Goal: Contribute content: Contribute content

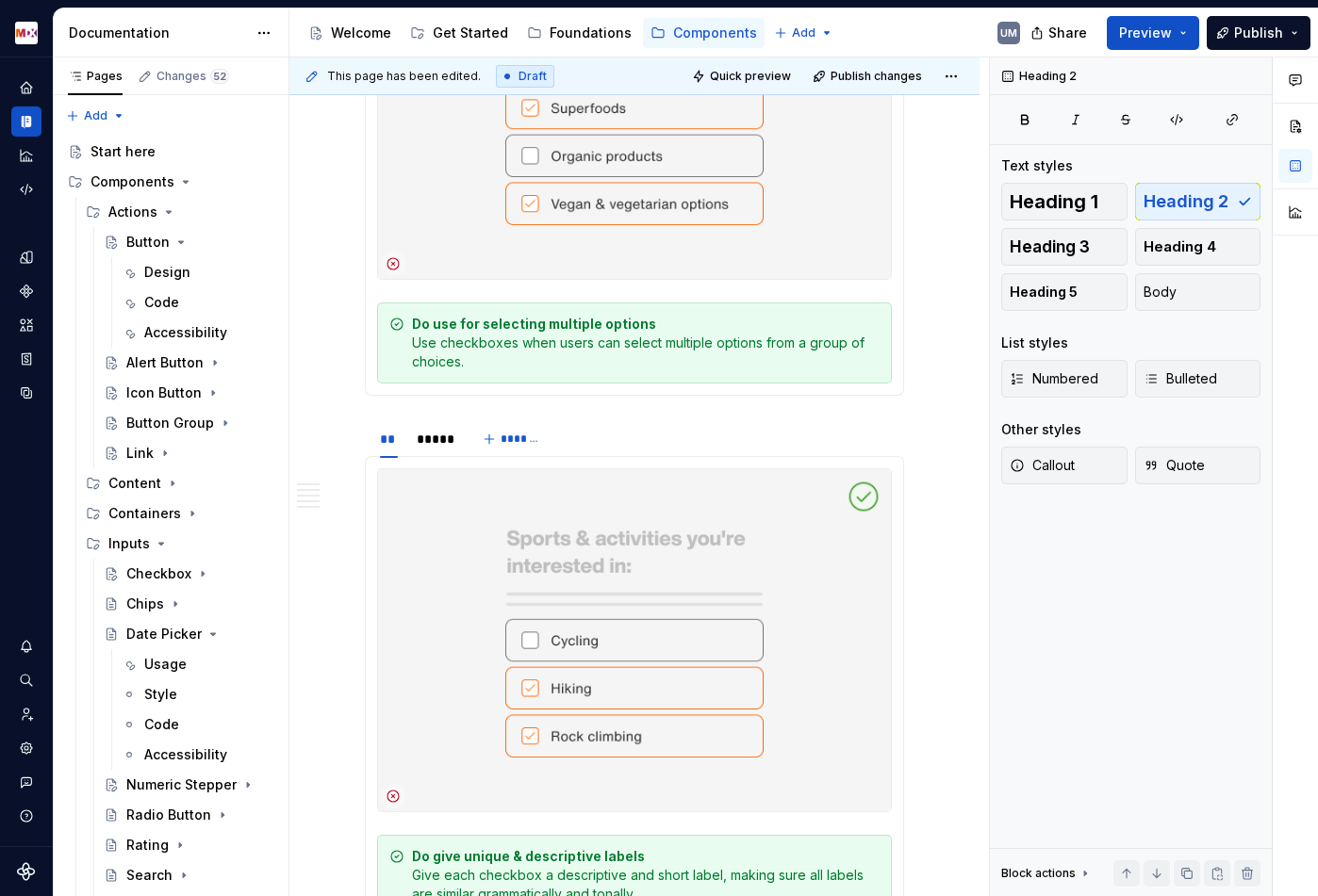
scroll to position [3103, 0]
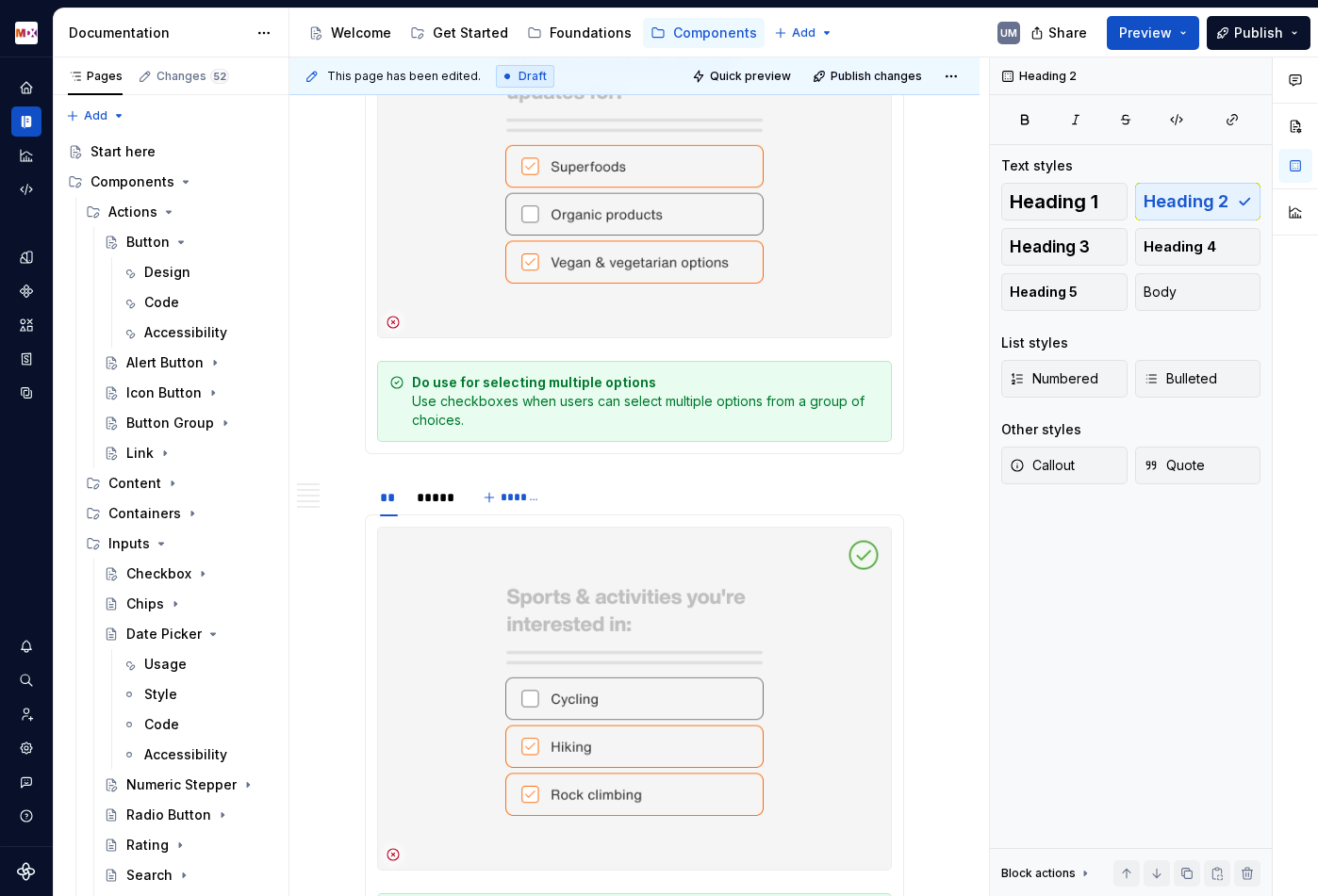
click at [684, 279] on img at bounding box center [634, 166] width 513 height 342
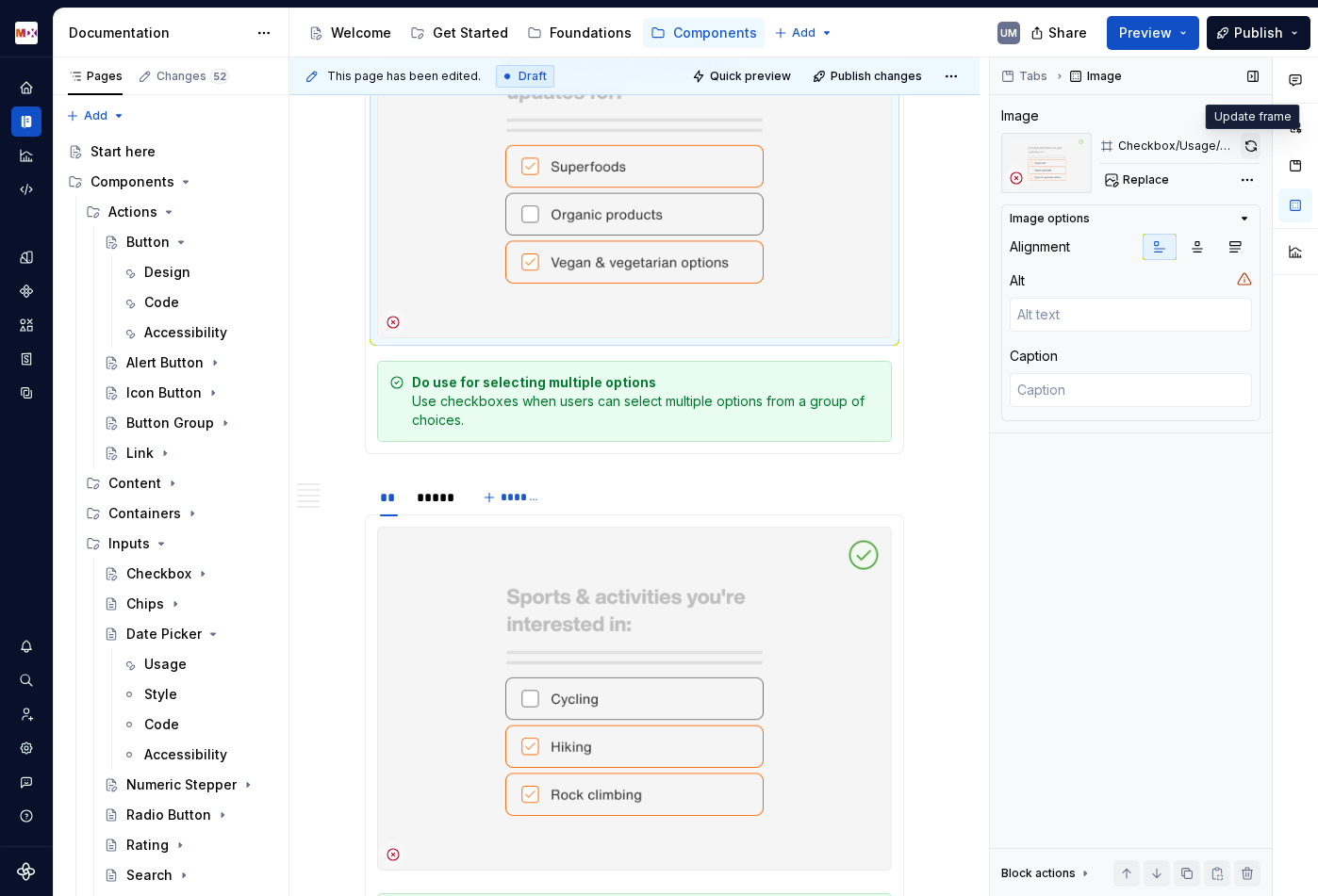
click at [1251, 145] on button "button" at bounding box center [1250, 146] width 20 height 26
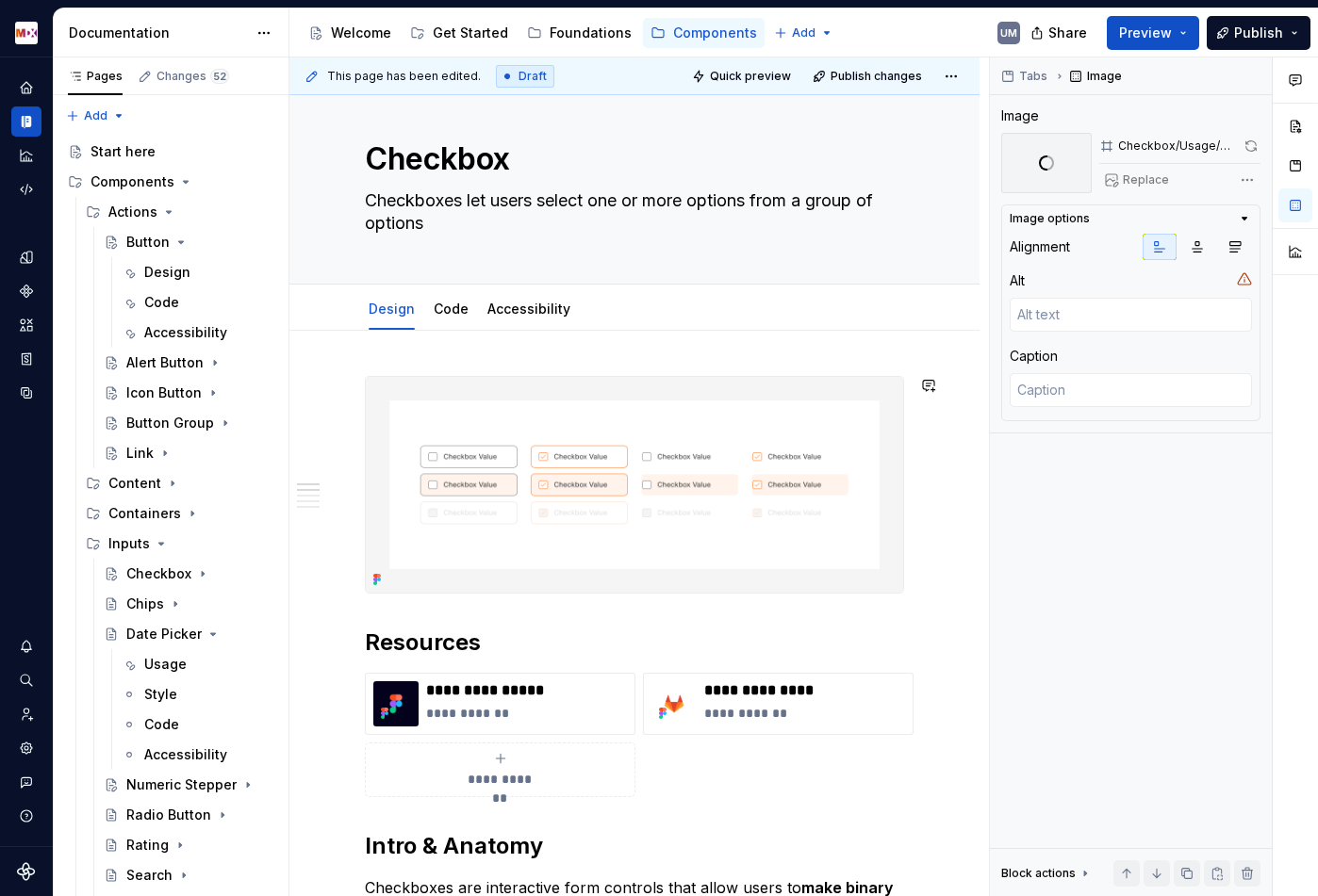
scroll to position [13, 0]
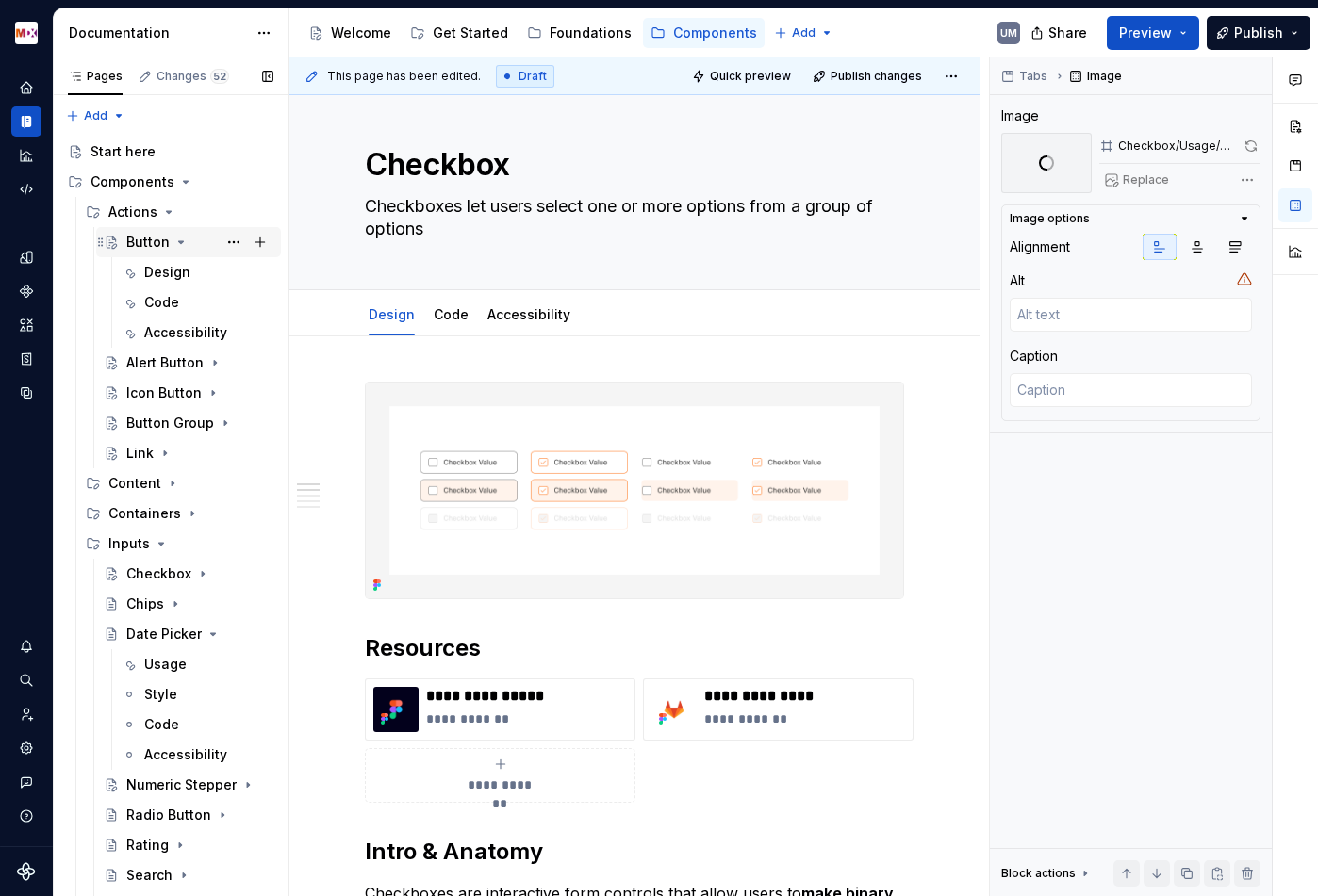
click at [152, 240] on div "Button" at bounding box center [148, 243] width 43 height 19
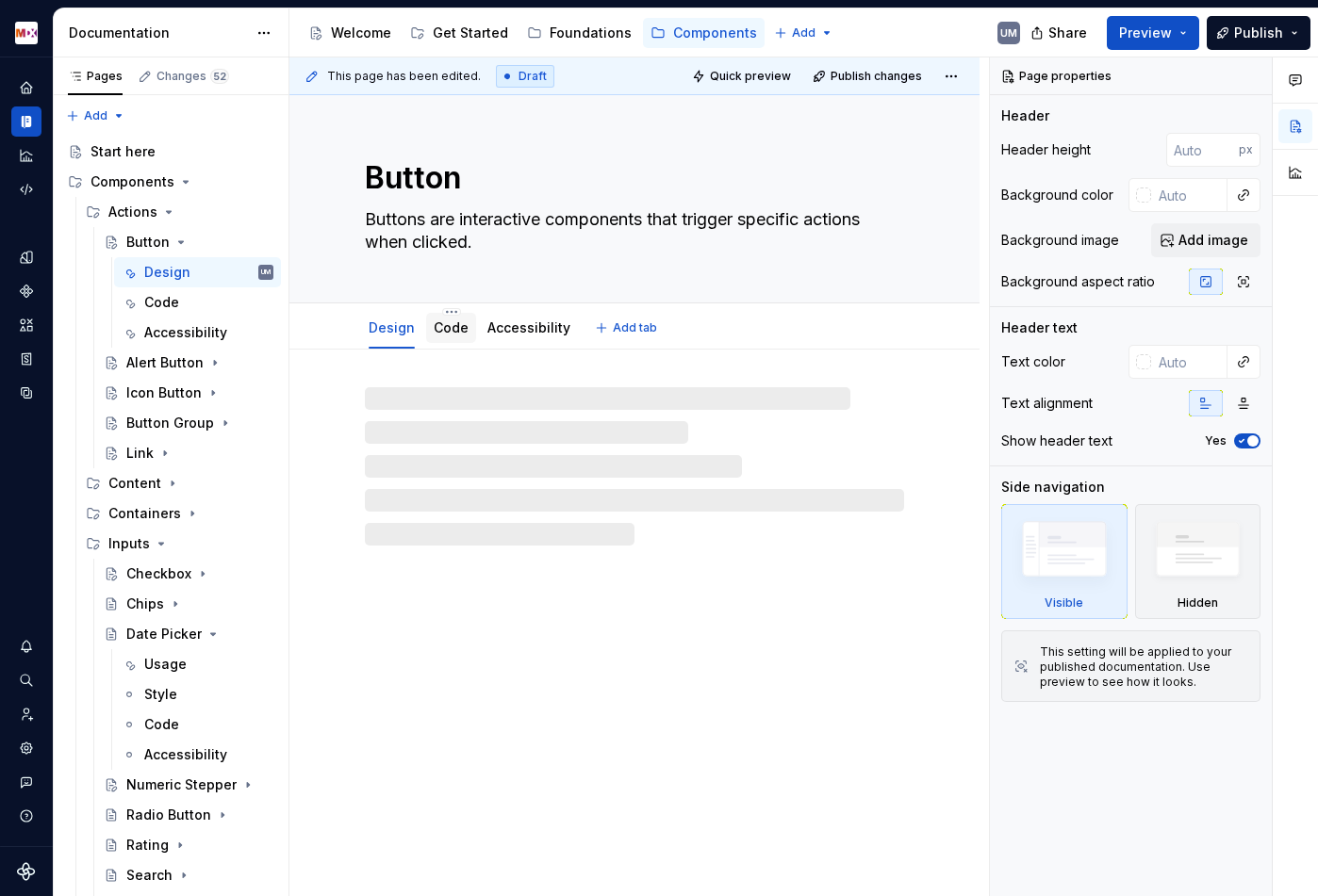
click at [454, 325] on link "Code" at bounding box center [450, 327] width 35 height 16
click at [396, 340] on div "Design" at bounding box center [391, 328] width 61 height 30
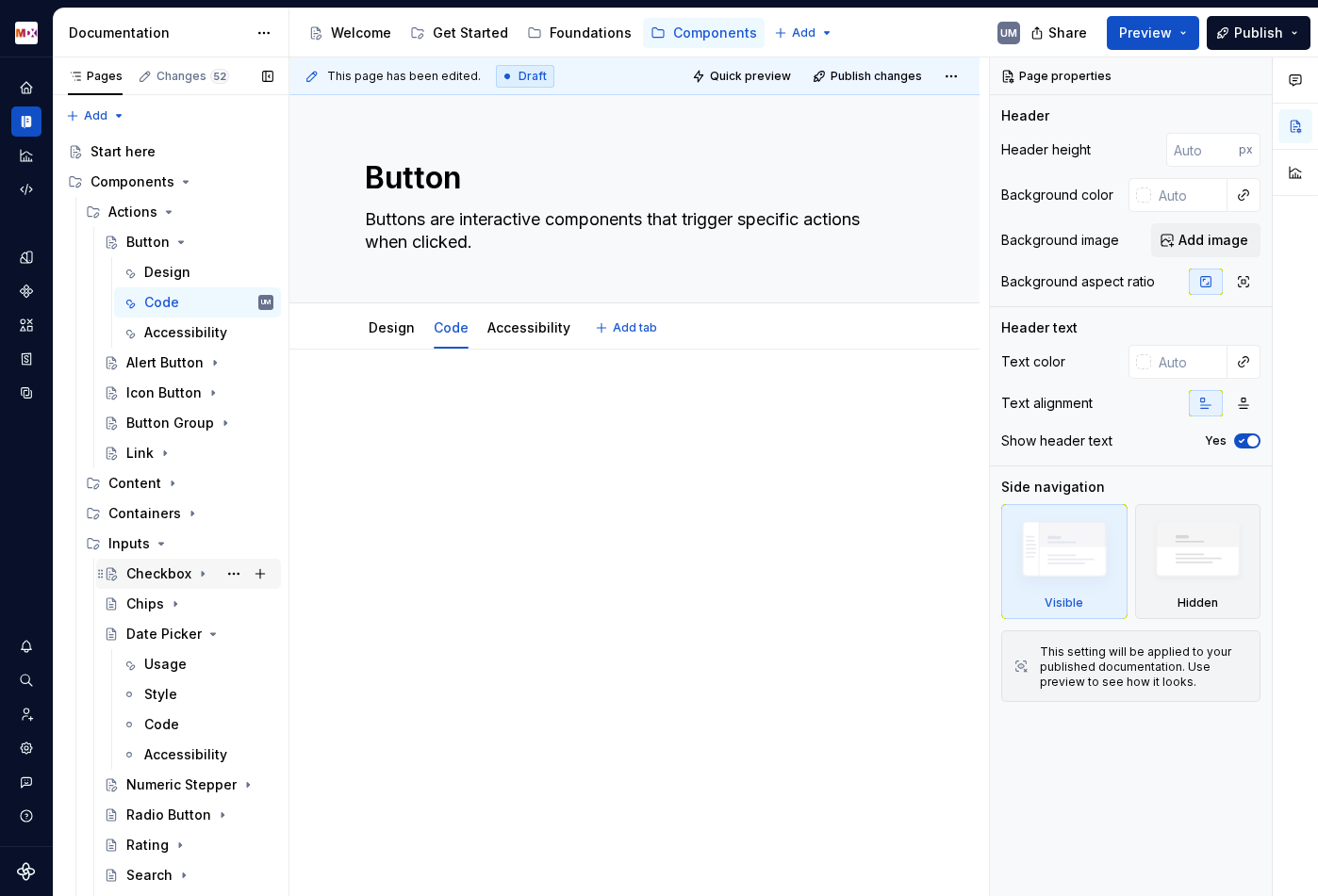
scroll to position [157, 0]
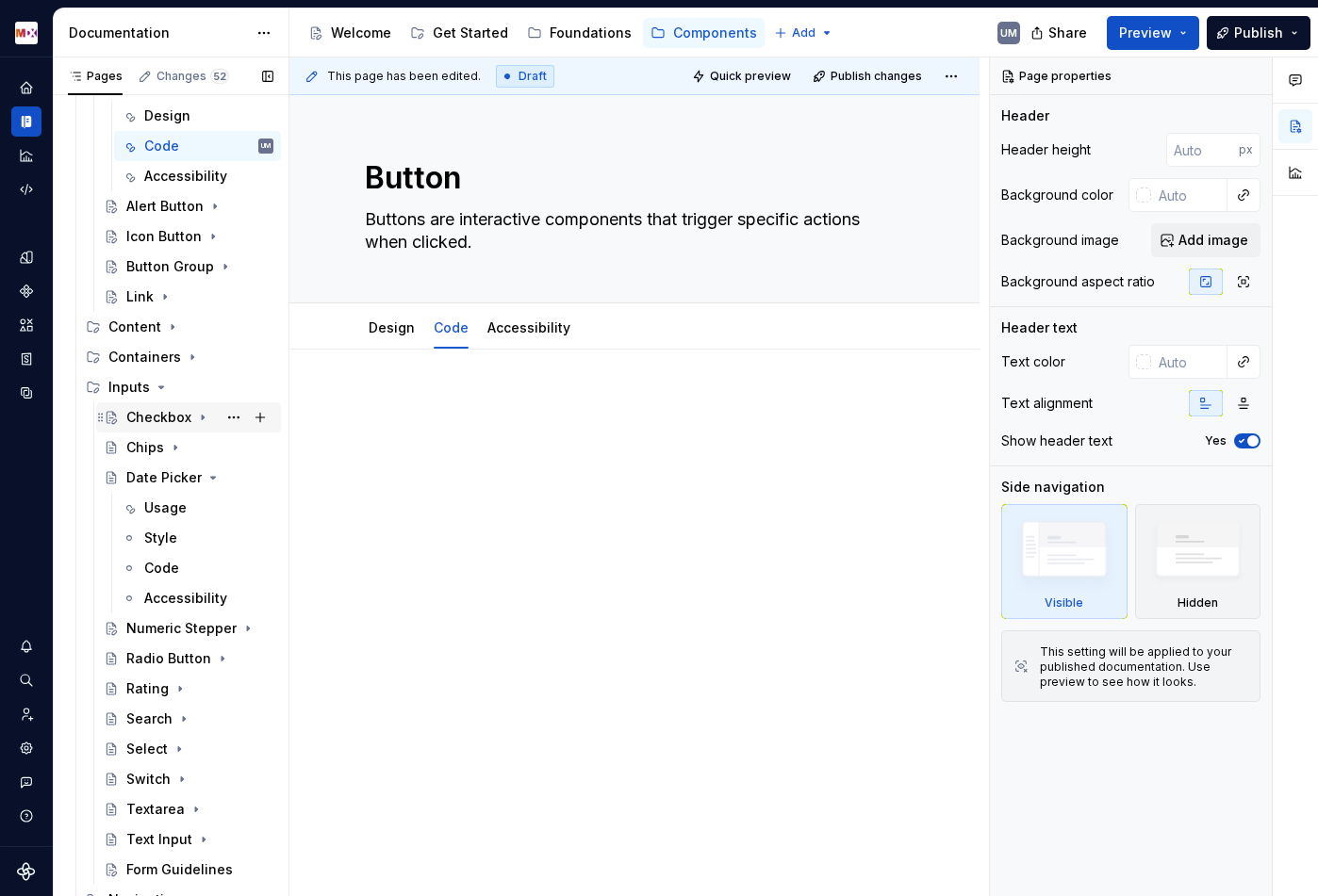
click at [202, 415] on icon "Page tree" at bounding box center [203, 417] width 2 height 5
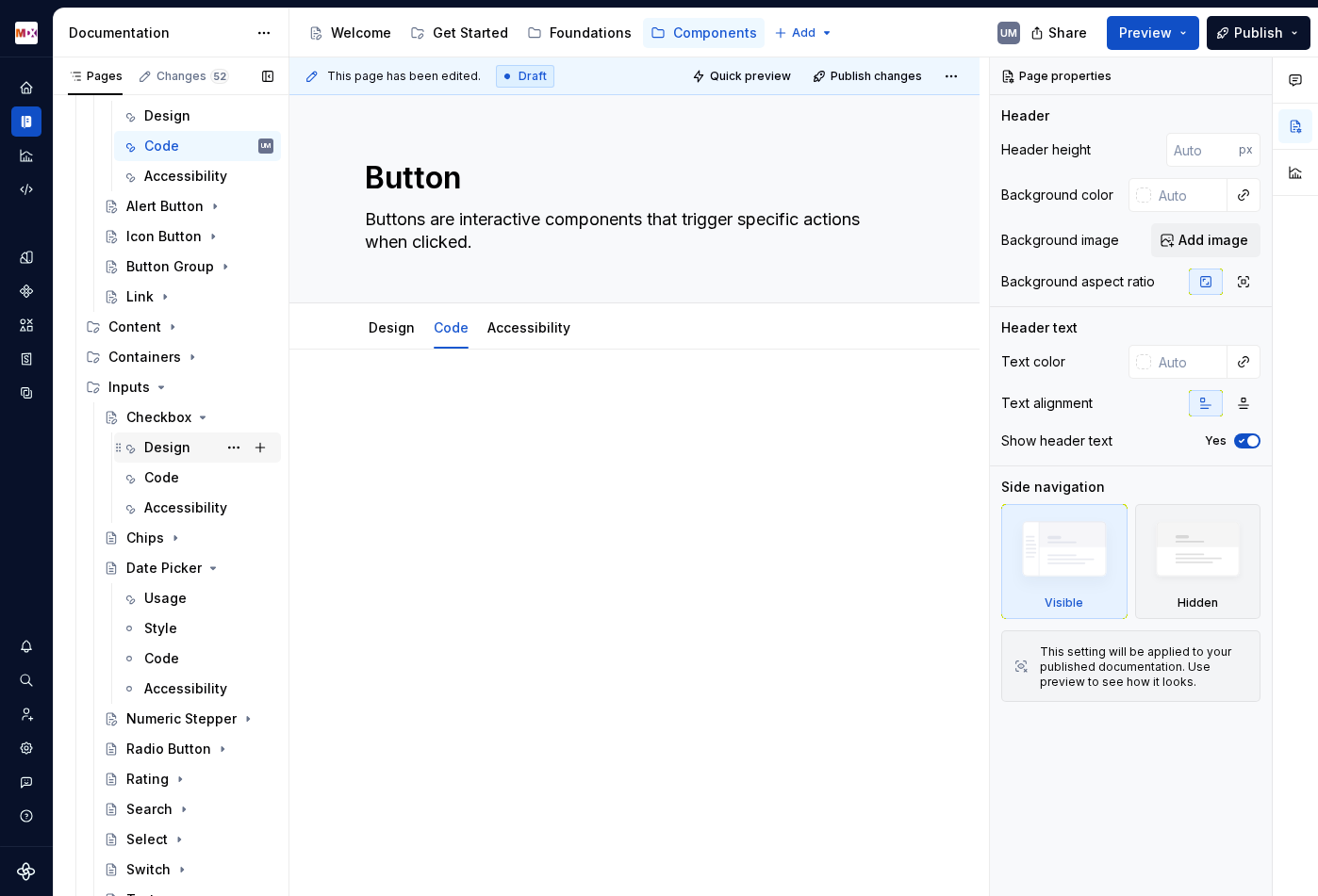
click at [177, 449] on div "Design" at bounding box center [167, 448] width 46 height 19
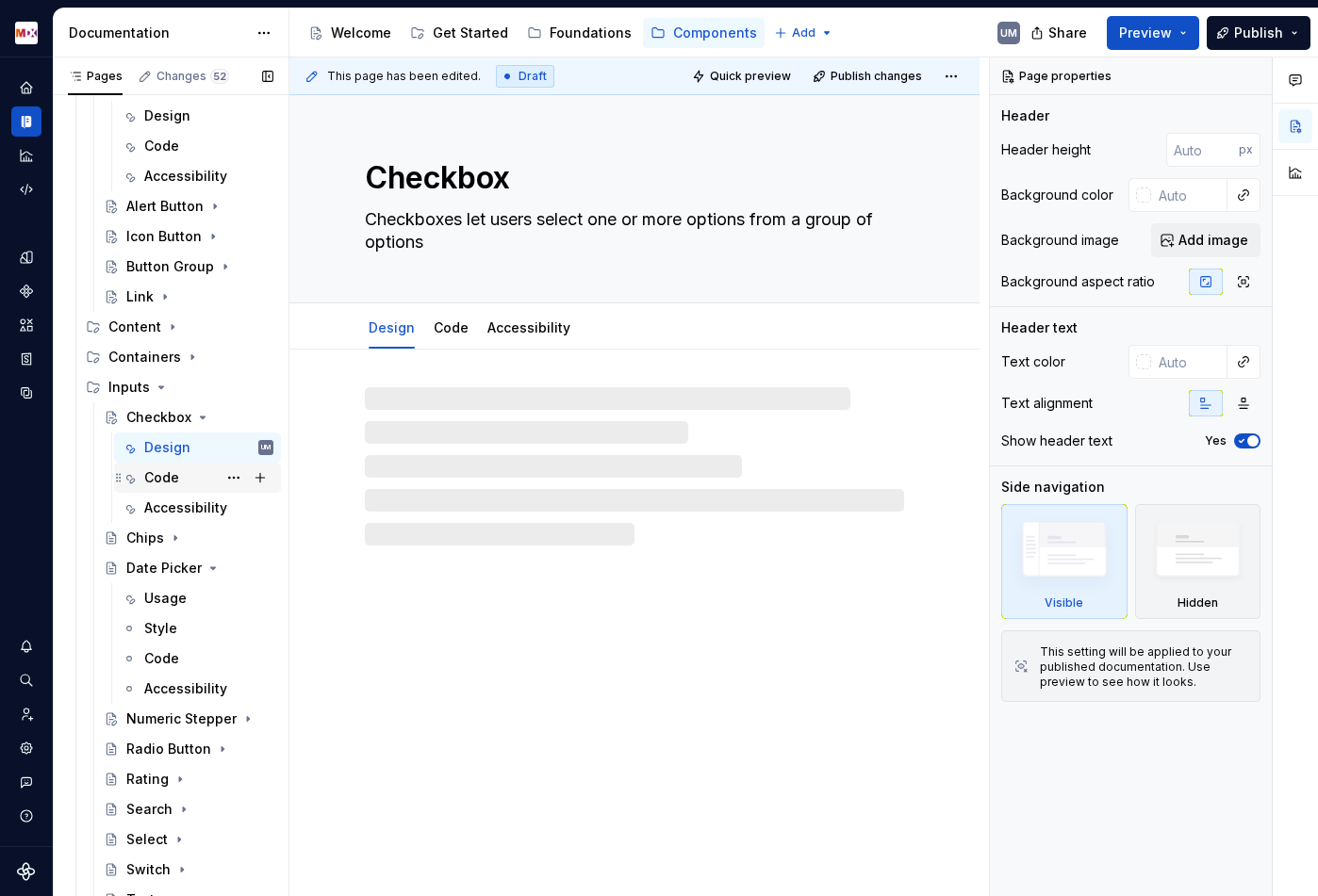
click at [162, 475] on div "Code" at bounding box center [161, 478] width 35 height 19
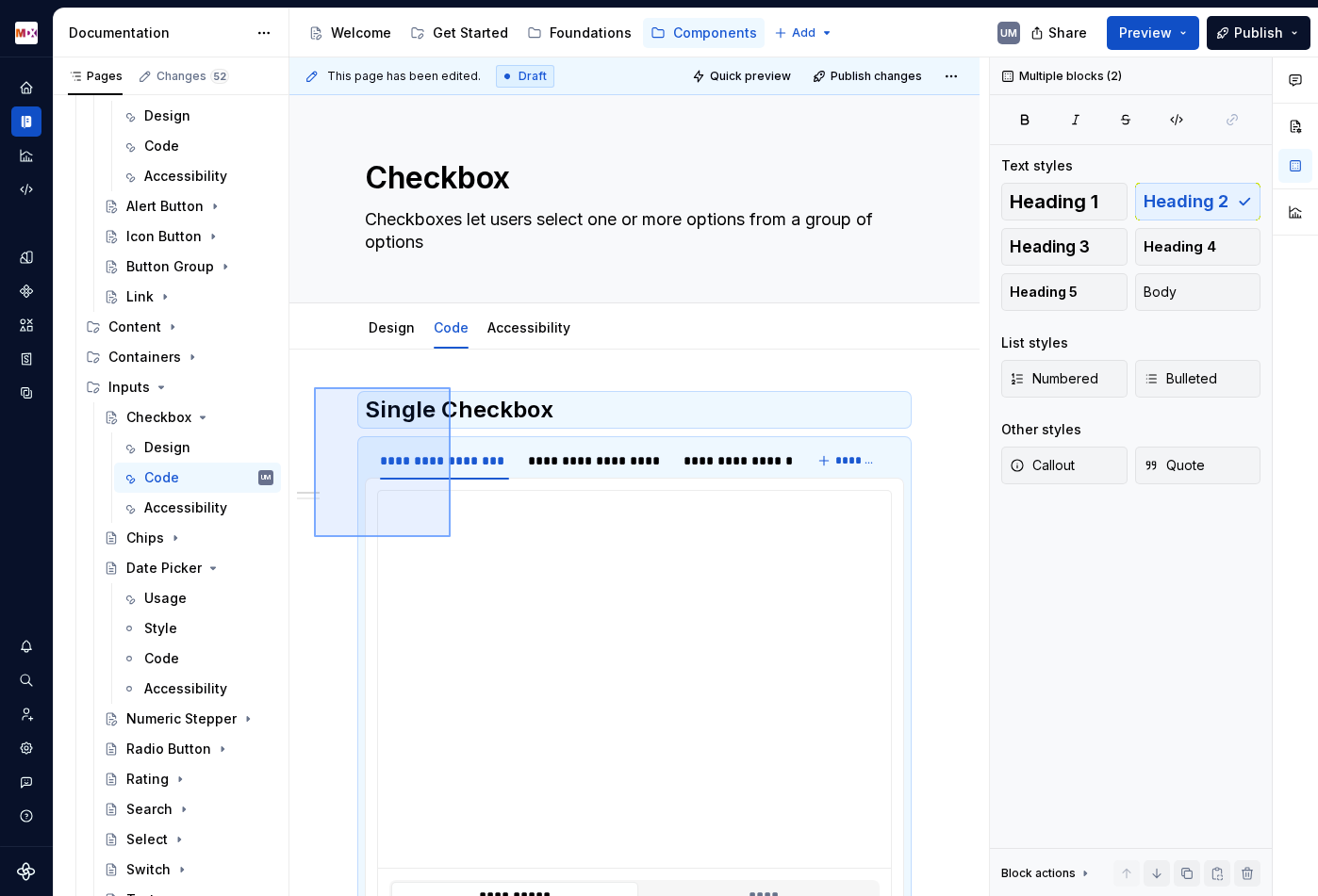
drag, startPoint x: 314, startPoint y: 387, endPoint x: 461, endPoint y: 560, distance: 227.0
click at [461, 560] on div "**********" at bounding box center [638, 477] width 700 height 839
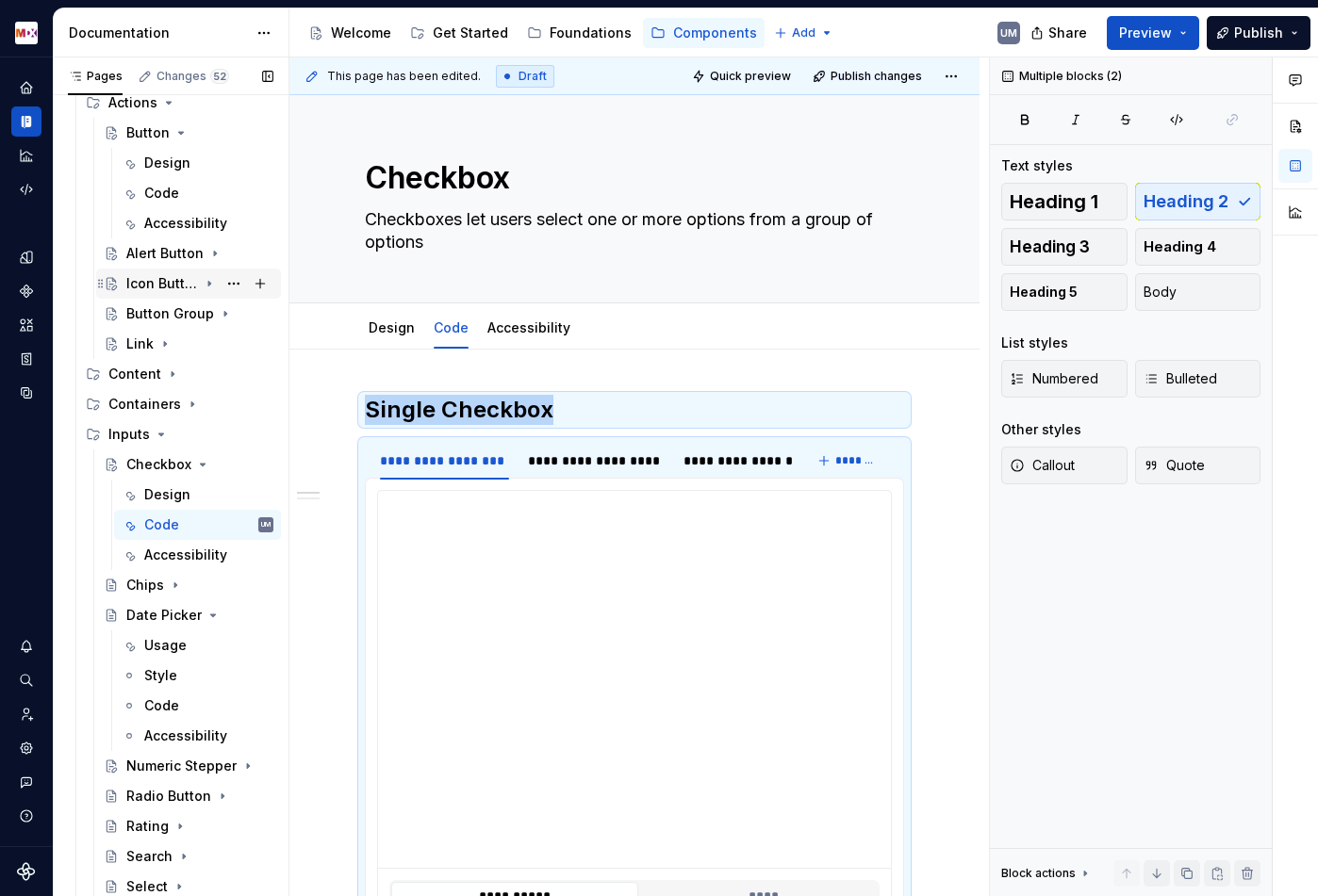
scroll to position [104, 0]
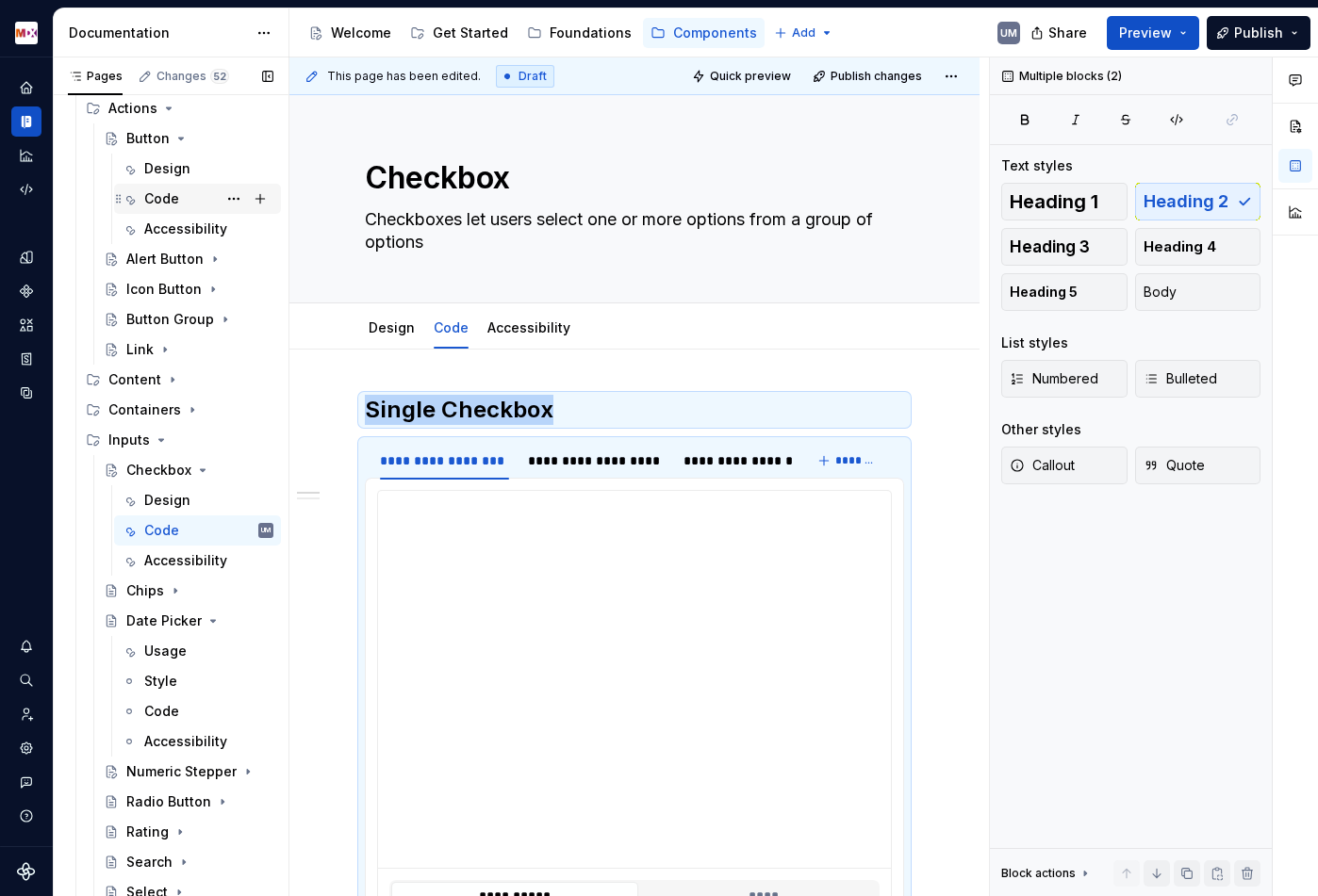
click at [175, 201] on div "Code" at bounding box center [161, 199] width 35 height 19
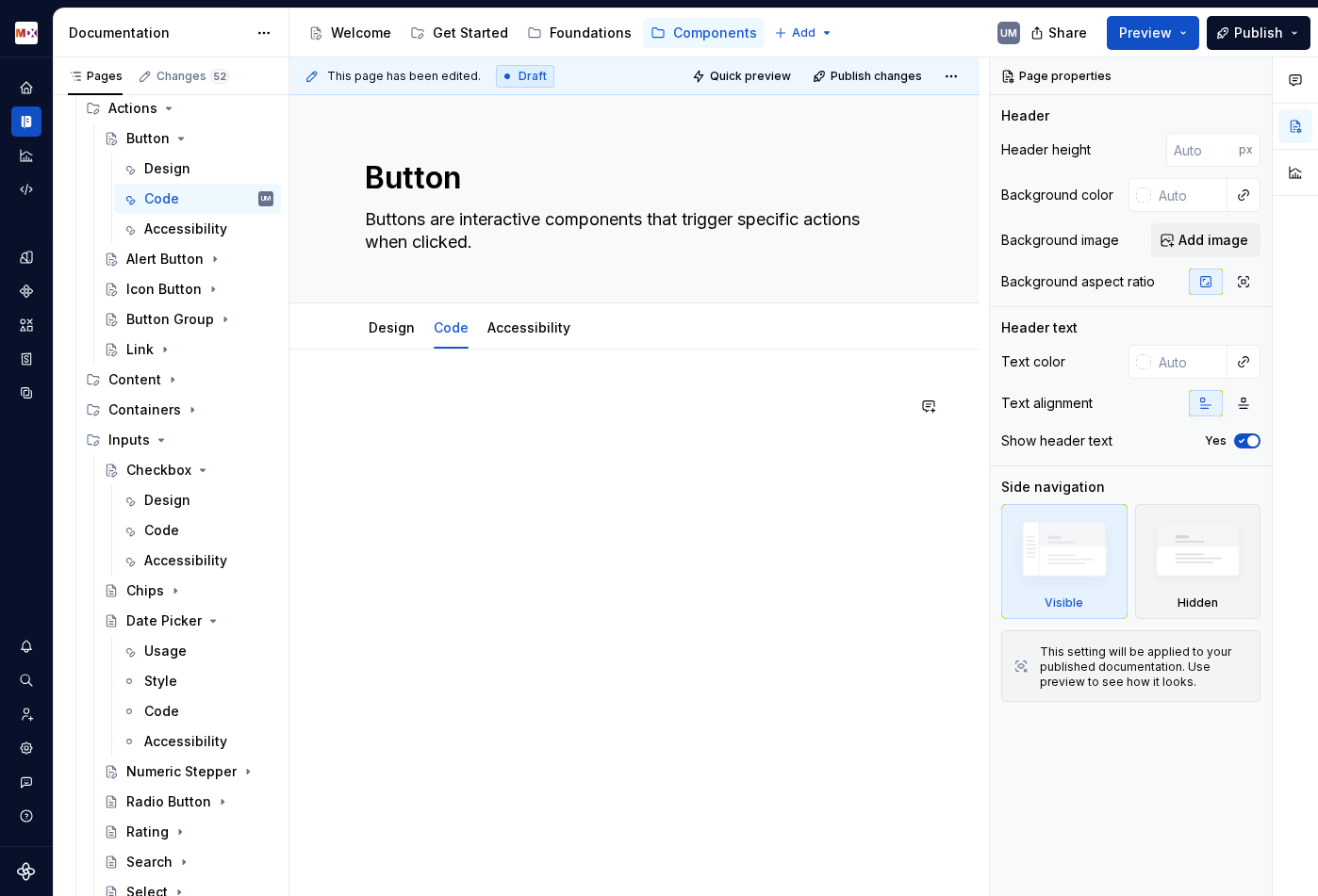
click at [444, 420] on div at bounding box center [634, 431] width 539 height 72
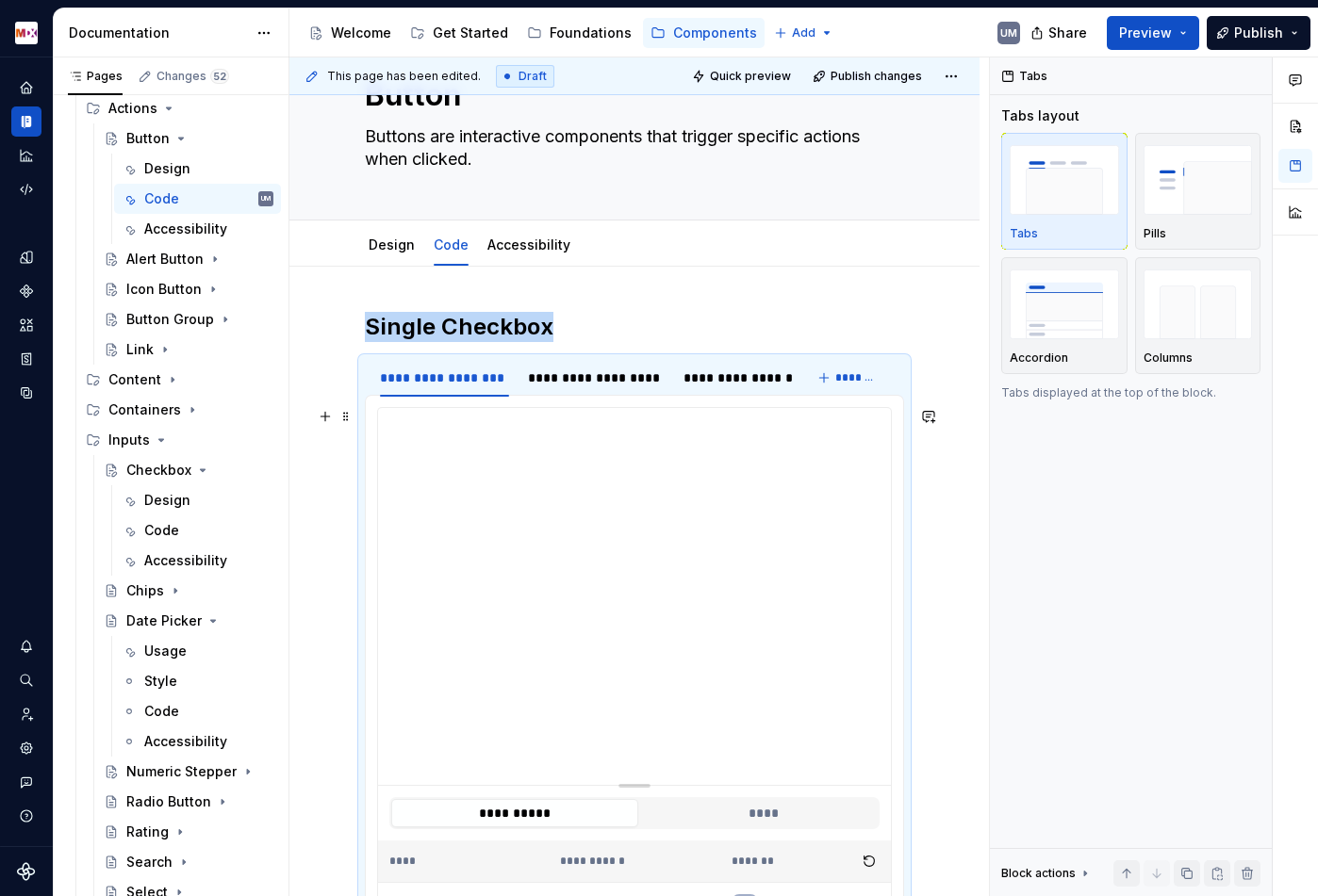
scroll to position [107, 0]
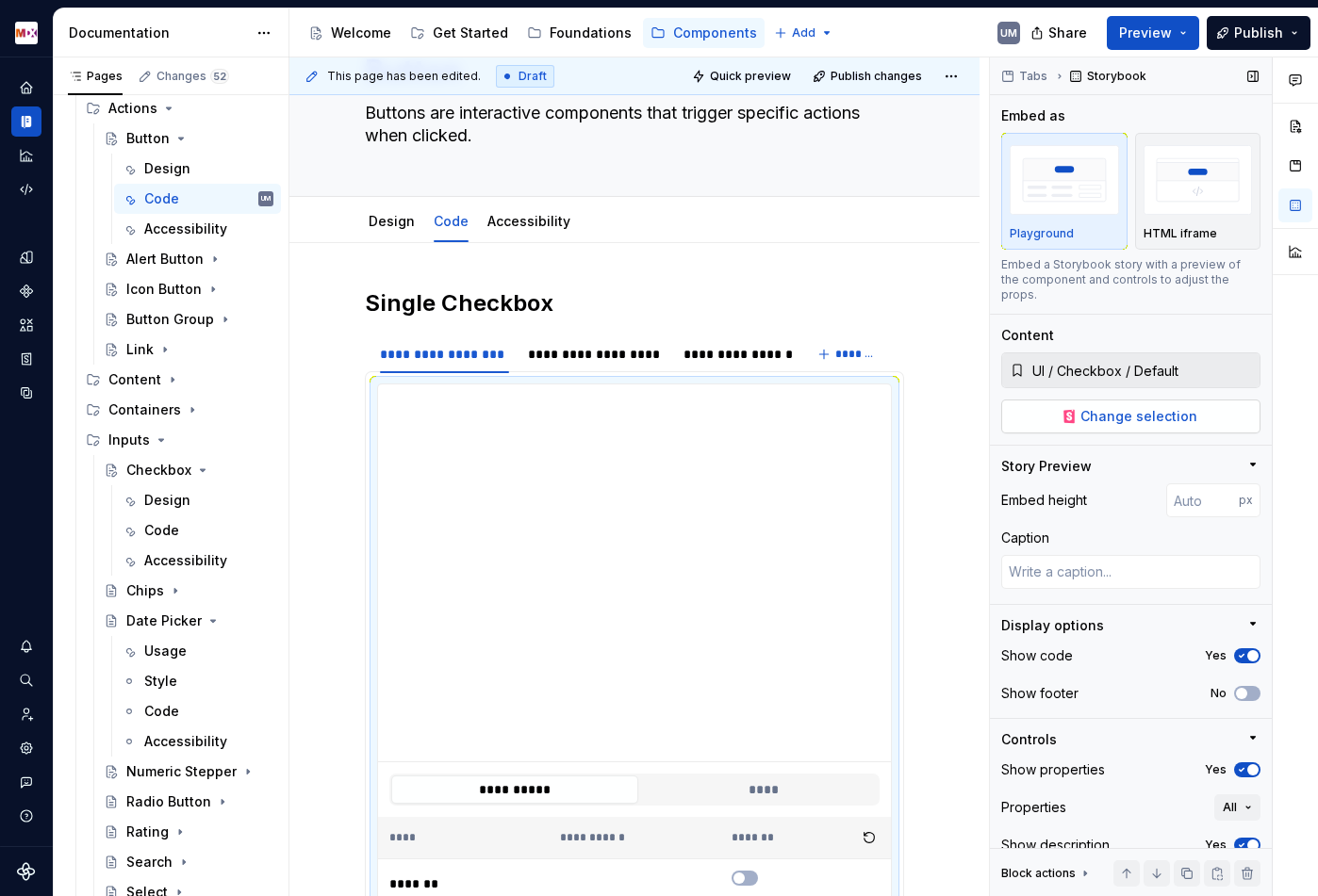
click at [1125, 411] on button "Change selection" at bounding box center [1130, 416] width 260 height 34
type textarea "*"
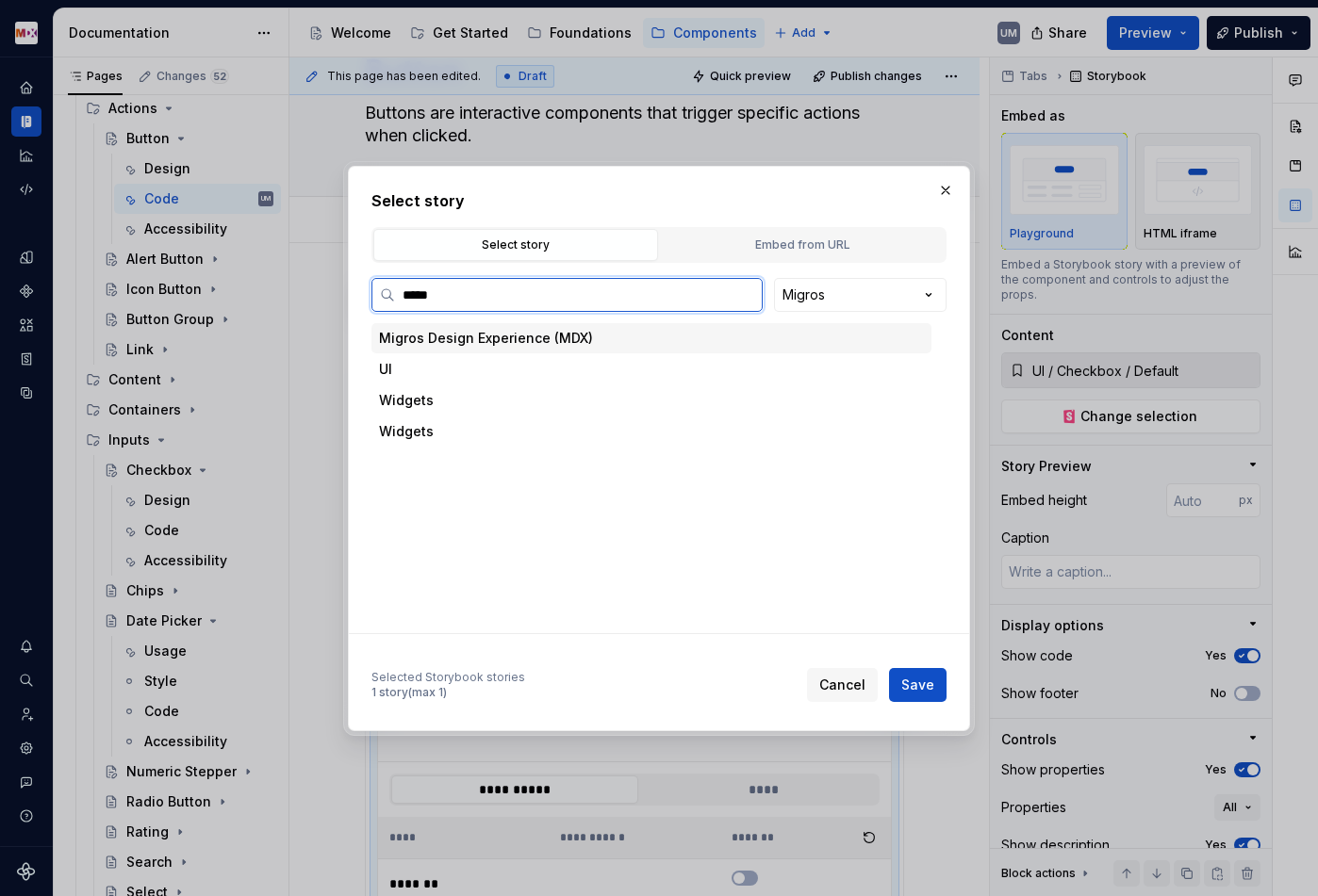
type input "******"
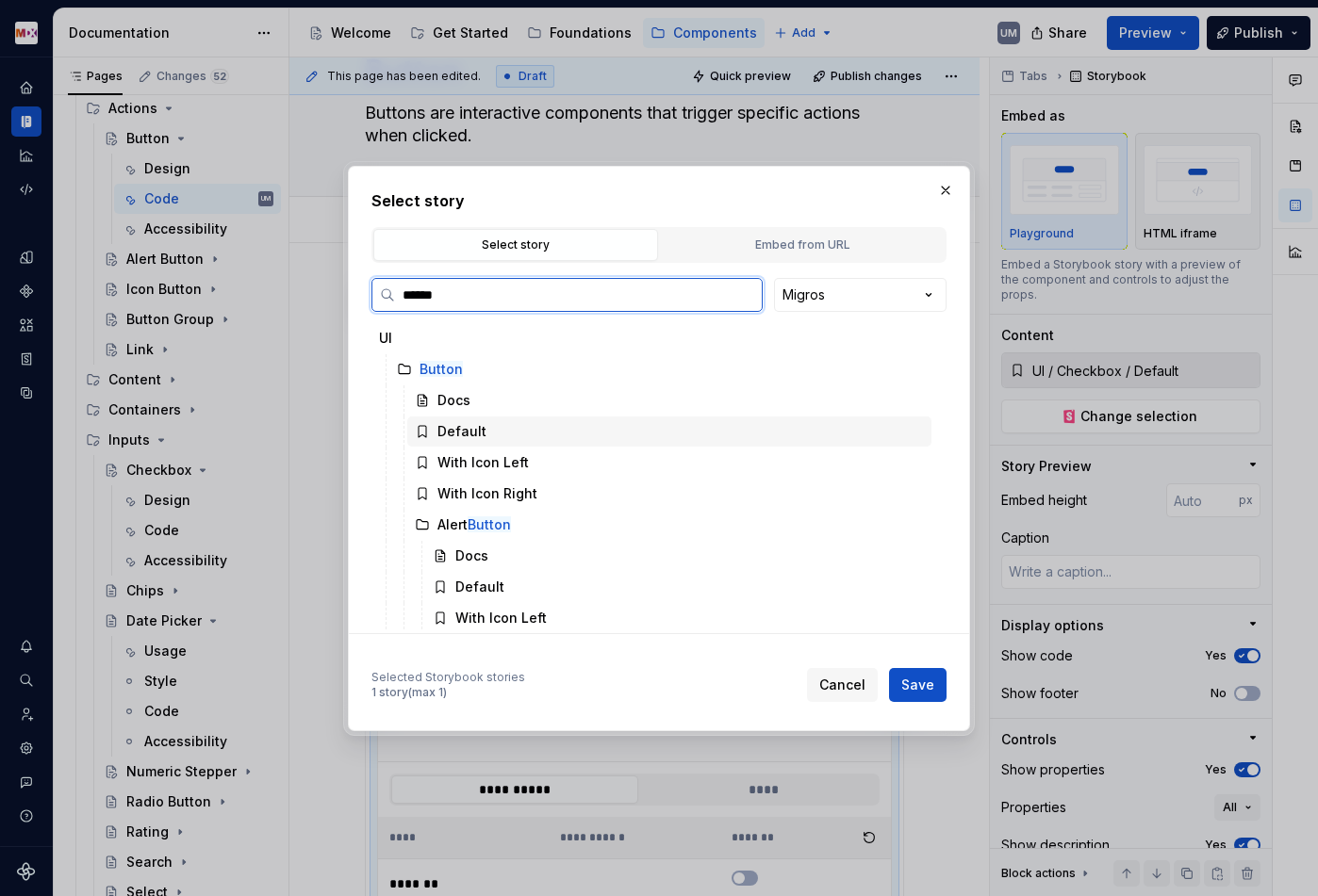
click at [473, 431] on div "Default" at bounding box center [462, 431] width 49 height 19
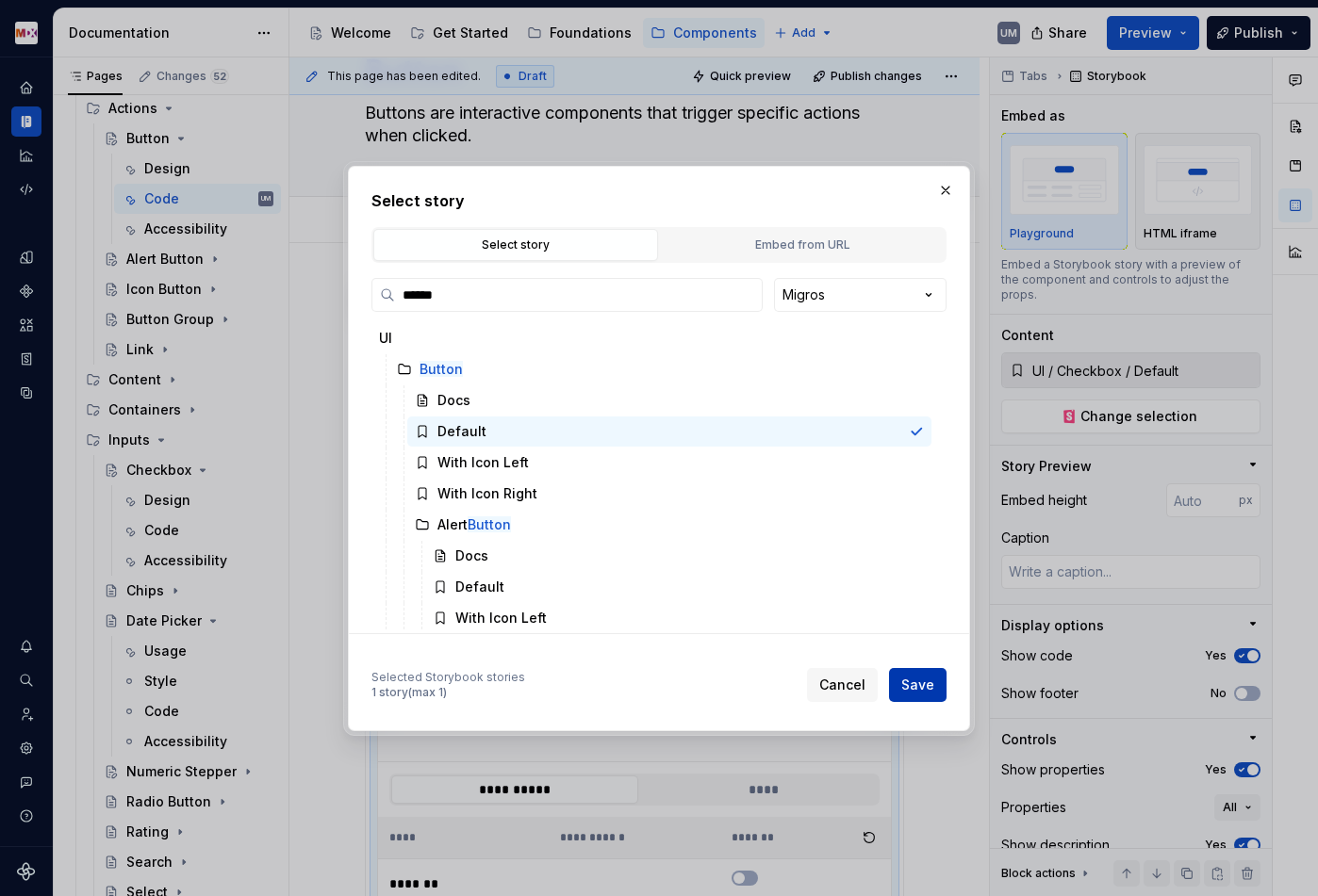
click at [913, 689] on span "Save" at bounding box center [917, 685] width 33 height 19
type textarea "*"
type input "UI / Button / Default"
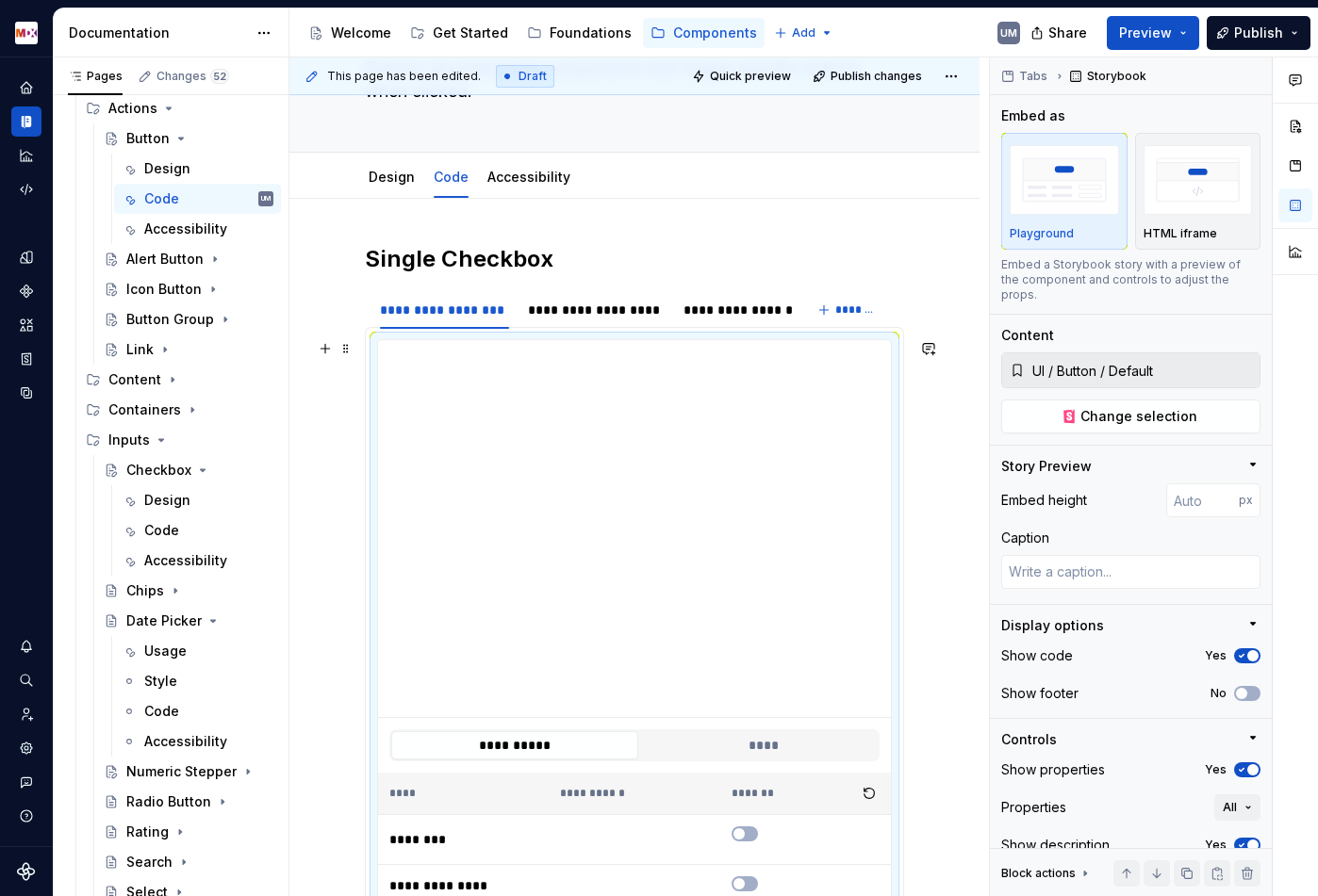
scroll to position [117, 0]
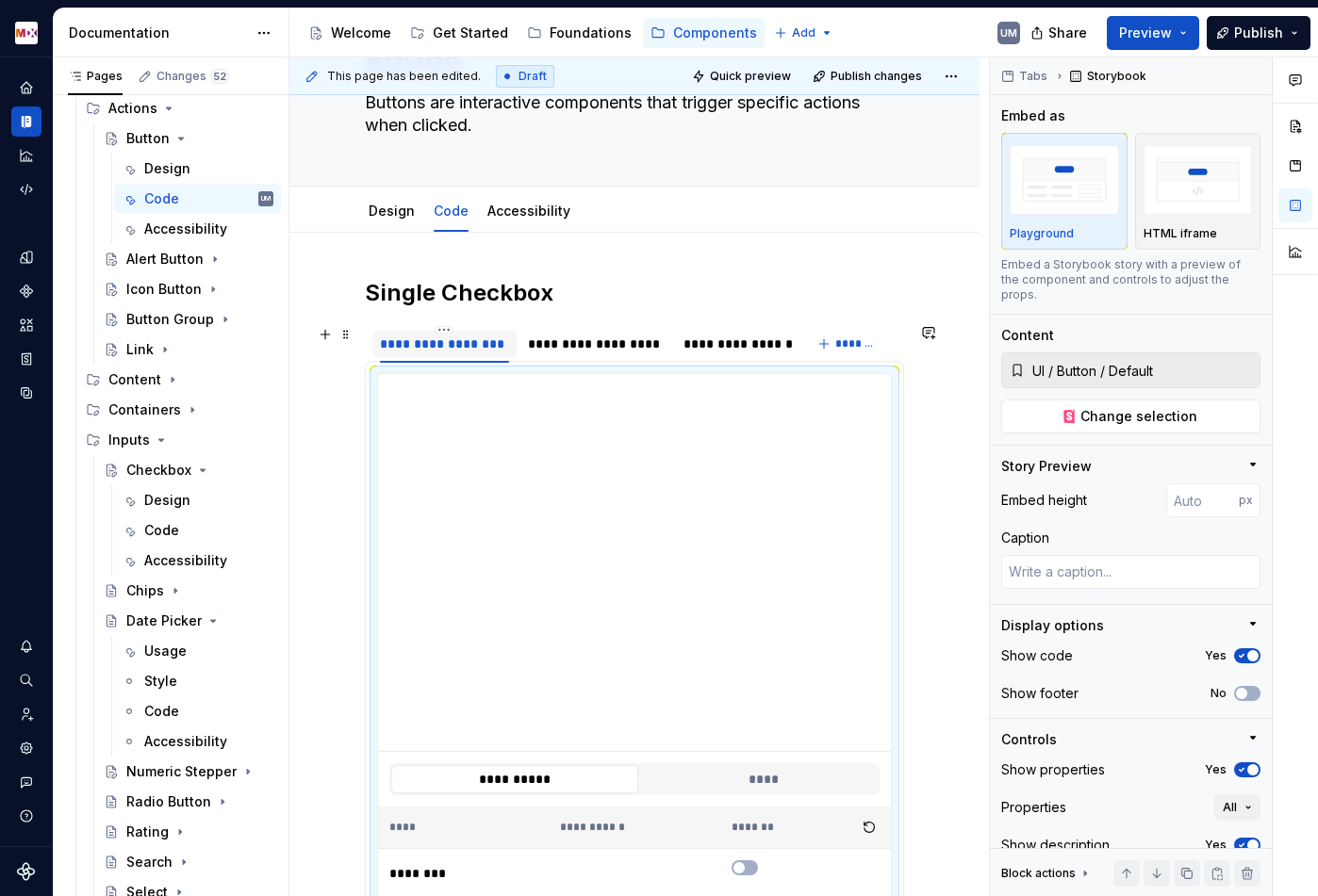
type textarea "*"
click at [442, 340] on div "**********" at bounding box center [444, 344] width 129 height 19
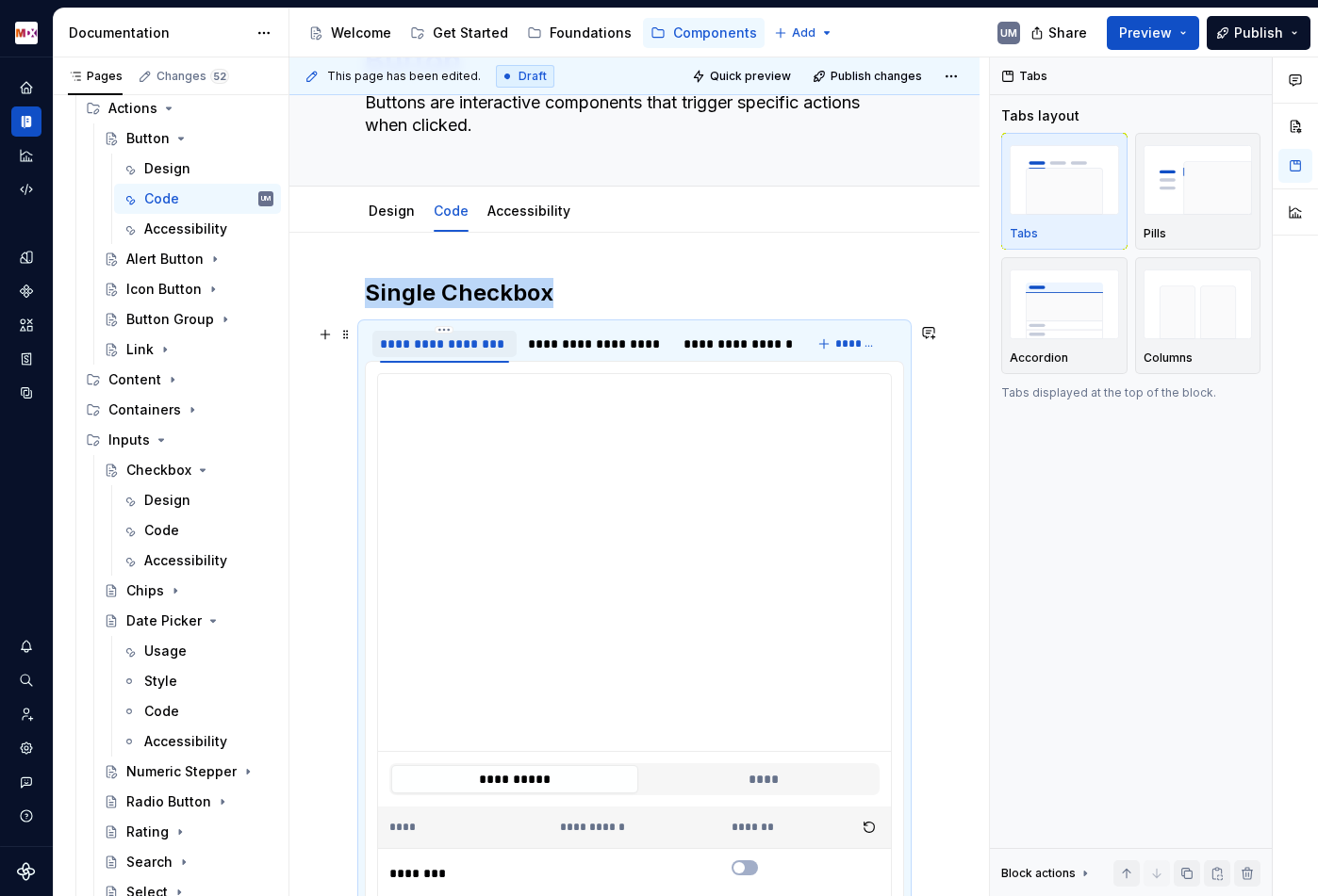
click at [442, 340] on div "**********" at bounding box center [444, 344] width 129 height 19
click at [414, 345] on div "**********" at bounding box center [444, 344] width 129 height 19
click at [445, 328] on html "MDX UM Dataset Migros Documentation Accessibility guide for tree Page tree. Nav…" at bounding box center [659, 448] width 1318 height 896
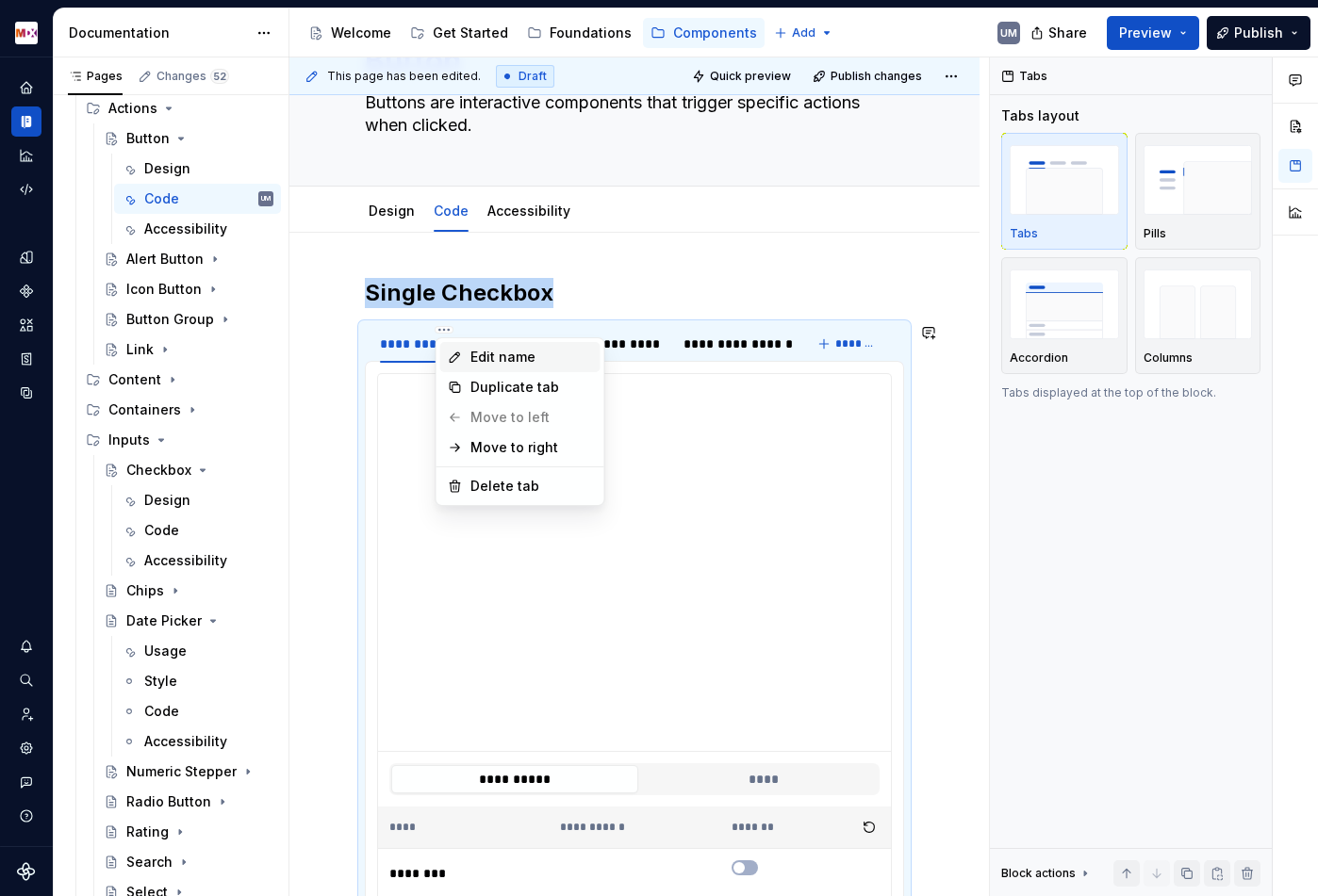
click at [461, 347] on div "Edit name" at bounding box center [520, 357] width 161 height 30
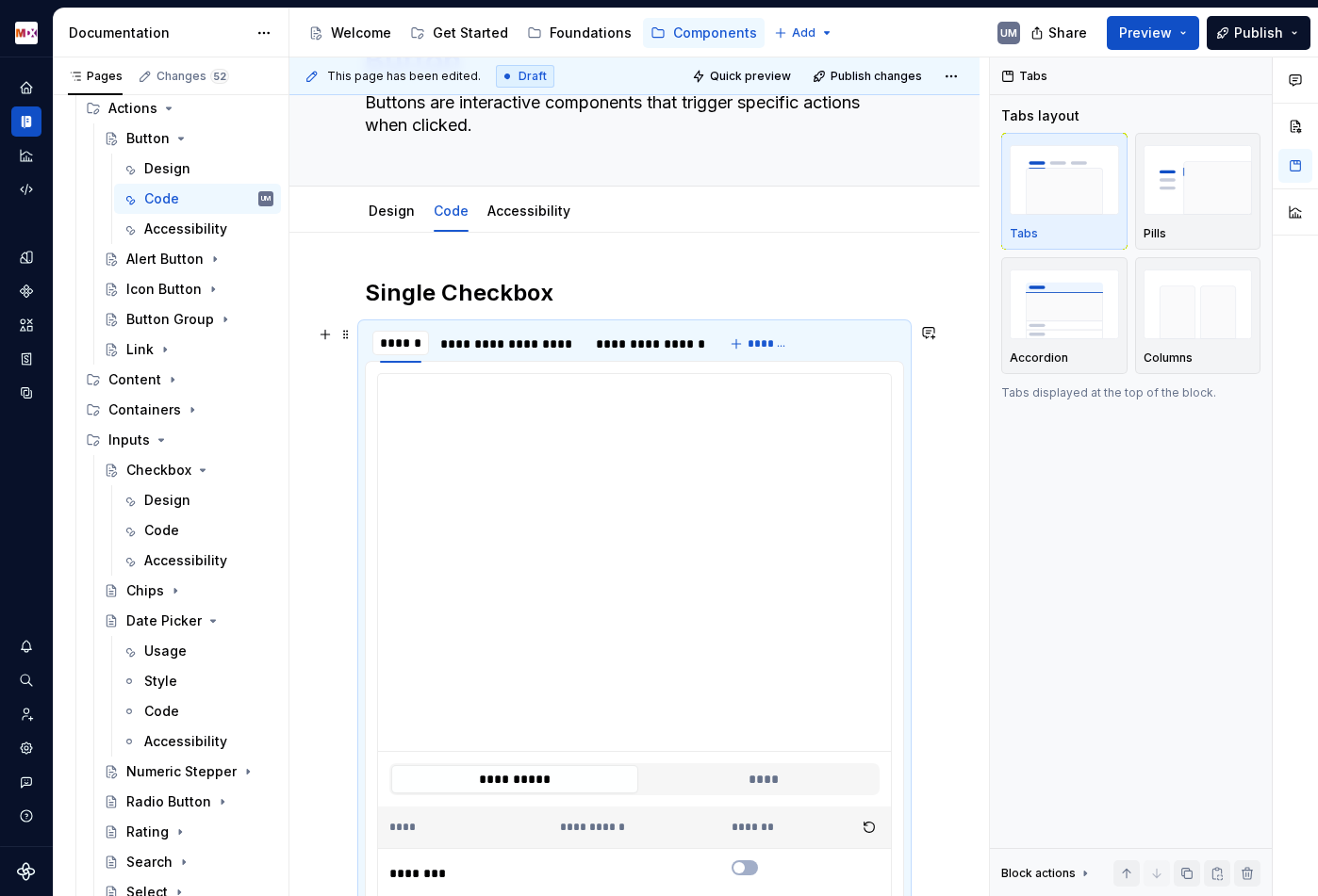
type input "*******"
click at [514, 331] on html "MDX UM Dataset Migros Documentation Accessibility guide for tree Page tree. Nav…" at bounding box center [659, 448] width 1318 height 896
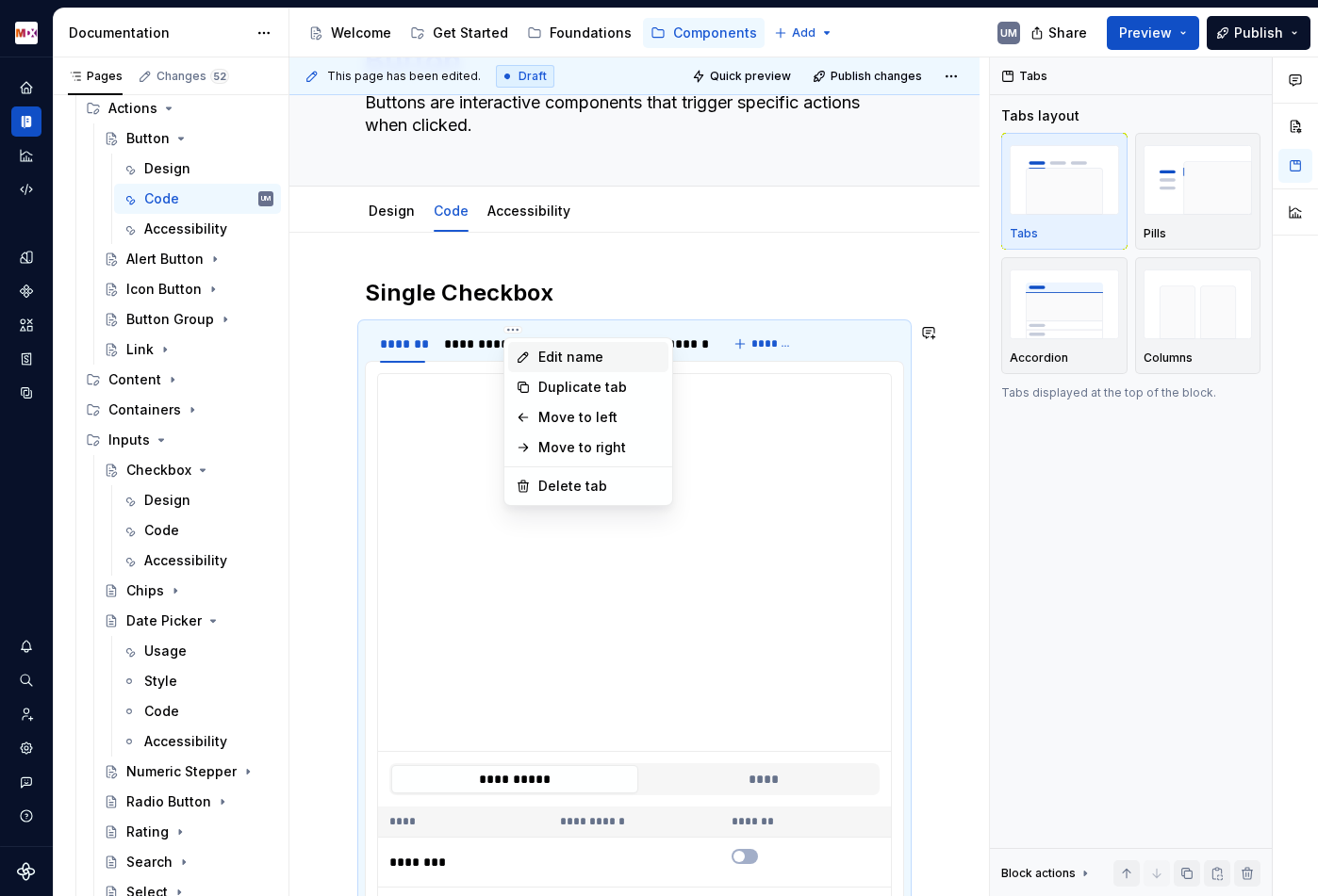
click at [536, 358] on div "Edit name" at bounding box center [588, 357] width 161 height 30
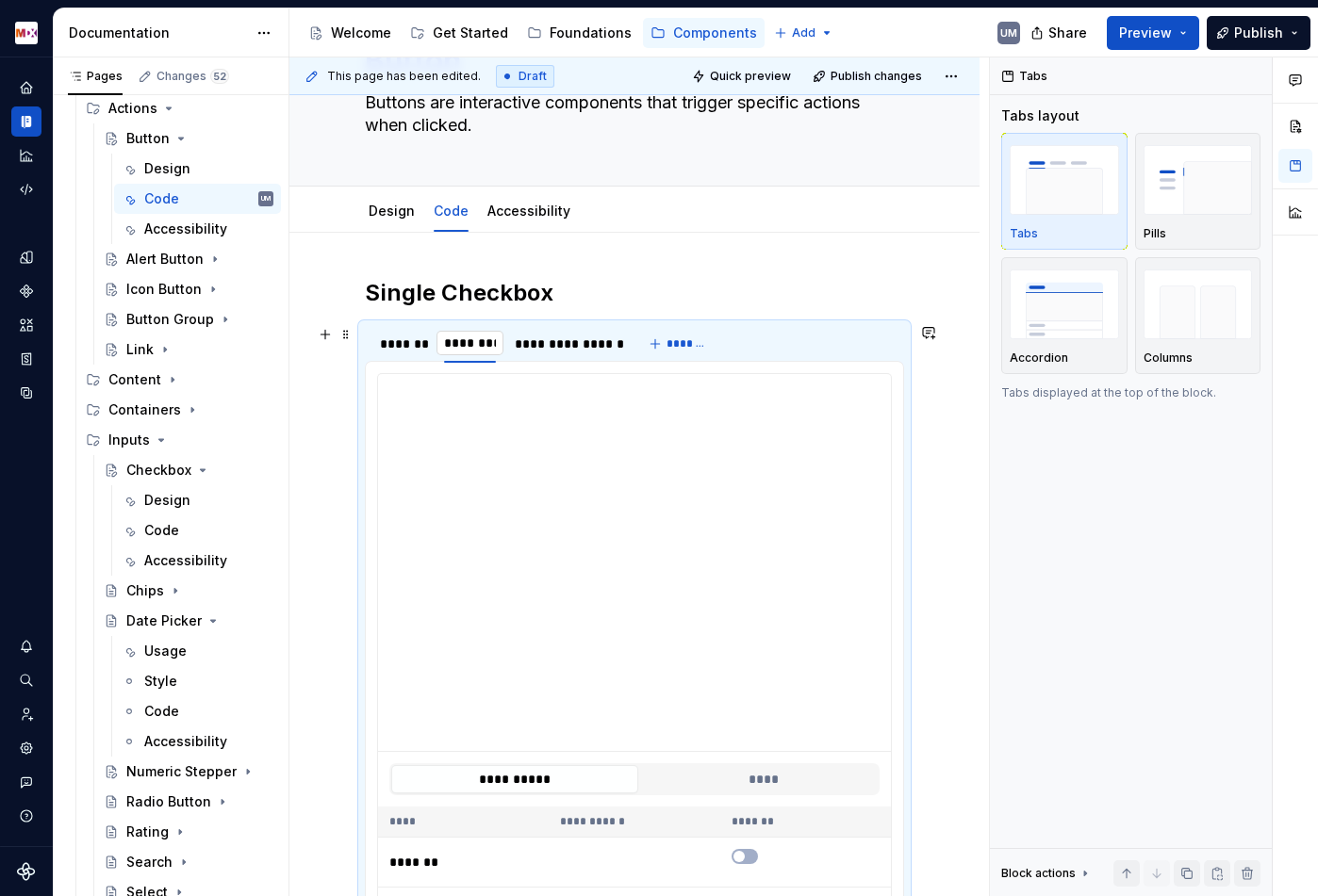
type input "*********"
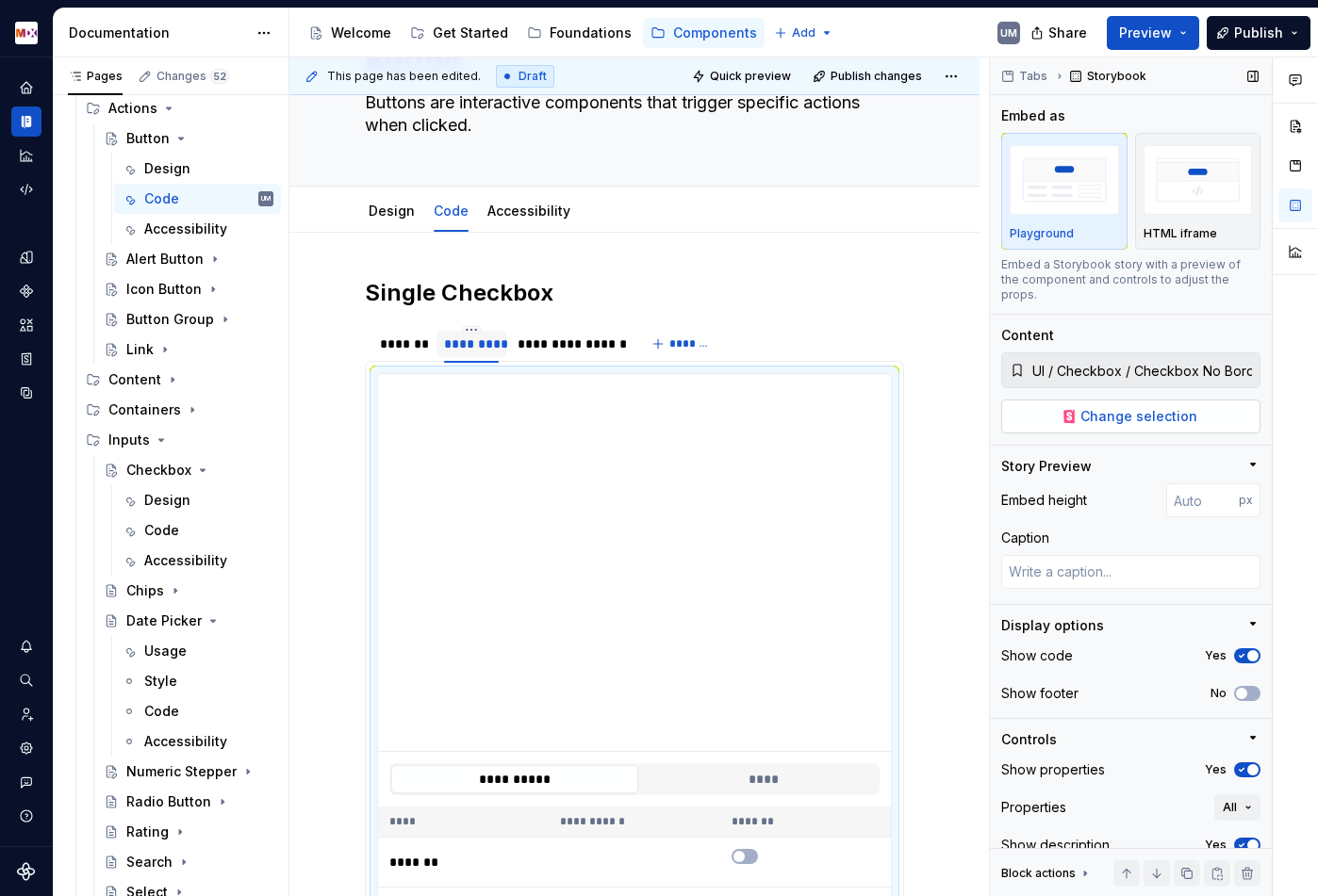
click at [1152, 408] on span "Change selection" at bounding box center [1139, 416] width 117 height 19
type textarea "*"
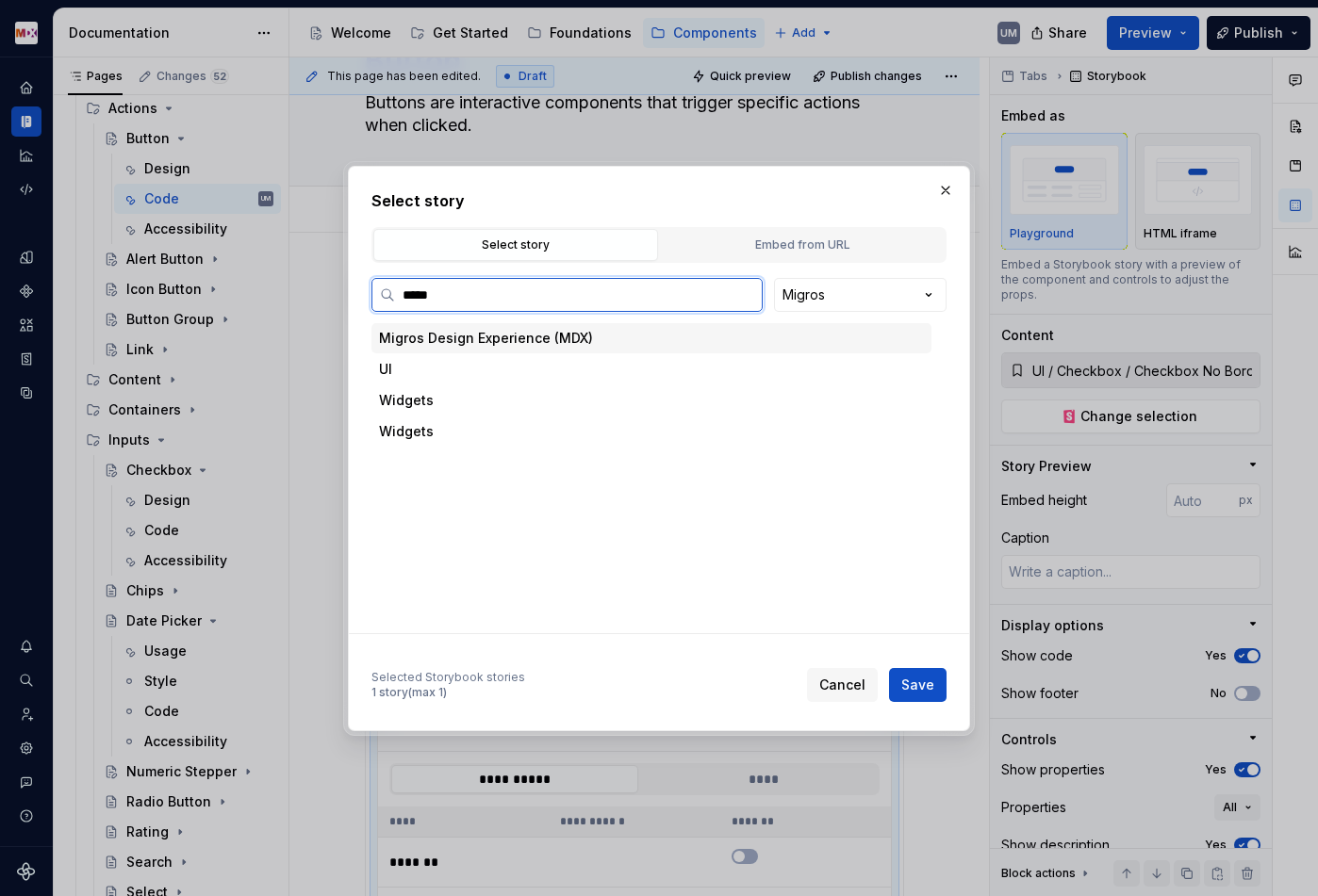
type input "******"
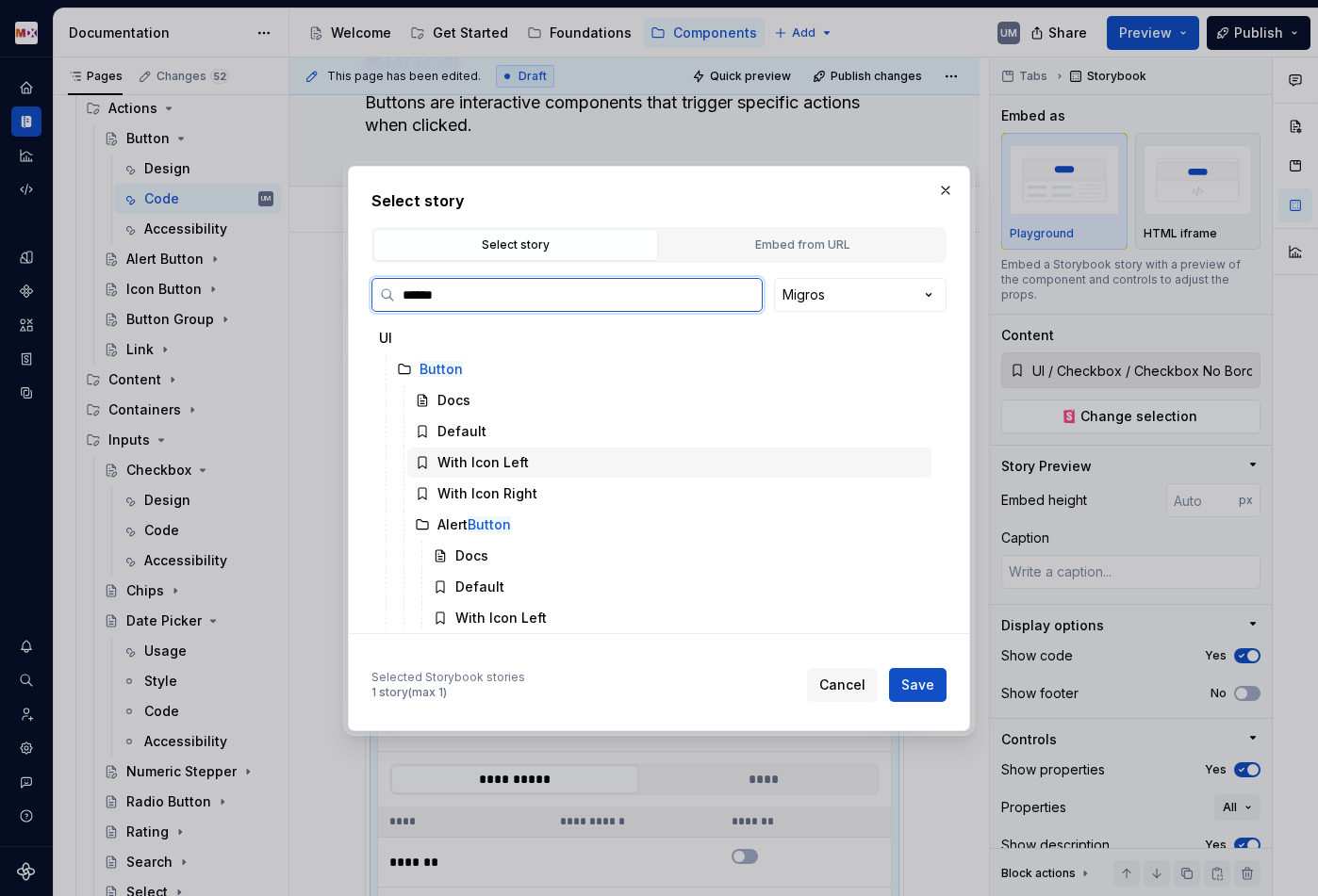
click at [497, 461] on div "With Icon Left" at bounding box center [482, 463] width 92 height 19
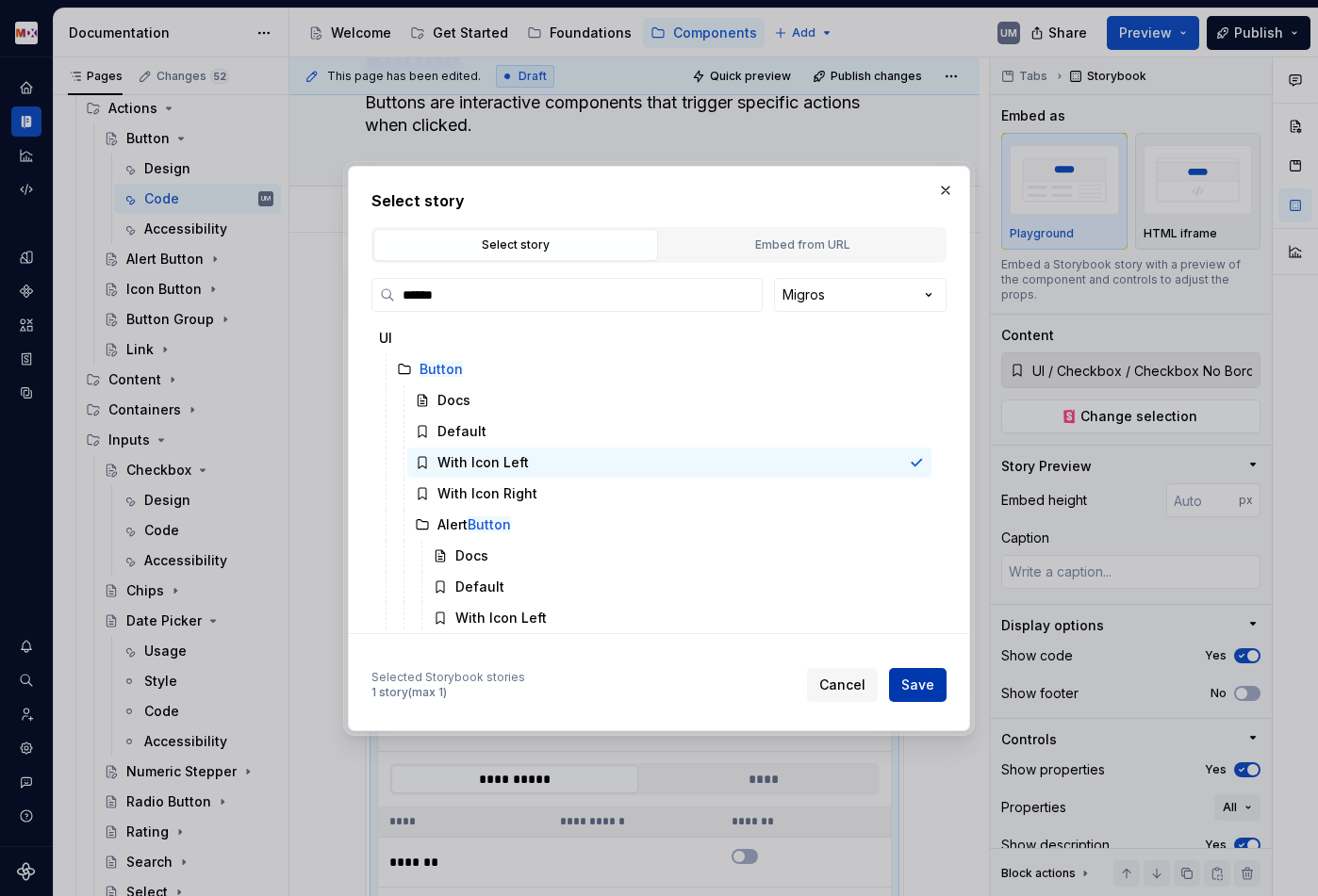
click at [915, 684] on span "Save" at bounding box center [917, 685] width 33 height 19
type textarea "*"
type input "UI / Button / With Icon Left"
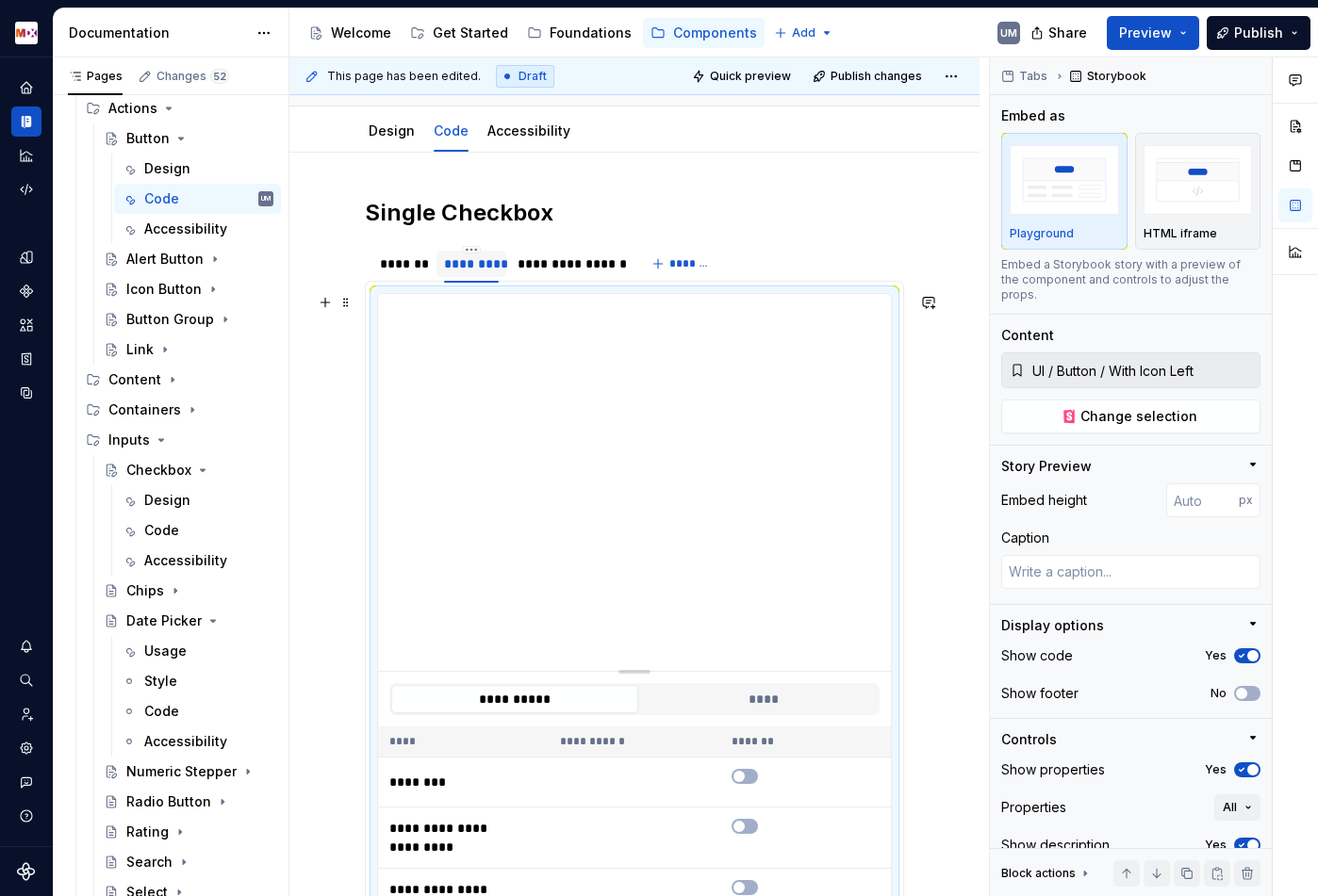
scroll to position [87, 0]
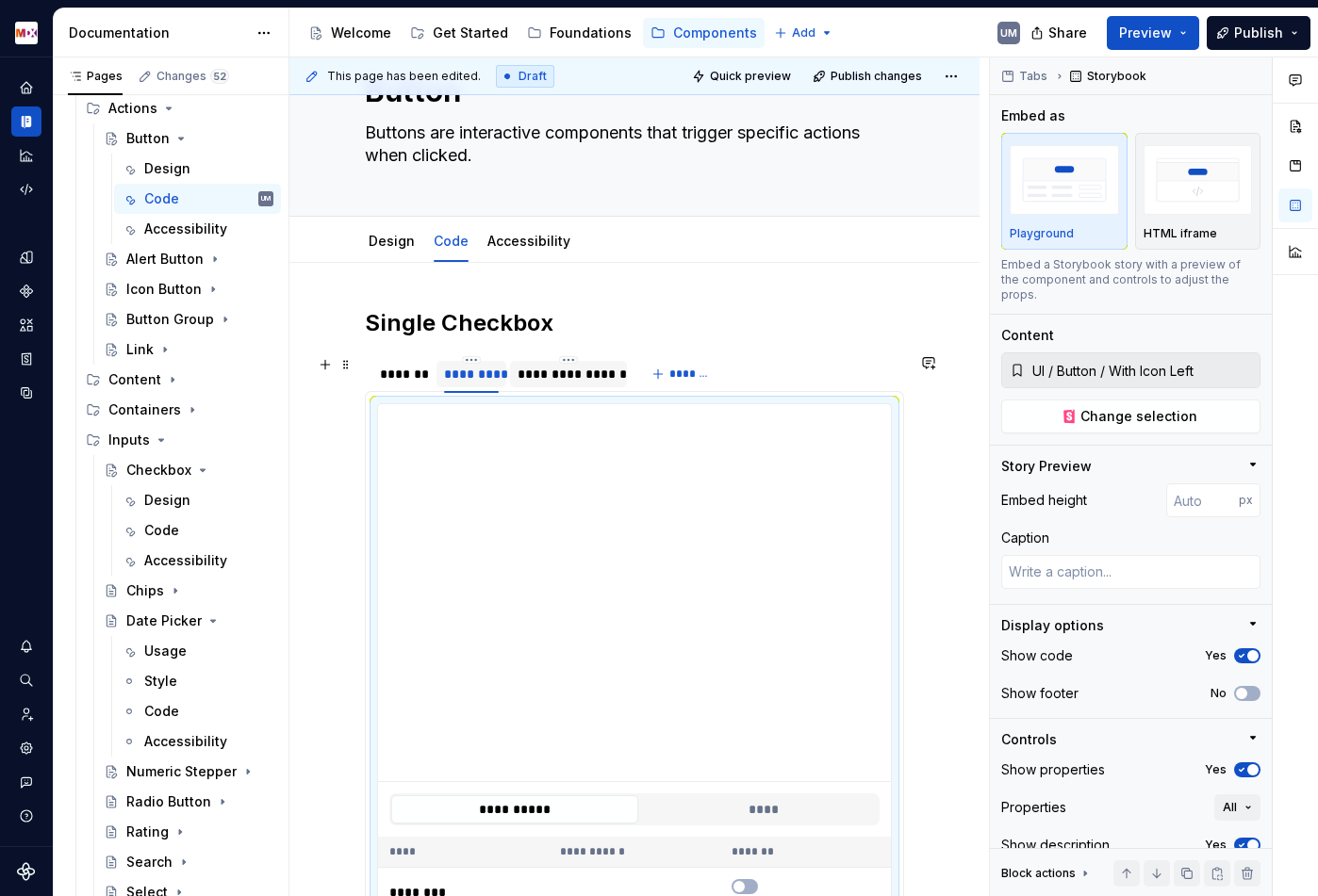
type textarea "*"
click at [581, 372] on div "**********" at bounding box center [568, 374] width 102 height 19
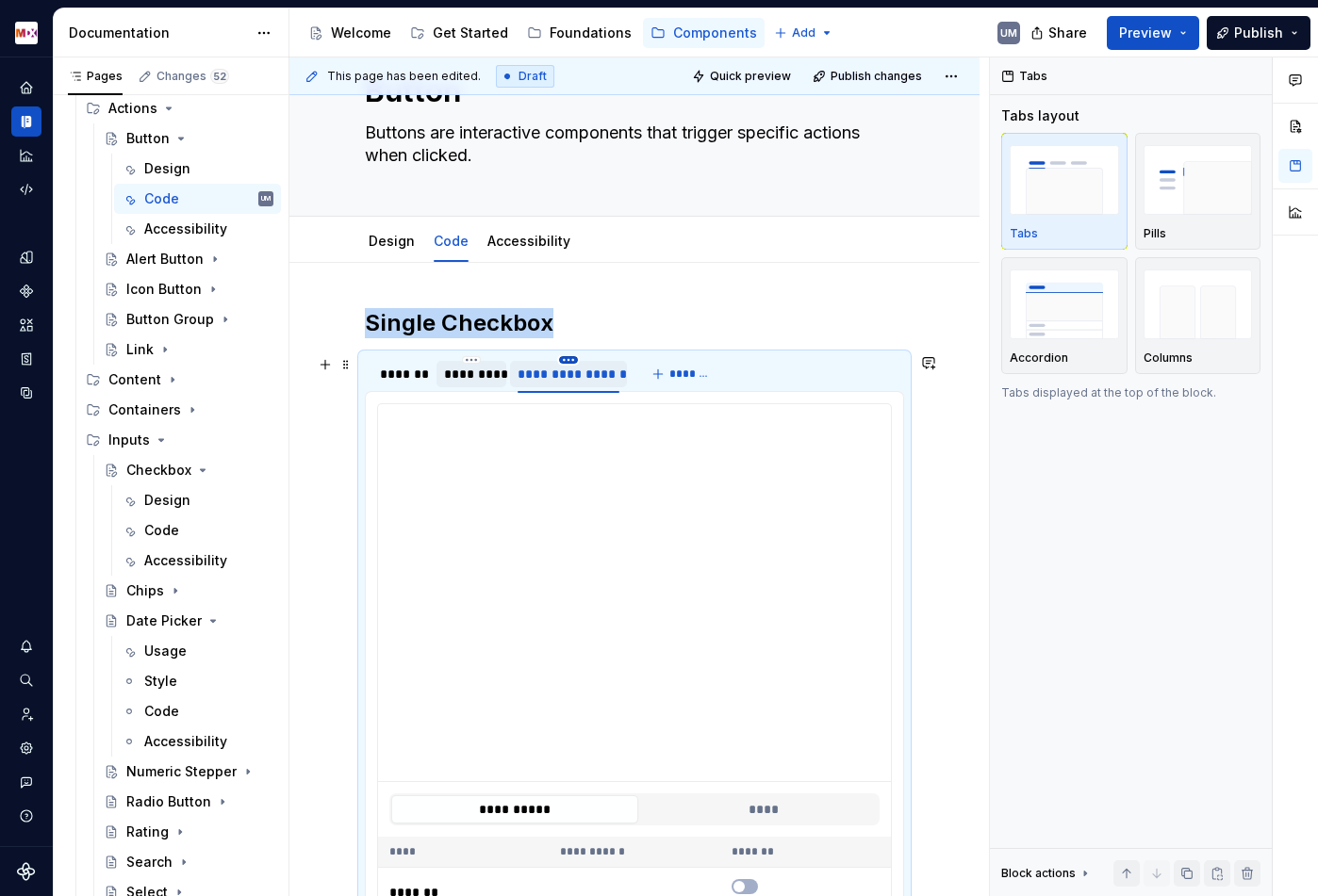
click at [565, 362] on html "MDX UM Dataset Migros Documentation Accessibility guide for tree Page tree. Nav…" at bounding box center [659, 448] width 1318 height 896
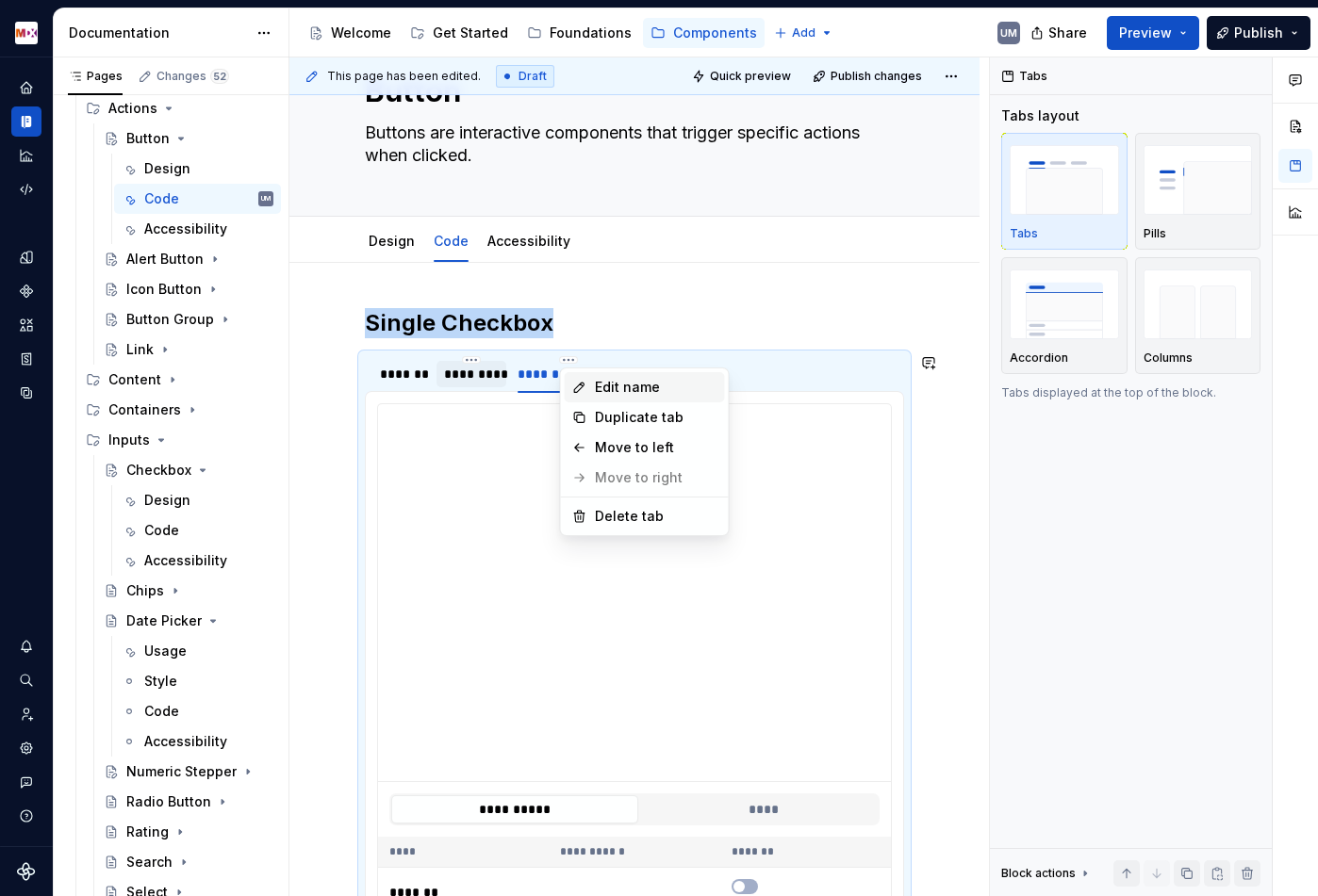
click at [593, 383] on div "Edit name" at bounding box center [645, 387] width 161 height 30
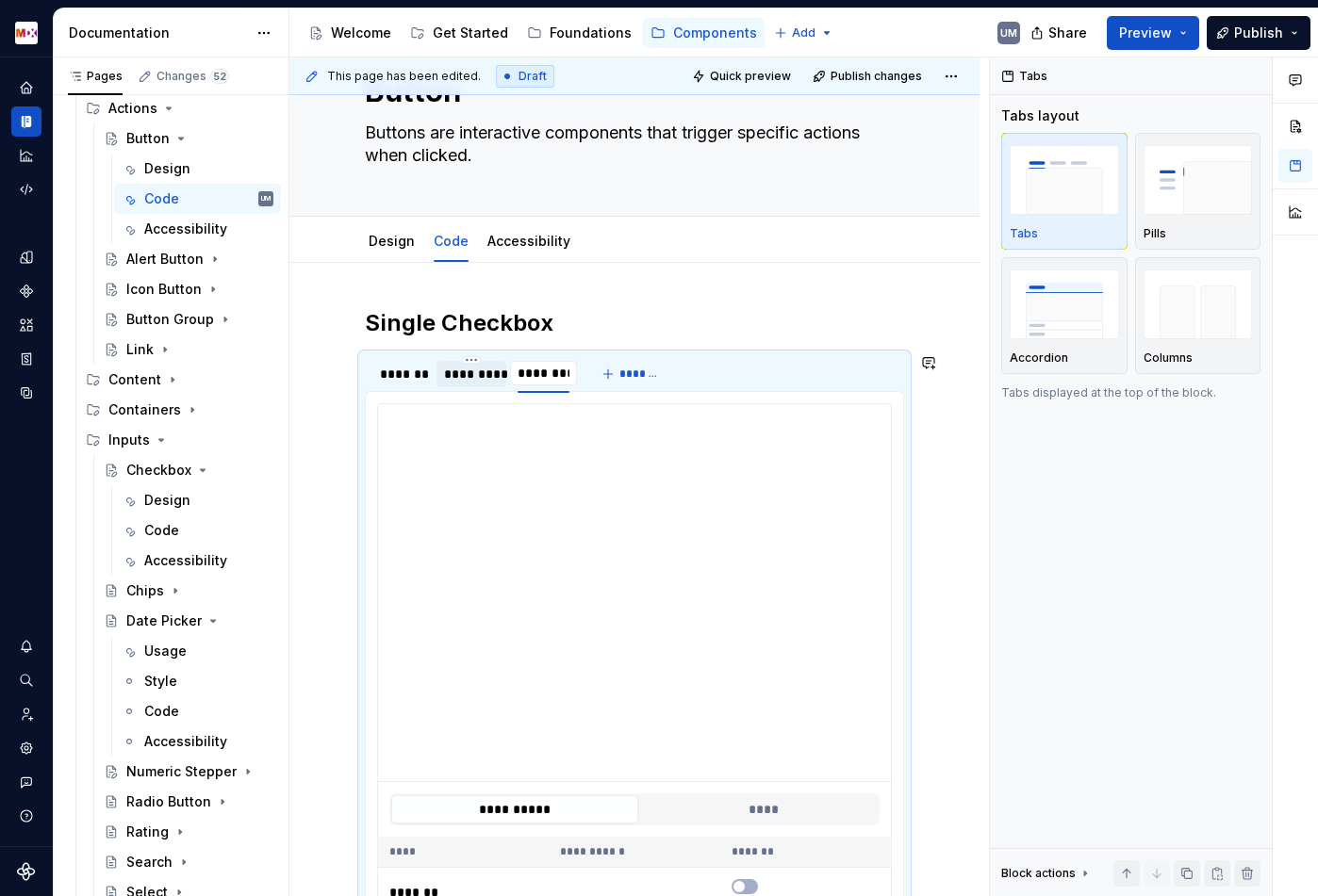
type input "**********"
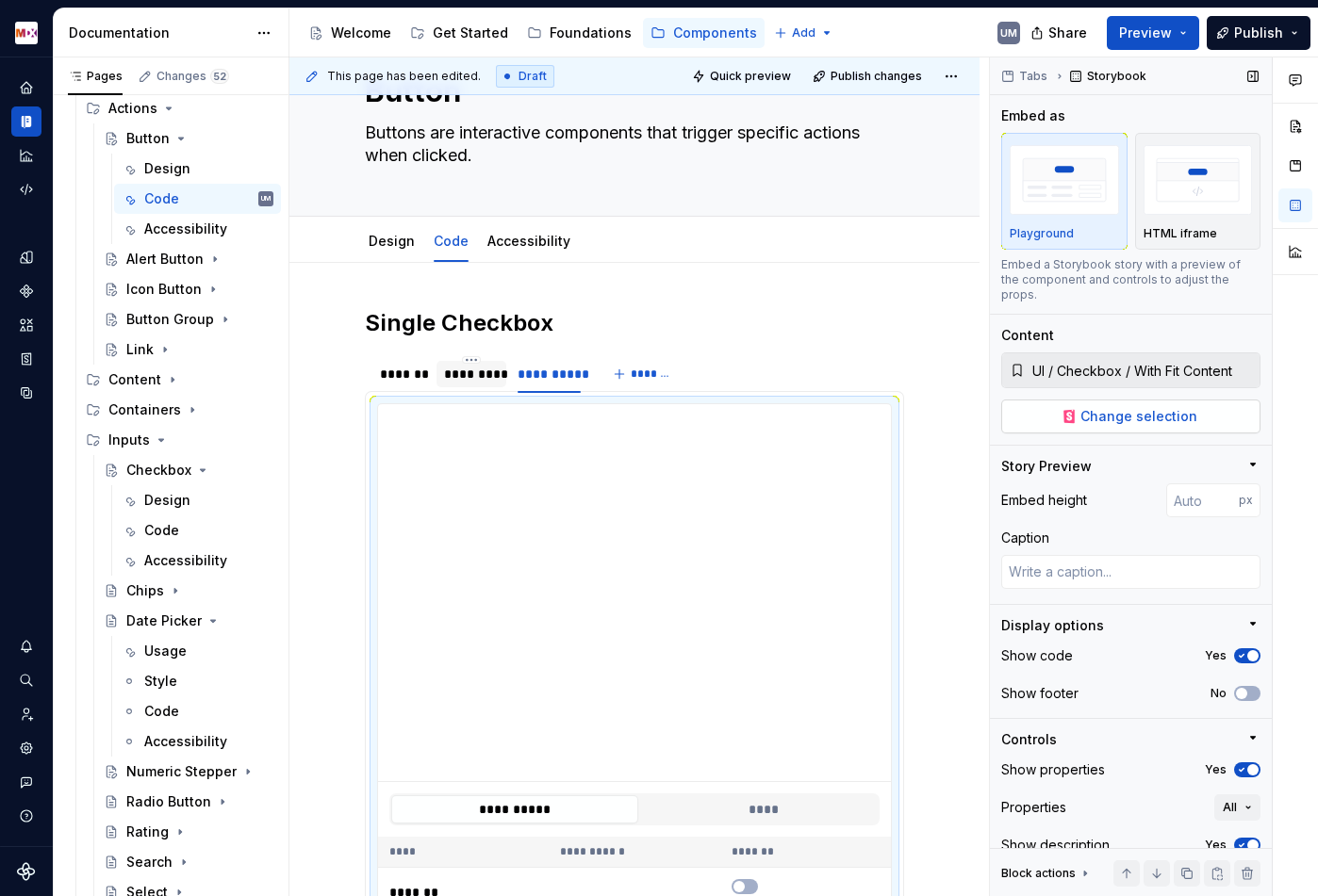
click at [1168, 407] on span "Change selection" at bounding box center [1139, 416] width 117 height 19
type textarea "*"
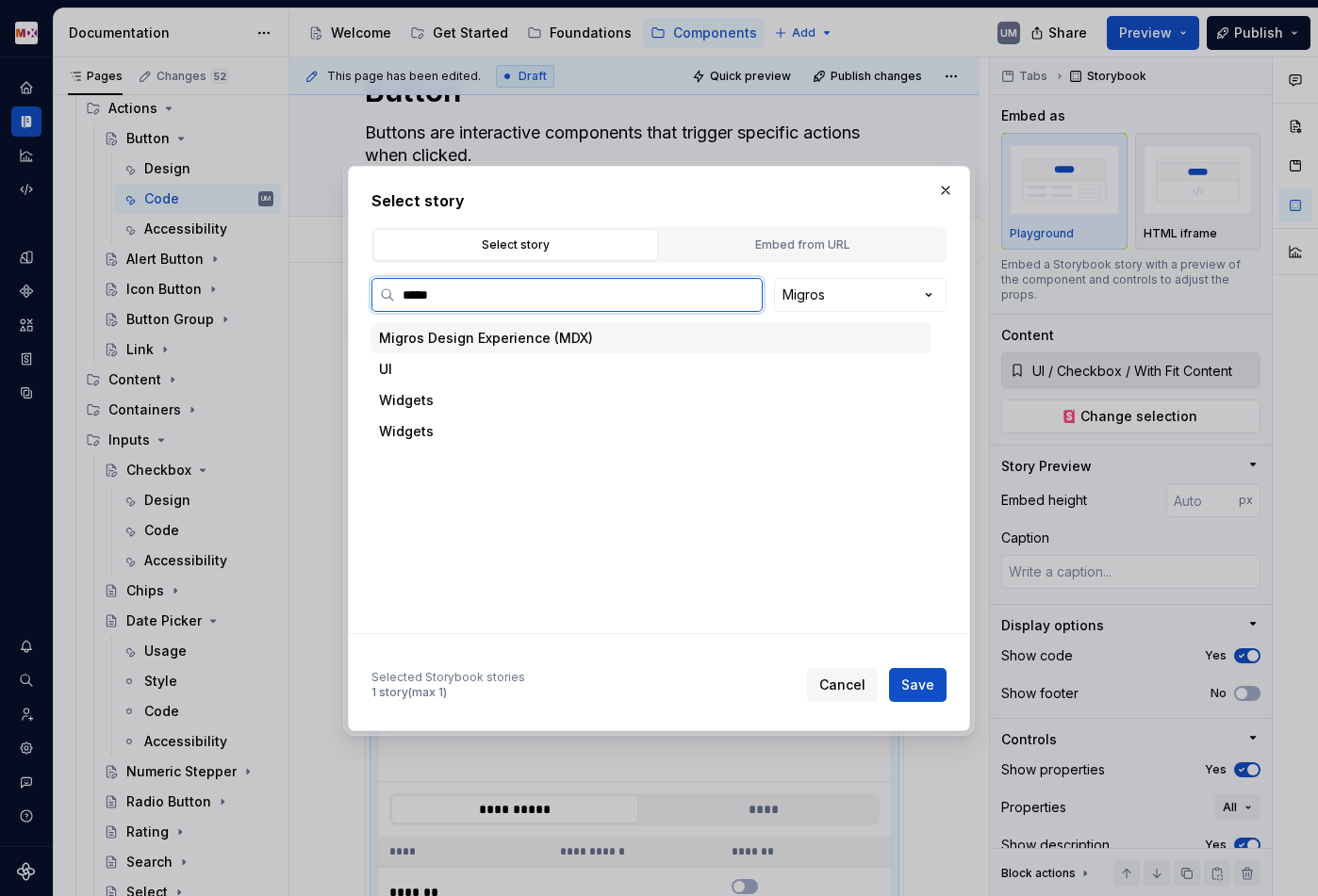
type input "******"
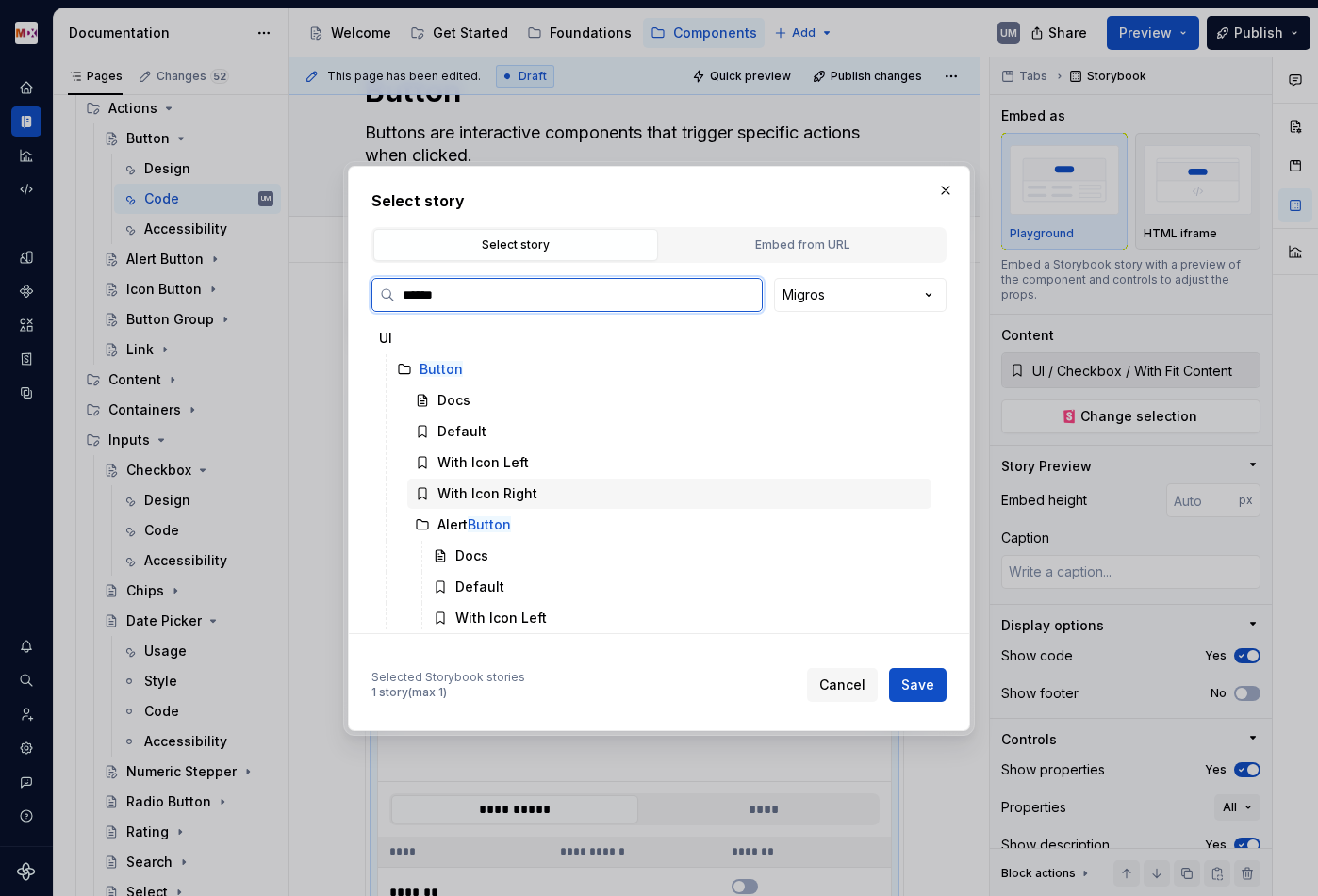
click at [488, 496] on div "With Icon Right" at bounding box center [487, 494] width 100 height 19
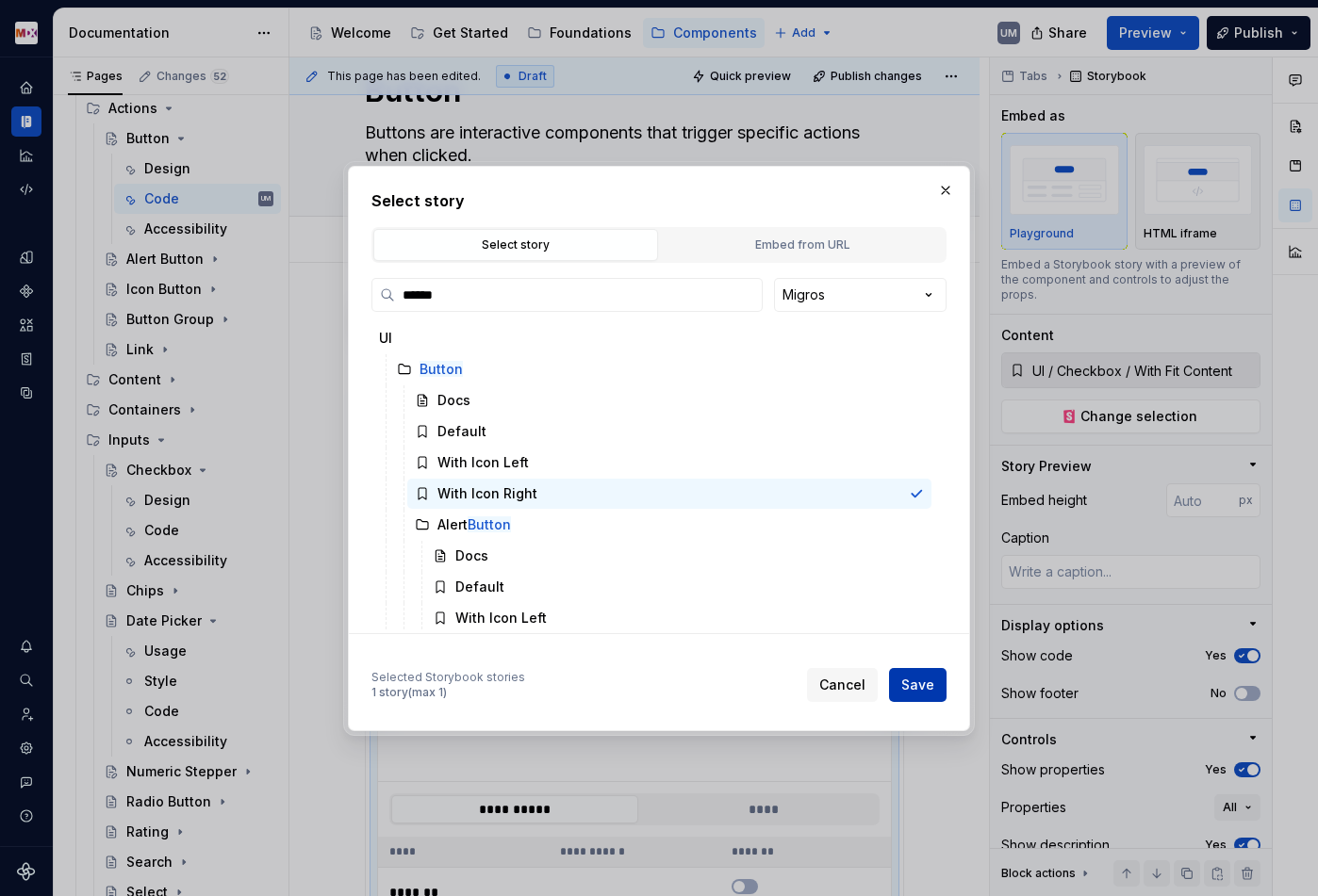
click at [927, 685] on span "Save" at bounding box center [917, 685] width 33 height 19
type textarea "*"
type input "UI / Button / With Icon Right"
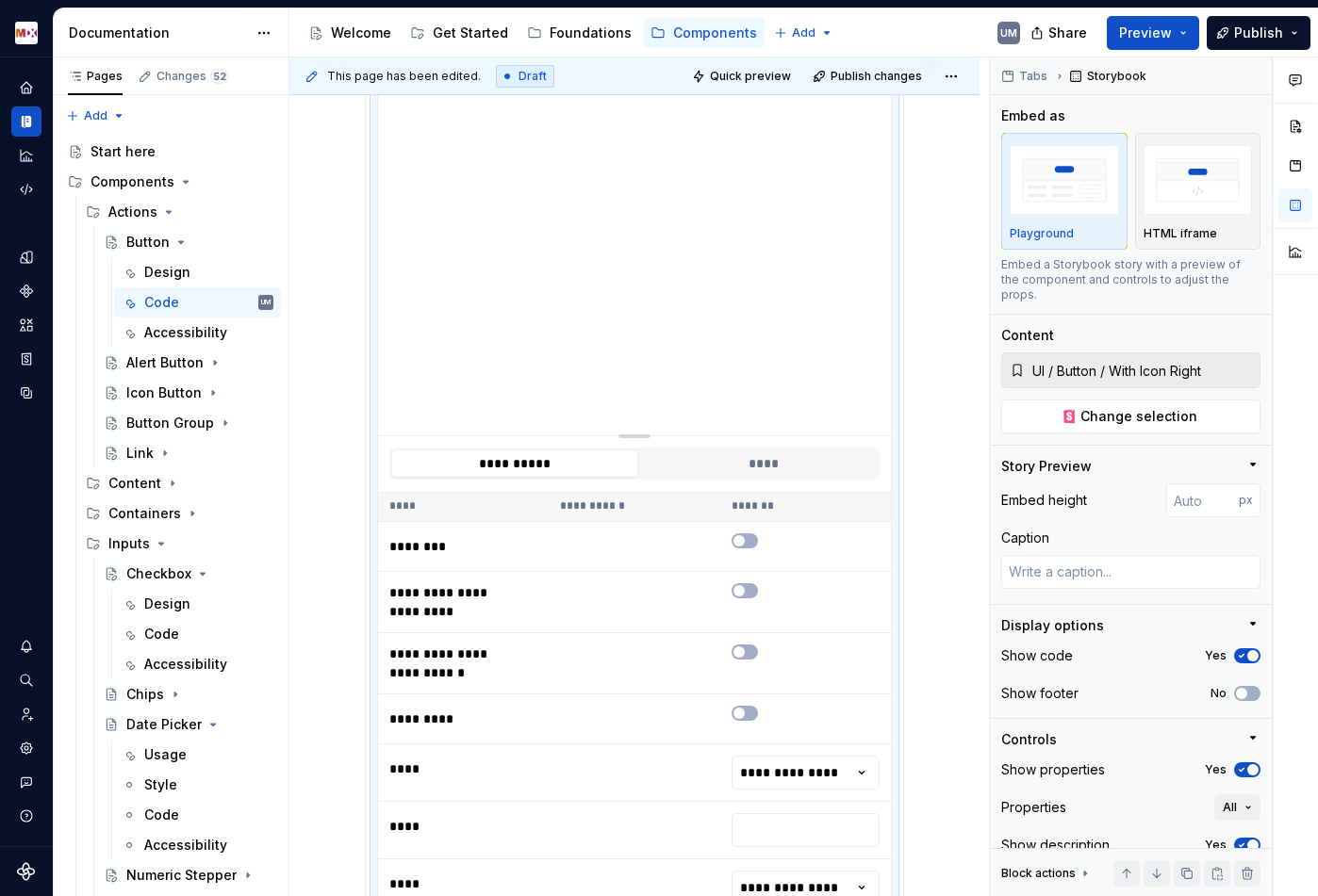
scroll to position [0, 0]
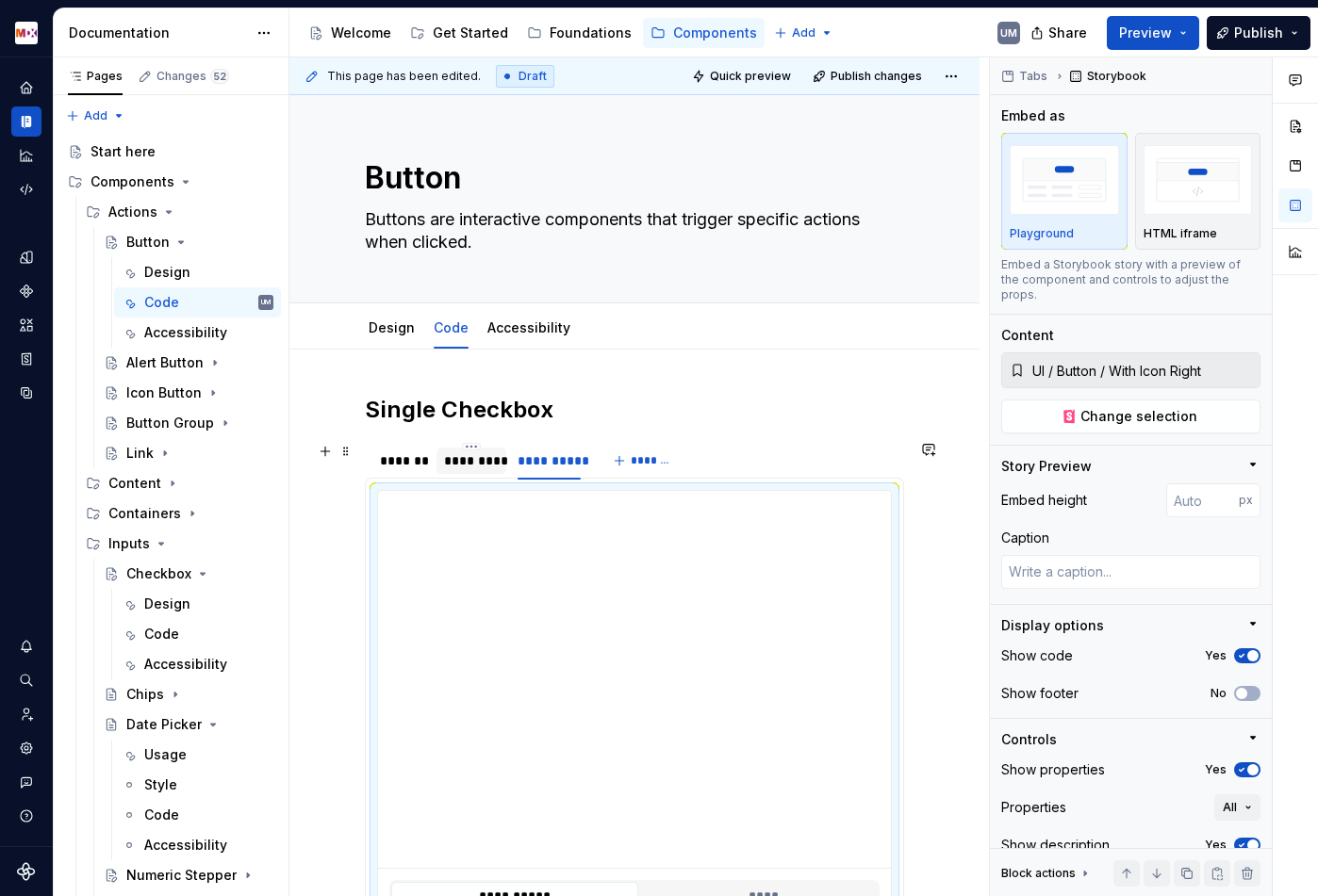
type textarea "*"
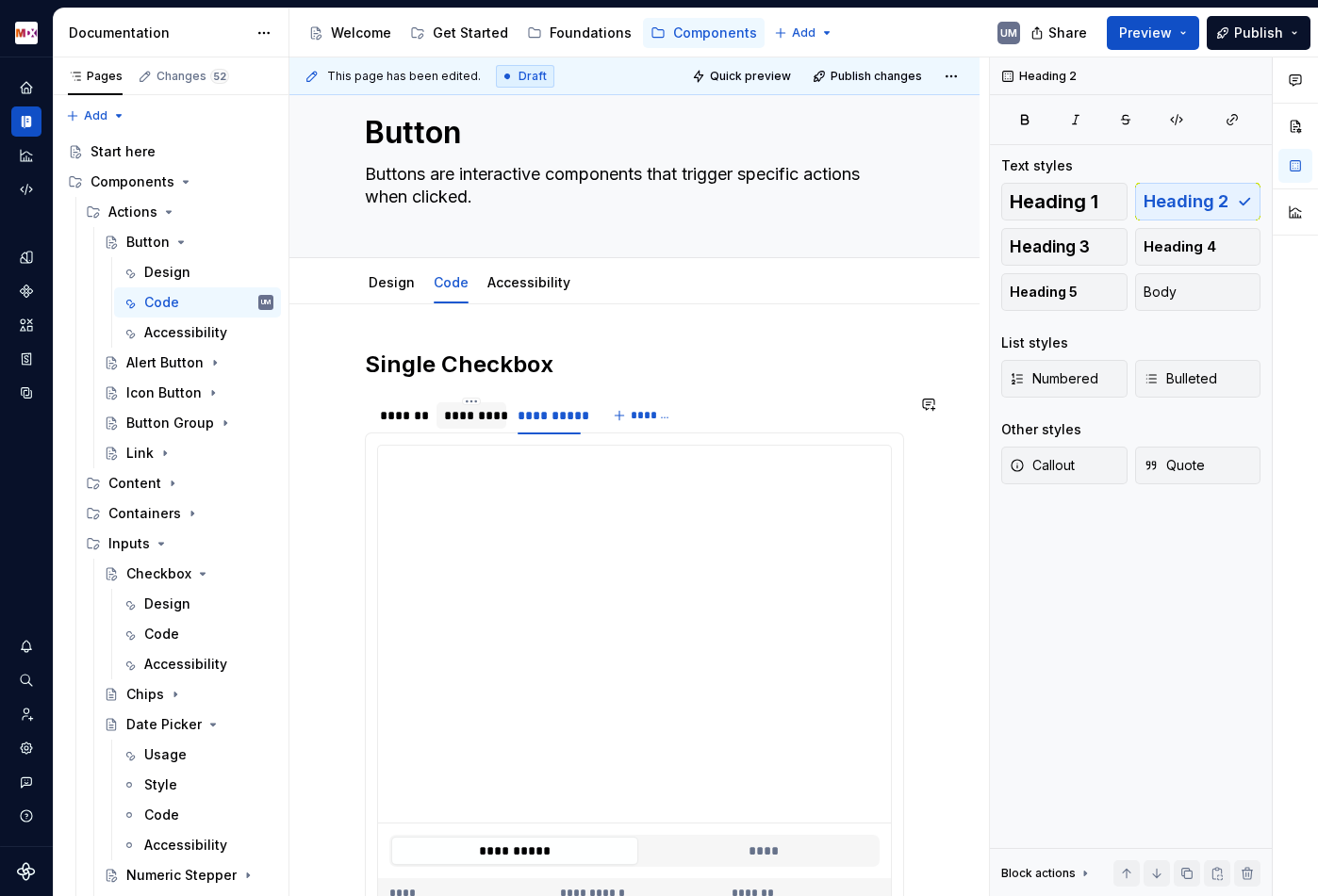
scroll to position [51, 0]
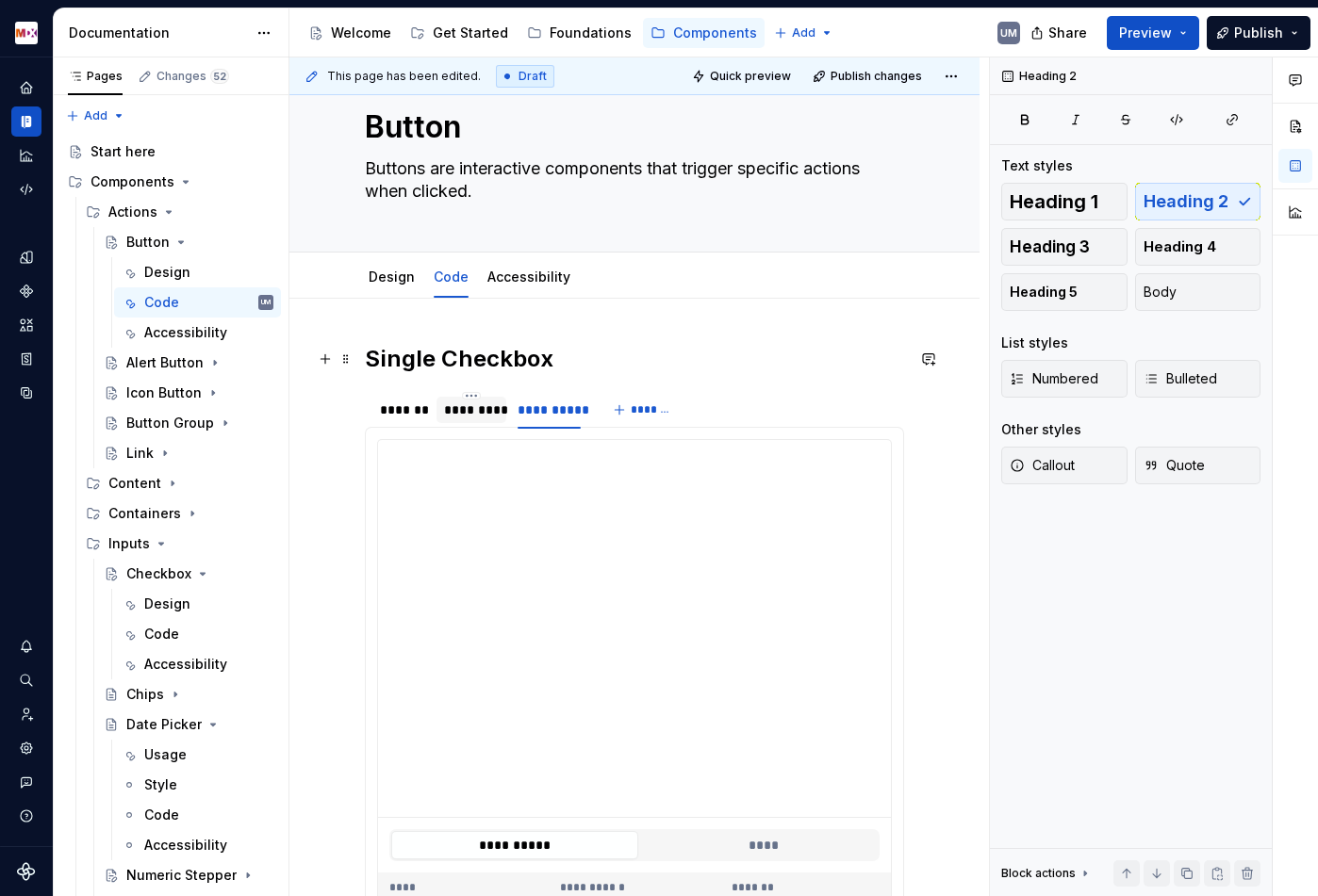
click at [397, 359] on h2 "Single Checkbox" at bounding box center [634, 359] width 539 height 30
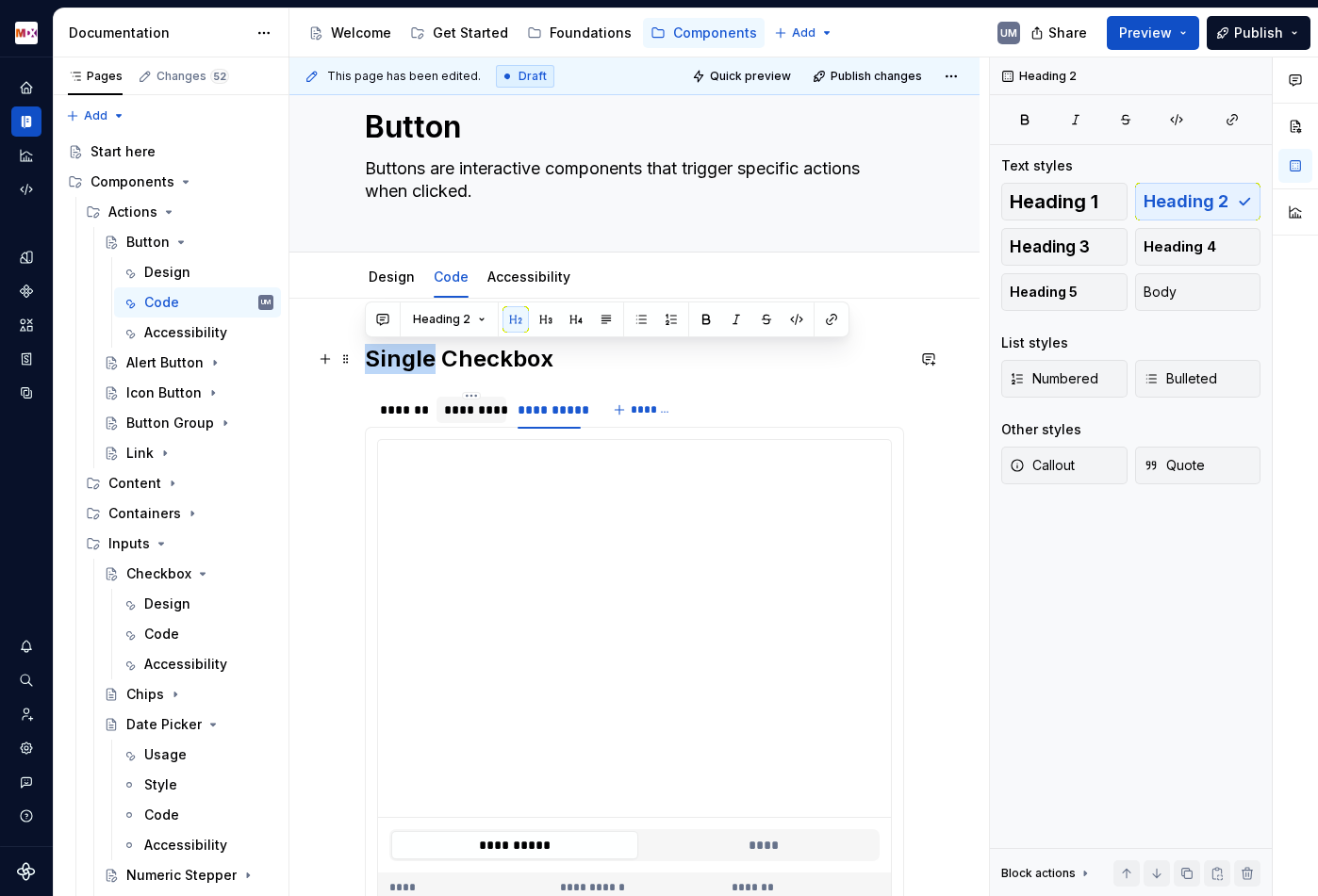
click at [397, 359] on h2 "Single Checkbox" at bounding box center [634, 359] width 539 height 30
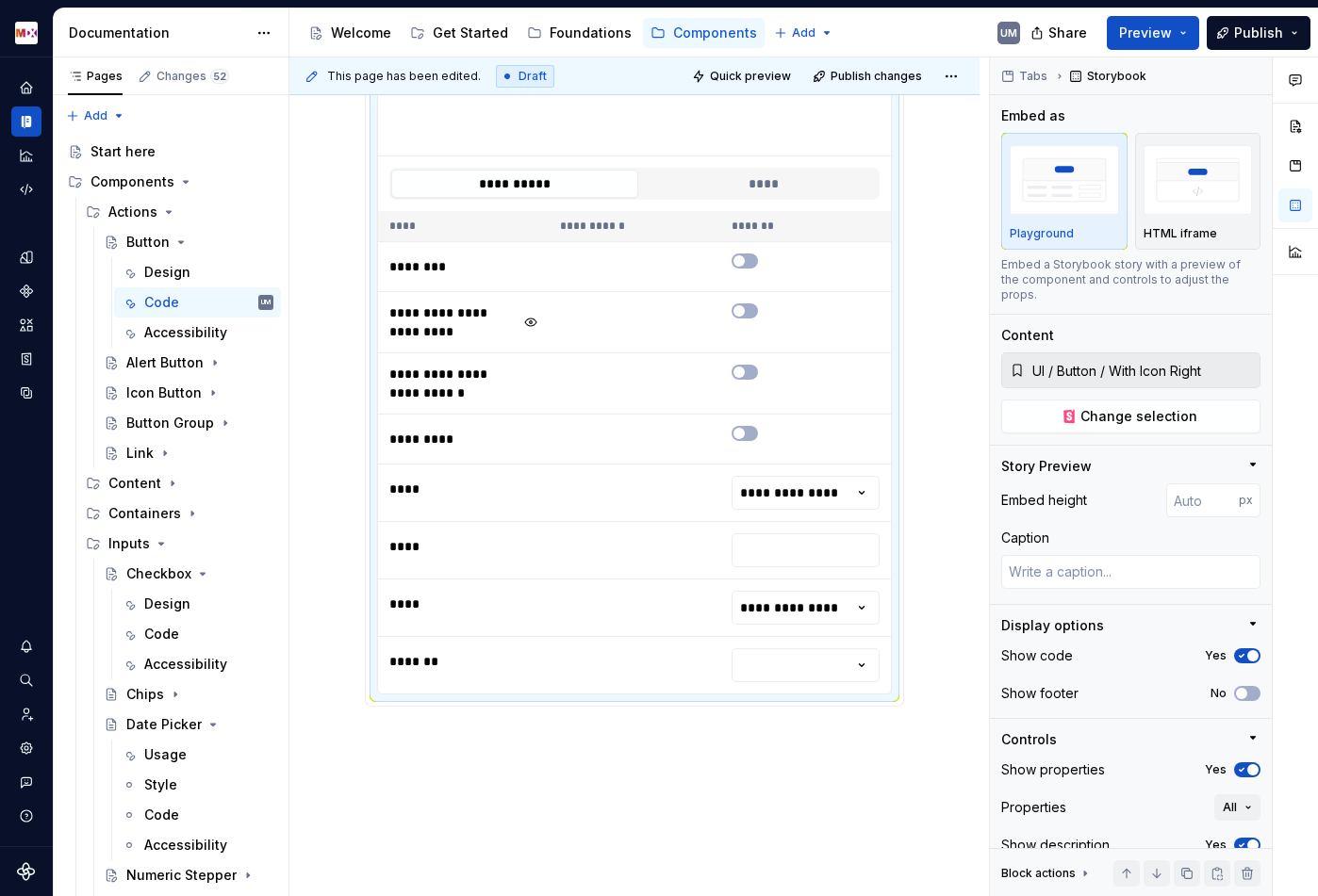
scroll to position [828, 0]
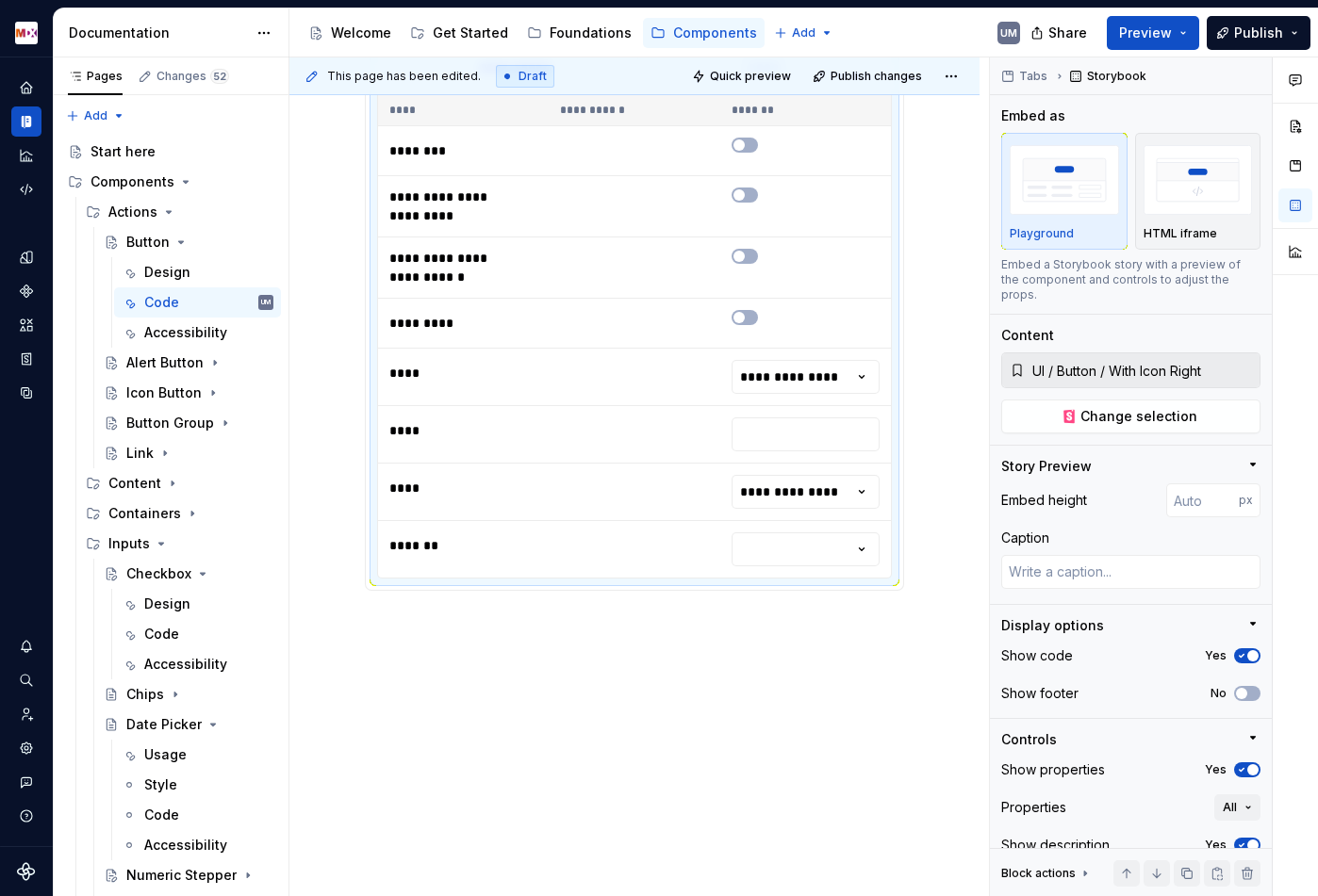
click at [456, 726] on div "**********" at bounding box center [634, 209] width 690 height 1376
click at [449, 696] on div "**********" at bounding box center [638, 477] width 700 height 839
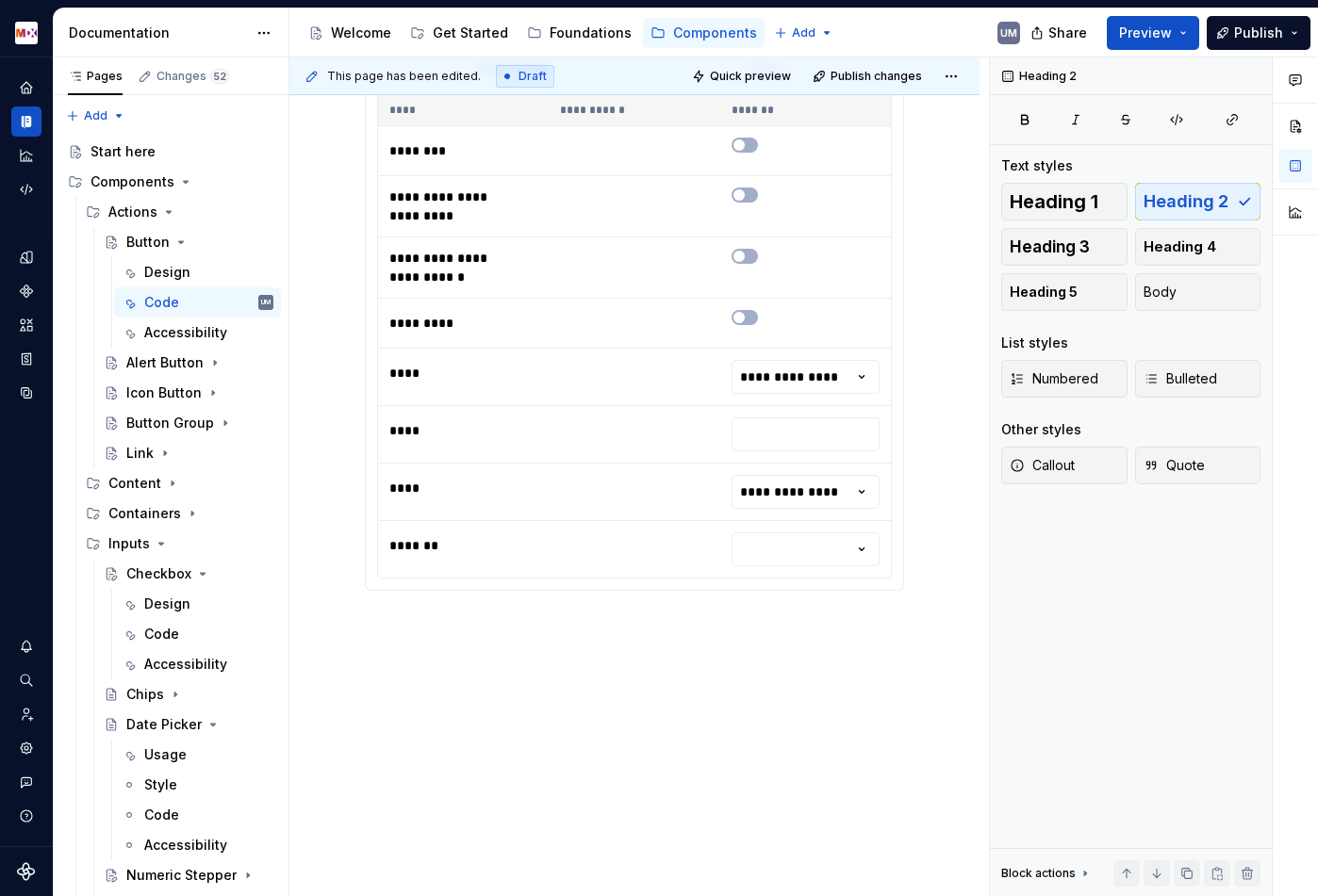
click at [397, 652] on div "**********" at bounding box center [634, 209] width 690 height 1376
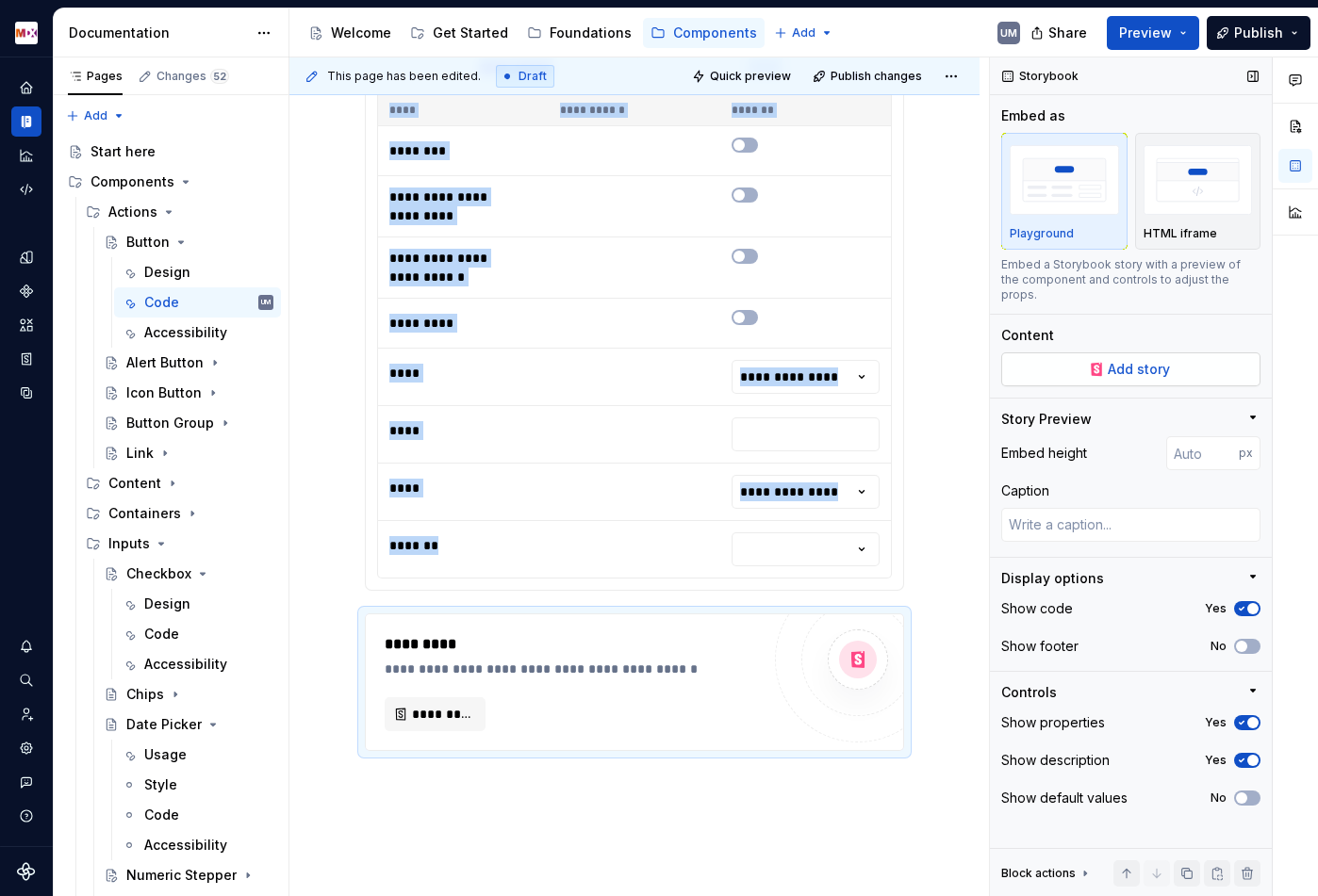
click at [1161, 352] on button "Add story" at bounding box center [1130, 369] width 260 height 34
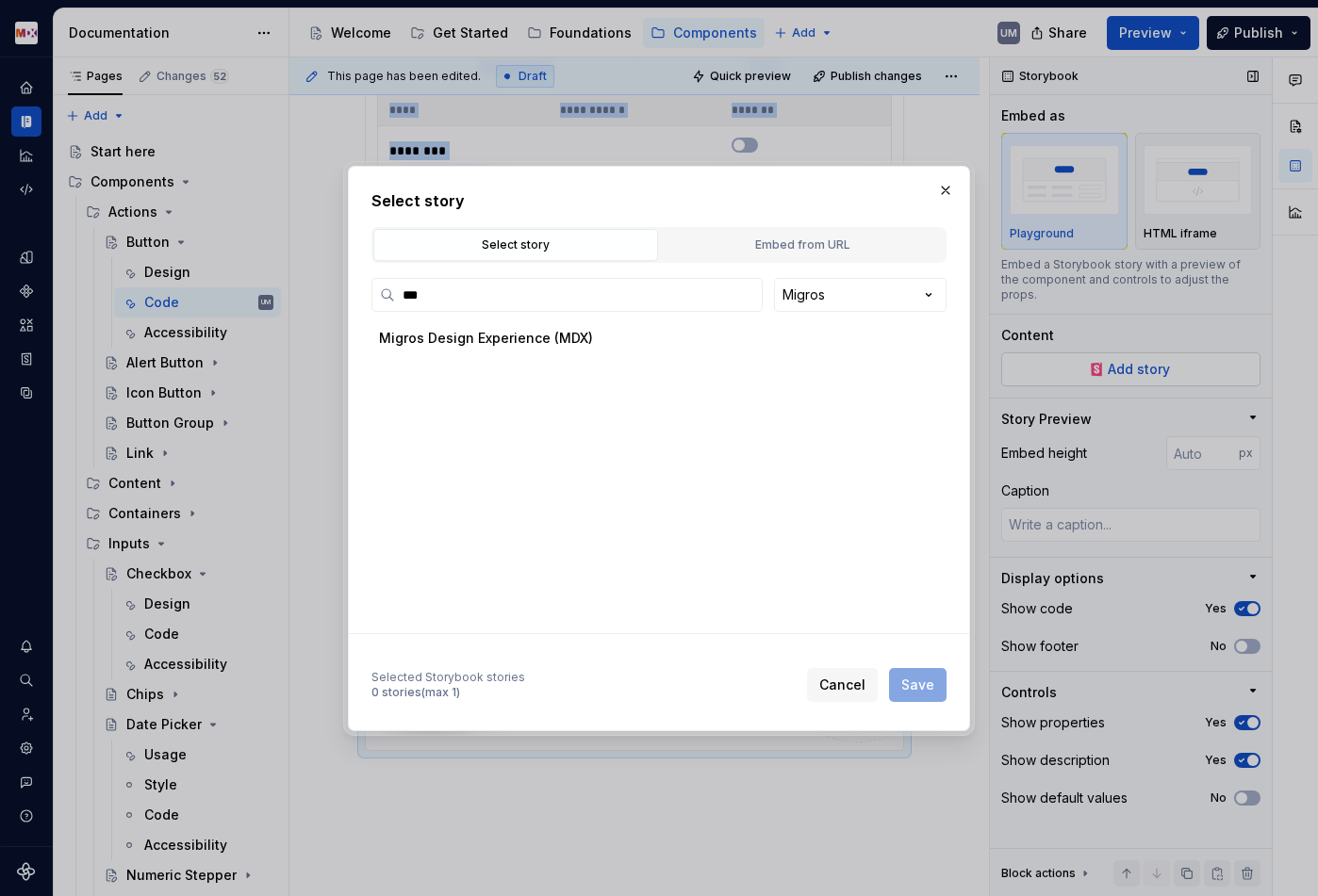
type textarea "*"
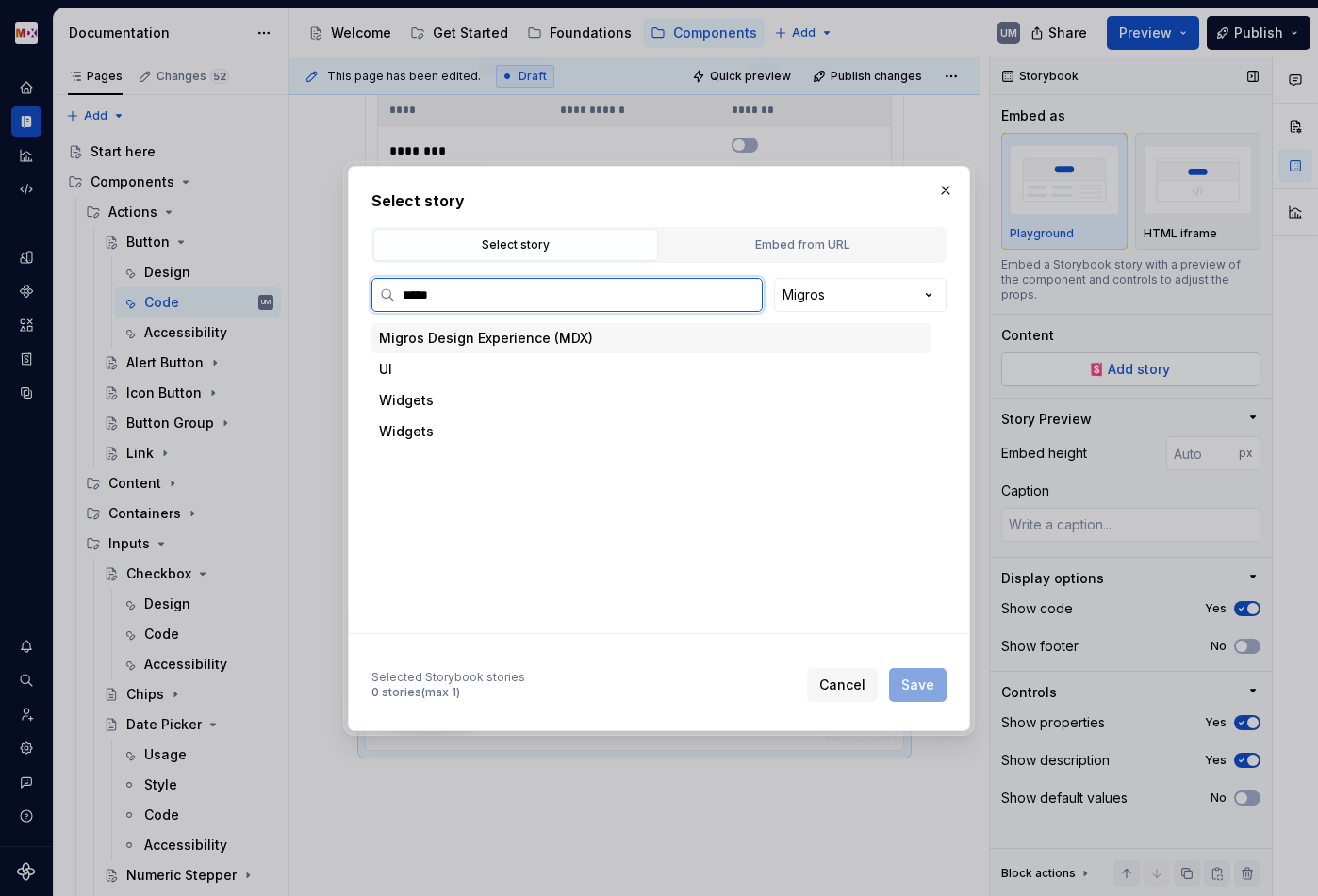
type input "******"
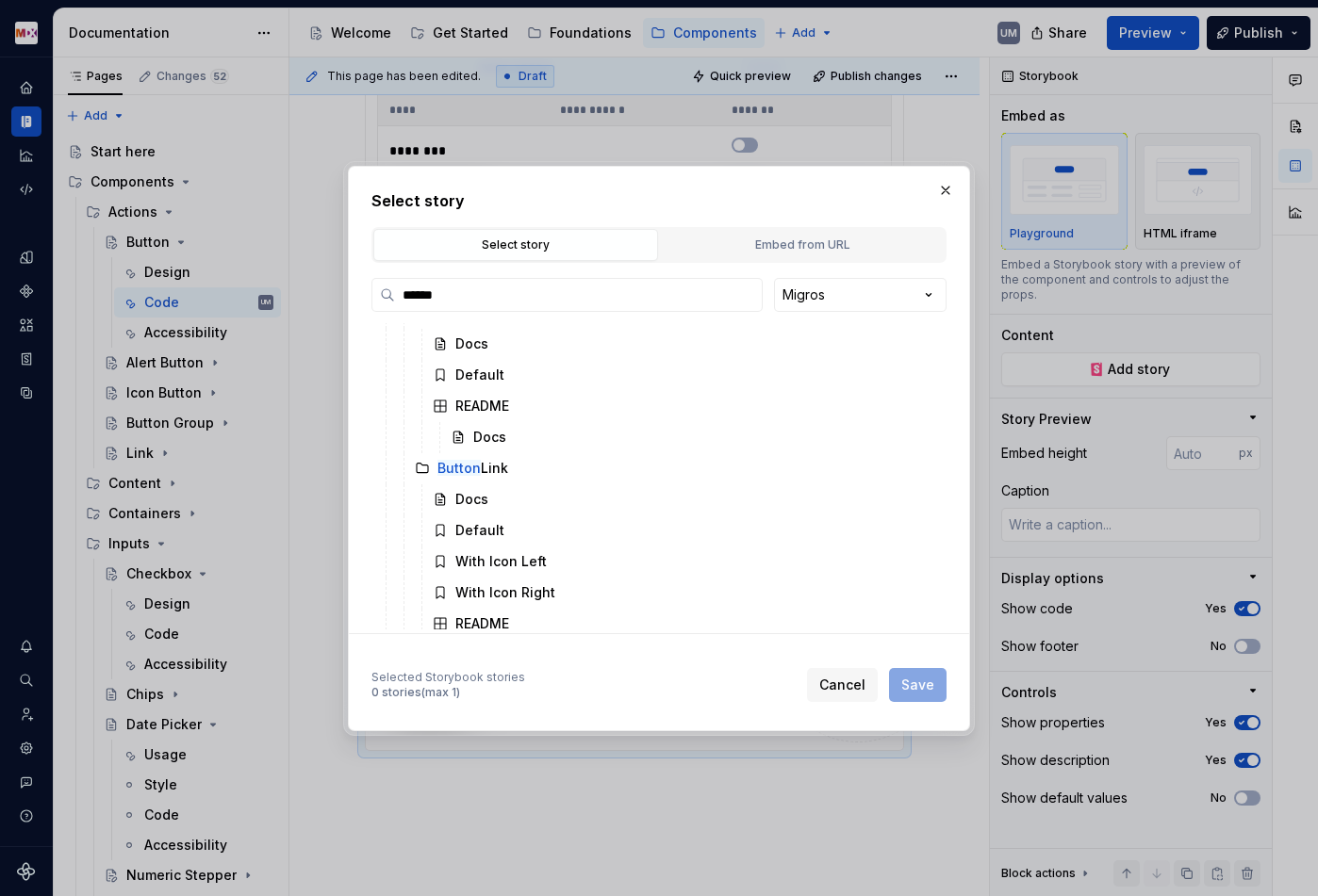
scroll to position [649, 0]
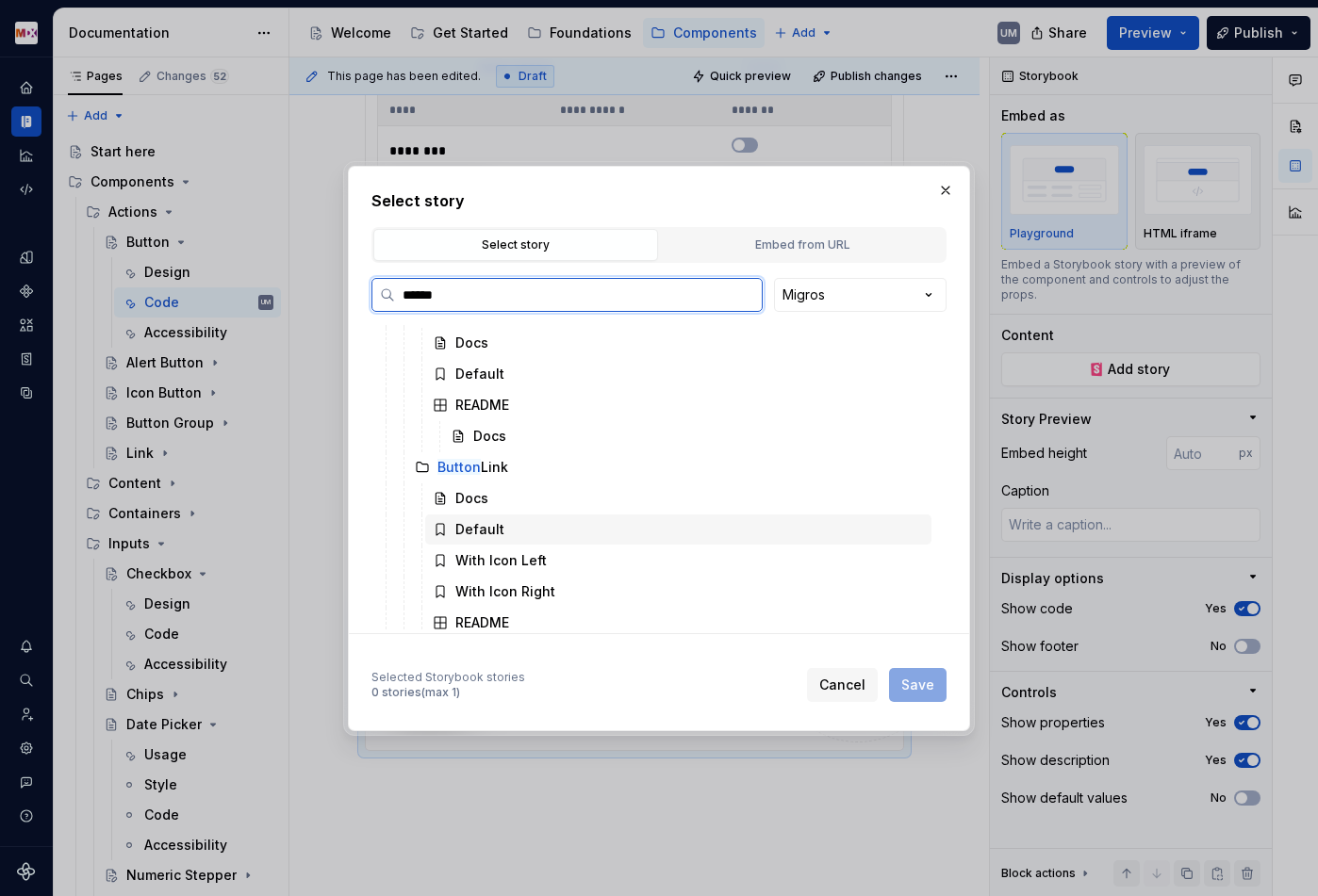
click at [472, 526] on div "Default" at bounding box center [480, 530] width 49 height 19
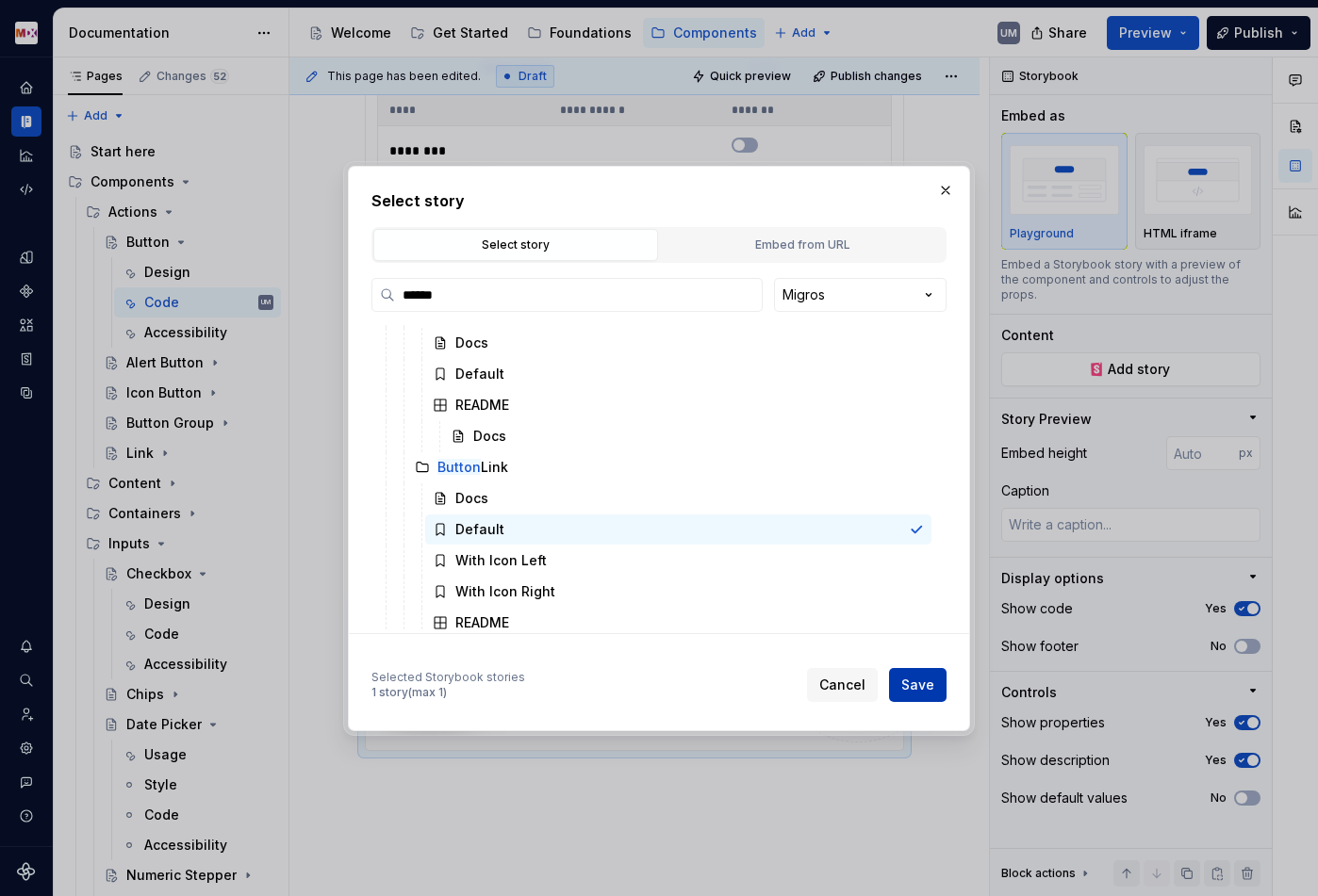
click at [930, 680] on span "Save" at bounding box center [917, 685] width 33 height 19
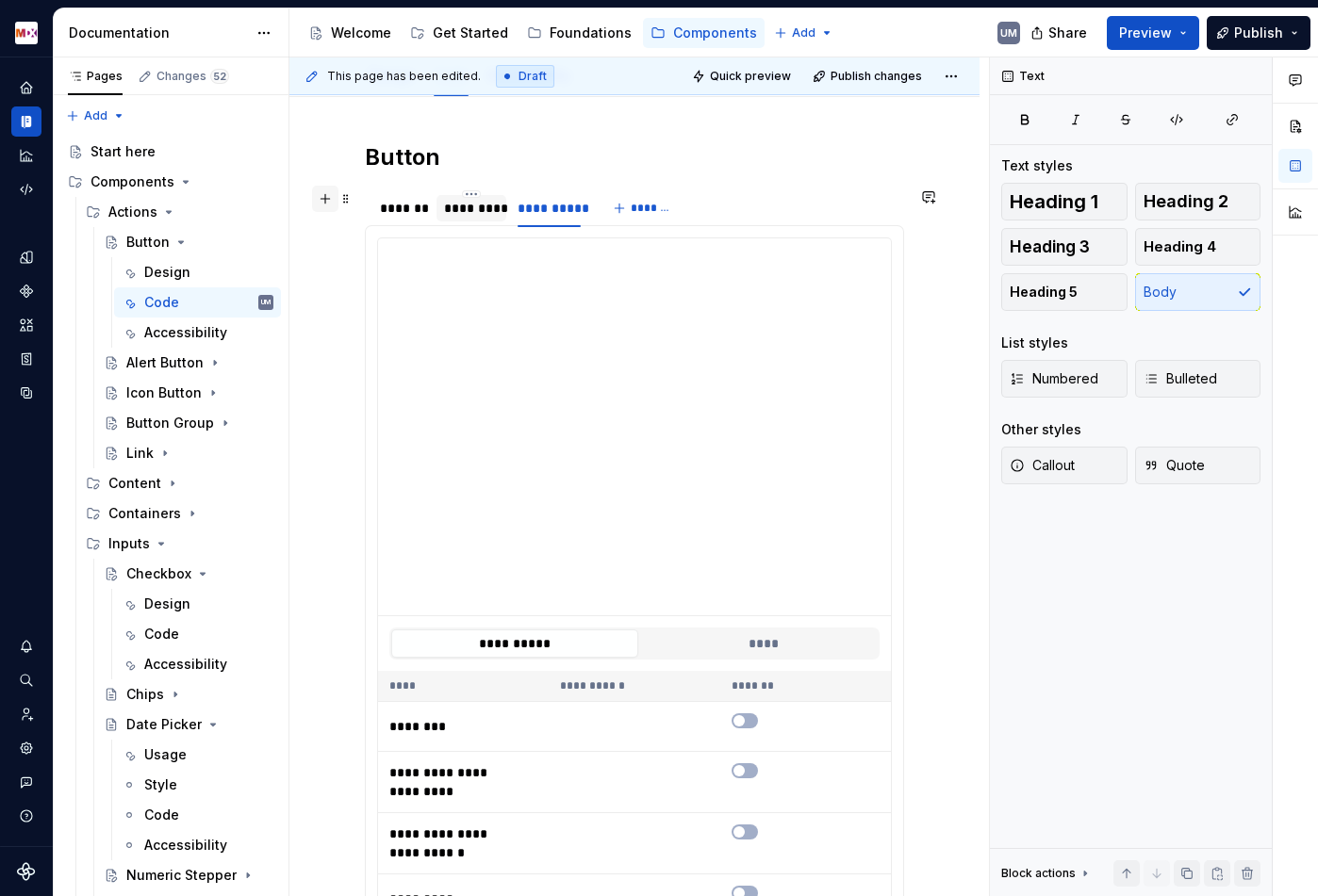
scroll to position [244, 0]
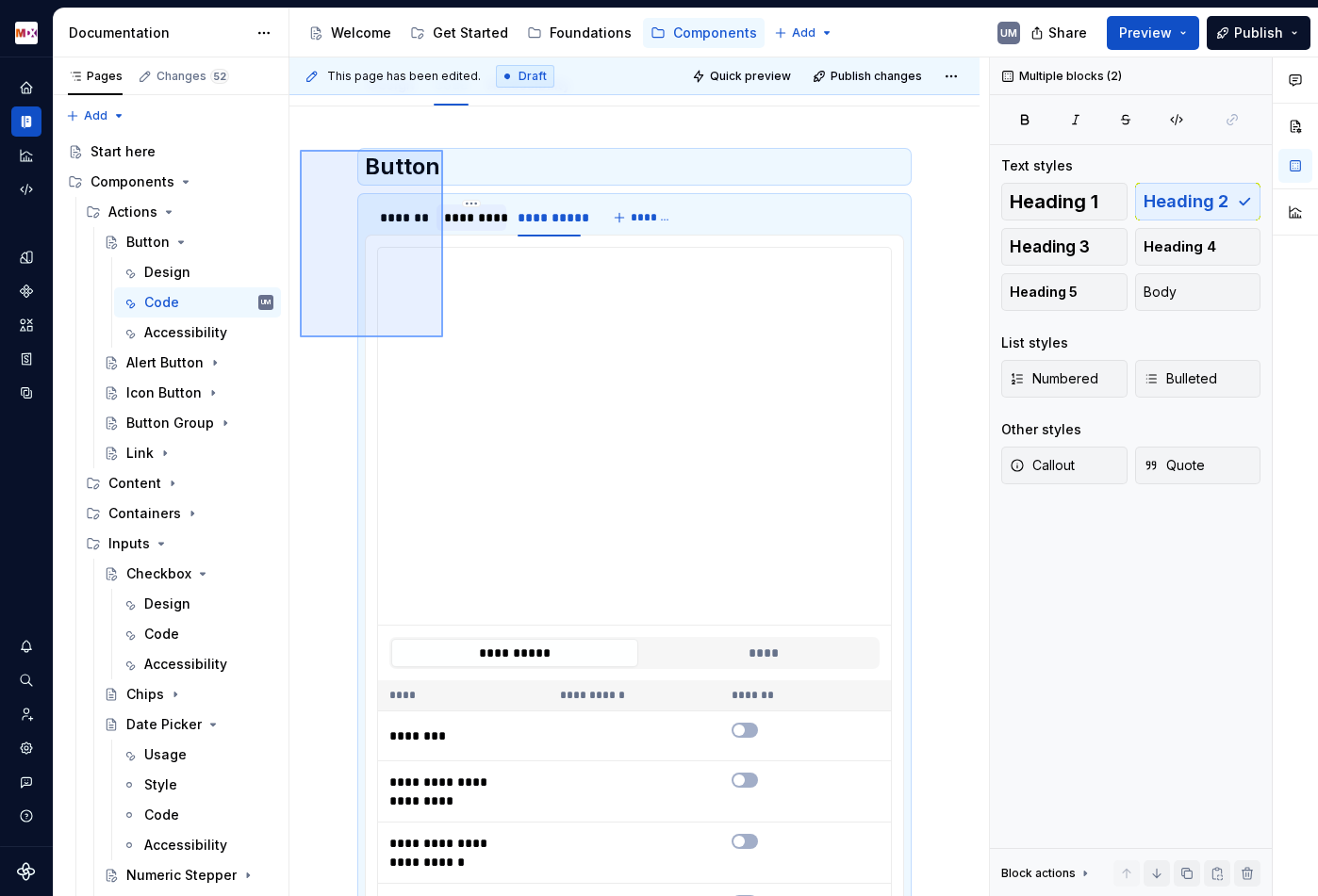
drag, startPoint x: 299, startPoint y: 150, endPoint x: 443, endPoint y: 338, distance: 236.8
click at [443, 338] on div "**********" at bounding box center [638, 477] width 700 height 839
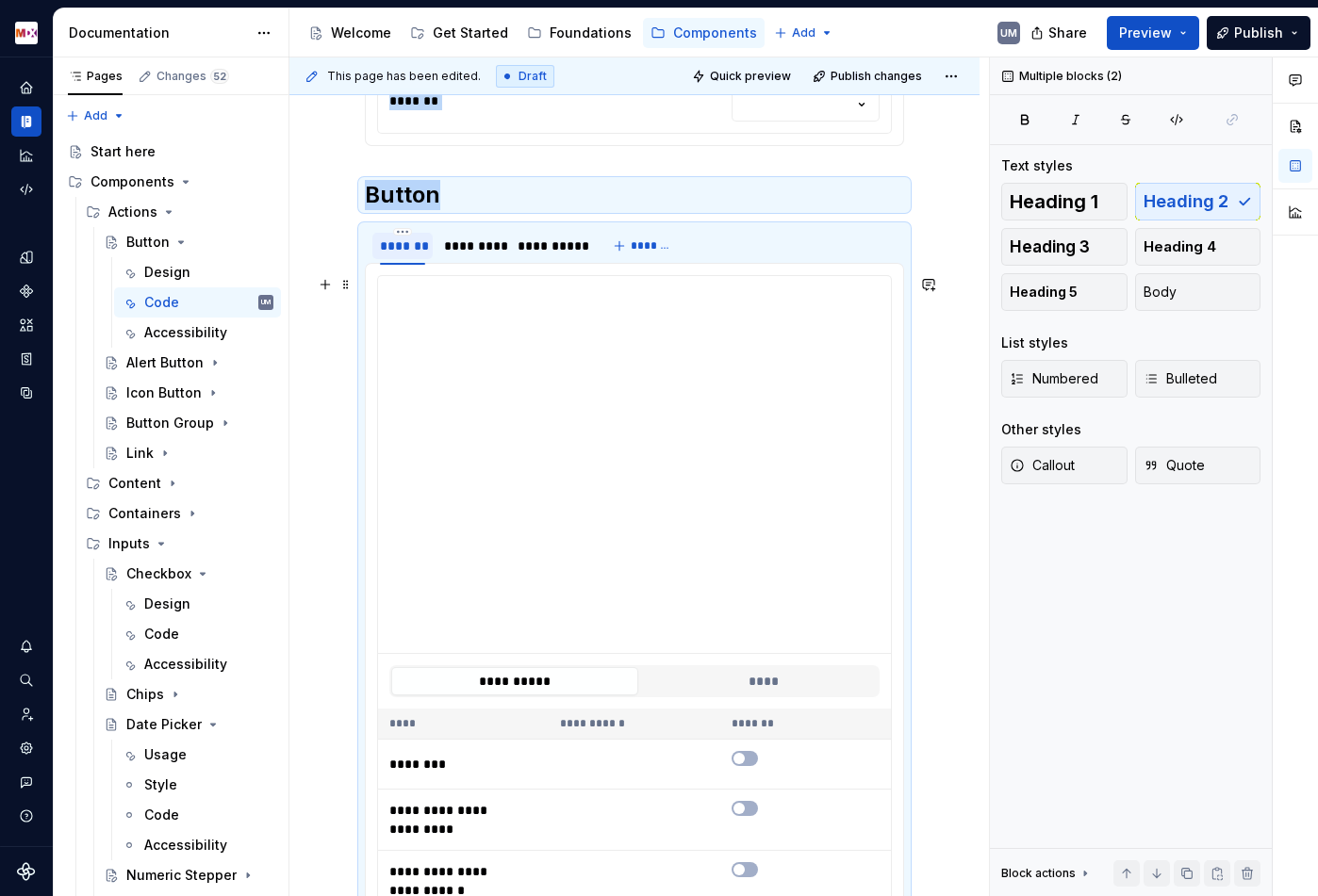
scroll to position [1259, 0]
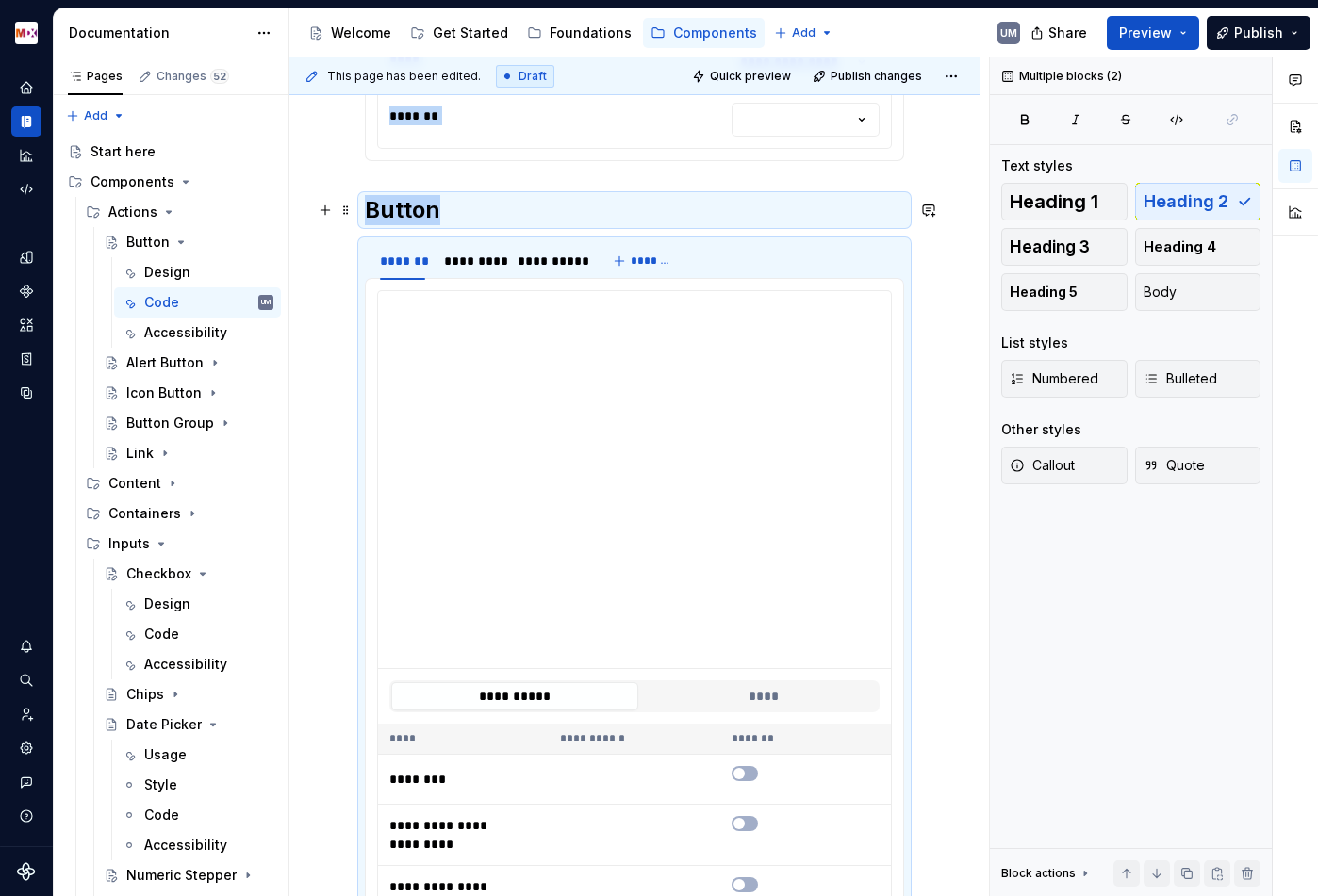
click at [410, 208] on h2 "Button" at bounding box center [634, 211] width 539 height 30
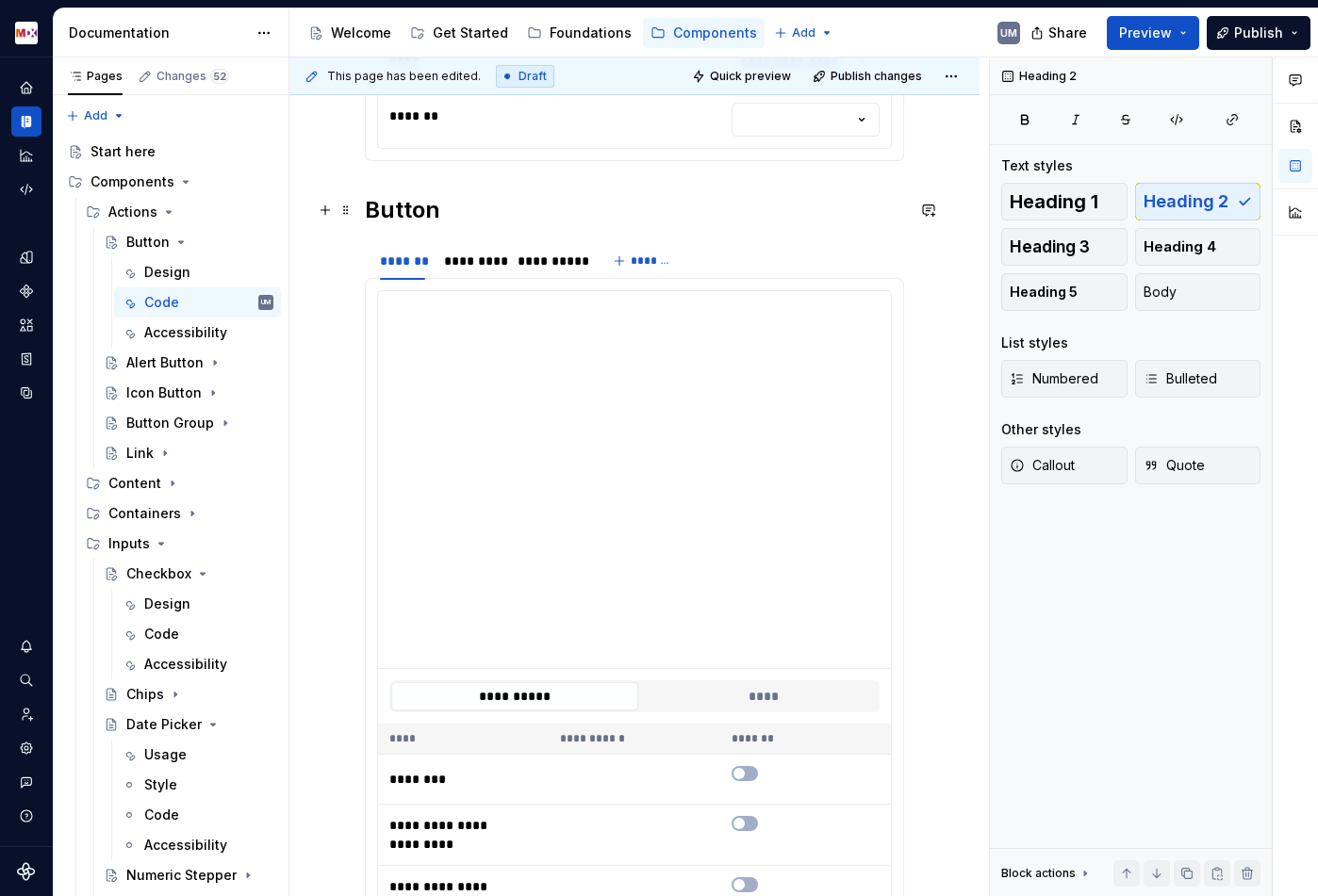
click at [474, 209] on h2 "Button" at bounding box center [634, 211] width 539 height 30
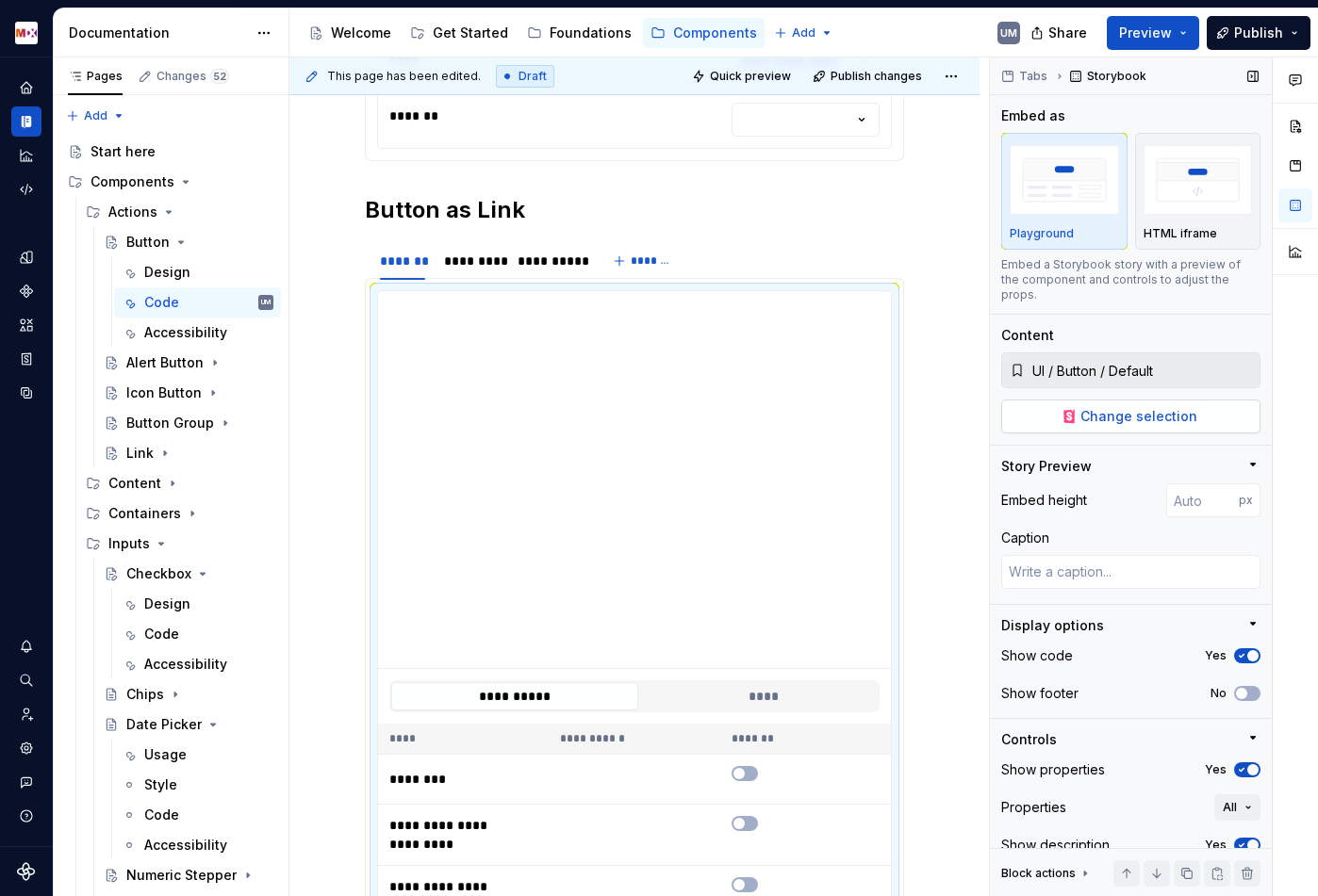
click at [1103, 407] on span "Change selection" at bounding box center [1139, 416] width 117 height 19
type textarea "*"
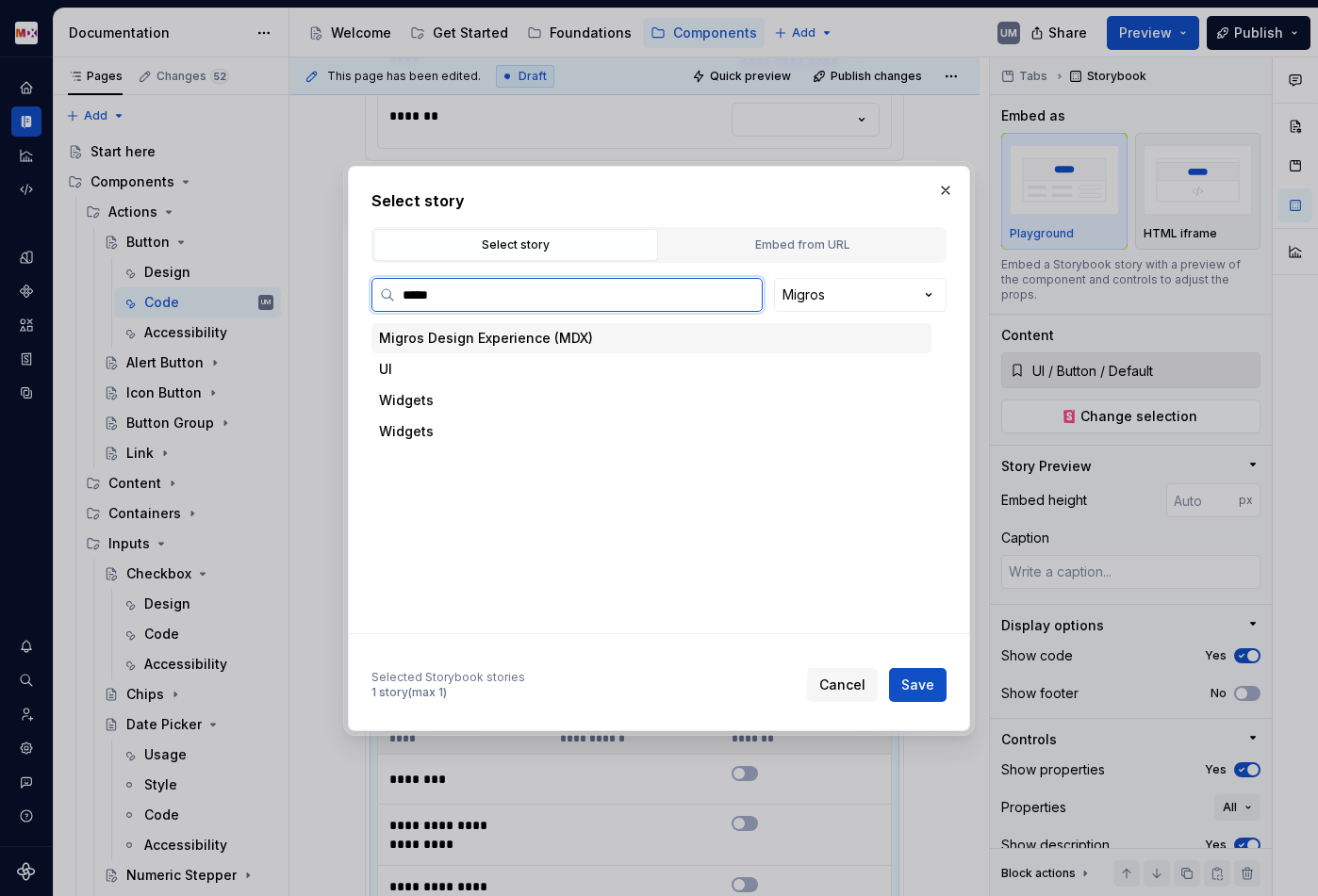
type input "******"
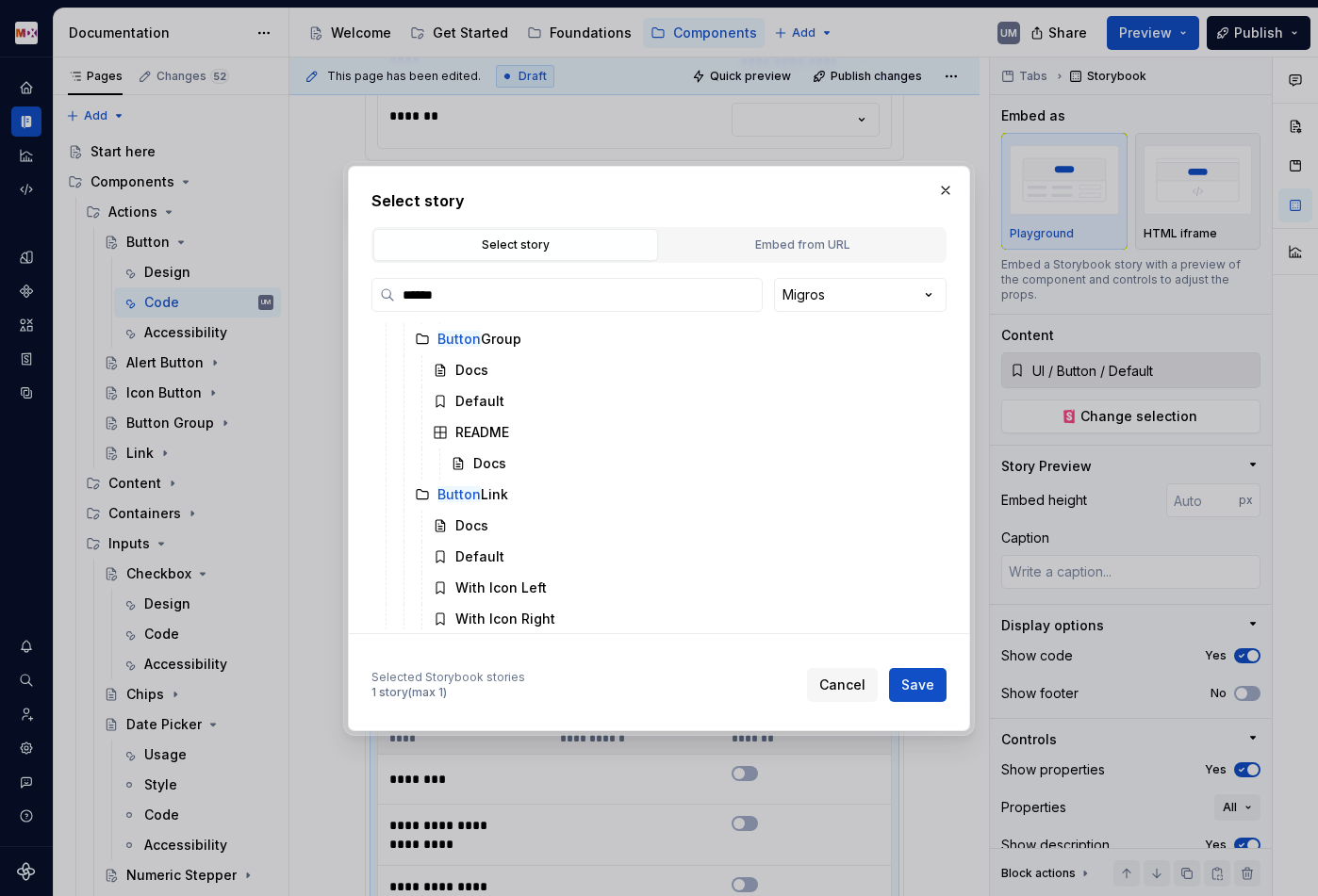
scroll to position [658, 0]
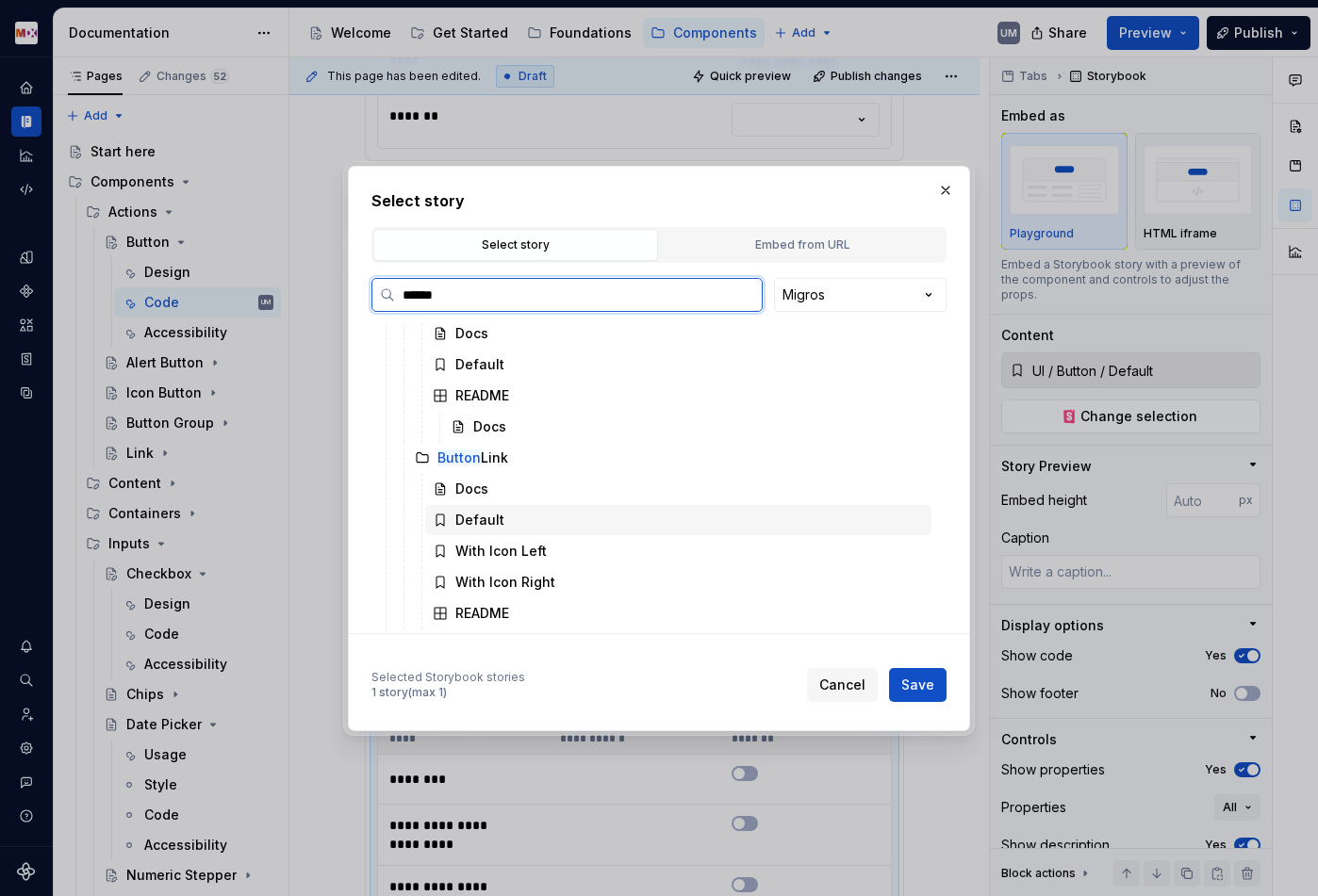
click at [521, 510] on div "Default" at bounding box center [678, 520] width 506 height 30
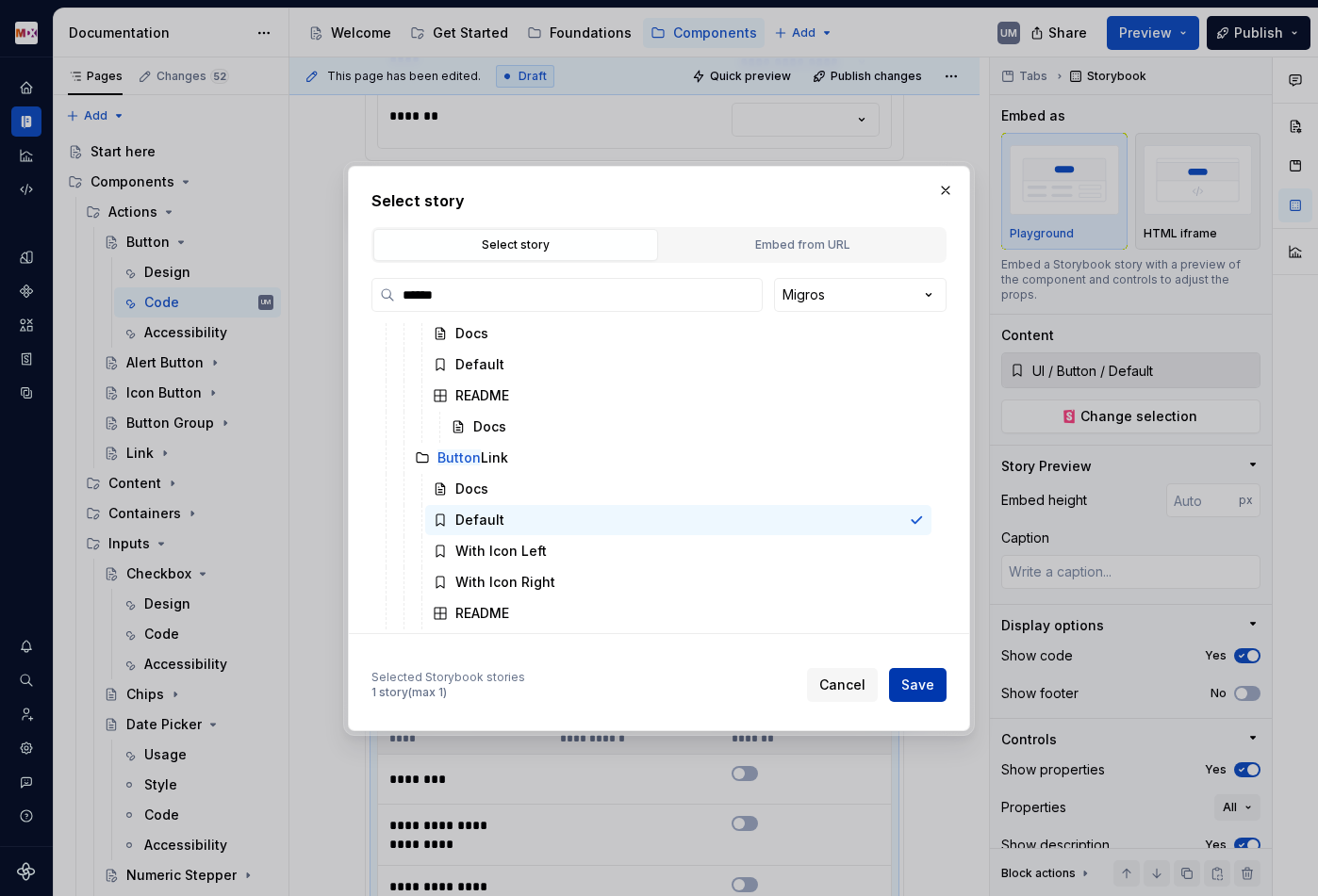
click at [913, 684] on span "Save" at bounding box center [917, 685] width 33 height 19
type textarea "*"
type input "UI / Button / Button Link / Default"
type input "**********"
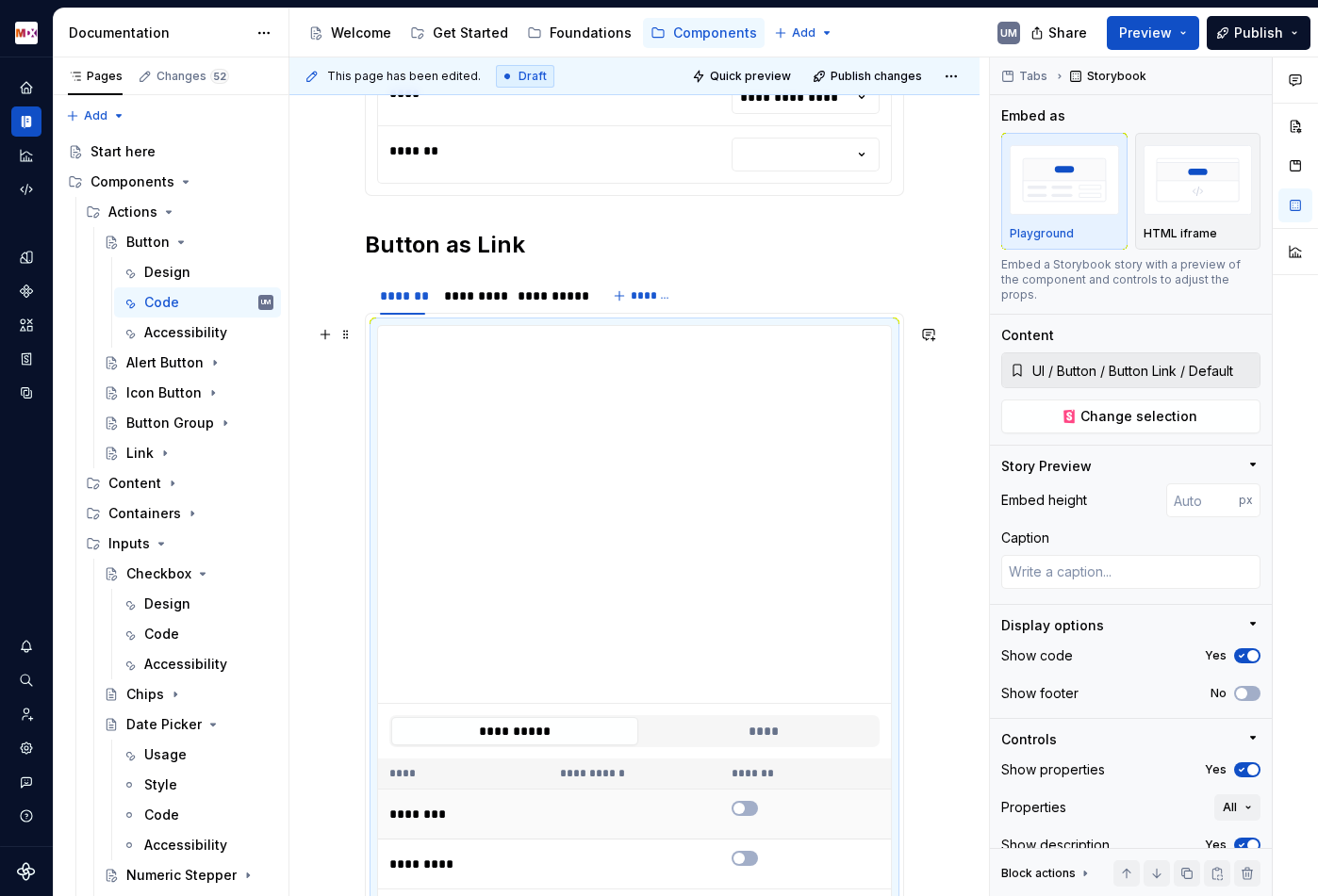
scroll to position [1134, 0]
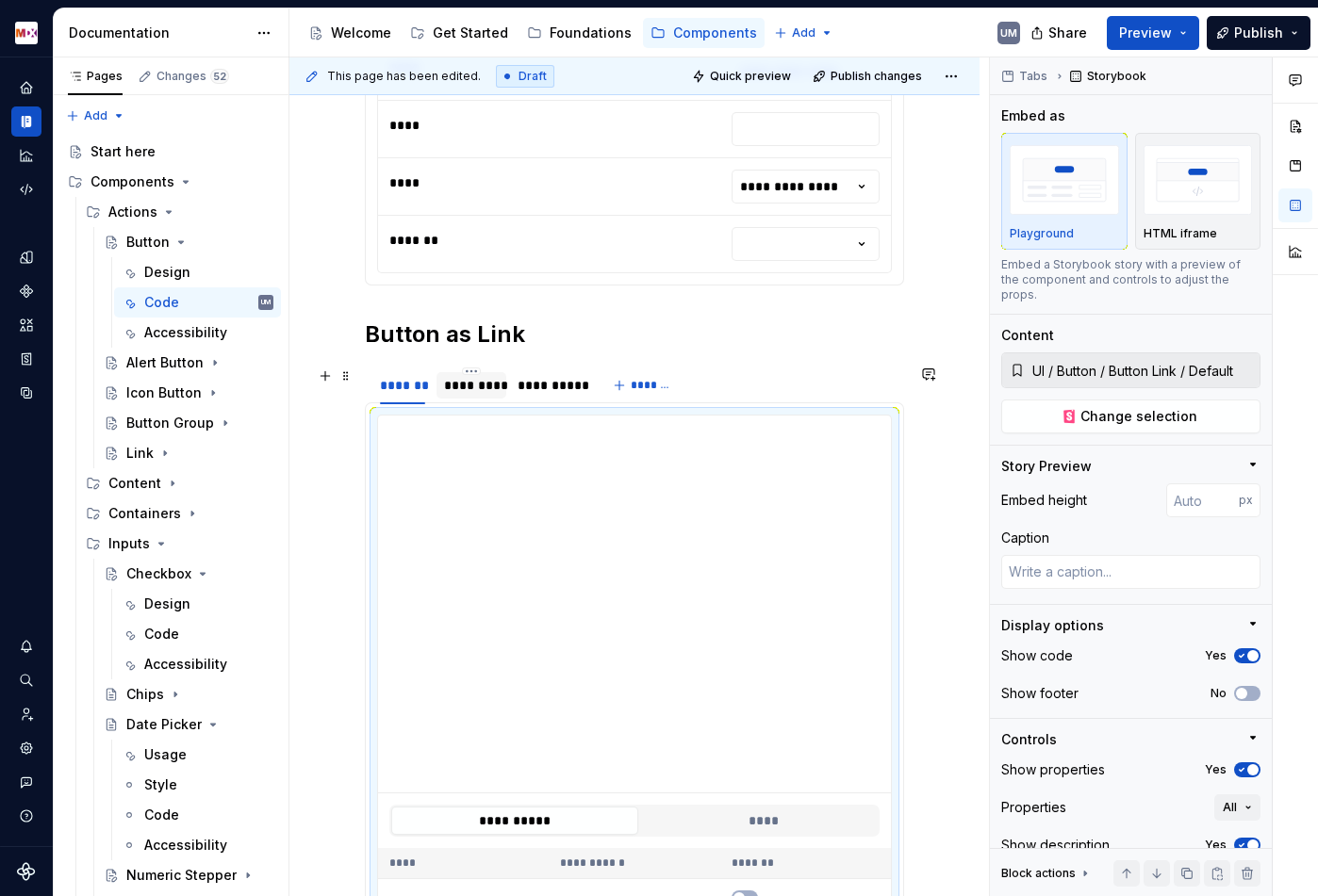
type textarea "*"
click at [475, 394] on div "*********" at bounding box center [471, 385] width 55 height 19
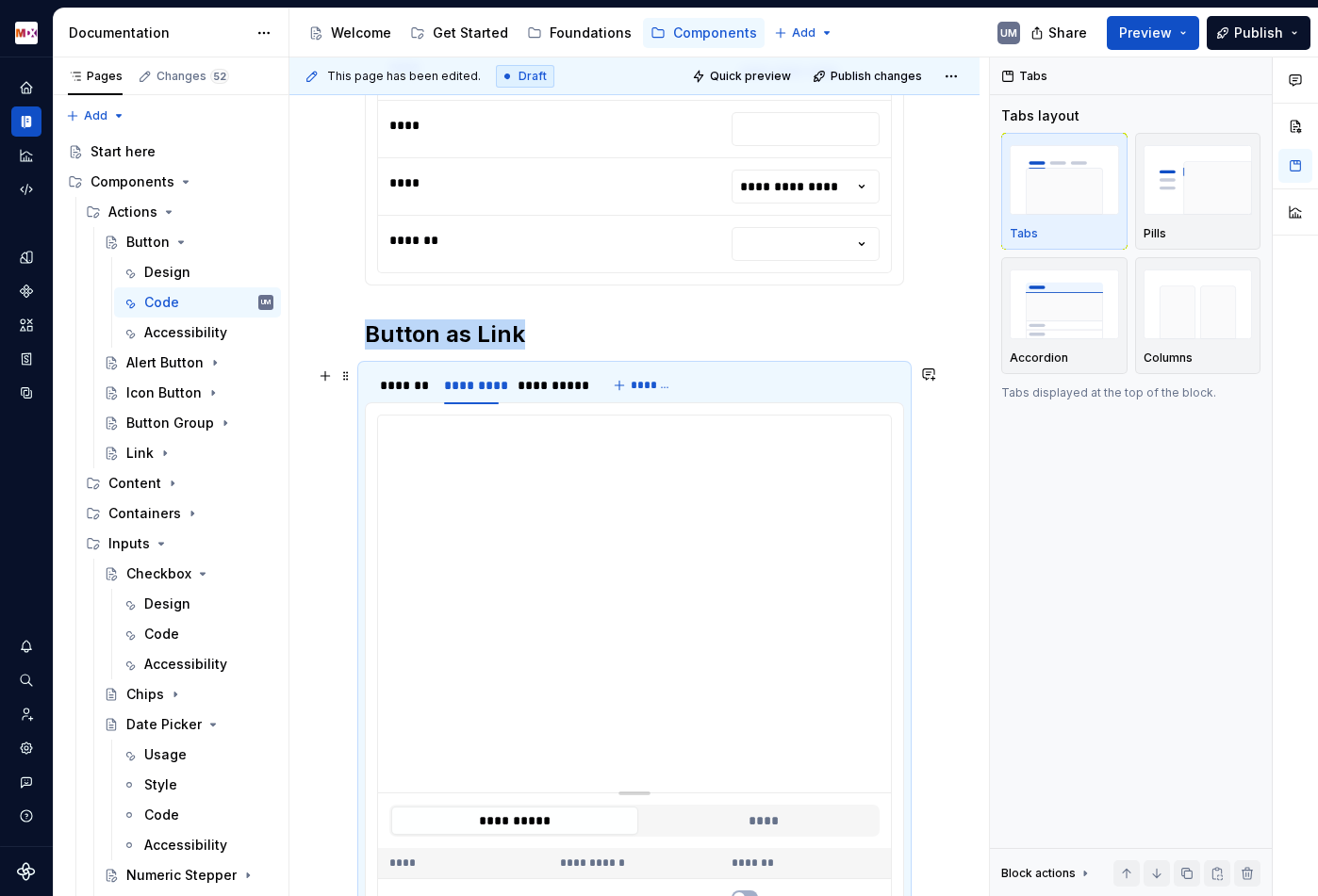
type input "**********"
type textarea "*"
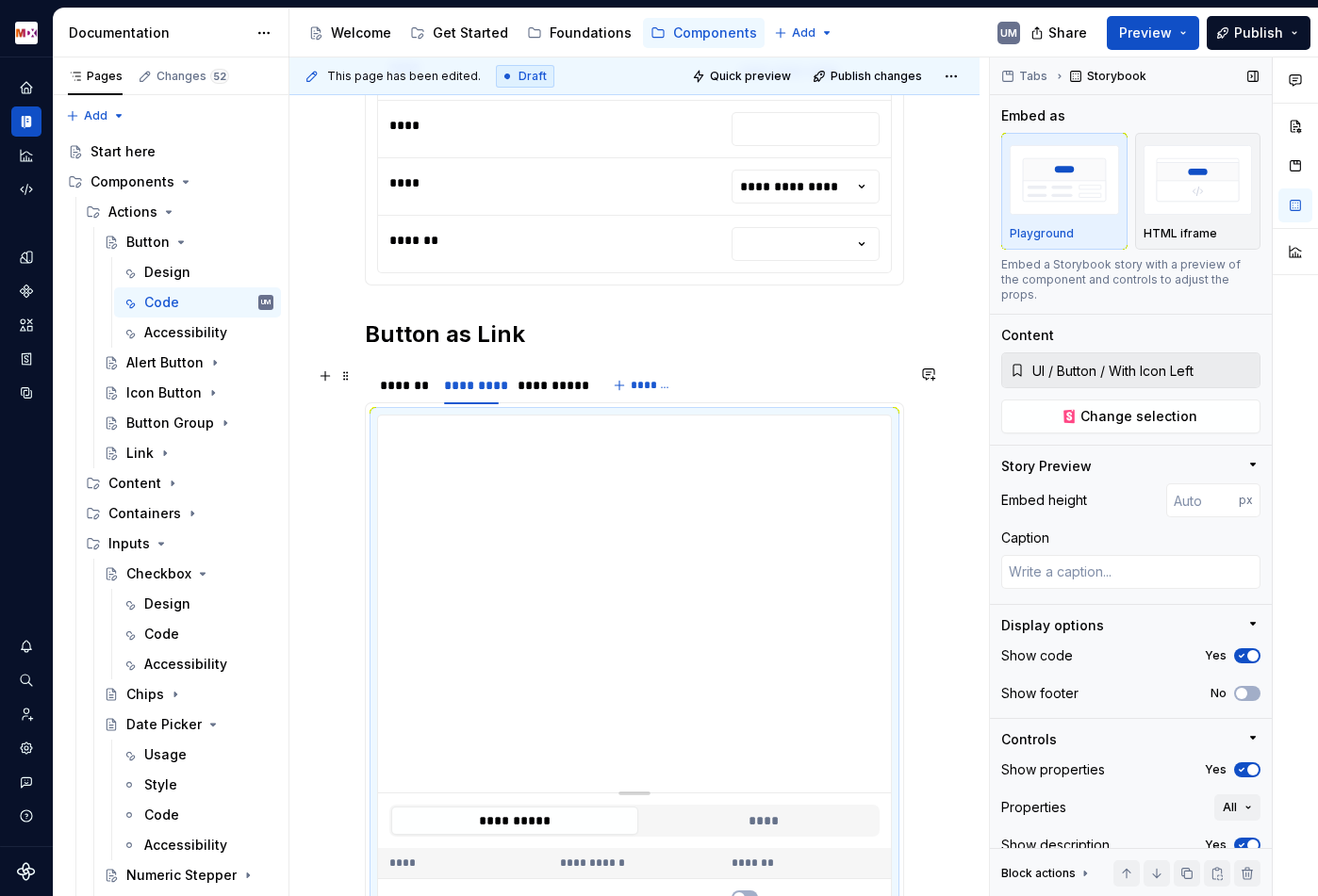
type input "**********"
click at [1090, 407] on span "Change selection" at bounding box center [1139, 416] width 117 height 19
type textarea "*"
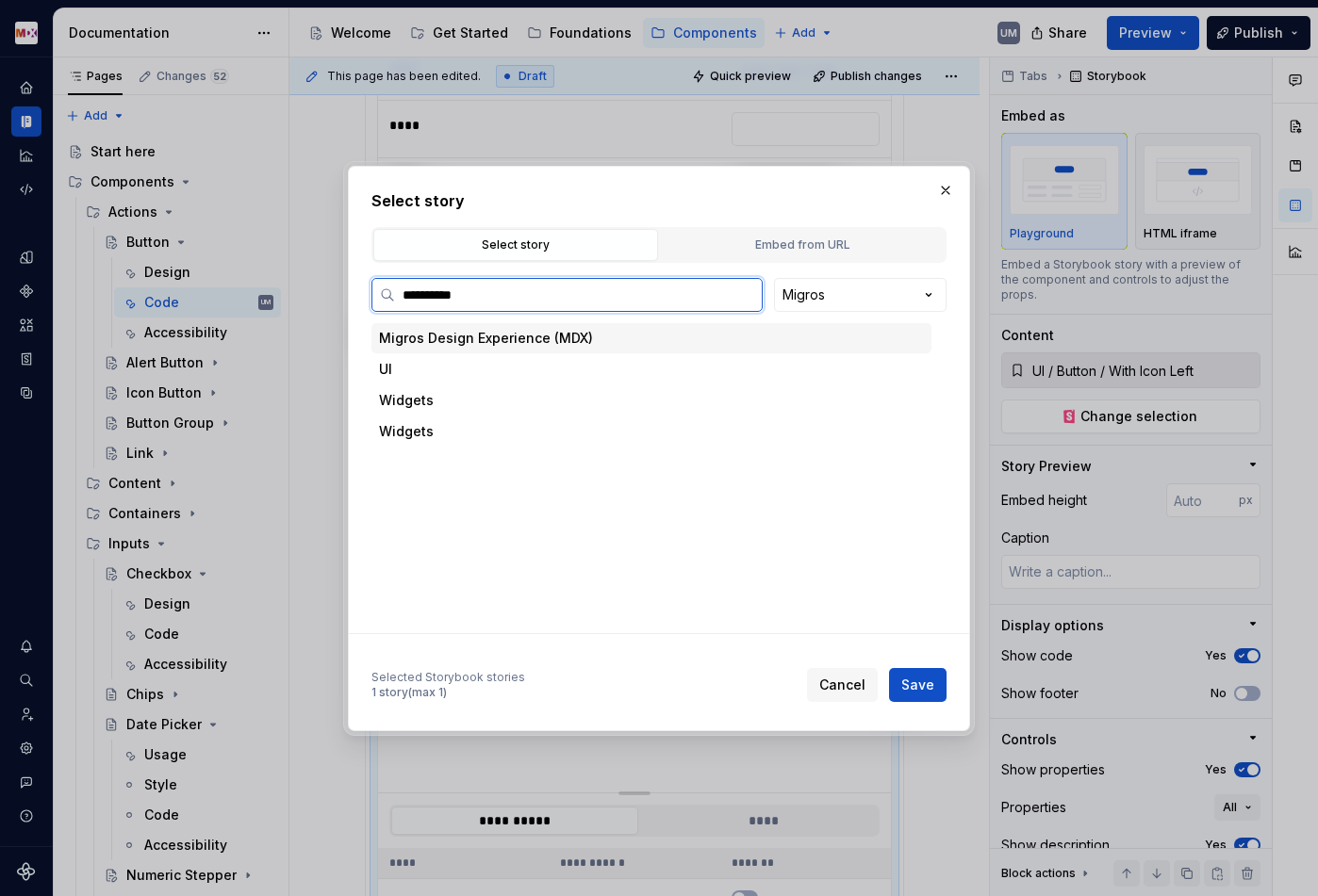
type input "**********"
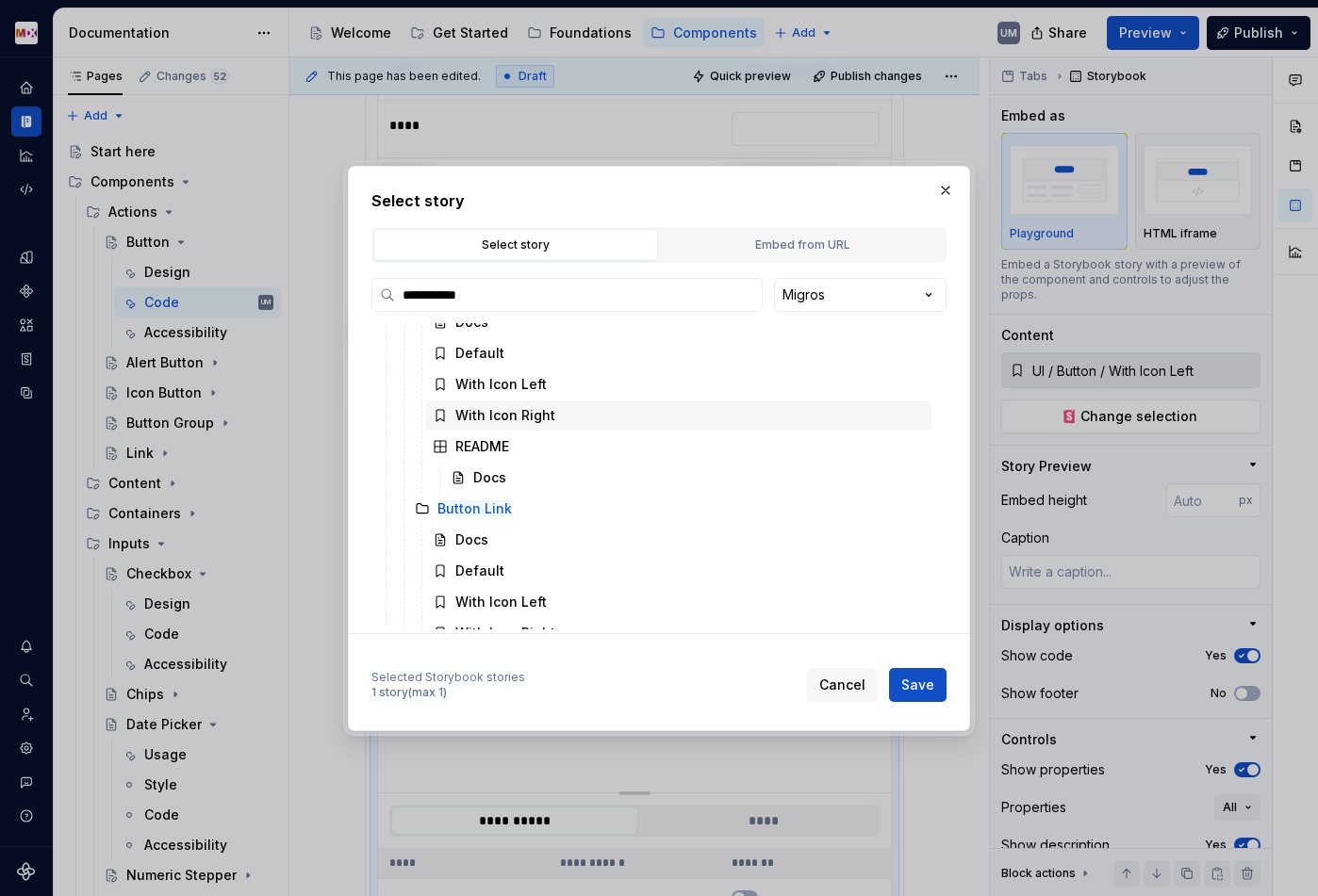
scroll to position [131, 0]
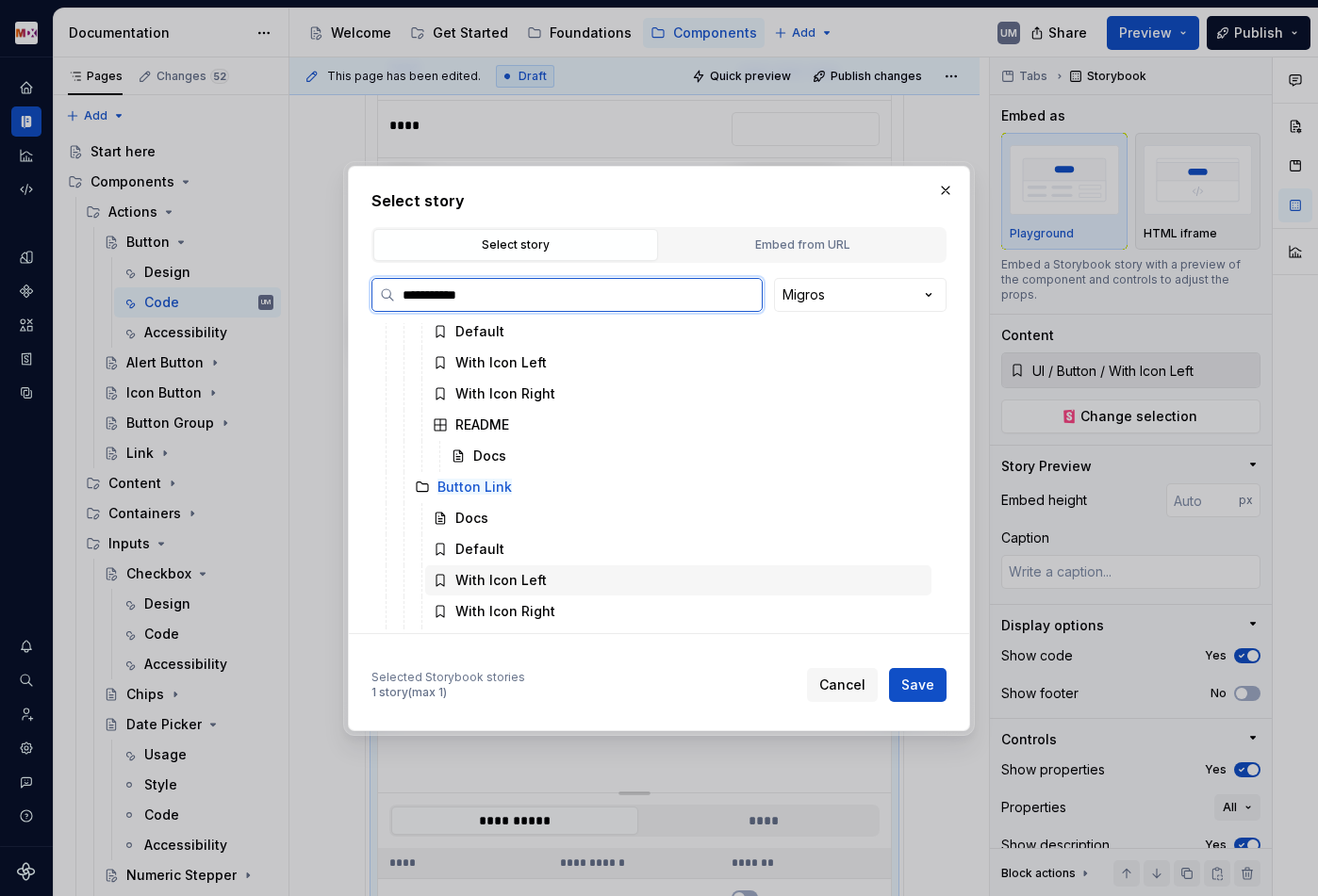
click at [507, 577] on div "With Icon Left" at bounding box center [500, 581] width 92 height 19
click at [922, 673] on button "Save" at bounding box center [917, 685] width 58 height 34
type textarea "*"
type input "**********"
type input "UI / Button / Button Link / With Icon Left"
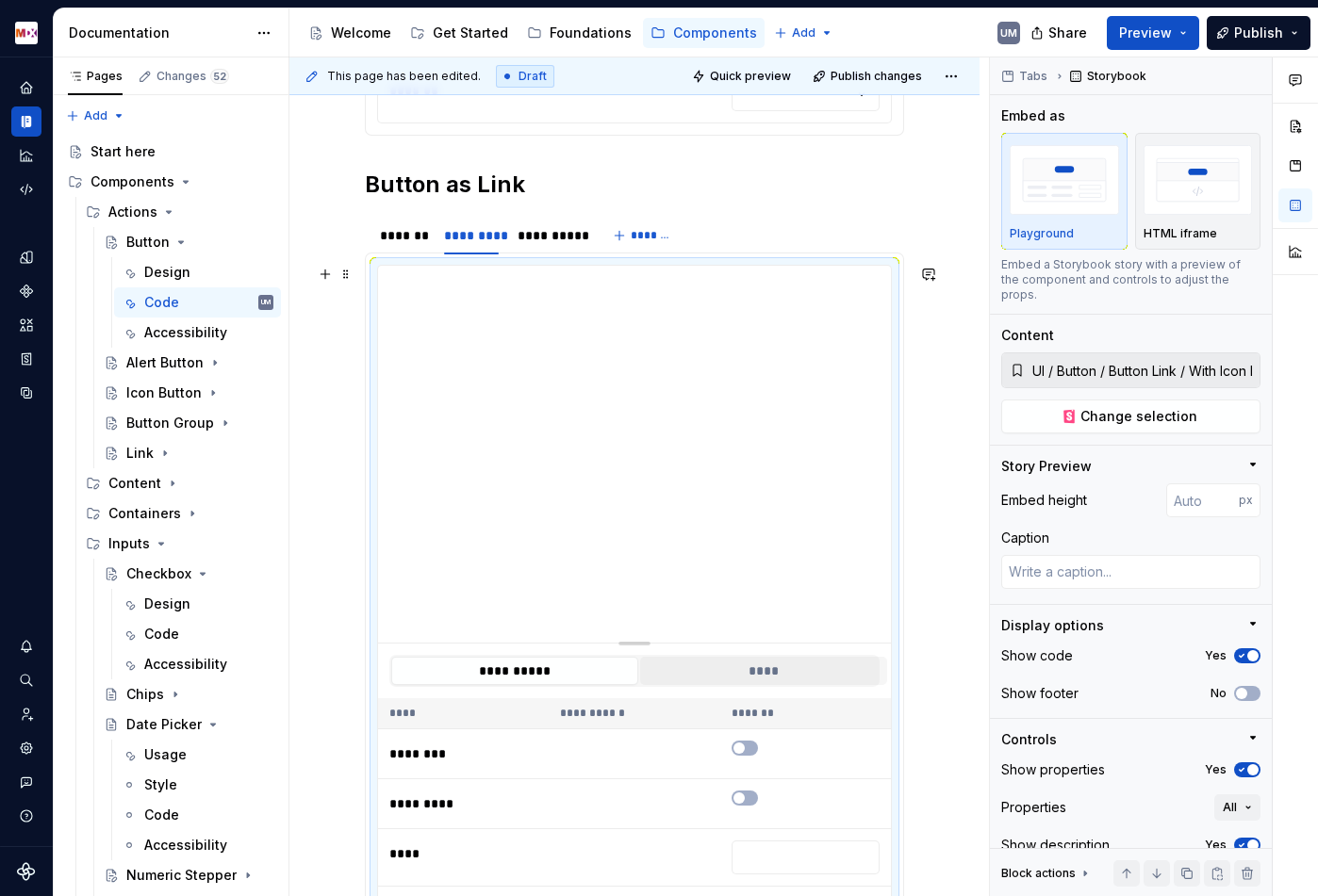
scroll to position [1178, 0]
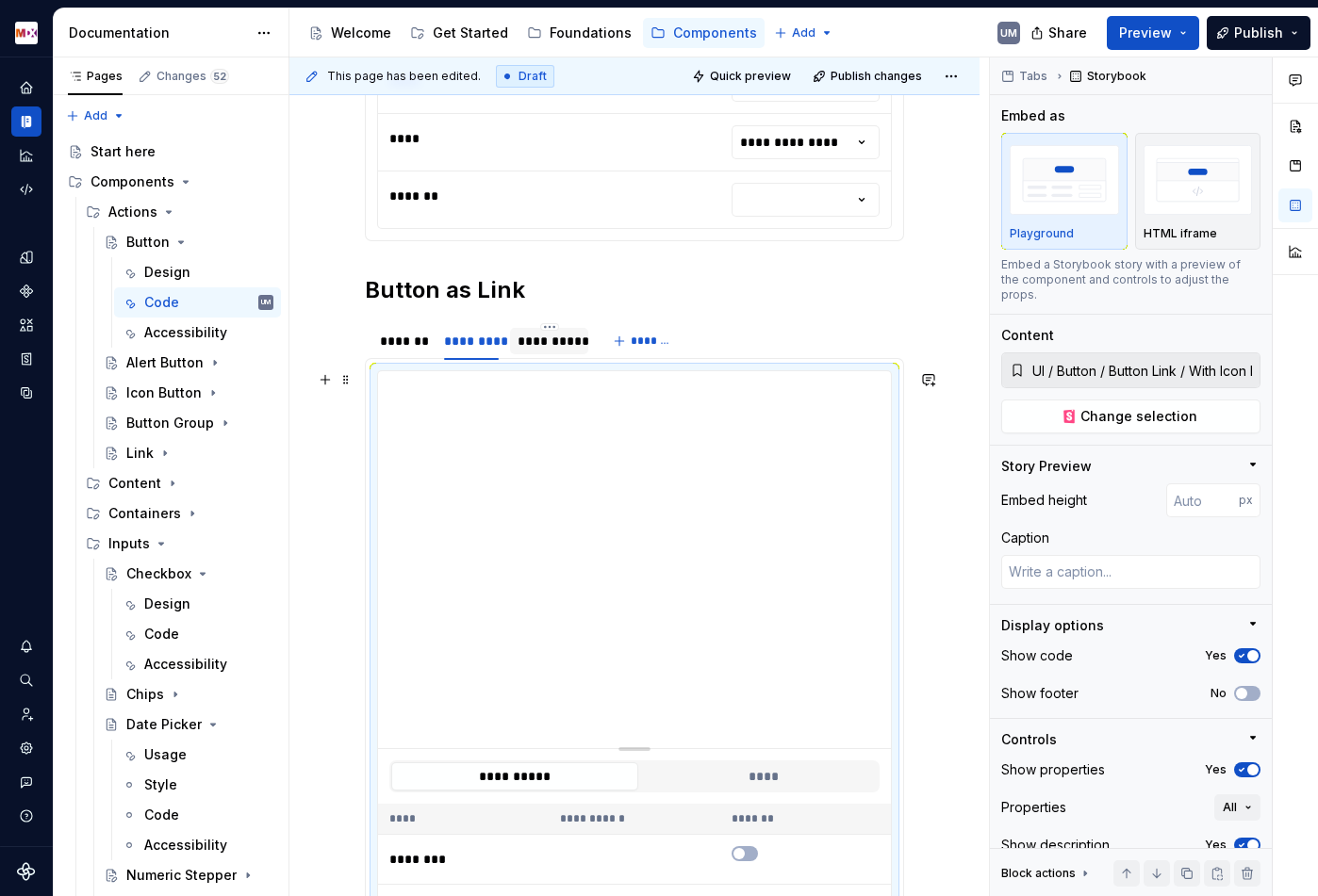
type input "**********"
type textarea "*"
click at [544, 335] on div "**********" at bounding box center [549, 341] width 63 height 19
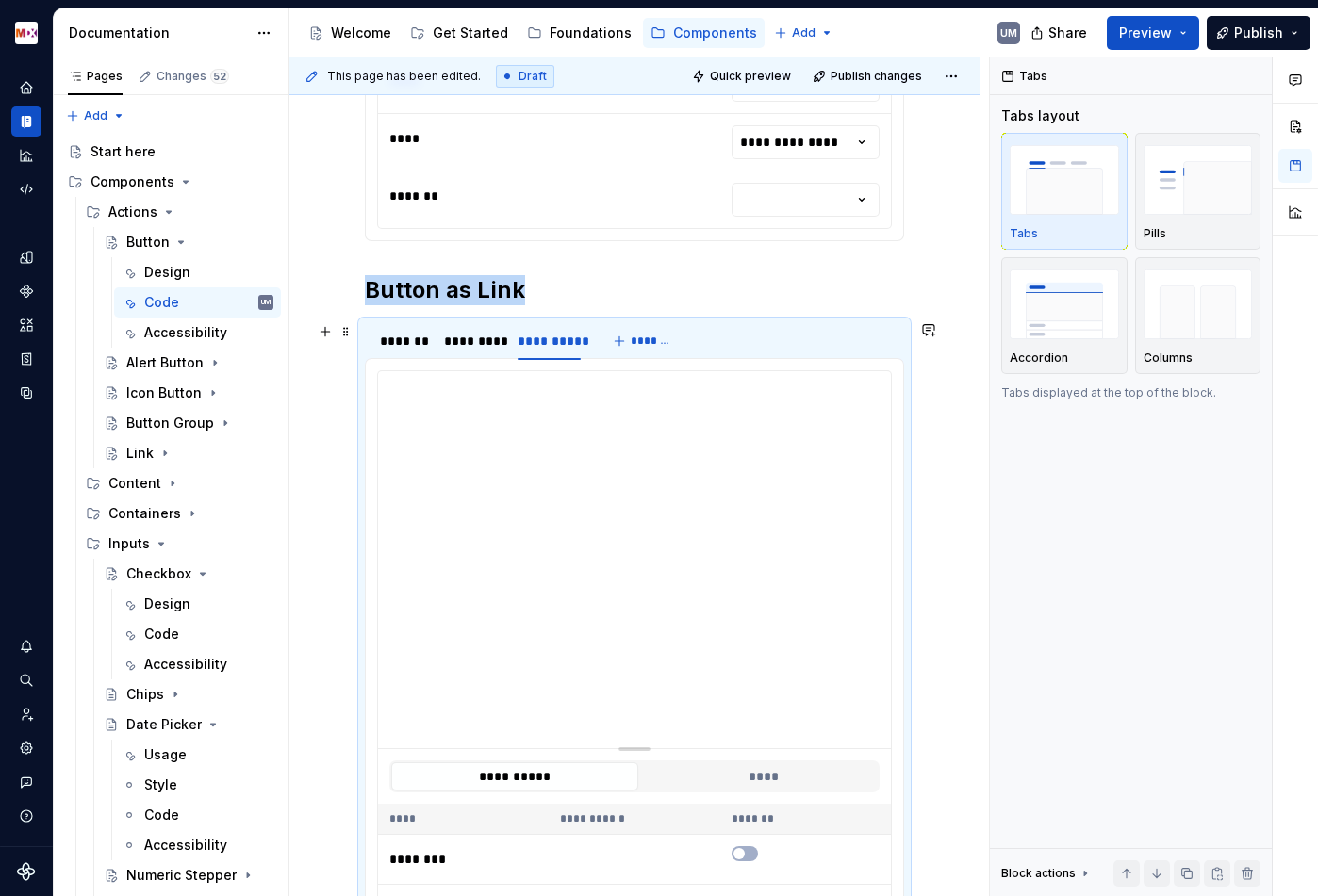
type input "**********"
type textarea "*"
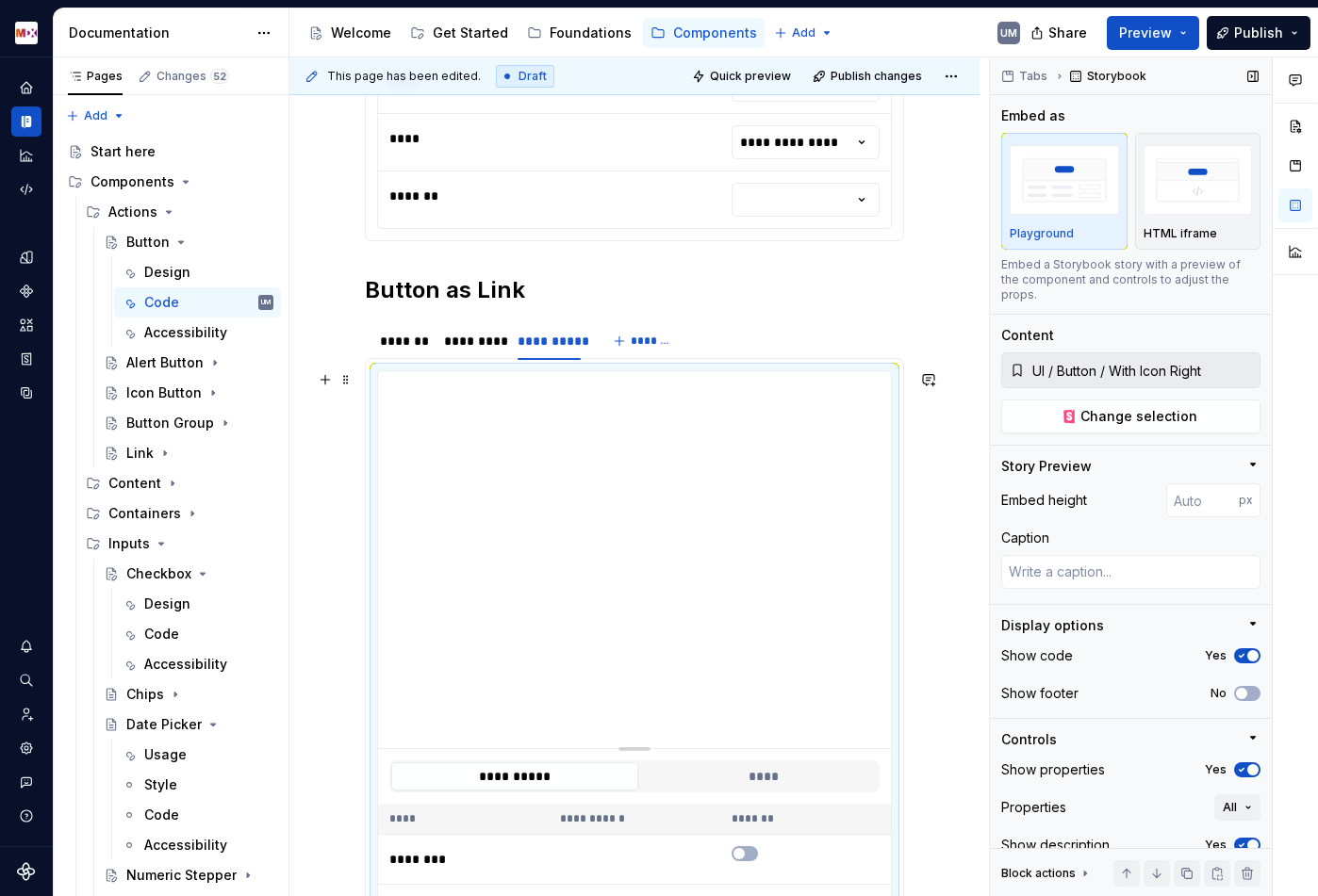
type input "**********"
click at [1139, 407] on span "Change selection" at bounding box center [1139, 416] width 117 height 19
type textarea "*"
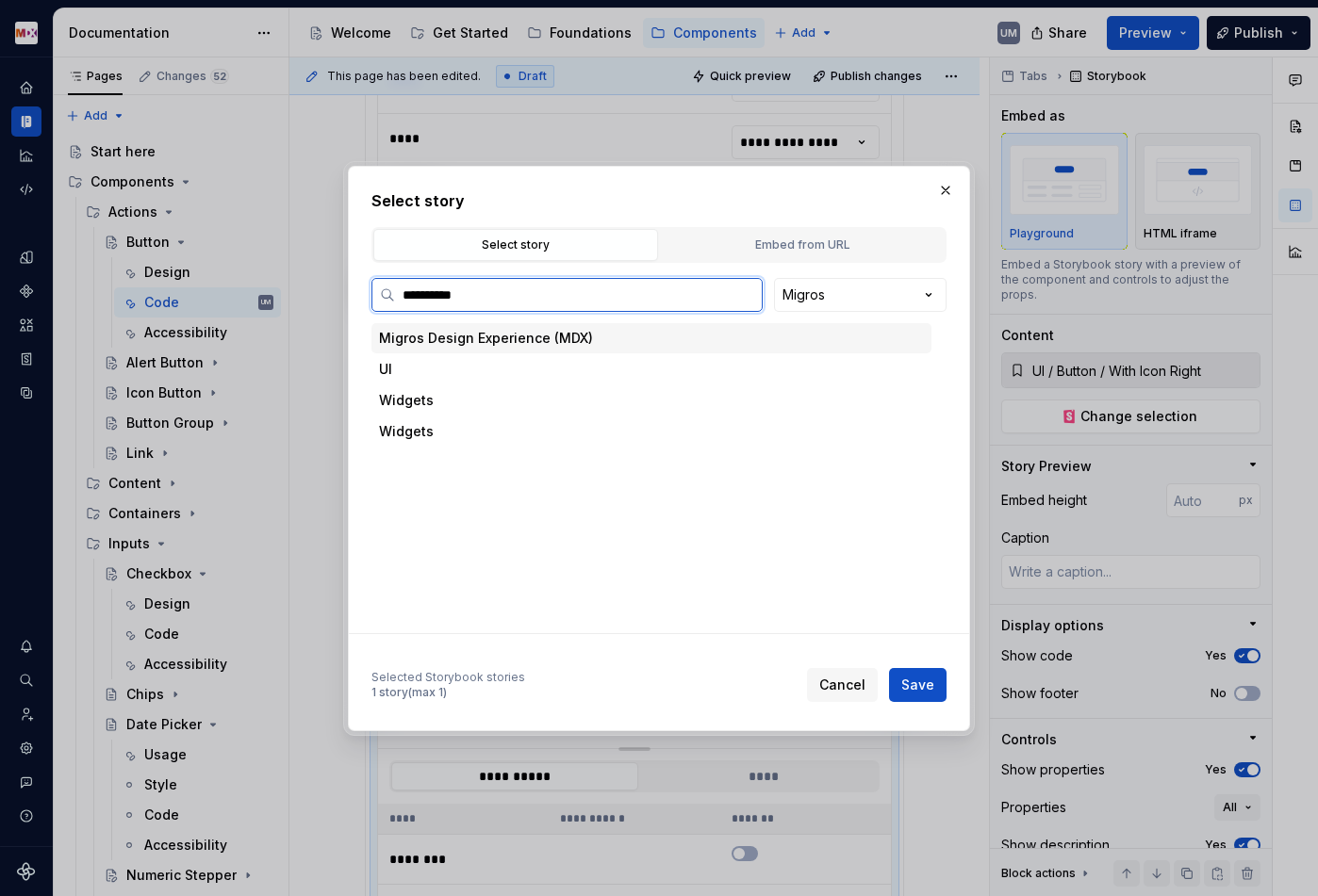
type input "**********"
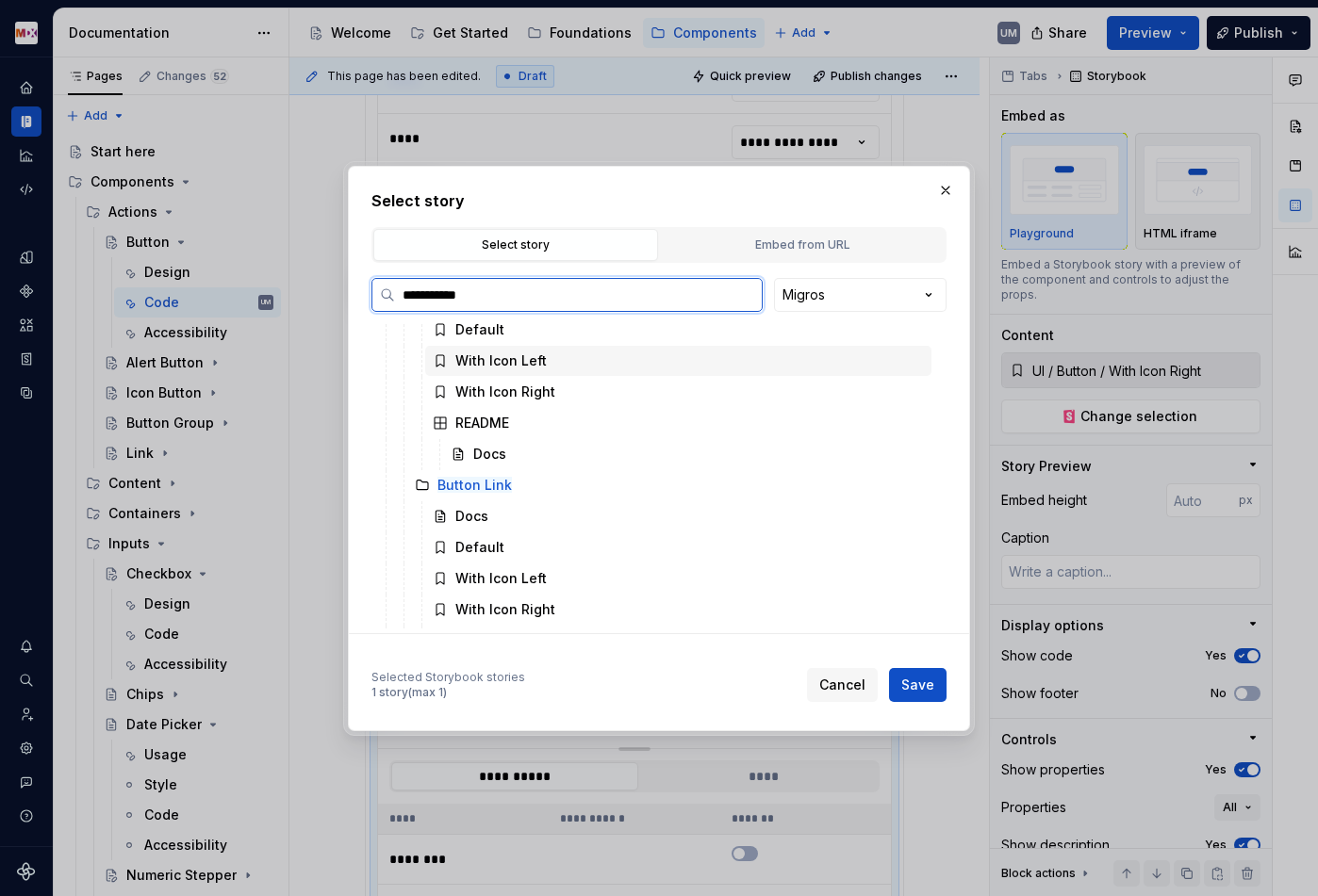
scroll to position [210, 0]
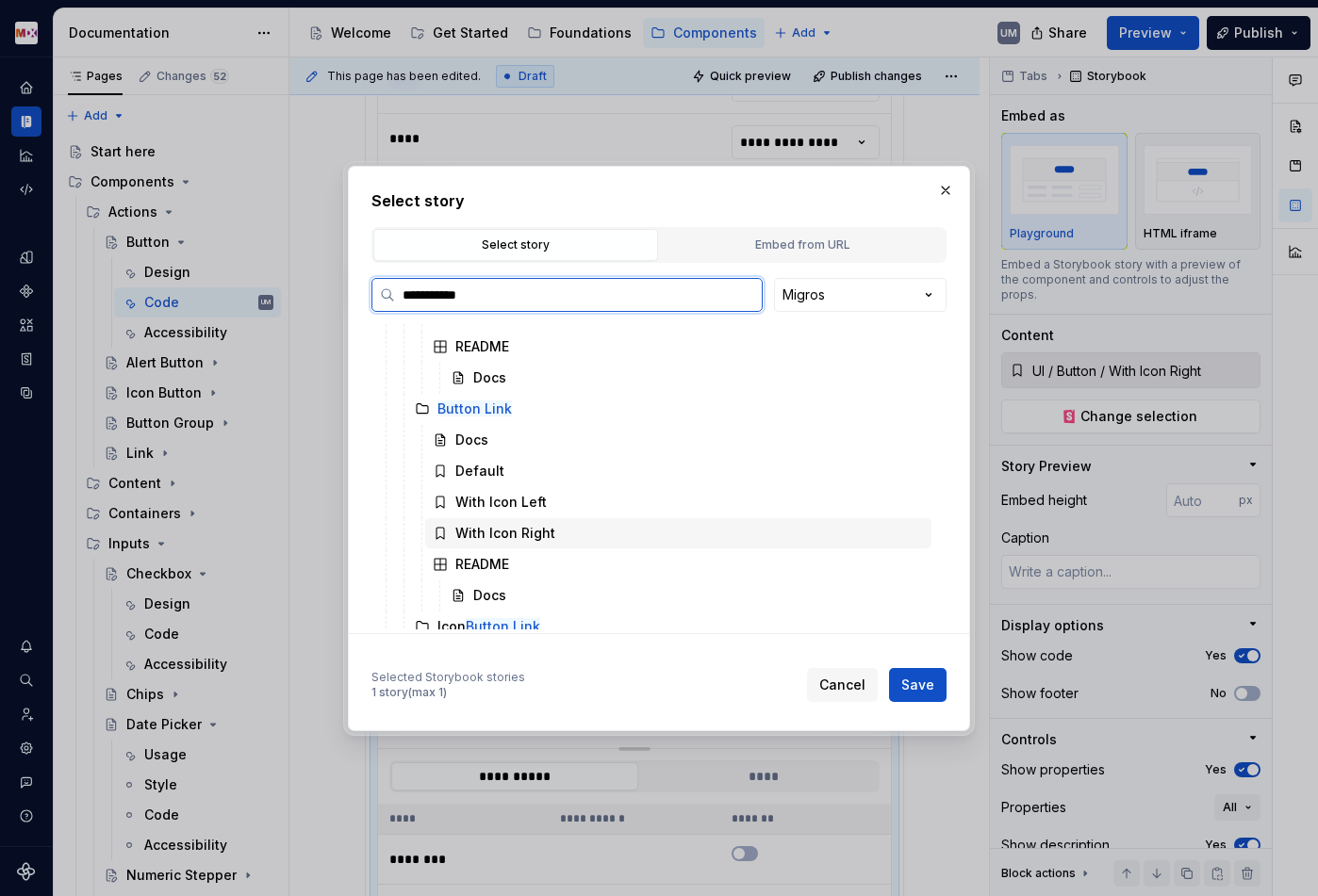
click at [548, 532] on div "With Icon Right" at bounding box center [505, 533] width 100 height 19
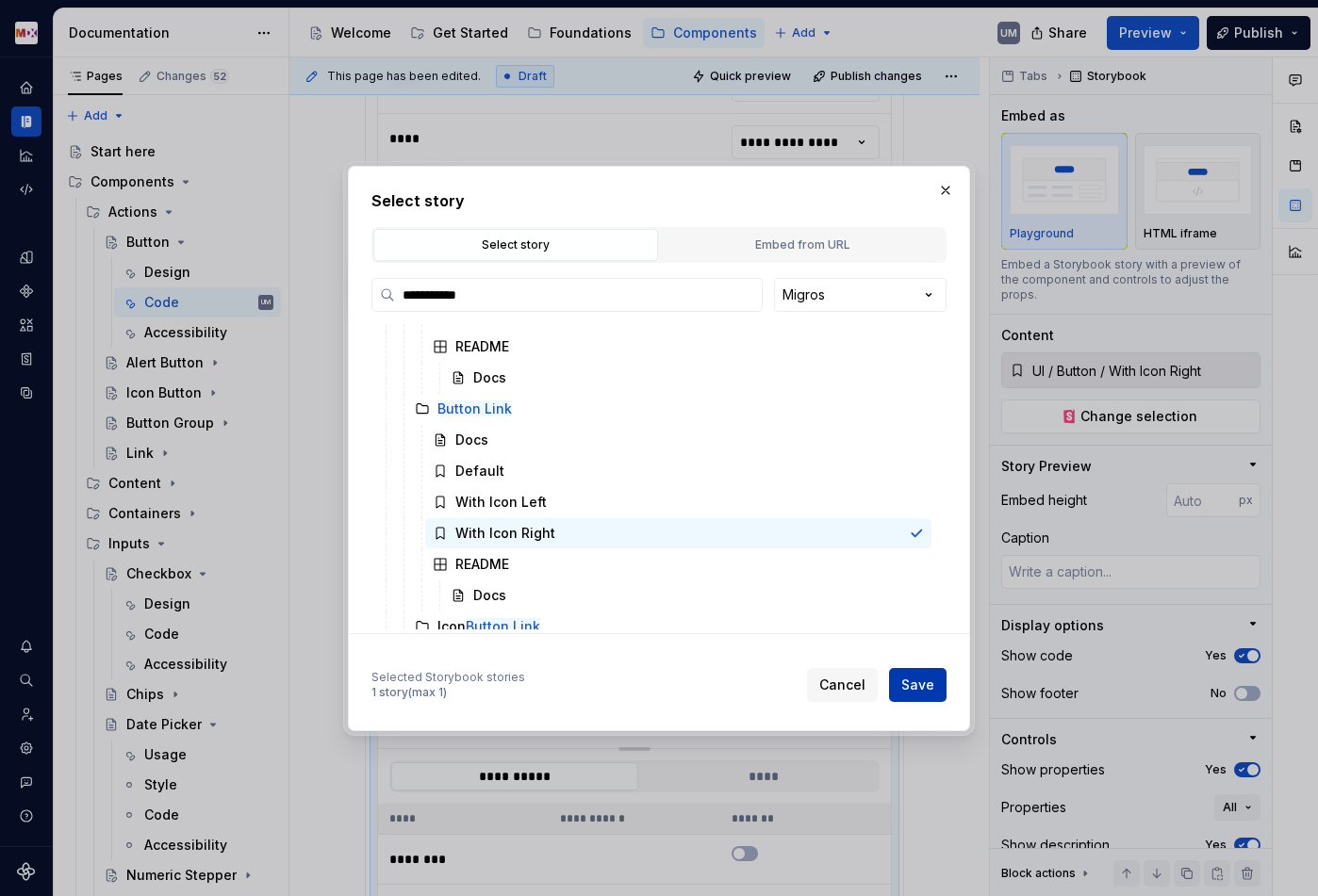
click at [919, 685] on span "Save" at bounding box center [917, 685] width 33 height 19
type textarea "*"
type input "**********"
type input "UI / Button / Button Link / With Icon Right"
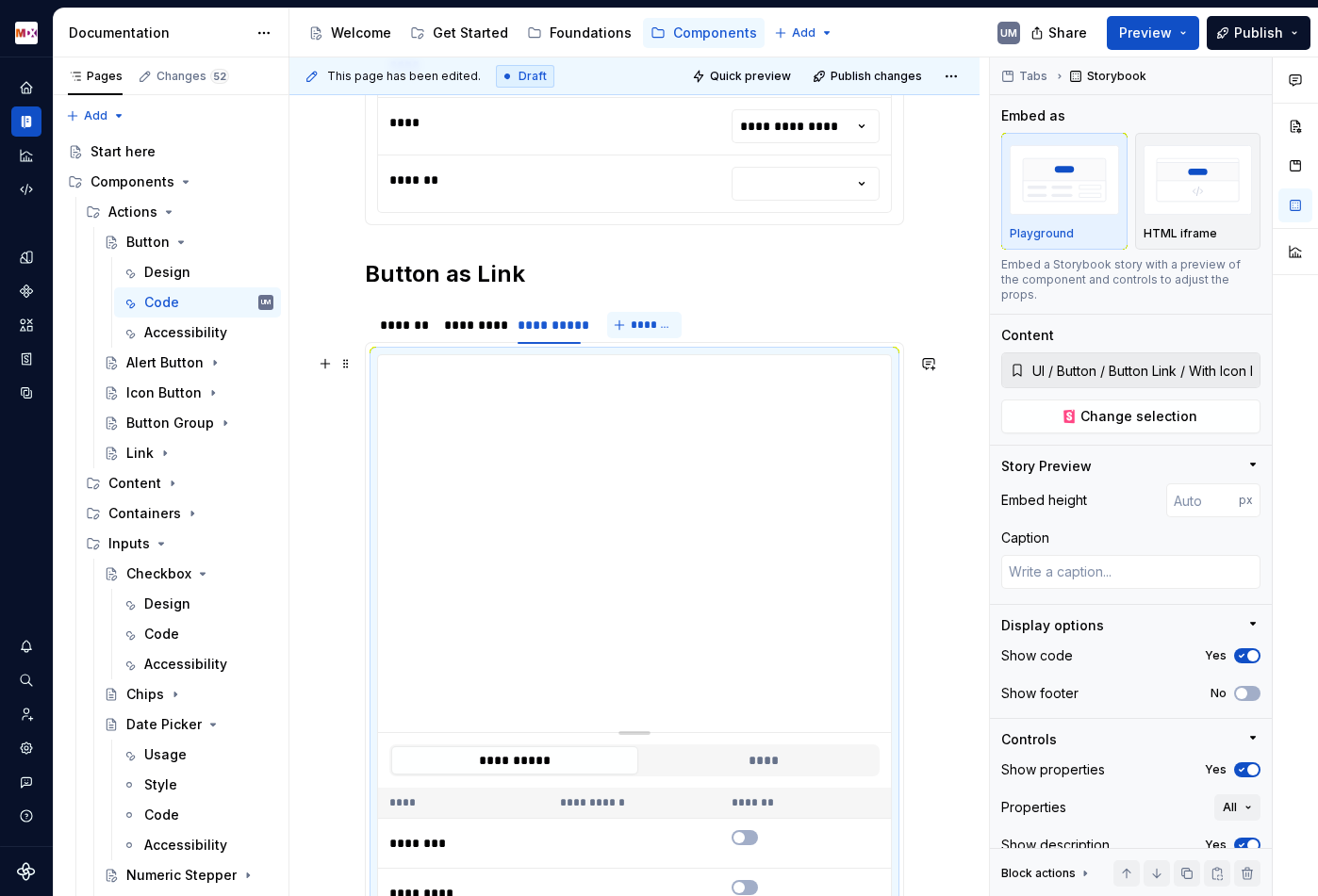
type input "**********"
type textarea "*"
click at [644, 330] on span "*******" at bounding box center [651, 325] width 42 height 15
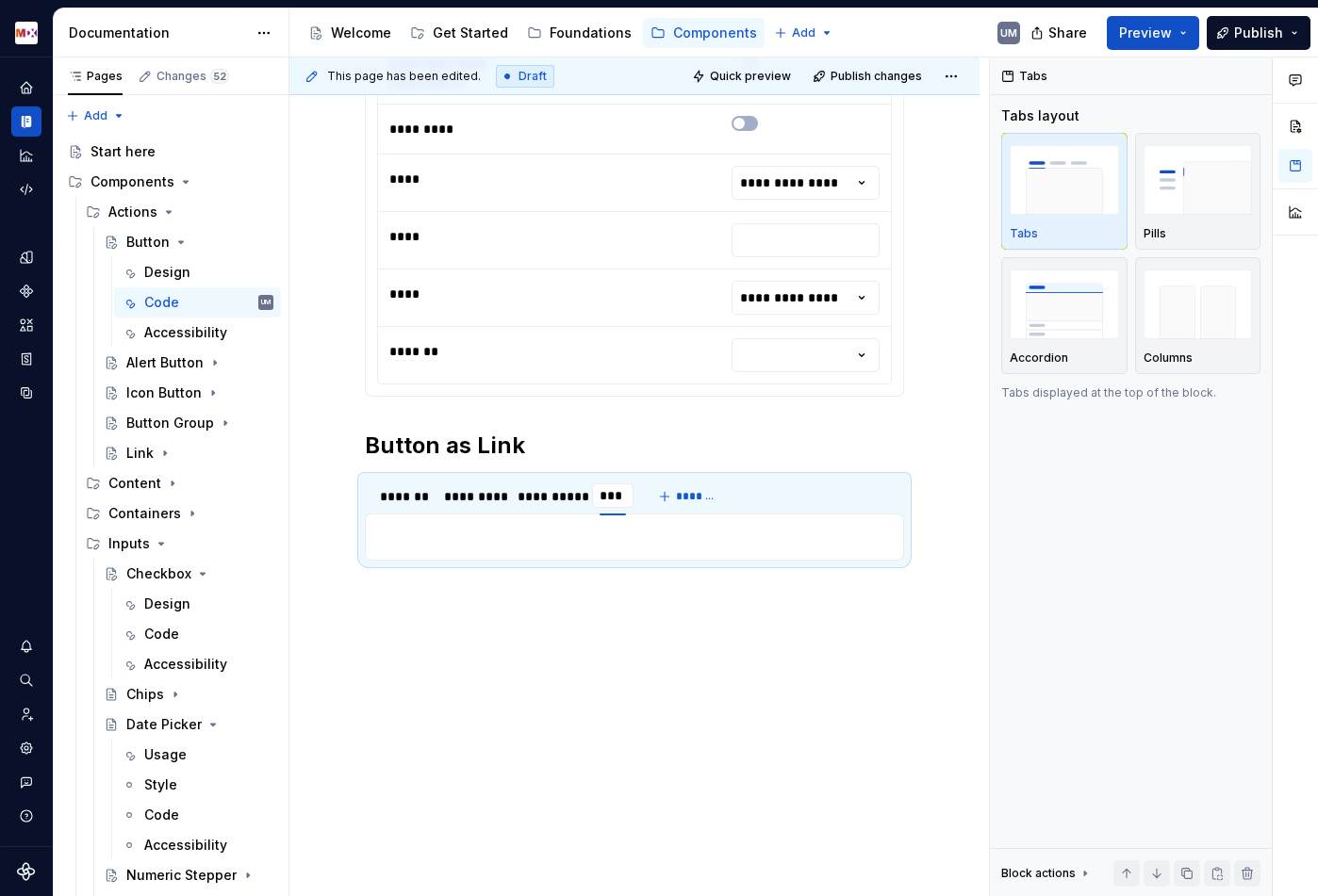
type input "****"
click at [526, 542] on p at bounding box center [634, 537] width 515 height 23
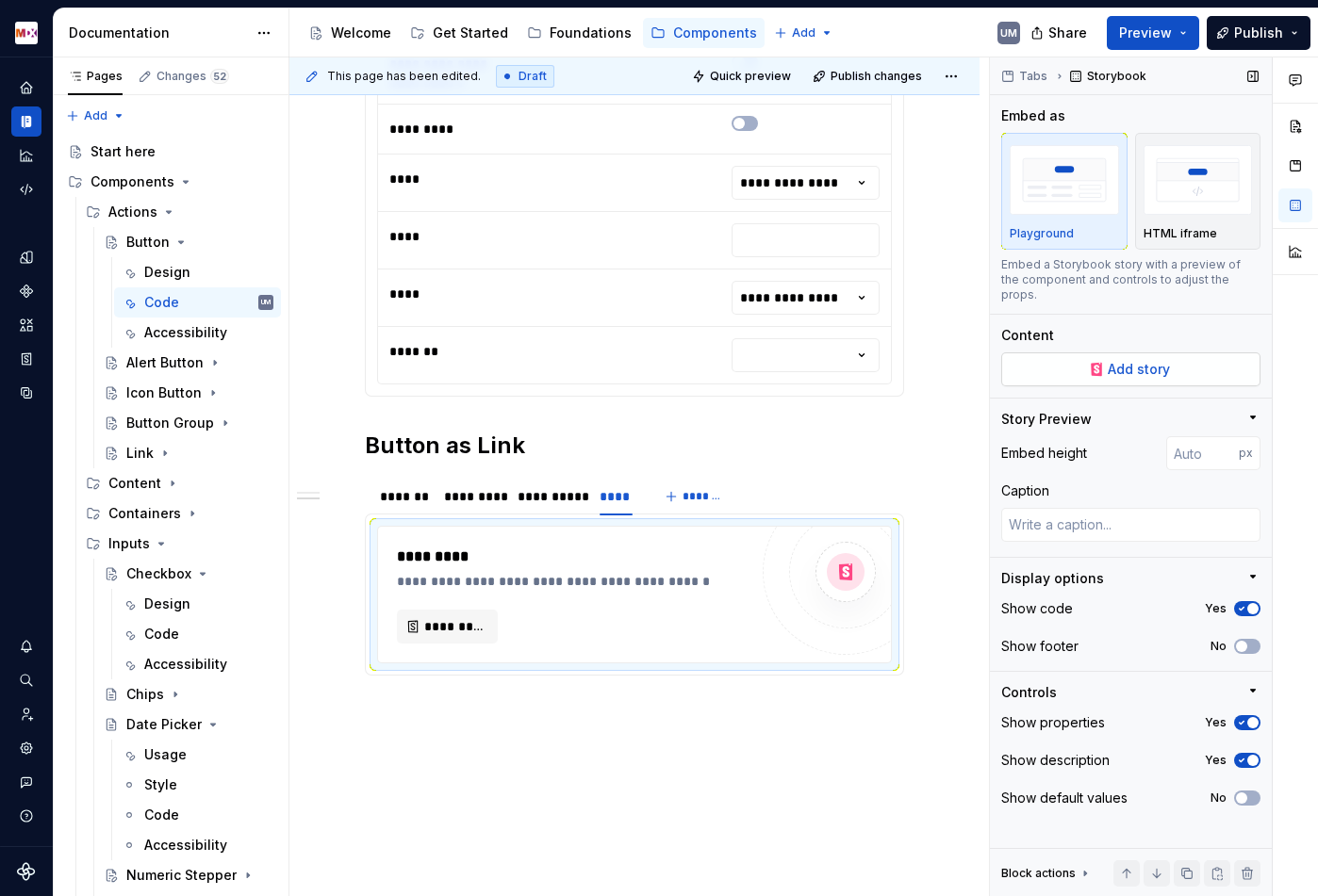
click at [1082, 358] on button "Add story" at bounding box center [1130, 369] width 260 height 34
type textarea "*"
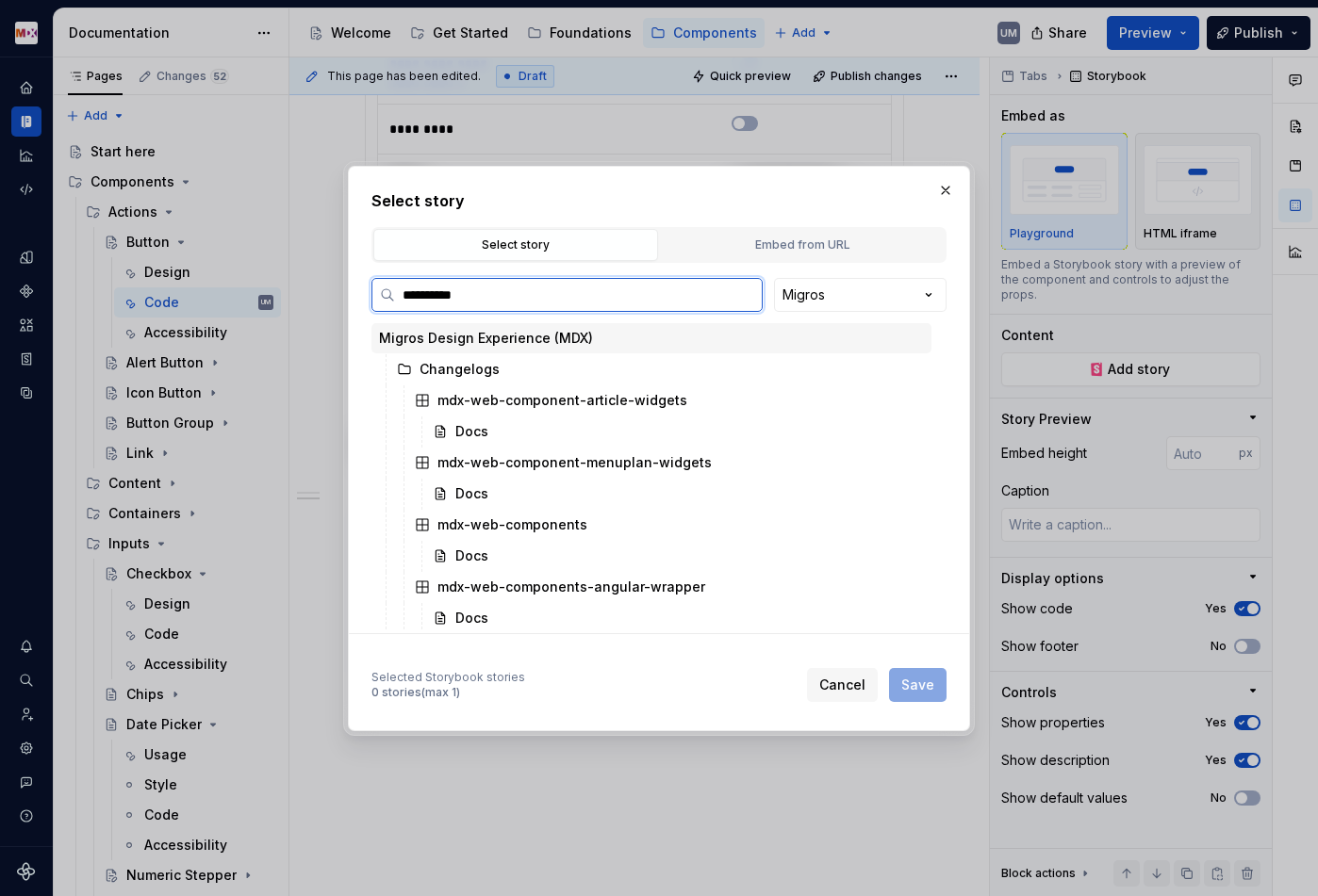
type input "**********"
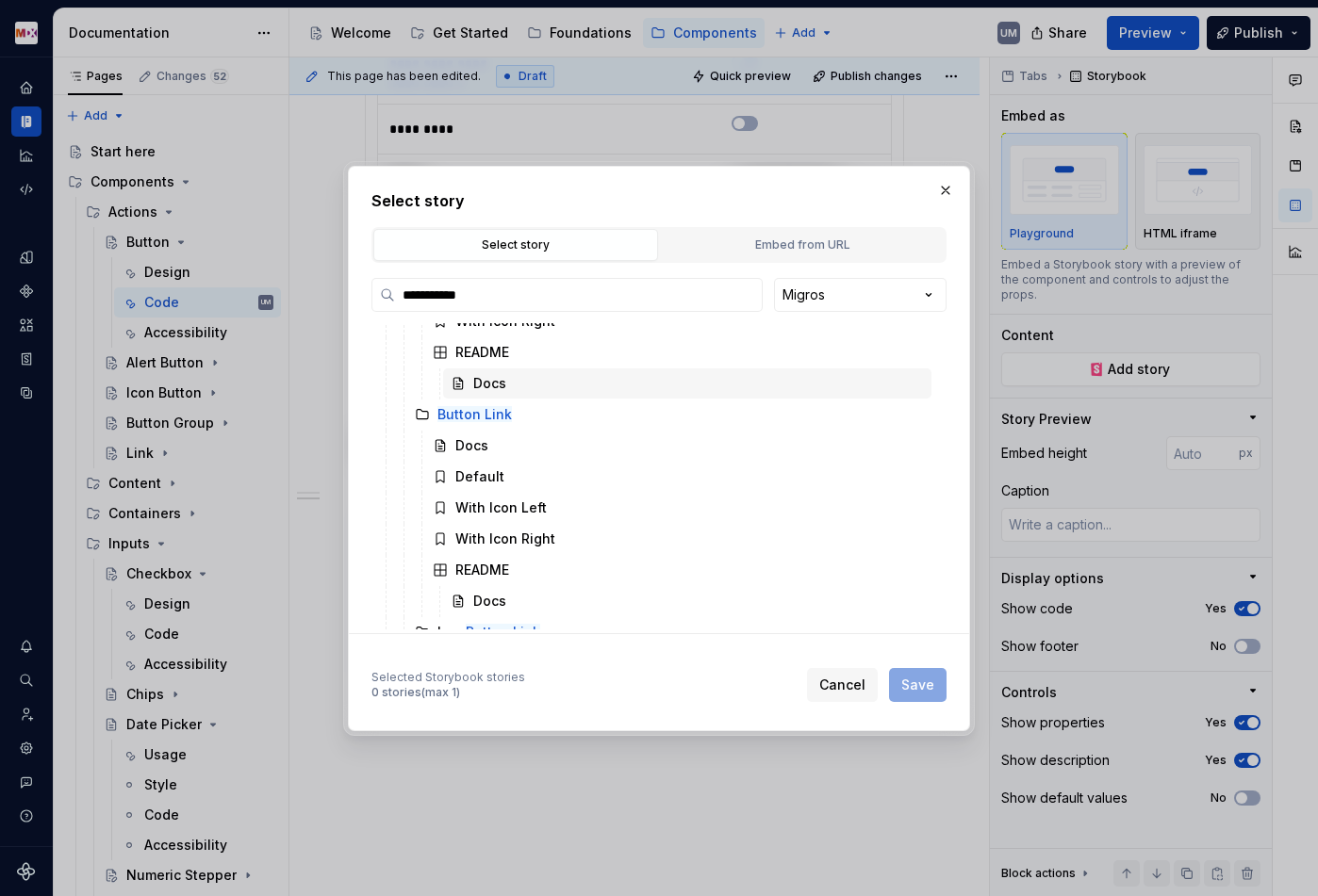
scroll to position [249, 0]
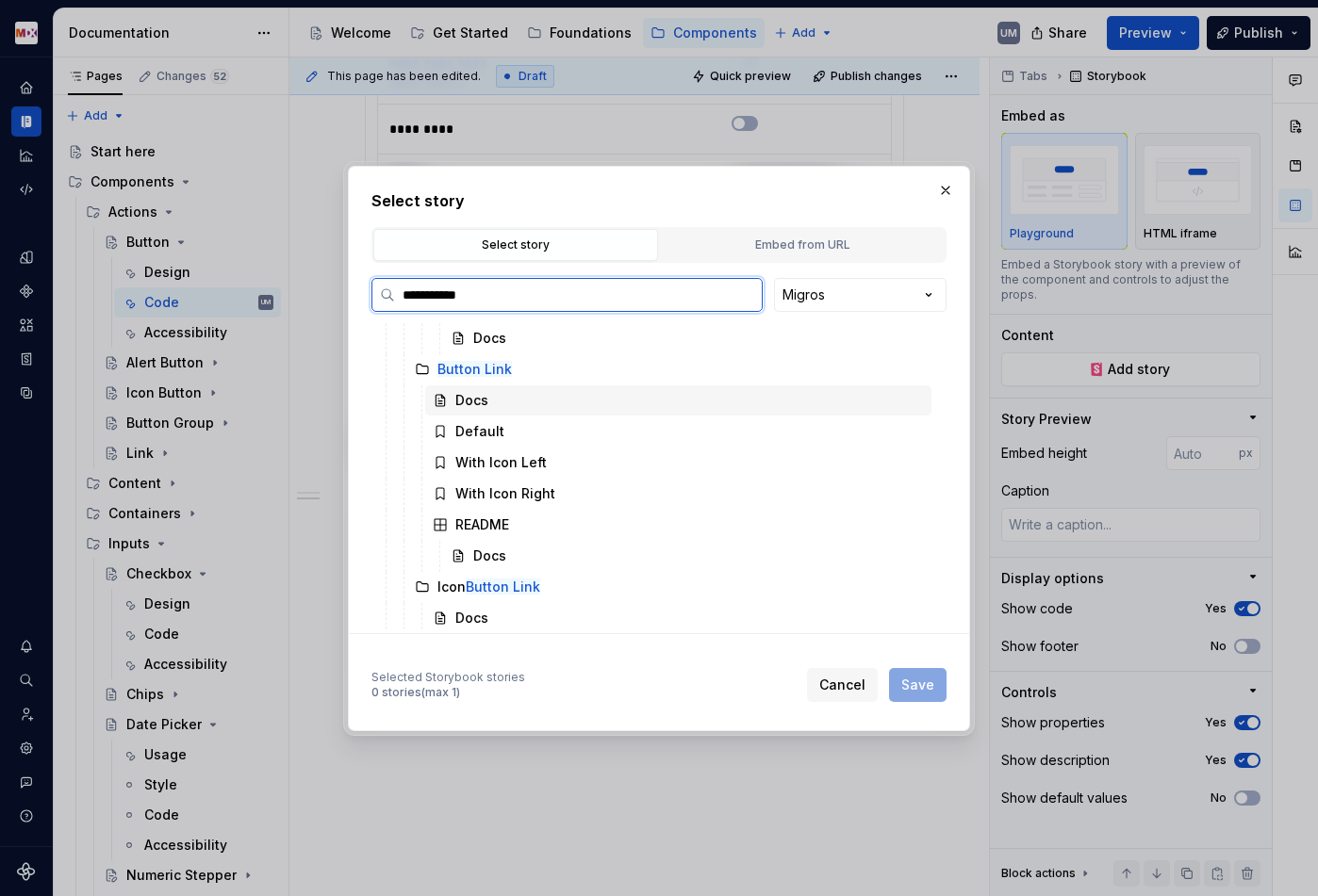
click at [481, 407] on div "Docs" at bounding box center [471, 400] width 33 height 19
click at [915, 687] on span "Save" at bounding box center [917, 685] width 33 height 19
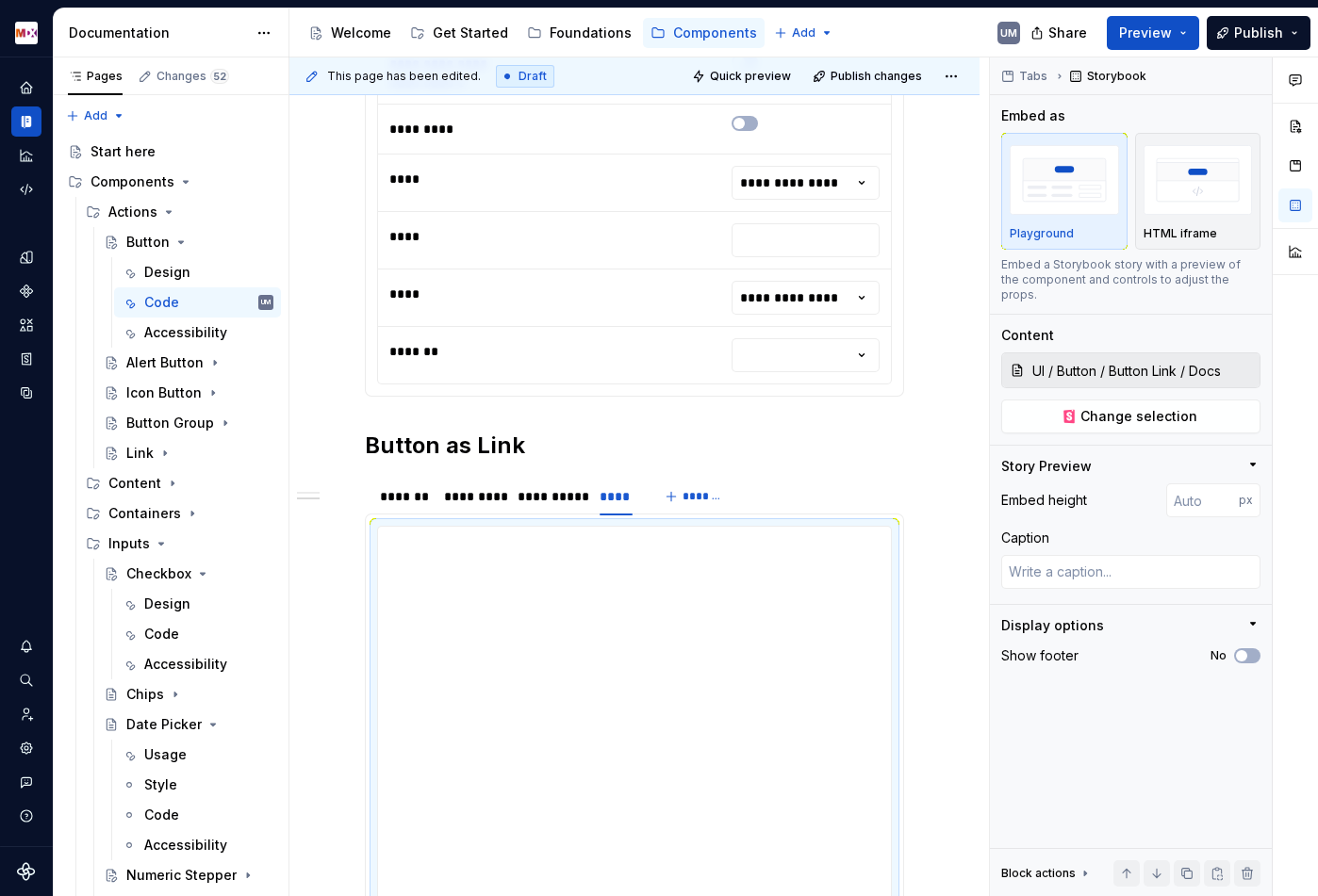
scroll to position [1031, 0]
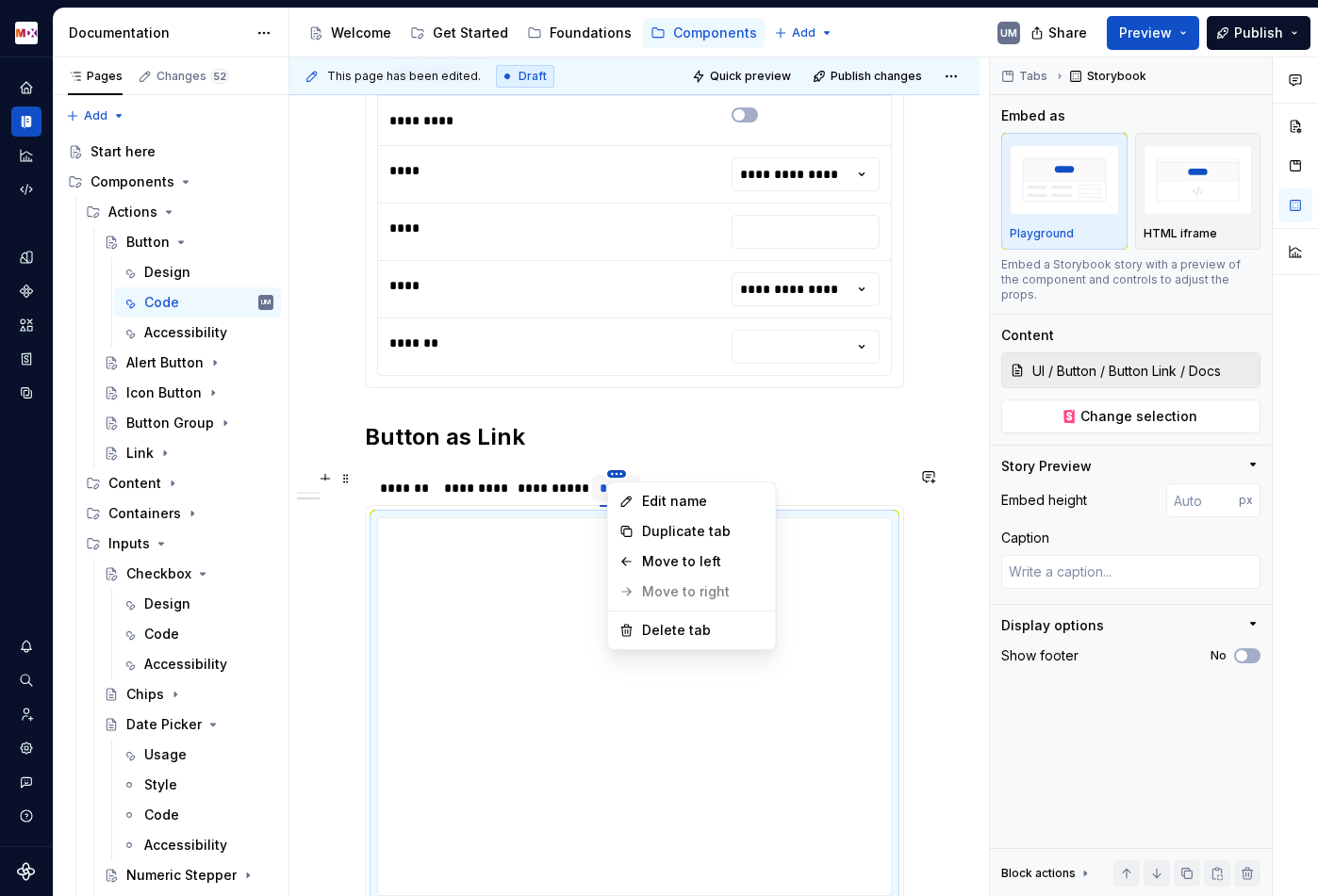
click at [623, 470] on html "MDX UM Dataset Migros Documentation Accessibility guide for tree Page tree. Nav…" at bounding box center [659, 448] width 1318 height 896
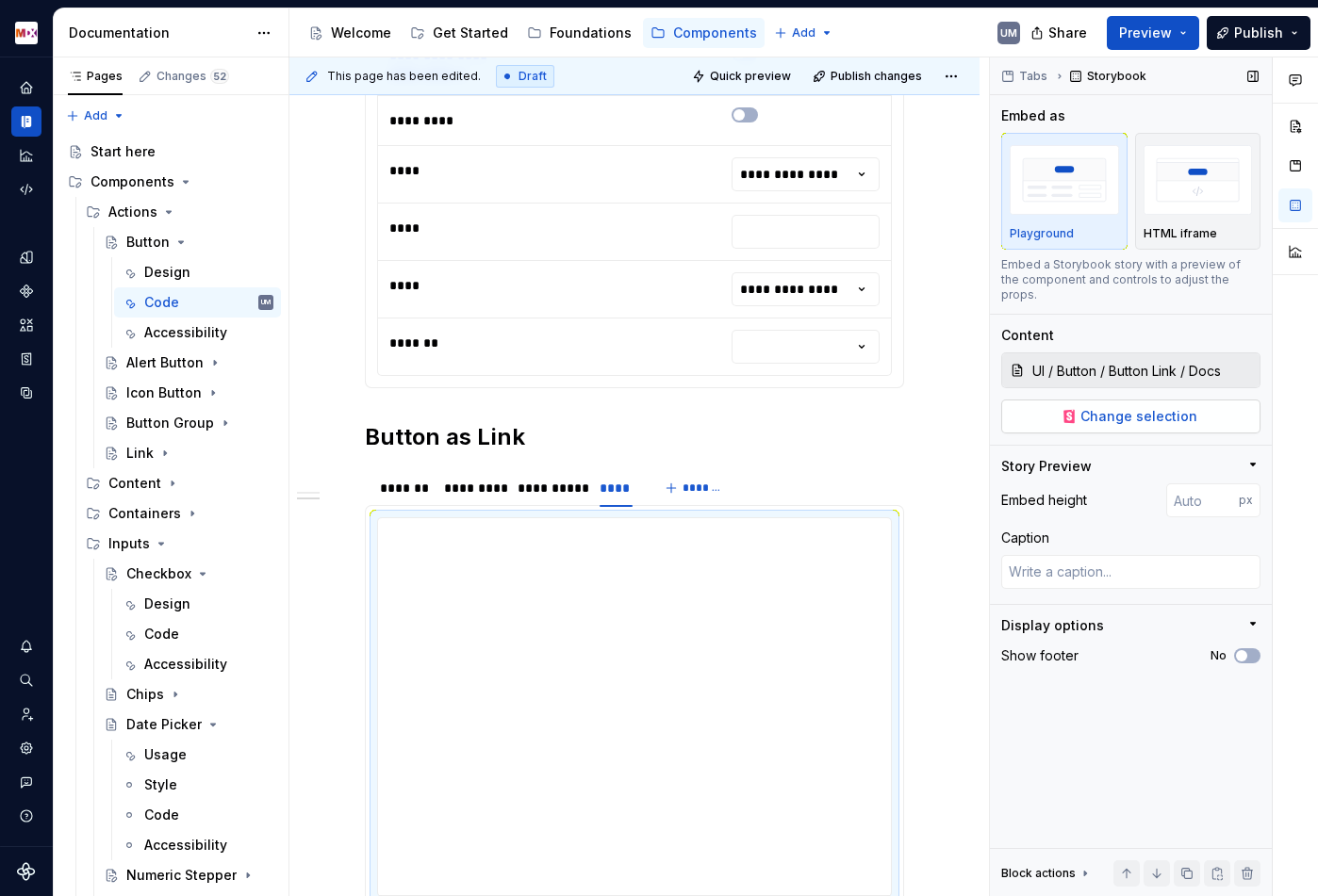
click at [1090, 407] on span "Change selection" at bounding box center [1139, 416] width 117 height 19
type textarea "*"
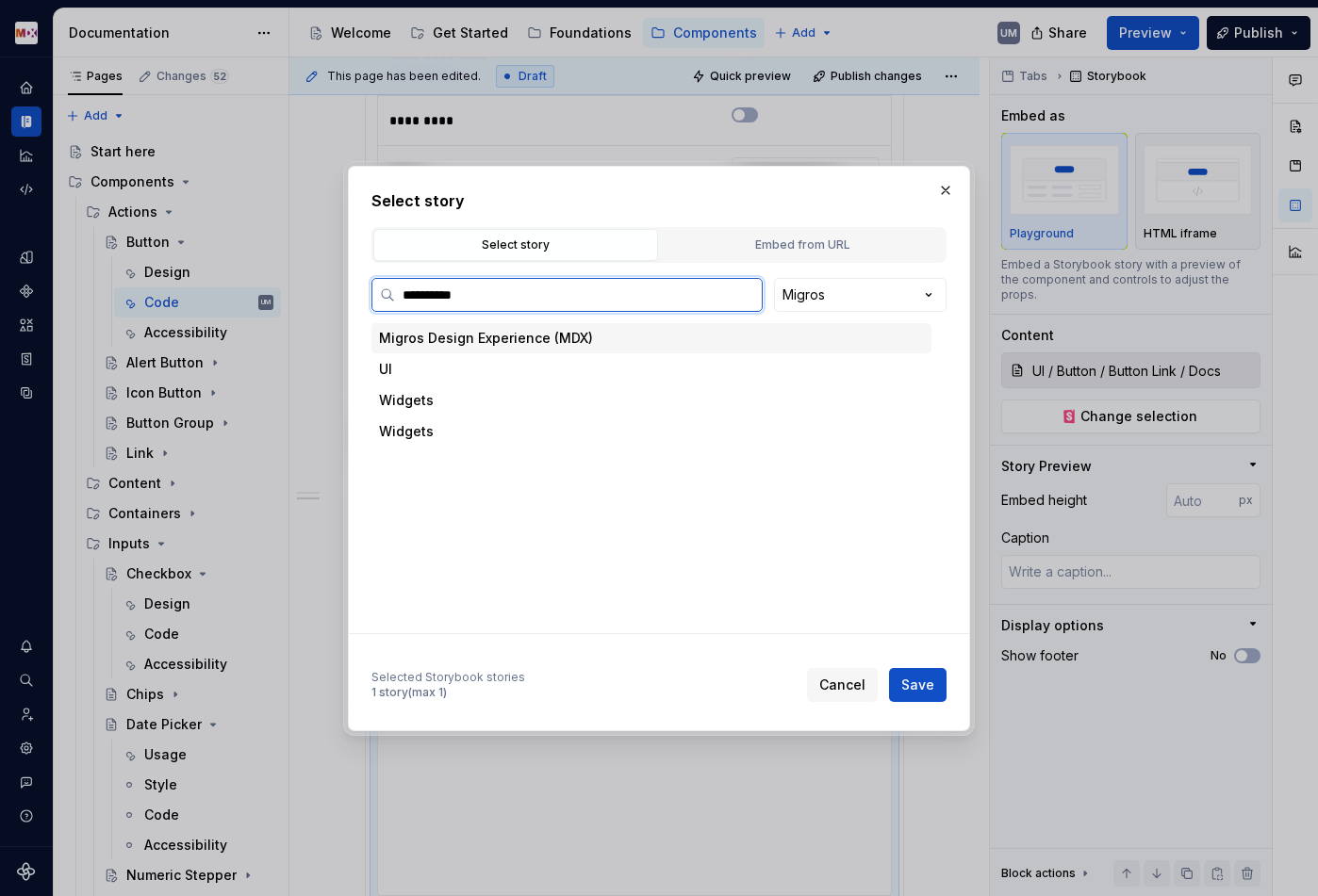
type input "**********"
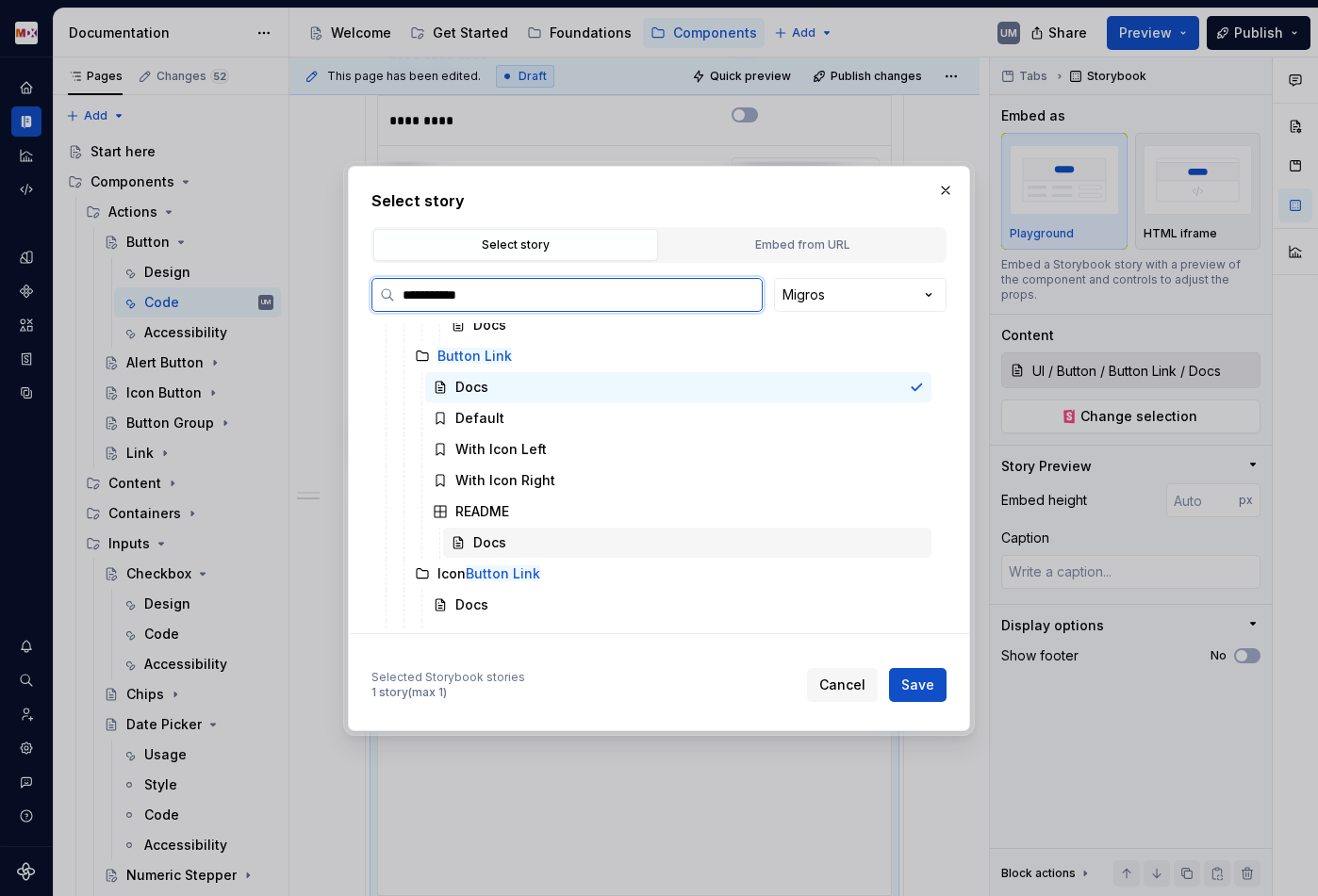
scroll to position [245, 0]
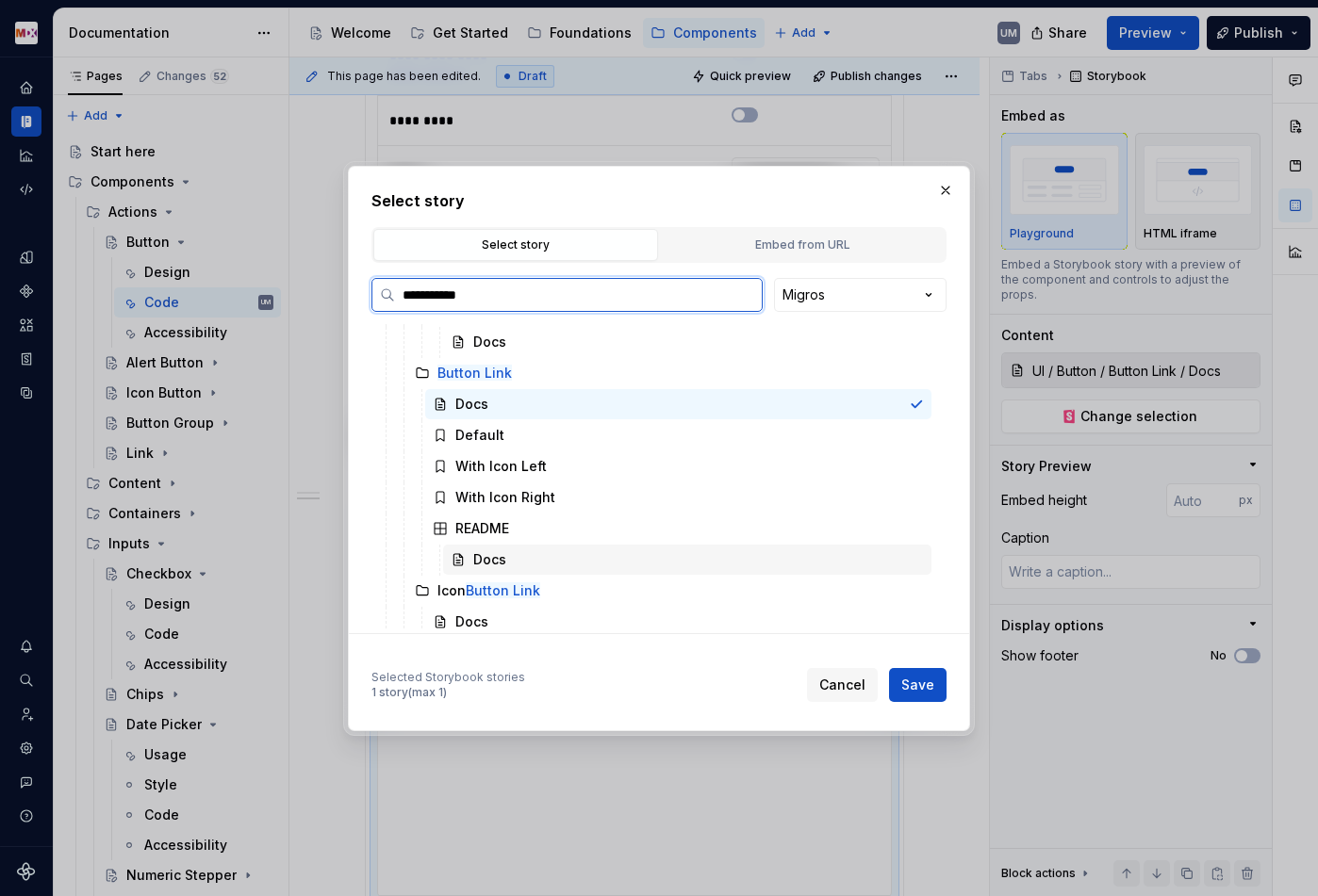
click at [506, 552] on div "Docs" at bounding box center [686, 560] width 488 height 30
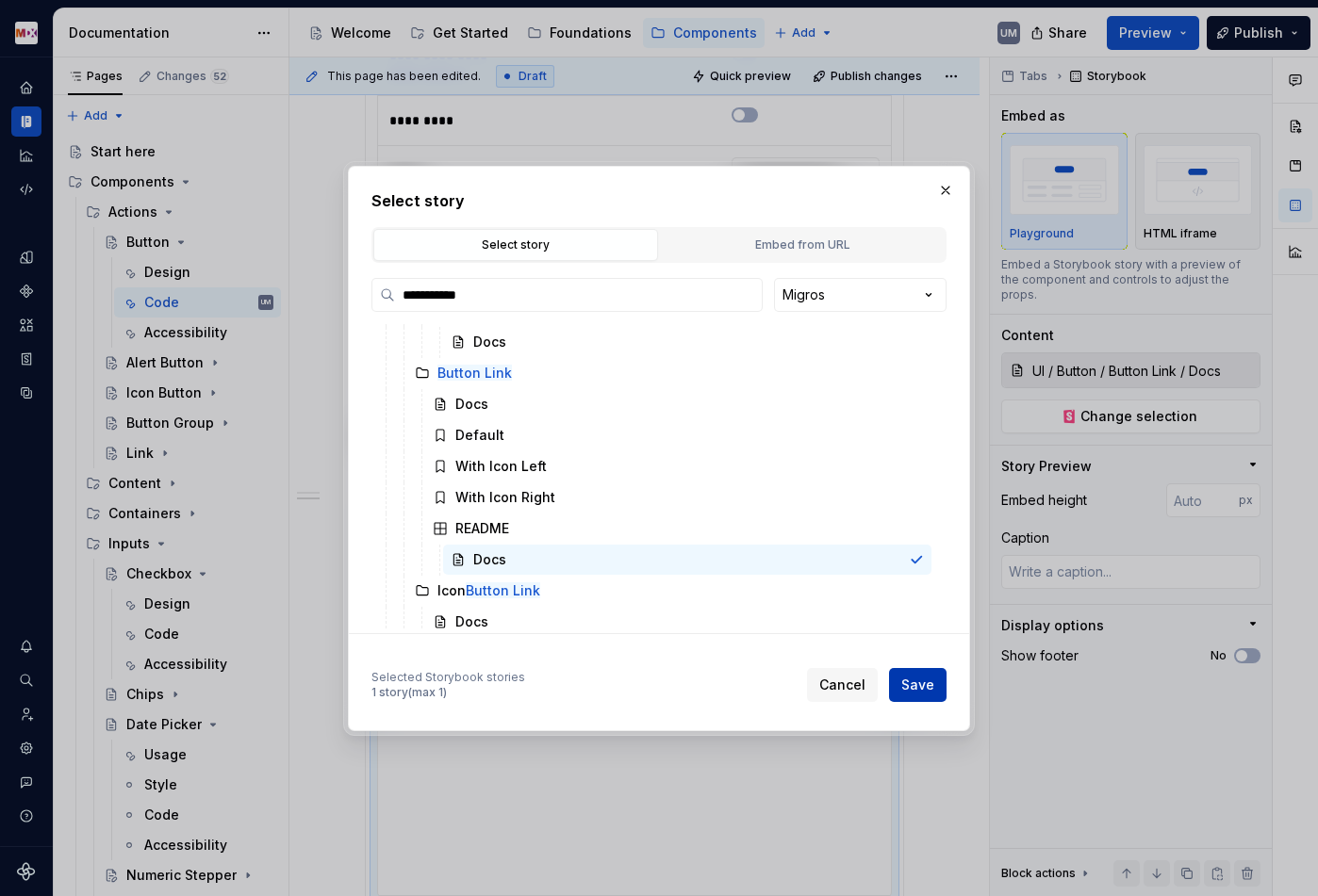
click at [944, 686] on button "Save" at bounding box center [917, 685] width 58 height 34
type textarea "*"
type input "UI / Button / Button Link / README / Docs"
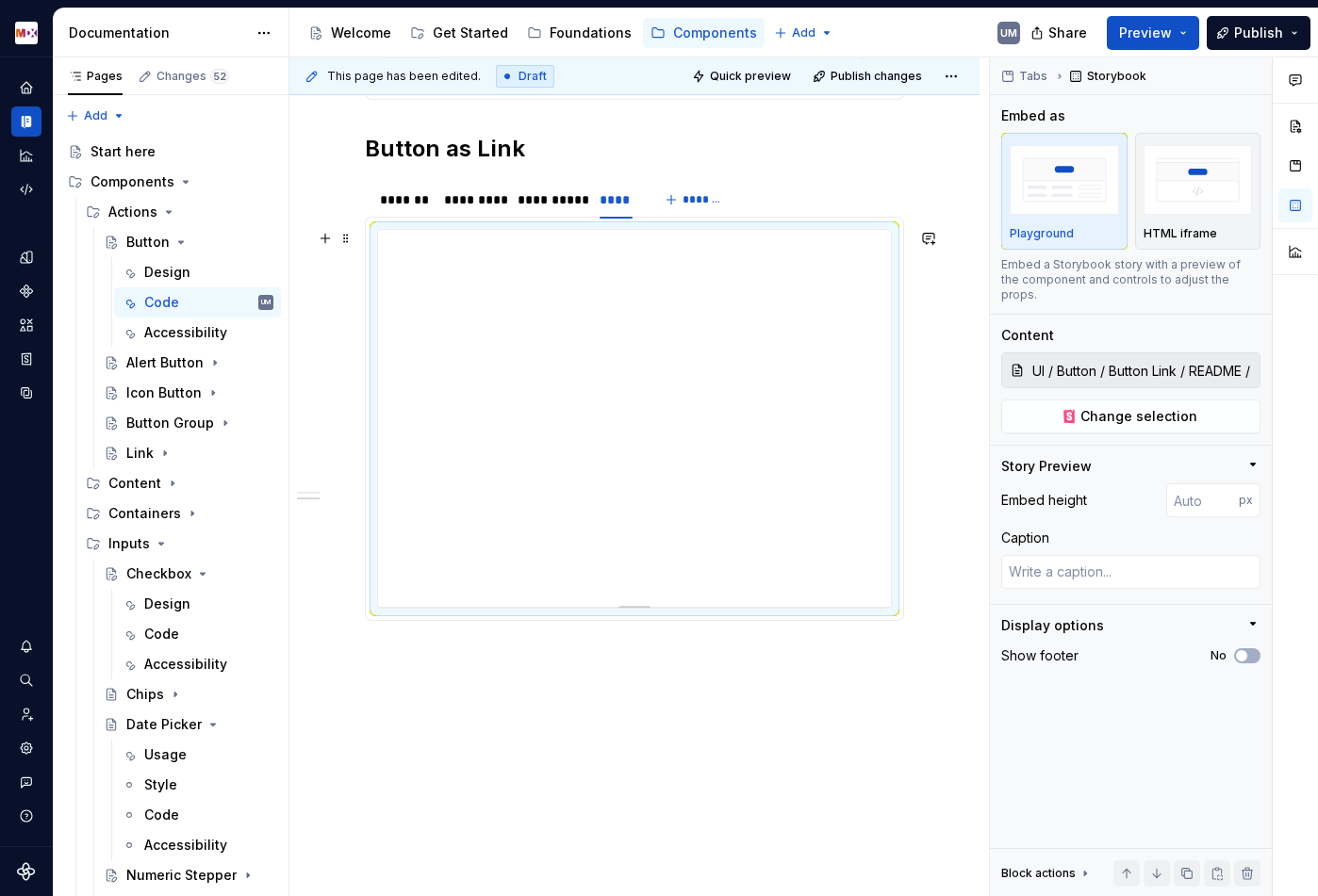
scroll to position [1314, 0]
type textarea "*"
click at [617, 204] on div "****" at bounding box center [616, 206] width 32 height 19
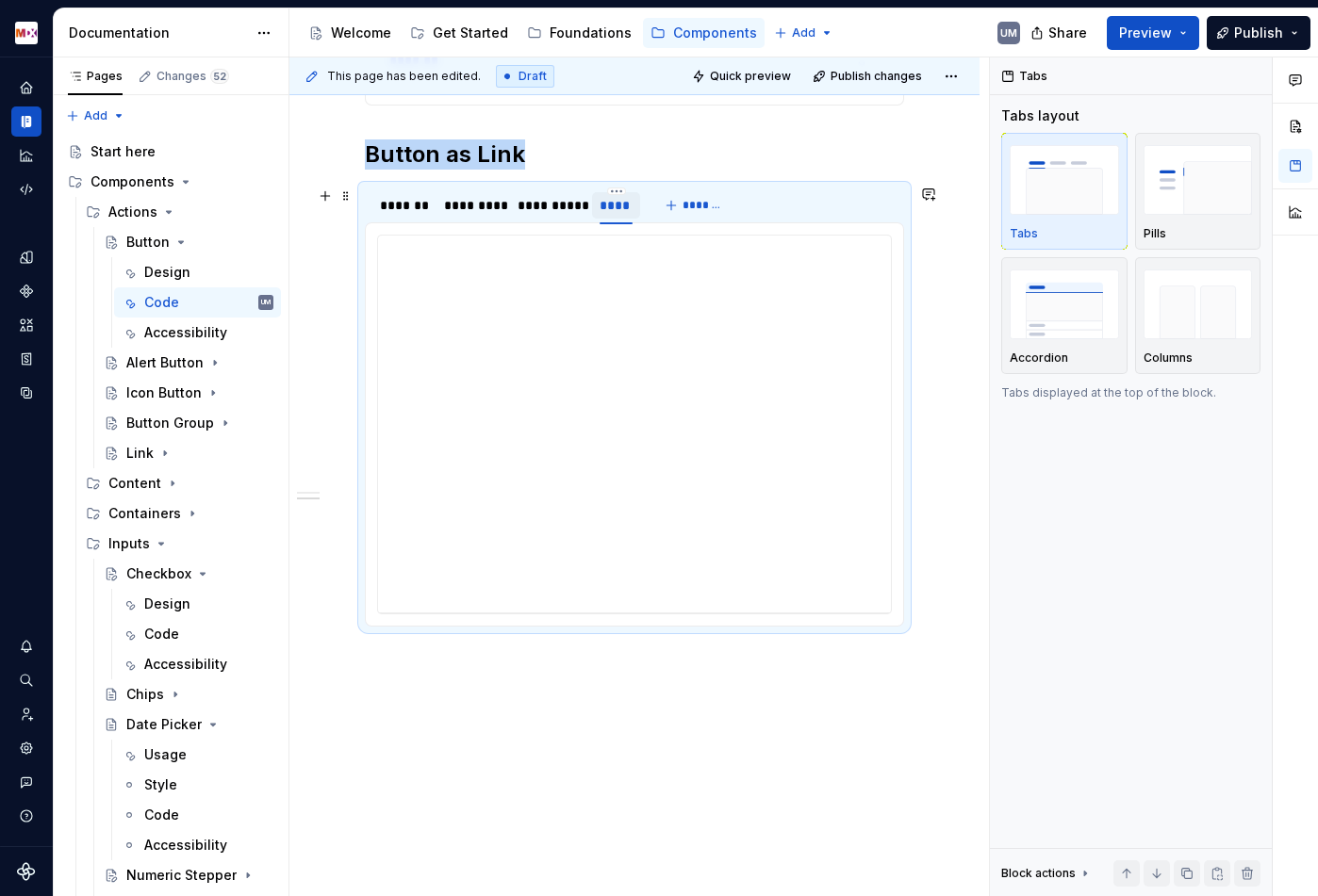
click at [617, 204] on div "****" at bounding box center [616, 206] width 32 height 19
click at [617, 192] on html "MDX UM Dataset Migros Documentation Accessibility guide for tree Page tree. Nav…" at bounding box center [659, 448] width 1318 height 896
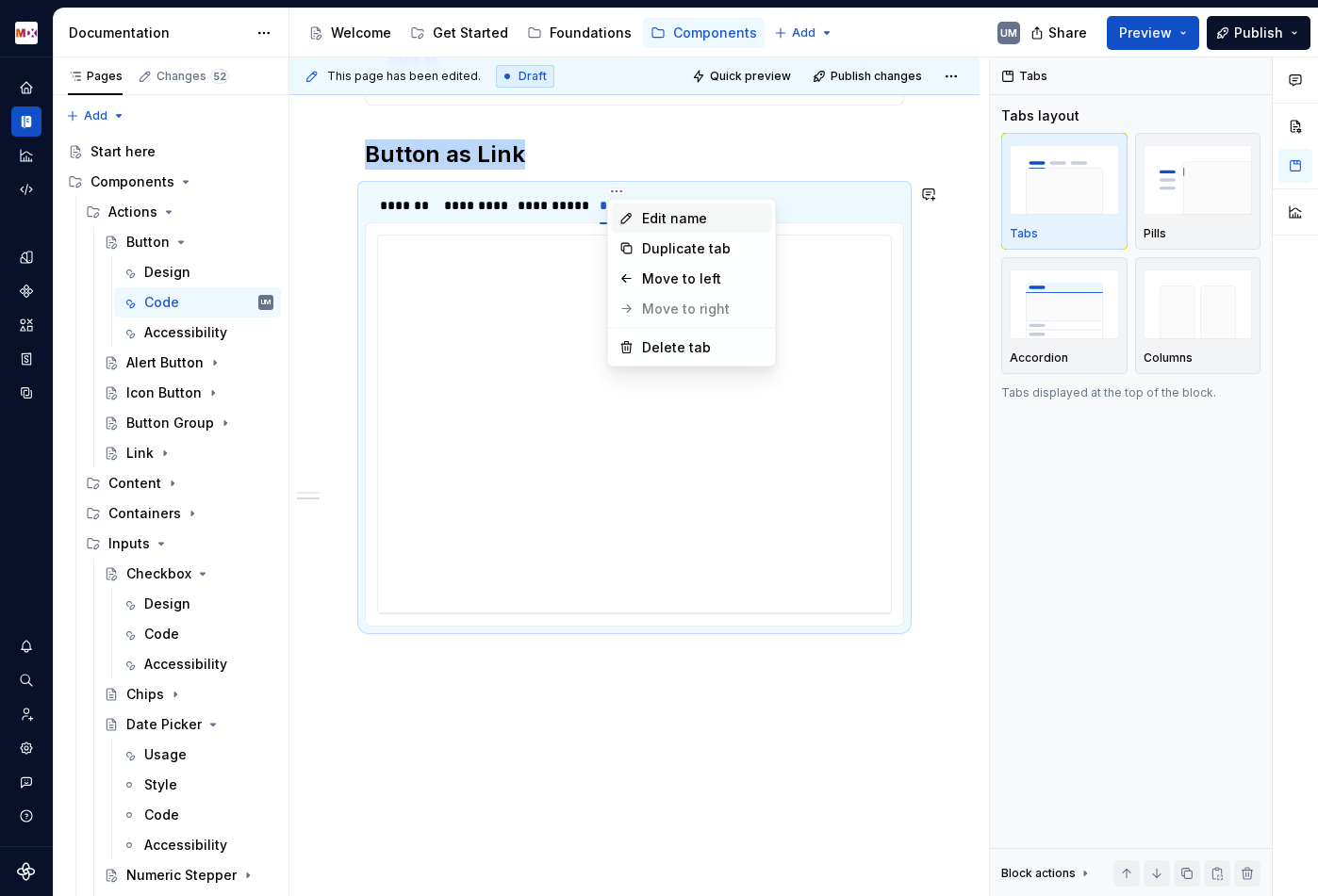
click at [661, 219] on div "Edit name" at bounding box center [703, 219] width 123 height 19
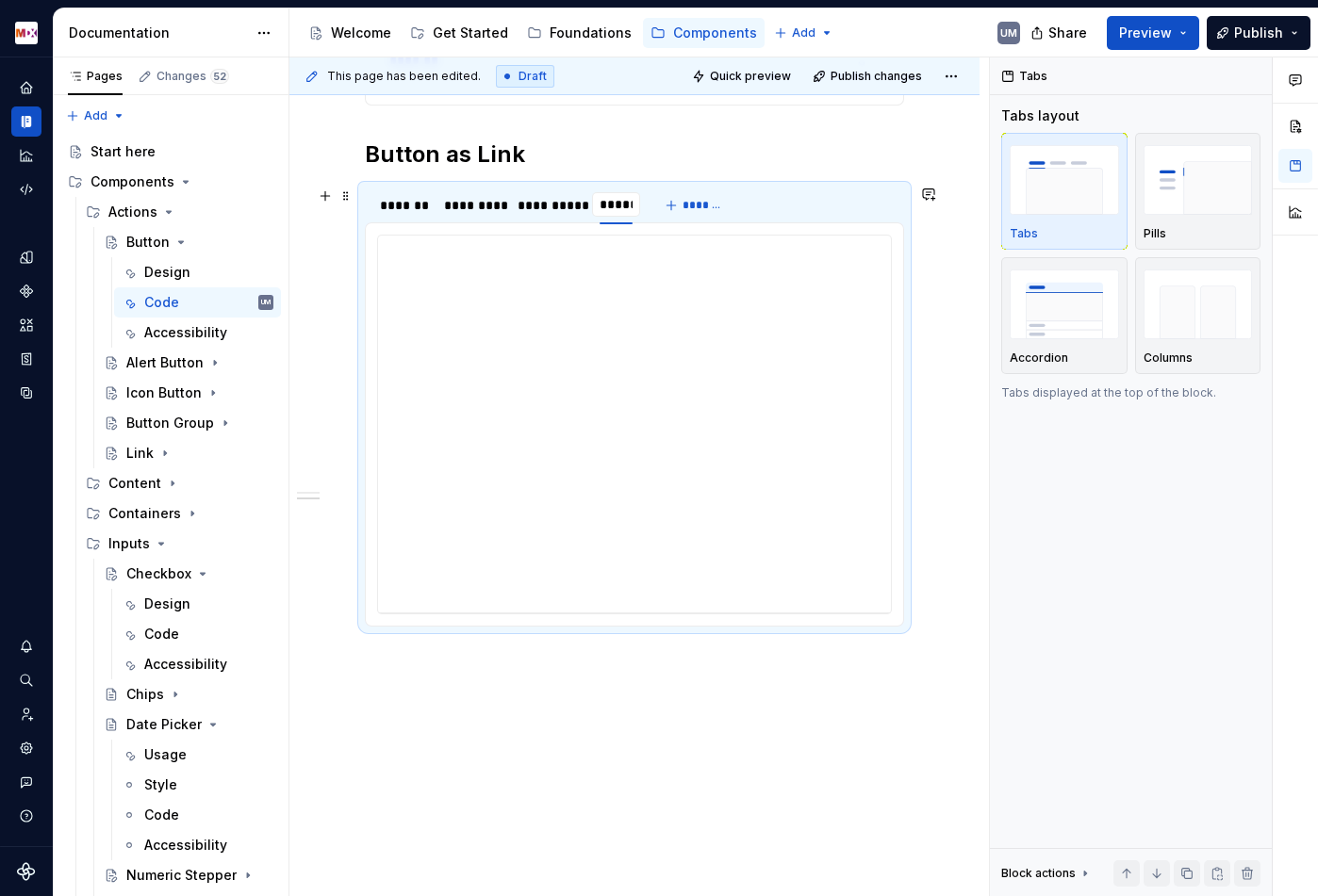
type input "******"
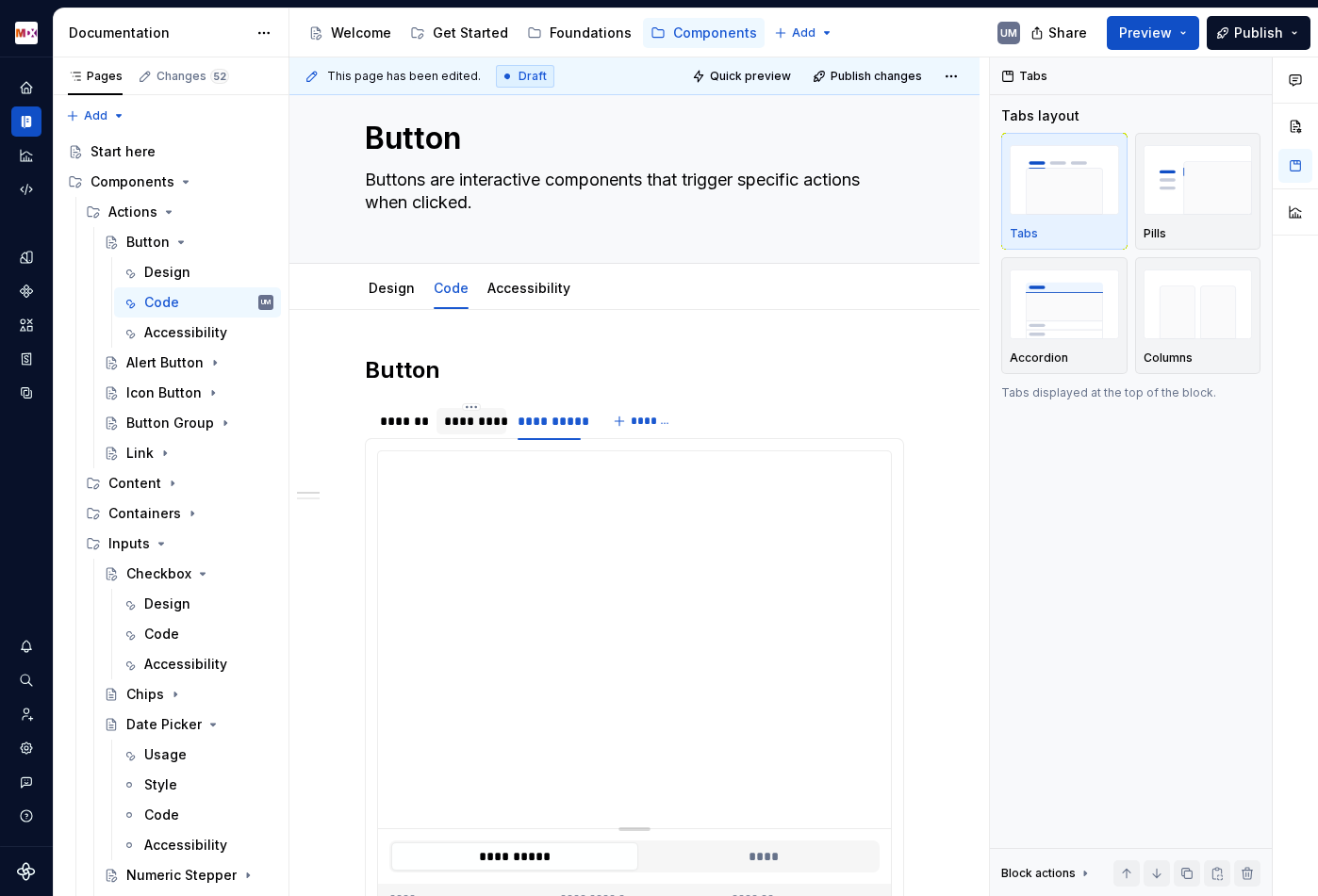
scroll to position [0, 0]
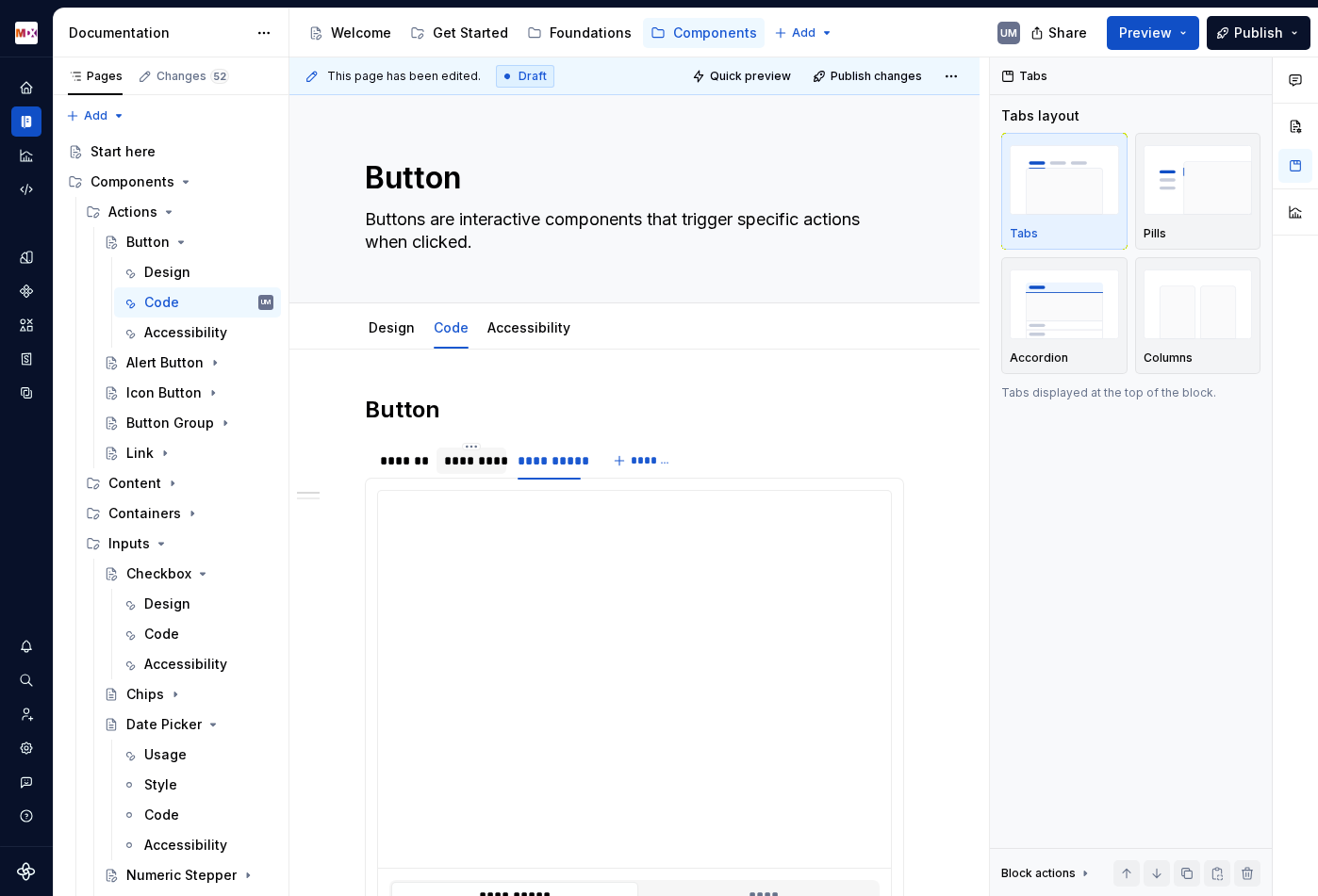
type textarea "*"
click at [656, 467] on span "*******" at bounding box center [651, 461] width 42 height 15
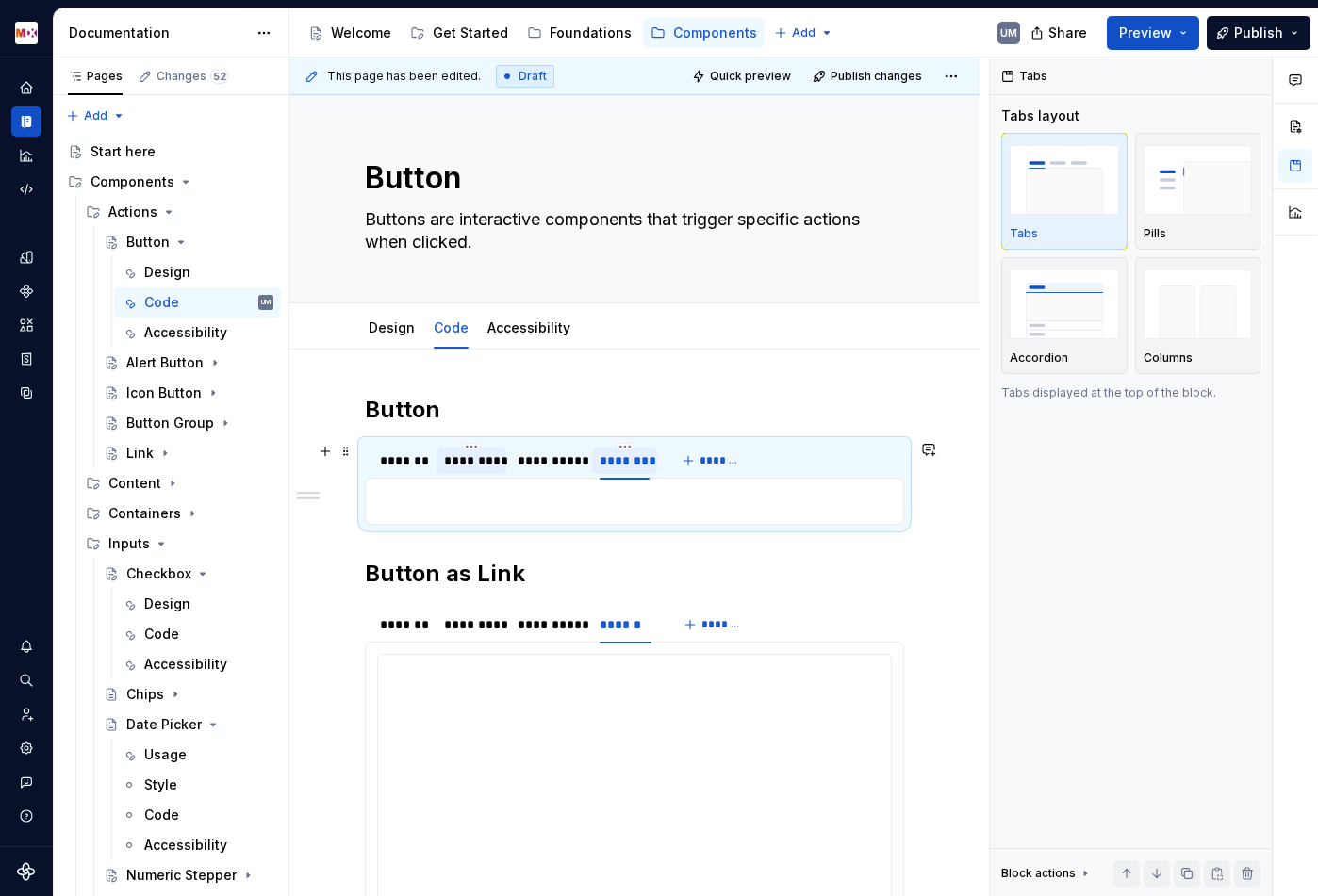
click at [617, 456] on div "********" at bounding box center [624, 461] width 49 height 19
click at [622, 445] on html "MDX UM Dataset Migros Documentation Accessibility guide for tree Page tree. Nav…" at bounding box center [659, 448] width 1318 height 896
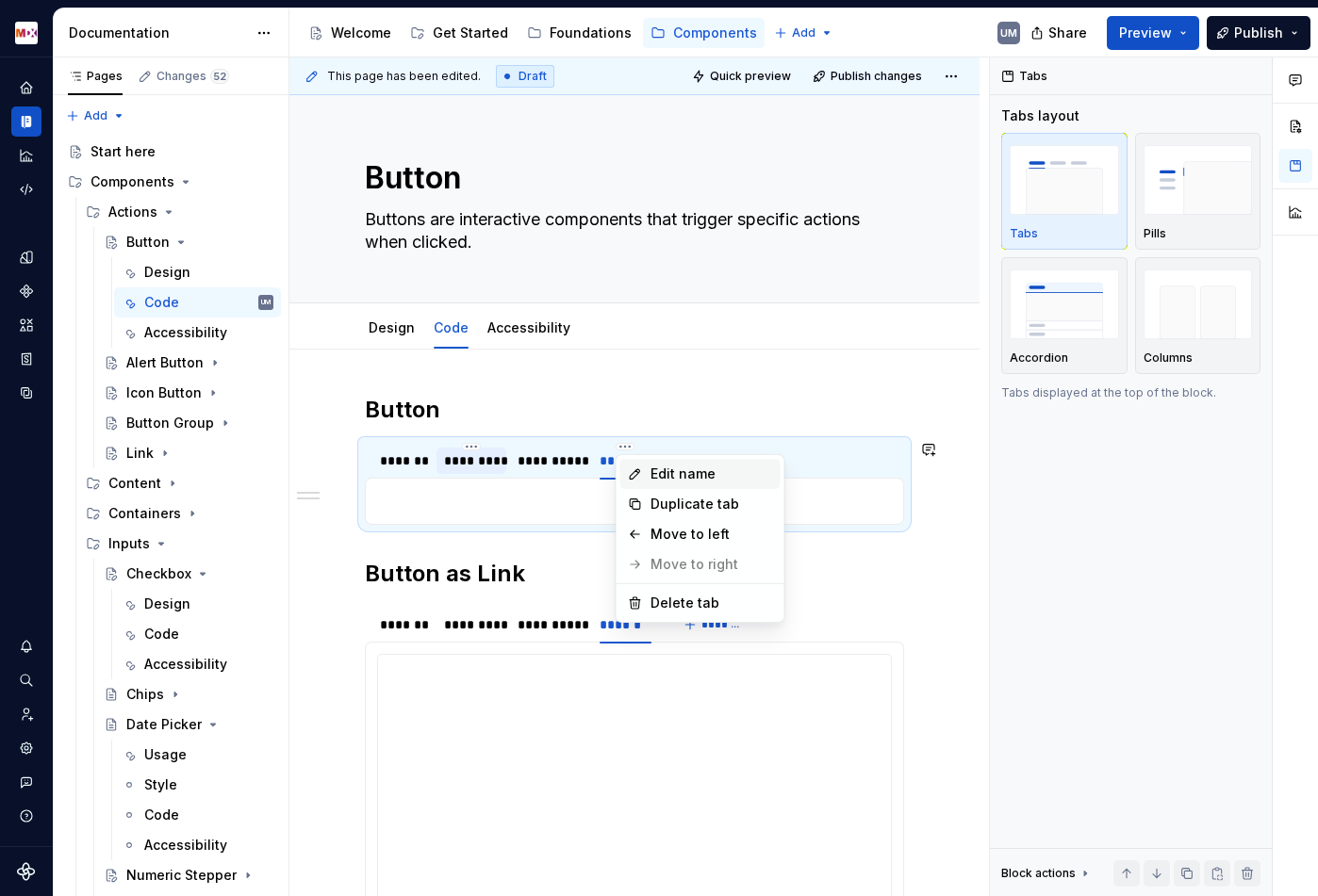
click at [643, 469] on div "Edit name" at bounding box center [701, 474] width 161 height 30
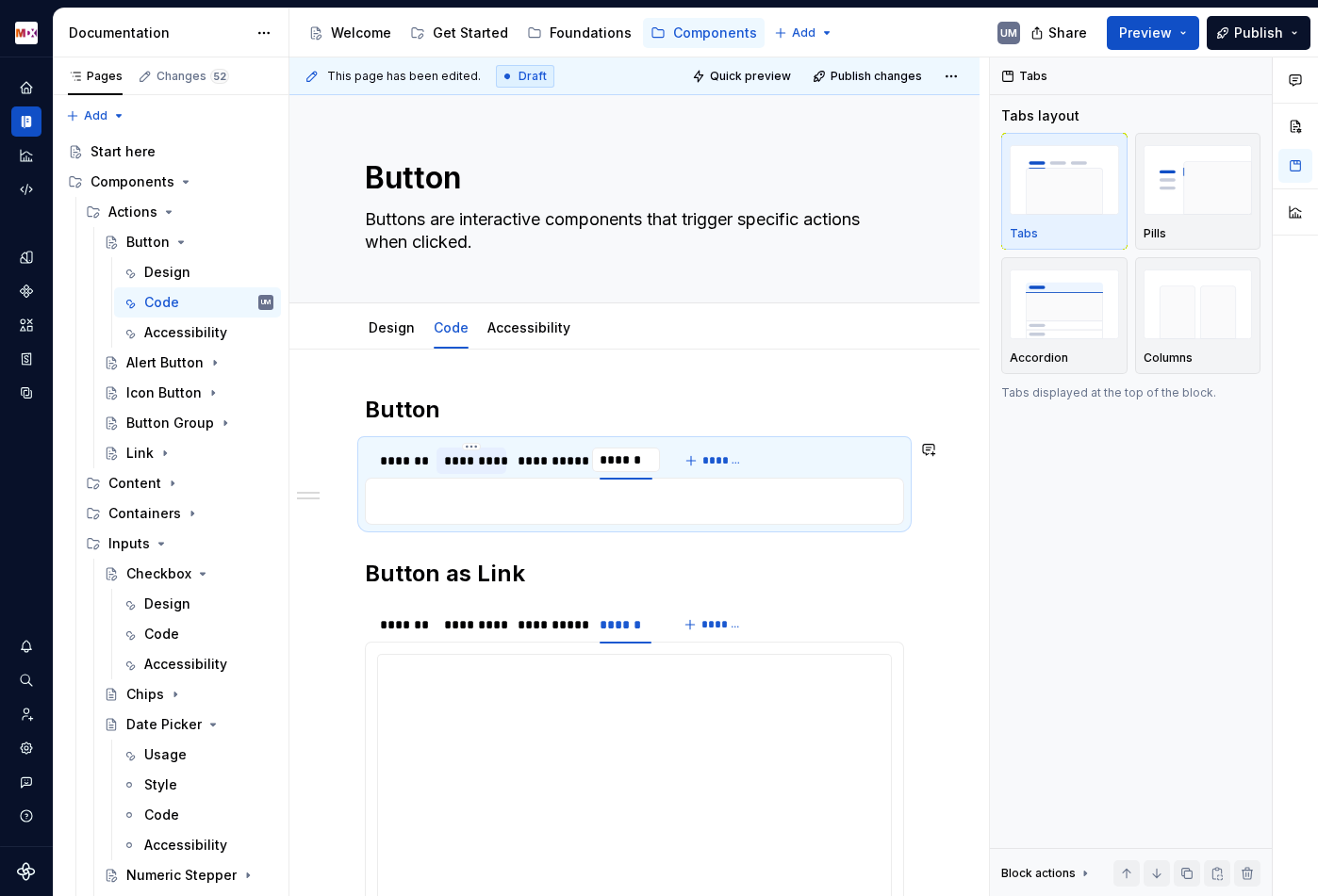
type input "******"
click at [587, 499] on p at bounding box center [634, 501] width 515 height 23
click at [531, 499] on p at bounding box center [634, 501] width 515 height 23
click at [166, 334] on div "Accessibility" at bounding box center [180, 332] width 73 height 19
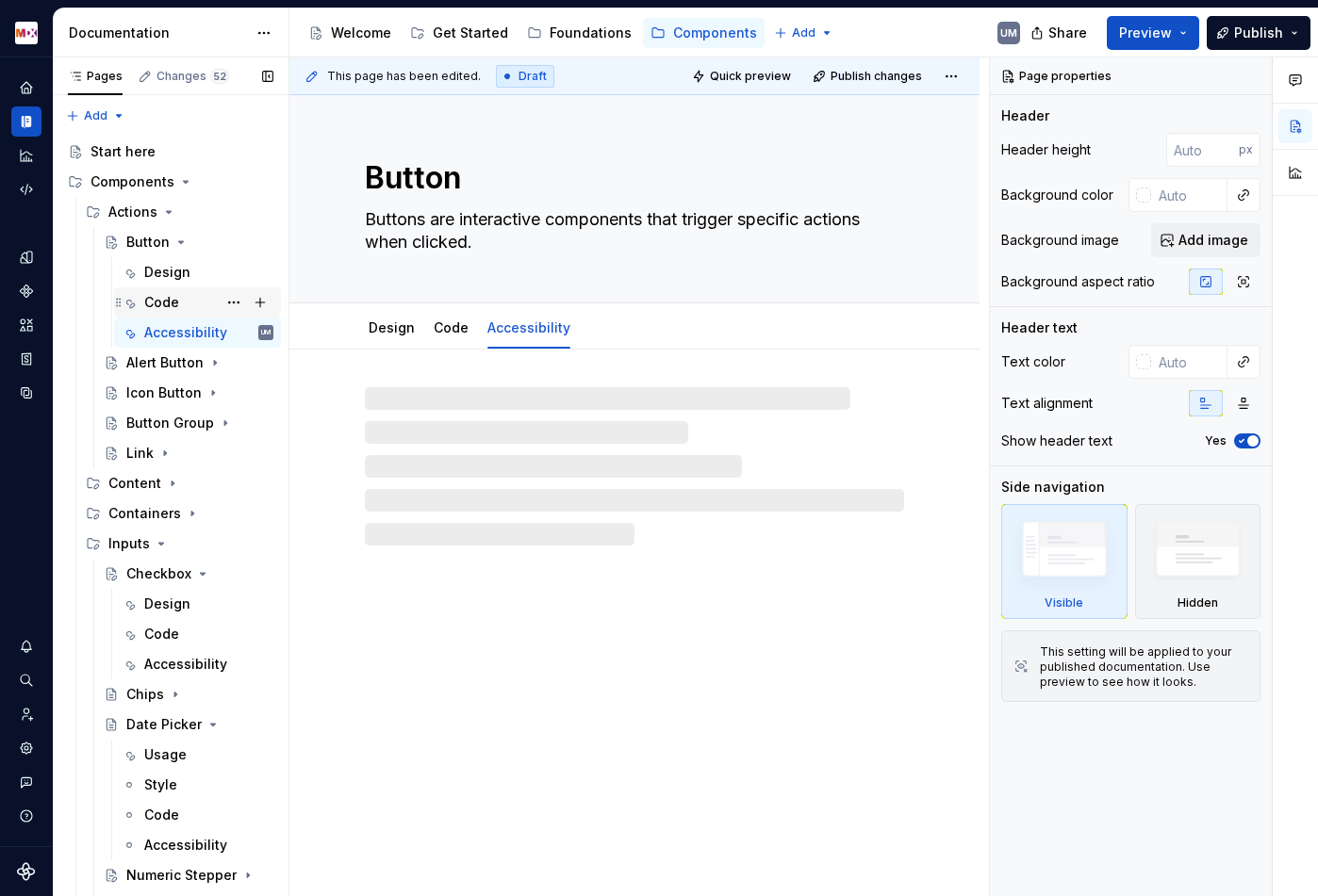
click at [164, 301] on div "Code" at bounding box center [161, 302] width 35 height 19
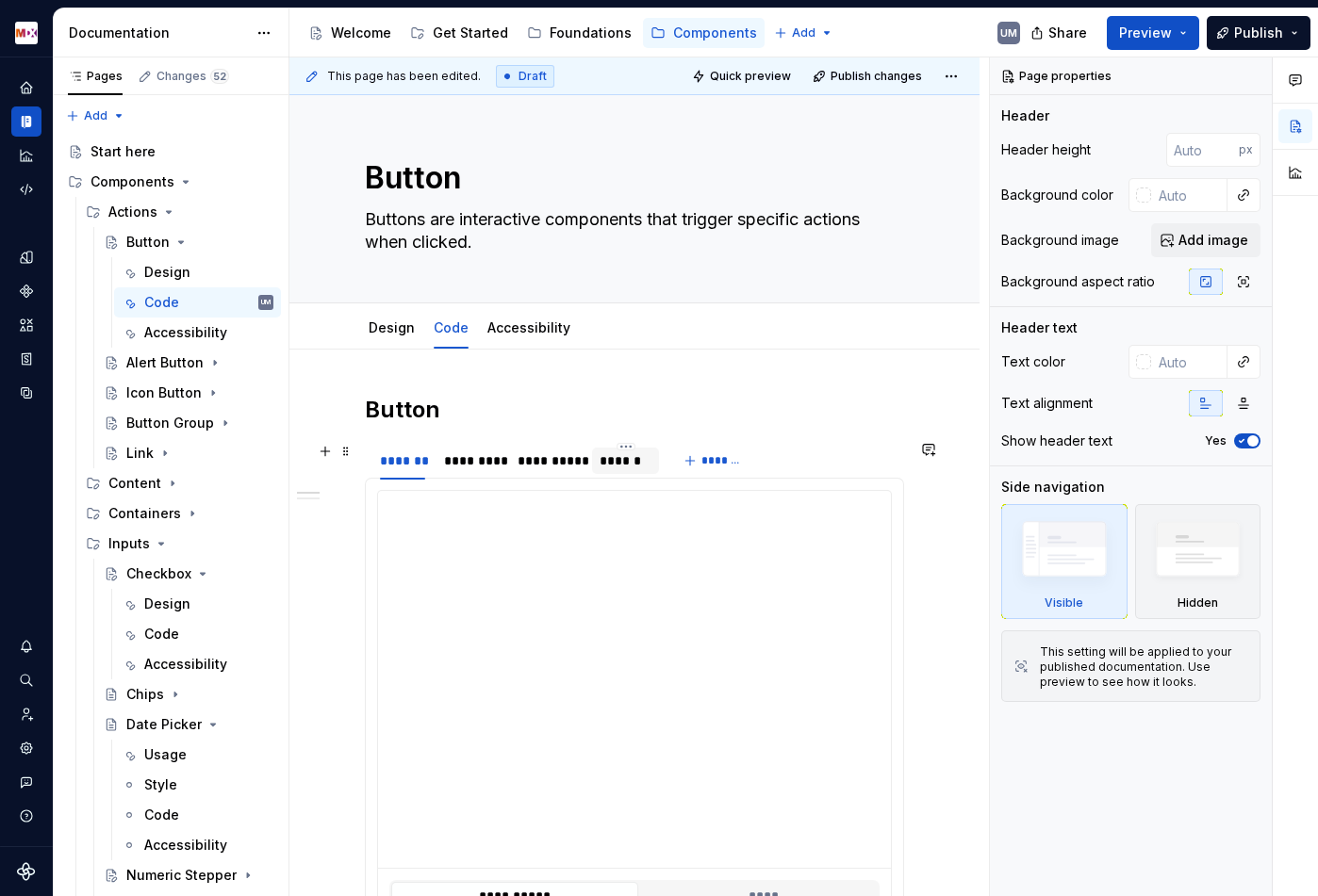
click at [627, 469] on div "******" at bounding box center [625, 461] width 52 height 19
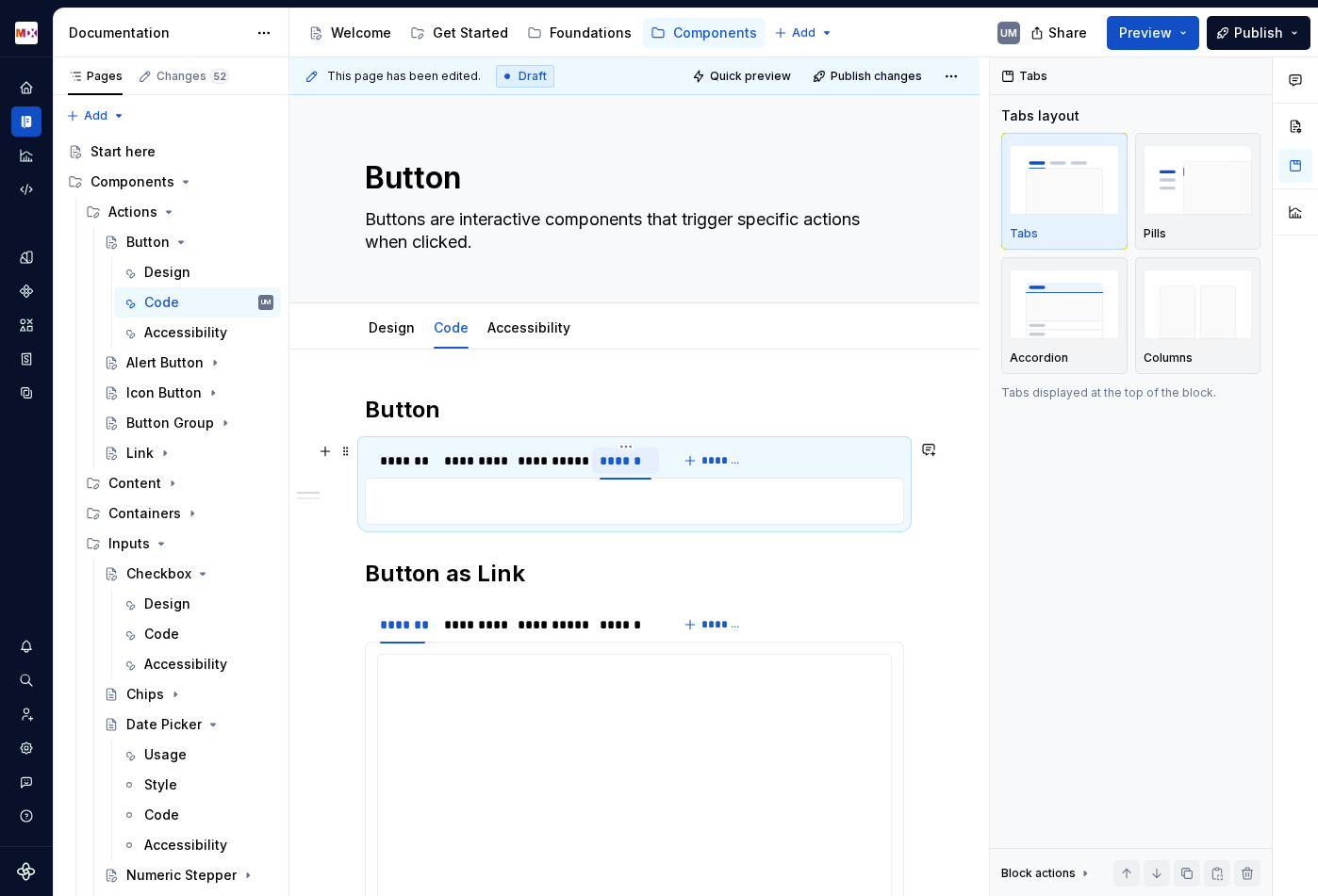
type textarea "*"
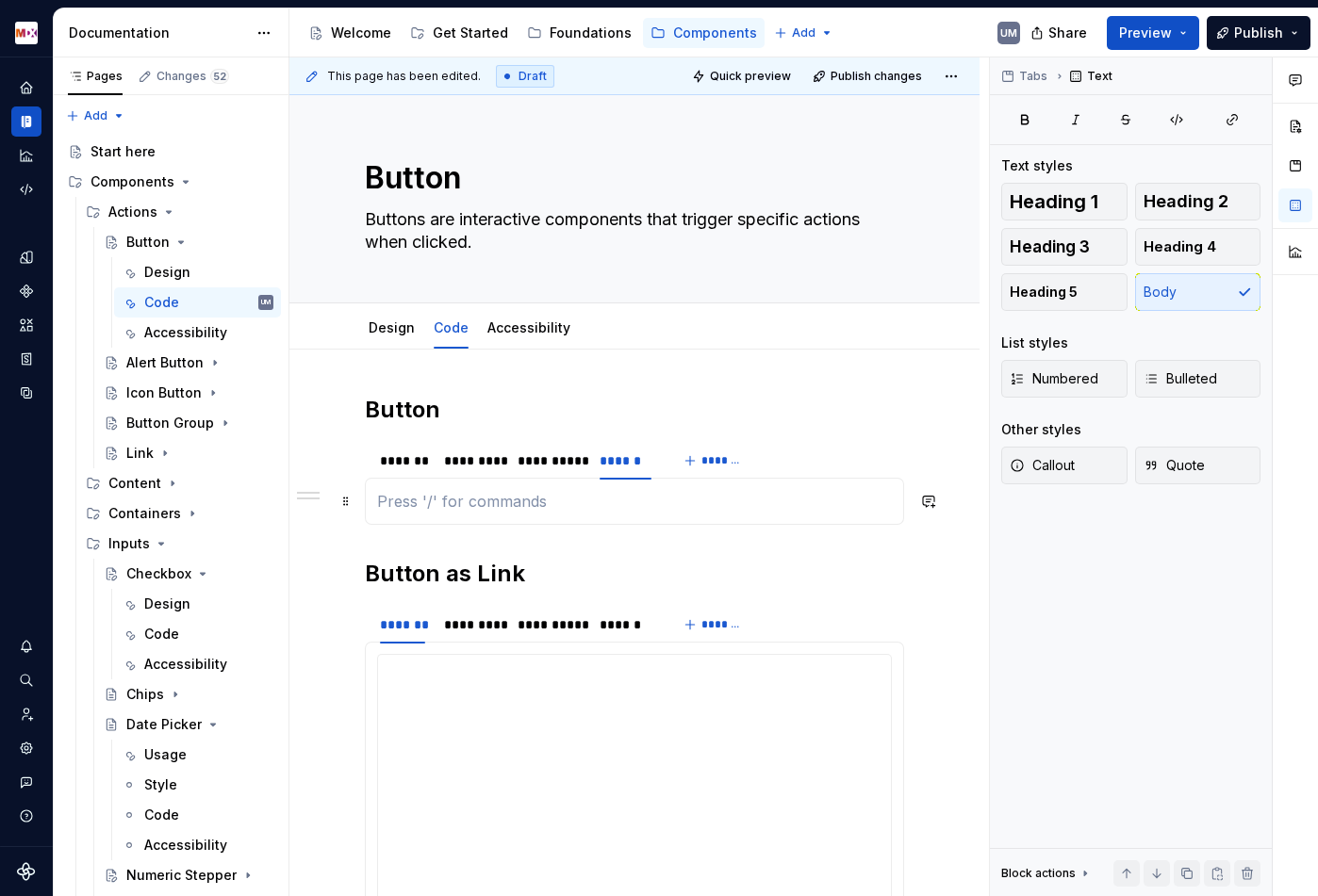
click at [527, 501] on p at bounding box center [634, 501] width 515 height 23
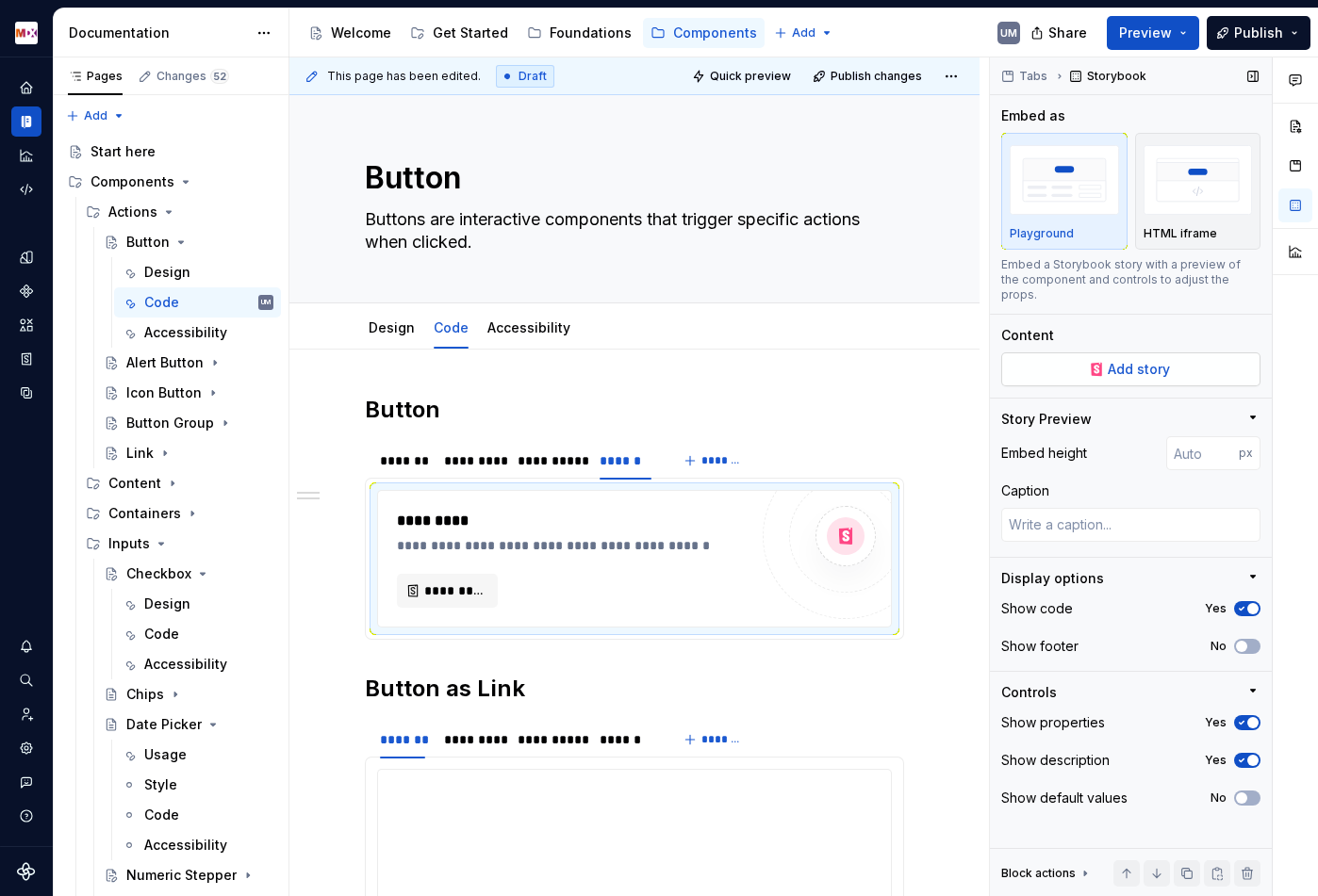
click at [1189, 352] on button "Add story" at bounding box center [1130, 369] width 260 height 34
type textarea "*"
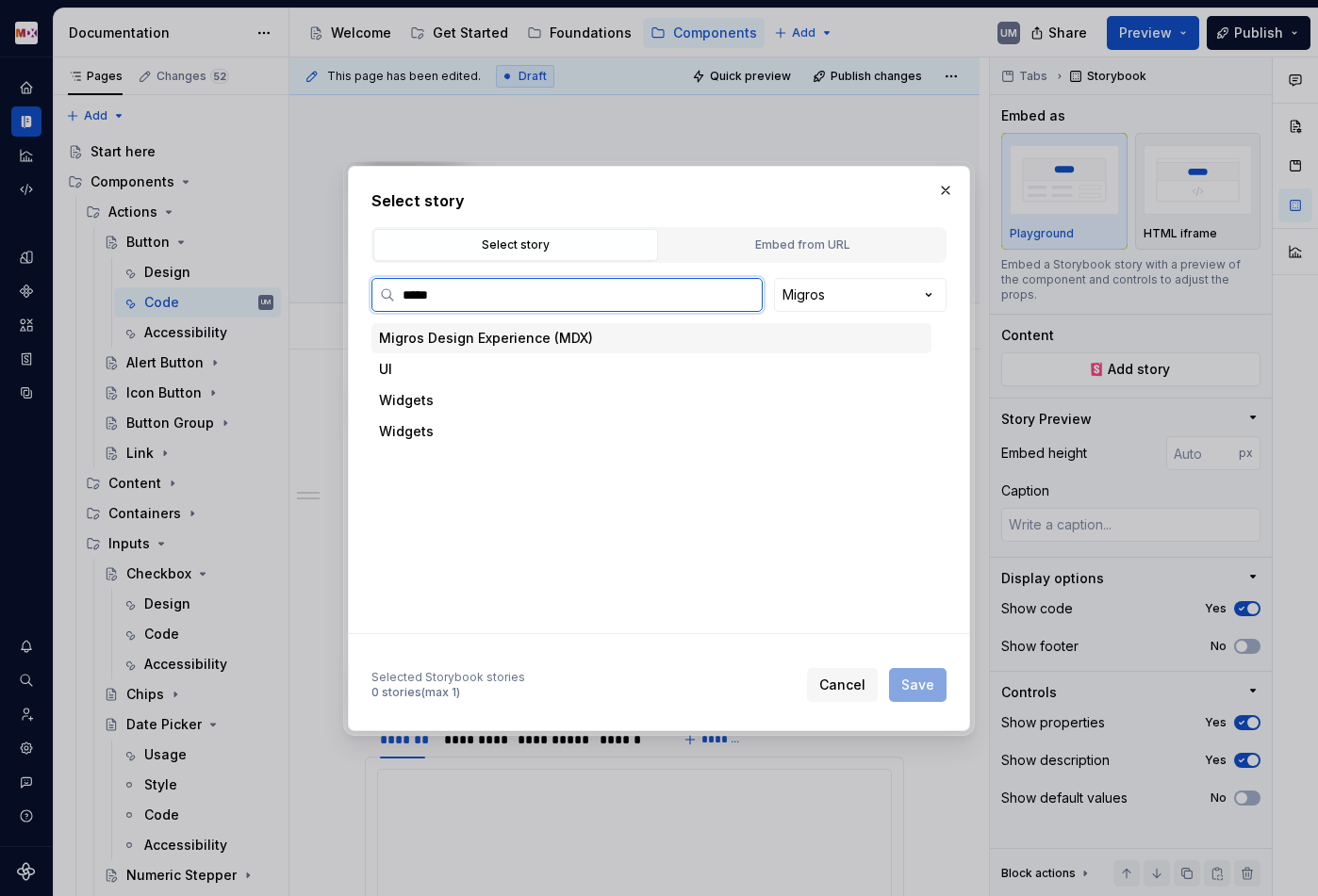
type input "******"
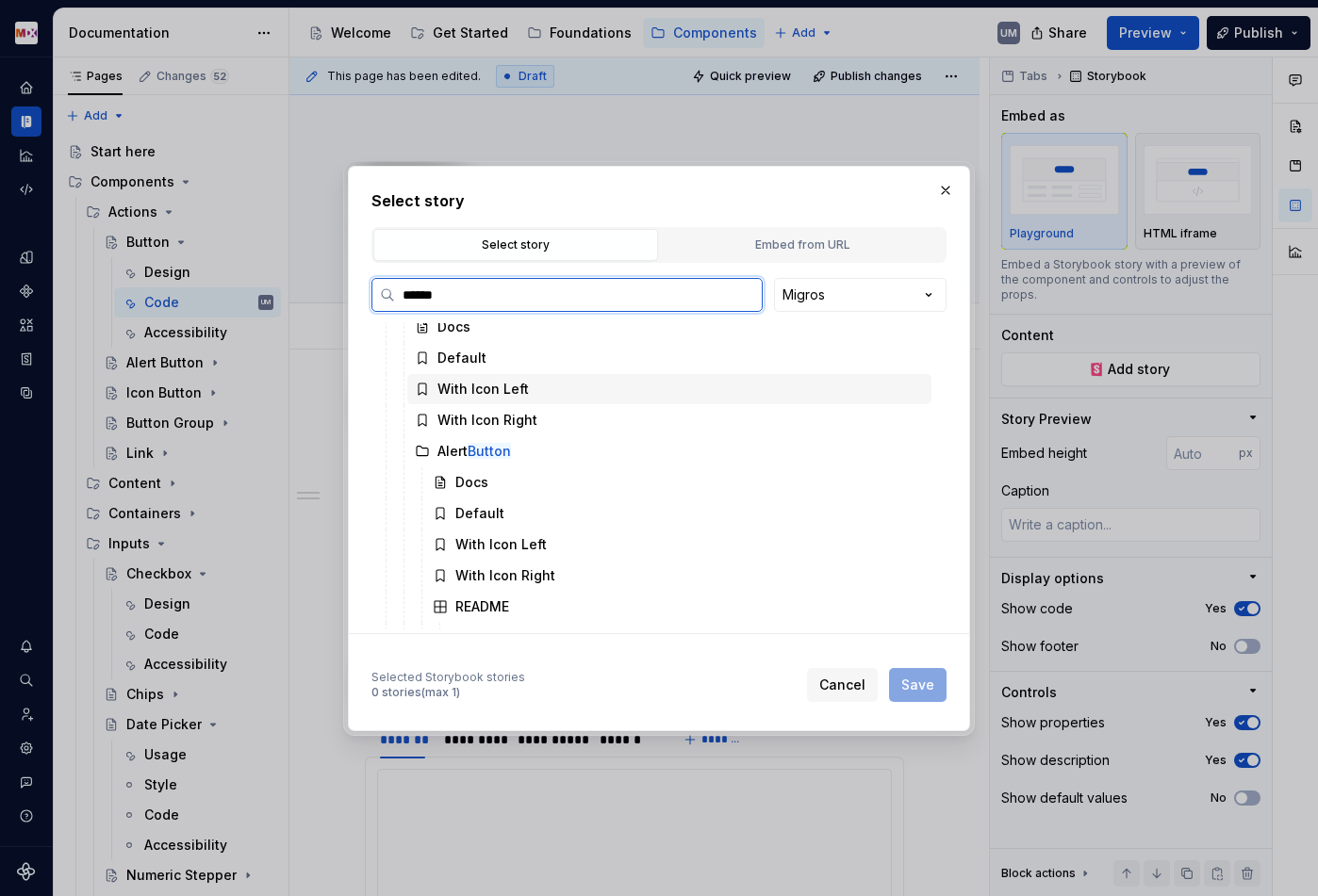
scroll to position [91, 0]
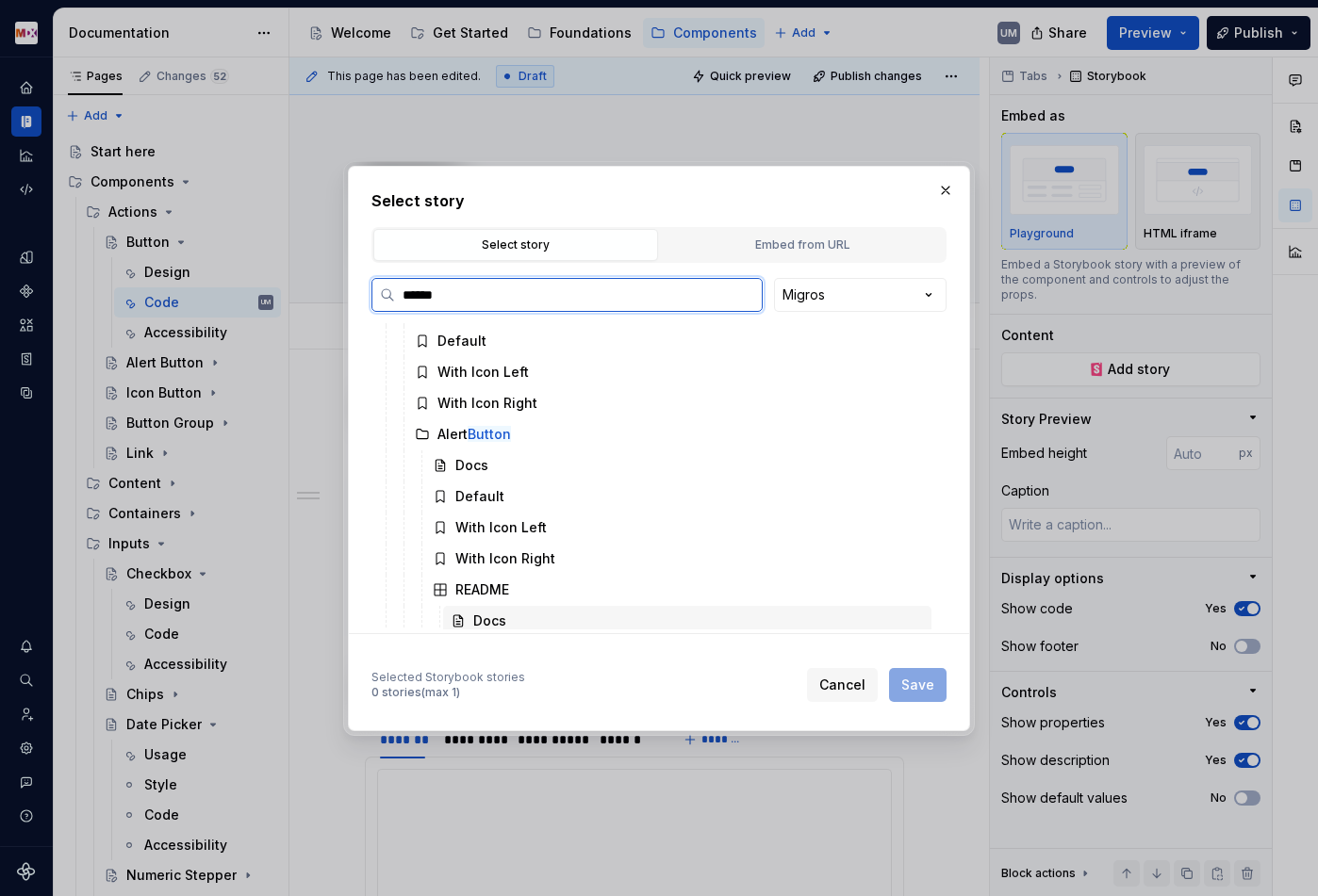
click at [492, 614] on div "Docs" at bounding box center [489, 621] width 33 height 19
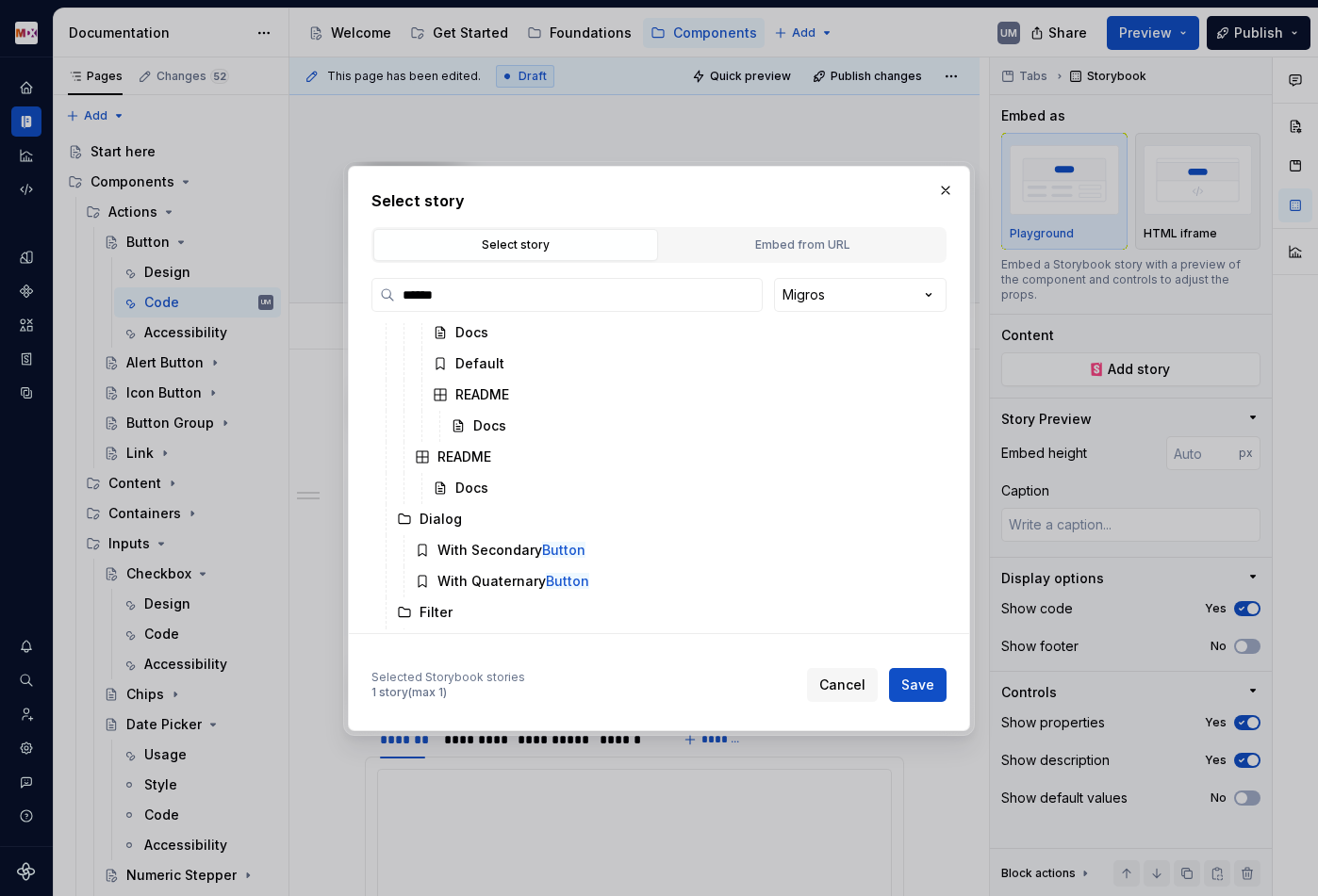
scroll to position [1409, 0]
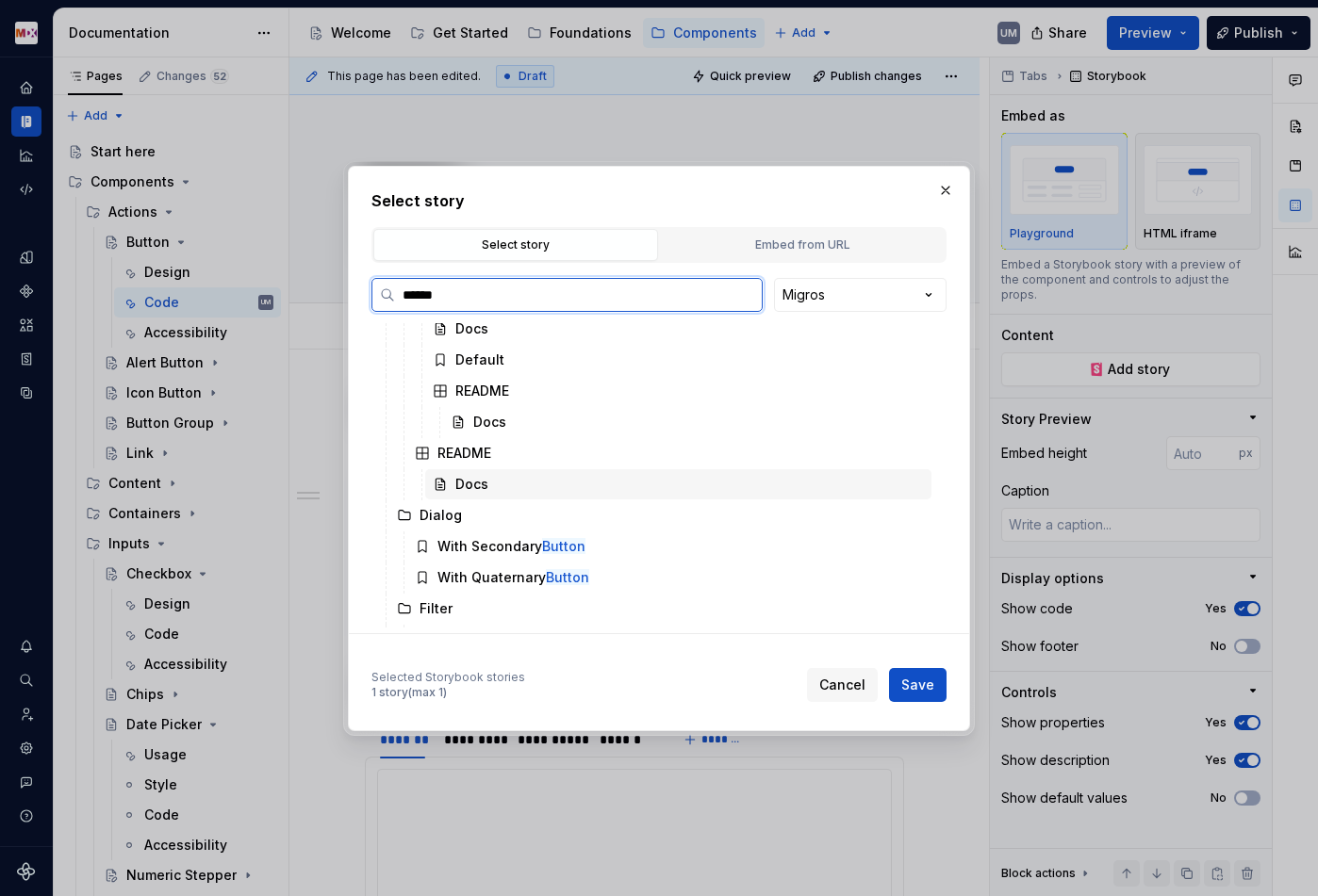
click at [474, 477] on div "Docs" at bounding box center [471, 484] width 33 height 19
click at [925, 680] on span "Save" at bounding box center [917, 685] width 33 height 19
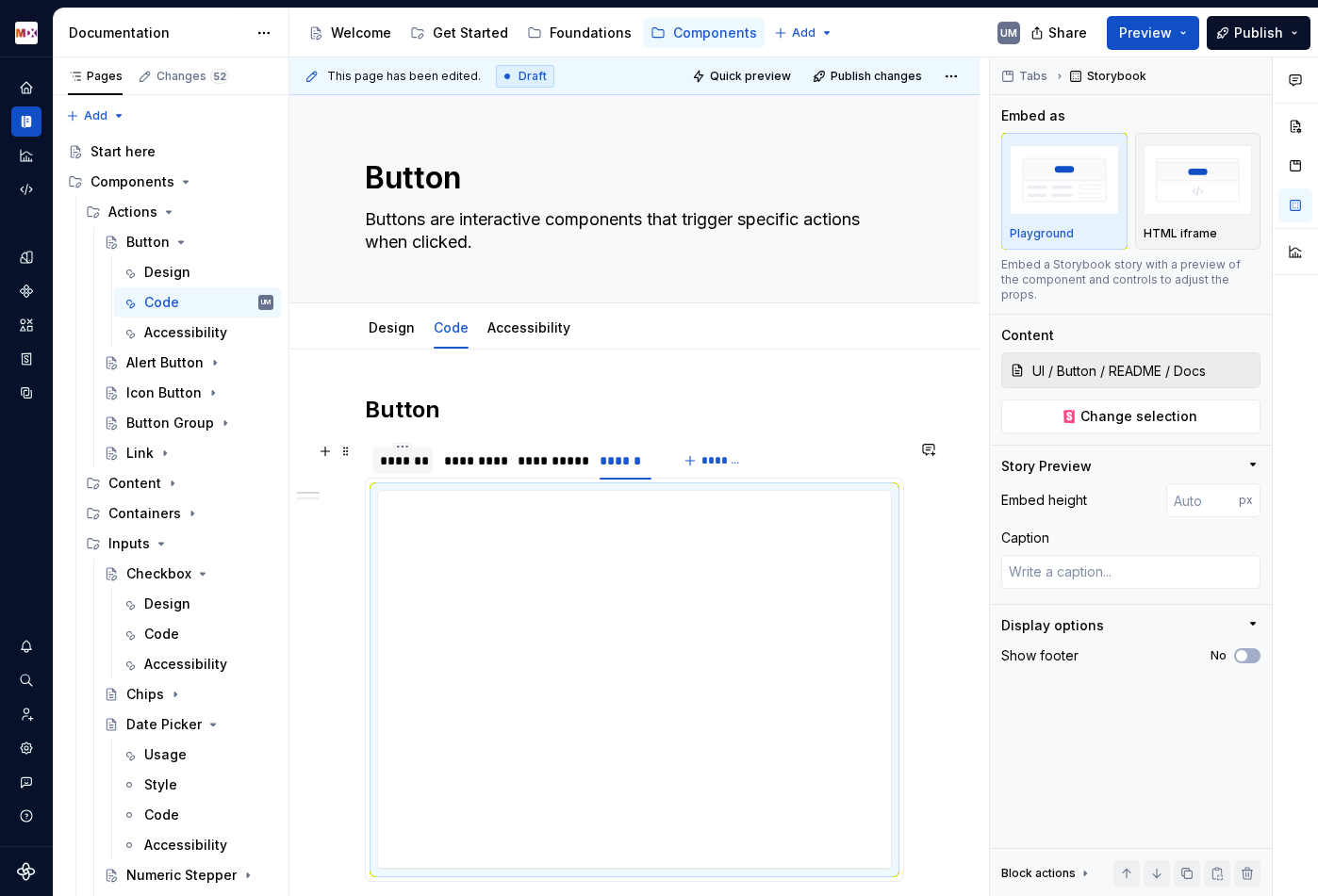
click at [410, 469] on div "*******" at bounding box center [402, 461] width 45 height 19
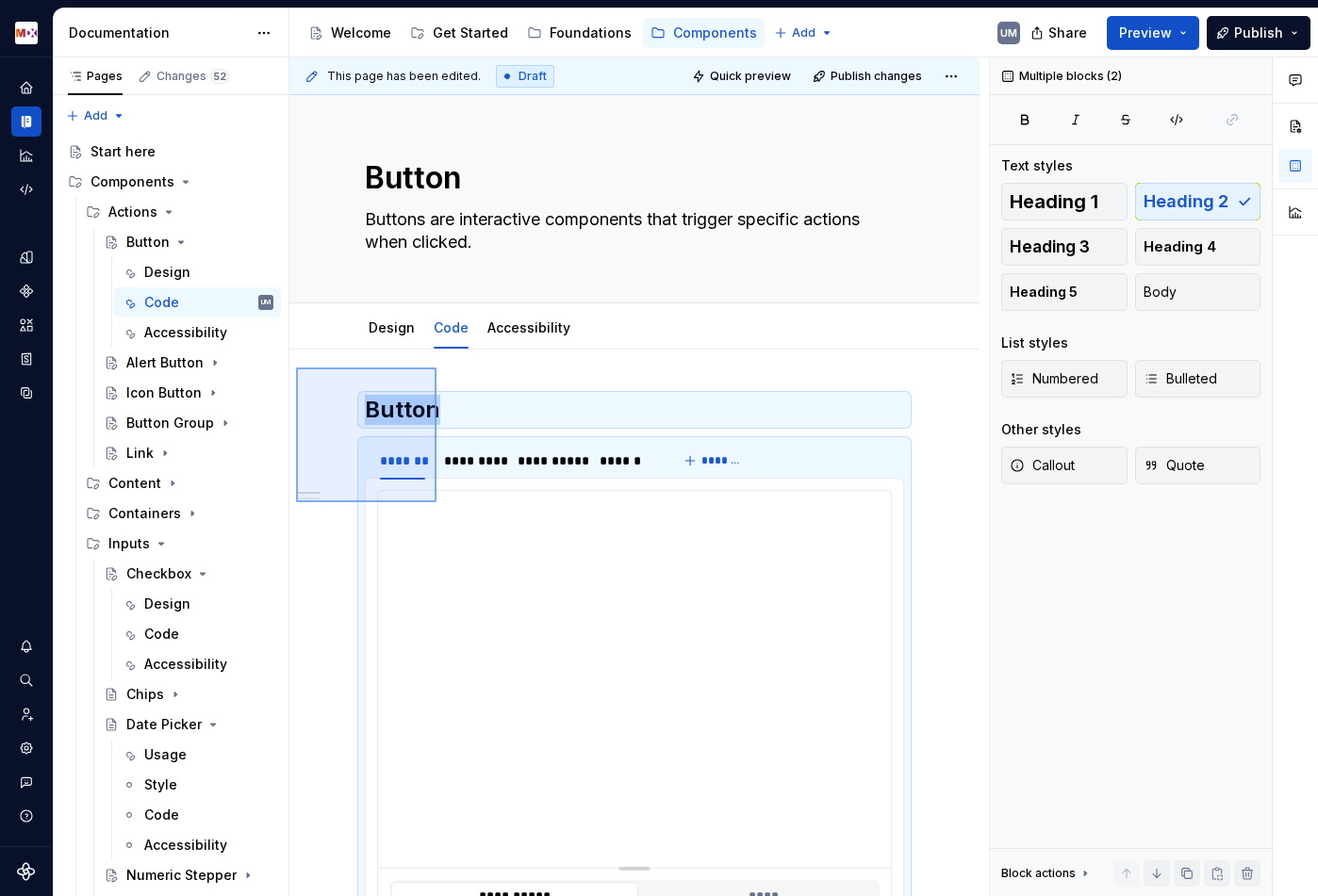
drag, startPoint x: 296, startPoint y: 368, endPoint x: 441, endPoint y: 499, distance: 195.4
click at [441, 504] on div "**********" at bounding box center [638, 477] width 700 height 839
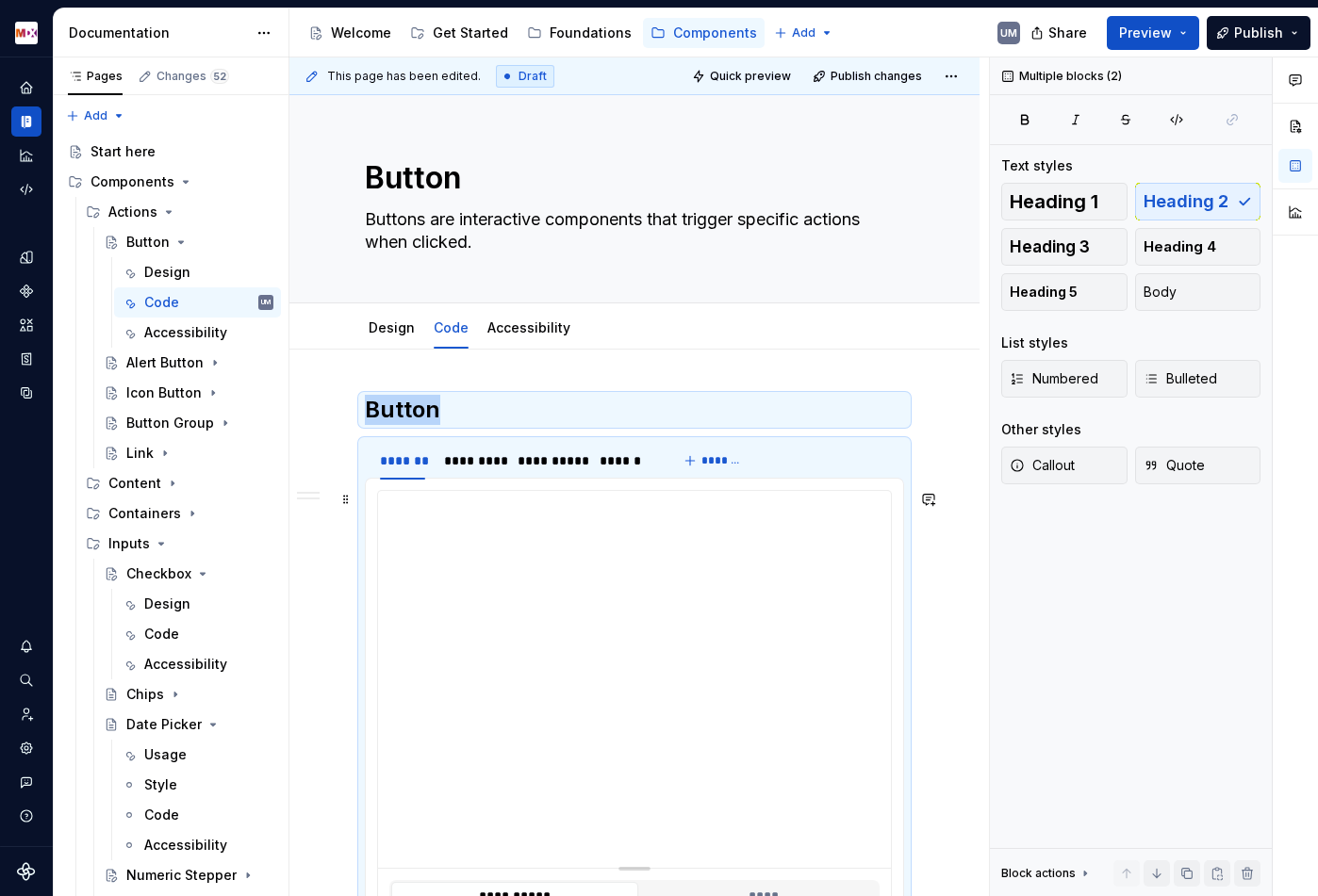
scroll to position [382, 0]
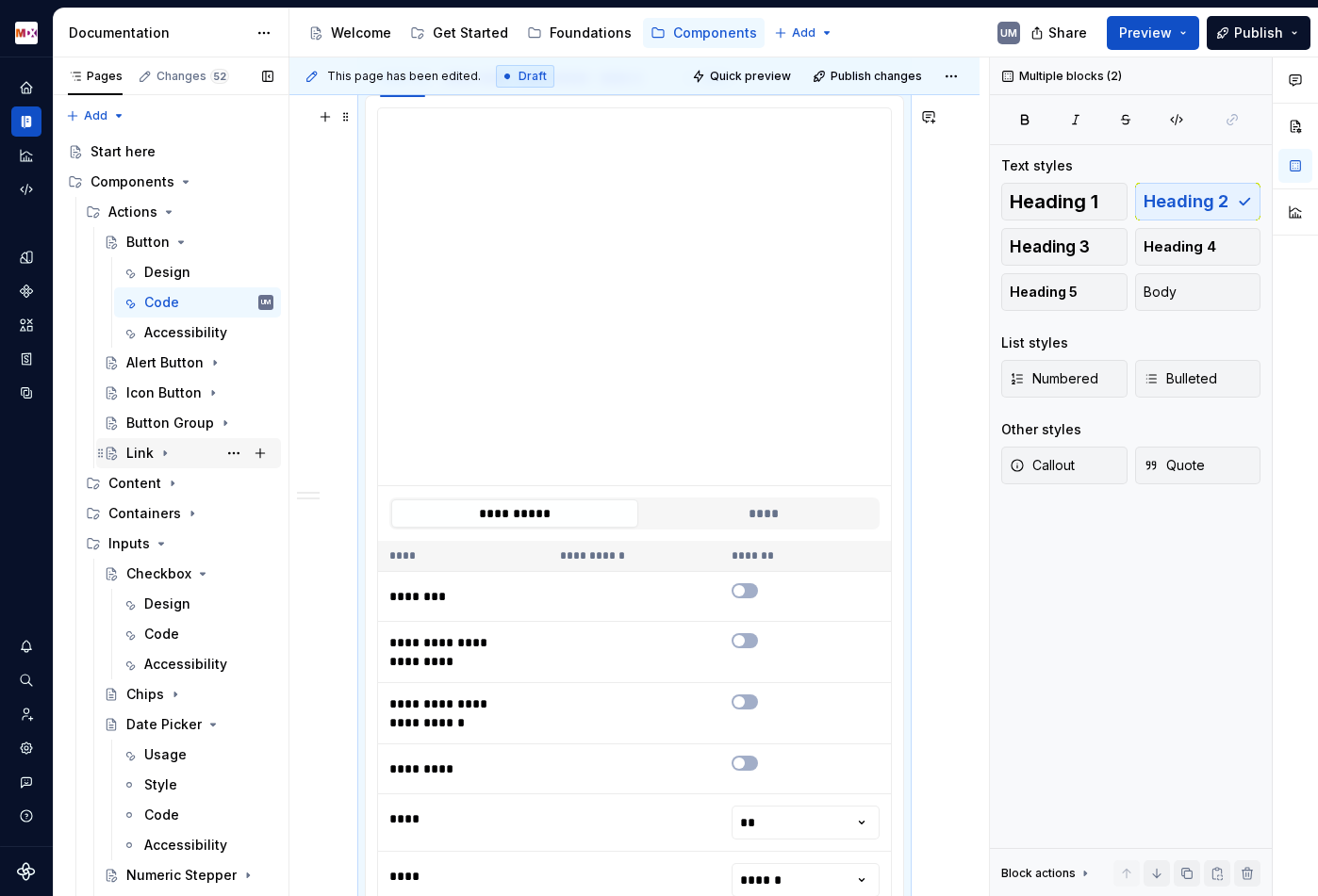
copy h2 "Button"
click at [208, 361] on icon "Page tree" at bounding box center [210, 363] width 15 height 15
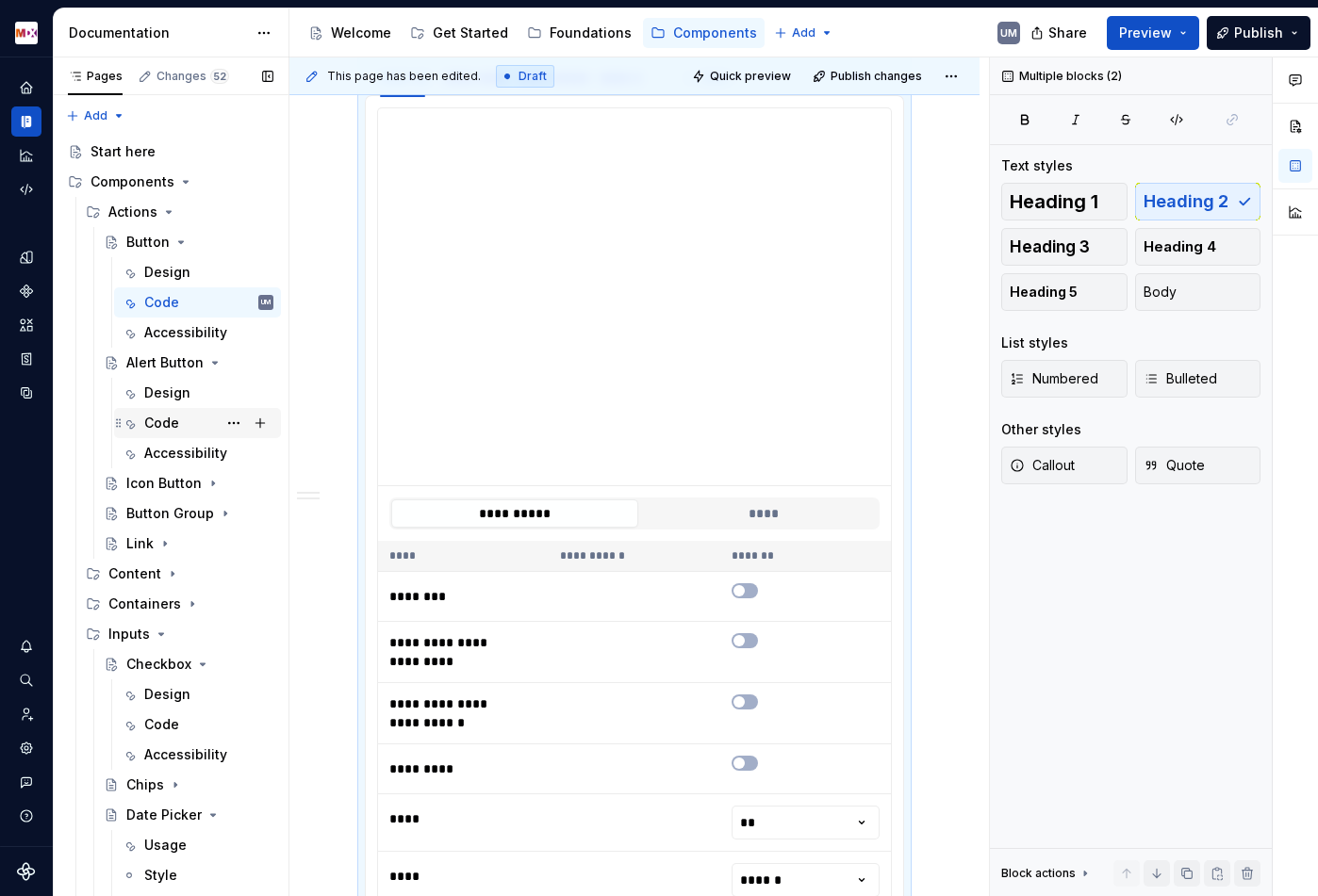
click at [163, 419] on div "Code" at bounding box center [161, 423] width 35 height 19
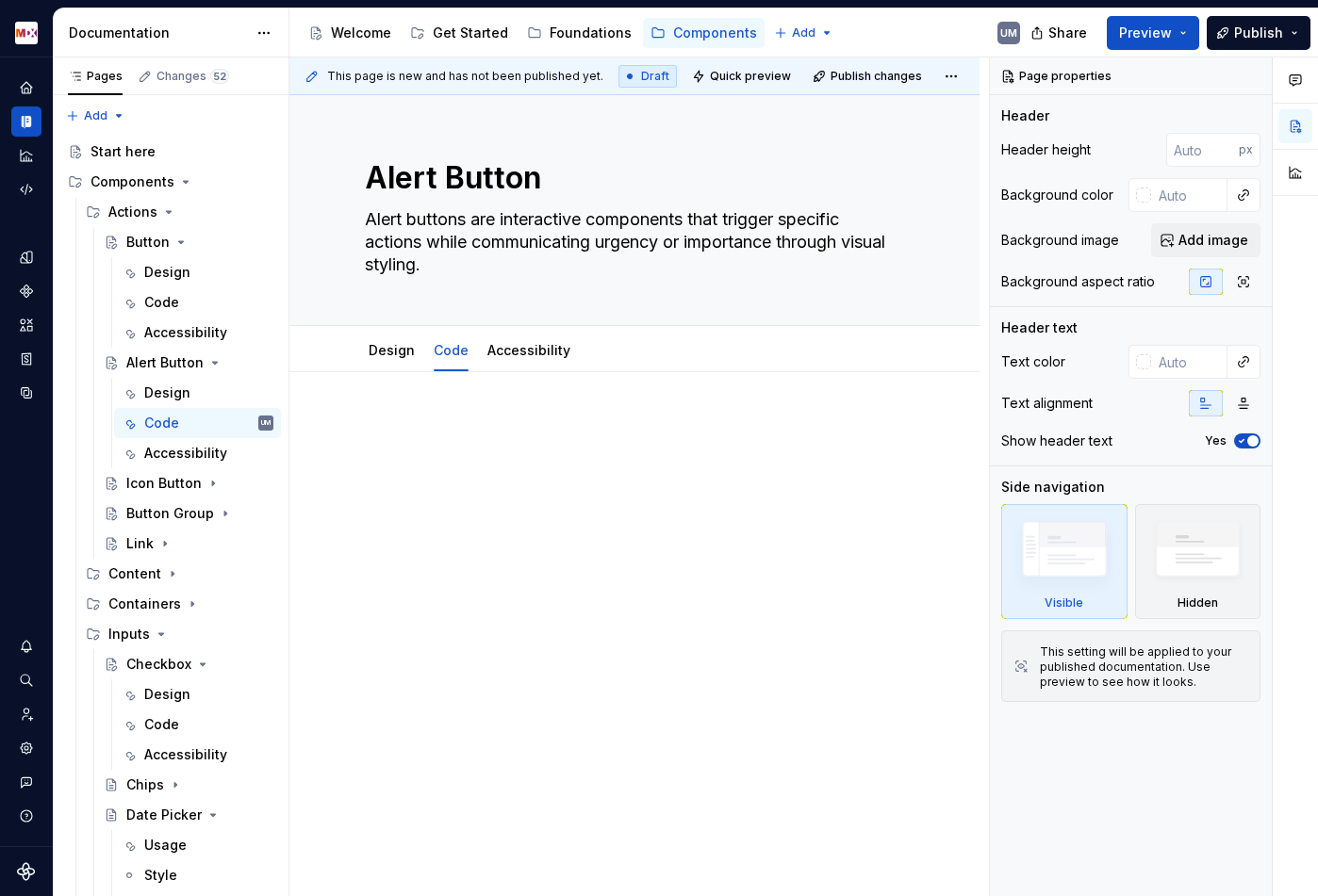
type textarea "*"
drag, startPoint x: 335, startPoint y: 399, endPoint x: 477, endPoint y: 463, distance: 155.8
click at [477, 463] on div "This page is new and has not been published yet. Draft Quick preview Publish ch…" at bounding box center [638, 477] width 700 height 839
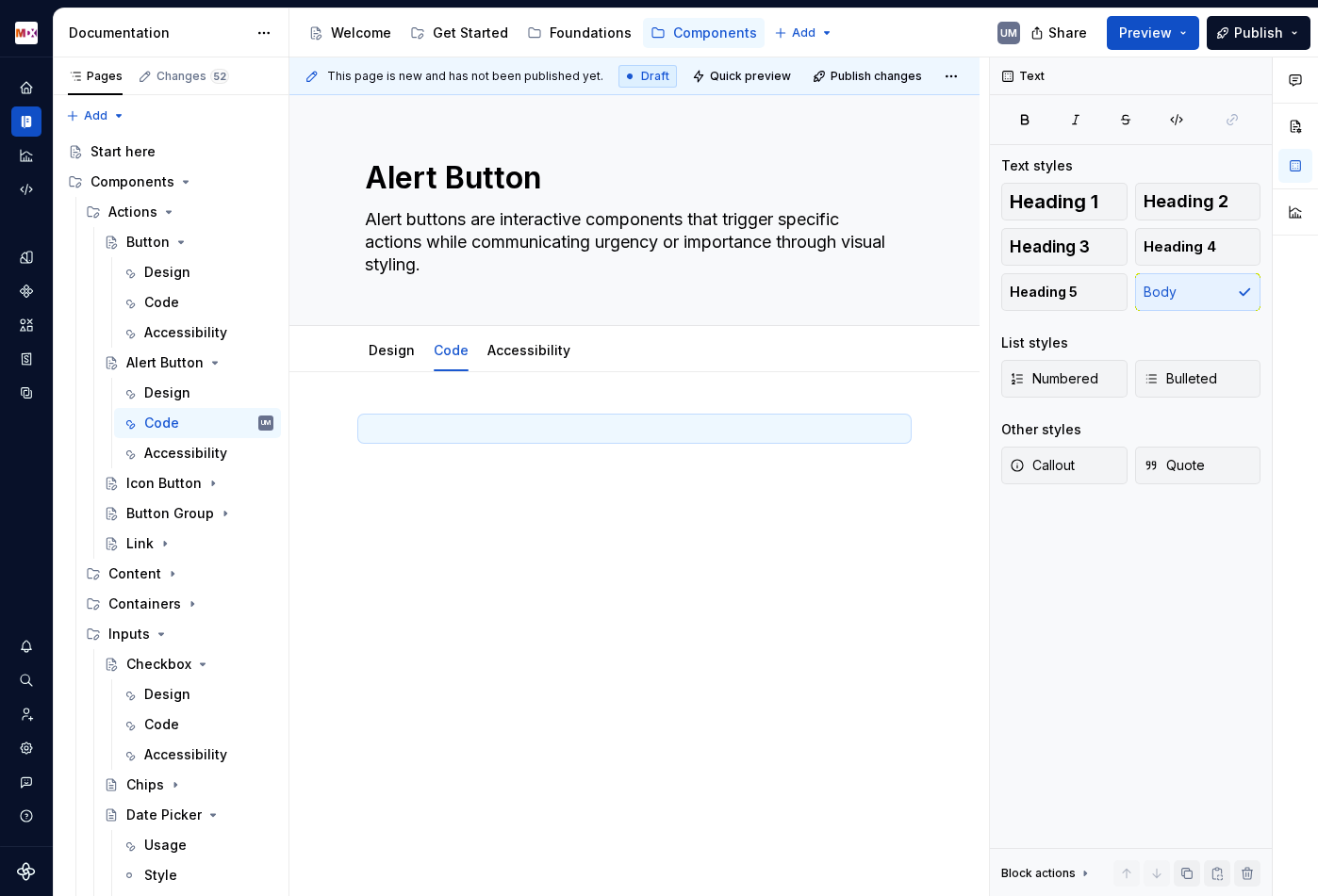
click at [477, 463] on div at bounding box center [634, 453] width 539 height 72
paste div
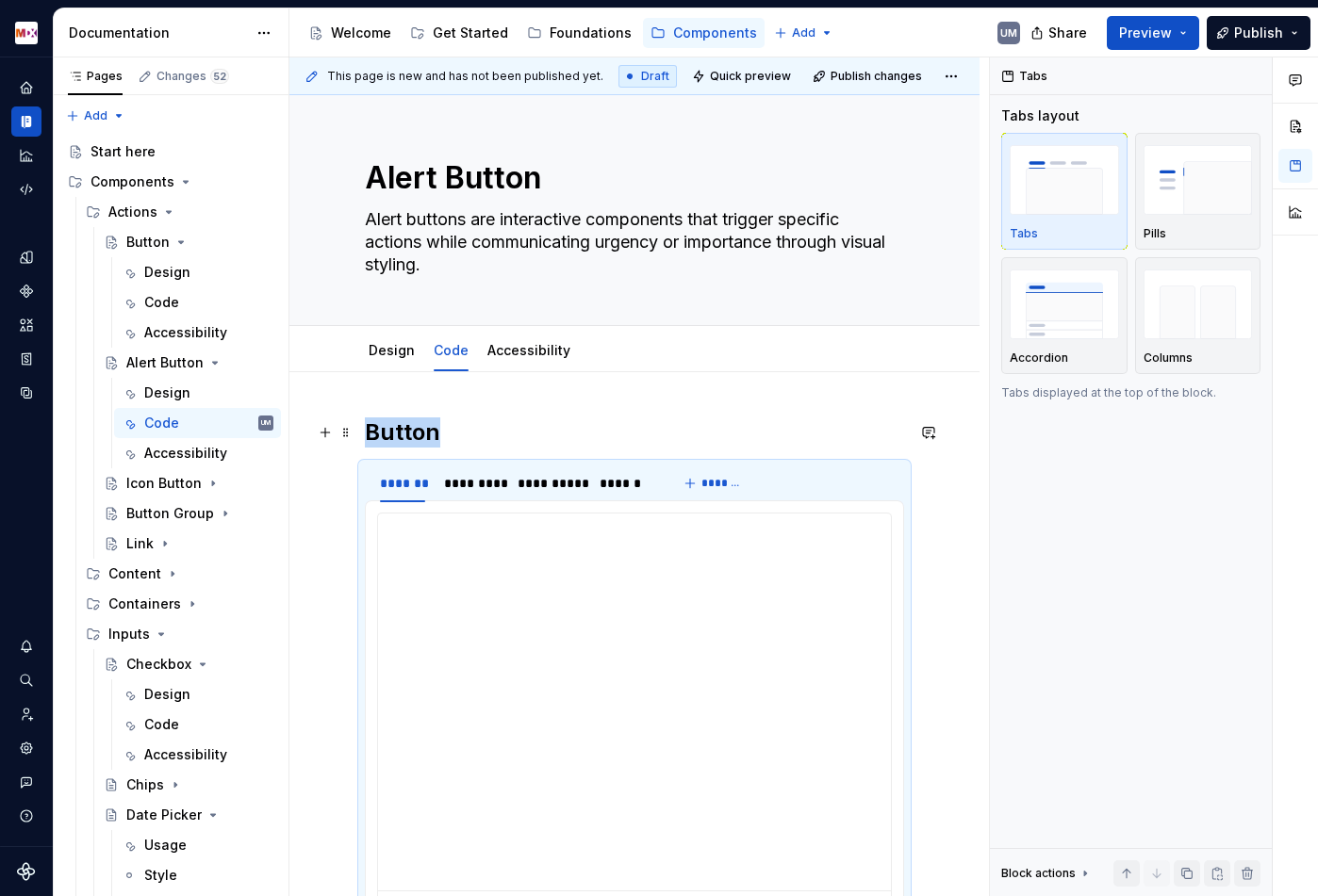
click at [445, 438] on h2 "Button" at bounding box center [634, 432] width 539 height 30
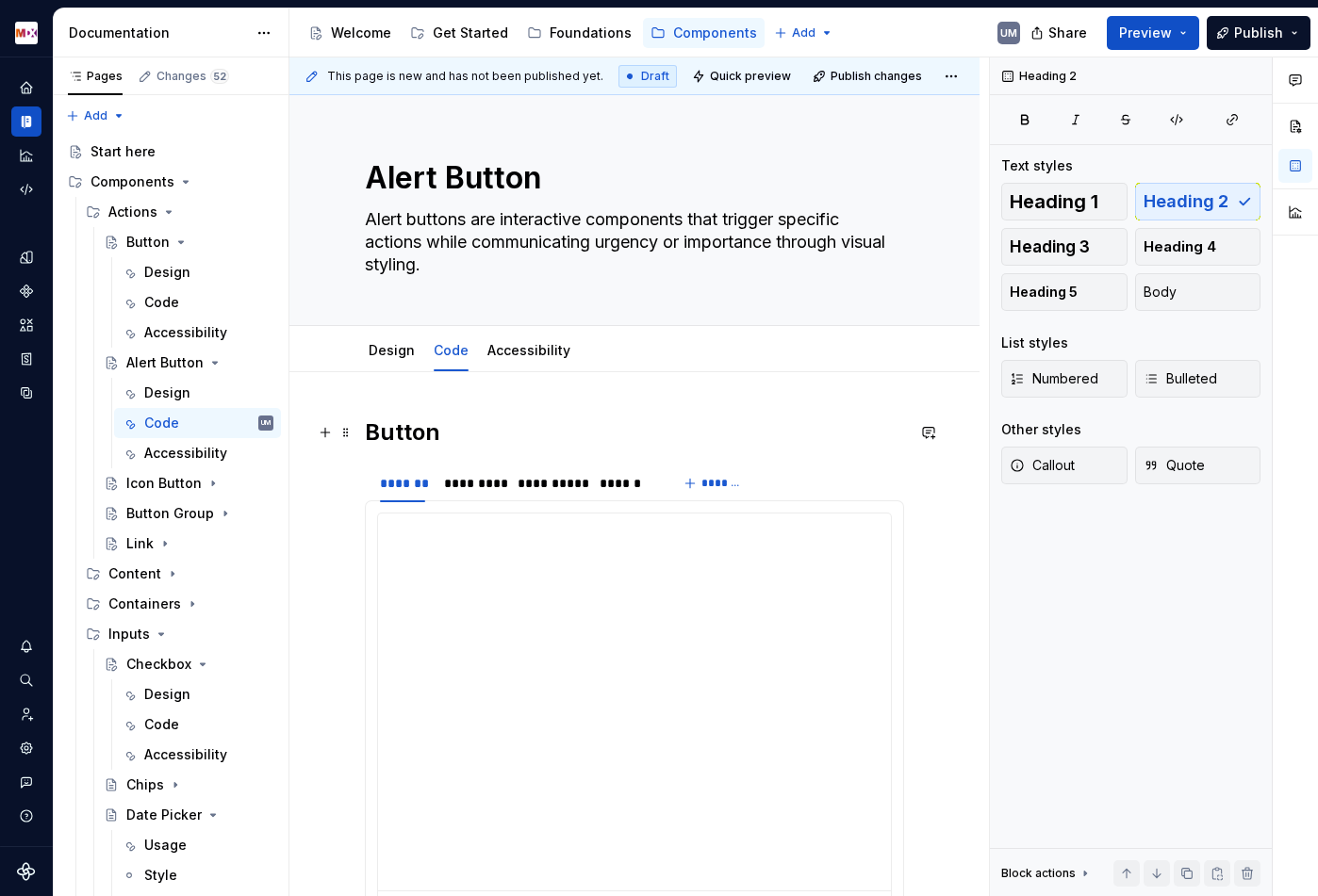
click at [412, 433] on h2 "Button" at bounding box center [634, 432] width 539 height 30
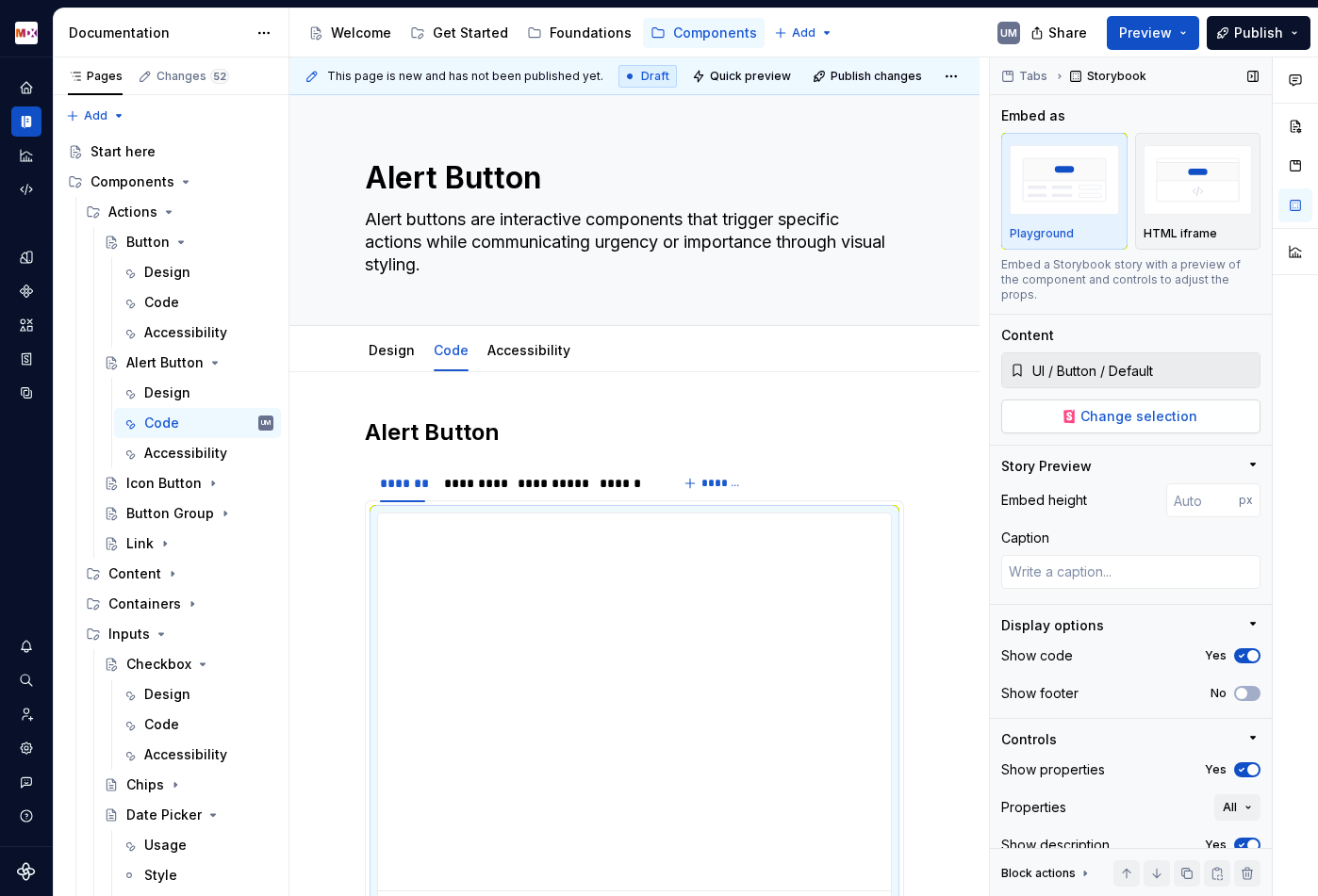
click at [1087, 407] on span "Change selection" at bounding box center [1139, 416] width 117 height 19
type textarea "*"
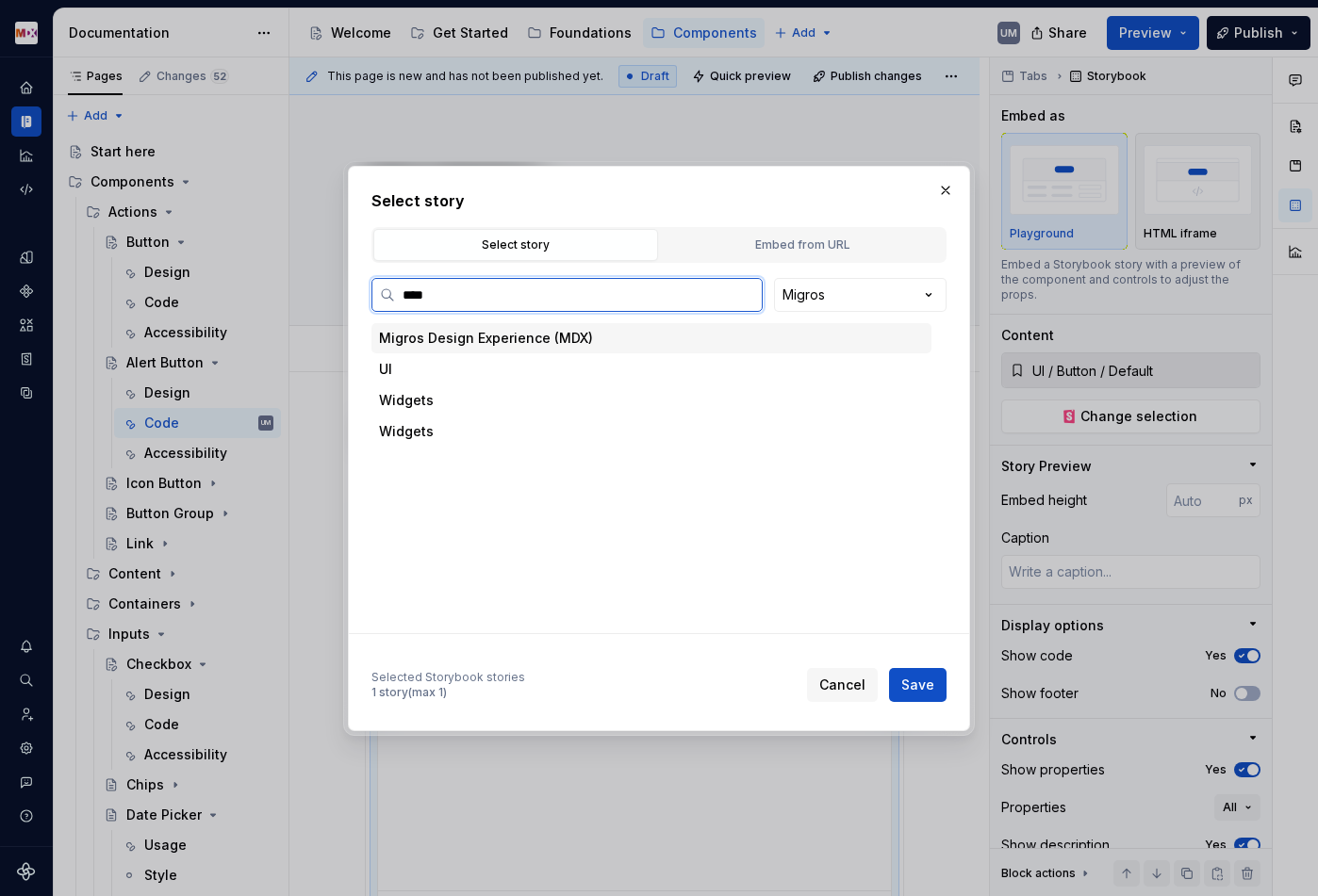
type input "*****"
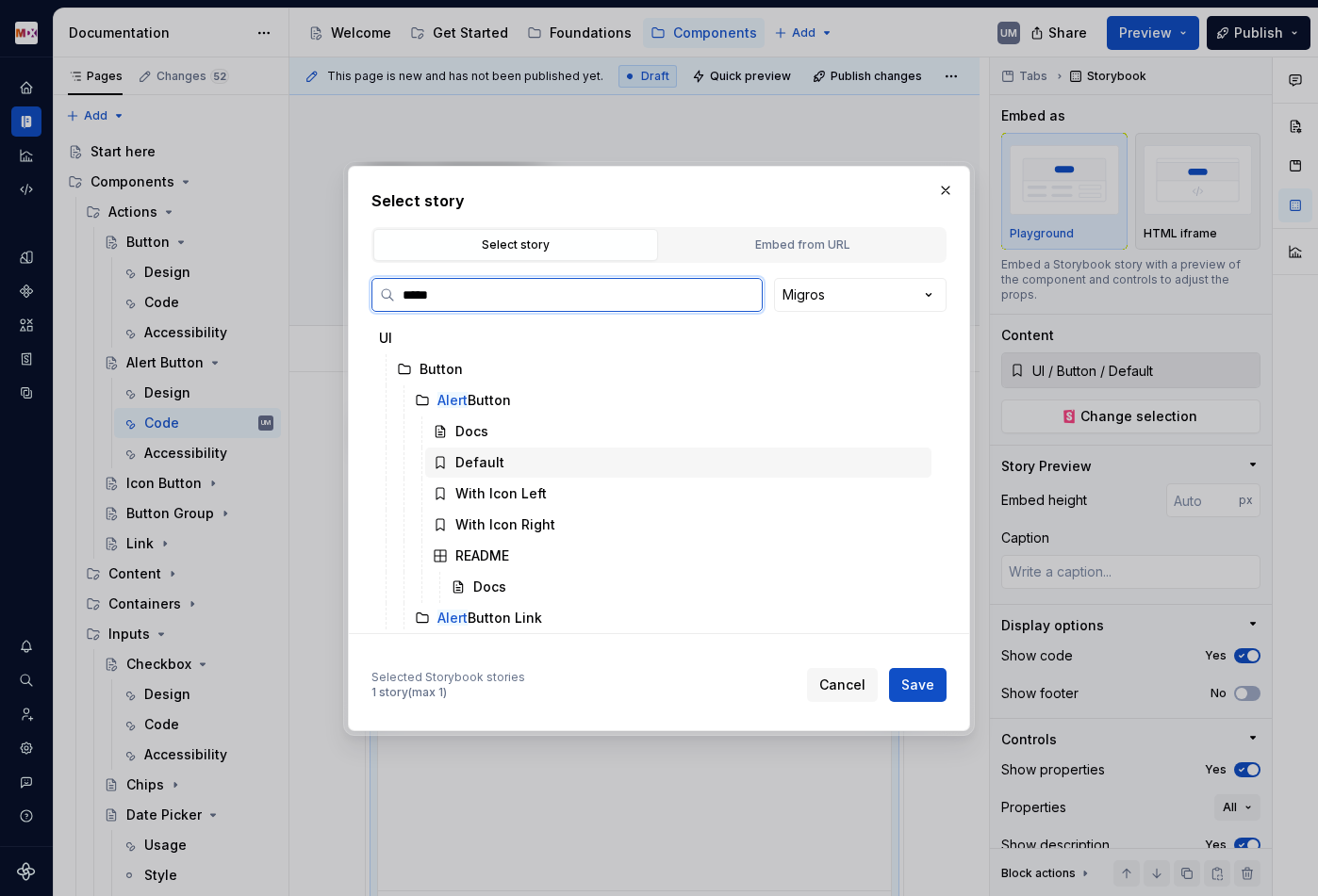
click at [494, 458] on div "Default" at bounding box center [480, 463] width 49 height 19
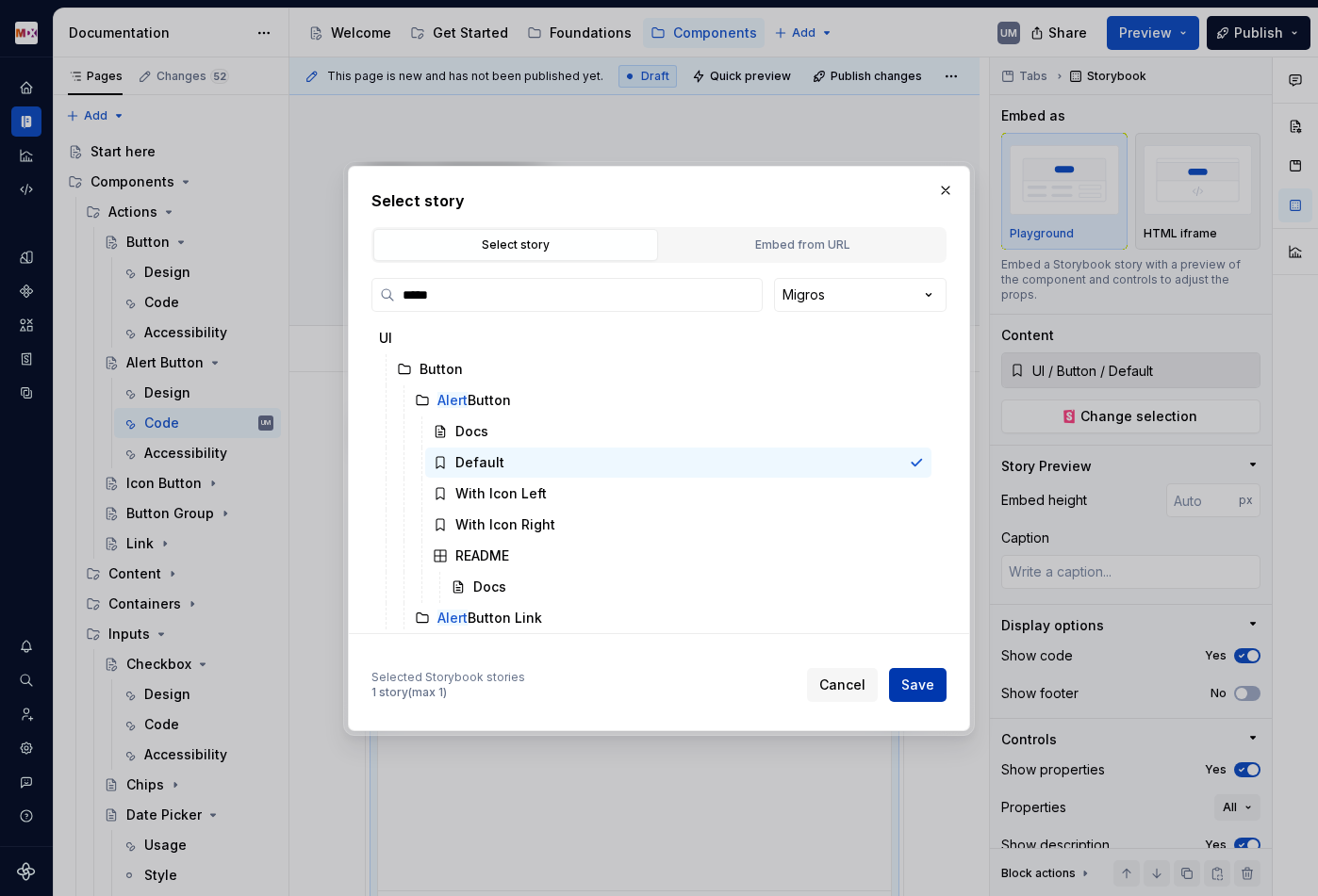
click at [910, 671] on button "Save" at bounding box center [917, 685] width 58 height 34
type textarea "*"
type input "UI / Button / Alert Button / Default"
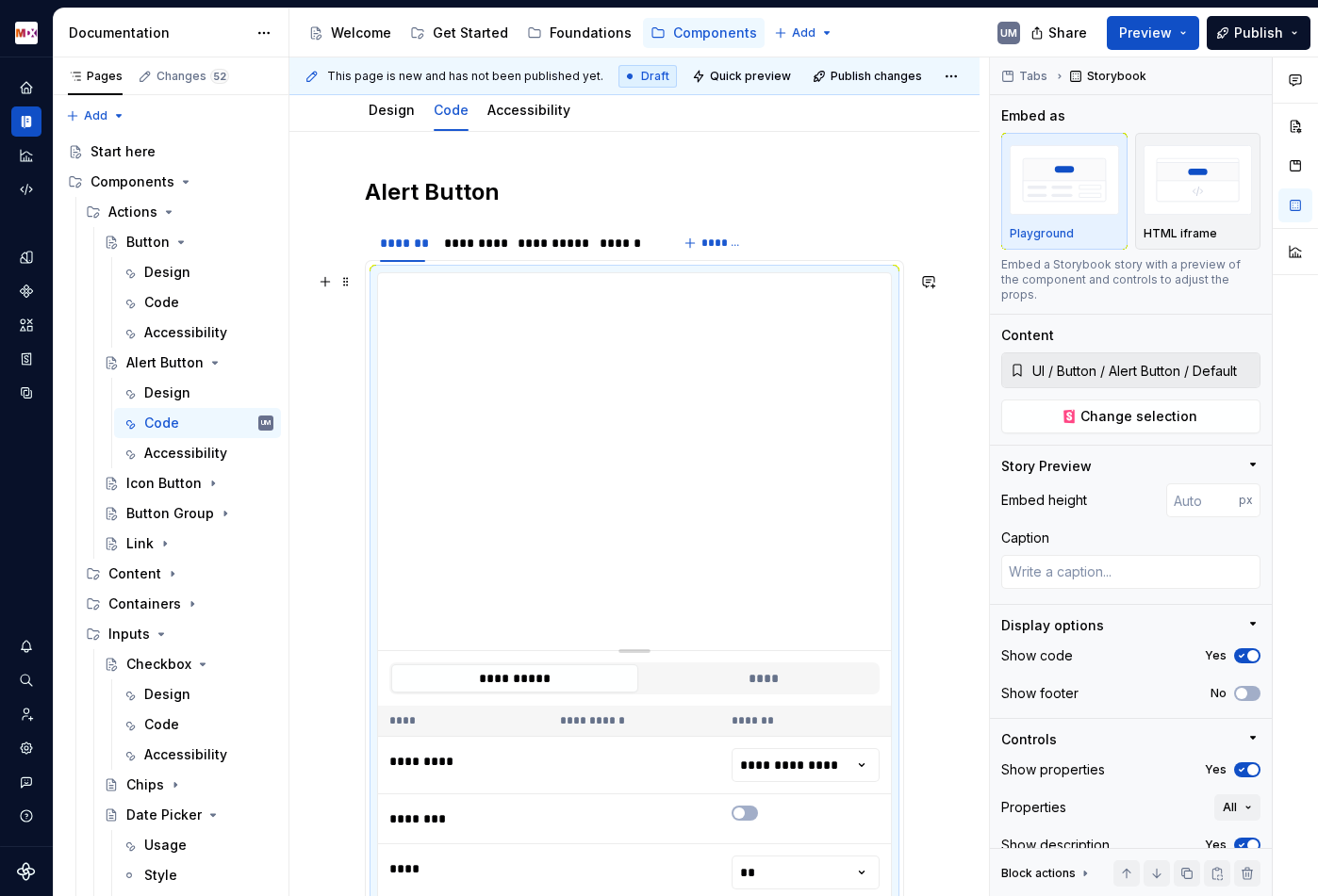
scroll to position [217, 0]
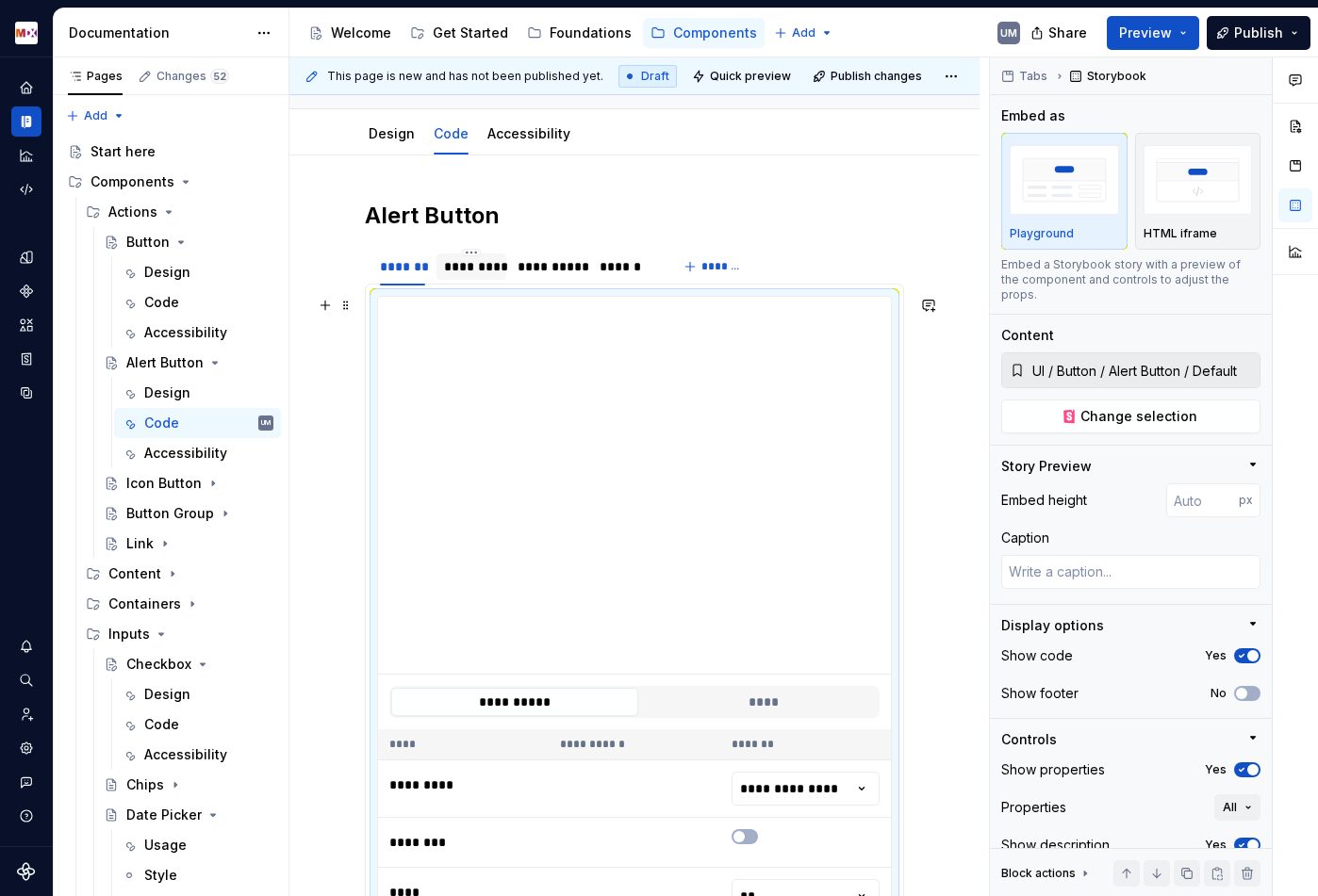
type textarea "*"
click at [462, 271] on div "*********" at bounding box center [471, 267] width 55 height 19
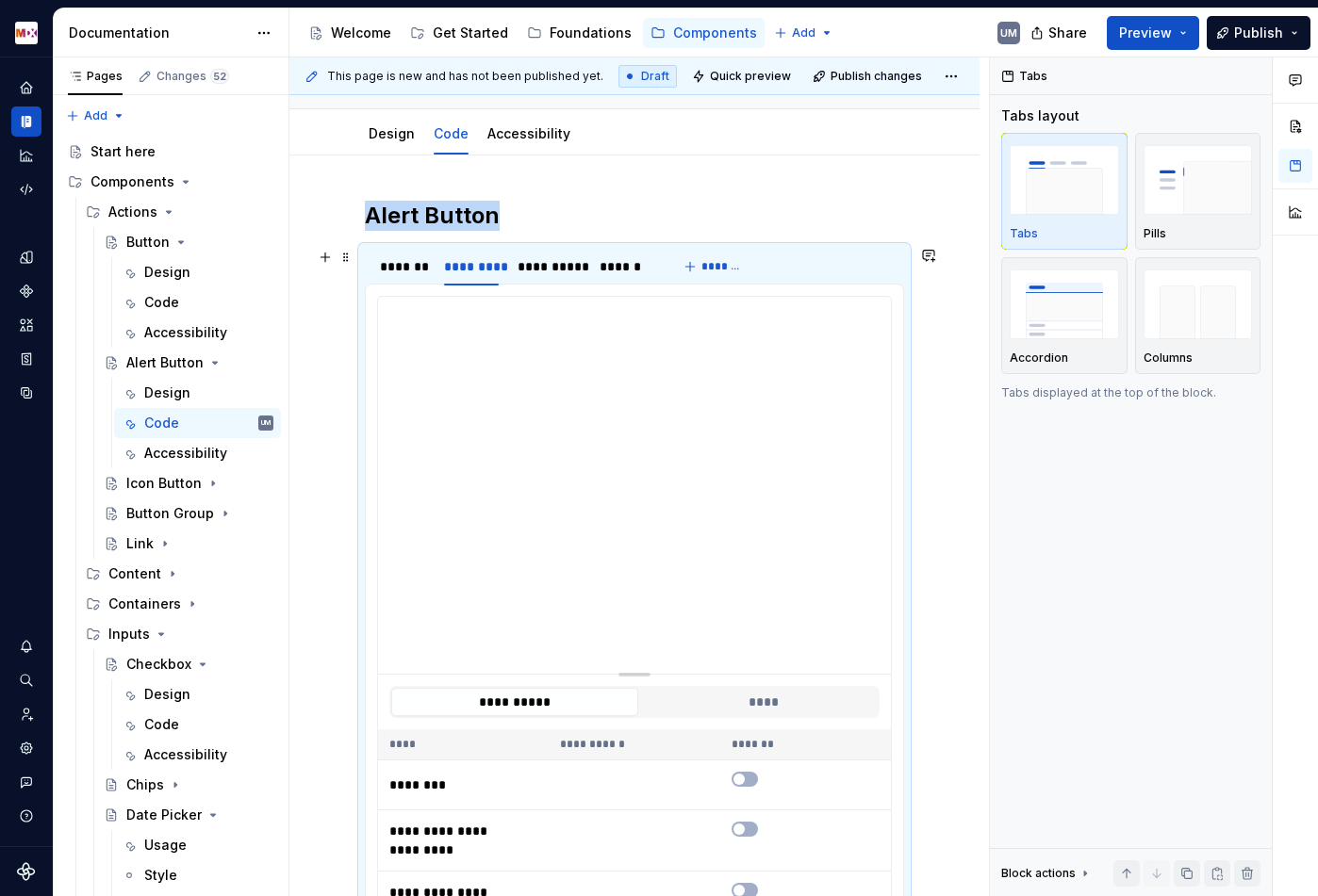
type input "**********"
type textarea "*"
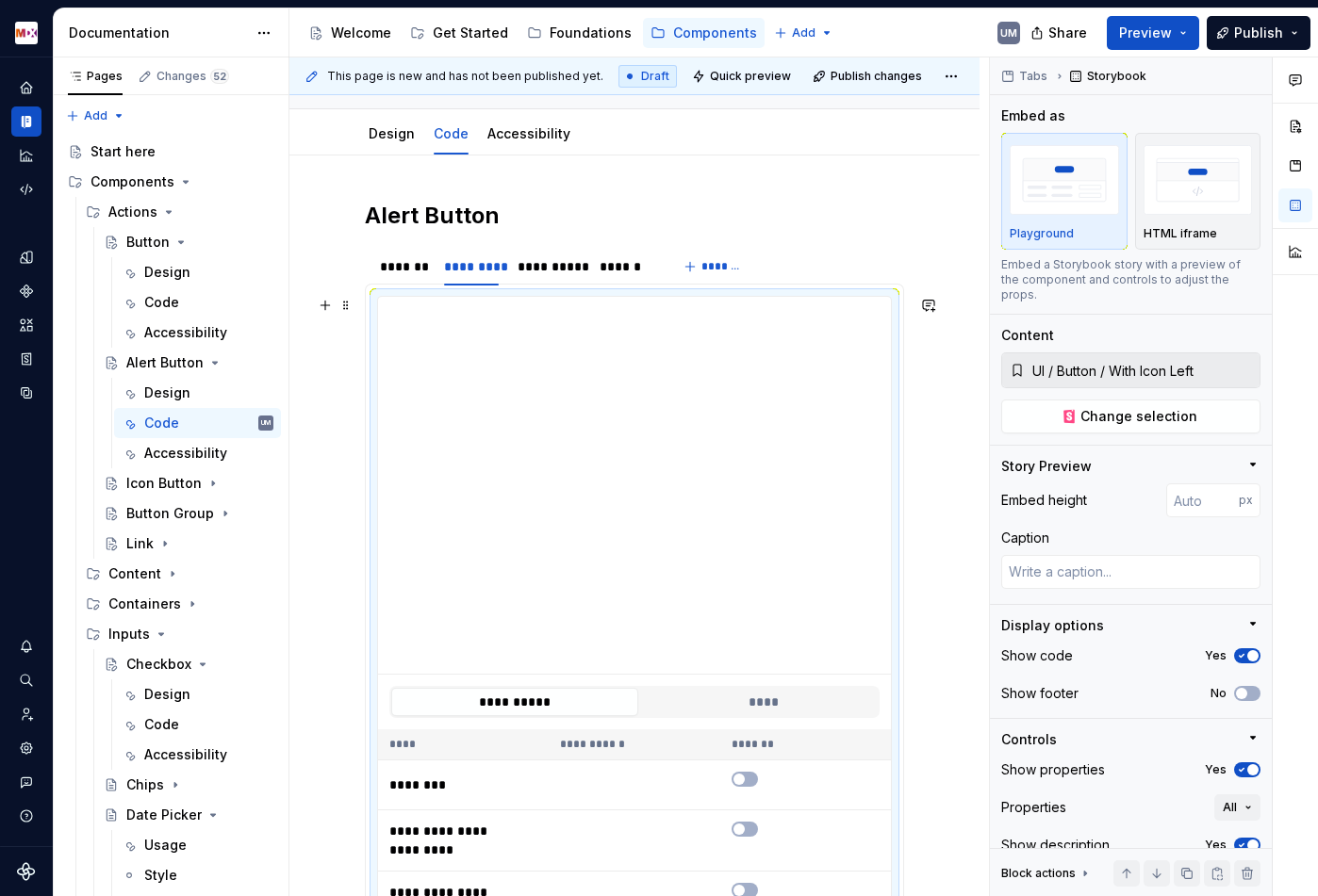
type input "**********"
click at [1130, 407] on span "Change selection" at bounding box center [1139, 416] width 117 height 19
type textarea "*"
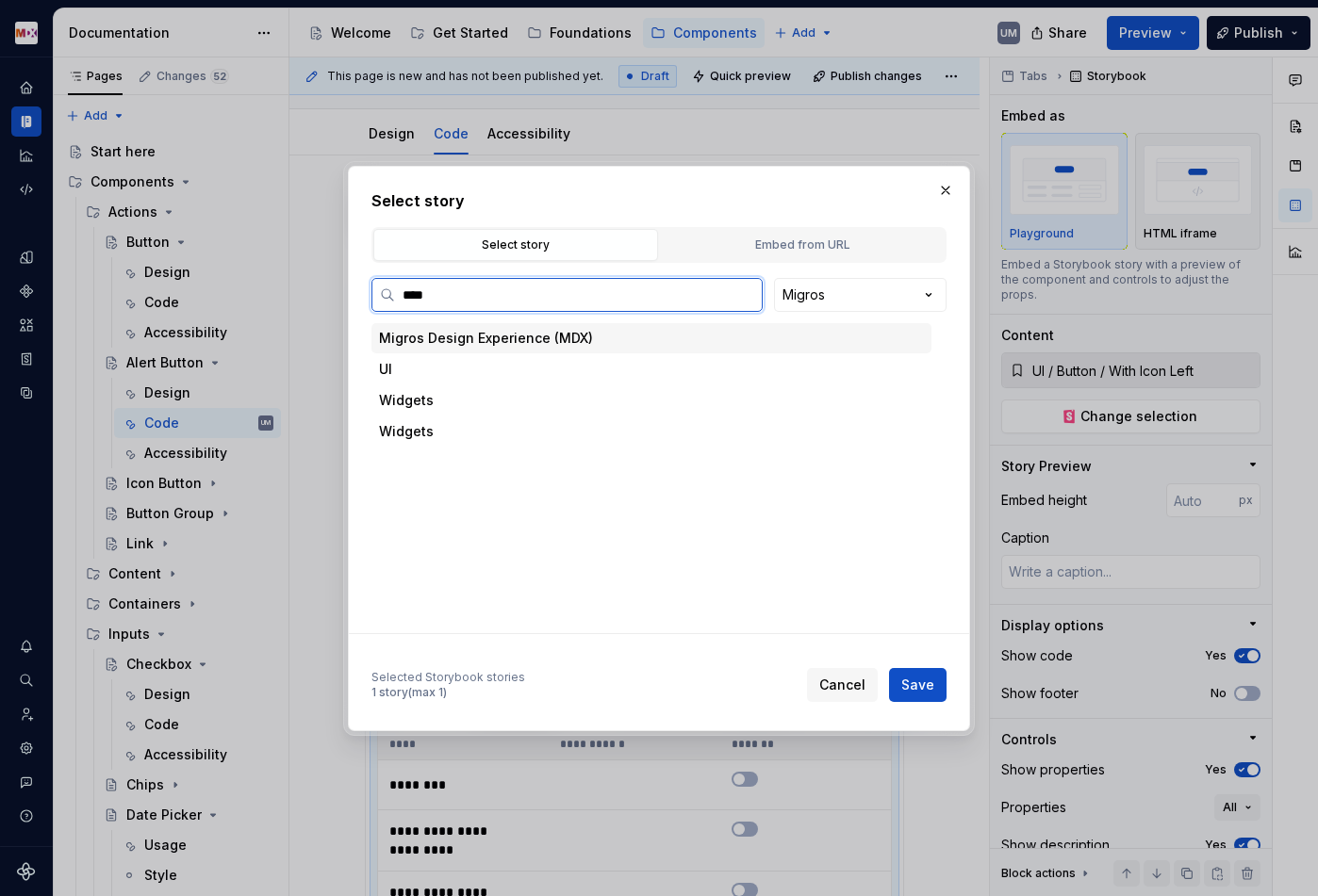
type input "*****"
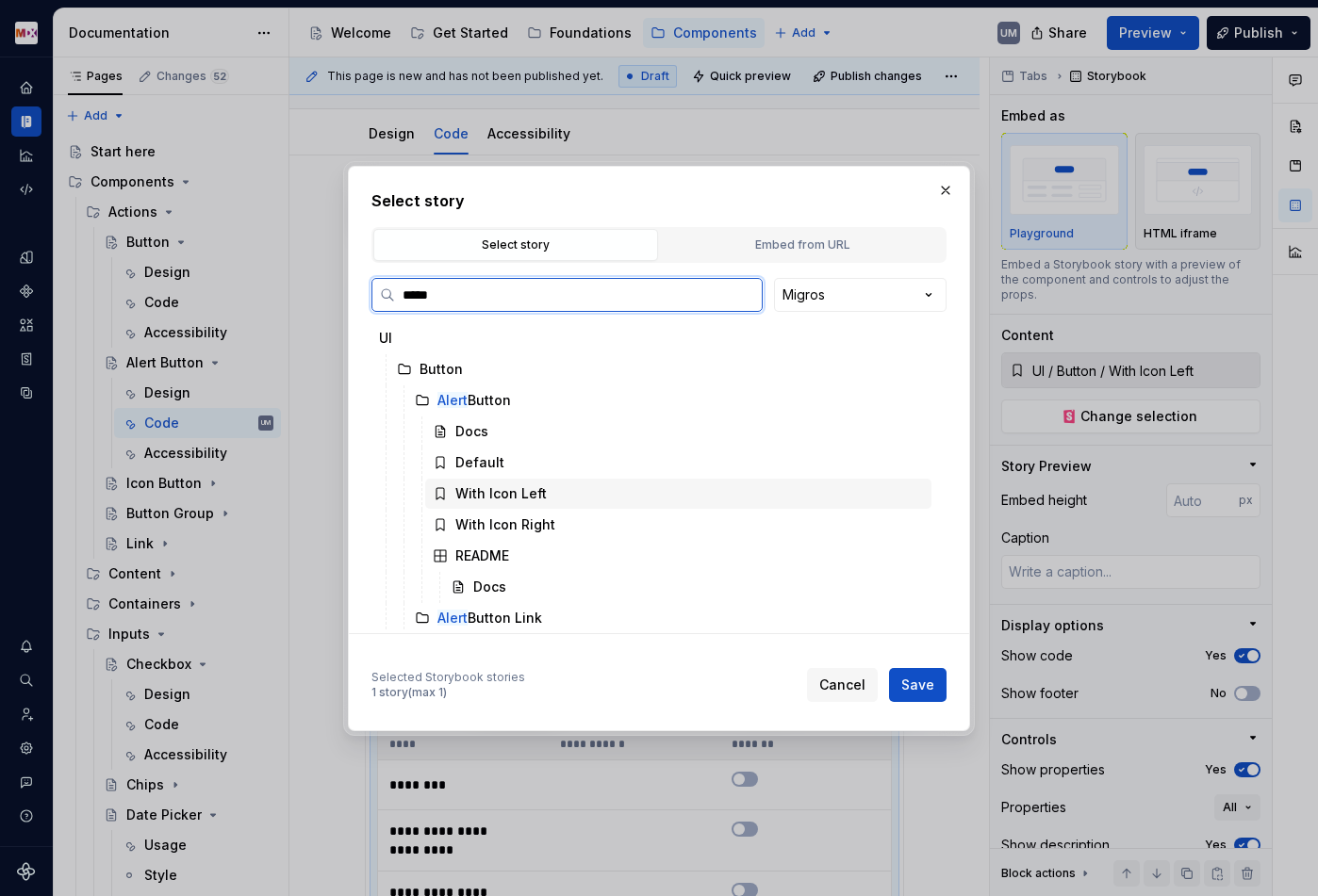
click at [517, 498] on div "With Icon Left" at bounding box center [500, 494] width 92 height 19
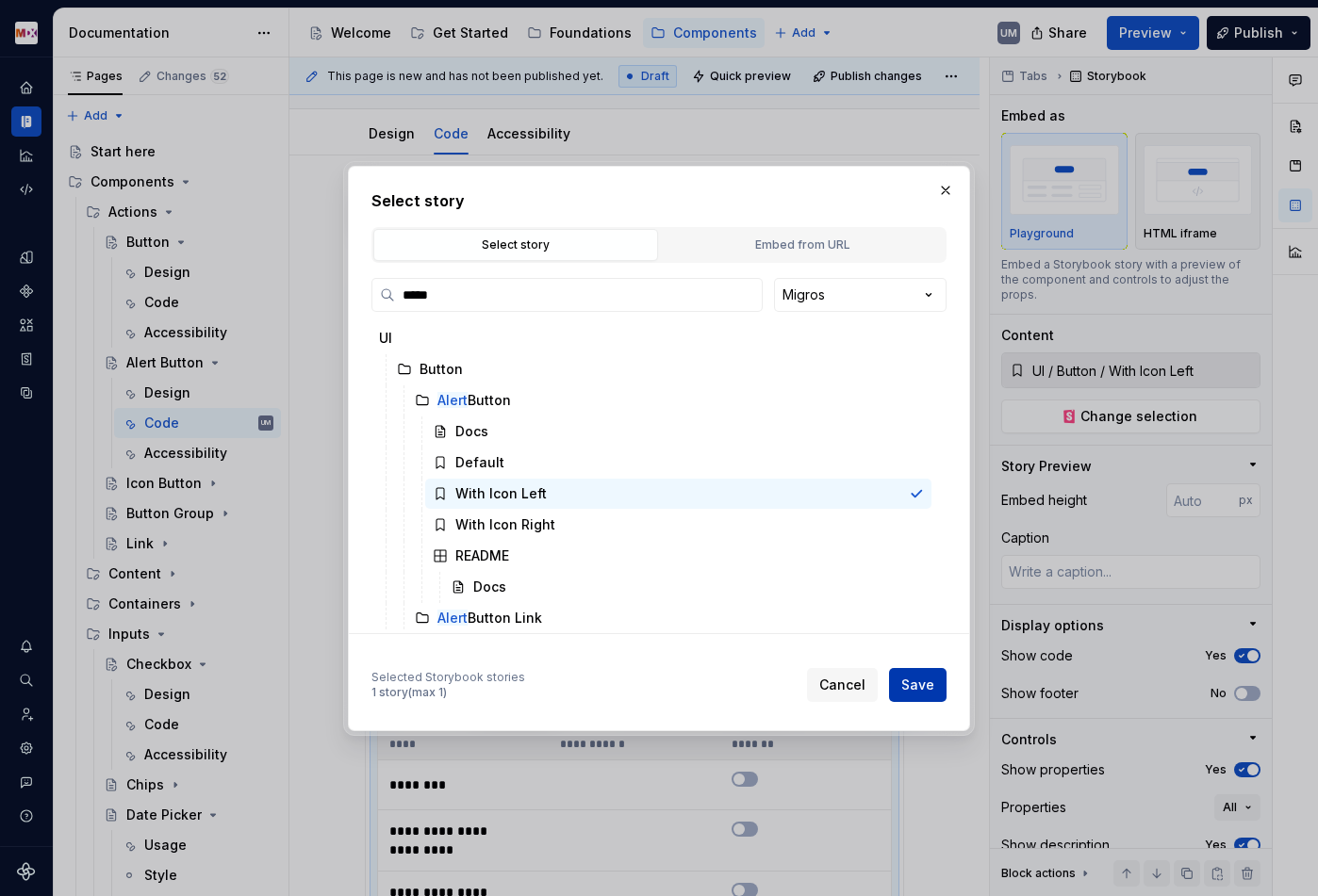
click at [913, 683] on span "Save" at bounding box center [917, 685] width 33 height 19
type textarea "*"
type input "**********"
type input "UI / Button / Alert Button / With Icon Left"
type input "**********"
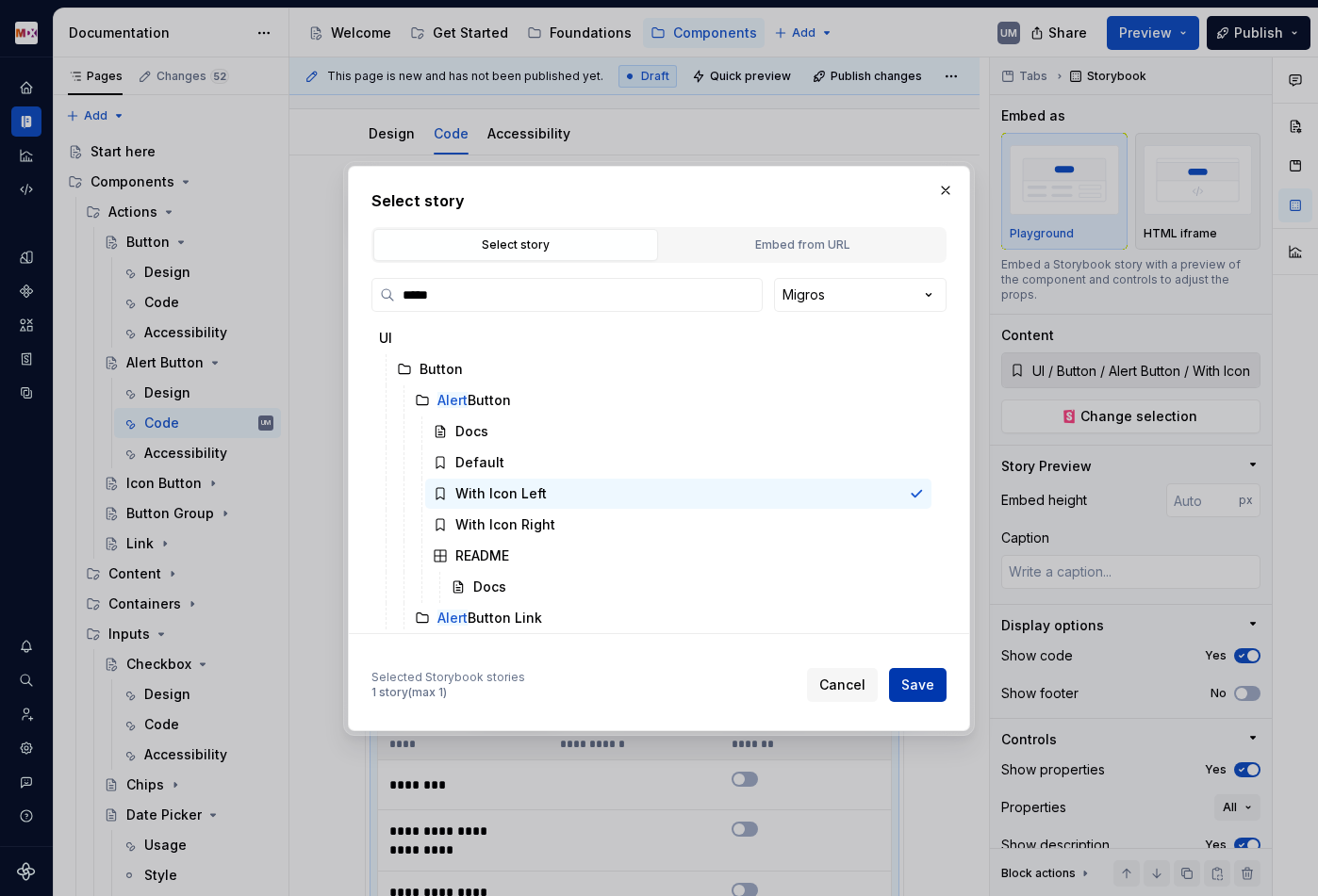
type input "**********"
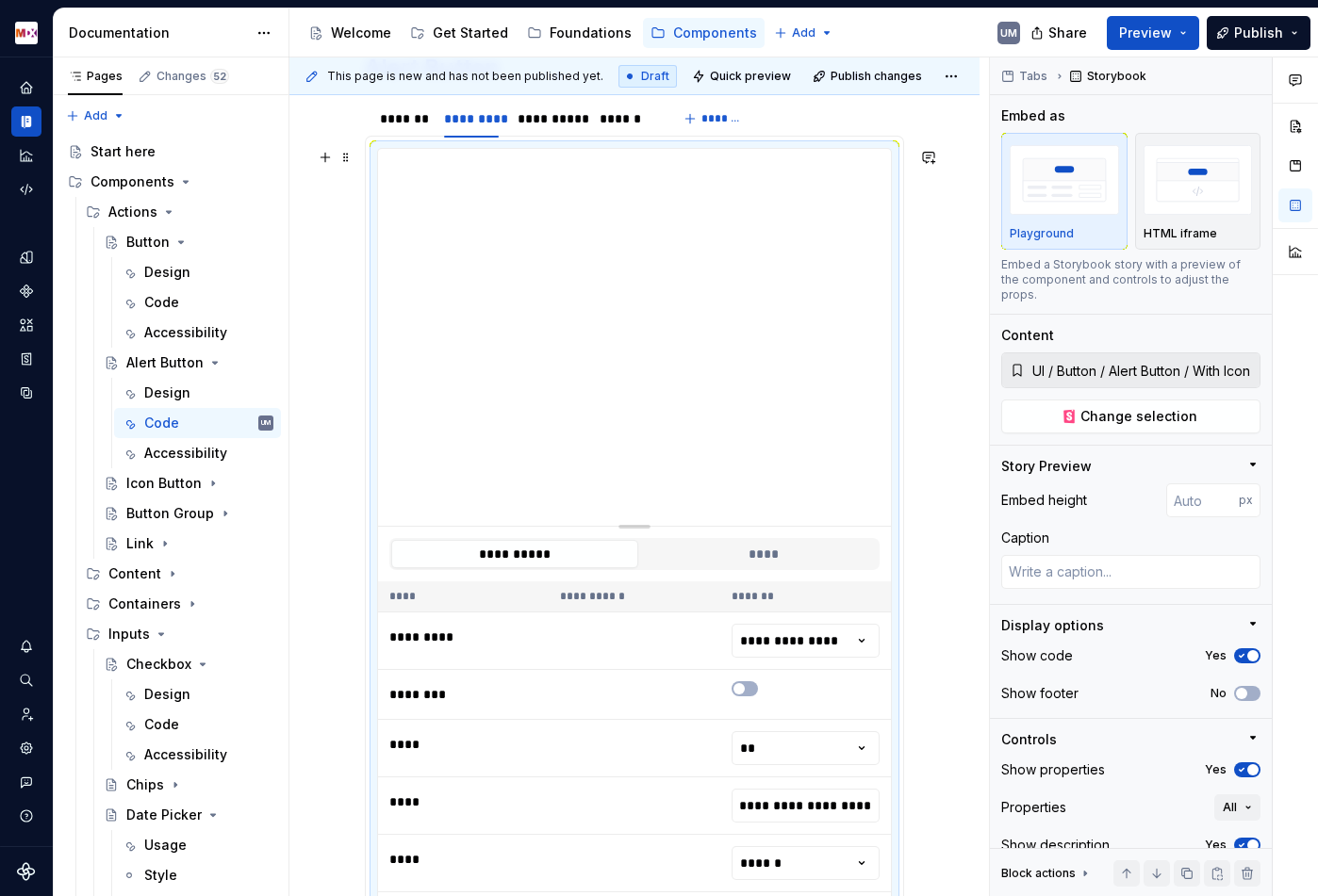
scroll to position [334, 0]
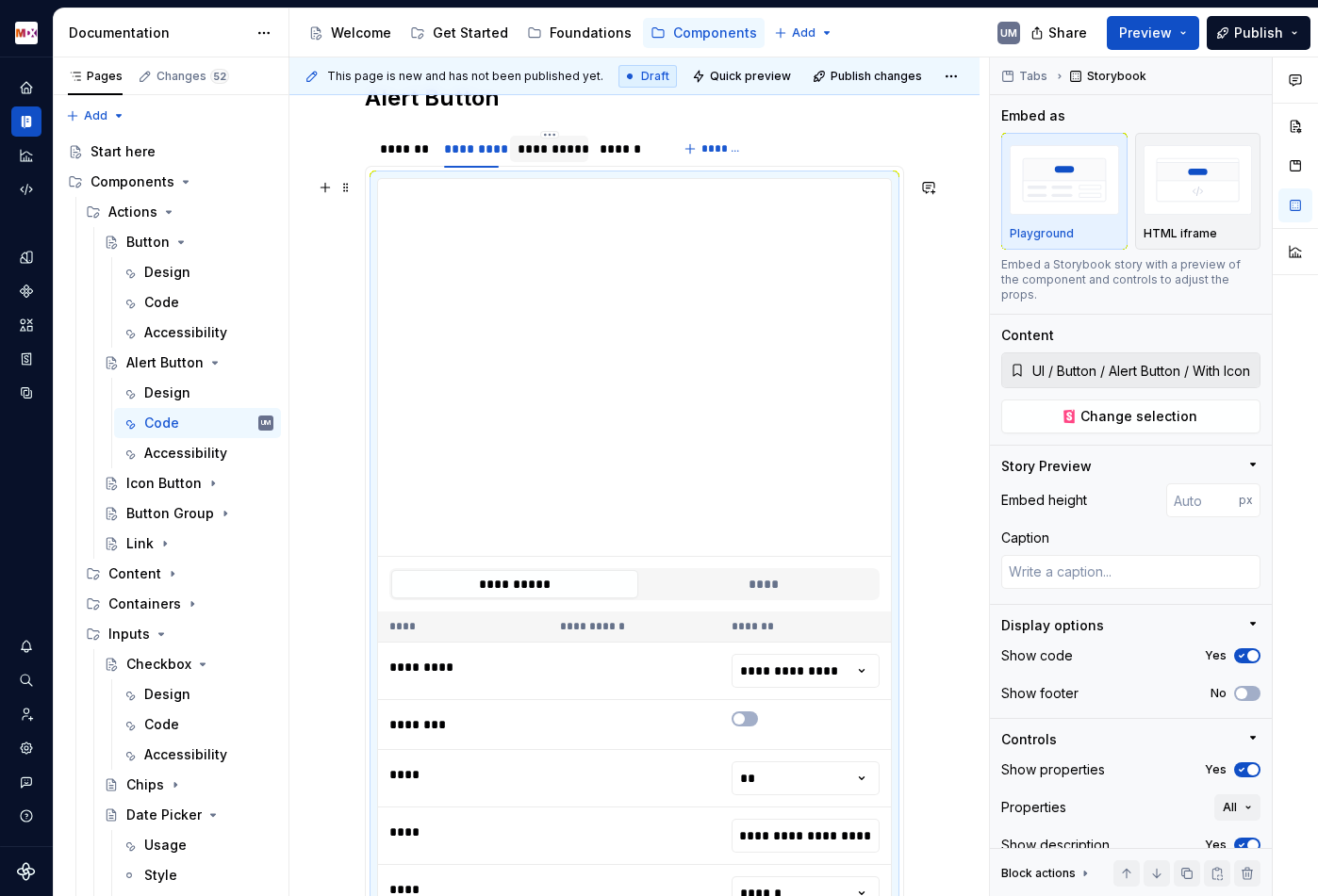
type input "**********"
type textarea "*"
click at [549, 142] on div "**********" at bounding box center [549, 149] width 63 height 19
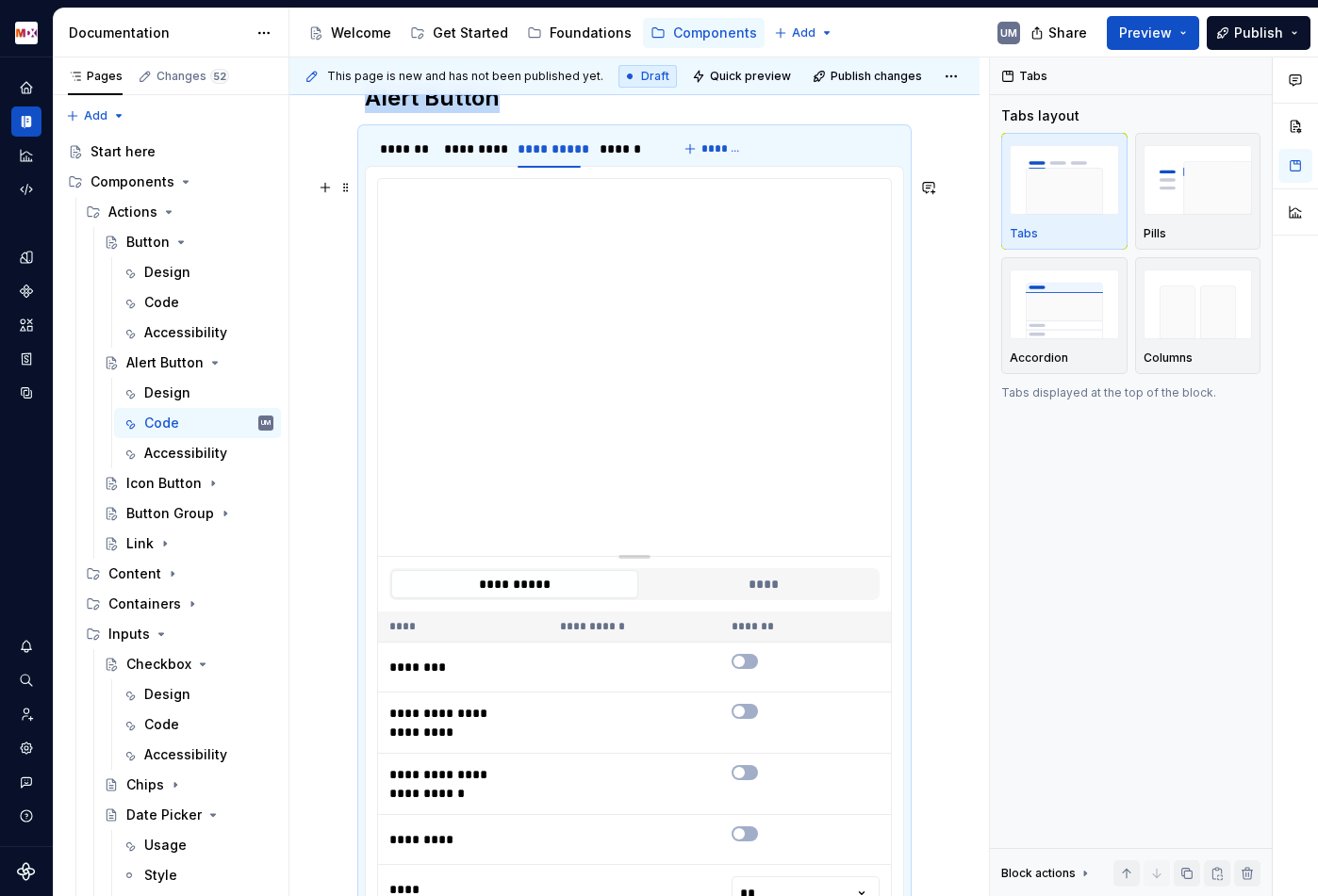
type input "**********"
type textarea "*"
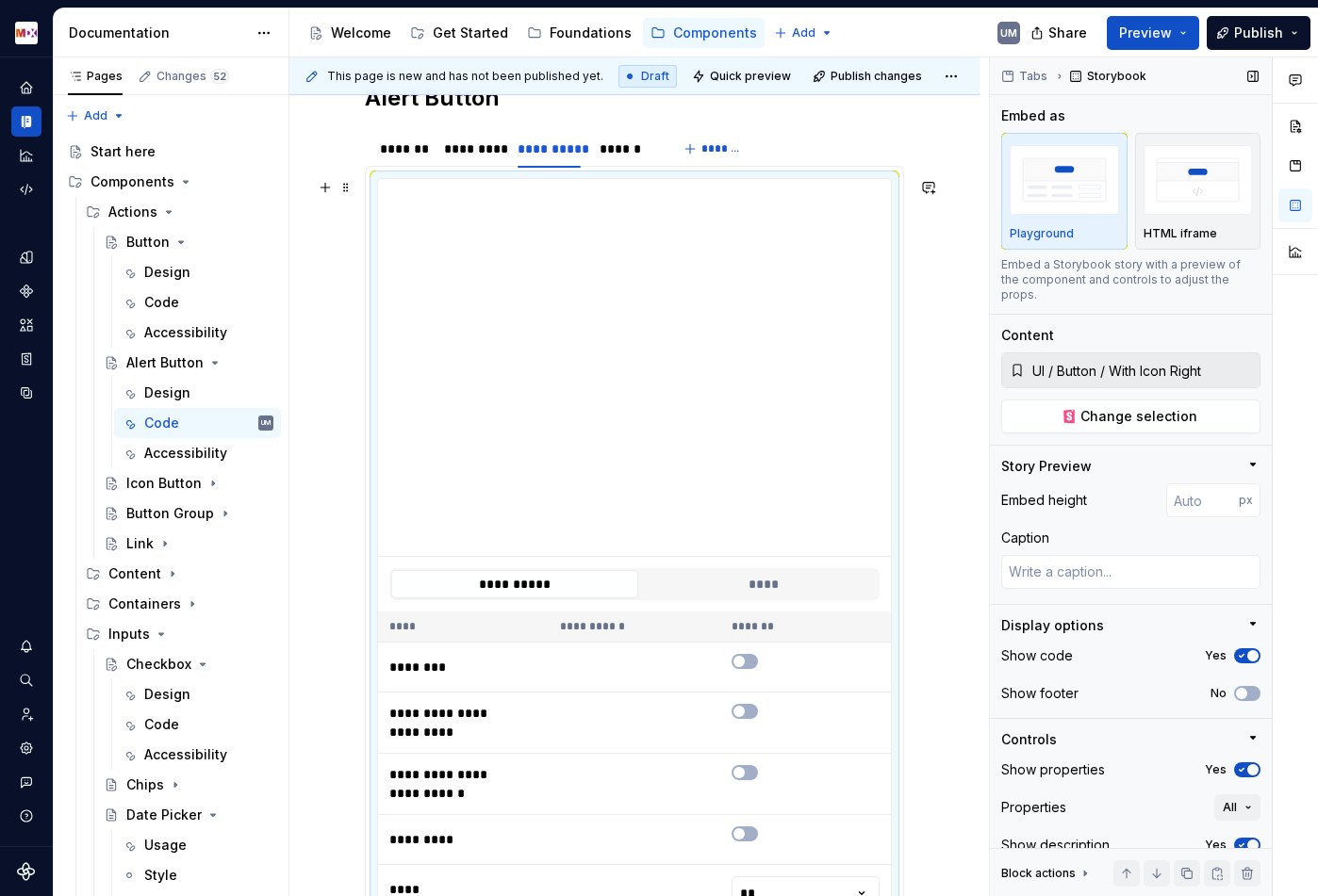
type input "**********"
click at [1148, 407] on span "Change selection" at bounding box center [1139, 416] width 117 height 19
type textarea "*"
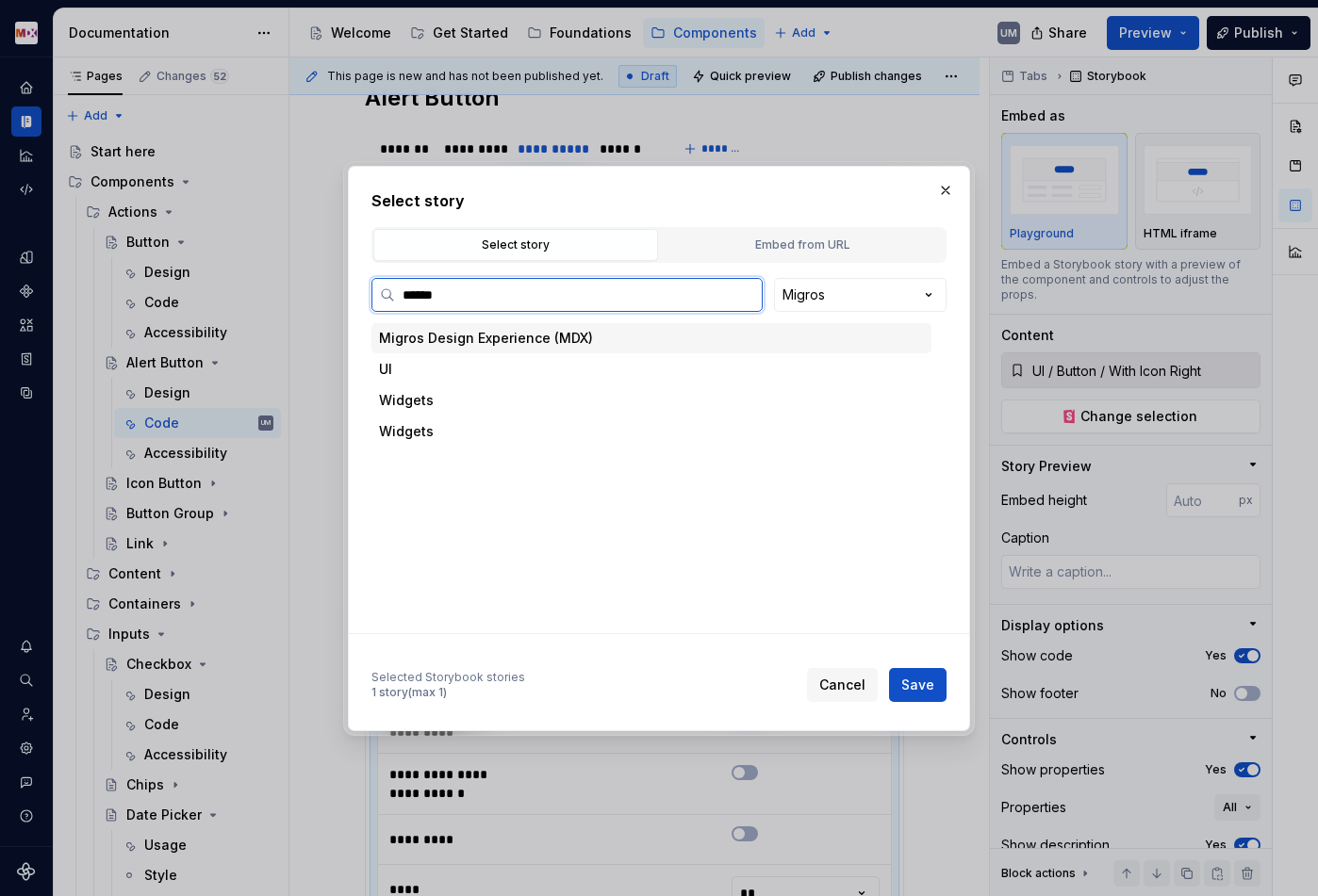
type input "*******"
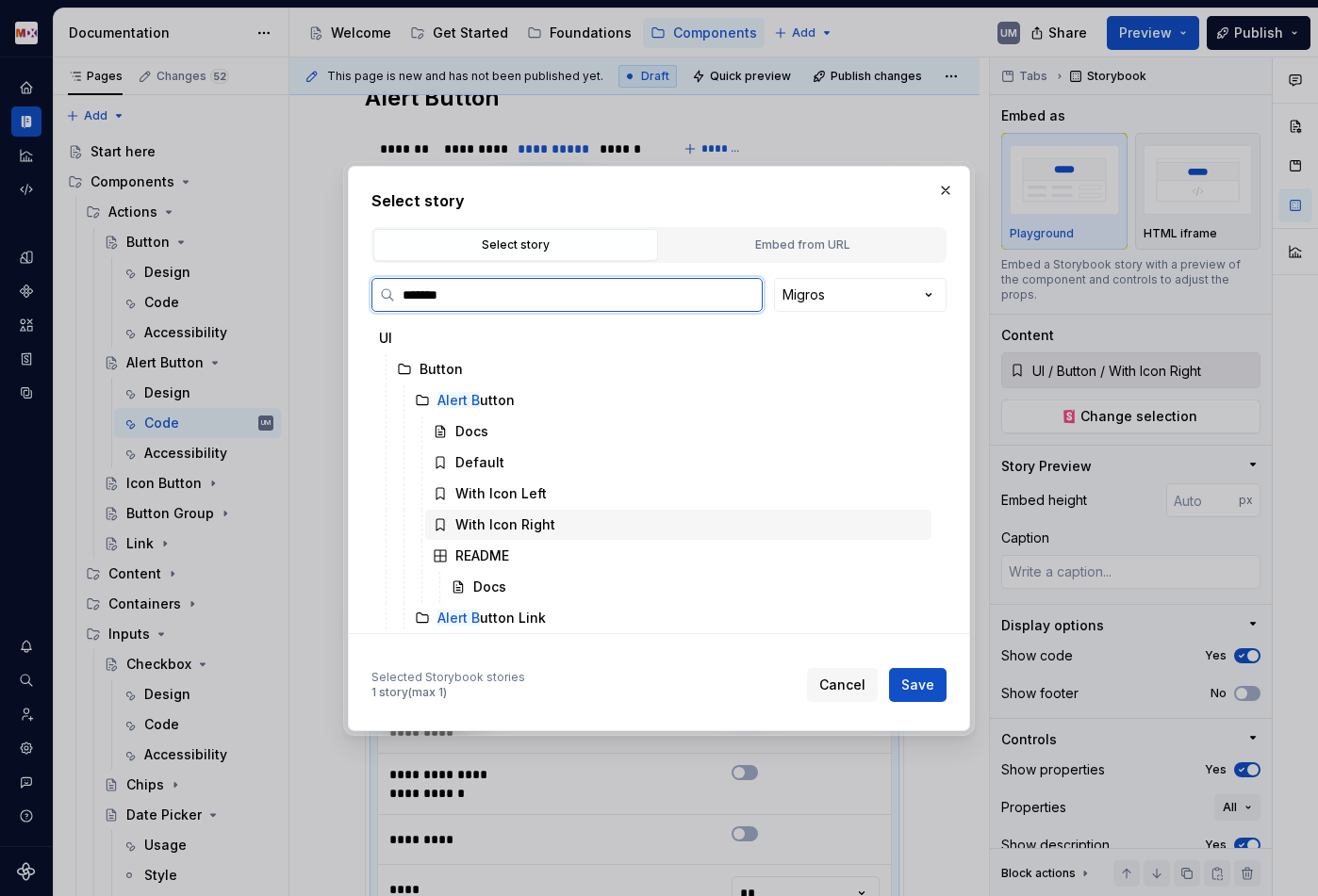
click at [482, 528] on div "With Icon Right" at bounding box center [505, 525] width 100 height 19
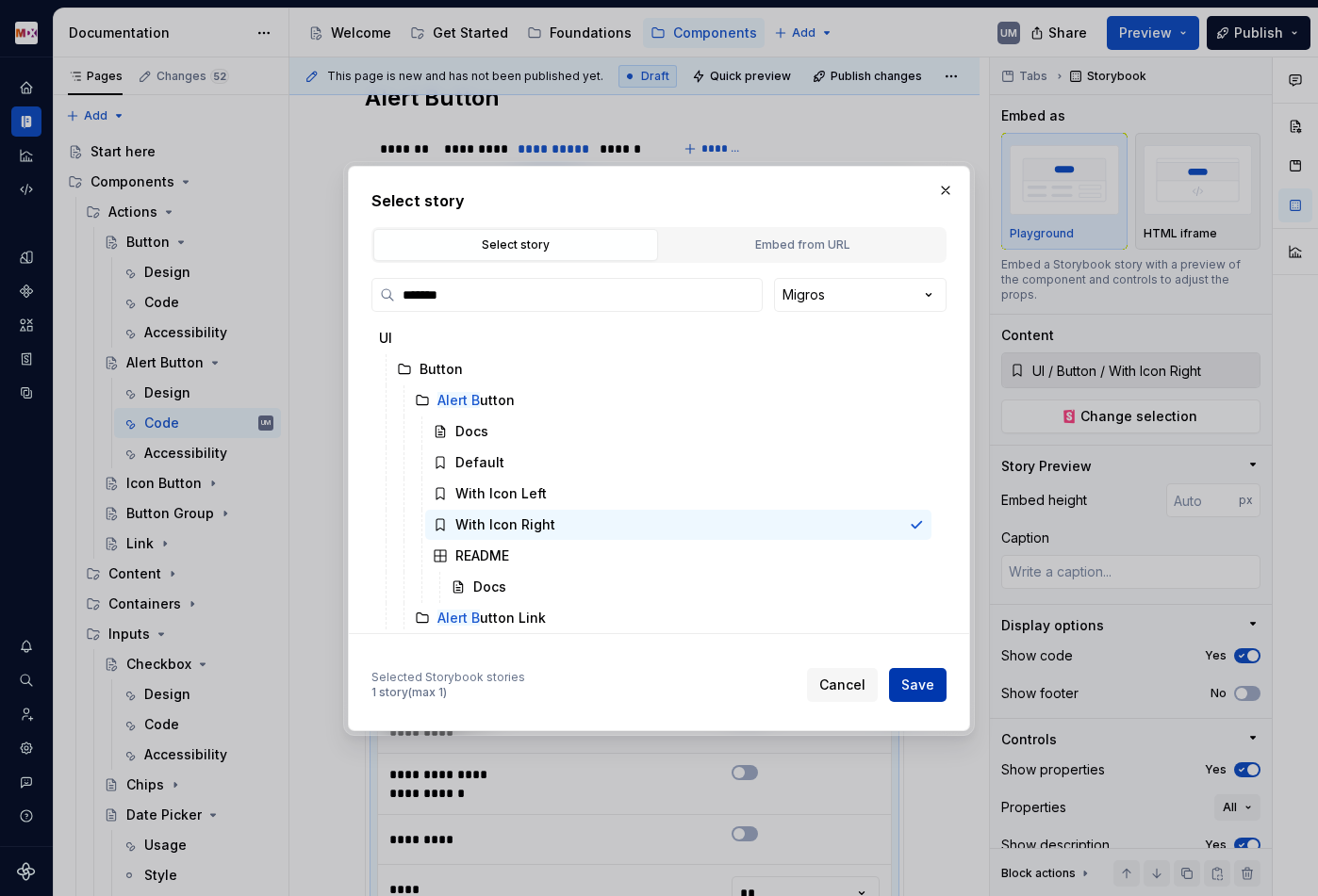
click at [895, 681] on button "Save" at bounding box center [917, 685] width 58 height 34
type textarea "*"
type input "**********"
type input "UI / Button / Alert Button / With Icon Right"
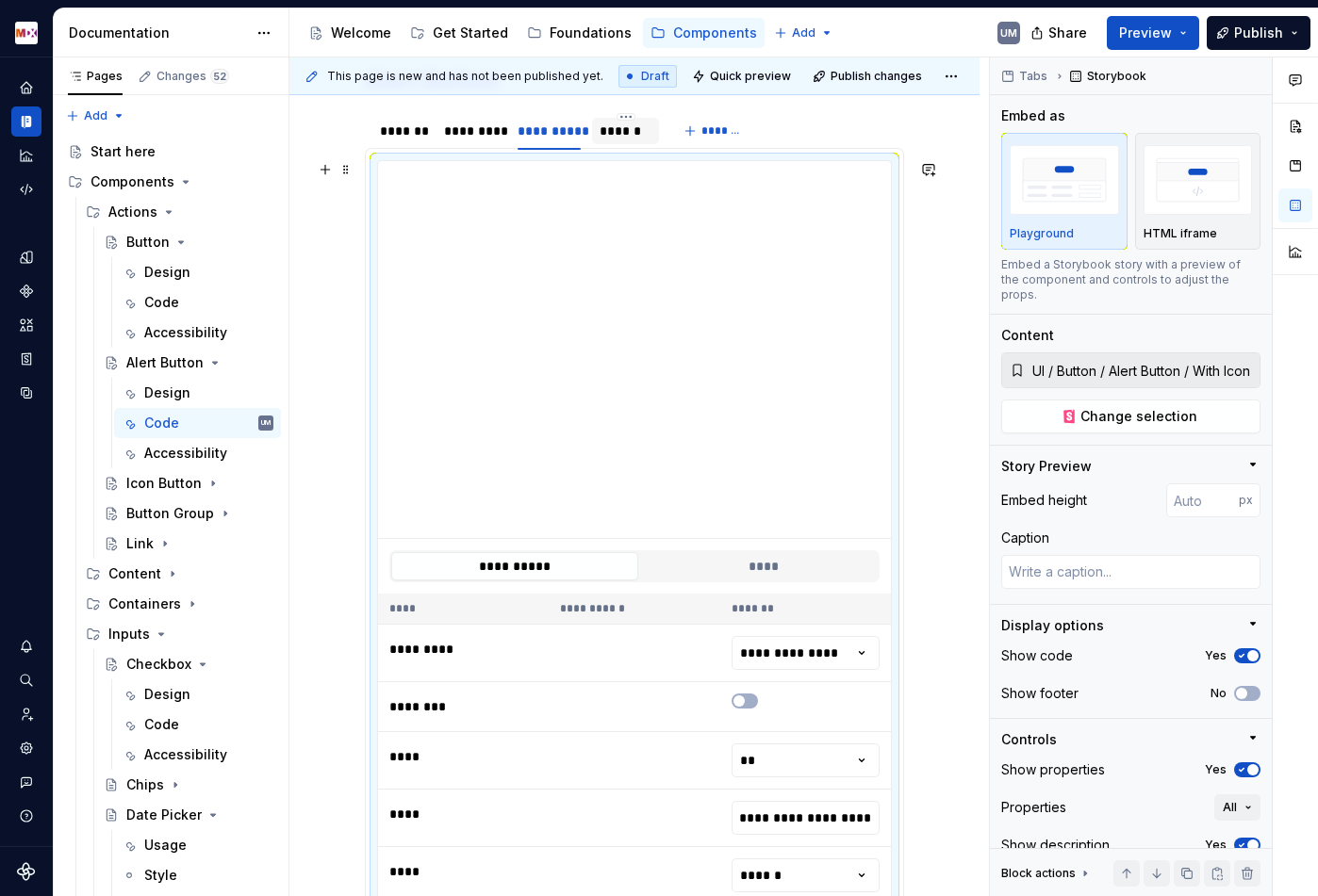
type input "**********"
click at [621, 139] on div "******" at bounding box center [625, 131] width 52 height 19
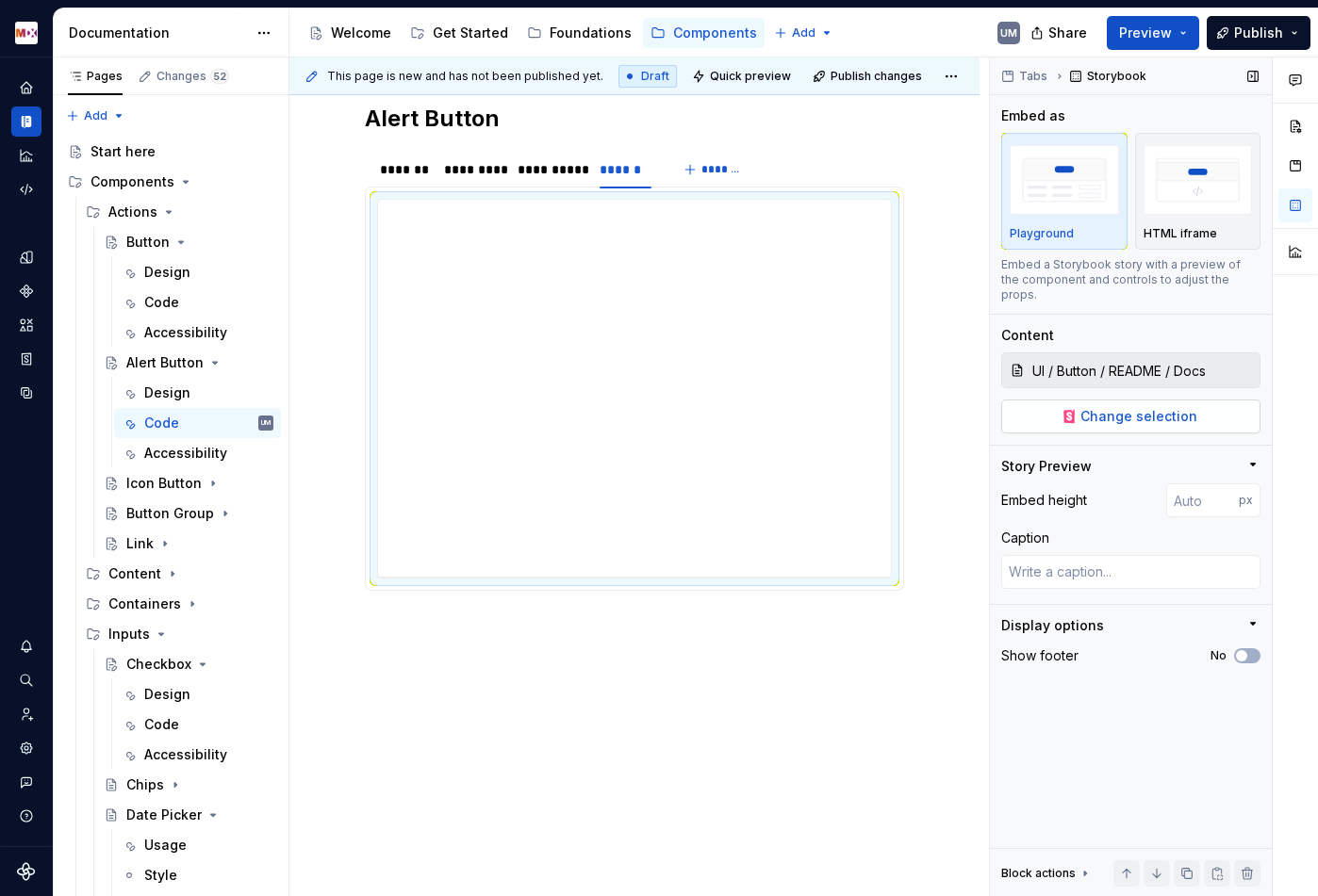
click at [1144, 407] on span "Change selection" at bounding box center [1139, 416] width 117 height 19
type textarea "*"
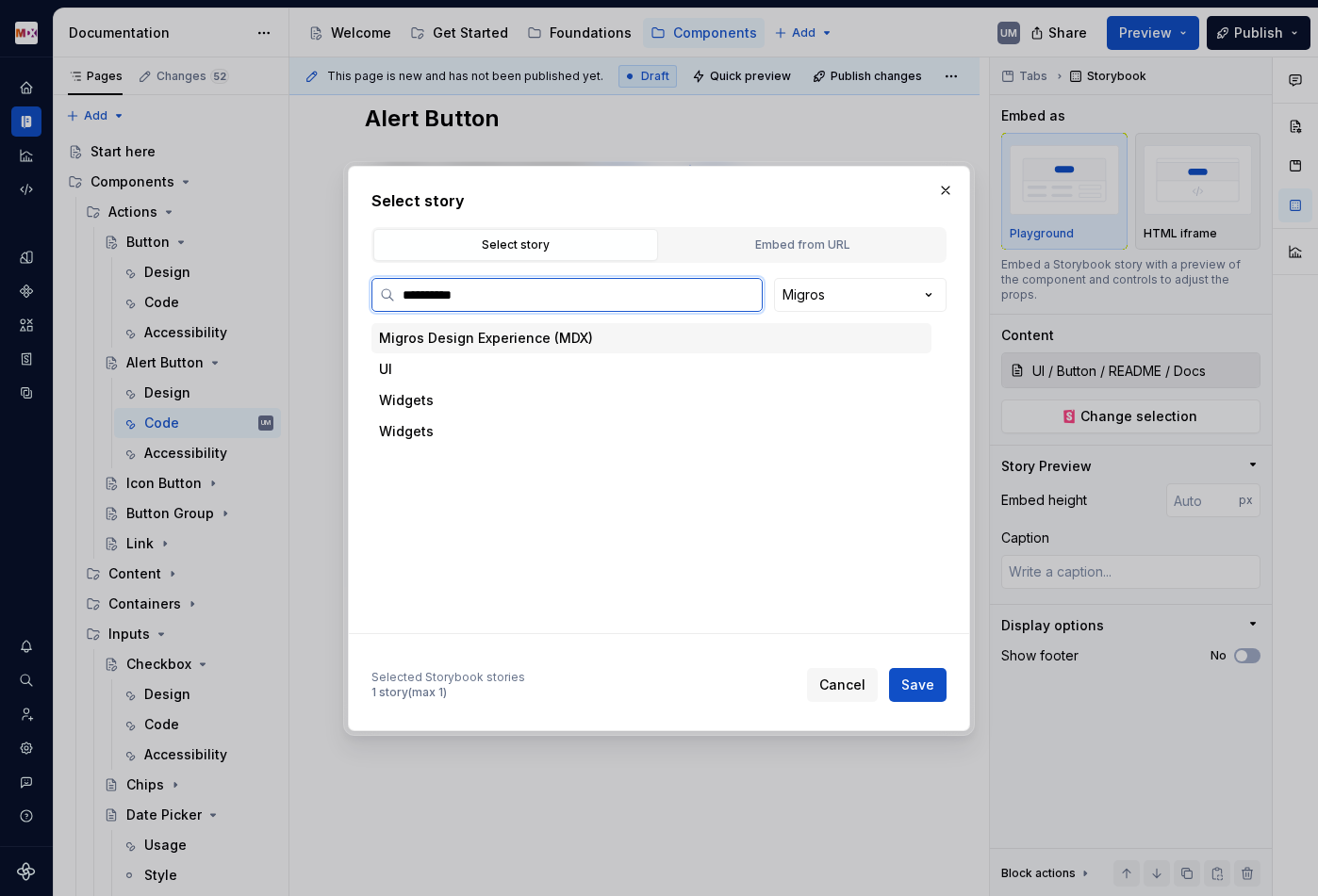
type input "**********"
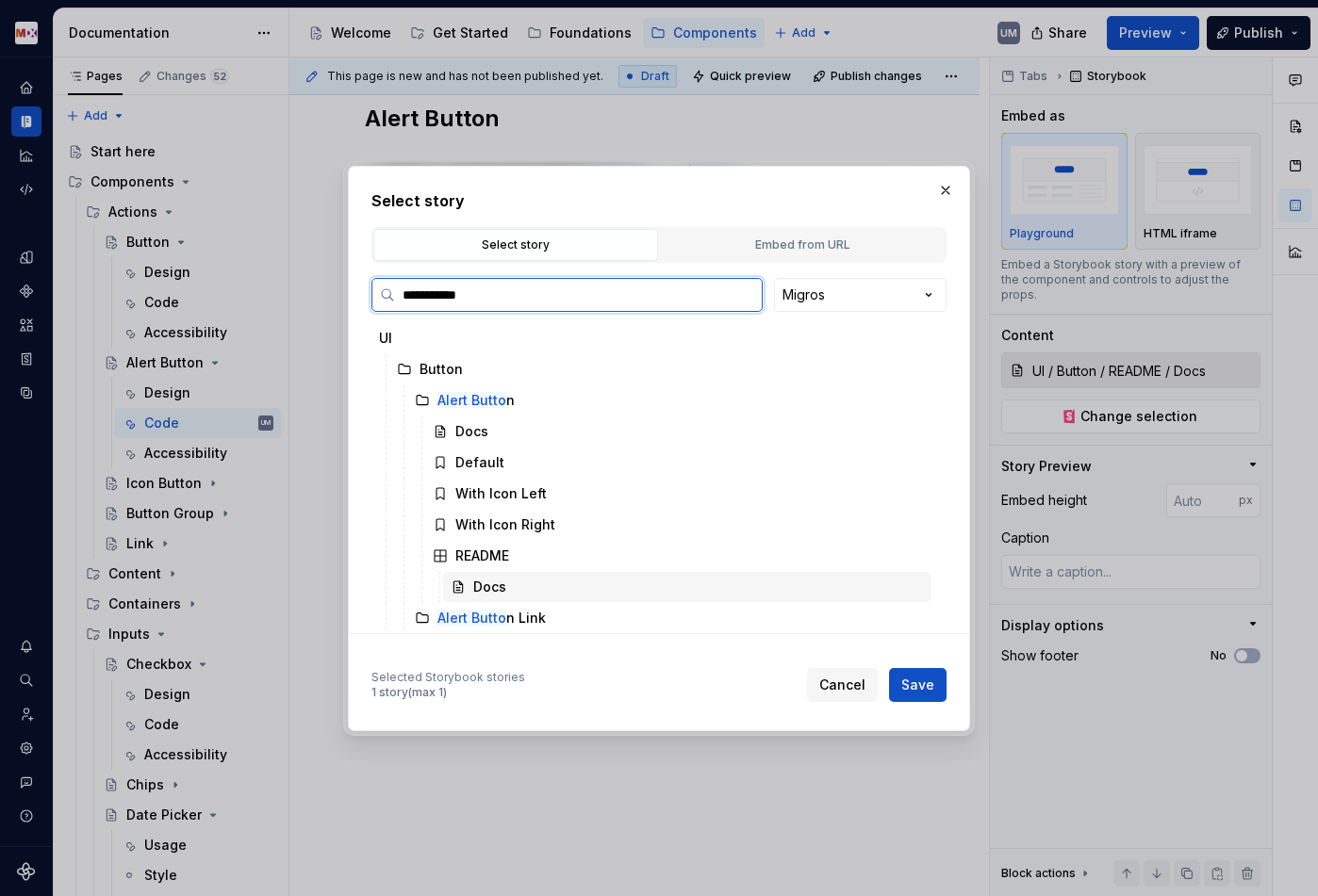
click at [501, 583] on div "Docs" at bounding box center [489, 587] width 33 height 19
click at [955, 687] on div "**********" at bounding box center [658, 448] width 622 height 566
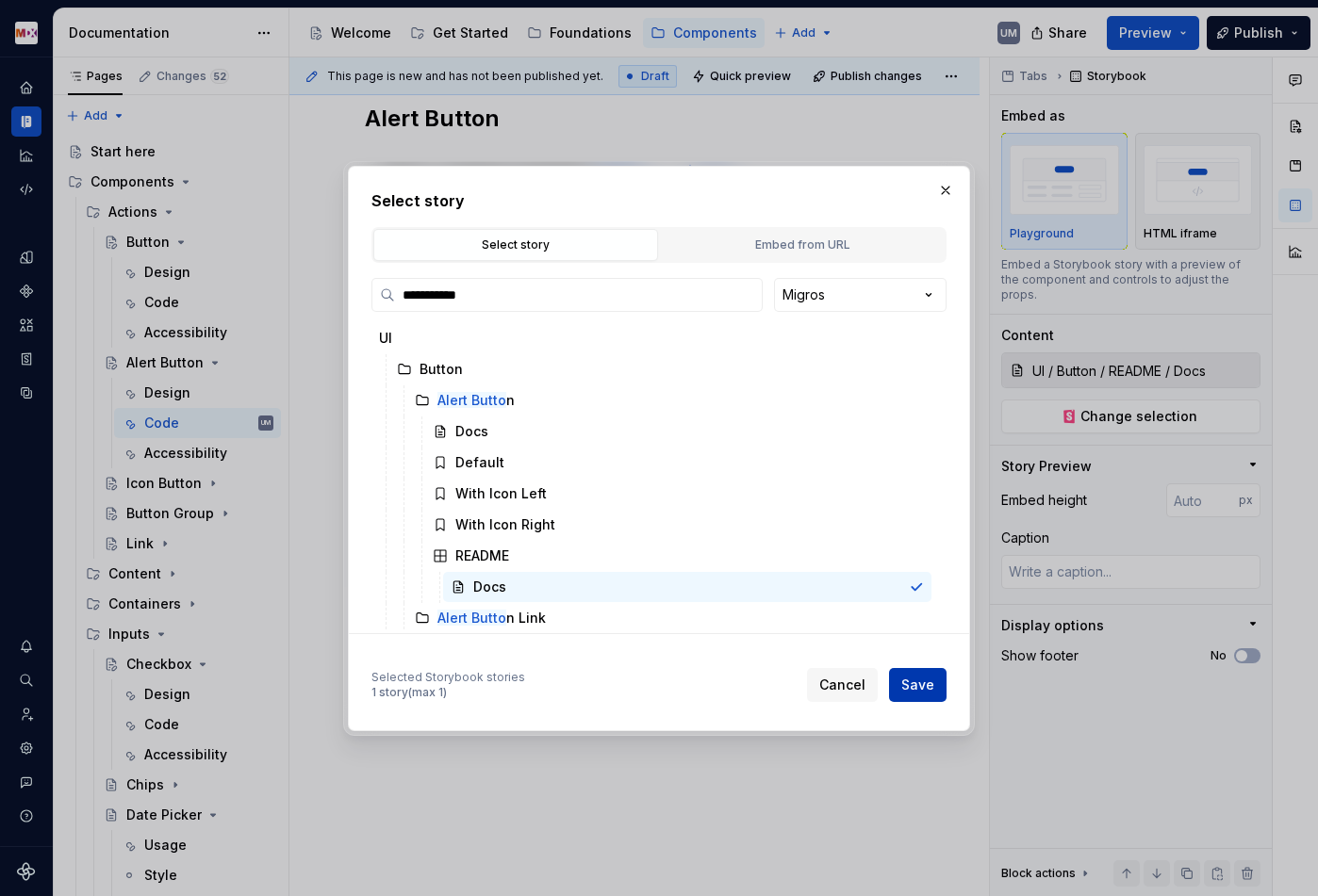
click at [925, 692] on span "Save" at bounding box center [917, 685] width 33 height 19
type textarea "*"
type input "UI / Button / Alert Button / README / Docs"
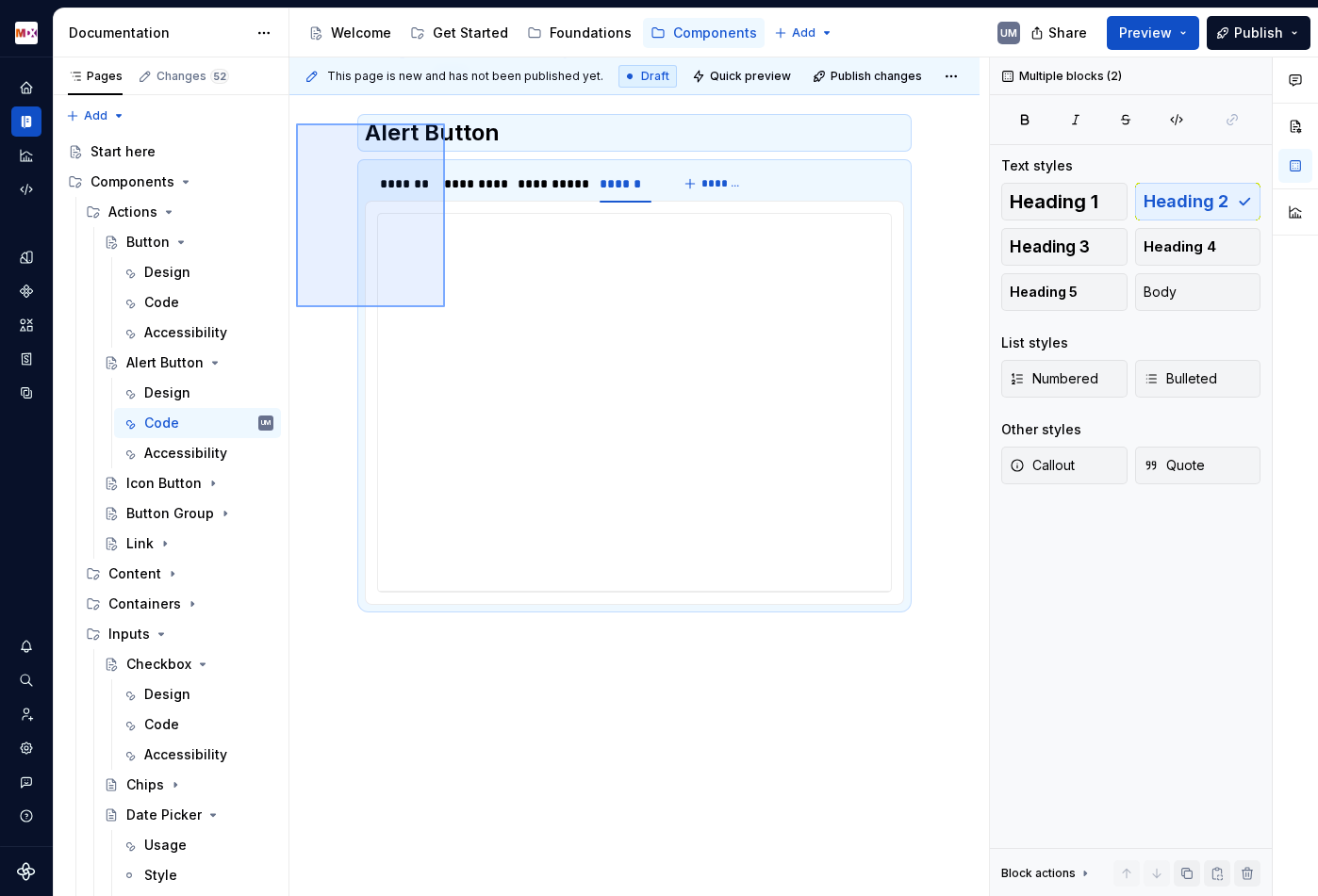
scroll to position [296, 0]
drag, startPoint x: 296, startPoint y: 121, endPoint x: 454, endPoint y: 325, distance: 258.0
click at [454, 325] on div "**********" at bounding box center [638, 477] width 700 height 839
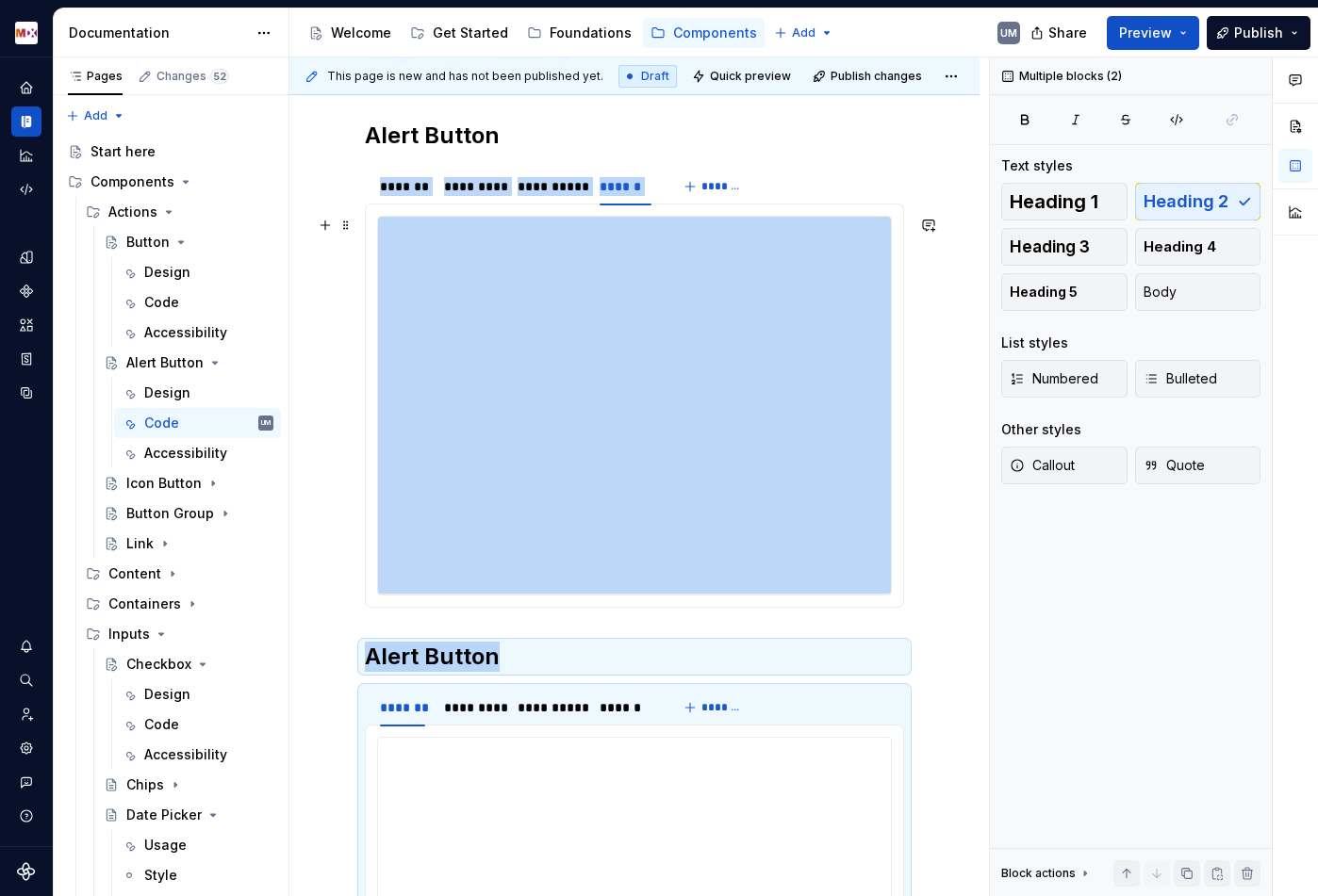
scroll to position [370, 0]
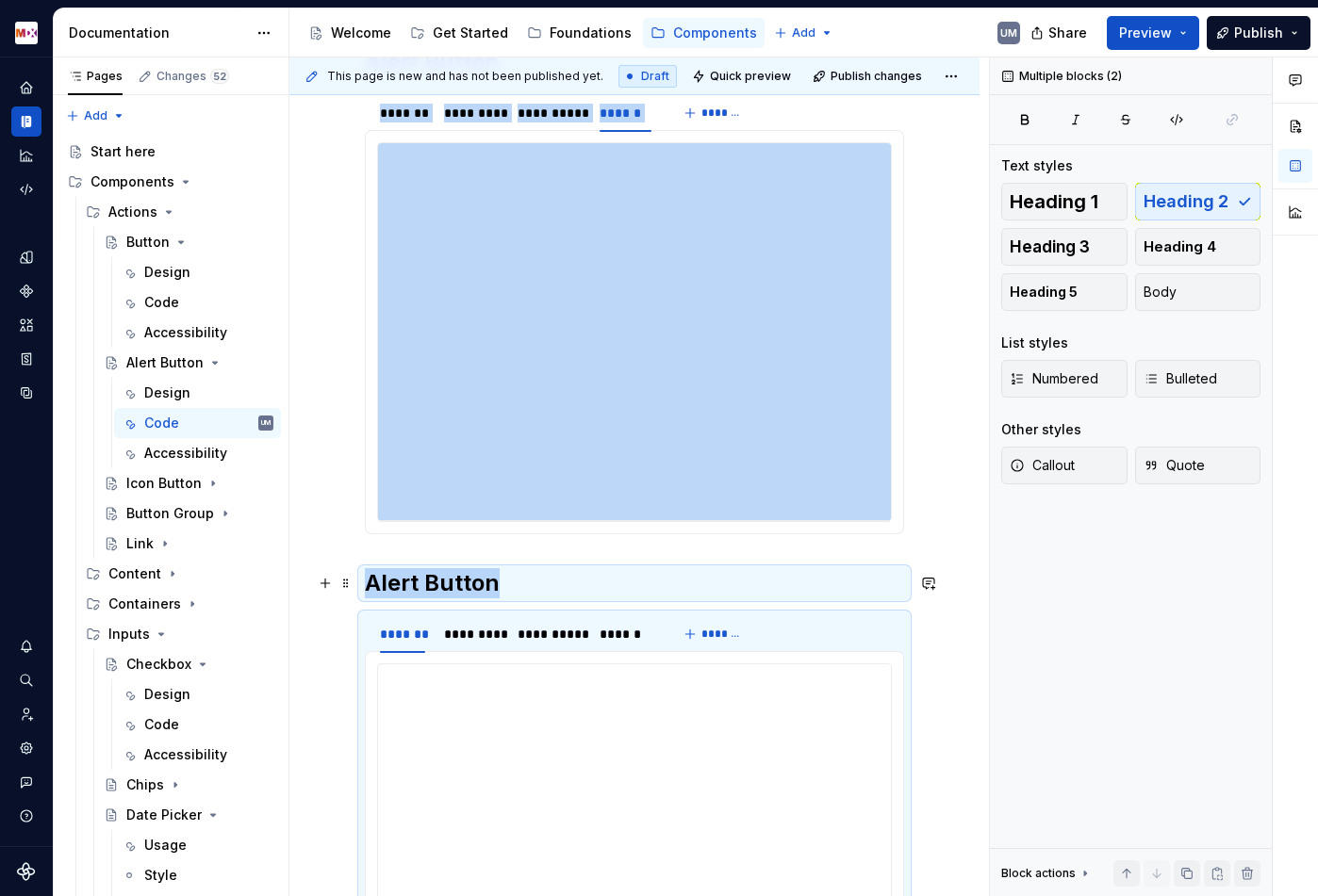
click at [484, 583] on h2 "Alert Button" at bounding box center [634, 583] width 539 height 30
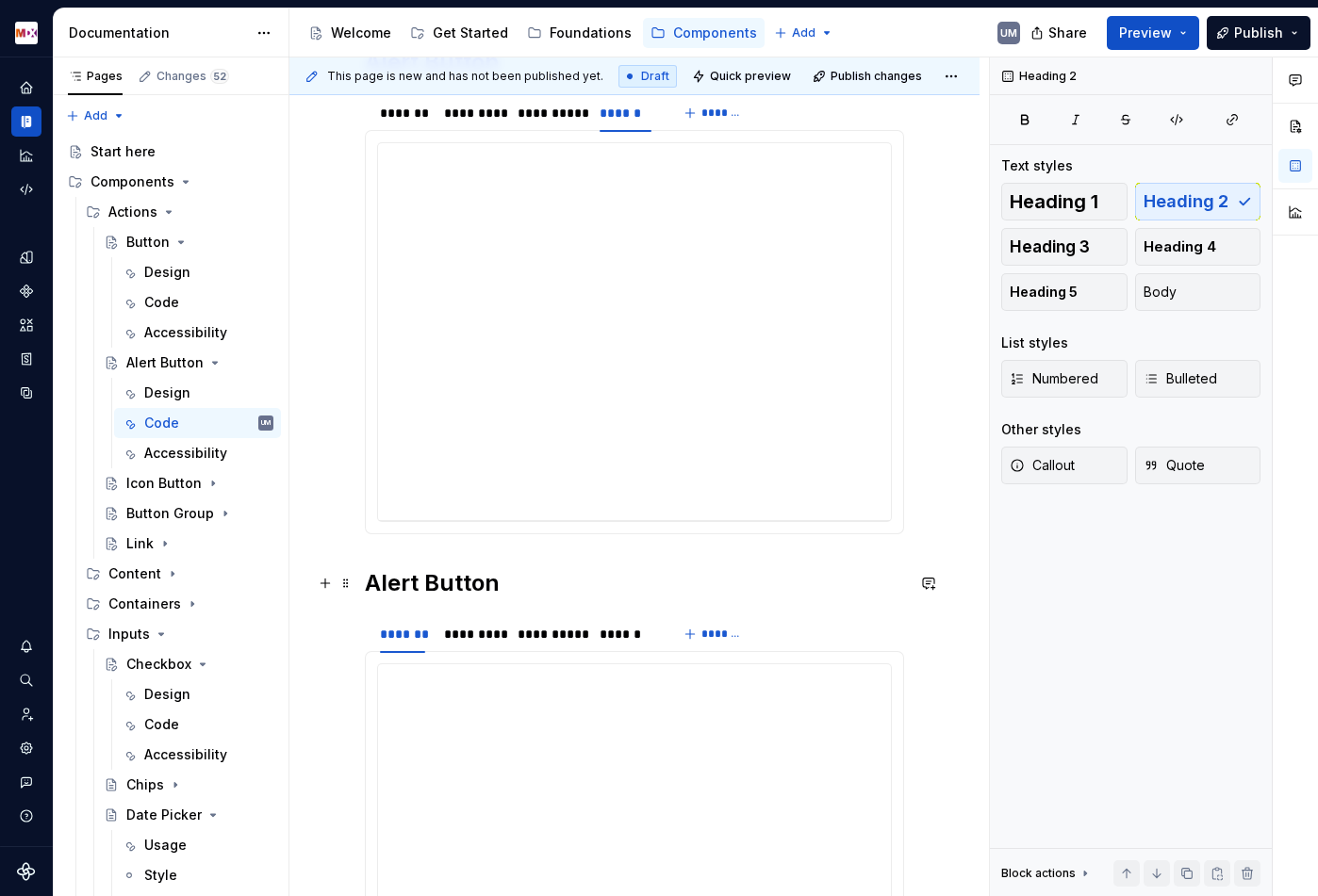
click at [528, 586] on h2 "Alert Button" at bounding box center [634, 583] width 539 height 30
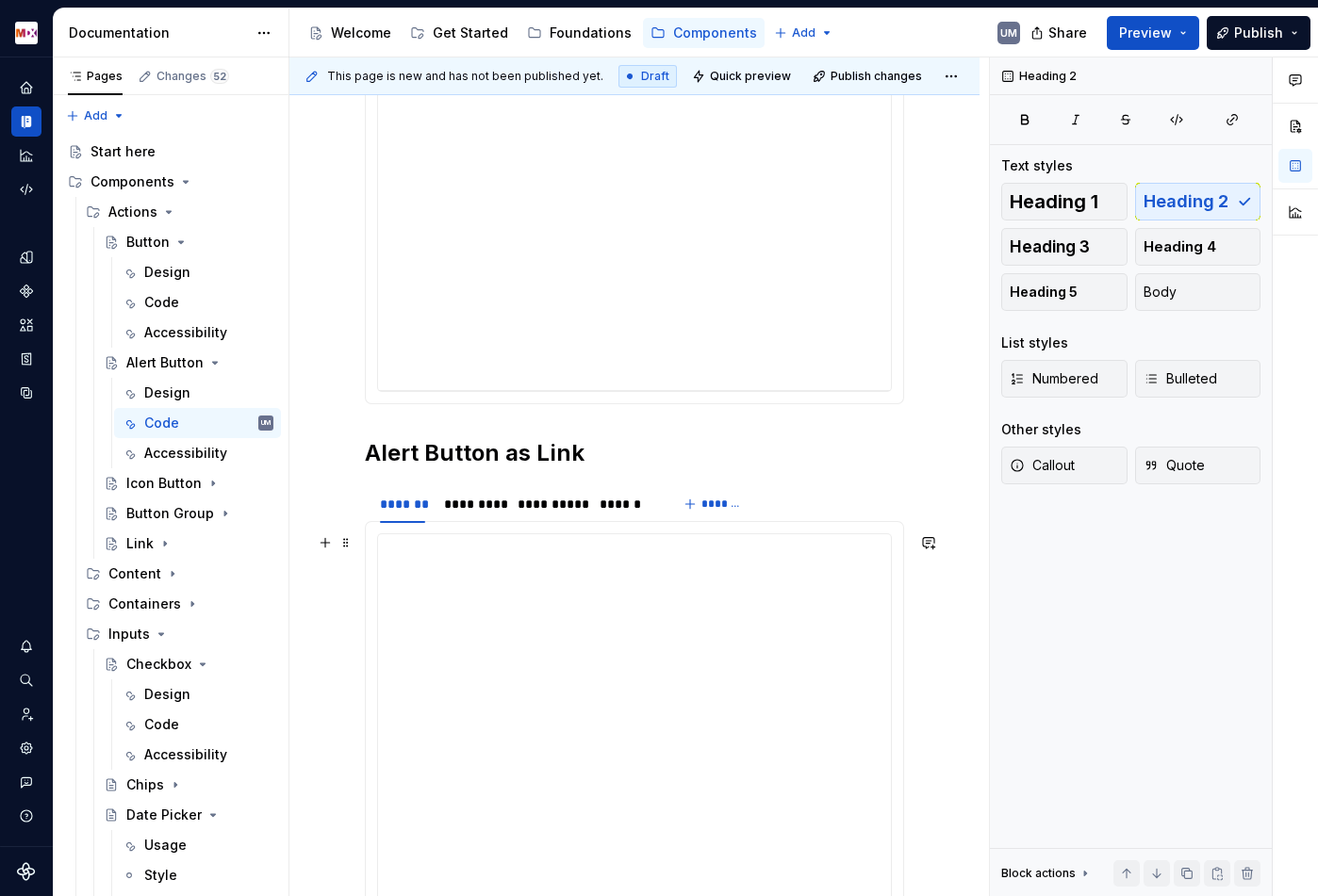
scroll to position [513, 0]
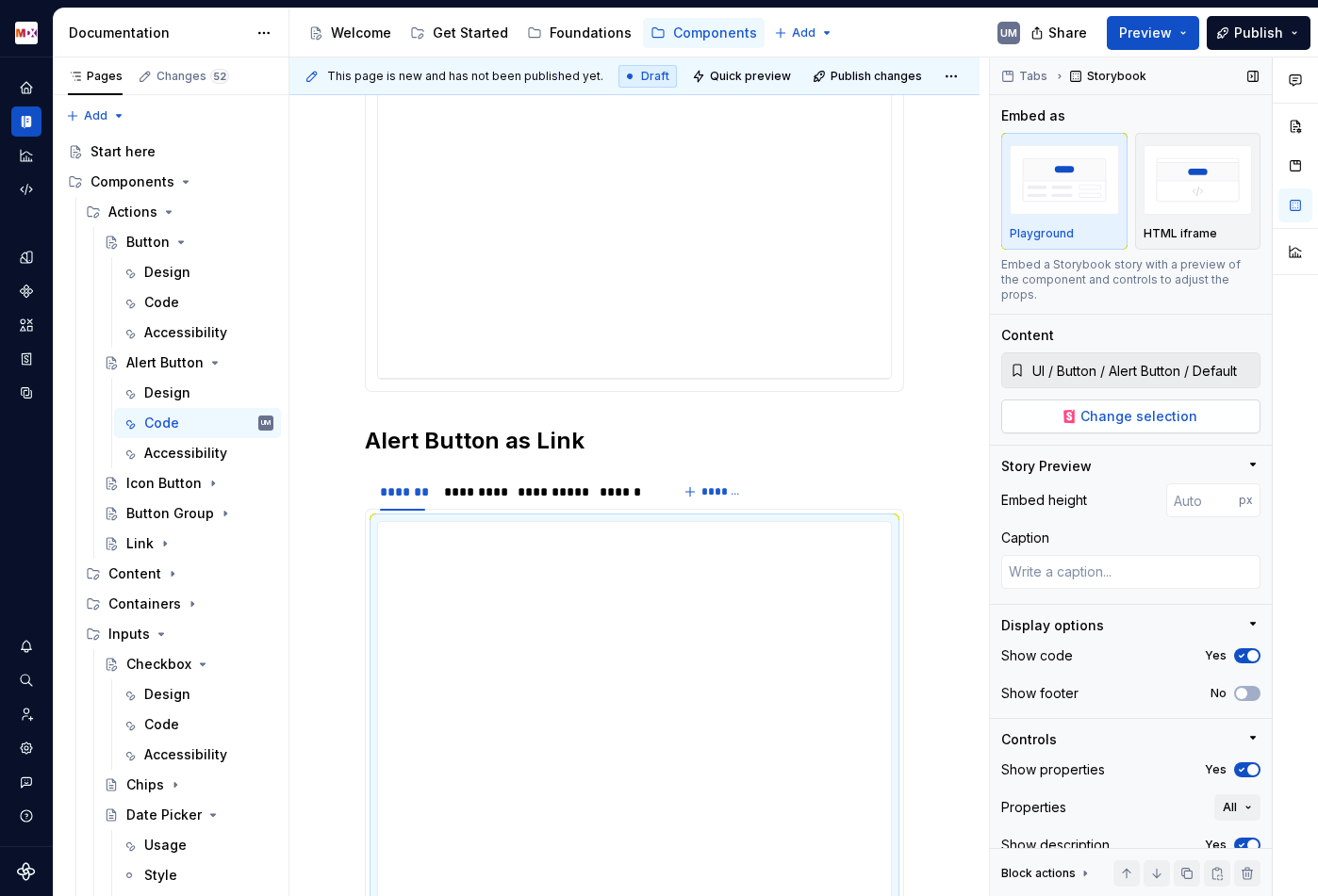
click at [1104, 407] on span "Change selection" at bounding box center [1139, 416] width 117 height 19
type textarea "*"
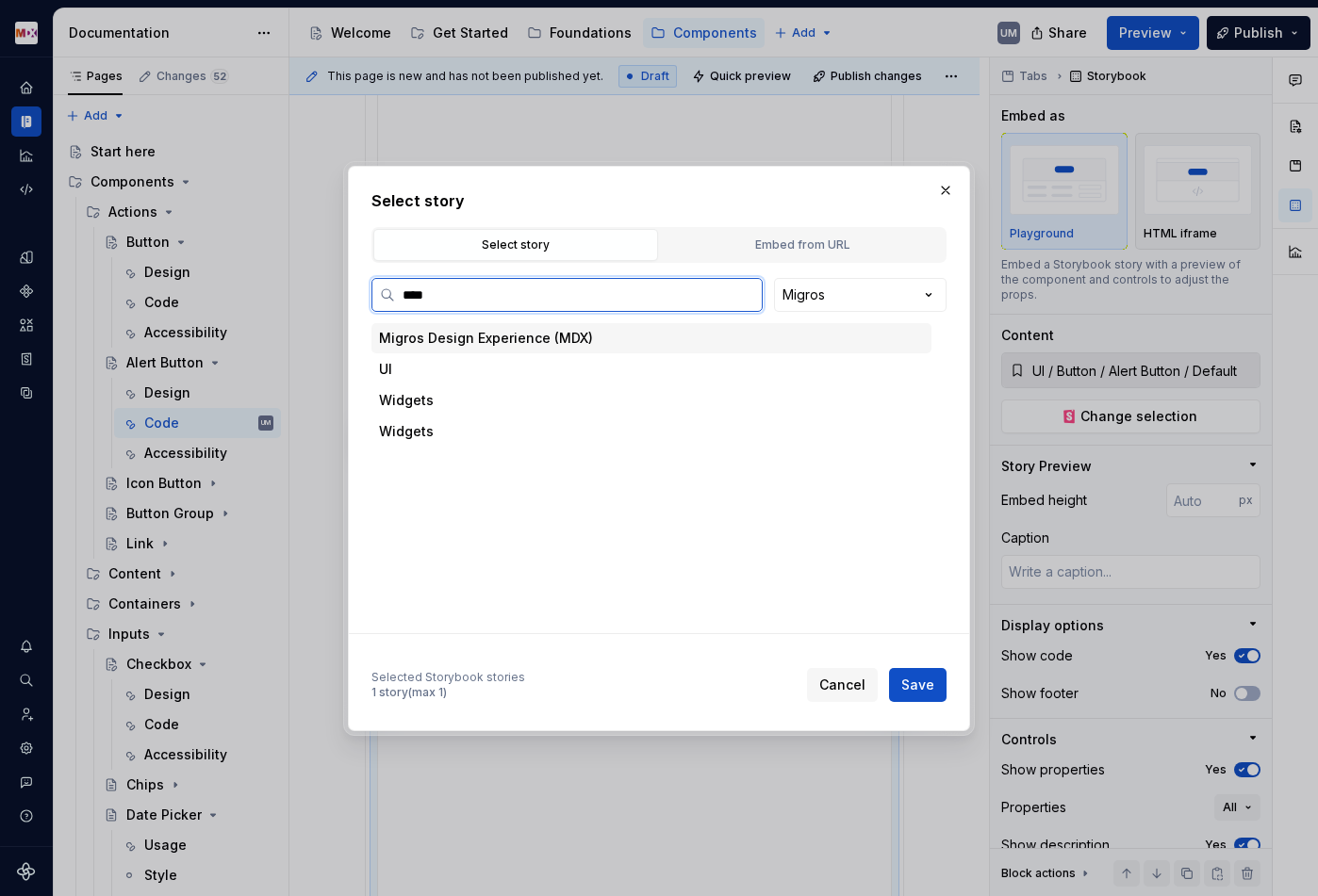
type input "*****"
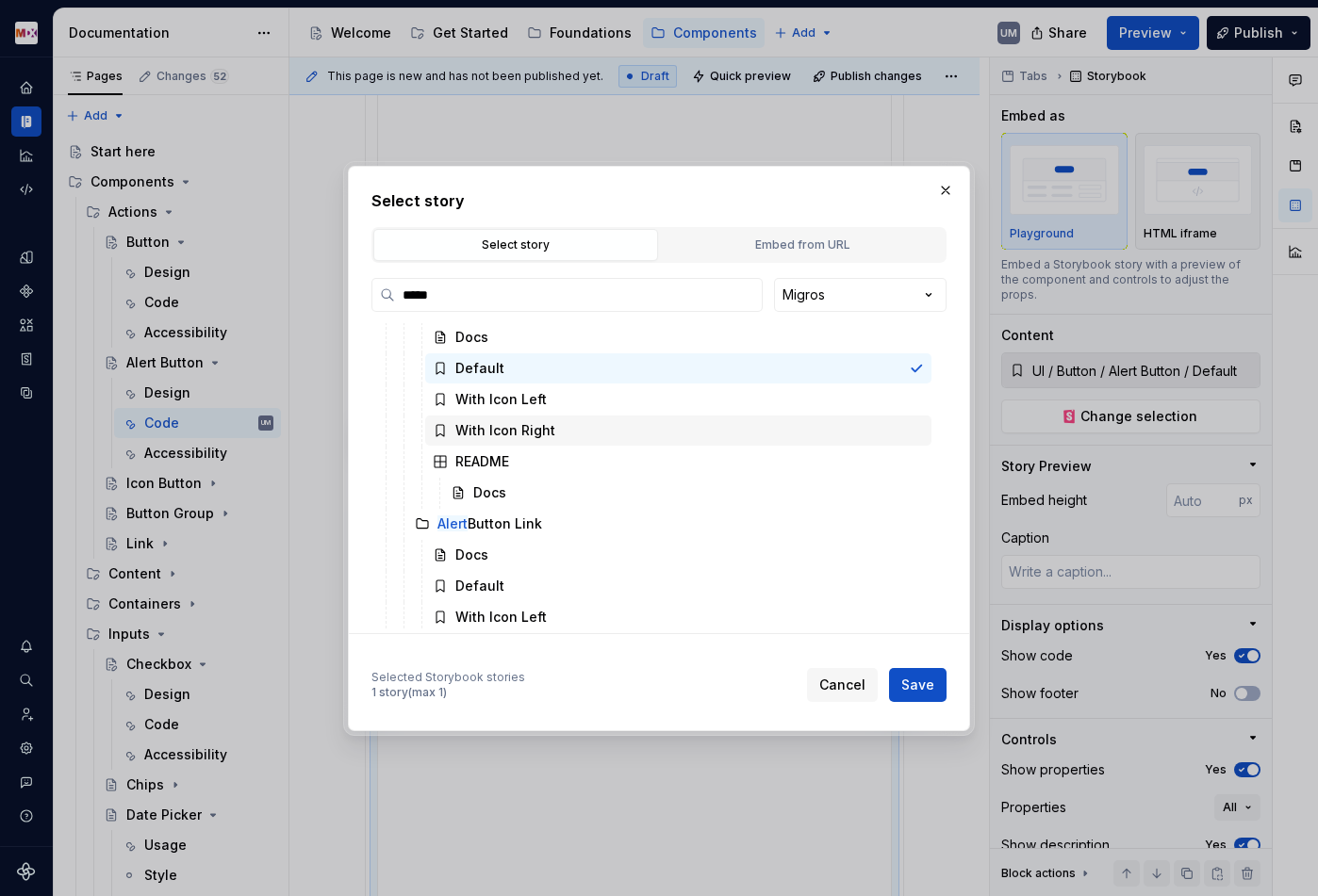
scroll to position [102, 0]
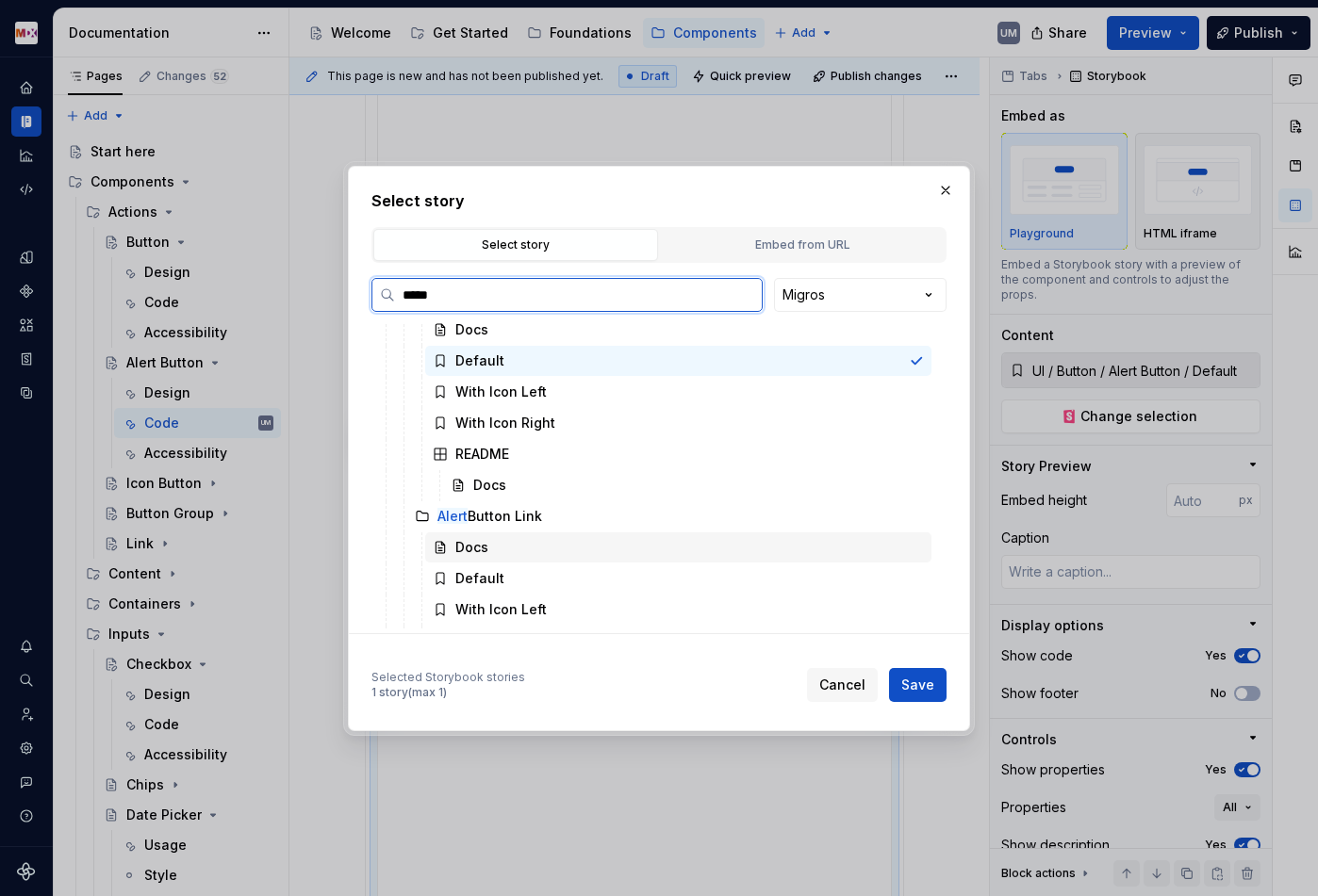
click at [502, 548] on div "Docs" at bounding box center [678, 548] width 506 height 30
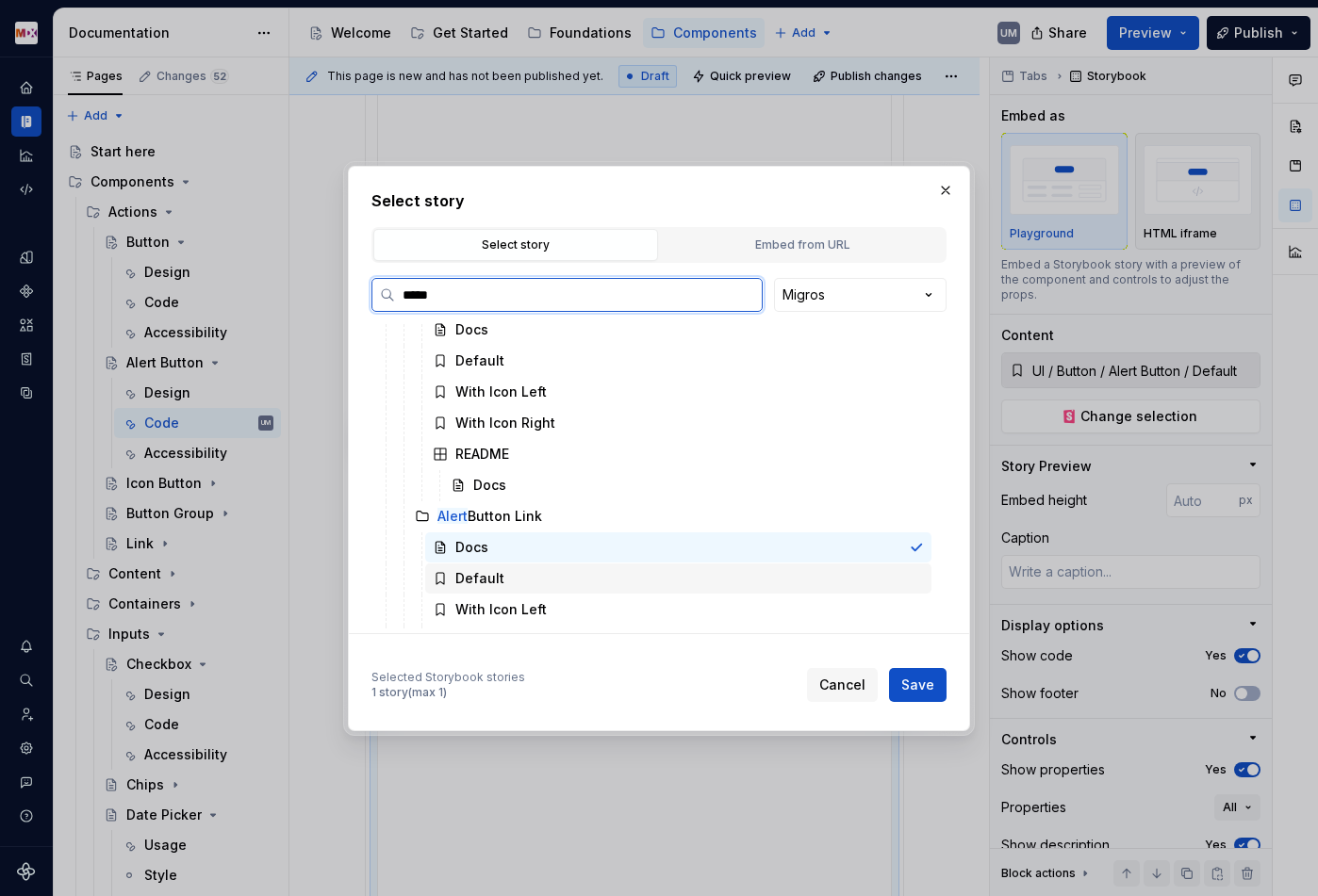
click at [648, 584] on div "Default" at bounding box center [678, 579] width 506 height 30
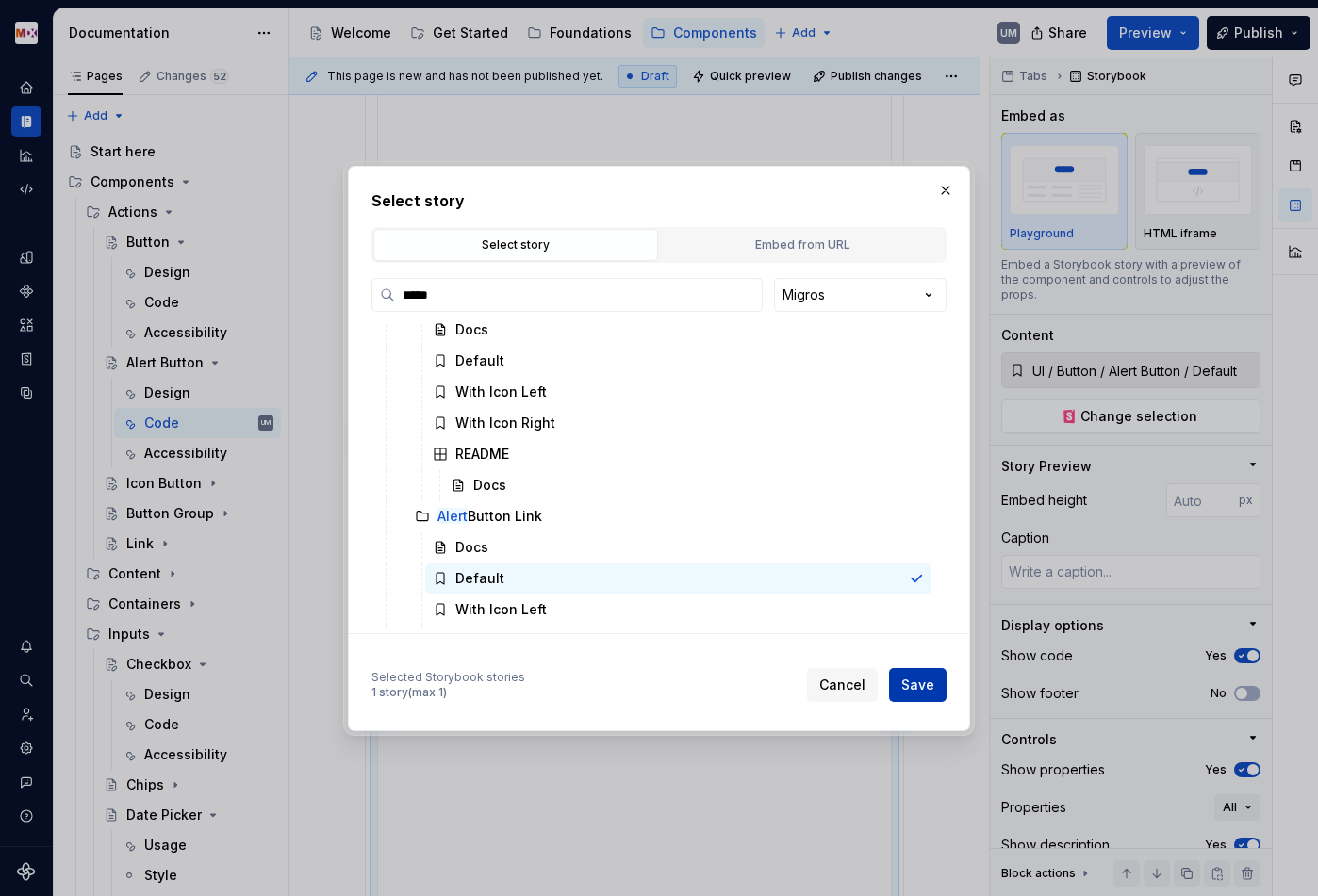
click at [915, 679] on span "Save" at bounding box center [917, 685] width 33 height 19
type textarea "*"
type input "UI / Button / Alert Button Link / Default"
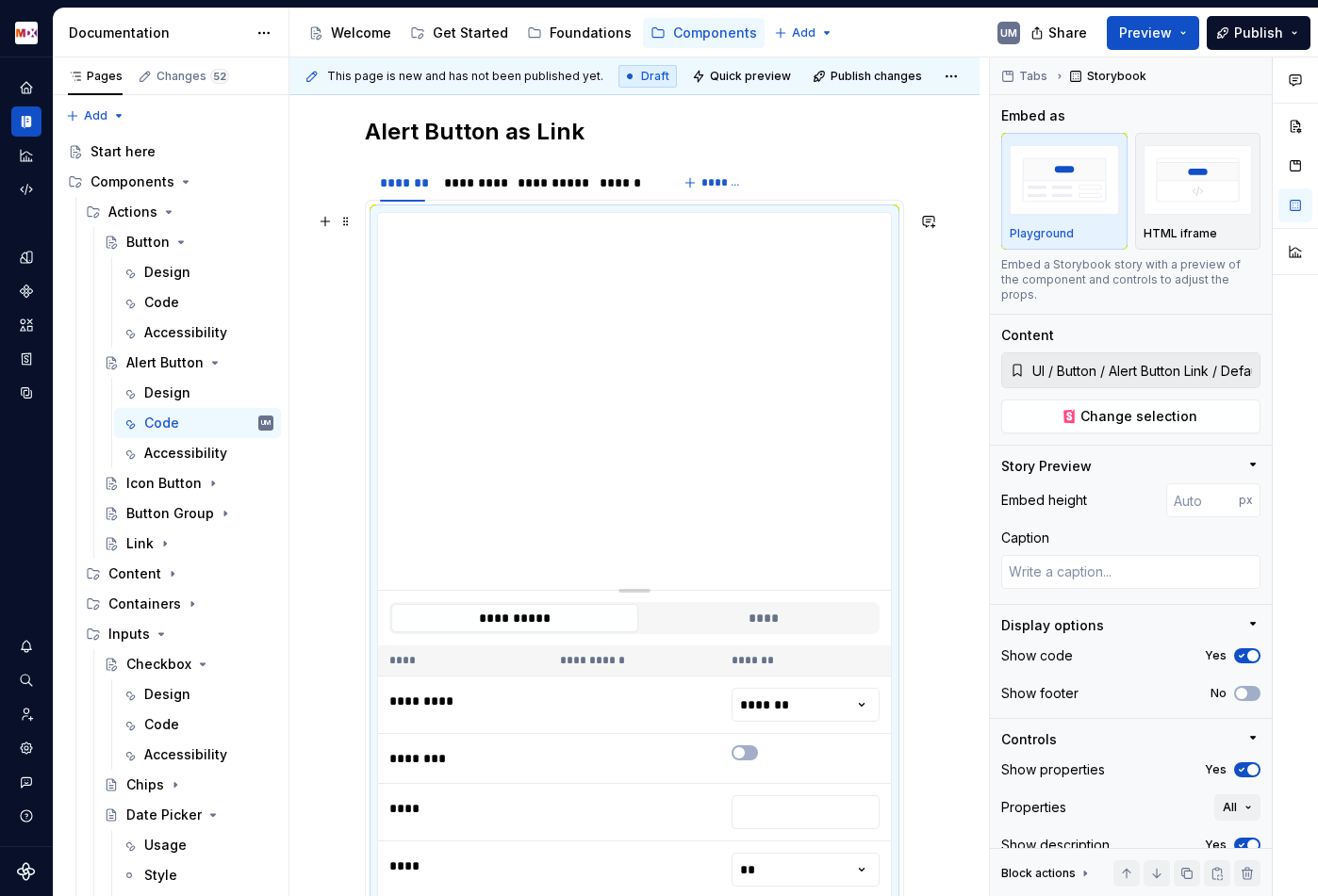
scroll to position [807, 0]
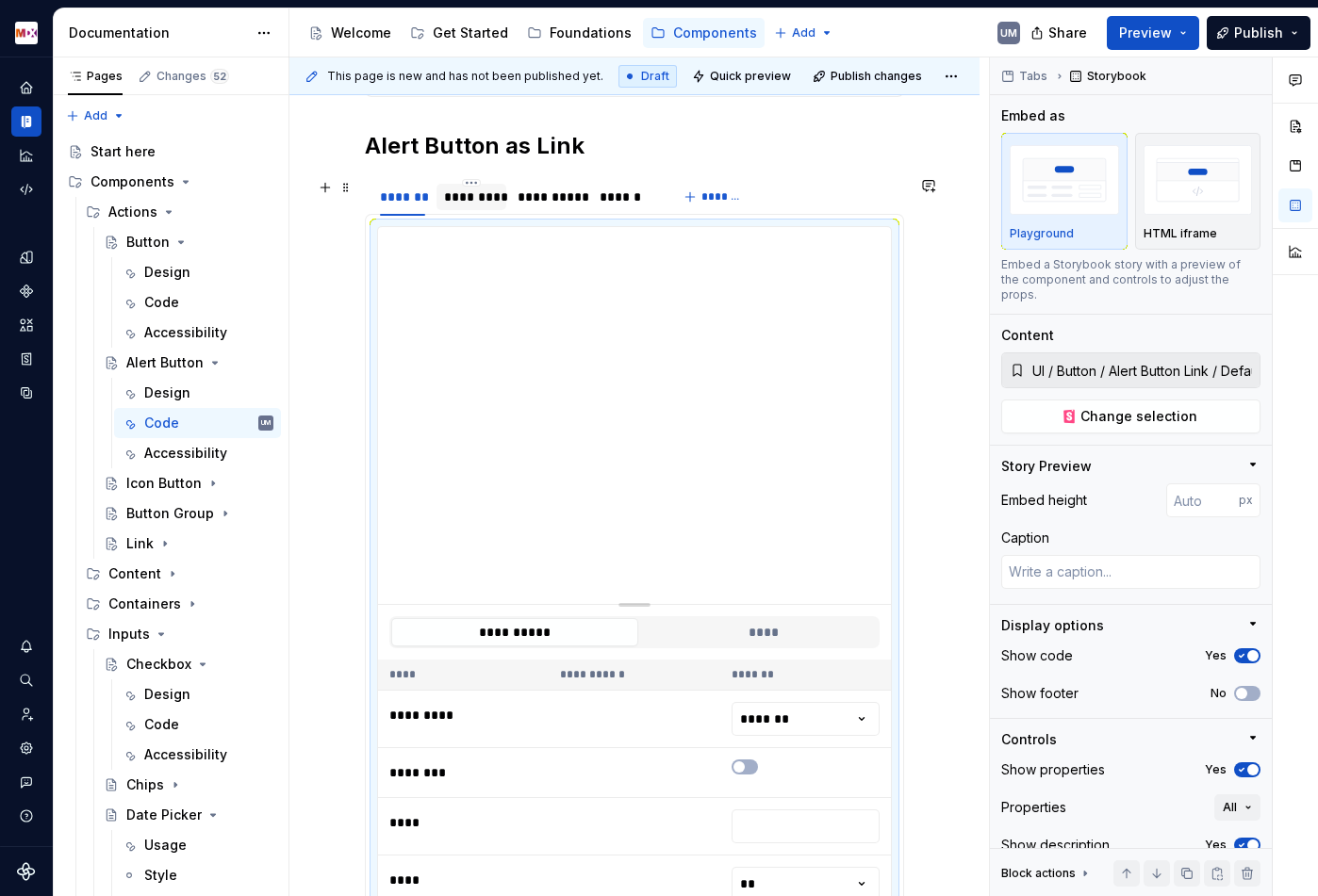
type textarea "*"
click at [483, 204] on div "*********" at bounding box center [471, 197] width 55 height 19
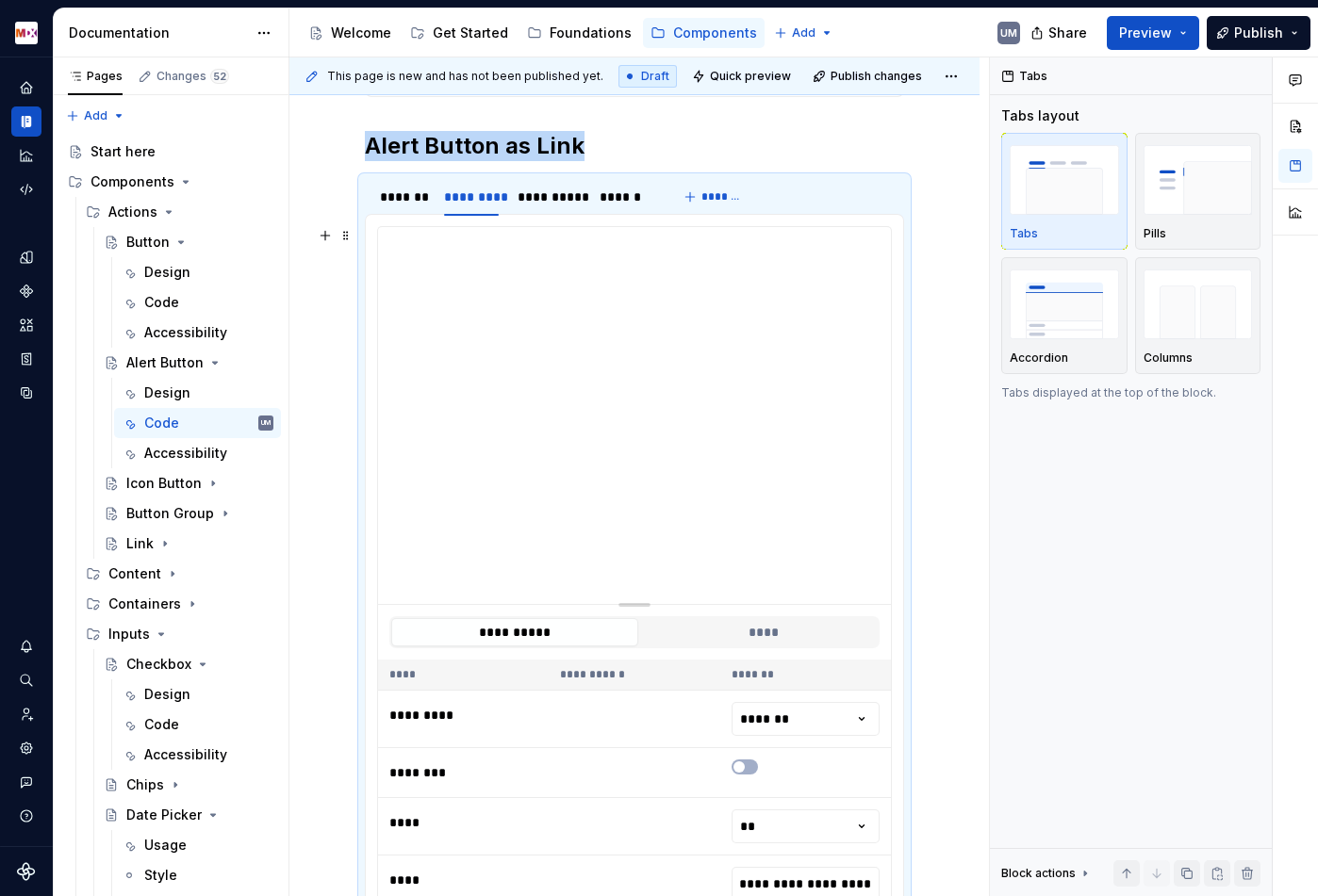
type input "**********"
type textarea "*"
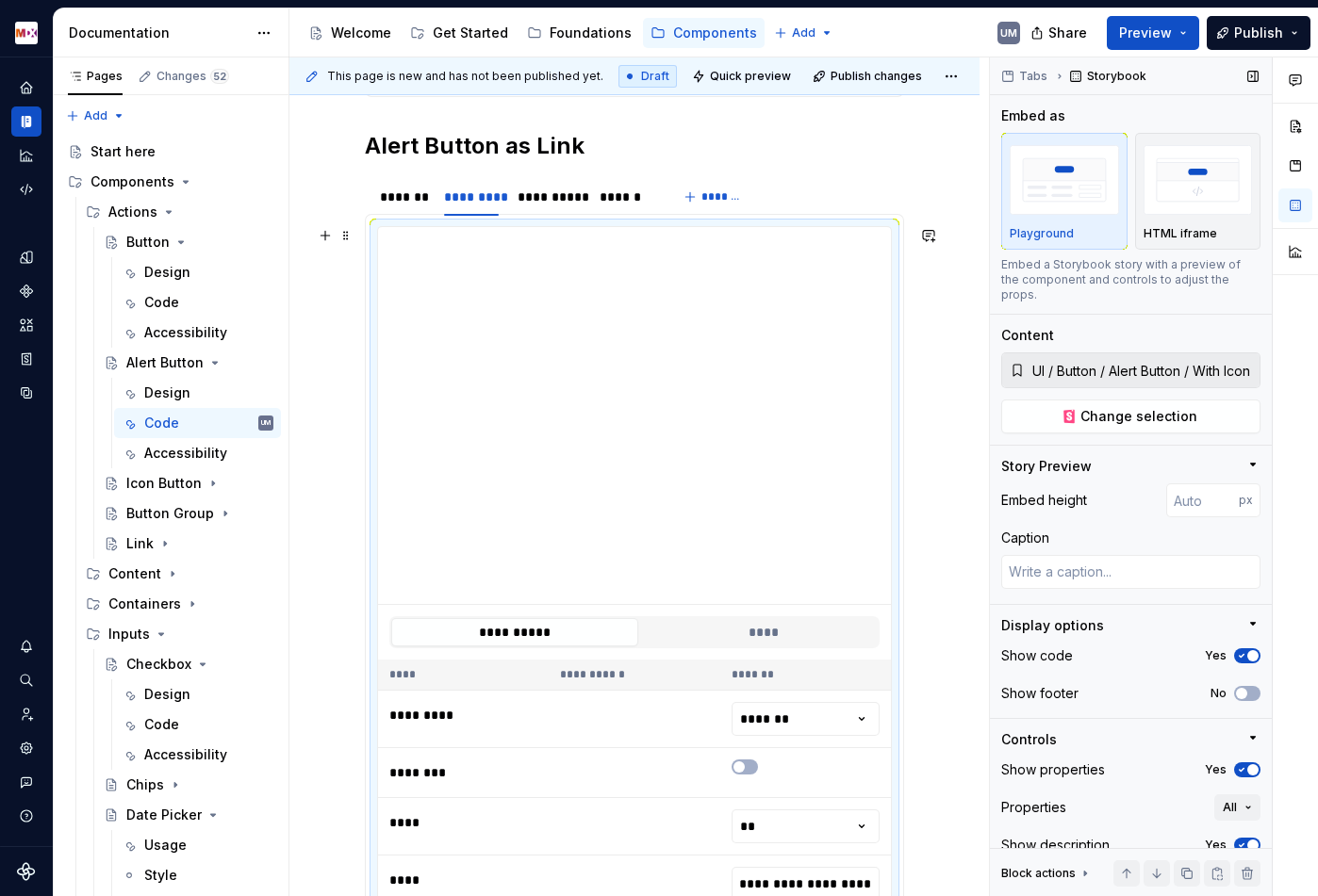
type input "**********"
click at [1083, 399] on button "Change selection" at bounding box center [1130, 416] width 260 height 34
type textarea "*"
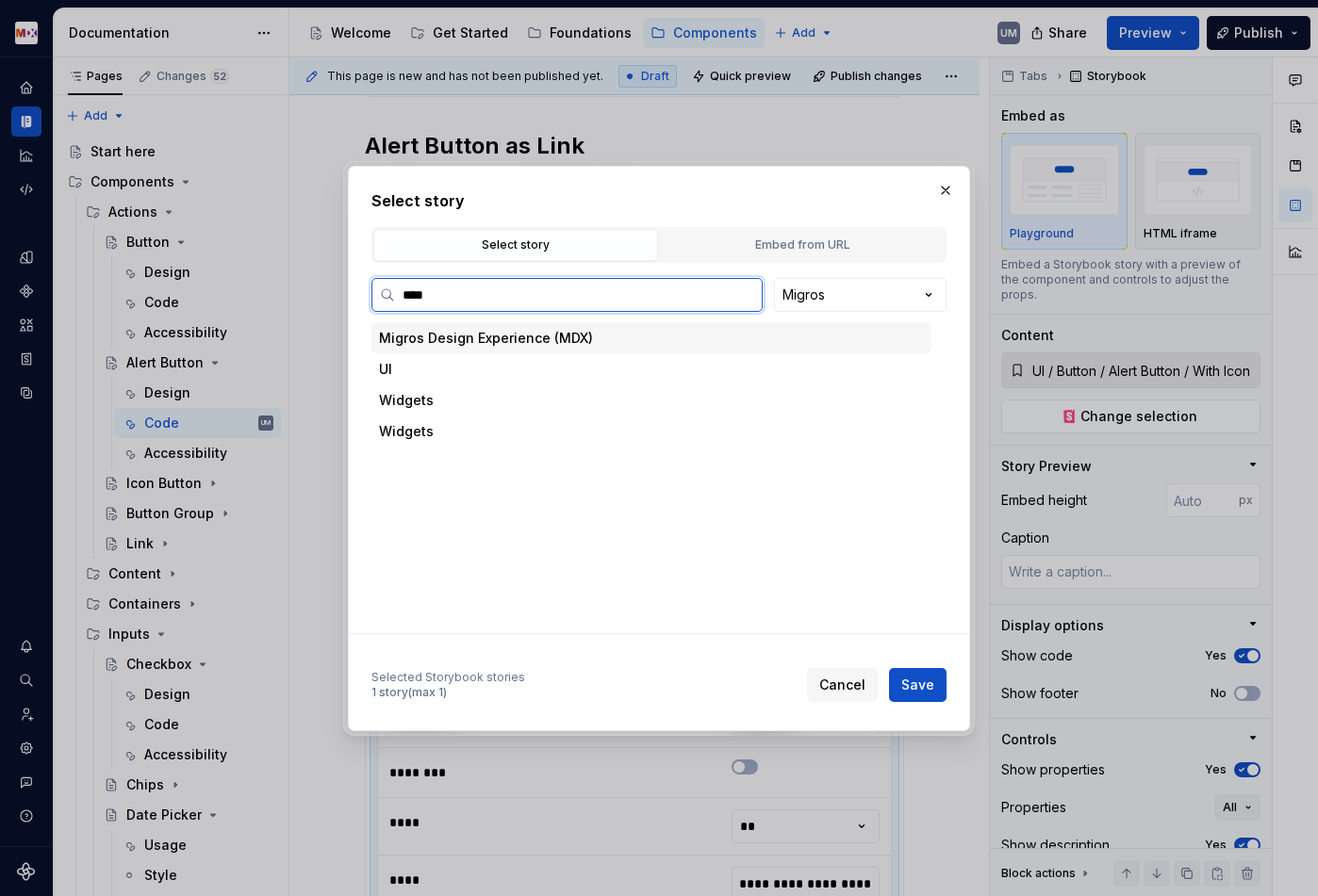
type input "*****"
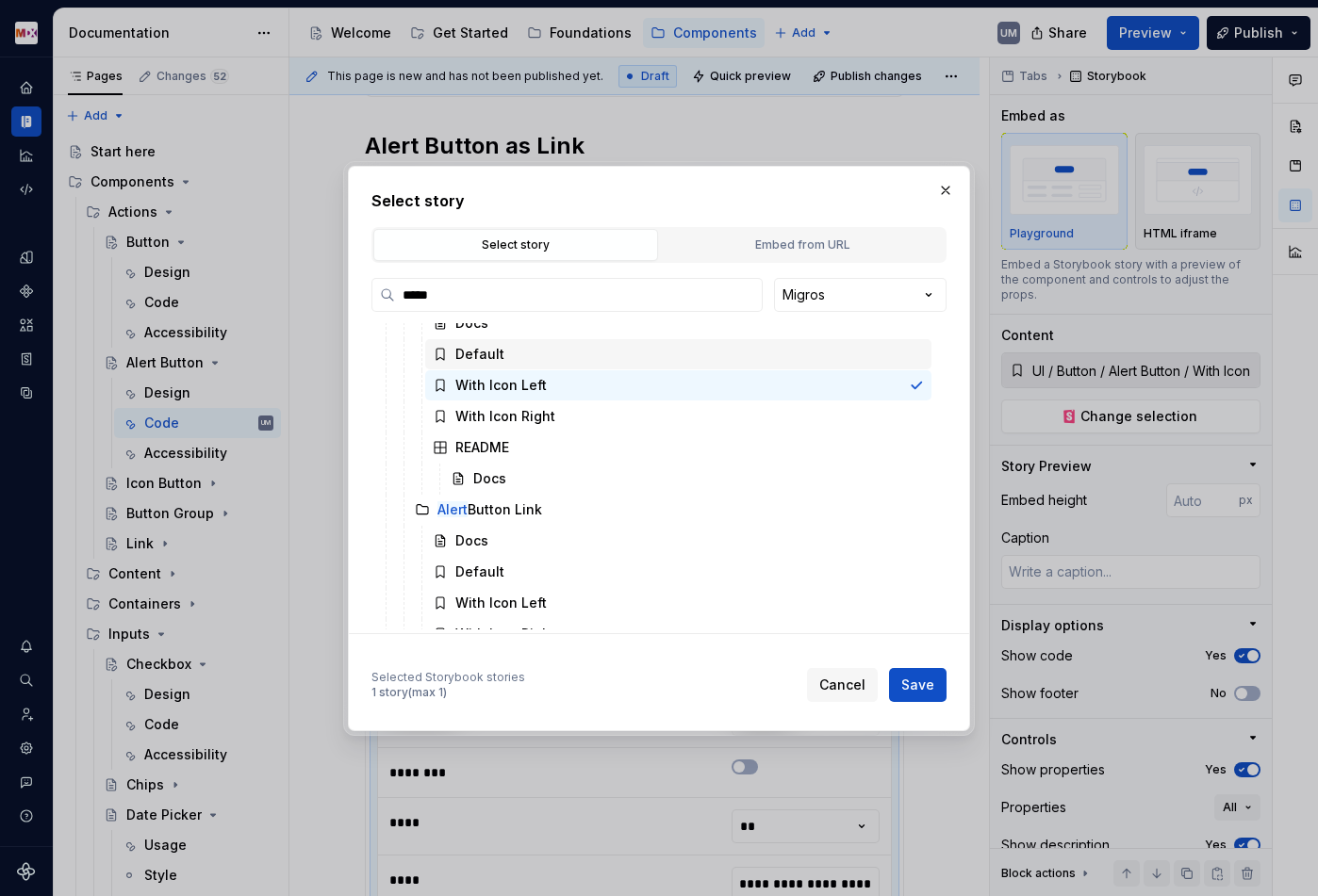
scroll to position [141, 0]
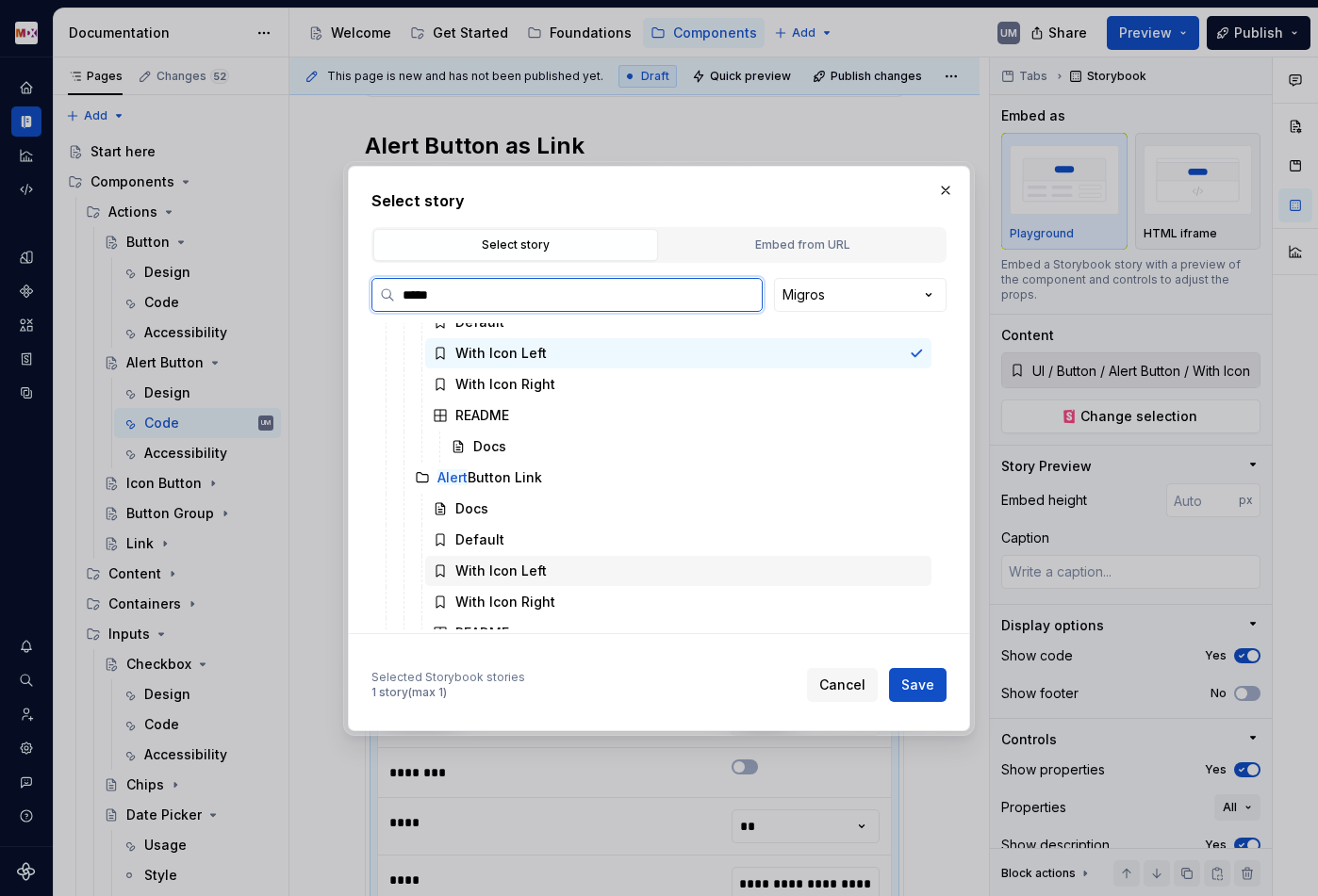
click at [504, 566] on div "With Icon Left" at bounding box center [500, 571] width 92 height 19
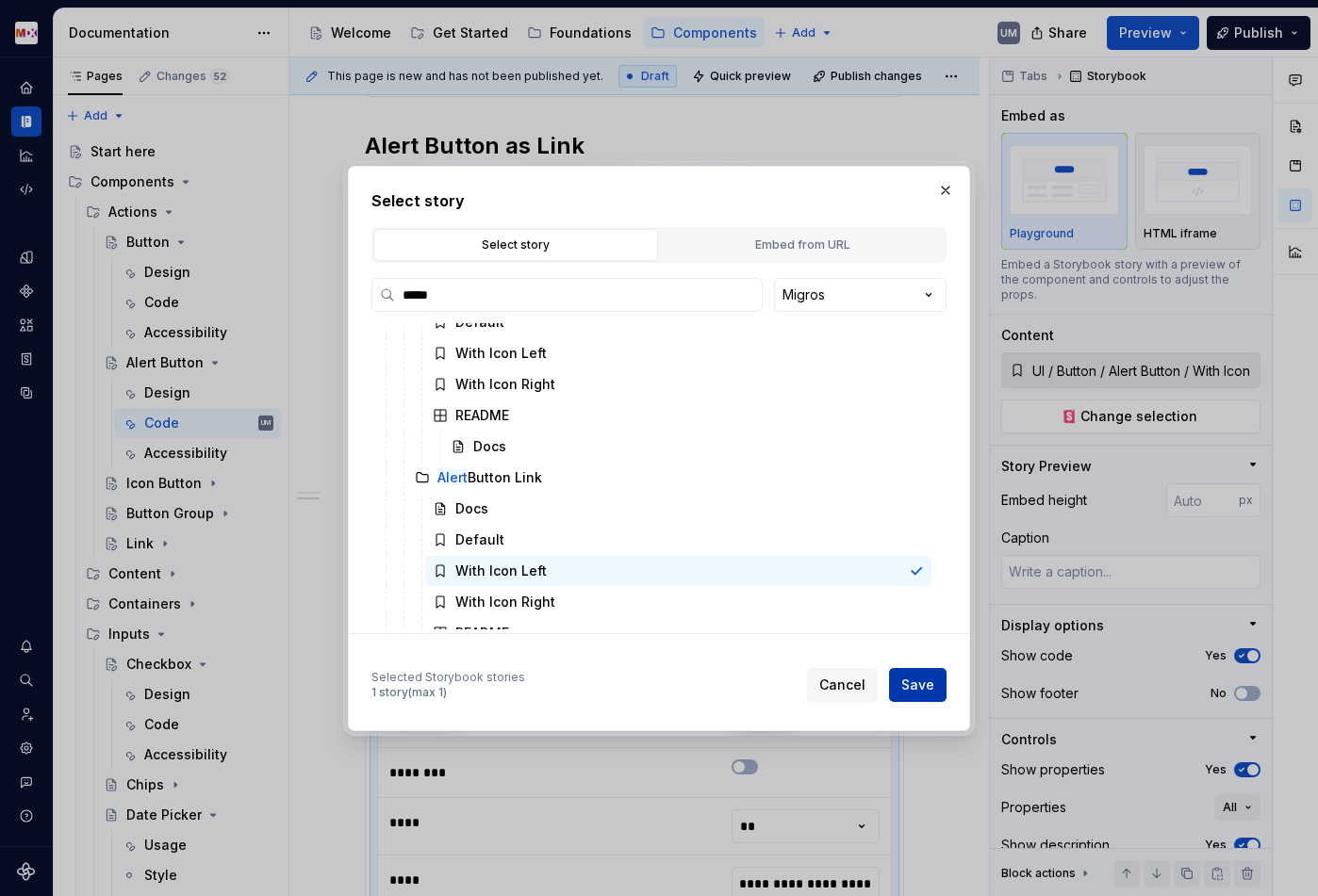
click at [922, 685] on span "Save" at bounding box center [917, 685] width 33 height 19
type textarea "*"
type input "**********"
type input "UI / Button / Alert Button Link / With Icon Left"
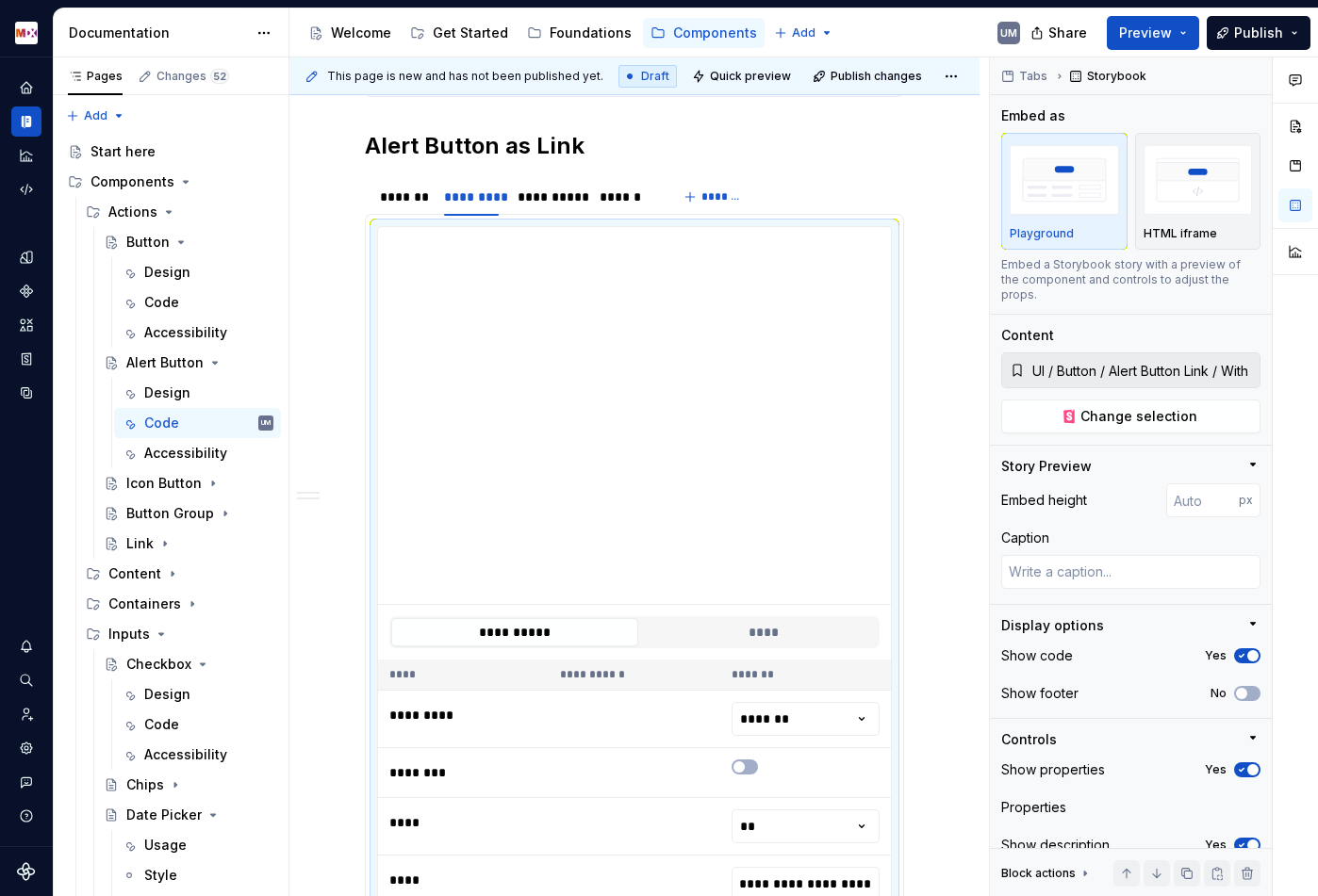
type input "**********"
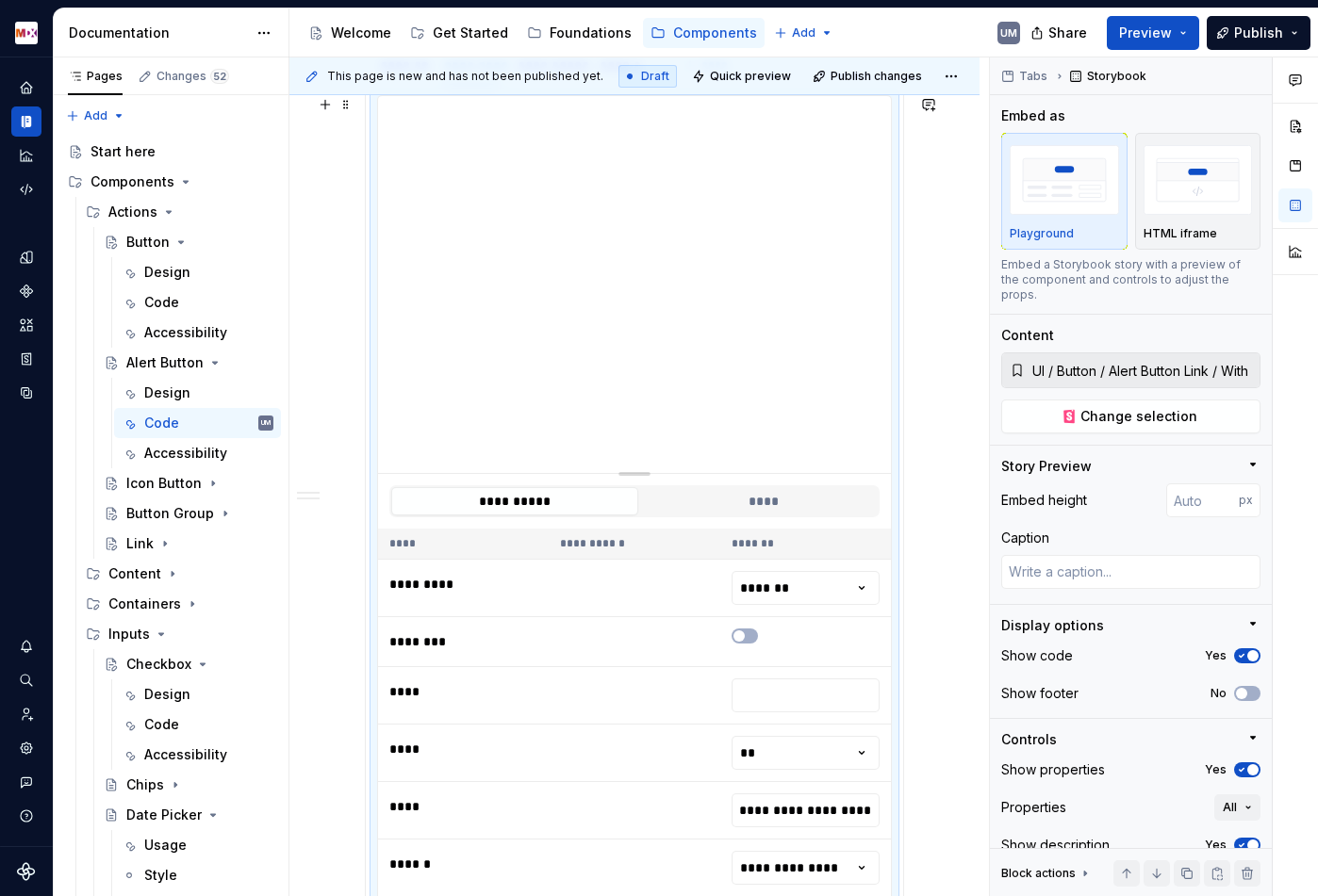
scroll to position [863, 0]
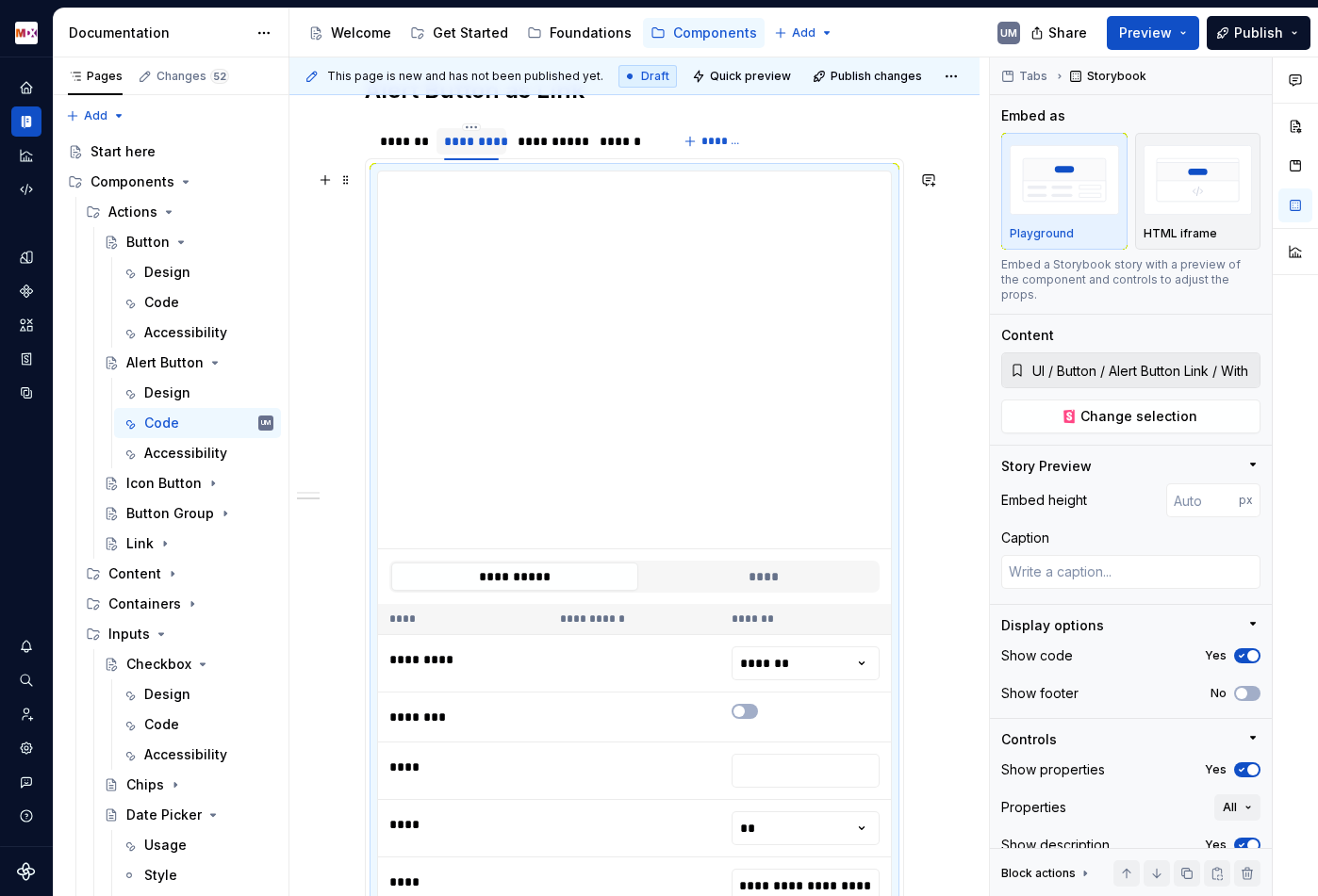
type input "**********"
type textarea "*"
click at [533, 133] on div "**********" at bounding box center [549, 142] width 63 height 19
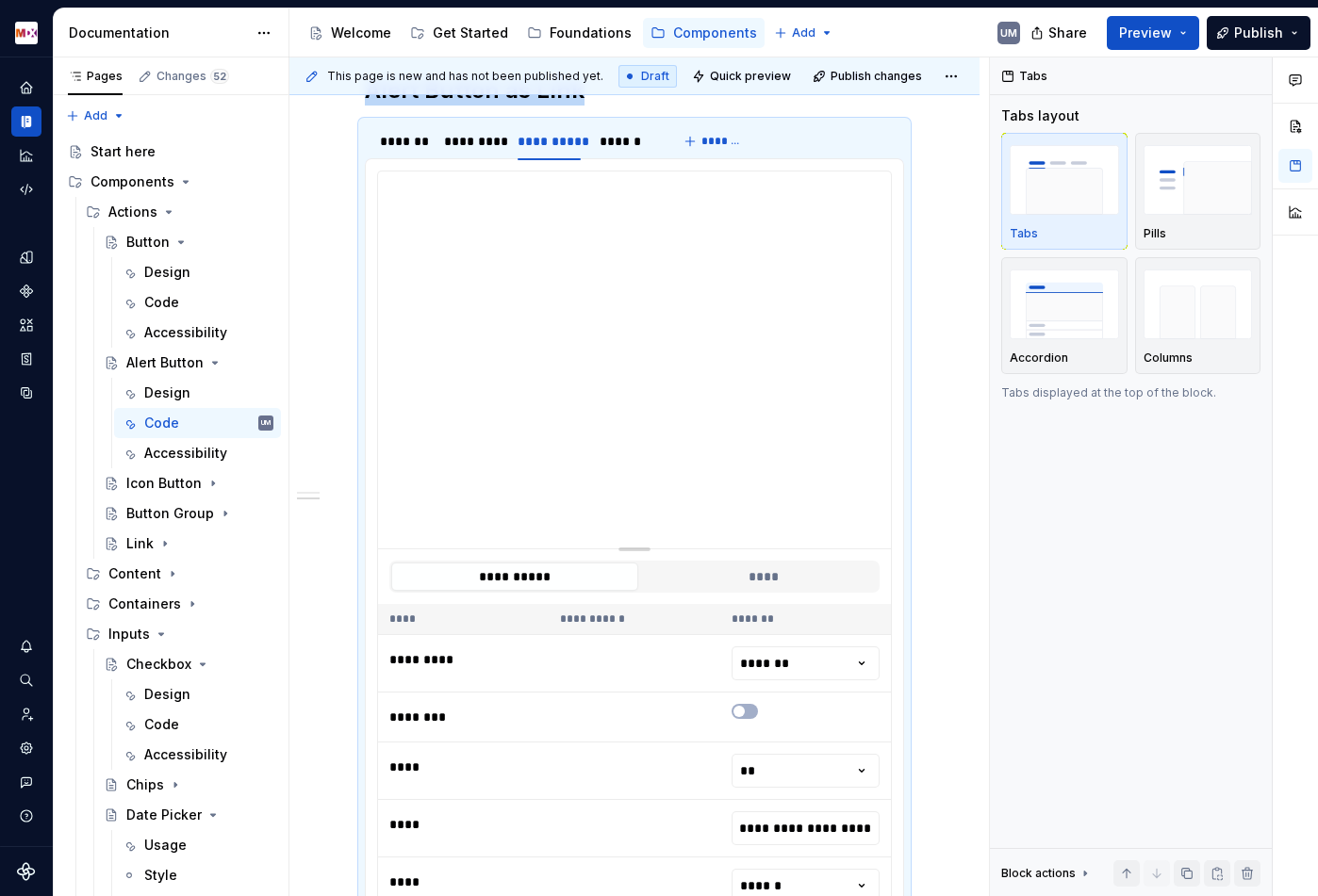
type input "**********"
type textarea "*"
type input "**********"
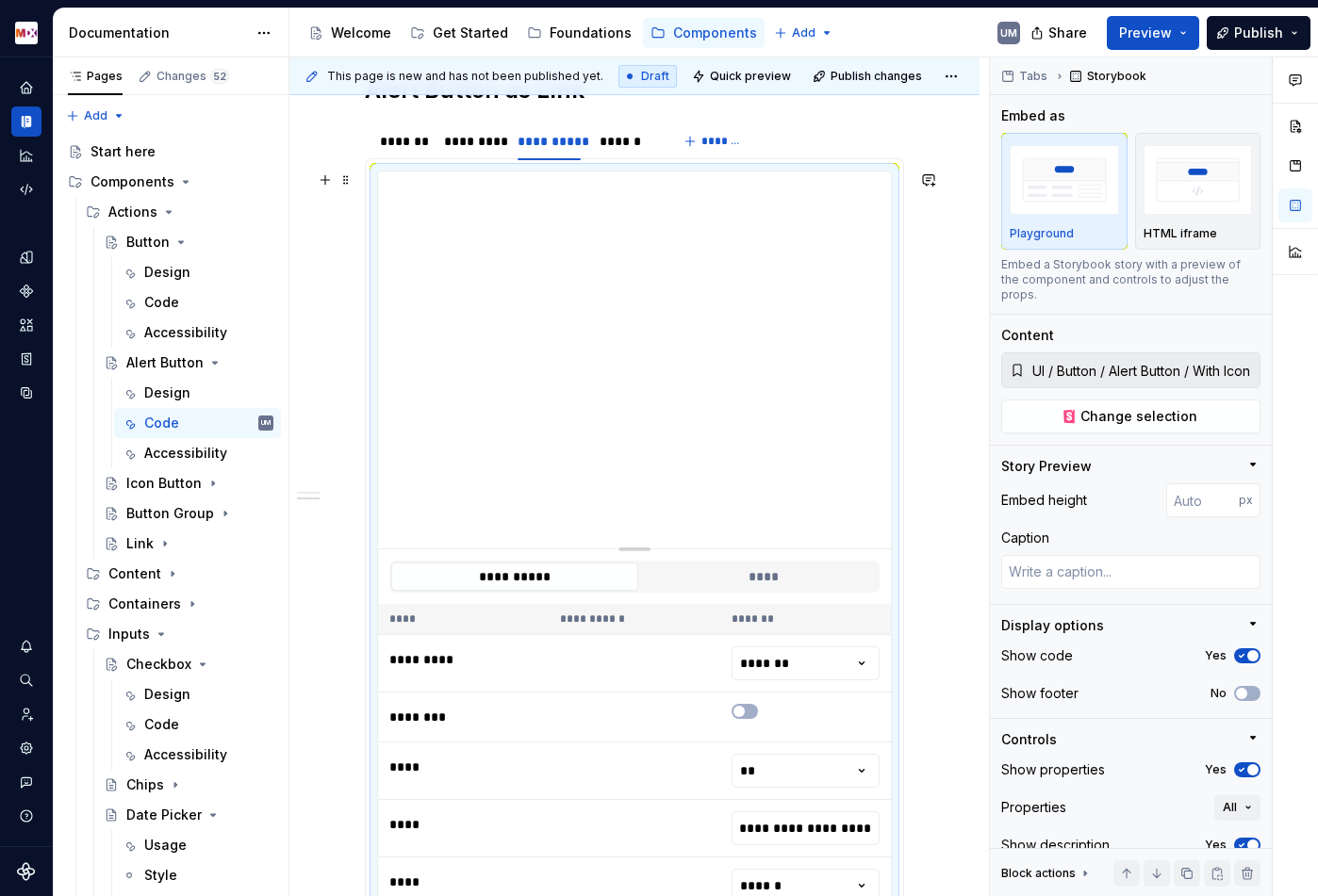
type textarea "*"
type input "**********"
click at [1127, 399] on button "Change selection" at bounding box center [1130, 416] width 260 height 34
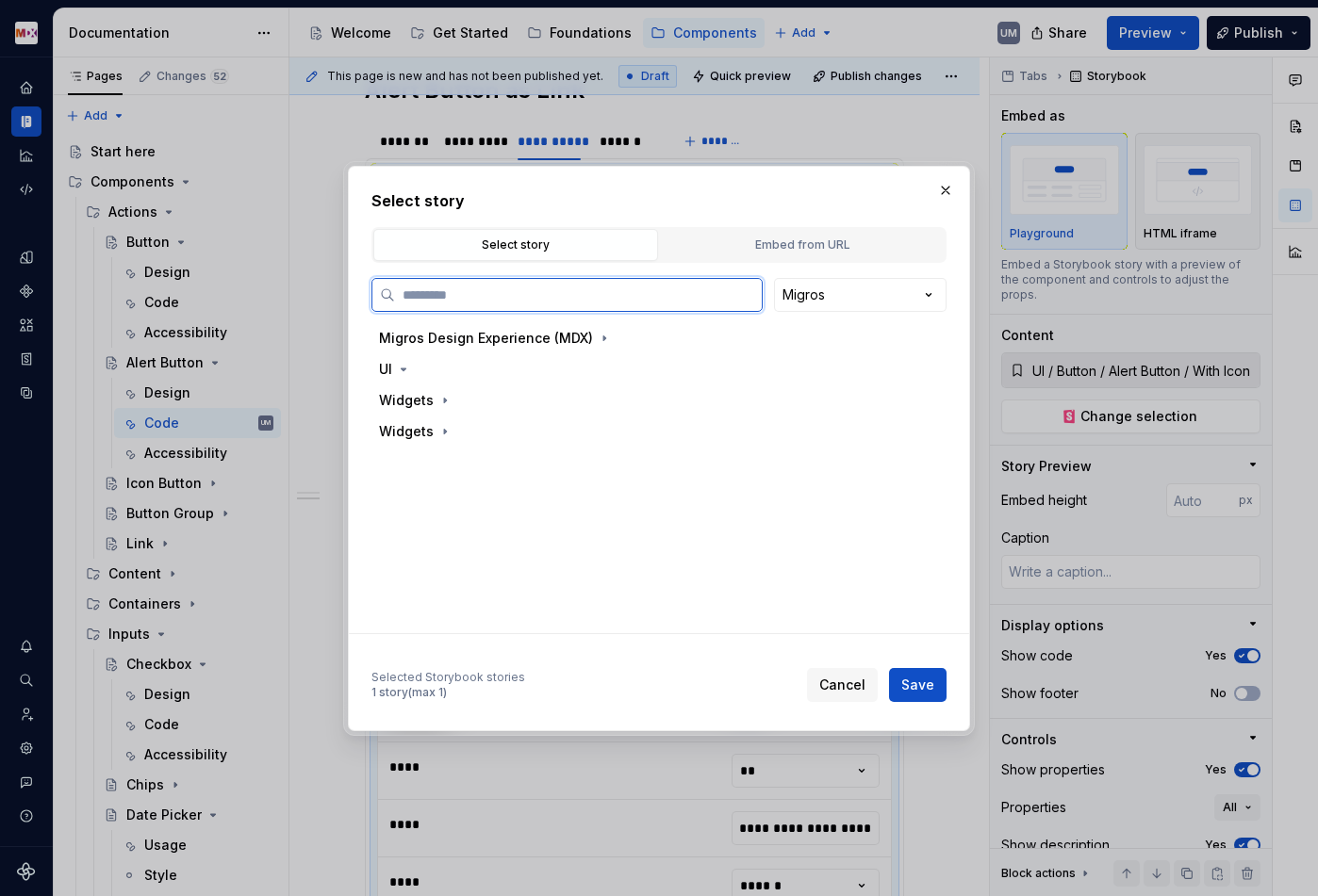
type textarea "*"
type input "*****"
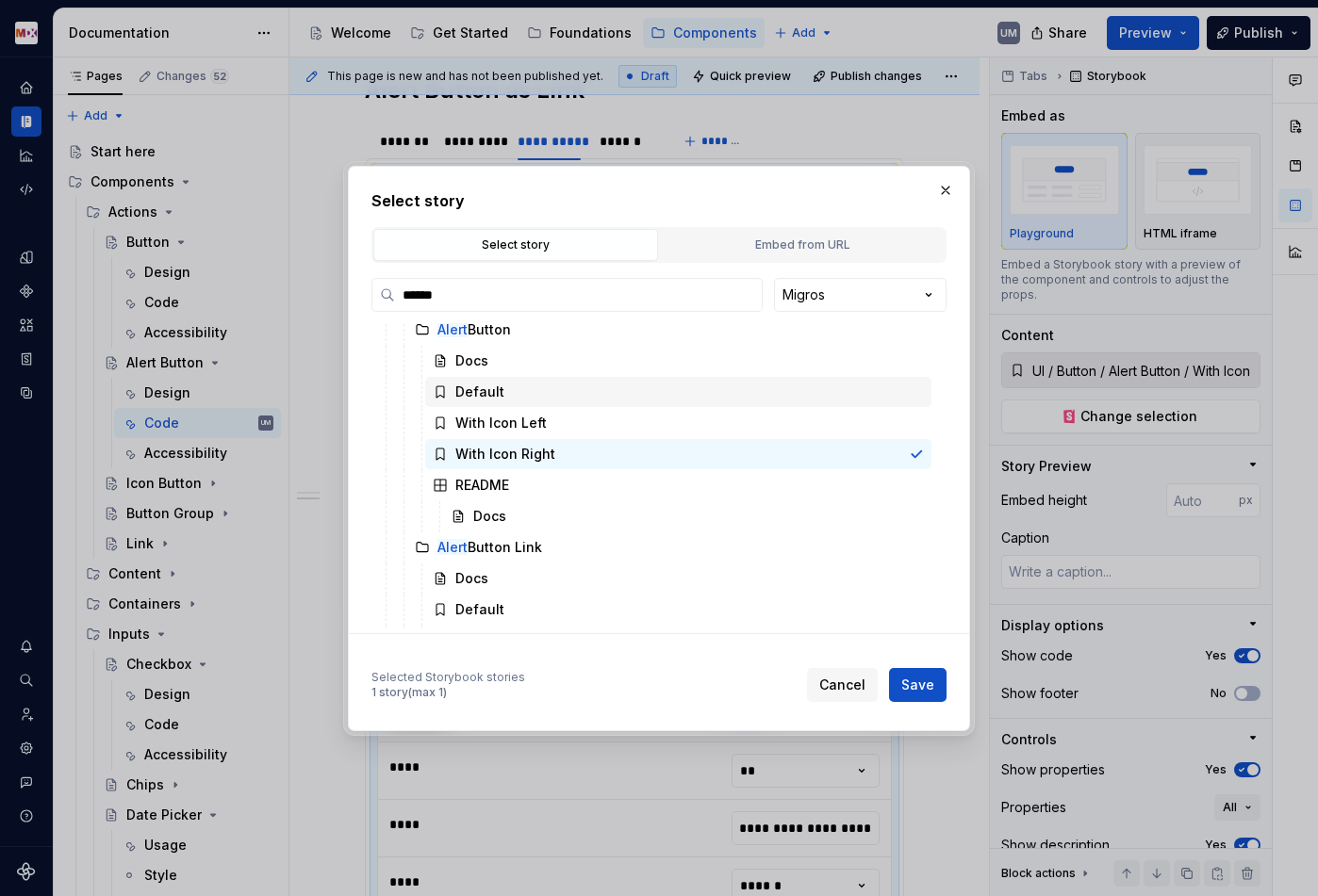
scroll to position [165, 0]
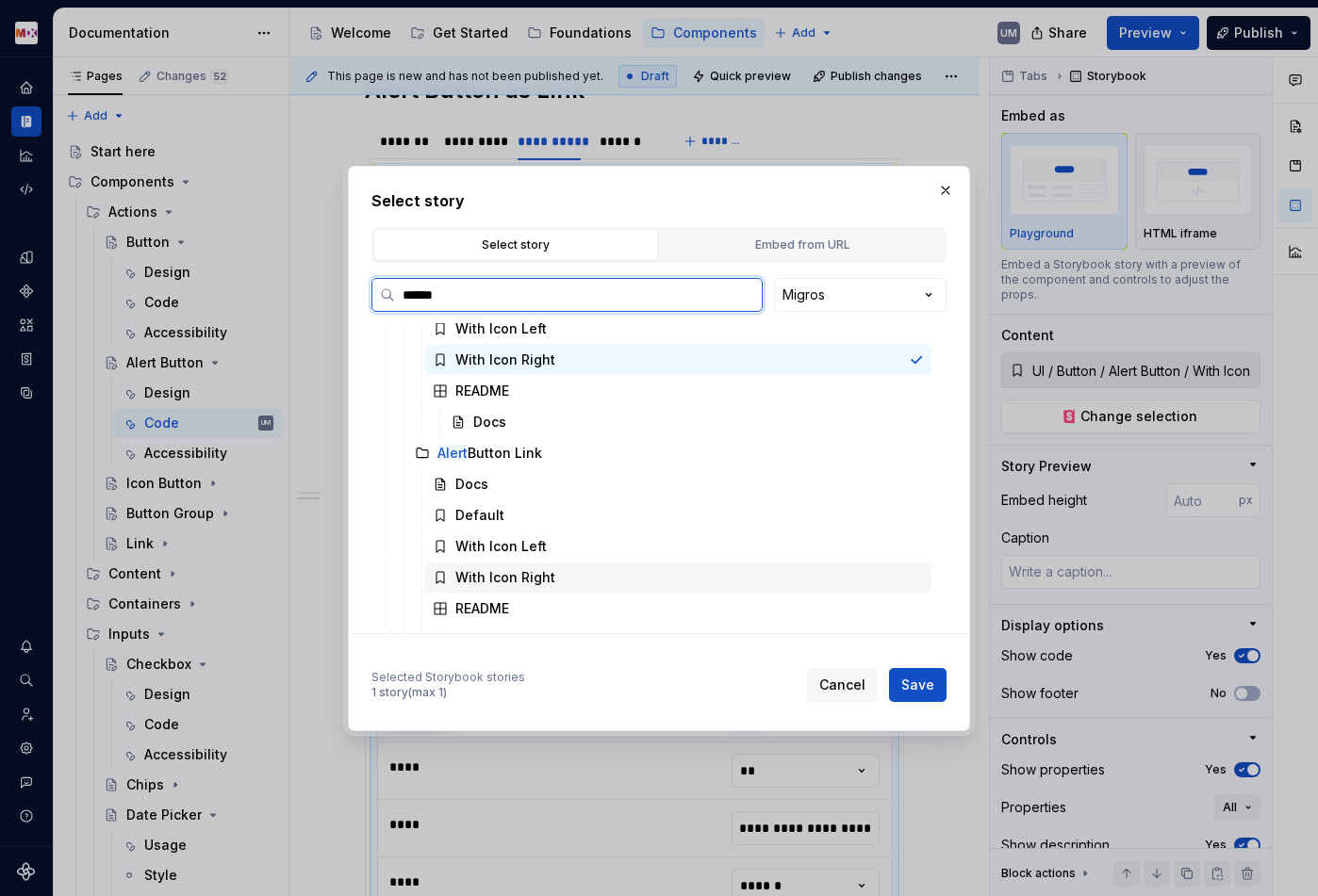
click at [550, 567] on div "With Icon Right" at bounding box center [678, 578] width 506 height 30
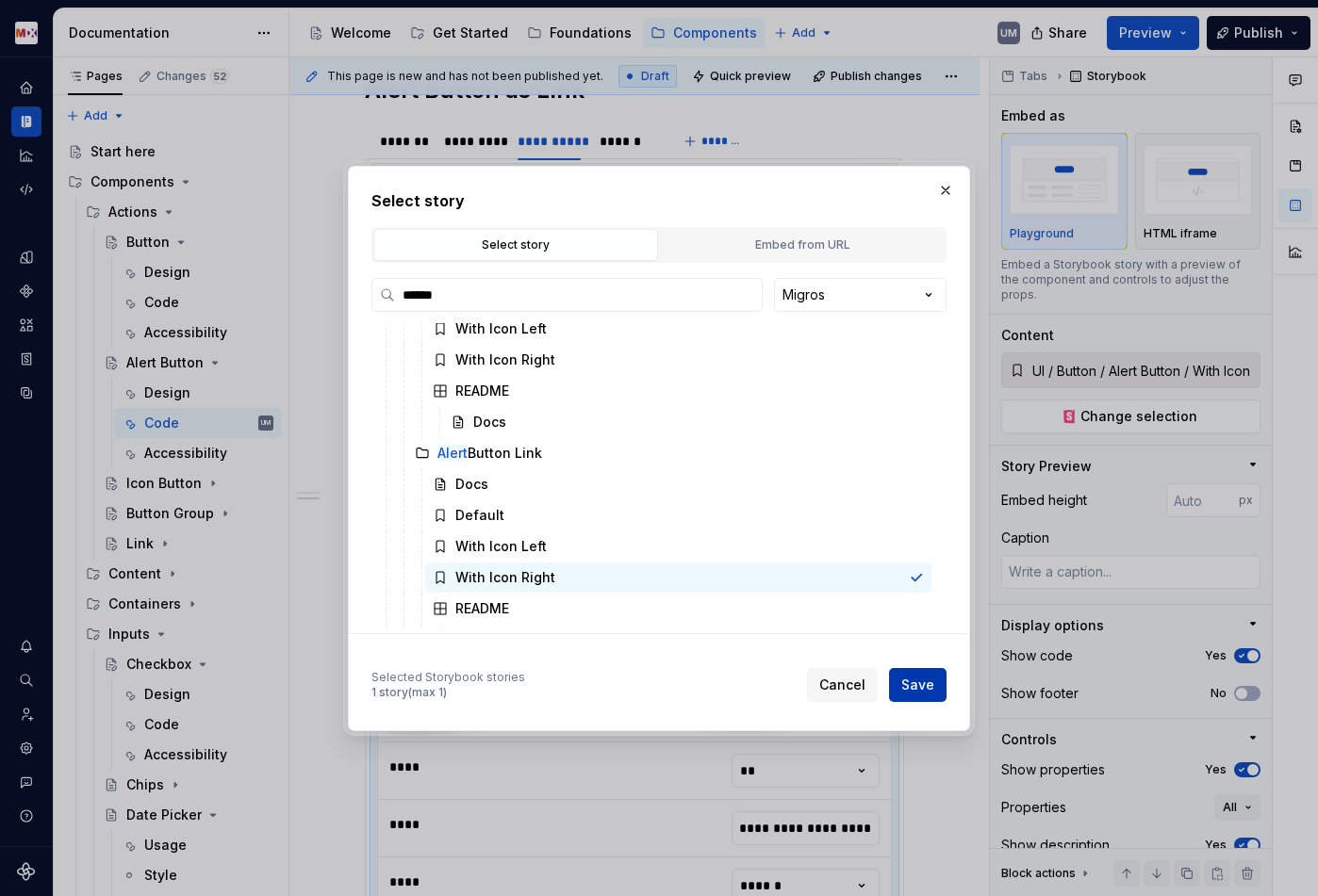
click at [910, 675] on button "Save" at bounding box center [917, 685] width 58 height 34
type textarea "*"
type input "**********"
type input "UI / Button / Alert Button Link / With Icon Right"
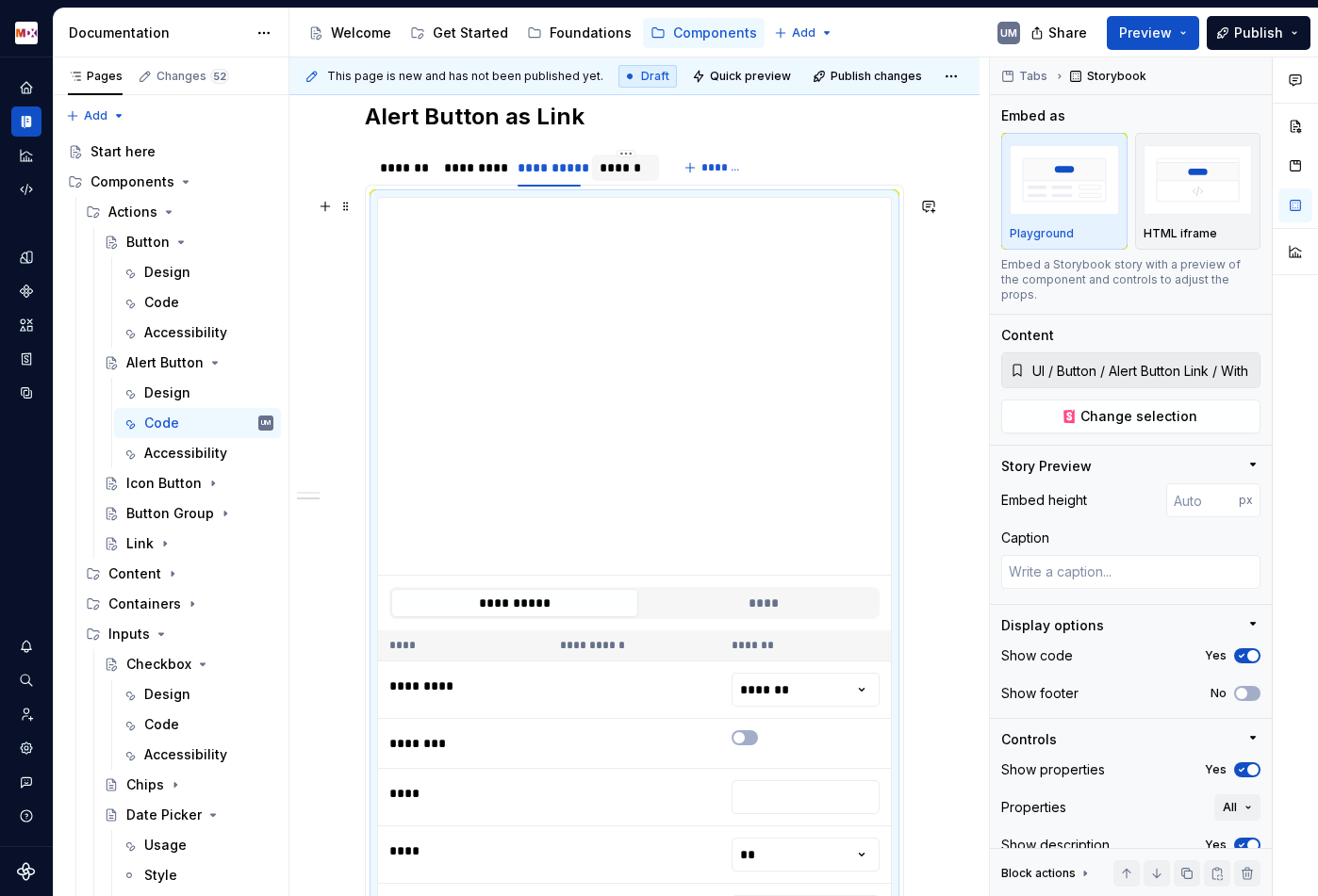
type input "**********"
click at [629, 166] on div "******" at bounding box center [625, 168] width 52 height 19
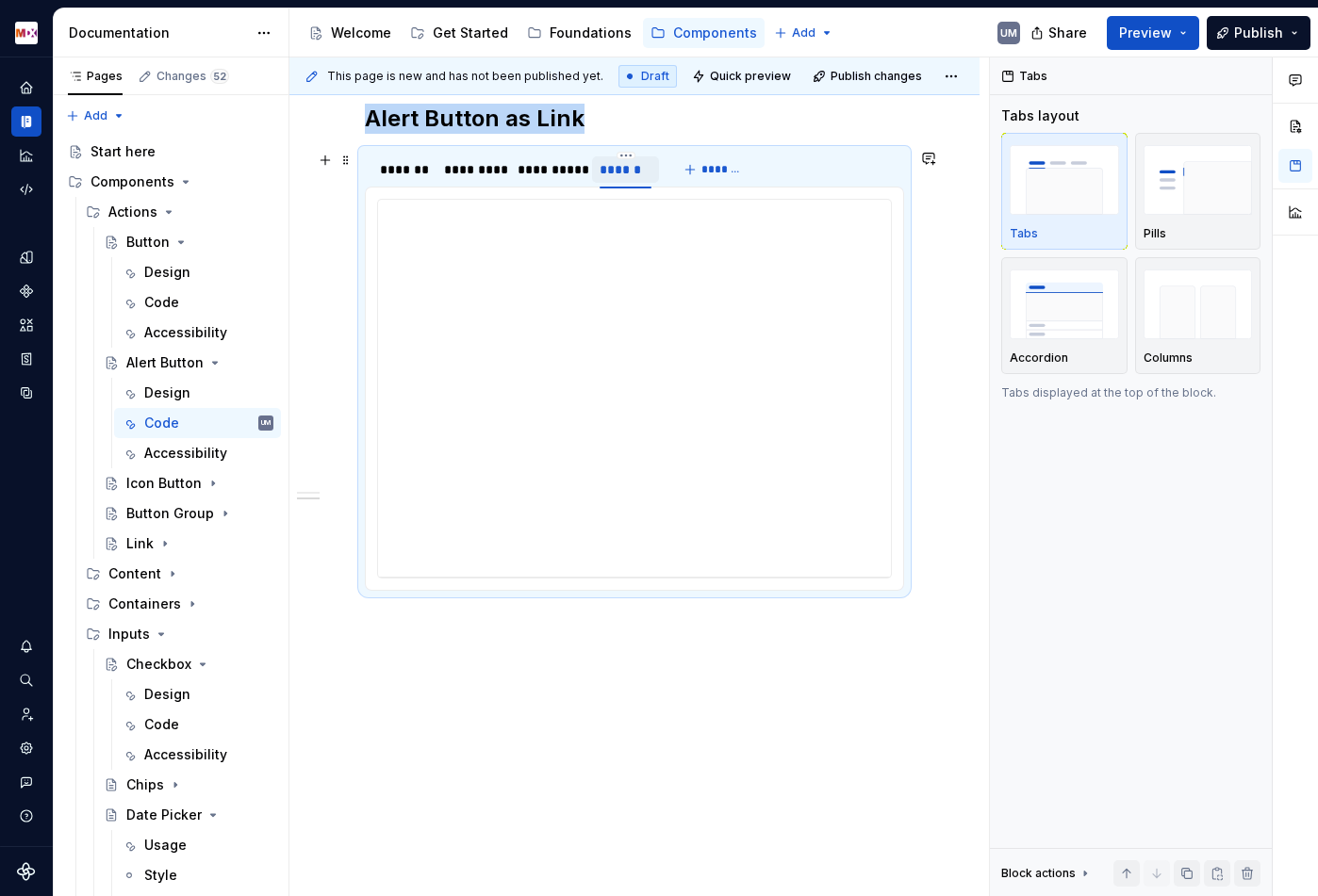
scroll to position [835, 0]
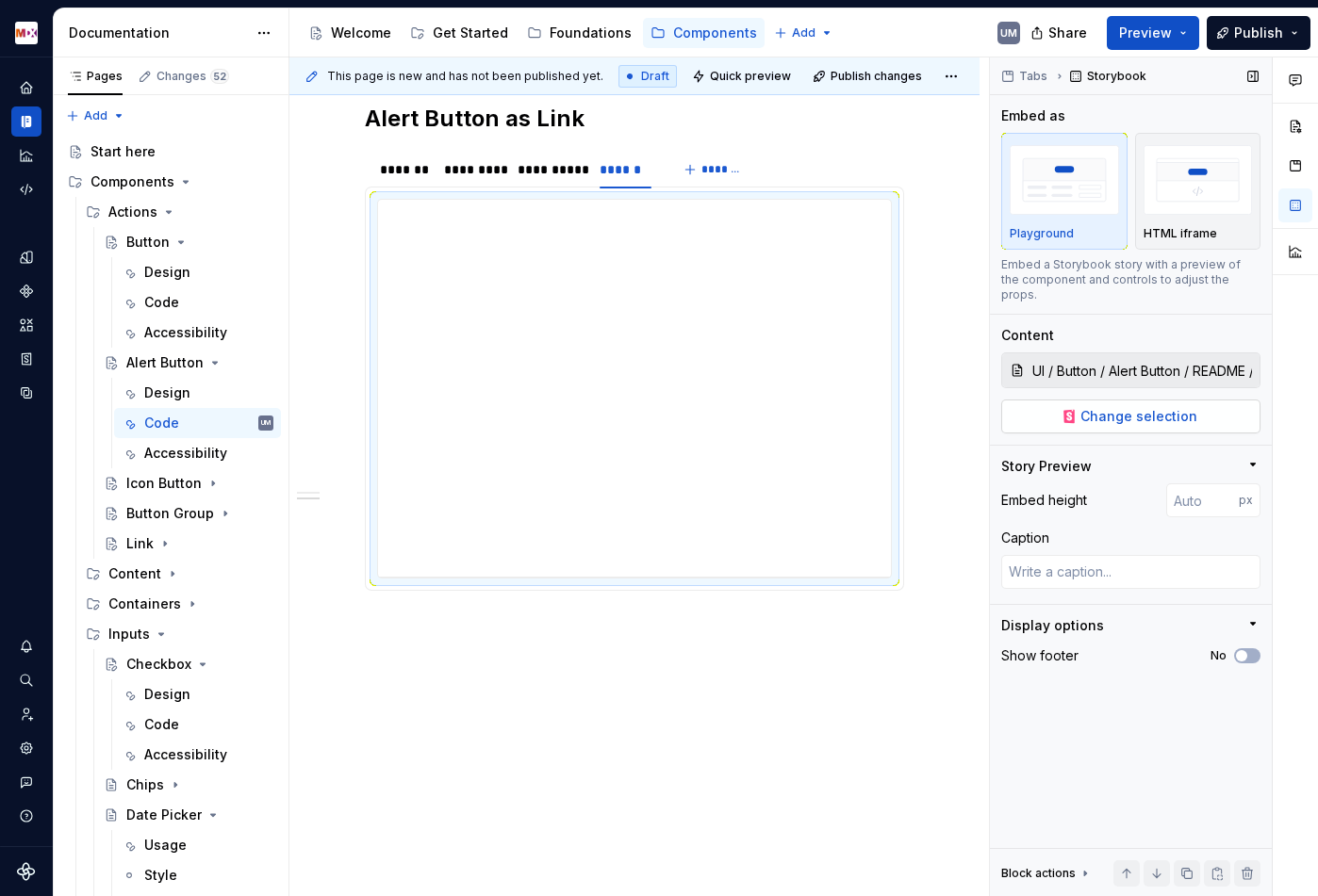
click at [1134, 407] on span "Change selection" at bounding box center [1139, 416] width 117 height 19
type textarea "*"
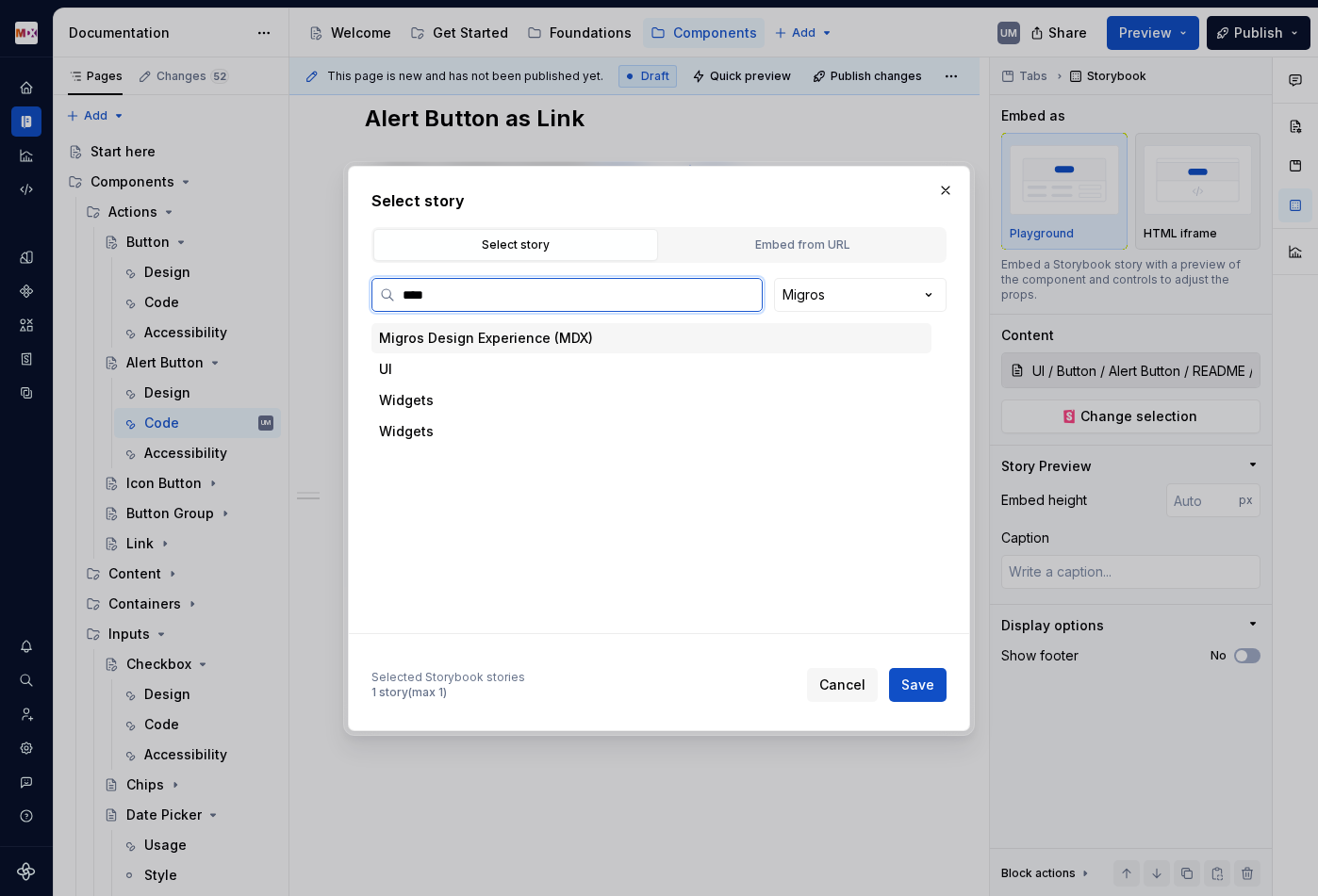
type input "*****"
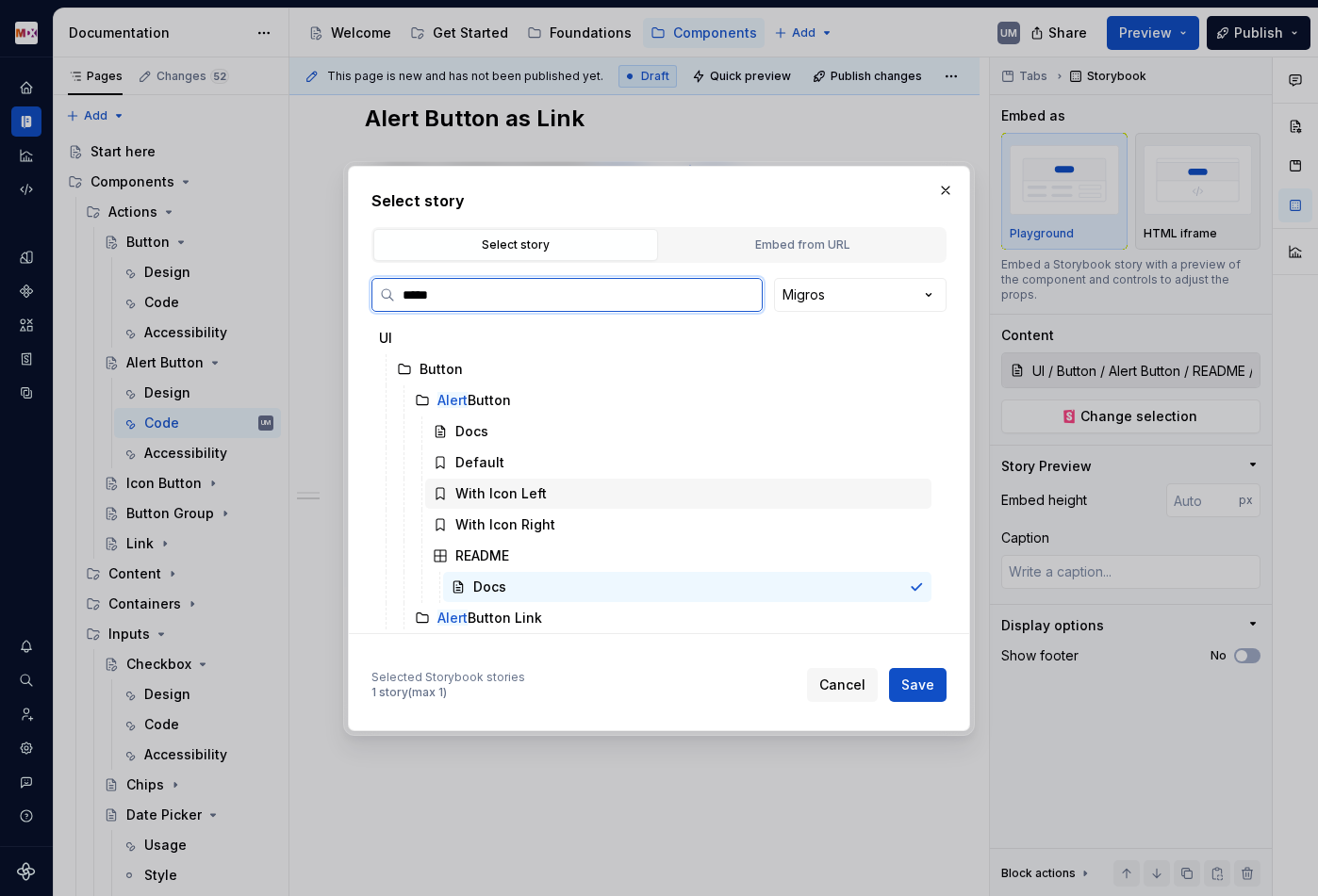
scroll to position [192, 0]
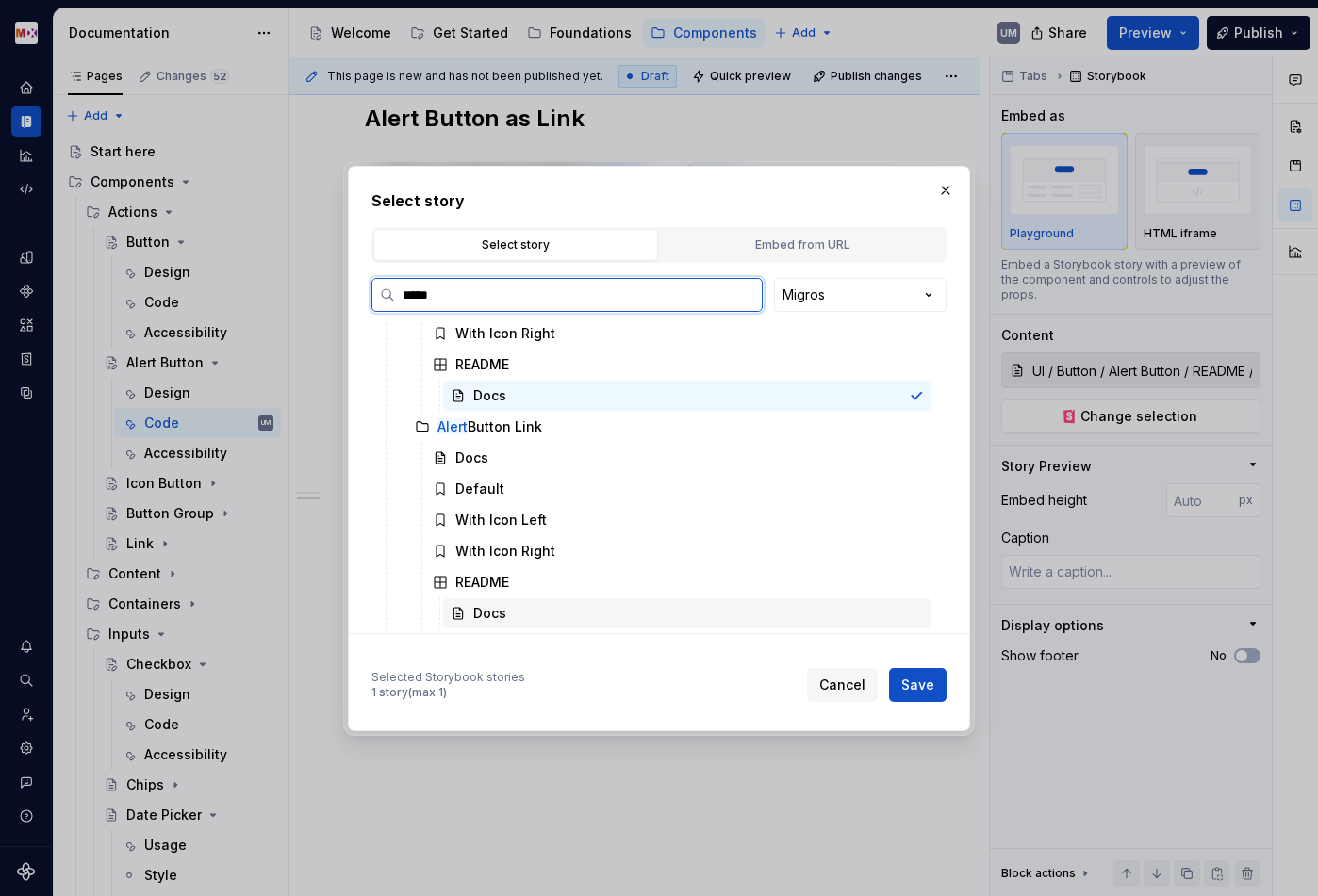
click at [509, 600] on div "Docs" at bounding box center [686, 614] width 488 height 30
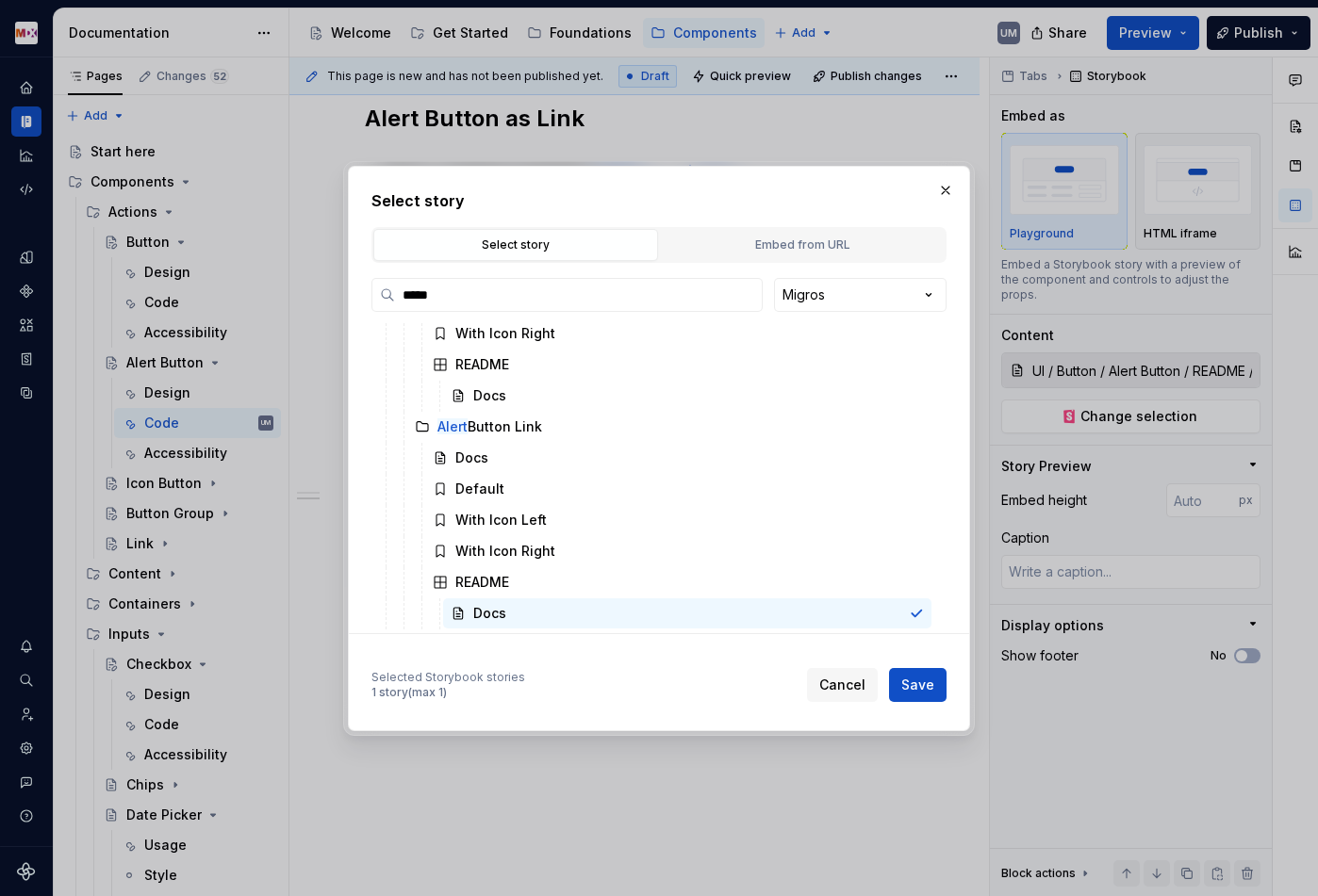
click at [908, 676] on span "Save" at bounding box center [917, 685] width 33 height 19
type textarea "*"
type input "UI / Button / Alert Button Link / README / Docs"
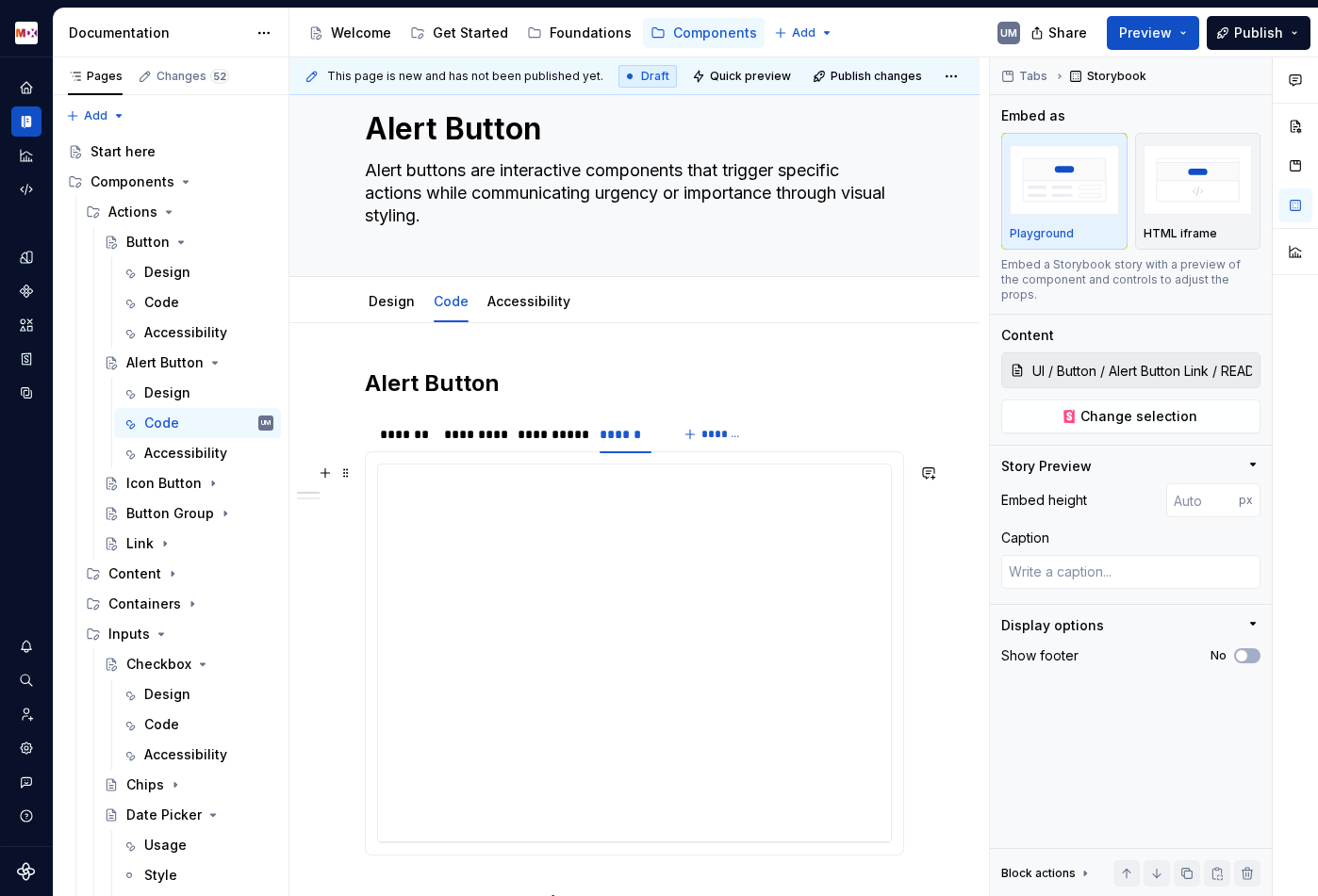
scroll to position [0, 0]
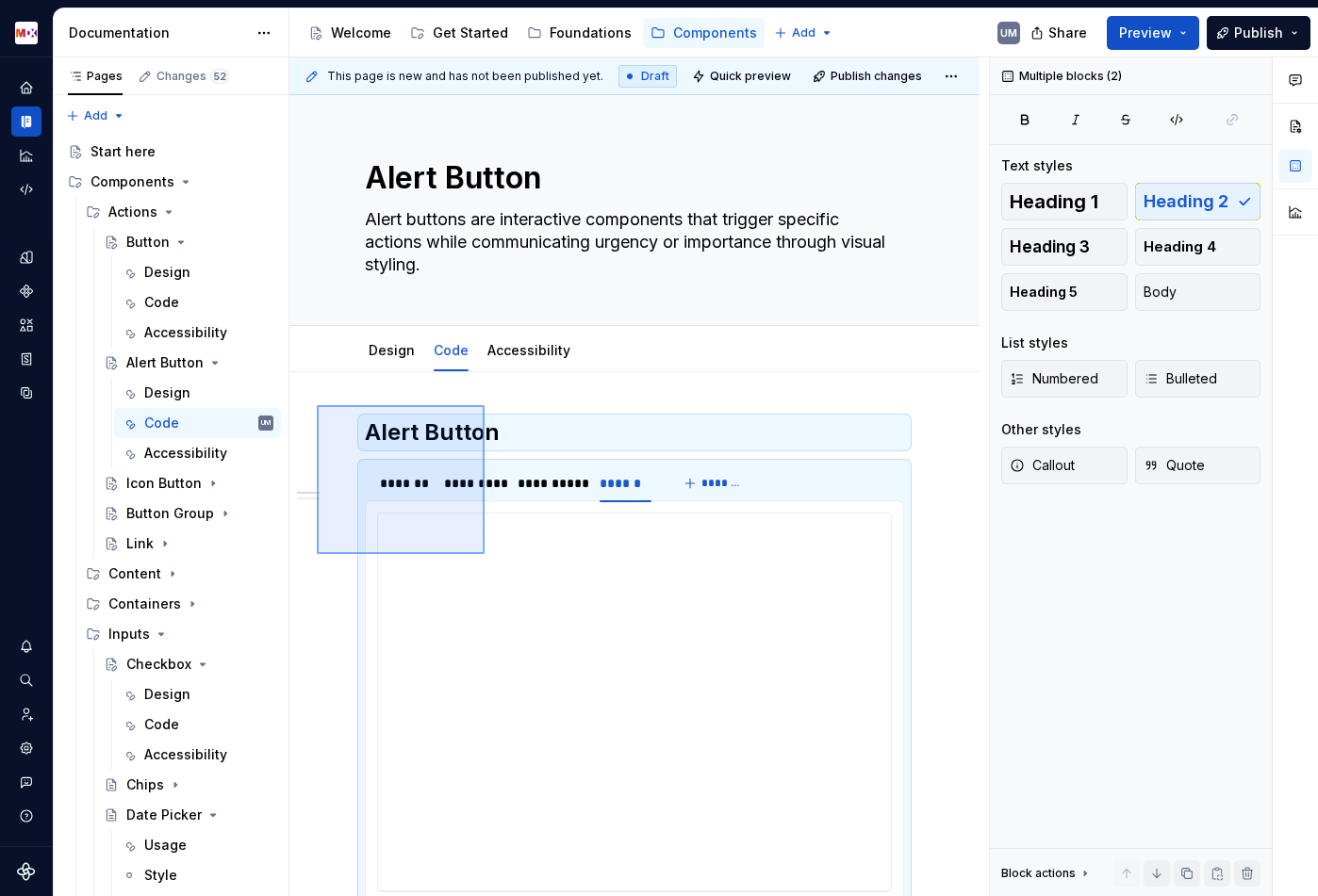
drag, startPoint x: 316, startPoint y: 405, endPoint x: 487, endPoint y: 551, distance: 224.8
click at [487, 551] on div "**********" at bounding box center [638, 477] width 700 height 839
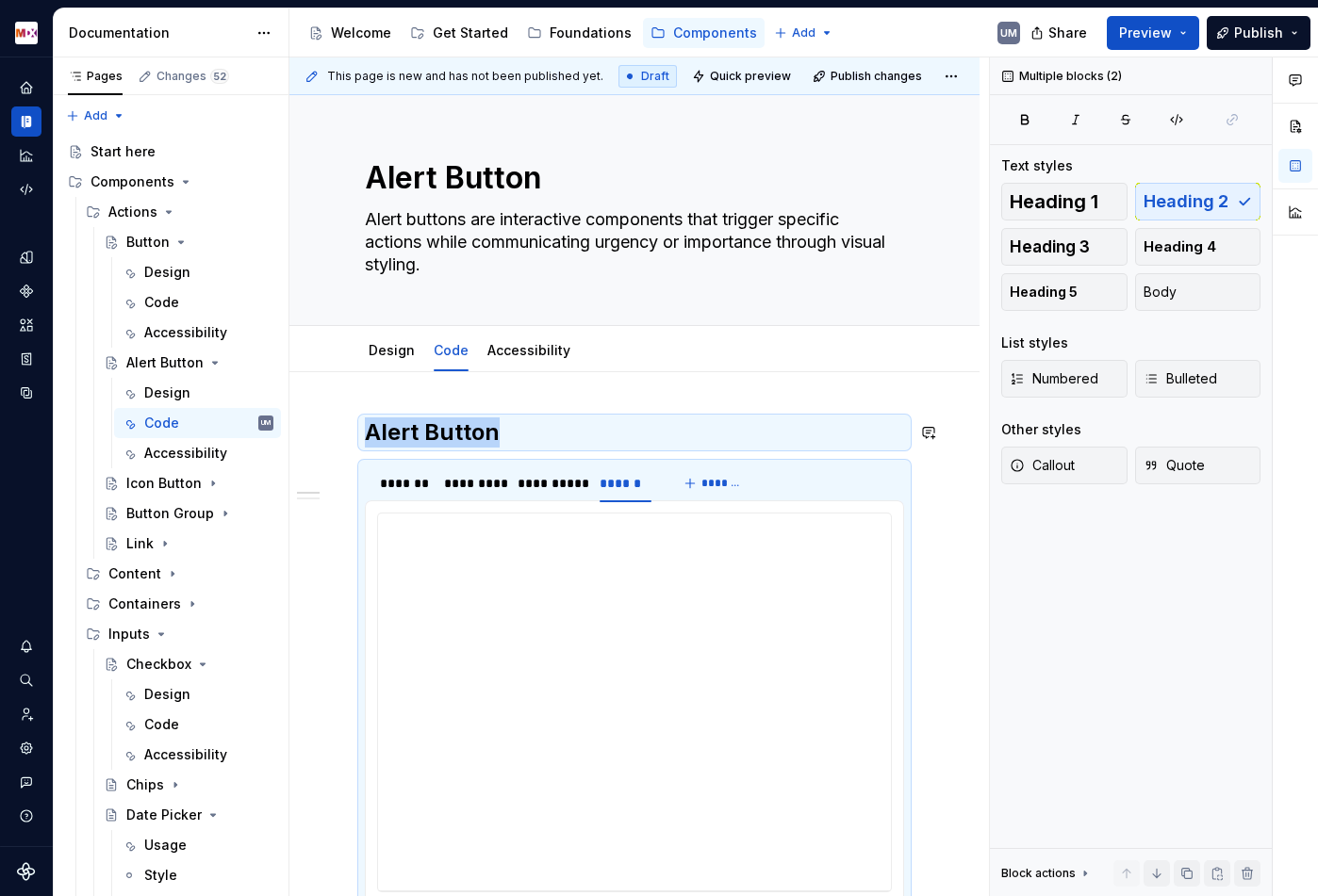
scroll to position [8, 0]
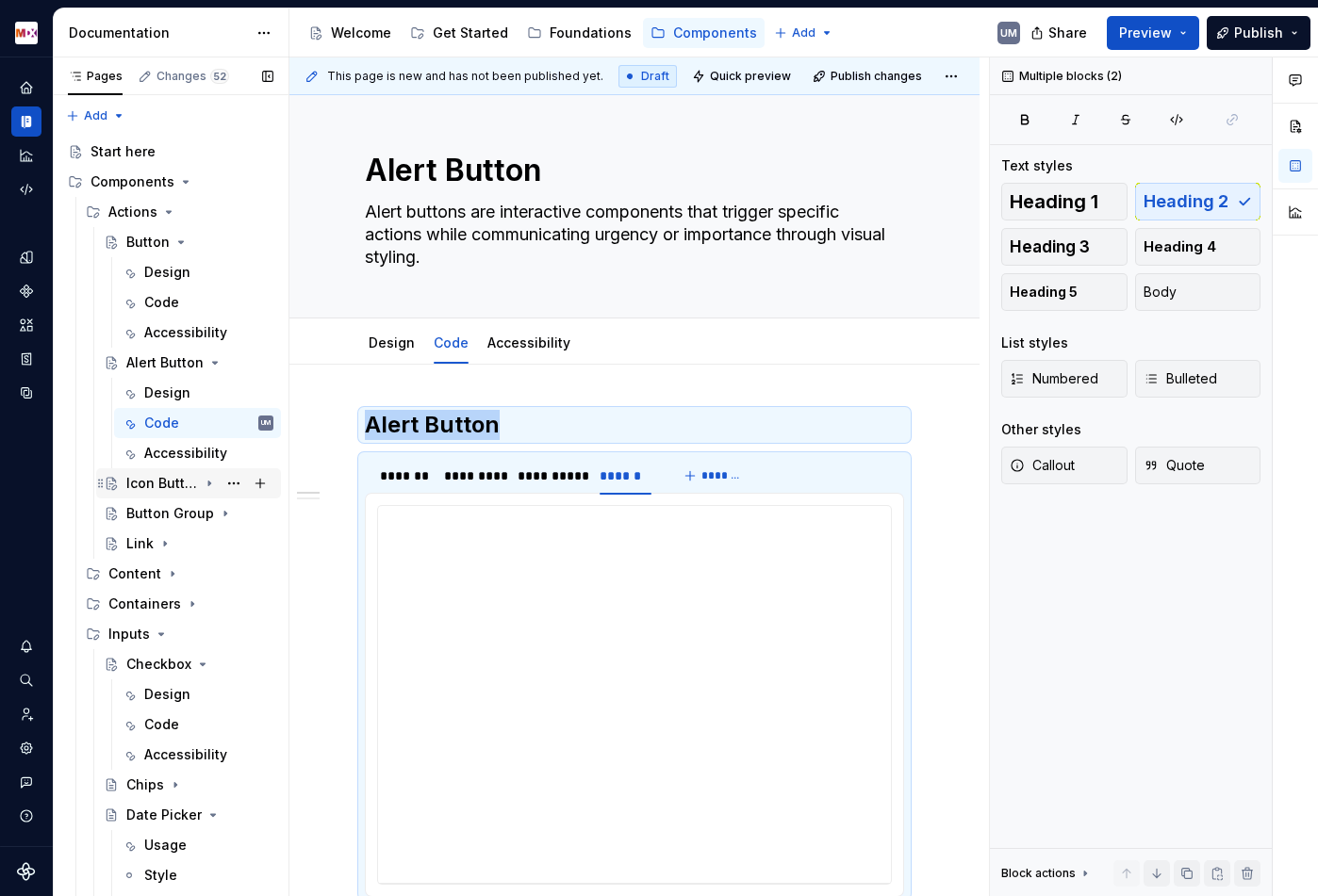
click at [211, 480] on icon "Page tree" at bounding box center [210, 483] width 15 height 15
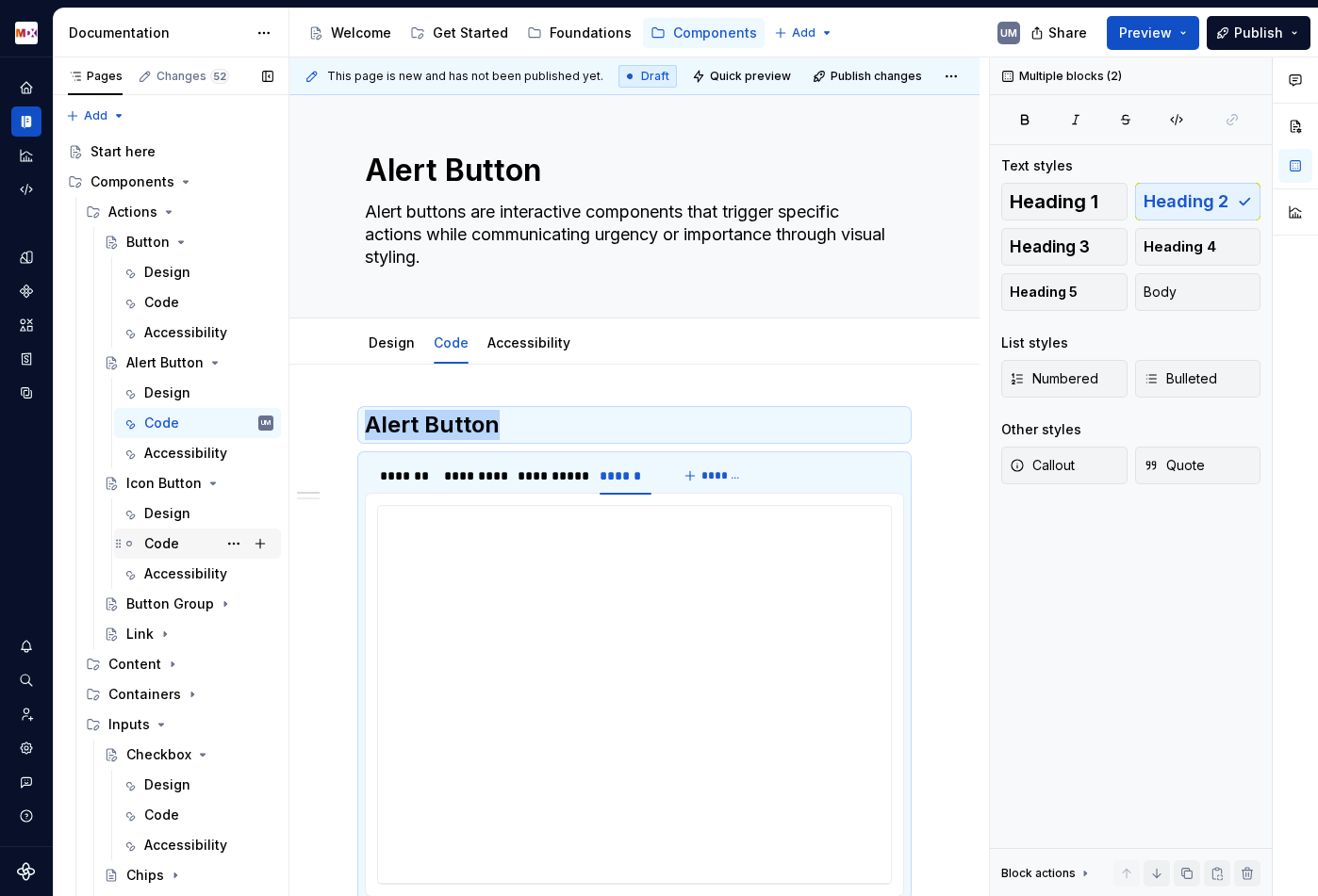
click at [172, 542] on div "Code" at bounding box center [161, 544] width 35 height 19
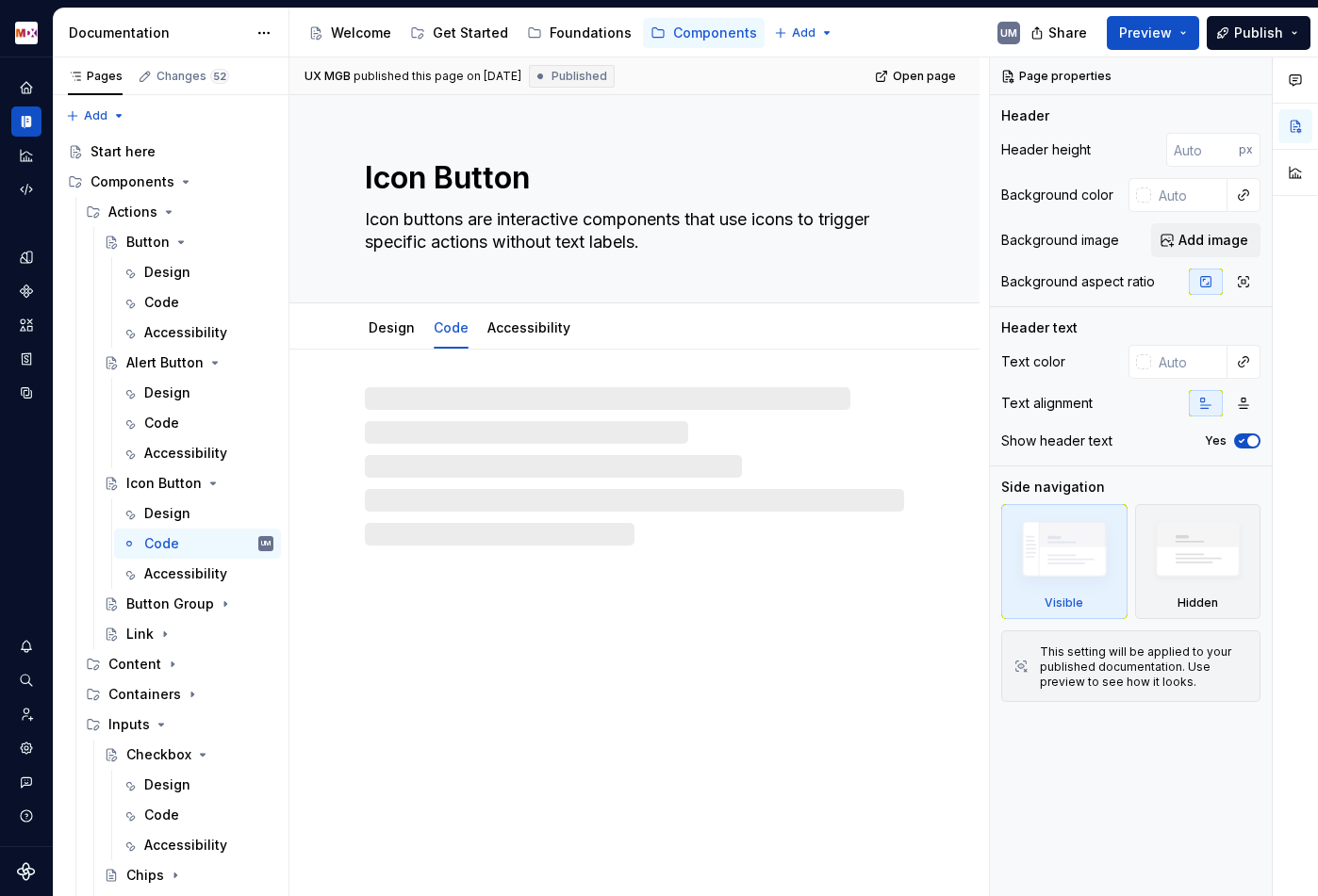
click at [446, 394] on div at bounding box center [634, 466] width 539 height 159
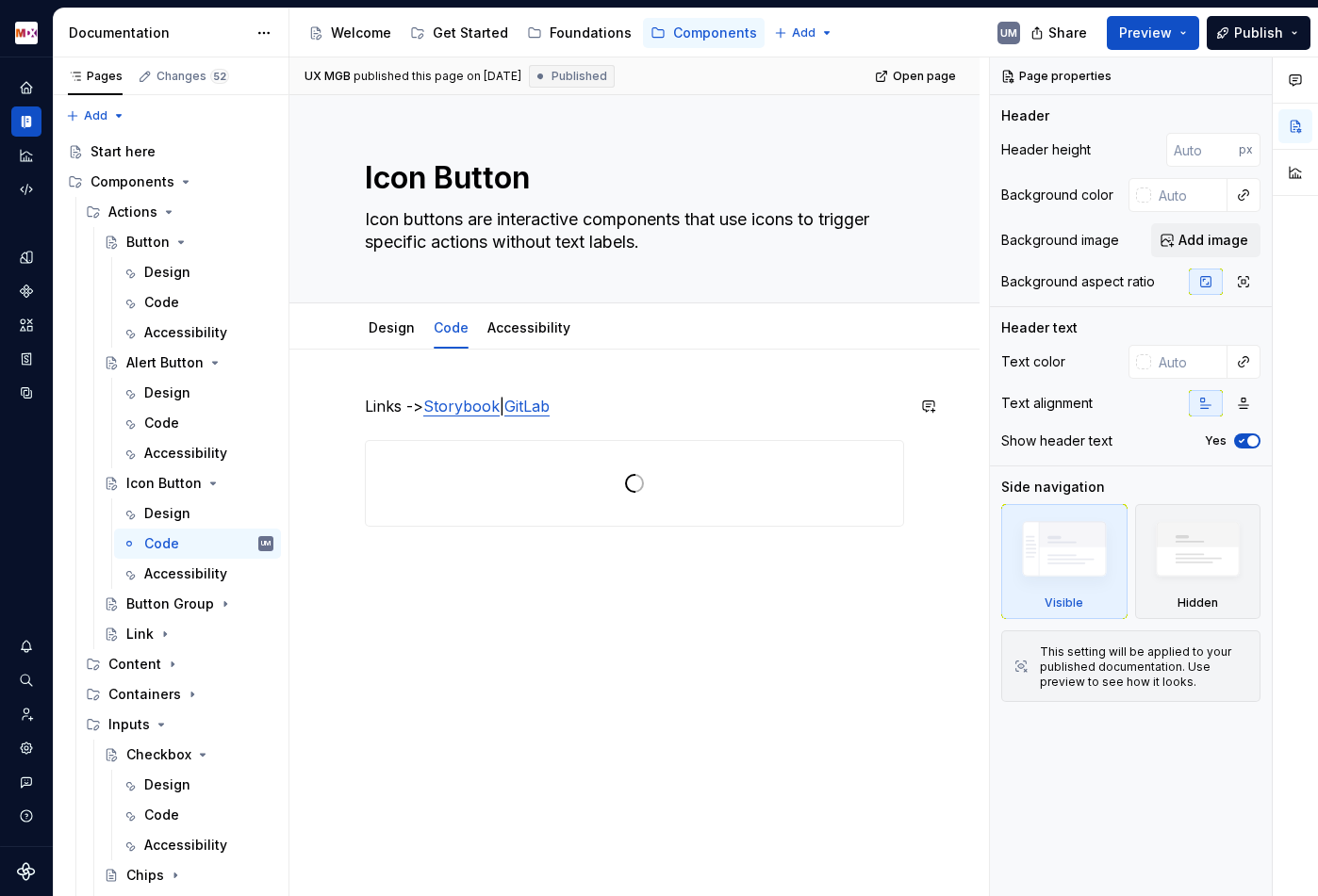
type textarea "*"
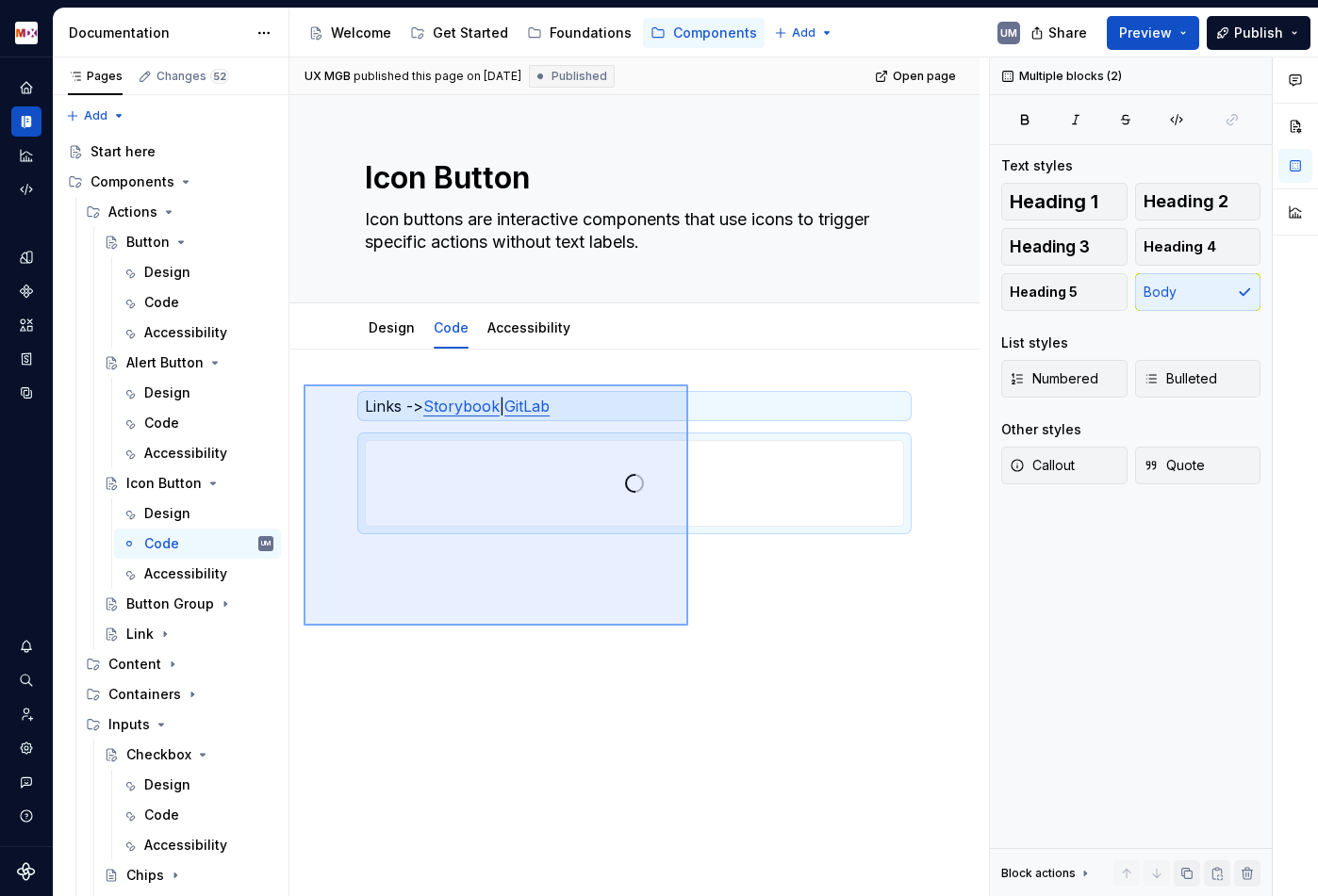
drag, startPoint x: 316, startPoint y: 384, endPoint x: 688, endPoint y: 613, distance: 436.8
click at [688, 624] on div "UX MGB published this page on [DATE] Published Open page Icon Button Icon butto…" at bounding box center [638, 477] width 700 height 839
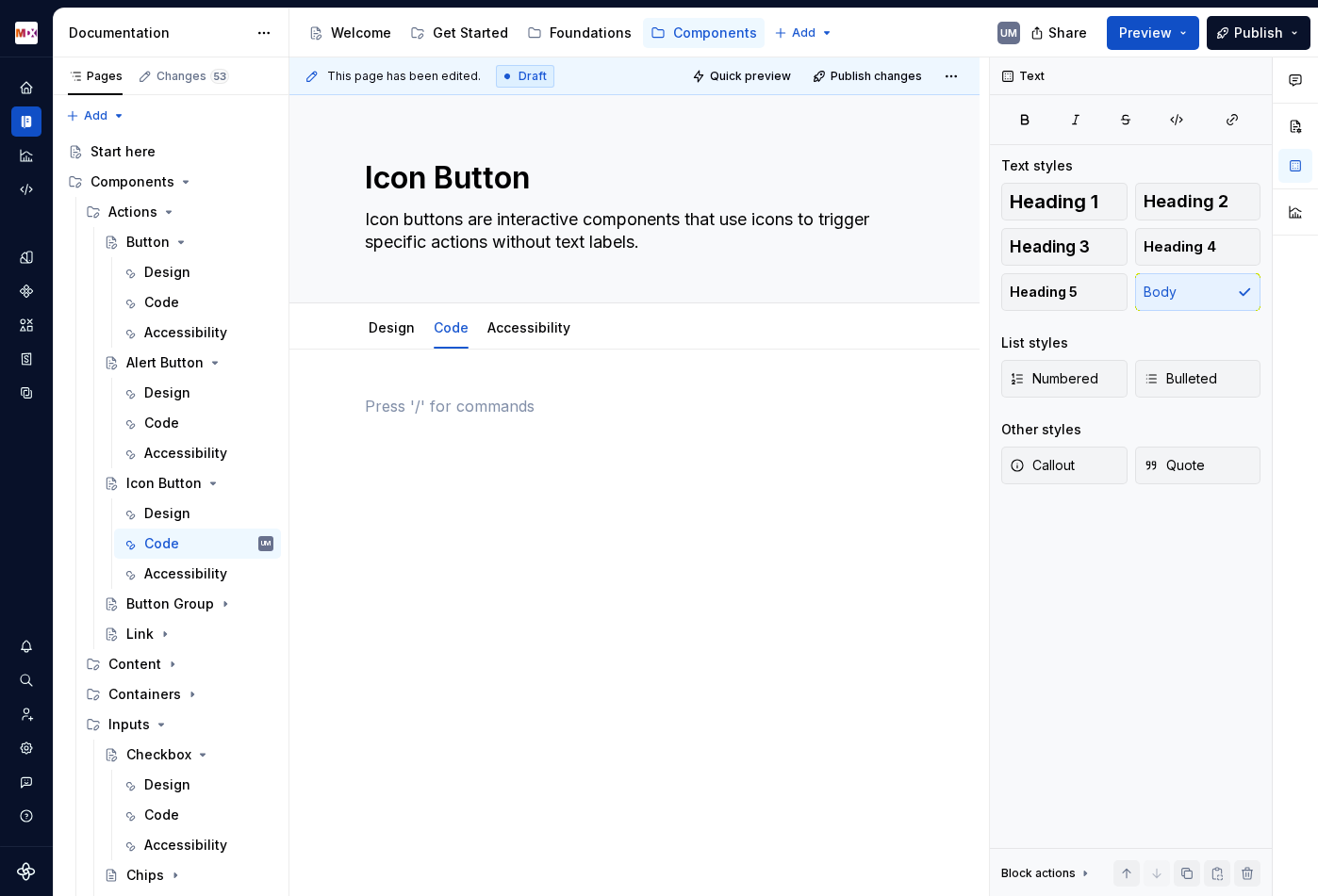
paste div
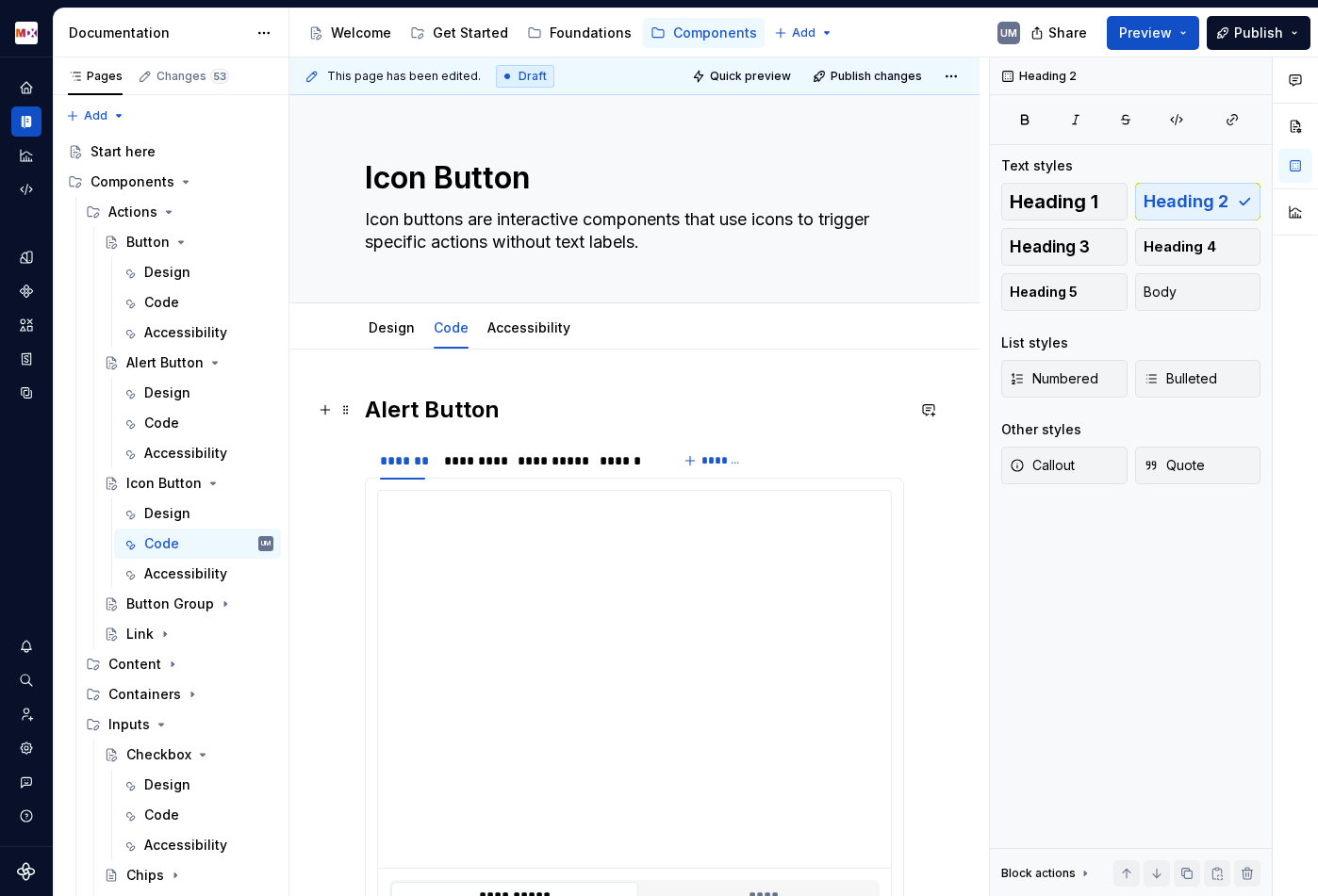
click at [424, 409] on h2 "Alert Button" at bounding box center [634, 410] width 539 height 30
click at [390, 404] on h2 "Alert Button" at bounding box center [634, 410] width 539 height 30
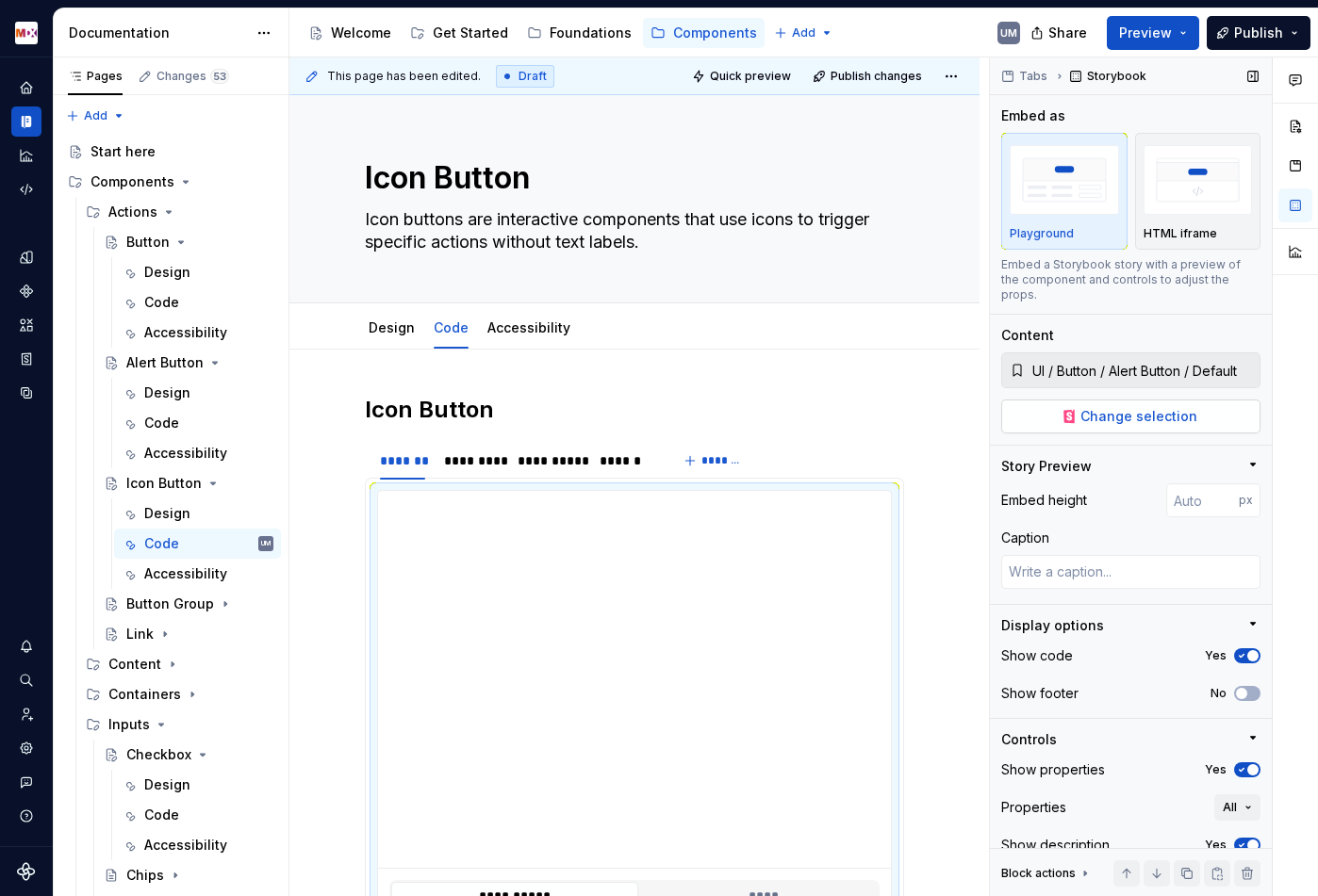
click at [1090, 407] on span "Change selection" at bounding box center [1139, 416] width 117 height 19
type textarea "*"
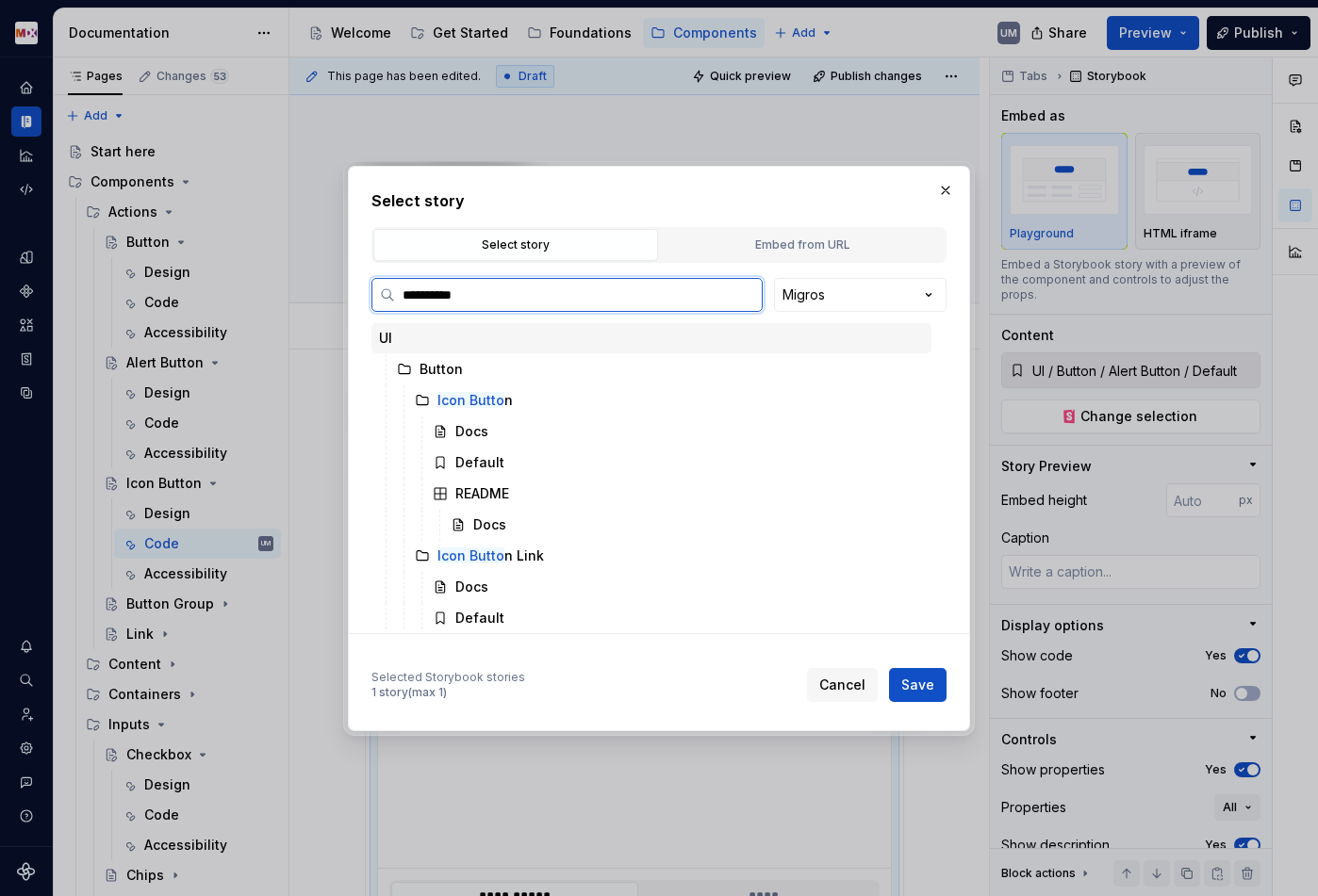
type input "**********"
click at [476, 465] on div "Default" at bounding box center [480, 463] width 49 height 19
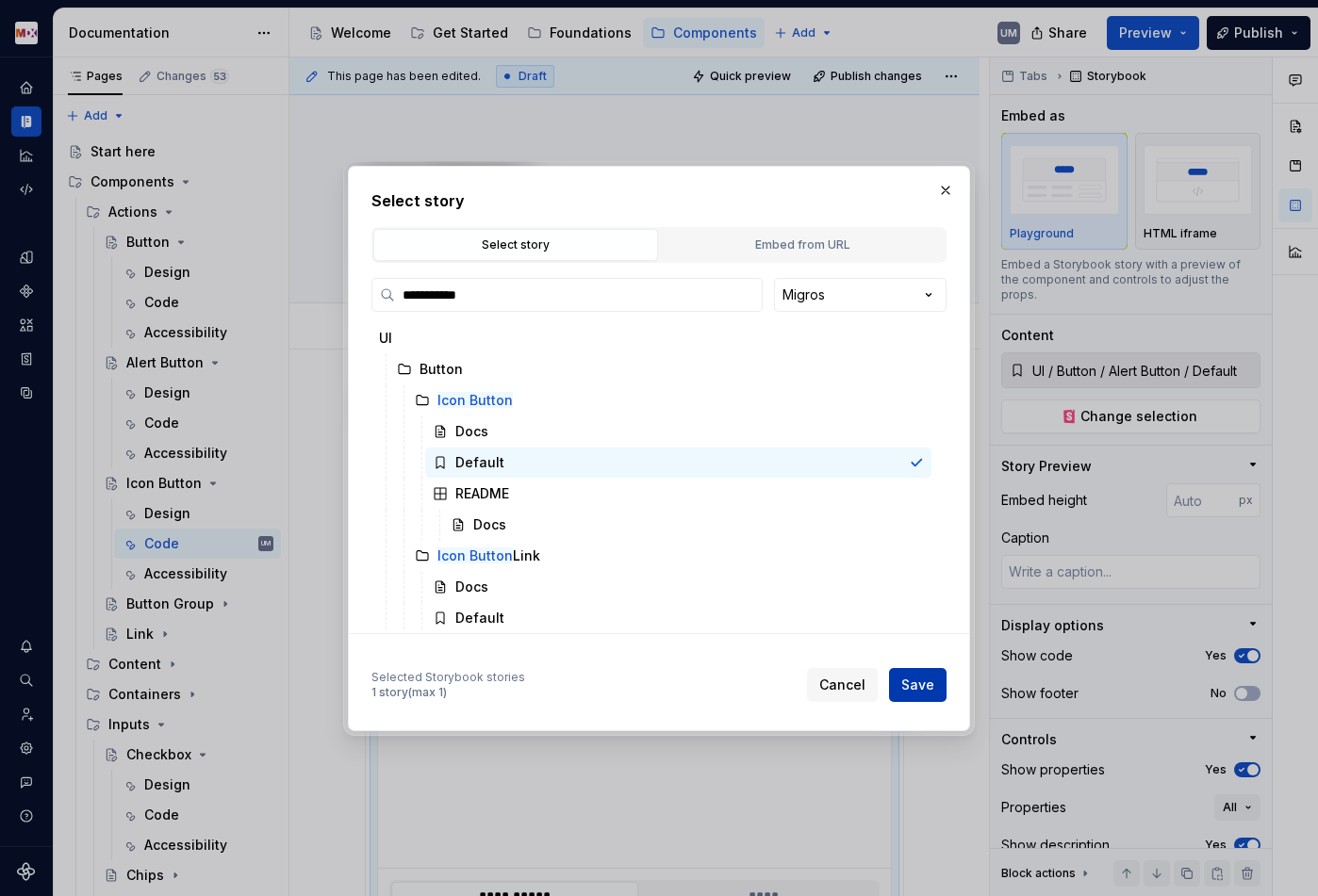
click at [913, 676] on span "Save" at bounding box center [917, 685] width 33 height 19
type textarea "*"
type input "UI / Button / Icon Button / Default"
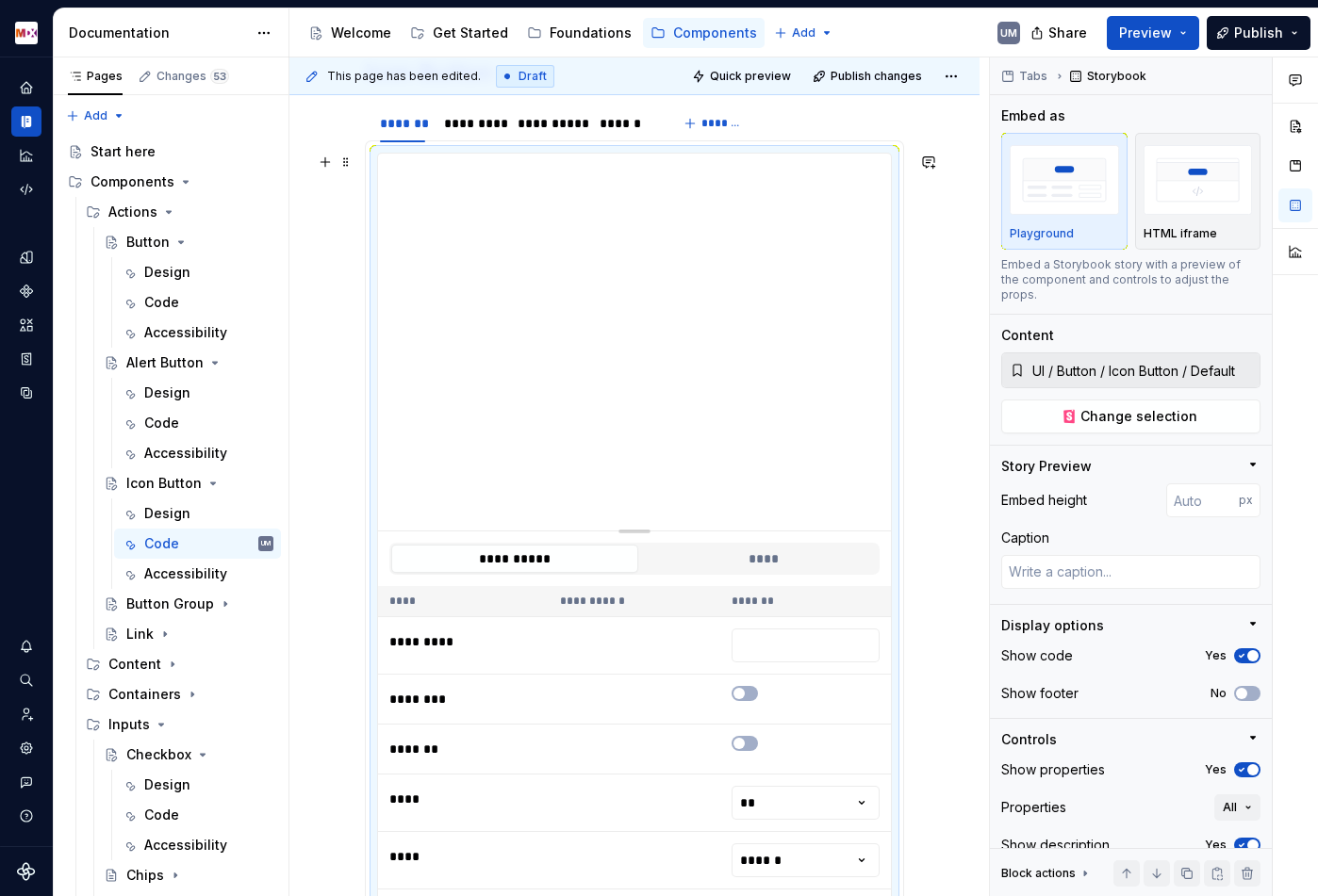
scroll to position [278, 0]
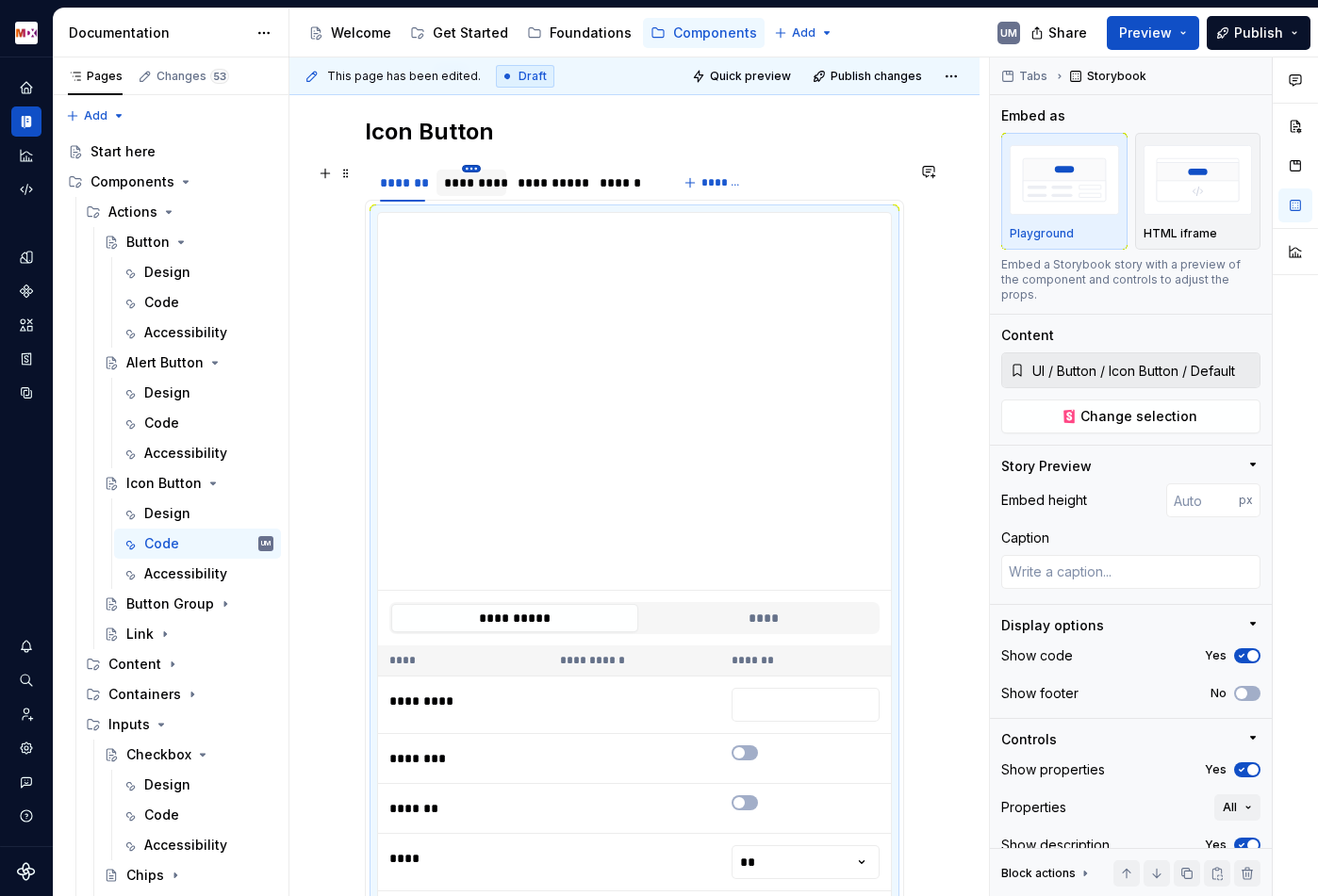
click at [475, 169] on html "MDX UM Dataset Migros Documentation Accessibility guide for tree Page tree. Nav…" at bounding box center [659, 448] width 1318 height 896
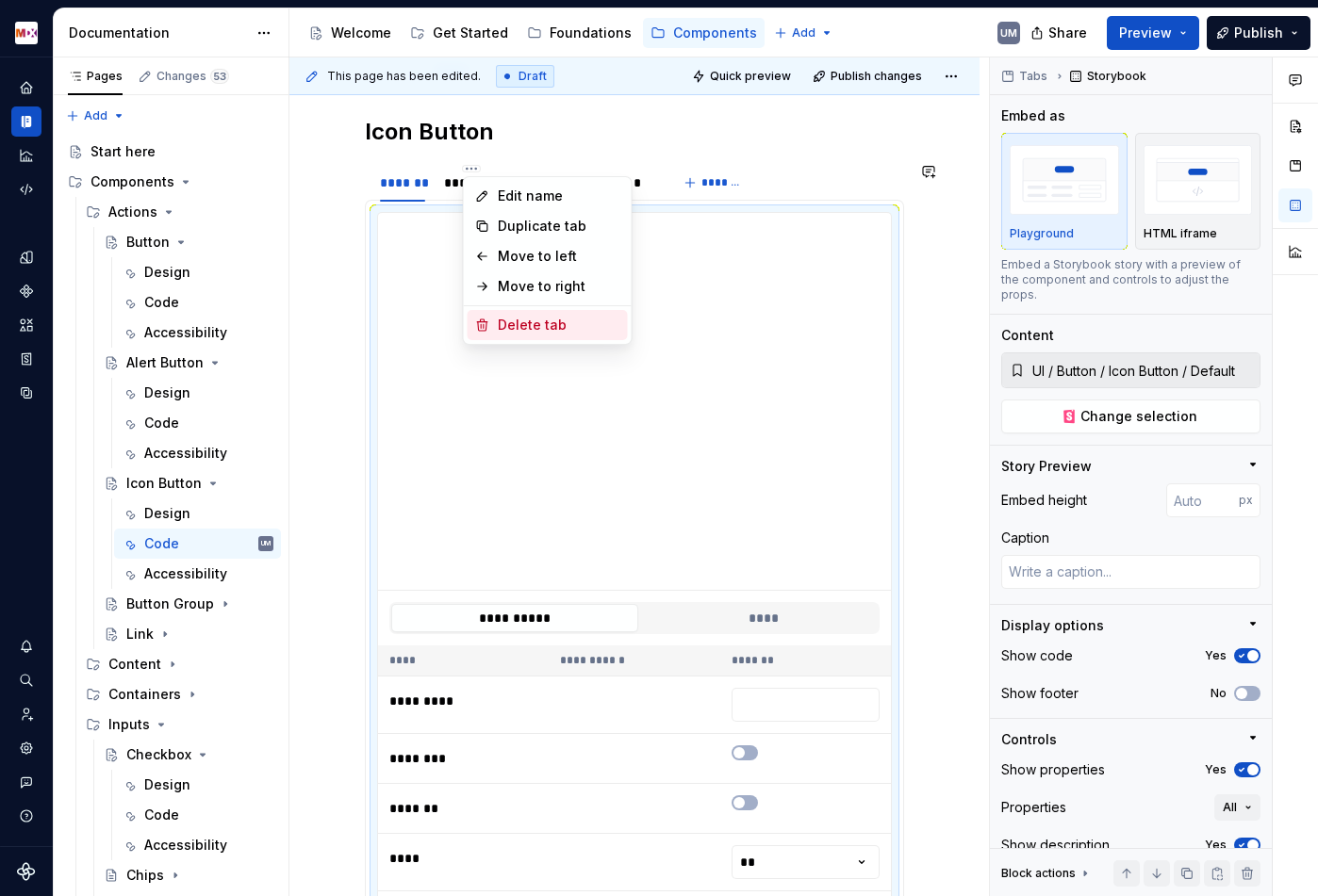
click at [505, 335] on div "Delete tab" at bounding box center [548, 325] width 161 height 30
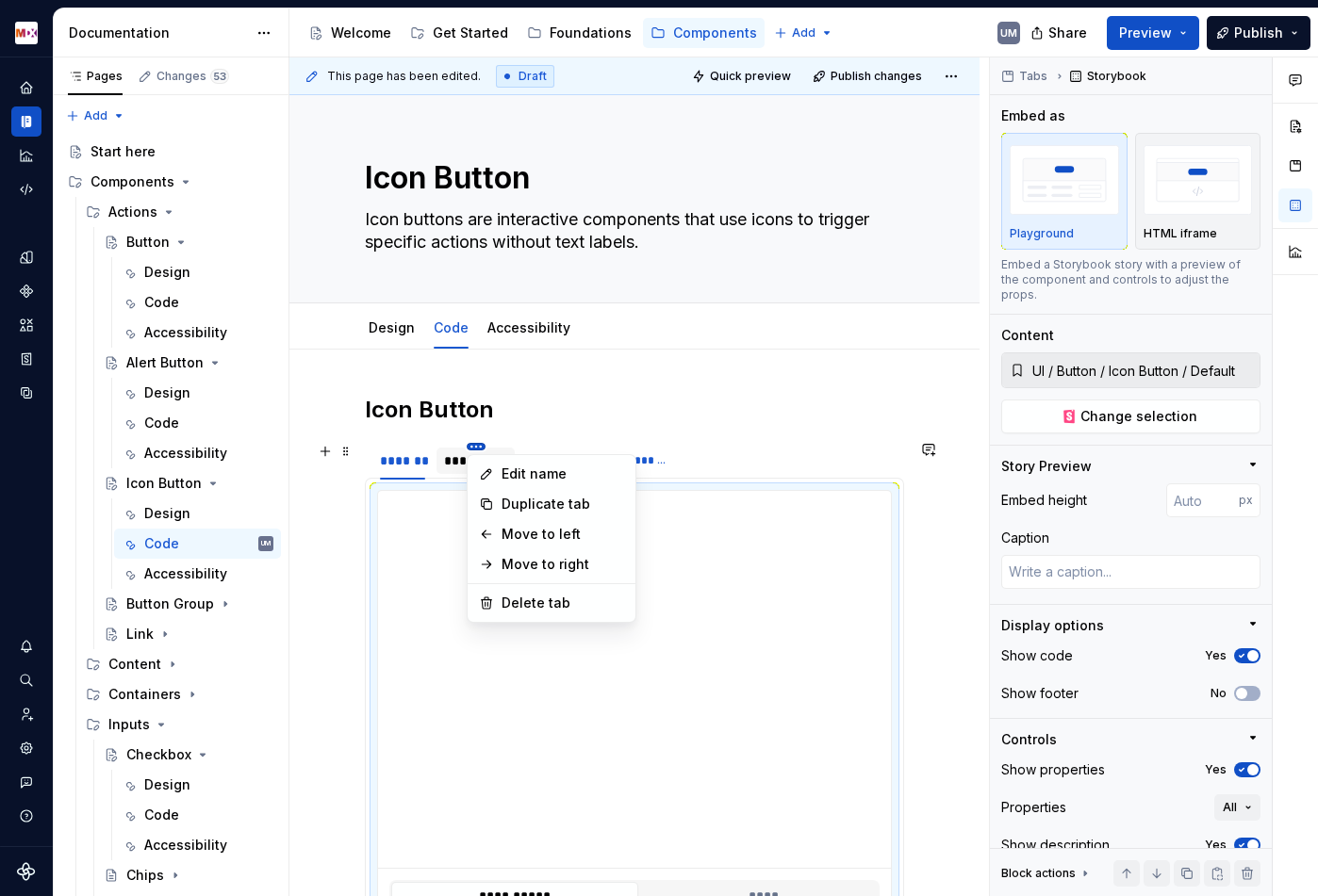
click at [469, 449] on html "MDX UM Dataset Migros Documentation Accessibility guide for tree Page tree. Nav…" at bounding box center [659, 448] width 1318 height 896
click at [511, 606] on div "Delete tab" at bounding box center [563, 603] width 123 height 19
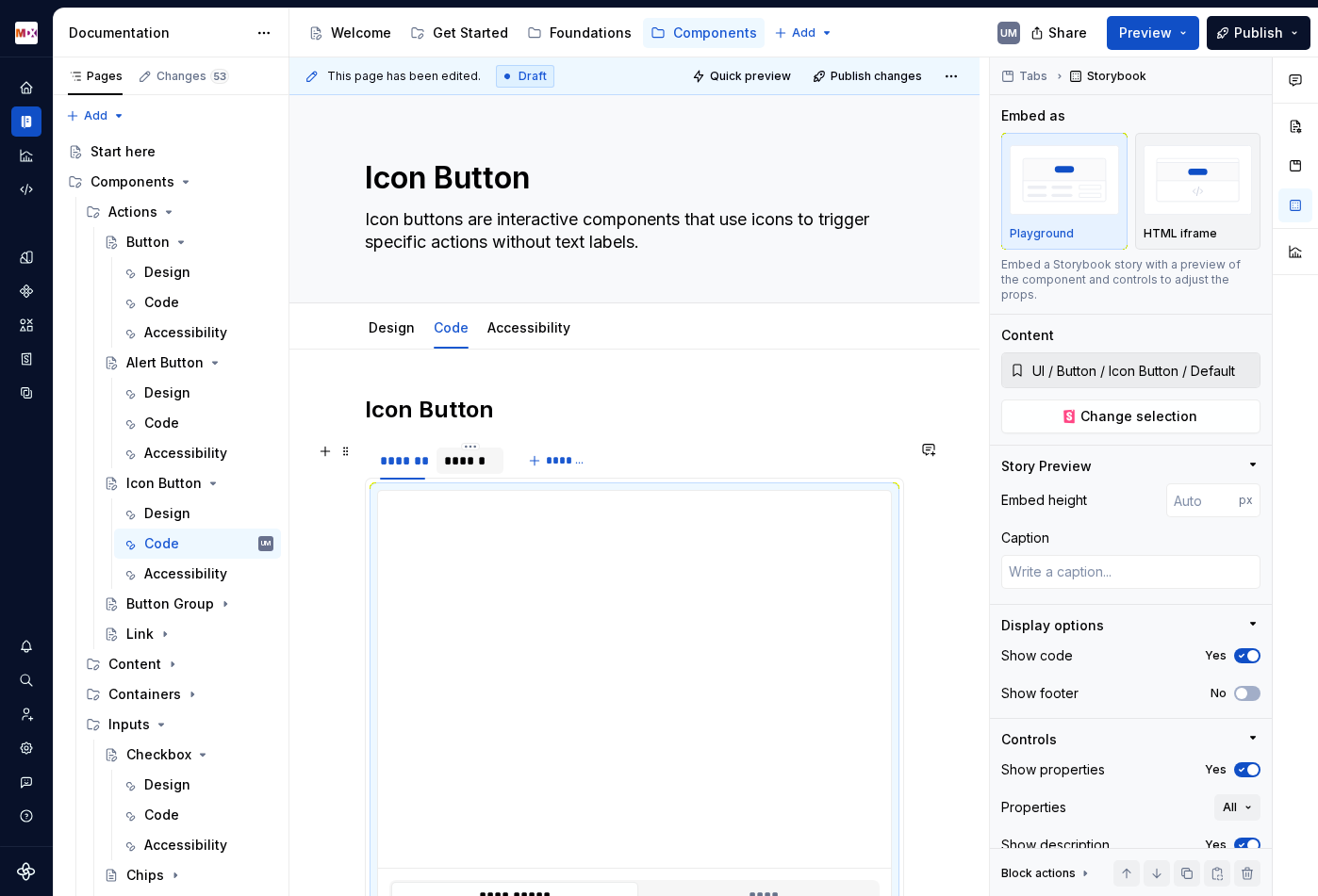
click at [474, 462] on div "******" at bounding box center [469, 461] width 52 height 19
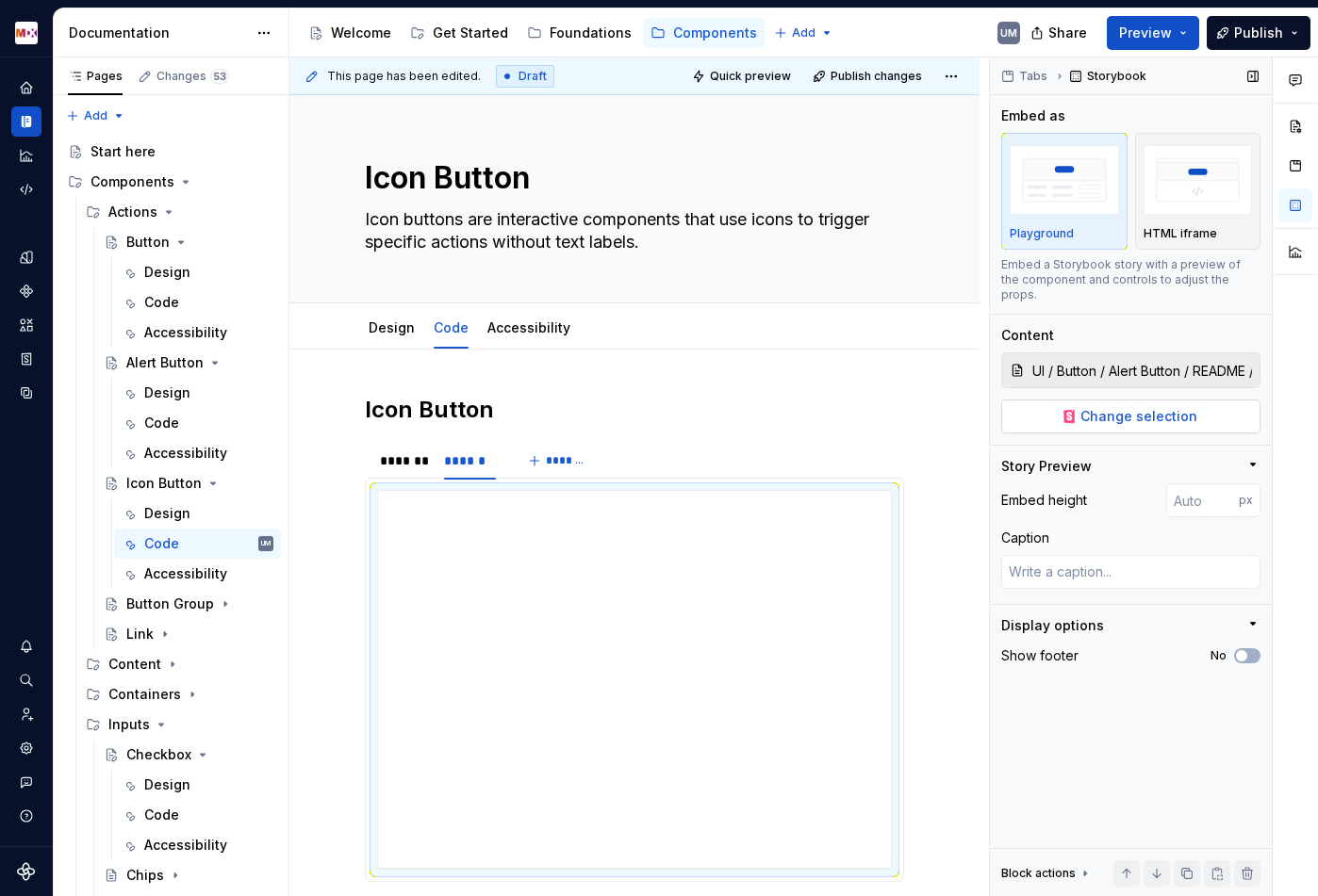
click at [1155, 410] on span "Change selection" at bounding box center [1139, 416] width 117 height 19
type textarea "*"
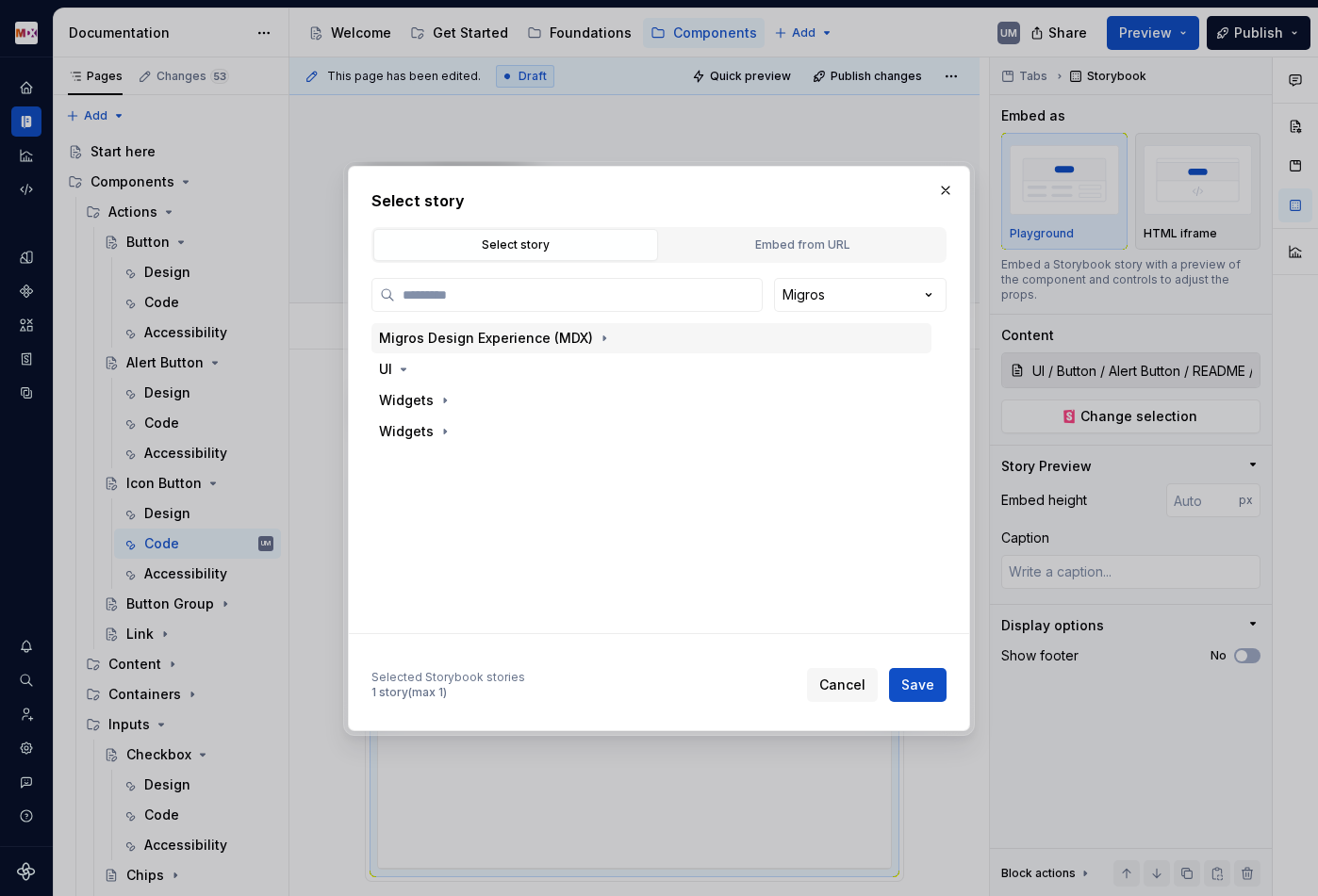
paste input "**********"
type input "**********"
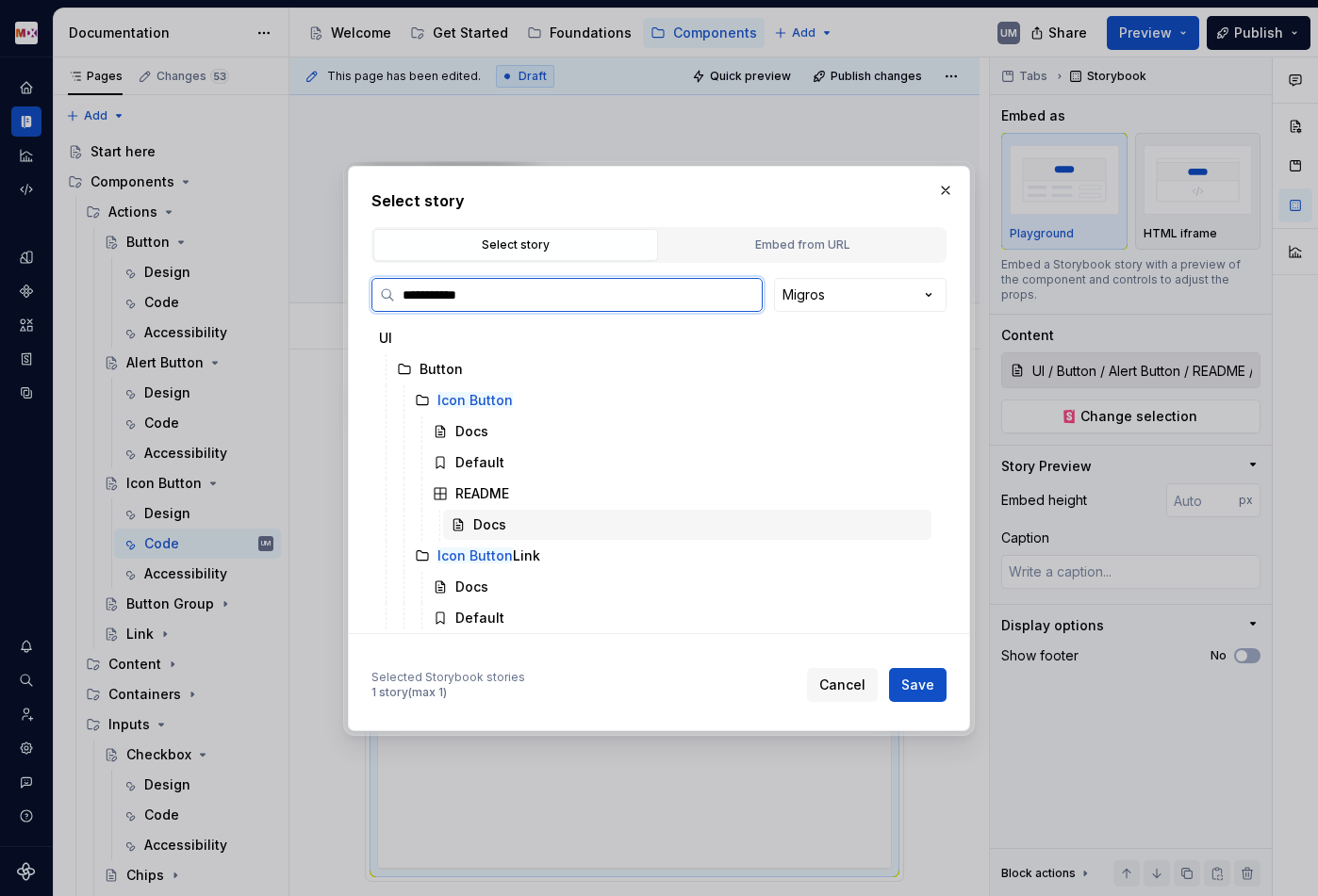
click at [494, 518] on div "Docs" at bounding box center [489, 525] width 33 height 19
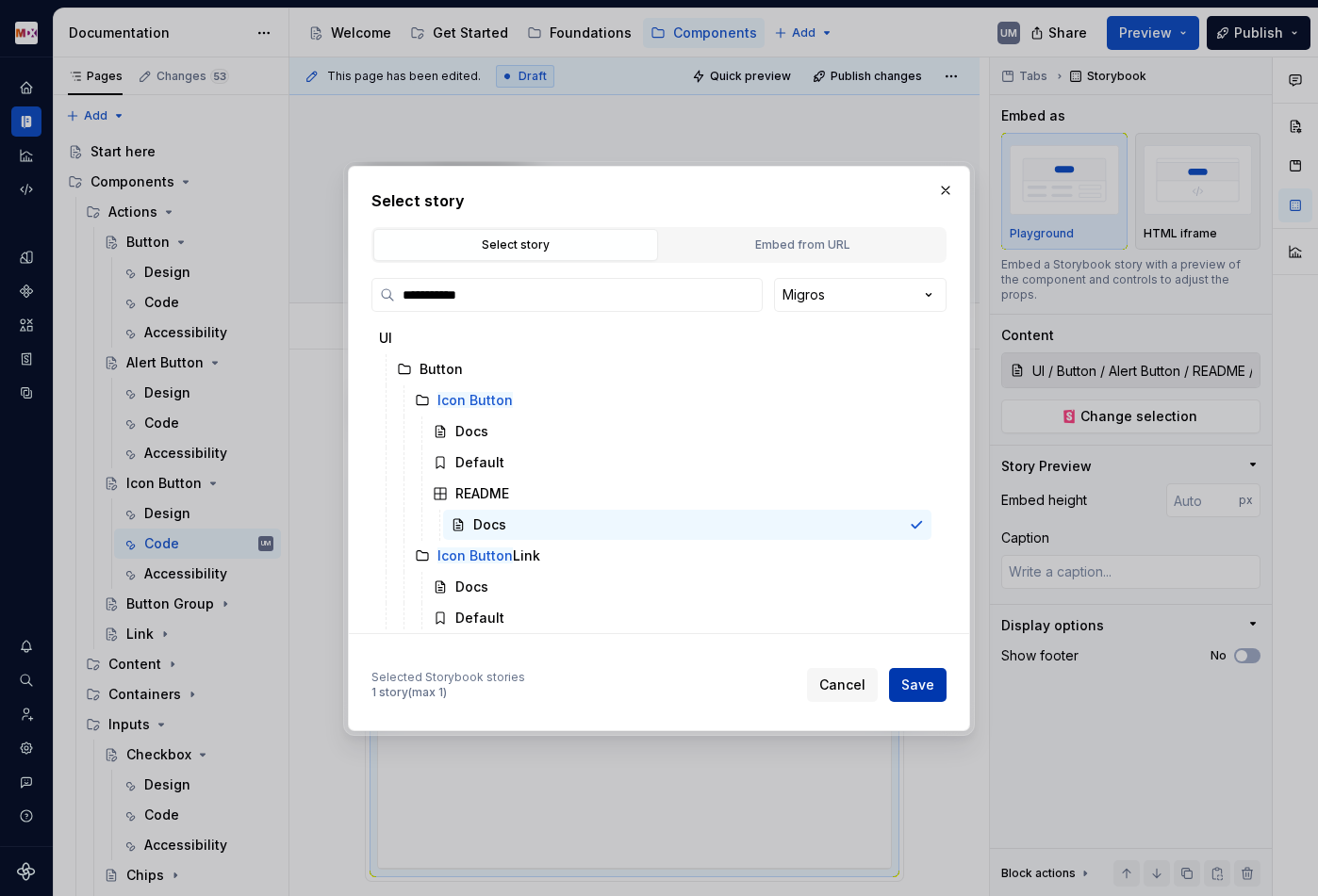
click at [926, 691] on span "Save" at bounding box center [917, 685] width 33 height 19
type textarea "*"
type input "UI / Button / Icon Button / README / Docs"
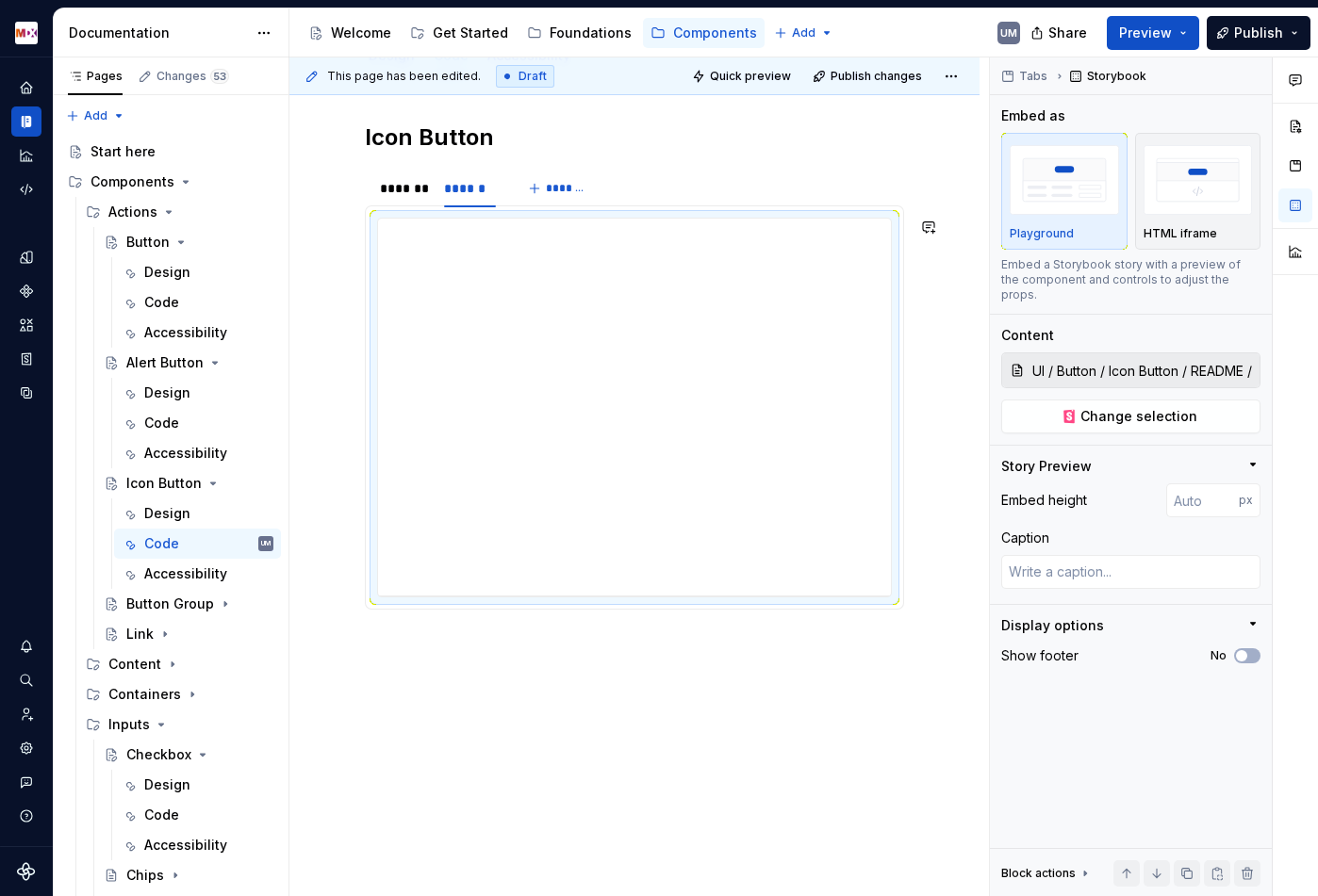
scroll to position [291, 0]
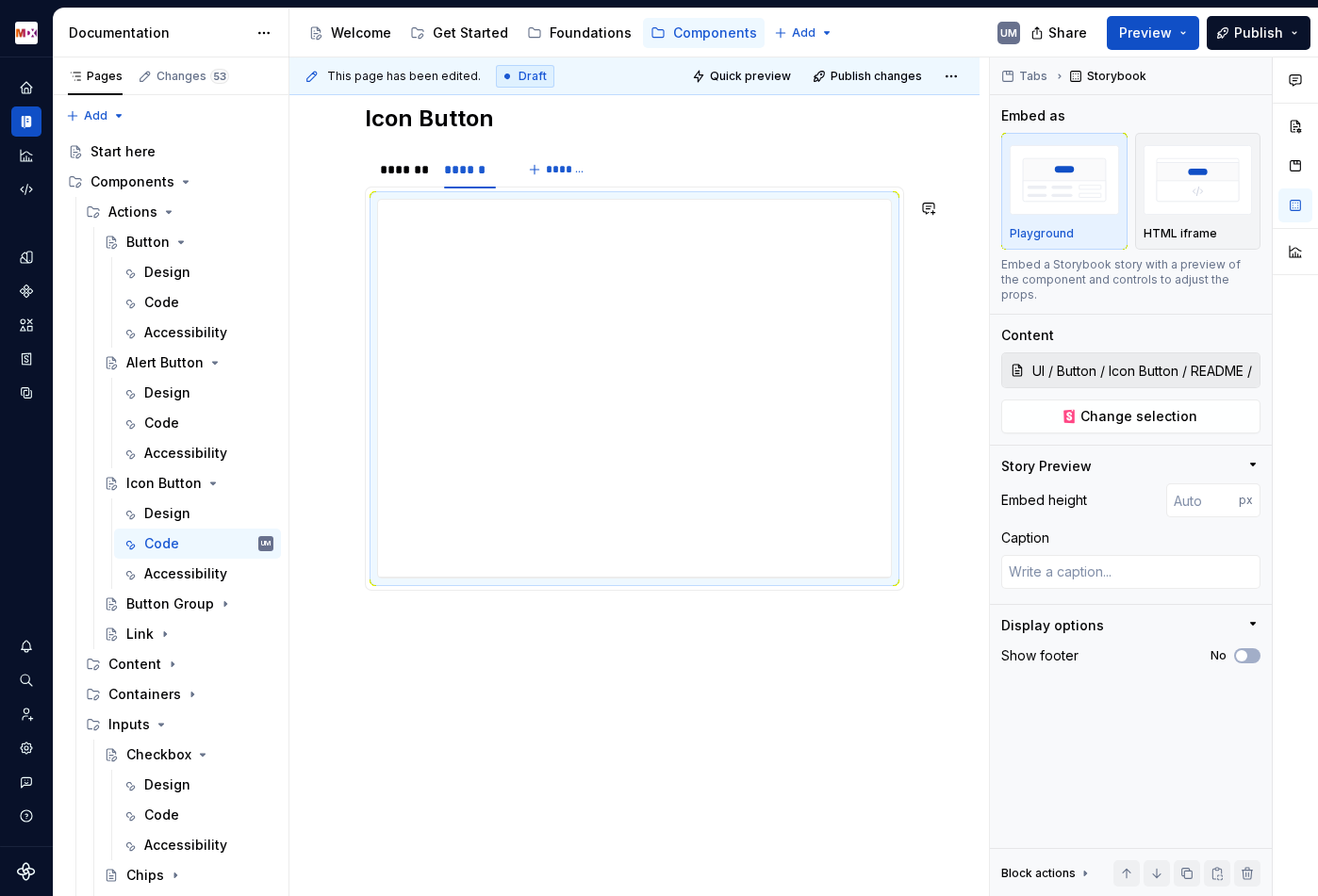
click at [408, 649] on div "**********" at bounding box center [638, 477] width 700 height 839
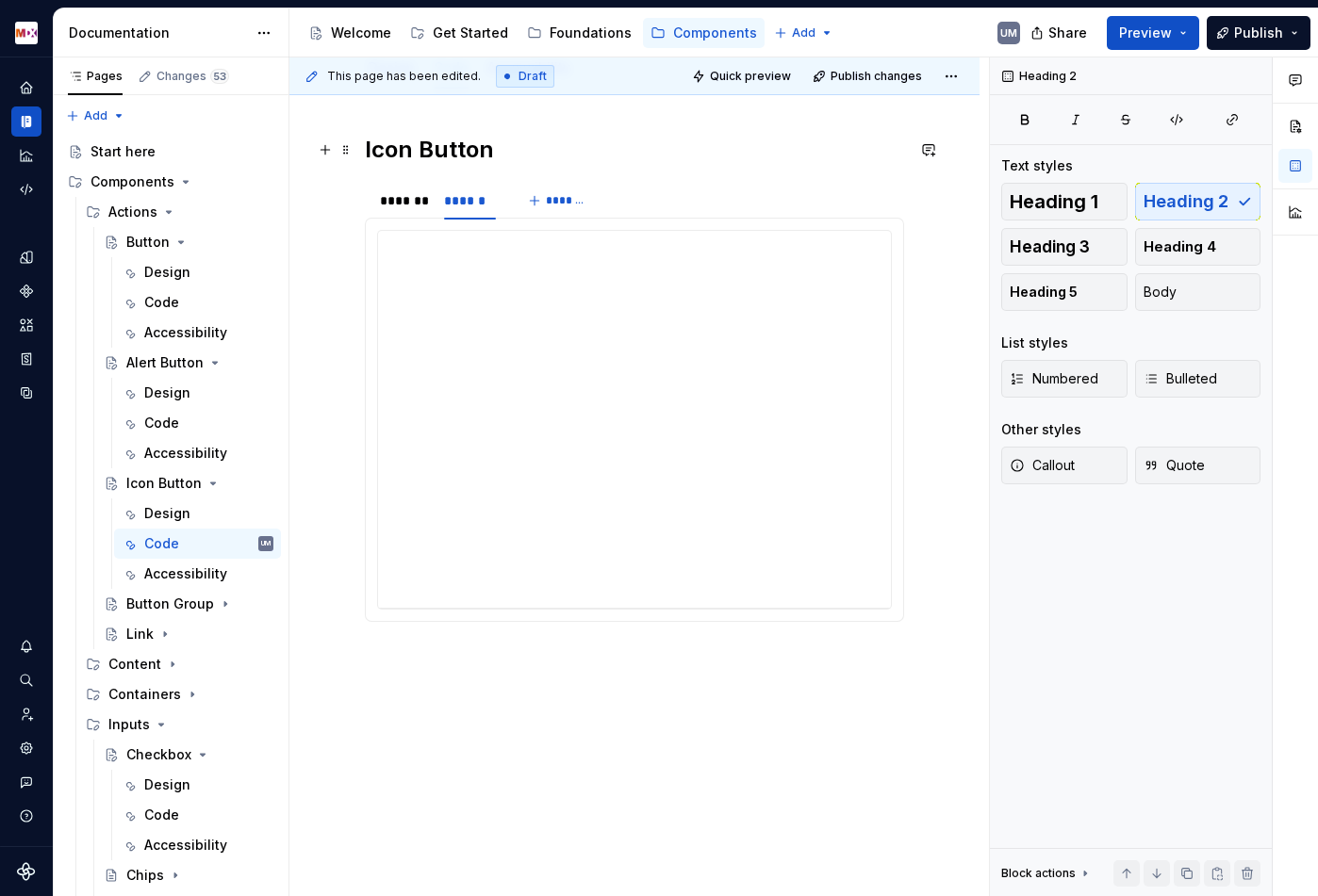
scroll to position [249, 0]
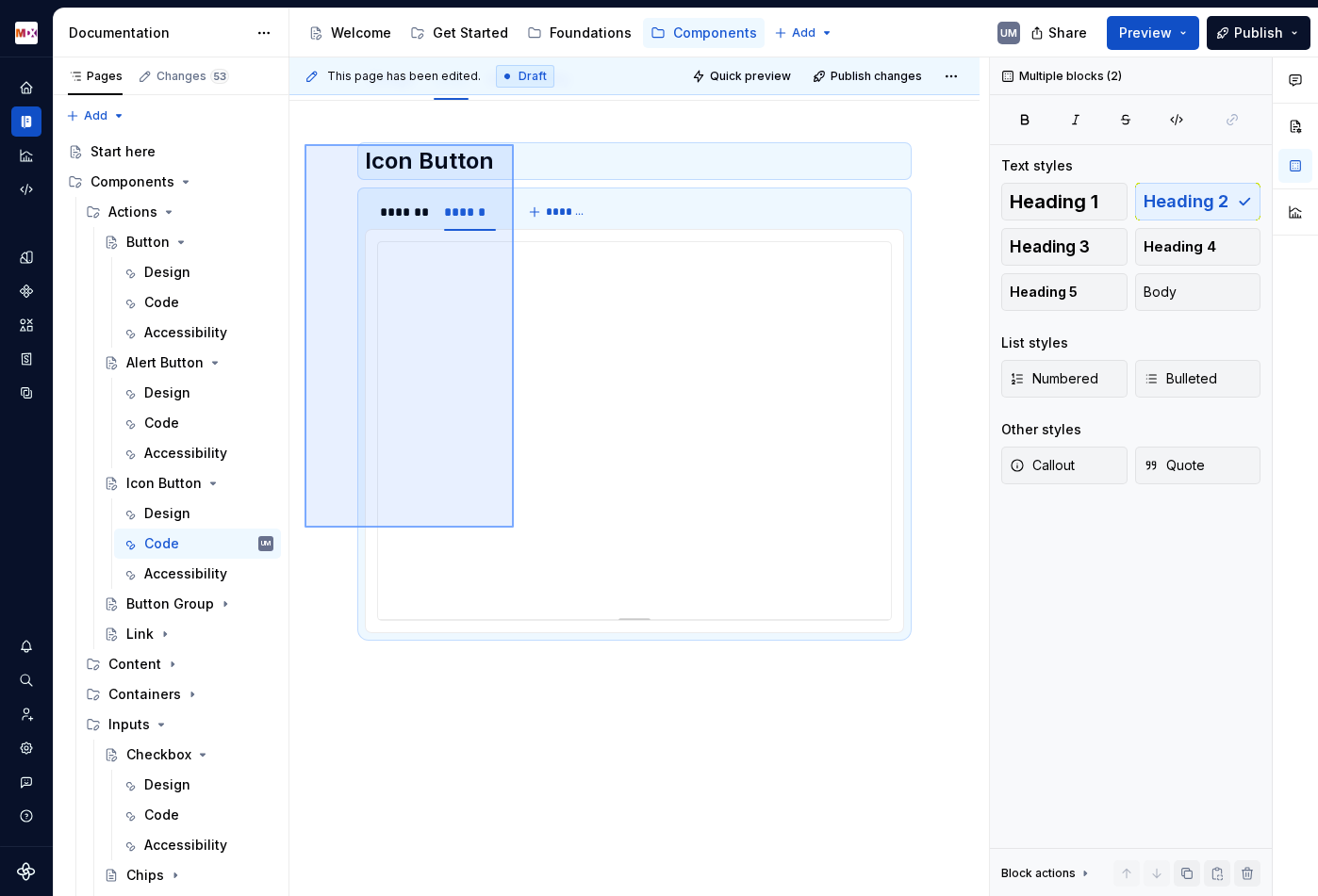
drag, startPoint x: 304, startPoint y: 144, endPoint x: 514, endPoint y: 522, distance: 432.4
click at [514, 527] on div "**********" at bounding box center [638, 477] width 700 height 839
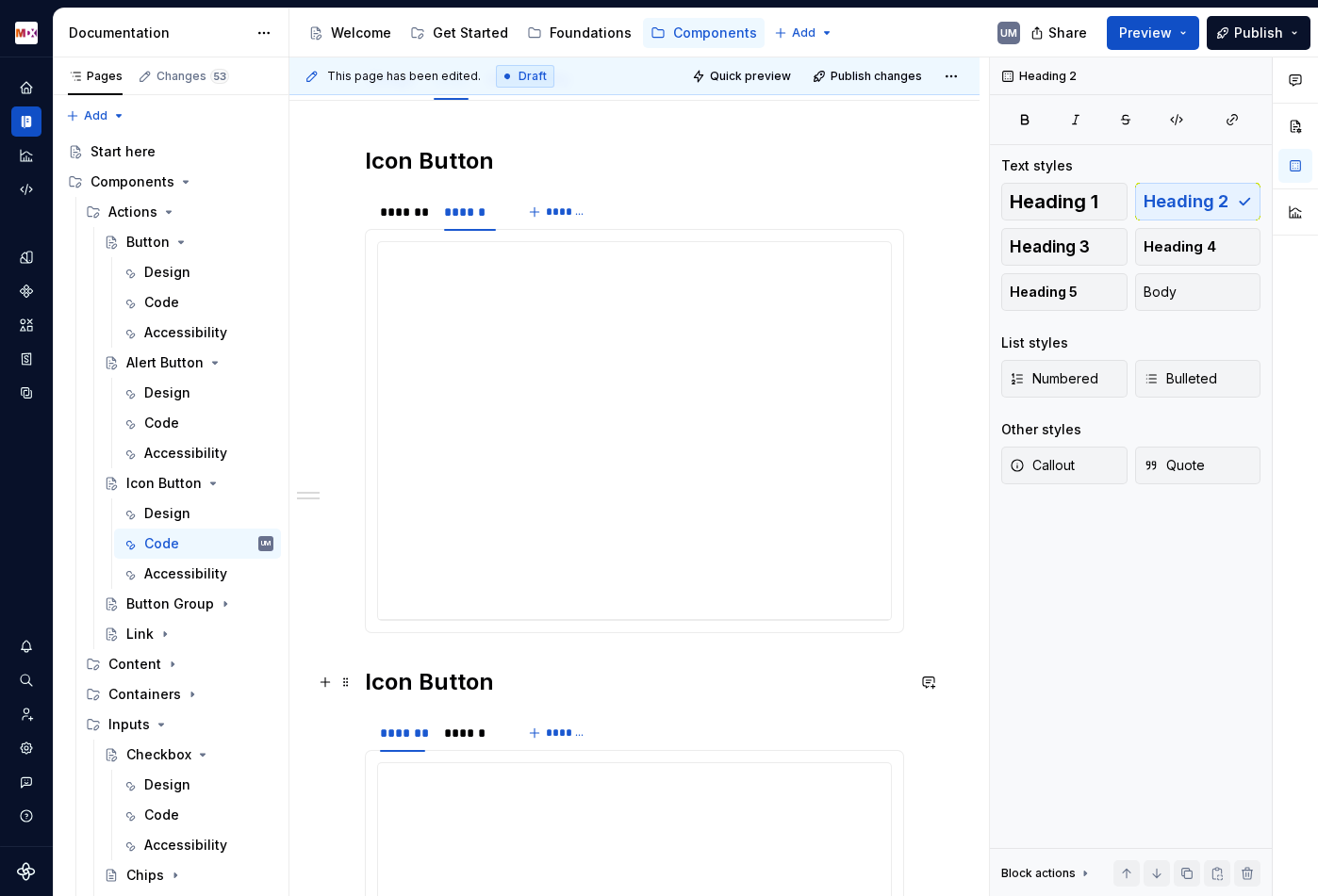
click at [465, 693] on h2 "Icon Button" at bounding box center [634, 683] width 539 height 30
click at [525, 690] on h2 "Icon Button" at bounding box center [634, 683] width 539 height 30
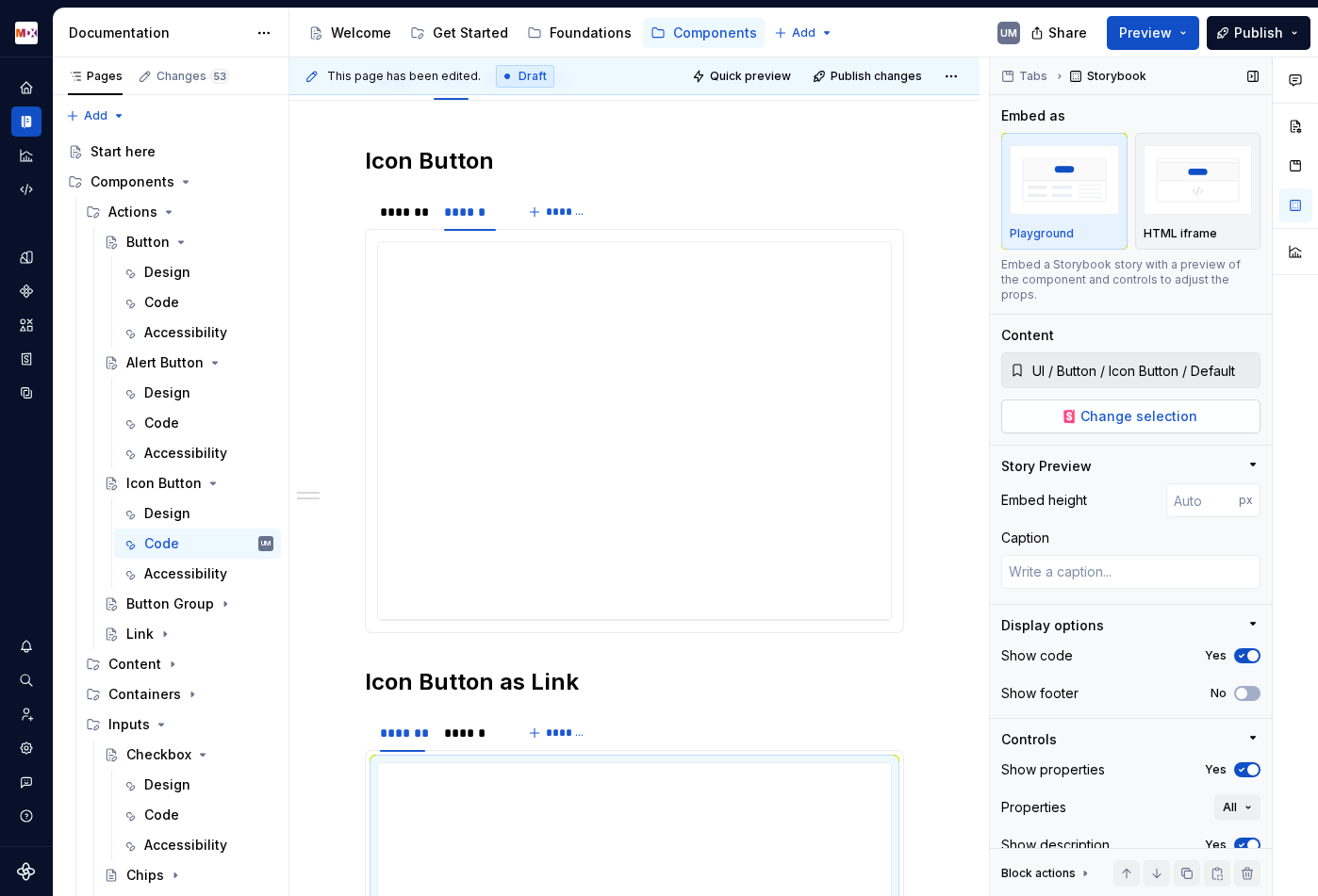
click at [1111, 407] on span "Change selection" at bounding box center [1139, 416] width 117 height 19
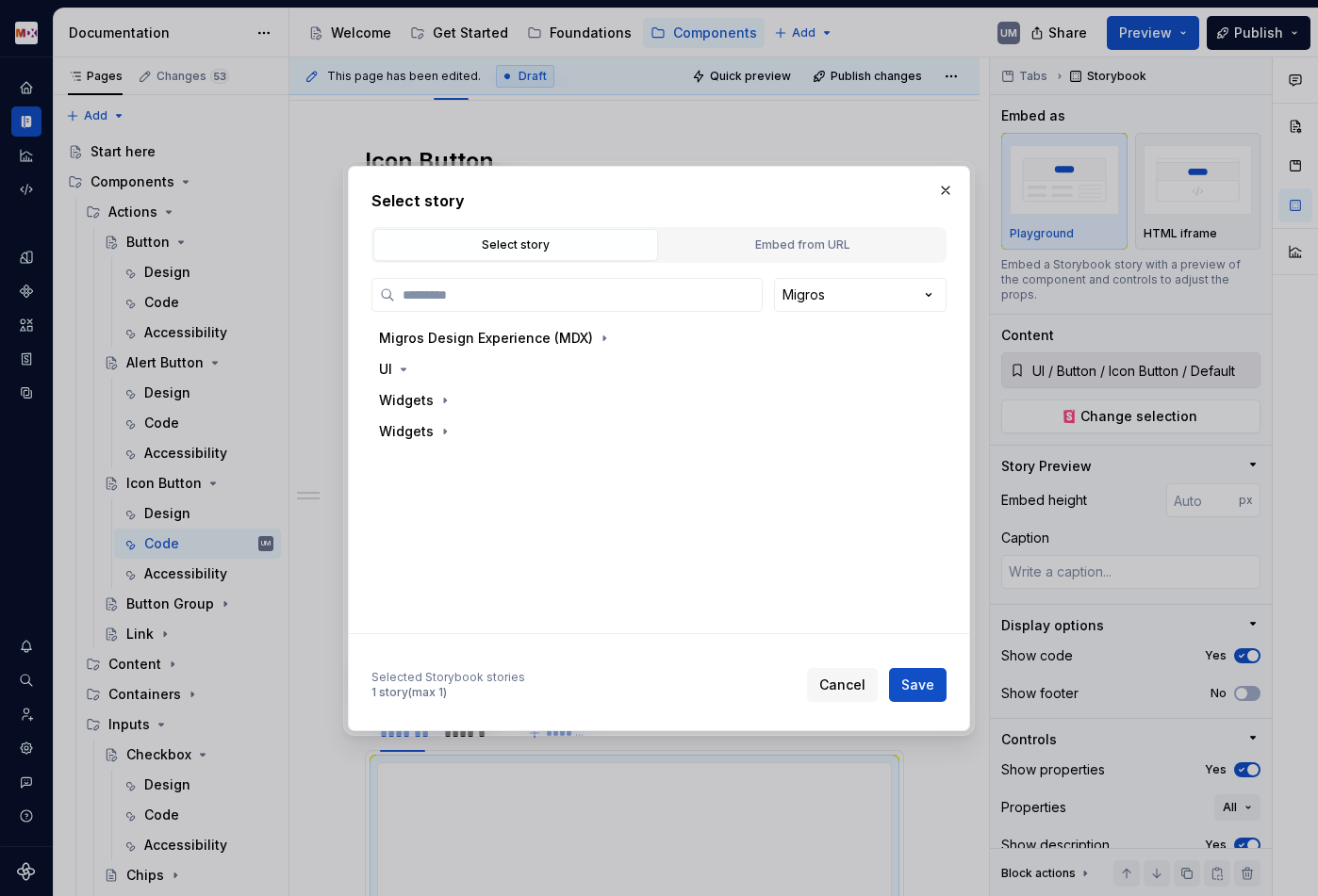
type textarea "*"
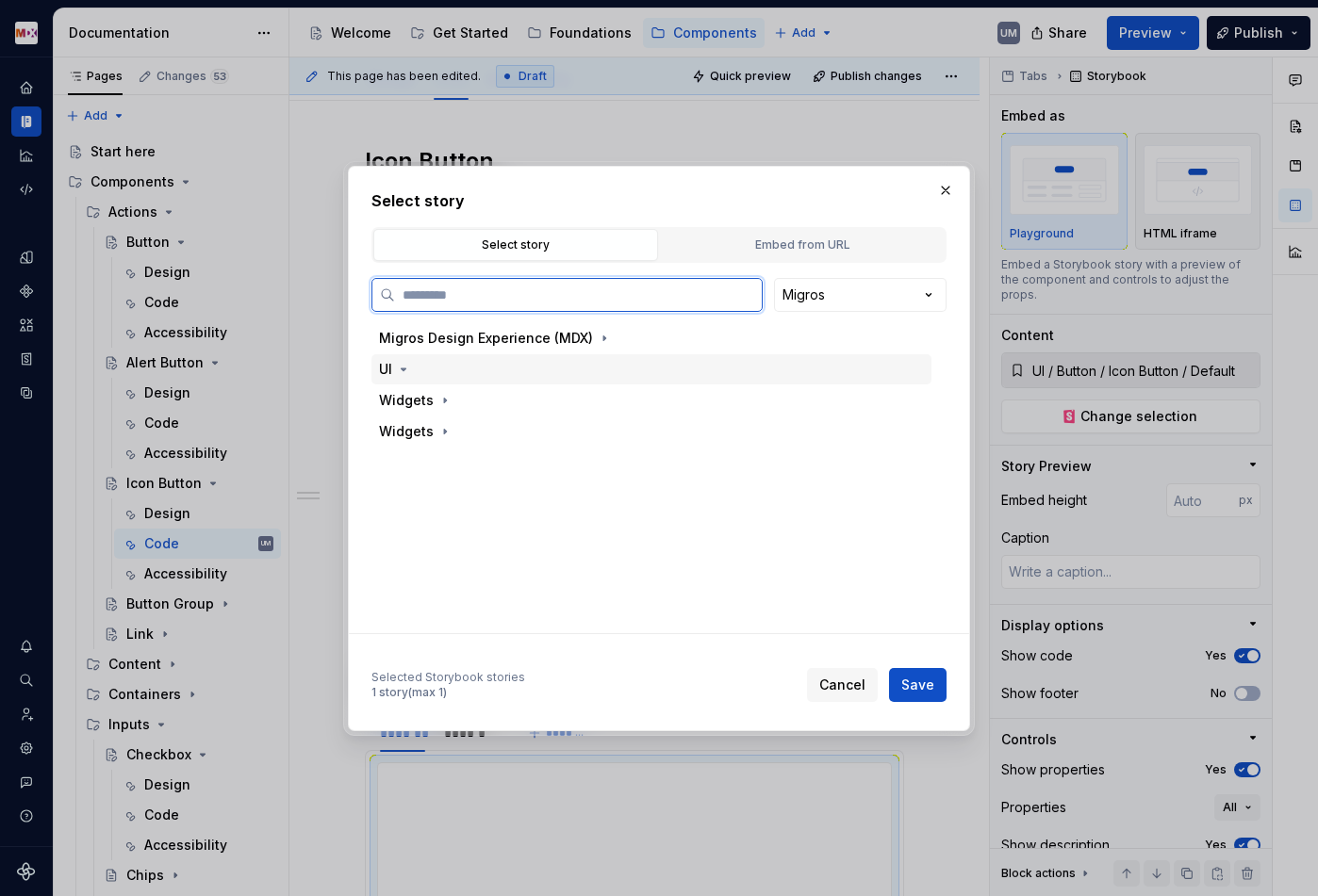
paste input "**********"
type input "**********"
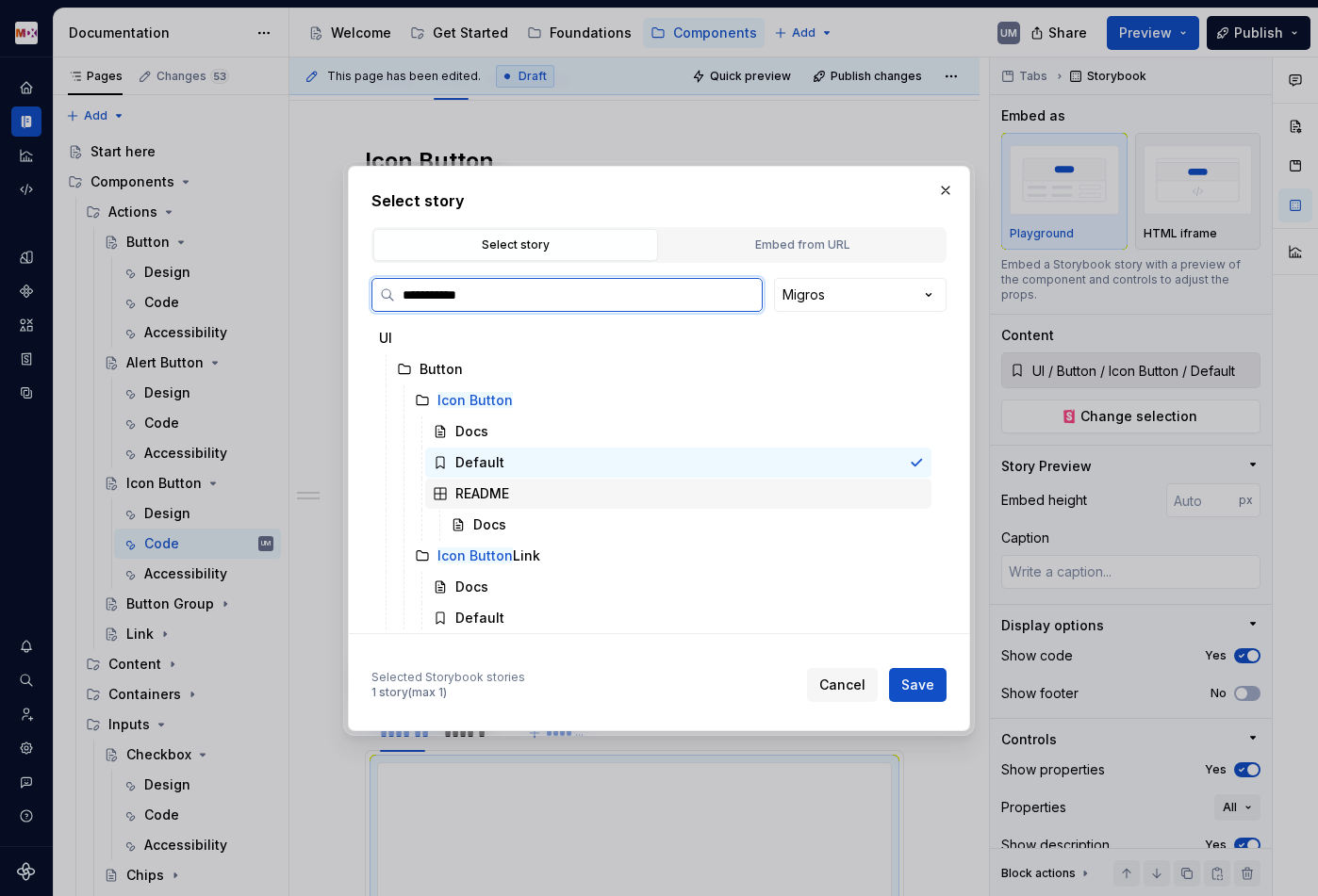
scroll to position [60, 0]
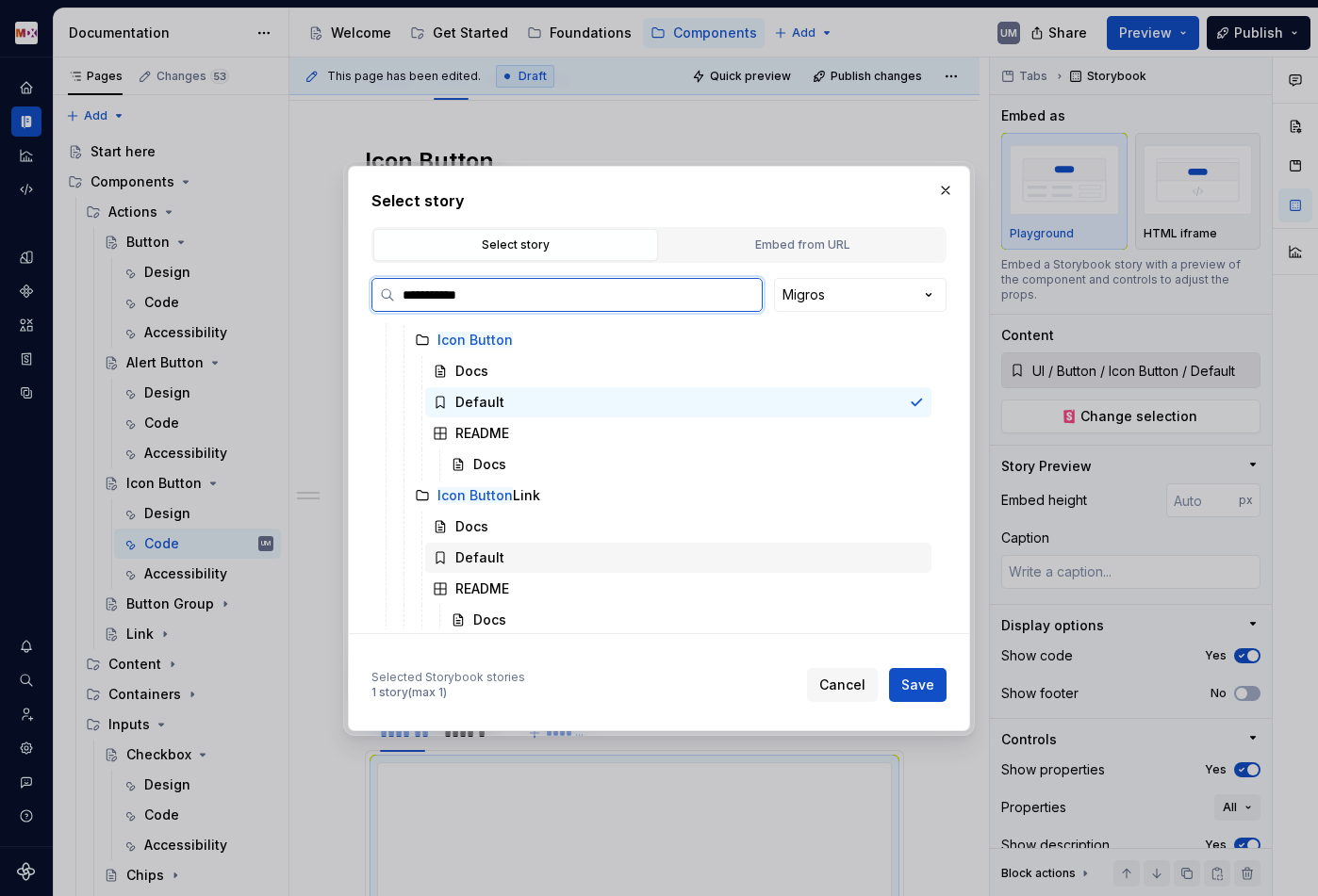
click at [483, 552] on div "Default" at bounding box center [480, 558] width 49 height 19
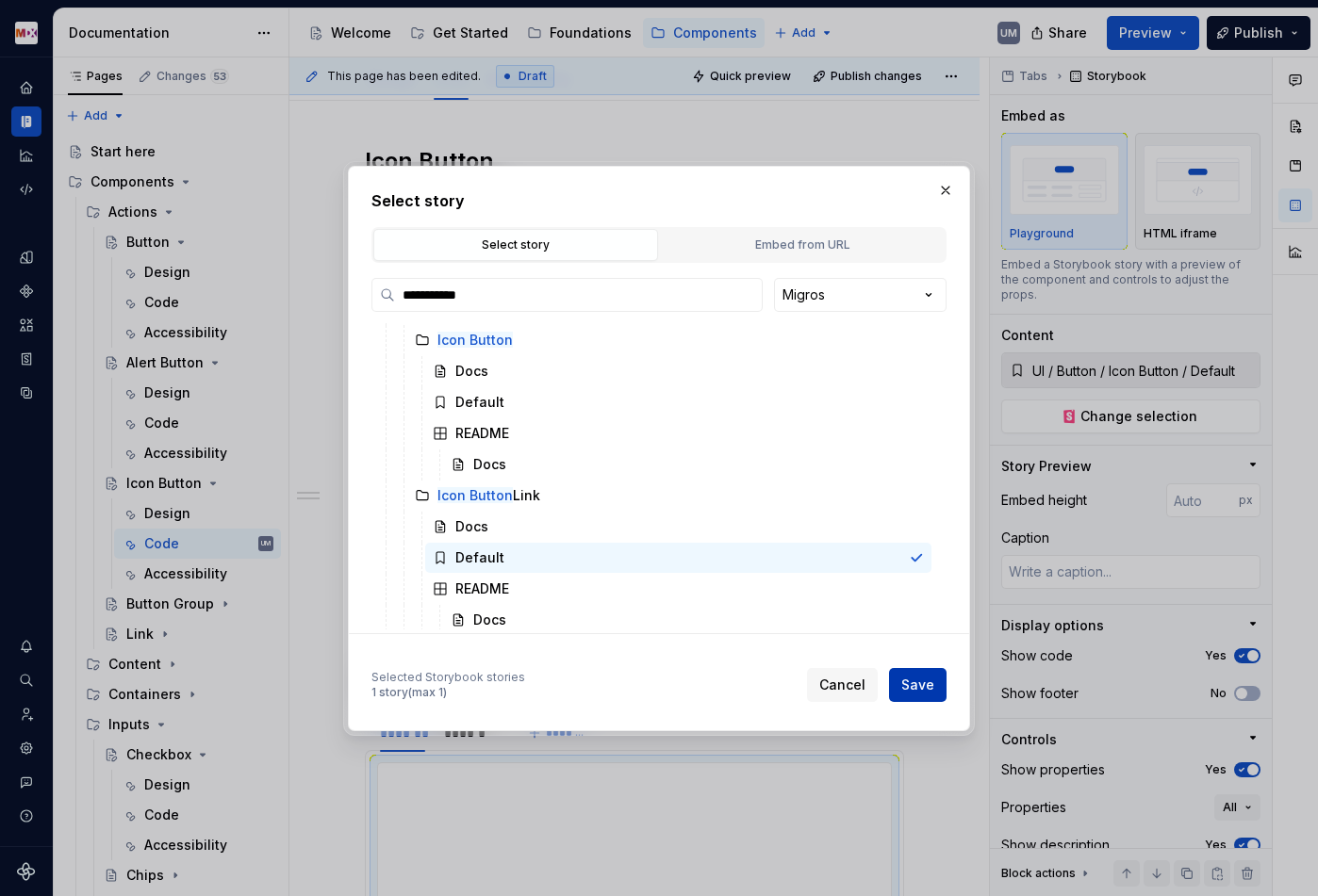
click at [935, 688] on button "Save" at bounding box center [917, 685] width 58 height 34
type textarea "*"
type input "UI / Button / Icon Button Link / Default"
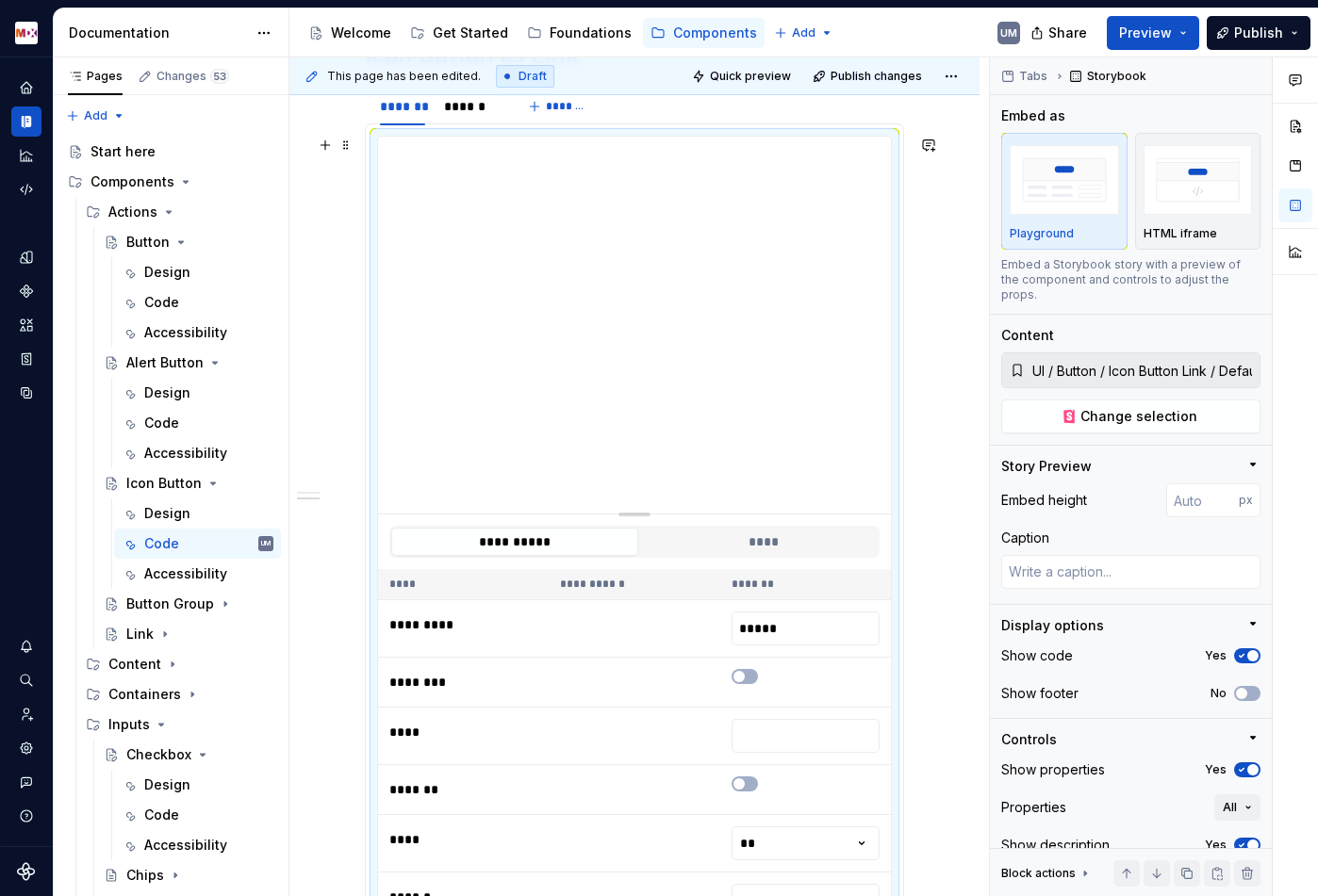
scroll to position [839, 0]
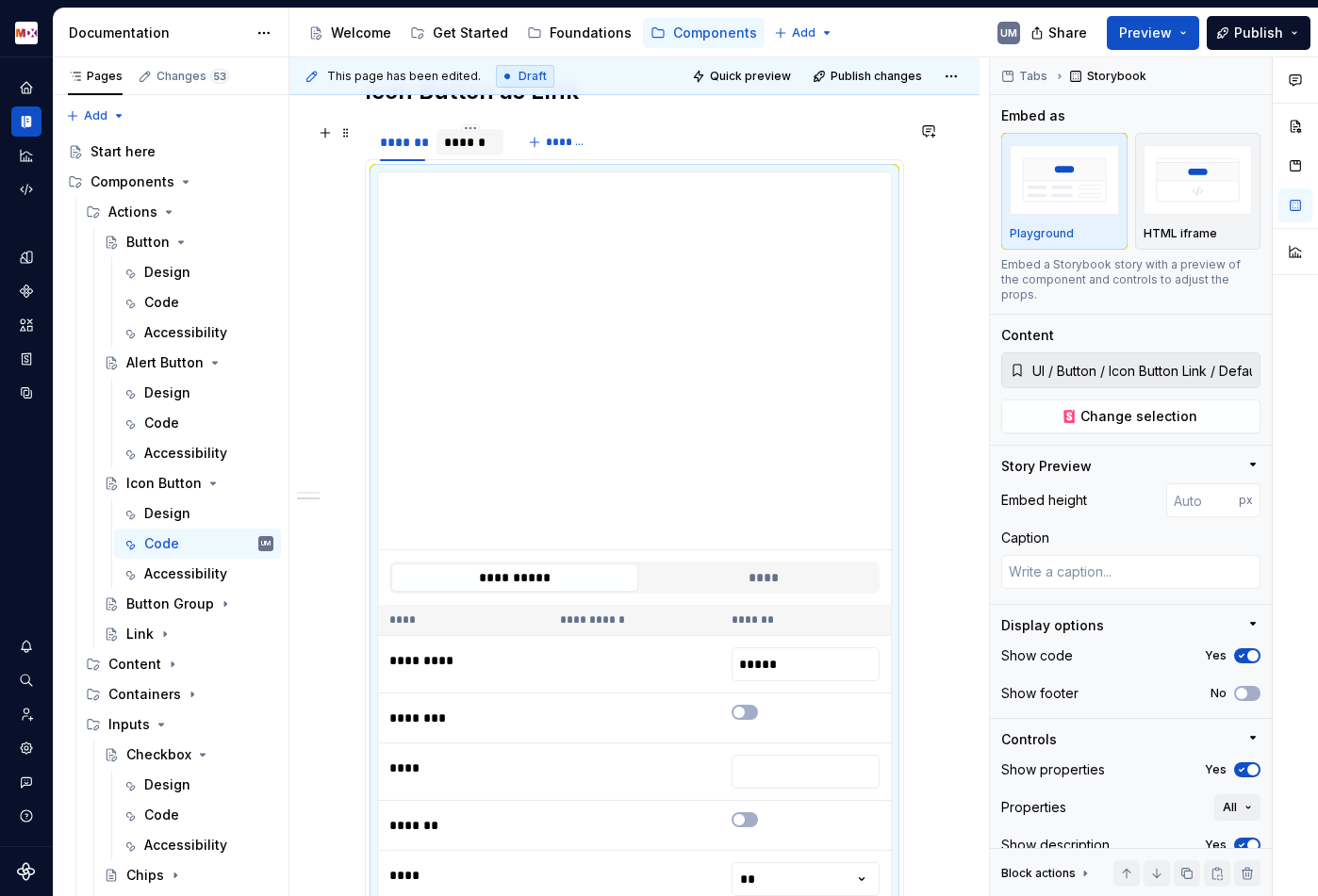
click at [460, 133] on div "******" at bounding box center [469, 143] width 52 height 19
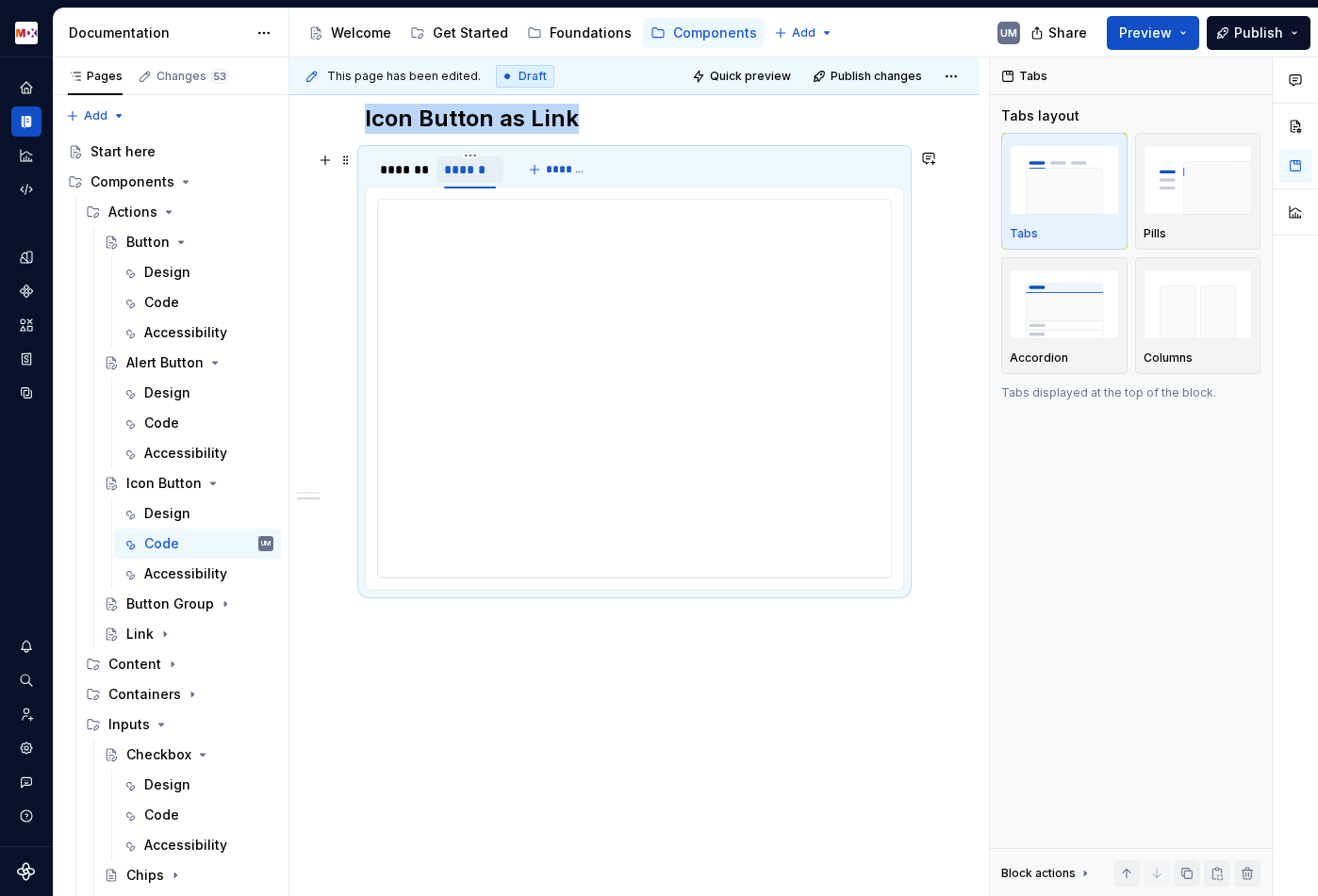
scroll to position [812, 0]
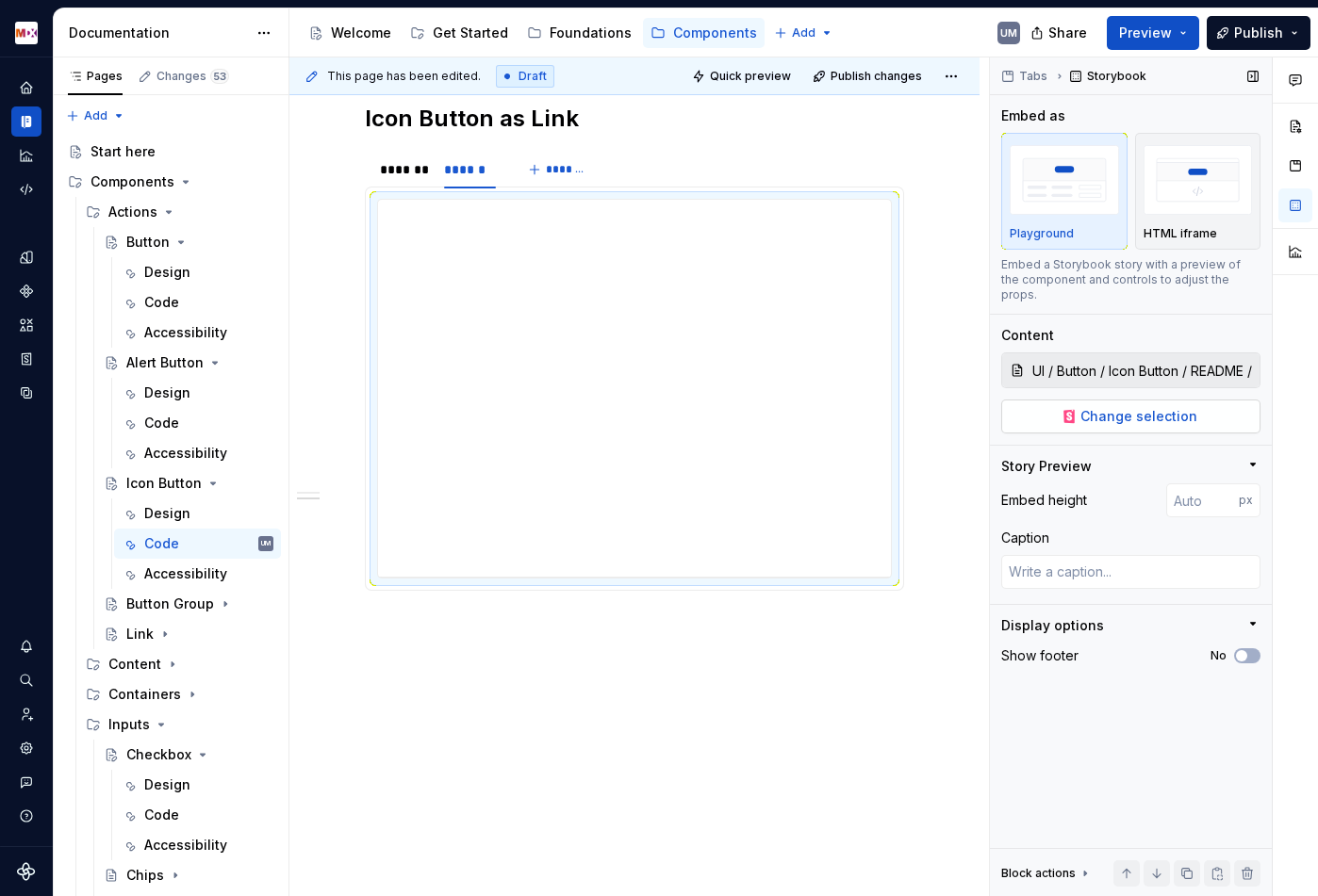
click at [1121, 407] on span "Change selection" at bounding box center [1139, 416] width 117 height 19
type textarea "*"
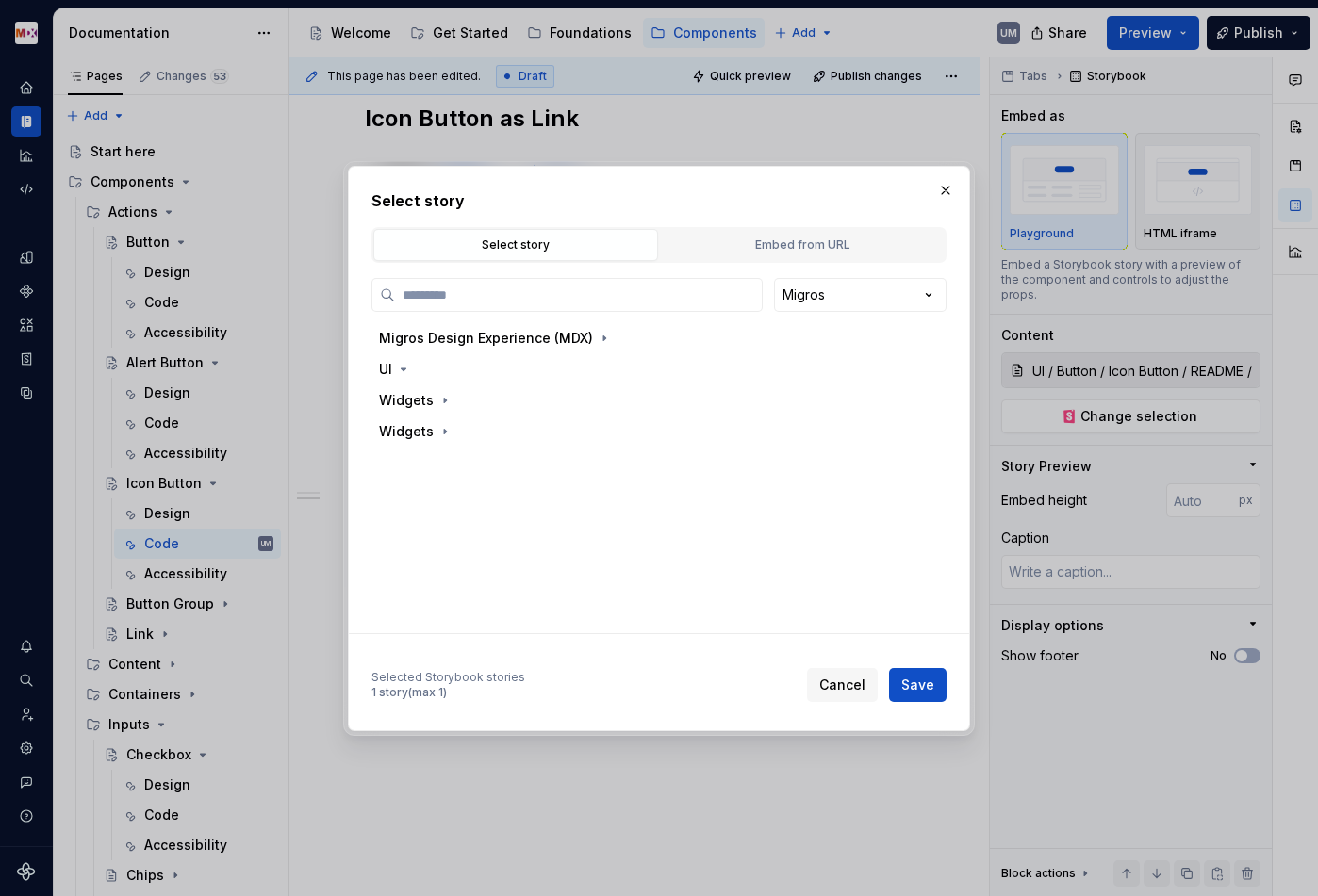
paste input "**********"
type input "**********"
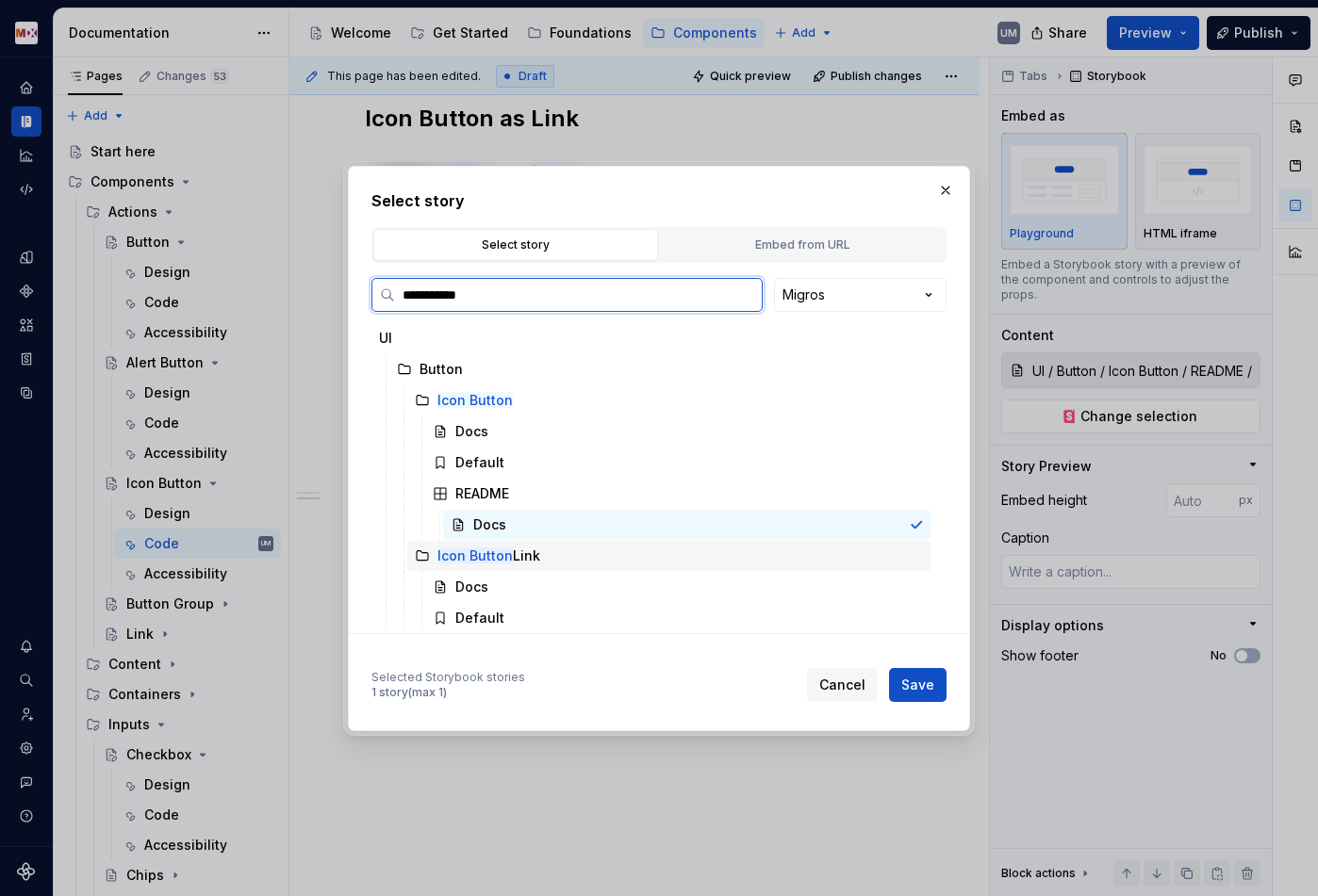
scroll to position [67, 0]
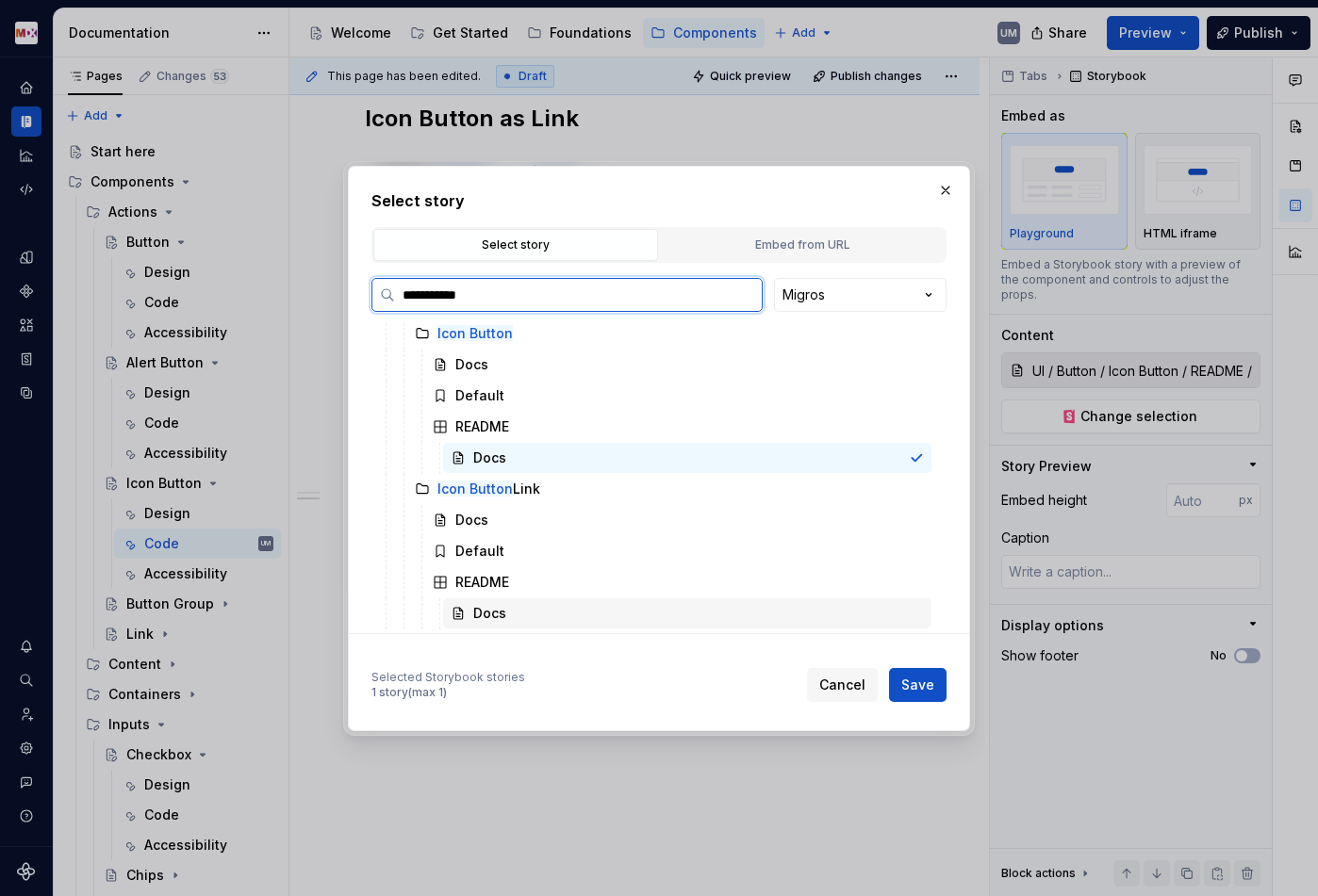
click at [502, 604] on div "Docs" at bounding box center [489, 614] width 33 height 19
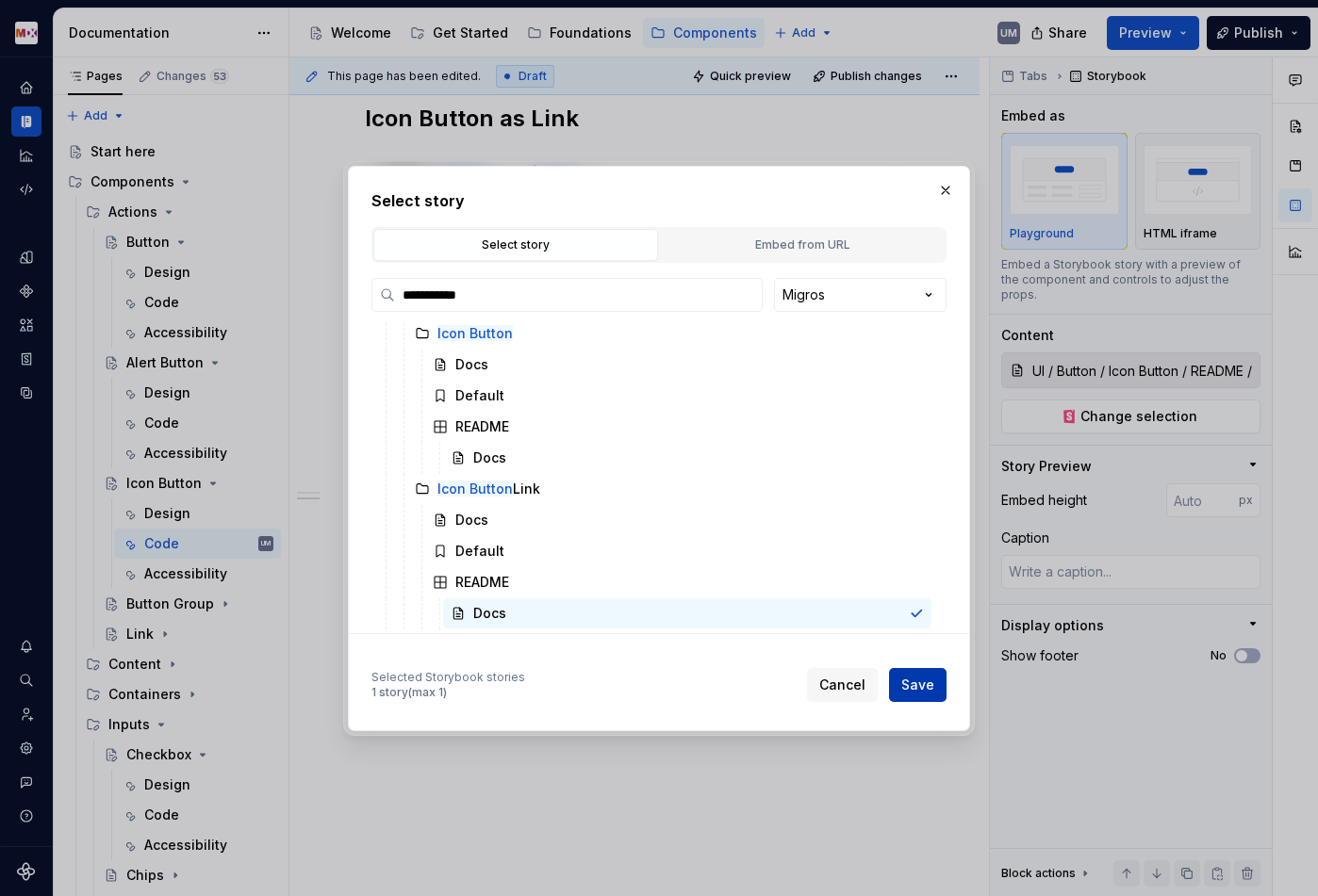
click at [905, 679] on span "Save" at bounding box center [917, 685] width 33 height 19
type textarea "*"
type input "UI / Button / Icon Button Link / README / Docs"
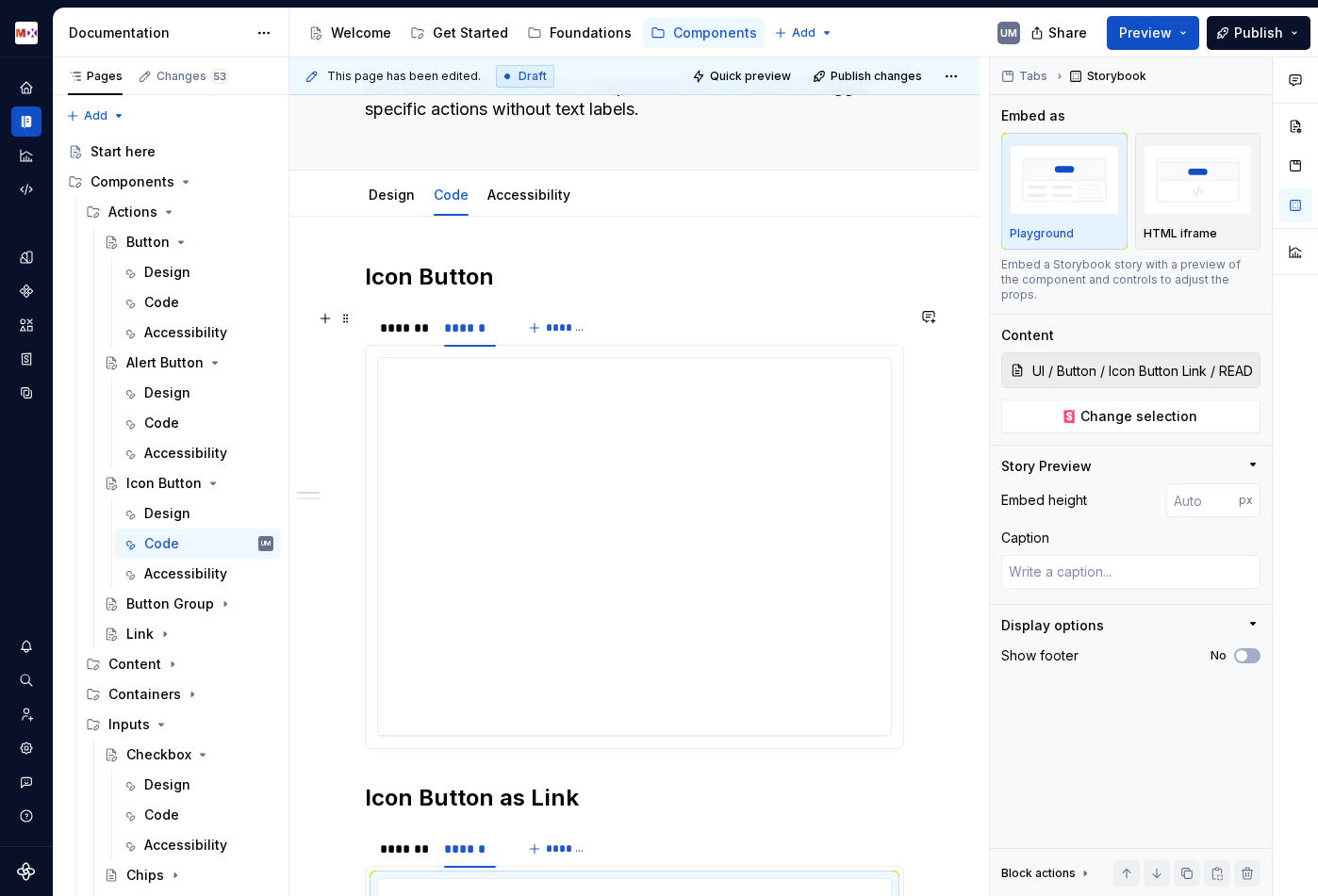
scroll to position [0, 0]
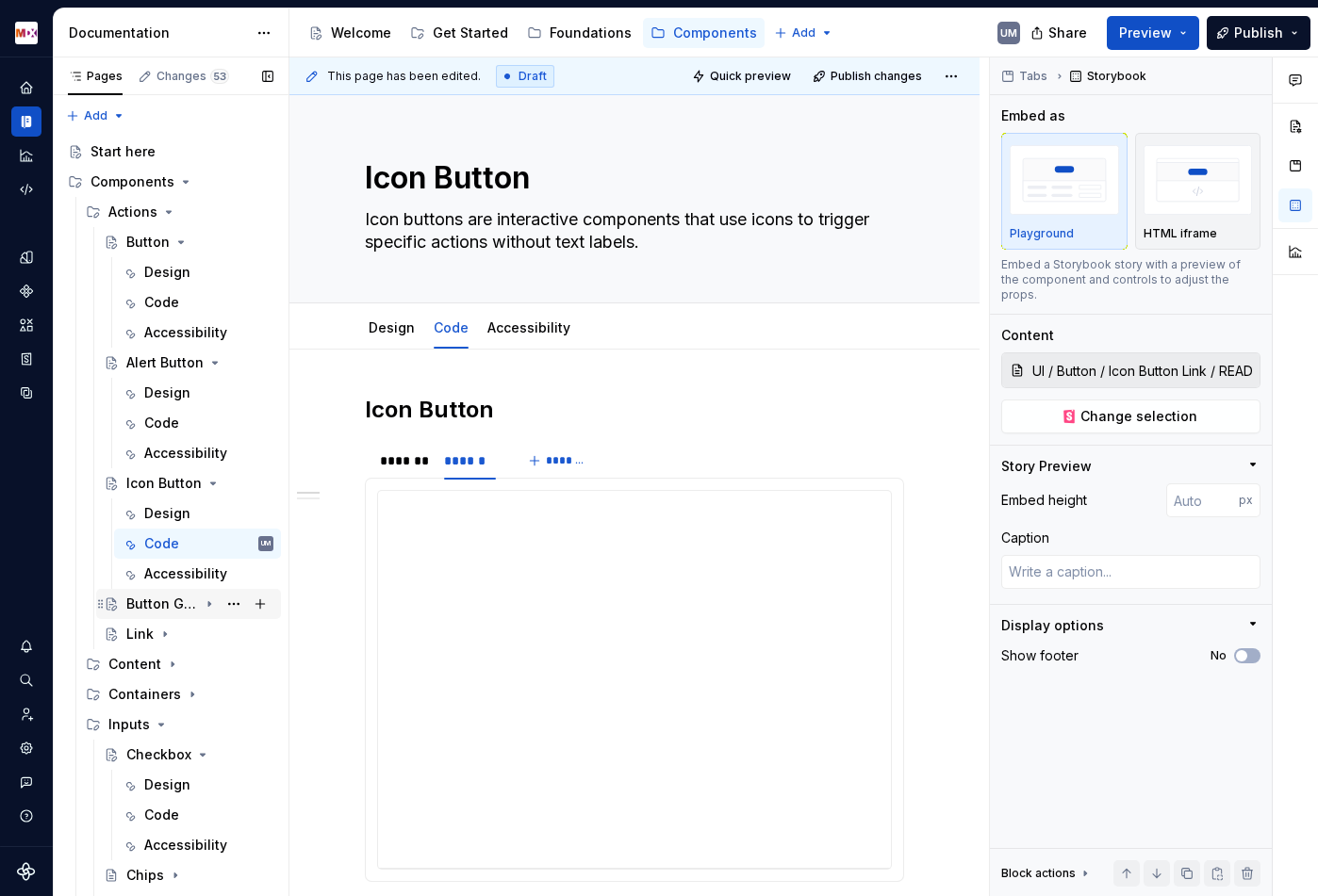
click at [215, 605] on icon "Page tree" at bounding box center [210, 604] width 15 height 15
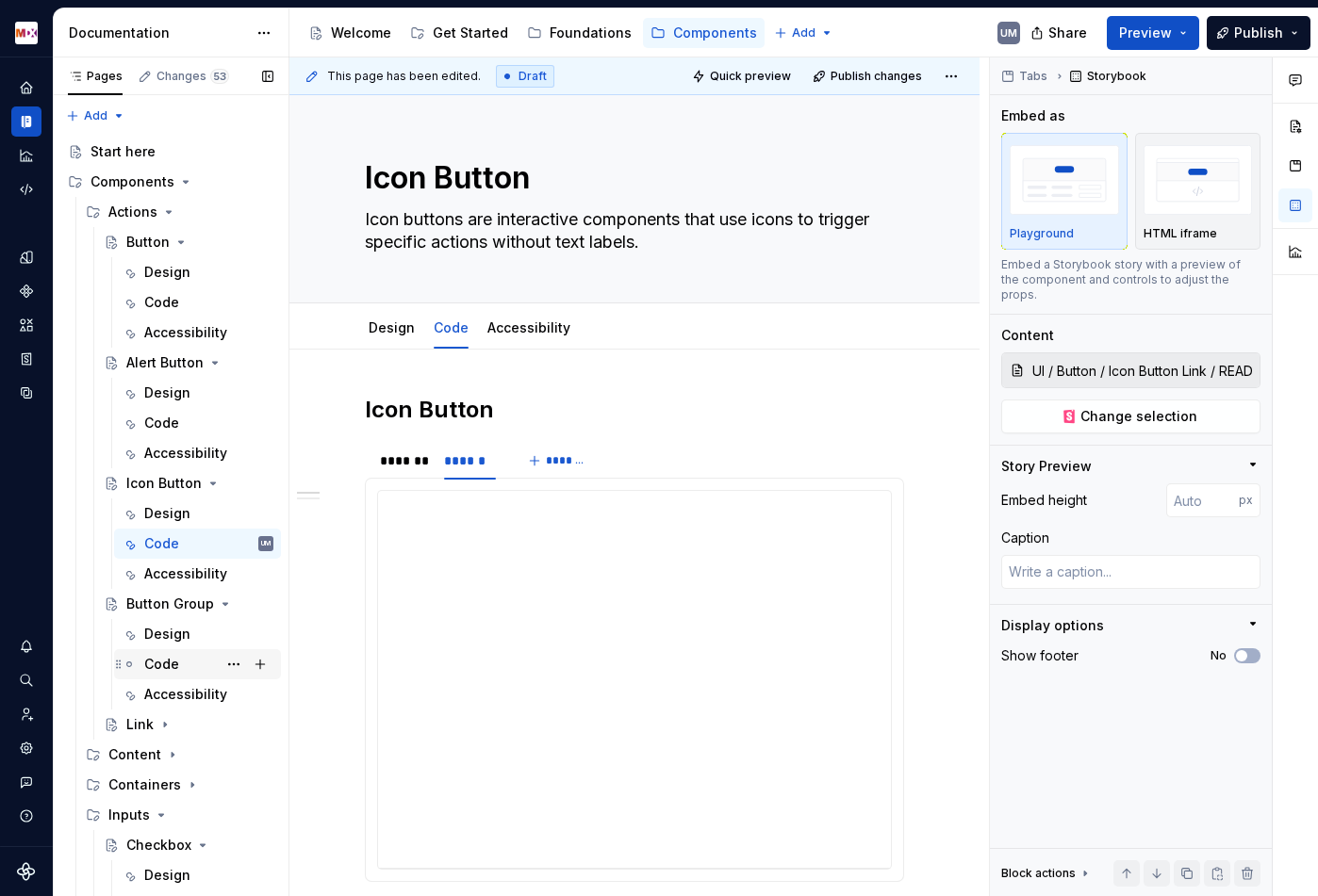
click at [178, 660] on div "Code" at bounding box center [209, 665] width 129 height 26
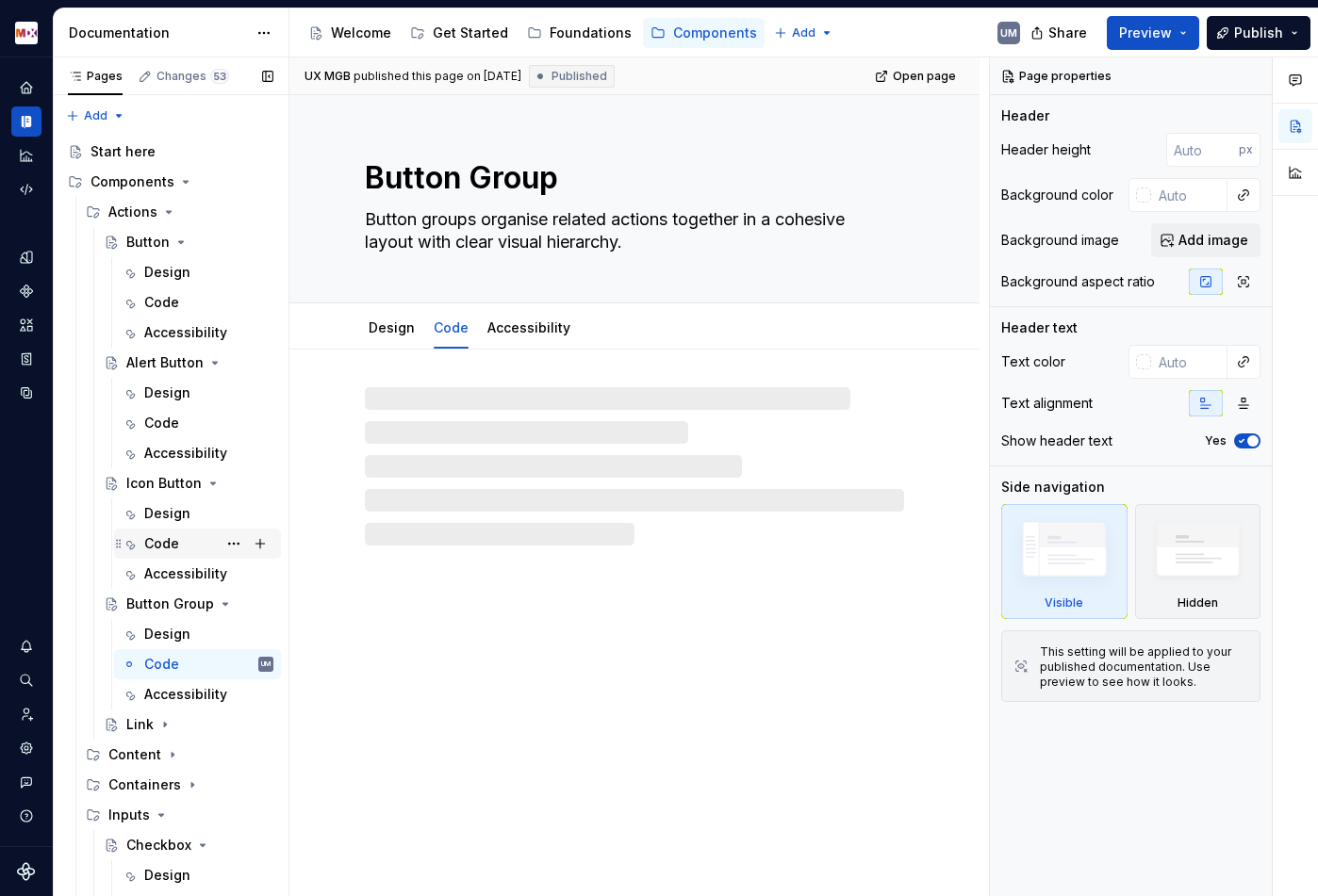
click at [161, 546] on div "Code" at bounding box center [161, 544] width 35 height 19
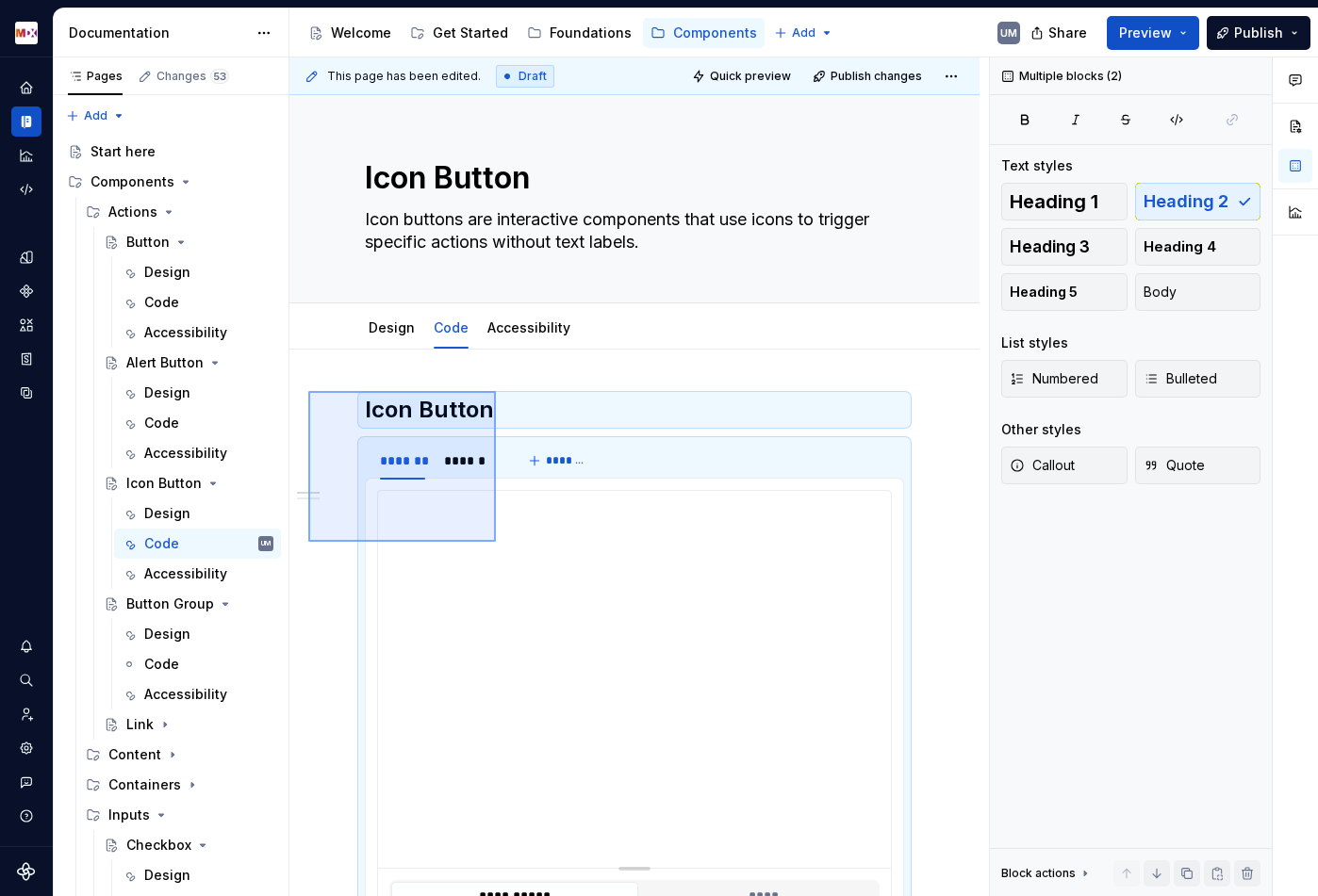
drag, startPoint x: 308, startPoint y: 391, endPoint x: 496, endPoint y: 534, distance: 236.2
click at [496, 539] on div "**********" at bounding box center [638, 477] width 700 height 839
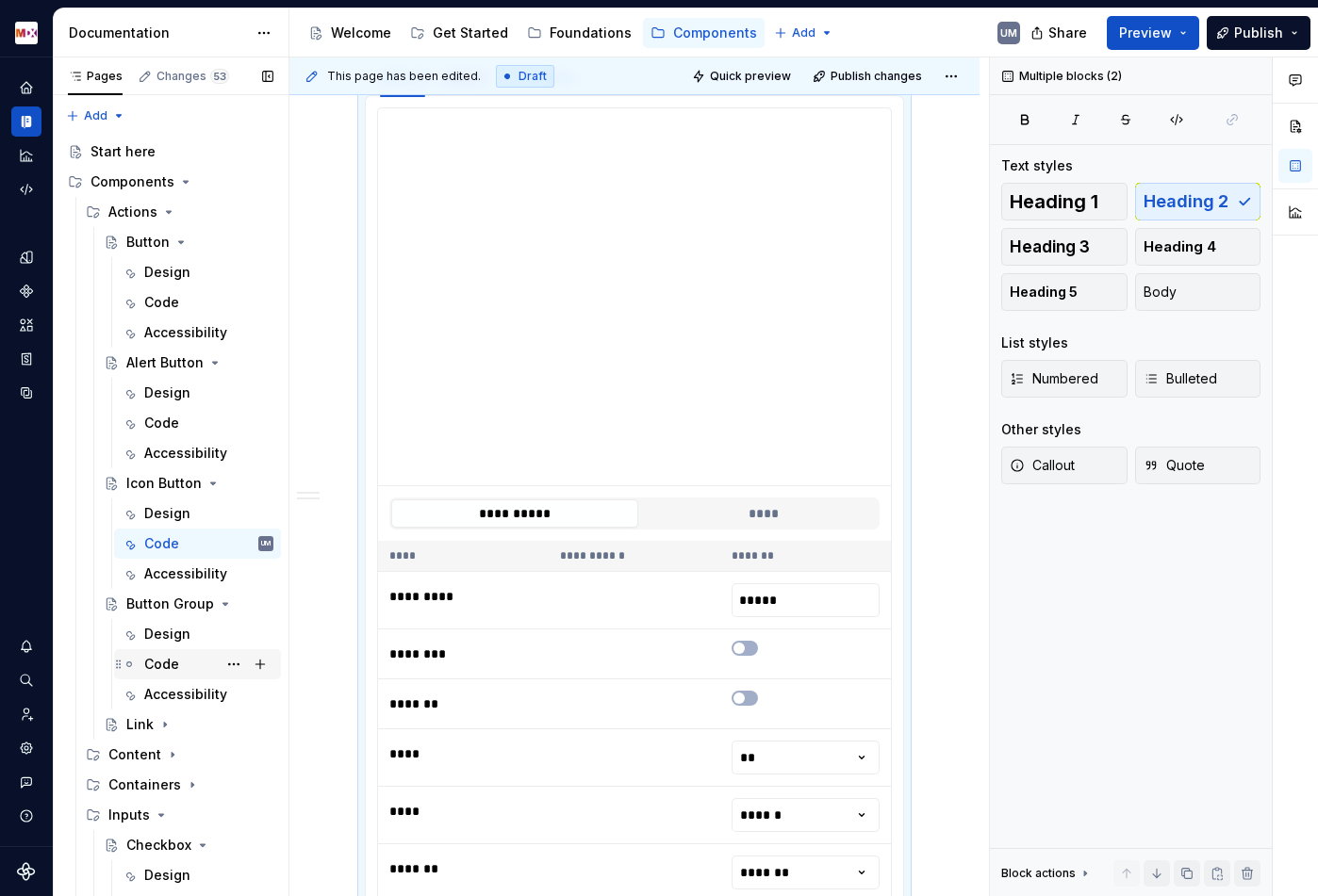
click at [173, 661] on div "Code" at bounding box center [161, 665] width 35 height 19
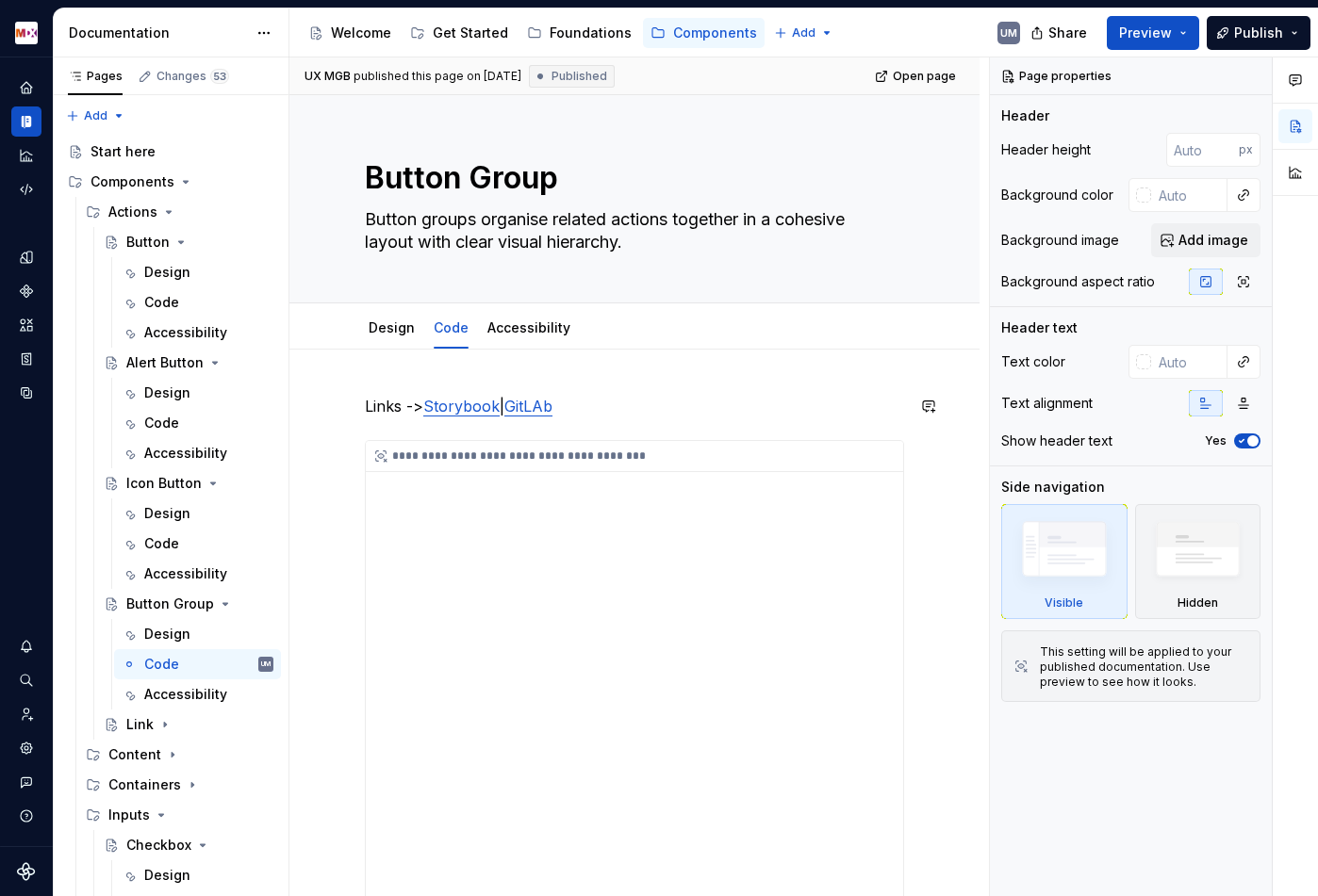
drag, startPoint x: 328, startPoint y: 386, endPoint x: 874, endPoint y: 741, distance: 651.3
click at [880, 751] on div "**********" at bounding box center [638, 477] width 700 height 839
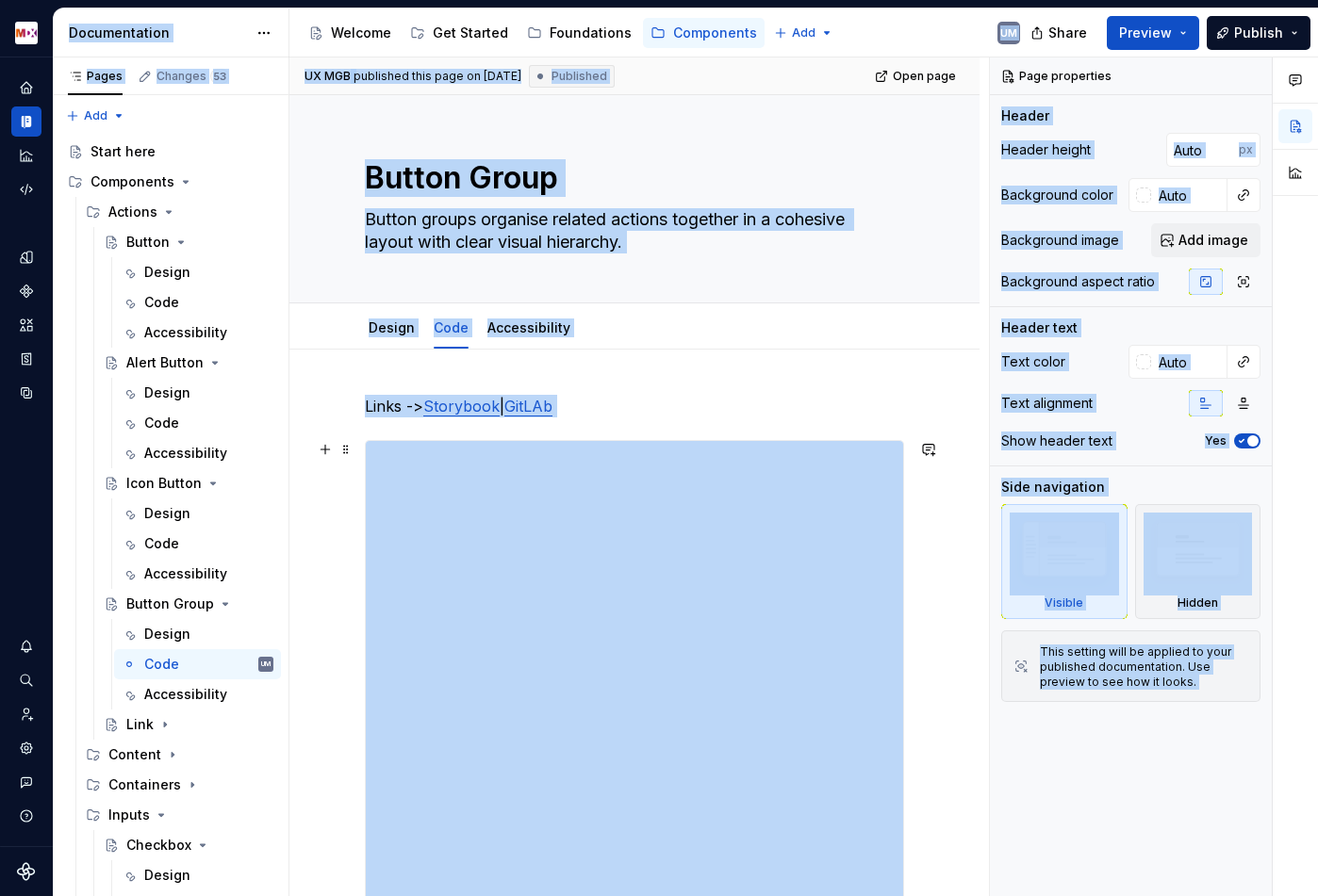
scroll to position [105, 0]
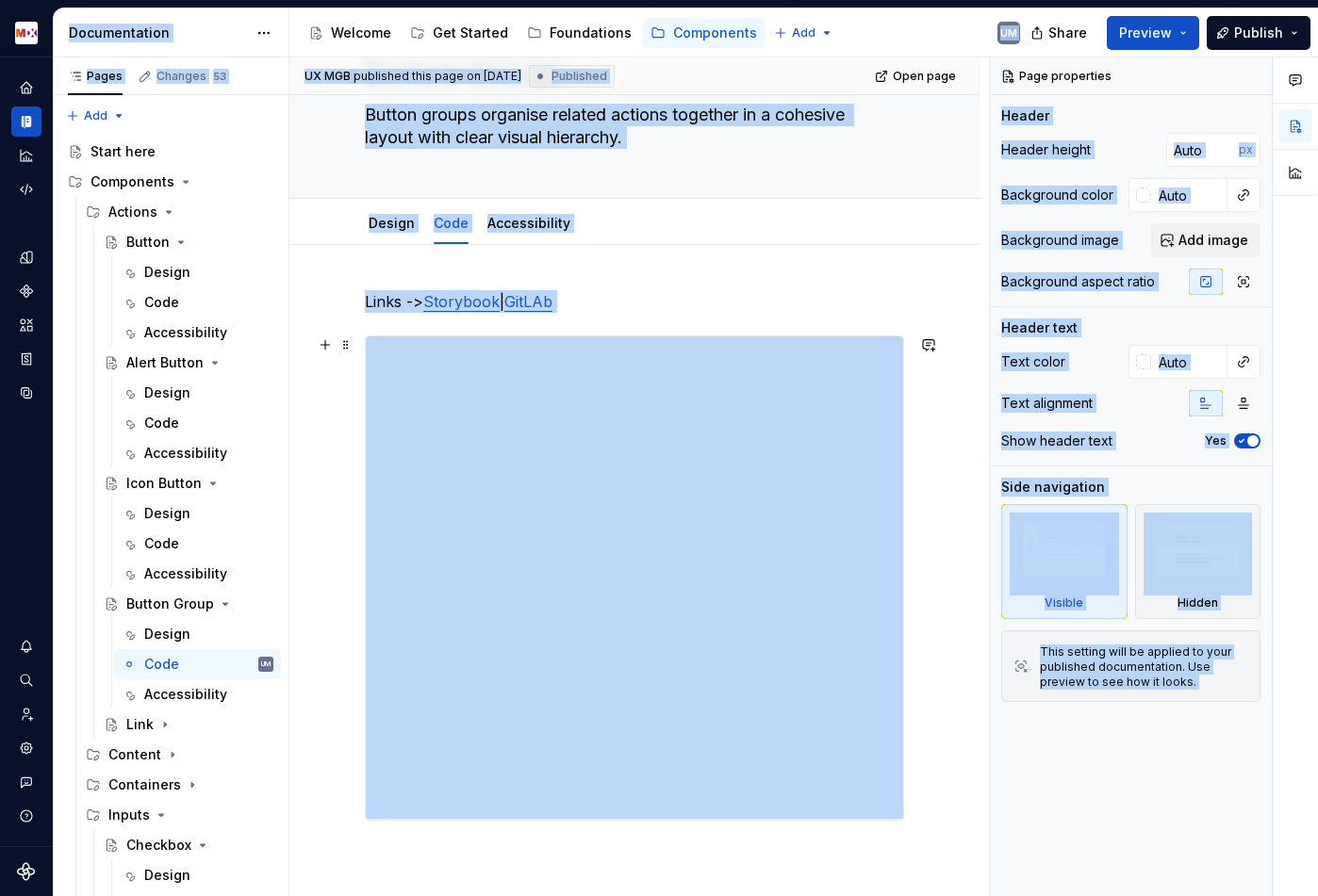
click at [323, 391] on div "**********" at bounding box center [638, 477] width 700 height 839
click at [323, 384] on div "**********" at bounding box center [634, 679] width 690 height 867
type textarea "*"
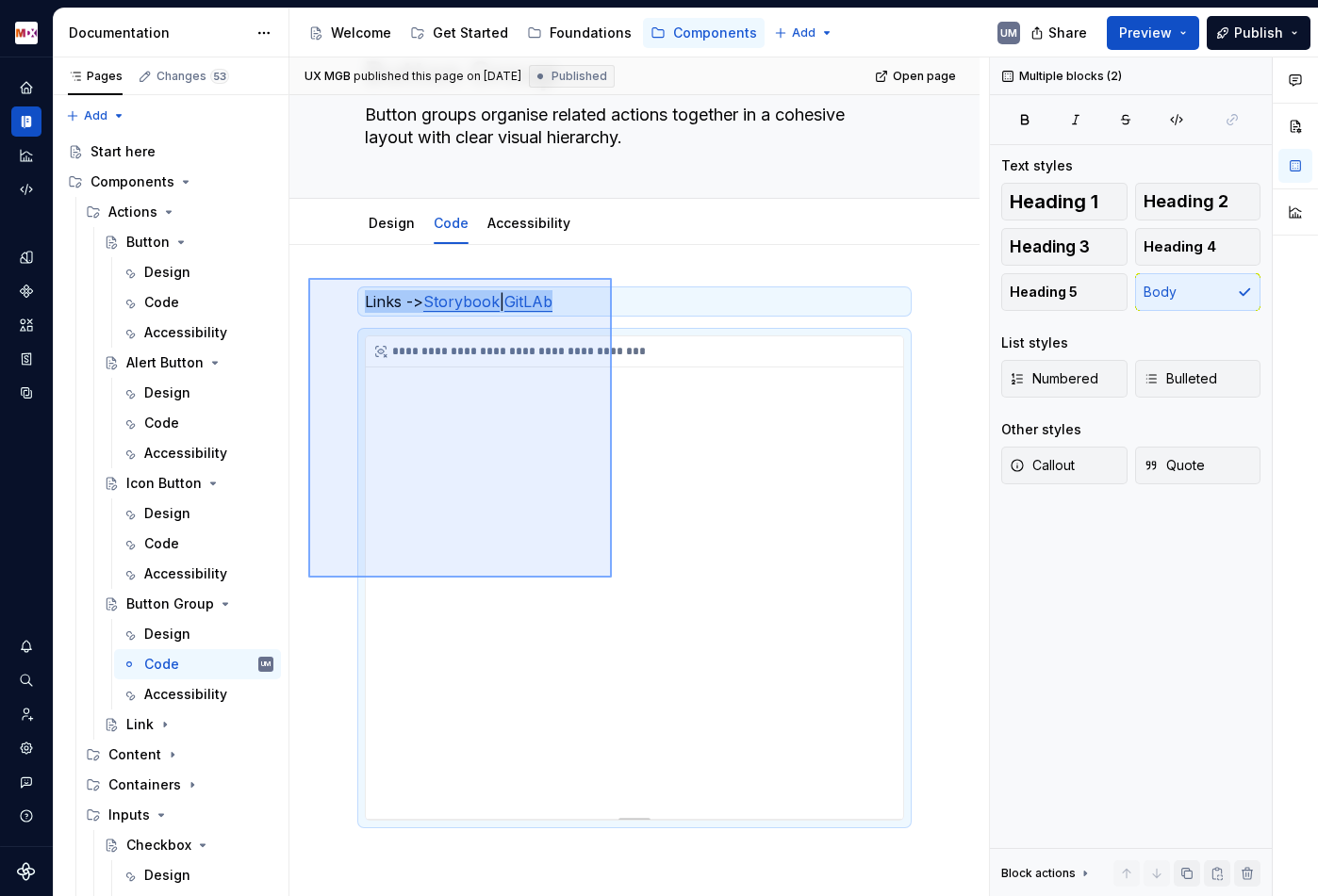
drag, startPoint x: 308, startPoint y: 278, endPoint x: 612, endPoint y: 569, distance: 420.8
click at [612, 577] on div "**********" at bounding box center [638, 477] width 700 height 839
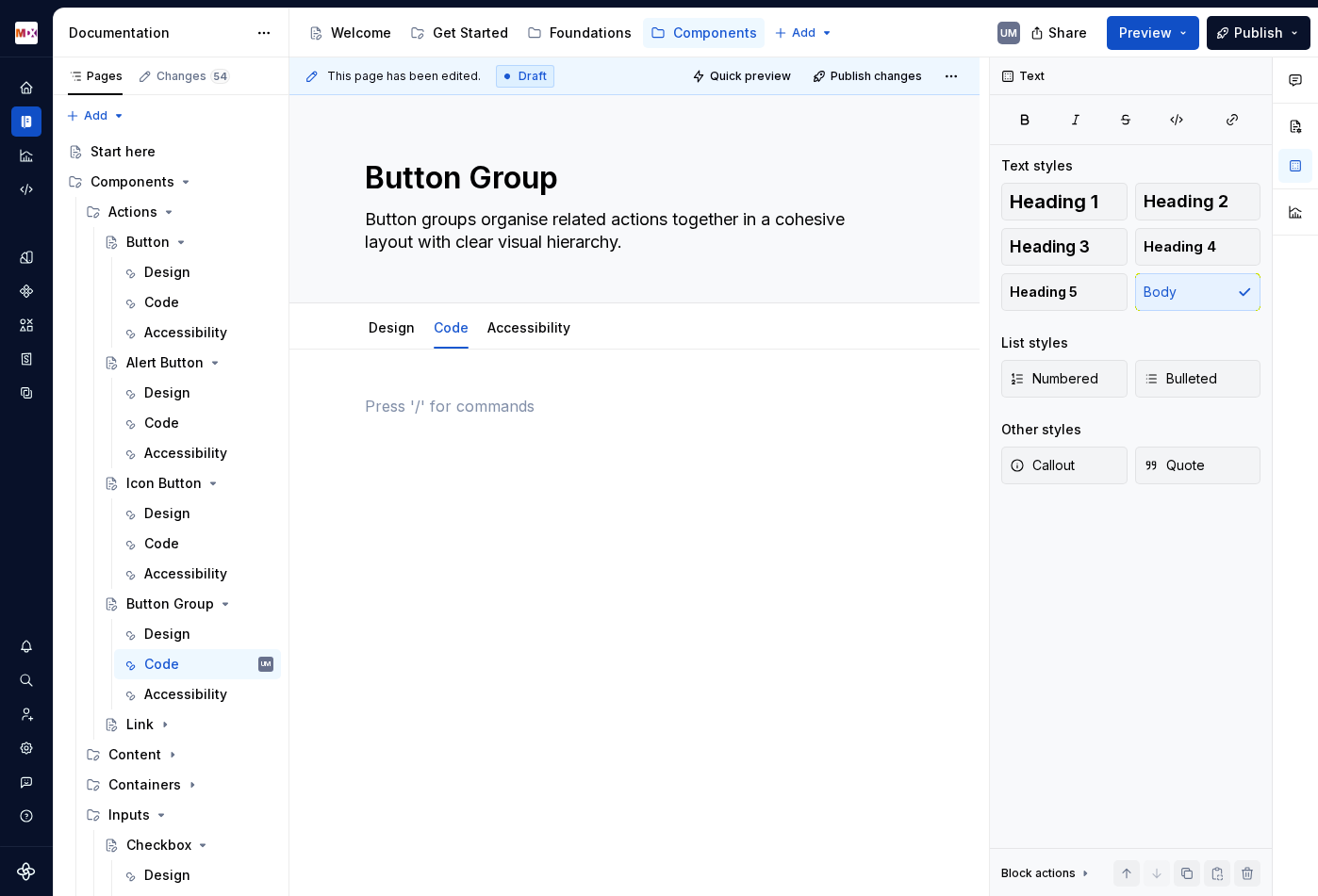
scroll to position [0, 0]
paste div
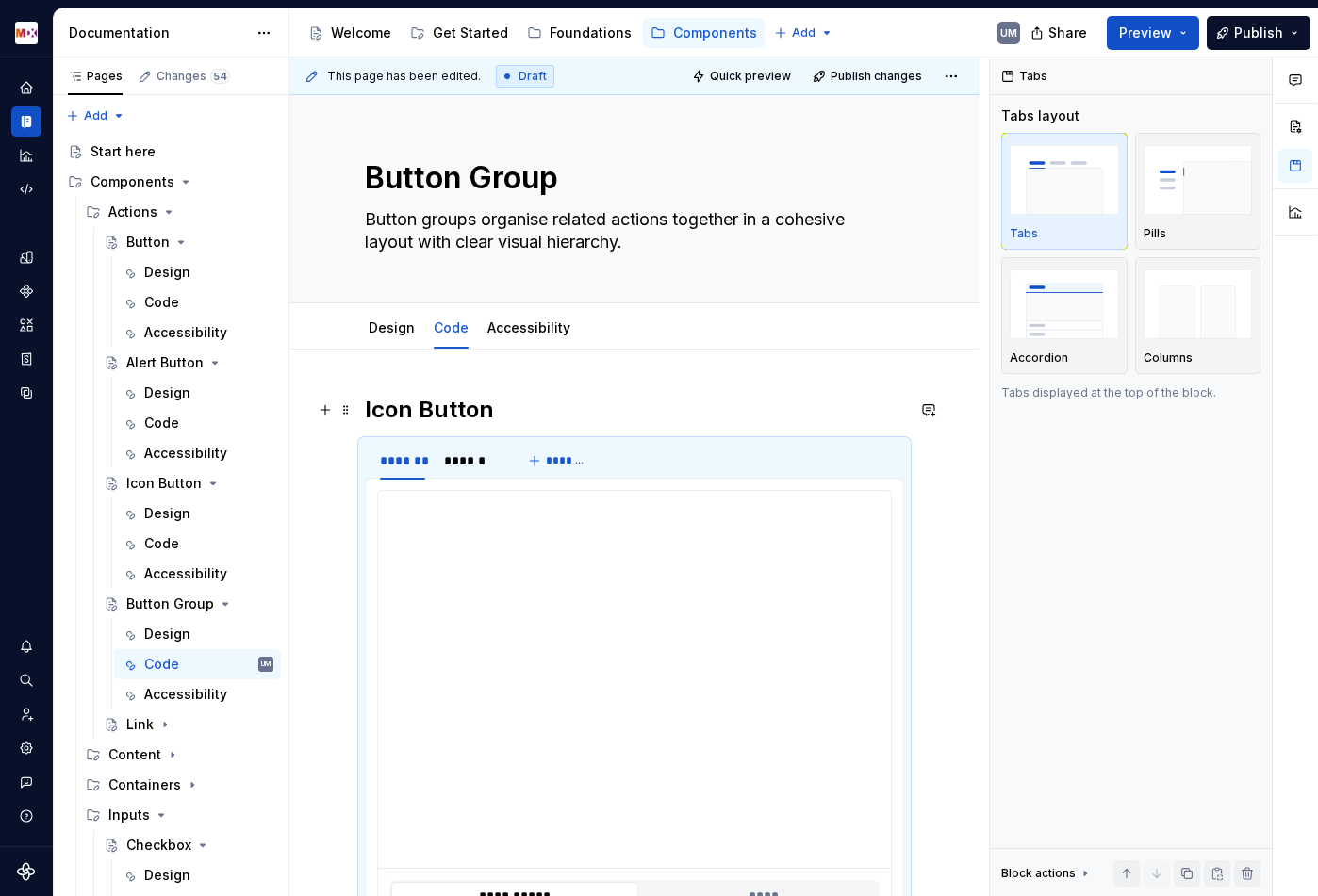
click at [454, 404] on h2 "Icon Button" at bounding box center [634, 410] width 539 height 30
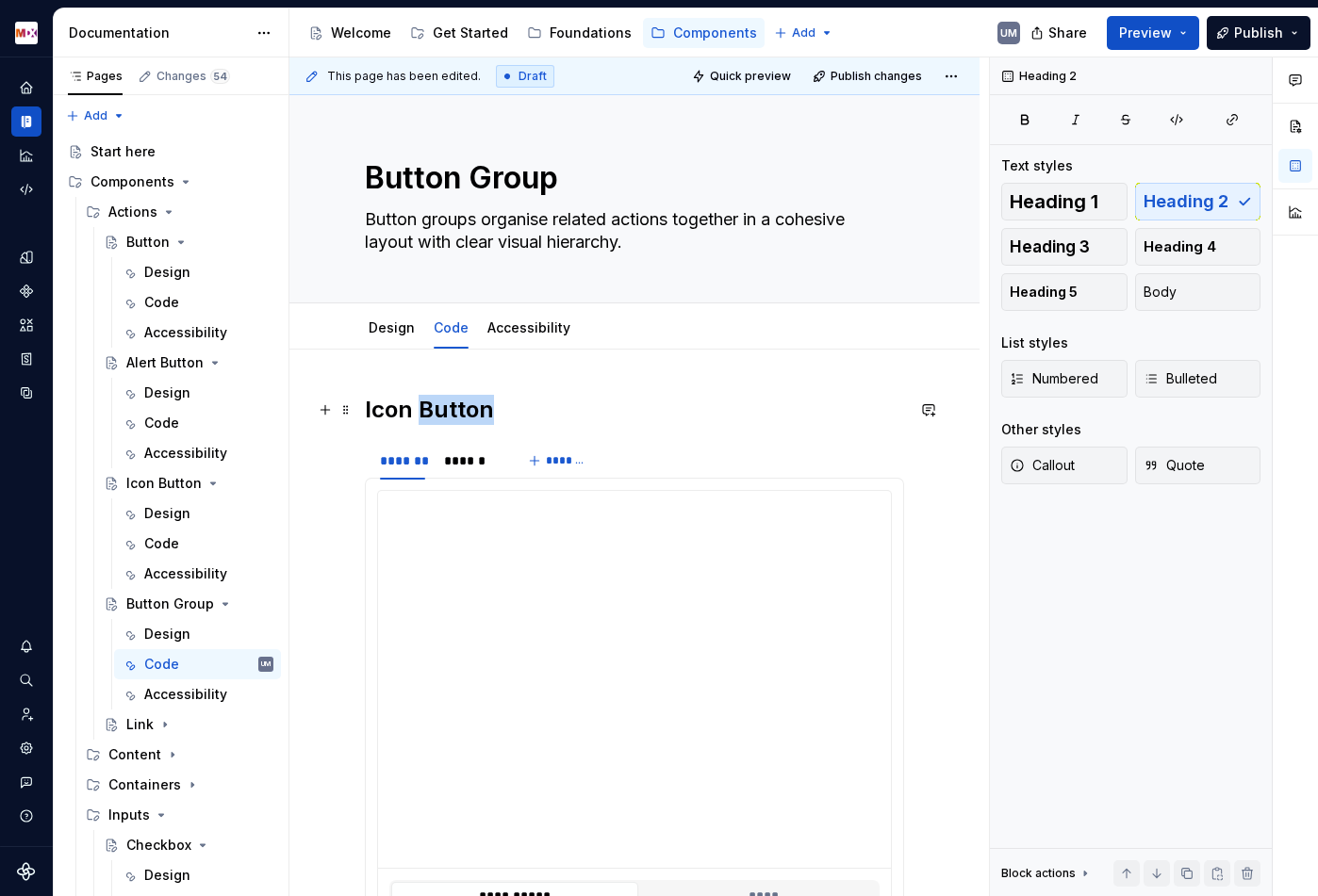
click at [454, 404] on h2 "Icon Button" at bounding box center [634, 410] width 539 height 30
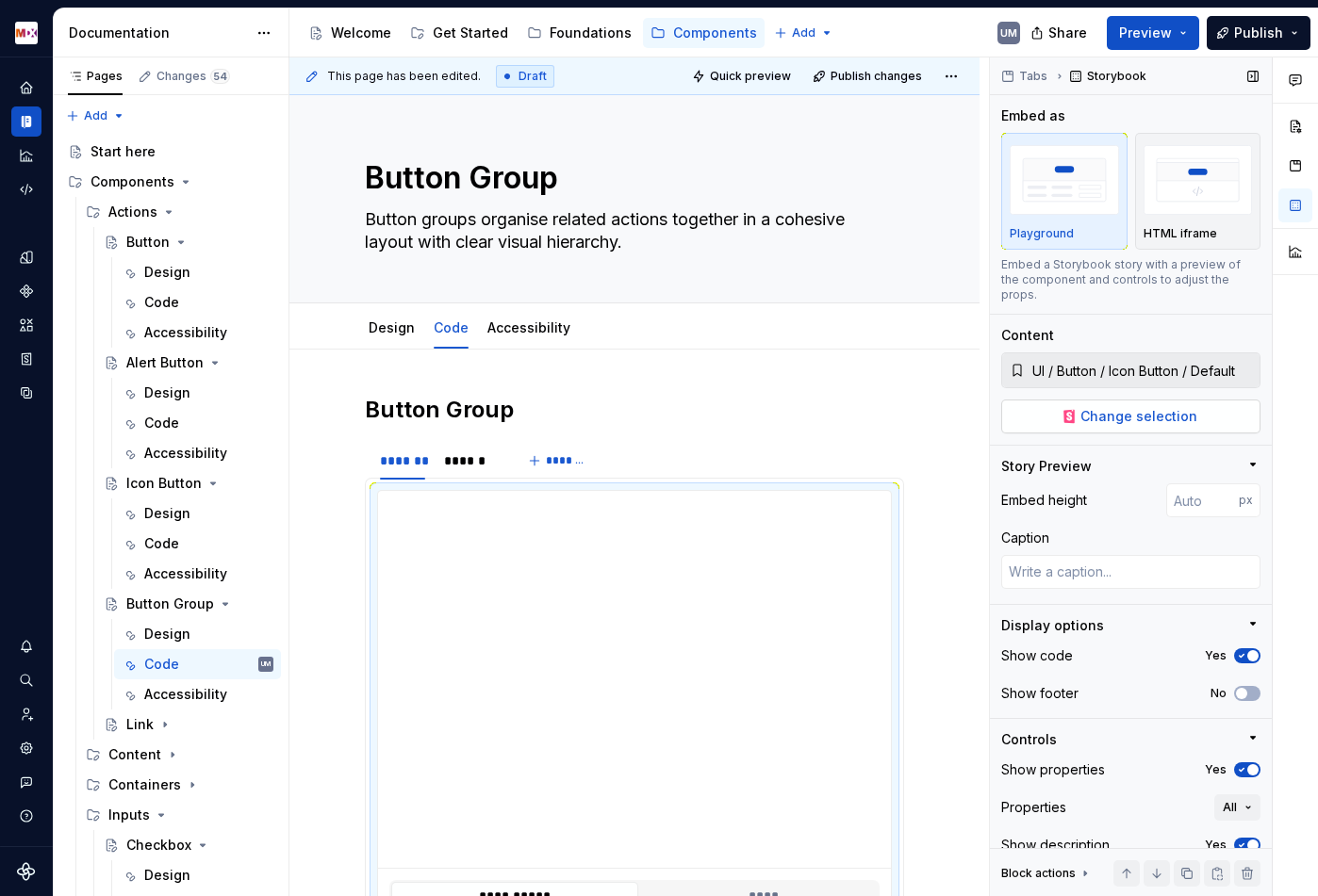
click at [1158, 407] on span "Change selection" at bounding box center [1139, 416] width 117 height 19
type textarea "*"
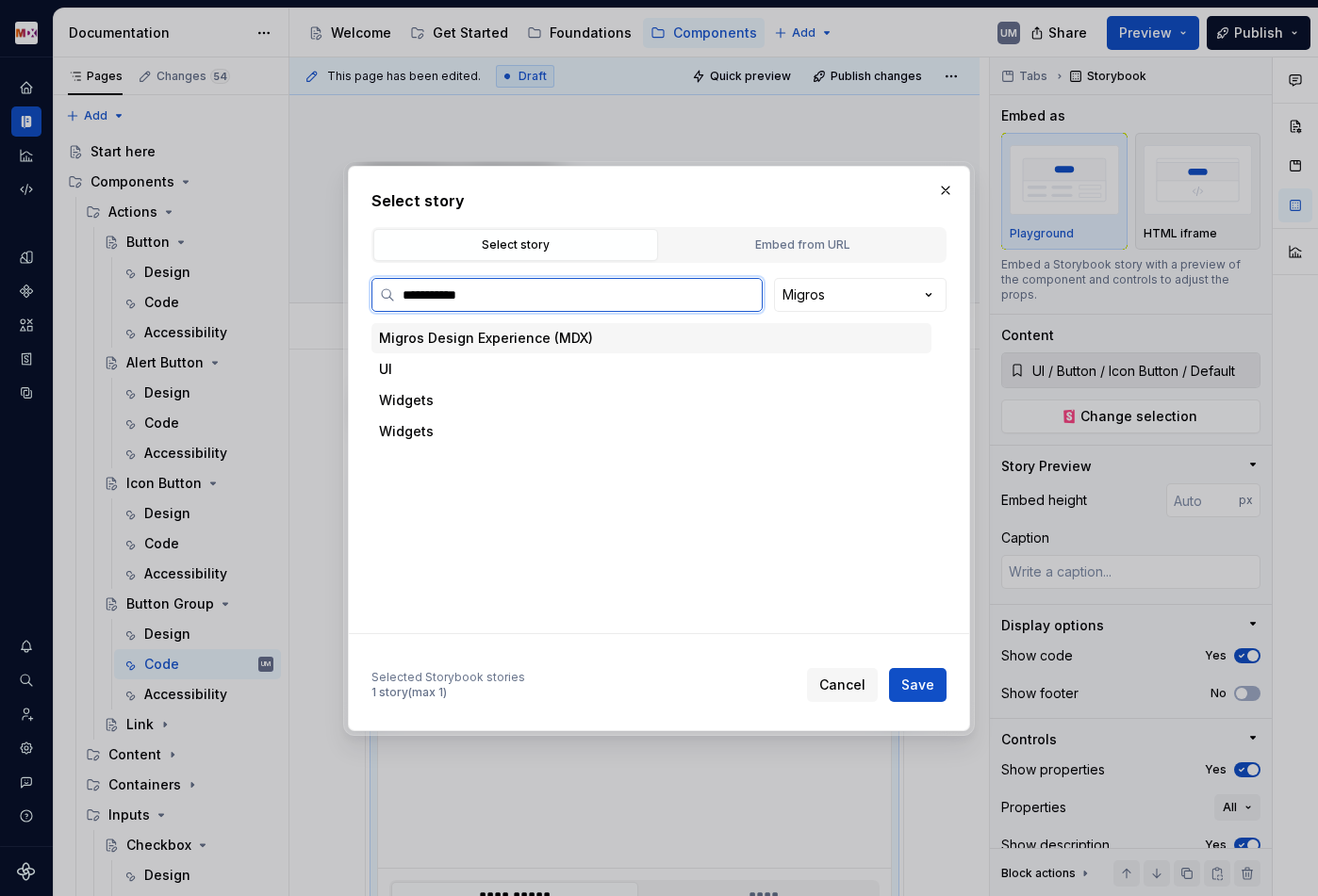
type input "**********"
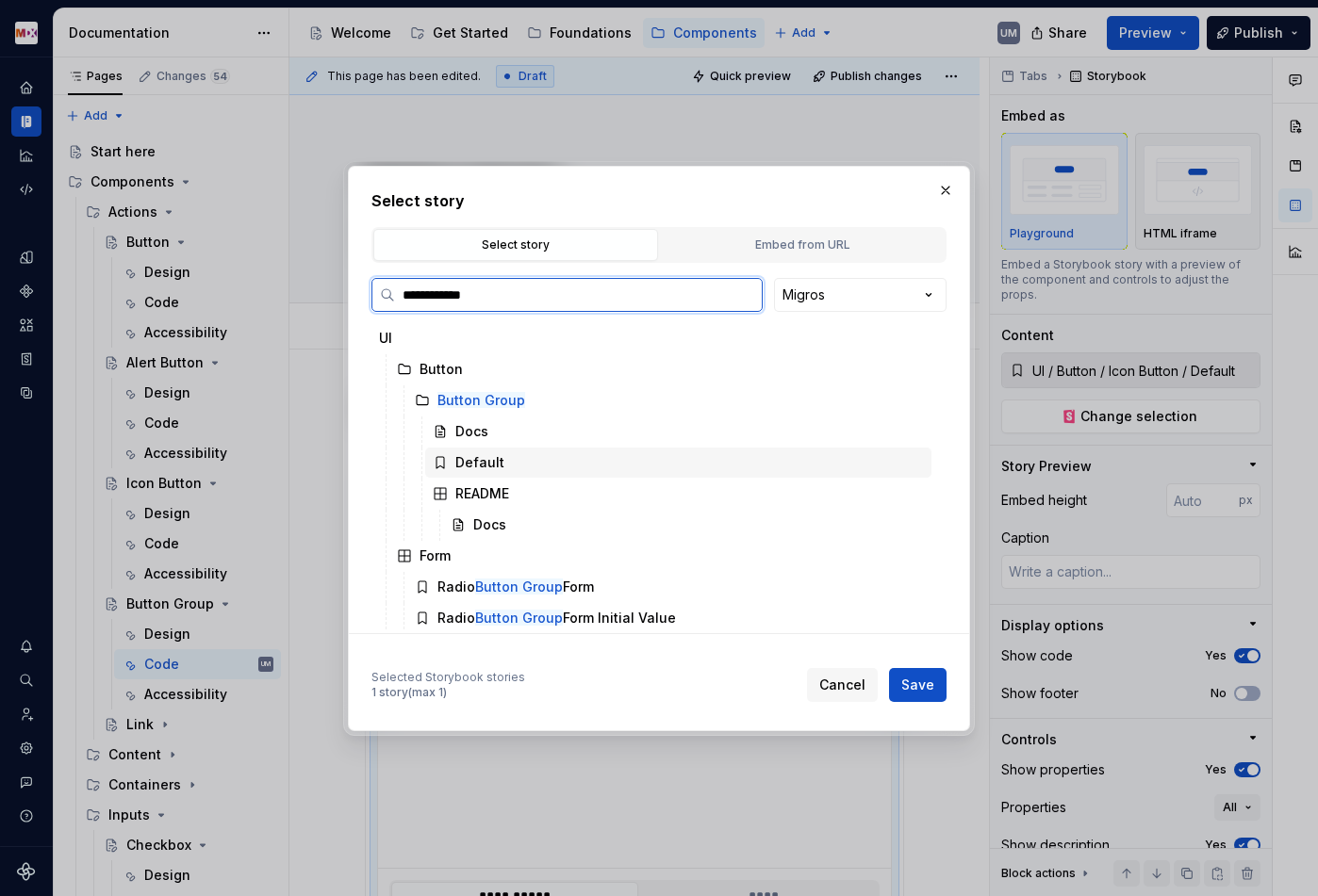
click at [476, 456] on div "Default" at bounding box center [480, 463] width 49 height 19
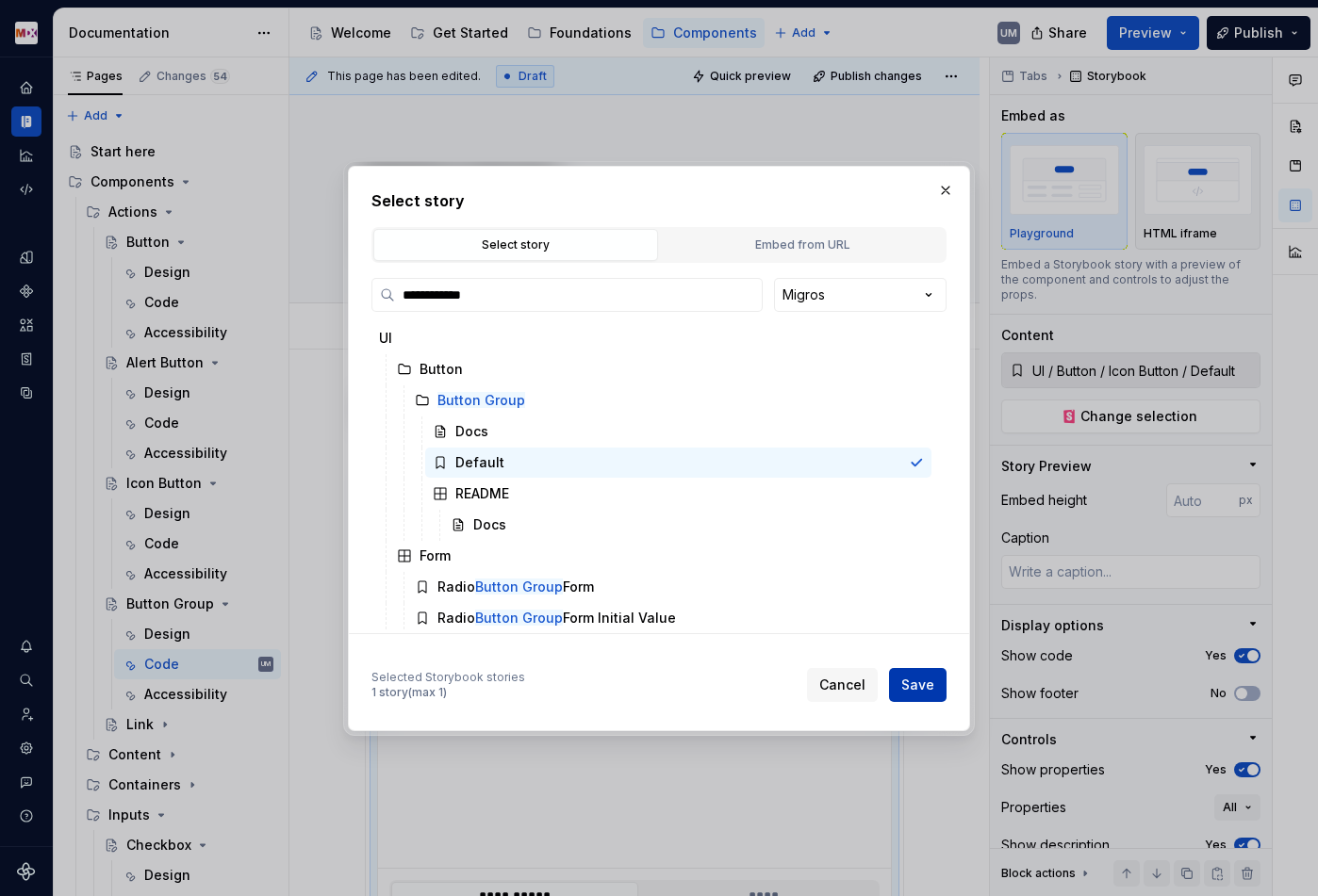
click at [935, 690] on button "Save" at bounding box center [917, 685] width 58 height 34
type textarea "*"
type input "UI / Button / Button Group / Default"
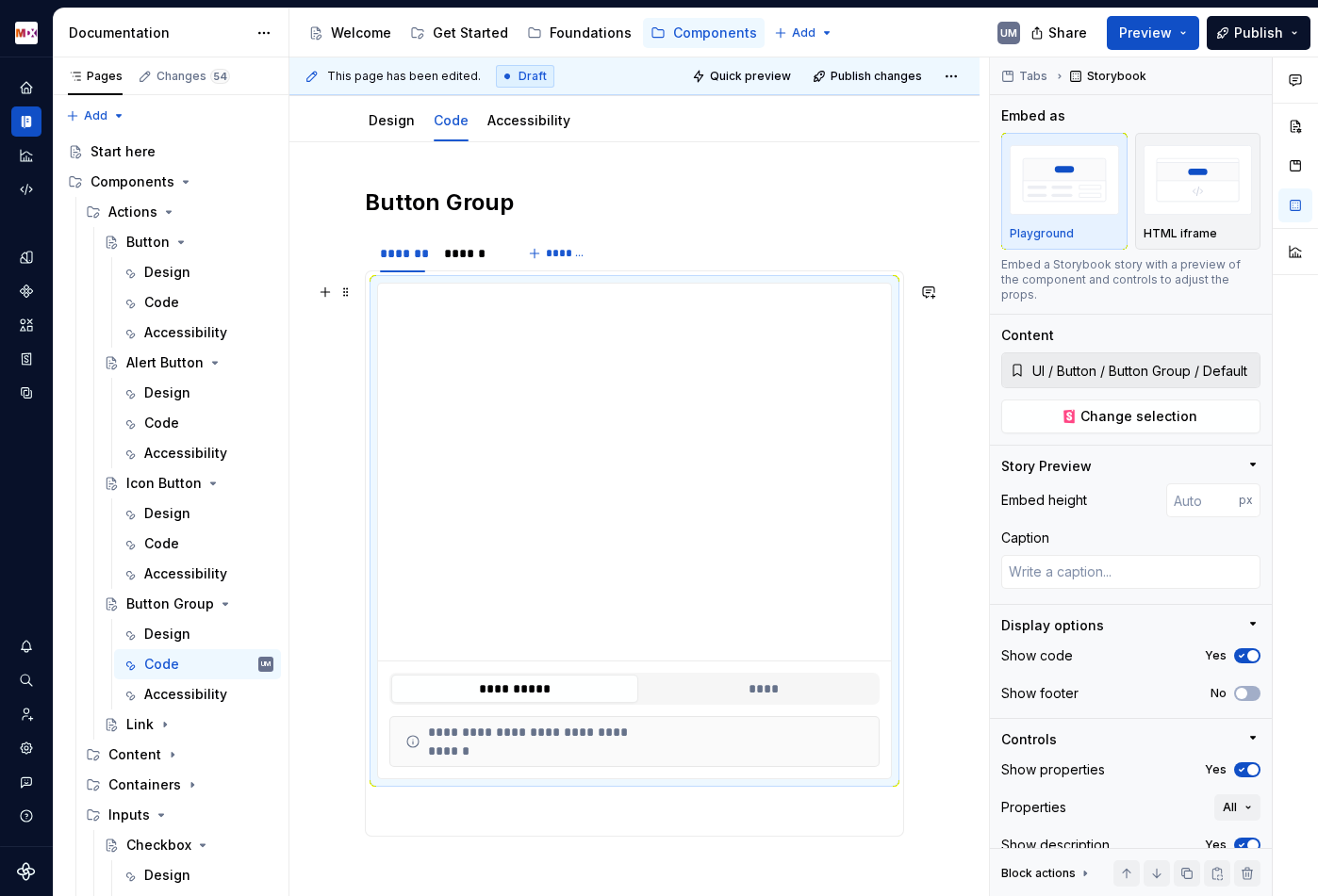
scroll to position [216, 0]
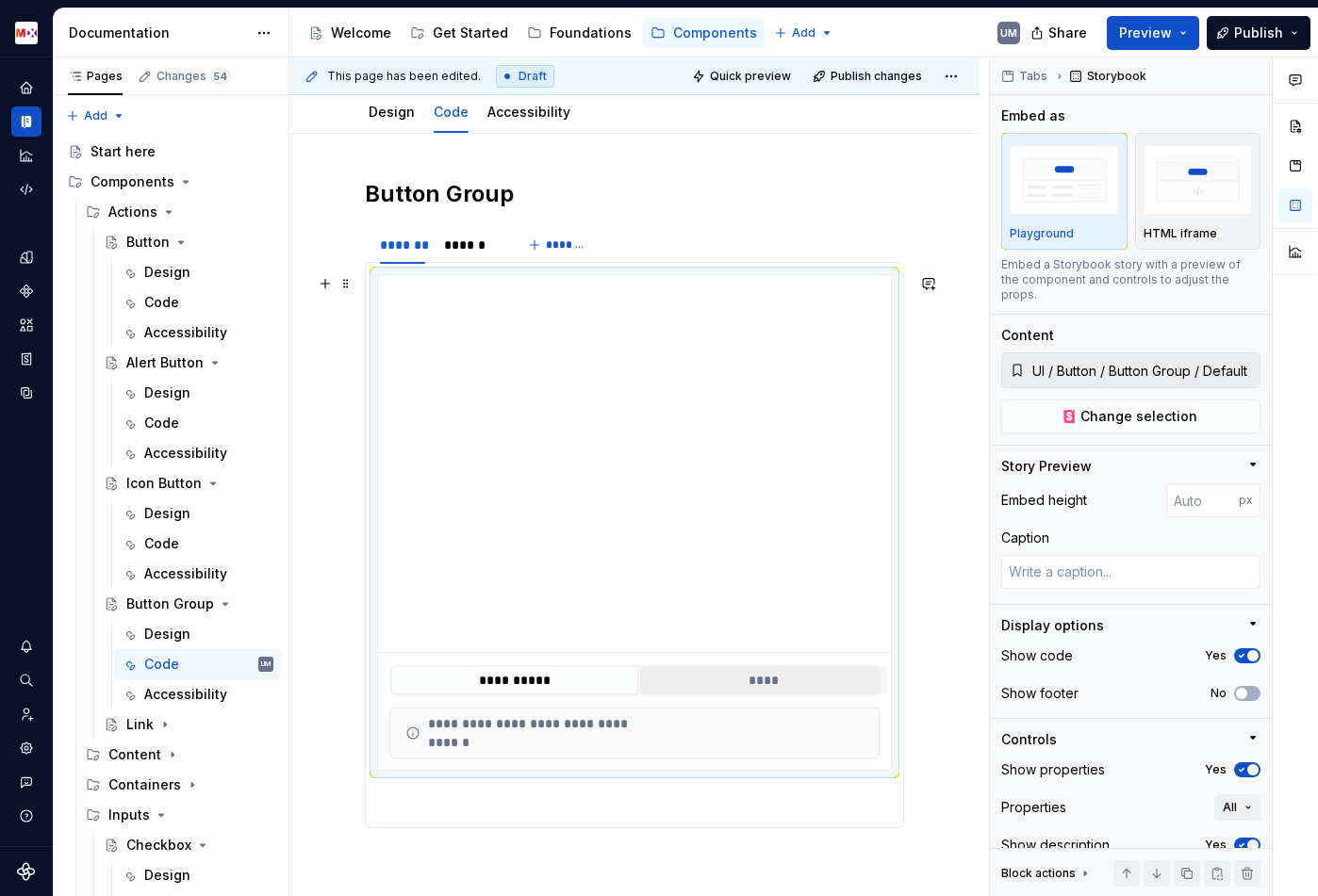
click at [732, 681] on button "****" at bounding box center [764, 681] width 247 height 28
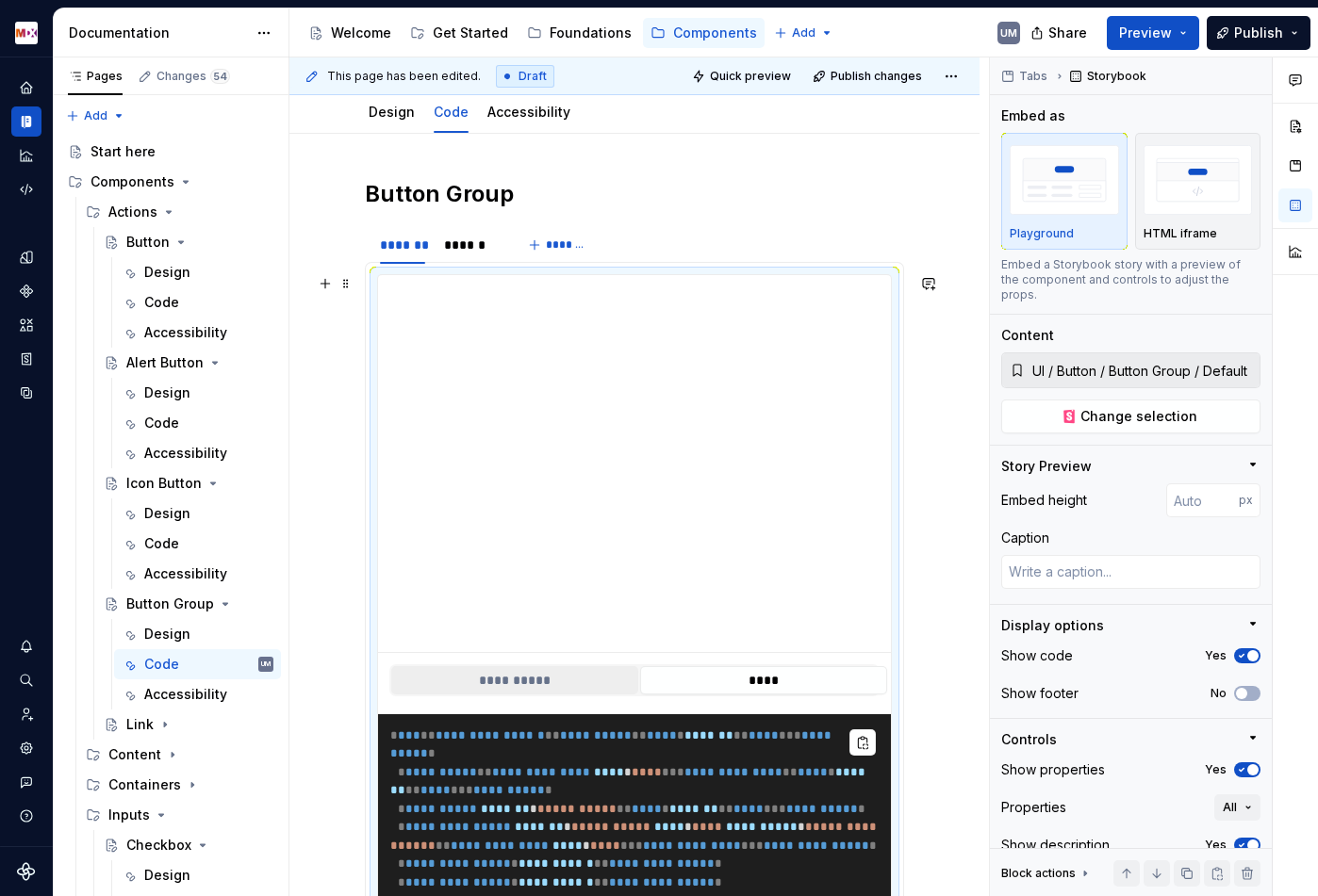
click at [522, 685] on button "**********" at bounding box center [515, 681] width 247 height 28
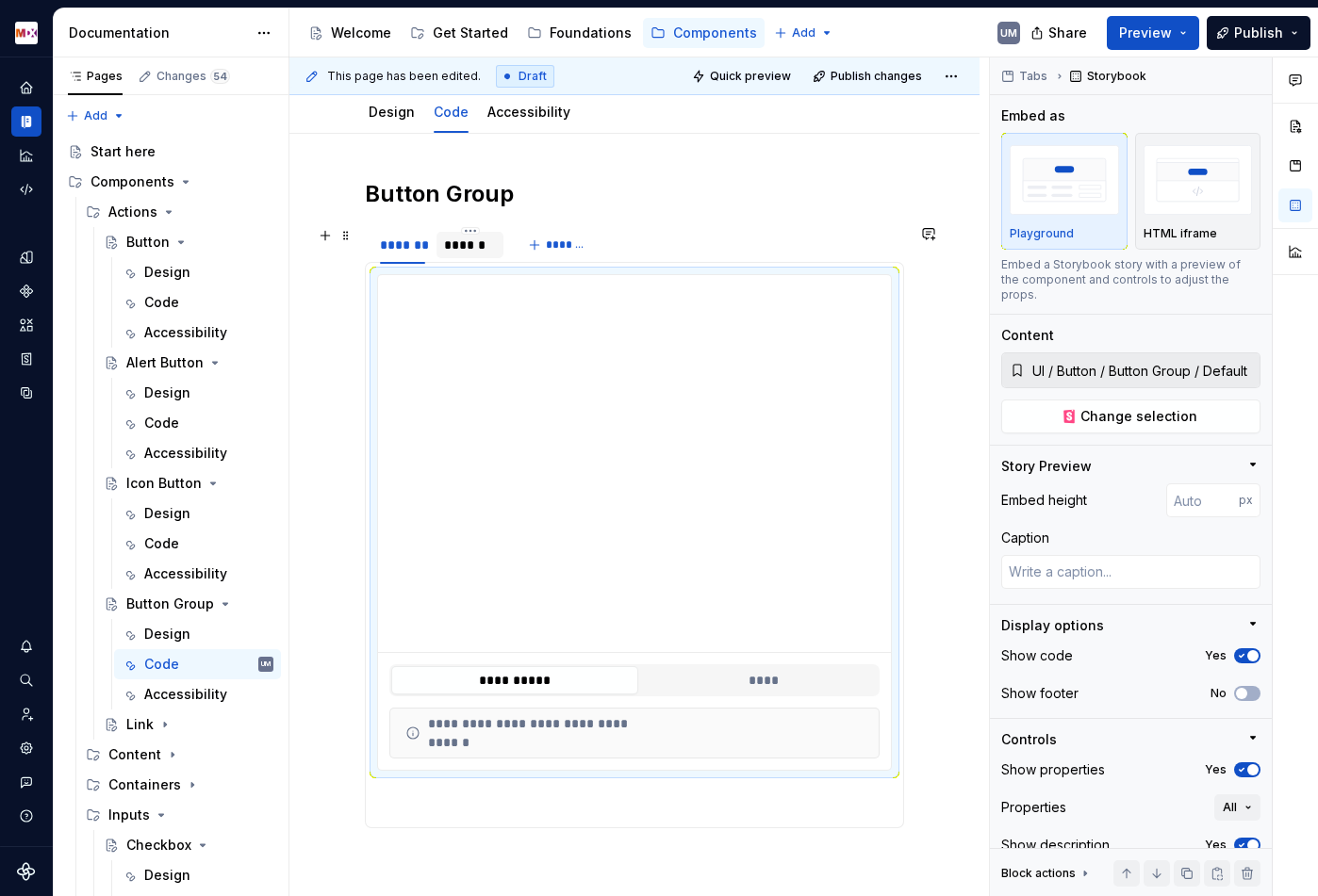
click at [473, 248] on div "******" at bounding box center [469, 245] width 52 height 19
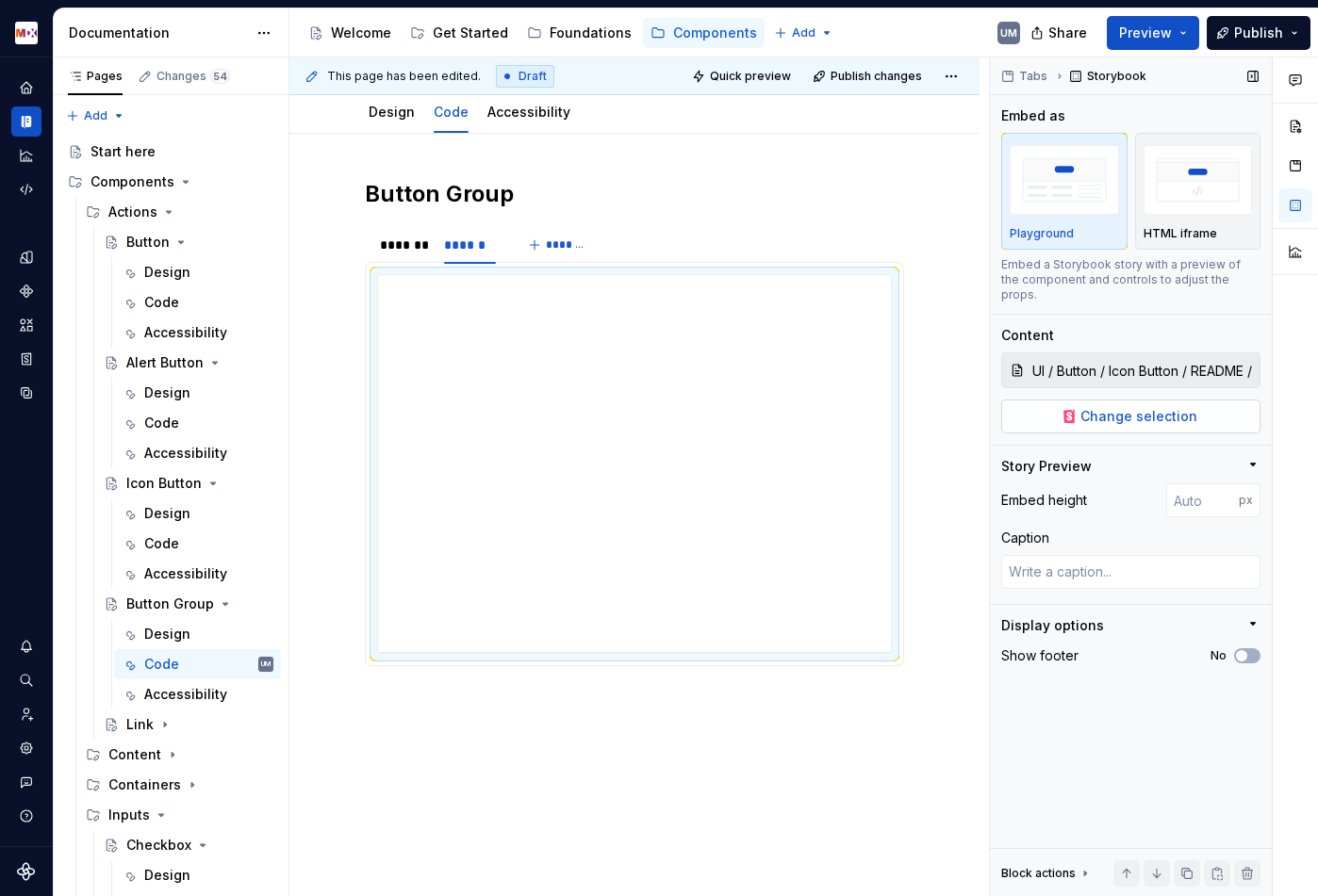
click at [1102, 407] on span "Change selection" at bounding box center [1139, 416] width 117 height 19
type textarea "*"
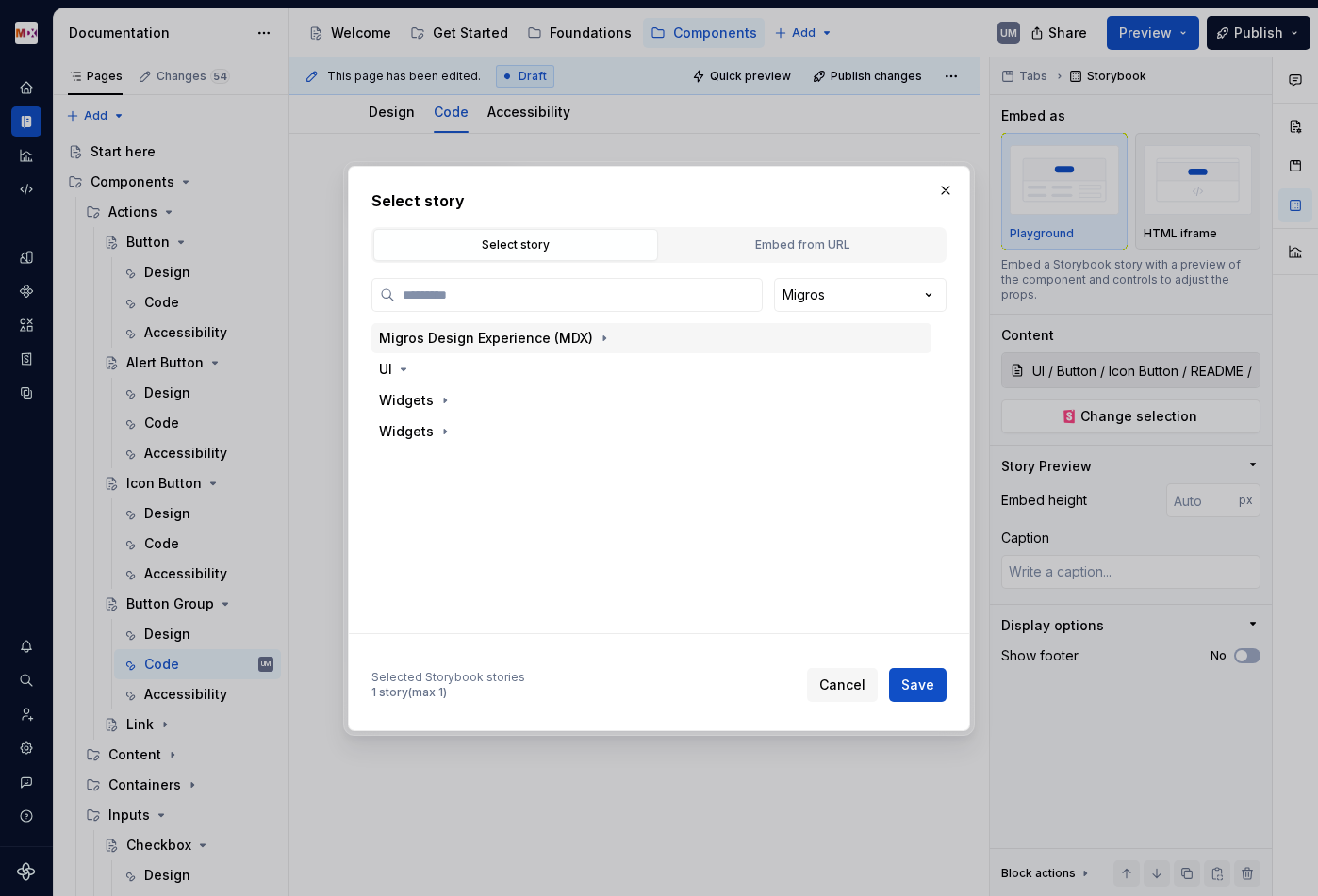
paste input "**********"
type input "**********"
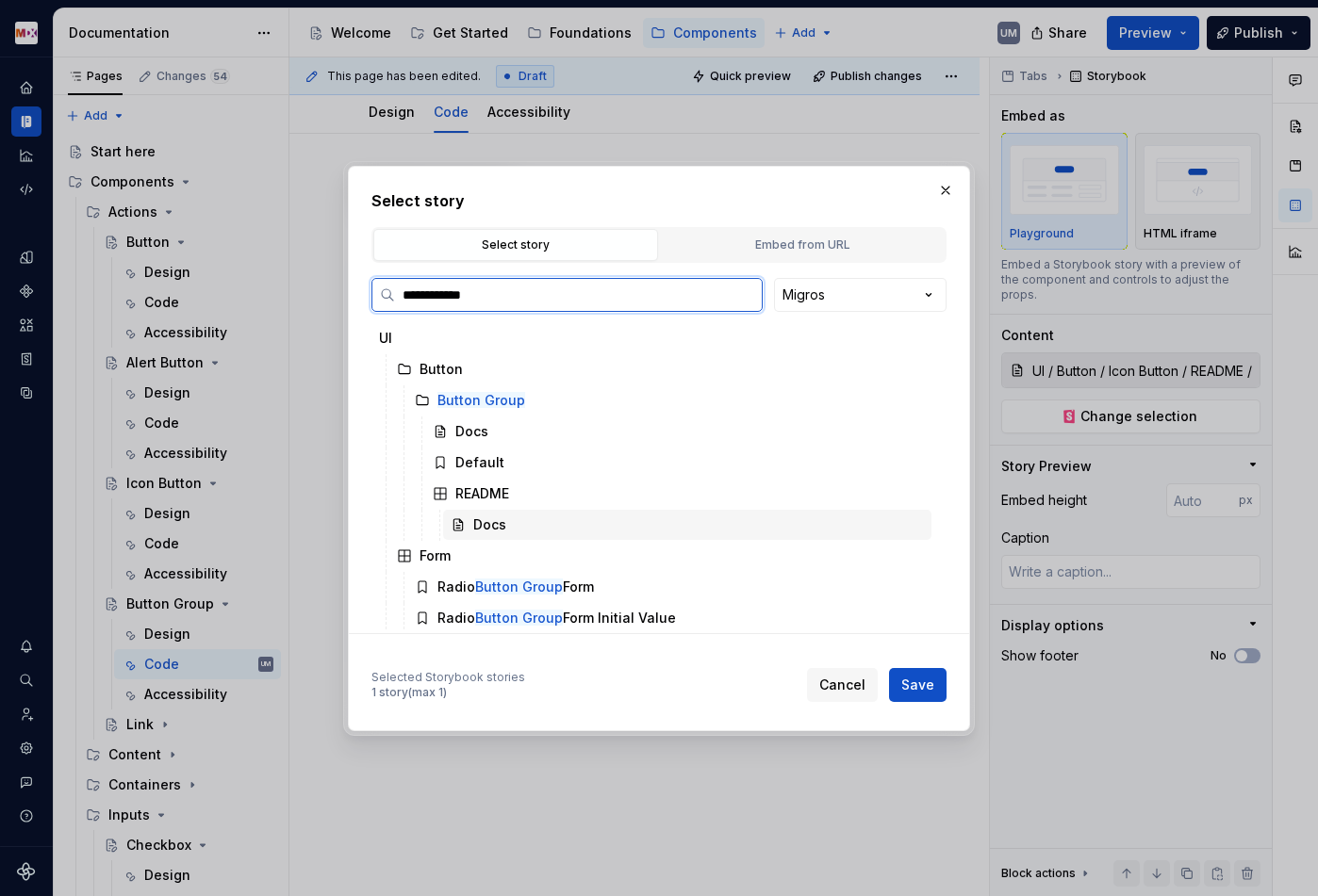
click at [491, 525] on div "Docs" at bounding box center [489, 525] width 33 height 19
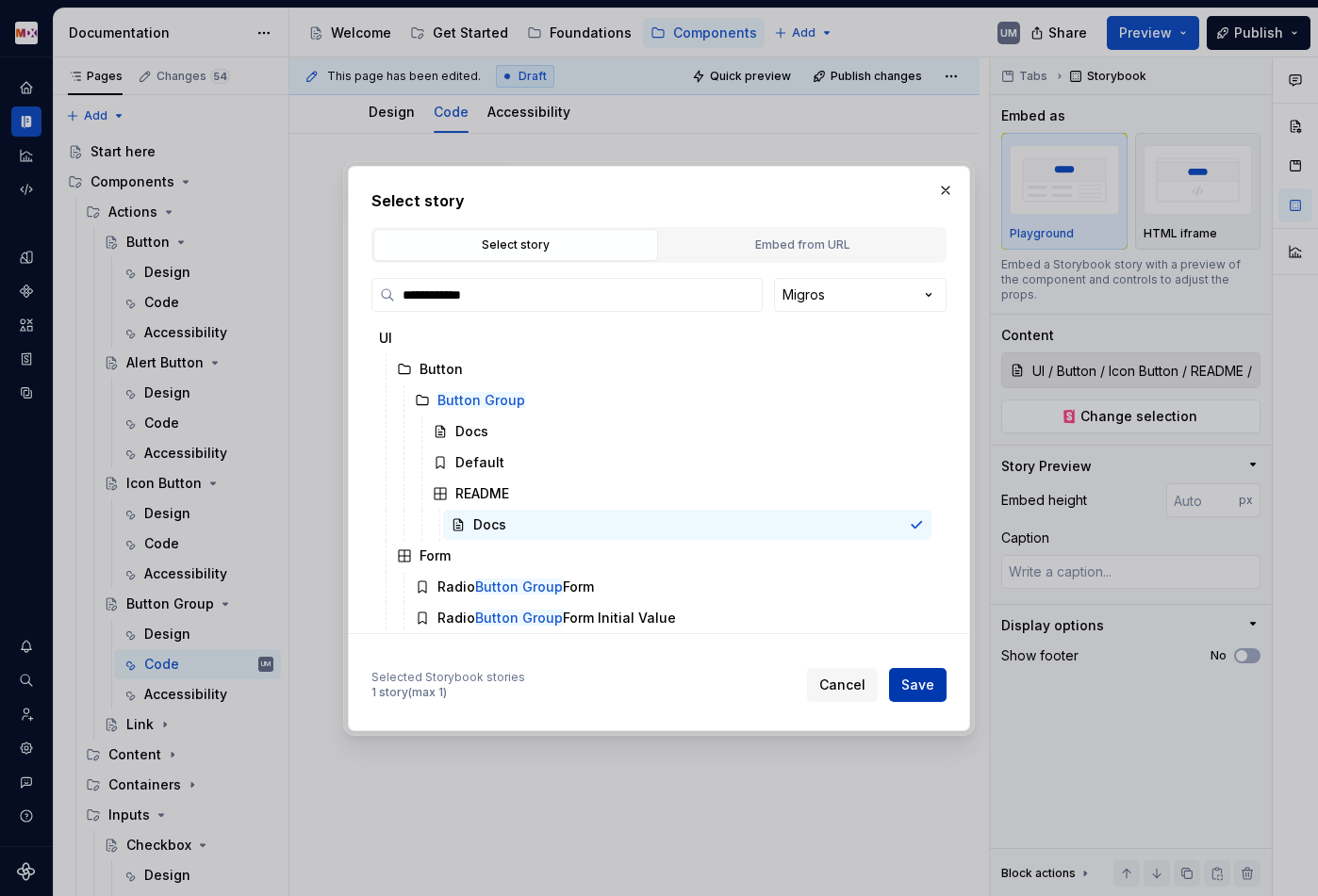
click at [920, 685] on span "Save" at bounding box center [917, 685] width 33 height 19
type textarea "*"
type input "UI / Button / Button Group / README / Docs"
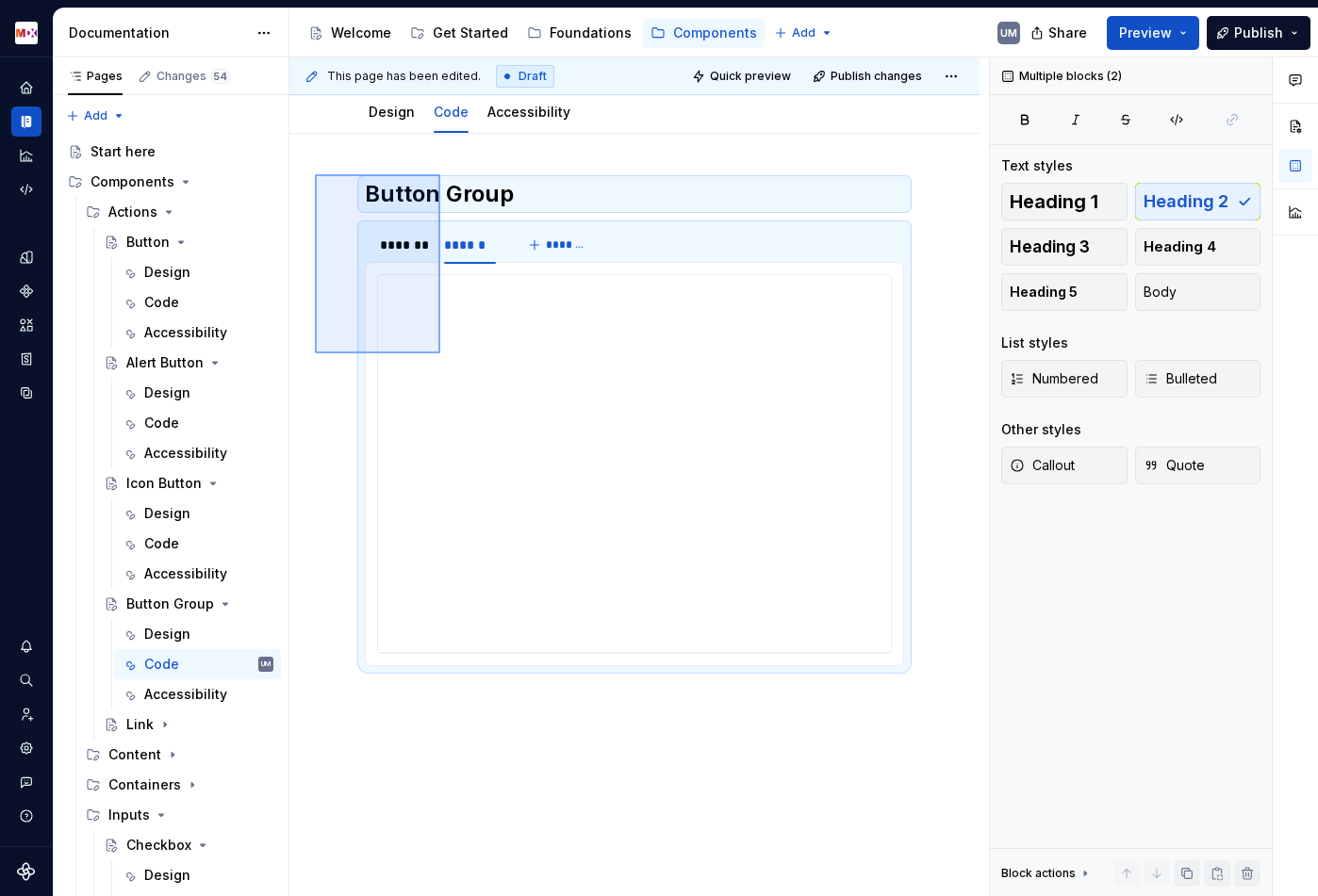
drag, startPoint x: 314, startPoint y: 175, endPoint x: 465, endPoint y: 388, distance: 261.1
click at [465, 388] on div "**********" at bounding box center [638, 477] width 700 height 839
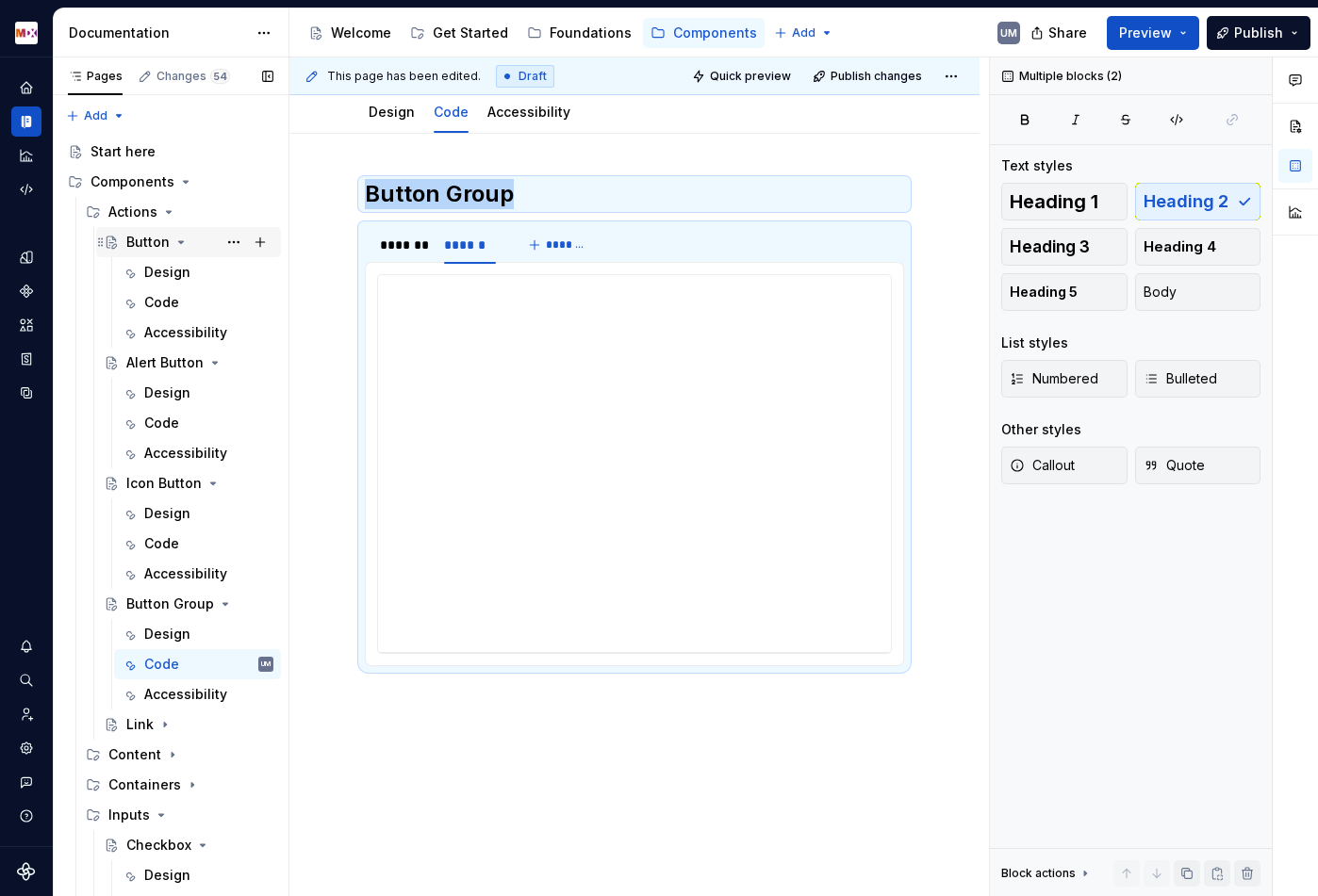
click at [179, 243] on icon "Page tree" at bounding box center [181, 243] width 5 height 2
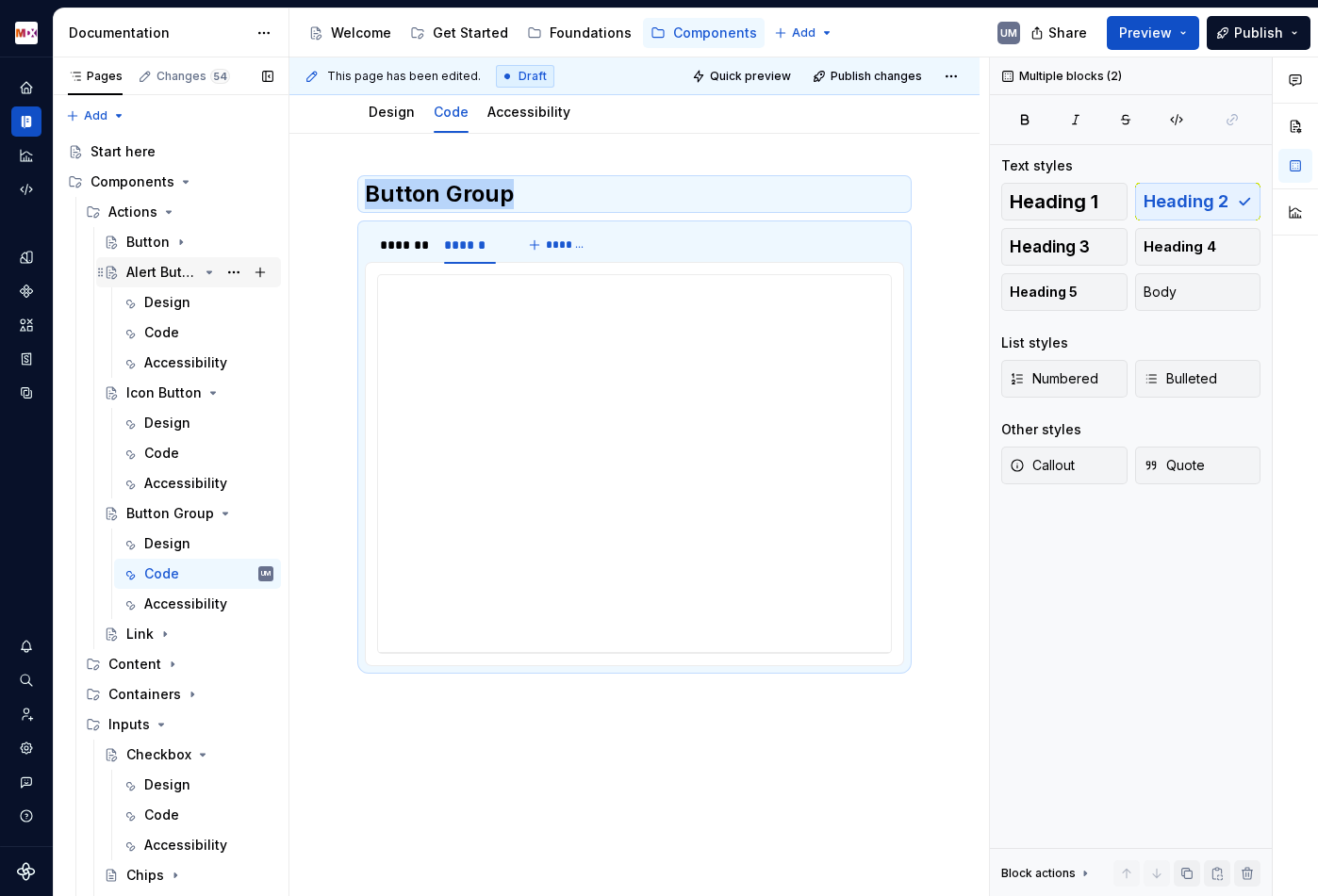
click at [206, 268] on icon "Page tree" at bounding box center [210, 273] width 15 height 15
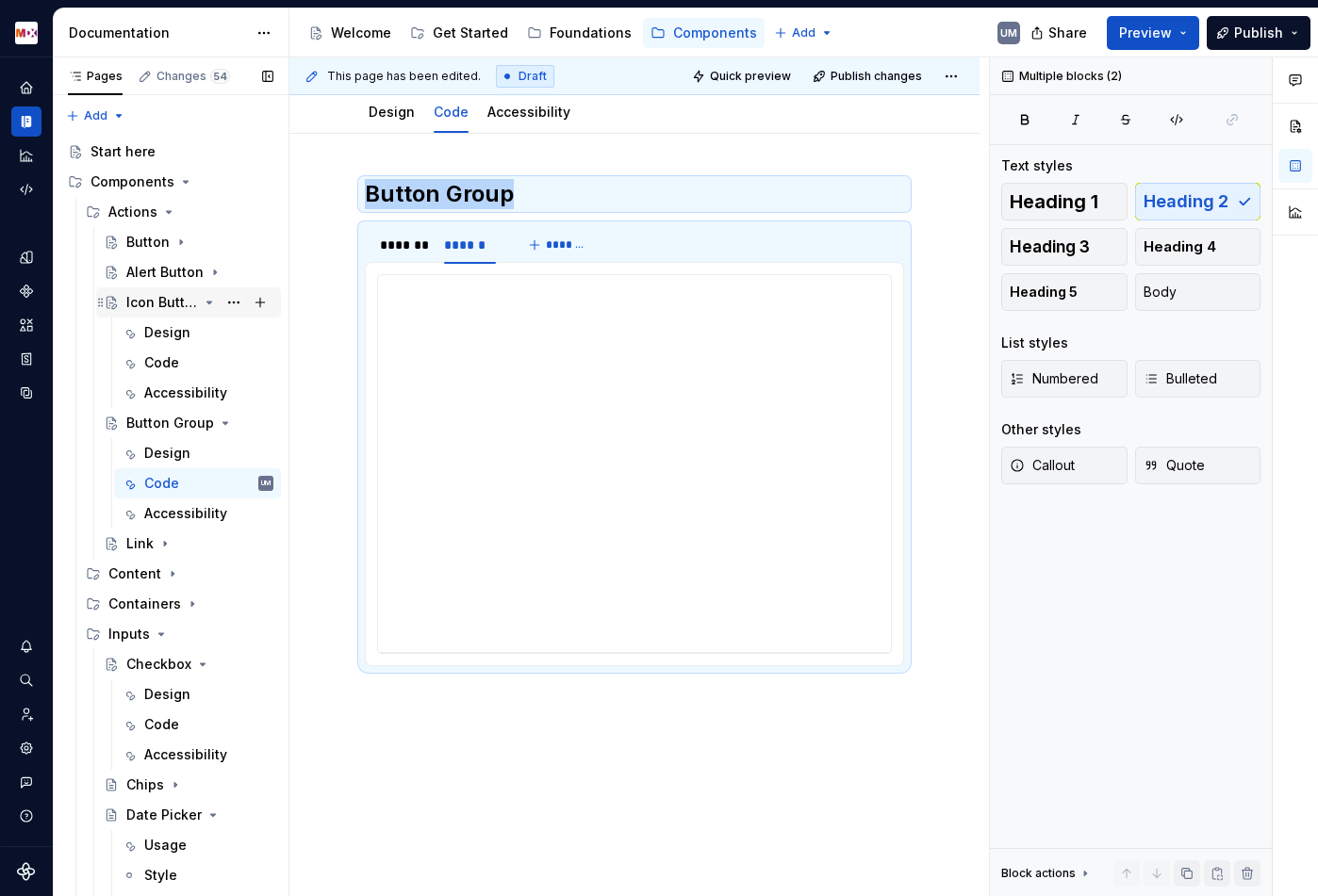
click at [208, 302] on icon "Page tree" at bounding box center [210, 302] width 5 height 2
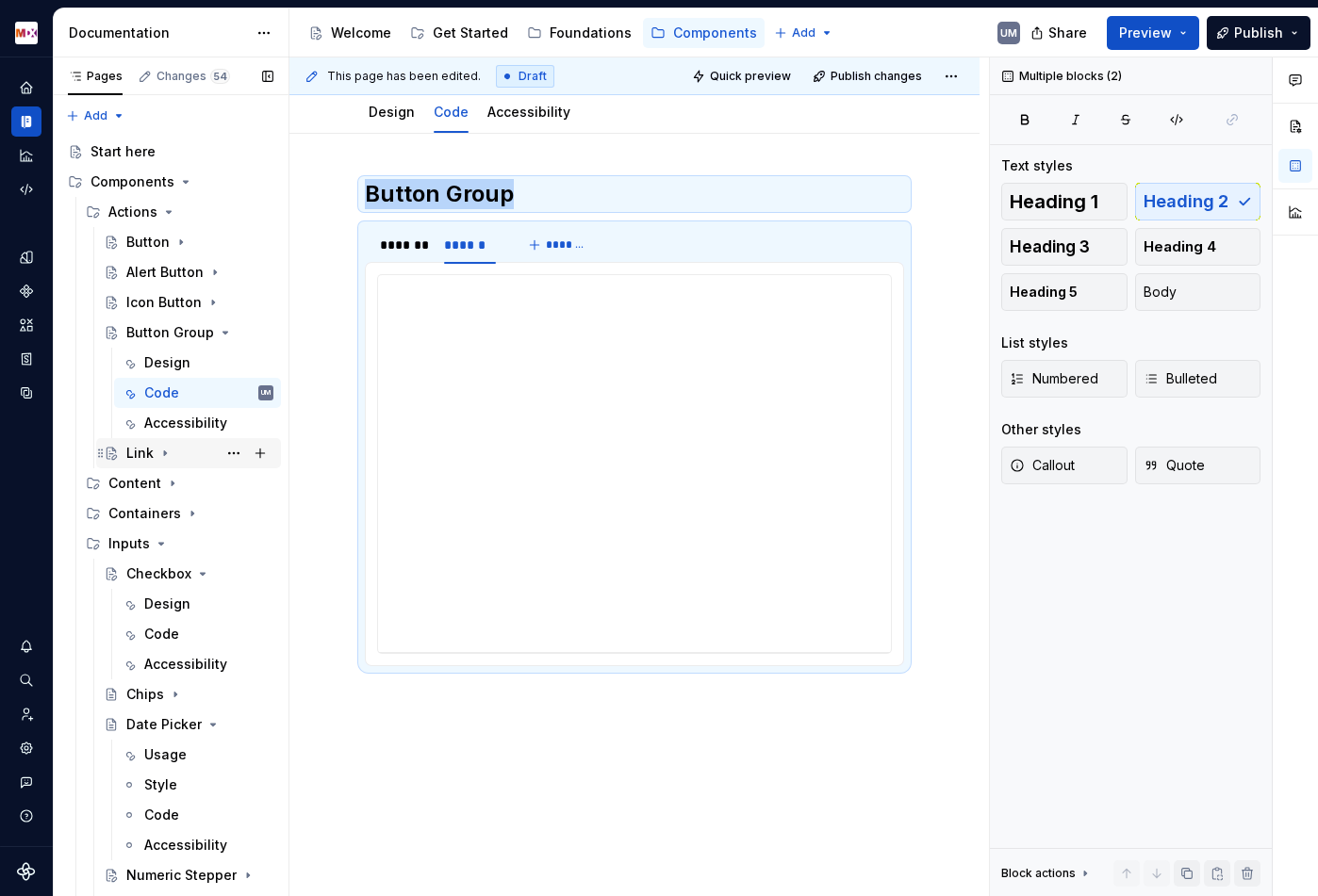
click at [168, 450] on icon "Page tree" at bounding box center [165, 453] width 15 height 15
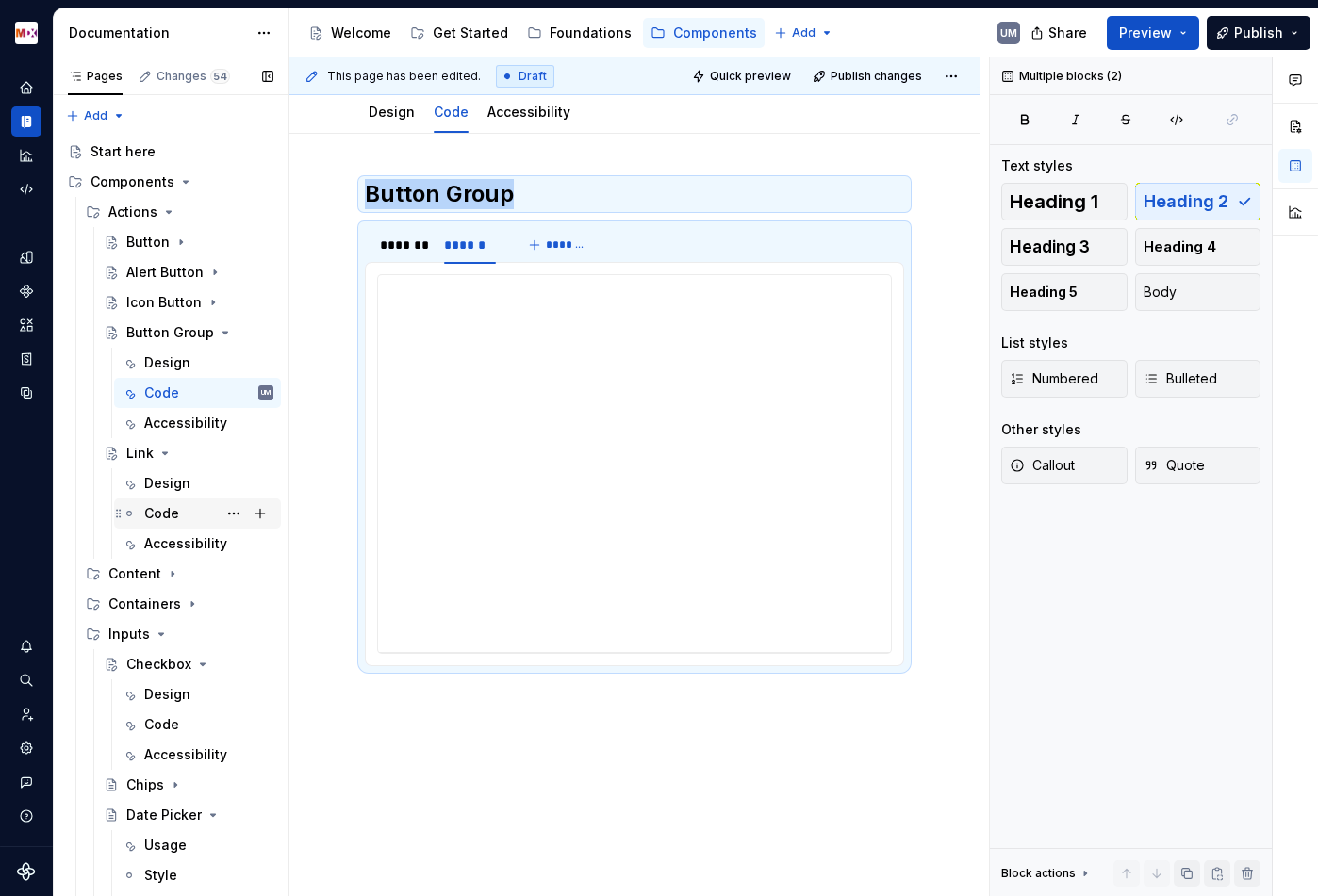
click at [173, 514] on div "Code" at bounding box center [161, 514] width 35 height 19
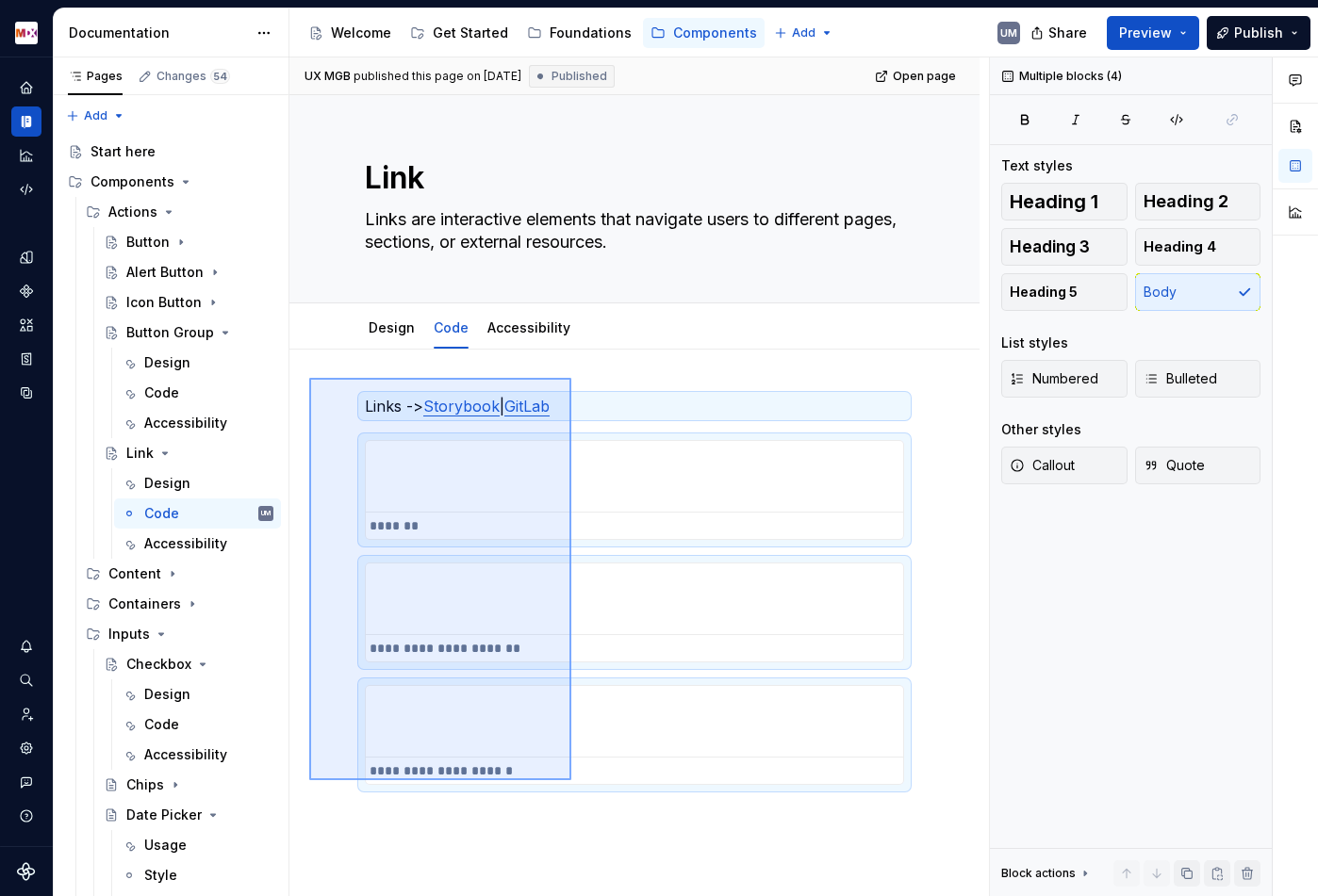
drag, startPoint x: 309, startPoint y: 378, endPoint x: 573, endPoint y: 776, distance: 477.6
click at [572, 778] on div "**********" at bounding box center [638, 477] width 700 height 839
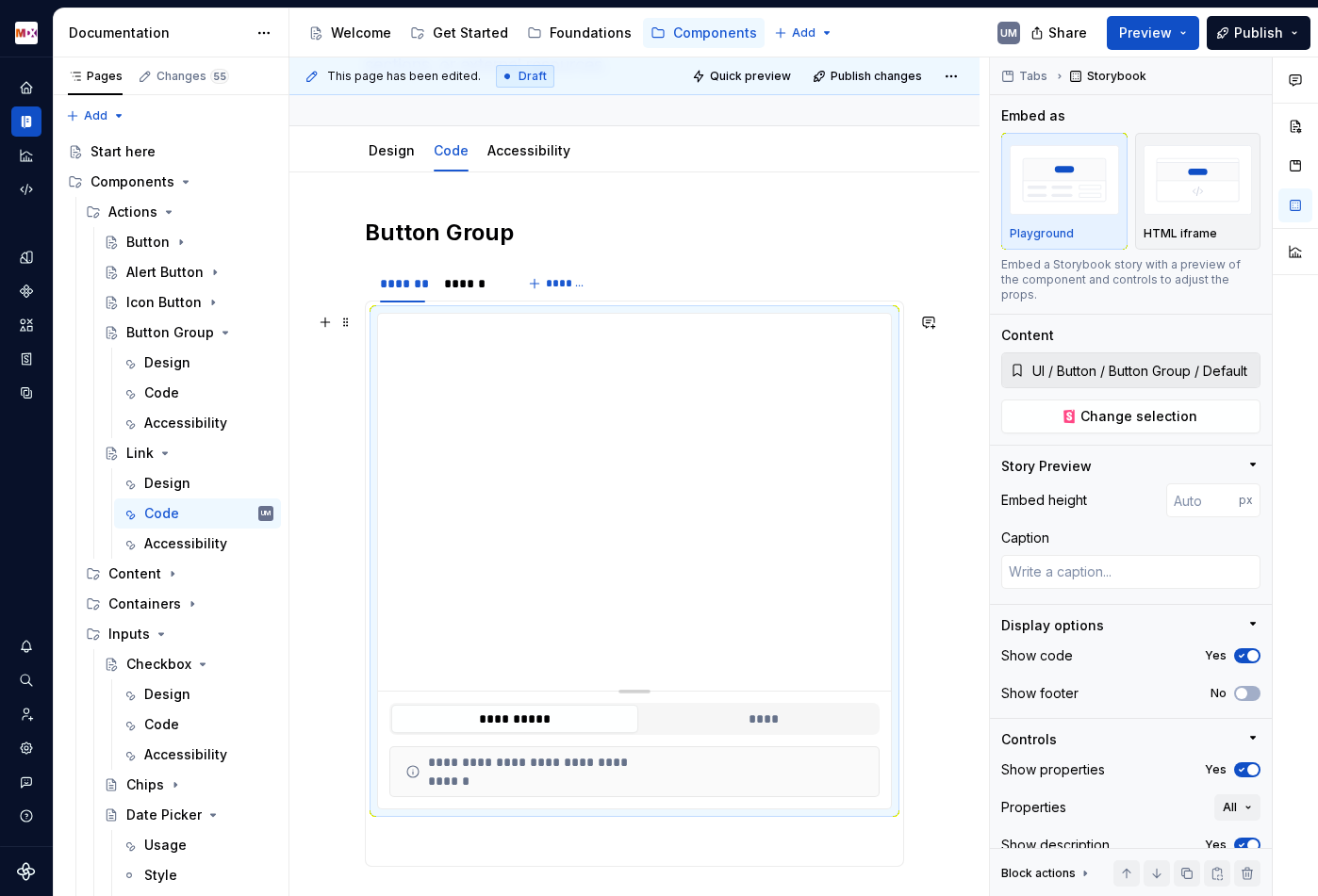
scroll to position [211, 0]
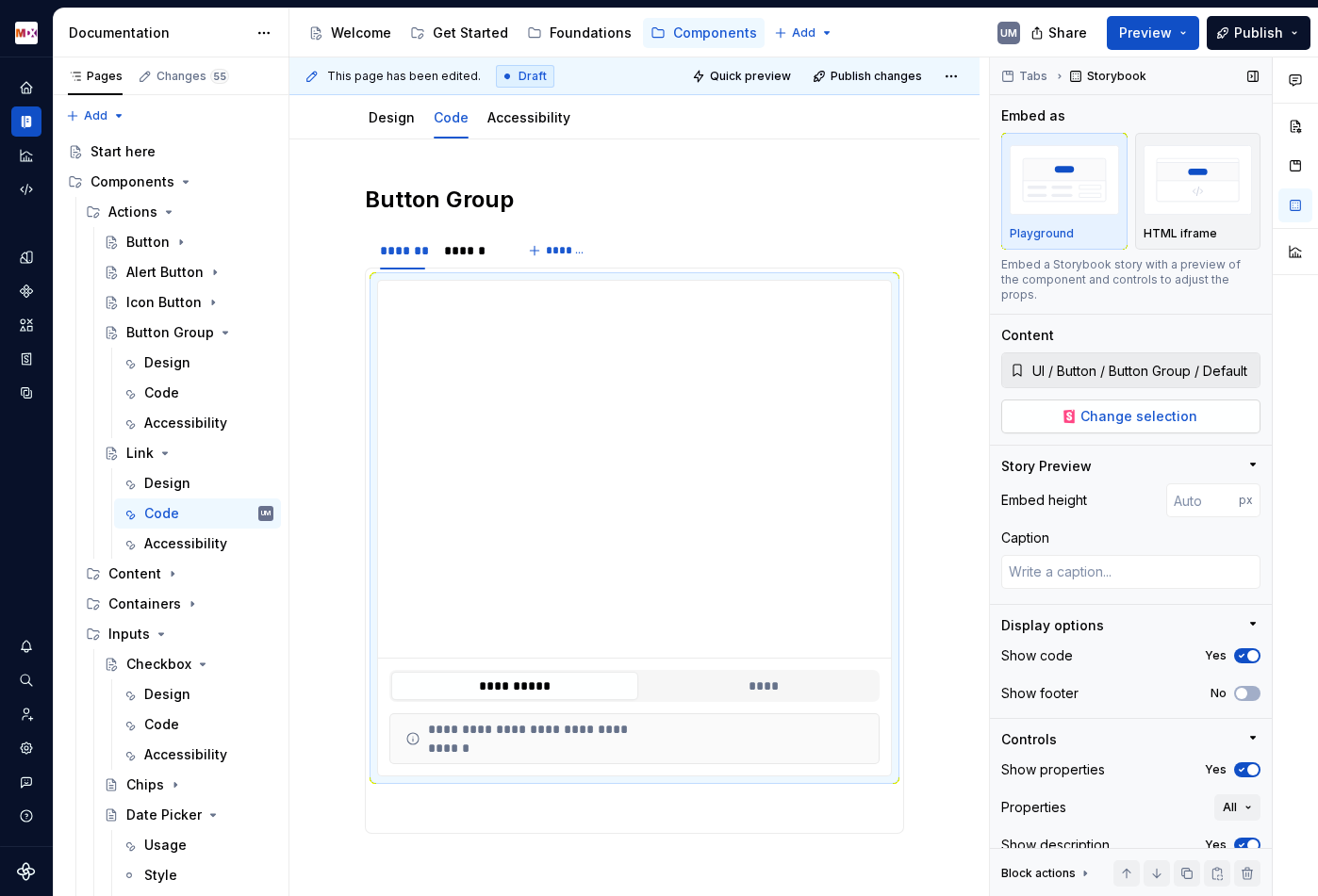
click at [1111, 407] on span "Change selection" at bounding box center [1139, 416] width 117 height 19
type textarea "*"
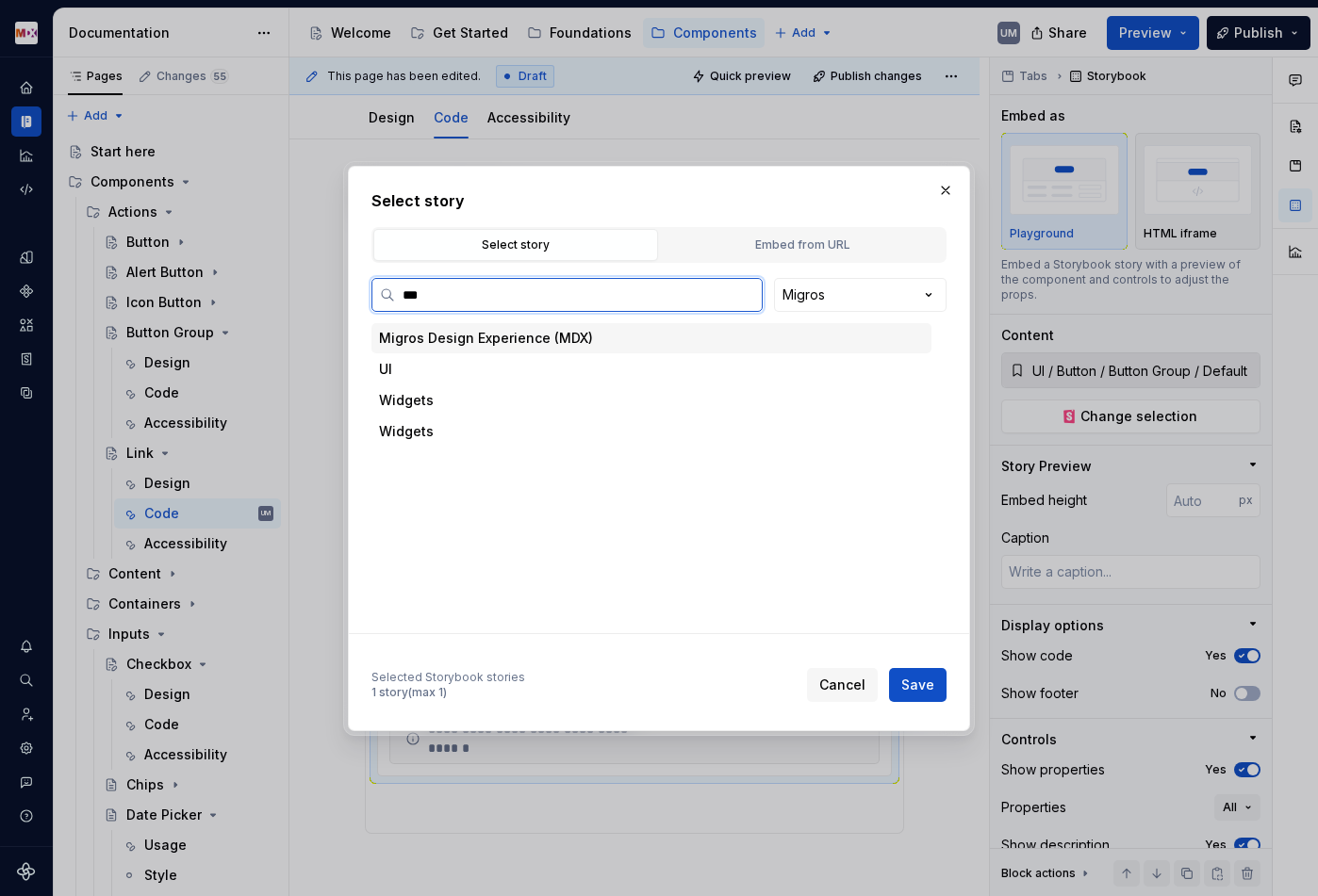
type input "****"
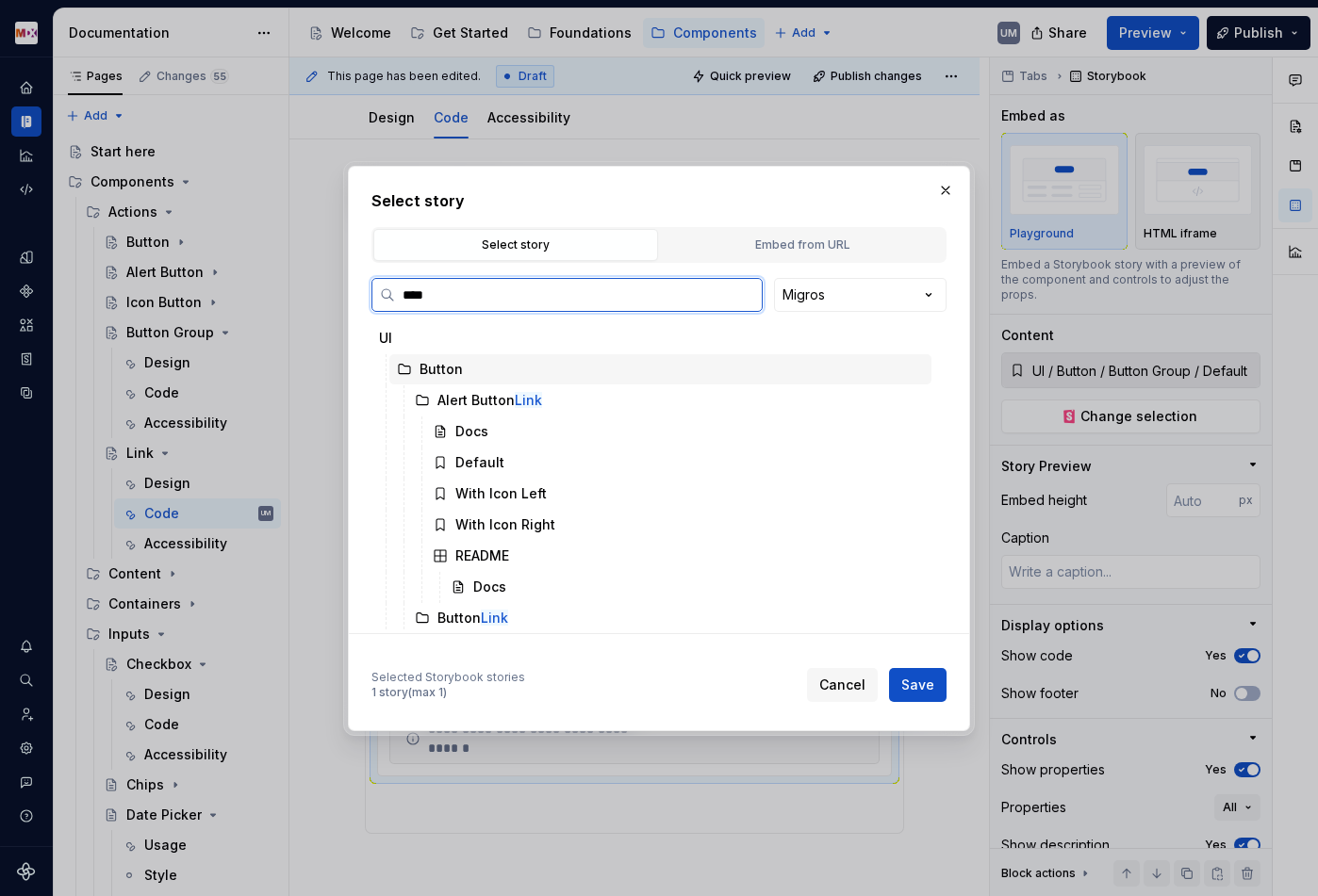
click at [450, 372] on div "Button" at bounding box center [441, 369] width 43 height 19
click at [398, 368] on icon at bounding box center [404, 369] width 15 height 15
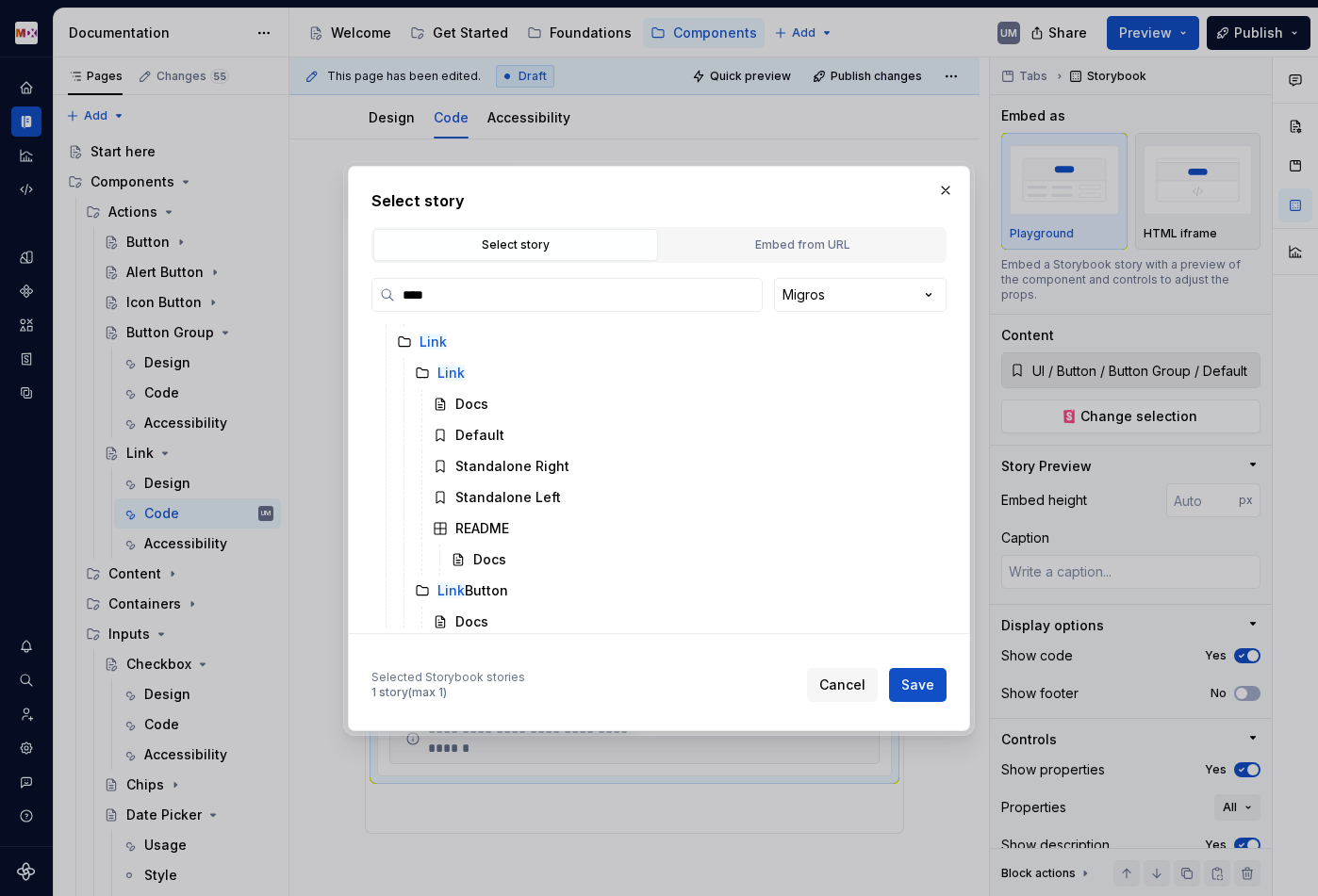
scroll to position [746, 0]
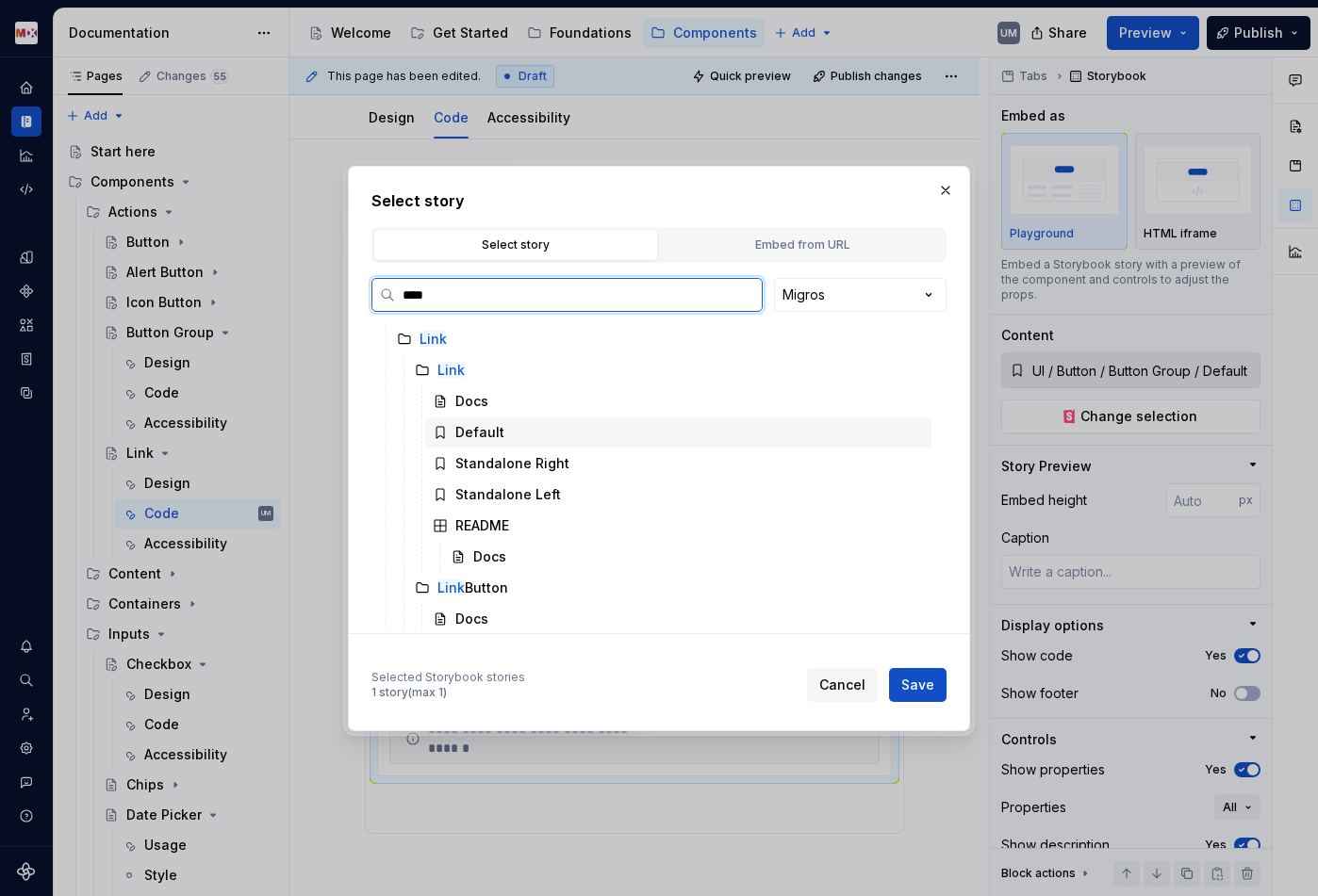
click at [468, 426] on div "Default" at bounding box center [480, 432] width 49 height 19
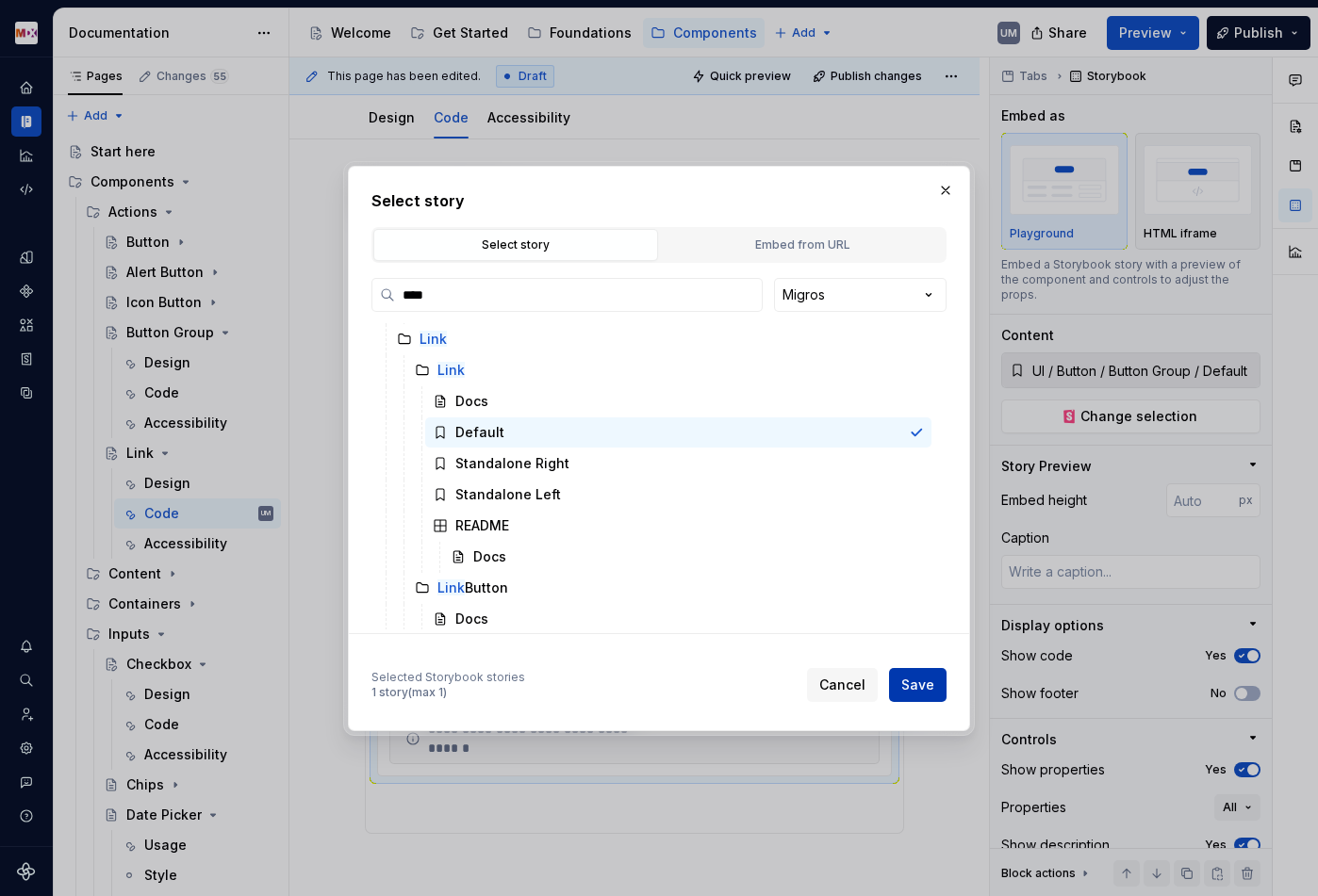
click at [923, 687] on span "Save" at bounding box center [917, 685] width 33 height 19
type textarea "*"
type input "UI / Link / Link / Default"
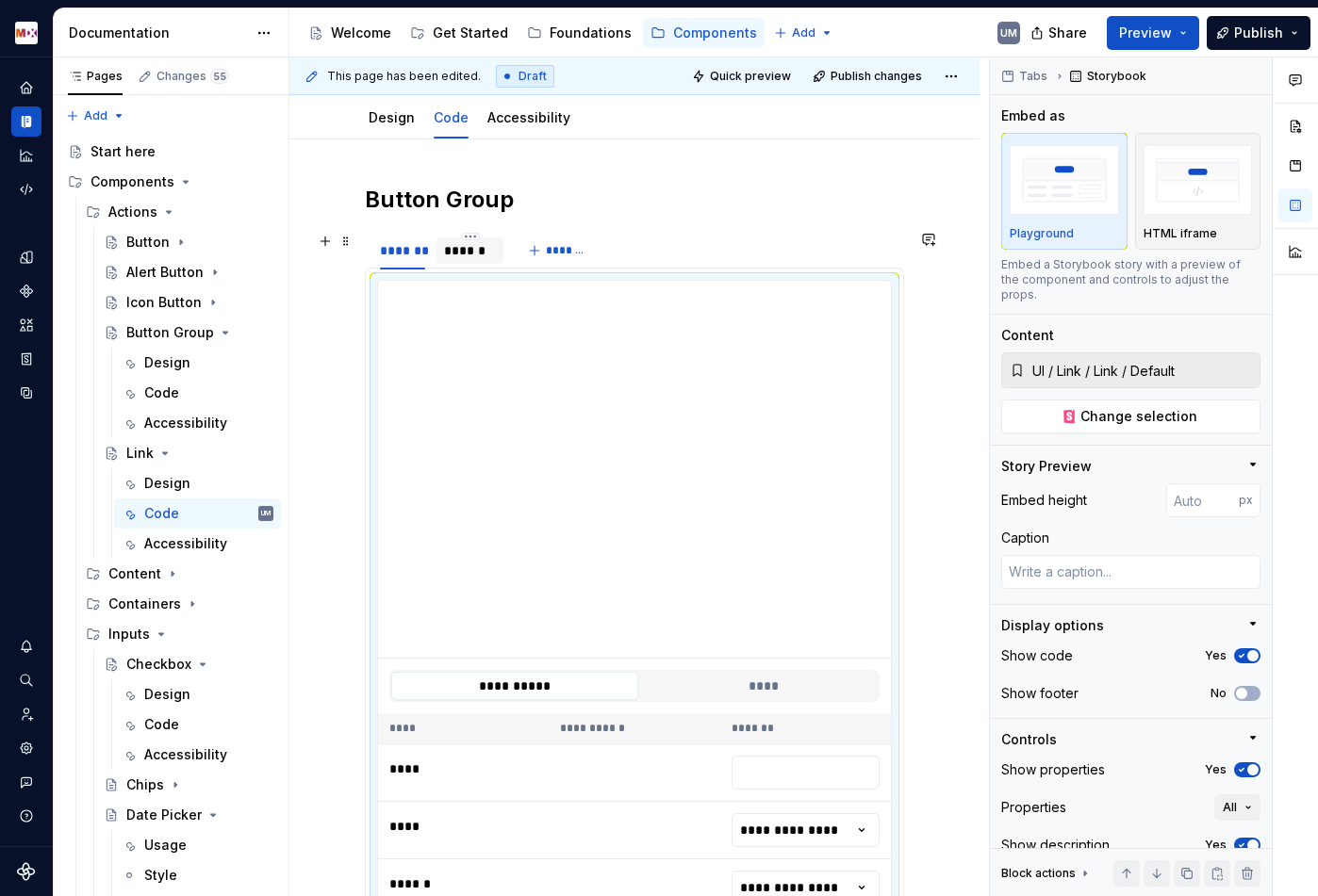
click at [465, 248] on div "******" at bounding box center [469, 251] width 52 height 19
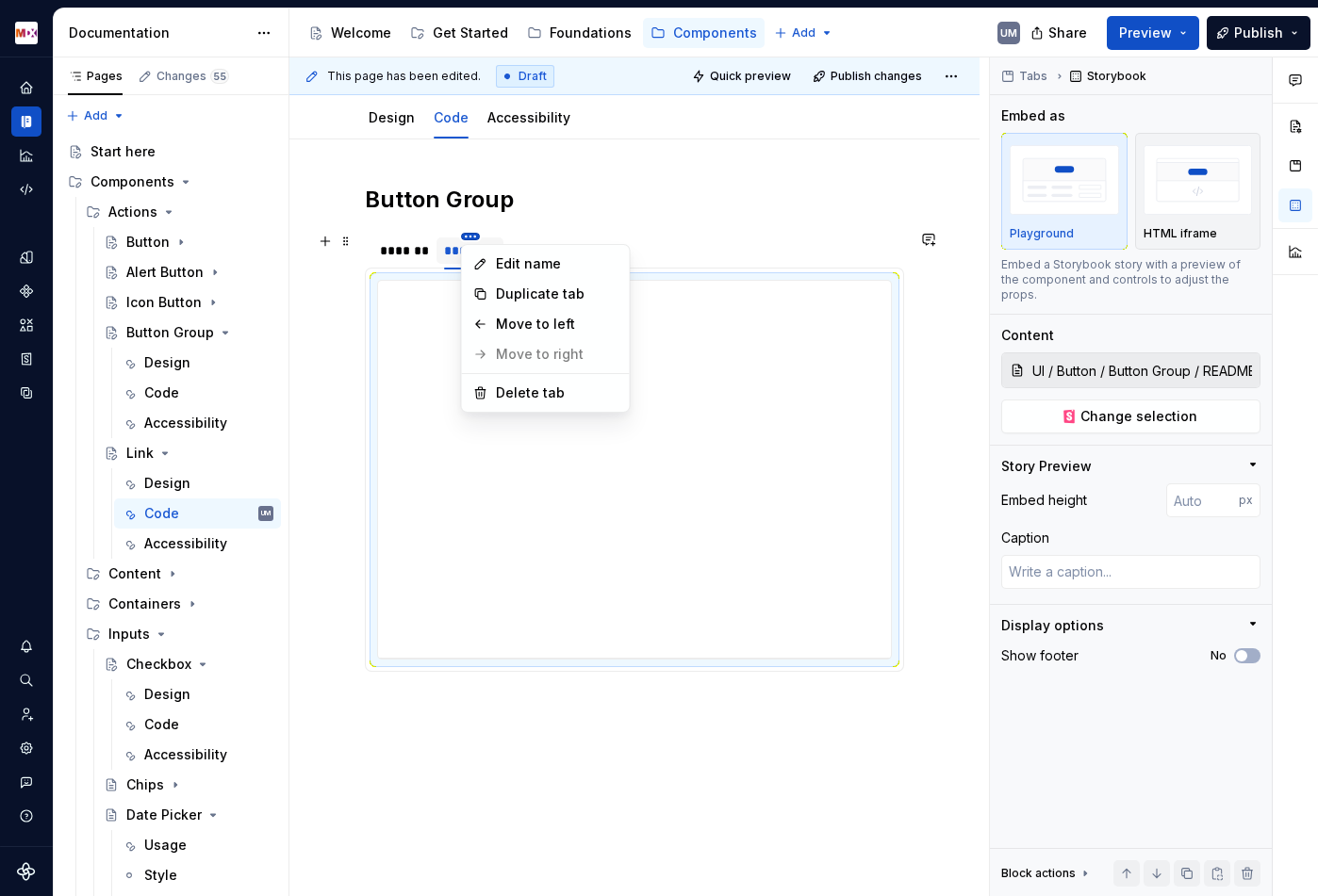
click at [470, 237] on html "MDX UM Dataset Migros Documentation Accessibility guide for tree Page tree. Nav…" at bounding box center [659, 448] width 1318 height 896
click at [501, 267] on div "Edit name" at bounding box center [557, 264] width 123 height 19
type textarea "*"
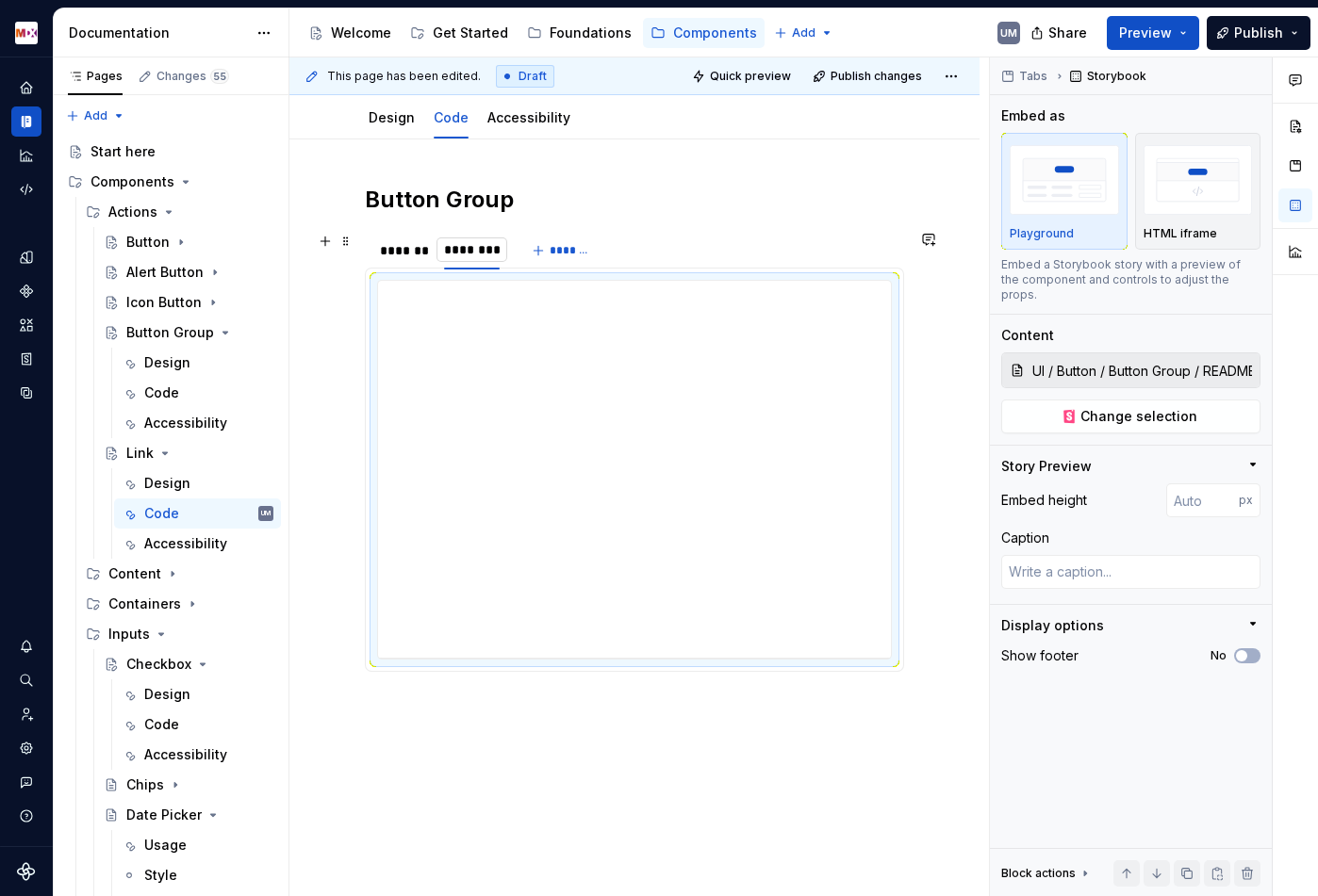
type input "**********"
click at [1144, 407] on span "Change selection" at bounding box center [1139, 416] width 117 height 19
type textarea "*"
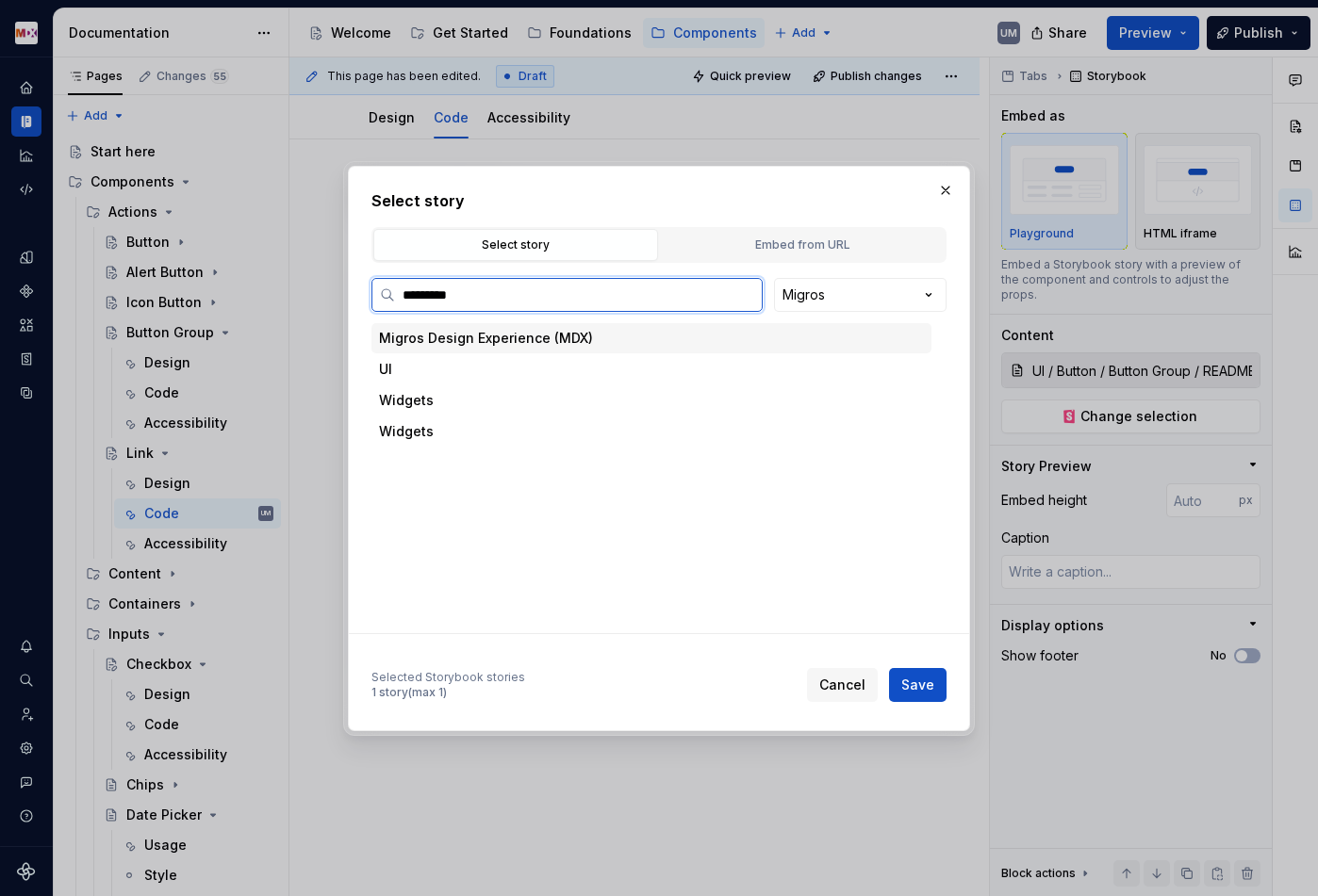
type input "**********"
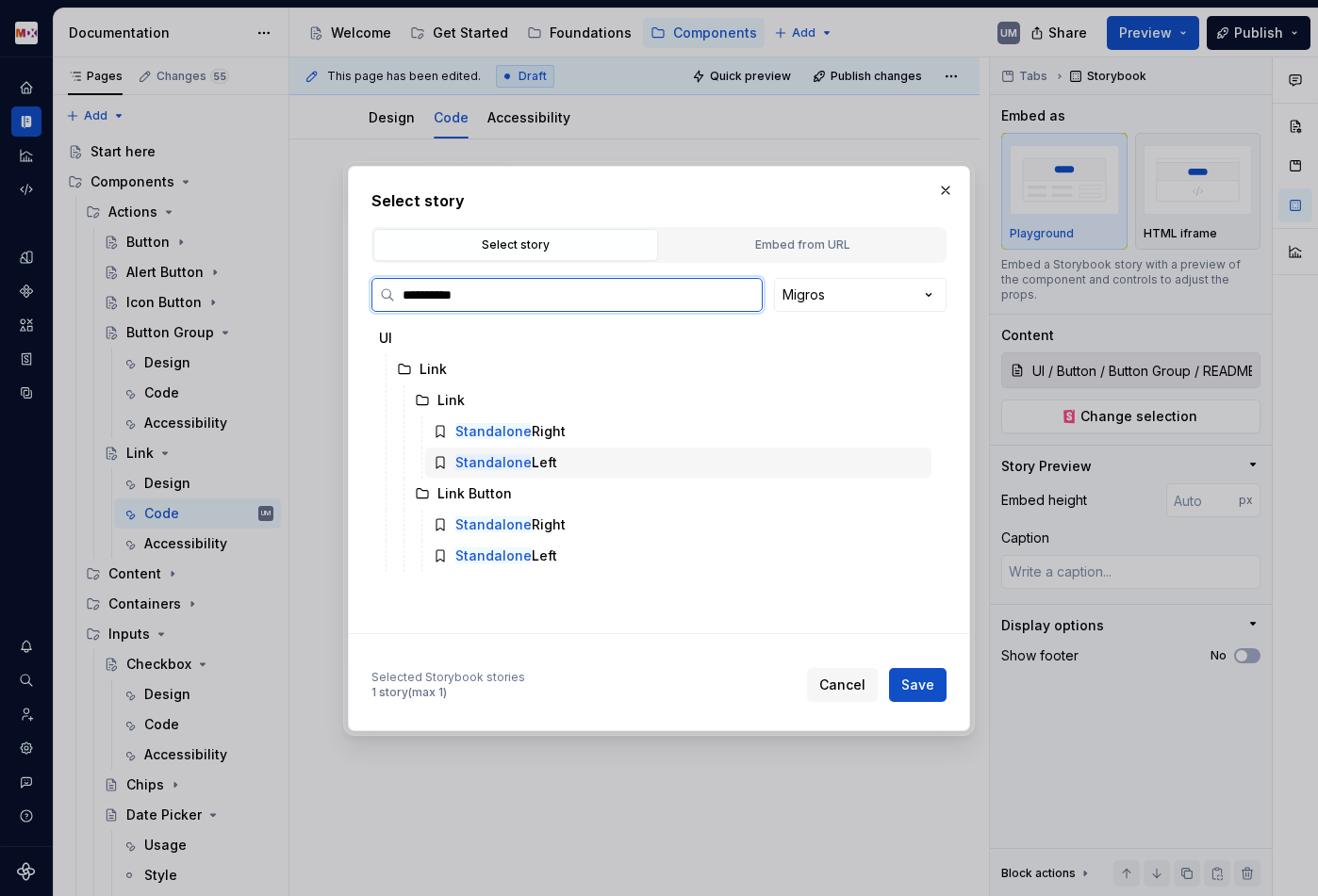
click at [555, 457] on div "Standalone Left" at bounding box center [678, 463] width 506 height 30
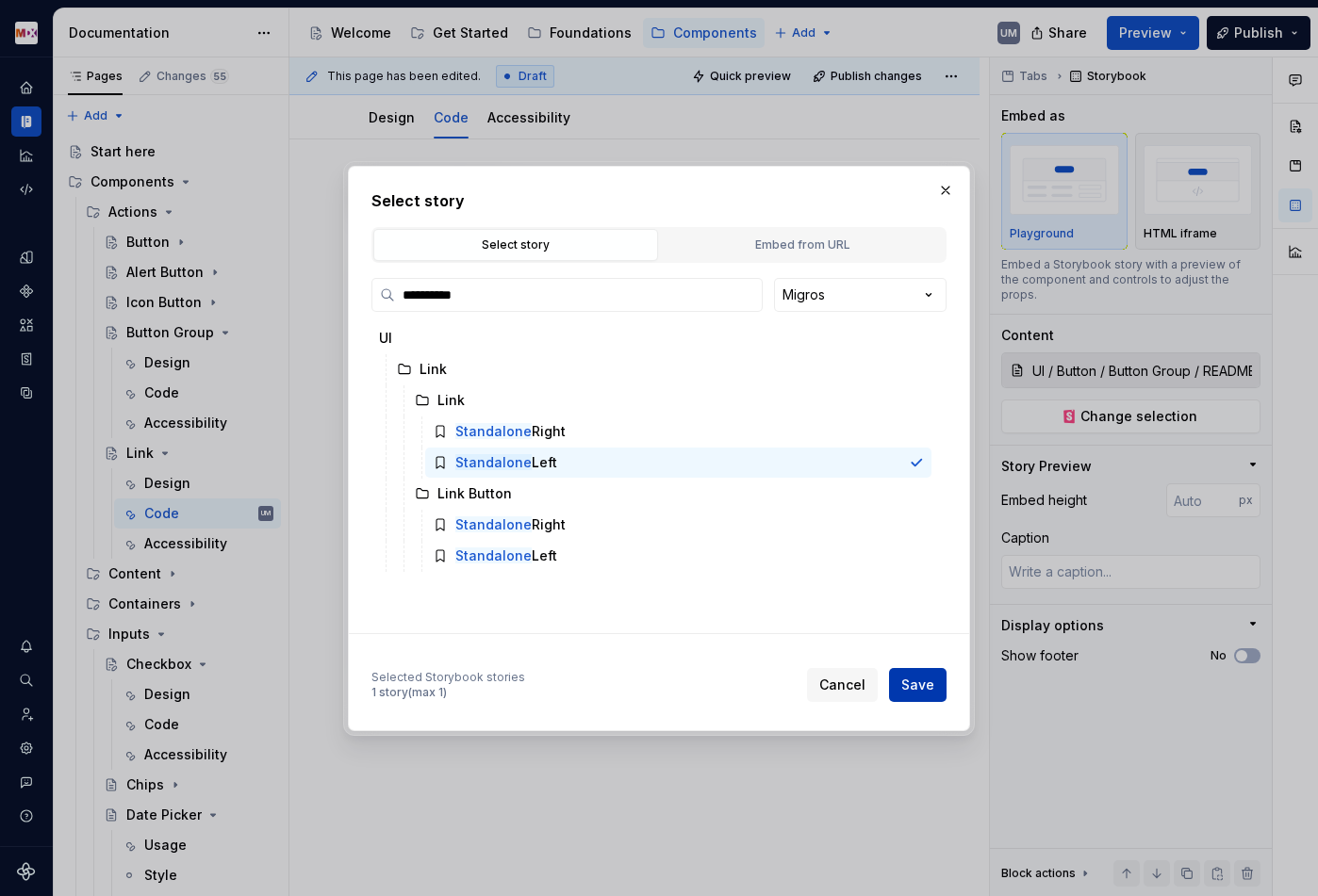
click at [924, 681] on span "Save" at bounding box center [917, 685] width 33 height 19
type textarea "*"
type input "UI / Link / Link / Standalone Left"
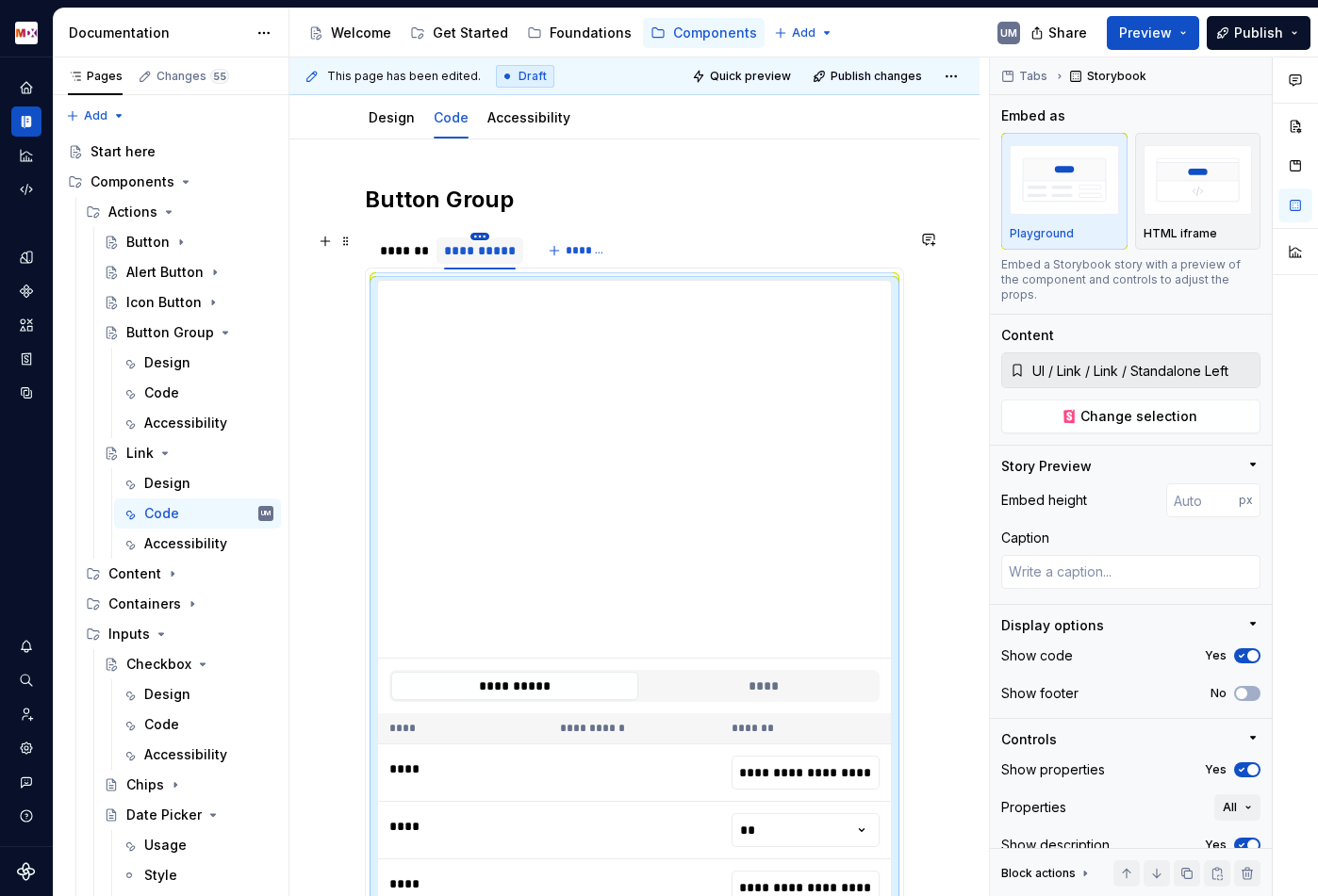
click at [480, 236] on html "MDX UM Dataset Migros Documentation Accessibility guide for tree Page tree. Nav…" at bounding box center [659, 448] width 1318 height 896
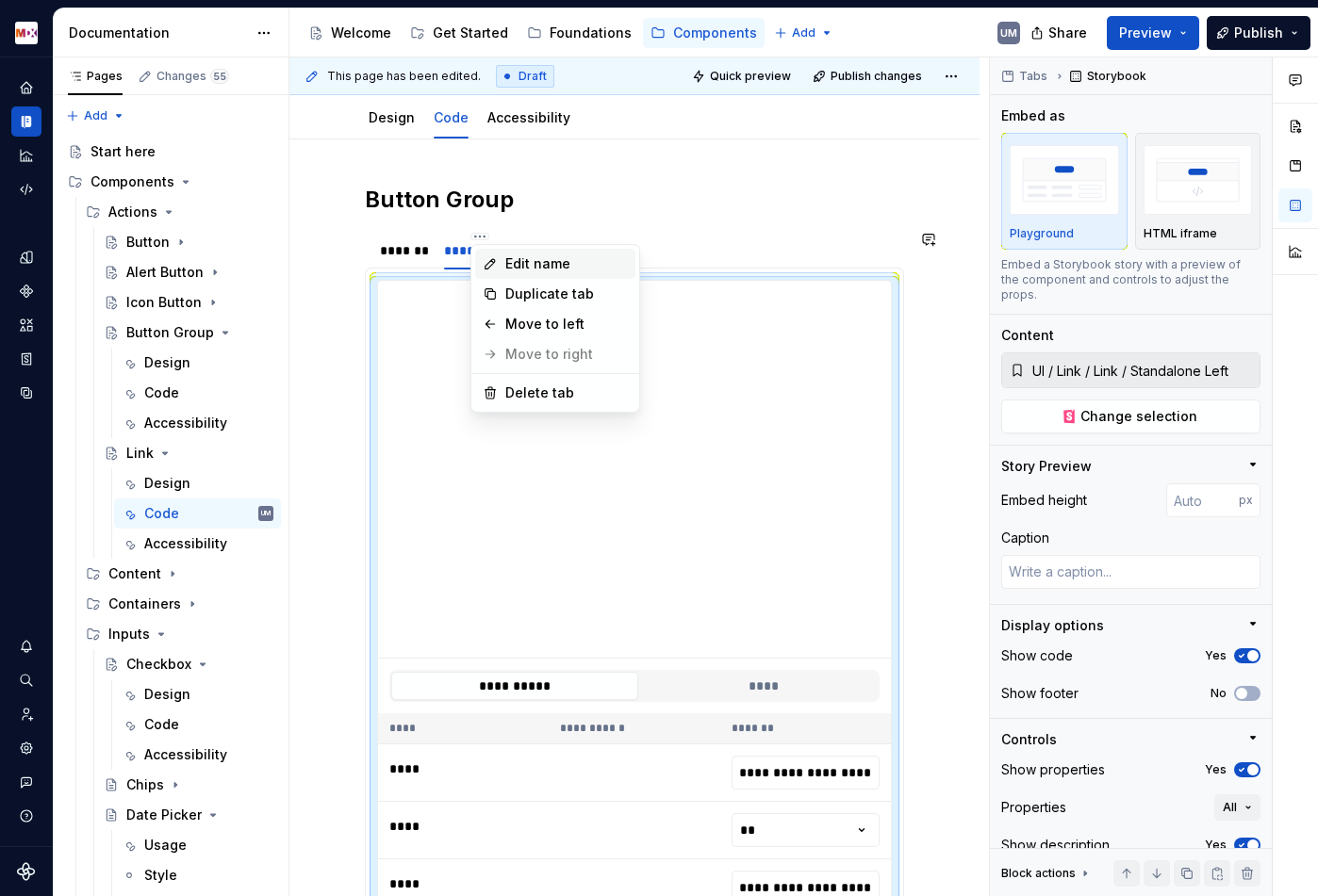
click at [515, 259] on div "Edit name" at bounding box center [566, 264] width 123 height 19
type textarea "*"
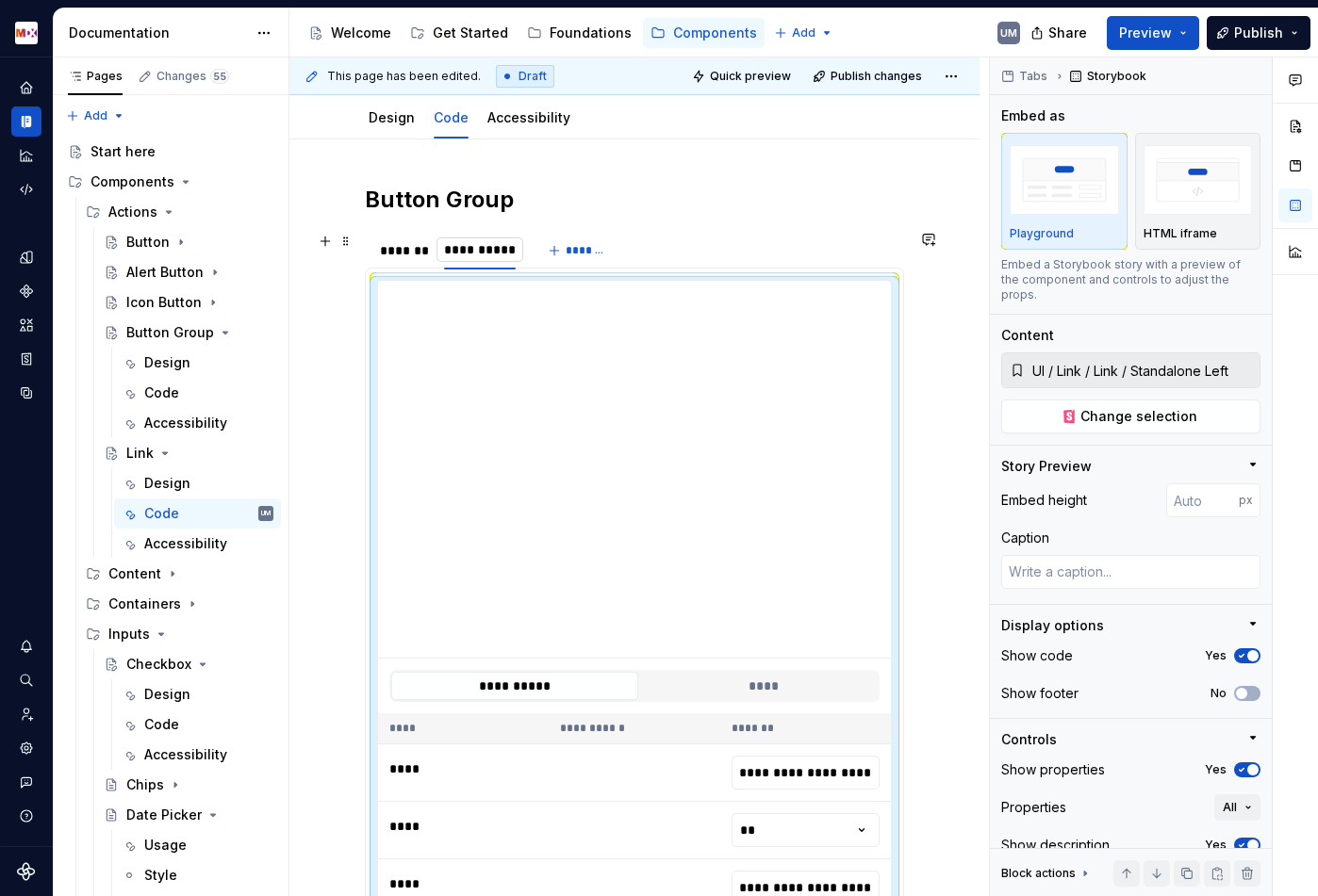
click at [513, 253] on input "**********" at bounding box center [479, 250] width 86 height 34
type input "**********"
click at [631, 248] on span "*******" at bounding box center [644, 251] width 42 height 15
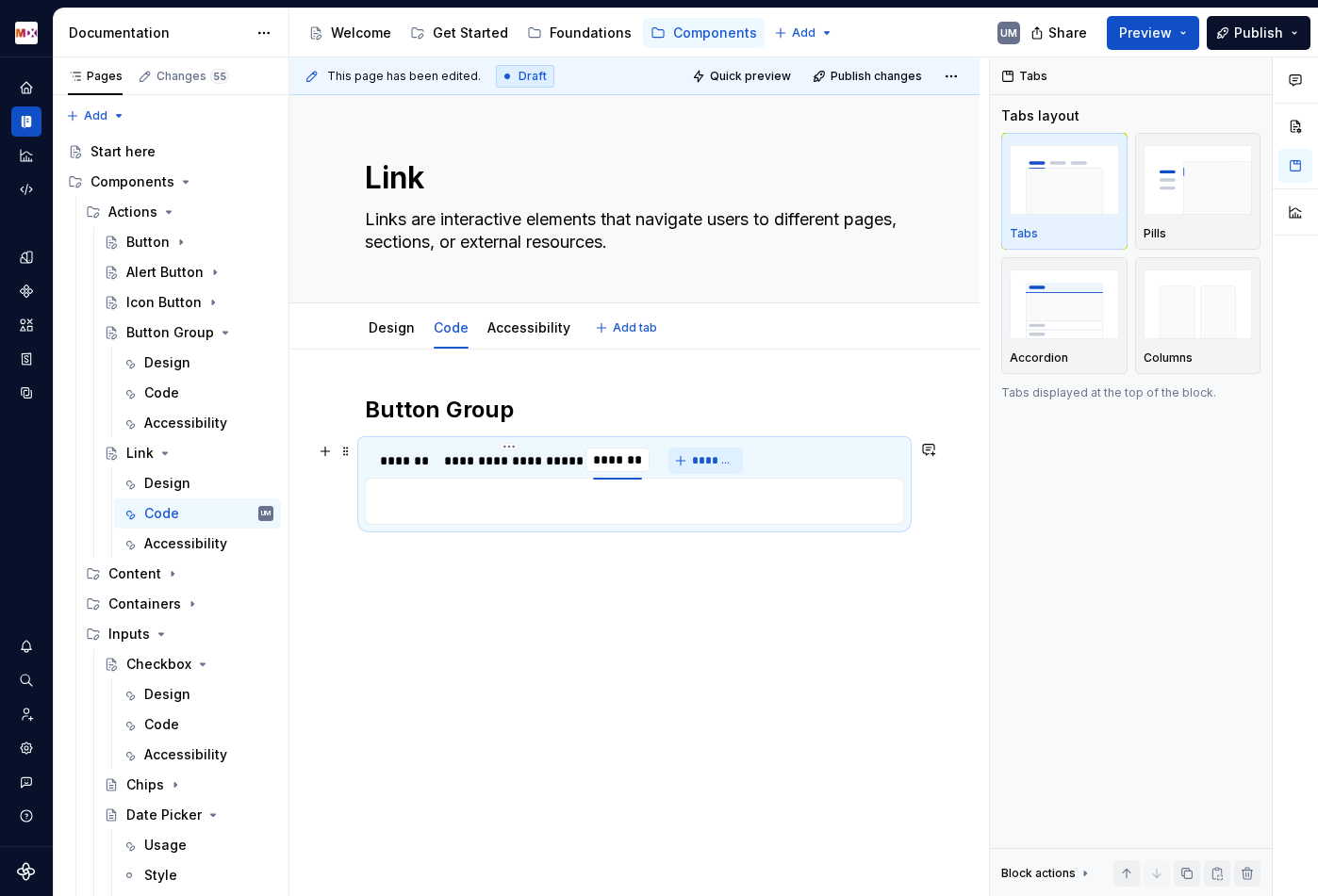
scroll to position [0, 0]
type textarea "*"
type input "**********"
click at [564, 501] on p at bounding box center [634, 501] width 515 height 23
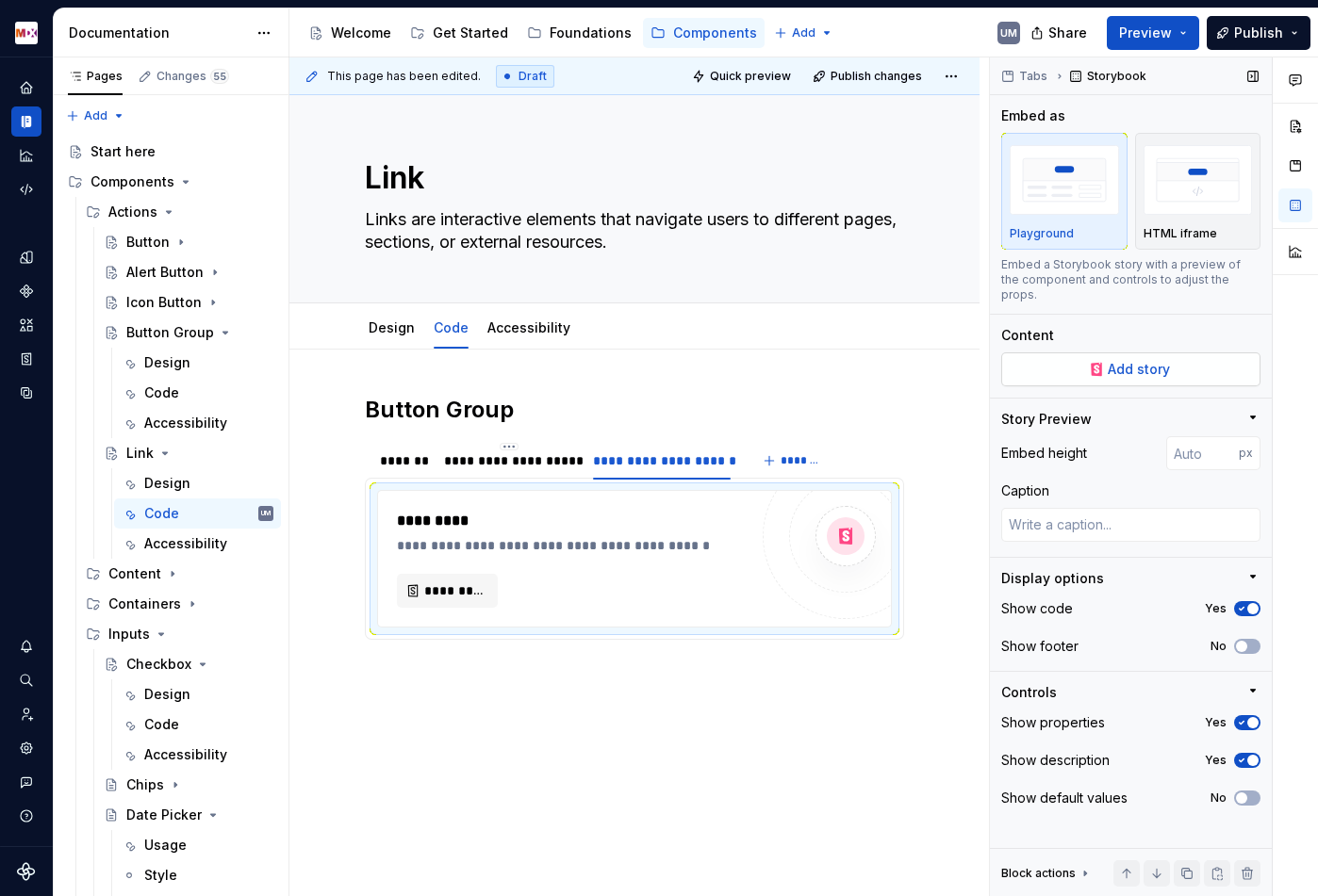
click at [1118, 360] on span "Add story" at bounding box center [1139, 369] width 62 height 19
type textarea "*"
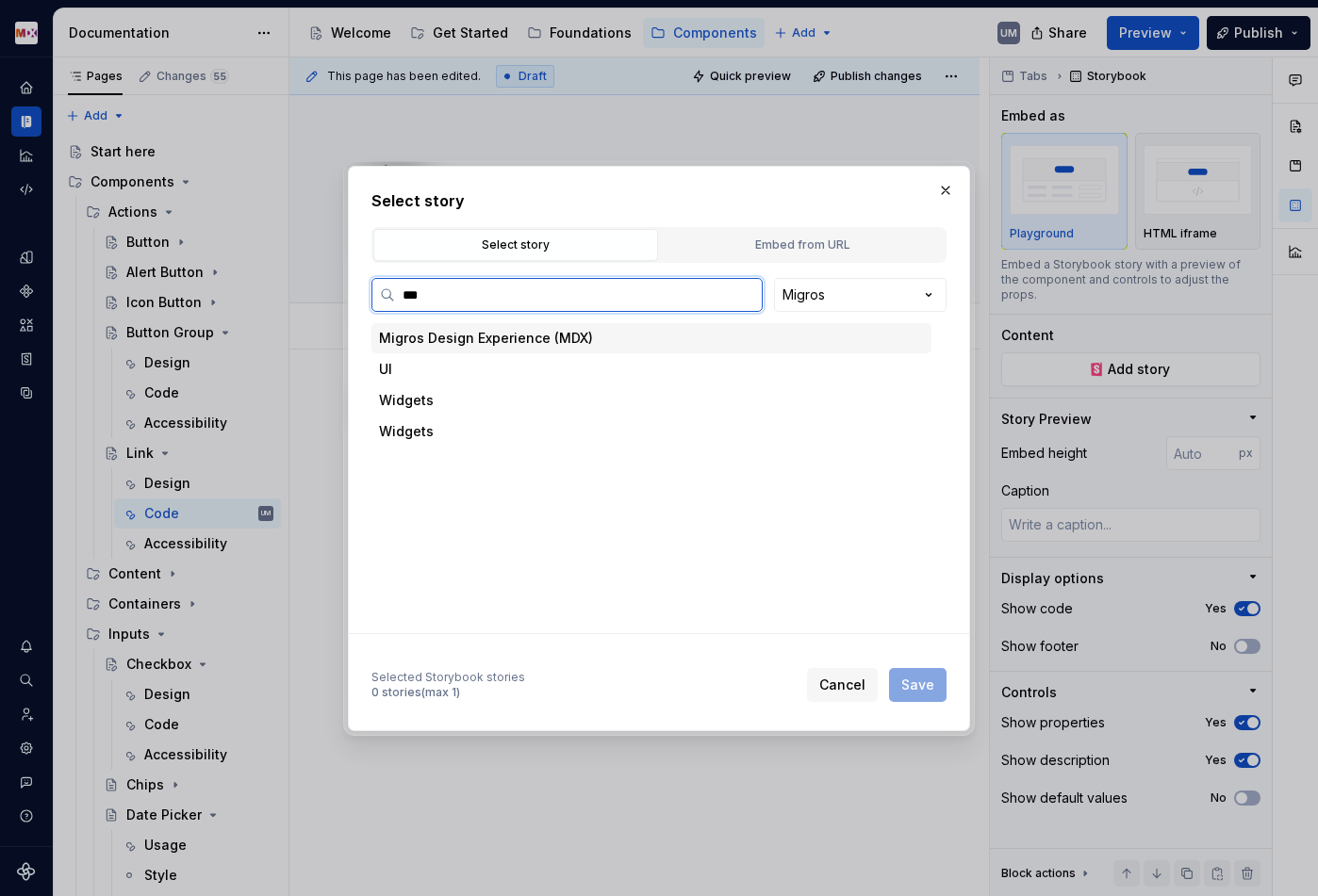
type input "****"
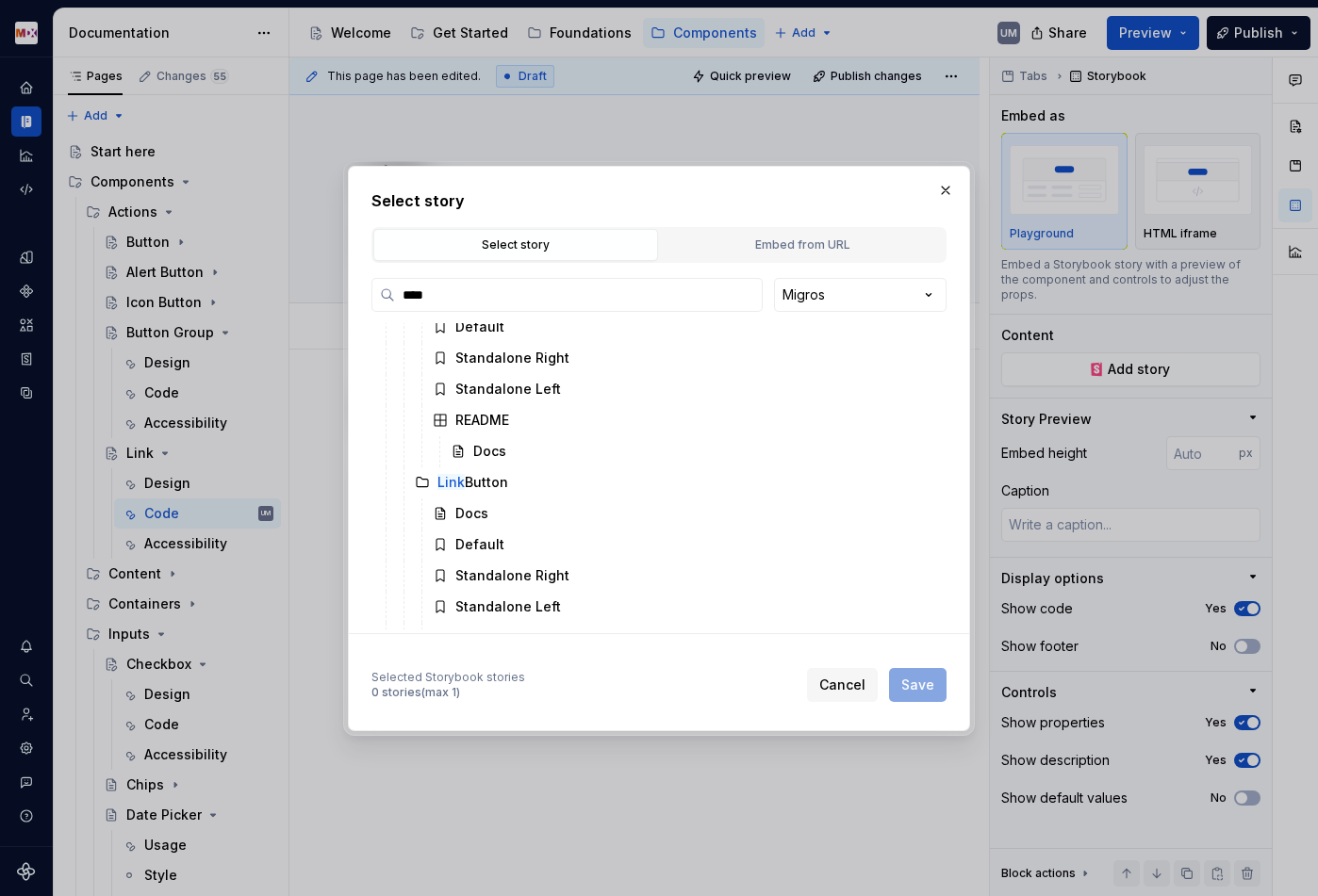
scroll to position [969, 0]
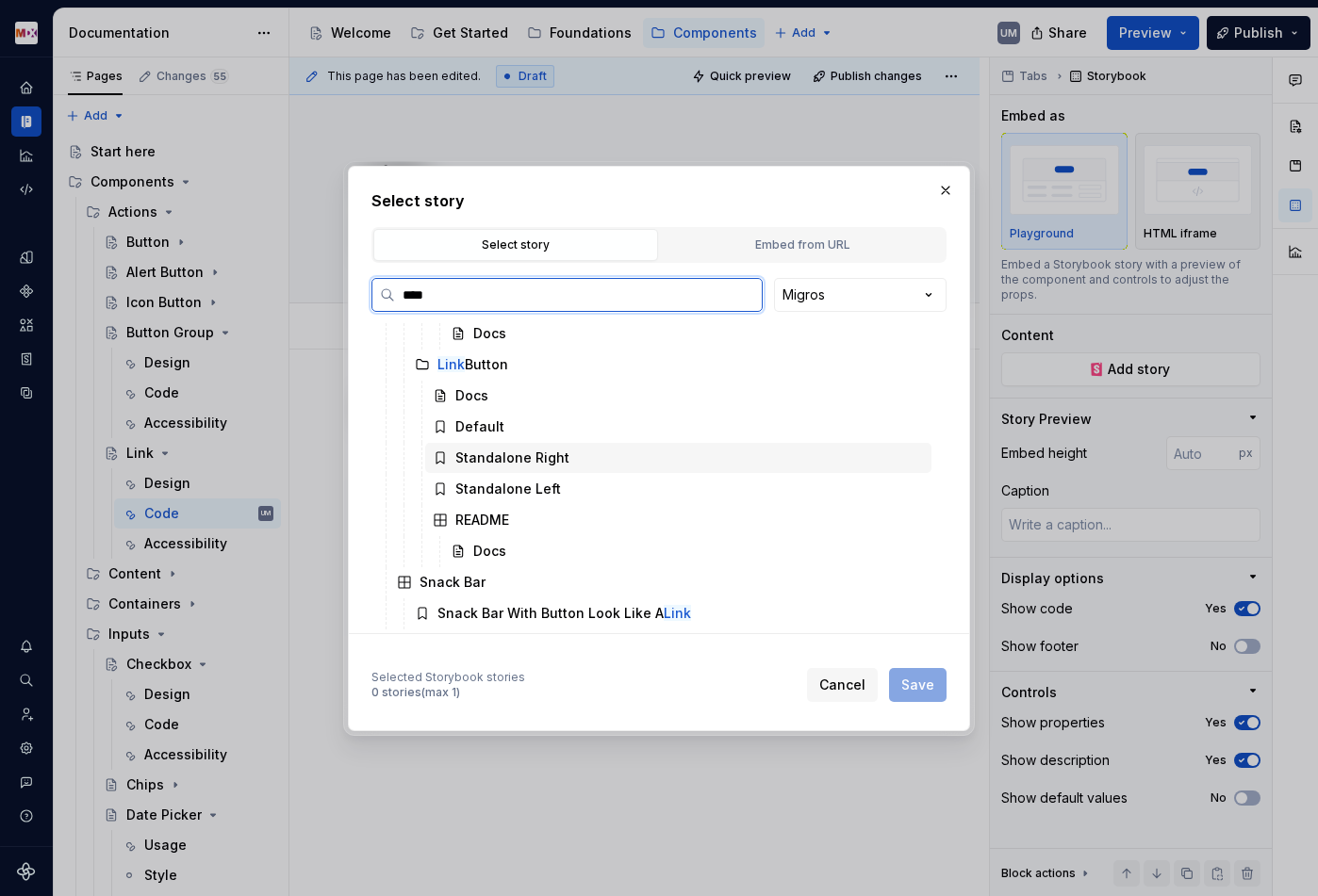
click at [515, 465] on div "Standalone Right" at bounding box center [512, 458] width 114 height 19
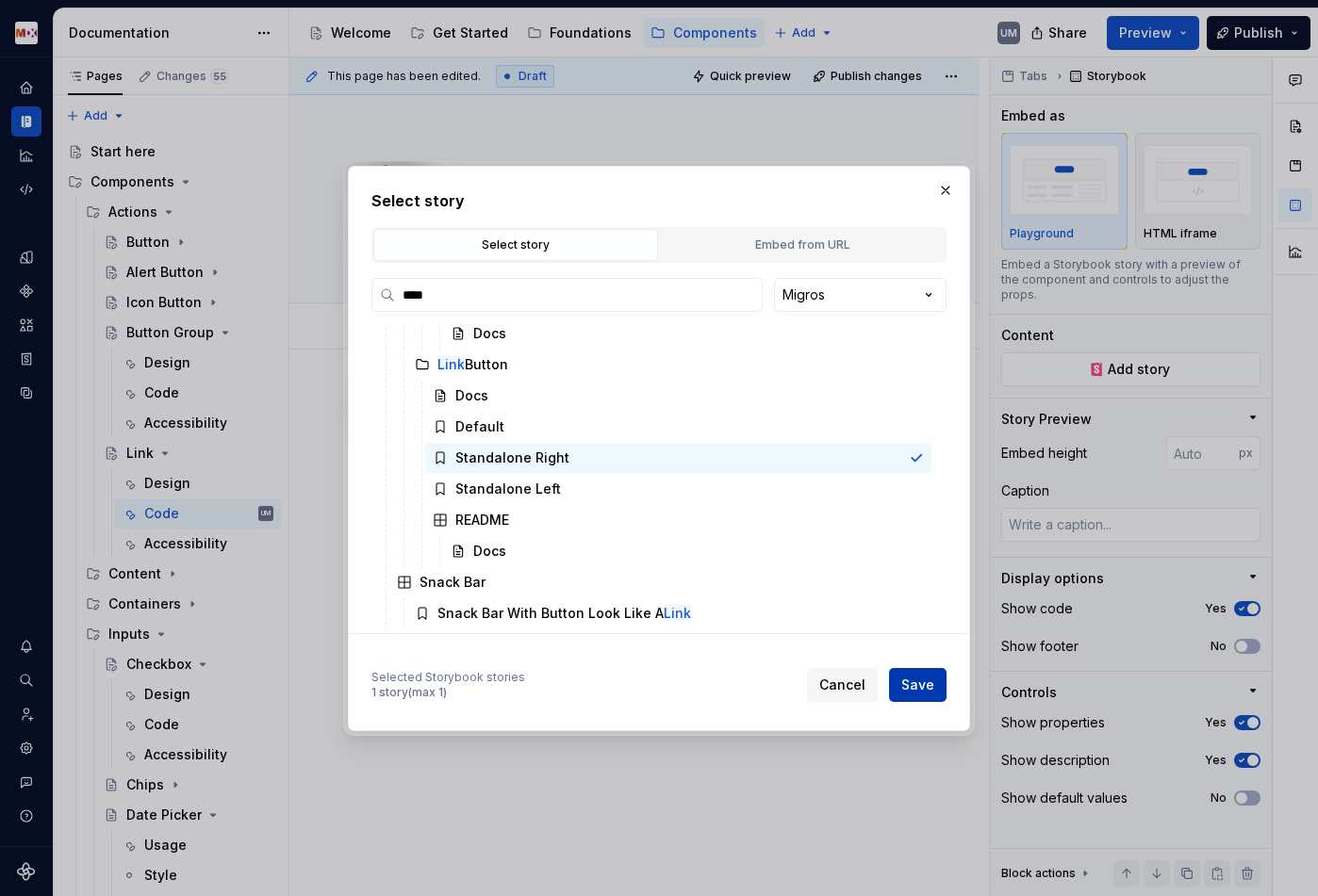
click at [921, 689] on span "Save" at bounding box center [917, 685] width 33 height 19
type textarea "*"
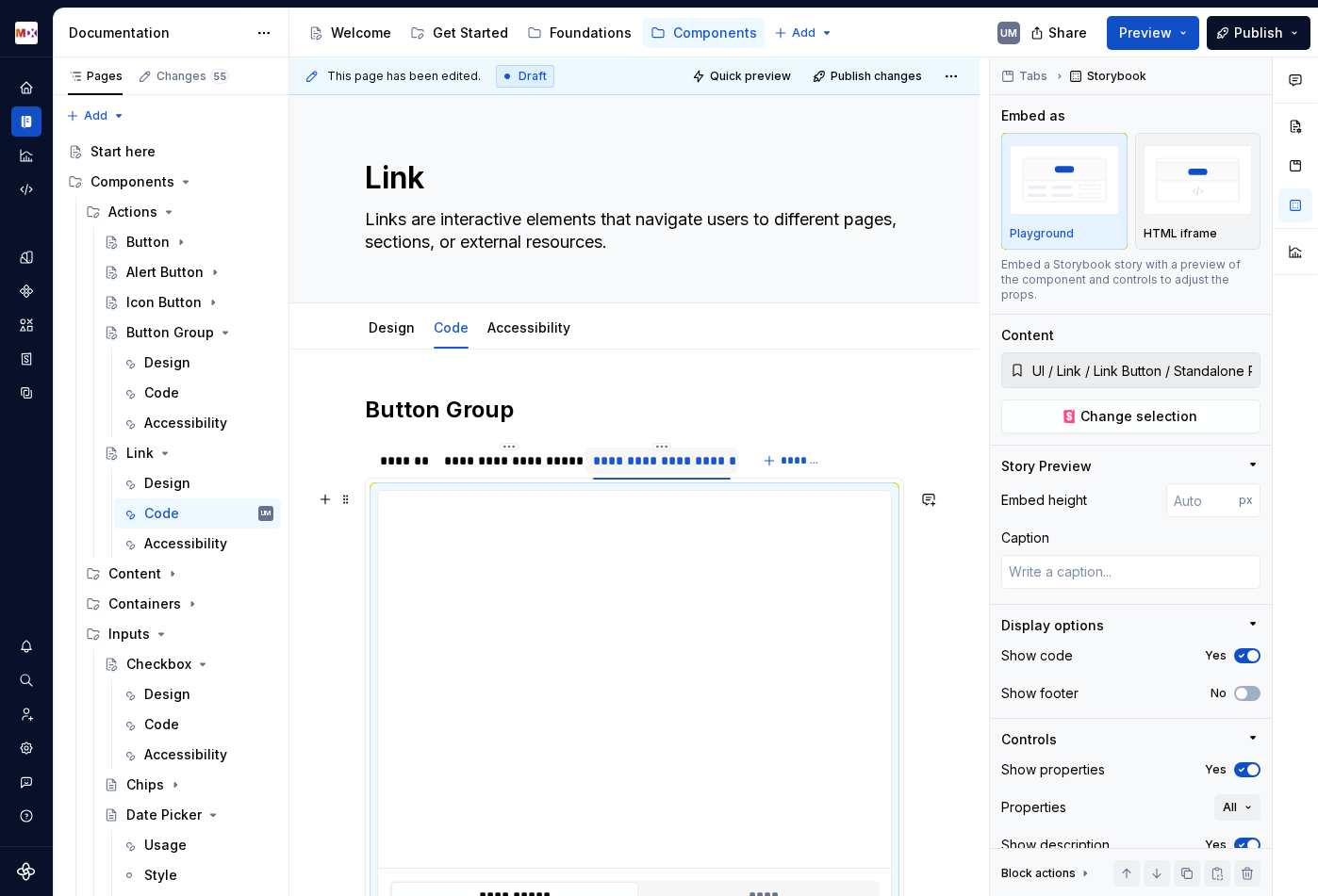
type input "**********"
type textarea "*"
click at [785, 464] on span "*******" at bounding box center [802, 461] width 42 height 15
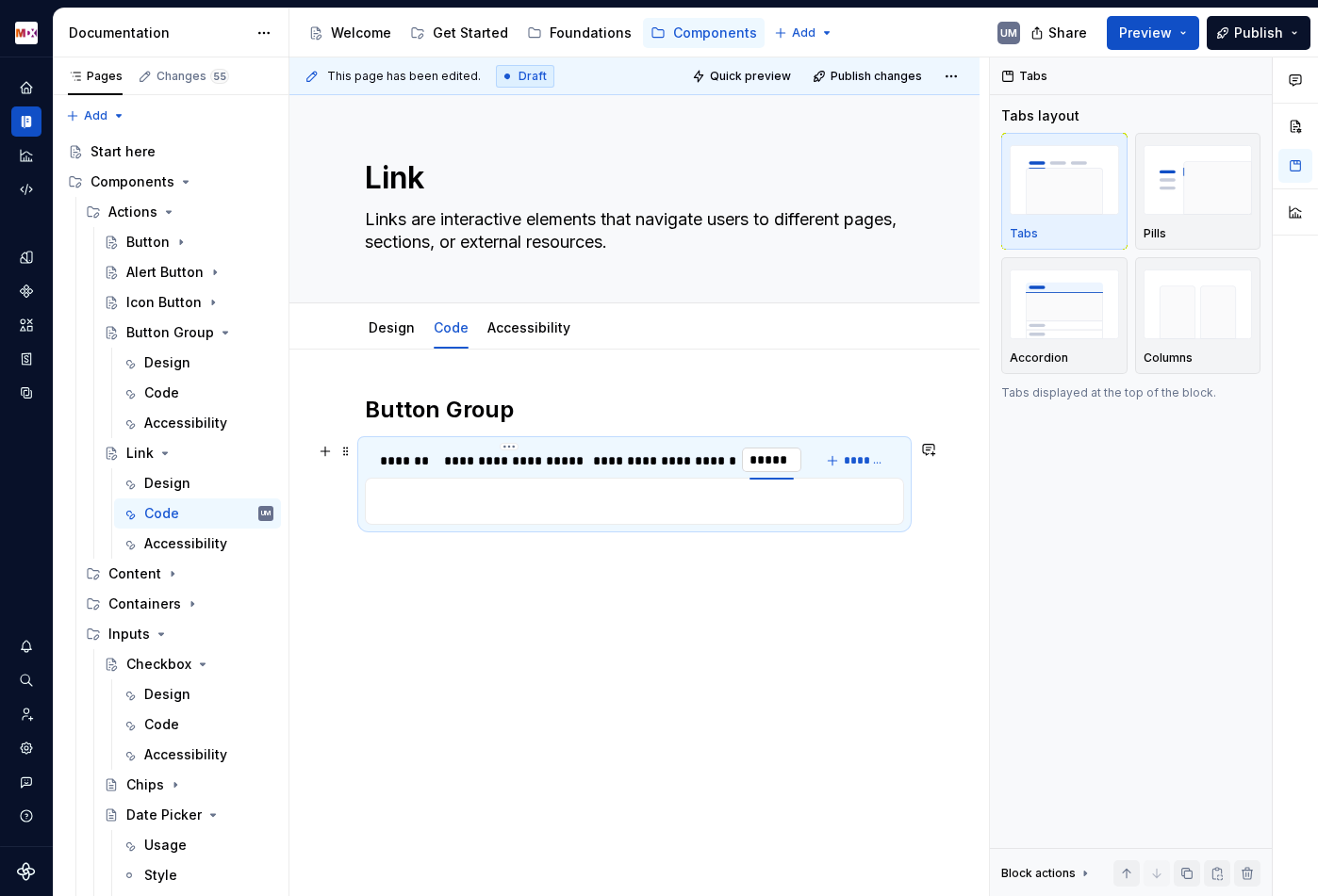
type input "******"
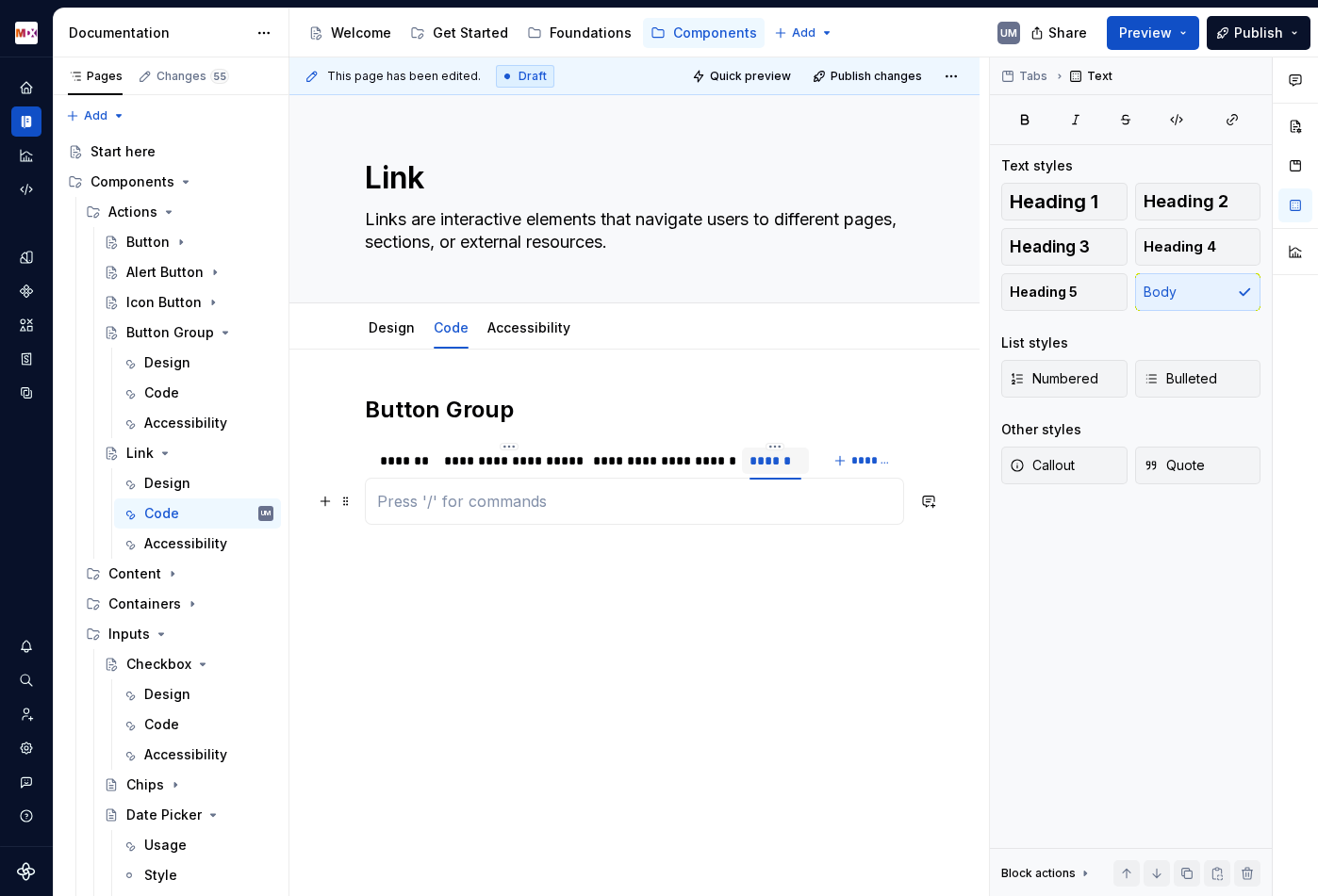
click at [650, 500] on p at bounding box center [634, 501] width 515 height 23
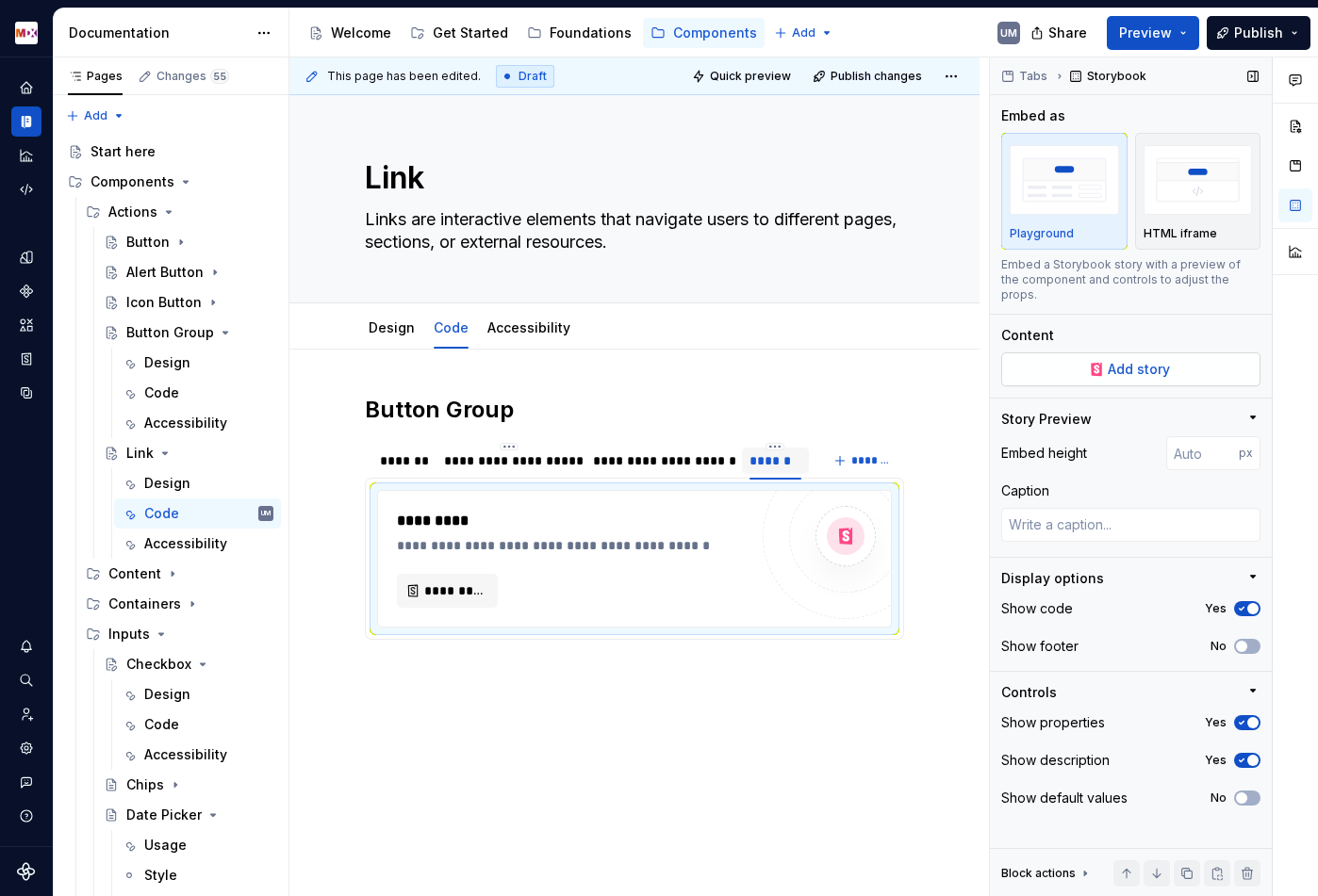
click at [1122, 360] on span "Add story" at bounding box center [1139, 369] width 62 height 19
type textarea "*"
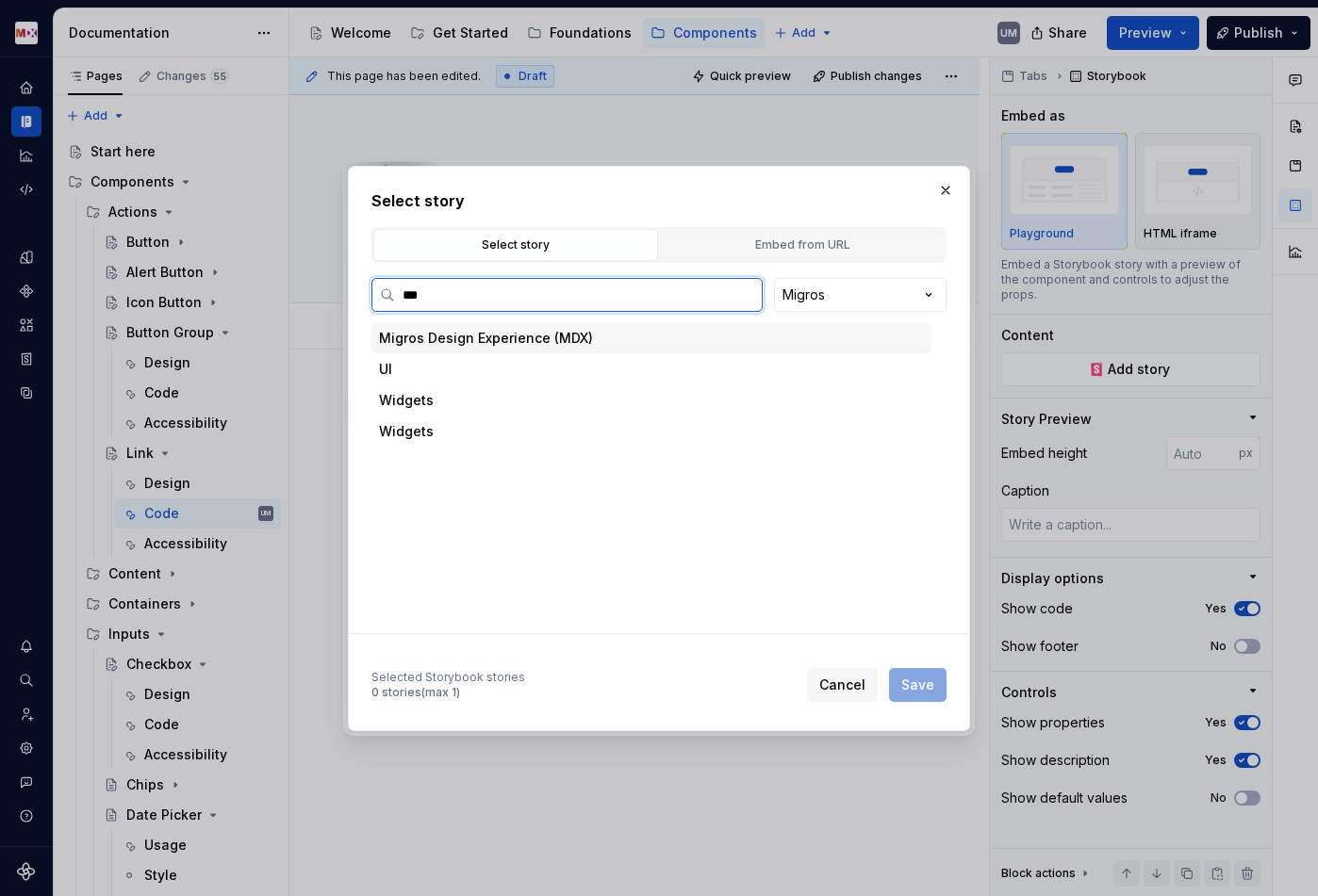
type input "****"
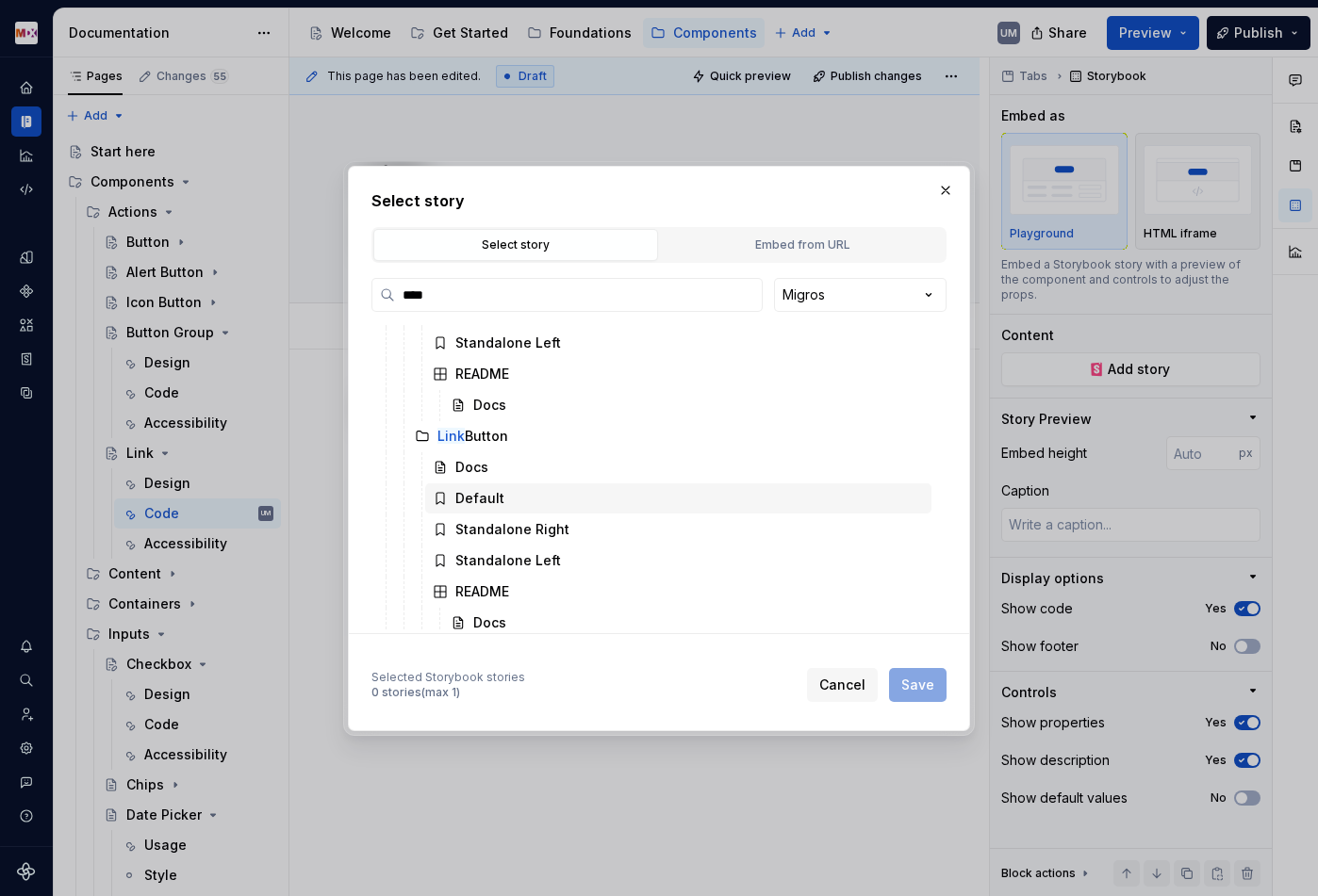
scroll to position [890, 0]
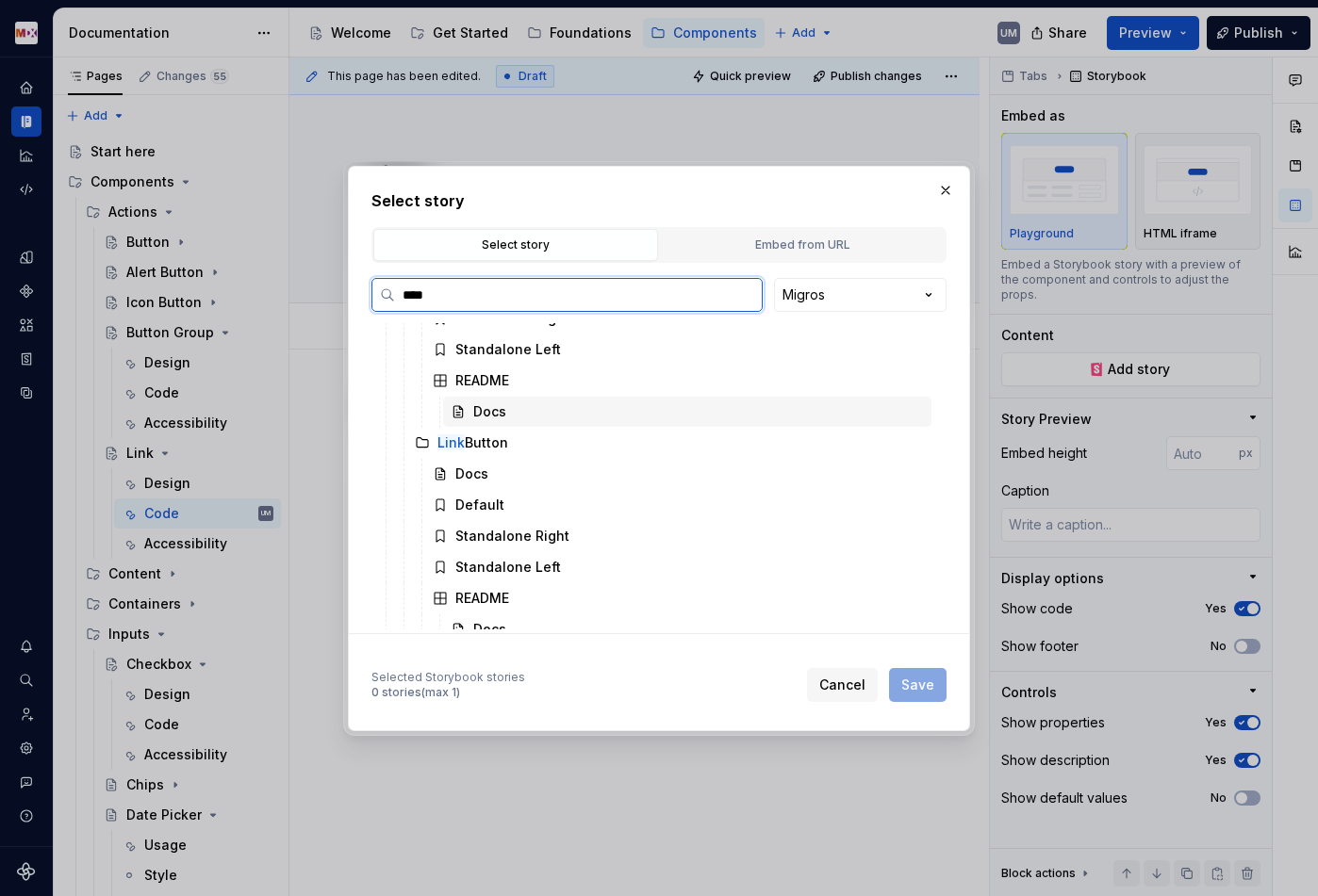
click at [510, 414] on div "Docs" at bounding box center [686, 412] width 488 height 30
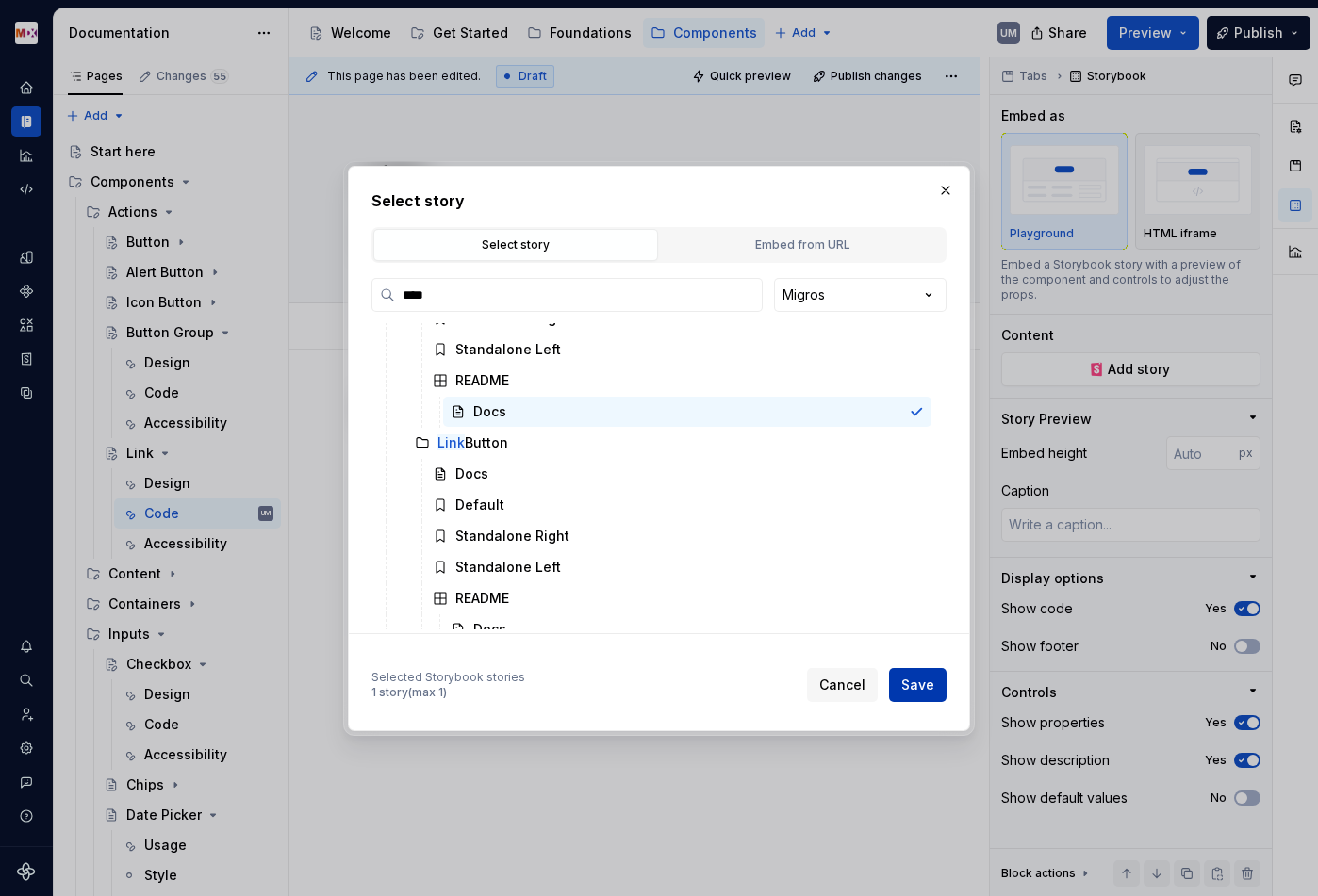
click at [919, 681] on span "Save" at bounding box center [917, 685] width 33 height 19
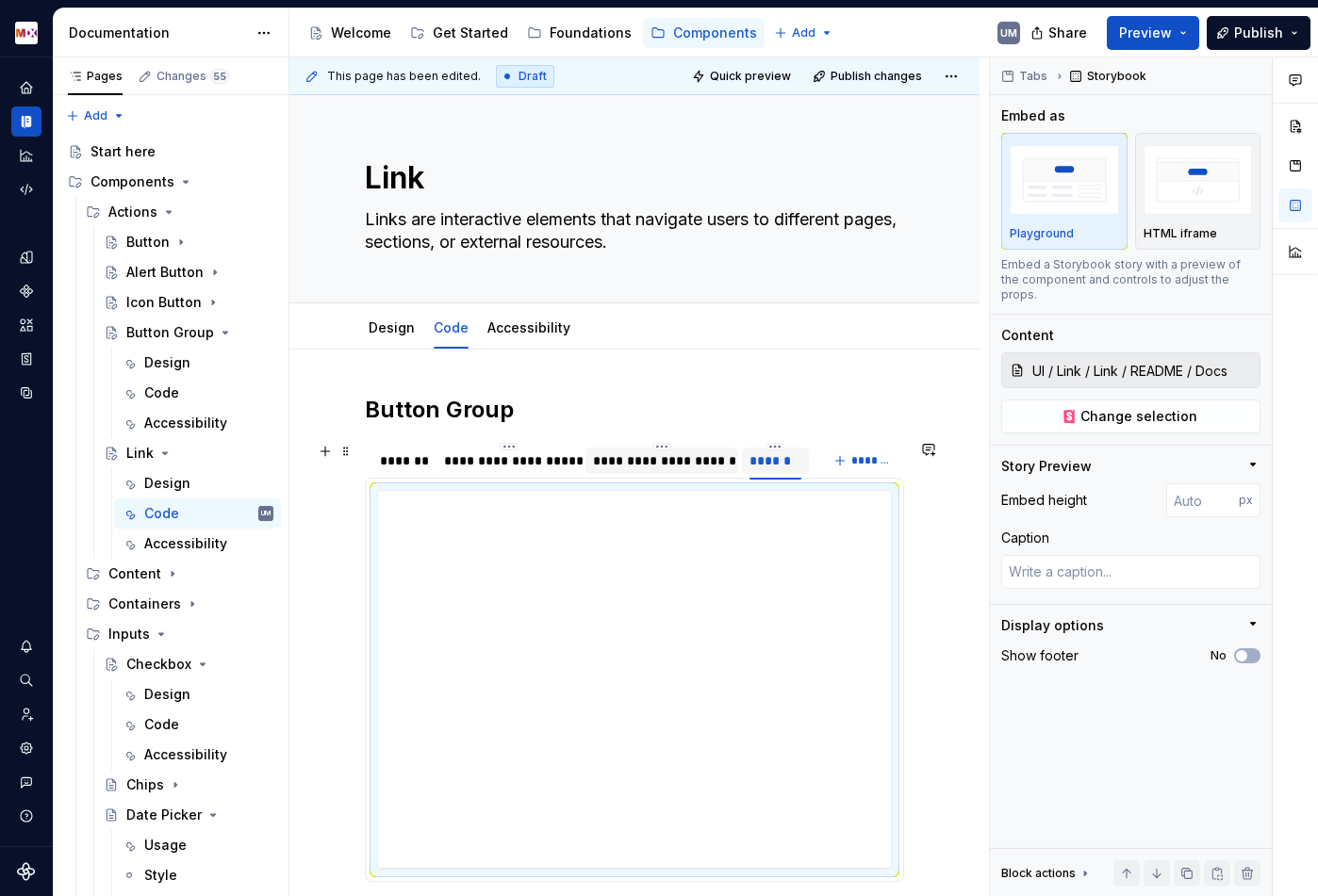
type textarea "*"
click at [646, 464] on div "**********" at bounding box center [662, 461] width 138 height 19
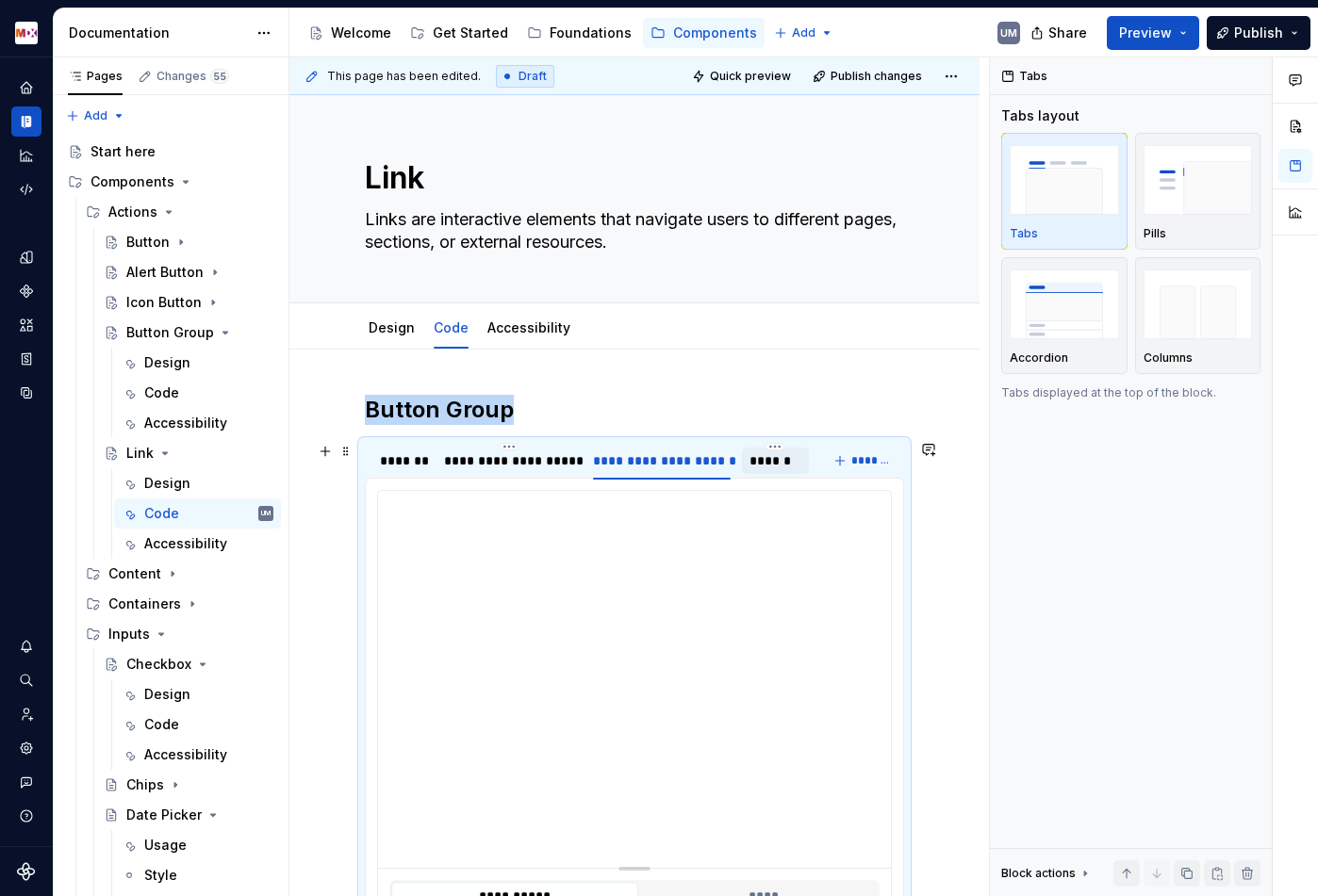
type input "**********"
type textarea "*"
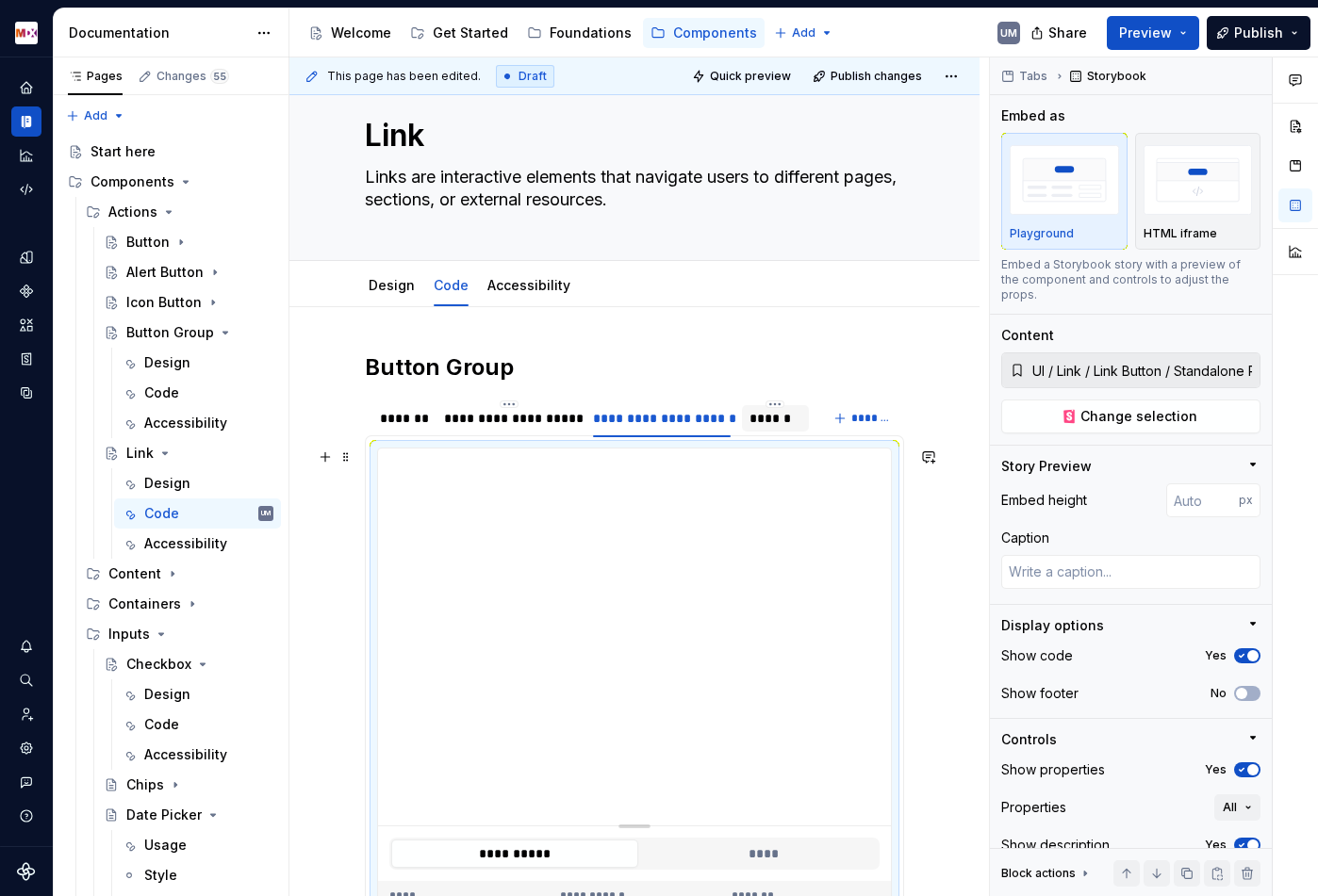
scroll to position [82, 0]
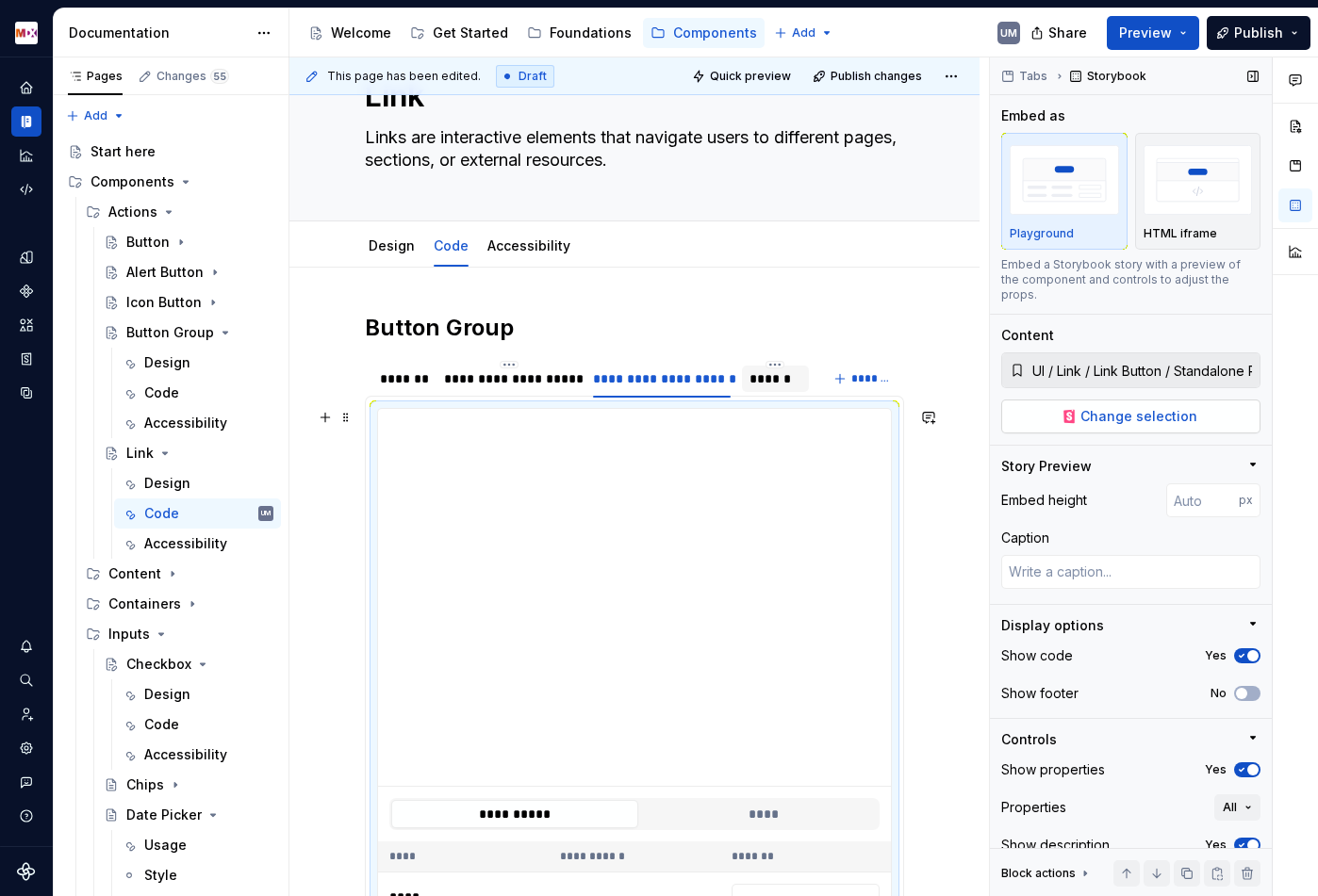
type input "**********"
click at [1140, 411] on button "Change selection" at bounding box center [1130, 416] width 260 height 34
type textarea "*"
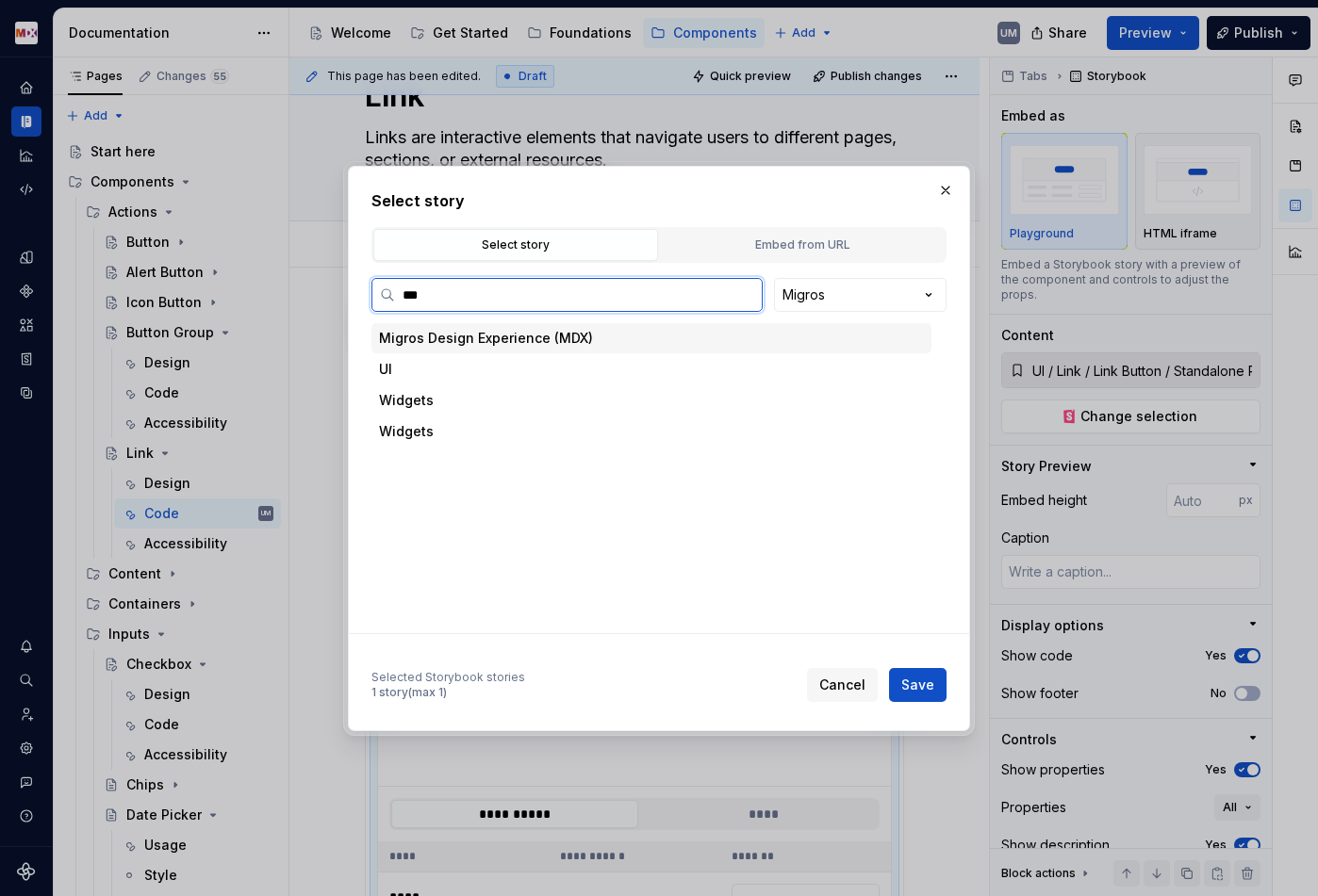
type input "****"
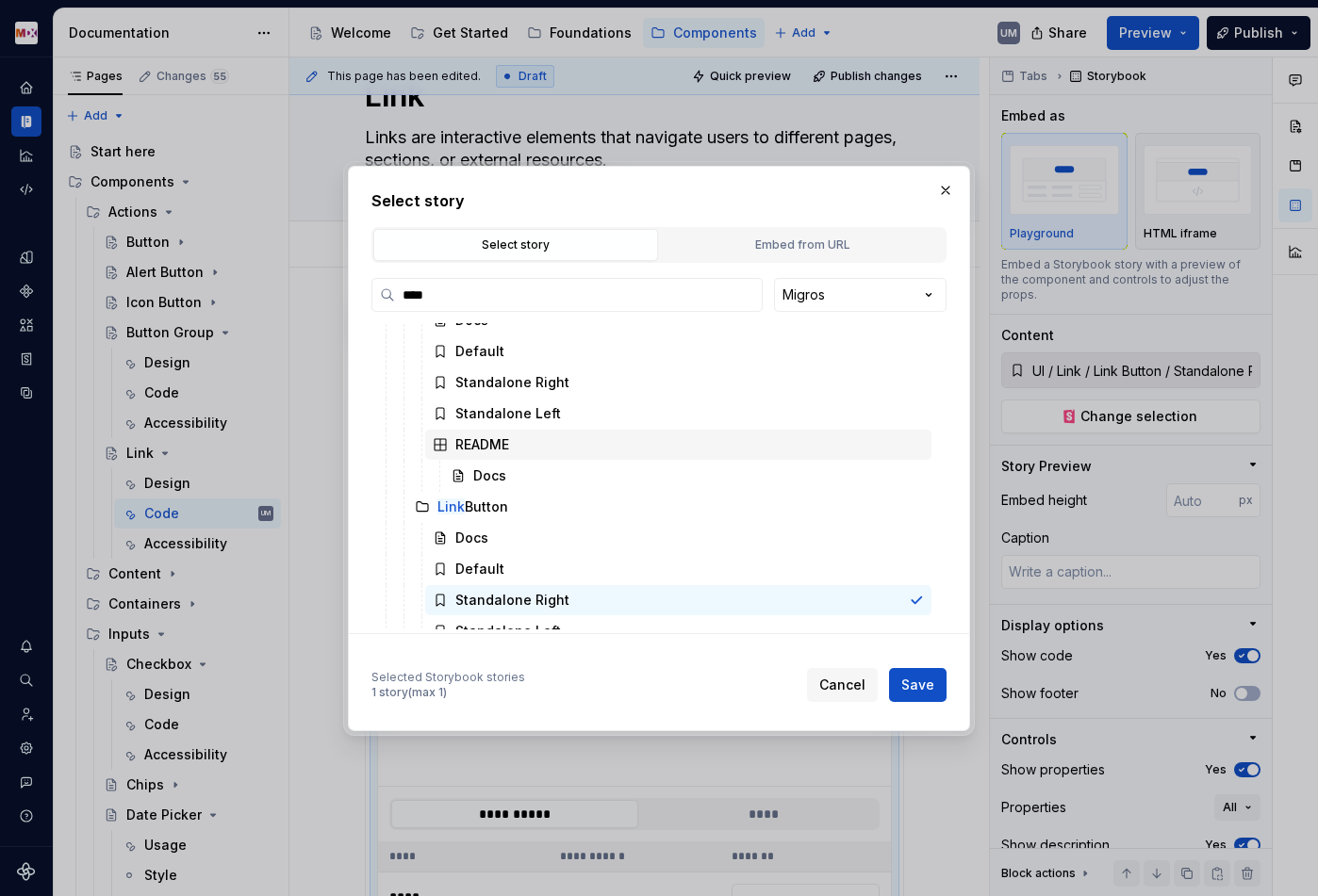
scroll to position [784, 0]
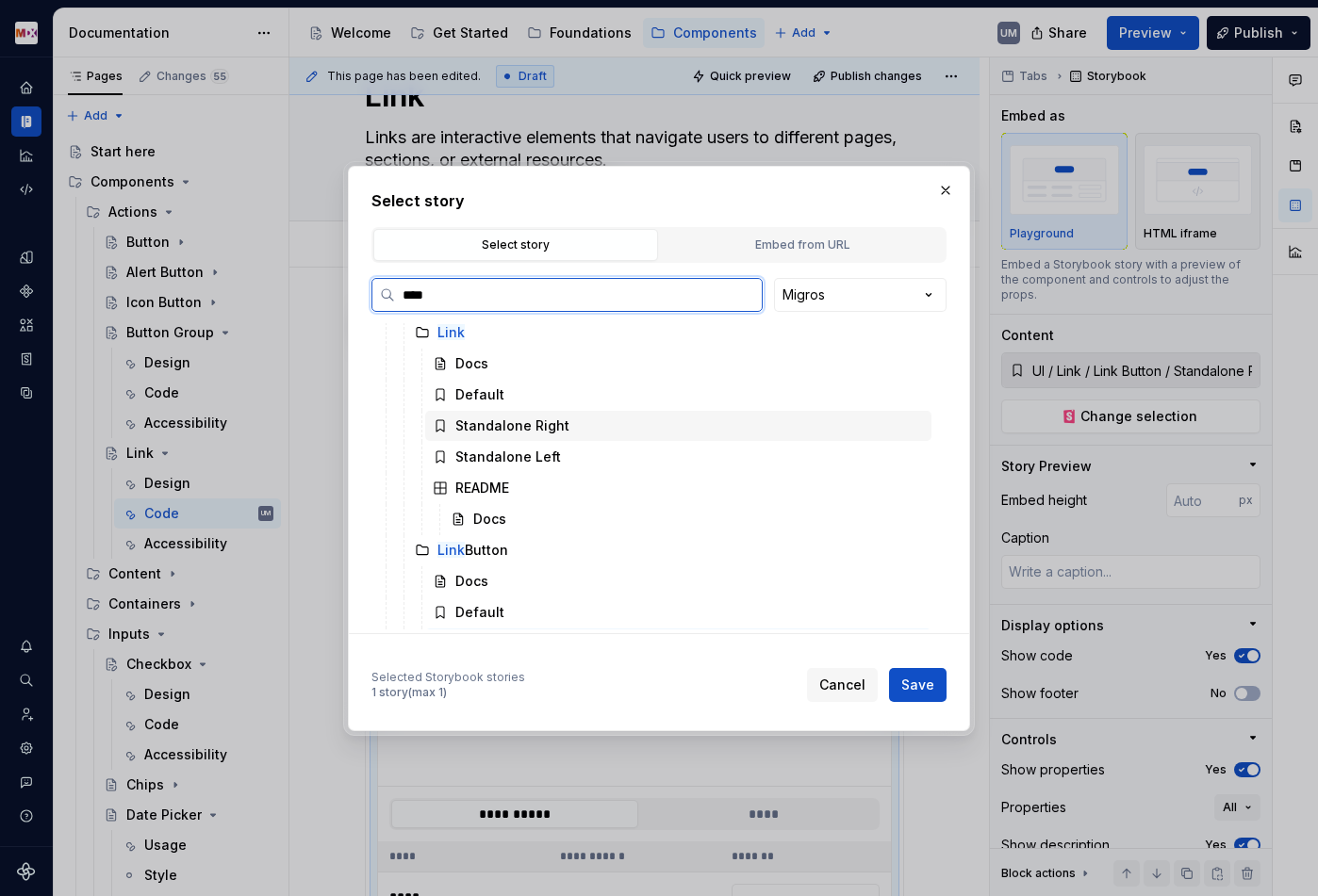
click at [542, 432] on div "Standalone Right" at bounding box center [512, 426] width 114 height 19
click at [920, 679] on span "Save" at bounding box center [917, 685] width 33 height 19
type textarea "*"
type input "**********"
type input "UI / Link / Link / Standalone Right"
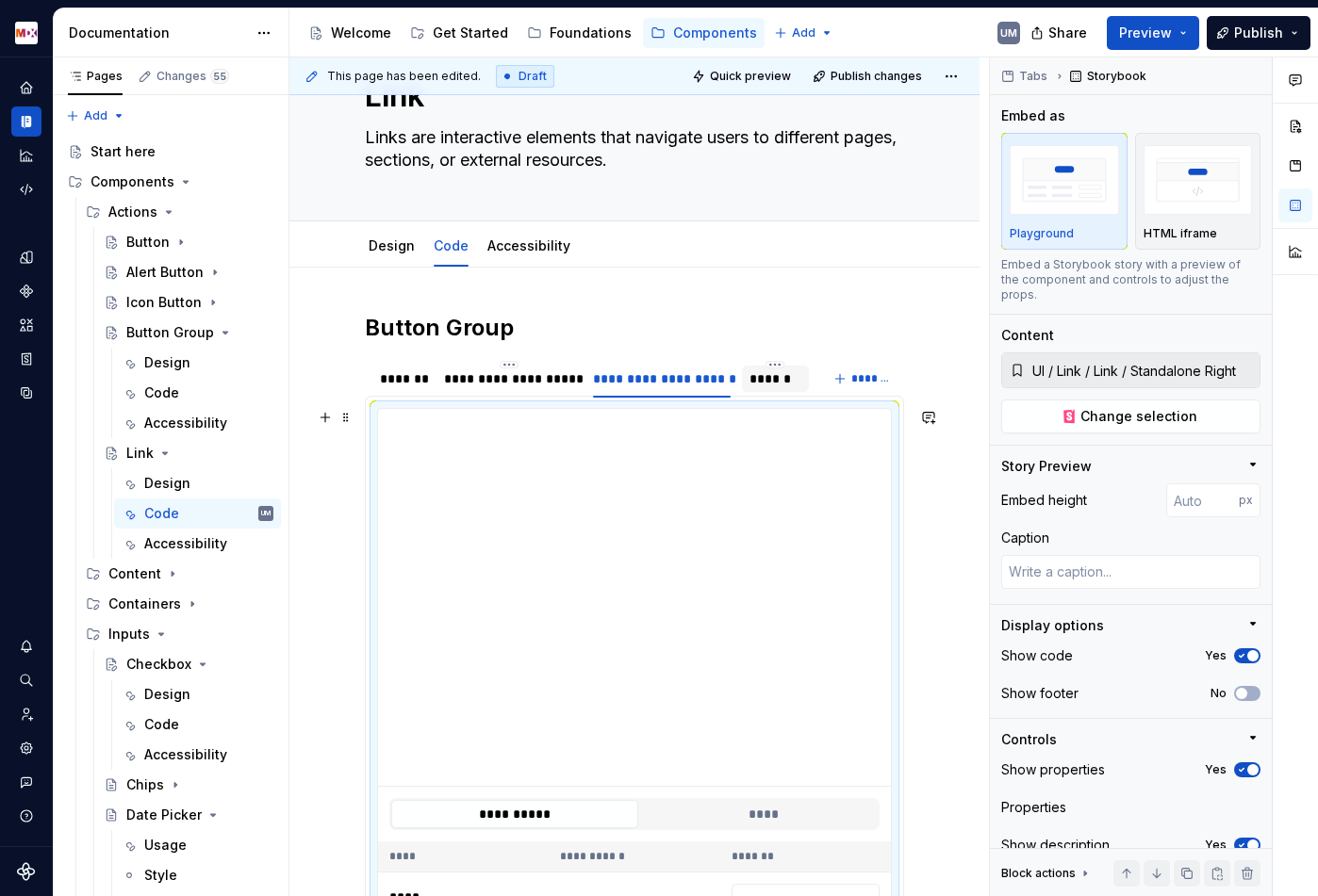
scroll to position [287, 0]
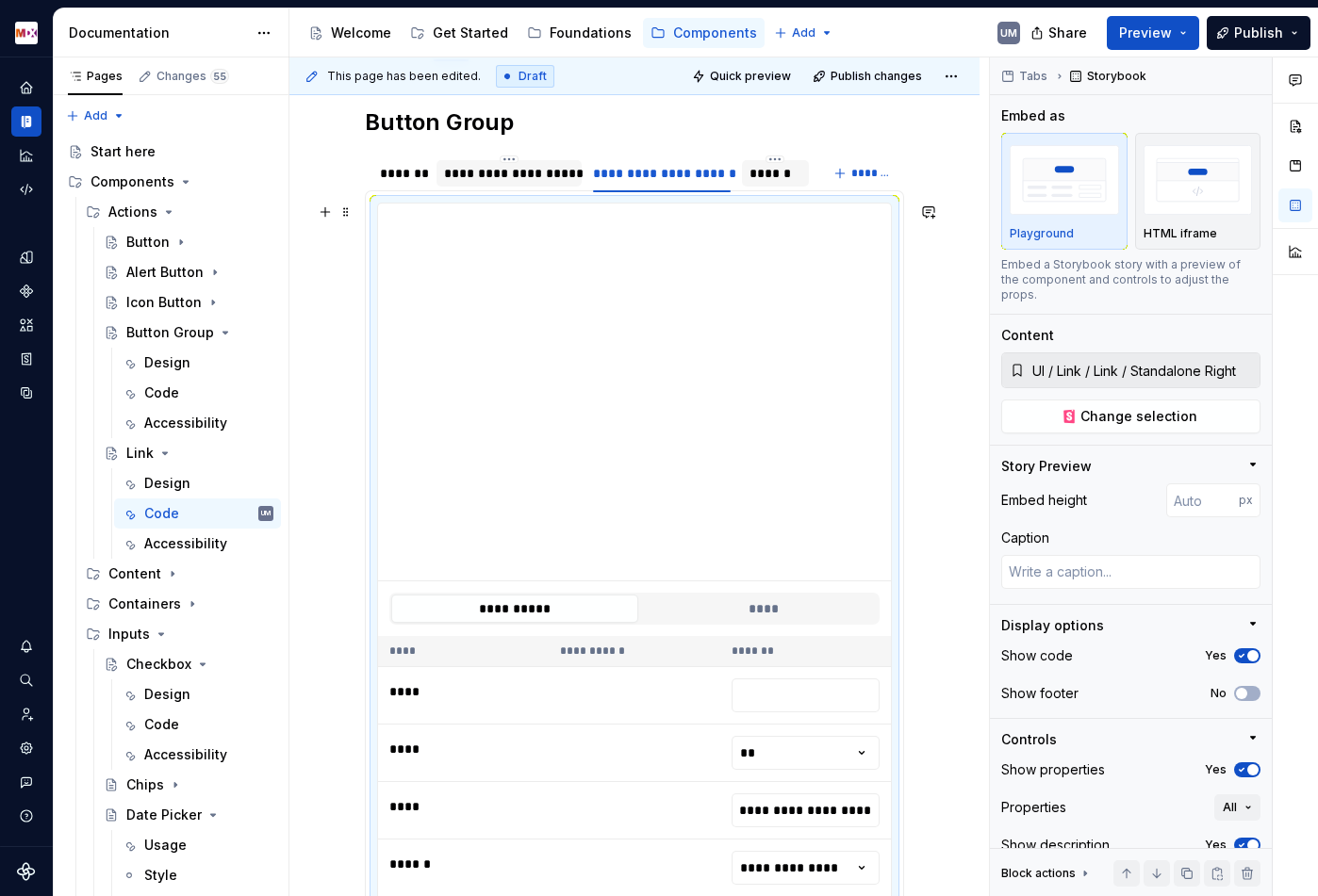
type input "**********"
click at [534, 174] on div "**********" at bounding box center [508, 174] width 129 height 19
click at [381, 160] on div "*******" at bounding box center [402, 174] width 60 height 30
click at [776, 176] on div "******" at bounding box center [775, 174] width 52 height 19
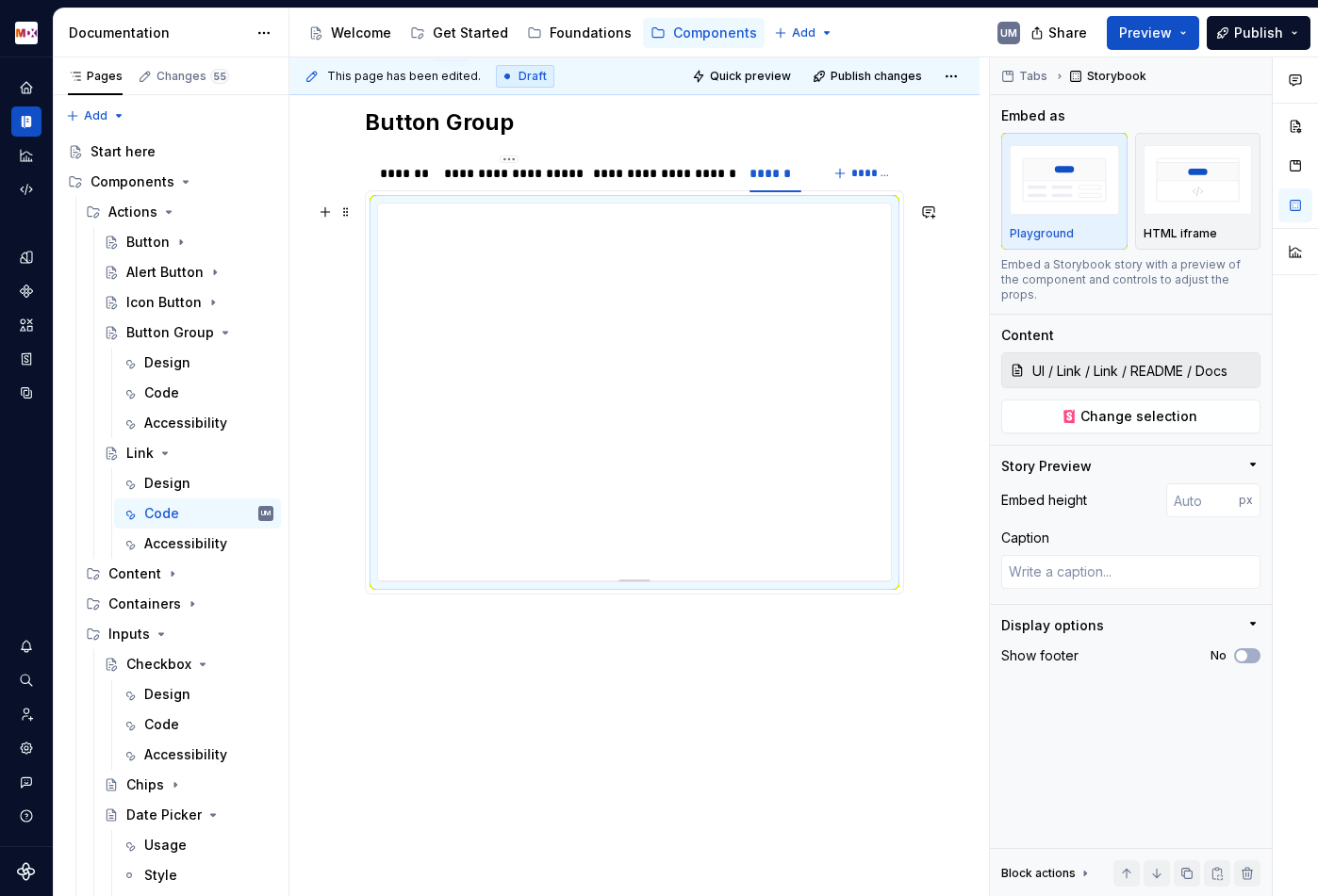
scroll to position [206, 0]
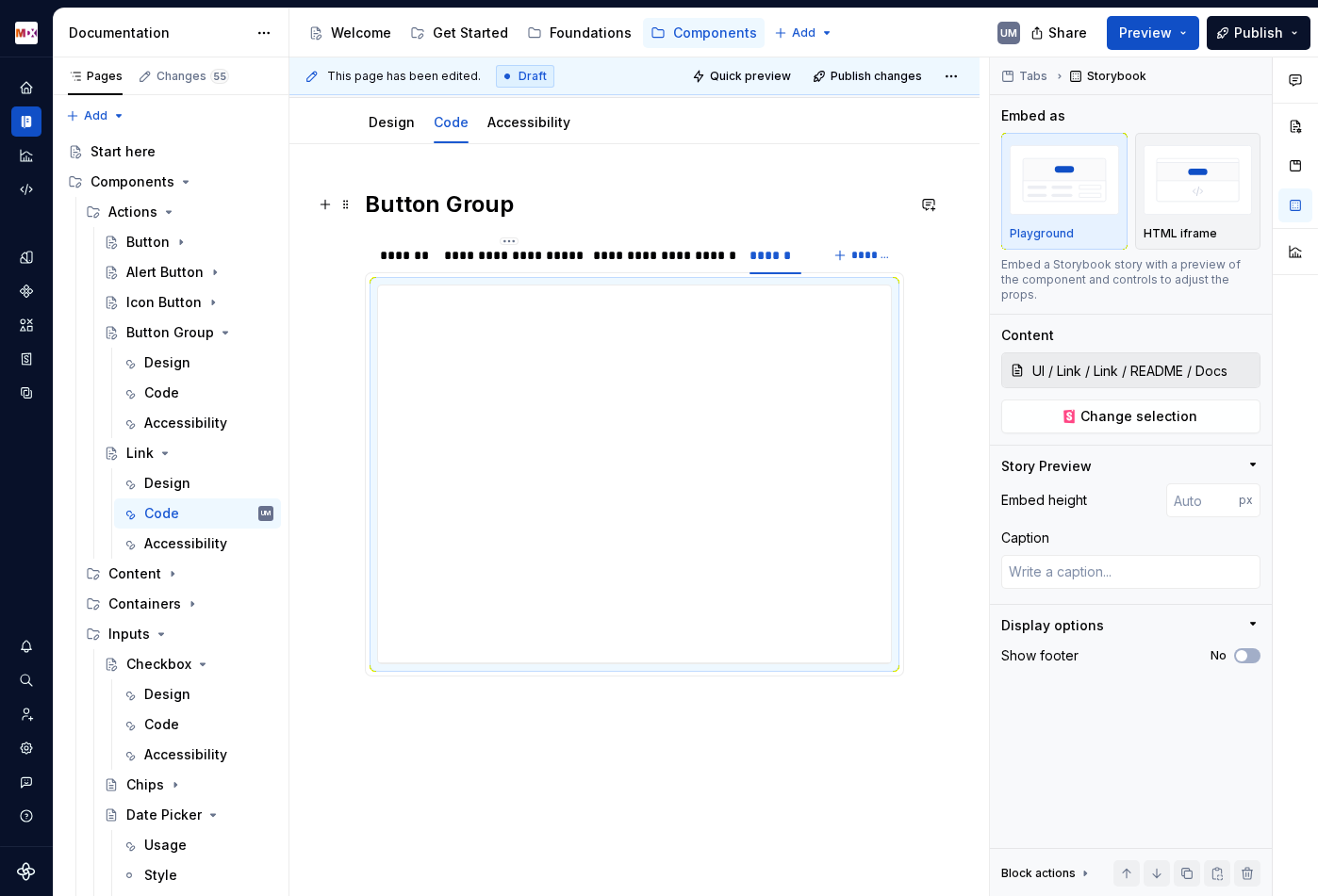
click at [390, 194] on h2 "Button Group" at bounding box center [634, 205] width 539 height 30
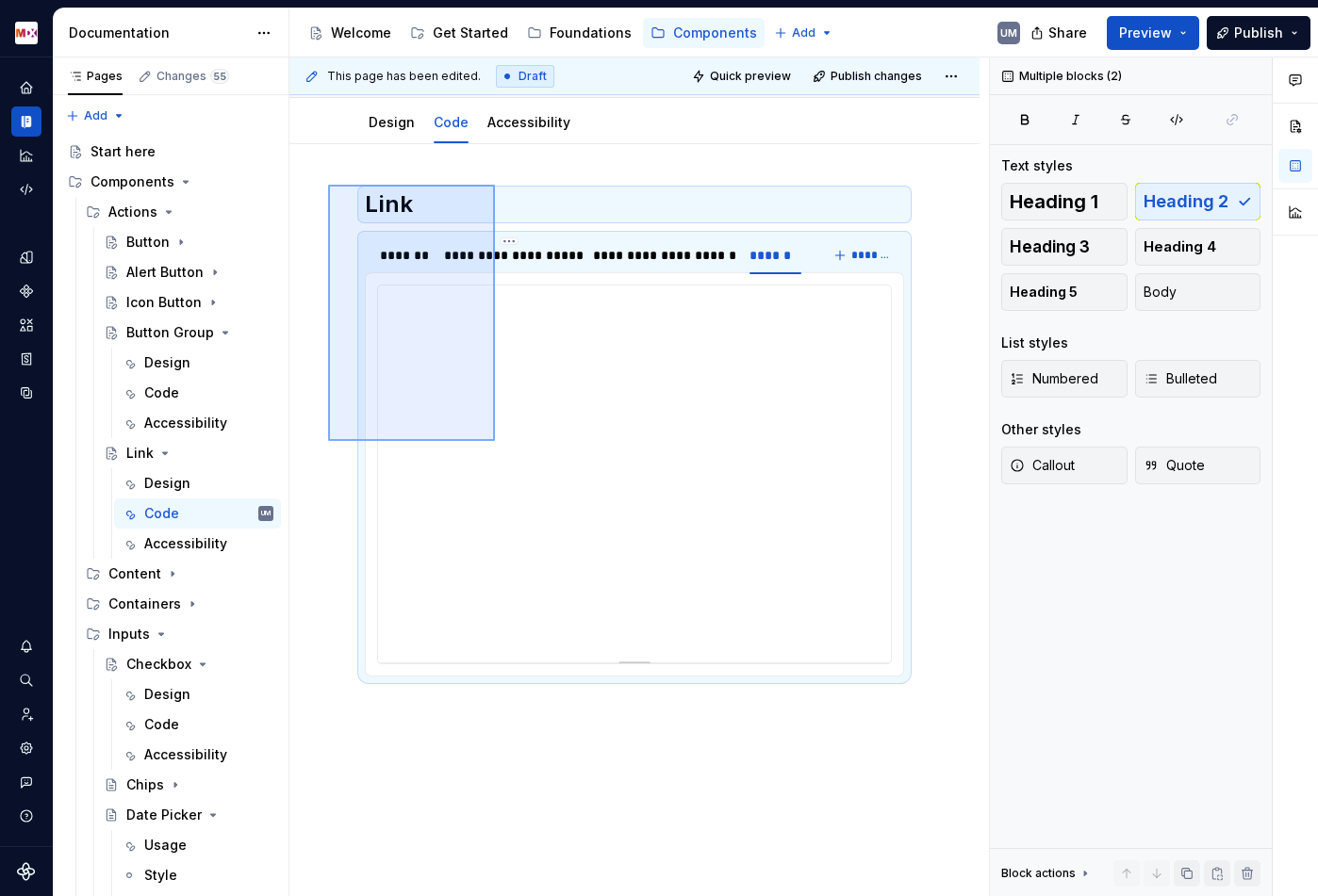
drag, startPoint x: 328, startPoint y: 185, endPoint x: 496, endPoint y: 442, distance: 307.0
click at [496, 445] on div "**********" at bounding box center [638, 477] width 700 height 839
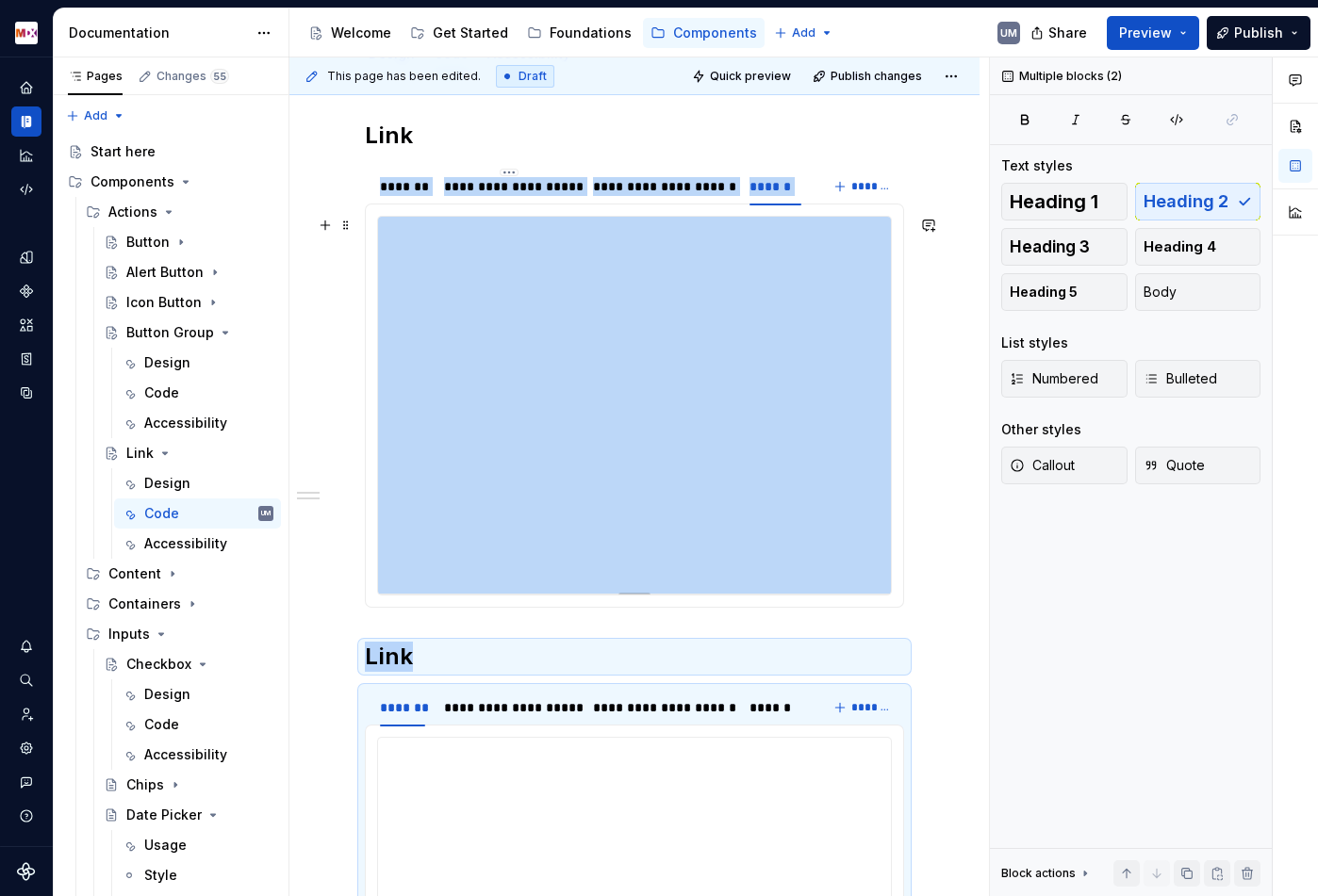
scroll to position [326, 0]
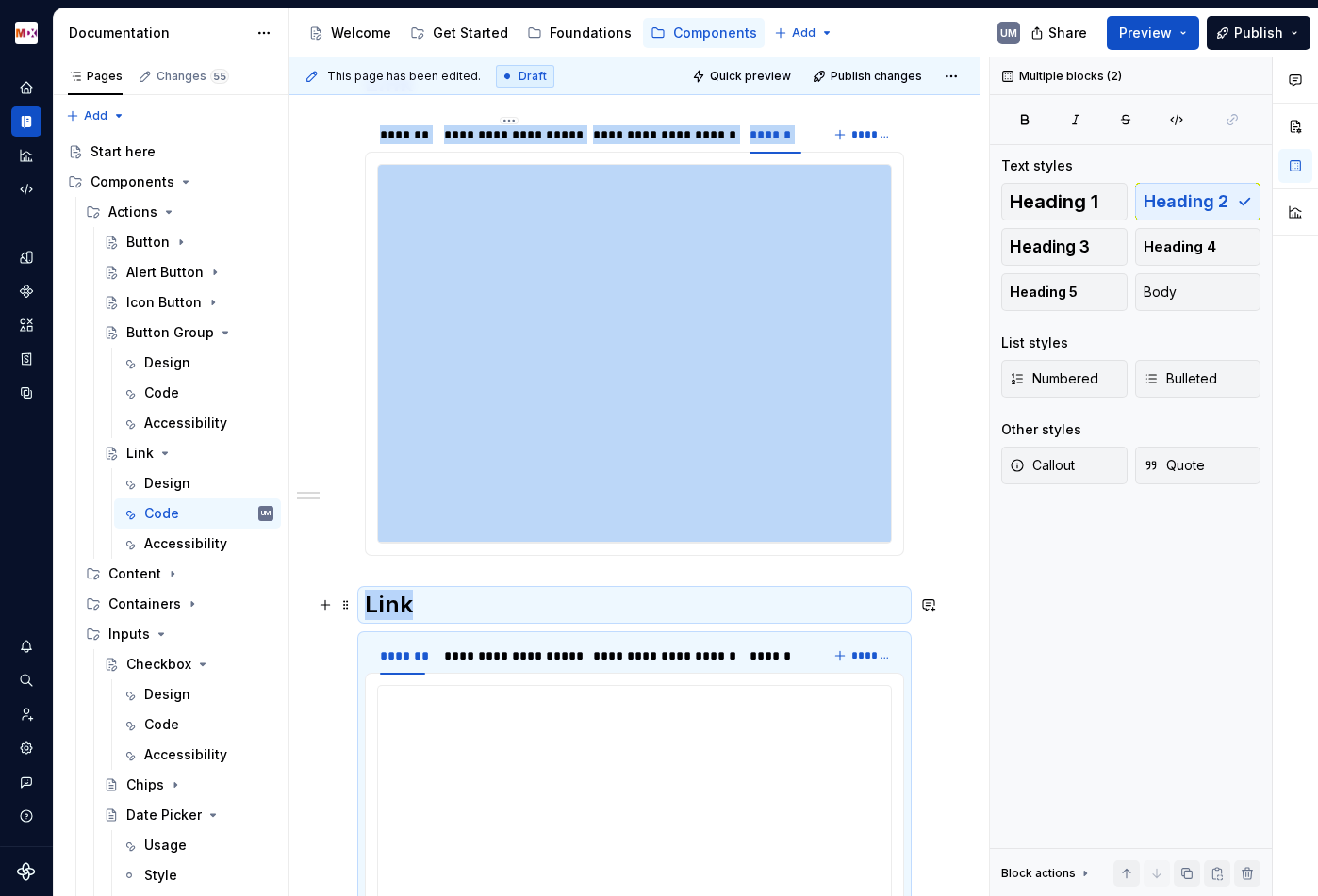
click at [416, 610] on h2 "Link" at bounding box center [634, 605] width 539 height 30
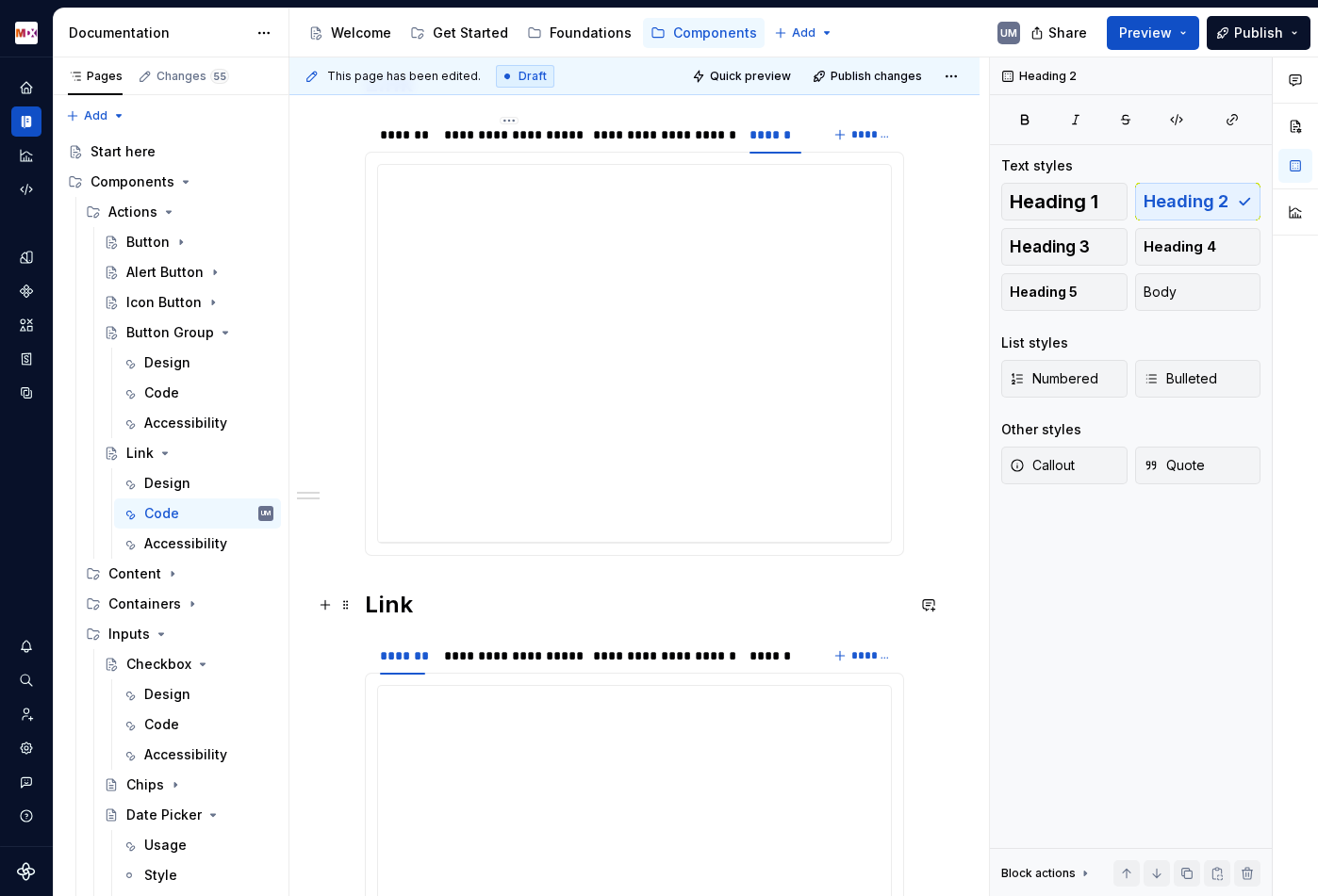
click at [412, 604] on h2 "Link" at bounding box center [634, 605] width 539 height 30
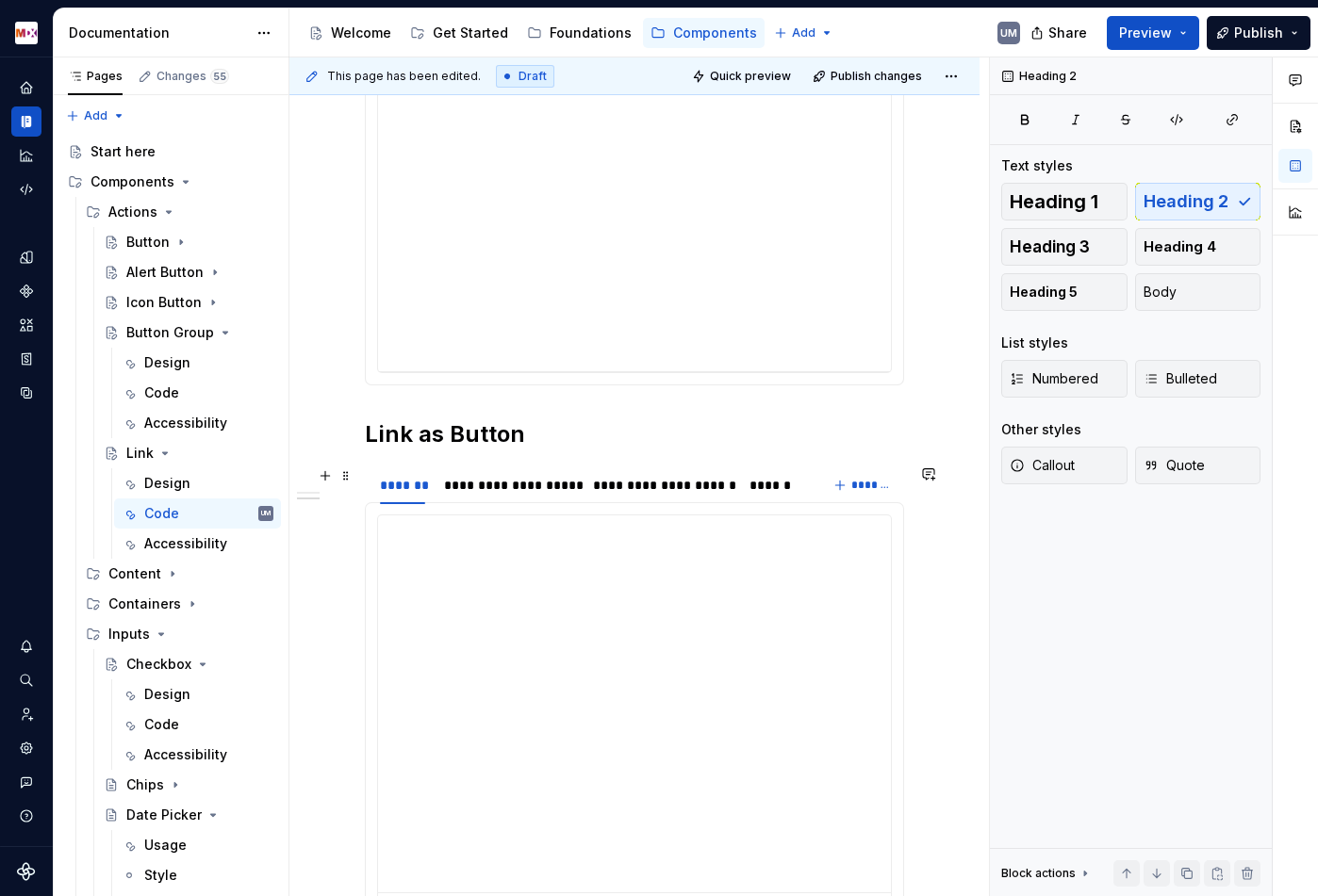
scroll to position [535, 0]
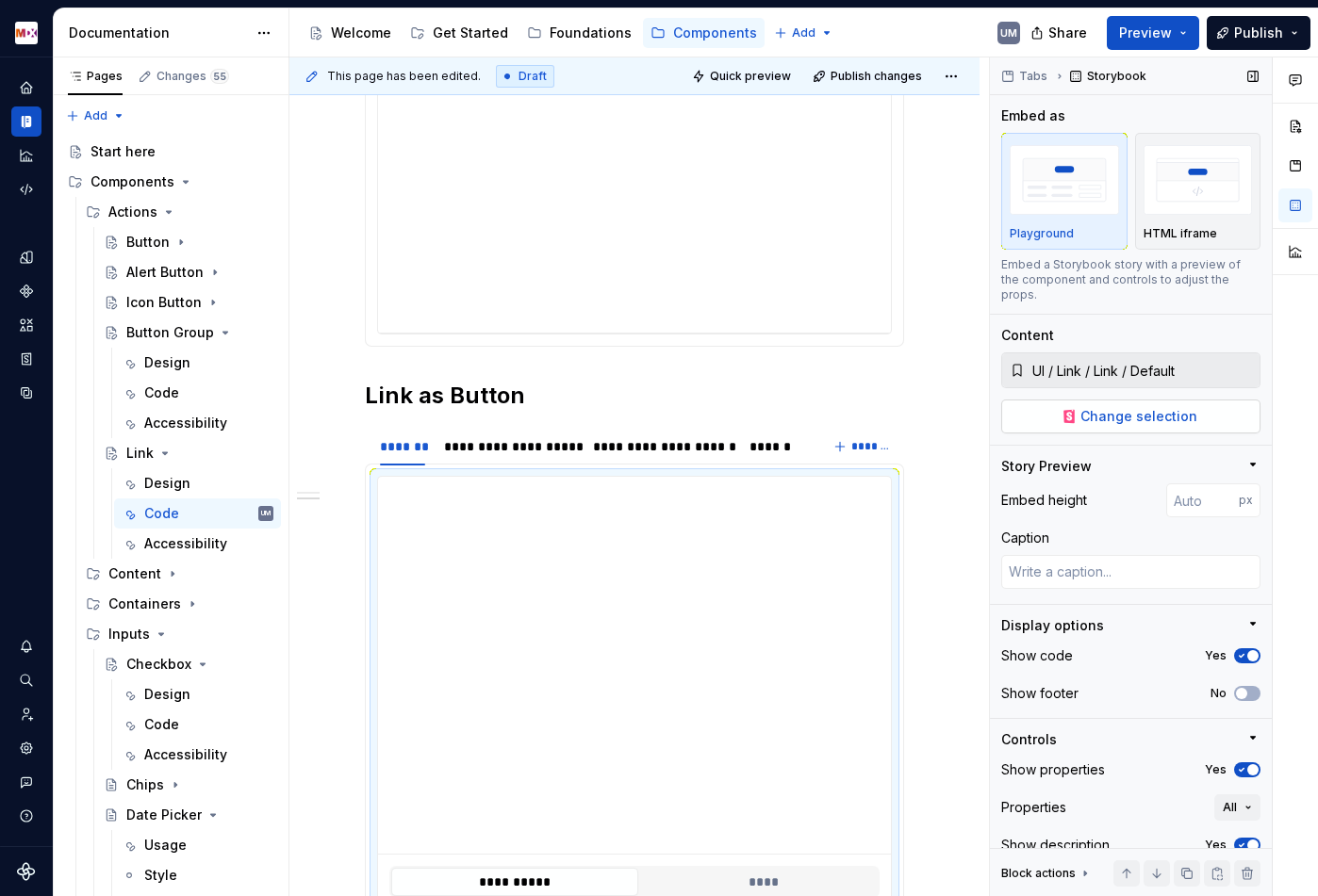
click at [1191, 407] on span "Change selection" at bounding box center [1139, 416] width 117 height 19
type textarea "*"
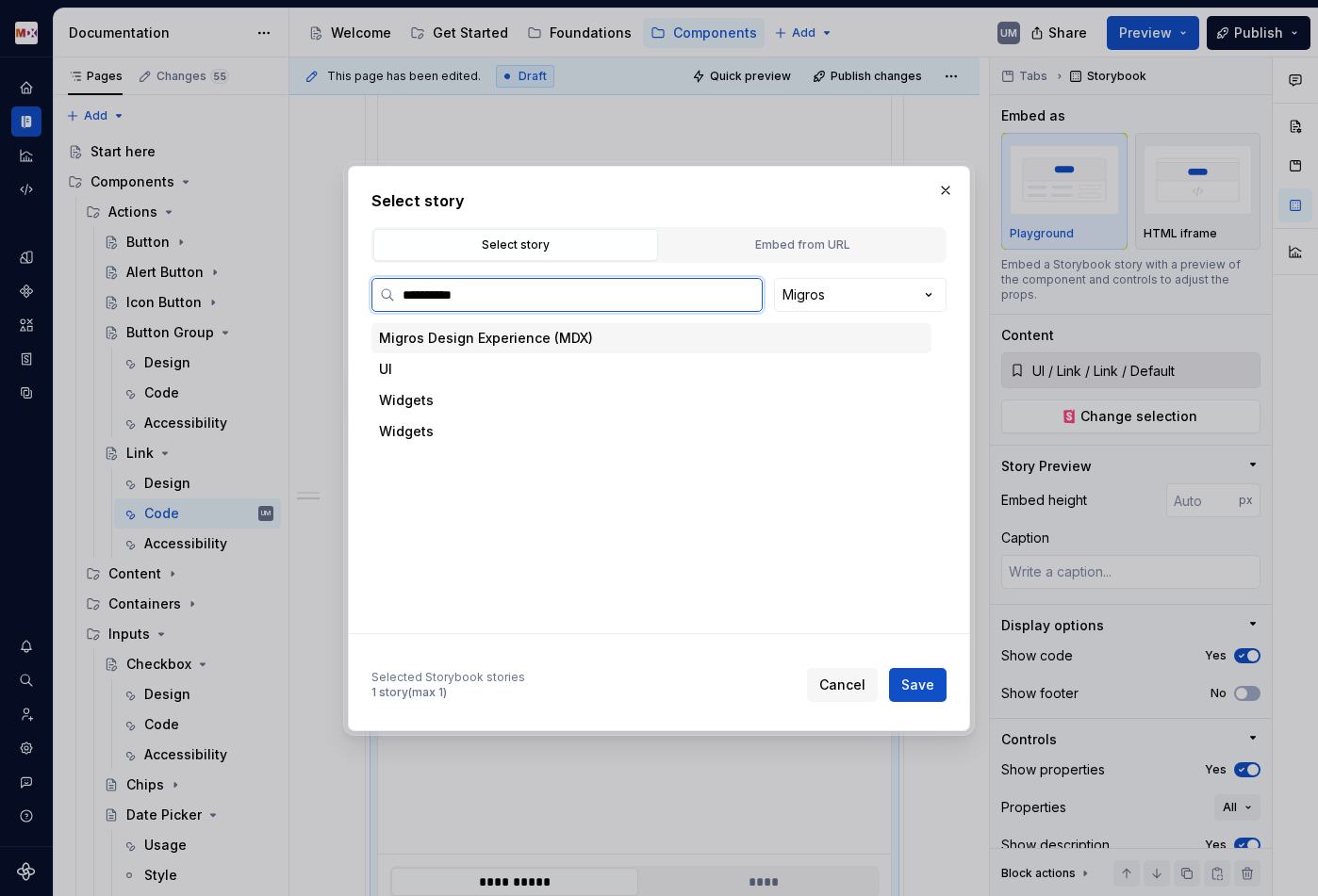
type input "**********"
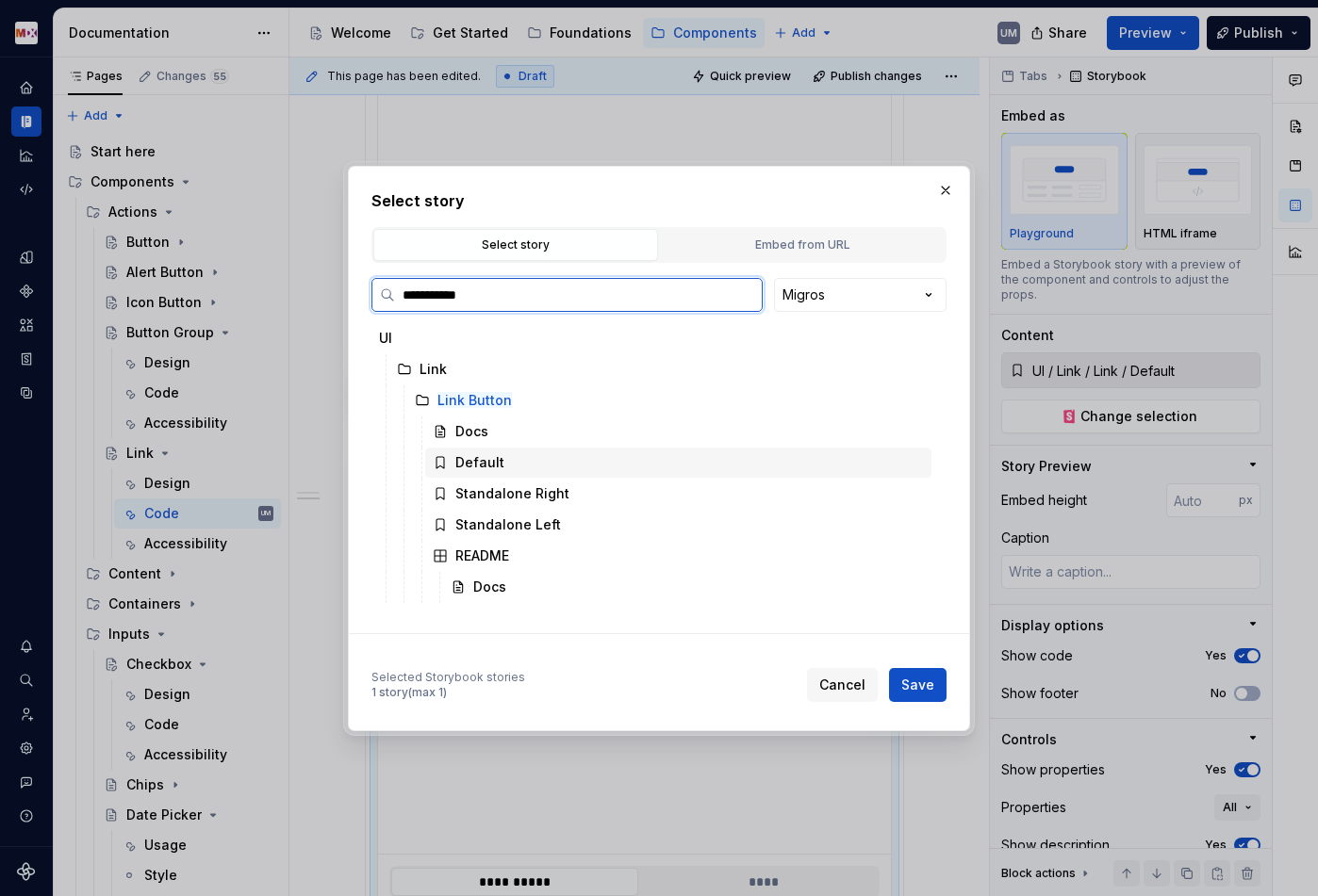
click at [467, 458] on div "Default" at bounding box center [480, 463] width 49 height 19
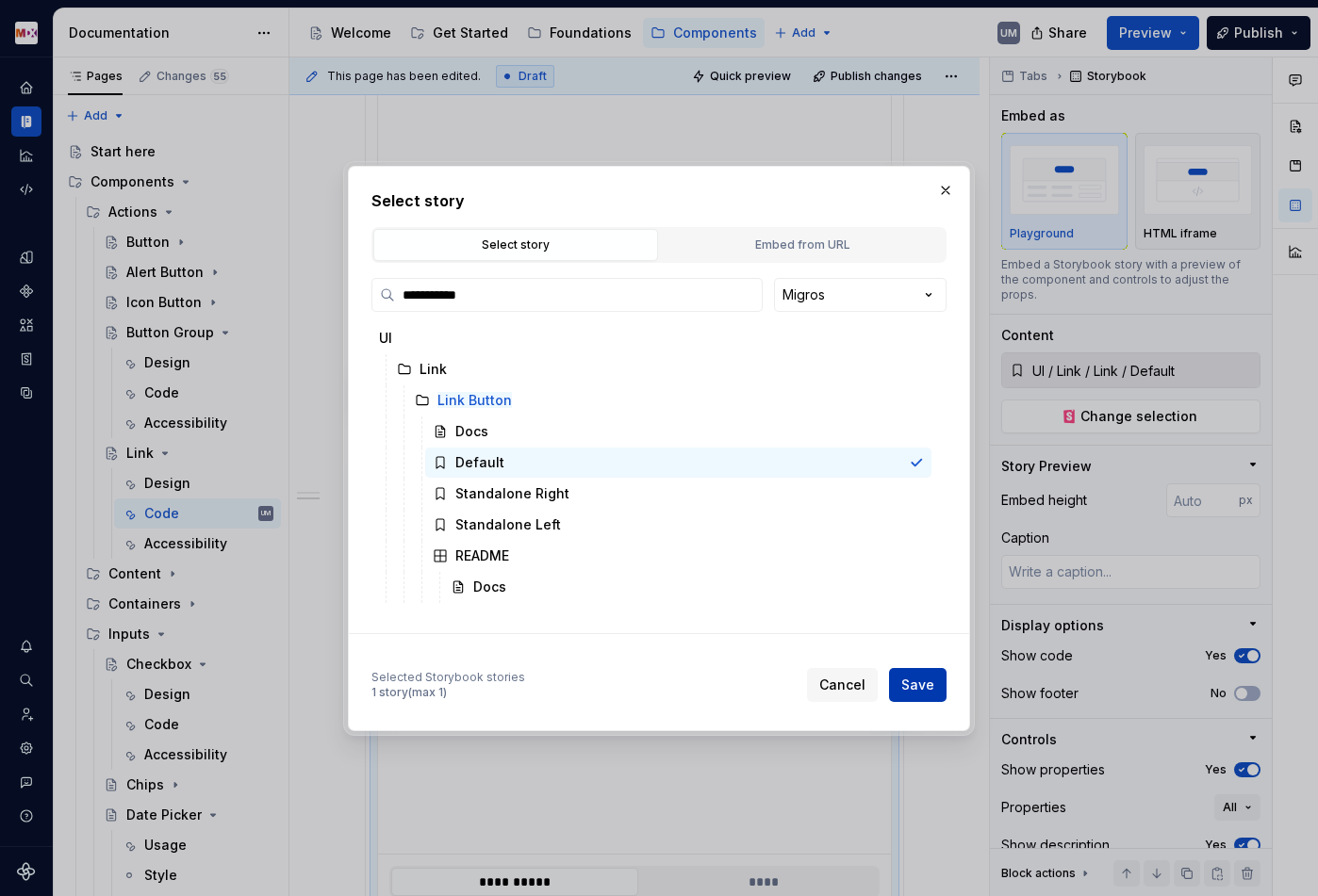
click at [922, 681] on span "Save" at bounding box center [917, 685] width 33 height 19
type textarea "*"
type input "UI / Link / Link Button / Default"
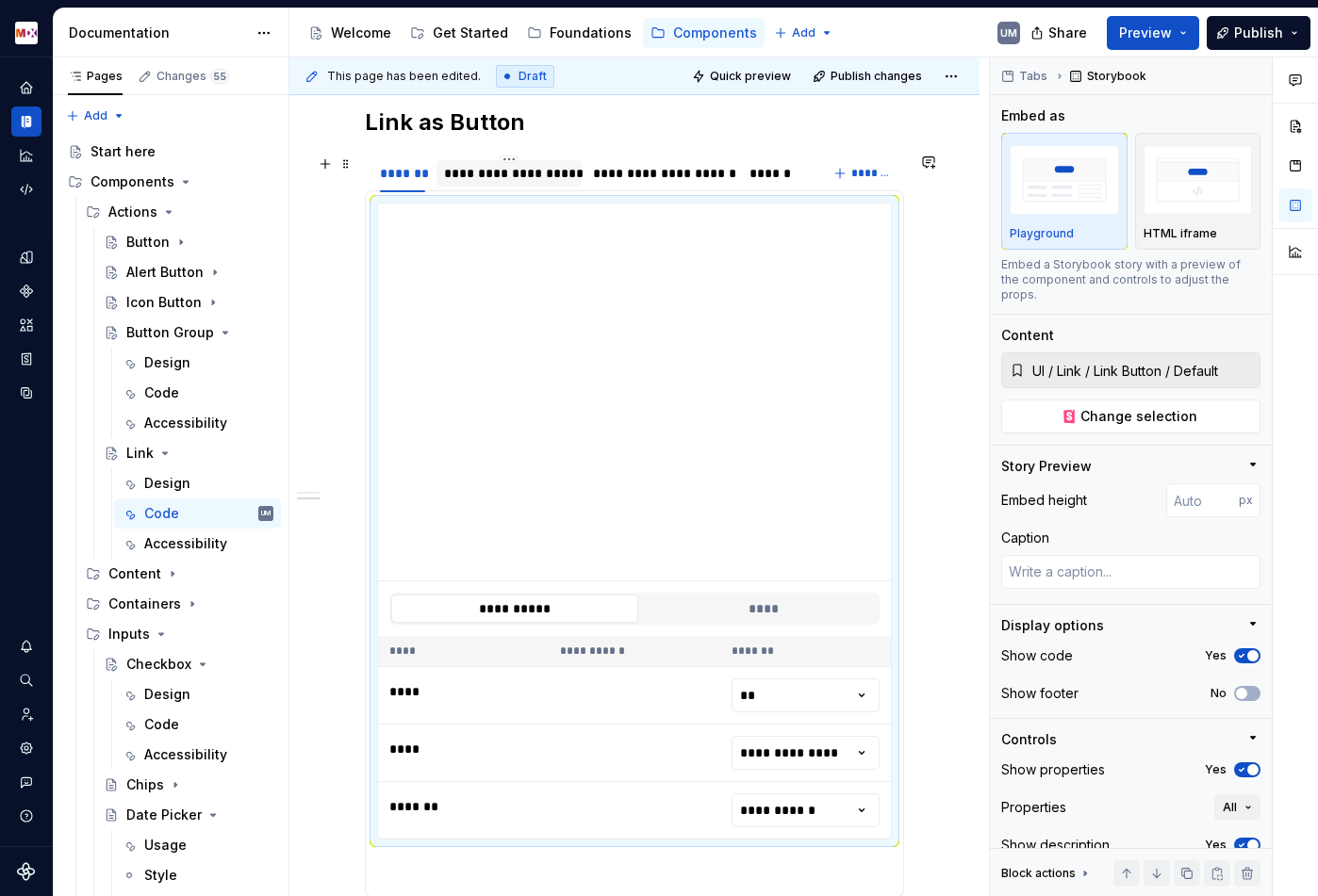
click at [543, 179] on div "**********" at bounding box center [508, 174] width 129 height 19
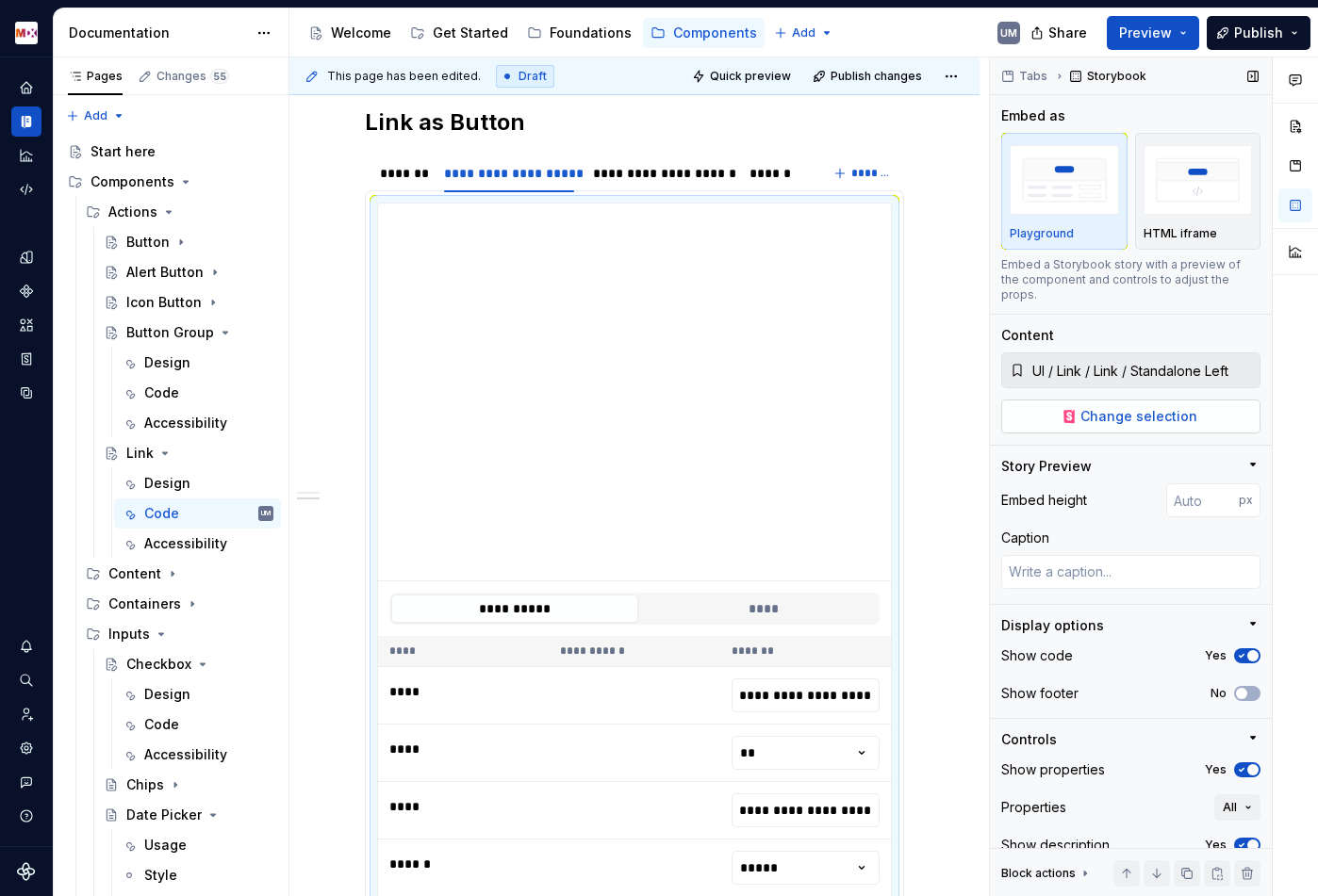
click at [1175, 407] on span "Change selection" at bounding box center [1139, 416] width 117 height 19
type textarea "*"
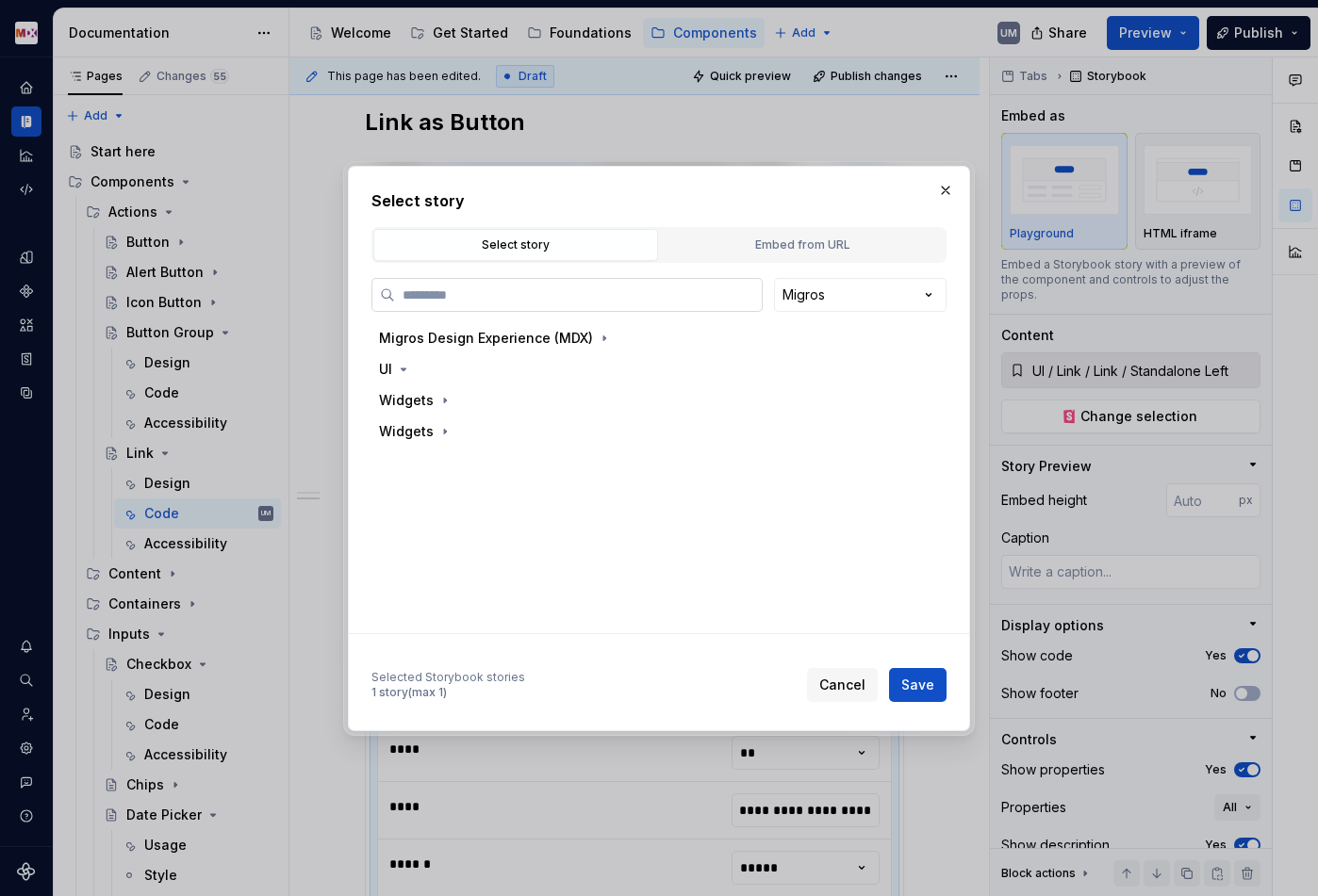
paste input "**********"
type input "**********"
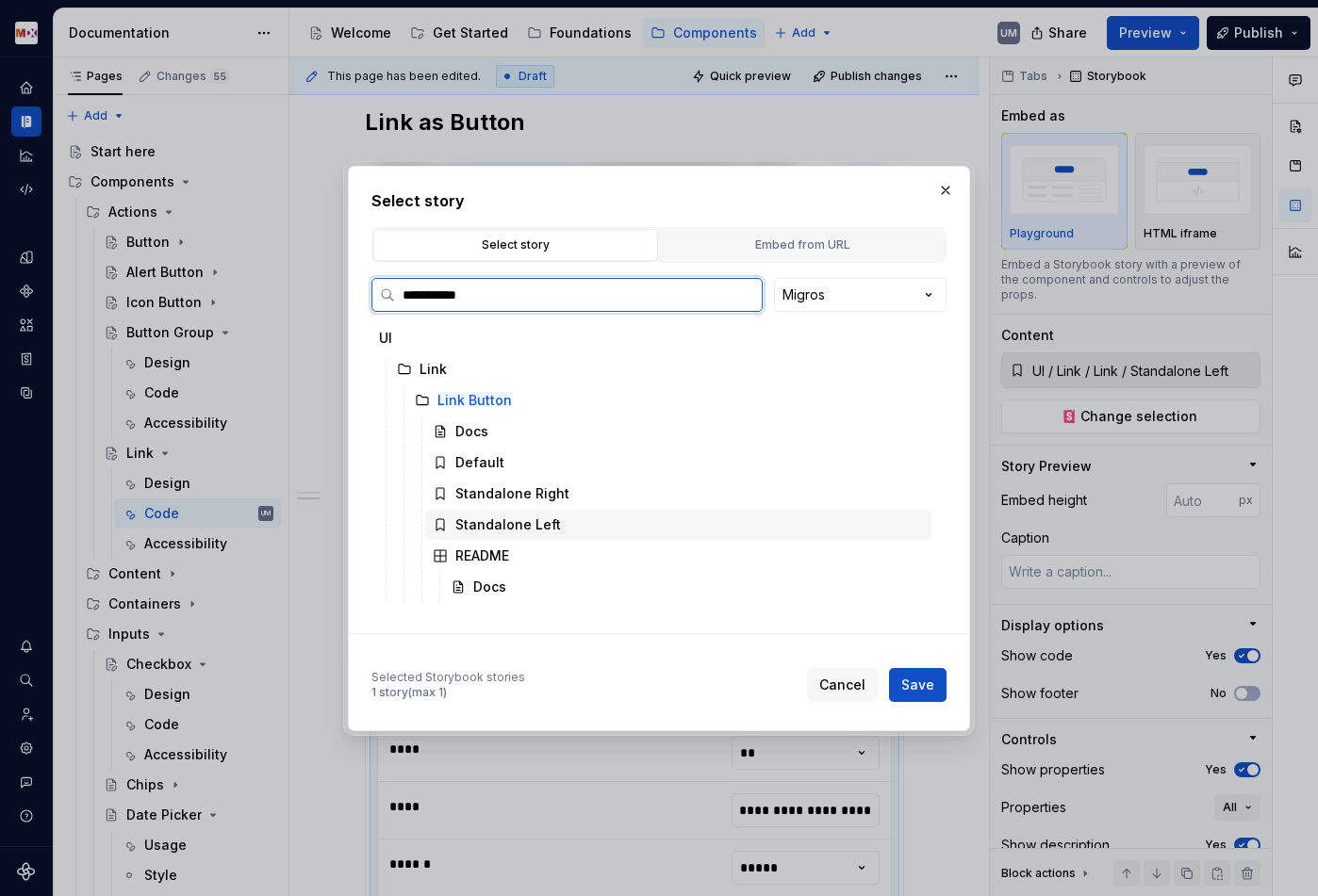
click at [527, 519] on div "Standalone Left" at bounding box center [508, 525] width 106 height 19
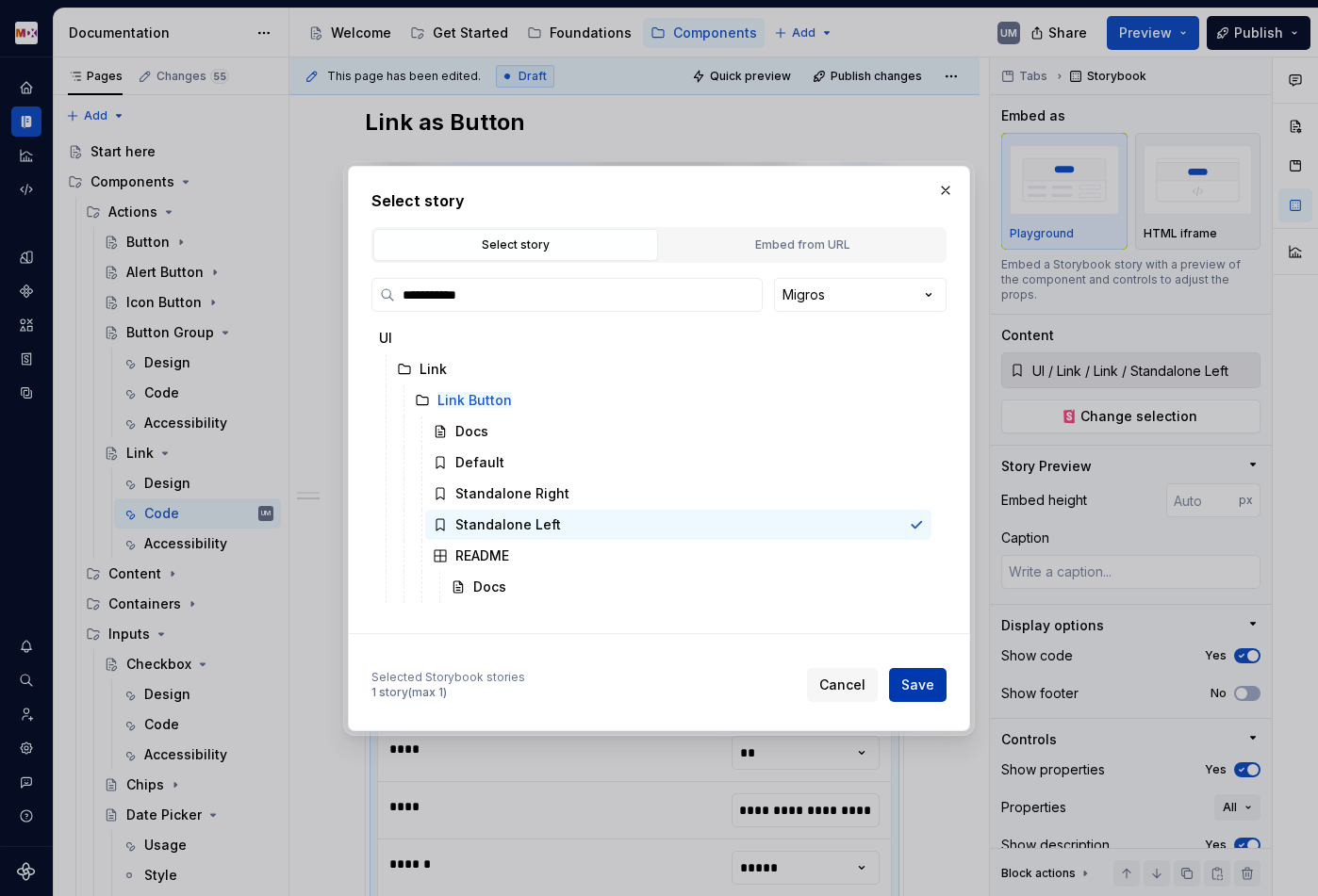
click at [911, 681] on span "Save" at bounding box center [917, 685] width 33 height 19
type textarea "*"
type input "UI / Link / Link Button / Standalone Left"
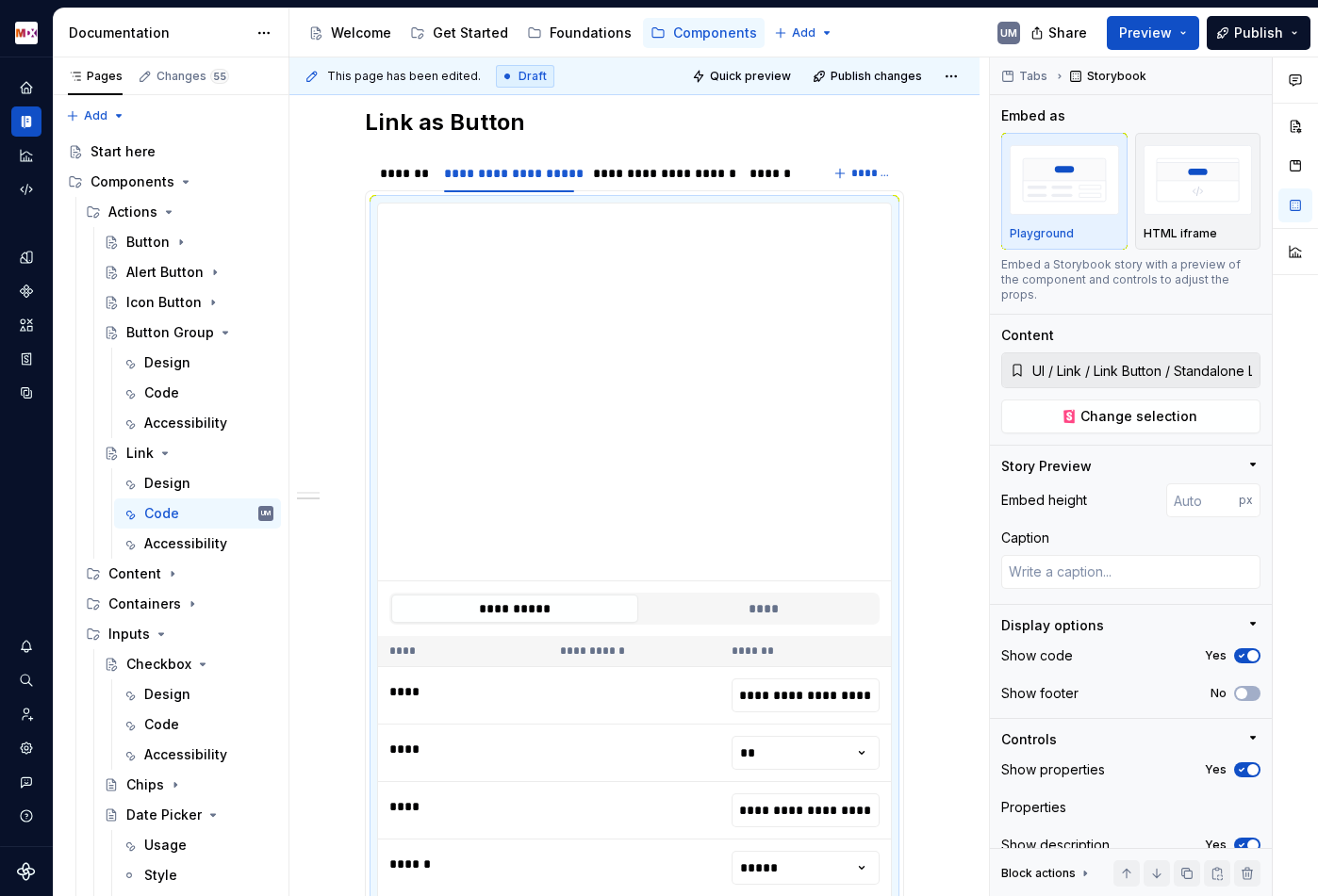
scroll to position [866, 0]
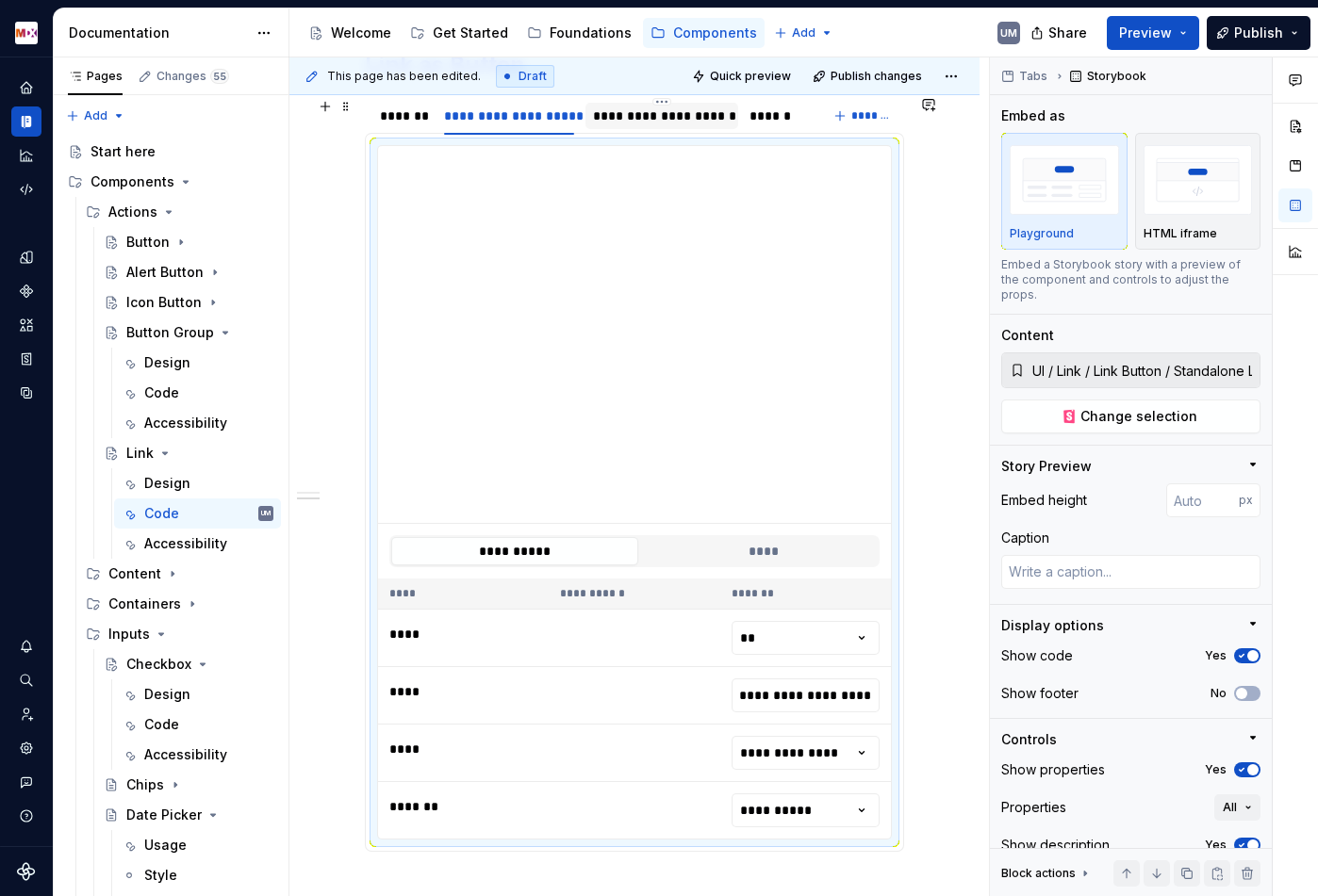
click at [659, 122] on div "**********" at bounding box center [662, 116] width 138 height 19
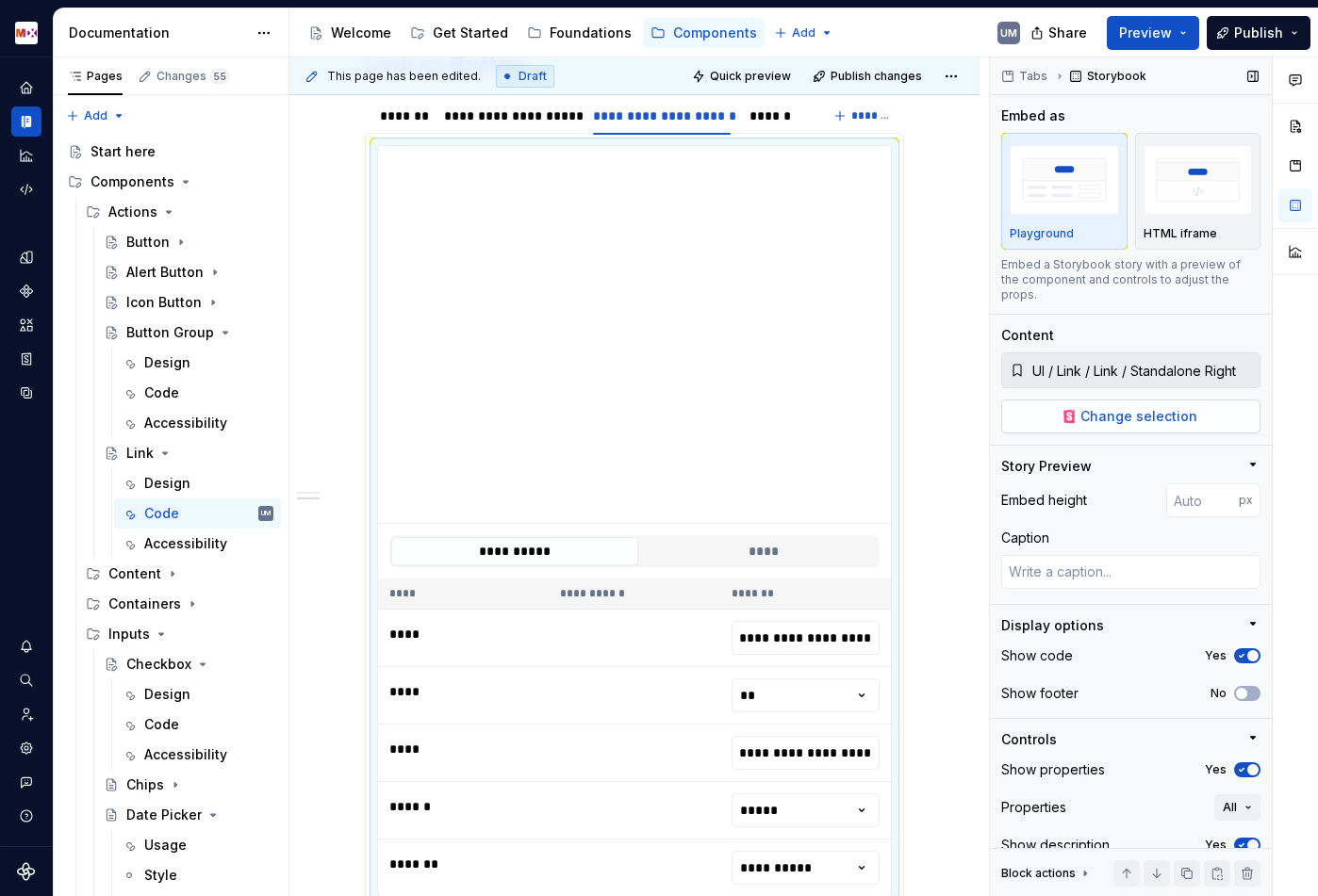
click at [1137, 412] on button "Change selection" at bounding box center [1130, 416] width 260 height 34
type textarea "*"
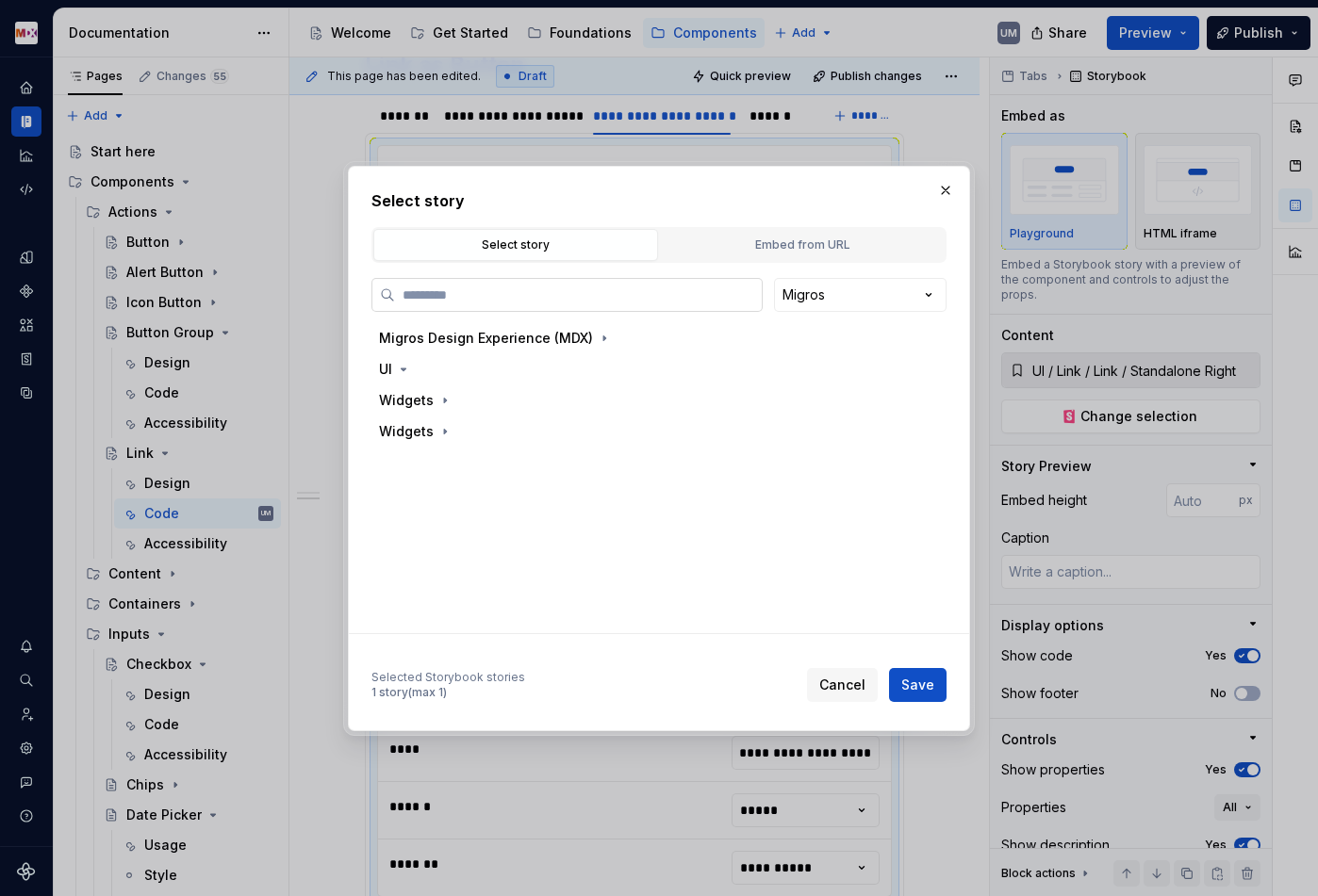
paste input "**********"
type input "**********"
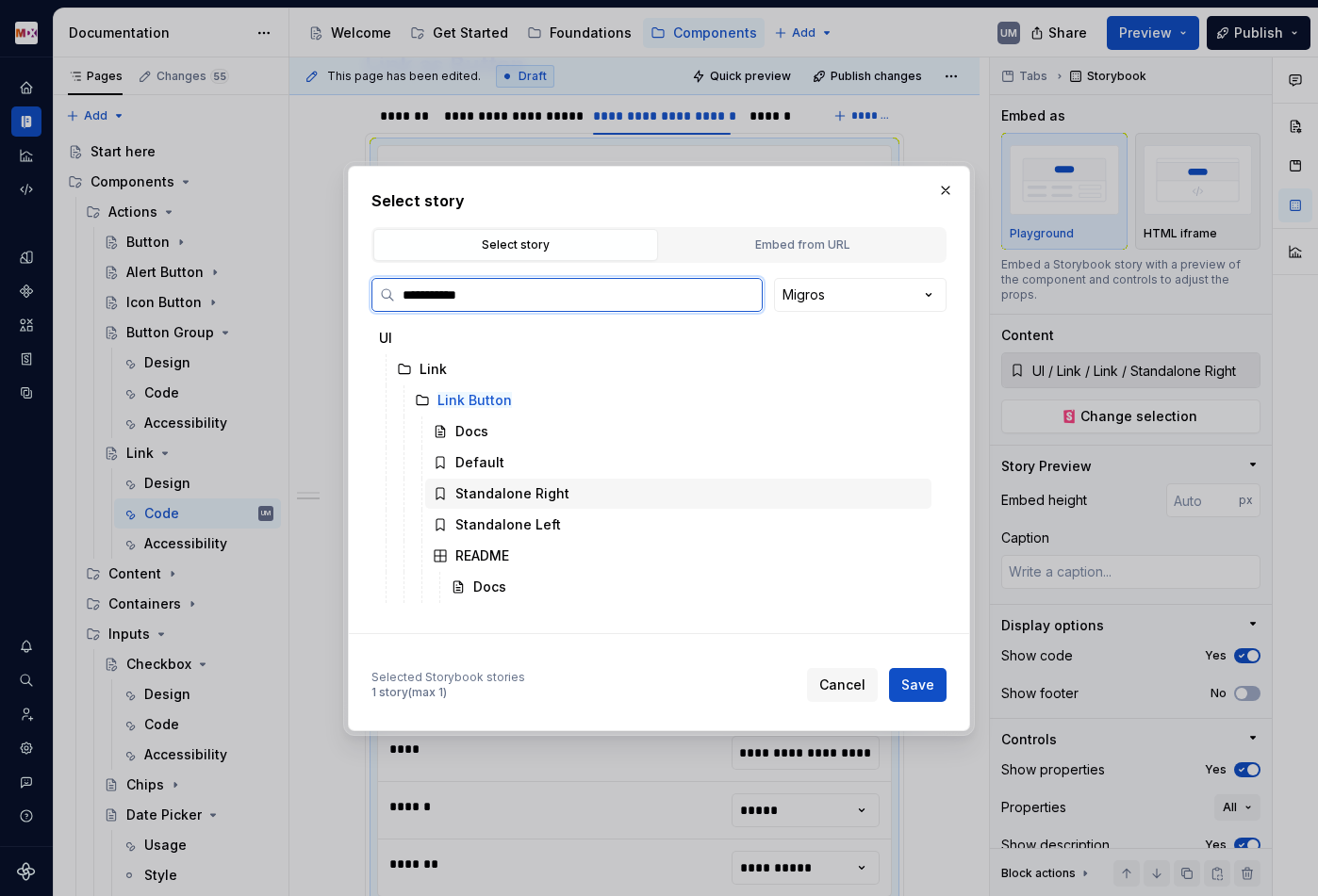
click at [515, 500] on div "Standalone Right" at bounding box center [512, 494] width 114 height 19
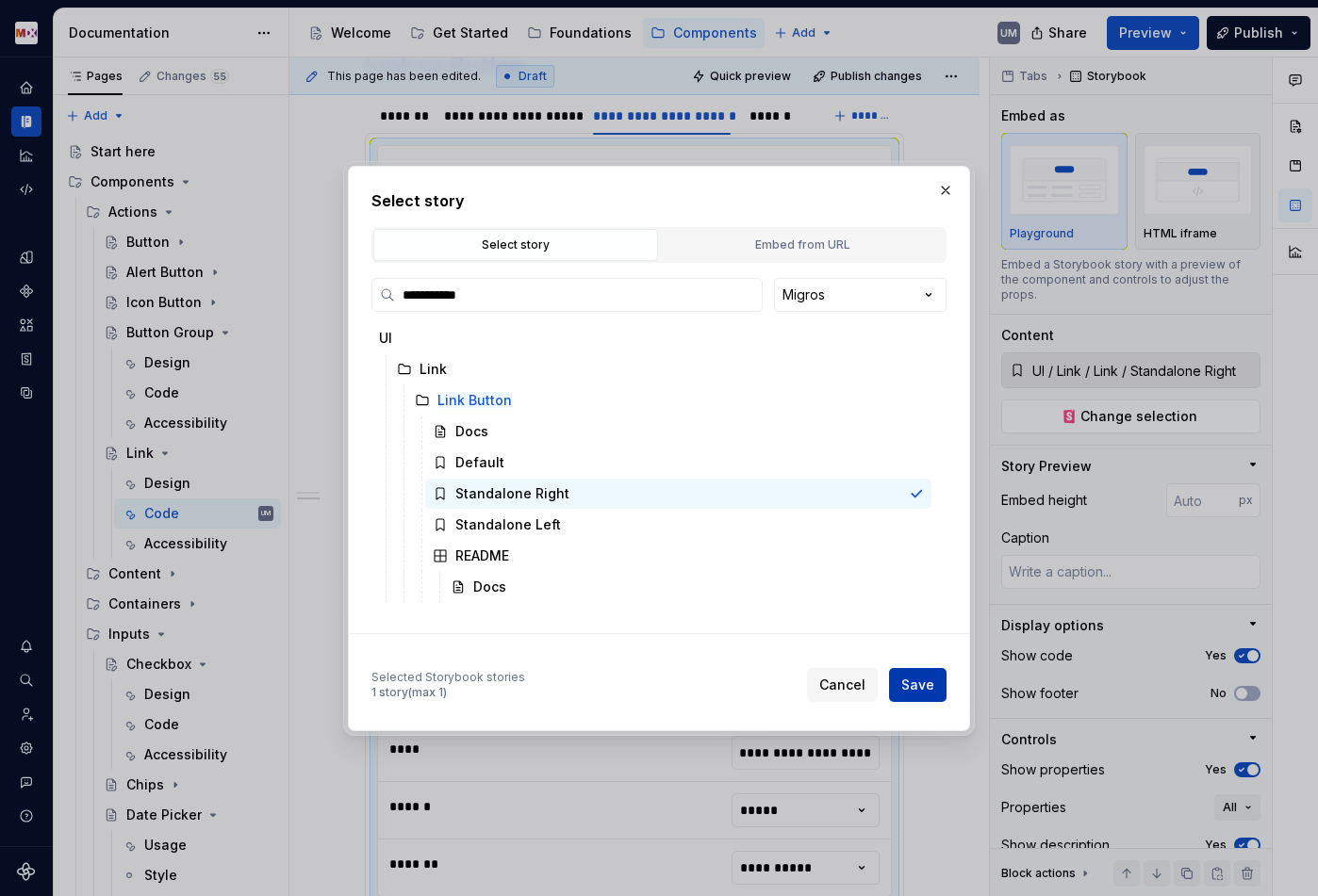
click at [905, 681] on span "Save" at bounding box center [917, 685] width 33 height 19
type textarea "*"
type input "UI / Link / Link Button / Standalone Right"
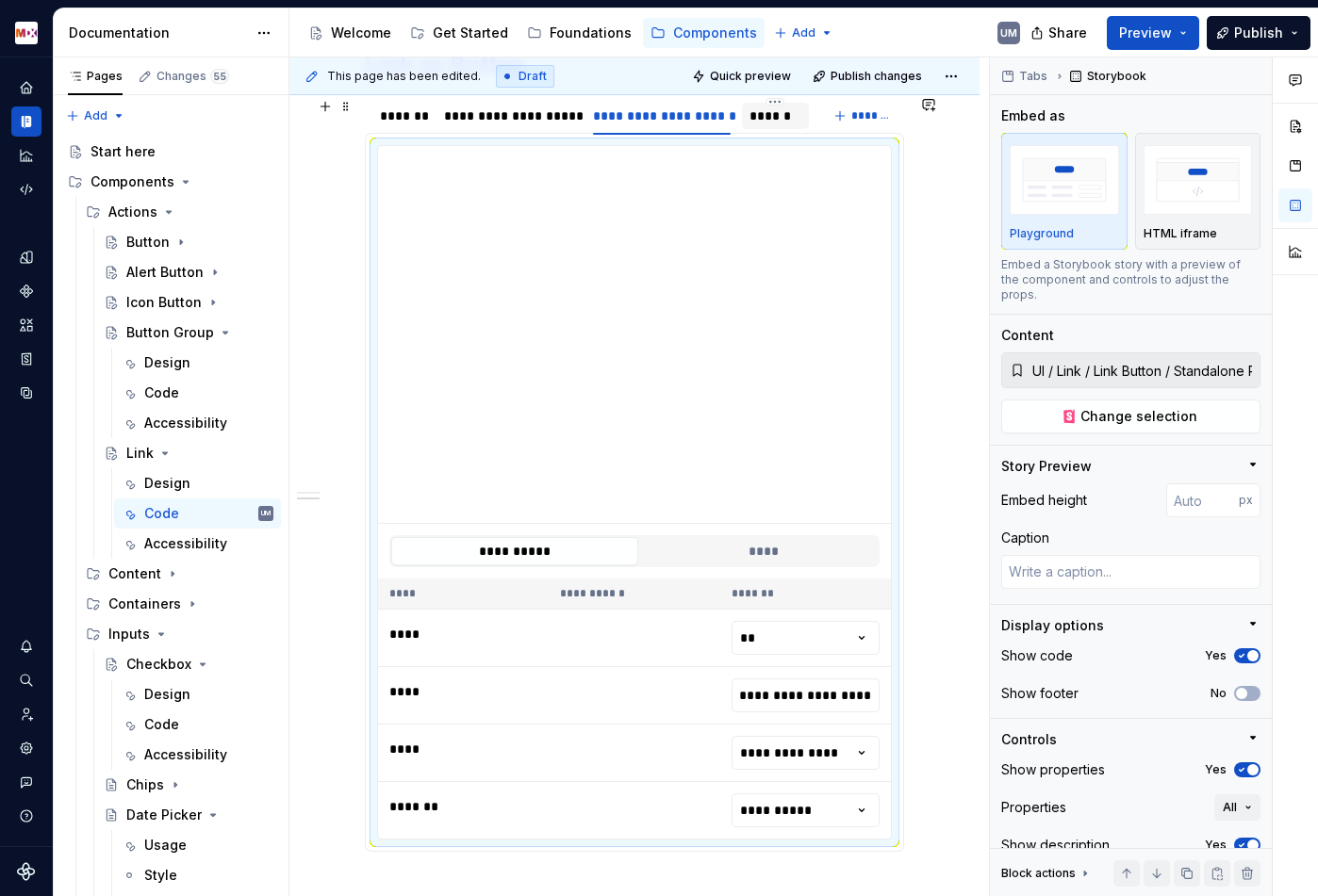
click at [768, 117] on div "******" at bounding box center [775, 116] width 52 height 19
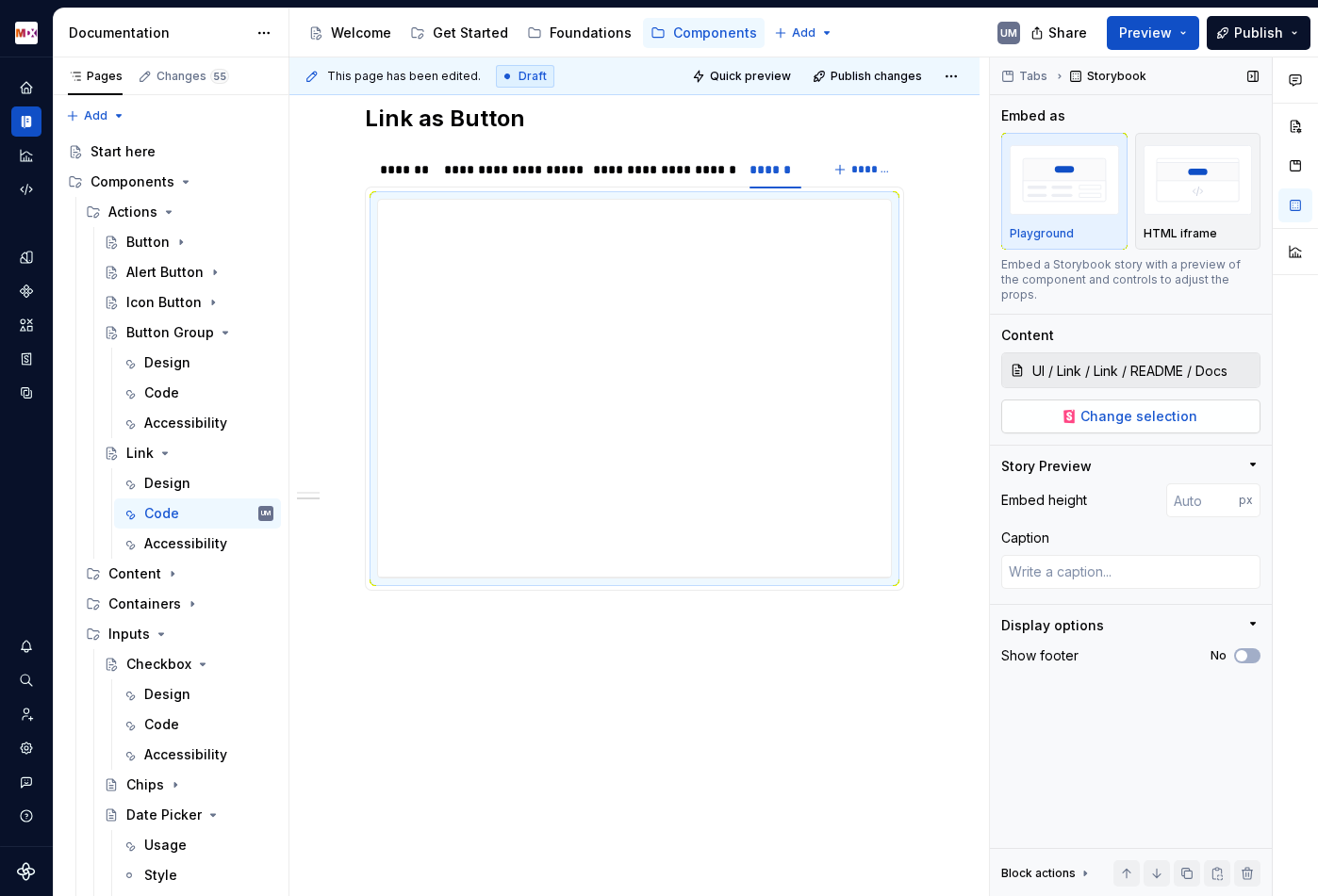
click at [1090, 407] on span "Change selection" at bounding box center [1139, 416] width 117 height 19
type textarea "*"
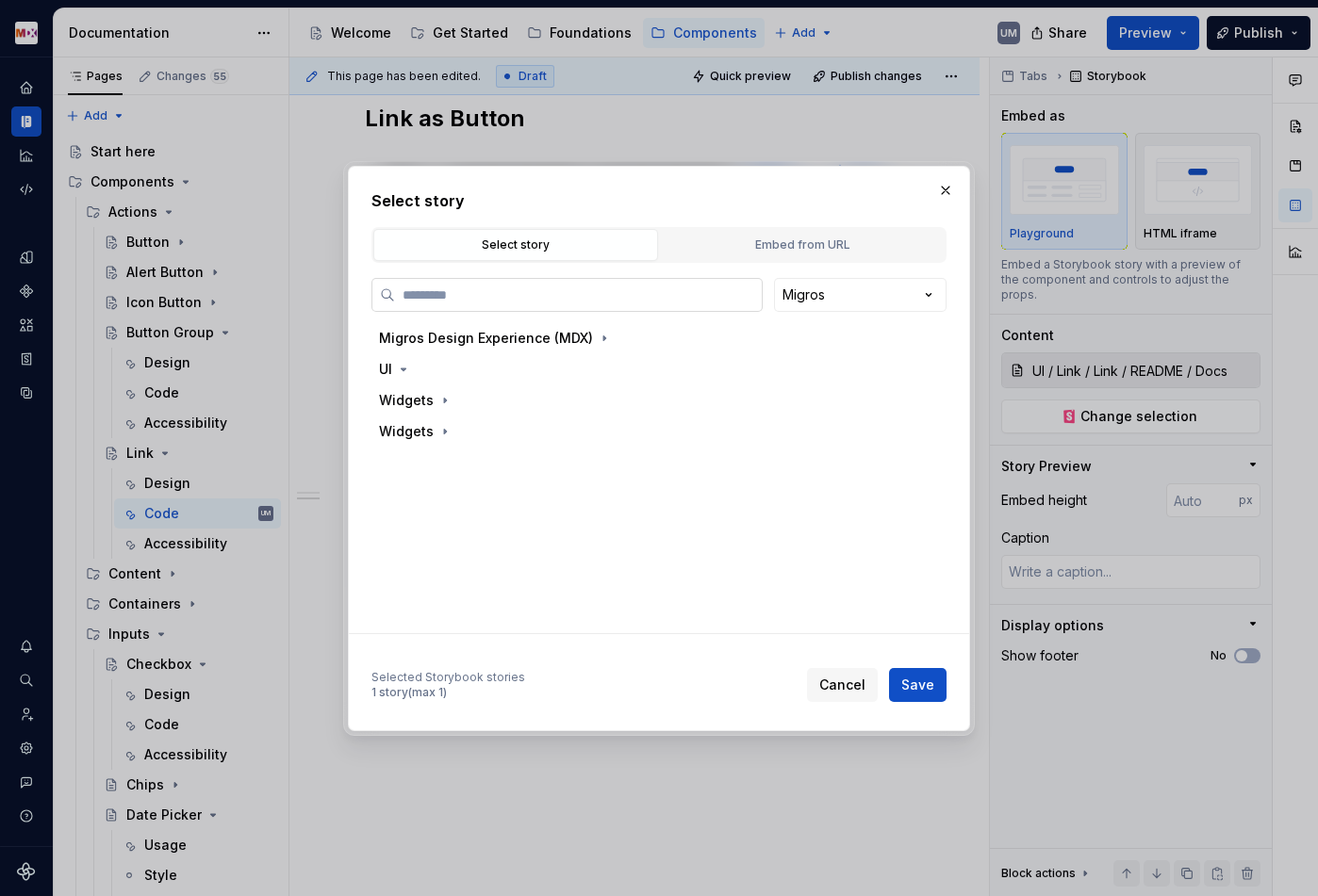
paste input "**********"
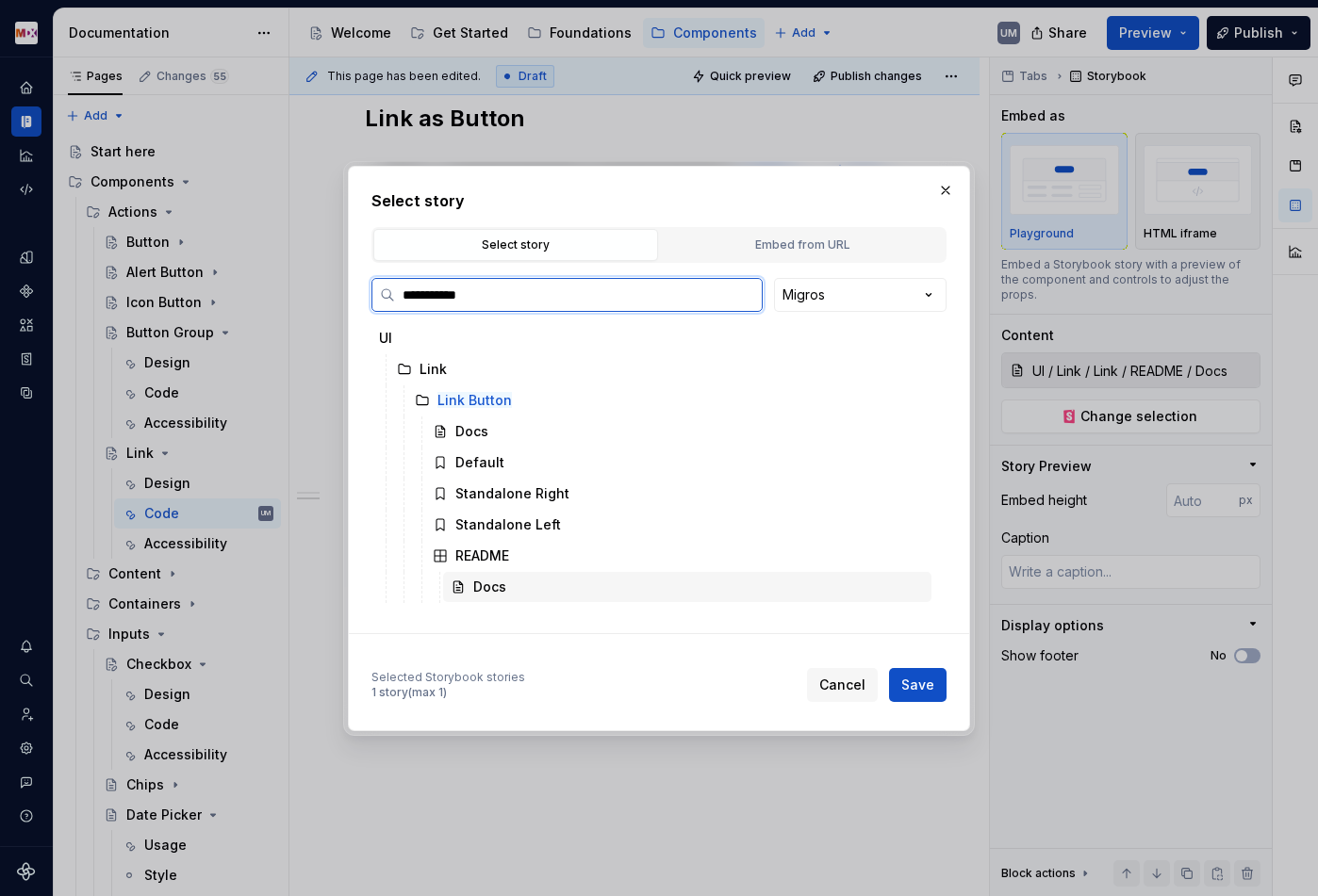
click at [549, 577] on div "Docs" at bounding box center [686, 587] width 488 height 30
click at [911, 685] on span "Save" at bounding box center [917, 685] width 33 height 19
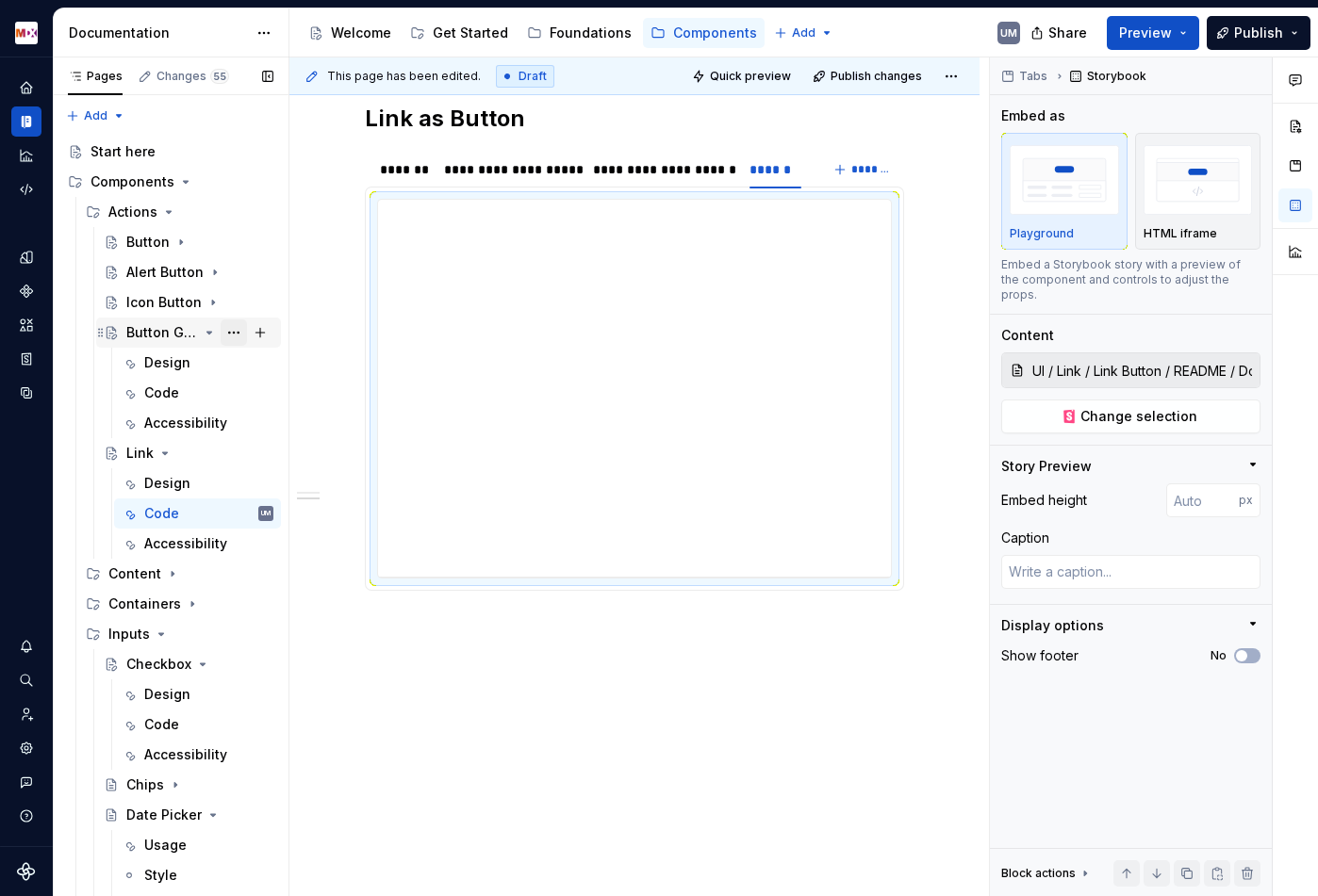
click at [221, 333] on button "Page tree" at bounding box center [234, 332] width 26 height 26
click at [210, 332] on div "Pages Changes 55 Add Accessibility guide for tree Page tree. Navigate the tree …" at bounding box center [171, 481] width 236 height 847
click at [205, 332] on icon "Page tree" at bounding box center [210, 332] width 15 height 15
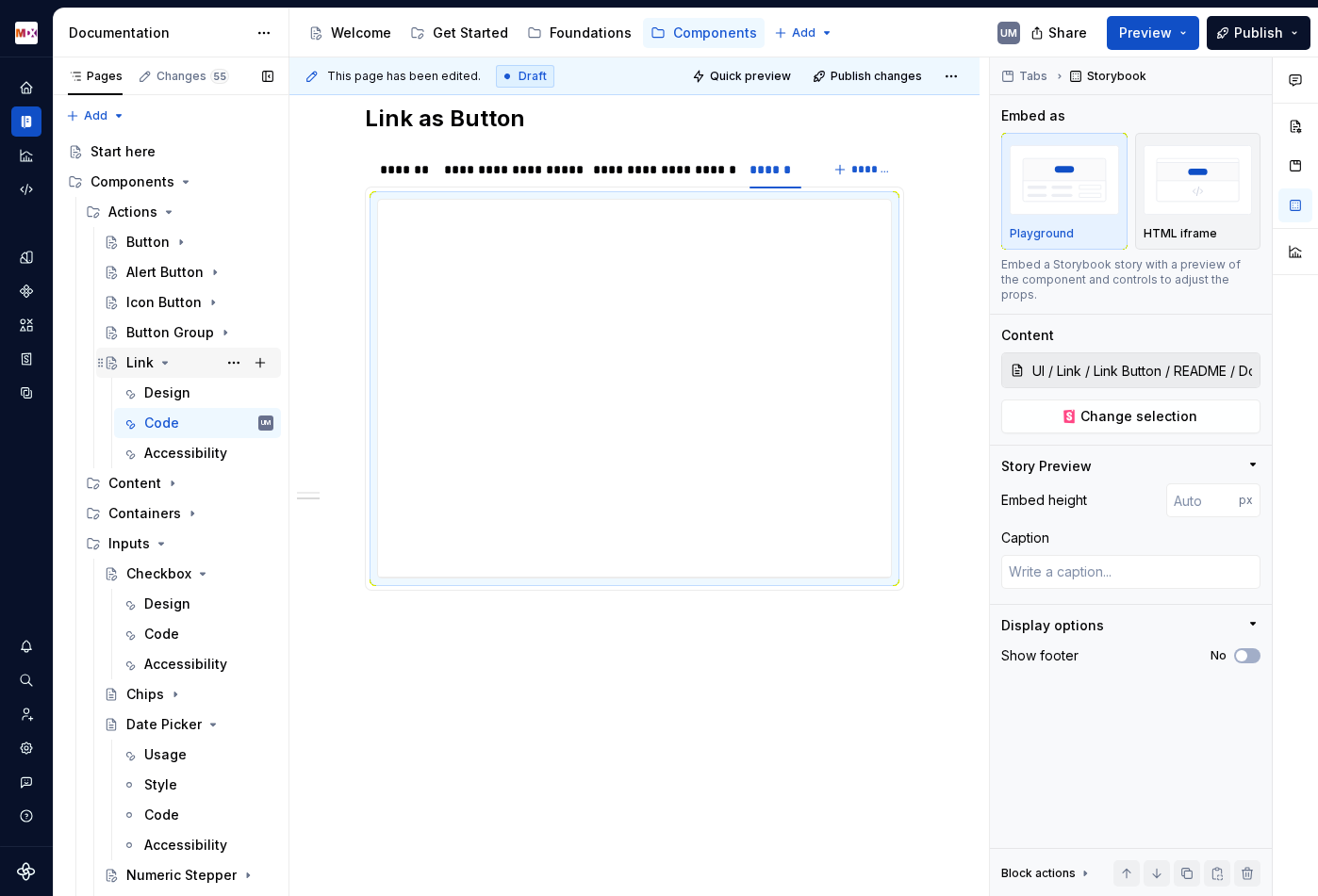
click at [162, 357] on icon "Page tree" at bounding box center [165, 363] width 15 height 15
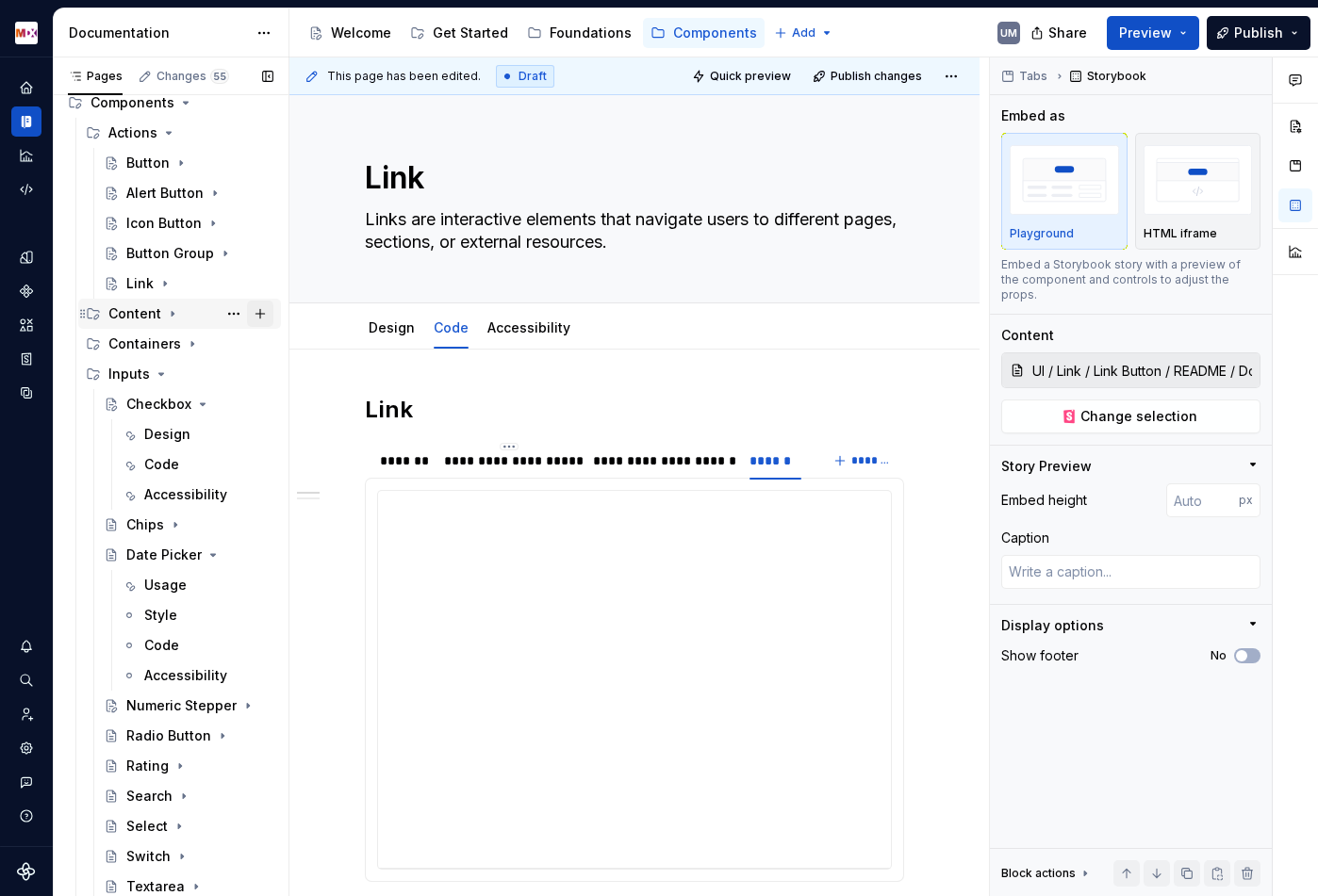
scroll to position [89, 0]
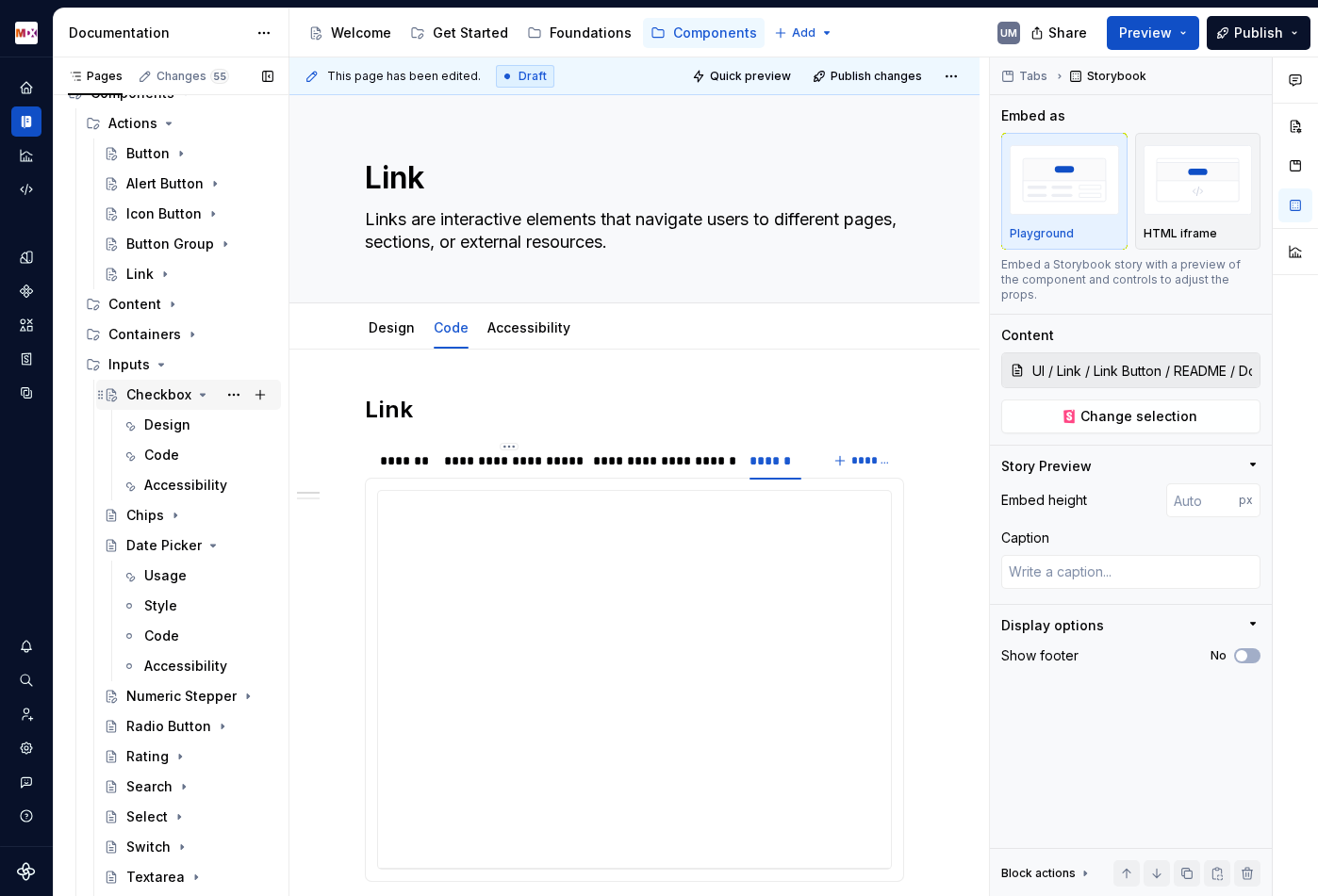
click at [197, 394] on icon "Page tree" at bounding box center [203, 395] width 15 height 15
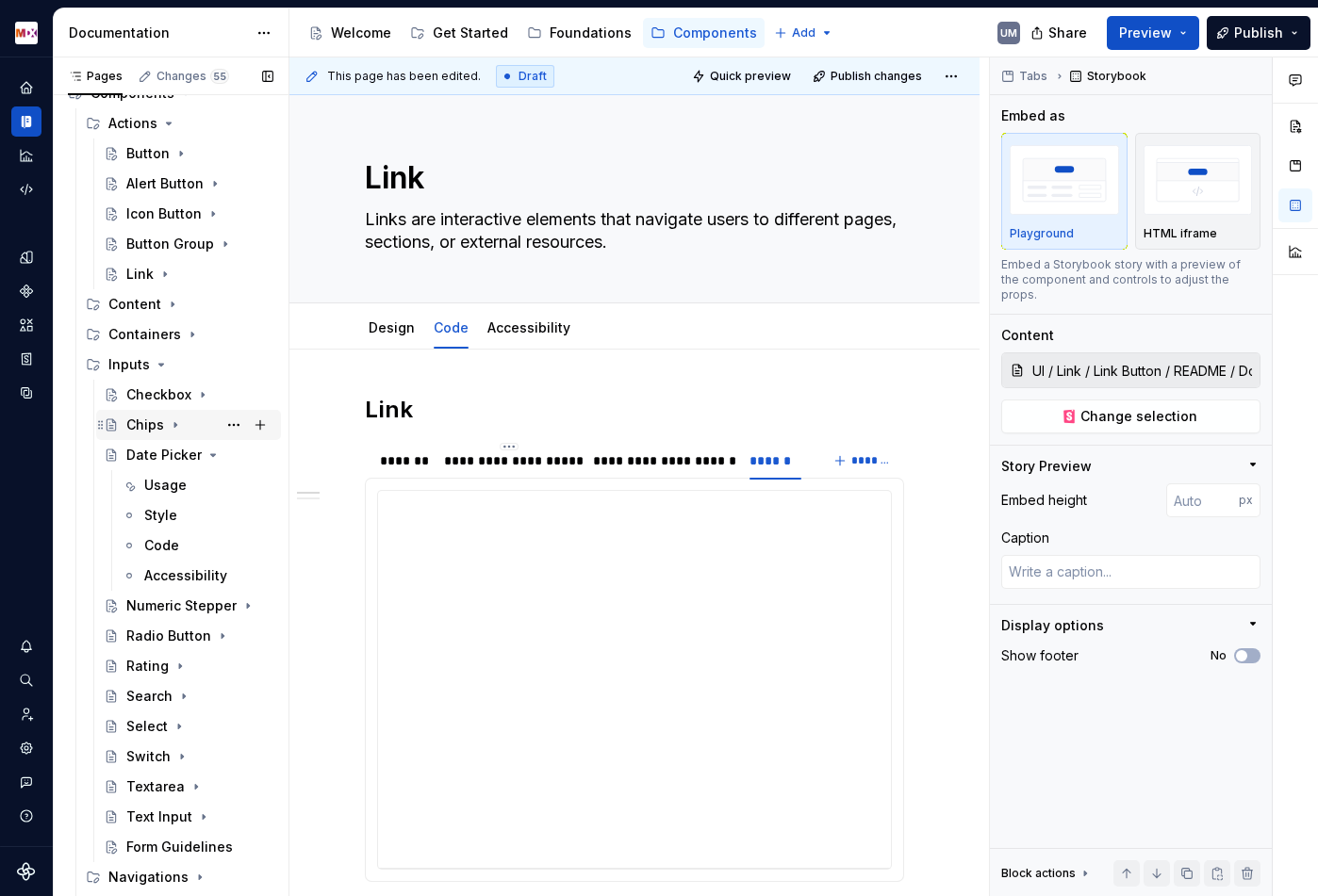
click at [165, 426] on div "Chips" at bounding box center [200, 425] width 147 height 26
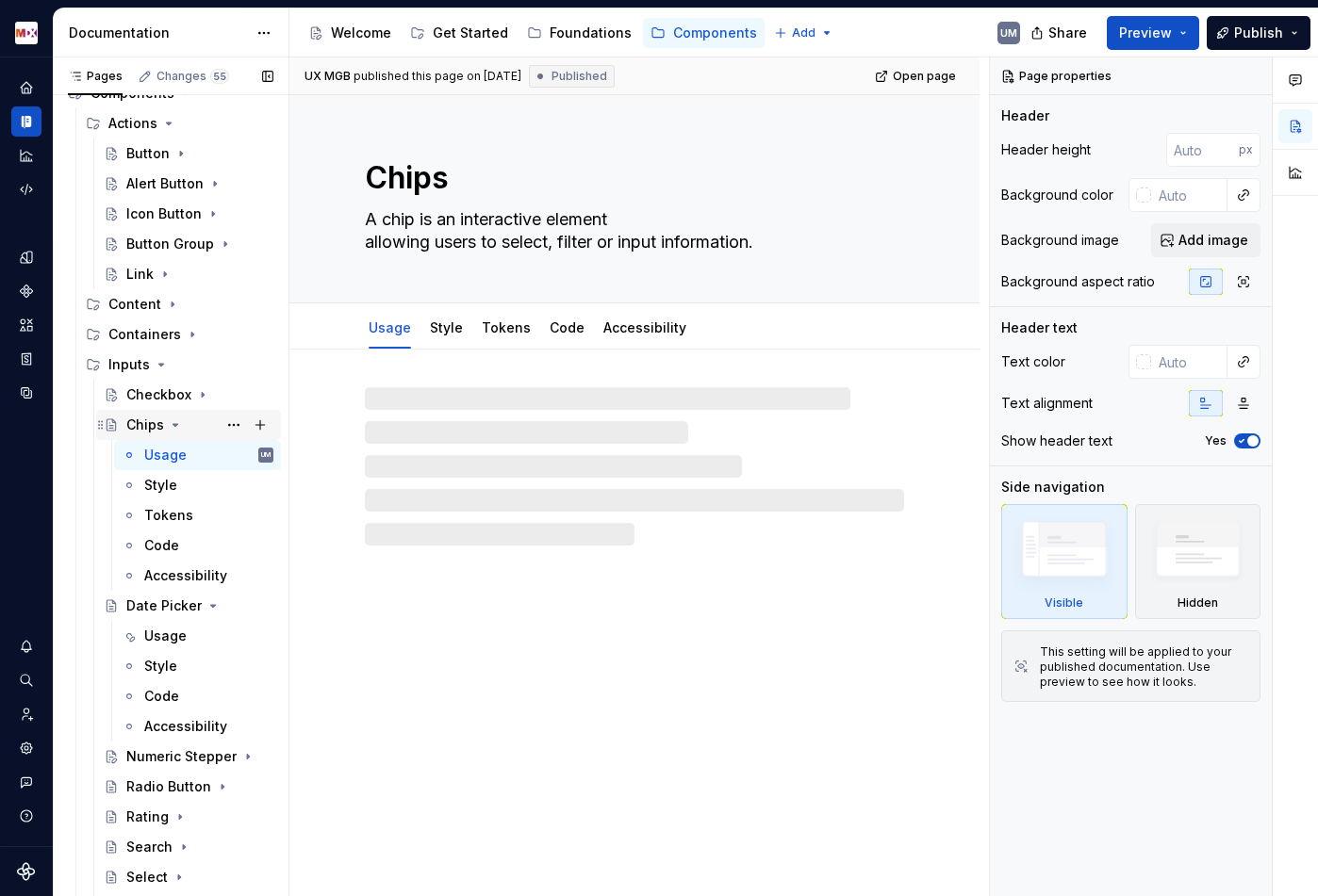
click at [175, 417] on icon "Page tree" at bounding box center [176, 425] width 15 height 15
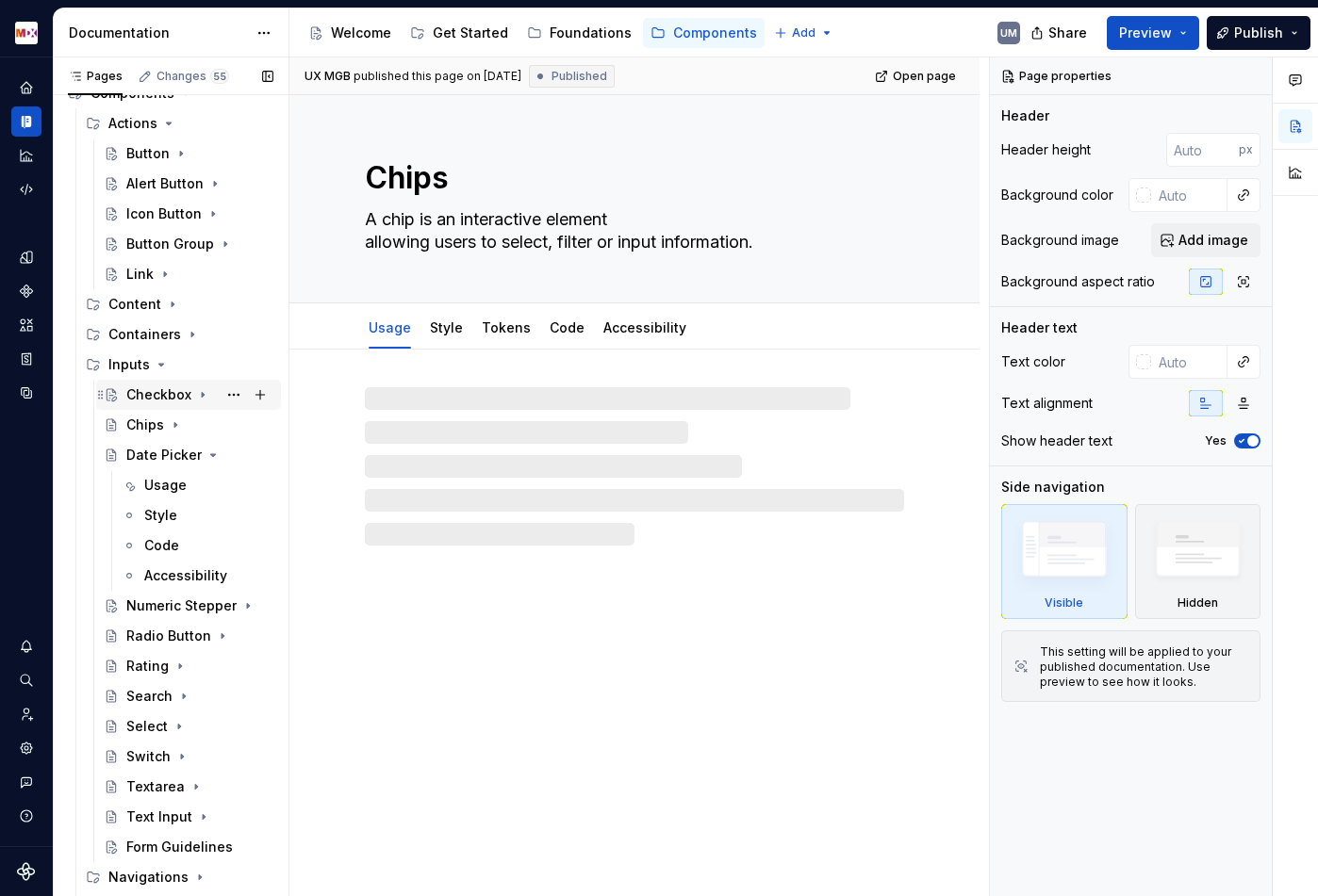
click at [203, 393] on icon "Page tree" at bounding box center [203, 395] width 15 height 15
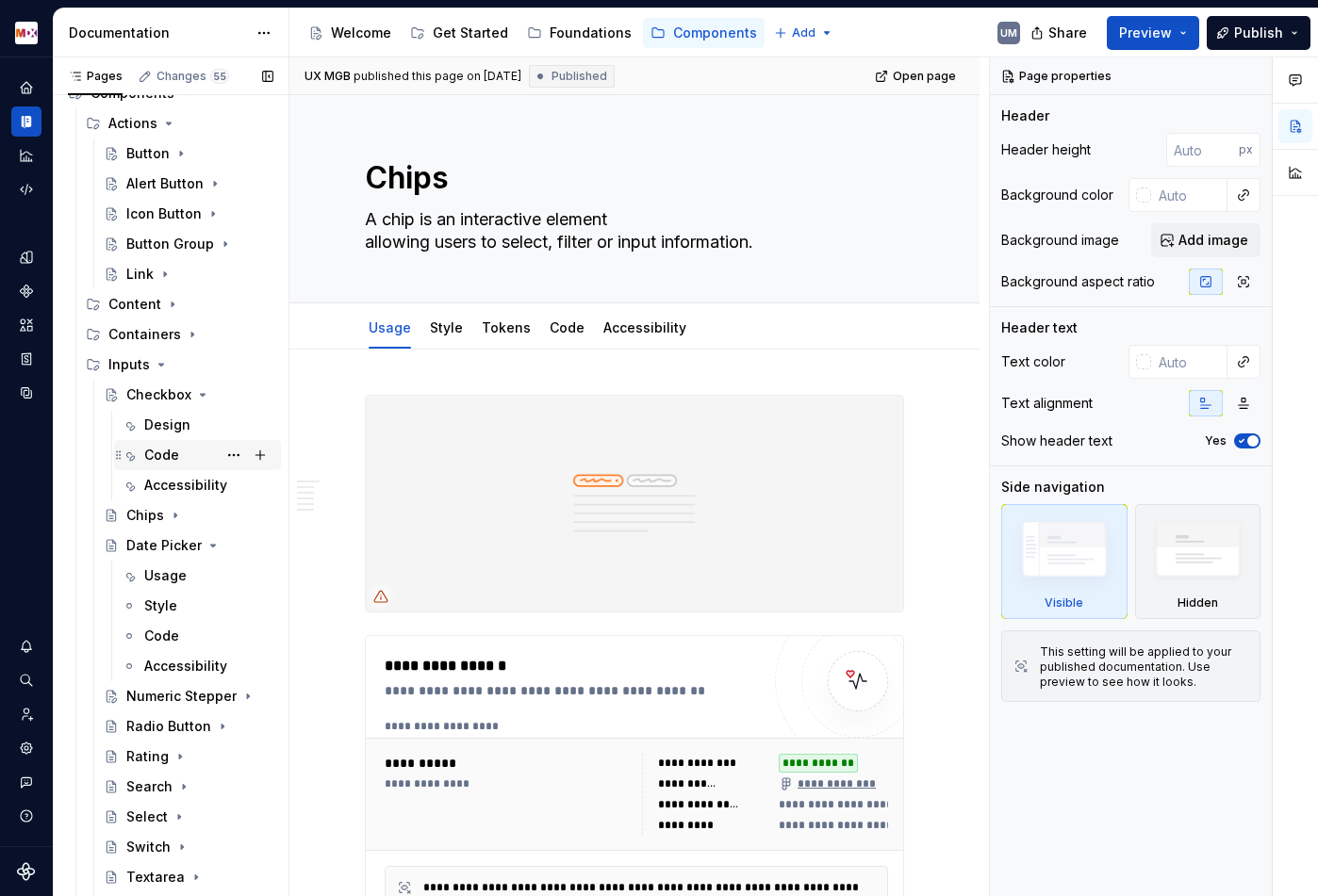
click at [182, 459] on div "Code" at bounding box center [209, 455] width 129 height 26
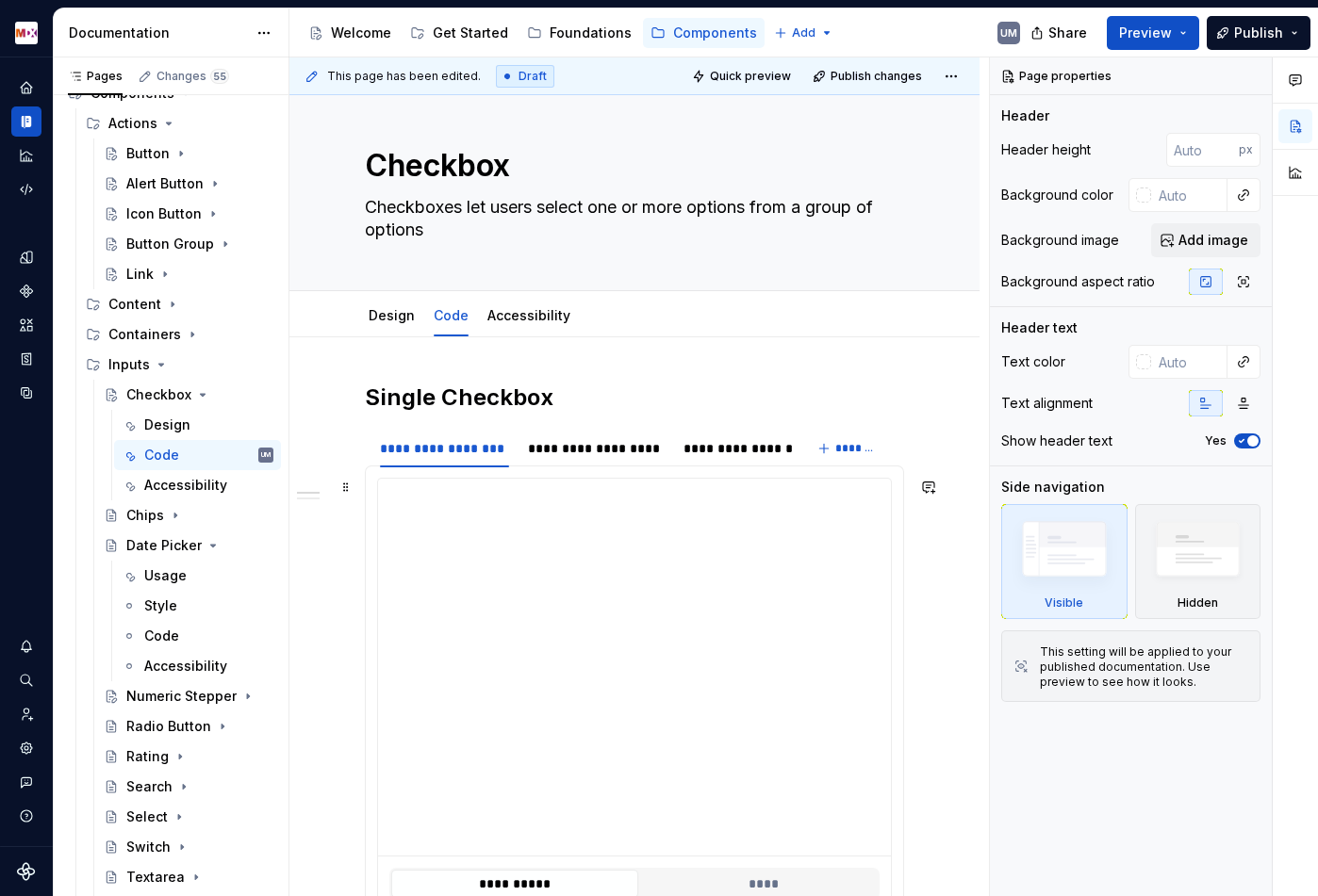
scroll to position [13, 0]
click at [832, 442] on button "*******" at bounding box center [848, 448] width 75 height 26
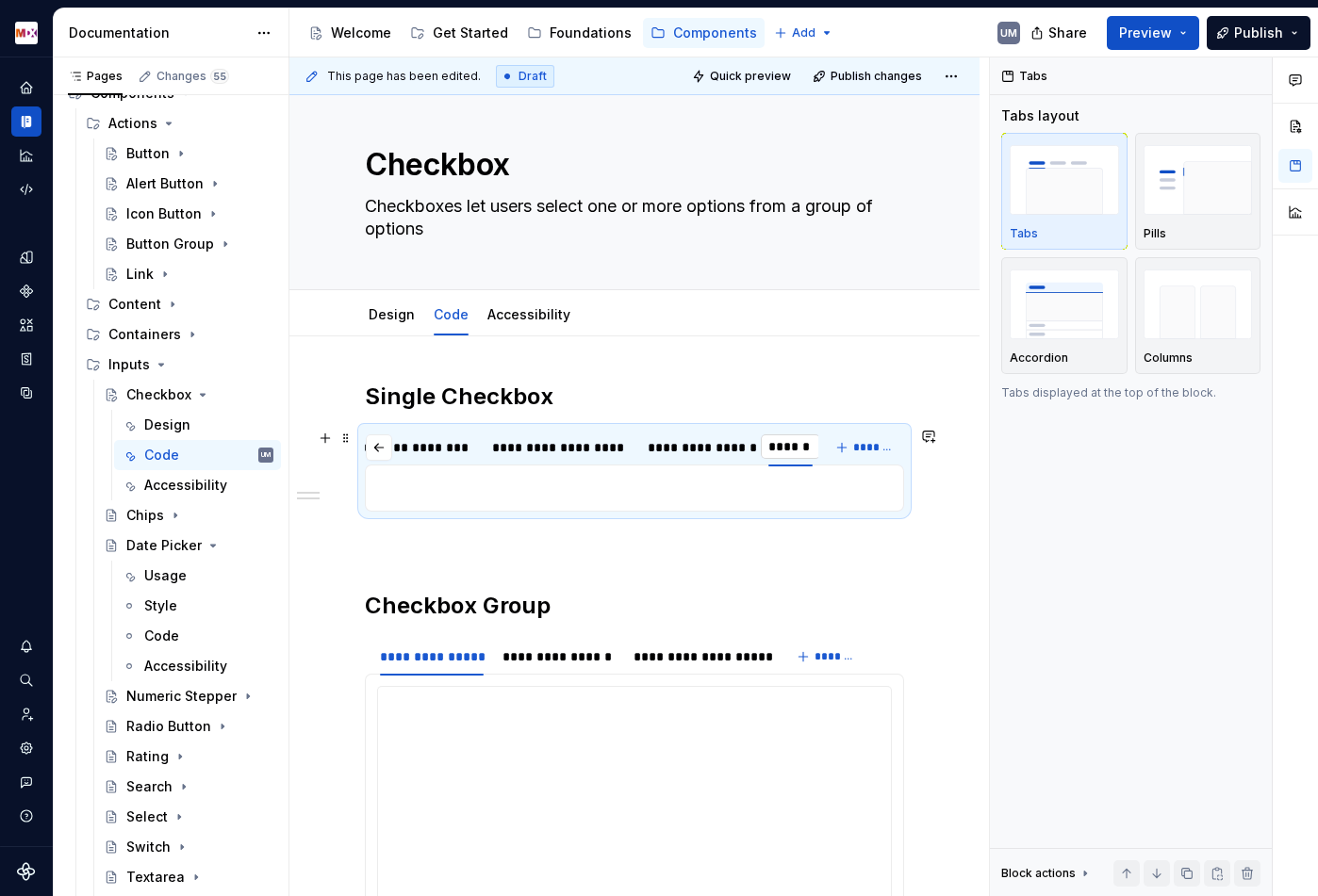
scroll to position [0, 43]
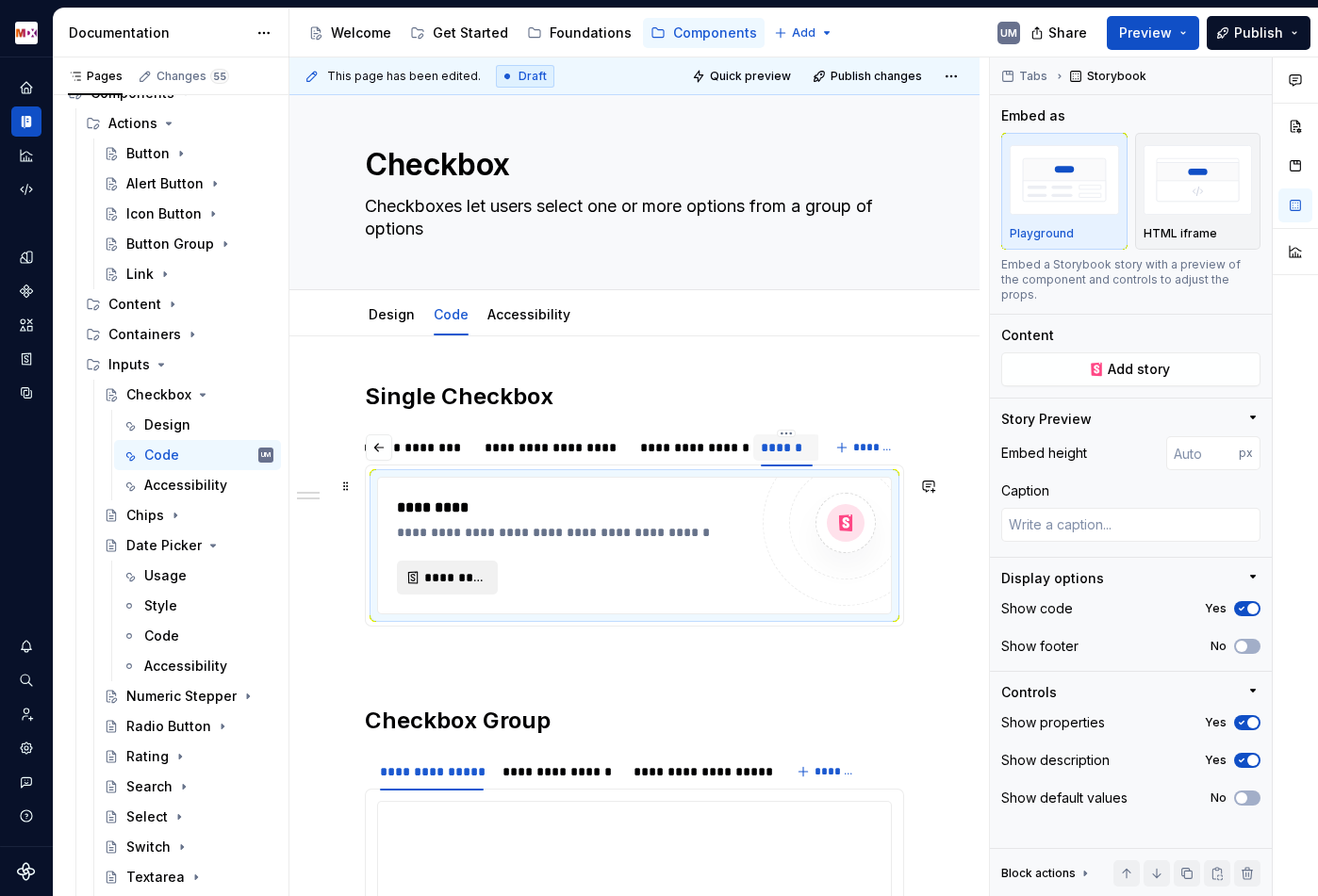
click at [467, 580] on span "*********" at bounding box center [454, 578] width 61 height 19
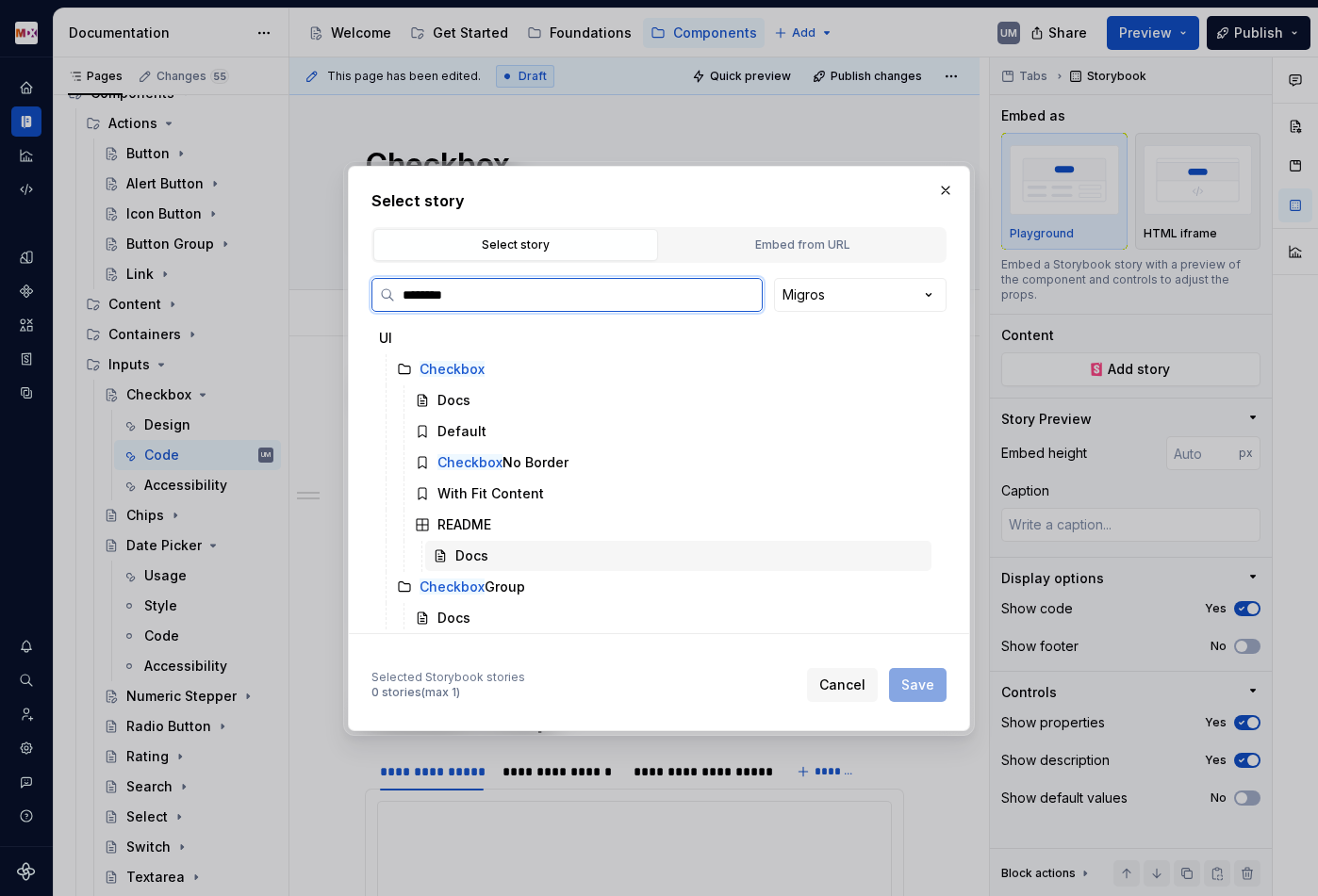
click at [481, 550] on div "Docs" at bounding box center [471, 556] width 33 height 19
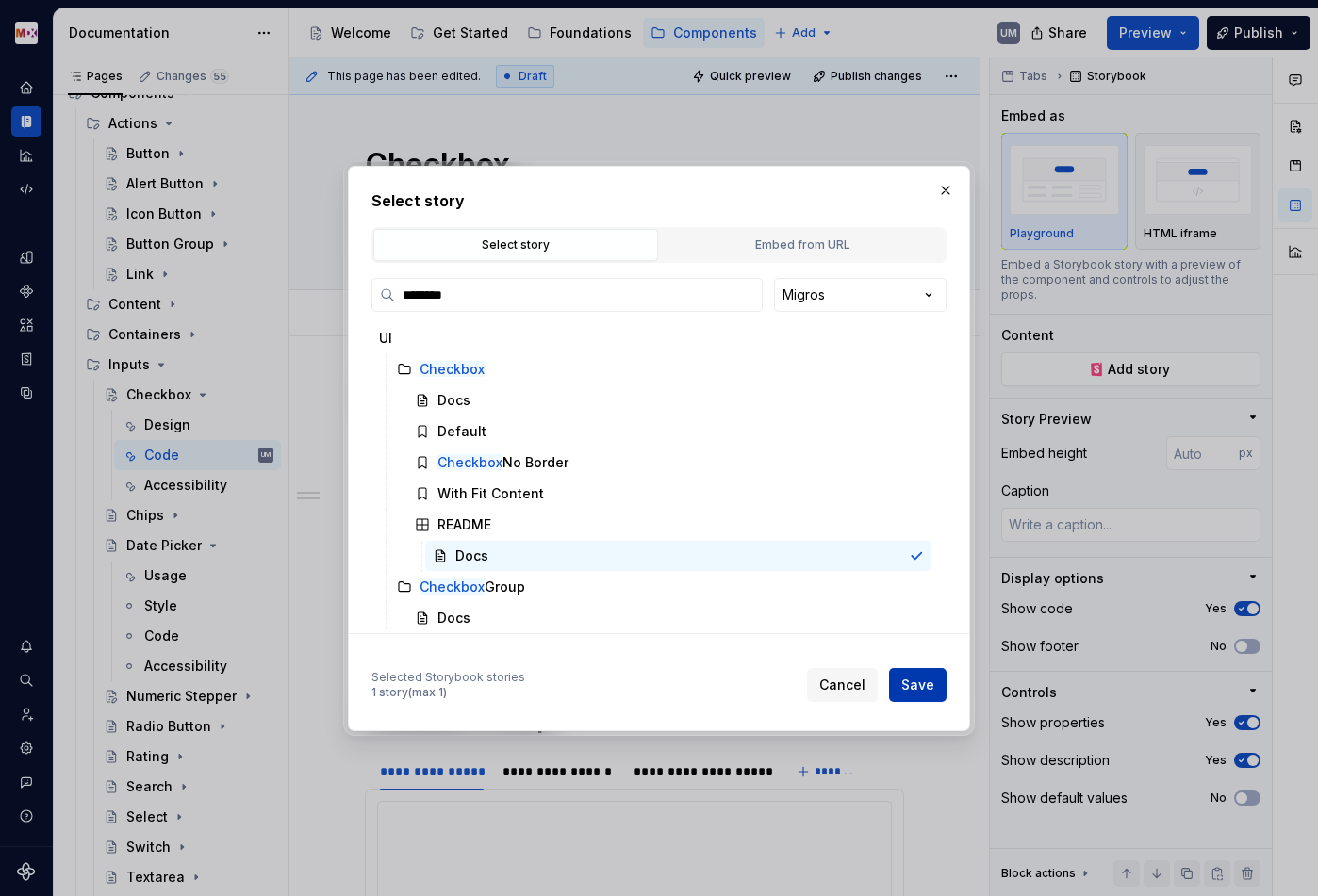
click at [921, 691] on span "Save" at bounding box center [917, 685] width 33 height 19
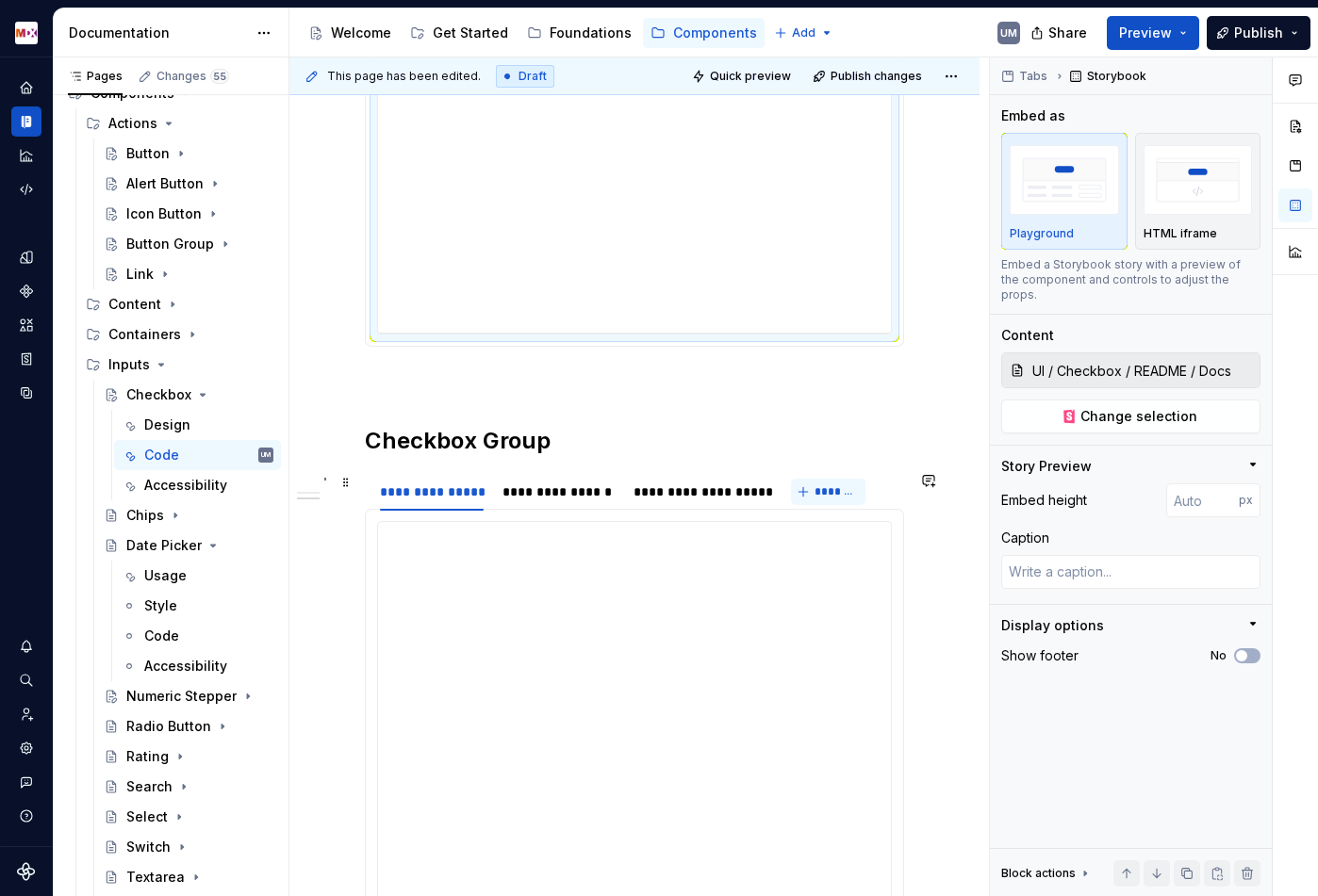
click at [829, 497] on span "*******" at bounding box center [835, 492] width 42 height 15
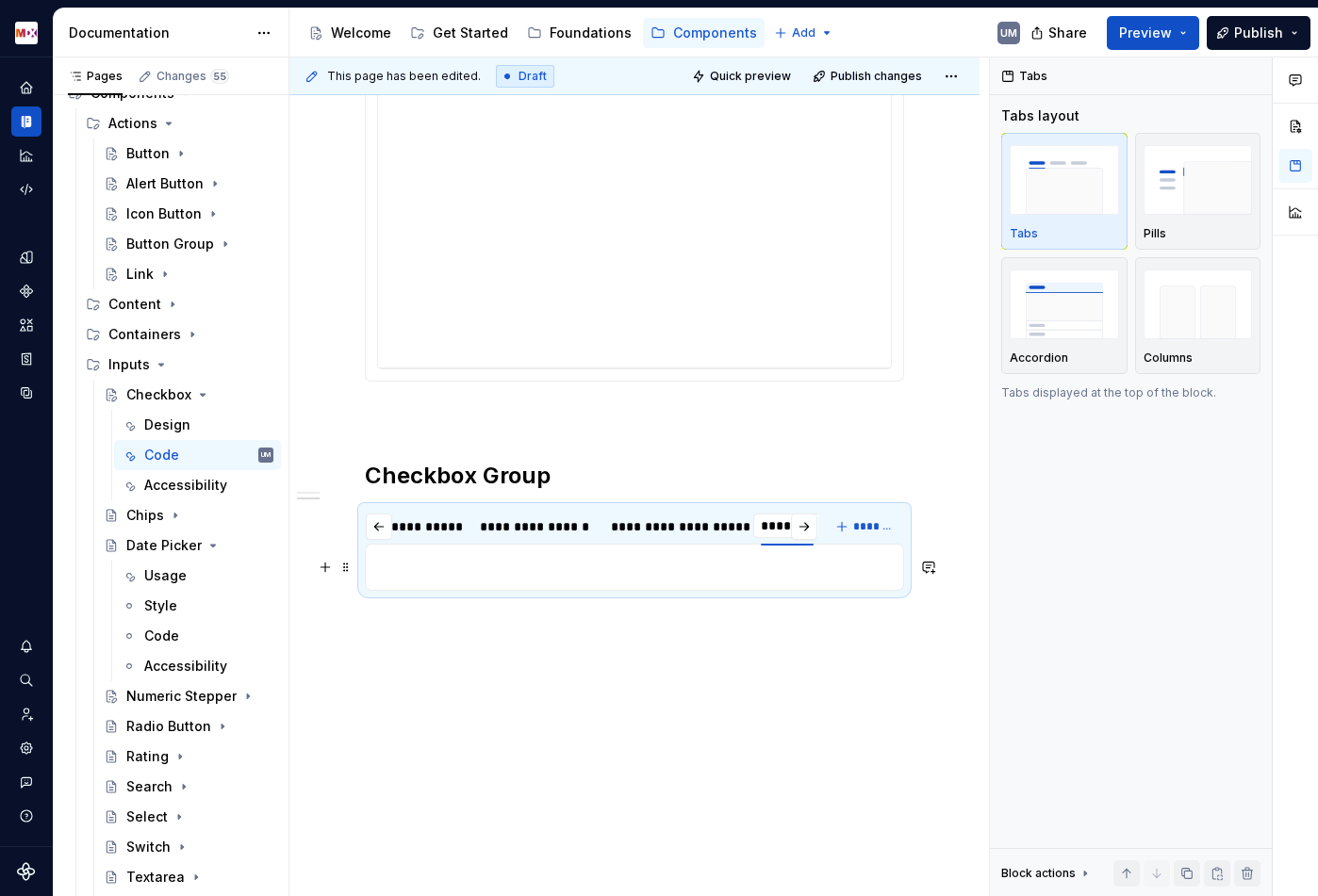
scroll to position [0, 23]
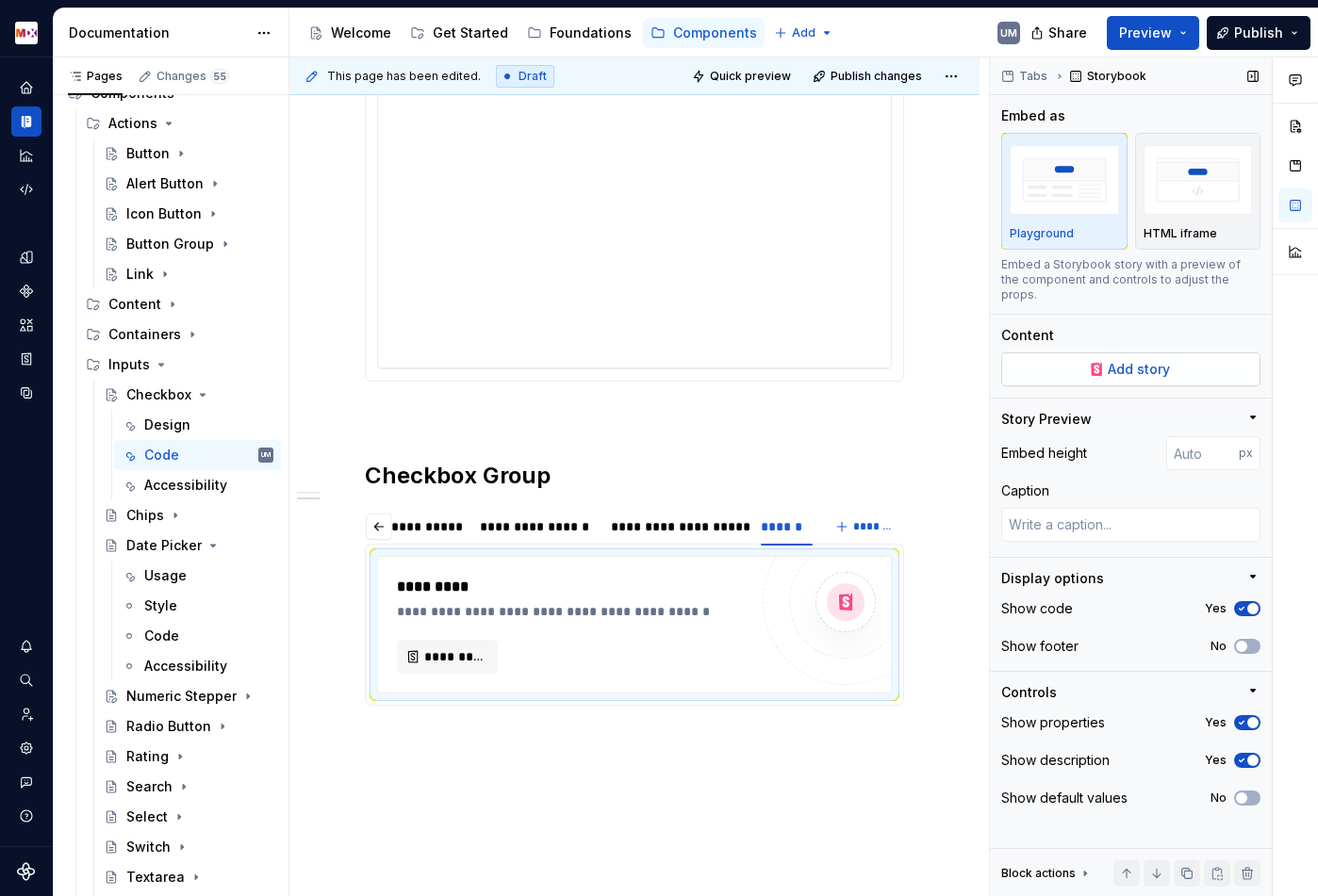
click at [1118, 360] on span "Add story" at bounding box center [1139, 369] width 62 height 19
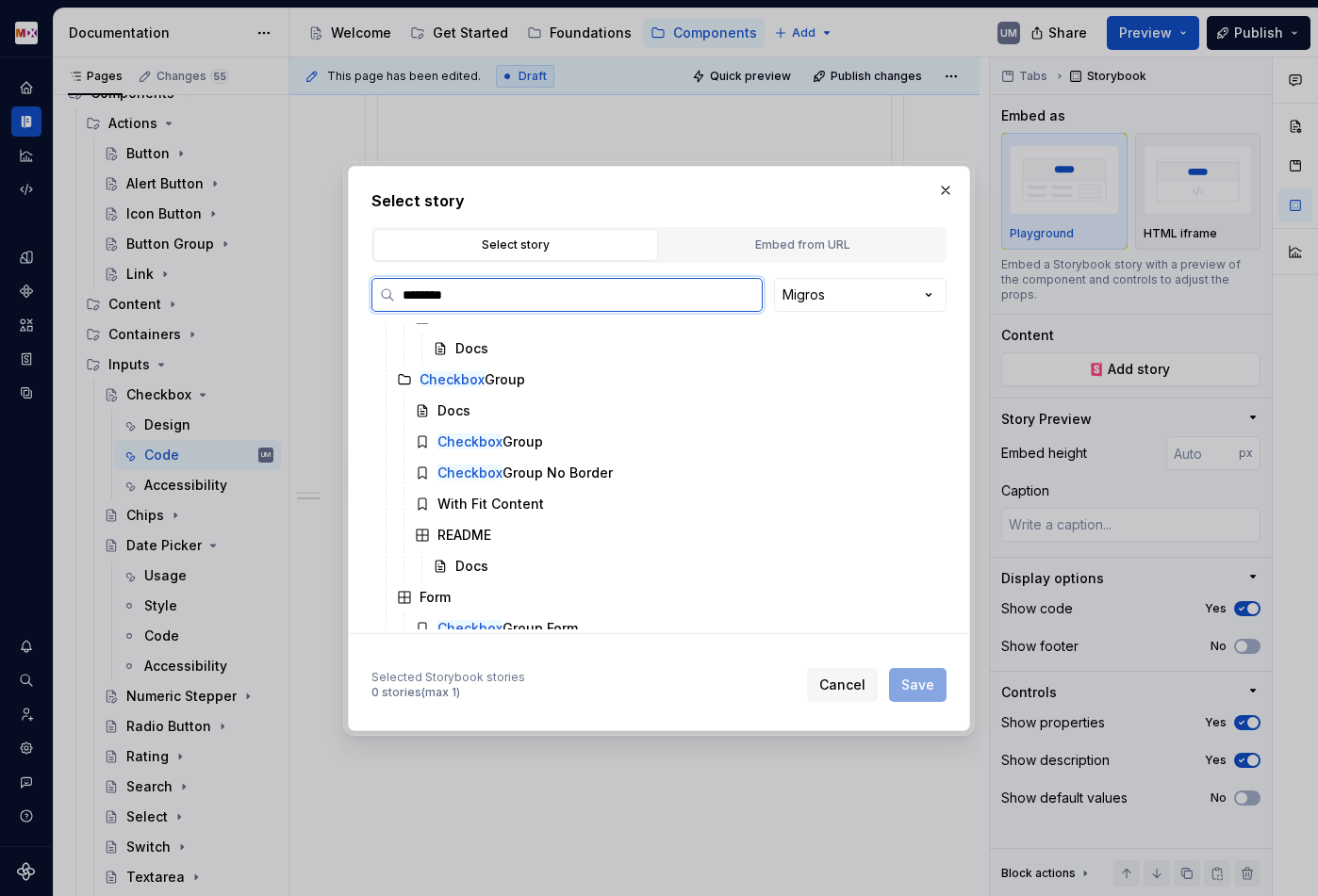
scroll to position [224, 0]
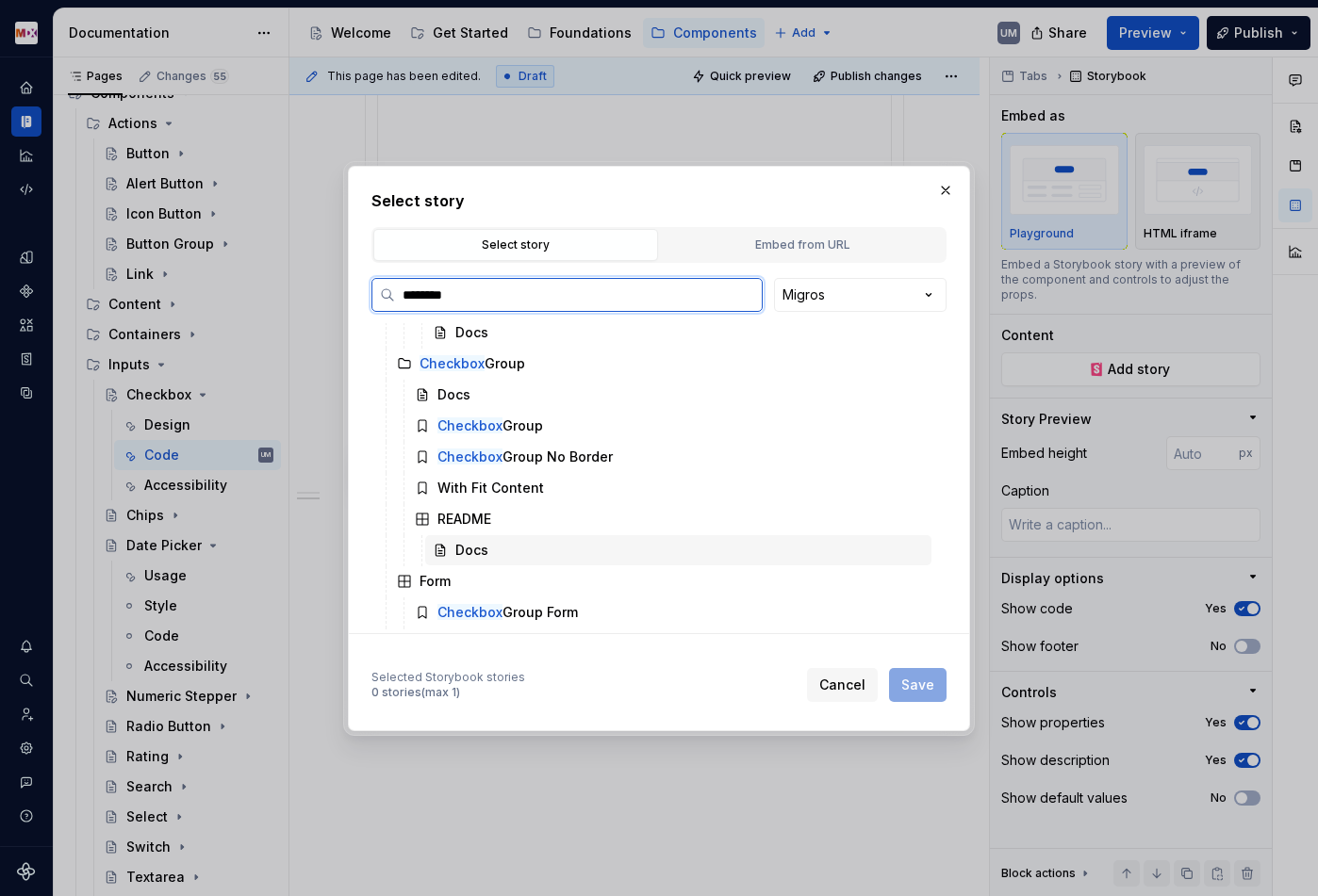
click at [495, 544] on div "Docs" at bounding box center [678, 550] width 506 height 30
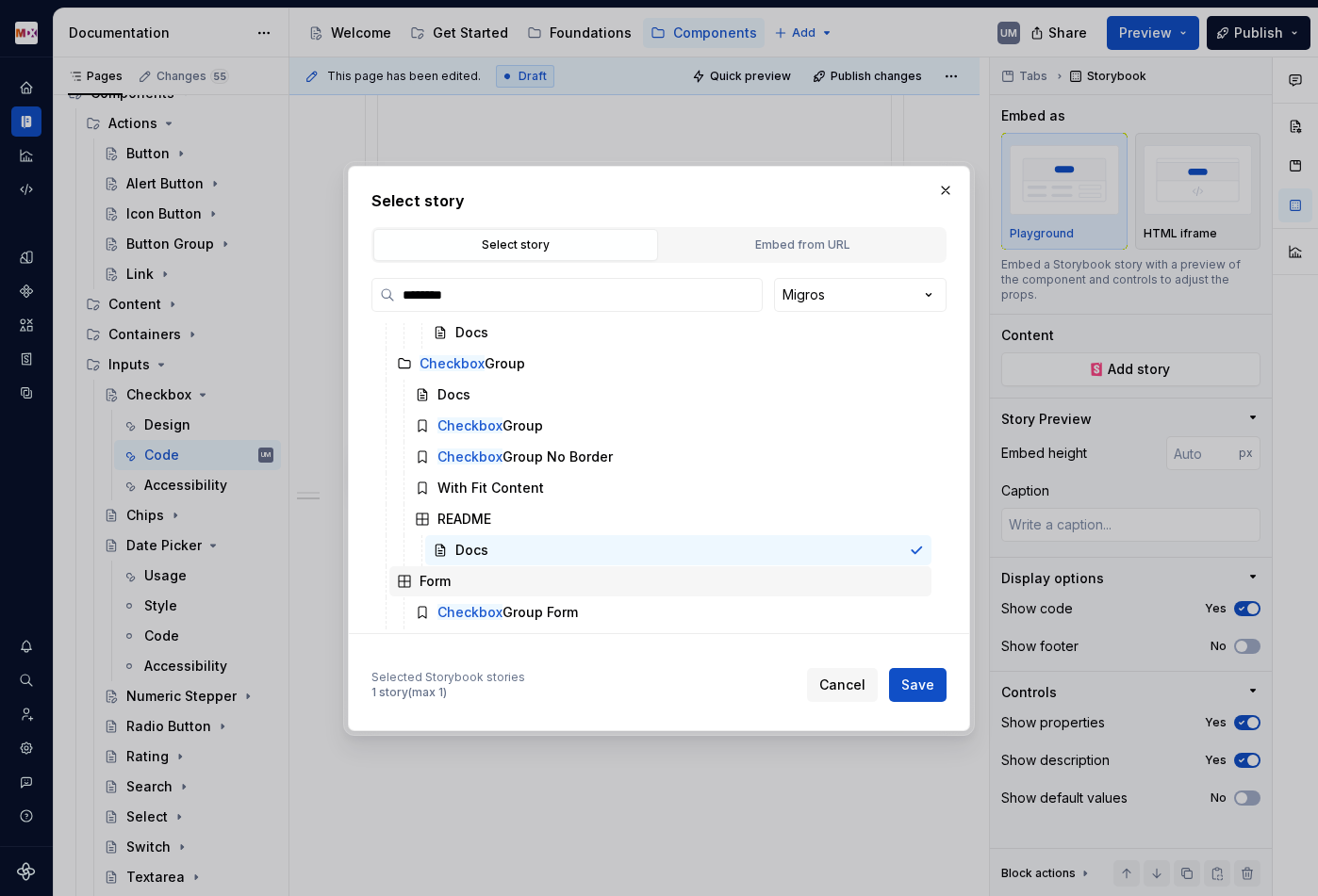
scroll to position [254, 0]
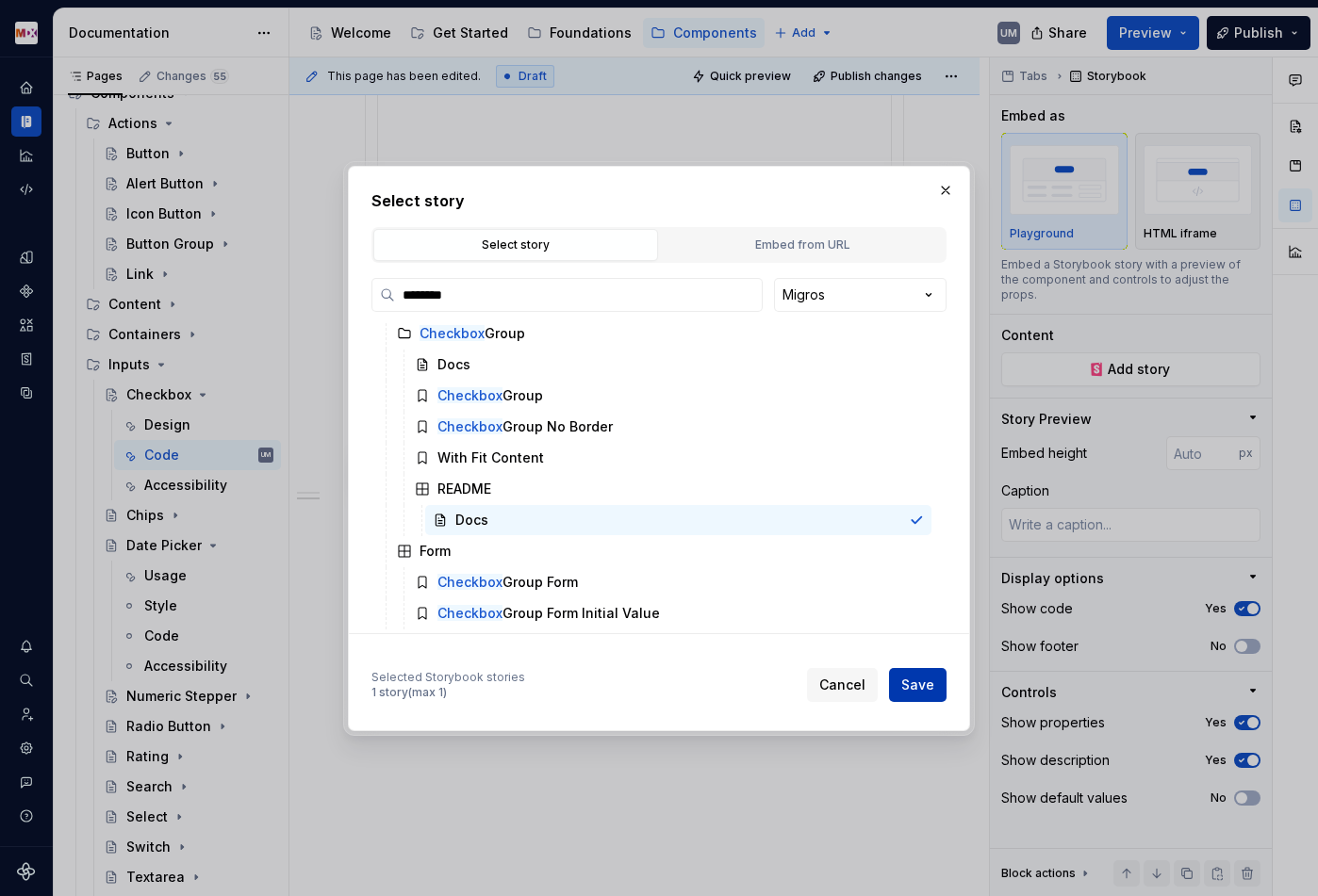
click at [910, 683] on span "Save" at bounding box center [917, 685] width 33 height 19
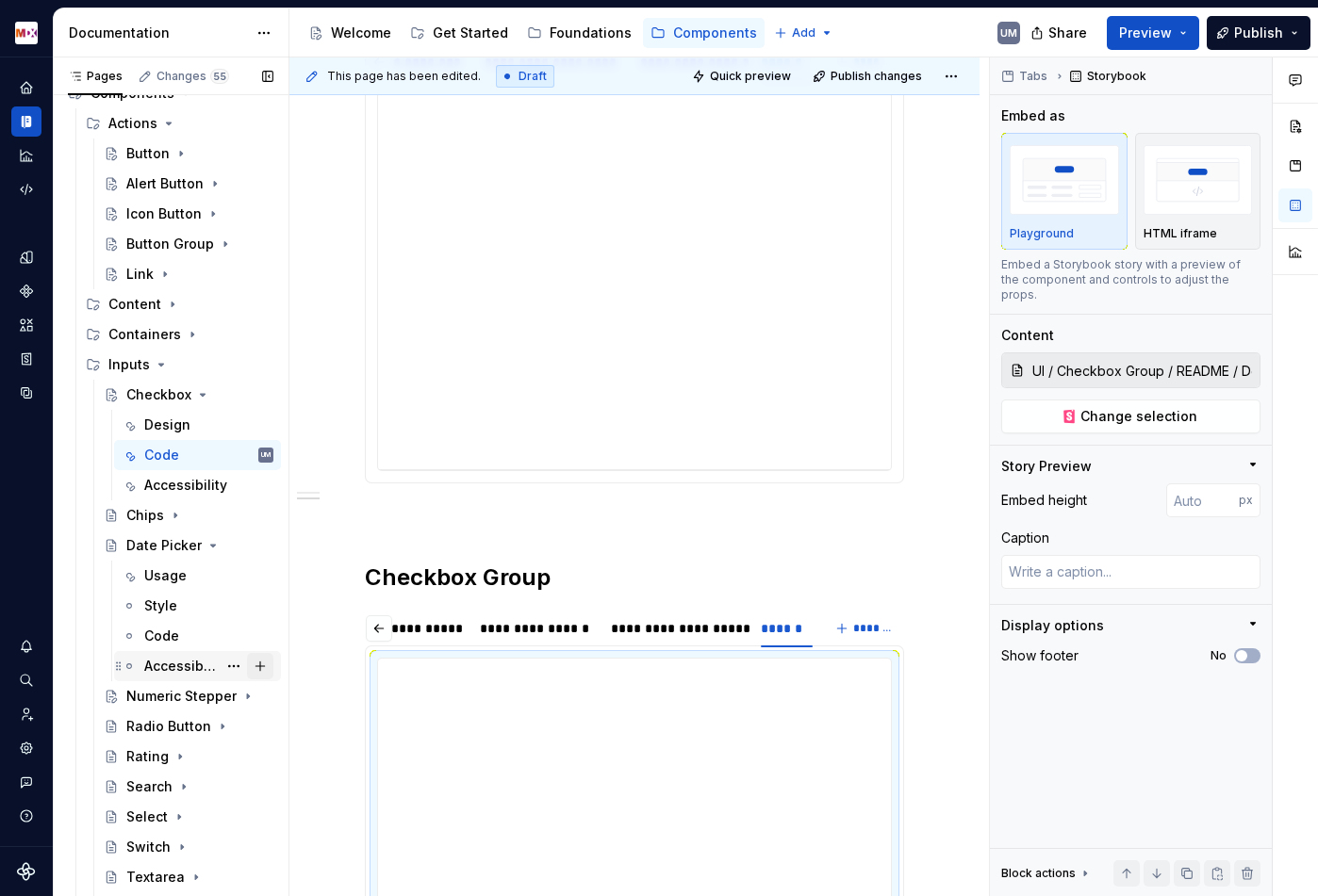
scroll to position [262, 0]
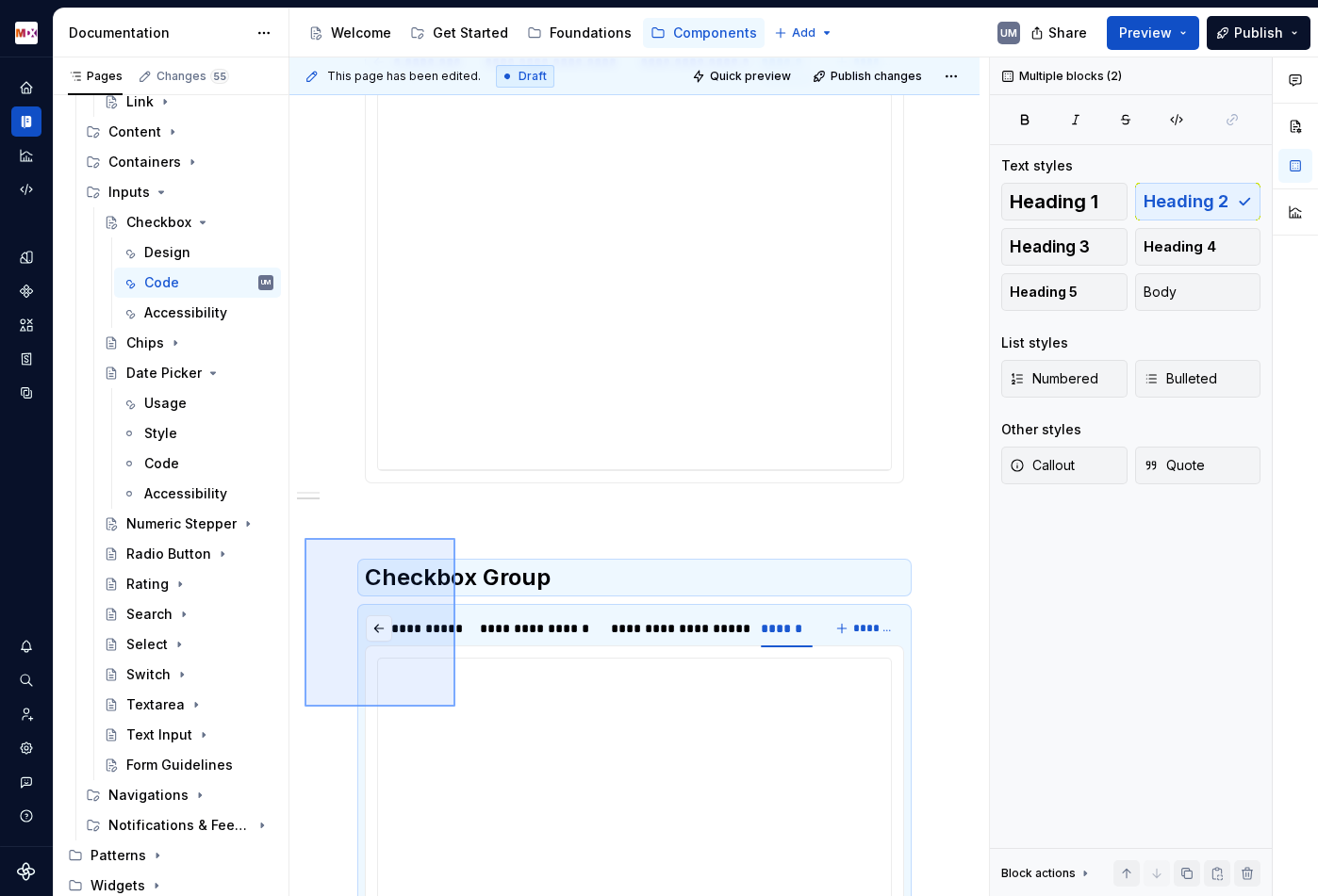
drag, startPoint x: 304, startPoint y: 538, endPoint x: 455, endPoint y: 704, distance: 224.4
click at [455, 704] on div "**********" at bounding box center [638, 477] width 700 height 839
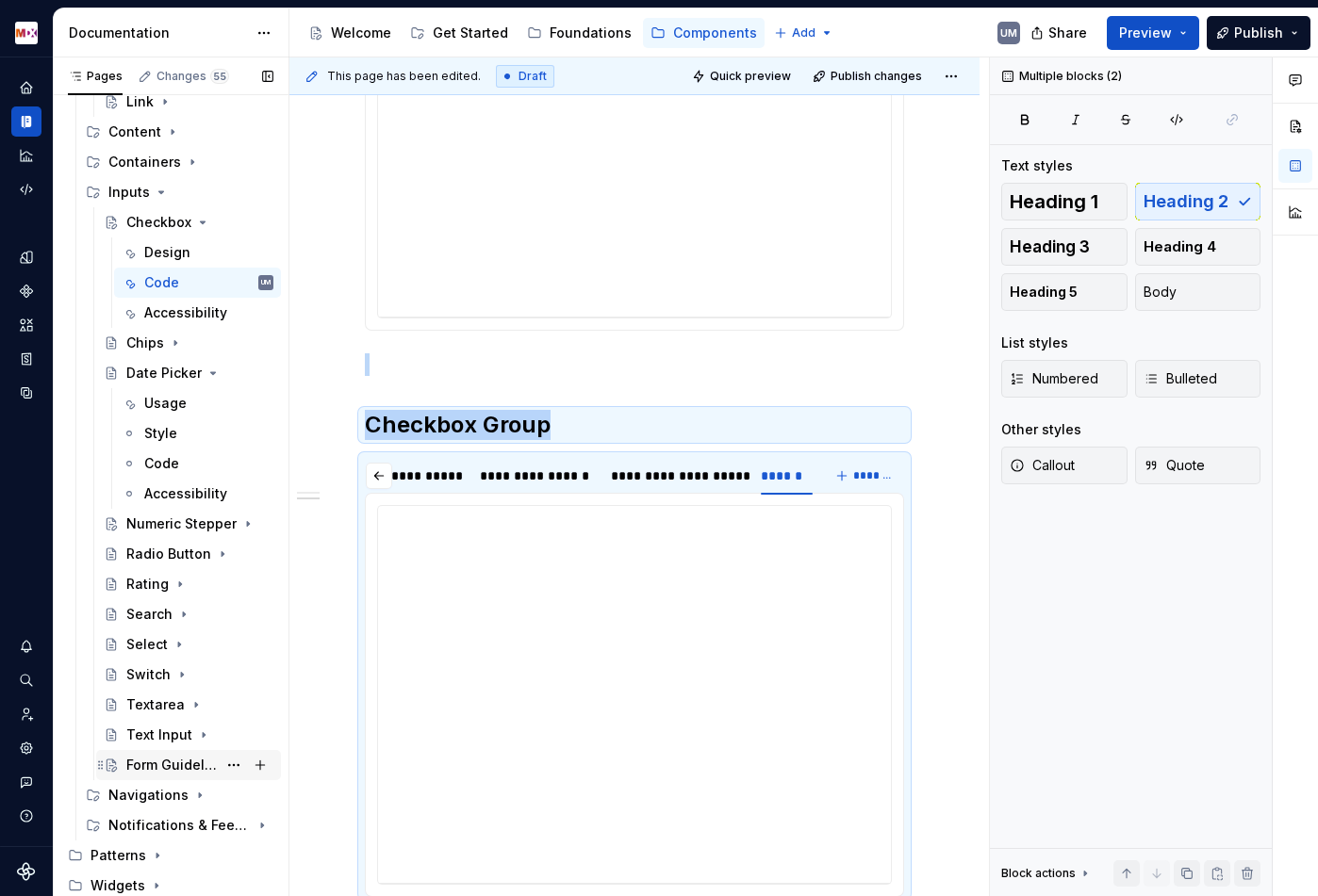
click at [201, 770] on div "Form Guidelines" at bounding box center [172, 766] width 91 height 19
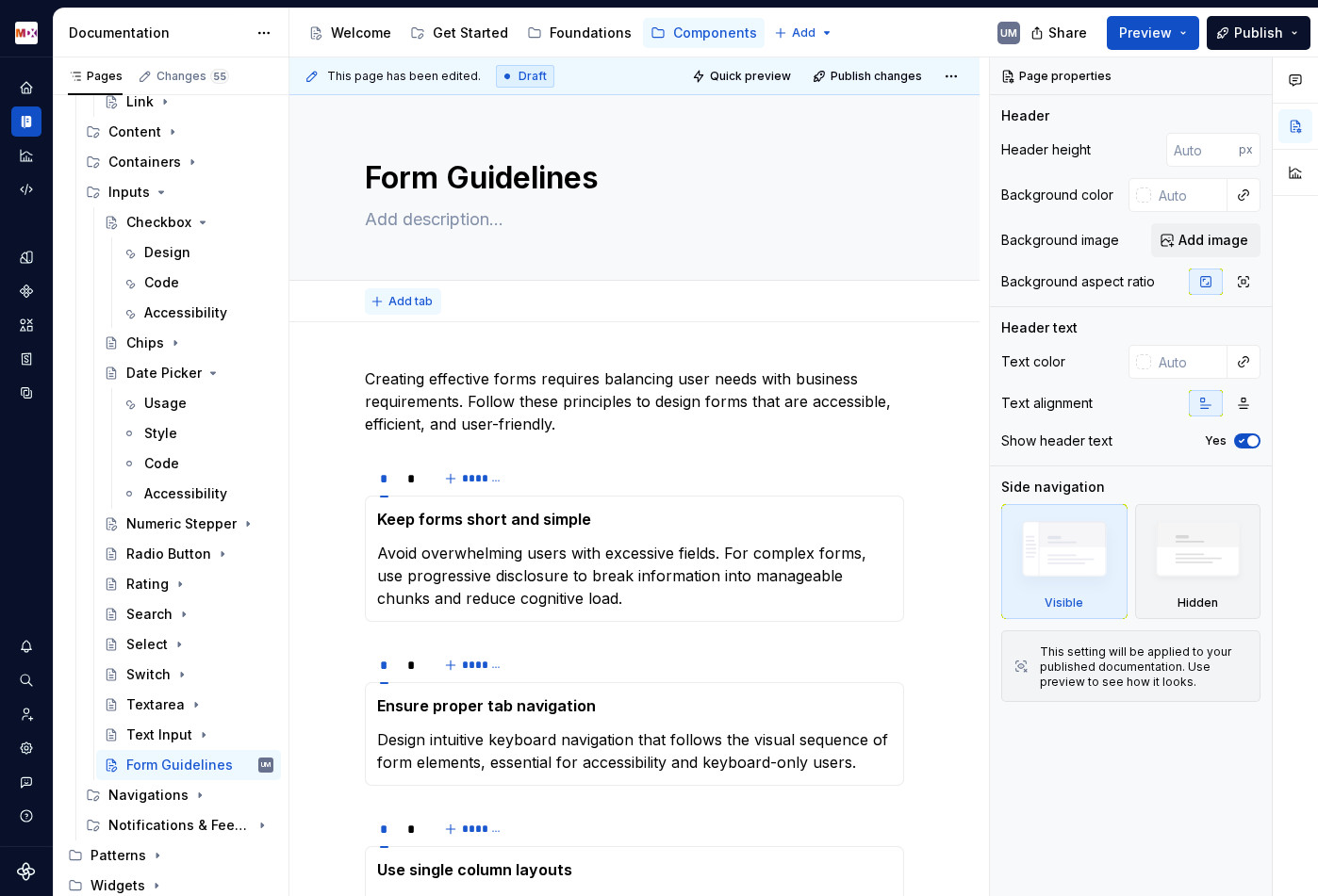
click at [410, 297] on span "Add tab" at bounding box center [410, 301] width 44 height 15
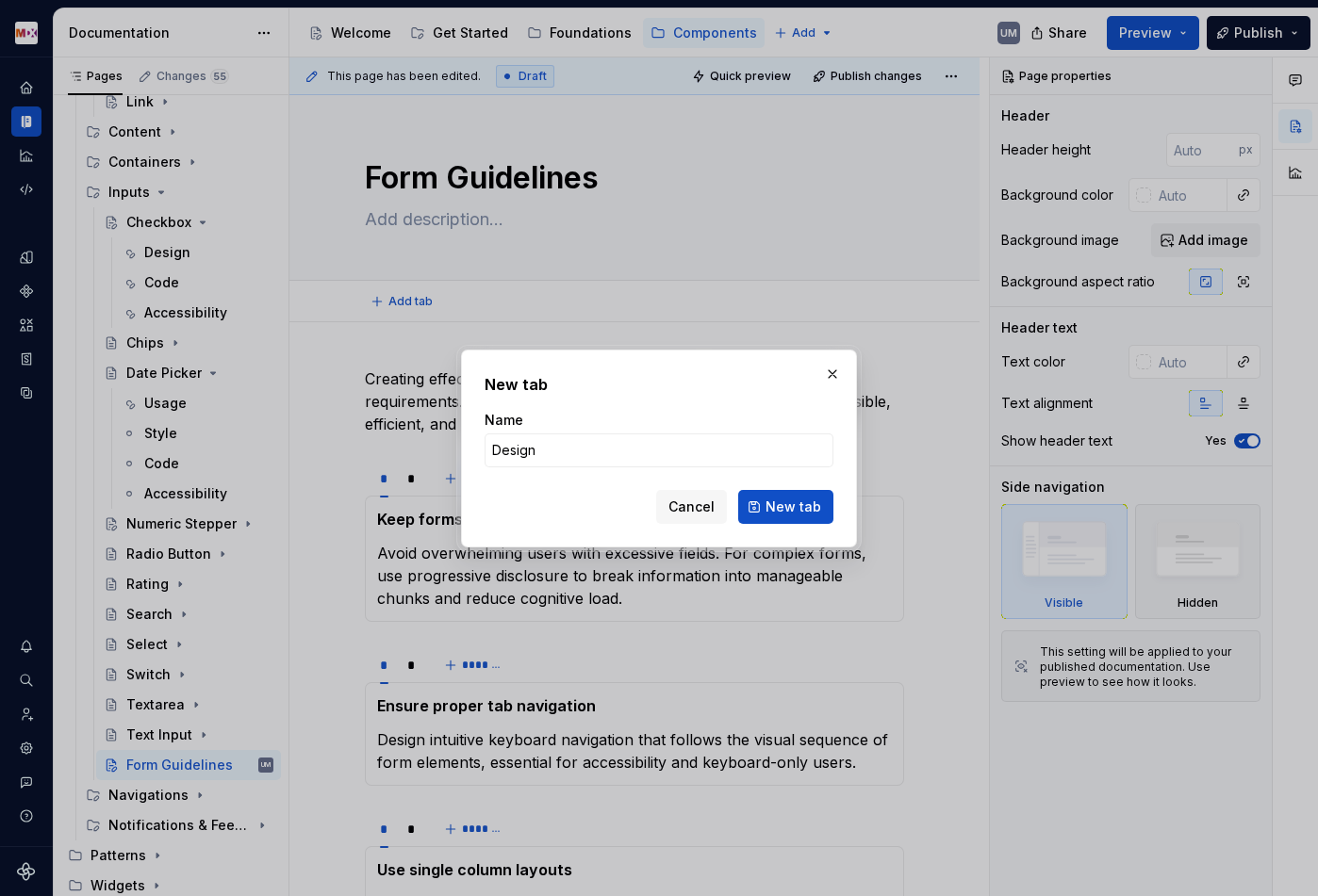
click button "New tab" at bounding box center [786, 507] width 95 height 34
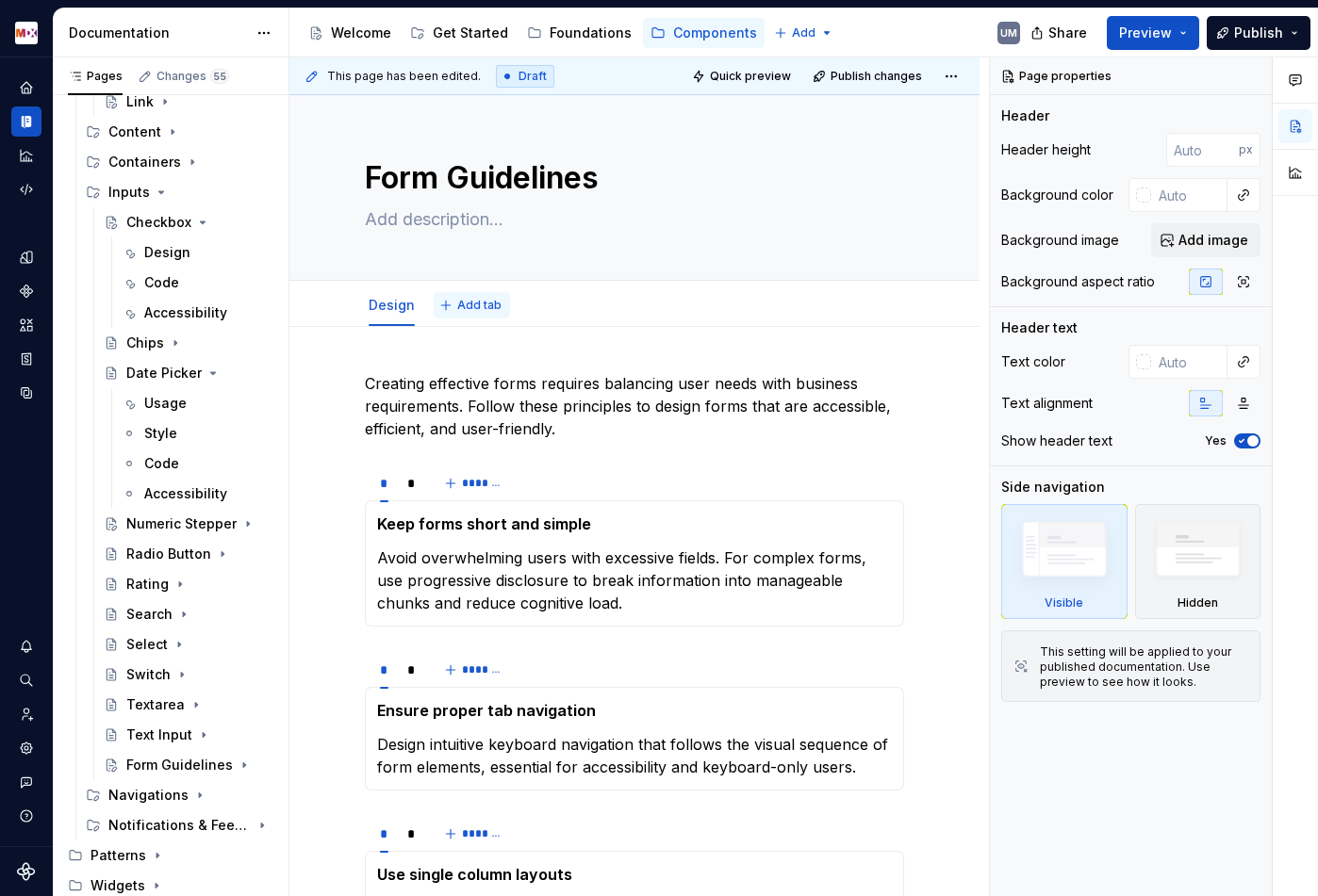
click at [481, 303] on span "Add tab" at bounding box center [479, 305] width 44 height 15
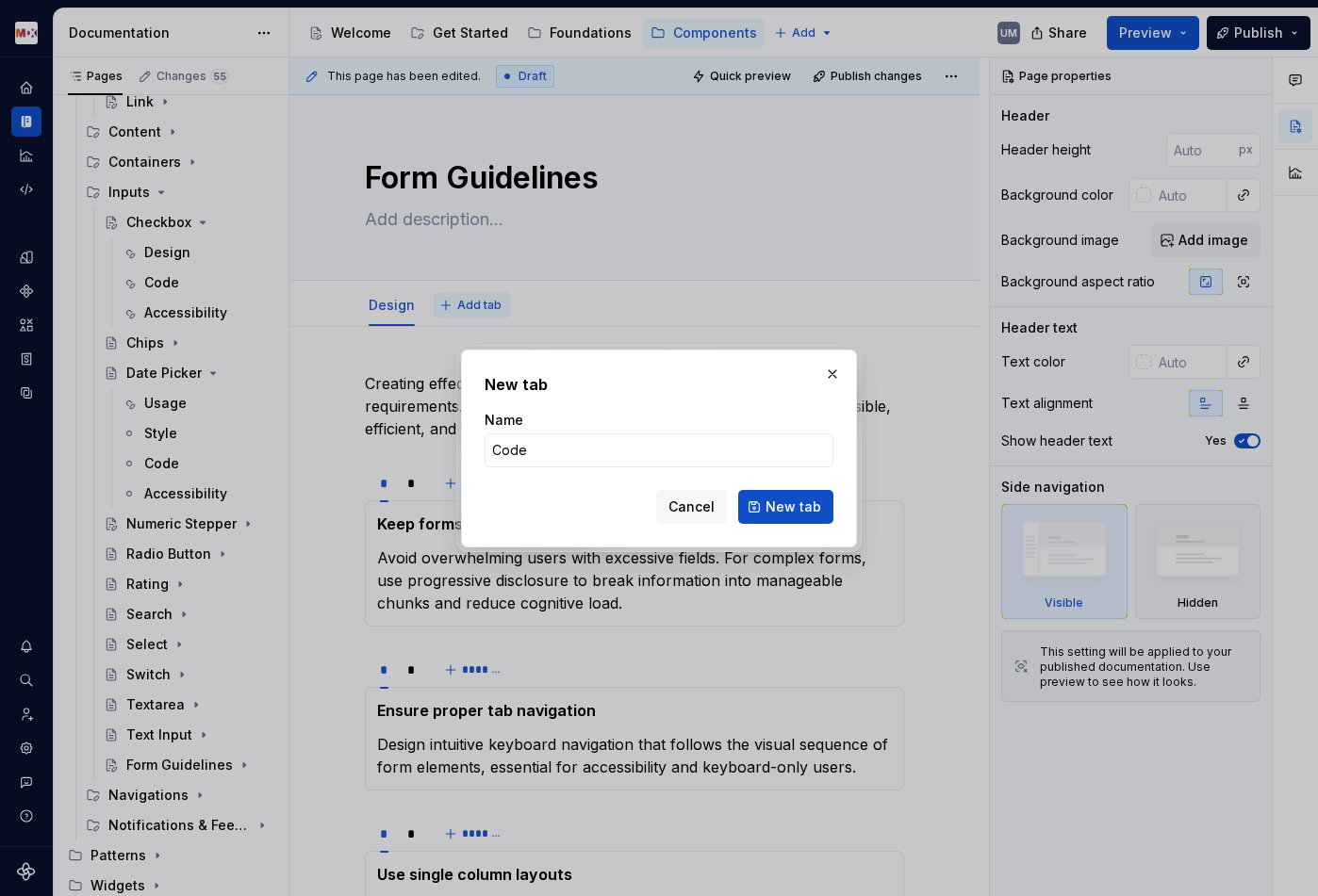
click button "New tab" at bounding box center [786, 507] width 95 height 34
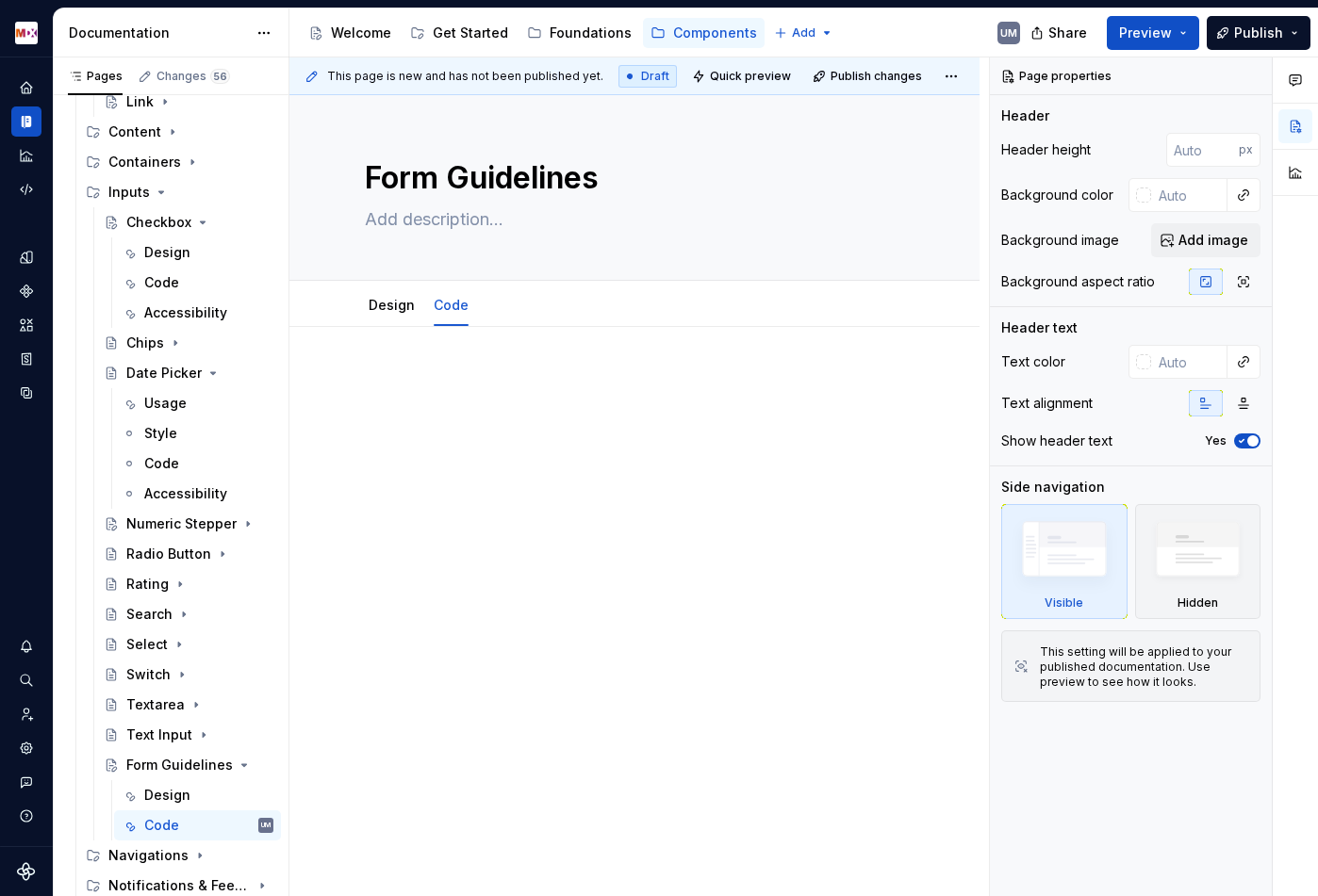
click at [401, 374] on p at bounding box center [634, 383] width 539 height 23
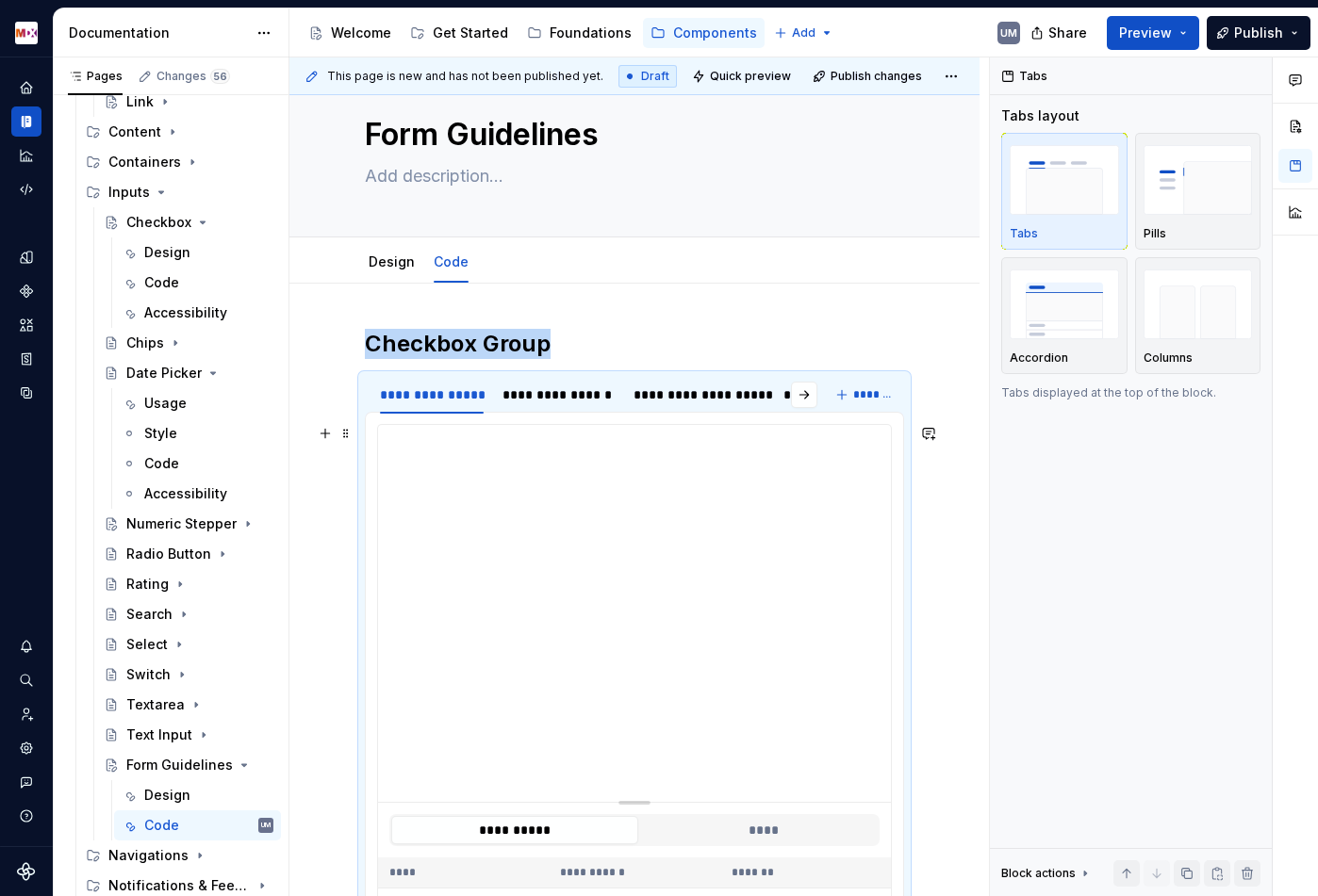
scroll to position [47, 0]
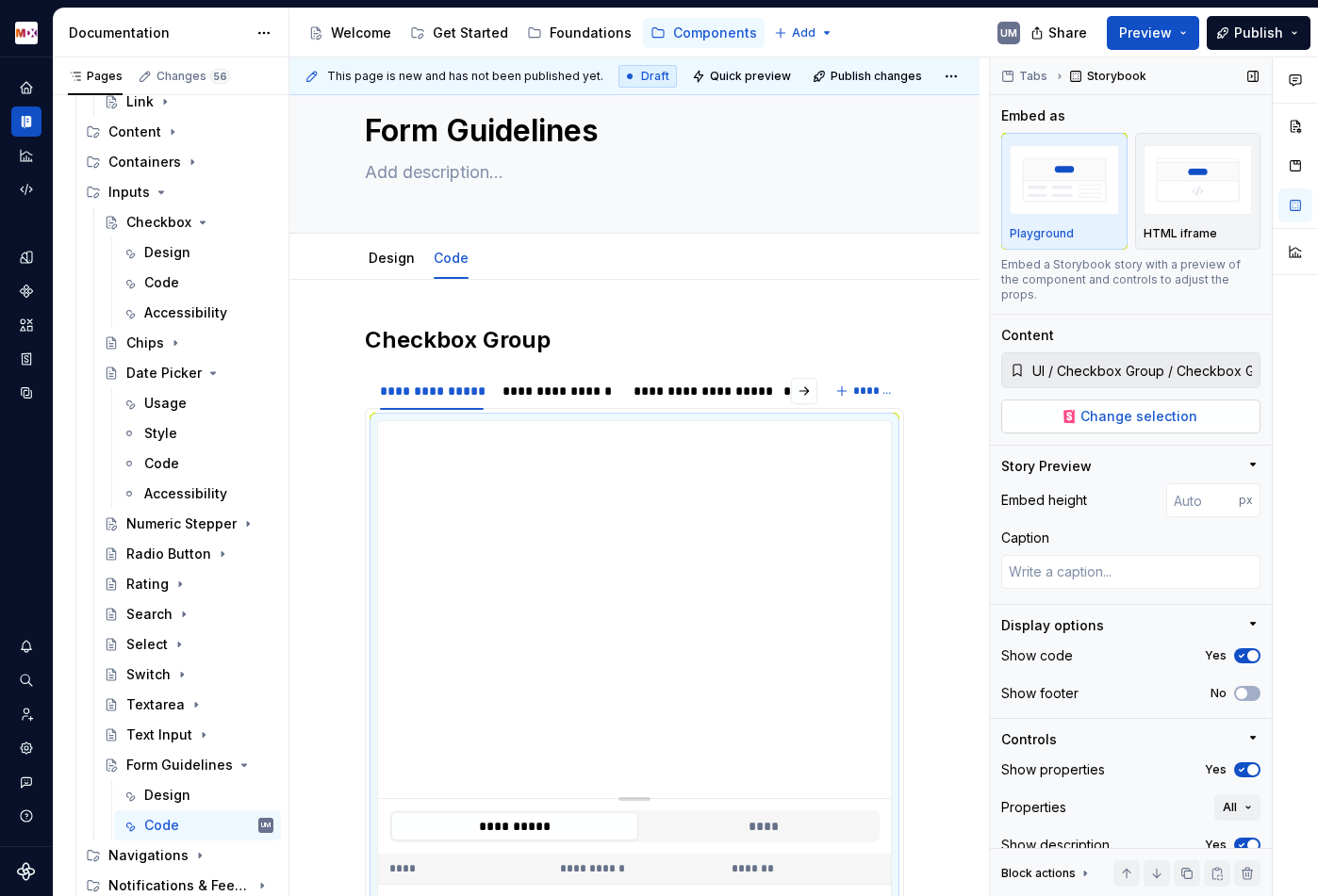
click at [1107, 407] on span "Change selection" at bounding box center [1139, 416] width 117 height 19
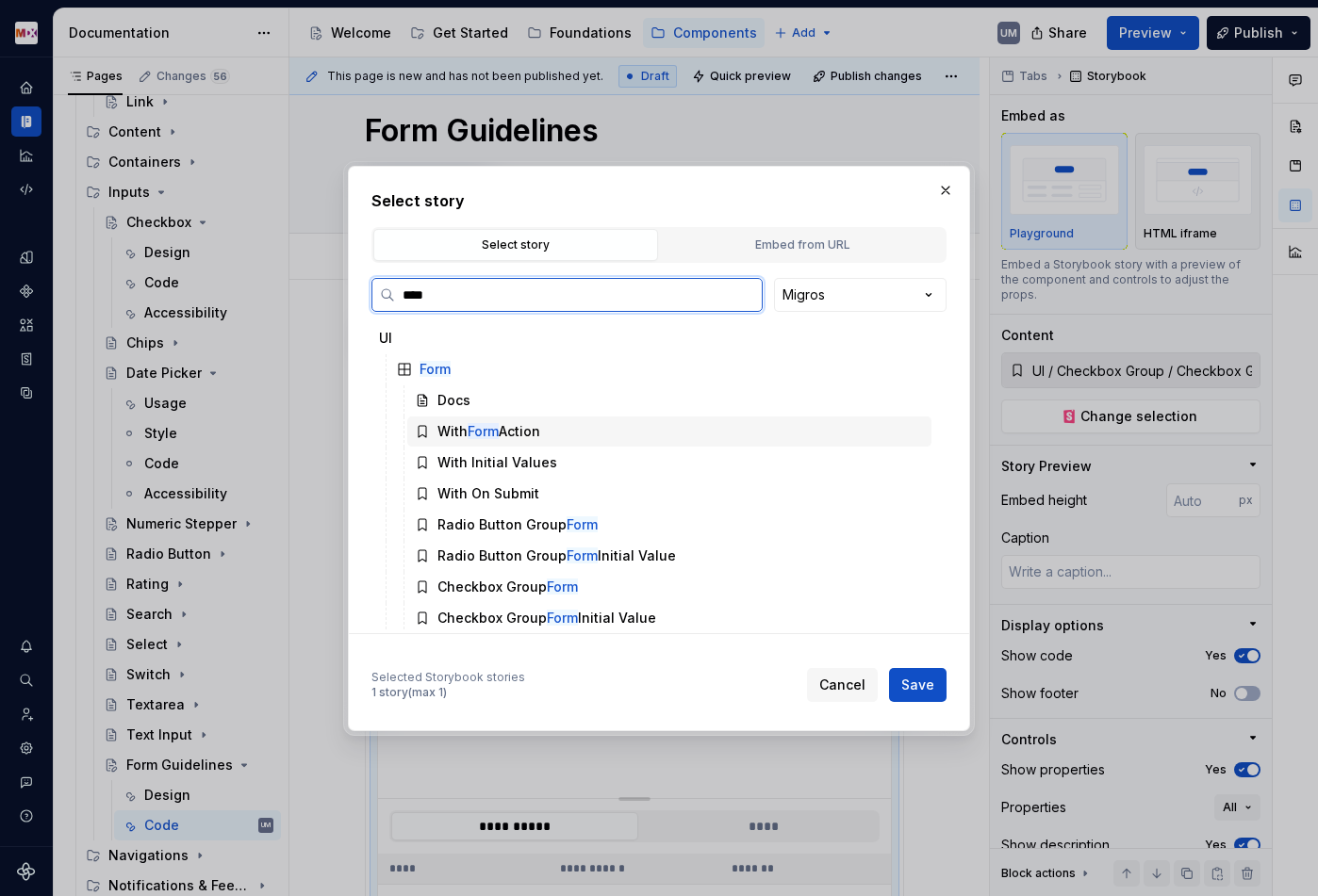
click at [506, 431] on div "With Form Action" at bounding box center [488, 431] width 103 height 19
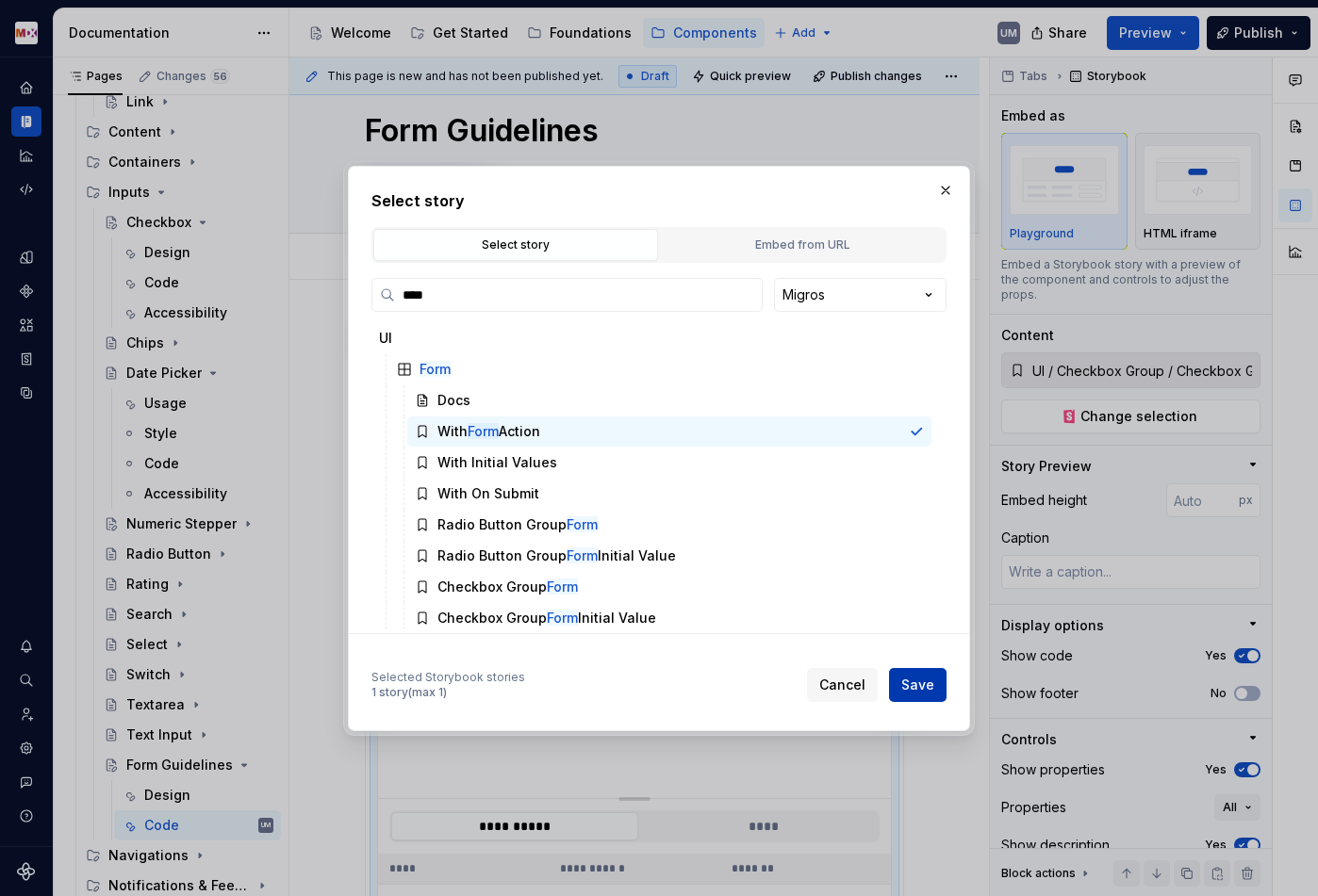
click at [918, 685] on span "Save" at bounding box center [917, 685] width 33 height 19
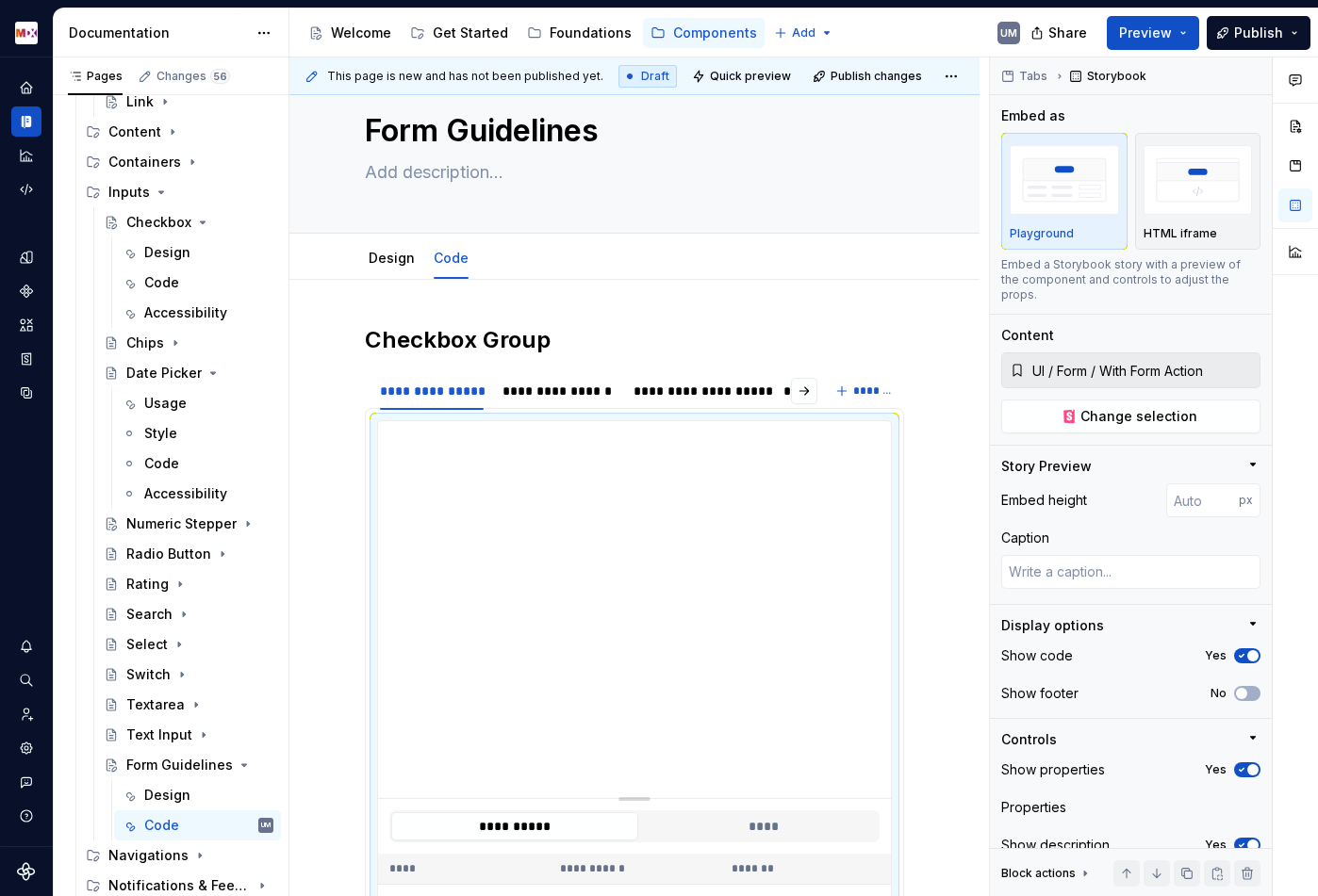
scroll to position [200, 0]
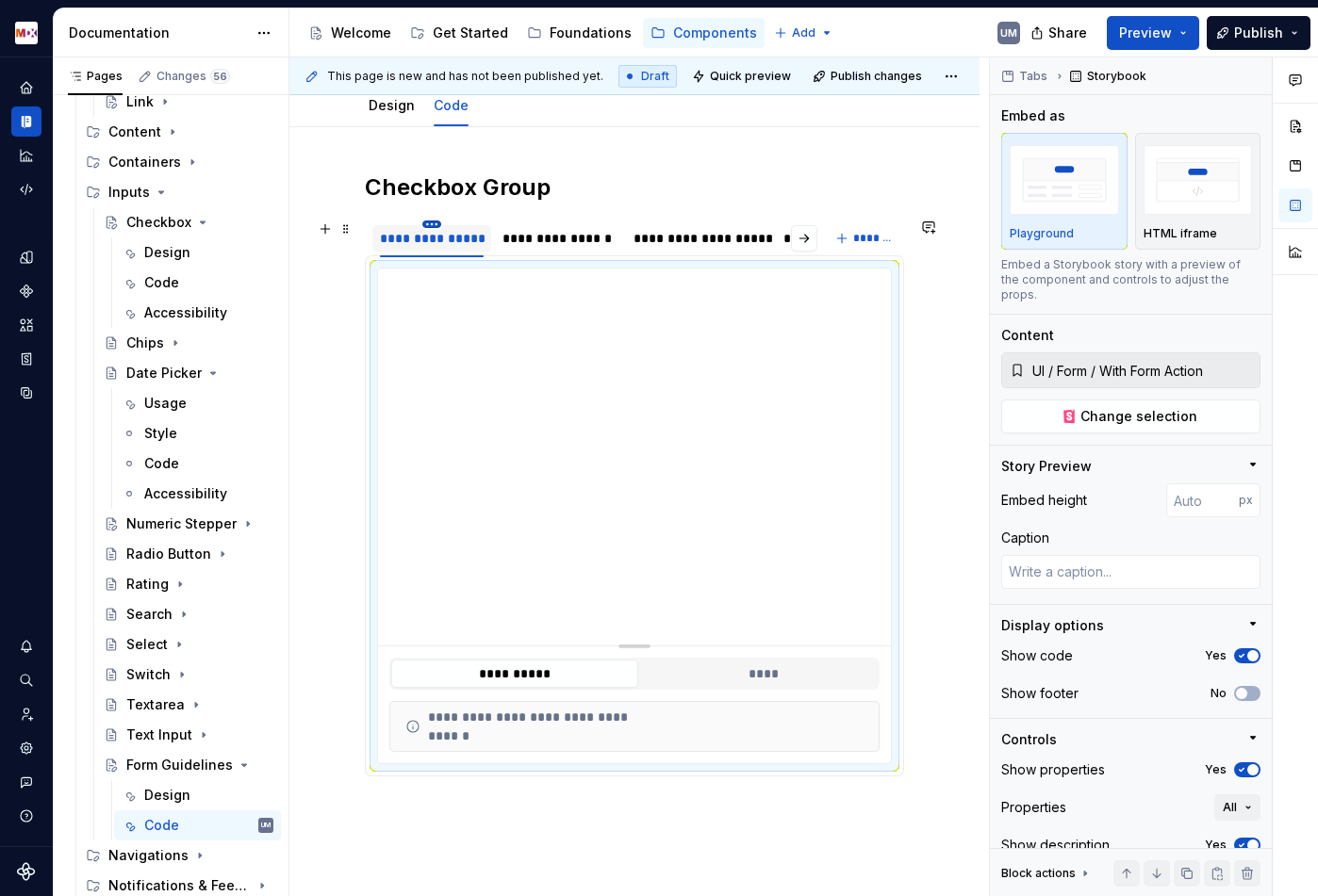
click at [434, 224] on html "MDX UM Dataset Migros Documentation Accessibility guide for tree Page tree. Nav…" at bounding box center [659, 448] width 1318 height 896
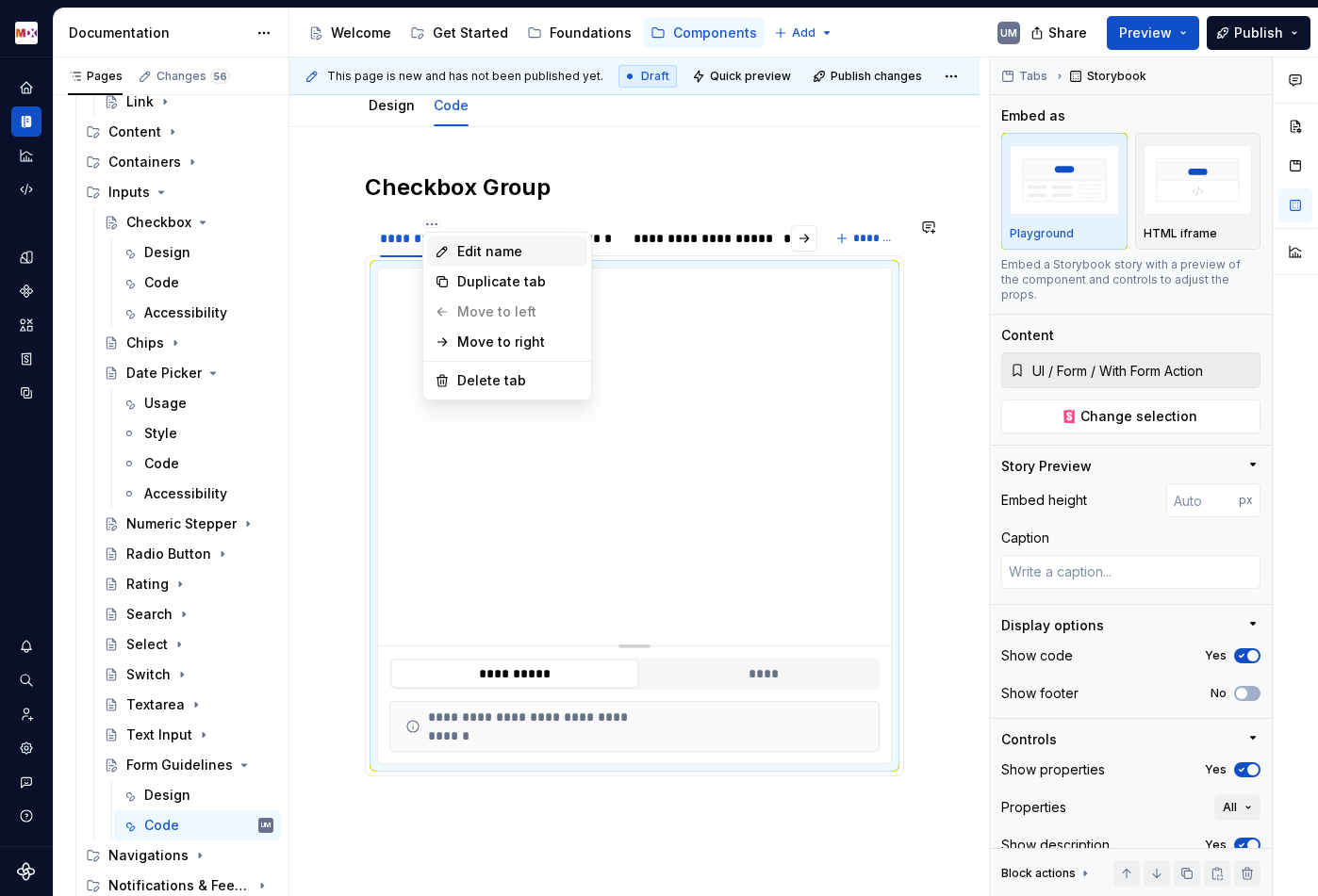
click at [457, 257] on div "Edit name" at bounding box center [518, 252] width 123 height 19
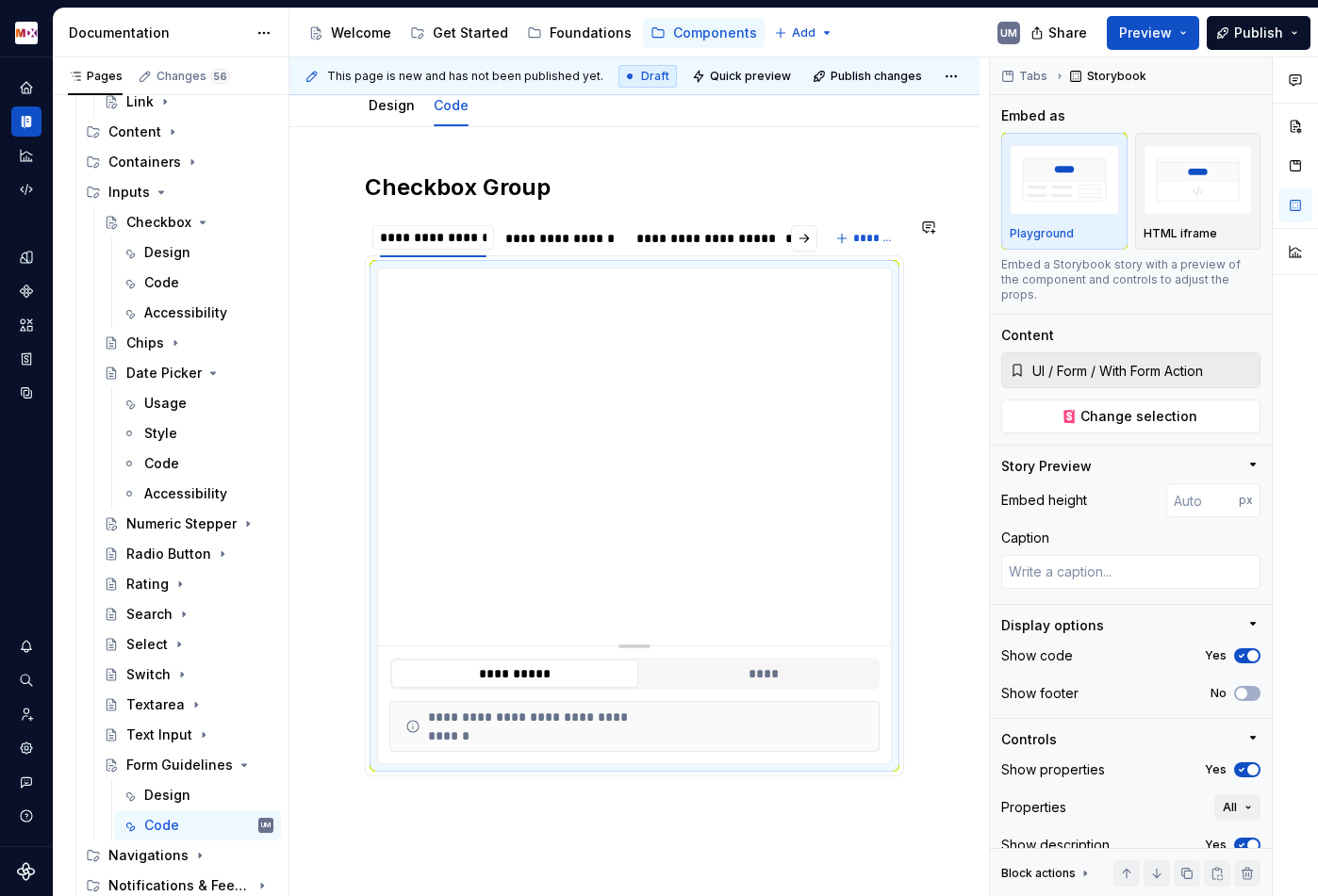
scroll to position [0, 0]
click at [580, 235] on div "**********" at bounding box center [561, 239] width 112 height 19
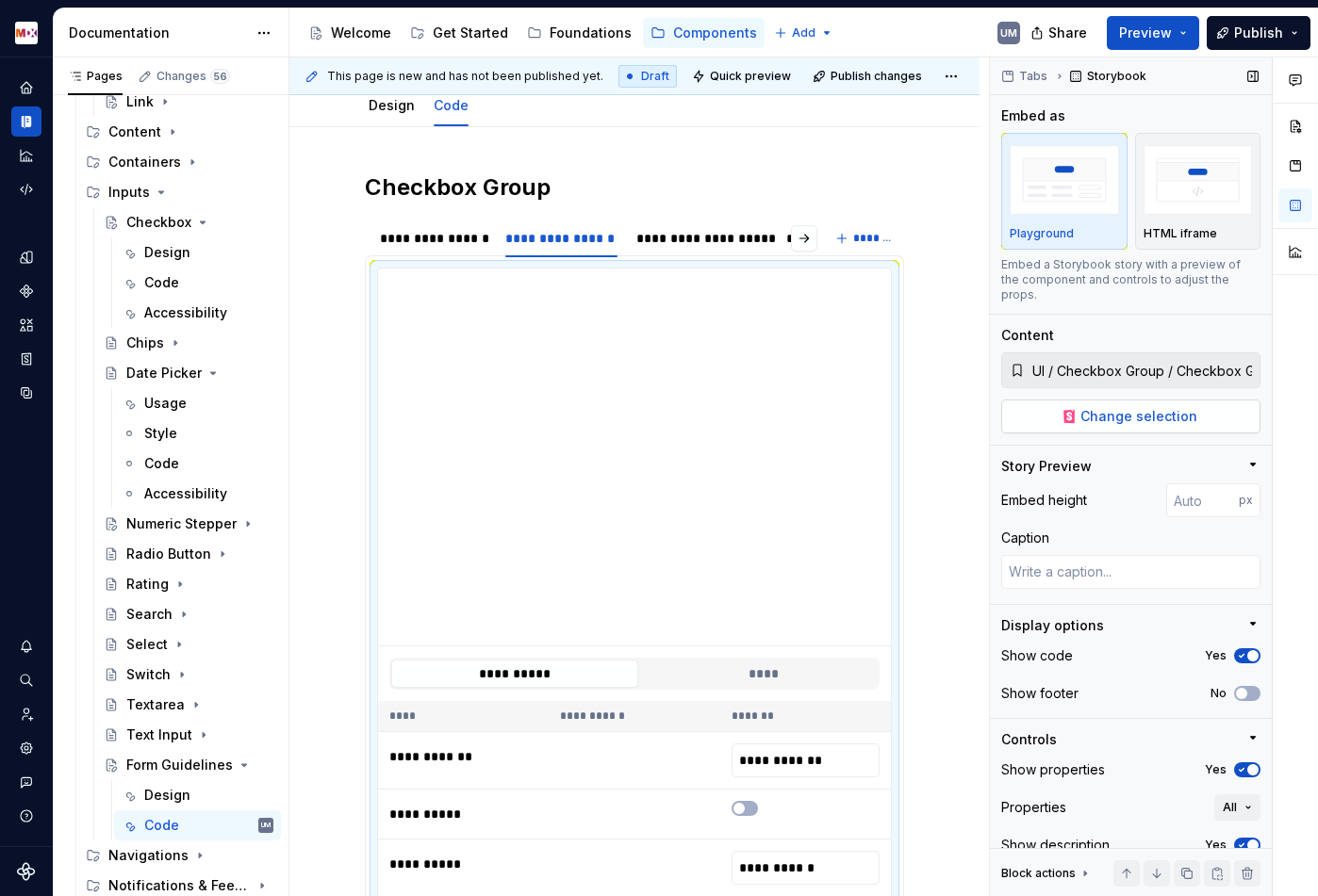
click at [1143, 399] on button "Change selection" at bounding box center [1130, 416] width 260 height 34
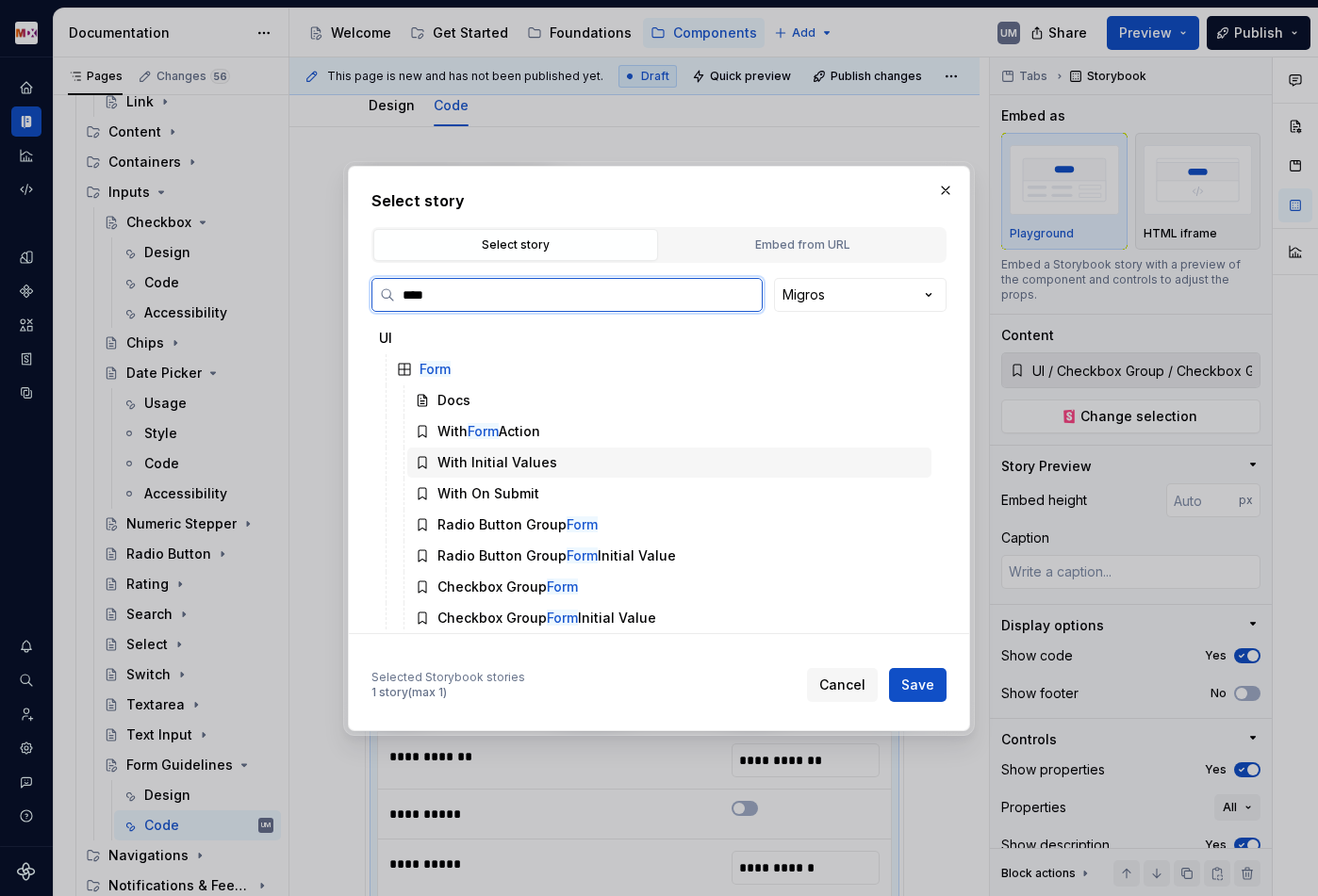
click at [507, 465] on div "With Initial Values" at bounding box center [497, 463] width 120 height 19
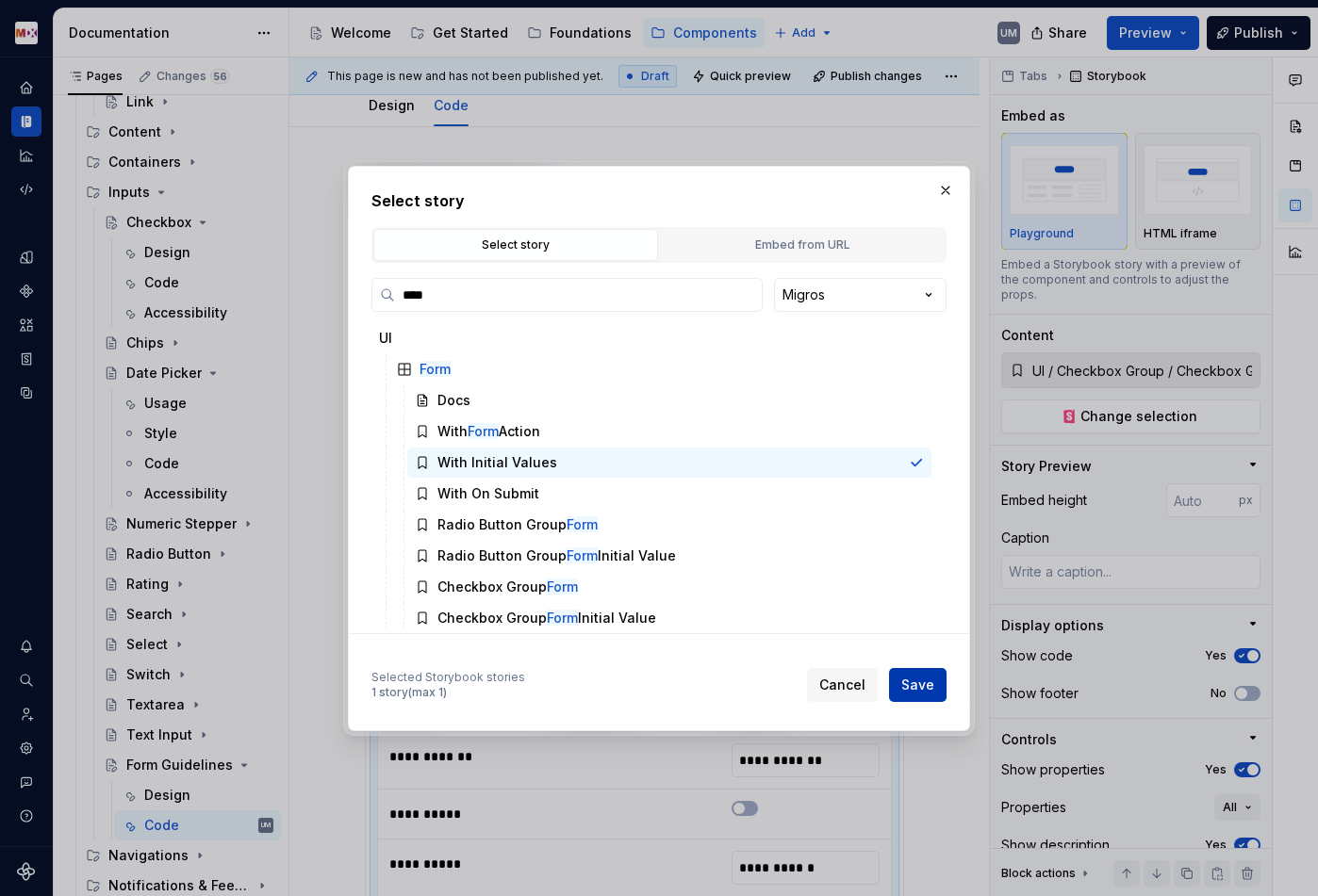
click at [918, 692] on span "Save" at bounding box center [917, 685] width 33 height 19
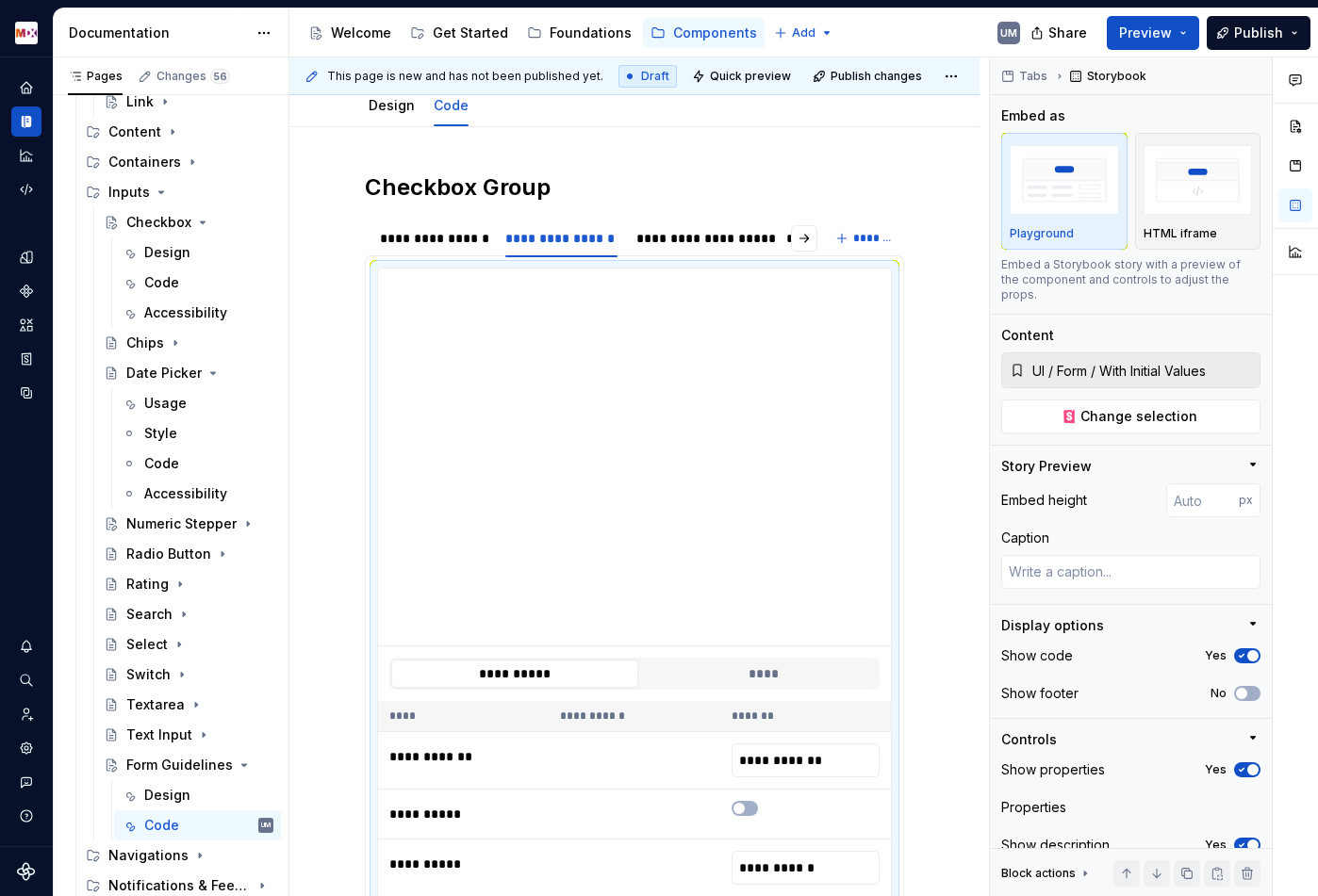
scroll to position [258, 0]
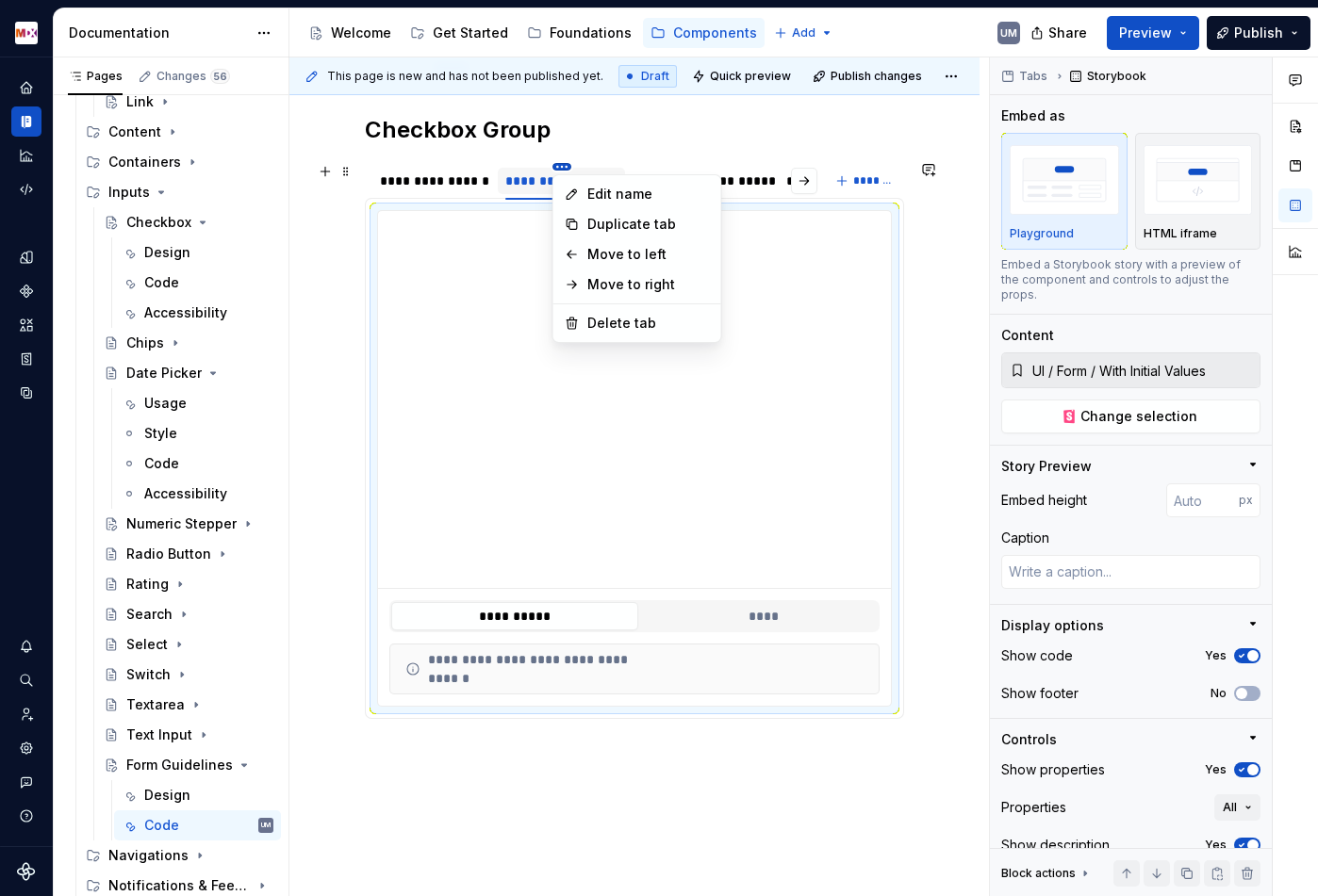
click at [564, 163] on html "MDX UM Dataset Migros Documentation Accessibility guide for tree Page tree. Nav…" at bounding box center [659, 448] width 1318 height 896
click at [593, 185] on div "Edit name" at bounding box center [649, 194] width 123 height 19
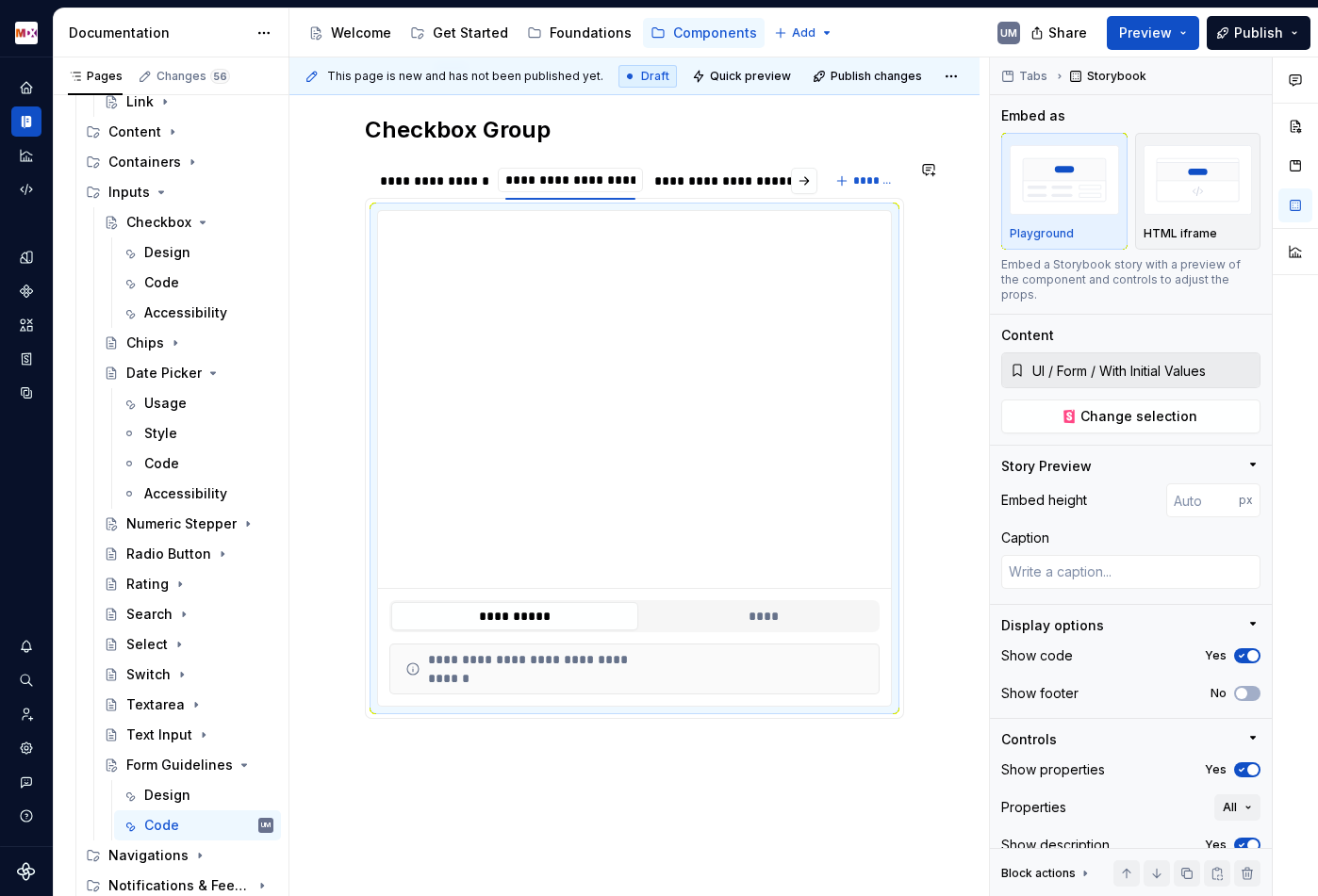
scroll to position [0, 1]
click at [686, 185] on div "**********" at bounding box center [735, 181] width 131 height 19
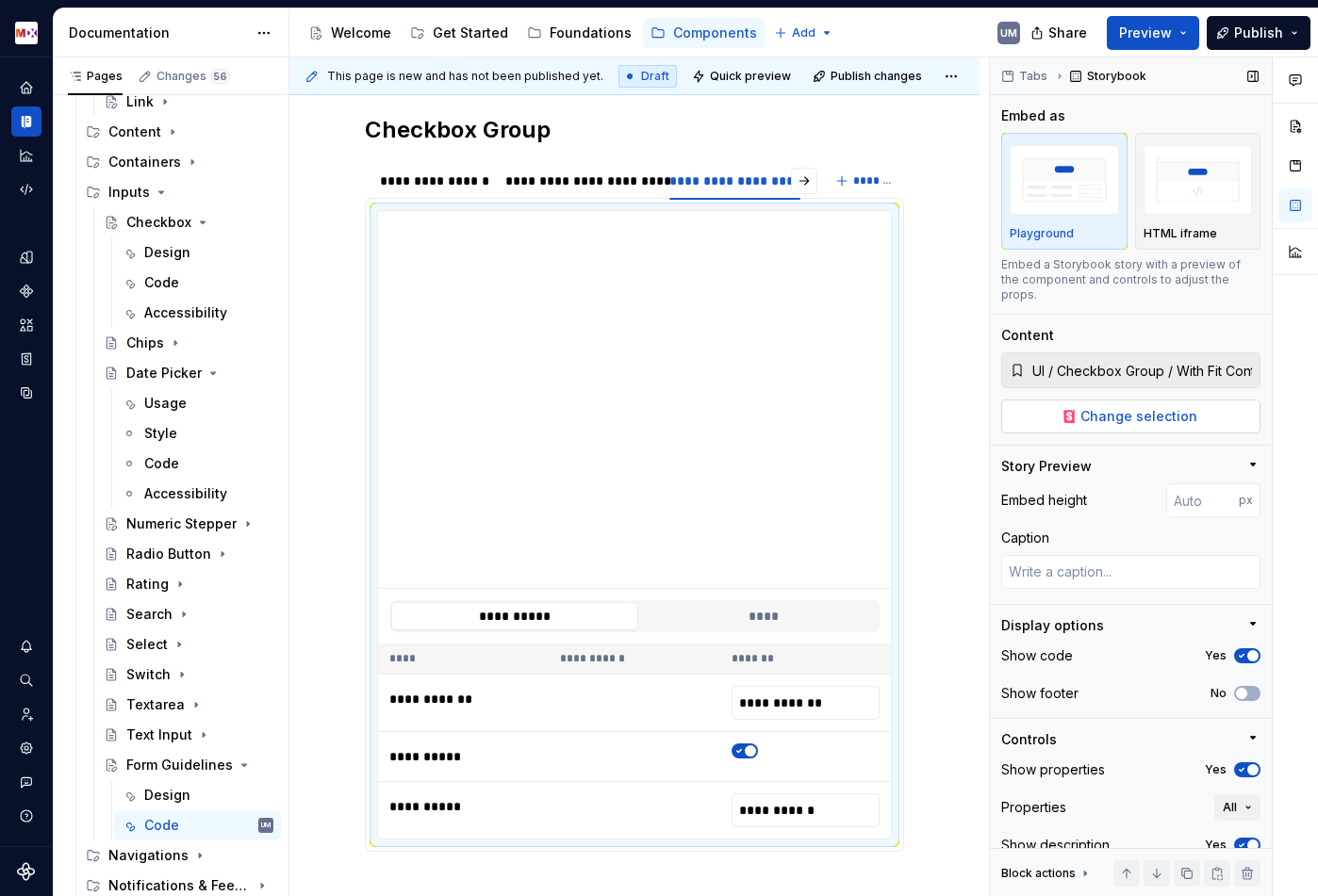
click at [1117, 410] on button "Change selection" at bounding box center [1130, 416] width 260 height 34
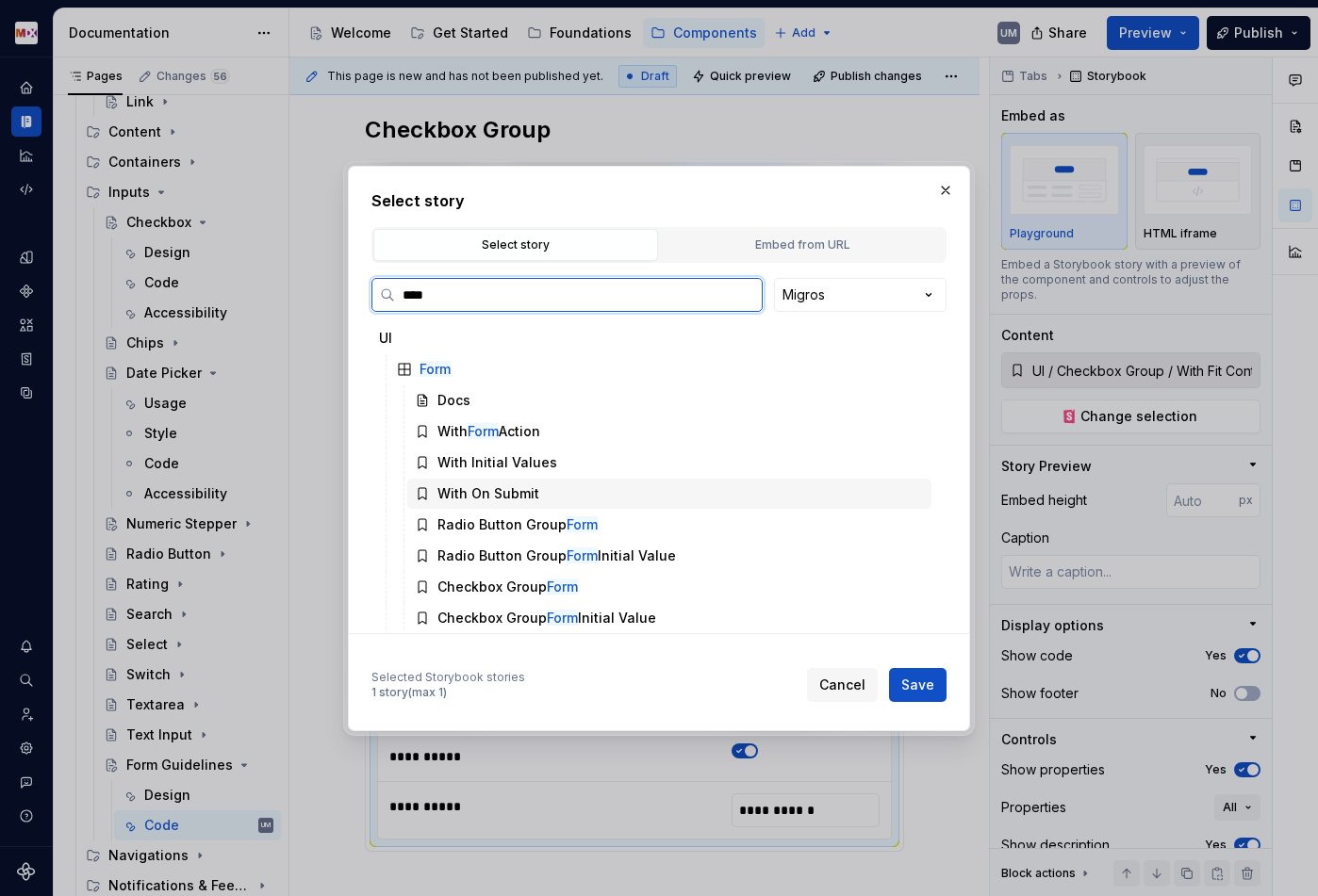
click at [549, 490] on div "With On Submit" at bounding box center [668, 494] width 524 height 30
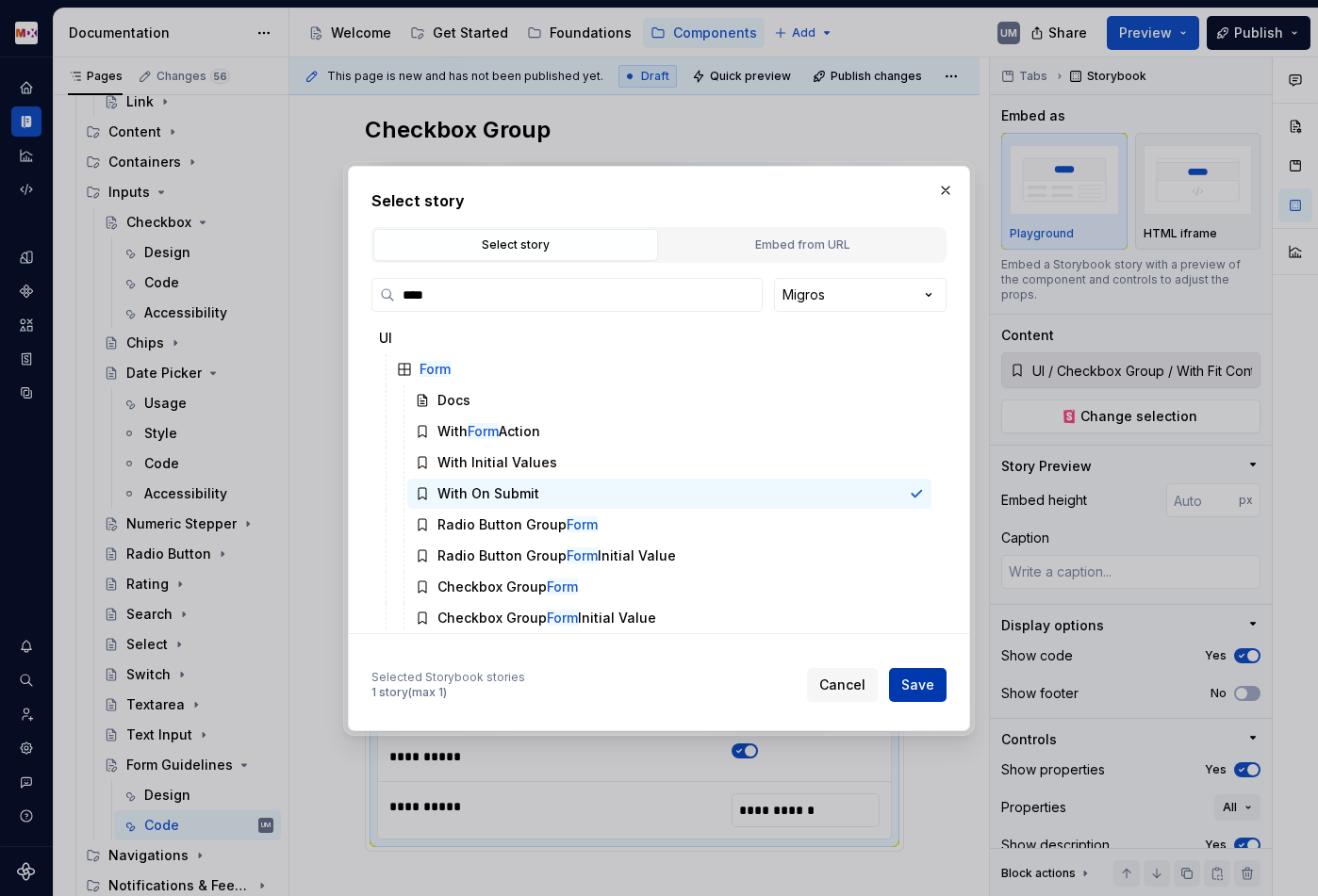
click at [914, 691] on span "Save" at bounding box center [917, 685] width 33 height 19
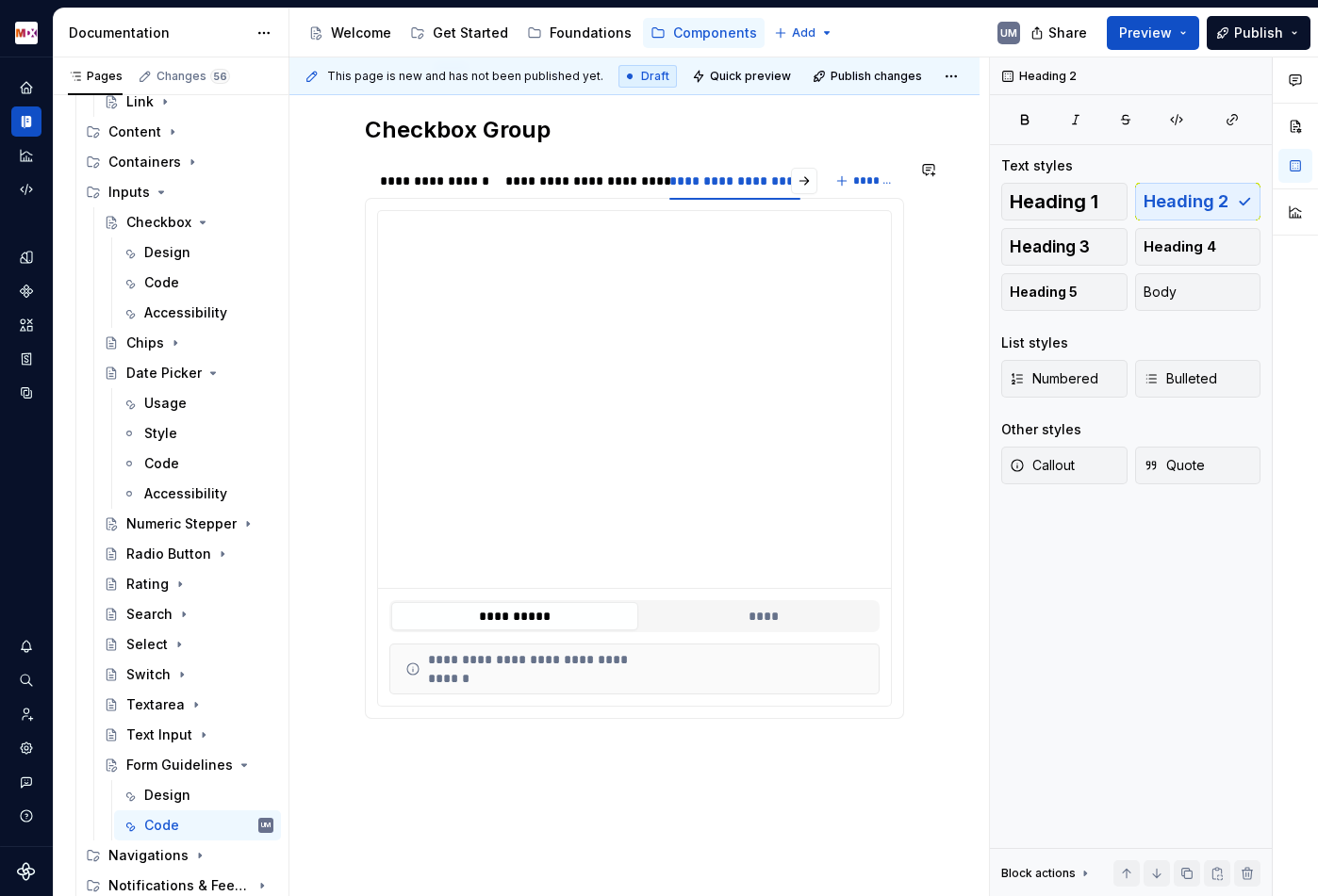
click at [735, 161] on section "**********" at bounding box center [634, 440] width 539 height 559
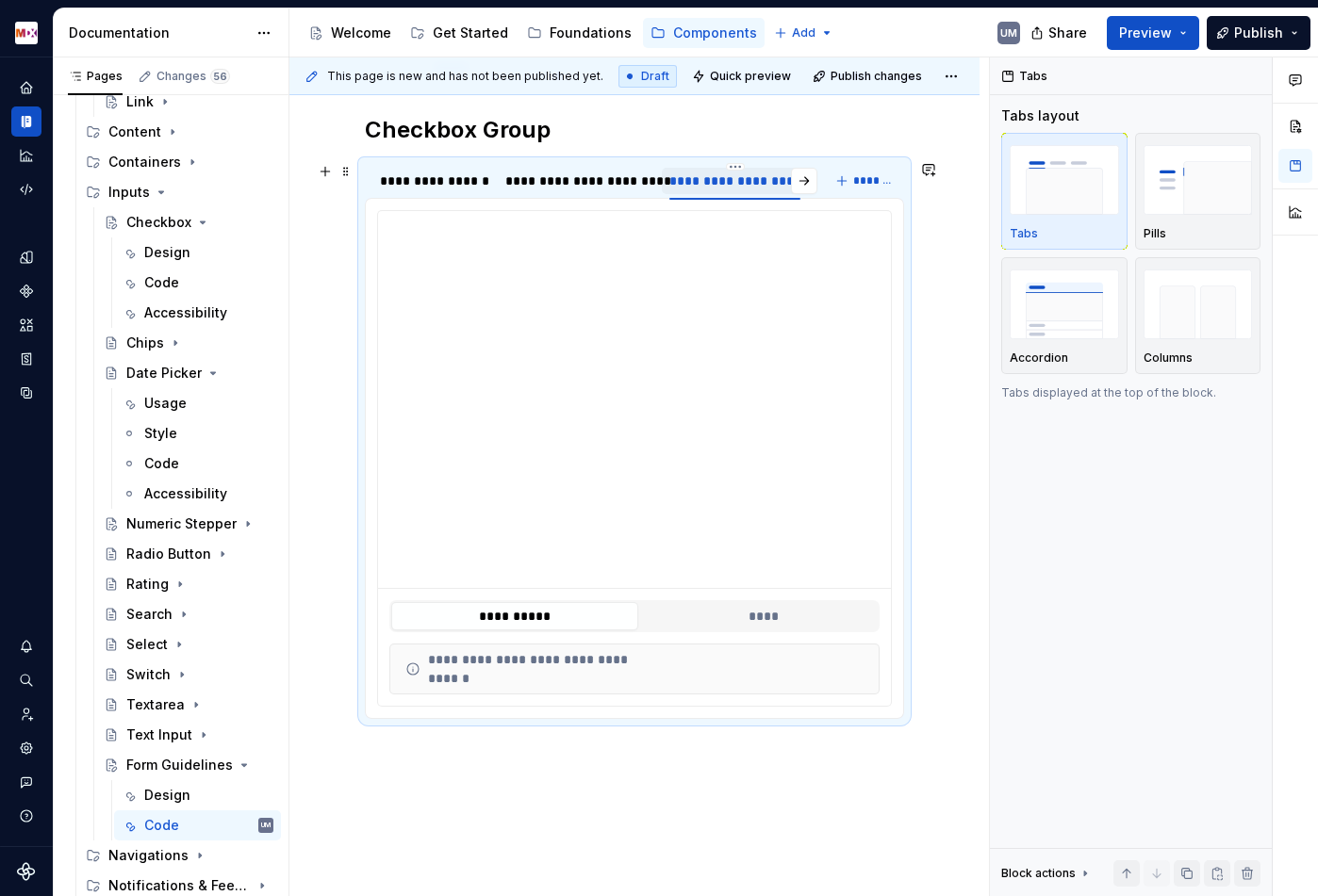
click at [735, 172] on div "**********" at bounding box center [735, 181] width 131 height 19
click at [735, 168] on html "MDX UM Dataset Migros Documentation Accessibility guide for tree Page tree. Nav…" at bounding box center [659, 448] width 1318 height 896
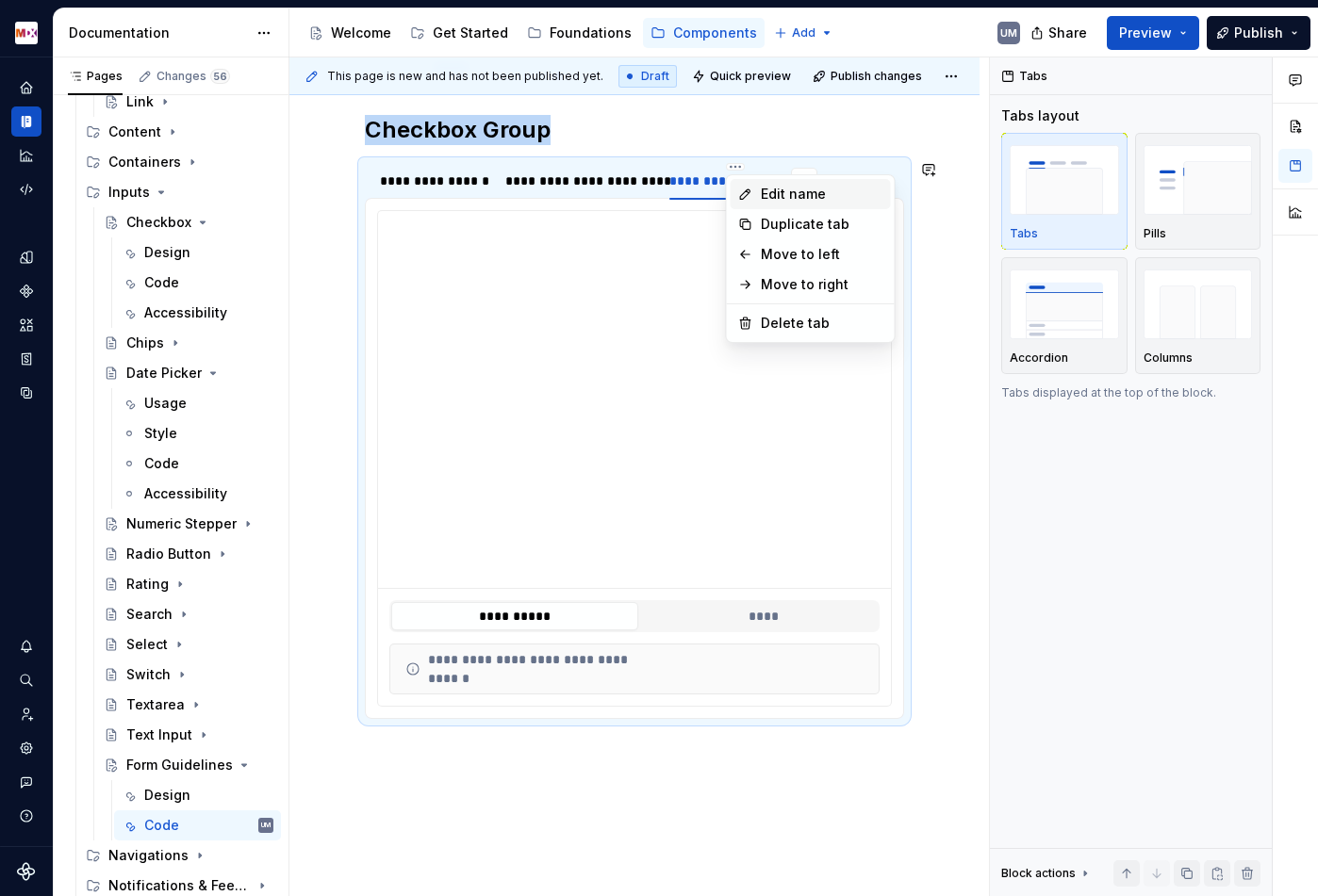
click at [742, 189] on icon at bounding box center [746, 194] width 15 height 15
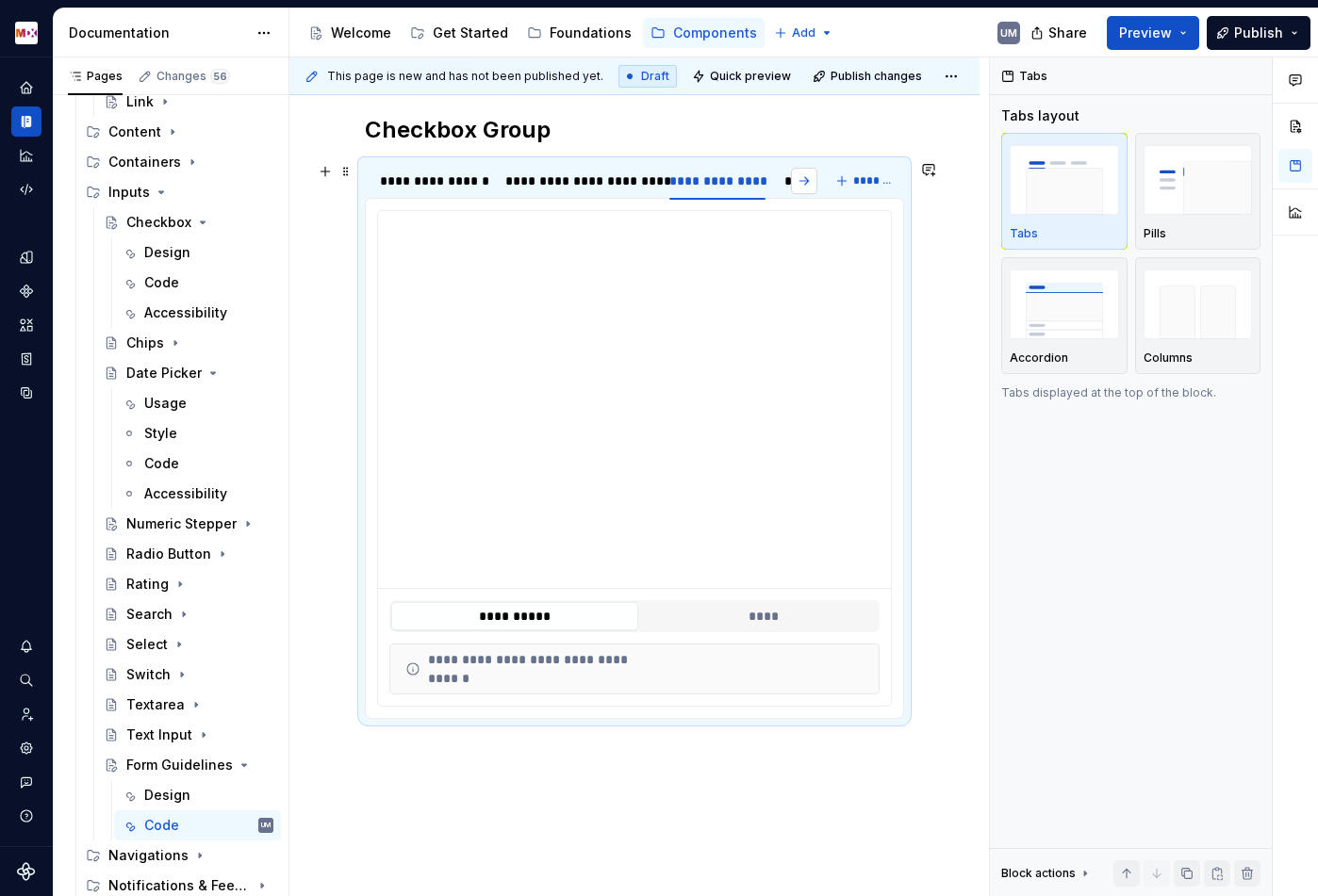
click at [812, 184] on button "button" at bounding box center [804, 181] width 26 height 26
click at [780, 183] on div "******" at bounding box center [786, 181] width 52 height 19
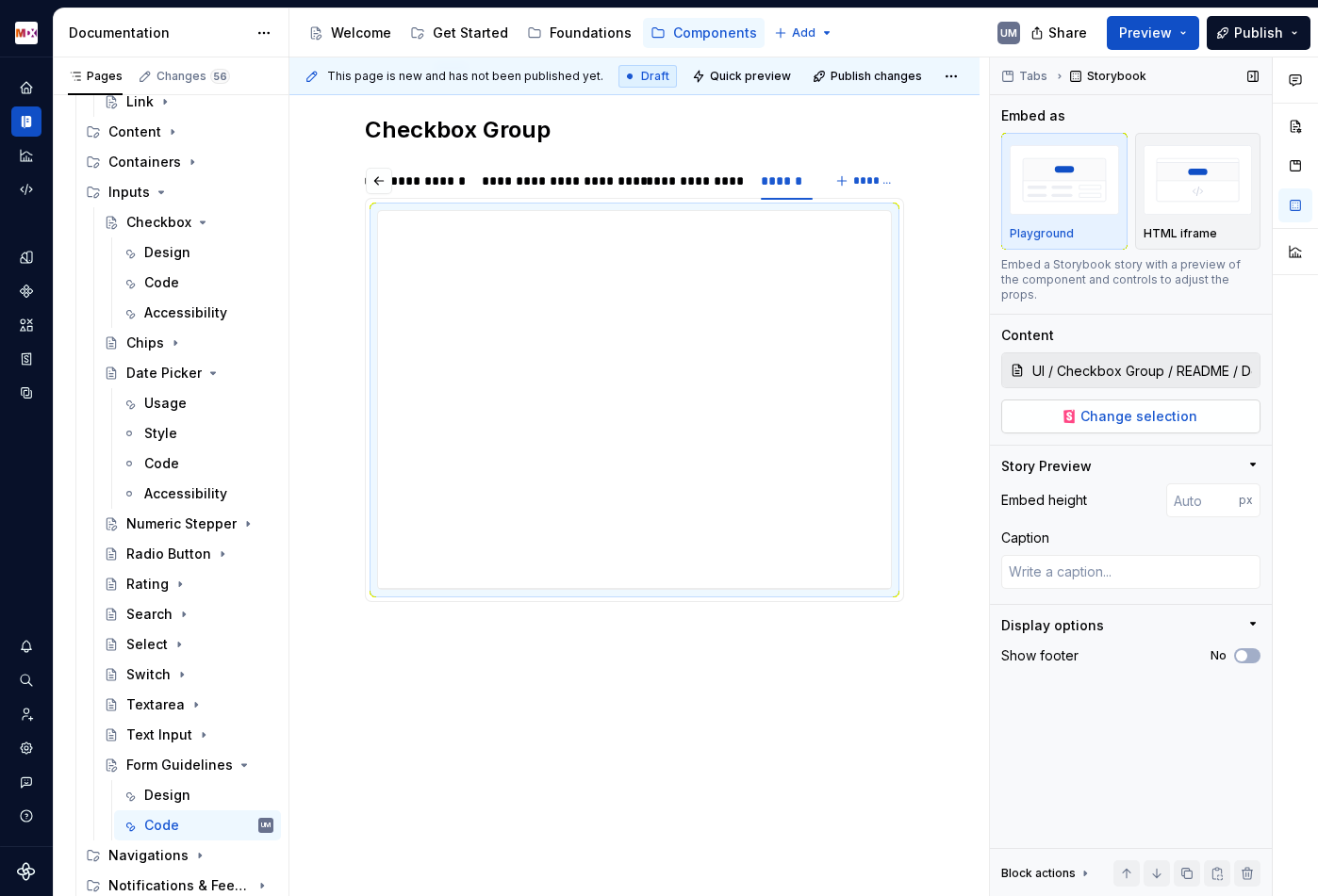
click at [1104, 407] on span "Change selection" at bounding box center [1139, 416] width 117 height 19
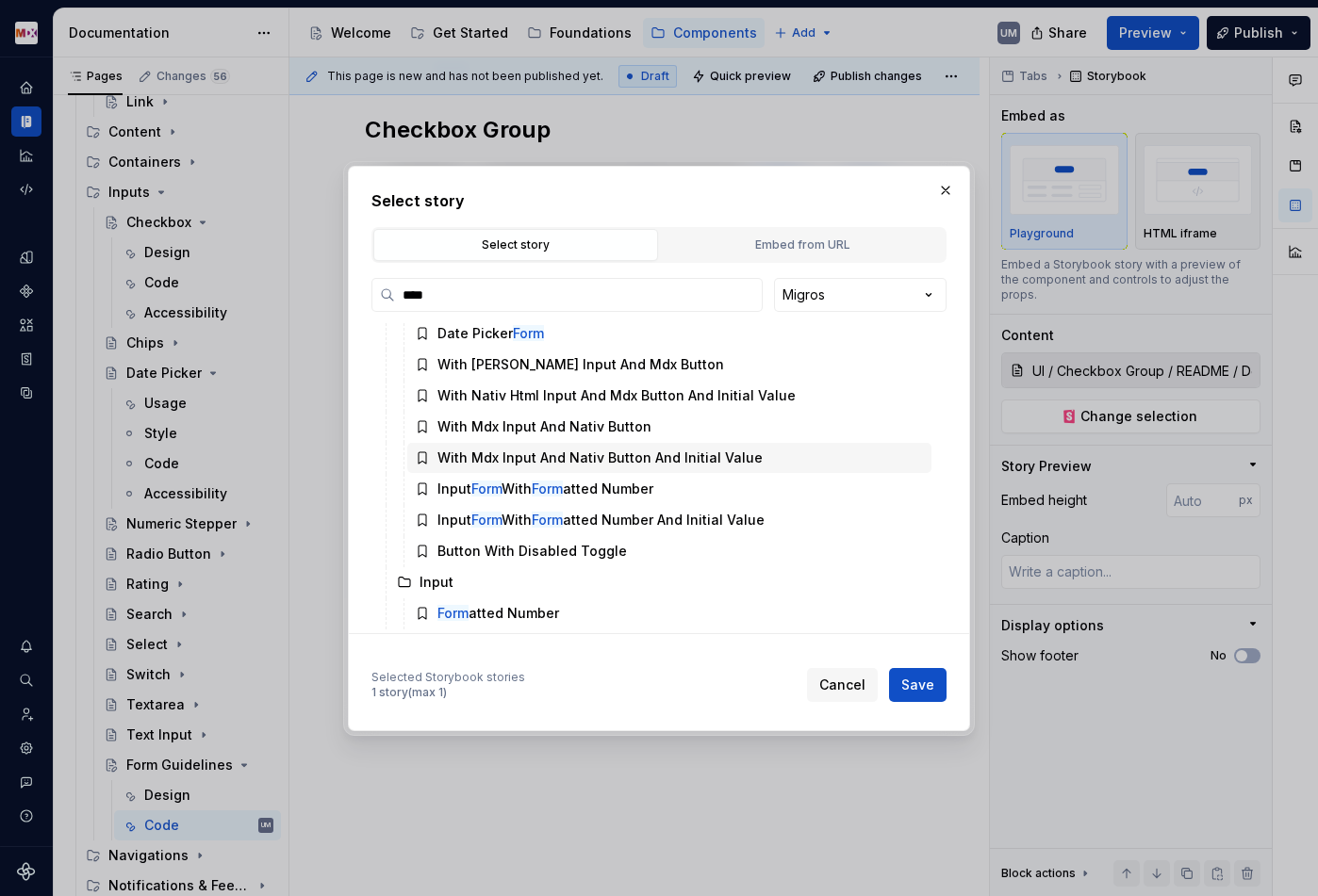
scroll to position [0, 0]
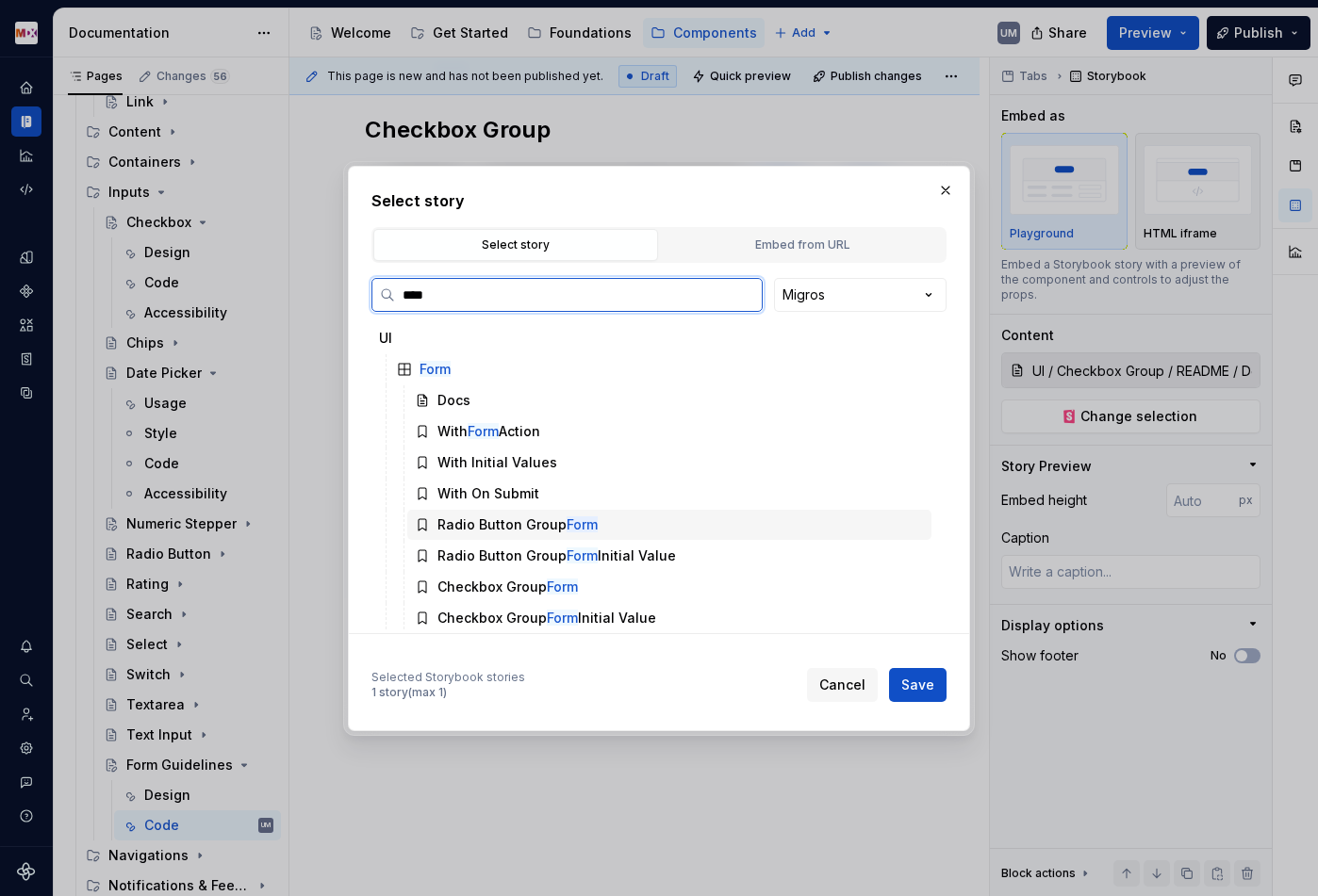
click at [530, 536] on div "Radio Button Group Form" at bounding box center [668, 525] width 524 height 30
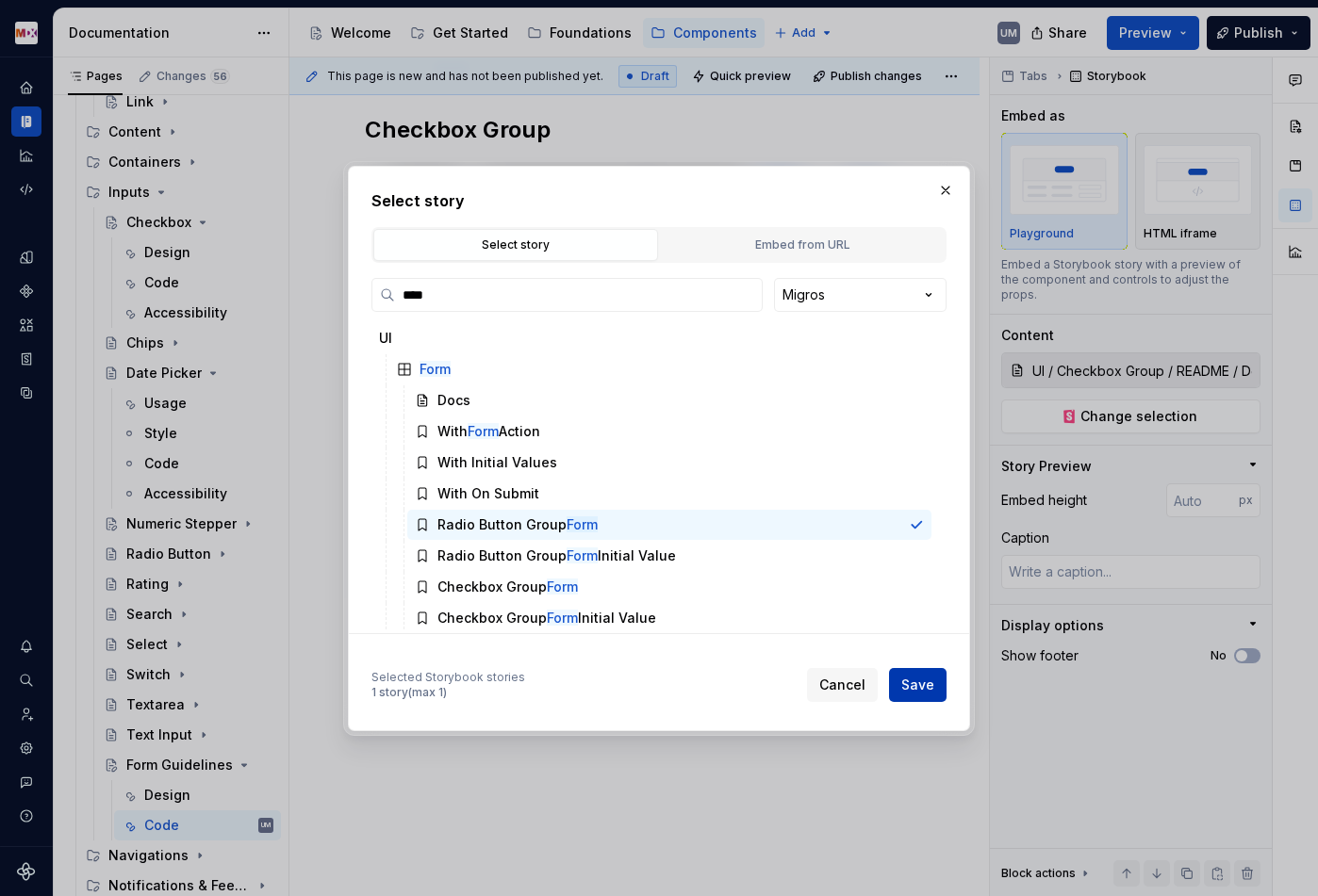
click at [918, 697] on button "Save" at bounding box center [917, 685] width 58 height 34
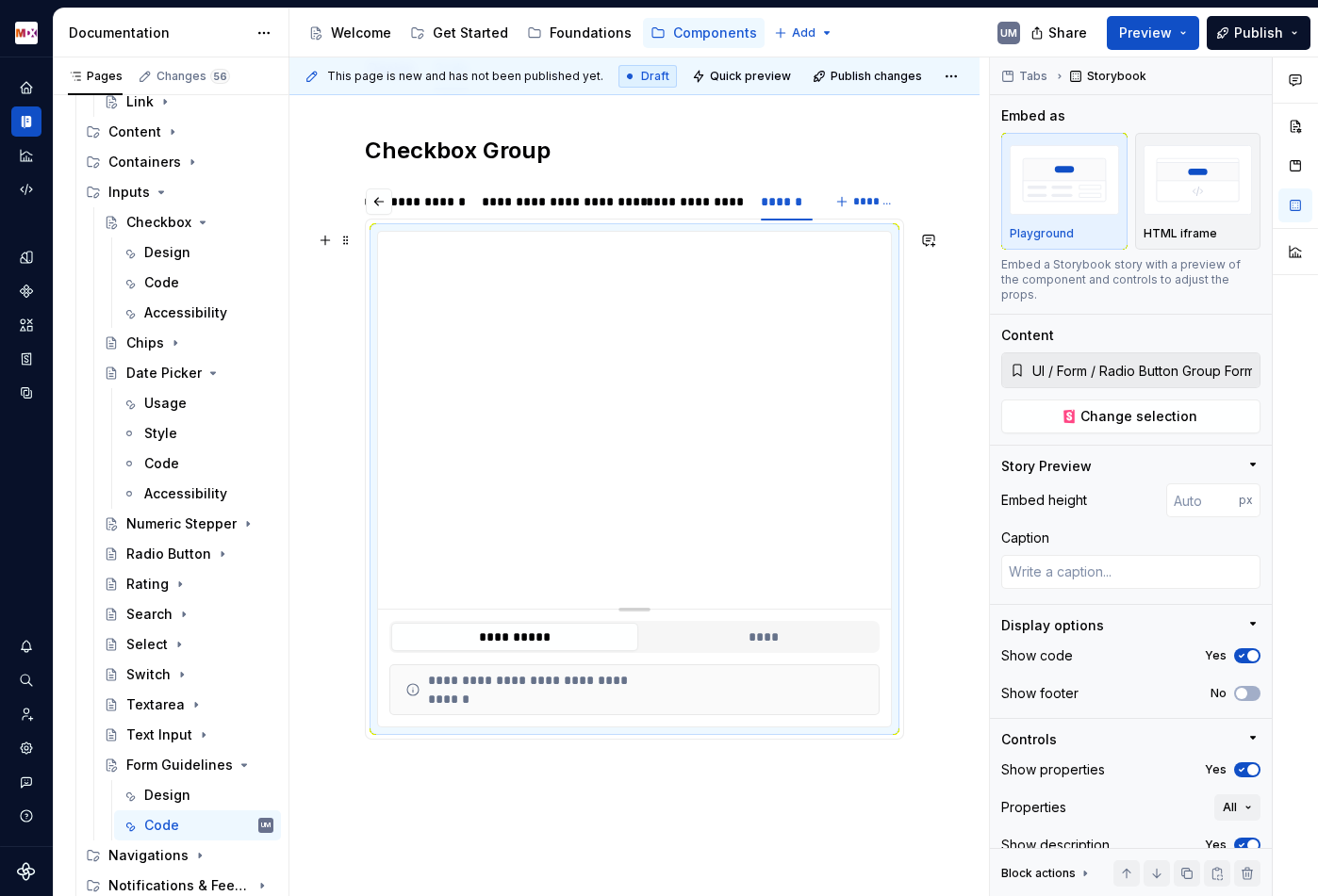
scroll to position [201, 0]
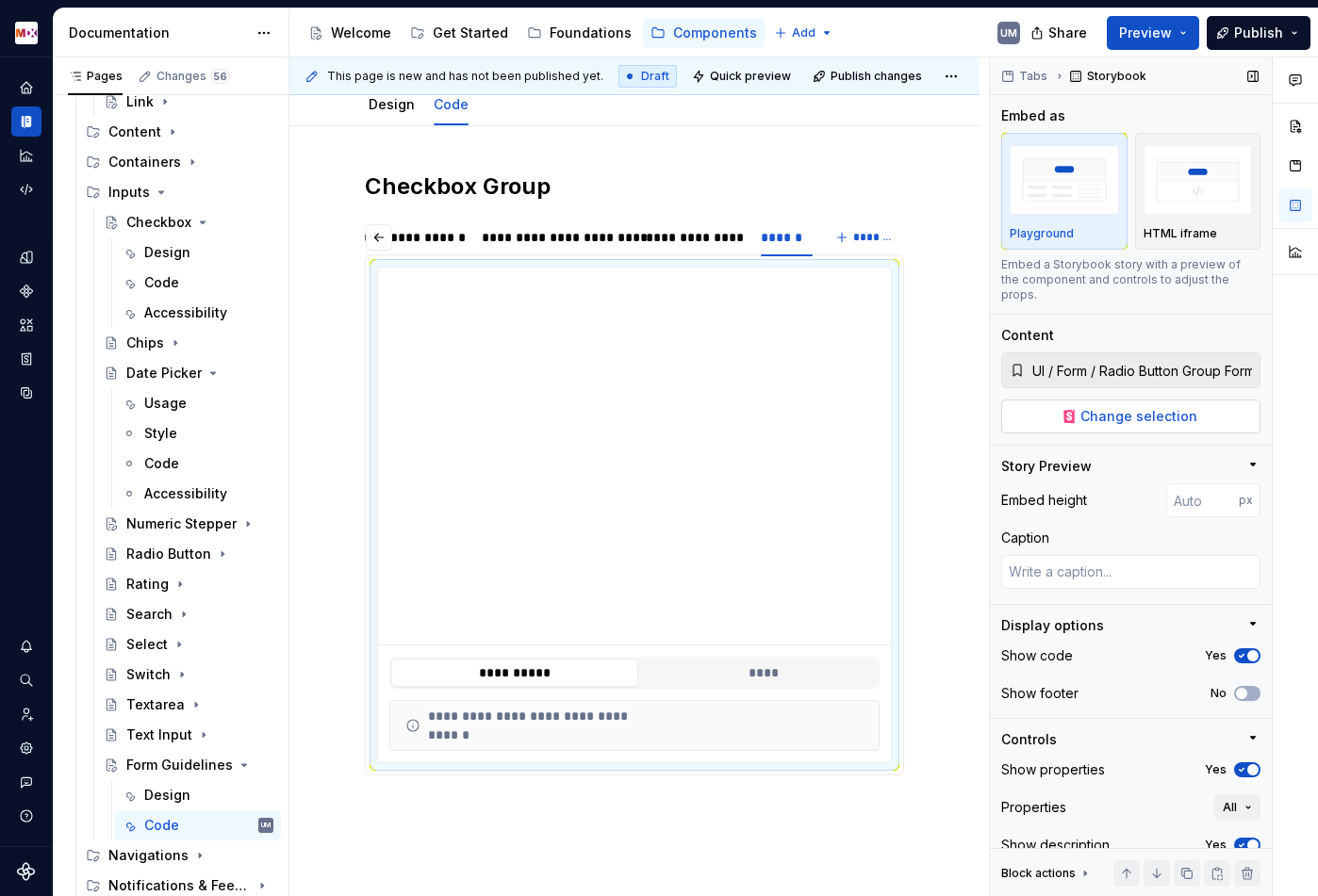
click at [1215, 399] on button "Change selection" at bounding box center [1130, 416] width 260 height 34
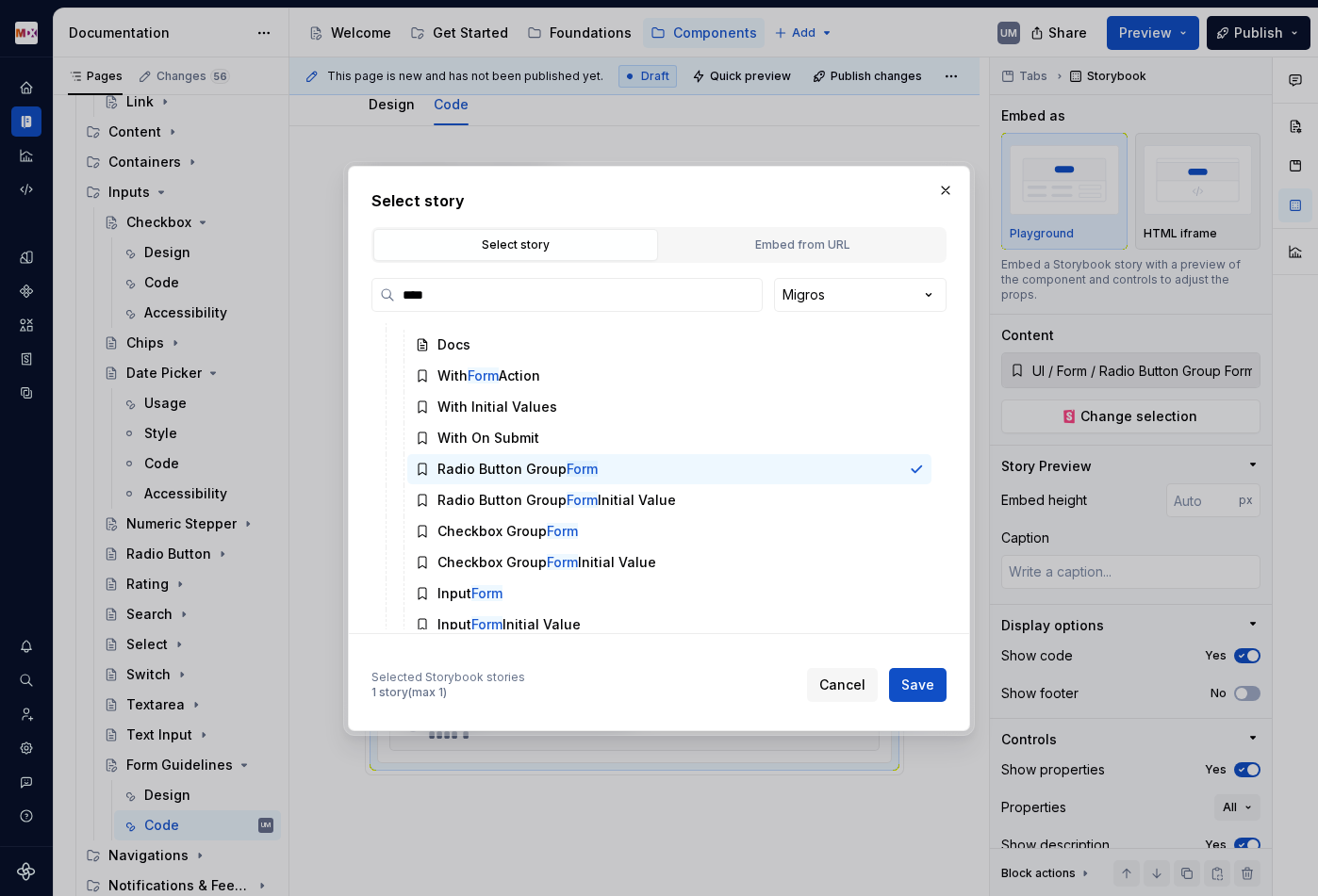
scroll to position [0, 0]
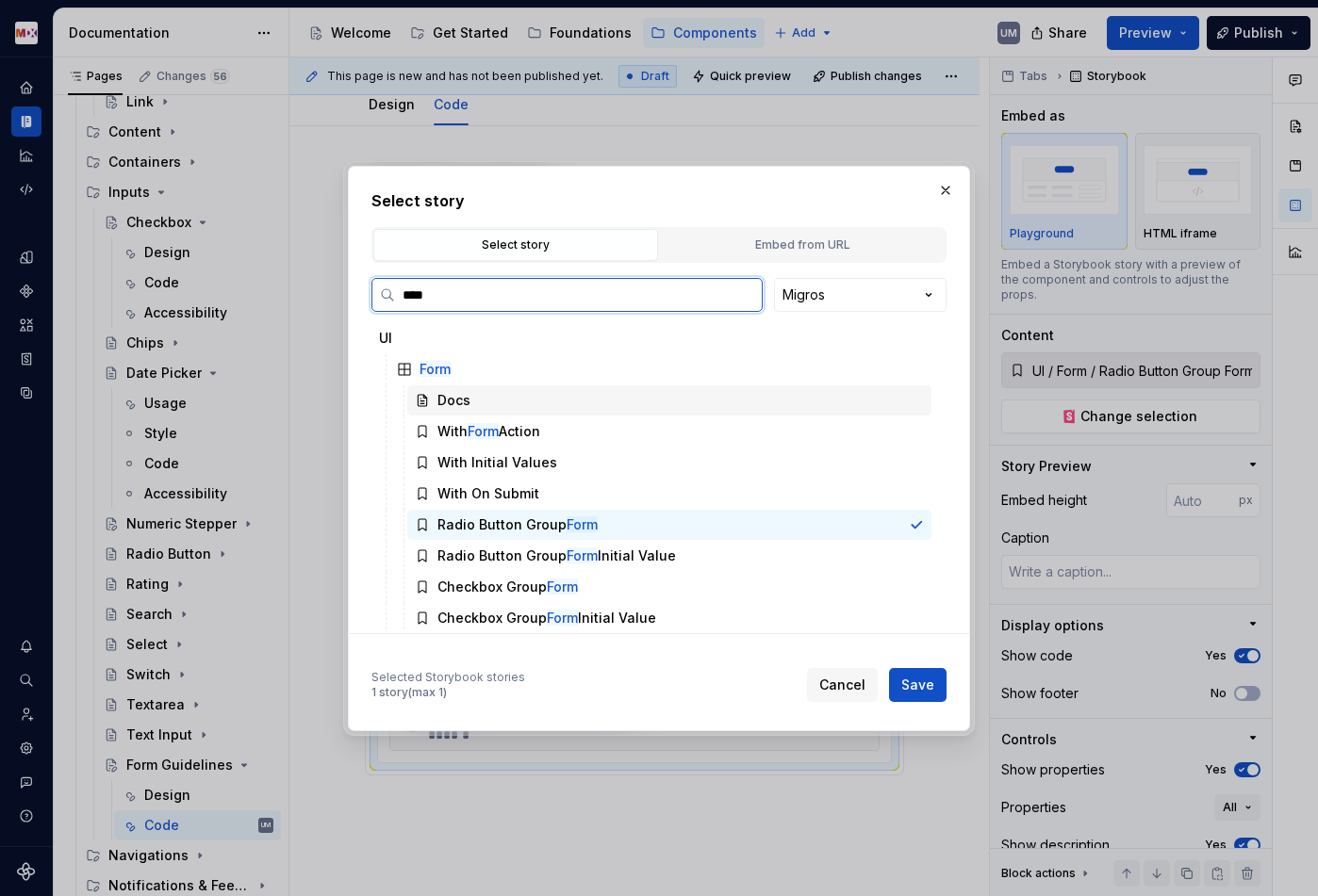
click at [457, 402] on div "Docs" at bounding box center [453, 400] width 33 height 19
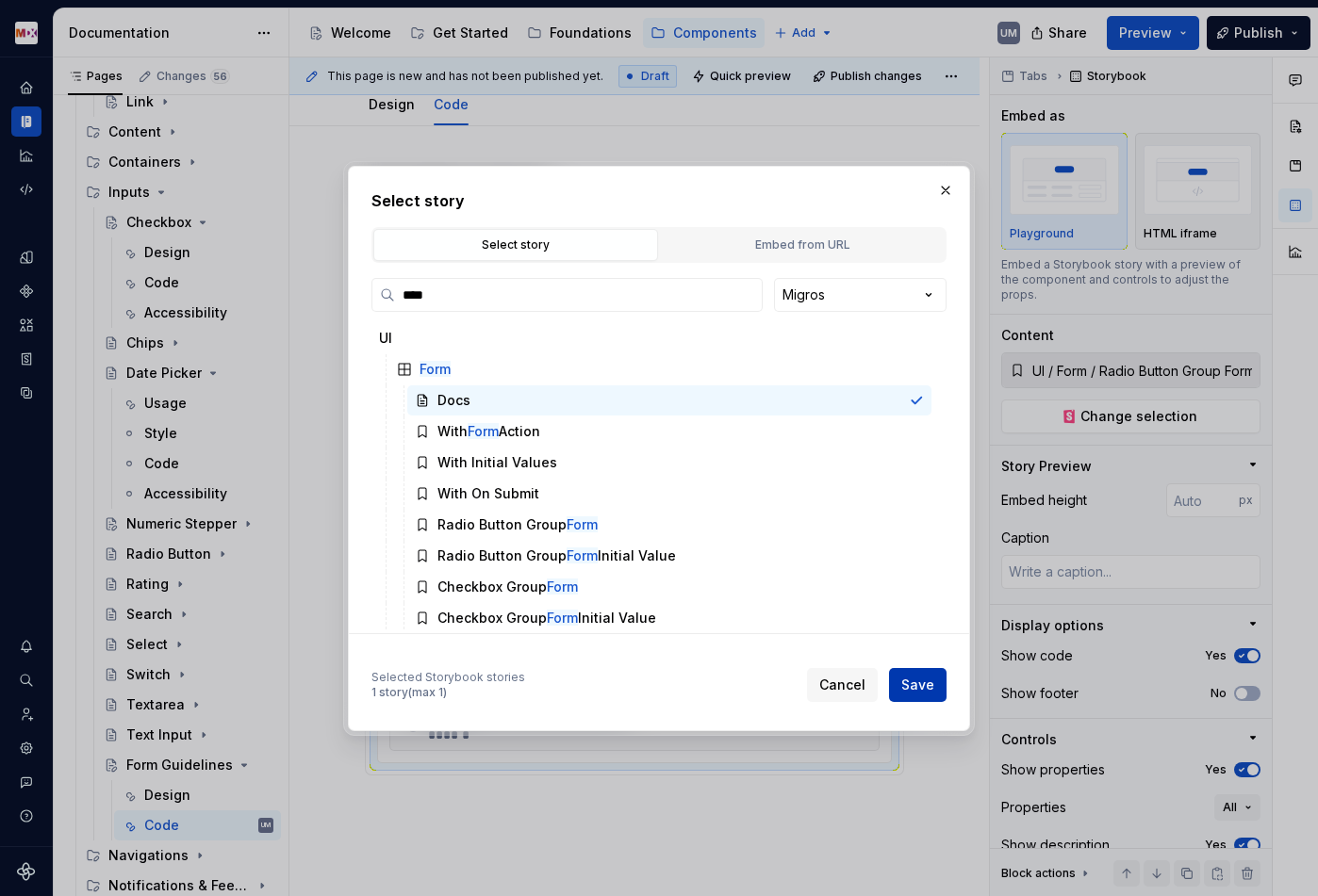
click at [905, 677] on span "Save" at bounding box center [917, 685] width 33 height 19
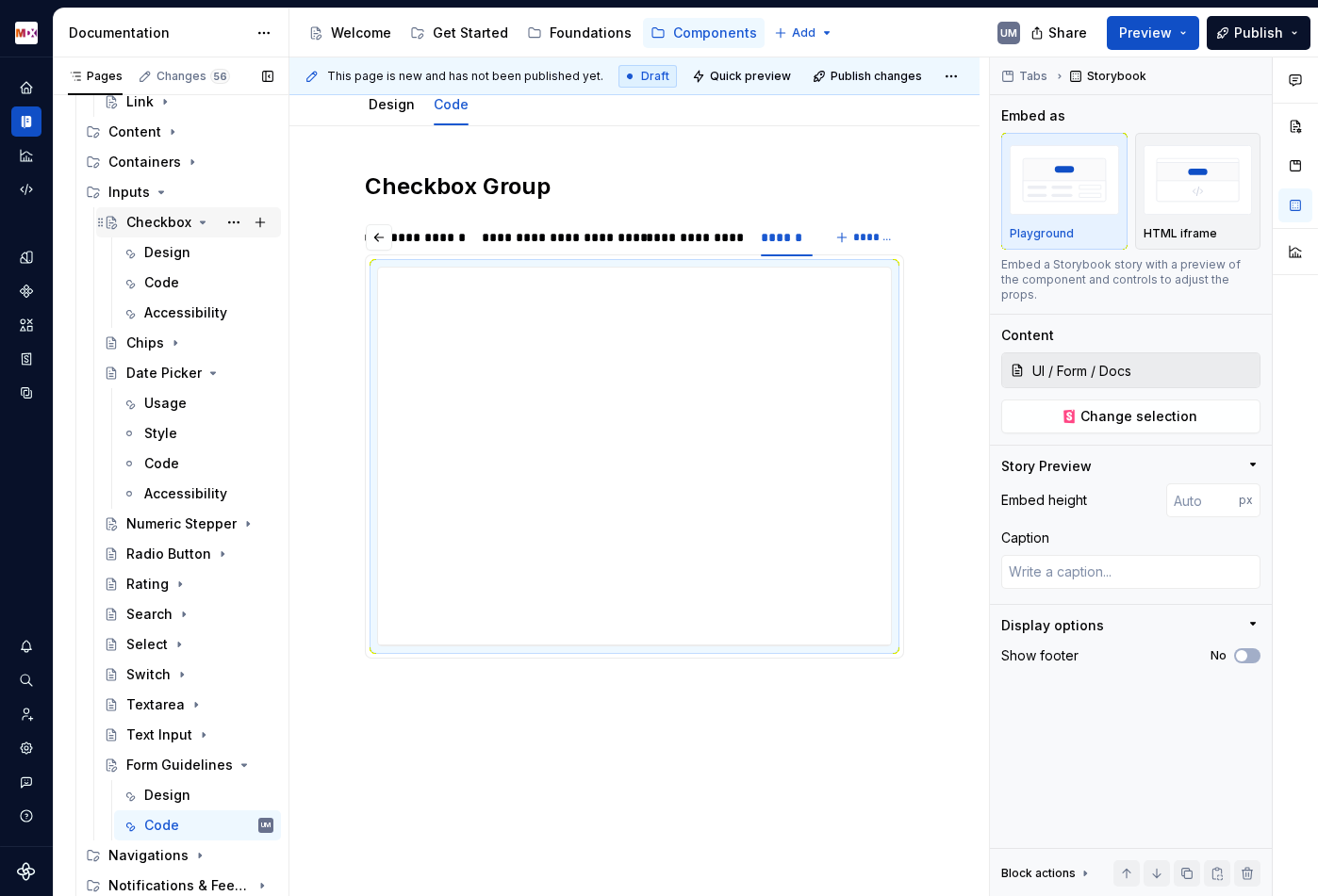
click at [158, 220] on div "Checkbox" at bounding box center [159, 223] width 65 height 19
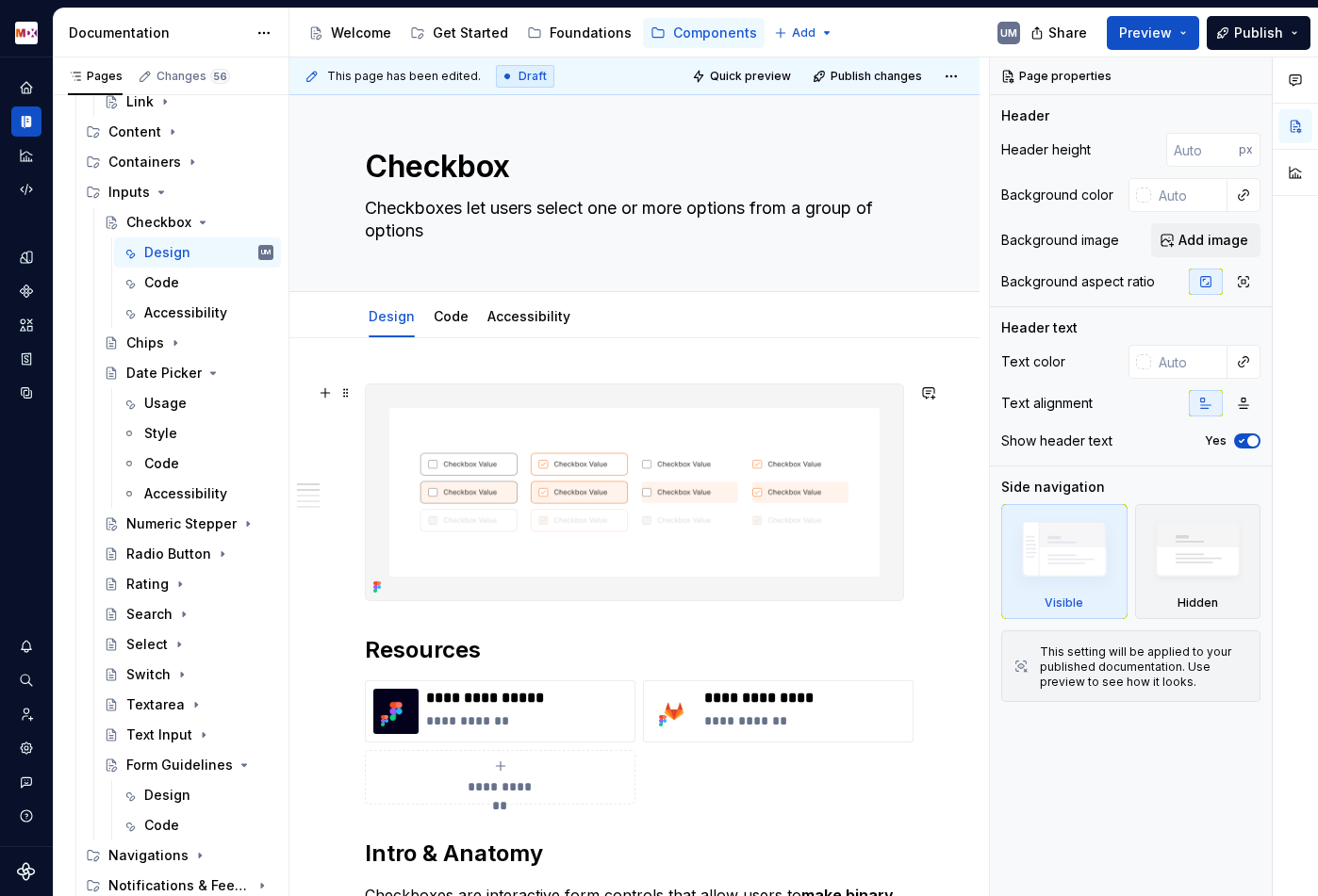
scroll to position [63, 0]
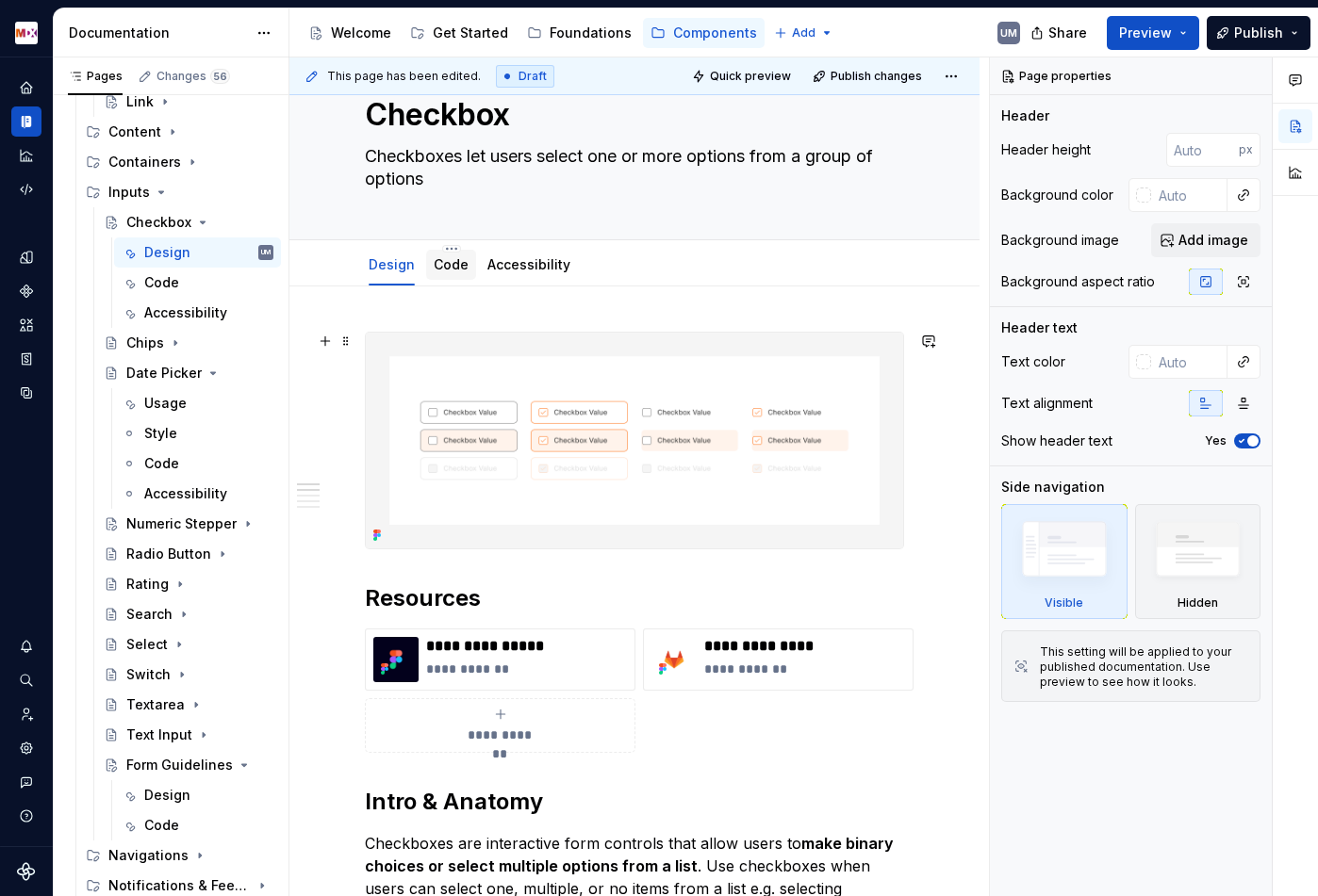
click at [450, 266] on link "Code" at bounding box center [450, 264] width 35 height 16
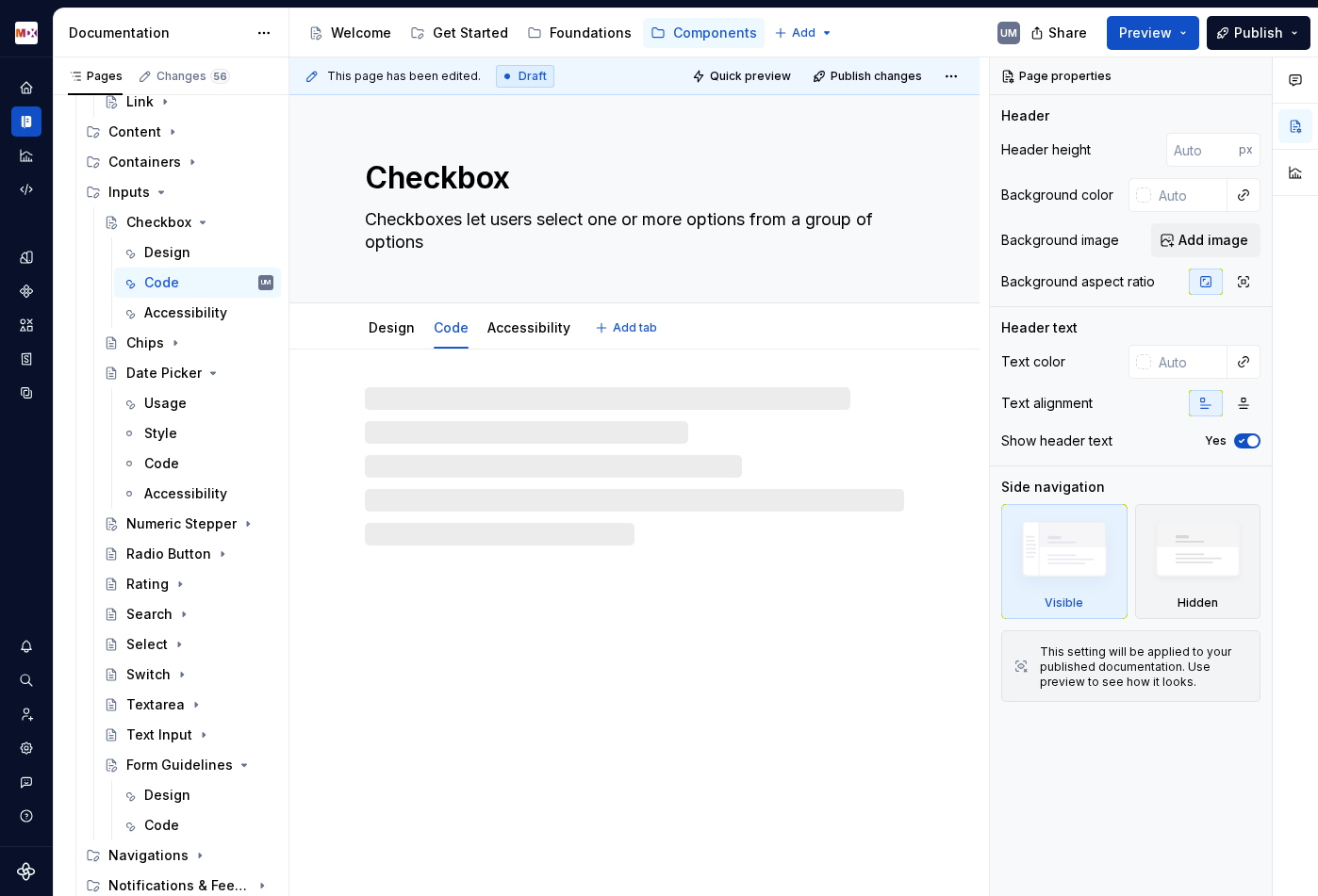
click at [447, 267] on div "Checkbox Checkboxes let users select one or more options from a group of options" at bounding box center [634, 199] width 539 height 208
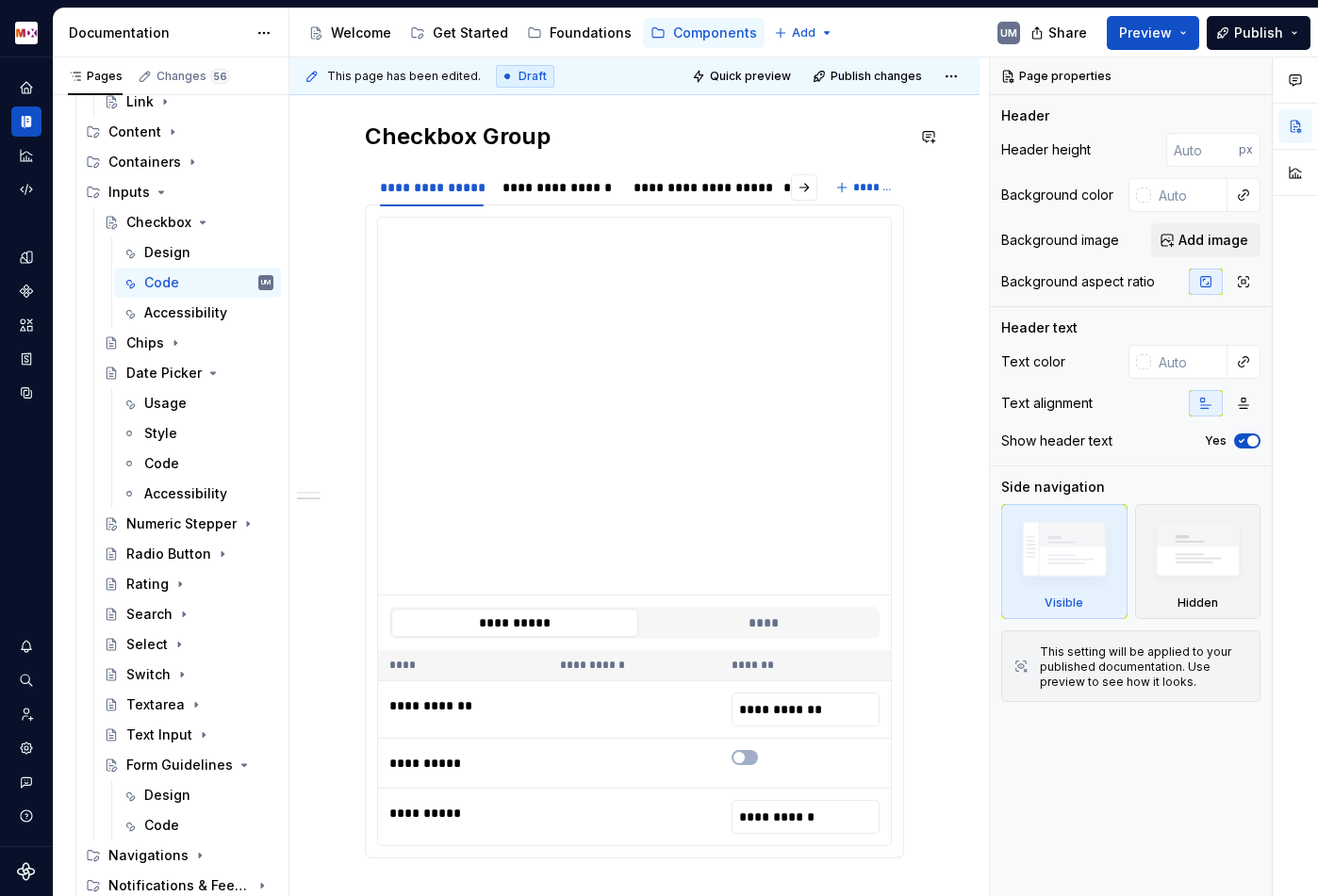
scroll to position [1519, 0]
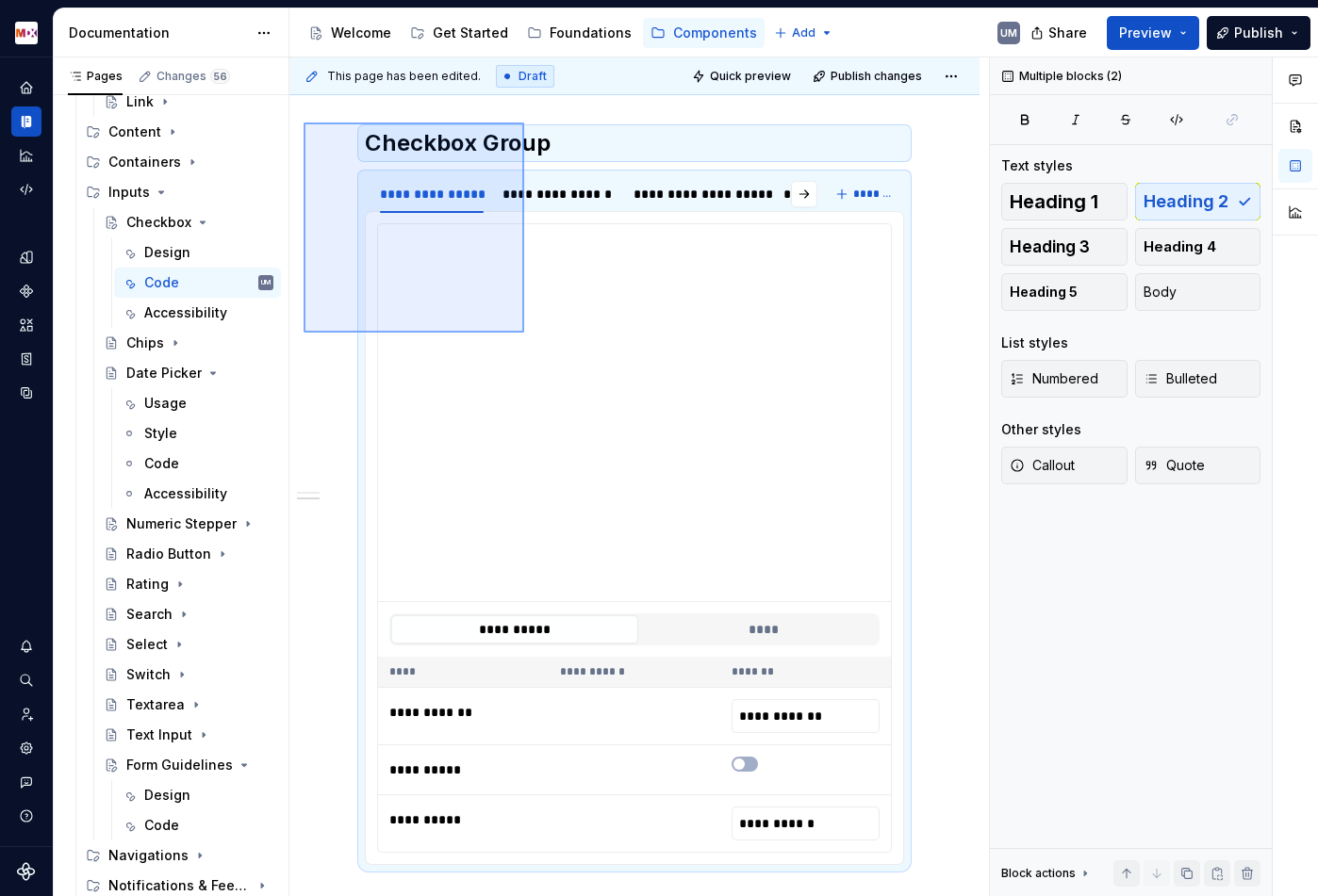
drag, startPoint x: 303, startPoint y: 116, endPoint x: 524, endPoint y: 333, distance: 309.7
click at [524, 333] on div "**********" at bounding box center [638, 477] width 700 height 839
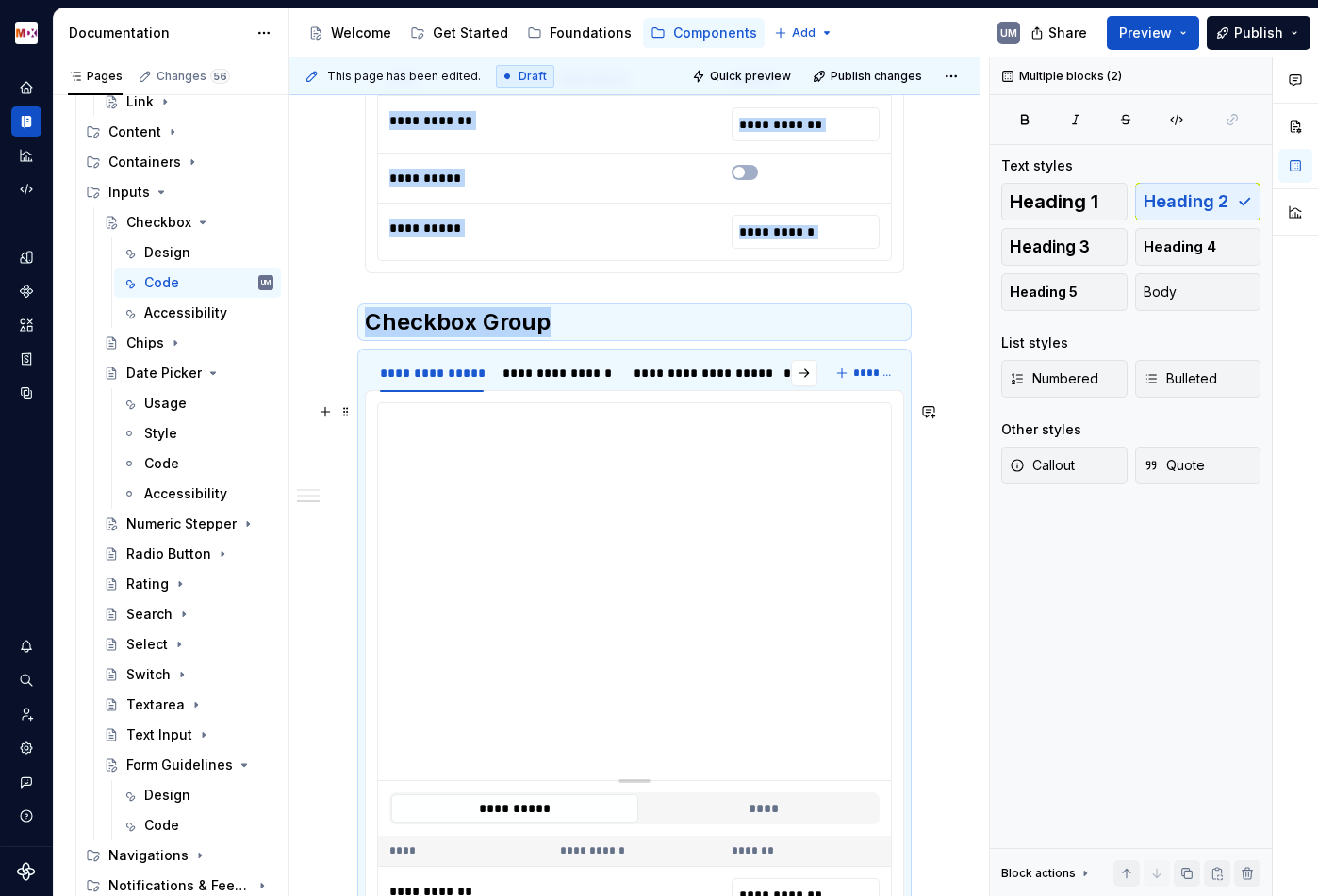
scroll to position [2158, 0]
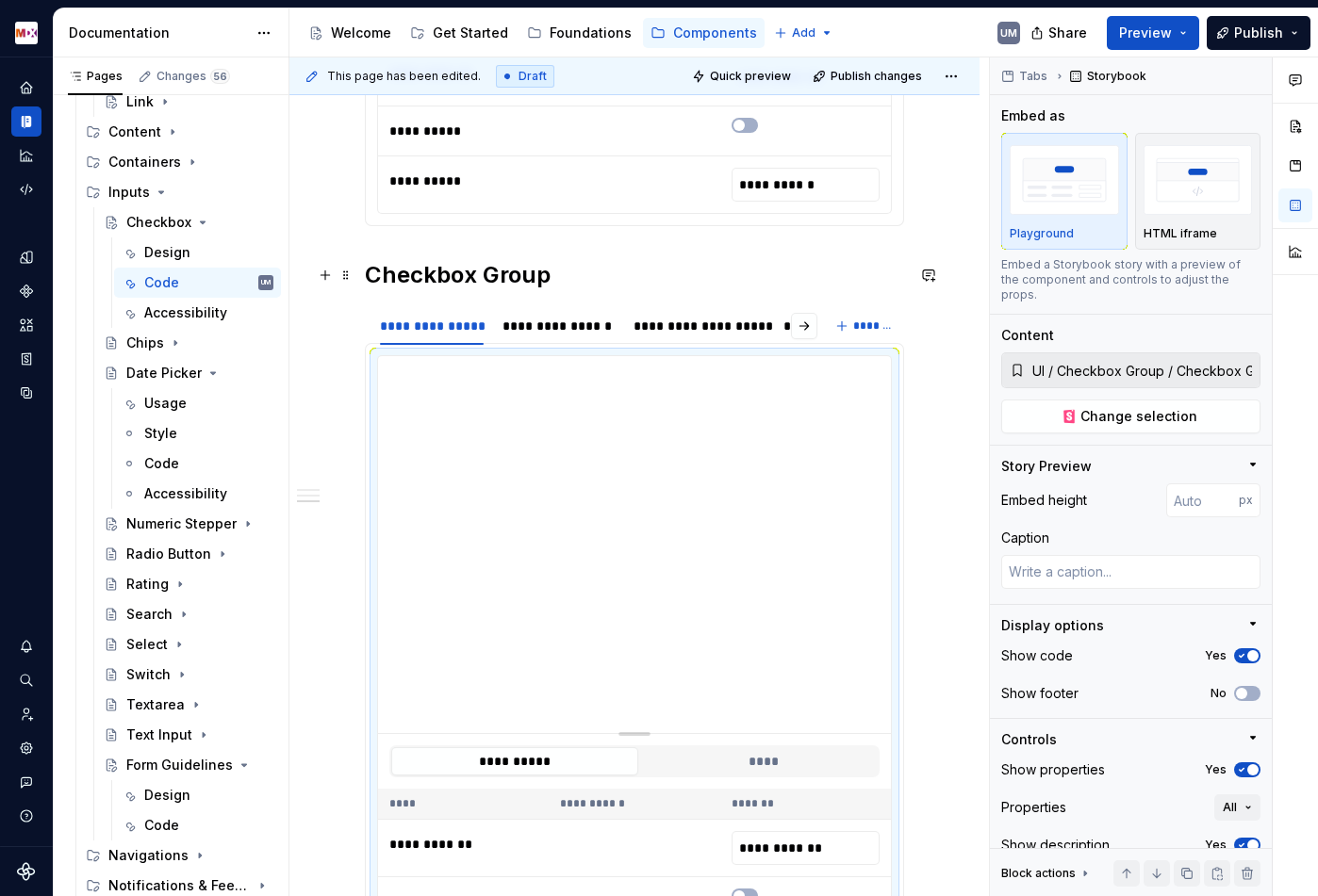
click at [496, 269] on h2 "Checkbox Group" at bounding box center [634, 276] width 539 height 30
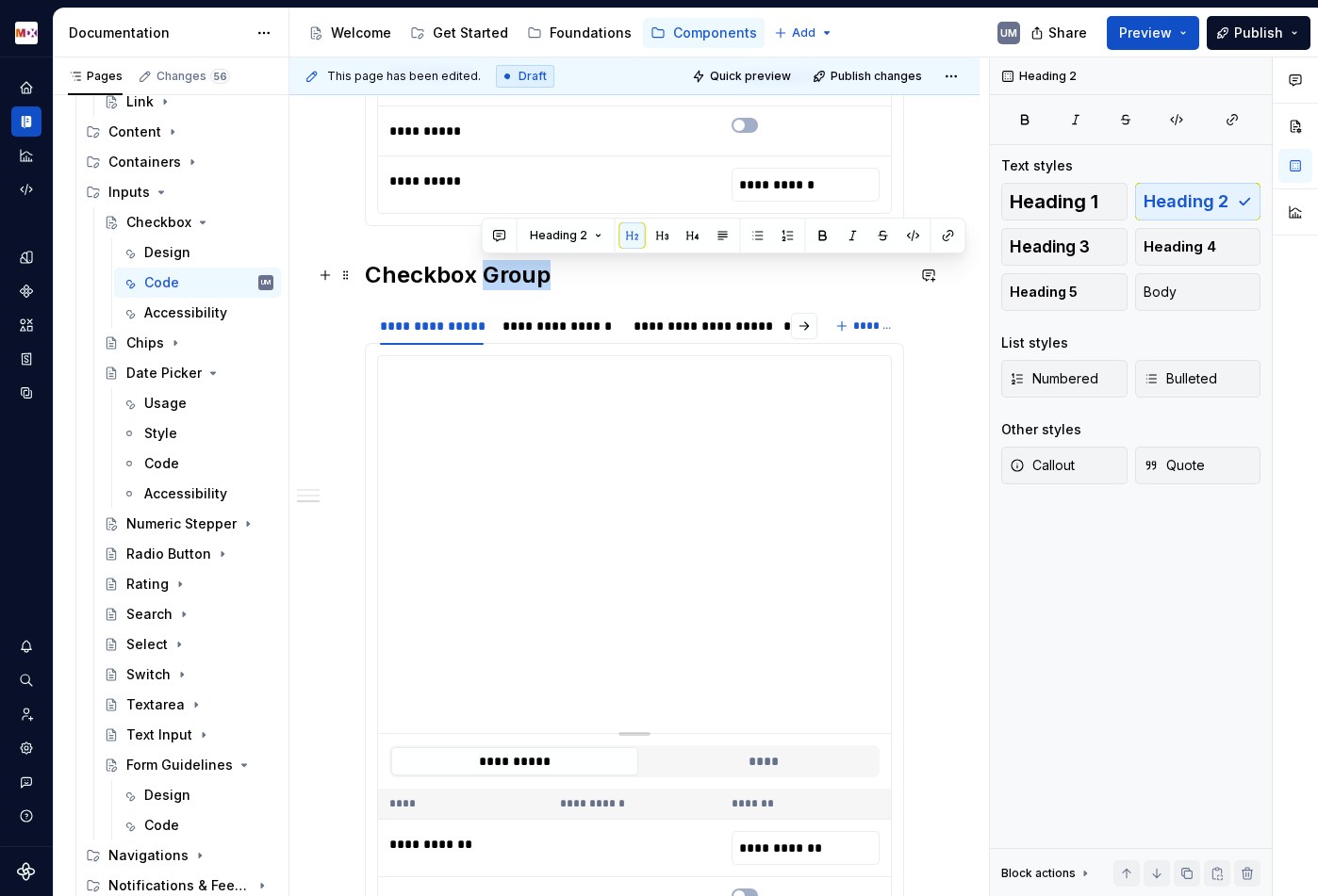
click at [496, 269] on h2 "Checkbox Group" at bounding box center [634, 276] width 539 height 30
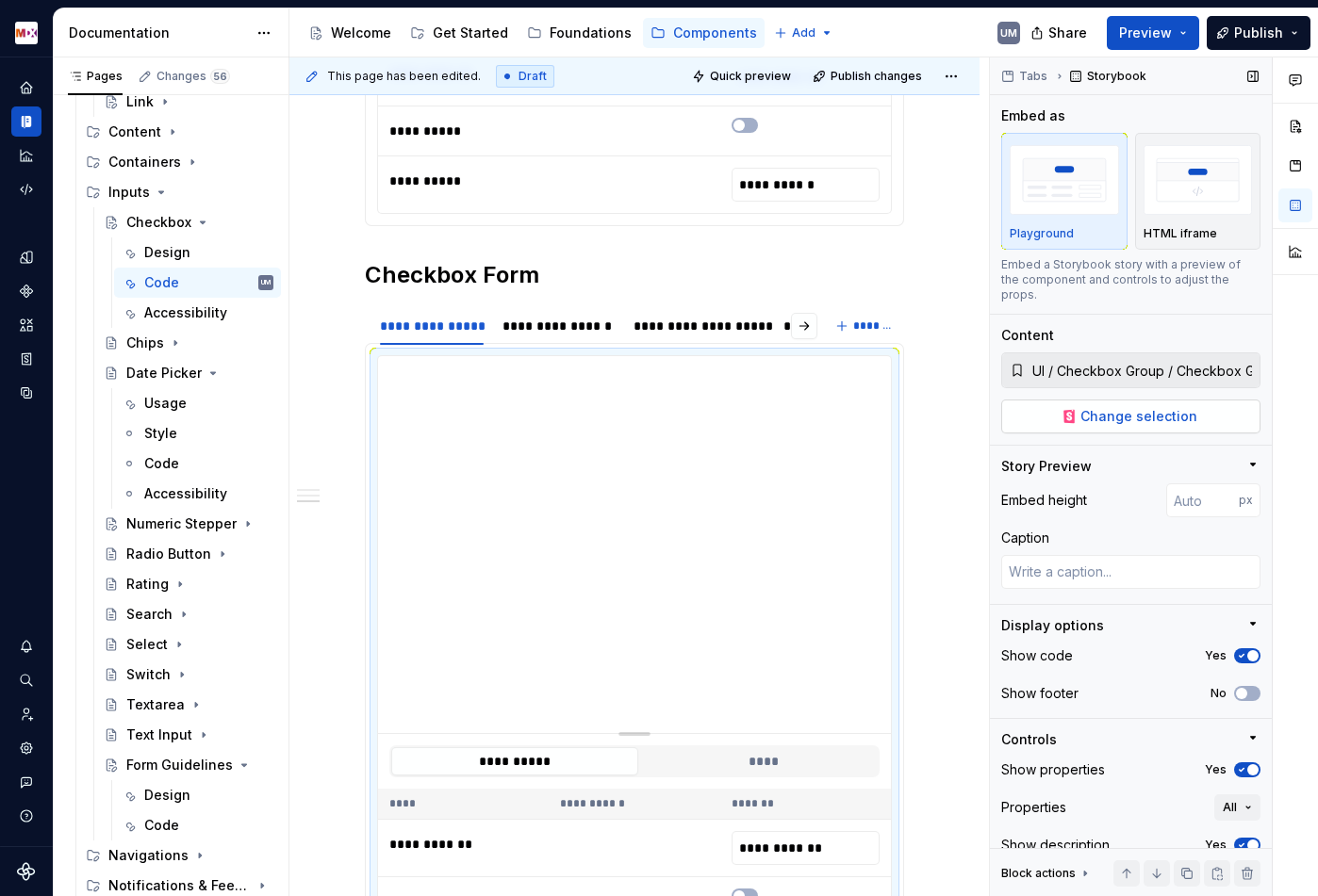
click at [1126, 407] on span "Change selection" at bounding box center [1139, 416] width 117 height 19
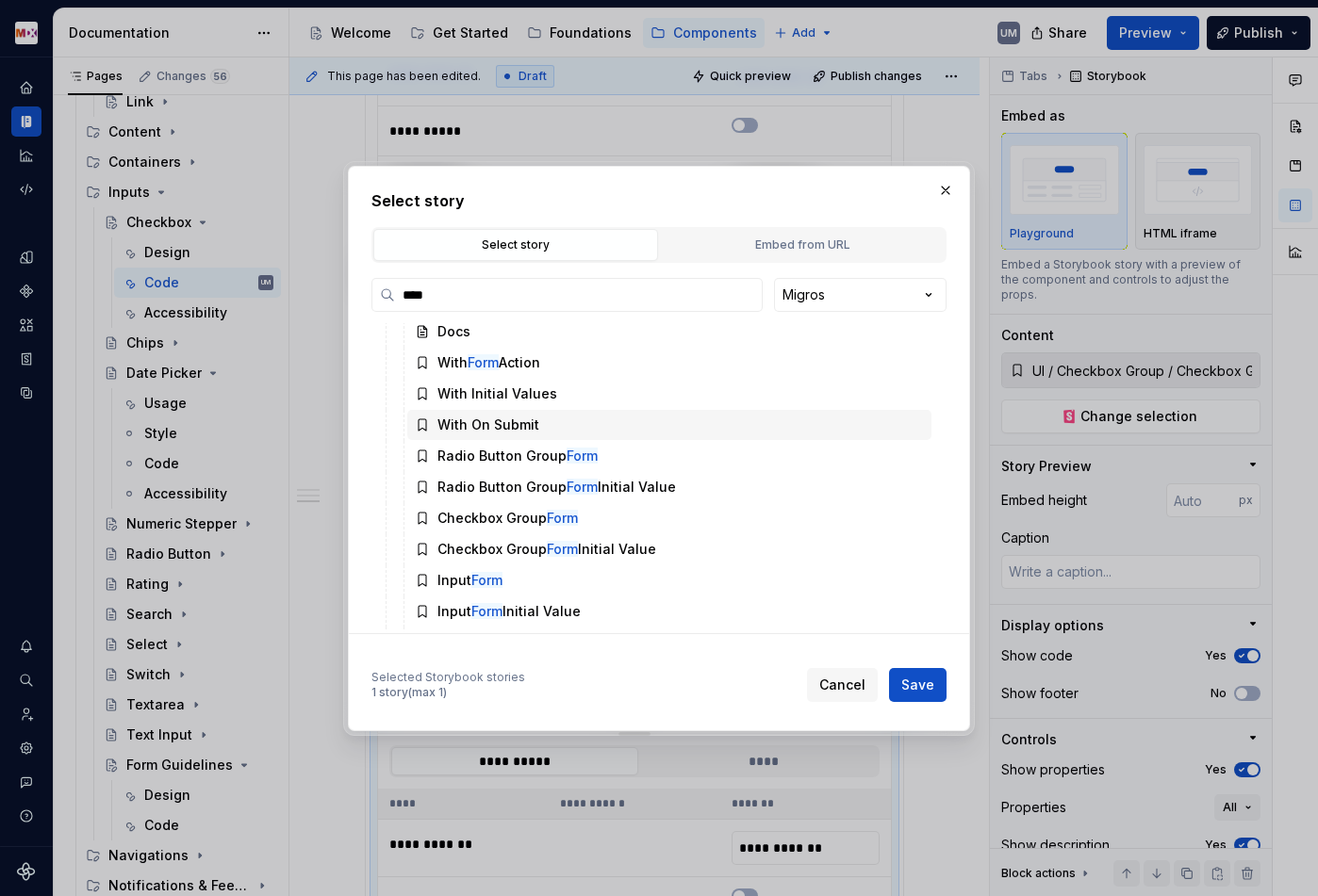
scroll to position [80, 0]
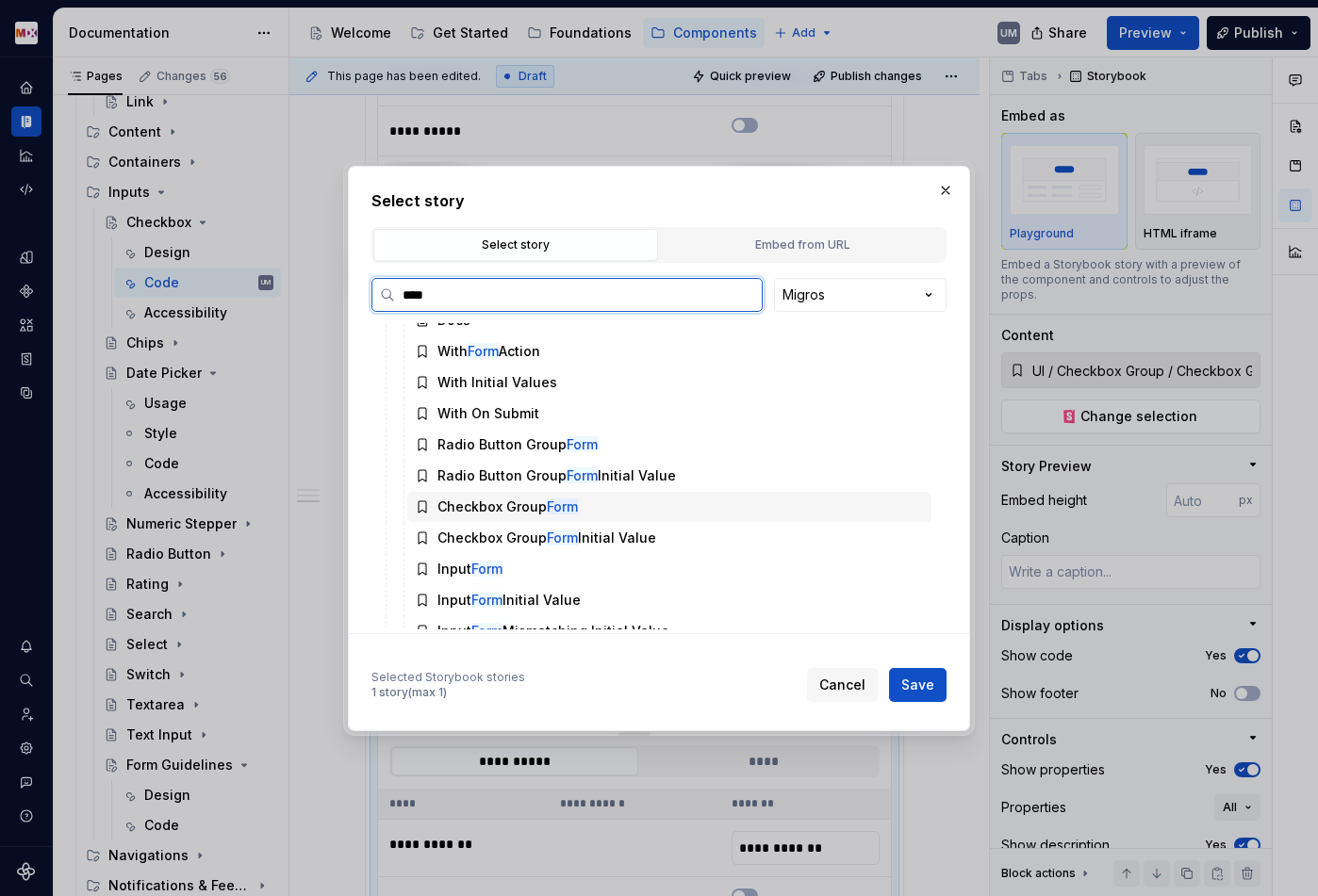
click at [554, 501] on mark "Form" at bounding box center [562, 506] width 31 height 16
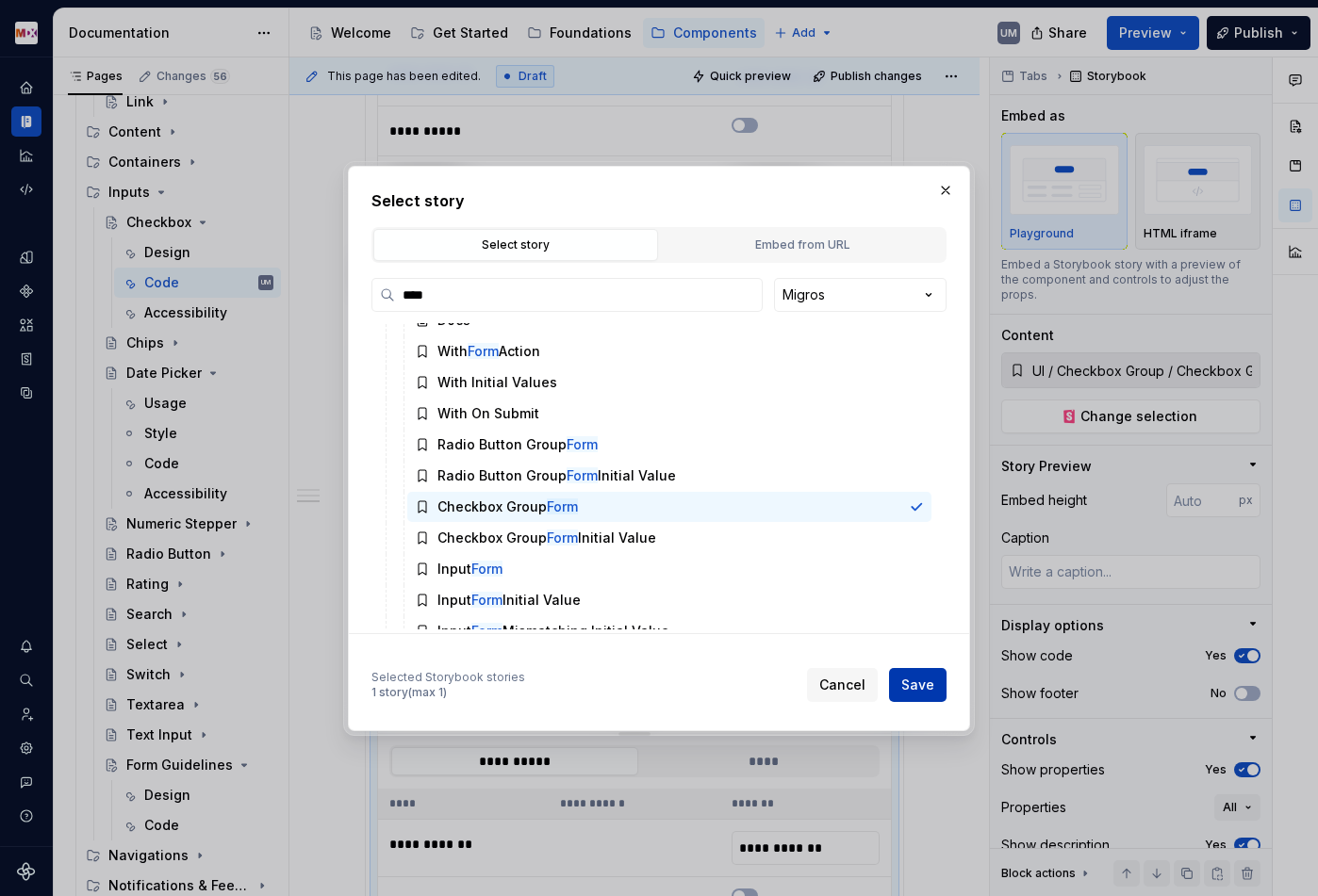
click at [929, 691] on span "Save" at bounding box center [917, 685] width 33 height 19
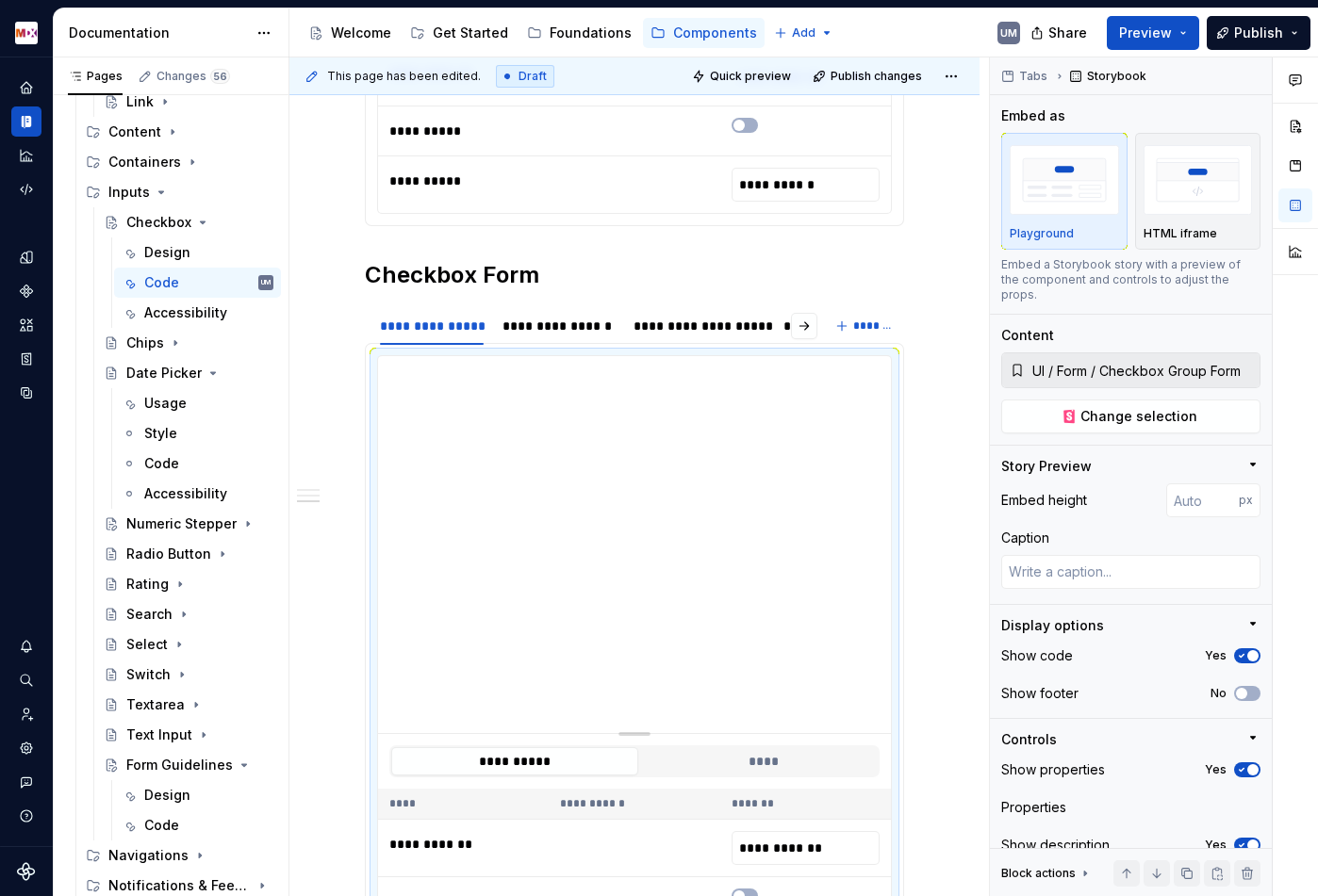
scroll to position [2246, 0]
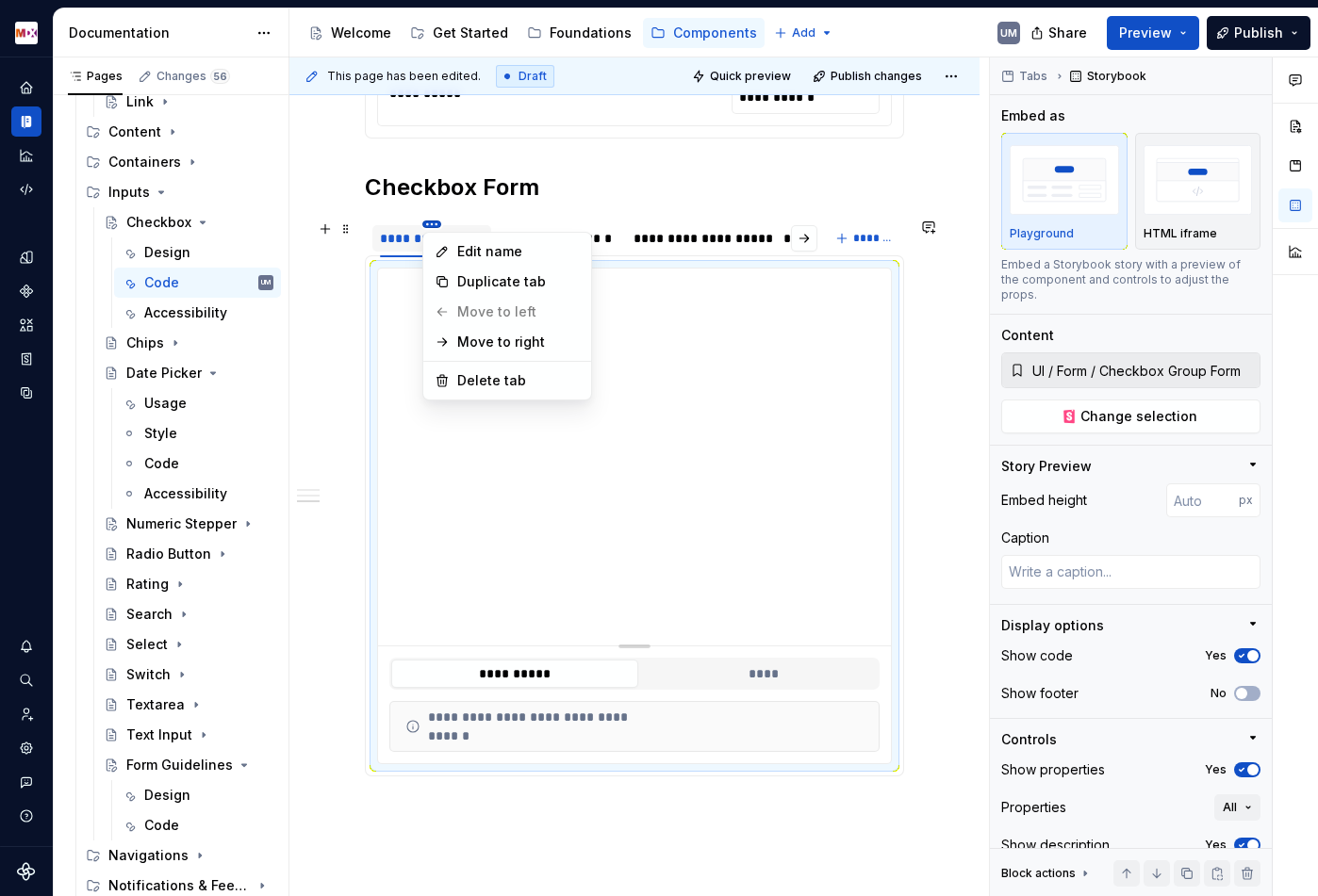
click at [430, 224] on html "MDX UM Dataset Migros Documentation Accessibility guide for tree Page tree. Nav…" at bounding box center [659, 448] width 1318 height 896
click at [464, 253] on div "Edit name" at bounding box center [518, 252] width 123 height 19
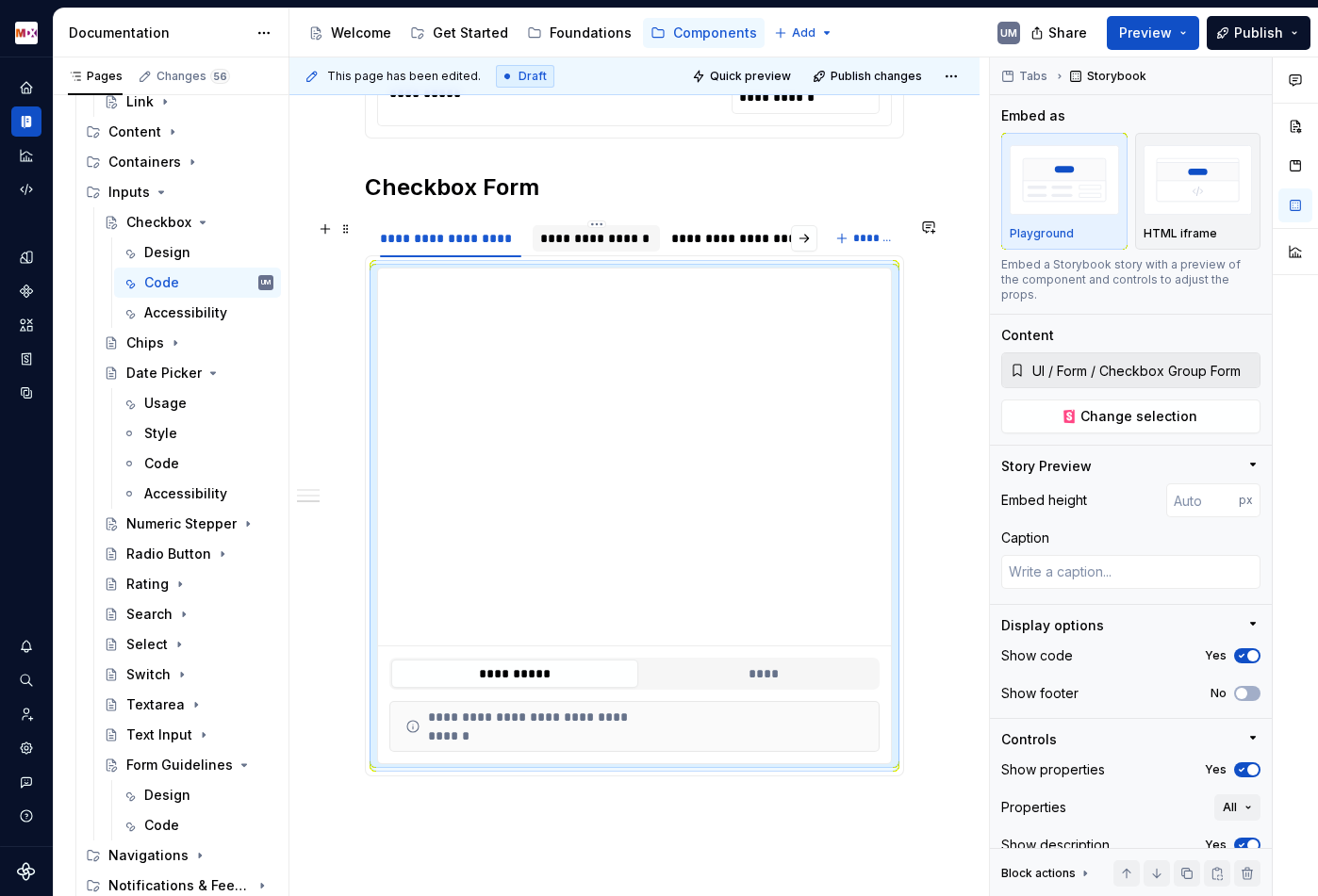
click at [579, 229] on div "**********" at bounding box center [596, 239] width 112 height 19
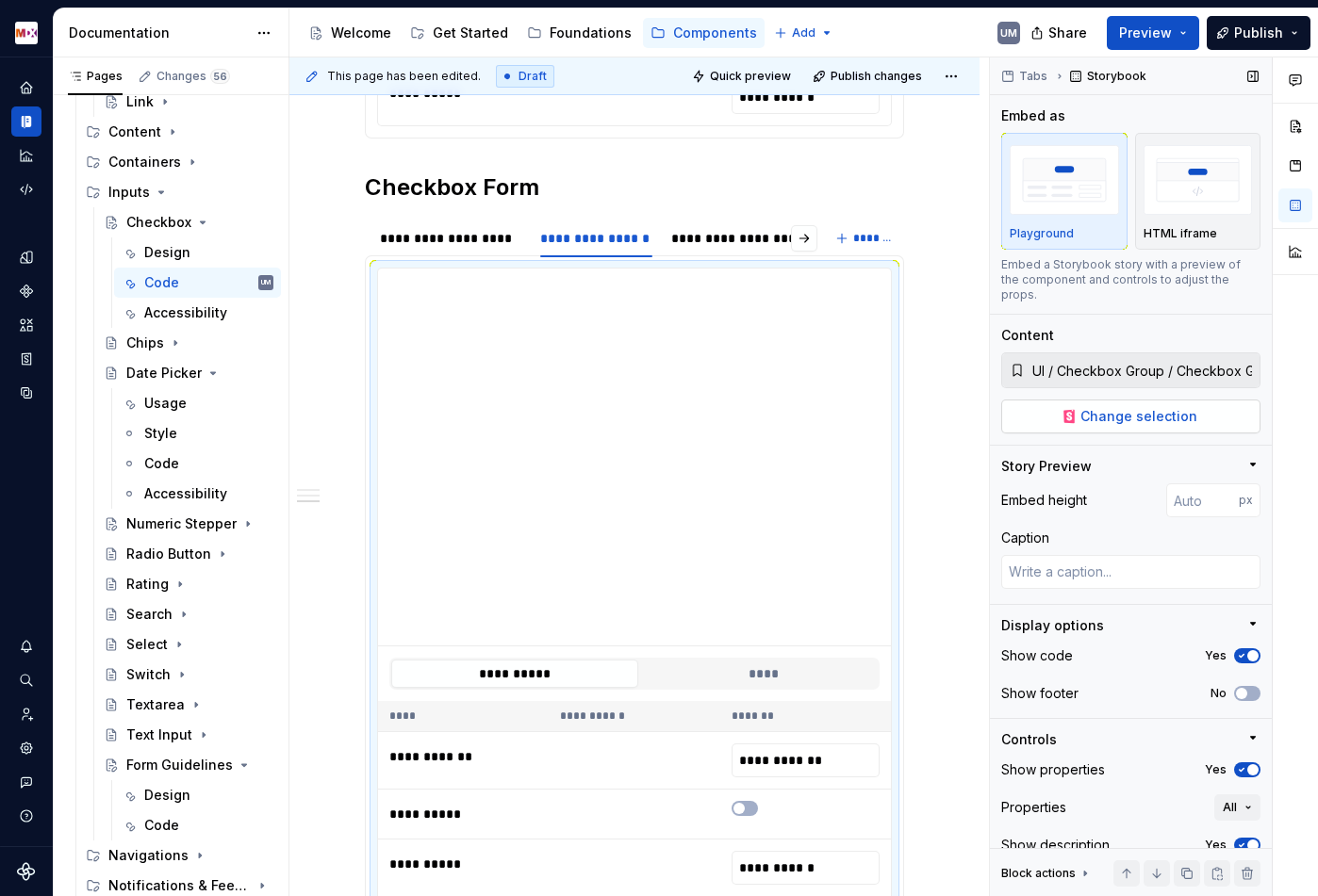
click at [1124, 407] on span "Change selection" at bounding box center [1139, 416] width 117 height 19
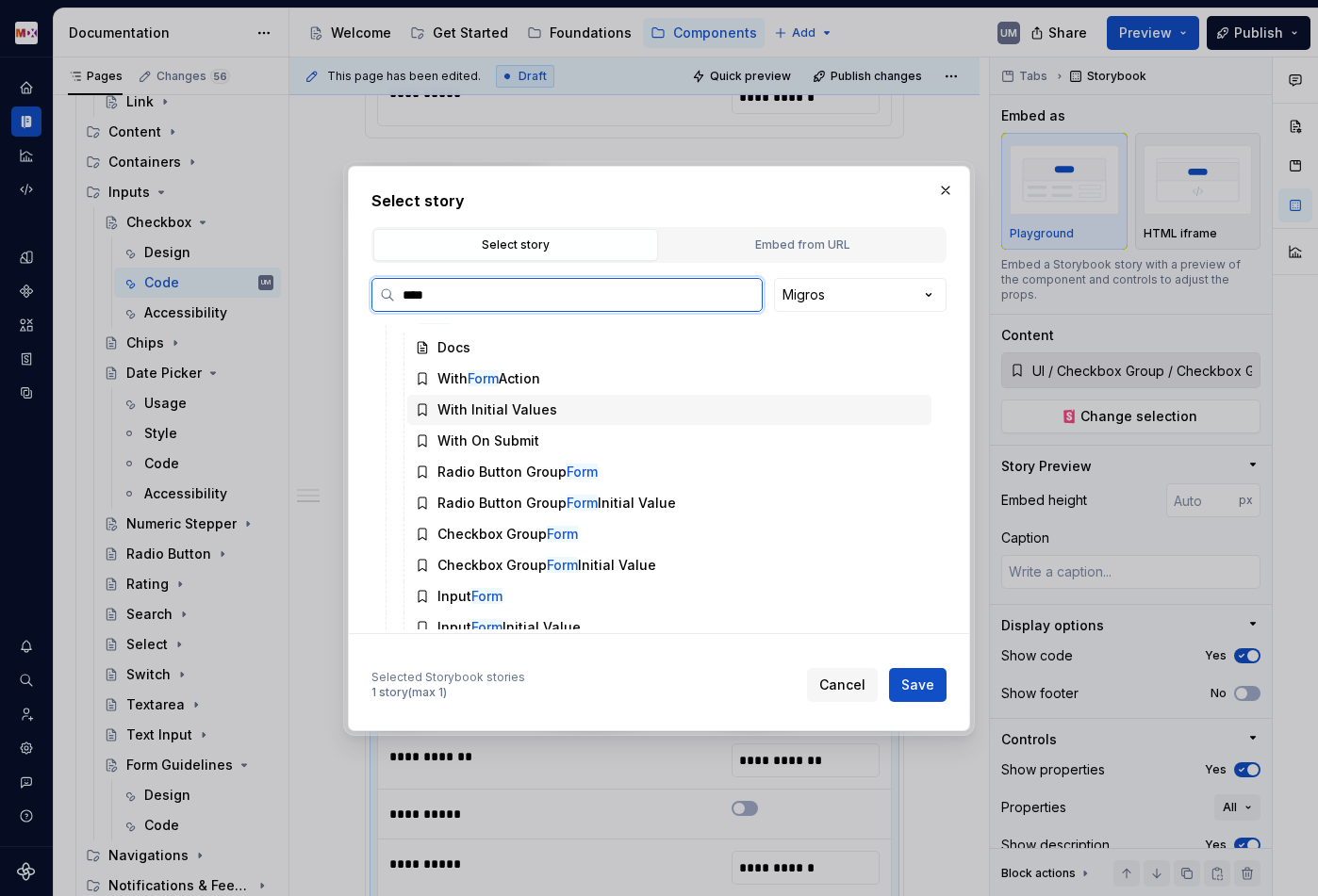
scroll to position [58, 0]
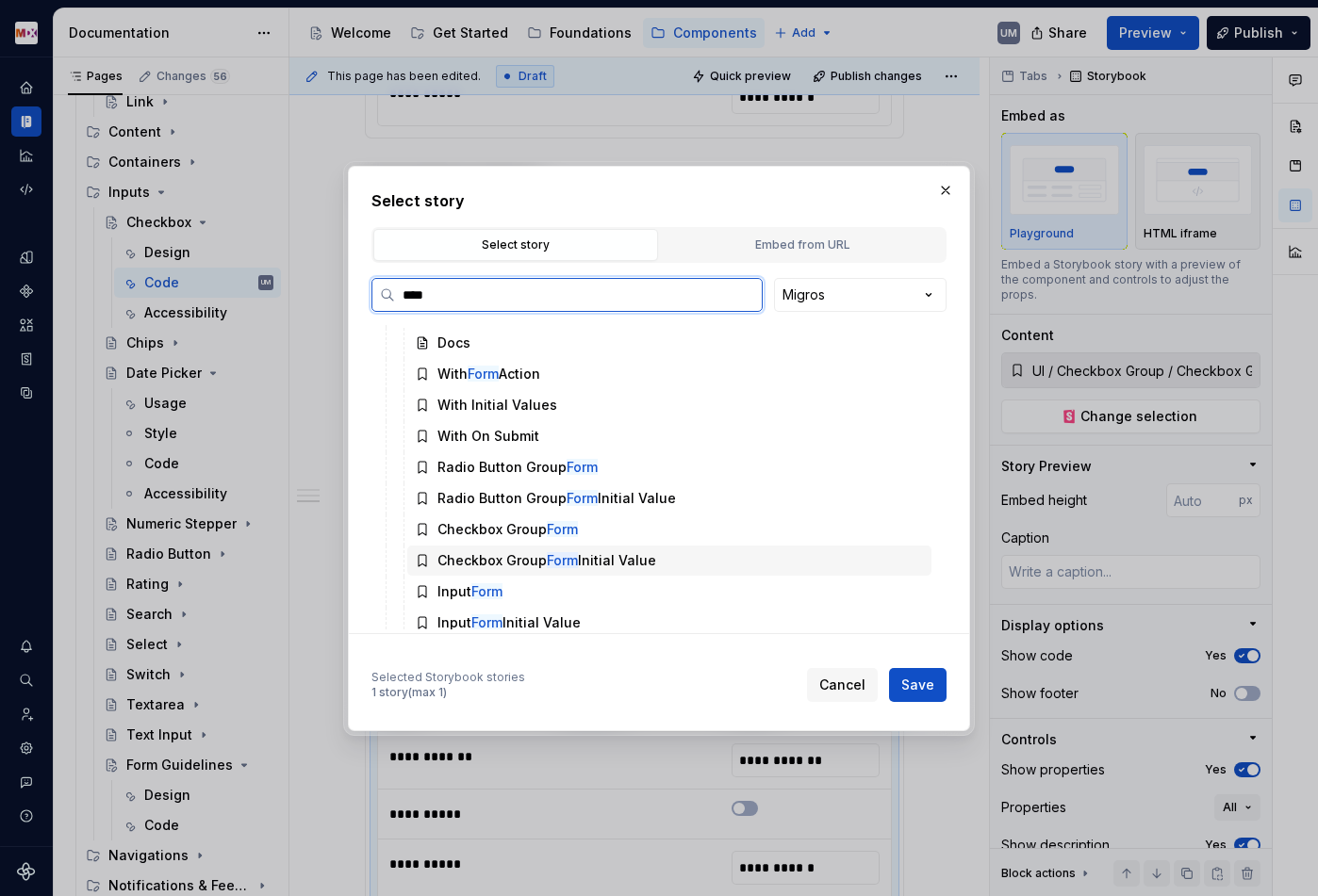
click at [620, 558] on div "Checkbox Group Form Initial Value" at bounding box center [547, 561] width 219 height 19
drag, startPoint x: 652, startPoint y: 561, endPoint x: 439, endPoint y: 557, distance: 213.0
click at [437, 557] on div "Checkbox Group Form Initial Value" at bounding box center [547, 561] width 219 height 19
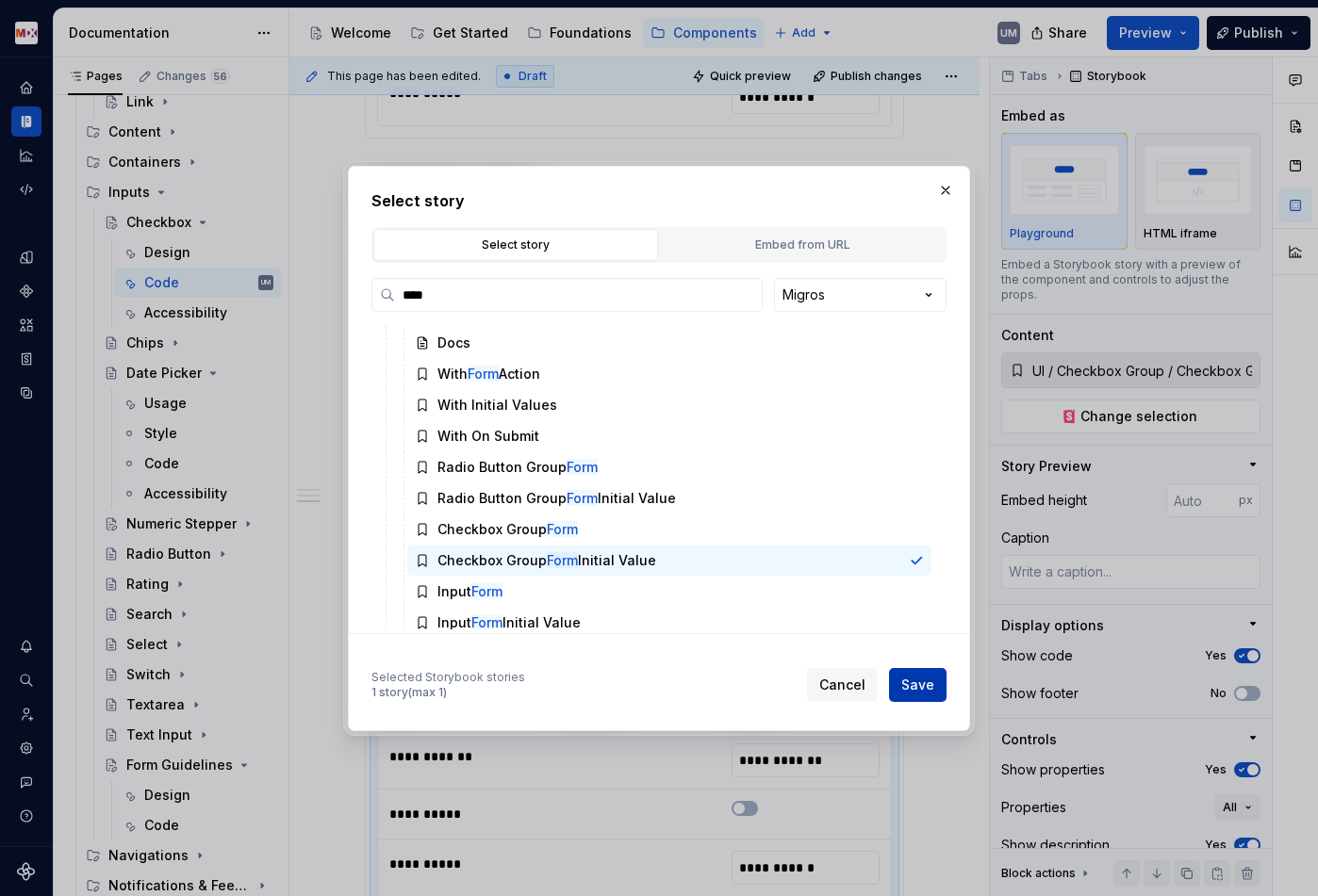
click at [914, 683] on span "Save" at bounding box center [917, 685] width 33 height 19
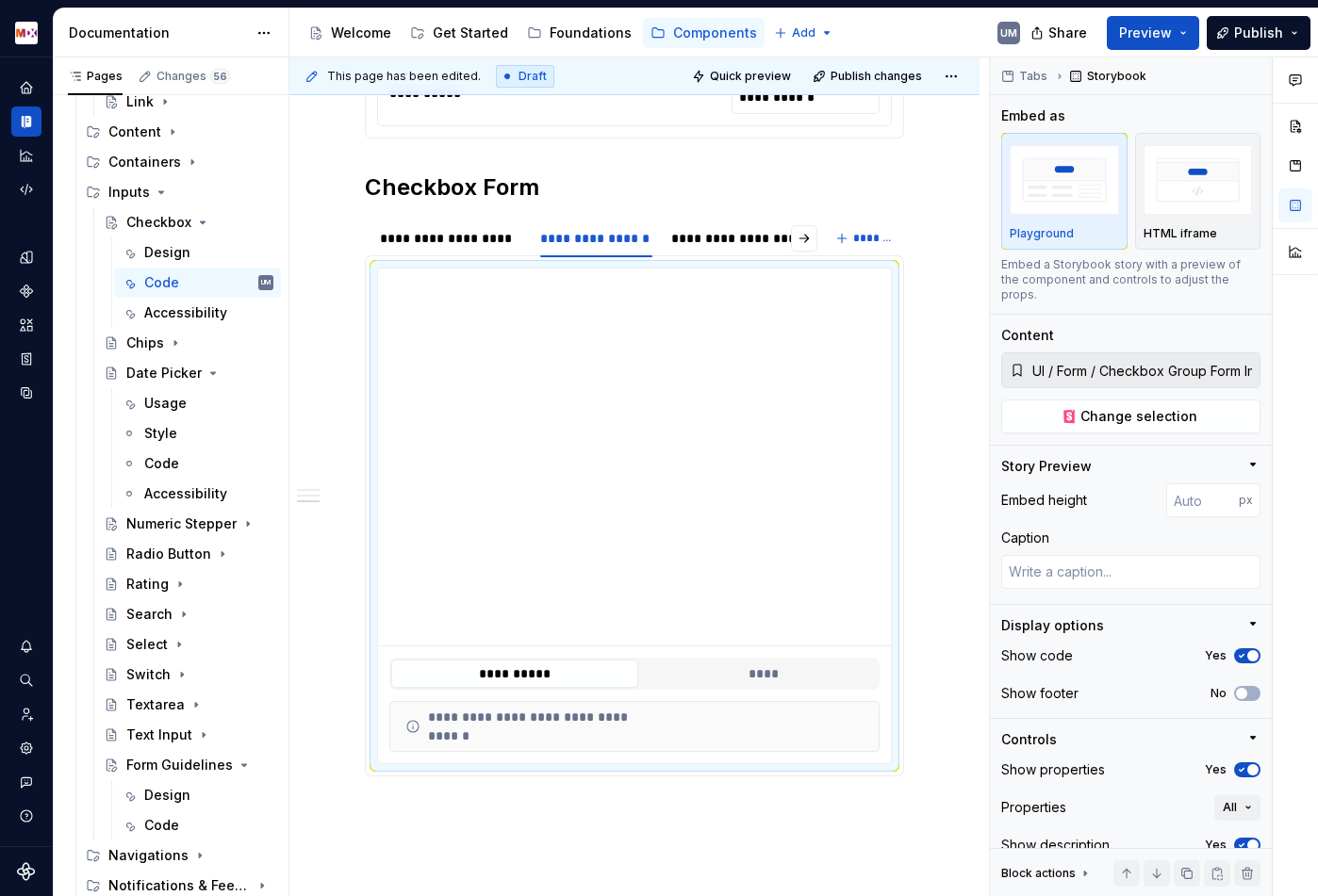
scroll to position [2304, 0]
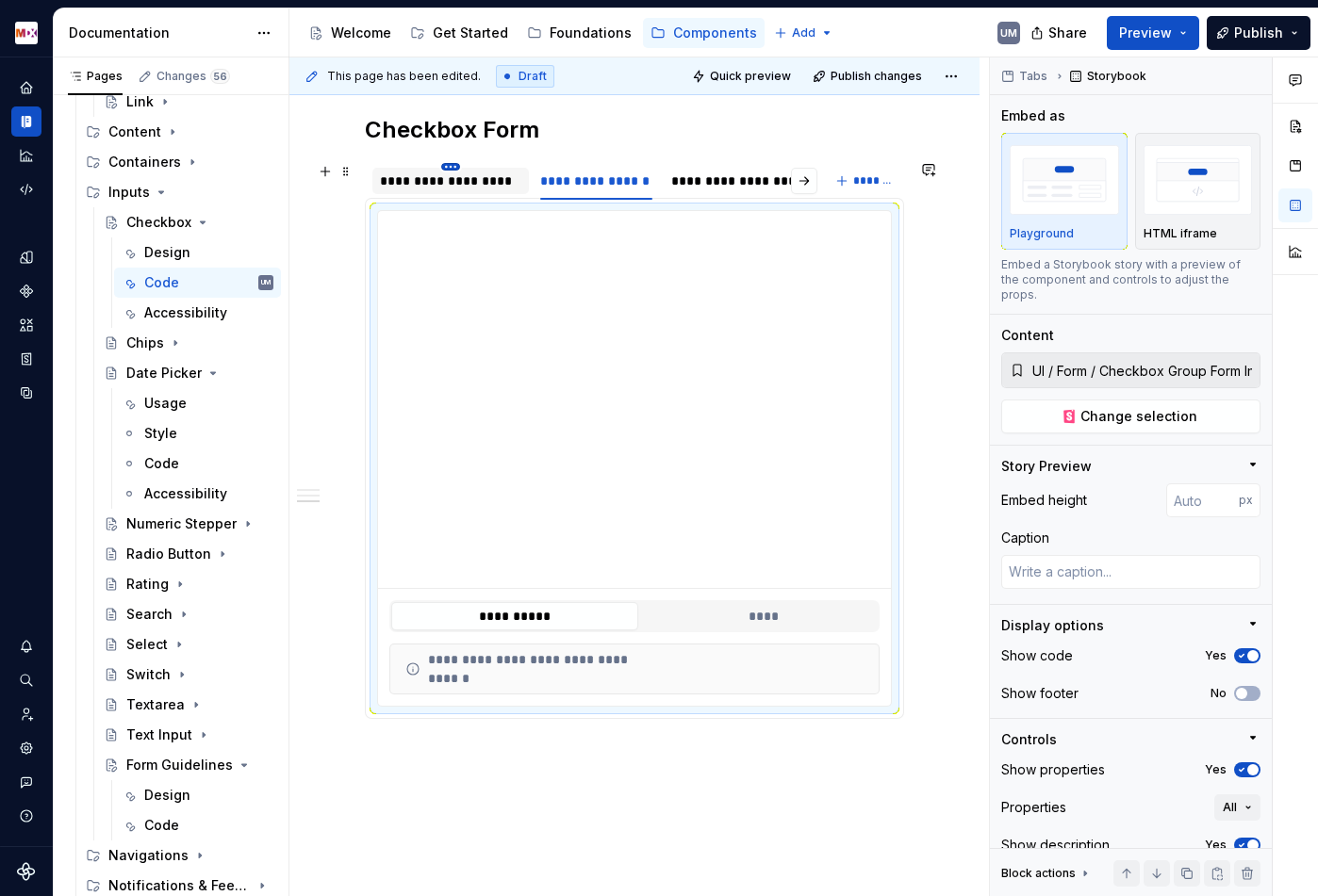
click at [454, 165] on html "MDX UM Dataset Migros Documentation Accessibility guide for tree Page tree. Nav…" at bounding box center [659, 448] width 1318 height 896
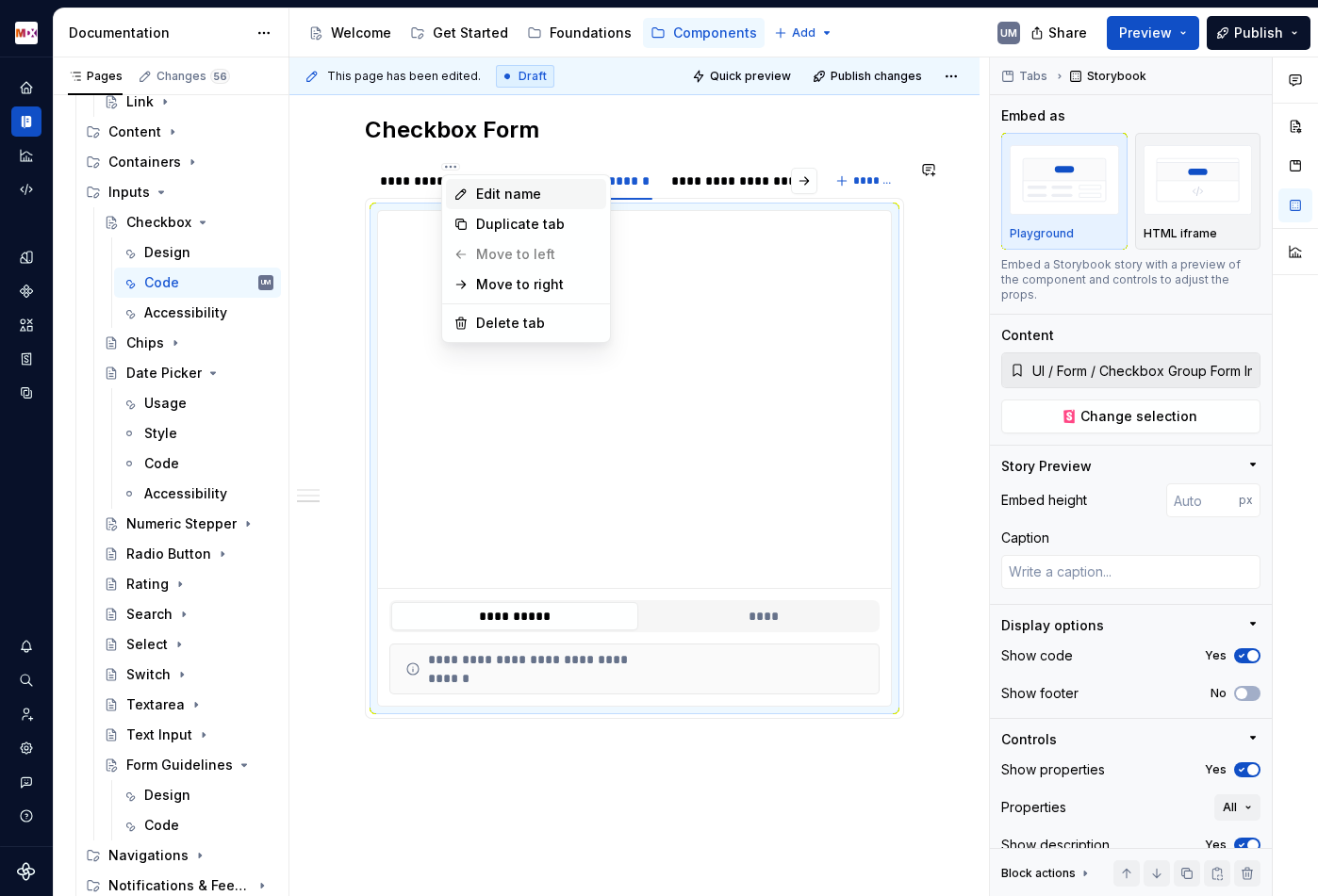
click at [467, 187] on icon at bounding box center [461, 194] width 15 height 15
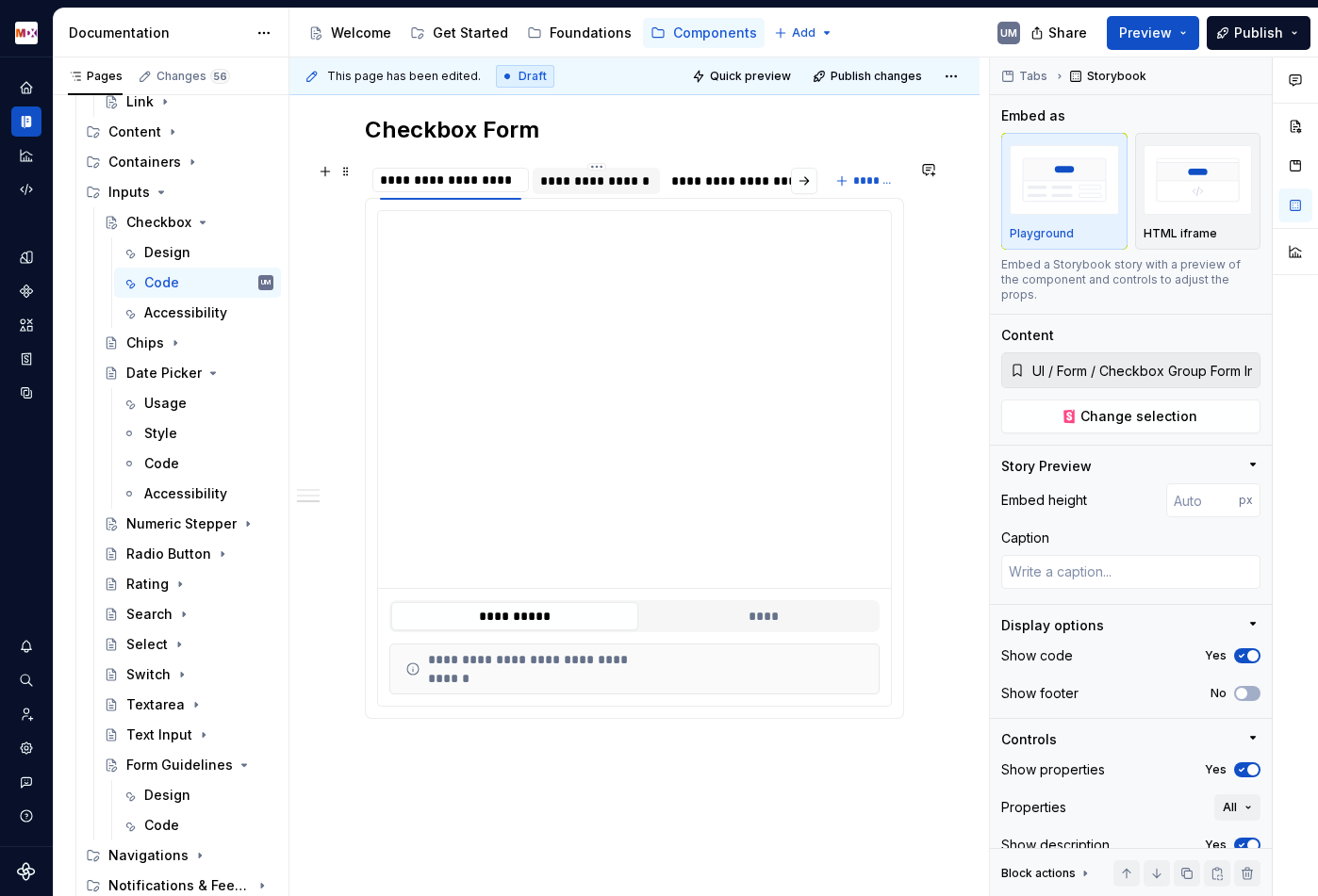
click at [569, 186] on div "**********" at bounding box center [596, 181] width 112 height 19
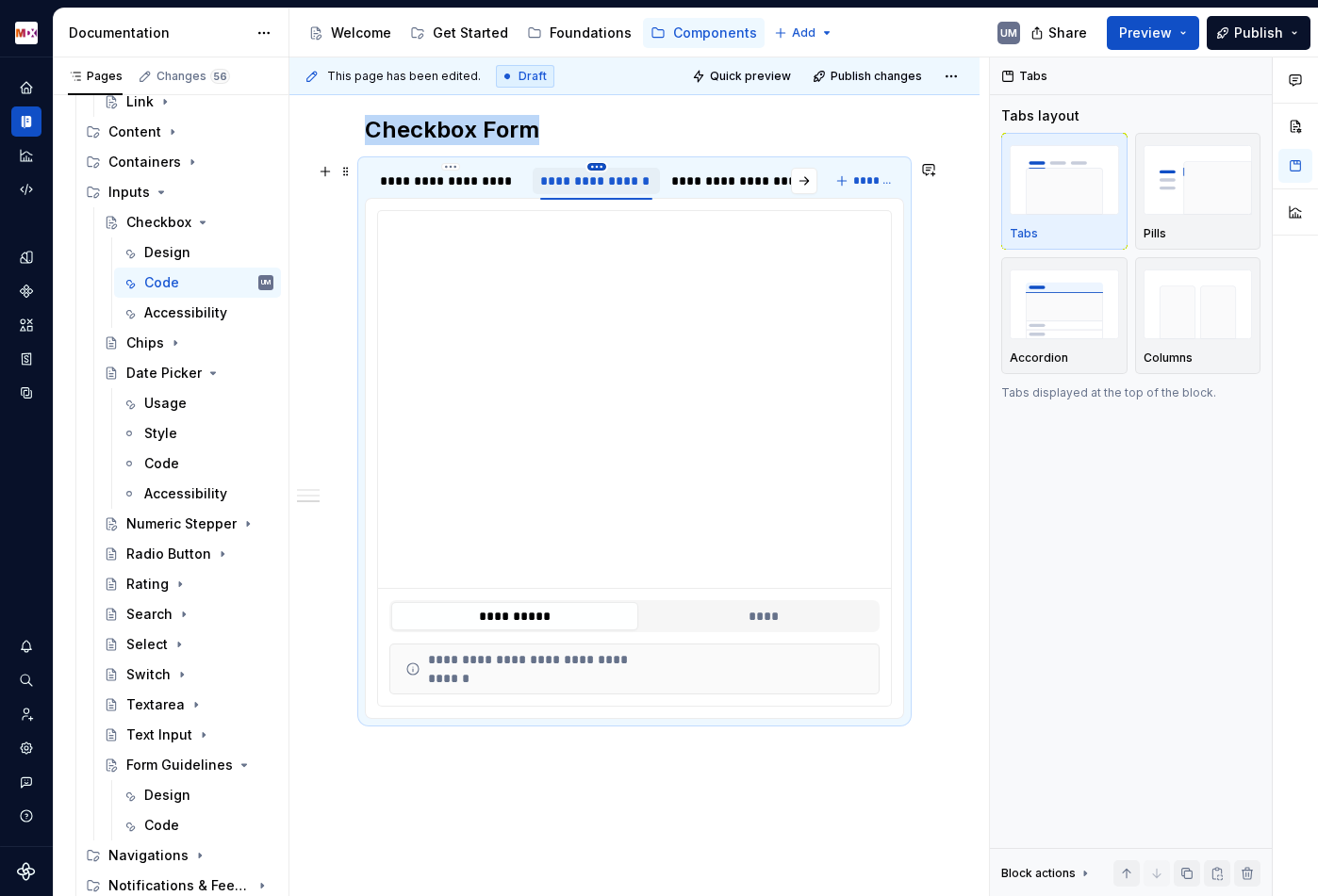
click at [593, 166] on html "MDX UM Dataset Migros Documentation Accessibility guide for tree Page tree. Nav…" at bounding box center [659, 448] width 1318 height 896
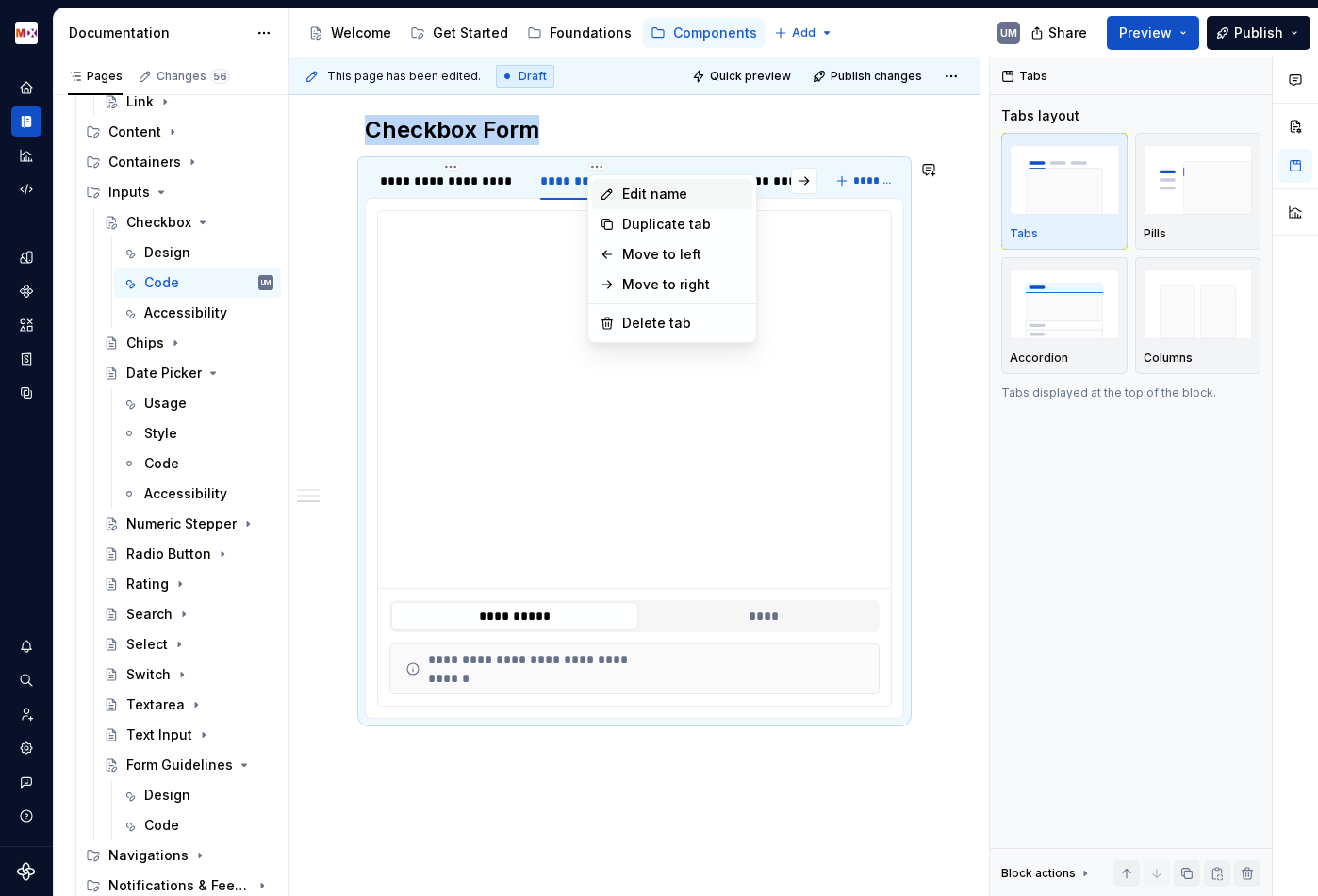
click at [615, 191] on div "Edit name" at bounding box center [672, 194] width 161 height 30
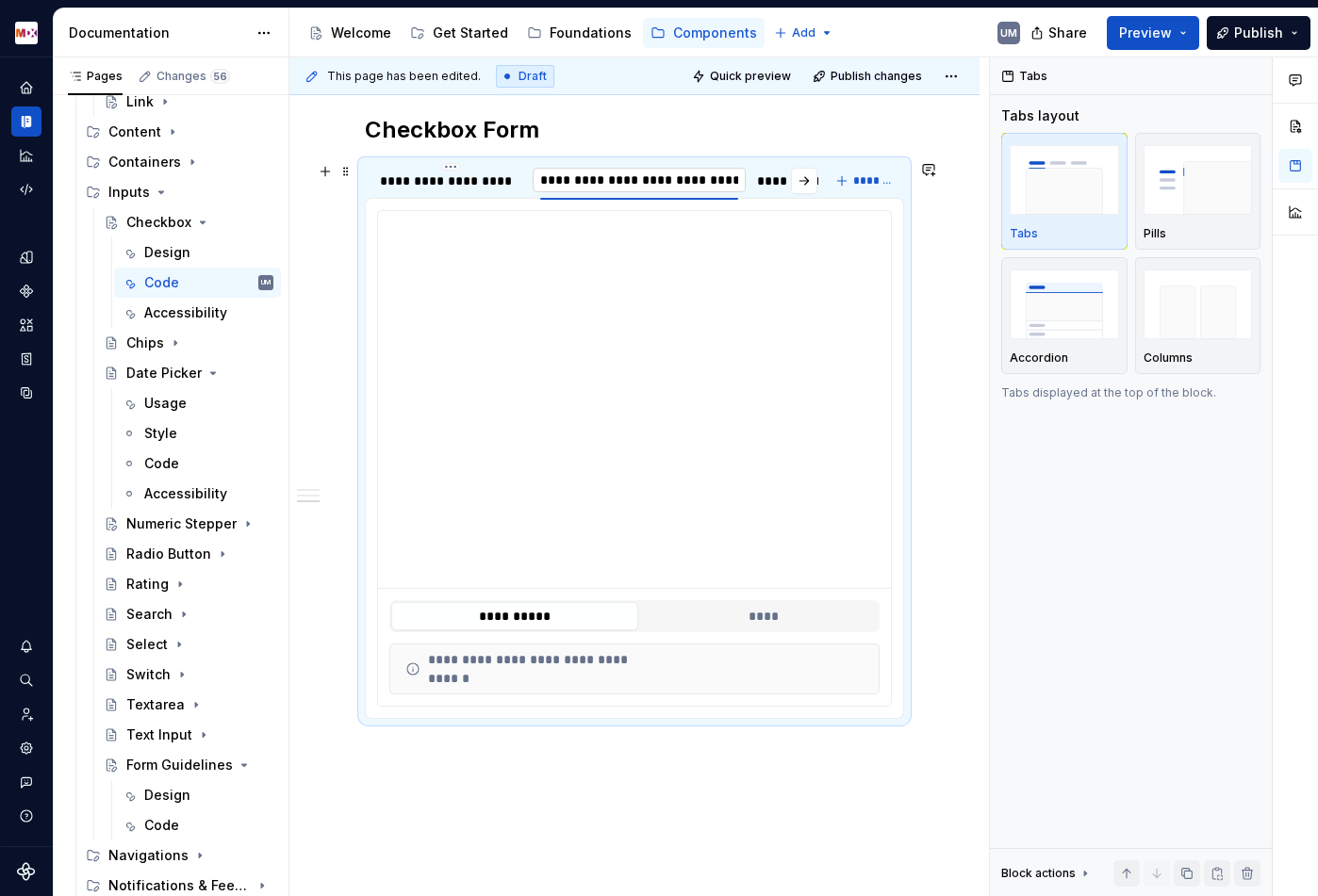
scroll to position [0, 1]
click at [808, 184] on button "button" at bounding box center [804, 181] width 26 height 26
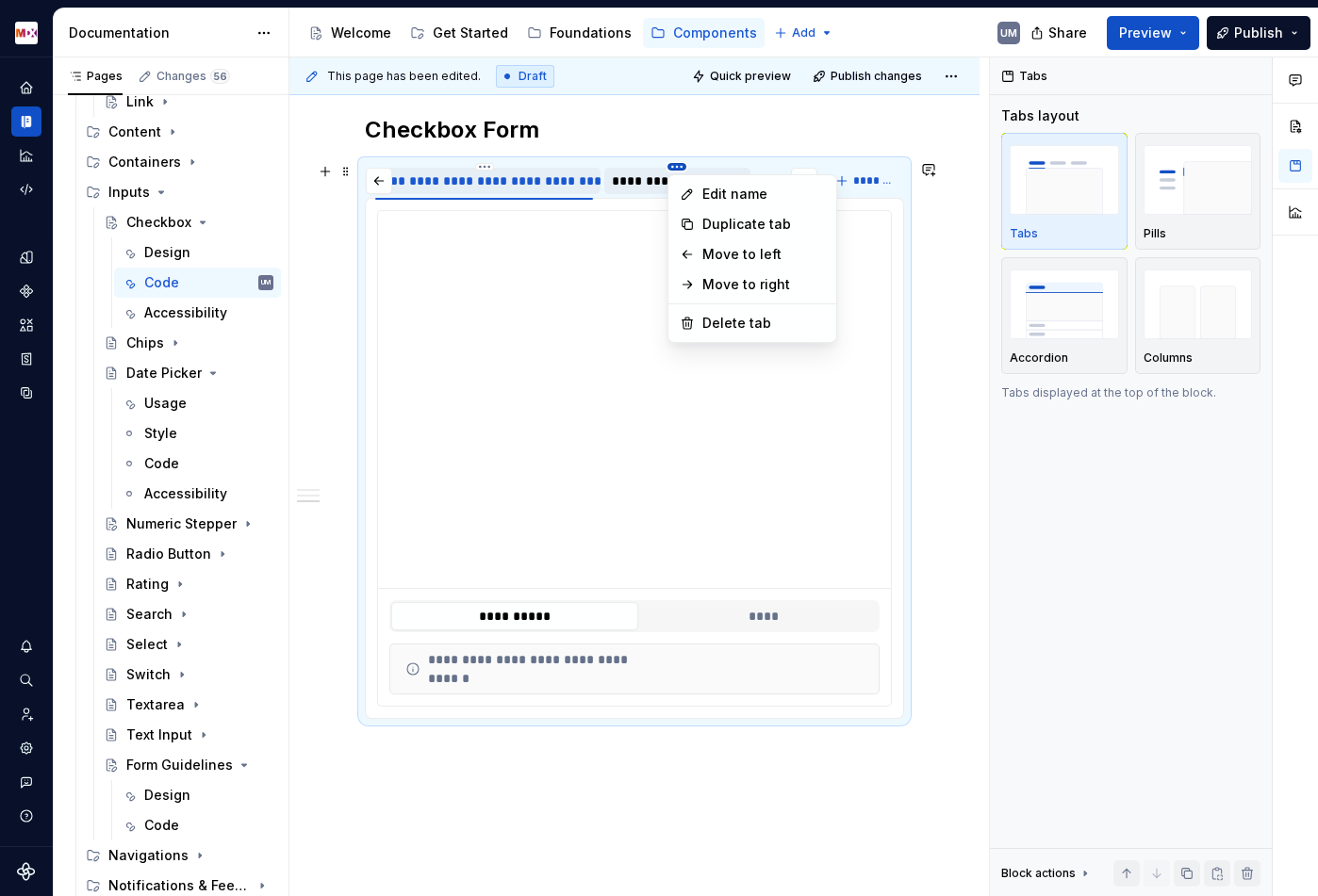
click at [673, 167] on html "MDX UM Dataset Migros Documentation Accessibility guide for tree Page tree. Nav…" at bounding box center [659, 448] width 1318 height 896
click at [718, 332] on div "Delete tab" at bounding box center [752, 323] width 161 height 30
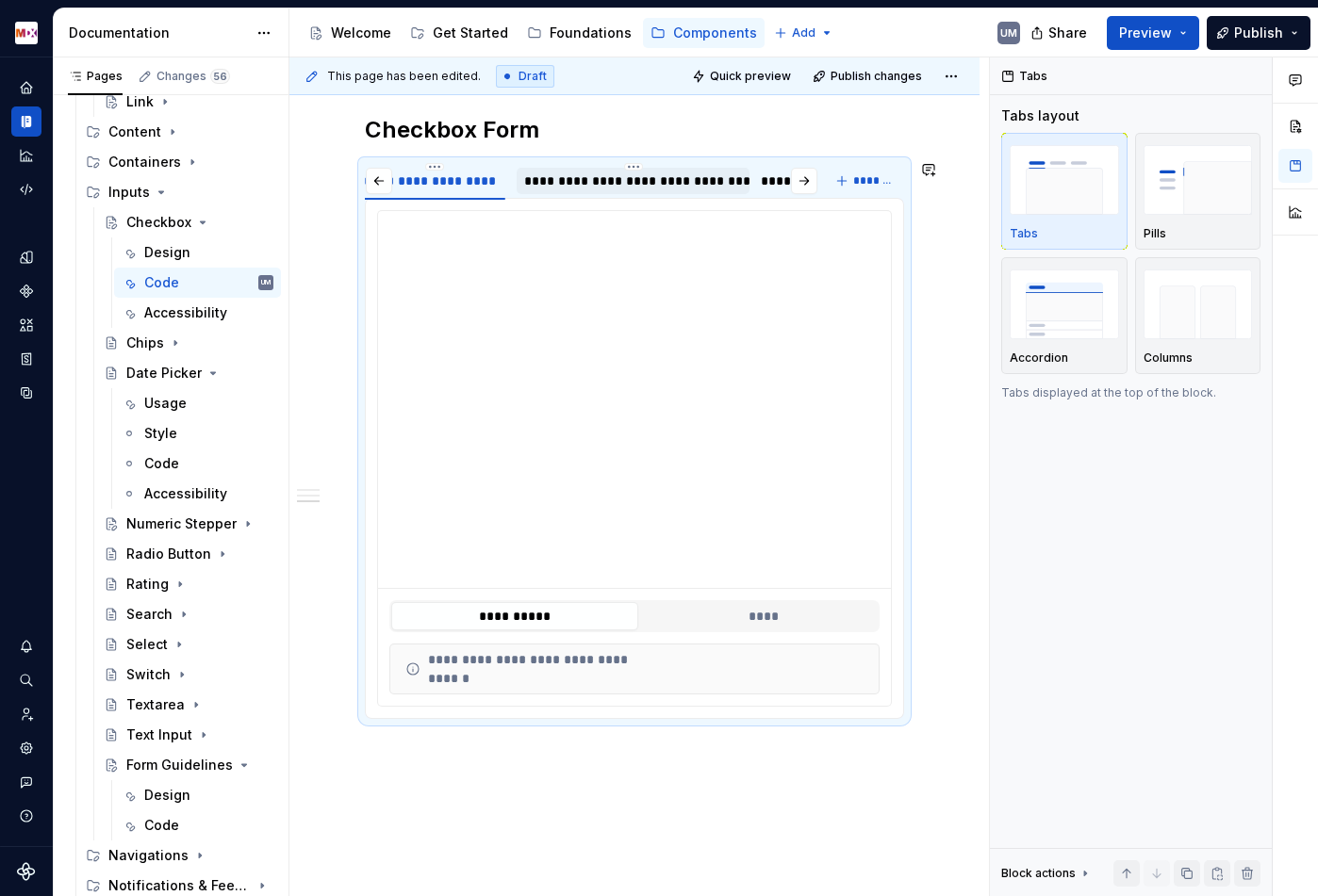
scroll to position [2304, 0]
click at [784, 163] on html "MDX UM Dataset Migros Documentation Accessibility guide for tree Page tree. Nav…" at bounding box center [659, 448] width 1318 height 896
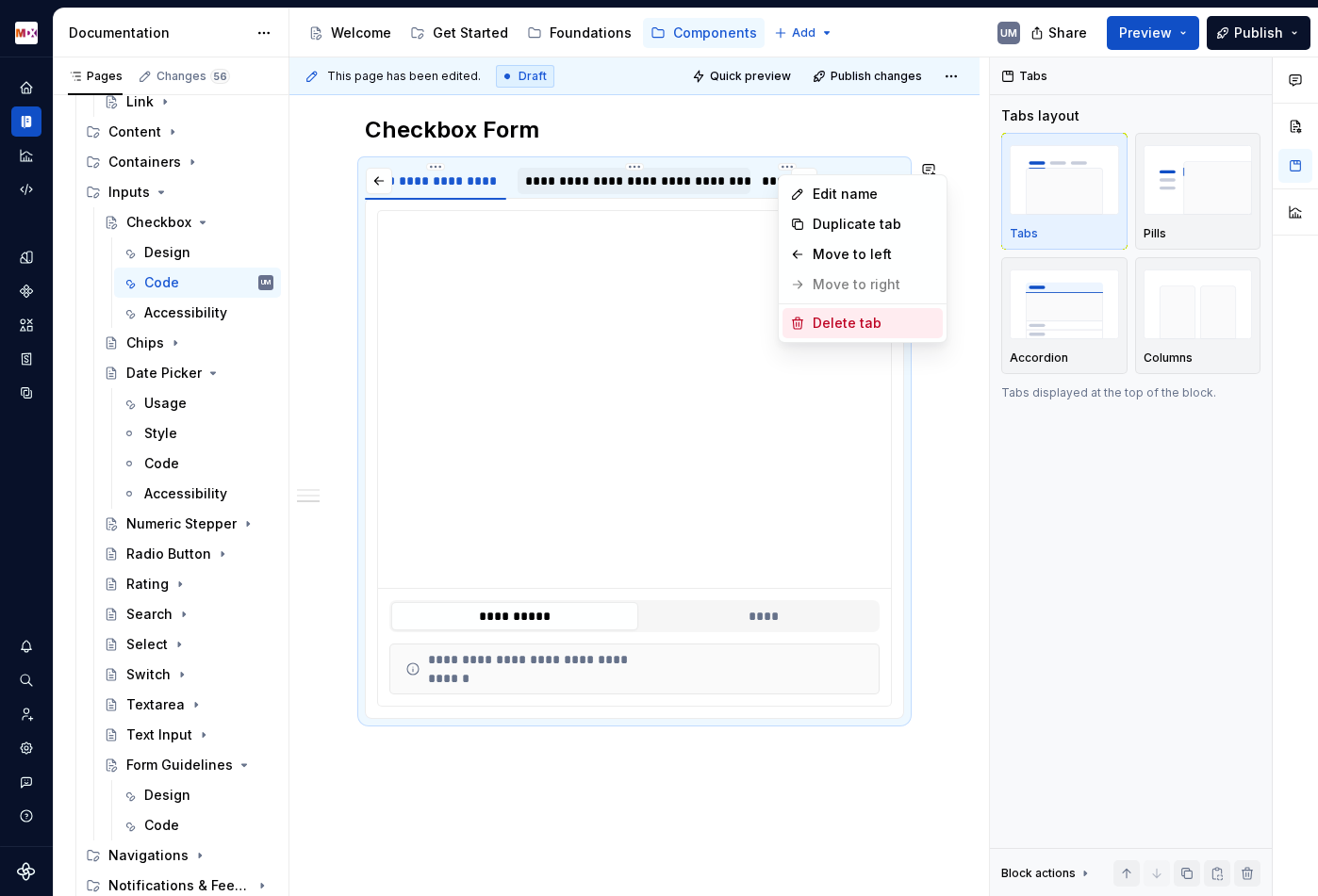
click at [802, 316] on icon at bounding box center [798, 323] width 15 height 15
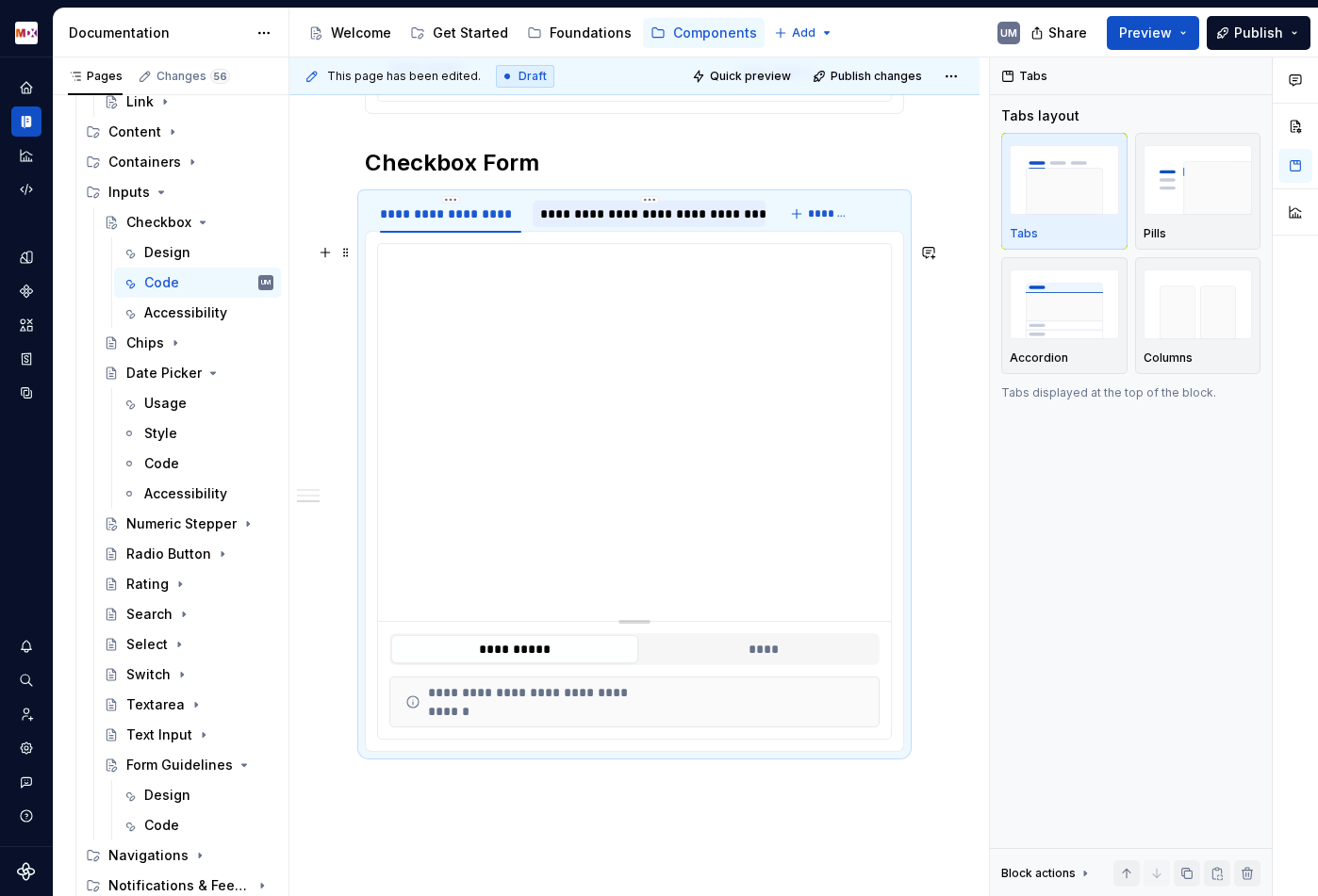
scroll to position [2265, 0]
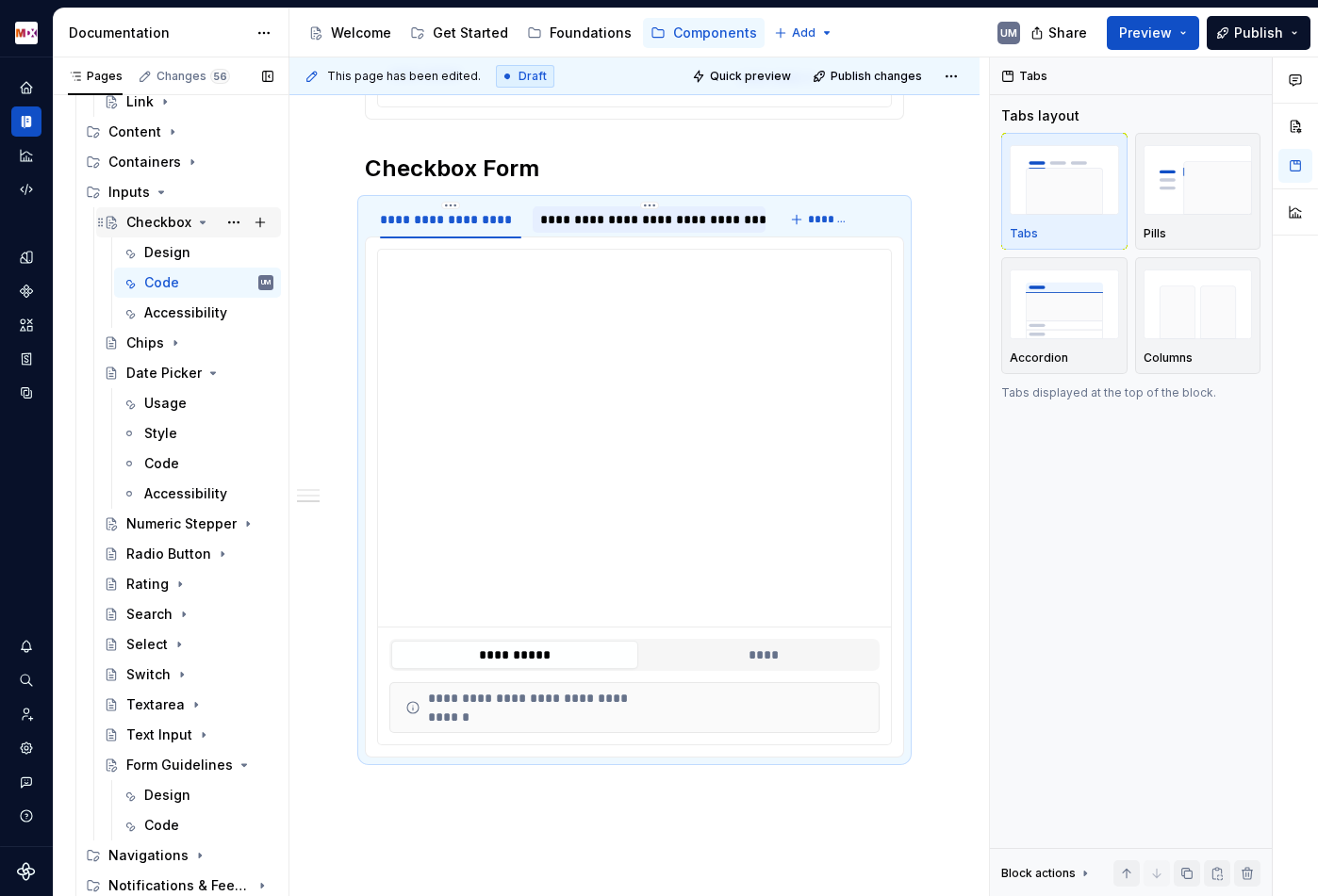
click at [199, 220] on icon "Page tree" at bounding box center [203, 223] width 15 height 15
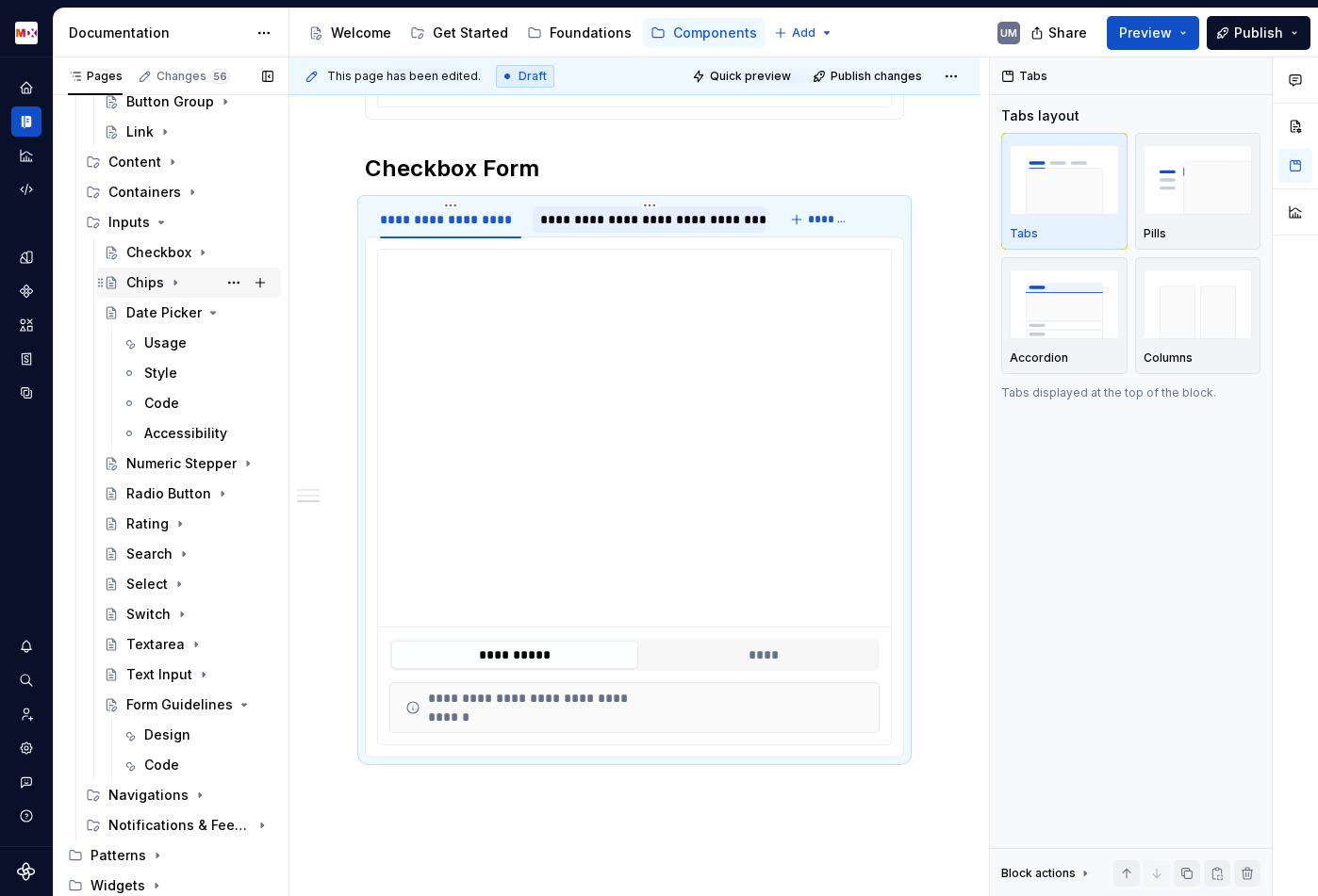
click at [172, 280] on icon "Page tree" at bounding box center [176, 282] width 15 height 15
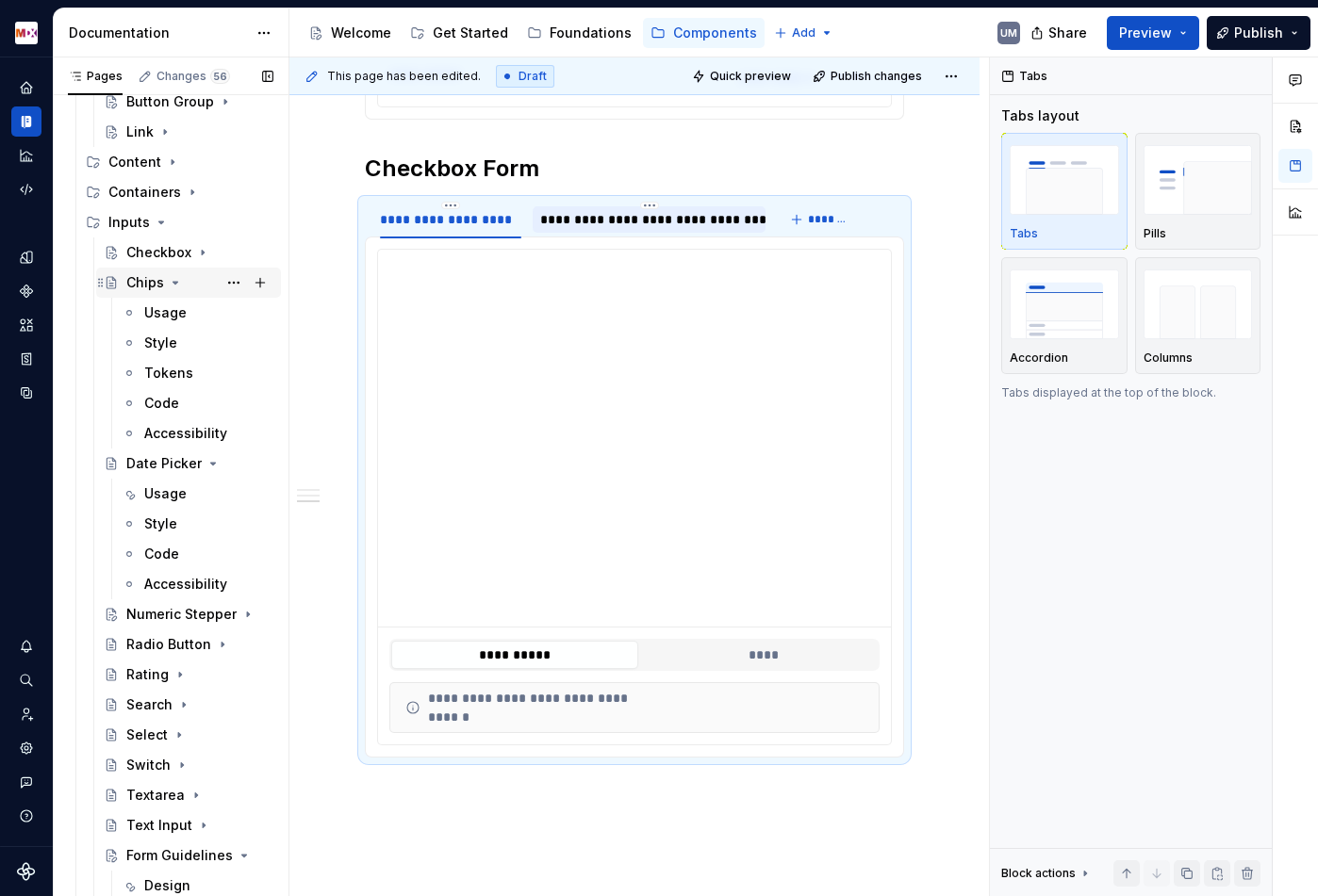
click at [174, 281] on icon "Page tree" at bounding box center [176, 282] width 5 height 2
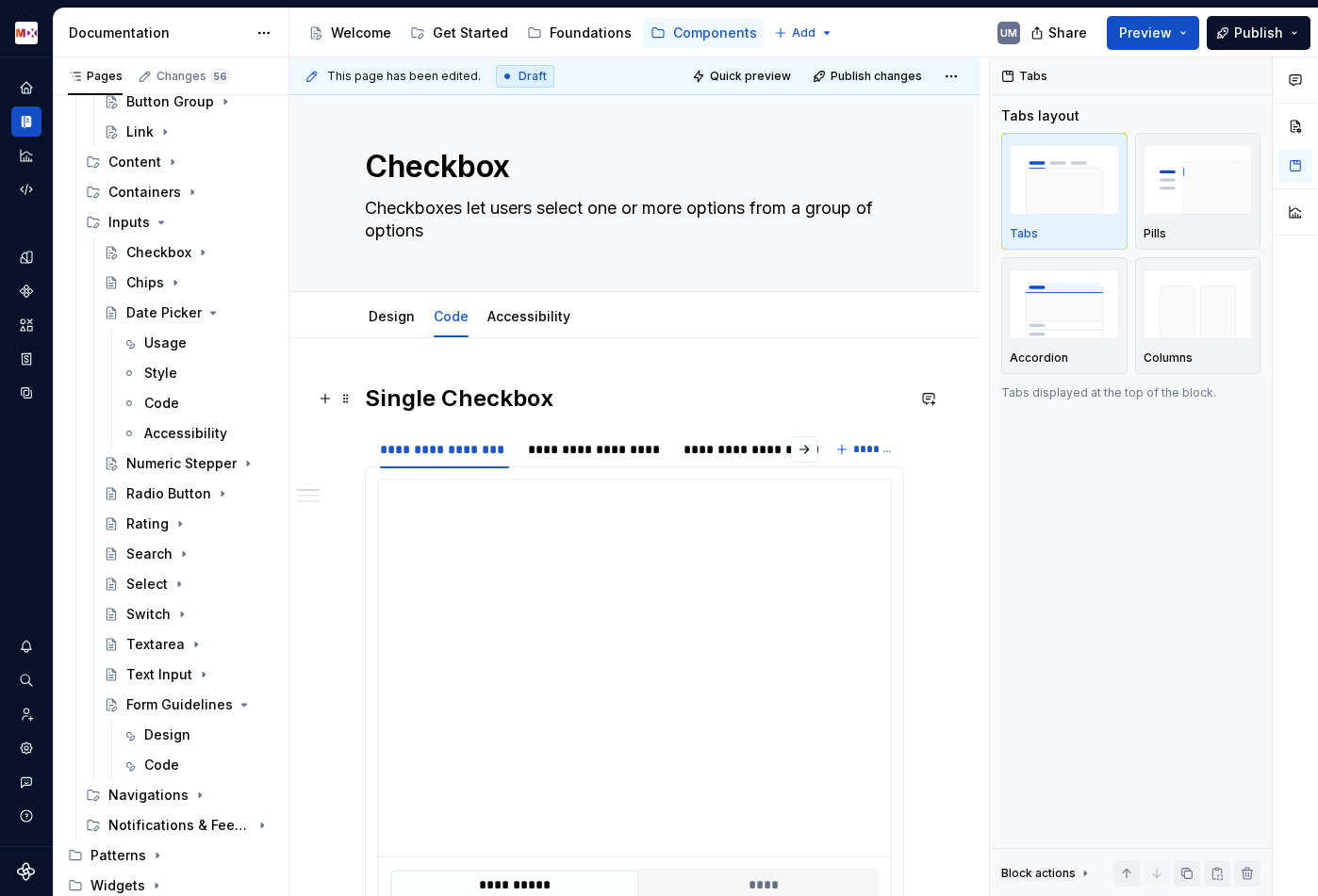
scroll to position [0, 0]
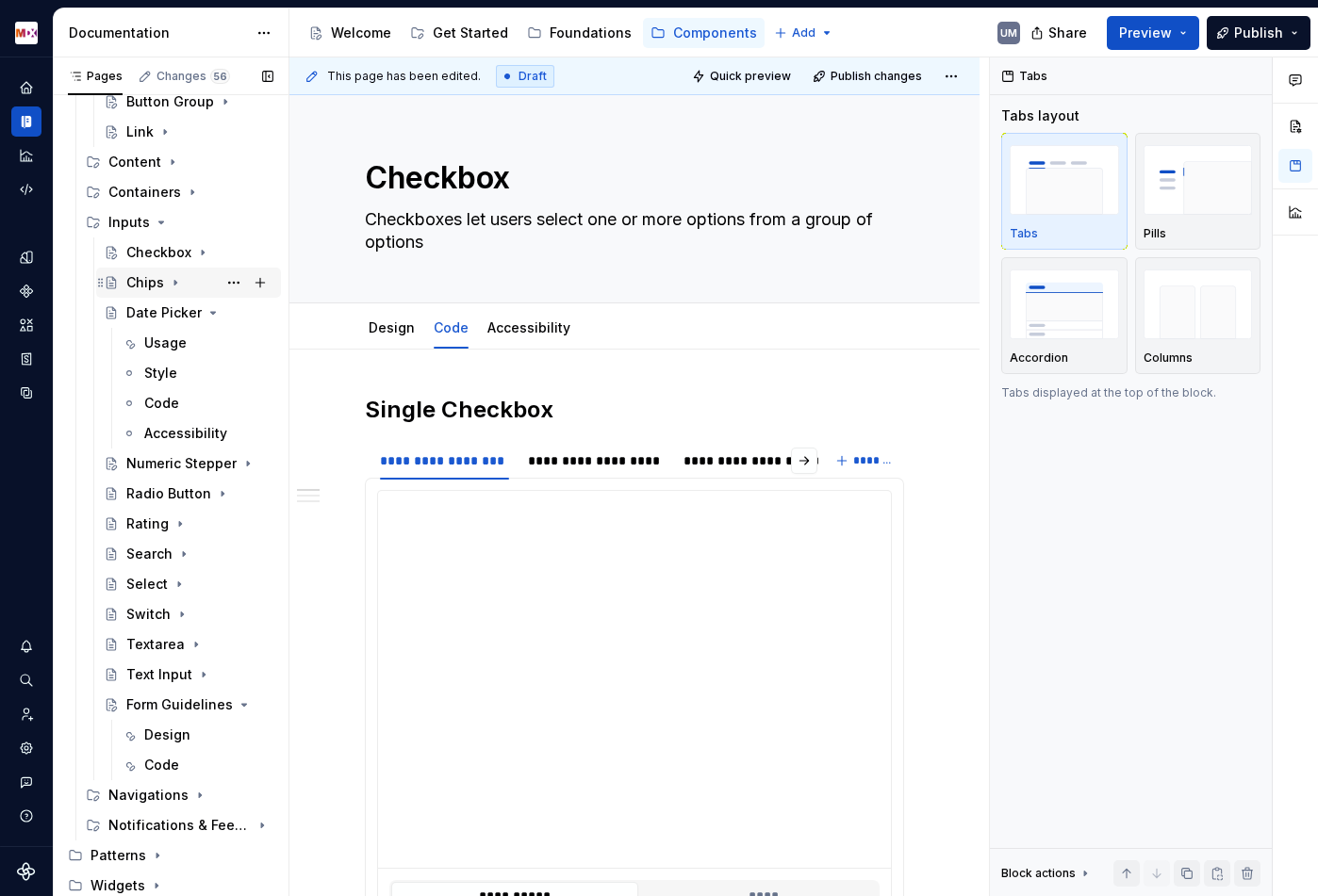
click at [136, 279] on div "Chips" at bounding box center [145, 282] width 38 height 19
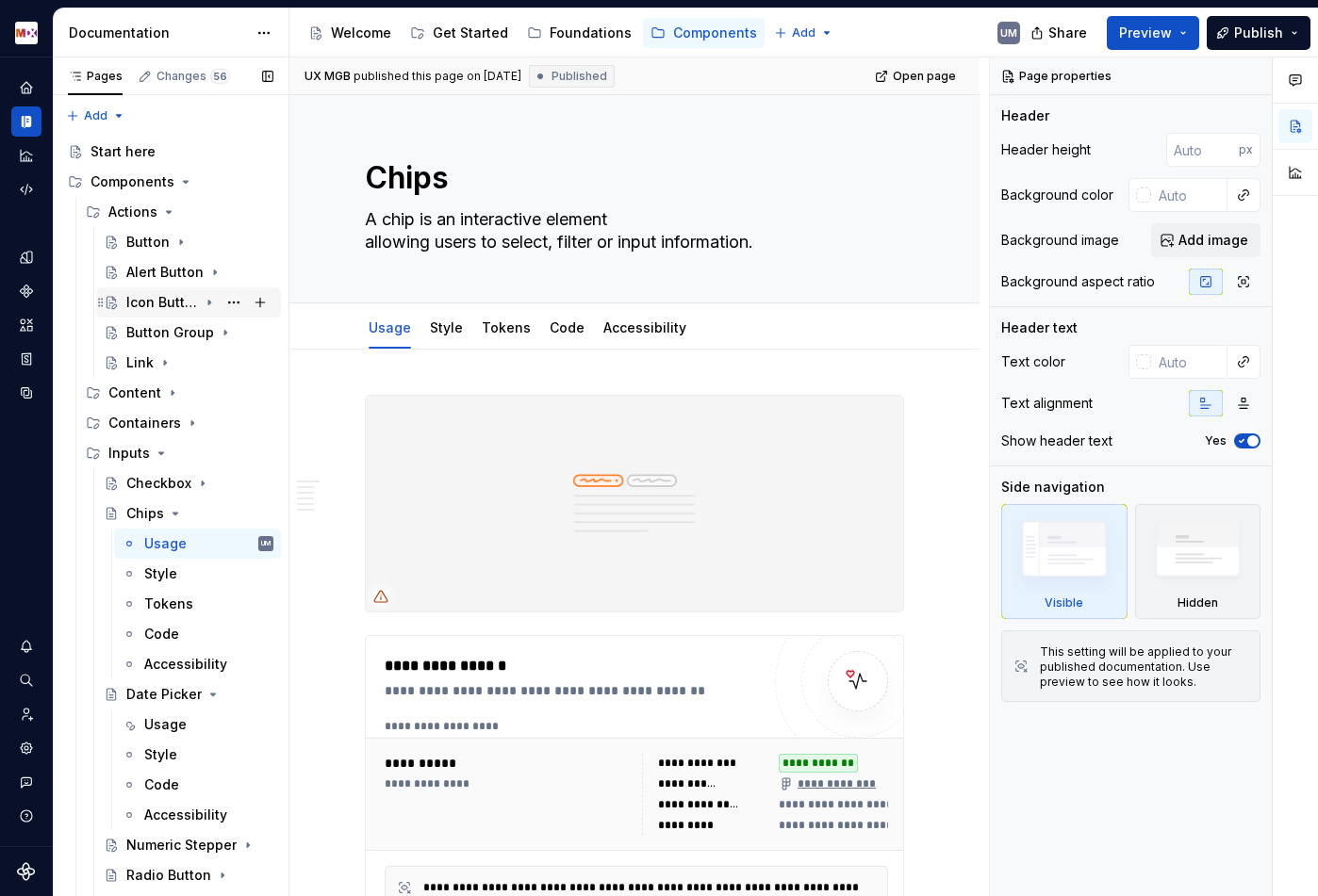
click at [153, 309] on div "Icon Button" at bounding box center [162, 302] width 72 height 19
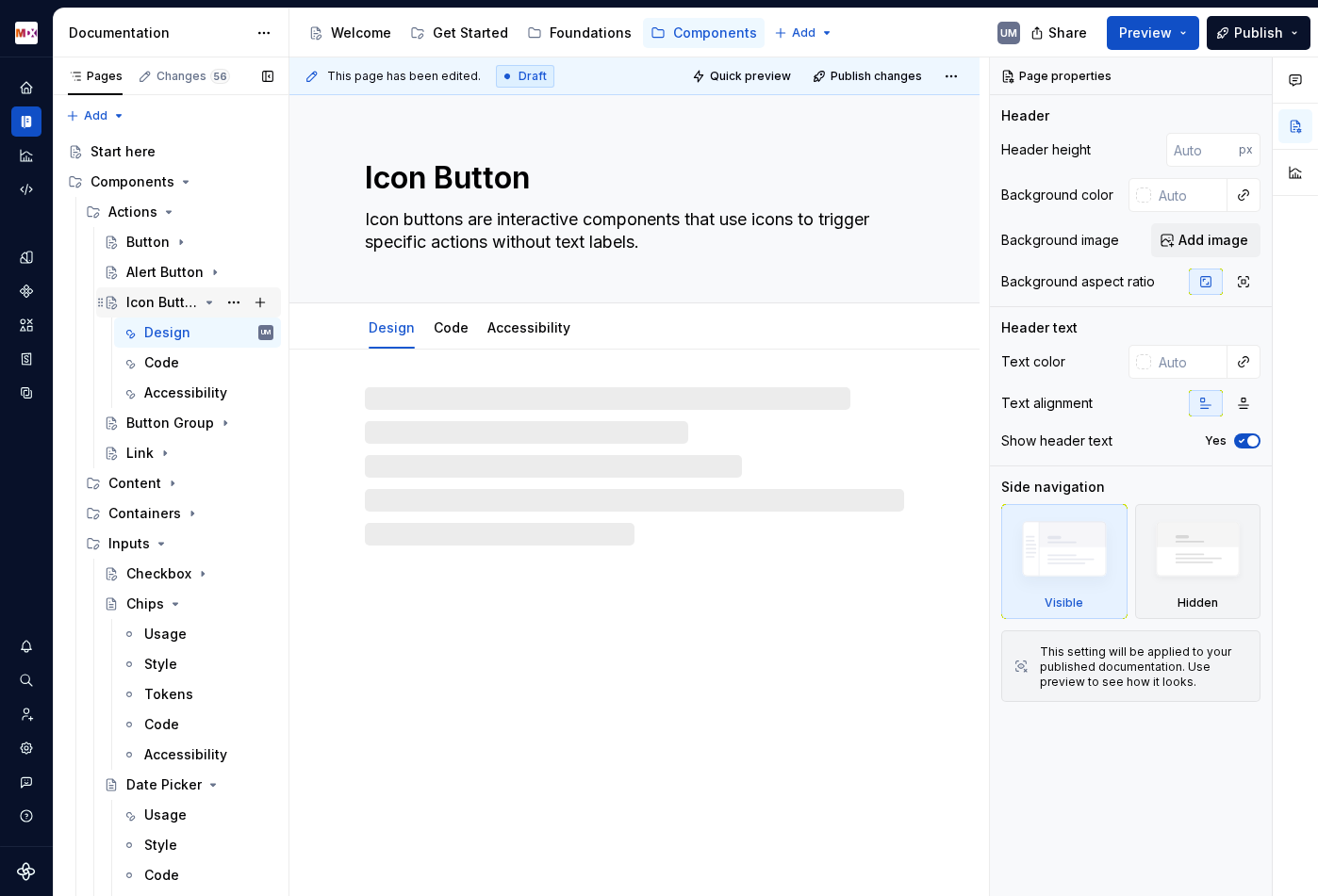
click at [211, 302] on icon "Page tree" at bounding box center [210, 302] width 5 height 2
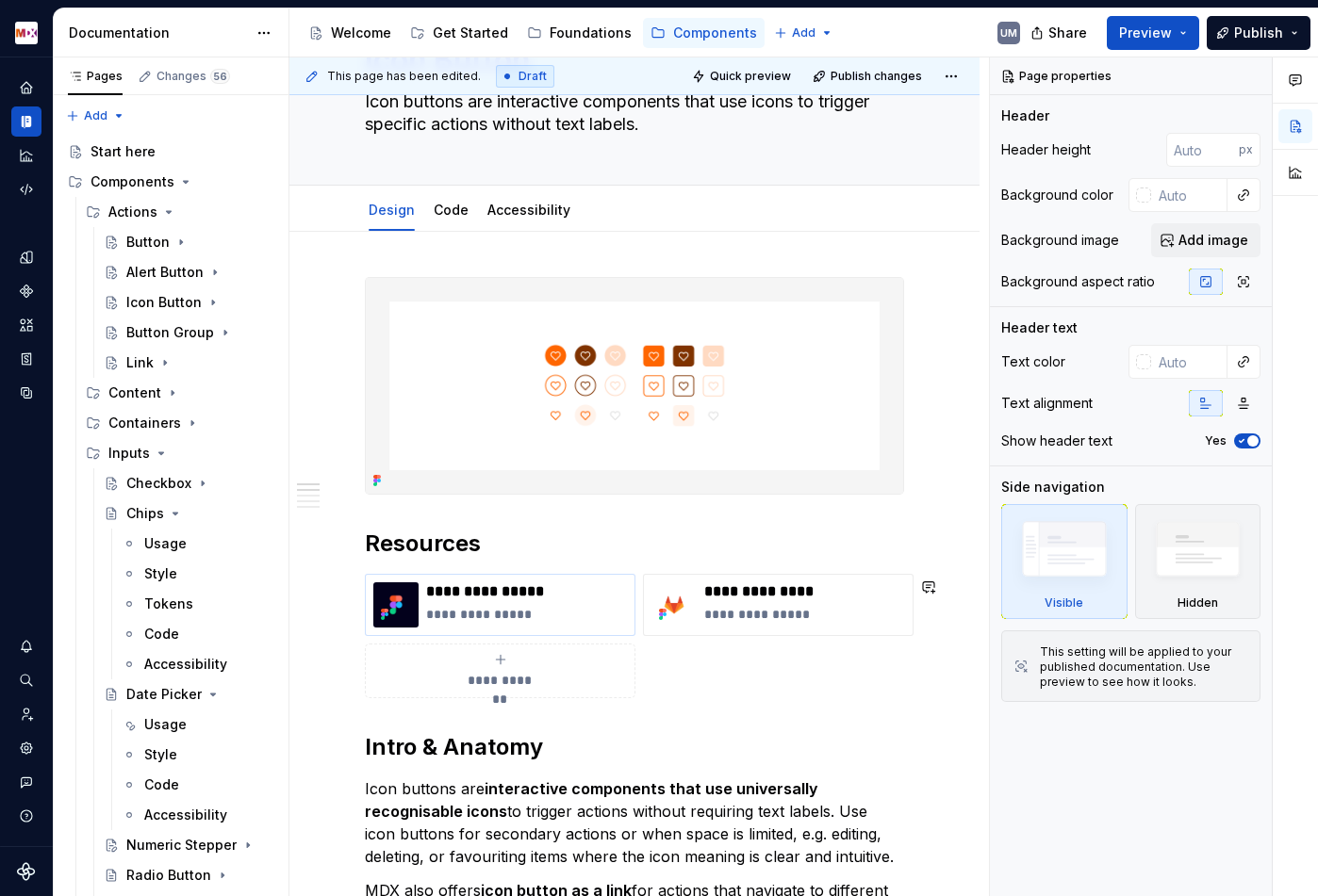
scroll to position [130, 0]
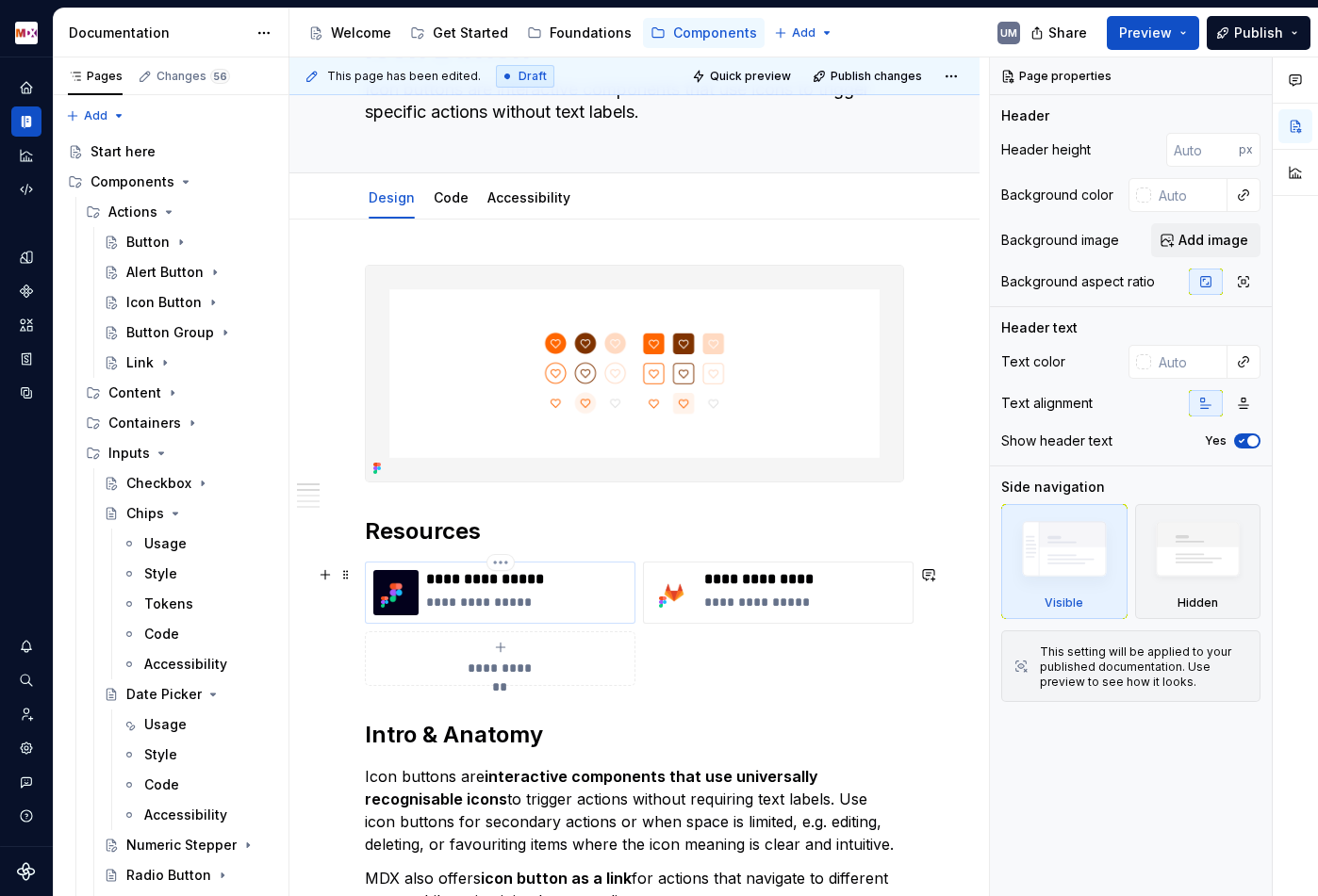
click at [563, 589] on p "**********" at bounding box center [526, 580] width 201 height 19
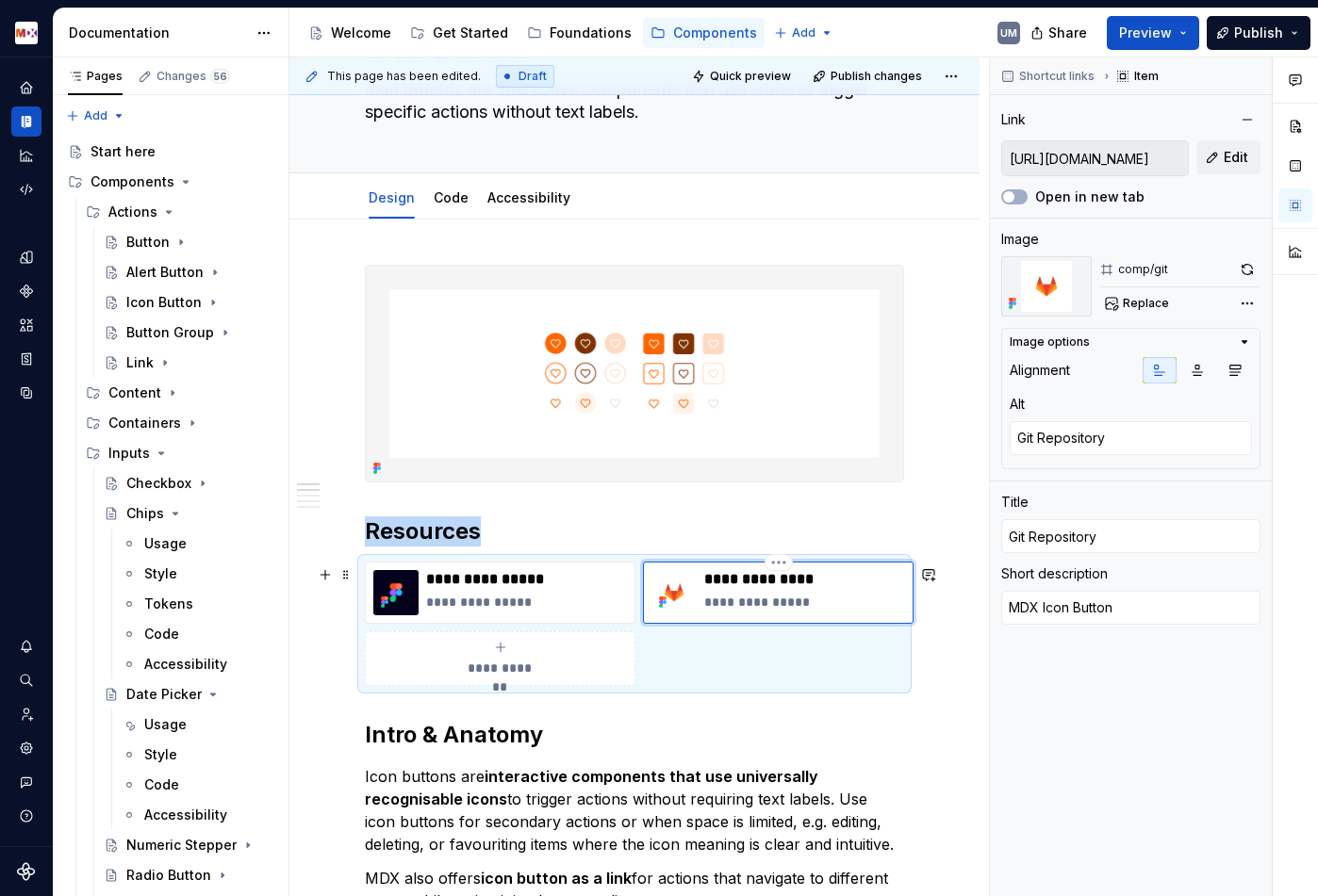
click at [687, 603] on img at bounding box center [674, 593] width 45 height 45
click at [538, 612] on p "**********" at bounding box center [526, 602] width 201 height 19
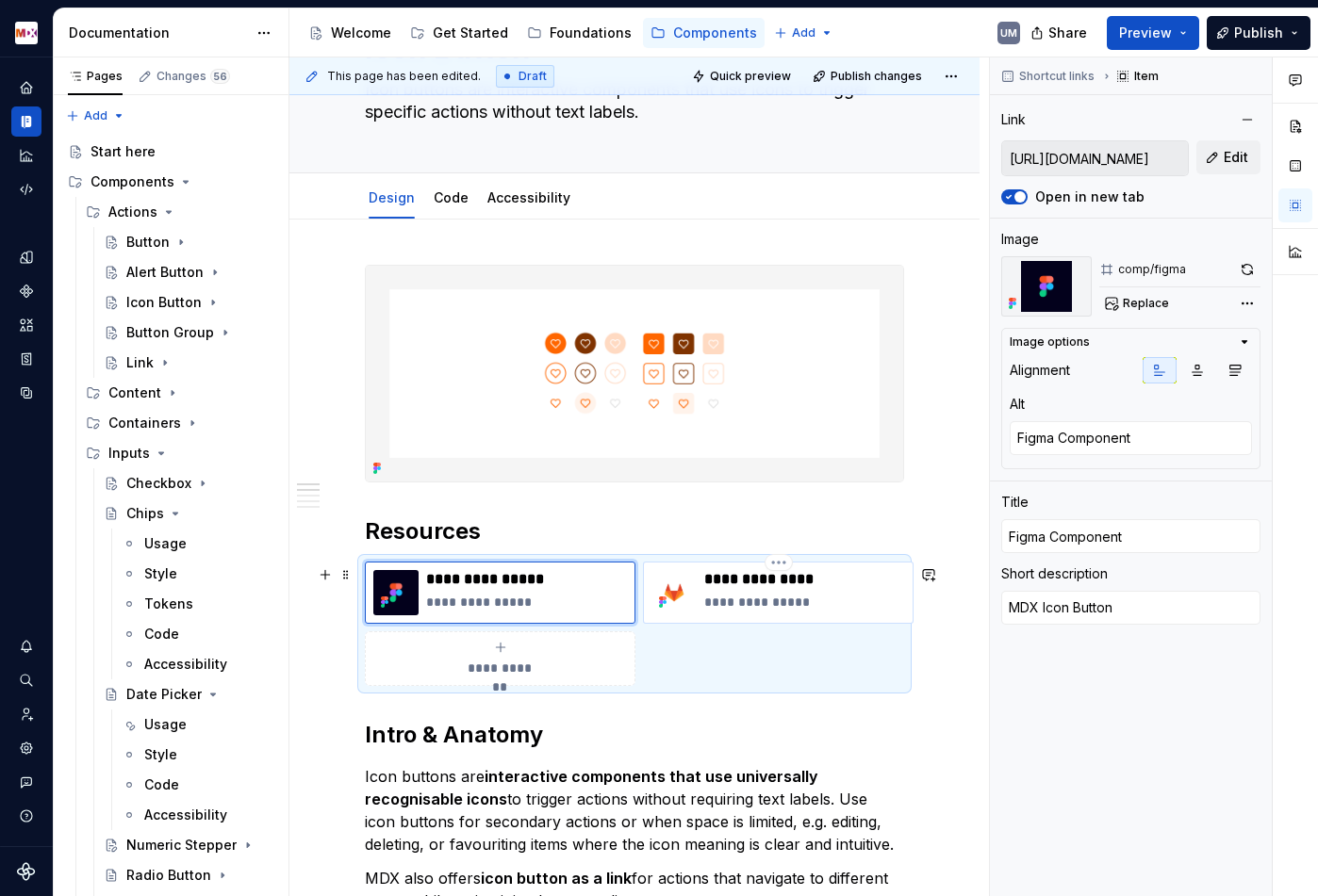
click at [836, 600] on p "**********" at bounding box center [804, 602] width 201 height 19
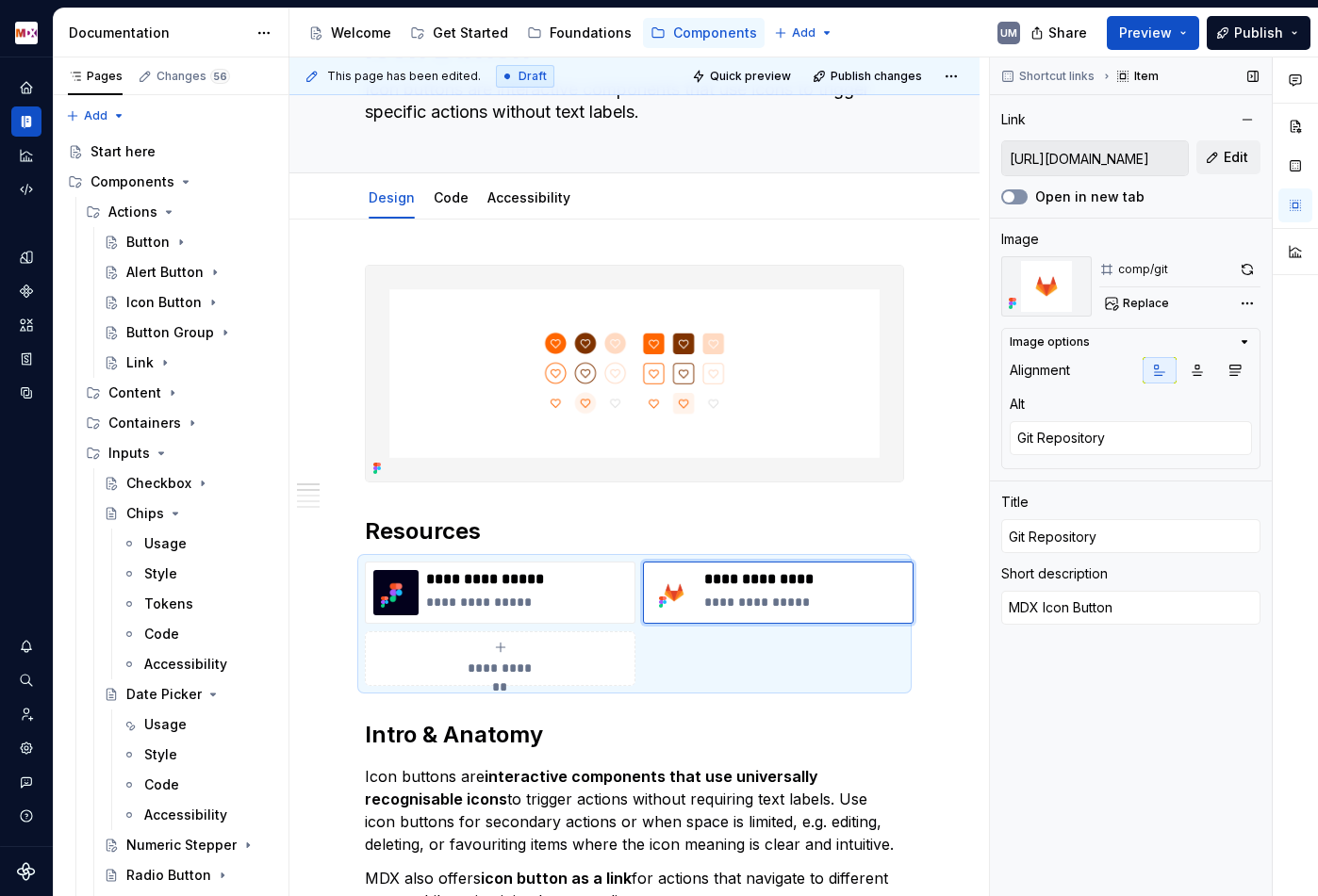
click at [1018, 194] on button "Open in new tab" at bounding box center [1014, 197] width 26 height 15
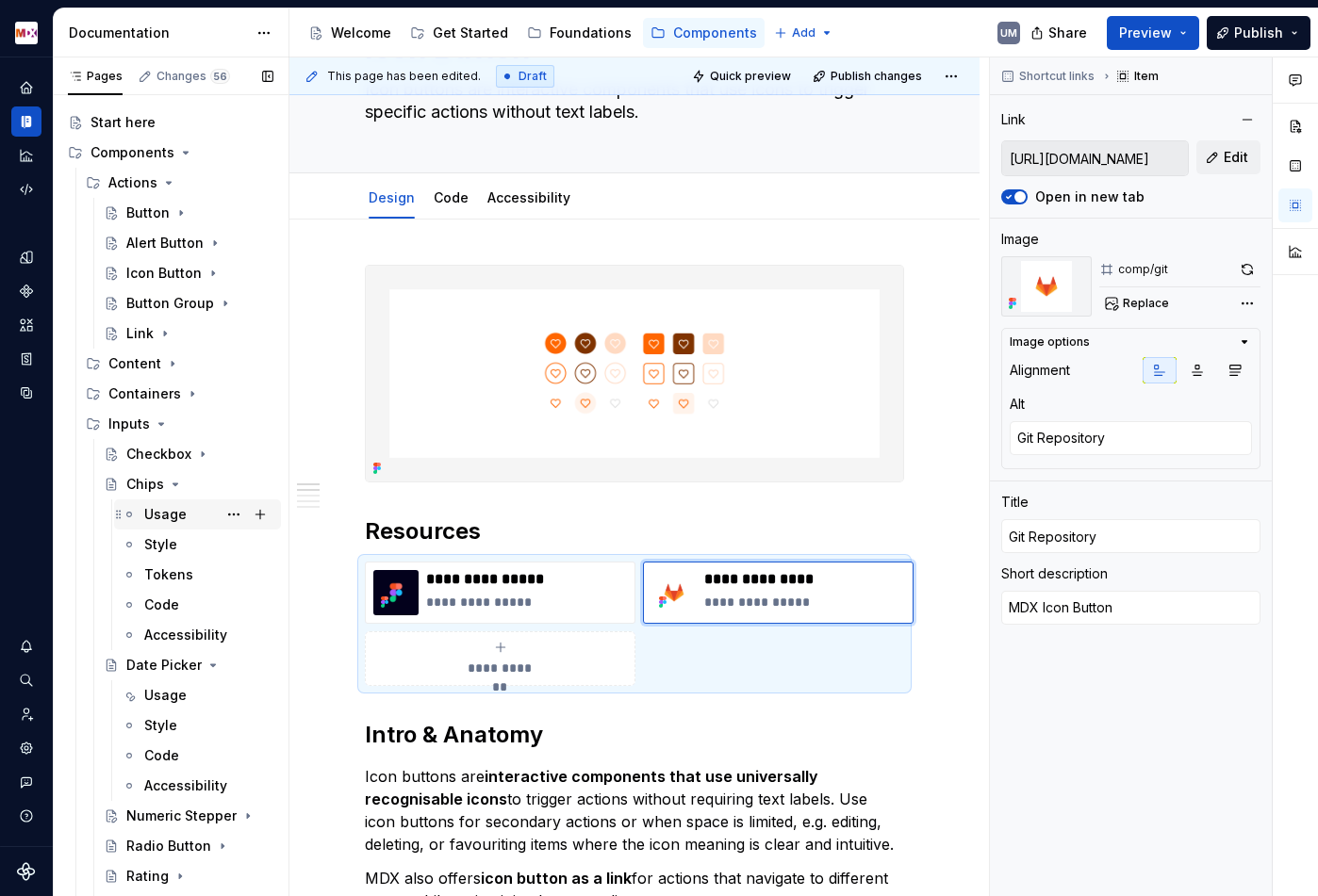
scroll to position [57, 0]
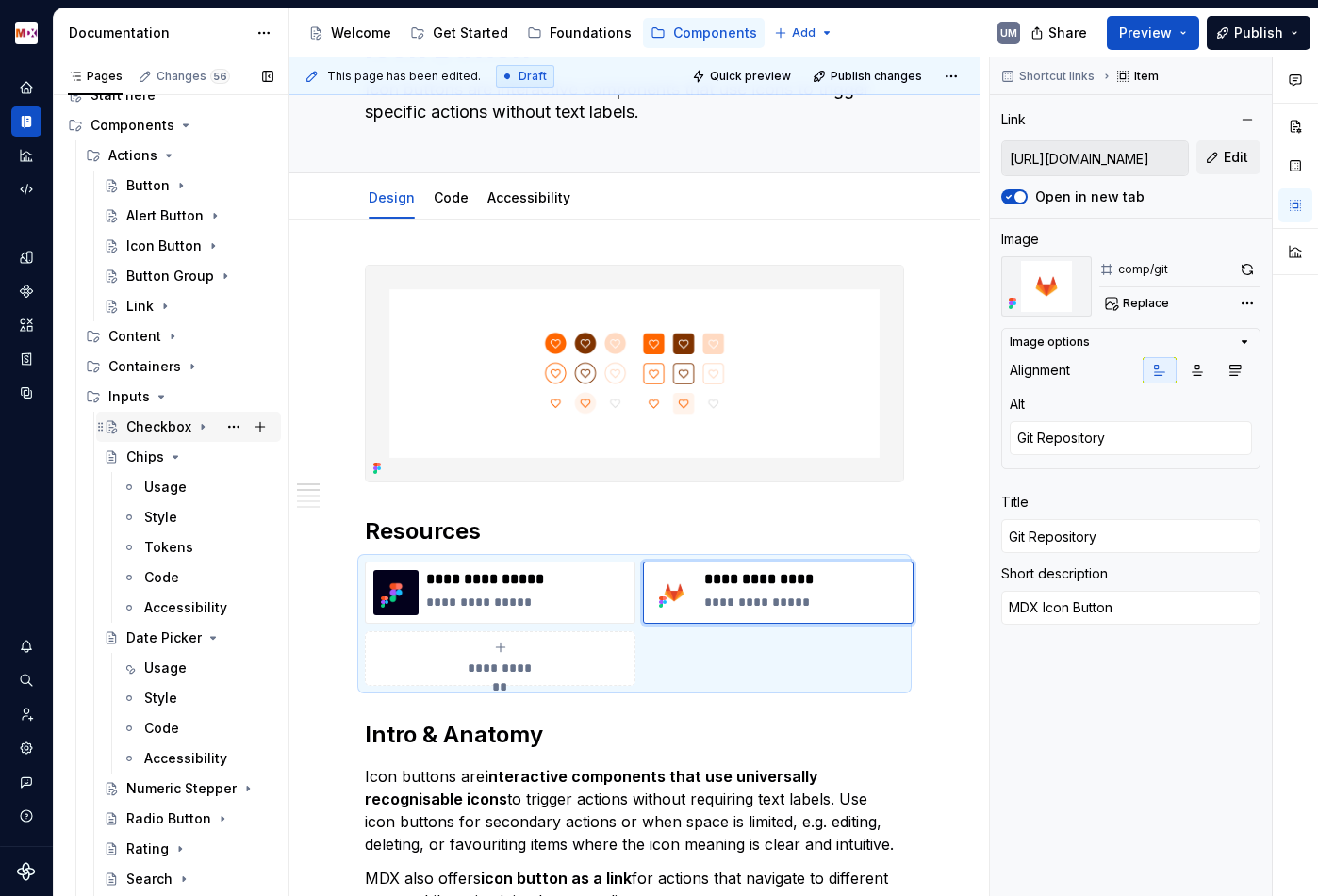
click at [189, 435] on div "Checkbox" at bounding box center [159, 427] width 65 height 19
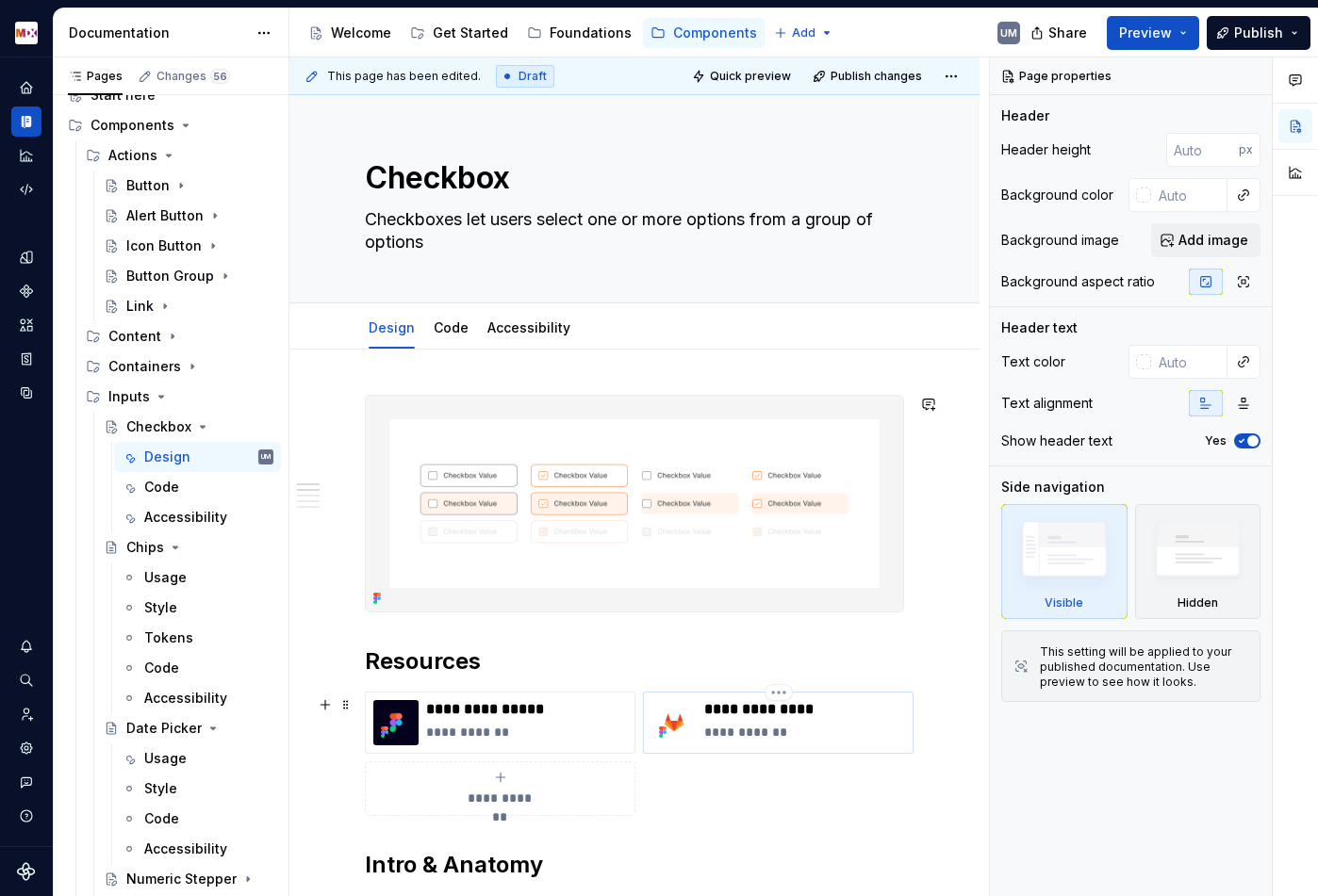
click at [732, 735] on p "**********" at bounding box center [804, 733] width 201 height 19
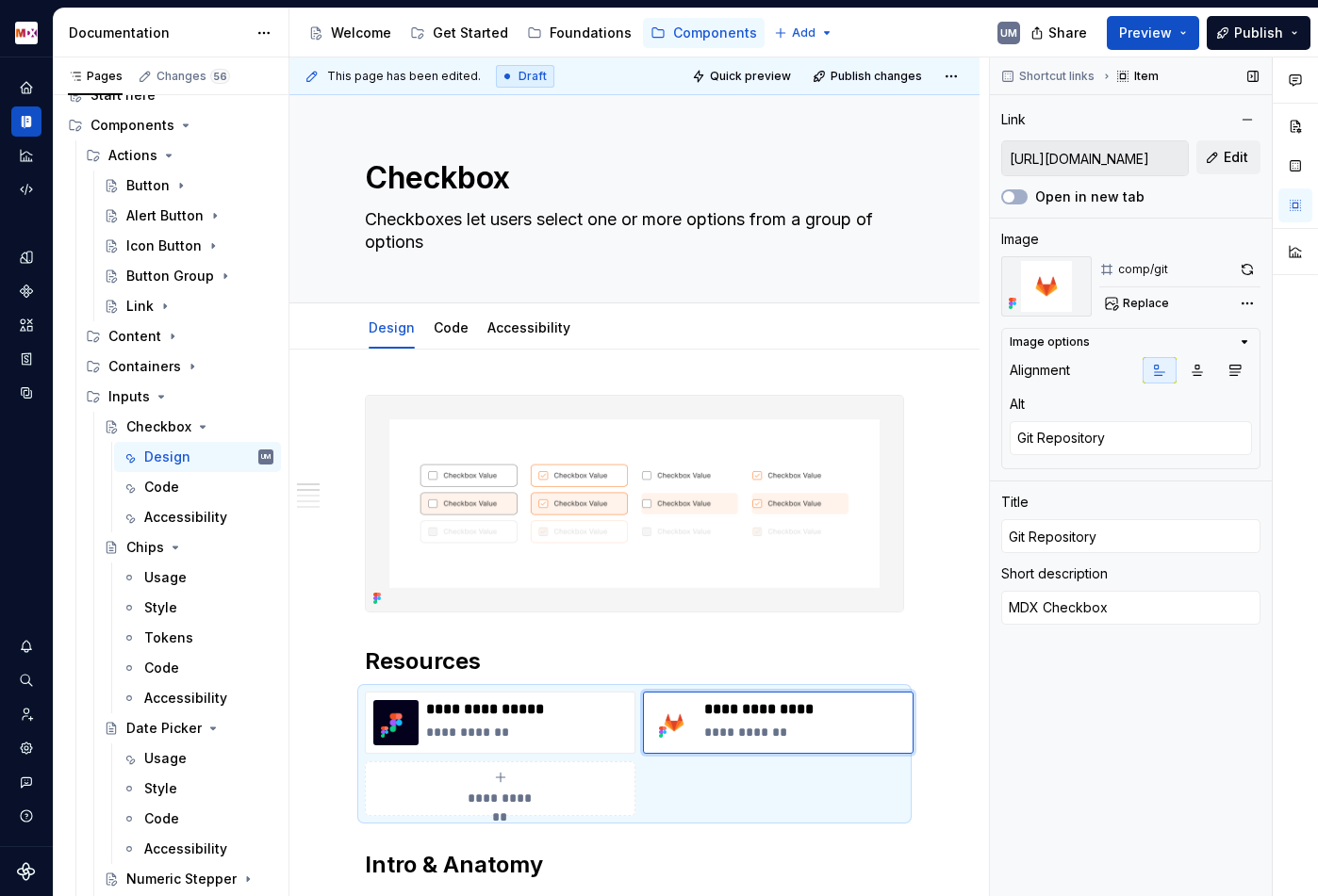
click at [1015, 193] on icon "button" at bounding box center [1008, 197] width 15 height 11
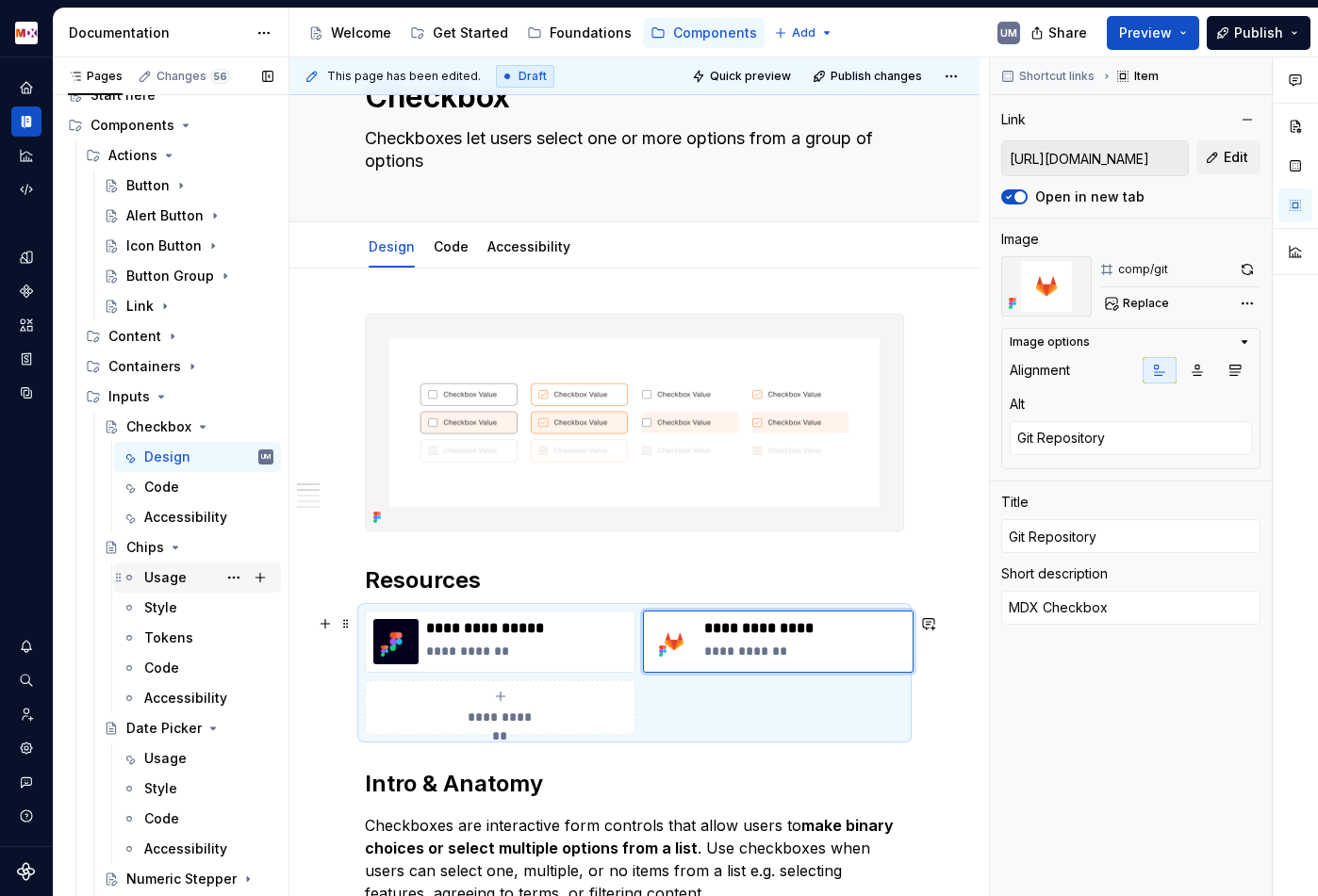
scroll to position [96, 0]
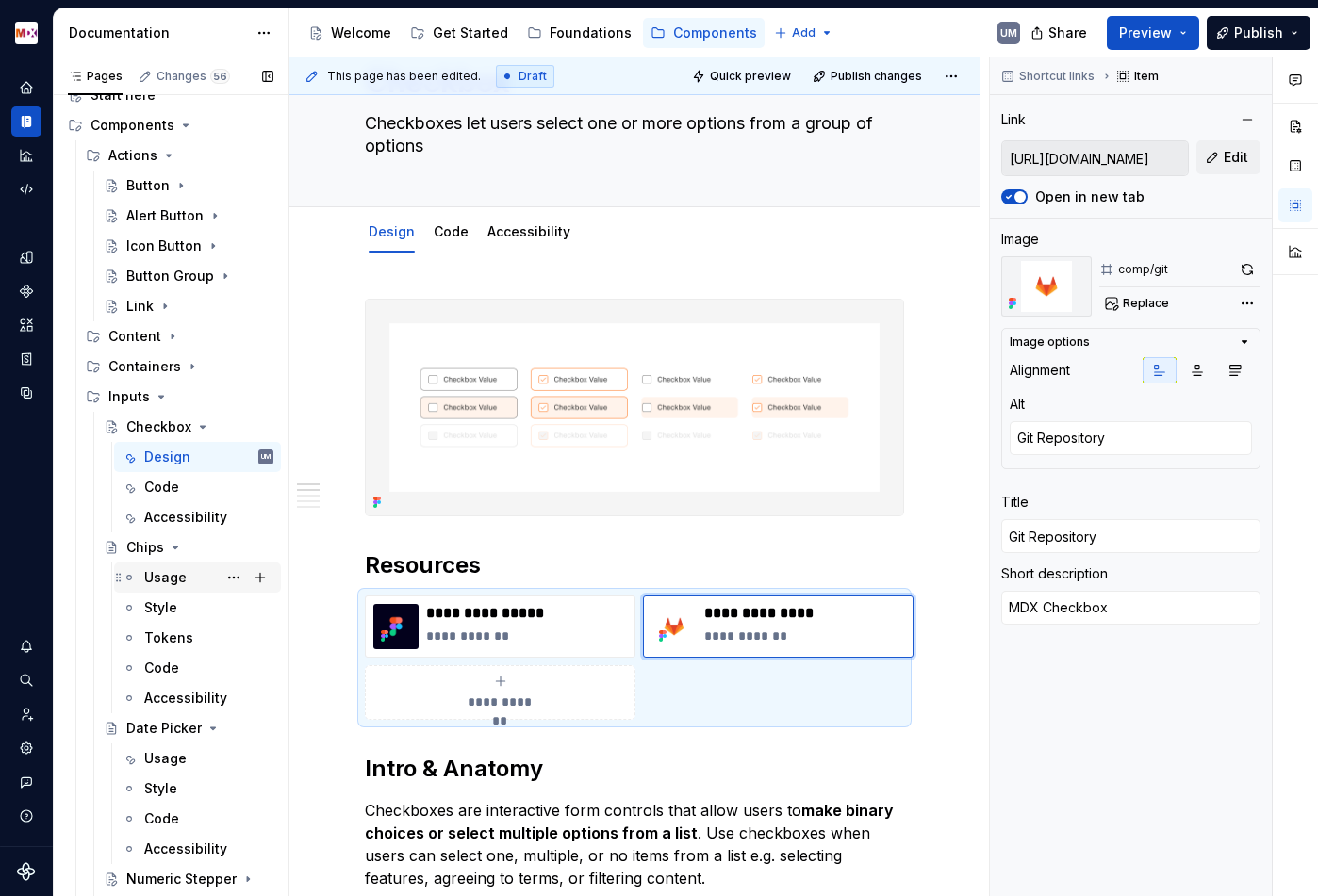
click at [158, 579] on div "Usage" at bounding box center [165, 578] width 42 height 19
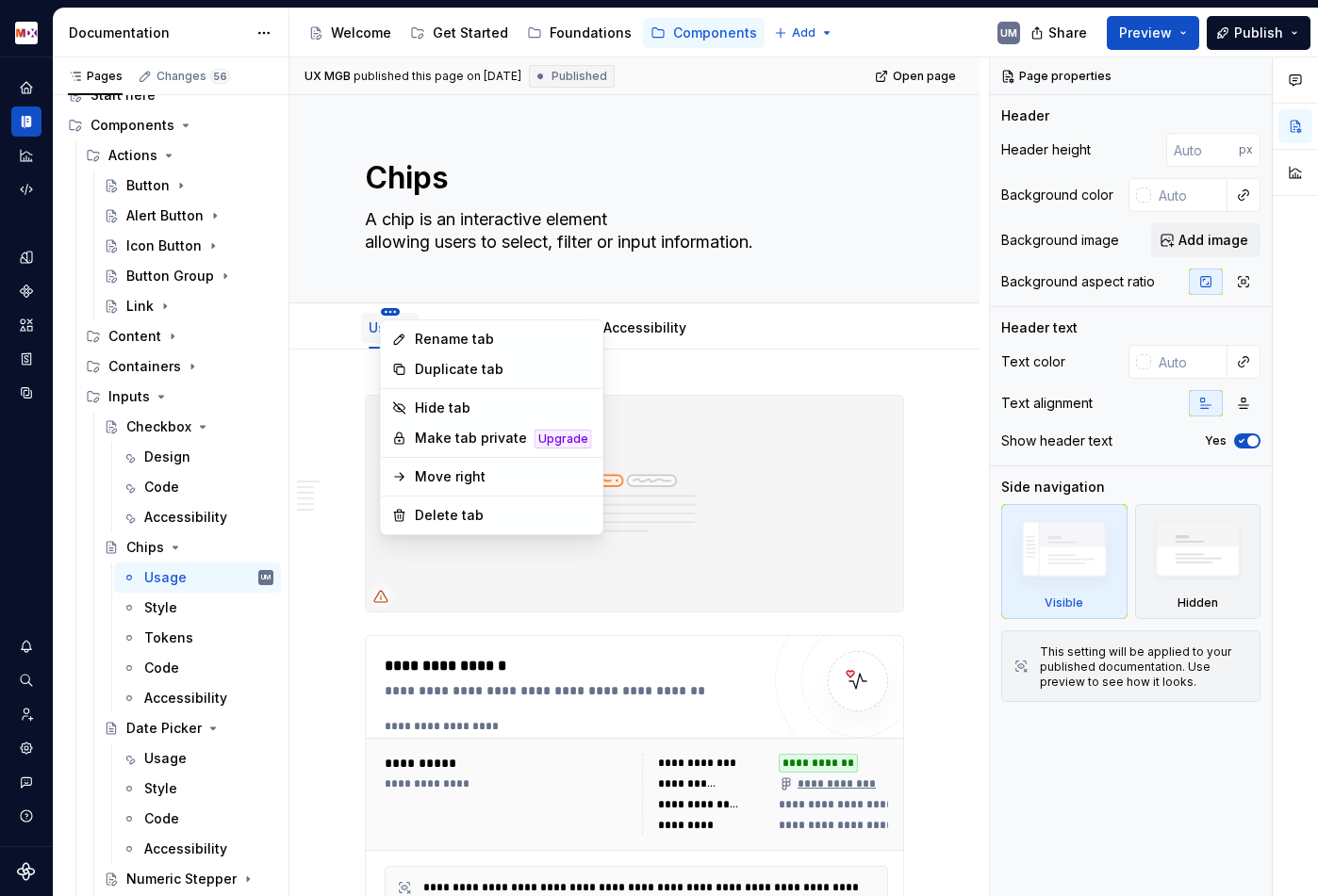
click at [390, 307] on html "MDX UM Dataset Migros Documentation Accessibility guide for tree Page tree. Nav…" at bounding box center [659, 448] width 1318 height 896
click at [414, 329] on div "Rename tab" at bounding box center [492, 339] width 215 height 30
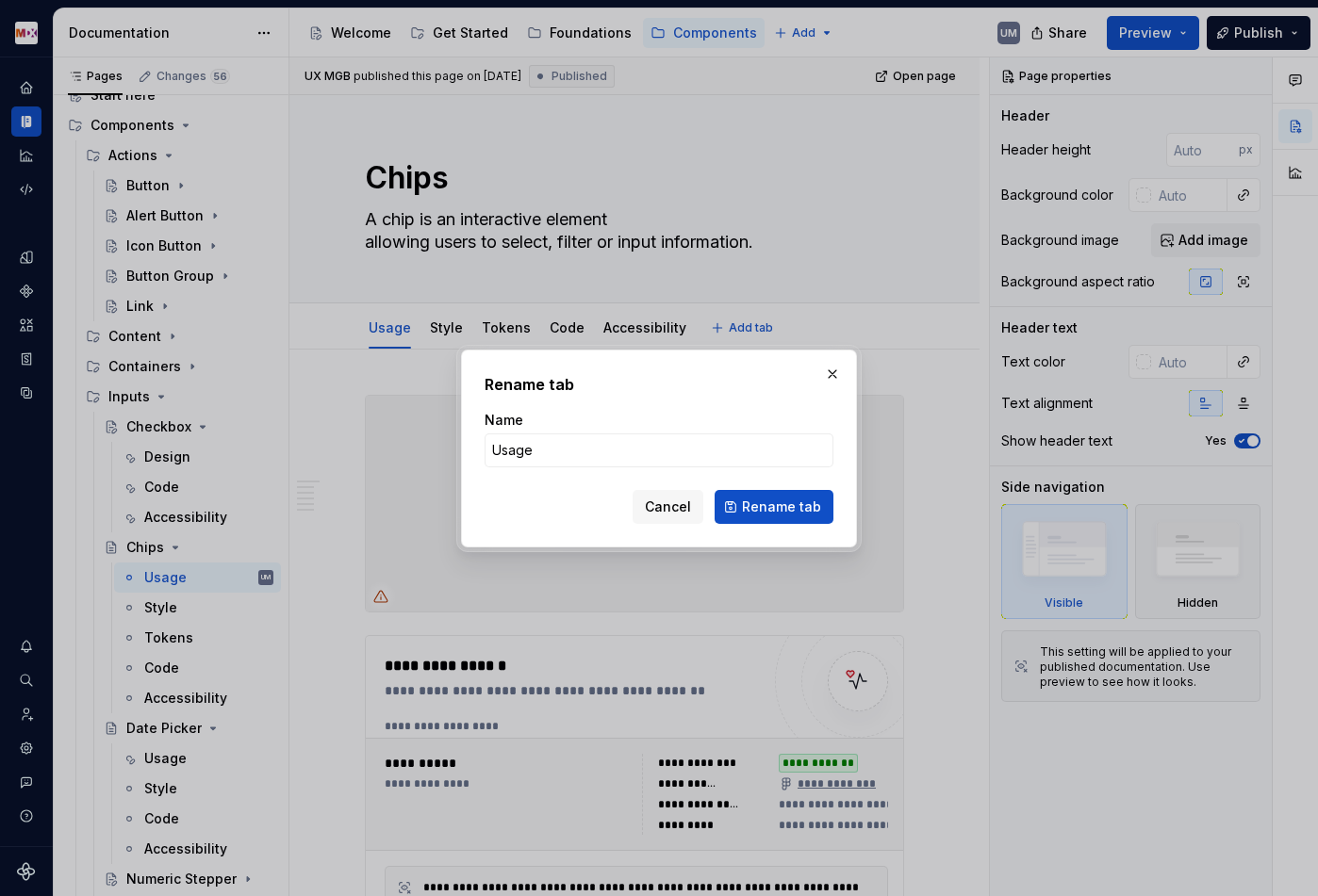
click at [556, 413] on div "Name" at bounding box center [658, 420] width 348 height 19
click at [556, 430] on div "Name Usage" at bounding box center [658, 439] width 348 height 57
click at [552, 449] on input "Usage" at bounding box center [658, 450] width 348 height 34
click button "Rename tab" at bounding box center [774, 507] width 119 height 34
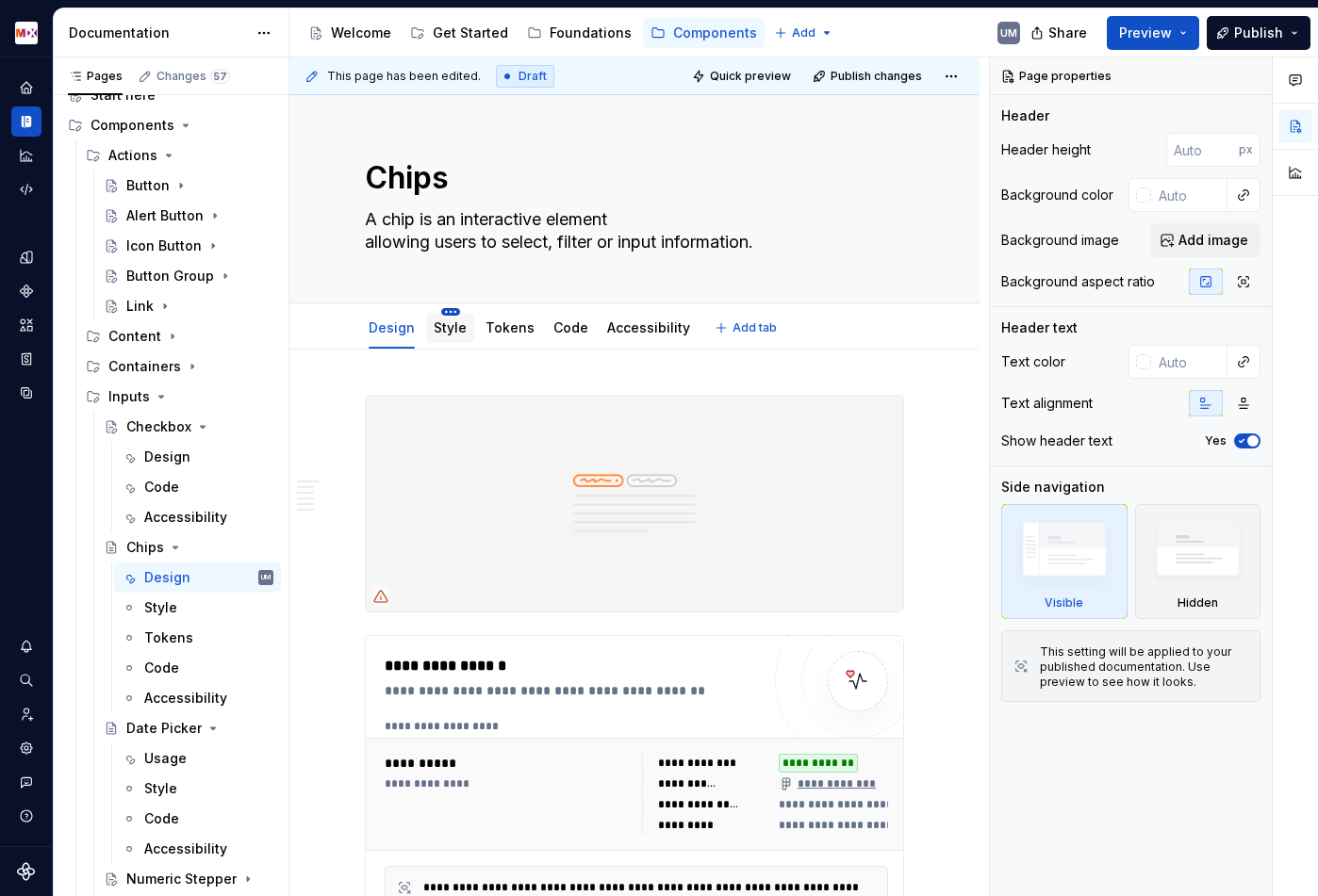
click at [446, 313] on html "MDX UM Dataset Migros Documentation Accessibility guide for tree Page tree. Nav…" at bounding box center [659, 448] width 1318 height 896
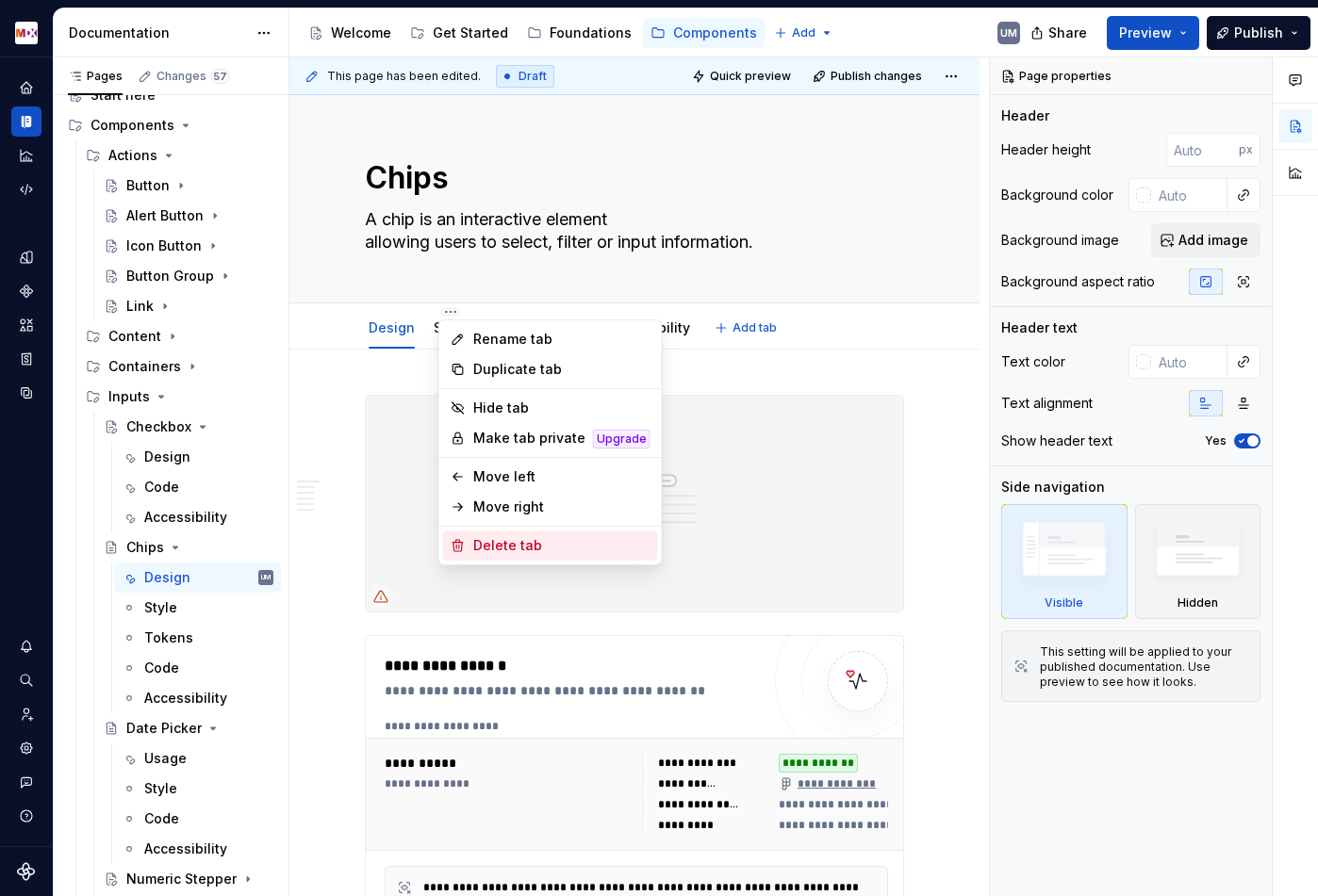
click at [487, 539] on div "Delete tab" at bounding box center [562, 546] width 177 height 19
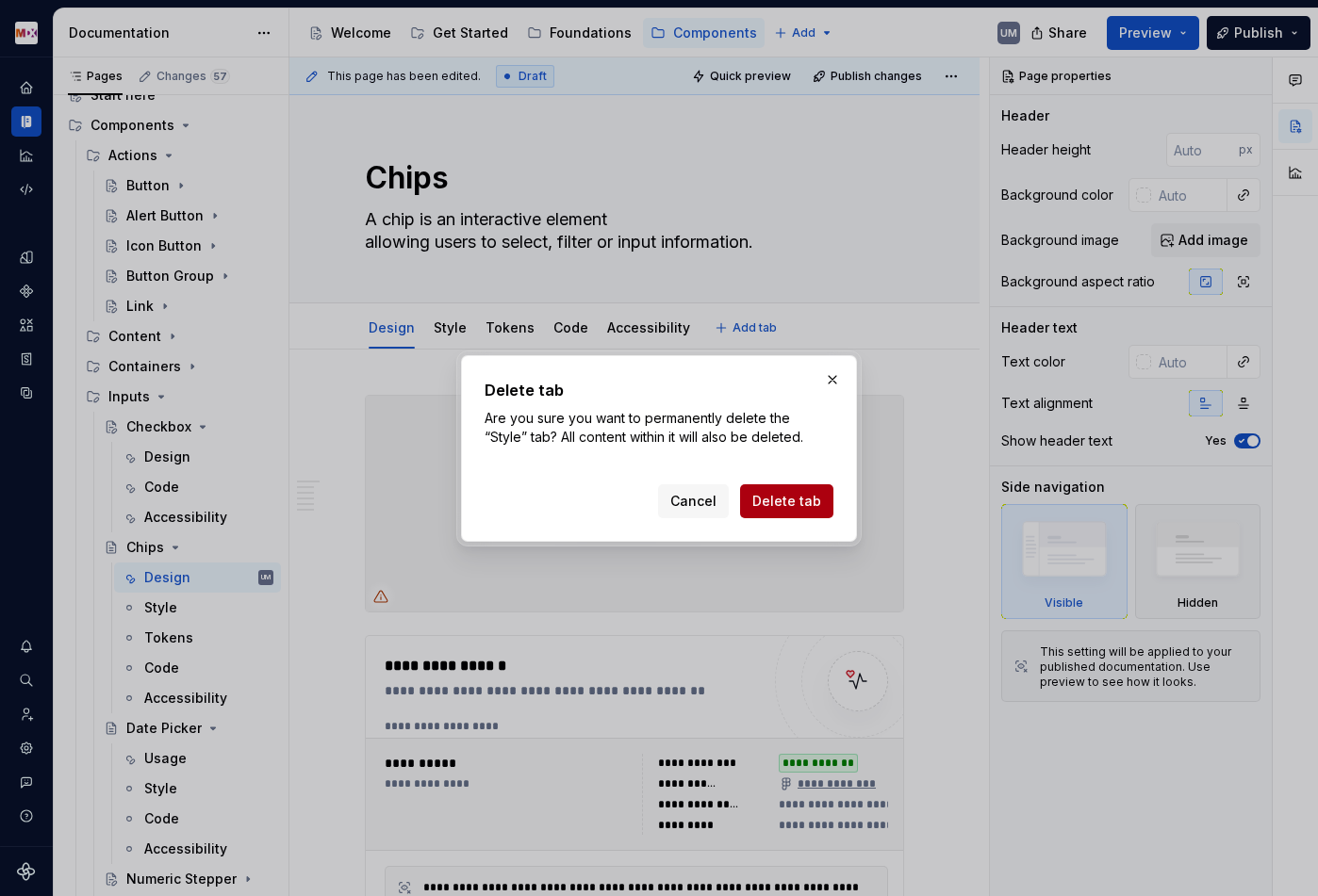
click at [782, 493] on span "Delete tab" at bounding box center [786, 501] width 69 height 19
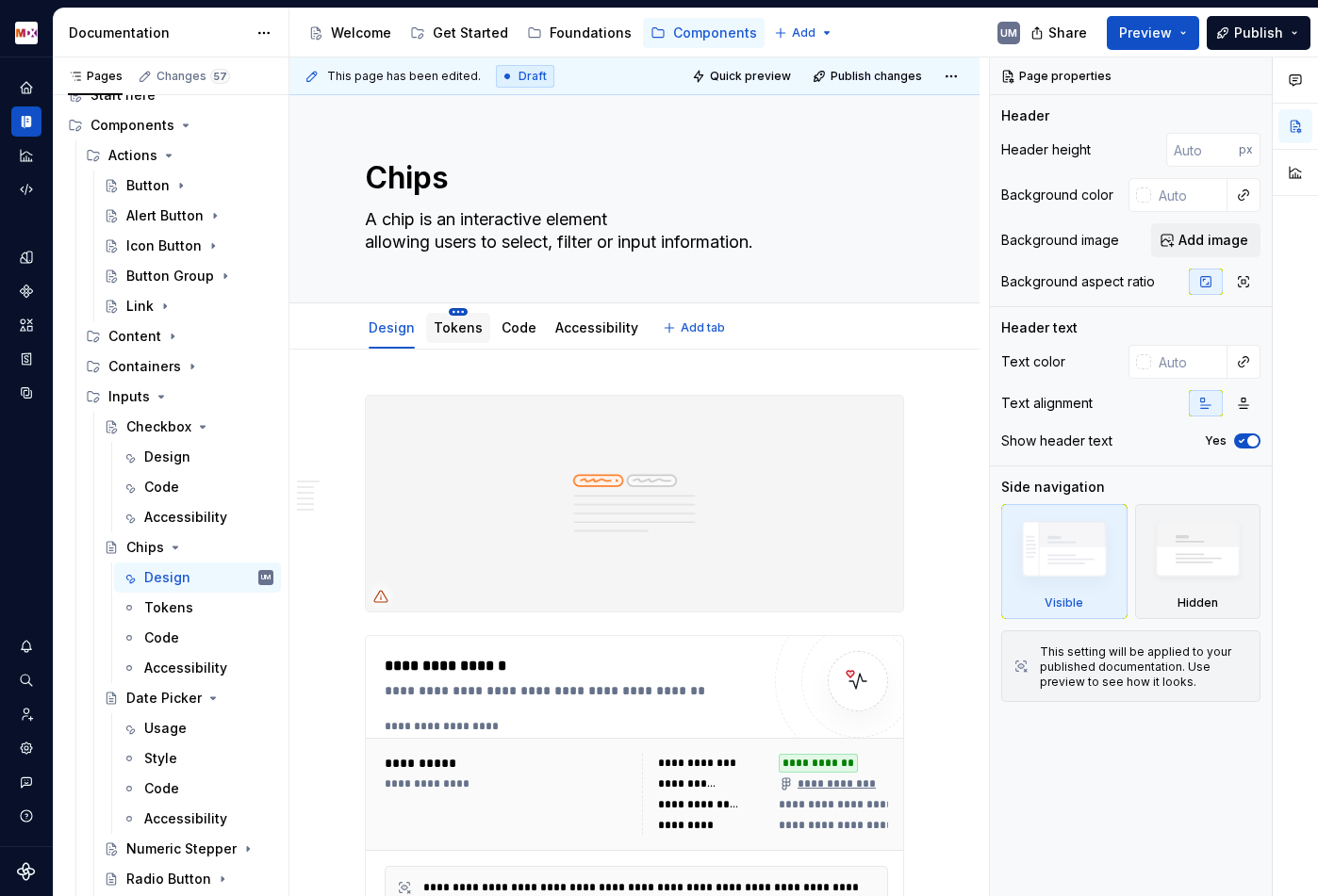
click at [452, 310] on html "MDX UM Dataset Migros Documentation Accessibility guide for tree Page tree. Nav…" at bounding box center [659, 448] width 1318 height 896
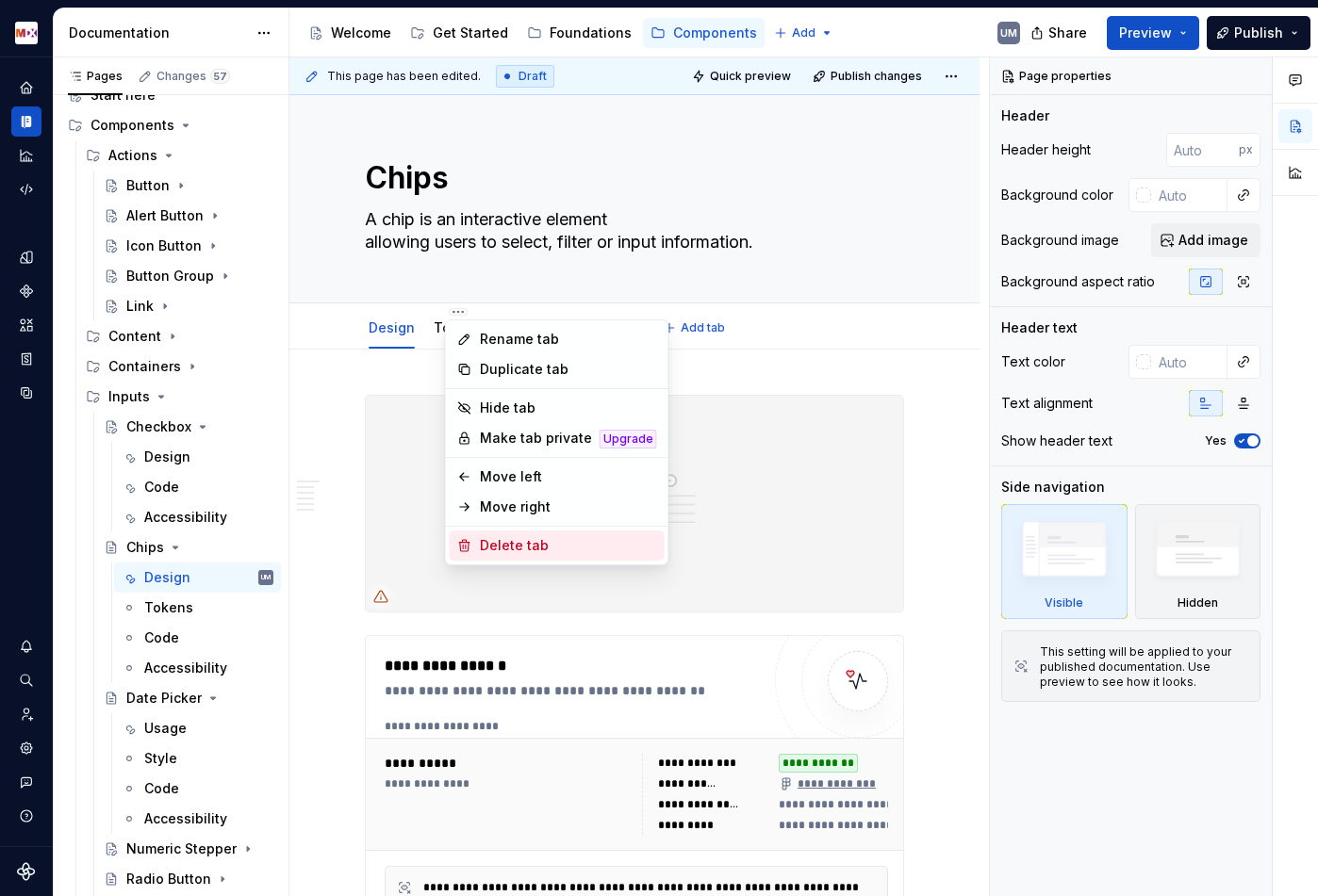
click at [495, 536] on div "Delete tab" at bounding box center [568, 546] width 177 height 19
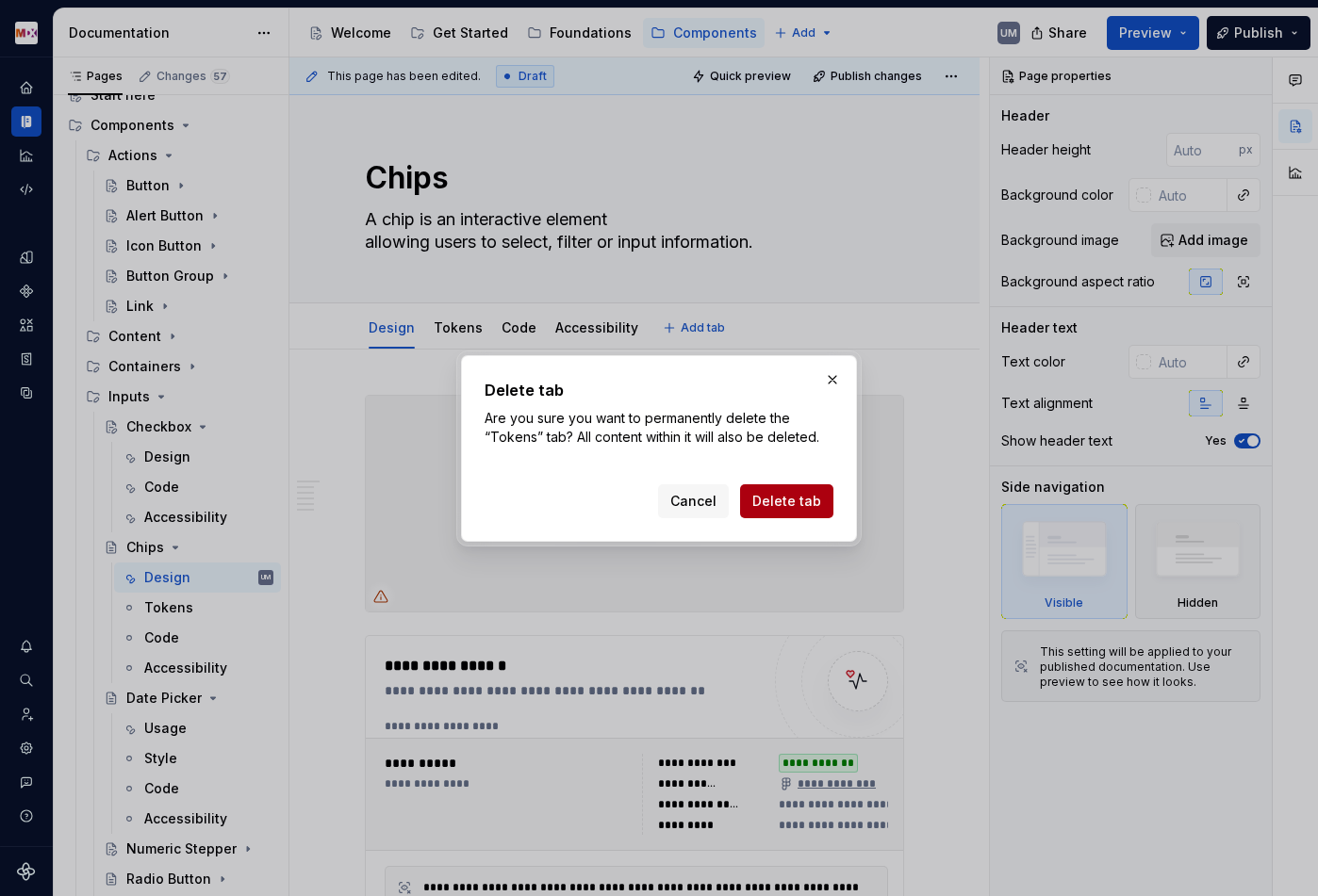
click at [769, 496] on span "Delete tab" at bounding box center [786, 501] width 69 height 19
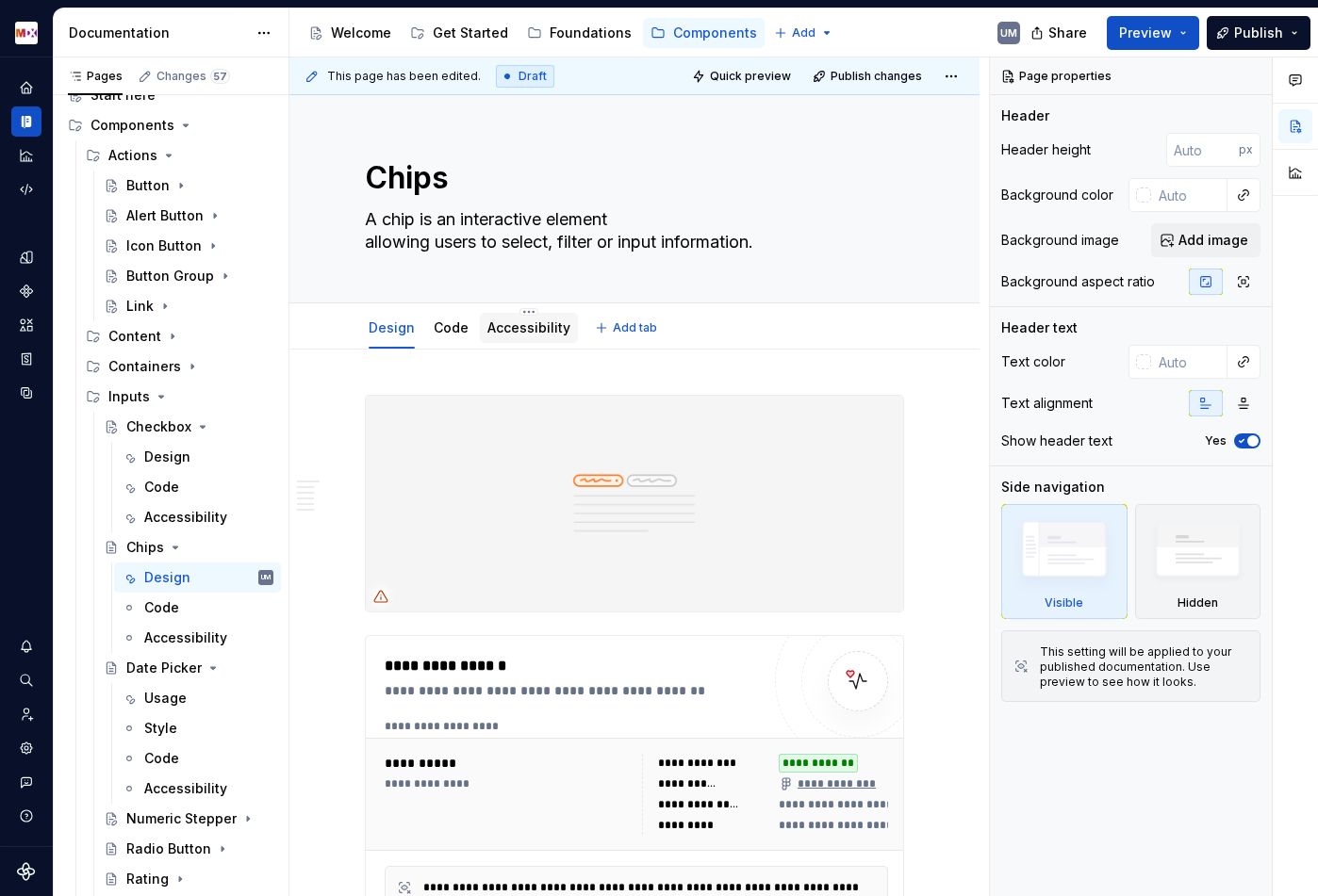
click at [537, 331] on link "Accessibility" at bounding box center [529, 327] width 83 height 16
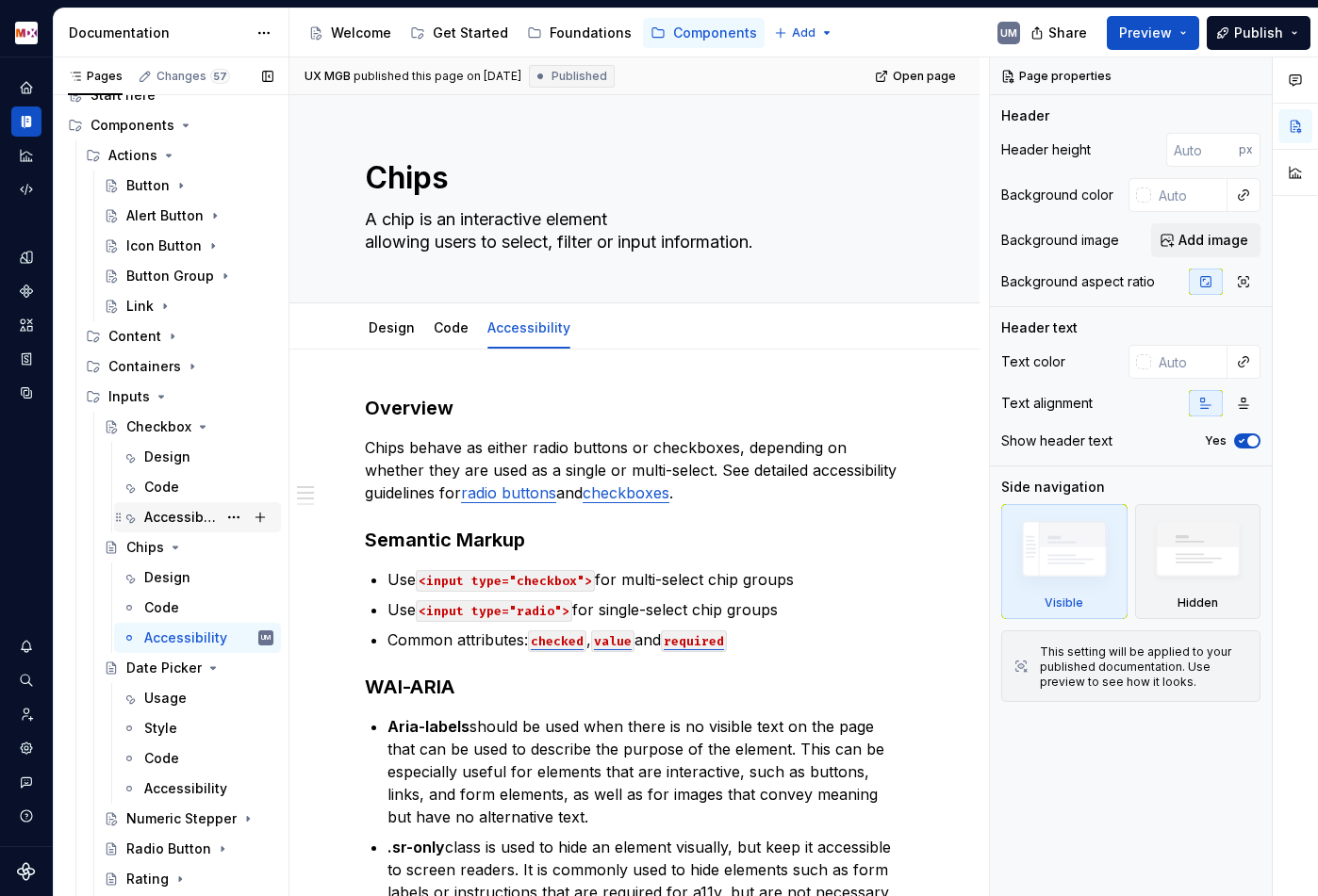
click at [180, 520] on div "Accessibility" at bounding box center [180, 517] width 73 height 19
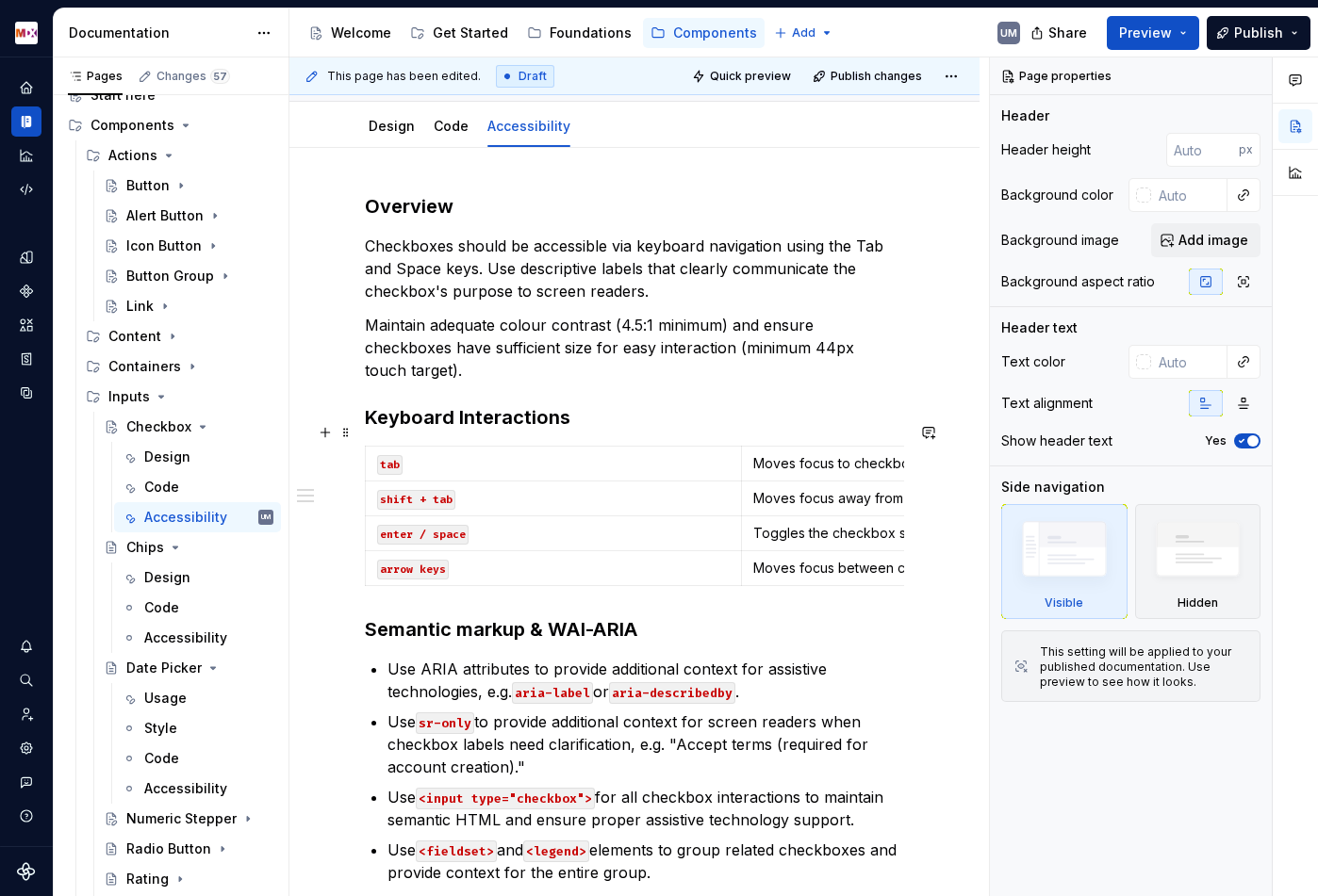
scroll to position [267, 0]
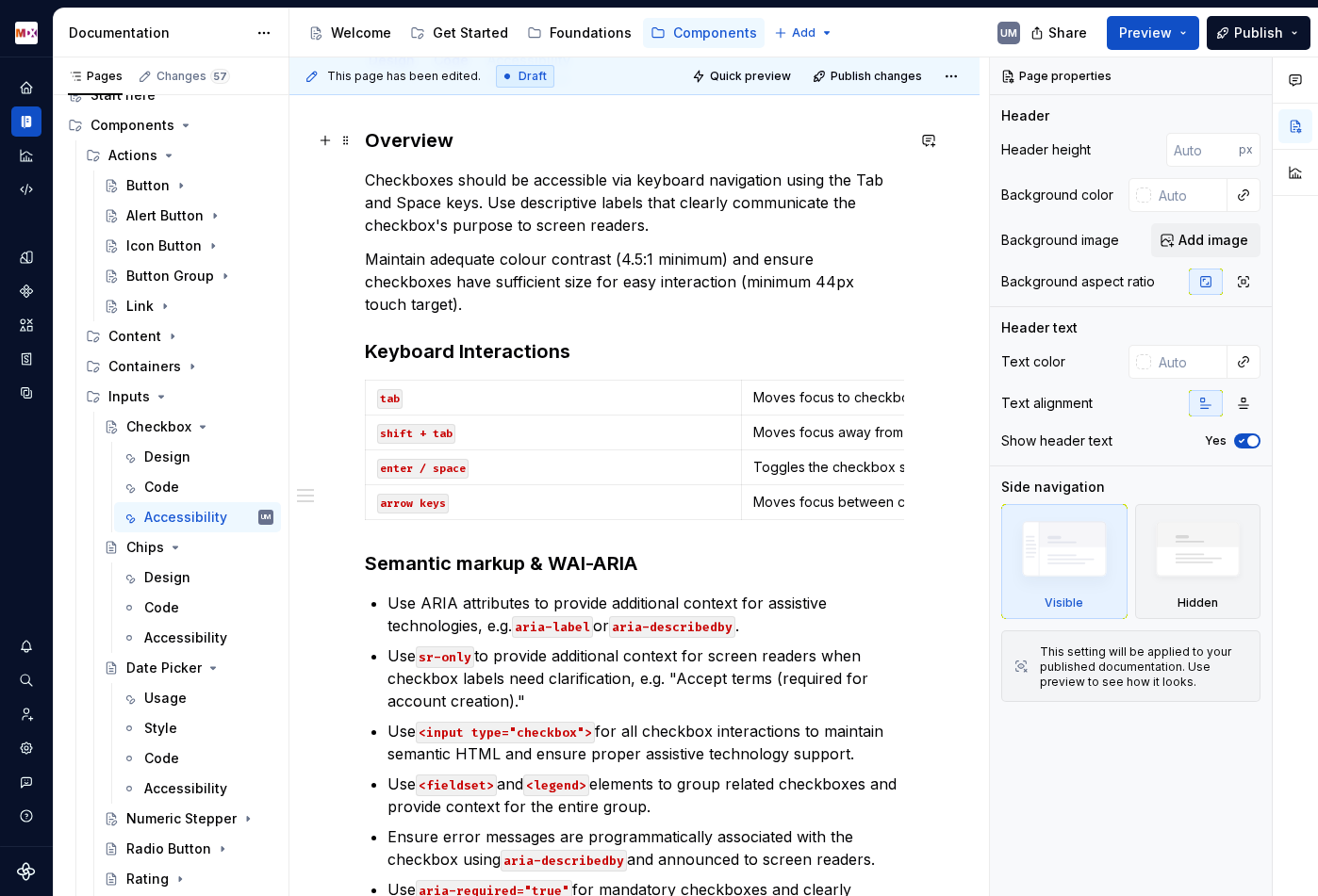
click at [404, 144] on h3 "Overview" at bounding box center [634, 141] width 539 height 26
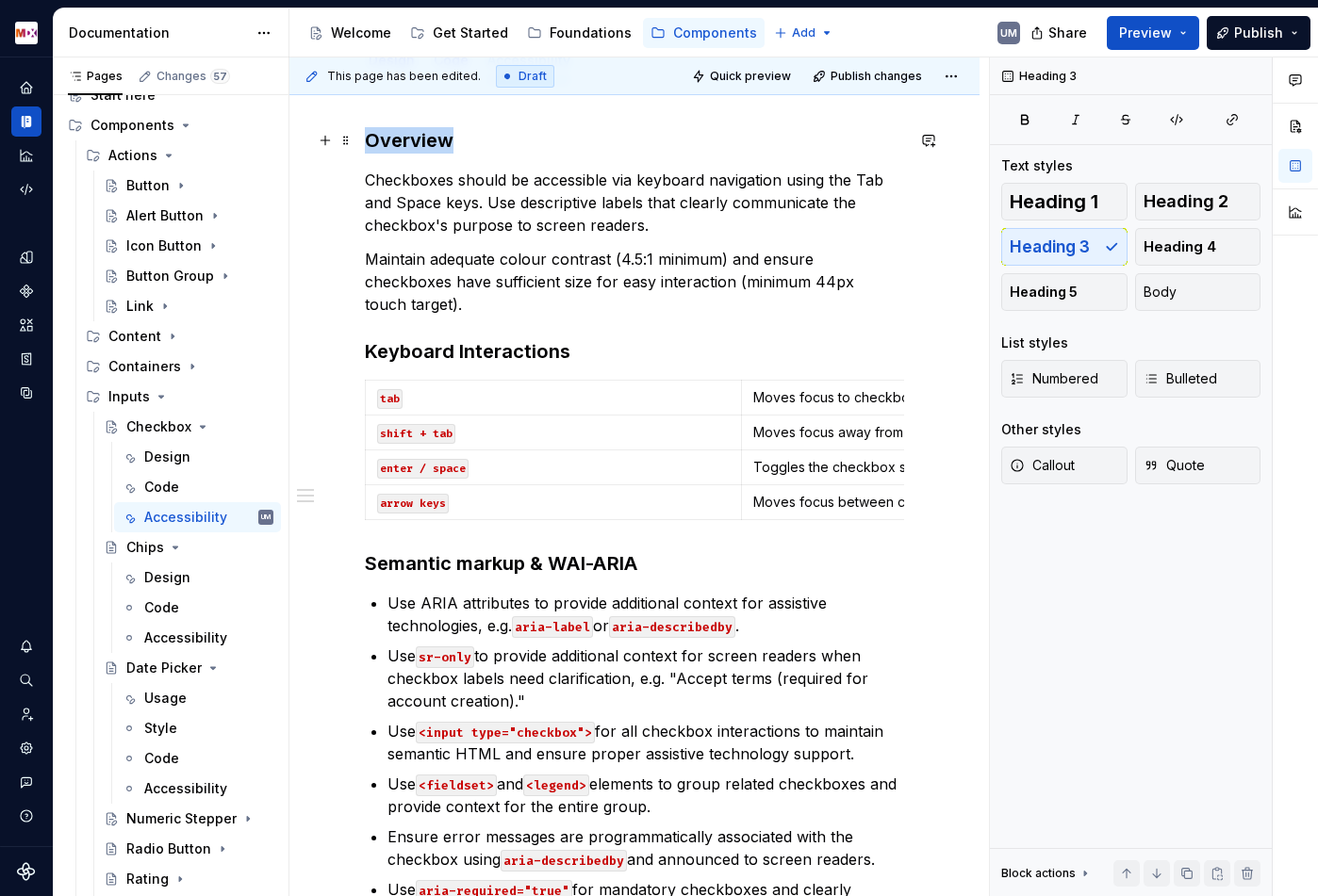
click at [404, 144] on h3 "Overview" at bounding box center [634, 141] width 539 height 26
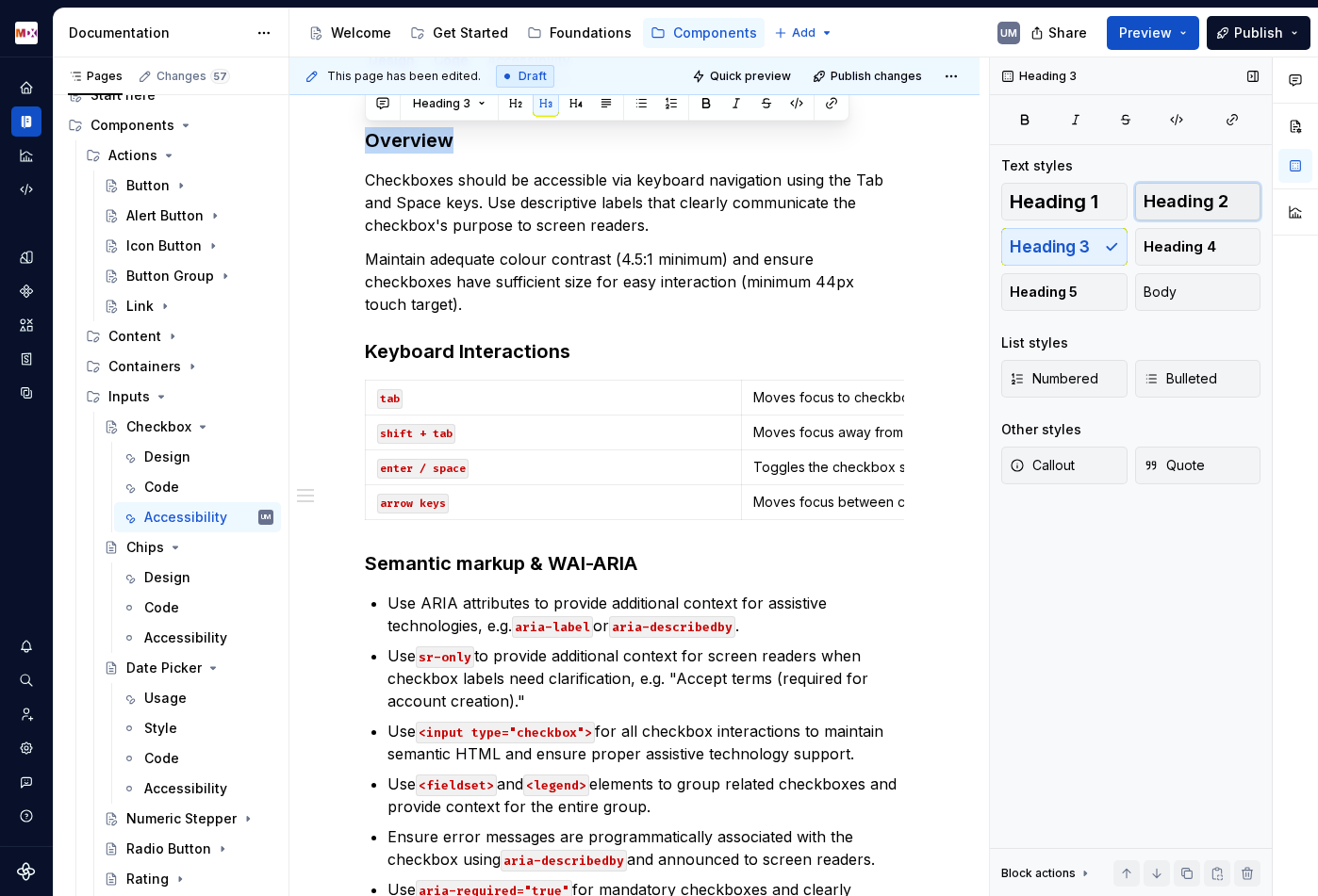
click at [1183, 201] on span "Heading 2" at bounding box center [1186, 202] width 85 height 19
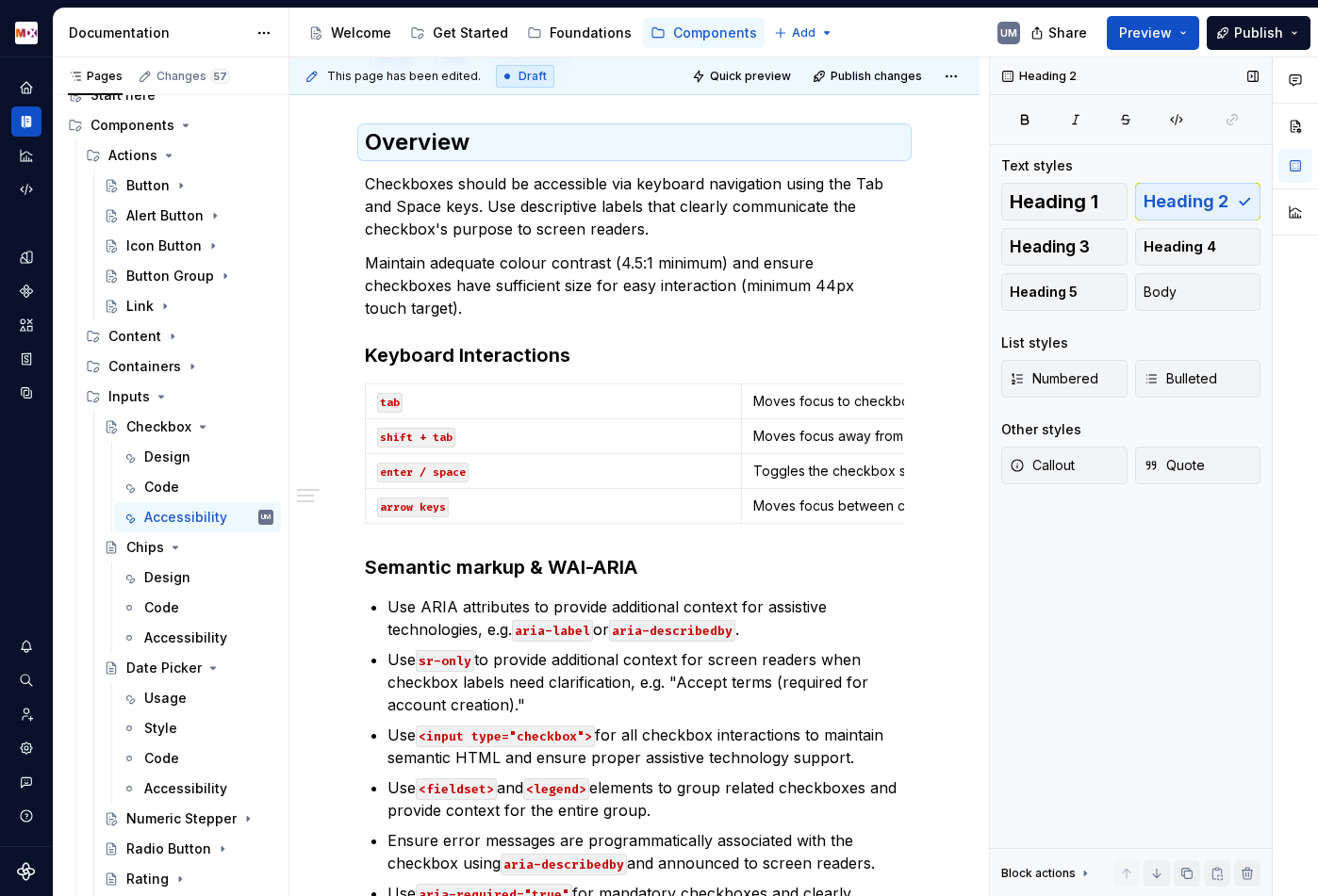
scroll to position [271, 0]
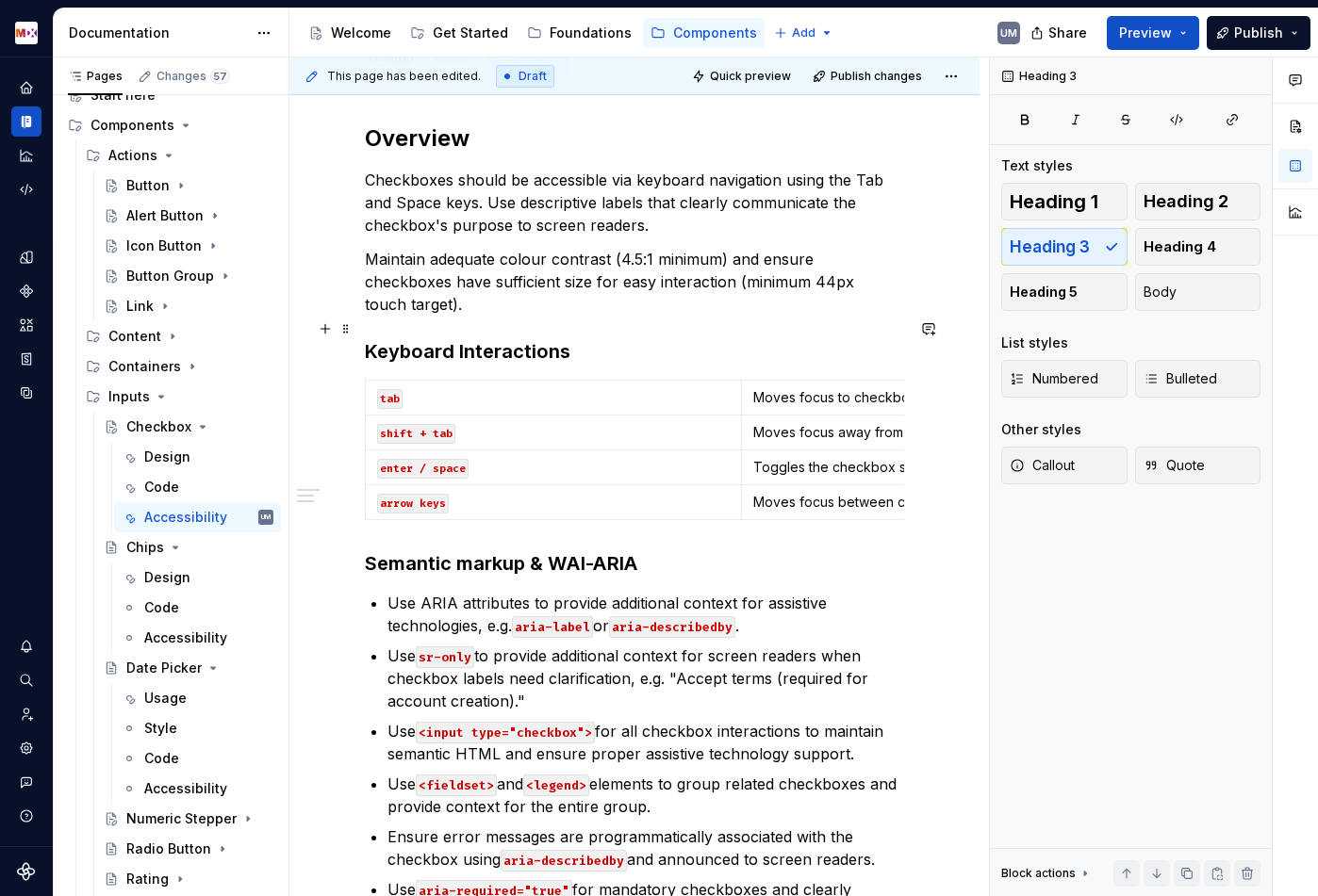
click at [472, 338] on h3 "Keyboard Interactions" at bounding box center [634, 351] width 539 height 26
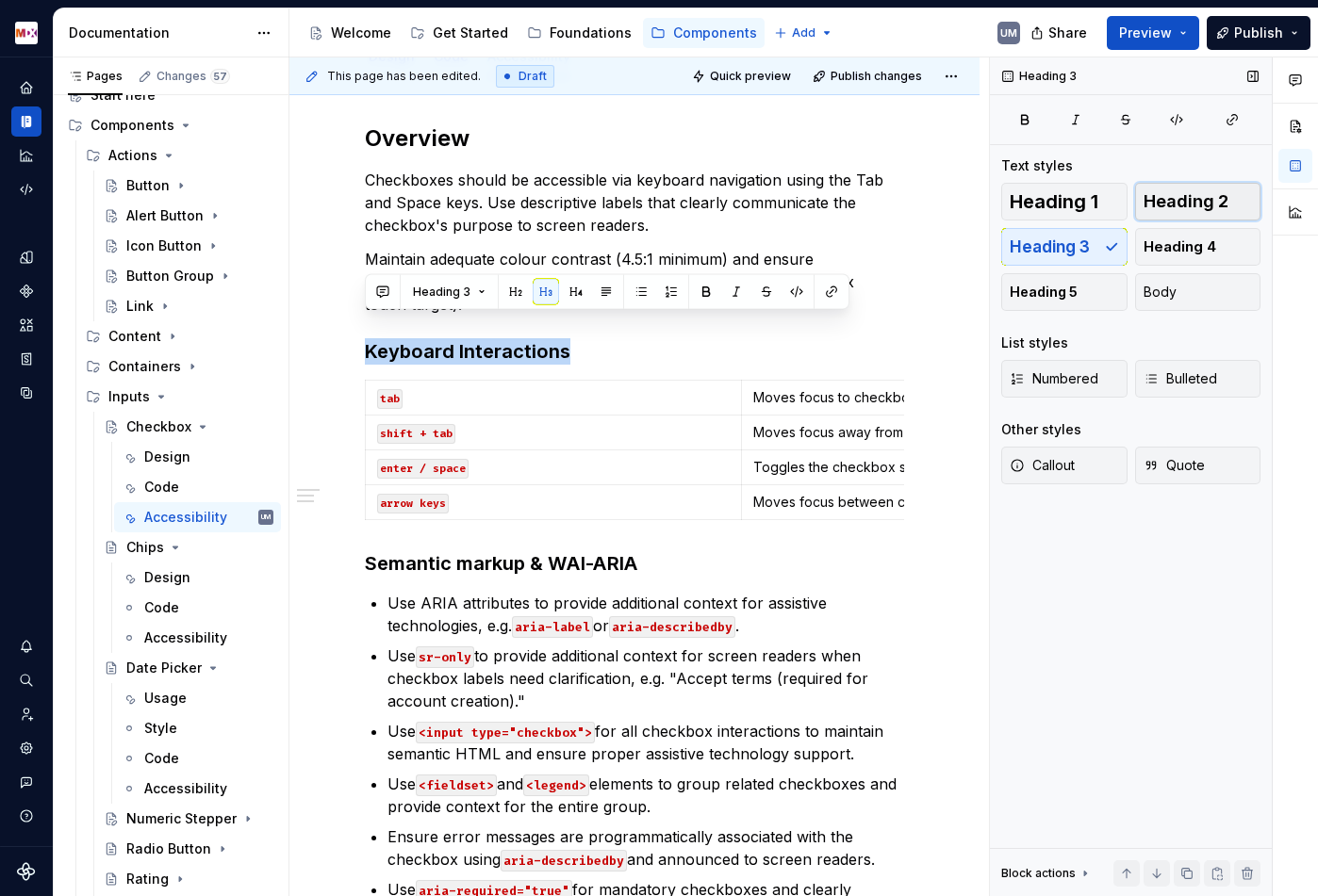
click at [1229, 200] on button "Heading 2" at bounding box center [1198, 202] width 127 height 38
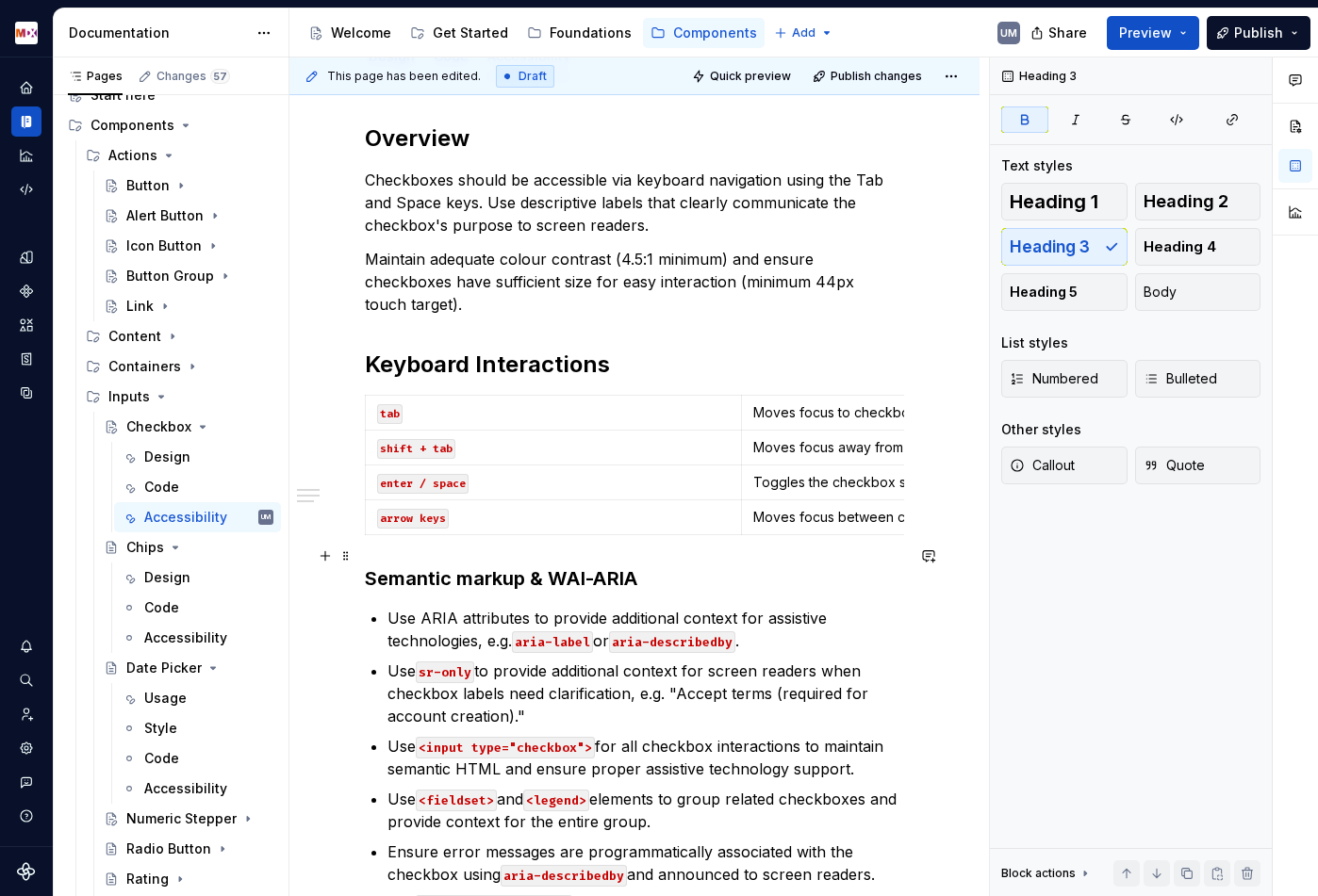
click at [584, 566] on h3 "Semantic markup & WAI-ARIA" at bounding box center [634, 579] width 539 height 26
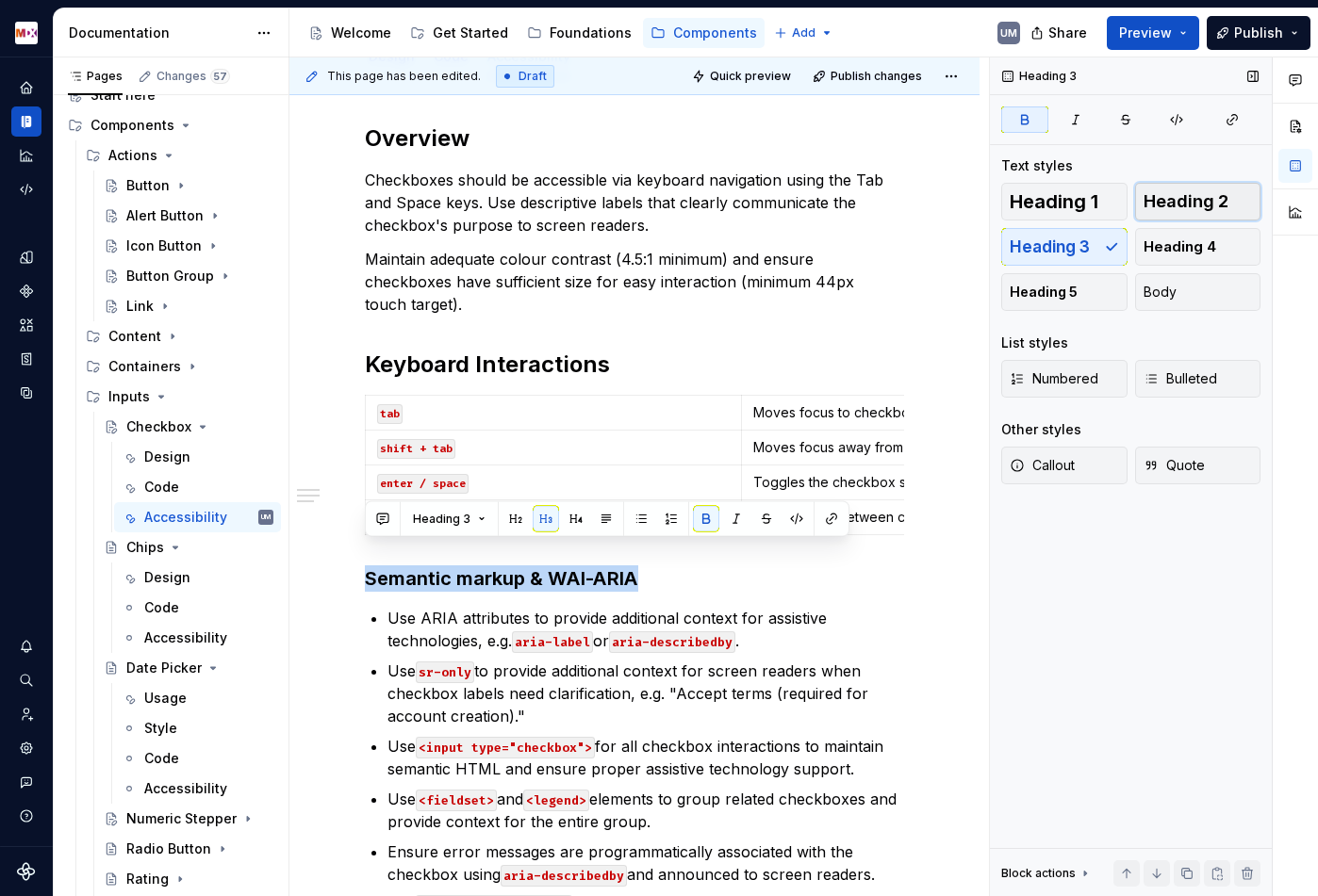
click at [1172, 200] on span "Heading 2" at bounding box center [1186, 202] width 85 height 19
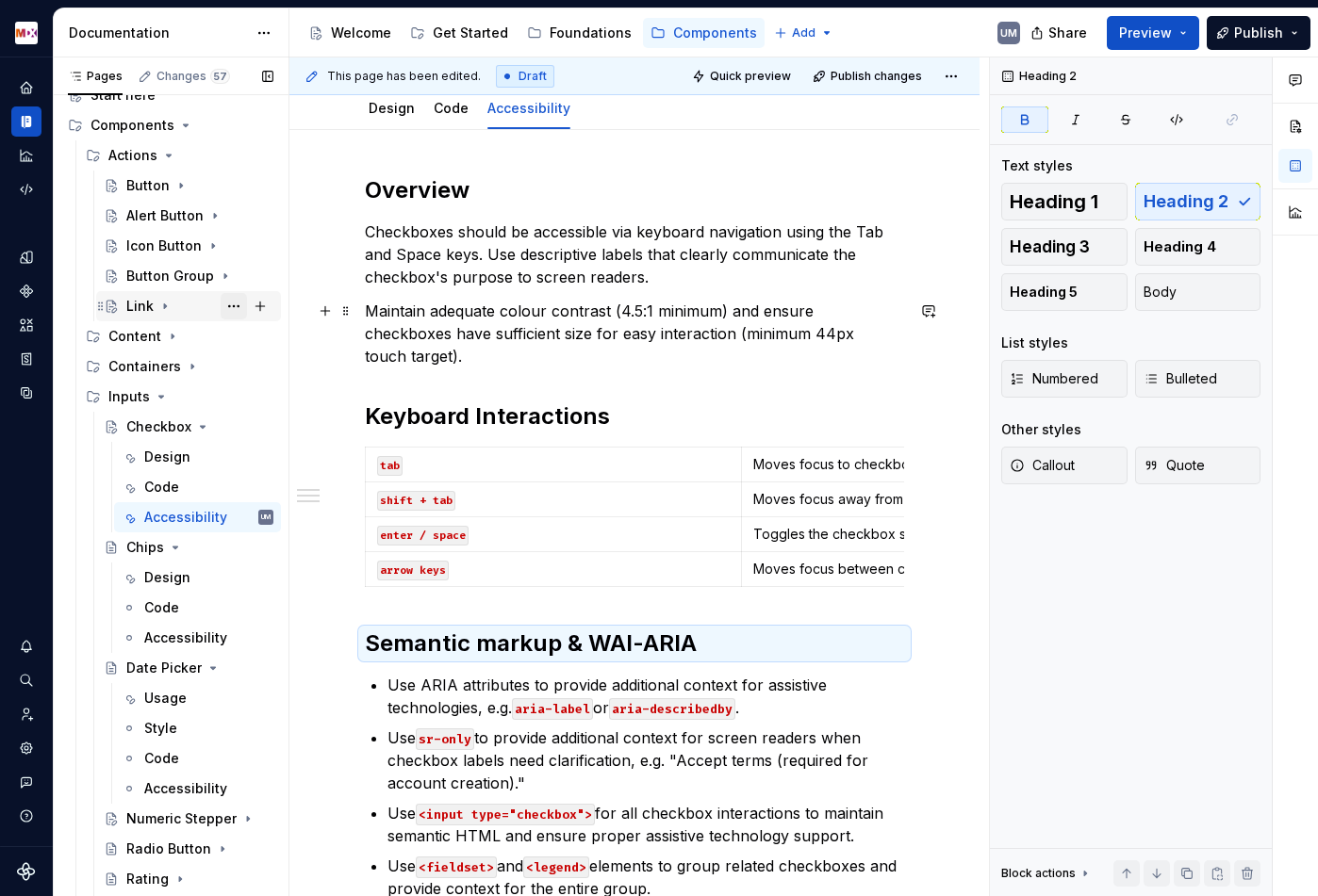
scroll to position [209, 0]
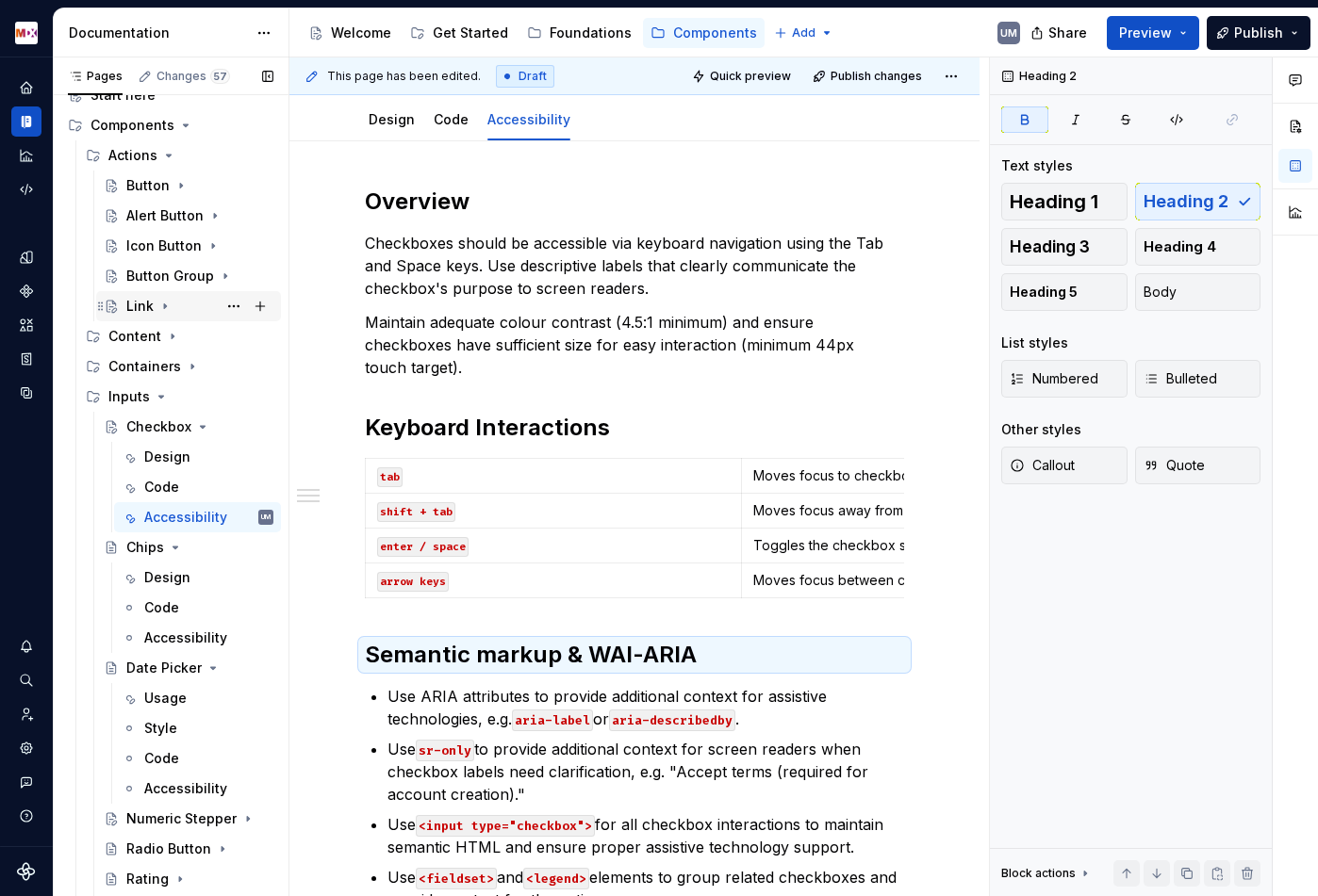
click at [161, 309] on icon "Page tree" at bounding box center [165, 306] width 15 height 15
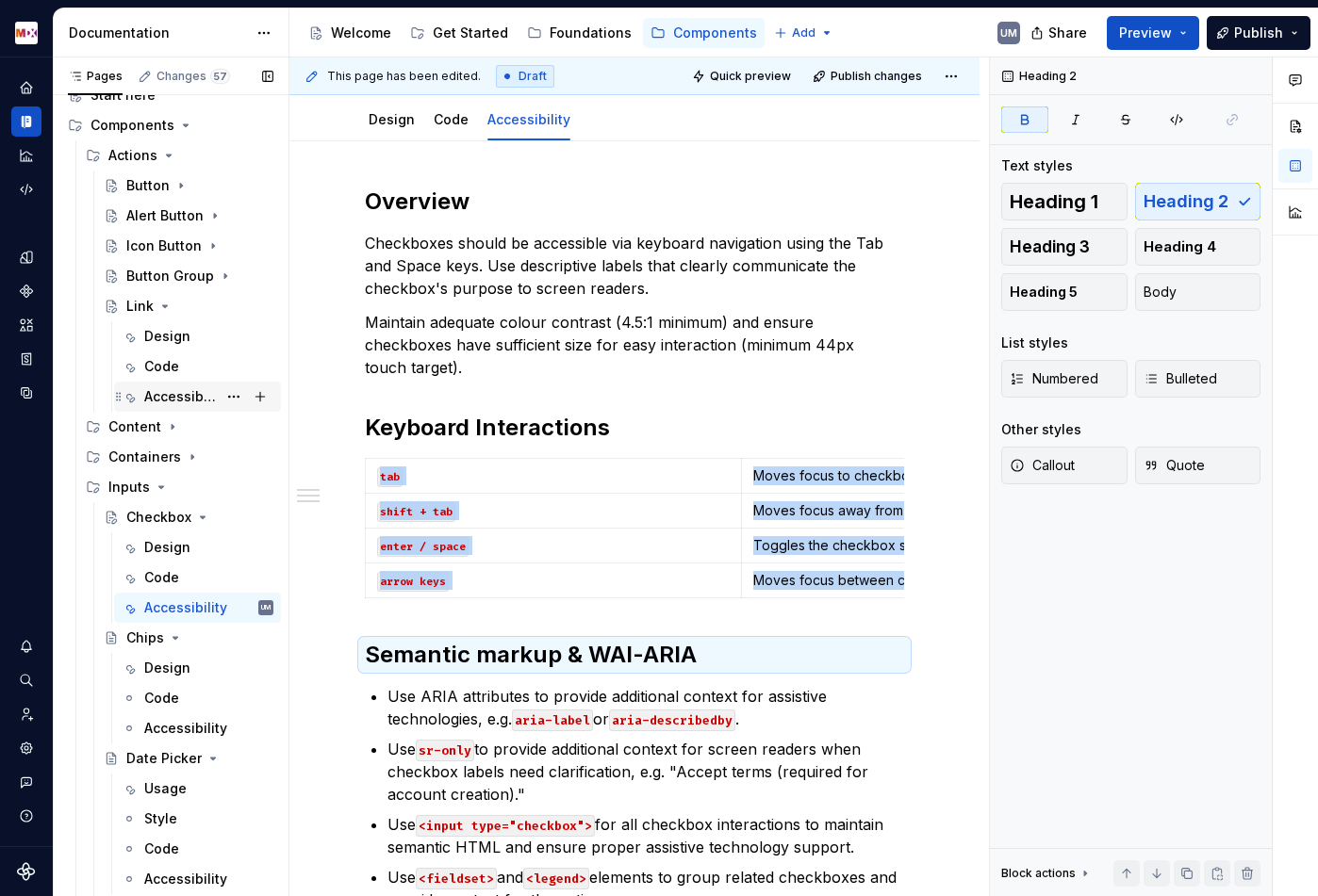
click at [176, 392] on div "Accessibility" at bounding box center [180, 397] width 73 height 19
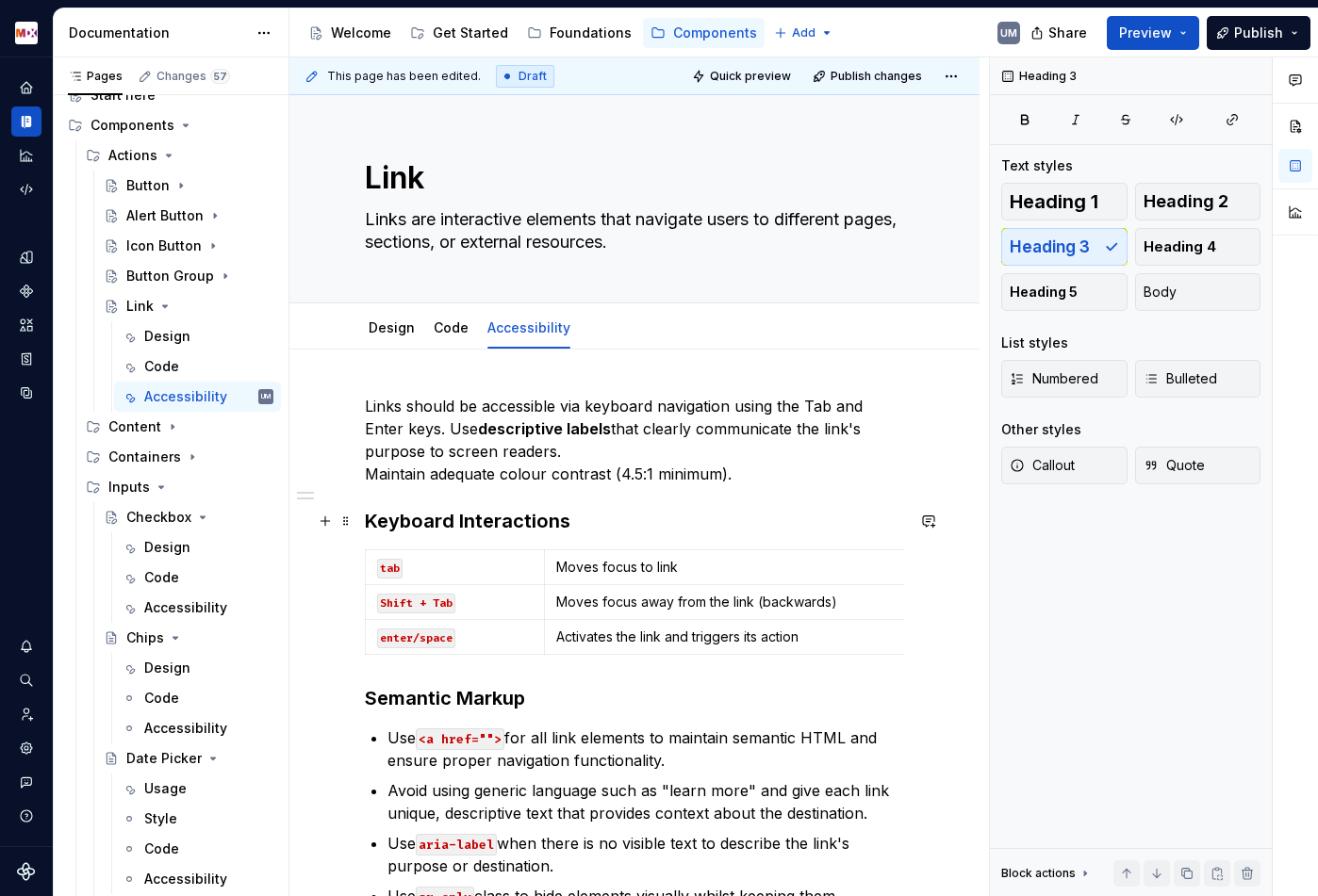
click at [378, 516] on h3 "Keyboard Interactions" at bounding box center [634, 521] width 539 height 26
click at [362, 414] on div "This page has been edited. Draft Quick preview Publish changes Link Links are i…" at bounding box center [638, 477] width 700 height 839
click at [369, 402] on p "Links should be accessible via keyboard navigation using the Tab and Enter keys…" at bounding box center [634, 440] width 539 height 91
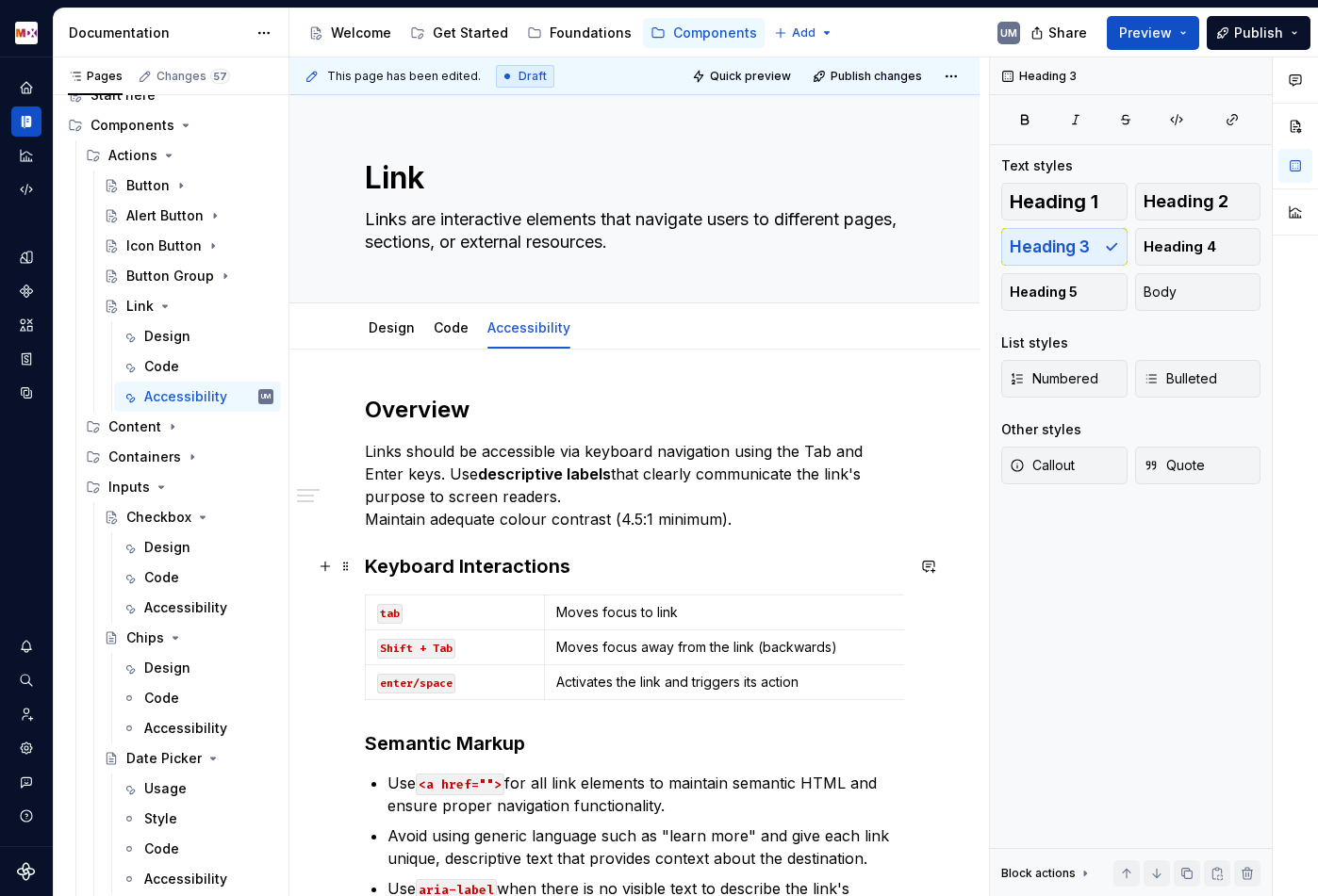
click at [376, 564] on h3 "Keyboard Interactions" at bounding box center [634, 566] width 539 height 26
click at [1152, 208] on span "Heading 2" at bounding box center [1186, 202] width 85 height 19
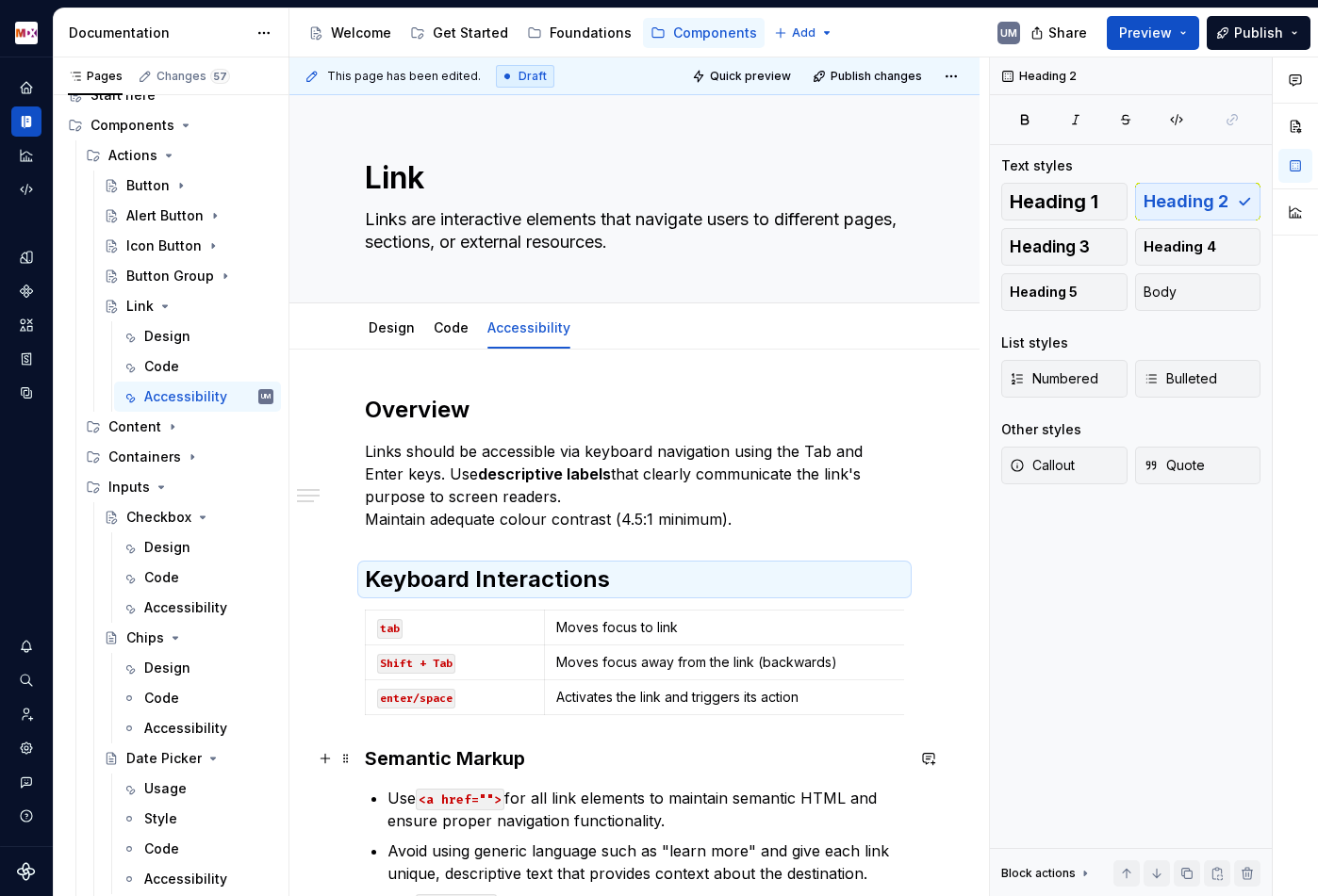
click at [457, 765] on h3 "Semantic Markup" at bounding box center [634, 759] width 539 height 26
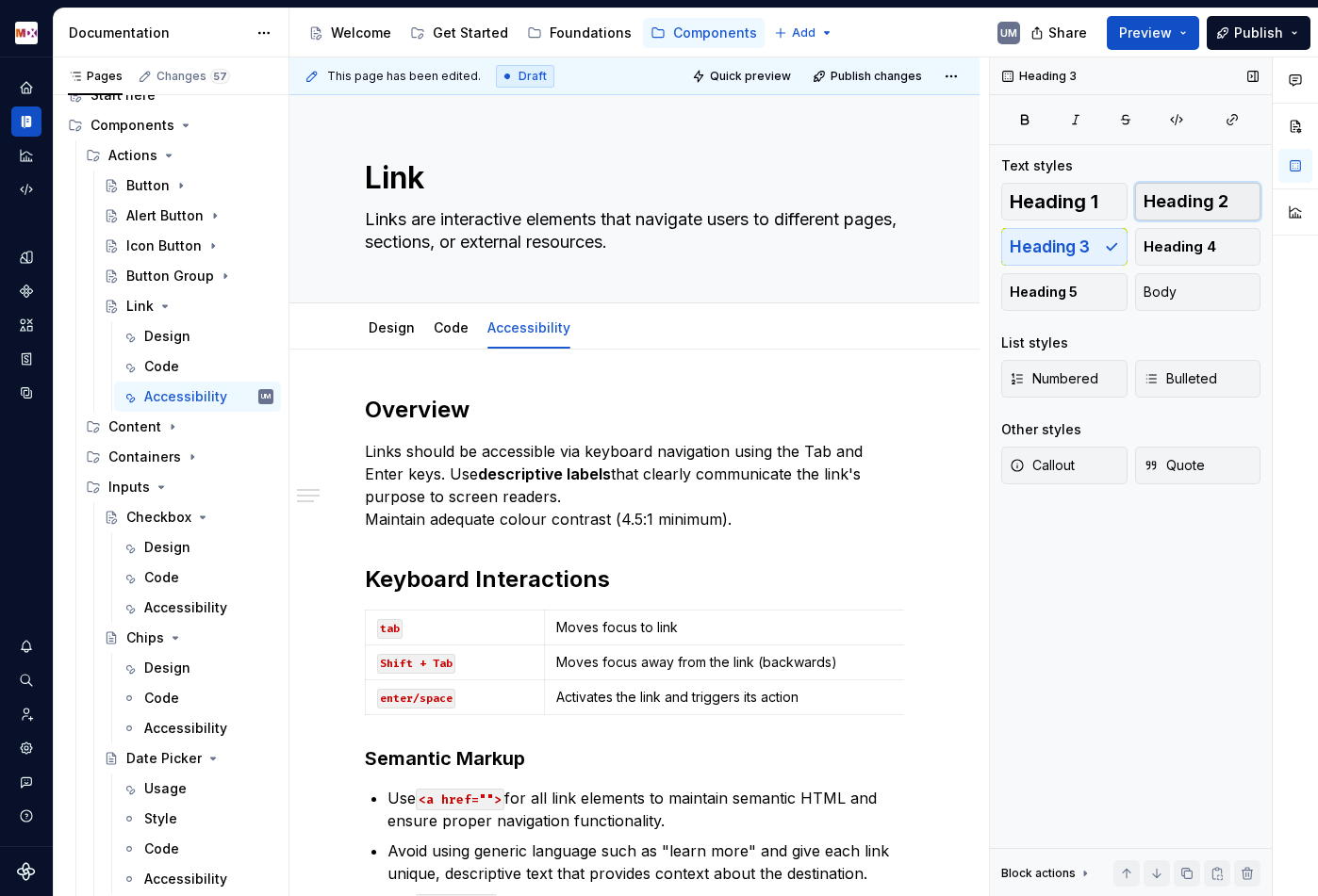
click at [1157, 196] on span "Heading 2" at bounding box center [1186, 202] width 85 height 19
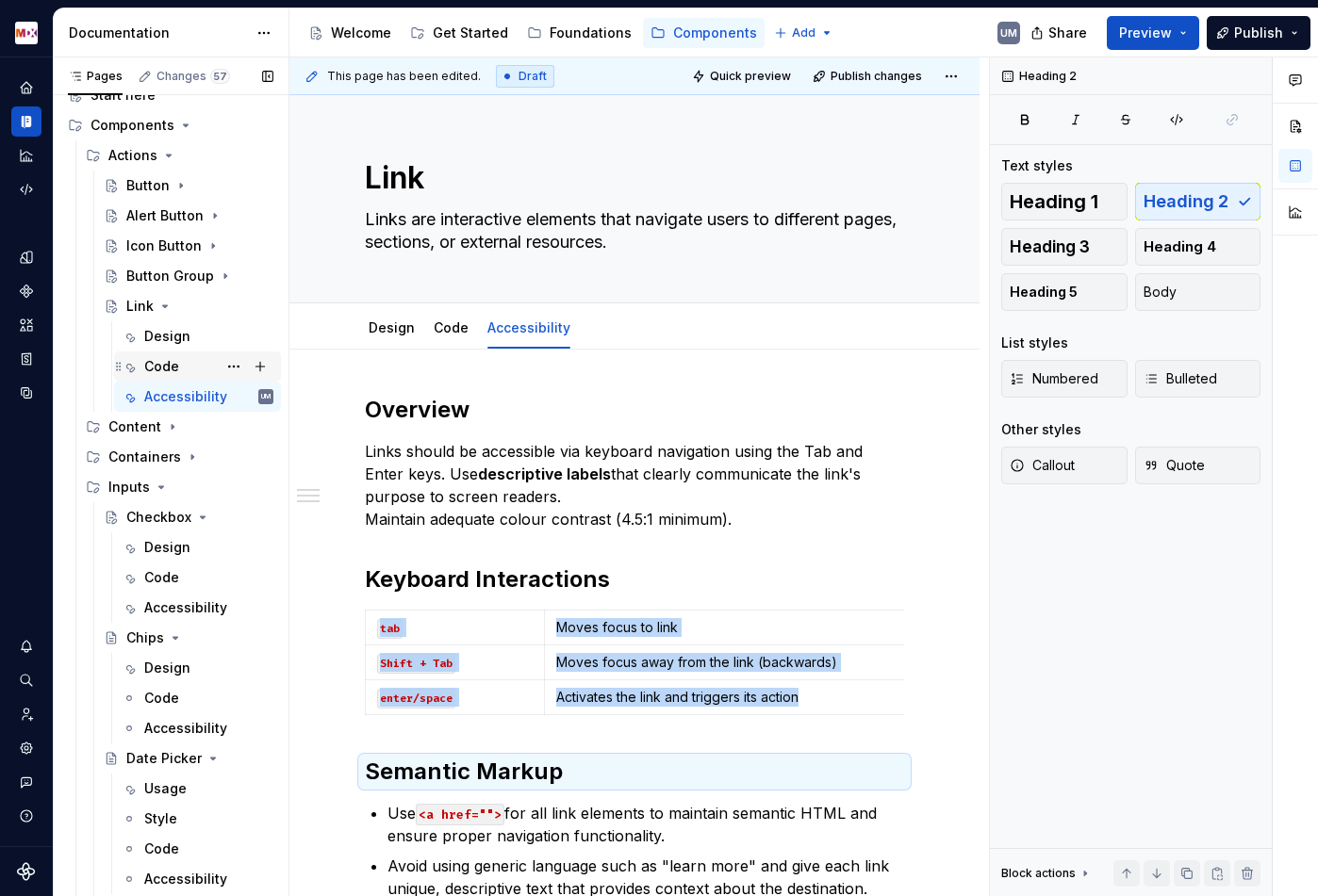
click at [191, 363] on div "Code" at bounding box center [209, 366] width 129 height 26
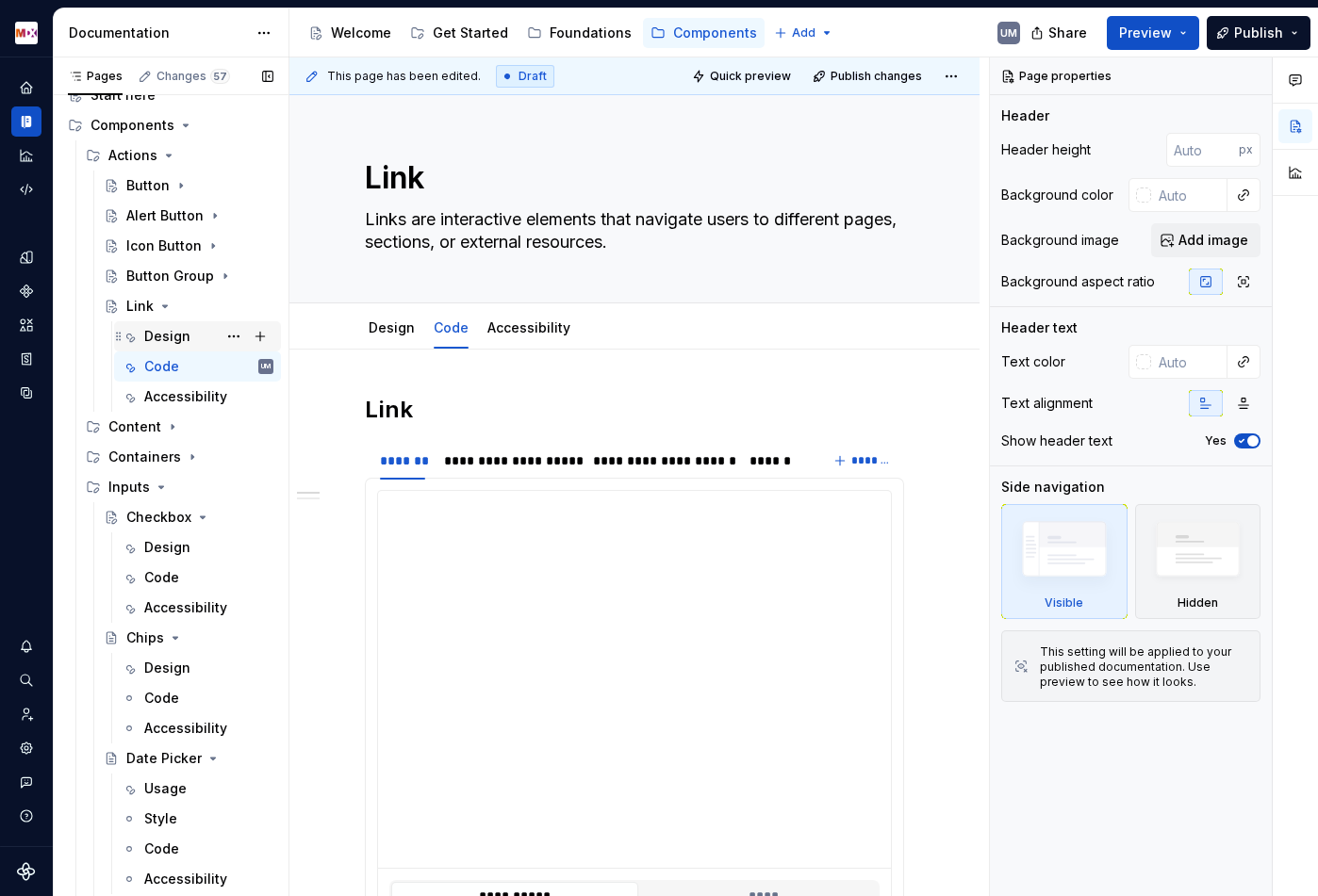
click at [169, 332] on div "Design" at bounding box center [167, 336] width 46 height 19
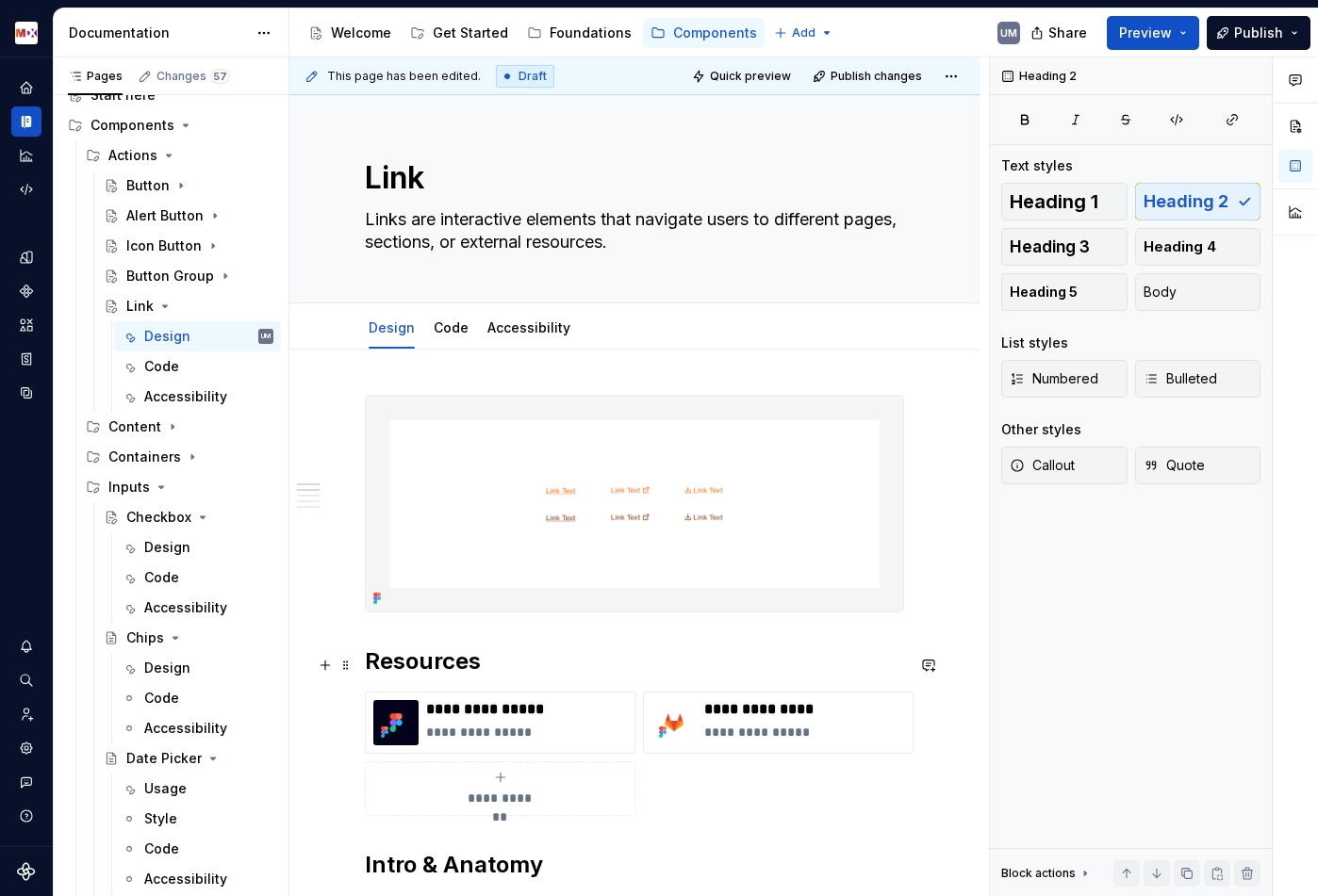
click at [428, 675] on h2 "Resources" at bounding box center [634, 662] width 539 height 30
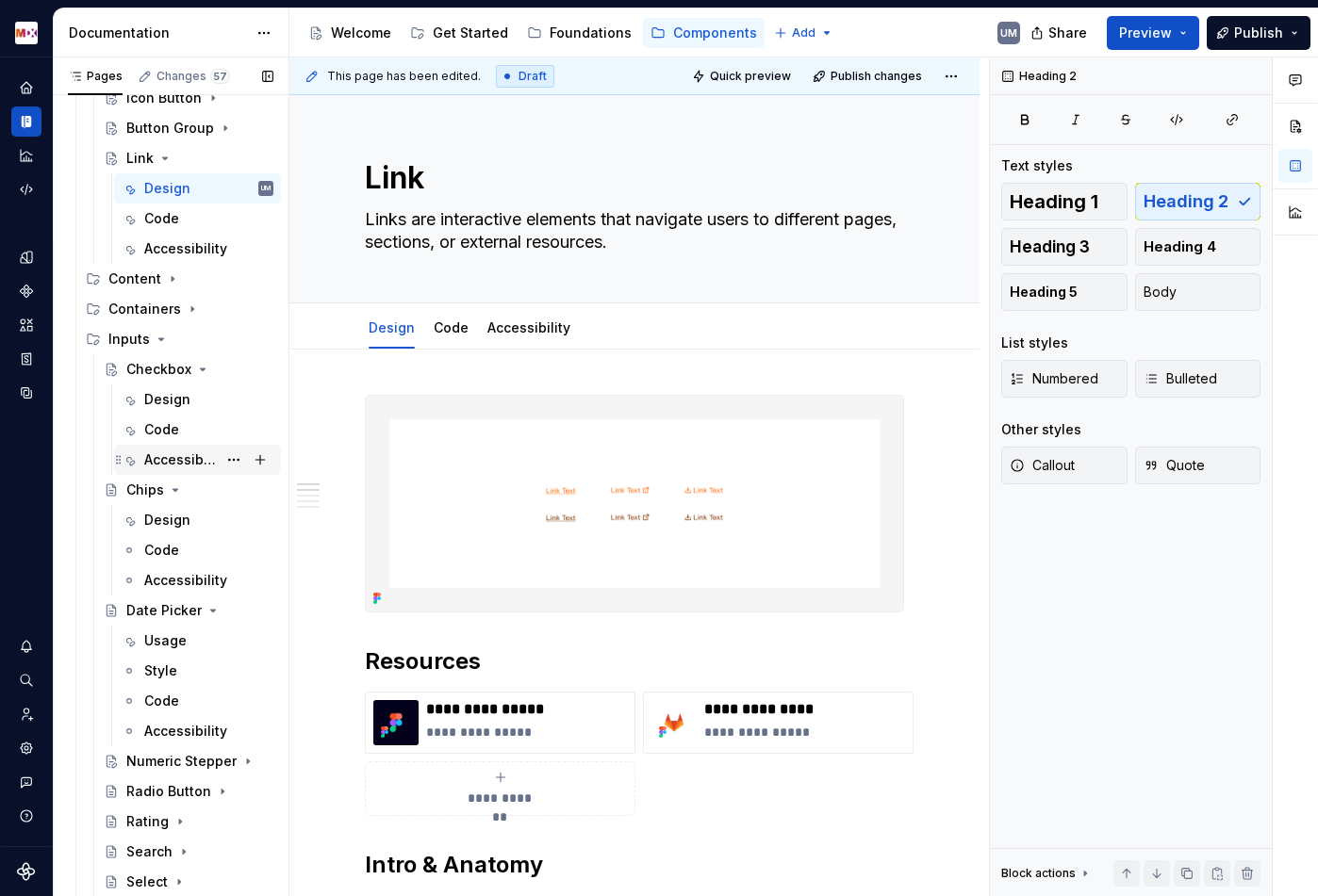
scroll to position [209, 0]
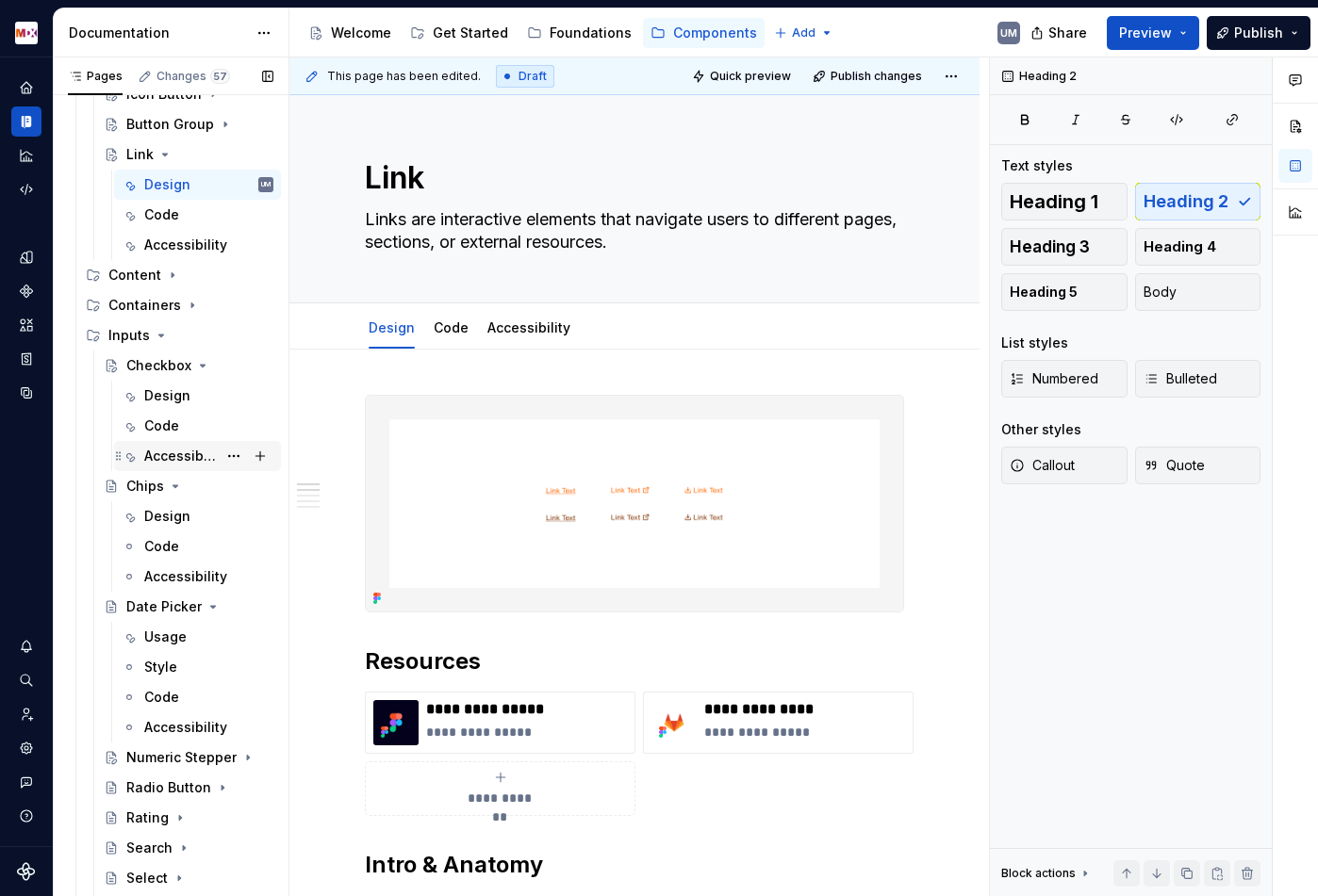
click at [181, 452] on div "Accessibility" at bounding box center [180, 456] width 73 height 19
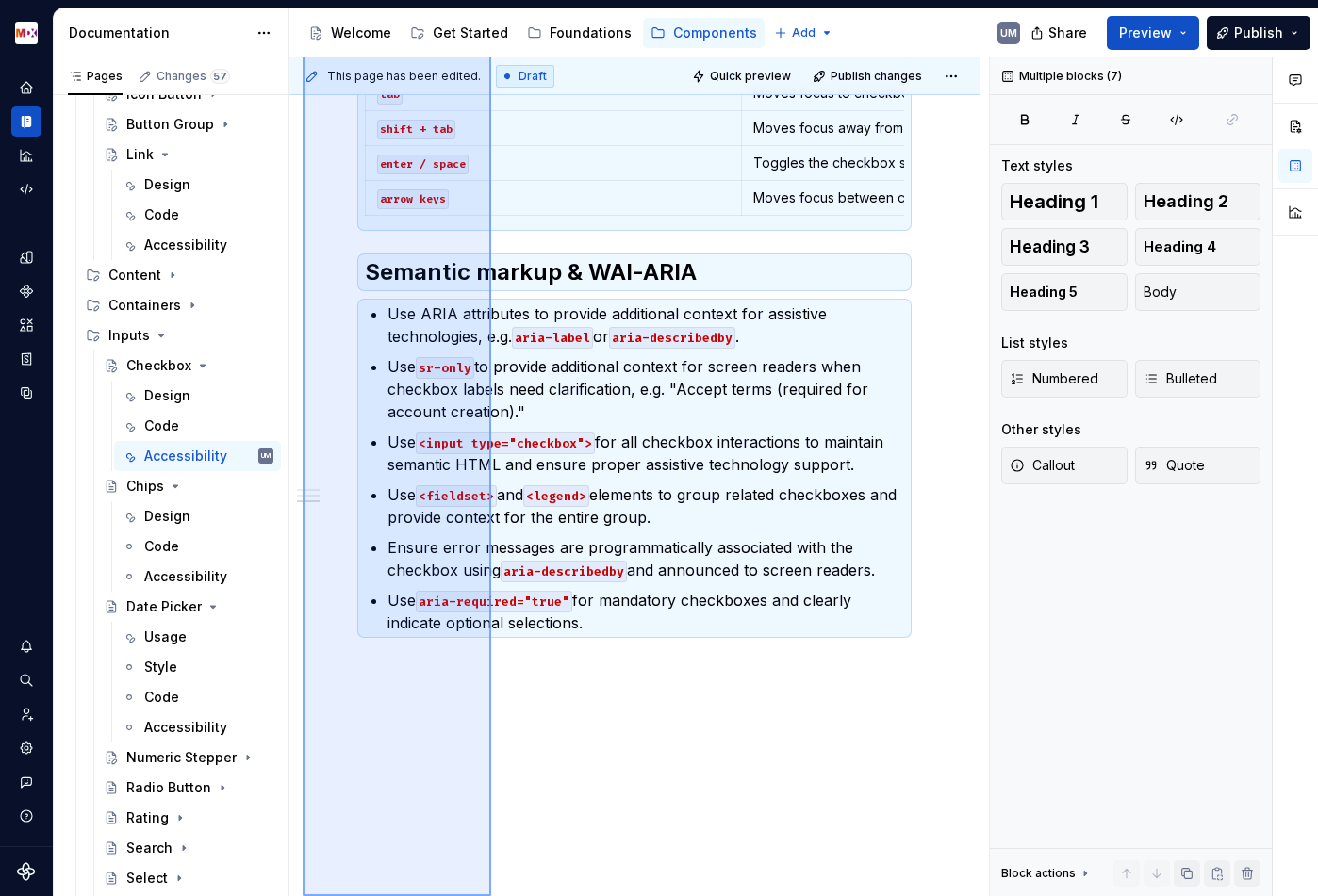
scroll to position [597, 0]
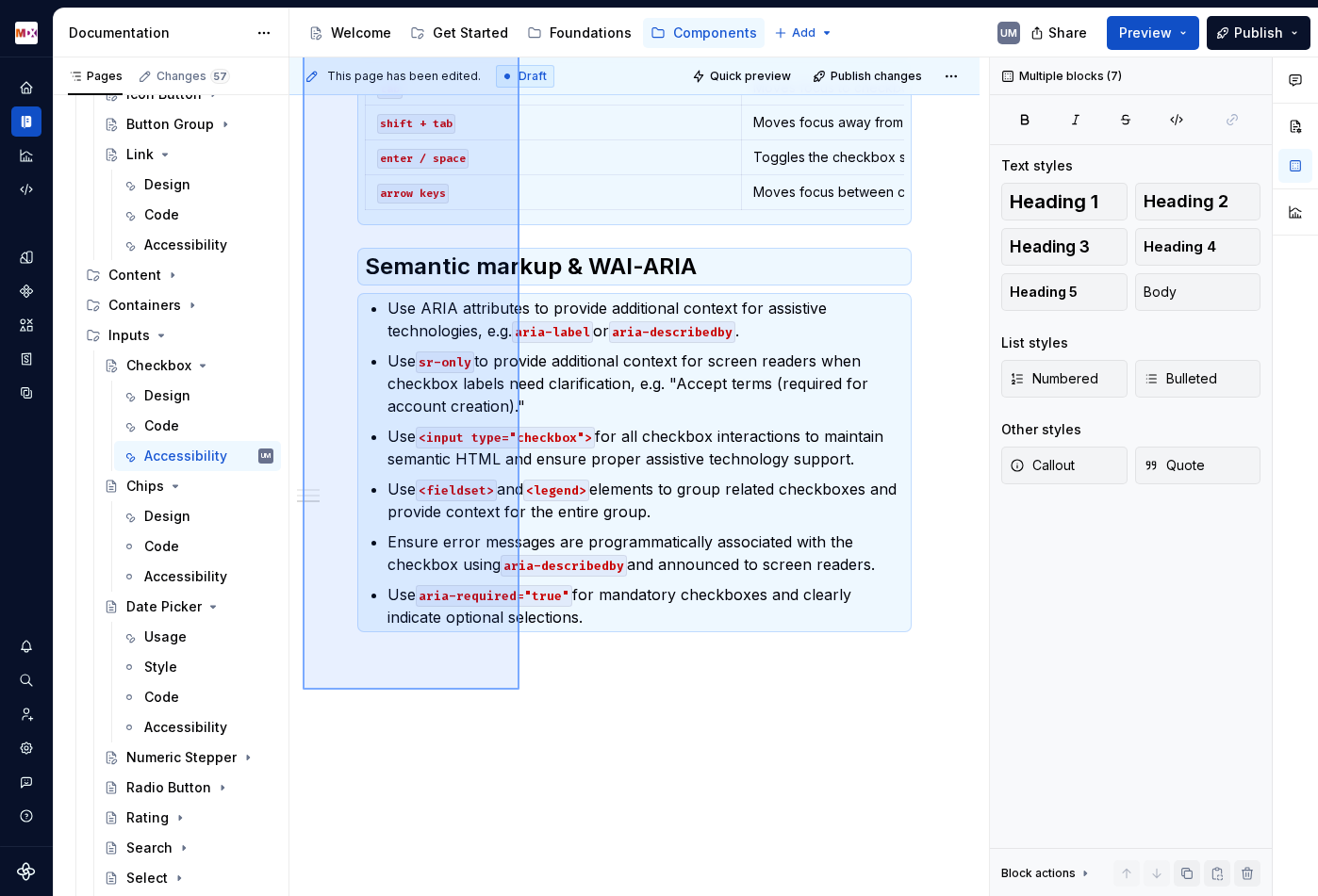
drag, startPoint x: 302, startPoint y: 397, endPoint x: 520, endPoint y: 685, distance: 361.2
click at [519, 689] on div "This page has been edited. Draft Quick preview Publish changes Checkbox Checkbo…" at bounding box center [638, 477] width 700 height 839
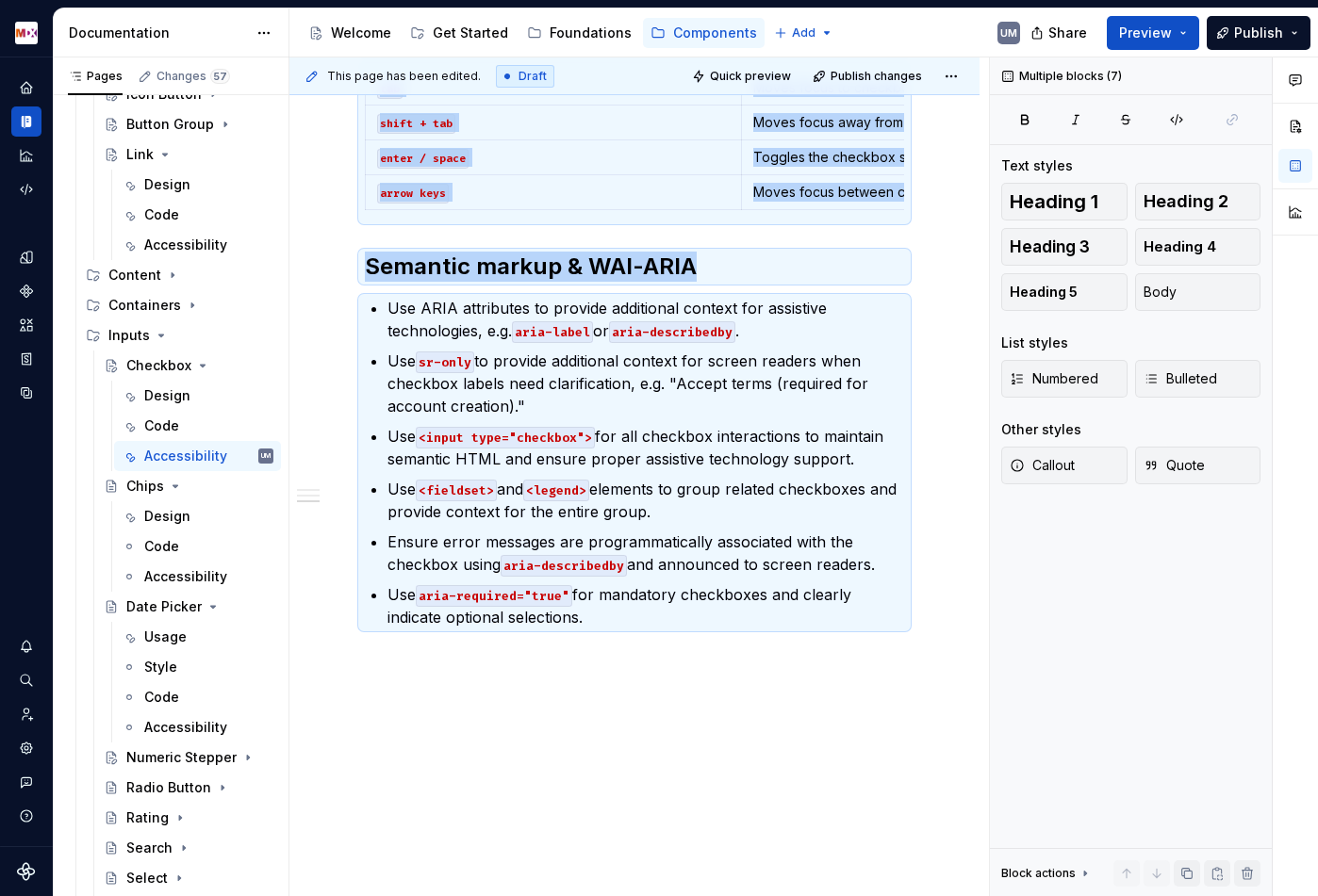
copy div "Overview Checkboxes should be accessible via keyboard navigation using the Tab …"
click at [202, 575] on div "Accessibility" at bounding box center [180, 577] width 73 height 19
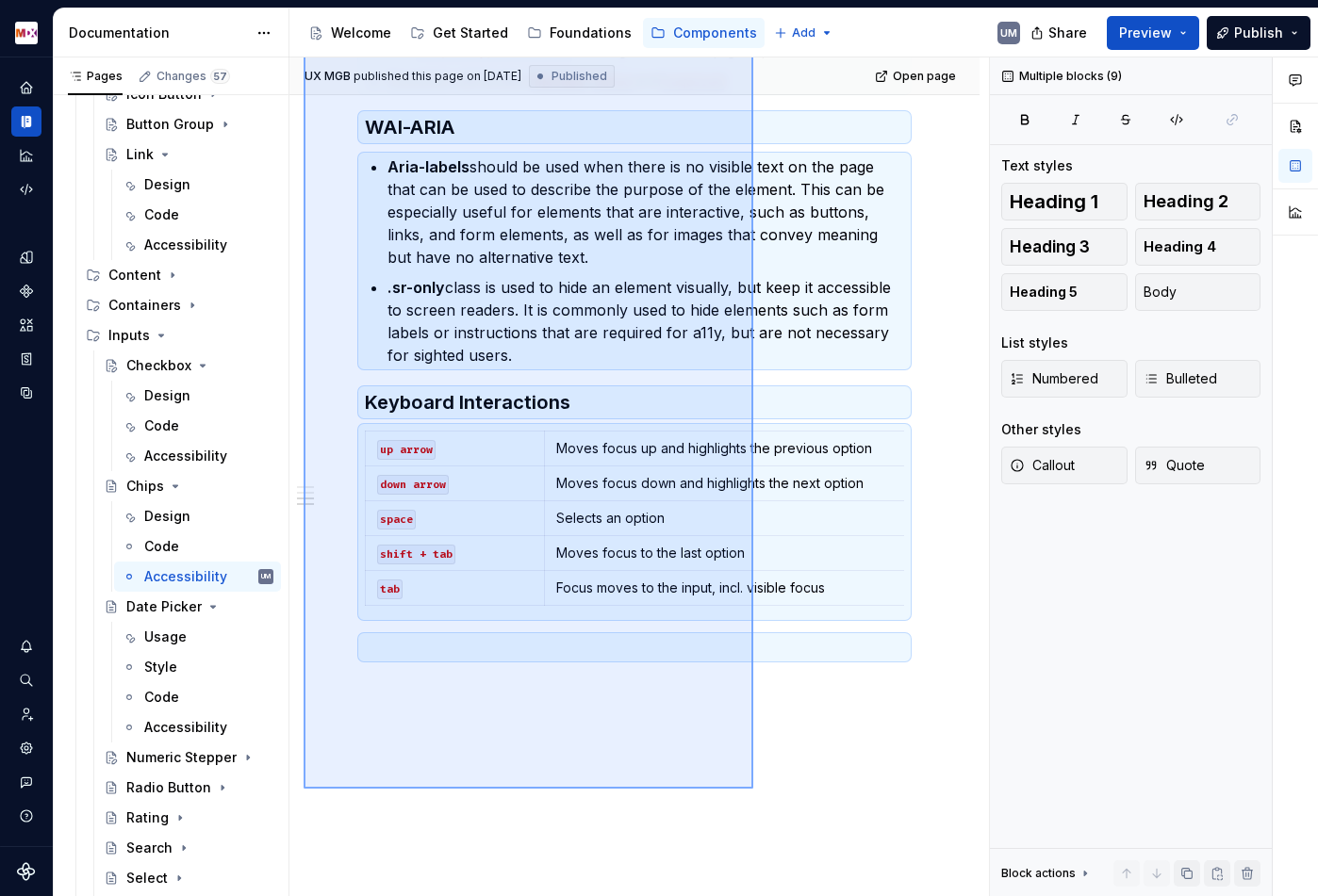
scroll to position [561, 0]
drag, startPoint x: 303, startPoint y: 221, endPoint x: 757, endPoint y: 771, distance: 713.2
click at [757, 771] on div "UX MGB published this page on [DATE] Published Open page Chips A chip is an int…" at bounding box center [638, 477] width 700 height 839
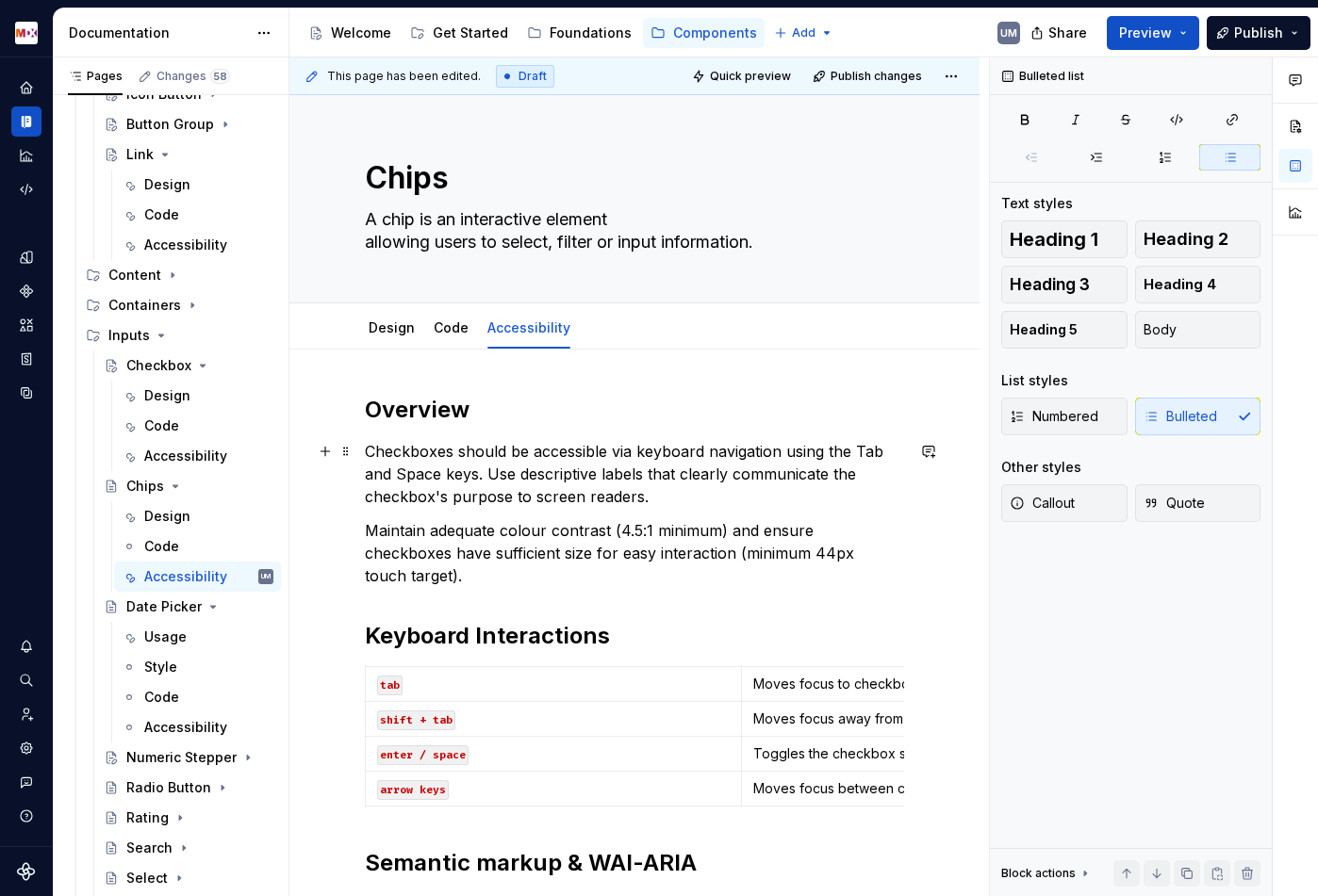
scroll to position [12, 0]
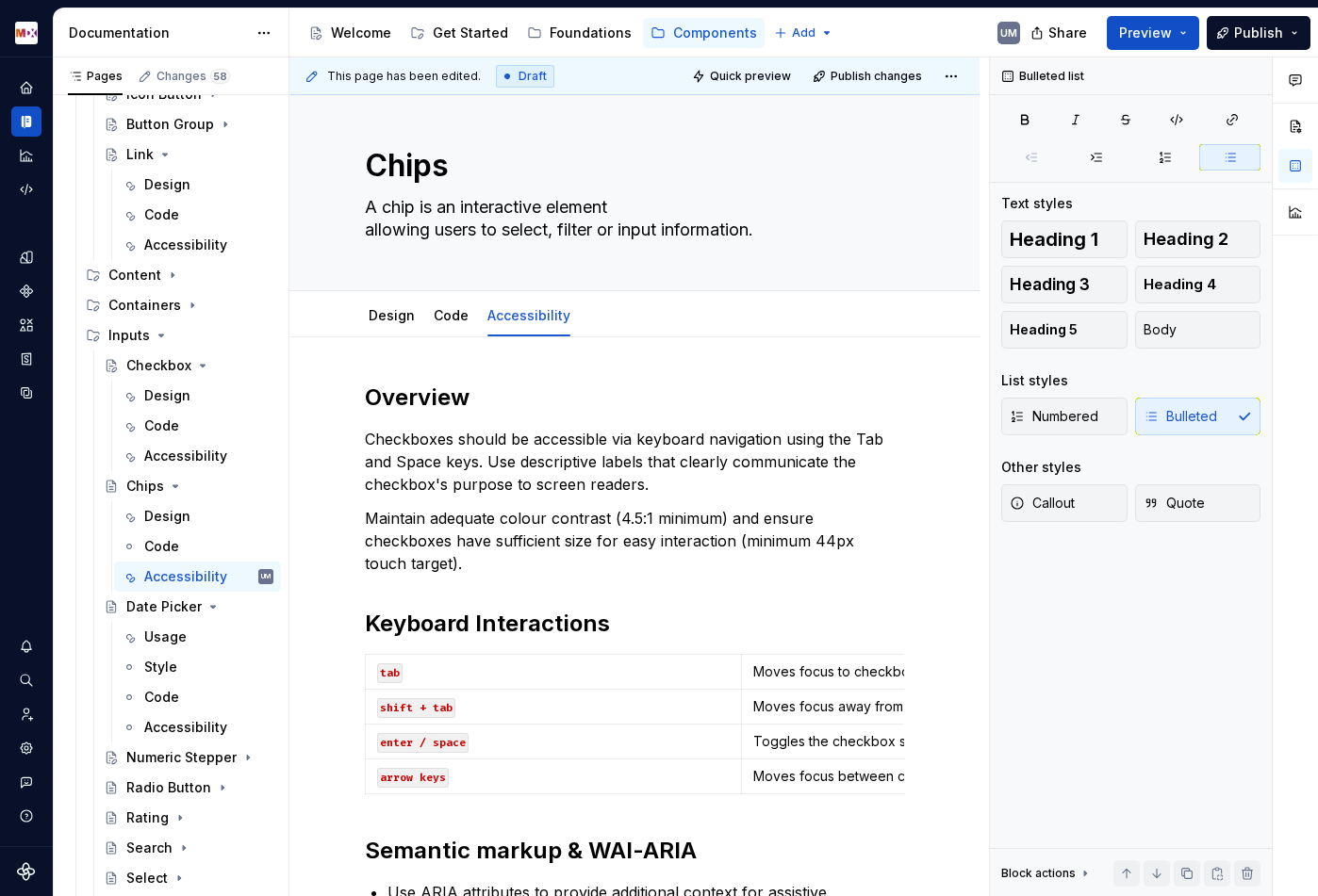
click at [567, 470] on p "Checkboxes should be accessible via keyboard navigation using the Tab and Space…" at bounding box center [634, 462] width 539 height 68
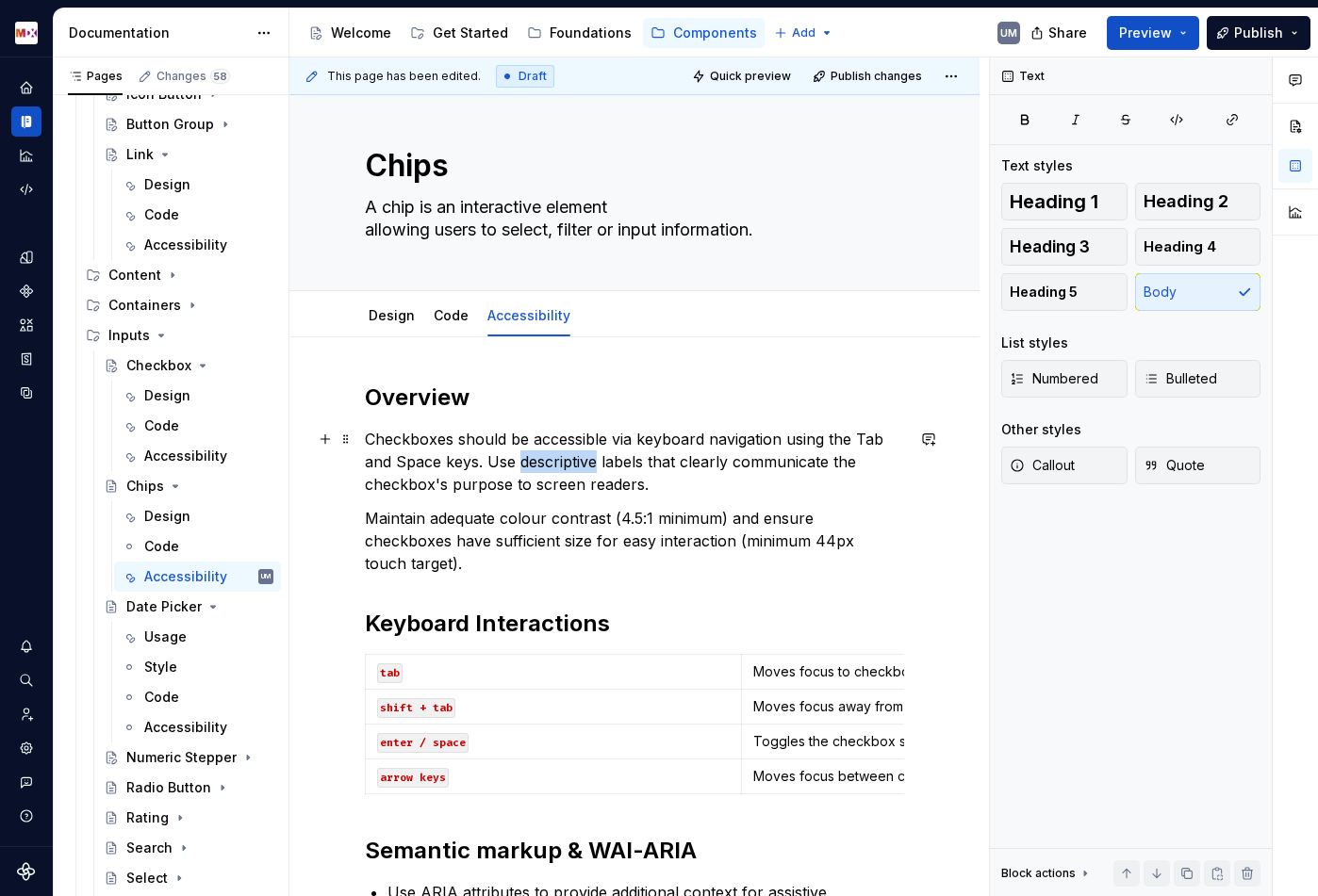
click at [567, 470] on p "Checkboxes should be accessible via keyboard navigation using the Tab and Space…" at bounding box center [634, 462] width 539 height 68
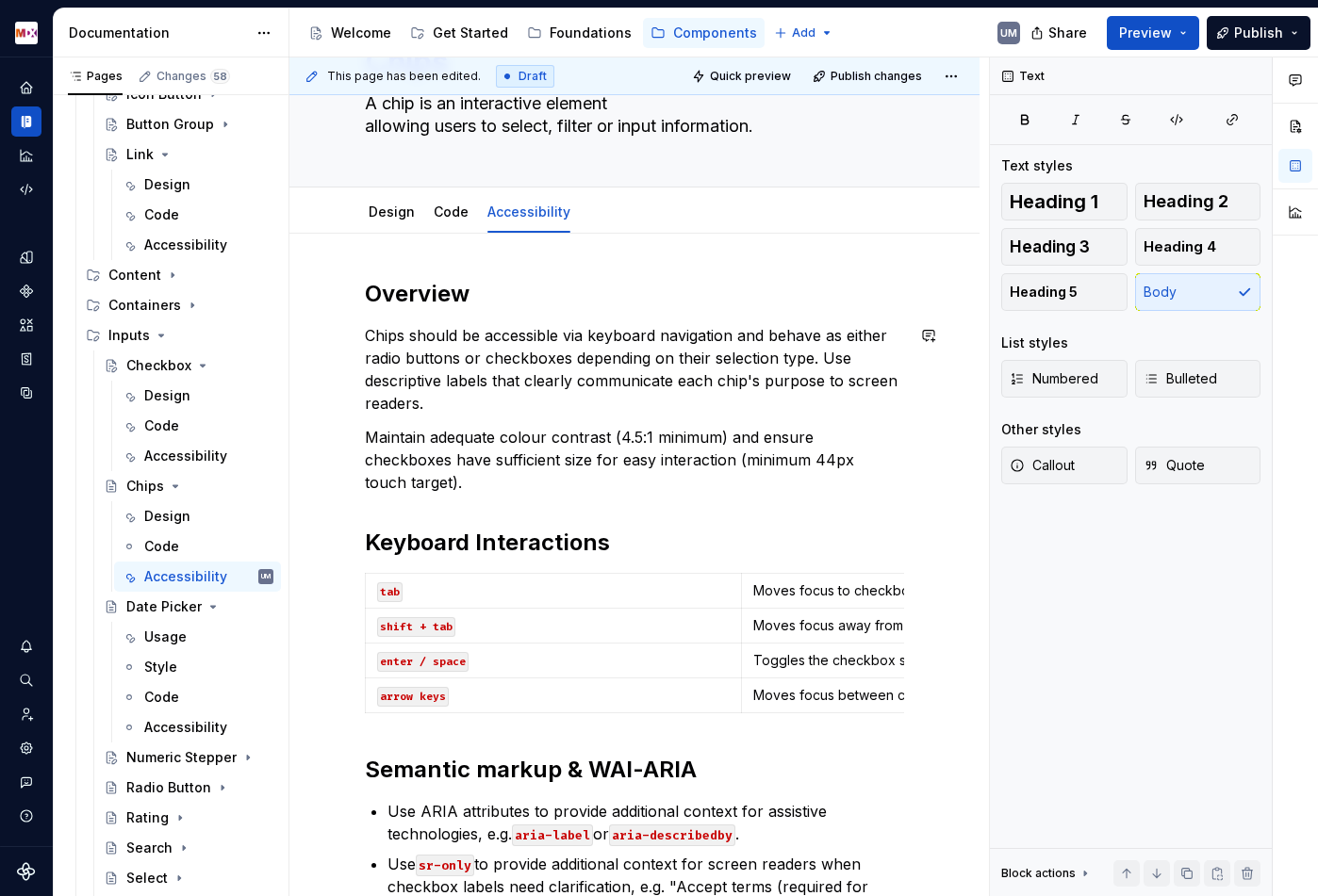
scroll to position [120, 0]
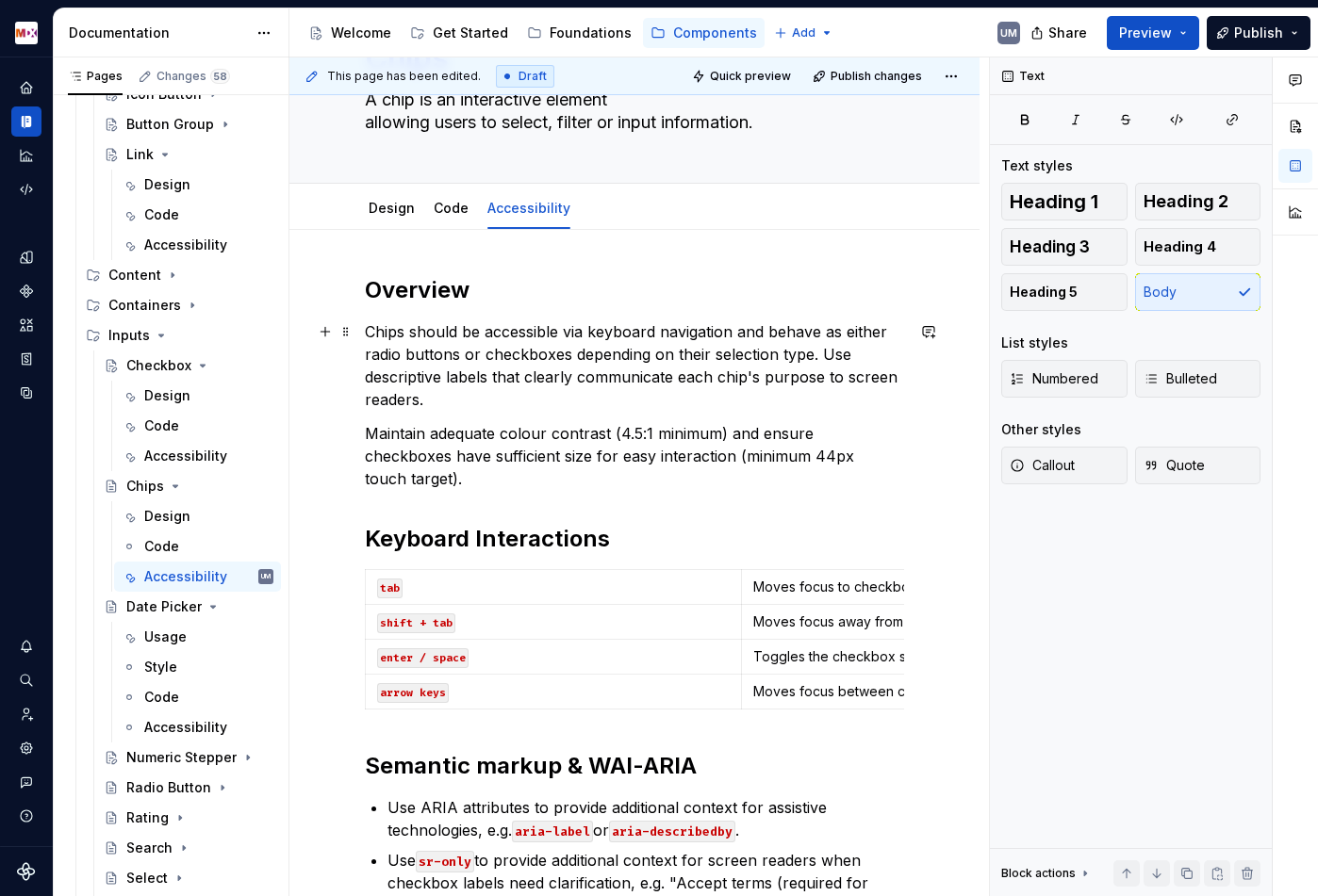
click at [822, 352] on p "Chips should be accessible via keyboard navigation and behave as either radio b…" at bounding box center [634, 365] width 539 height 91
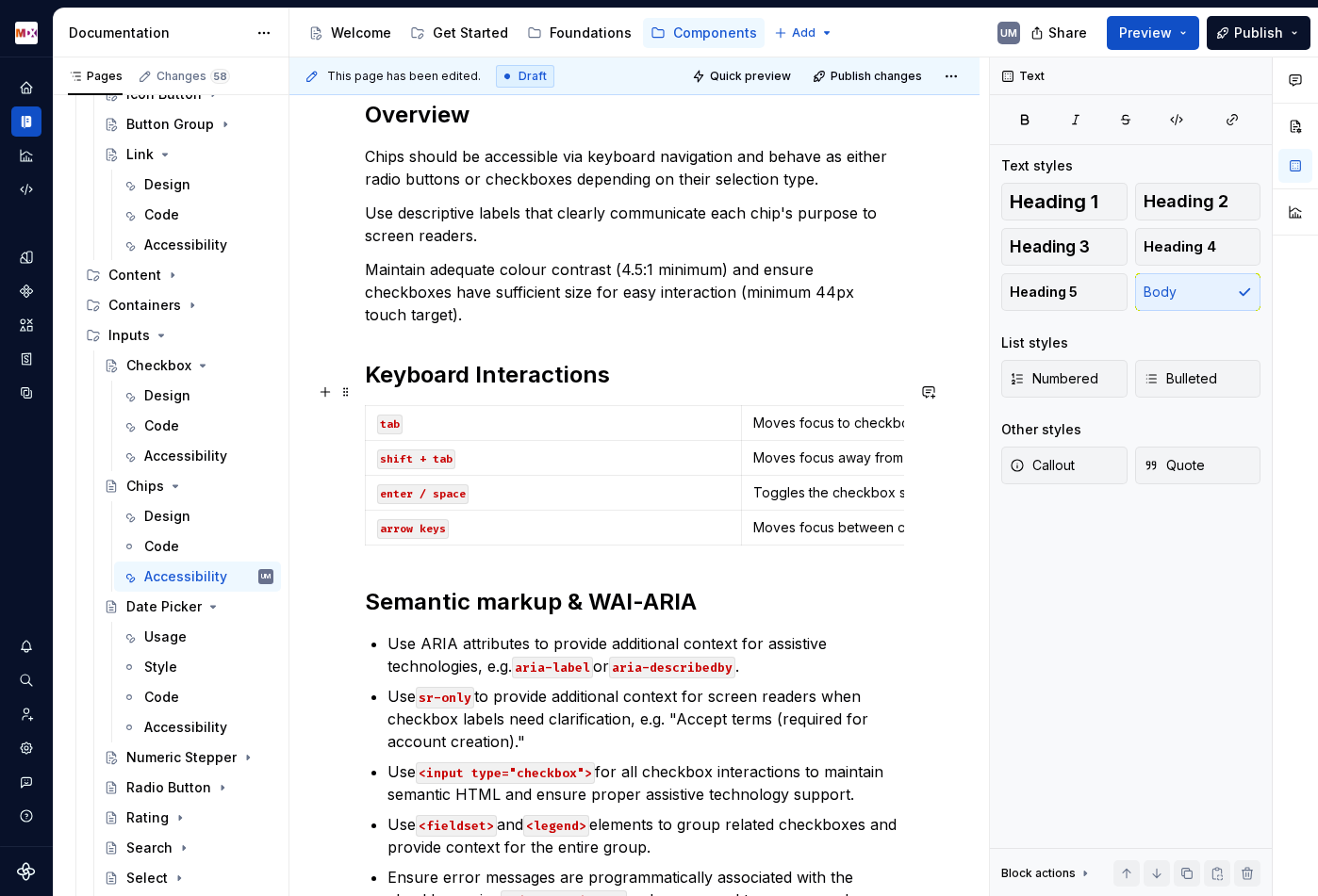
scroll to position [327, 0]
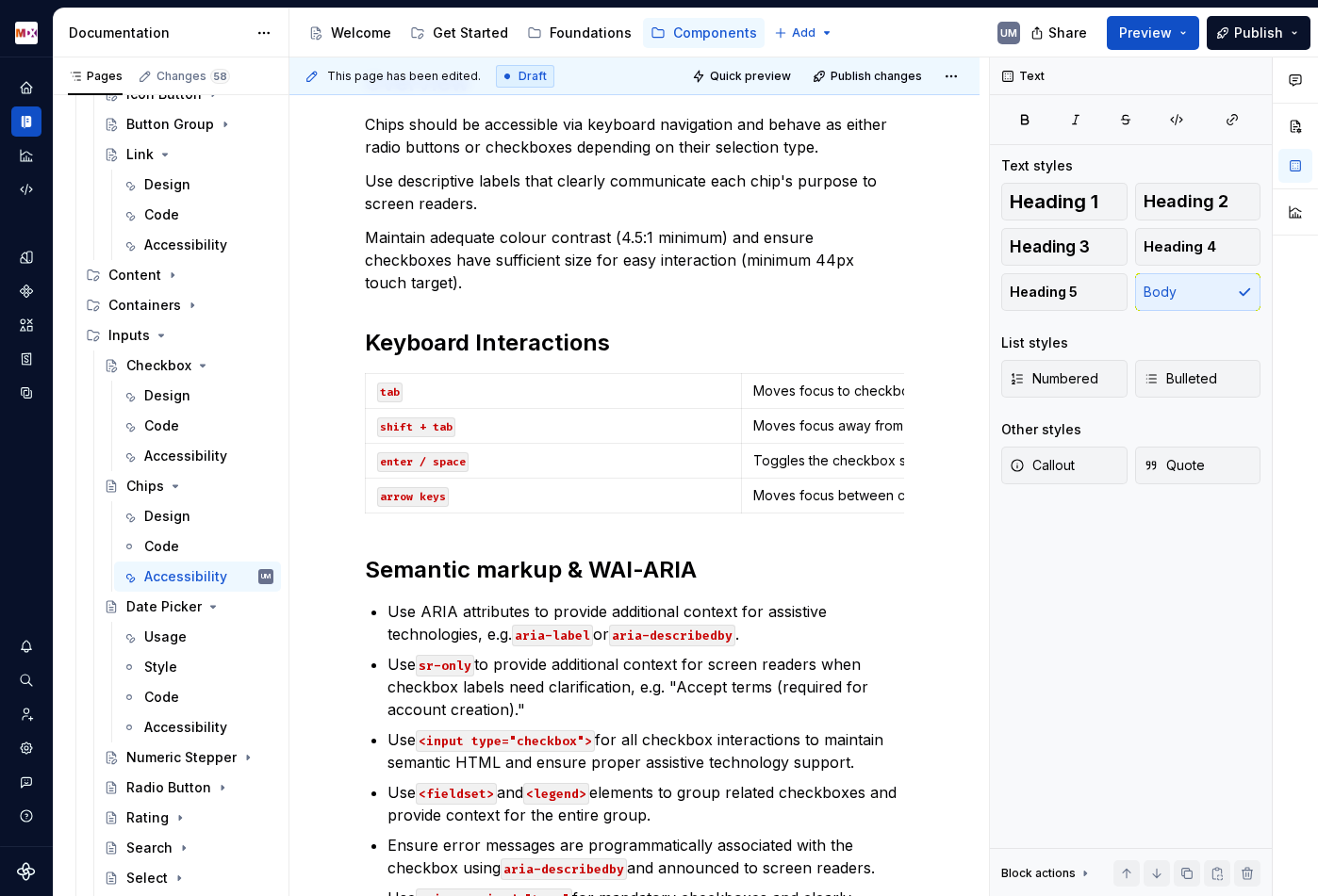
click at [837, 381] on p "Moves focus to checkbox" at bounding box center [930, 391] width 353 height 19
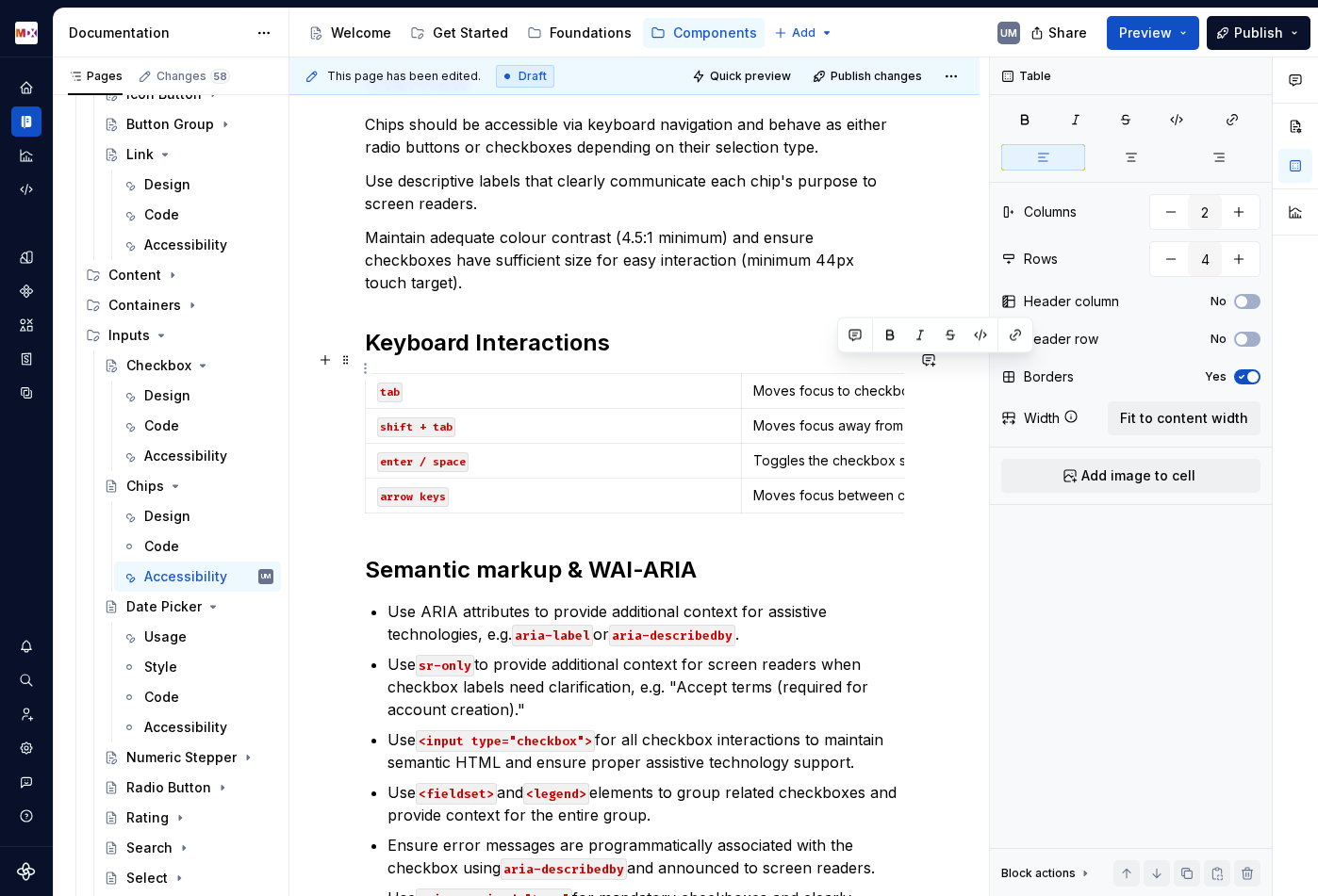
click at [837, 381] on p "Moves focus to checkbox" at bounding box center [930, 391] width 353 height 19
click at [849, 416] on p "Moves focus away from the checkbox (backwards)" at bounding box center [930, 426] width 353 height 19
click at [801, 451] on p "Toggles the checkbox state (checked/unchecked)" at bounding box center [930, 461] width 353 height 19
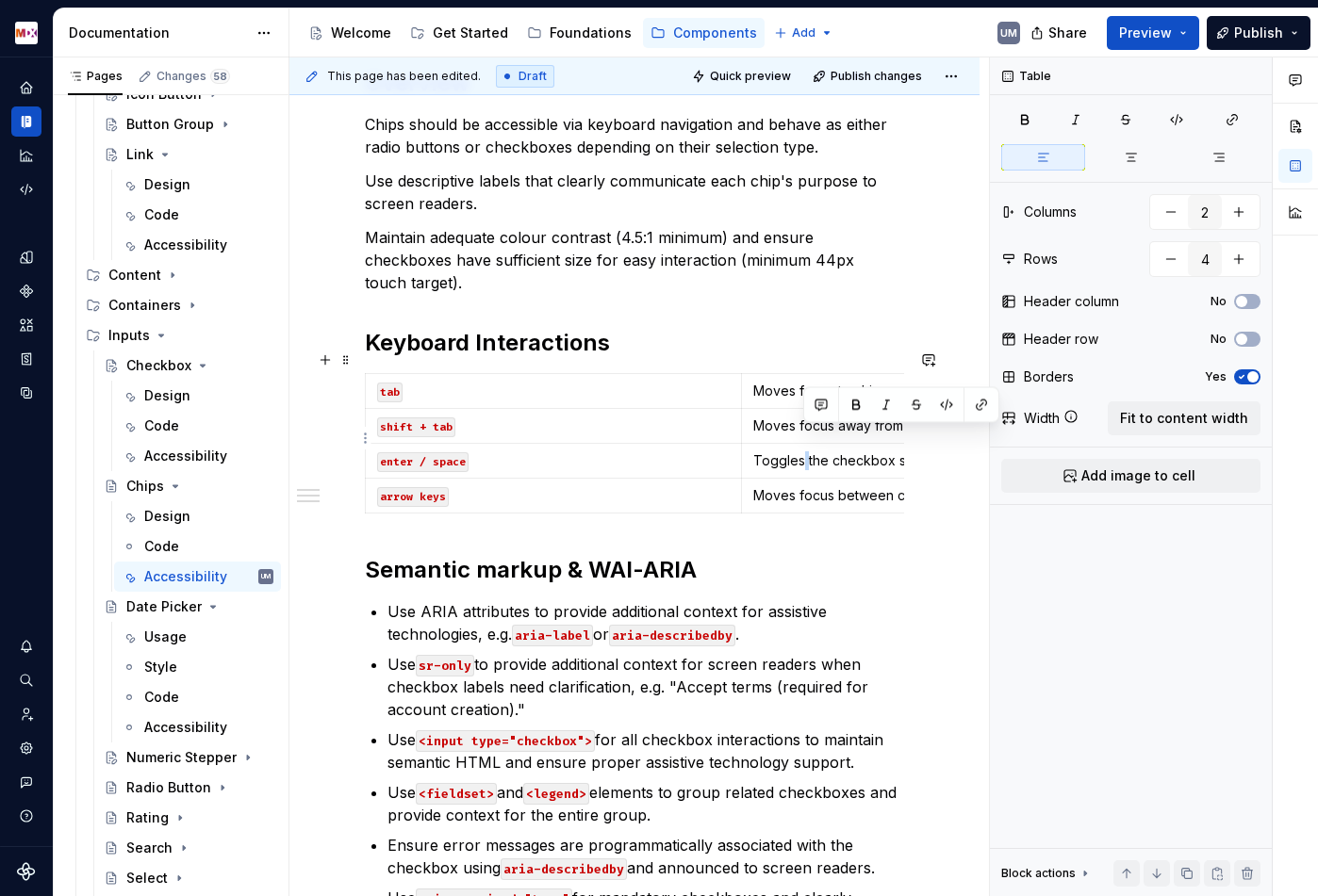
click at [801, 451] on p "Toggles the checkbox state (checked/unchecked)" at bounding box center [930, 461] width 353 height 19
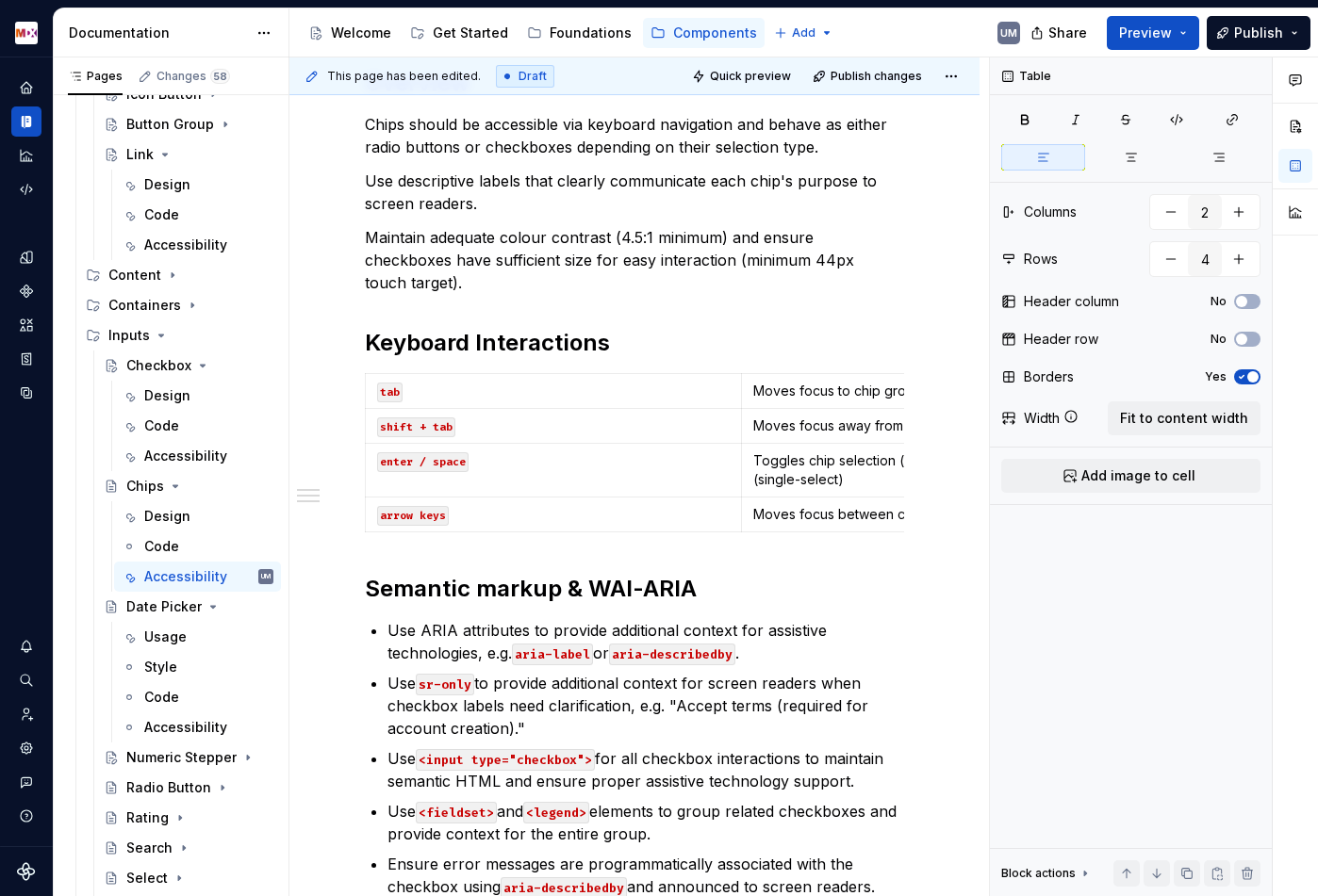
click at [820, 505] on p "Moves focus between checkboxes in a group" at bounding box center [930, 515] width 353 height 19
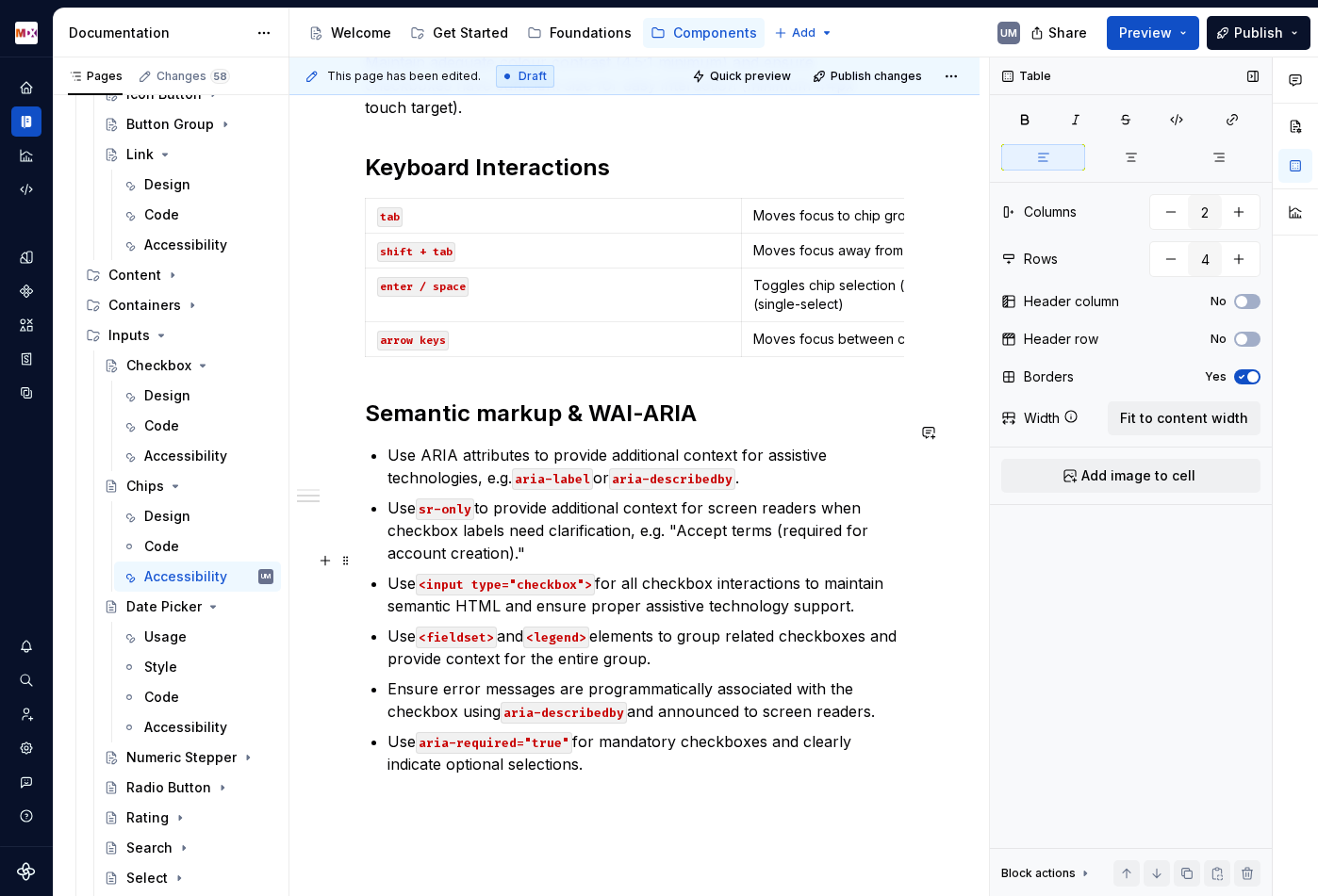
scroll to position [610, 0]
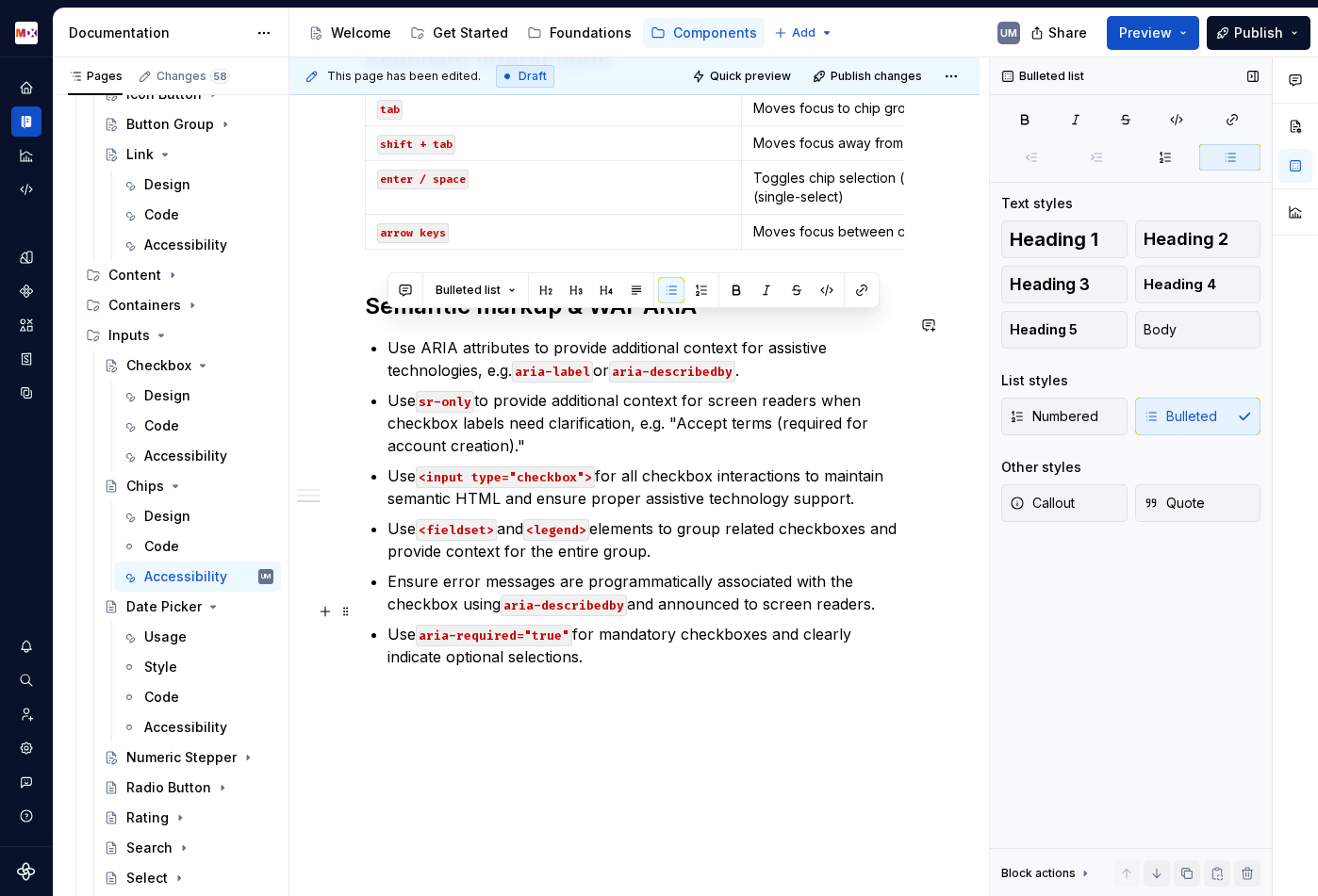
drag, startPoint x: 390, startPoint y: 321, endPoint x: 666, endPoint y: 641, distance: 422.6
click at [666, 641] on ul "Use ARIA attributes to provide additional context for assistive technologies, e…" at bounding box center [645, 501] width 516 height 331
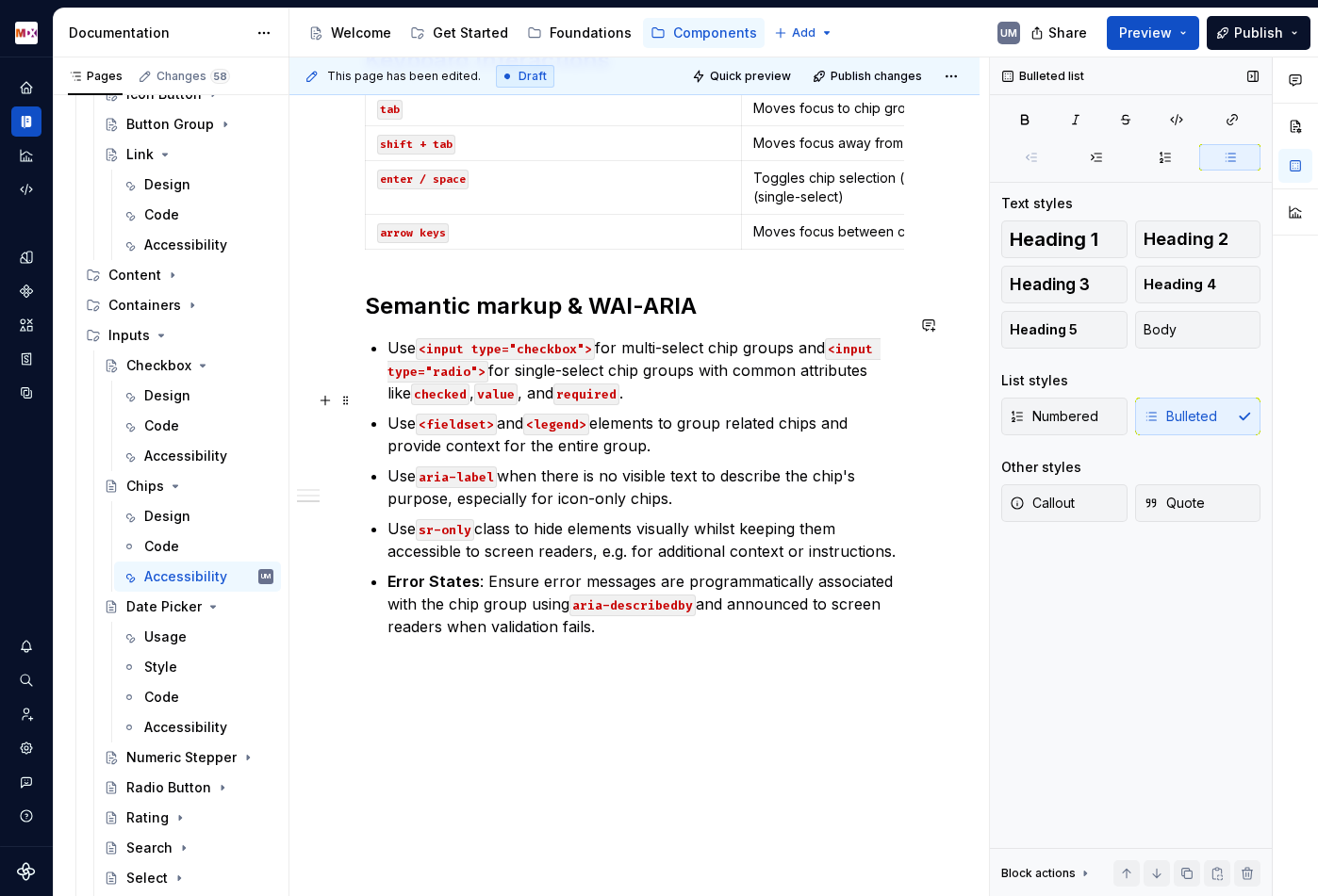
scroll to position [619, 0]
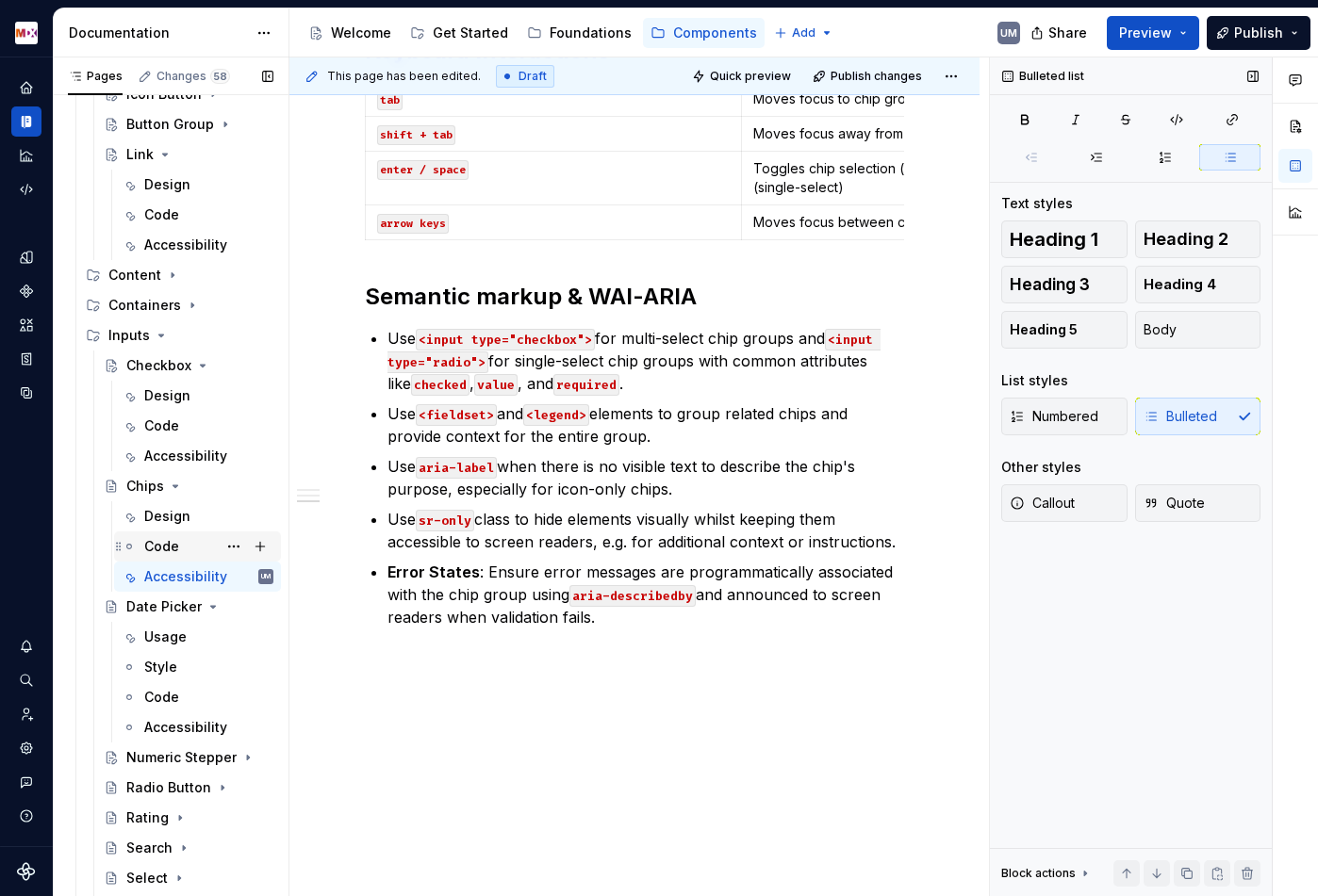
click at [162, 541] on div "Code" at bounding box center [161, 547] width 35 height 19
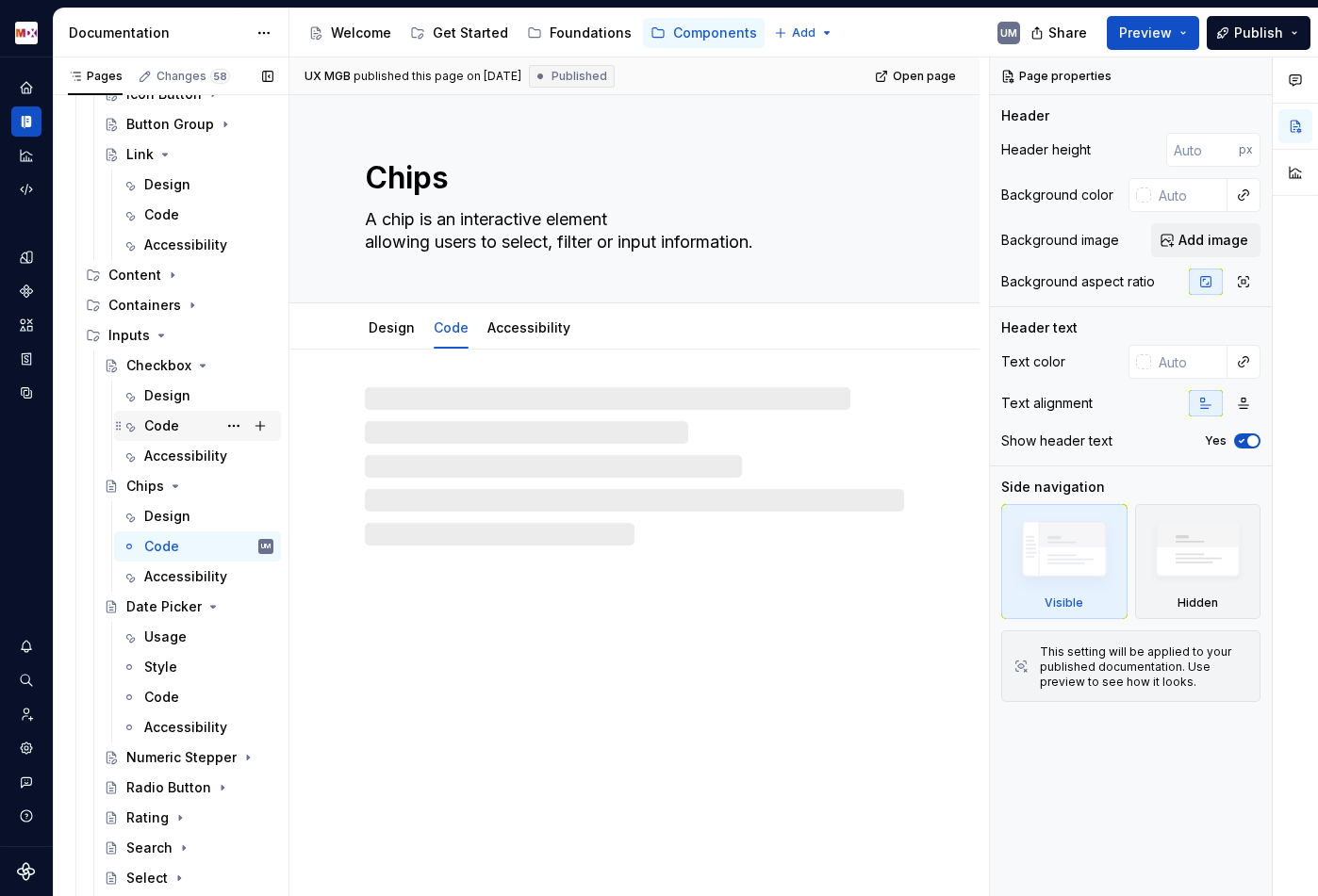
click at [166, 422] on div "Code" at bounding box center [161, 426] width 35 height 19
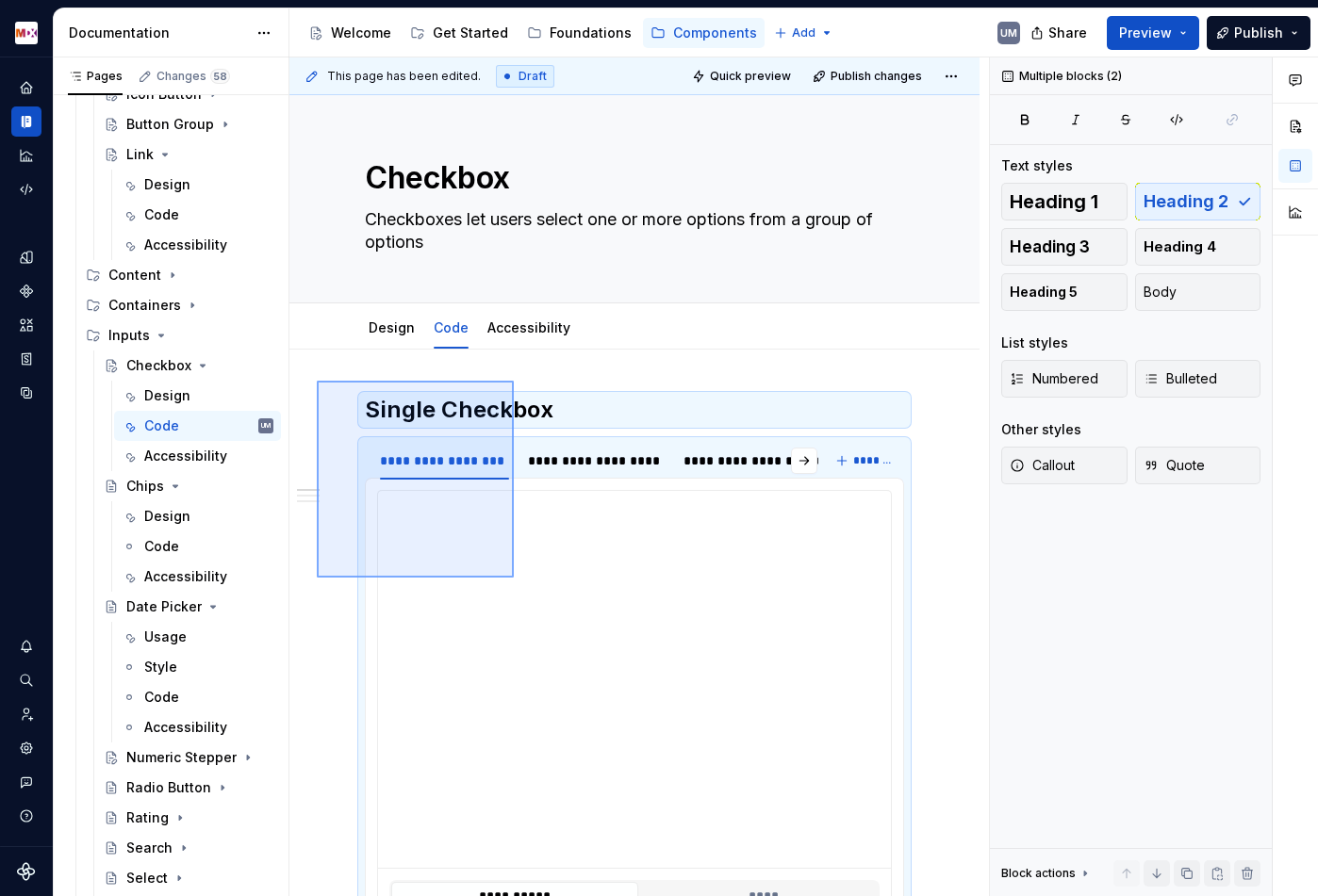
drag, startPoint x: 316, startPoint y: 380, endPoint x: 514, endPoint y: 574, distance: 277.2
click at [514, 574] on div "**********" at bounding box center [638, 477] width 700 height 839
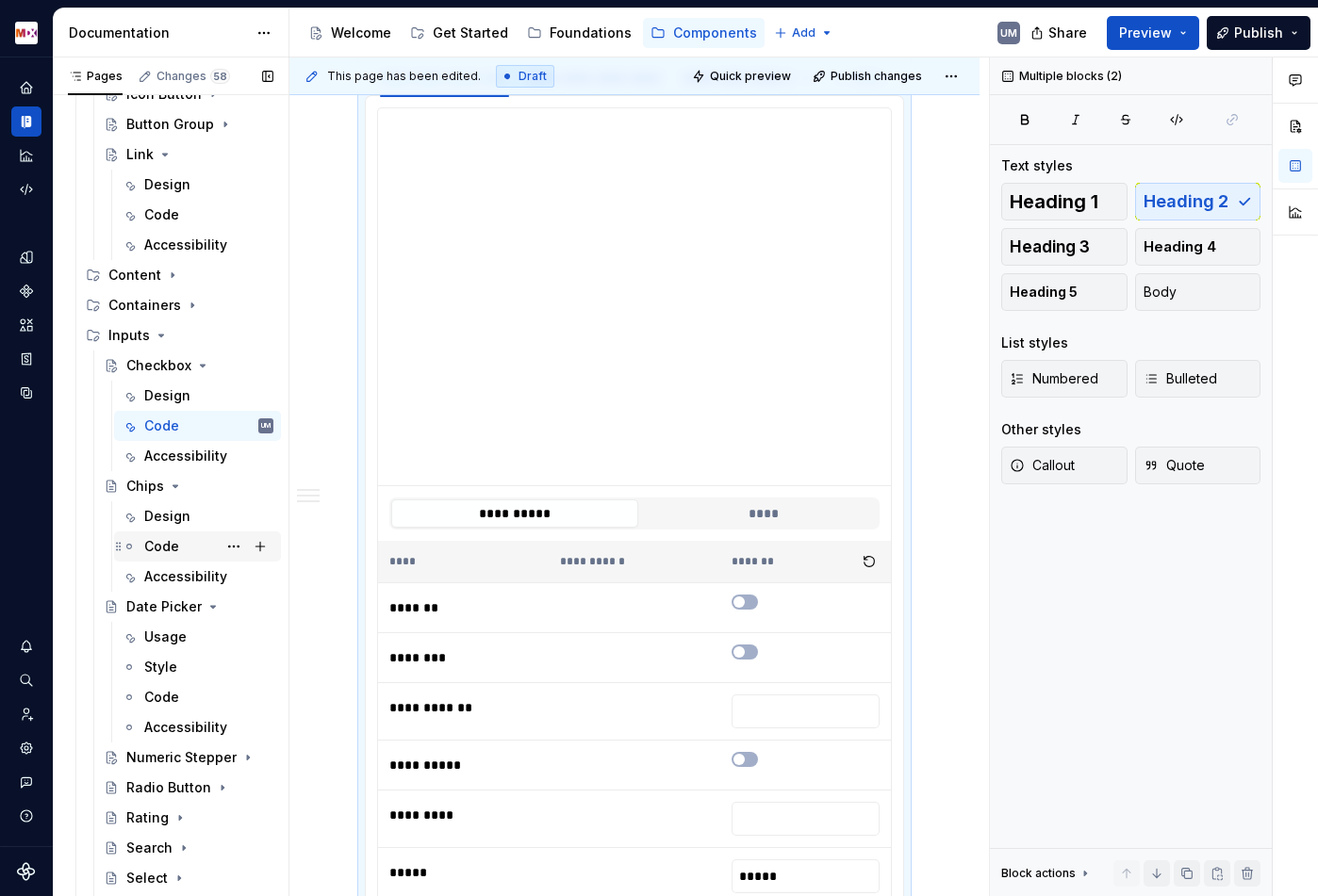
click at [177, 541] on div "Code" at bounding box center [161, 547] width 35 height 19
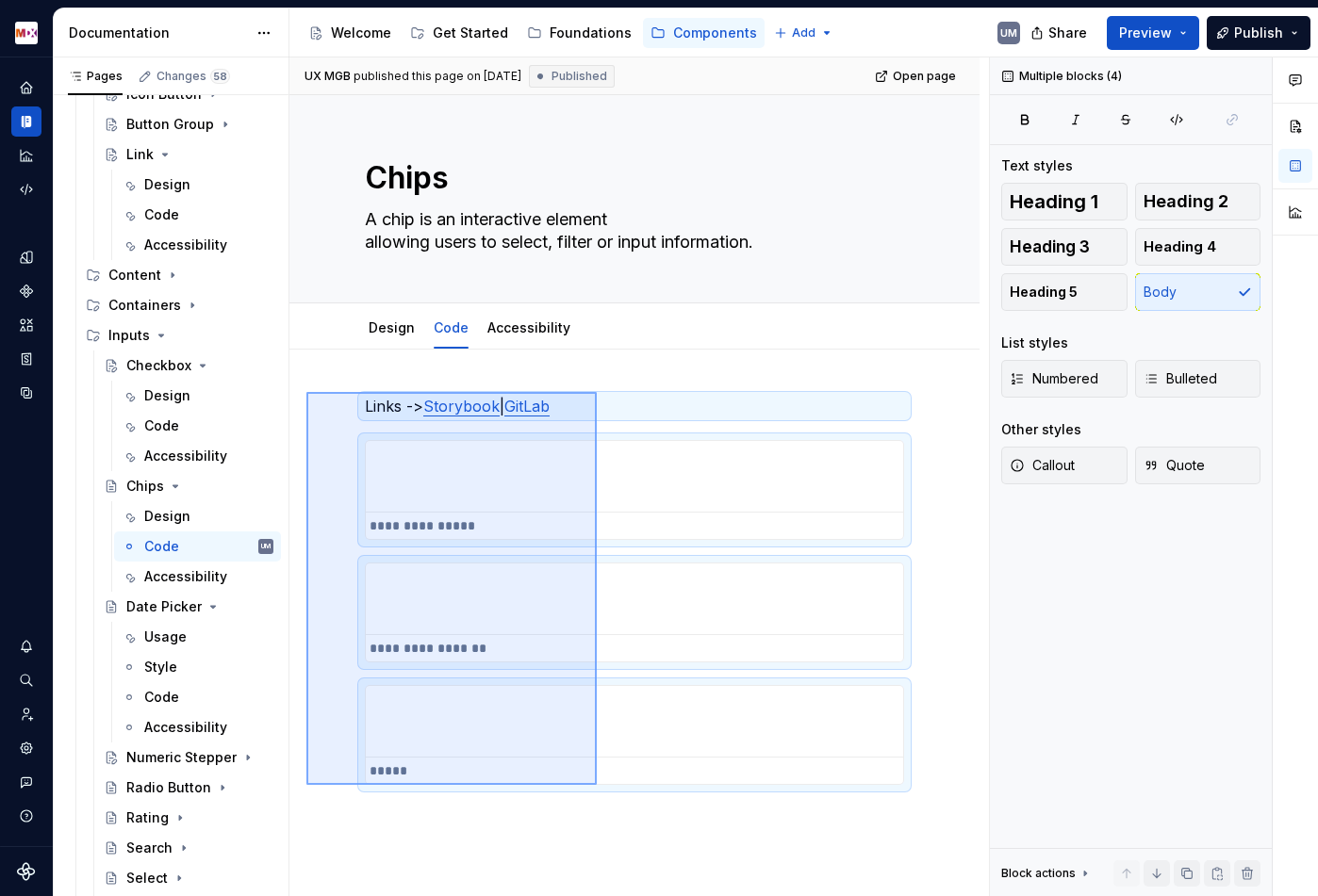
drag, startPoint x: 308, startPoint y: 393, endPoint x: 597, endPoint y: 786, distance: 487.8
click at [597, 786] on div "**********" at bounding box center [638, 477] width 700 height 839
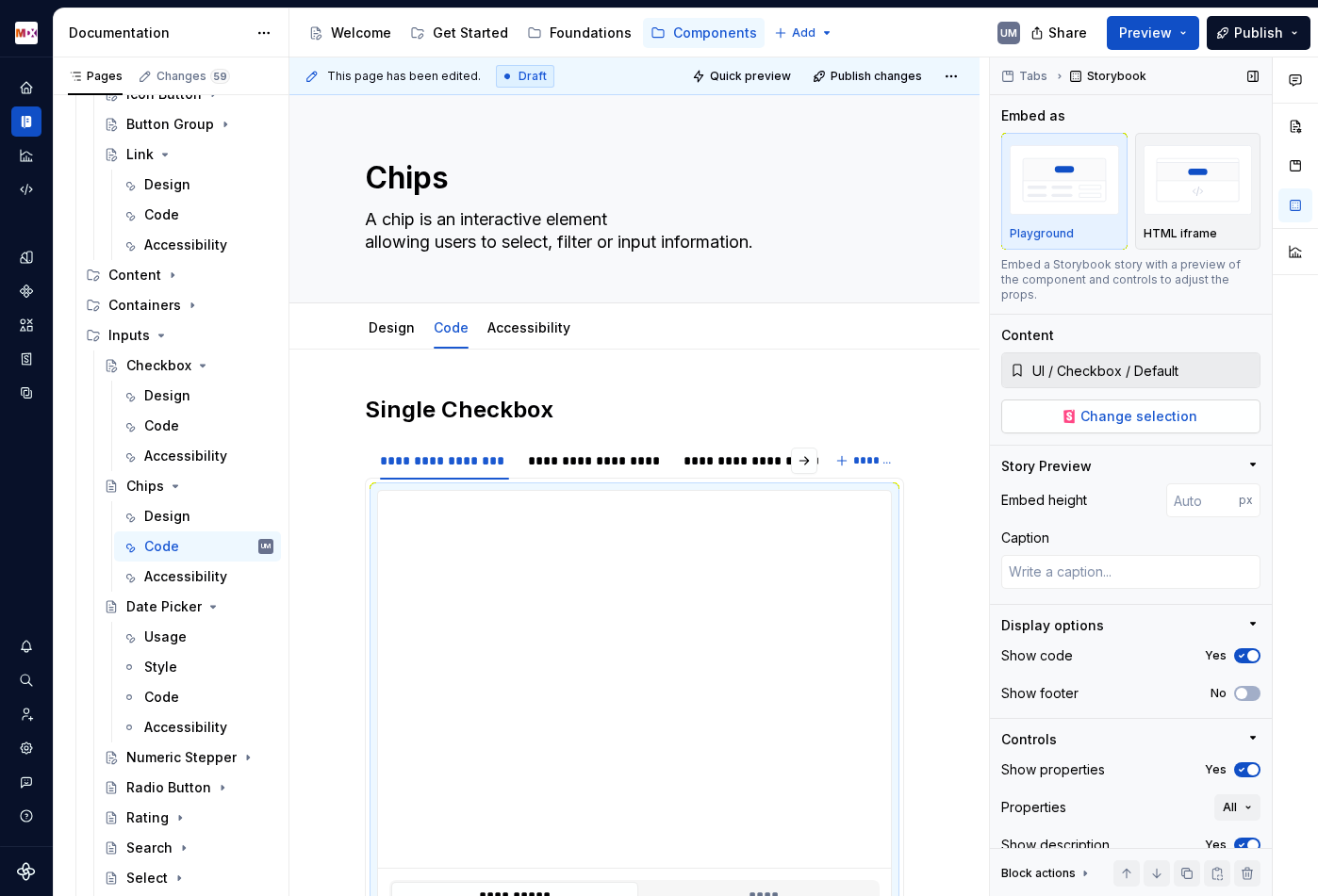
click at [1194, 399] on button "Change selection" at bounding box center [1130, 416] width 260 height 34
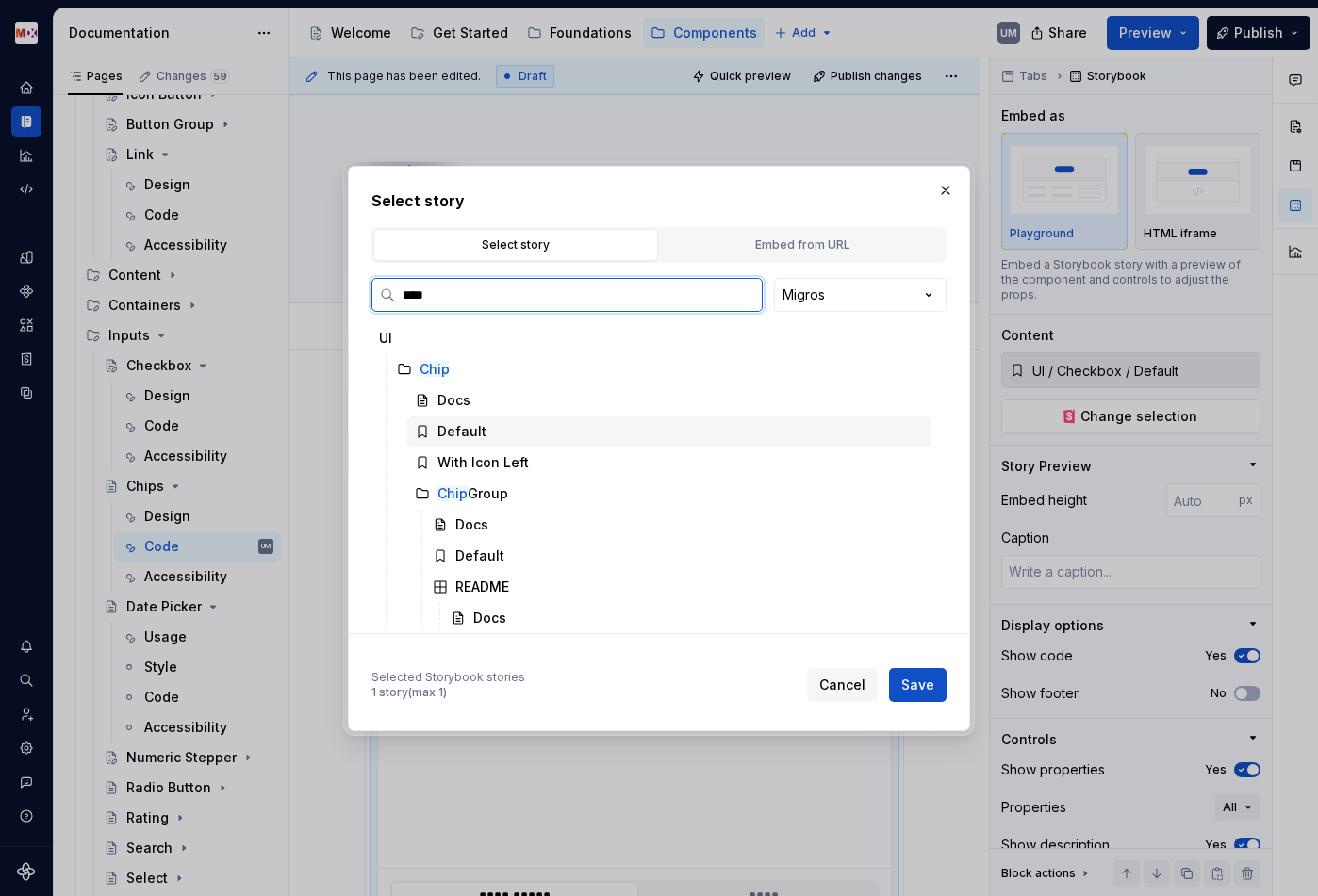
click at [475, 421] on div "Default" at bounding box center [668, 431] width 524 height 30
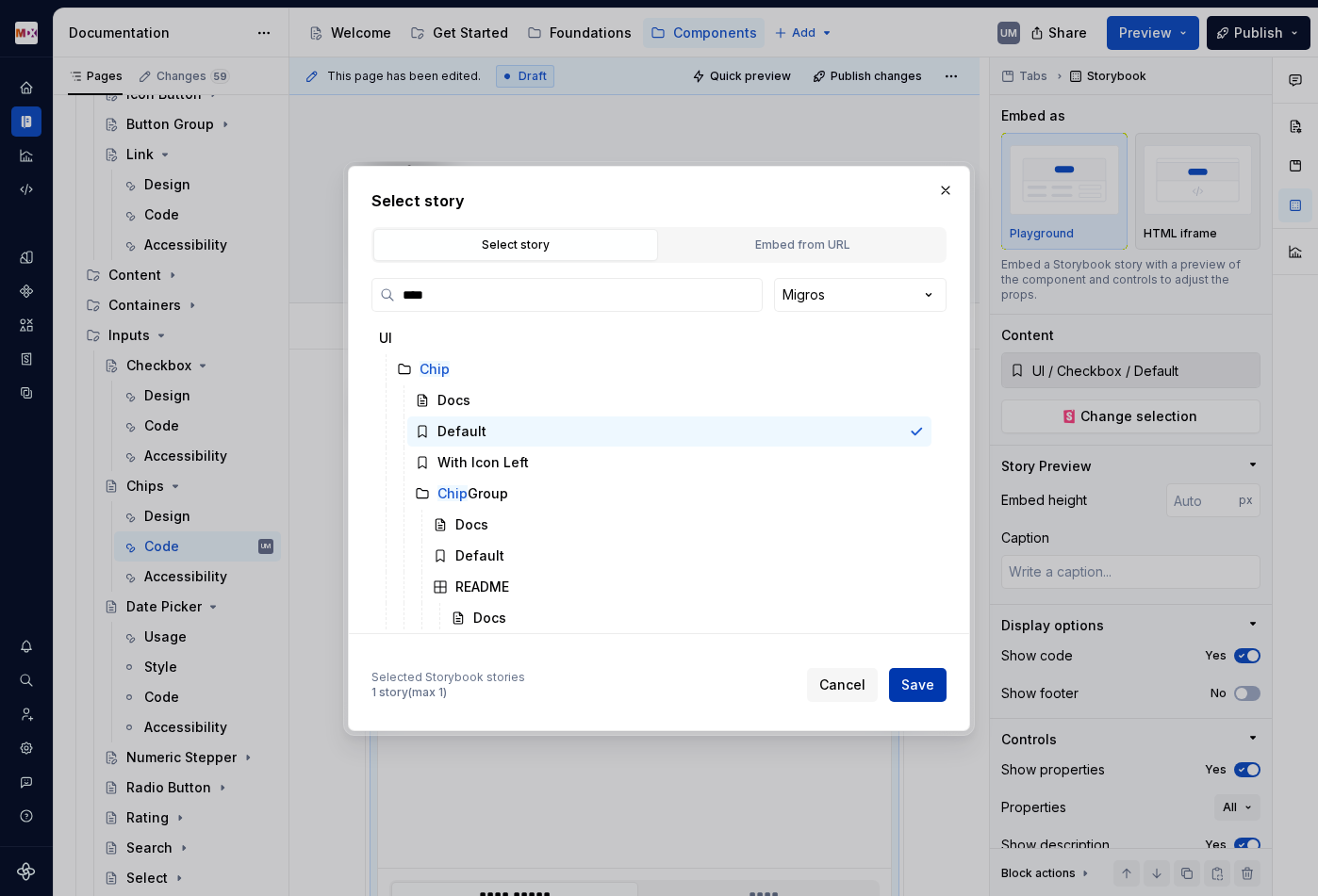
click at [910, 669] on button "Save" at bounding box center [917, 685] width 58 height 34
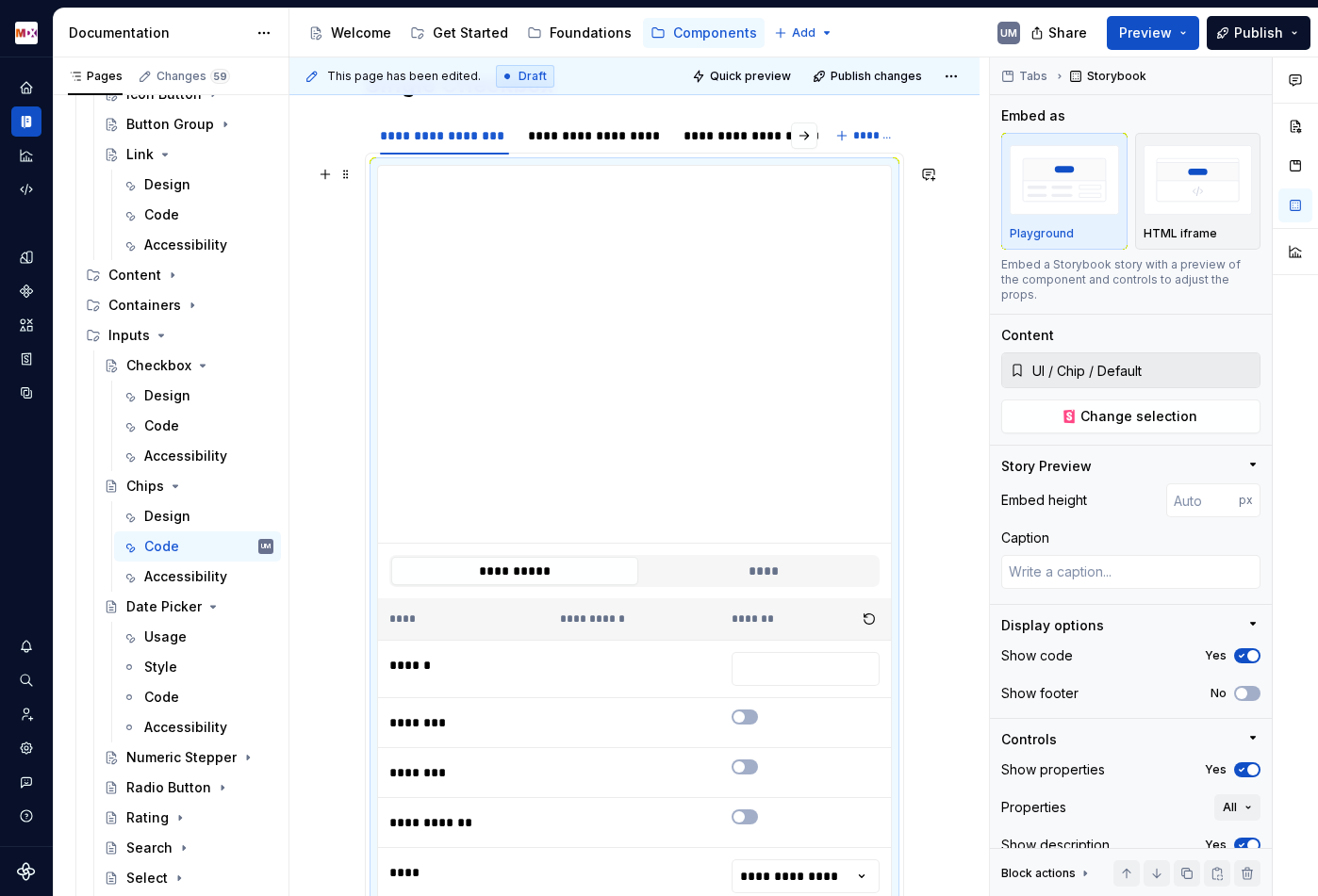
scroll to position [286, 0]
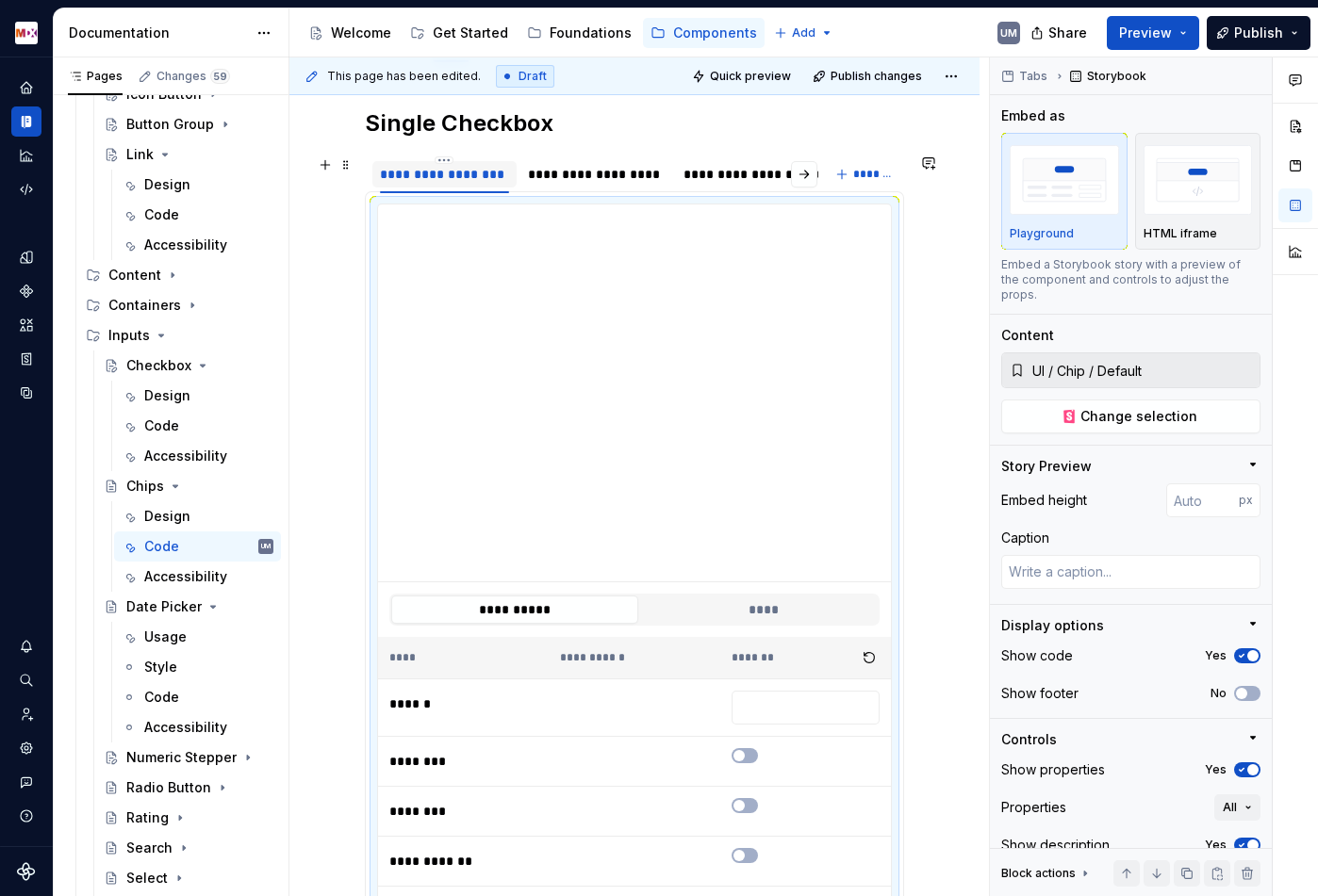
click at [438, 174] on div "**********" at bounding box center [444, 175] width 129 height 19
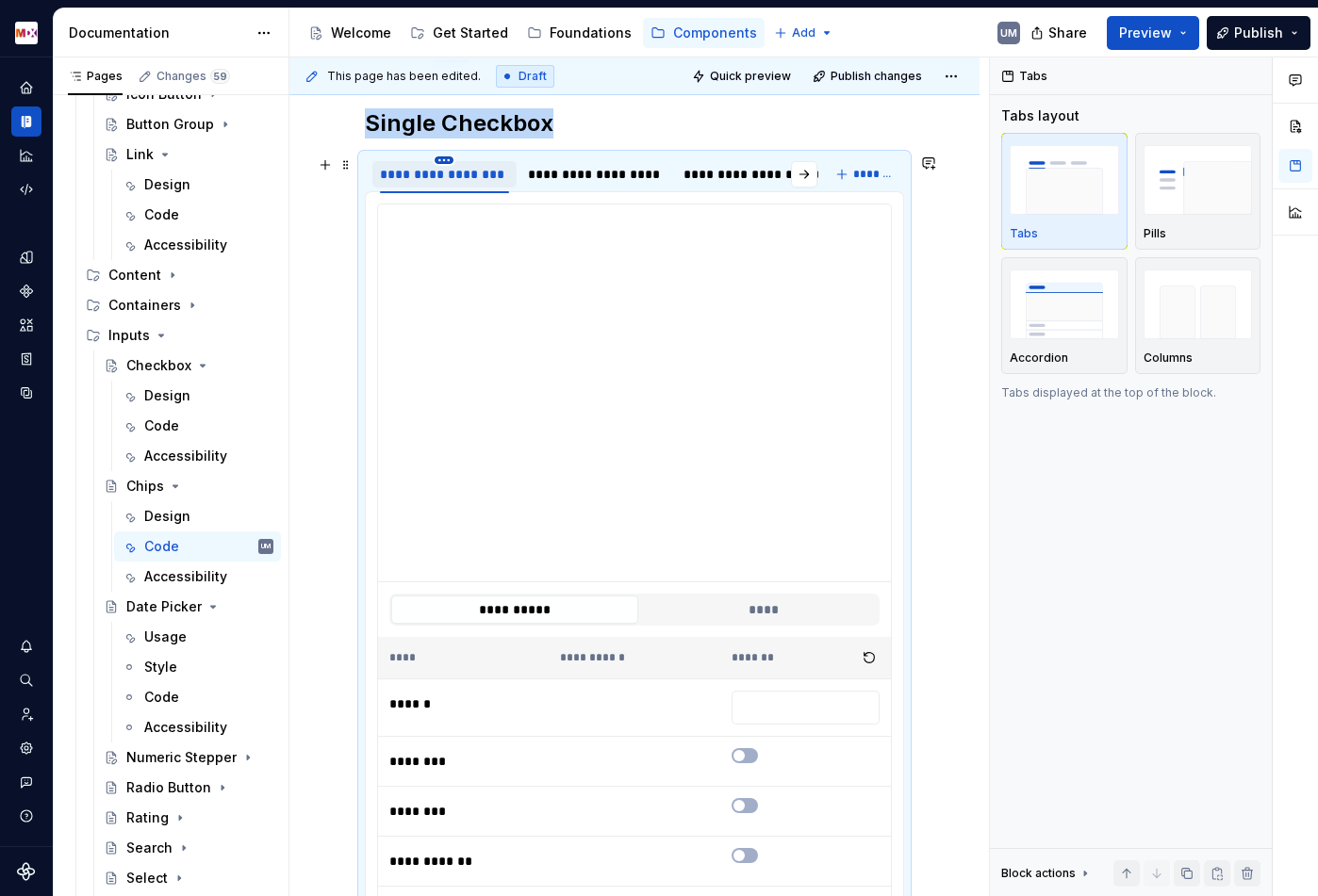
click at [443, 161] on html "MDX UM Dataset Migros Documentation Accessibility guide for tree Page tree. Nav…" at bounding box center [659, 448] width 1318 height 896
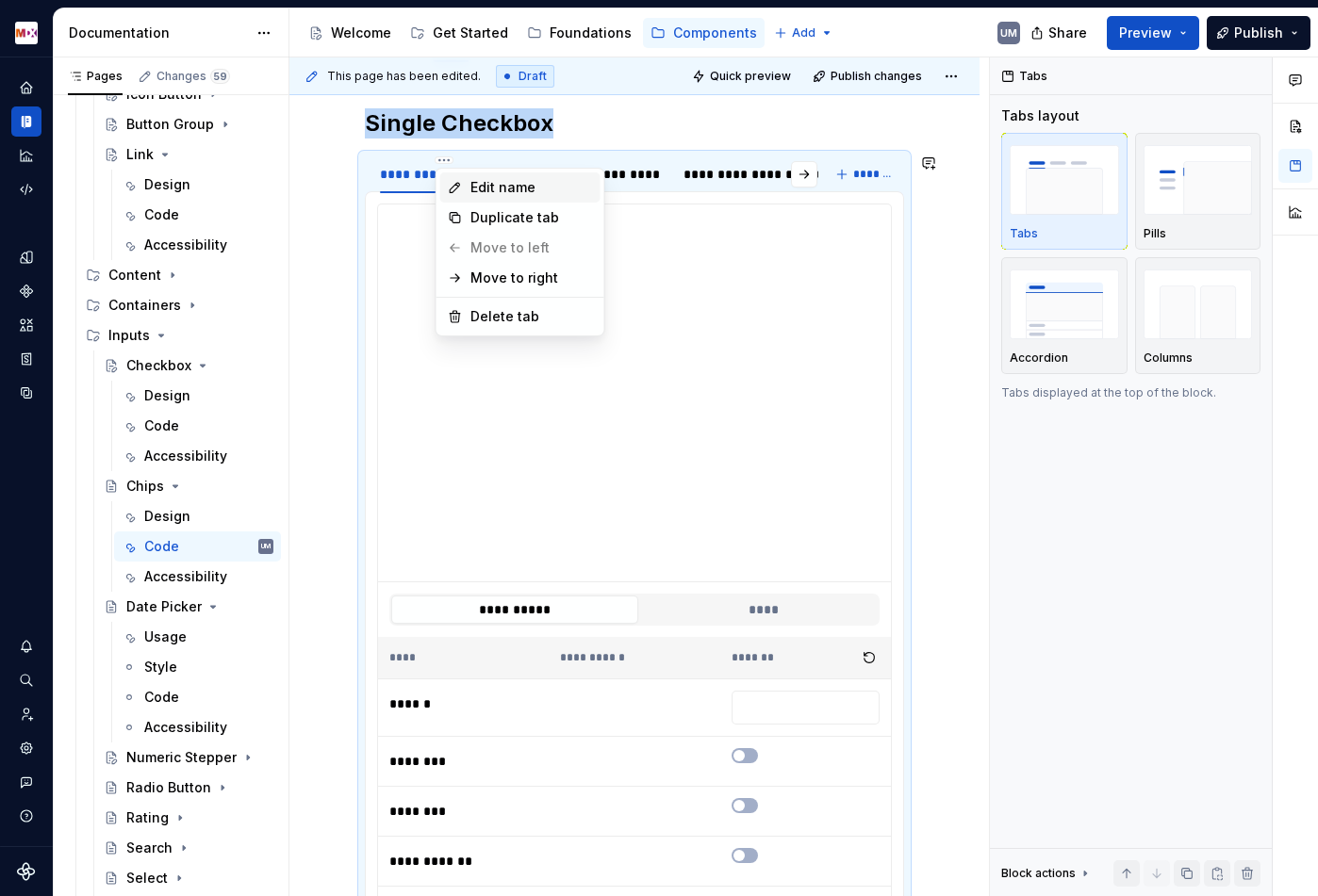
click at [459, 182] on icon at bounding box center [455, 188] width 15 height 15
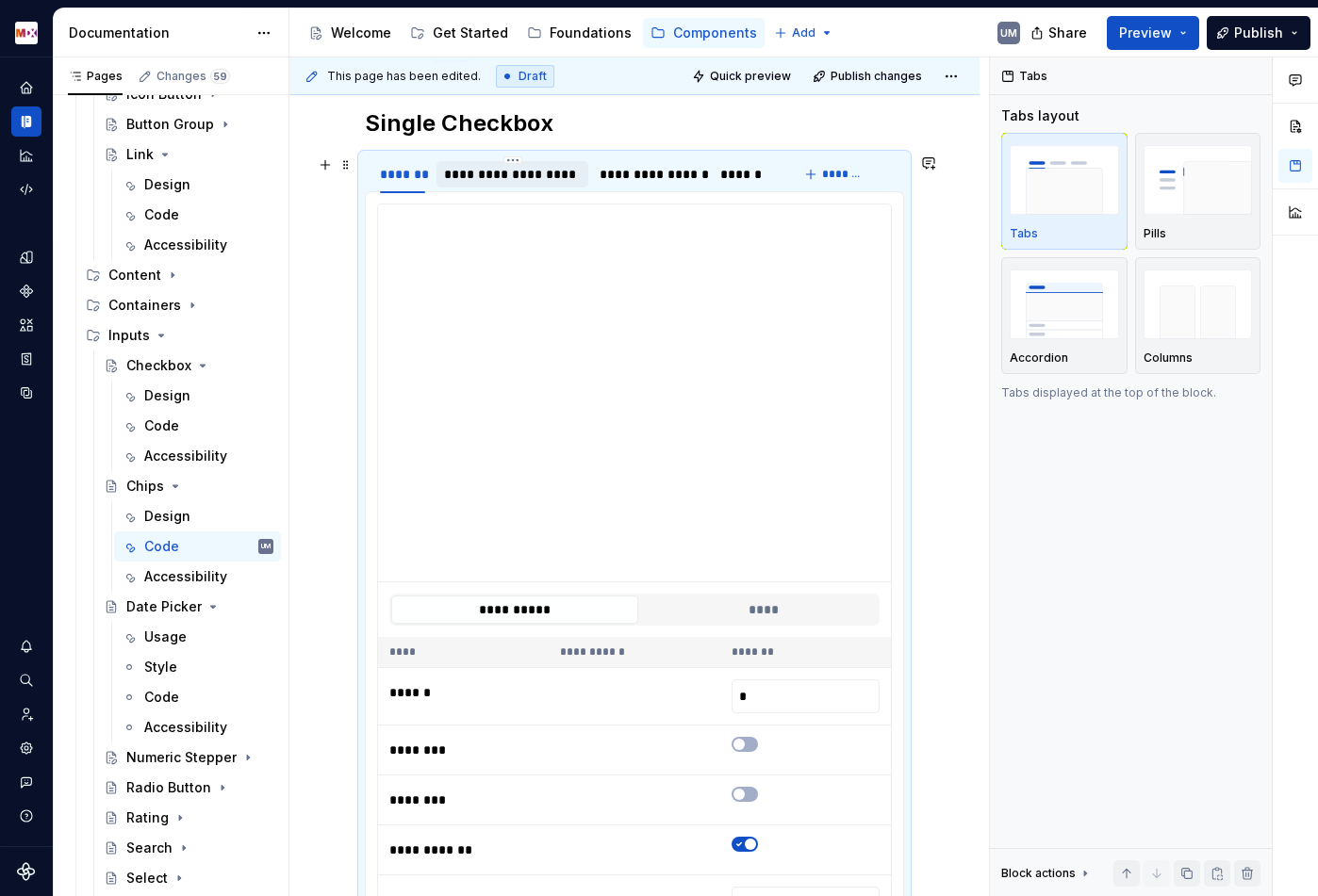
click at [530, 186] on div "**********" at bounding box center [512, 175] width 152 height 26
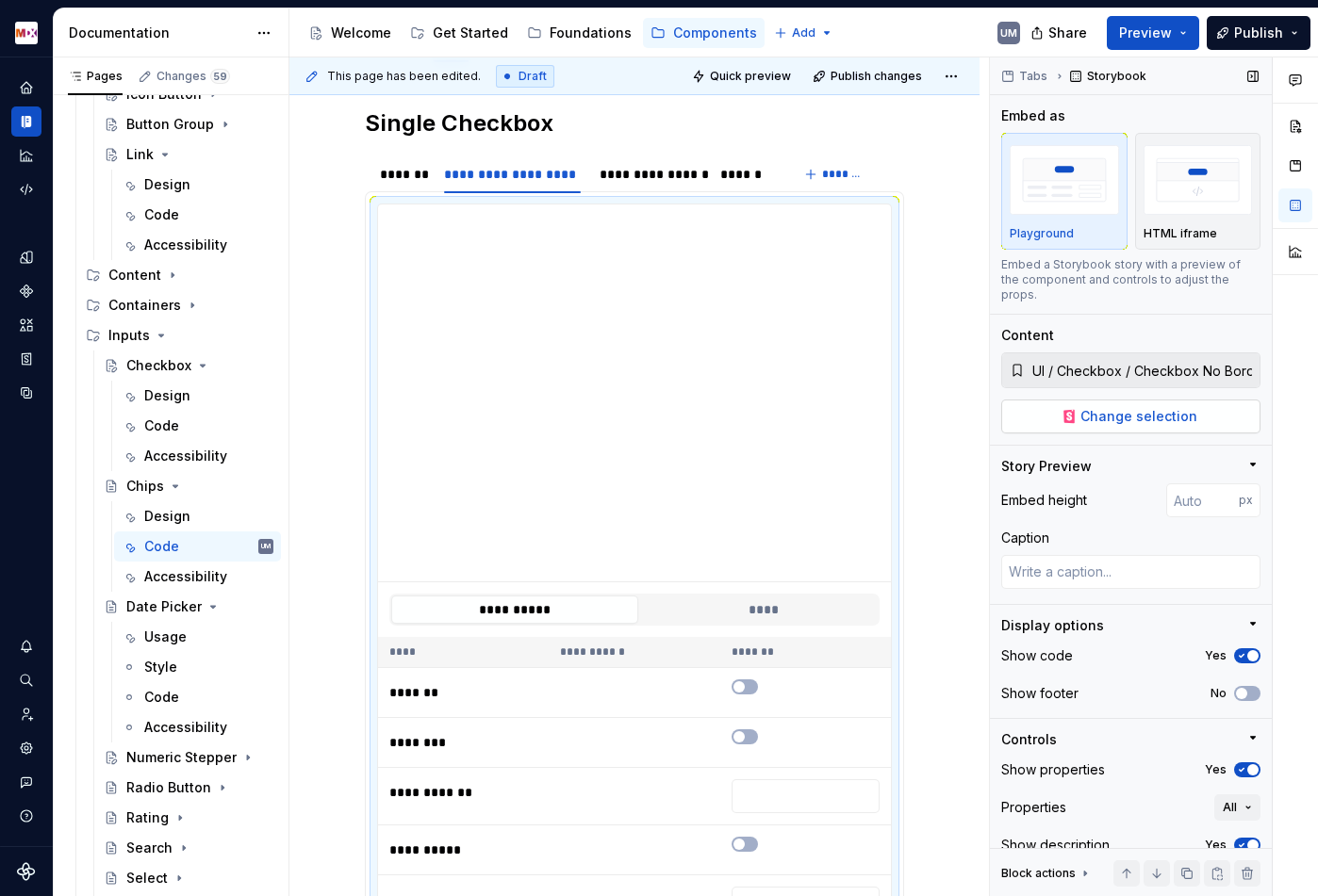
click at [1095, 409] on span "Change selection" at bounding box center [1139, 416] width 117 height 19
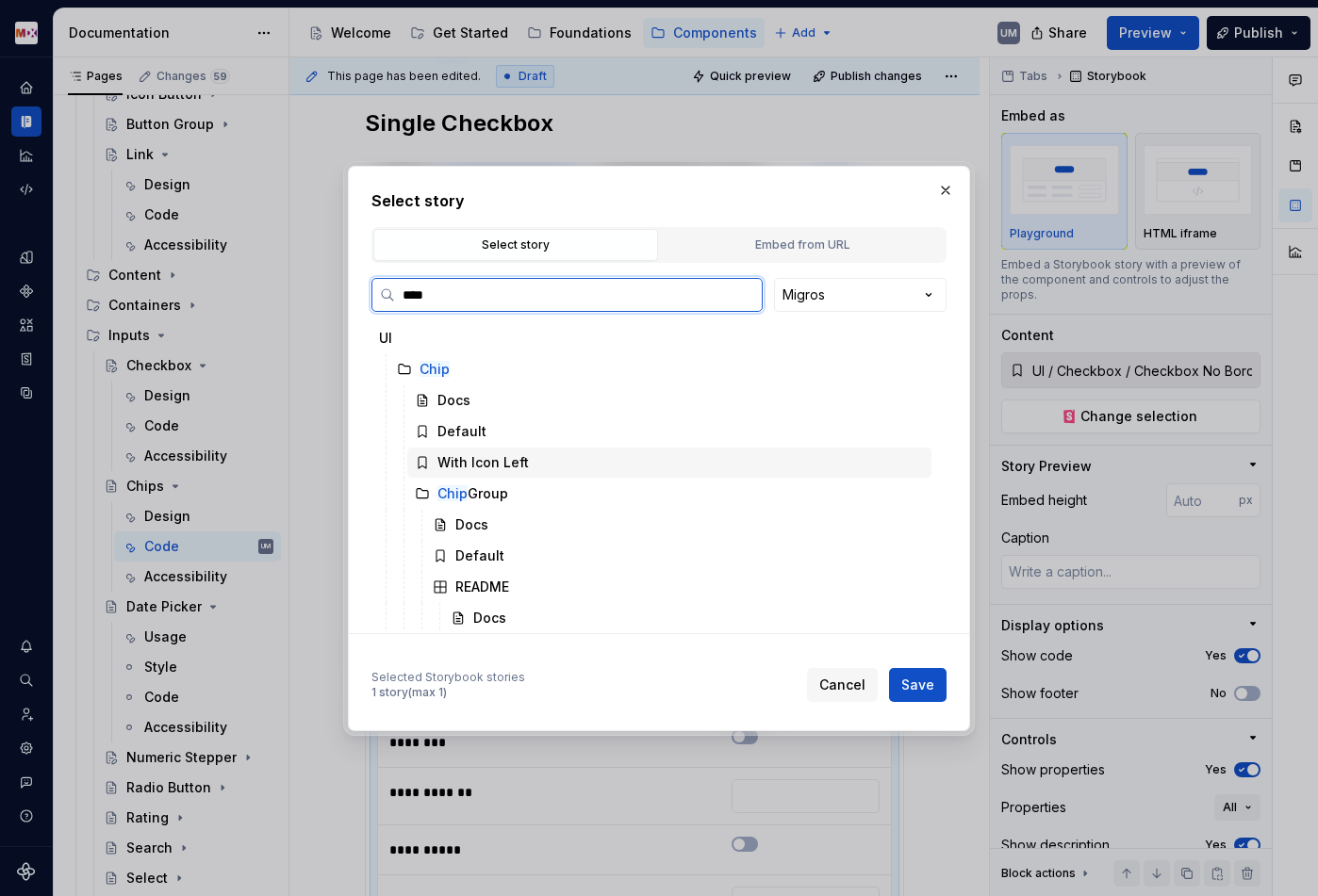
click at [516, 463] on div "With Icon Left" at bounding box center [482, 463] width 92 height 19
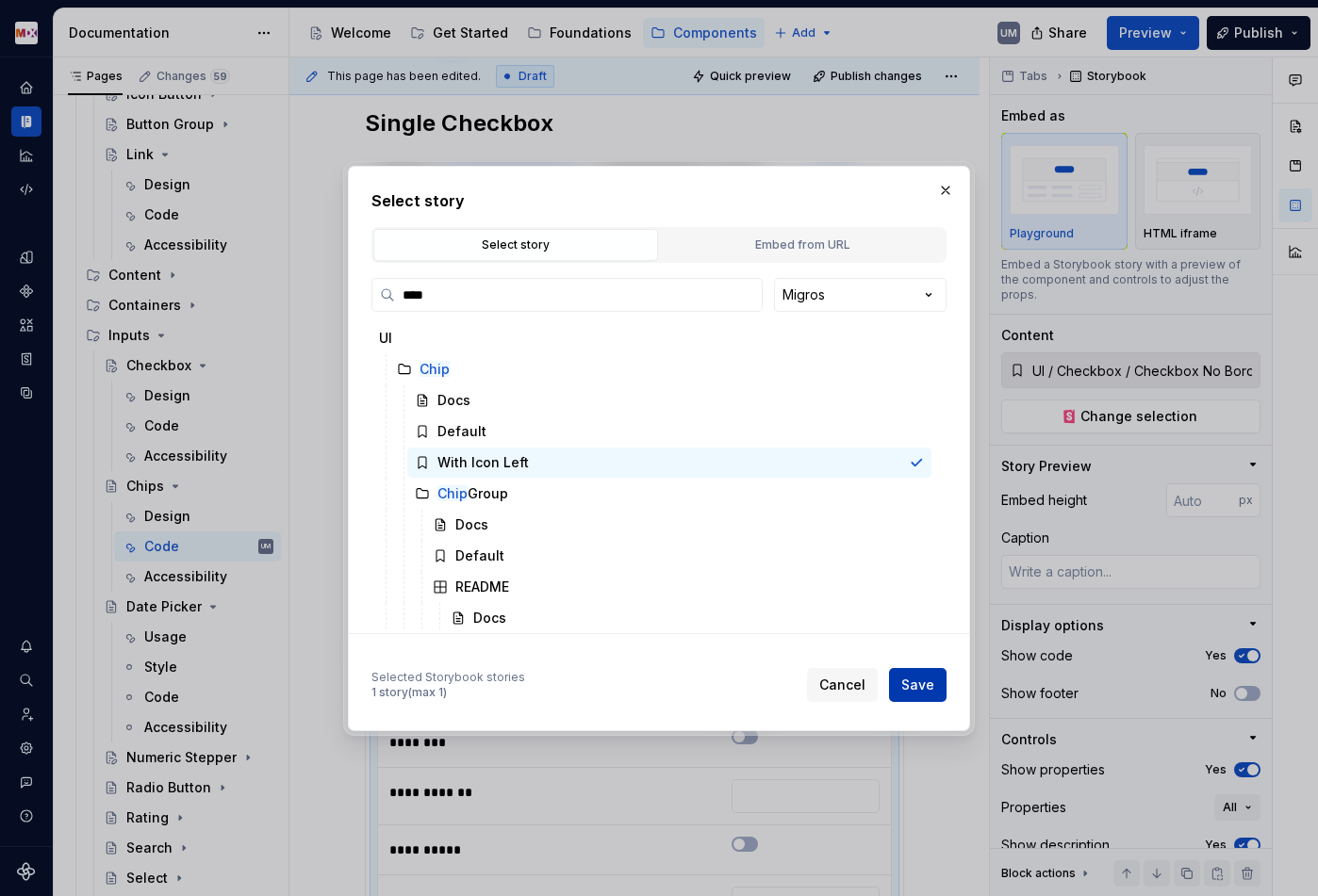
click at [932, 686] on span "Save" at bounding box center [917, 685] width 33 height 19
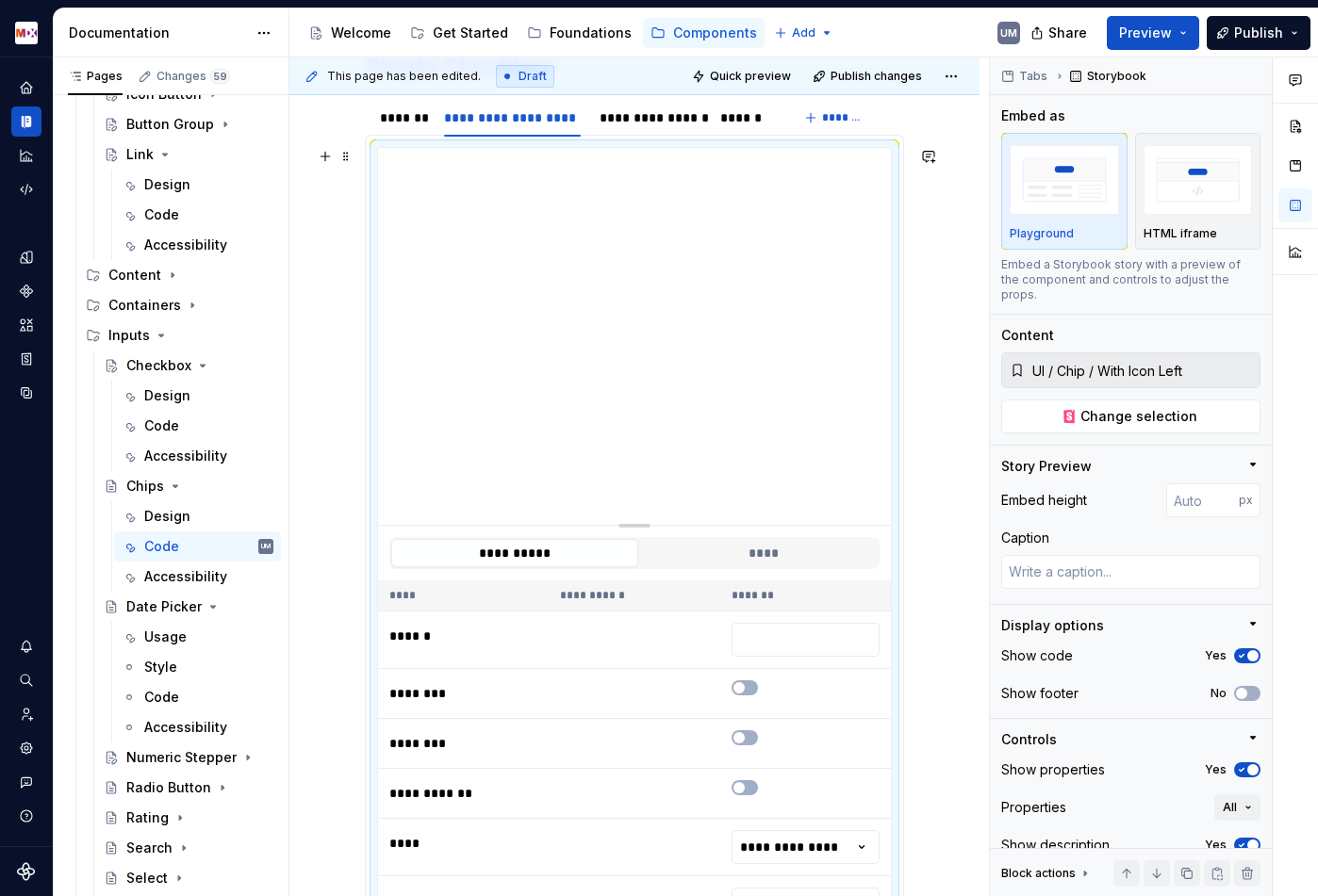
scroll to position [320, 0]
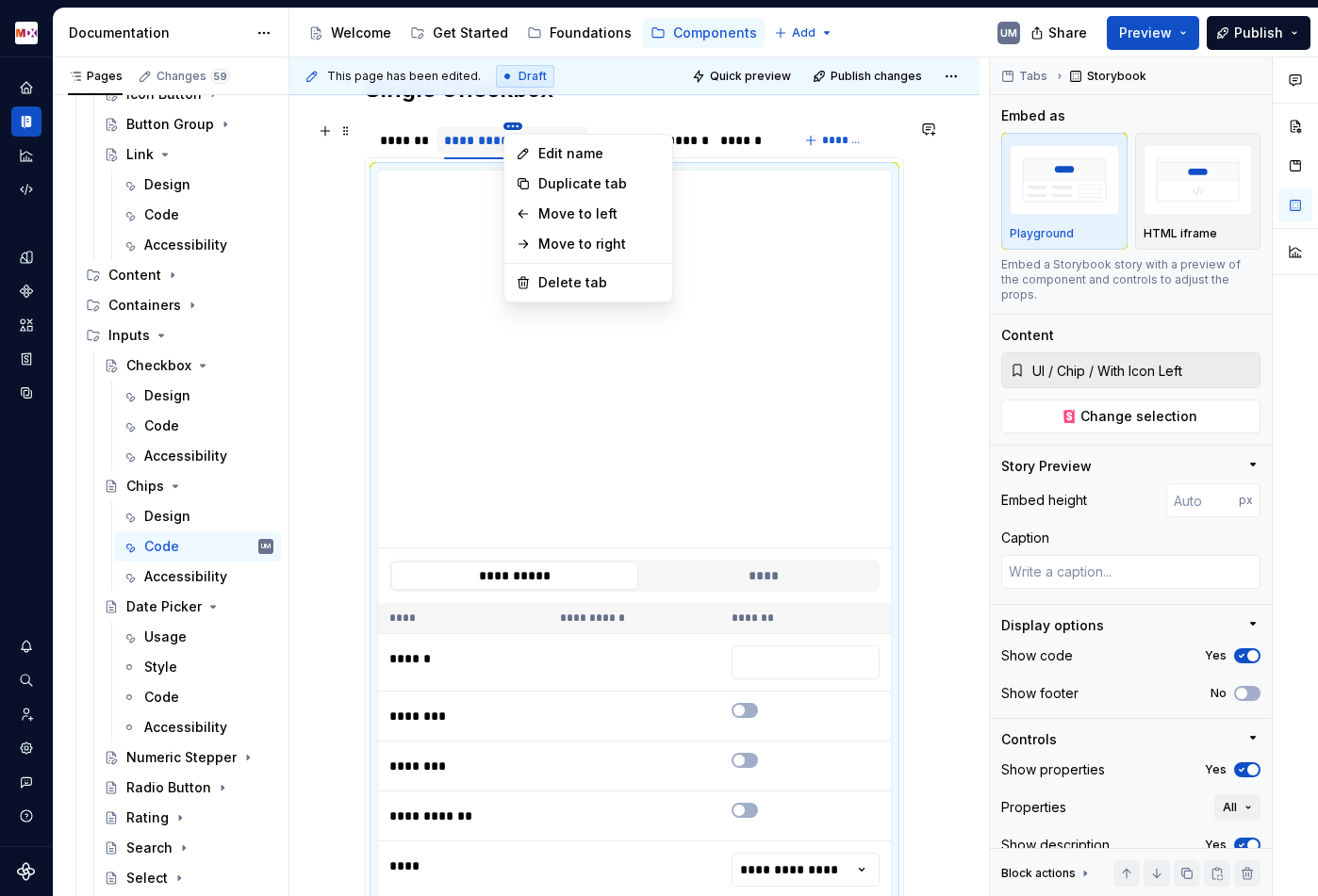
click at [514, 127] on html "MDX UM Dataset Migros Documentation Accessibility guide for tree Page tree. Nav…" at bounding box center [659, 448] width 1318 height 896
click at [532, 152] on div "Edit name" at bounding box center [588, 154] width 161 height 30
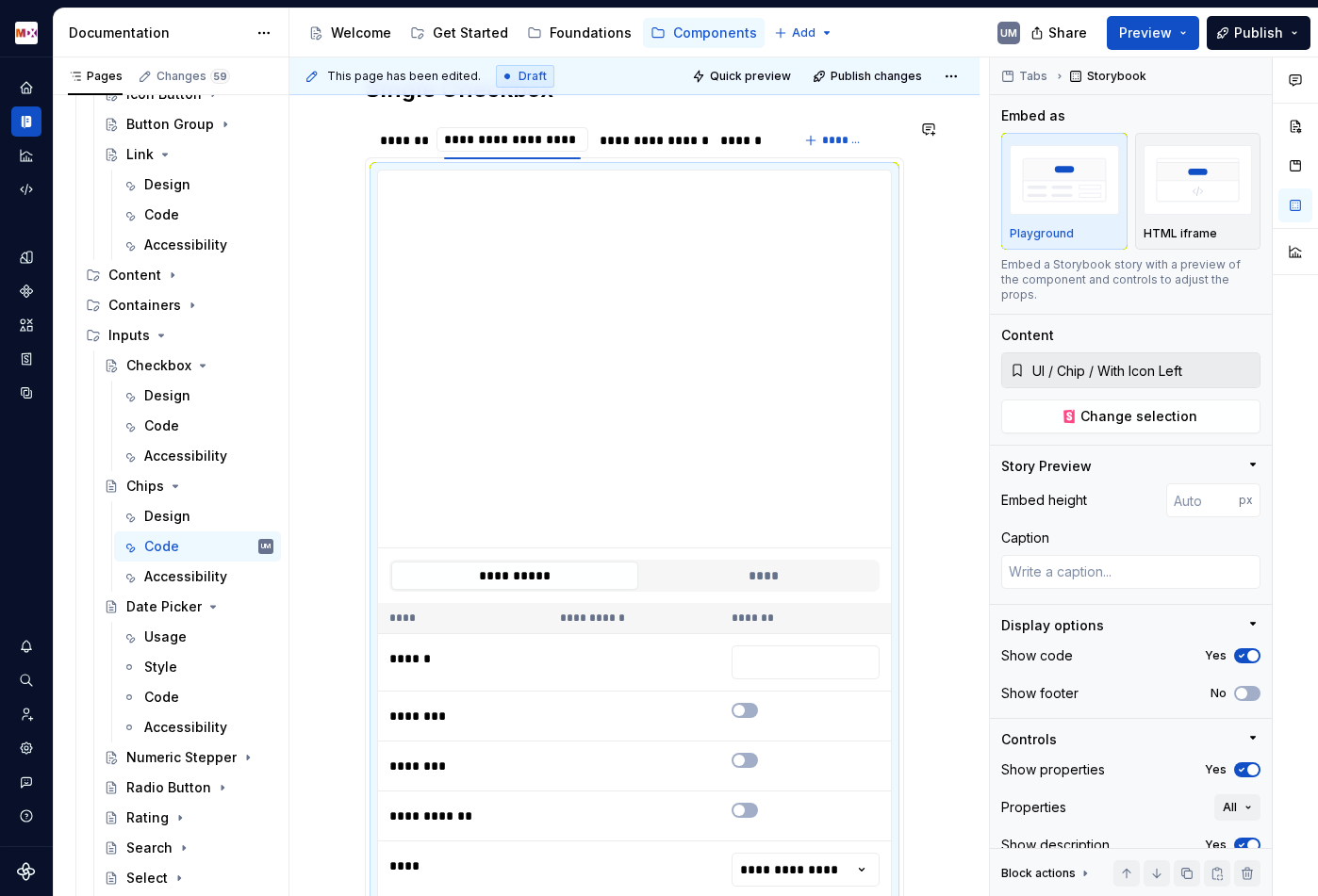
scroll to position [290, 0]
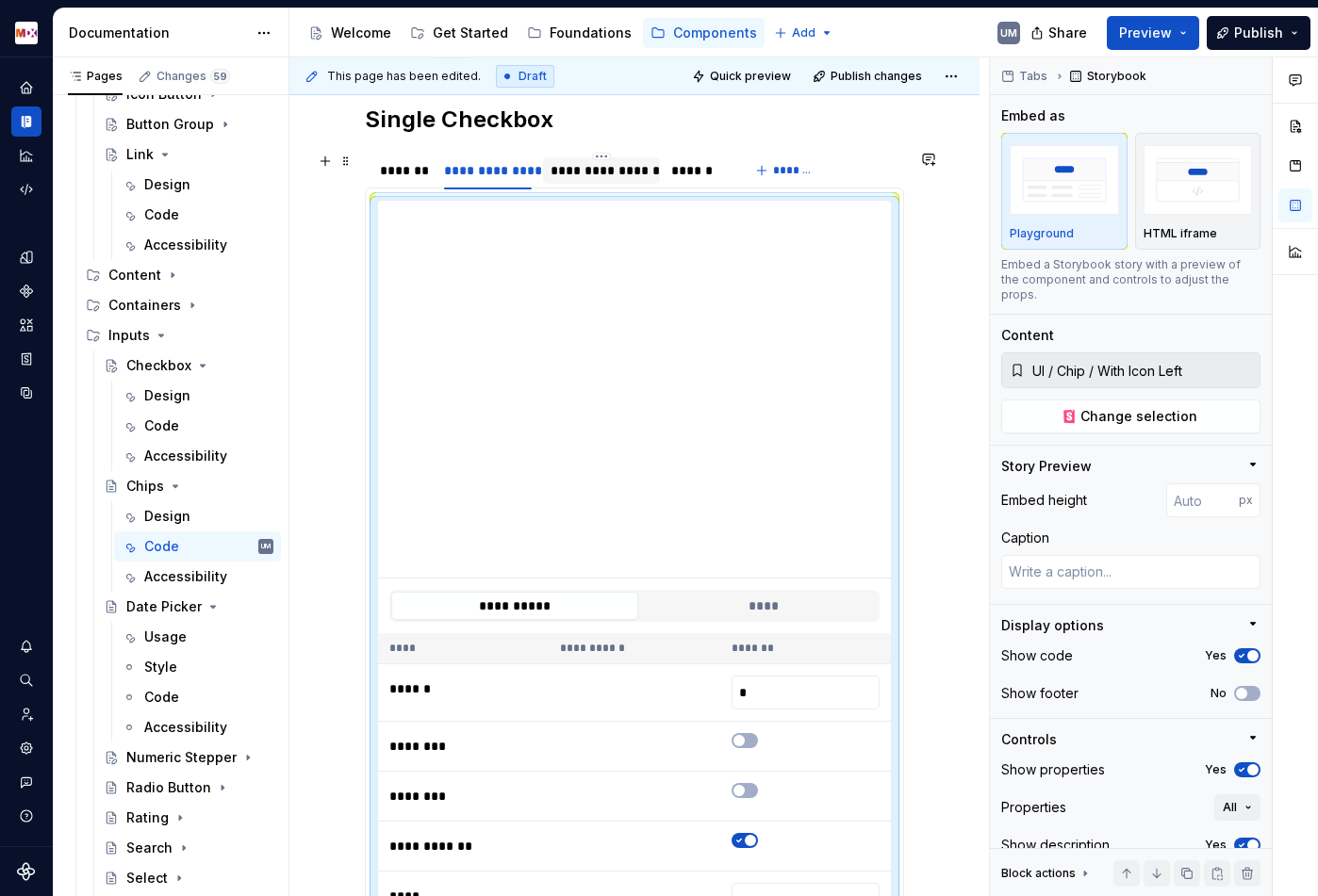
click at [590, 169] on div "**********" at bounding box center [601, 171] width 102 height 19
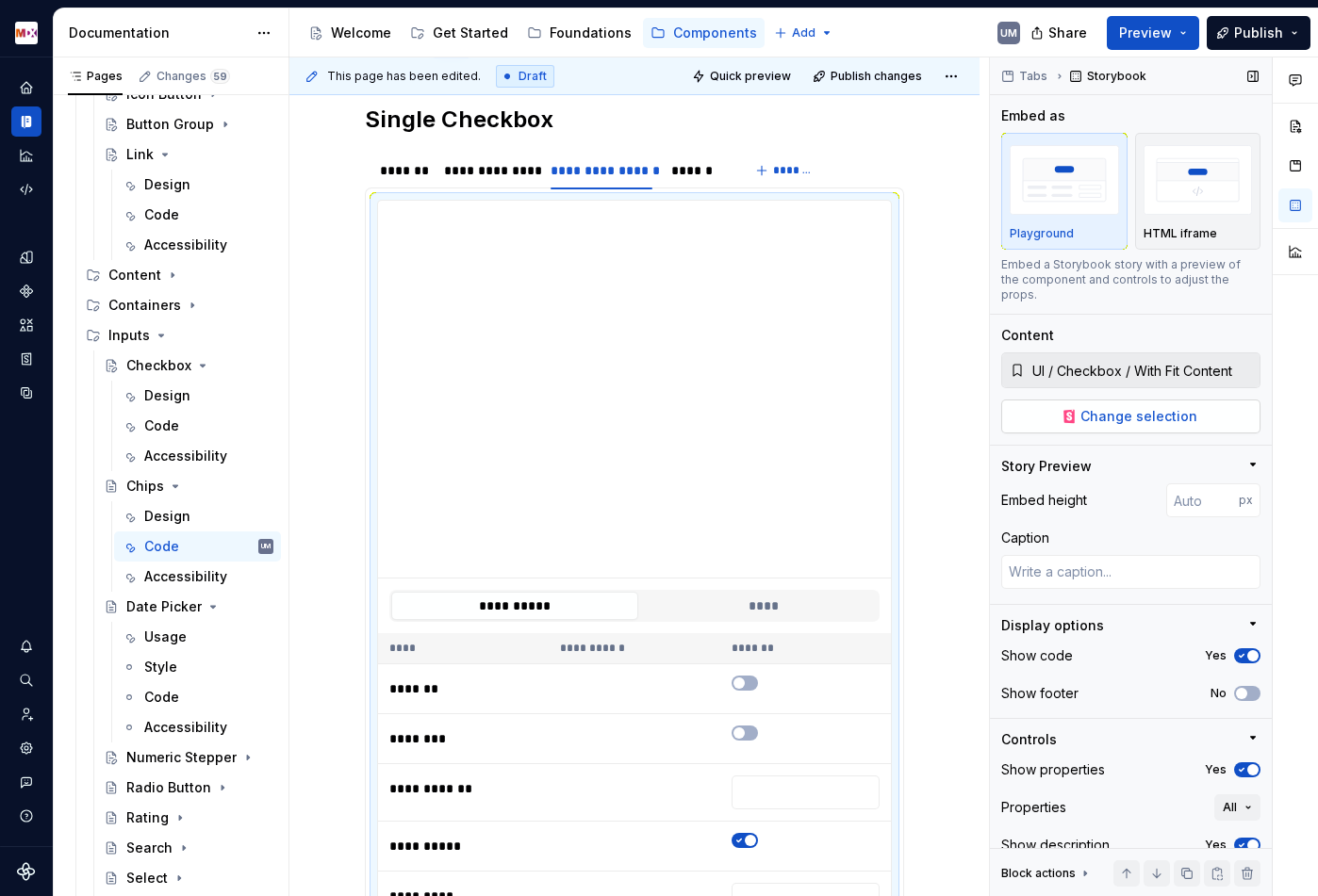
click at [1101, 407] on span "Change selection" at bounding box center [1139, 416] width 117 height 19
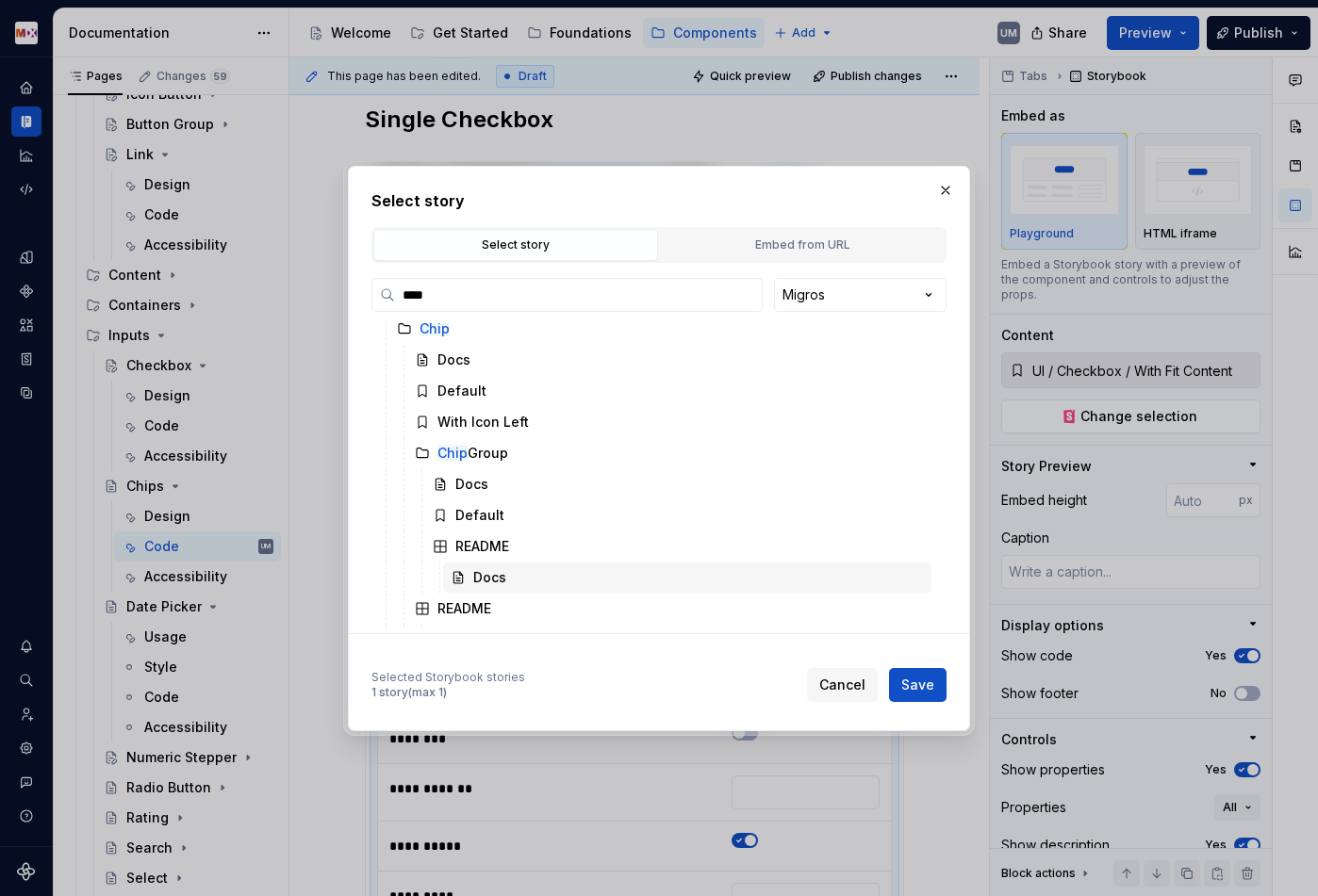
scroll to position [67, 0]
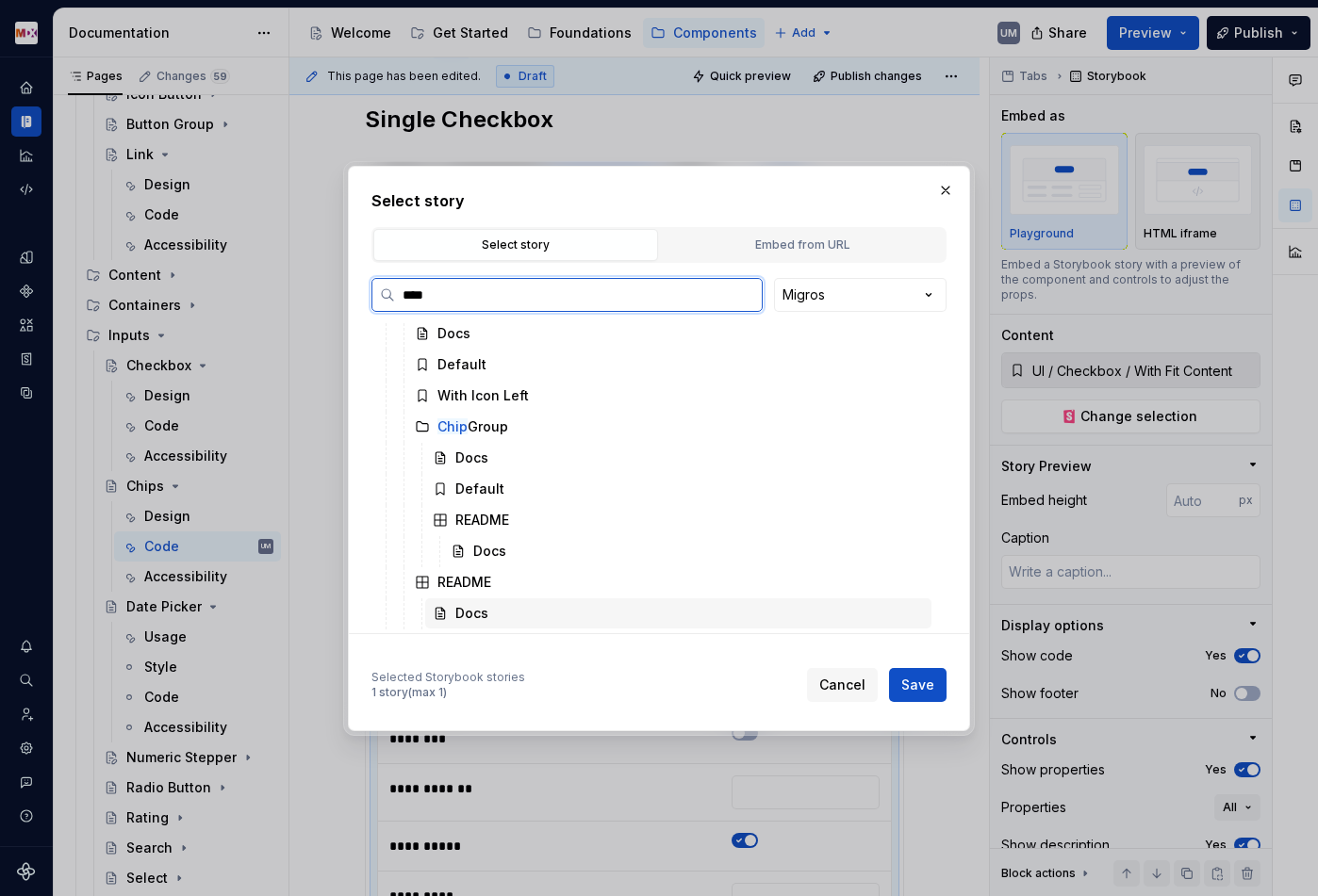
click at [478, 610] on div "Docs" at bounding box center [471, 614] width 33 height 19
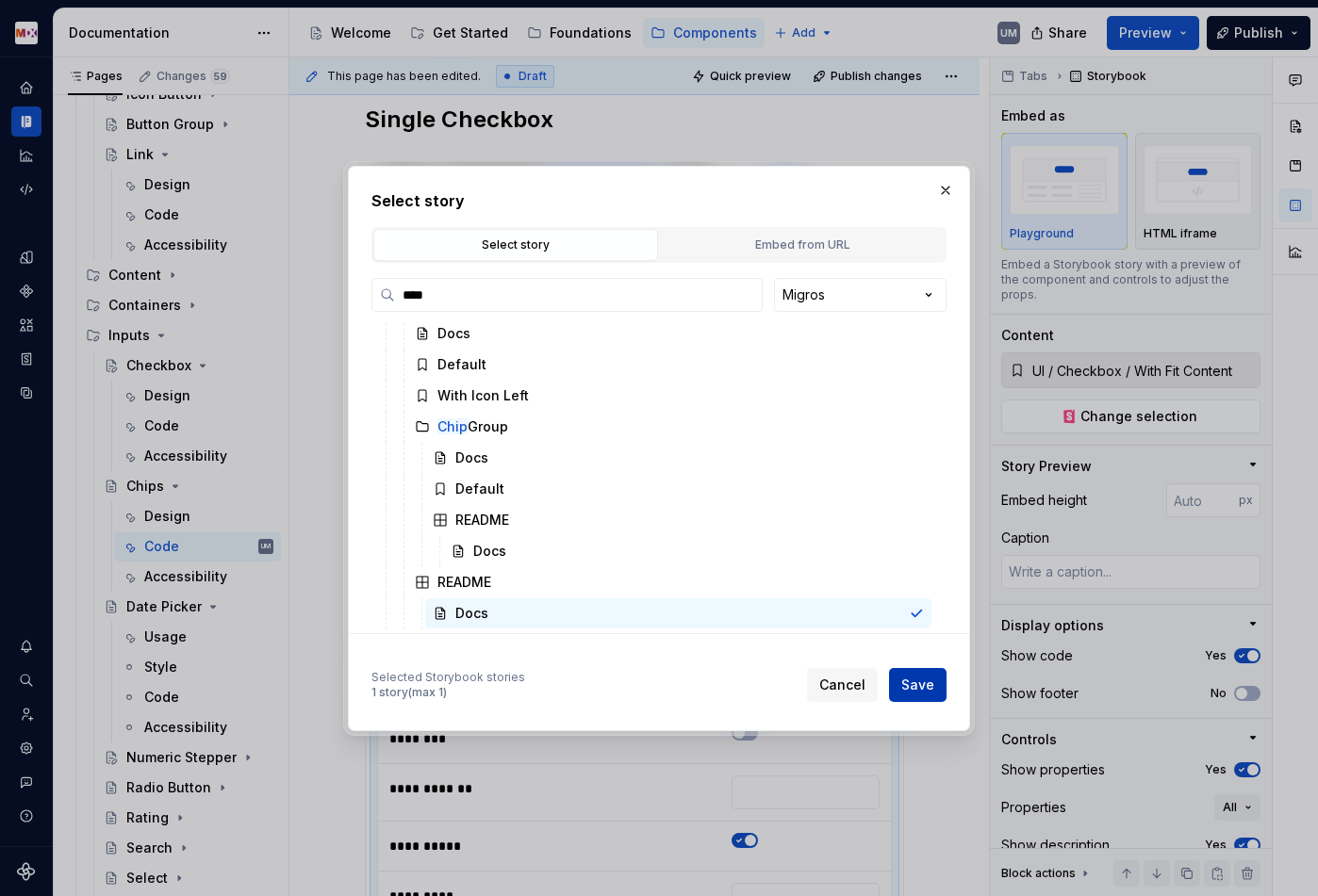
click at [917, 688] on span "Save" at bounding box center [917, 685] width 33 height 19
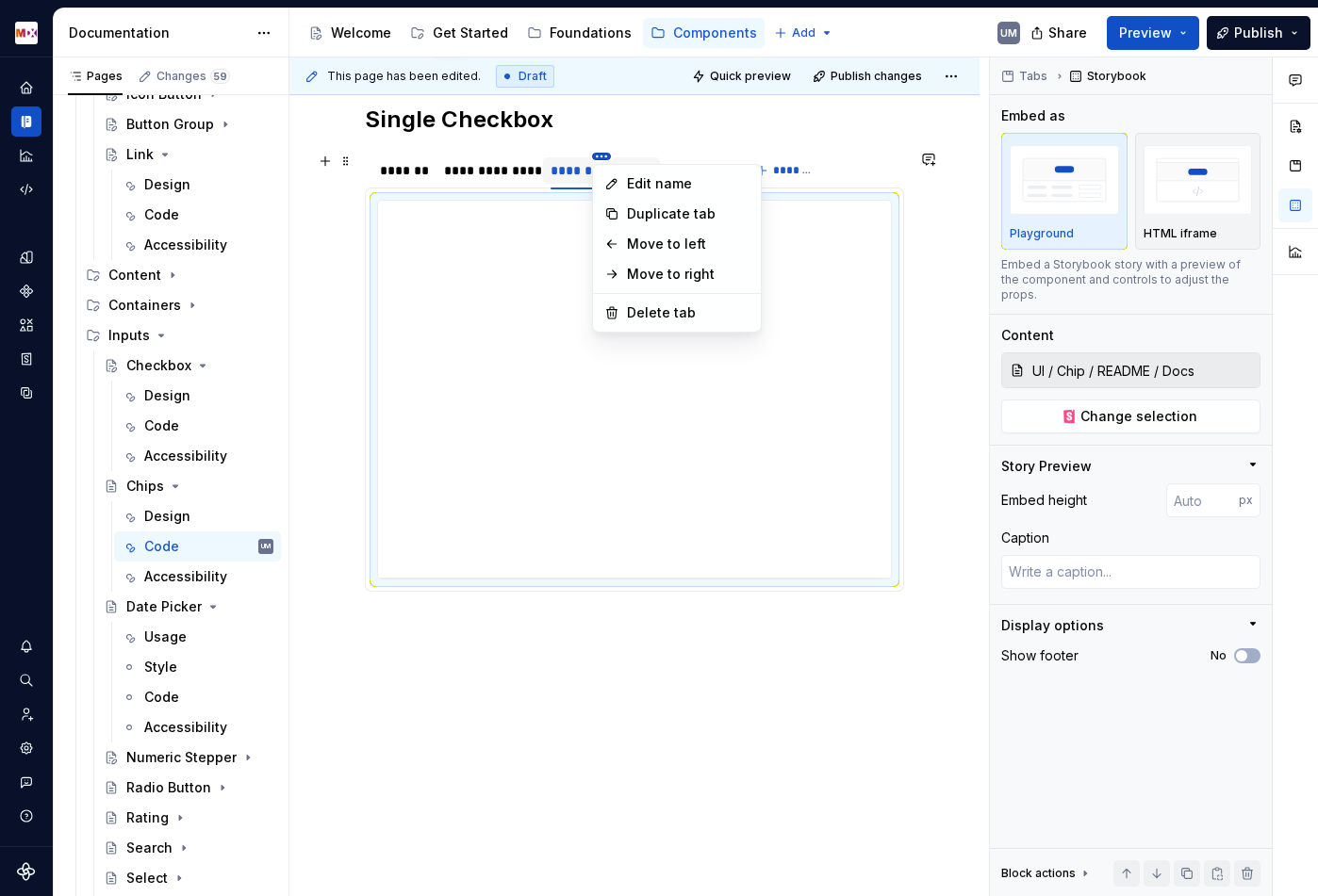
click at [598, 157] on html "MDX UM Dataset Migros Documentation Accessibility guide for tree Page tree. Nav…" at bounding box center [659, 448] width 1318 height 896
click at [615, 177] on icon at bounding box center [612, 184] width 15 height 15
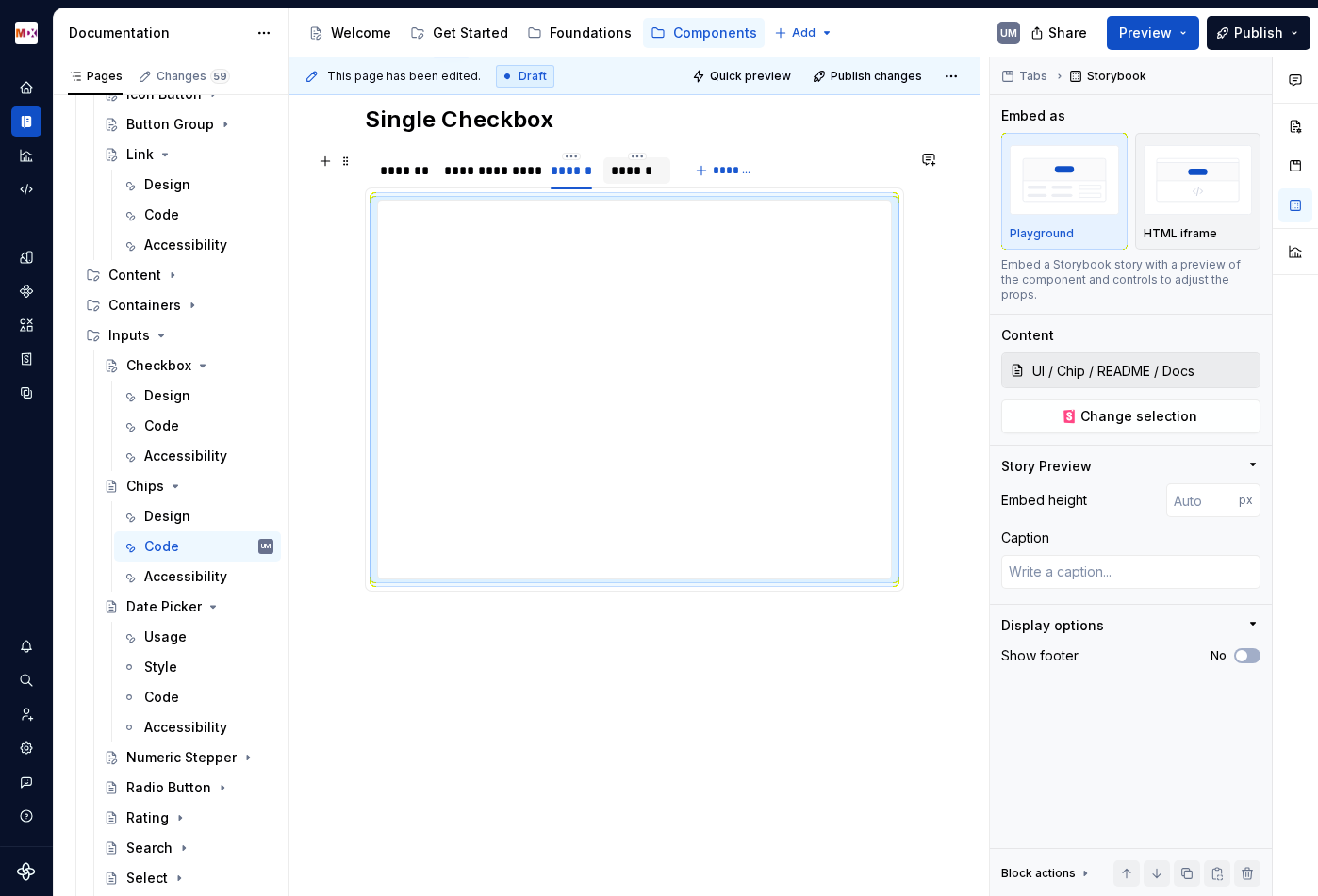
click at [651, 172] on div "******" at bounding box center [636, 171] width 52 height 19
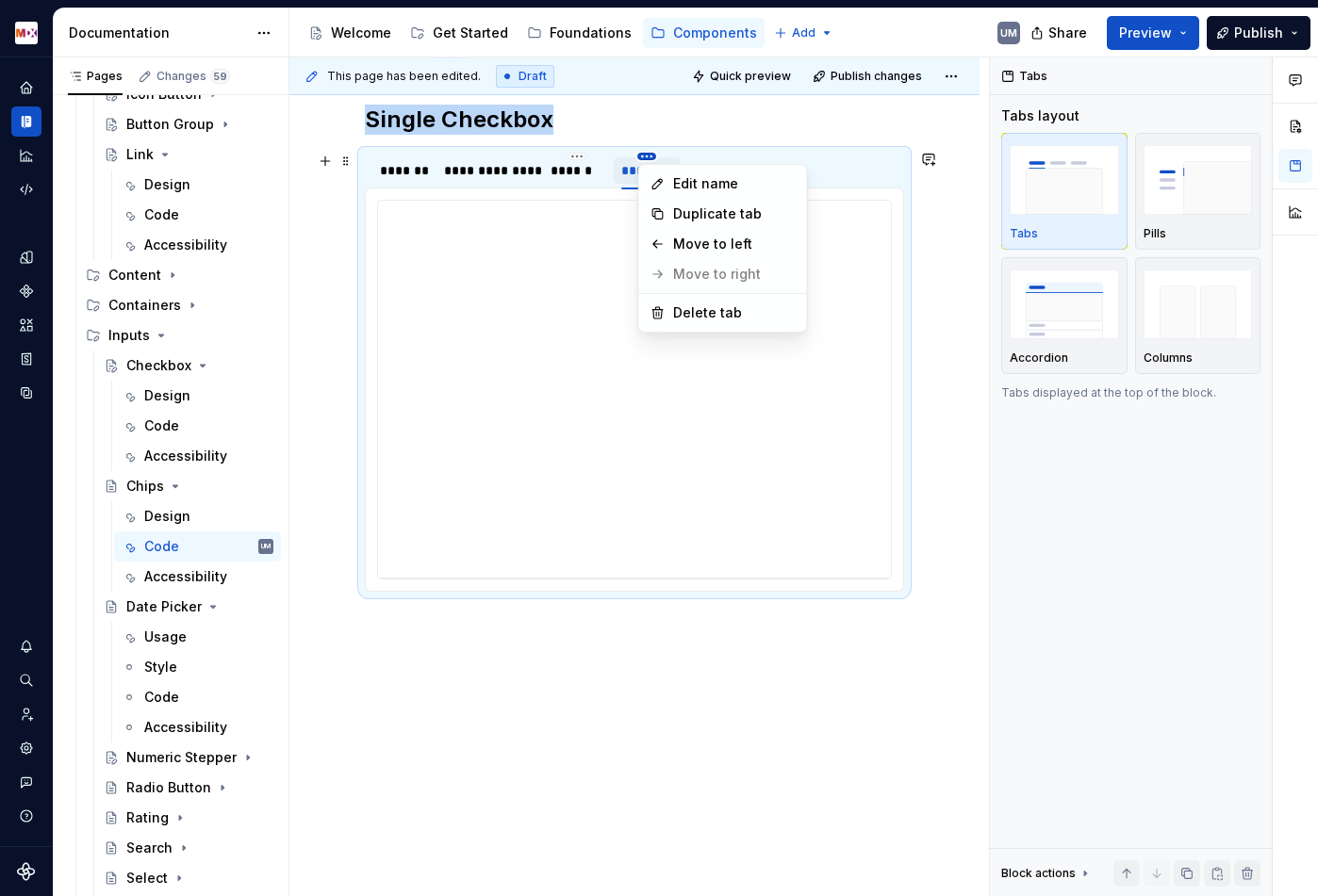
click at [650, 157] on html "MDX UM Dataset Migros Documentation Accessibility guide for tree Page tree. Nav…" at bounding box center [659, 448] width 1318 height 896
click at [696, 313] on div "Delete tab" at bounding box center [735, 313] width 123 height 19
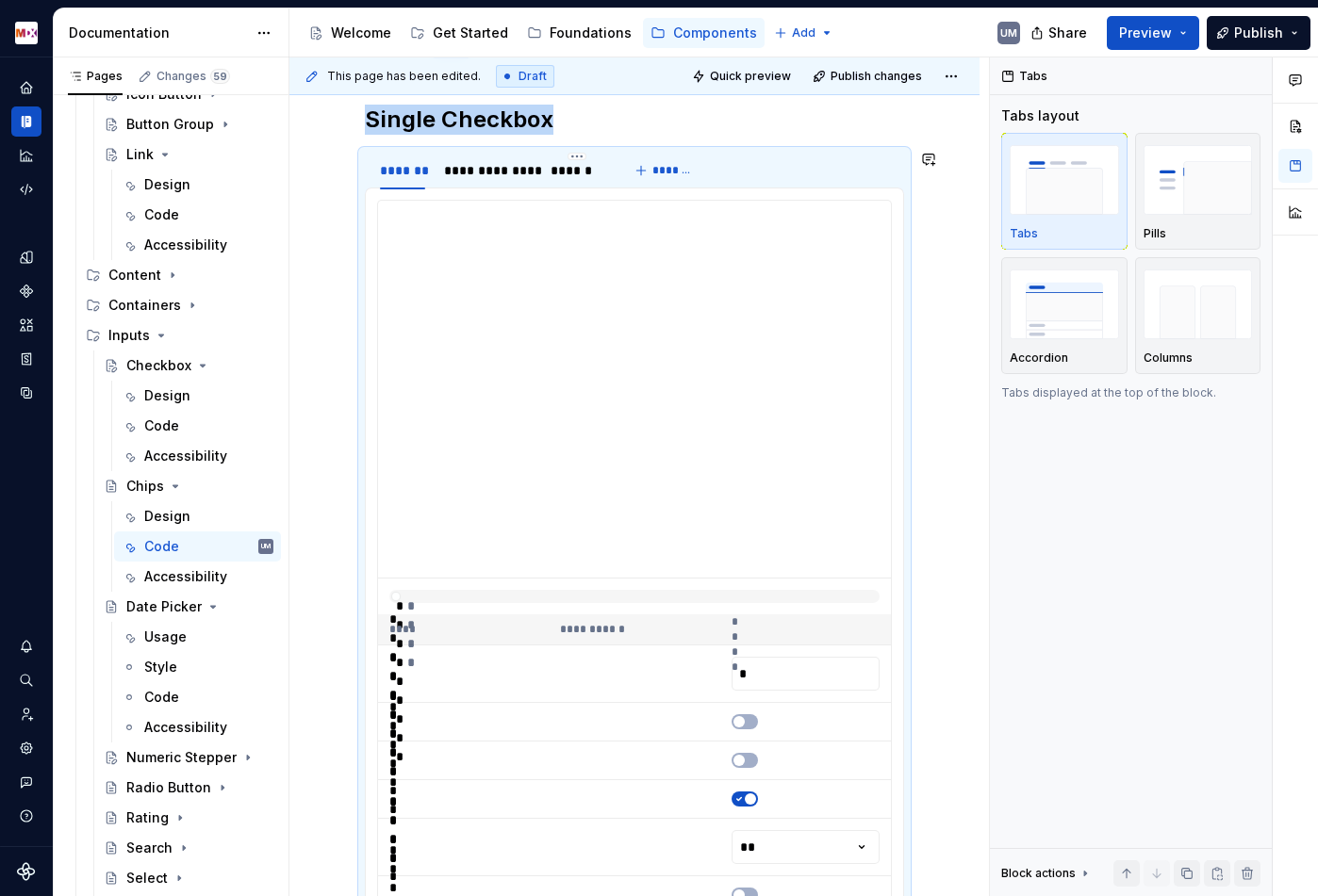
scroll to position [0, 0]
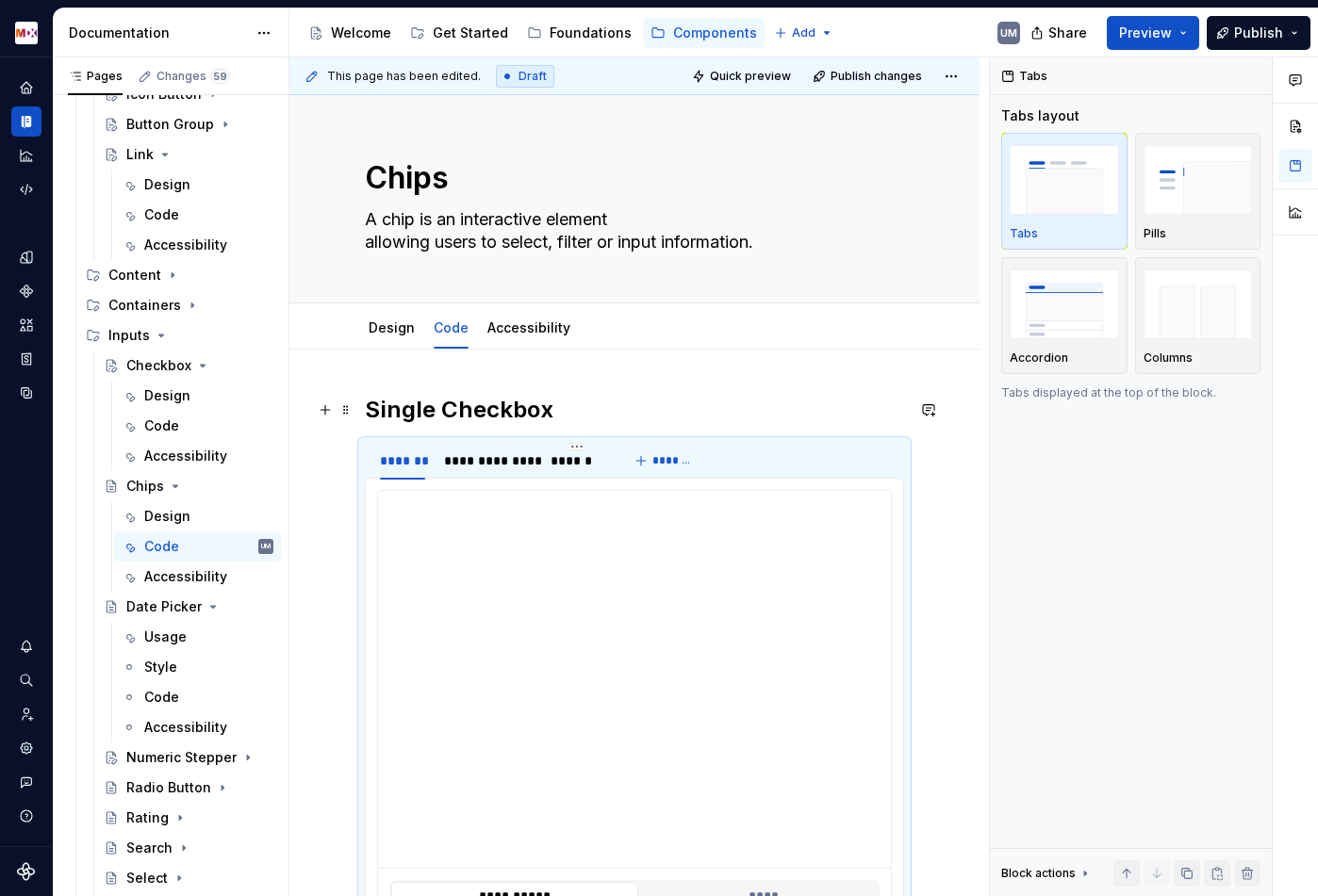
click at [410, 413] on h2 "Single Checkbox" at bounding box center [634, 410] width 539 height 30
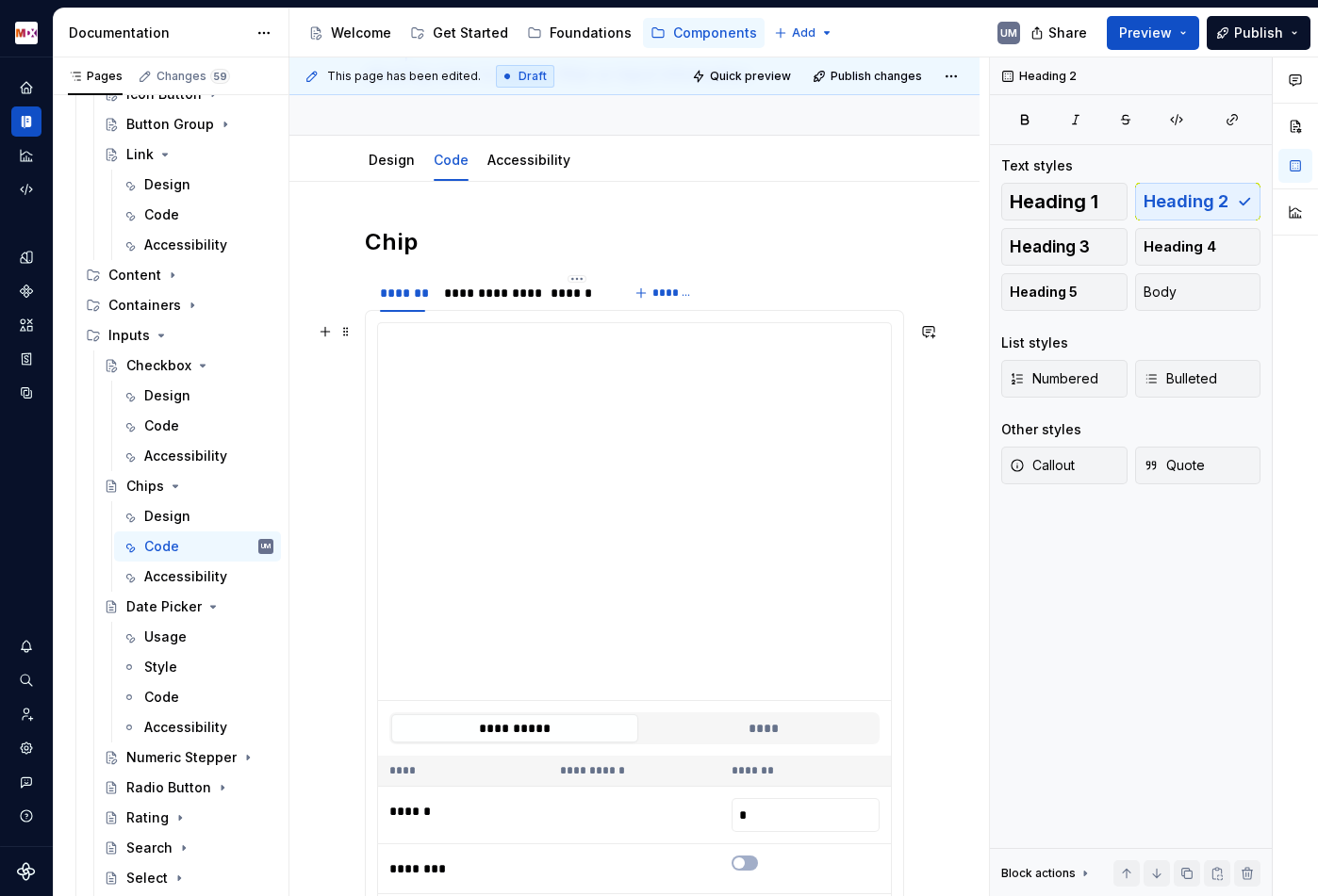
scroll to position [174, 0]
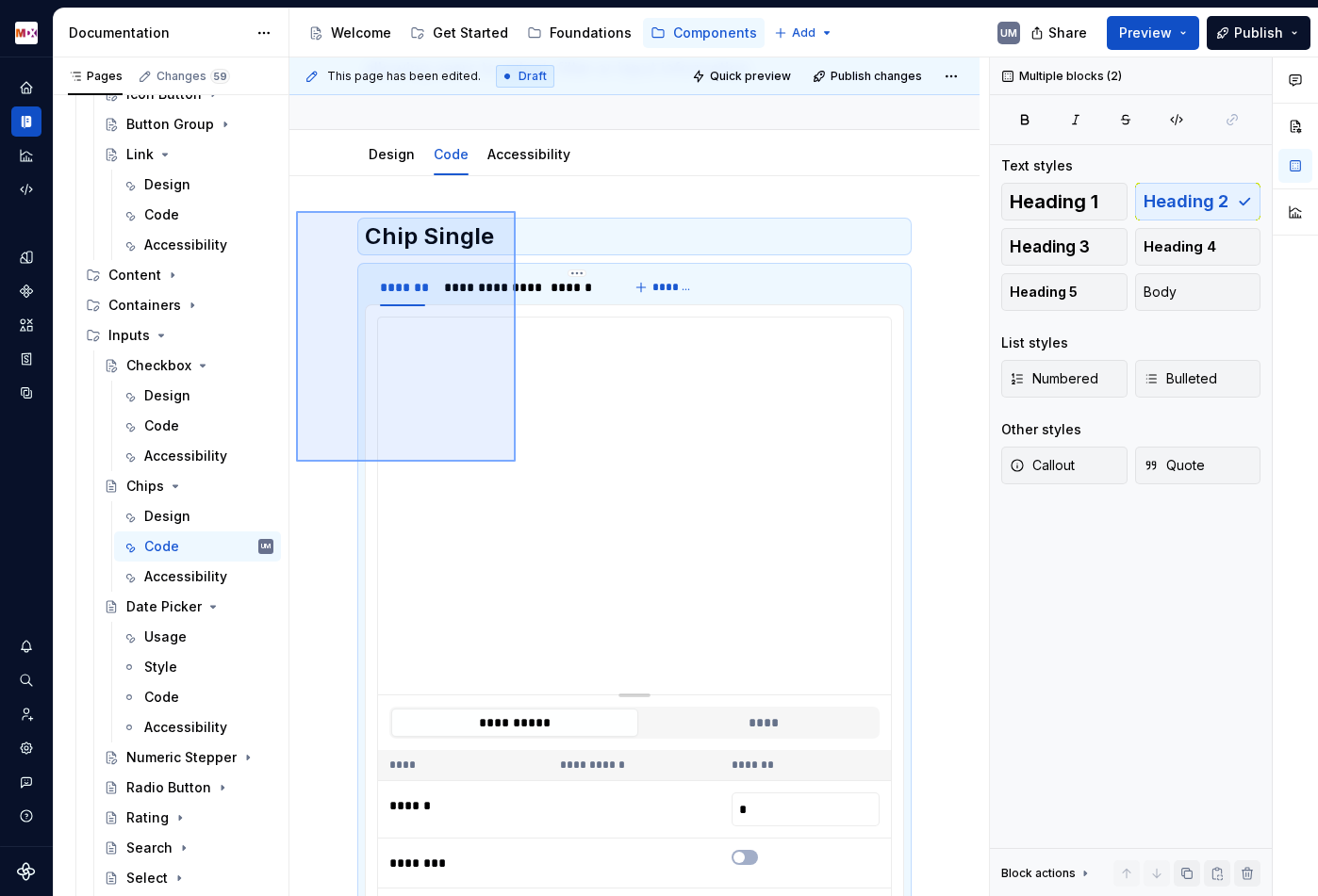
drag, startPoint x: 296, startPoint y: 211, endPoint x: 515, endPoint y: 448, distance: 322.7
click at [515, 455] on div "**********" at bounding box center [638, 477] width 700 height 839
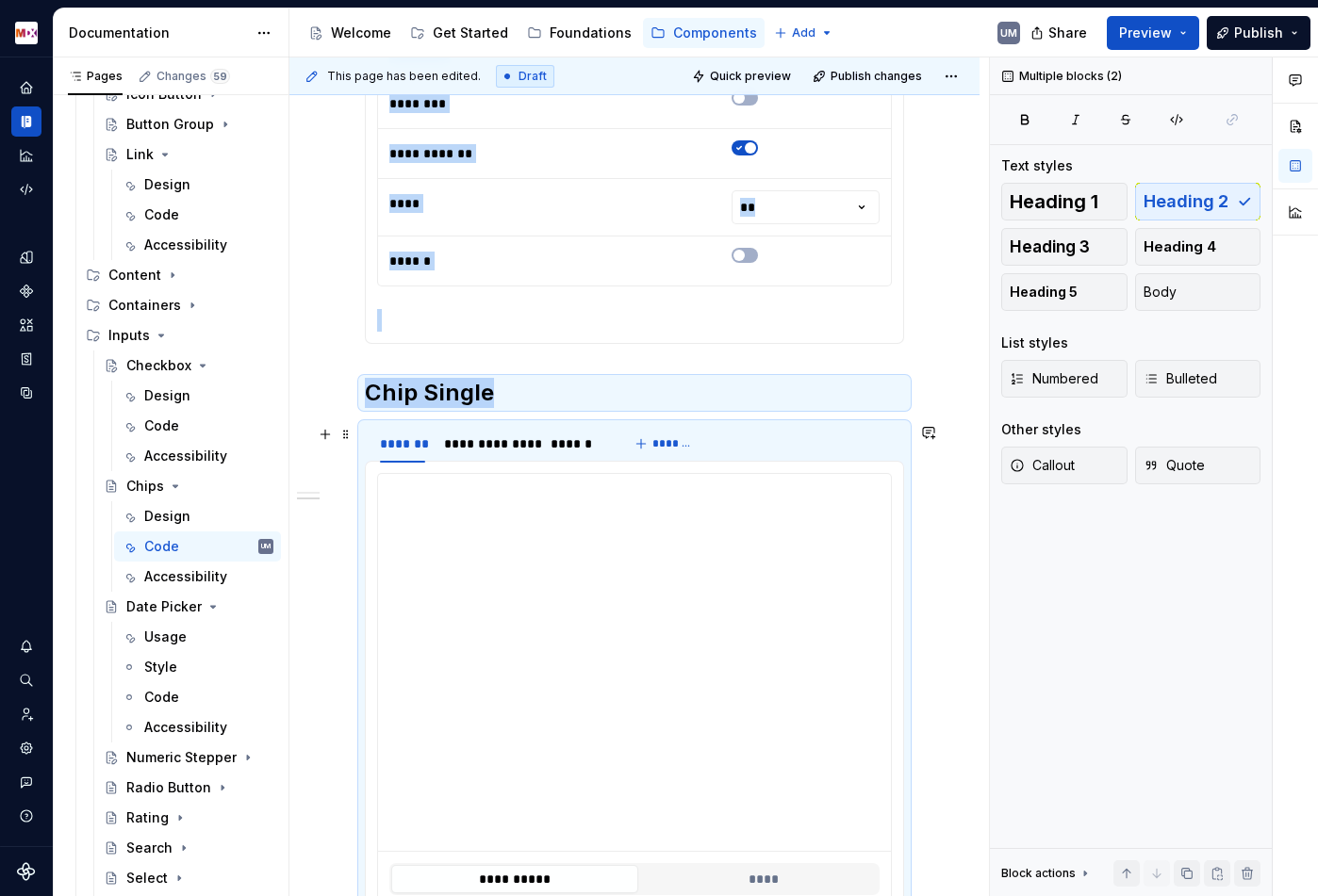
scroll to position [997, 0]
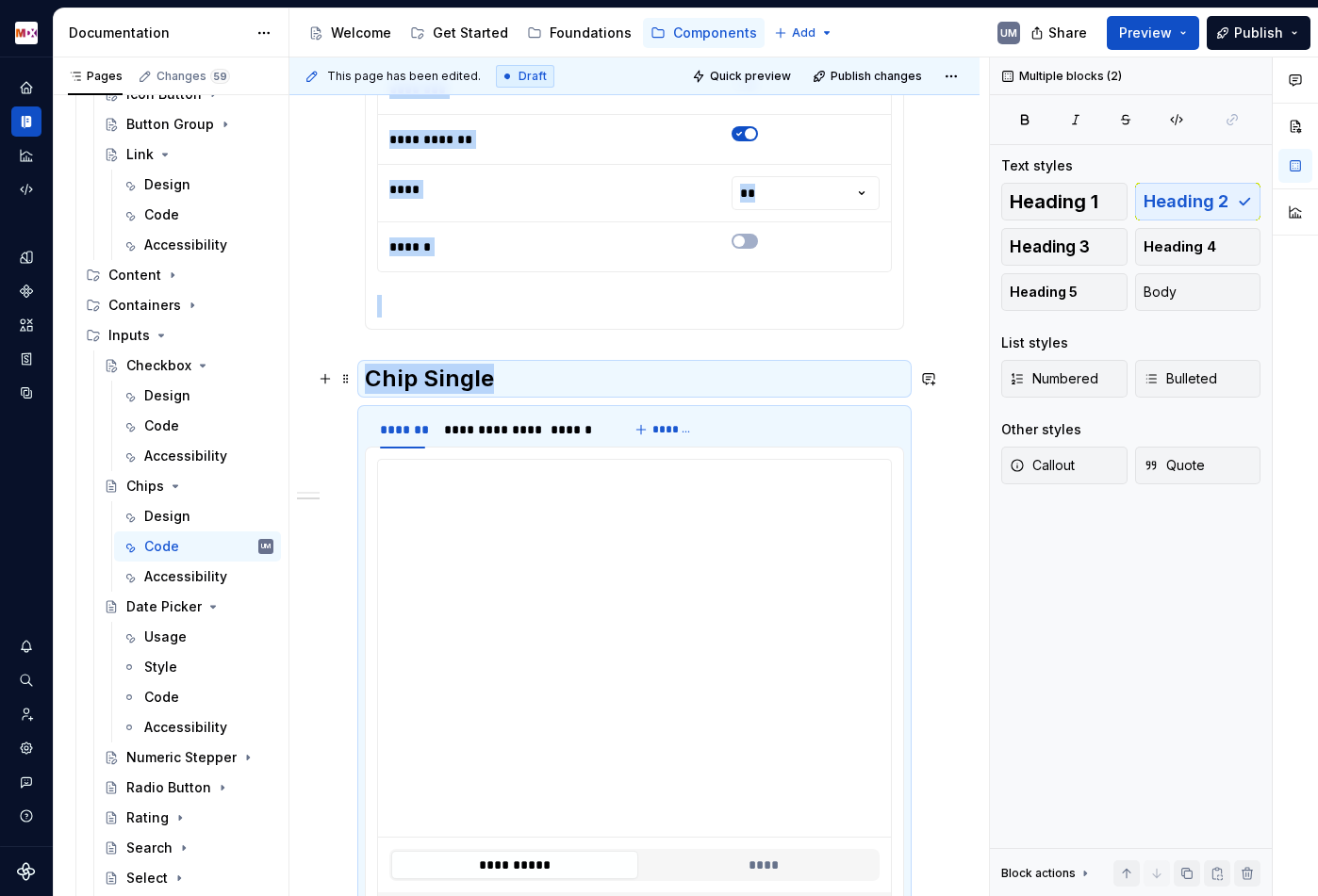
click at [462, 372] on h2 "Chip Single" at bounding box center [634, 379] width 539 height 30
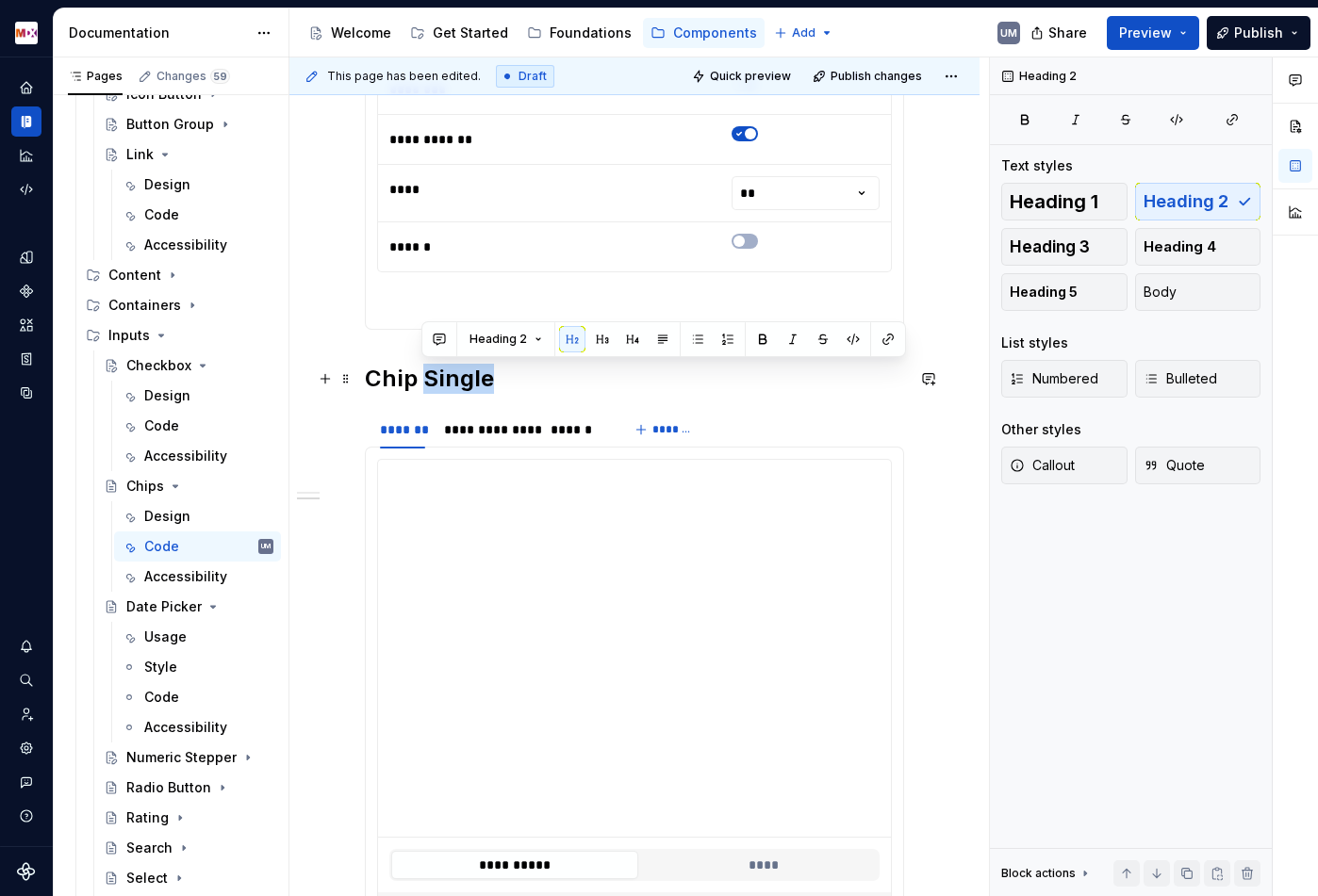
click at [462, 372] on h2 "Chip Single" at bounding box center [634, 379] width 539 height 30
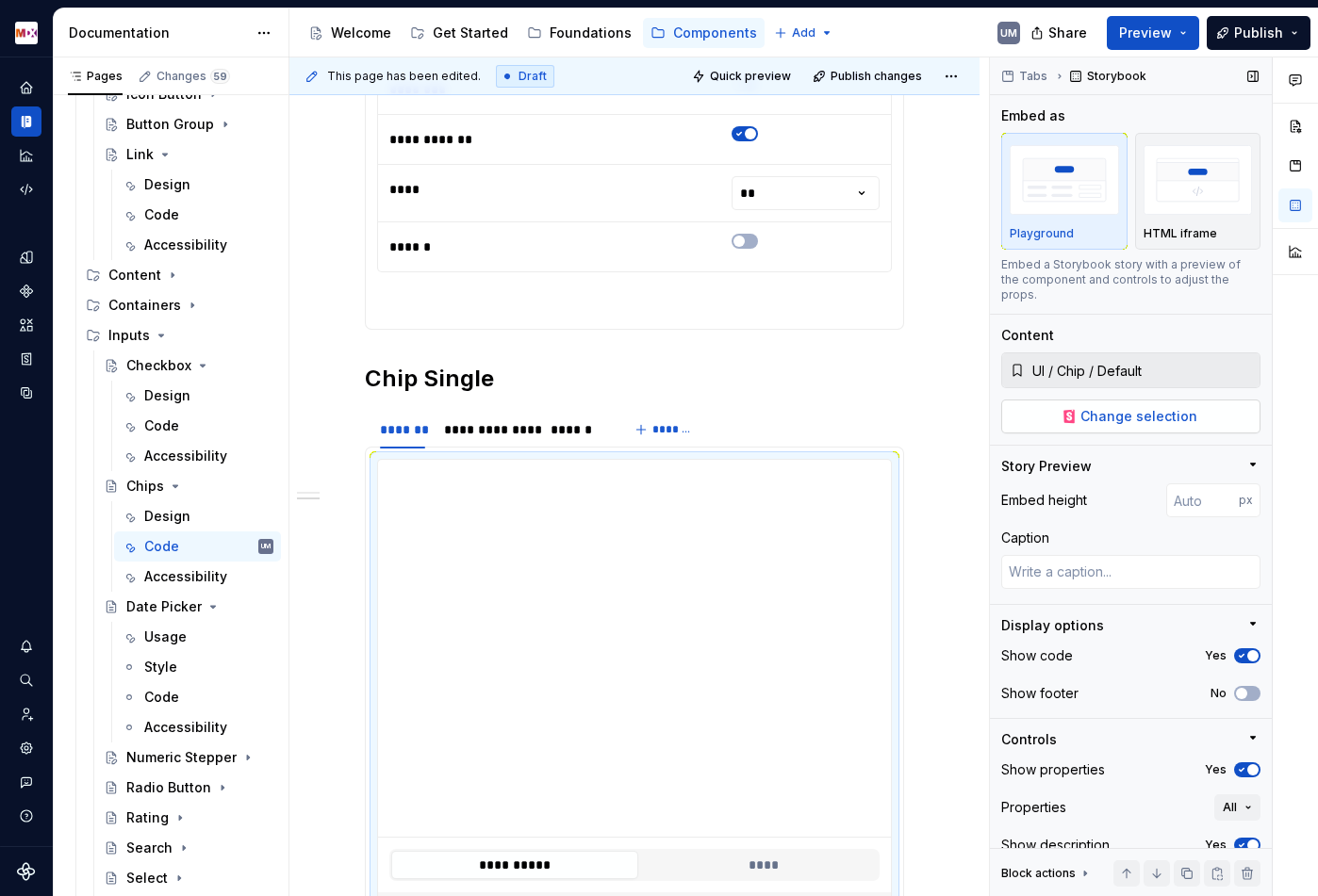
click at [1080, 401] on button "Change selection" at bounding box center [1130, 416] width 260 height 34
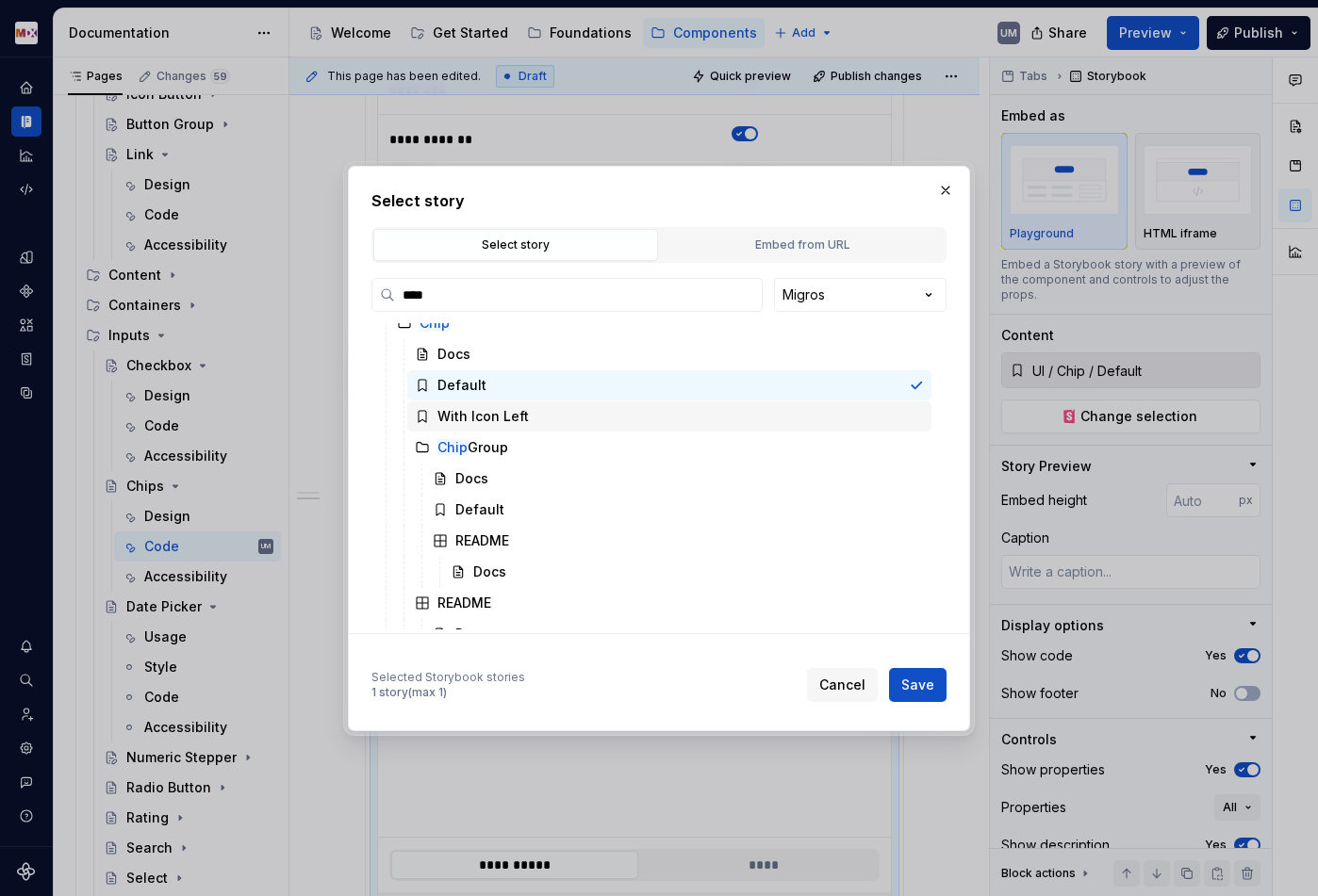
scroll to position [54, 0]
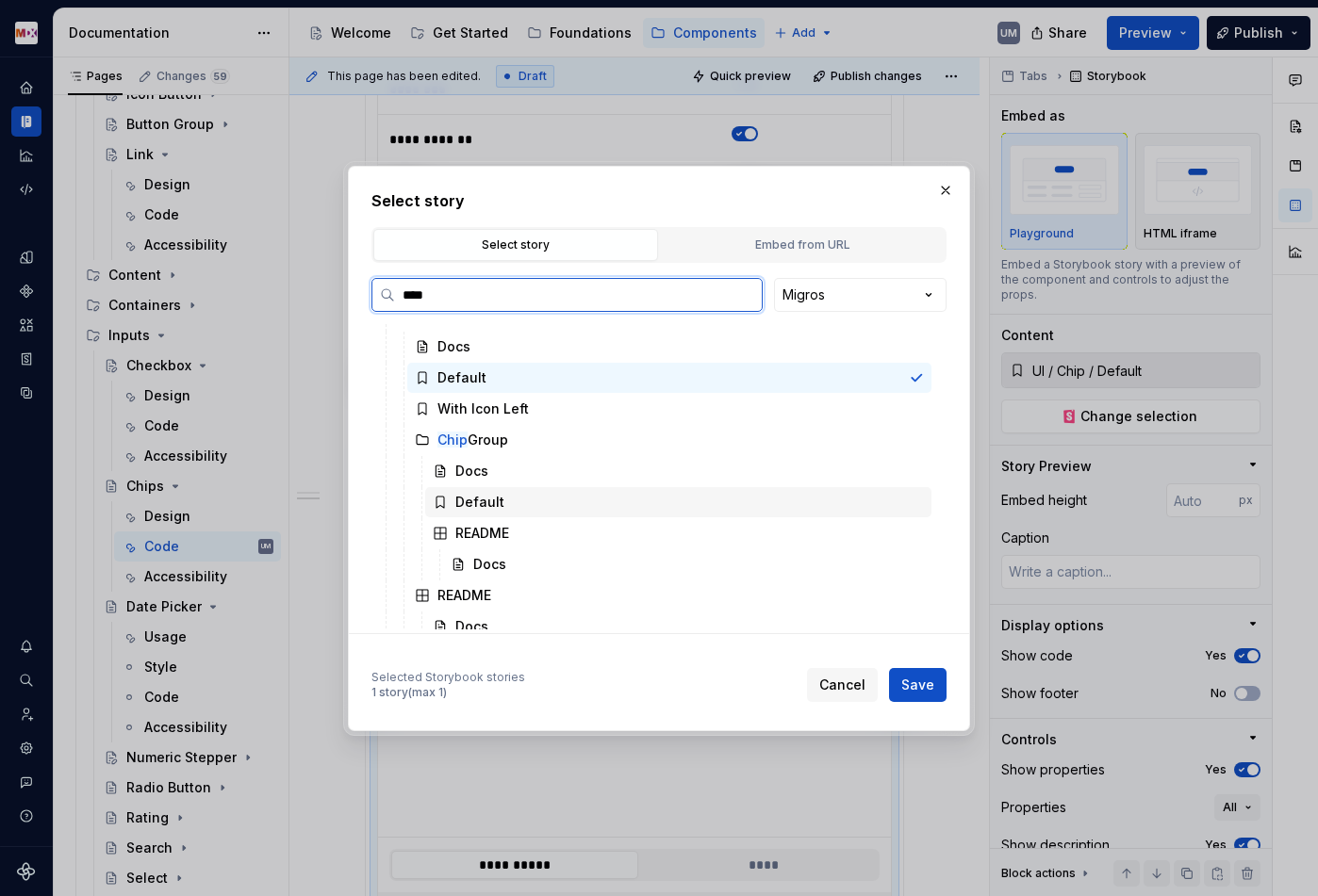
click at [482, 494] on div "Default" at bounding box center [480, 502] width 49 height 19
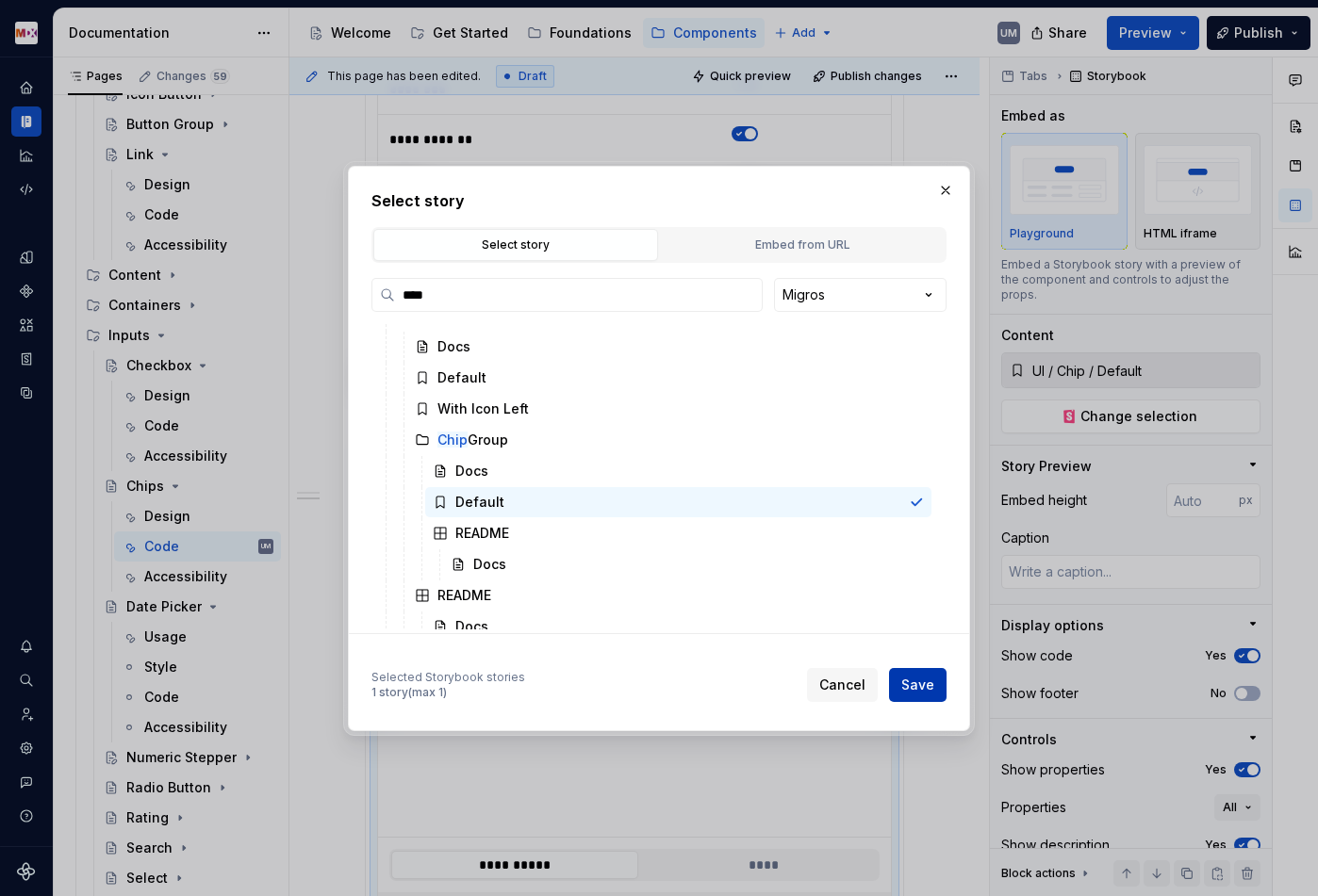
click at [926, 677] on span "Save" at bounding box center [917, 685] width 33 height 19
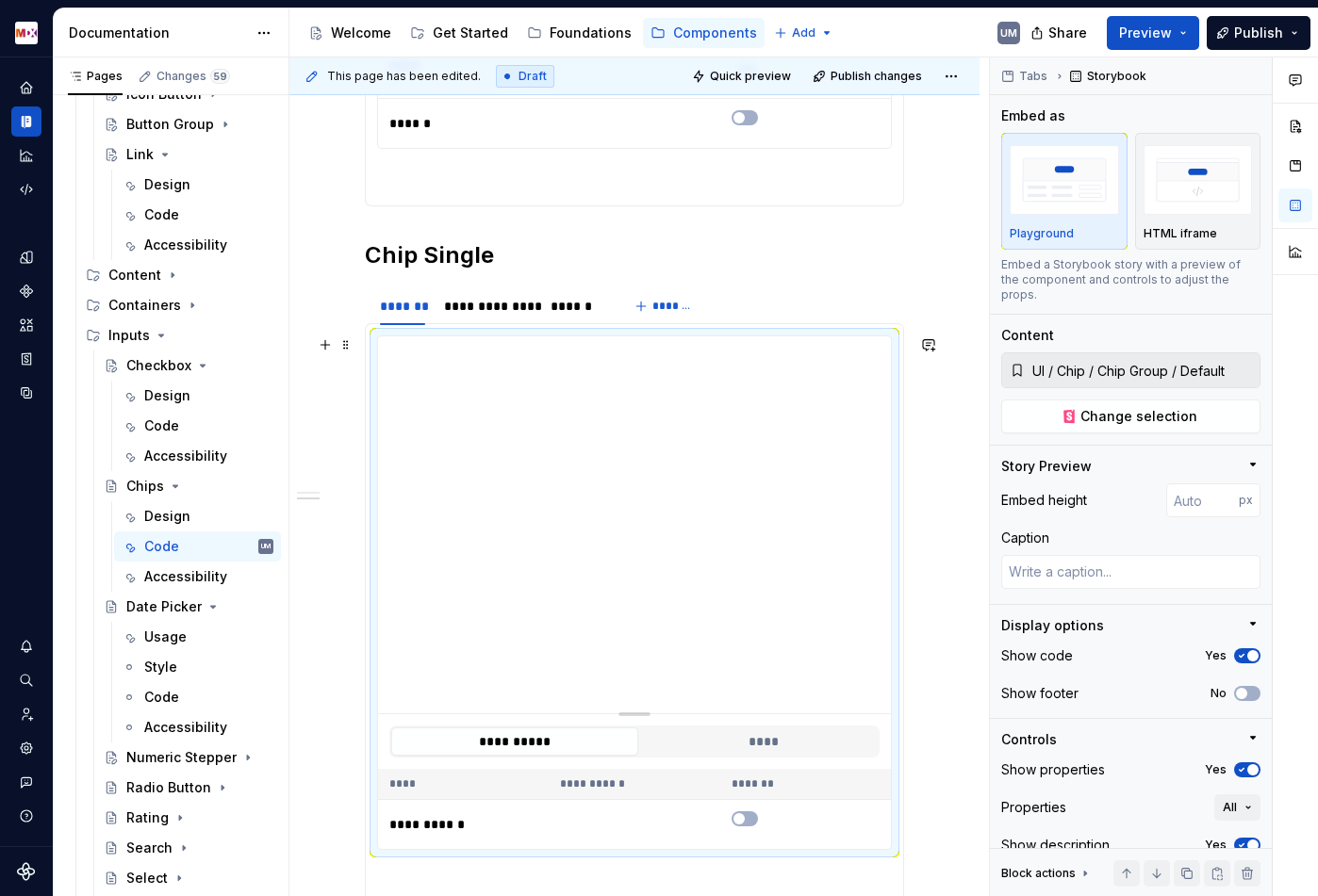
scroll to position [1105, 0]
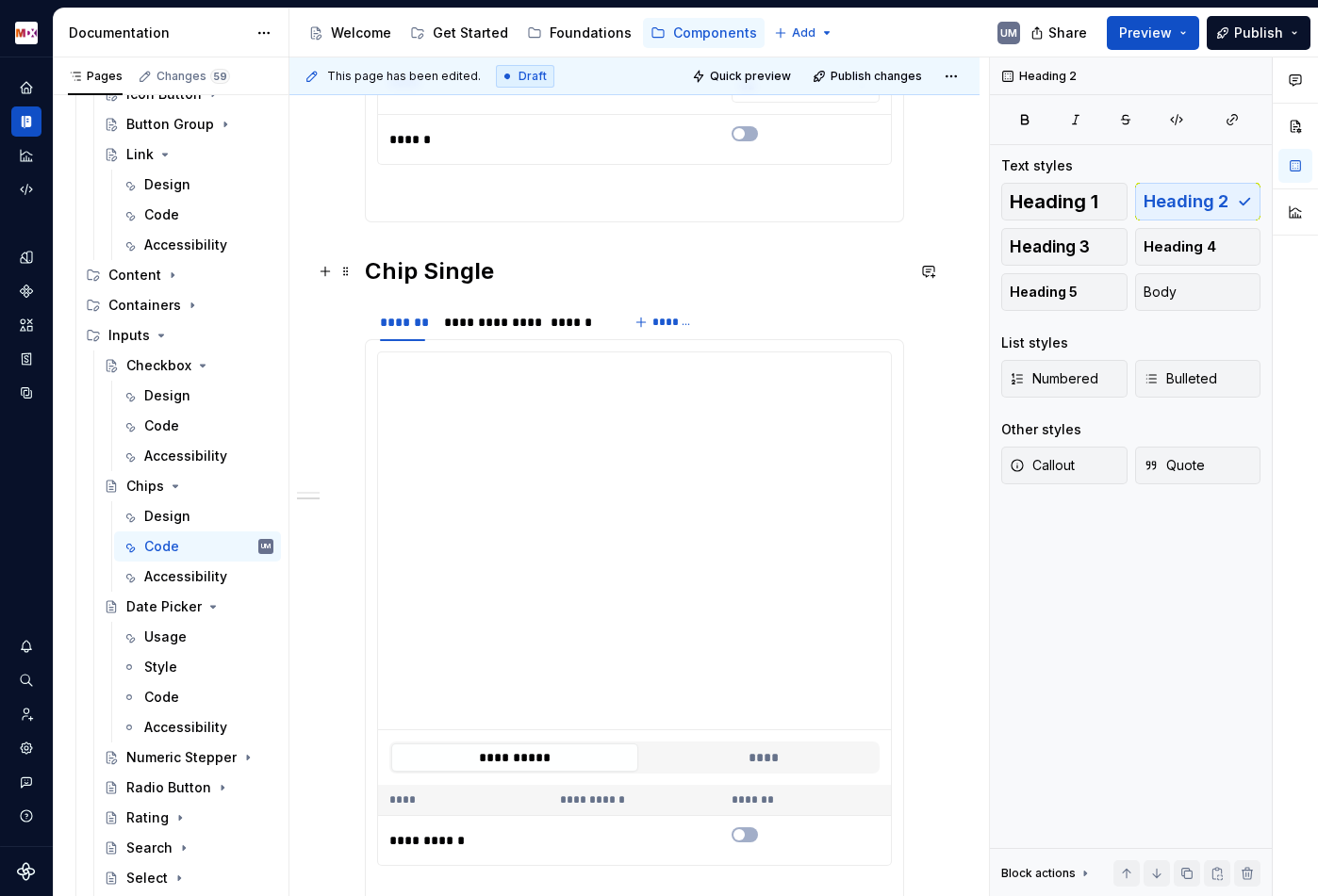
click at [442, 273] on h2 "Chip Single" at bounding box center [634, 272] width 539 height 30
click at [482, 327] on div "**********" at bounding box center [487, 322] width 88 height 19
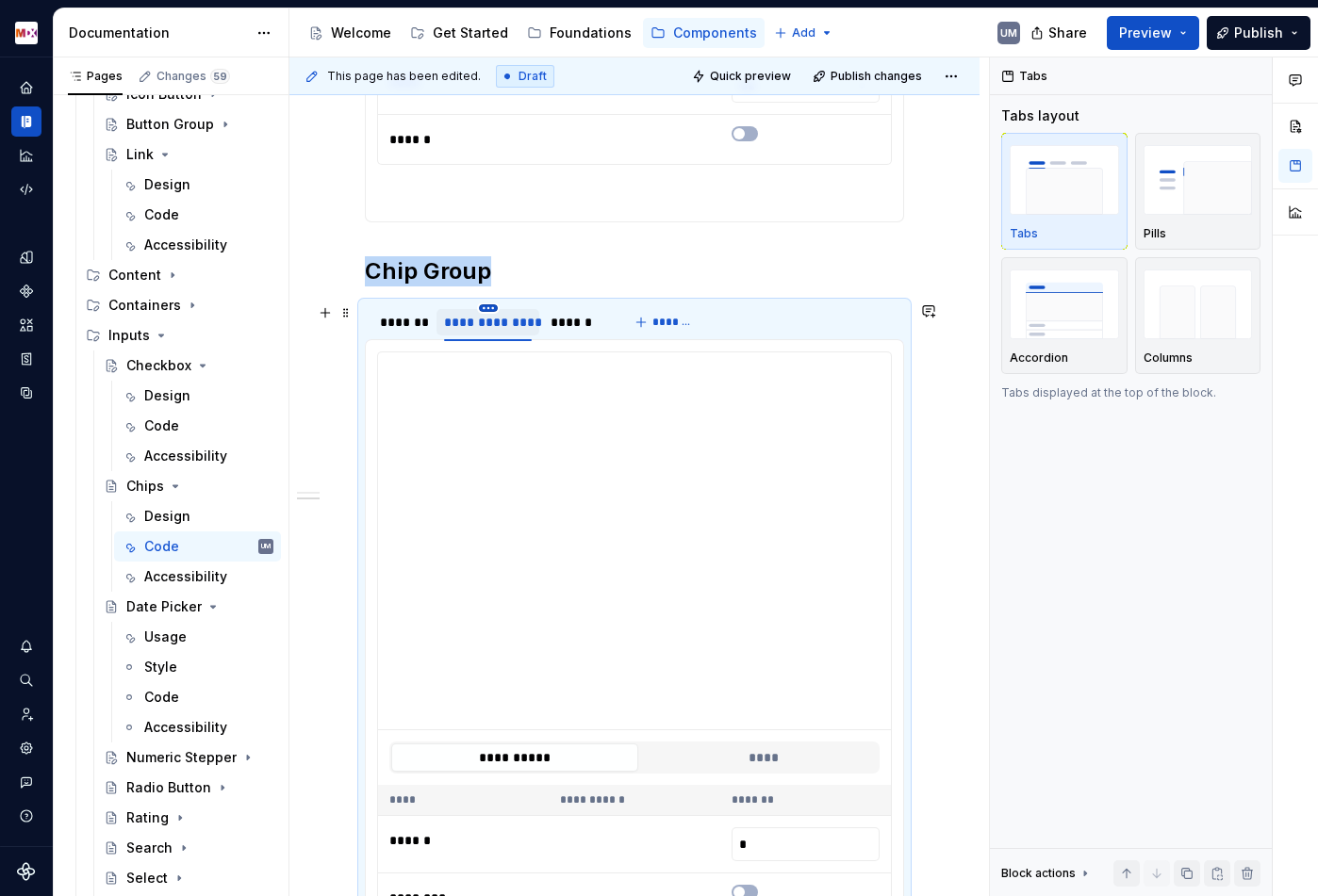
click at [484, 307] on html "MDX UM Dataset Migros Documentation Accessibility guide for tree Page tree. Nav…" at bounding box center [659, 448] width 1318 height 896
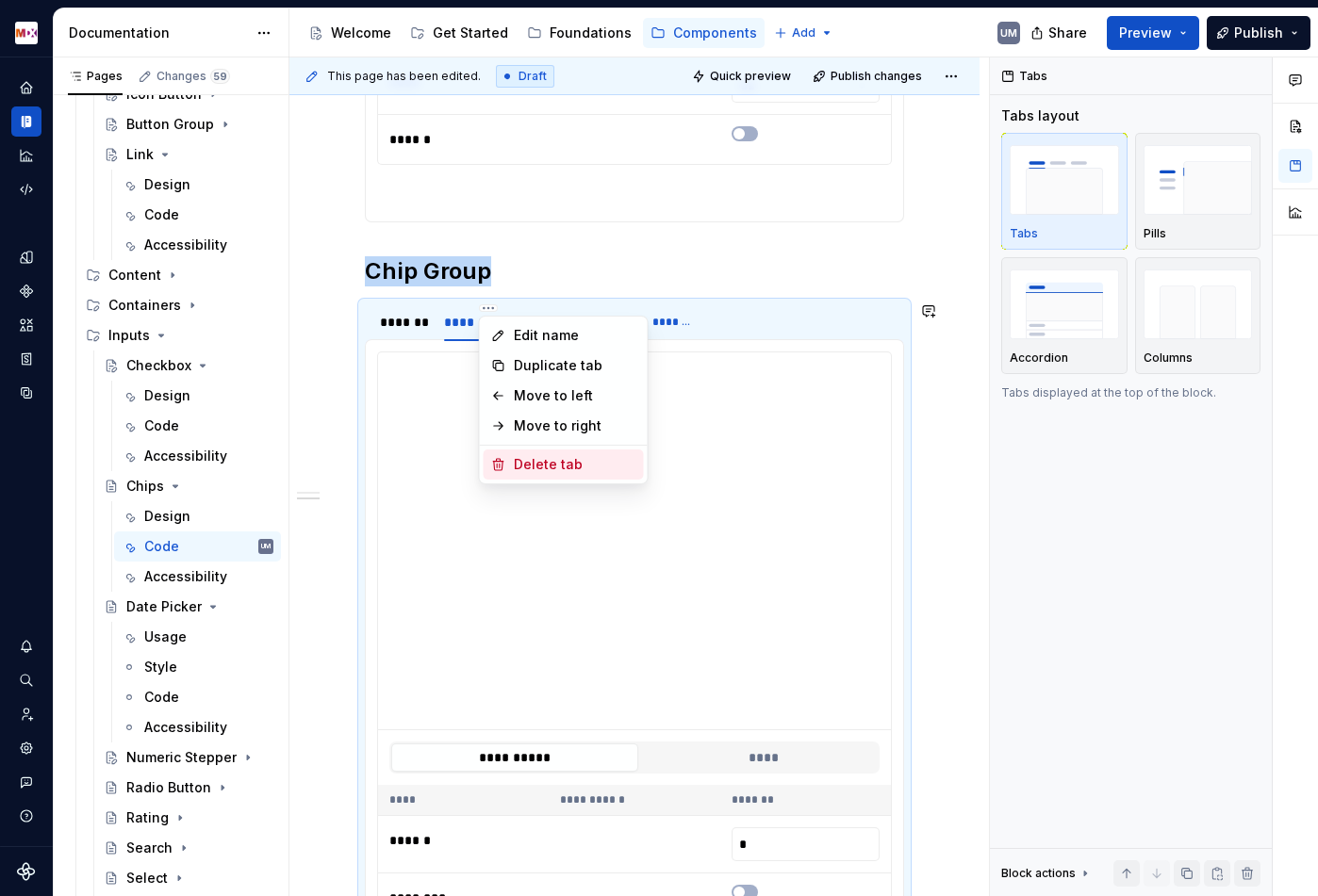
click at [523, 455] on div "Delete tab" at bounding box center [575, 465] width 123 height 19
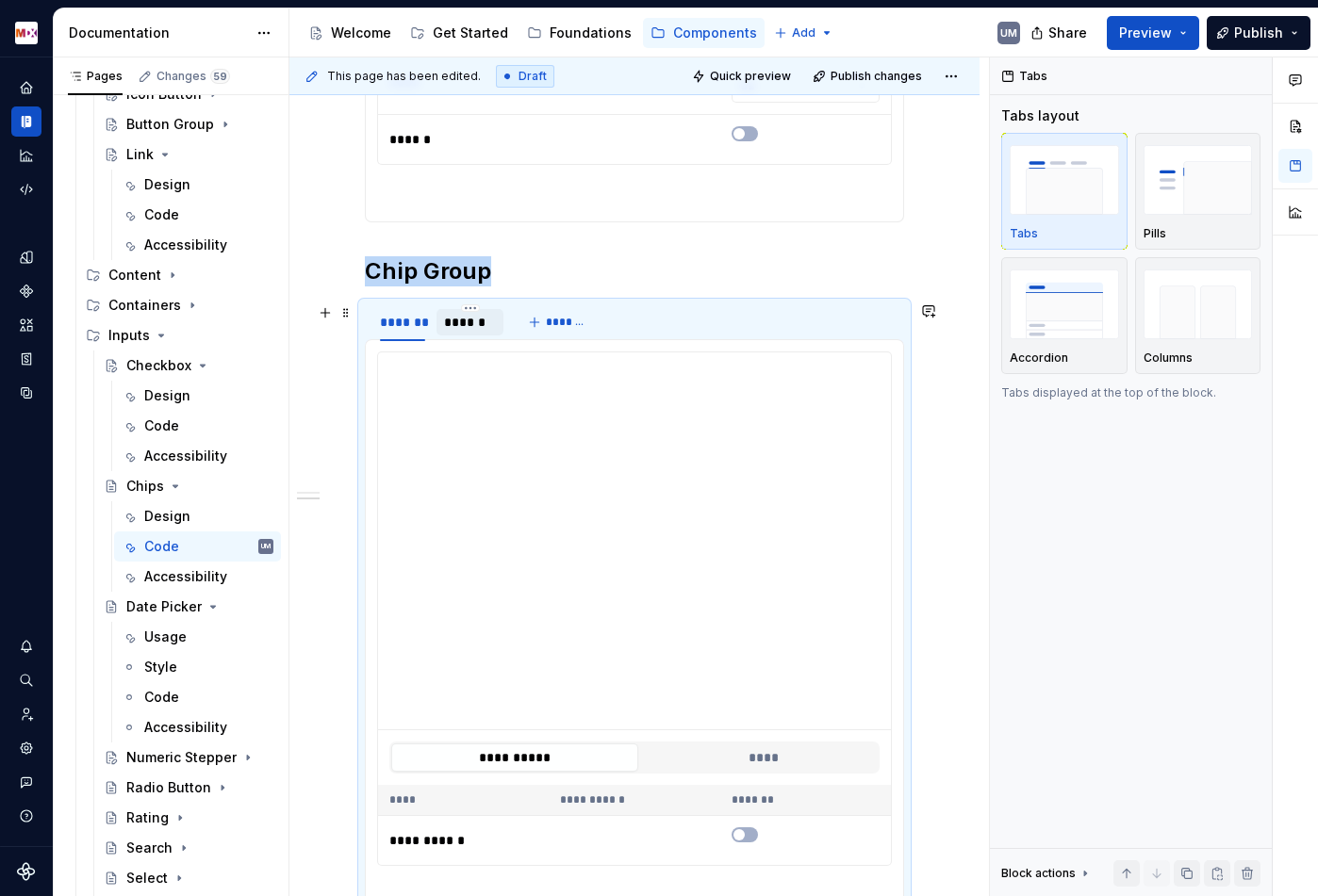
click at [480, 320] on div "******" at bounding box center [469, 322] width 52 height 19
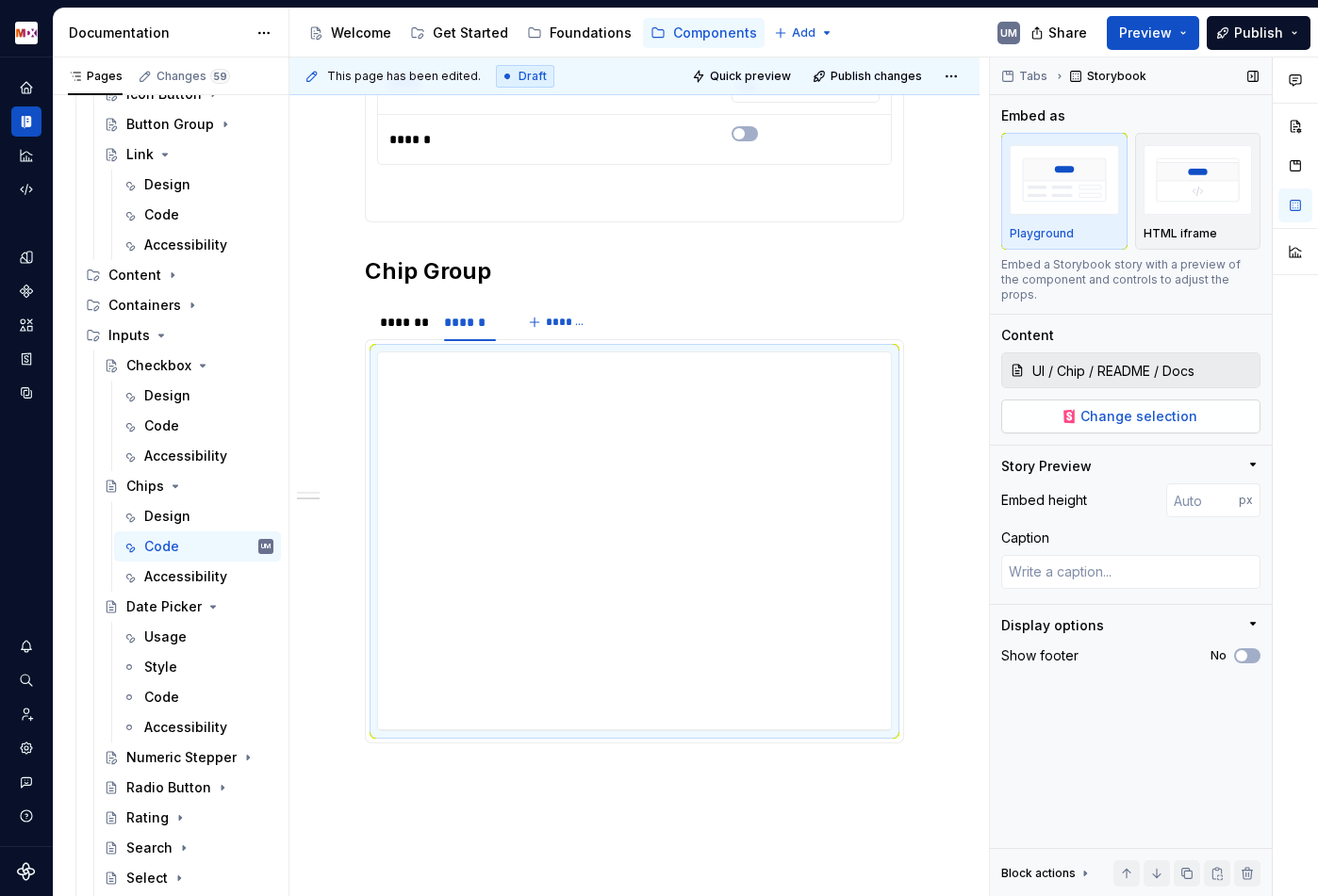
click at [1089, 407] on span "Change selection" at bounding box center [1139, 416] width 117 height 19
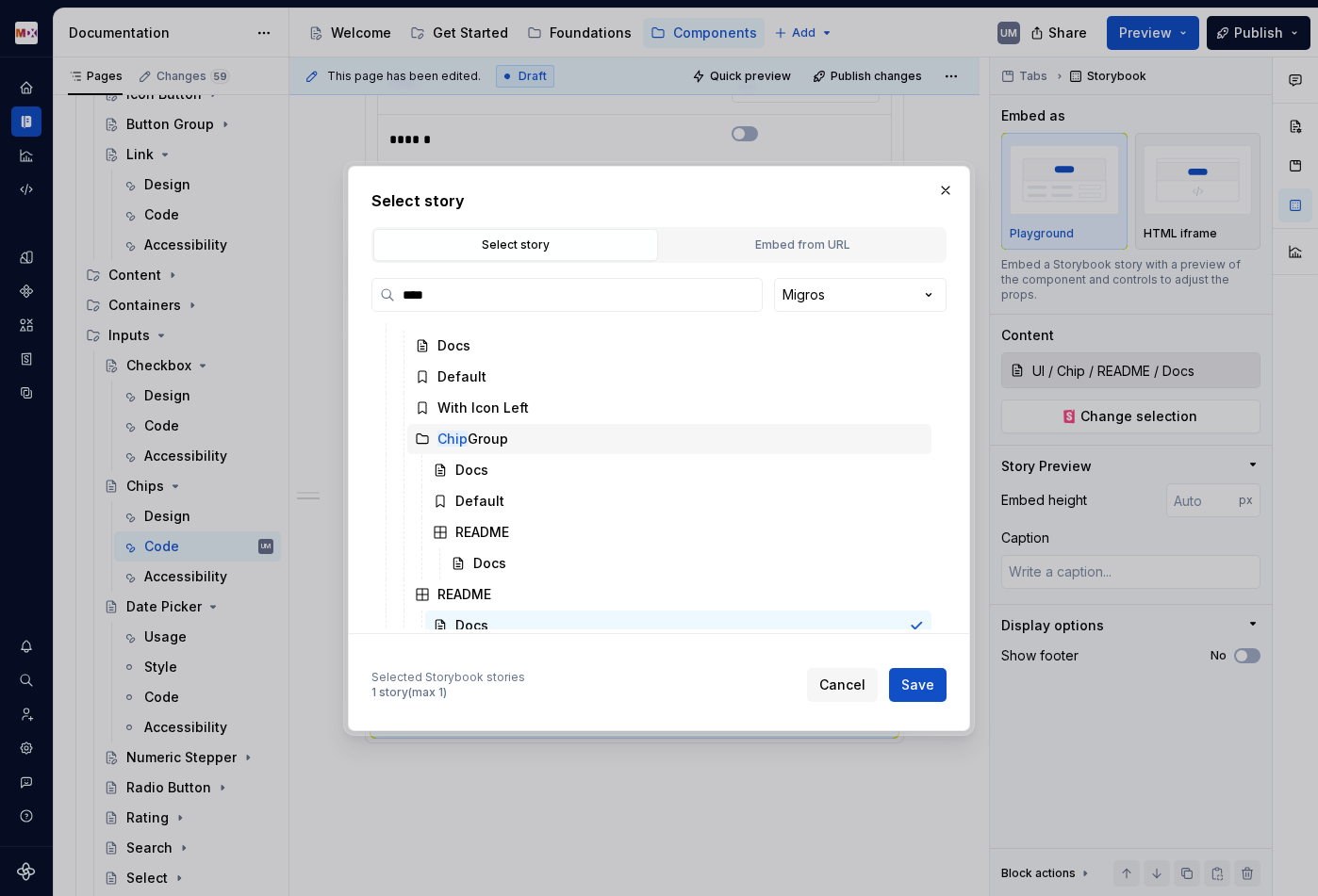
scroll to position [67, 0]
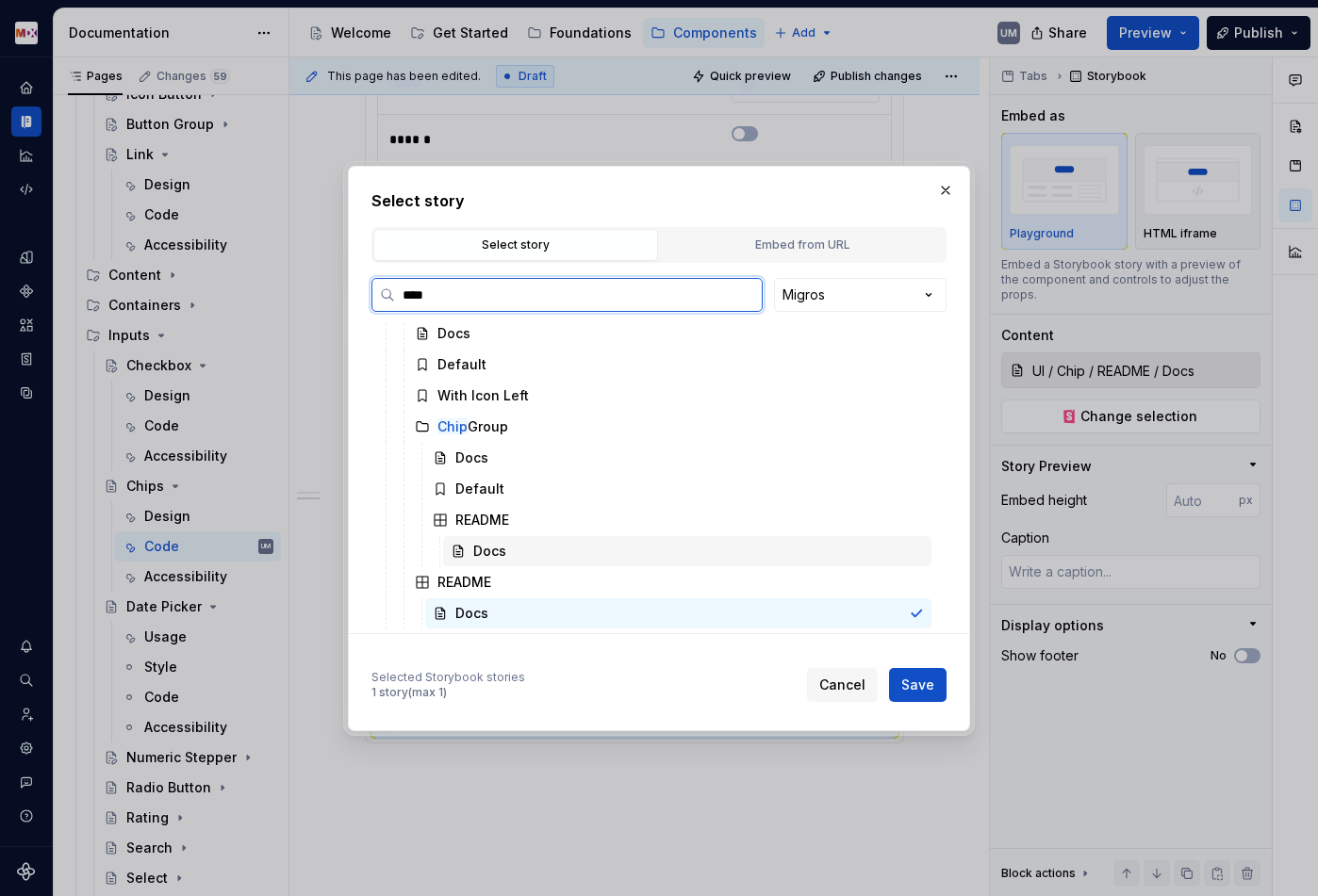
click at [522, 541] on div "Docs" at bounding box center [686, 551] width 488 height 30
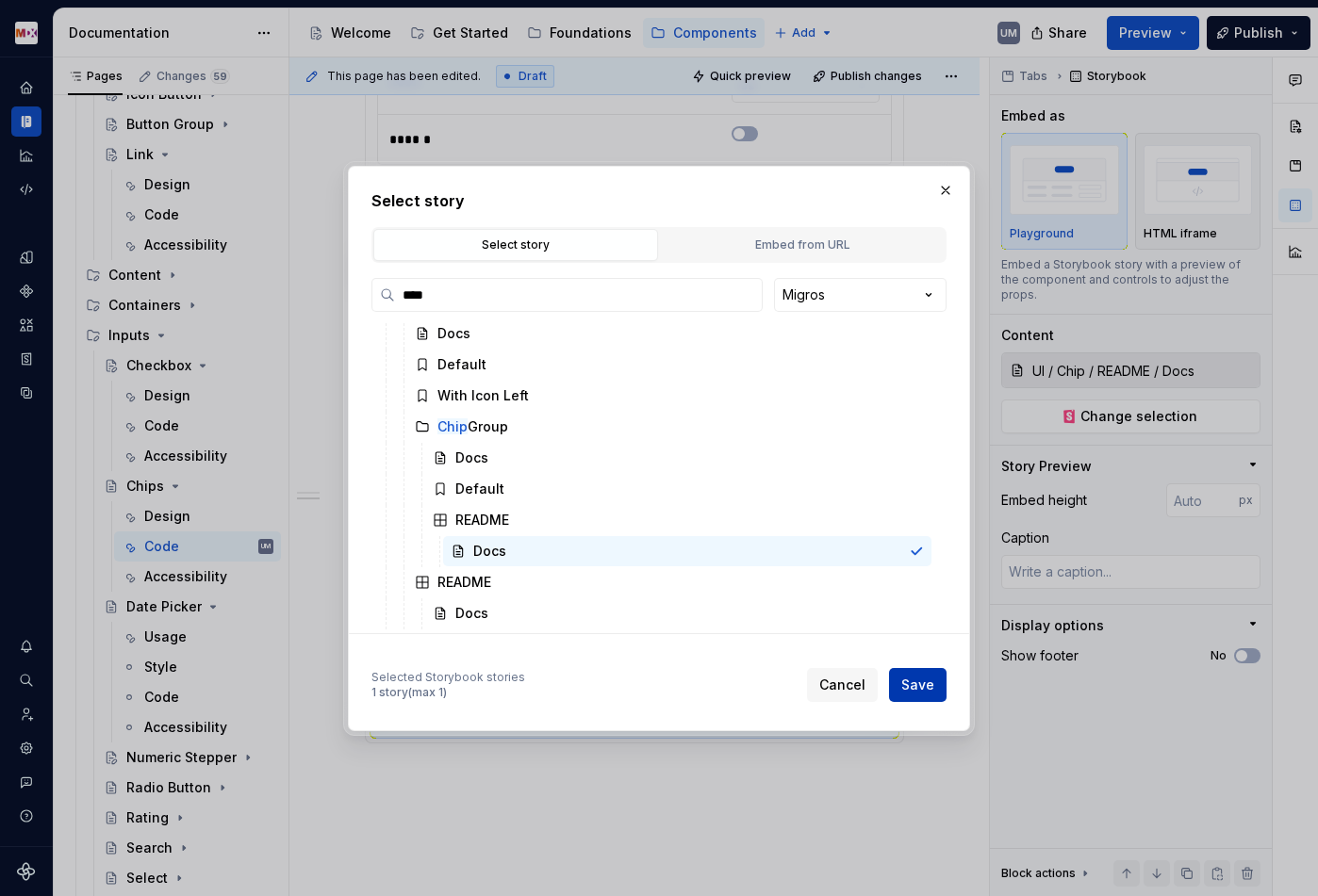
click at [922, 688] on span "Save" at bounding box center [917, 685] width 33 height 19
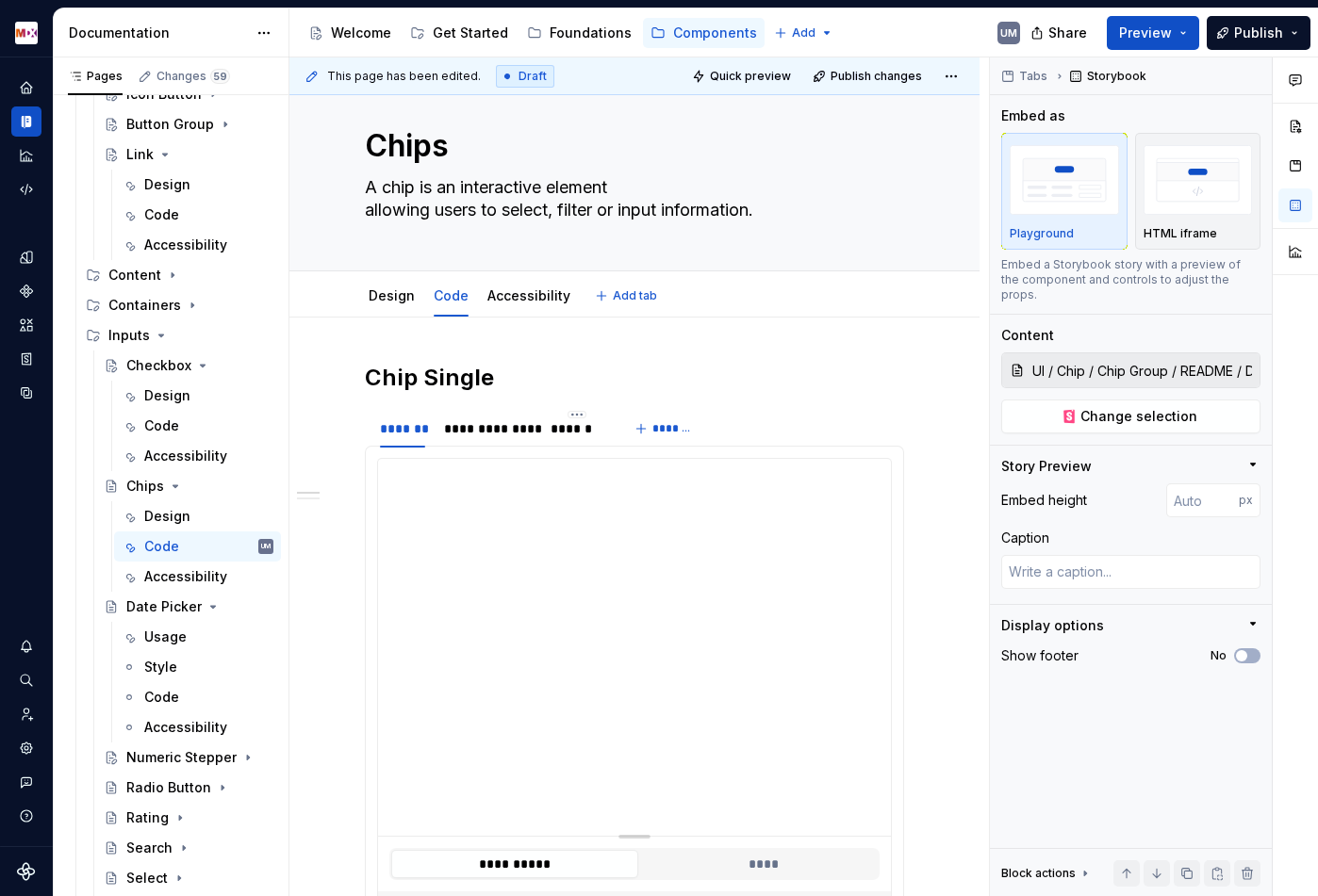
scroll to position [0, 0]
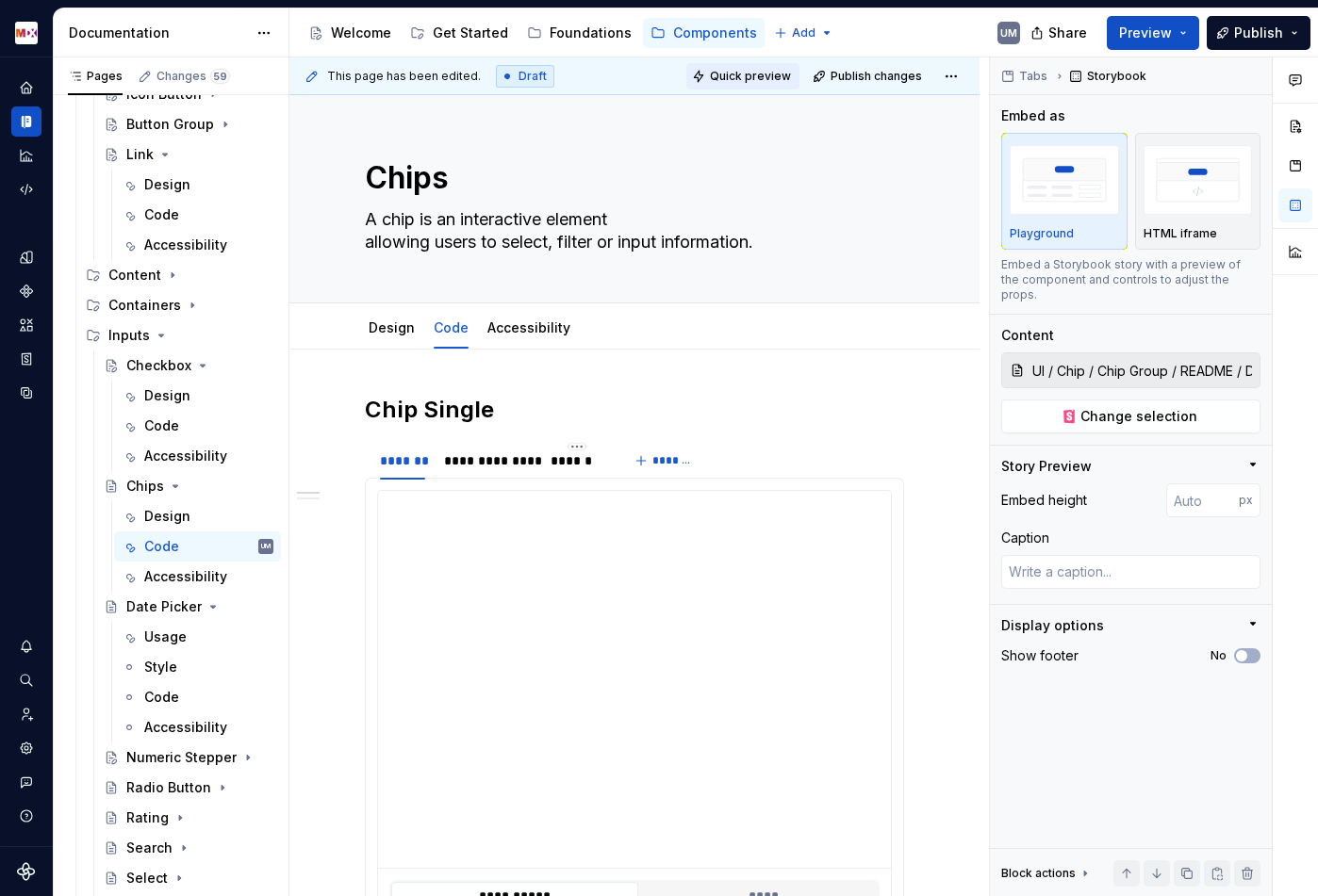
click at [774, 75] on span "Quick preview" at bounding box center [751, 76] width 81 height 15
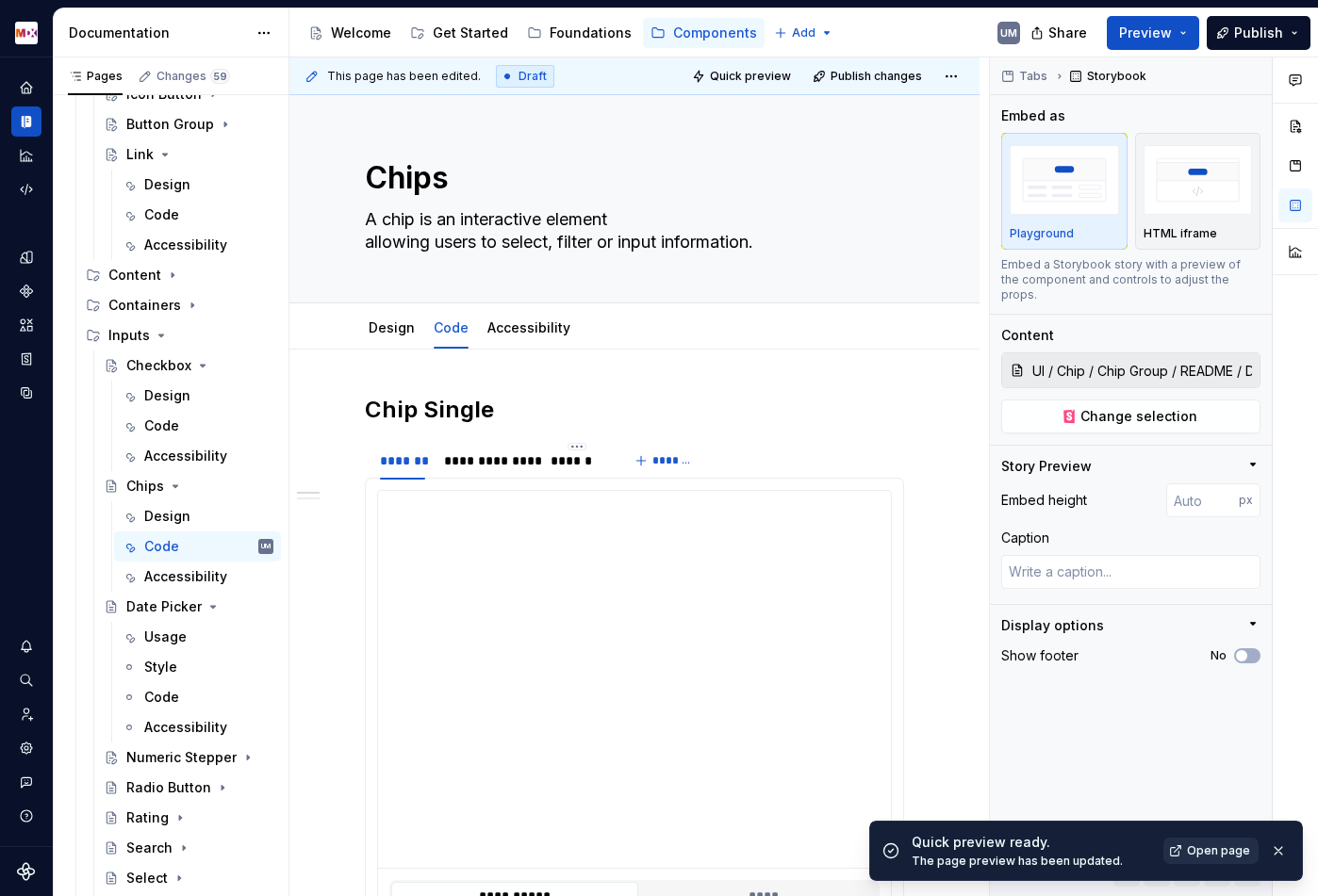
click at [1183, 849] on link "Open page" at bounding box center [1210, 851] width 95 height 26
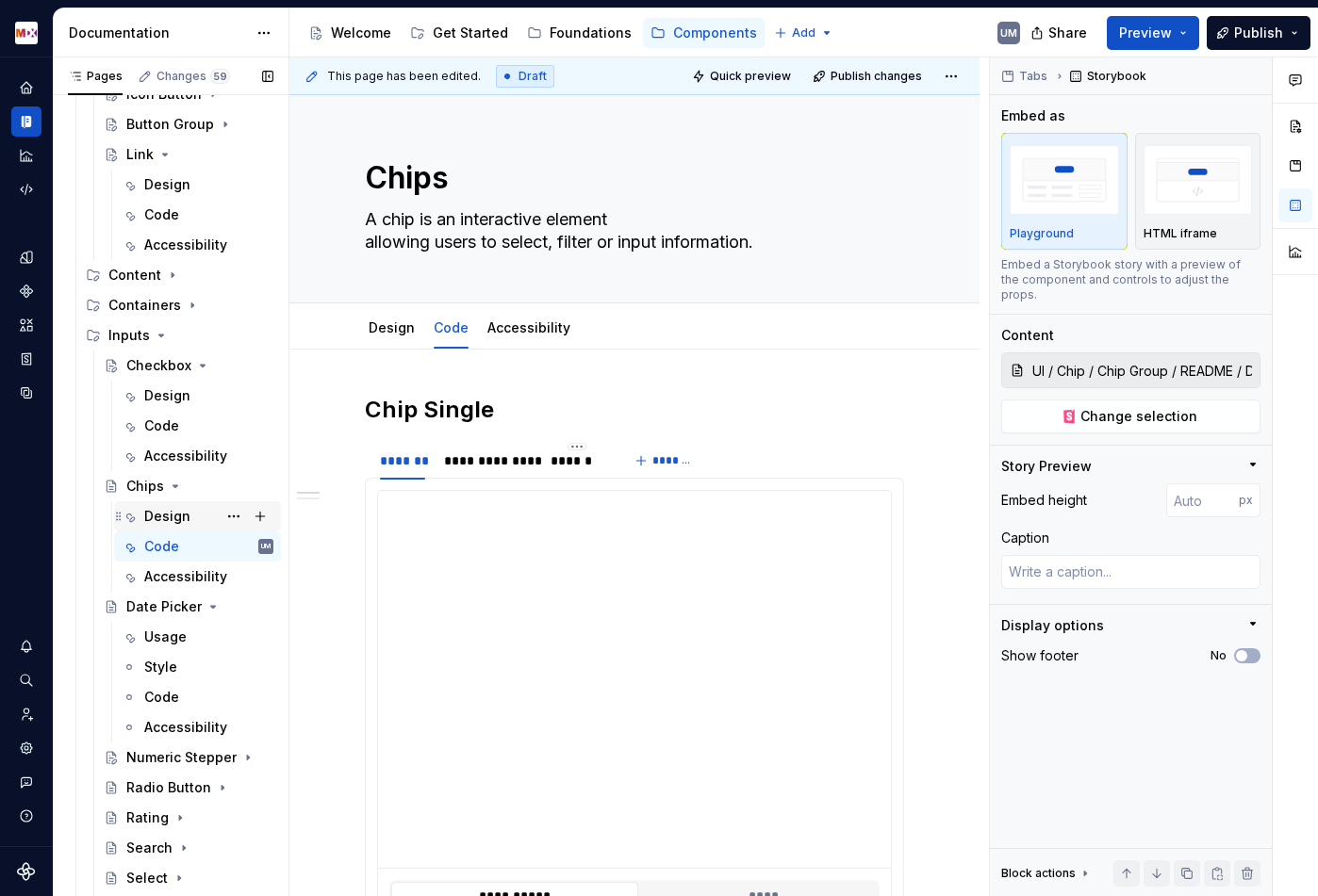
click at [171, 518] on div "Design" at bounding box center [167, 516] width 46 height 19
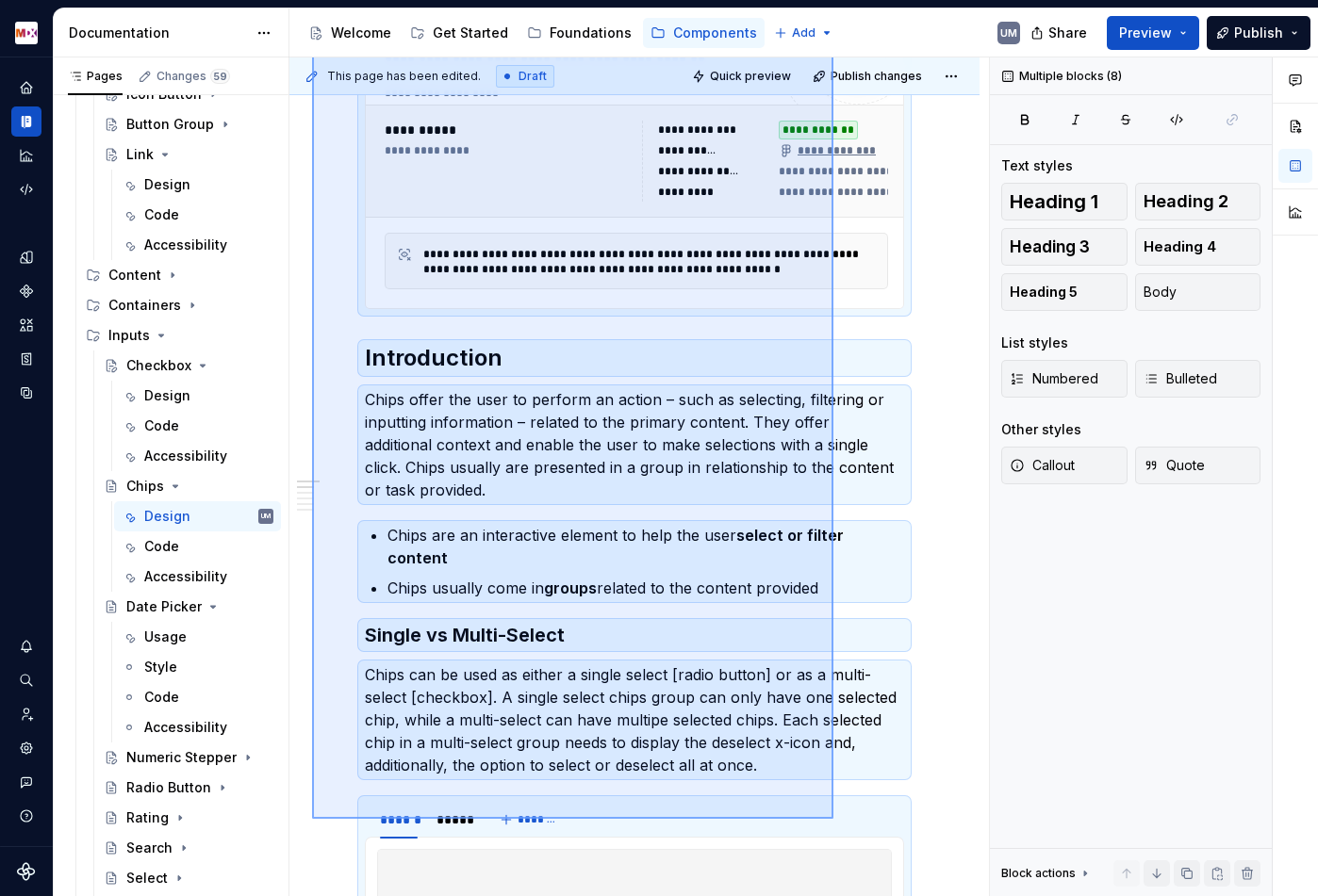
scroll to position [649, 0]
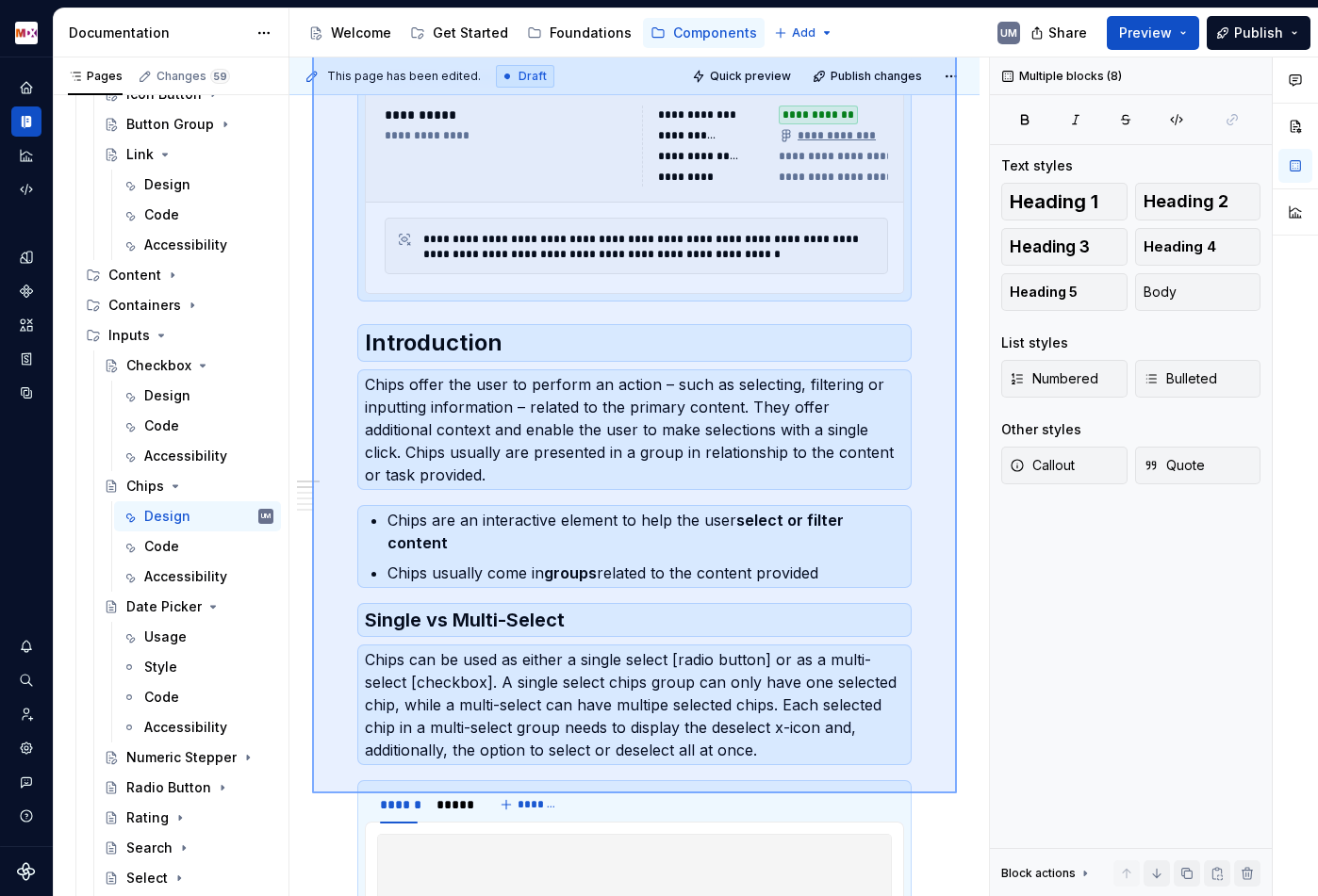
drag, startPoint x: 312, startPoint y: 193, endPoint x: 956, endPoint y: 793, distance: 880.2
click at [956, 793] on div "**********" at bounding box center [638, 477] width 700 height 839
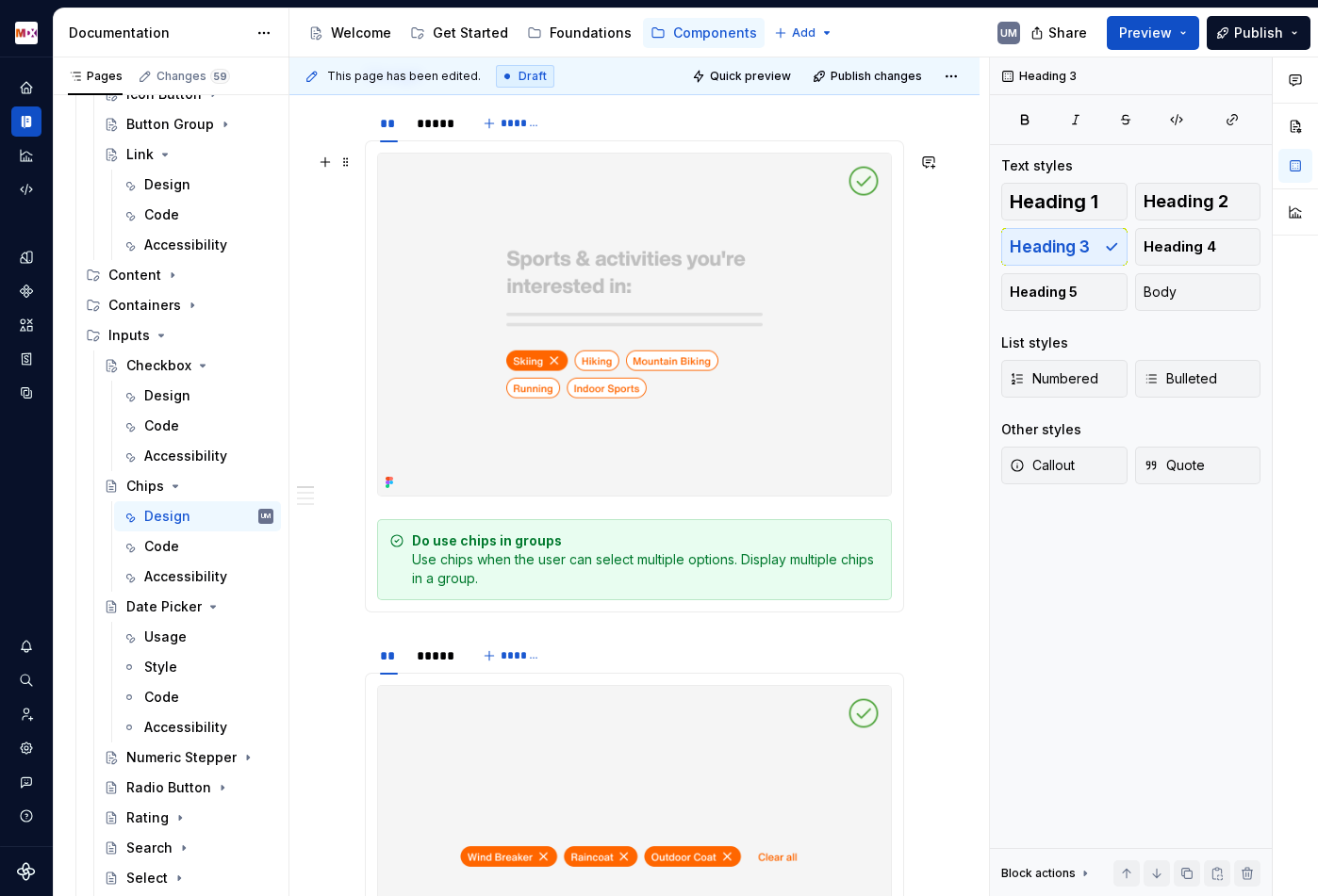
scroll to position [0, 0]
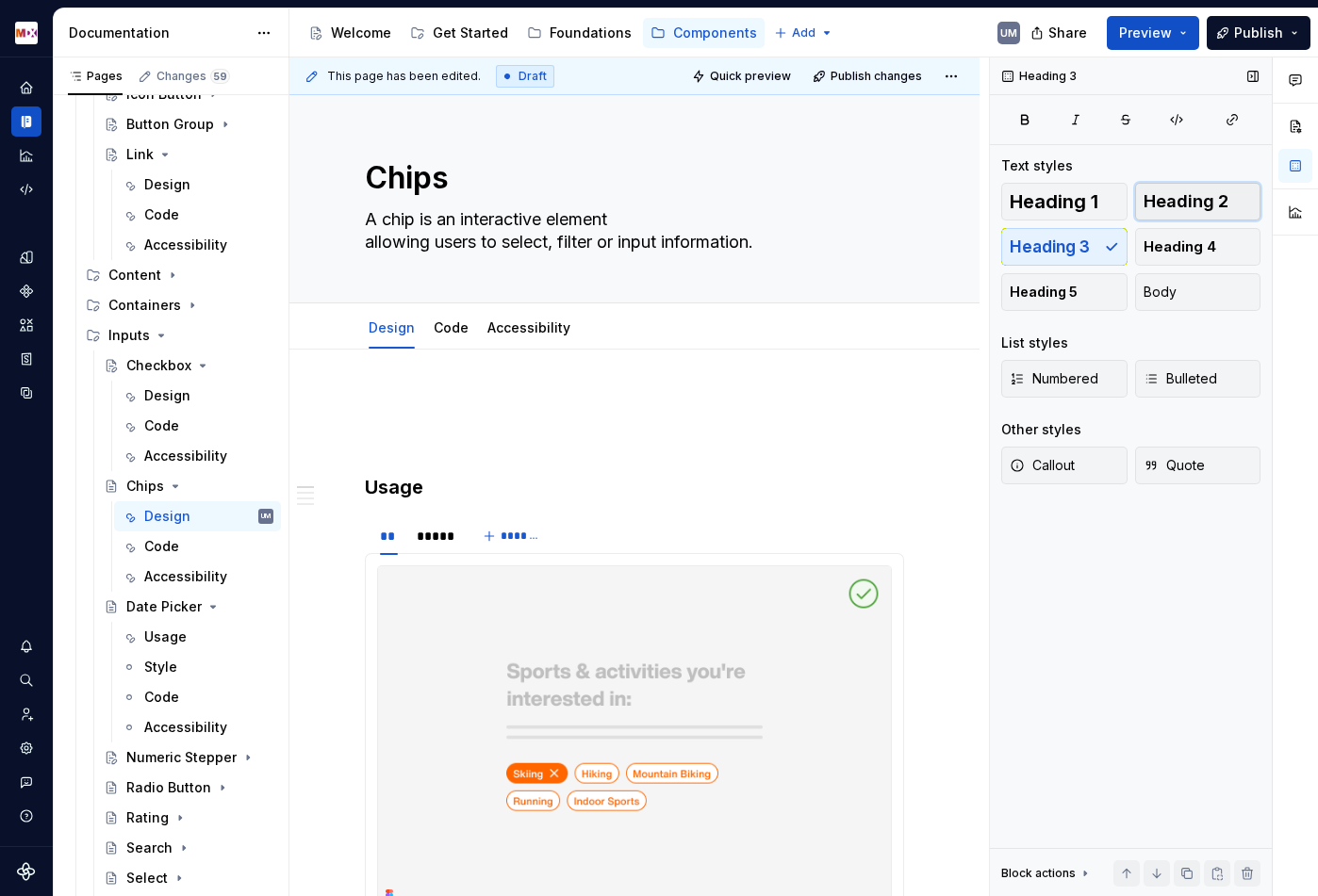
click at [1195, 202] on span "Heading 2" at bounding box center [1186, 202] width 85 height 19
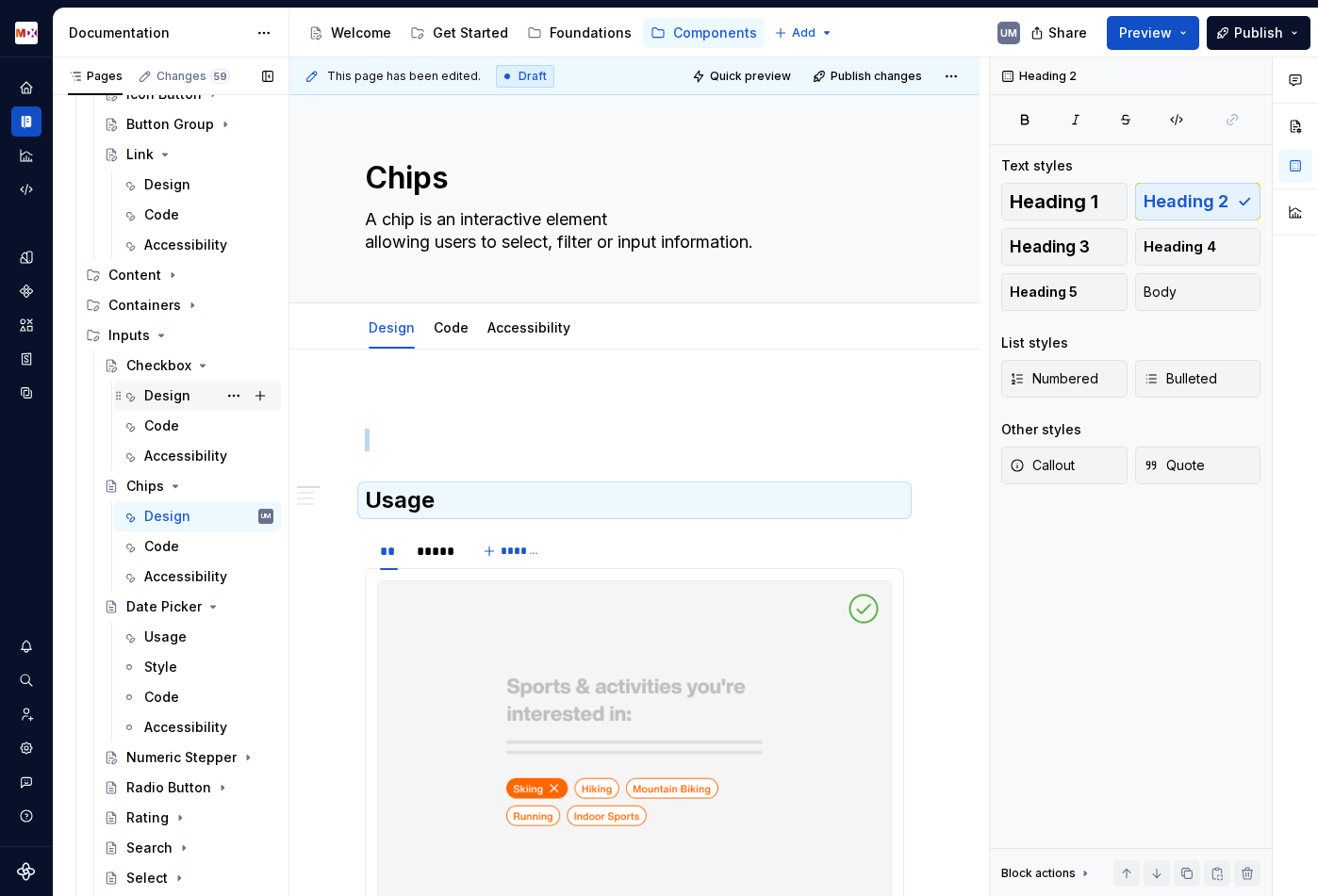
click at [161, 387] on div "Design" at bounding box center [167, 396] width 46 height 19
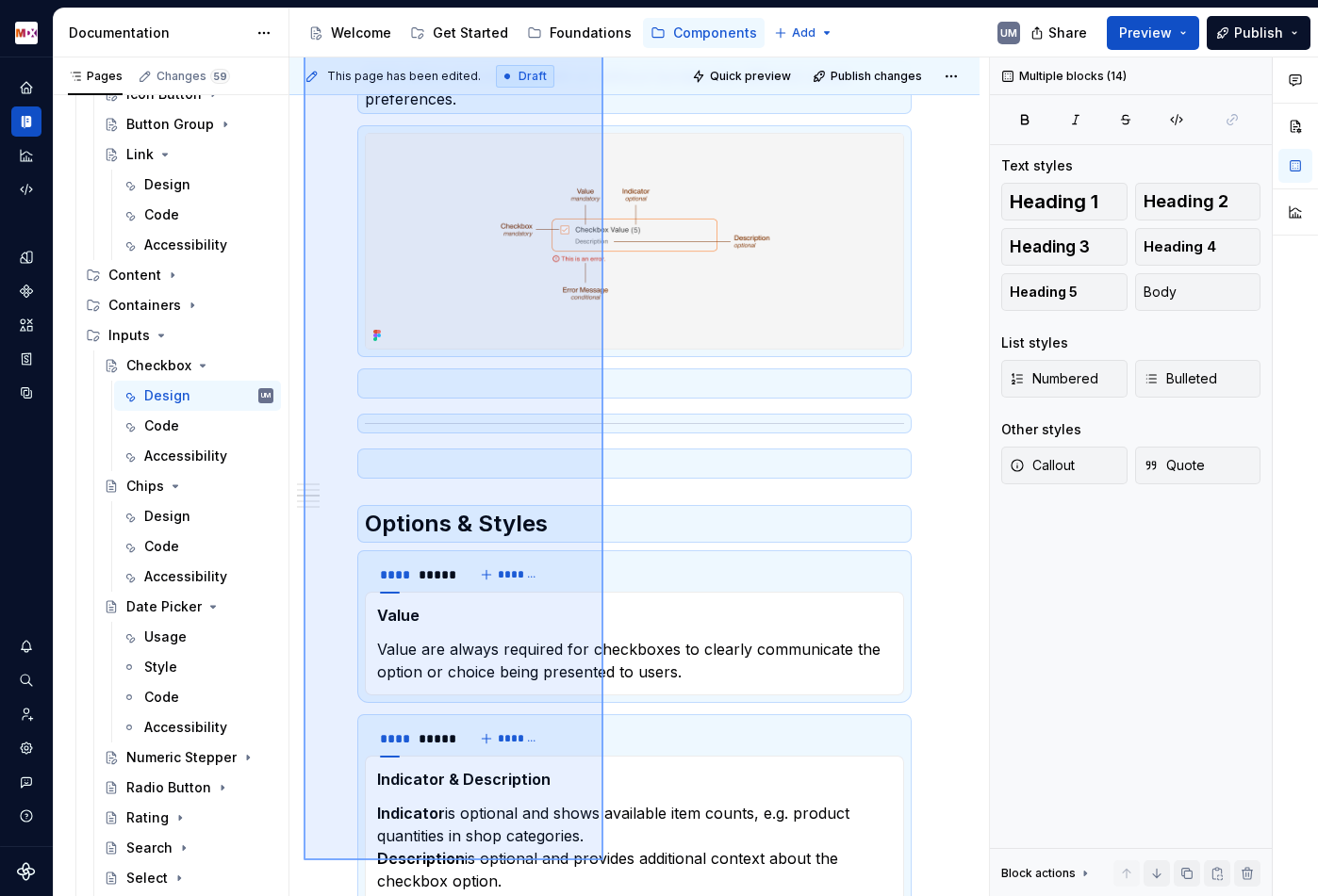
scroll to position [994, 0]
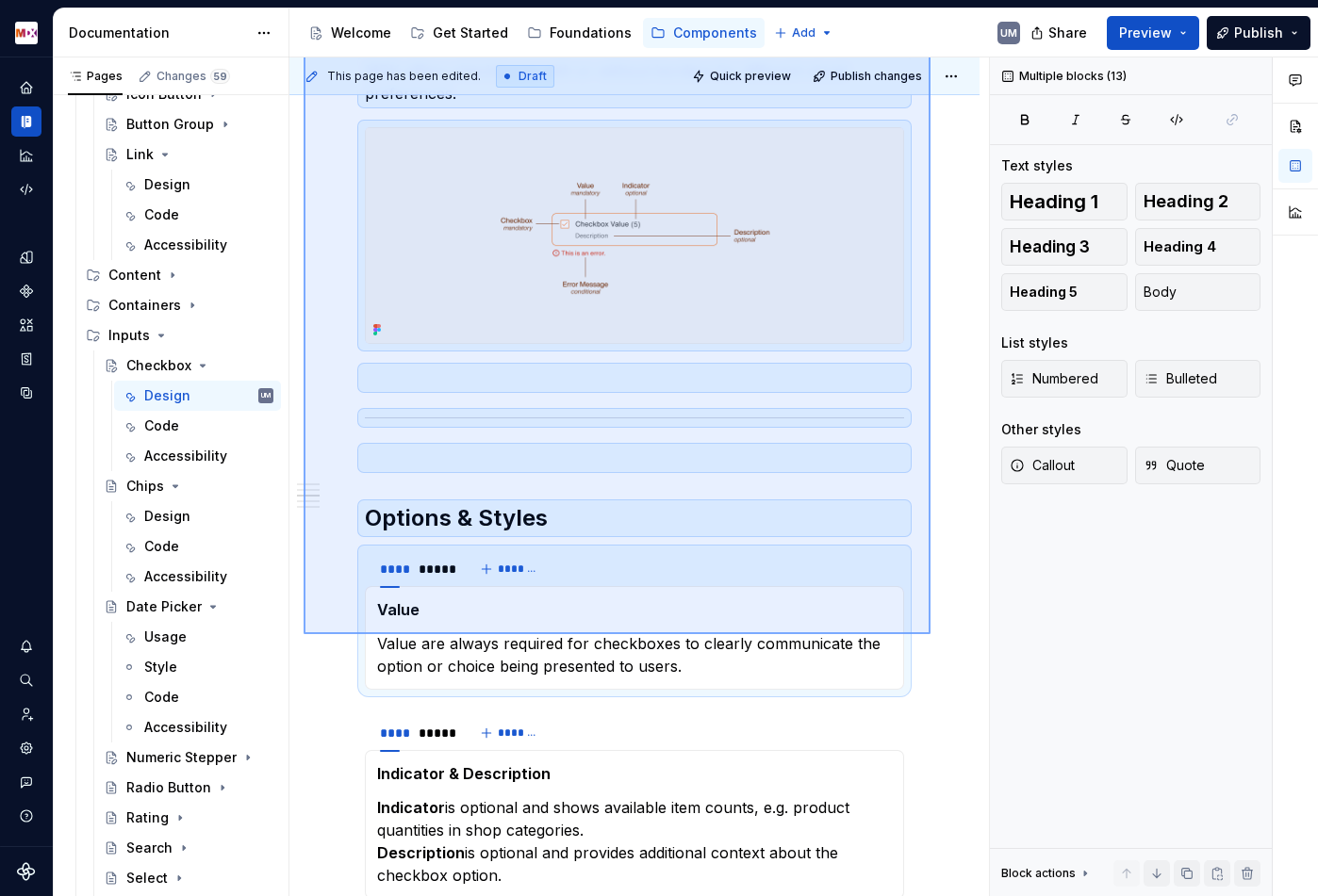
drag, startPoint x: 303, startPoint y: 178, endPoint x: 930, endPoint y: 634, distance: 775.3
click at [930, 634] on div "**********" at bounding box center [638, 477] width 700 height 839
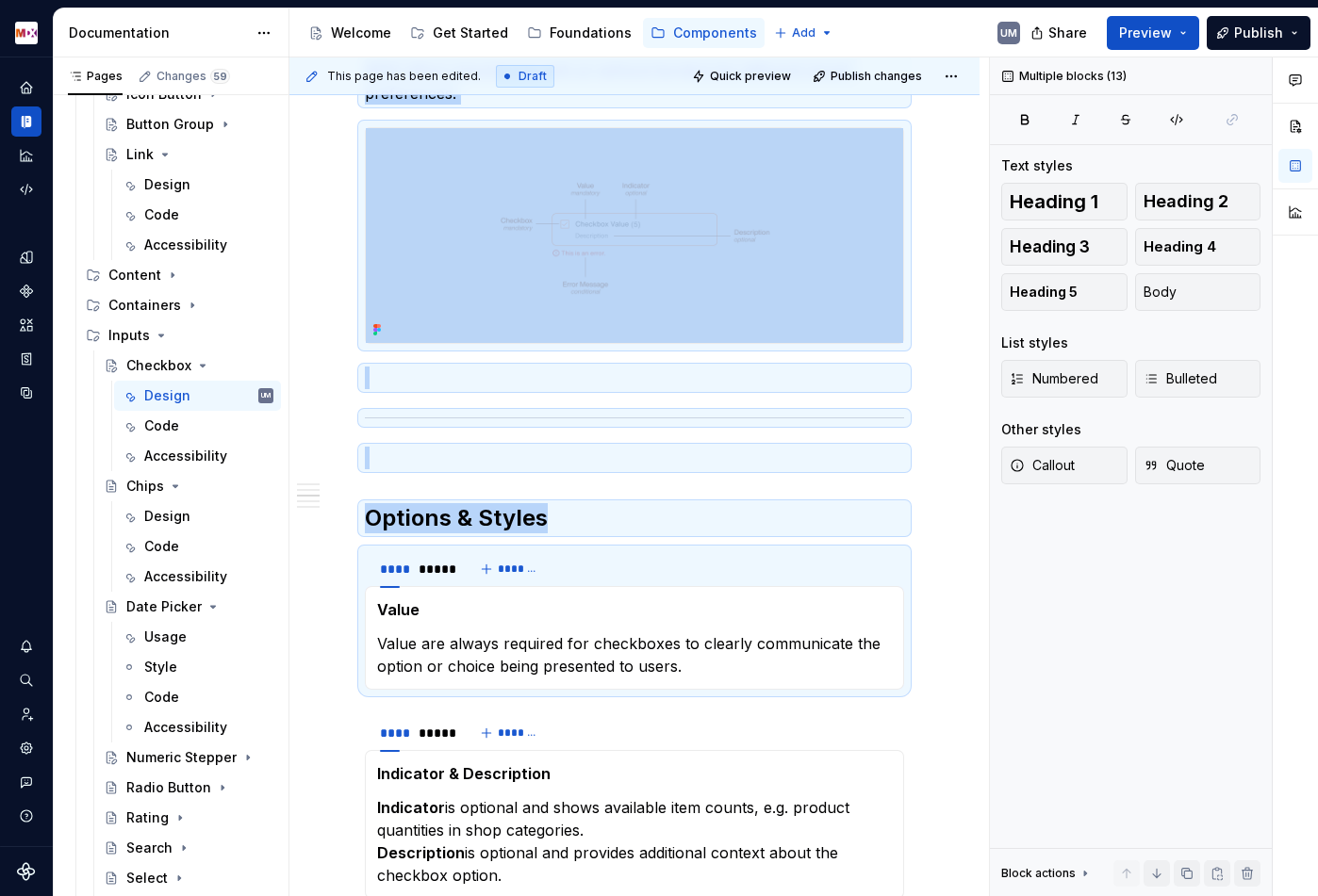
copy div "**********"
click at [174, 513] on div "Design" at bounding box center [167, 516] width 46 height 19
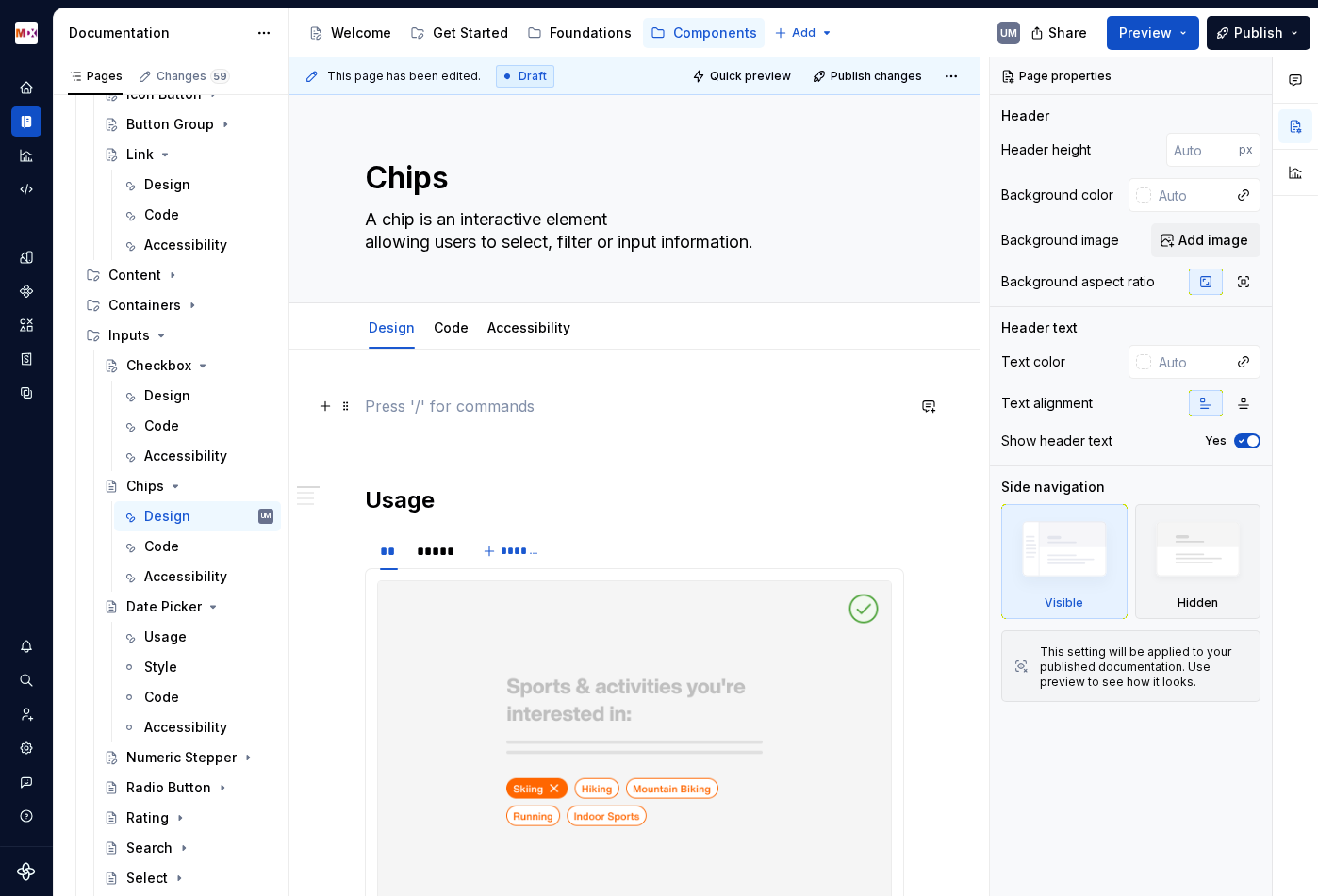
click at [389, 400] on p at bounding box center [634, 406] width 539 height 23
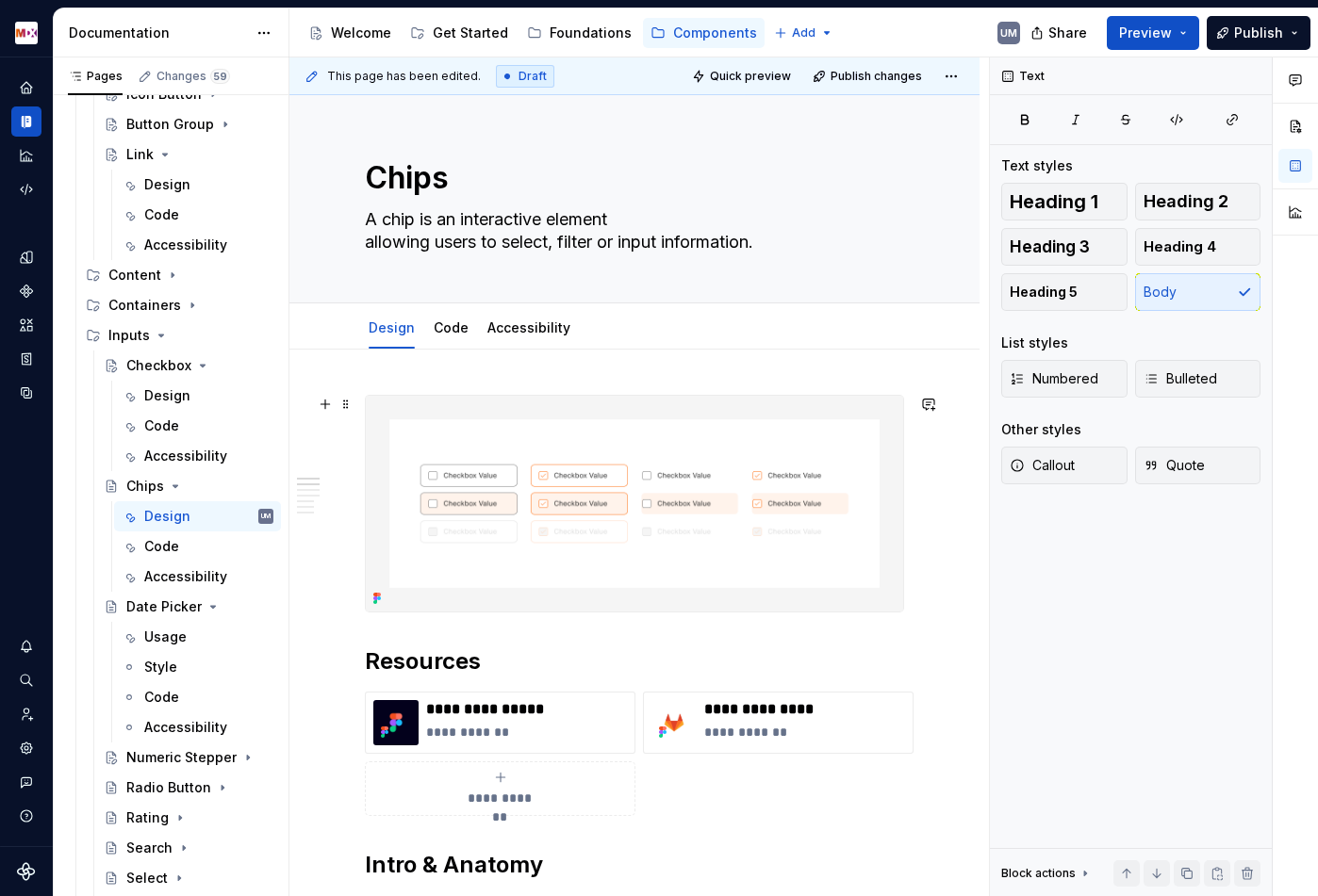
scroll to position [68, 0]
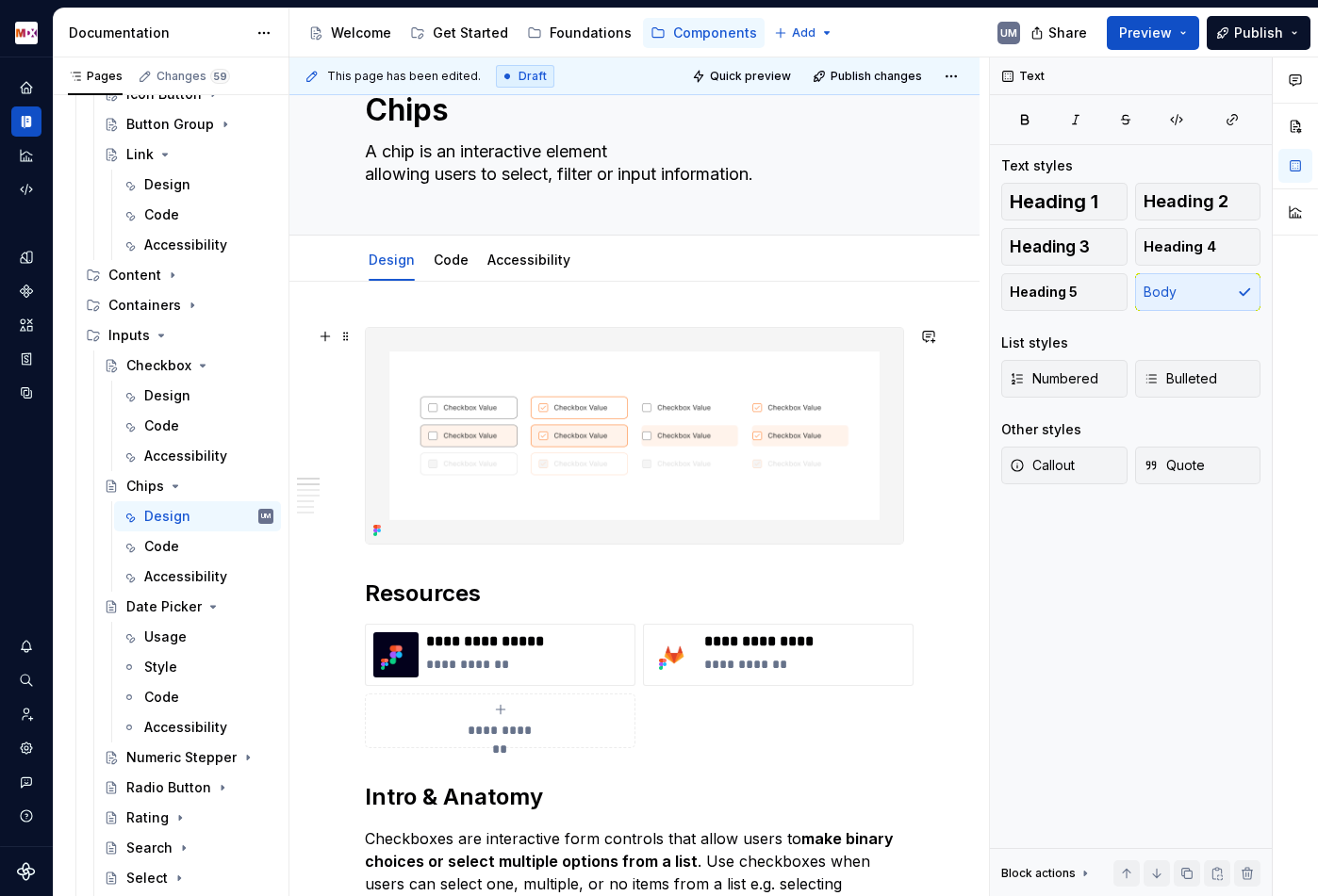
click at [632, 398] on img at bounding box center [634, 435] width 537 height 216
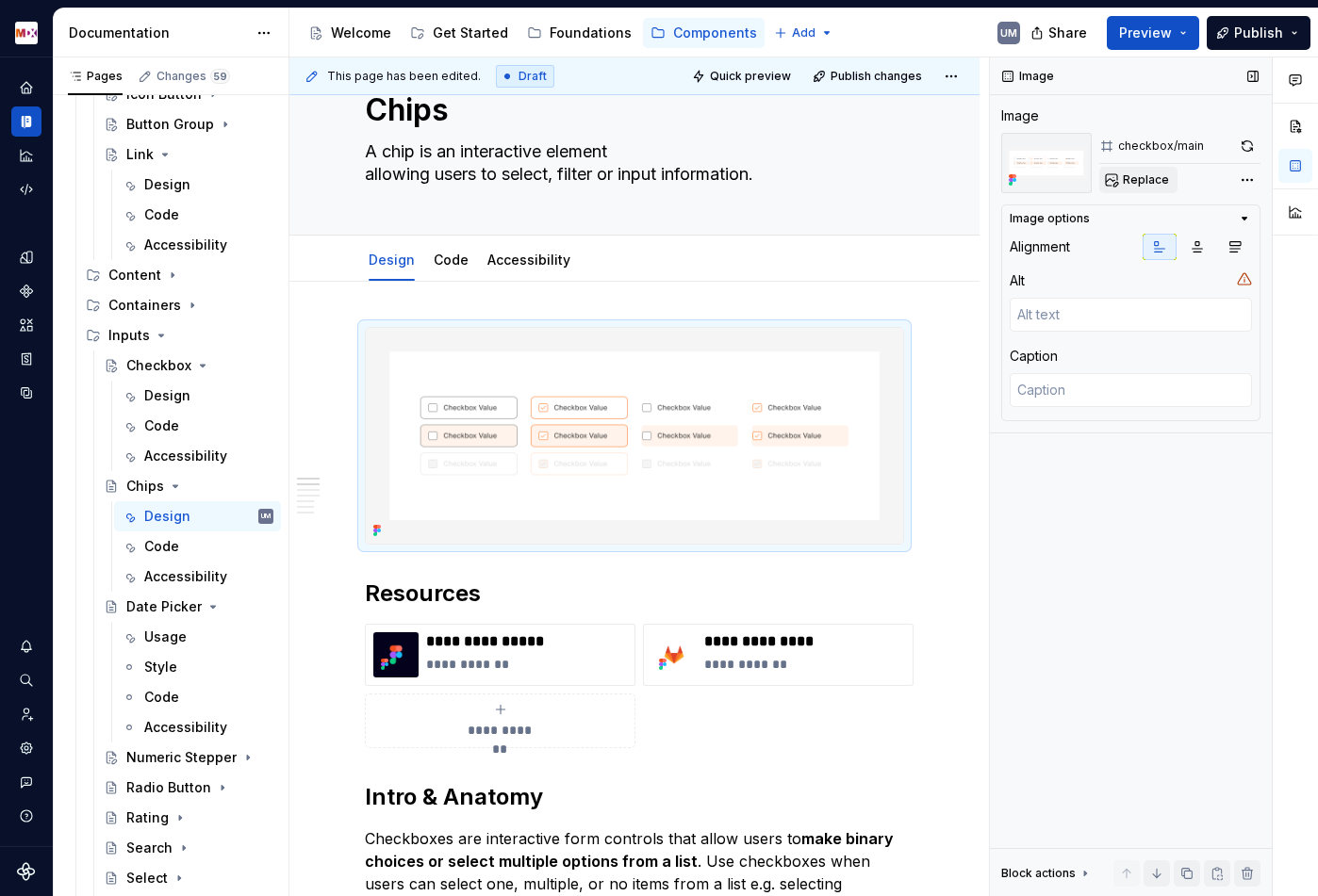
click at [1146, 177] on span "Replace" at bounding box center [1145, 180] width 46 height 15
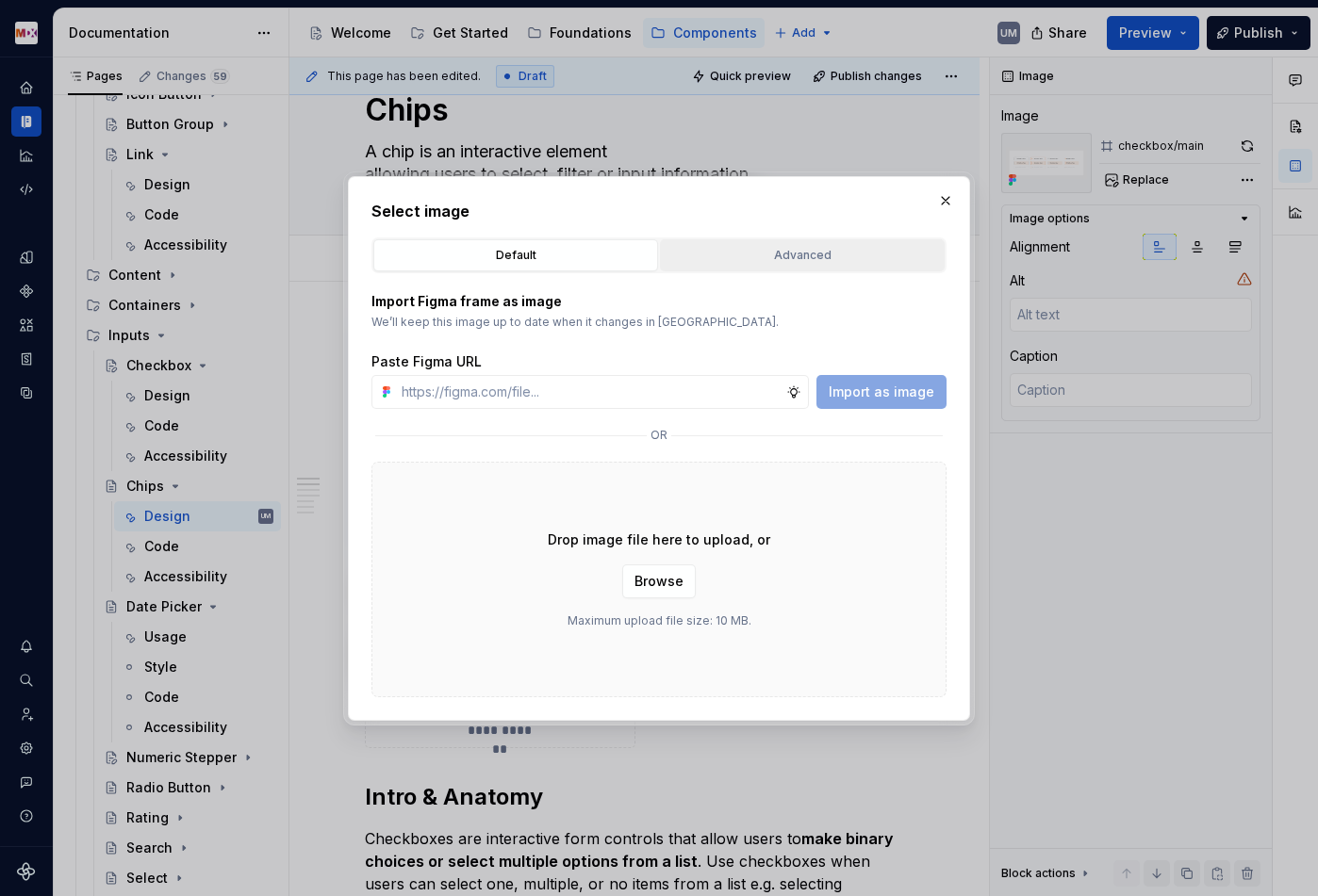
click at [760, 248] on div "Advanced" at bounding box center [802, 256] width 271 height 19
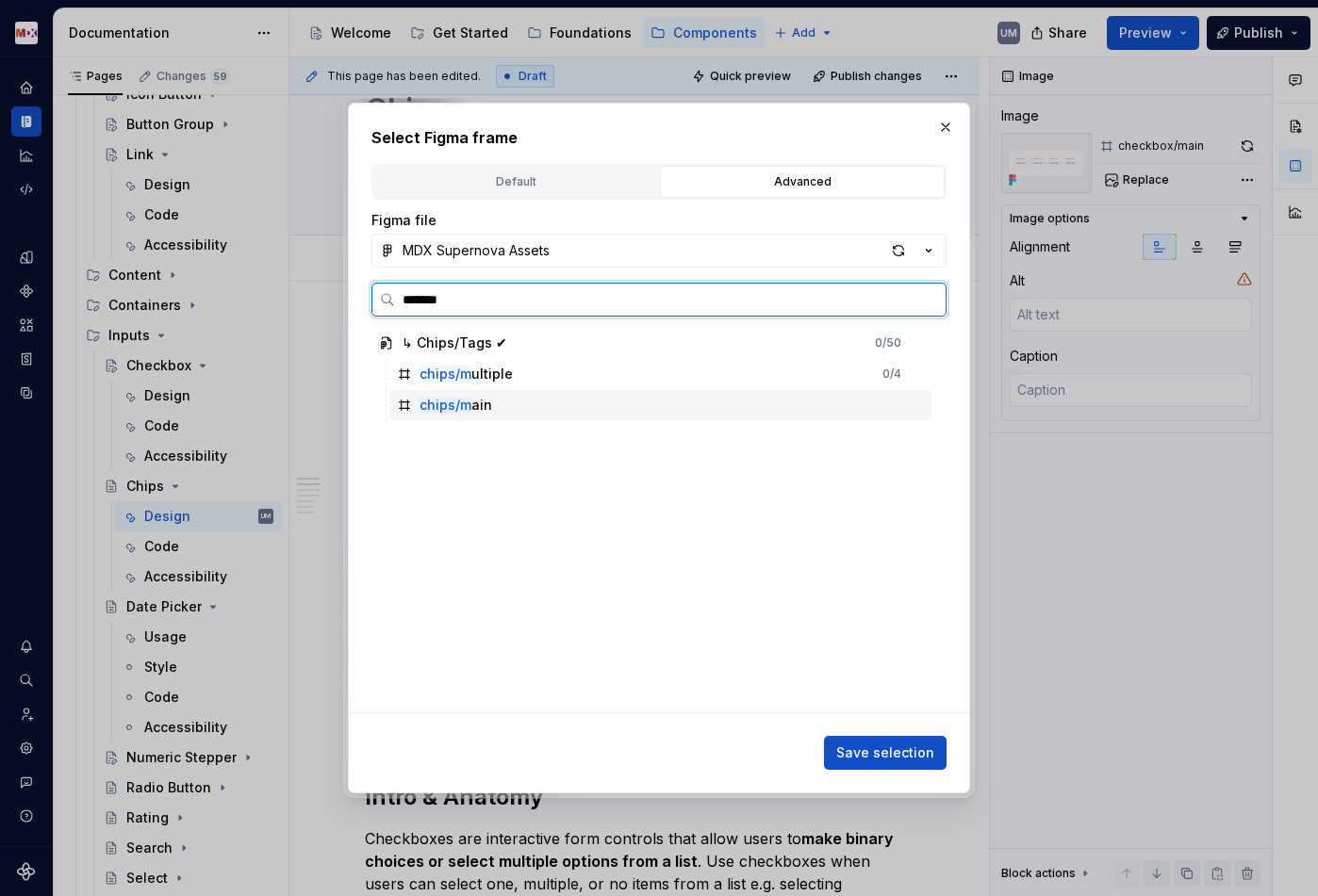
click at [449, 408] on mark "chips/m" at bounding box center [445, 404] width 52 height 16
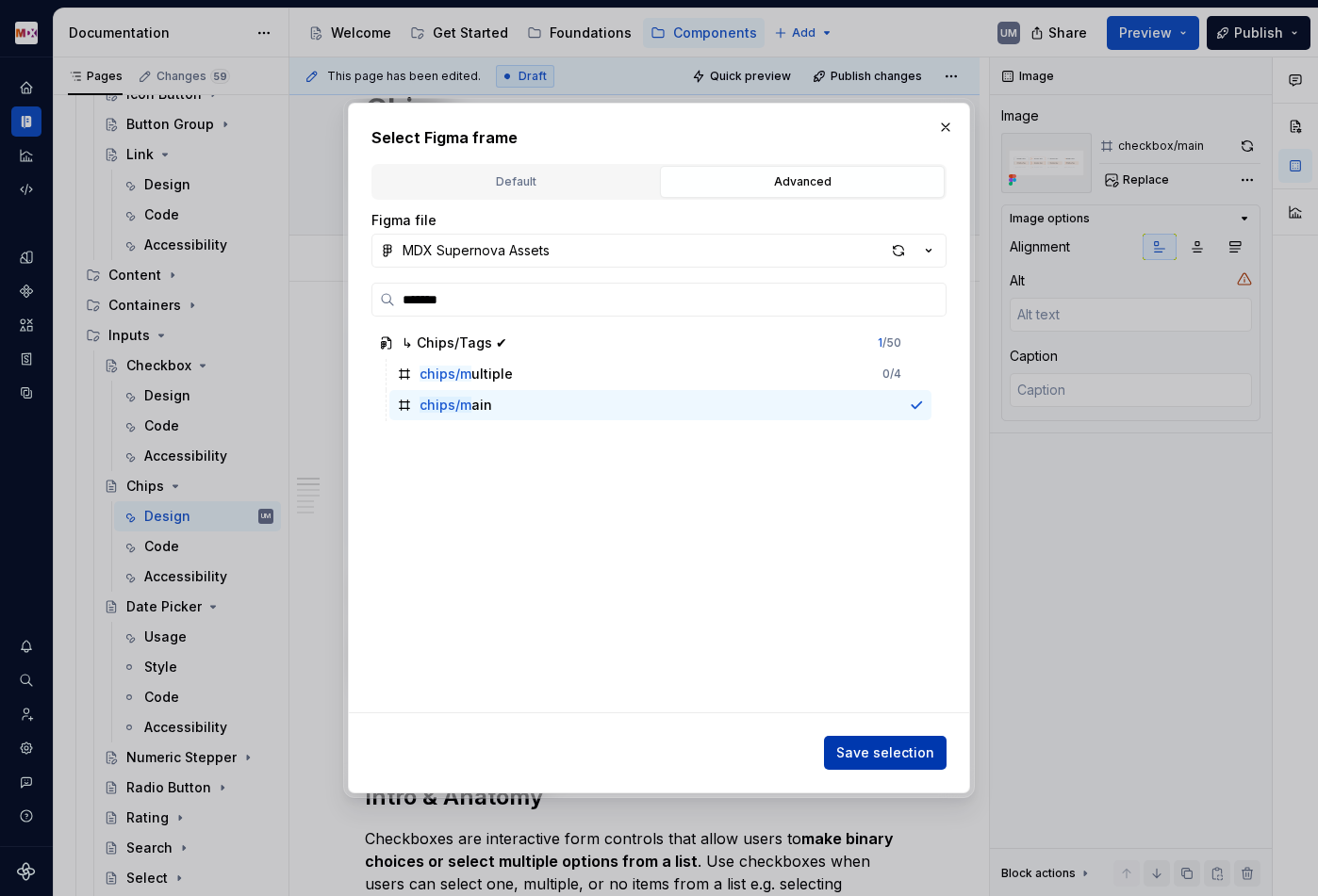
click at [864, 747] on span "Save selection" at bounding box center [885, 753] width 98 height 19
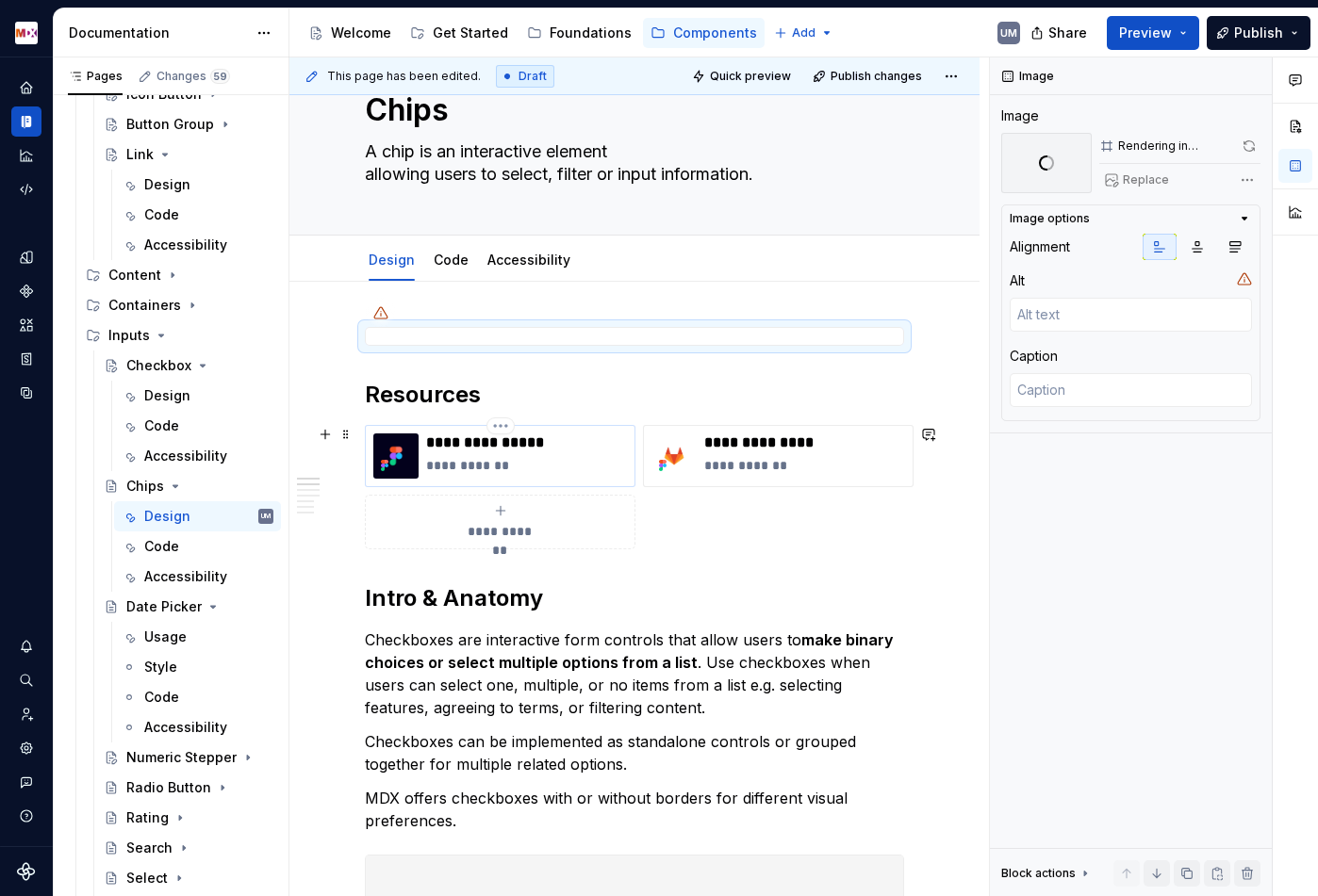
click at [501, 461] on p "**********" at bounding box center [526, 465] width 201 height 19
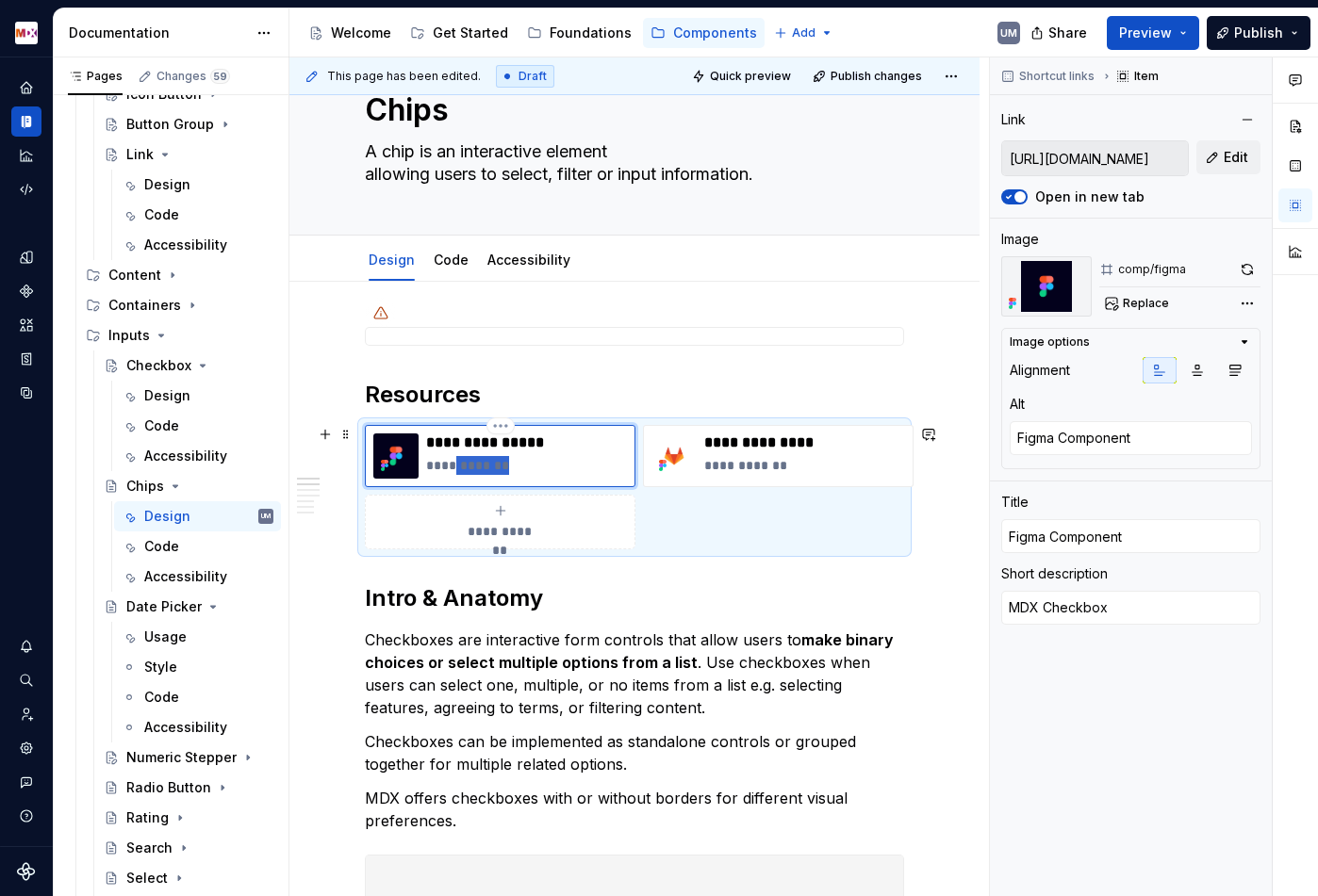
click at [501, 461] on p "**********" at bounding box center [526, 465] width 201 height 19
click at [501, 461] on p "*********" at bounding box center [526, 465] width 201 height 19
click at [481, 463] on p "*********" at bounding box center [526, 465] width 201 height 19
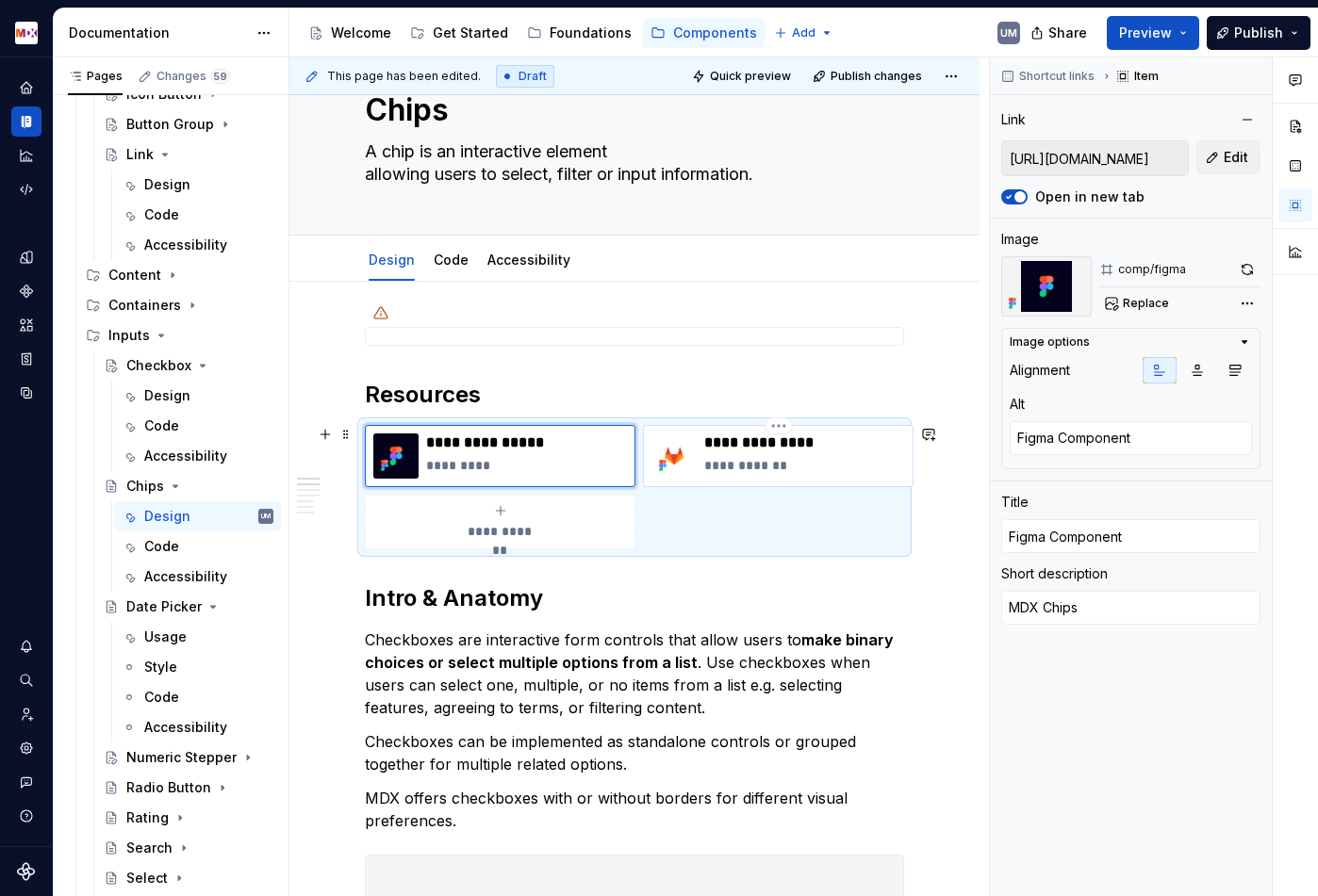
click at [796, 463] on p "**********" at bounding box center [804, 465] width 201 height 19
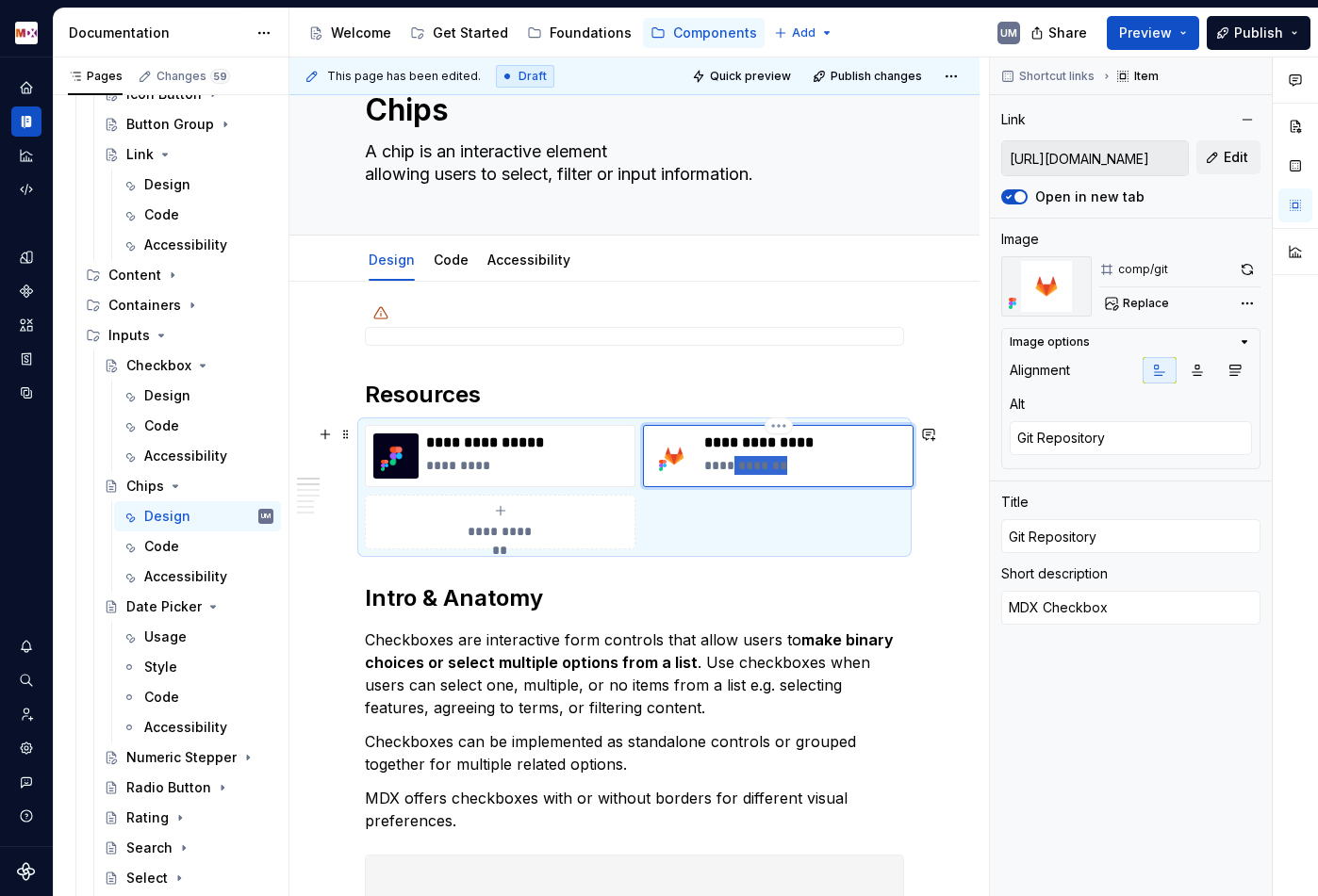
click at [796, 463] on p "**********" at bounding box center [804, 465] width 201 height 19
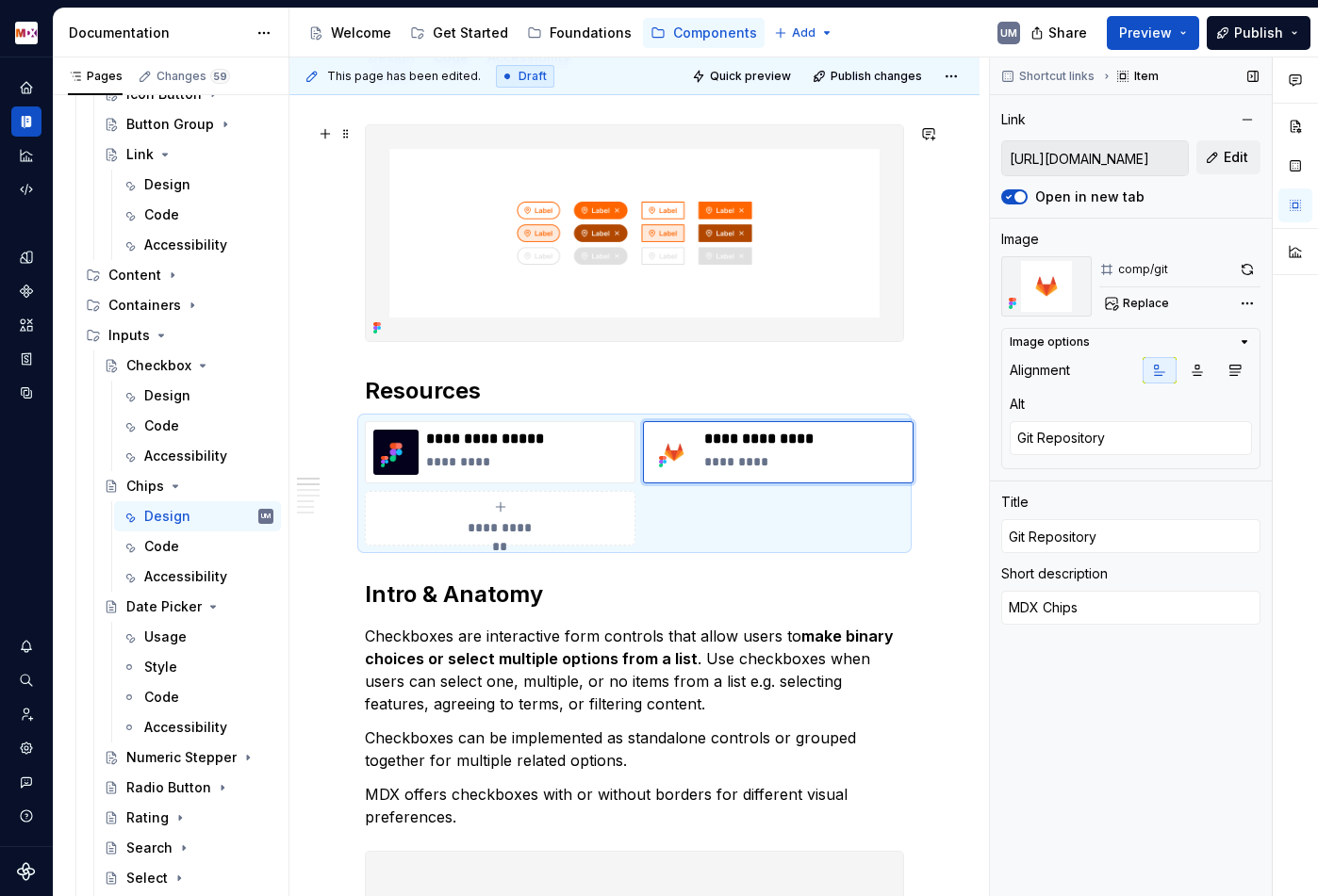
scroll to position [0, 0]
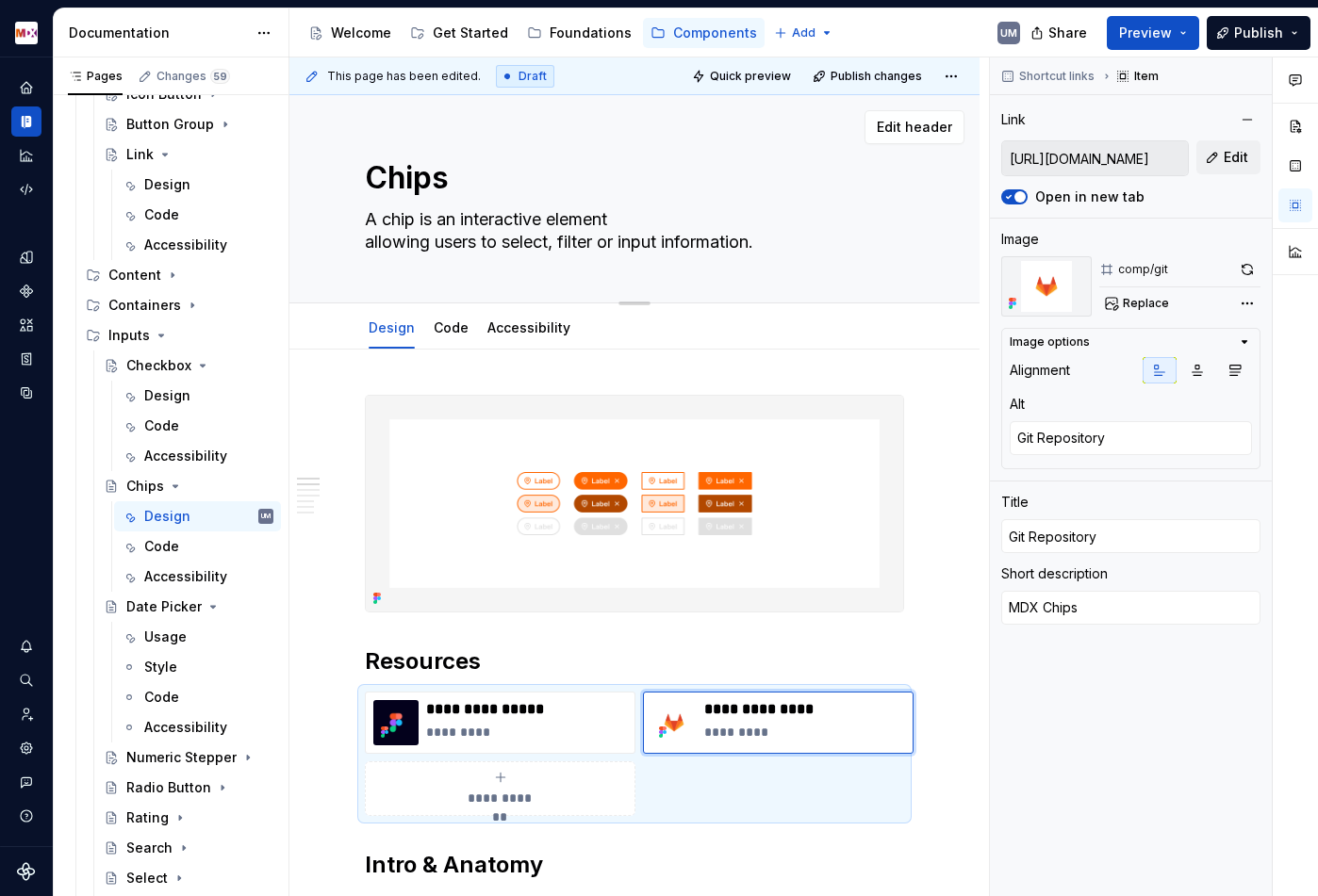
click at [504, 236] on textarea "A chip is an interactive element allowing users to select, filter or input info…" at bounding box center [630, 231] width 539 height 53
paste textarea "Chips are interactive elements that allow users to categorise, filter, or selec…"
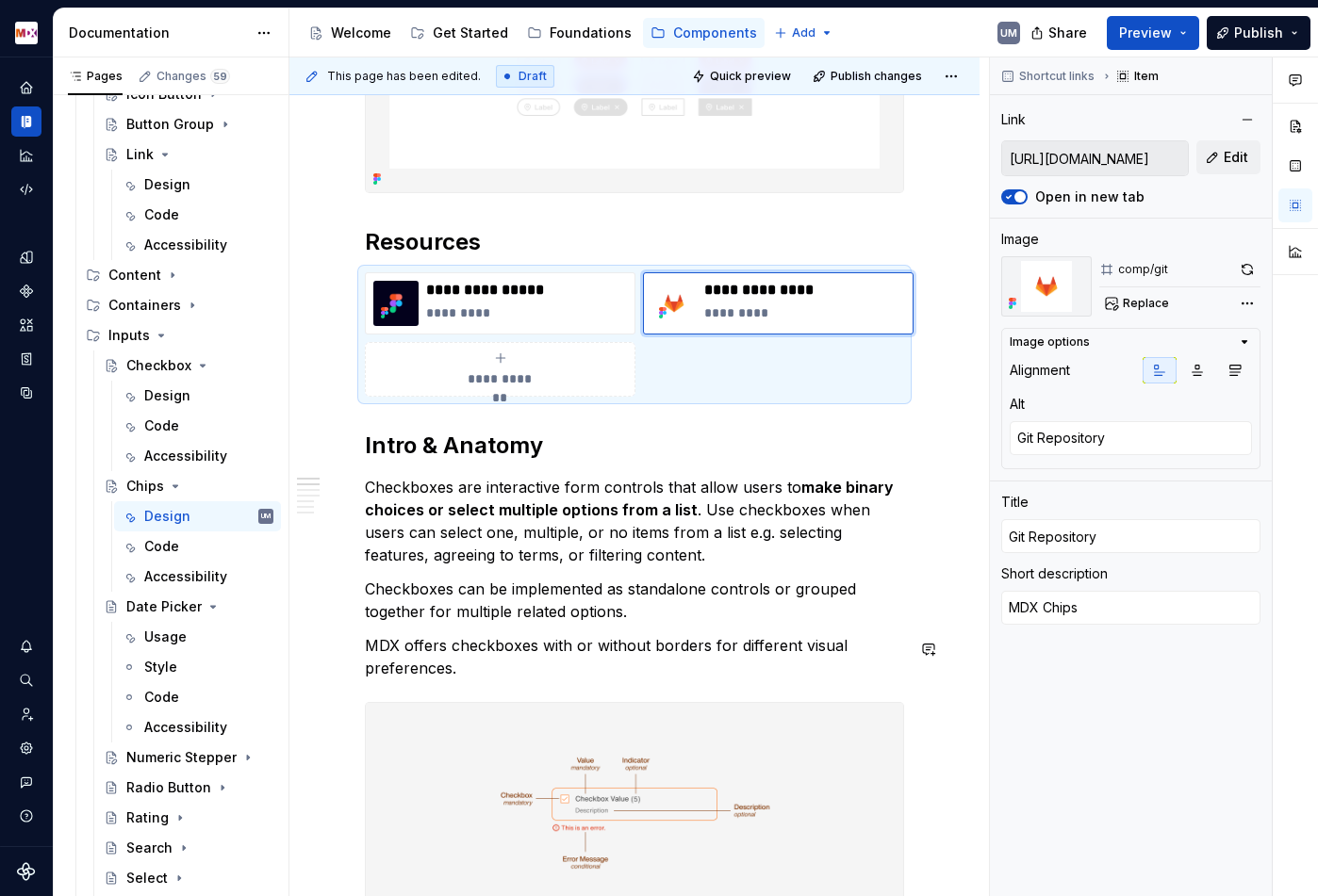
scroll to position [566, 0]
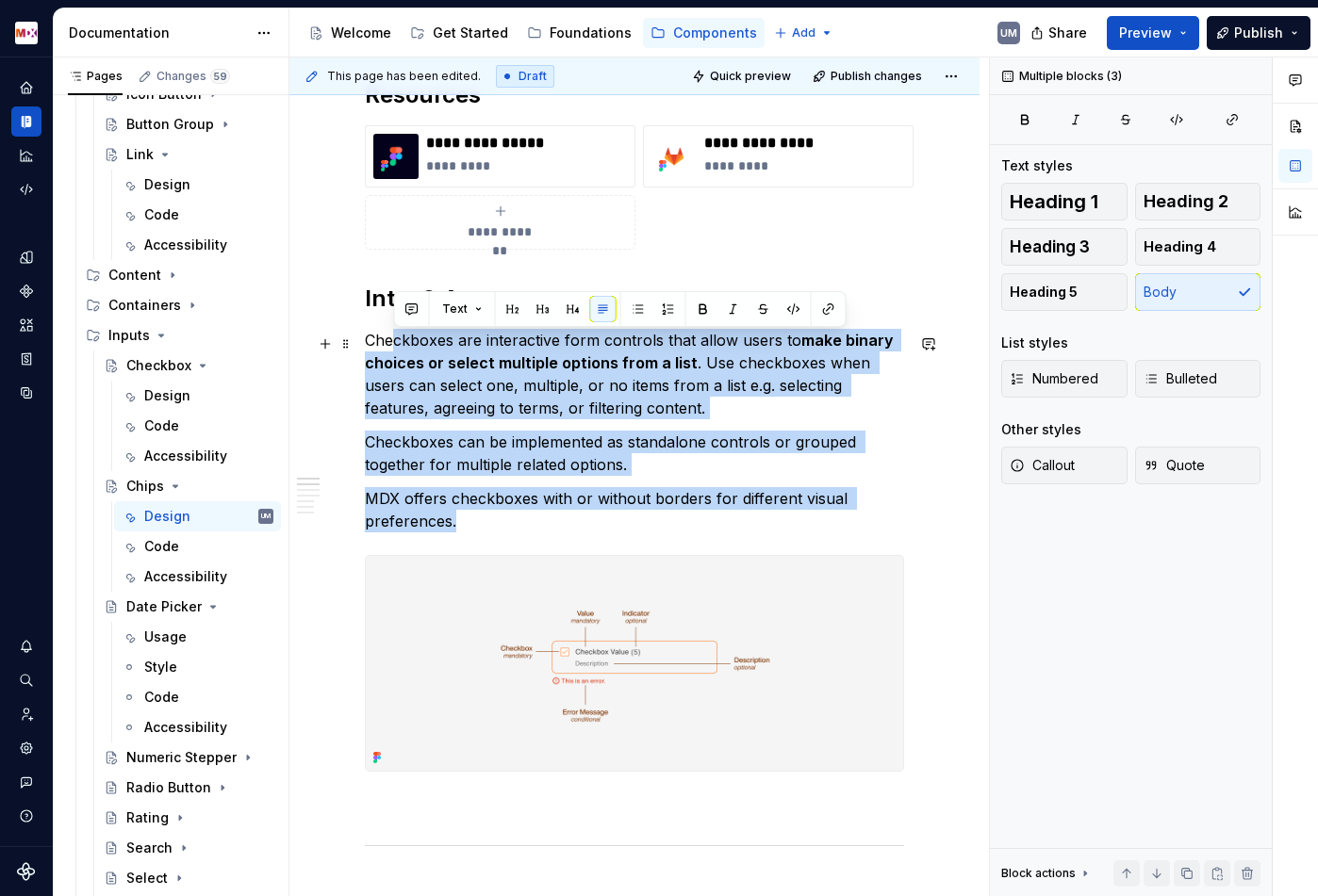
drag, startPoint x: 469, startPoint y: 526, endPoint x: 353, endPoint y: 346, distance: 214.1
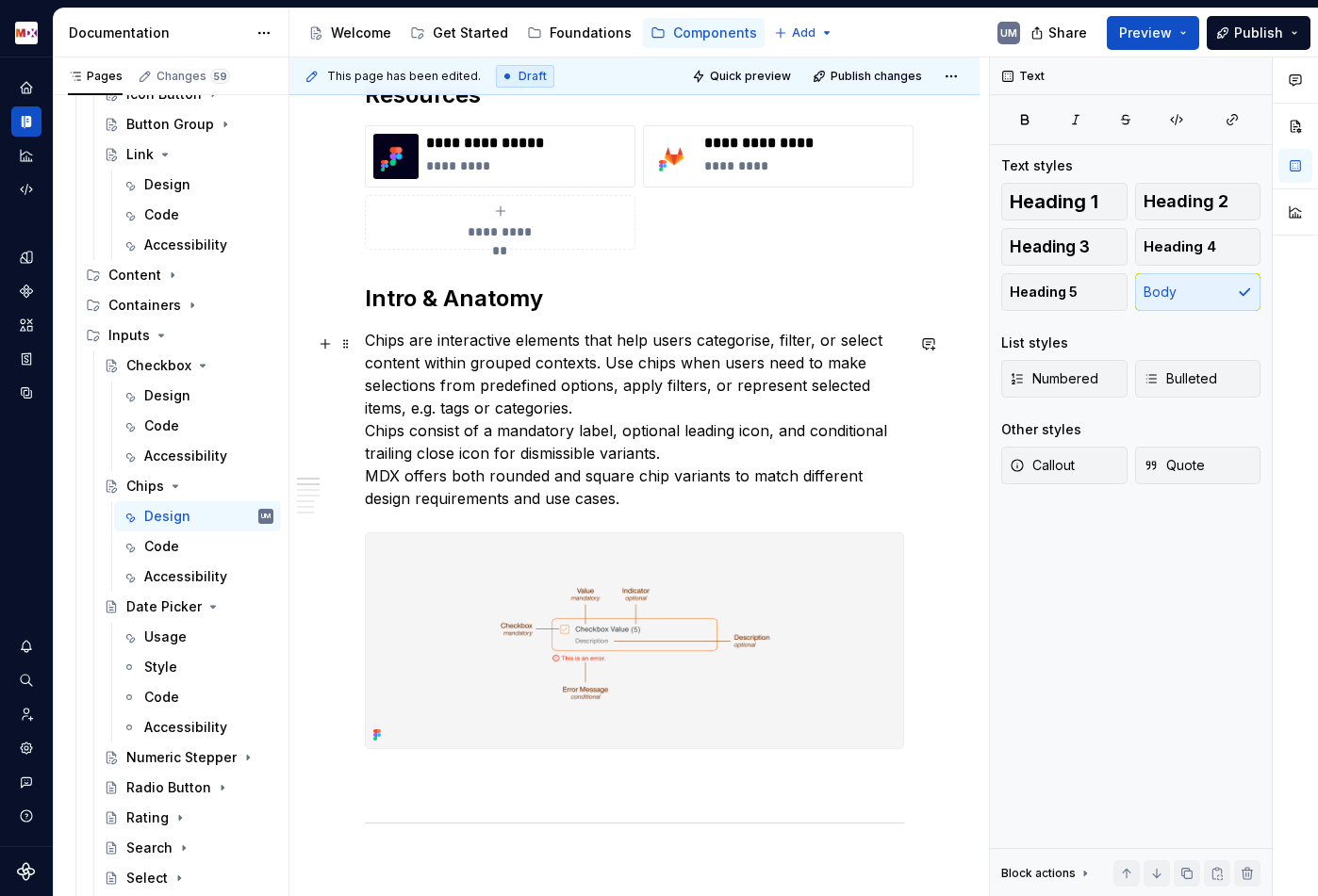
click at [369, 434] on p "Chips are interactive elements that help users categorise, filter, or select co…" at bounding box center [634, 419] width 539 height 181
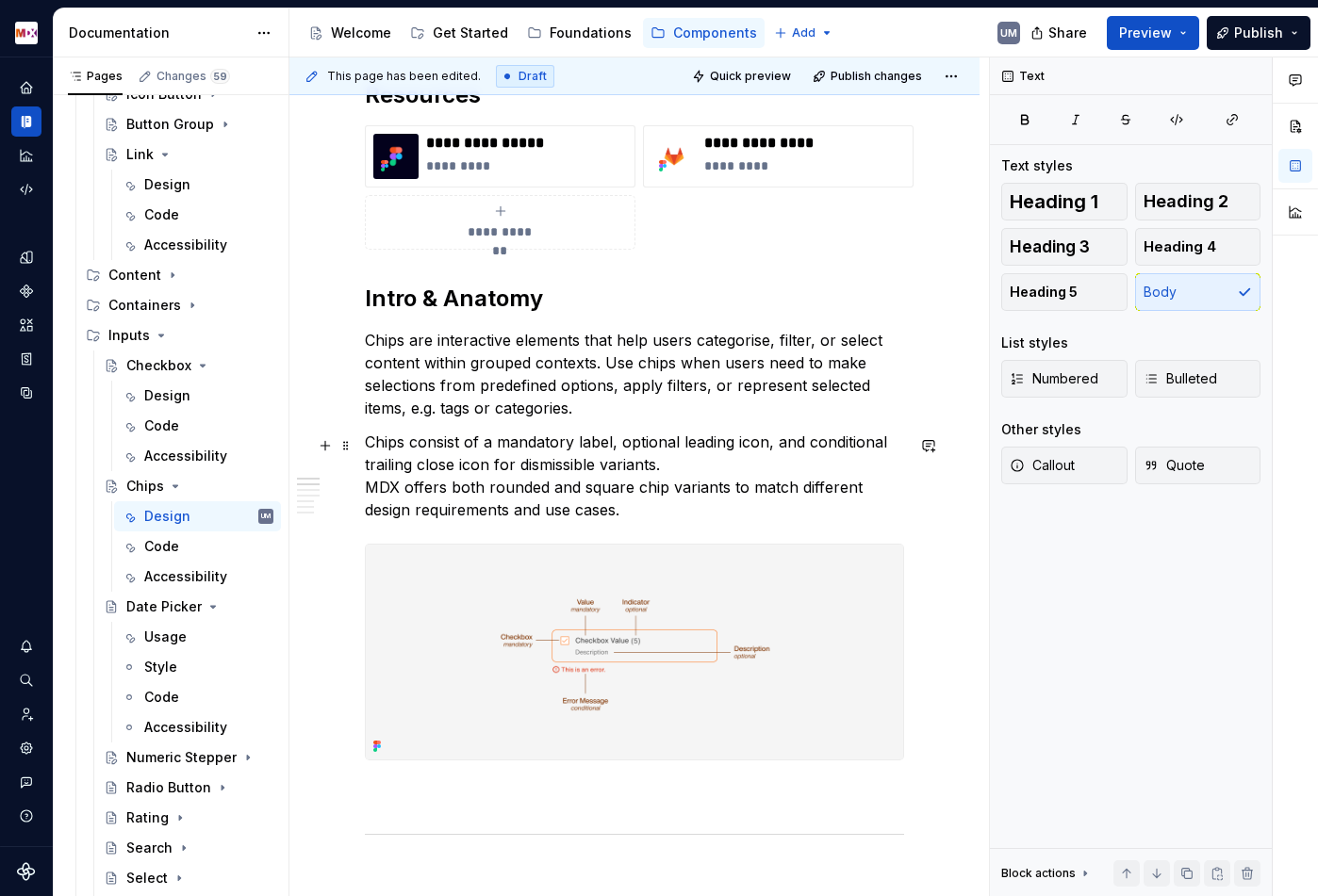
click at [365, 490] on p "Chips consist of a mandatory label, optional leading icon, and conditional trai…" at bounding box center [634, 476] width 539 height 91
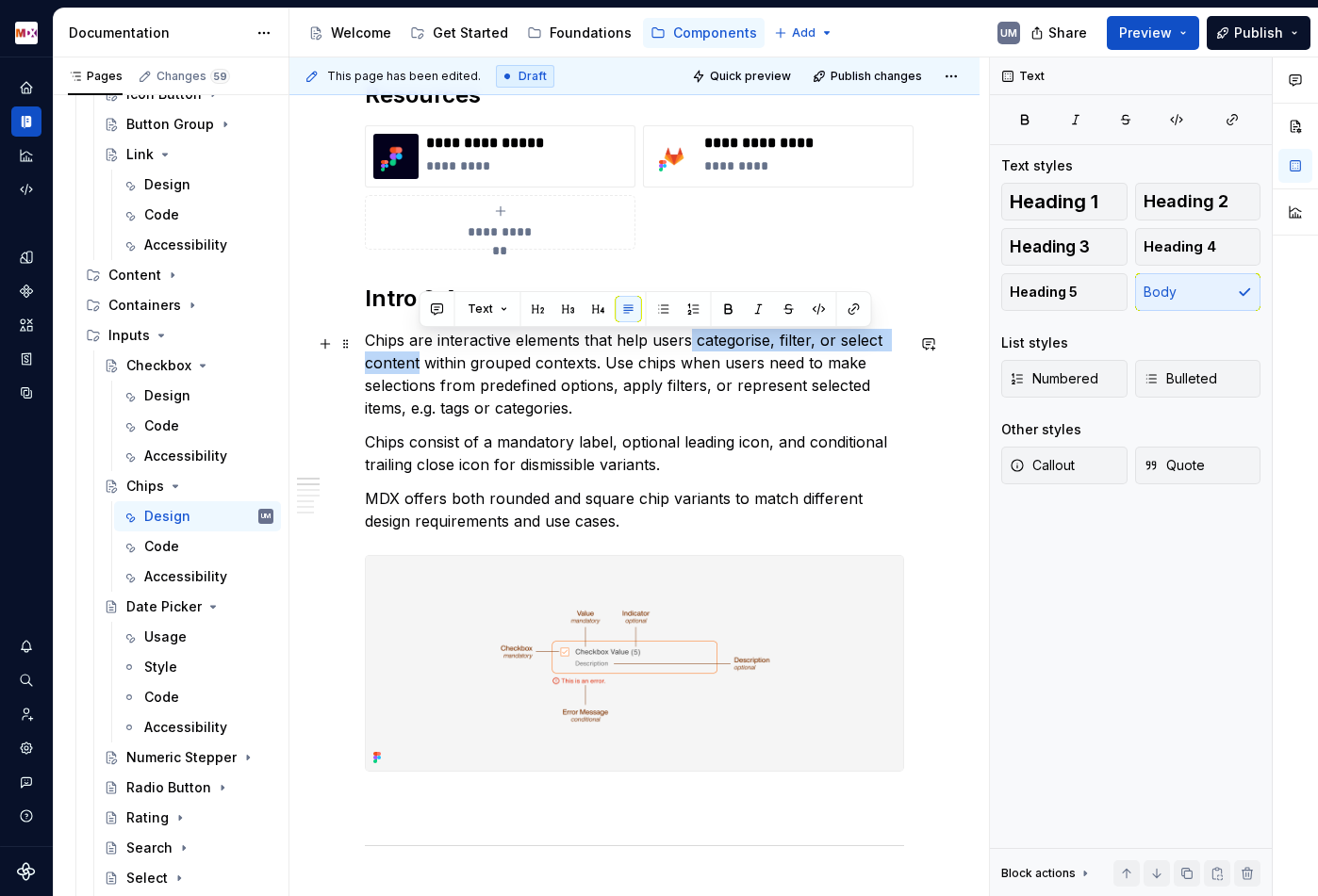
drag, startPoint x: 688, startPoint y: 343, endPoint x: 422, endPoint y: 366, distance: 267.0
click at [420, 366] on p "Chips are interactive elements that help users categorise, filter, or select co…" at bounding box center [634, 374] width 539 height 91
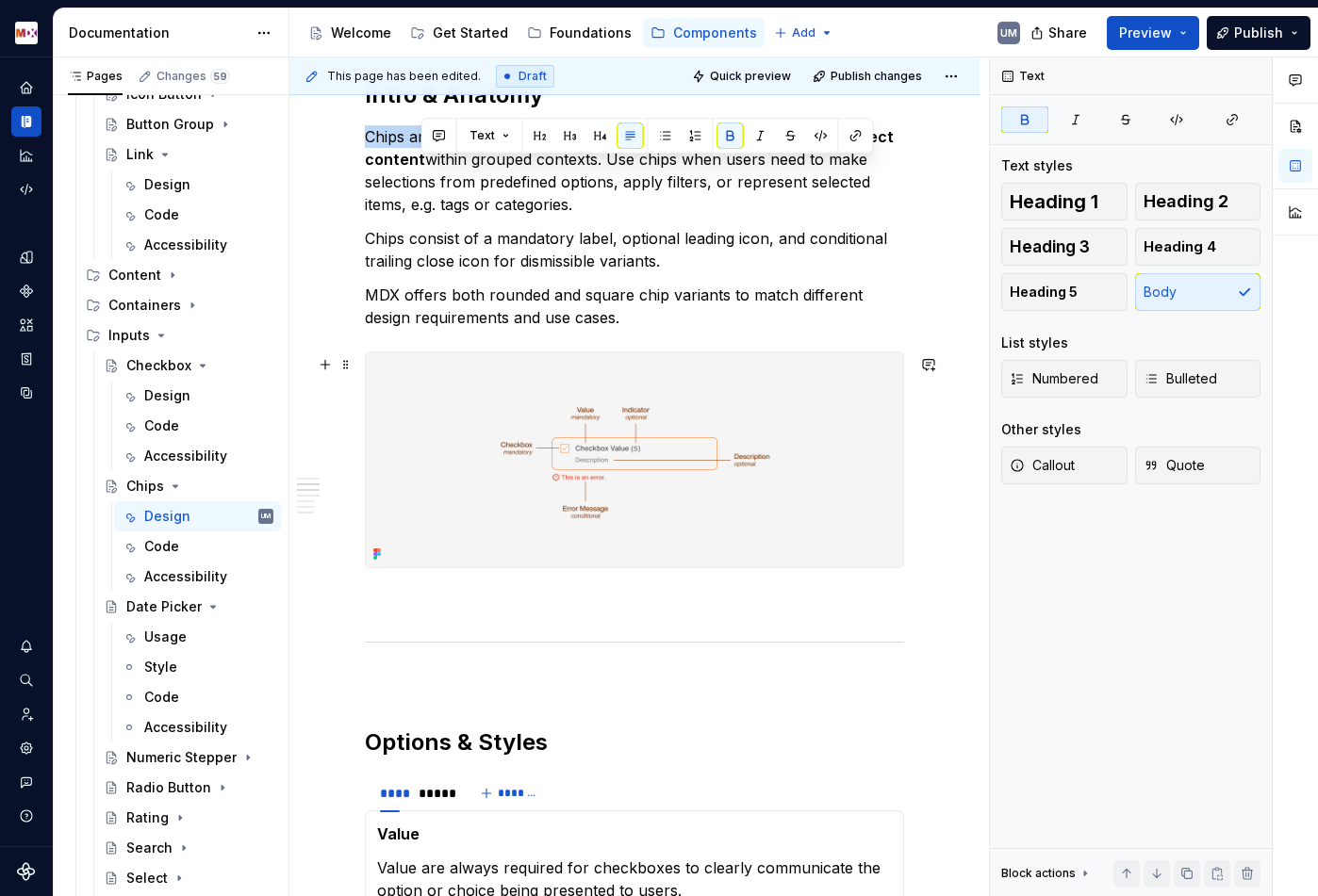
scroll to position [725, 0]
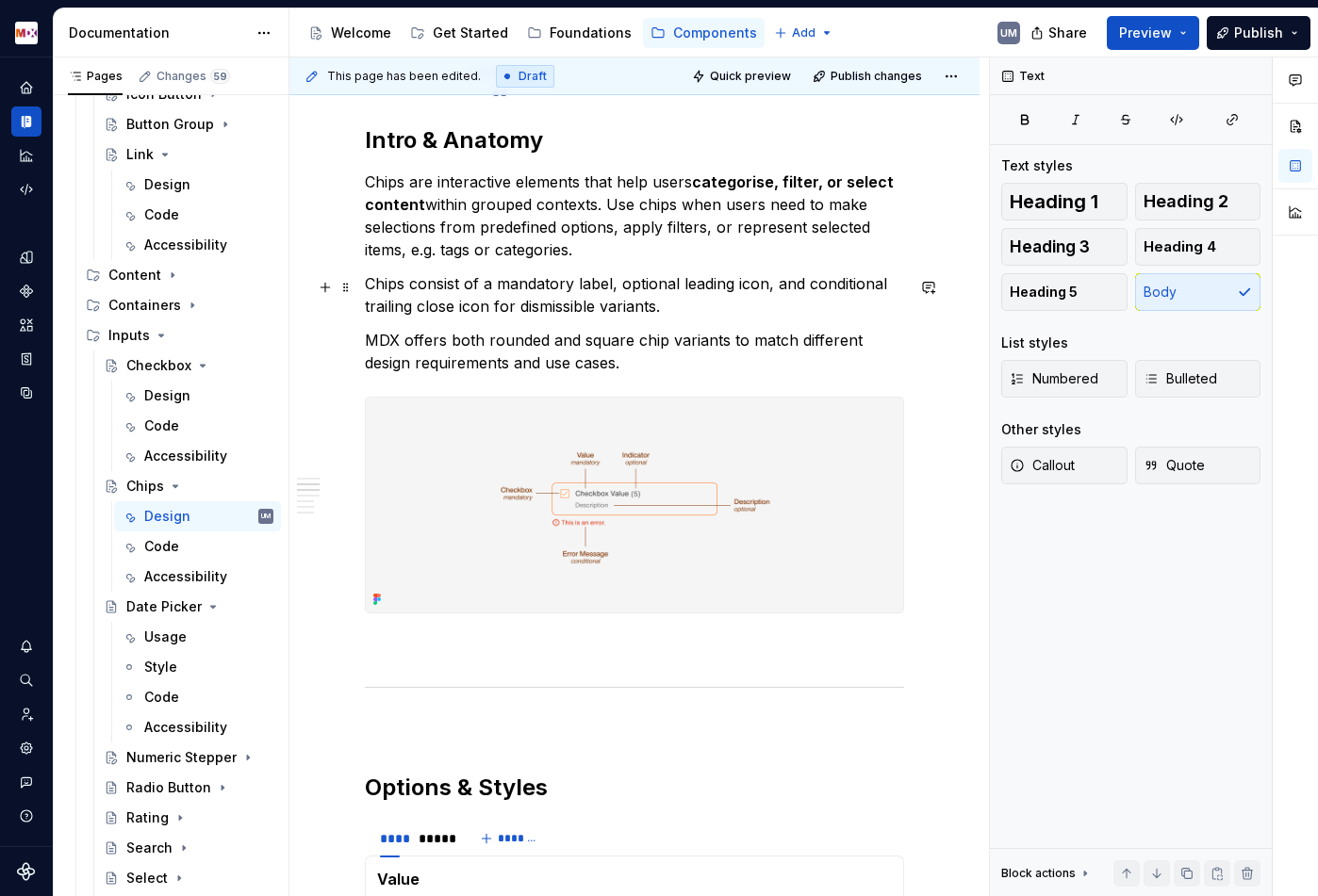
click at [541, 287] on p "Chips consist of a mandatory label, optional leading icon, and conditional trai…" at bounding box center [634, 295] width 539 height 45
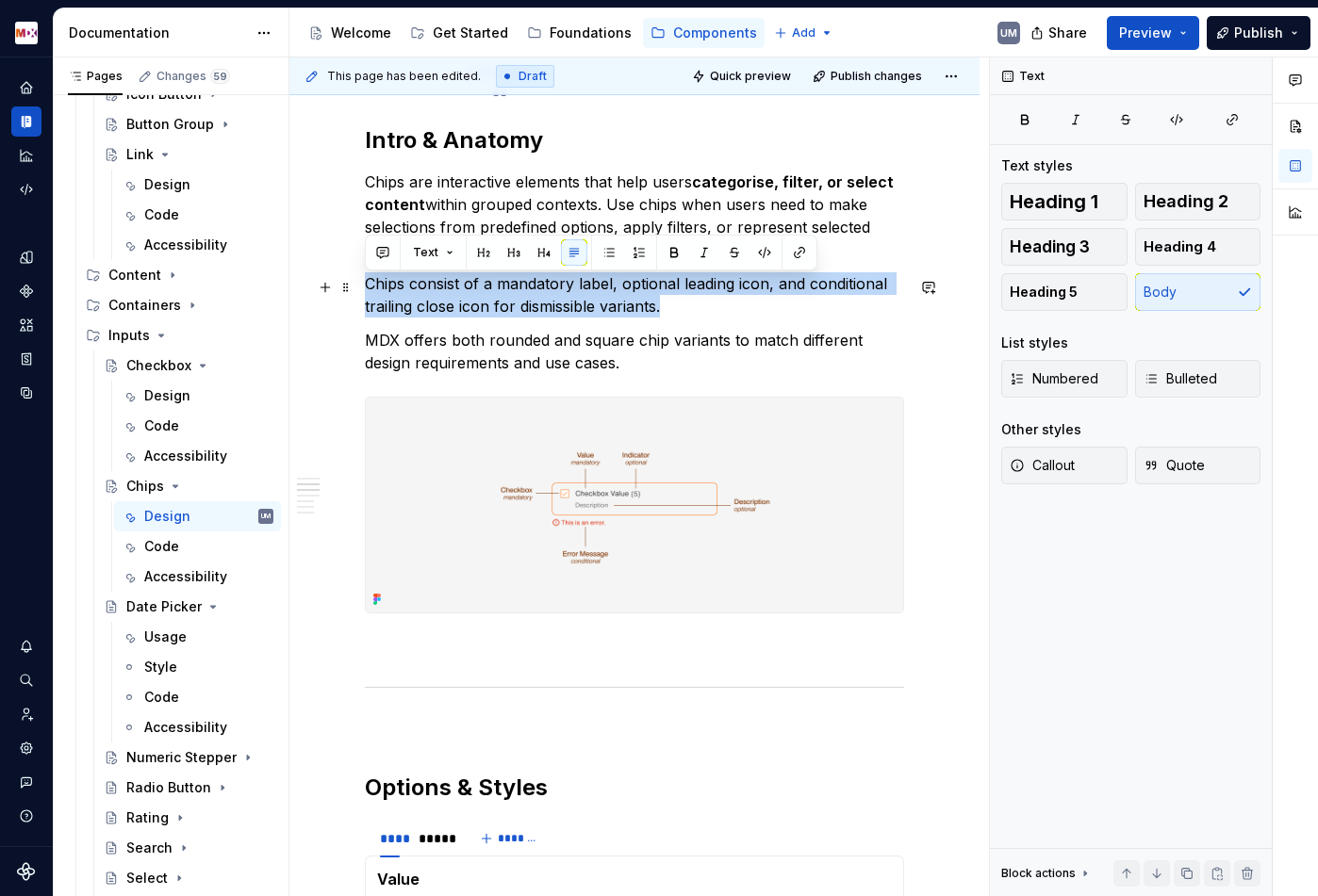
drag, startPoint x: 699, startPoint y: 314, endPoint x: 361, endPoint y: 289, distance: 338.9
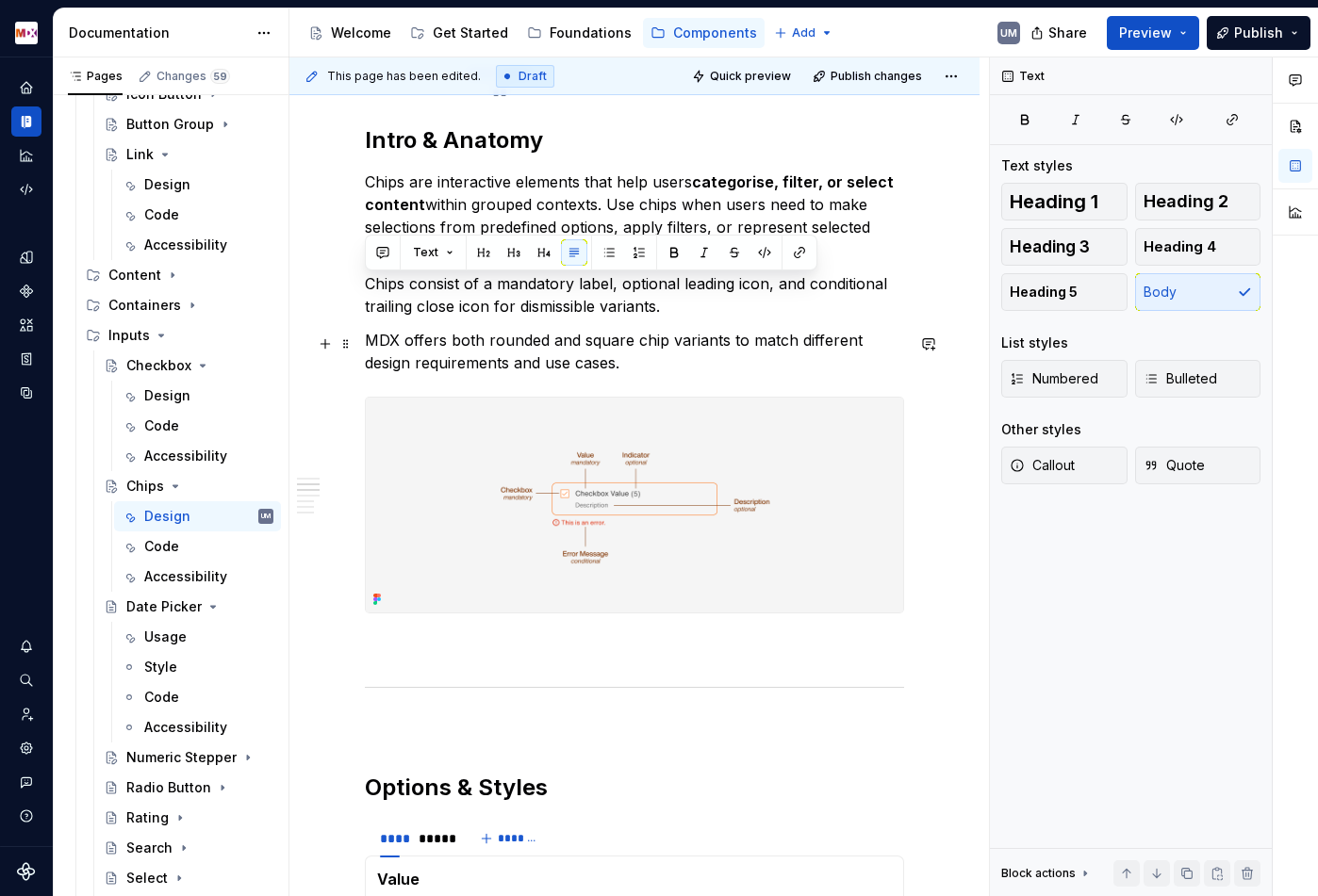
click at [514, 347] on p "MDX offers both rounded and square chip variants to match different design requ…" at bounding box center [634, 351] width 539 height 45
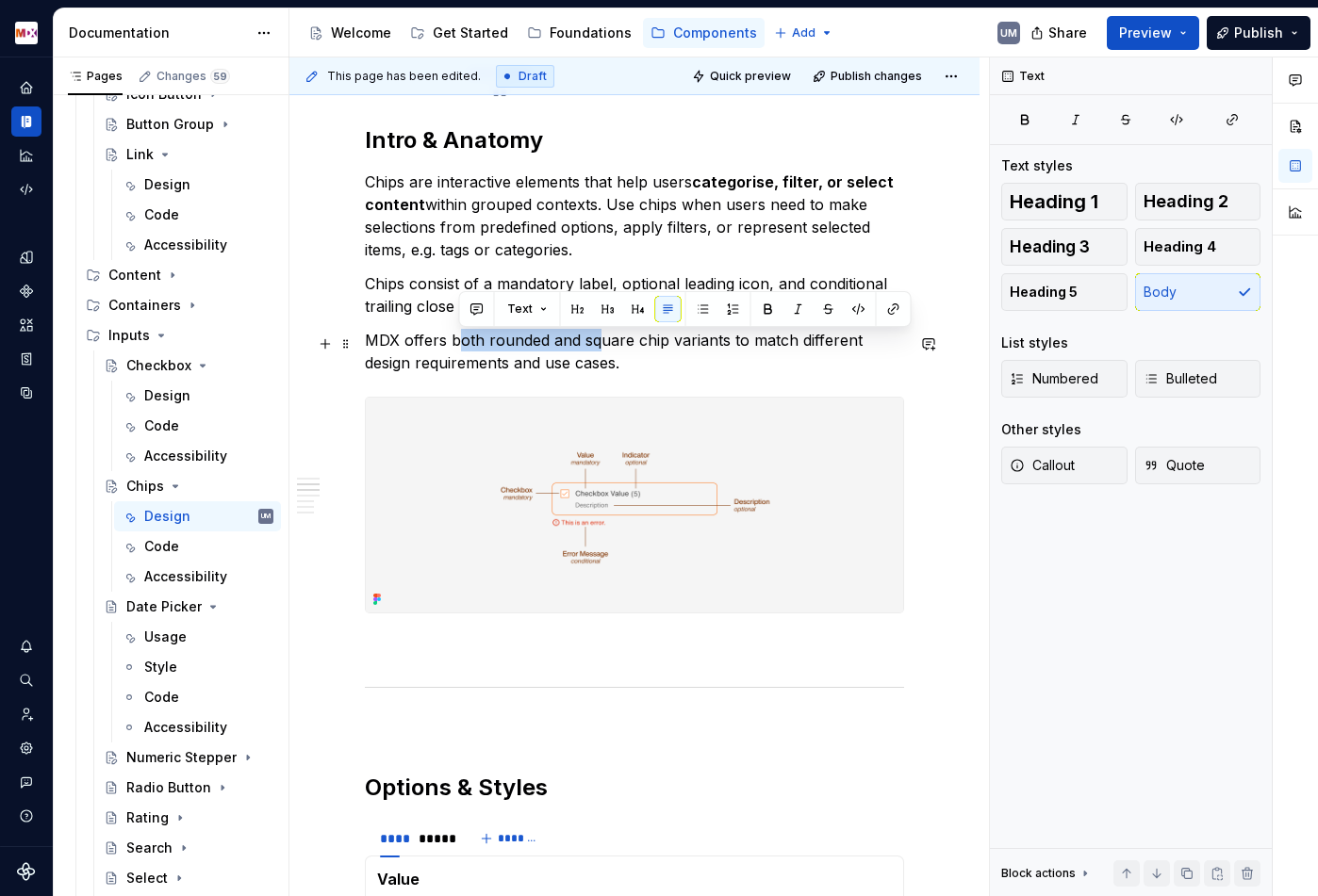
drag, startPoint x: 456, startPoint y: 344, endPoint x: 595, endPoint y: 342, distance: 139.0
click at [594, 344] on p "MDX offers both rounded and square chip variants to match different design requ…" at bounding box center [634, 351] width 539 height 45
click at [595, 342] on p "MDX offers both rounded and square chip variants to match different design requ…" at bounding box center [634, 351] width 539 height 45
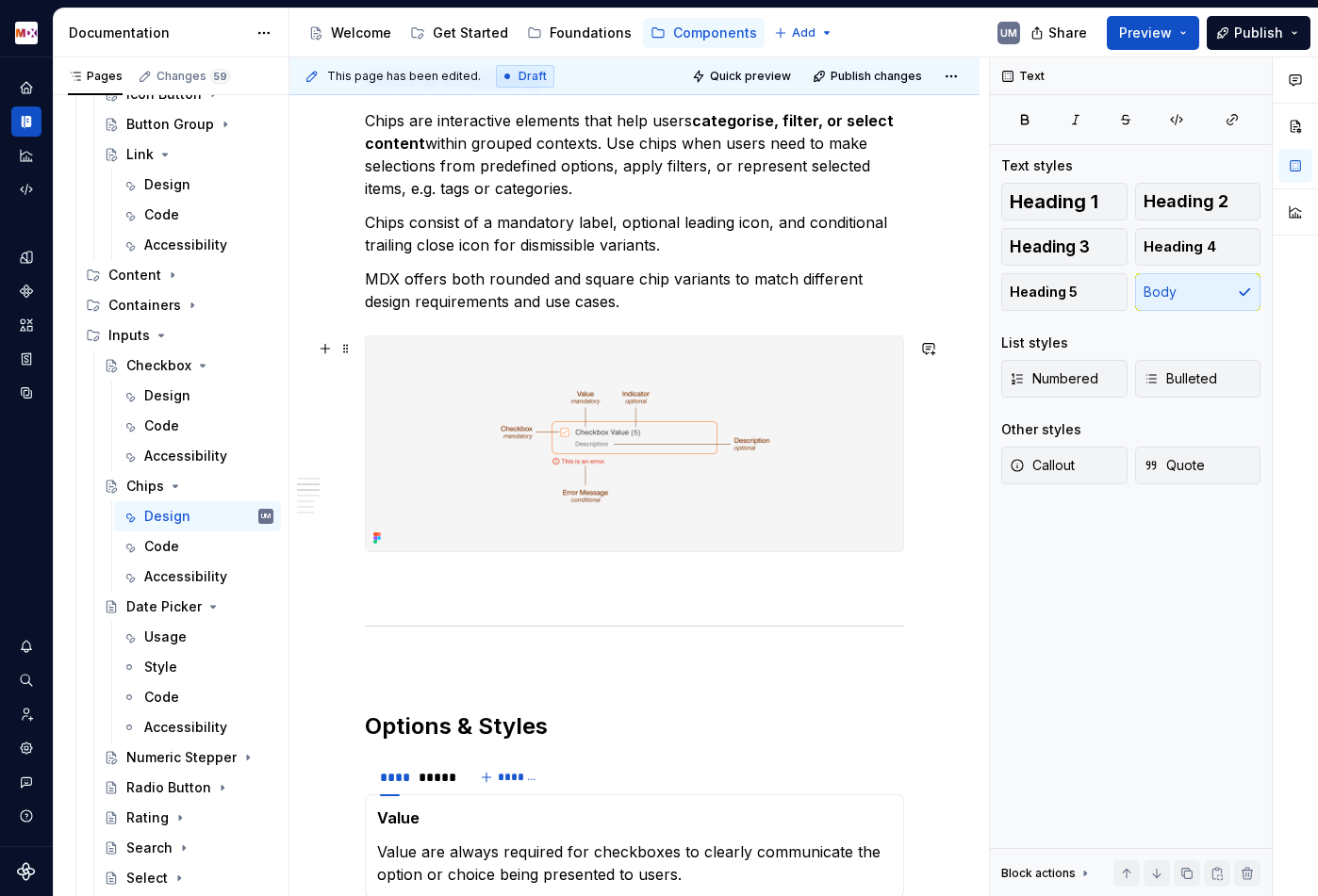
scroll to position [818, 0]
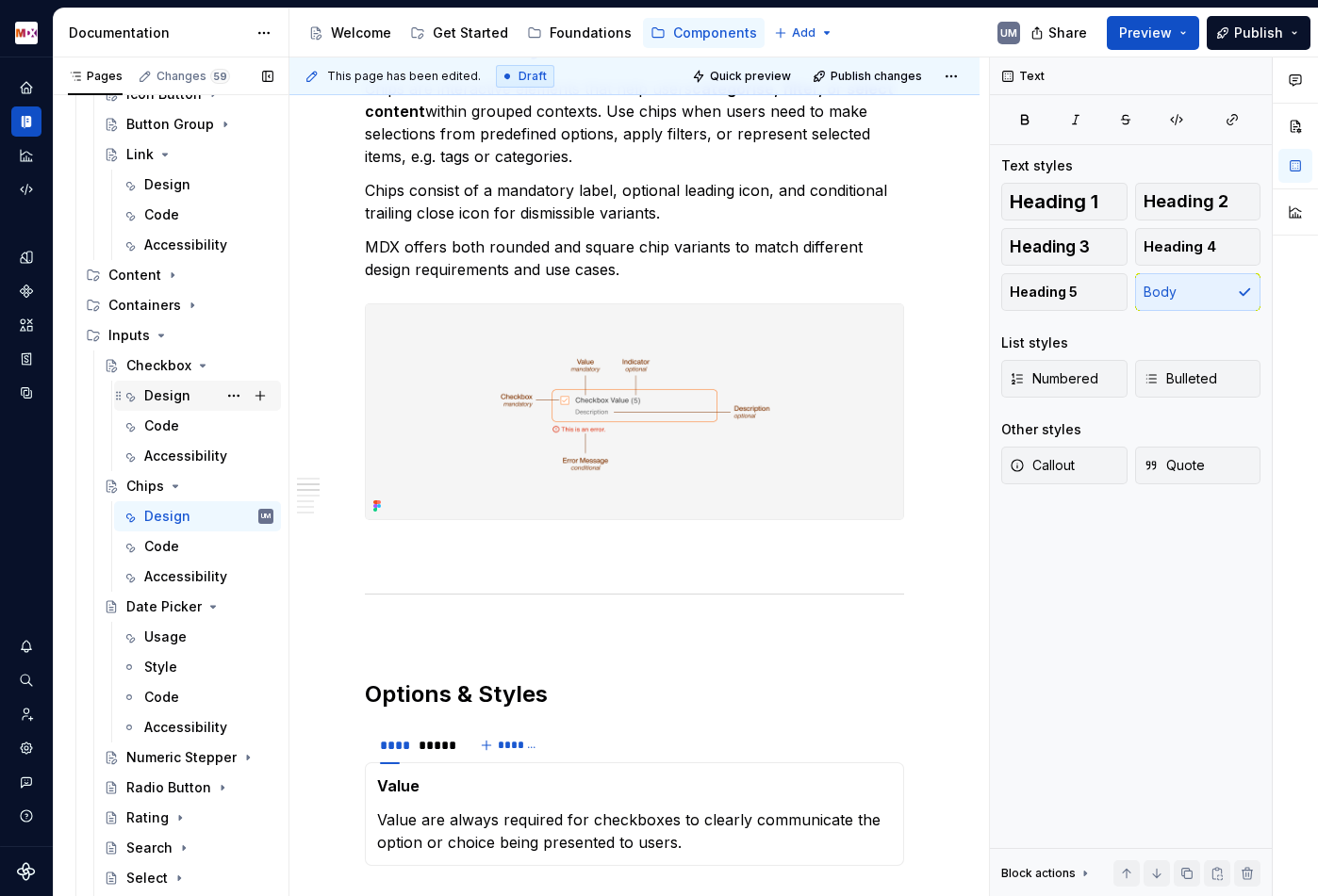
click at [186, 399] on div "Design" at bounding box center [167, 396] width 46 height 19
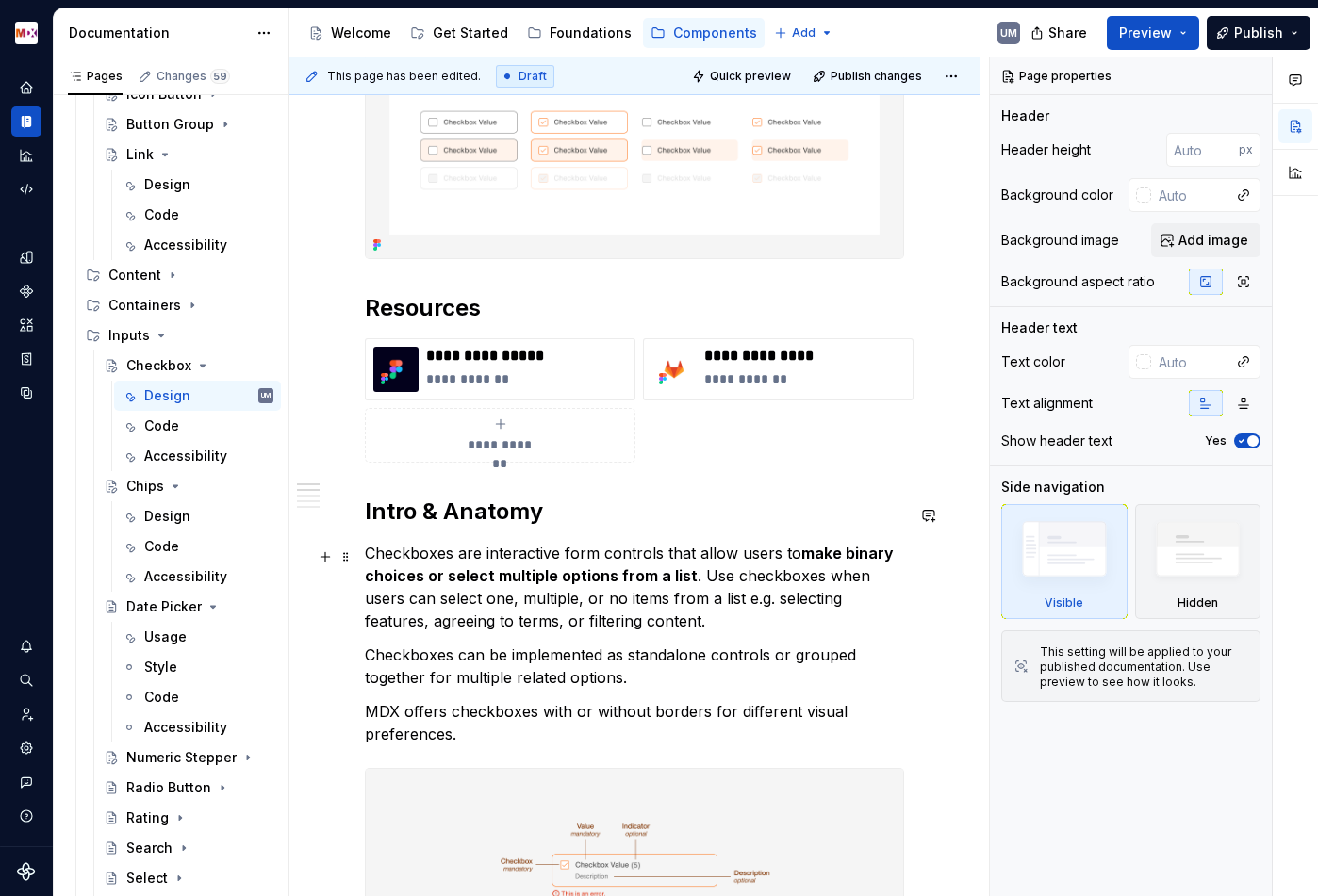
scroll to position [456, 0]
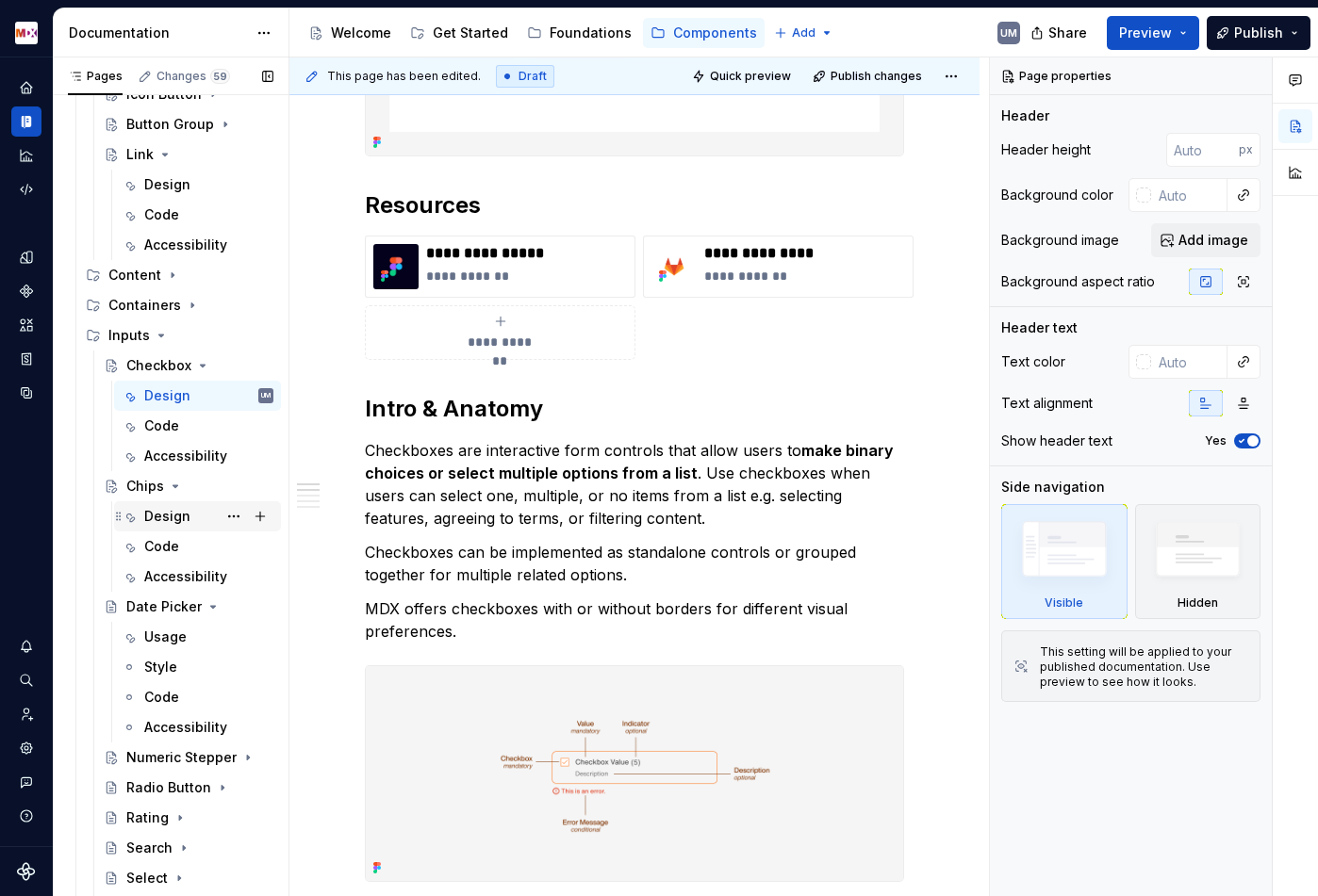
click at [166, 516] on div "Design" at bounding box center [167, 516] width 46 height 19
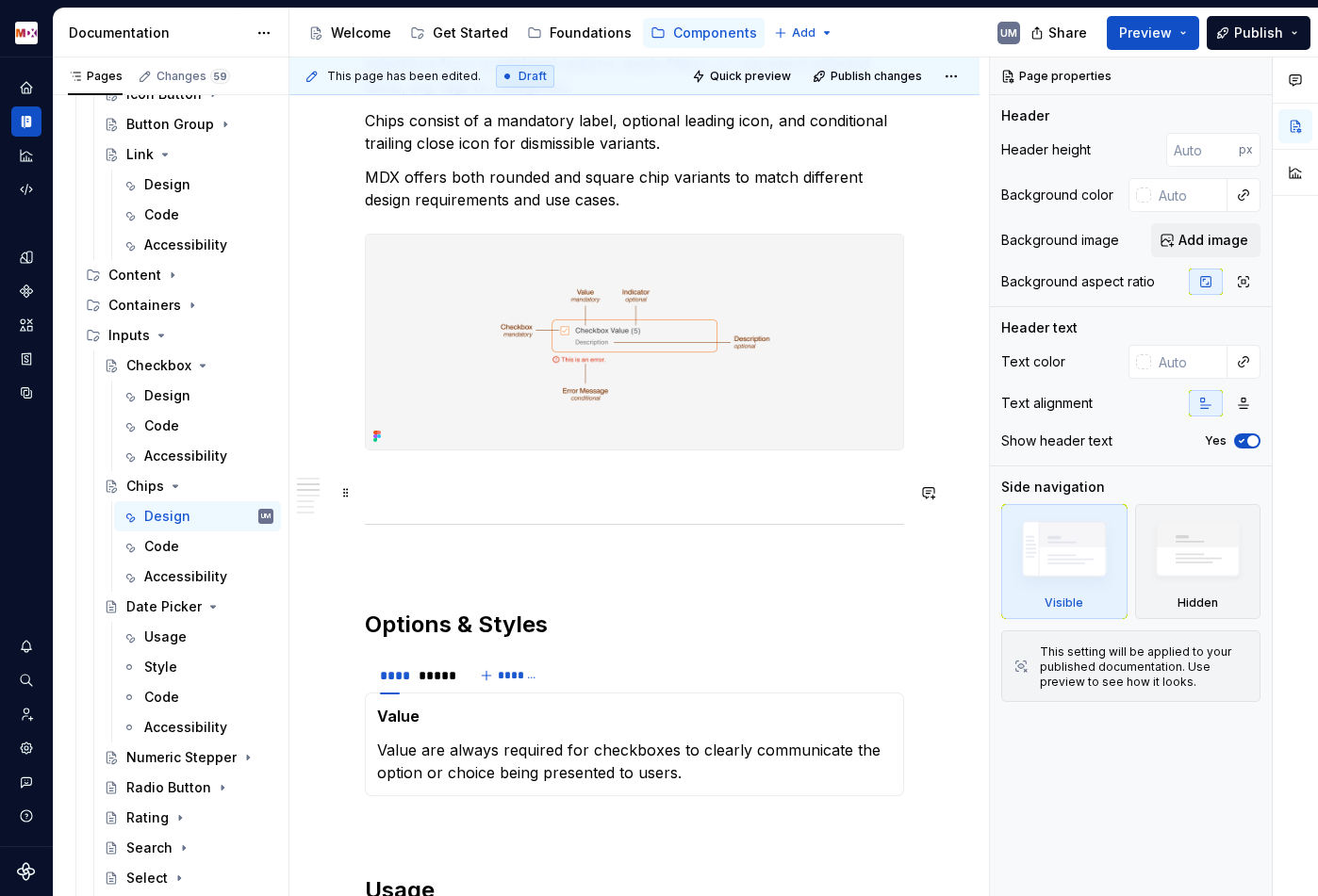
scroll to position [931, 0]
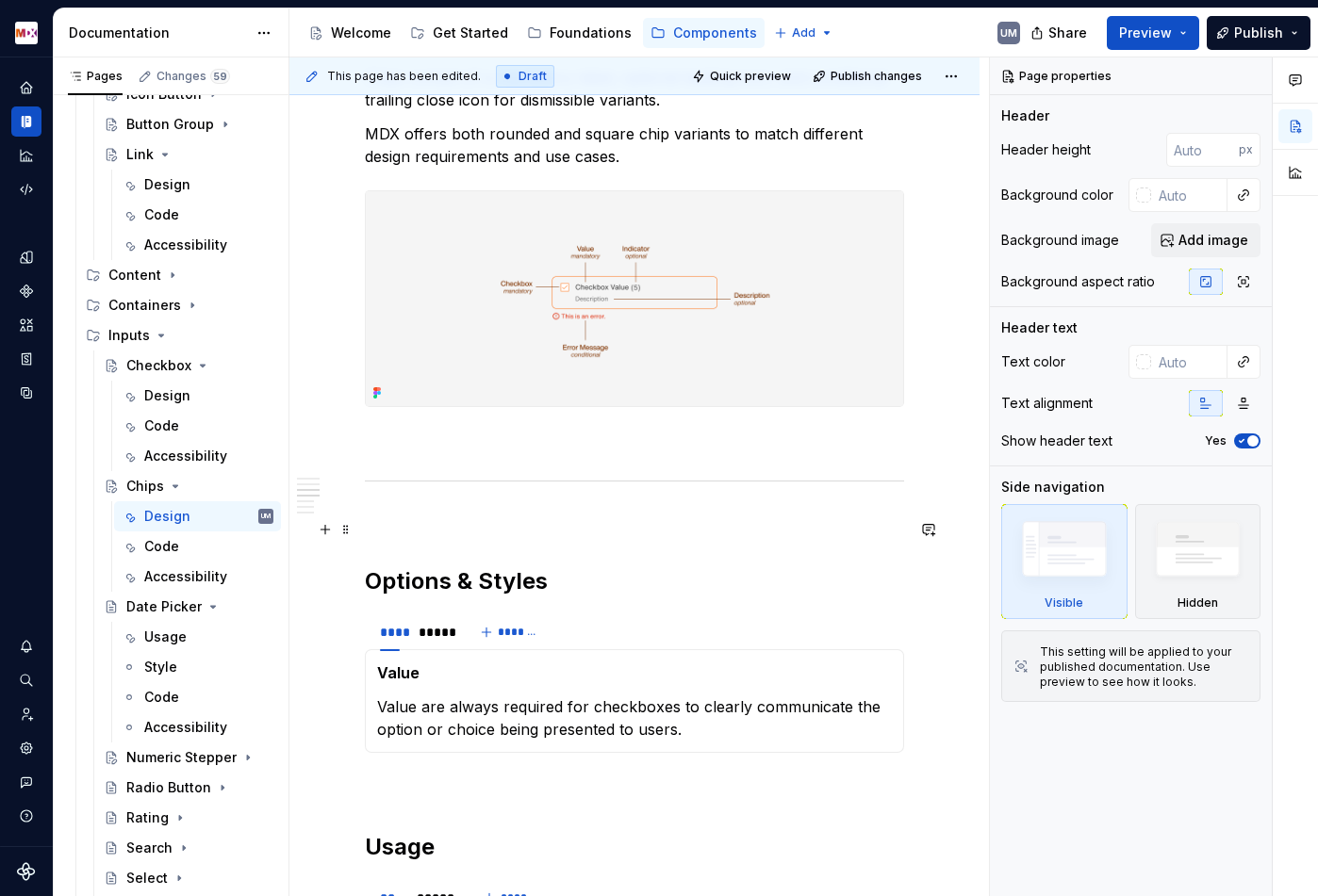
click at [692, 301] on img at bounding box center [634, 299] width 537 height 216
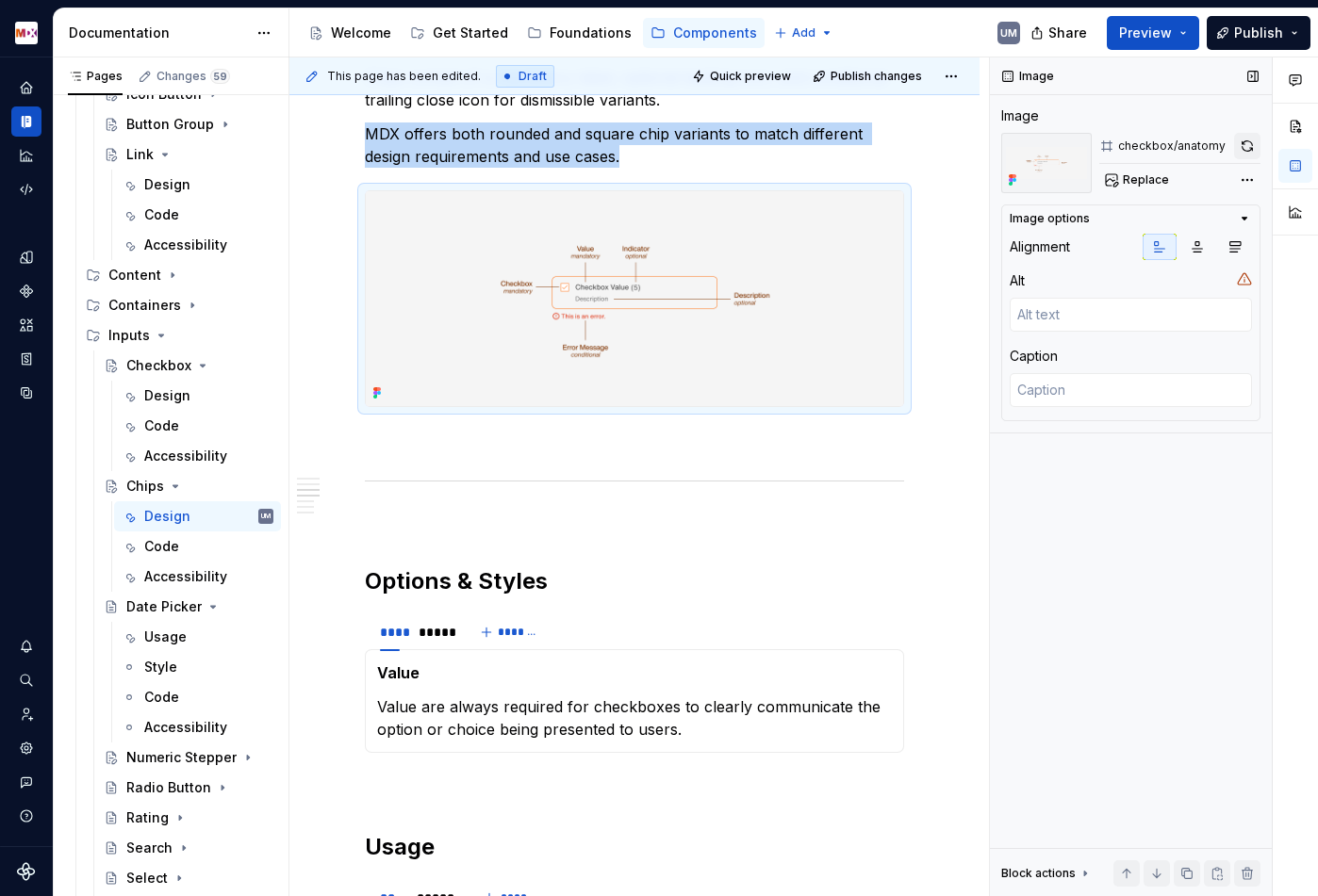
click at [1248, 144] on button "button" at bounding box center [1247, 146] width 26 height 26
click at [1157, 183] on span "Replace" at bounding box center [1145, 180] width 46 height 15
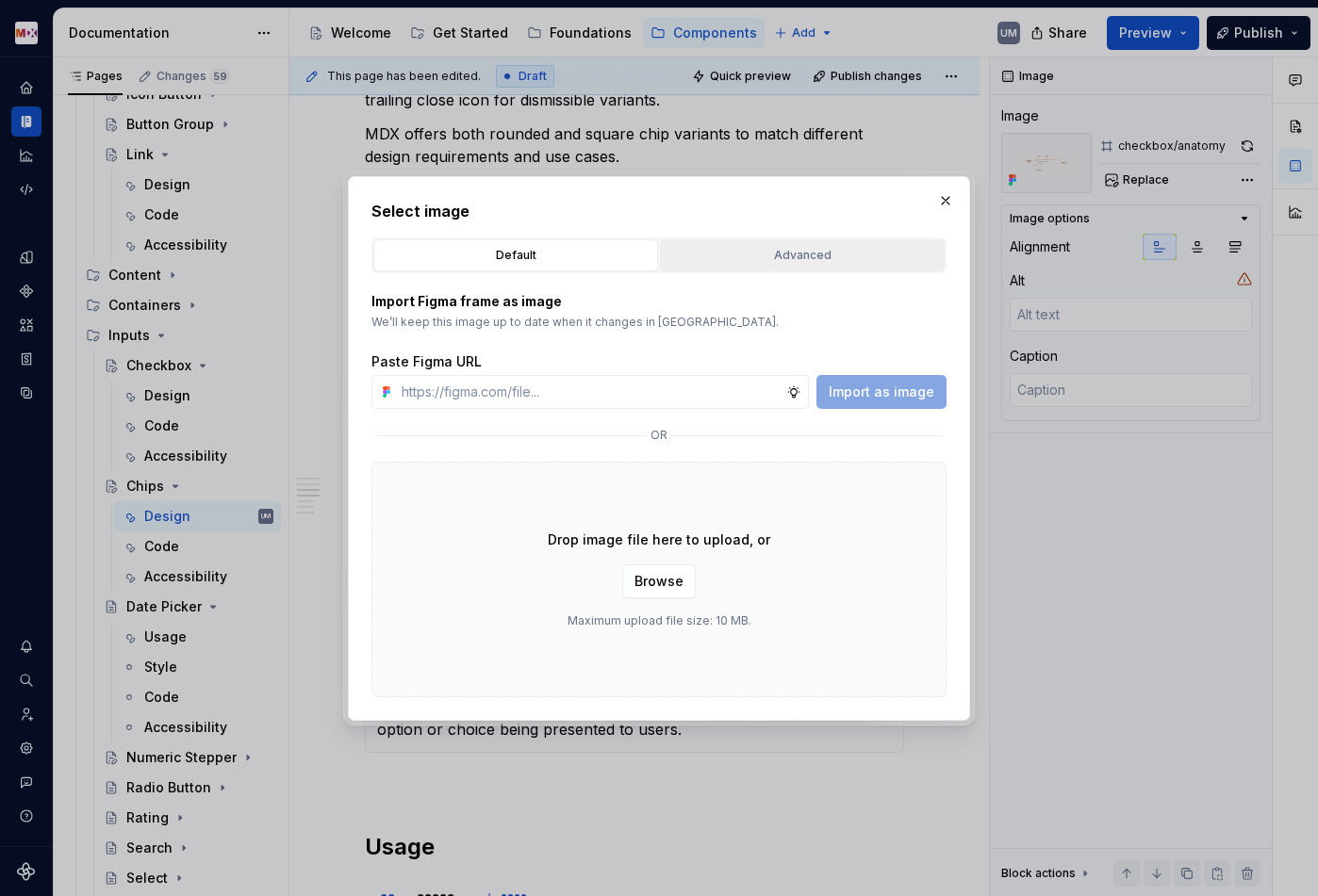
click at [764, 258] on div "Advanced" at bounding box center [802, 256] width 271 height 19
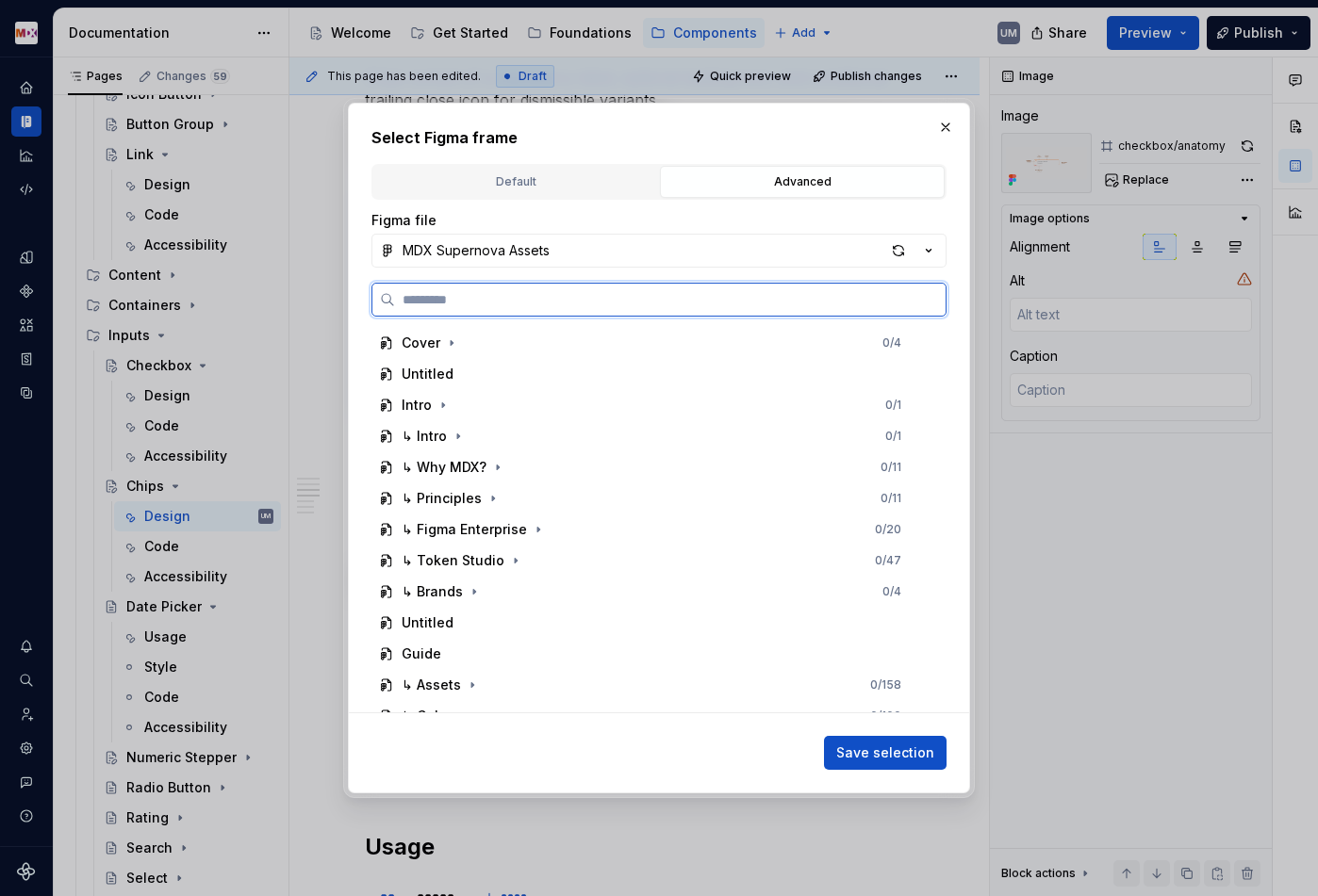
click at [580, 300] on input "search" at bounding box center [669, 299] width 550 height 19
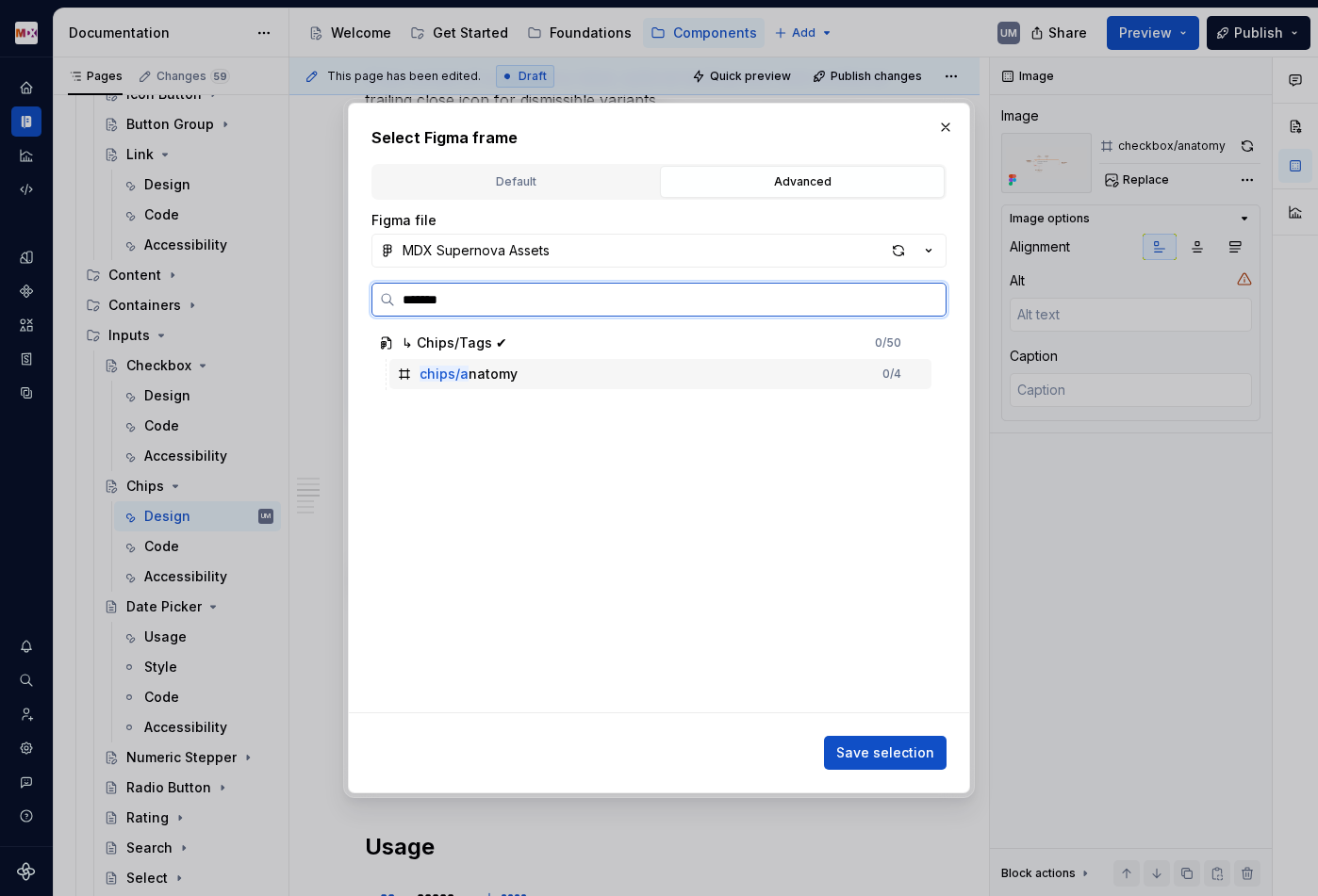
click at [512, 368] on div "chips/a natomy" at bounding box center [468, 374] width 98 height 19
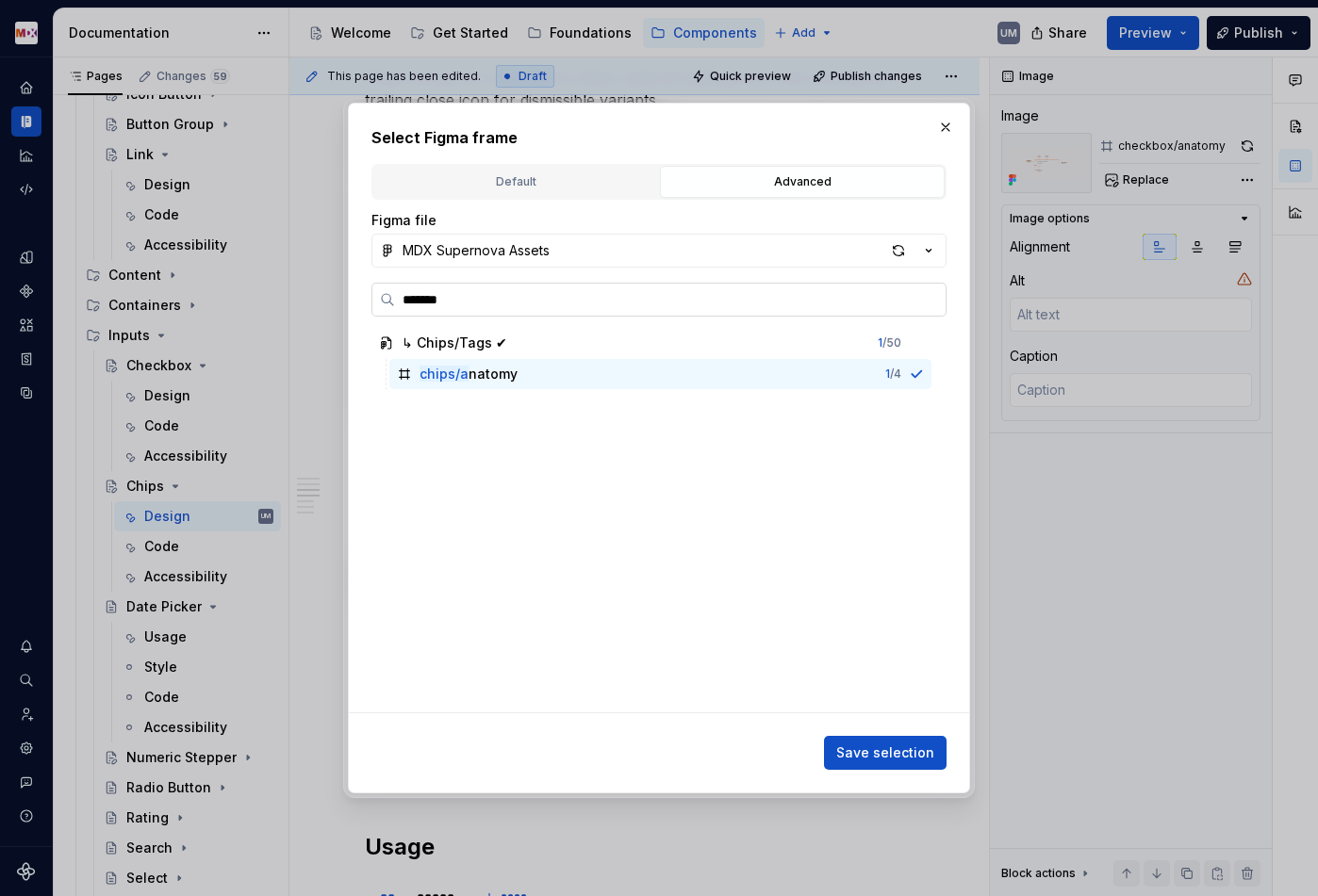
click at [437, 298] on input "*******" at bounding box center [669, 299] width 550 height 19
drag, startPoint x: 438, startPoint y: 298, endPoint x: 395, endPoint y: 298, distance: 43.0
click at [395, 298] on input "*******" at bounding box center [669, 299] width 550 height 19
click at [902, 755] on span "Save selection" at bounding box center [885, 753] width 98 height 19
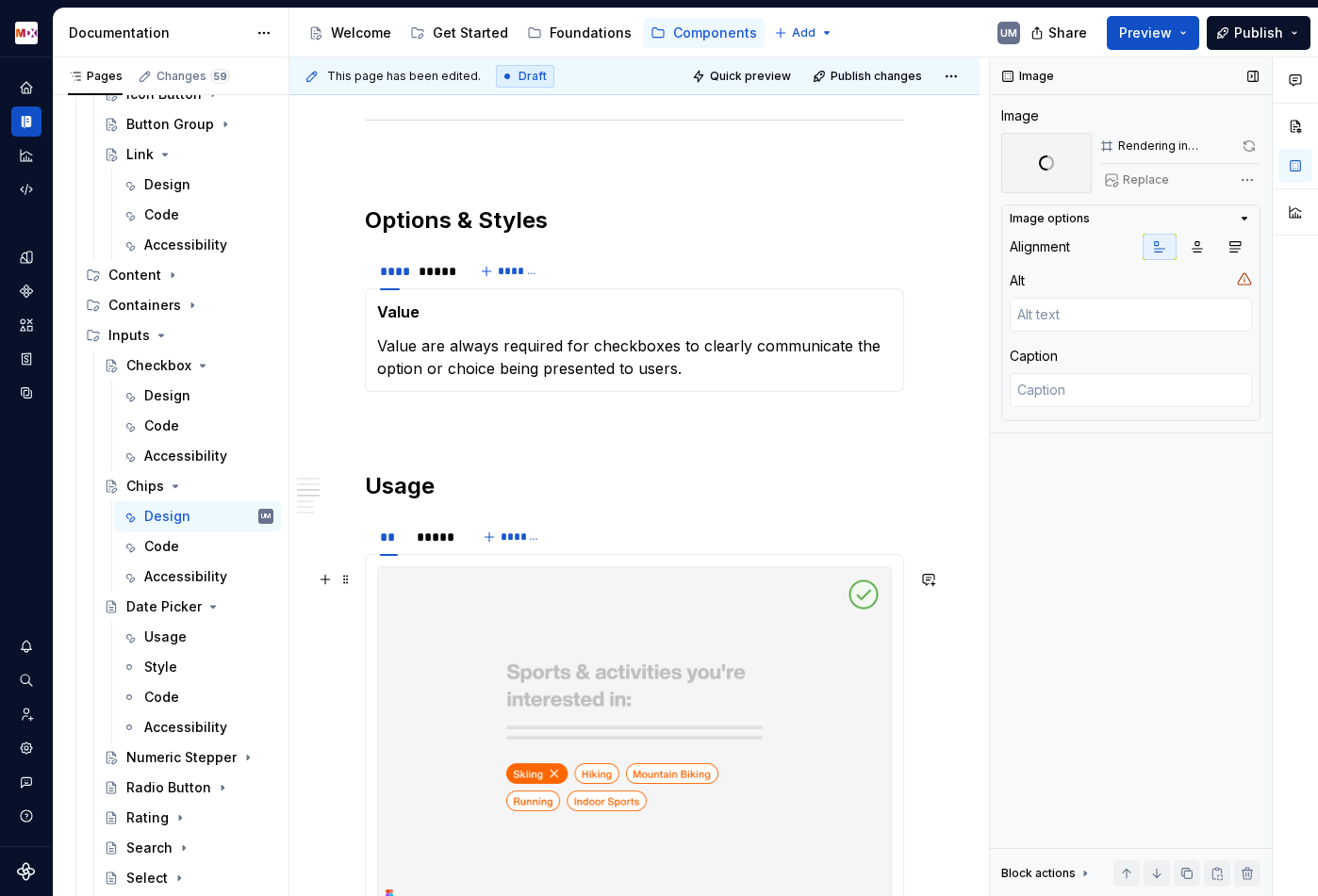
scroll to position [1061, 0]
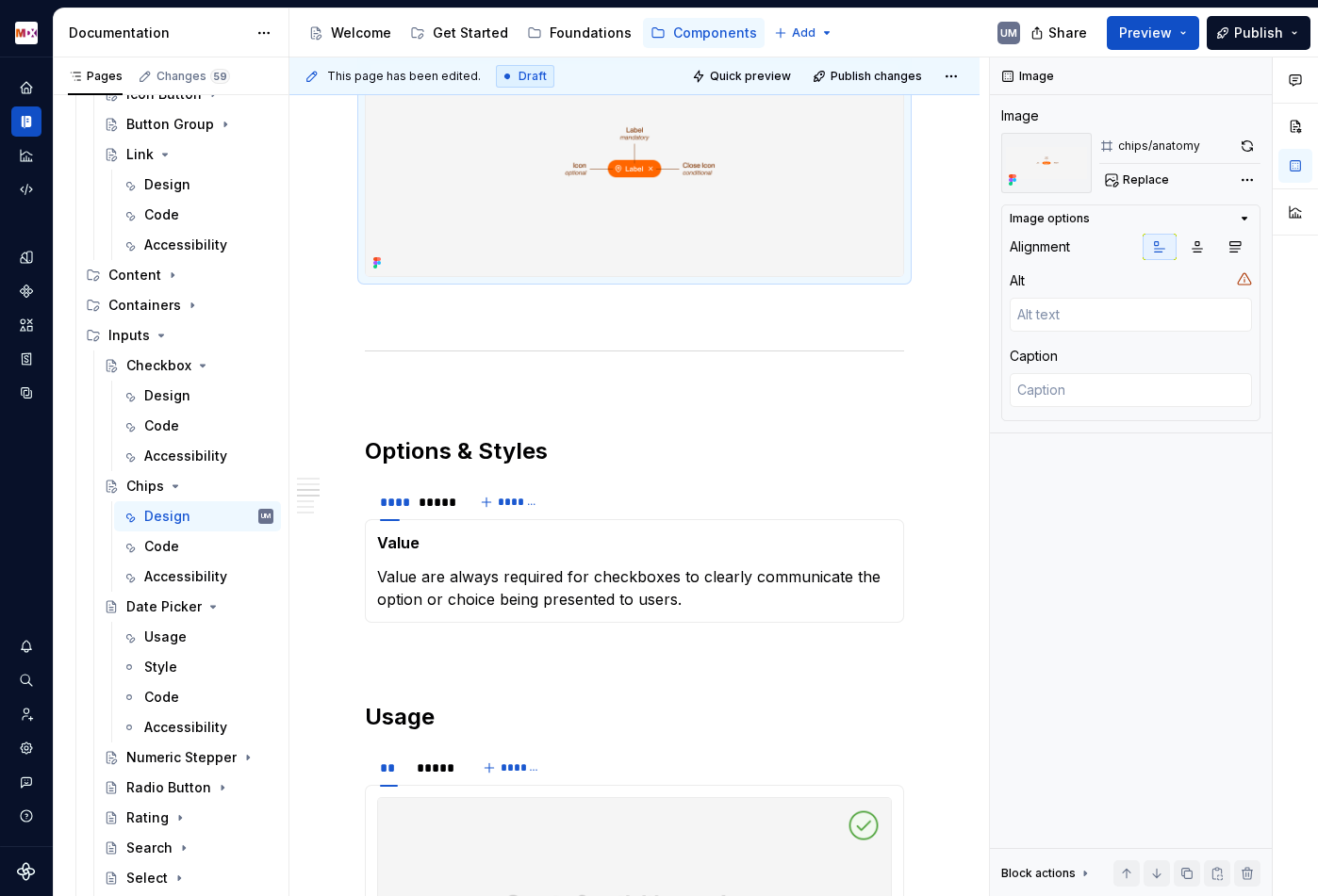
click at [395, 552] on strong "Value" at bounding box center [397, 543] width 42 height 19
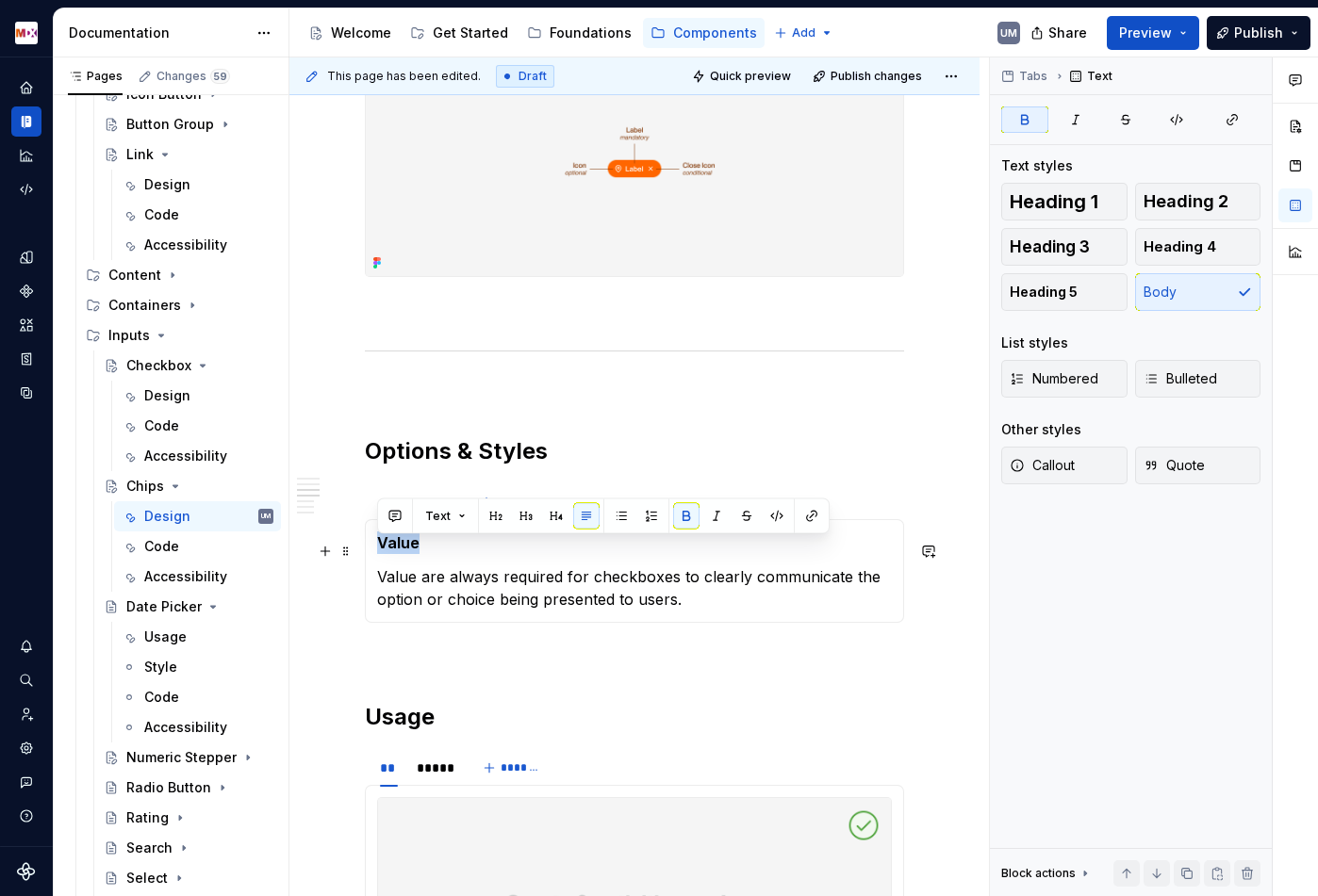
click at [395, 552] on strong "Value" at bounding box center [397, 543] width 42 height 19
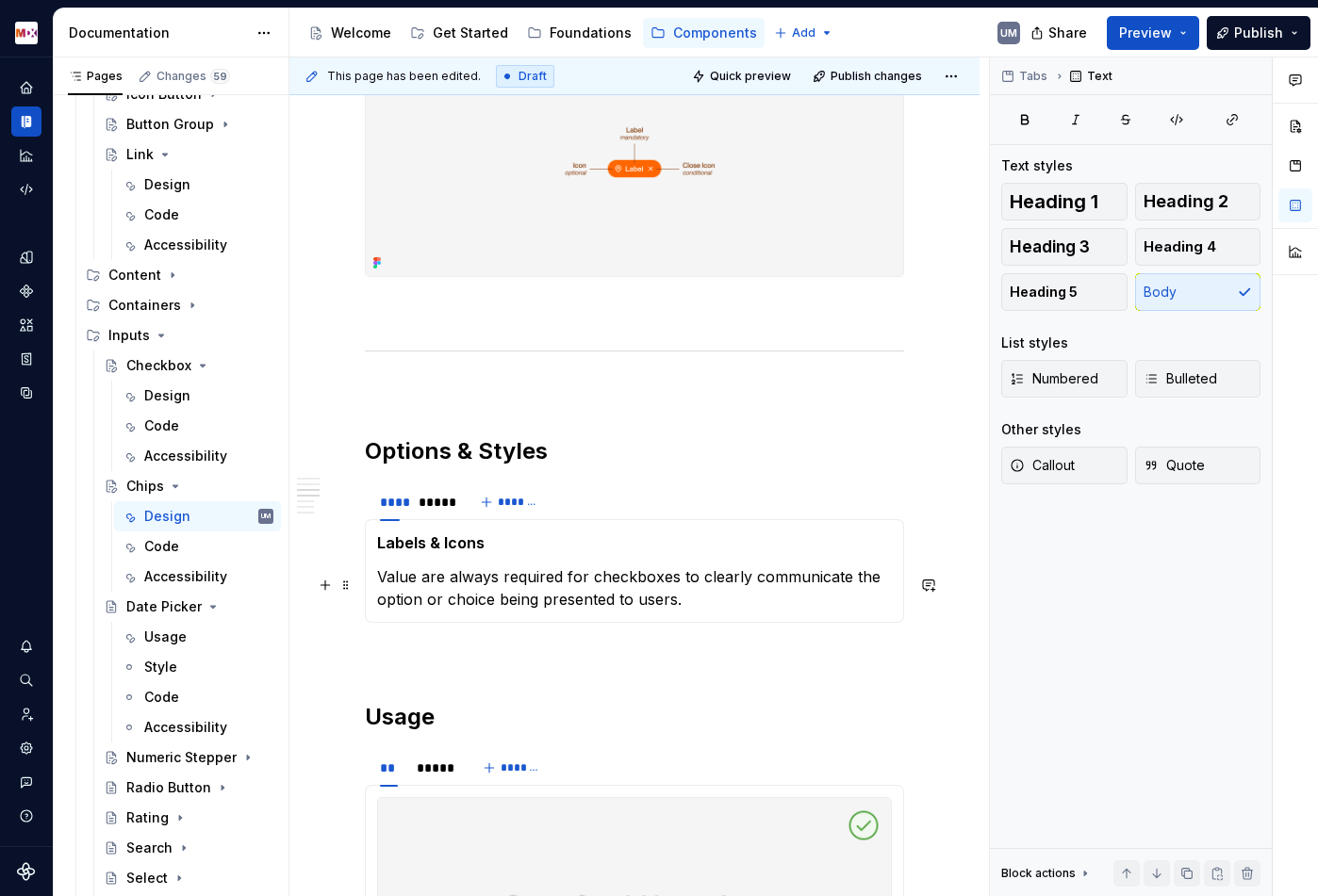
click at [562, 590] on p "Value are always required for checkboxes to clearly communicate the option or c…" at bounding box center [634, 588] width 515 height 45
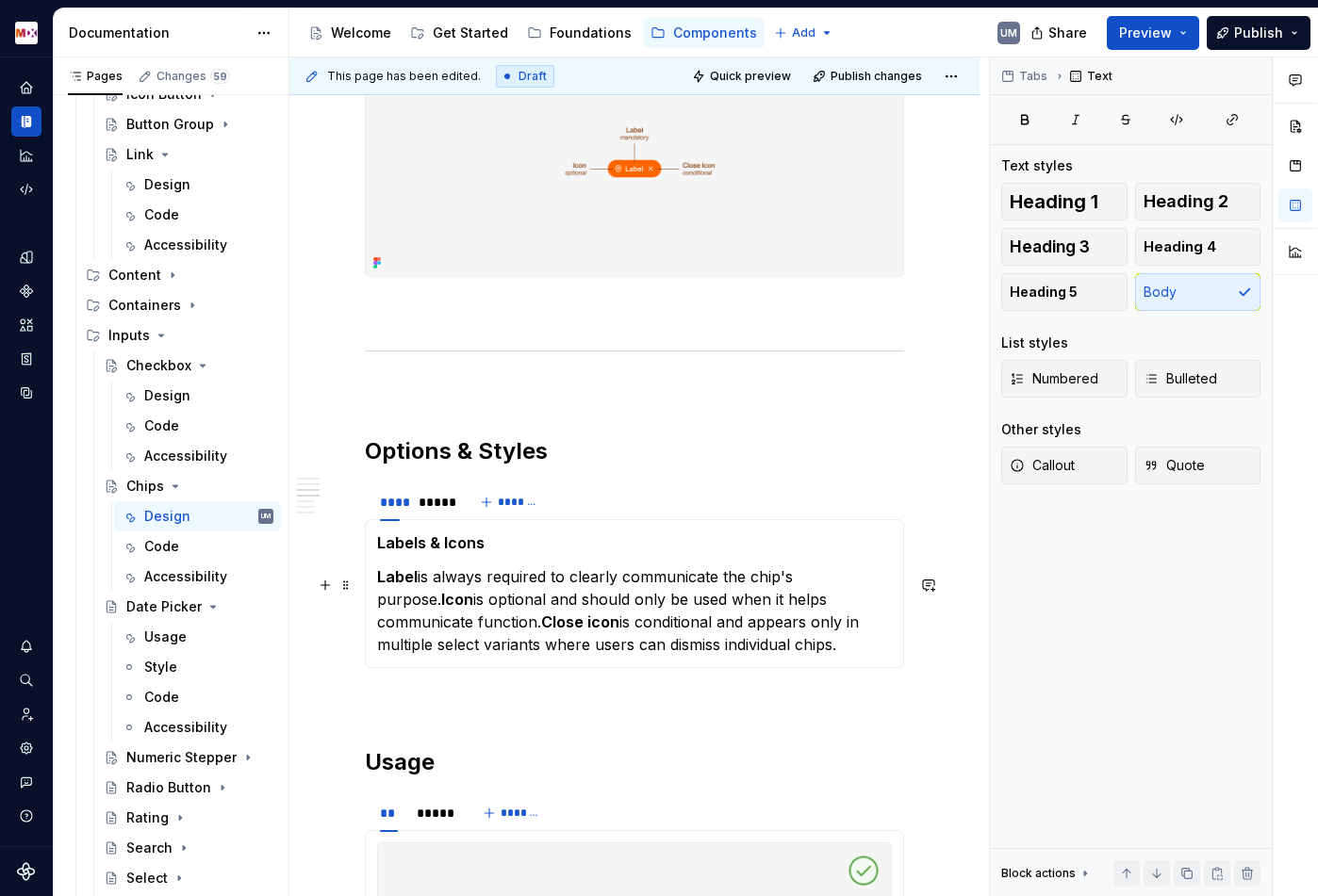
click at [375, 603] on div "Labels & Icons Label is always required to clearly communicate the chip's purpo…" at bounding box center [634, 594] width 539 height 149
click at [445, 631] on strong "Close icon" at bounding box center [479, 622] width 78 height 19
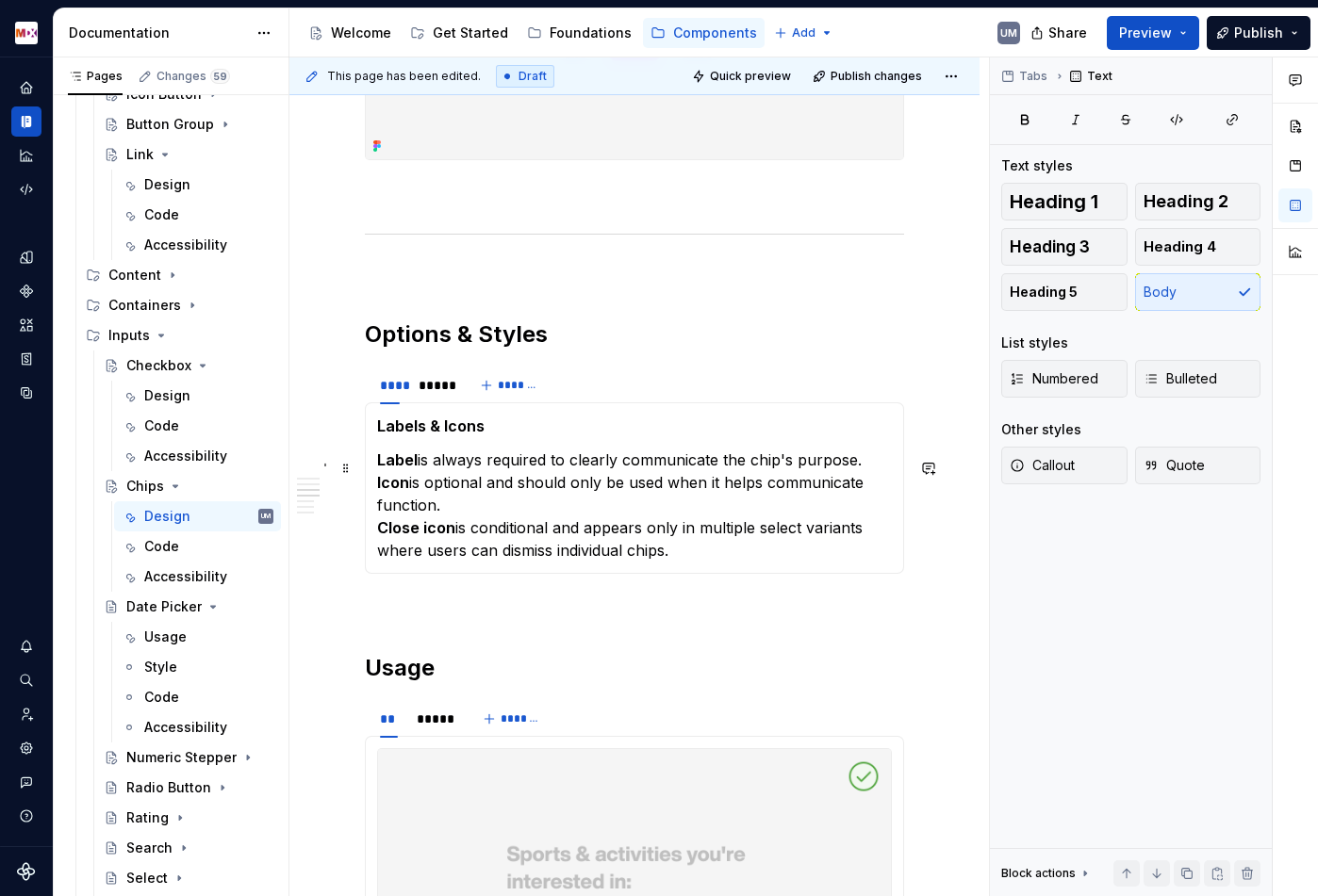
scroll to position [1226, 0]
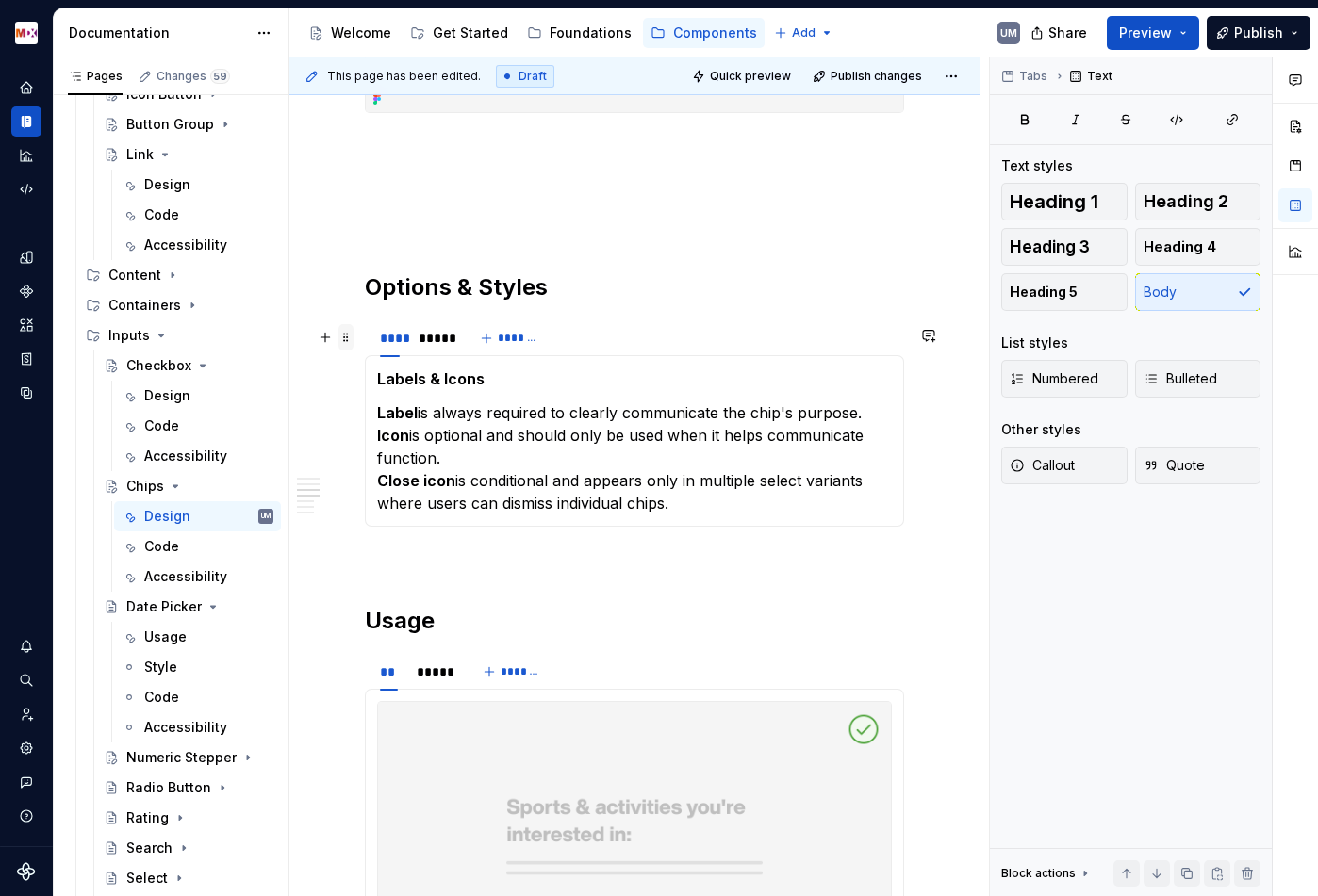
click at [346, 334] on span at bounding box center [346, 337] width 15 height 26
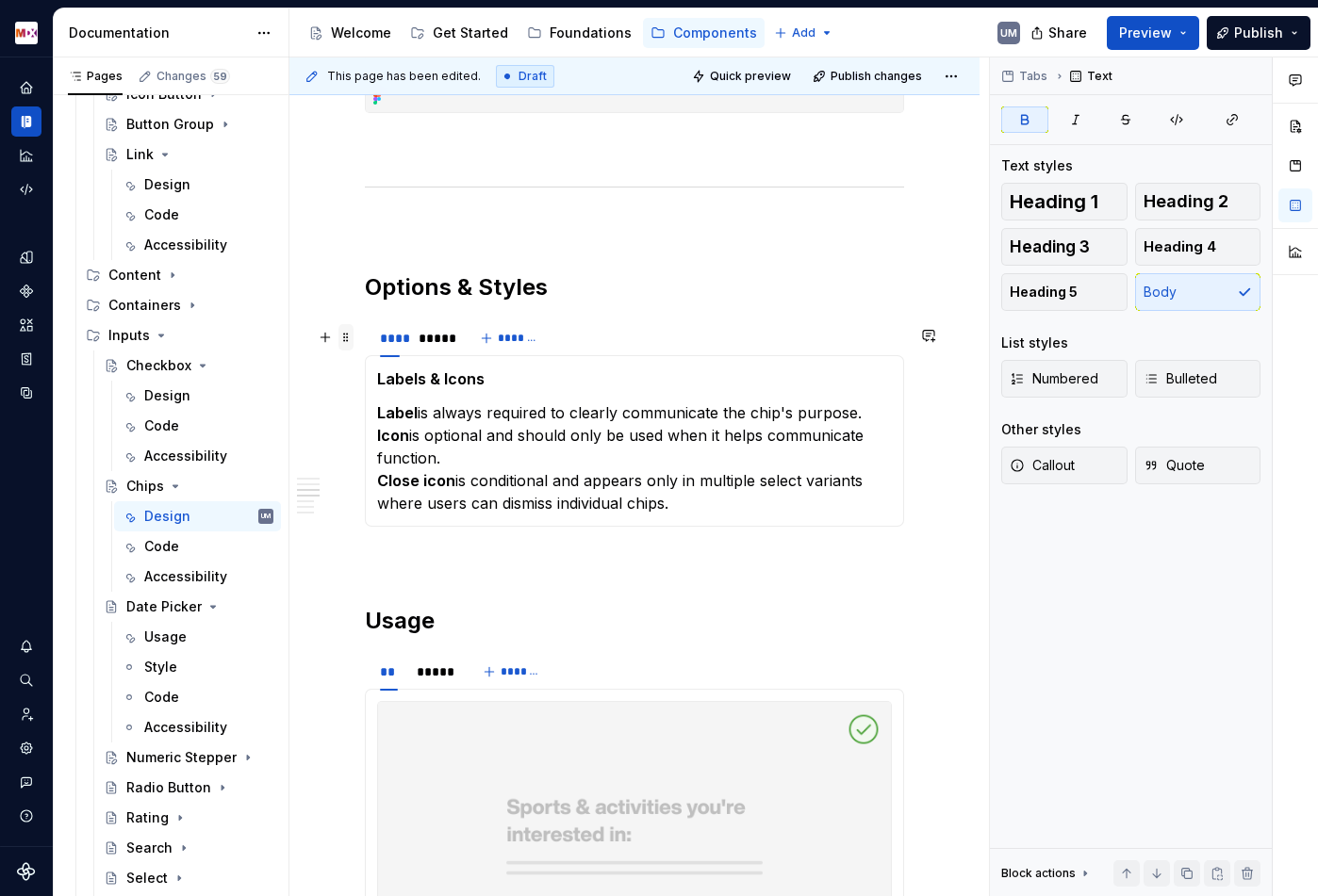
click at [345, 336] on span at bounding box center [346, 337] width 15 height 26
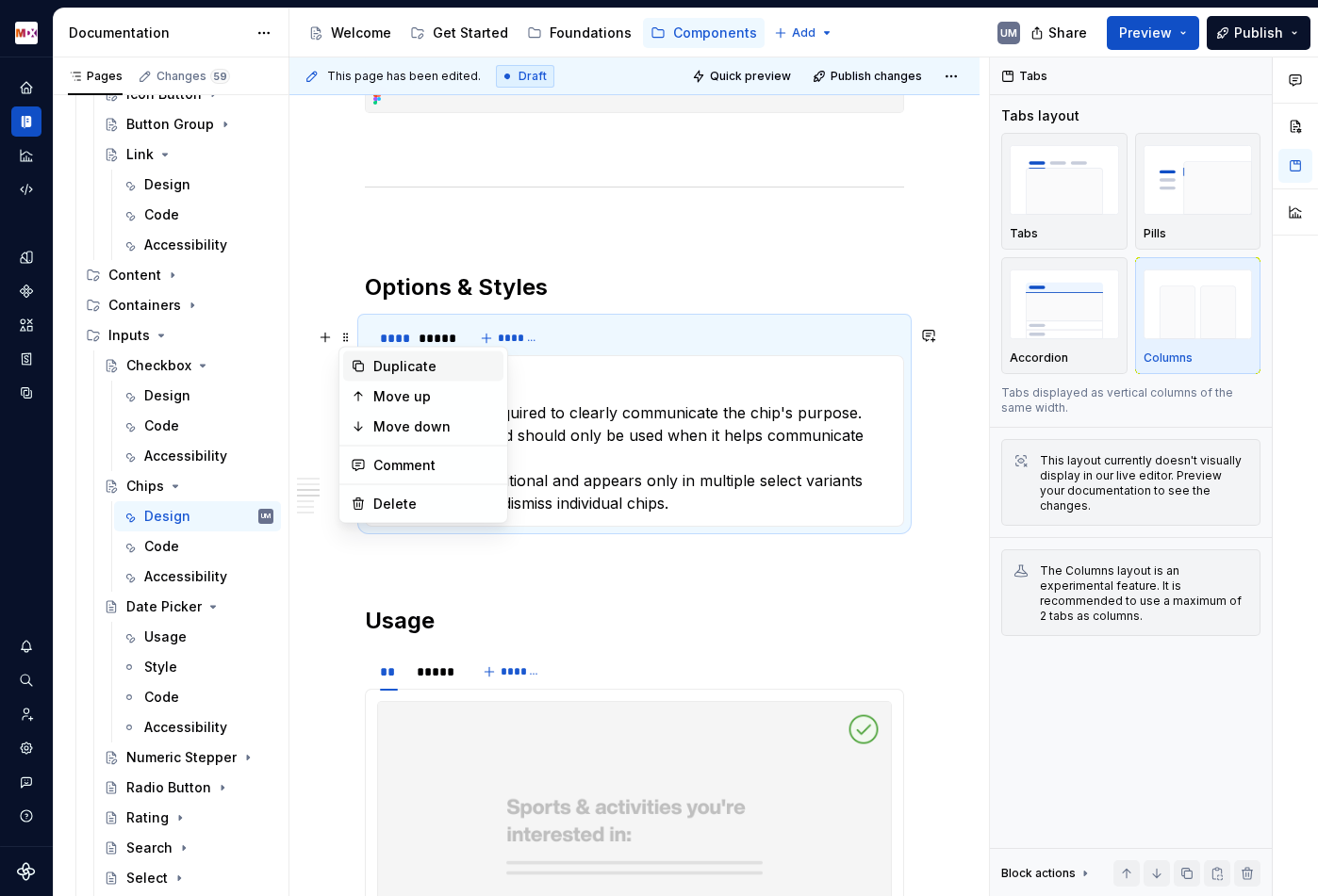
click at [373, 360] on div "Duplicate" at bounding box center [434, 366] width 123 height 19
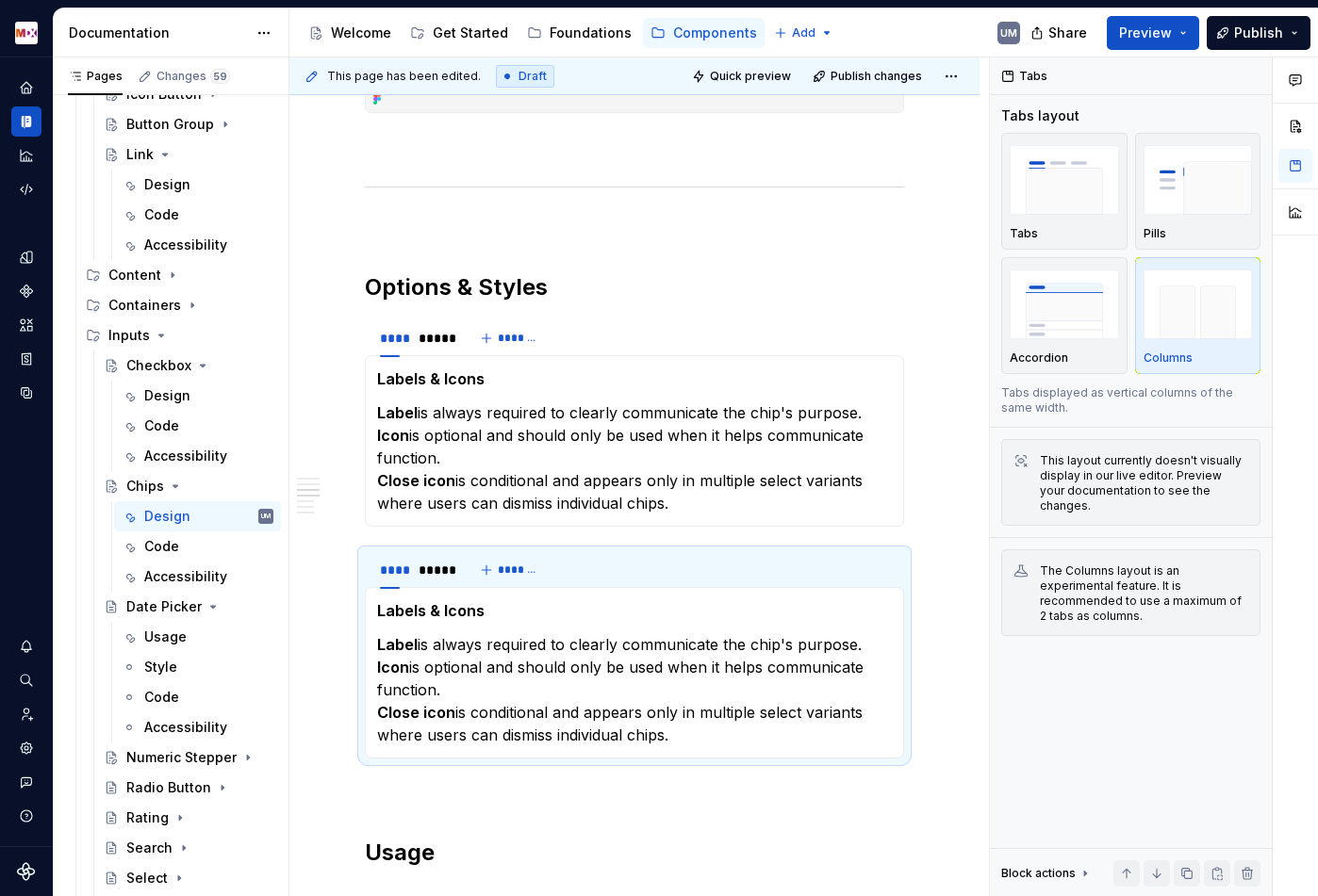
click at [390, 618] on strong "Labels & Icons" at bounding box center [431, 611] width 108 height 19
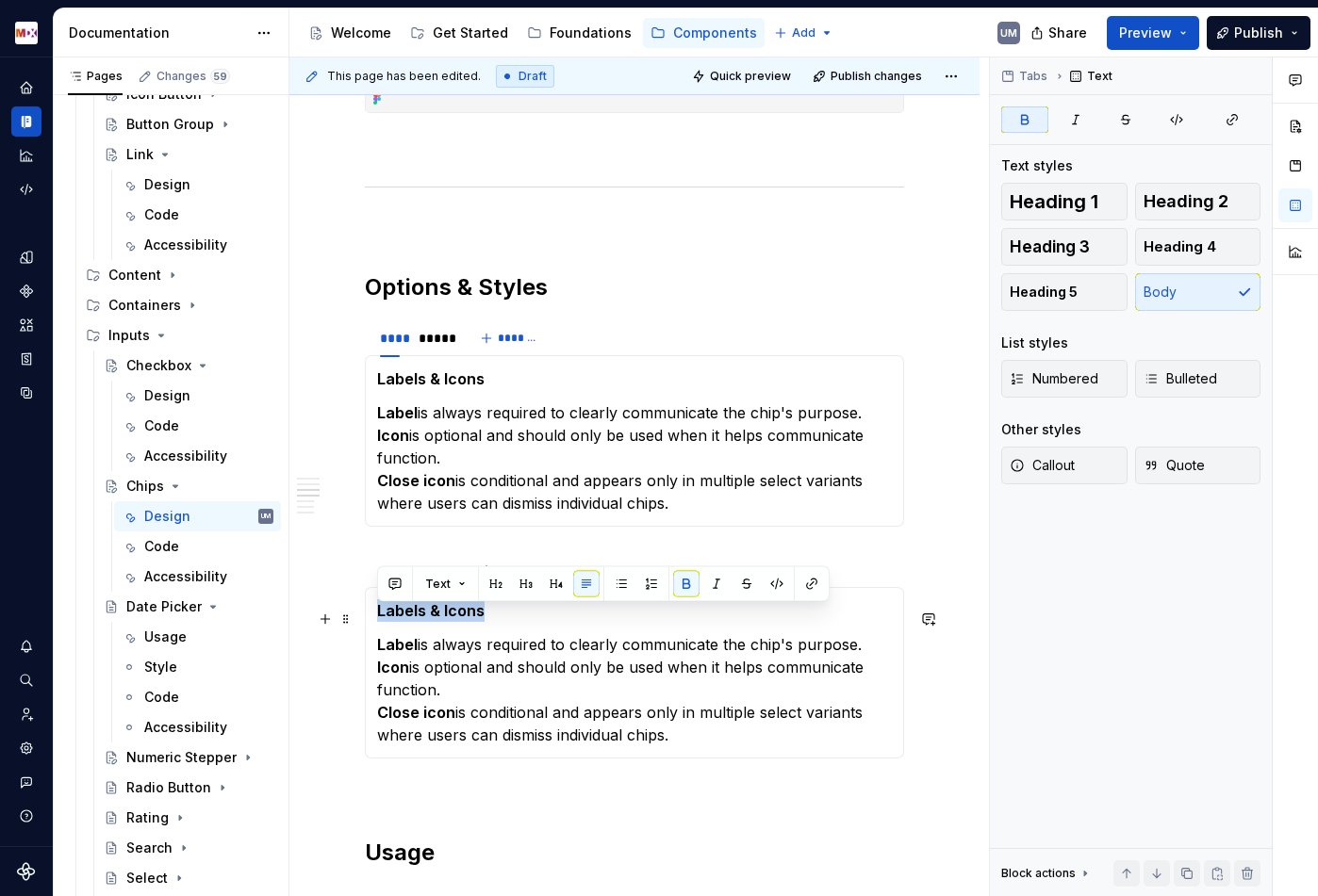
click at [390, 618] on strong "Labels & Icons" at bounding box center [431, 611] width 108 height 19
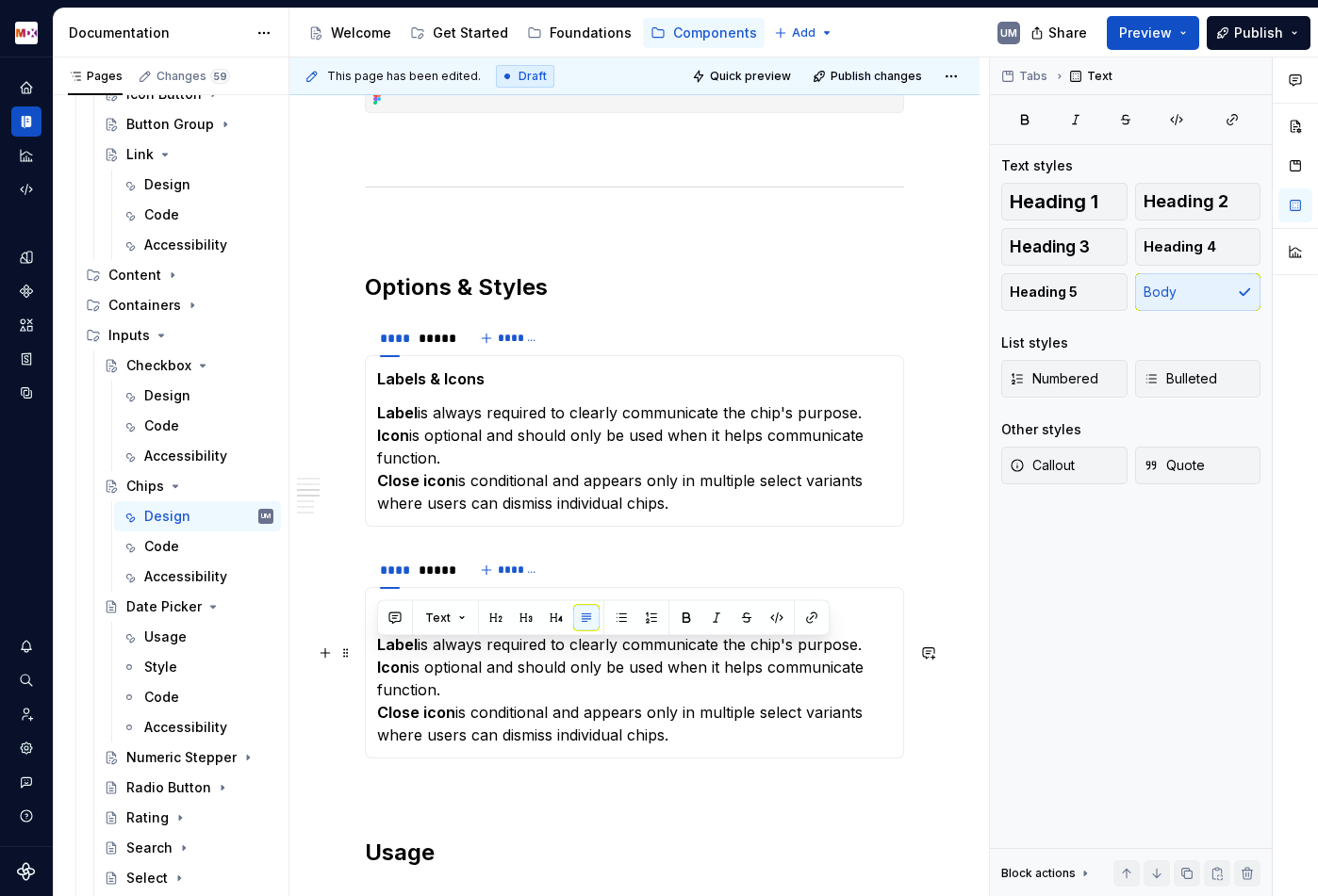
drag, startPoint x: 707, startPoint y: 755, endPoint x: 375, endPoint y: 659, distance: 345.6
click at [375, 659] on div "Sizes Label is always required to clearly communicate the chip's purpose. Icon …" at bounding box center [634, 673] width 539 height 172
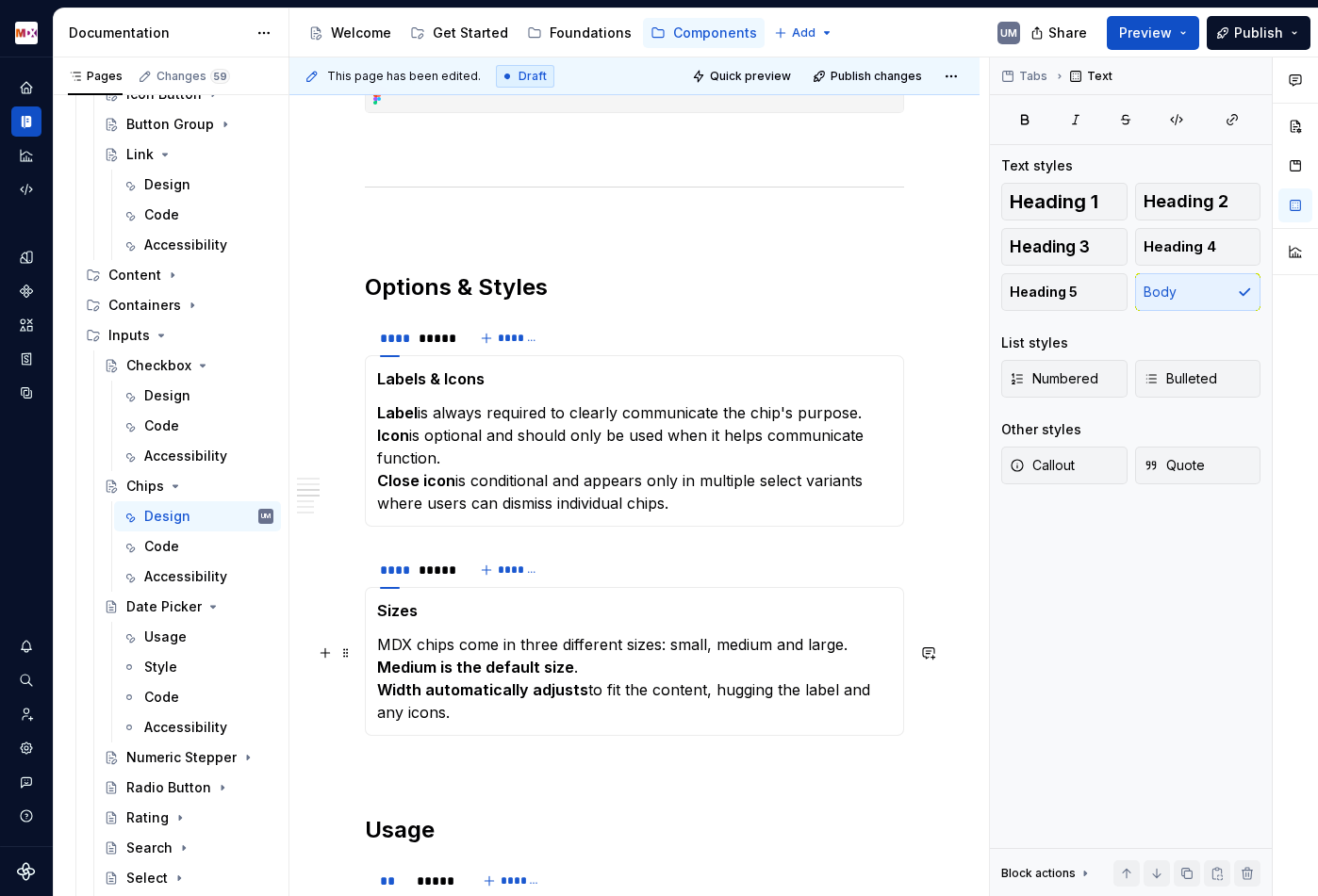
click at [378, 675] on strong "Medium is the default size" at bounding box center [475, 668] width 197 height 19
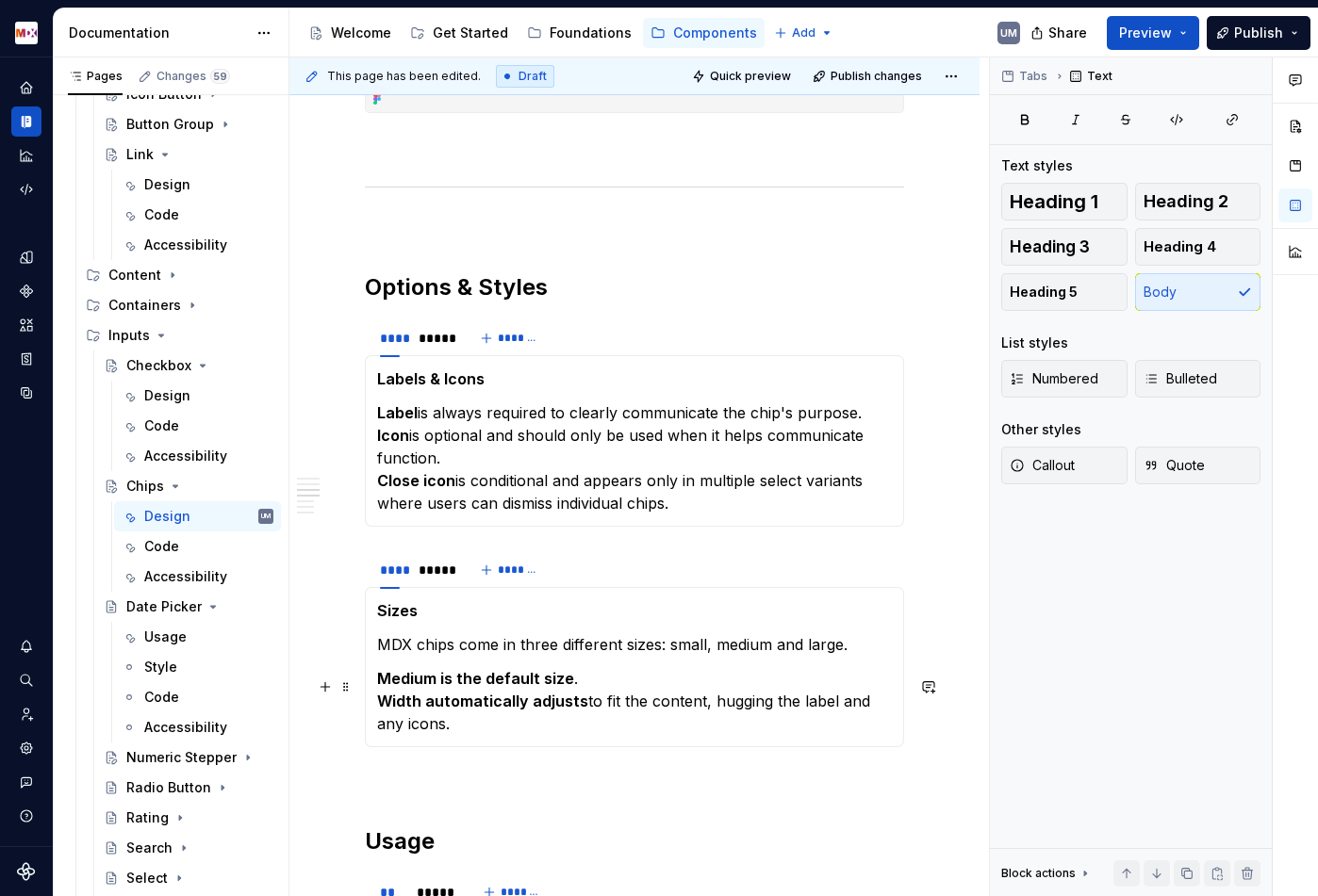
click at [378, 706] on strong "Width automatically adjusts" at bounding box center [482, 702] width 211 height 19
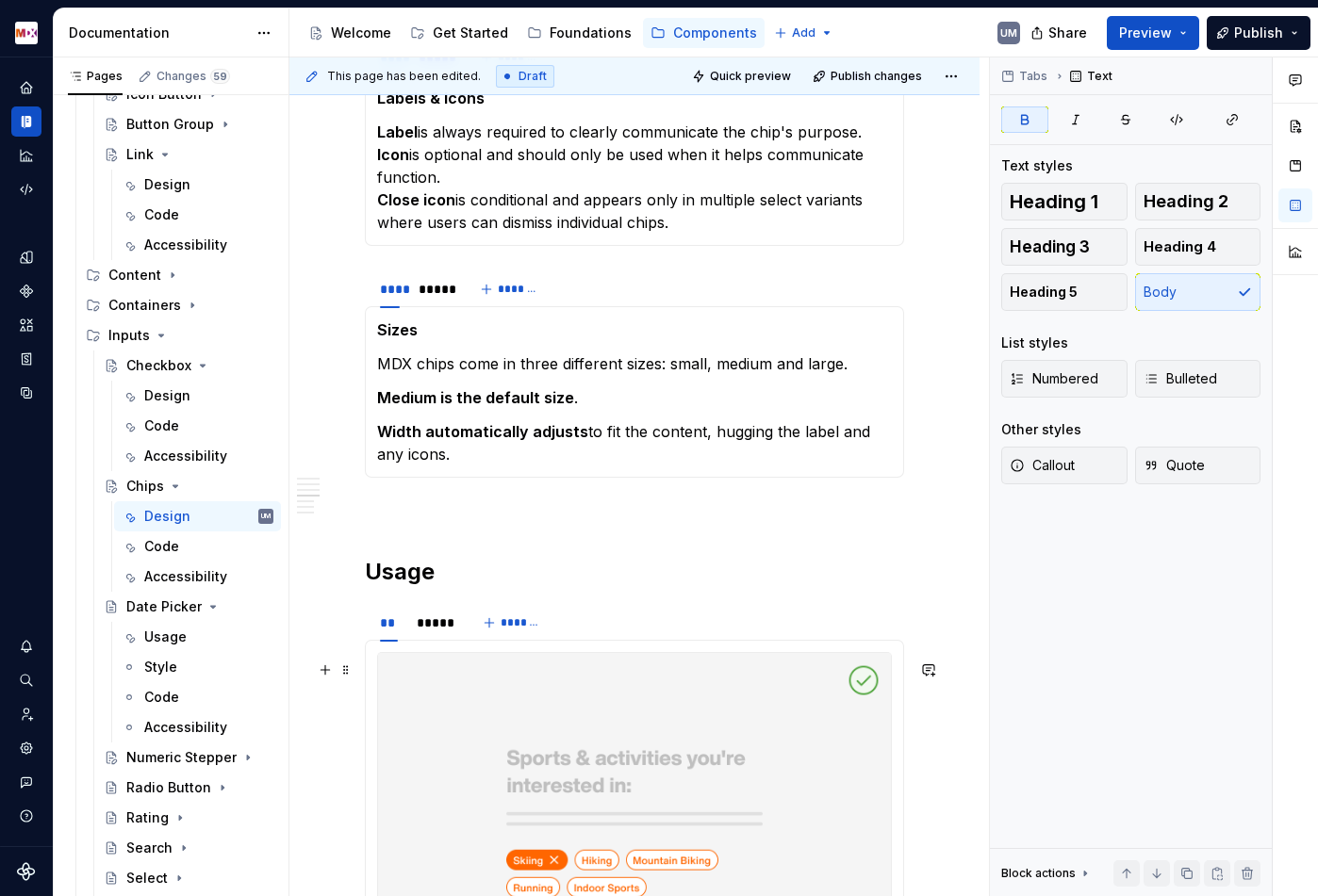
scroll to position [1507, 0]
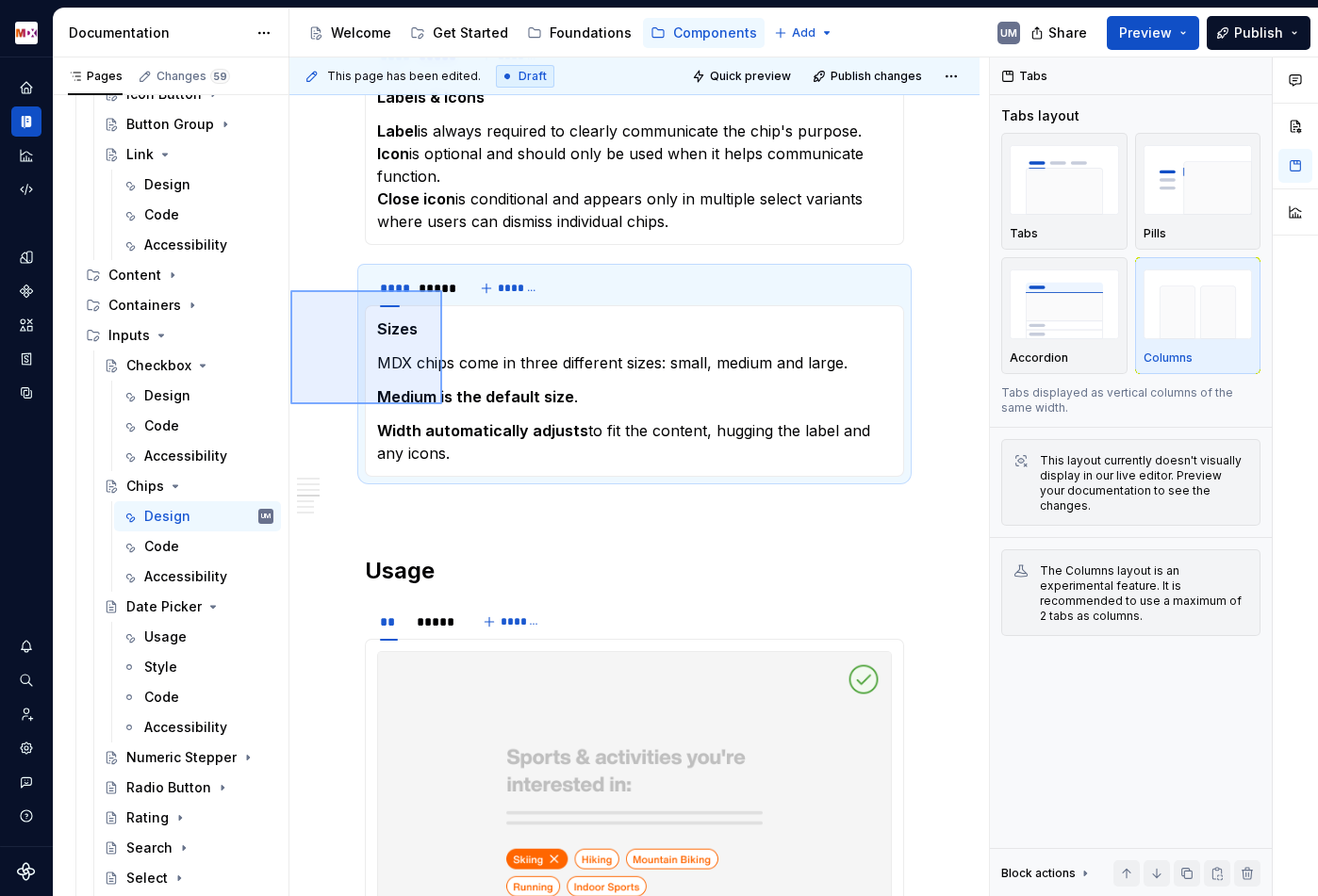
drag, startPoint x: 290, startPoint y: 290, endPoint x: 442, endPoint y: 402, distance: 188.8
click at [442, 403] on div "**********" at bounding box center [638, 477] width 700 height 839
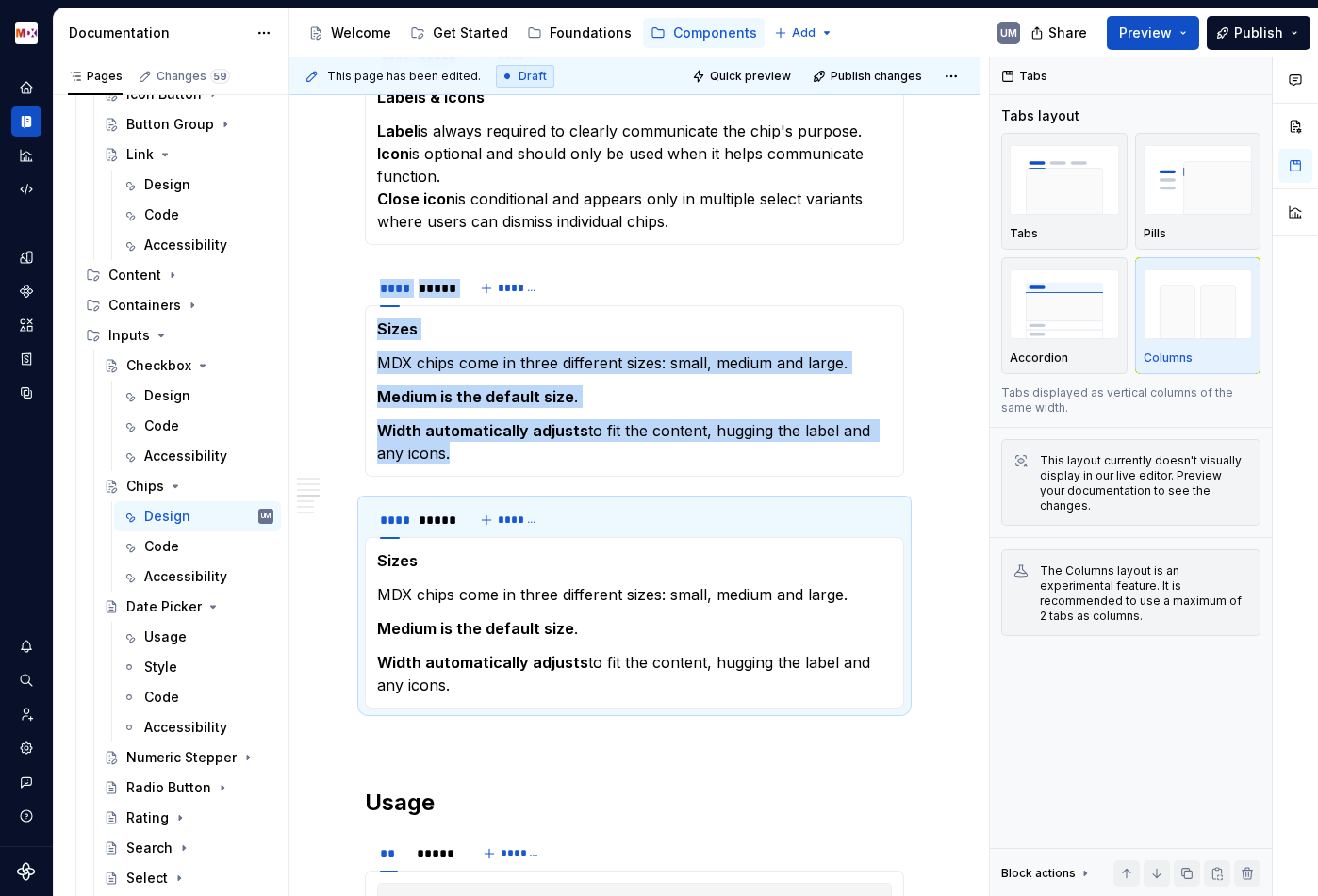
click at [398, 570] on strong "Sizes" at bounding box center [397, 561] width 41 height 19
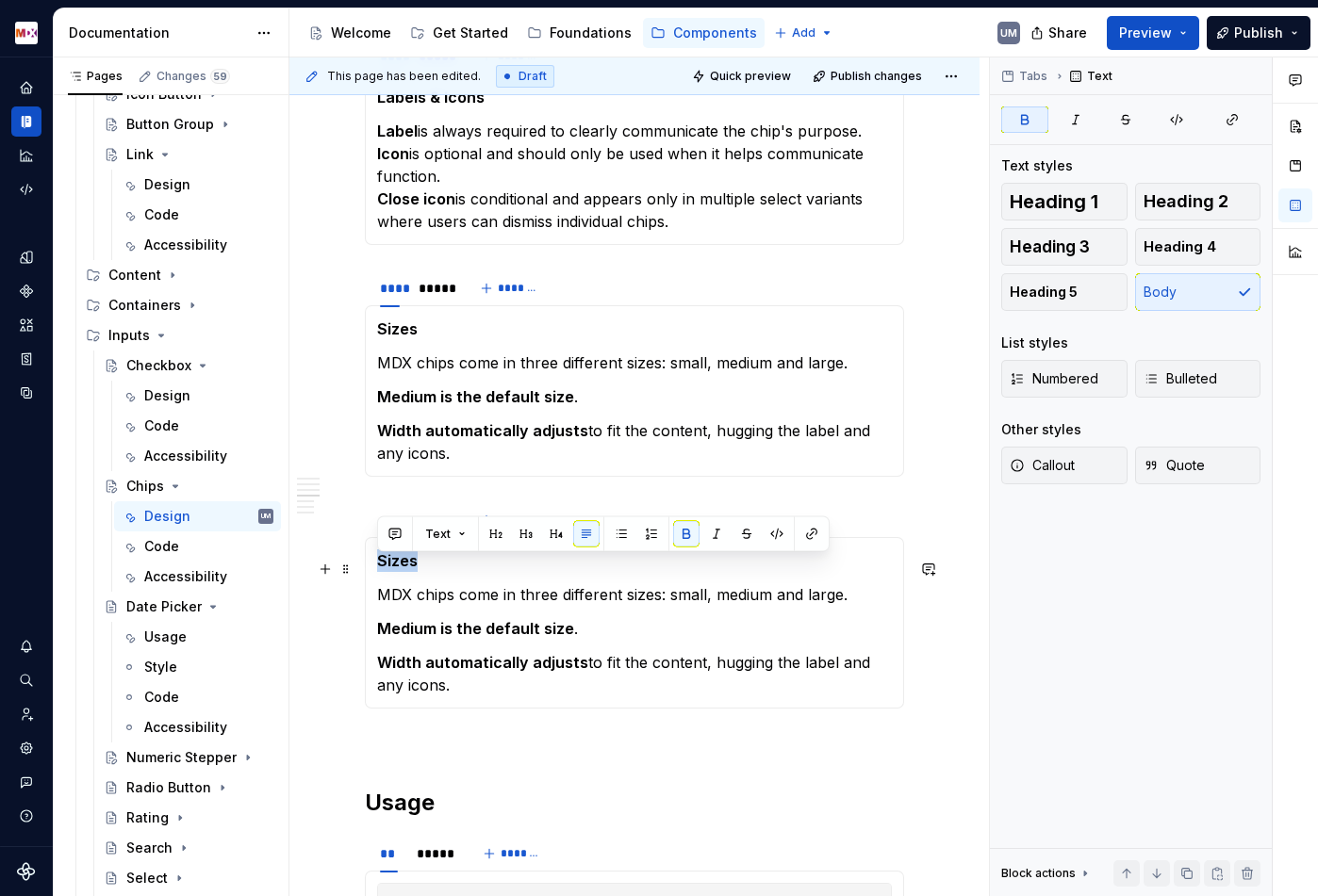
click at [398, 570] on strong "Sizes" at bounding box center [397, 561] width 41 height 19
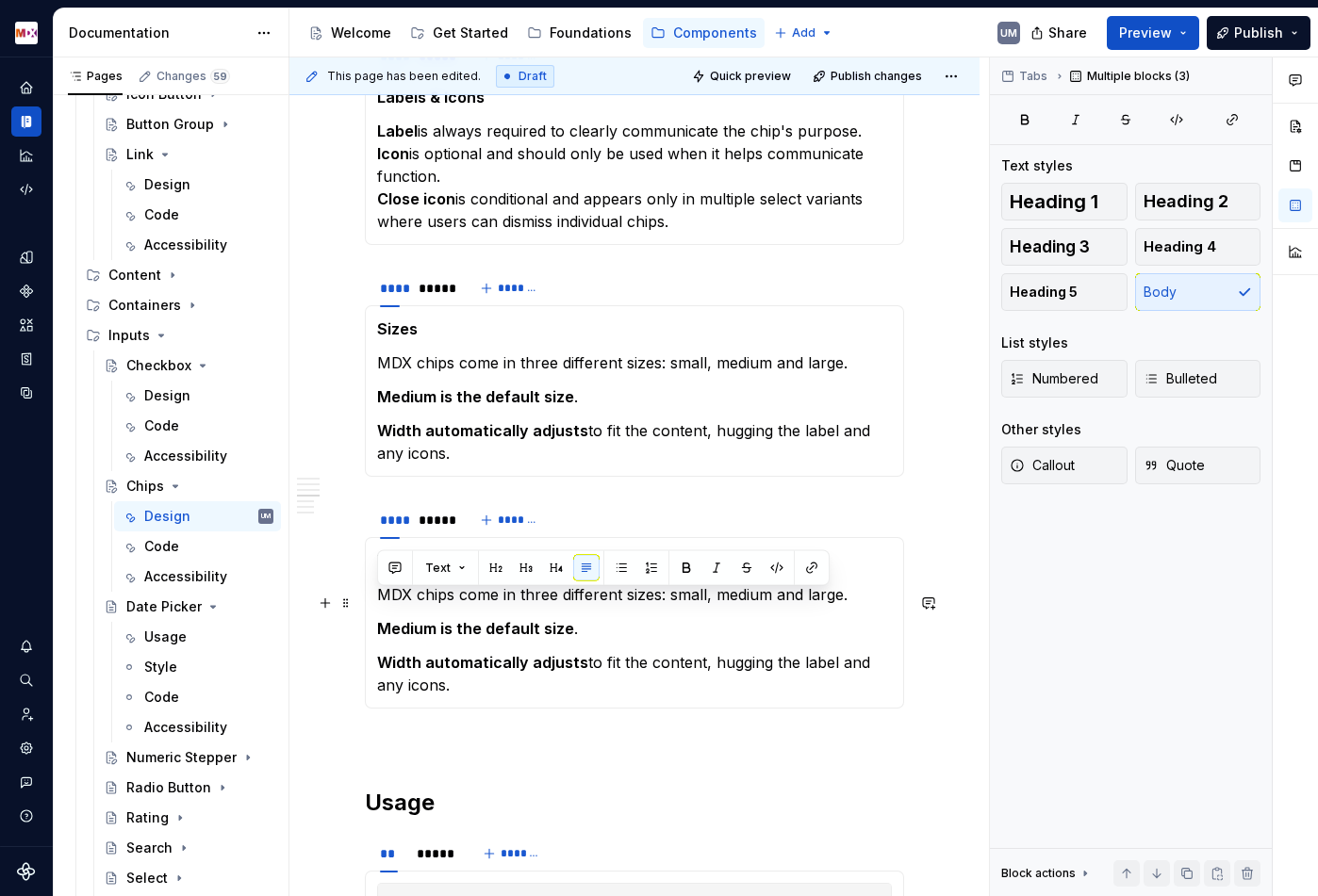
drag, startPoint x: 429, startPoint y: 691, endPoint x: 371, endPoint y: 600, distance: 107.9
click at [371, 600] on div "Variants MDX chips come in three different sizes: small, medium and large. Medi…" at bounding box center [634, 623] width 539 height 172
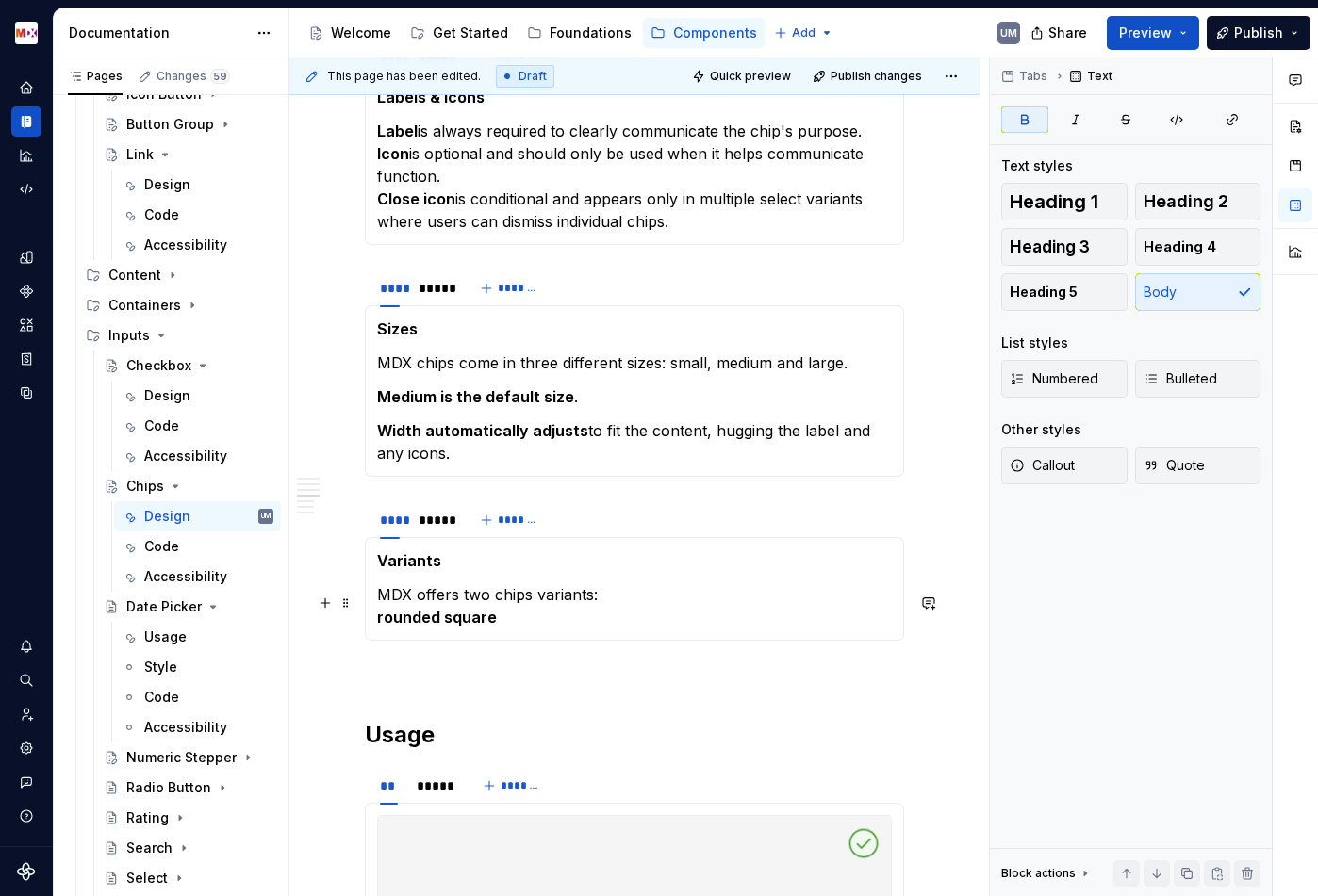
click at [373, 625] on div "Variants MDX offers two chips variants: rounded square" at bounding box center [634, 589] width 539 height 104
click at [446, 636] on strong "rounded square" at bounding box center [436, 629] width 120 height 19
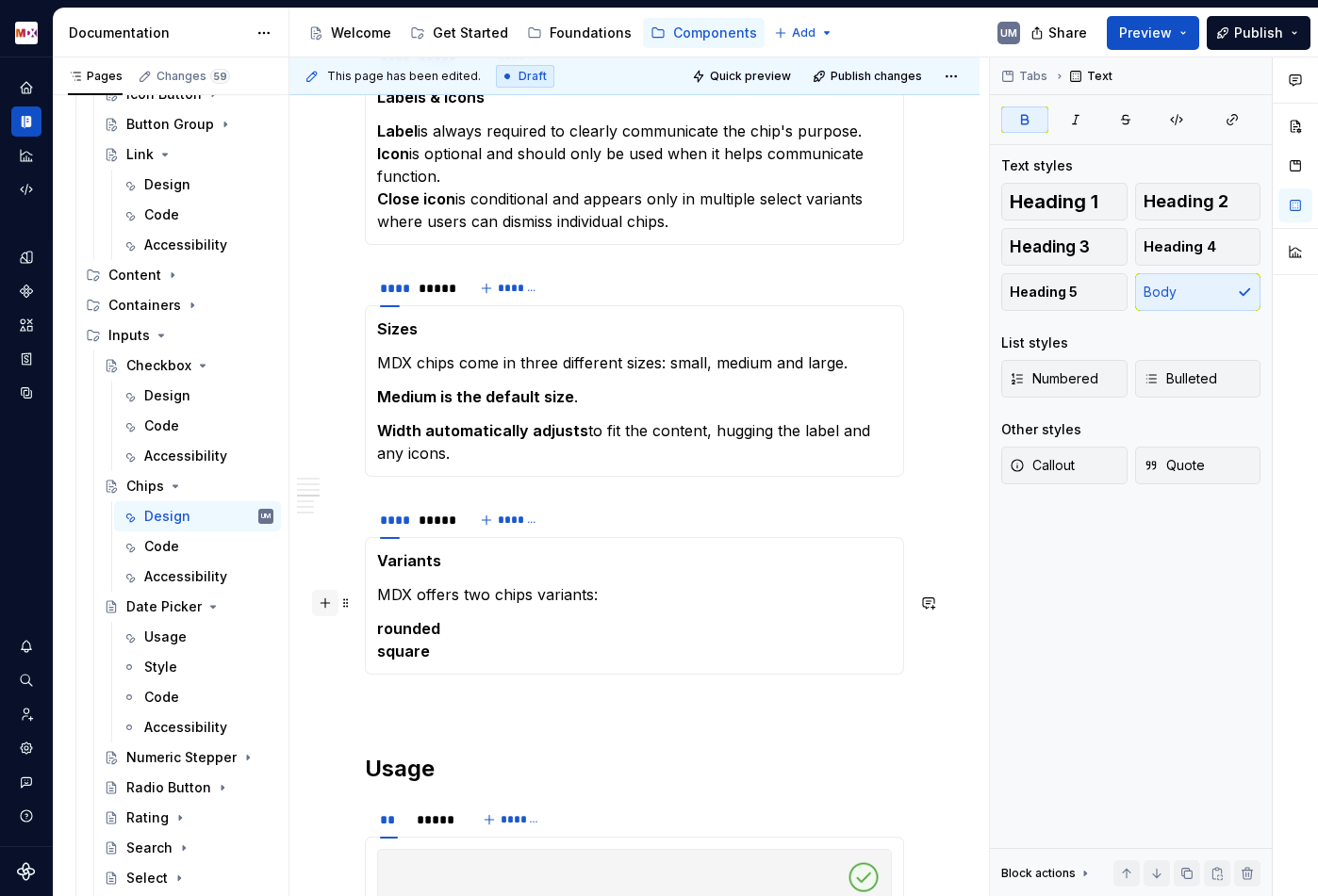
click at [312, 606] on button "button" at bounding box center [325, 603] width 26 height 26
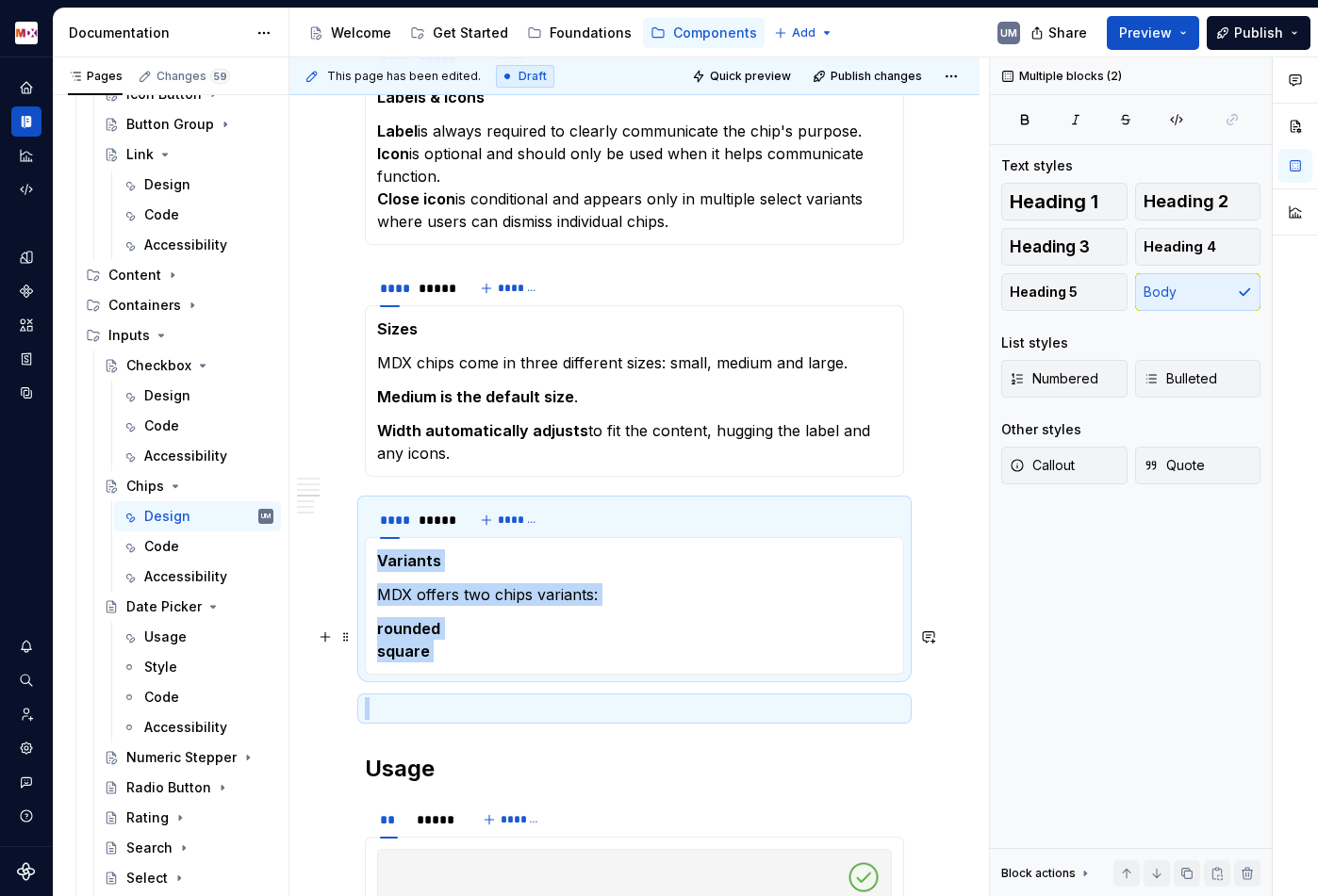
drag, startPoint x: 422, startPoint y: 709, endPoint x: 336, endPoint y: 555, distance: 176.4
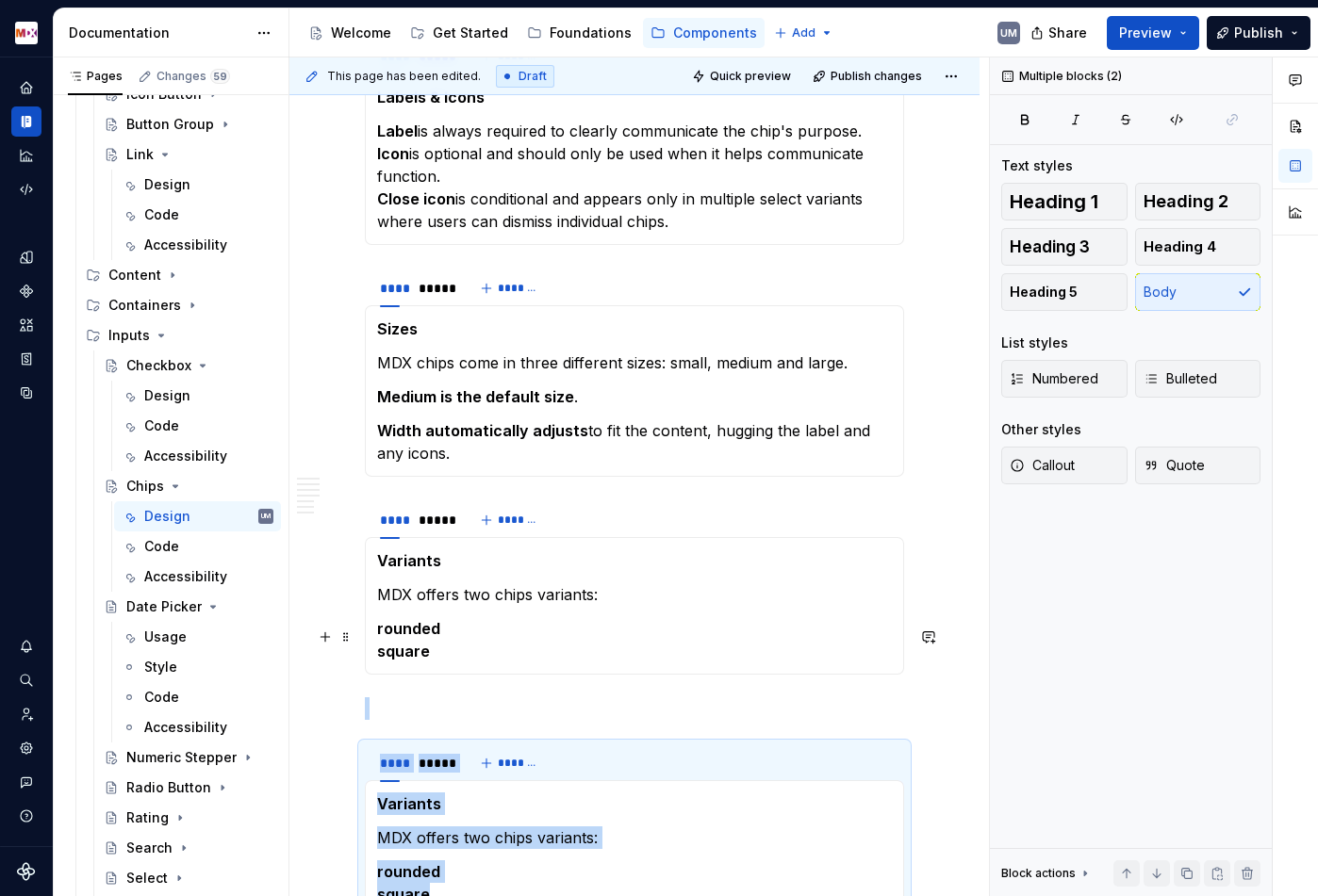
scroll to position [1532, 0]
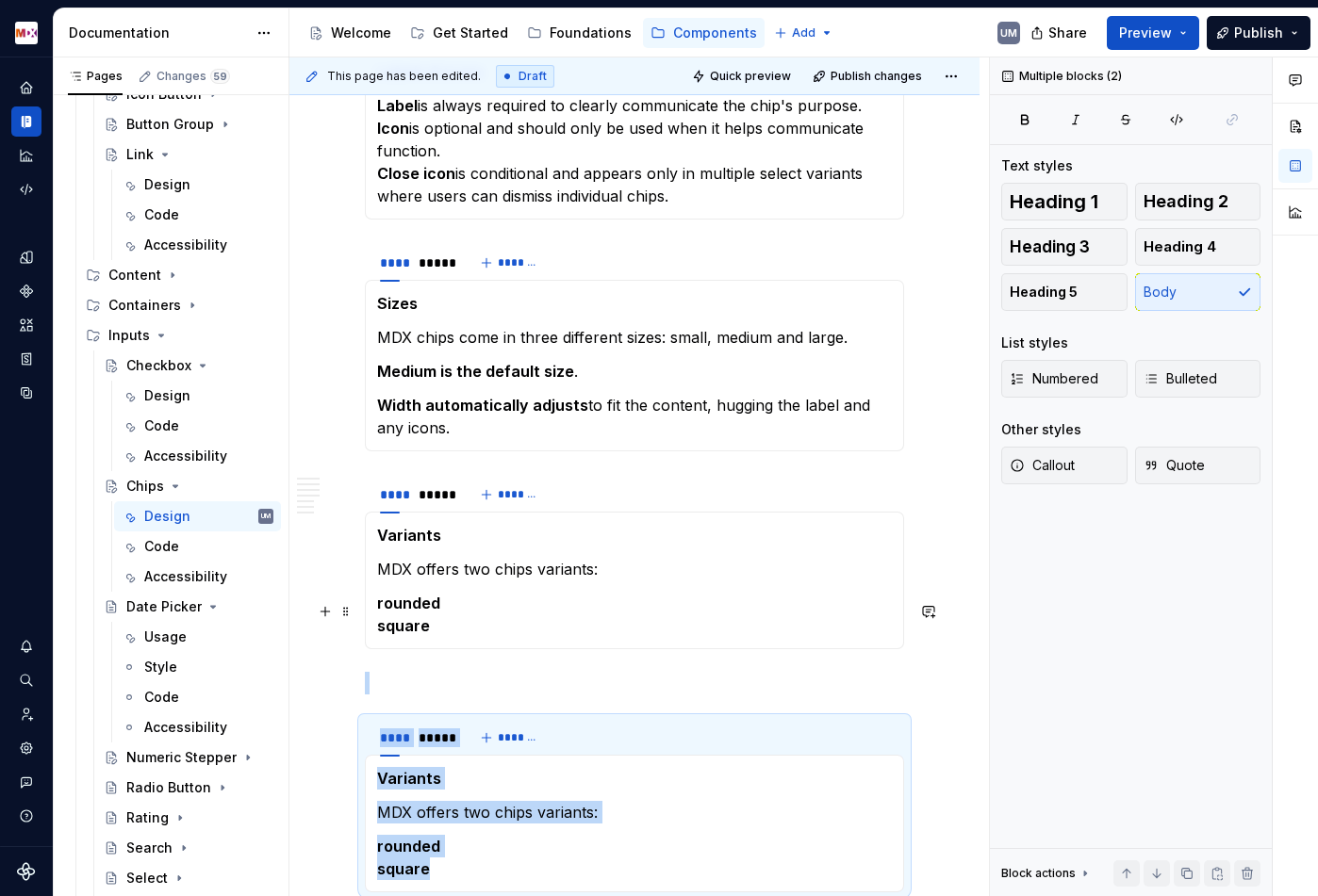
click at [398, 672] on p at bounding box center [634, 684] width 539 height 23
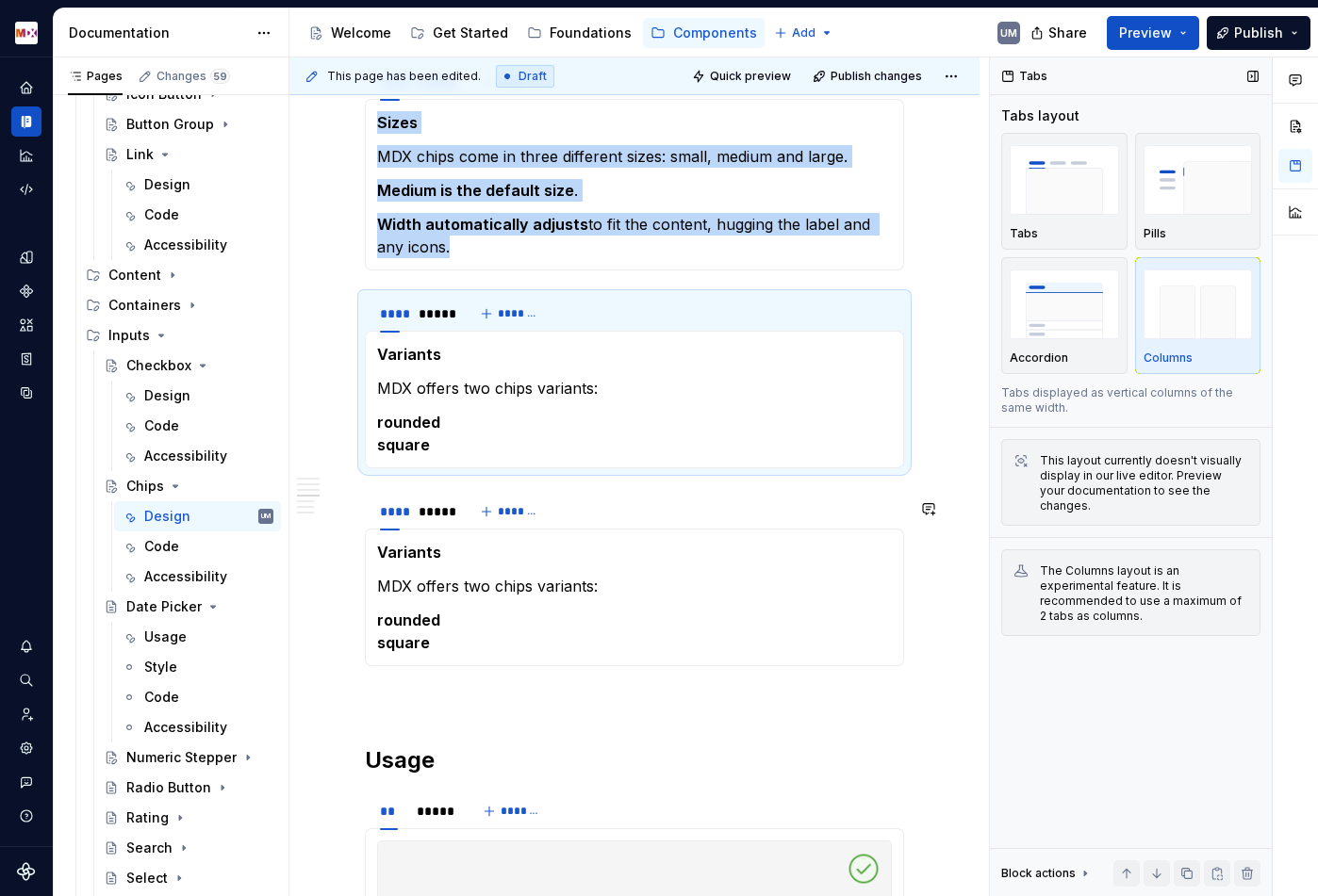
scroll to position [1753, 0]
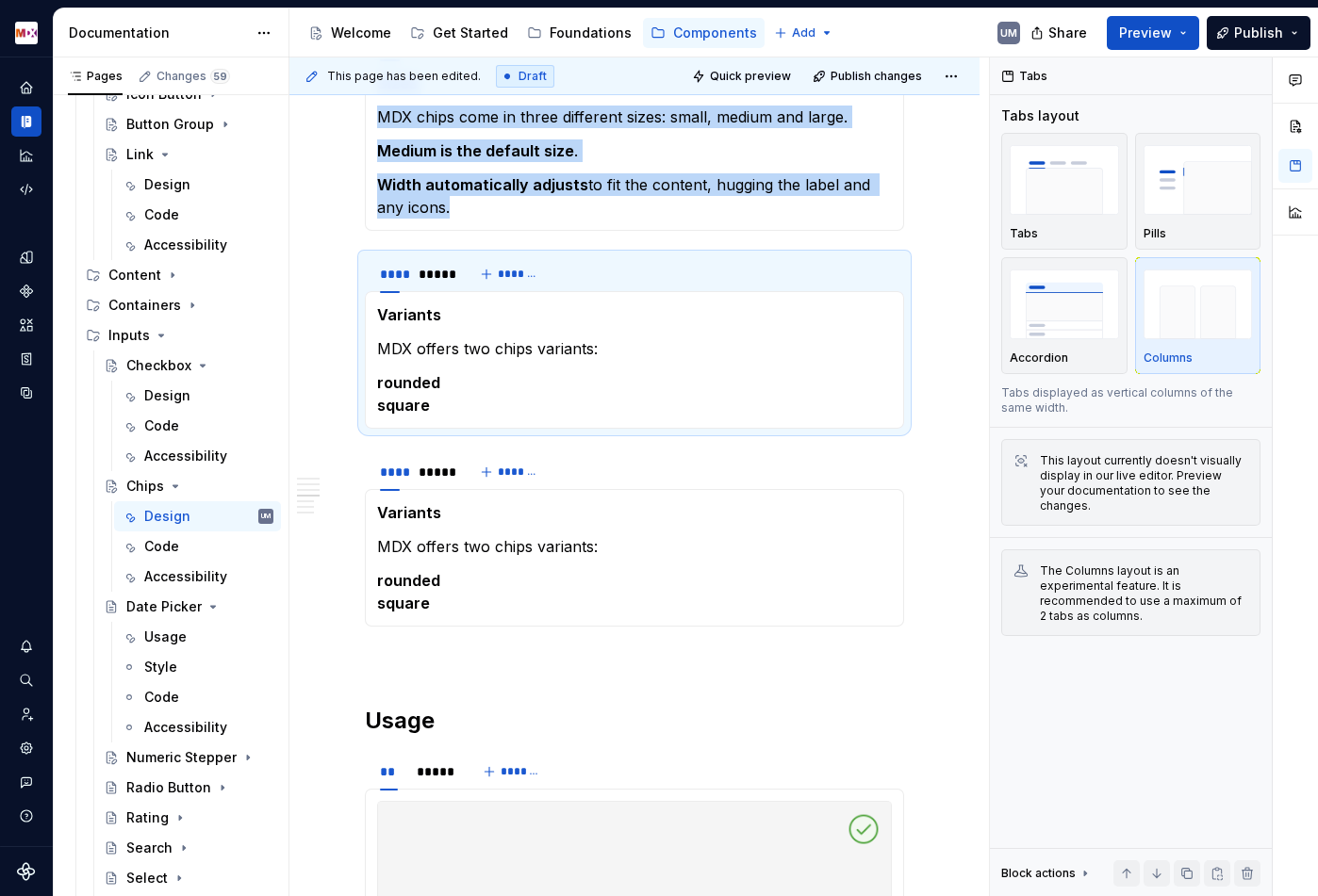
click at [415, 521] on strong "Variants" at bounding box center [409, 513] width 64 height 19
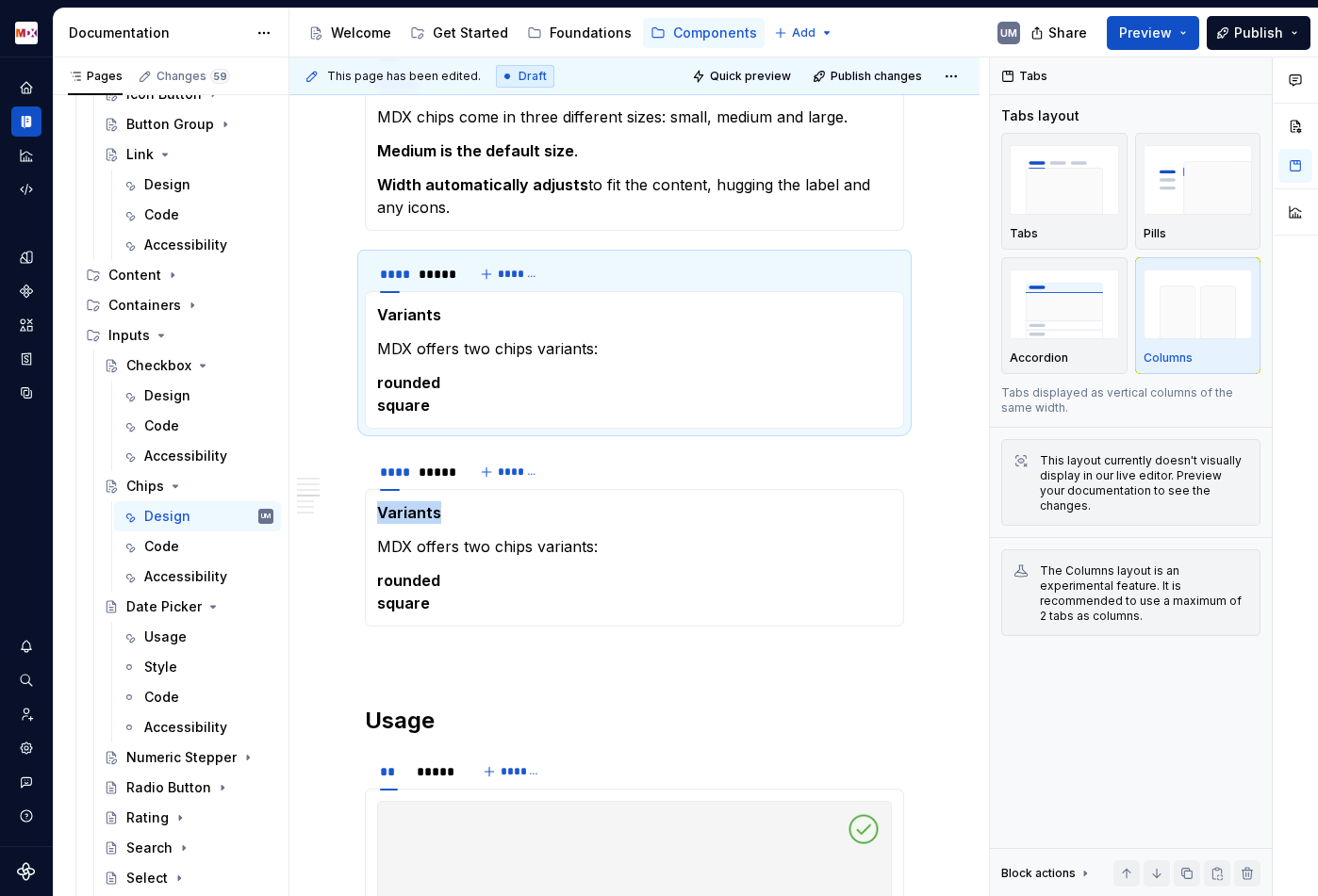
click at [415, 521] on strong "Variants" at bounding box center [409, 513] width 64 height 19
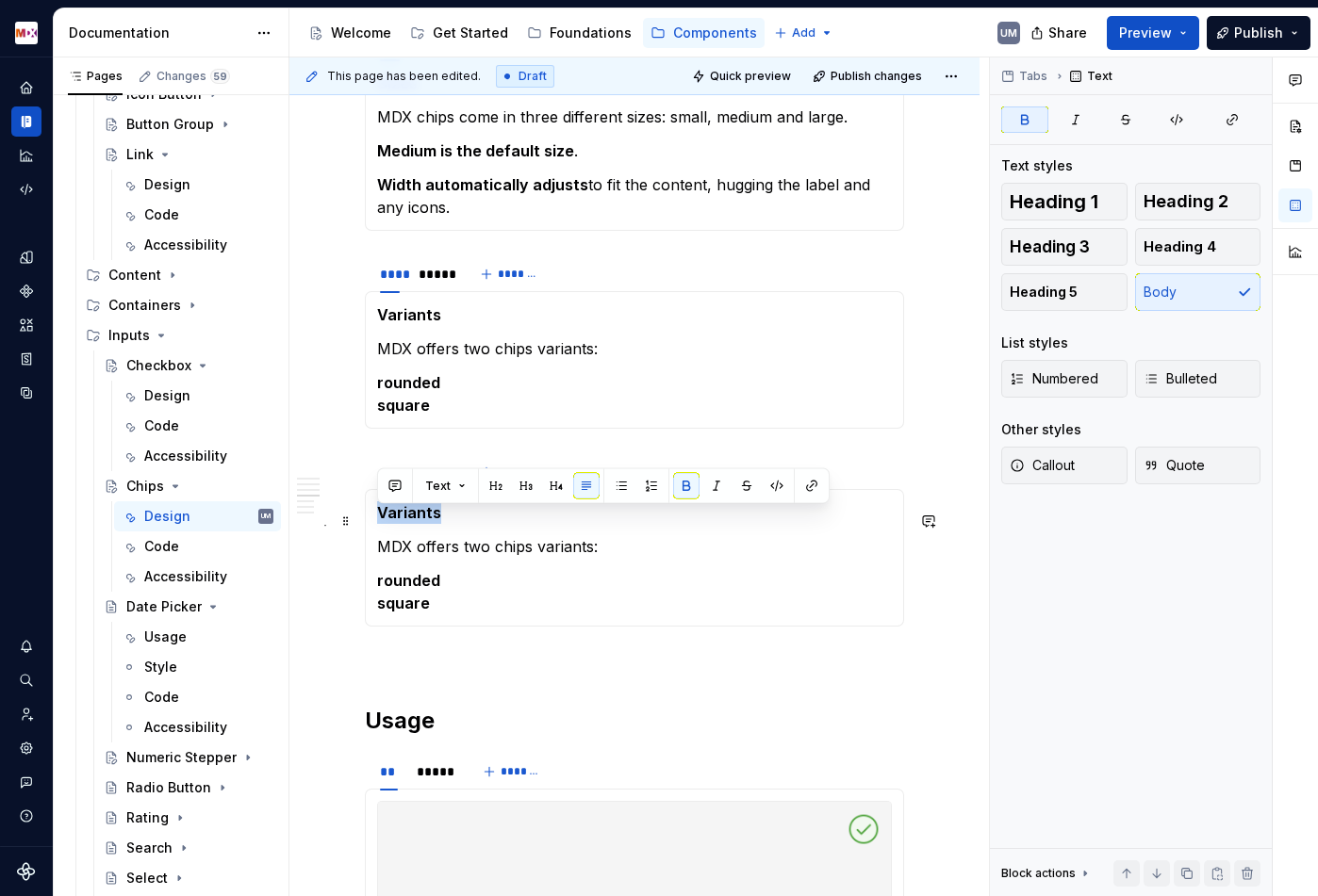
click at [415, 521] on strong "Variants" at bounding box center [409, 513] width 64 height 19
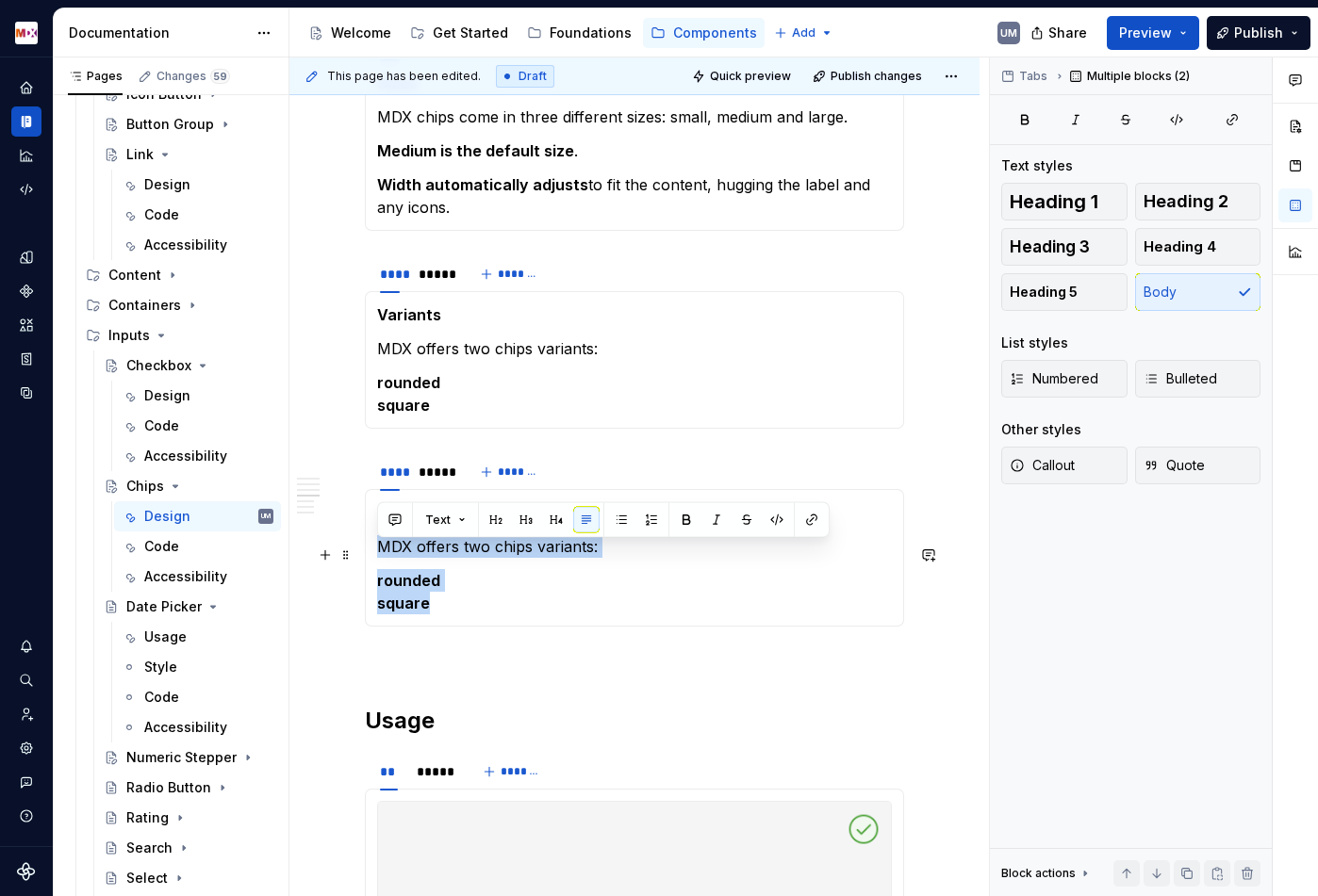
drag, startPoint x: 444, startPoint y: 607, endPoint x: 373, endPoint y: 558, distance: 86.3
click at [373, 558] on div "States MDX offers two chips variants: rounded square" at bounding box center [634, 558] width 539 height 138
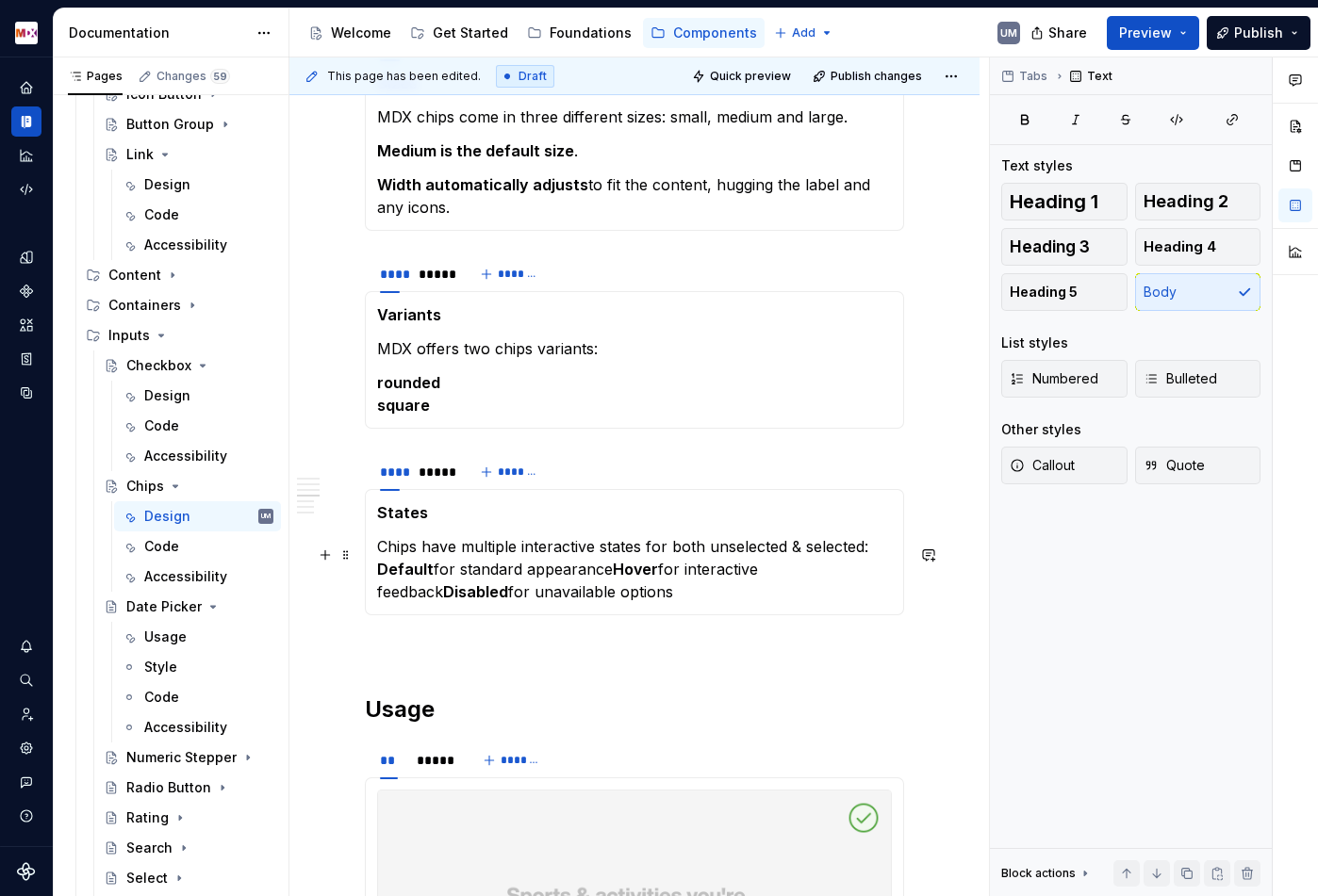
click at [378, 578] on strong "Default" at bounding box center [405, 569] width 57 height 19
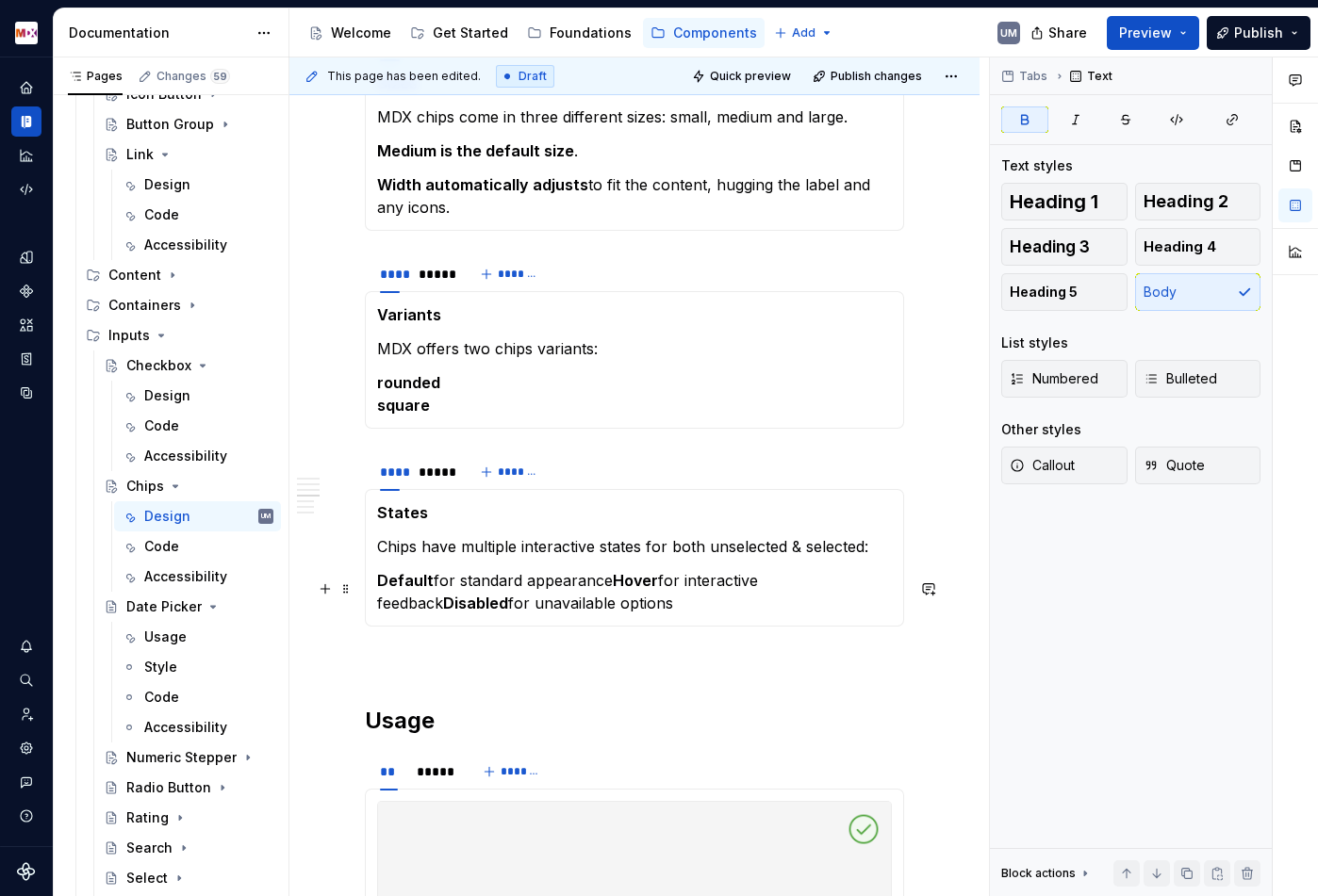
click at [617, 585] on strong "Hover" at bounding box center [635, 581] width 45 height 19
click at [601, 610] on strong "Disabled" at bounding box center [625, 603] width 65 height 19
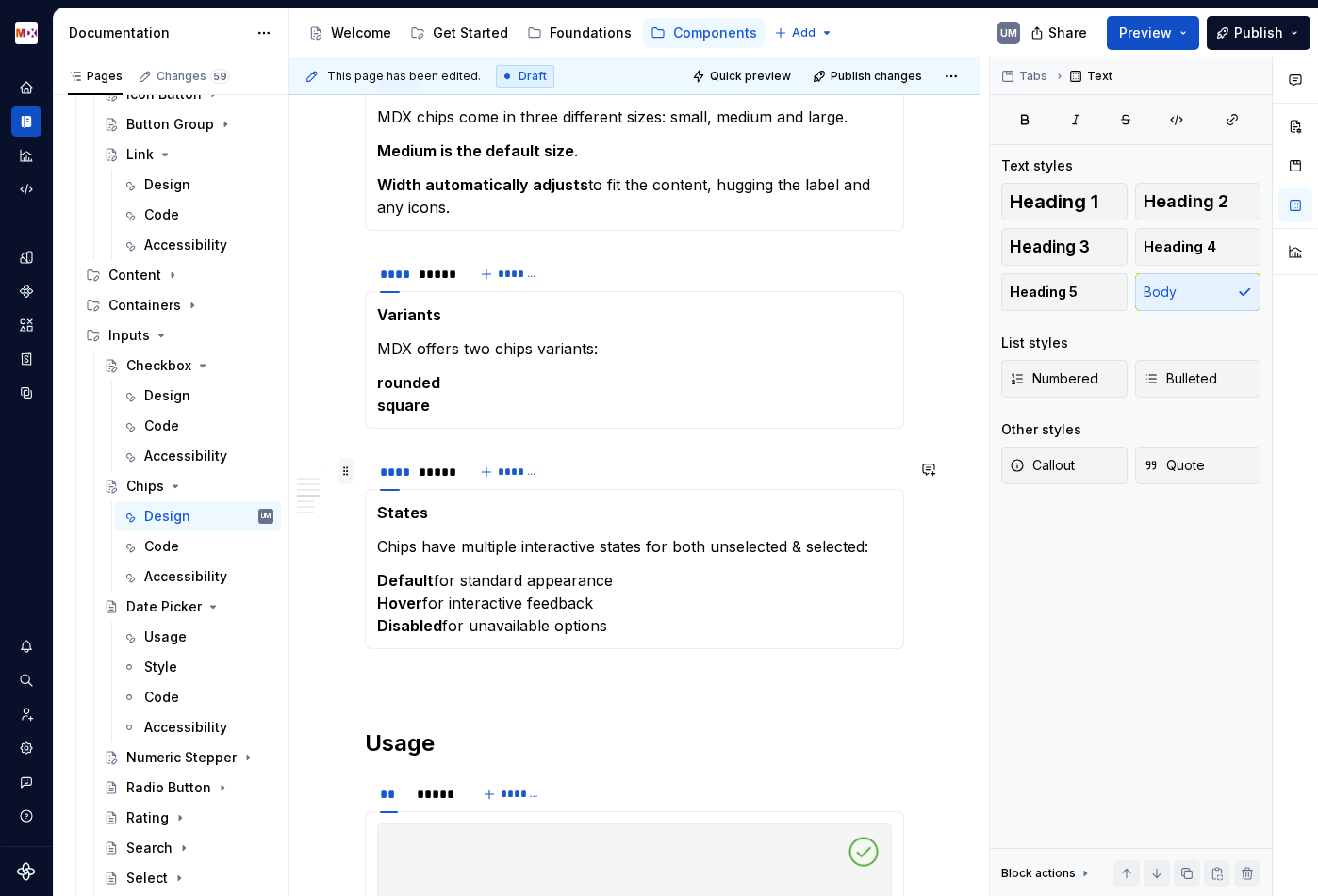
click at [347, 469] on span at bounding box center [346, 471] width 15 height 26
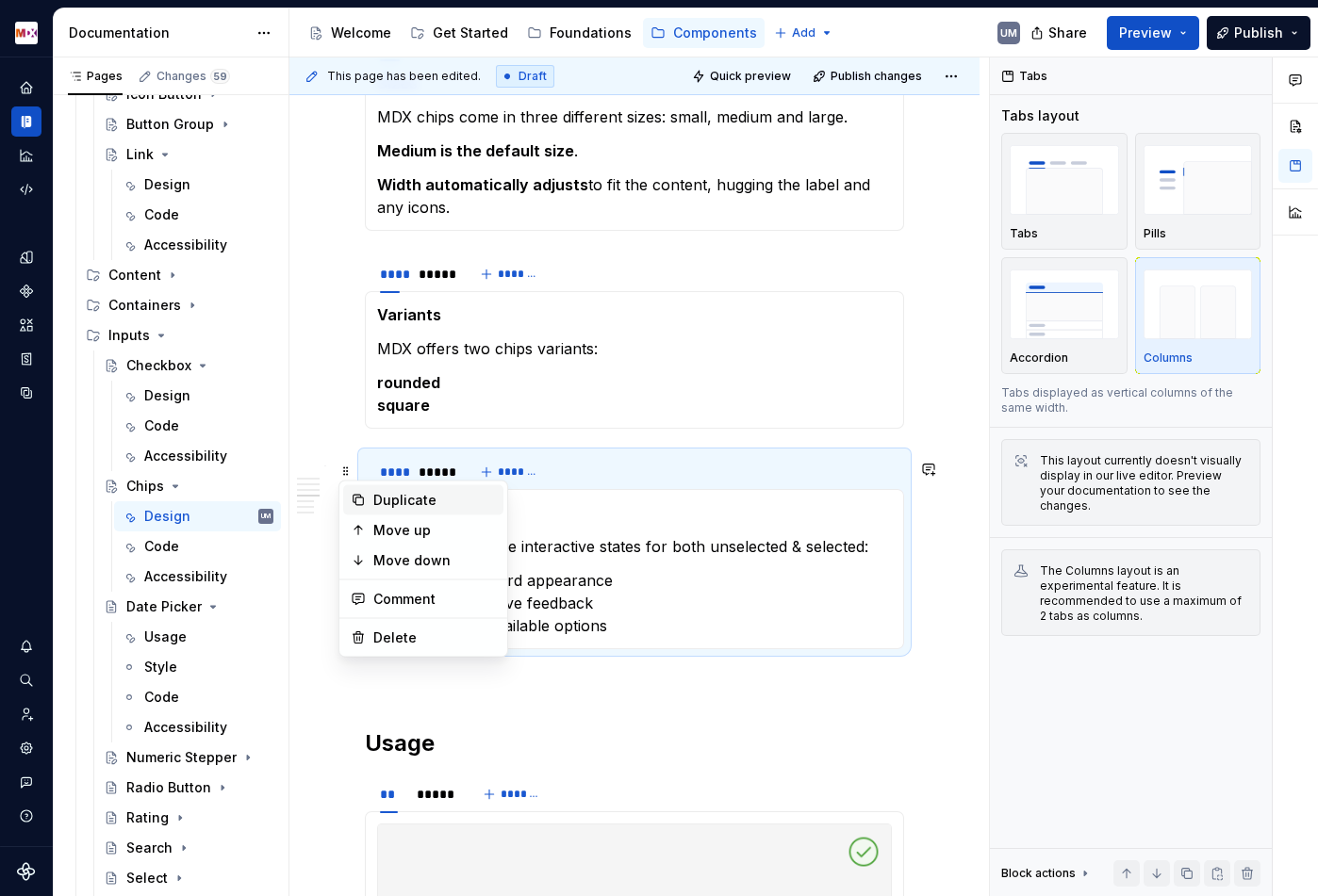
click at [376, 493] on div "Duplicate" at bounding box center [434, 500] width 123 height 19
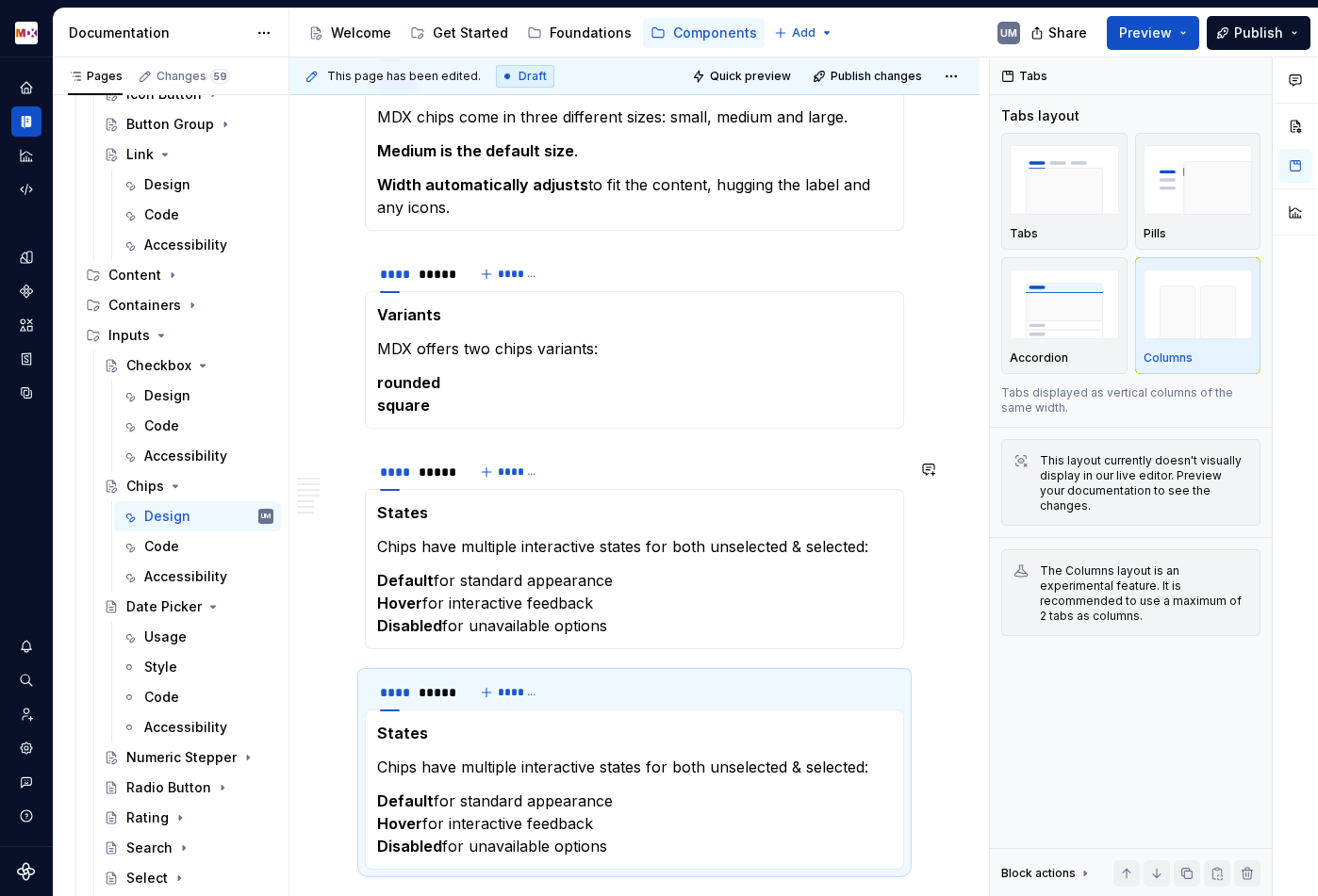
scroll to position [1874, 0]
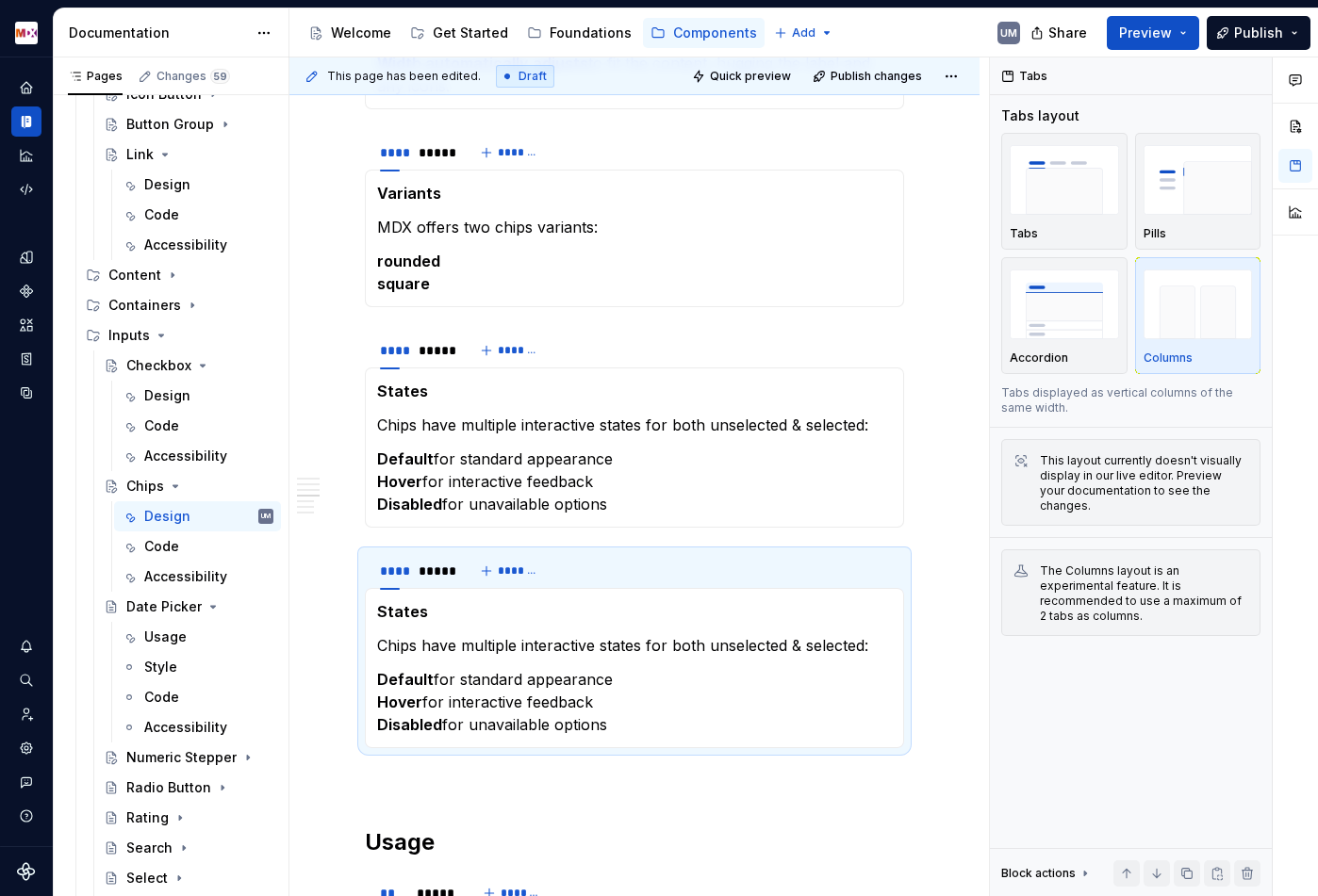
click at [400, 621] on strong "States" at bounding box center [402, 612] width 51 height 19
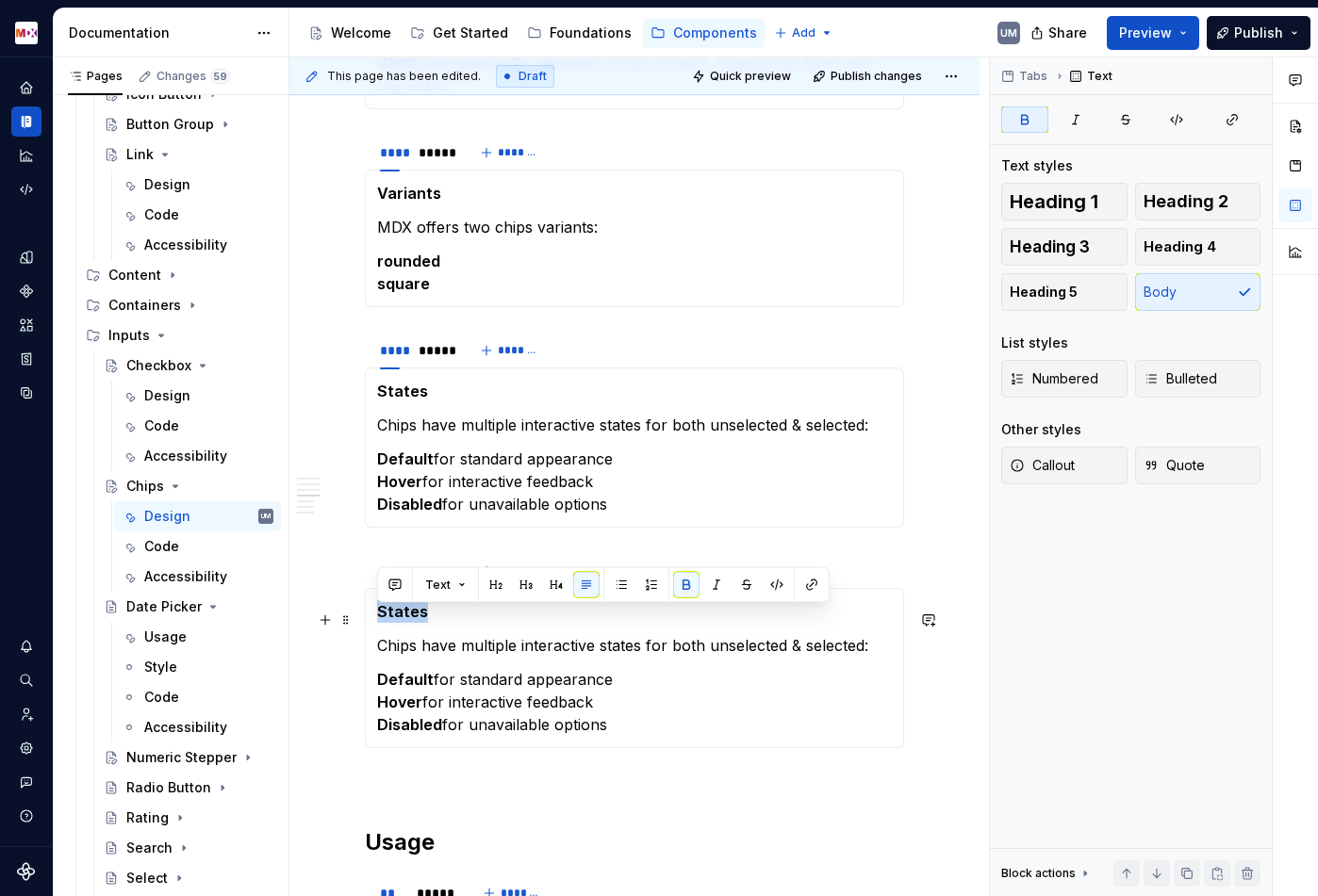
click at [400, 621] on strong "States" at bounding box center [402, 612] width 51 height 19
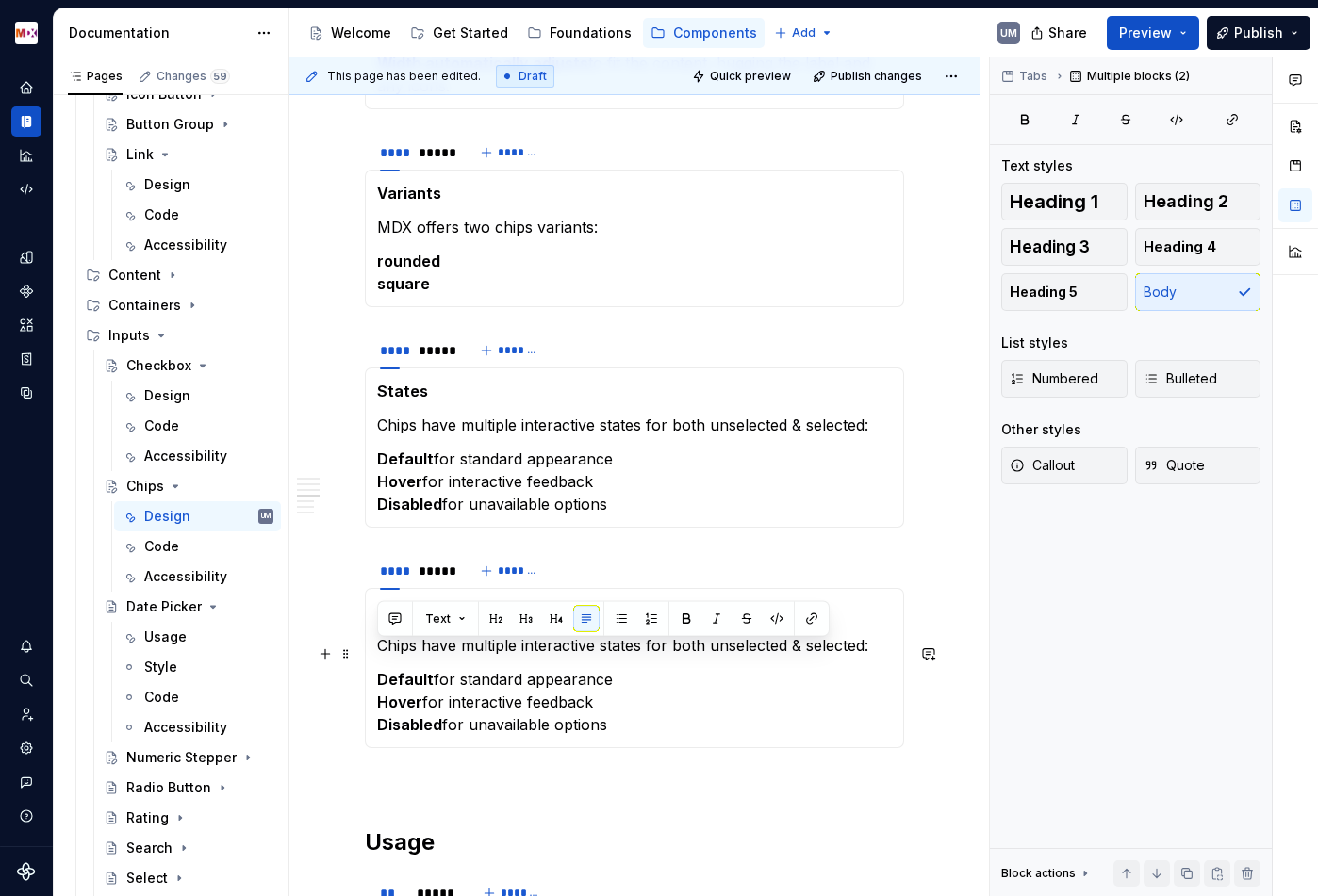
drag, startPoint x: 659, startPoint y: 747, endPoint x: 372, endPoint y: 652, distance: 302.3
click at [372, 652] on div "Disabled Chips have multiple interactive states for both unselected & selected:…" at bounding box center [634, 668] width 539 height 161
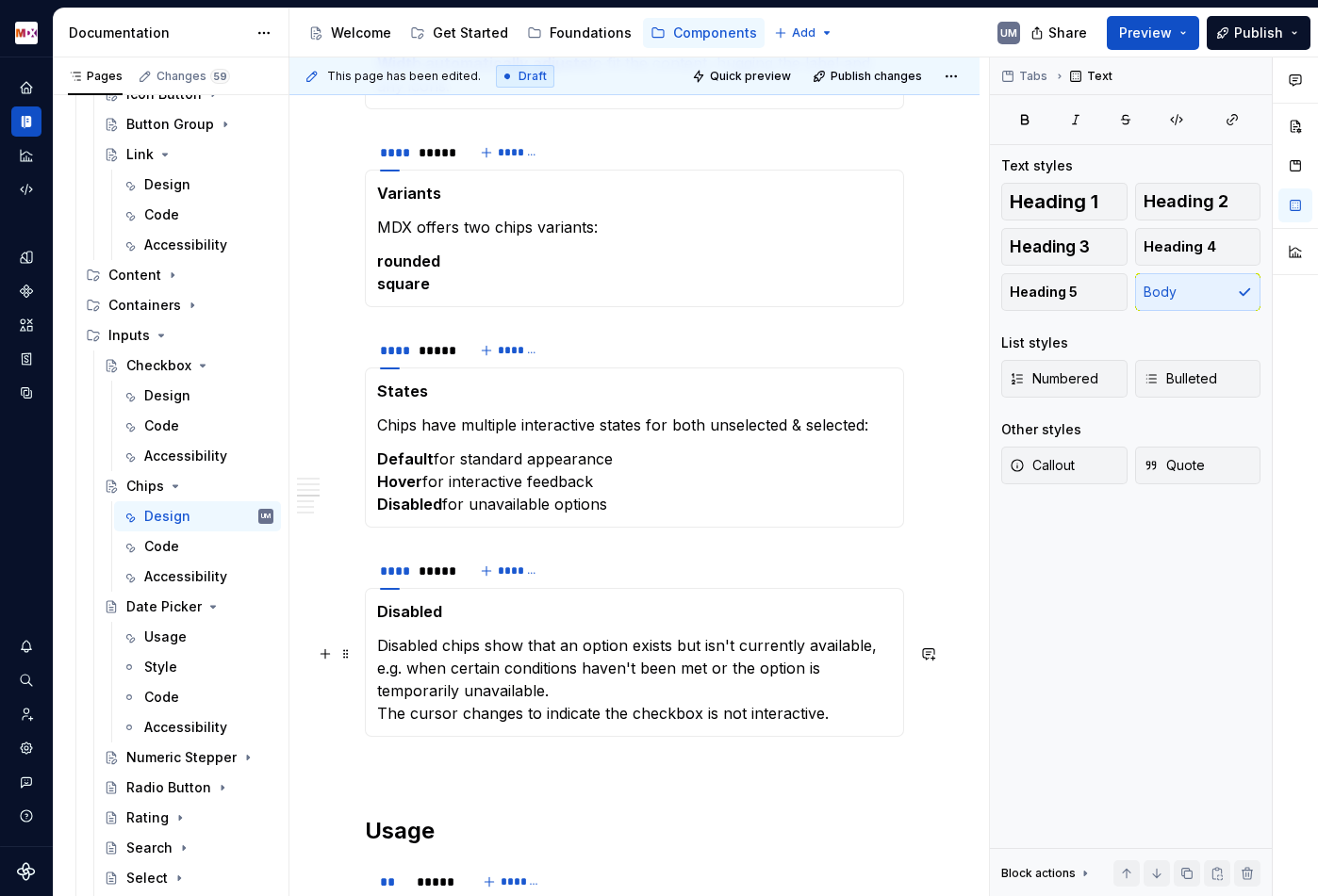
click at [380, 720] on p "Disabled chips show that an option exists but isn't currently available, e.g. w…" at bounding box center [634, 680] width 515 height 91
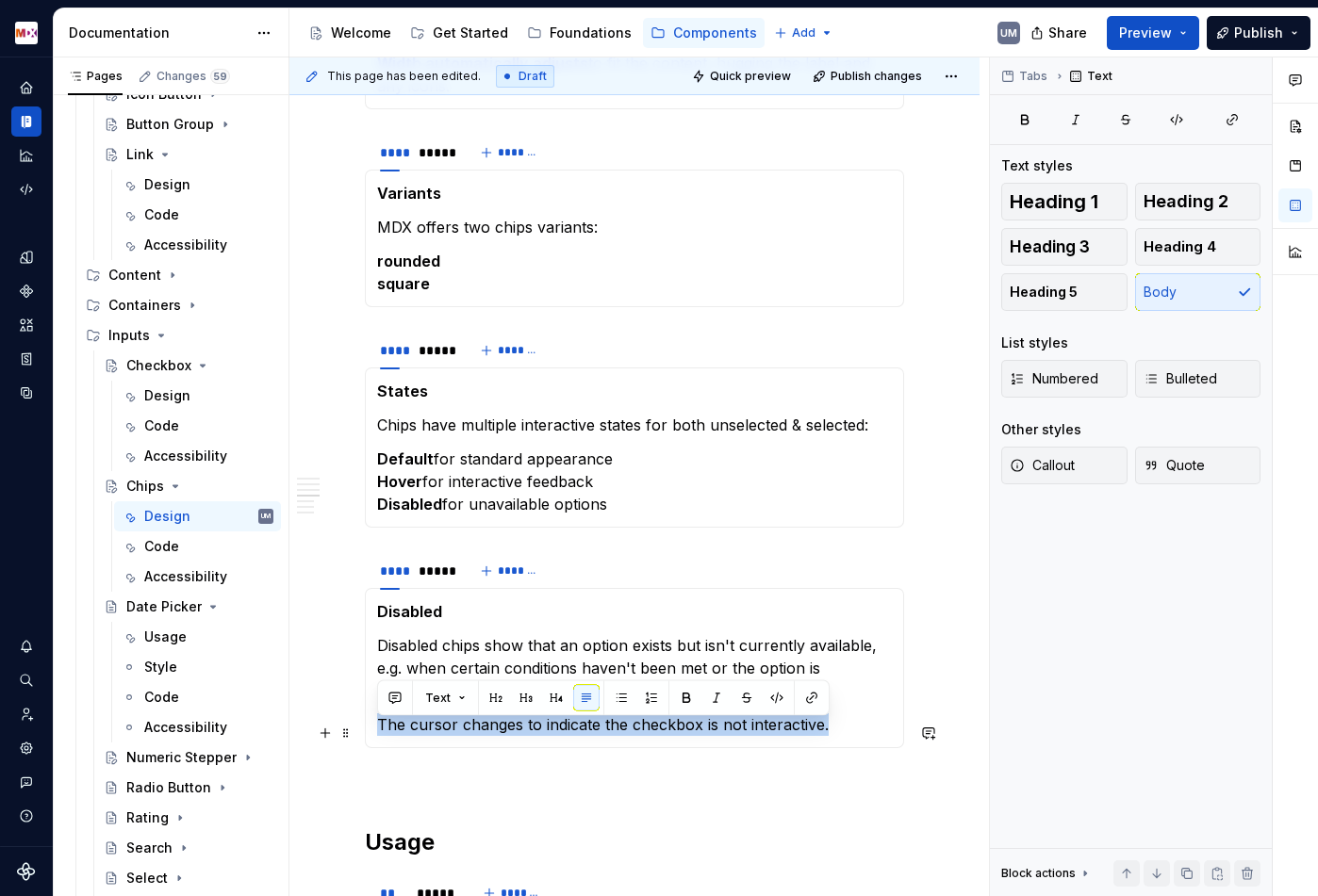
drag, startPoint x: 823, startPoint y: 735, endPoint x: 310, endPoint y: 735, distance: 513.0
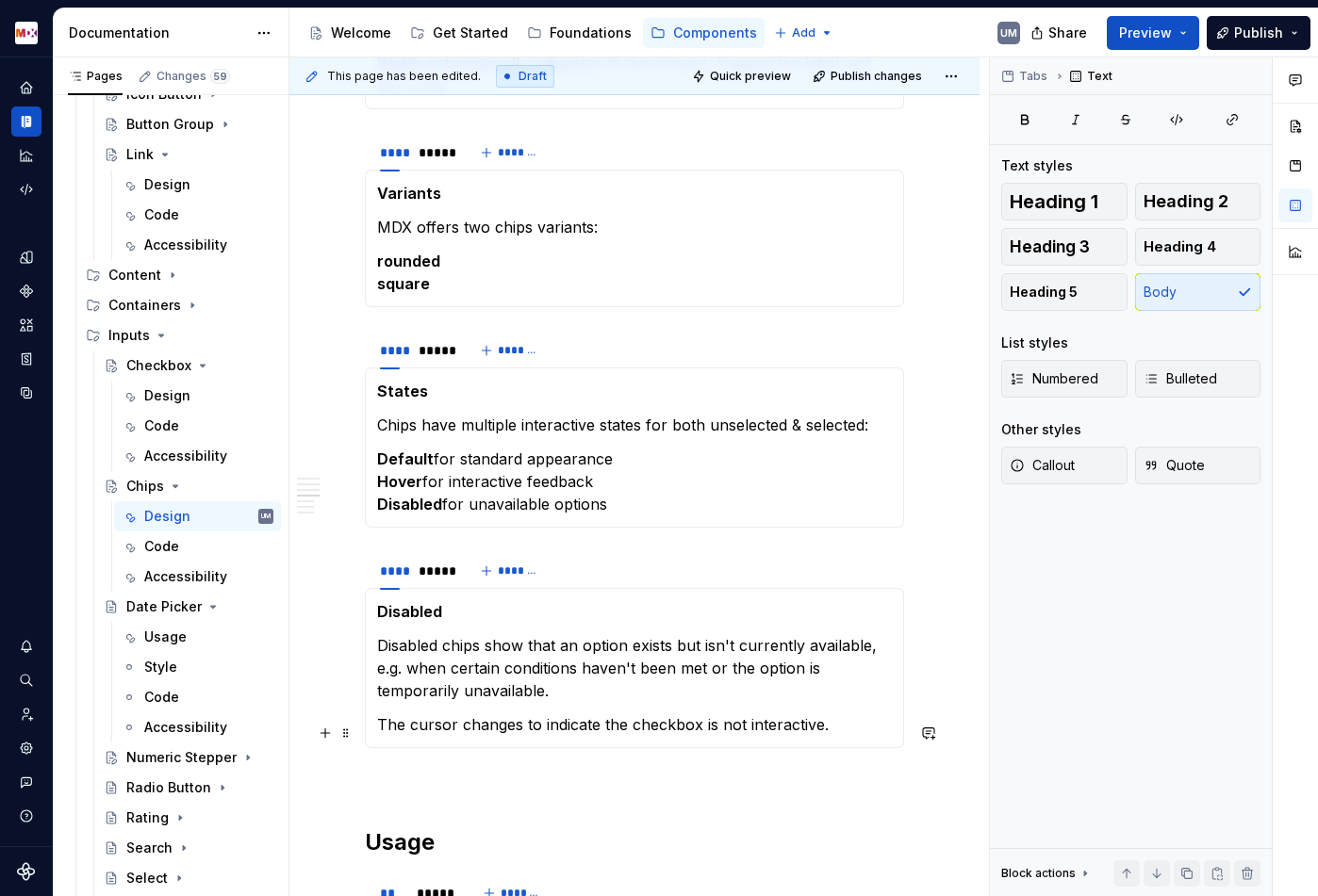
click at [596, 736] on p "The cursor changes to indicate the checkbox is not interactive." at bounding box center [634, 725] width 515 height 23
click at [433, 579] on div "*****" at bounding box center [432, 571] width 29 height 19
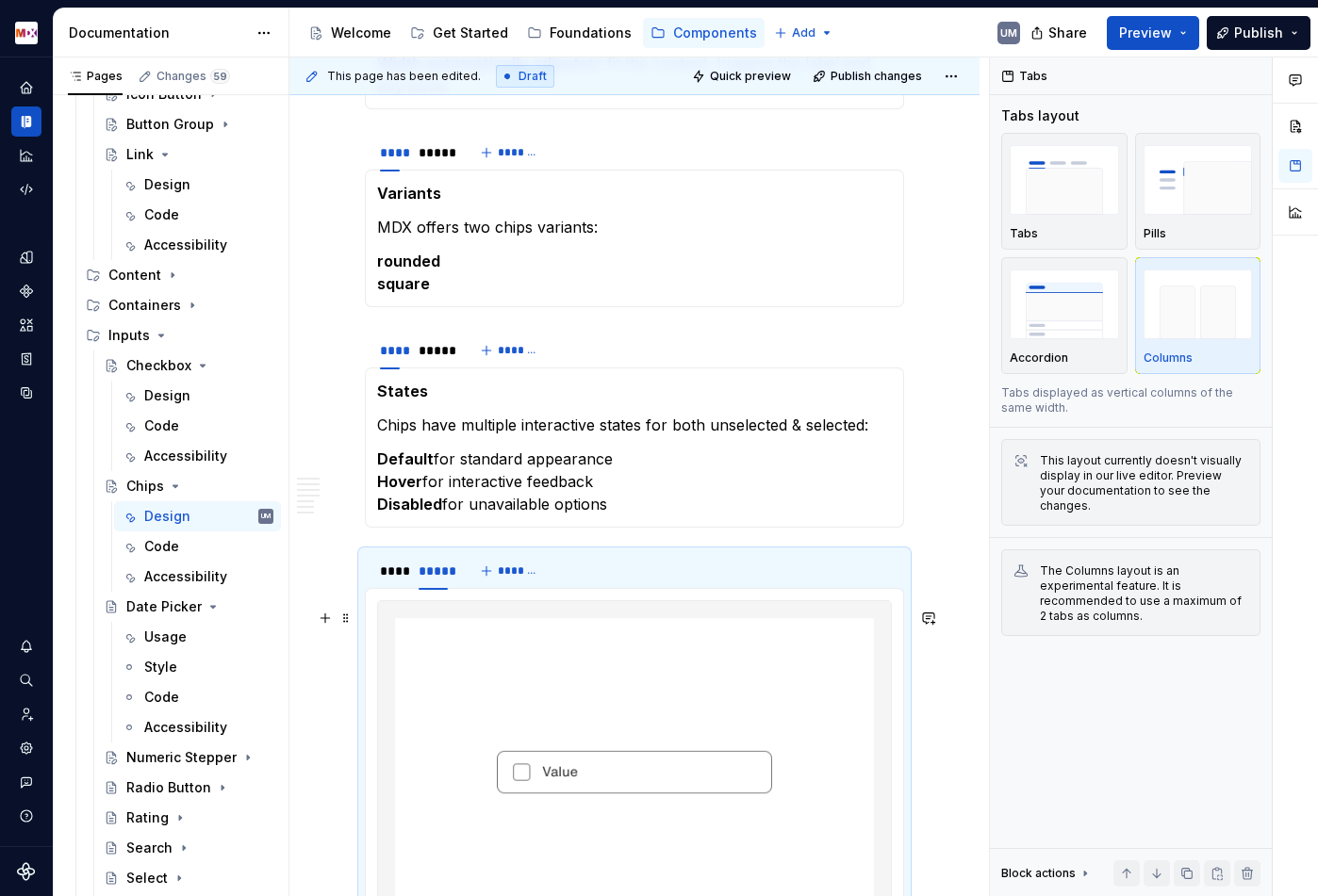
click at [571, 718] on img at bounding box center [634, 772] width 513 height 342
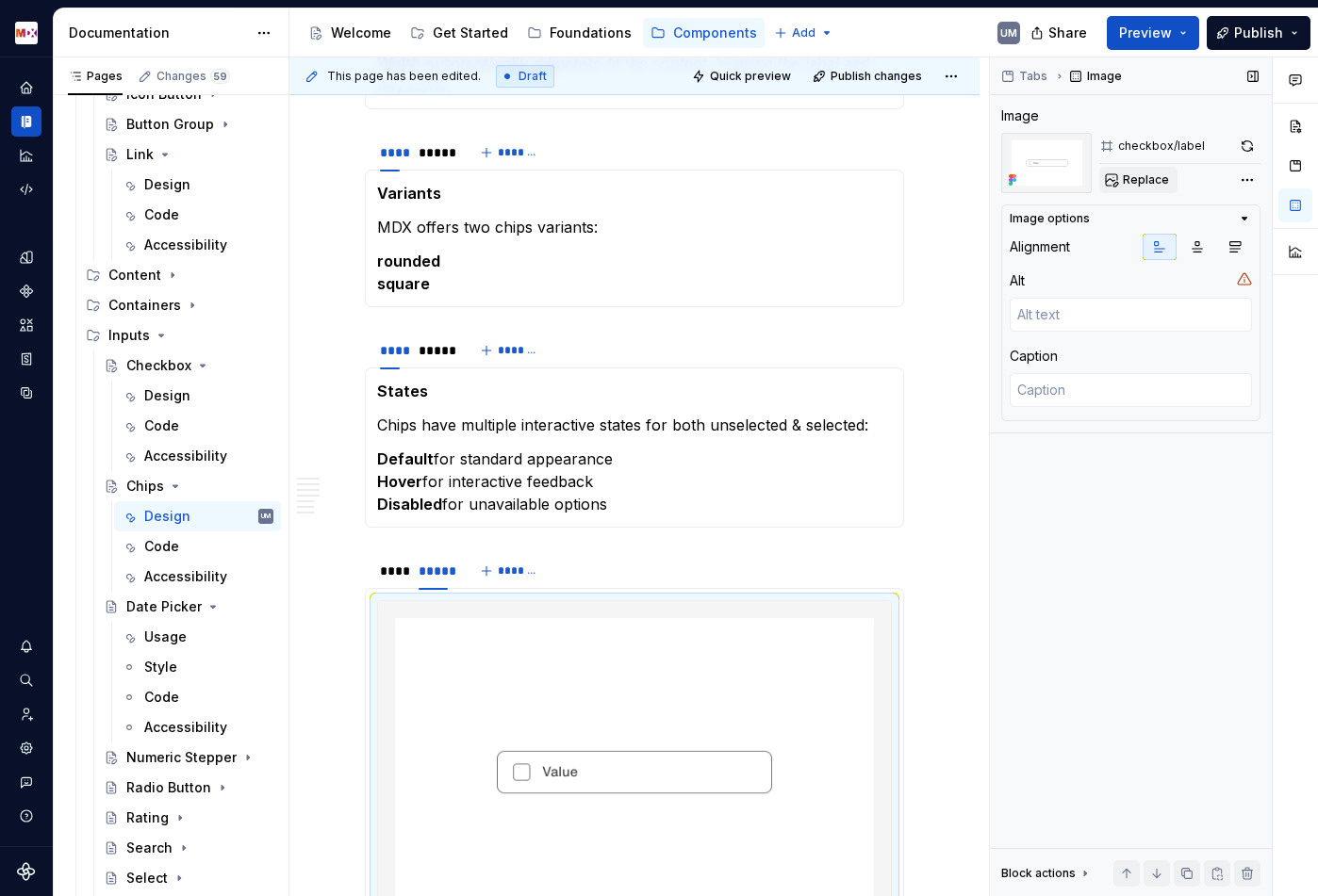
click at [1141, 181] on span "Replace" at bounding box center [1145, 180] width 46 height 15
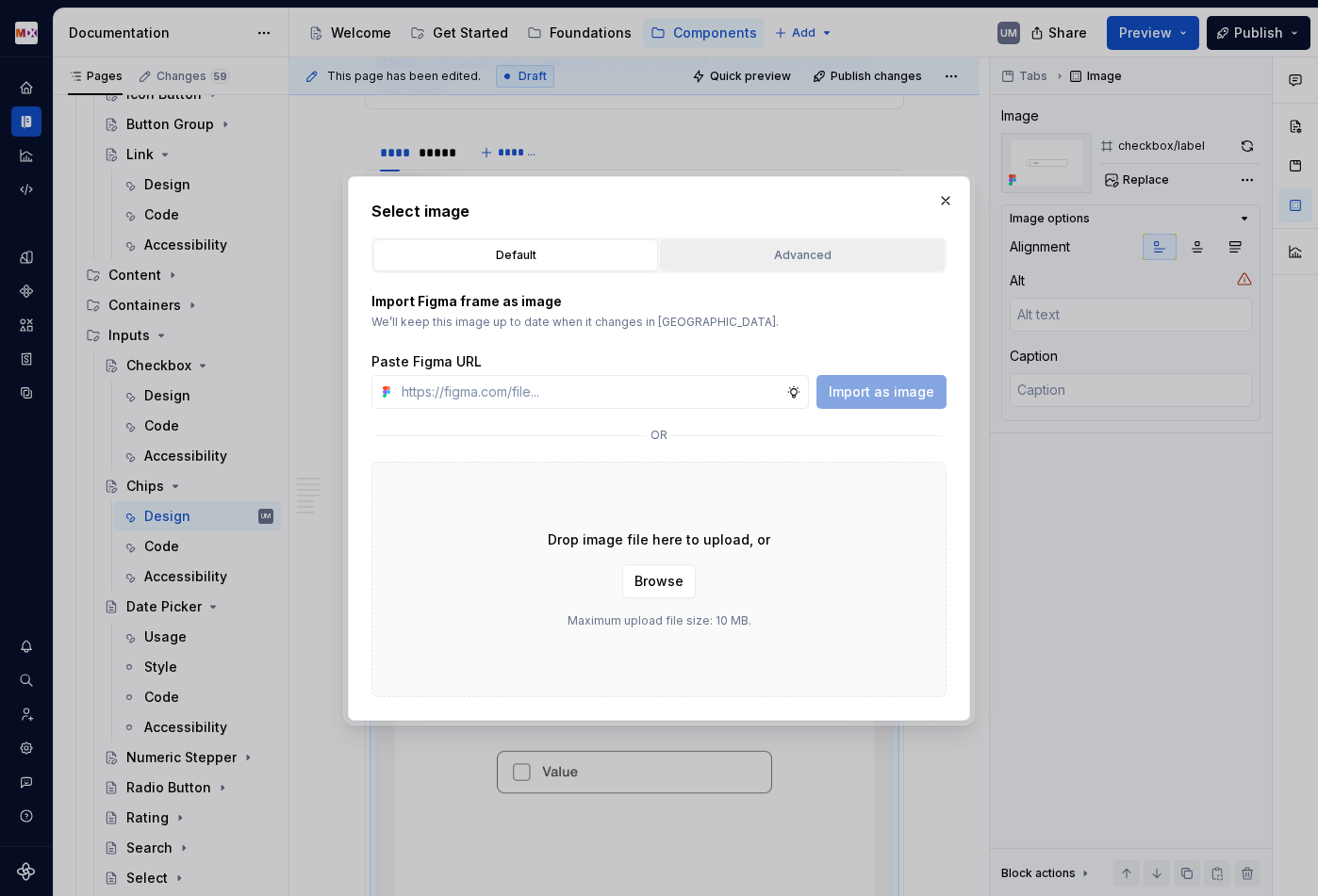
click at [753, 240] on button "Advanced" at bounding box center [802, 256] width 284 height 32
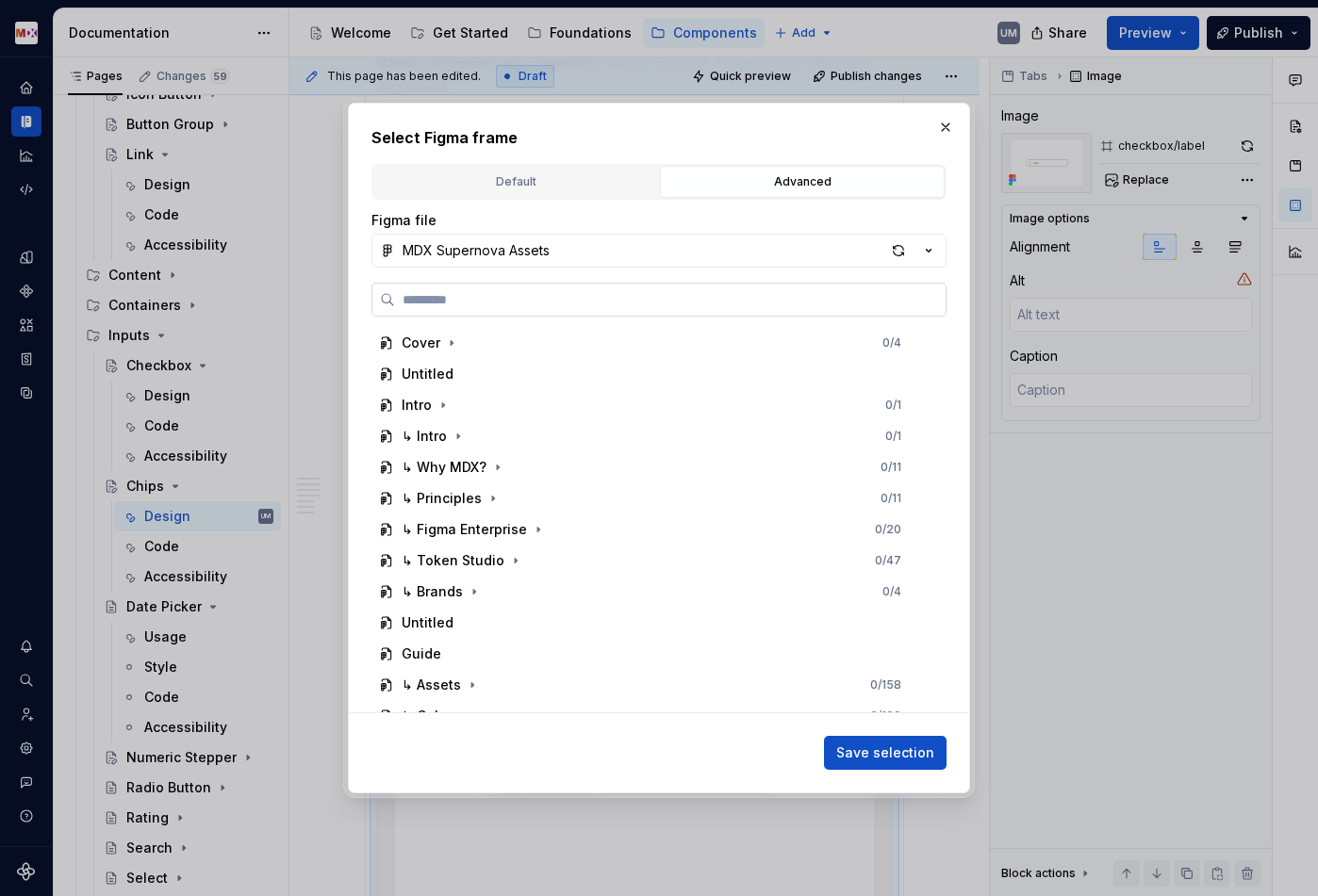
click at [615, 286] on label at bounding box center [658, 299] width 575 height 34
click at [615, 290] on input "search" at bounding box center [669, 299] width 550 height 19
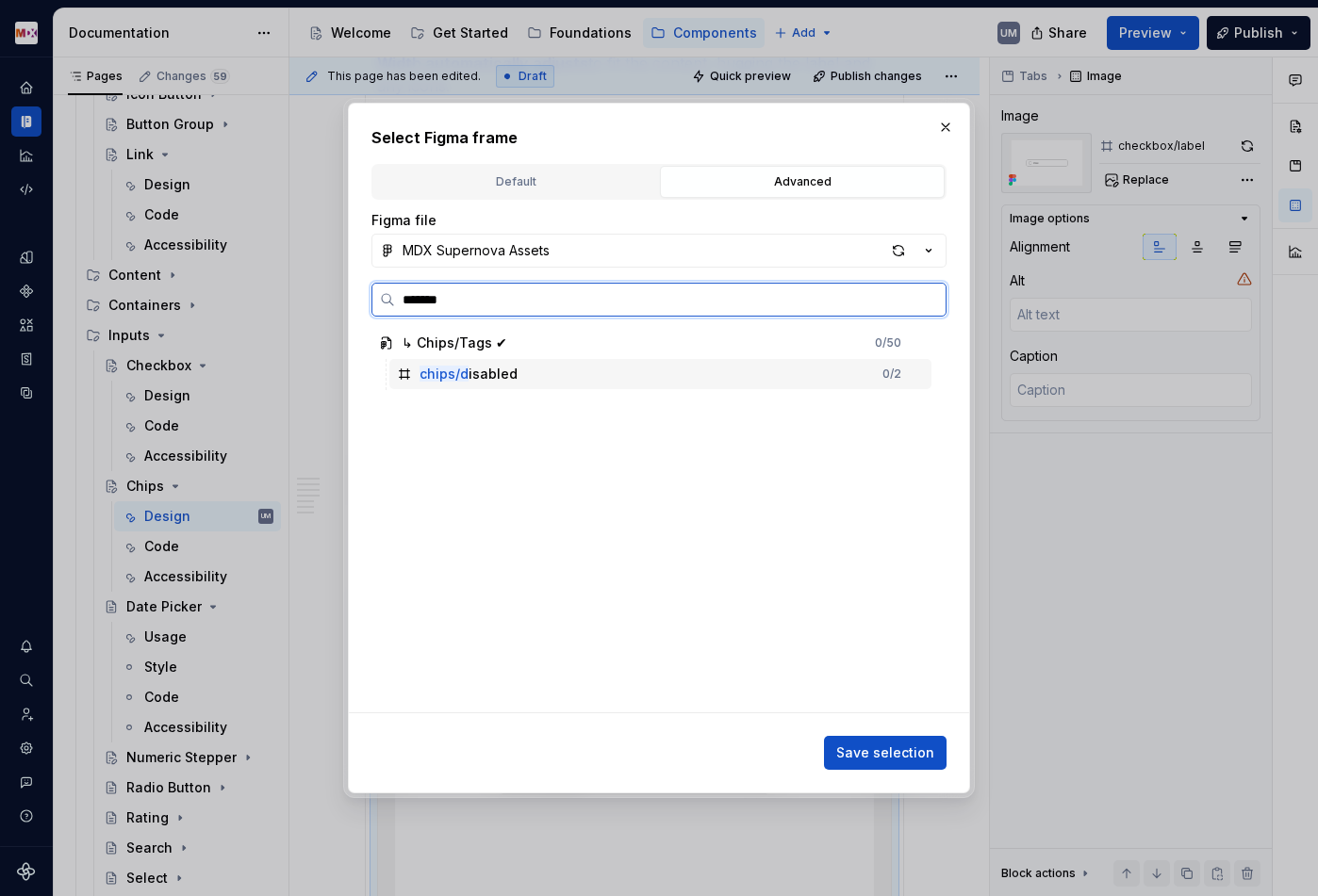
click at [516, 365] on div "chips/d isabled 0 / 2" at bounding box center [660, 374] width 542 height 30
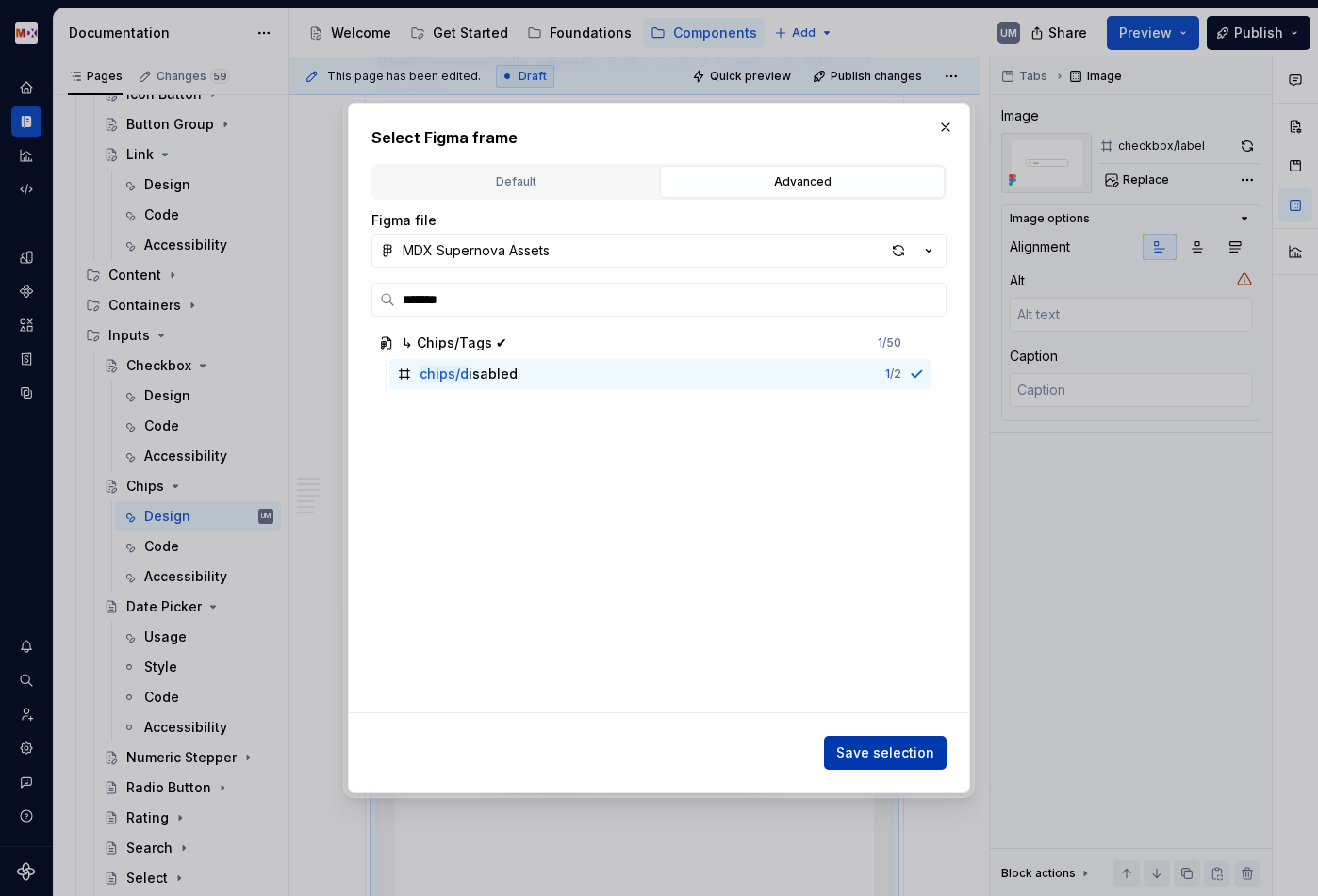
click at [890, 758] on span "Save selection" at bounding box center [885, 753] width 98 height 19
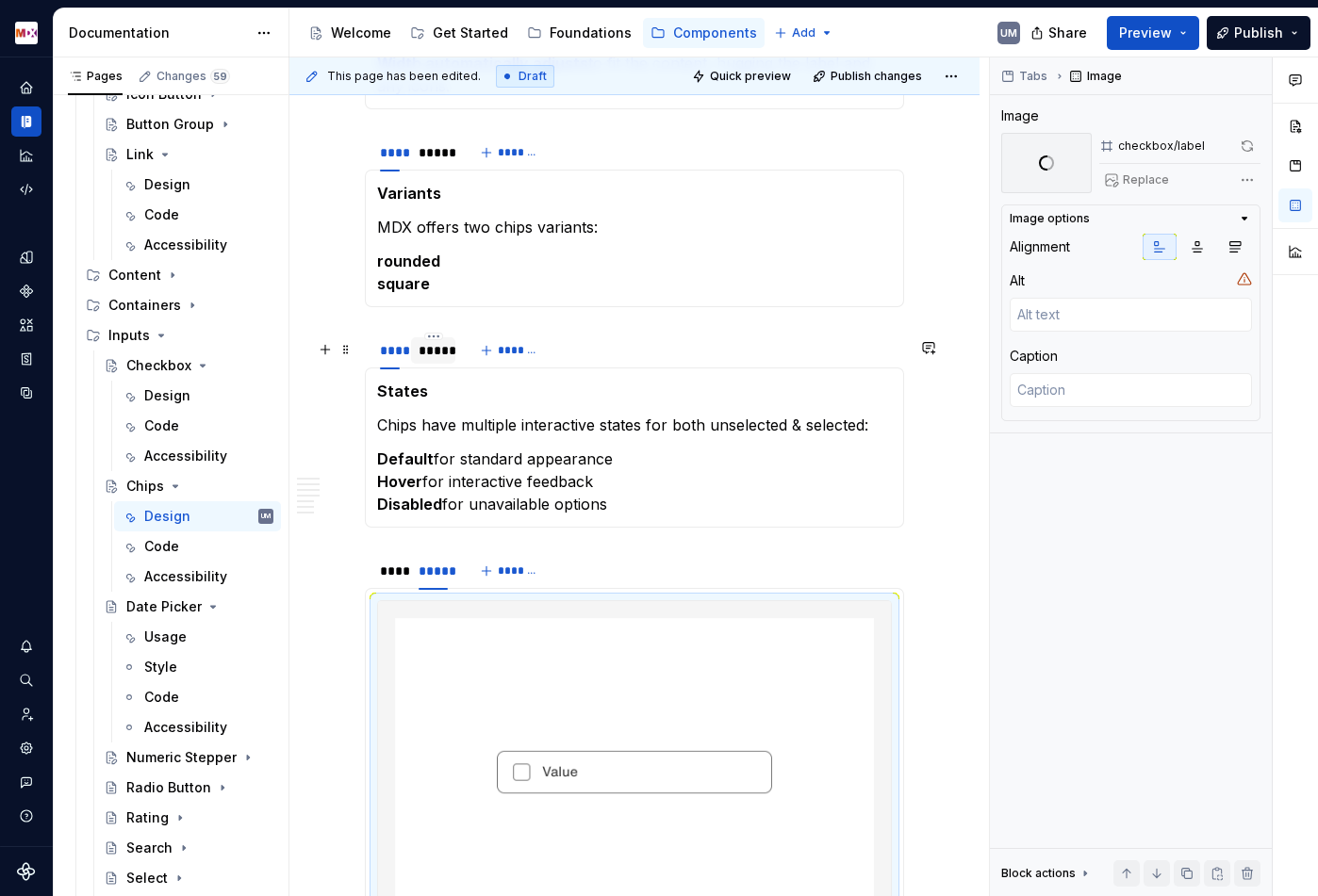
click at [437, 359] on div "*****" at bounding box center [432, 350] width 29 height 19
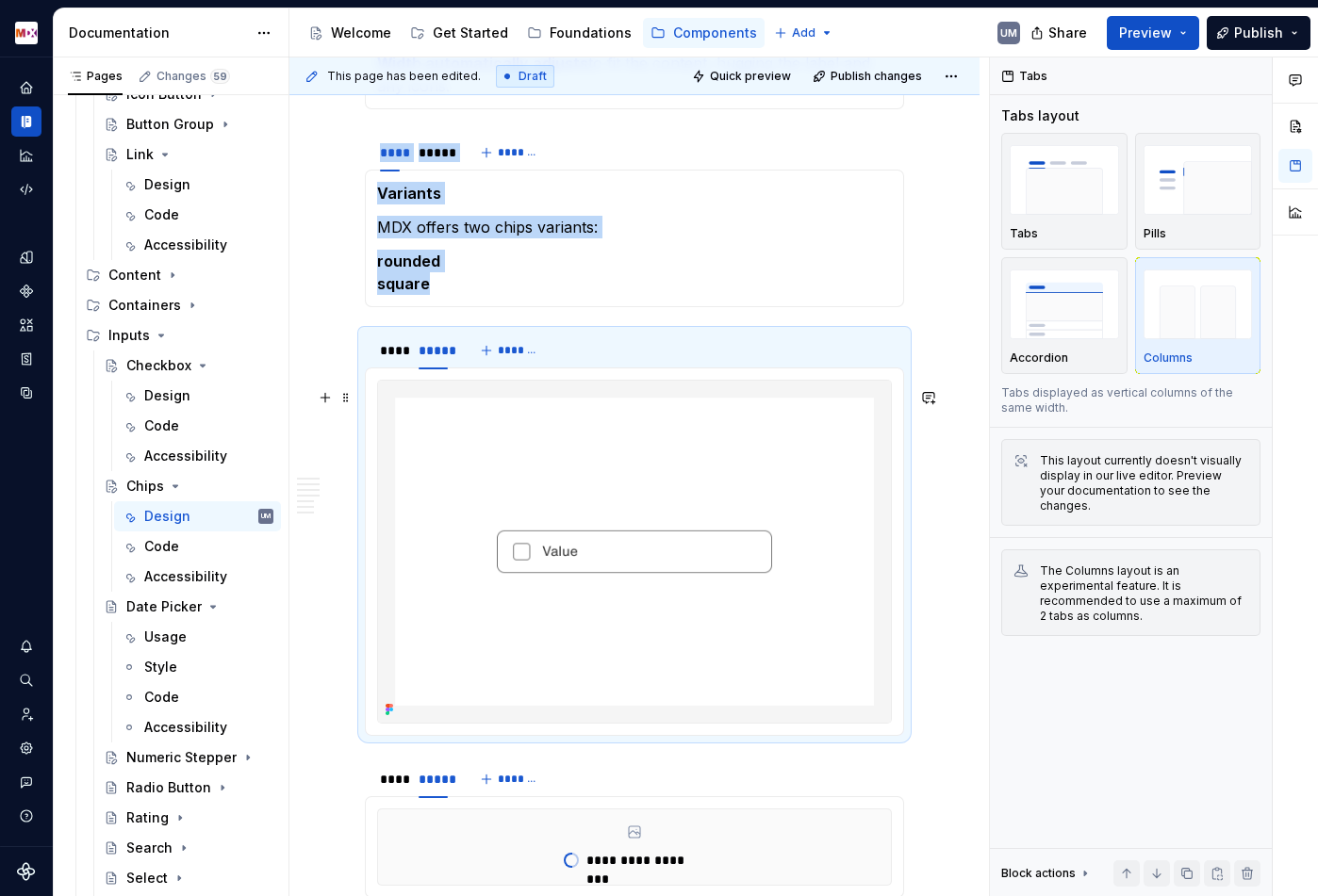
click at [517, 477] on img at bounding box center [634, 551] width 513 height 342
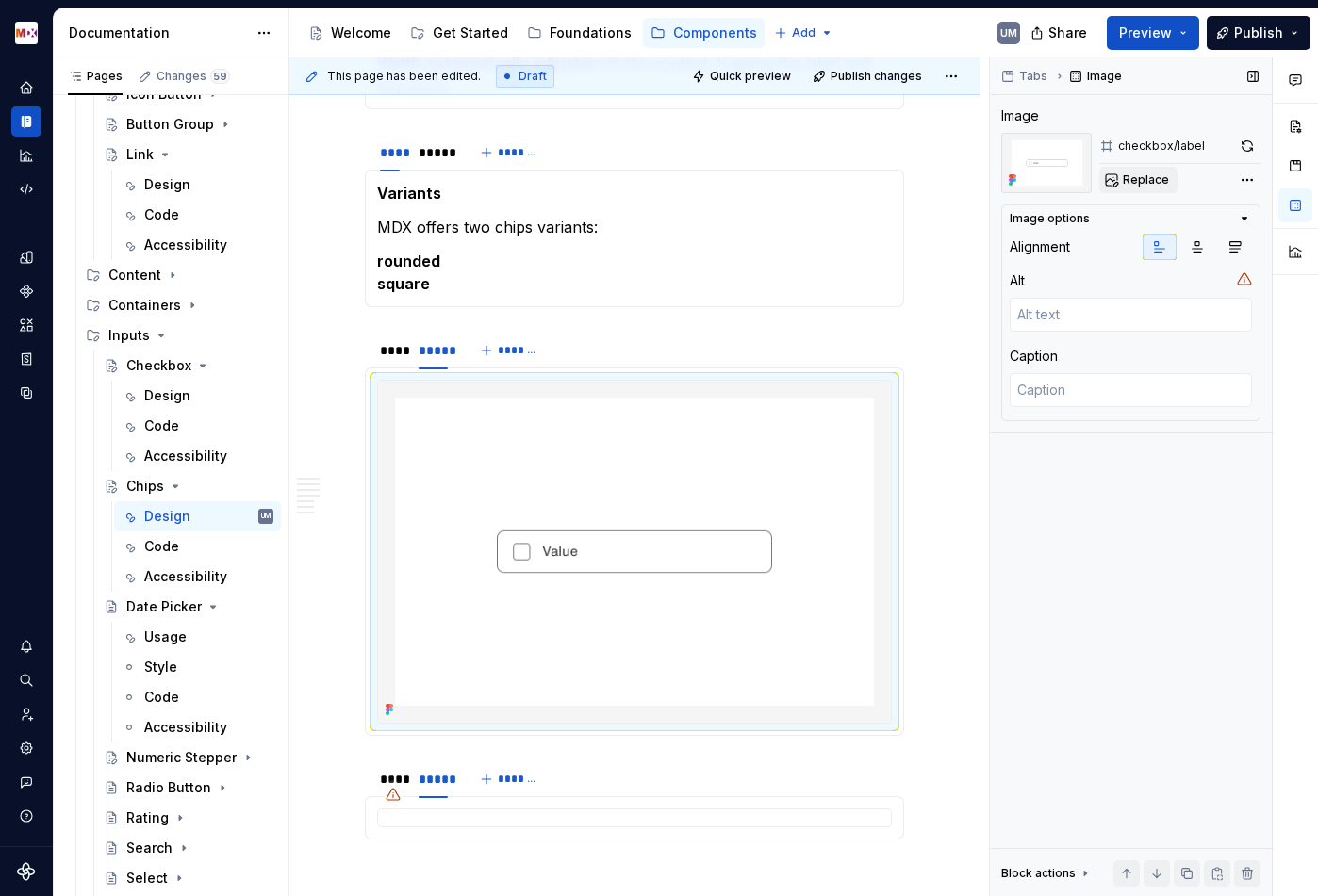
click at [1152, 179] on span "Replace" at bounding box center [1145, 180] width 46 height 15
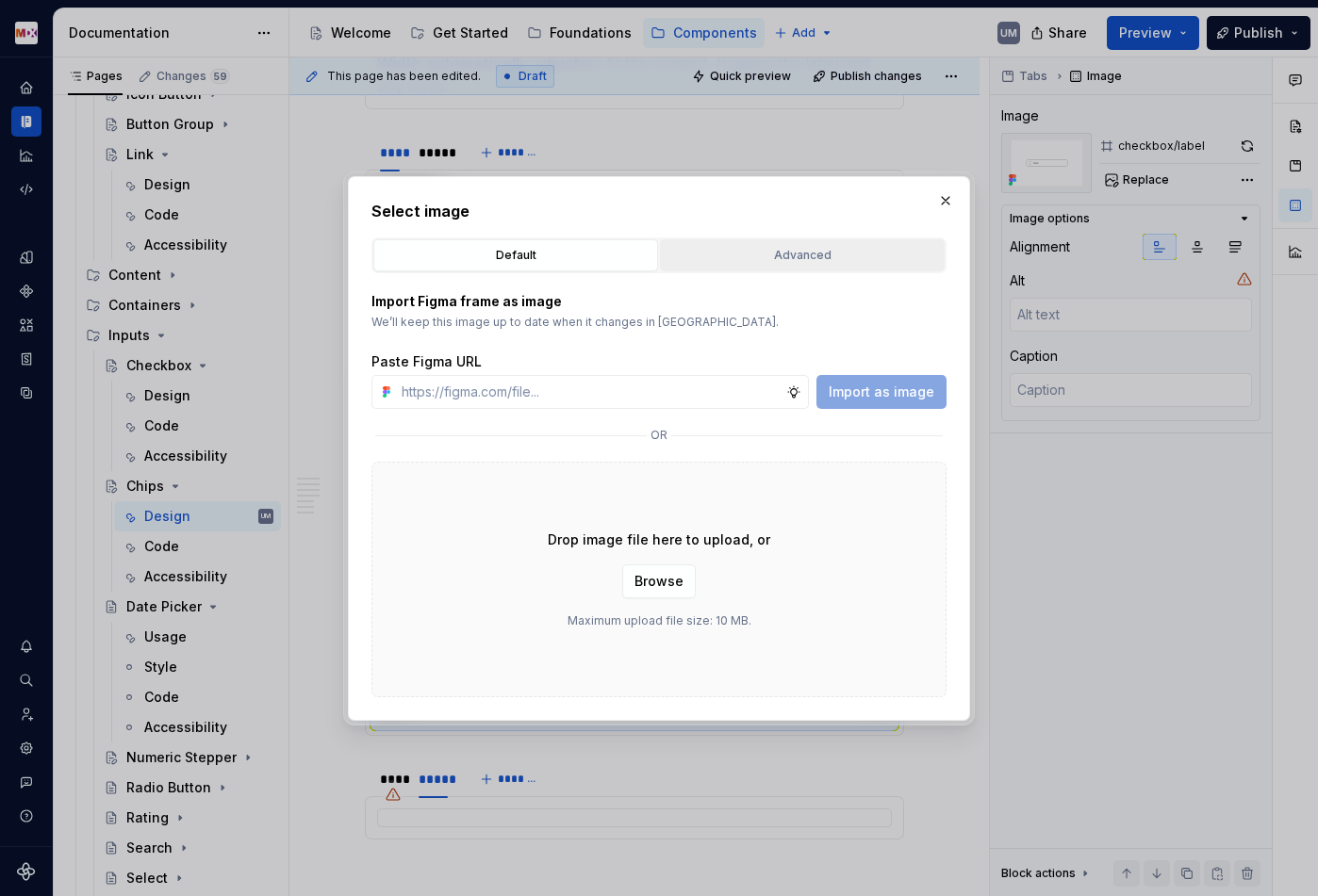
click at [717, 264] on button "Advanced" at bounding box center [802, 256] width 284 height 32
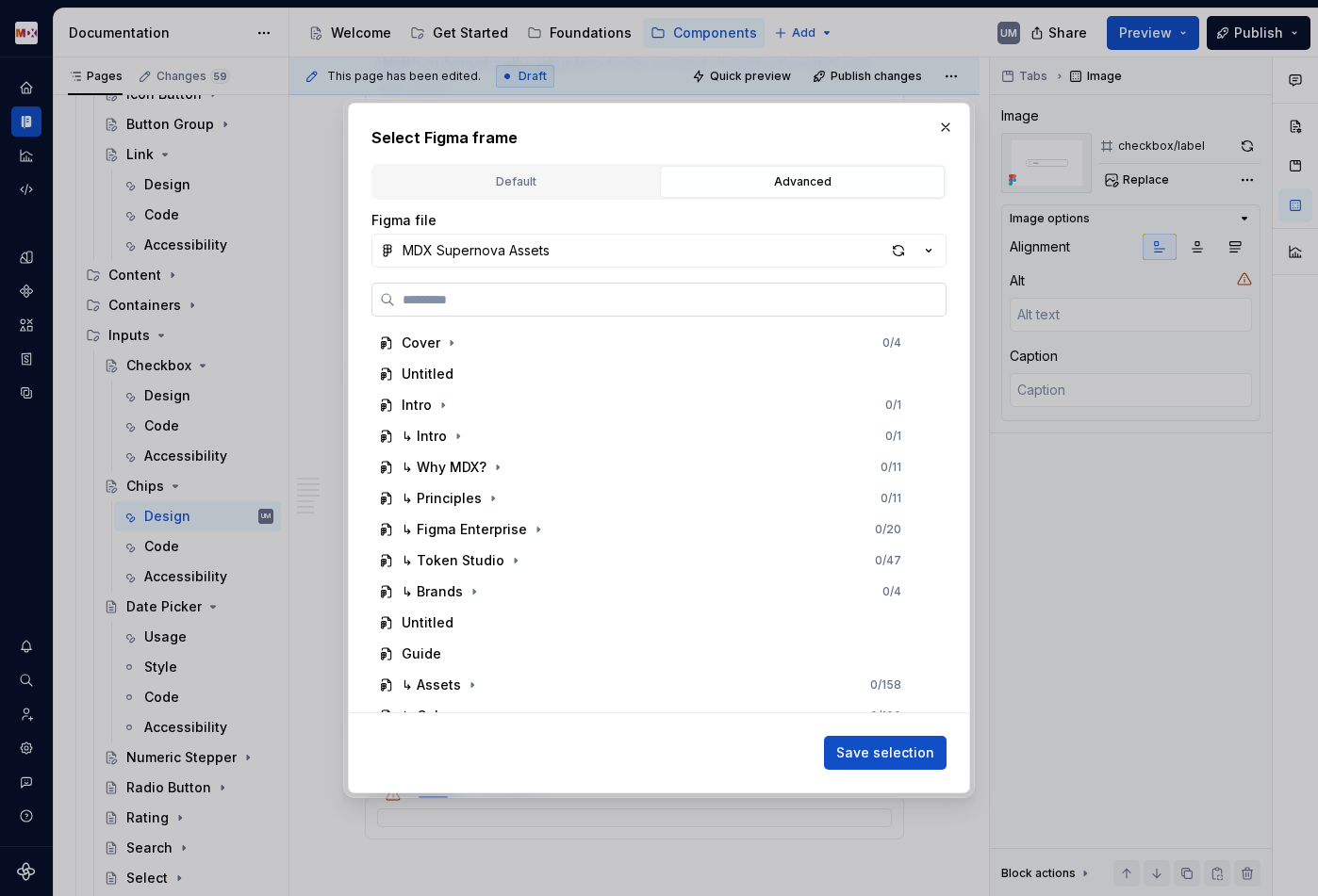
paste input "******"
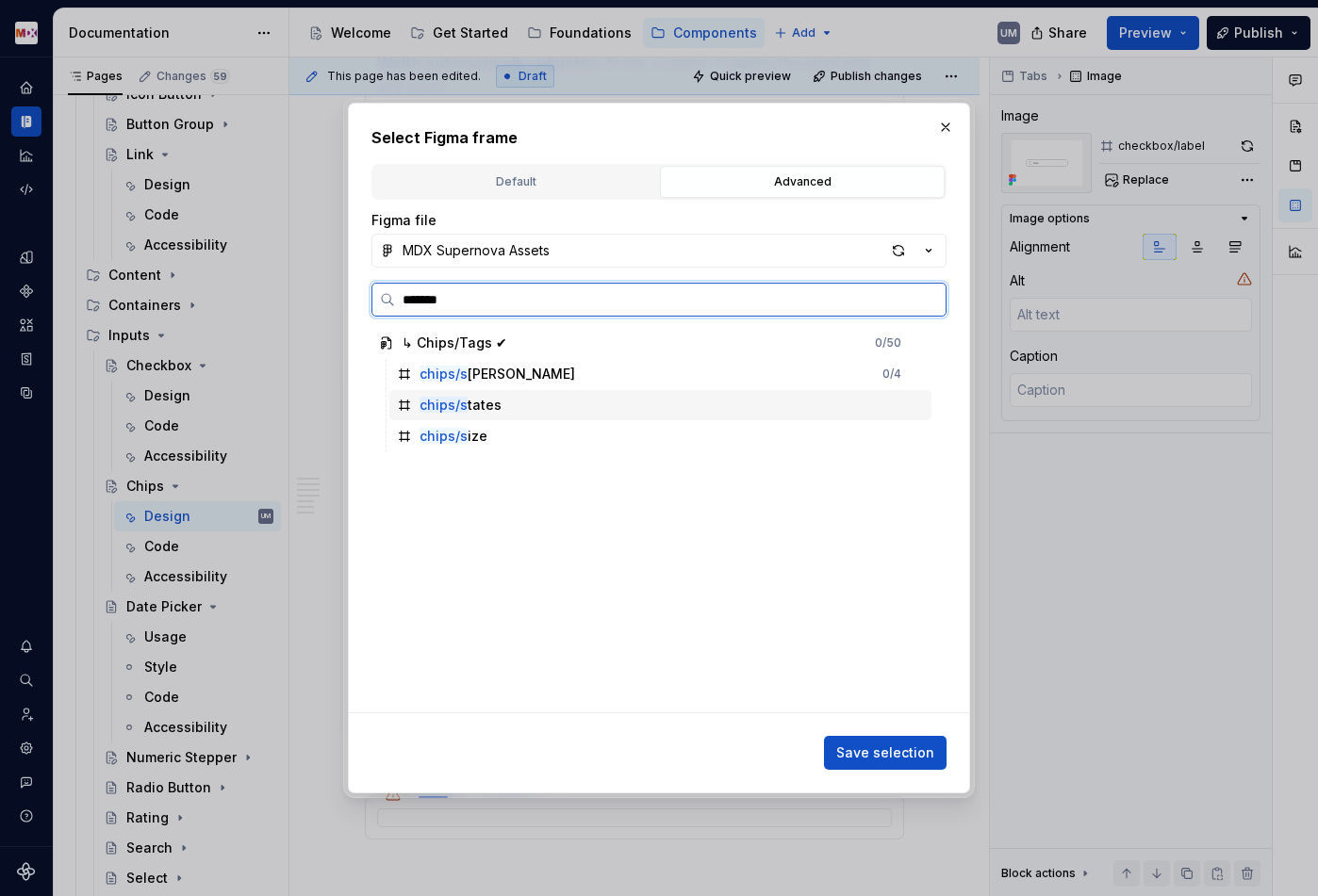
click at [497, 406] on div "chips/s tates" at bounding box center [660, 405] width 542 height 30
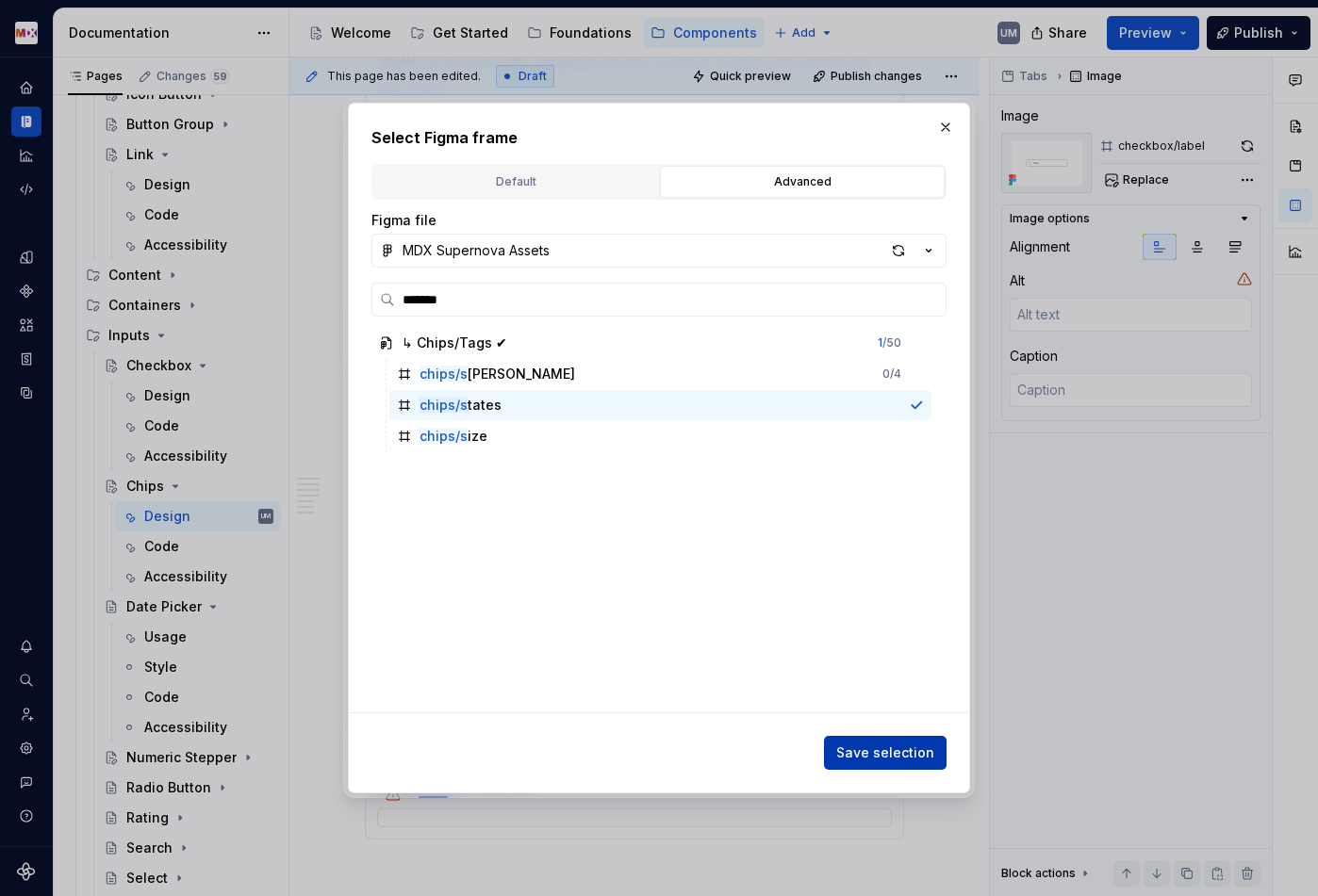
click at [902, 754] on span "Save selection" at bounding box center [885, 753] width 98 height 19
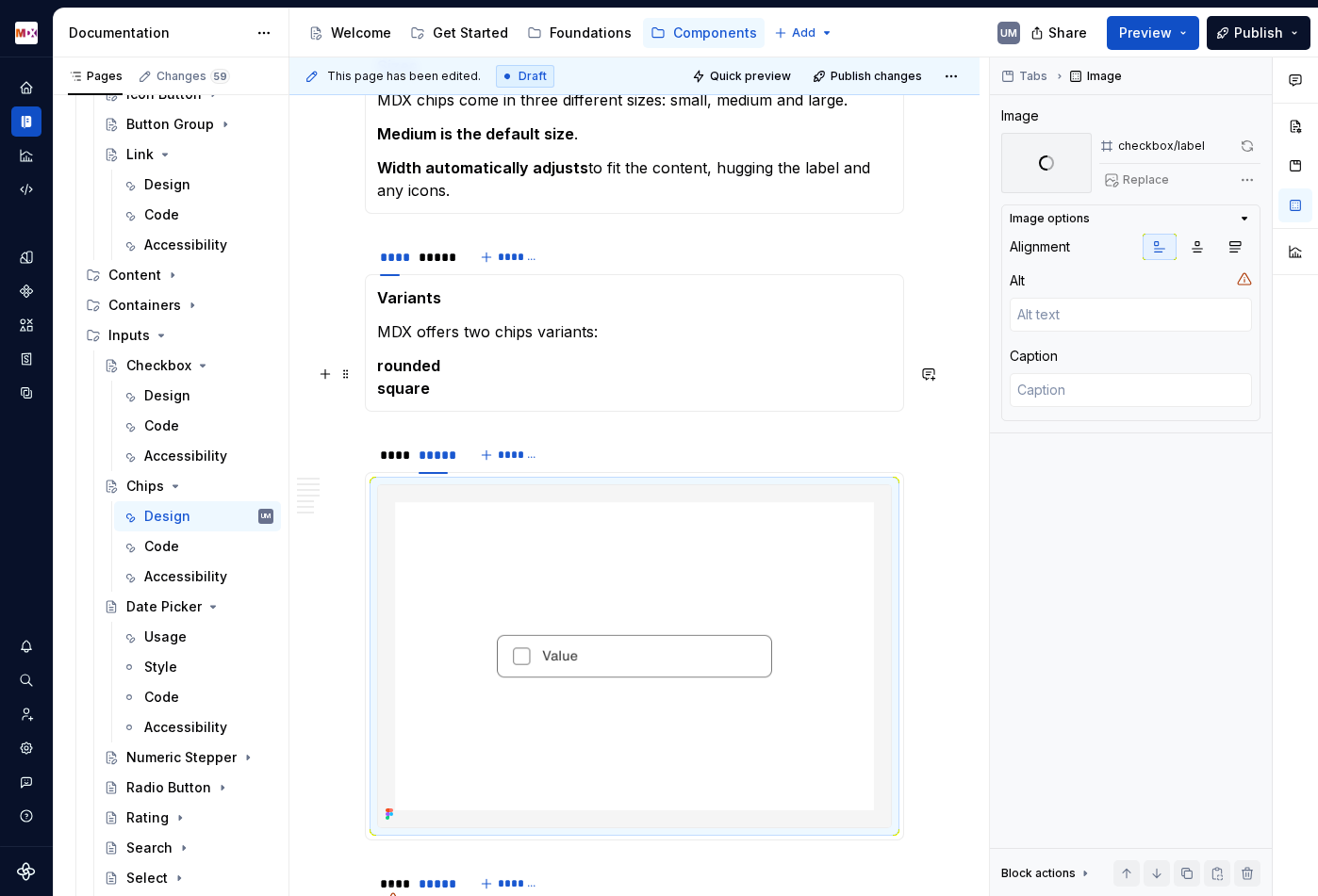
scroll to position [1759, 0]
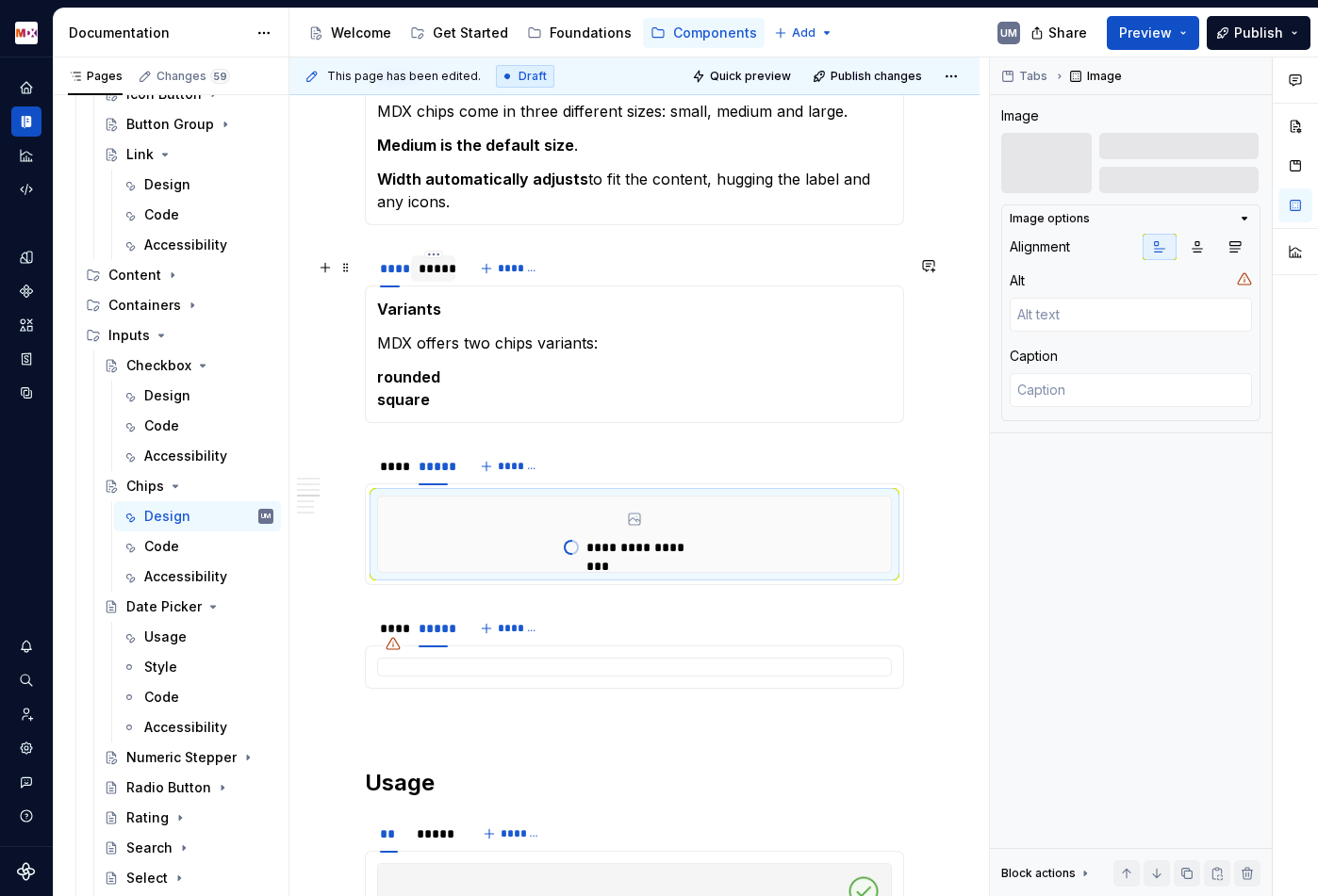
click at [436, 274] on div "*****" at bounding box center [432, 269] width 29 height 19
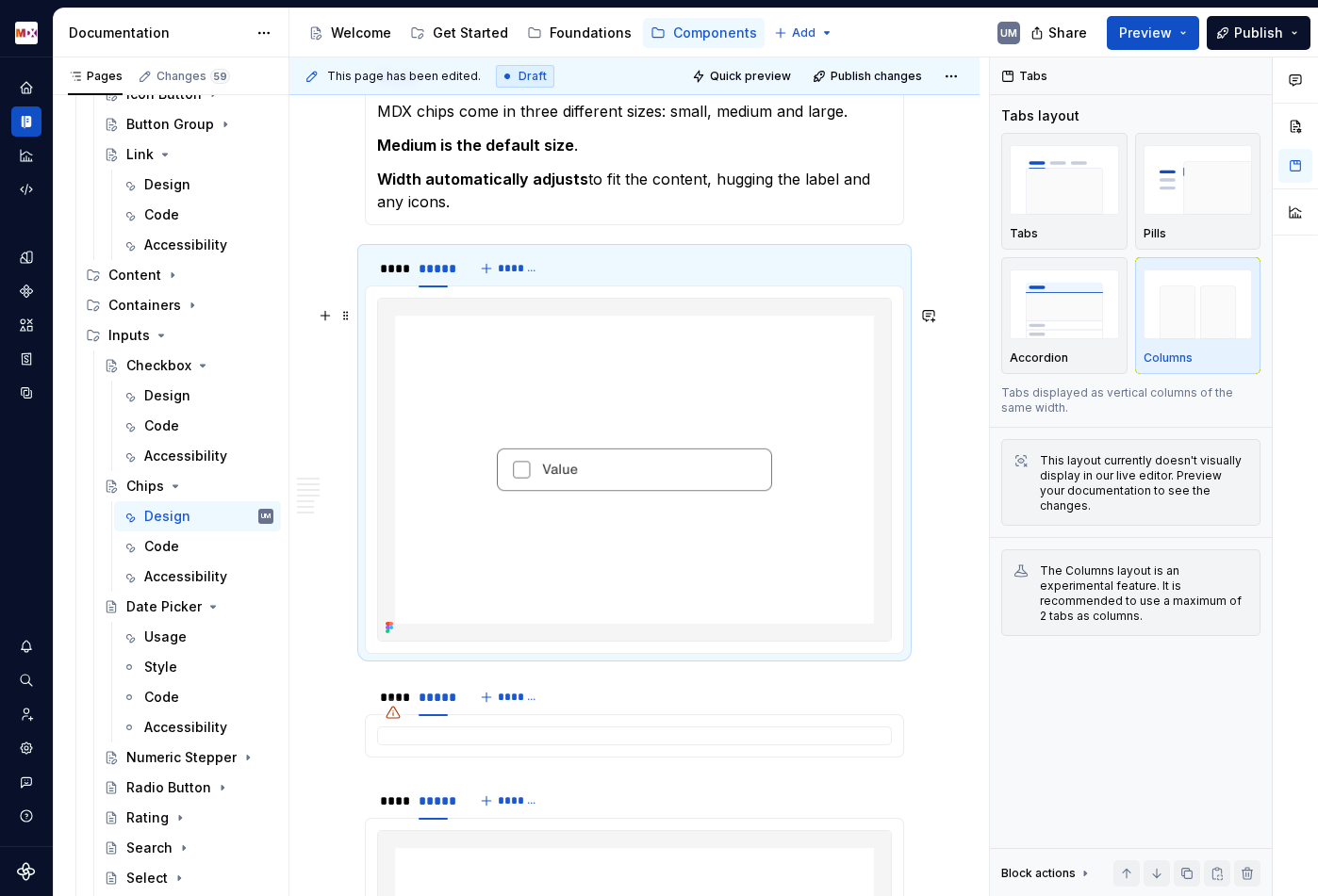
click at [572, 380] on img at bounding box center [634, 469] width 513 height 342
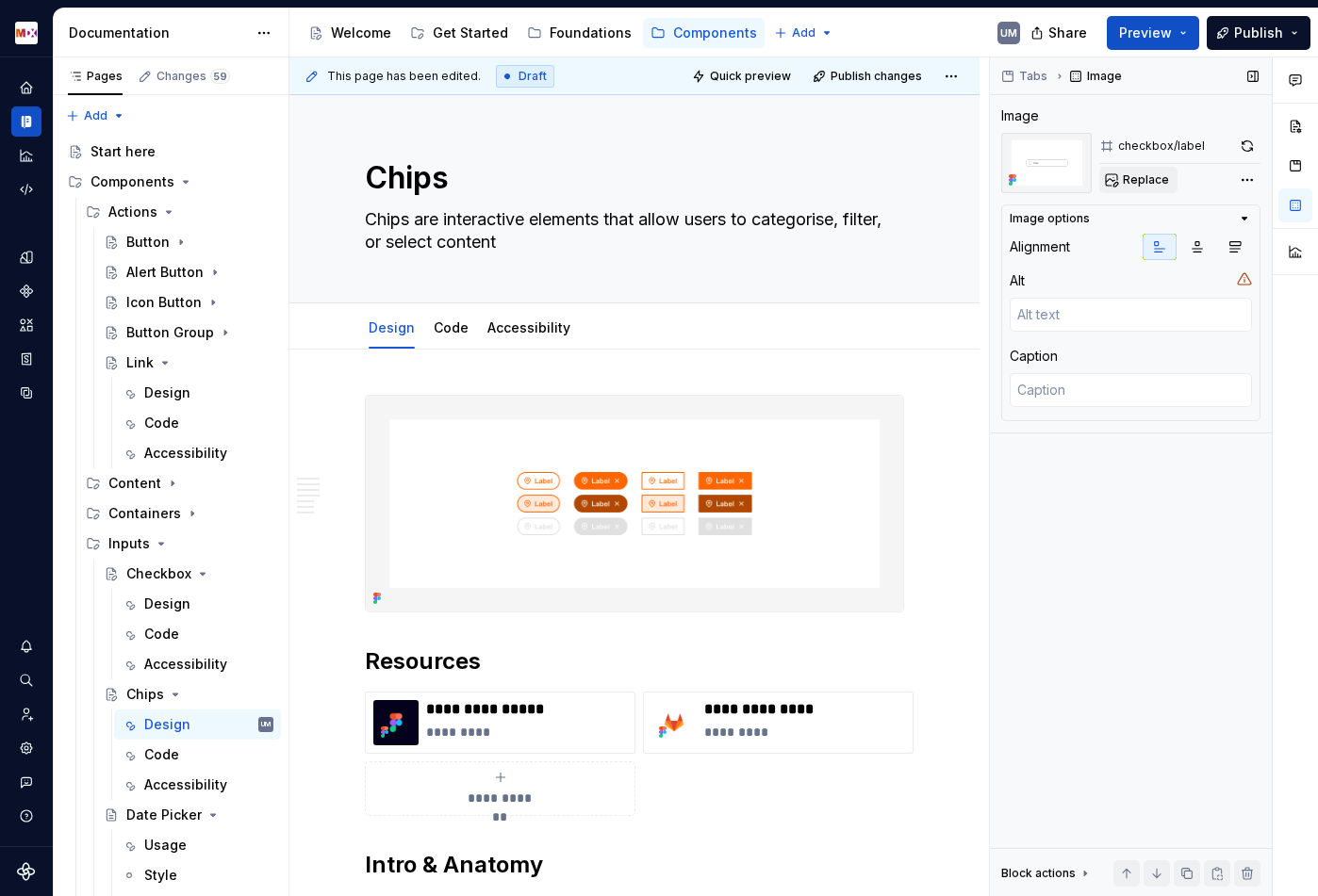
scroll to position [1759, 0]
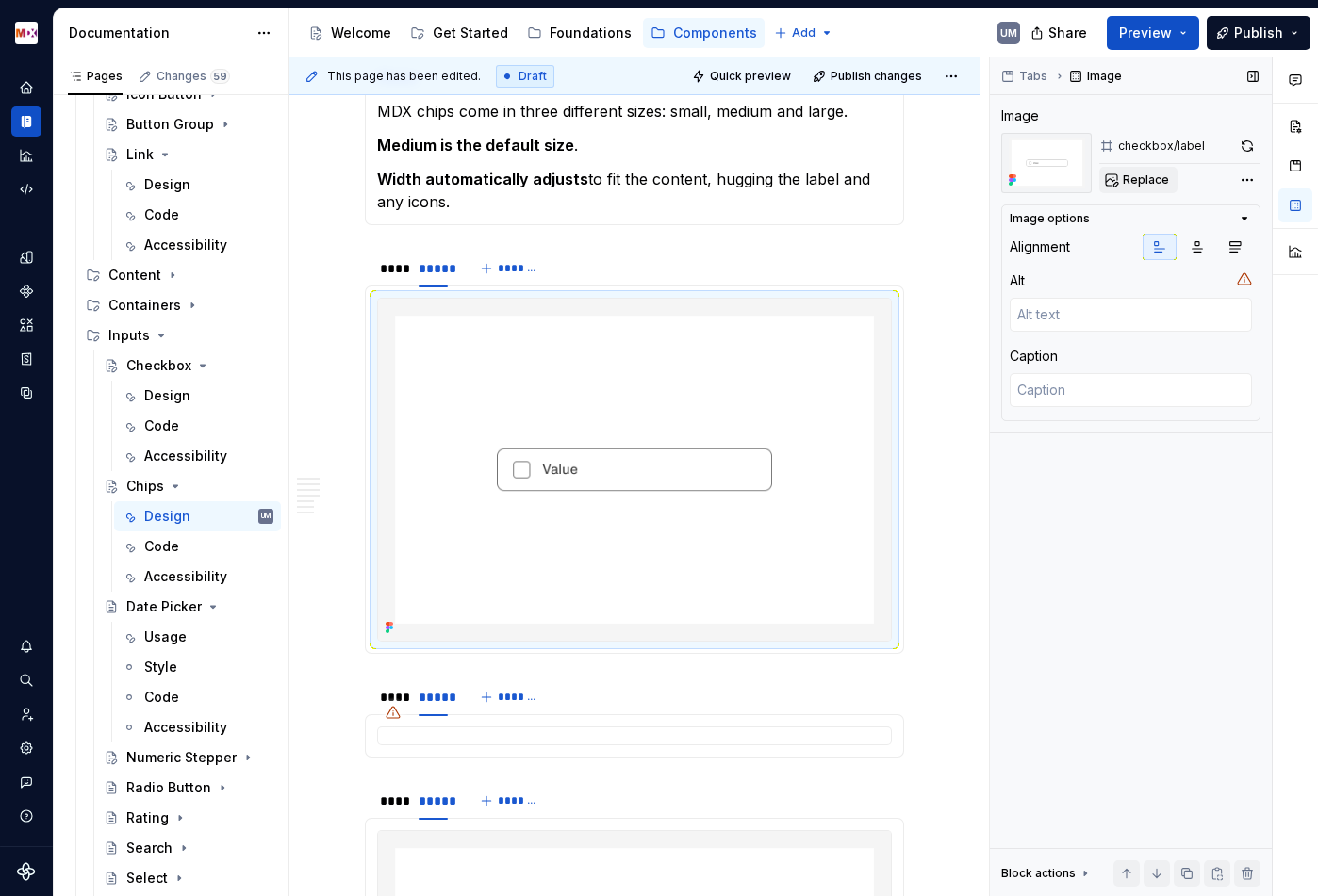
click at [1121, 182] on button "Replace" at bounding box center [1138, 180] width 78 height 26
type textarea "*"
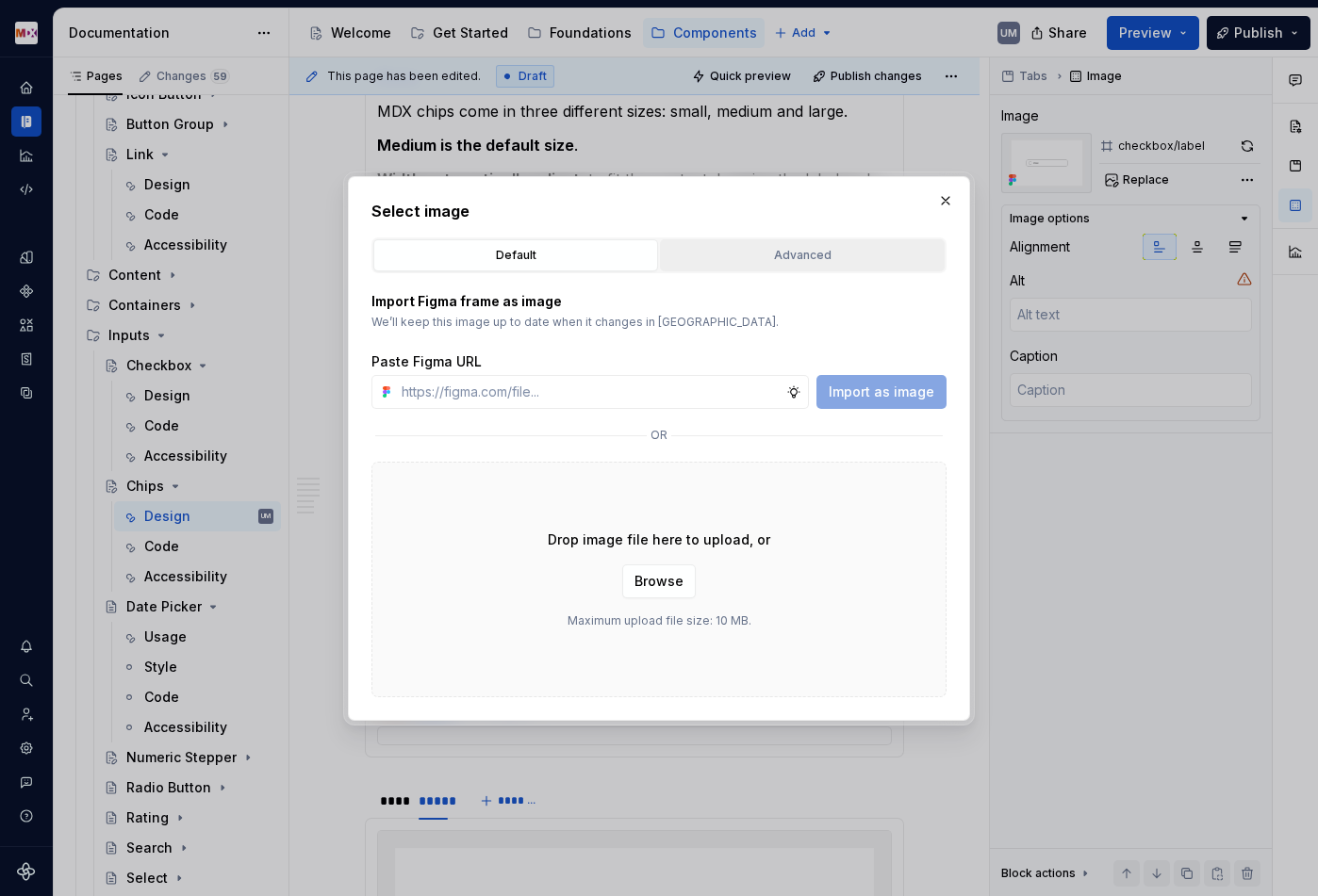
click at [746, 253] on div "Advanced" at bounding box center [802, 256] width 271 height 19
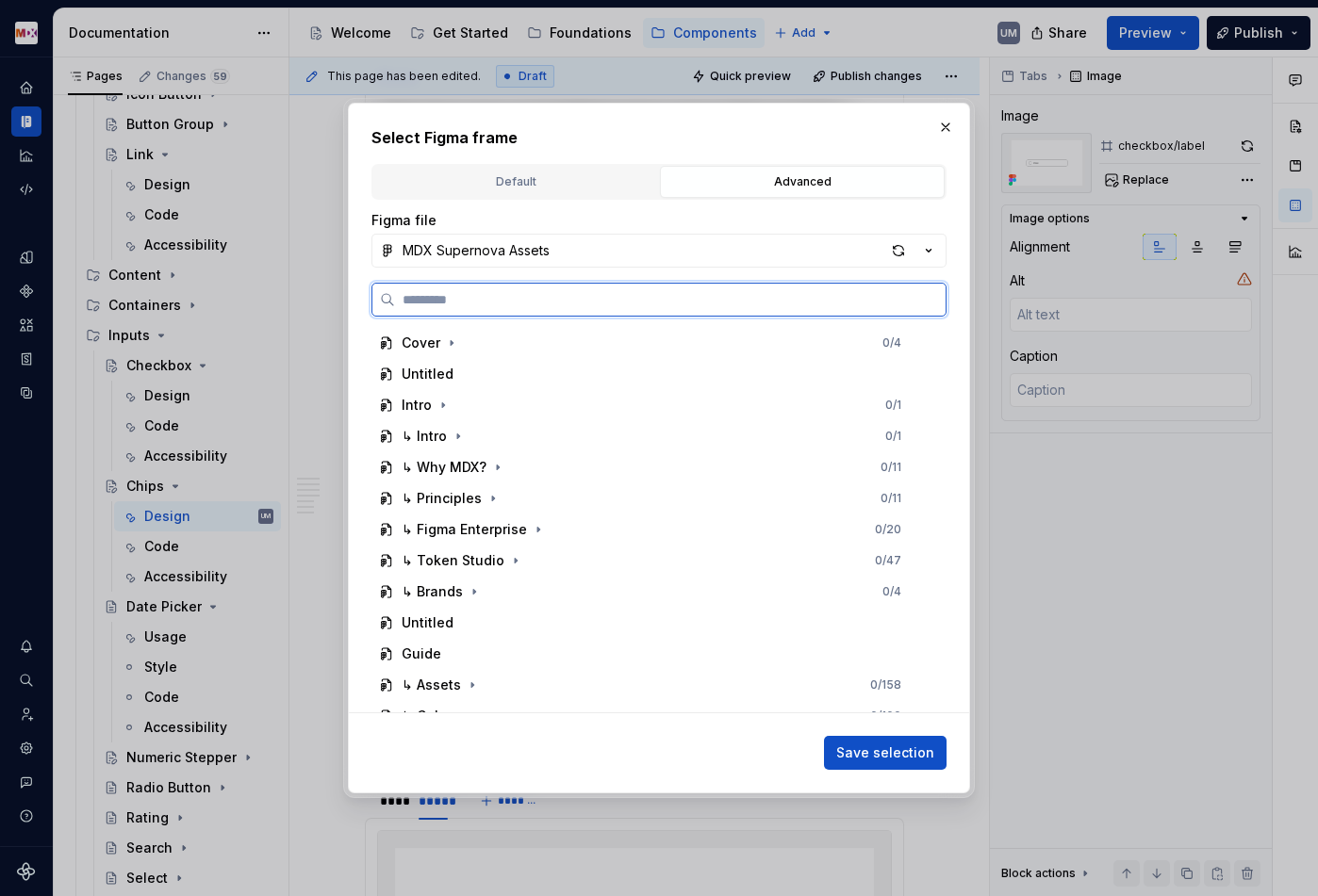
click at [546, 305] on input "search" at bounding box center [669, 299] width 550 height 19
paste input "******"
type input "*******"
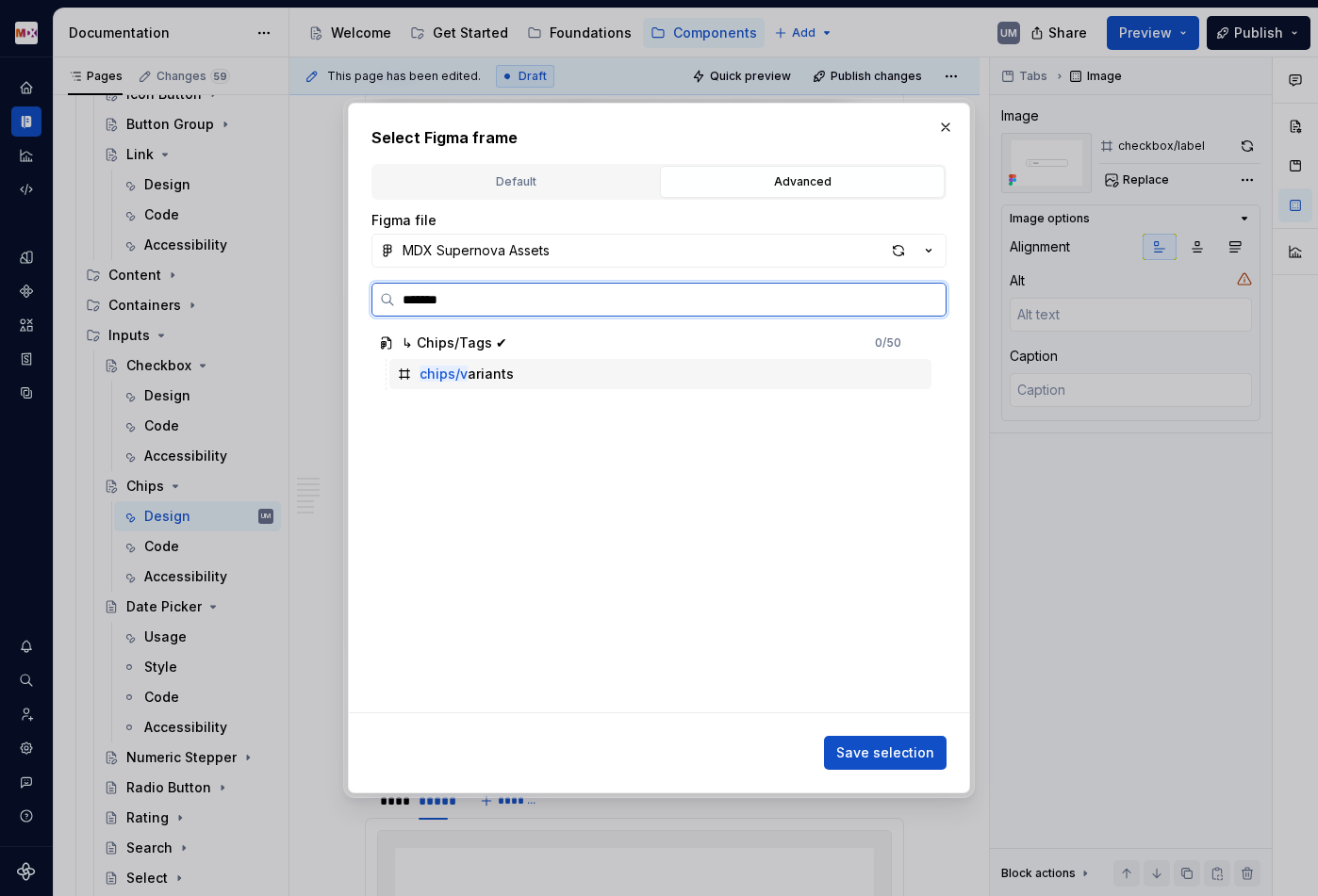
click at [542, 376] on div "chips/v ariants" at bounding box center [660, 374] width 542 height 30
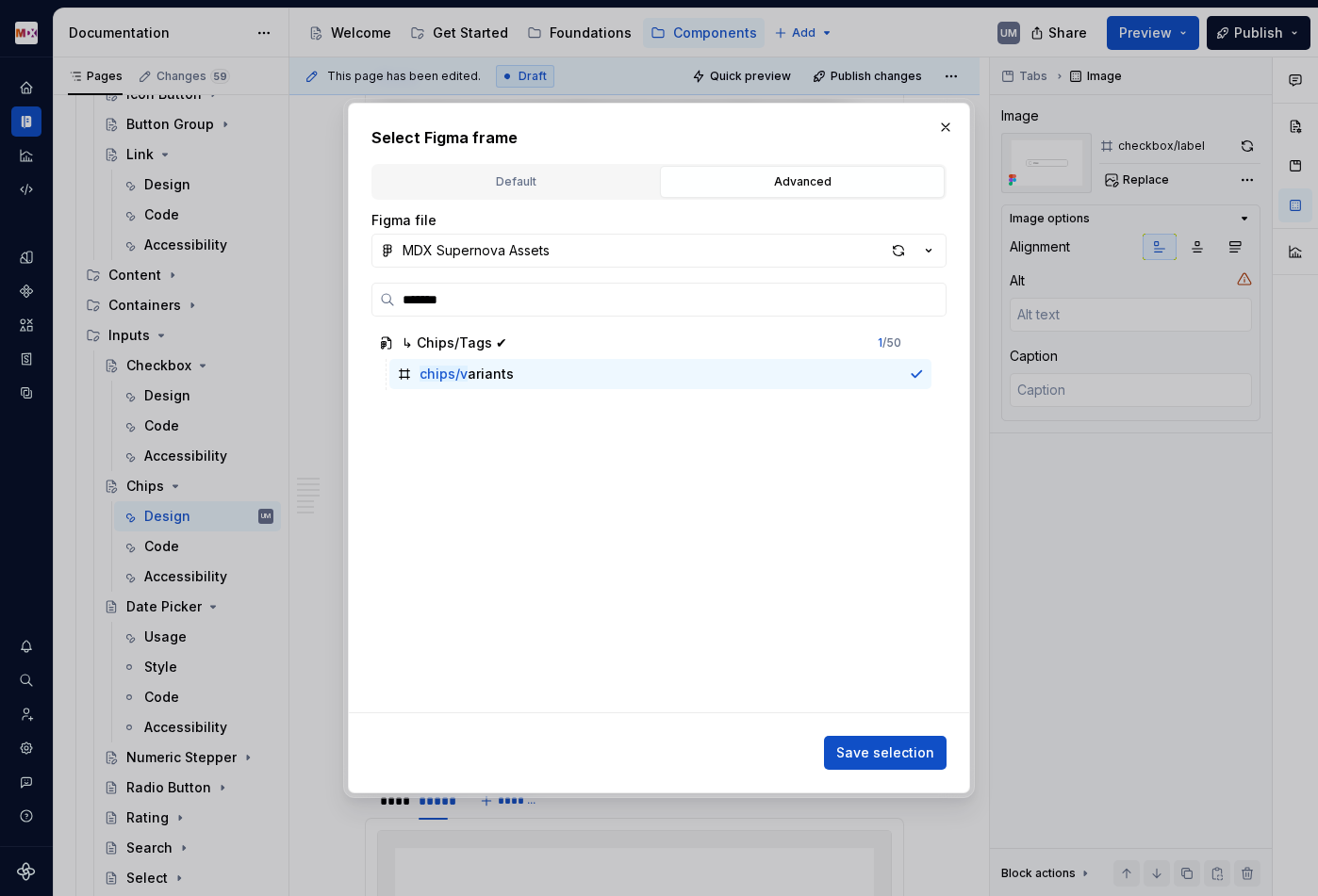
click at [887, 768] on button "Save selection" at bounding box center [885, 753] width 123 height 34
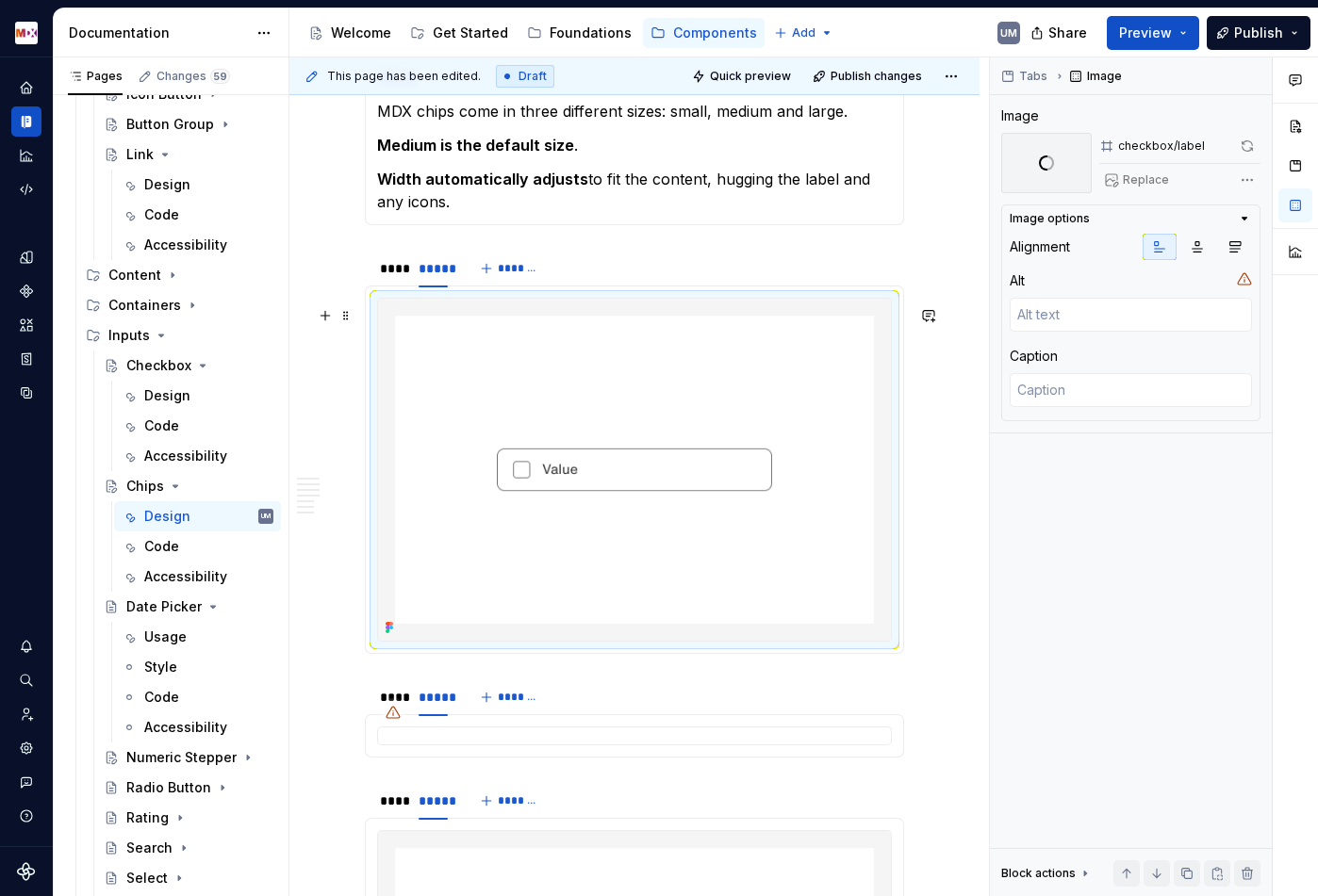
scroll to position [1483, 0]
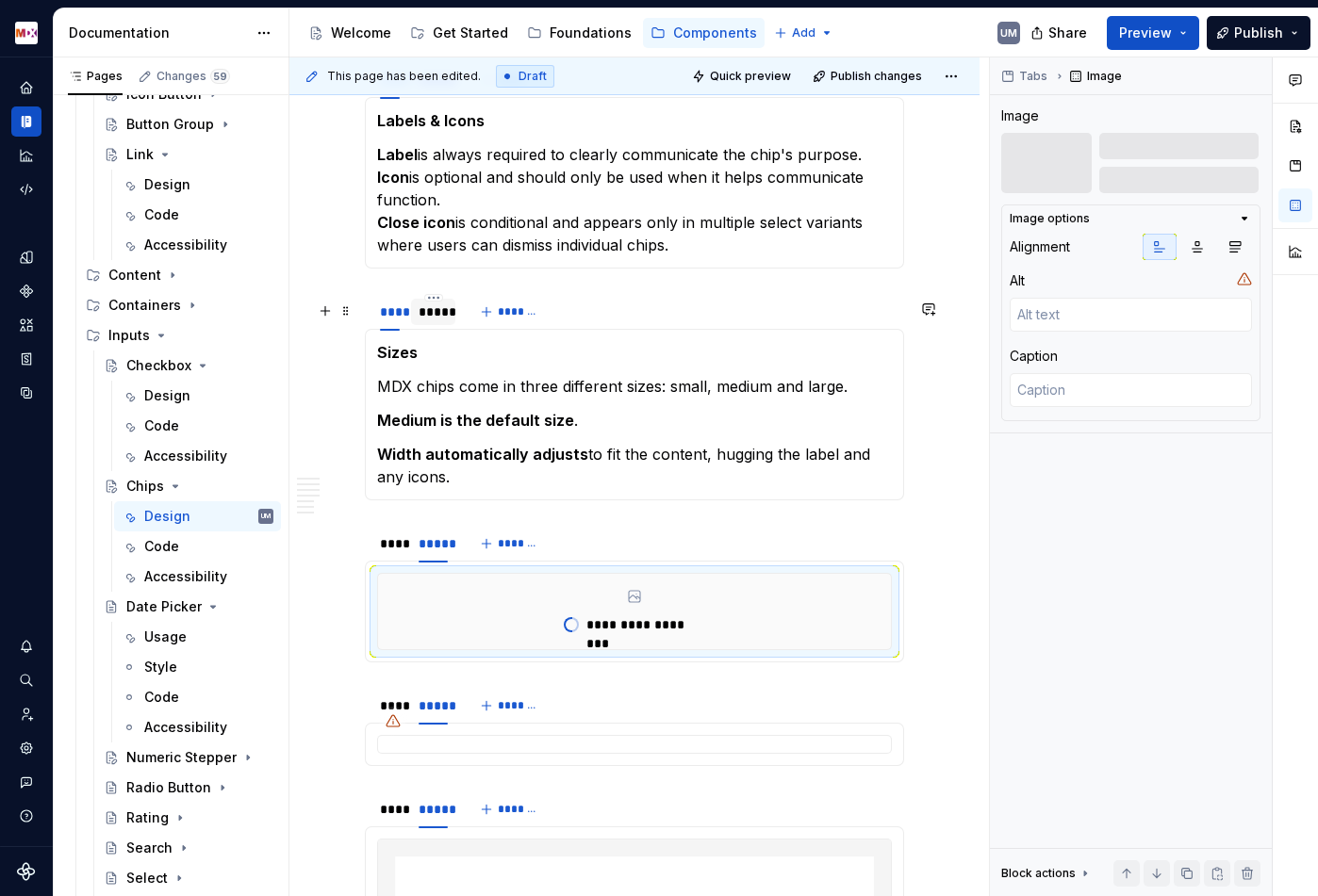
click at [438, 321] on div "*****" at bounding box center [432, 312] width 29 height 19
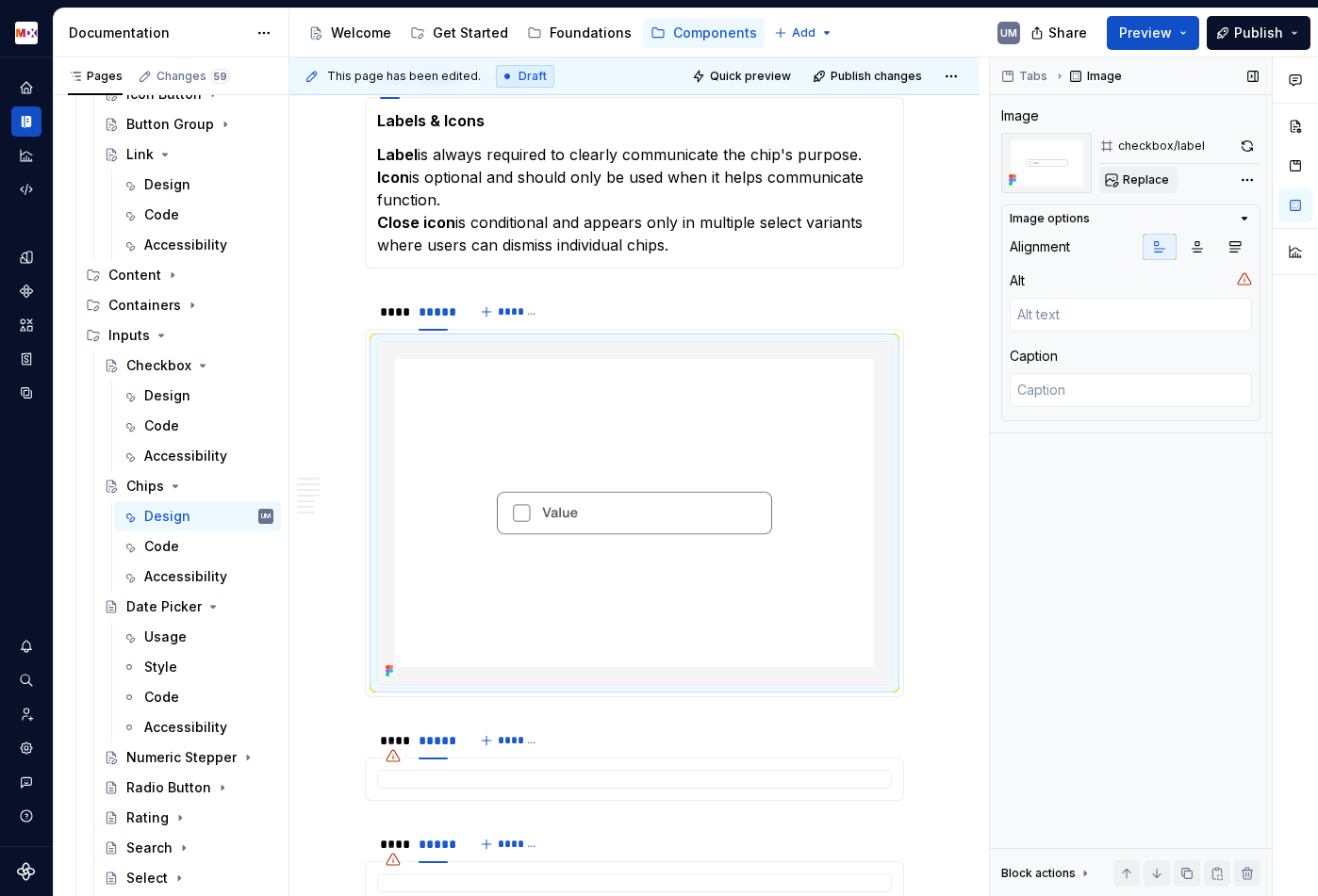
click at [1149, 182] on span "Replace" at bounding box center [1145, 180] width 46 height 15
type textarea "*"
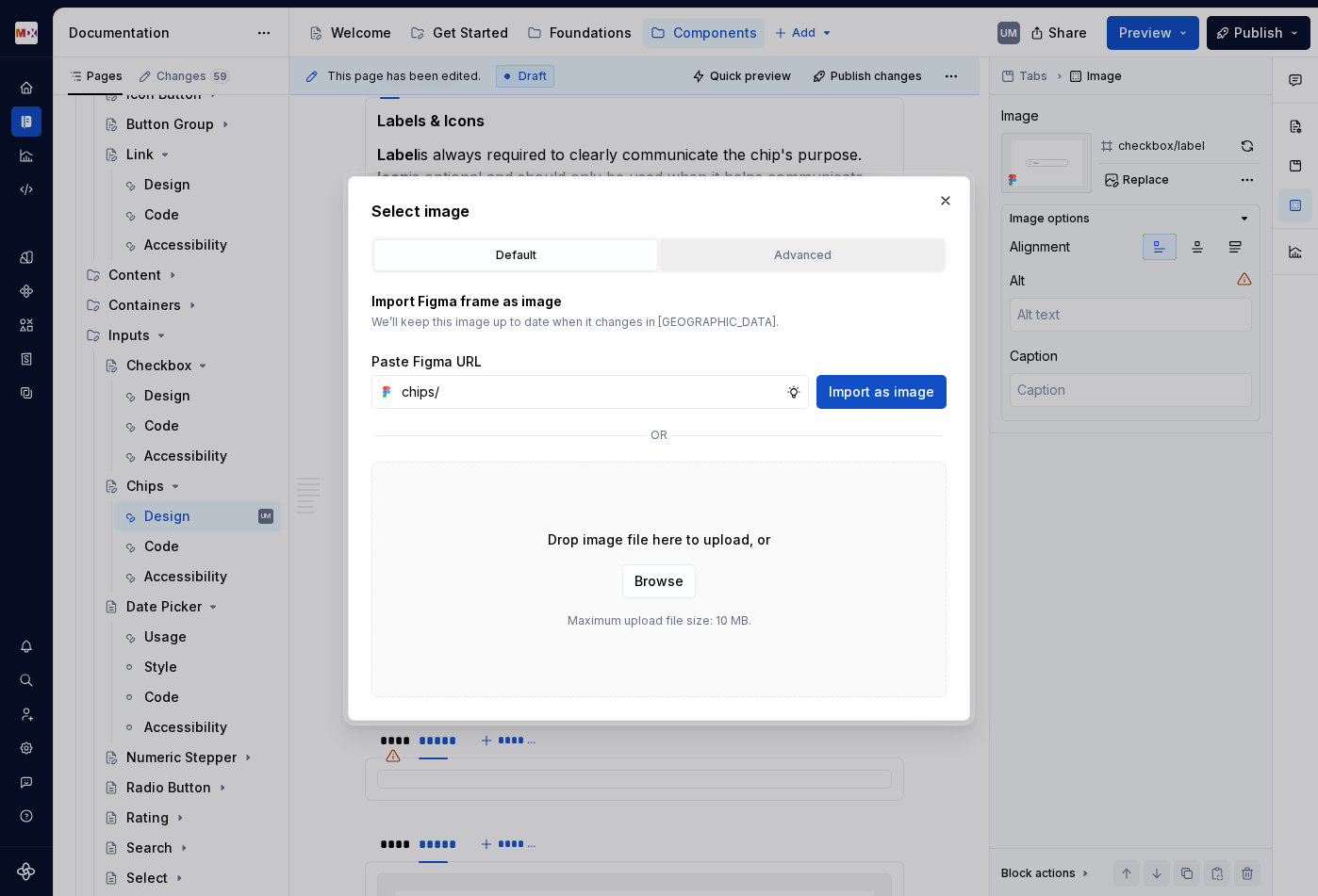
type input "chips/"
click at [787, 251] on div "Advanced" at bounding box center [802, 256] width 271 height 19
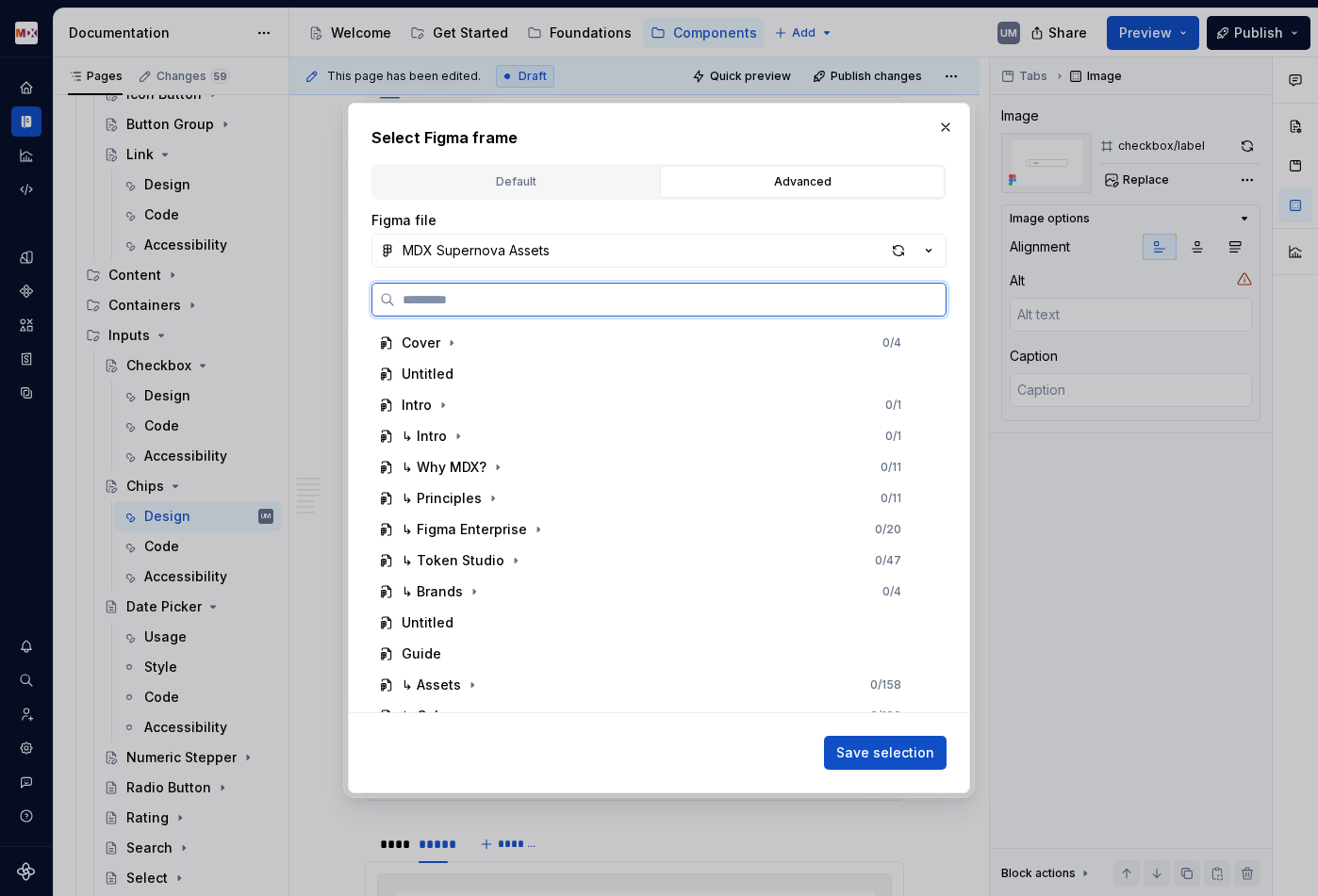
click at [563, 298] on input "search" at bounding box center [669, 299] width 550 height 19
paste input "******"
type input "*******"
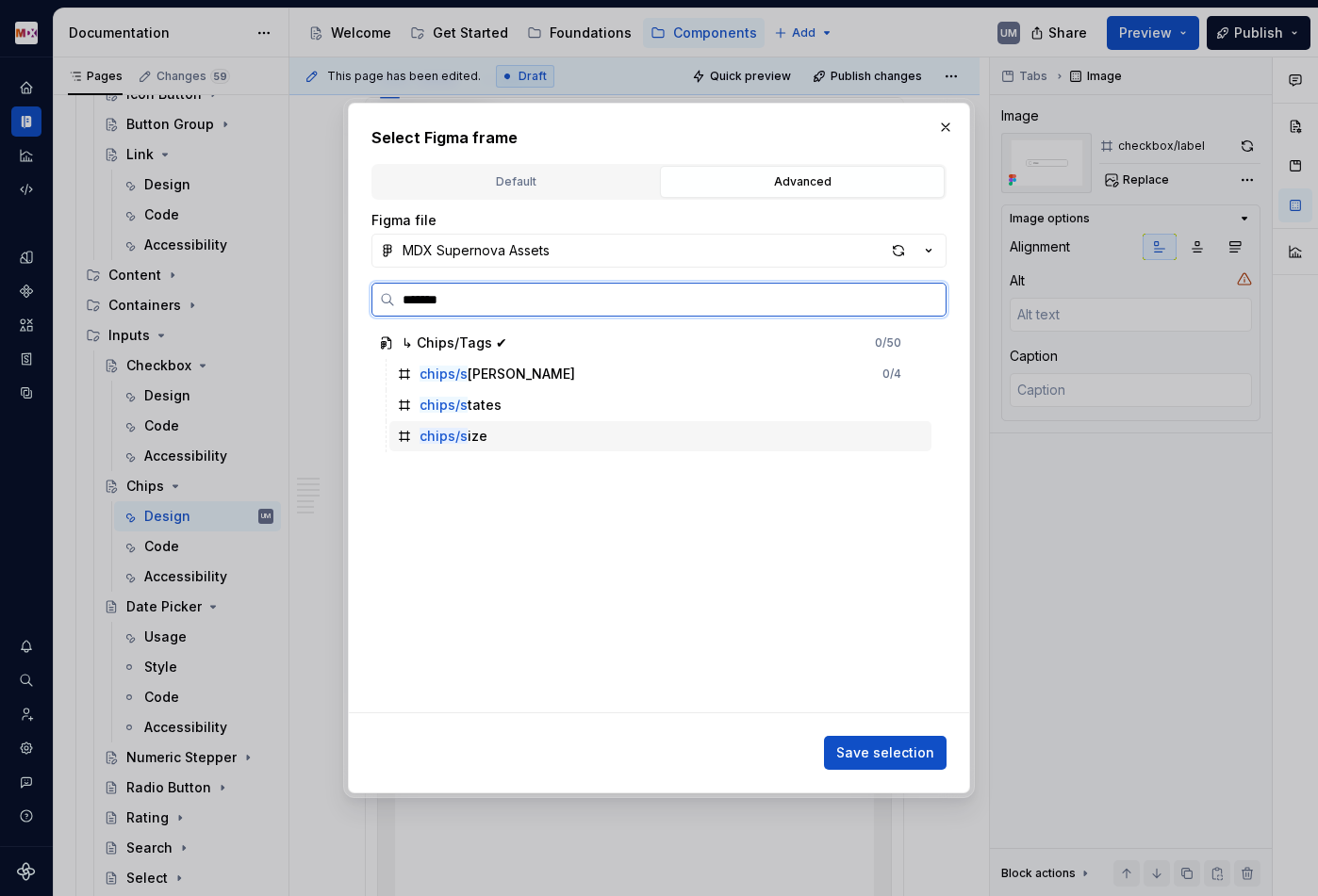
click at [470, 432] on div "chips/s ize" at bounding box center [453, 436] width 68 height 19
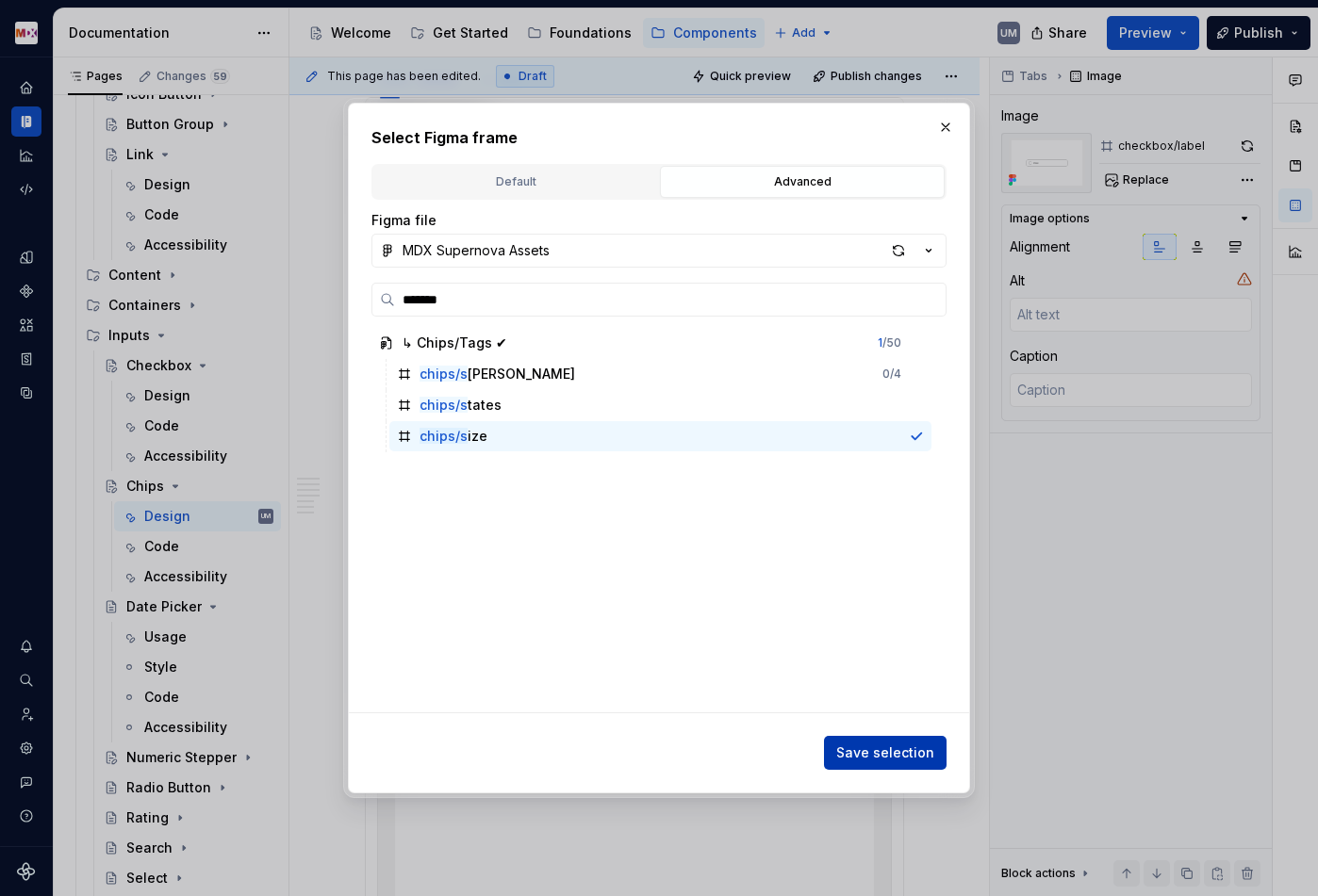
click at [888, 748] on span "Save selection" at bounding box center [885, 753] width 98 height 19
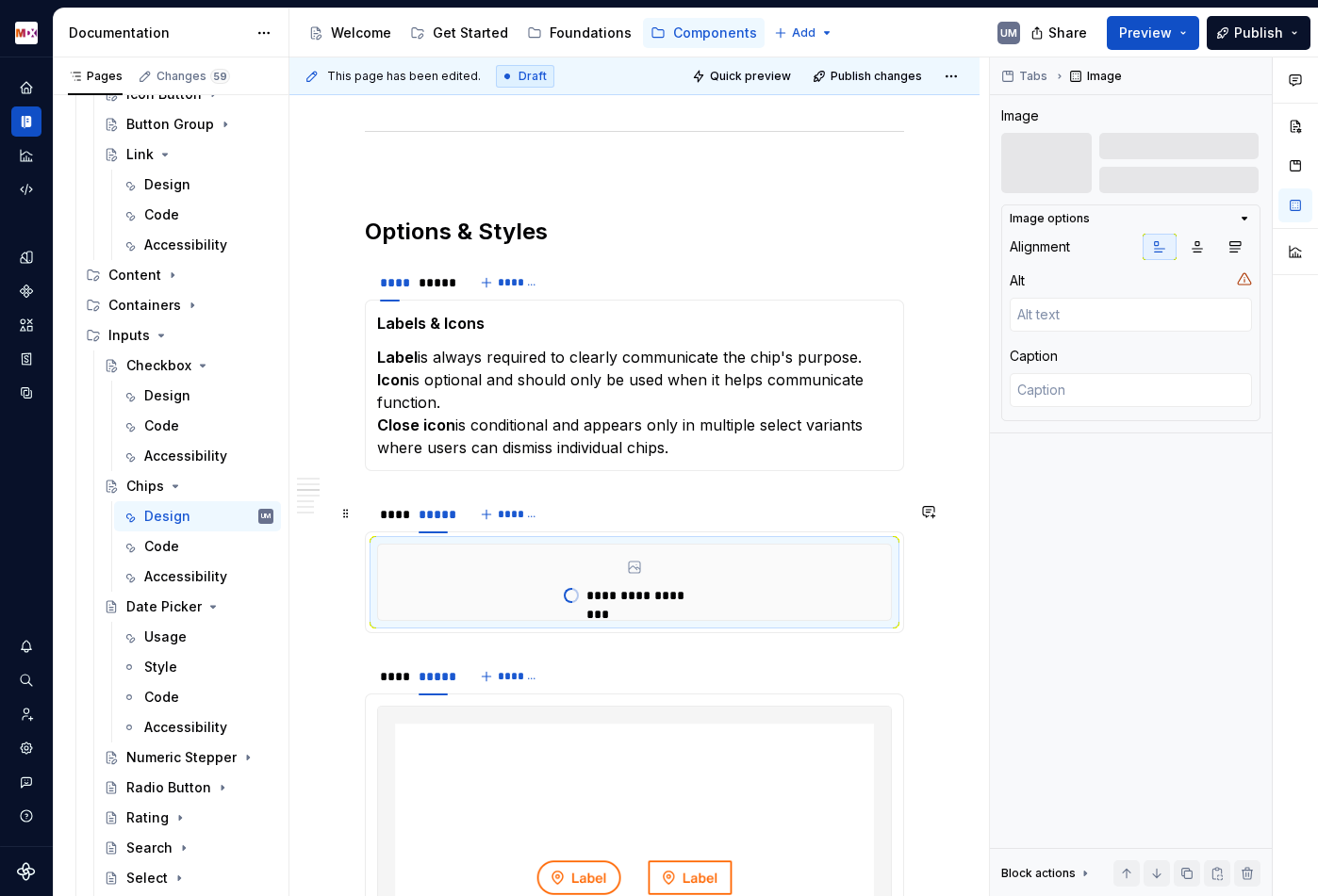
scroll to position [1269, 0]
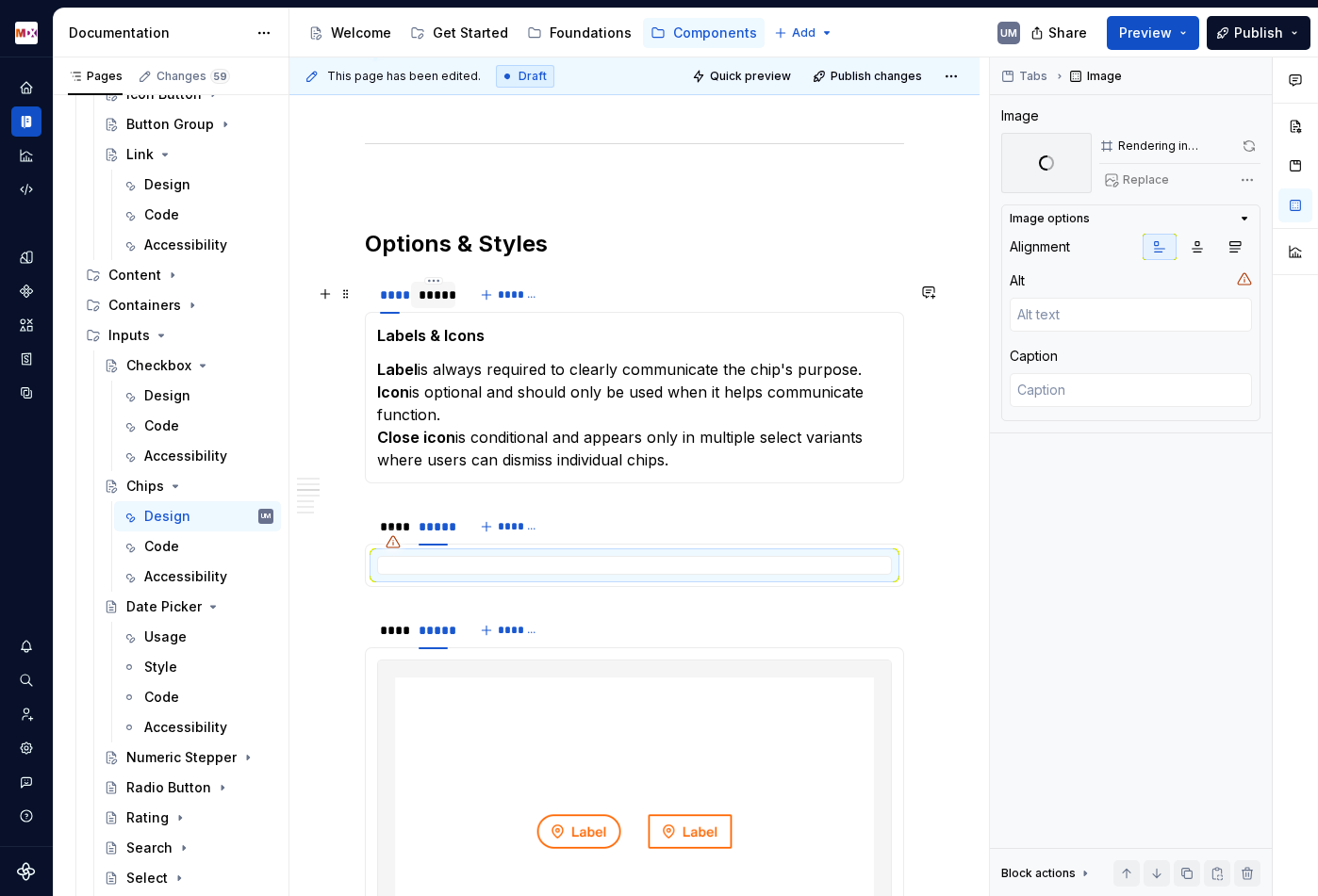
click at [437, 308] on div "*****" at bounding box center [432, 295] width 44 height 26
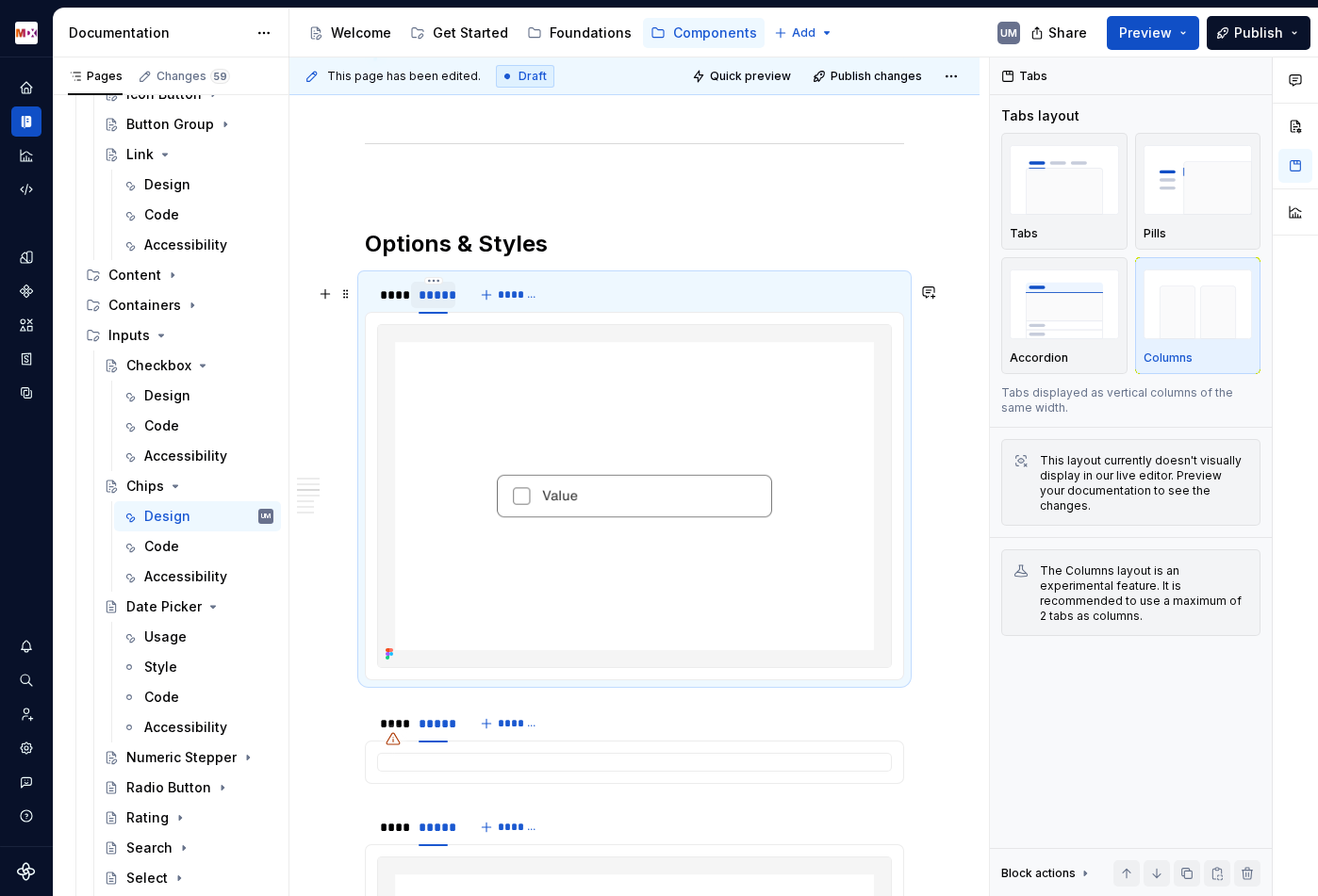
click at [437, 308] on div "*****" at bounding box center [432, 295] width 44 height 26
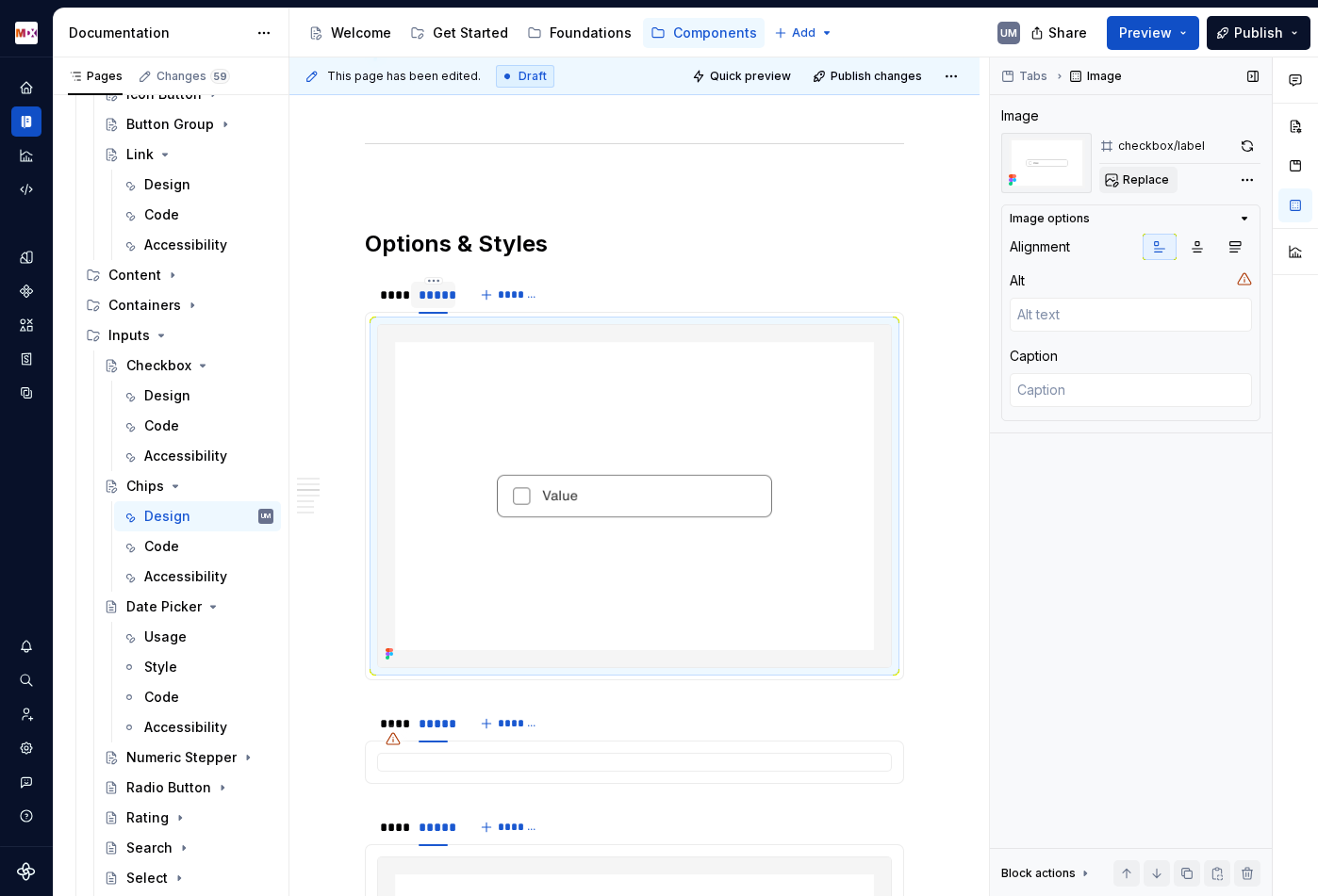
click at [1142, 182] on span "Replace" at bounding box center [1145, 180] width 46 height 15
type textarea "*"
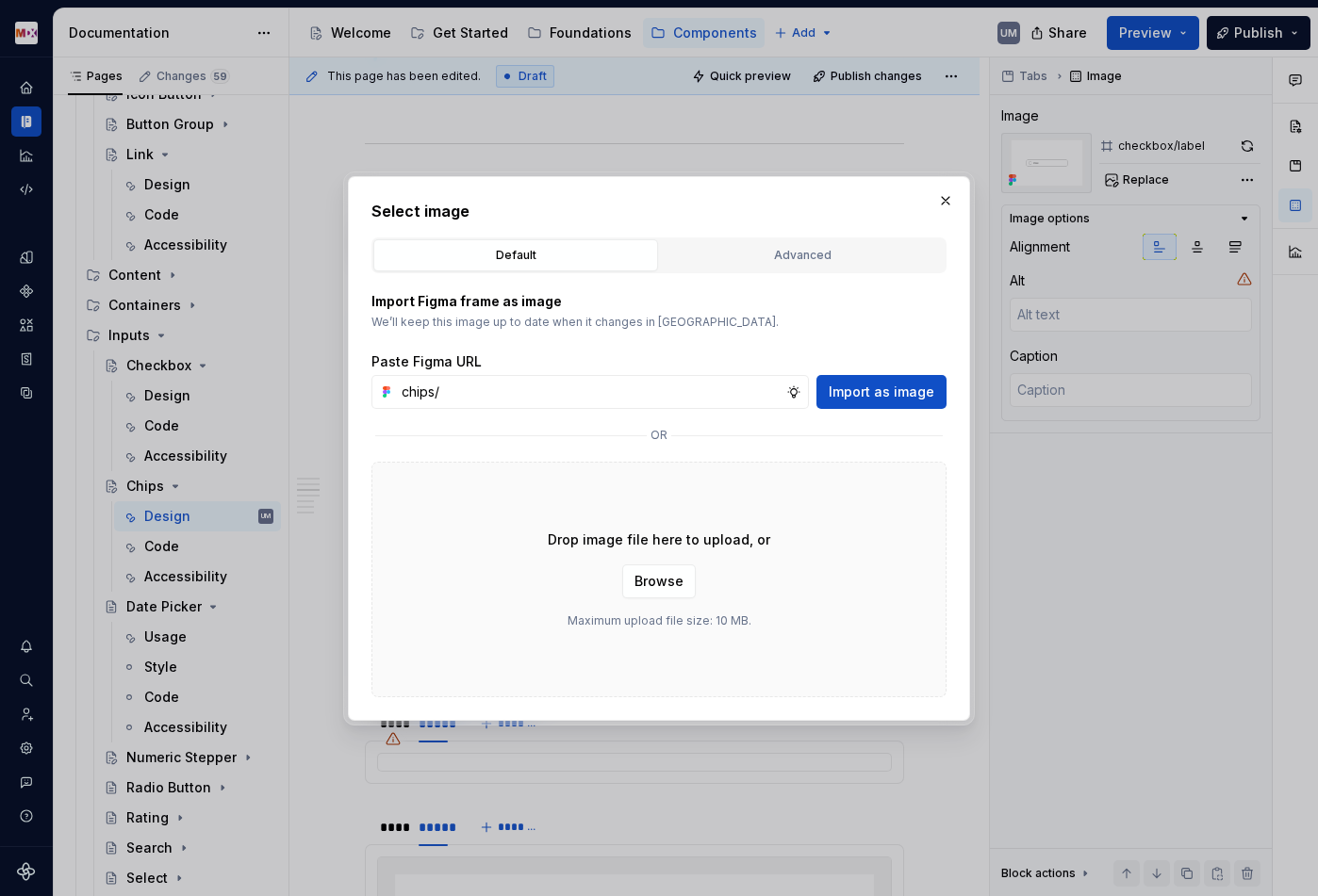
type input "chips/"
click at [806, 235] on div "Select image Default Advanced Import Figma frame as image We’ll keep this image…" at bounding box center [658, 448] width 575 height 498
click at [804, 251] on div "Advanced" at bounding box center [802, 256] width 271 height 19
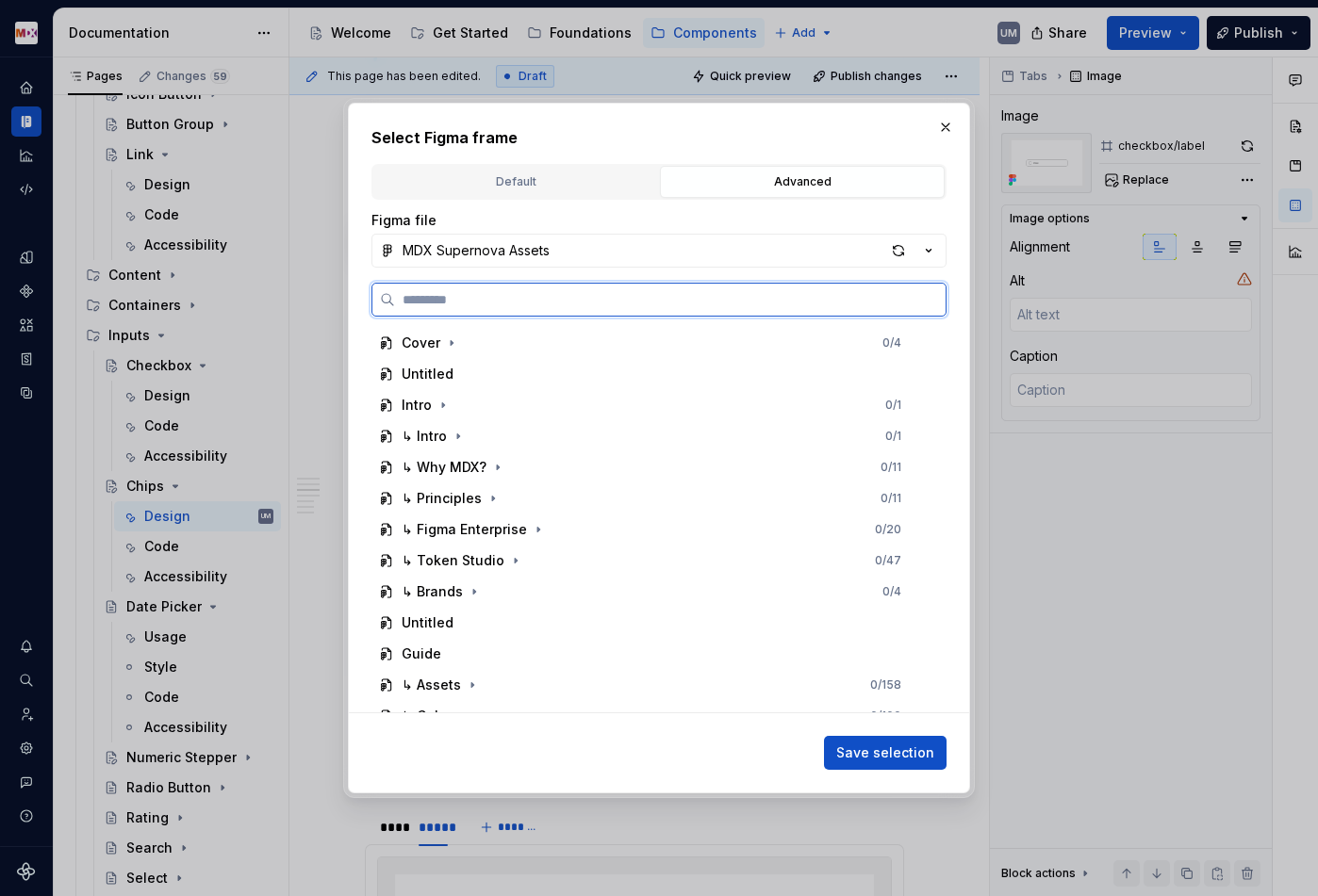
click at [575, 300] on input "search" at bounding box center [669, 299] width 550 height 19
paste input "******"
type input "*******"
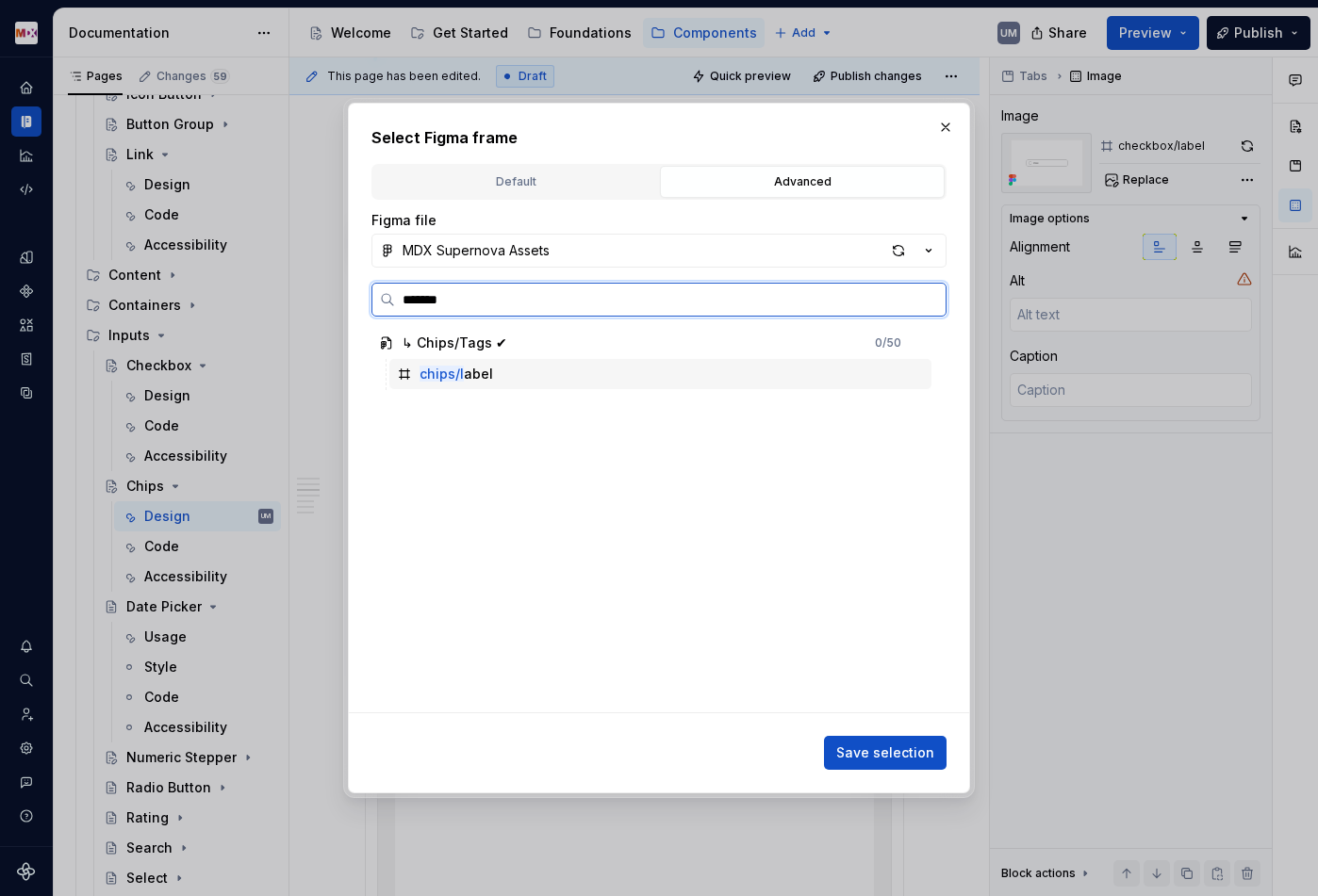
click at [494, 373] on div "chips/l abel" at bounding box center [660, 374] width 542 height 30
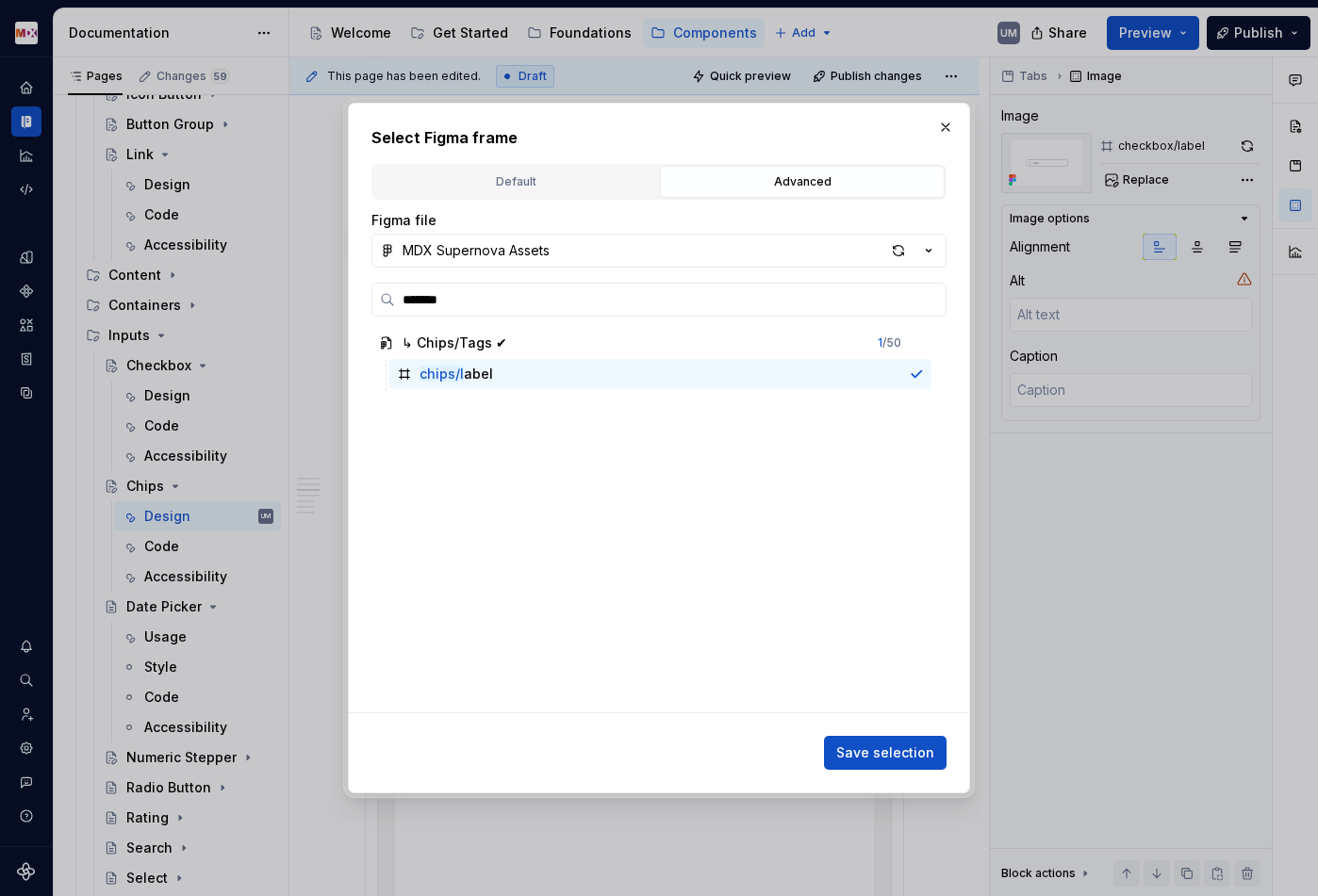
click at [912, 761] on span "Save selection" at bounding box center [885, 753] width 98 height 19
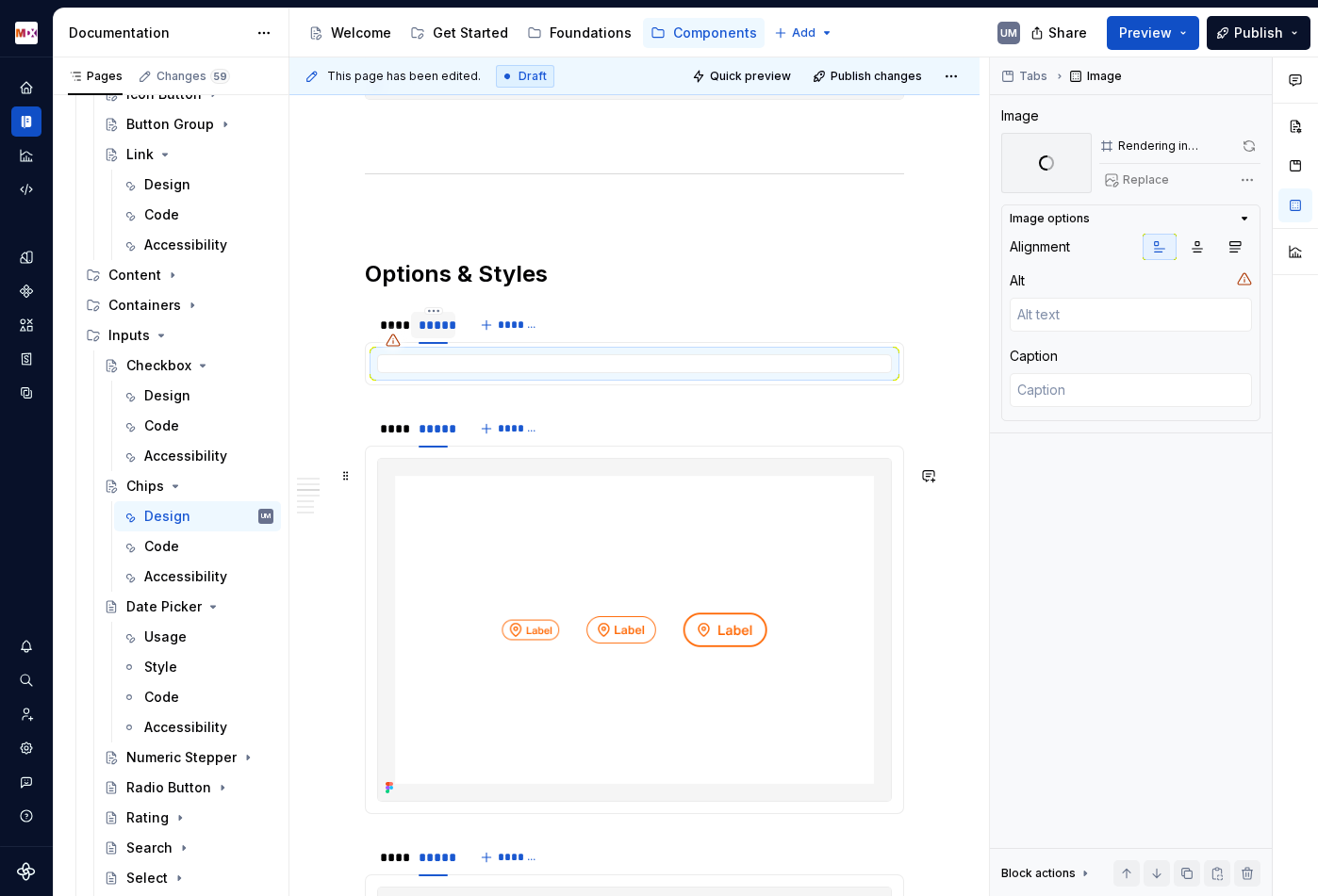
scroll to position [1219, 0]
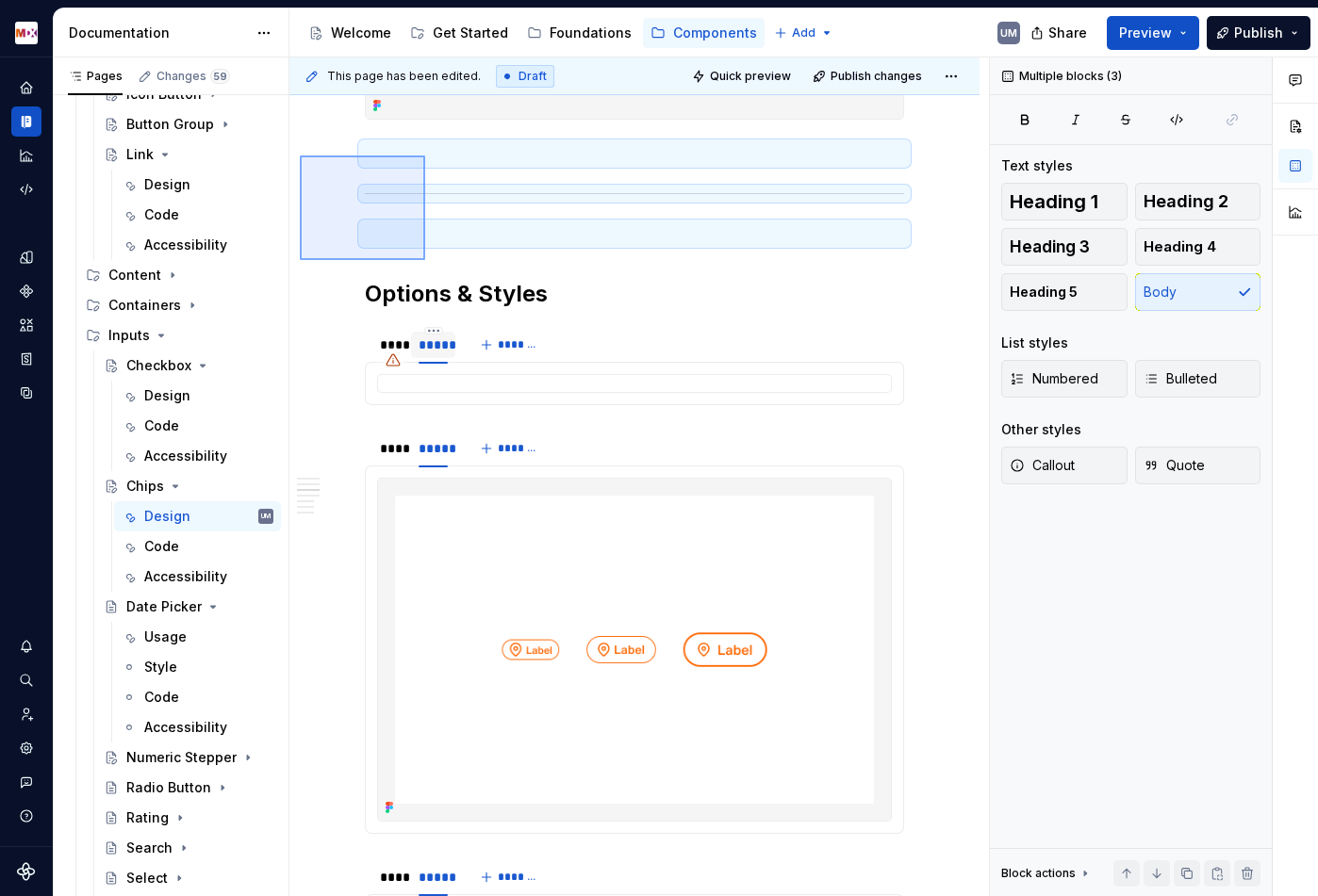
drag, startPoint x: 299, startPoint y: 156, endPoint x: 425, endPoint y: 255, distance: 160.2
click at [425, 255] on div "**********" at bounding box center [638, 477] width 700 height 839
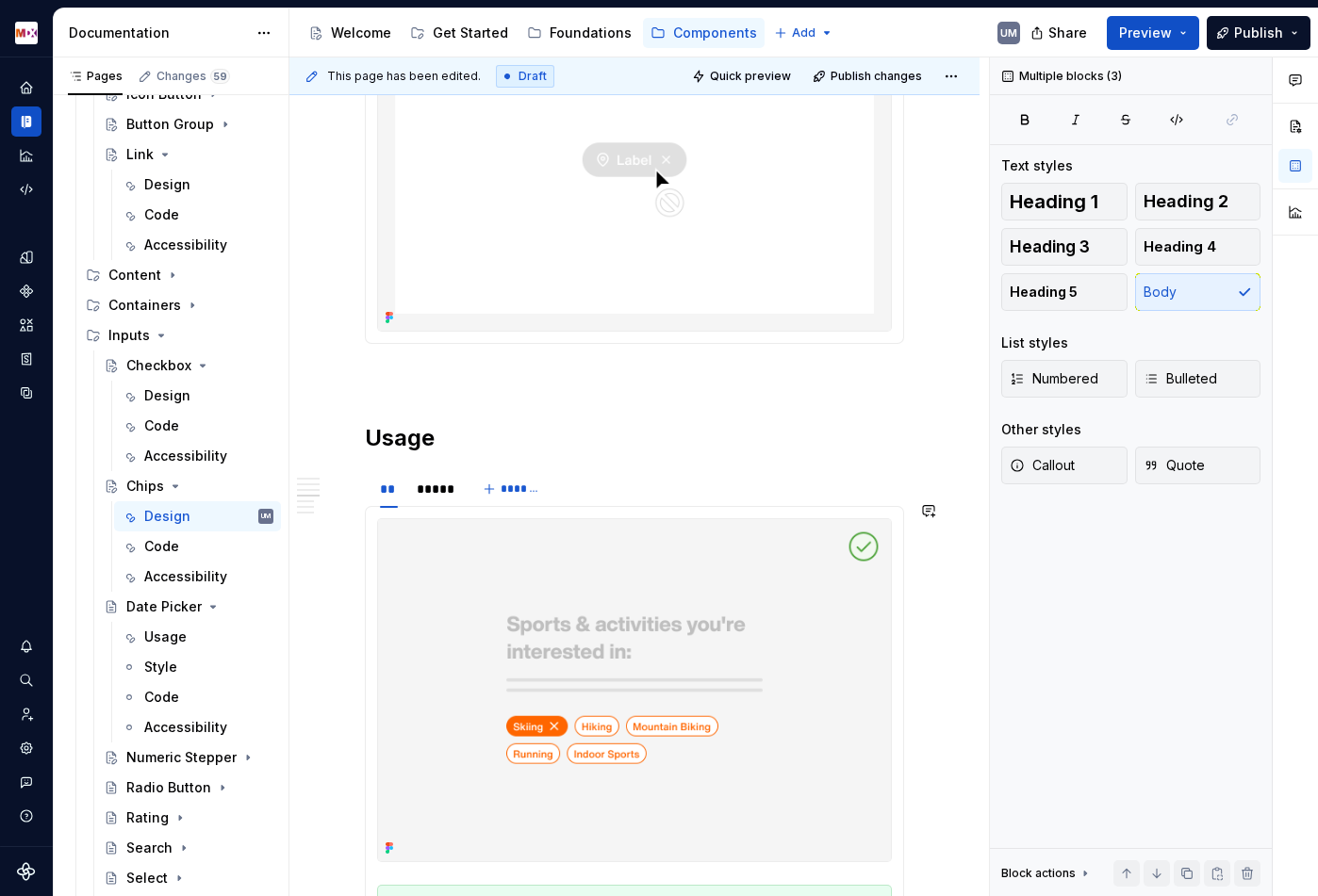
scroll to position [2997, 0]
click at [425, 386] on p at bounding box center [634, 375] width 539 height 23
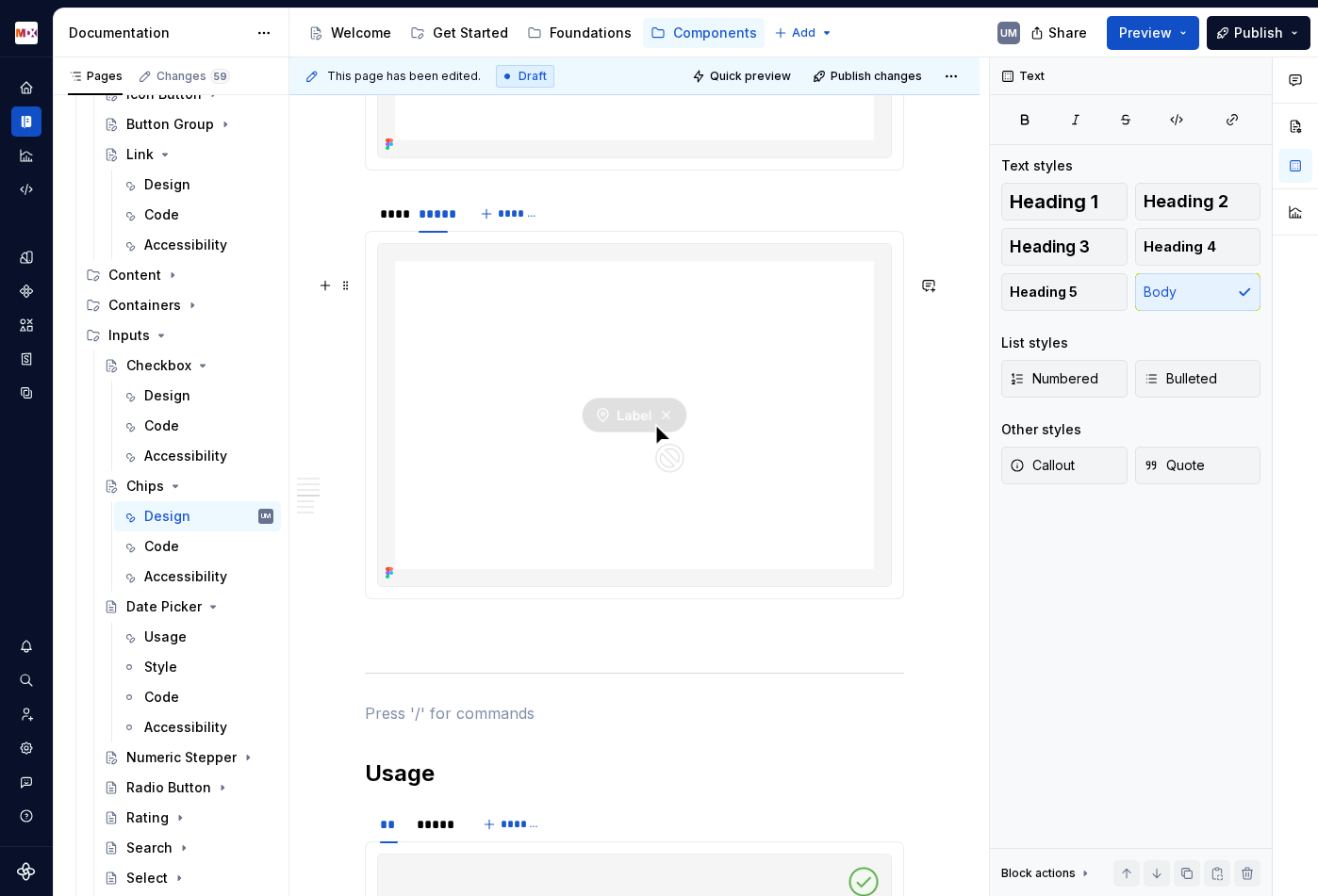
scroll to position [3068, 0]
click at [404, 785] on h2 "Usage" at bounding box center [634, 769] width 539 height 30
click at [622, 716] on div "**********" at bounding box center [634, 779] width 539 height 6906
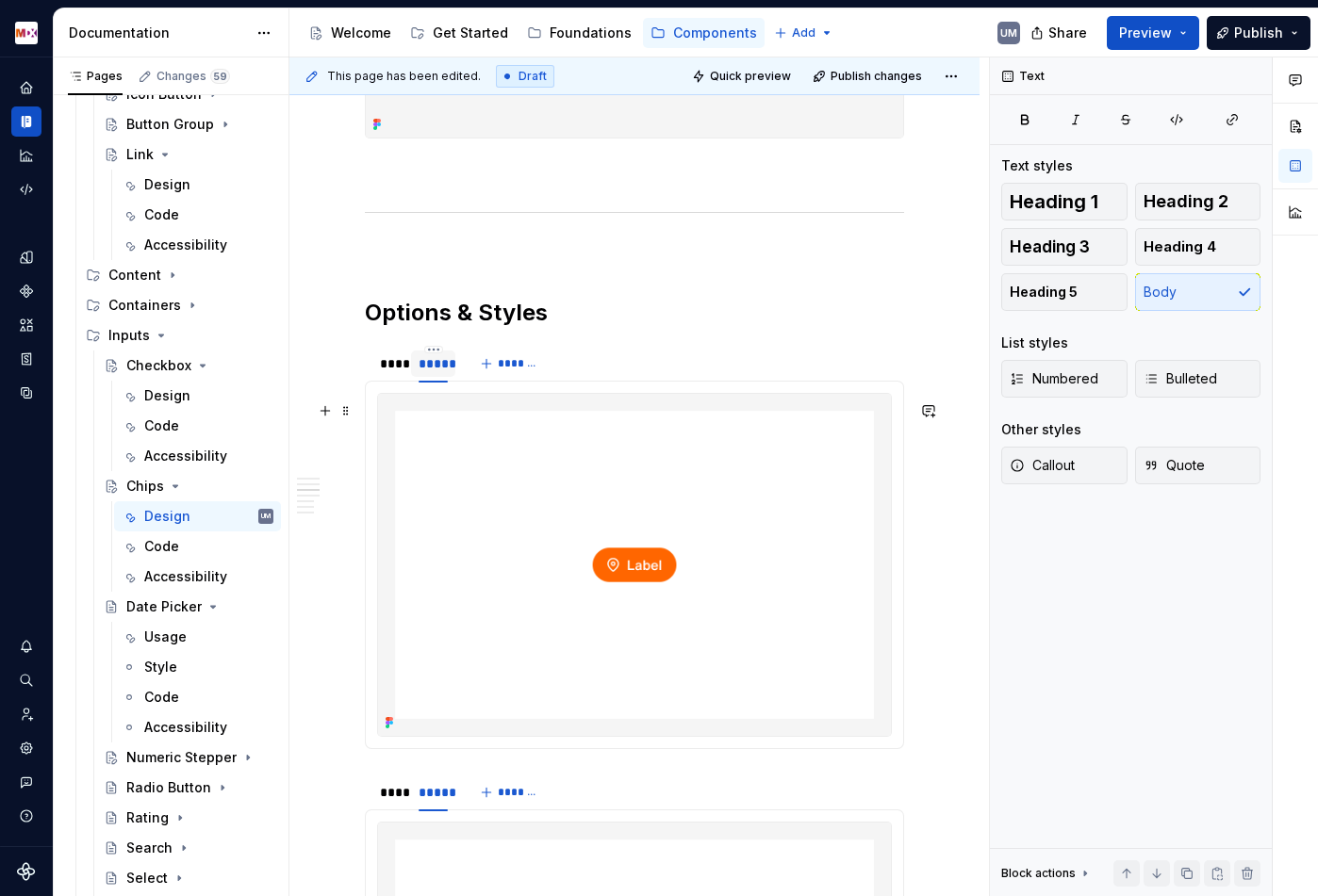
scroll to position [1176, 0]
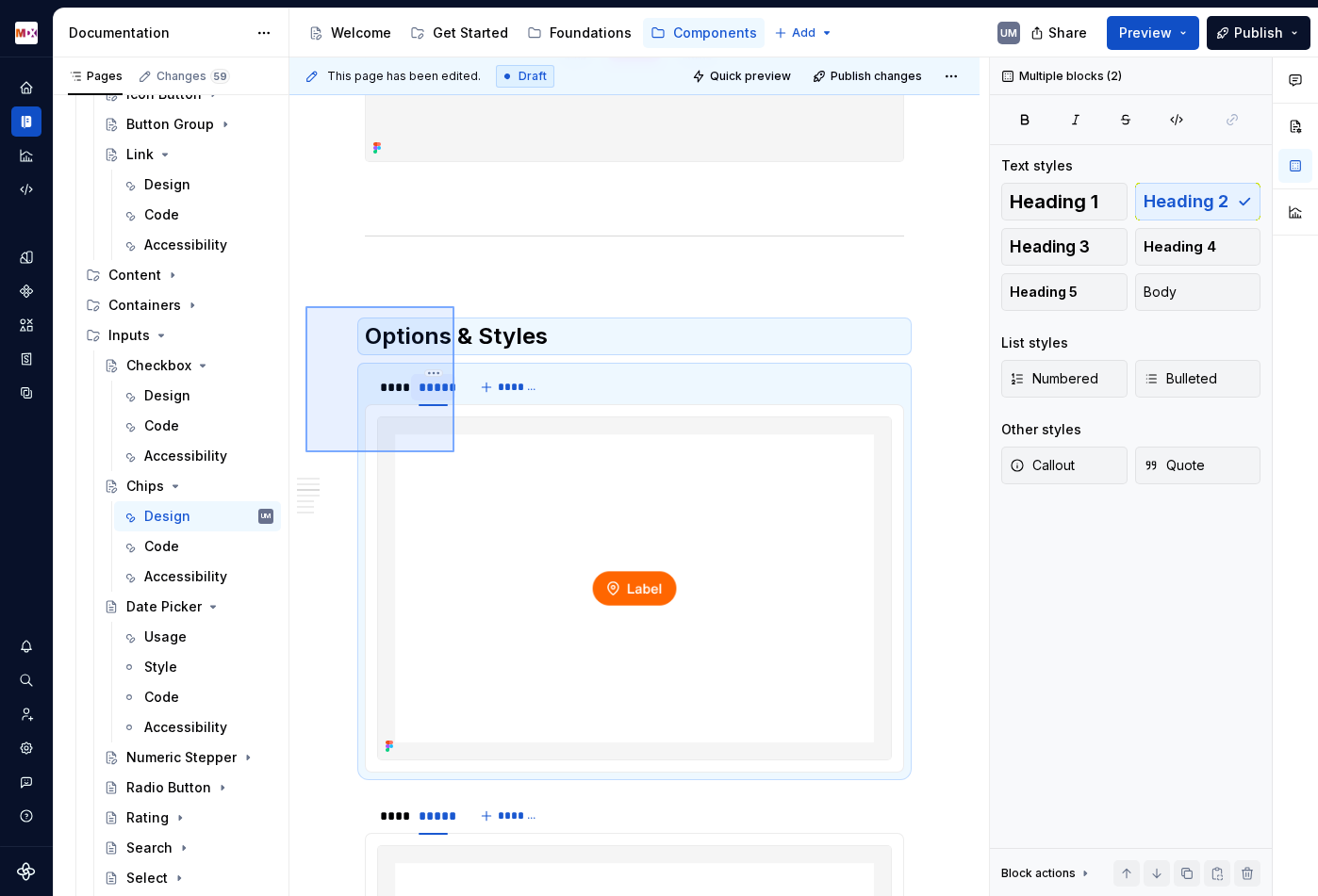
drag, startPoint x: 305, startPoint y: 306, endPoint x: 461, endPoint y: 452, distance: 213.7
click at [461, 452] on div "**********" at bounding box center [638, 477] width 700 height 839
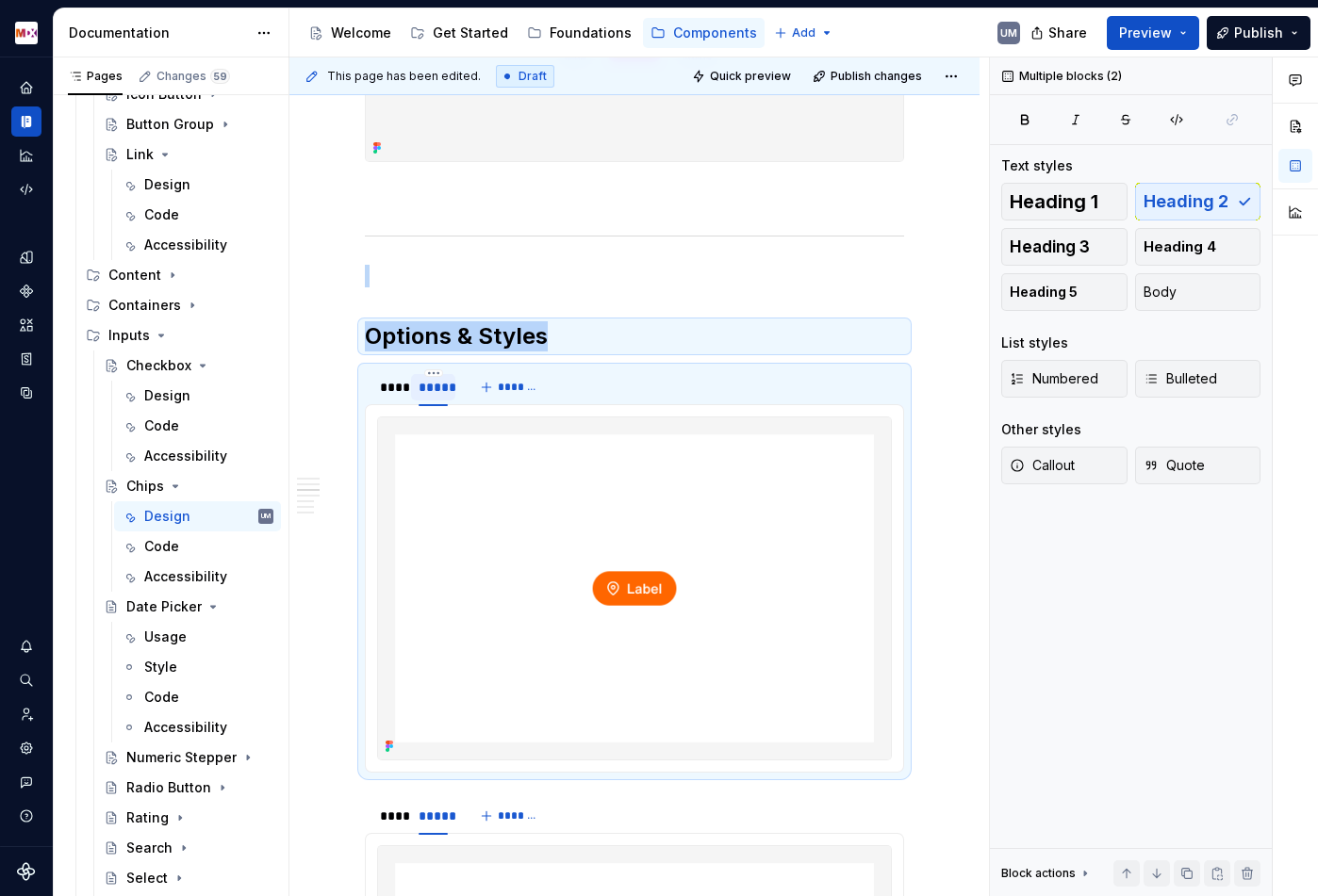
copy div "Options & Styles"
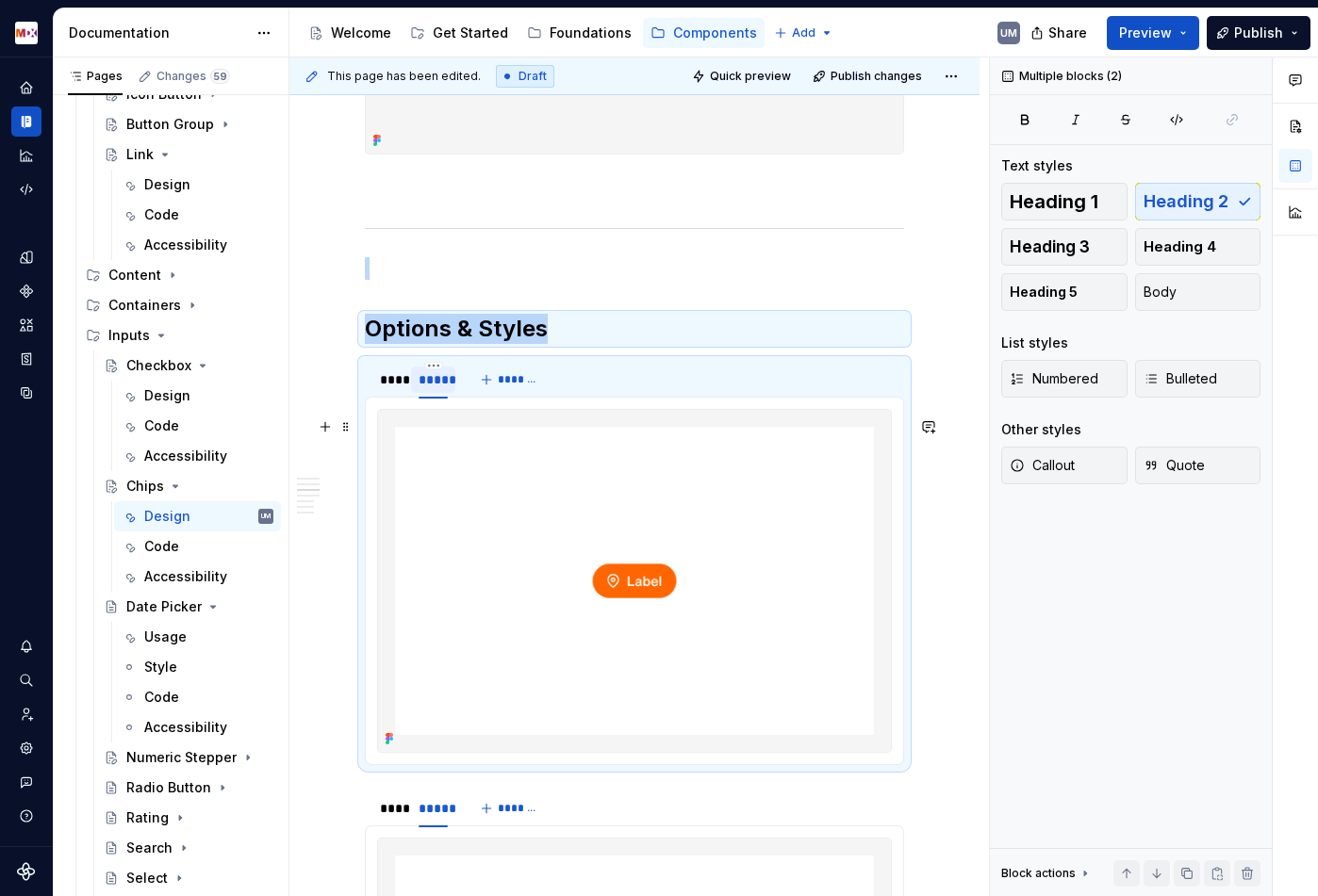
scroll to position [1185, 0]
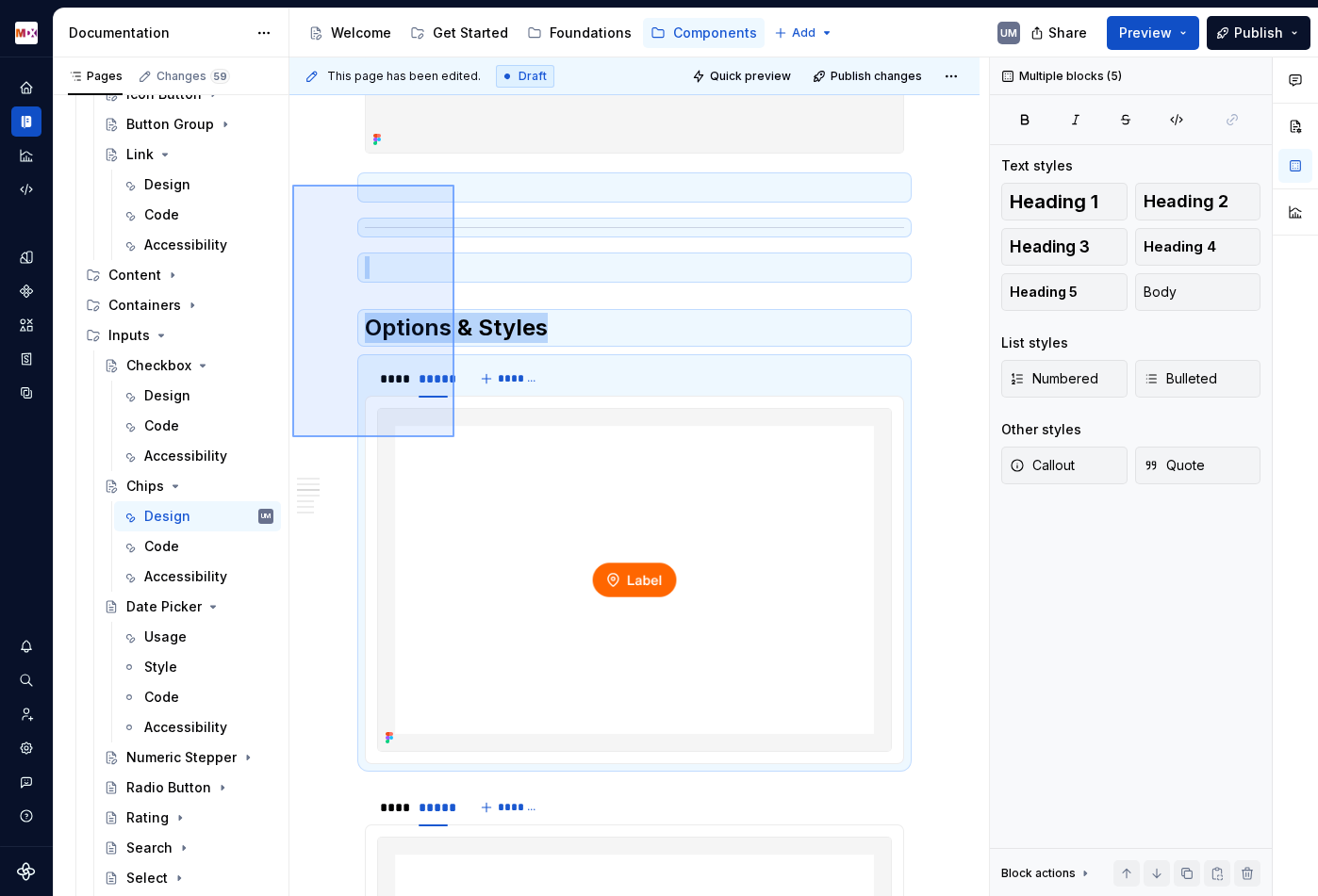
drag, startPoint x: 292, startPoint y: 185, endPoint x: 454, endPoint y: 431, distance: 294.6
click at [454, 431] on div "**********" at bounding box center [638, 477] width 700 height 839
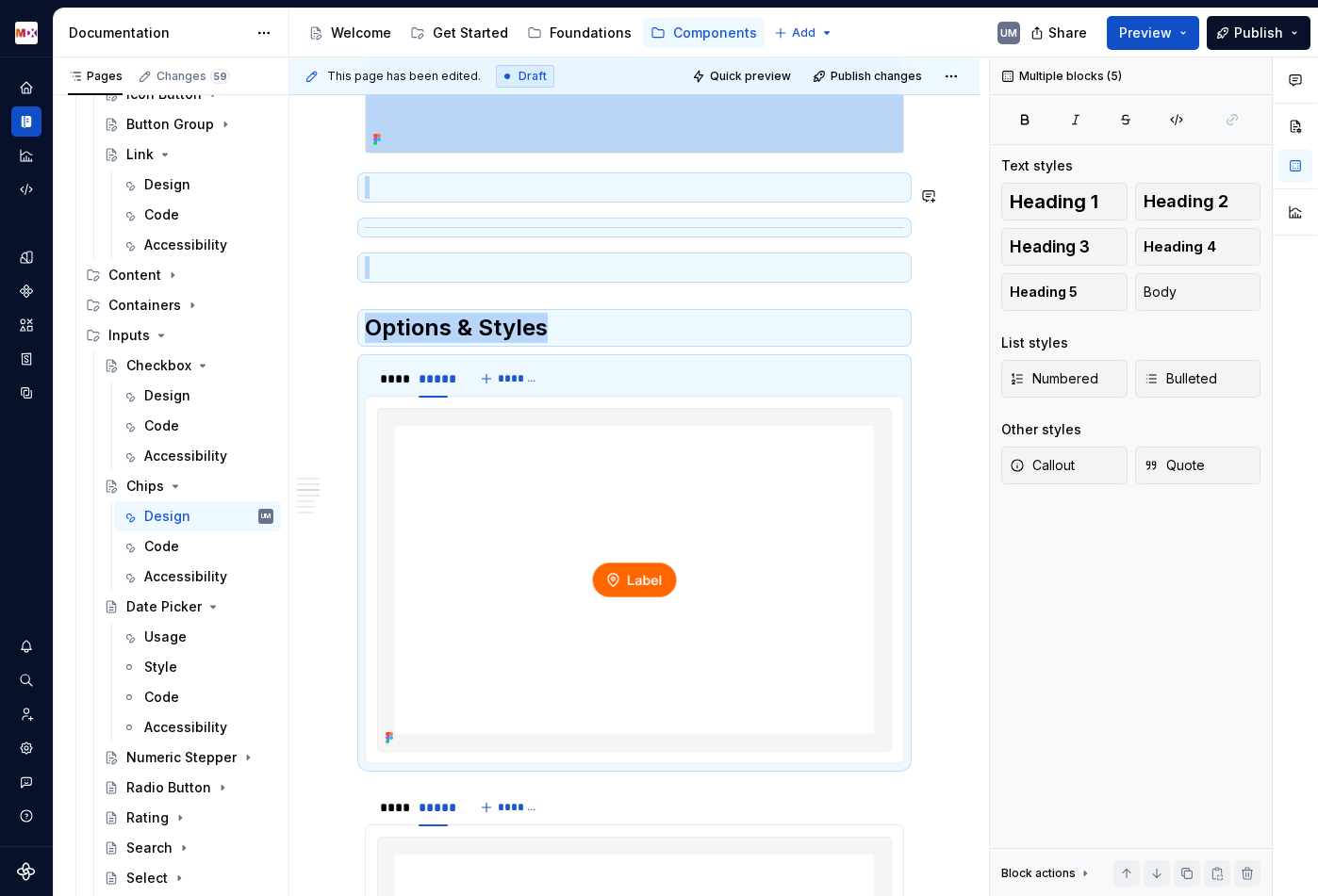
copy div "Options & Styles"
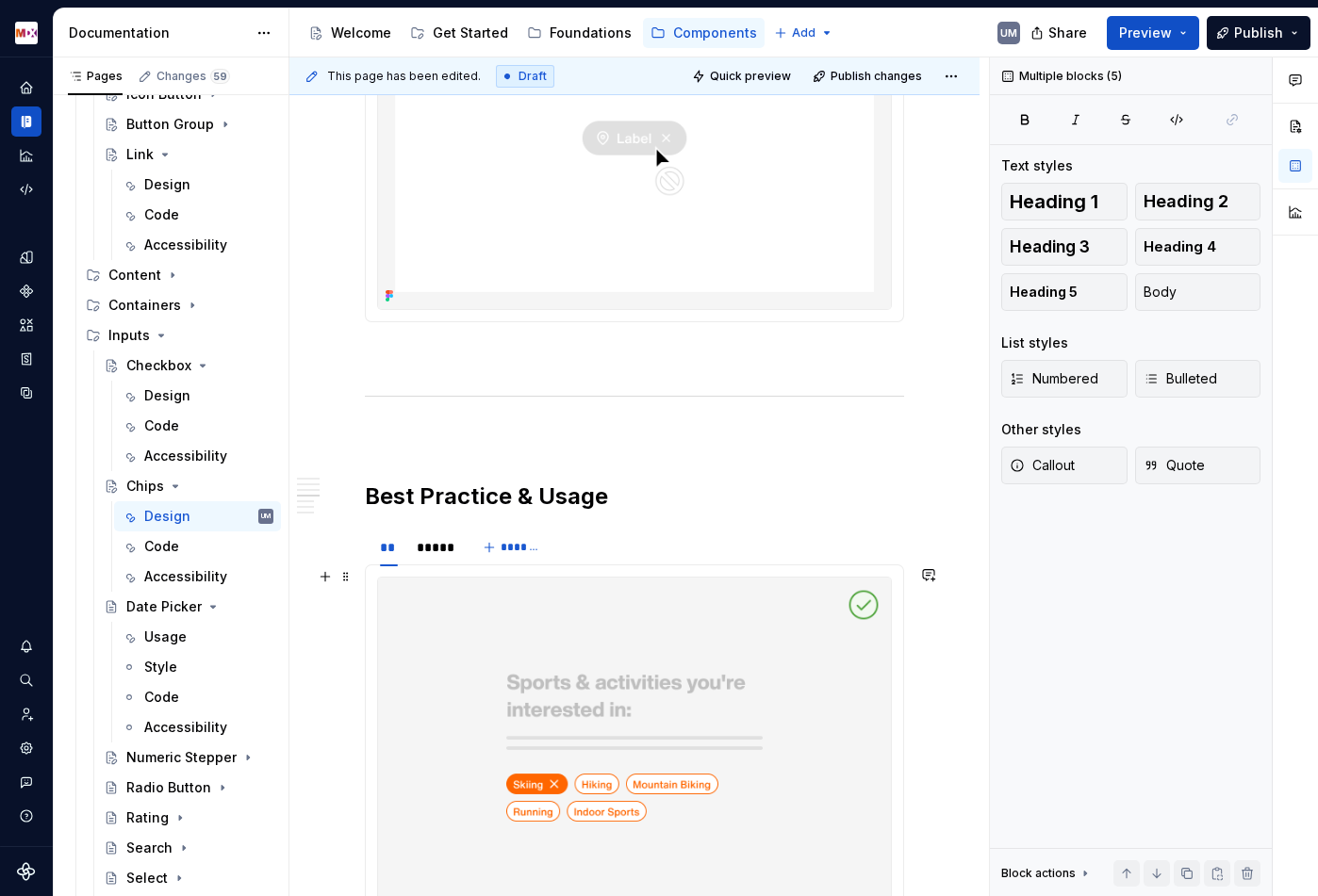
scroll to position [3354, 0]
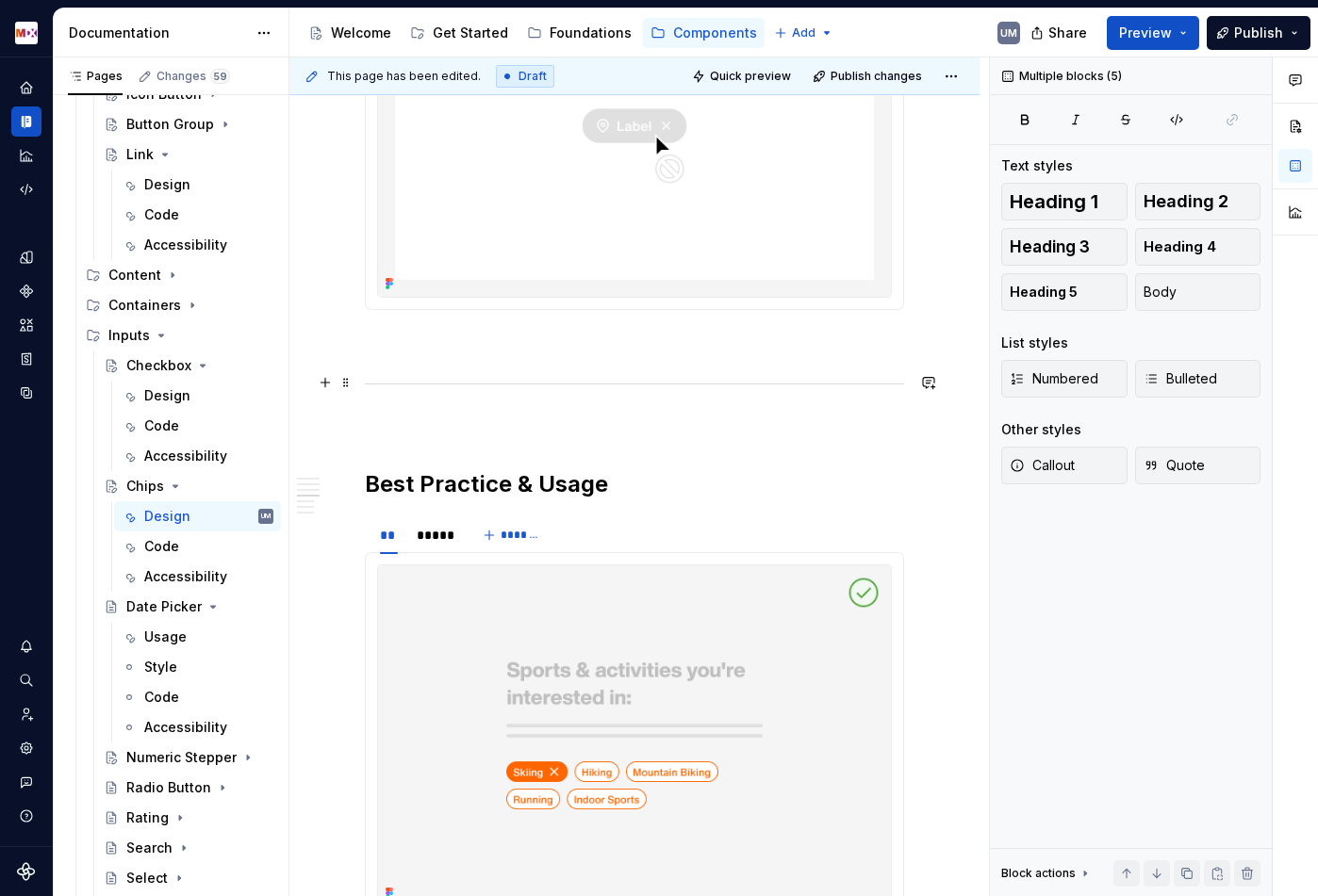
click at [419, 355] on p at bounding box center [634, 344] width 539 height 23
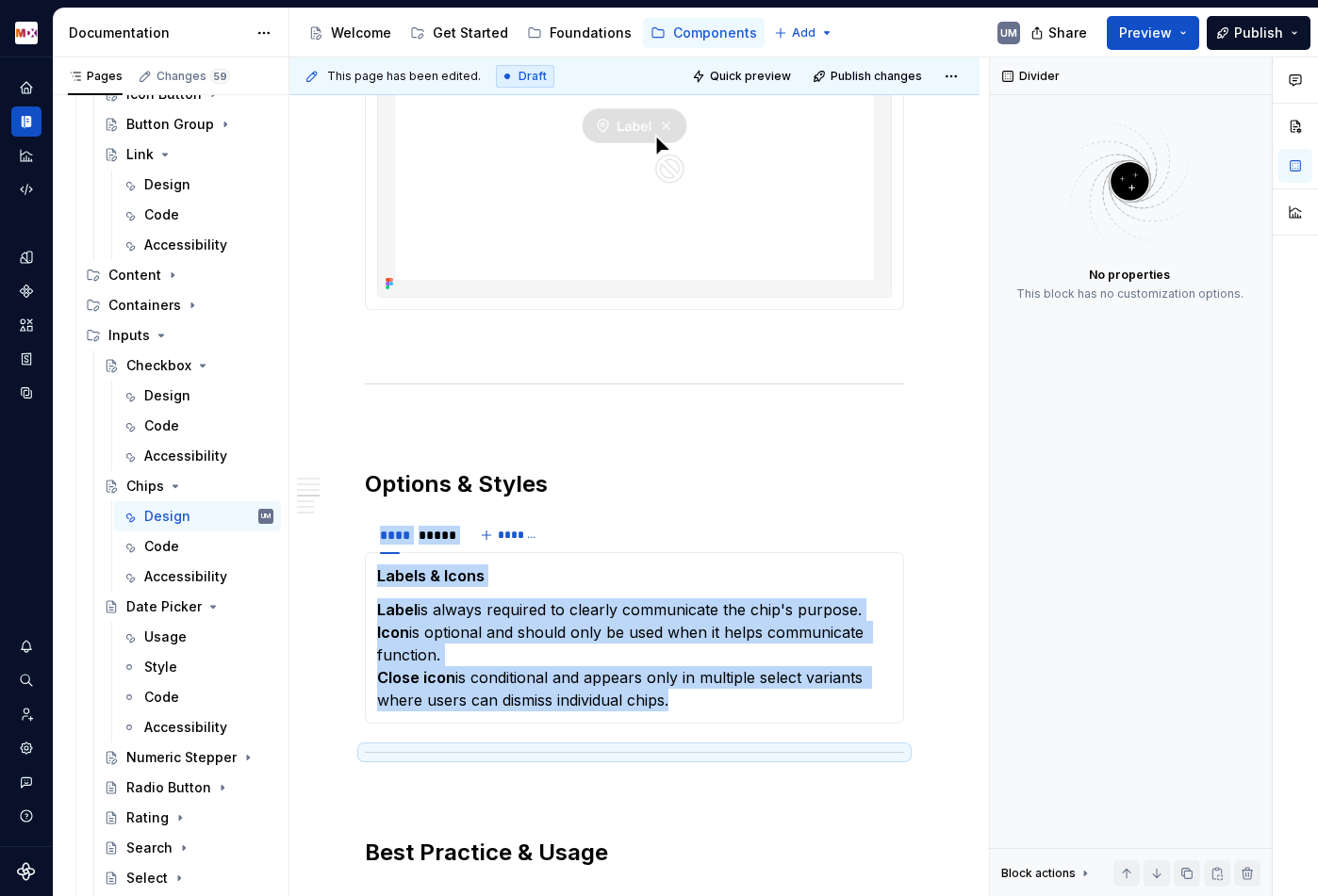
type textarea "*"
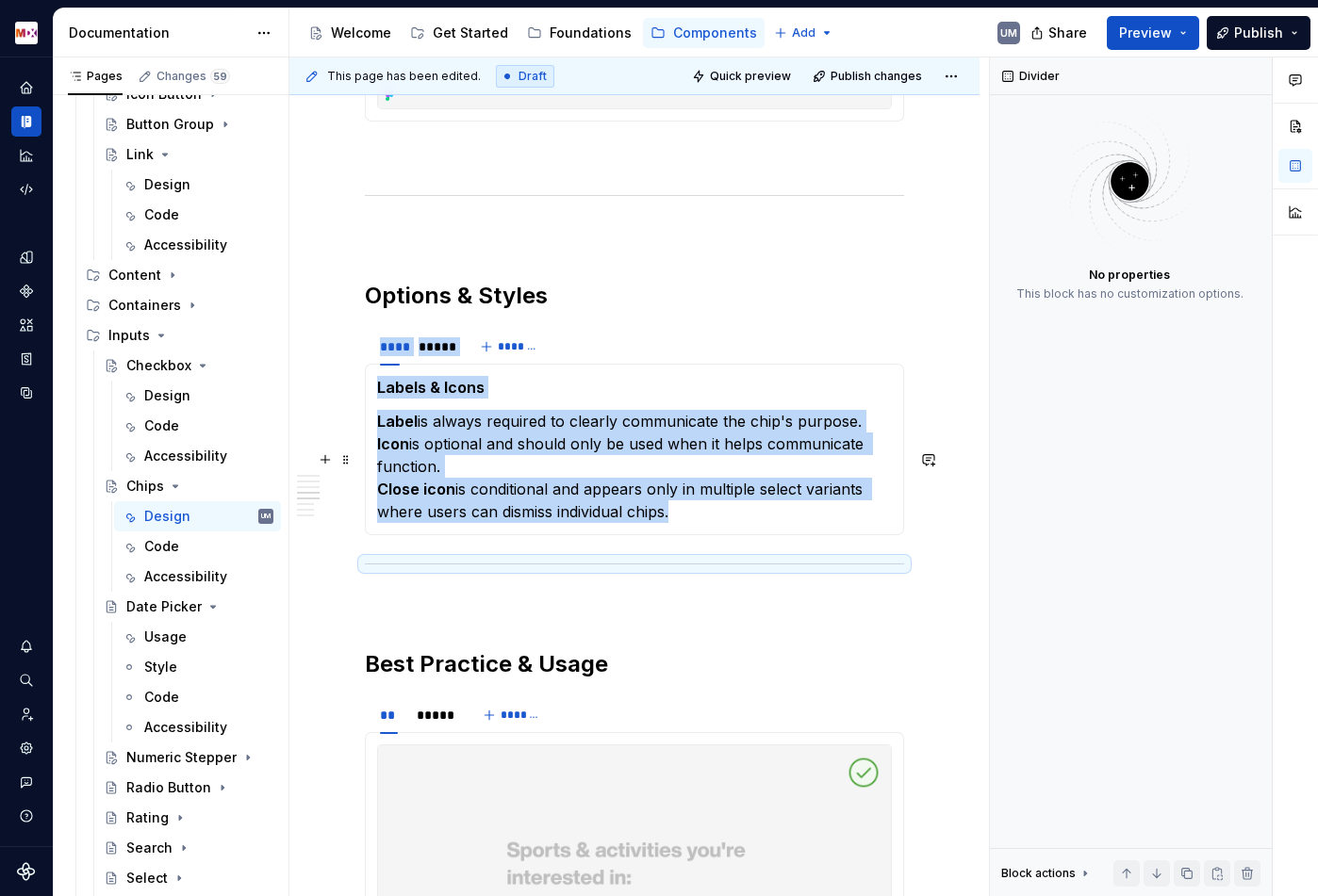
scroll to position [3638, 0]
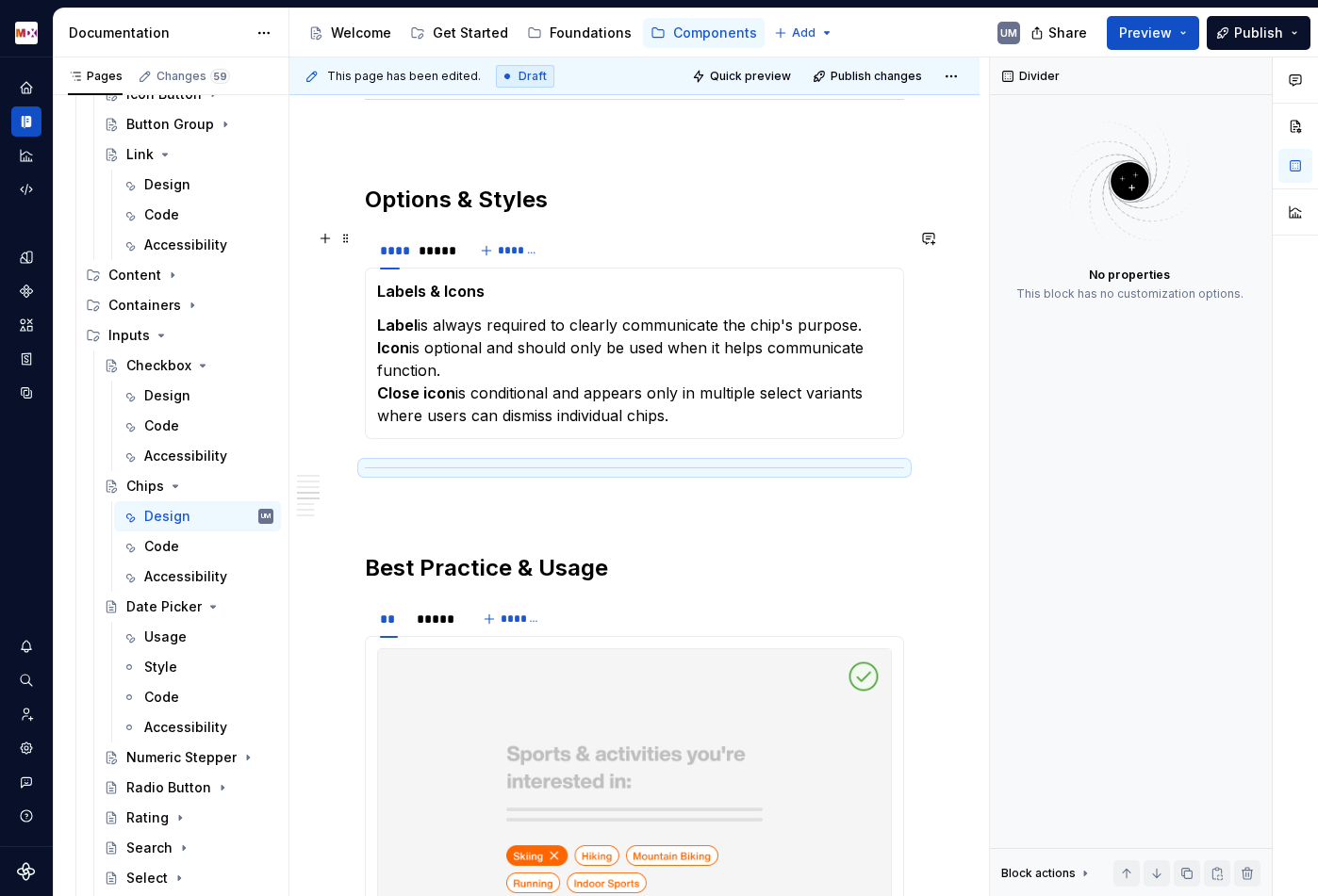
click at [482, 215] on h2 "Options & Styles" at bounding box center [634, 200] width 539 height 30
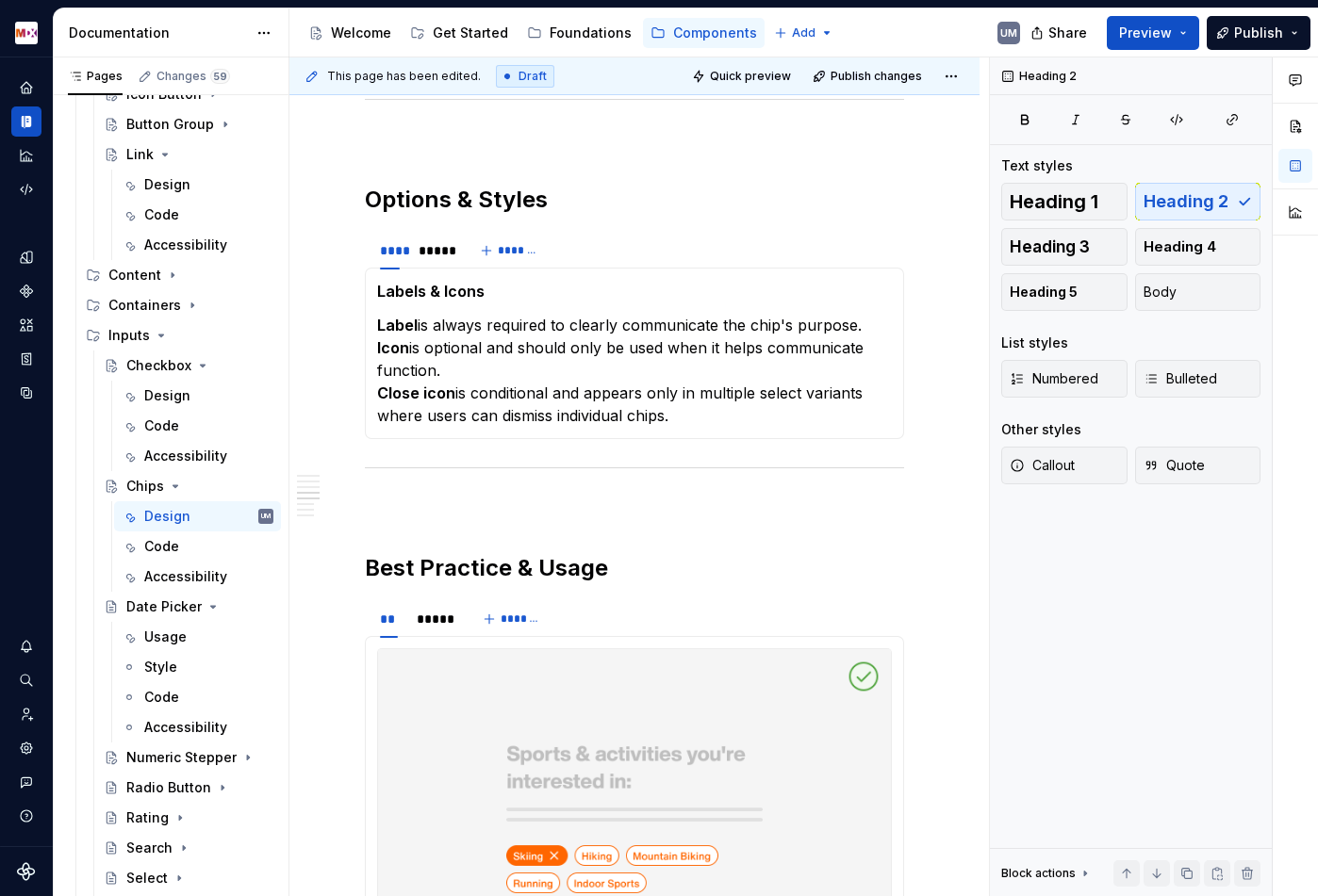
click at [410, 215] on h2 "Options & Styles" at bounding box center [634, 200] width 539 height 30
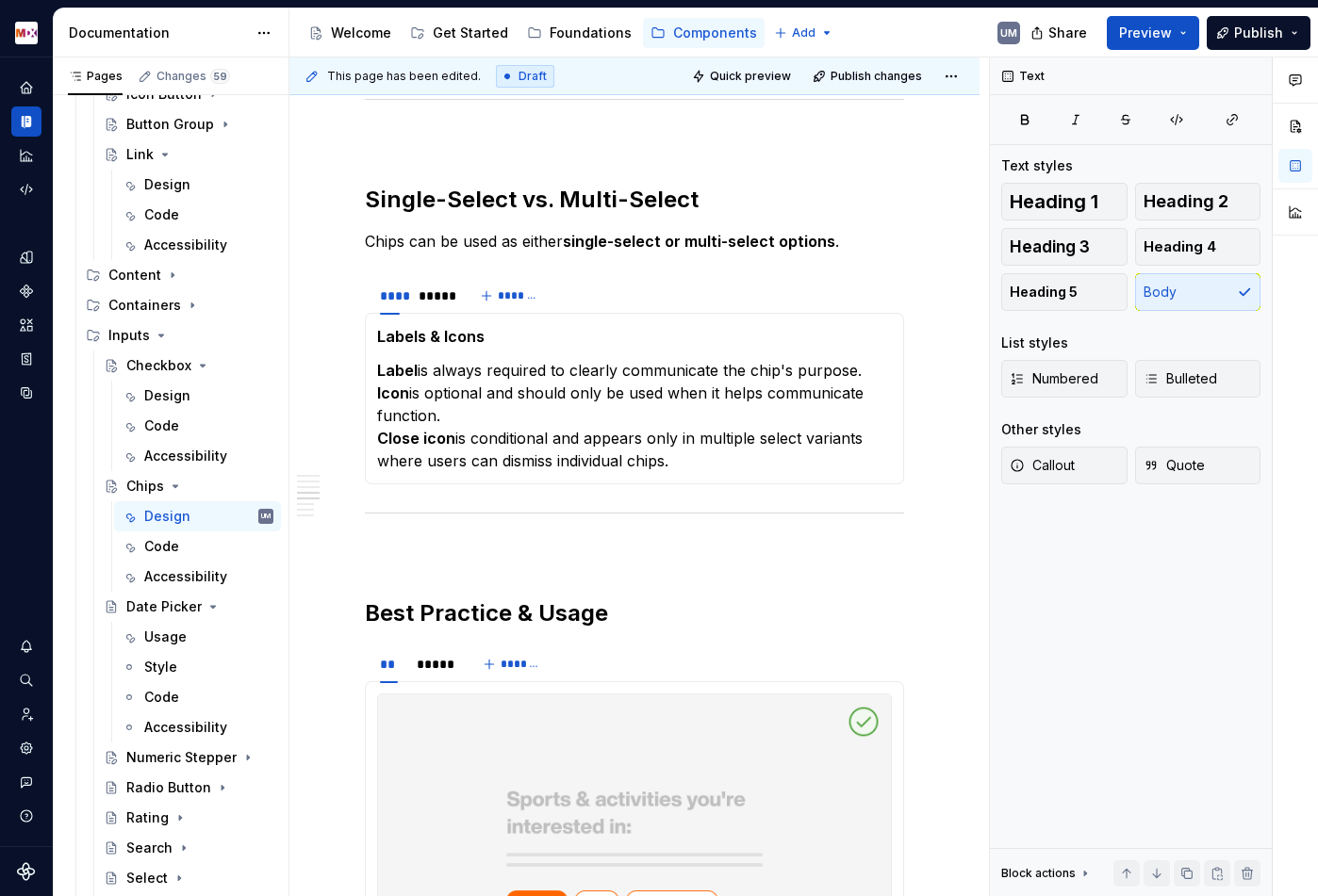
click at [546, 424] on p "Label is always required to clearly communicate the chip's purpose. Icon is opt…" at bounding box center [634, 415] width 515 height 113
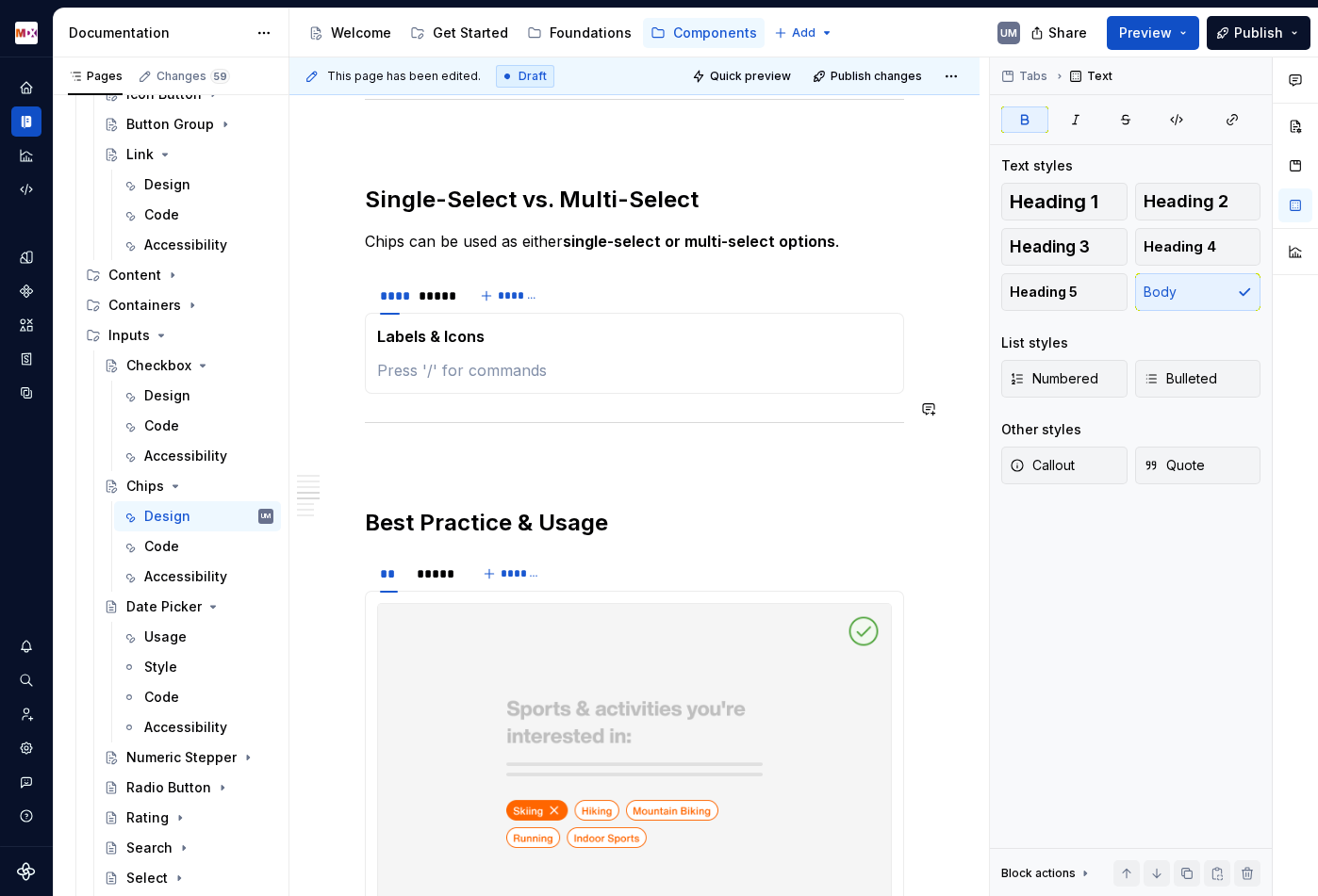
paste div
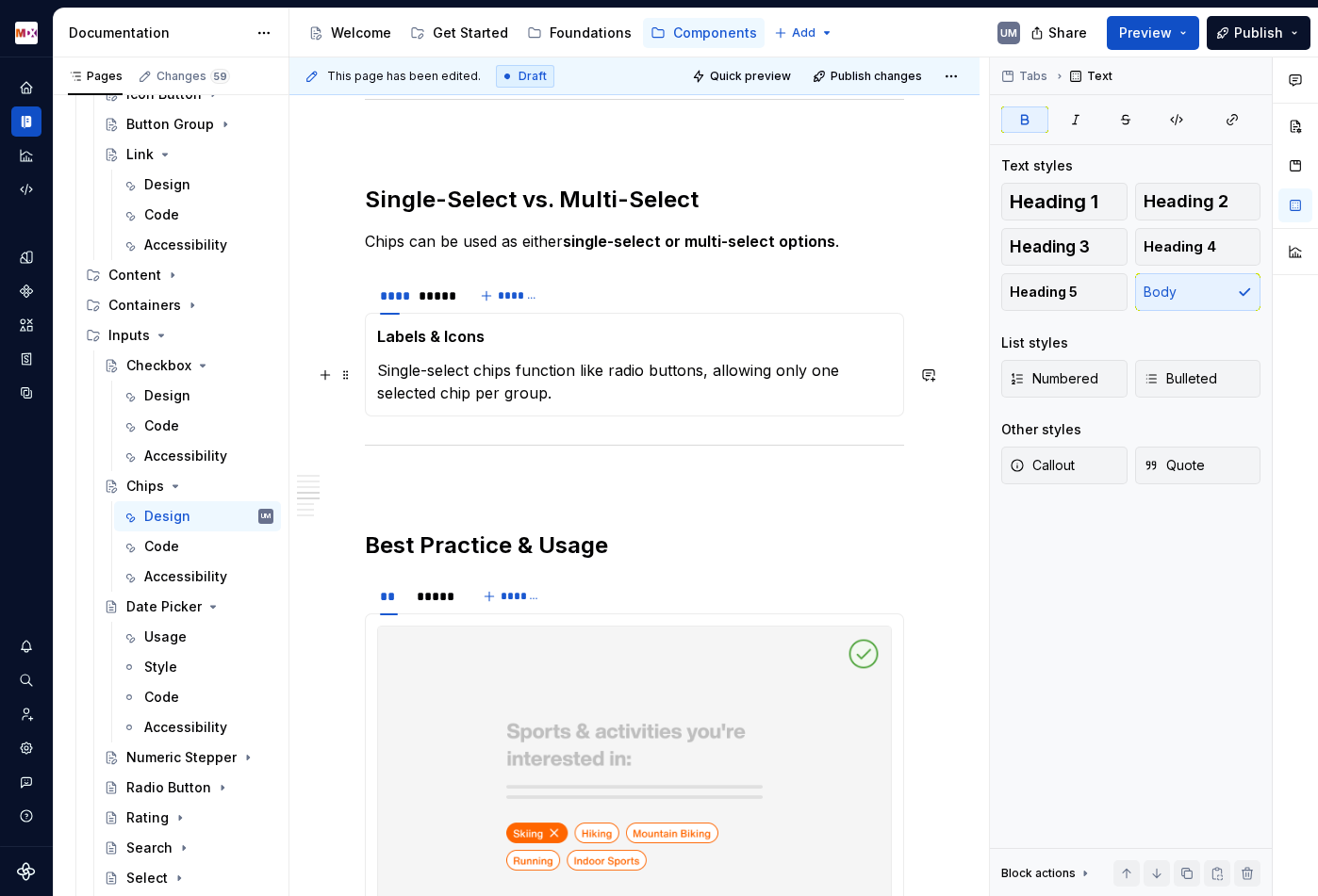
click at [424, 346] on strong "Labels & Icons" at bounding box center [431, 336] width 108 height 19
click at [351, 327] on span at bounding box center [346, 325] width 15 height 26
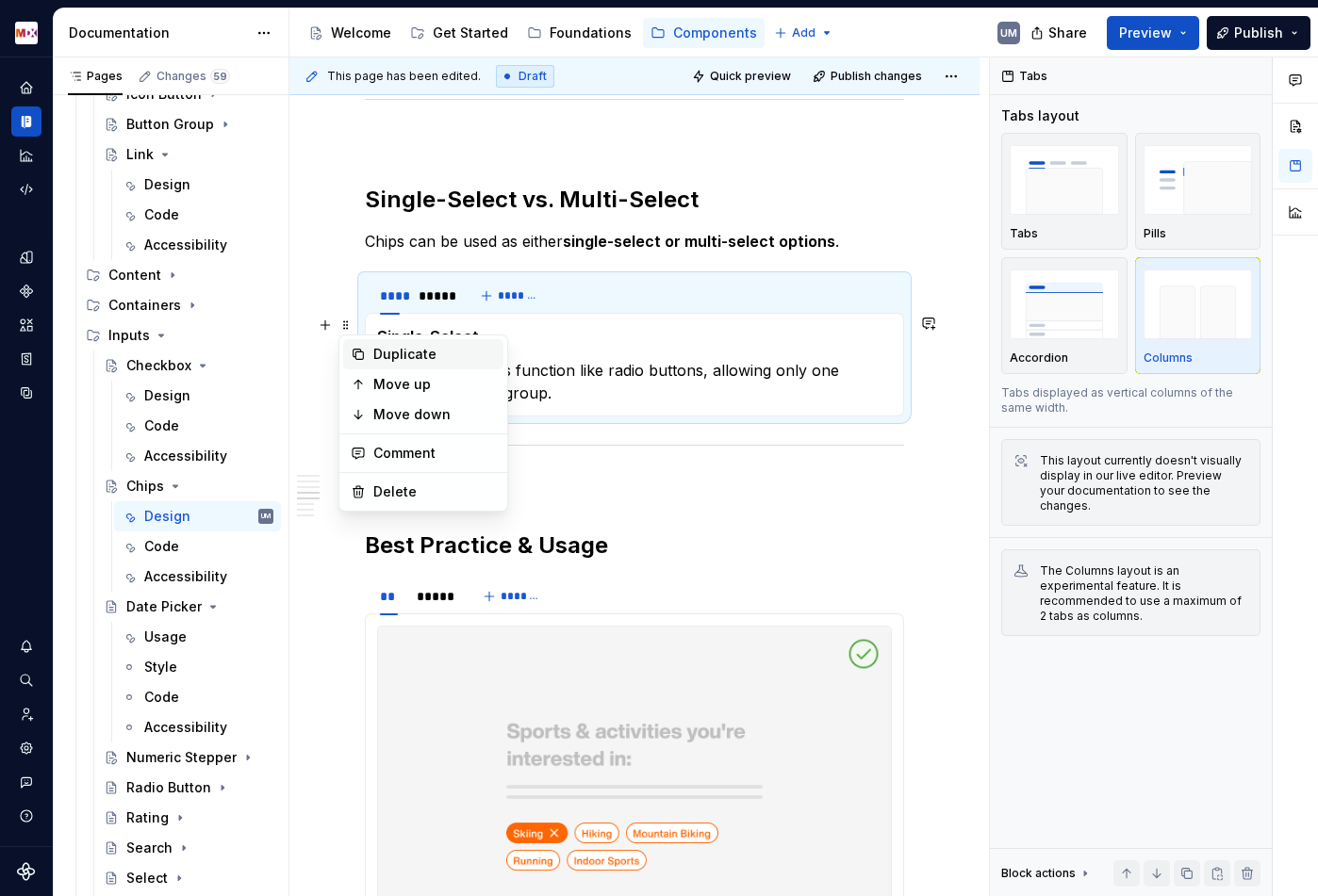
click at [375, 353] on div "Duplicate" at bounding box center [434, 354] width 123 height 19
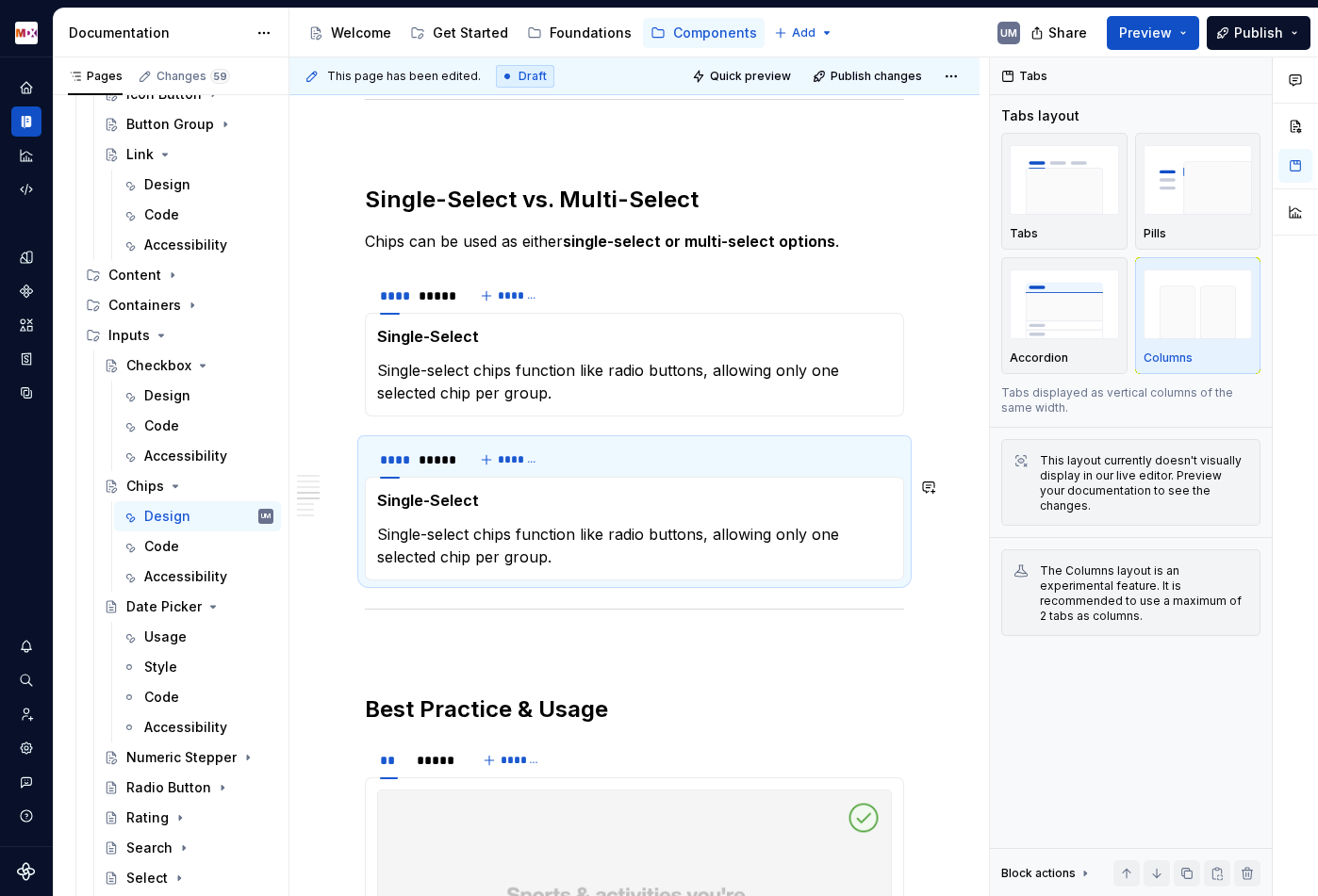
click at [420, 634] on div "**********" at bounding box center [634, 465] width 539 height 7416
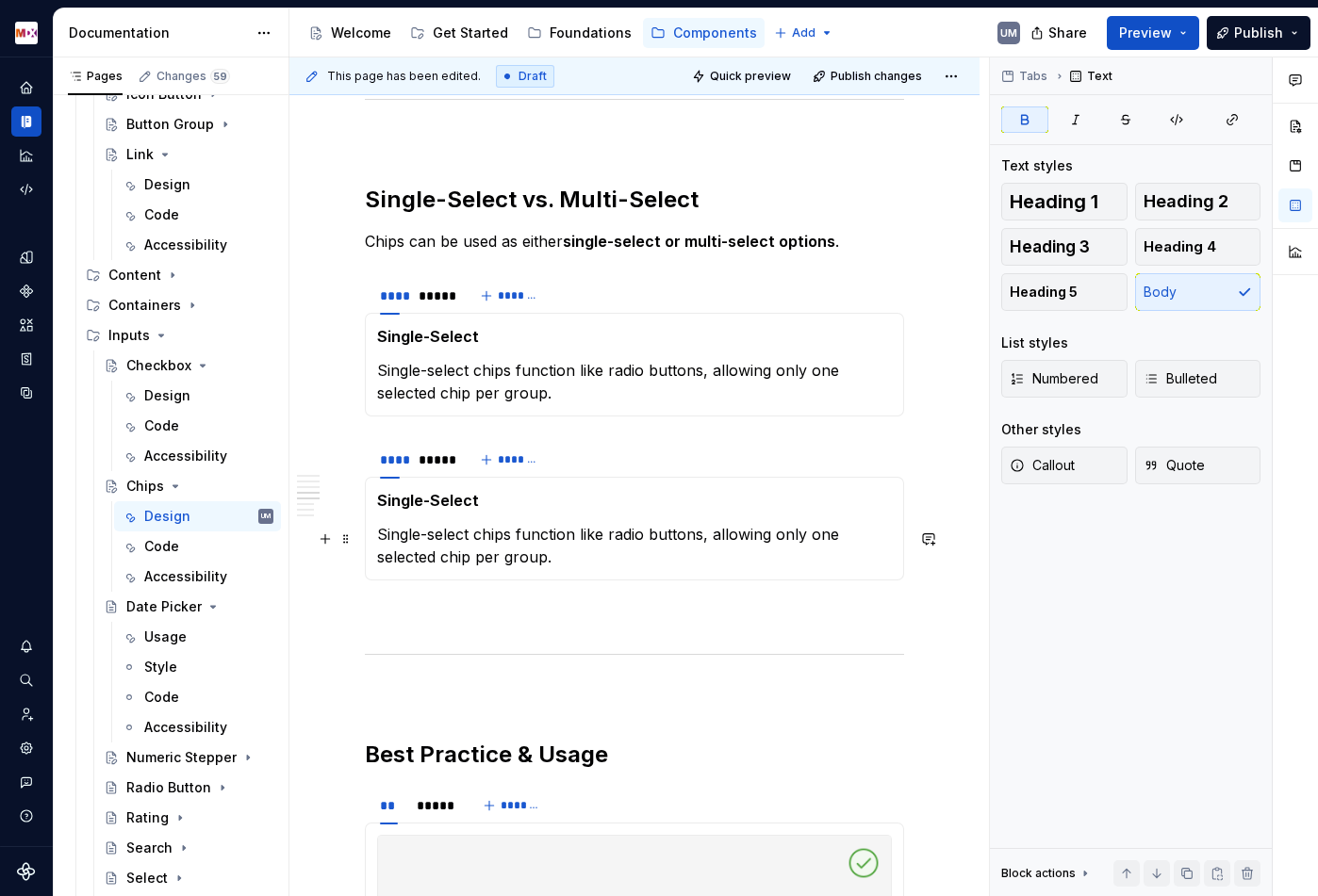
click at [396, 510] on strong "Single-Select" at bounding box center [428, 500] width 102 height 19
click at [420, 568] on p "Single-select chips function like radio buttons, allowing only one selected chi…" at bounding box center [634, 546] width 515 height 45
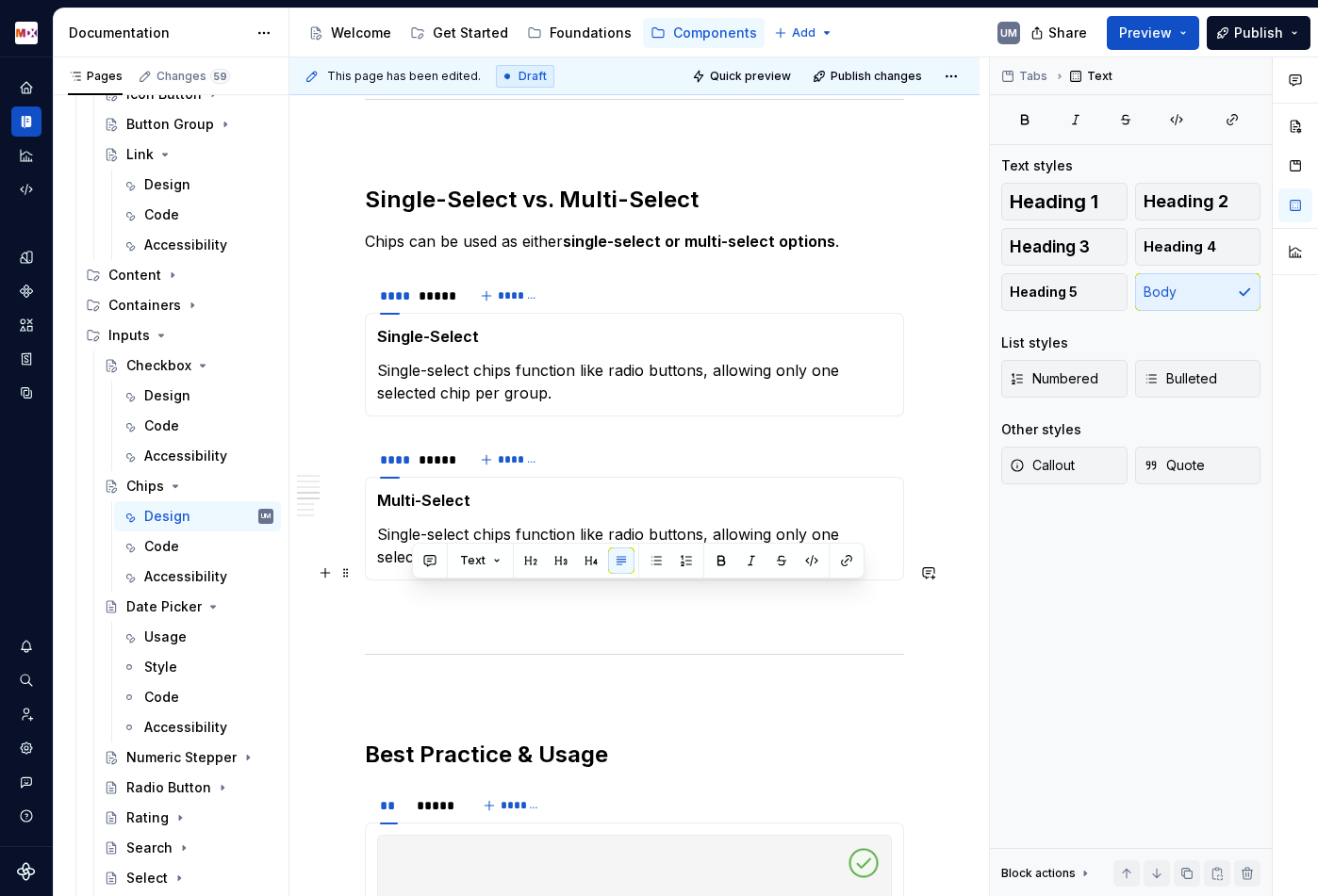
click at [420, 568] on p "Single-select chips function like radio buttons, allowing only one selected chi…" at bounding box center [634, 546] width 515 height 45
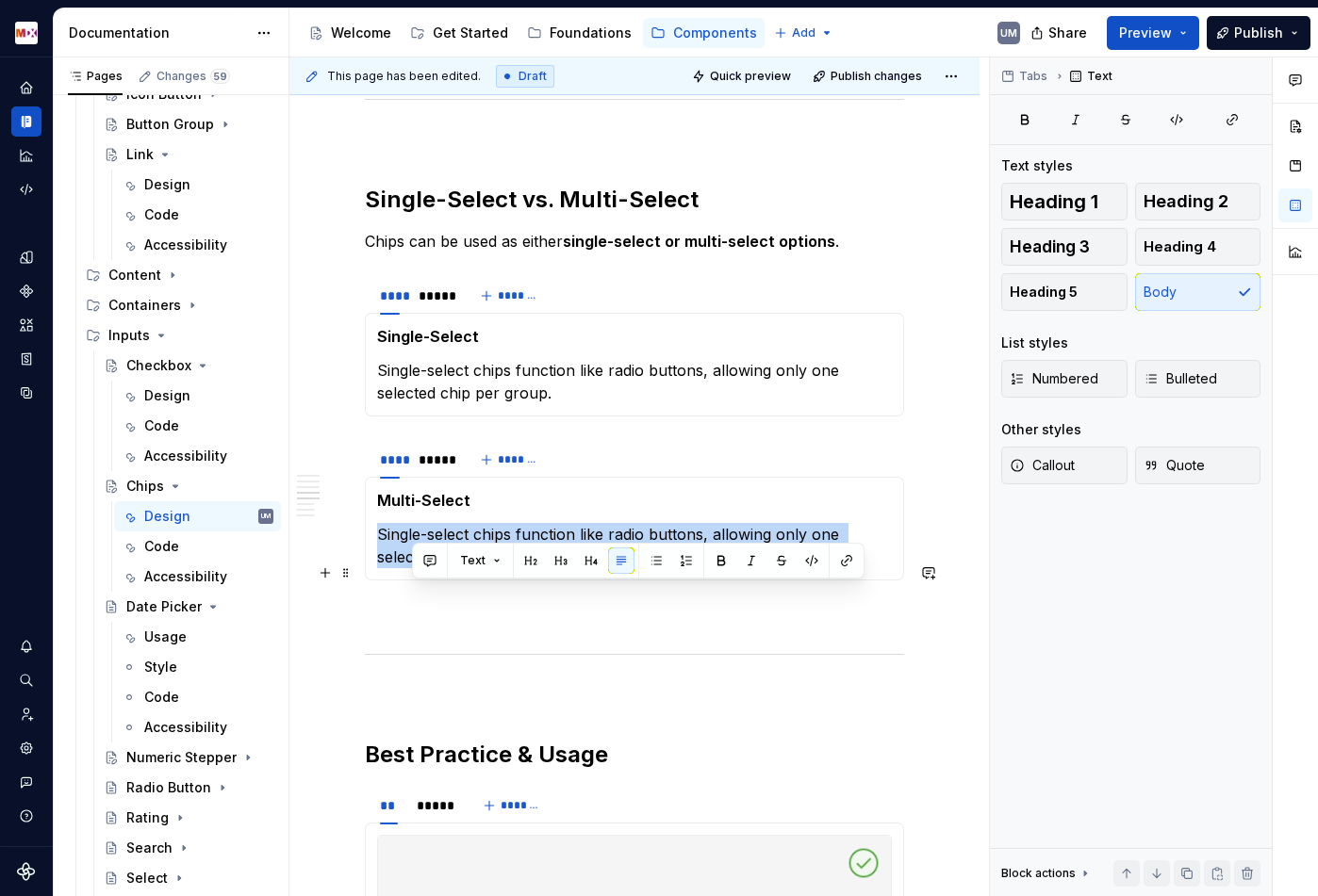
click at [420, 568] on p "Single-select chips function like radio buttons, allowing only one selected chi…" at bounding box center [634, 546] width 515 height 45
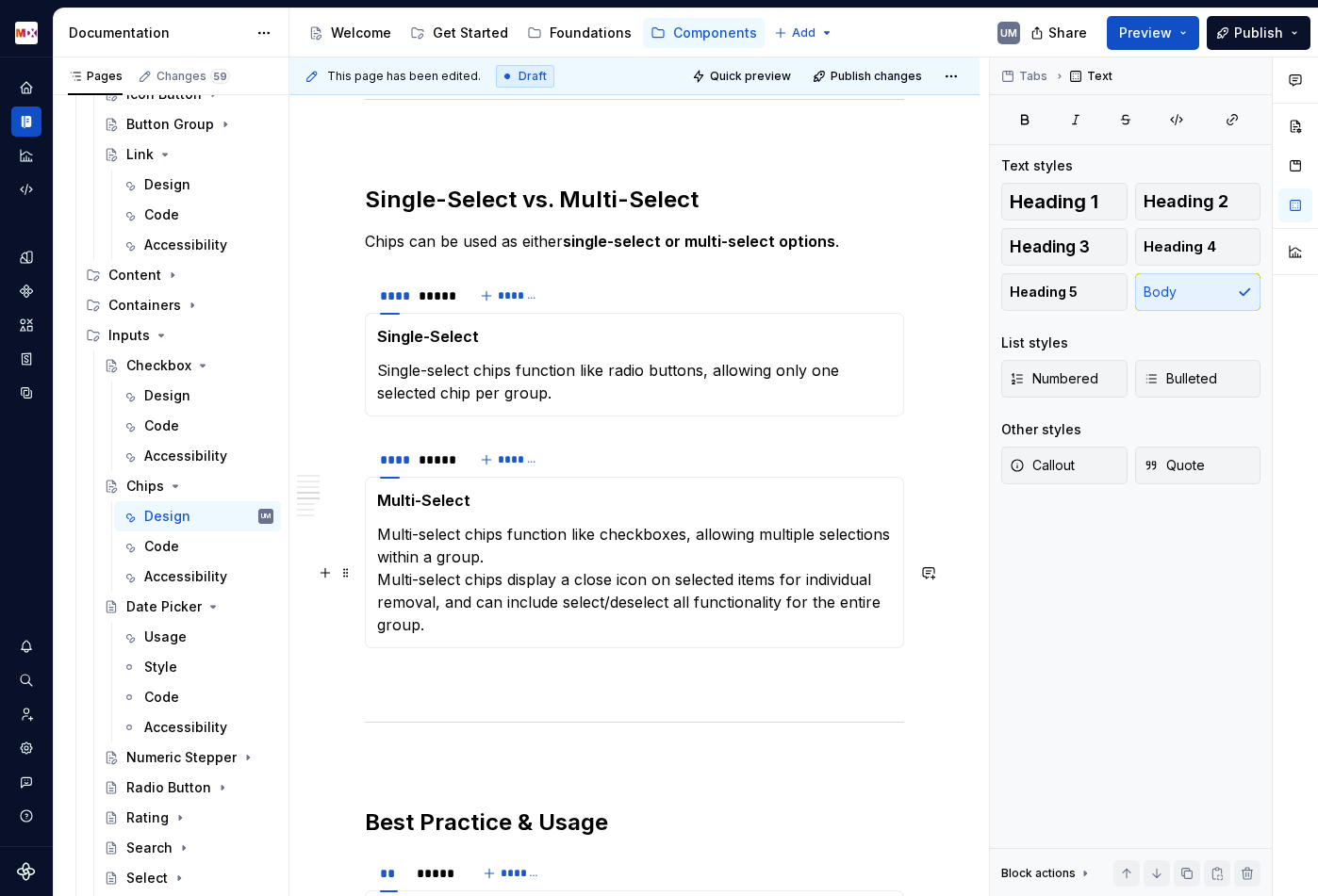
click at [377, 623] on p "Multi-select chips function like checkboxes, allowing multiple selections withi…" at bounding box center [634, 580] width 515 height 113
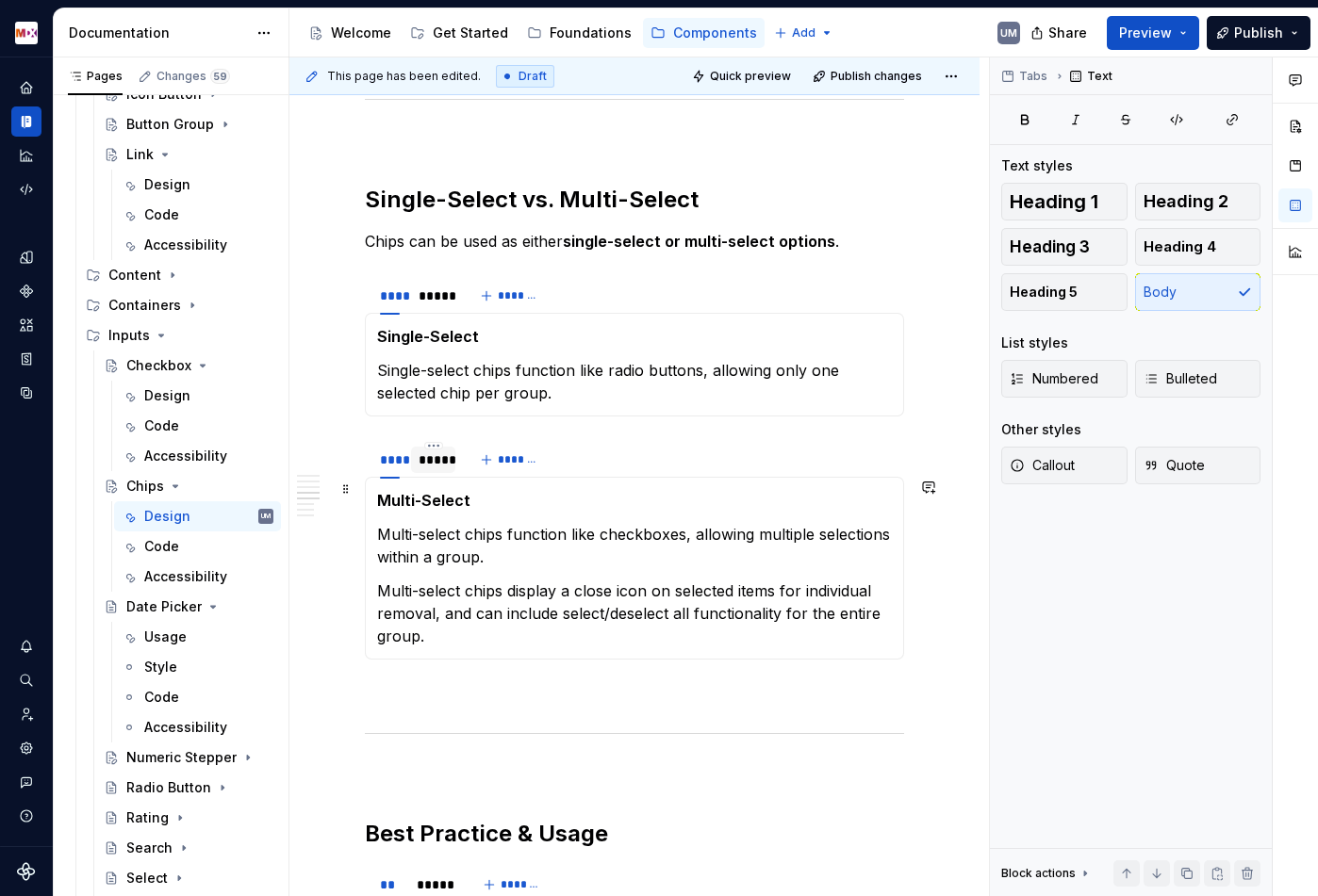
click at [430, 469] on div "*****" at bounding box center [432, 460] width 29 height 19
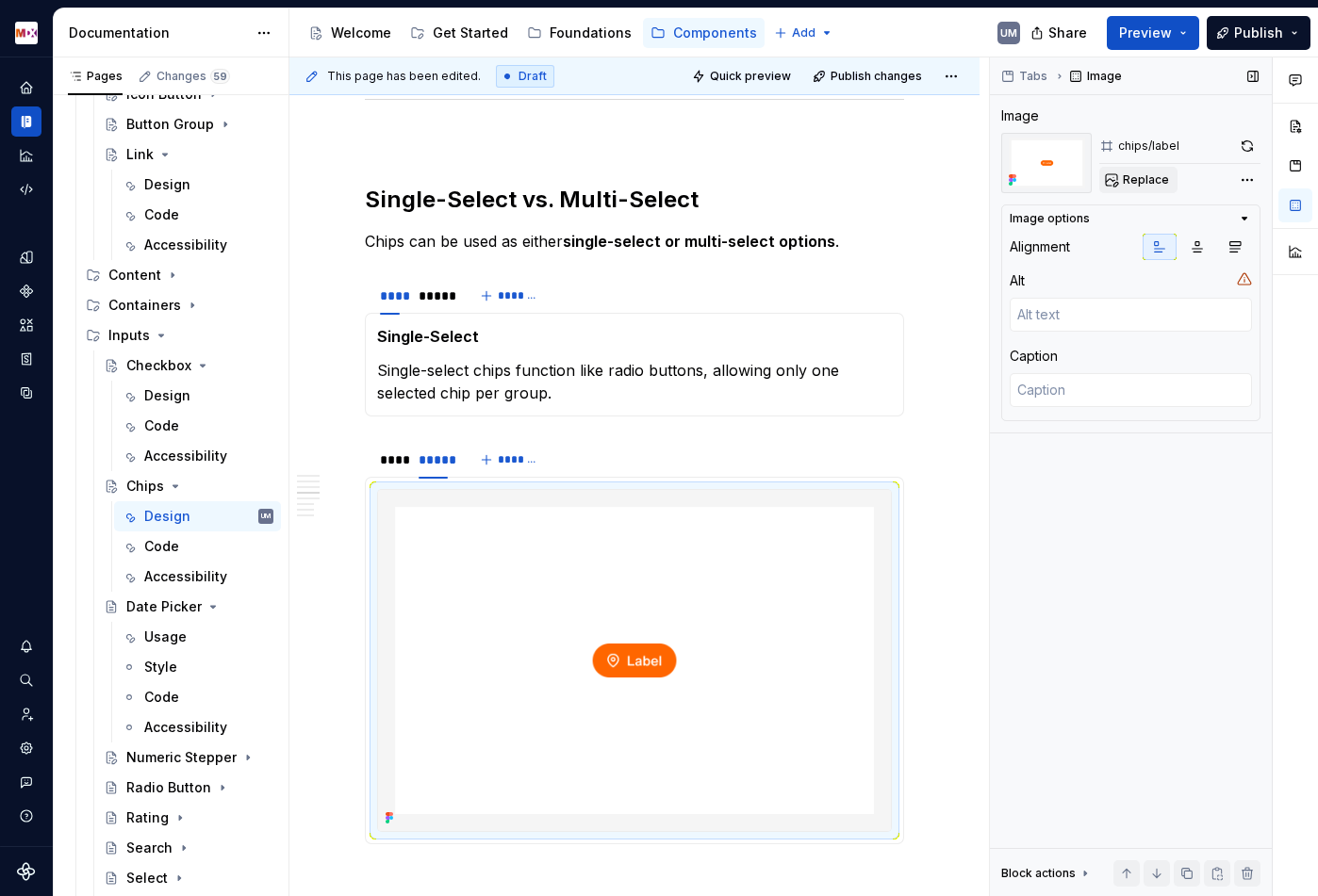
click at [1147, 181] on span "Replace" at bounding box center [1145, 180] width 46 height 15
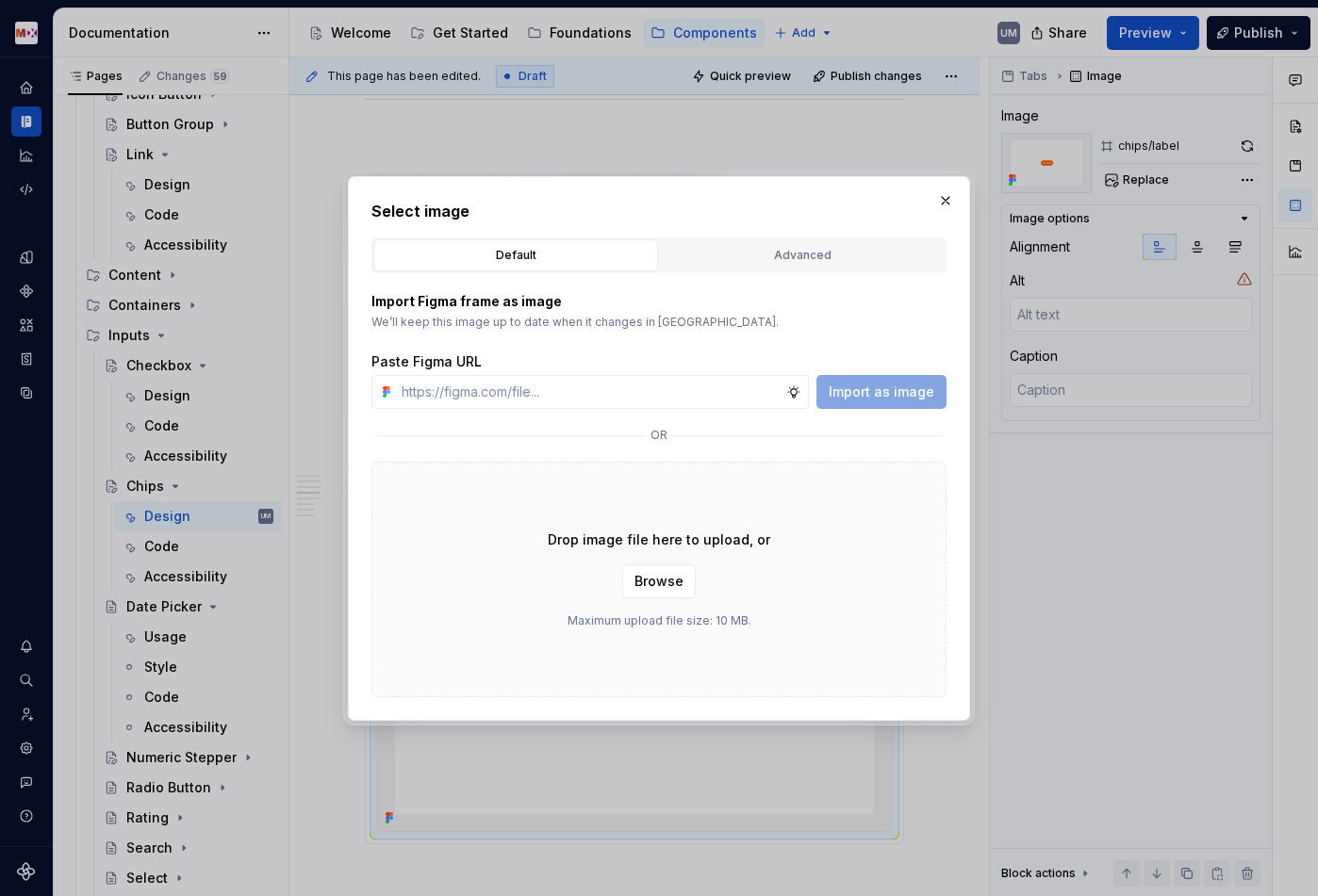
type textarea "*"
click at [846, 251] on div "Advanced" at bounding box center [802, 256] width 271 height 19
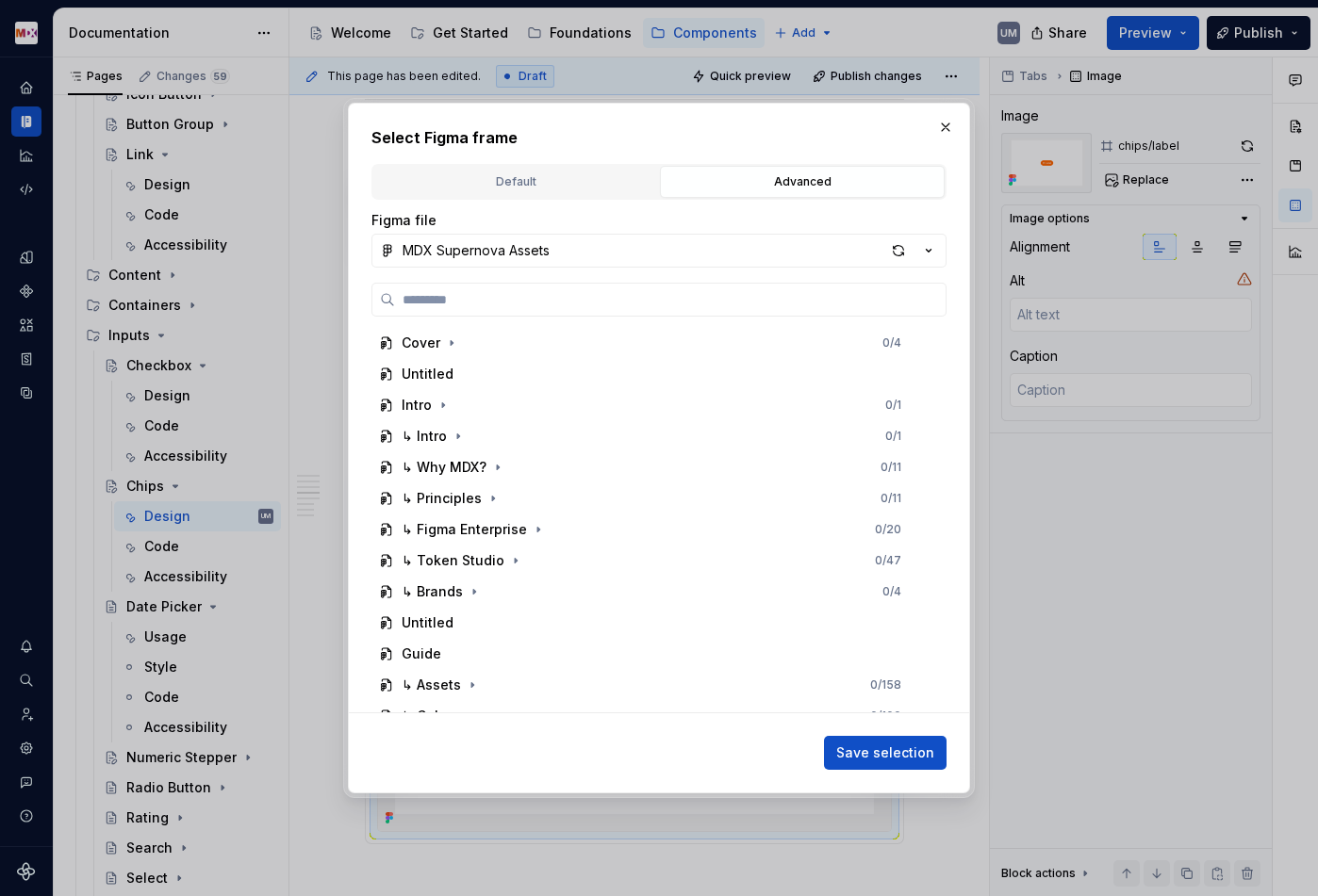
click at [568, 318] on div "Cover 0 / 4 Untitled Intro 0 / 1 ↳ Intro 0 / 1 ↳ Why MDX? 0 / 11 ↳ Principles 0…" at bounding box center [658, 498] width 575 height 431
click at [568, 310] on label at bounding box center [658, 299] width 575 height 34
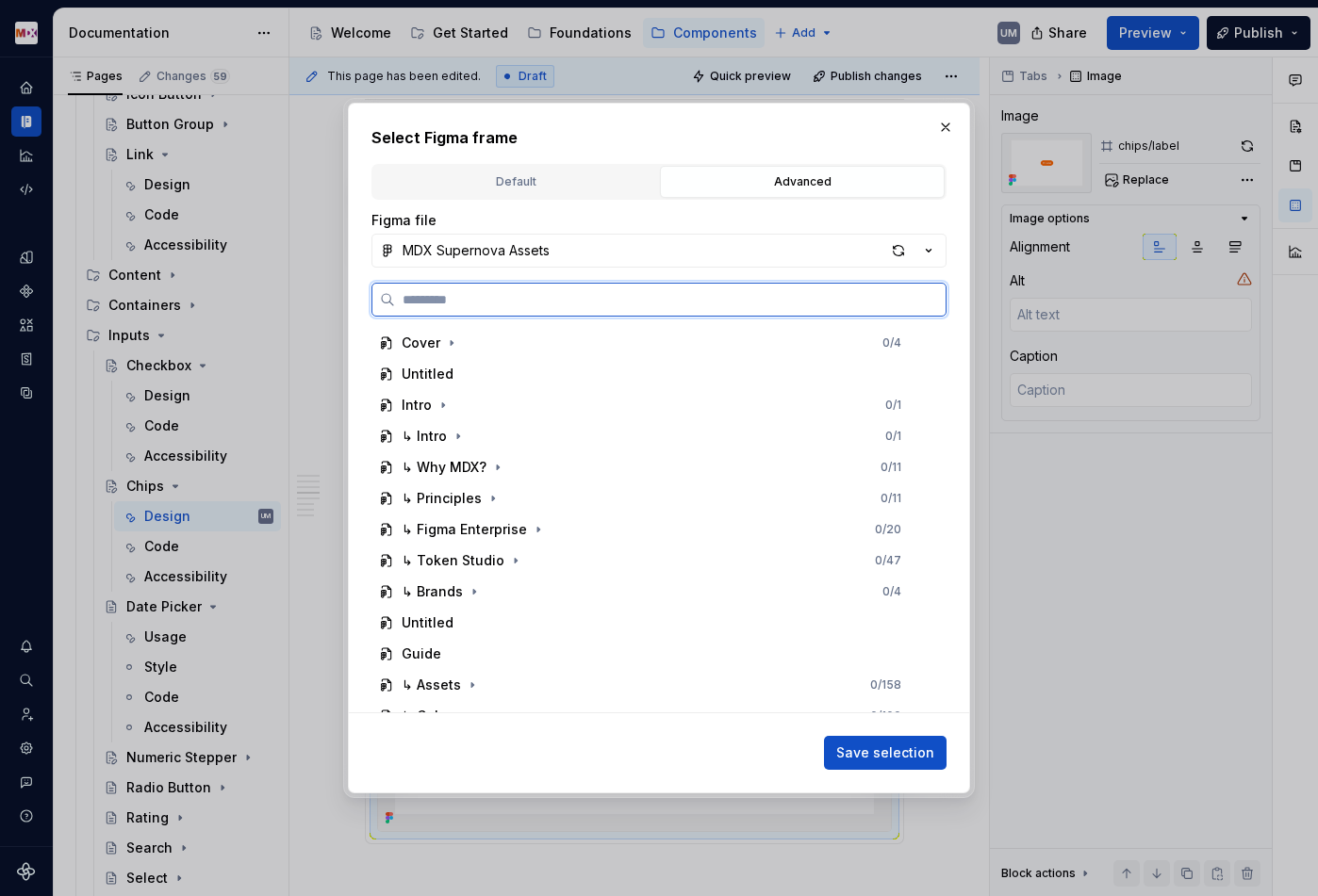
click at [568, 309] on input "search" at bounding box center [669, 299] width 550 height 19
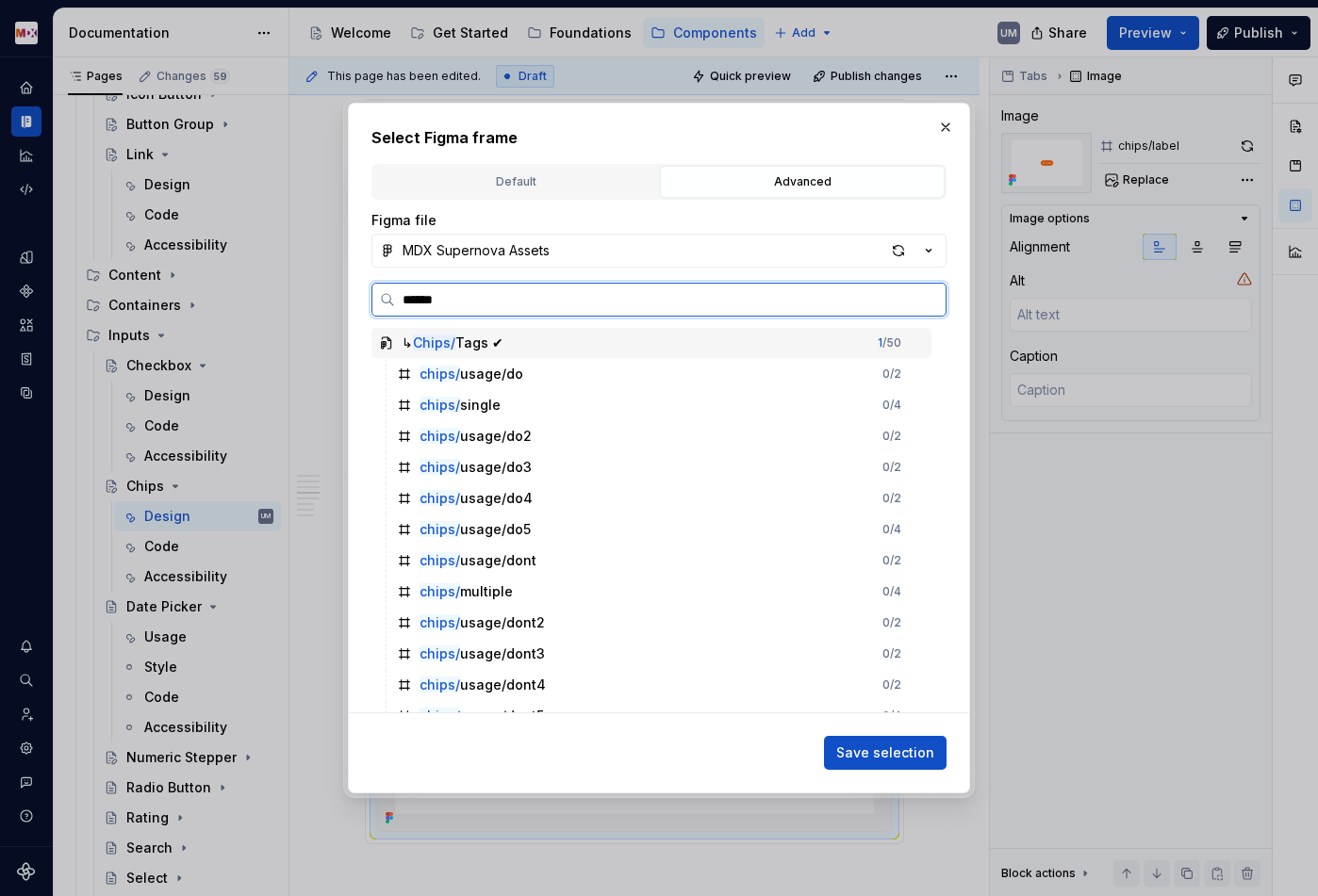
type input "*******"
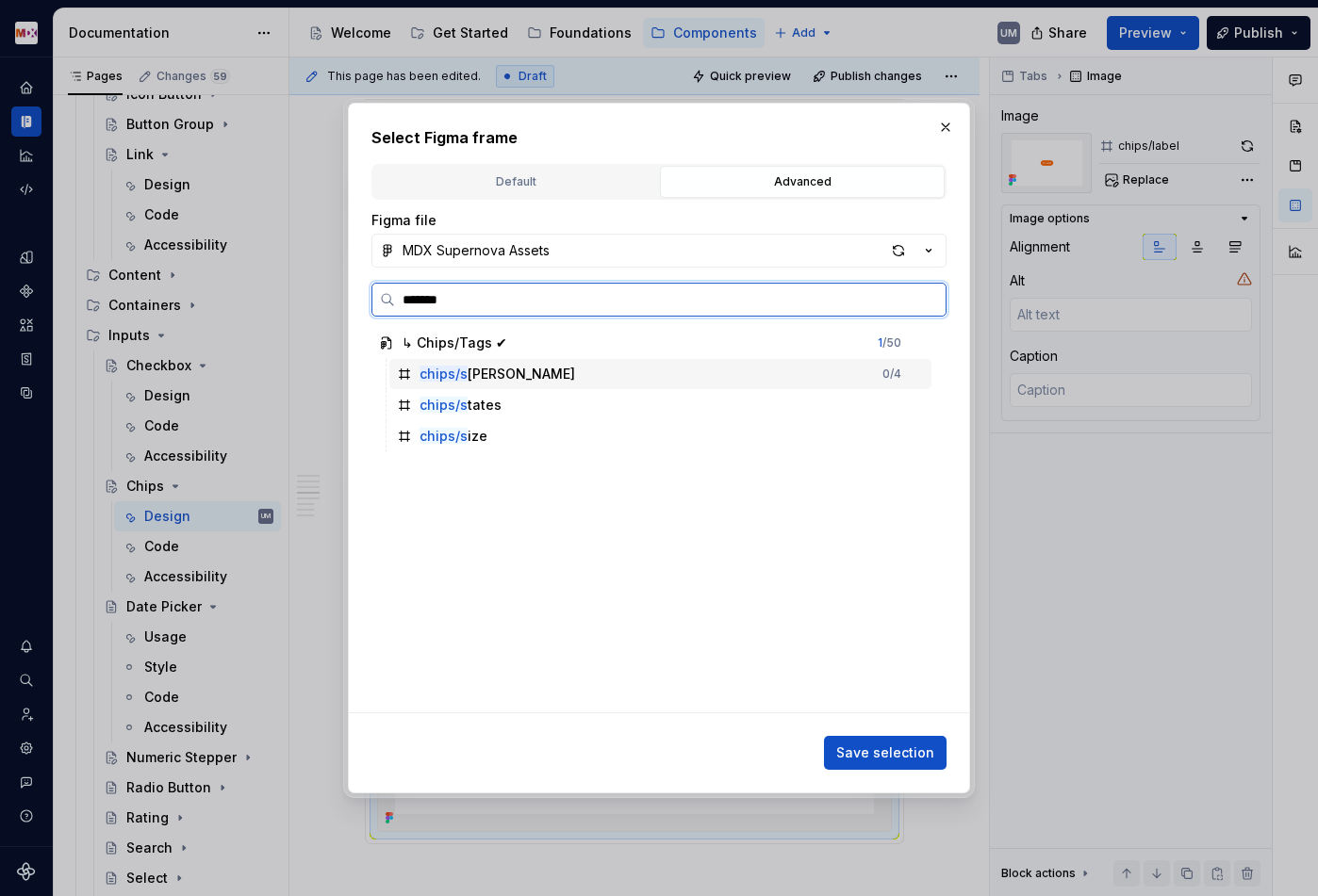
click at [518, 375] on div "chips/s ingle 0 / 4" at bounding box center [660, 374] width 542 height 30
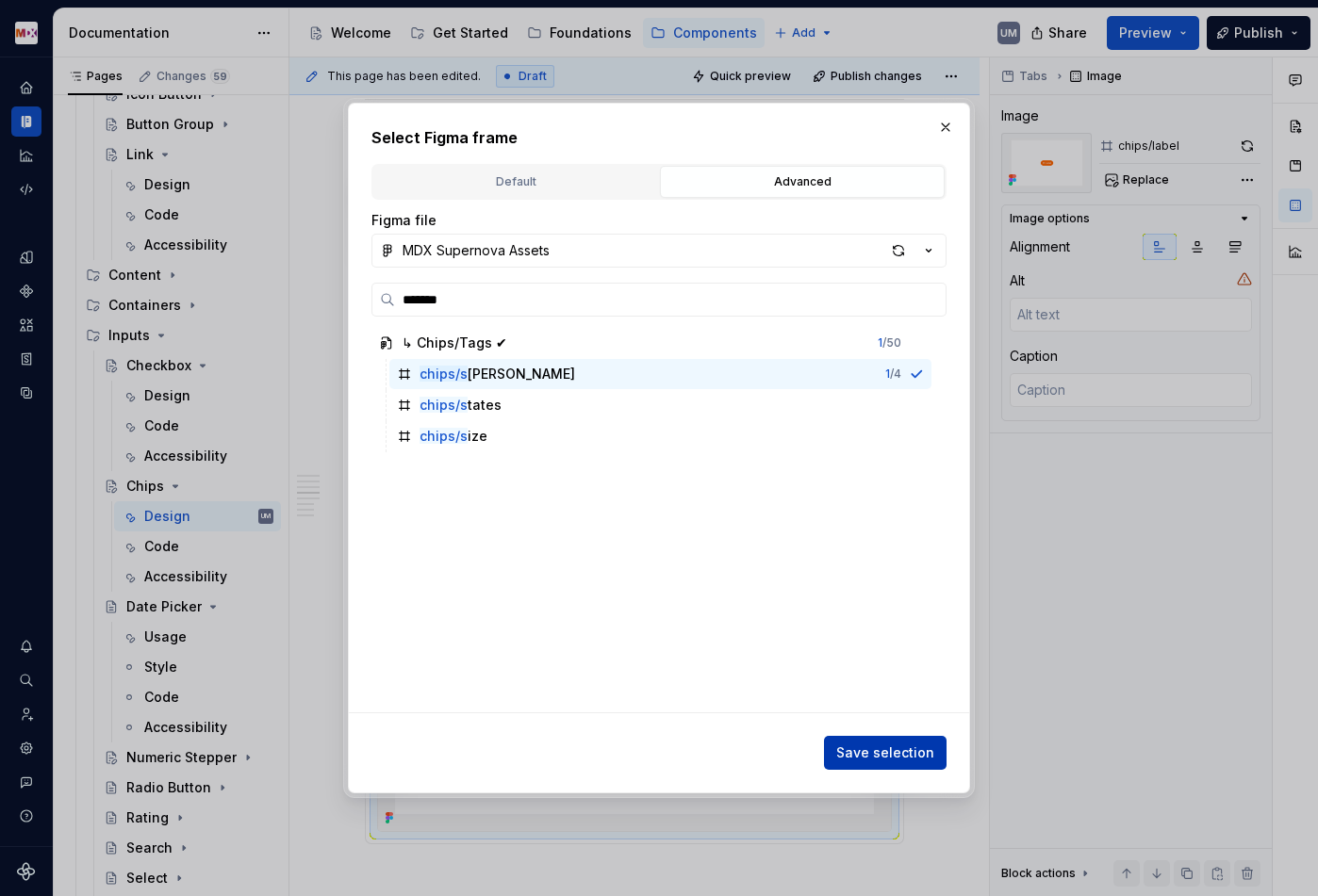
click at [897, 759] on span "Save selection" at bounding box center [885, 753] width 98 height 19
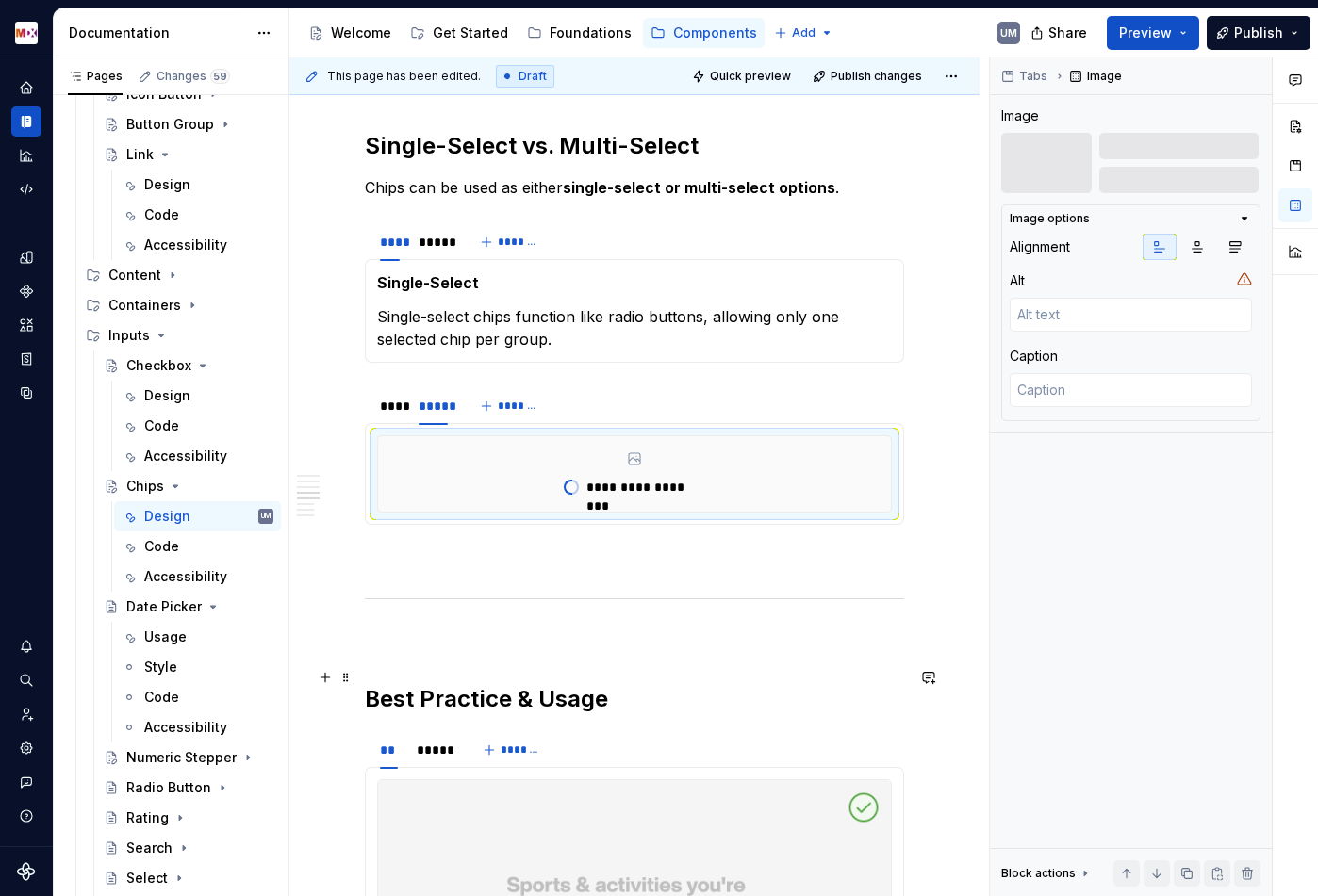
scroll to position [3699, 0]
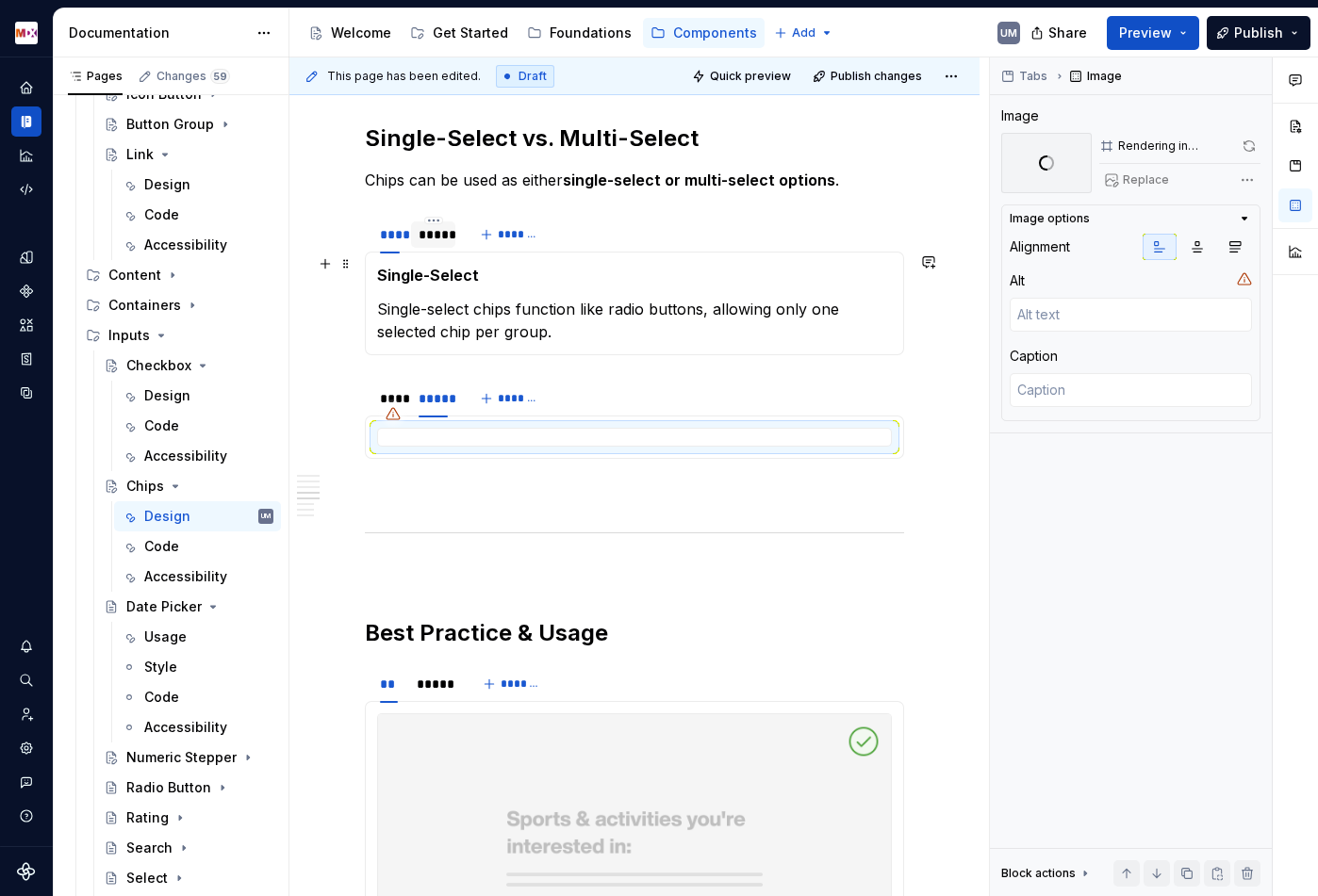
click at [434, 245] on div "*****" at bounding box center [432, 235] width 29 height 19
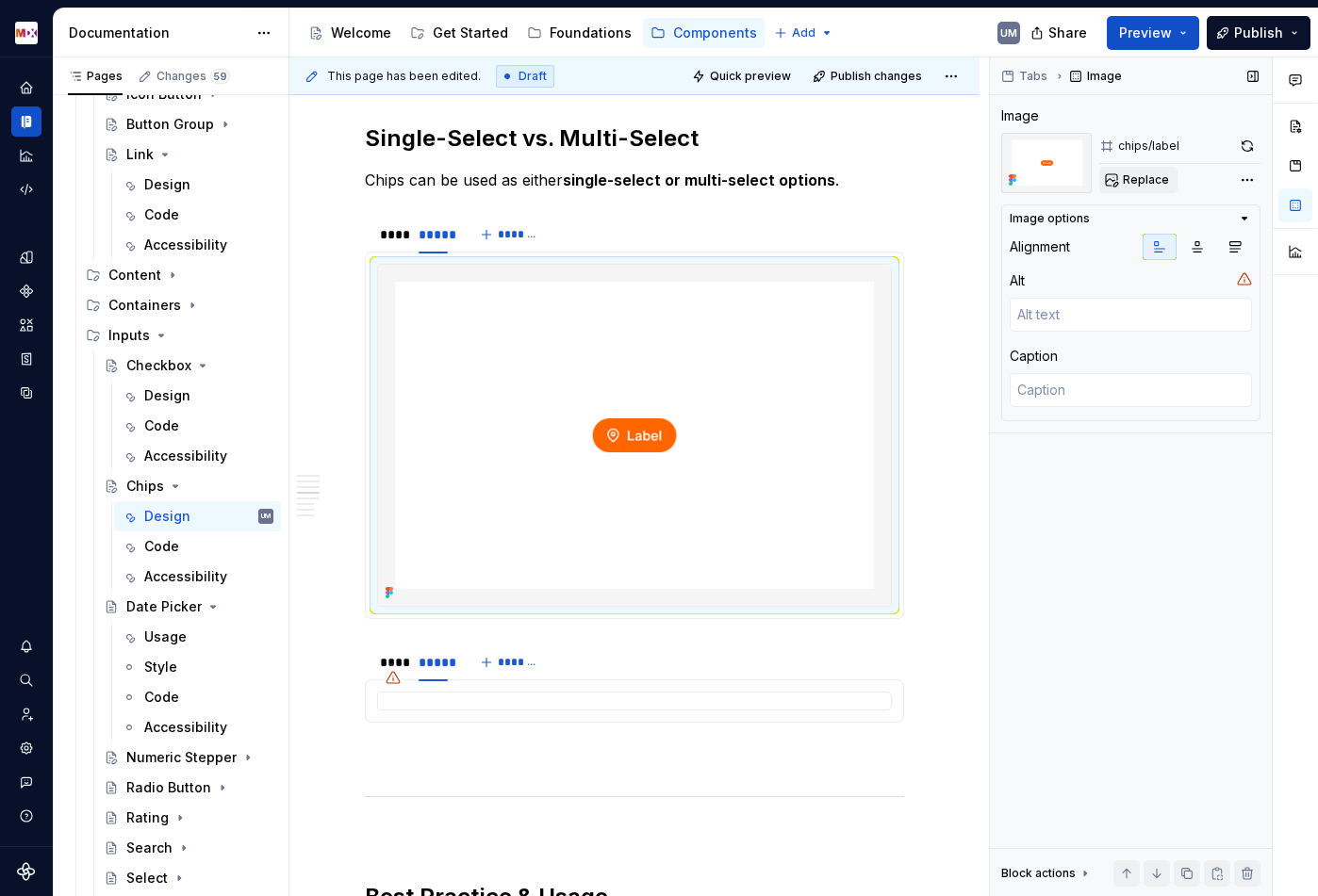
click at [1129, 176] on span "Replace" at bounding box center [1145, 180] width 46 height 15
type textarea "*"
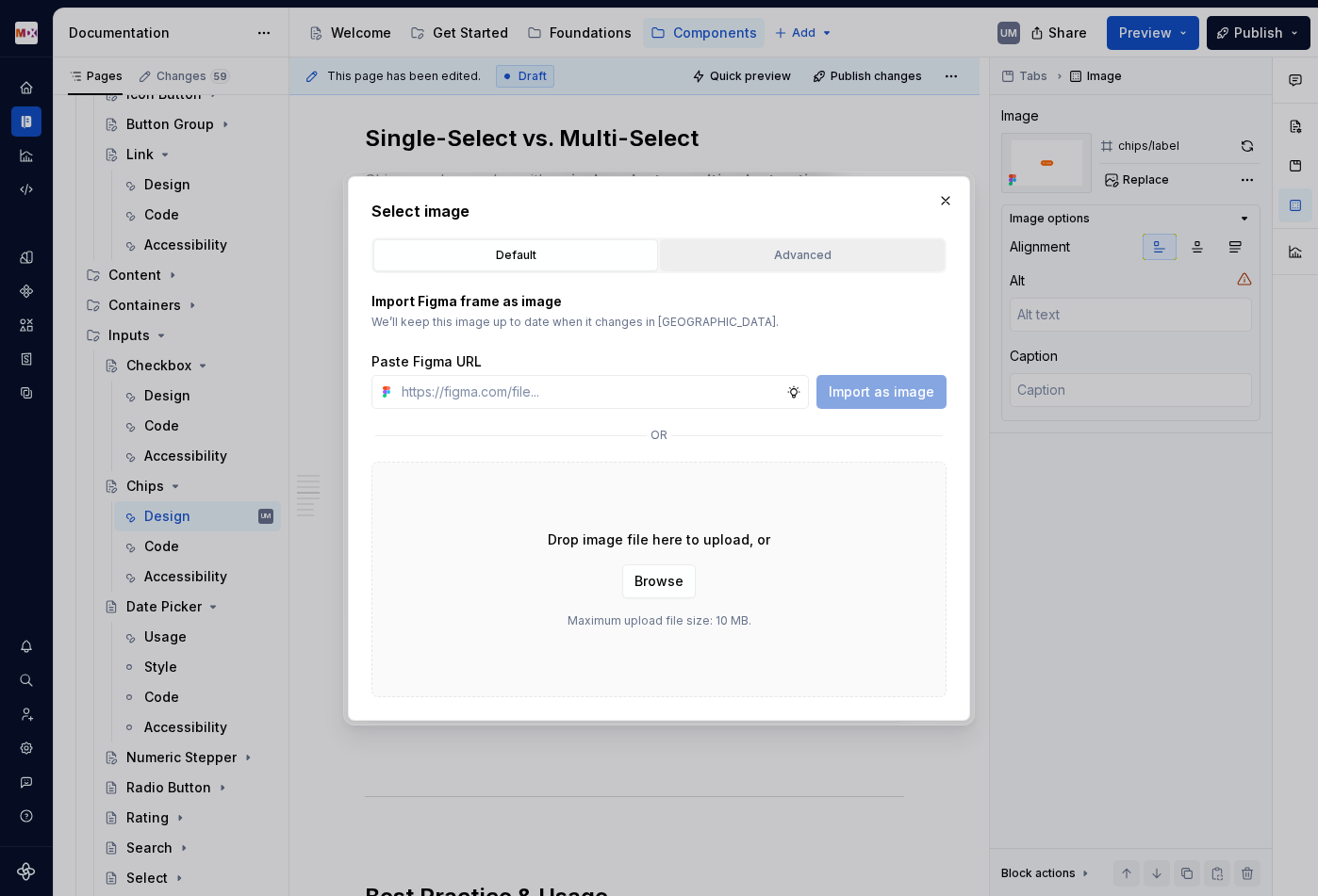
click at [759, 244] on button "Advanced" at bounding box center [802, 256] width 284 height 32
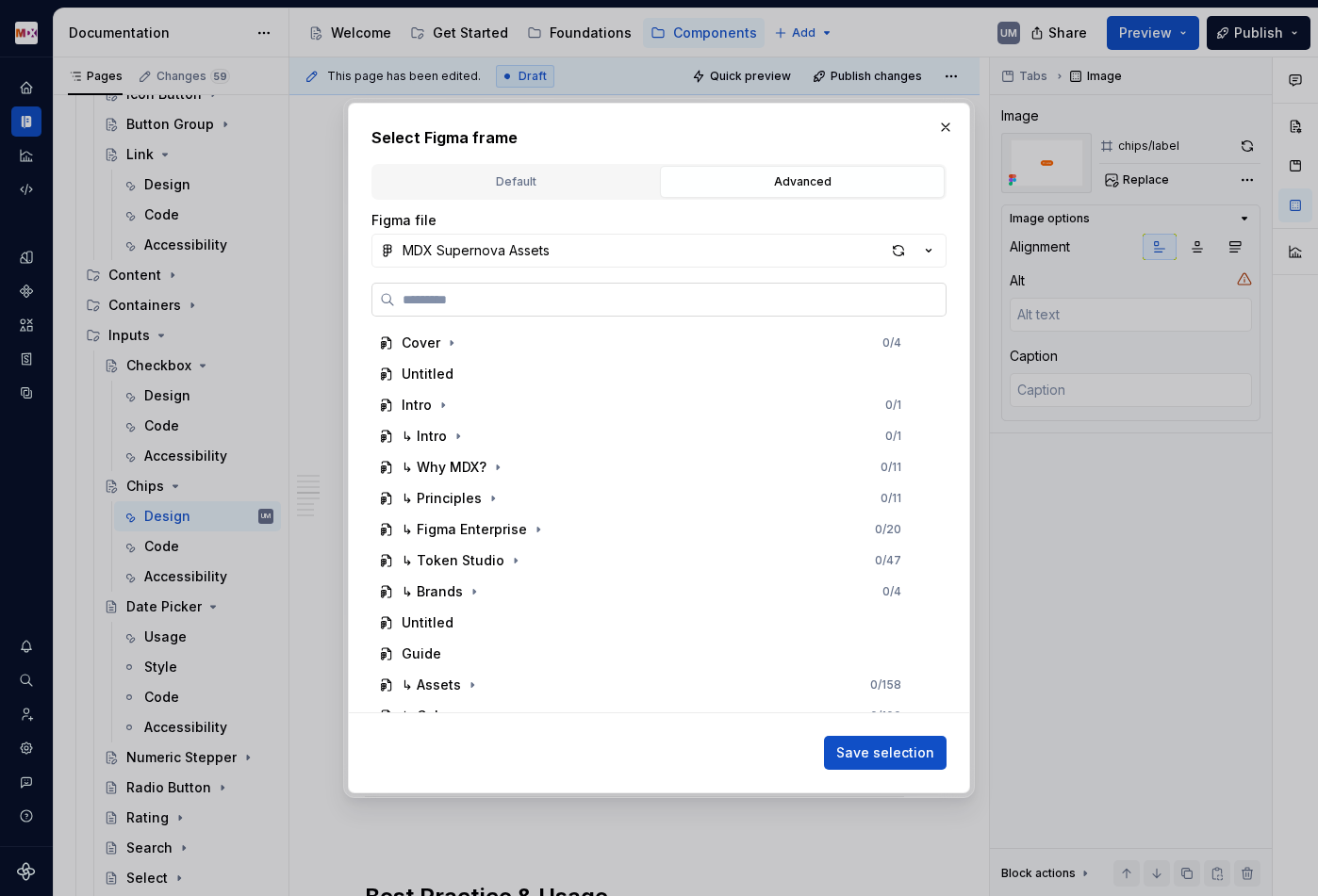
paste input "******"
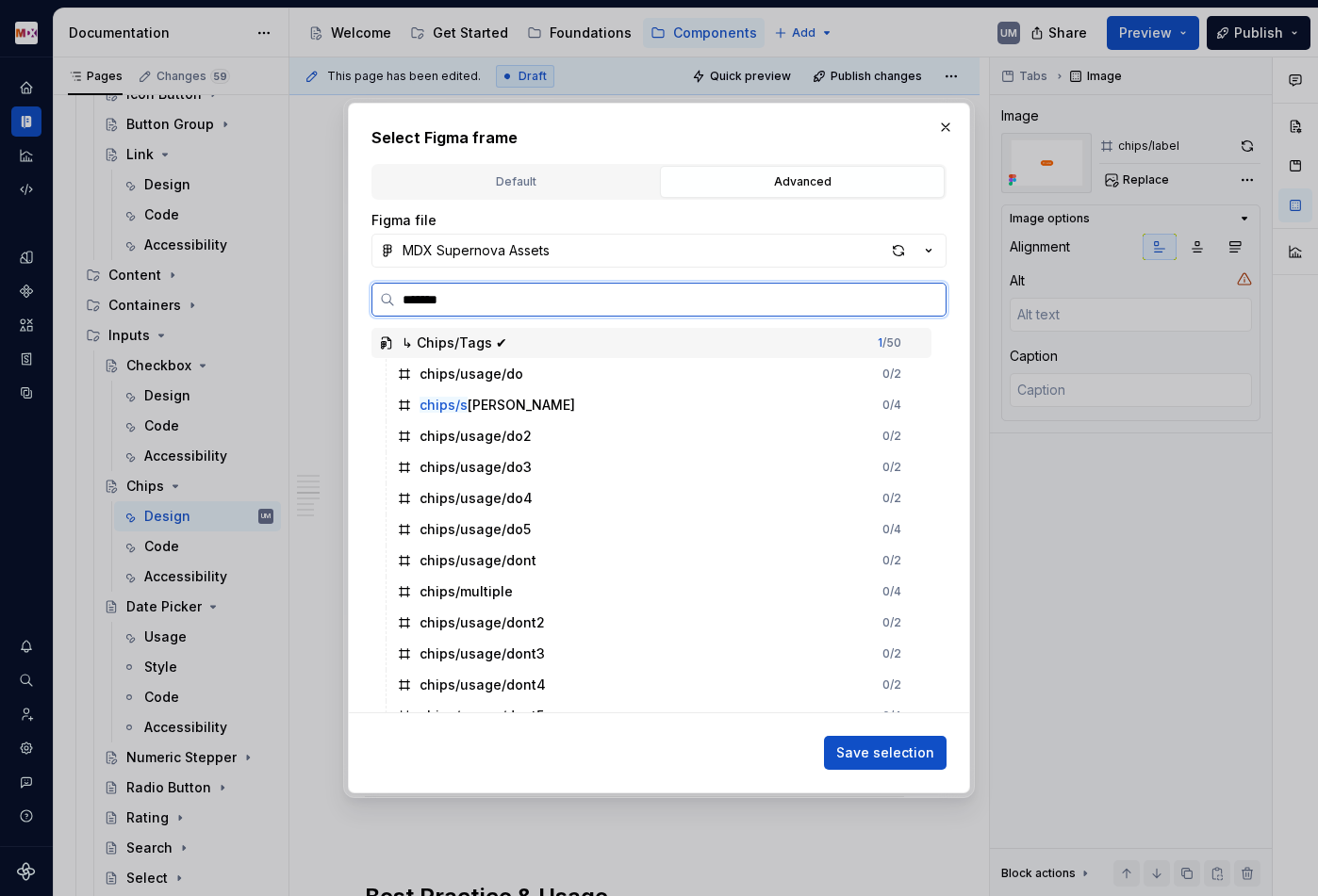
type input "********"
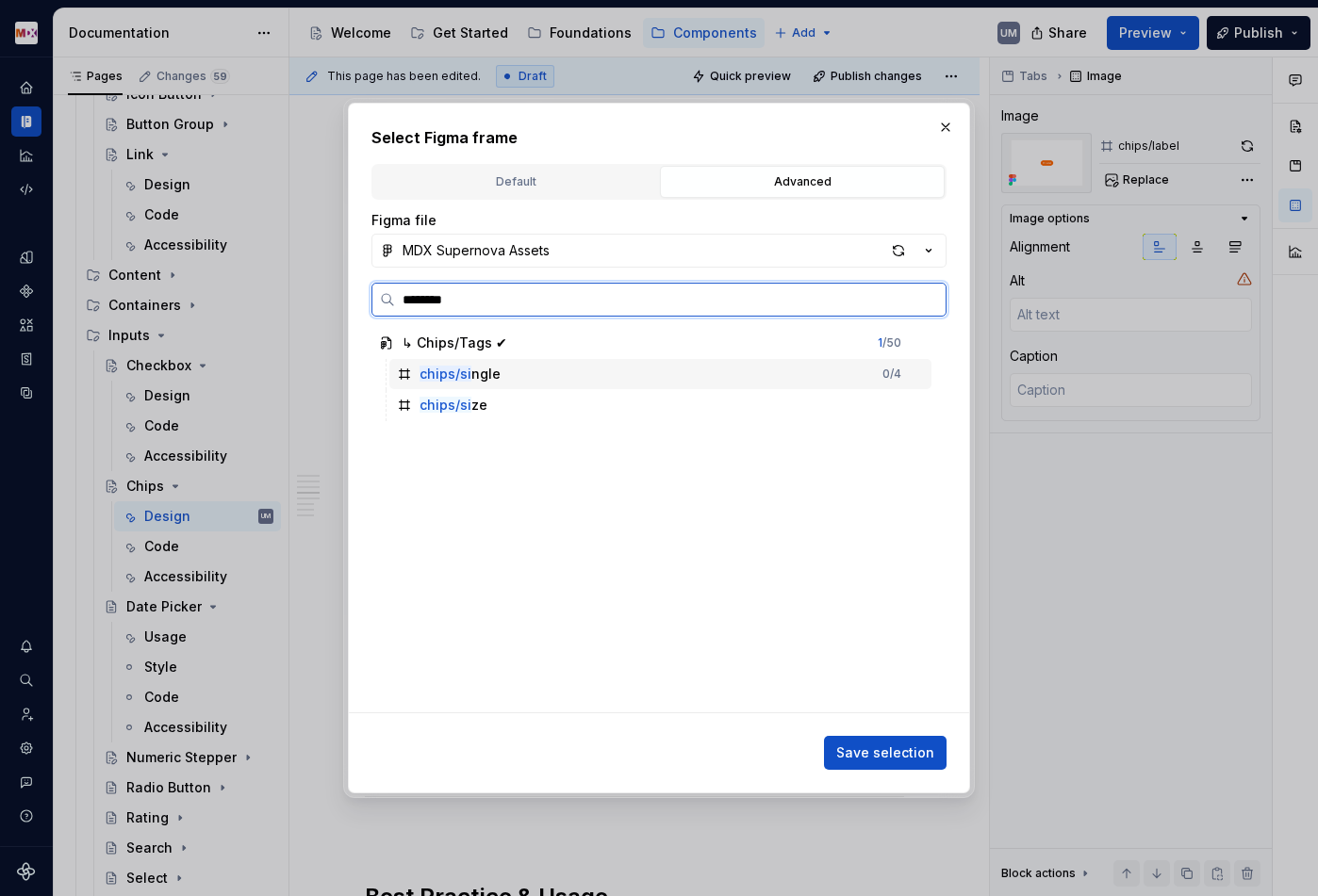
click at [461, 372] on mark "chips/si" at bounding box center [445, 373] width 52 height 16
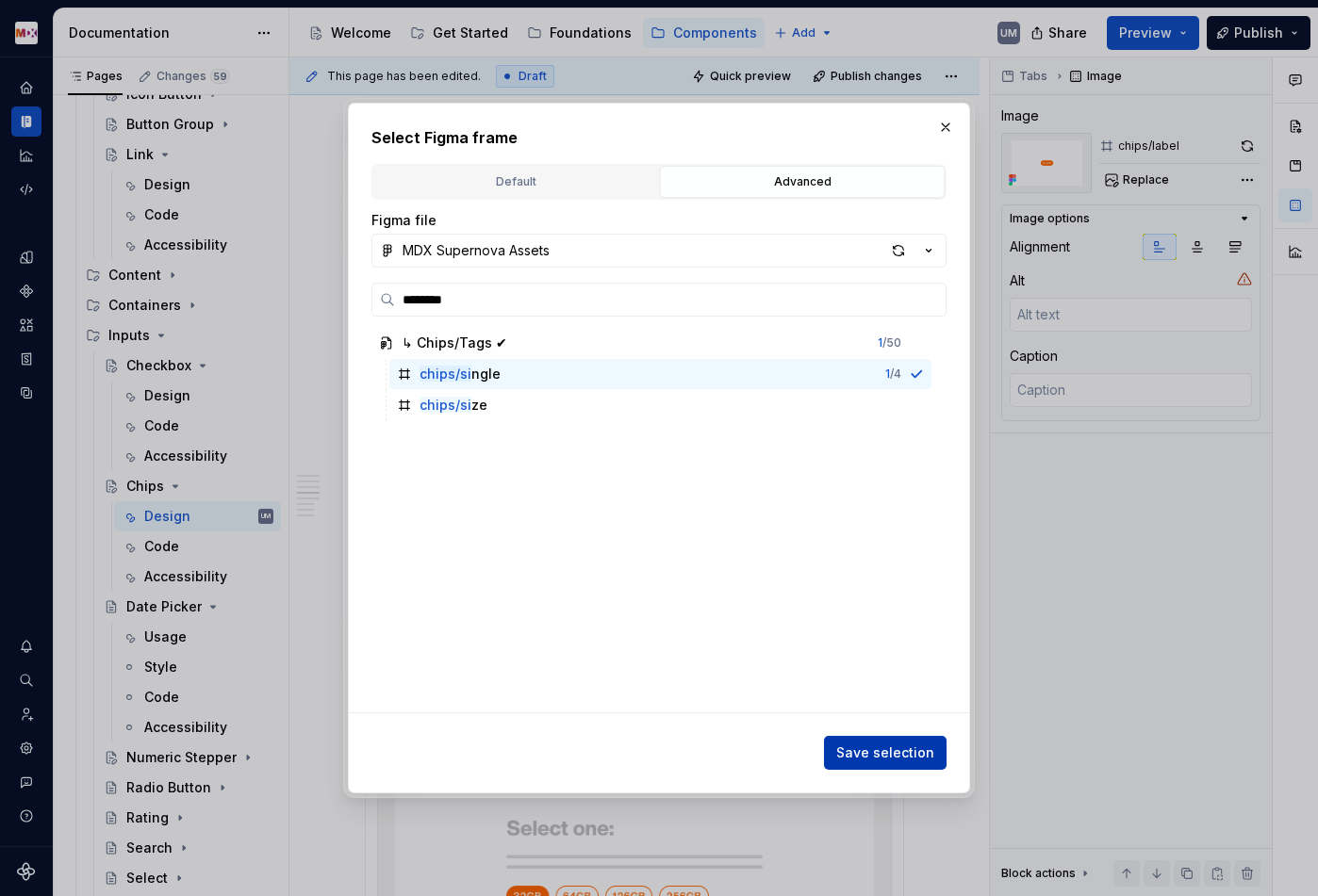
click at [916, 754] on span "Save selection" at bounding box center [885, 753] width 98 height 19
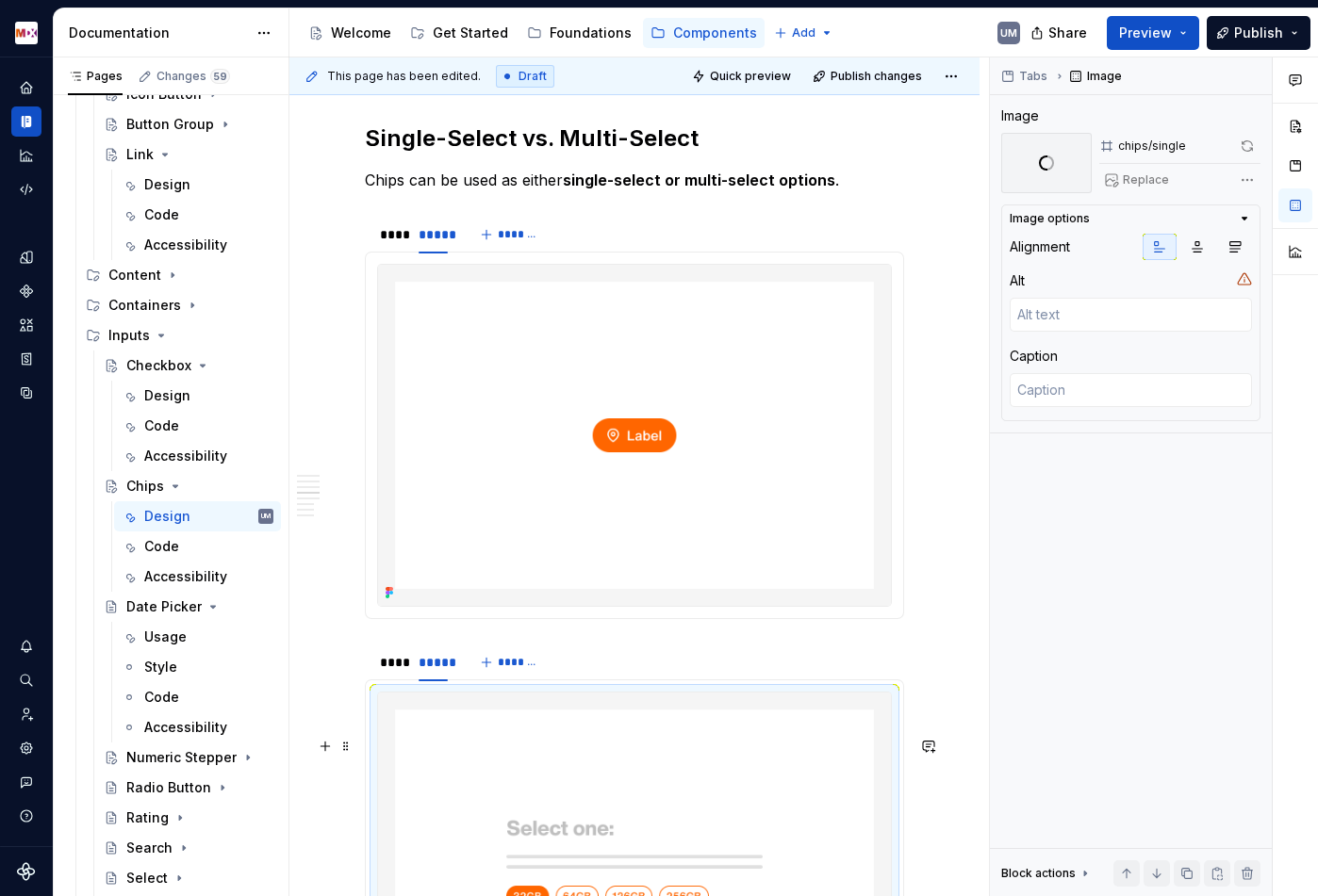
click at [714, 825] on img at bounding box center [634, 864] width 513 height 342
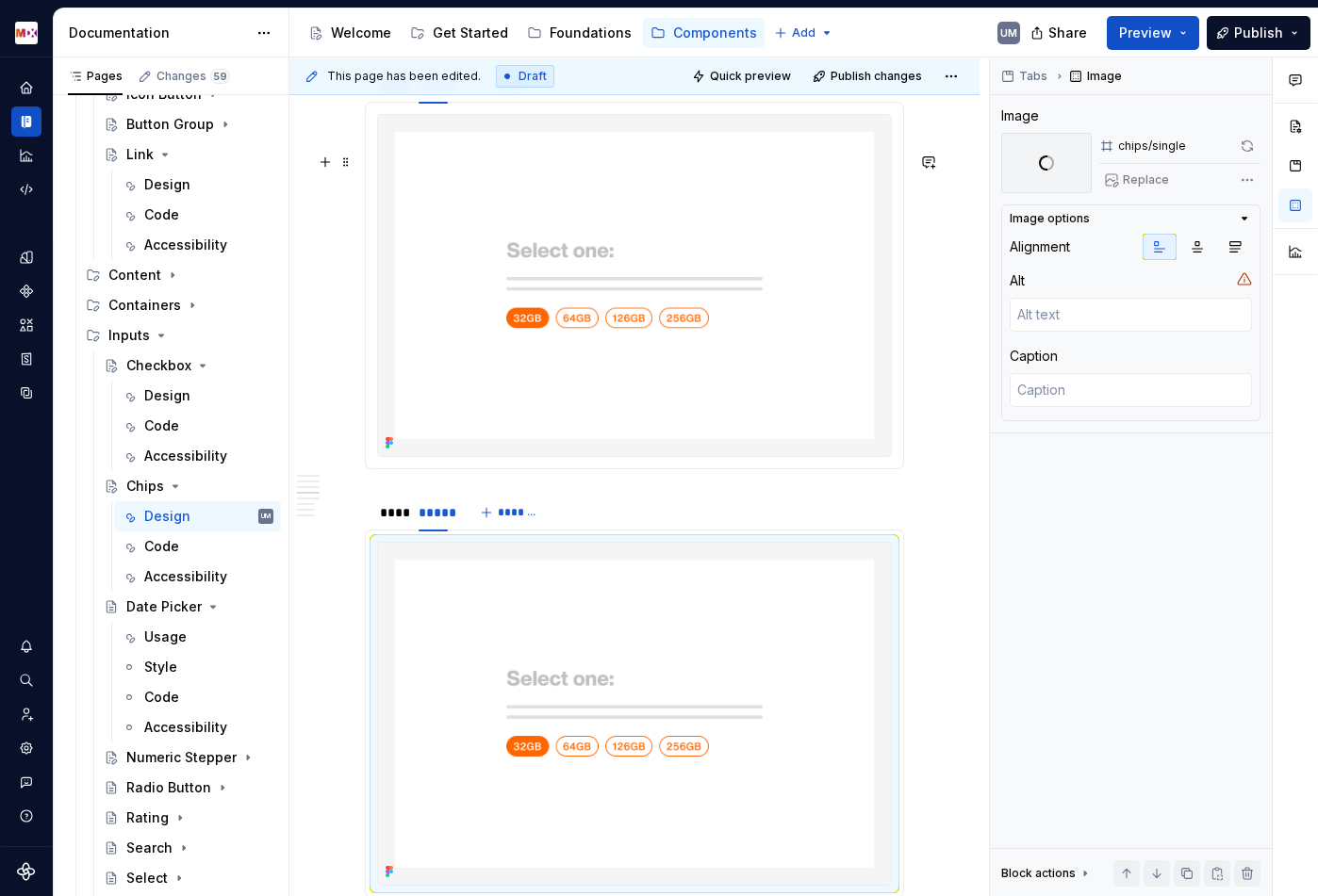
scroll to position [3878, 0]
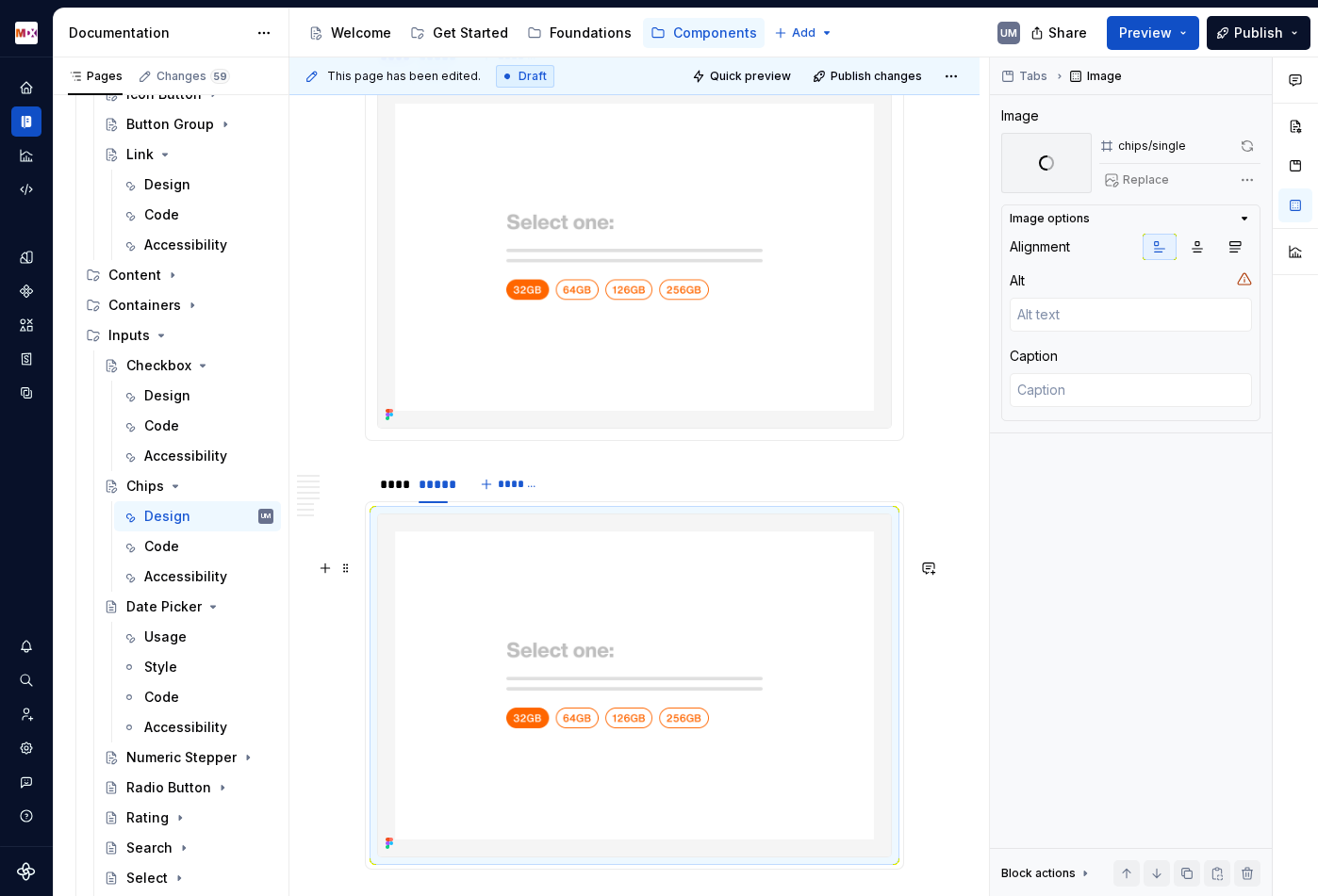
click at [667, 646] on img at bounding box center [634, 685] width 513 height 342
click at [1135, 180] on span "Replace" at bounding box center [1145, 180] width 46 height 15
type textarea "*"
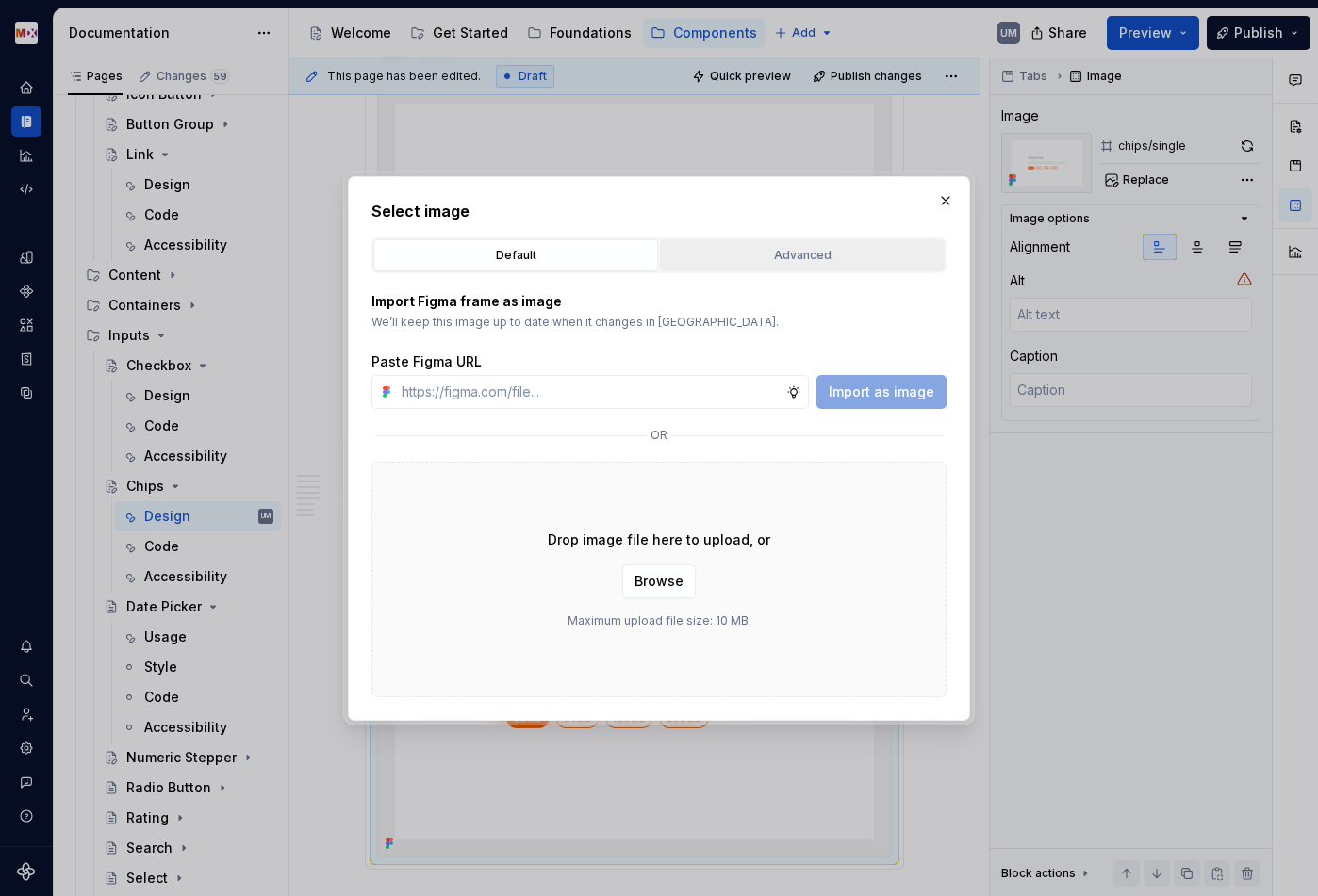
click at [818, 255] on div "Advanced" at bounding box center [802, 256] width 271 height 19
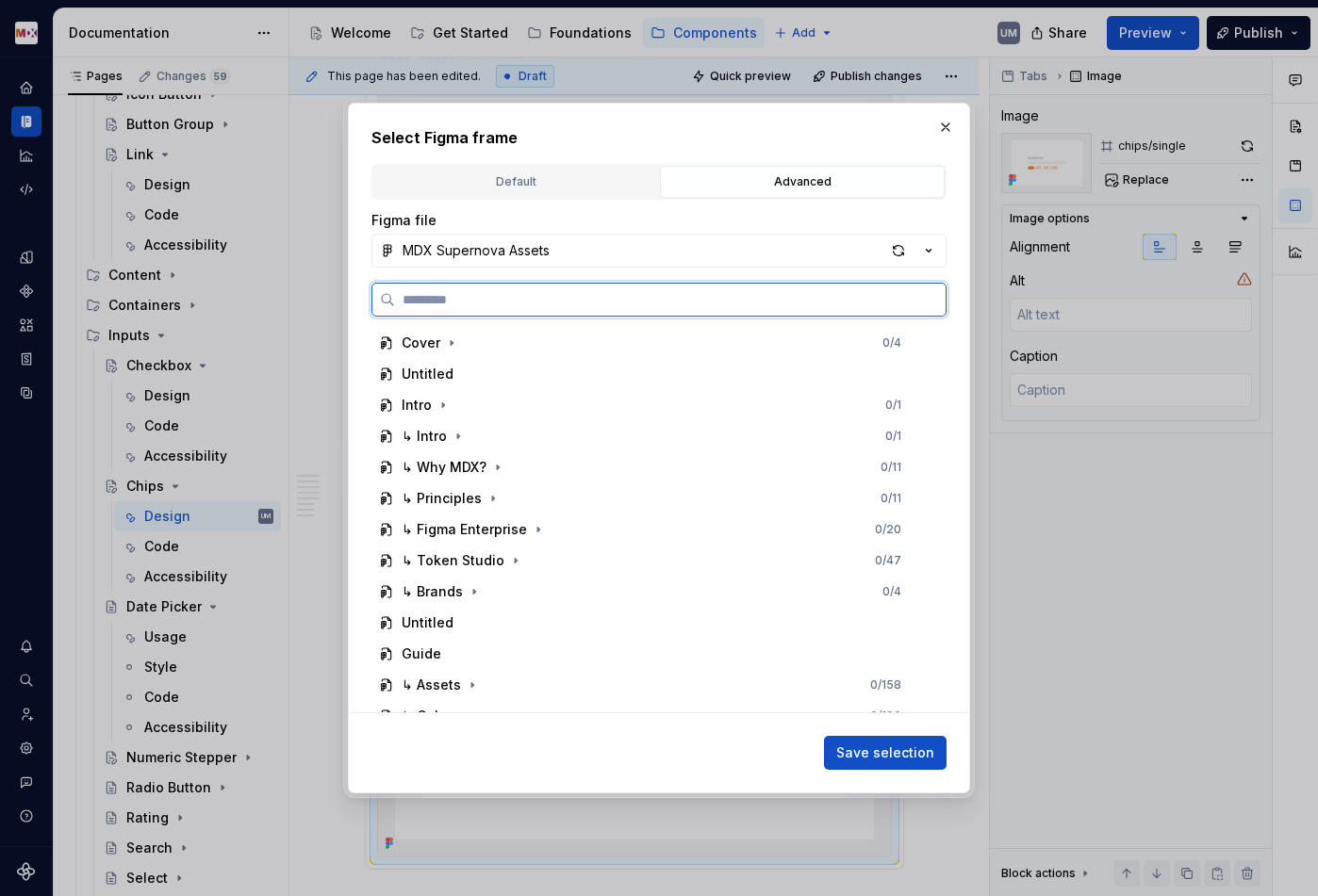
click at [583, 301] on input "search" at bounding box center [669, 299] width 550 height 19
paste input "******"
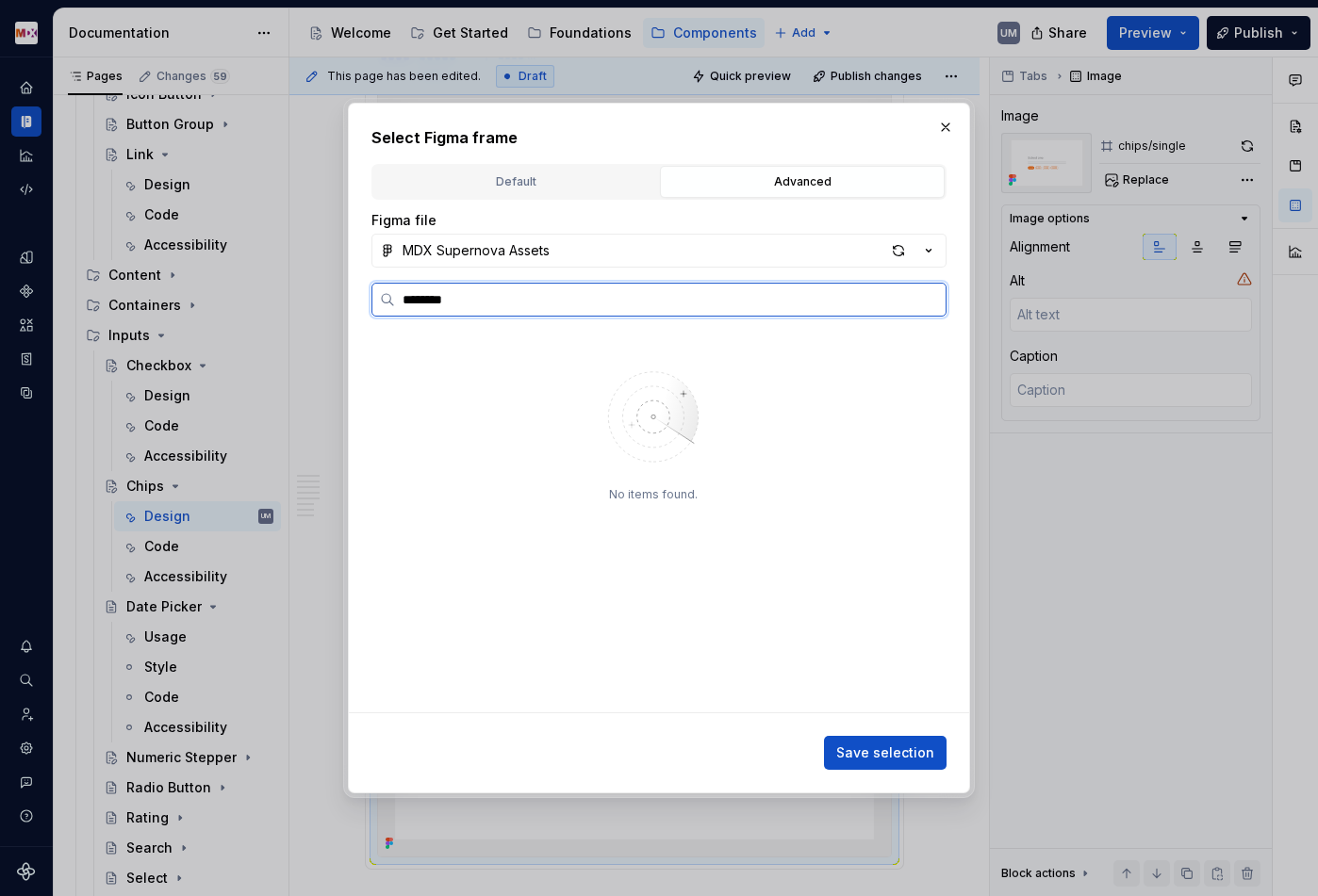
type input "********"
click at [477, 374] on mark "chips/mu" at bounding box center [449, 373] width 60 height 16
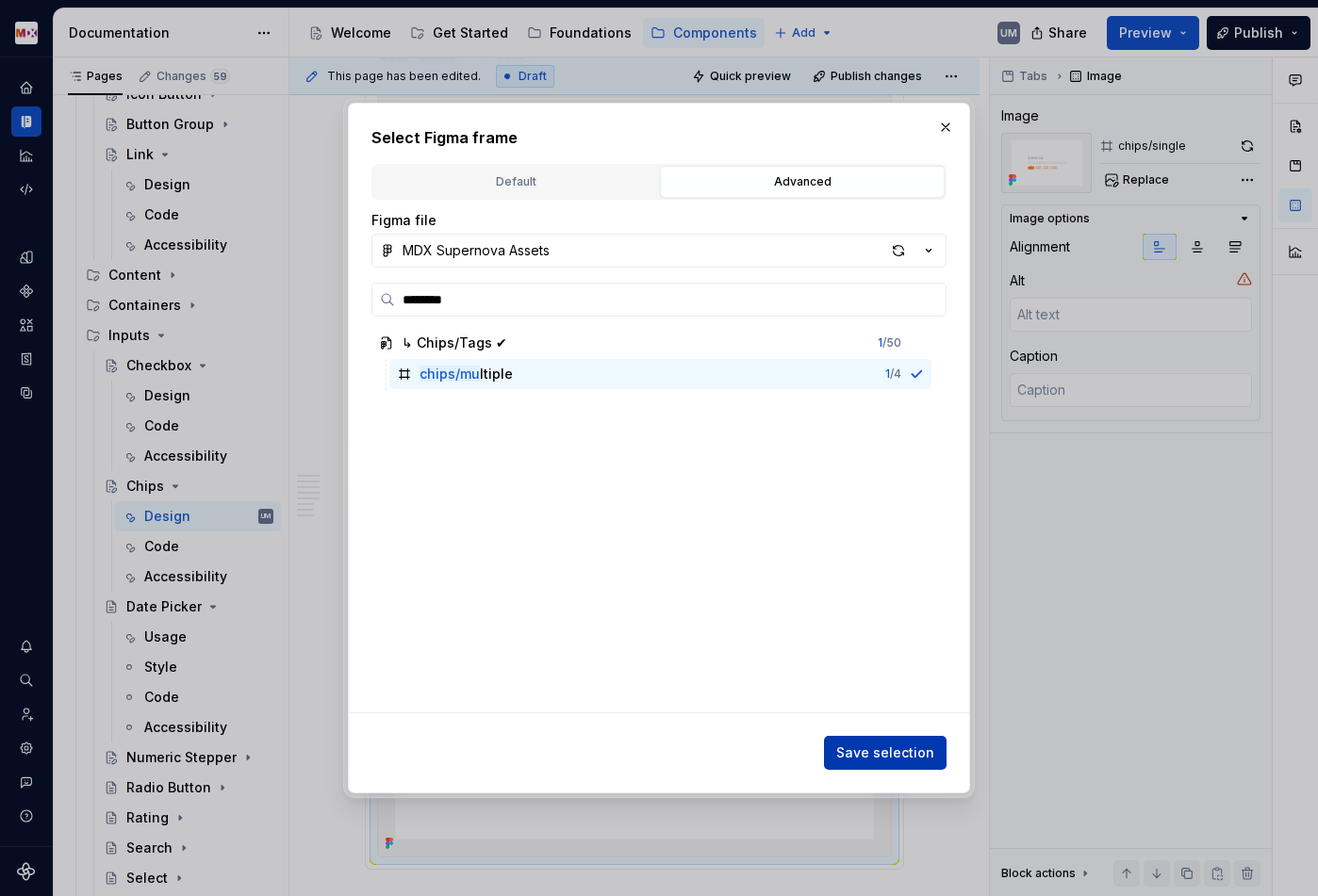
click at [900, 753] on span "Save selection" at bounding box center [885, 753] width 98 height 19
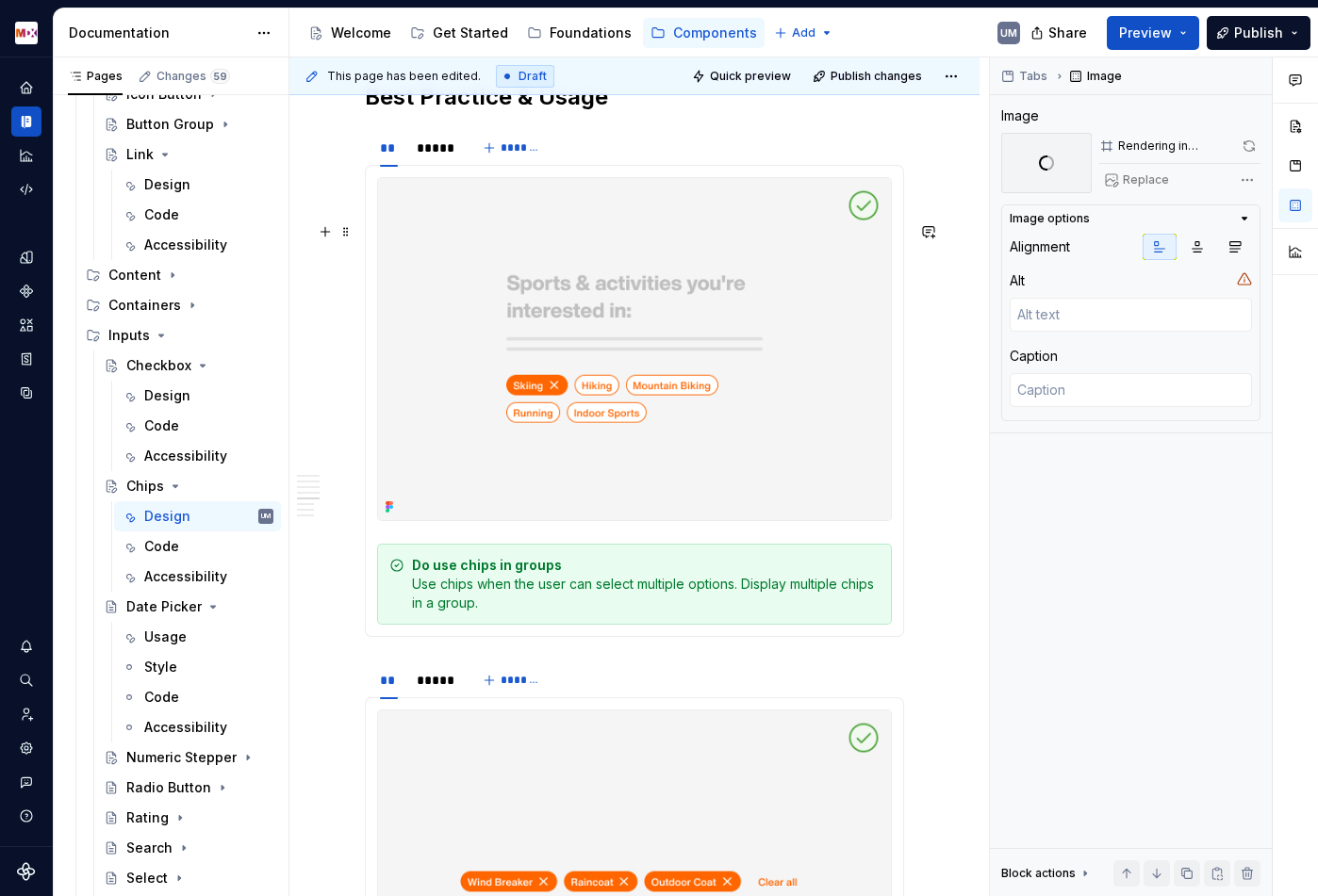
scroll to position [4514, 0]
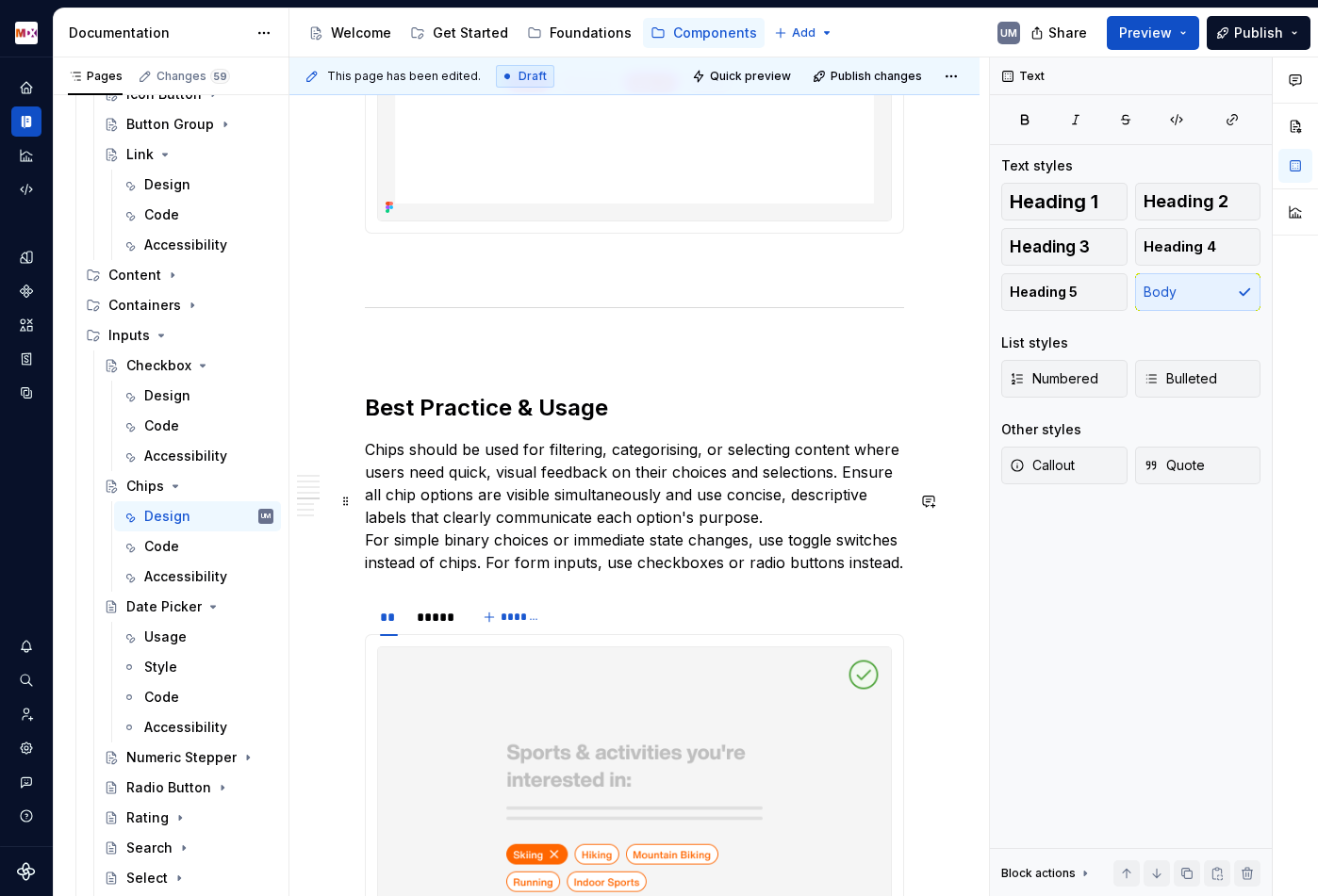
click at [366, 574] on p "Chips should be used for filtering, categorising, or selecting content where us…" at bounding box center [634, 506] width 539 height 136
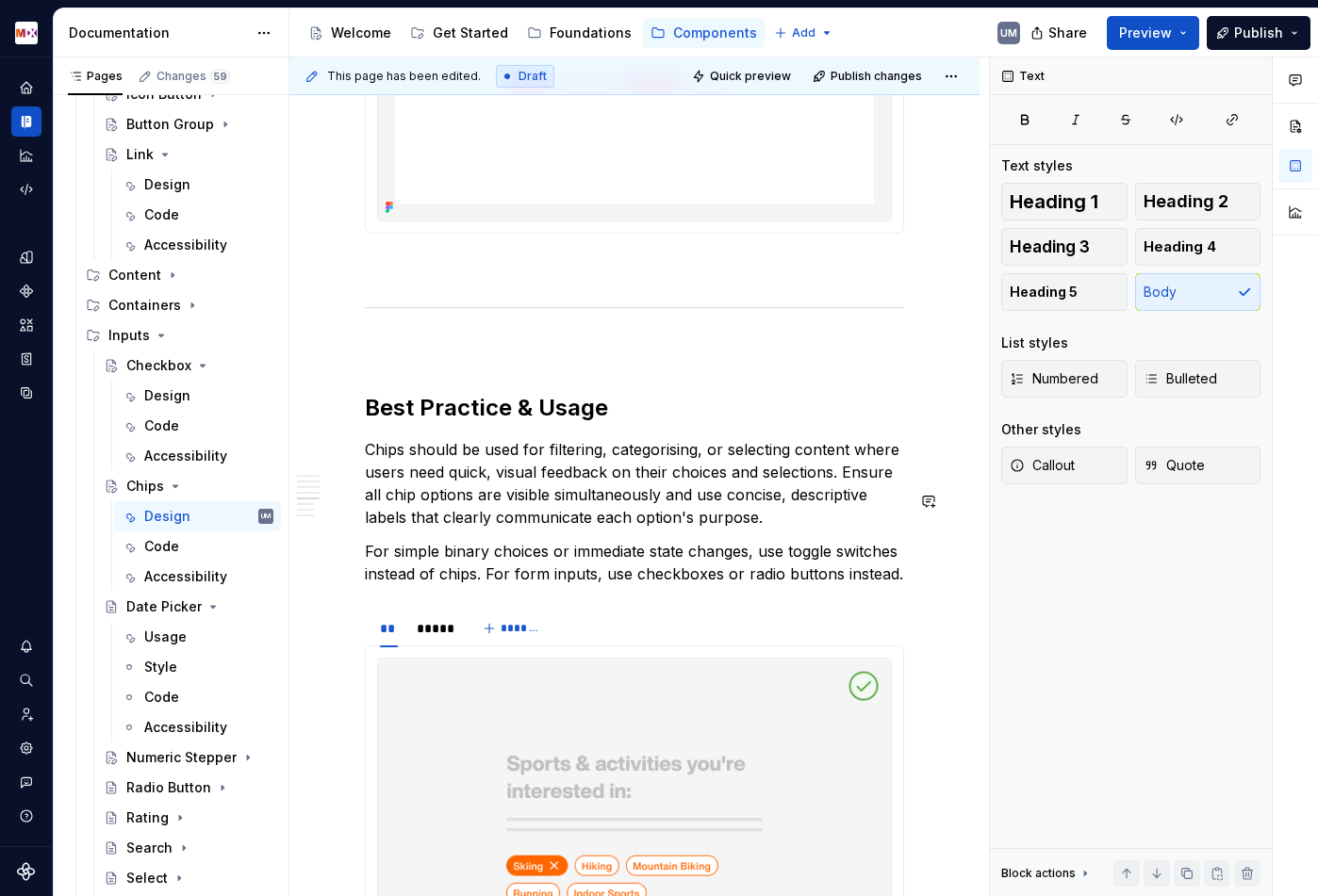
type textarea "*"
click at [843, 523] on p "Chips should be used for filtering, categorising, or selecting content where us…" at bounding box center [634, 483] width 539 height 91
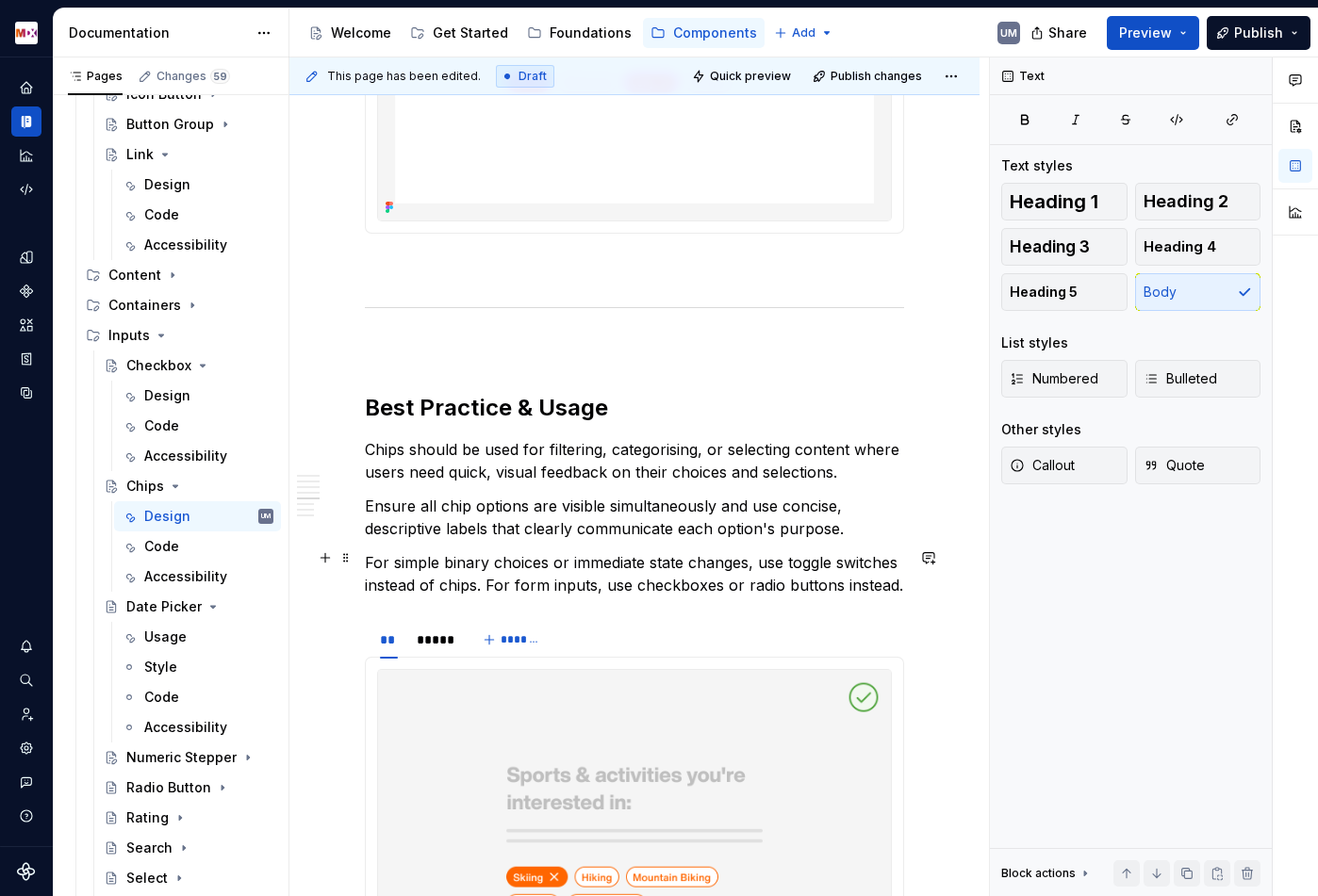
click at [373, 540] on p "Ensure all chip options are visible simultaneously and use concise, descriptive…" at bounding box center [634, 517] width 539 height 45
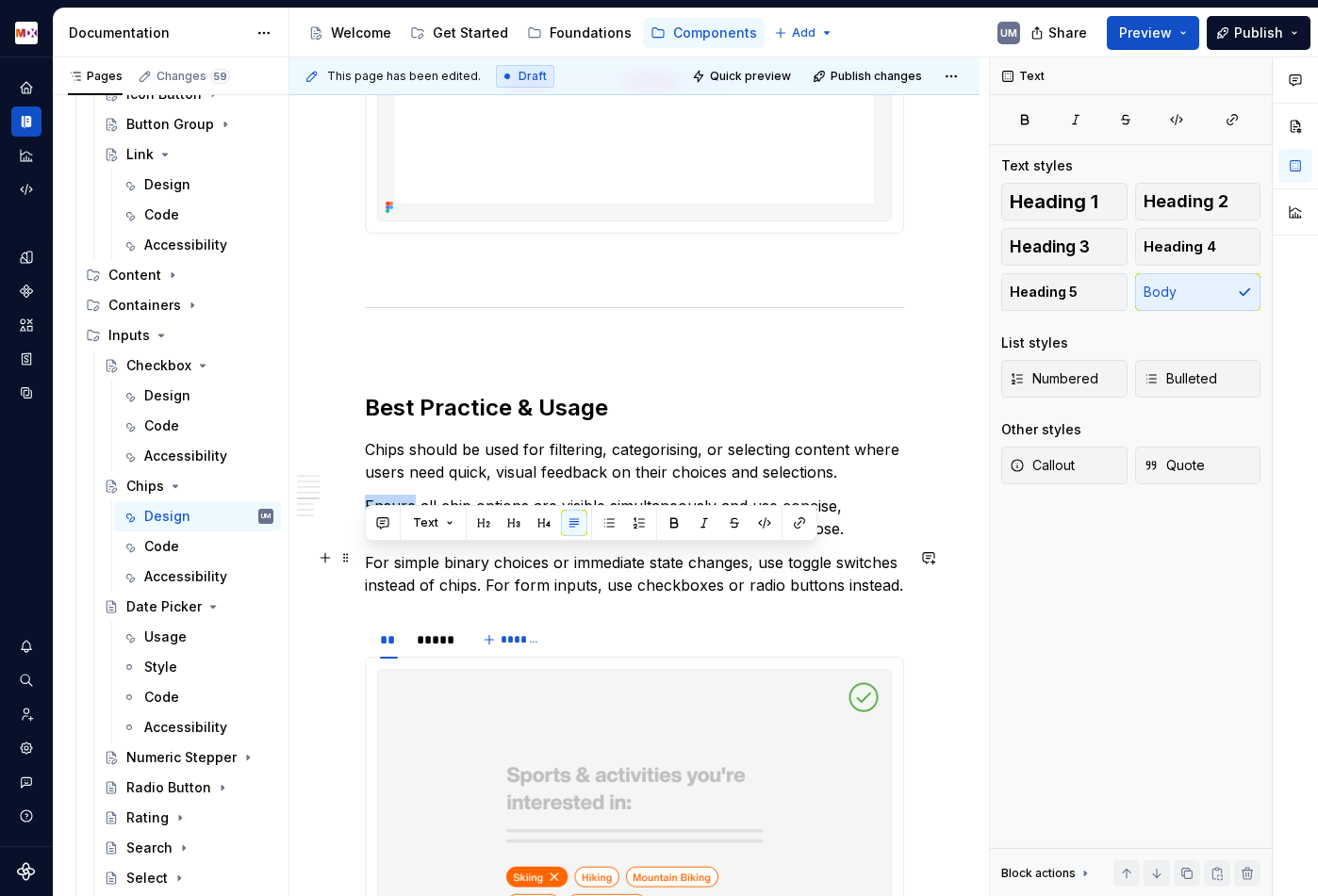
click at [373, 540] on p "Ensure all chip options are visible simultaneously and use concise, descriptive…" at bounding box center [634, 517] width 539 height 45
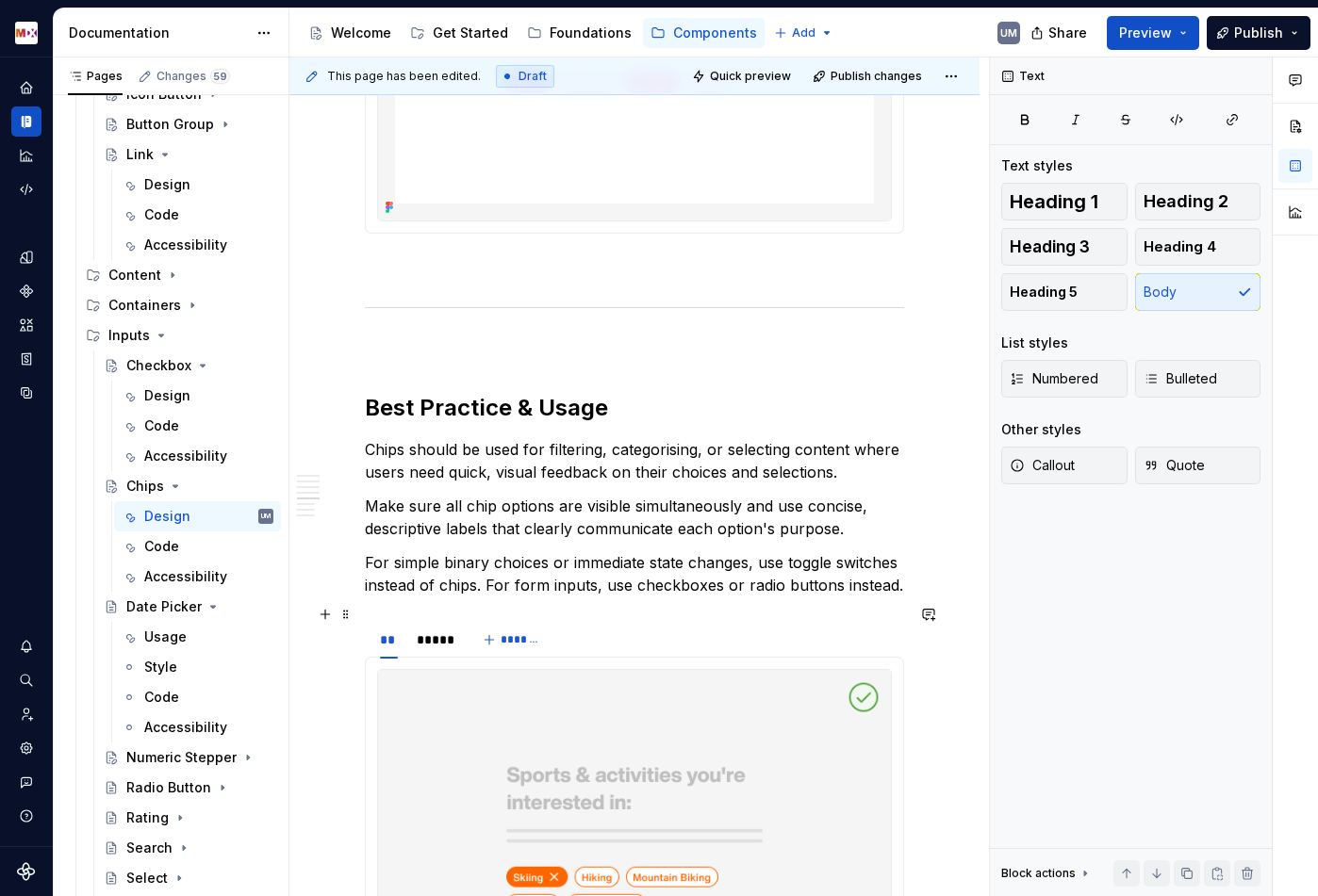
click at [802, 597] on p "For simple binary choices or immediate state changes, use toggle switches inste…" at bounding box center [634, 574] width 539 height 45
click at [878, 597] on p "For simple binary choices or immediate state changes, use toggle switches inste…" at bounding box center [634, 574] width 539 height 45
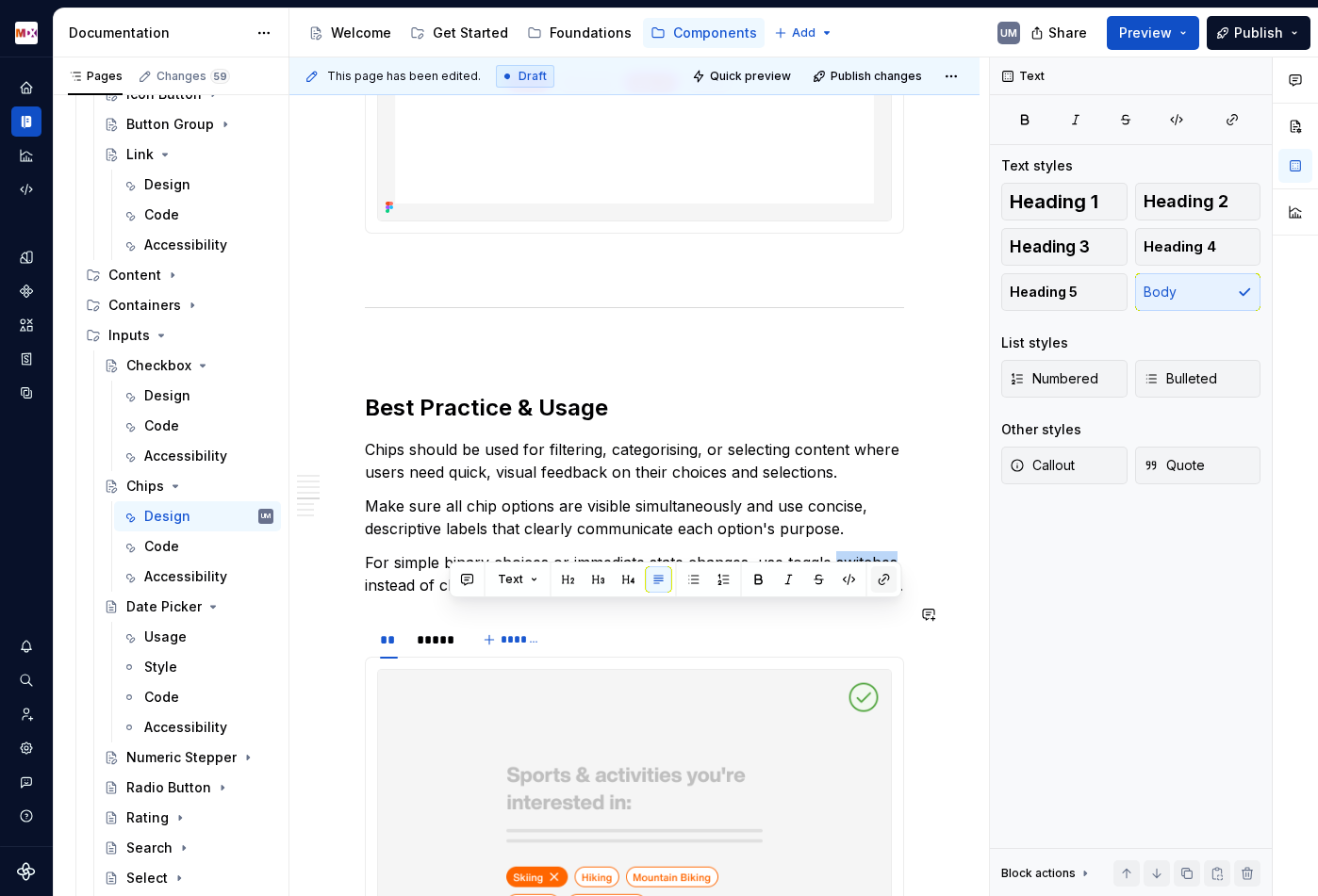
click at [878, 583] on button "button" at bounding box center [884, 580] width 26 height 26
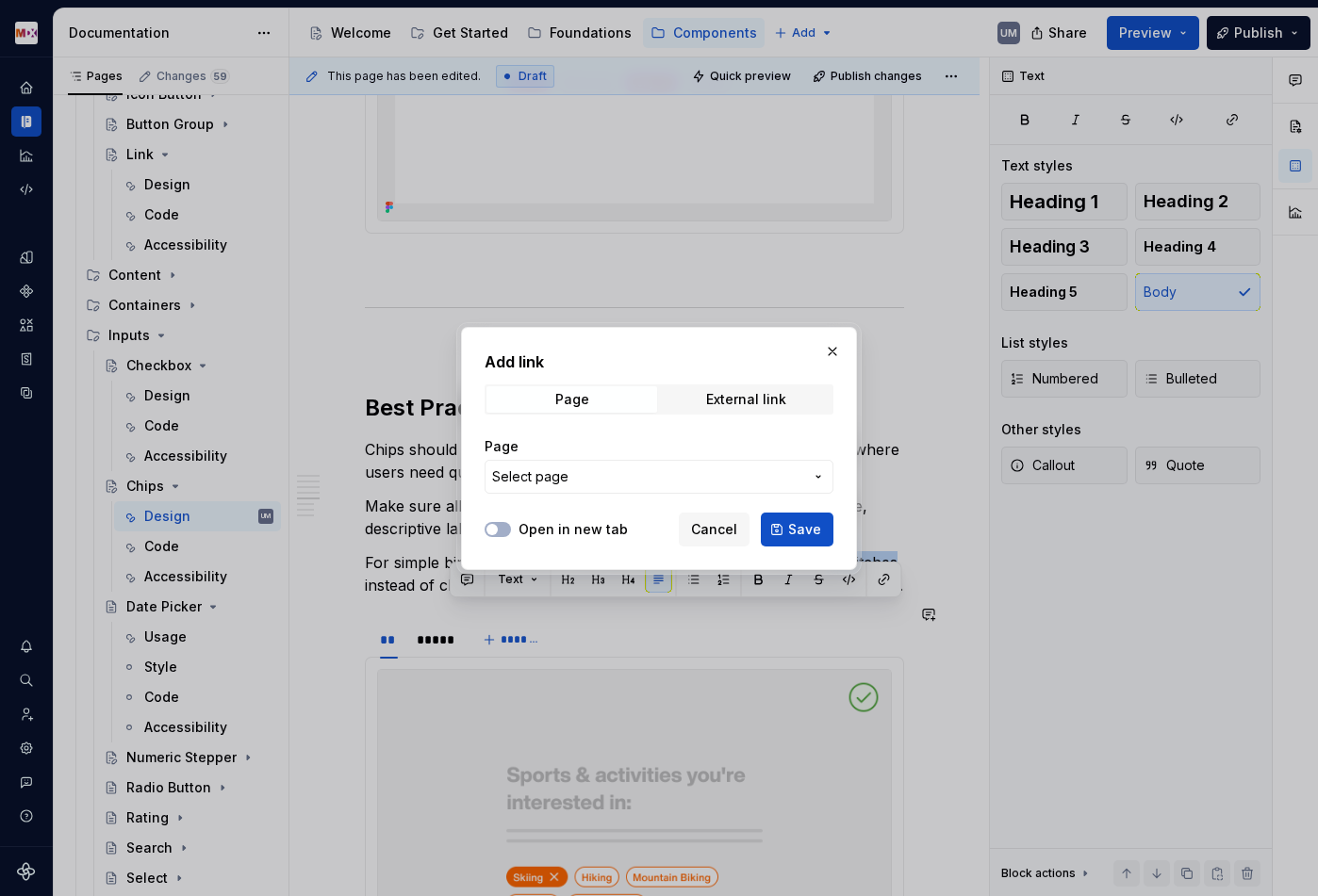
click at [702, 491] on button "Select page" at bounding box center [658, 477] width 348 height 34
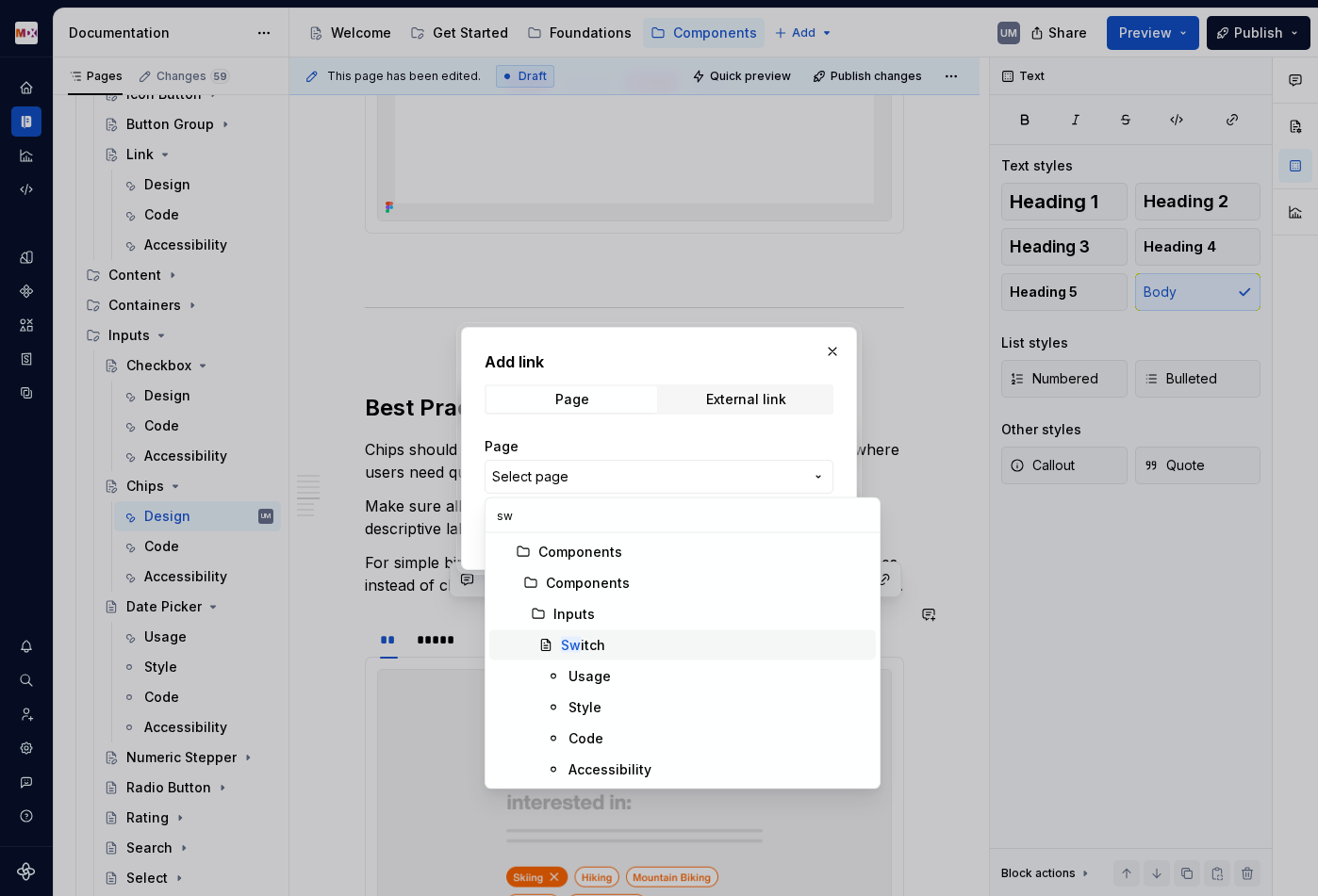
type input "sw"
click at [585, 649] on div "Sw itch" at bounding box center [583, 646] width 44 height 19
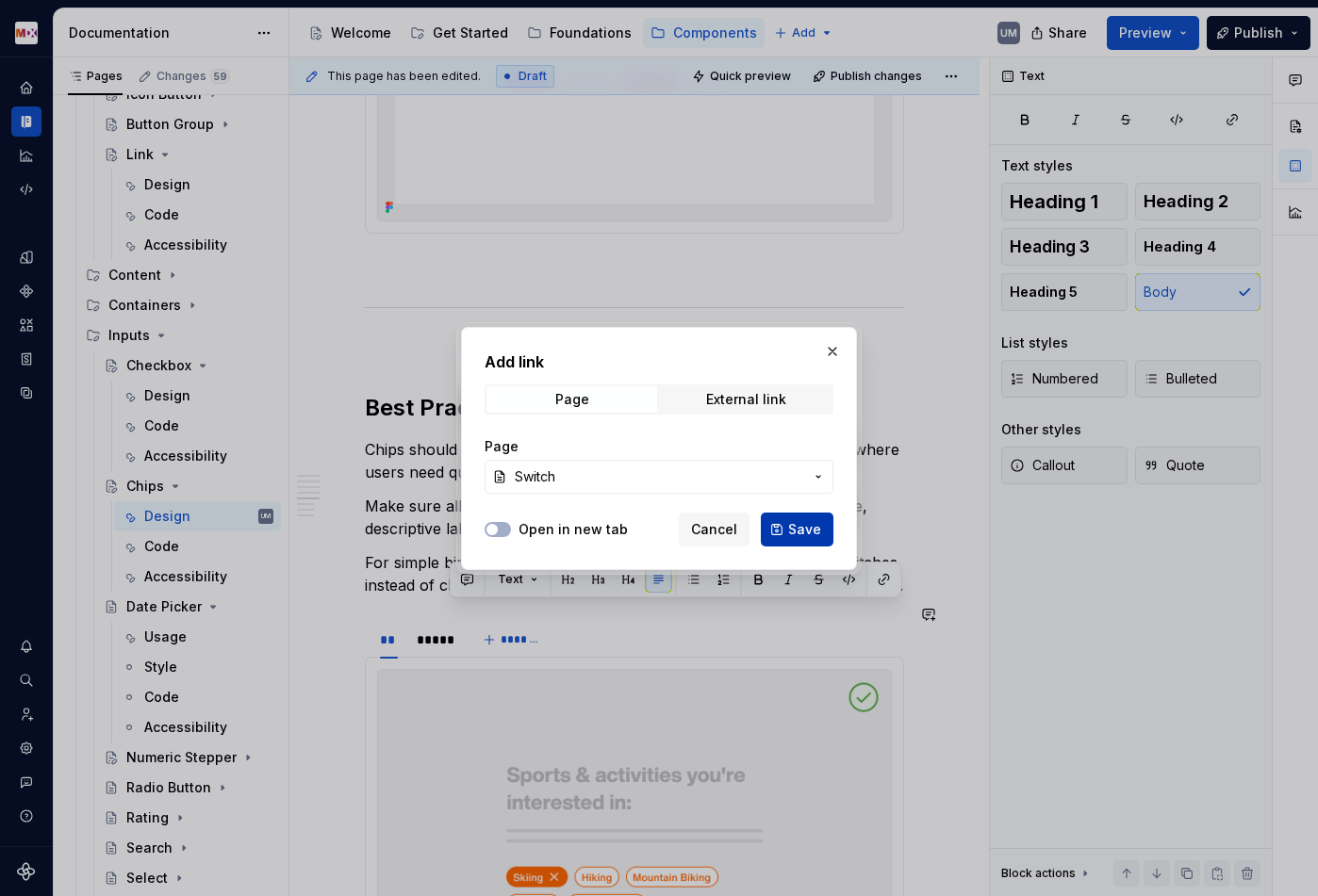
click at [813, 527] on span "Save" at bounding box center [804, 530] width 33 height 19
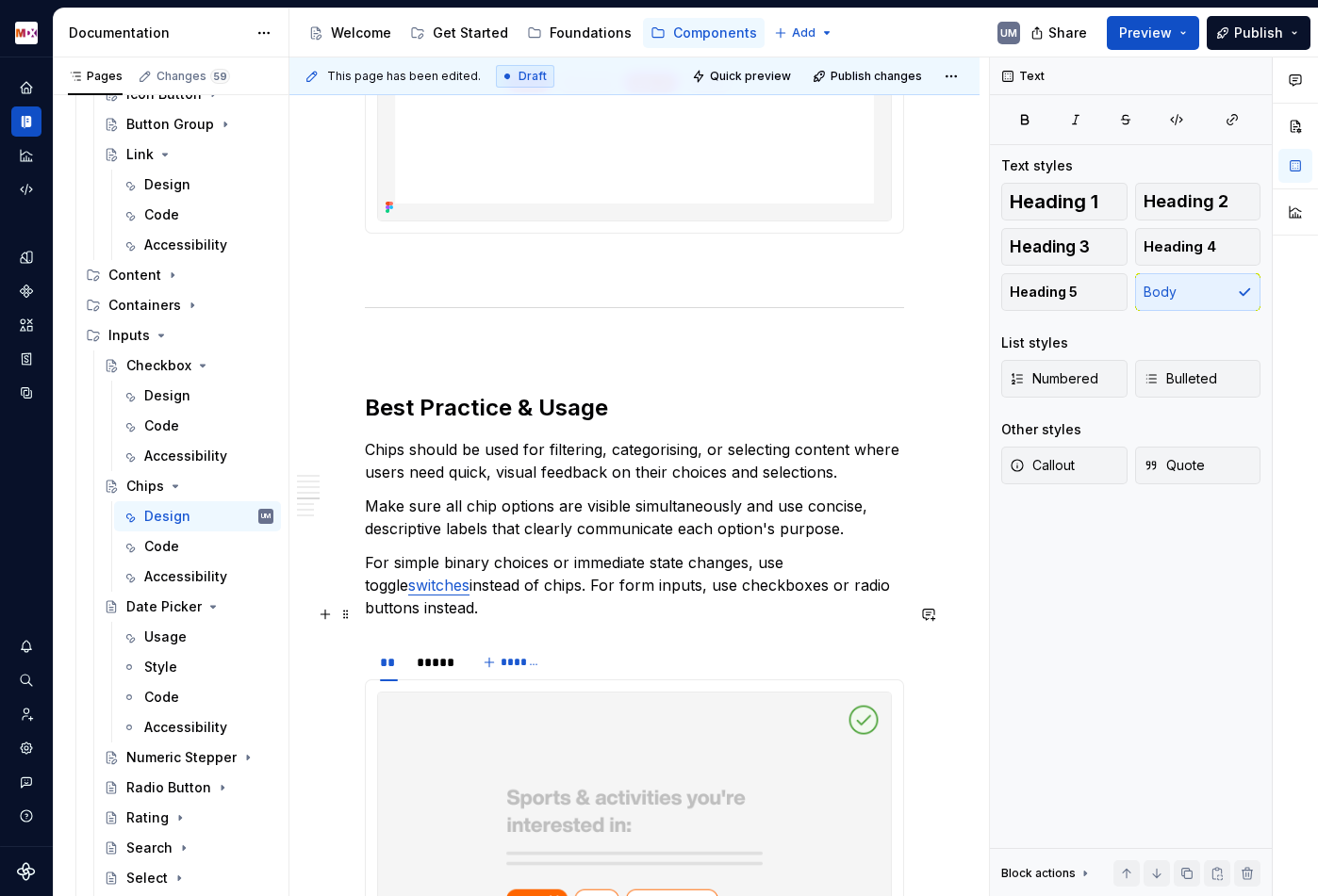
click at [665, 619] on p "For simple binary choices or immediate state changes, use toggle switches inste…" at bounding box center [634, 585] width 539 height 68
click at [1059, 602] on button "button" at bounding box center [1068, 602] width 26 height 26
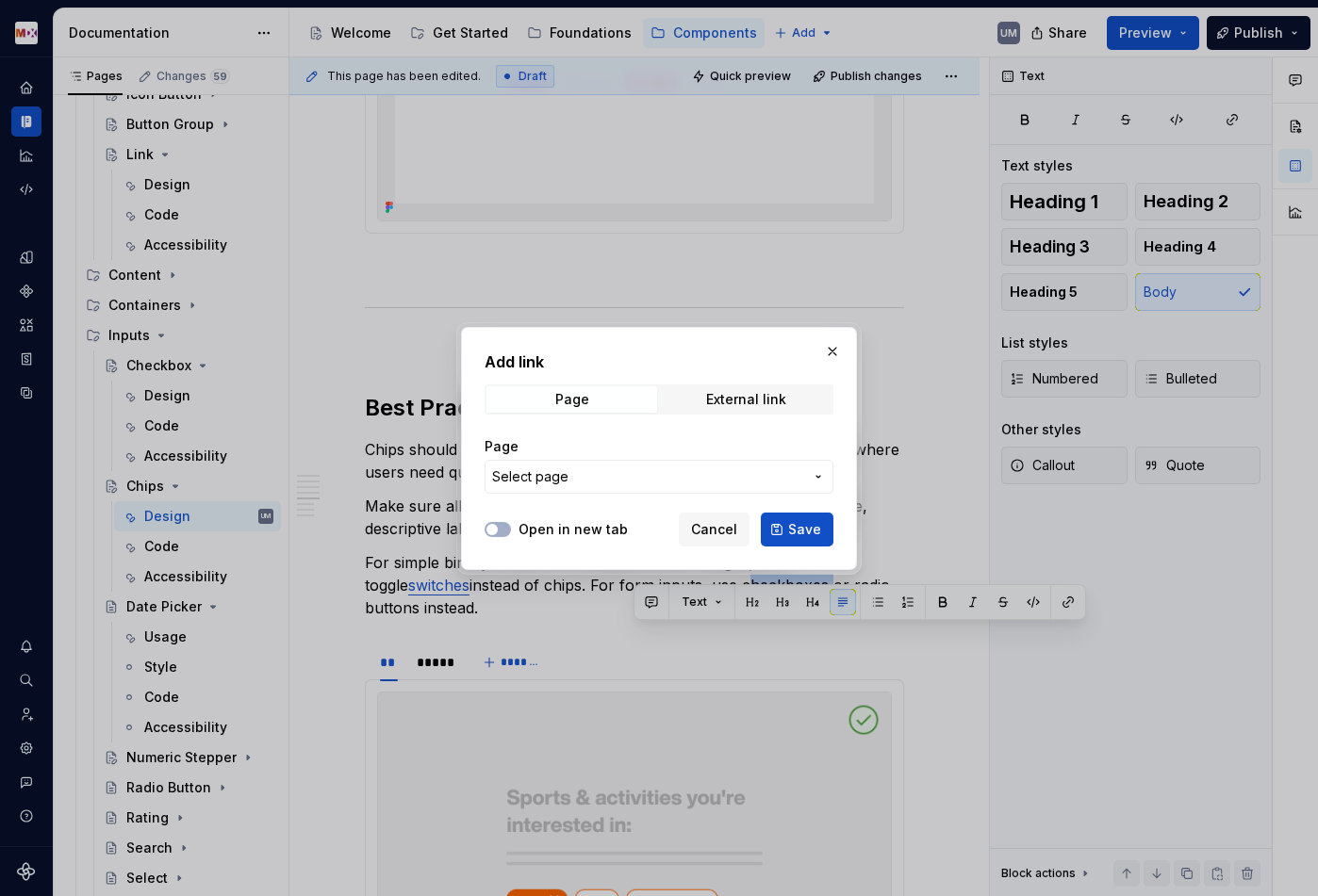
click at [675, 485] on button "Select page" at bounding box center [658, 477] width 348 height 34
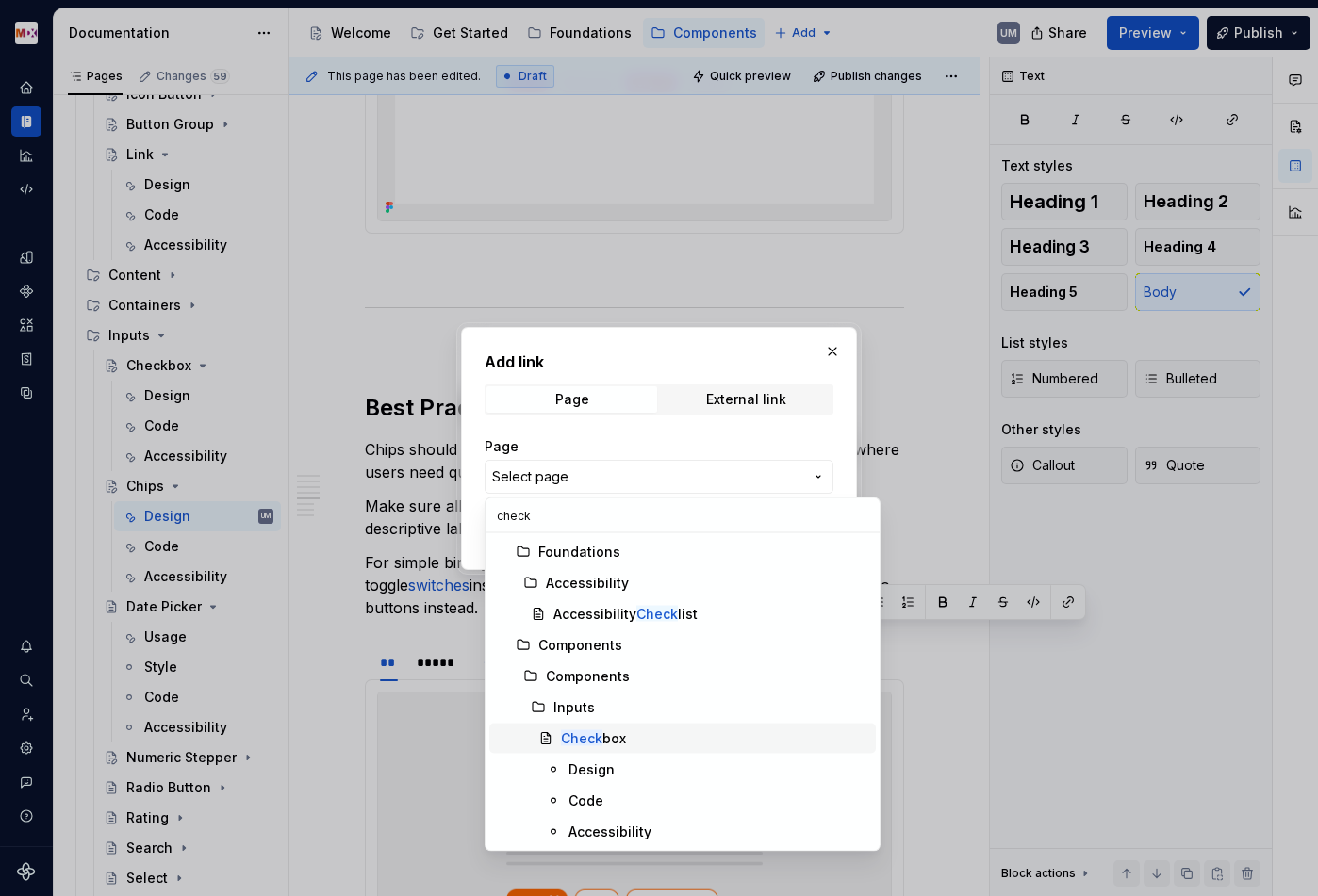
type input "check"
click at [607, 744] on div "Check box" at bounding box center [593, 739] width 65 height 19
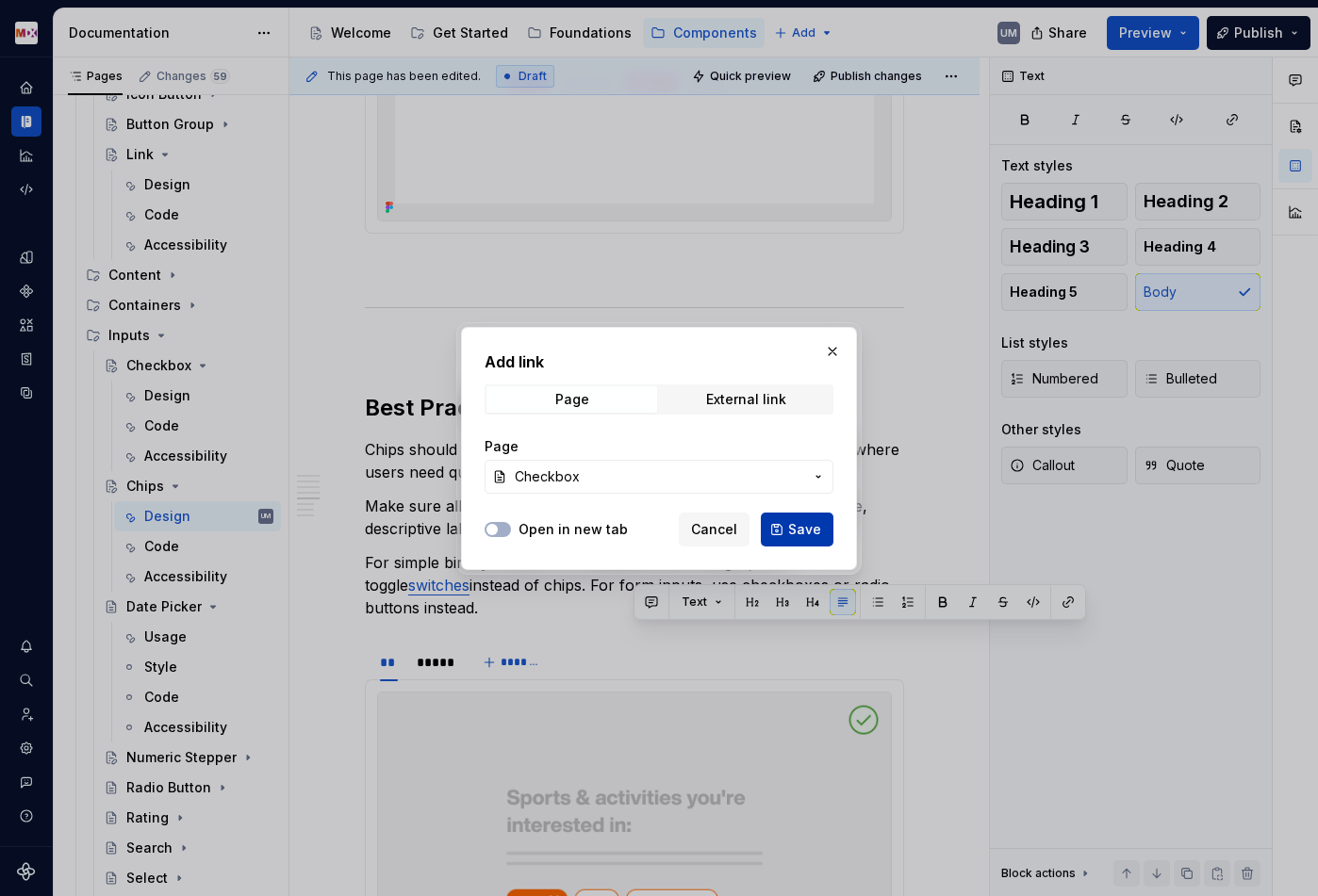
click at [817, 531] on span "Save" at bounding box center [804, 530] width 33 height 19
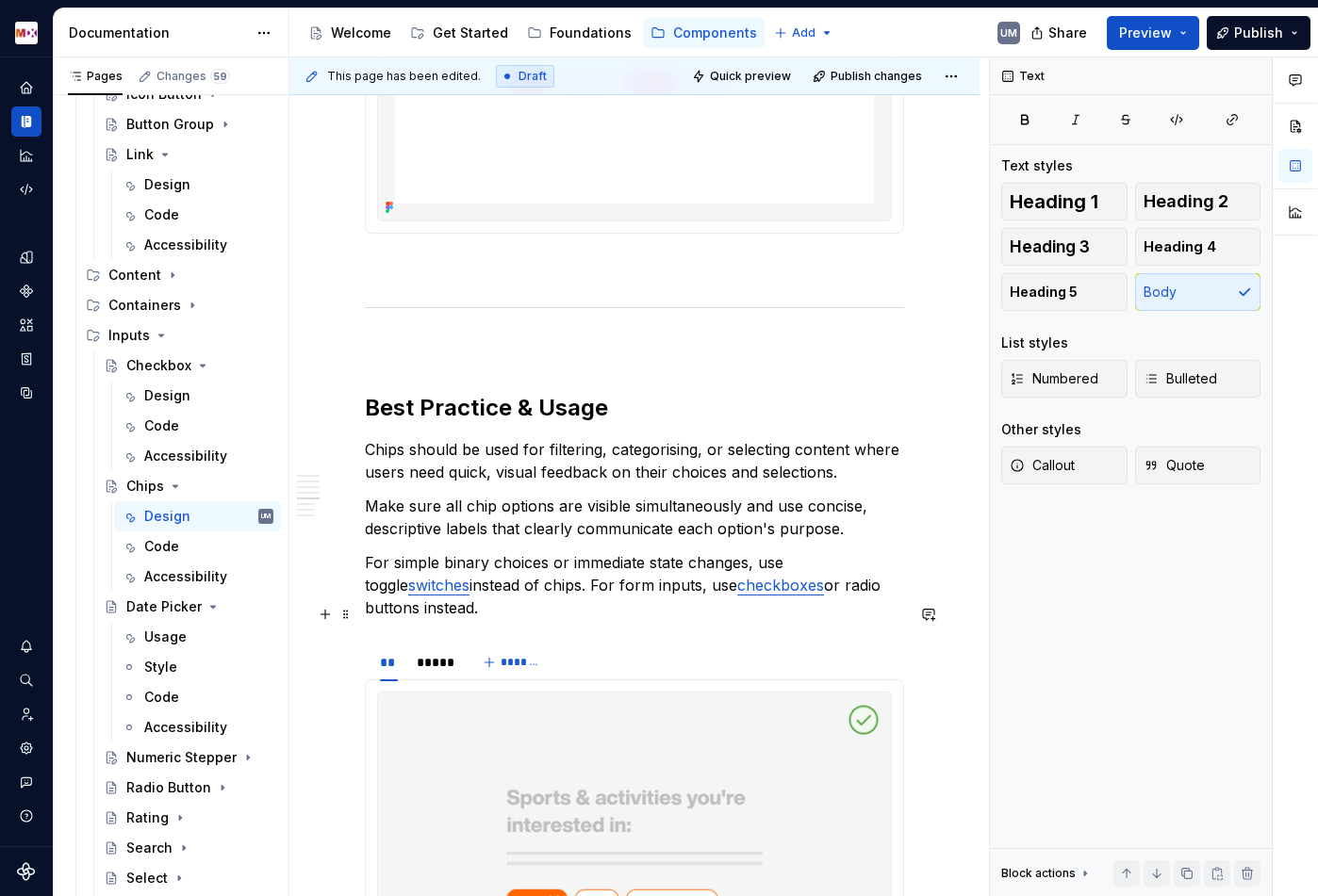
click at [770, 619] on p "For simple binary choices or immediate state changes, use toggle switches inste…" at bounding box center [634, 585] width 539 height 68
click at [815, 619] on p "For simple binary choices or immediate state changes, use toggle switches inste…" at bounding box center [634, 585] width 539 height 68
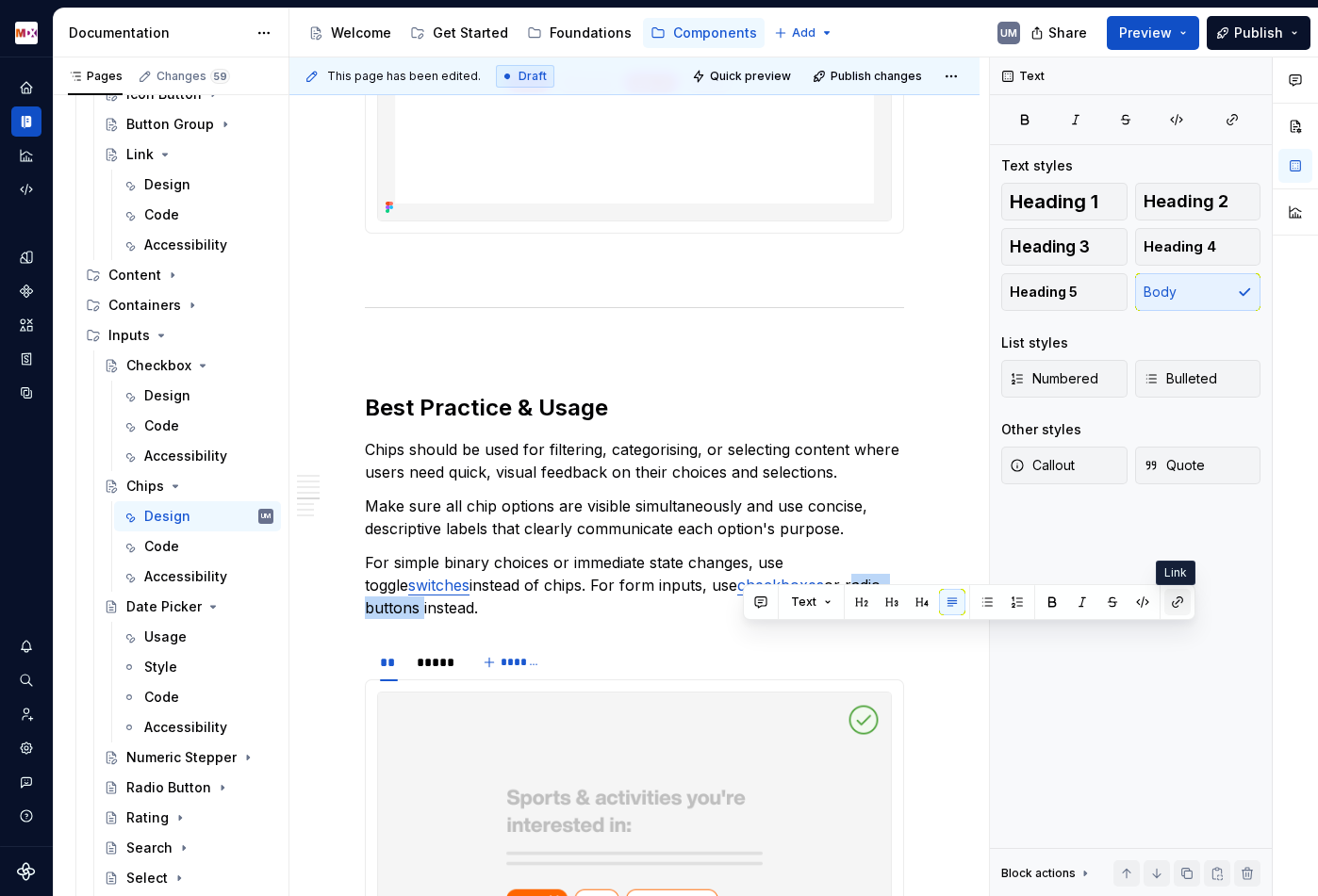
click at [1167, 594] on button "button" at bounding box center [1177, 602] width 26 height 26
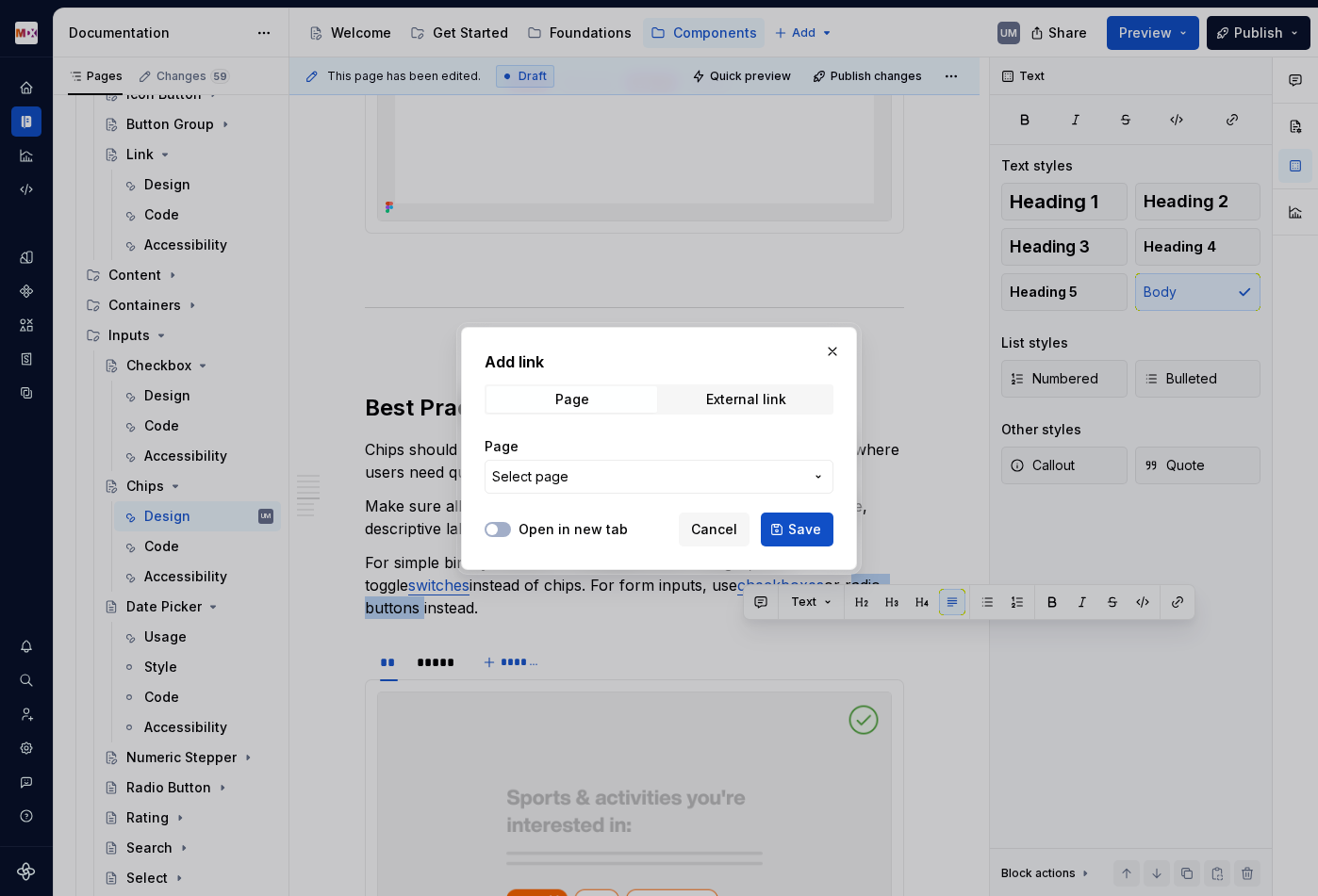
click at [607, 467] on span "Select page" at bounding box center [647, 477] width 311 height 19
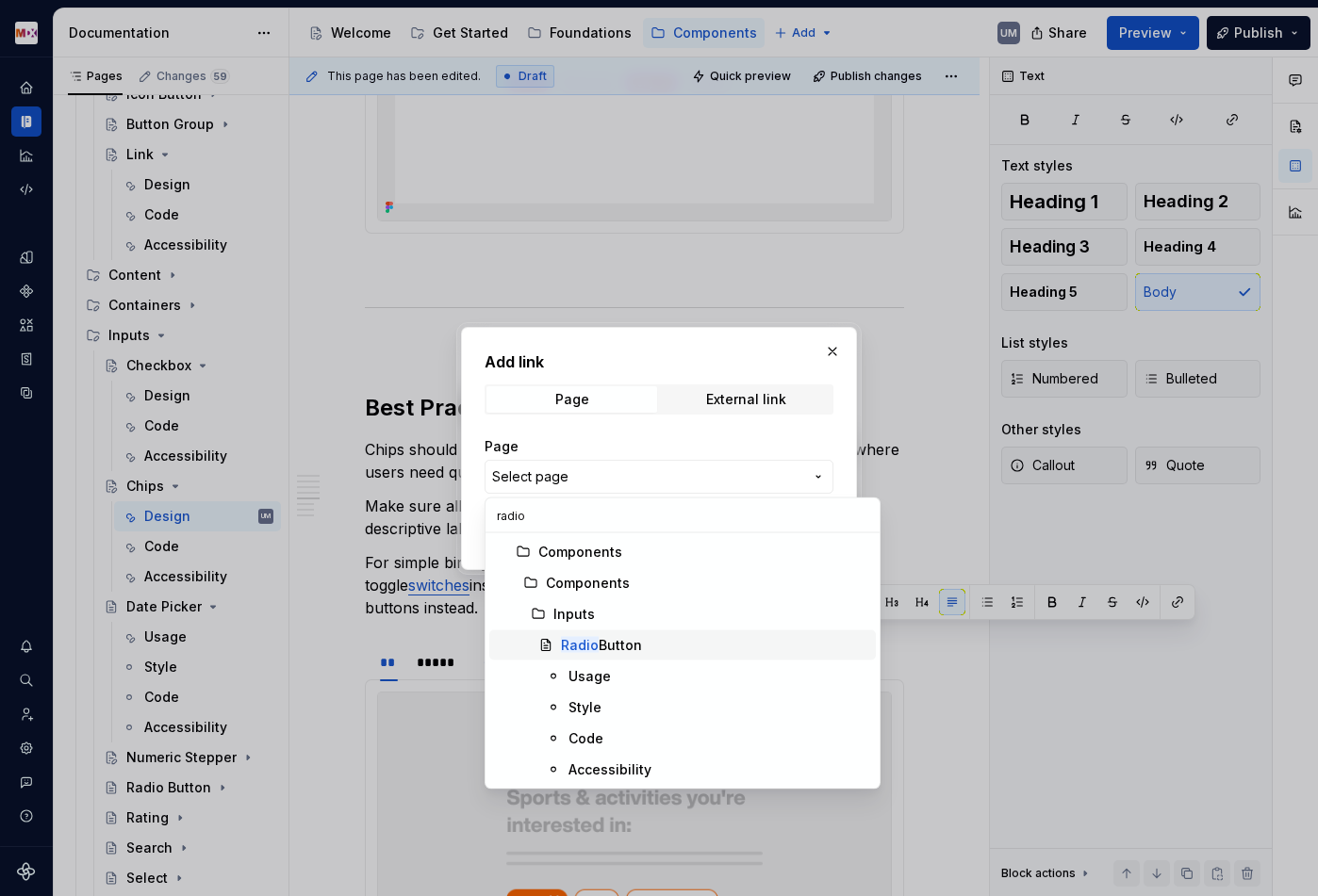
type input "radio"
click at [600, 636] on div "Radio Button" at bounding box center [601, 646] width 81 height 19
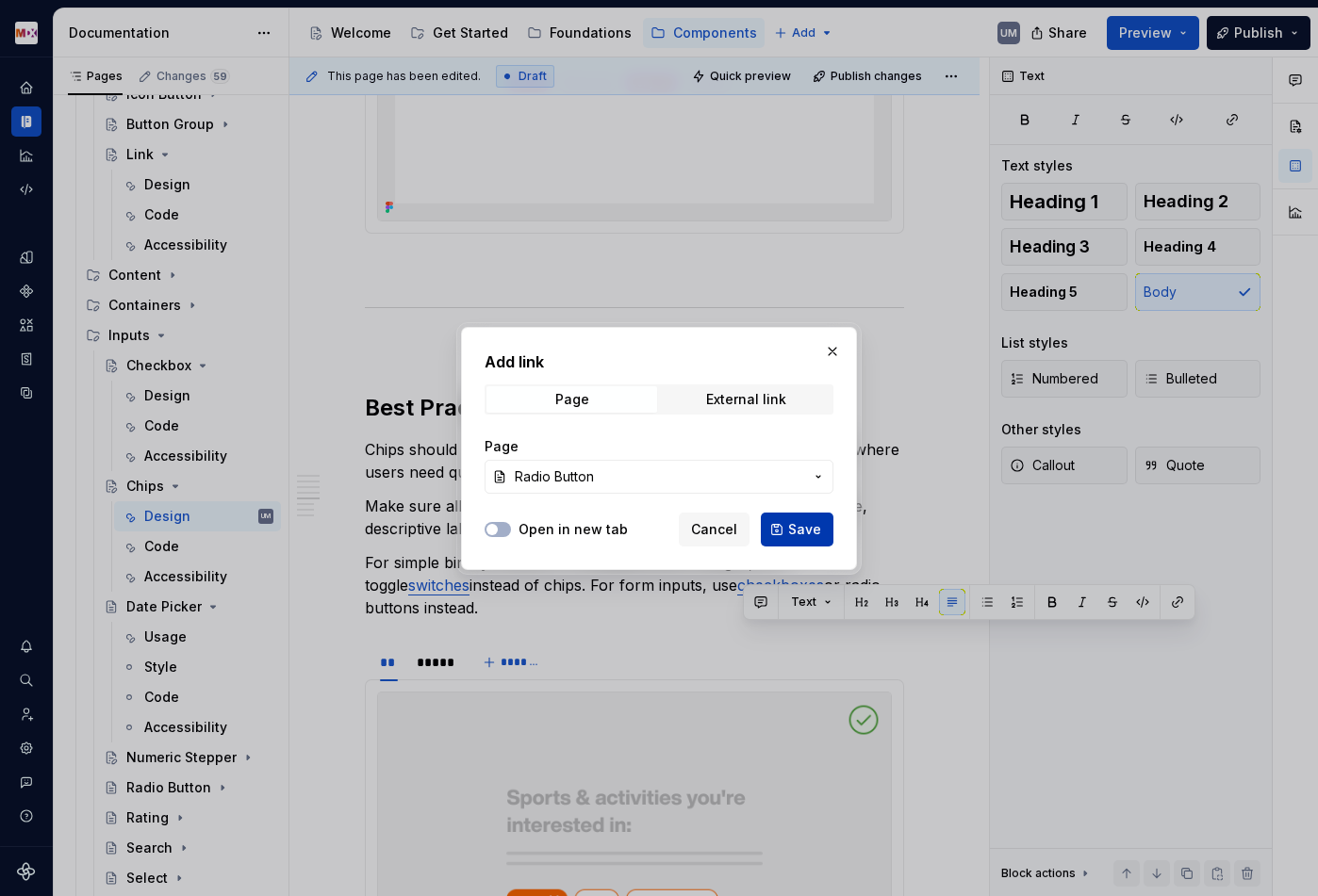
click at [806, 524] on span "Save" at bounding box center [804, 530] width 33 height 19
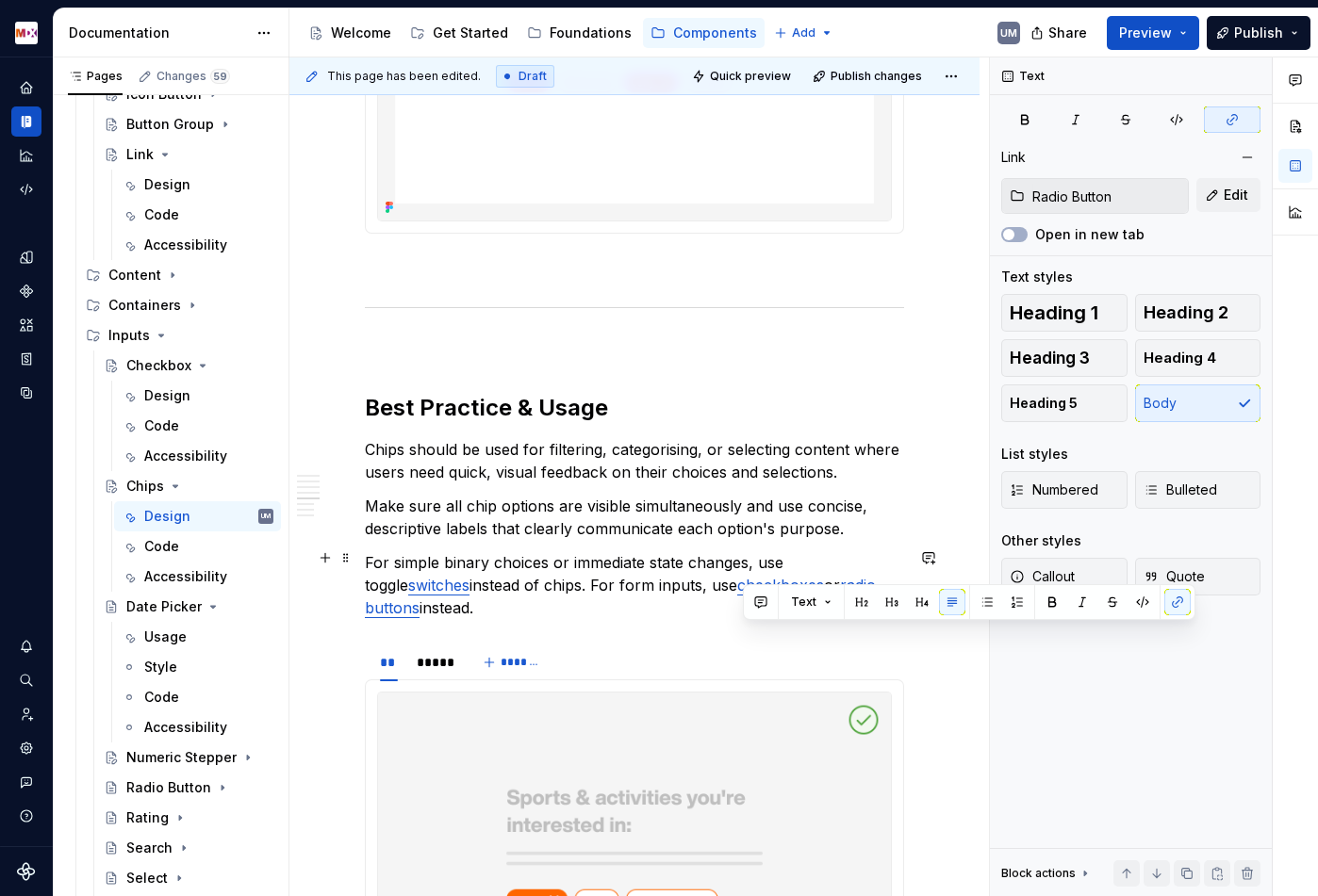
click at [566, 540] on p "Make sure all chip options are visible simultaneously and use concise, descript…" at bounding box center [634, 517] width 539 height 45
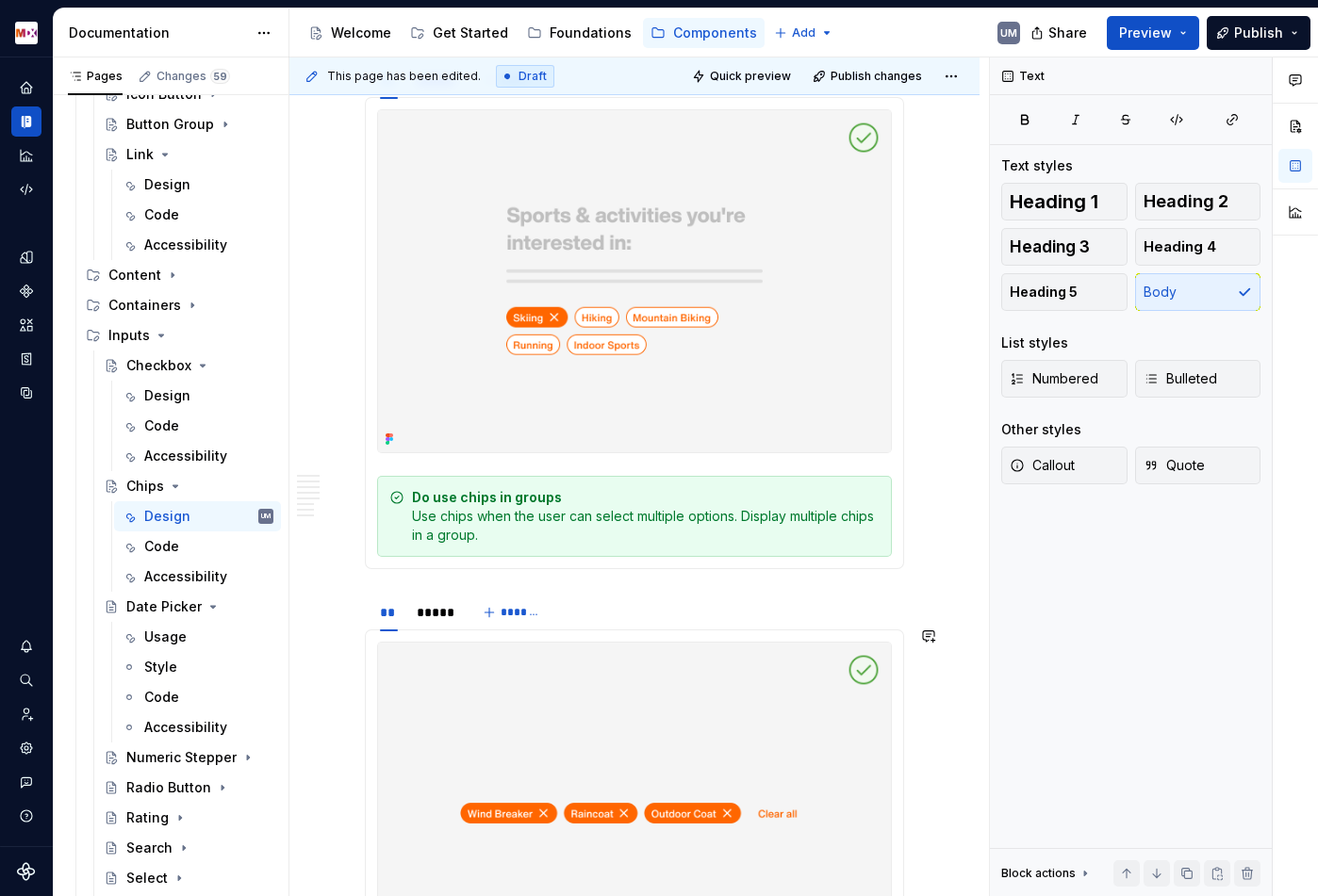
scroll to position [5130, 0]
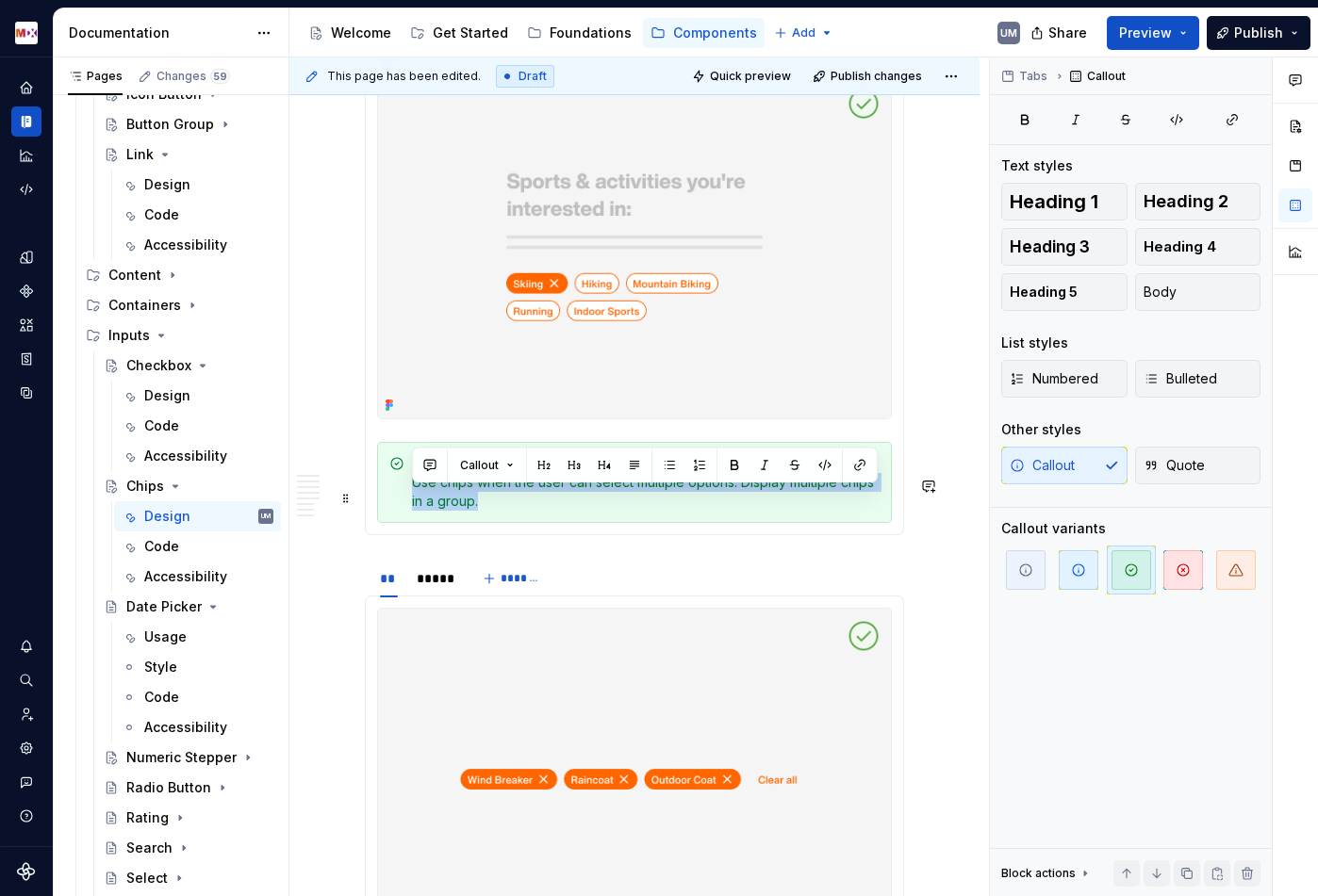
drag, startPoint x: 487, startPoint y: 533, endPoint x: 406, endPoint y: 504, distance: 86.0
click at [406, 504] on div "Do use chips in groups Use chips when the user can select multiple options. Dis…" at bounding box center [634, 482] width 515 height 81
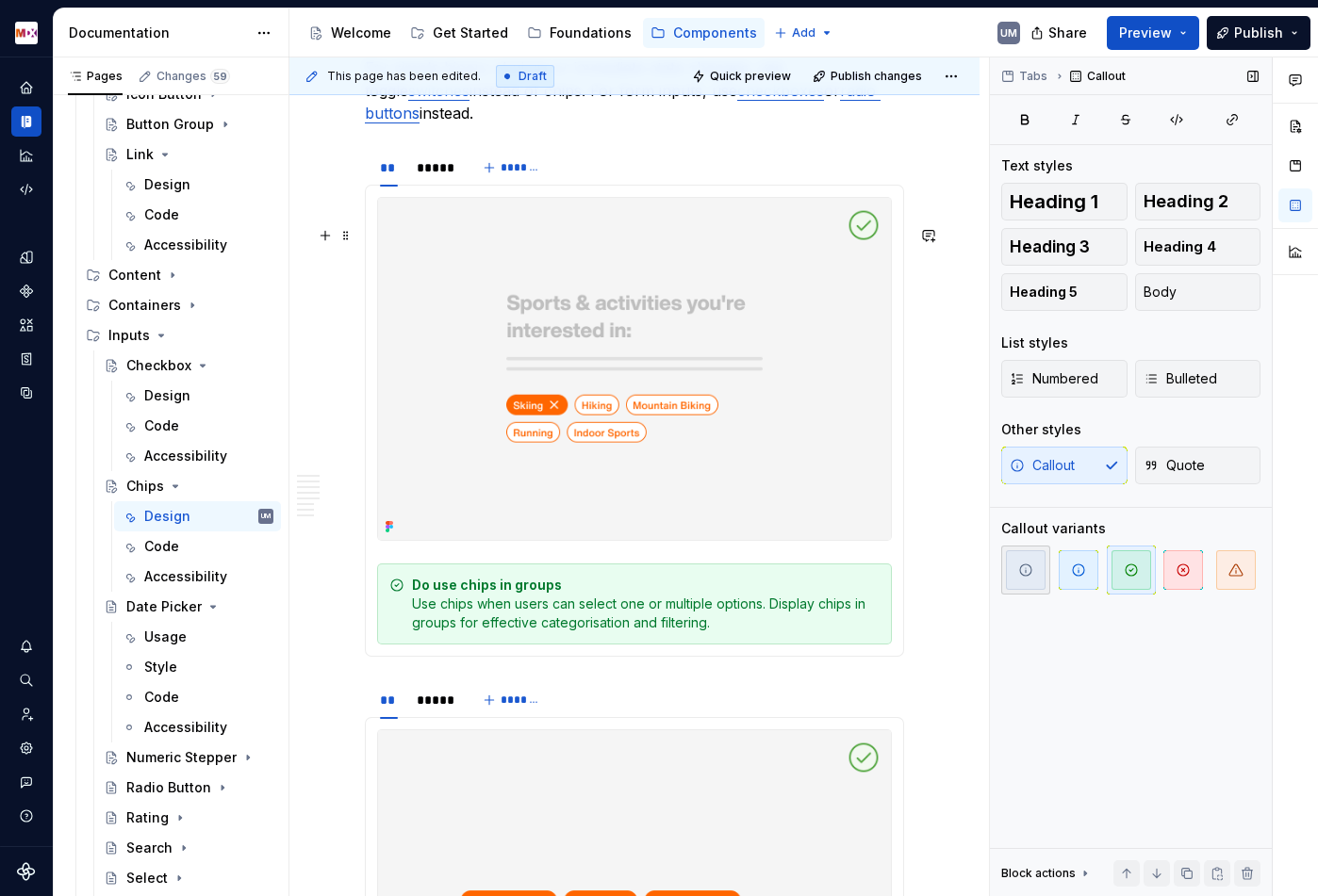
scroll to position [4994, 0]
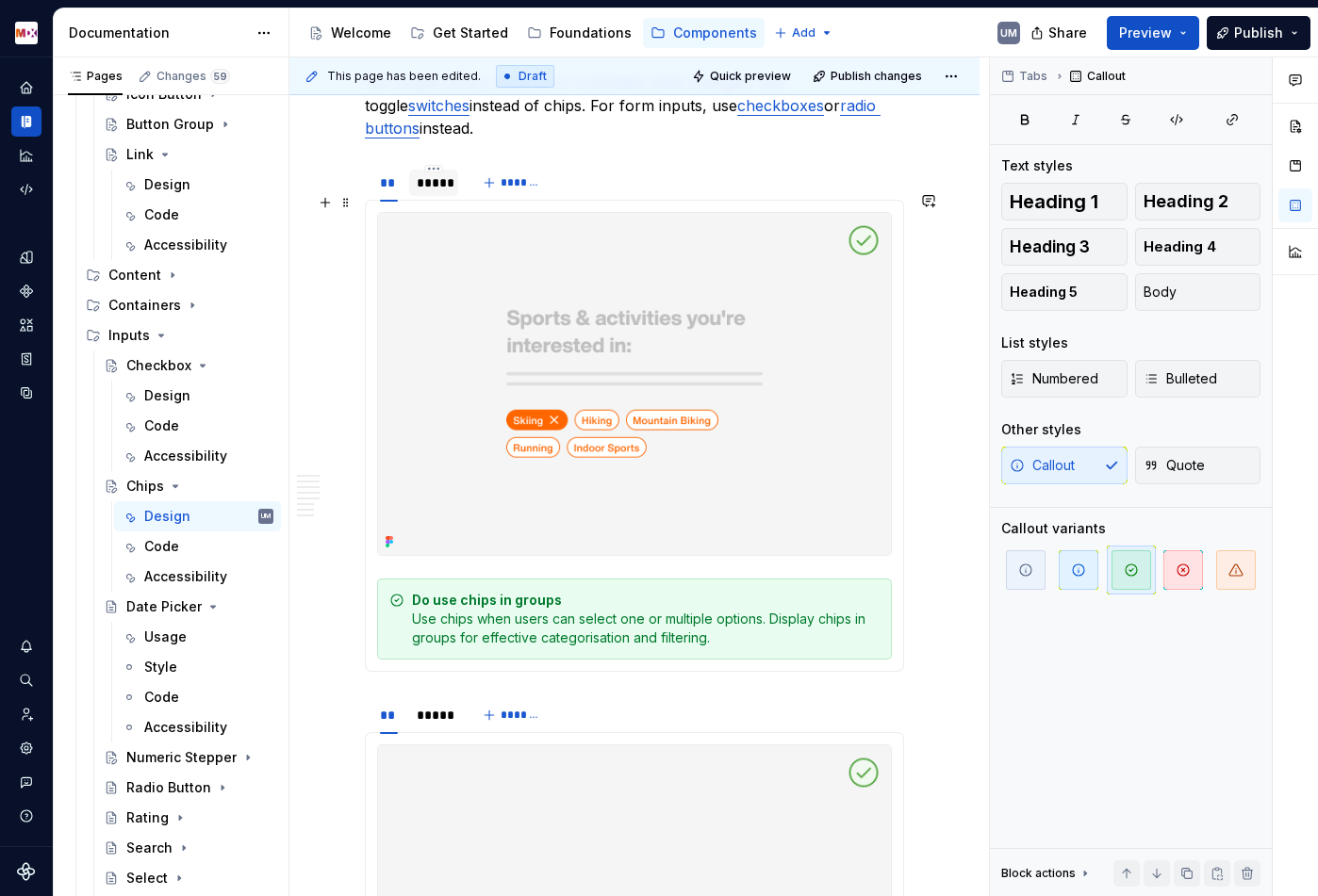
click at [431, 193] on div "*****" at bounding box center [433, 183] width 34 height 19
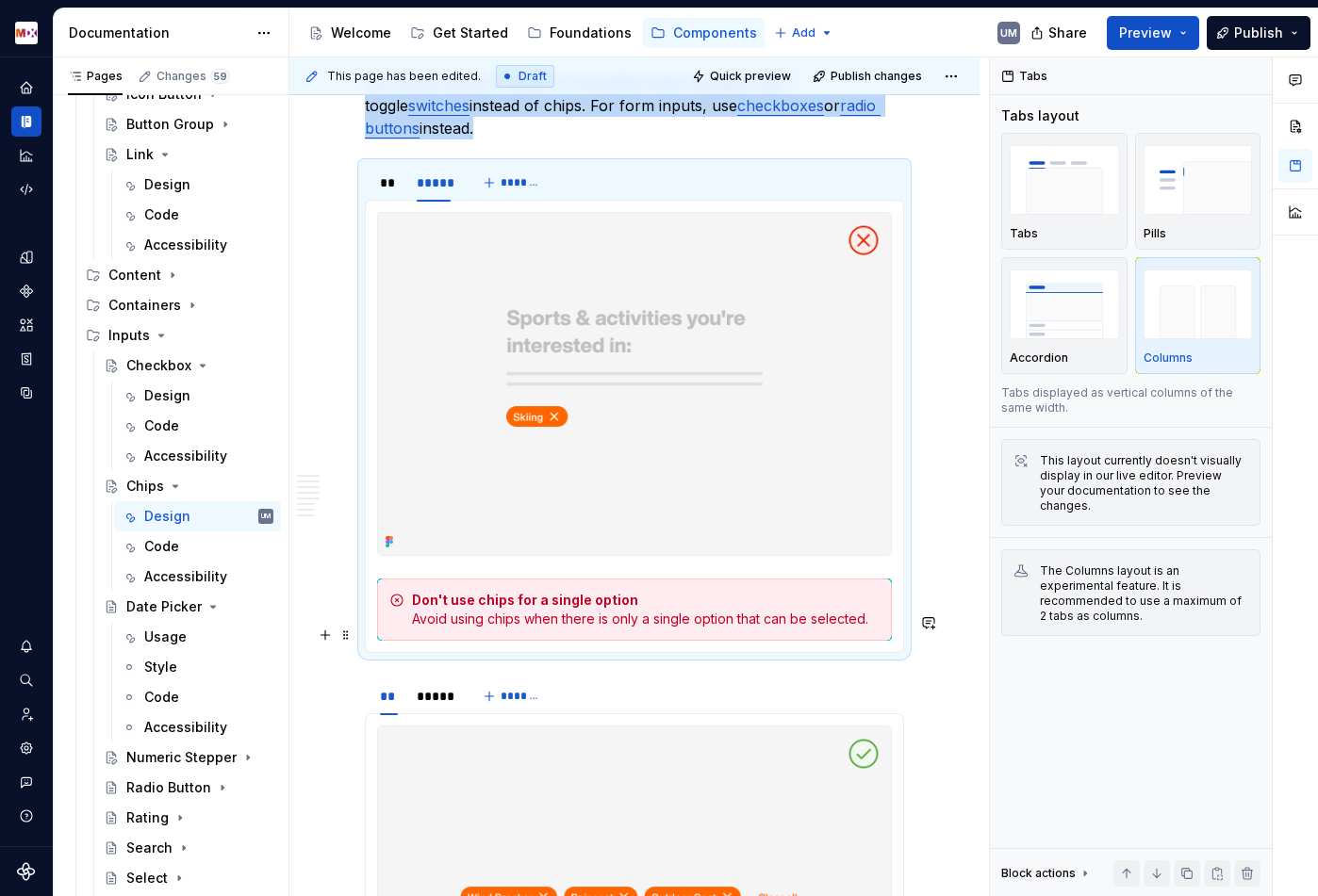
click at [665, 629] on div "Don't use chips for a single option Avoid using chips when there is only a sing…" at bounding box center [645, 610] width 467 height 38
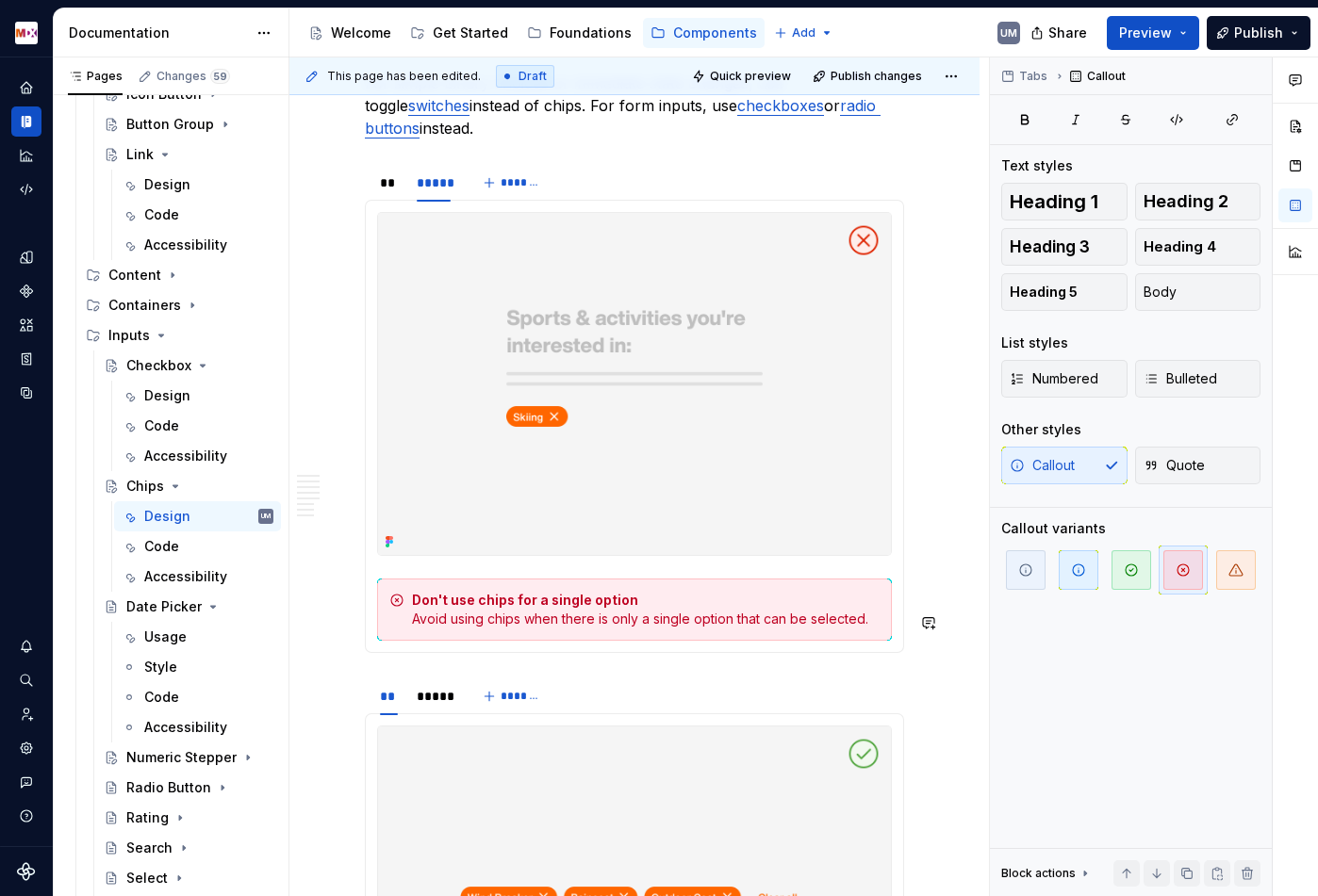
click at [665, 629] on div "Don't use chips for a single option Avoid using chips when there is only a sing…" at bounding box center [645, 610] width 467 height 38
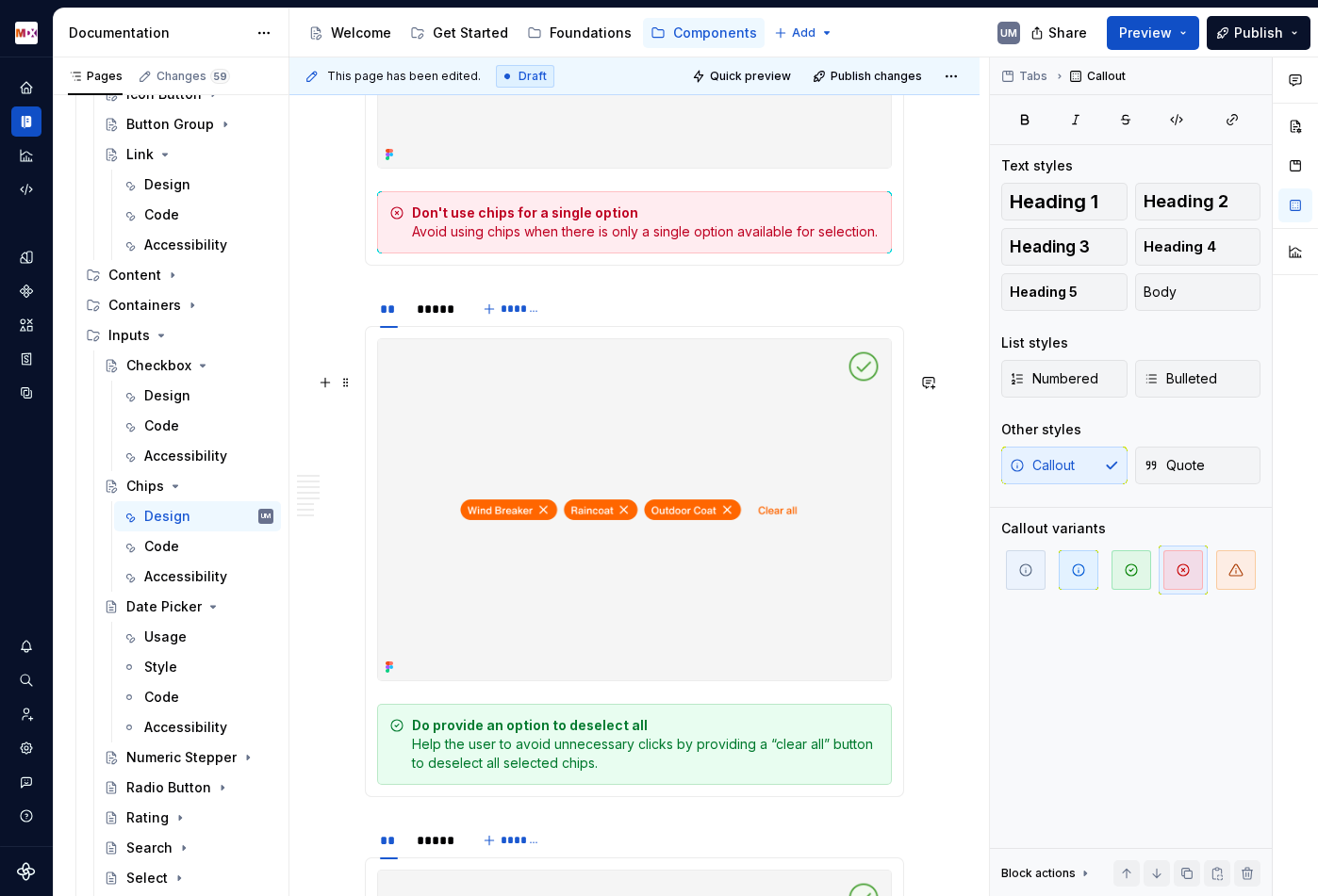
scroll to position [5473, 0]
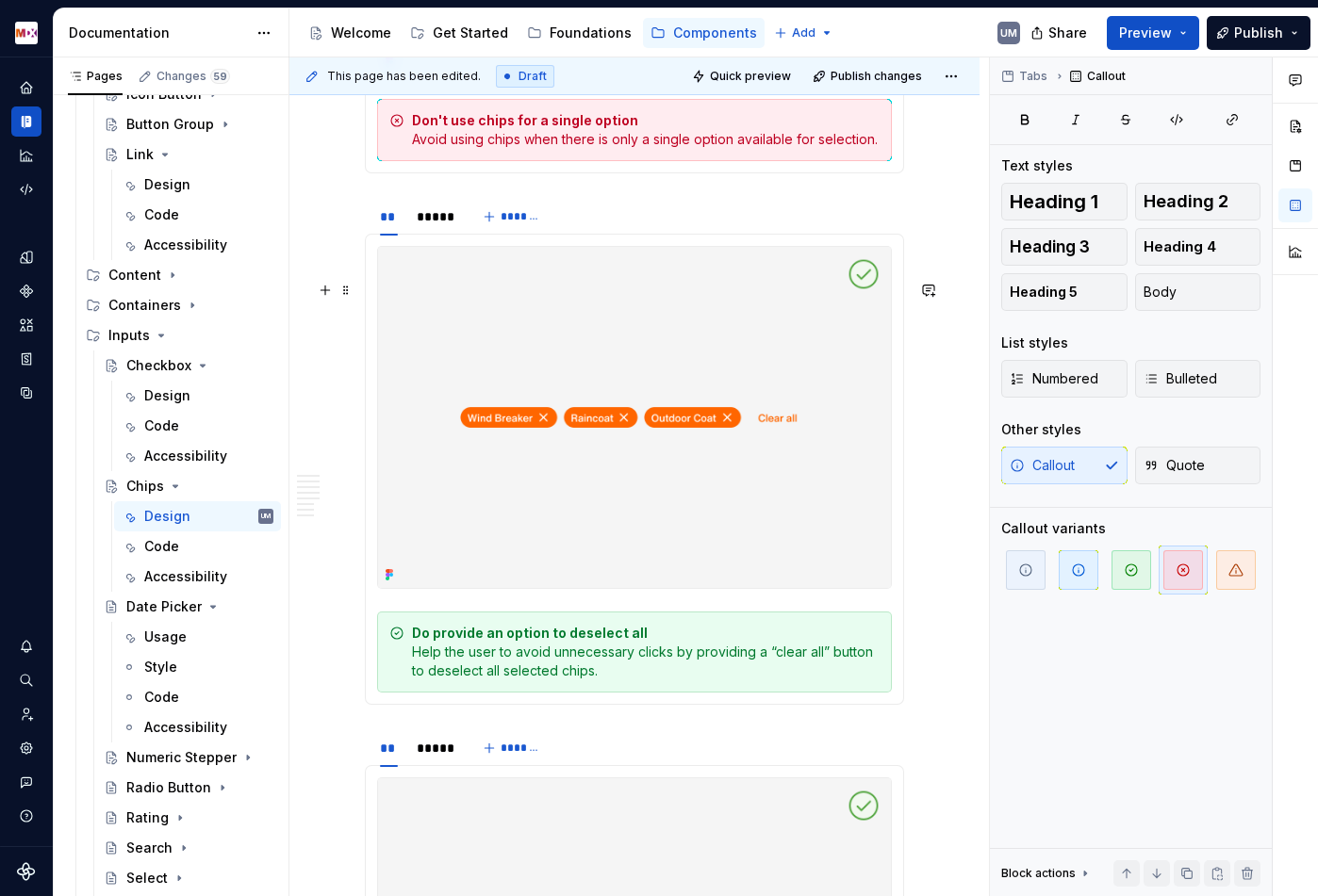
click at [465, 641] on strong "Do provide an option to deselect all" at bounding box center [530, 633] width 236 height 16
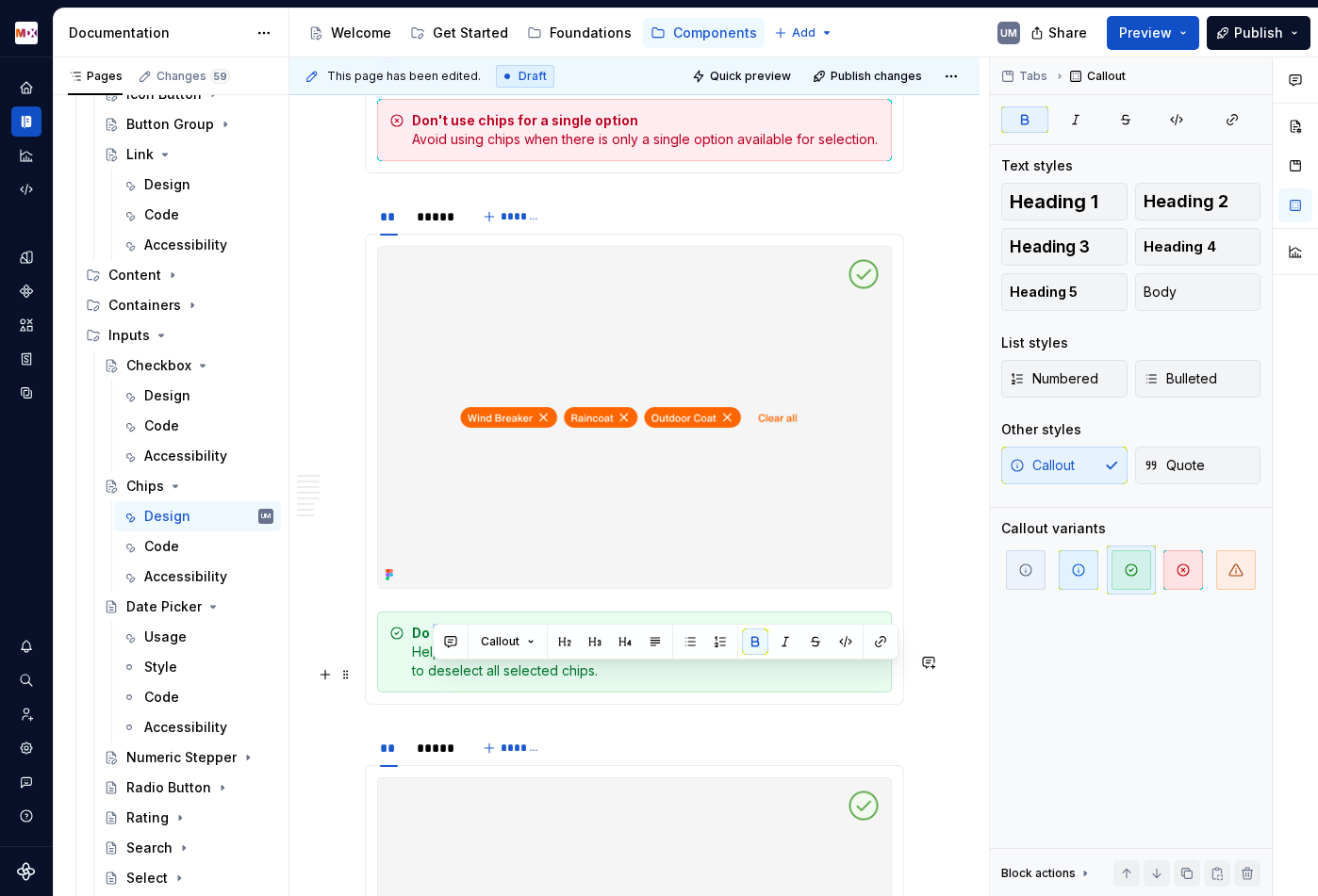
click at [465, 641] on strong "Do provide an option to deselect all" at bounding box center [530, 633] width 236 height 16
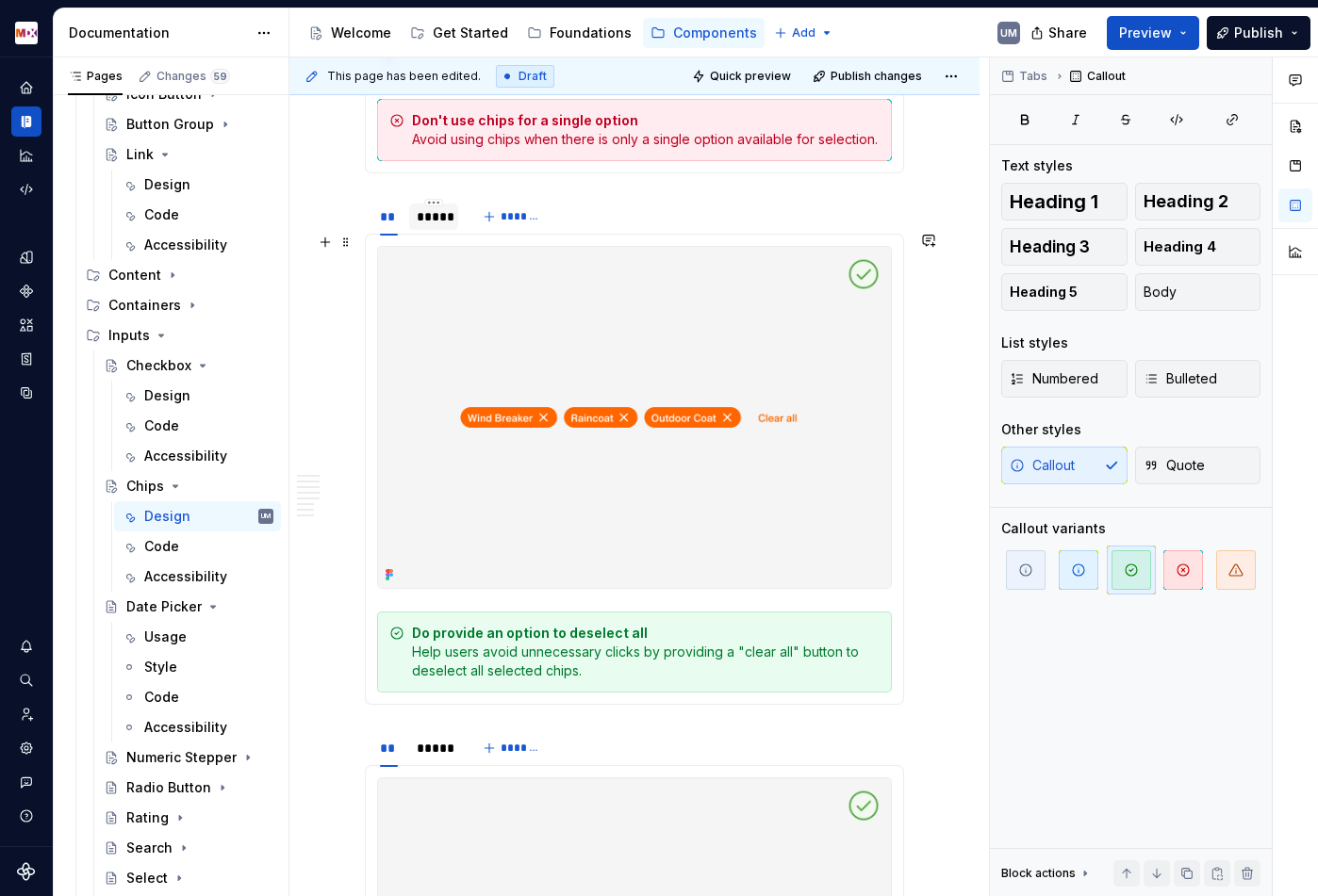
click at [436, 227] on div "*****" at bounding box center [433, 217] width 34 height 19
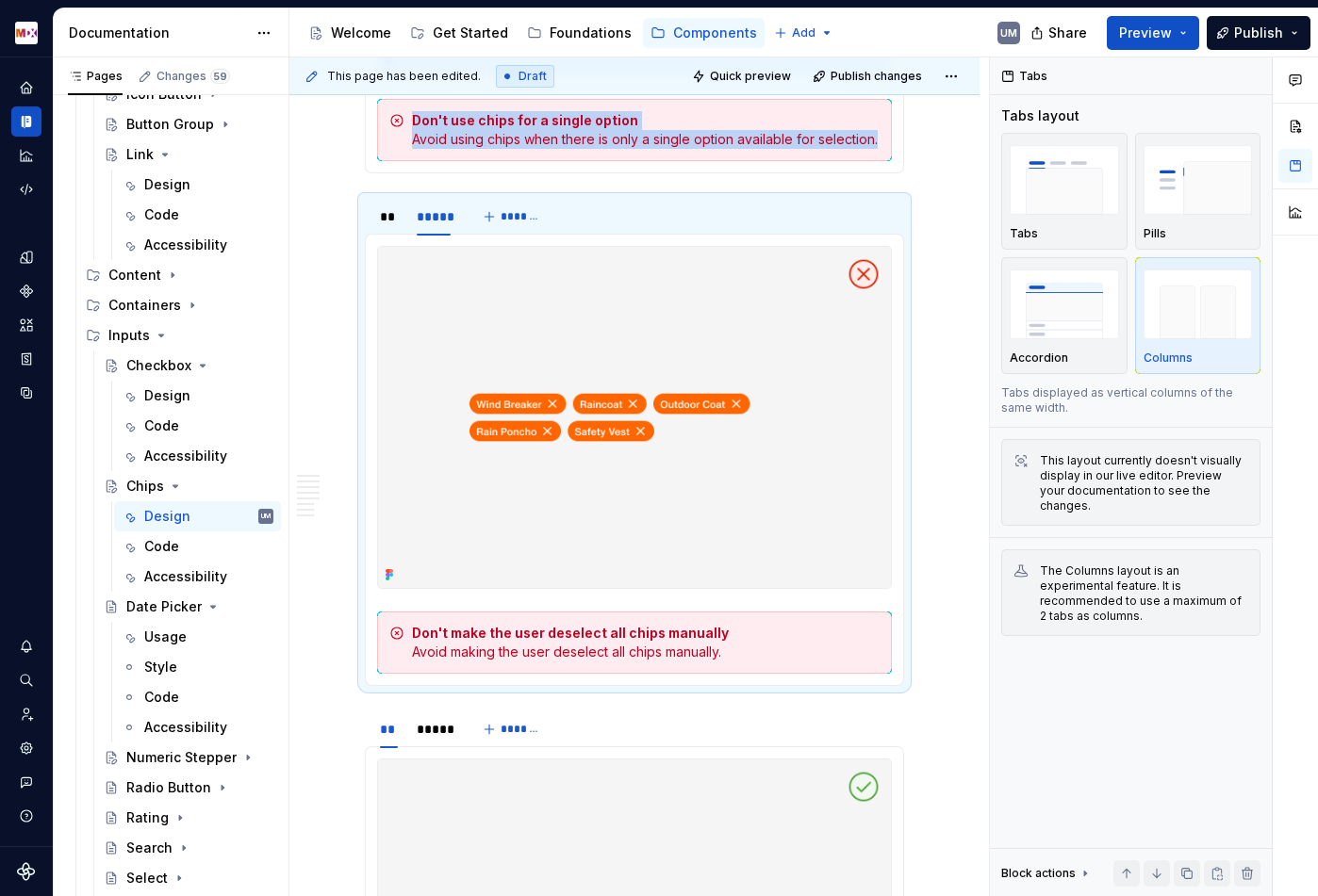
click at [583, 662] on div "Don't make the user deselect all chips manually Avoid making the user deselect …" at bounding box center [645, 643] width 467 height 38
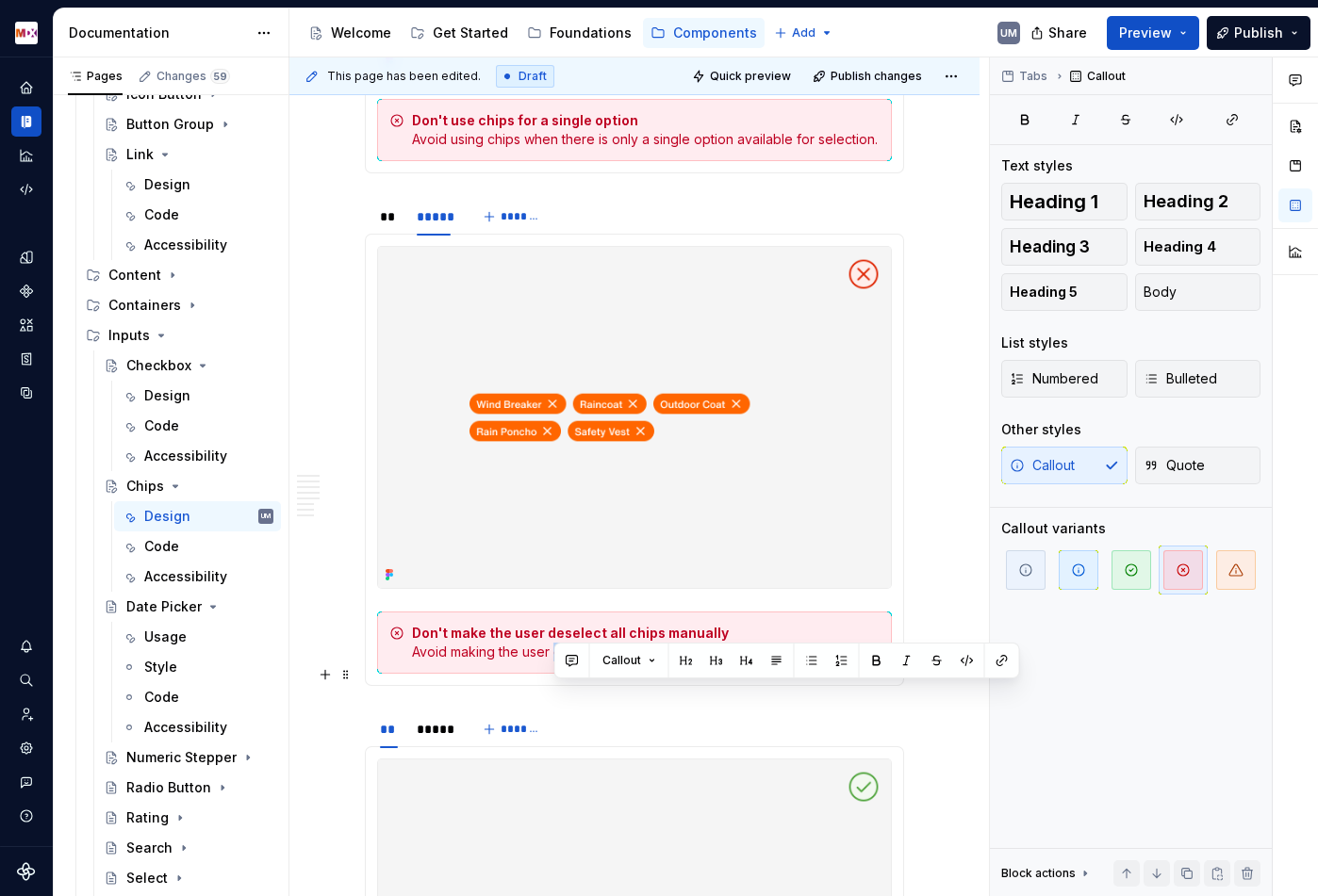
click at [583, 662] on div "Don't make the user deselect all chips manually Avoid making the user deselect …" at bounding box center [645, 643] width 467 height 38
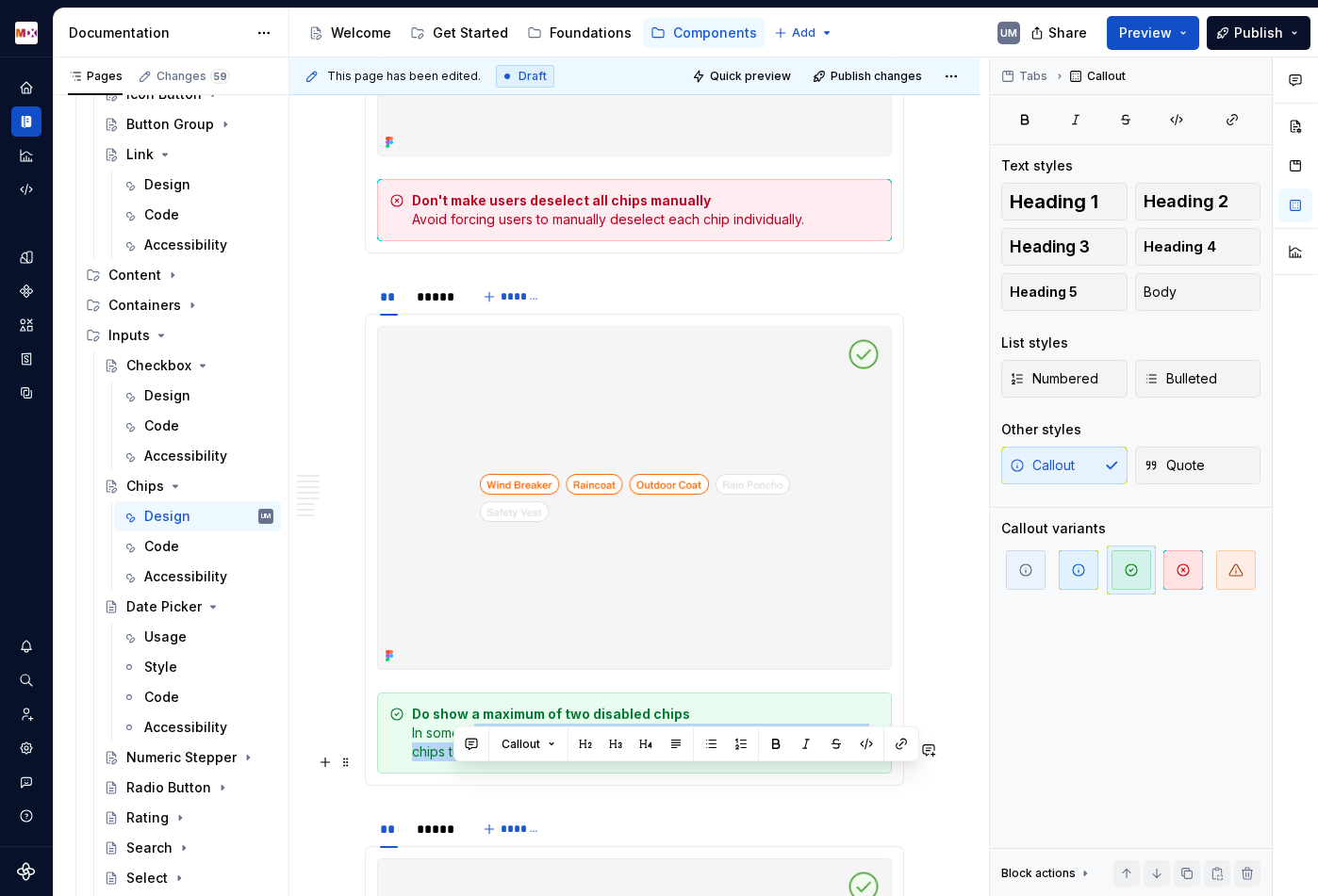
scroll to position [5909, 0]
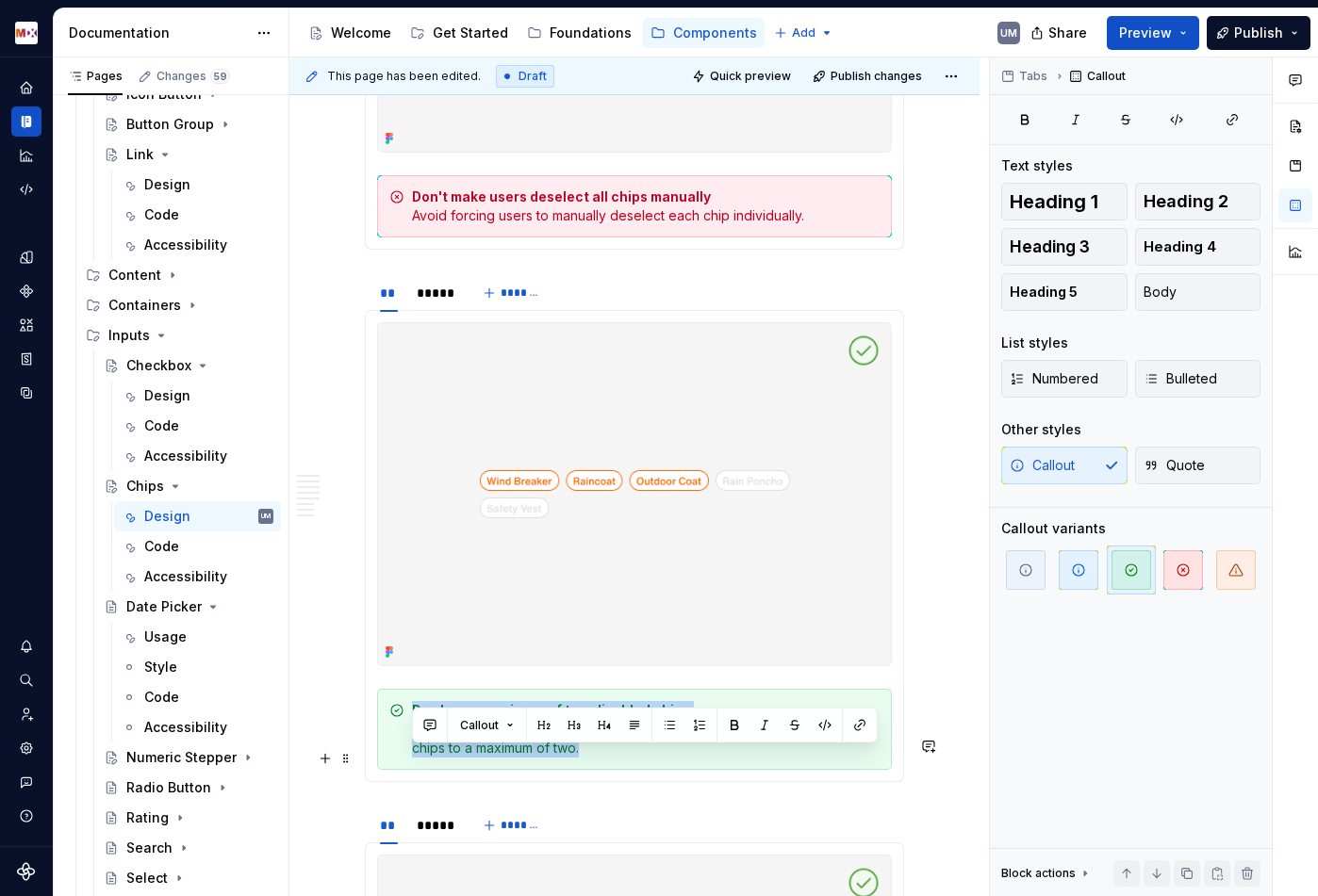
drag, startPoint x: 589, startPoint y: 806, endPoint x: 394, endPoint y: 766, distance: 199.1
click at [394, 766] on div "Do show a maximum of two disabled chips In some instances, chips need to disabl…" at bounding box center [634, 730] width 515 height 81
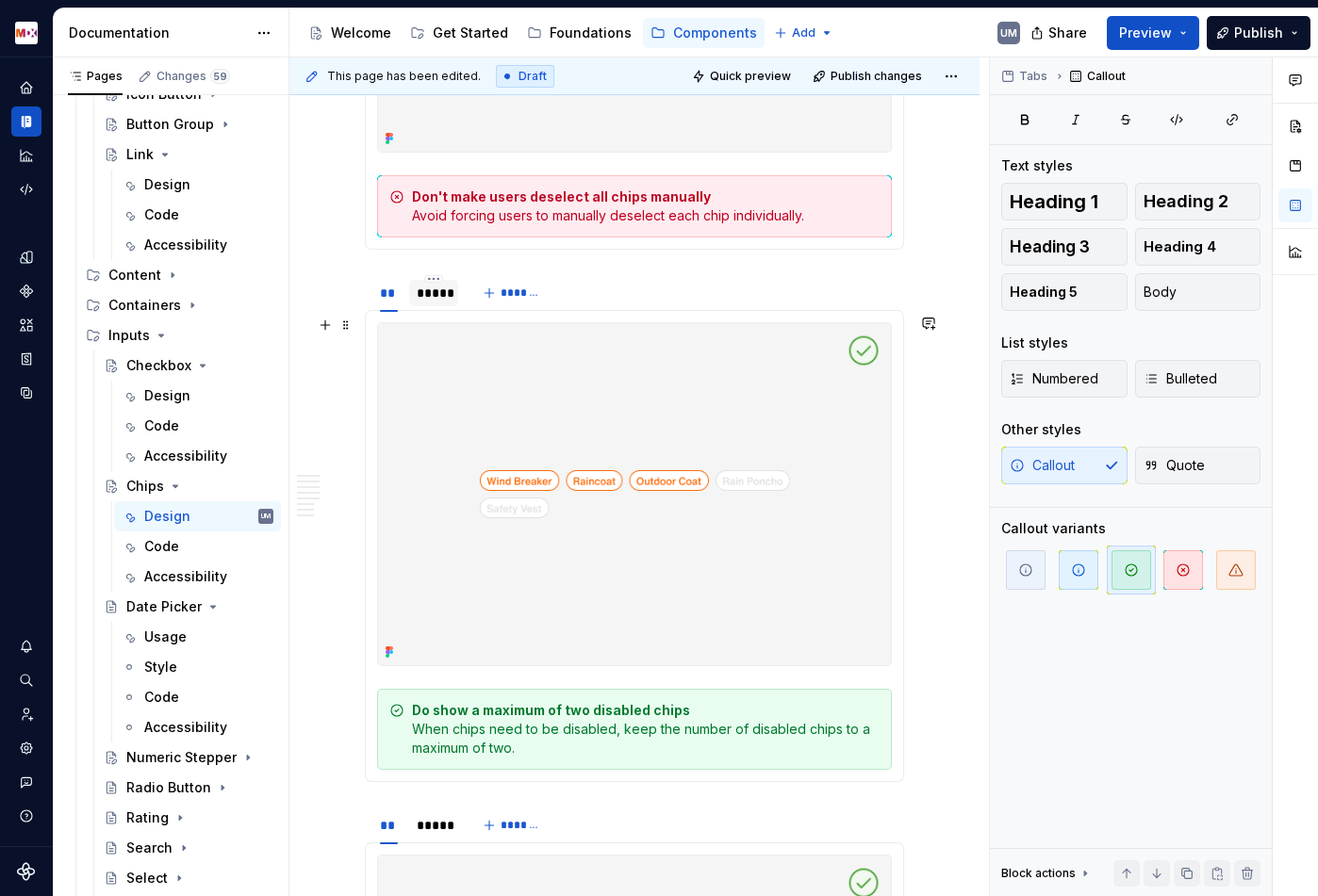
click at [434, 302] on div "*****" at bounding box center [433, 293] width 34 height 19
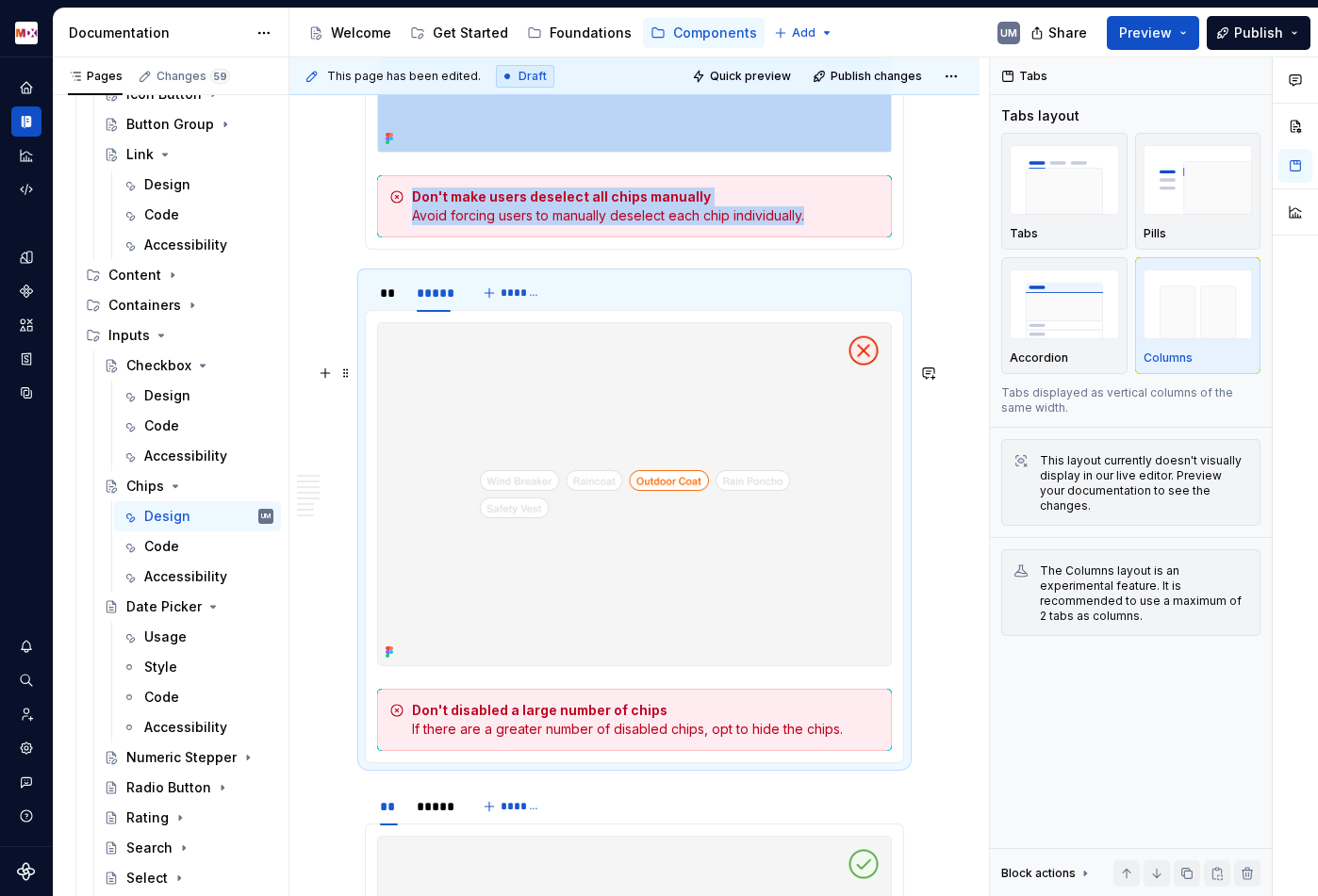
click at [482, 718] on strong "Don't disabled a large number of chips" at bounding box center [539, 710] width 256 height 16
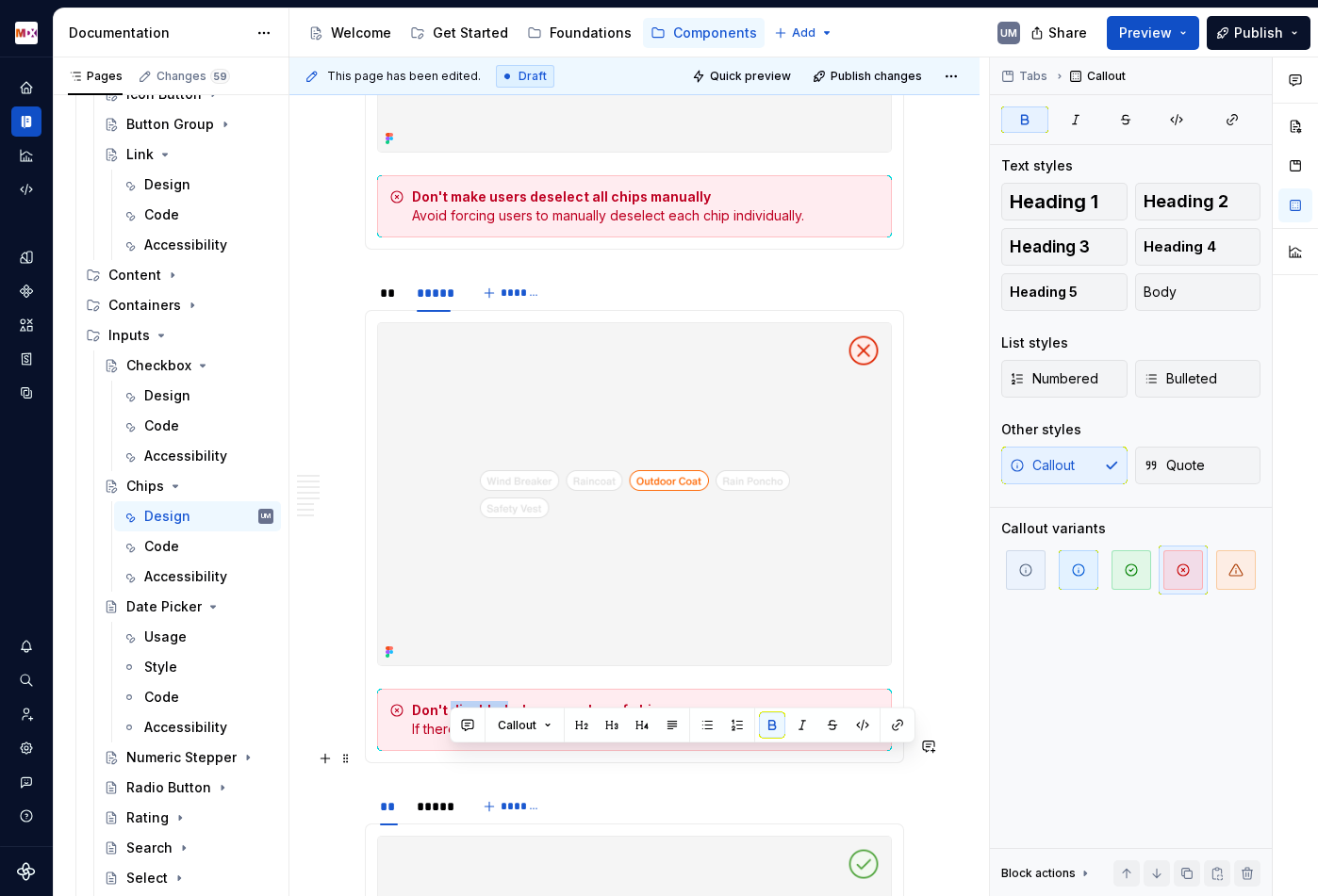
click at [482, 718] on strong "Don't disabled a large number of chips" at bounding box center [539, 710] width 256 height 16
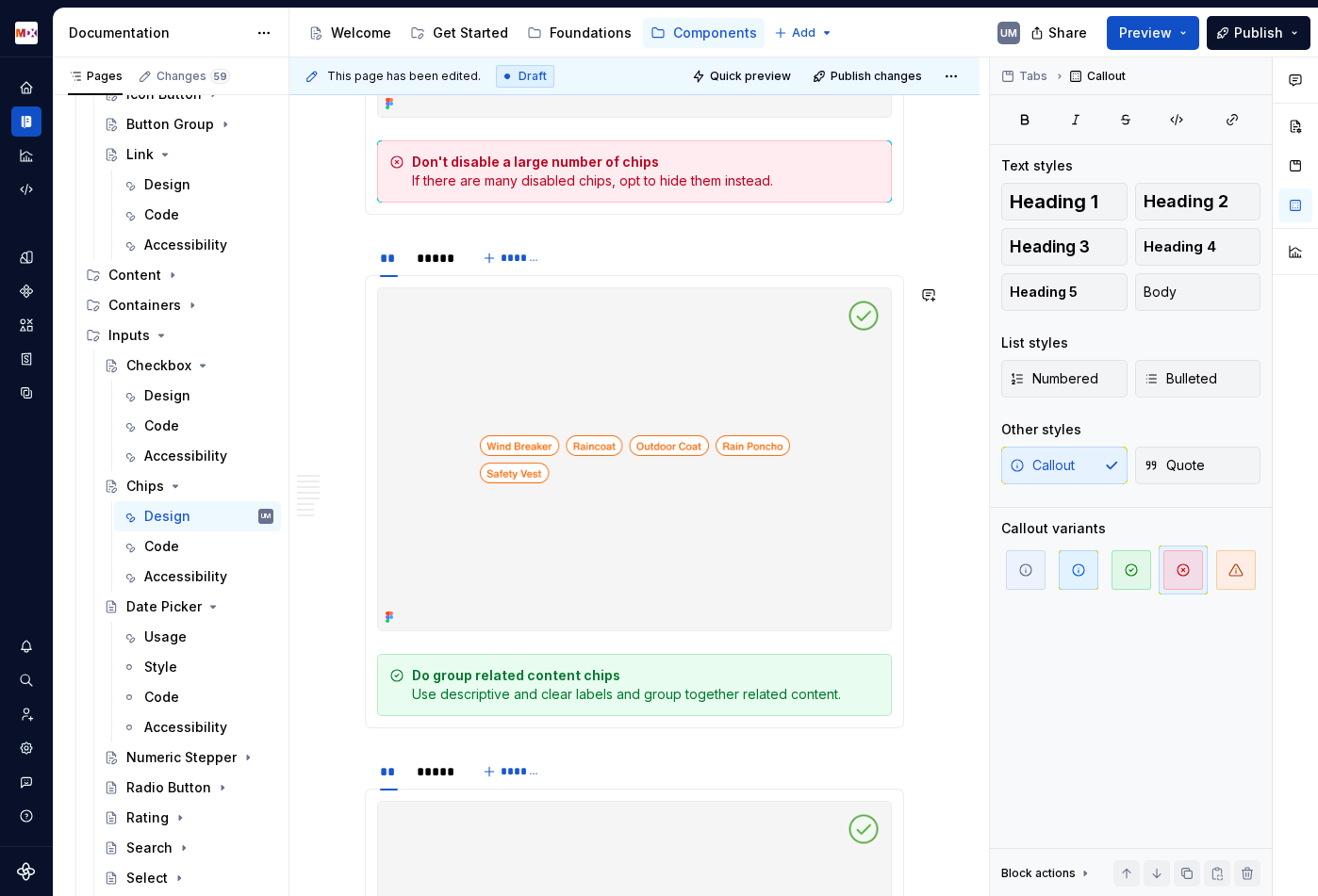
scroll to position [6478, 0]
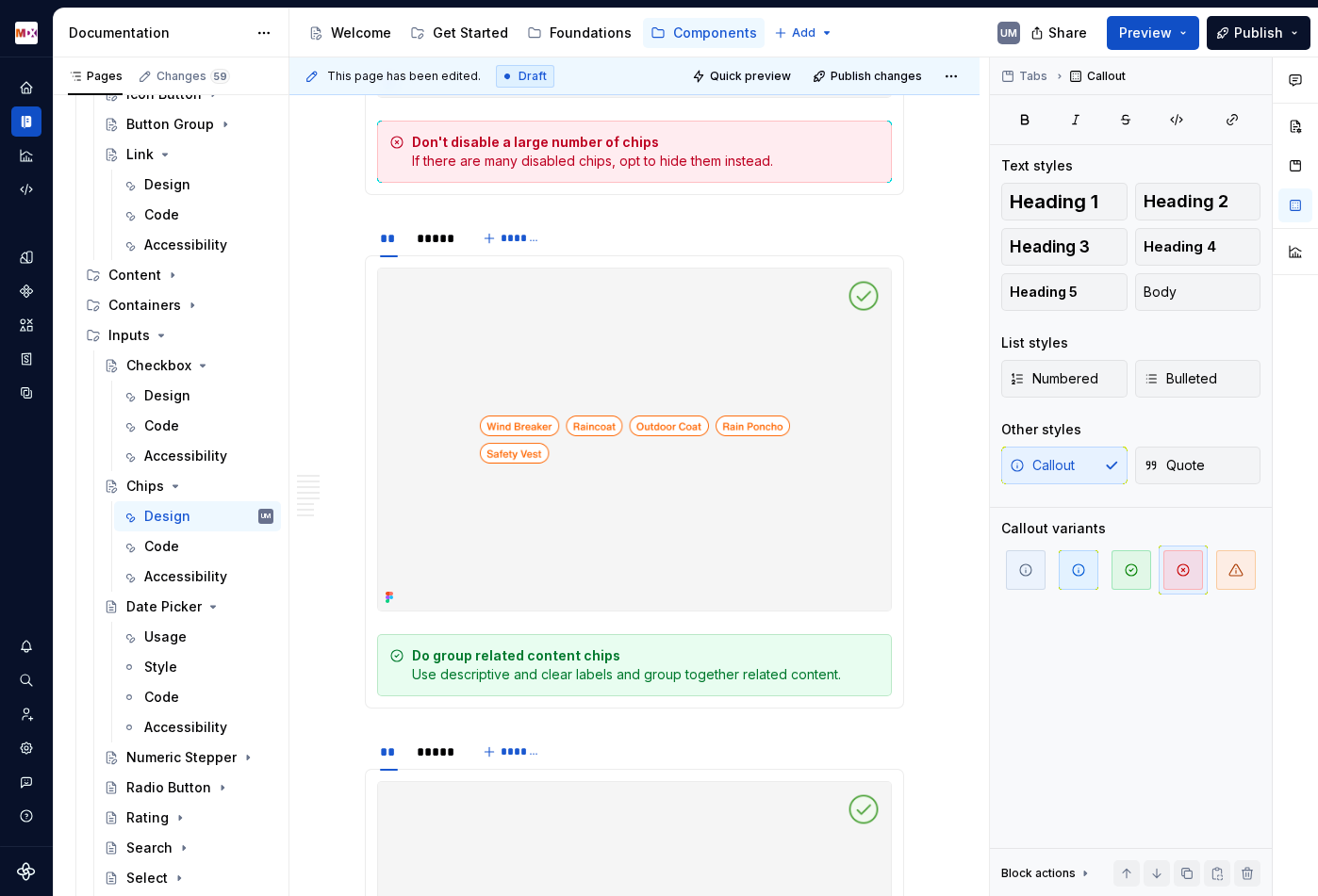
click at [465, 685] on div "Do group related content chips Use descriptive and clear labels and group toget…" at bounding box center [645, 666] width 467 height 38
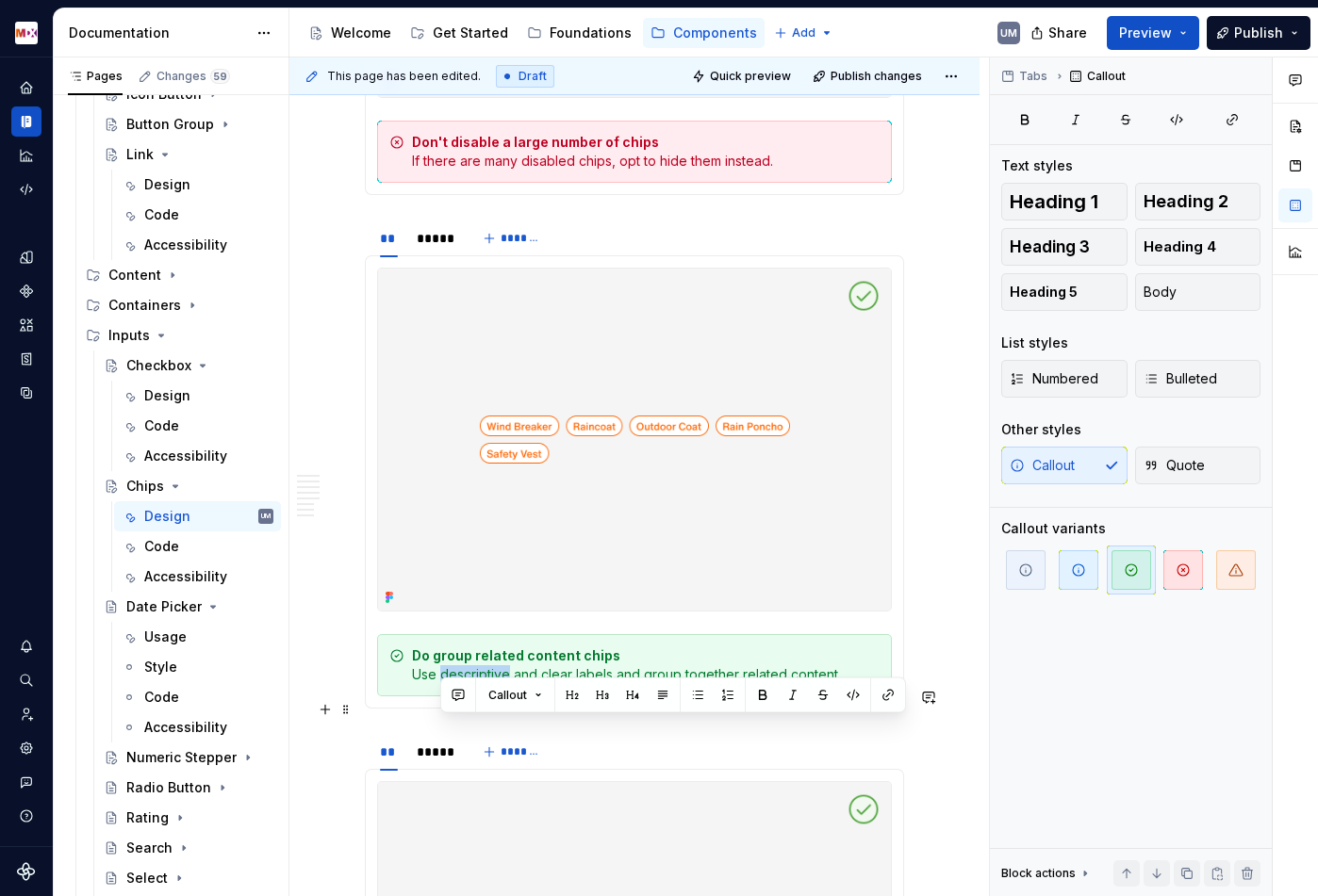
click at [465, 685] on div "Do group related content chips Use descriptive and clear labels and group toget…" at bounding box center [645, 666] width 467 height 38
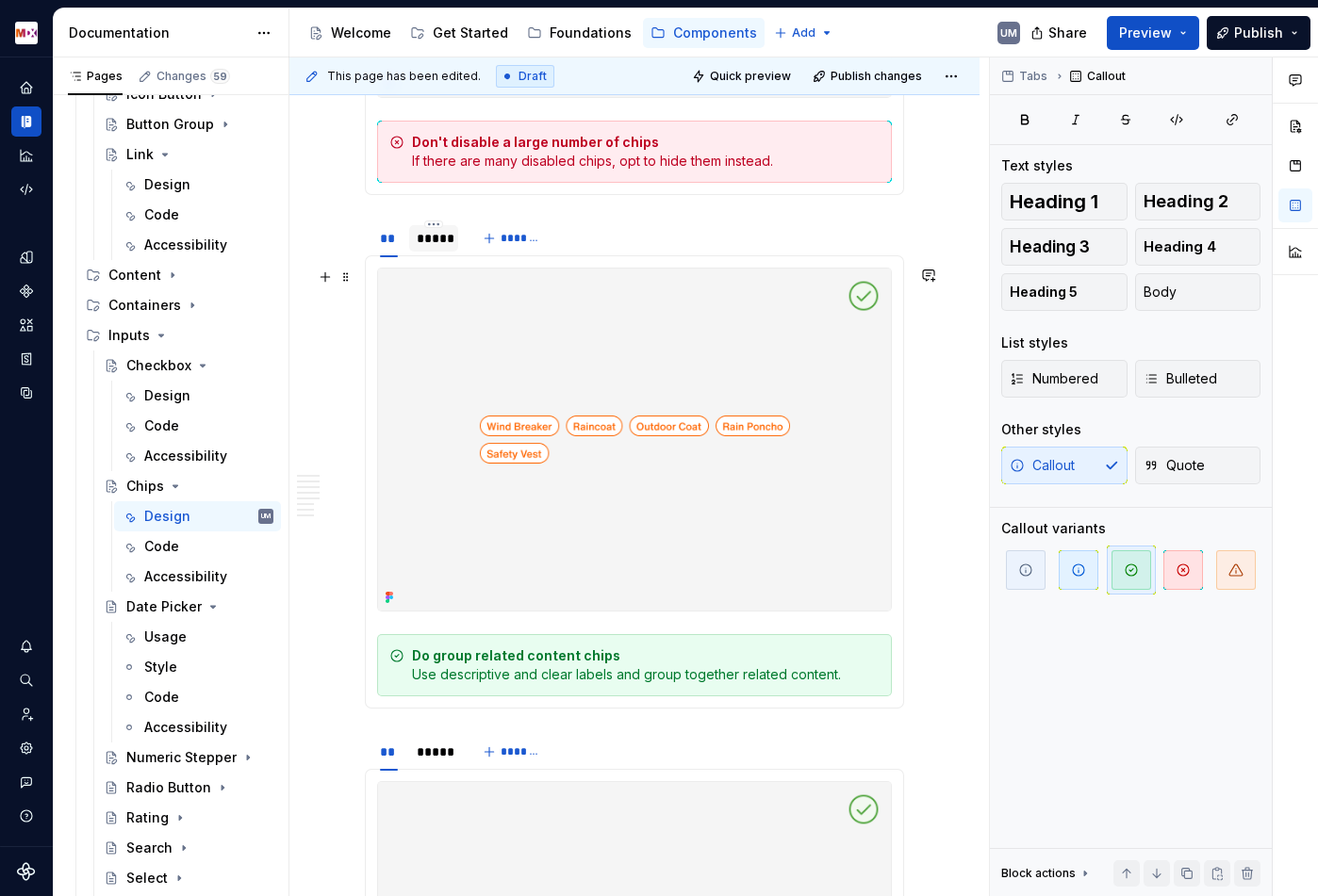
click at [435, 248] on div "*****" at bounding box center [433, 239] width 34 height 19
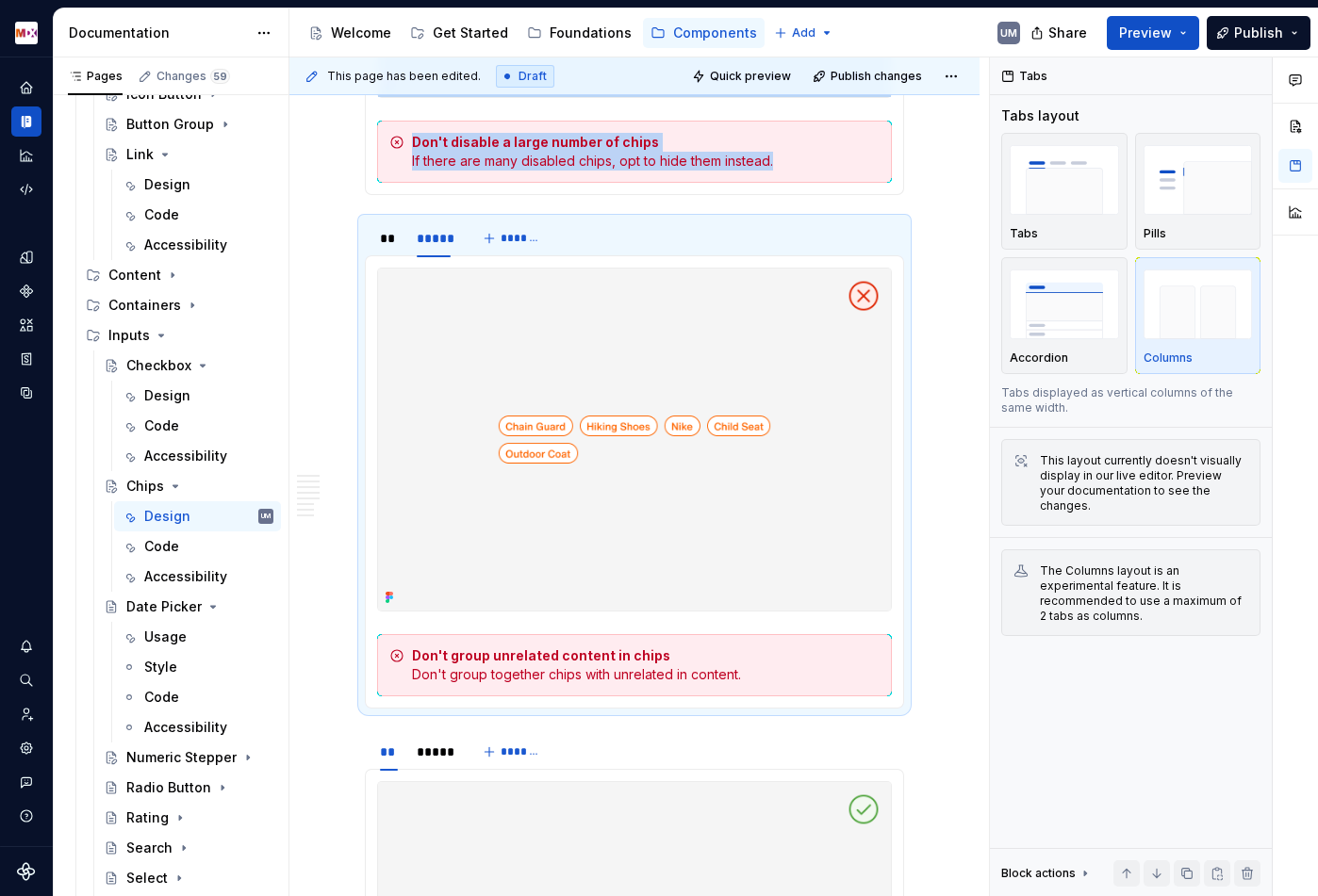
click at [646, 664] on strong "Don't group unrelated content in chips" at bounding box center [541, 655] width 259 height 16
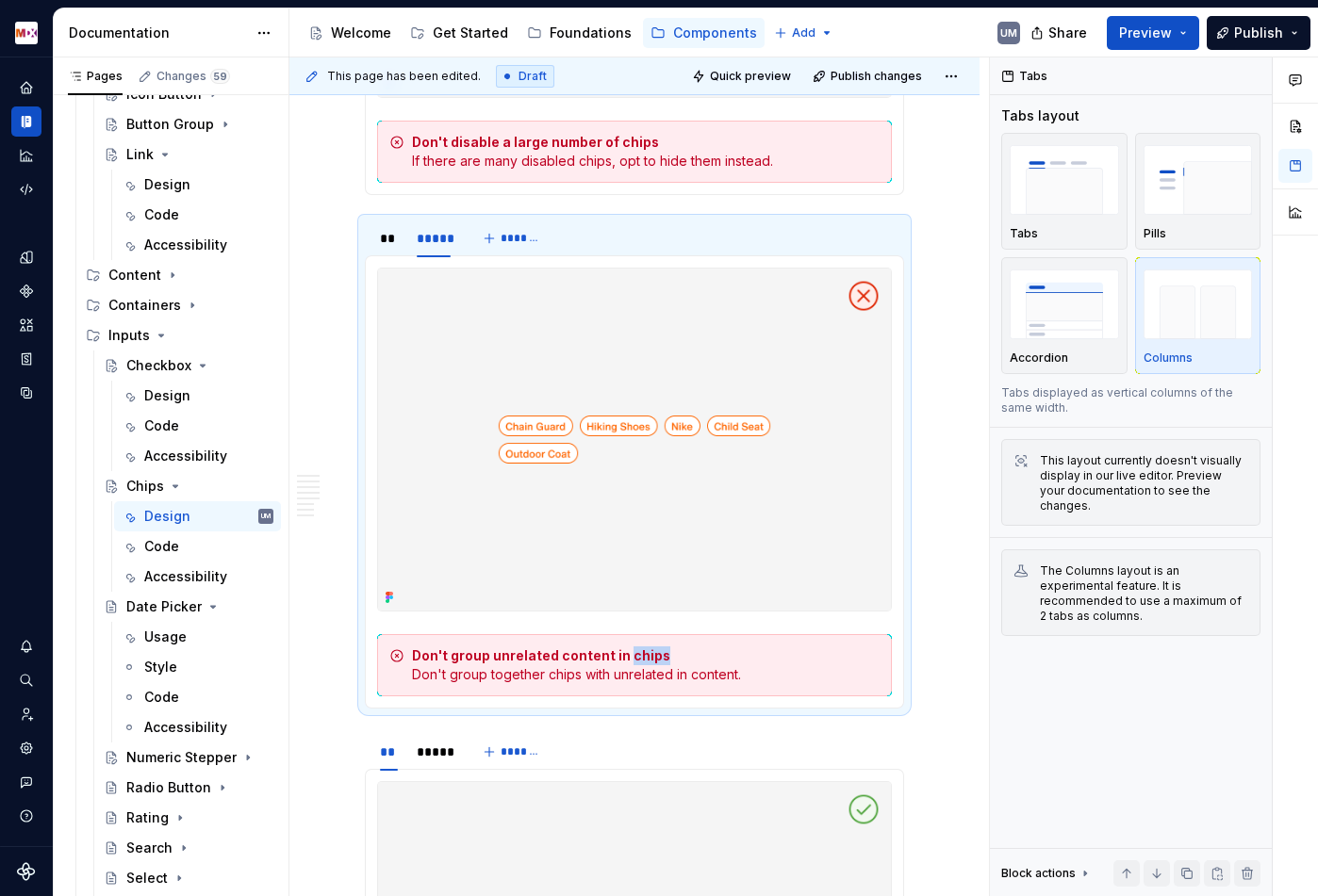
click at [646, 664] on strong "Don't group unrelated content in chips" at bounding box center [541, 655] width 259 height 16
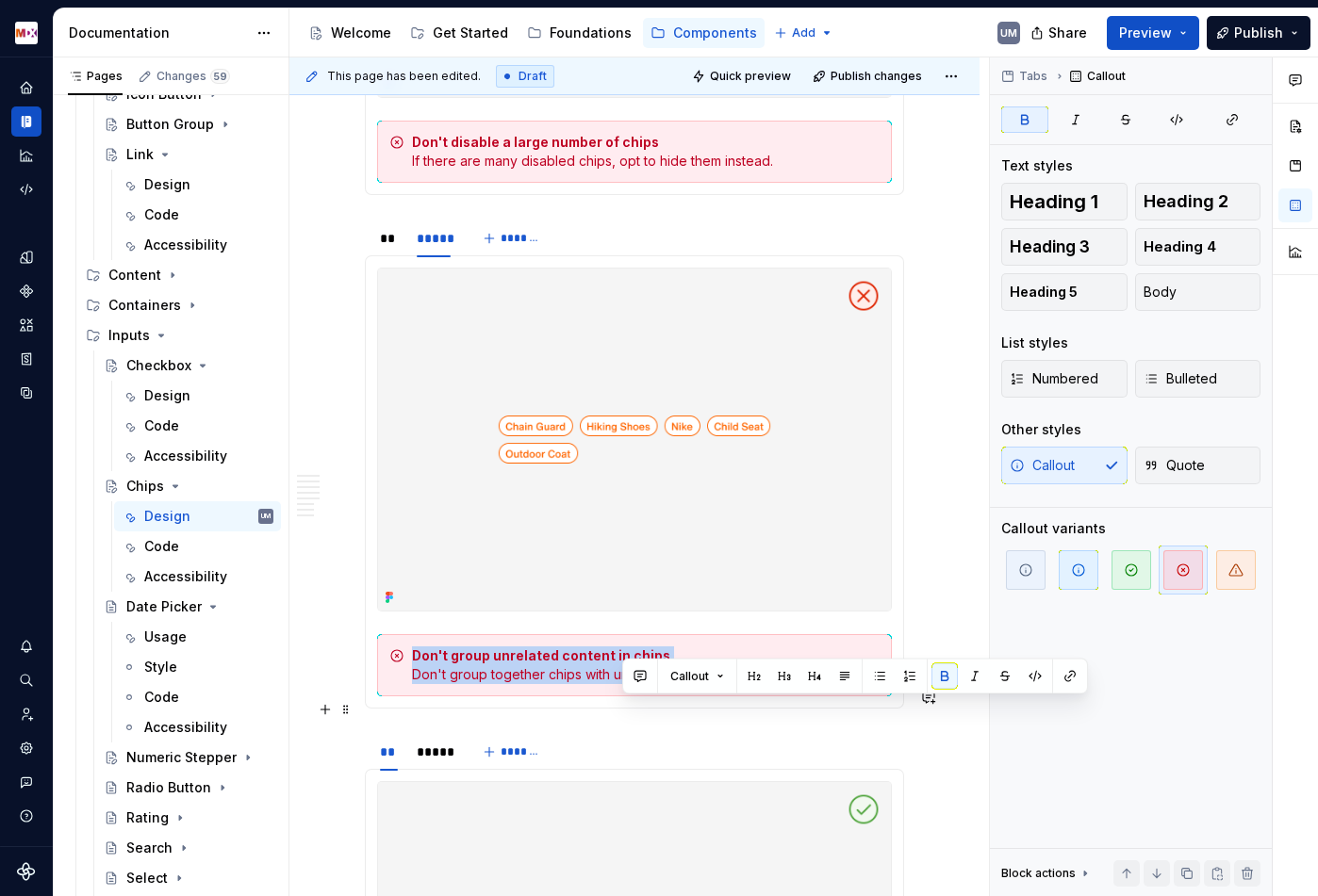
click at [646, 664] on strong "Don't group unrelated content in chips" at bounding box center [541, 655] width 259 height 16
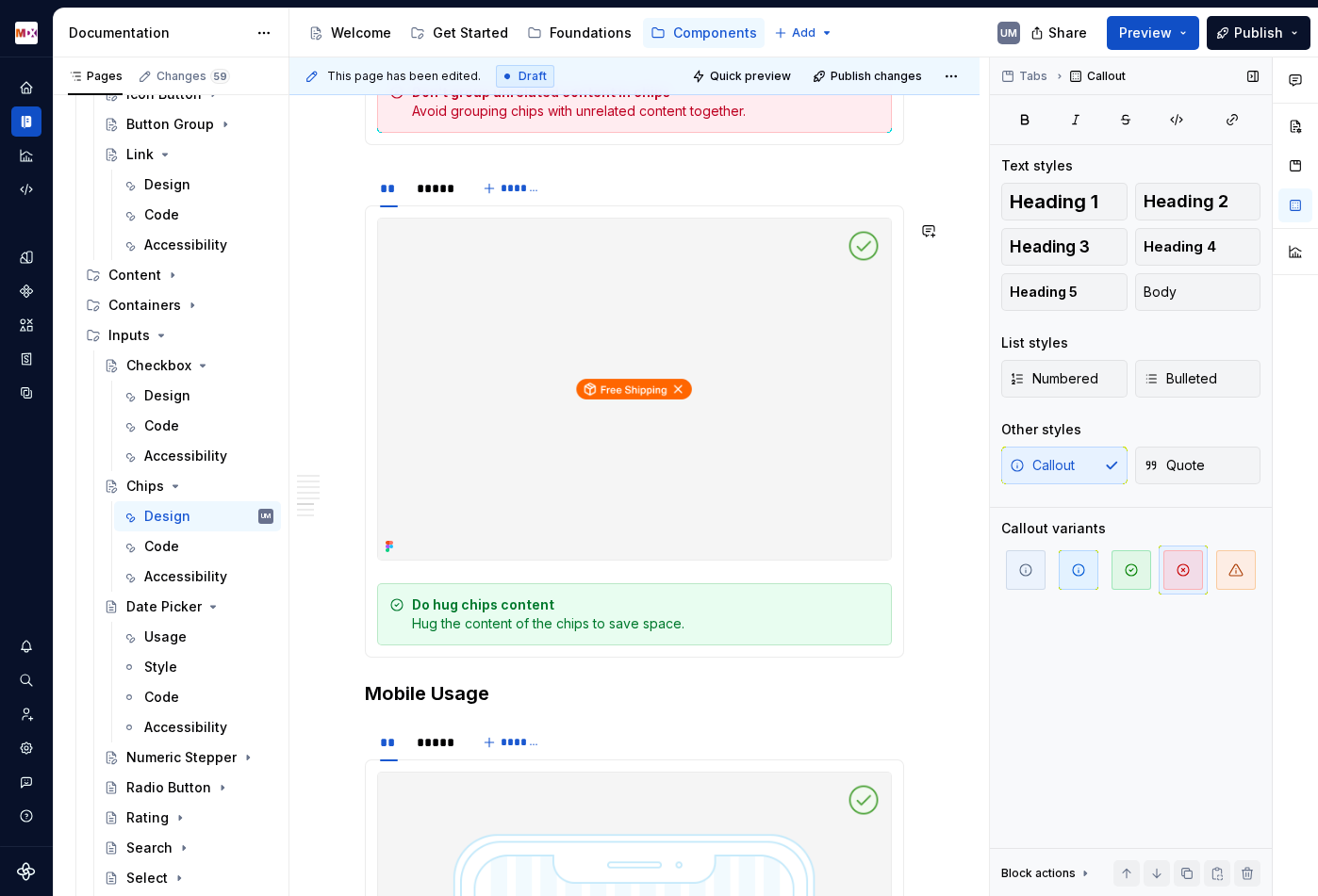
scroll to position [7065, 0]
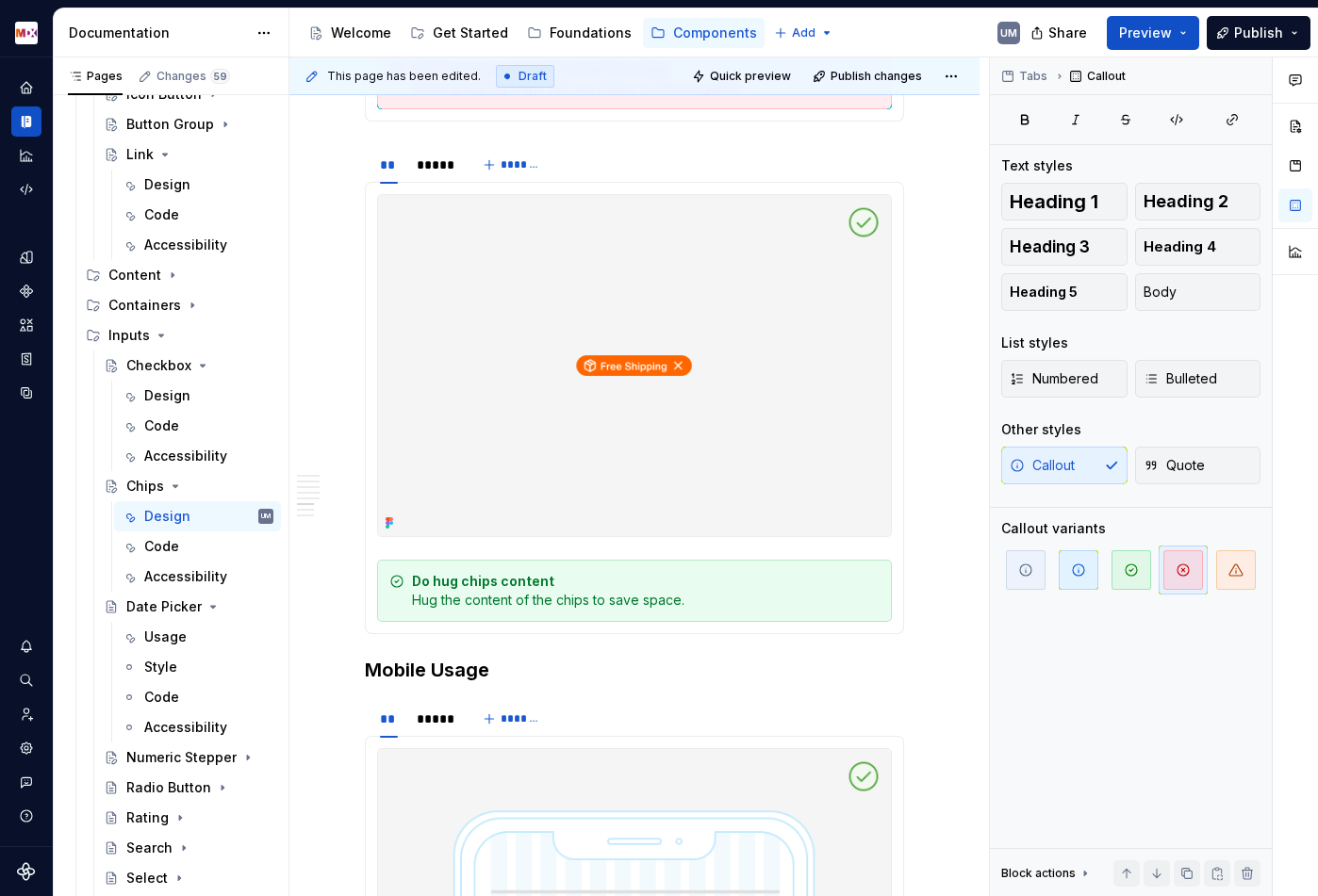
click at [741, 610] on div "Do hug chips content Hug the content of the chips to save space." at bounding box center [645, 591] width 467 height 38
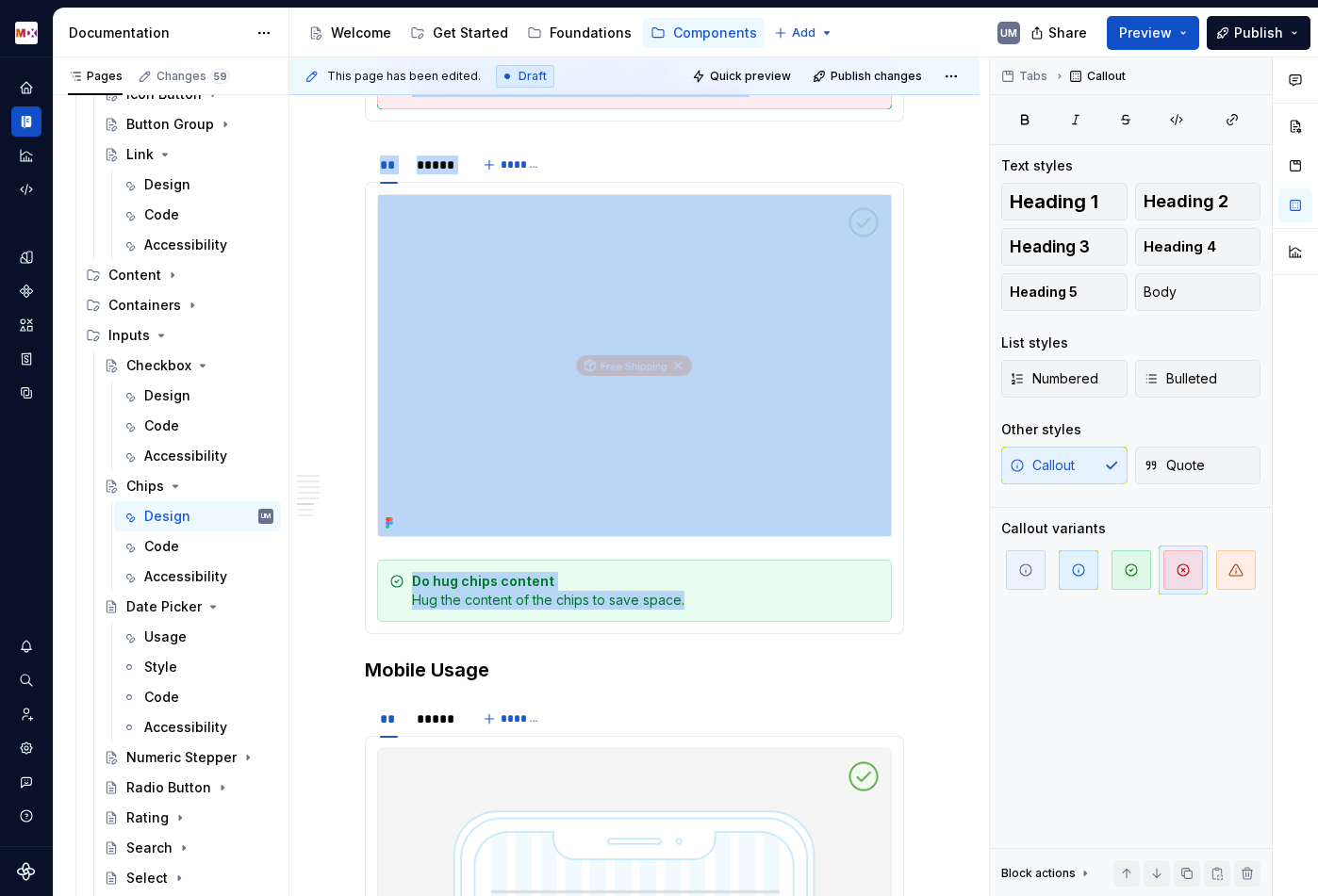
click at [741, 610] on div "Do hug chips content Hug the content of the chips to save space." at bounding box center [645, 591] width 467 height 38
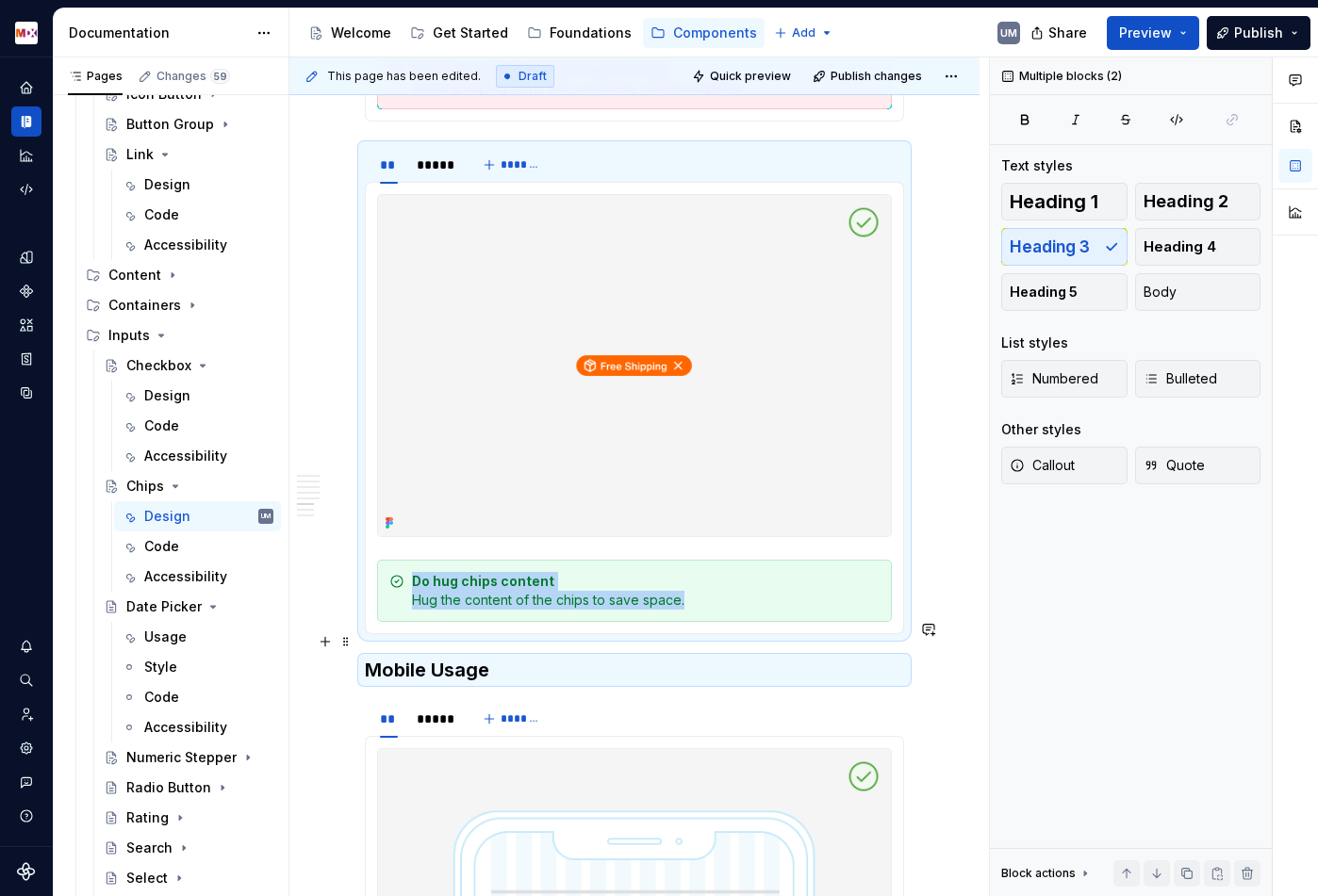
click at [741, 610] on div "Do hug chips content Hug the content of the chips to save space." at bounding box center [645, 591] width 467 height 38
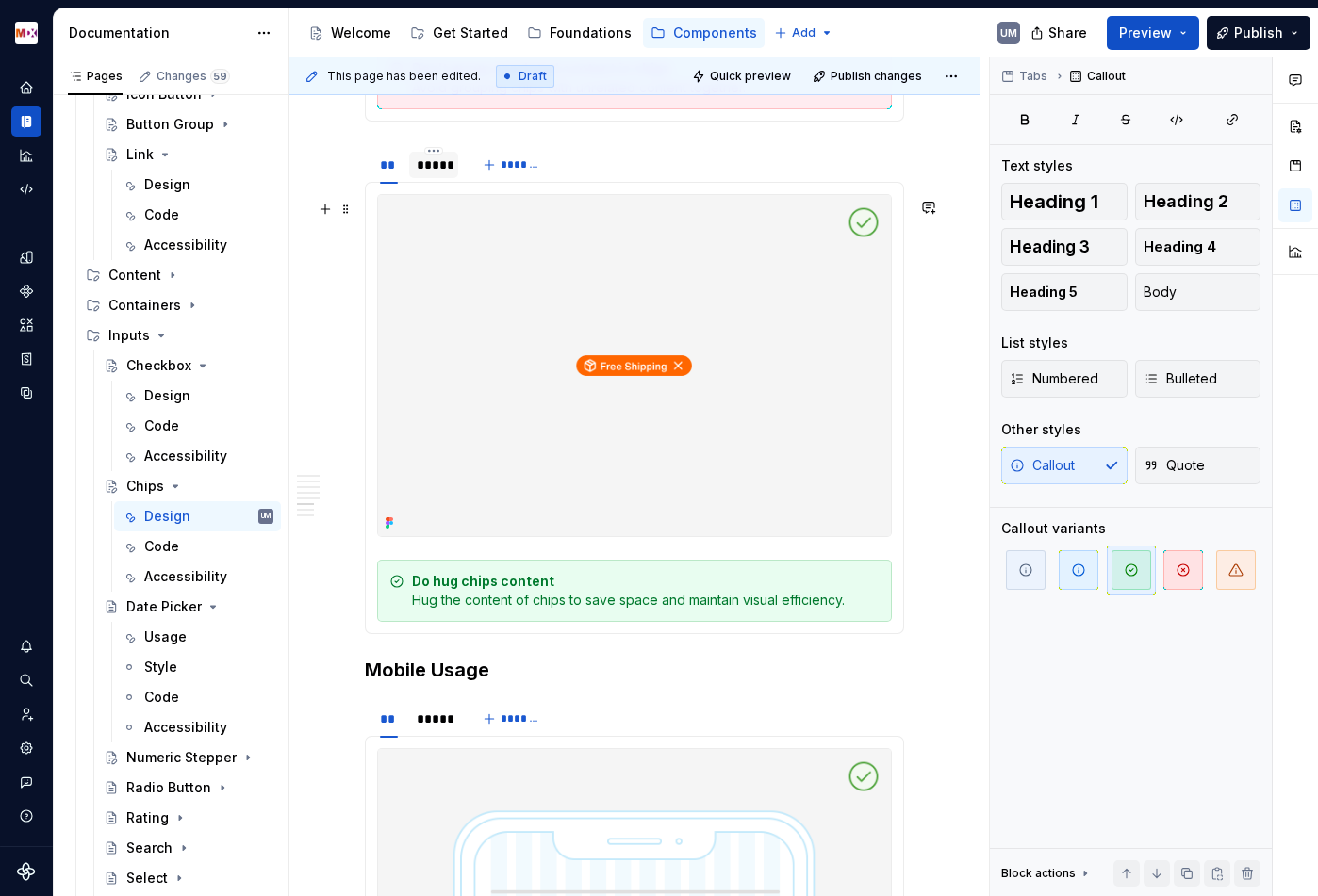
click at [446, 175] on div "*****" at bounding box center [433, 165] width 34 height 19
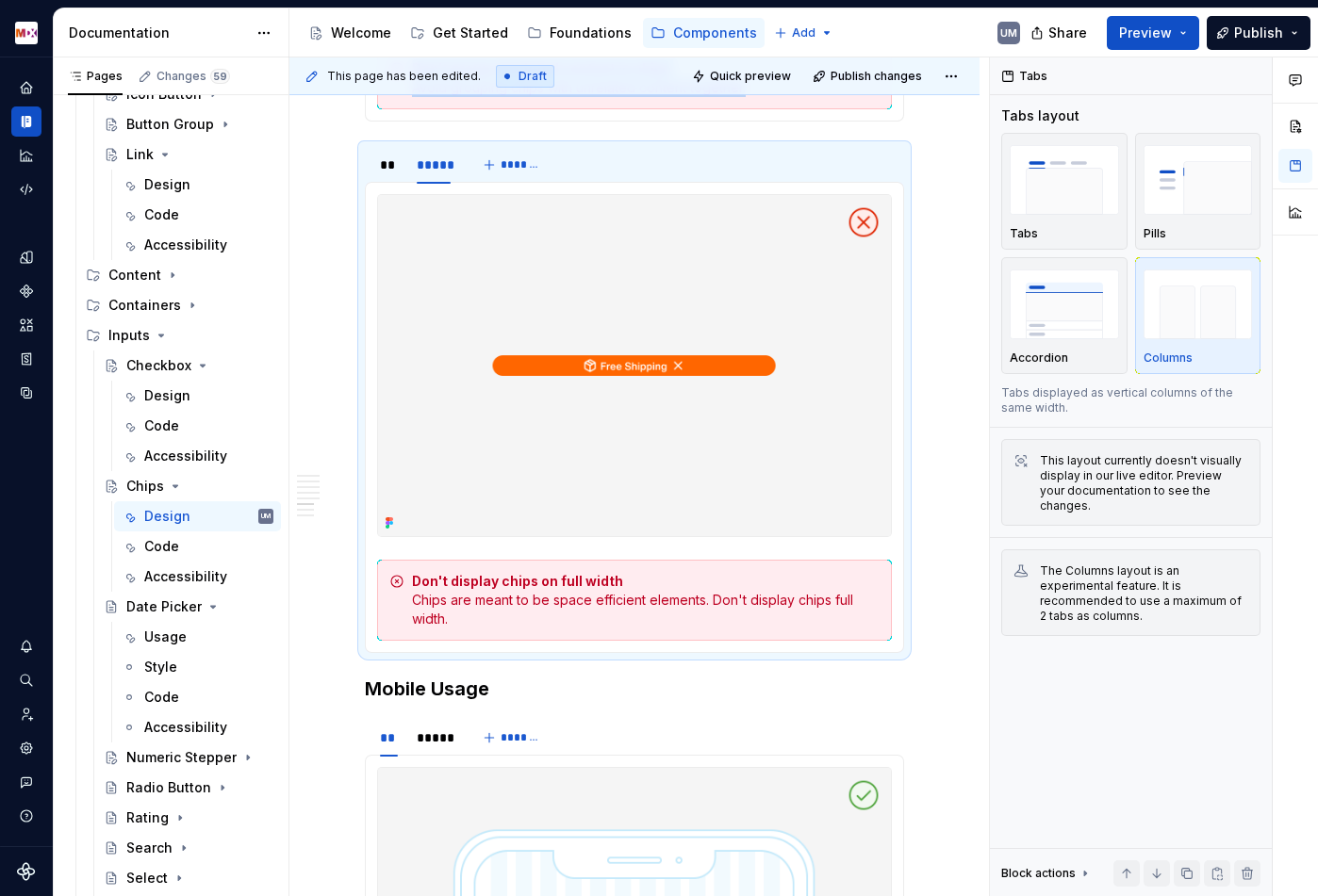
click at [502, 629] on div "Don't display chips on full width Chips are meant to be space efficient element…" at bounding box center [645, 600] width 467 height 57
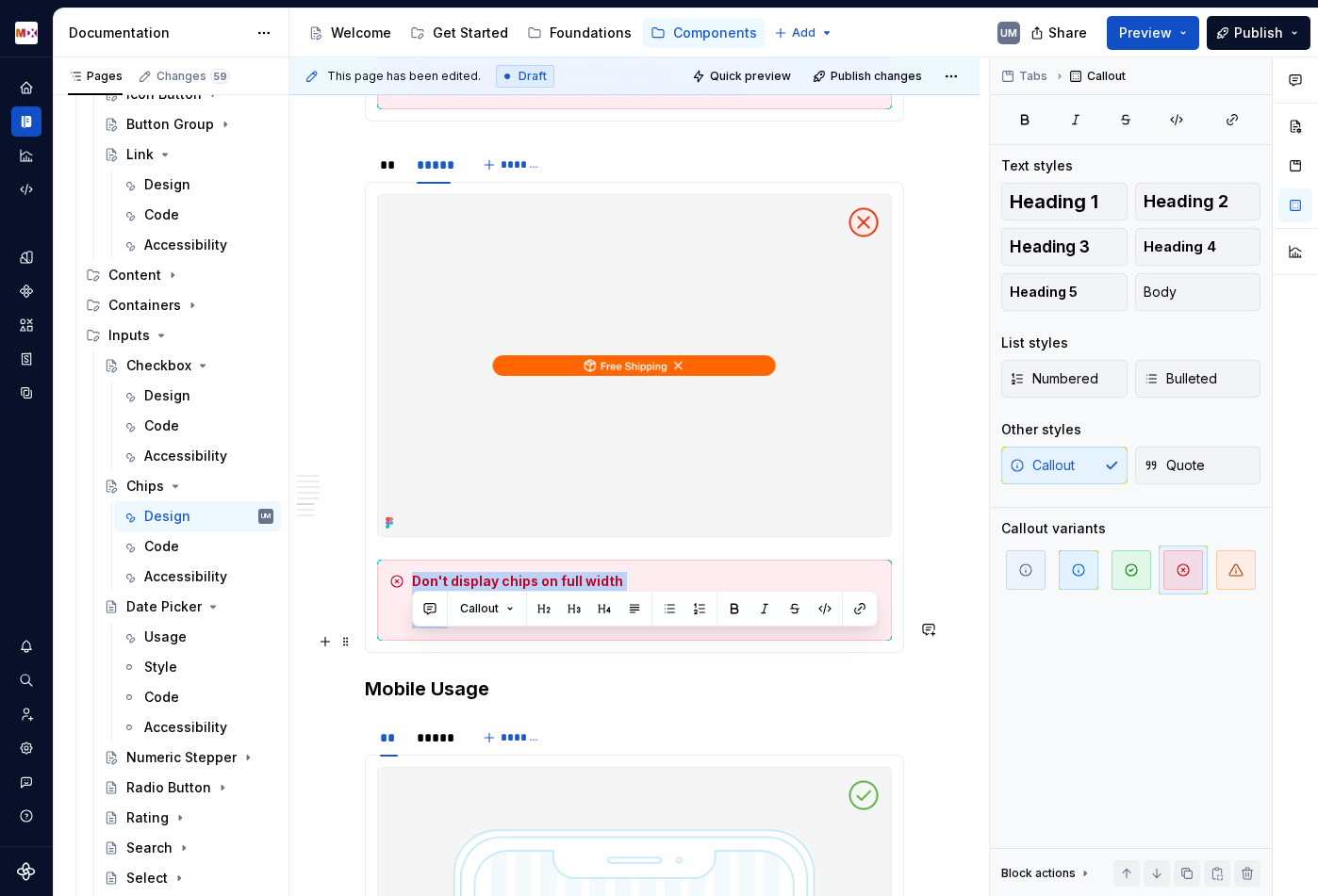
click at [502, 629] on div "Don't display chips on full width Chips are meant to be space efficient element…" at bounding box center [645, 600] width 467 height 57
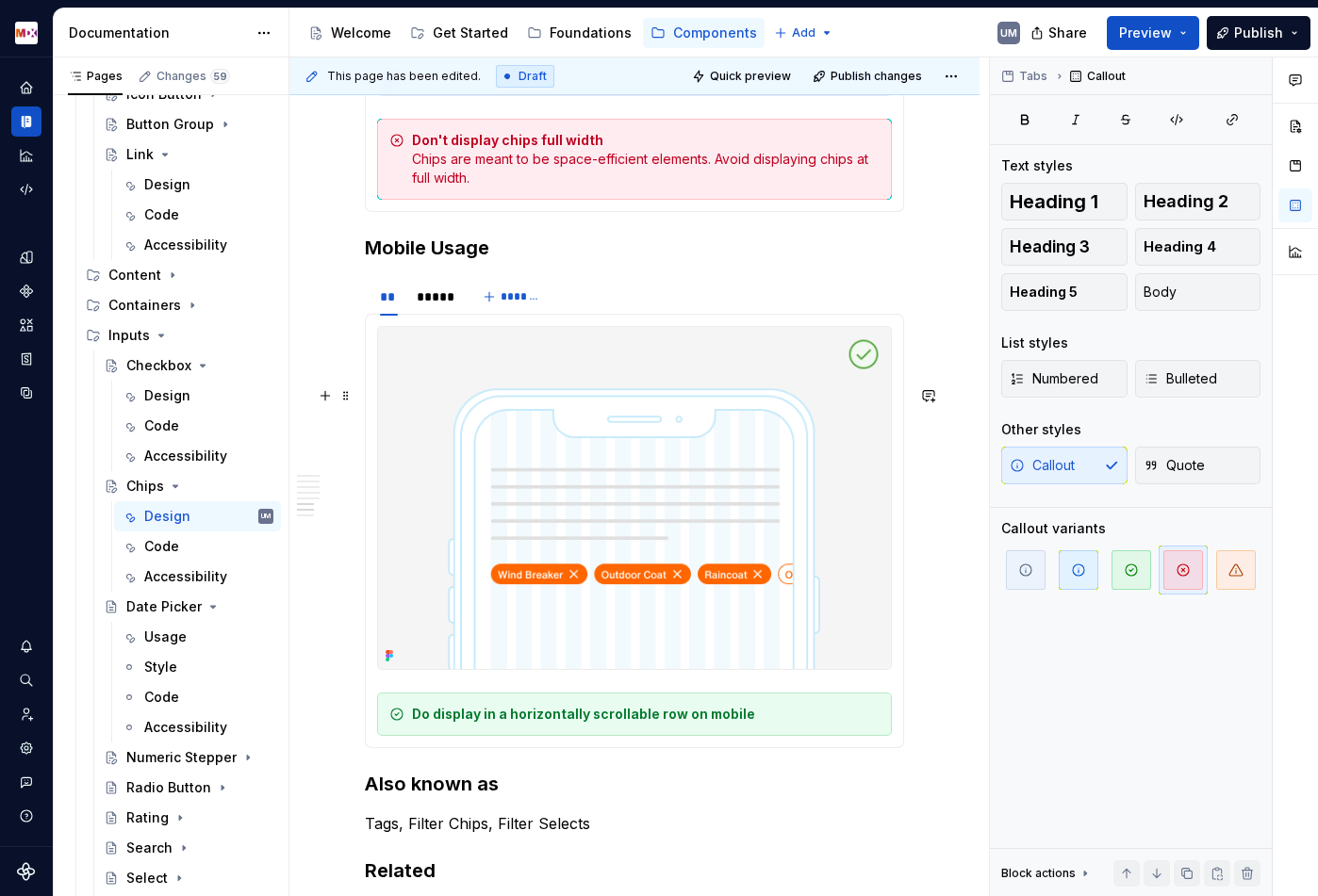
scroll to position [7514, 0]
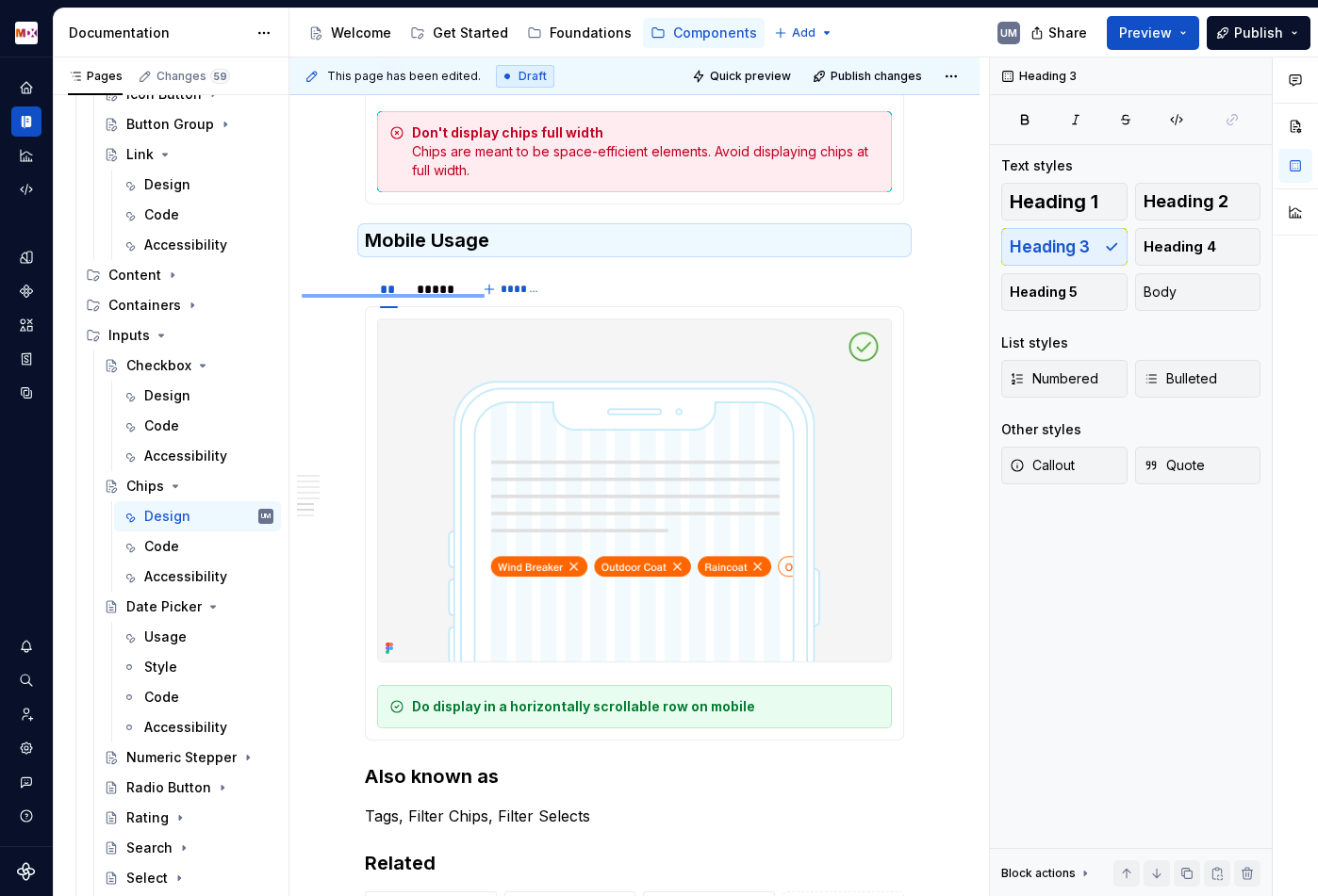
drag, startPoint x: 303, startPoint y: 294, endPoint x: 542, endPoint y: 301, distance: 239.1
click at [542, 301] on div "**********" at bounding box center [638, 477] width 700 height 839
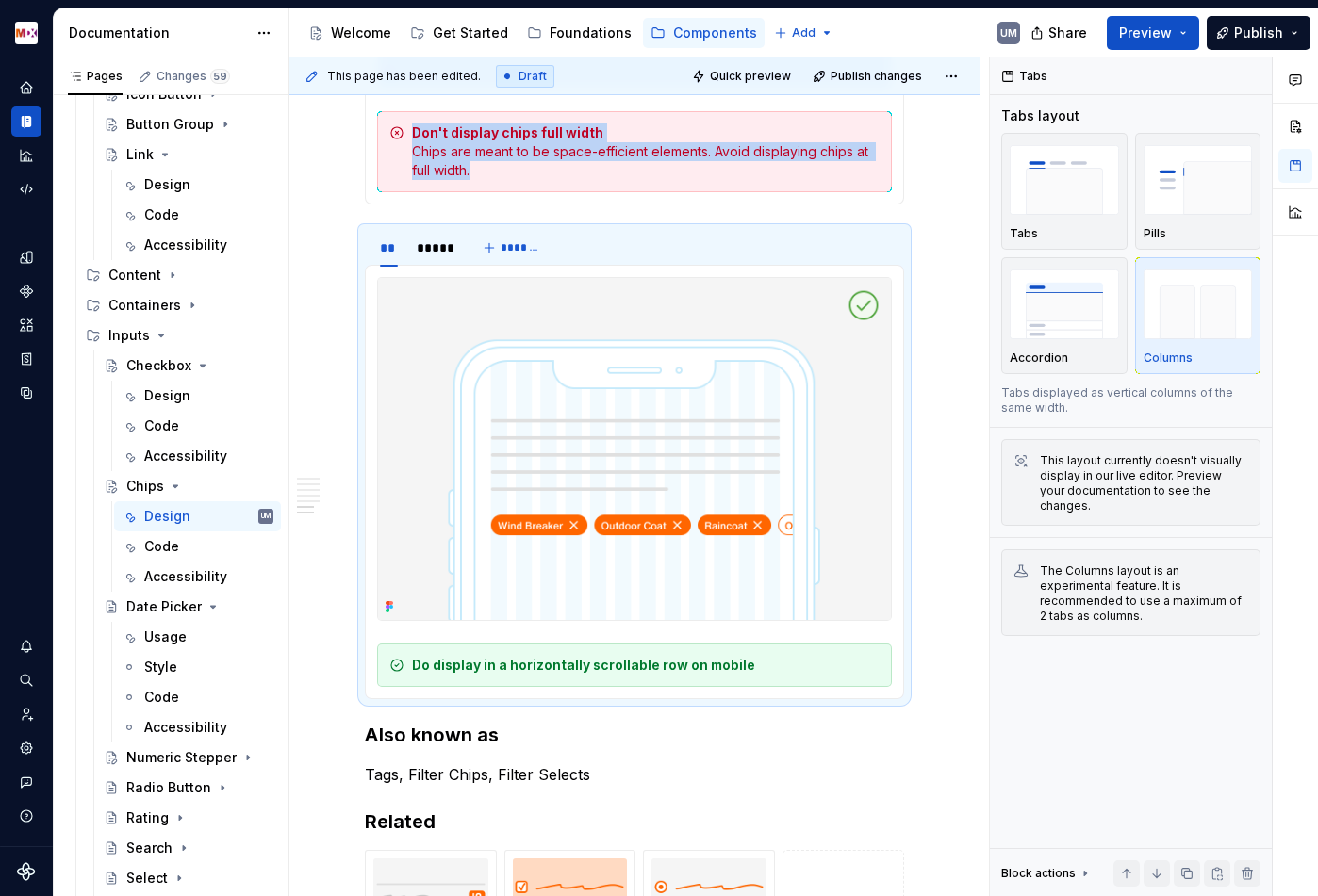
click at [575, 673] on strong "Do display in a horizontally scrollable row on mobile" at bounding box center [583, 665] width 343 height 16
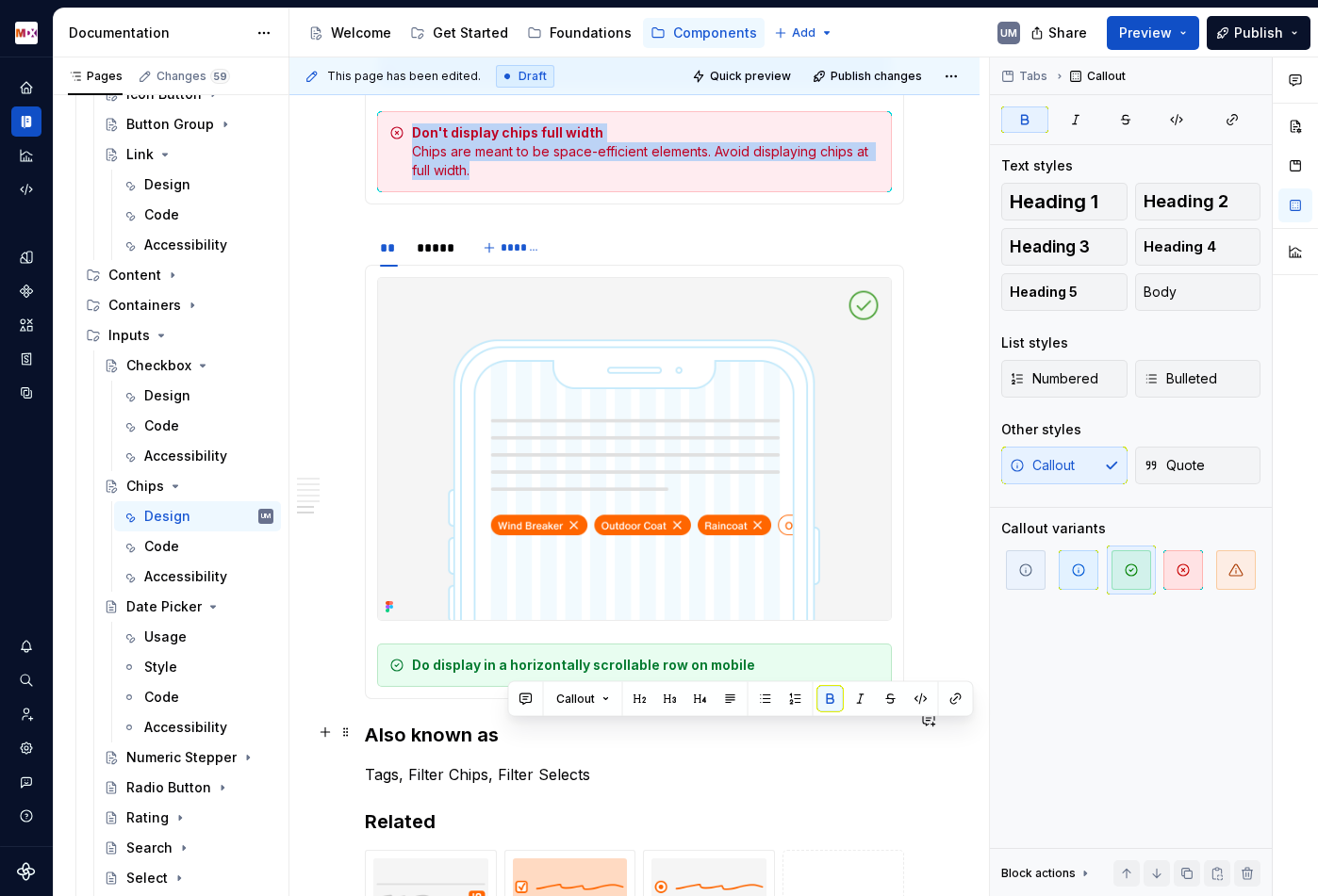
click at [575, 673] on strong "Do display in a horizontally scrollable row on mobile" at bounding box center [583, 665] width 343 height 16
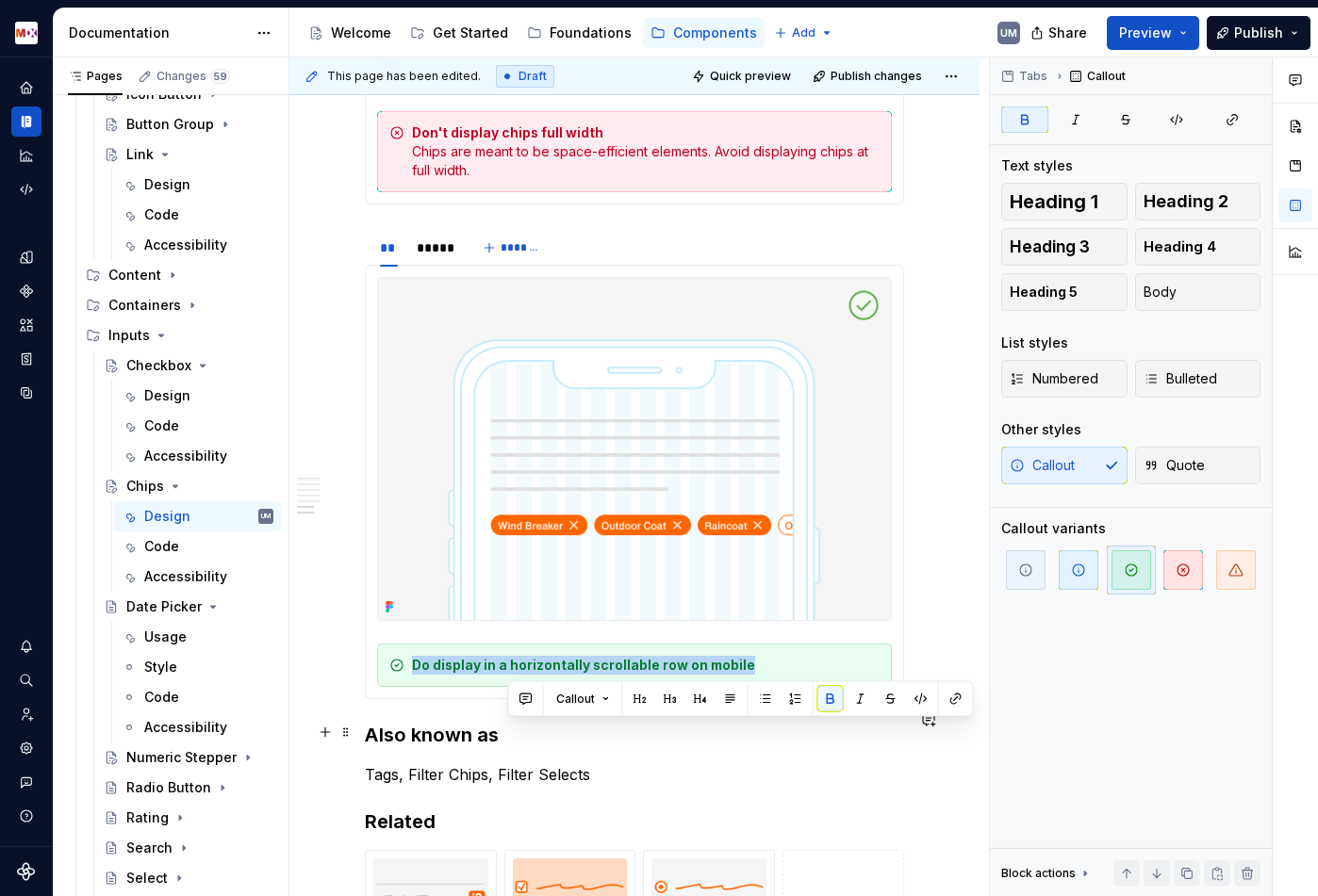
click at [575, 673] on strong "Do display in a horizontally scrollable row on mobile" at bounding box center [583, 665] width 343 height 16
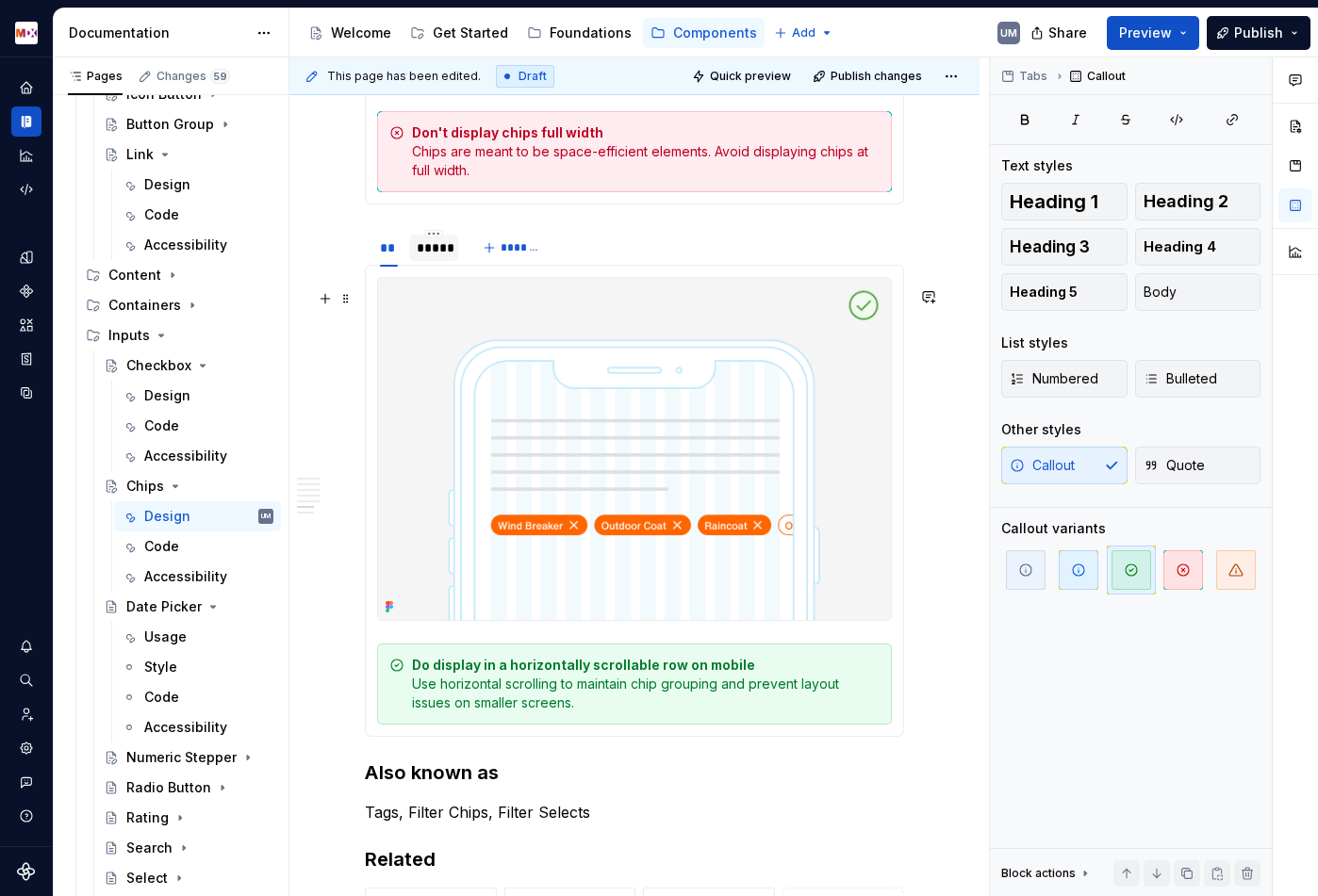
click at [430, 258] on div "*****" at bounding box center [433, 248] width 34 height 19
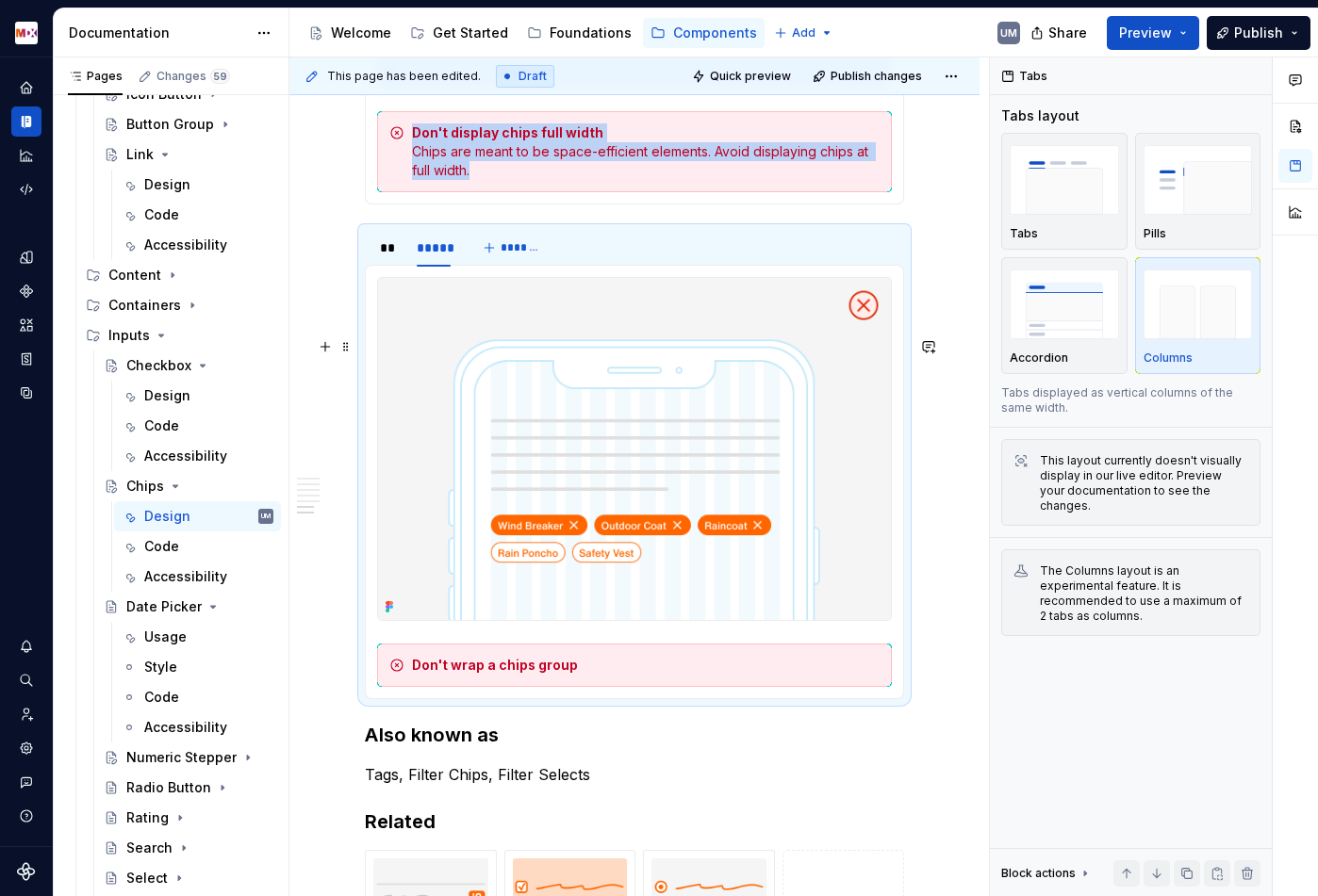
click at [526, 673] on strong "Don't wrap a chips group" at bounding box center [495, 665] width 166 height 16
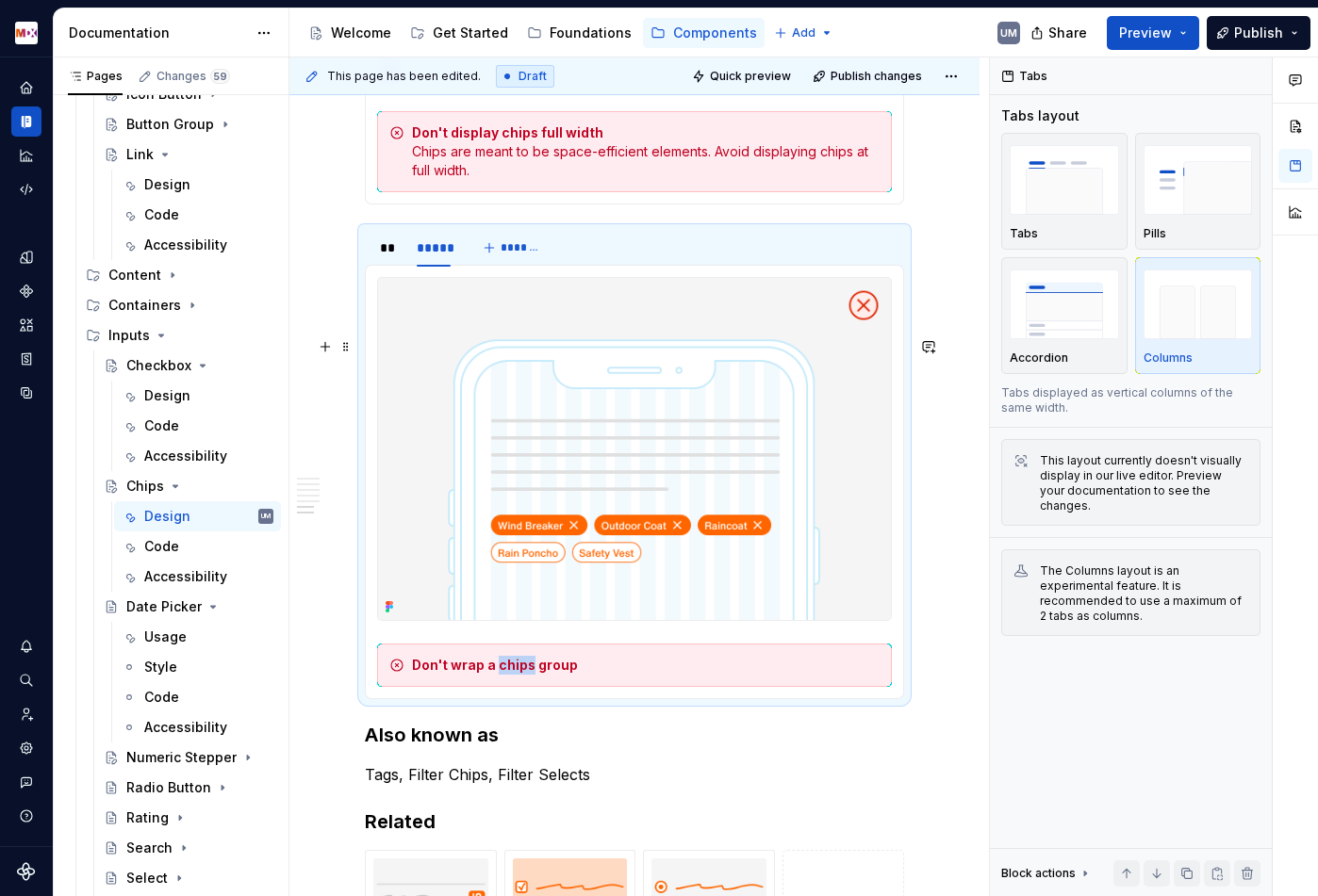
click at [526, 673] on strong "Don't wrap a chips group" at bounding box center [495, 665] width 166 height 16
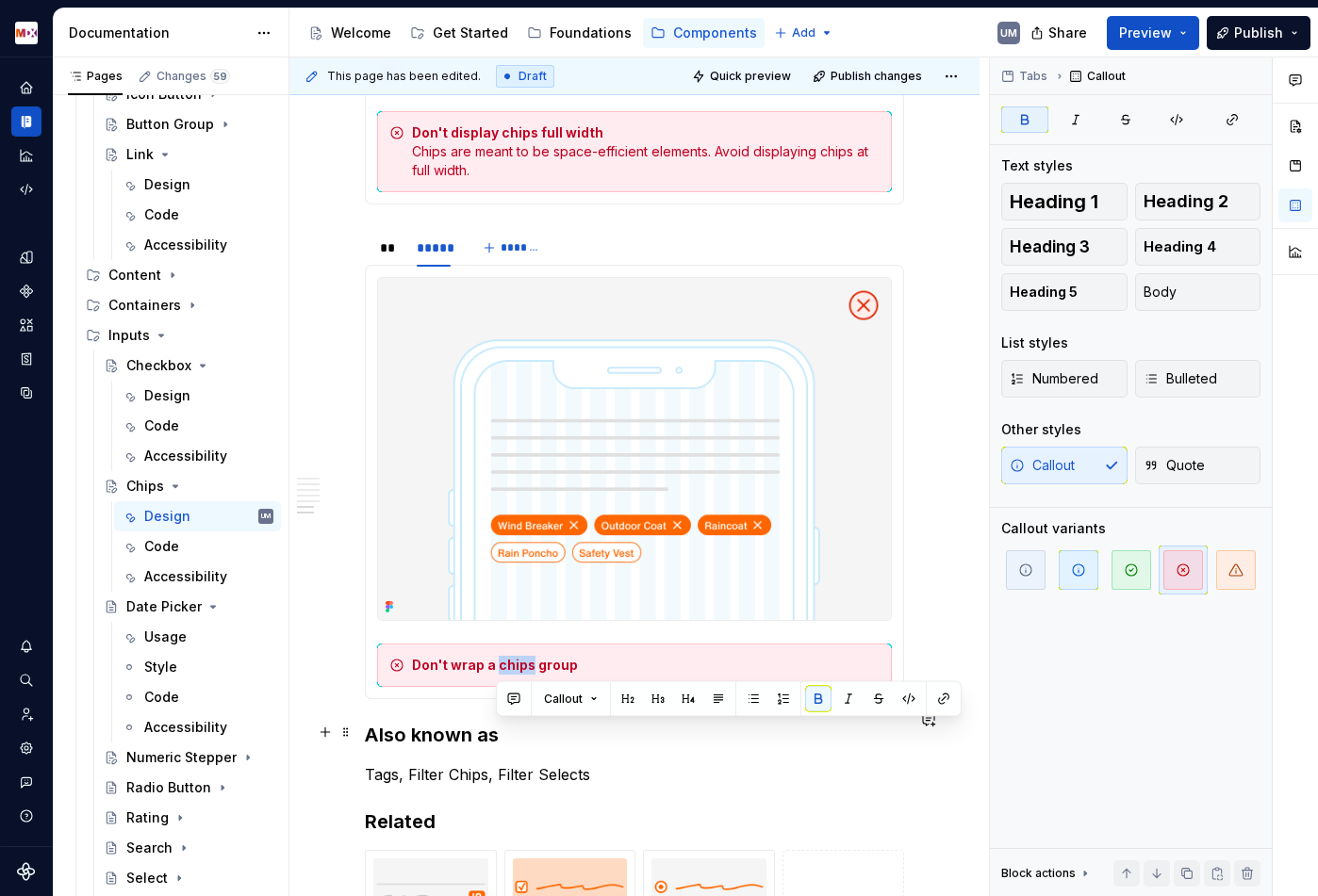
click at [526, 673] on strong "Don't wrap a chips group" at bounding box center [495, 665] width 166 height 16
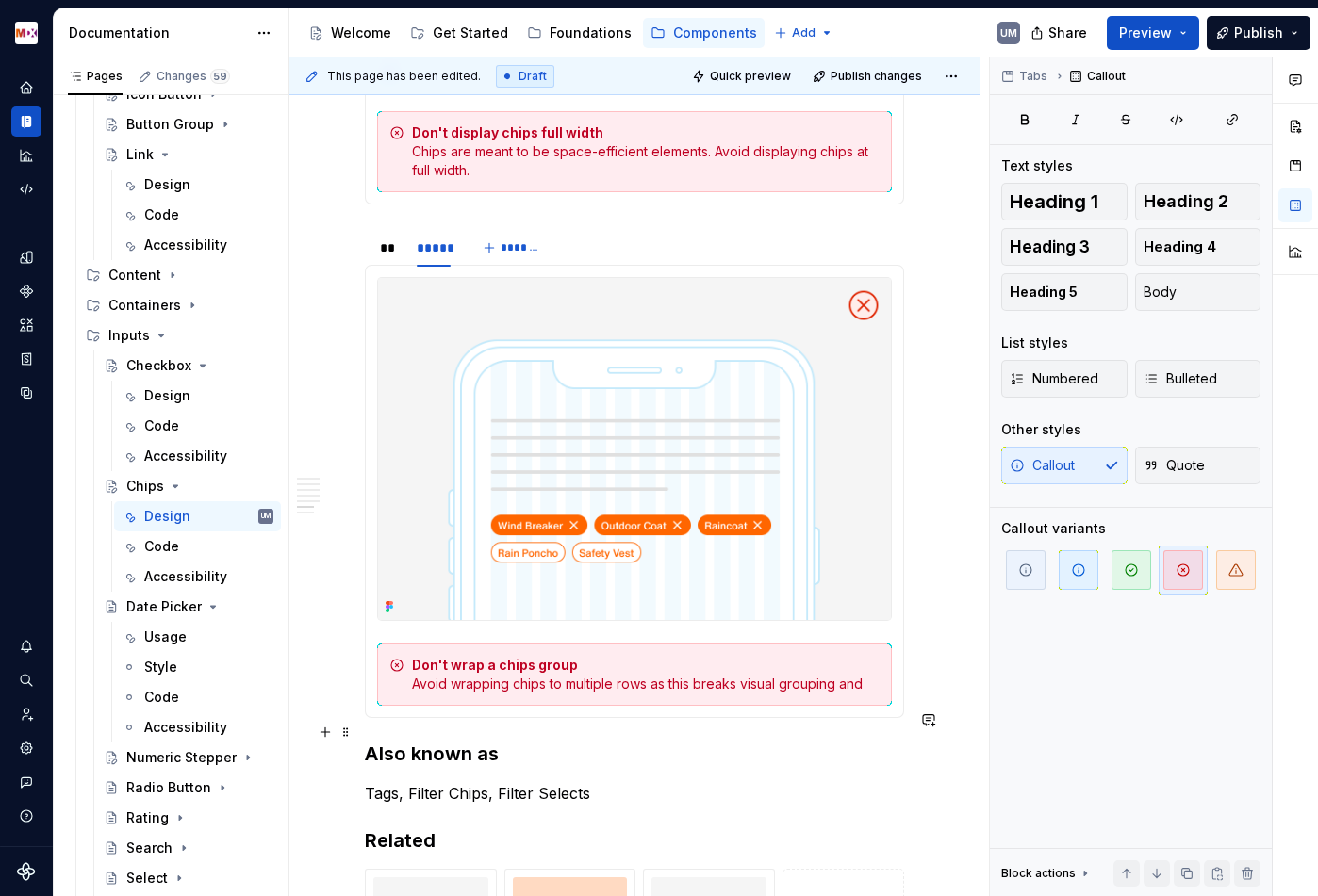
click at [596, 694] on div "Don't wrap a chips group Avoid wrapping chips to multiple rows as this breaks v…" at bounding box center [645, 675] width 467 height 38
click at [391, 262] on div "**" at bounding box center [388, 248] width 33 height 26
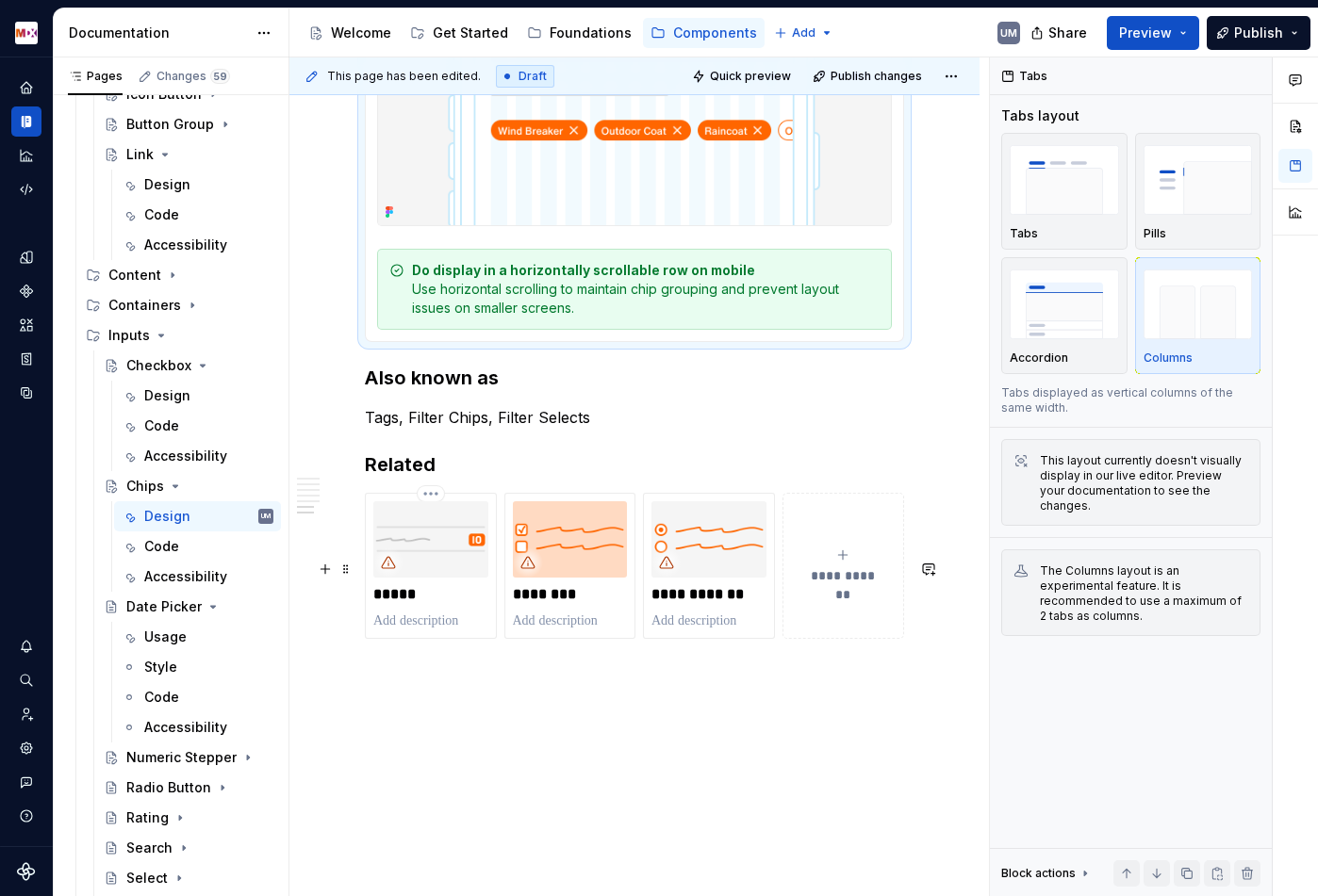
scroll to position [7973, 0]
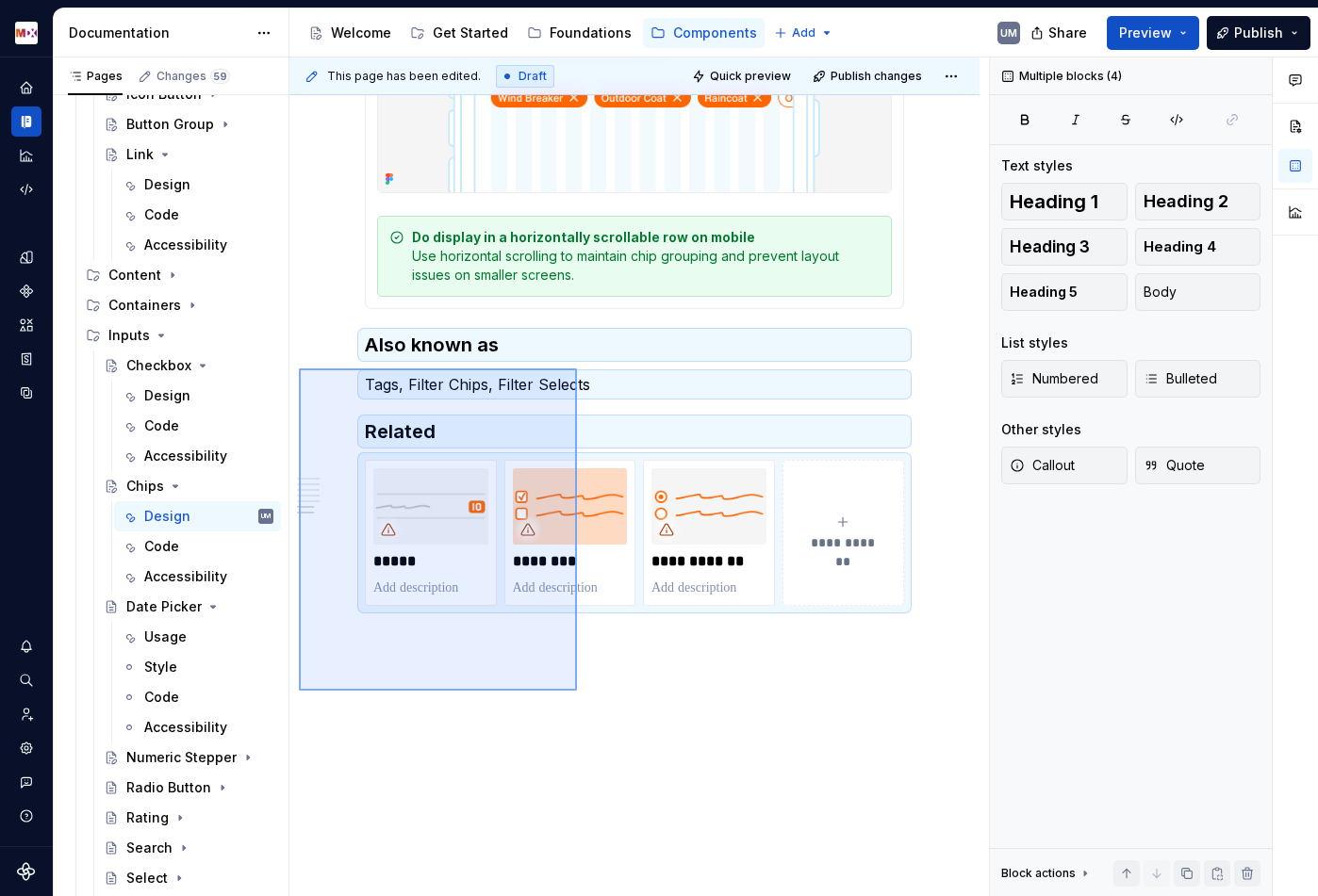
drag, startPoint x: 298, startPoint y: 368, endPoint x: 578, endPoint y: 686, distance: 423.7
click at [578, 686] on div "**********" at bounding box center [638, 477] width 700 height 839
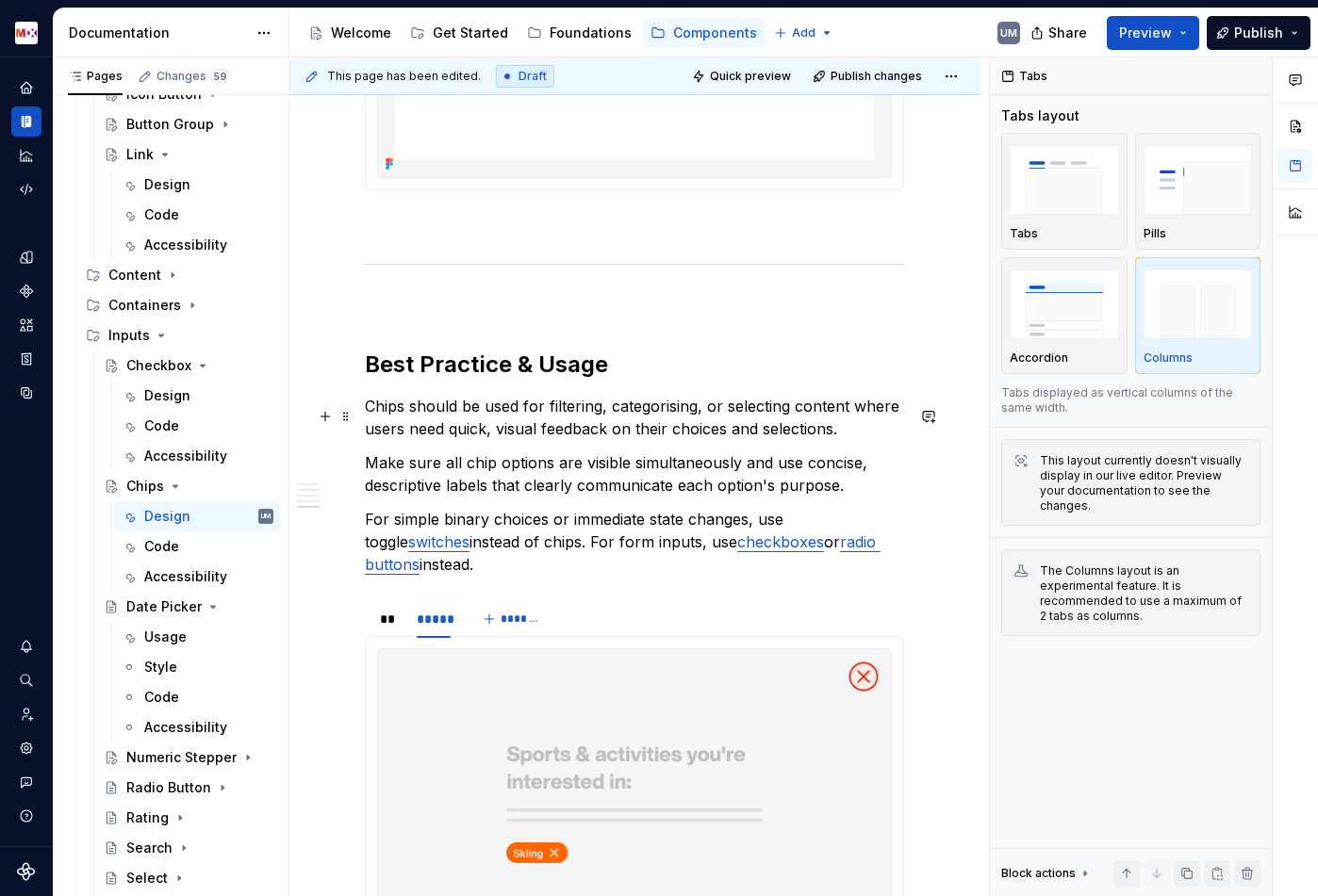
scroll to position [4535, 0]
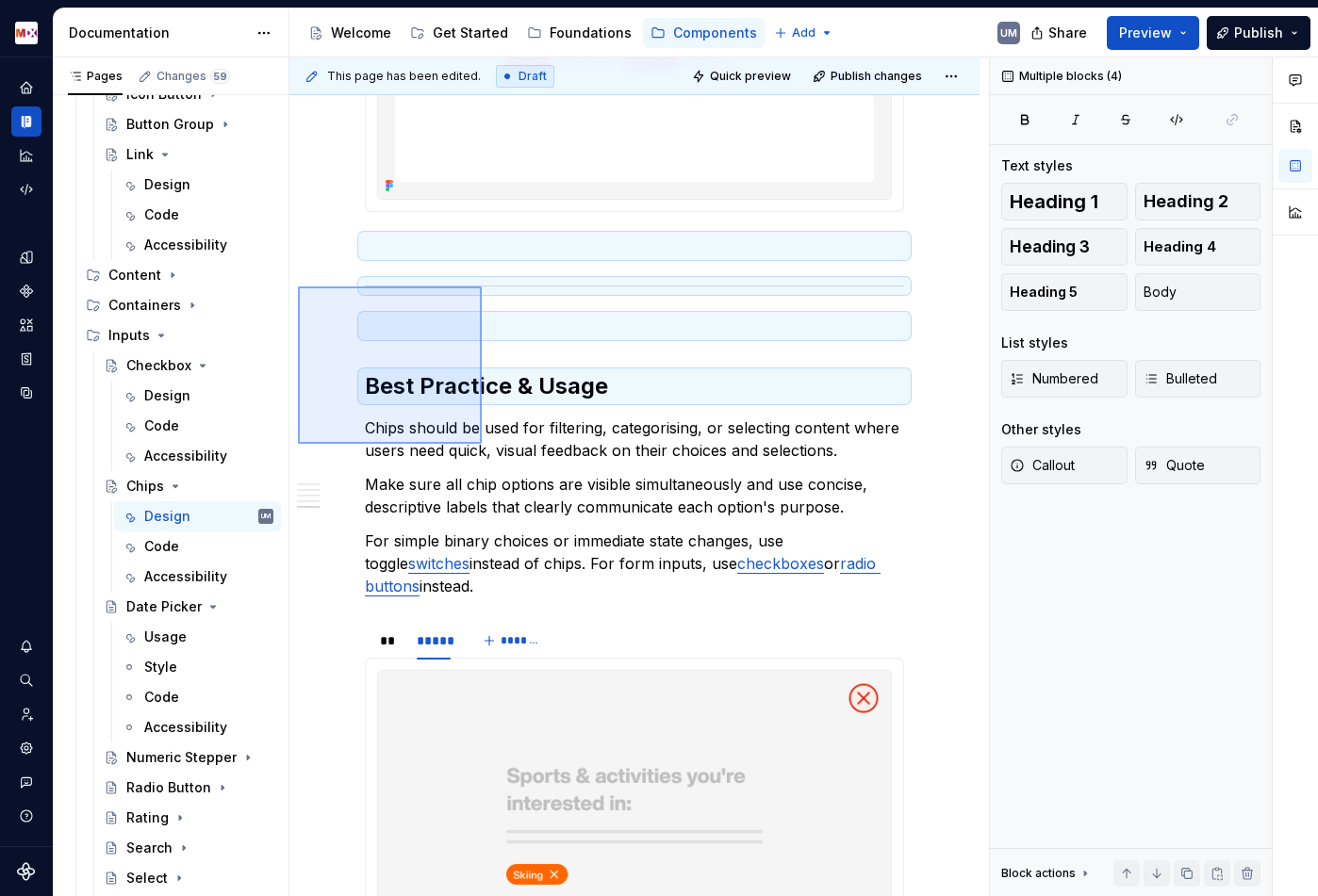
drag, startPoint x: 297, startPoint y: 286, endPoint x: 482, endPoint y: 444, distance: 243.3
click at [482, 444] on div "**********" at bounding box center [638, 477] width 700 height 839
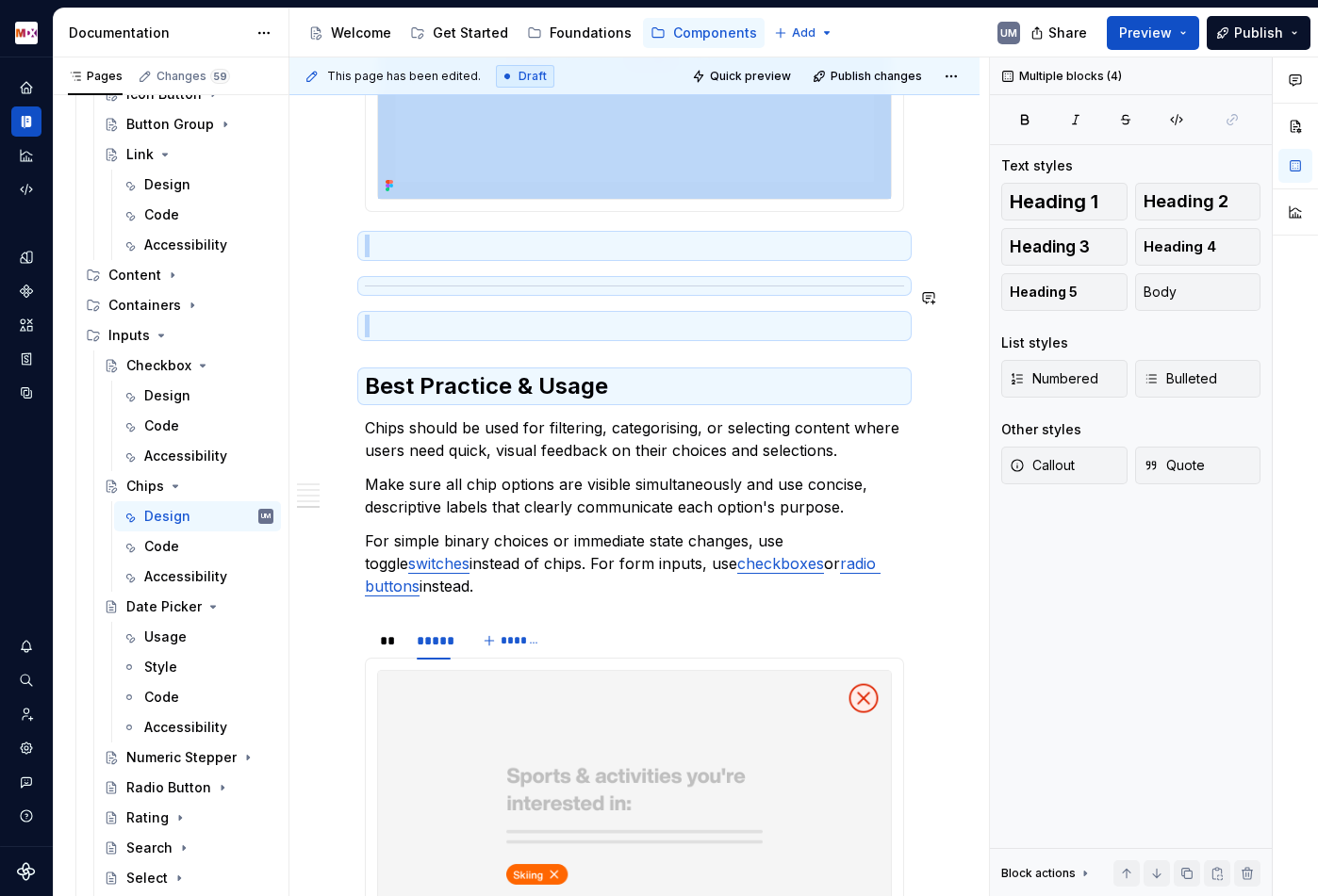
copy div "**** ***** ******* Multi-Select Multi-select chips function like checkboxes, al…"
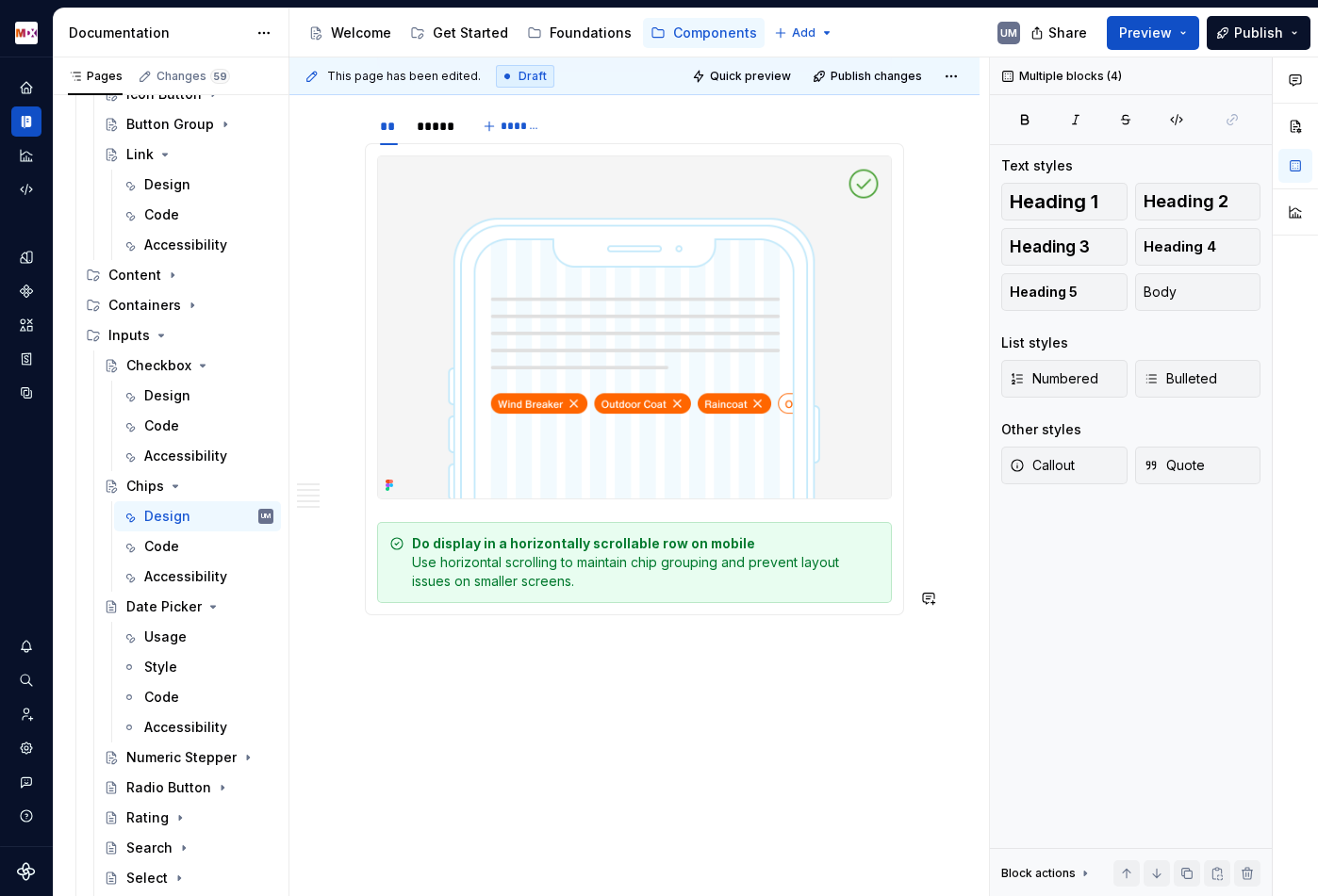
scroll to position [7727, 0]
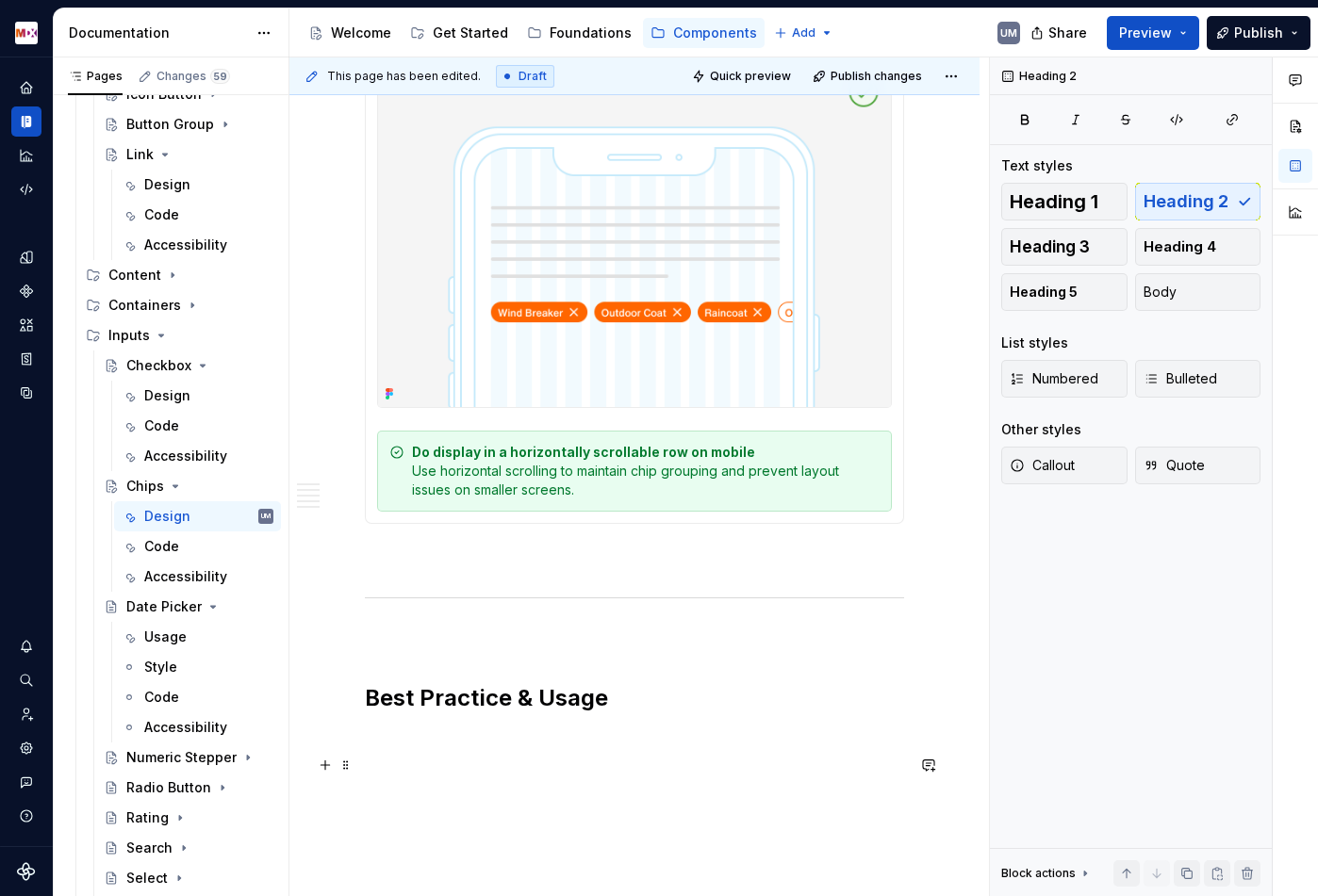
click at [450, 714] on h2 "Best Practice & Usage" at bounding box center [634, 699] width 539 height 30
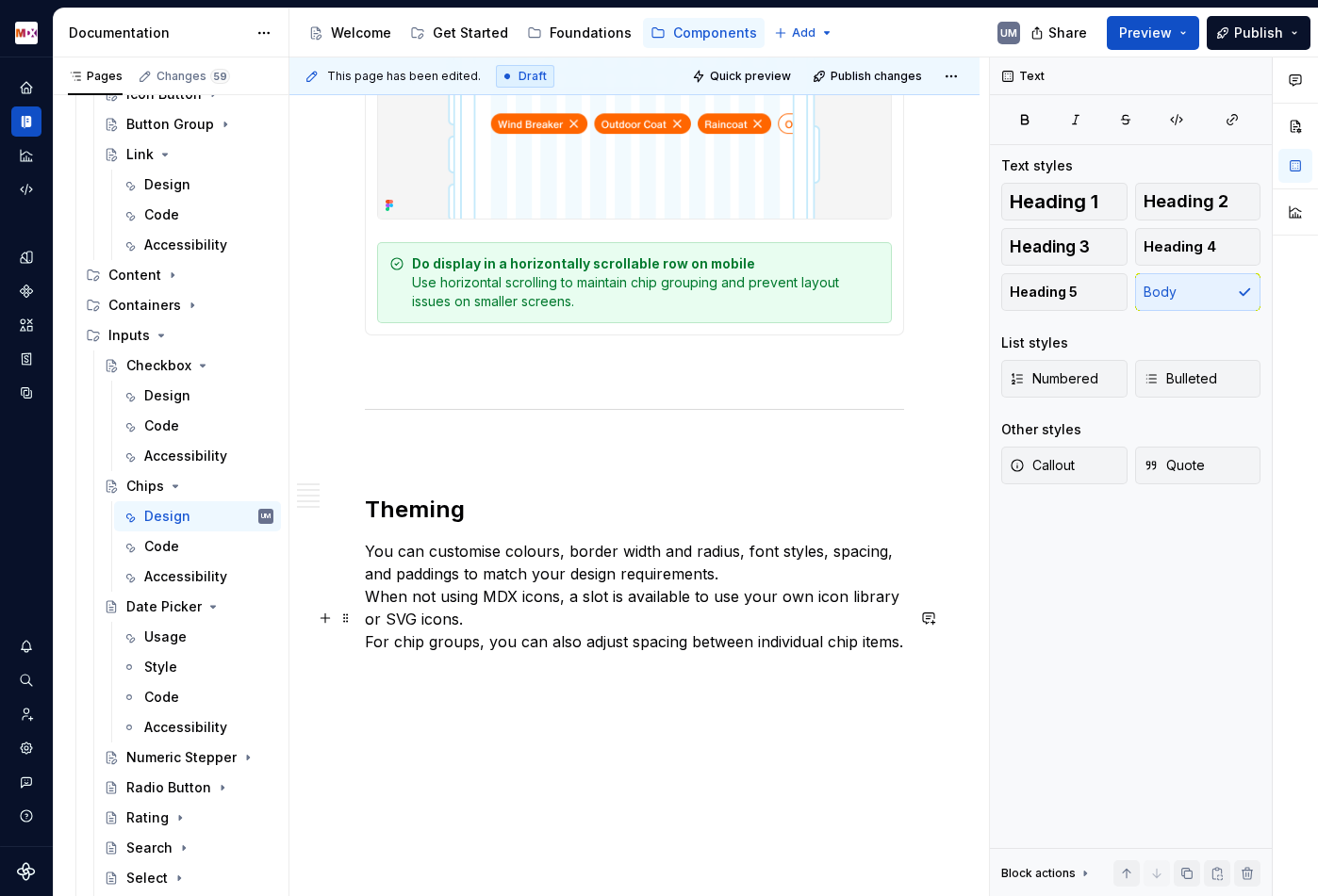
scroll to position [7955, 0]
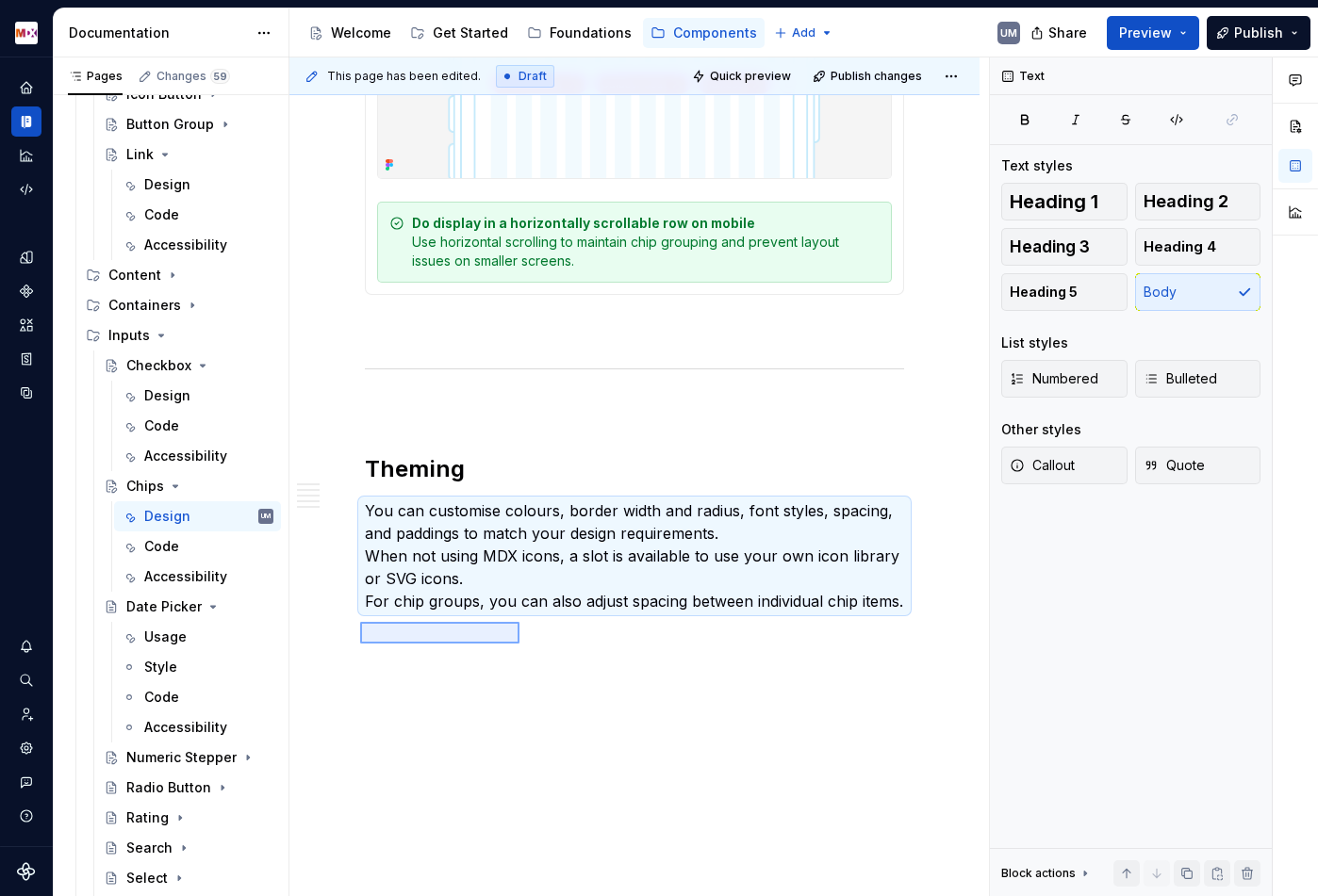
drag, startPoint x: 360, startPoint y: 622, endPoint x: 519, endPoint y: 644, distance: 160.5
click at [519, 644] on div "**********" at bounding box center [638, 477] width 700 height 839
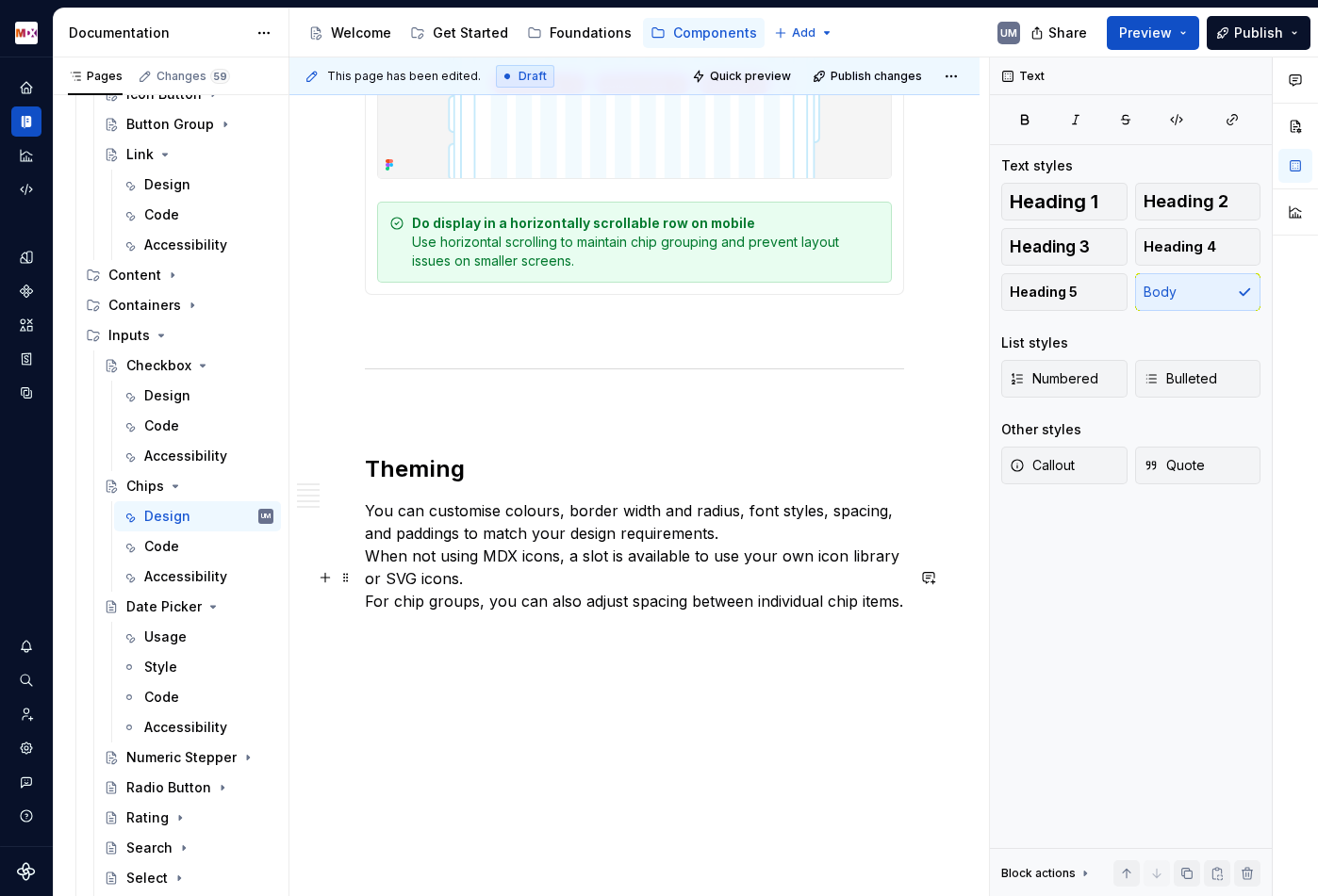
click at [465, 613] on p "You can customise colours, border width and radius, font styles, spacing, and p…" at bounding box center [634, 556] width 539 height 113
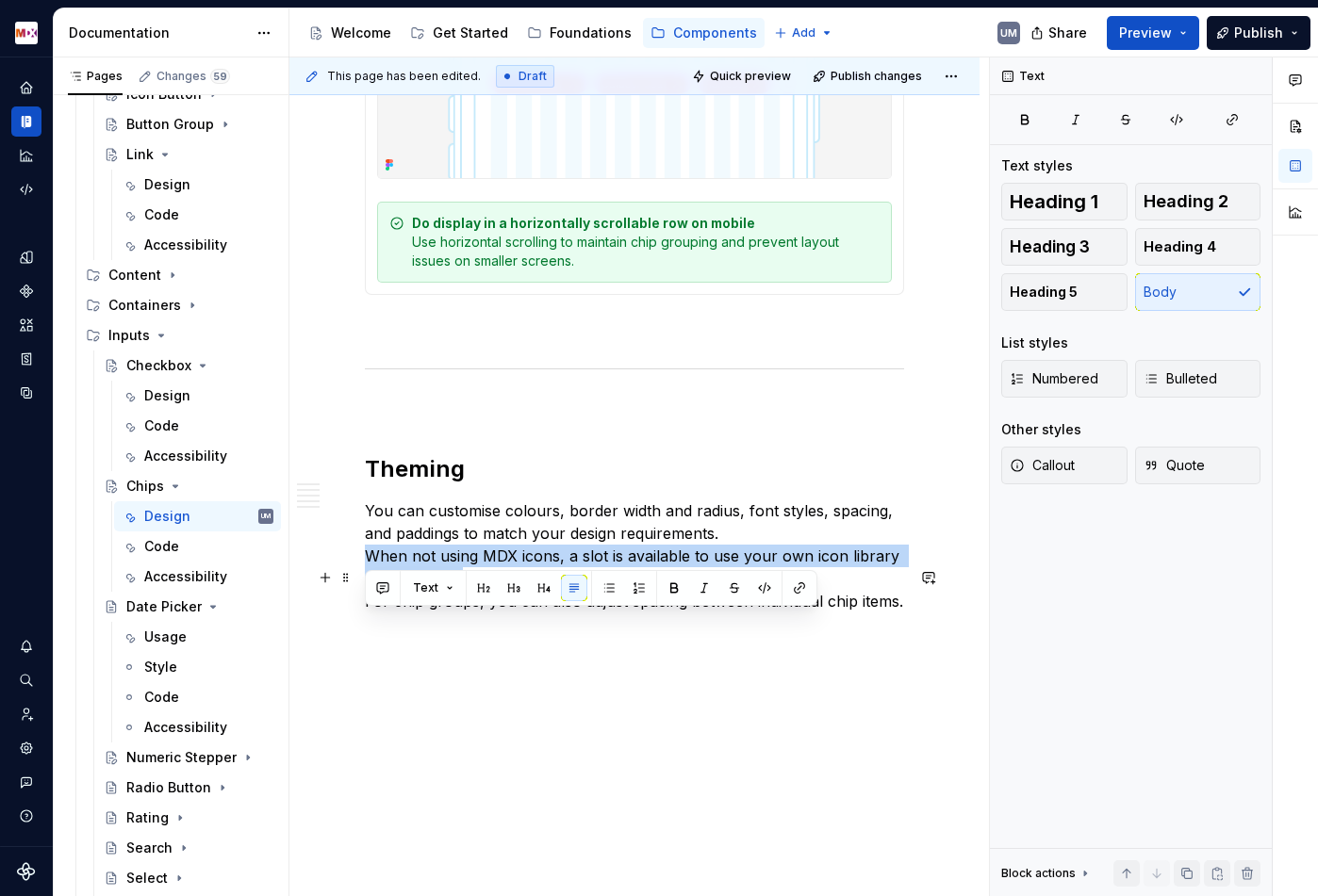
drag, startPoint x: 450, startPoint y: 647, endPoint x: 362, endPoint y: 624, distance: 91.0
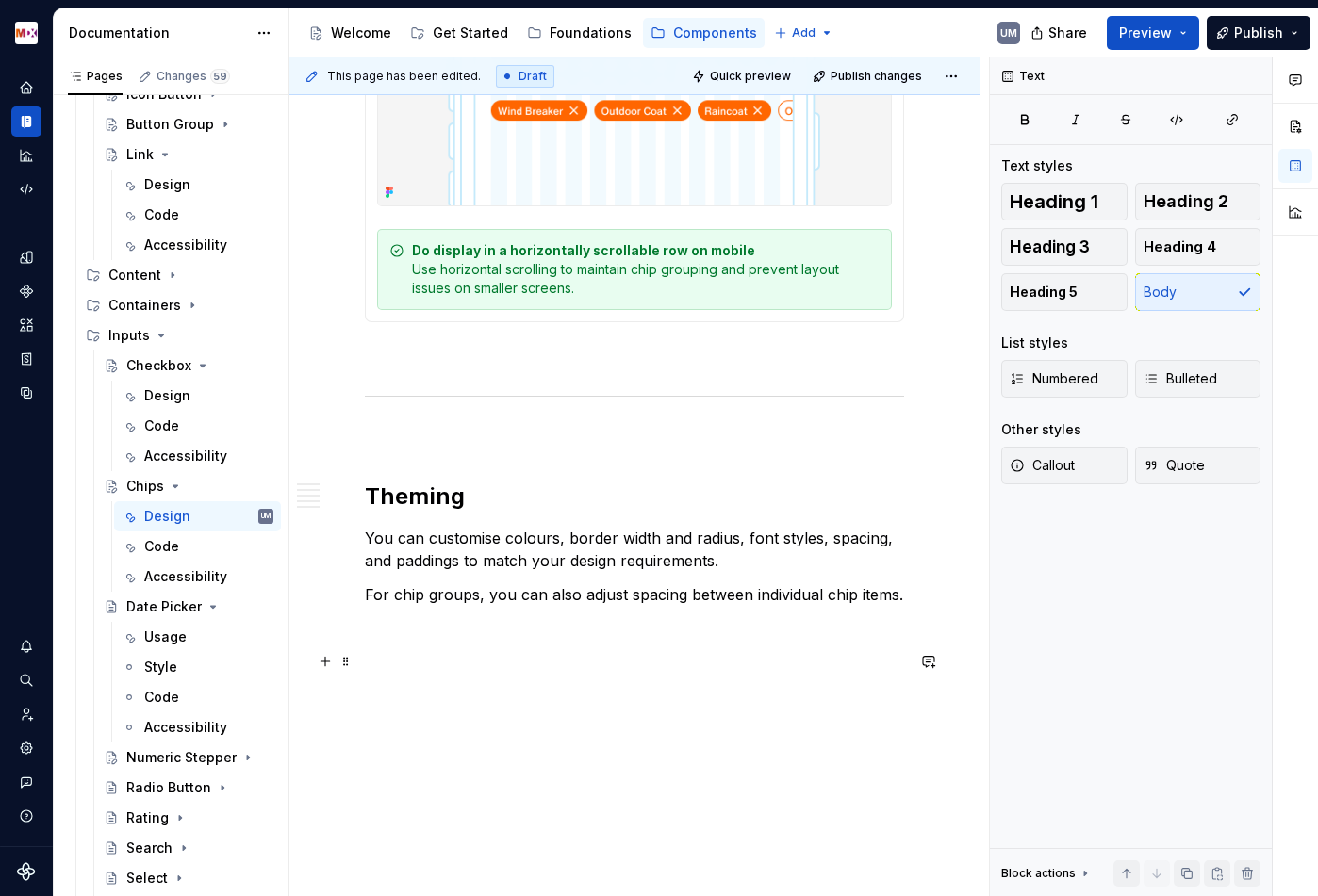
click at [873, 606] on p "For chip groups, you can also adjust spacing between individual chip items." at bounding box center [634, 595] width 539 height 23
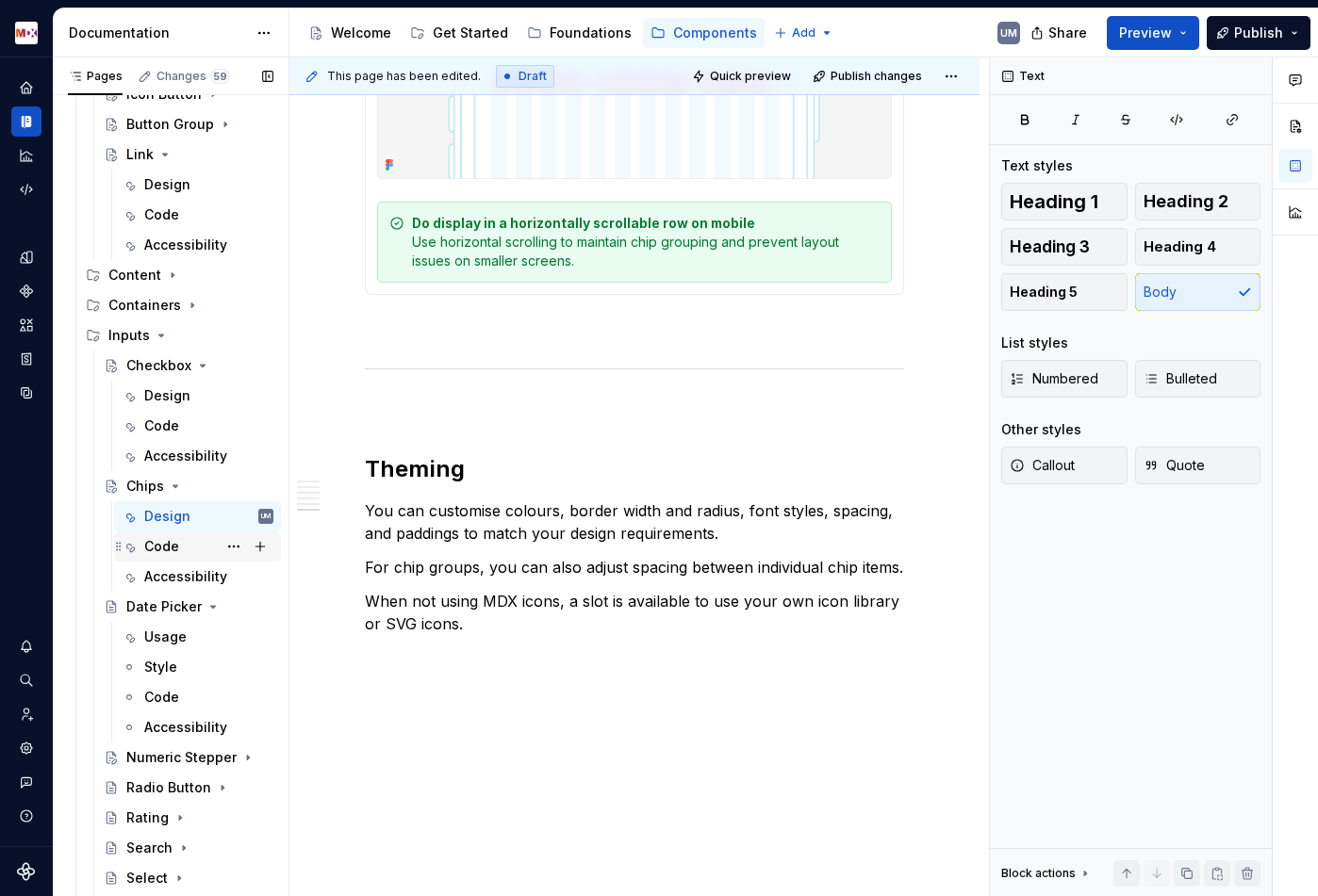
click at [160, 553] on div "Code" at bounding box center [161, 547] width 35 height 19
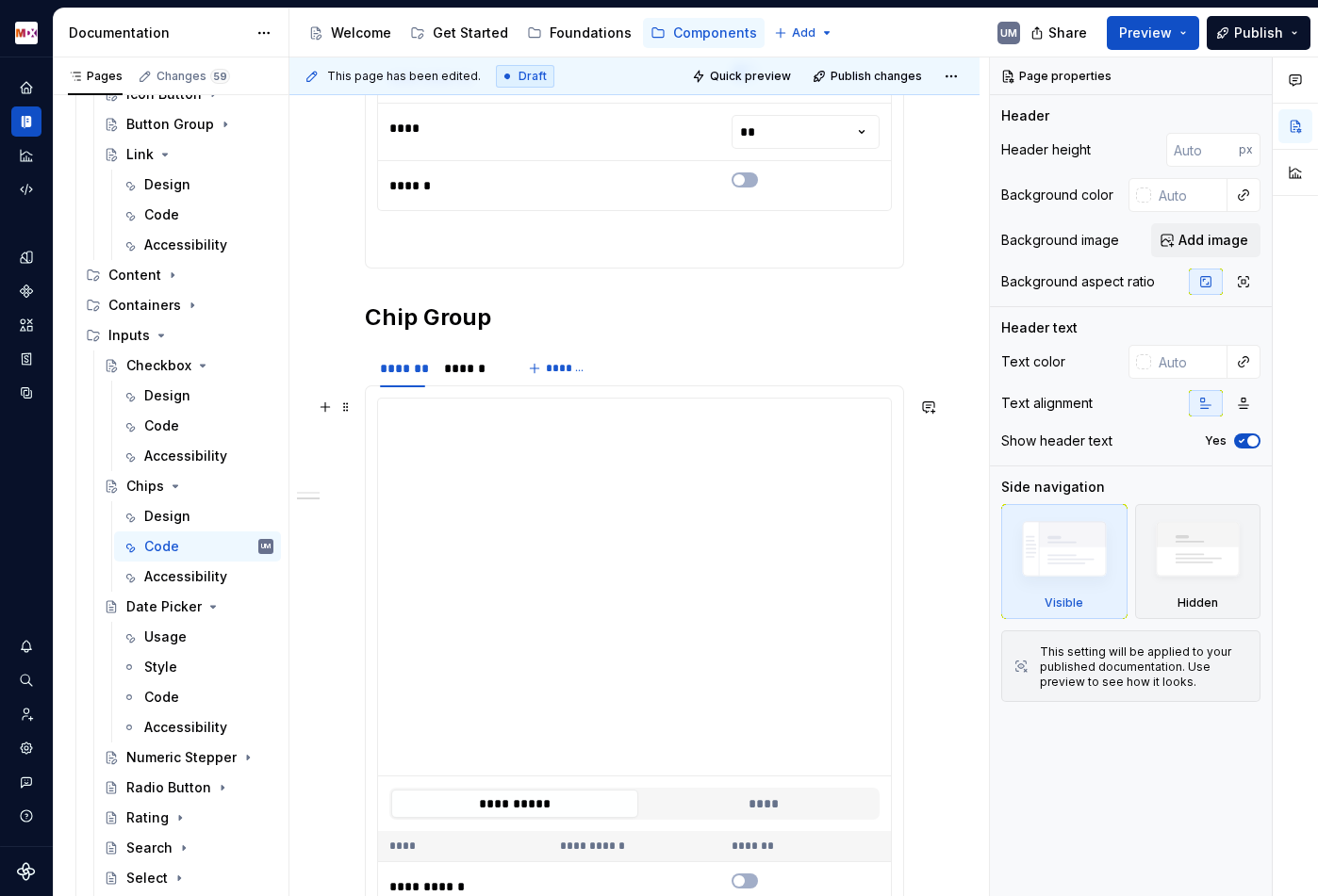
scroll to position [1437, 0]
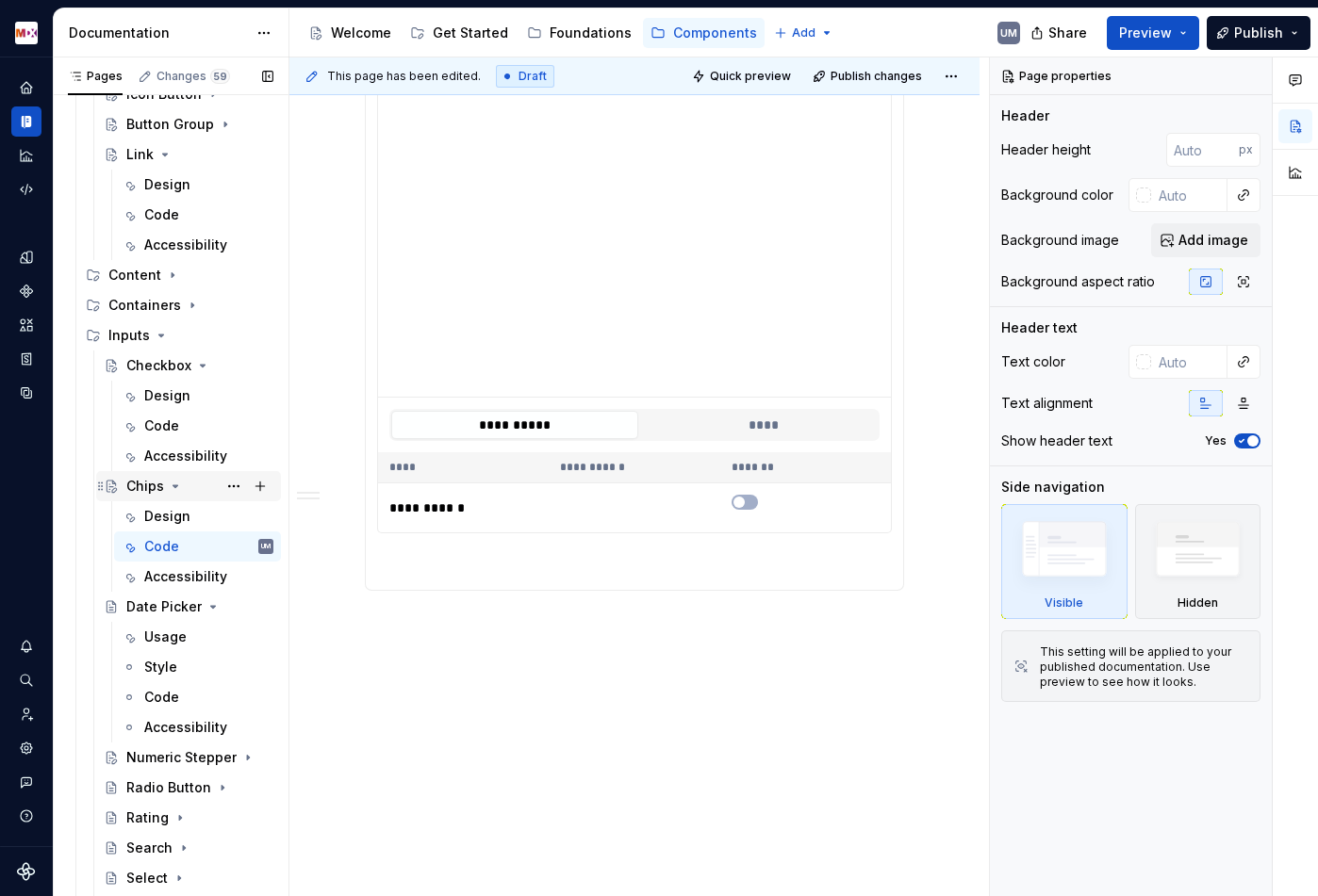
click at [175, 488] on icon "Page tree" at bounding box center [176, 486] width 15 height 15
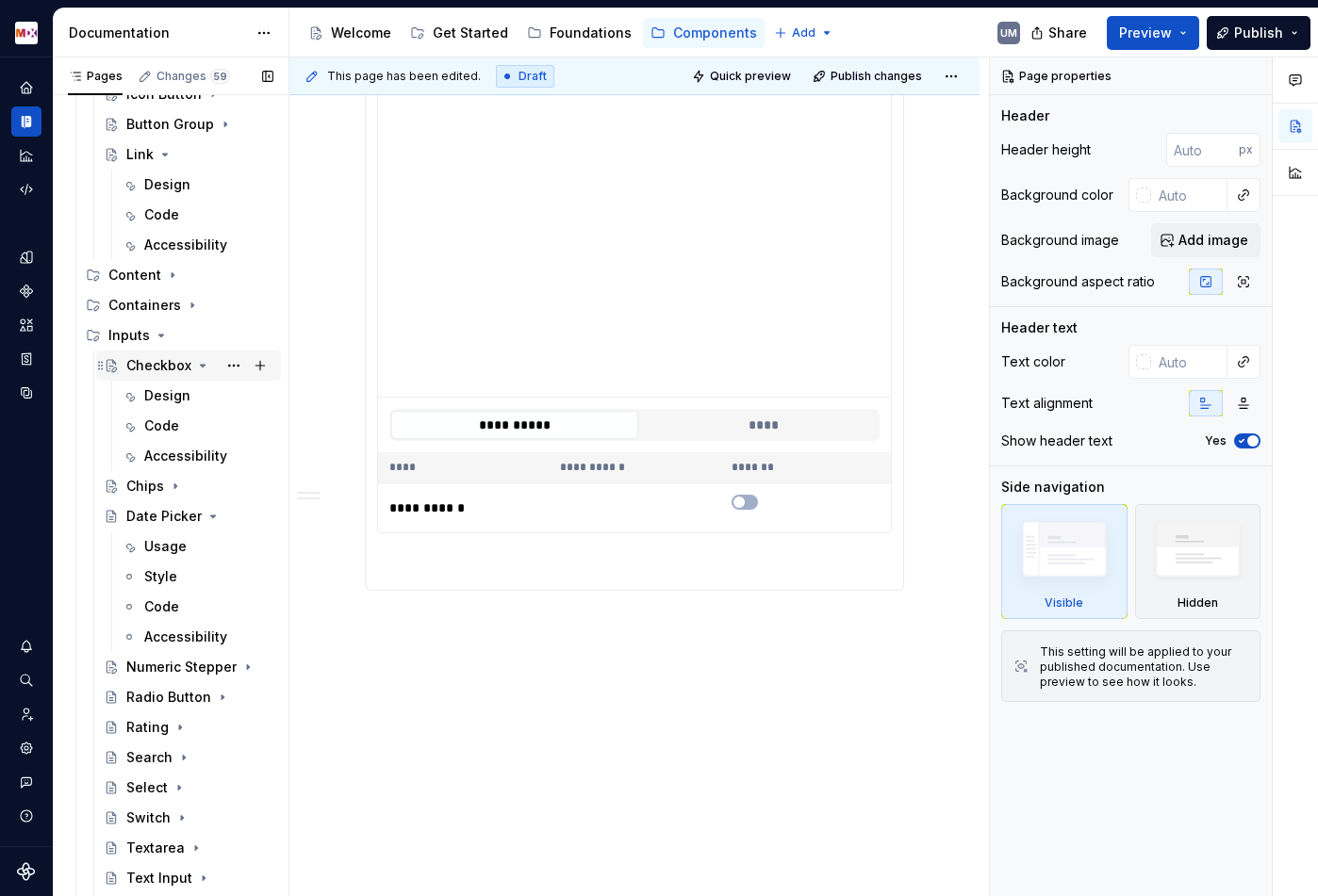
click at [201, 363] on icon "Page tree" at bounding box center [203, 365] width 15 height 15
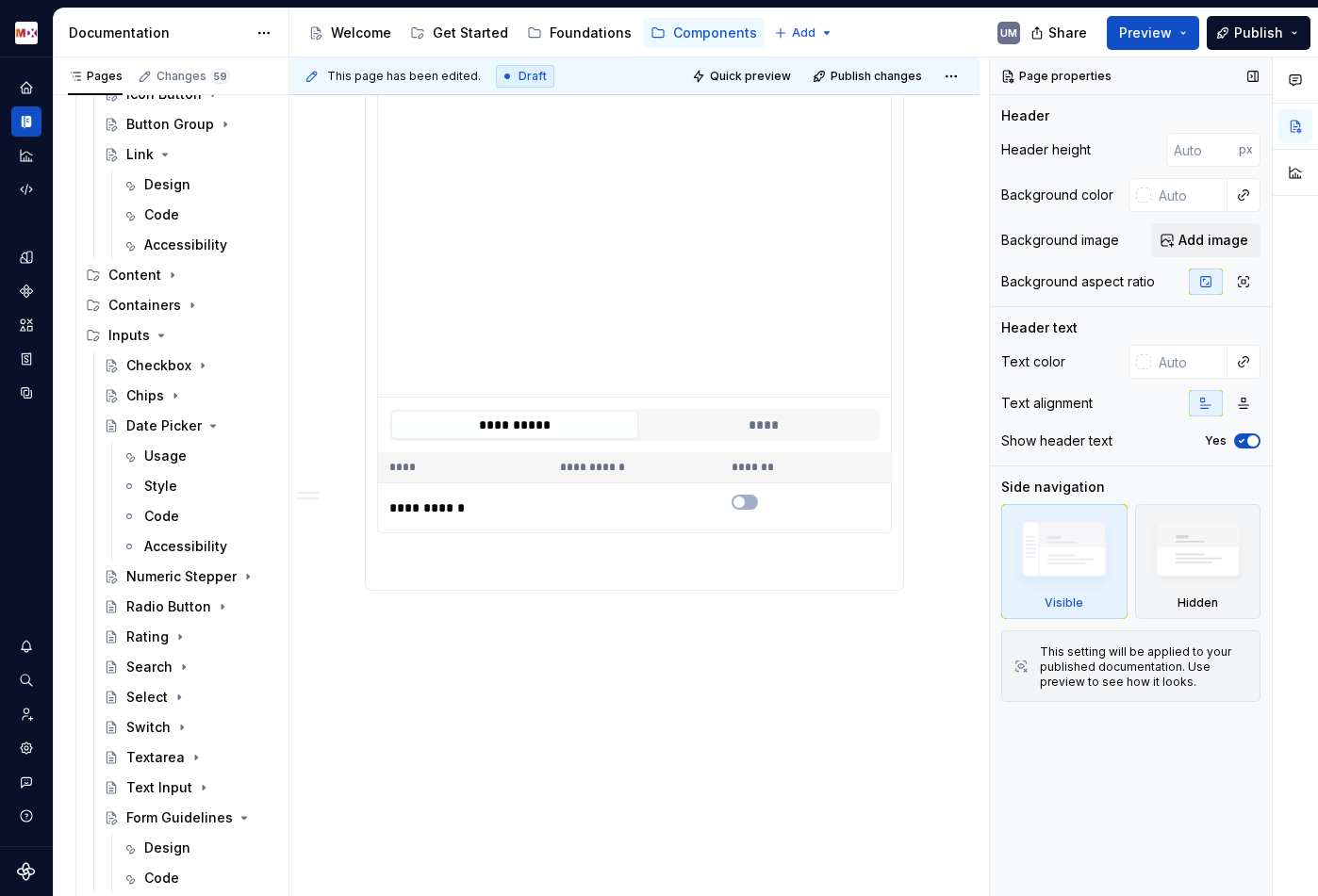
scroll to position [321, 0]
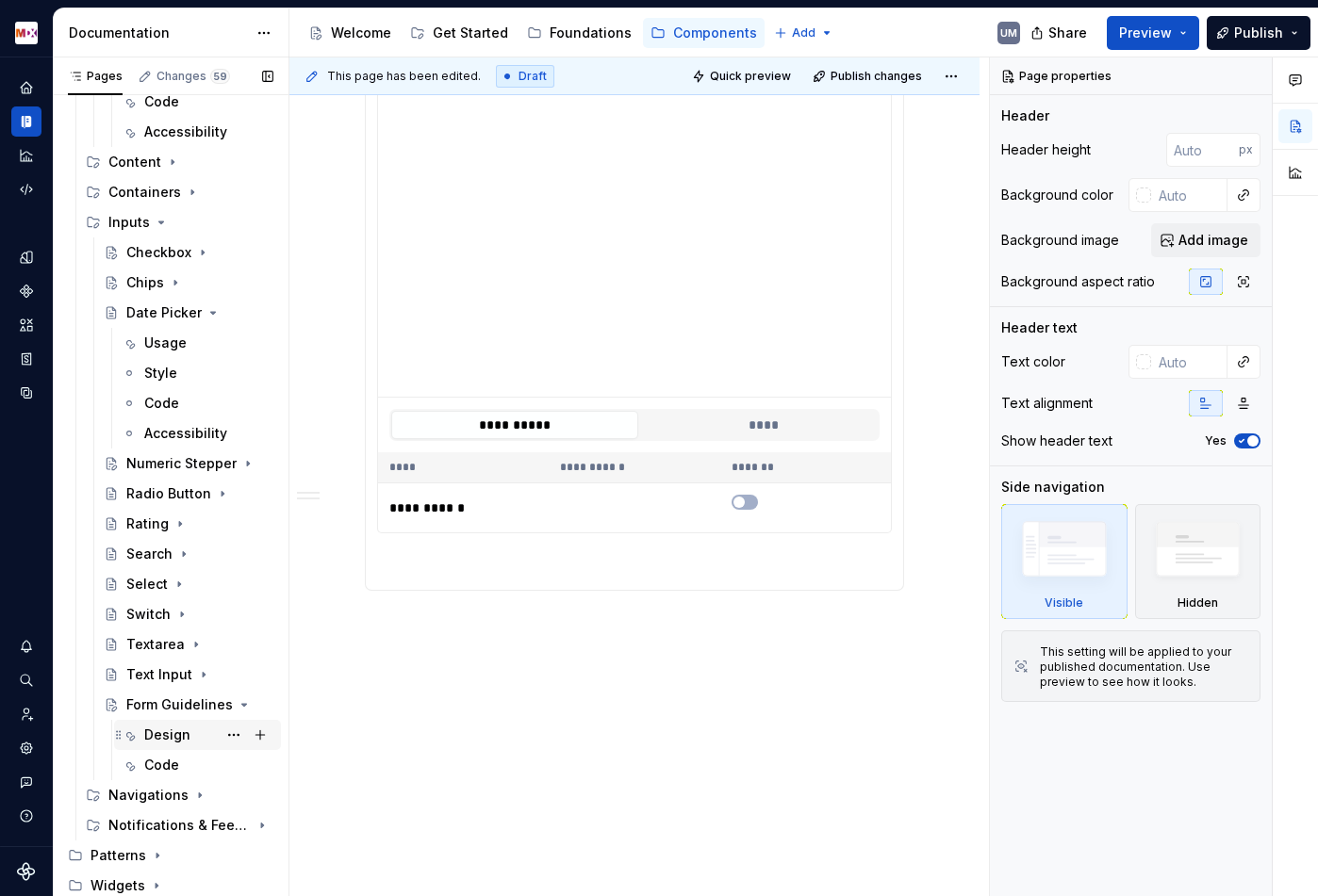
click at [161, 734] on div "Design" at bounding box center [167, 735] width 46 height 19
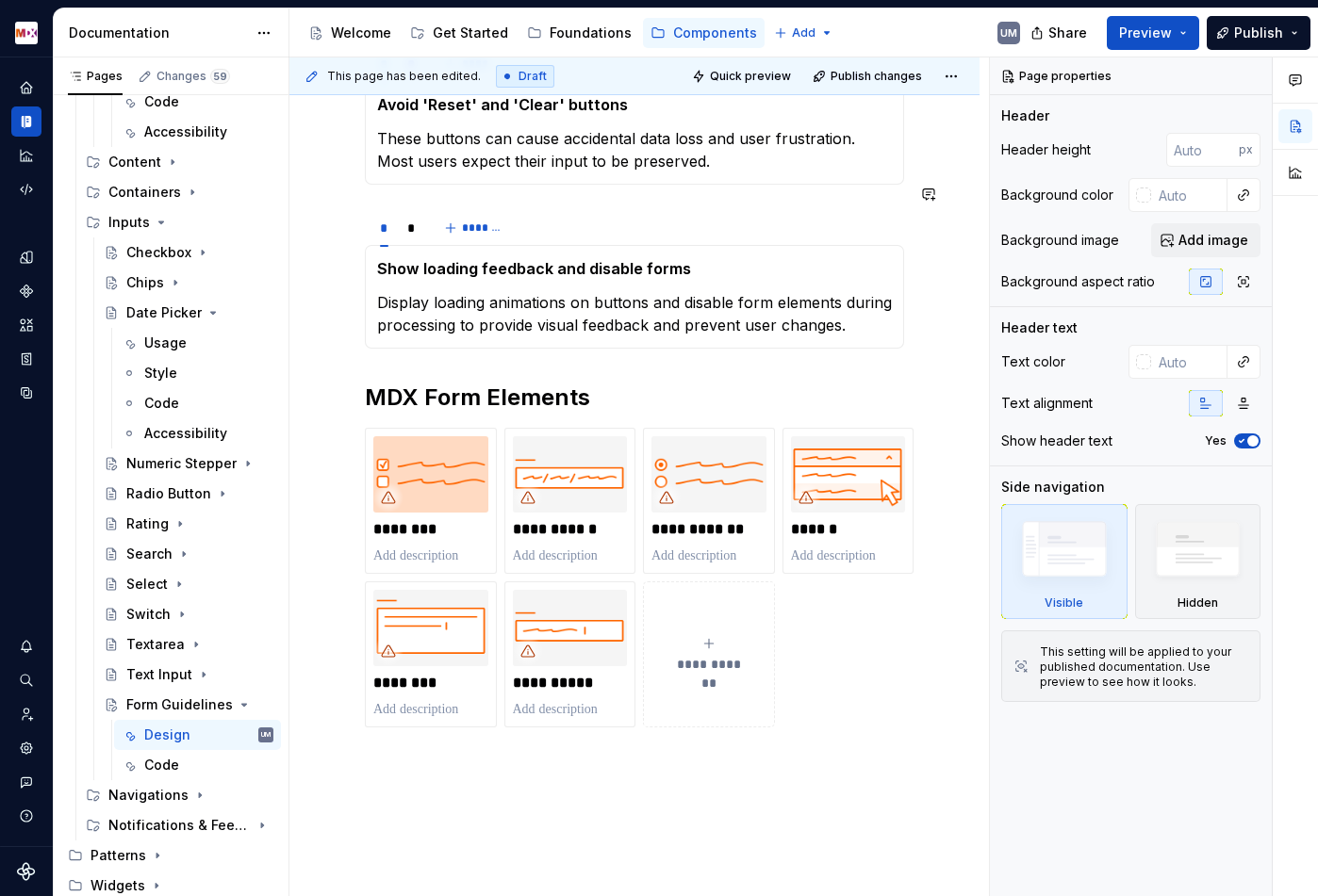
scroll to position [2062, 0]
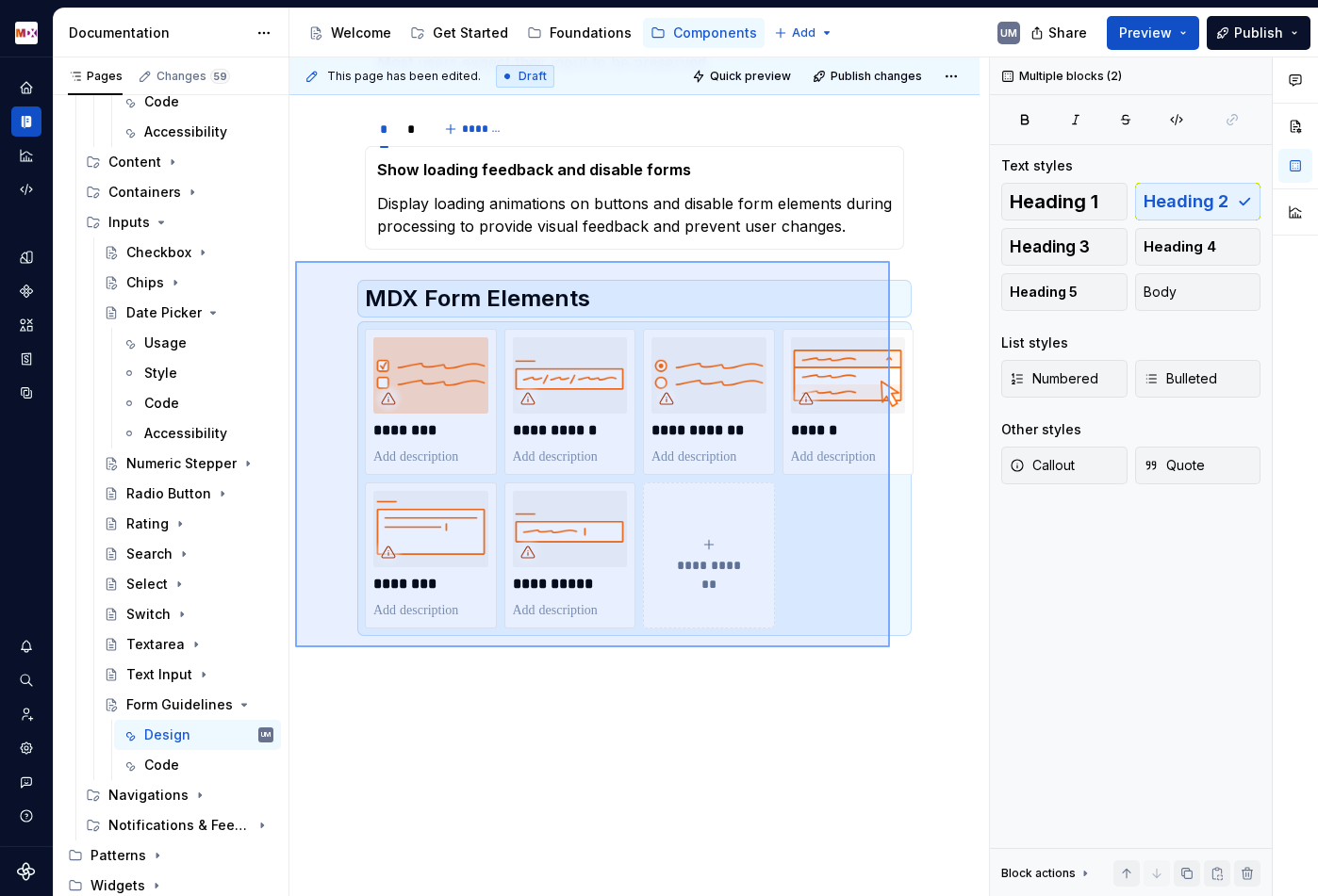
drag, startPoint x: 299, startPoint y: 262, endPoint x: 893, endPoint y: 646, distance: 707.3
click at [896, 650] on div "This page has been edited. Draft Quick preview Publish changes Form Guidelines …" at bounding box center [638, 477] width 700 height 839
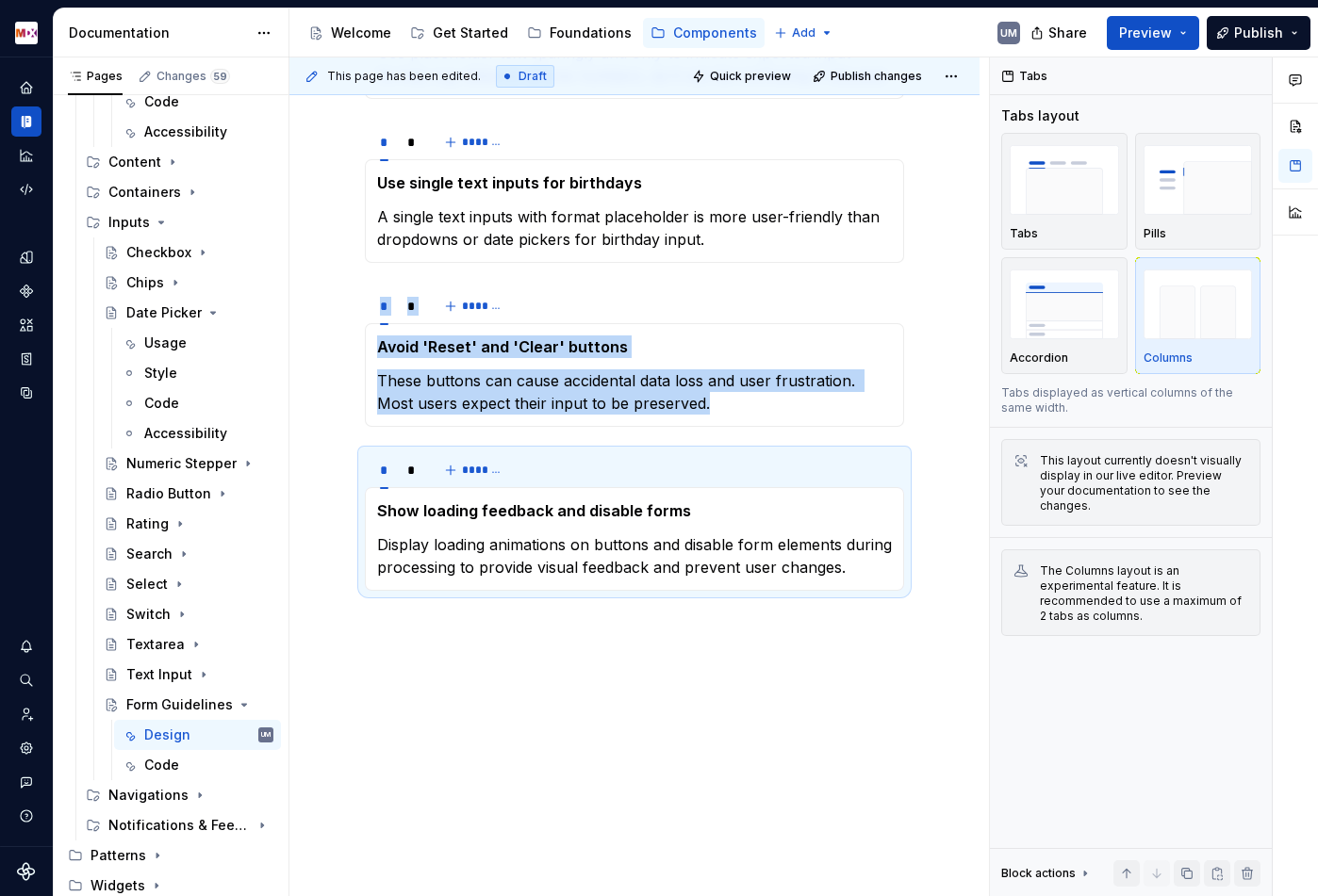
scroll to position [1699, 0]
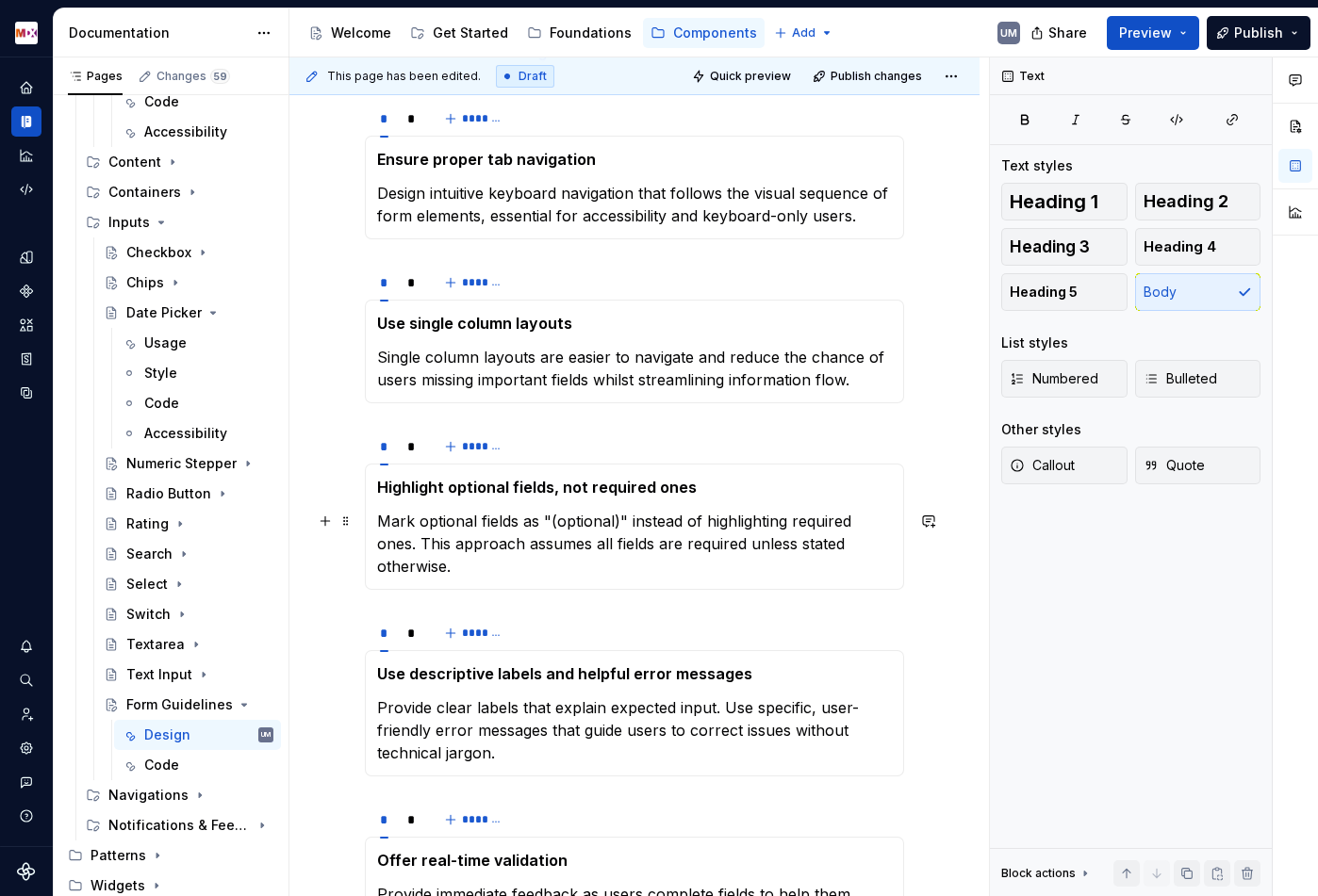
scroll to position [2, 0]
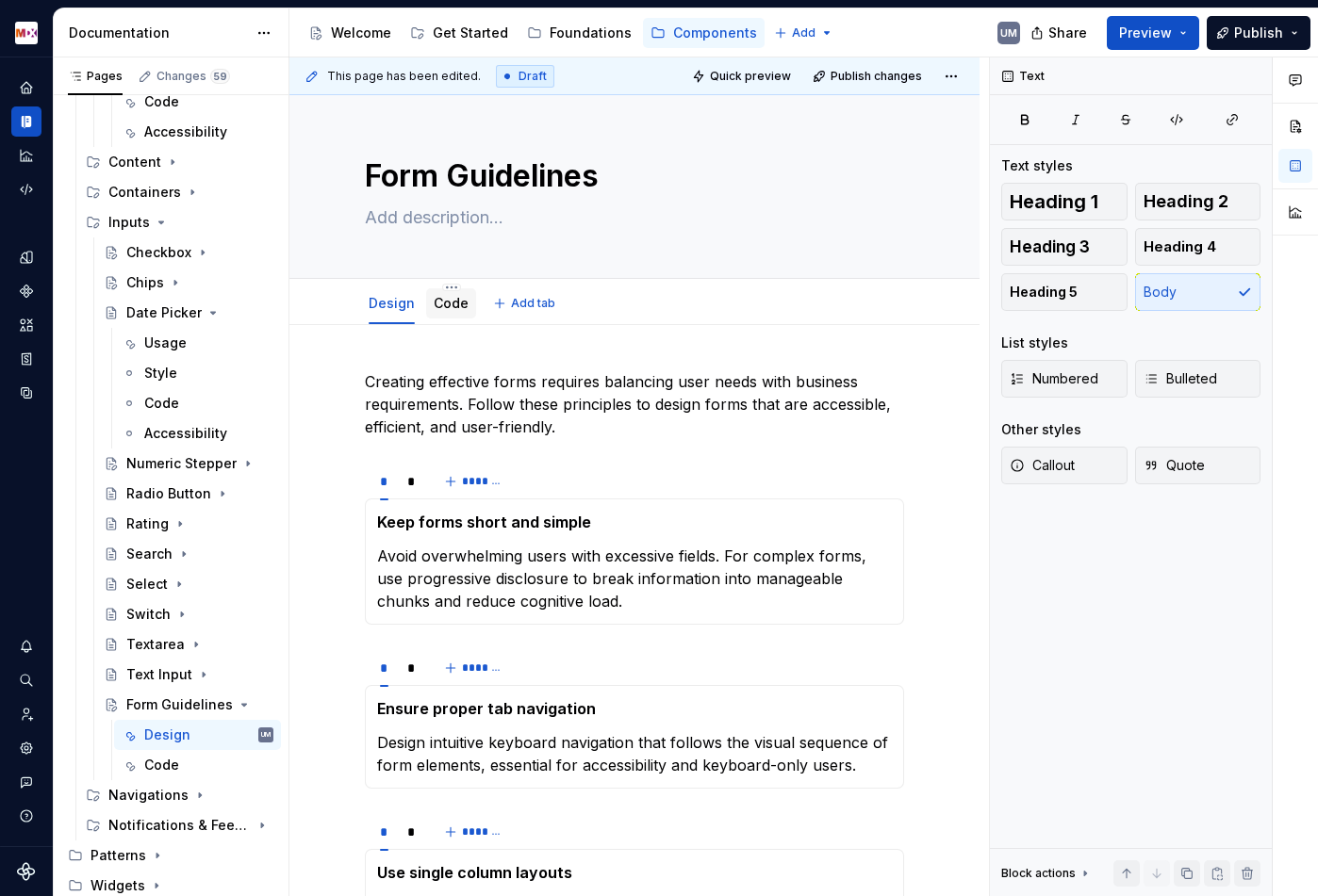
click at [449, 306] on link "Code" at bounding box center [450, 302] width 35 height 16
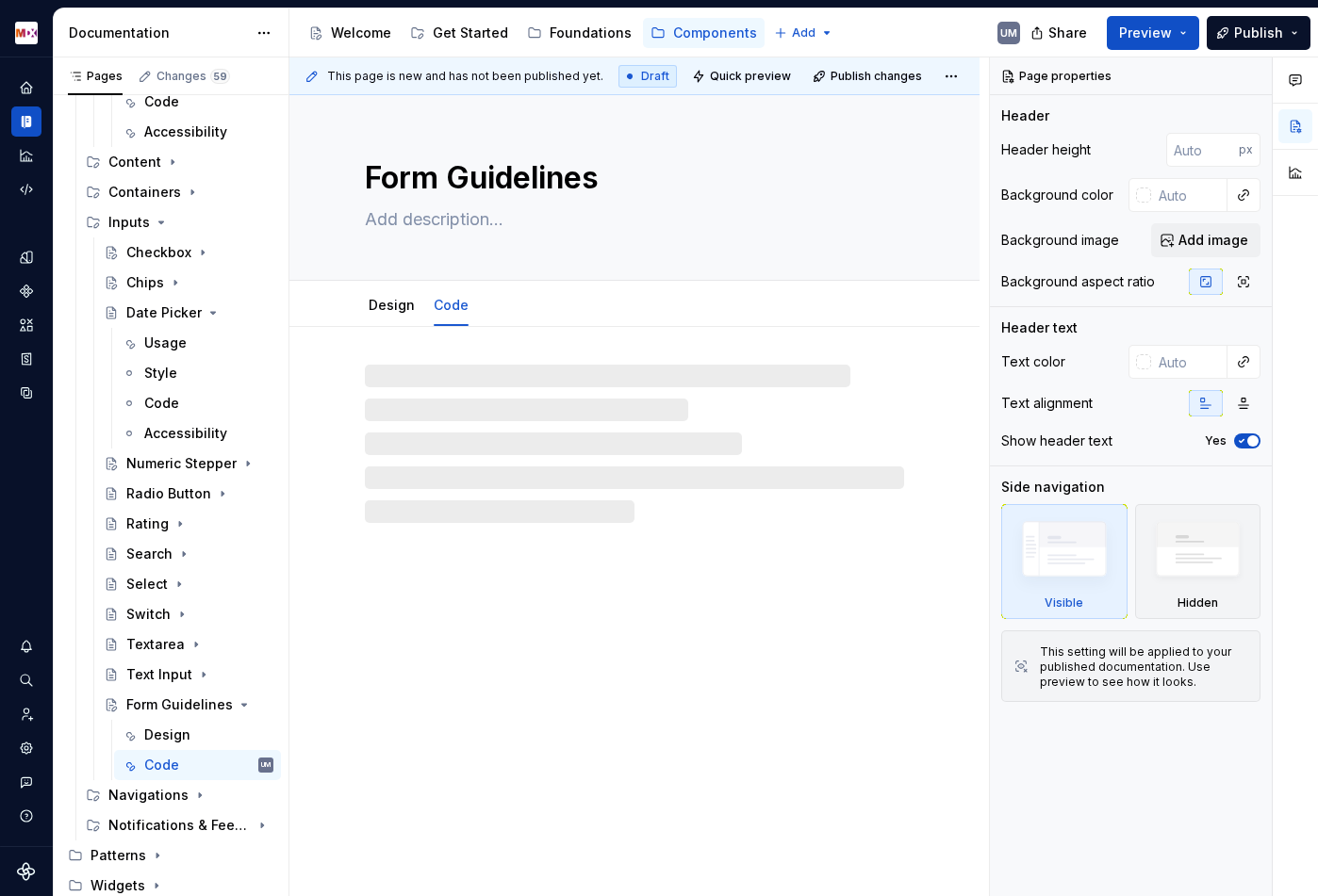
type textarea "*"
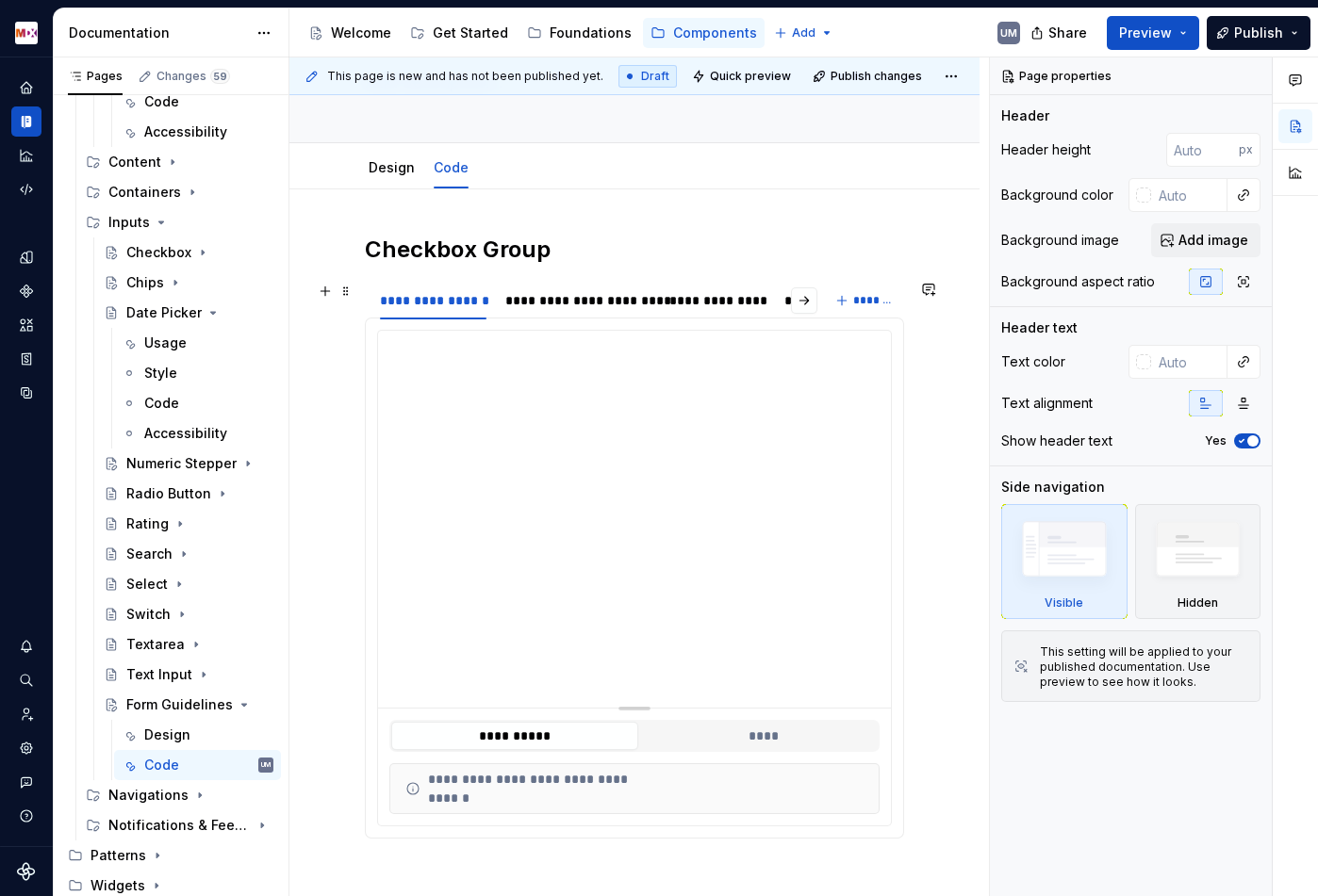
scroll to position [54, 0]
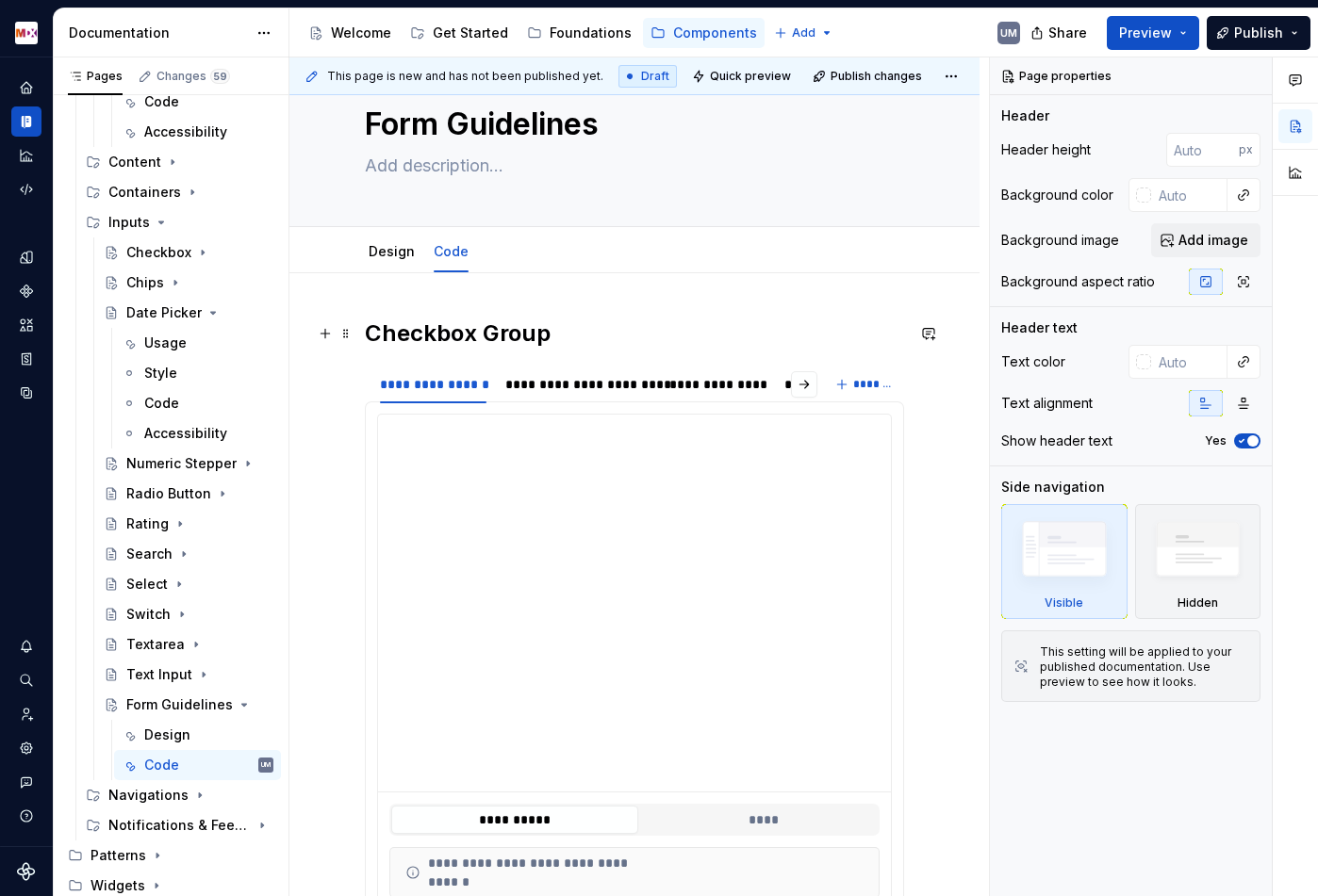
click at [442, 330] on h2 "Checkbox Group" at bounding box center [634, 333] width 539 height 30
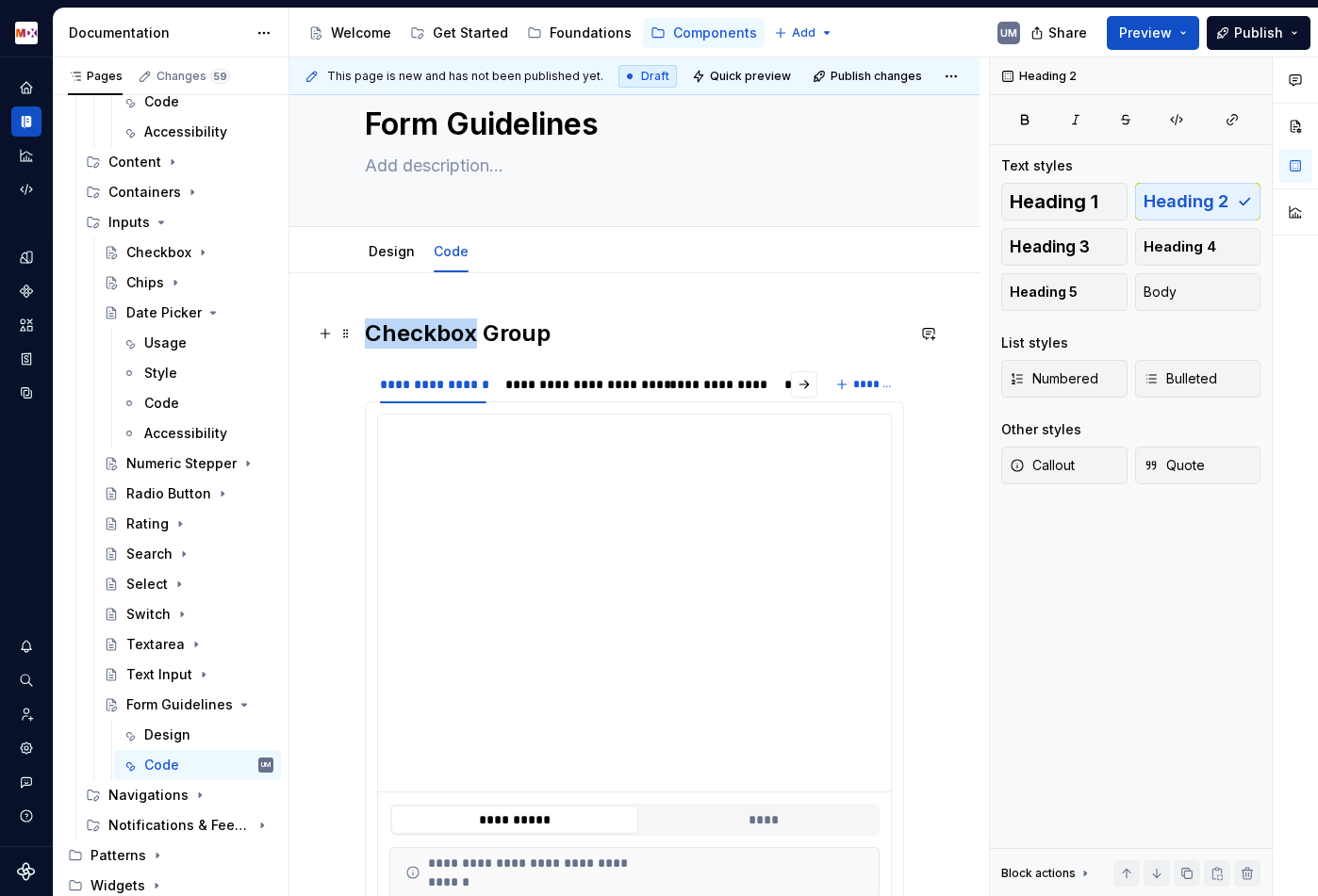
click at [442, 330] on h2 "Checkbox Group" at bounding box center [634, 333] width 539 height 30
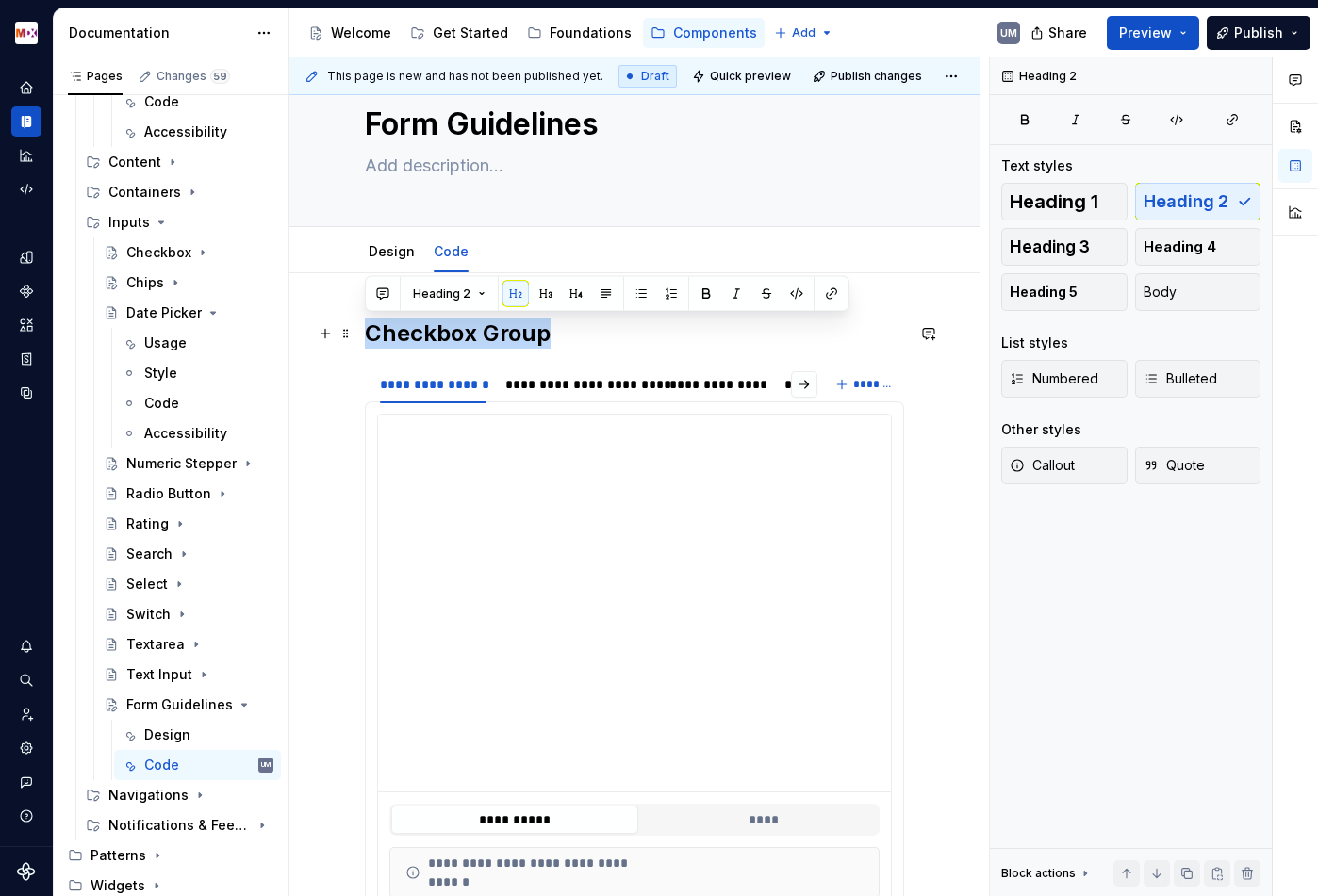
click at [442, 330] on h2 "Checkbox Group" at bounding box center [634, 333] width 539 height 30
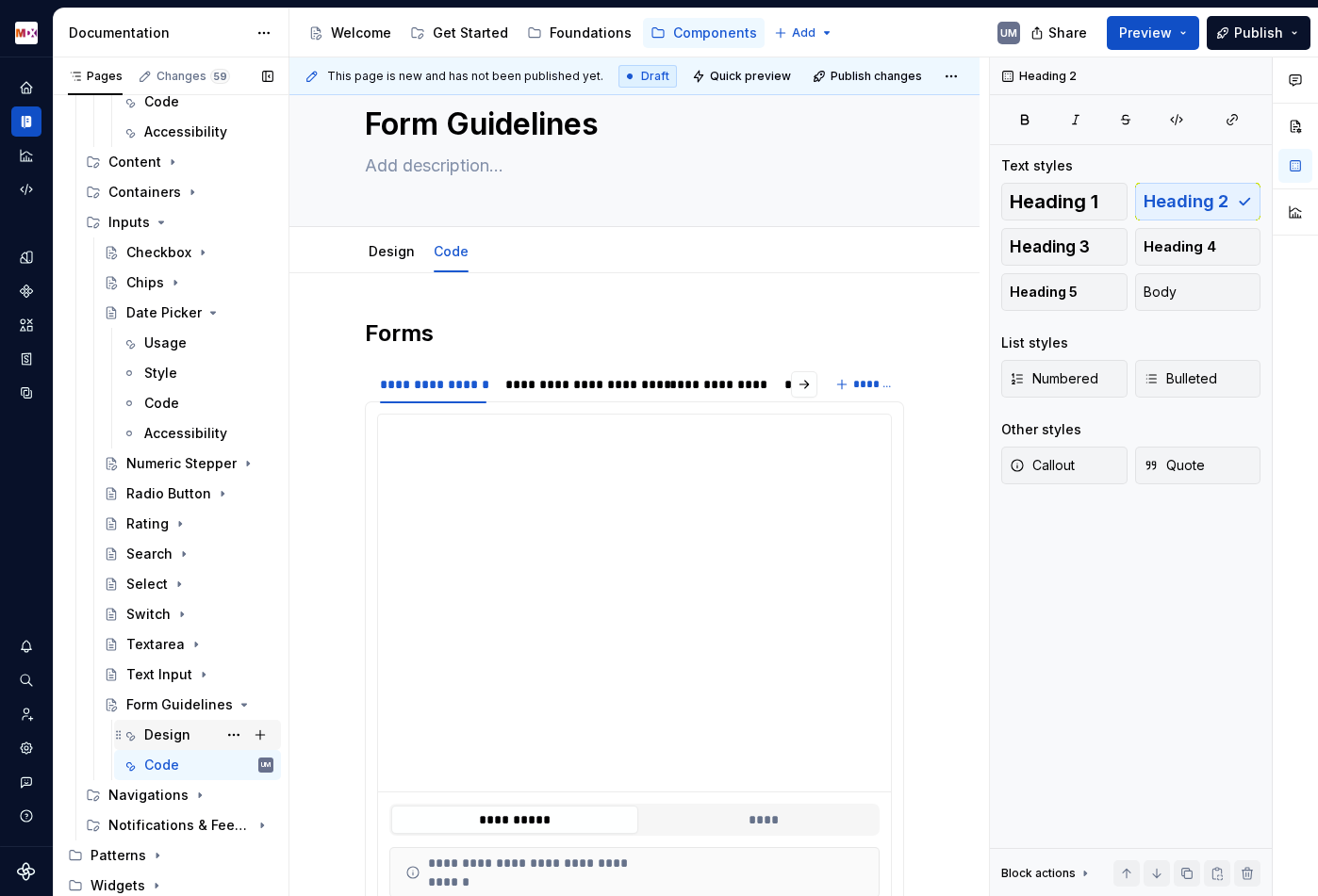
click at [177, 738] on div "Design" at bounding box center [167, 735] width 46 height 19
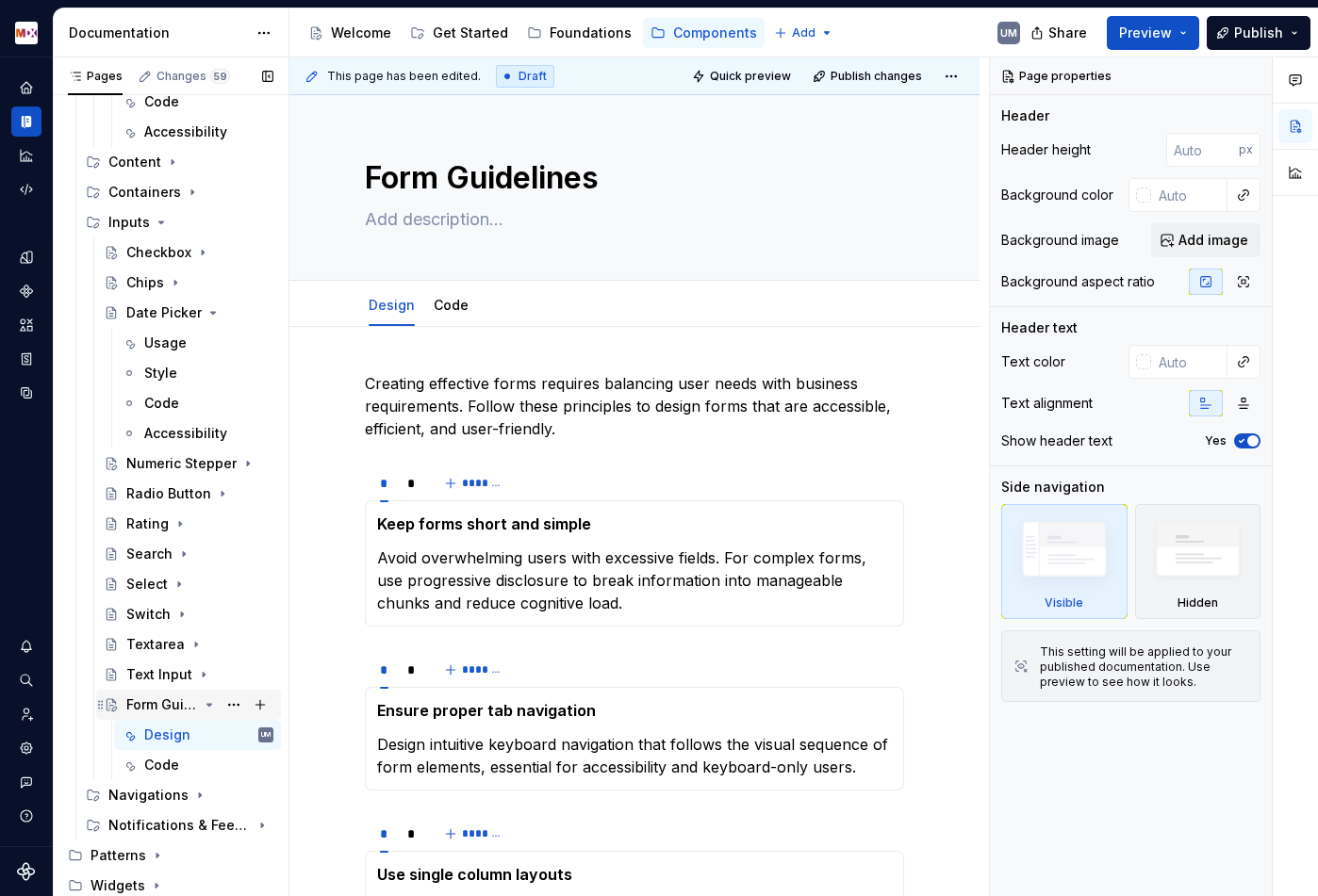
click at [208, 704] on icon "Page tree" at bounding box center [210, 705] width 5 height 2
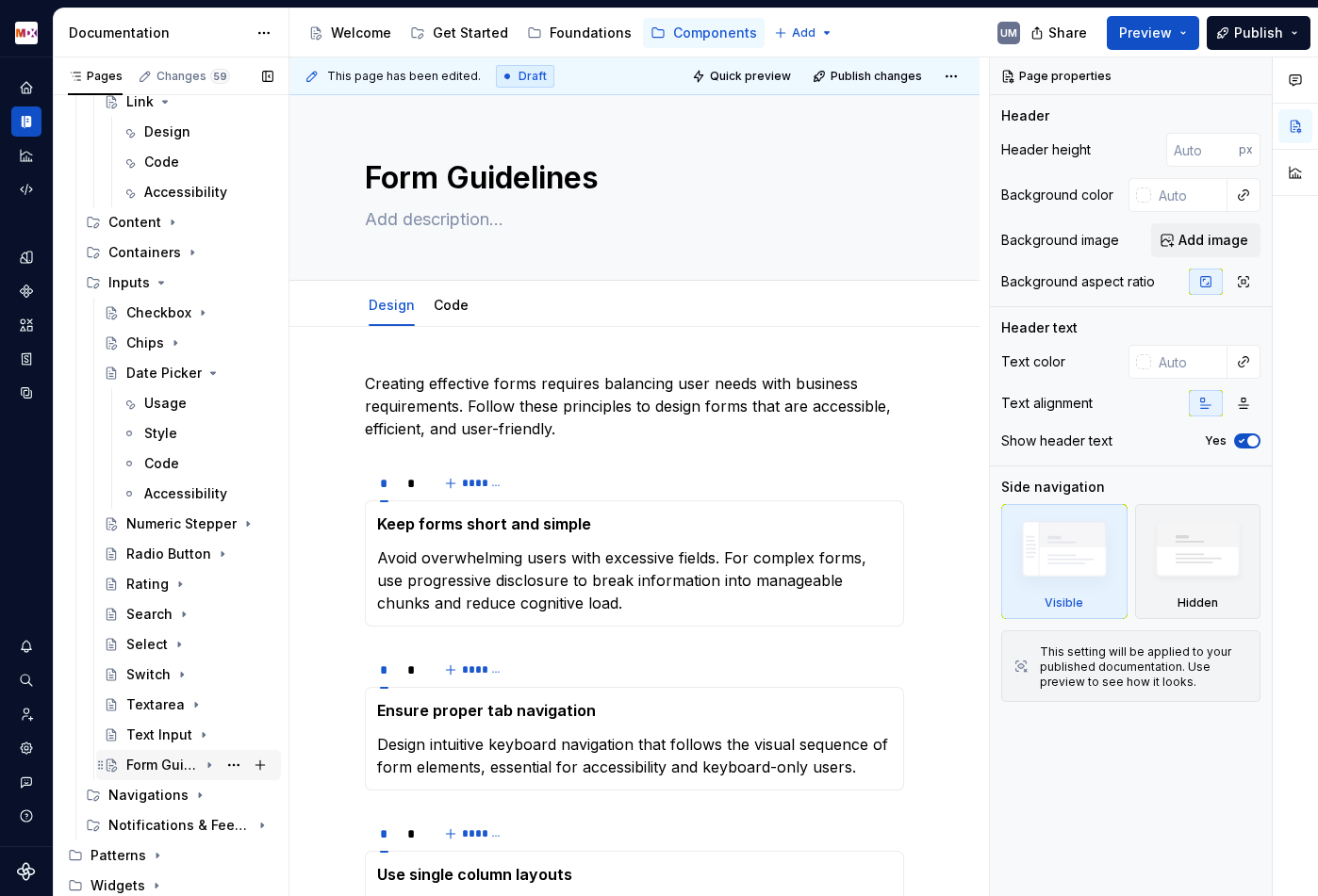
scroll to position [262, 0]
click at [166, 372] on div "Date Picker" at bounding box center [162, 373] width 72 height 19
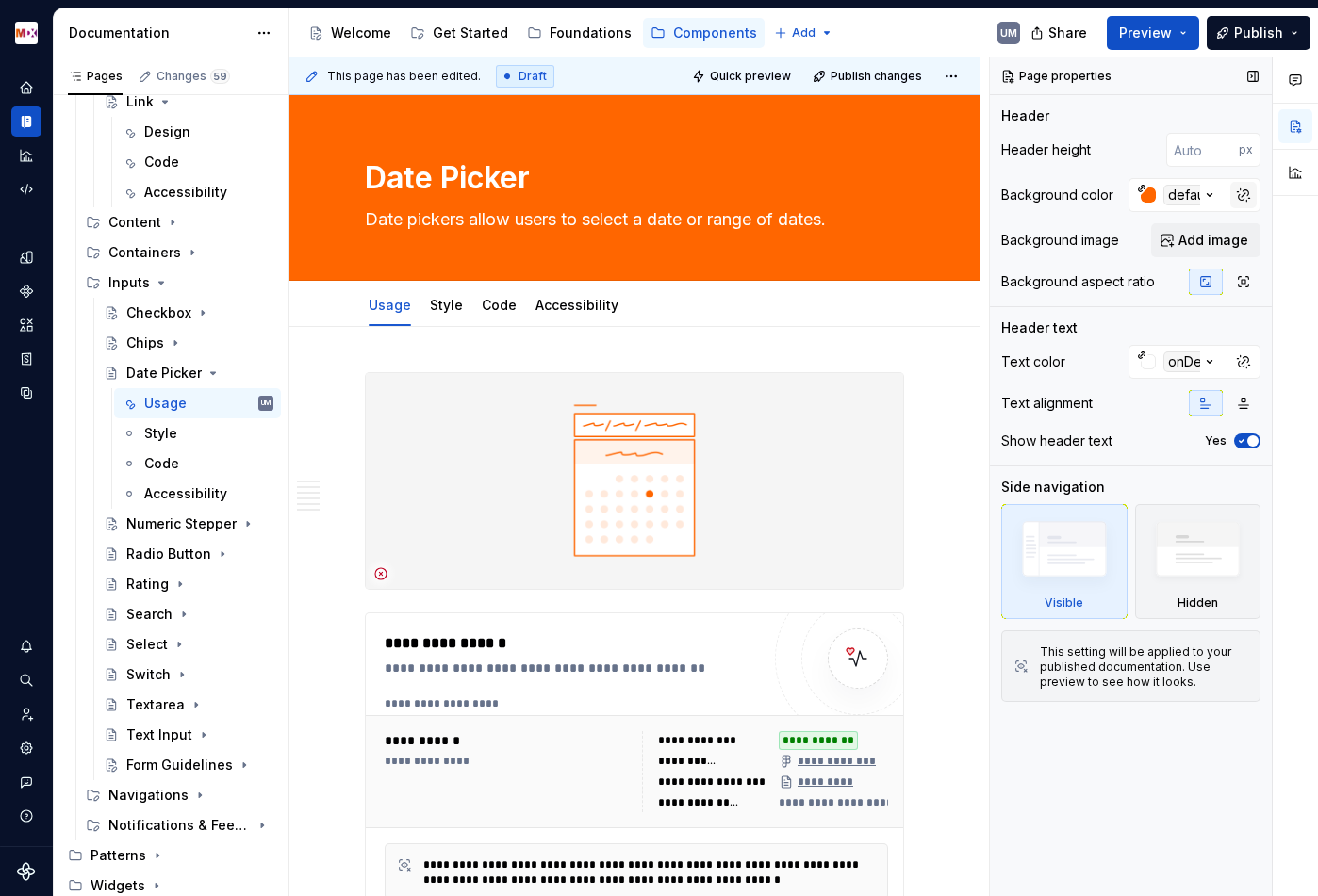
click at [1249, 197] on button "button" at bounding box center [1243, 195] width 26 height 26
click at [1187, 196] on input "#ff6600ff" at bounding box center [1191, 195] width 73 height 34
type textarea "*"
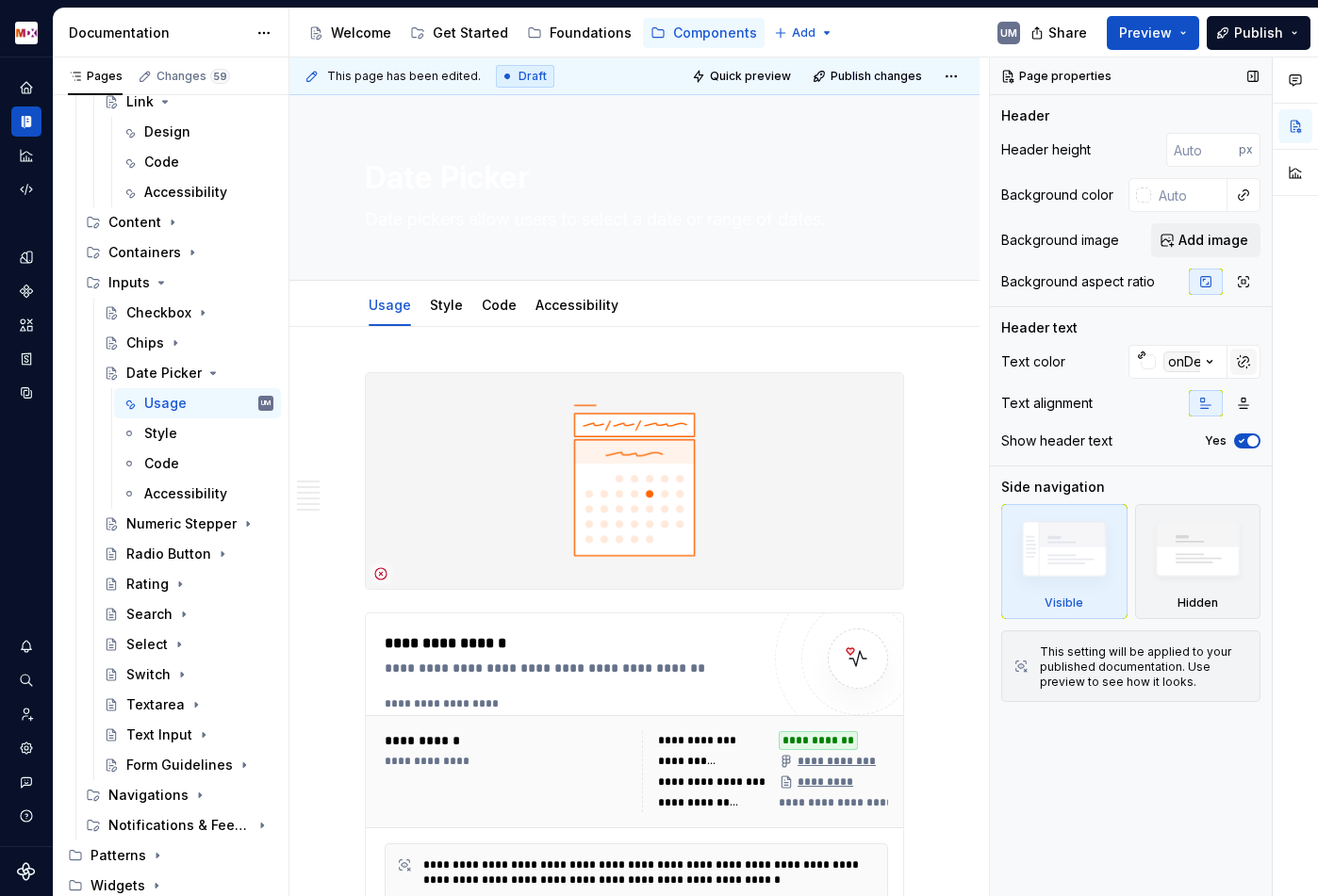
click at [1249, 367] on button "button" at bounding box center [1243, 362] width 26 height 26
click at [1187, 368] on input "#ffffffff" at bounding box center [1191, 362] width 73 height 34
type textarea "*"
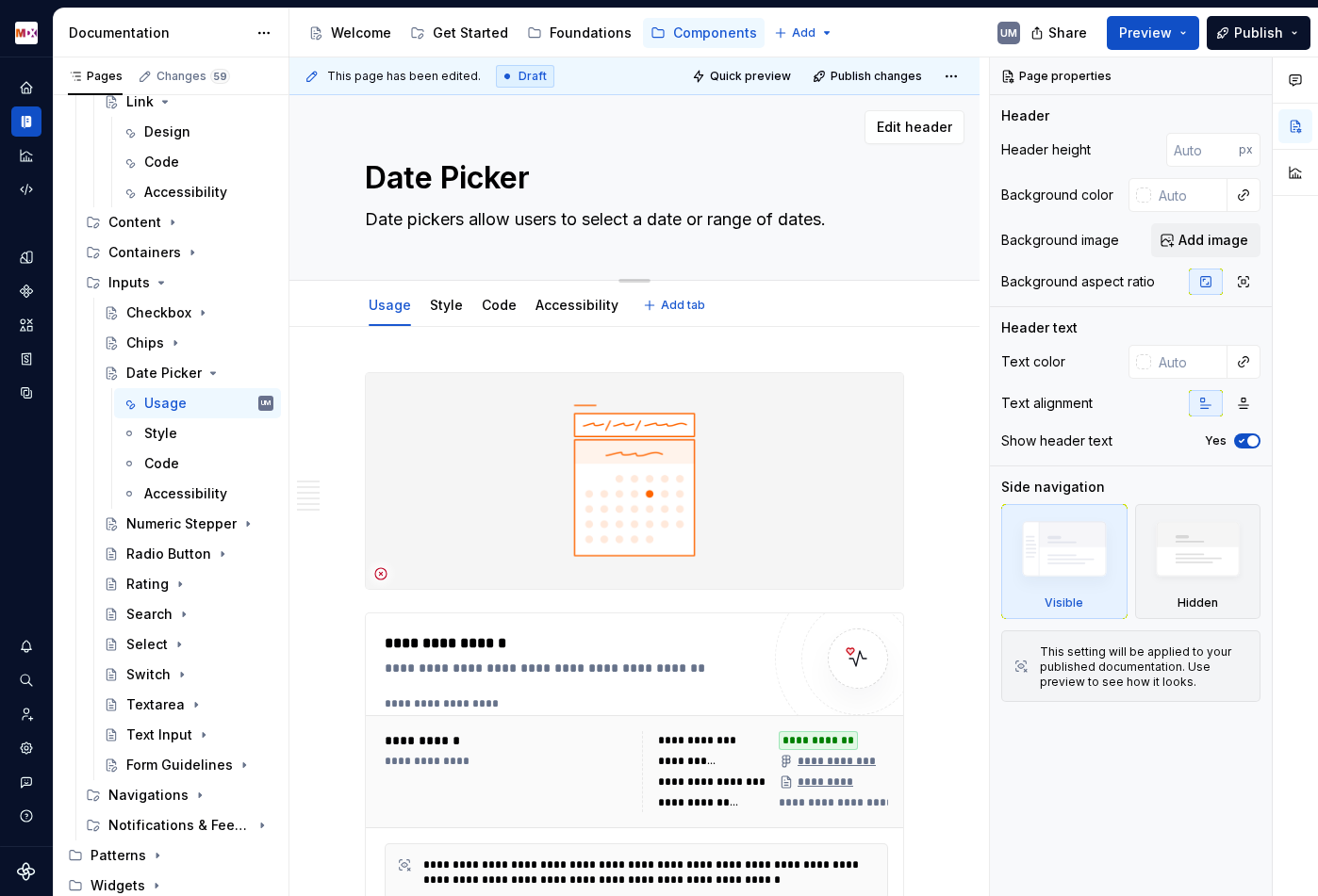
click at [366, 180] on textarea "Date Picker" at bounding box center [630, 178] width 539 height 45
type textarea "*"
type textarea "IDate Picker"
type textarea "*"
type textarea "InDate Picker"
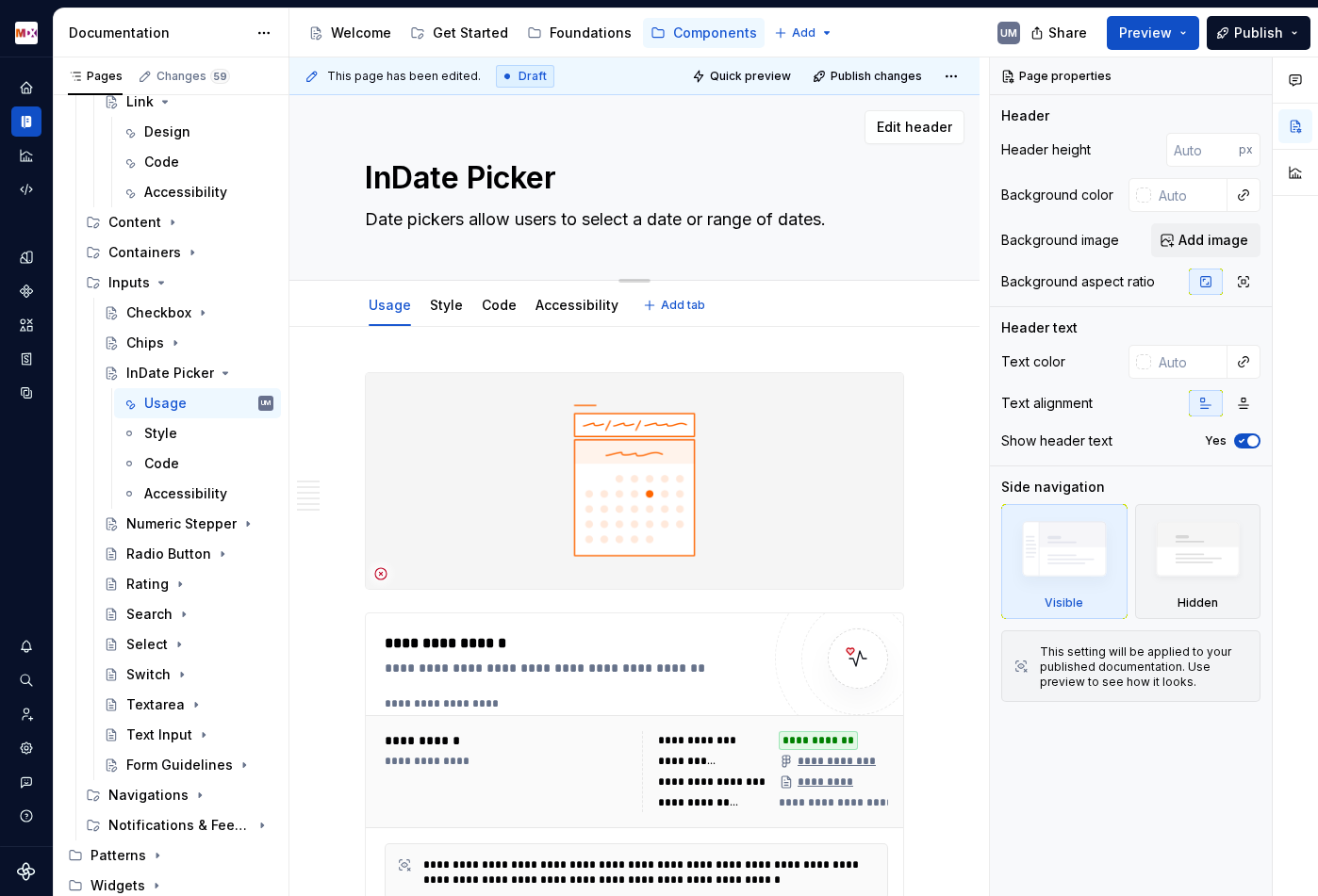
type textarea "*"
type textarea "InpDate Picker"
type textarea "*"
type textarea "InpuDate Picker"
type textarea "*"
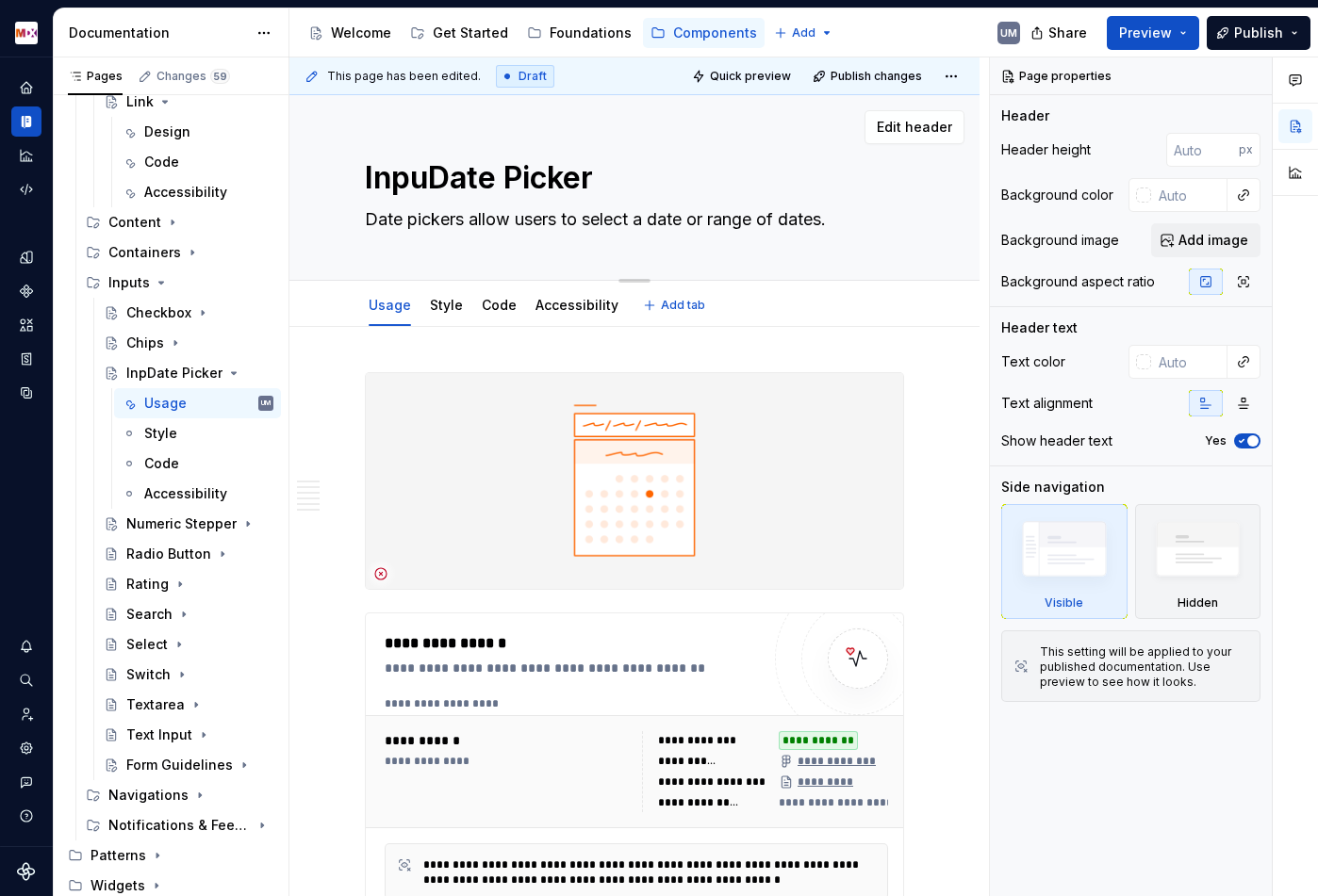
type textarea "InputDate Picker"
type textarea "*"
type textarea "Input Date Picker"
type textarea "*"
type textarea "Input Date Picker"
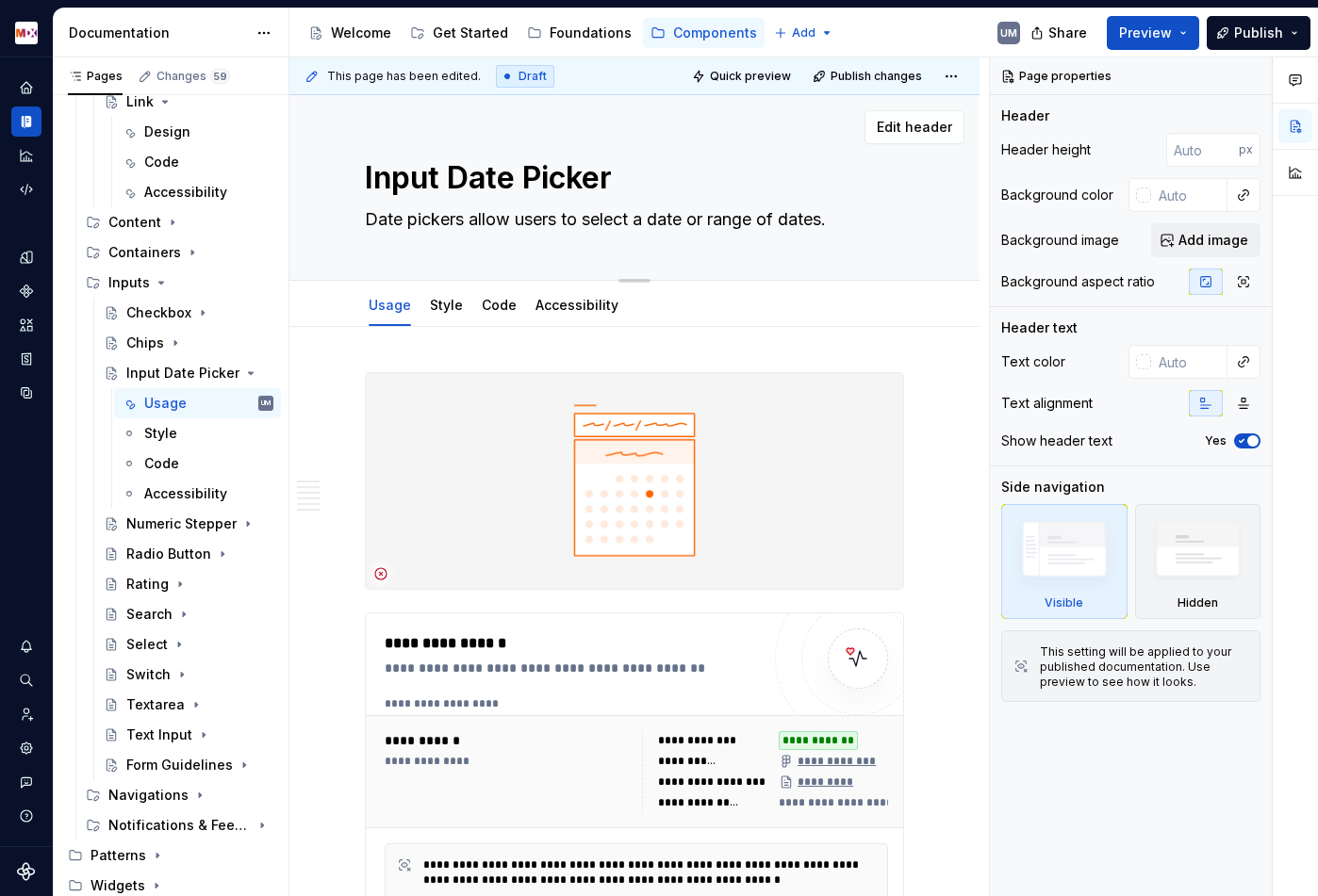
click at [616, 212] on textarea "Date pickers allow users to select a date or range of dates." at bounding box center [630, 220] width 539 height 30
click at [616, 211] on textarea "Date pickers allow users to select a date or range of dates." at bounding box center [630, 220] width 539 height 30
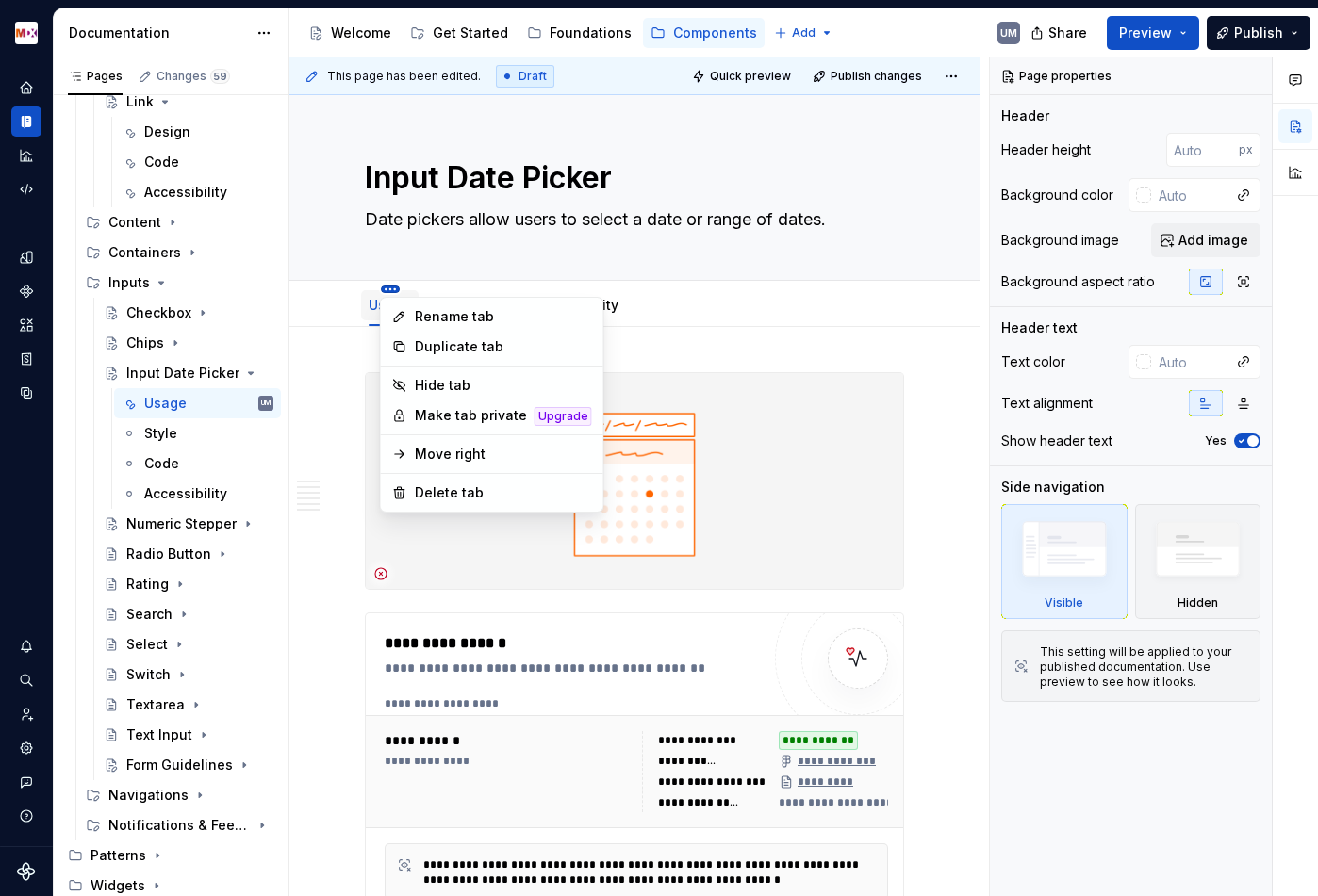
click at [389, 290] on html "MDX UM Dataset Migros Documentation Accessibility guide for tree Page tree. Nav…" at bounding box center [659, 448] width 1318 height 896
type textarea "*"
click at [420, 317] on div "Rename tab" at bounding box center [503, 316] width 177 height 19
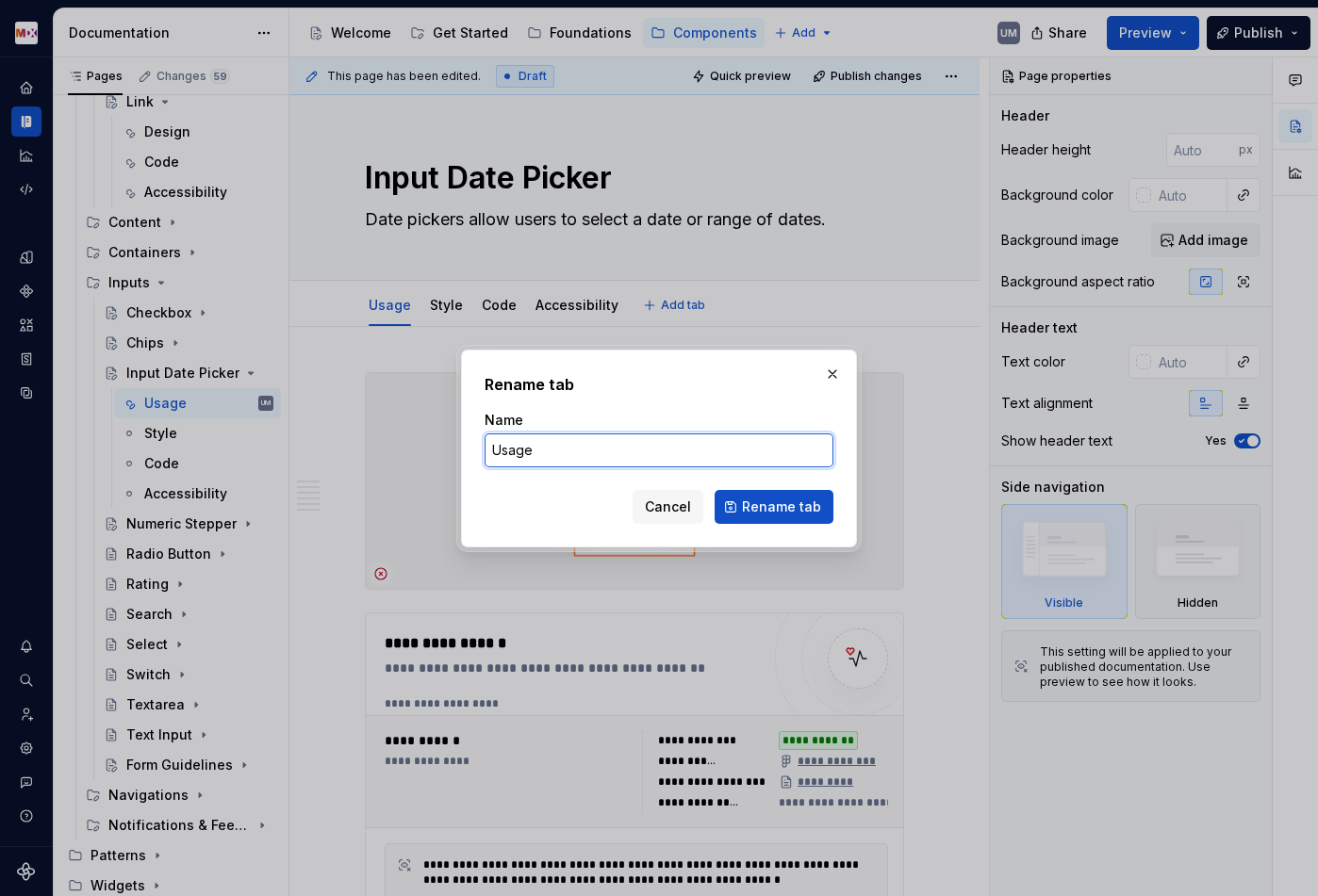
click at [515, 445] on input "Usage" at bounding box center [658, 450] width 348 height 34
click at [515, 444] on input "Usage" at bounding box center [658, 450] width 348 height 34
type input "Design"
click button "Rename tab" at bounding box center [774, 507] width 119 height 34
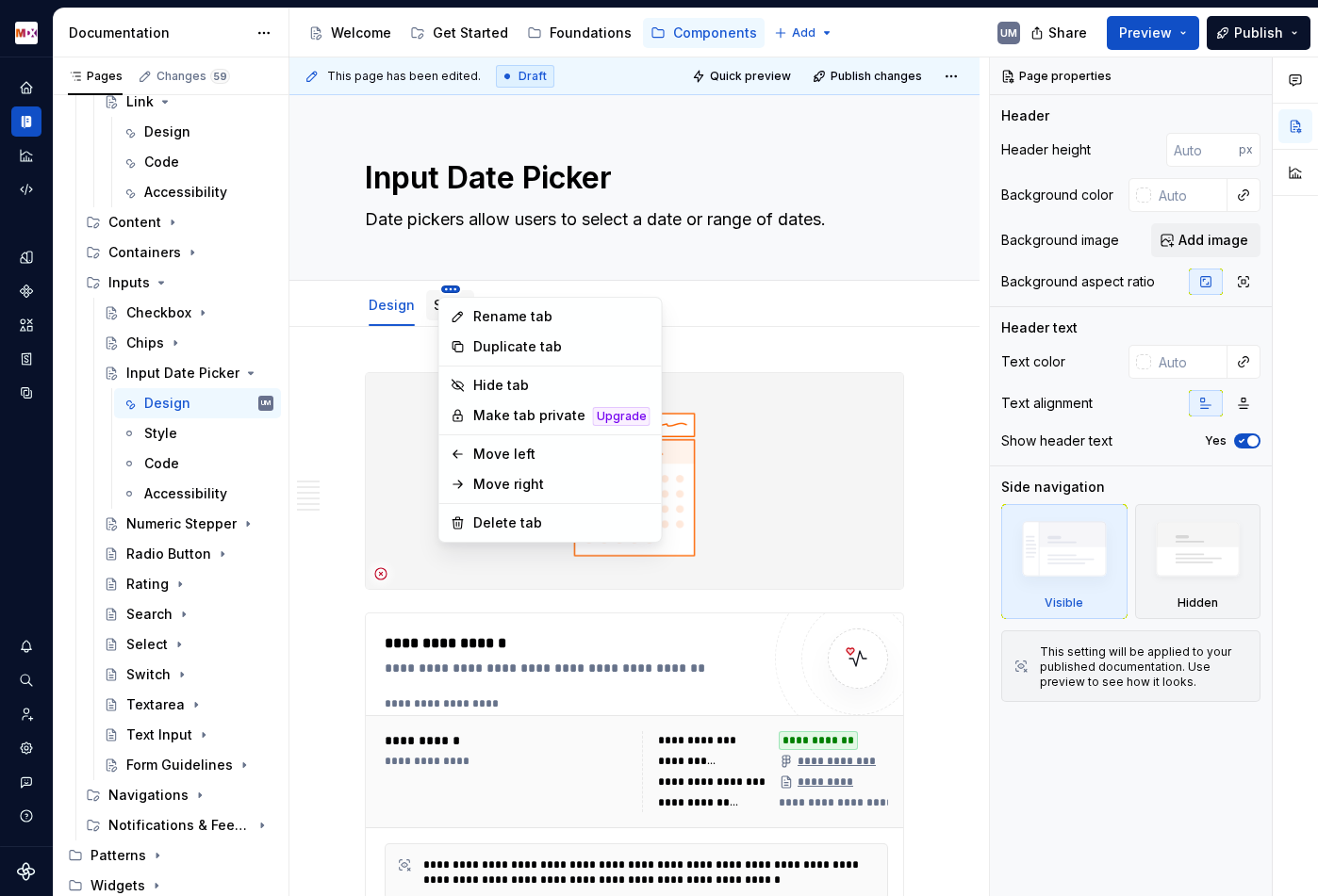
click at [446, 292] on html "MDX UM Dataset Migros Documentation Accessibility guide for tree Page tree. Nav…" at bounding box center [659, 448] width 1318 height 896
click at [505, 529] on div "Delete tab" at bounding box center [562, 523] width 177 height 19
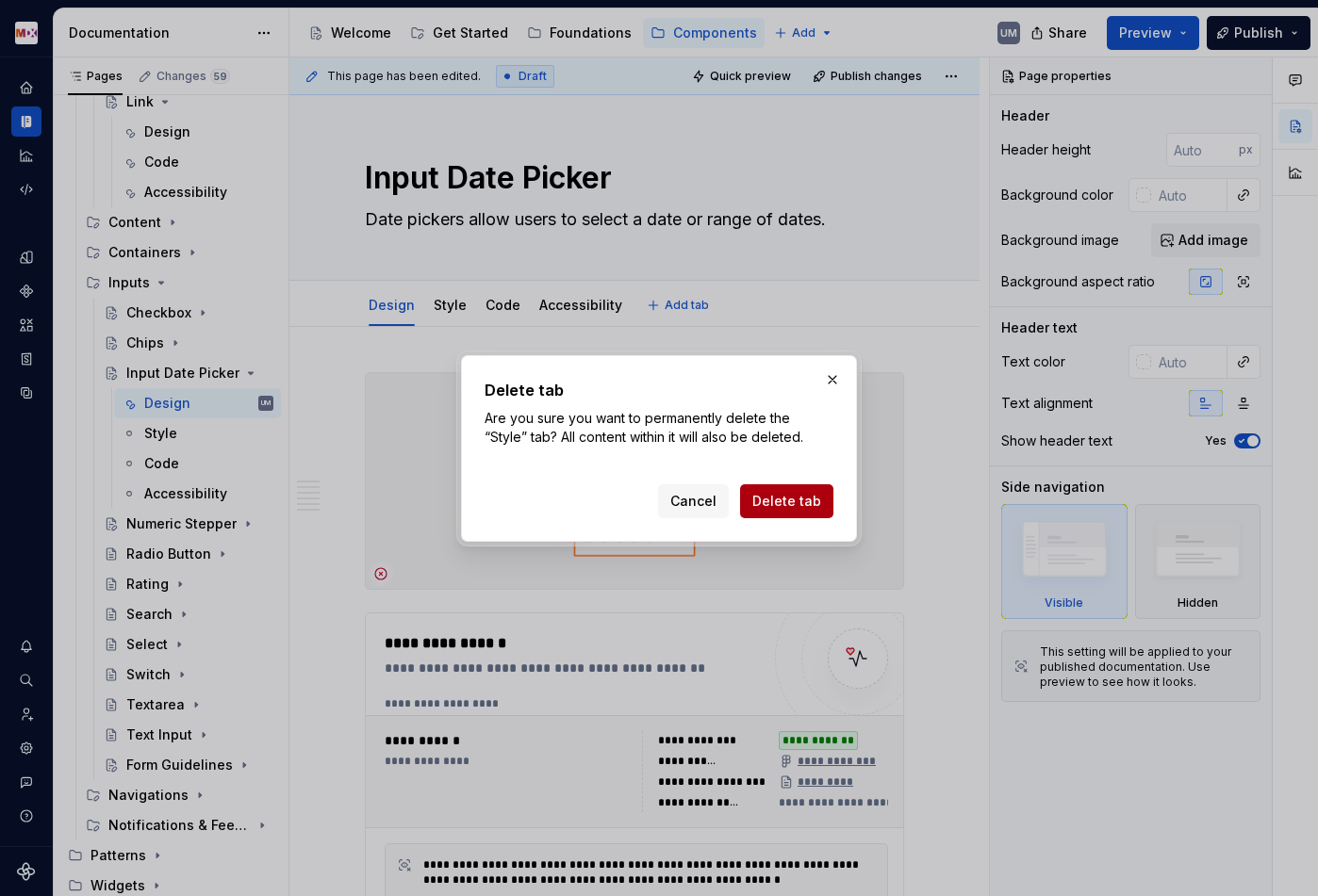
click at [773, 490] on button "Delete tab" at bounding box center [786, 501] width 93 height 34
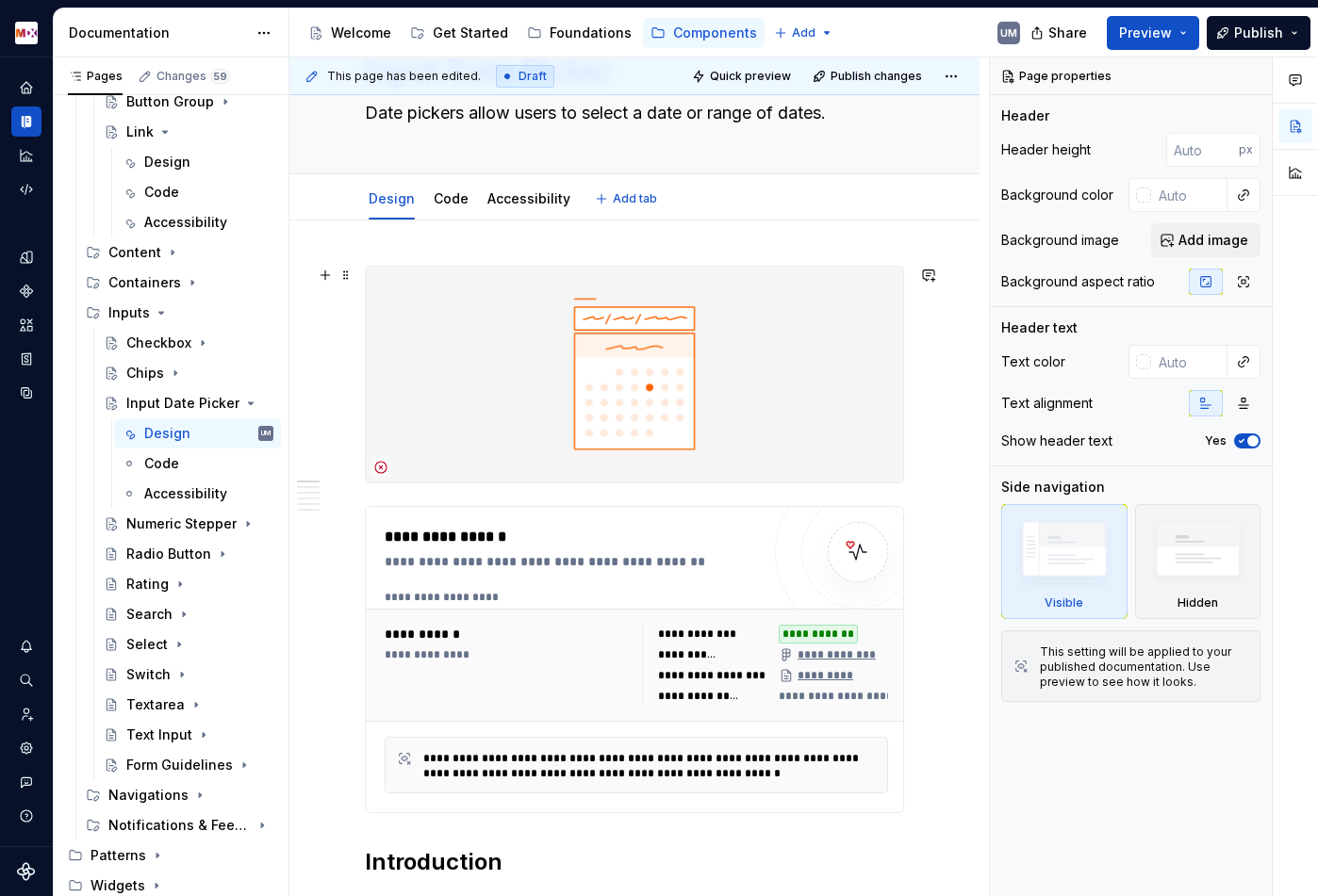
scroll to position [114, 0]
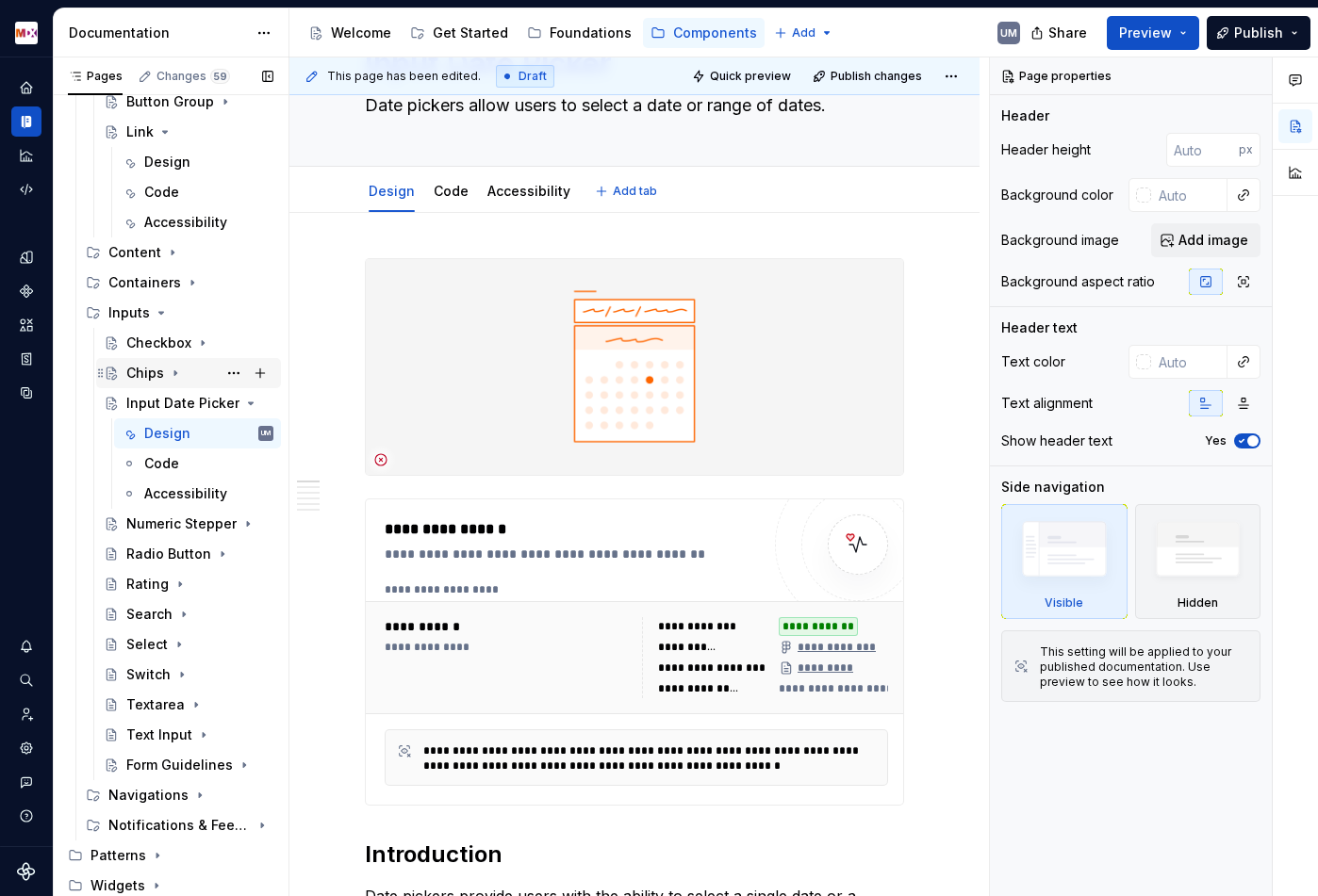
click at [171, 367] on icon "Page tree" at bounding box center [176, 373] width 15 height 15
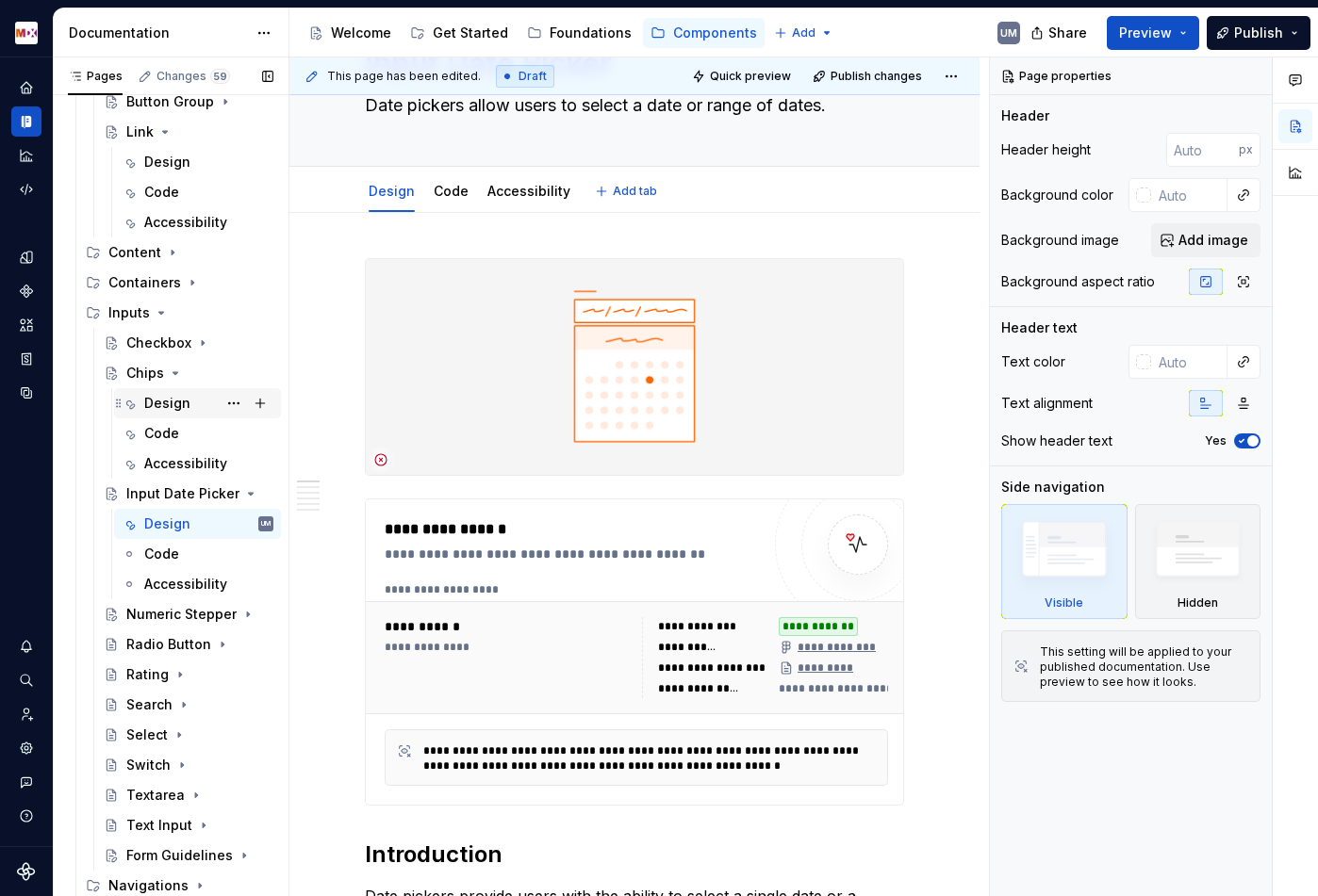
click at [170, 397] on div "Design" at bounding box center [167, 403] width 46 height 19
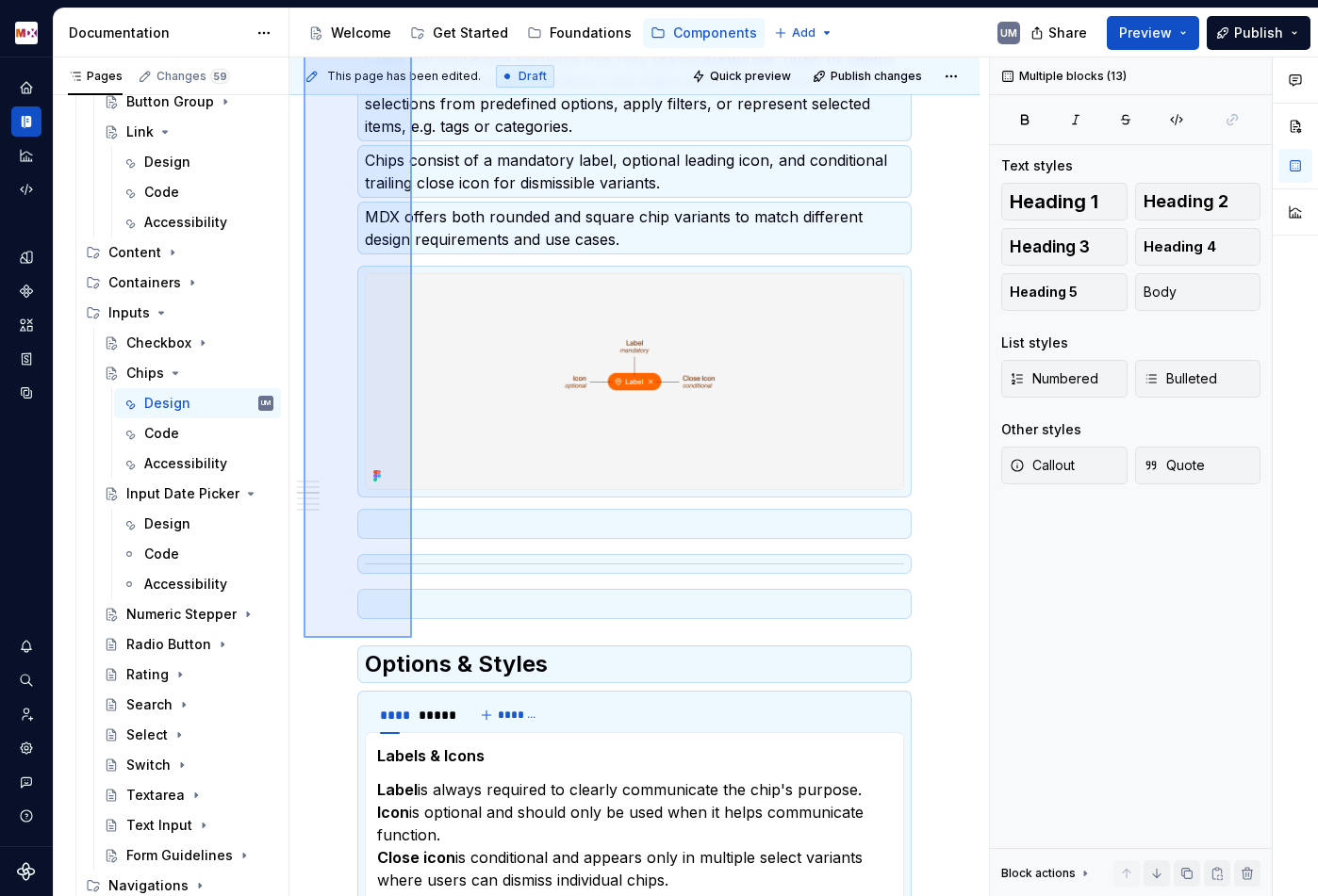
scroll to position [1273, 0]
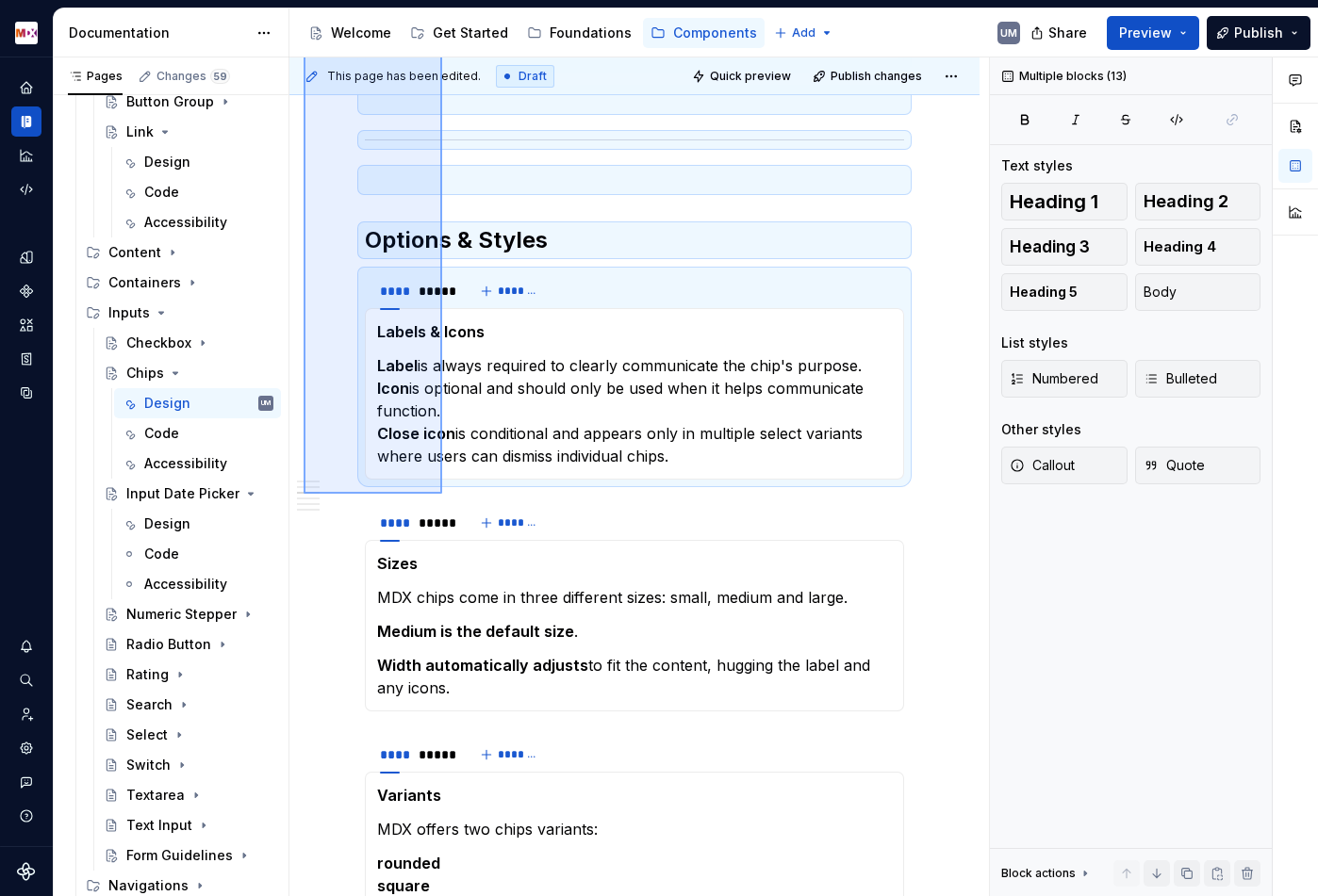
drag, startPoint x: 303, startPoint y: 394, endPoint x: 442, endPoint y: 494, distance: 171.2
click at [442, 494] on div "**********" at bounding box center [638, 477] width 700 height 839
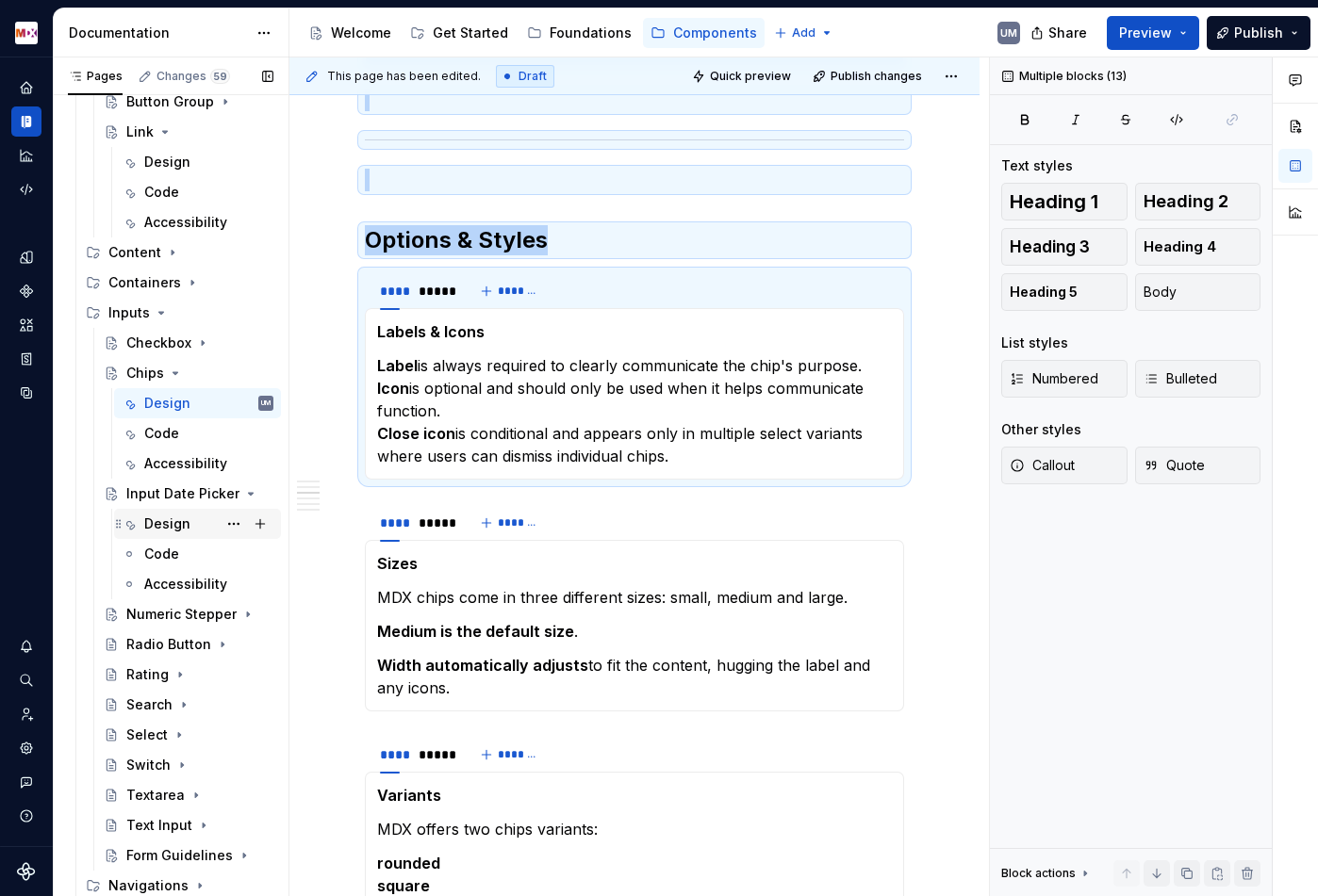
copy div "**********"
click at [180, 529] on div "Design" at bounding box center [167, 524] width 46 height 19
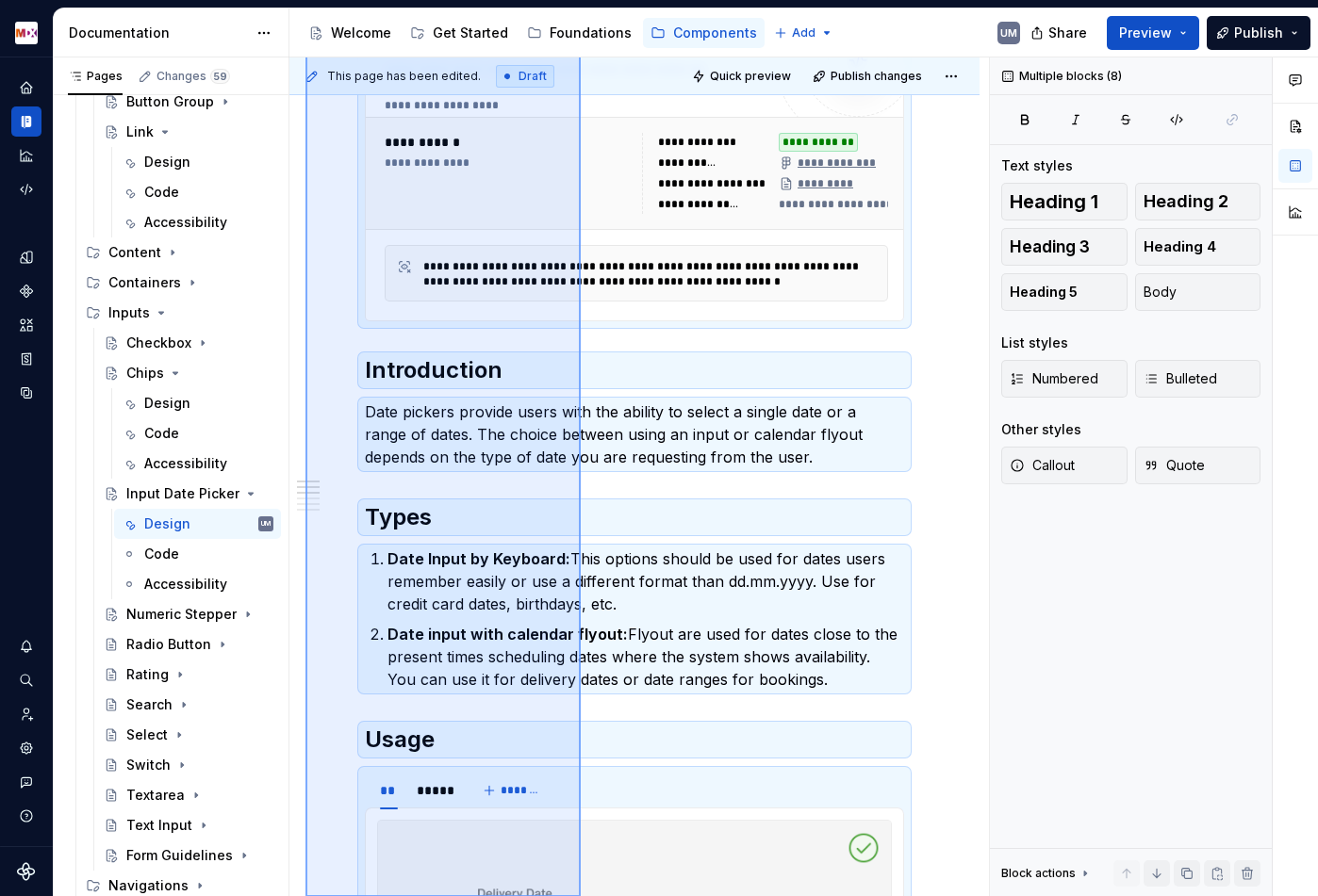
scroll to position [599, 0]
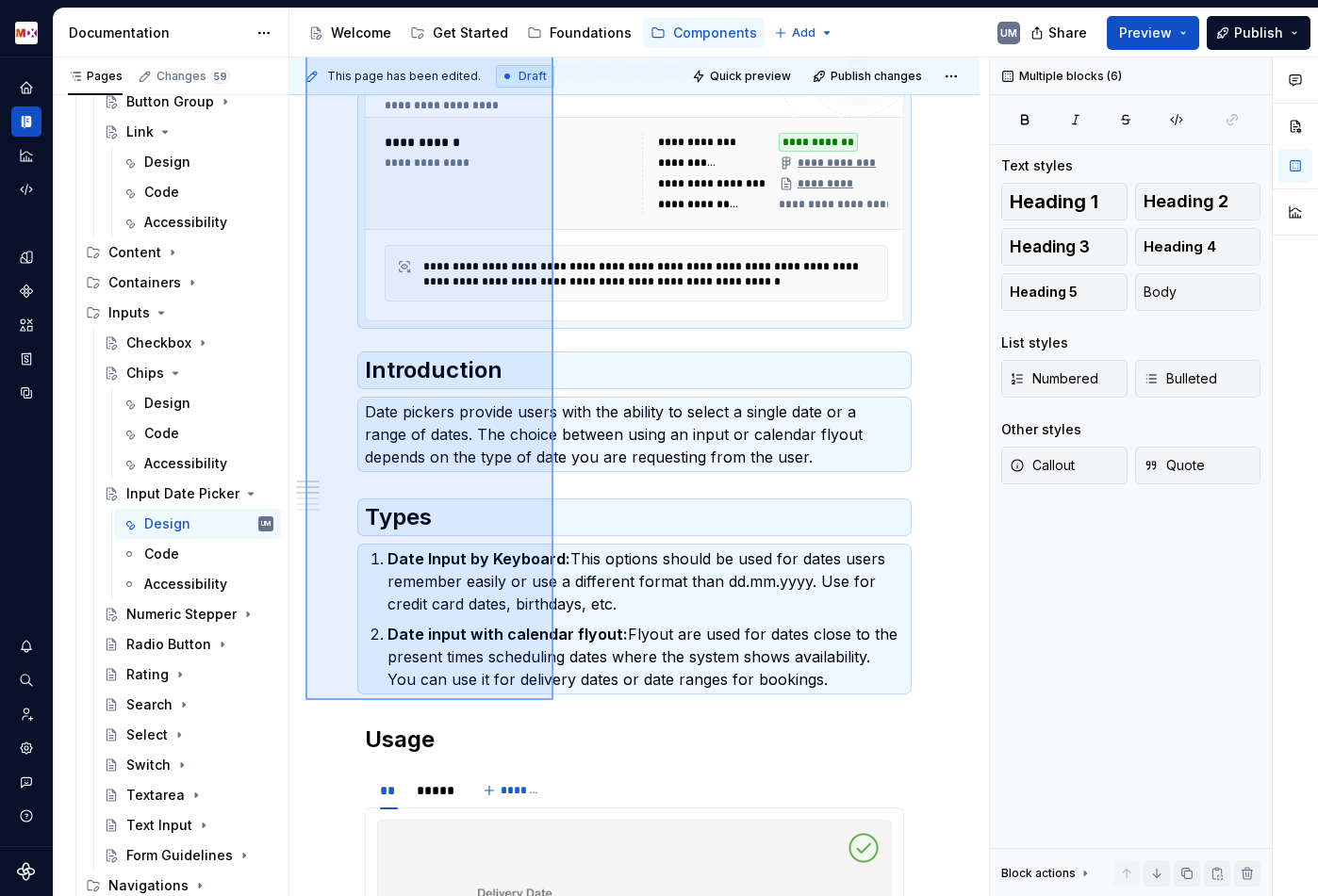
drag, startPoint x: 305, startPoint y: 378, endPoint x: 553, endPoint y: 700, distance: 406.4
click at [553, 700] on div "**********" at bounding box center [638, 477] width 700 height 839
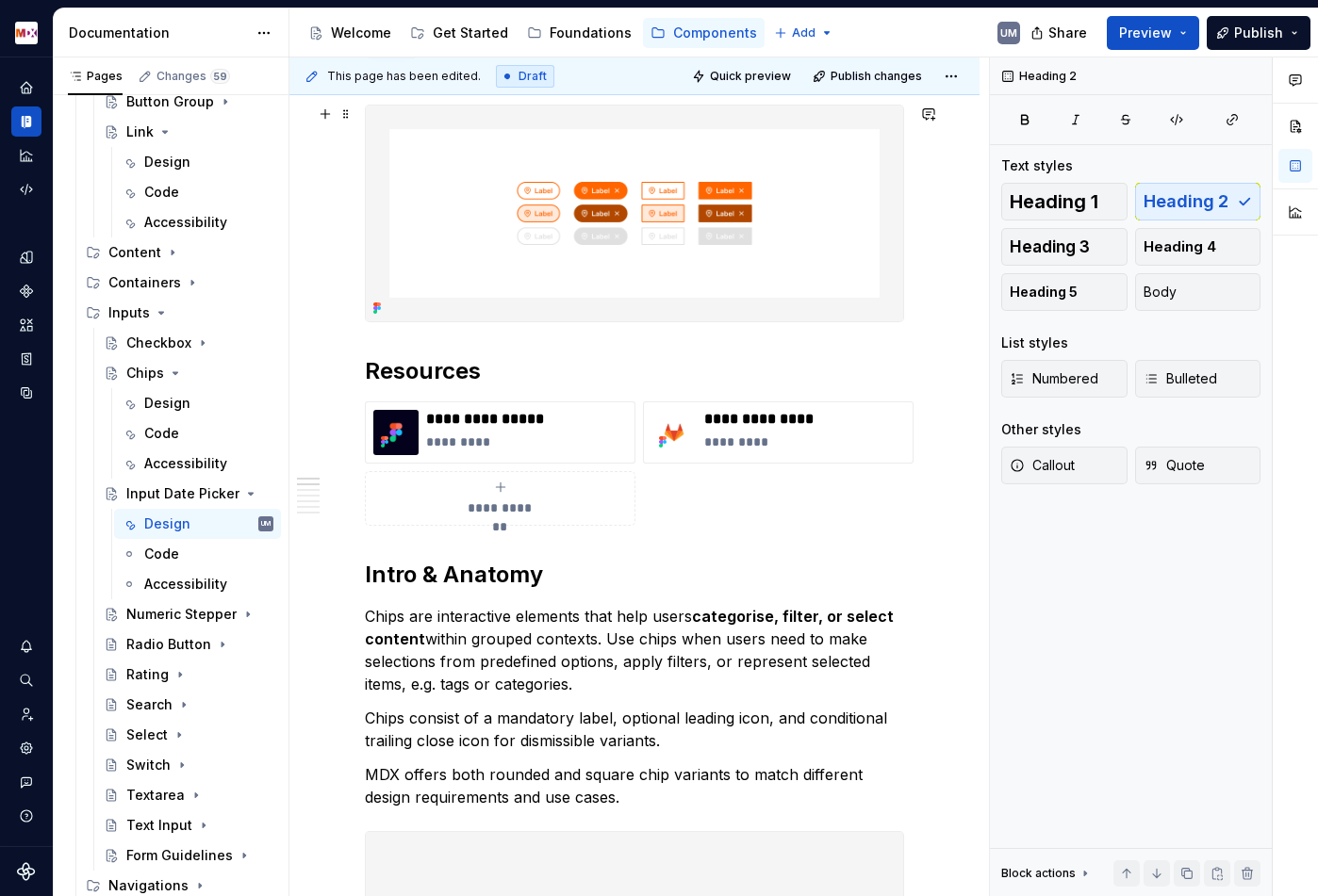
scroll to position [344, 0]
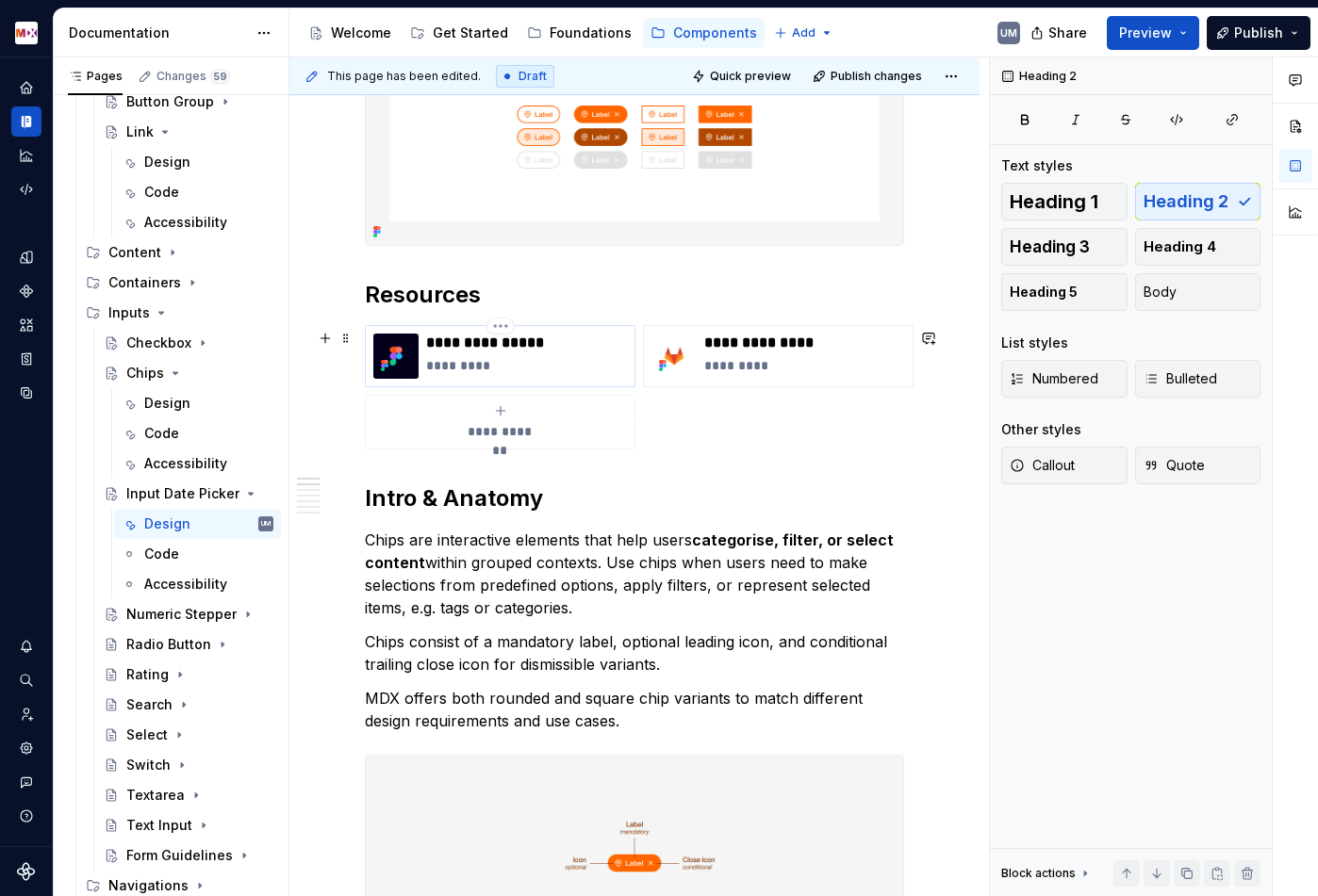
click at [483, 372] on p "*********" at bounding box center [526, 365] width 201 height 19
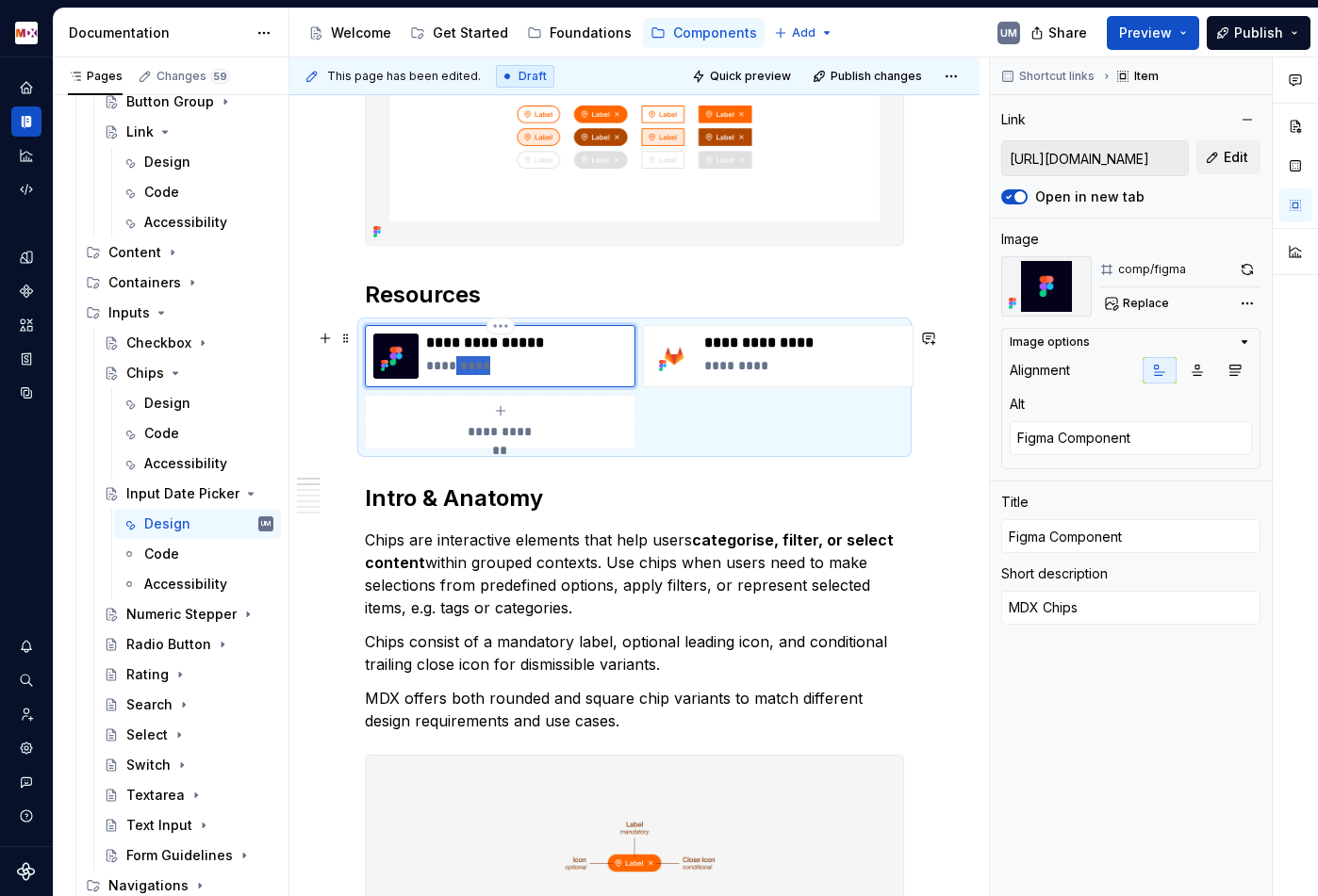
click at [483, 372] on p "*********" at bounding box center [526, 365] width 201 height 19
type textarea "*"
type textarea "MDX D"
type textarea "*"
type textarea "MDX Da"
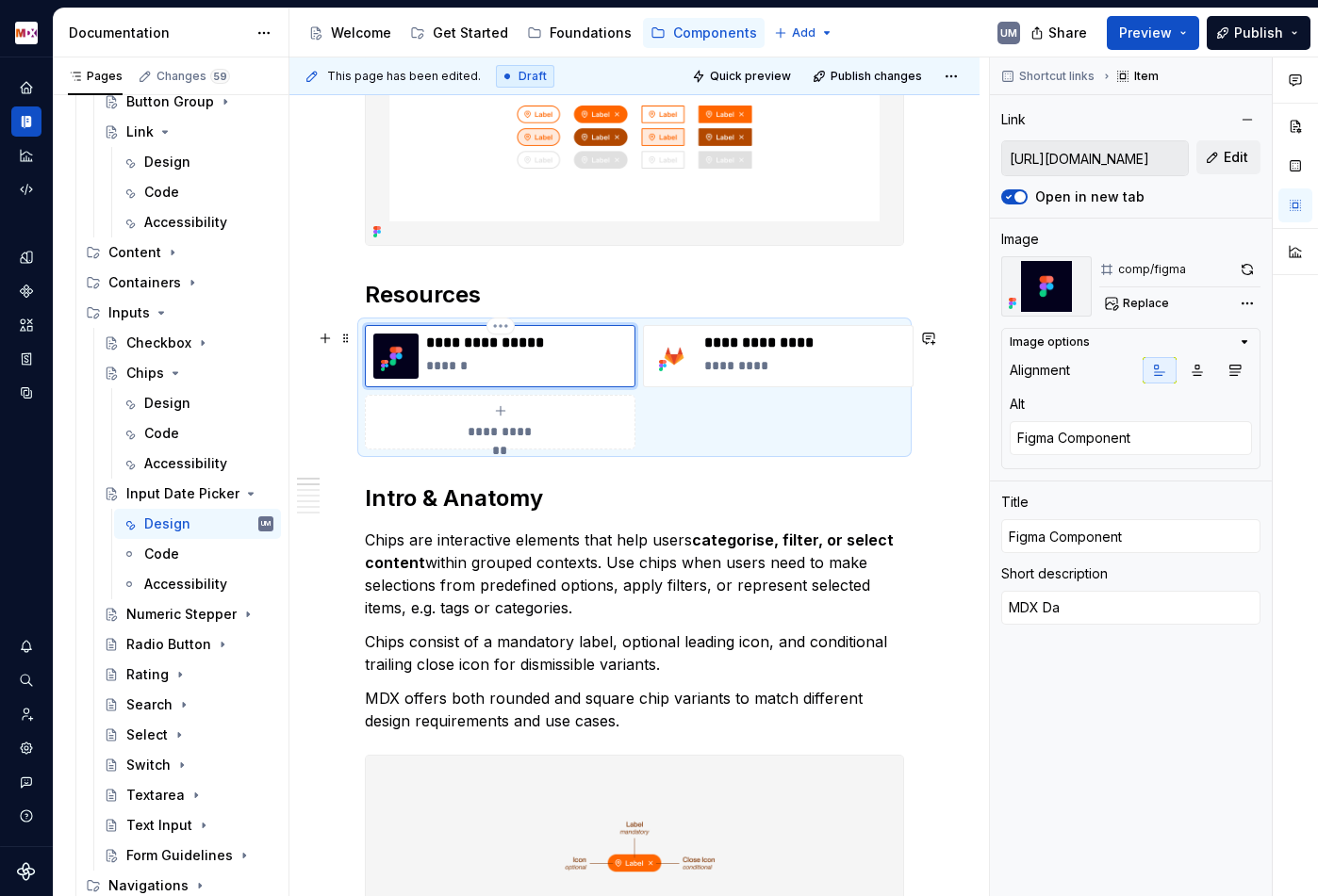
type textarea "*"
type textarea "MDX Dat"
type textarea "*"
type textarea "MDX Date"
type textarea "*"
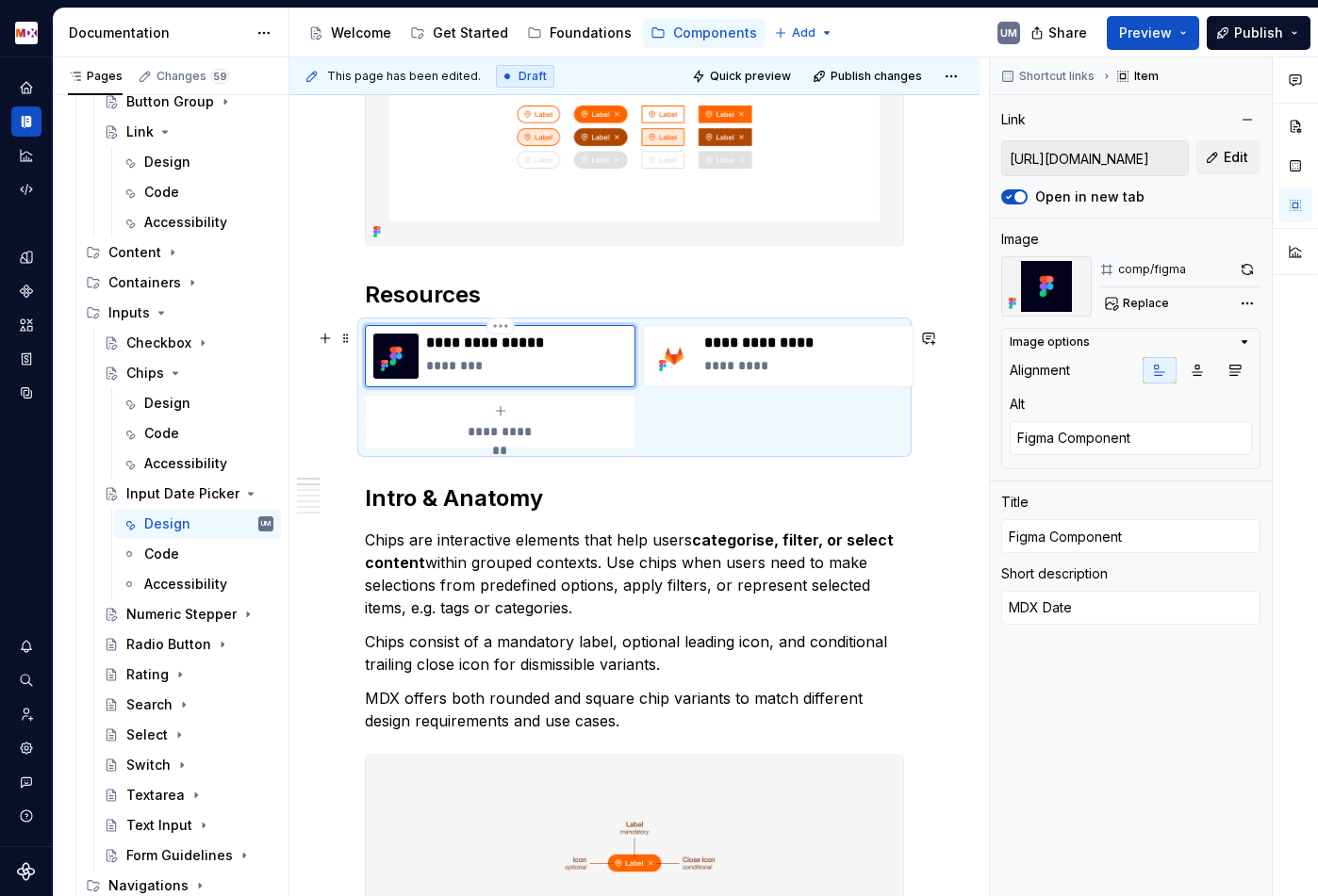
type textarea "MDX Date"
type textarea "*"
type textarea "MDX Date P"
type textarea "*"
type textarea "MDX Date Pi"
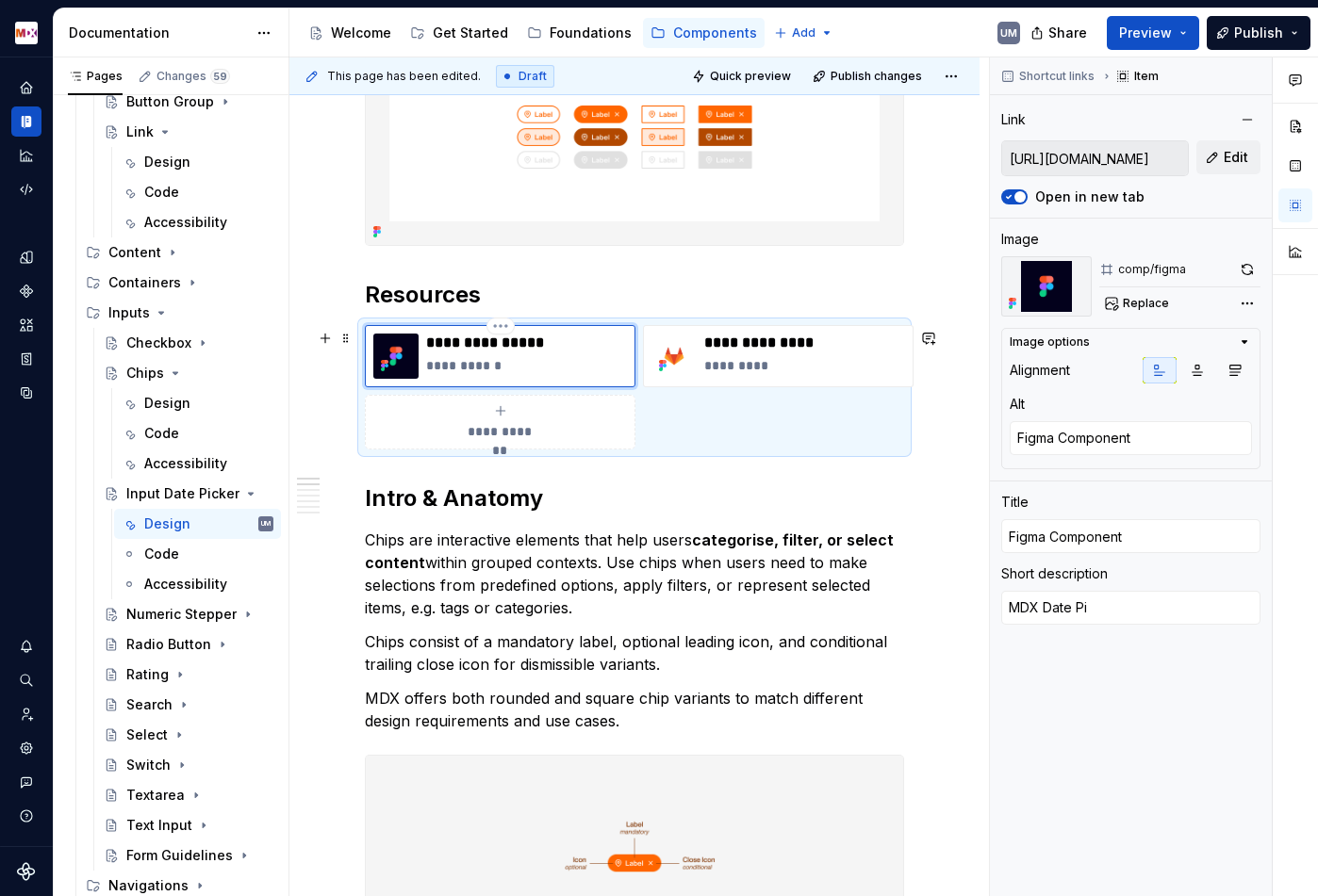
type textarea "*"
type textarea "MDX Date Pic"
type textarea "*"
type textarea "MDX Date Pick"
type textarea "*"
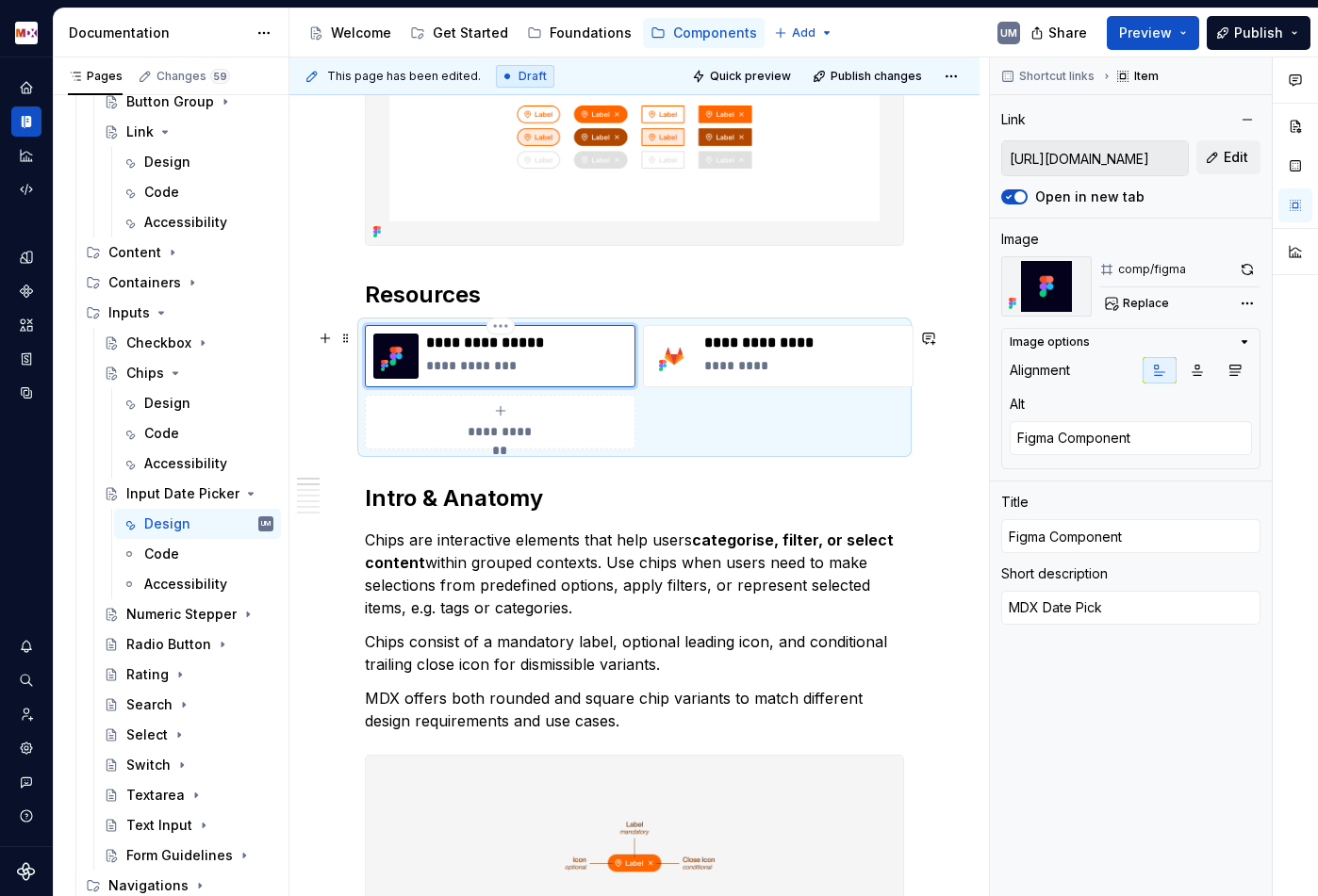
type textarea "MDX Date Picke"
type textarea "*"
type textarea "MDX Date Picker"
type textarea "*"
type input "[URL][DOMAIN_NAME]"
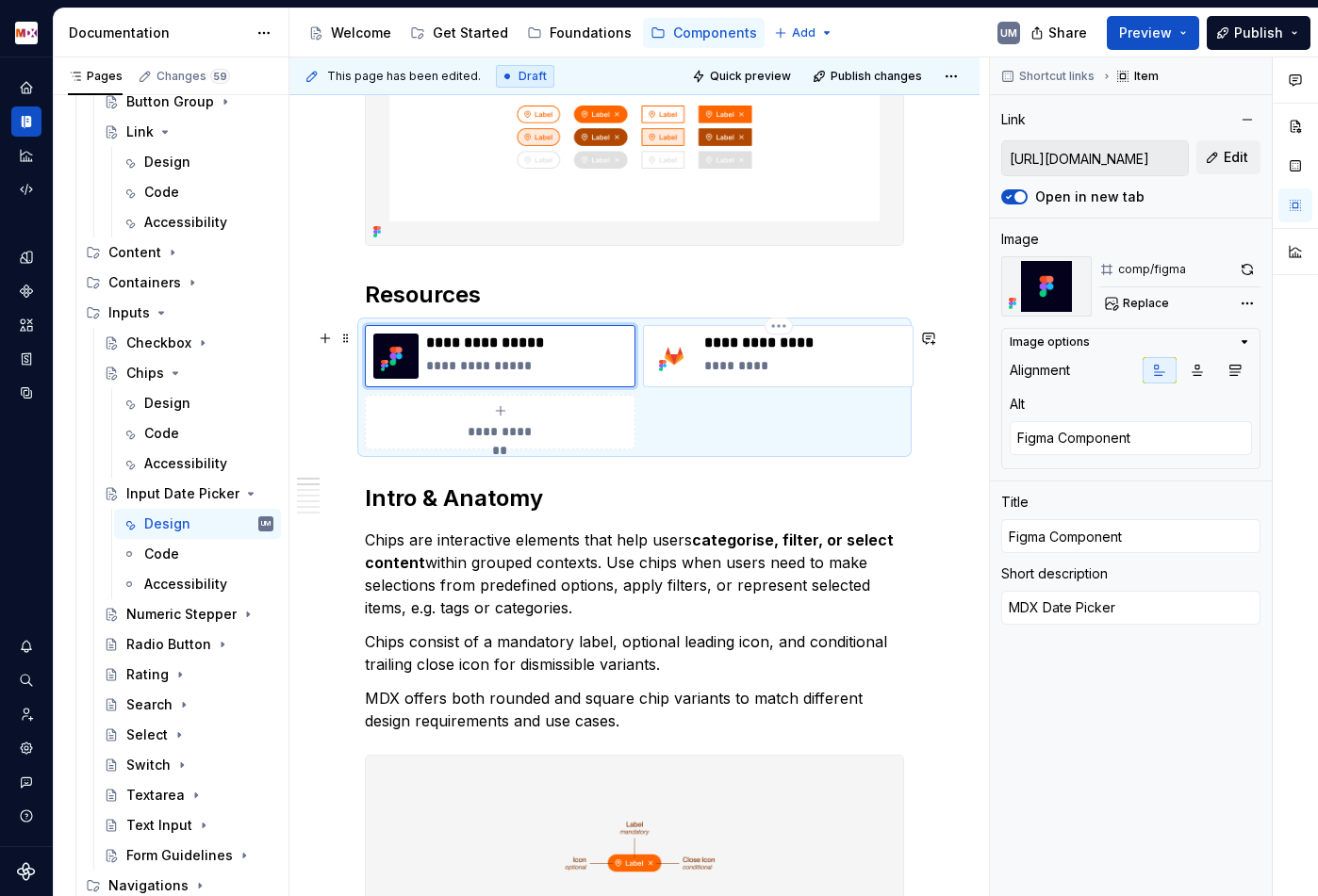
type textarea "Git Repository"
type input "Git Repository"
type textarea "MDX Chips"
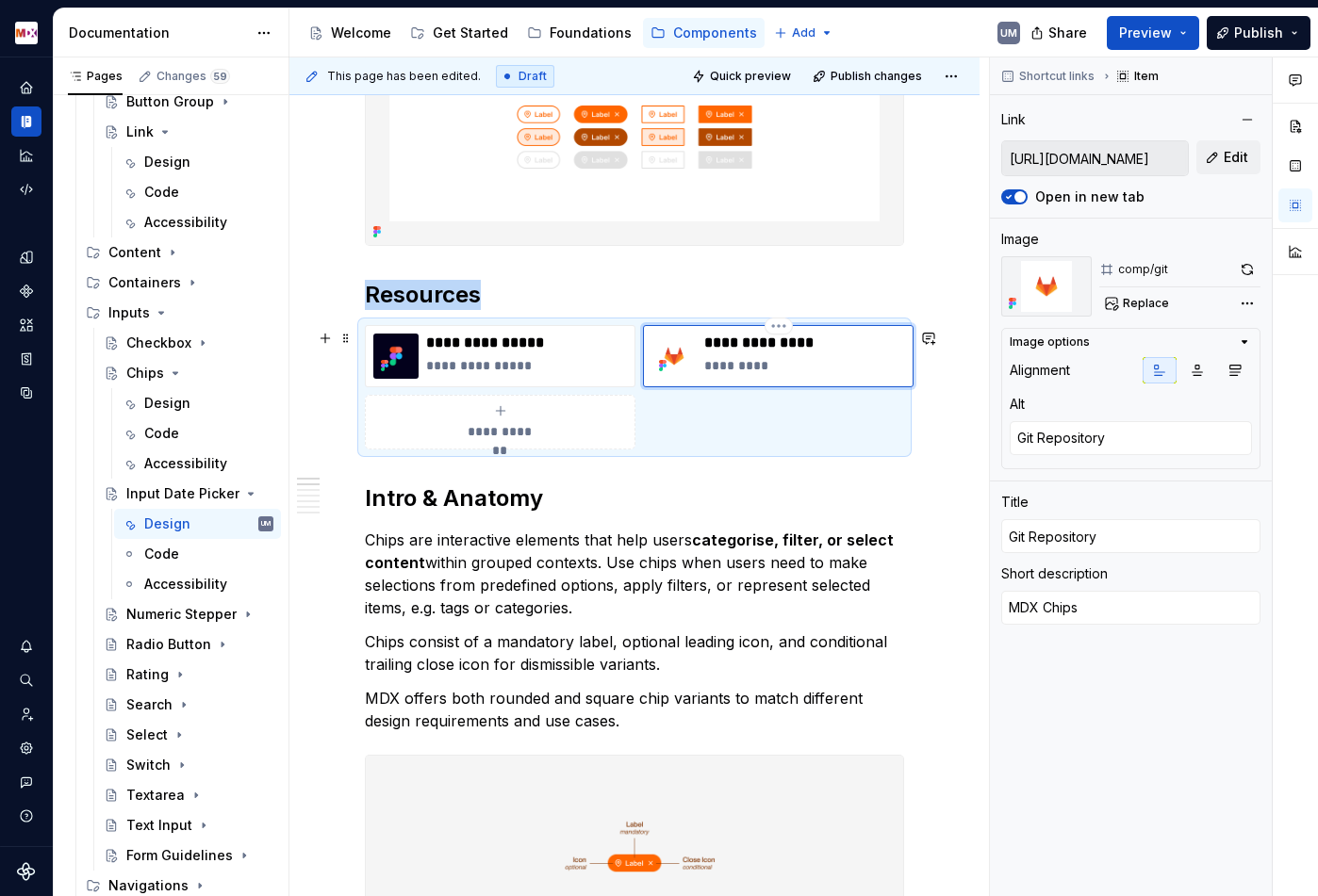
click at [744, 358] on div "**********" at bounding box center [804, 356] width 201 height 45
click at [747, 368] on p "*********" at bounding box center [804, 365] width 201 height 19
type textarea "*"
type textarea "MDX Date Picker"
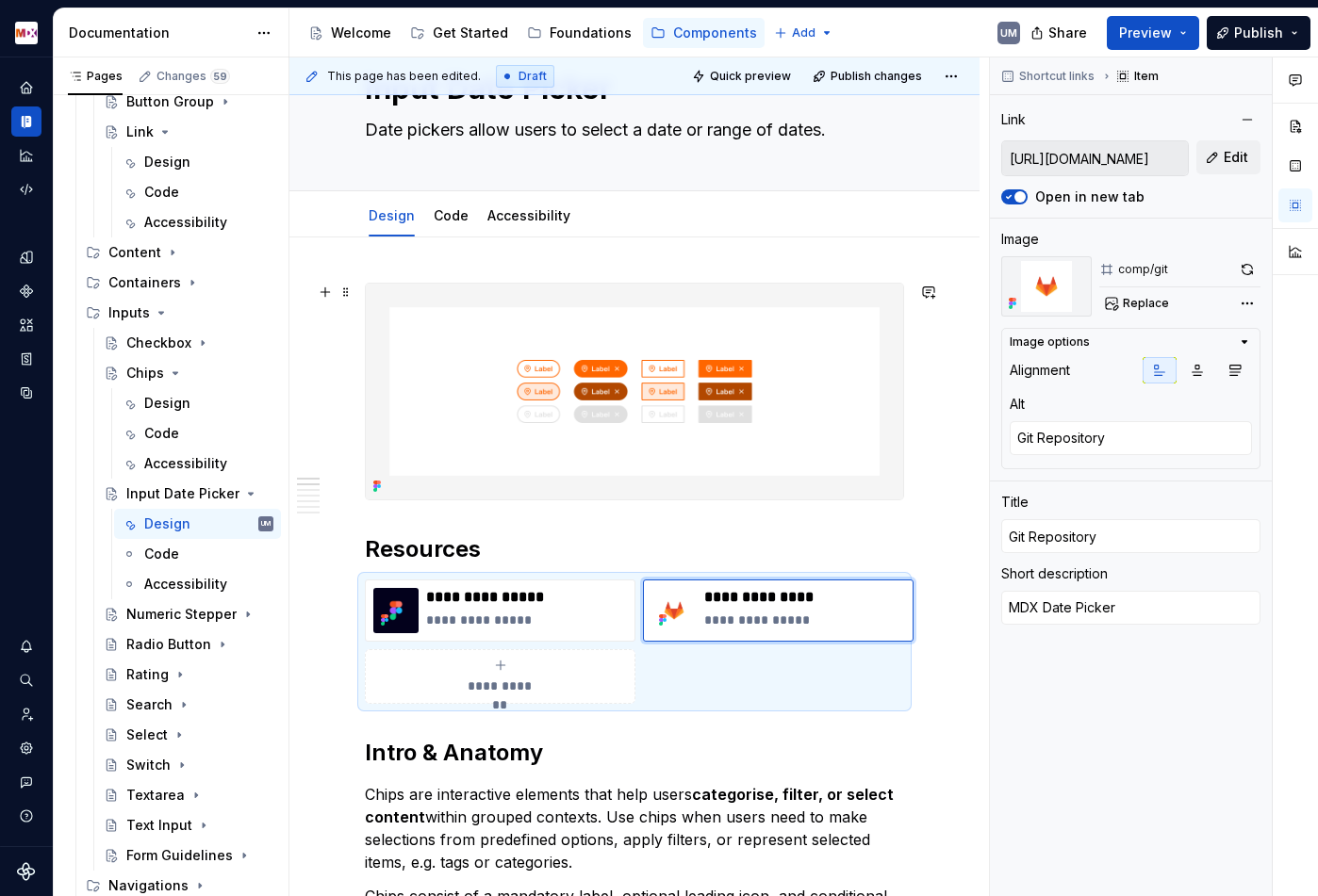
scroll to position [85, 0]
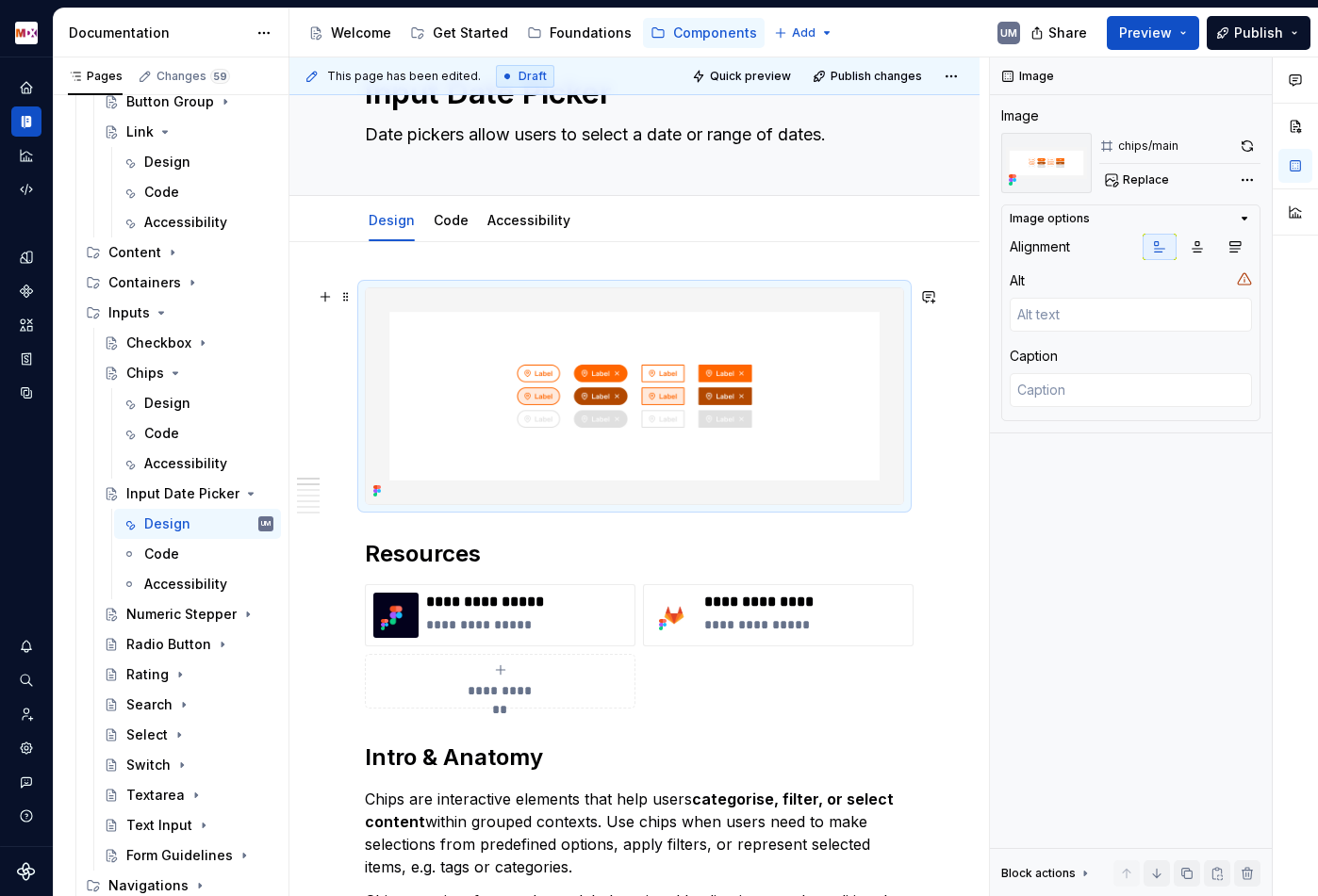
click at [556, 418] on img at bounding box center [634, 396] width 537 height 216
click at [1138, 184] on span "Replace" at bounding box center [1145, 180] width 46 height 15
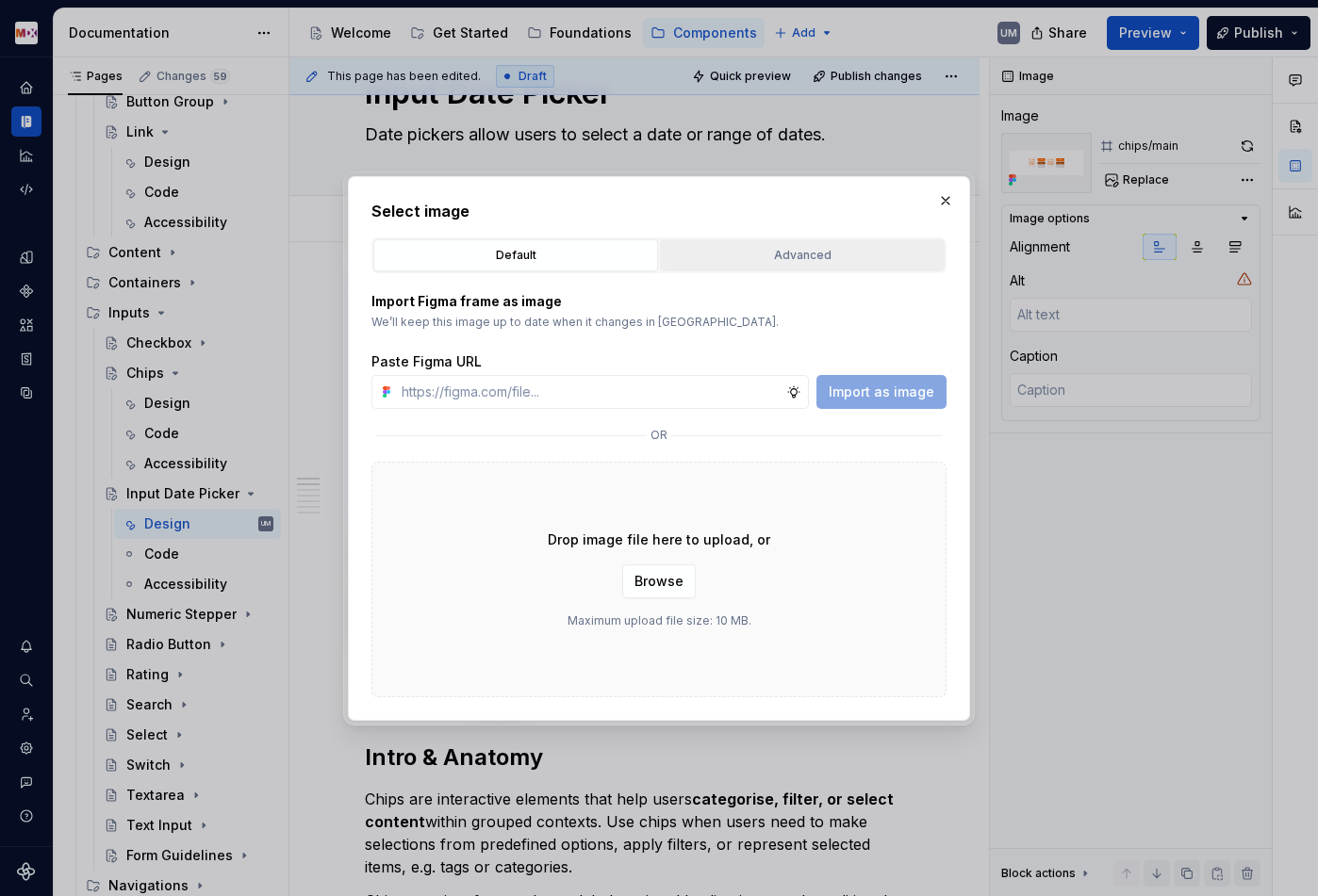
type textarea "*"
click at [764, 253] on div "Advanced" at bounding box center [802, 256] width 271 height 19
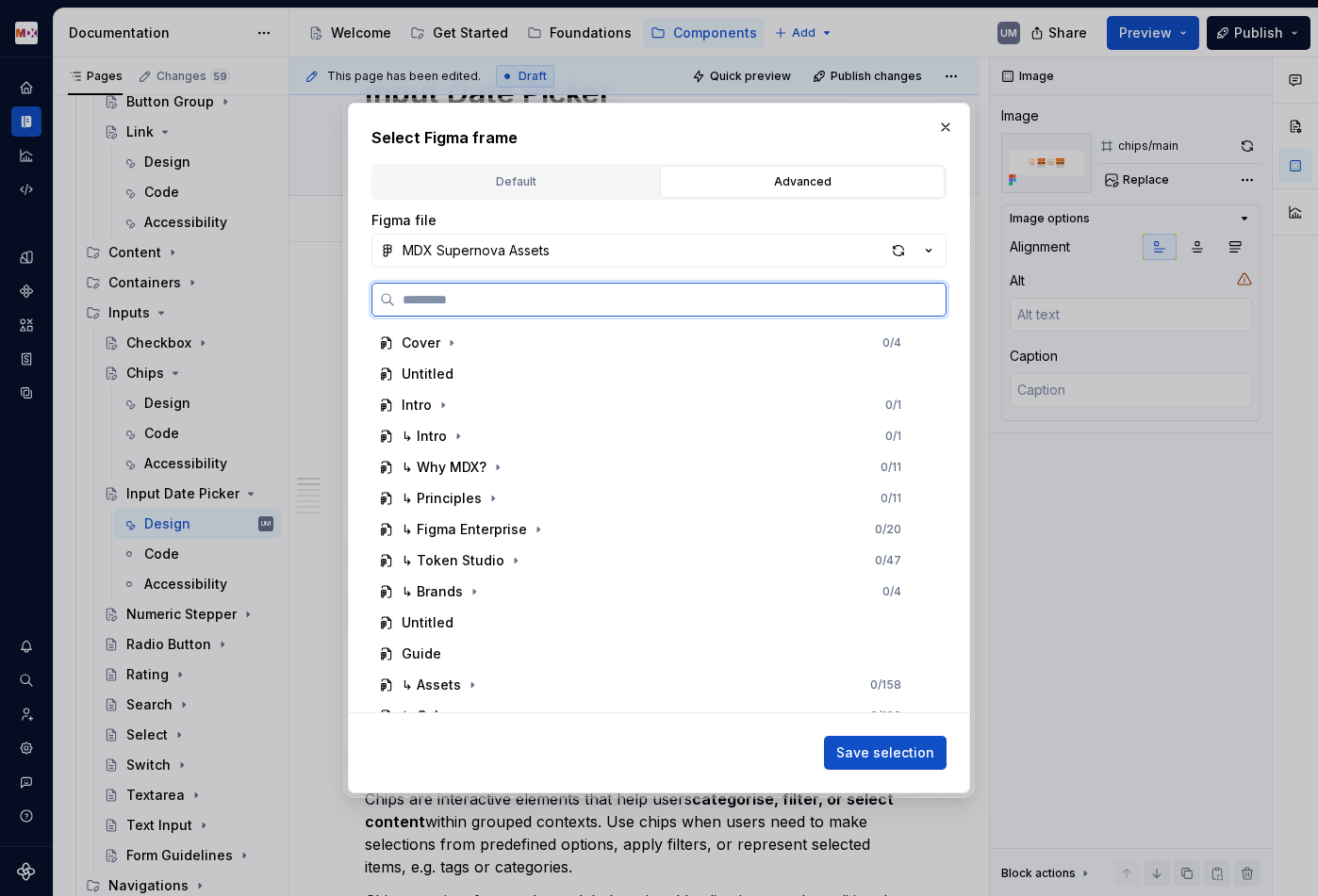
click at [518, 291] on input "search" at bounding box center [669, 299] width 550 height 19
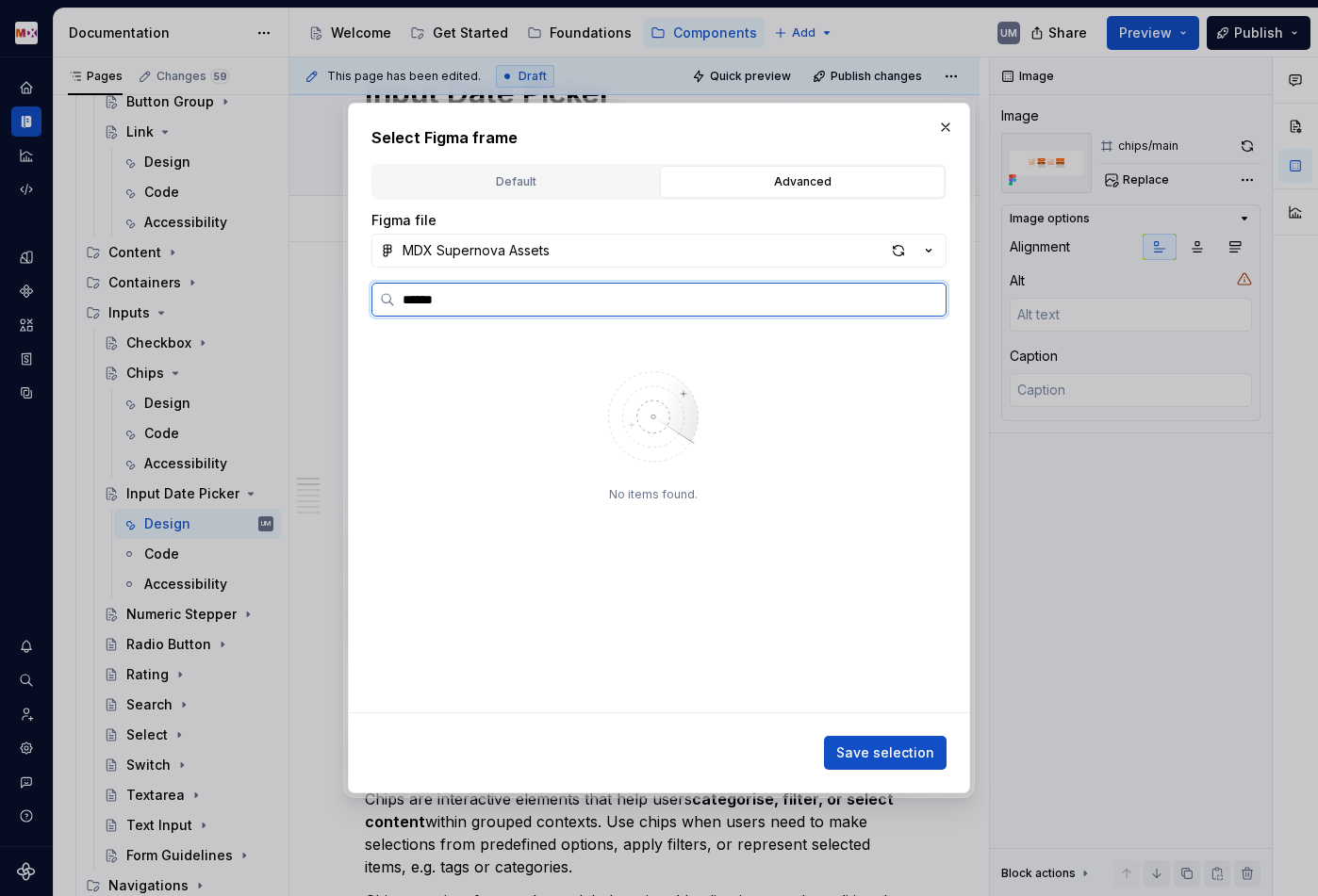
type input "******"
click at [471, 365] on div "date/m ain" at bounding box center [452, 374] width 67 height 19
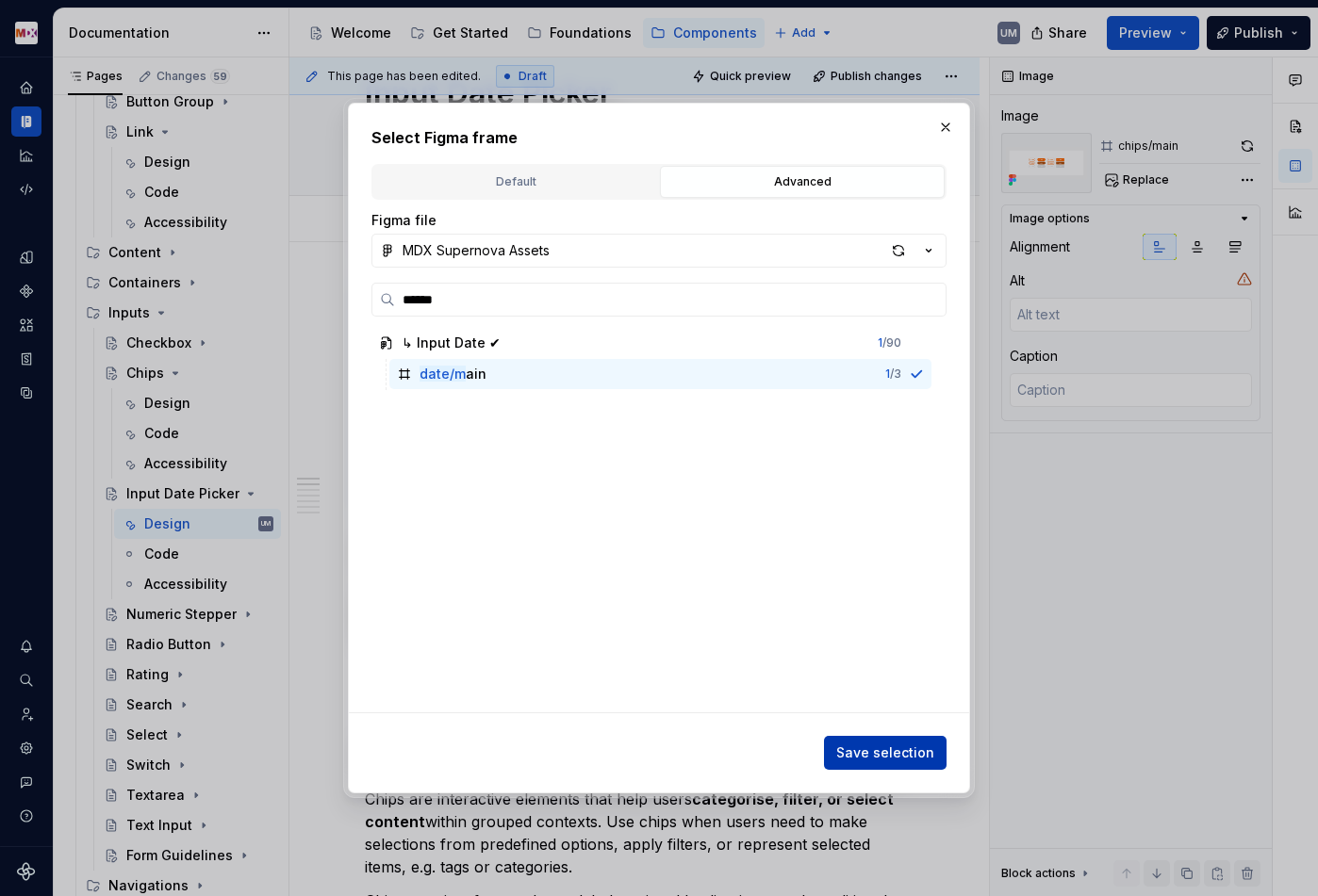
click at [889, 752] on span "Save selection" at bounding box center [885, 753] width 98 height 19
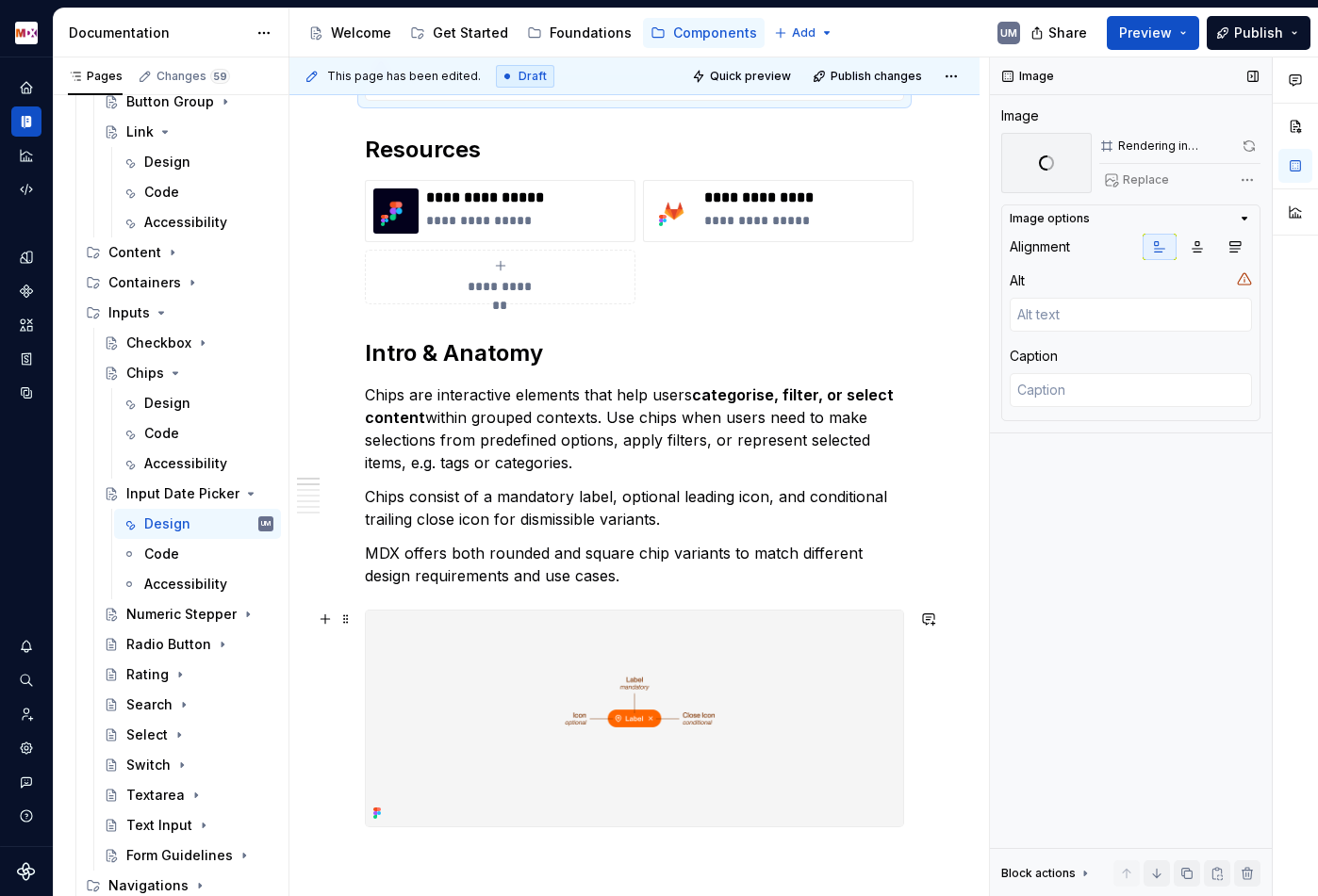
scroll to position [300, 0]
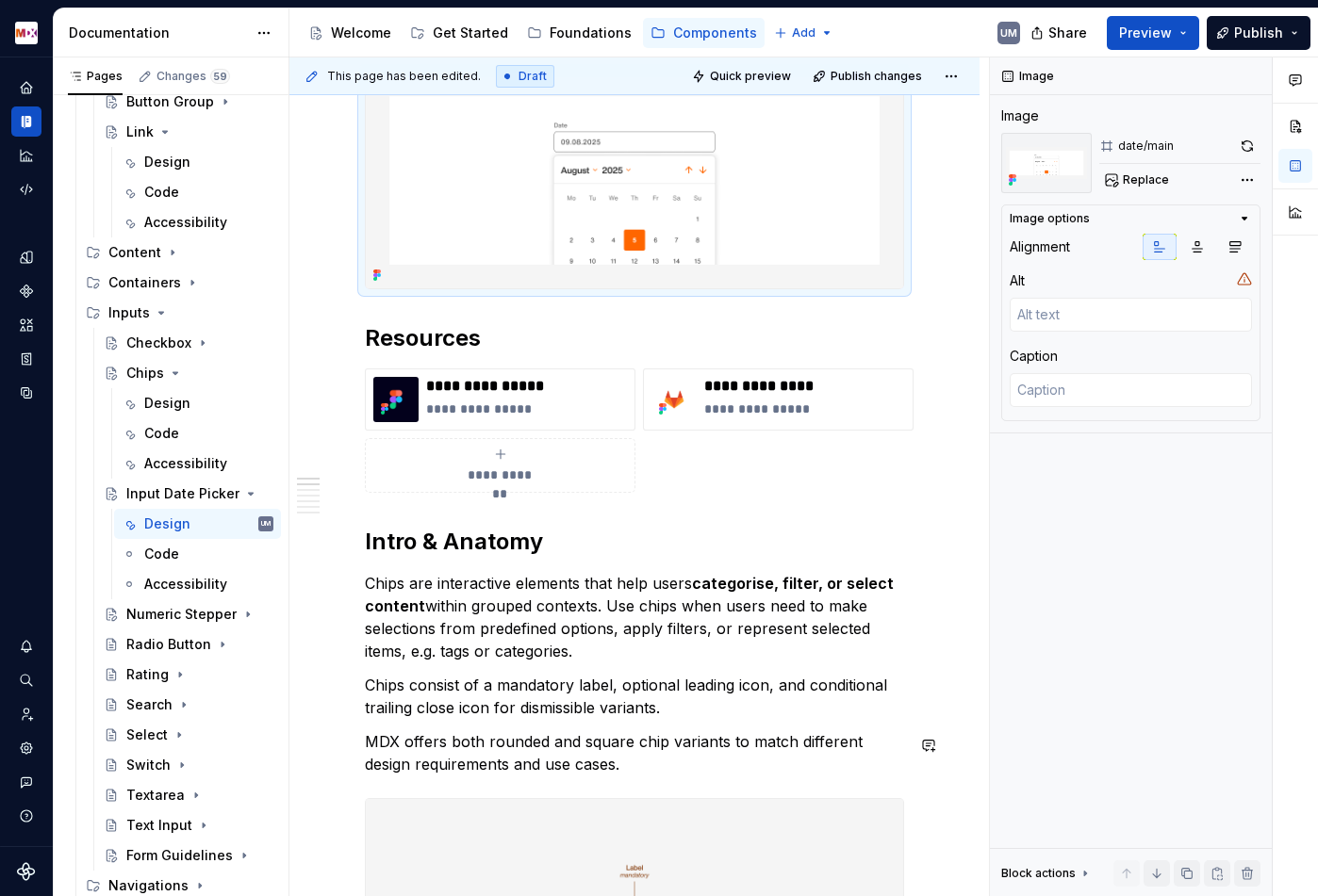
type textarea "*"
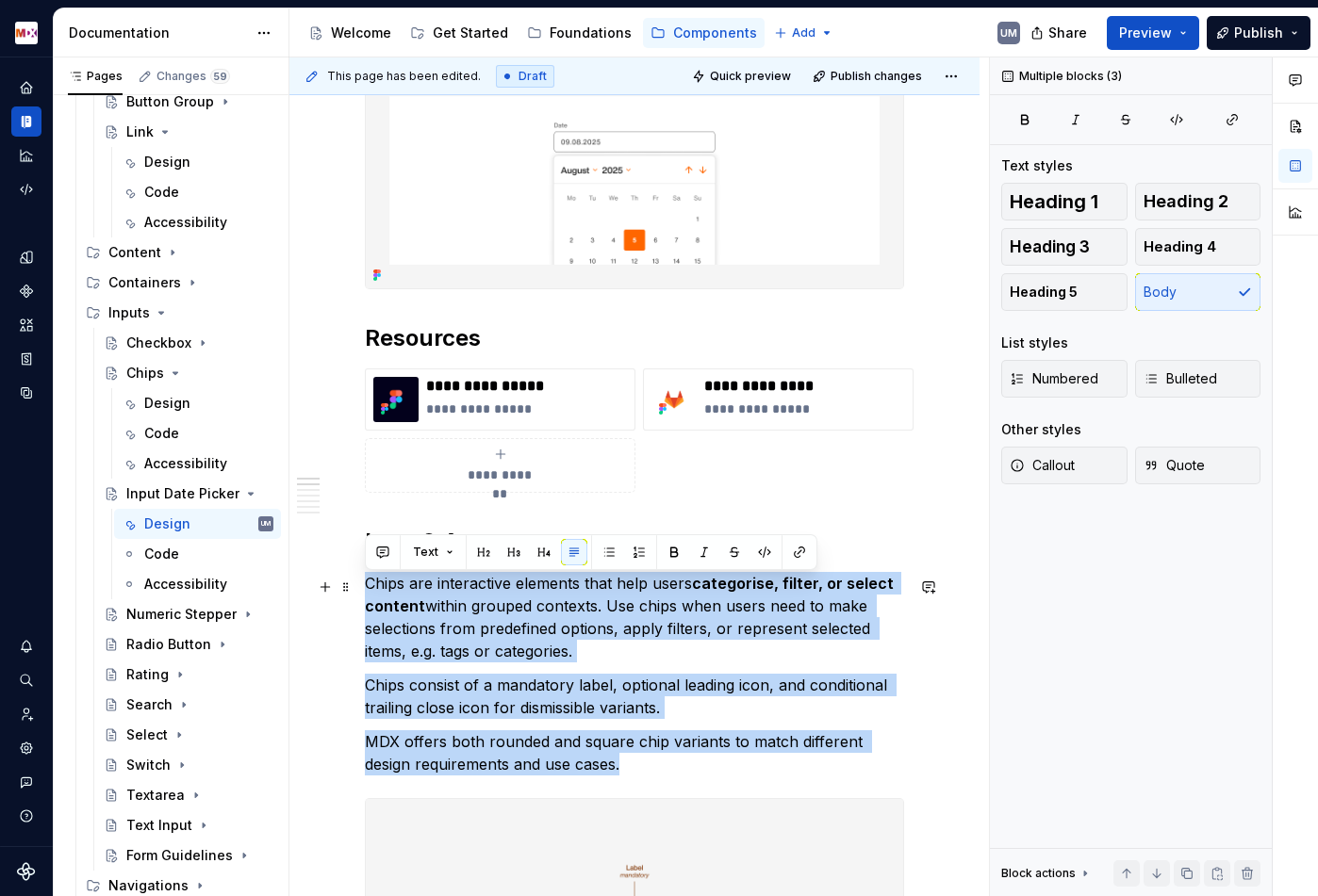
drag, startPoint x: 576, startPoint y: 772, endPoint x: 353, endPoint y: 581, distance: 293.6
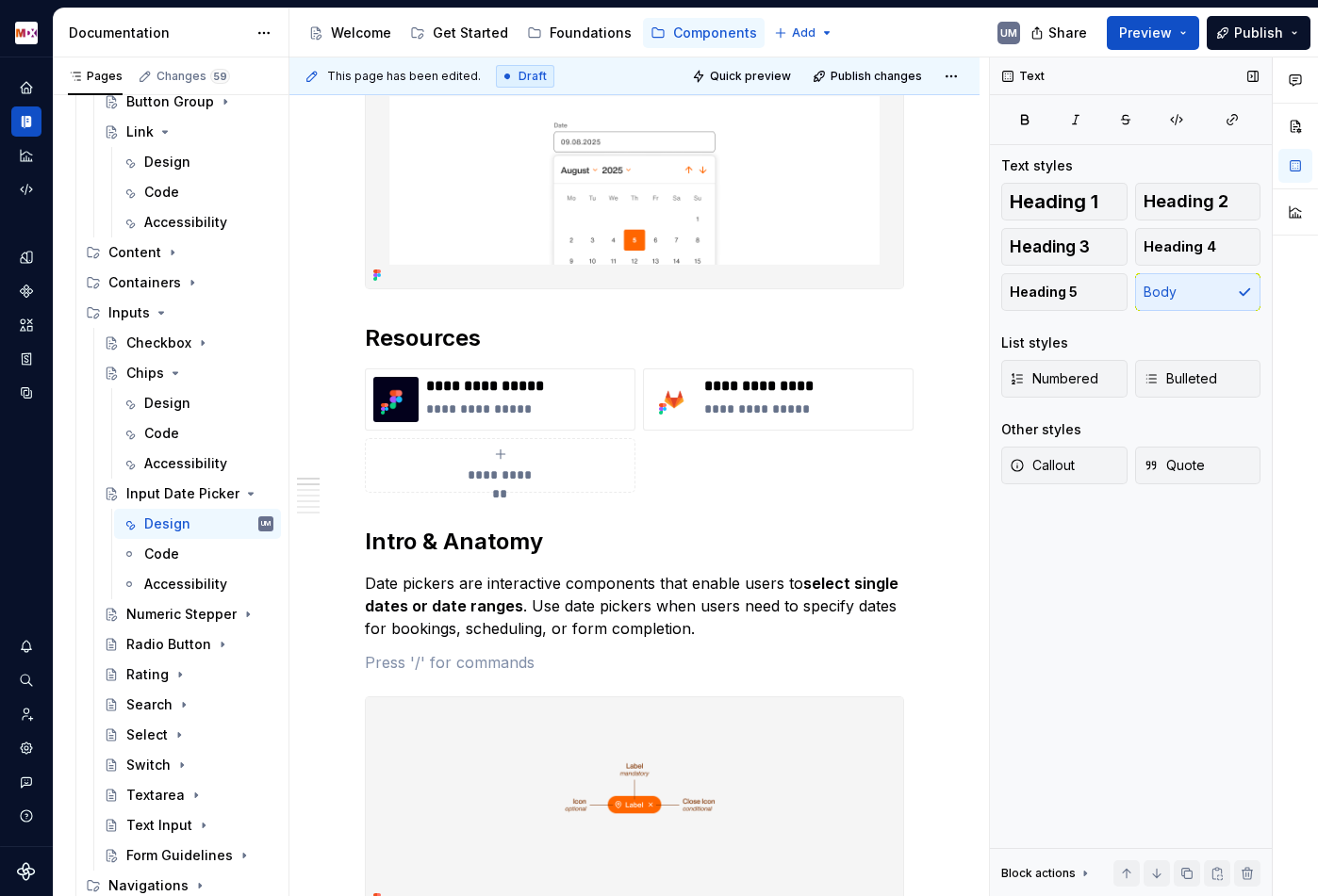
paste div
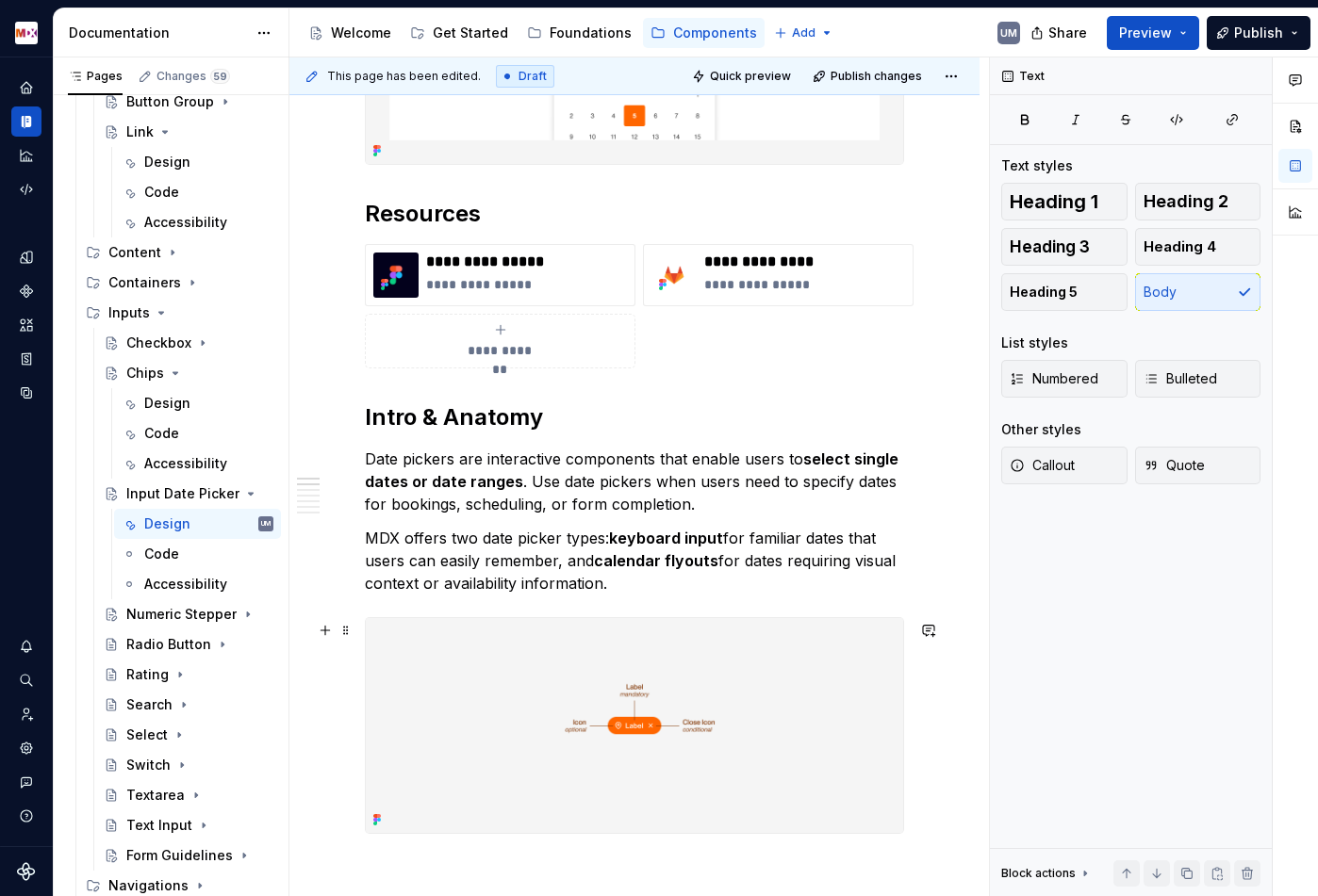
scroll to position [432, 0]
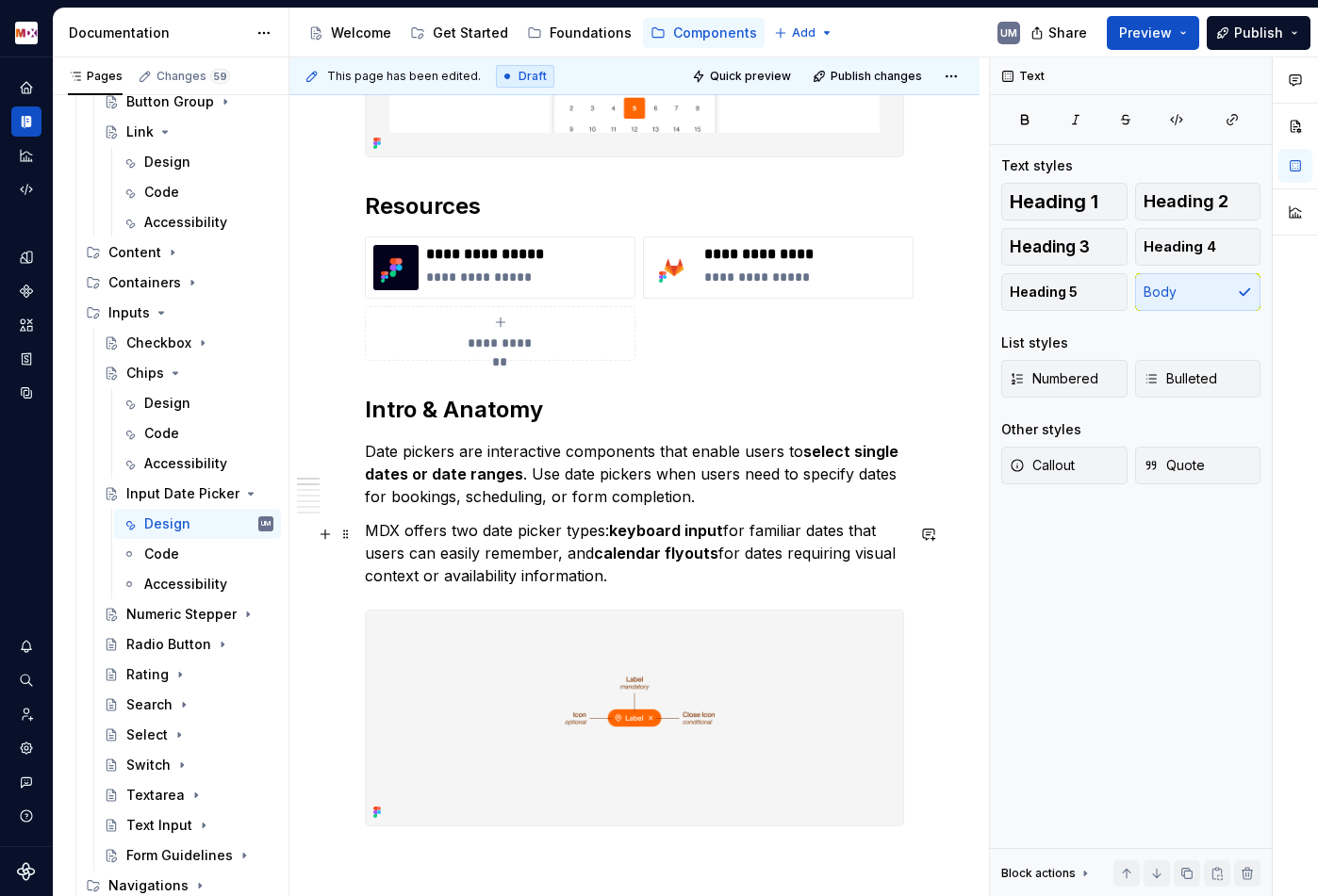
click at [615, 532] on strong "keyboard input" at bounding box center [666, 531] width 114 height 19
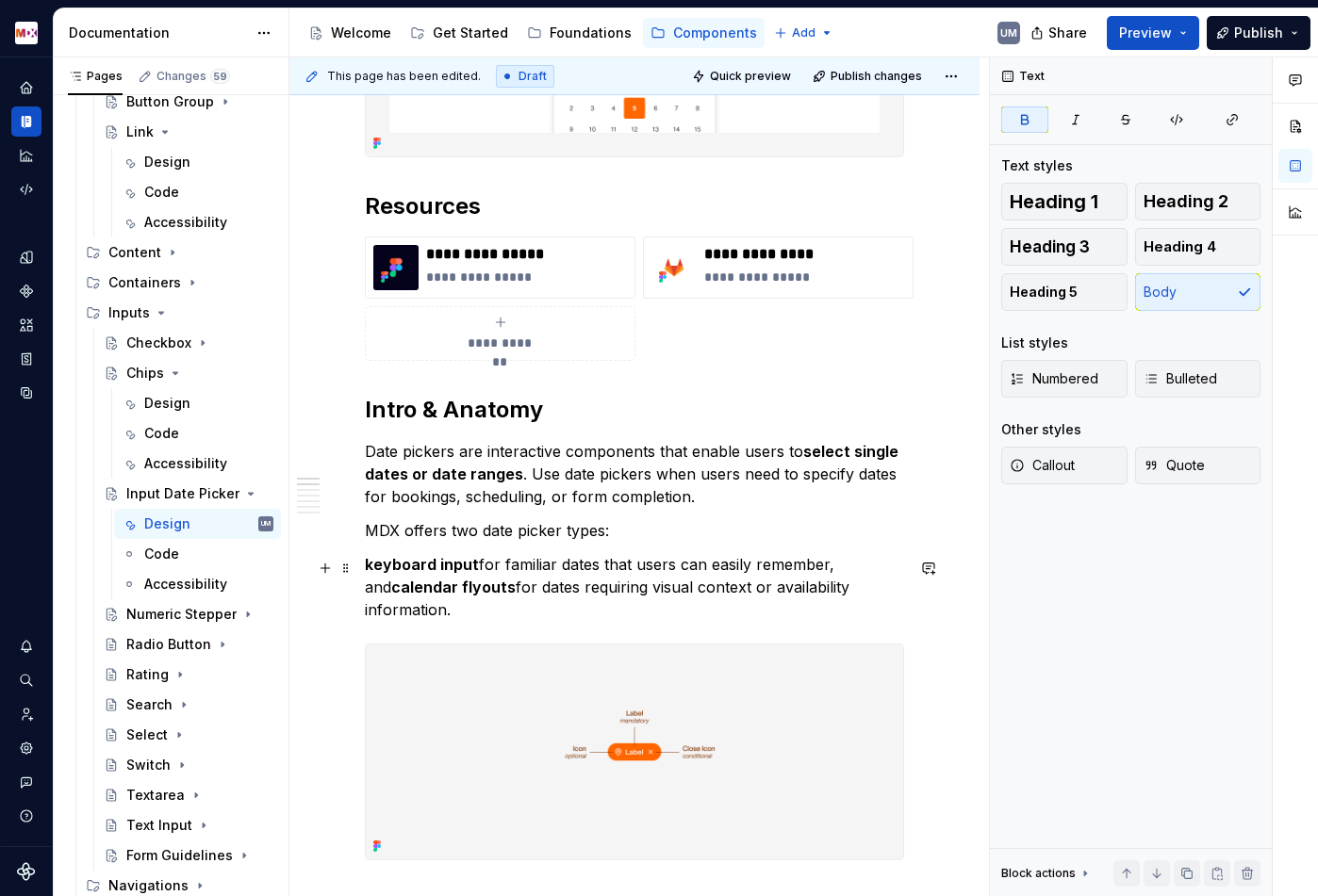
click at [391, 592] on strong "calendar flyouts" at bounding box center [453, 587] width 125 height 19
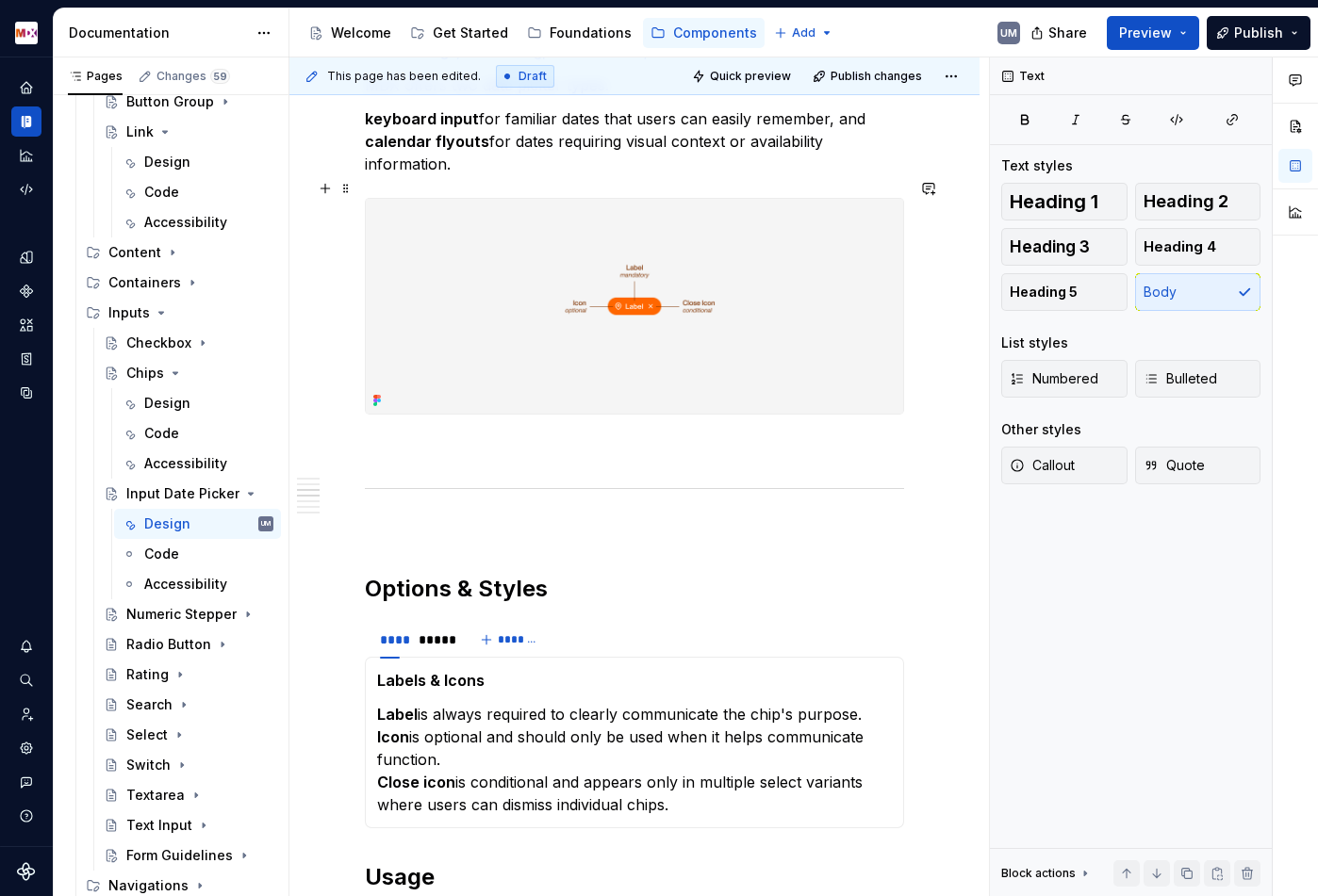
scroll to position [884, 0]
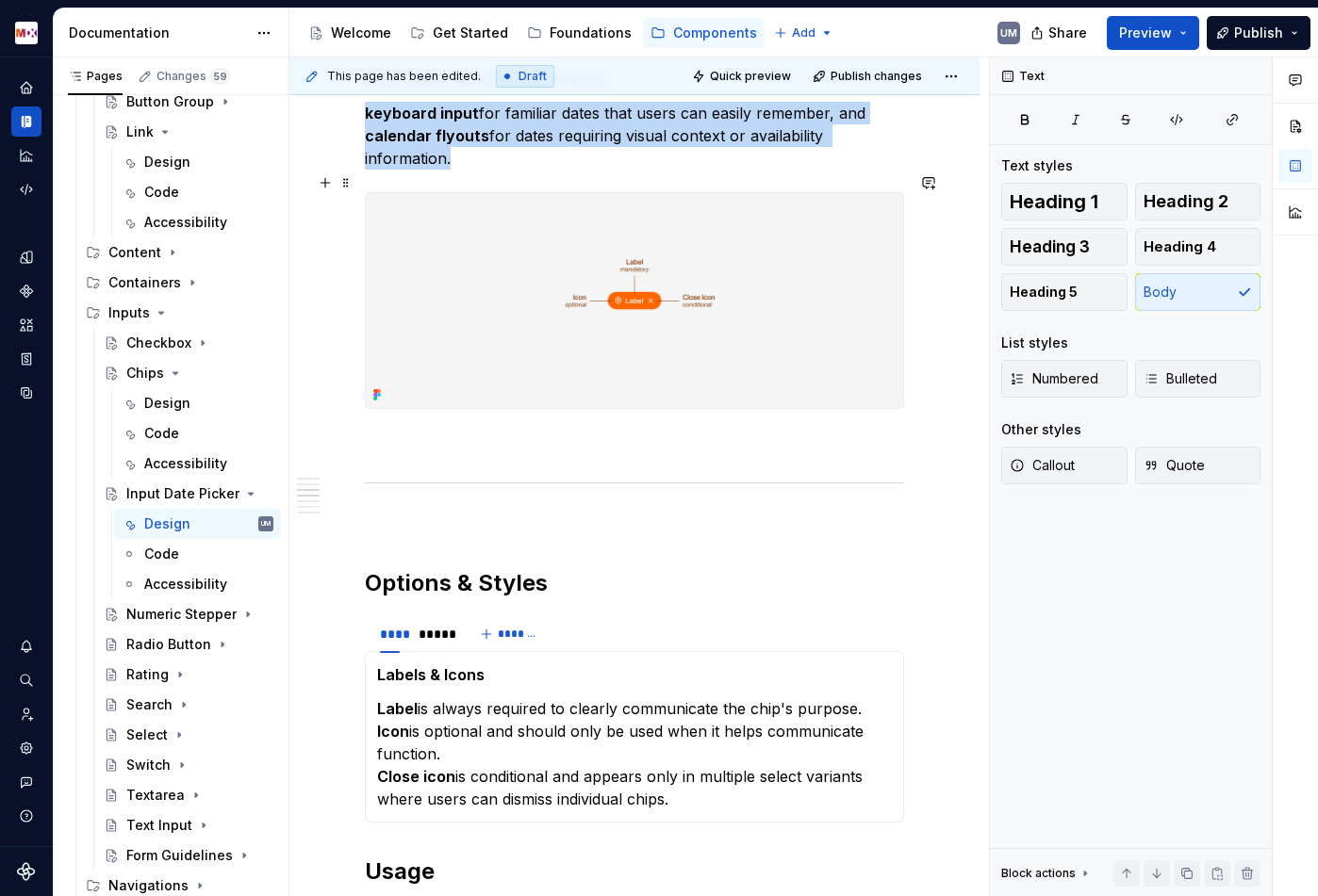
click at [520, 309] on img at bounding box center [634, 301] width 537 height 216
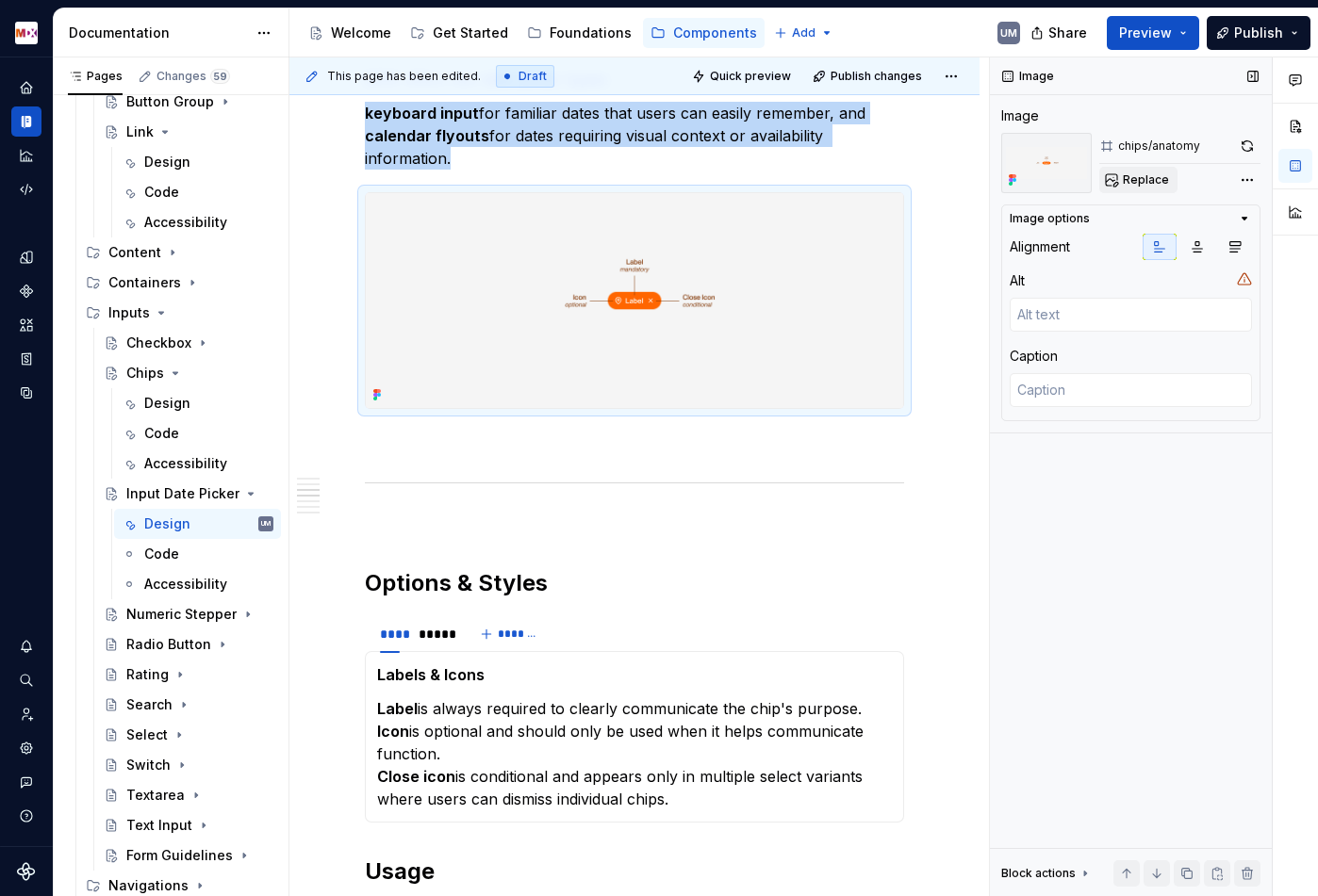
click at [1144, 181] on span "Replace" at bounding box center [1145, 180] width 46 height 15
type textarea "*"
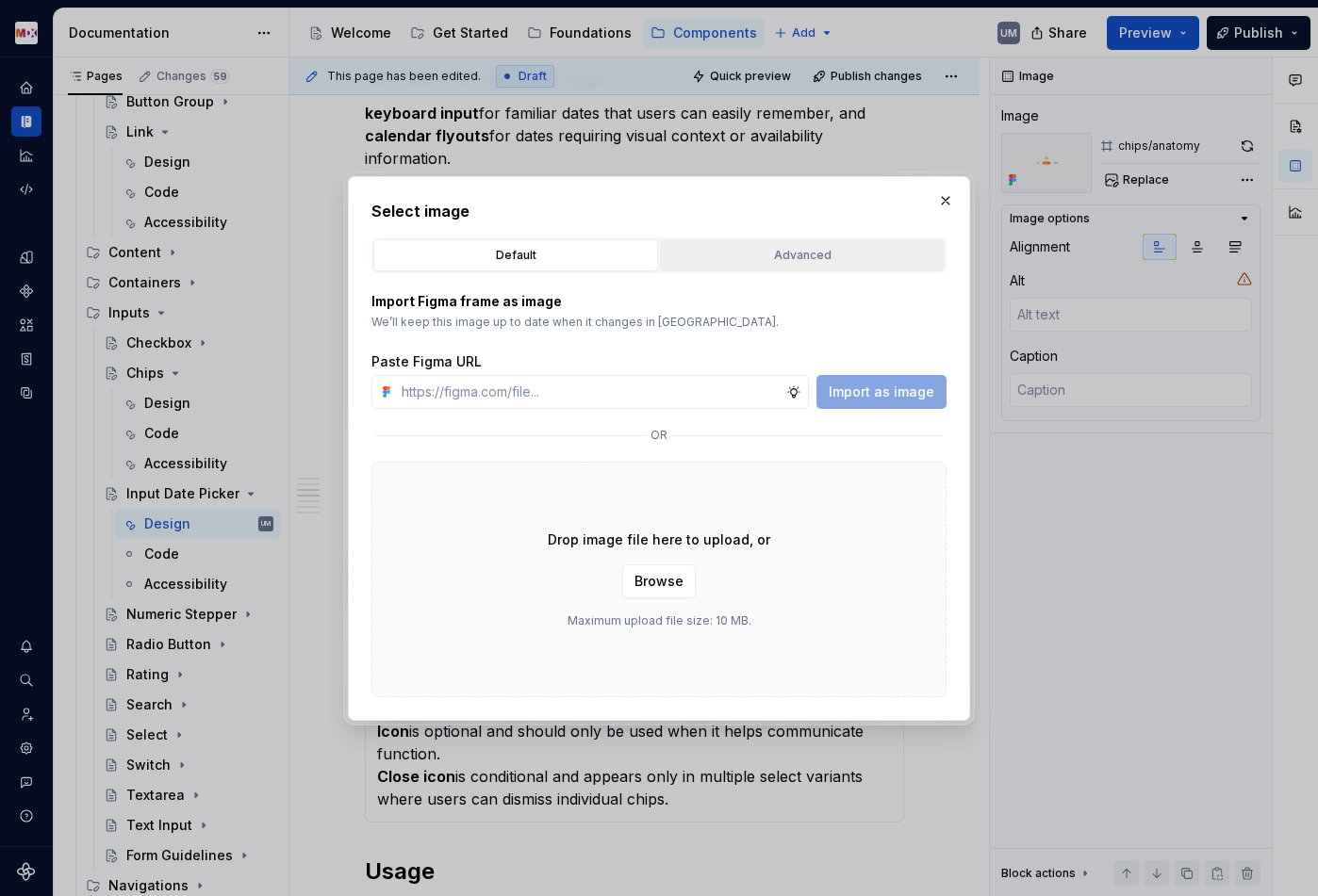
click at [811, 249] on div "Advanced" at bounding box center [802, 256] width 271 height 19
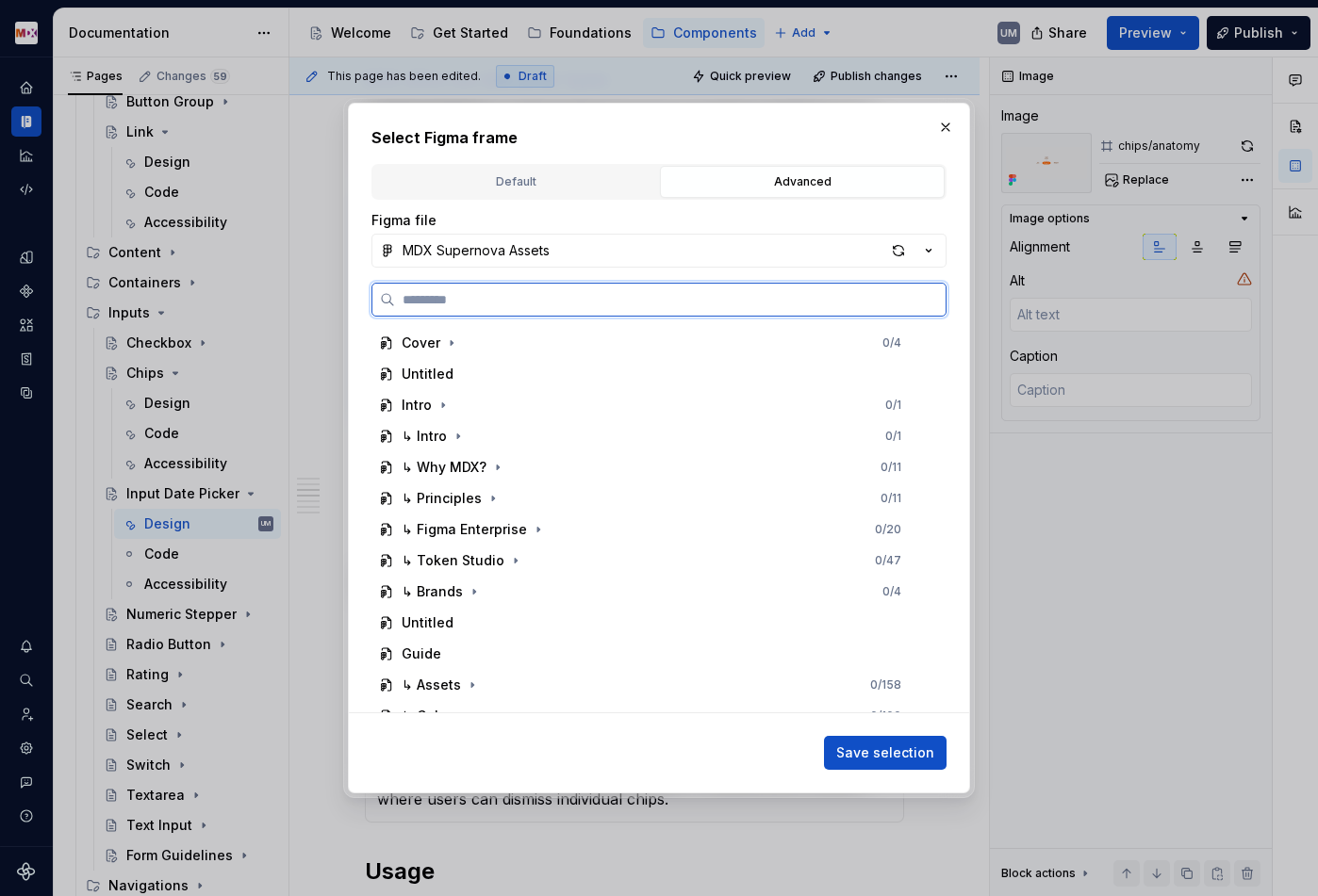
click at [503, 301] on input "search" at bounding box center [669, 299] width 550 height 19
type input "******"
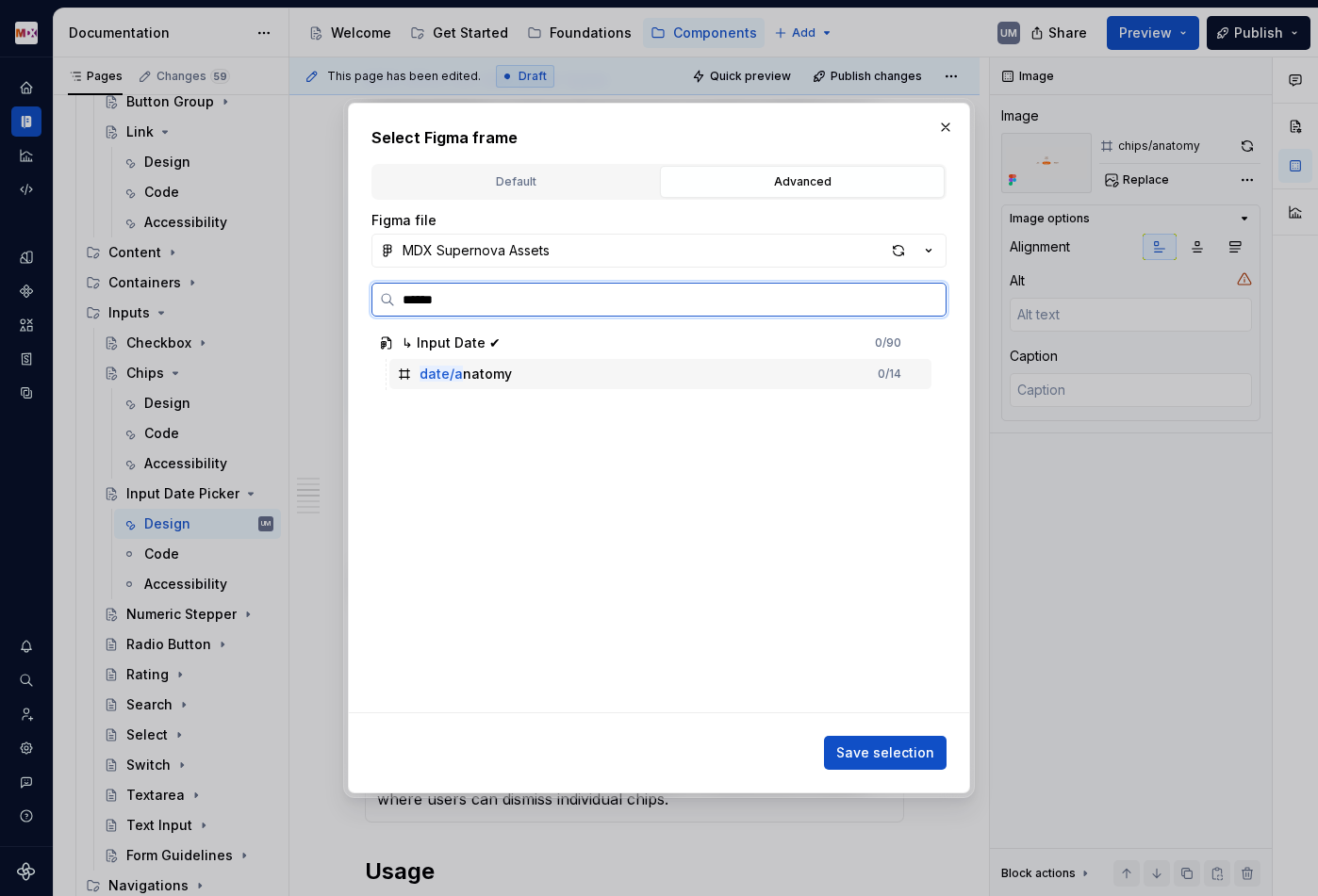
click at [455, 367] on mark "date/a" at bounding box center [441, 373] width 43 height 16
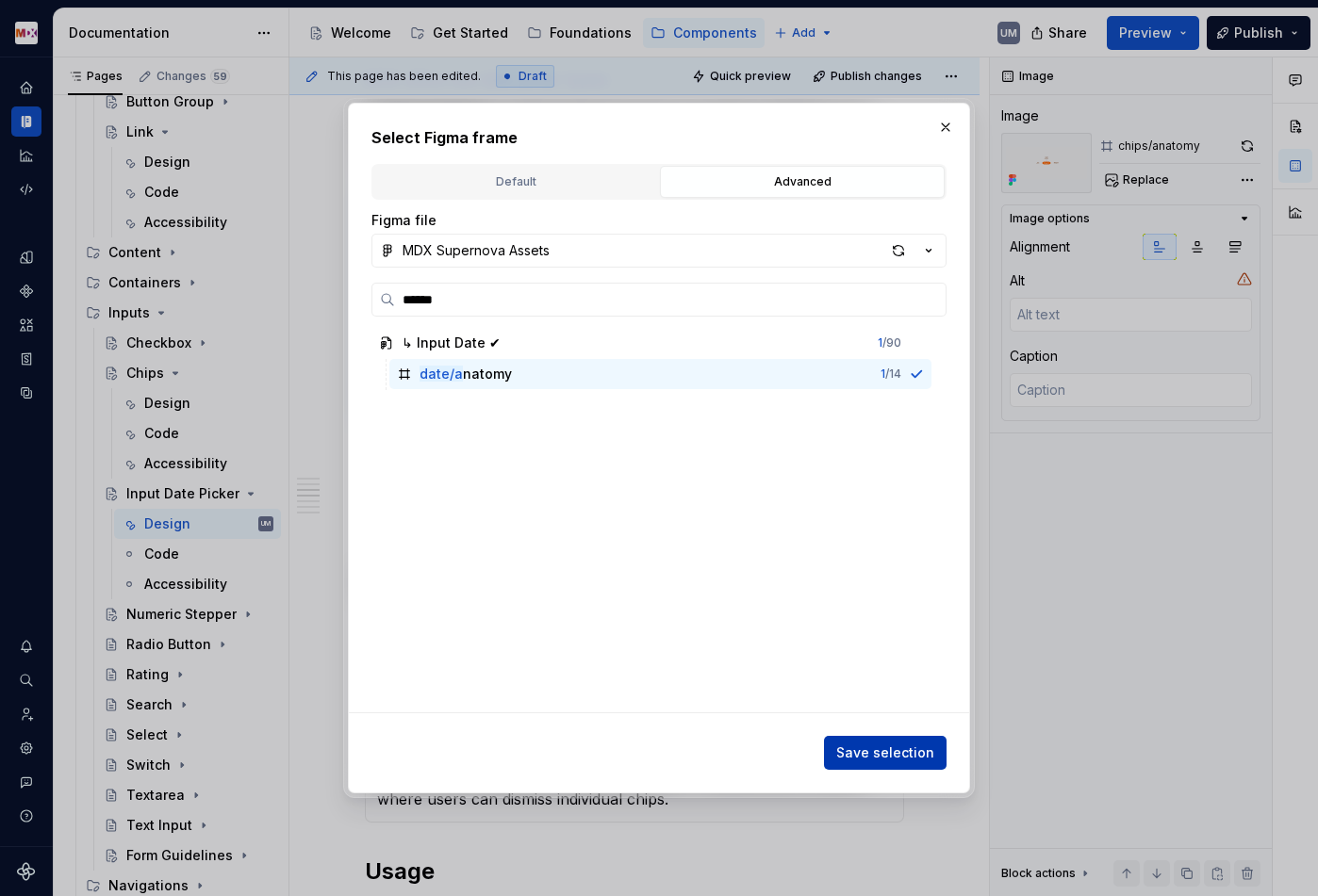
click at [877, 763] on span "Save selection" at bounding box center [885, 753] width 98 height 19
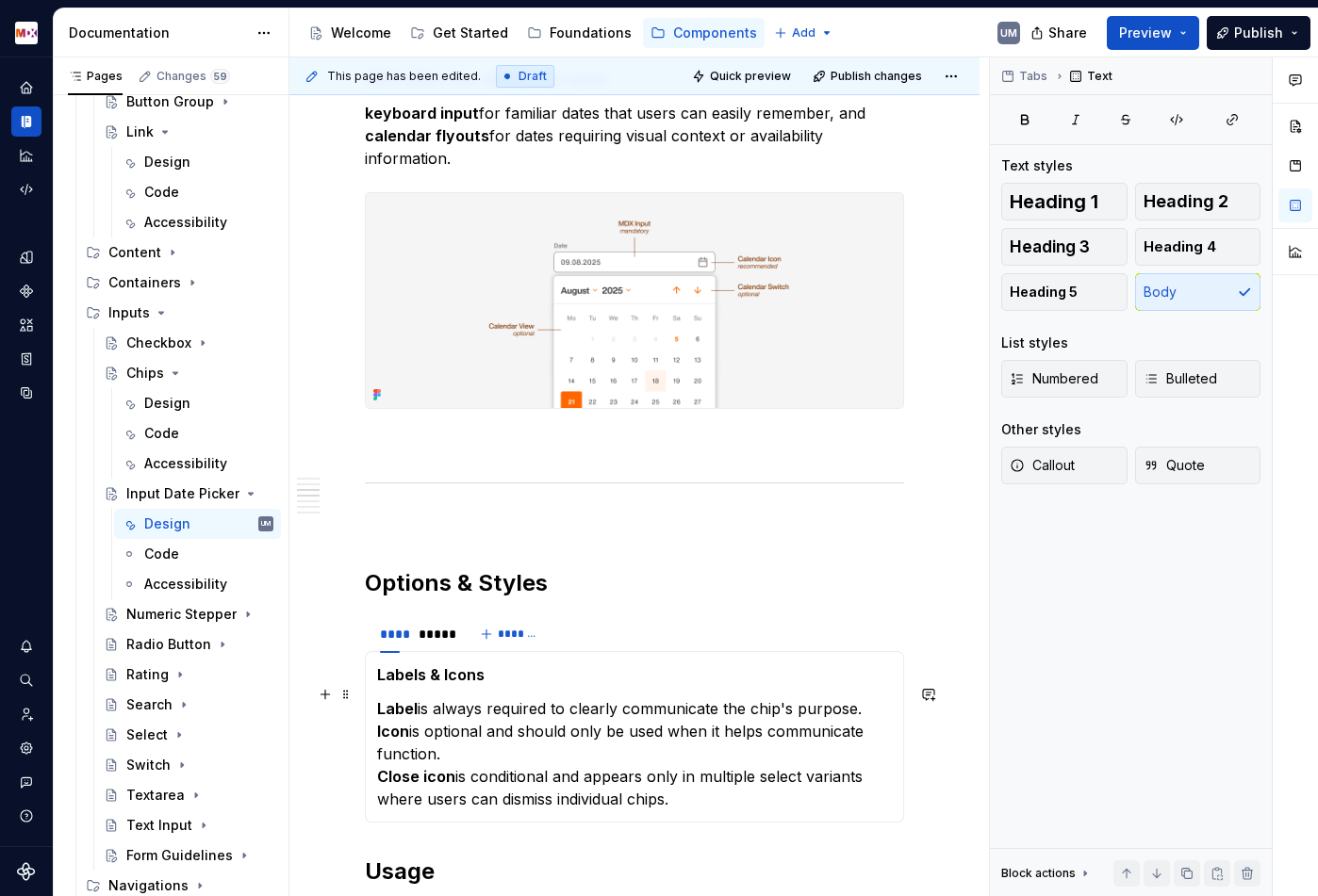
click at [514, 748] on p "Label is always required to clearly communicate the chip's purpose. Icon is opt…" at bounding box center [634, 754] width 515 height 113
drag, startPoint x: 695, startPoint y: 783, endPoint x: 372, endPoint y: 702, distance: 333.0
click at [372, 702] on div "Labels & Icons Label is always required to clearly communicate the chip's purpo…" at bounding box center [634, 737] width 539 height 172
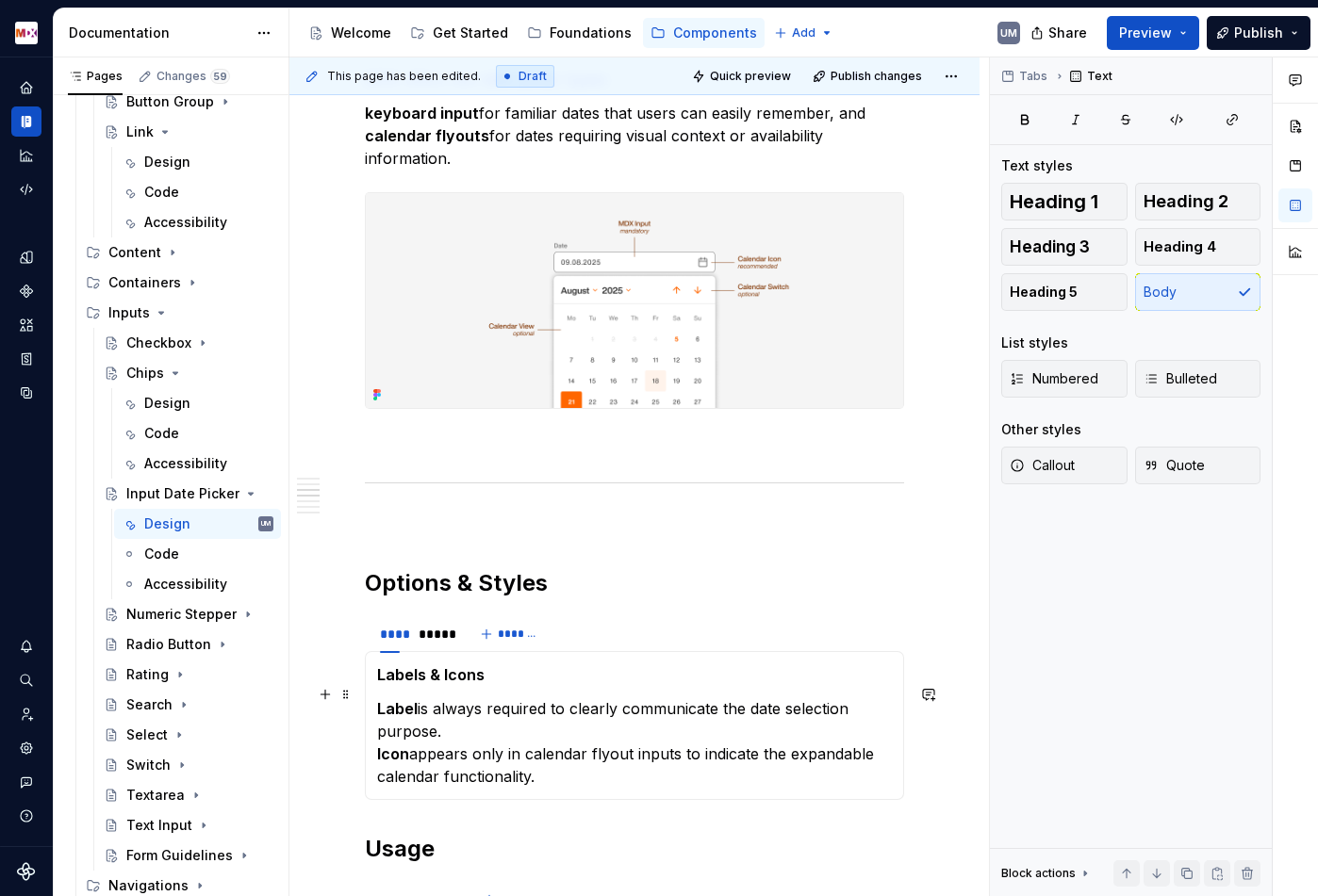
click at [378, 745] on strong "Icon" at bounding box center [393, 754] width 32 height 19
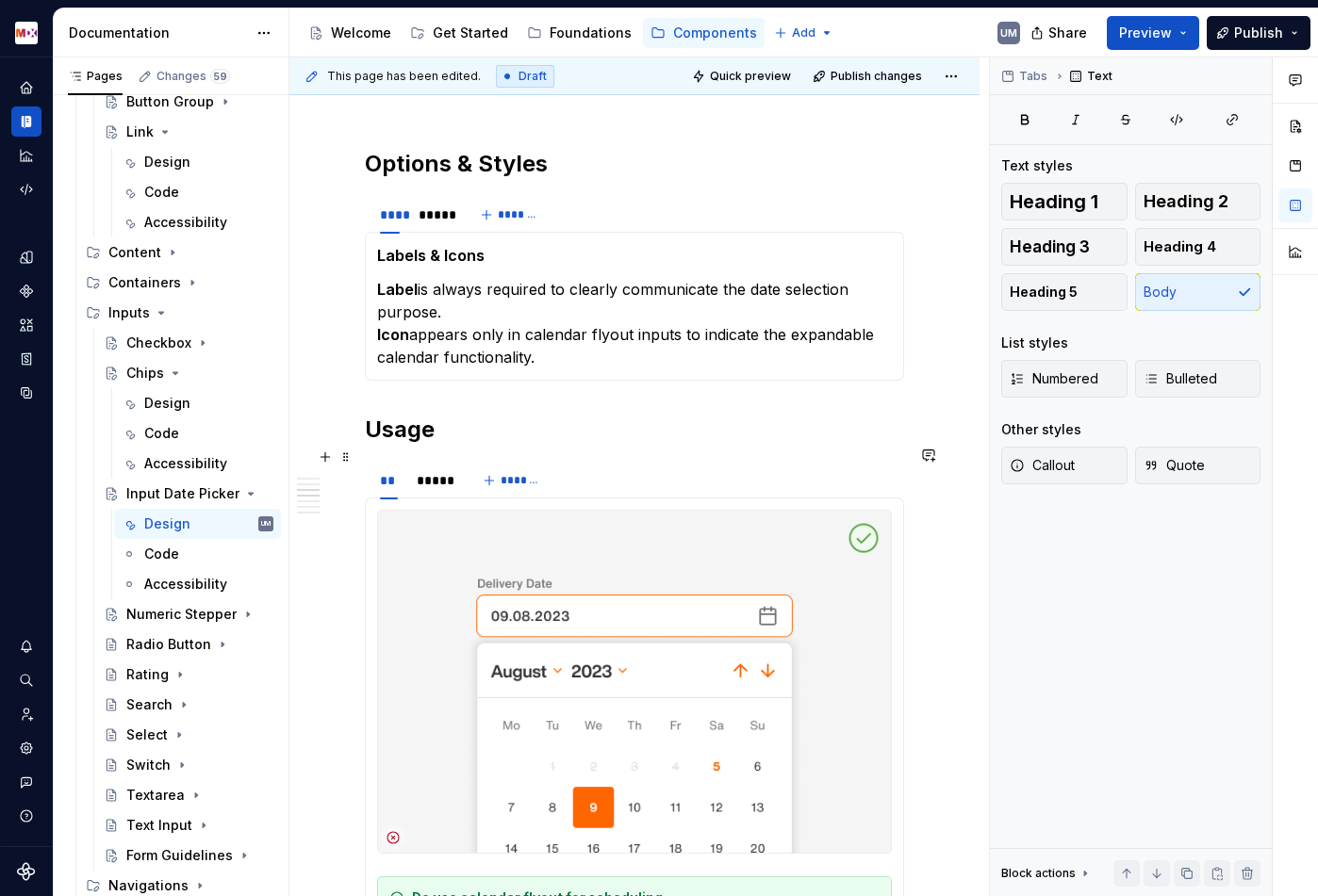
scroll to position [1258, 0]
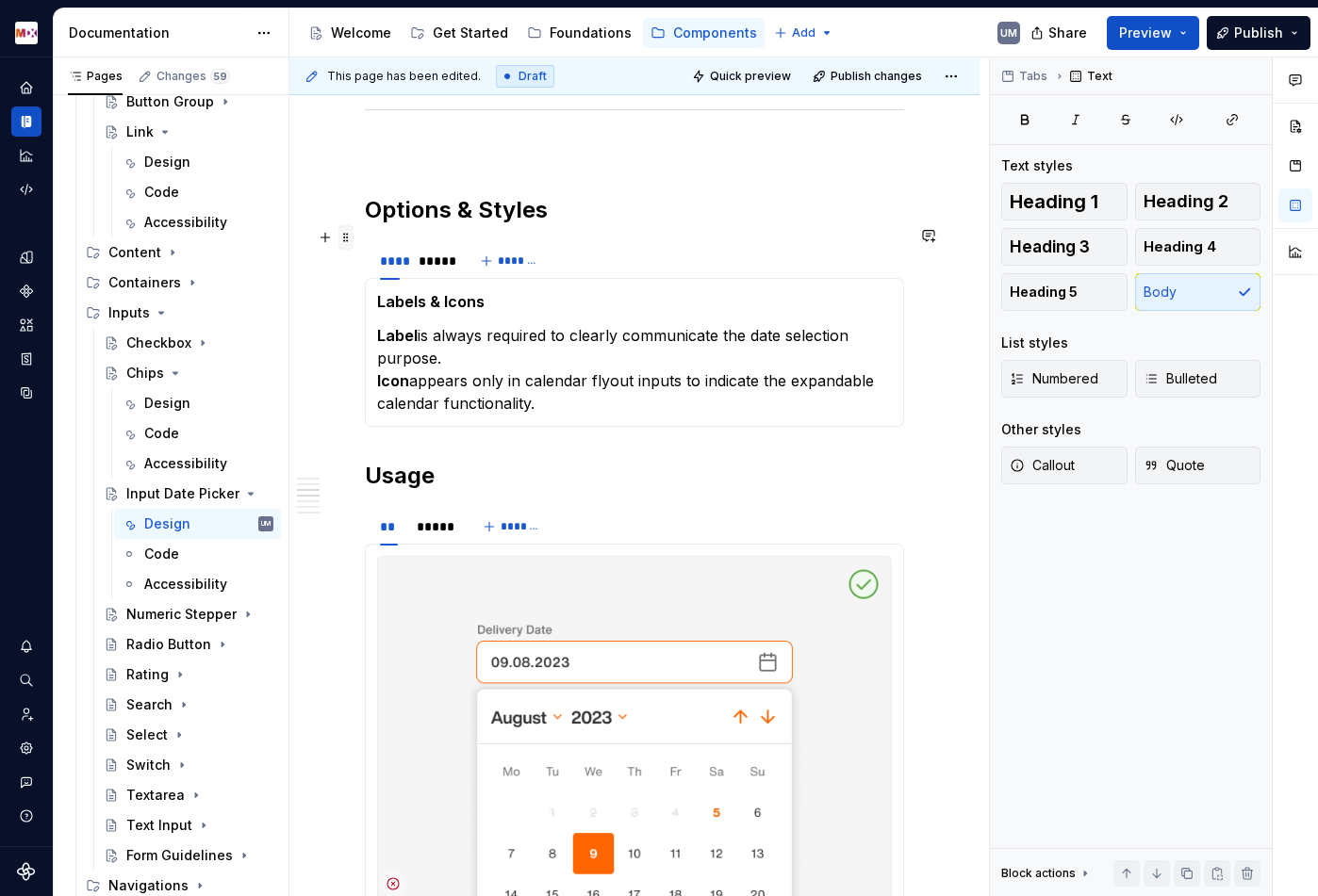
click at [346, 241] on span at bounding box center [346, 238] width 15 height 26
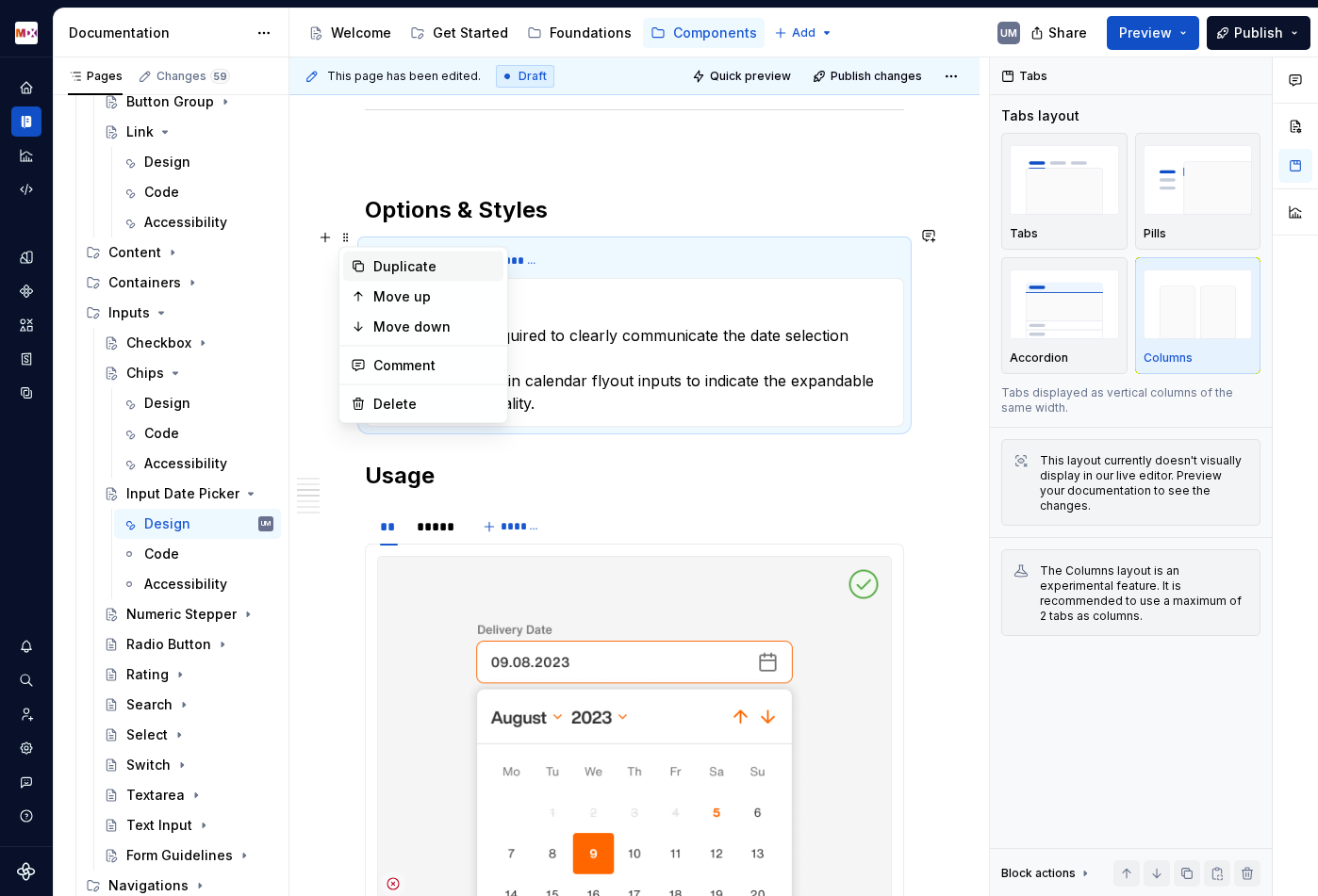
click at [361, 258] on div "Duplicate" at bounding box center [423, 267] width 161 height 30
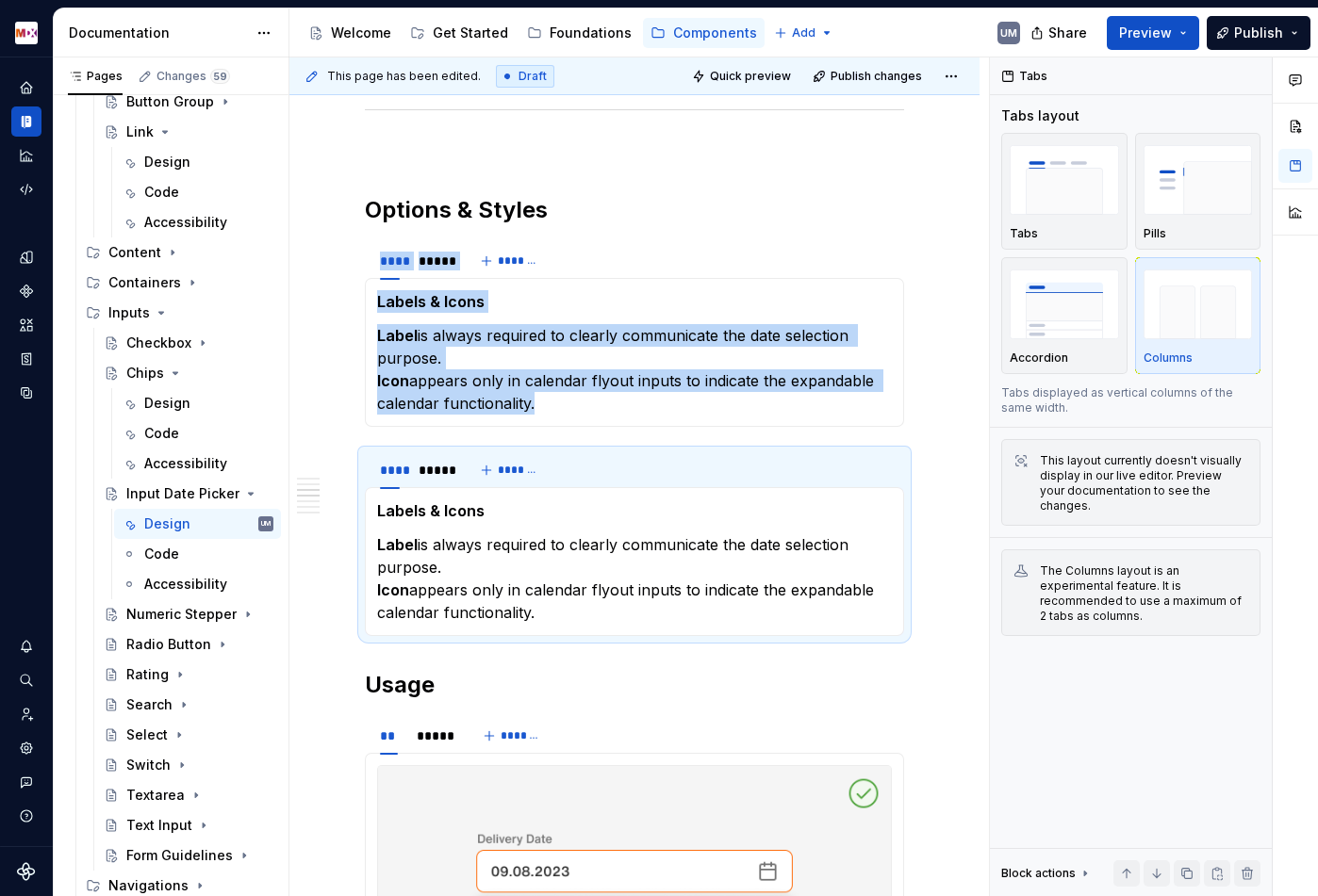
click at [437, 501] on strong "Labels & Icons" at bounding box center [431, 511] width 108 height 19
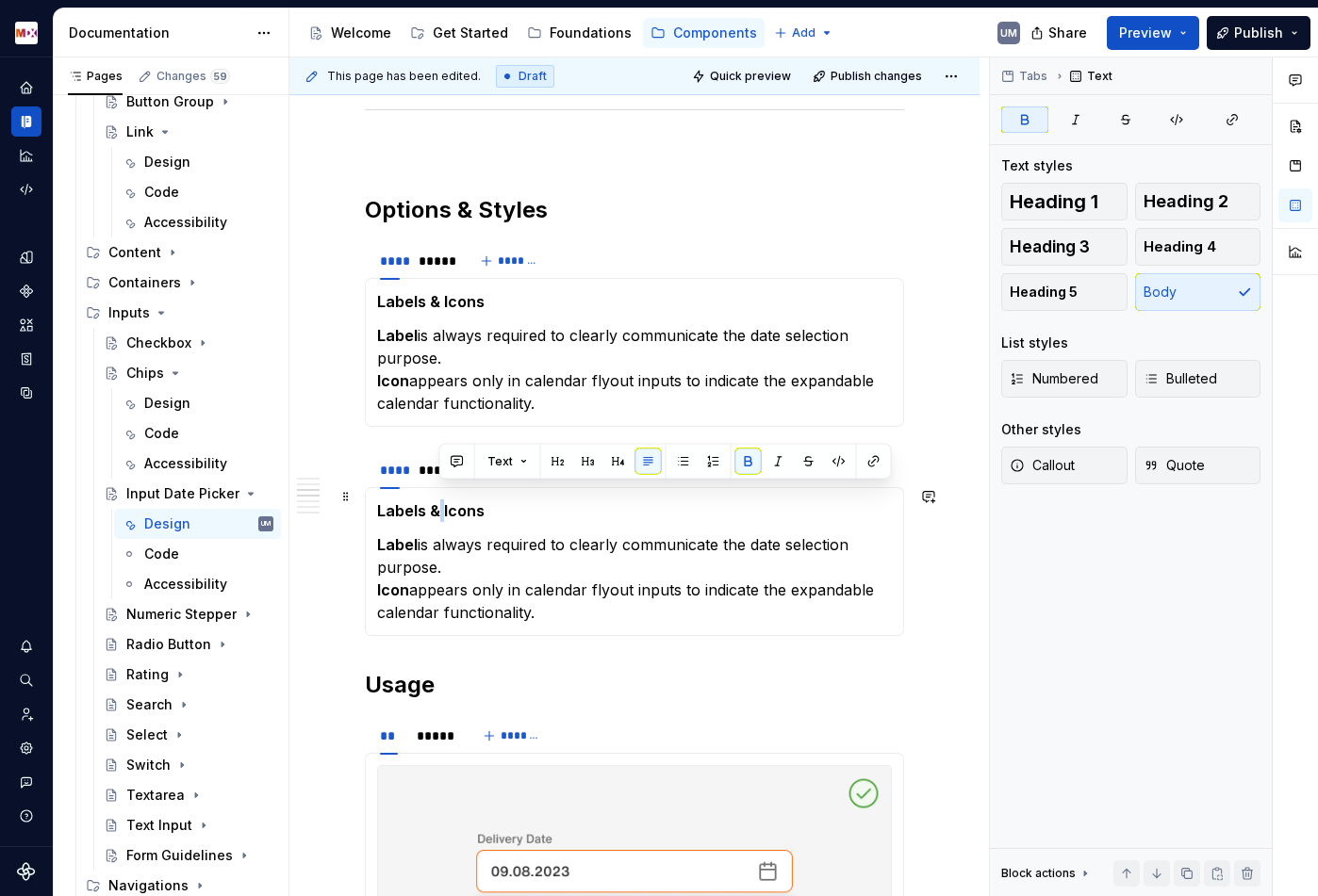
click at [437, 501] on strong "Labels & Icons" at bounding box center [431, 511] width 108 height 19
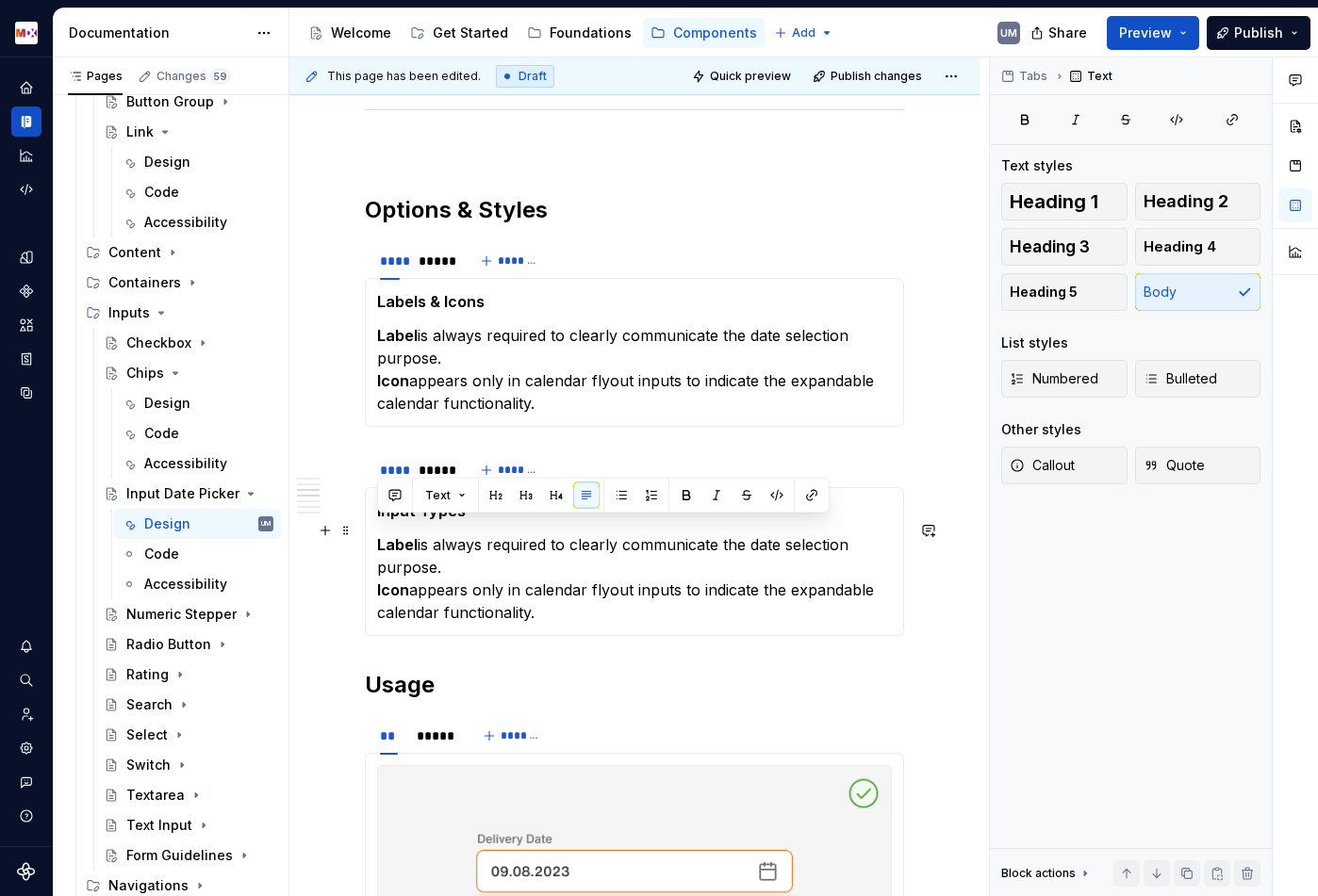
drag, startPoint x: 554, startPoint y: 600, endPoint x: 373, endPoint y: 533, distance: 193.0
click at [373, 533] on div "Input Types Label is always required to clearly communicate the date selection …" at bounding box center [634, 562] width 539 height 149
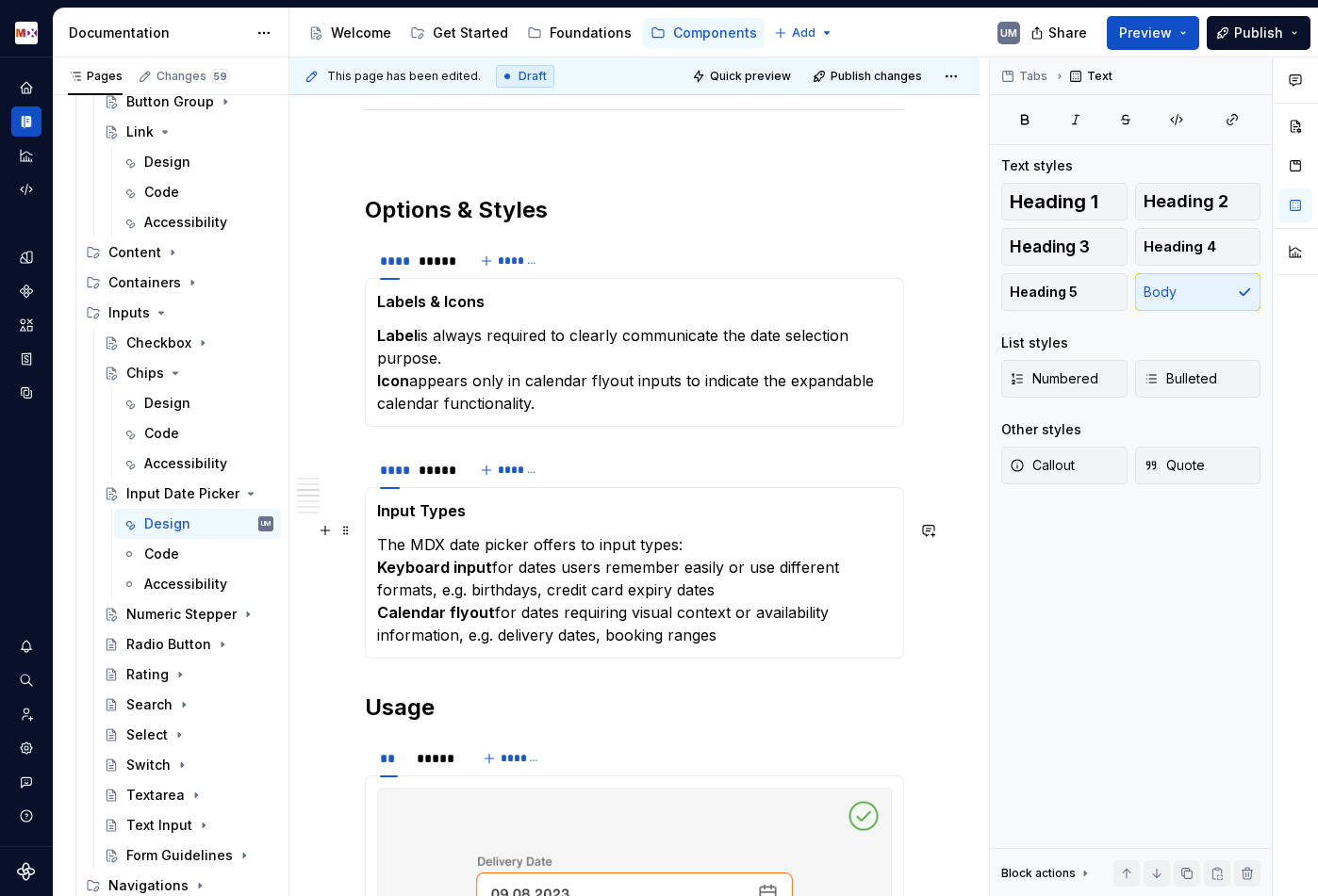
click at [377, 558] on strong "Keyboard input" at bounding box center [434, 567] width 115 height 19
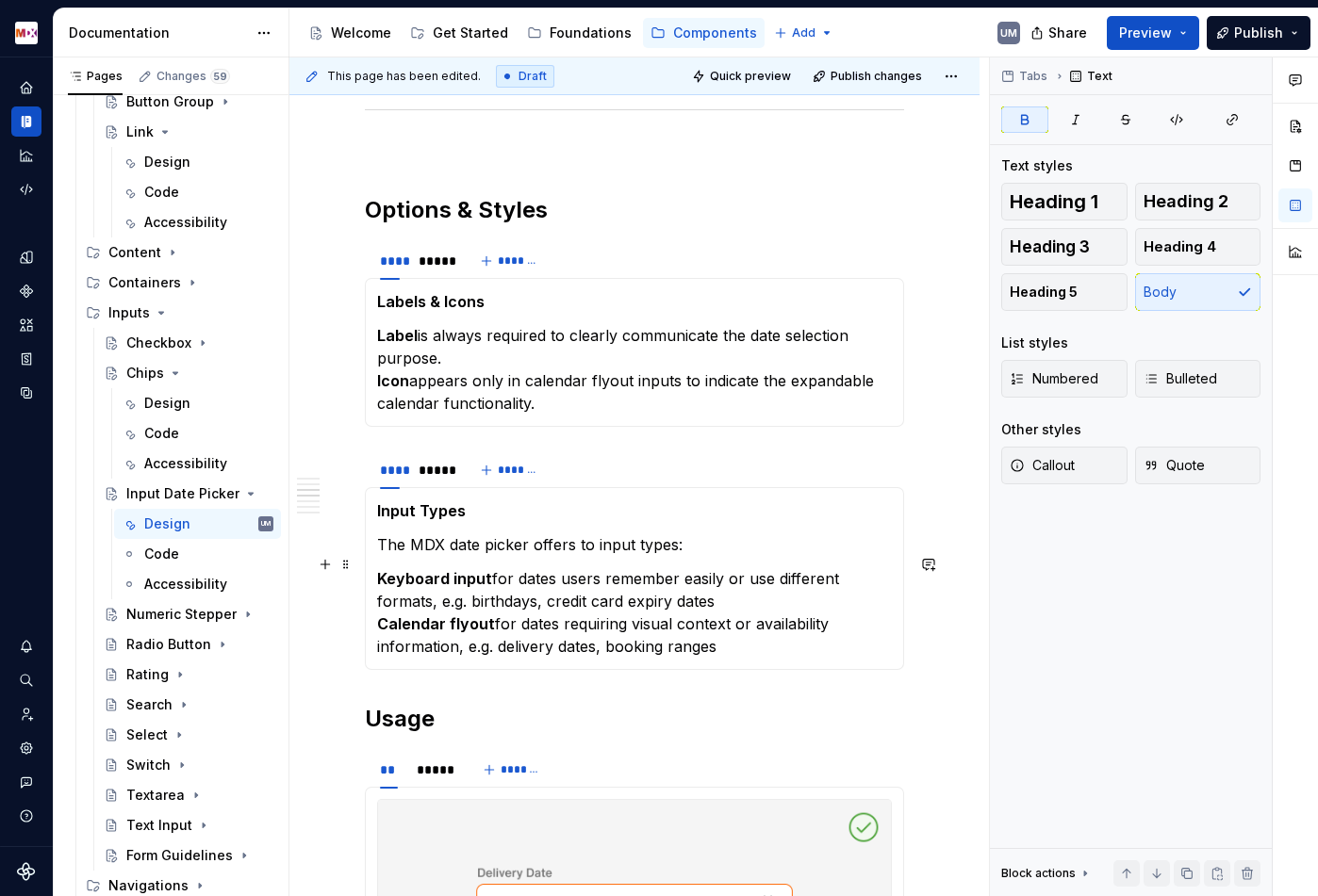
click at [379, 615] on strong "Calendar flyout" at bounding box center [435, 624] width 118 height 19
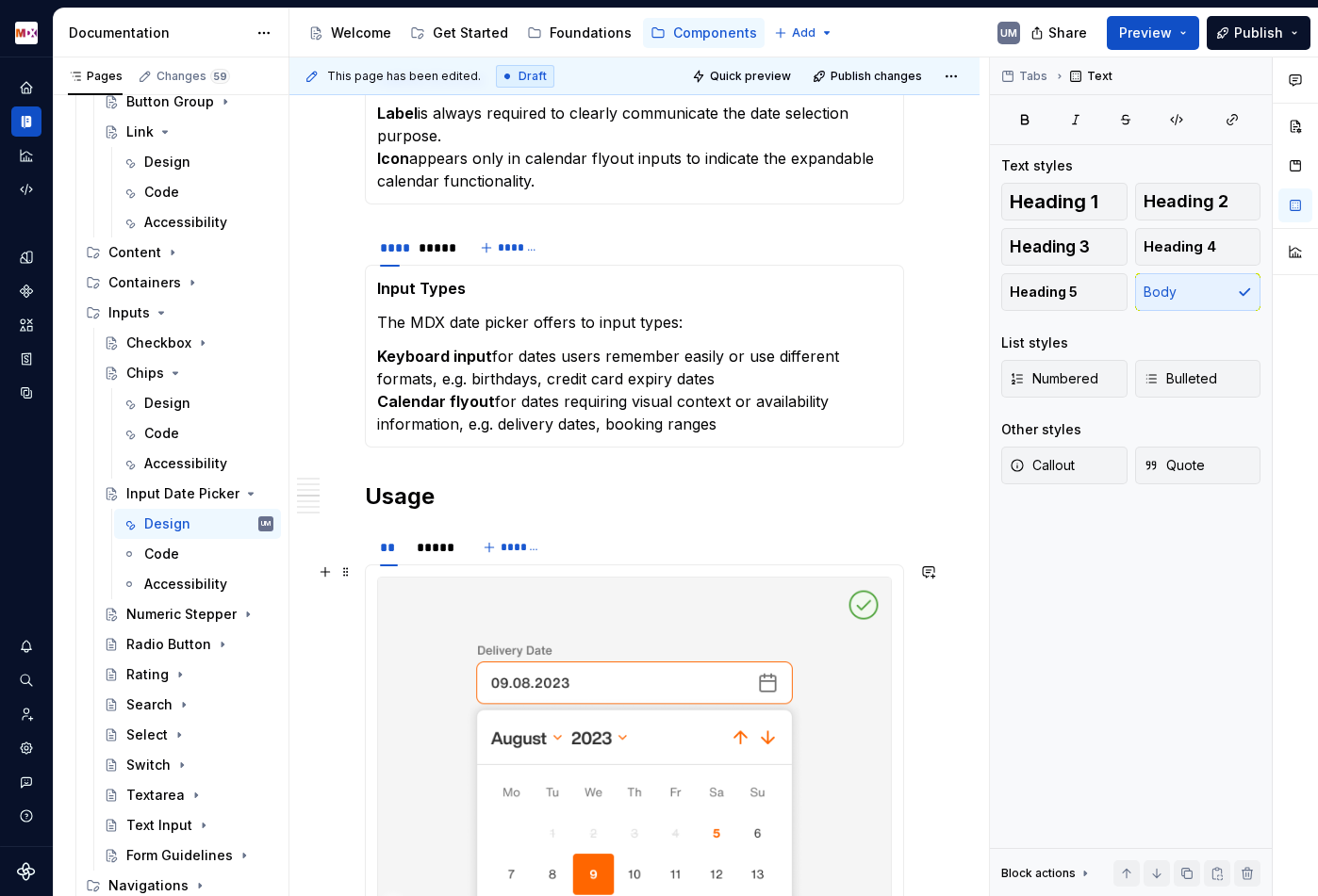
scroll to position [1543, 0]
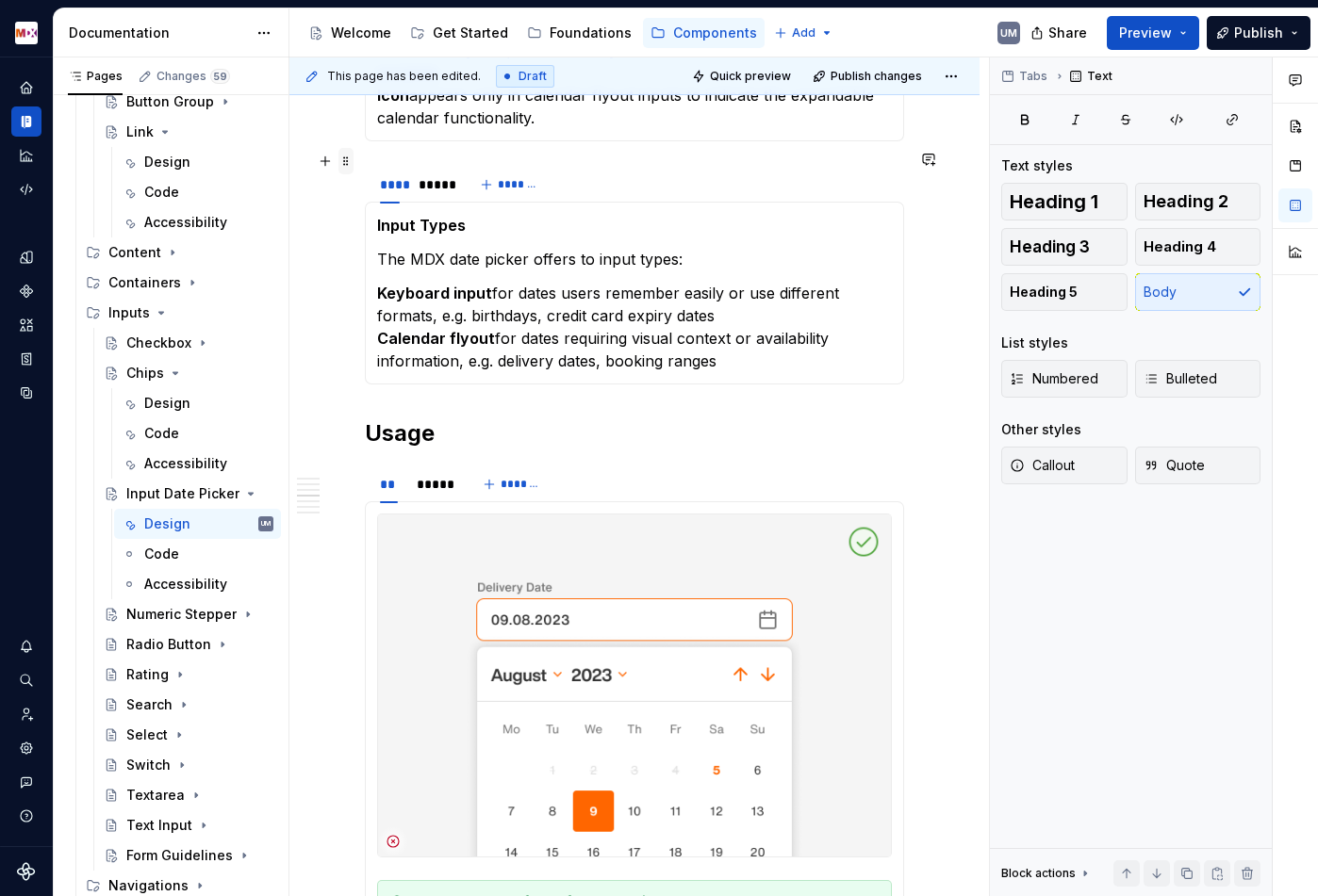
click at [346, 160] on span at bounding box center [346, 161] width 15 height 26
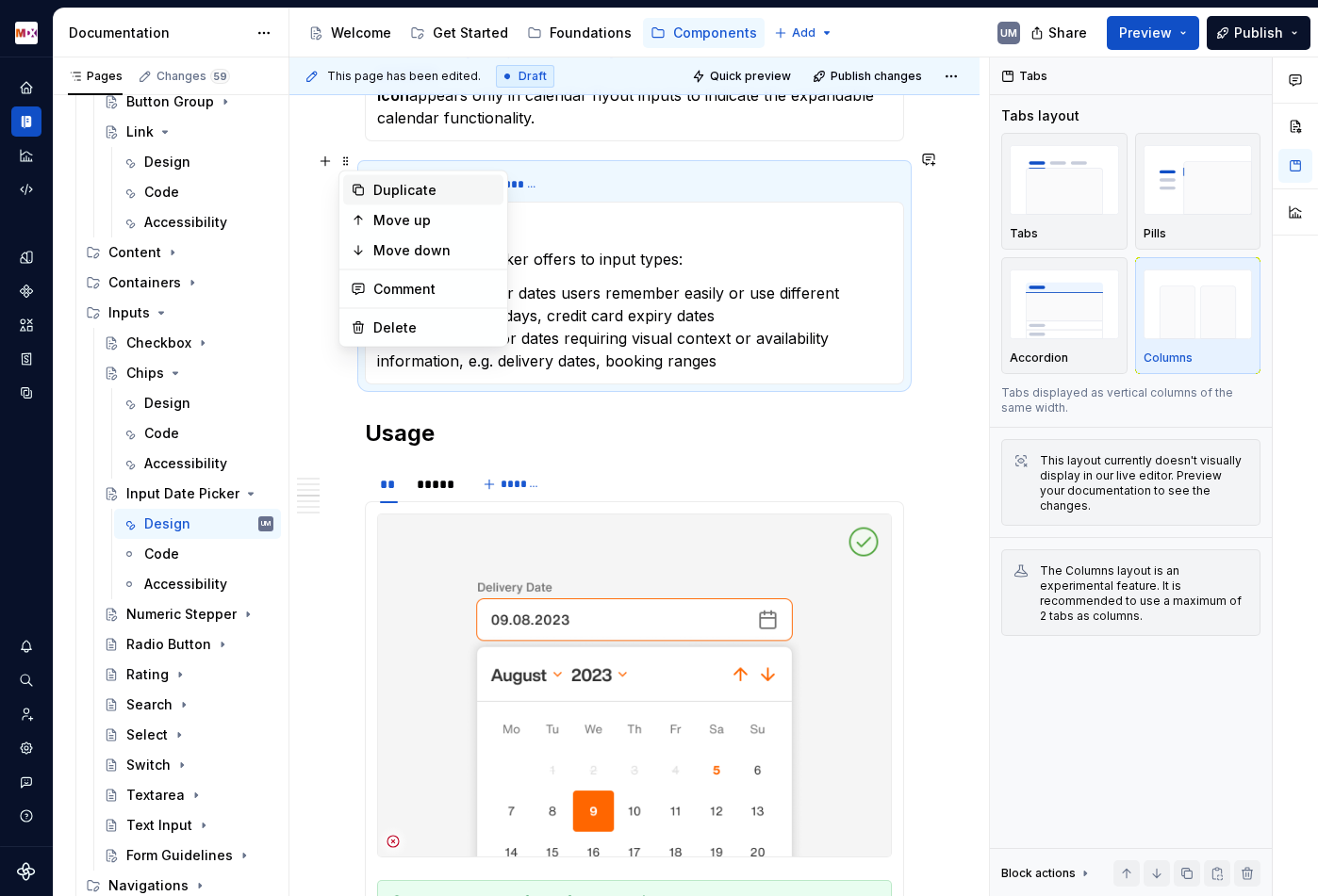
click at [368, 187] on div "Duplicate" at bounding box center [423, 191] width 161 height 30
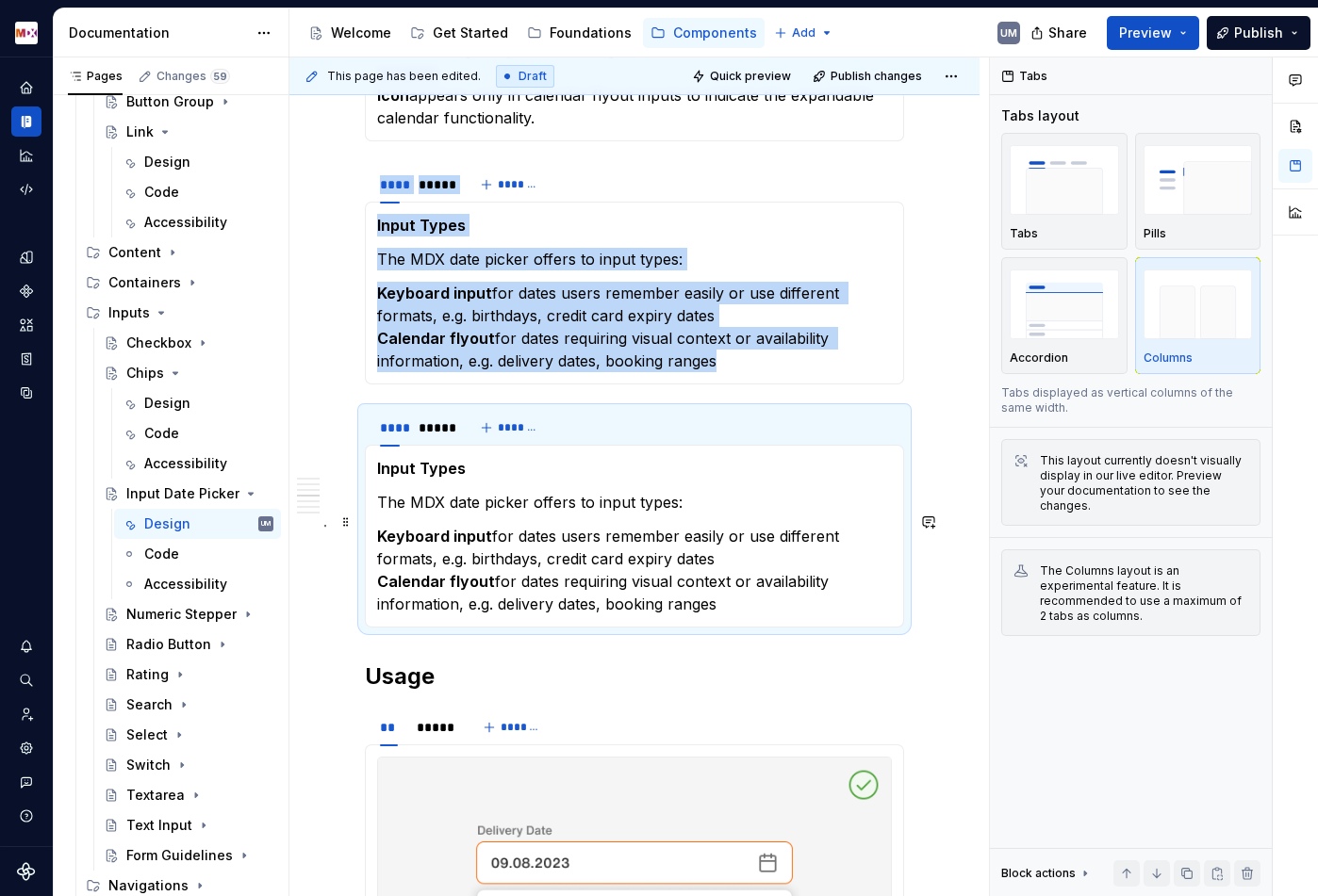
click at [413, 459] on strong "Input Types" at bounding box center [421, 468] width 89 height 19
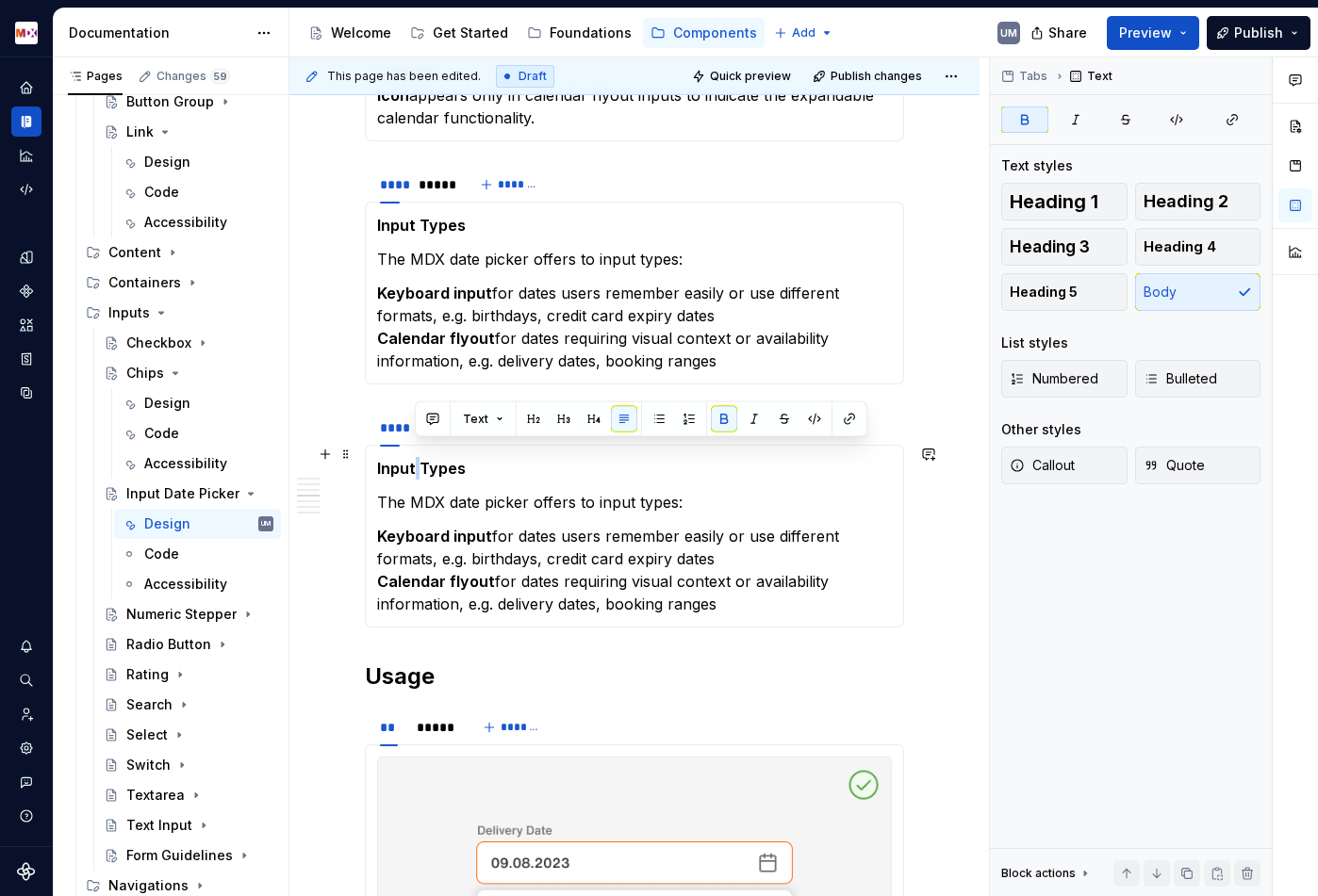
click at [413, 459] on strong "Input Types" at bounding box center [421, 468] width 89 height 19
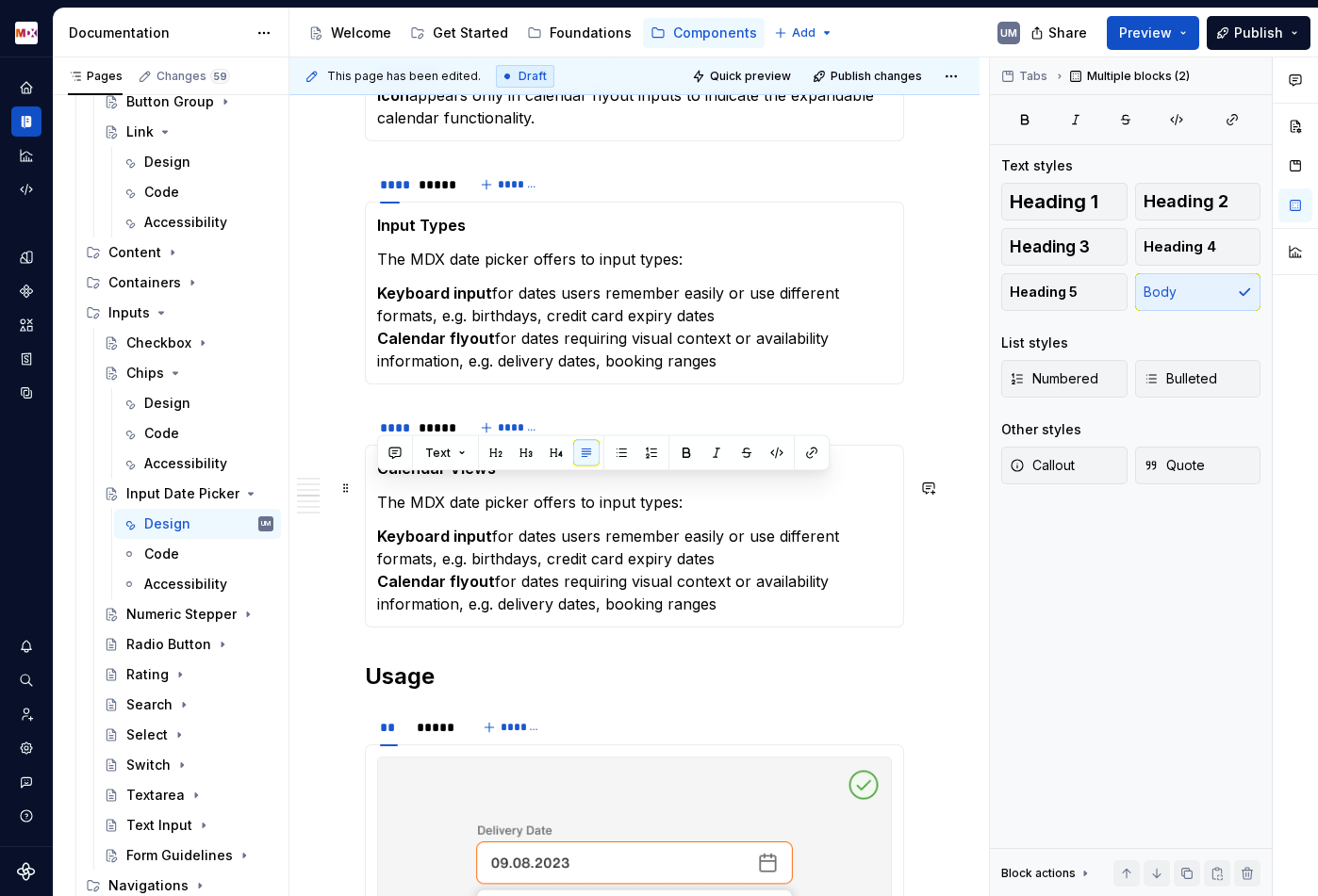
drag, startPoint x: 722, startPoint y: 588, endPoint x: 372, endPoint y: 491, distance: 363.2
click at [372, 491] on div "Calendar Views The MDX date picker offers to input types: Keyboard input for da…" at bounding box center [634, 536] width 539 height 183
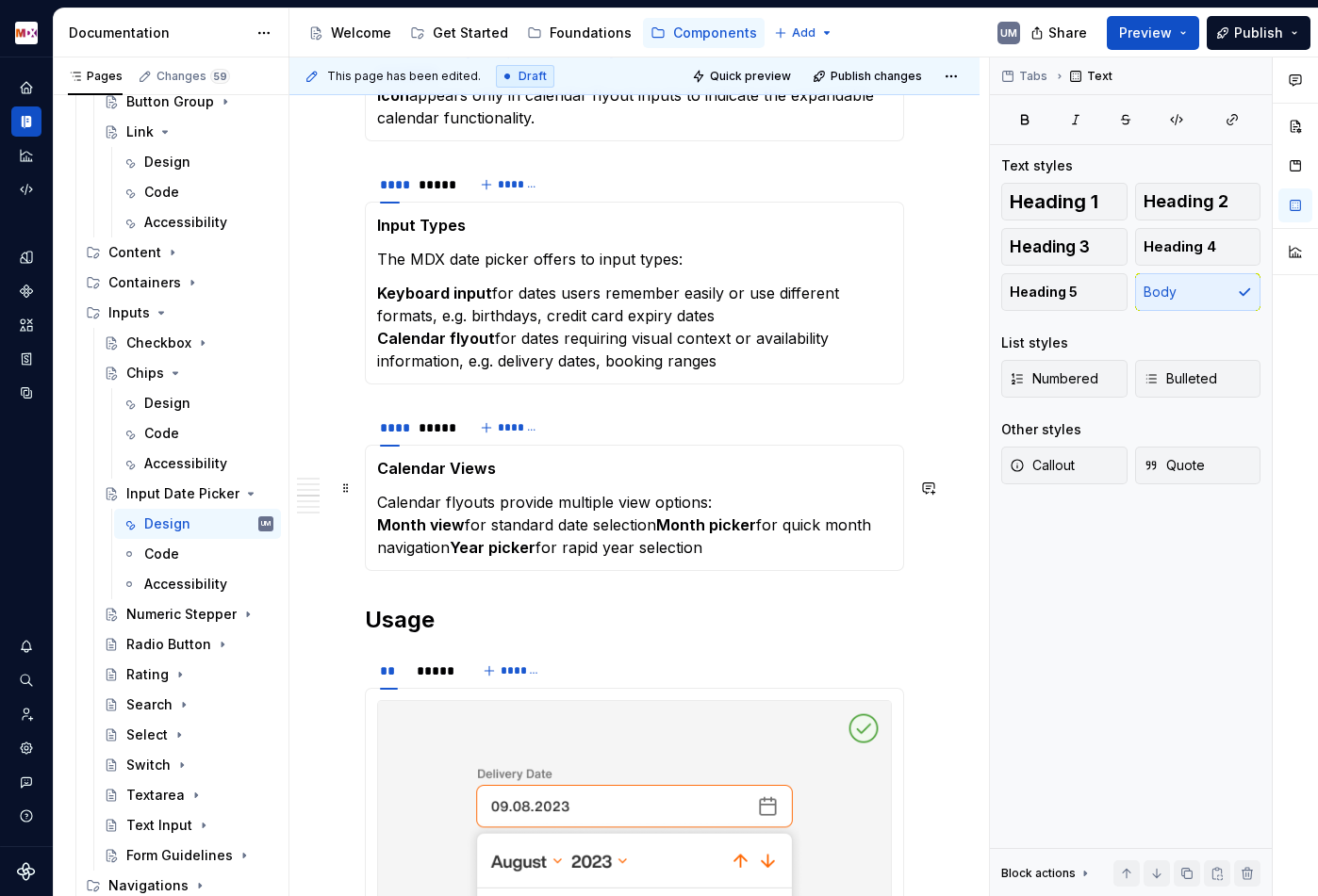
click at [377, 516] on strong "Month view" at bounding box center [420, 525] width 88 height 19
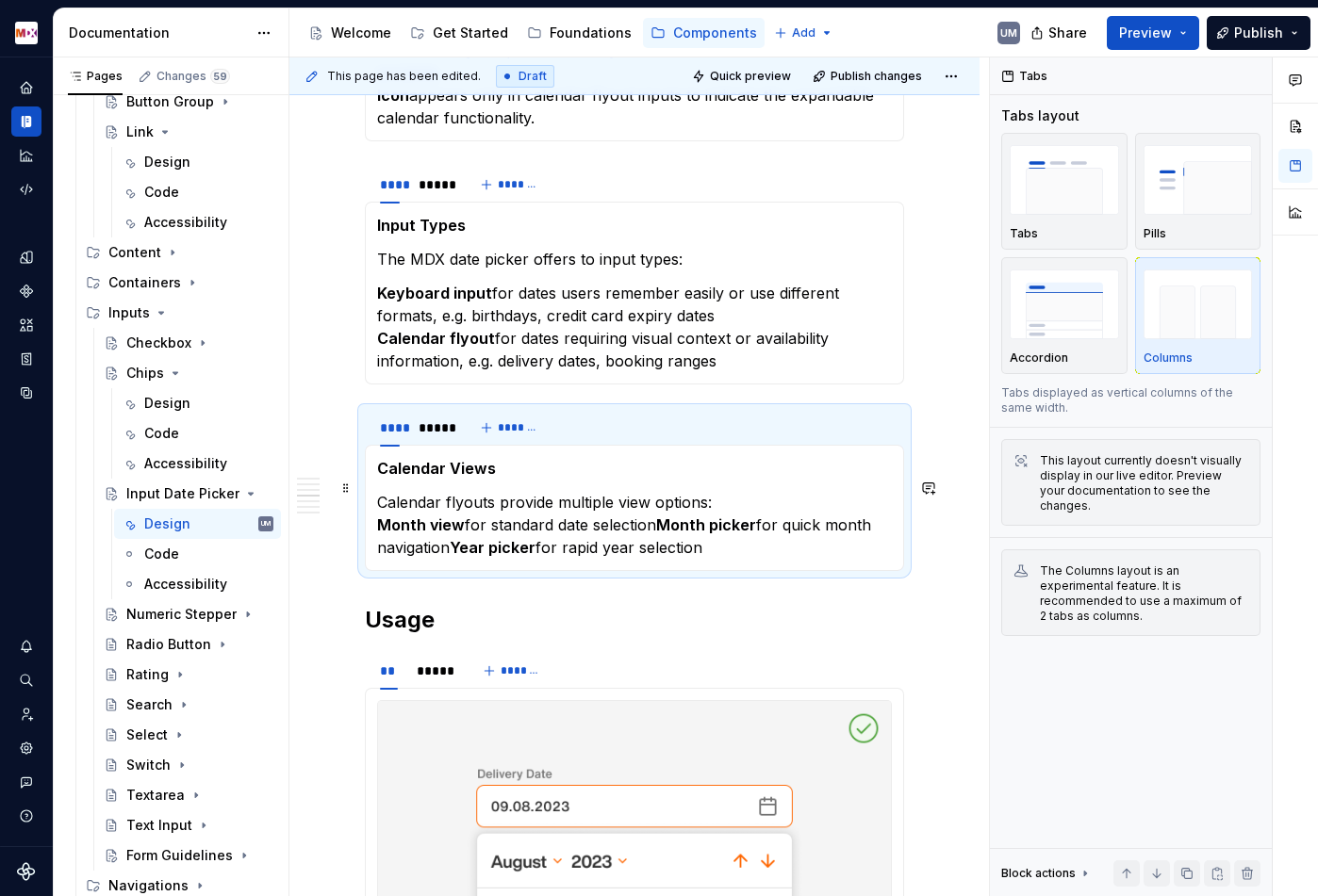
click at [378, 516] on strong "Month view" at bounding box center [420, 525] width 88 height 19
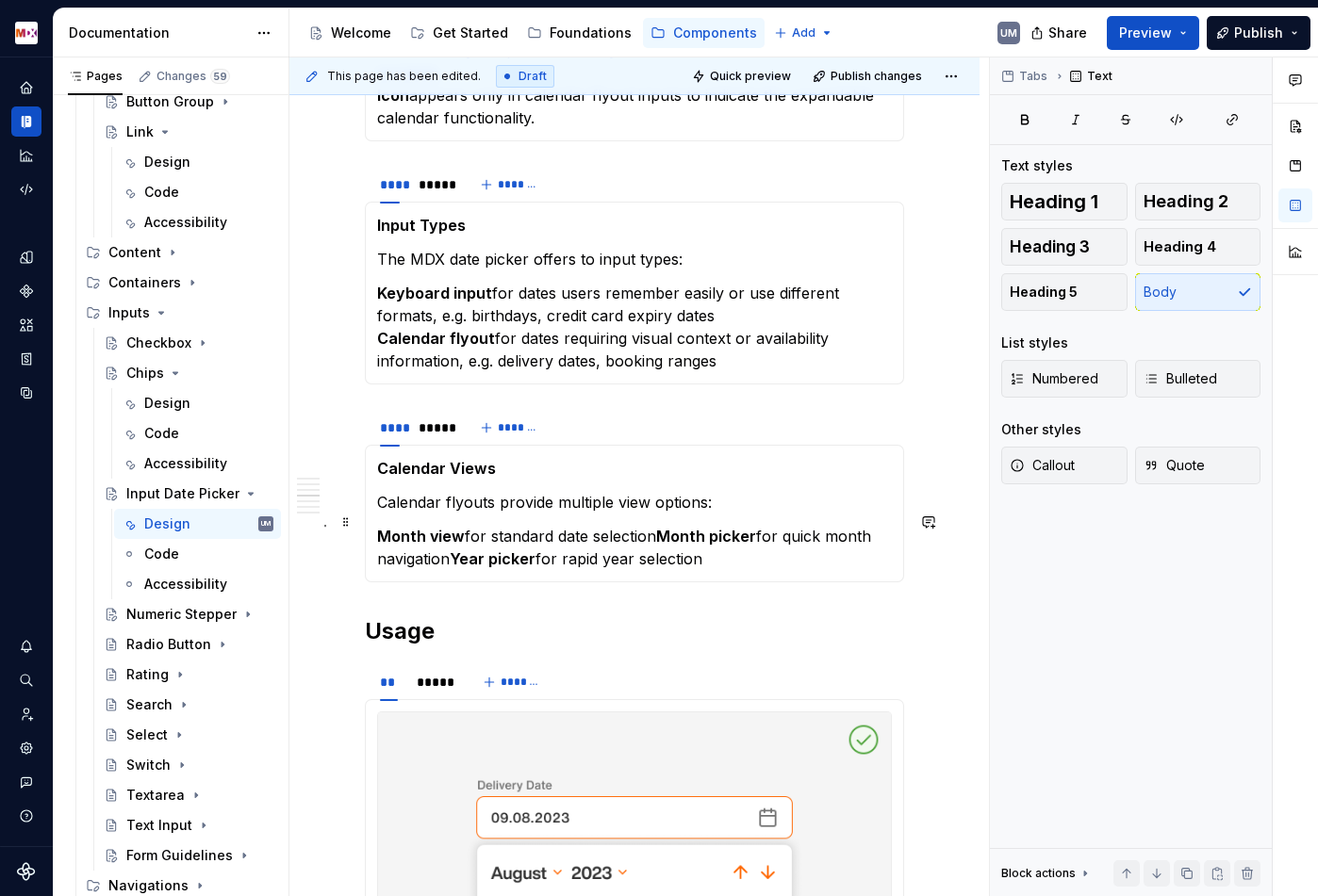
click at [667, 527] on strong "Month picker" at bounding box center [706, 536] width 100 height 19
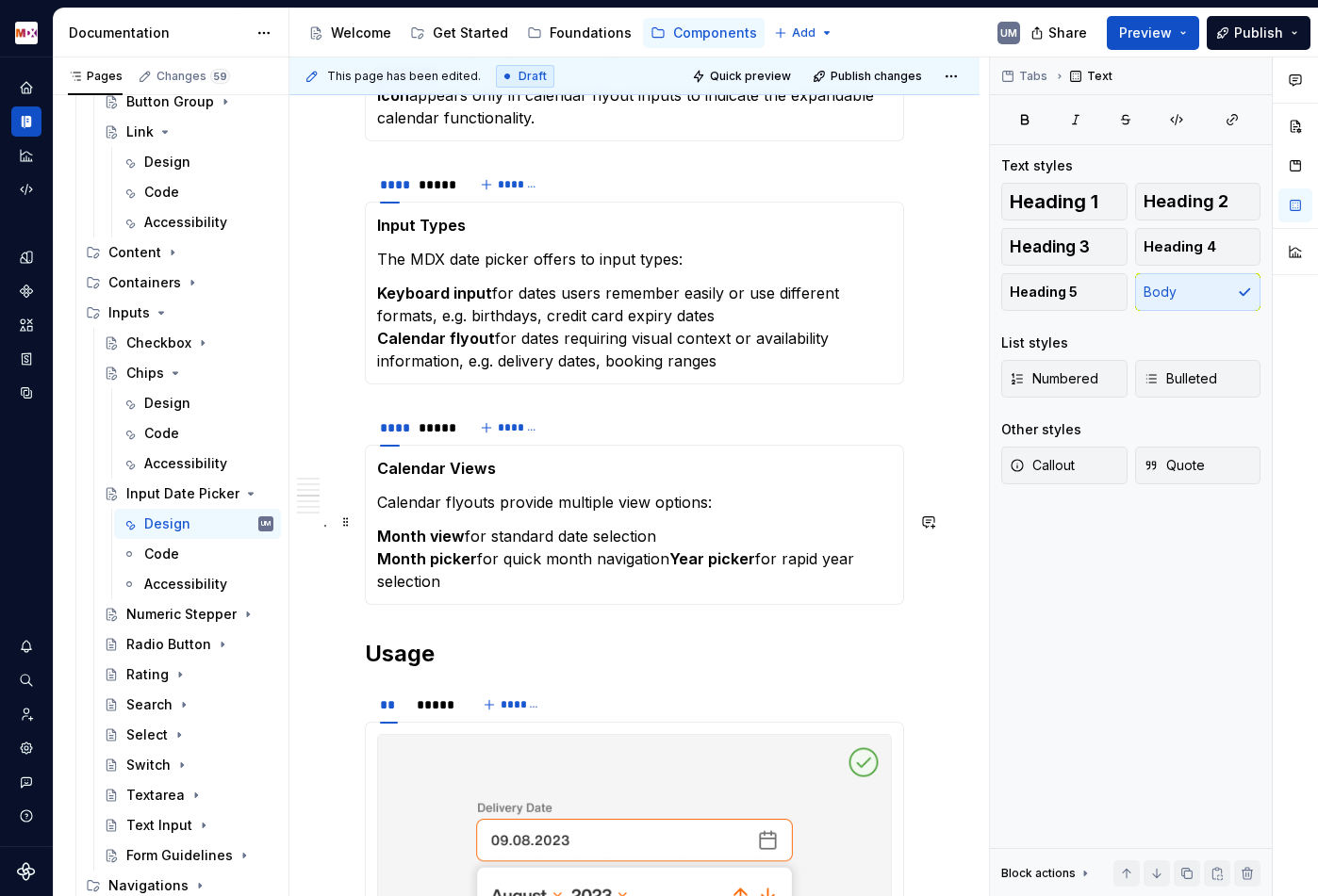
click at [425, 527] on strong "Month view" at bounding box center [420, 536] width 88 height 19
click at [671, 549] on strong "Year picker" at bounding box center [712, 559] width 86 height 19
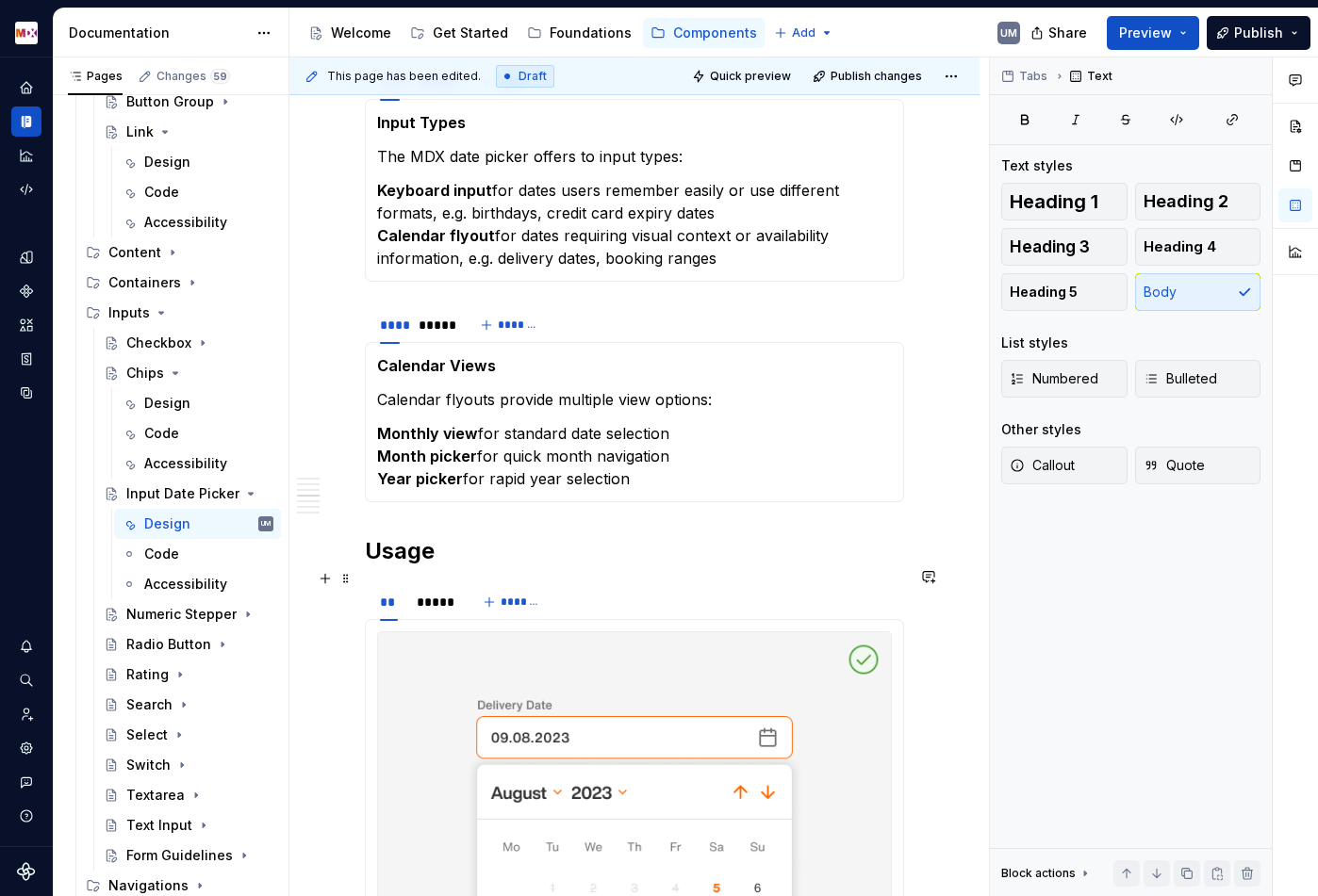
scroll to position [1710, 0]
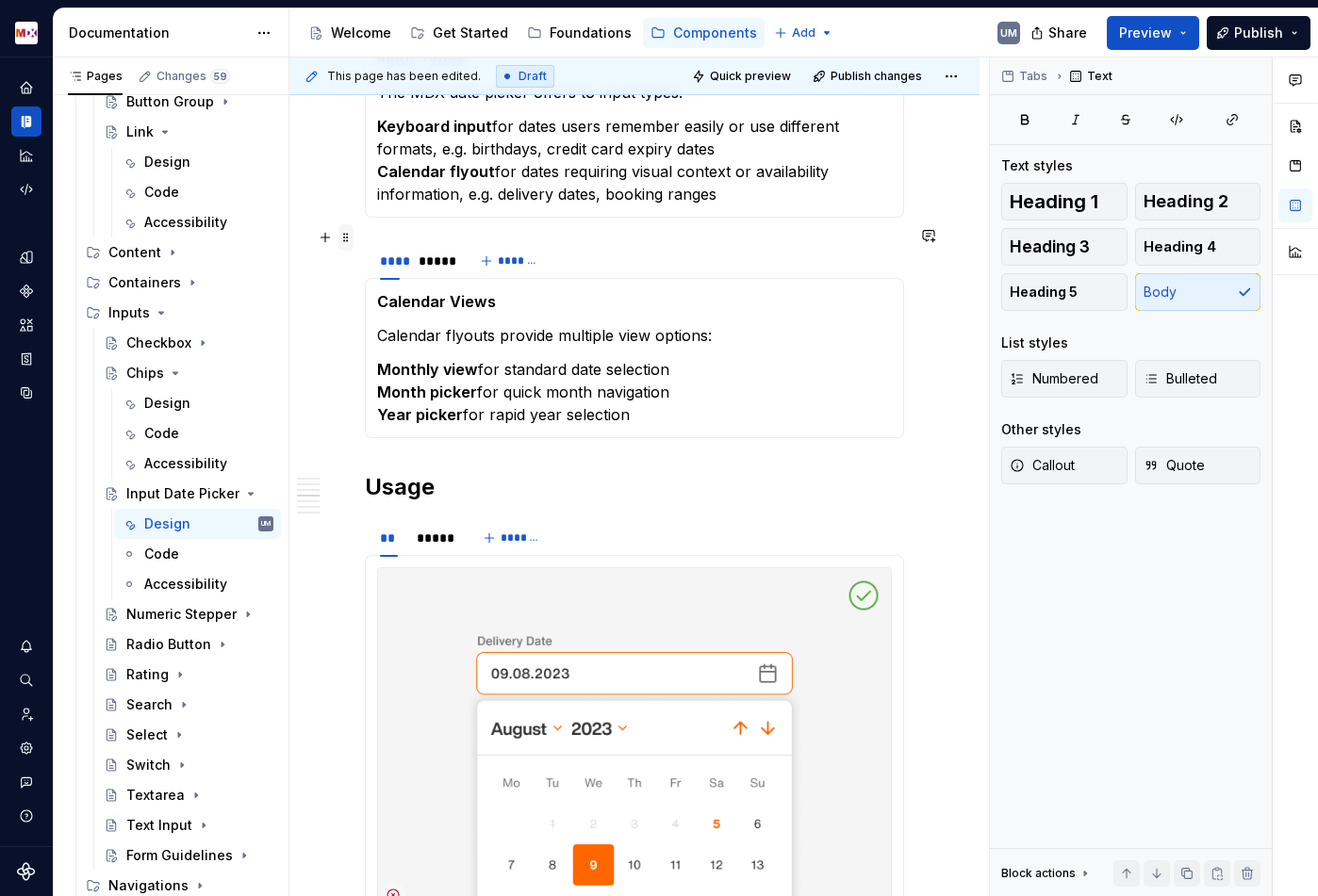
click at [347, 237] on span at bounding box center [346, 238] width 15 height 26
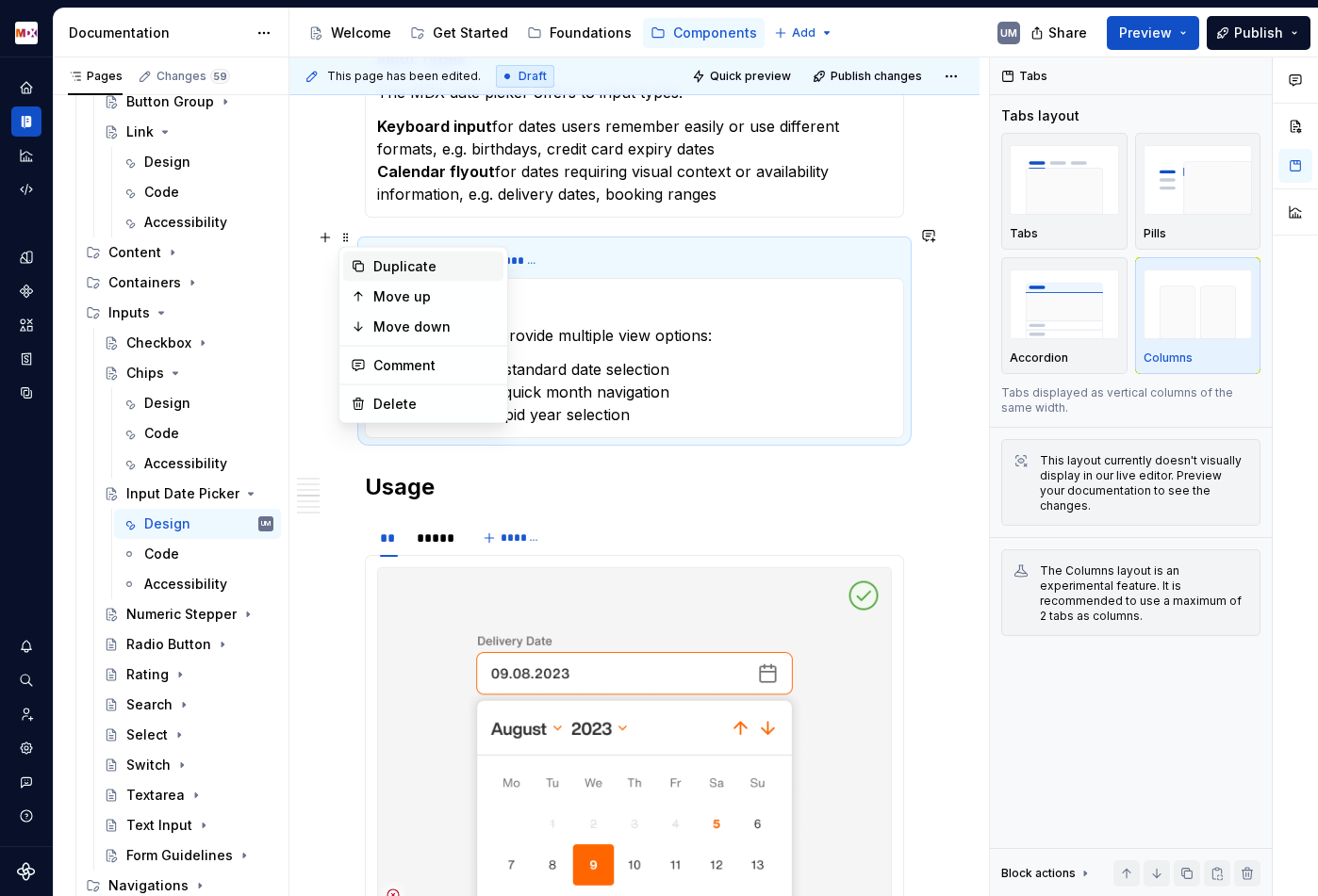
click at [374, 267] on div "Duplicate" at bounding box center [434, 267] width 123 height 19
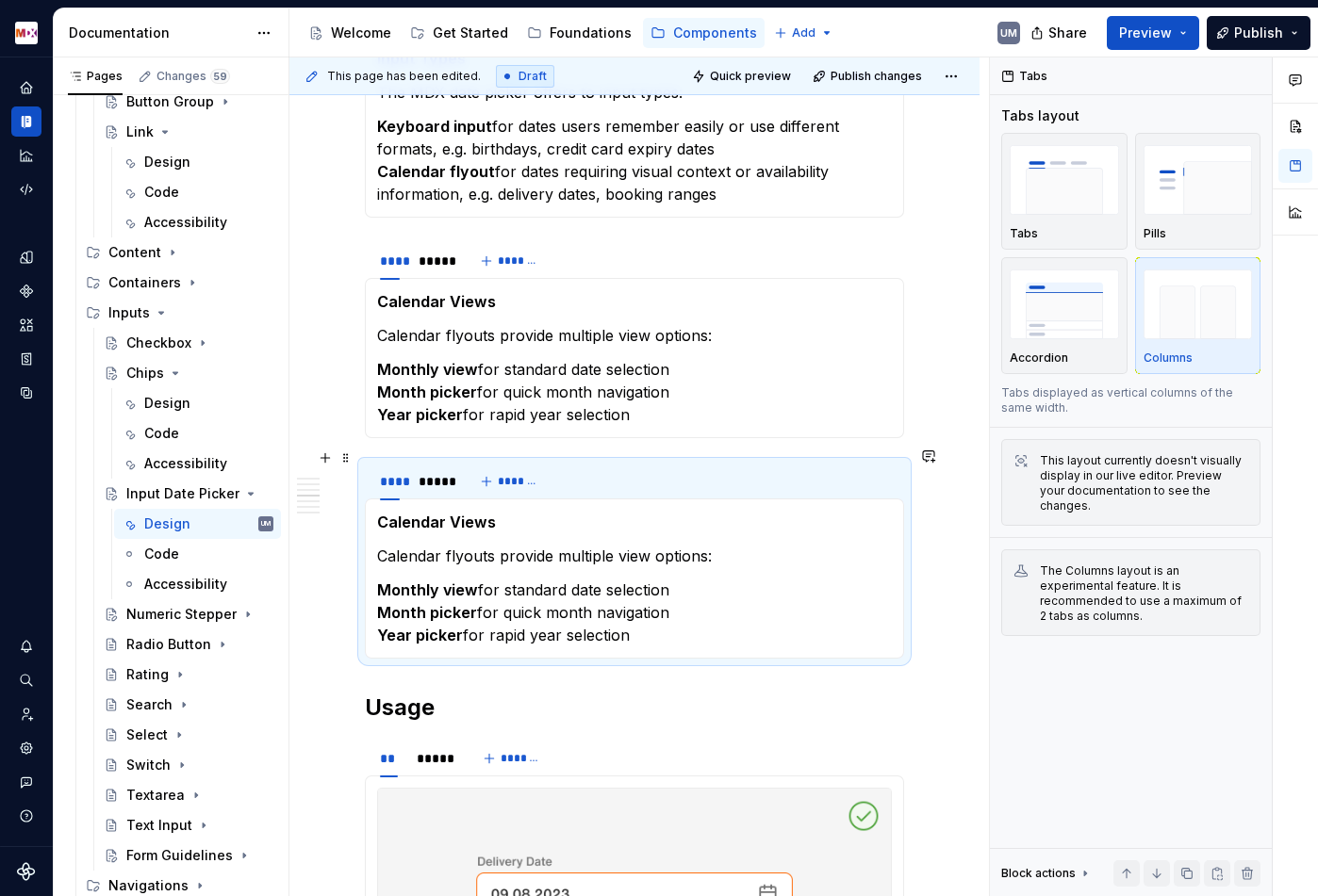
click at [408, 511] on p "Calendar Views" at bounding box center [634, 522] width 515 height 23
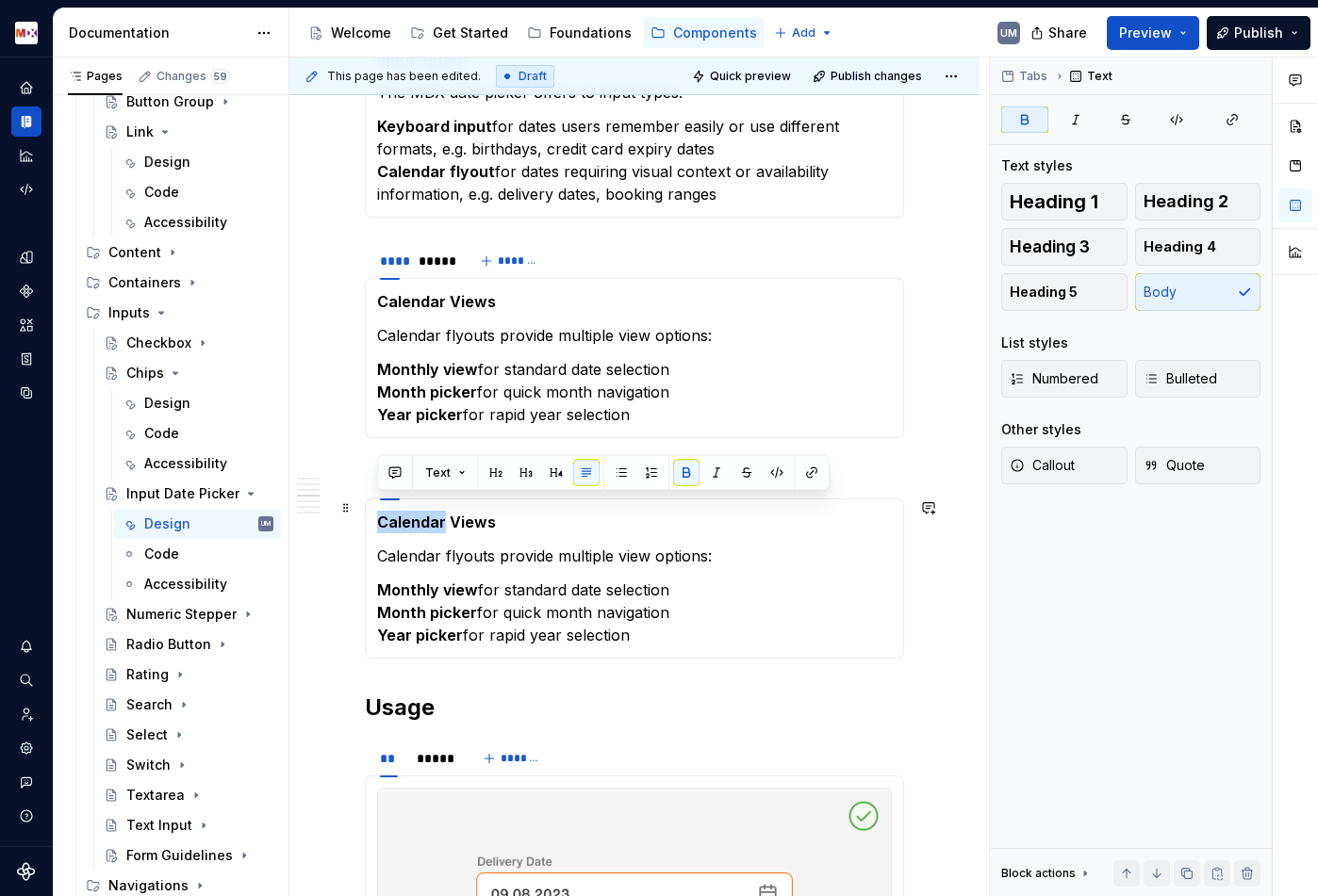
click at [408, 511] on p "Calendar Views" at bounding box center [634, 522] width 515 height 23
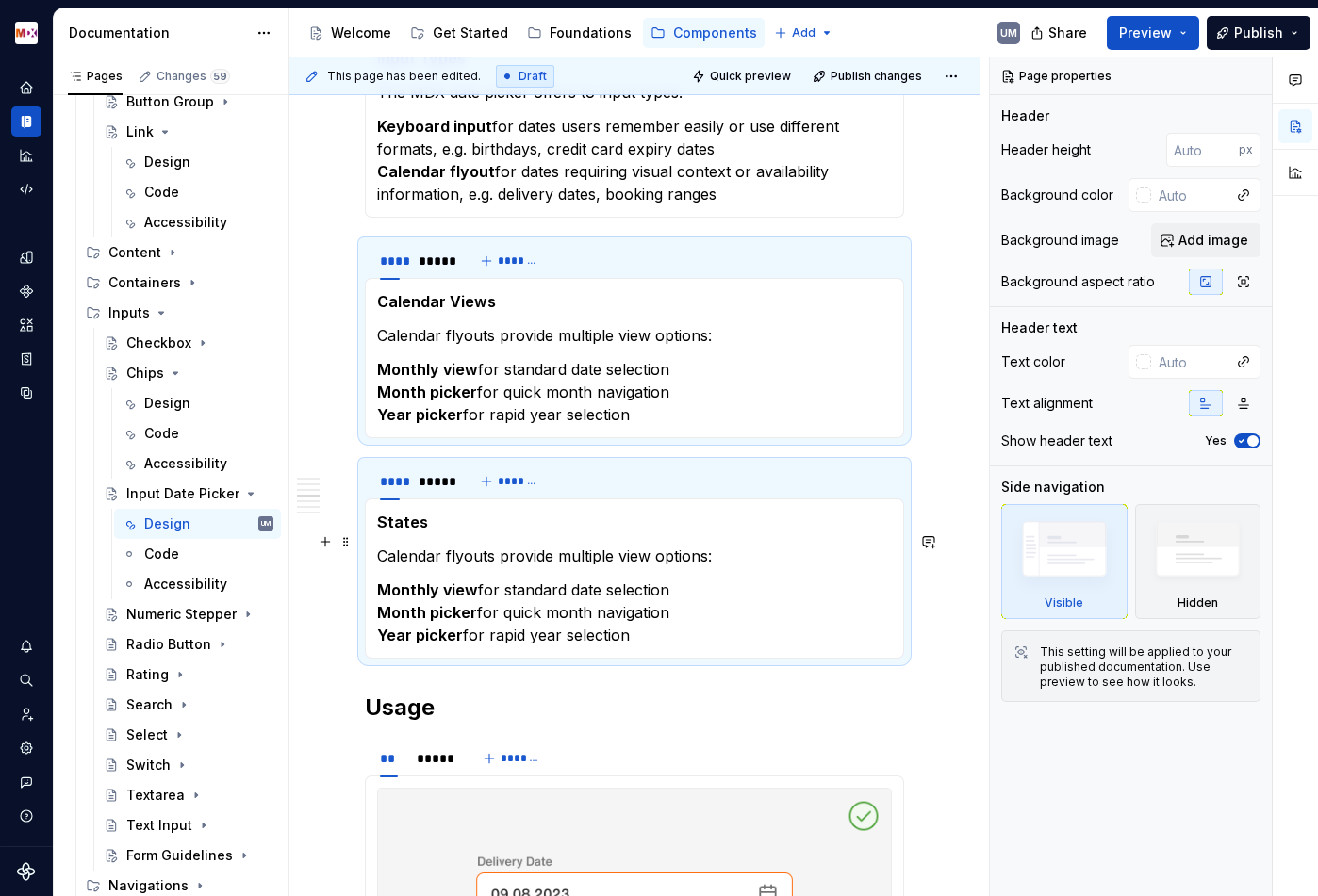
drag, startPoint x: 643, startPoint y: 621, endPoint x: 358, endPoint y: 540, distance: 296.3
click at [364, 540] on section "**** ***** ******* States Calendar flyouts provide multiple view options: Month…" at bounding box center [634, 560] width 539 height 198
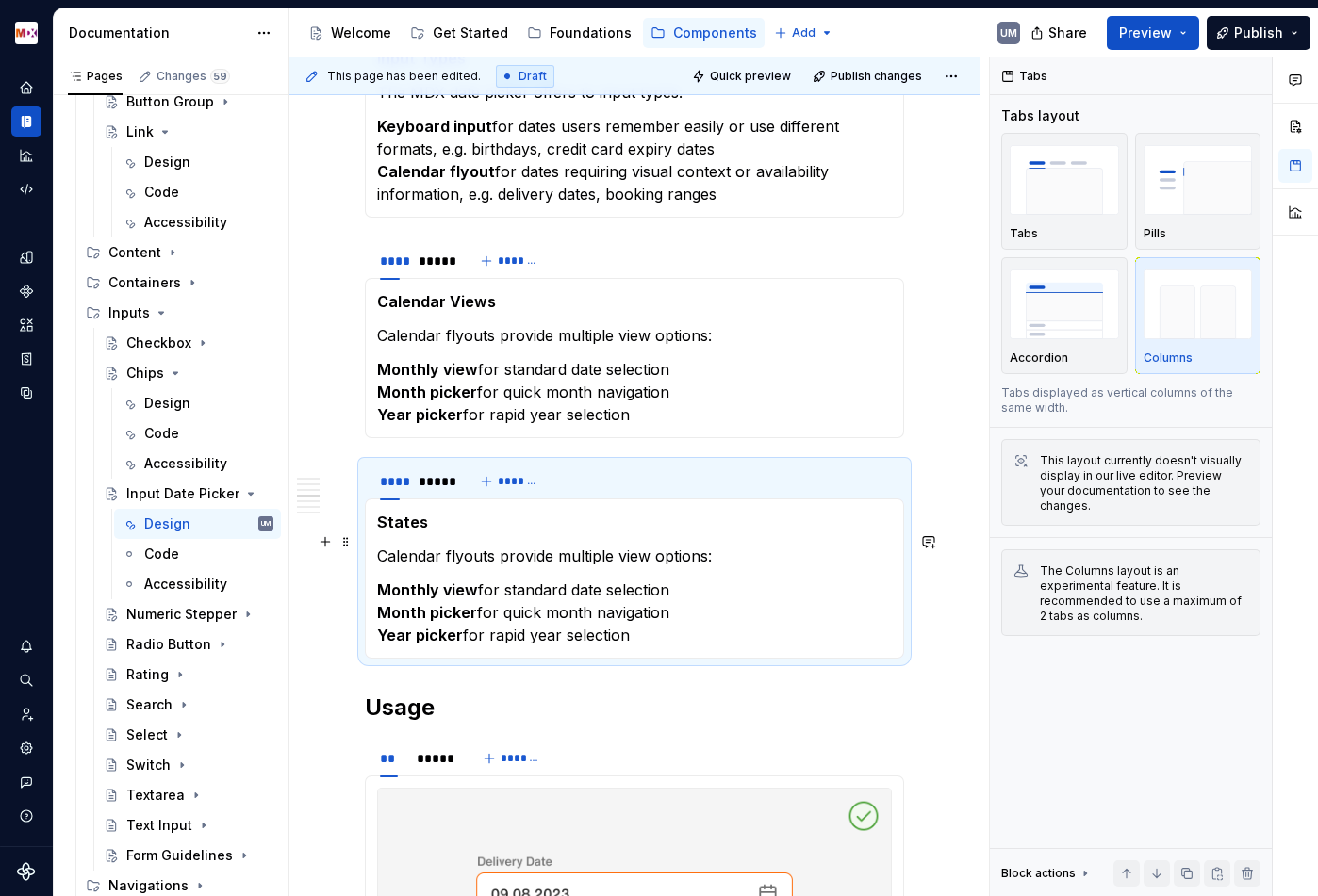
click at [378, 545] on p "Calendar flyouts provide multiple view options:" at bounding box center [634, 556] width 515 height 23
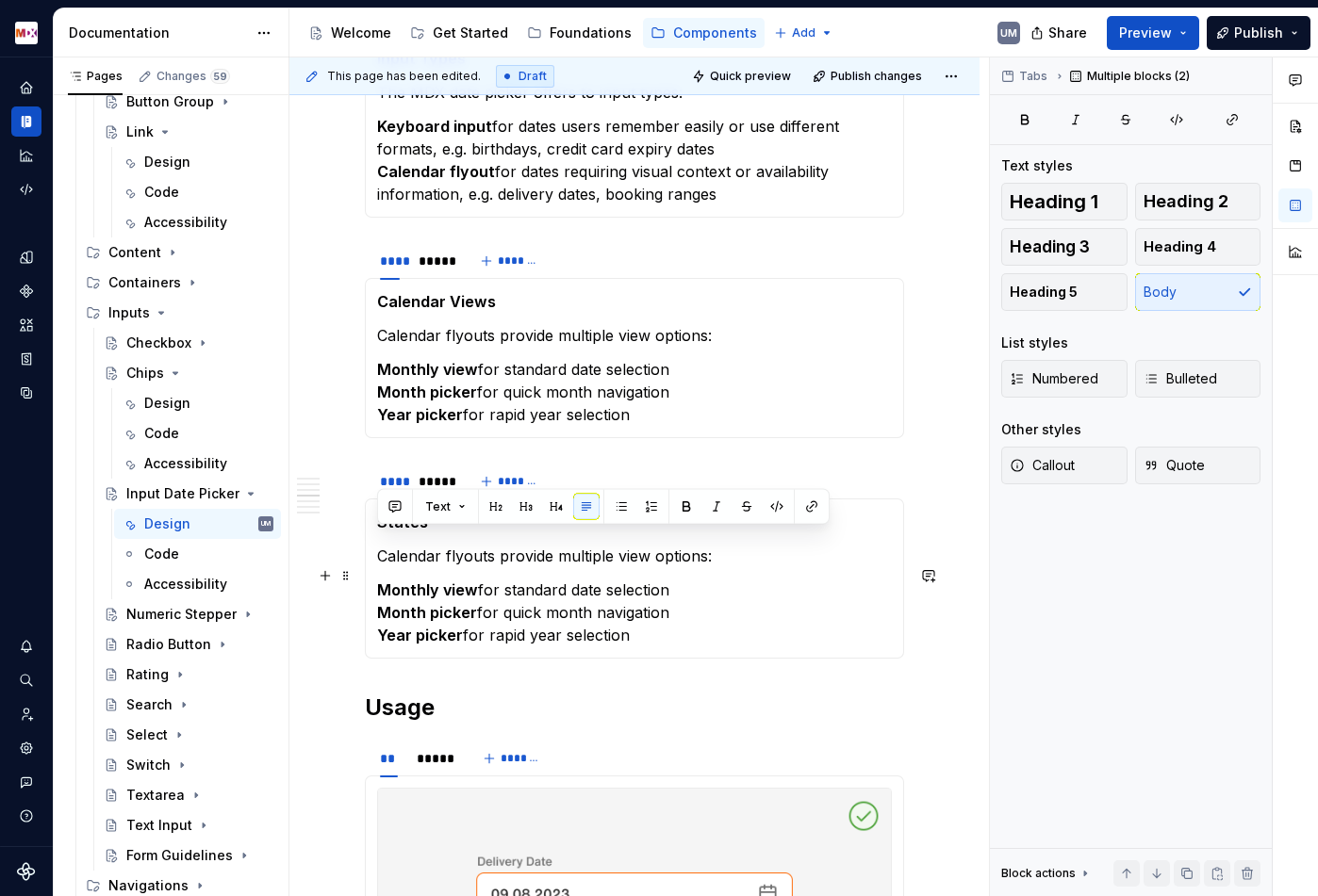
drag, startPoint x: 378, startPoint y: 541, endPoint x: 647, endPoint y: 618, distance: 279.8
click at [647, 618] on section-item-column "States Calendar flyouts provide multiple view options: Monthly view for standar…" at bounding box center [634, 579] width 515 height 136
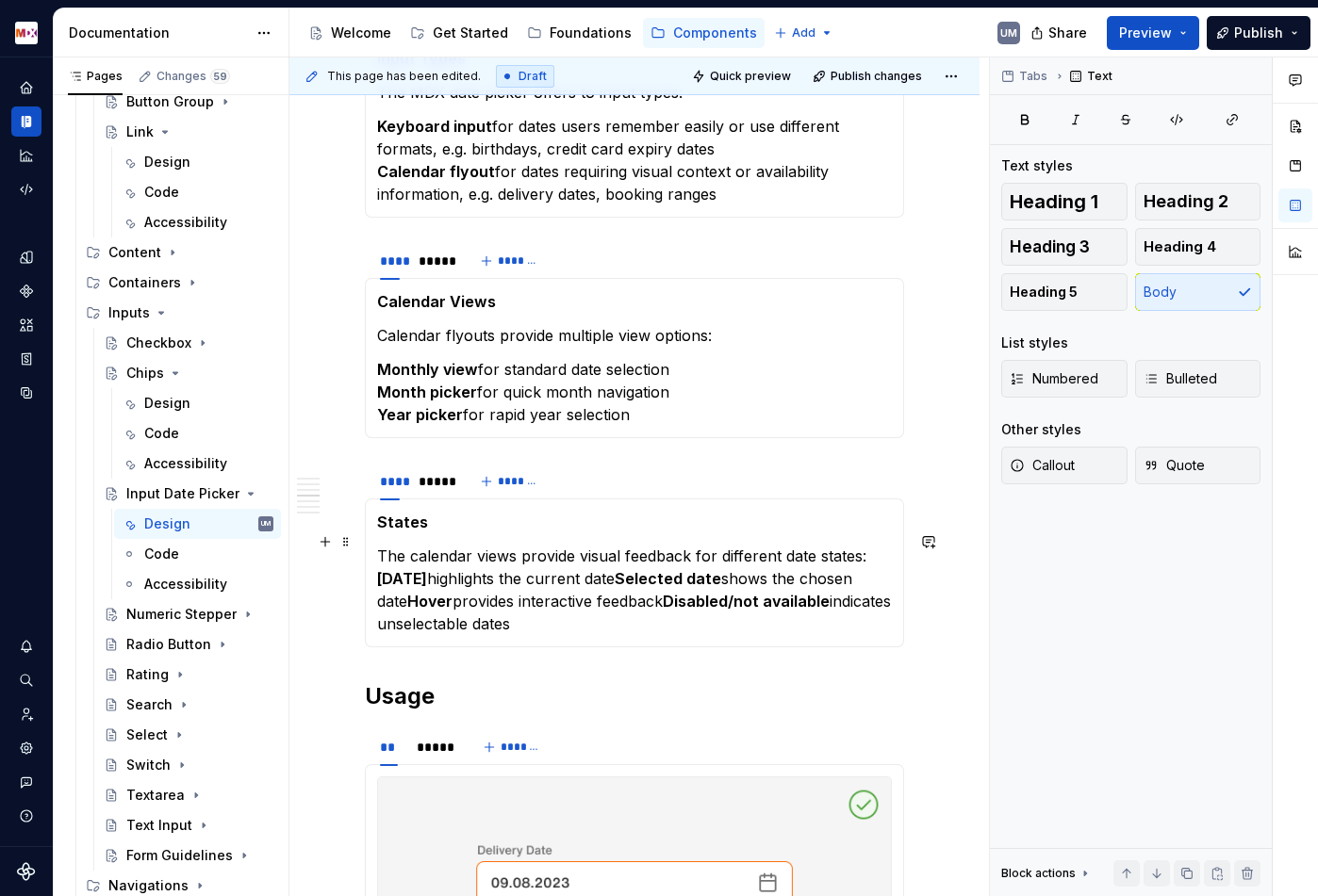
click at [378, 569] on strong "Today" at bounding box center [401, 579] width 50 height 19
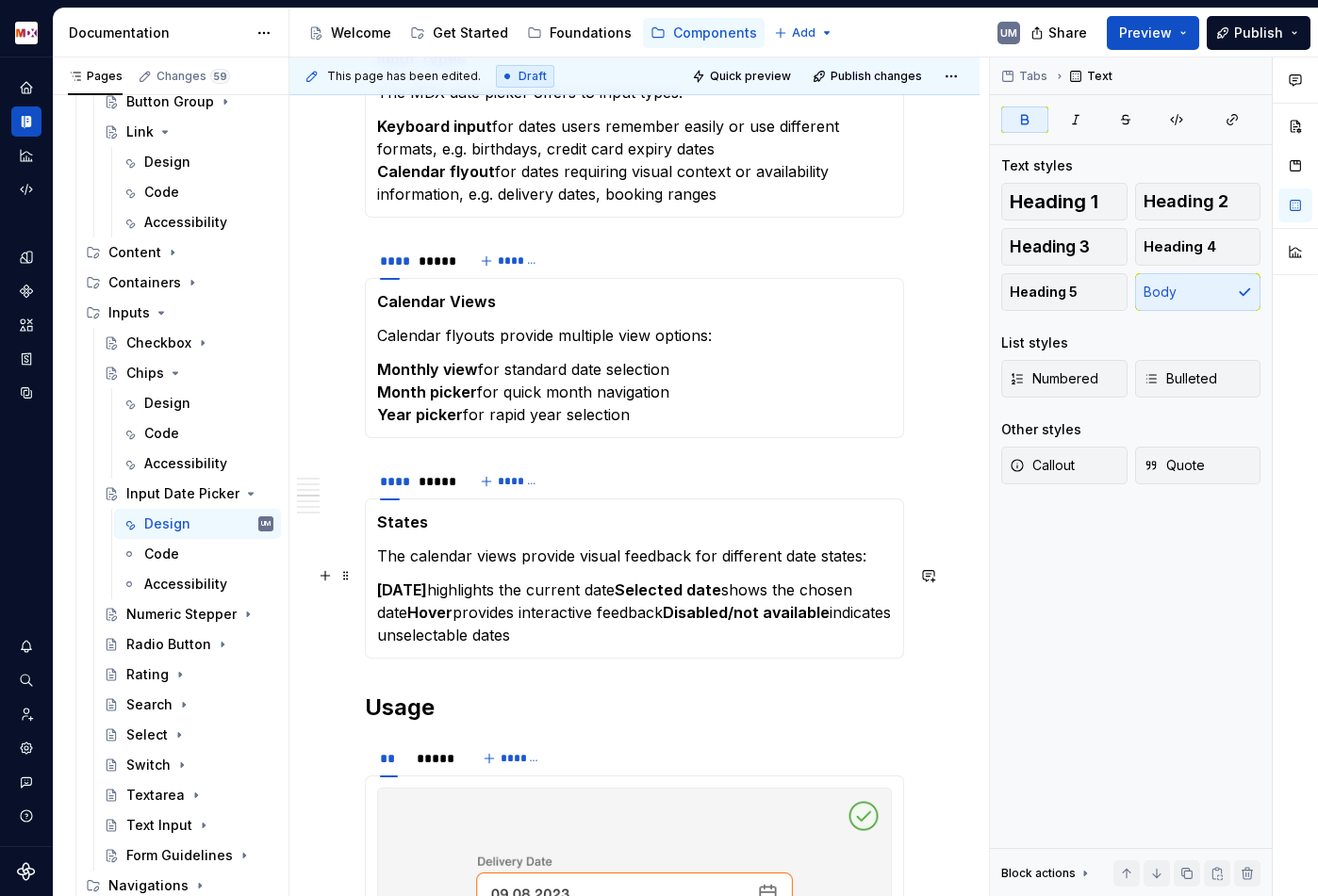
click at [622, 581] on strong "Selected date" at bounding box center [667, 590] width 107 height 19
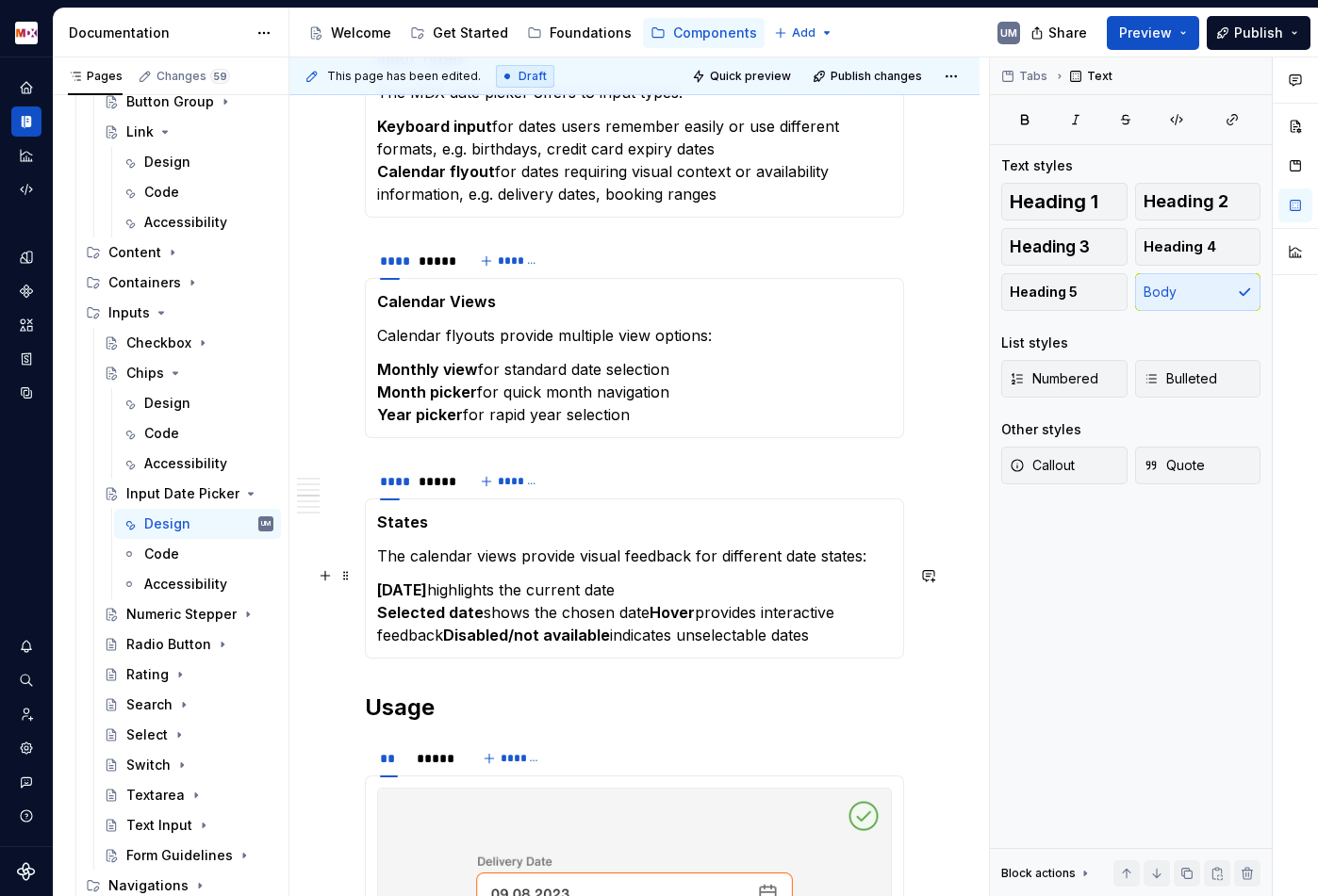
click at [651, 603] on strong "Hover" at bounding box center [672, 613] width 45 height 19
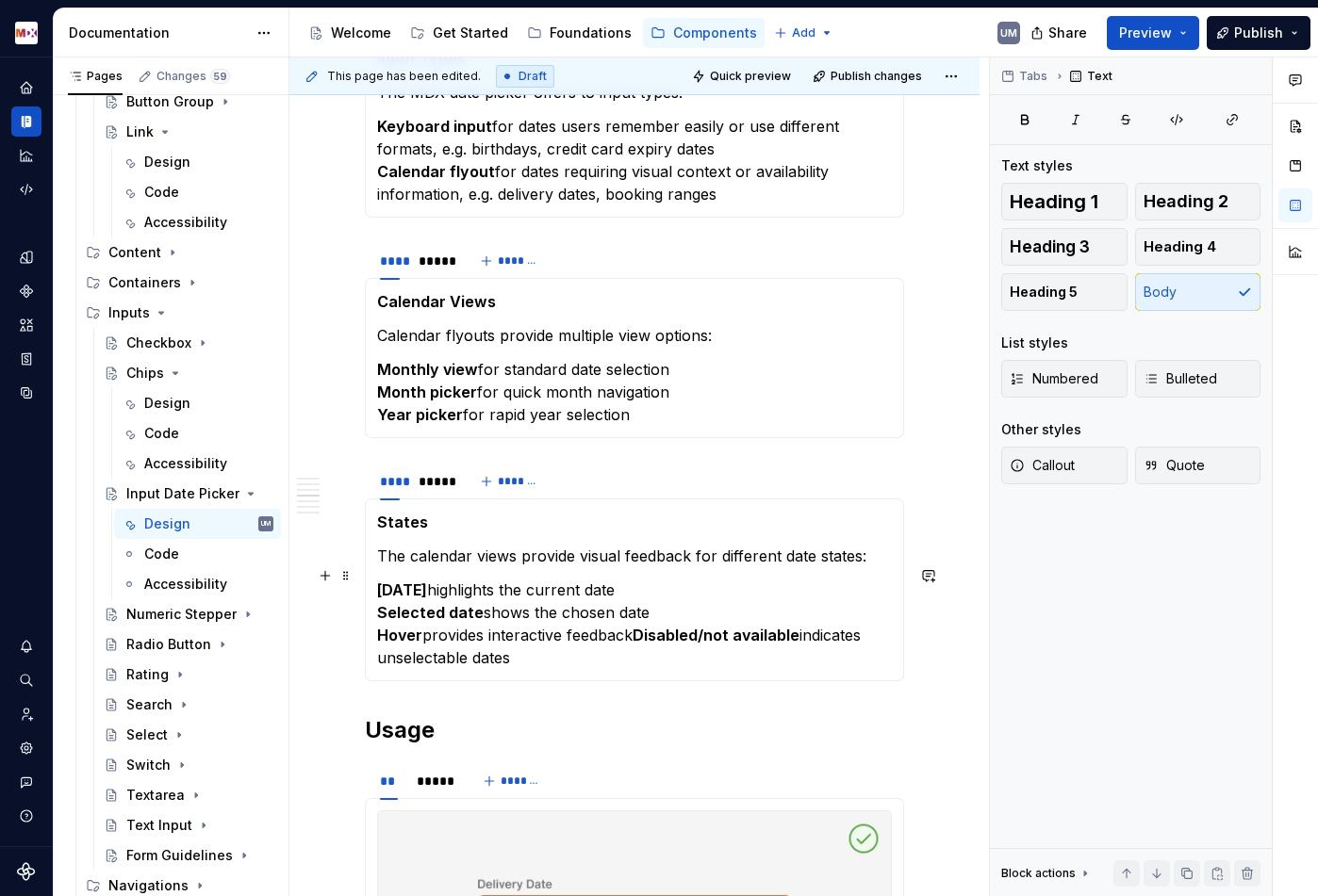
click at [643, 626] on strong "Disabled/not available" at bounding box center [716, 635] width 167 height 19
click at [425, 472] on div "*****" at bounding box center [432, 482] width 29 height 19
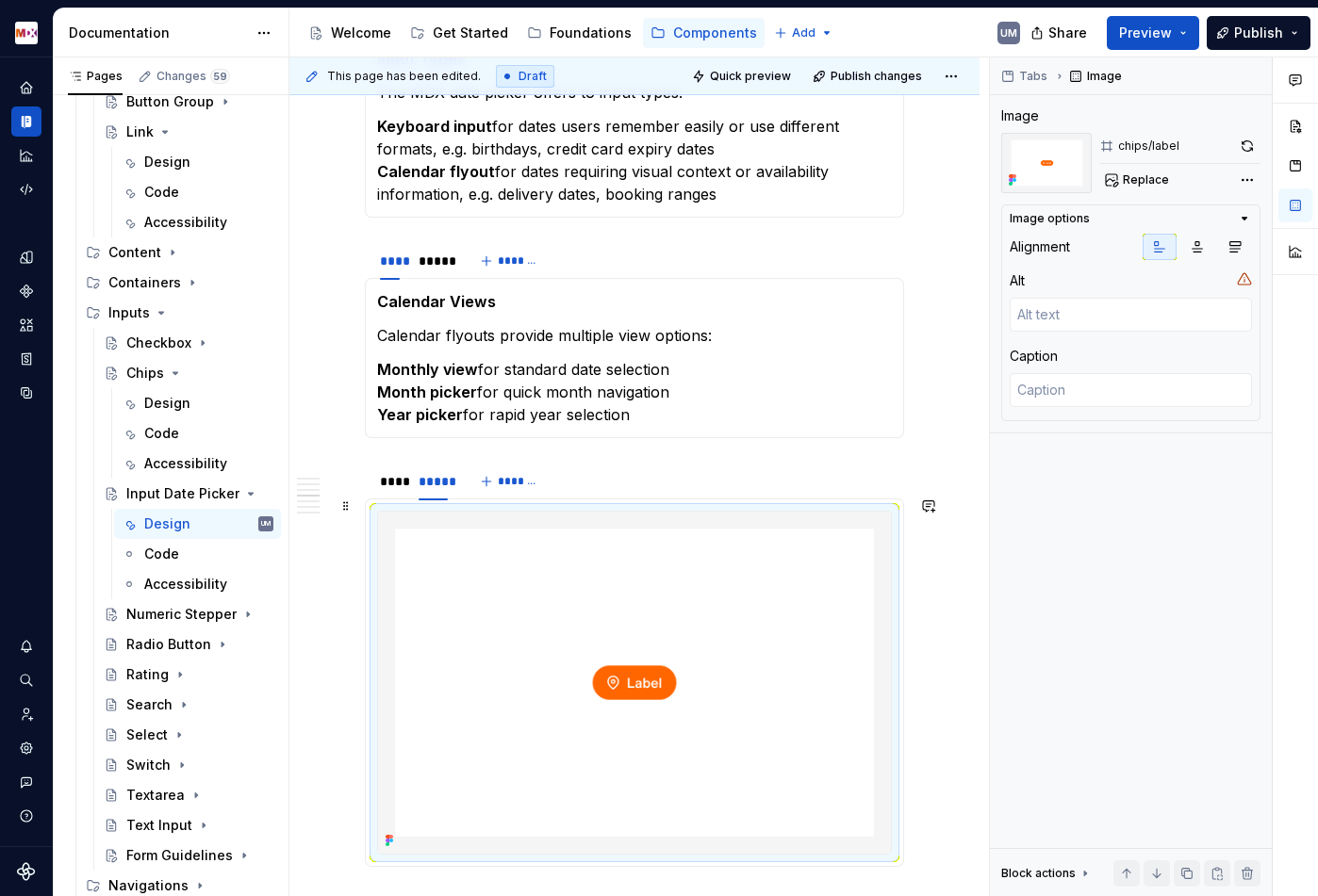
click at [518, 574] on img at bounding box center [634, 683] width 513 height 342
click at [1168, 161] on div "chips/label Replace" at bounding box center [1179, 163] width 161 height 60
click at [1161, 176] on span "Replace" at bounding box center [1145, 180] width 46 height 15
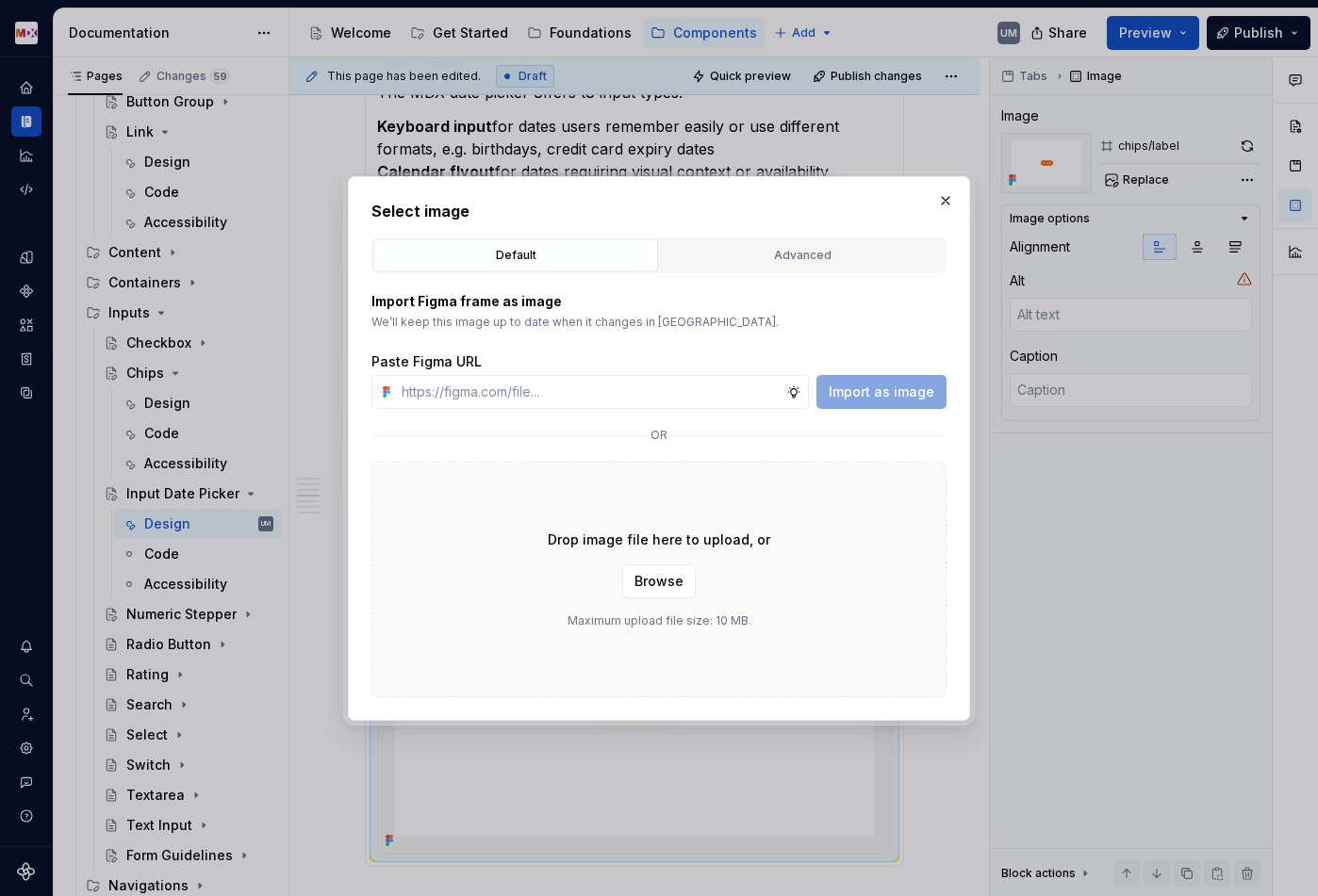
type textarea "*"
click at [765, 266] on button "Advanced" at bounding box center [802, 256] width 284 height 32
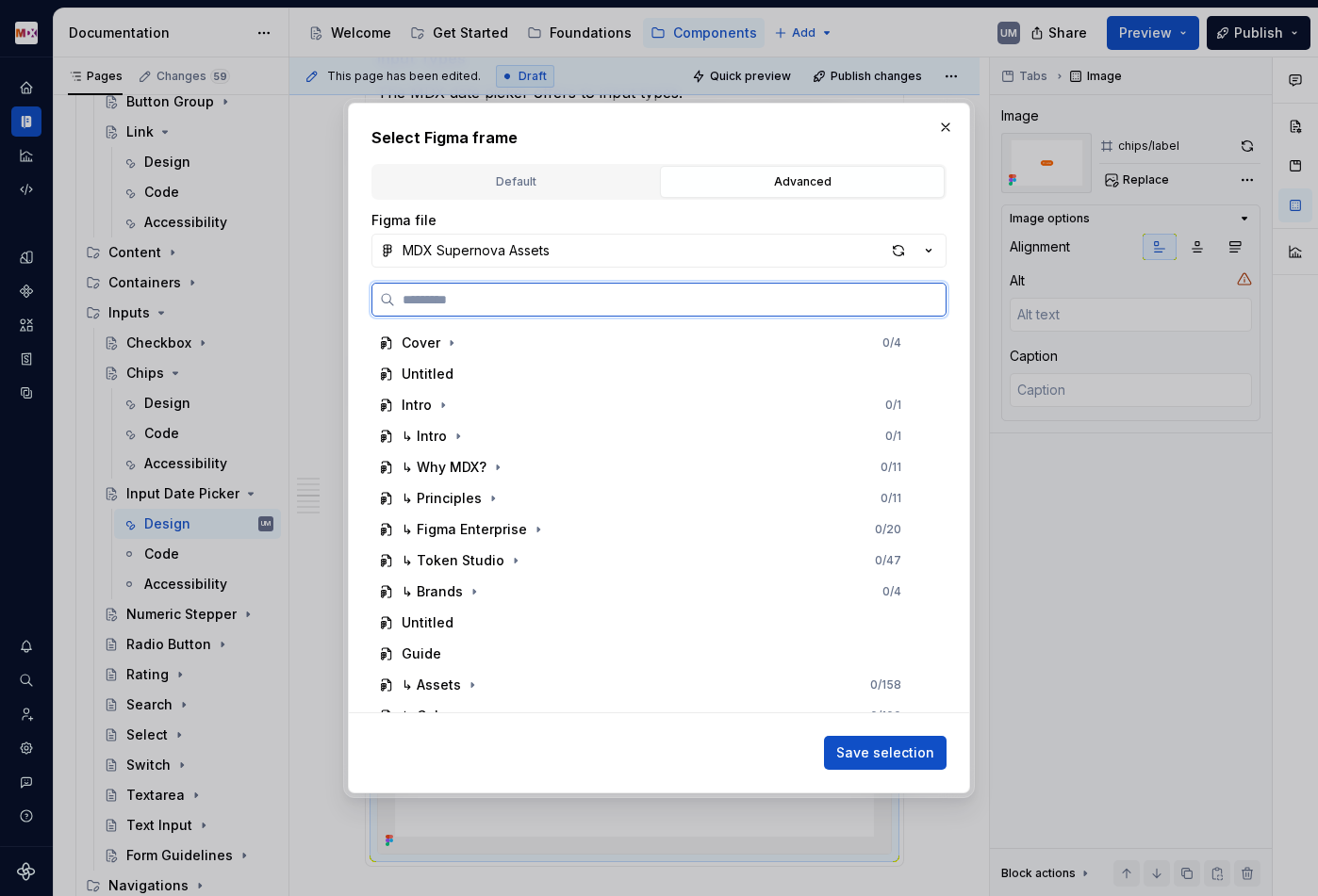
click at [500, 297] on input "search" at bounding box center [669, 299] width 550 height 19
type input "*******"
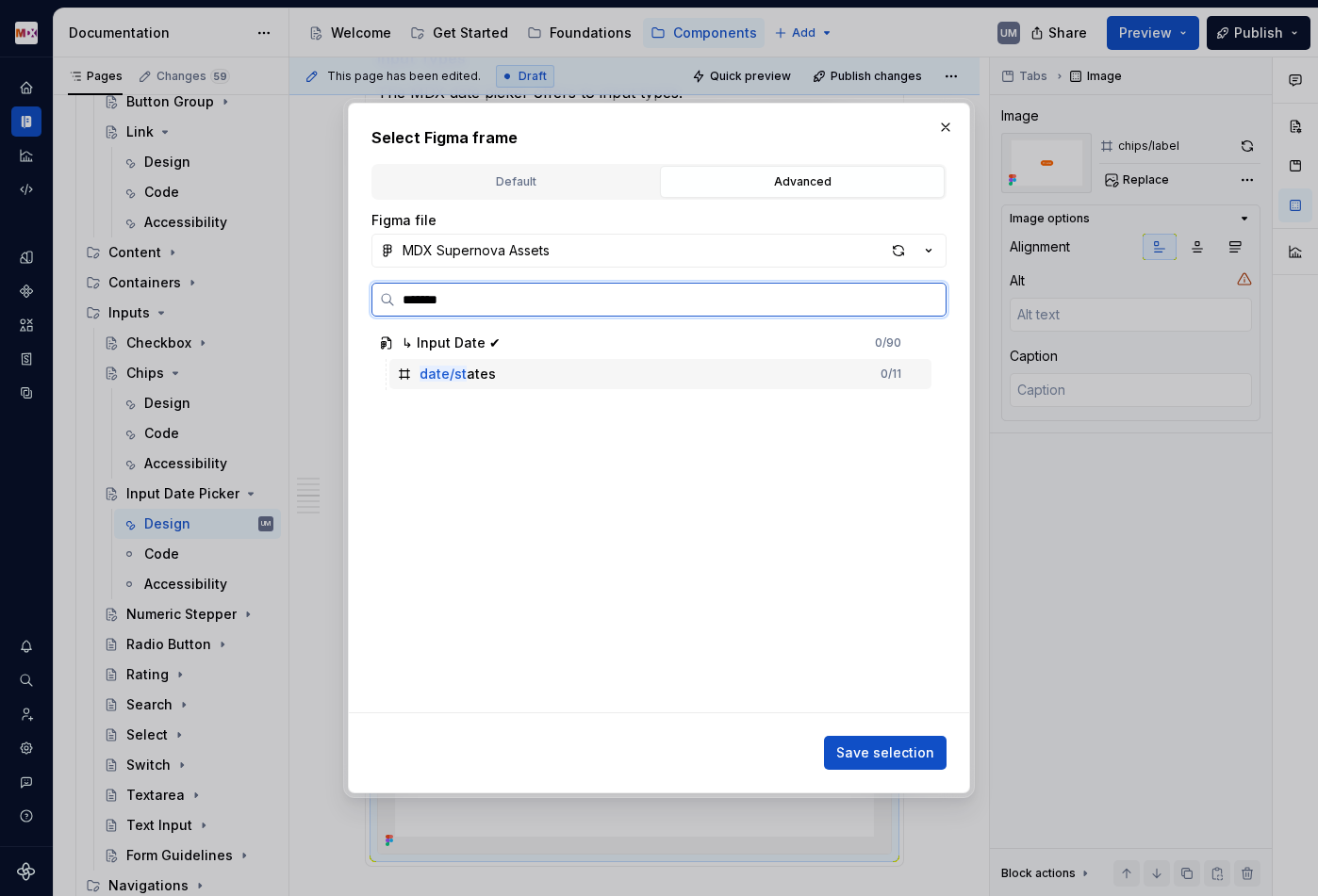
click at [448, 374] on mark "date/st" at bounding box center [443, 373] width 47 height 16
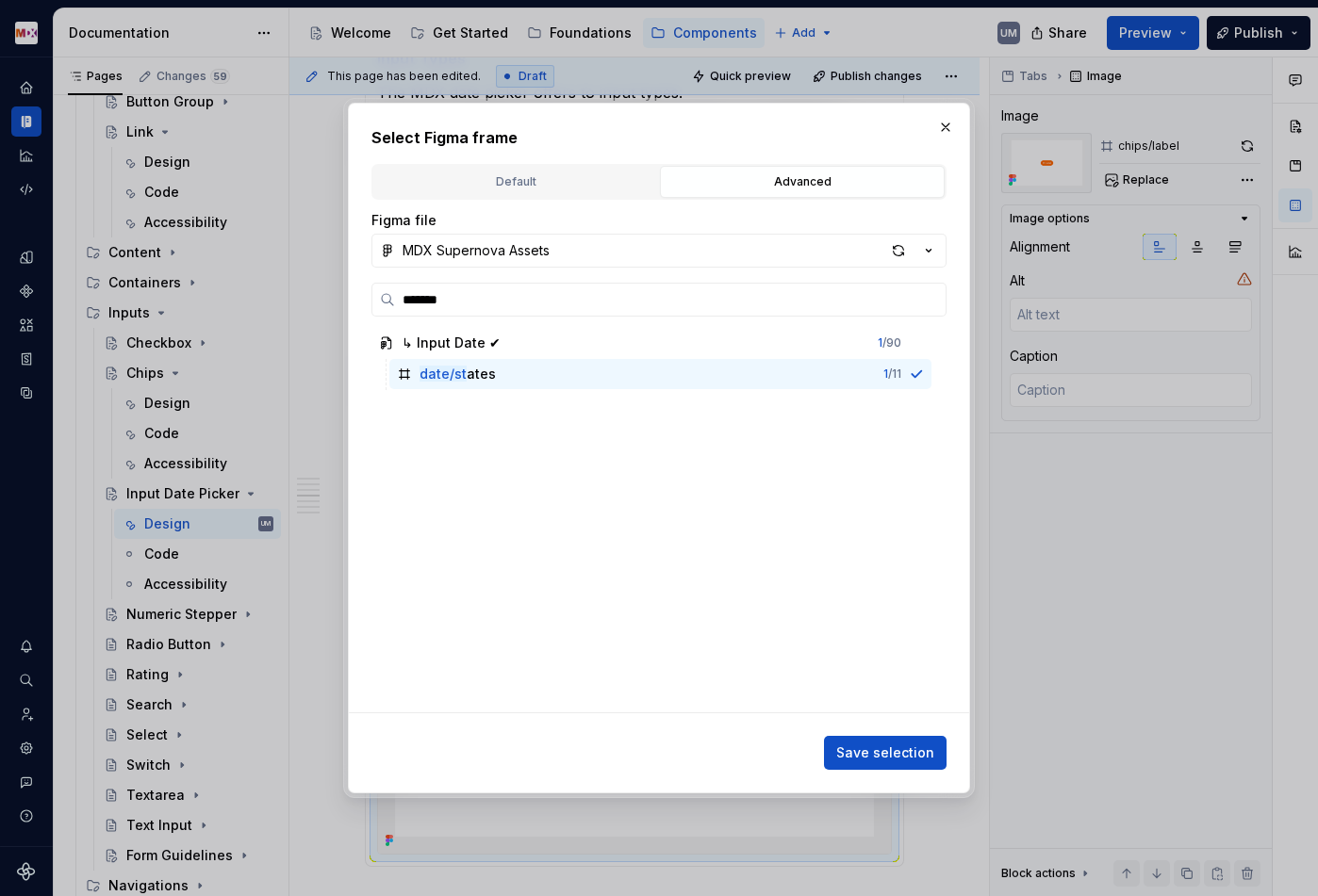
click at [877, 753] on span "Save selection" at bounding box center [885, 753] width 98 height 19
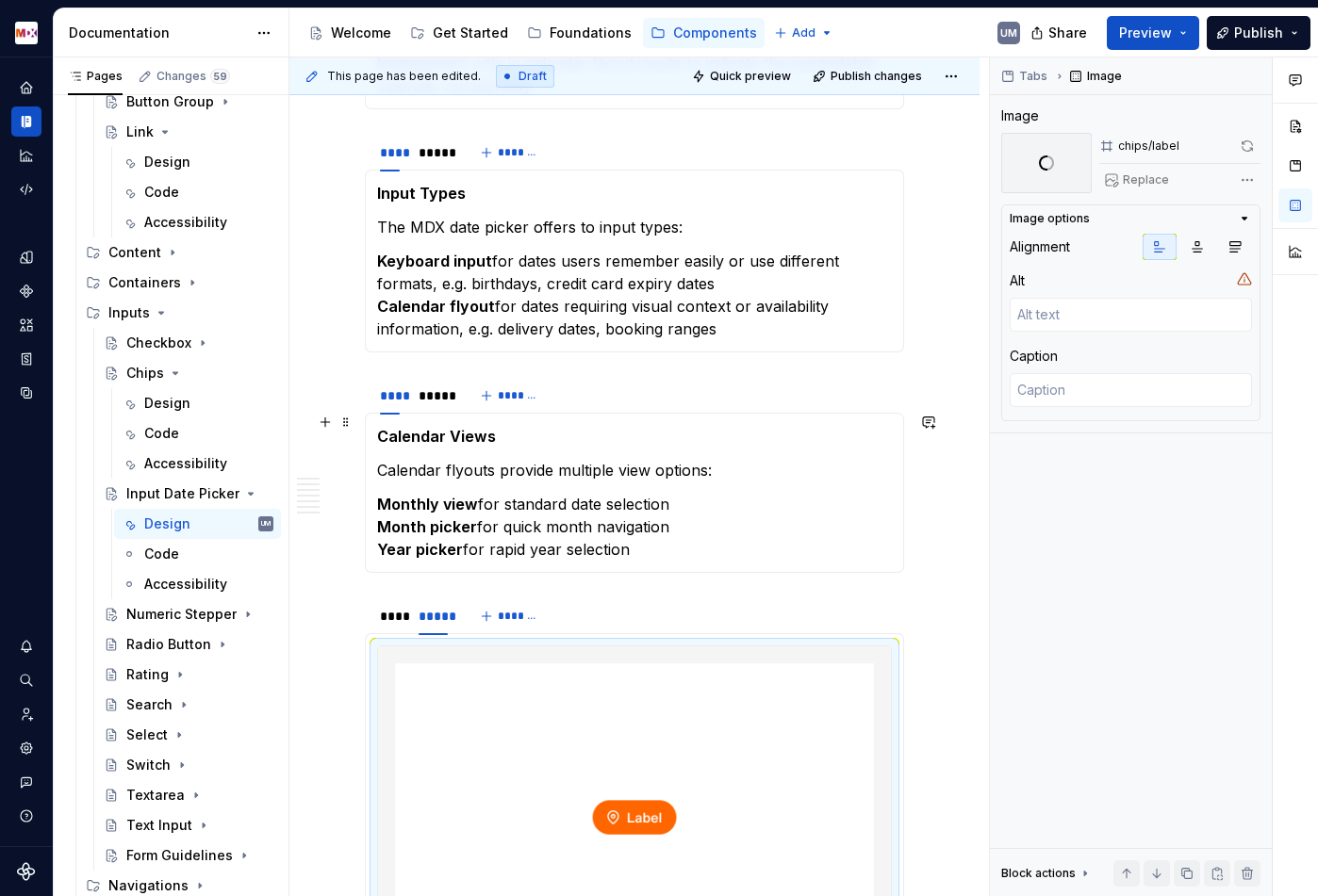
scroll to position [1579, 0]
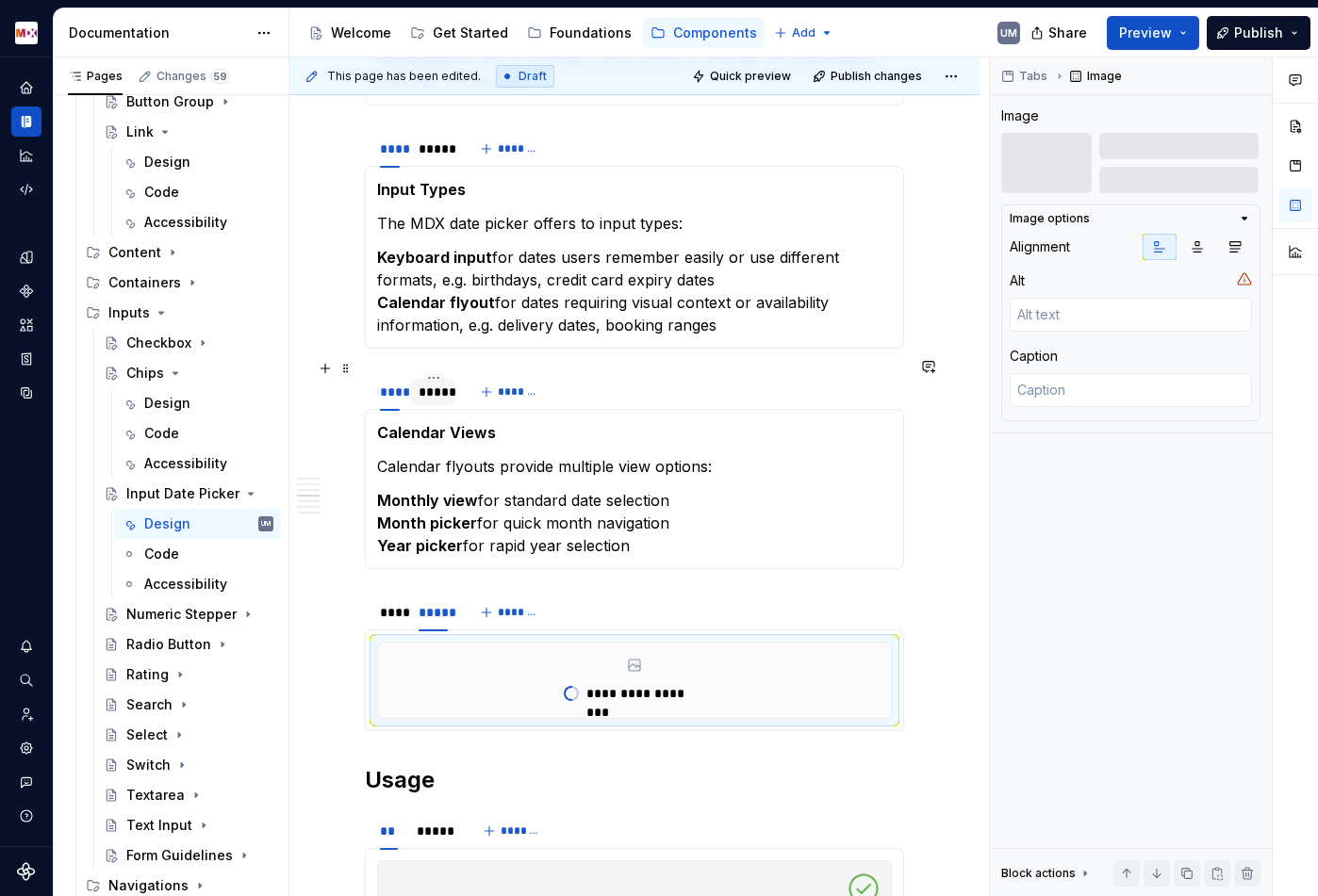
click at [440, 382] on div "*****" at bounding box center [432, 392] width 29 height 19
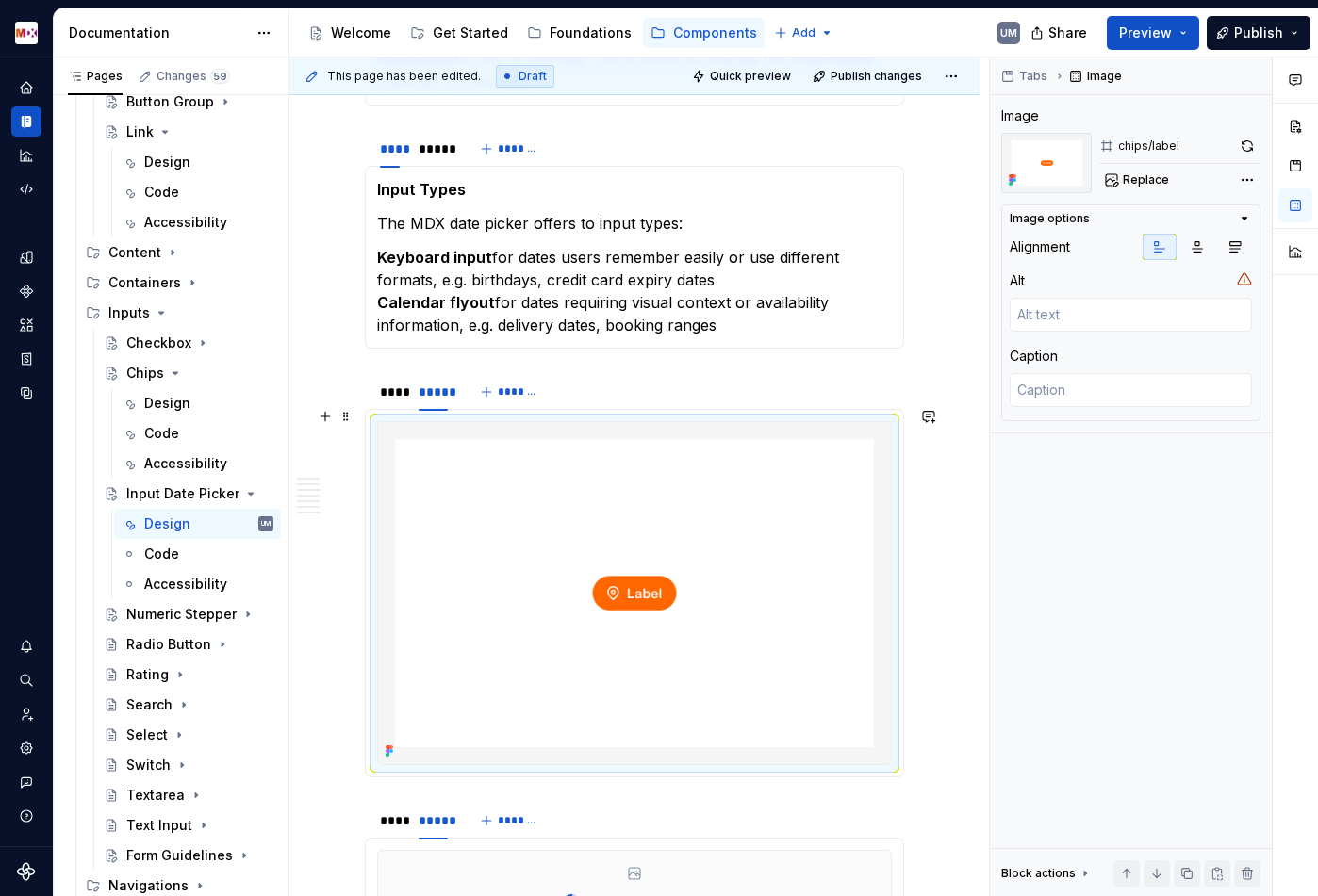
click at [545, 491] on img at bounding box center [634, 593] width 513 height 342
click at [1143, 177] on span "Replace" at bounding box center [1145, 180] width 46 height 15
type textarea "*"
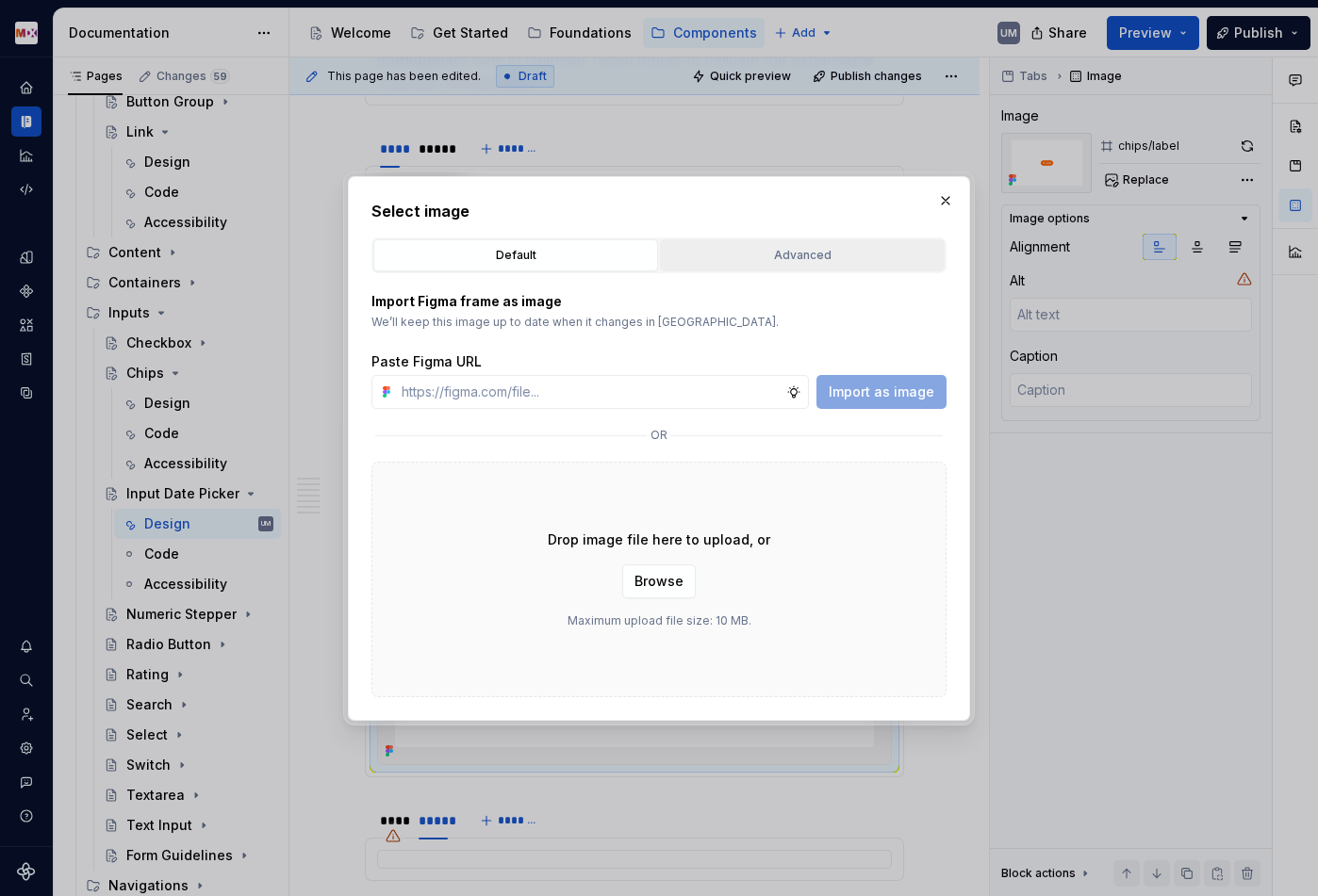
click at [770, 259] on div "Advanced" at bounding box center [802, 256] width 271 height 19
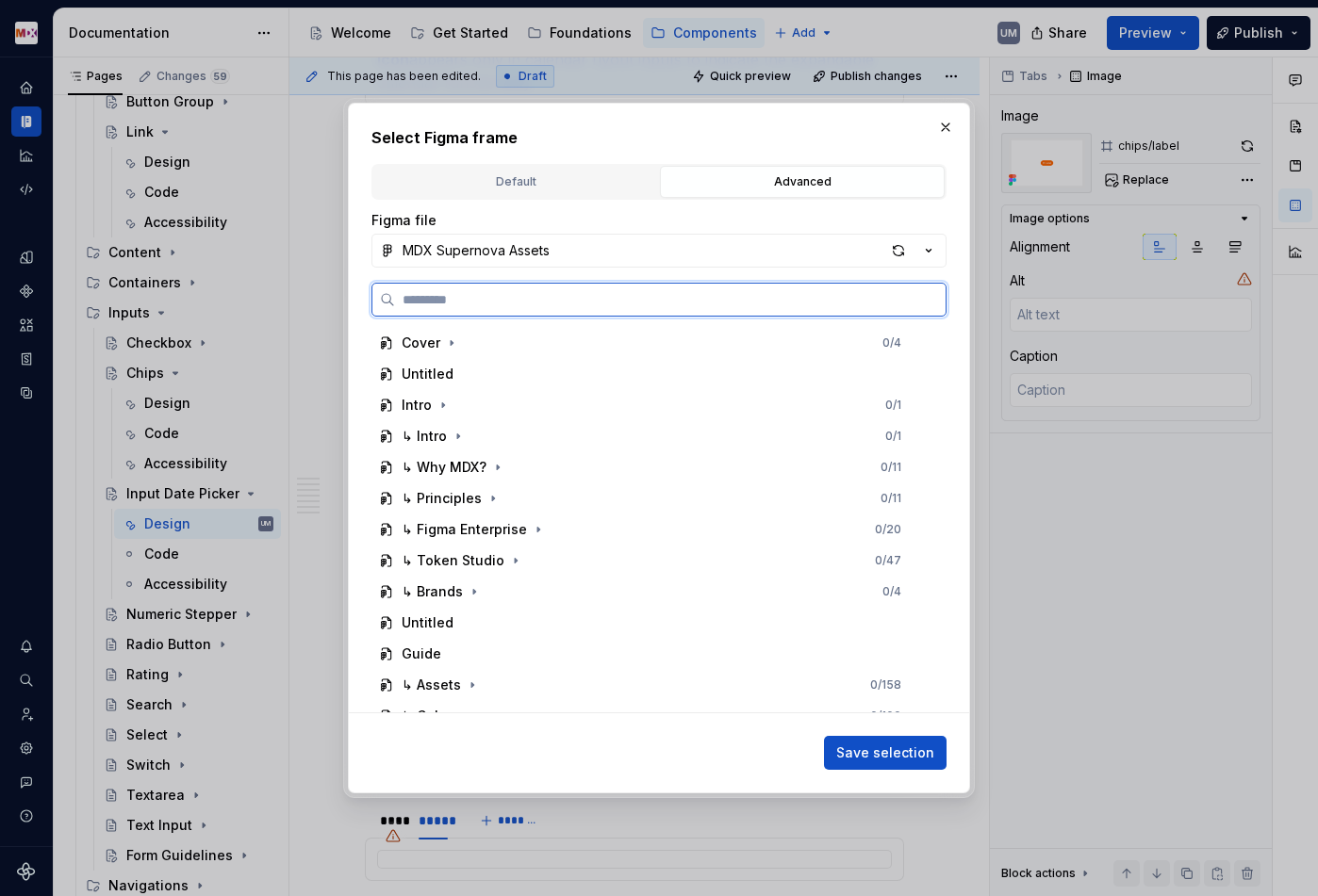
click at [538, 307] on label at bounding box center [658, 299] width 575 height 34
click at [538, 307] on input "search" at bounding box center [669, 299] width 550 height 19
type input "*****"
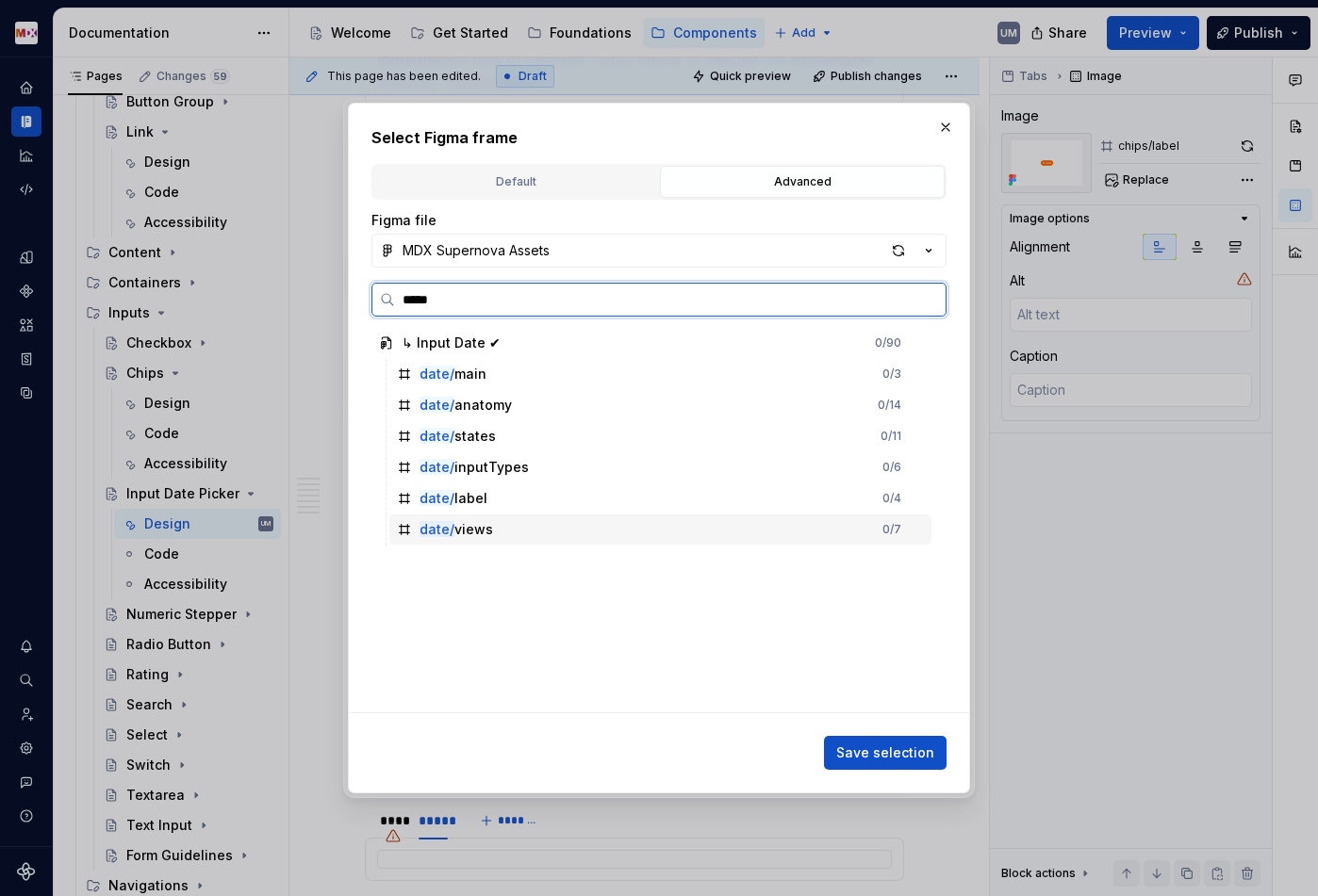
click at [477, 536] on div "date/ views" at bounding box center [456, 530] width 74 height 19
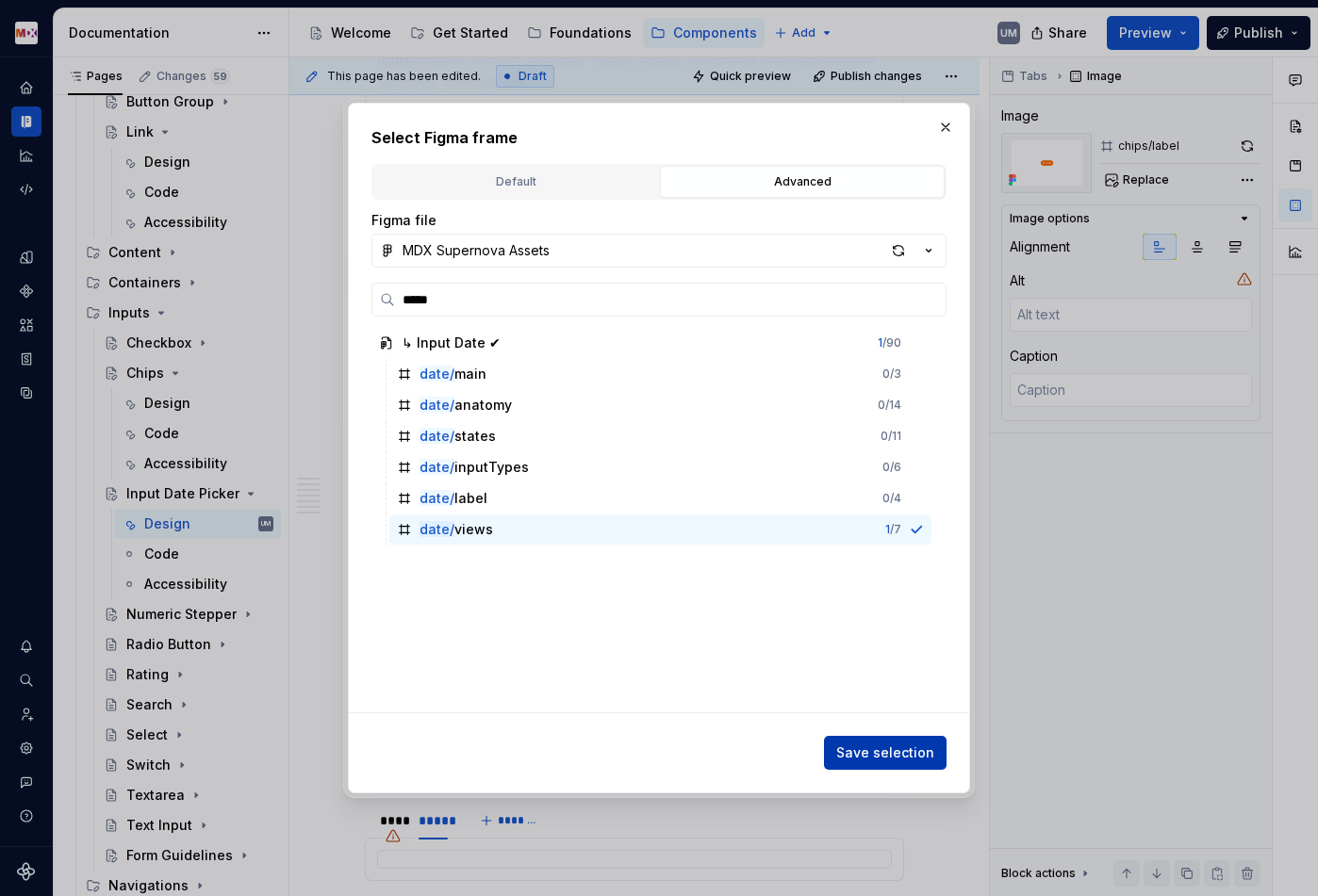
click at [913, 753] on span "Save selection" at bounding box center [885, 753] width 98 height 19
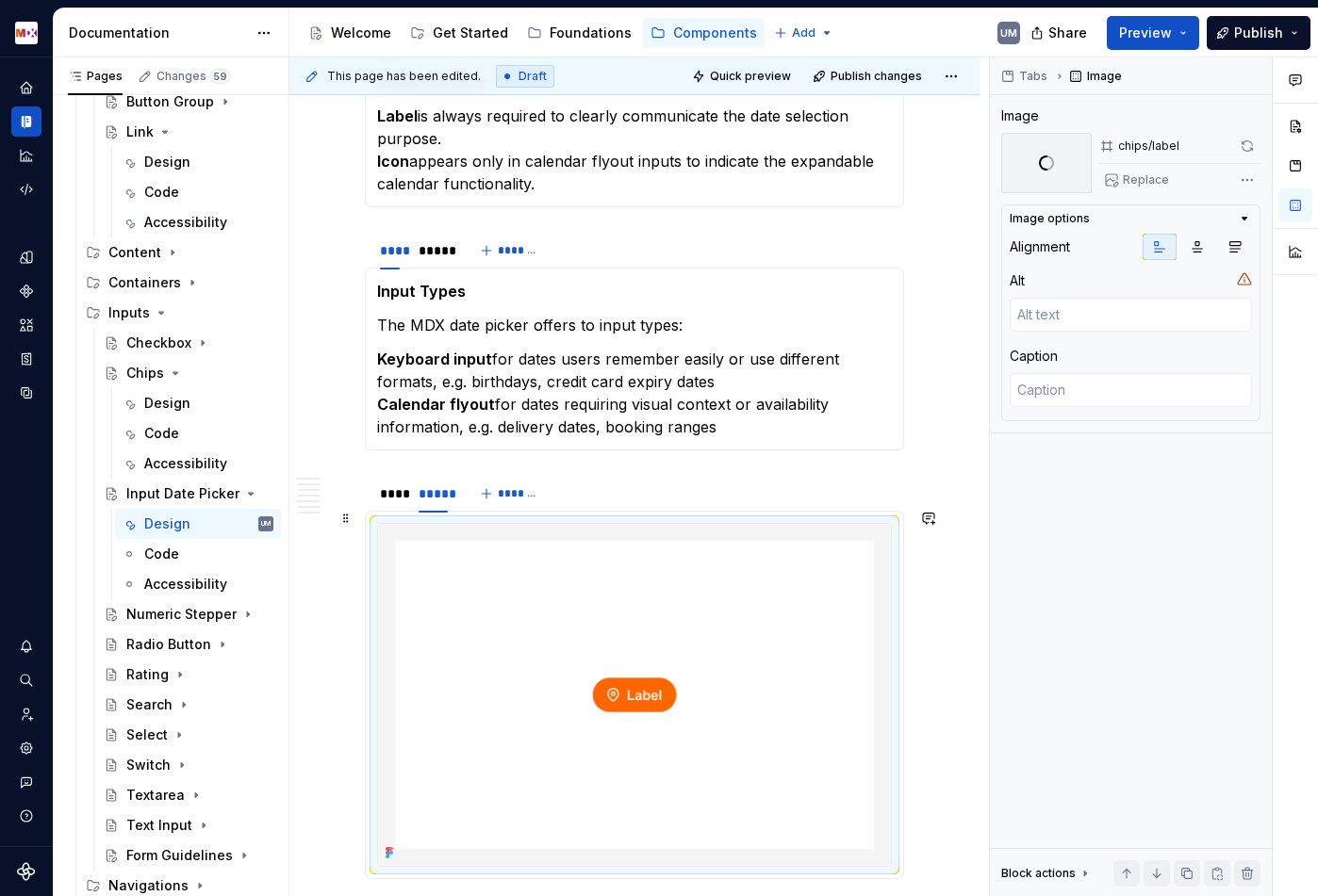
scroll to position [1448, 0]
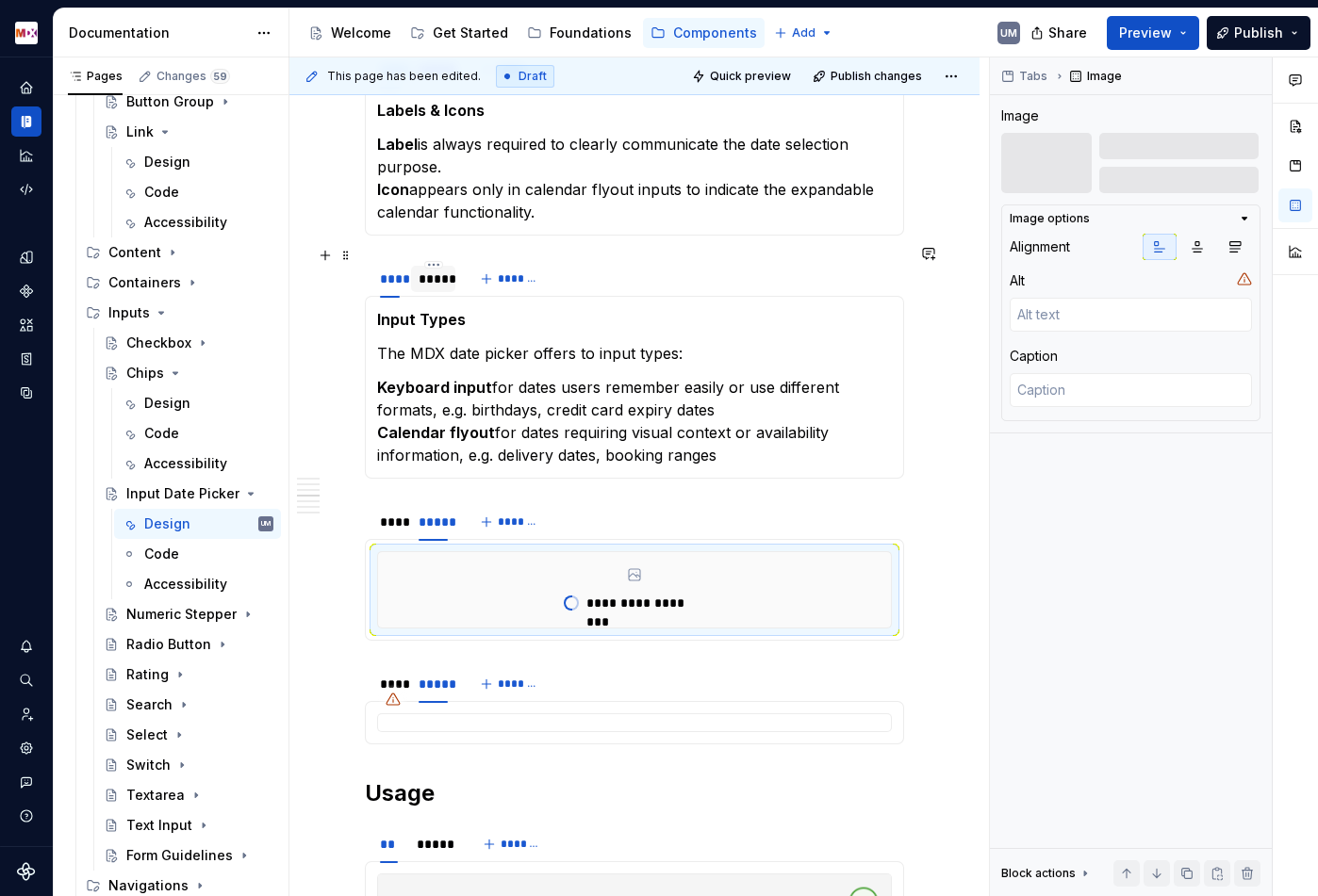
click at [432, 269] on div "*****" at bounding box center [432, 279] width 29 height 19
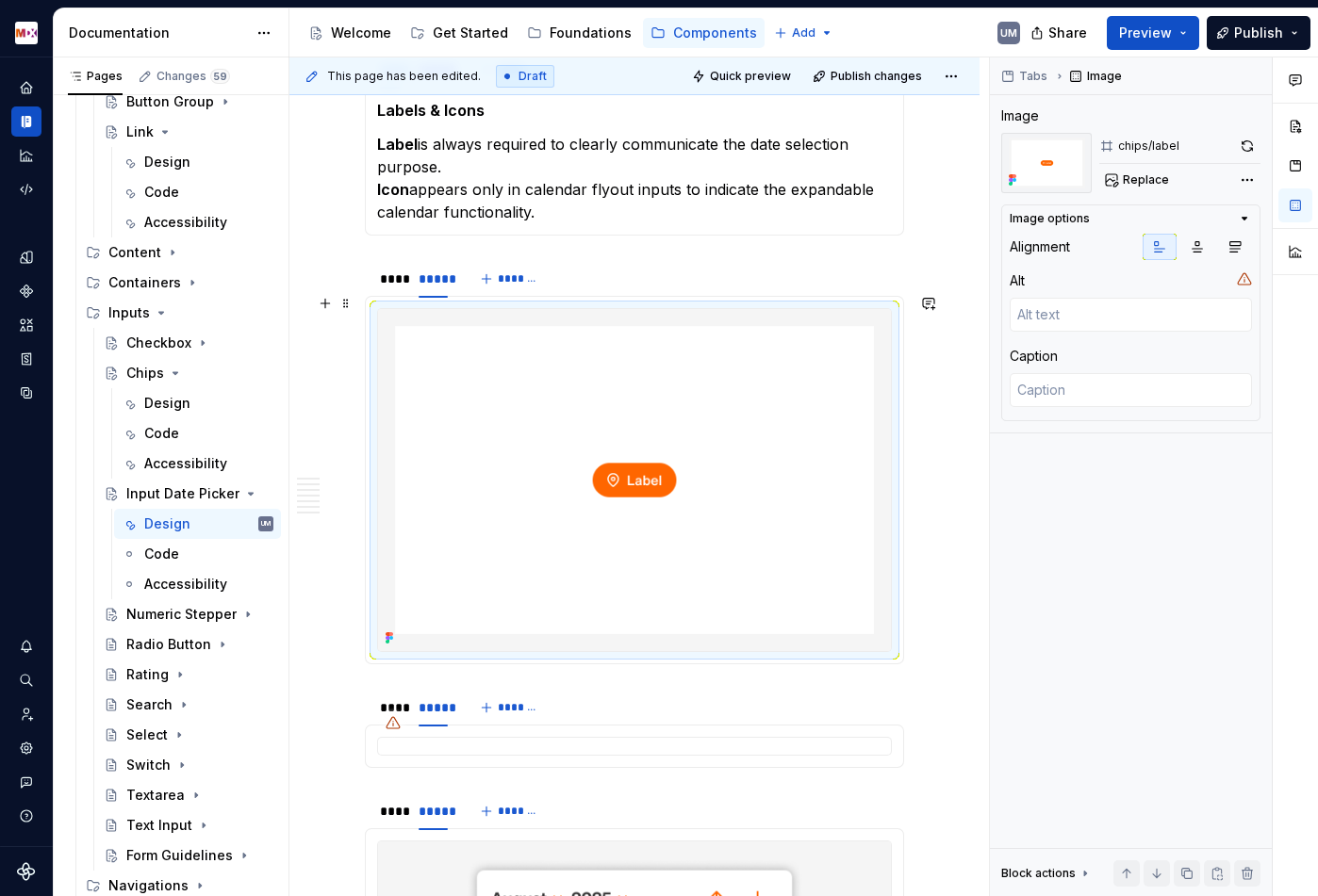
click at [512, 392] on img at bounding box center [634, 480] width 513 height 342
click at [1129, 170] on button "Replace" at bounding box center [1138, 180] width 78 height 26
type textarea "*"
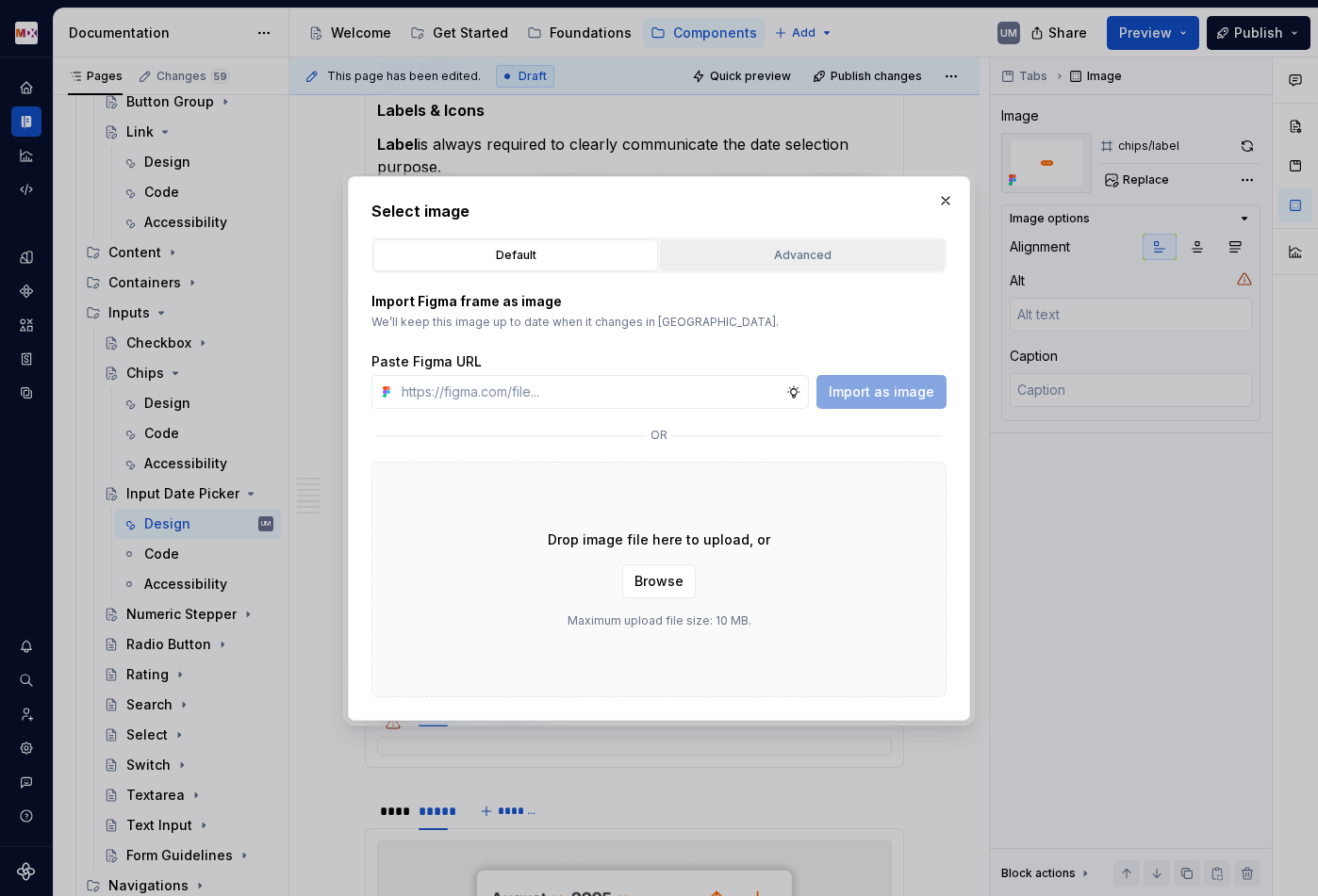
click at [756, 252] on div "Advanced" at bounding box center [802, 256] width 271 height 19
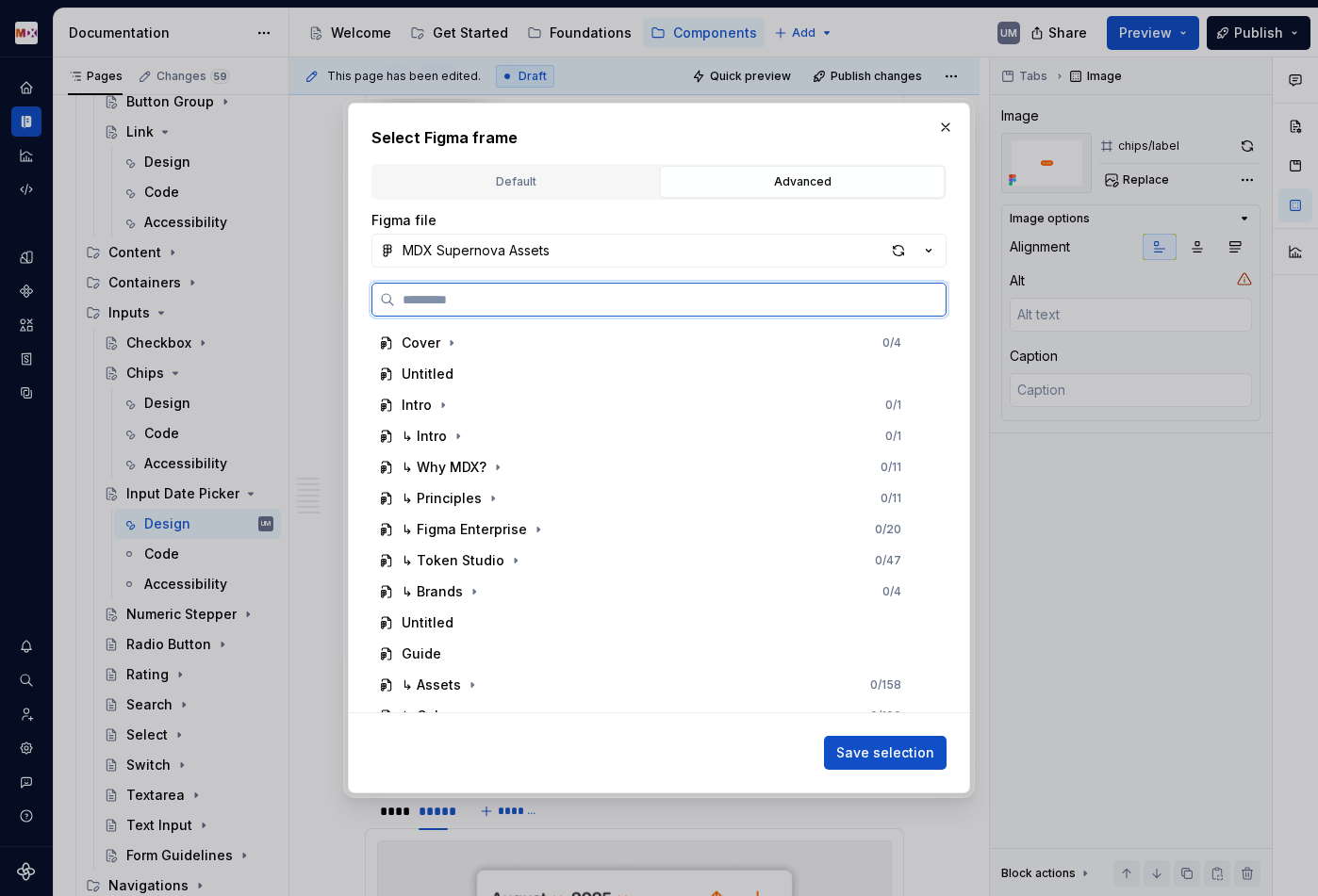
click at [651, 303] on input "search" at bounding box center [669, 299] width 550 height 19
paste input "*****"
type input "*****"
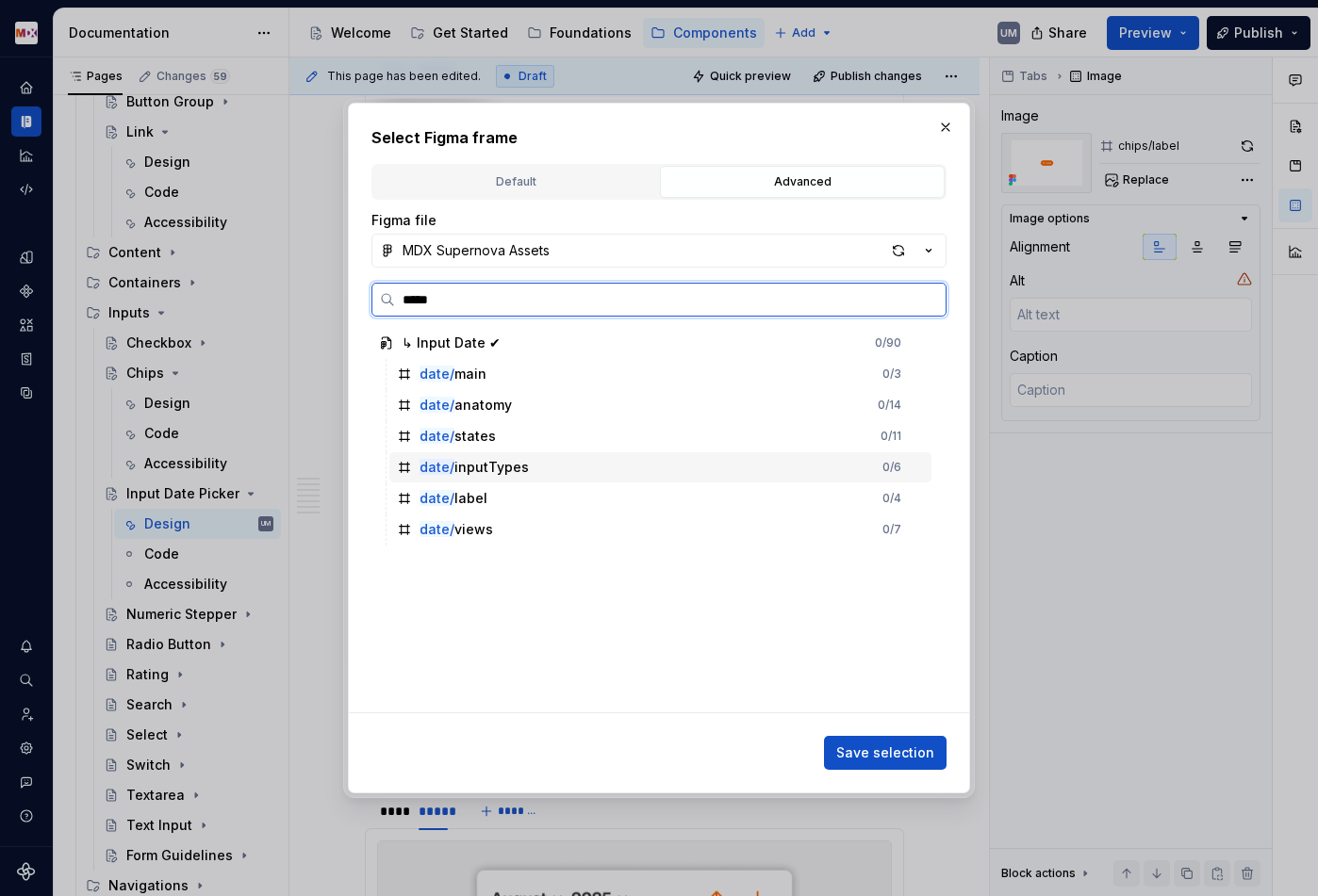
click at [484, 468] on div "date/ inputTypes" at bounding box center [474, 467] width 110 height 19
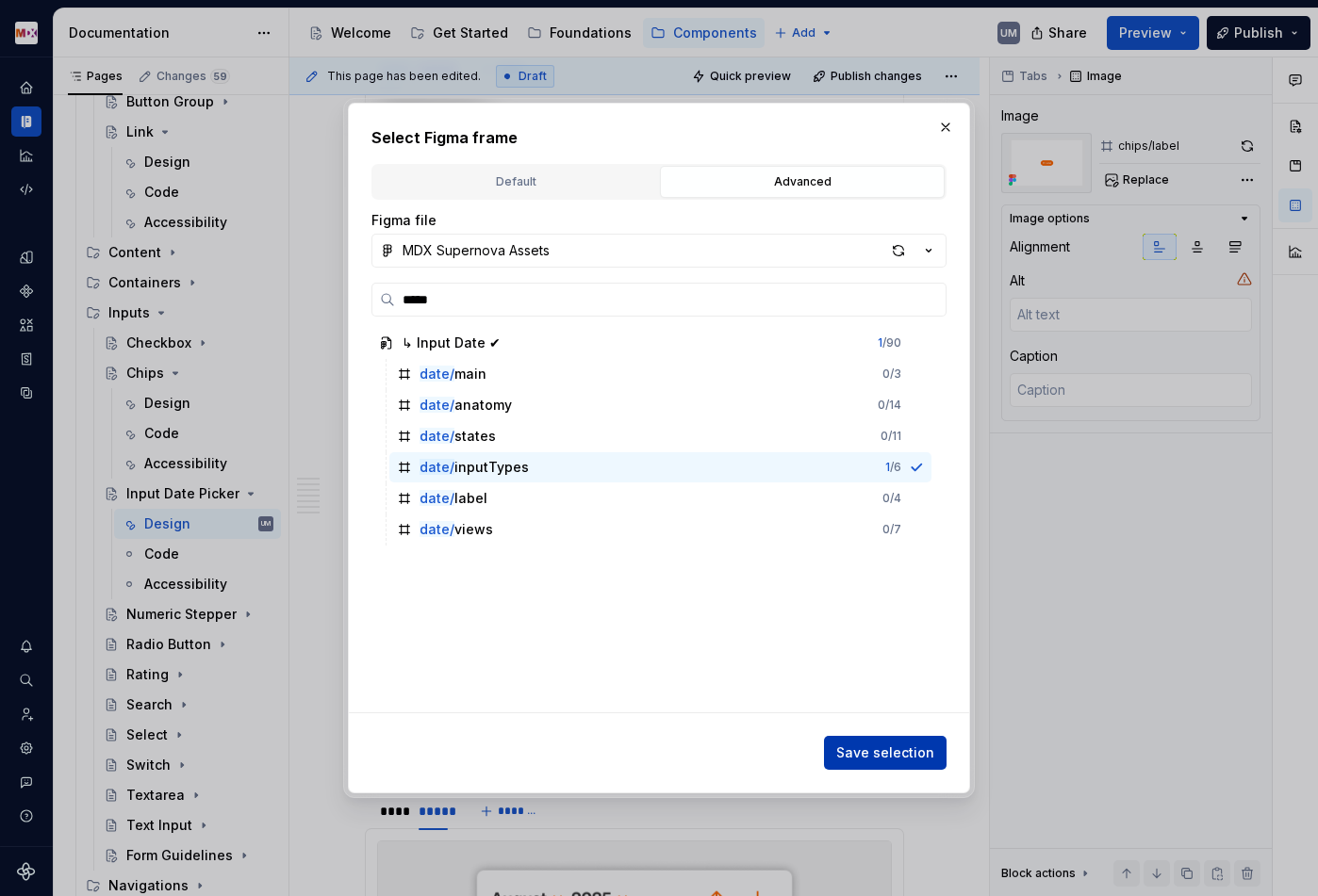
click at [898, 750] on span "Save selection" at bounding box center [885, 753] width 98 height 19
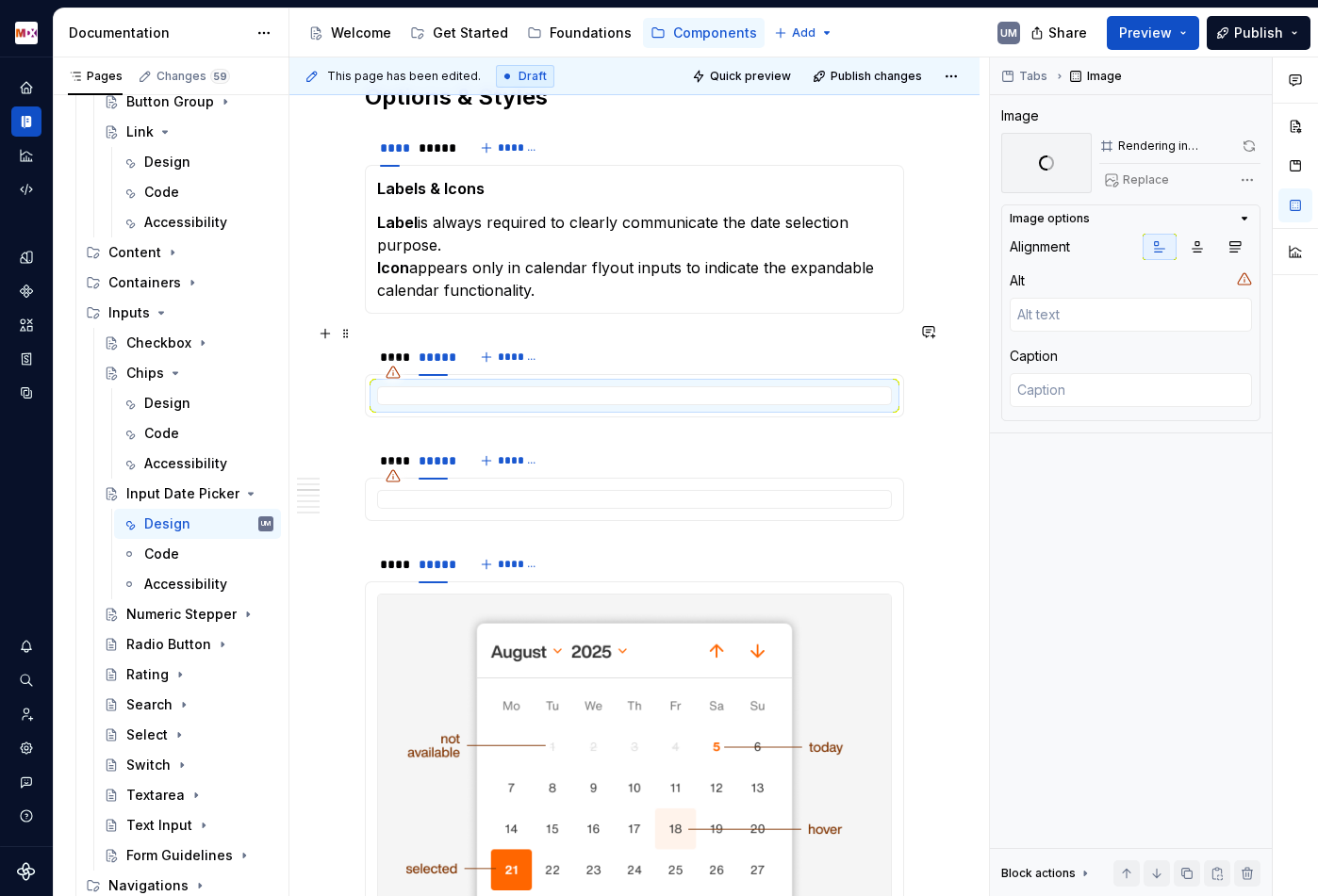
scroll to position [1343, 0]
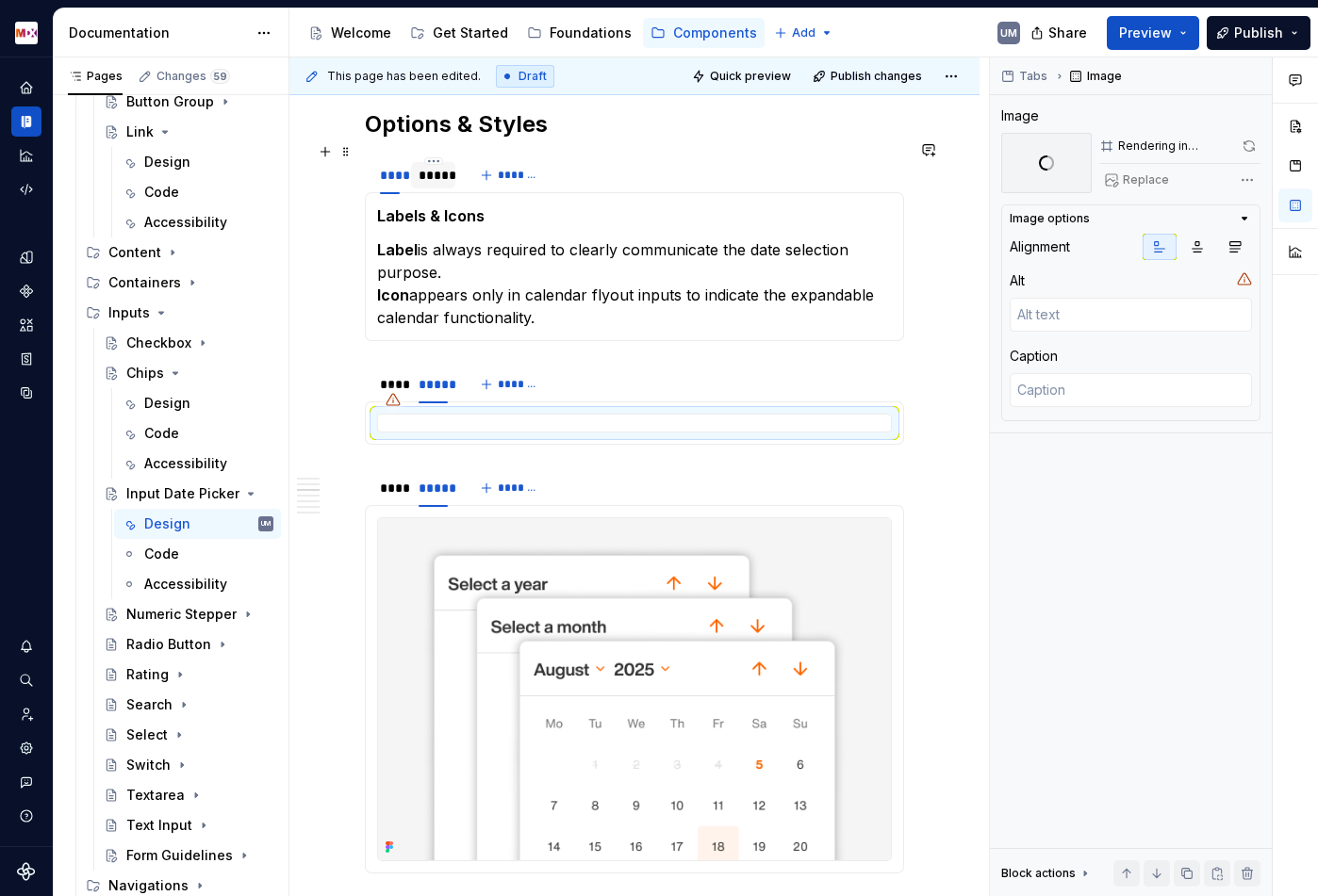
click at [444, 171] on div "*****" at bounding box center [432, 176] width 44 height 26
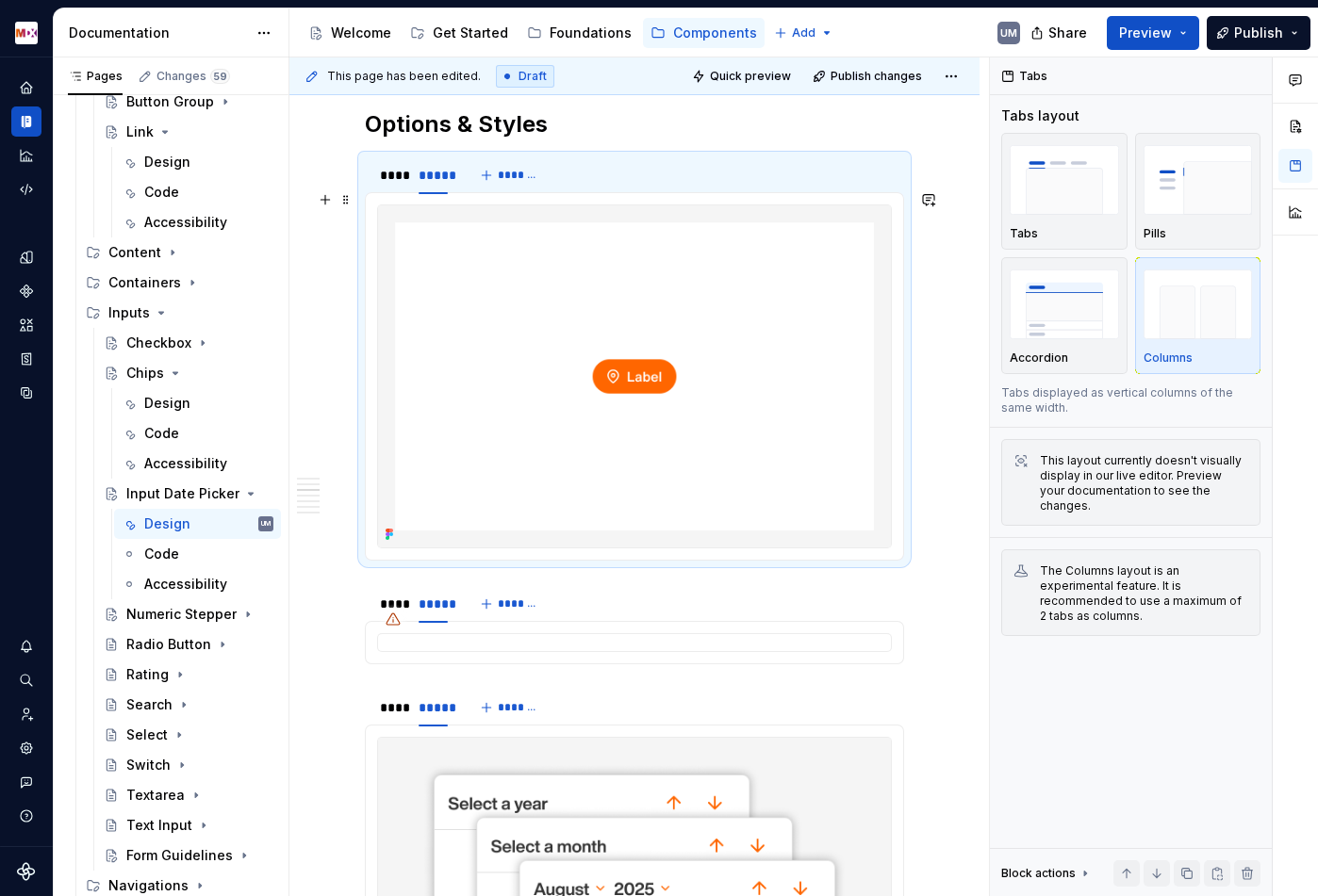
click at [510, 290] on img at bounding box center [634, 377] width 513 height 342
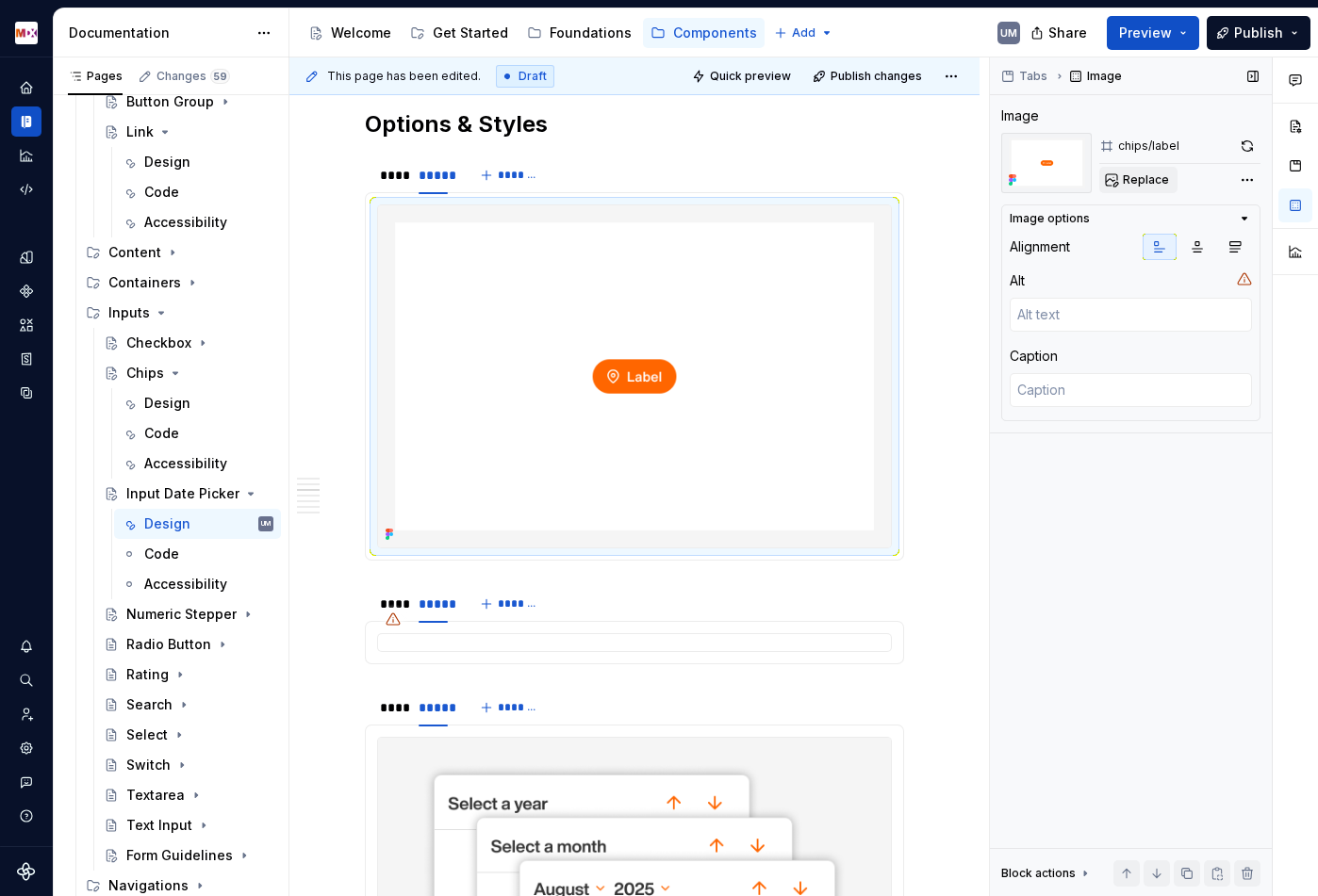
click at [1140, 178] on span "Replace" at bounding box center [1145, 180] width 46 height 15
type textarea "*"
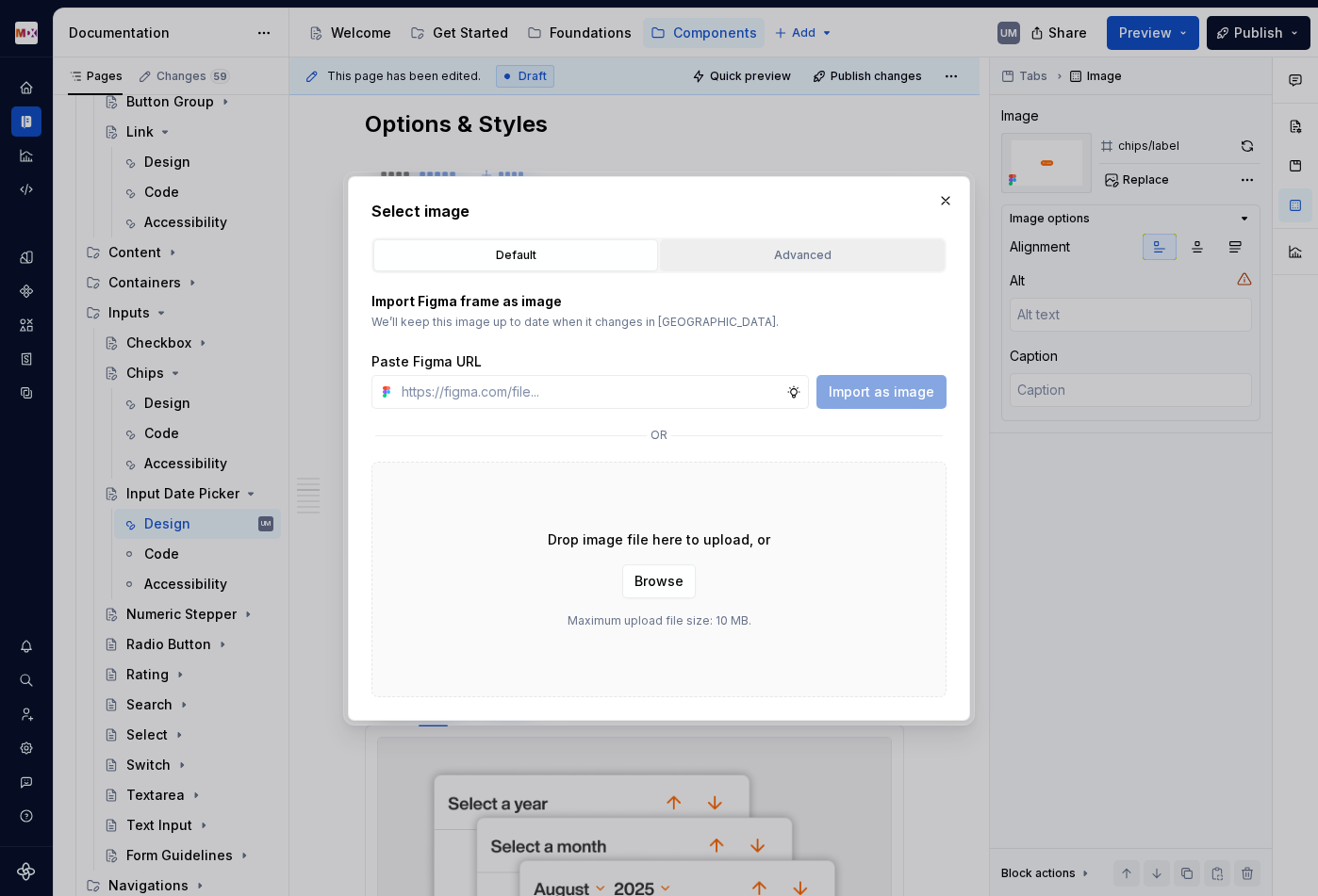
click at [774, 254] on div "Advanced" at bounding box center [802, 256] width 271 height 19
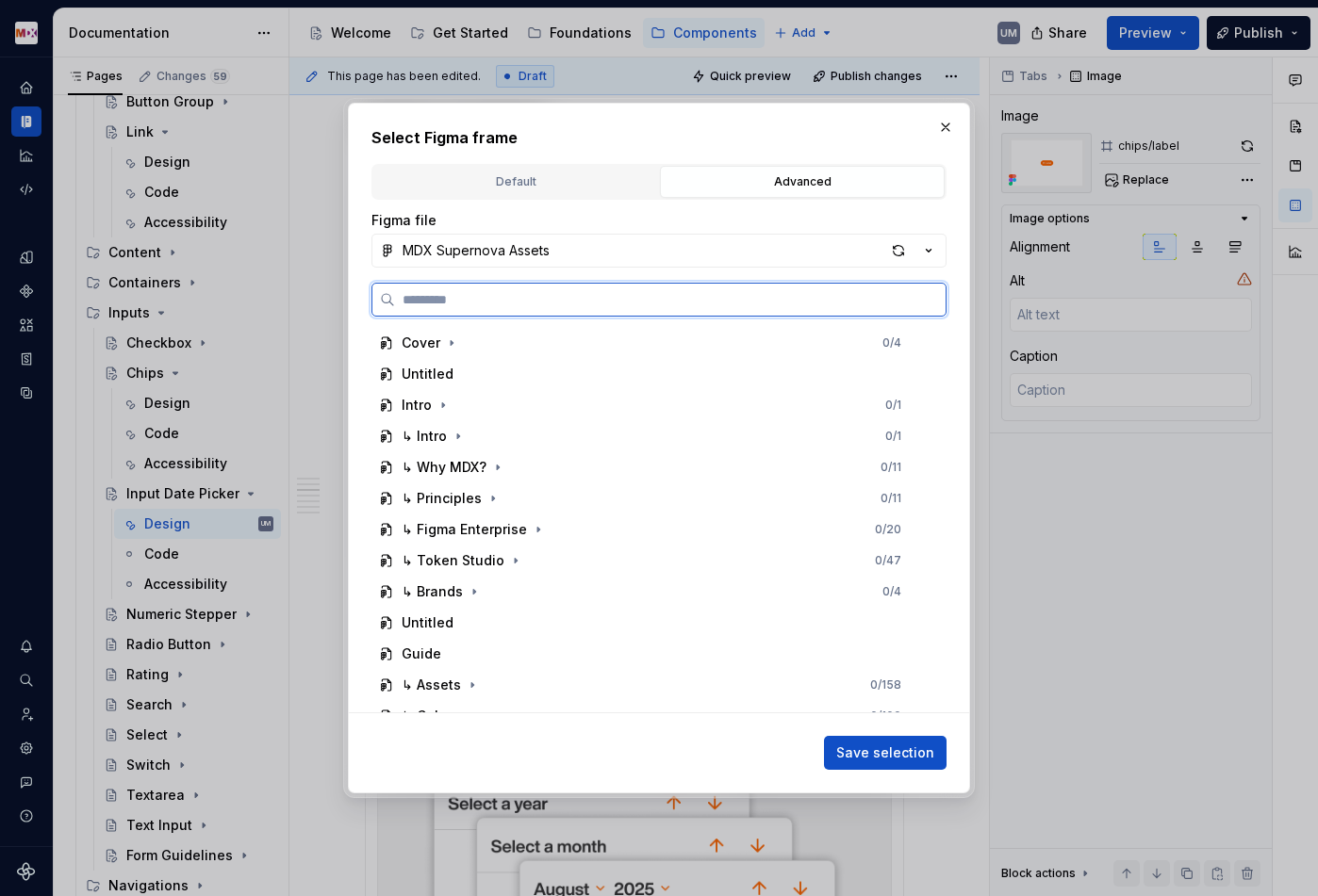
click at [574, 302] on input "search" at bounding box center [669, 299] width 550 height 19
paste input "*****"
type input "*****"
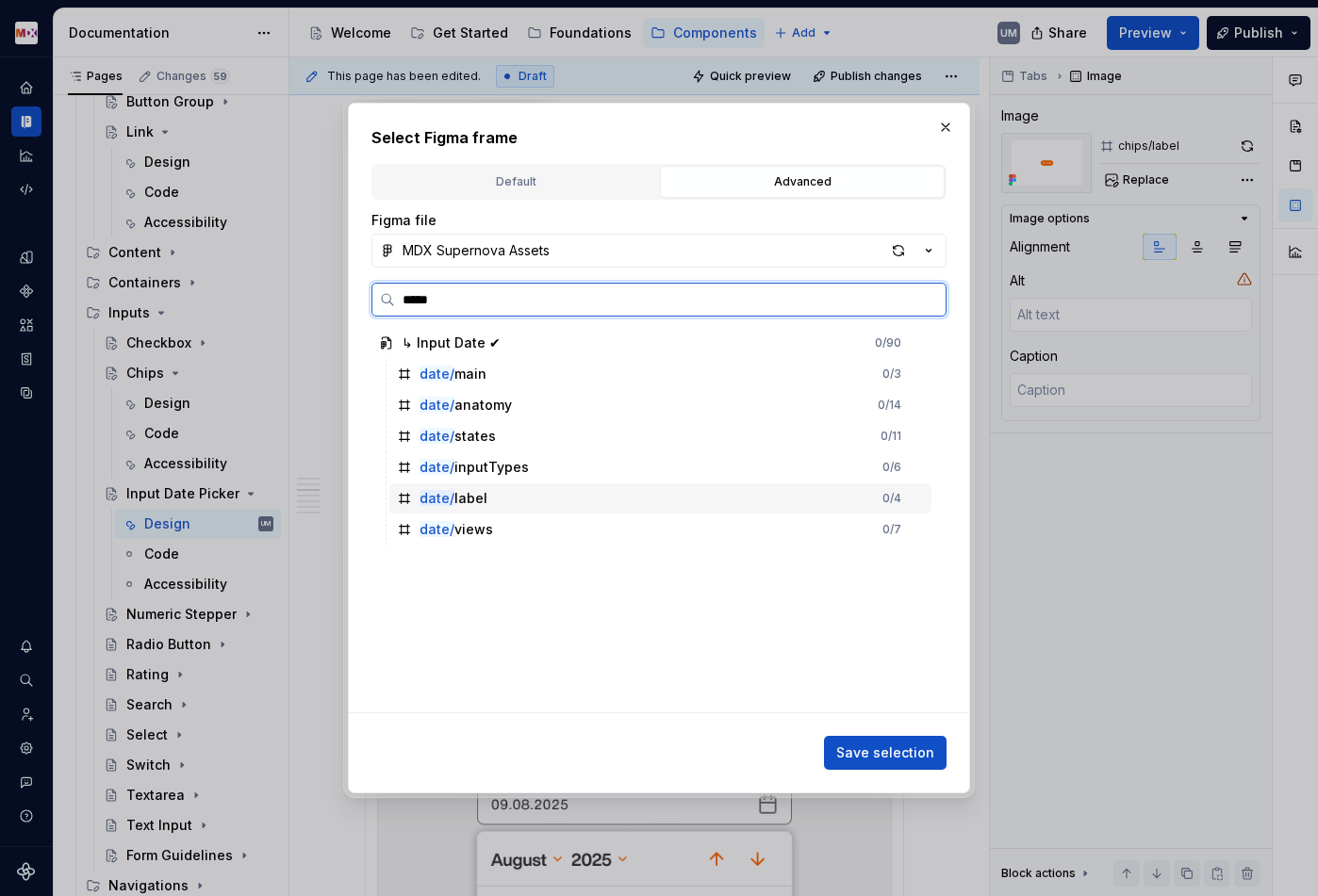
click at [479, 491] on div "date/ label" at bounding box center [453, 499] width 68 height 19
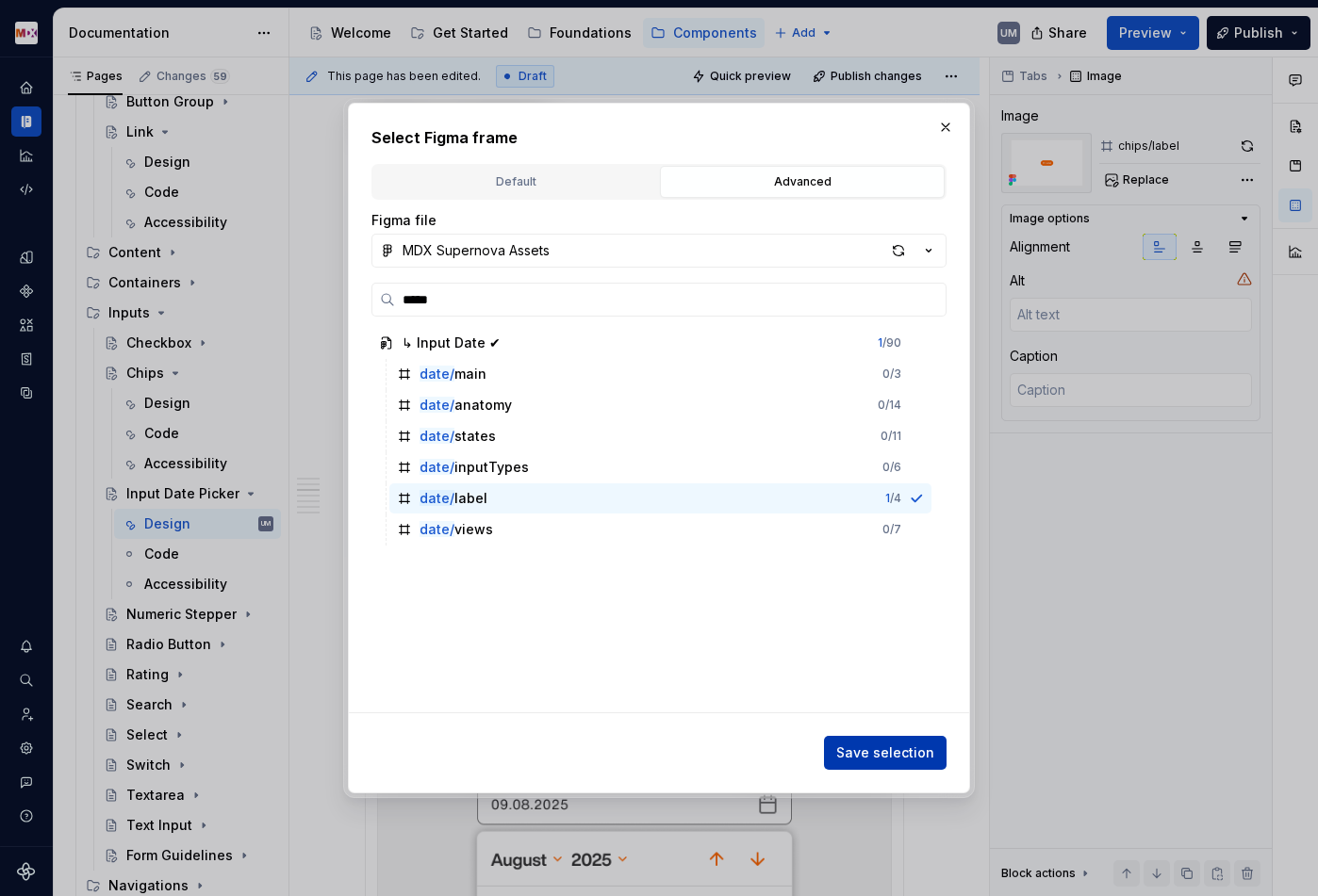
click at [881, 750] on span "Save selection" at bounding box center [885, 753] width 98 height 19
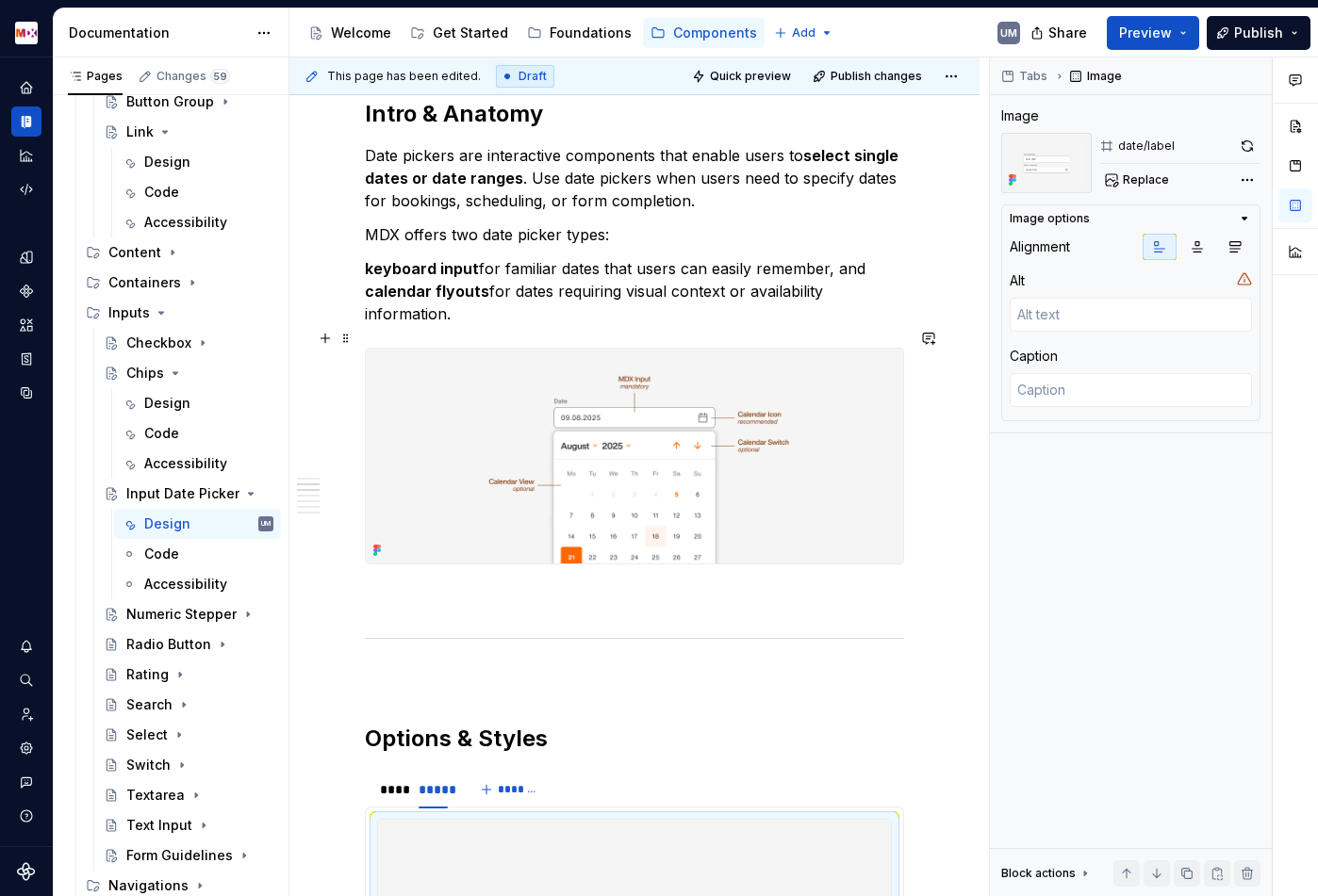
scroll to position [713, 0]
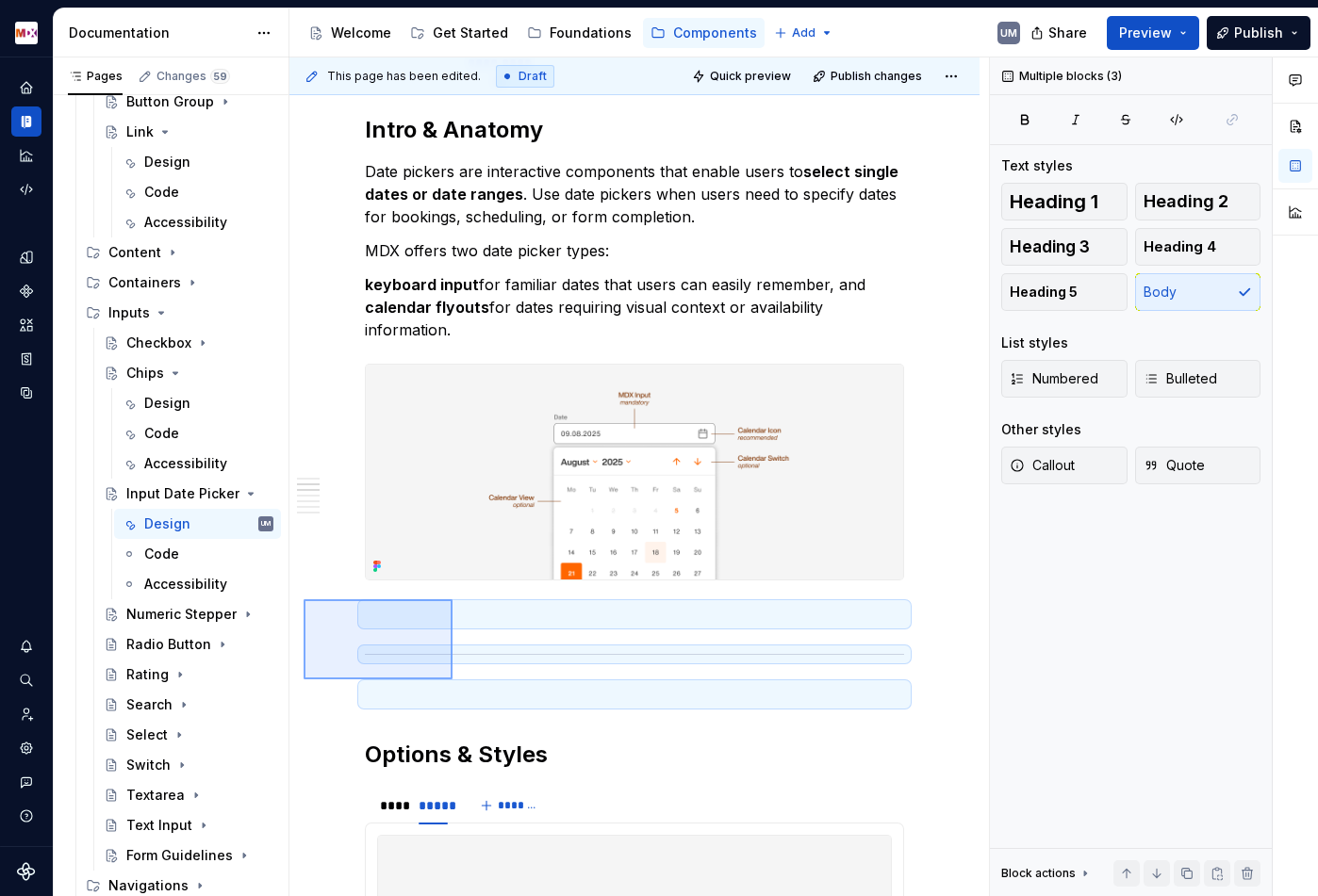
drag, startPoint x: 303, startPoint y: 600, endPoint x: 452, endPoint y: 680, distance: 169.1
click at [452, 680] on div "**********" at bounding box center [638, 477] width 700 height 839
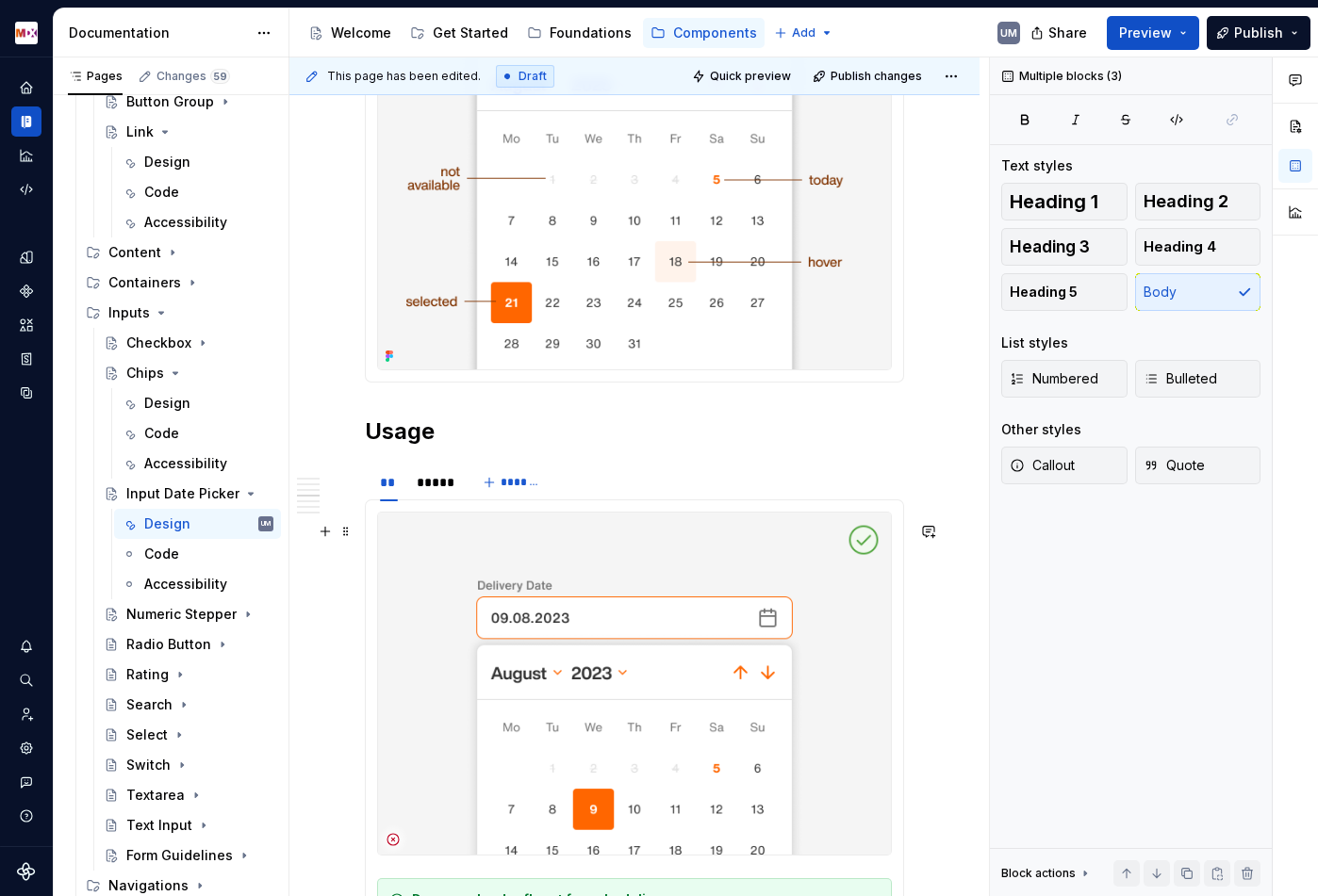
scroll to position [2882, 0]
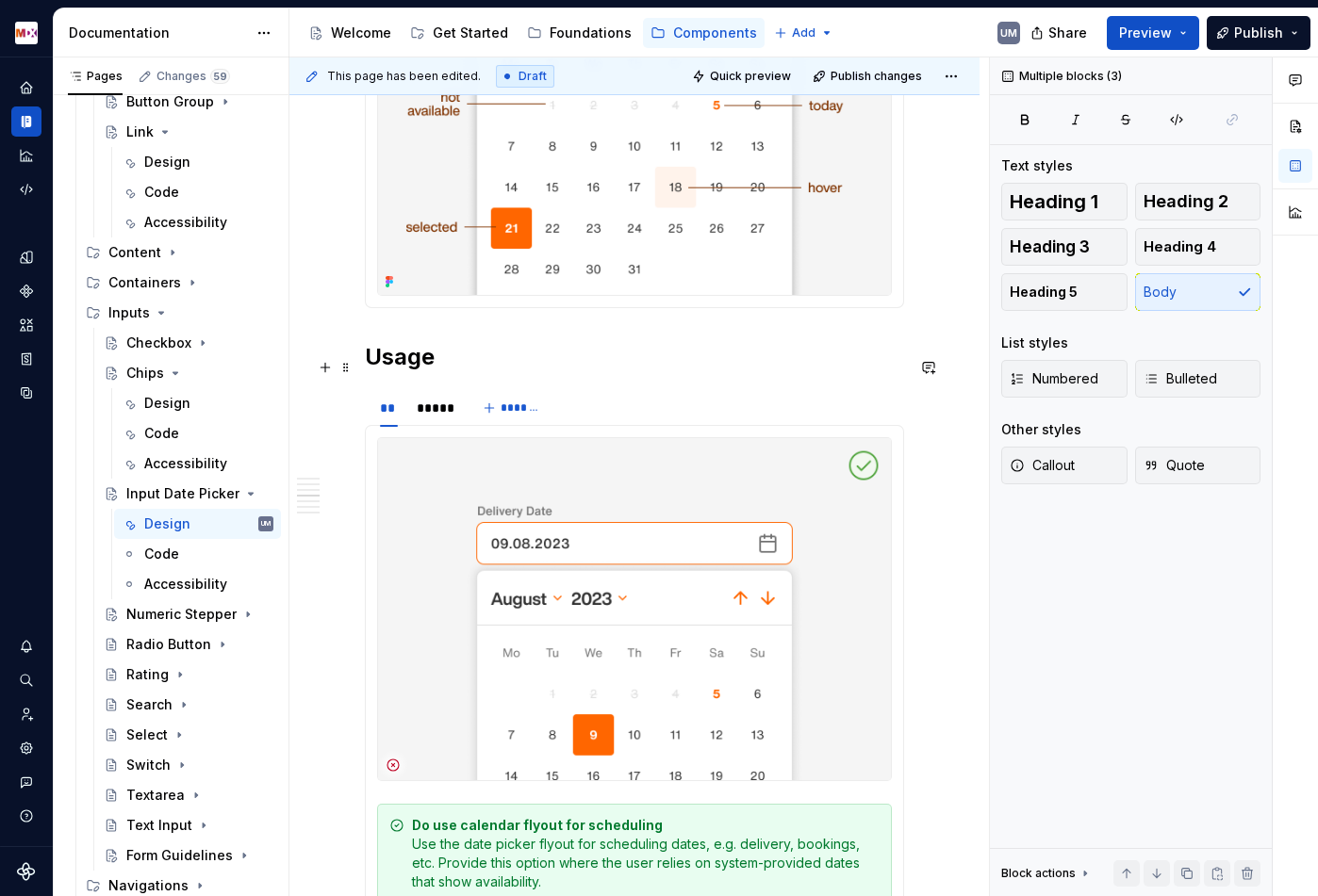
click at [369, 368] on h2 "Usage" at bounding box center [634, 357] width 539 height 30
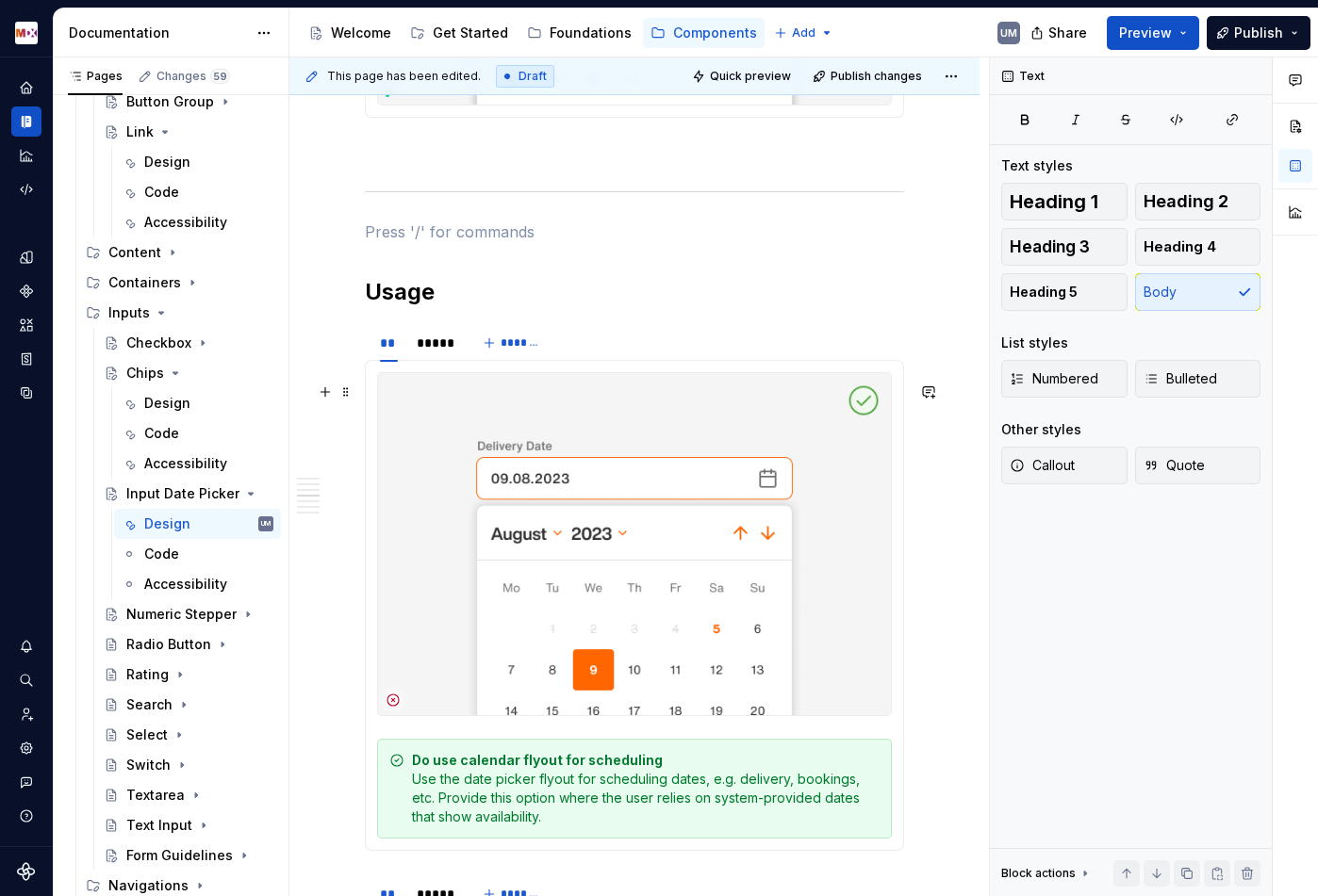
scroll to position [3092, 0]
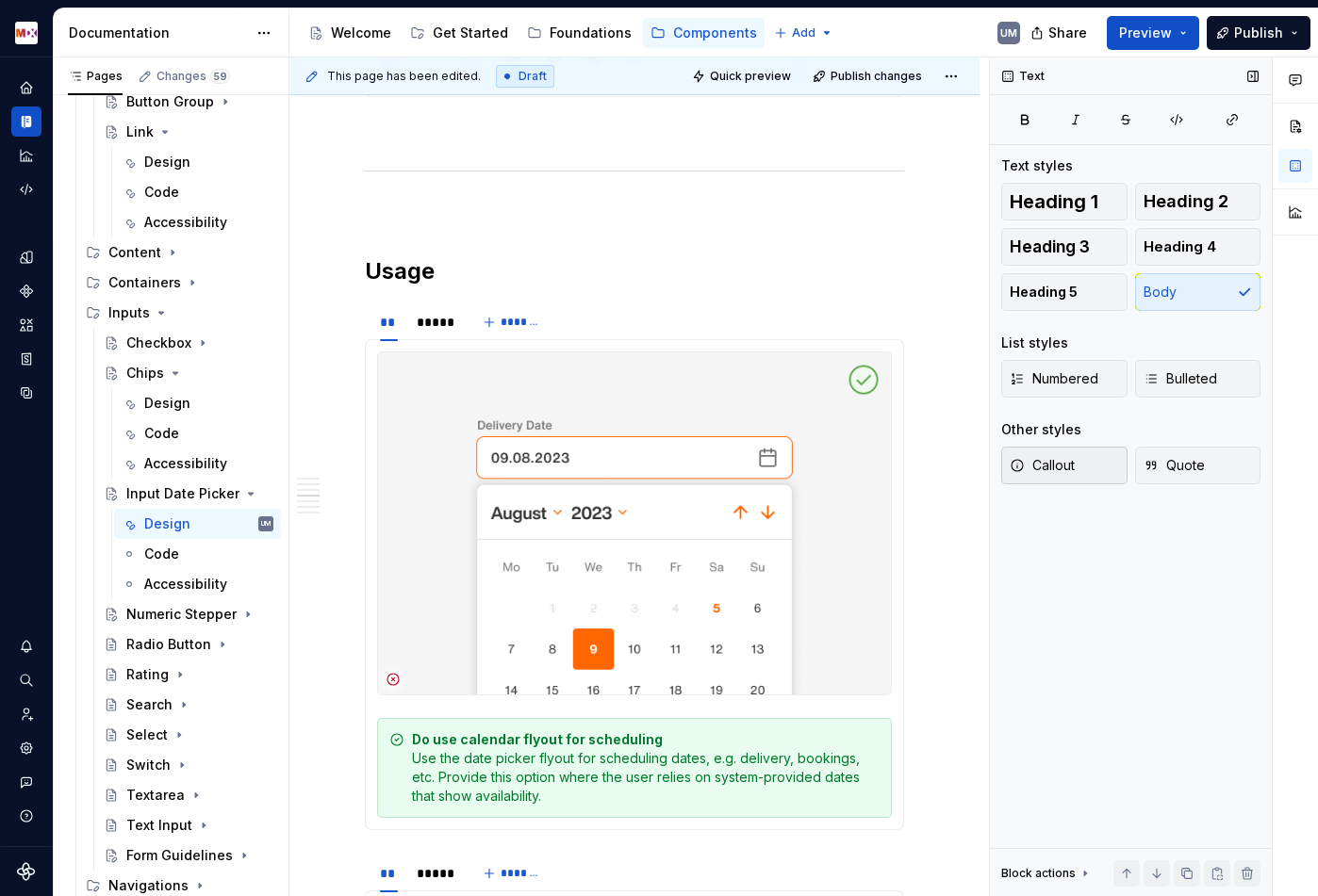
type textarea "*"
click at [493, 286] on h2 "Usage" at bounding box center [634, 272] width 539 height 30
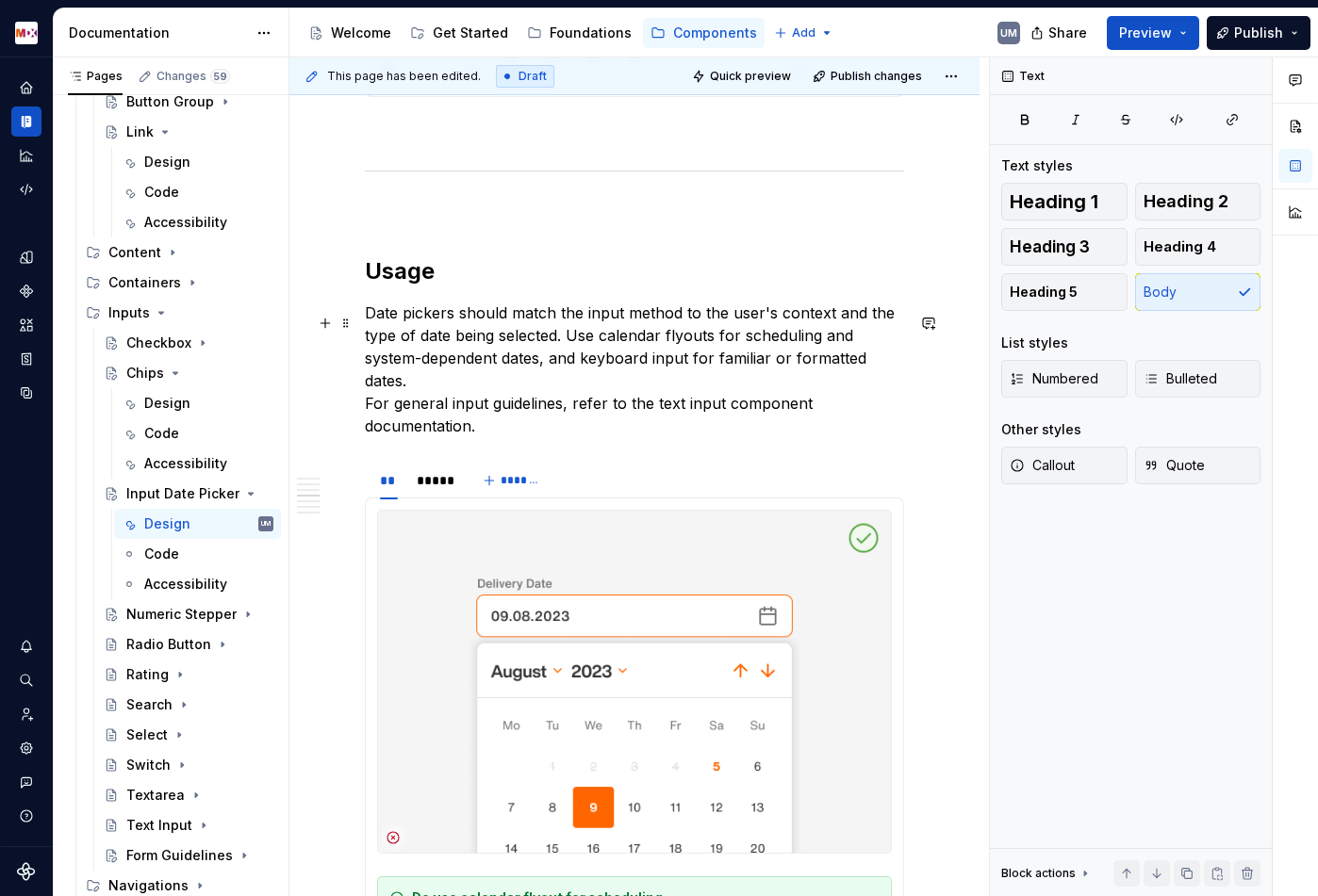
click at [364, 394] on p "Date pickers should match the input method to the user's context and the type o…" at bounding box center [634, 369] width 539 height 136
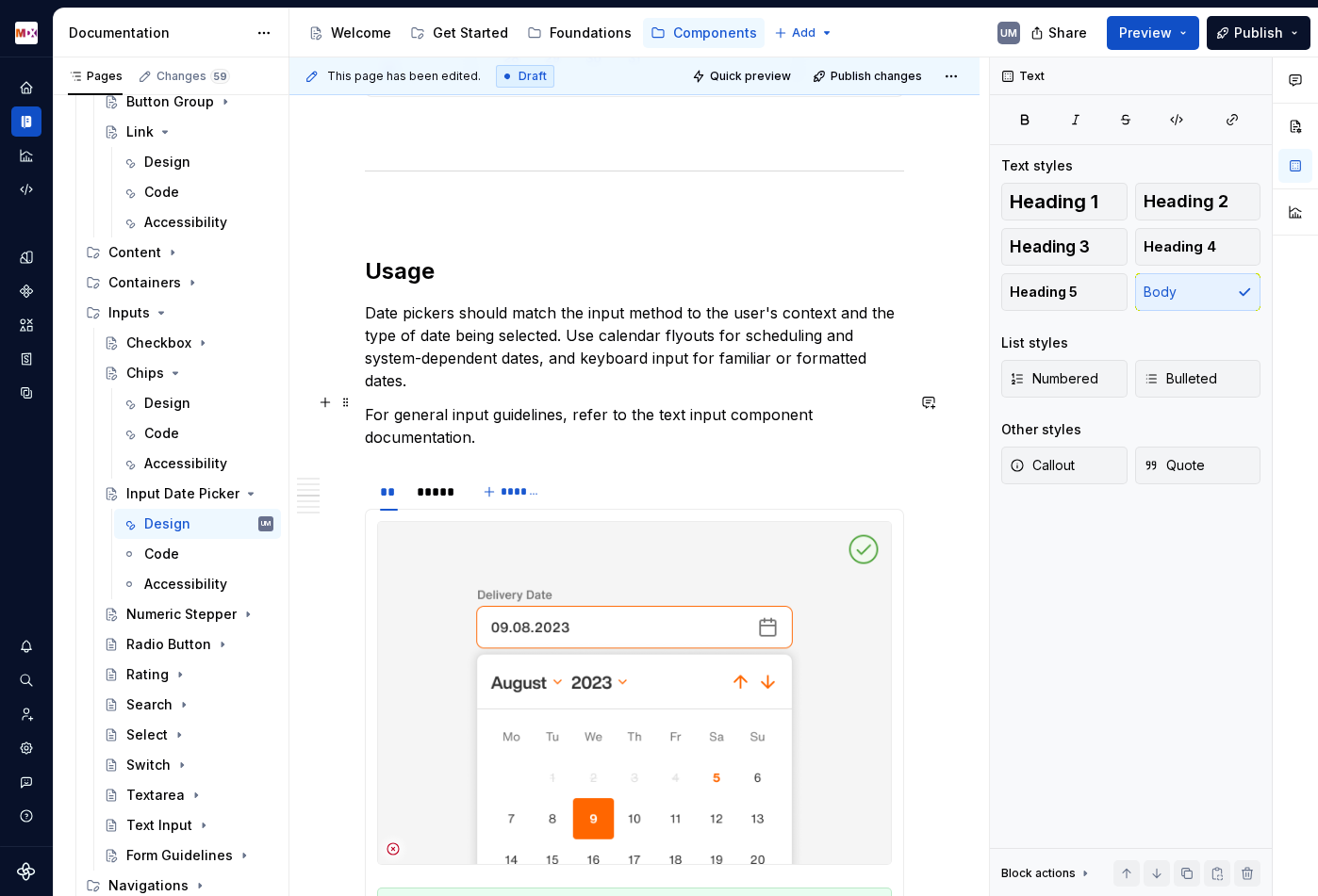
drag, startPoint x: 651, startPoint y: 401, endPoint x: 736, endPoint y: 400, distance: 85.0
click at [737, 403] on p "For general input guidelines, refer to the text input component documentation." at bounding box center [634, 426] width 539 height 45
click at [668, 403] on p "For general input guidelines, refer to the text input component documentation." at bounding box center [634, 426] width 539 height 45
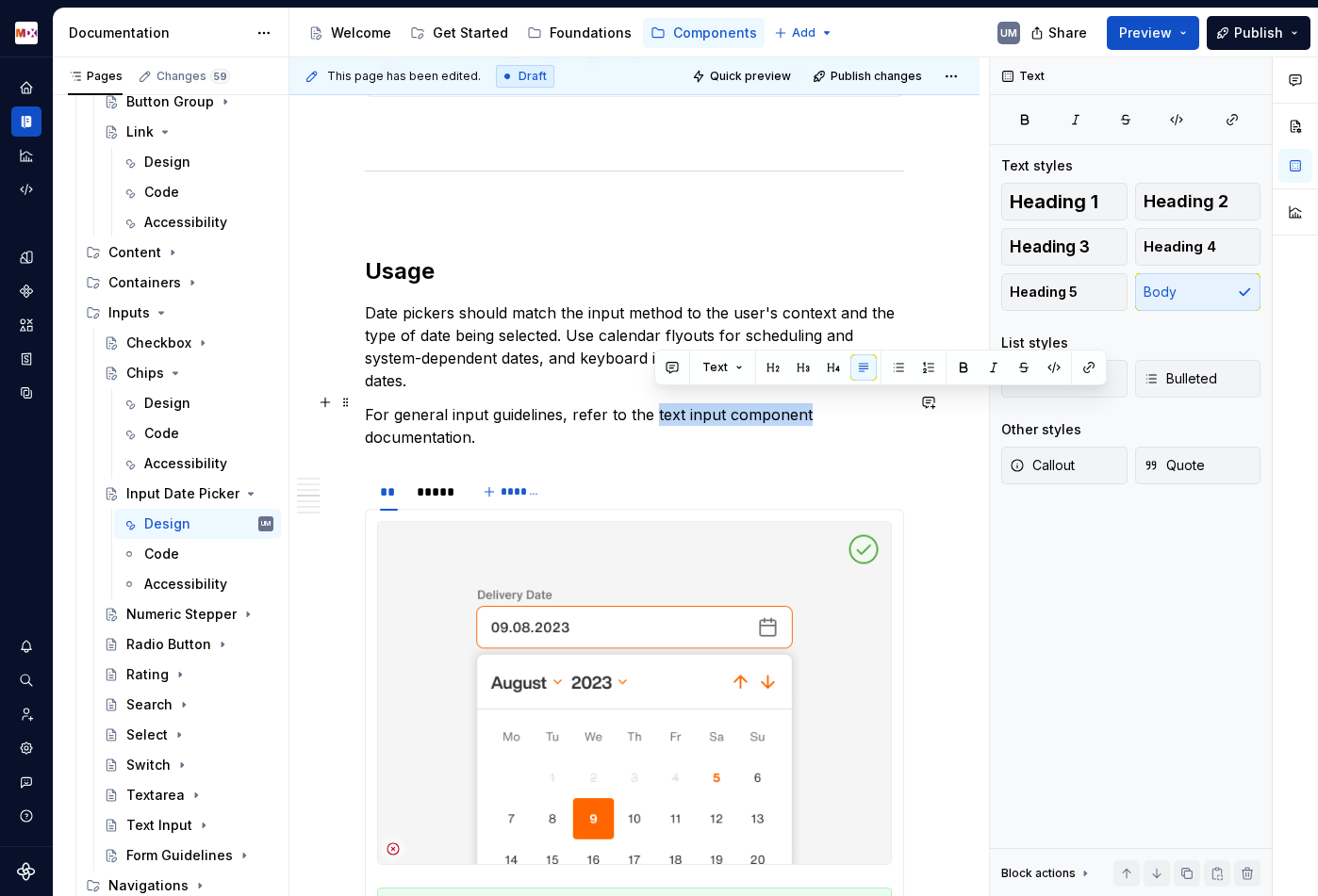
click at [756, 403] on p "For general input guidelines, refer to the text input component documentation." at bounding box center [634, 426] width 539 height 45
click at [1086, 368] on button "button" at bounding box center [1089, 367] width 26 height 26
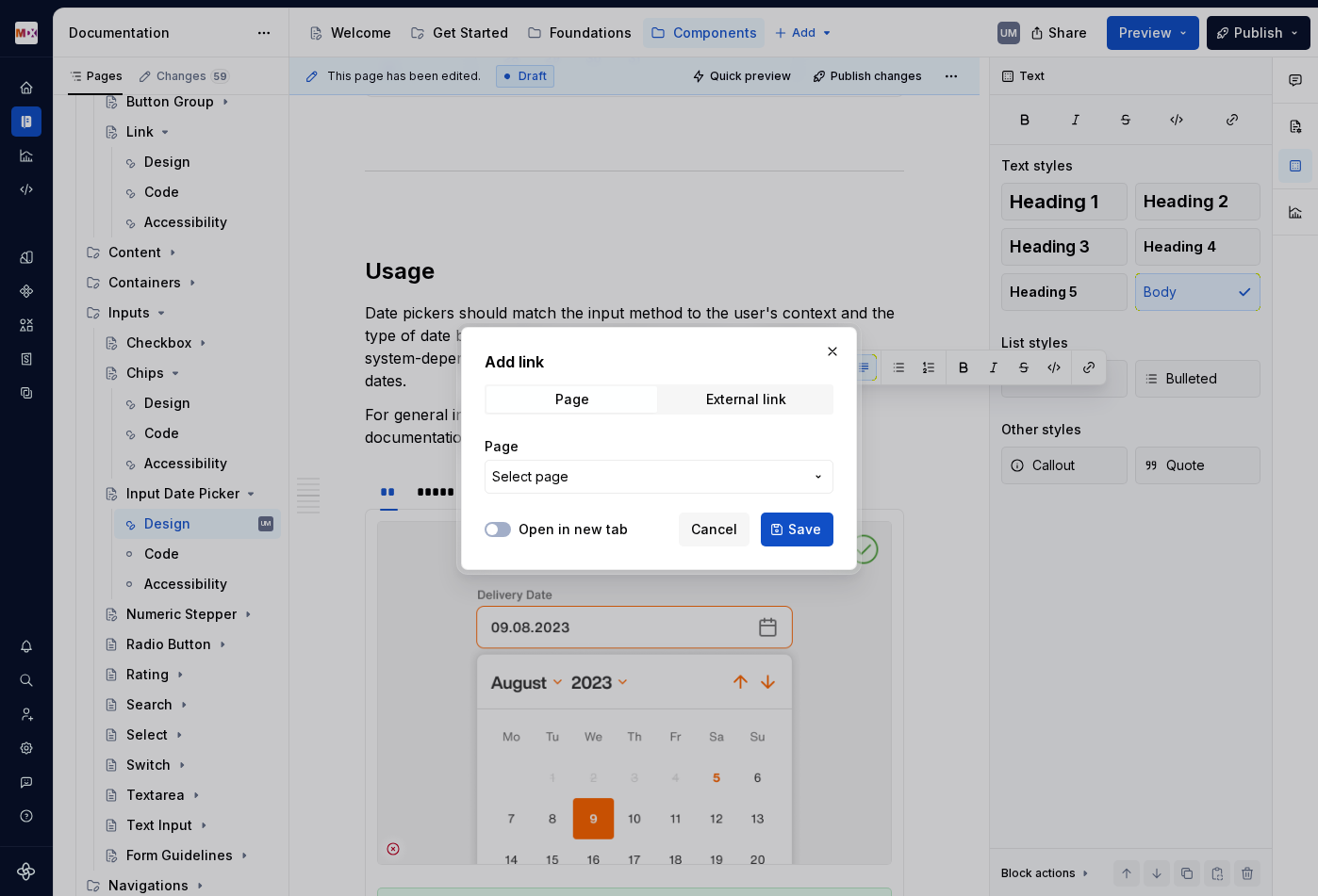
click at [610, 482] on span "Select page" at bounding box center [647, 477] width 311 height 19
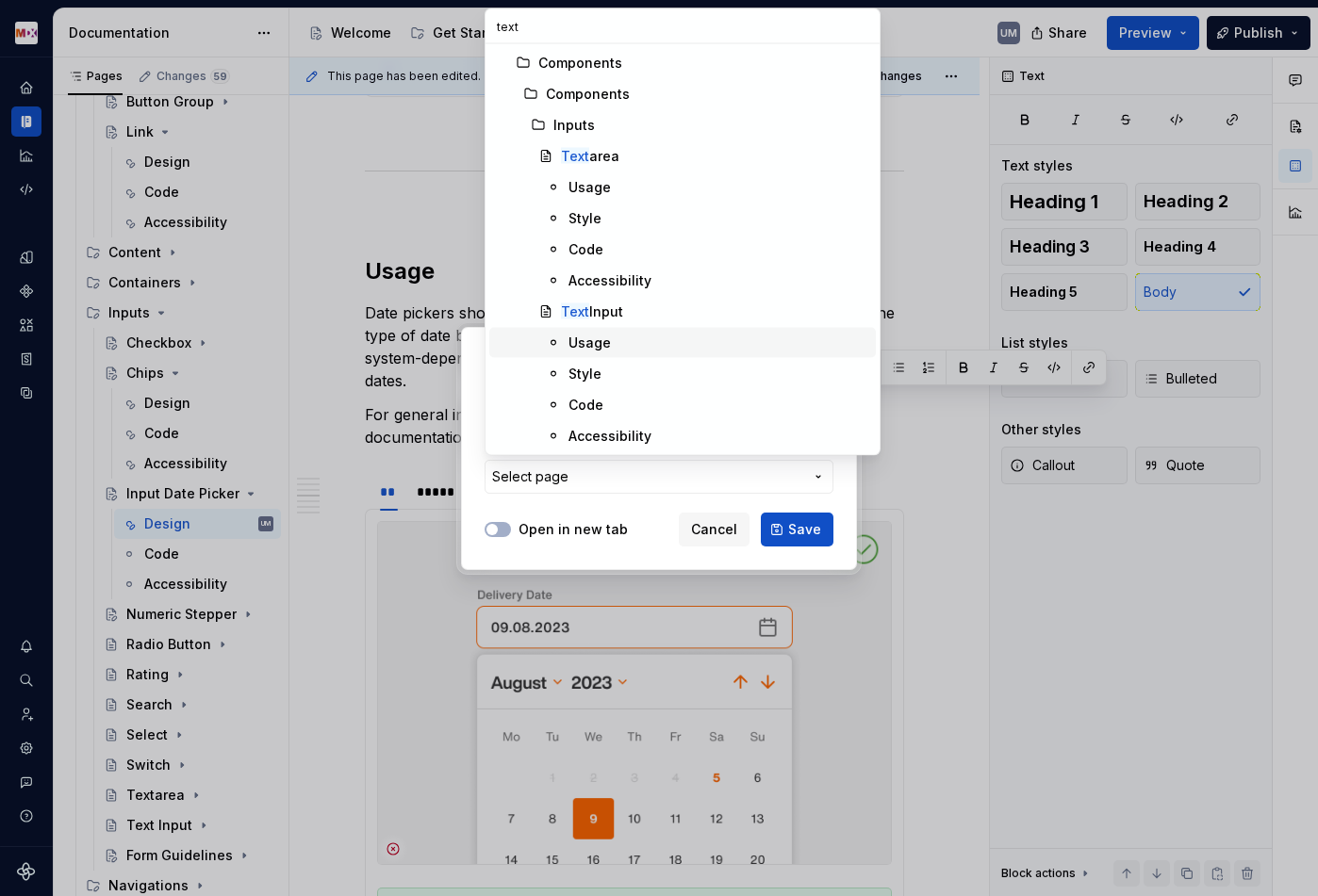
type input "text"
click at [599, 311] on div "Text Input" at bounding box center [592, 312] width 62 height 19
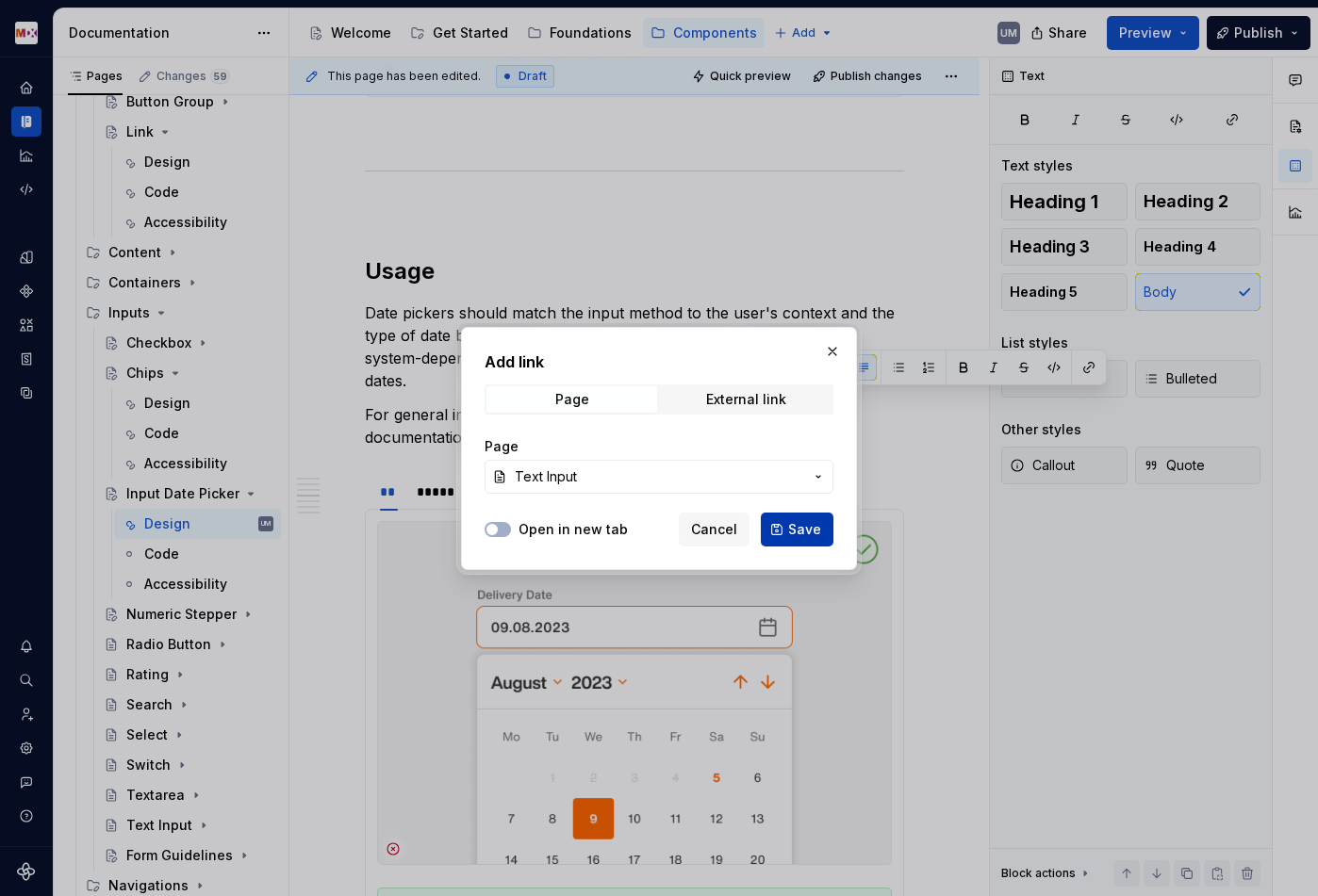
click at [808, 532] on span "Save" at bounding box center [804, 530] width 33 height 19
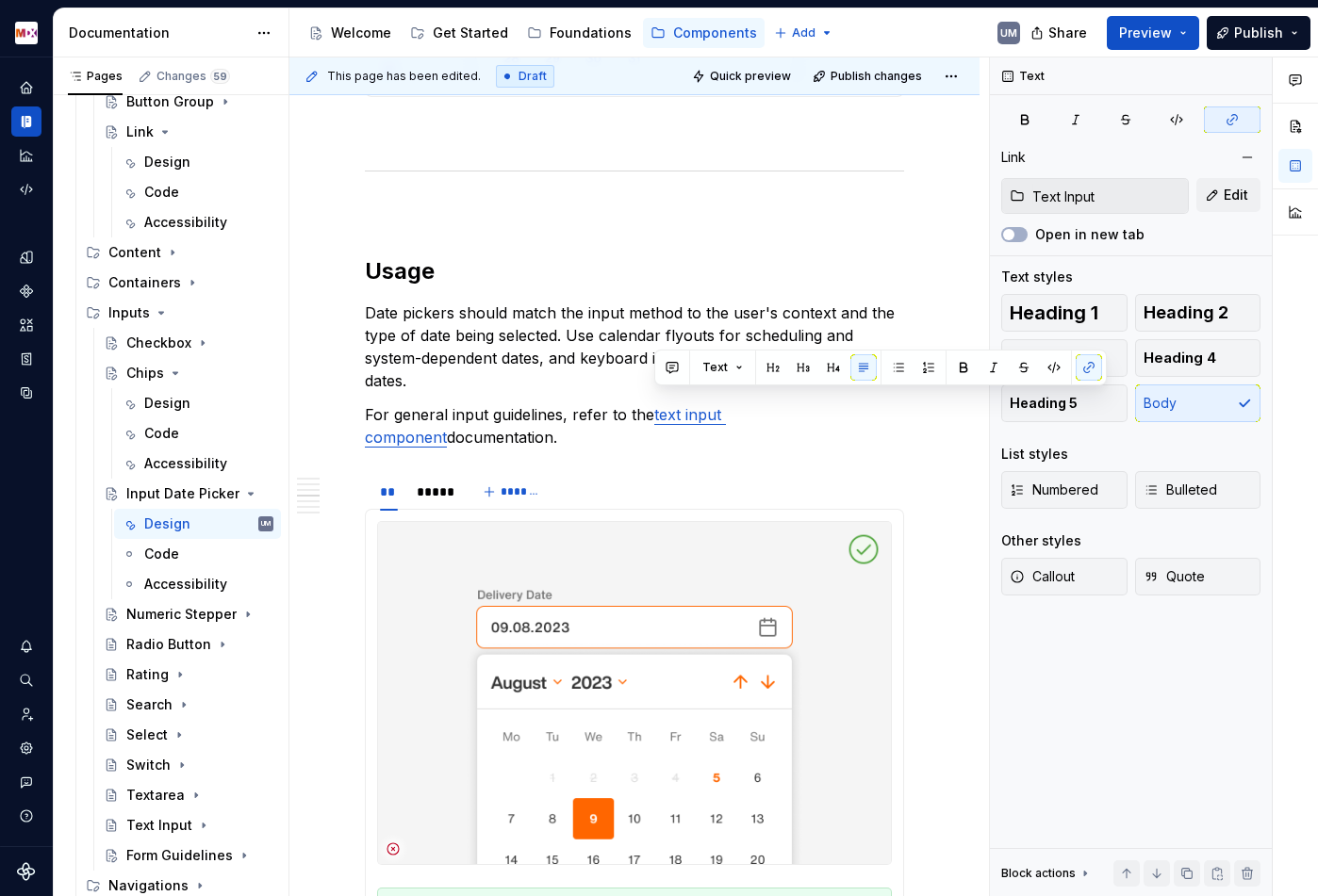
click at [406, 286] on h2 "Usage" at bounding box center [634, 272] width 539 height 30
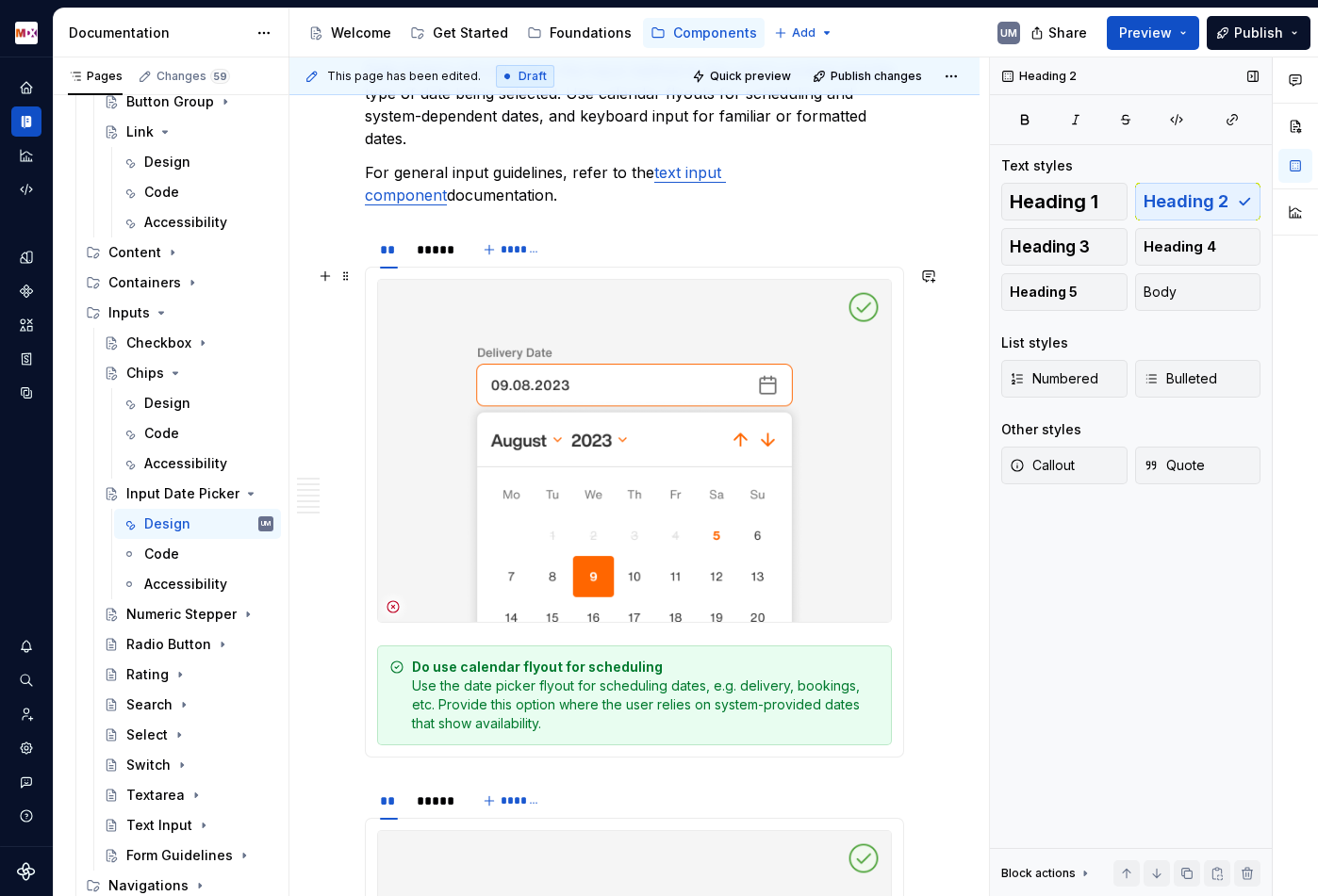
scroll to position [3419, 0]
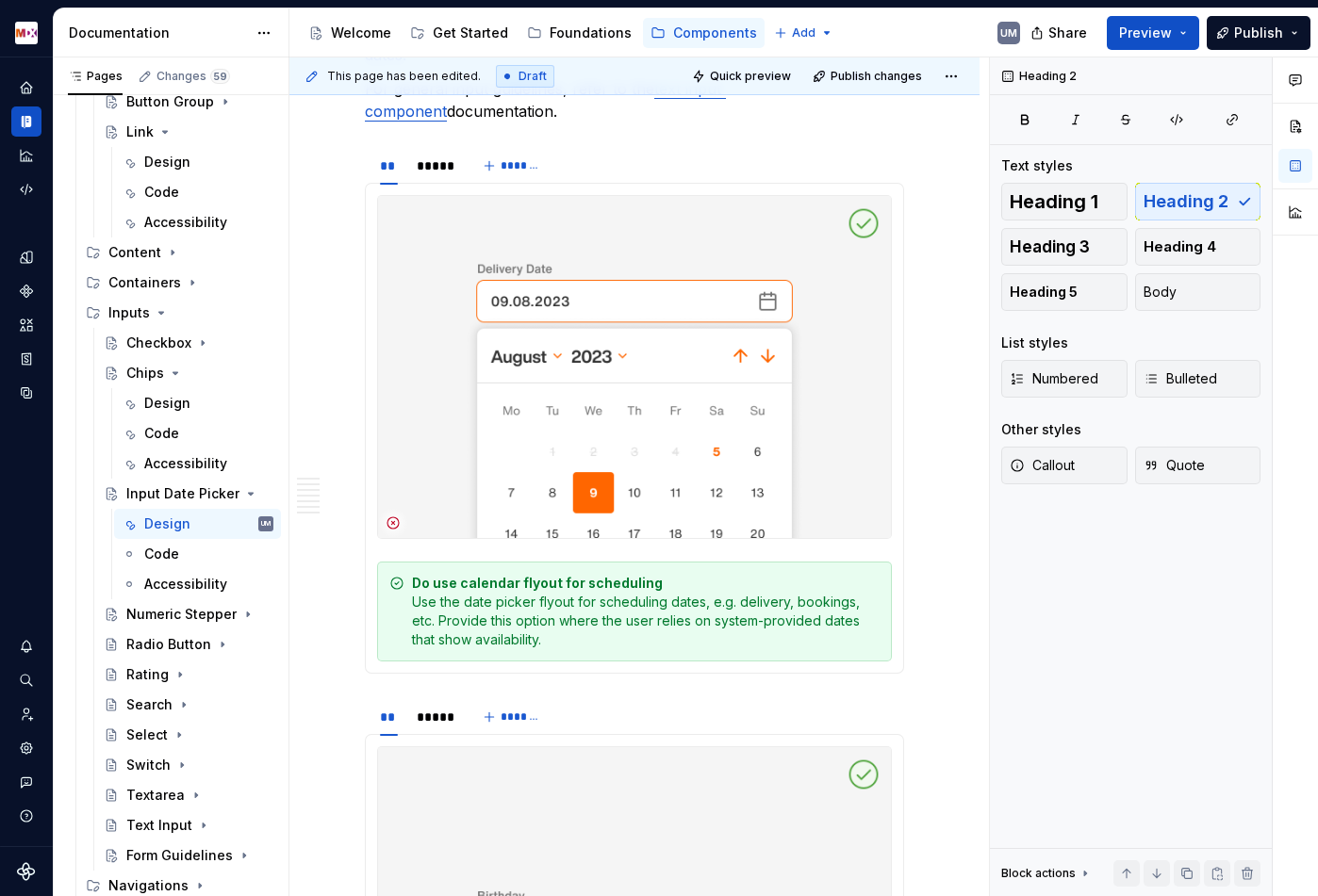
click at [563, 603] on div "Do use calendar flyout for scheduling Use the date picker flyout for scheduling…" at bounding box center [645, 612] width 467 height 76
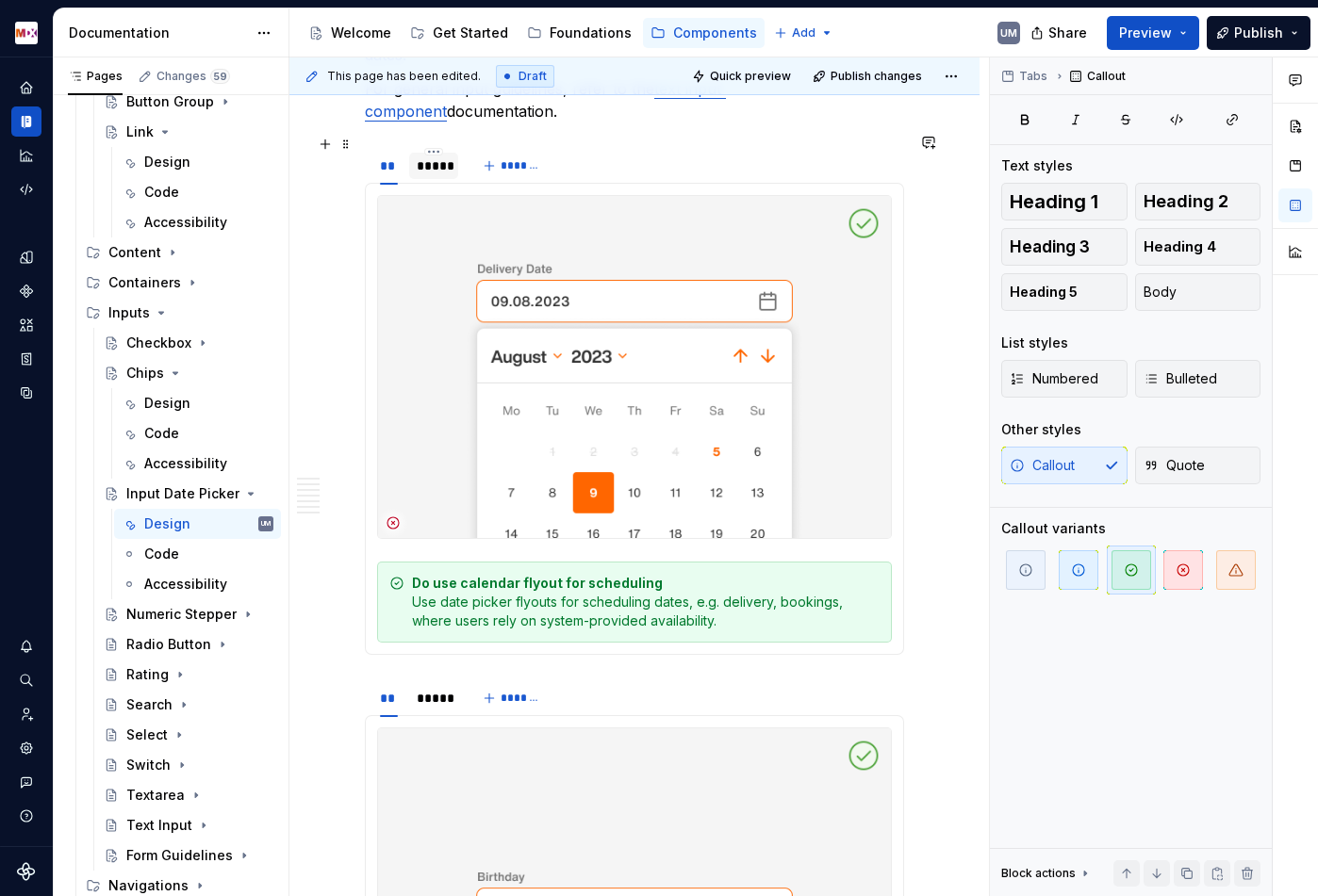
click at [429, 158] on div "*****" at bounding box center [433, 166] width 34 height 19
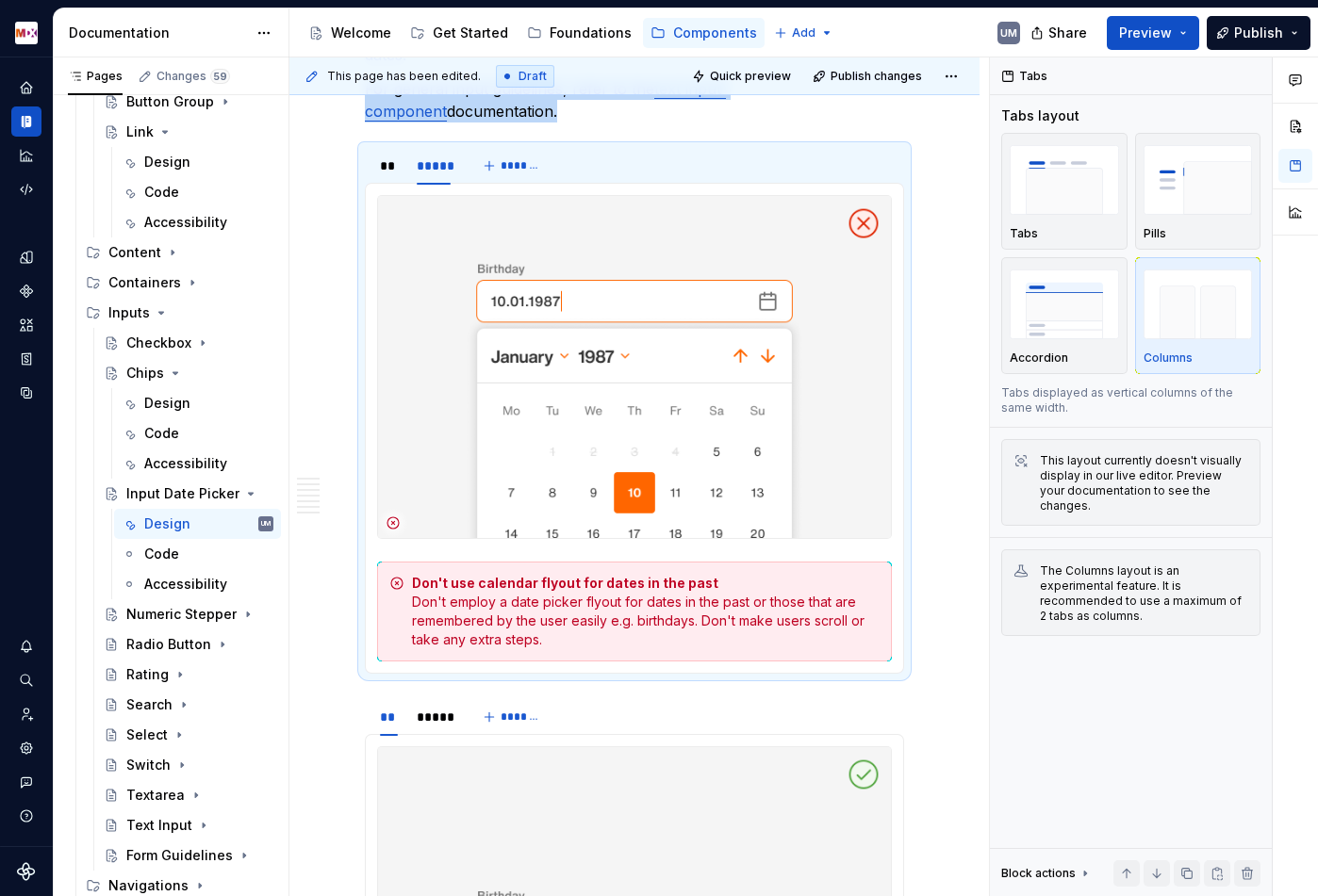
click at [626, 588] on div "Don't use calendar flyout for dates in the past Don't employ a date picker flyo…" at bounding box center [645, 612] width 467 height 76
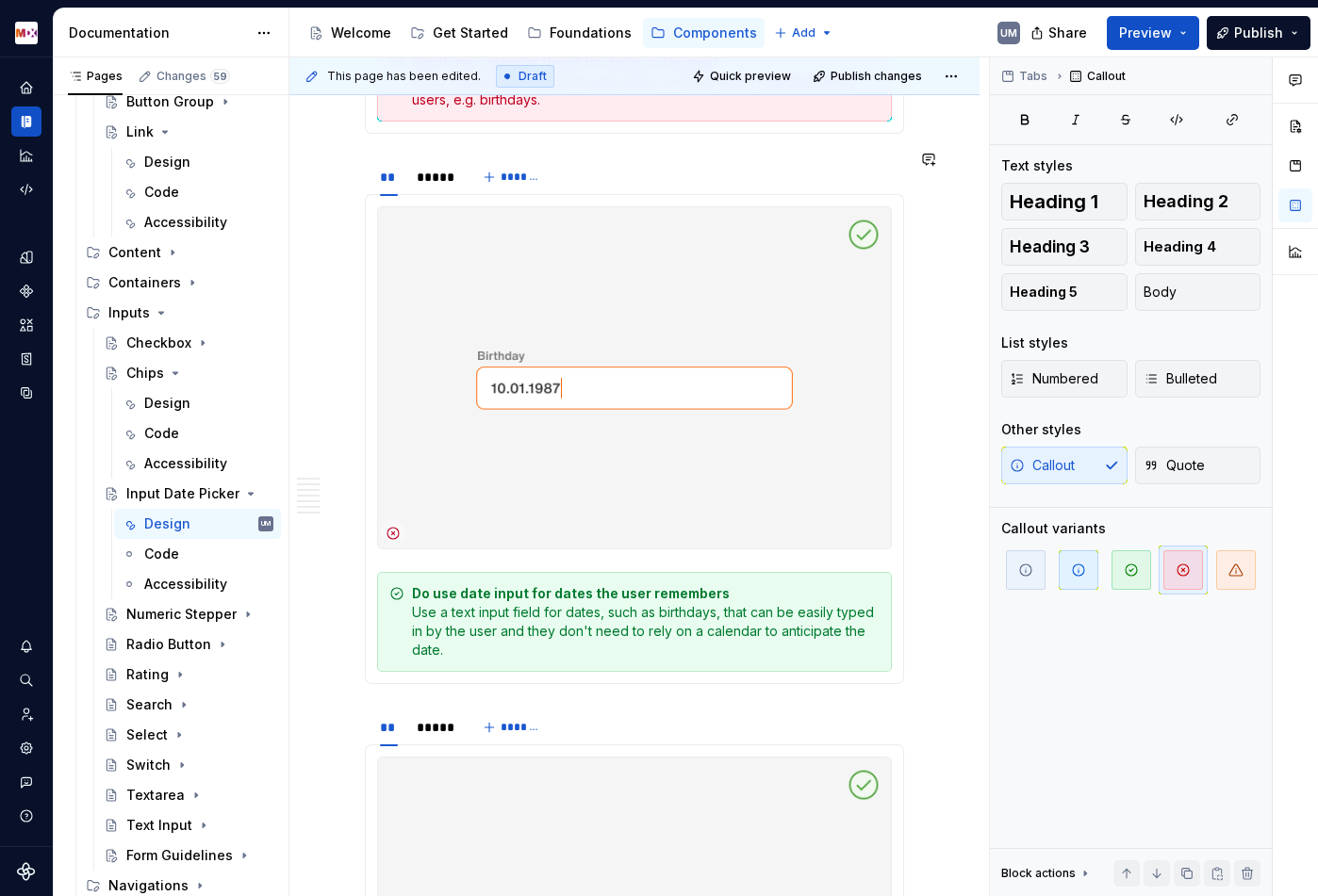
scroll to position [3934, 0]
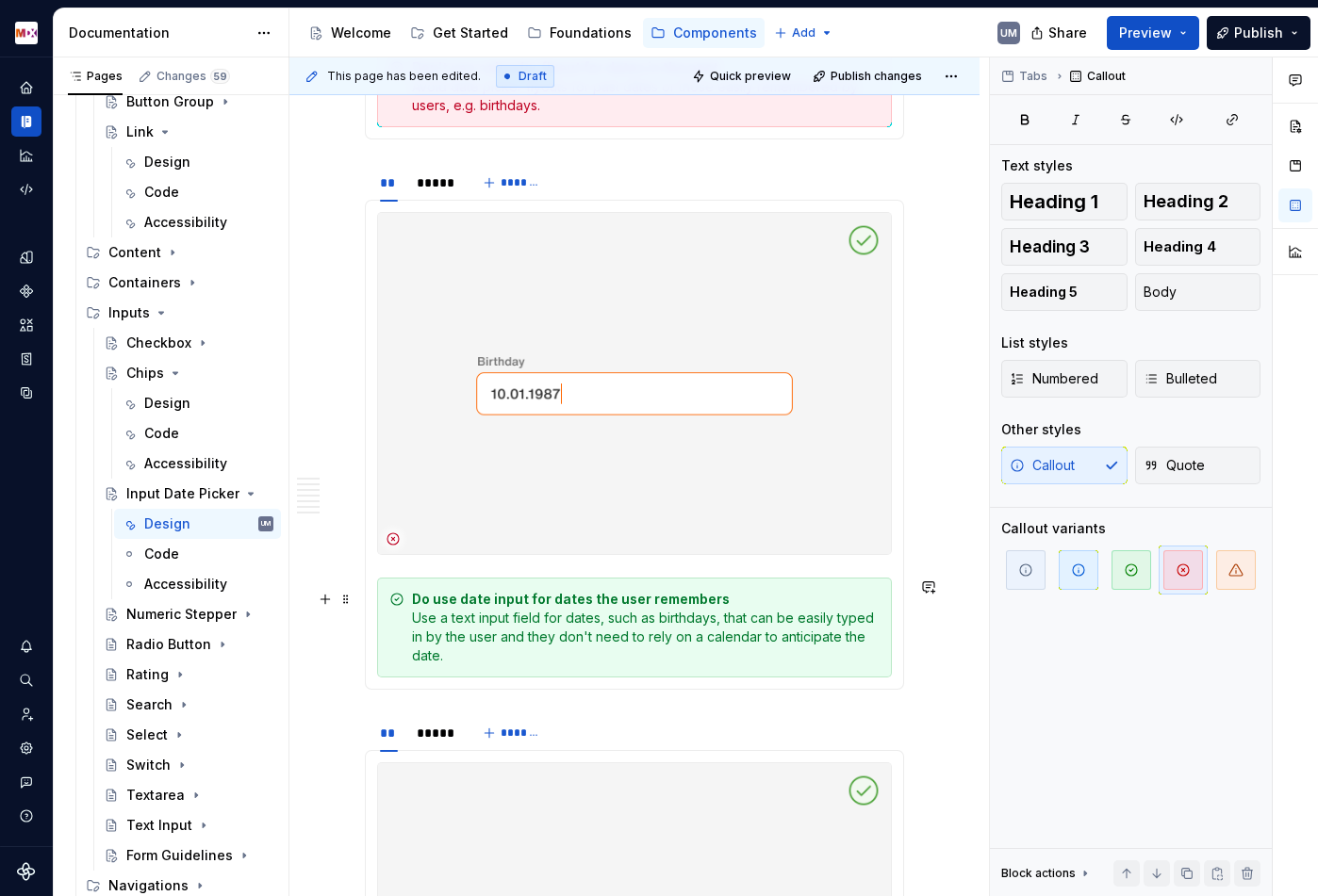
click at [547, 603] on strong "Do use date input for dates the user remembers" at bounding box center [570, 599] width 317 height 16
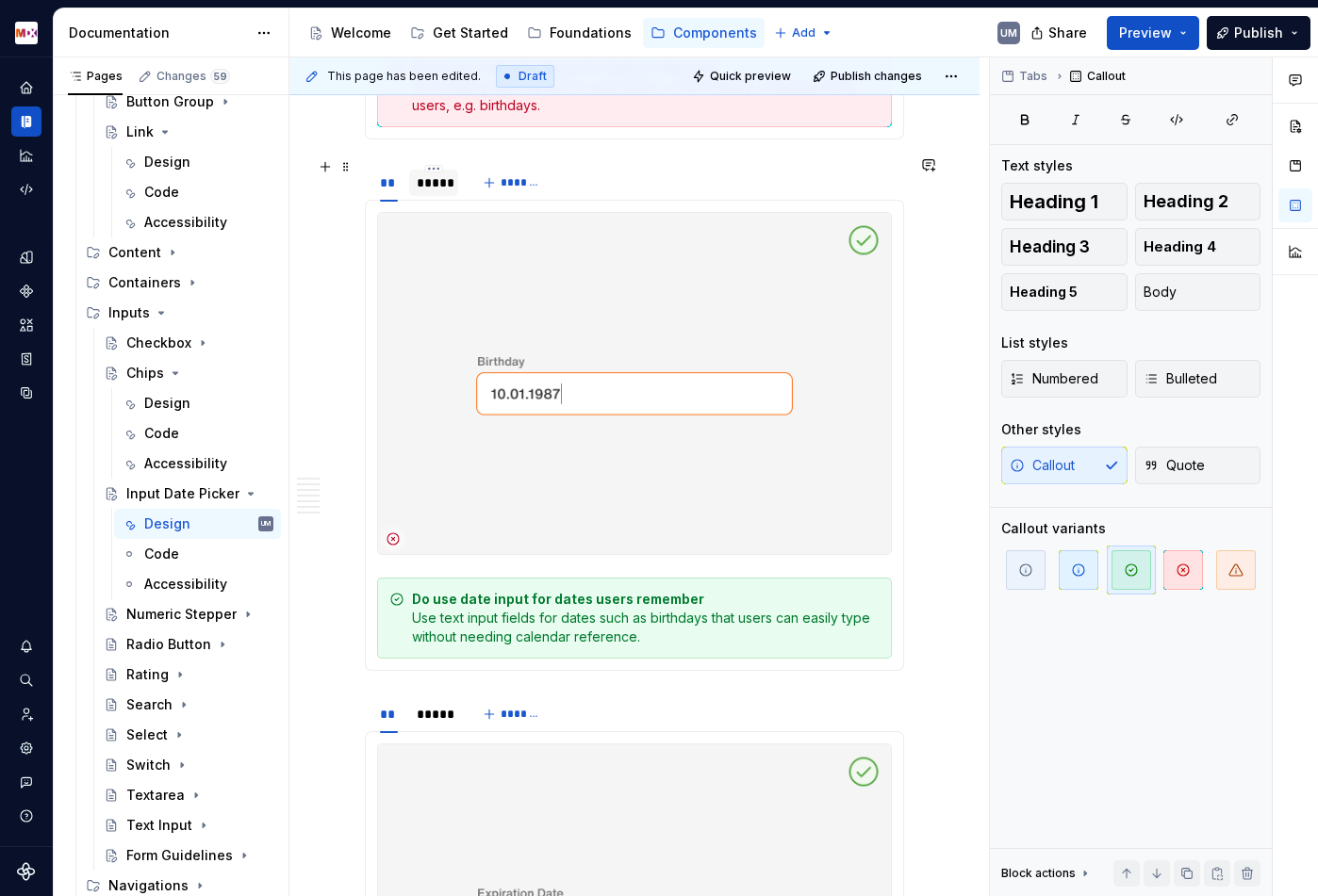
click at [431, 174] on div "*****" at bounding box center [433, 183] width 34 height 19
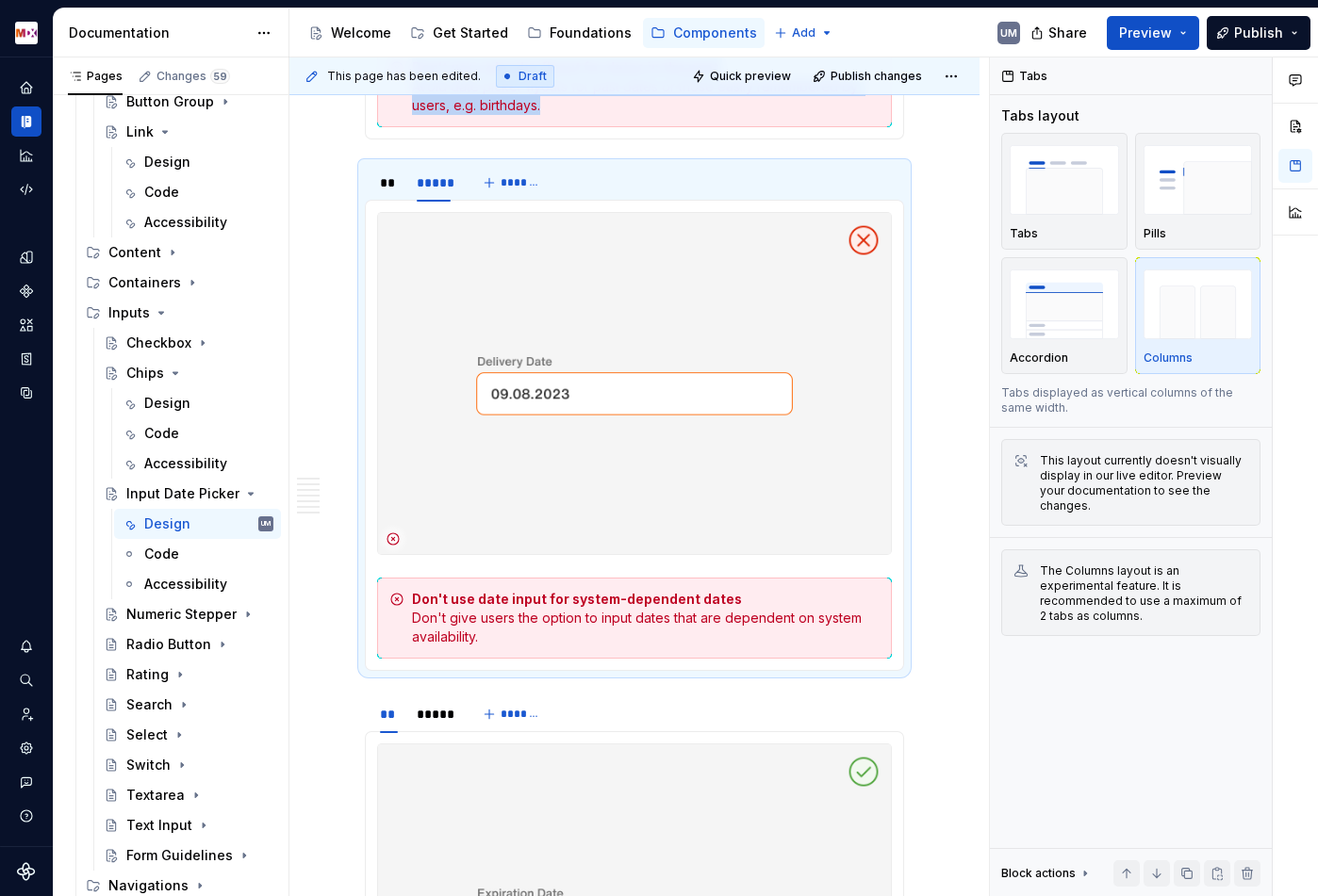
click at [599, 593] on strong "Don't use date input for system-dependent dates" at bounding box center [576, 599] width 330 height 16
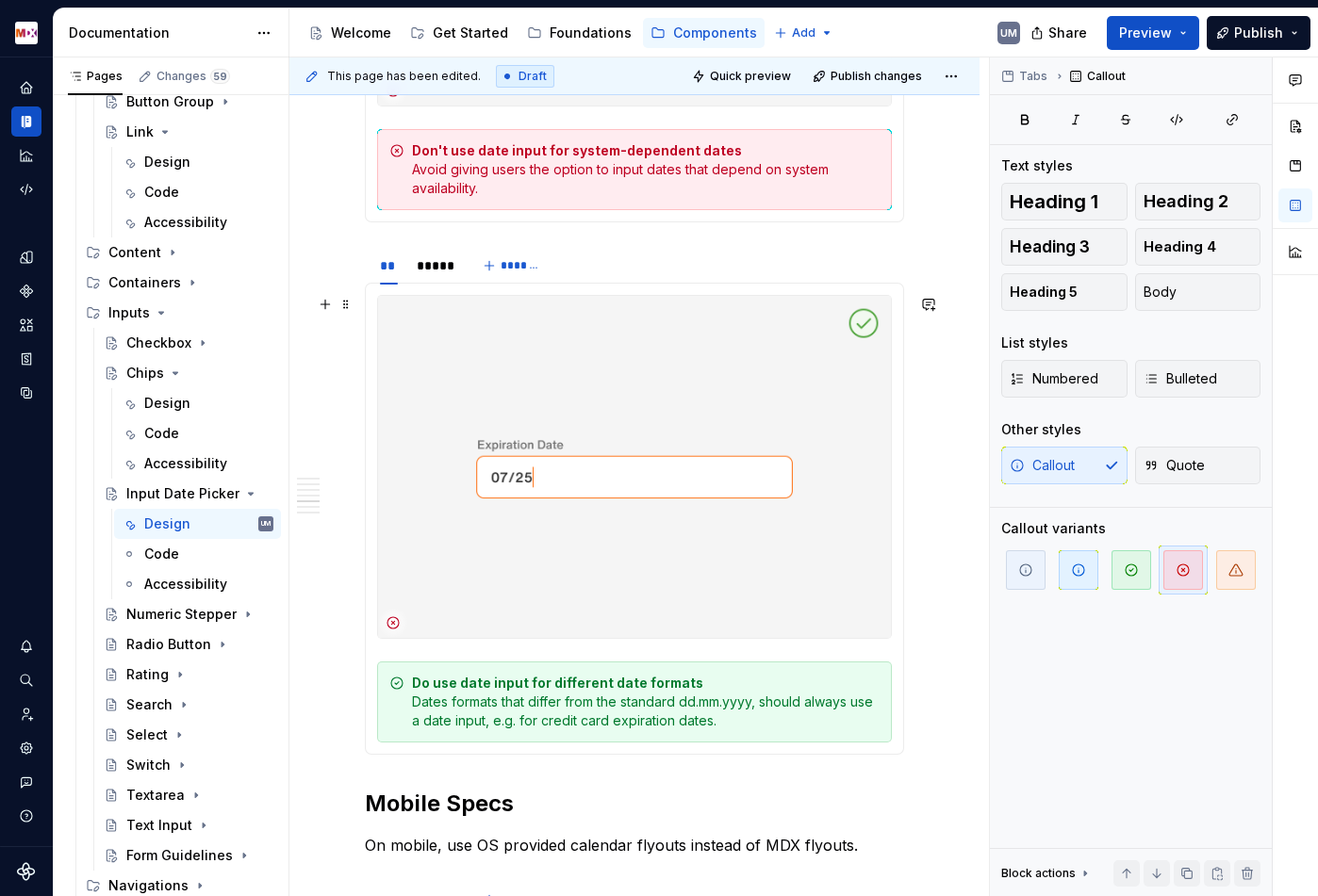
scroll to position [4419, 0]
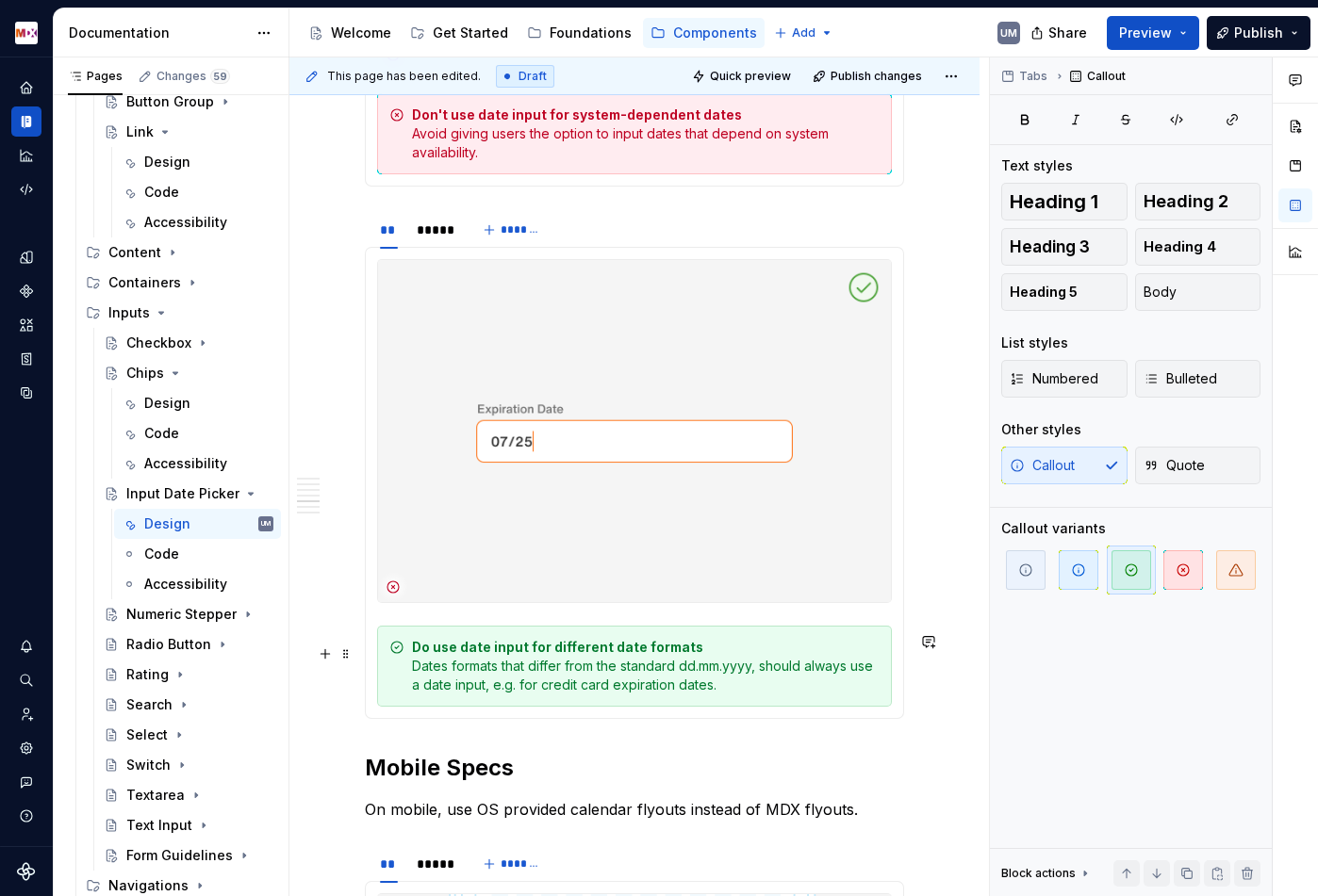
click at [676, 681] on div "Do use date input for different date formats Dates formats that differ from the…" at bounding box center [645, 667] width 467 height 57
click at [435, 237] on div "*****" at bounding box center [433, 230] width 34 height 19
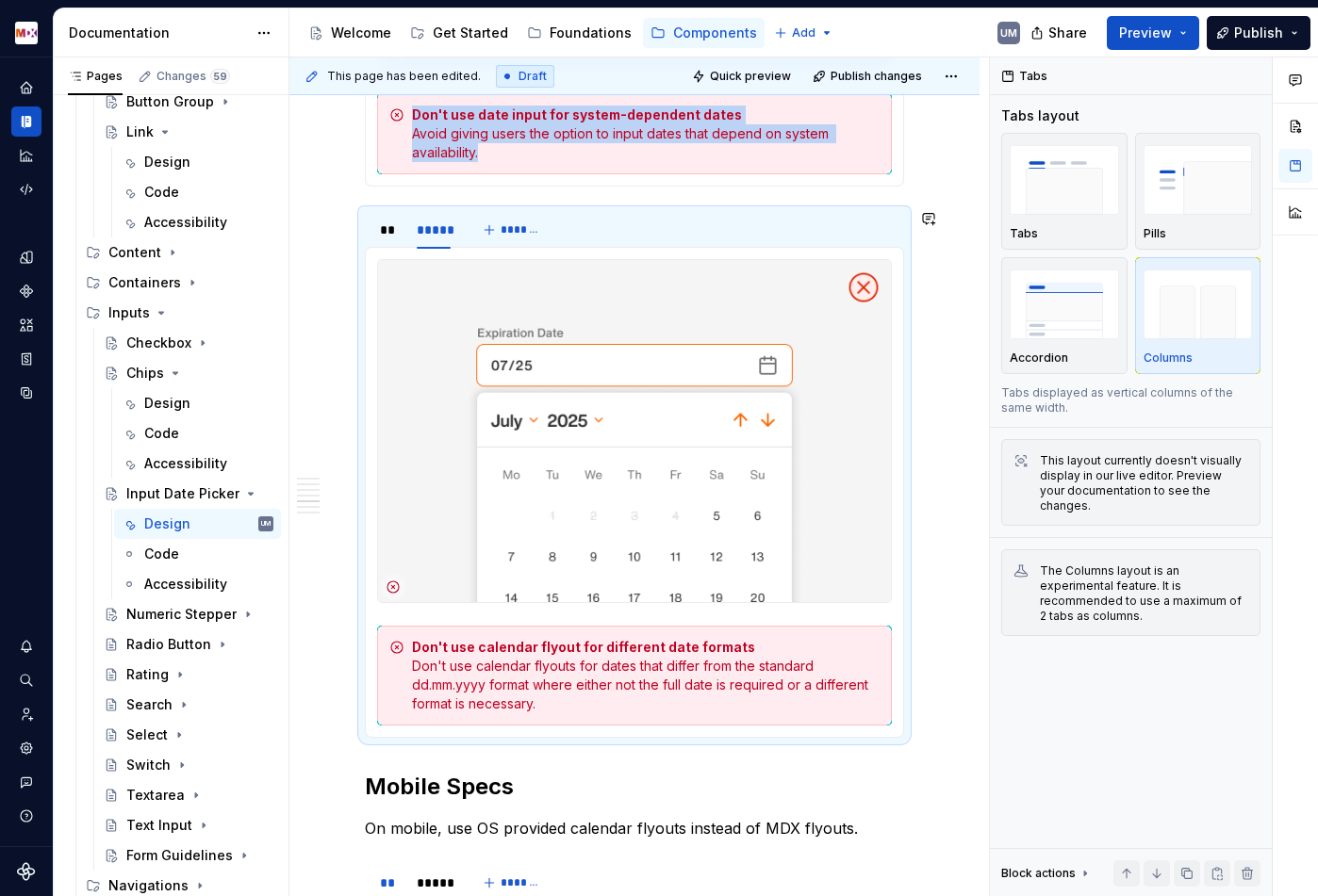
click at [620, 678] on div "Don't use calendar flyout for different date formats Don't use calendar flyouts…" at bounding box center [645, 676] width 467 height 76
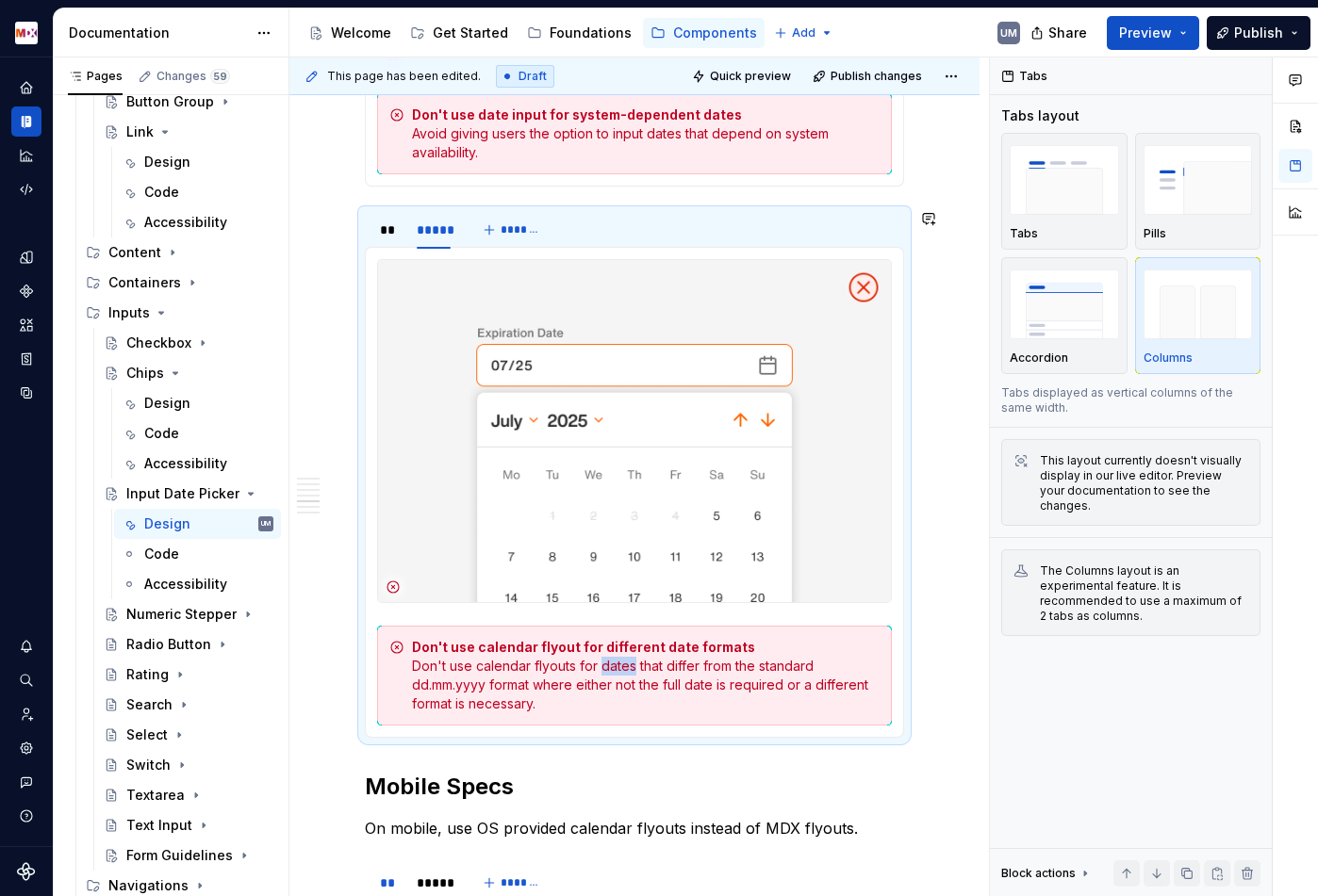
click at [620, 678] on div "Don't use calendar flyout for different date formats Don't use calendar flyouts…" at bounding box center [645, 676] width 467 height 76
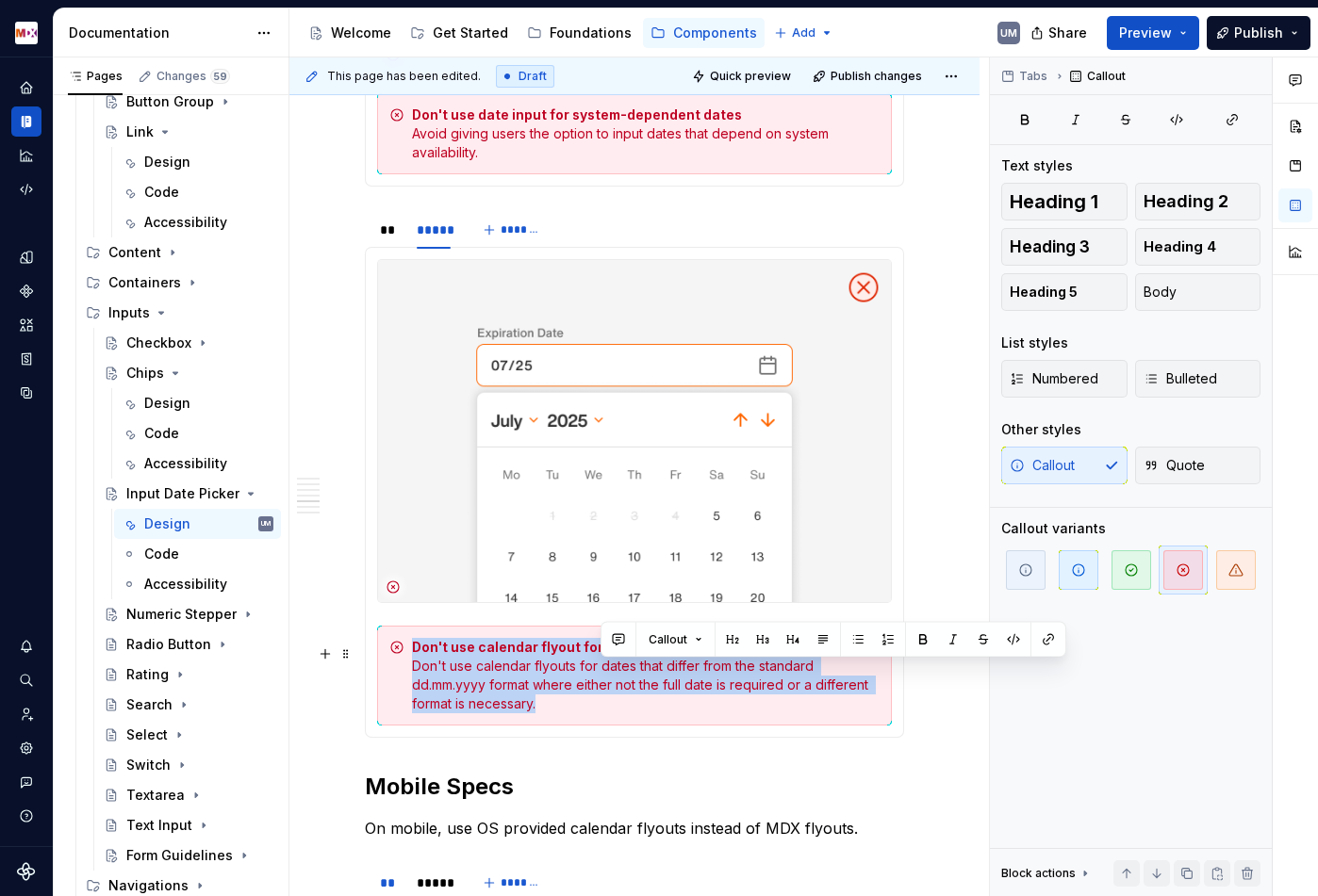
click at [620, 678] on div "Don't use calendar flyout for different date formats Don't use calendar flyouts…" at bounding box center [645, 676] width 467 height 76
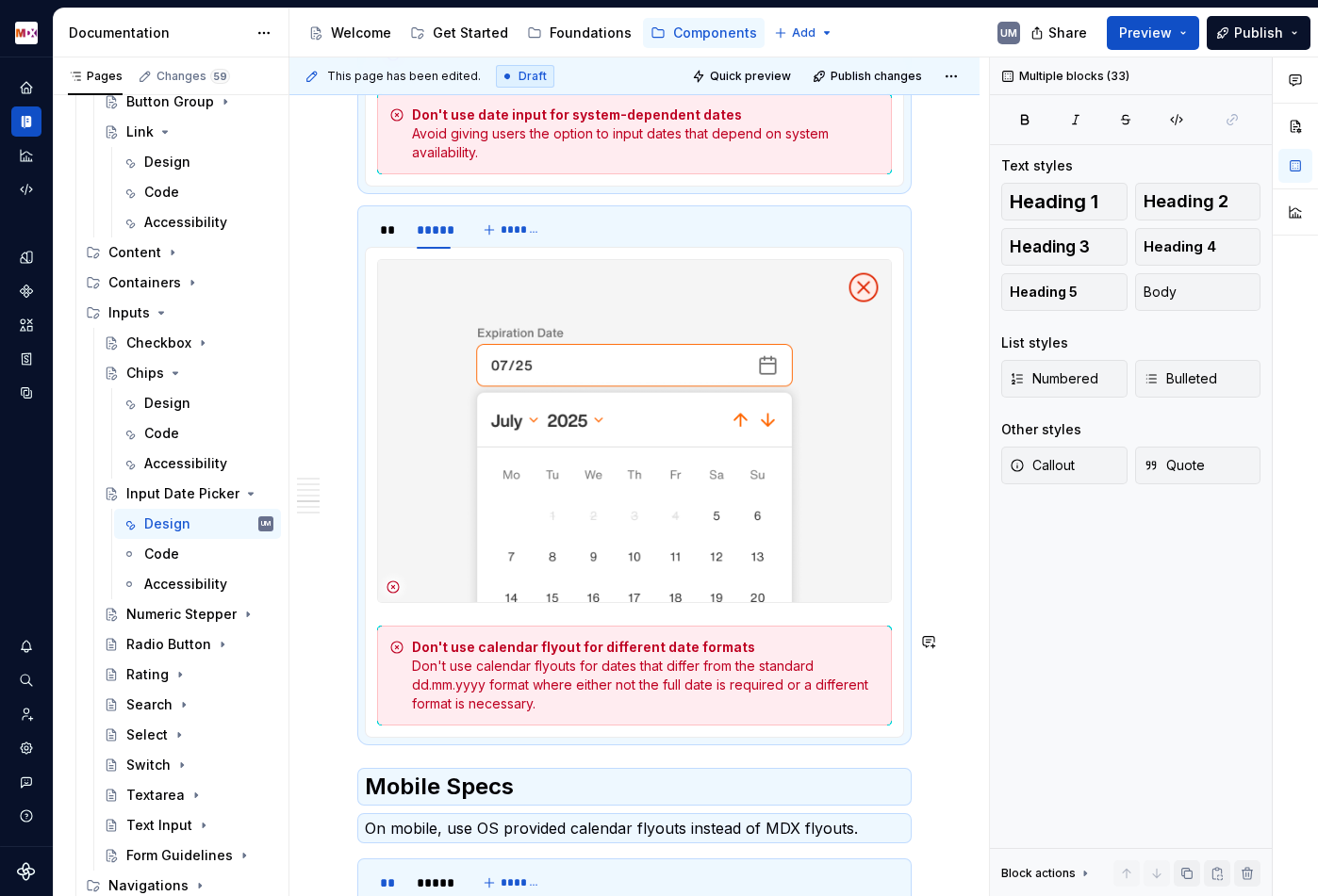
click at [620, 678] on div "Don't use calendar flyout for different date formats Don't use calendar flyouts…" at bounding box center [645, 676] width 467 height 76
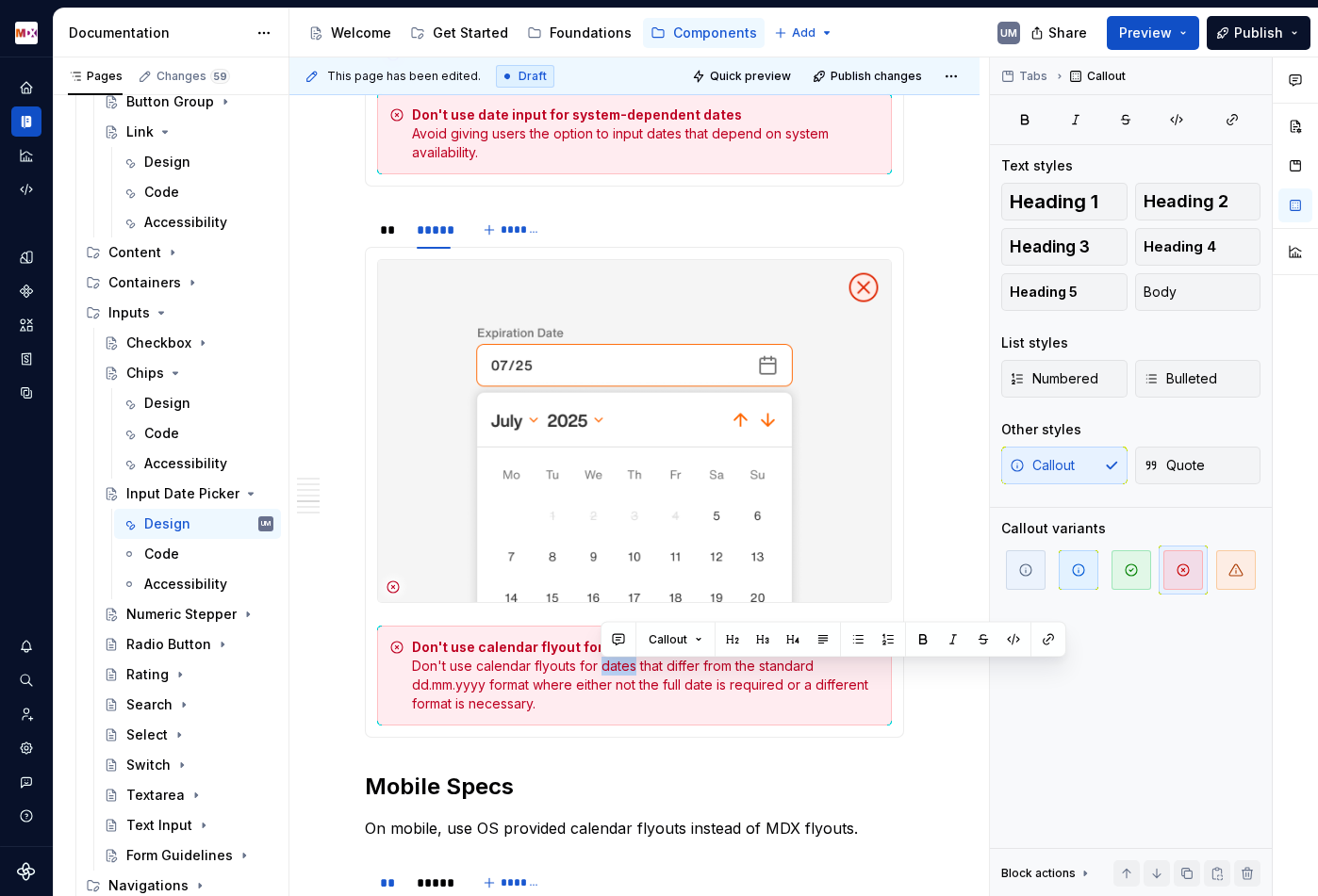
click at [620, 678] on div "Don't use calendar flyout for different date formats Don't use calendar flyouts…" at bounding box center [645, 676] width 467 height 76
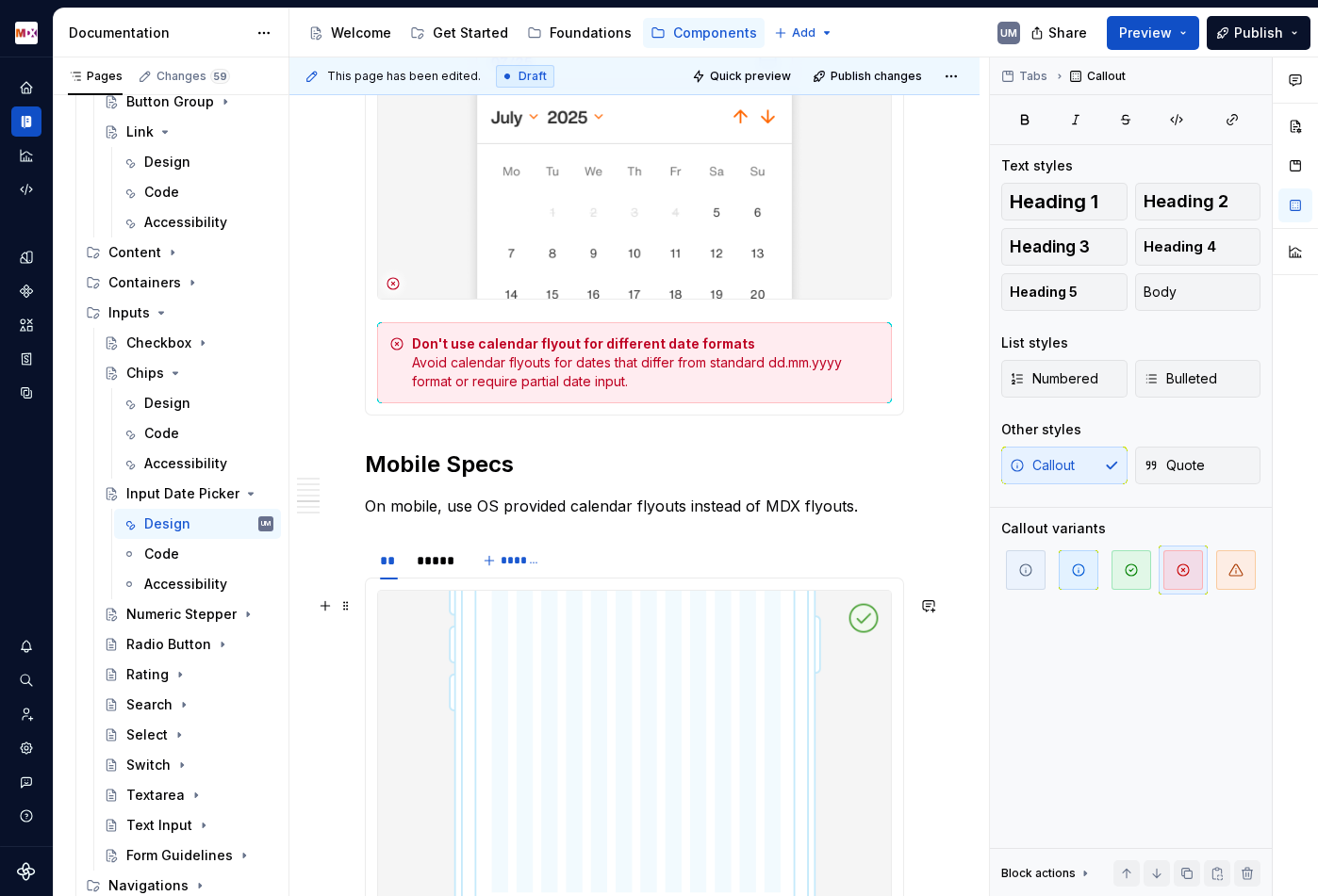
scroll to position [4737, 0]
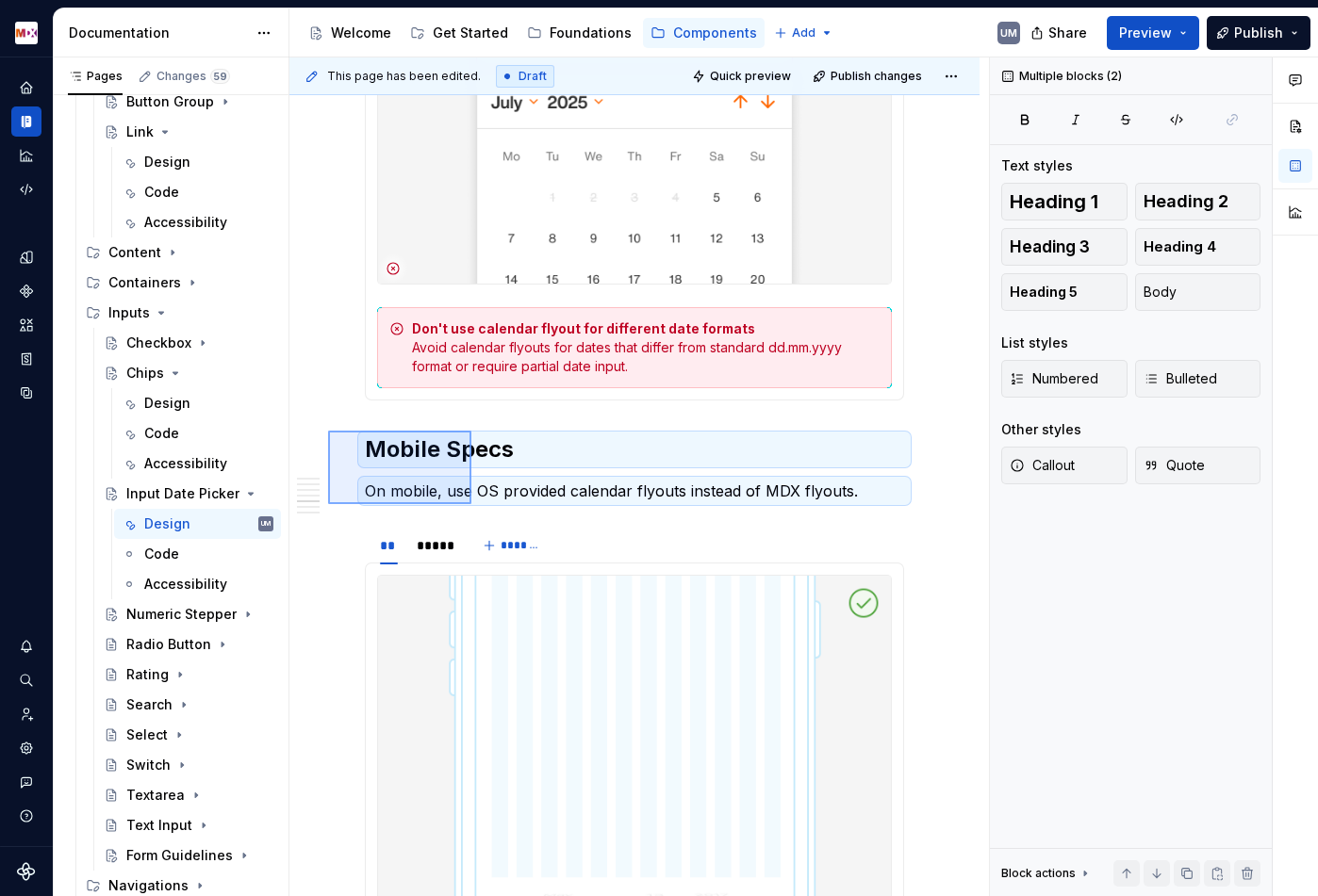
drag, startPoint x: 328, startPoint y: 431, endPoint x: 471, endPoint y: 503, distance: 160.1
click at [471, 503] on div "**********" at bounding box center [638, 477] width 700 height 839
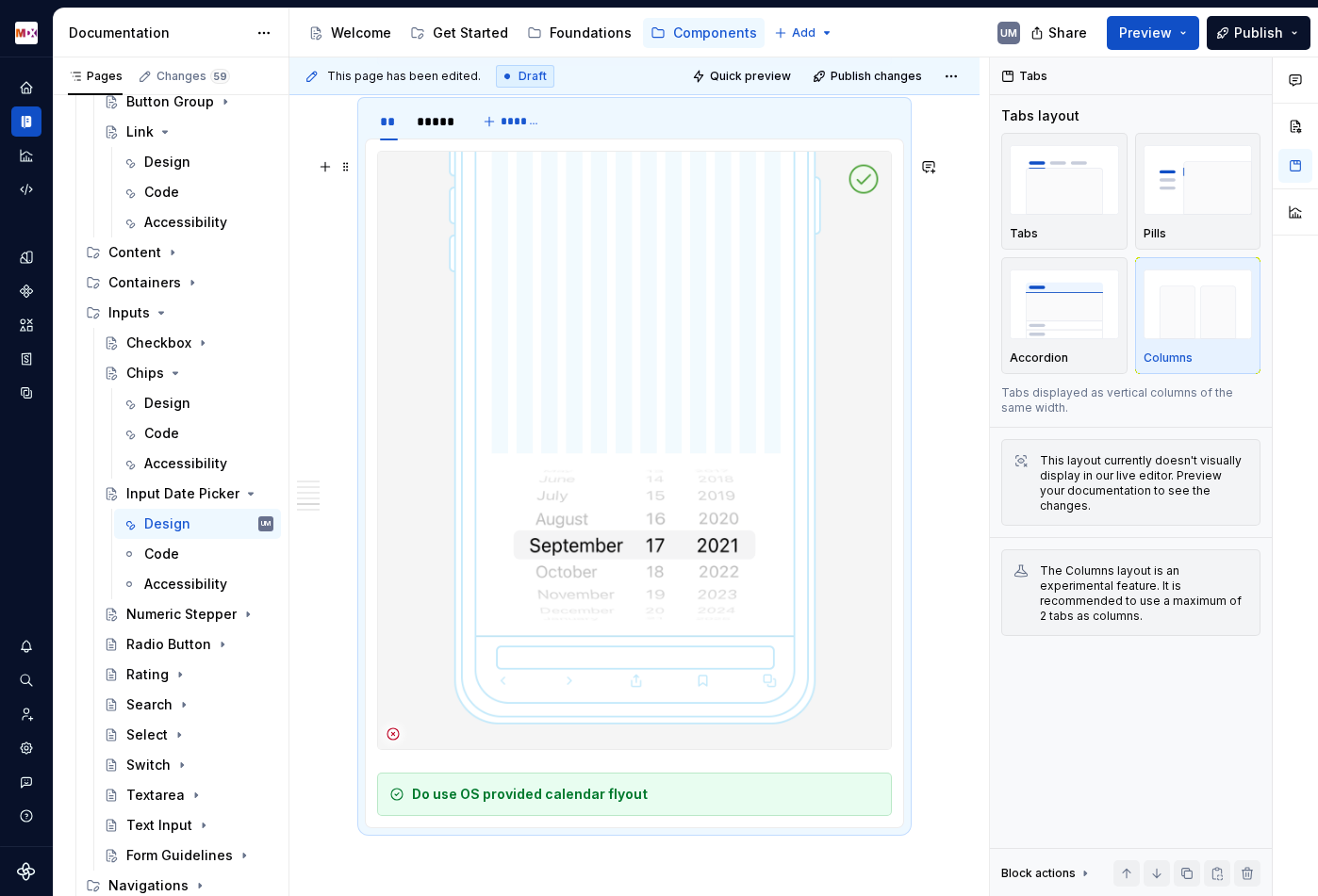
scroll to position [5111, 0]
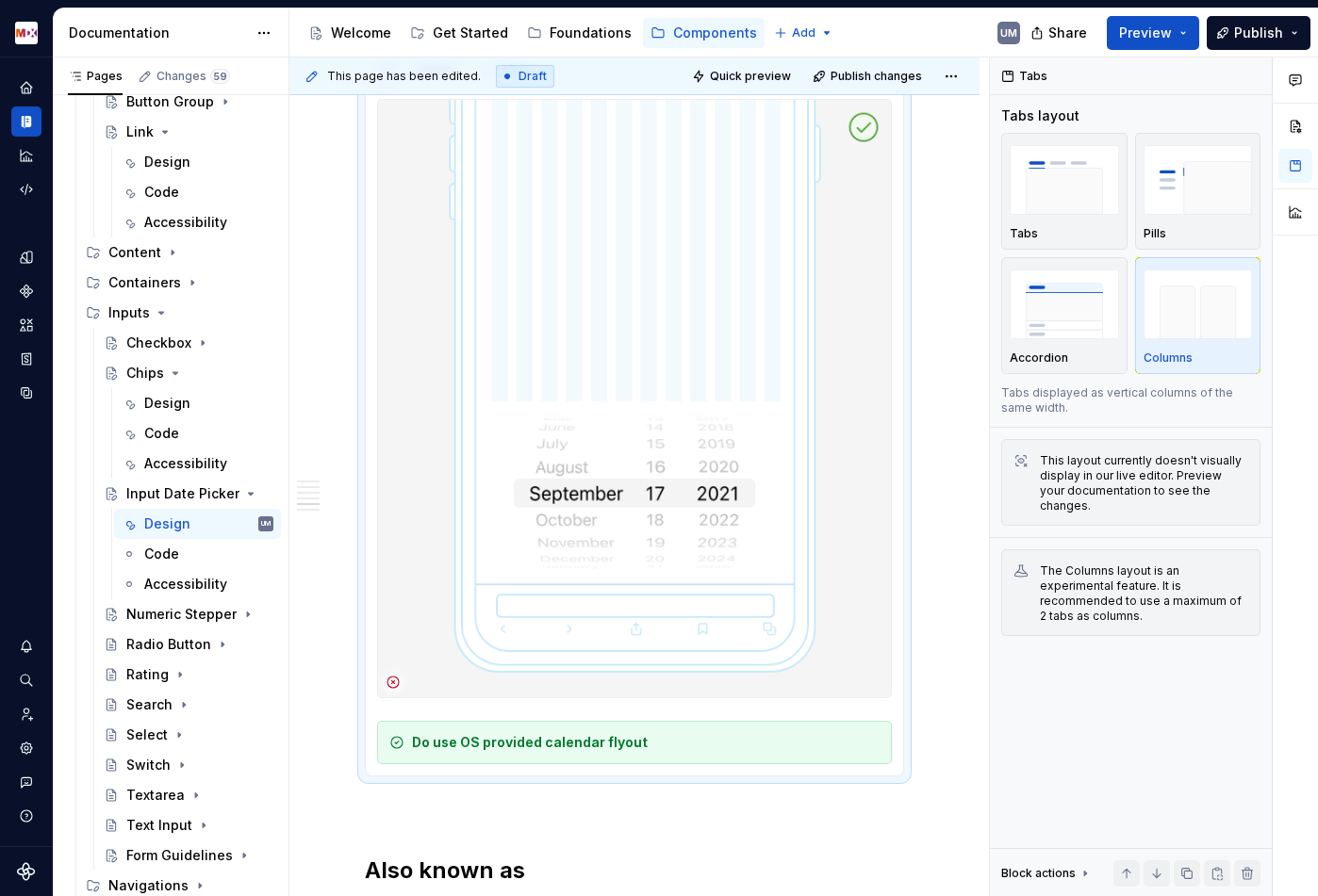
click at [622, 751] on strong "Do use OS provided calendar flyout" at bounding box center [530, 742] width 236 height 16
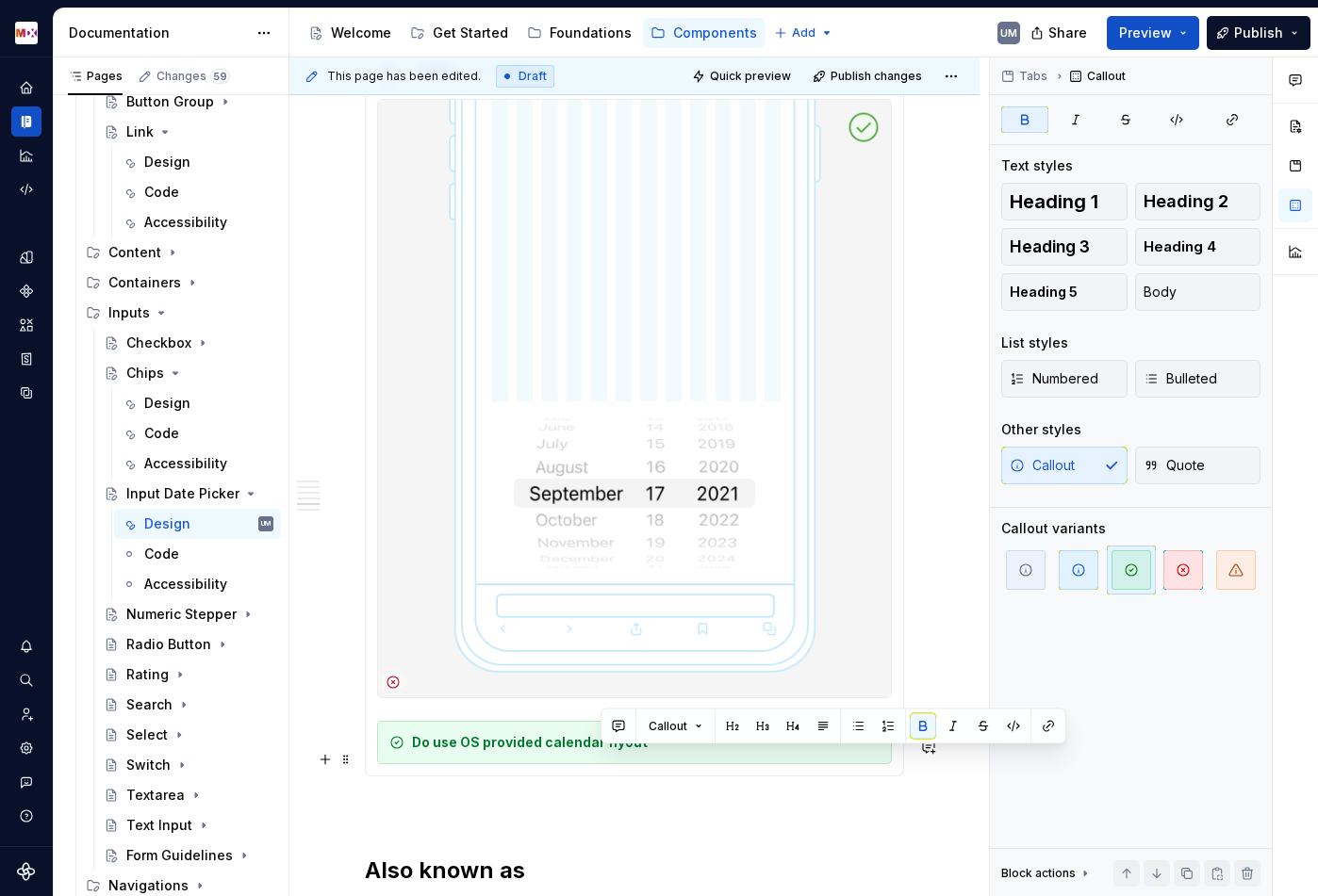
click at [622, 751] on strong "Do use OS provided calendar flyout" at bounding box center [530, 742] width 236 height 16
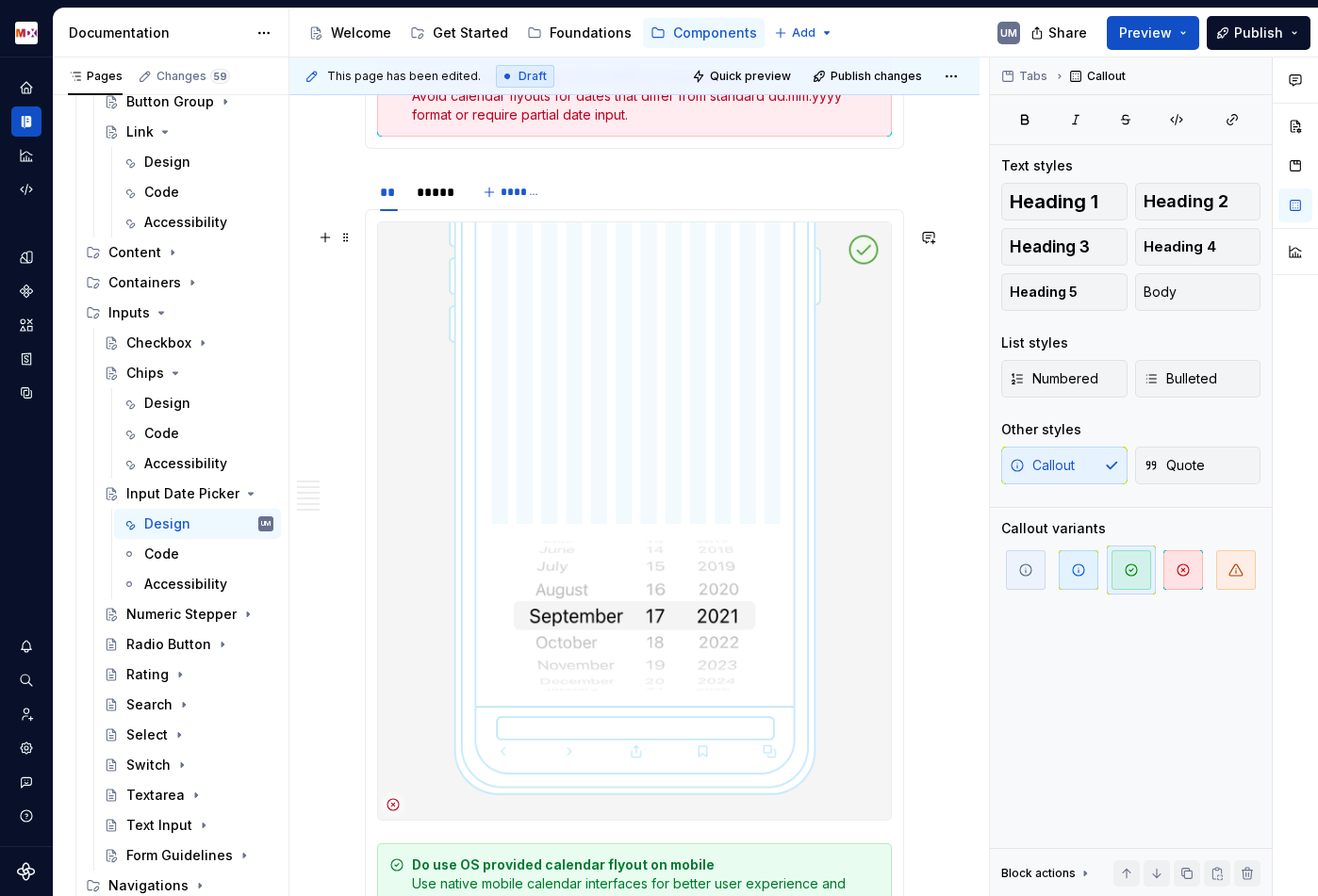
scroll to position [4872, 0]
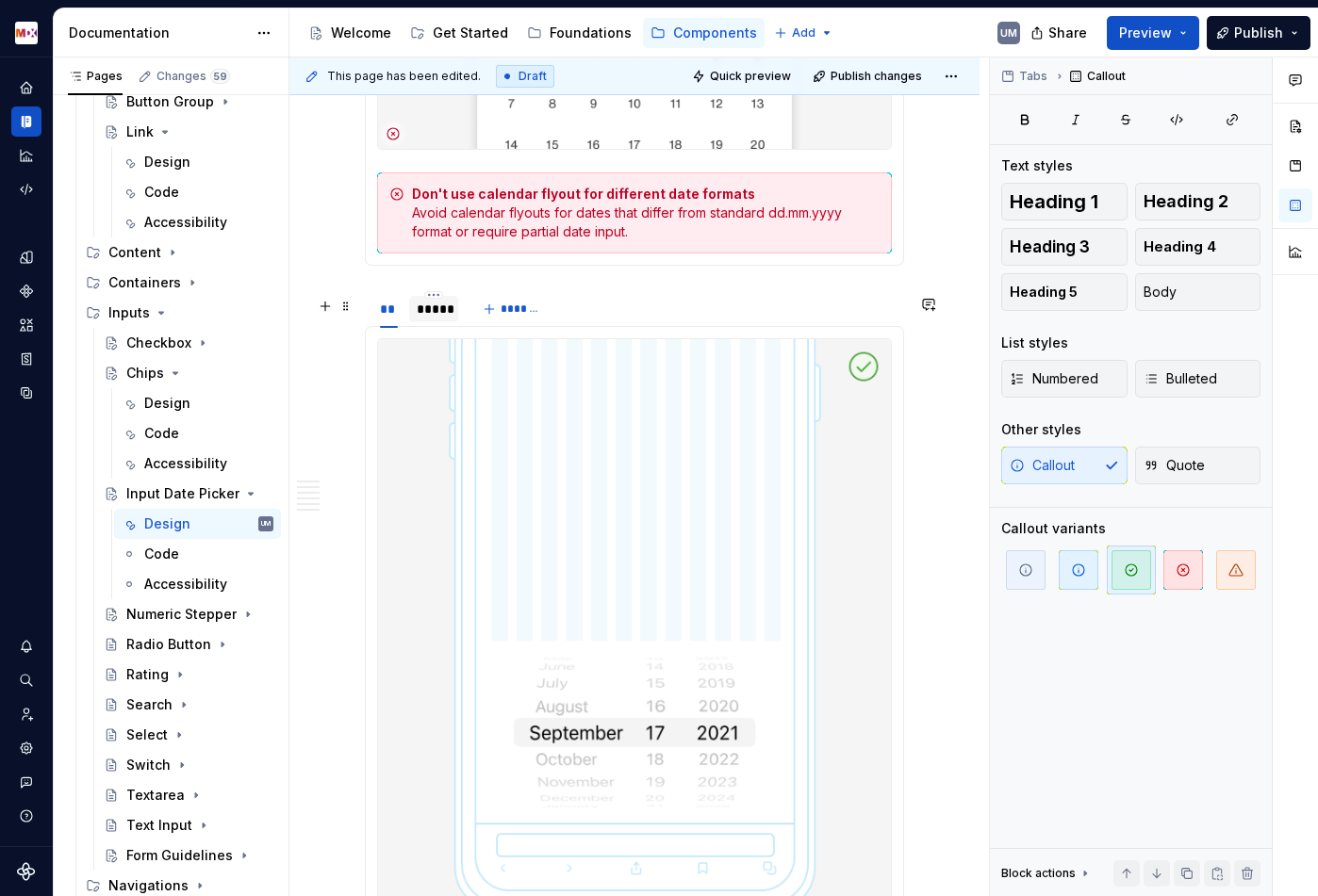
click at [431, 316] on div "*****" at bounding box center [433, 309] width 34 height 19
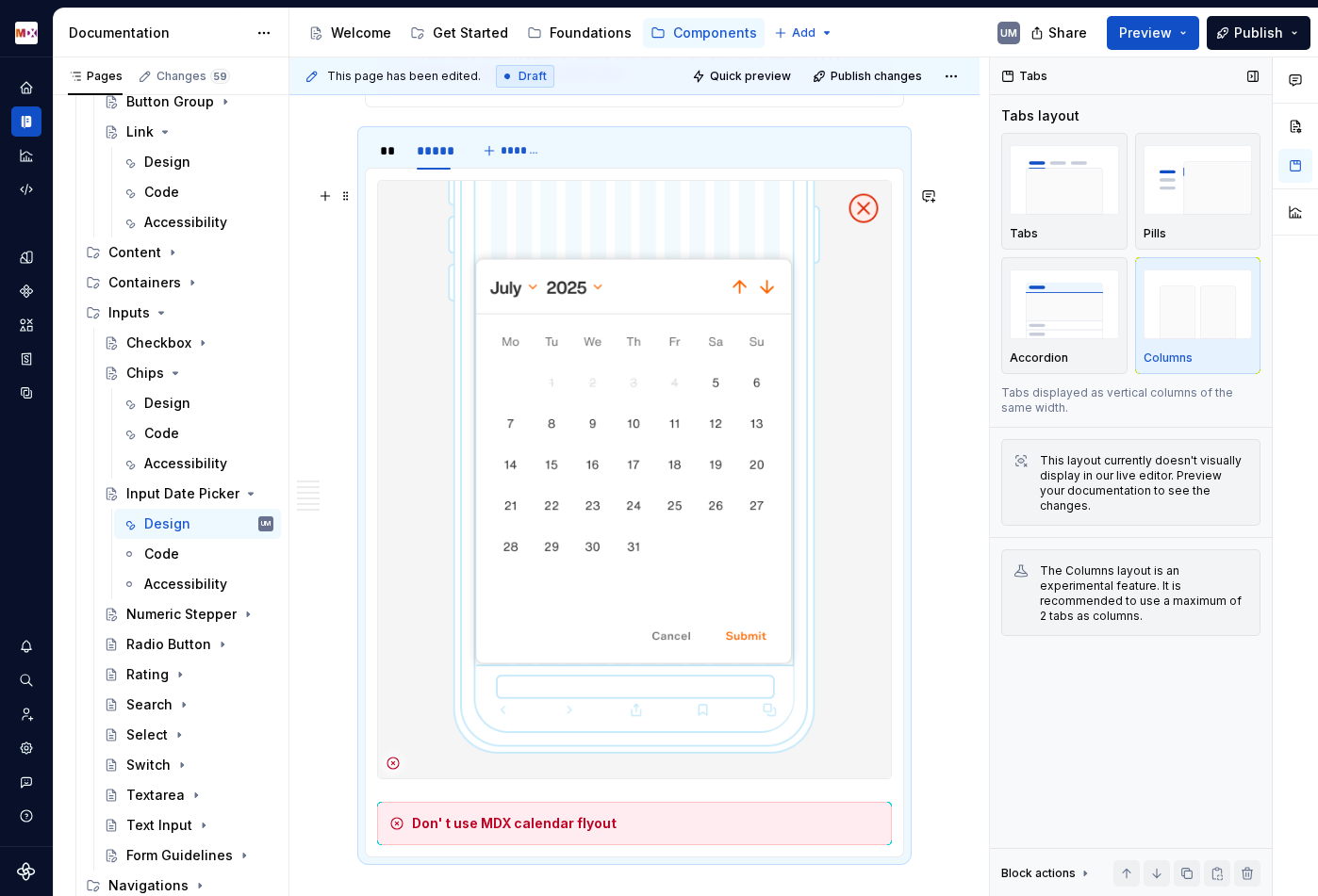
scroll to position [5075, 0]
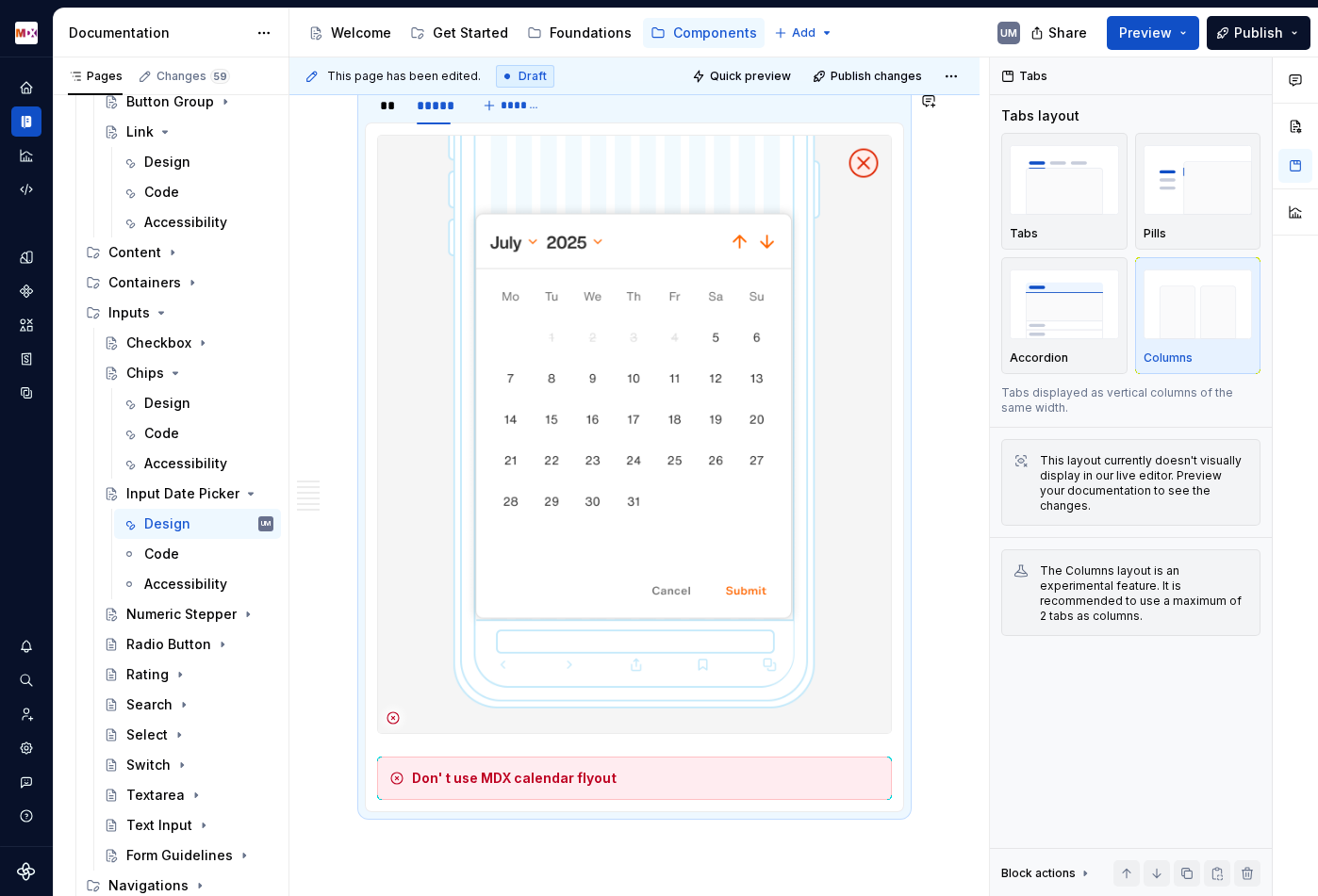
click at [529, 786] on strong "Don' t use MDX calendar flyout" at bounding box center [514, 778] width 205 height 16
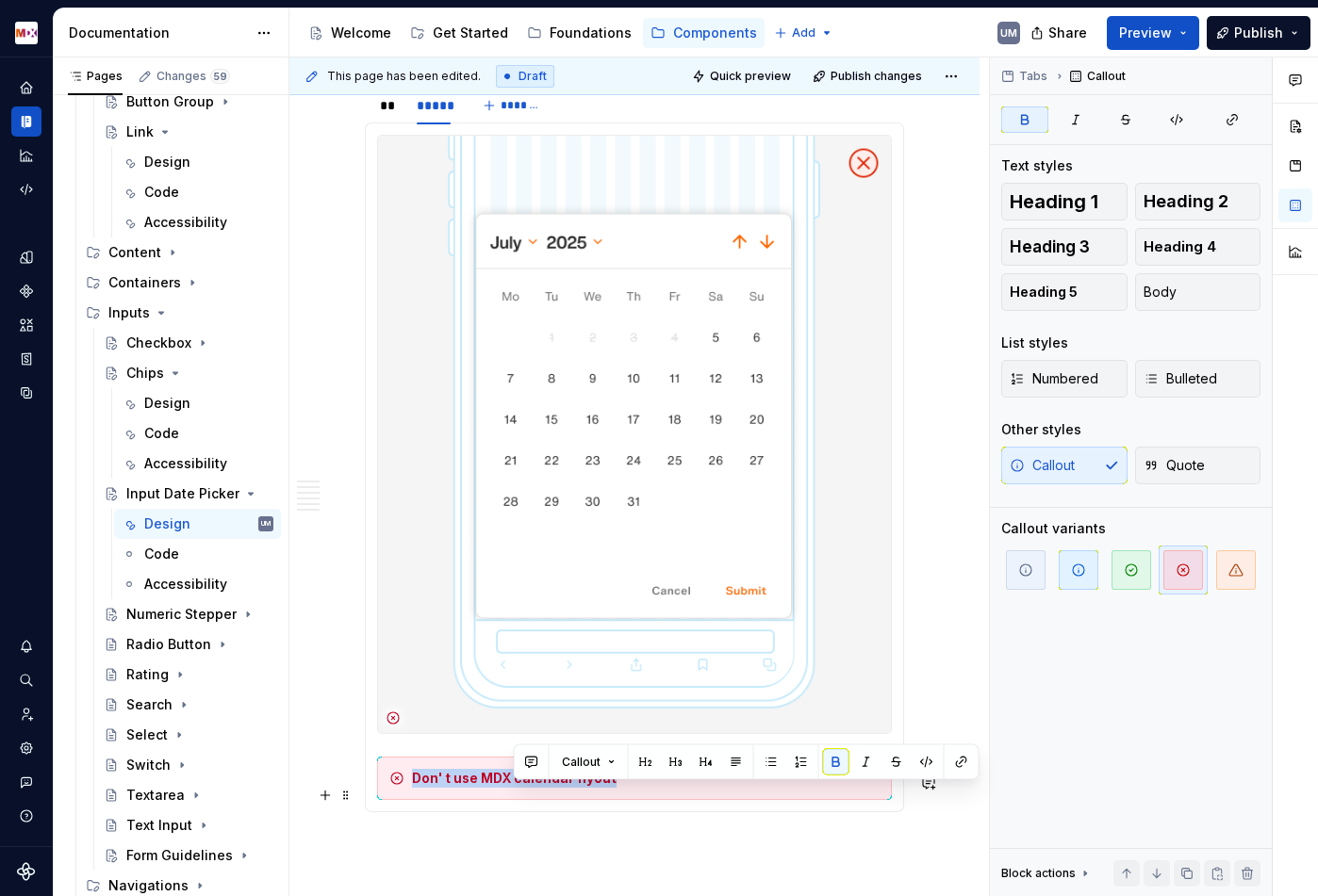
click at [529, 786] on strong "Don' t use MDX calendar flyout" at bounding box center [514, 778] width 205 height 16
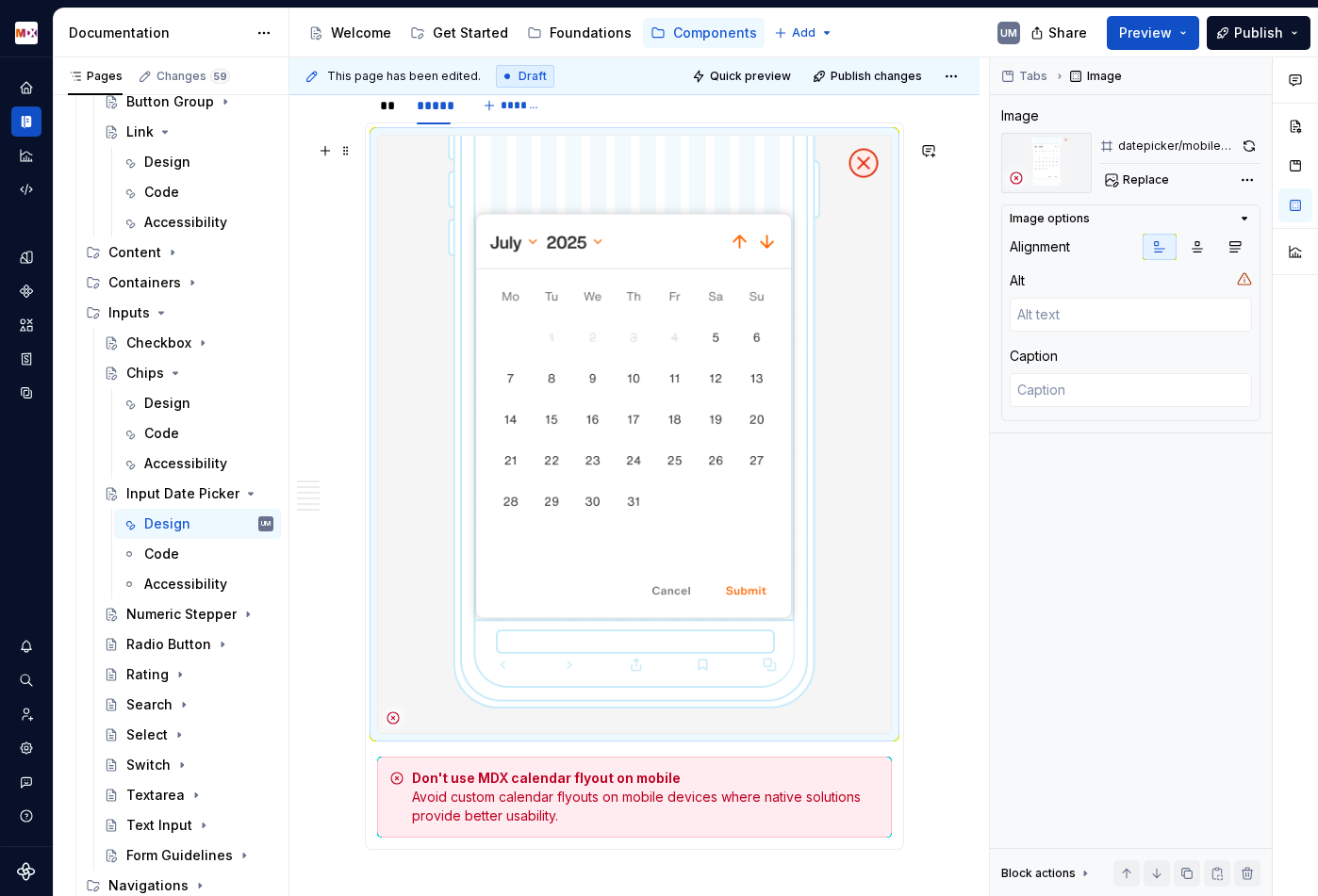
click at [513, 694] on img at bounding box center [634, 434] width 513 height 598
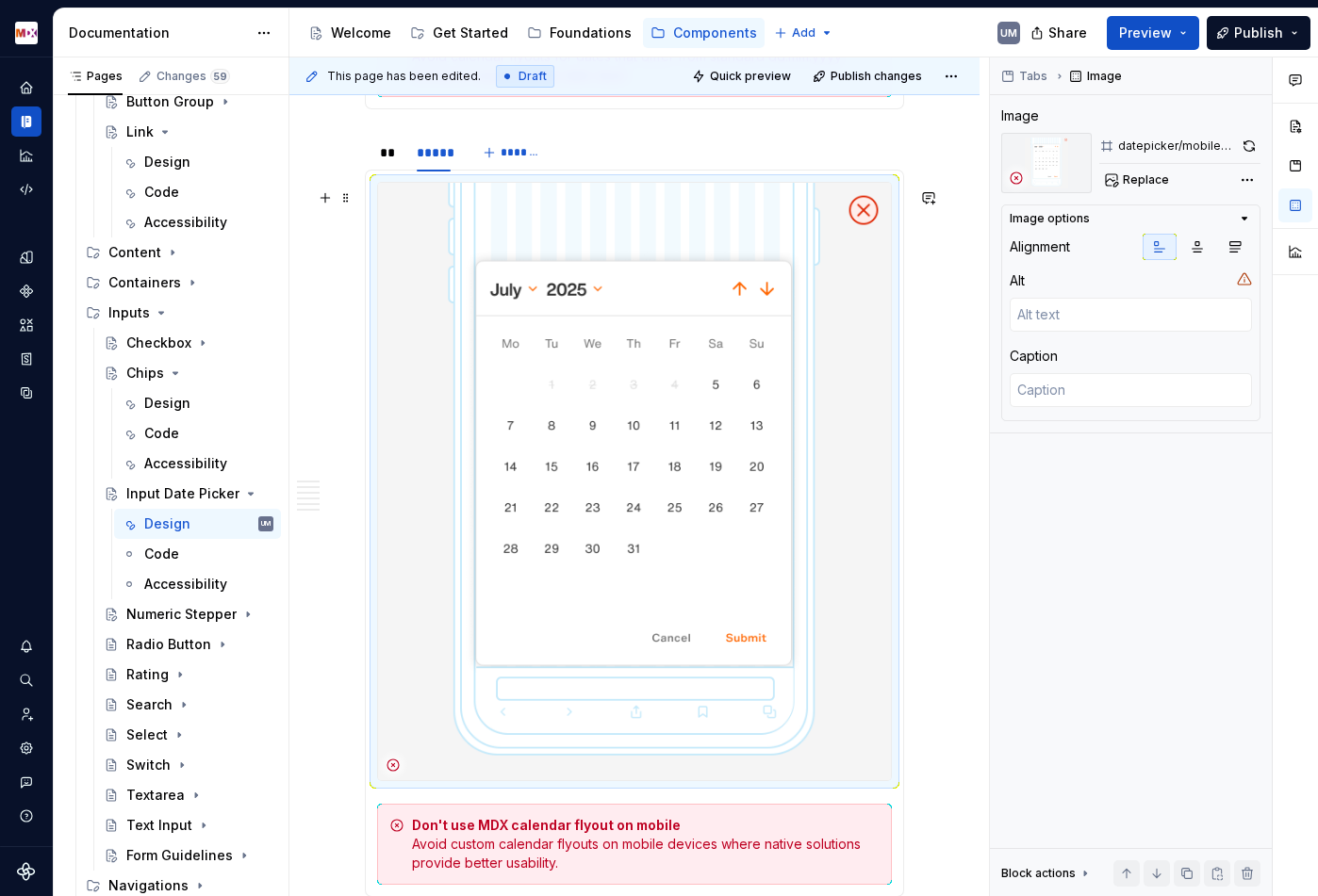
scroll to position [4994, 0]
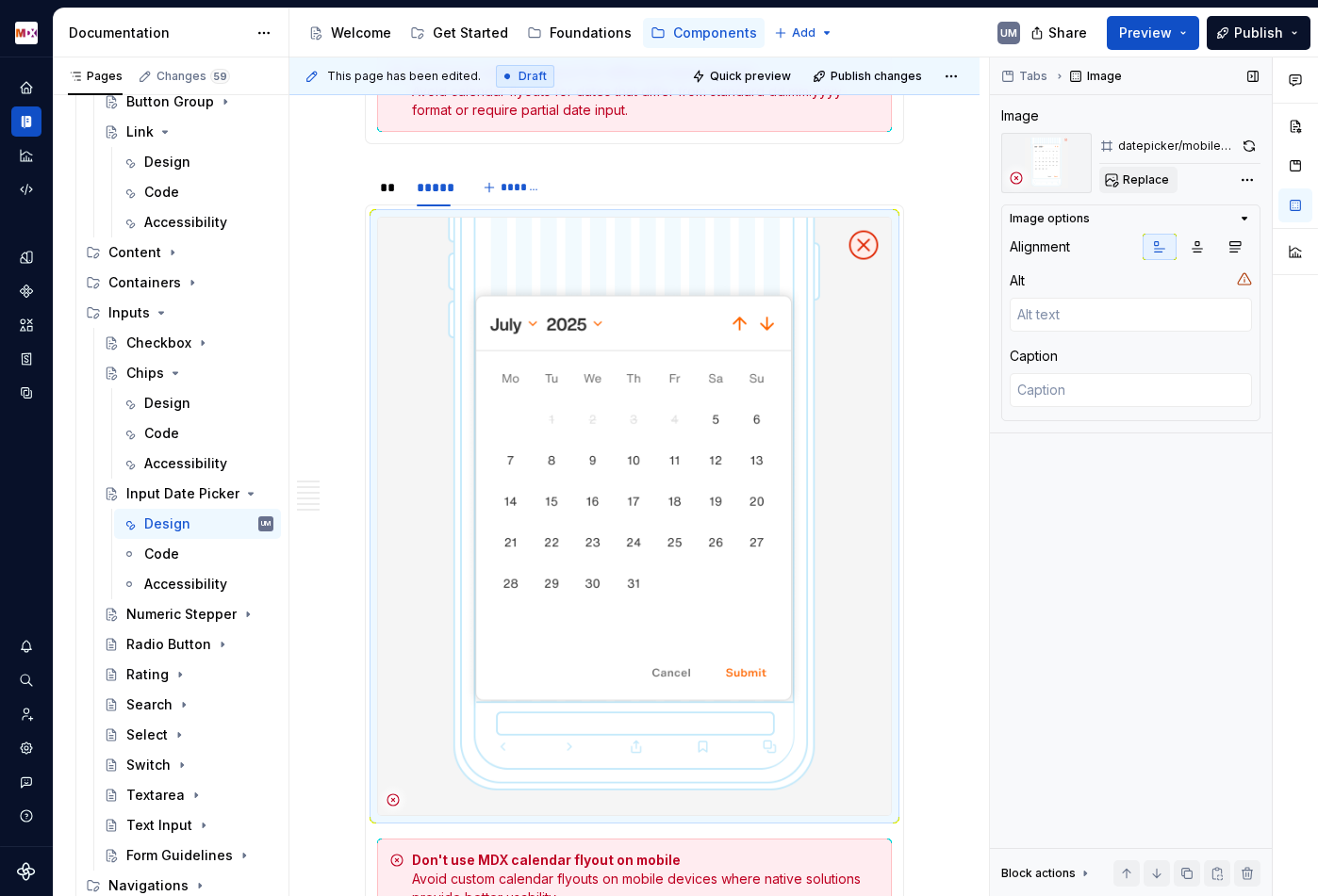
click at [1137, 178] on span "Replace" at bounding box center [1145, 180] width 46 height 15
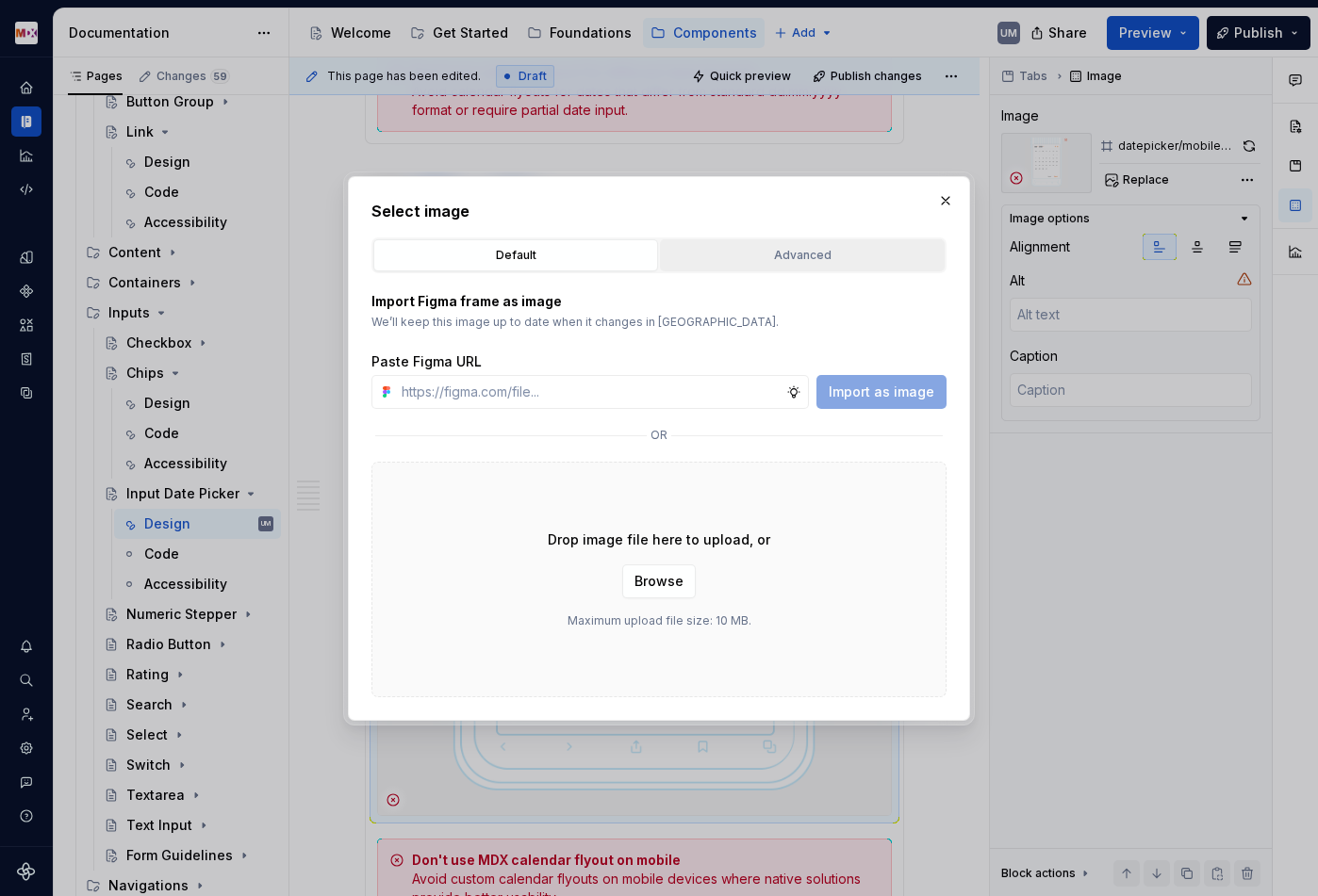
click at [762, 260] on div "Advanced" at bounding box center [802, 256] width 271 height 19
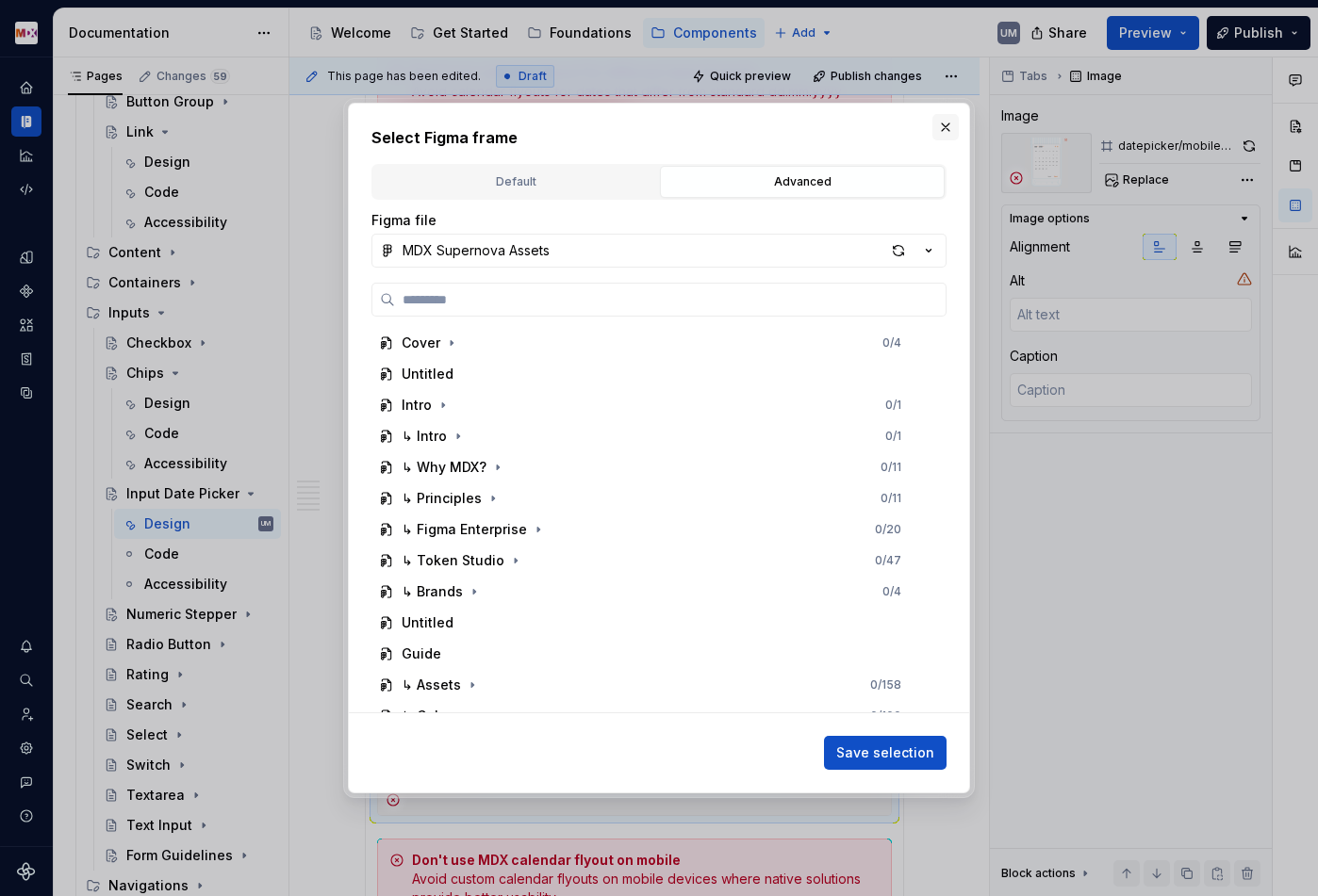
click at [937, 118] on button "button" at bounding box center [945, 127] width 26 height 26
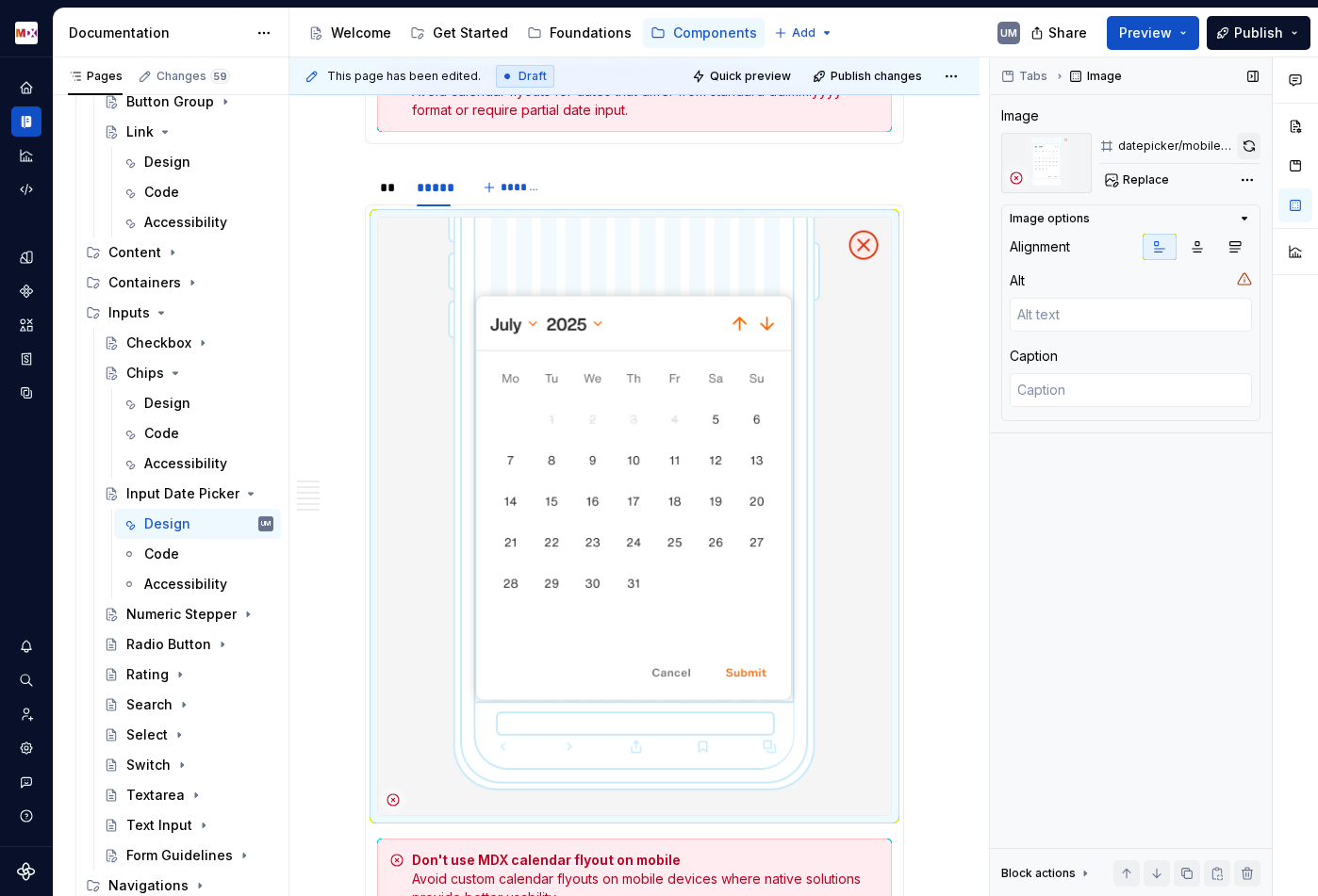
click at [1243, 141] on button "button" at bounding box center [1248, 146] width 24 height 26
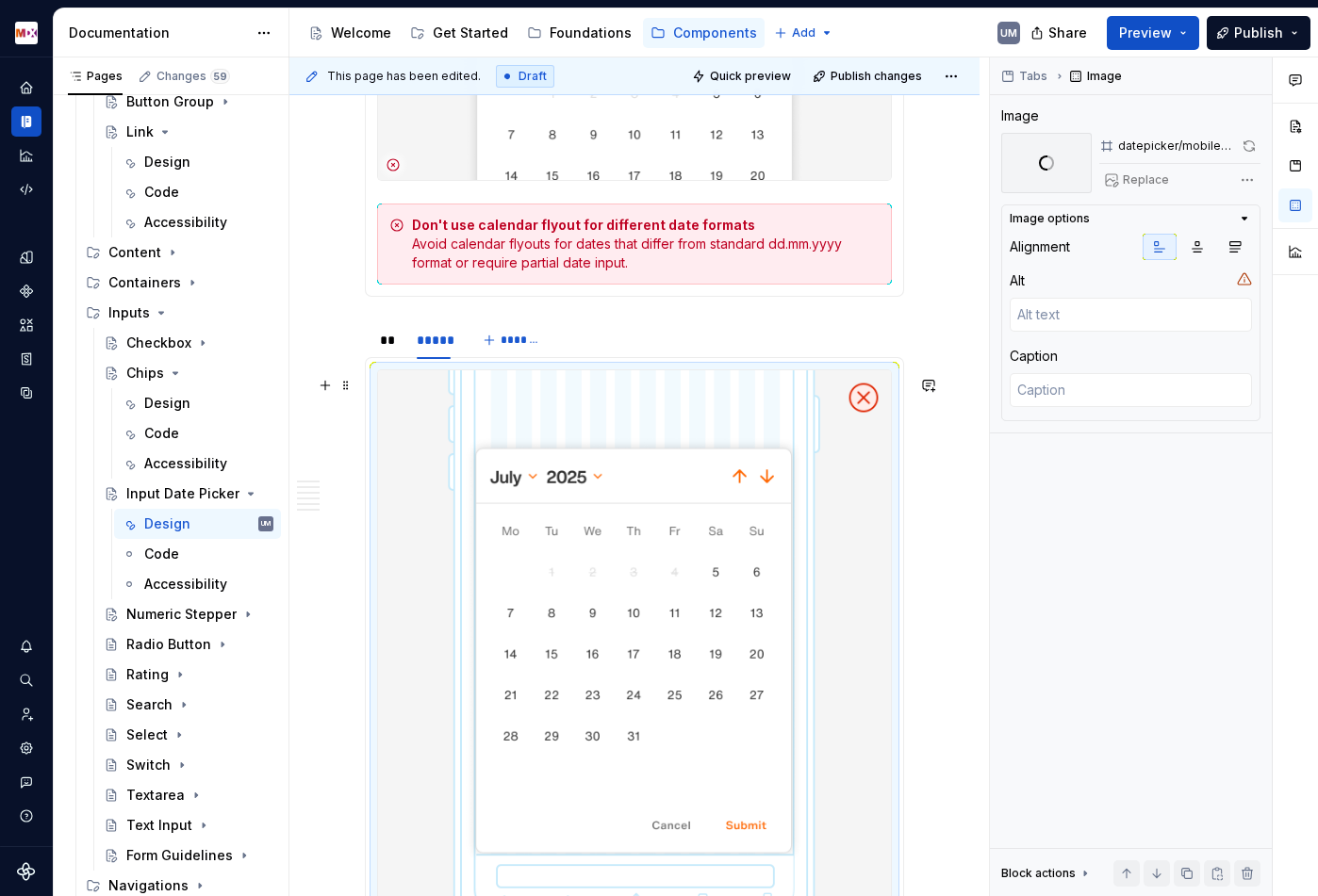
scroll to position [4873, 0]
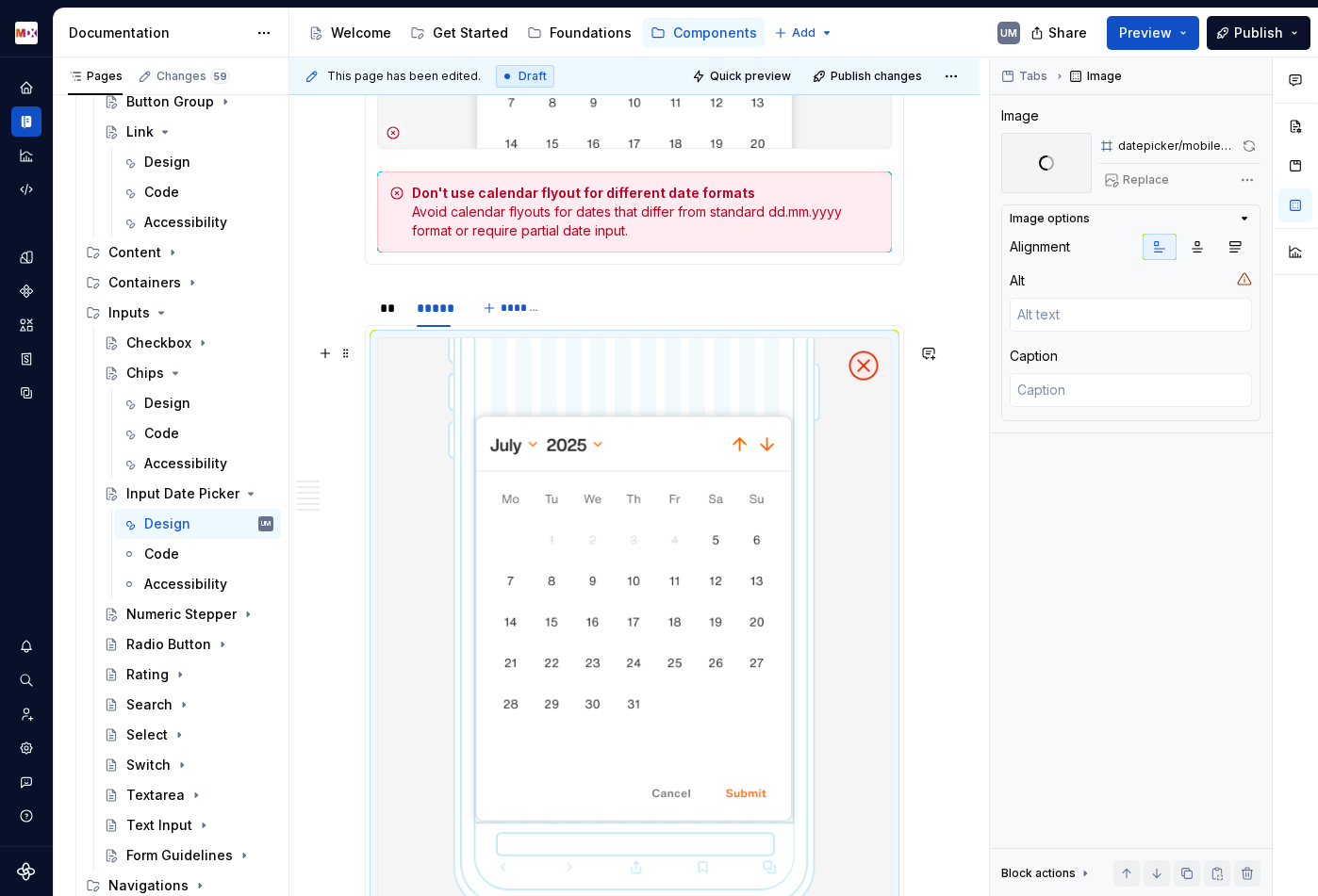
click at [498, 530] on img at bounding box center [634, 636] width 513 height 598
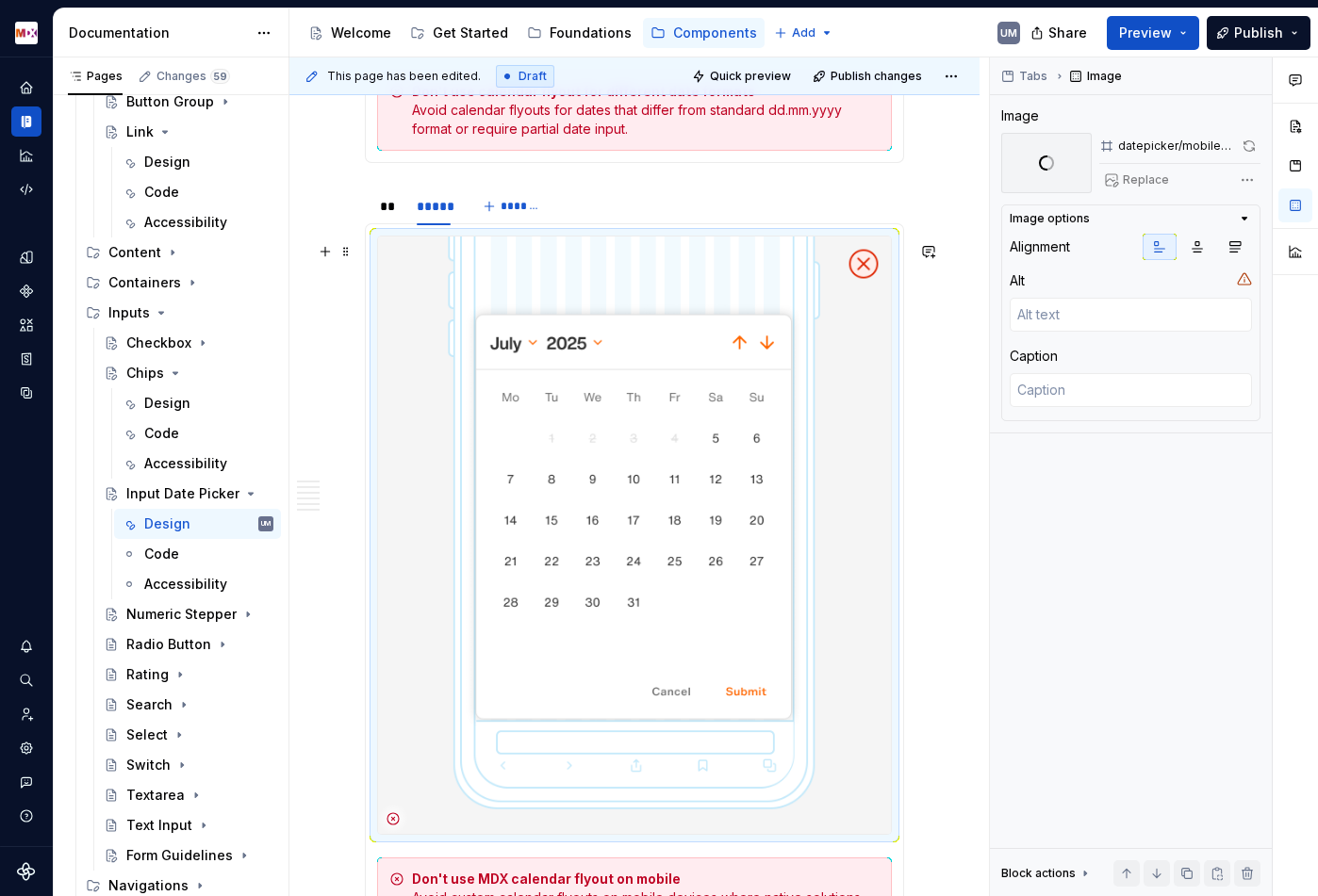
scroll to position [4973, 0]
click at [187, 468] on div "Accessibility" at bounding box center [180, 464] width 73 height 19
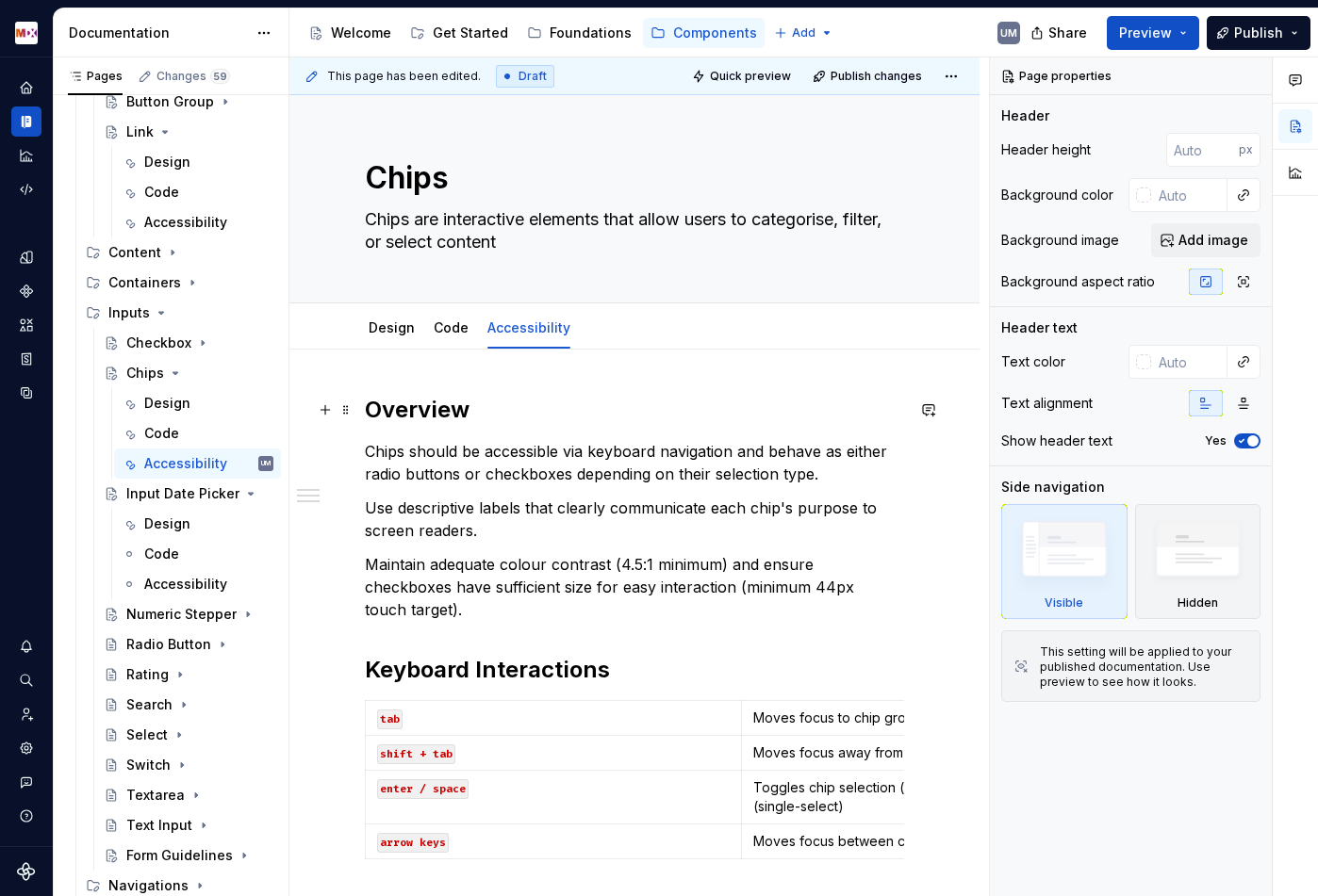
click at [676, 872] on div "This page has been edited. Draft Quick preview Publish changes Chips Chips are …" at bounding box center [638, 477] width 700 height 839
click at [642, 775] on div "This page has been edited. Draft Quick preview Publish changes Chips Chips are …" at bounding box center [638, 477] width 700 height 839
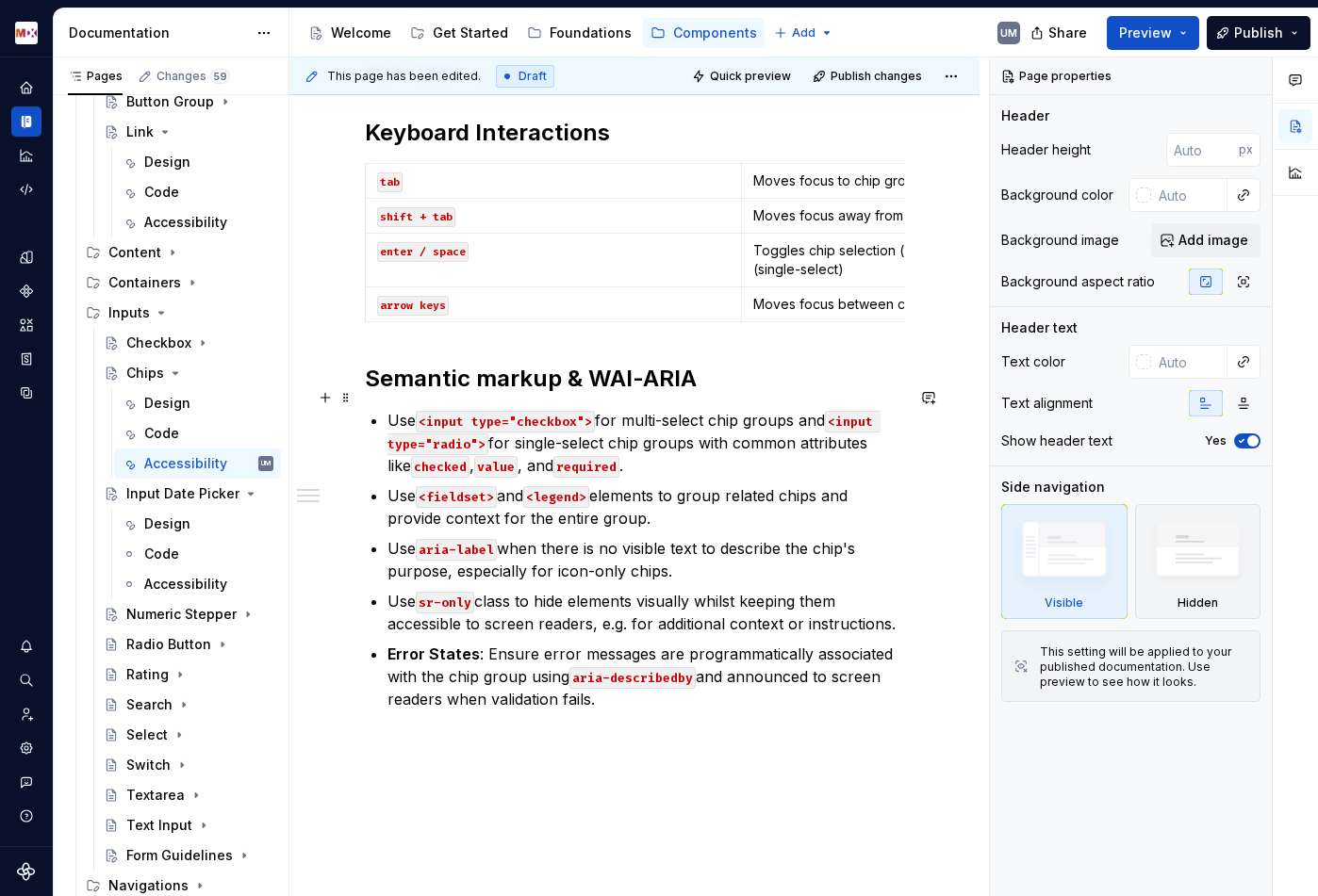
scroll to position [619, 0]
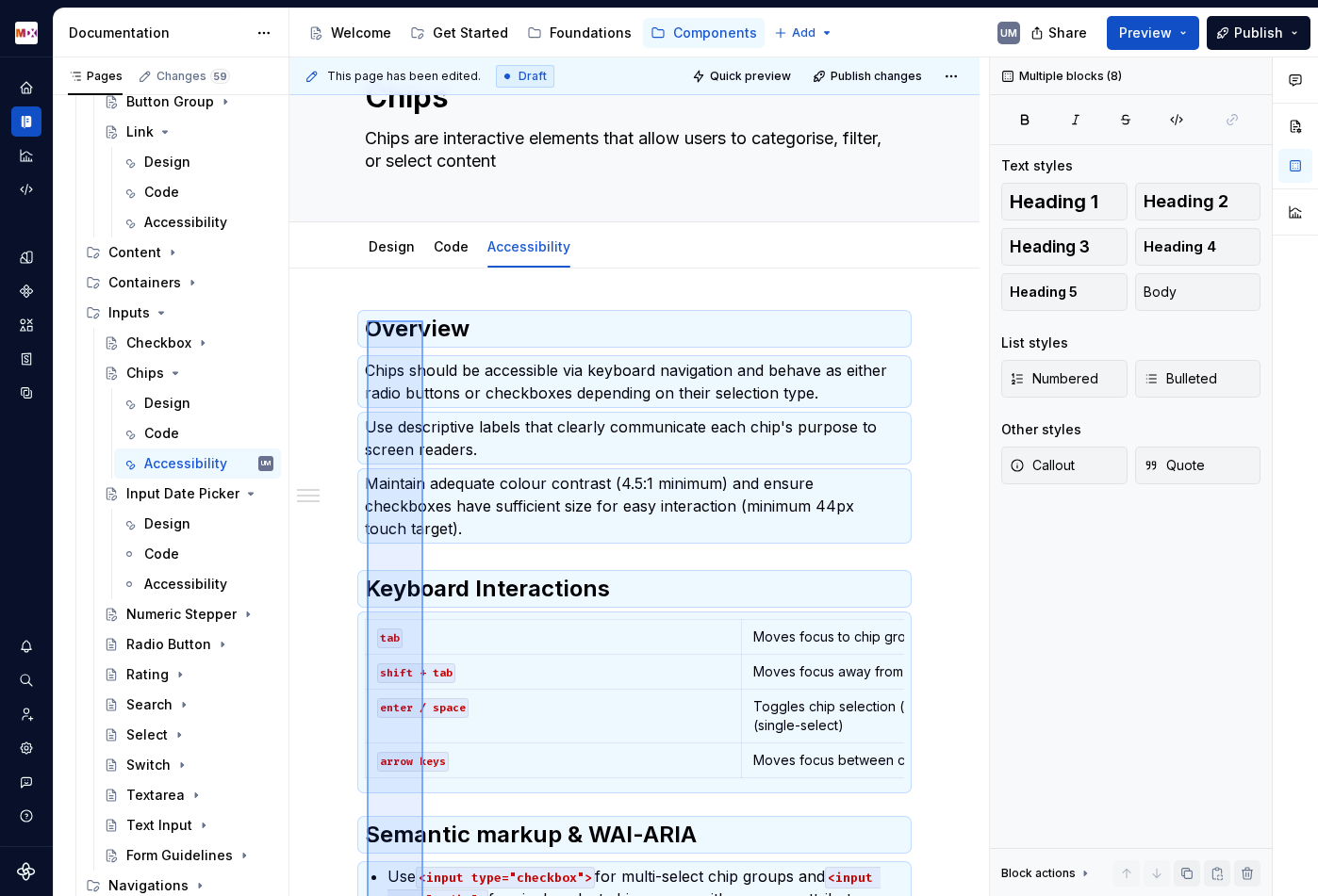
drag, startPoint x: 423, startPoint y: 728, endPoint x: 366, endPoint y: 319, distance: 413.0
click at [366, 319] on div "This page has been edited. Draft Quick preview Publish changes Chips Chips are …" at bounding box center [638, 477] width 700 height 839
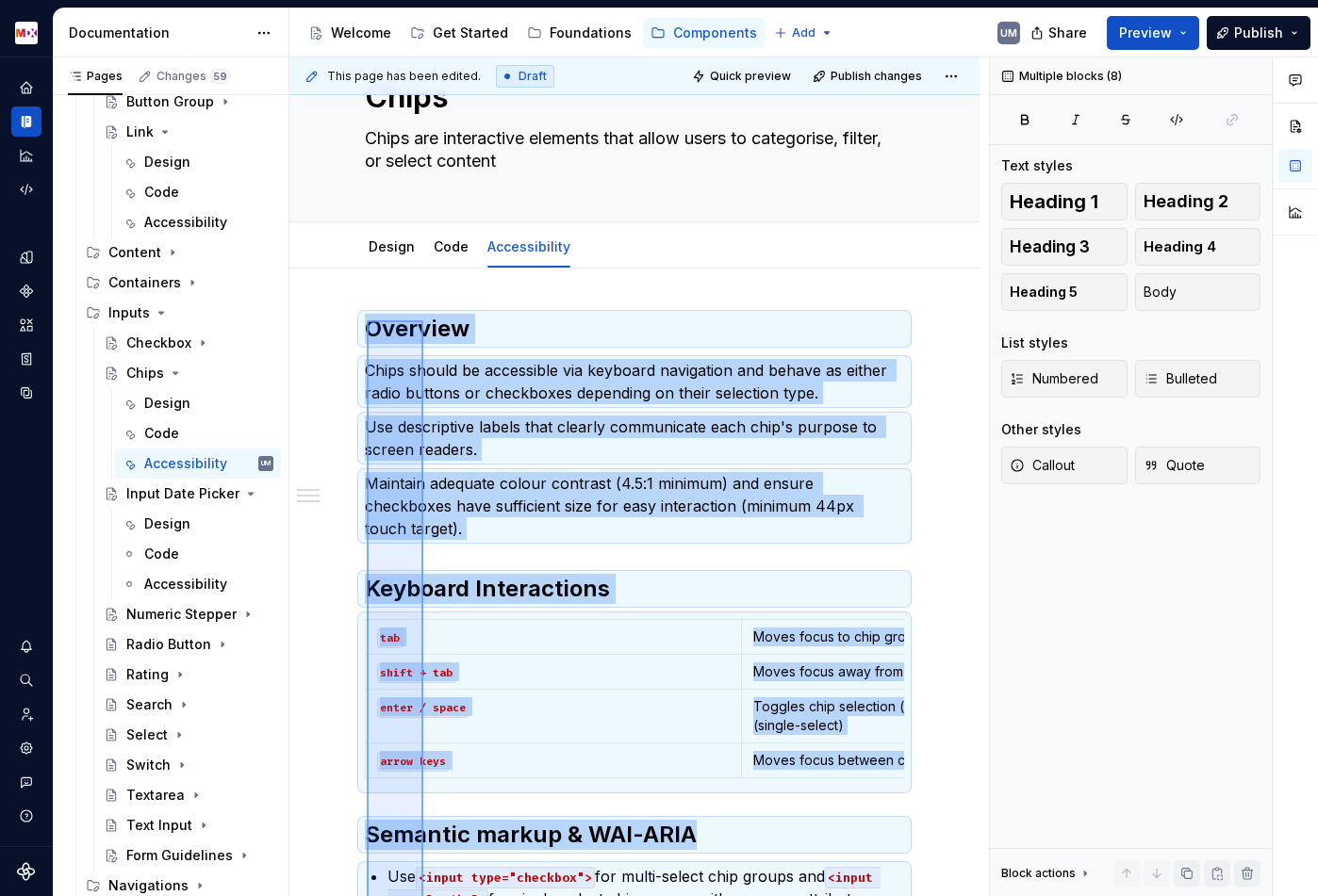
scroll to position [328, 0]
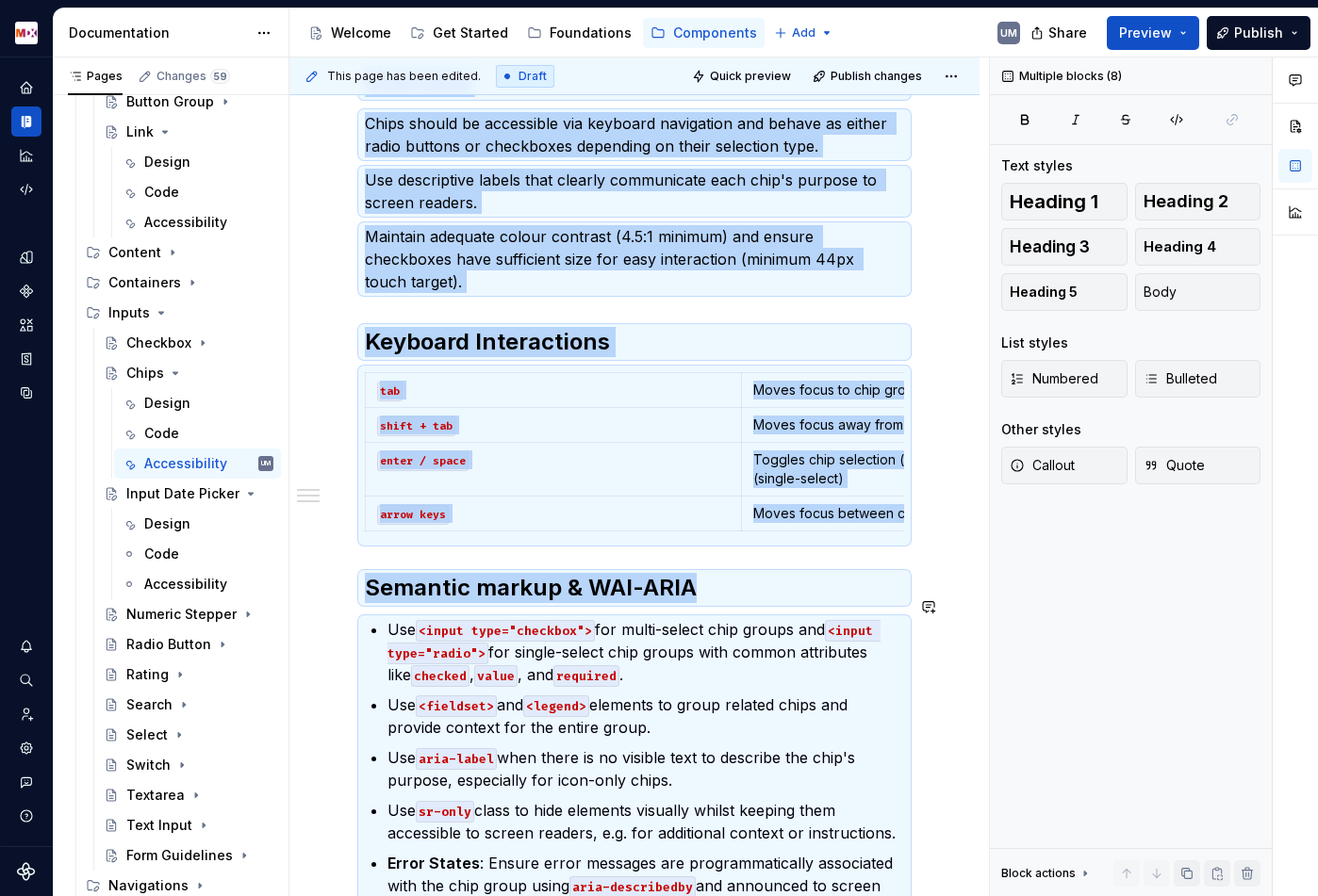
copy div "Overview Chips should be accessible via keyboard navigation and behave as eithe…"
click at [179, 590] on div "Accessibility" at bounding box center [180, 584] width 73 height 19
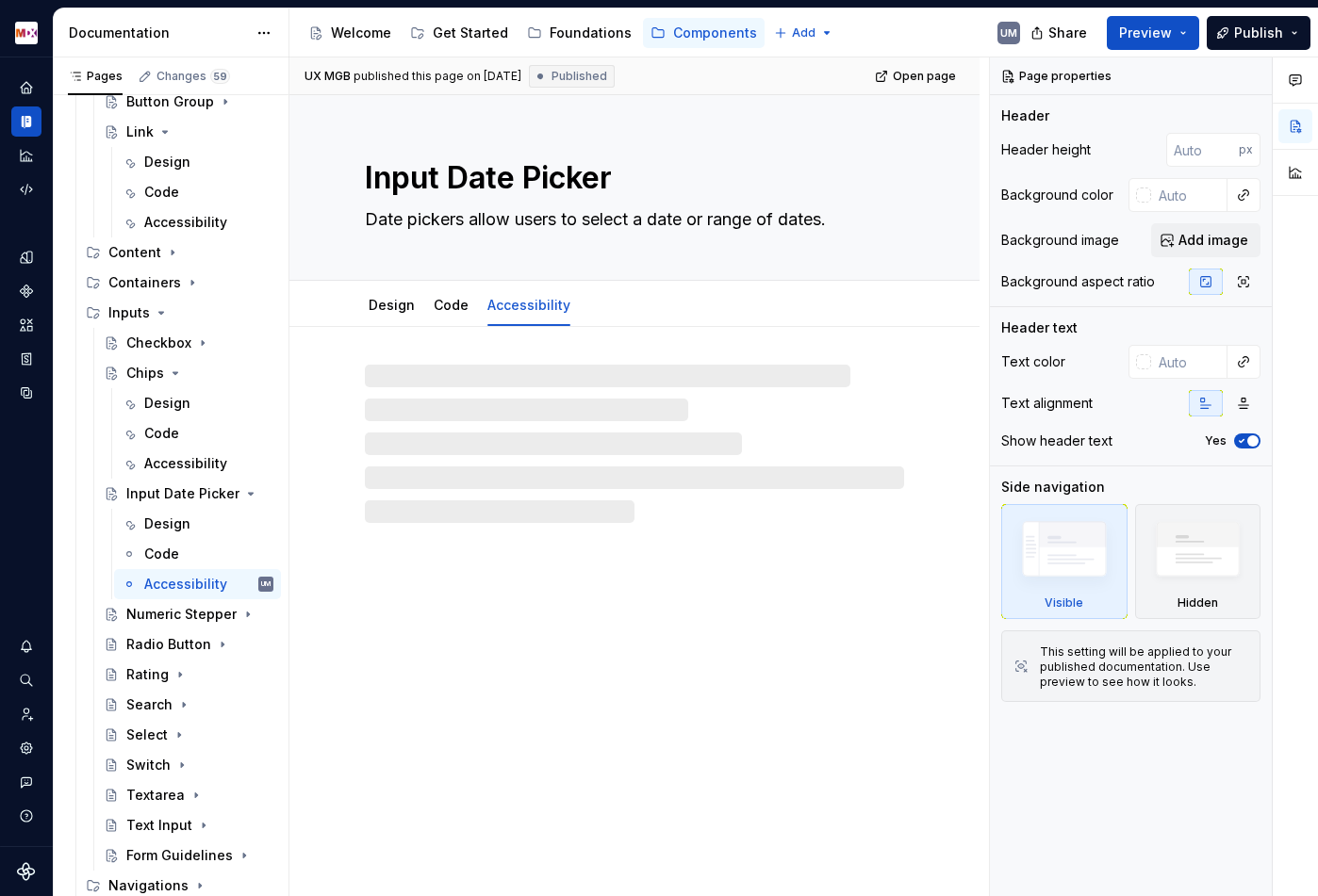
click at [413, 391] on div at bounding box center [634, 444] width 539 height 159
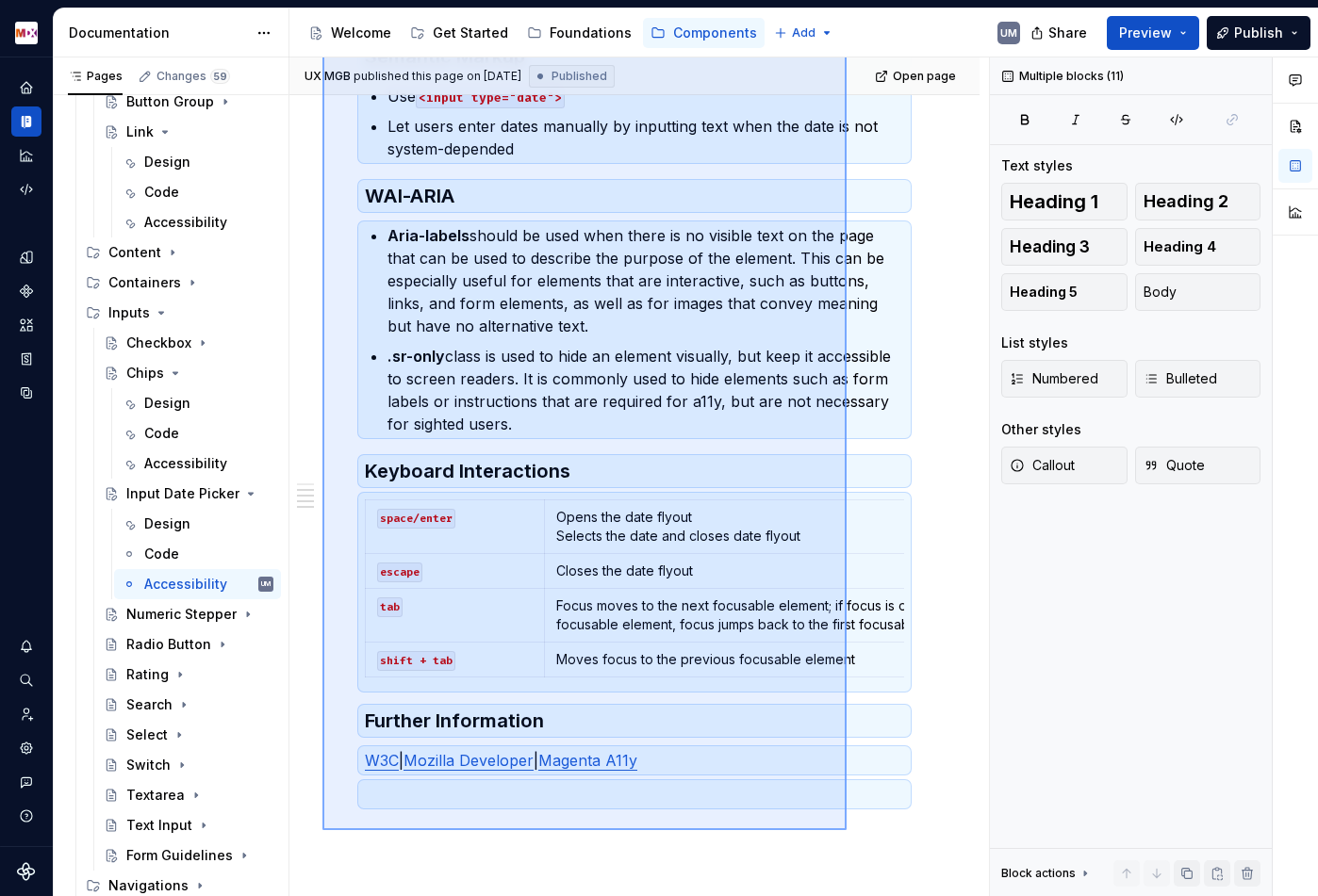
drag, startPoint x: 322, startPoint y: 363, endPoint x: 846, endPoint y: 830, distance: 701.9
click at [846, 830] on div "UX MGB published this page on July 10, 2024 Published Open page Input Date Pick…" at bounding box center [638, 477] width 700 height 839
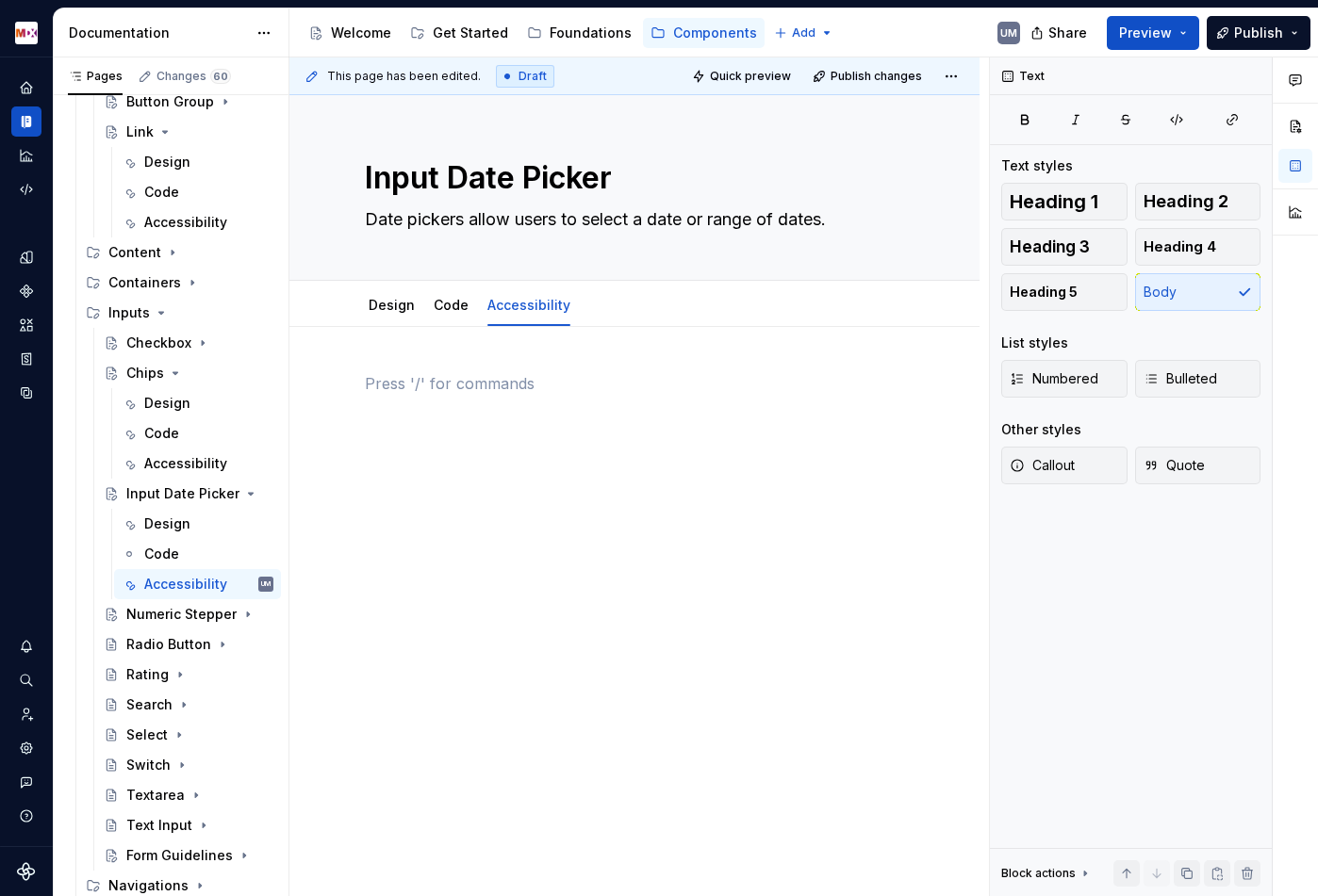
type textarea "*"
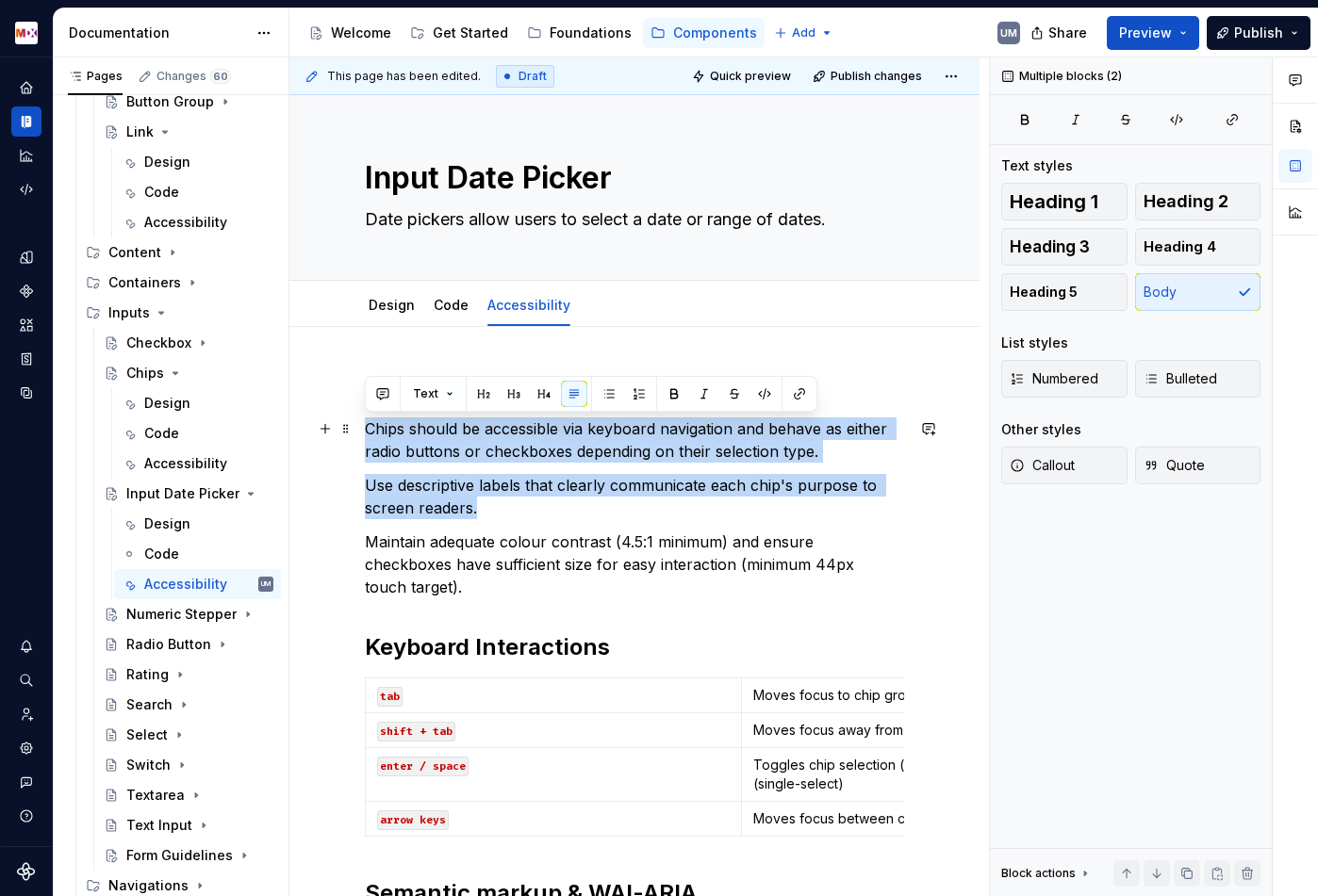
drag, startPoint x: 493, startPoint y: 509, endPoint x: 356, endPoint y: 436, distance: 155.2
paste div
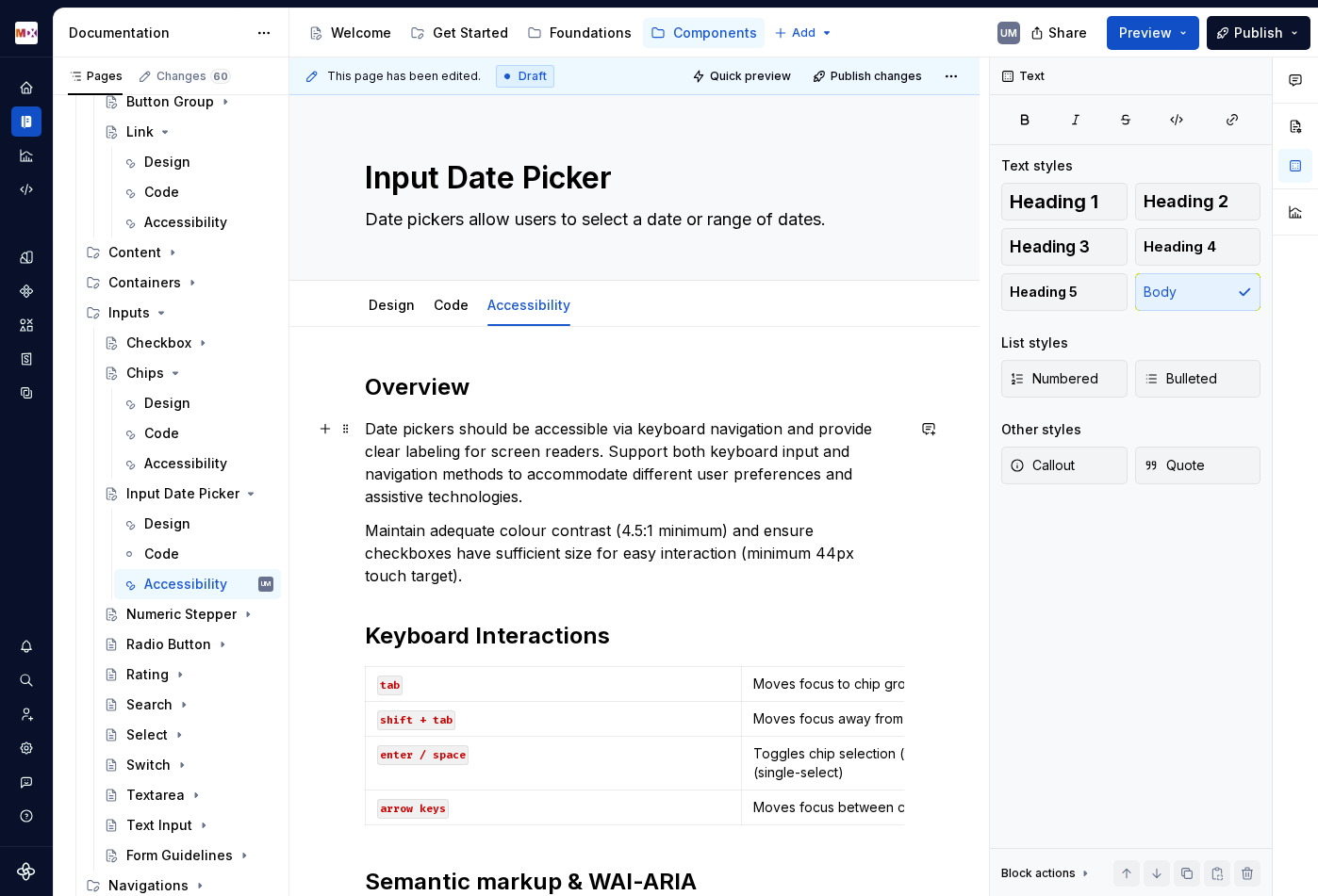
click at [607, 448] on p "Date pickers should be accessible via keyboard navigation and provide clear lab…" at bounding box center [634, 463] width 539 height 91
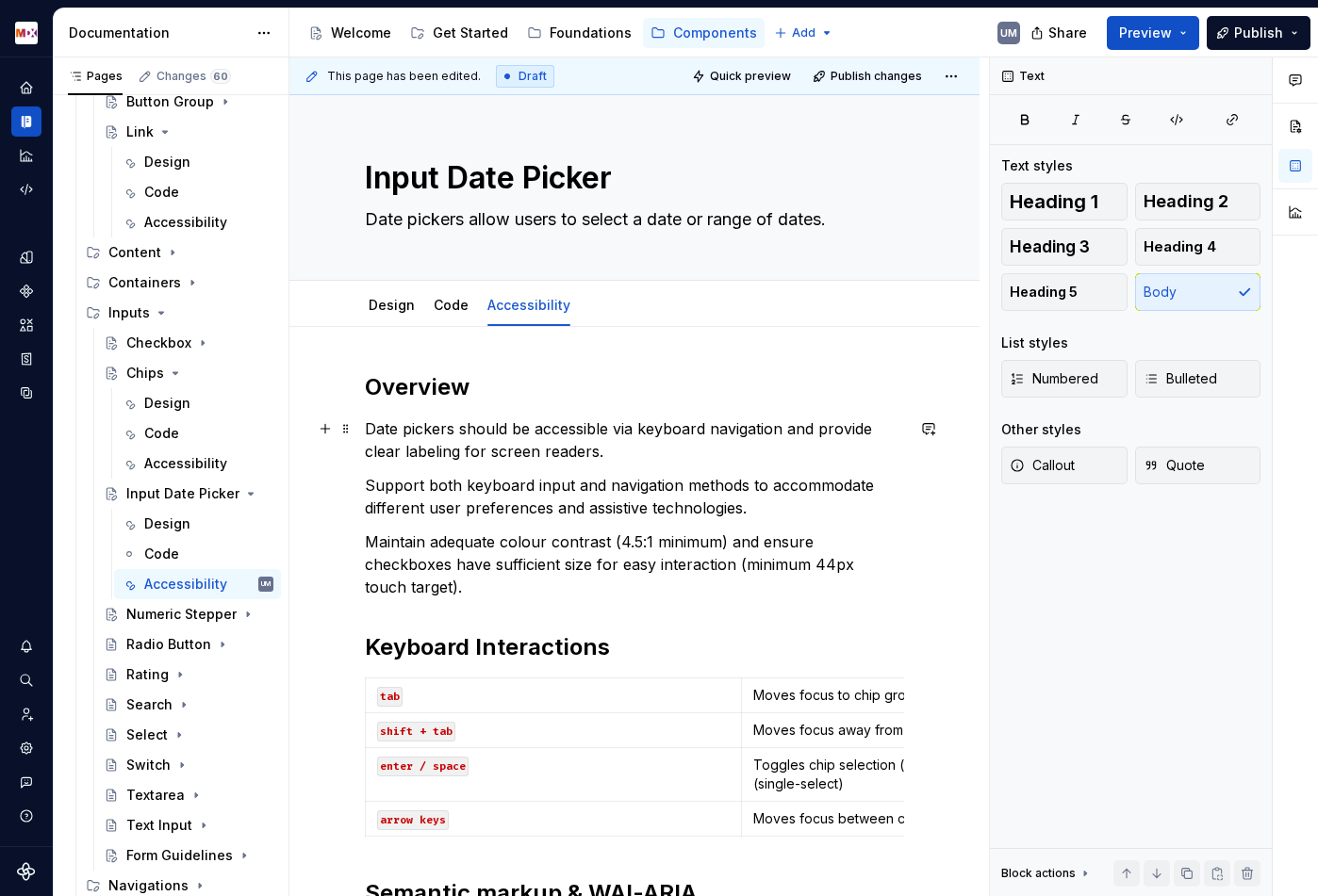
click at [438, 450] on p "Date pickers should be accessible via keyboard navigation and provide clear lab…" at bounding box center [634, 440] width 539 height 45
click at [775, 517] on p "Support both keyboard input and navigation methods to accommodate different use…" at bounding box center [634, 497] width 539 height 45
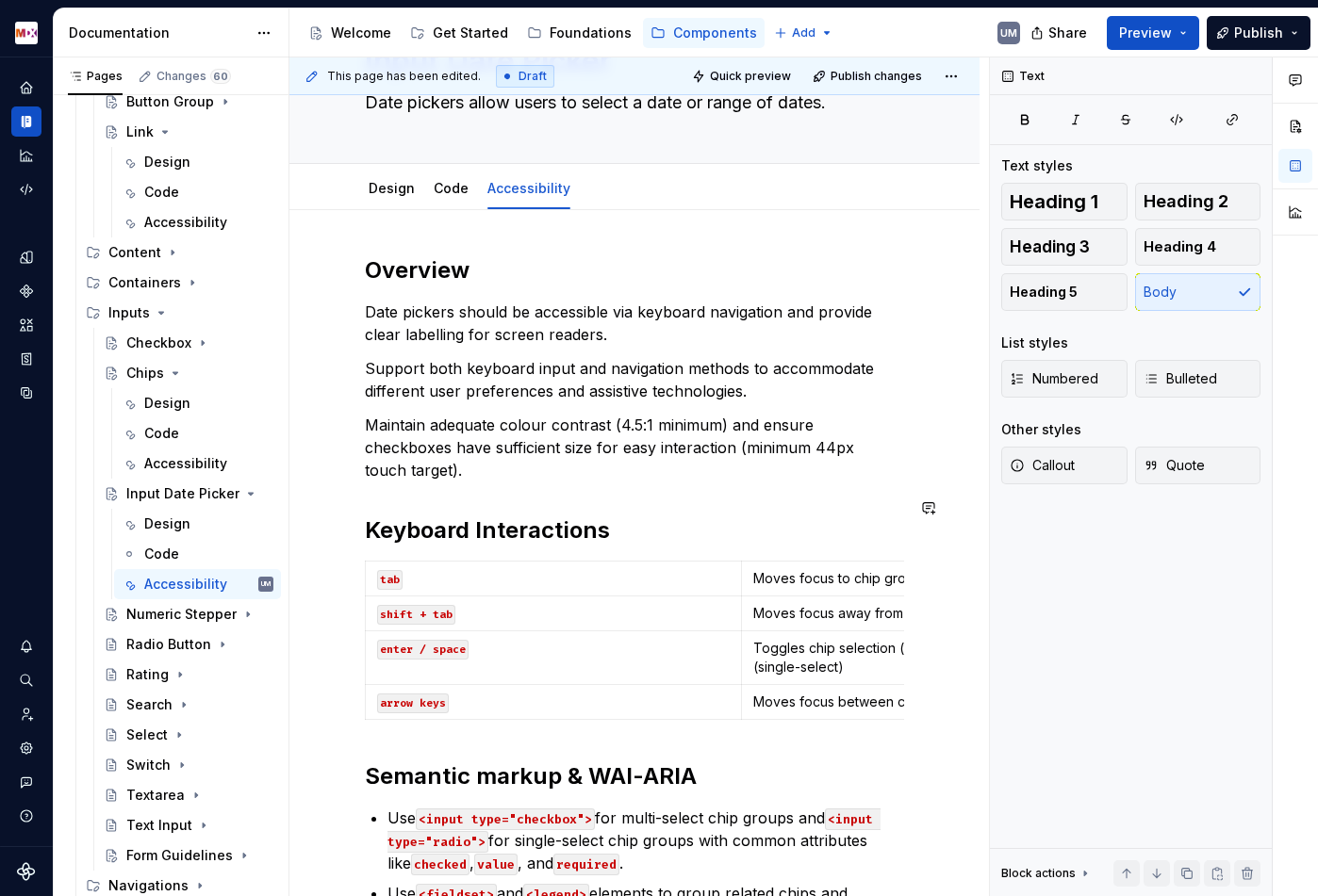
scroll to position [179, 0]
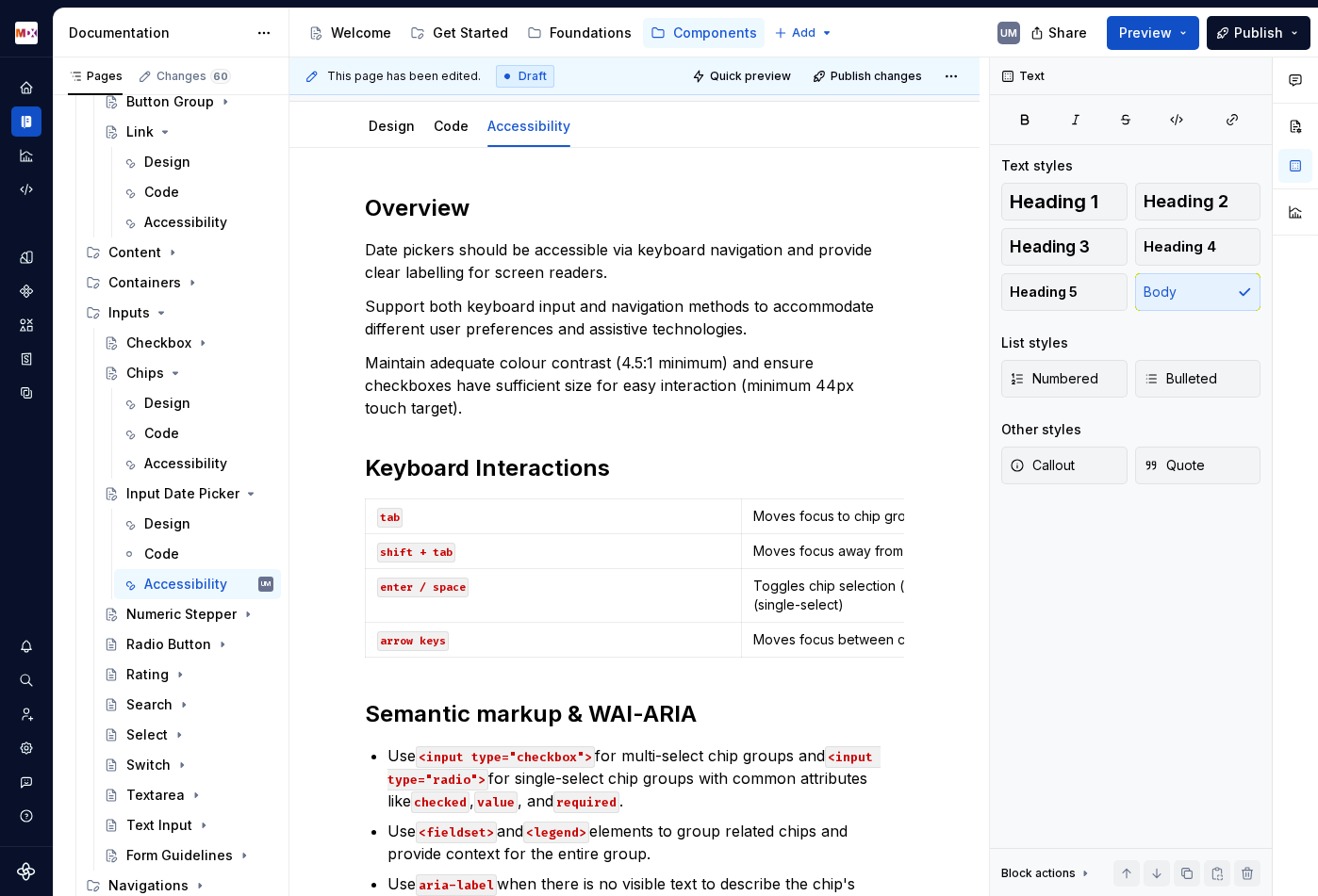
click at [794, 507] on p "Moves focus to chip group" at bounding box center [930, 516] width 353 height 19
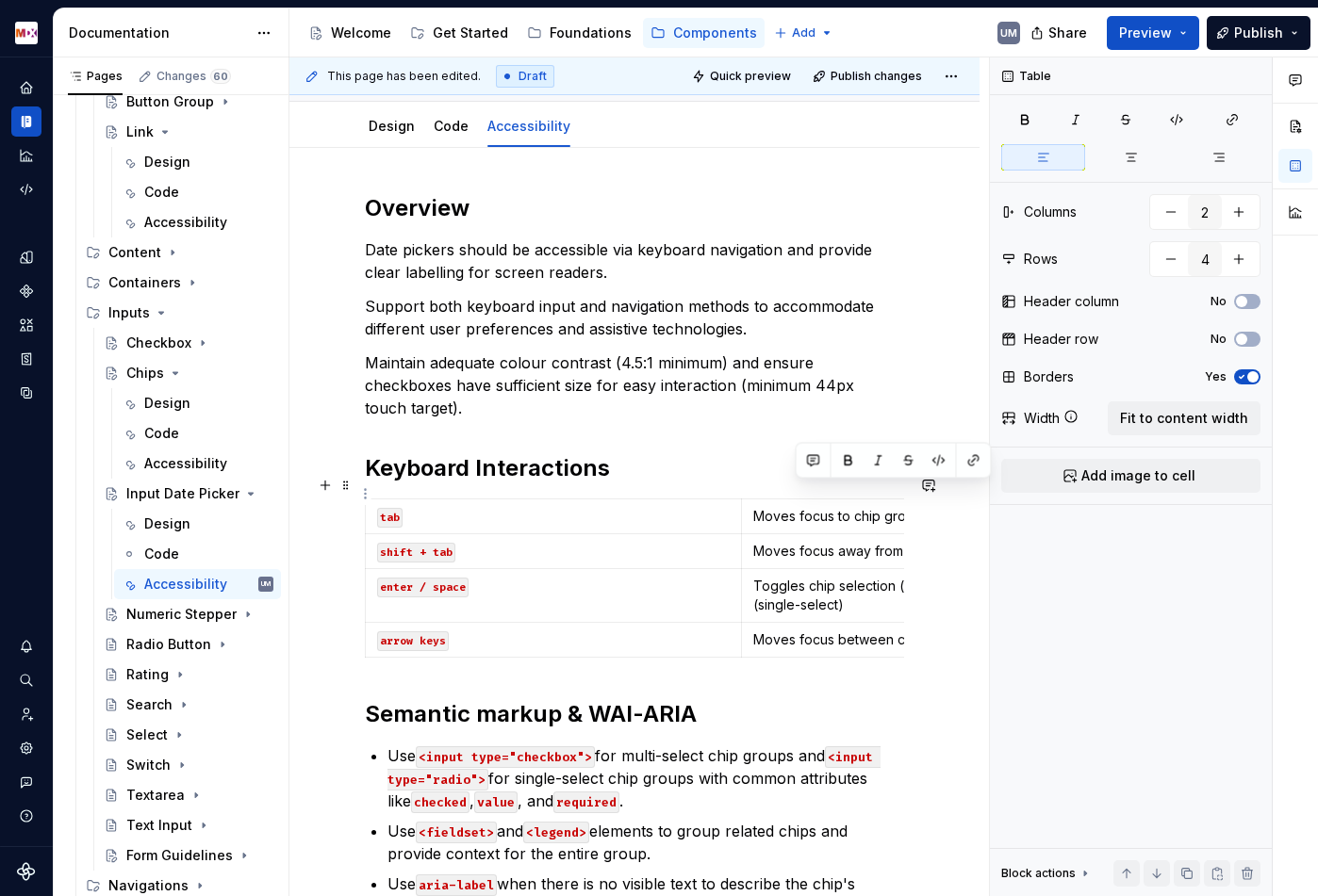
click at [794, 507] on p "Moves focus to chip group" at bounding box center [930, 516] width 353 height 19
click at [842, 542] on p "Moves focus away from the chip group (backwards)" at bounding box center [930, 551] width 353 height 19
click at [820, 577] on p "Toggles chip selection (multi-select) or selects chip (single-select)" at bounding box center [930, 596] width 353 height 38
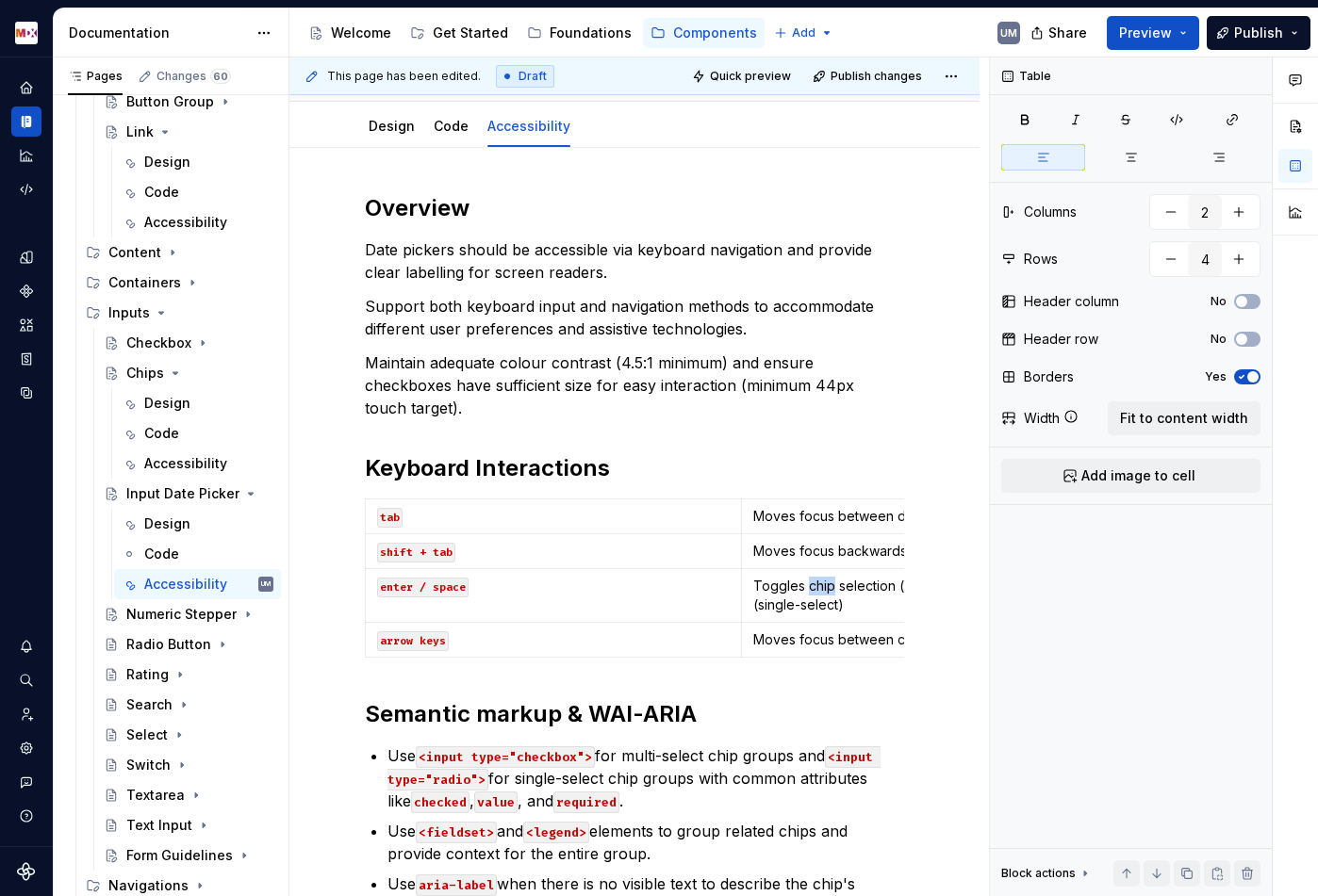
click at [820, 577] on p "Toggles chip selection (multi-select) or selects chip (single-select)" at bounding box center [930, 596] width 353 height 38
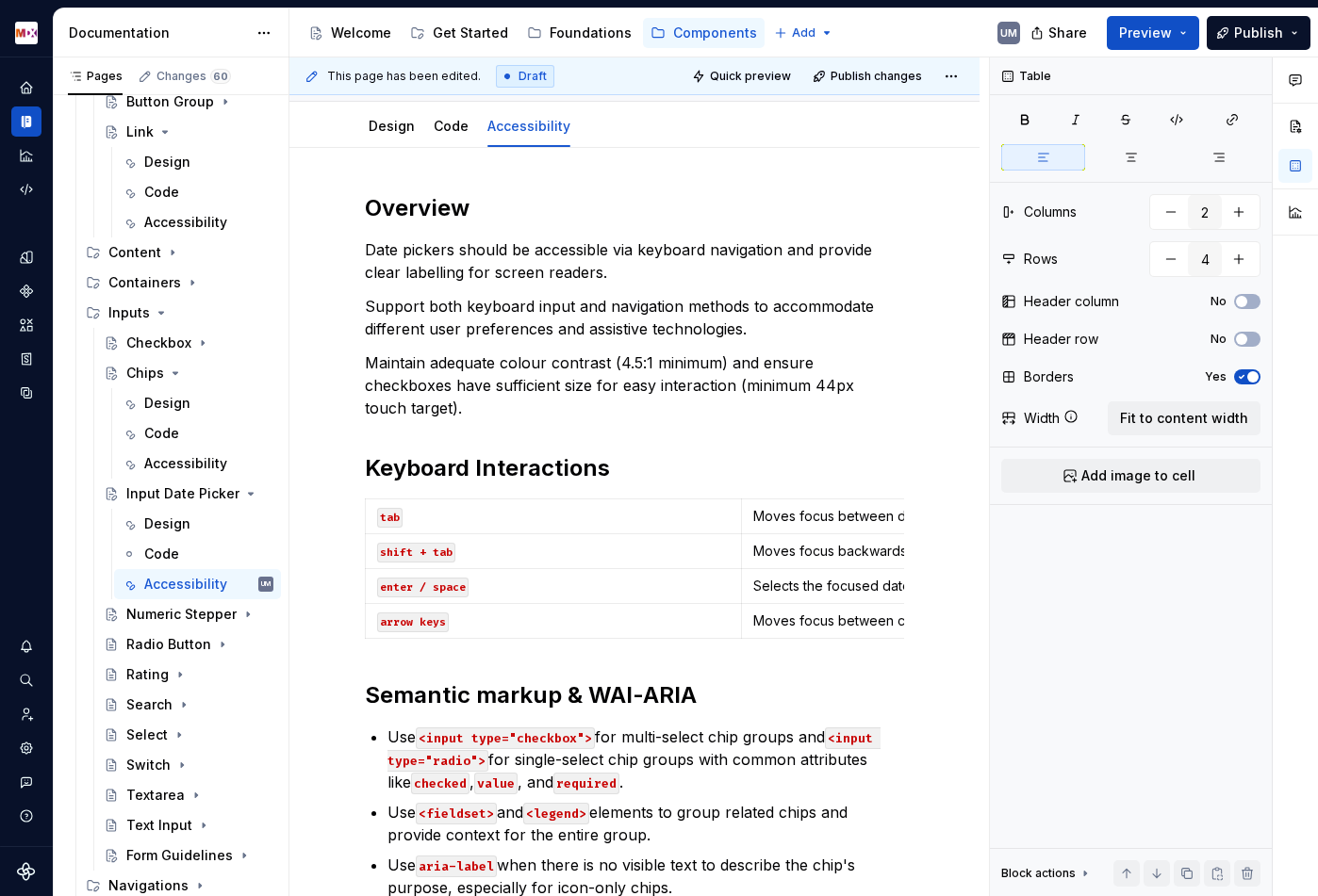
click at [830, 612] on p "Moves focus between chips in the group" at bounding box center [930, 621] width 353 height 19
click at [740, 618] on icon "button" at bounding box center [742, 617] width 15 height 15
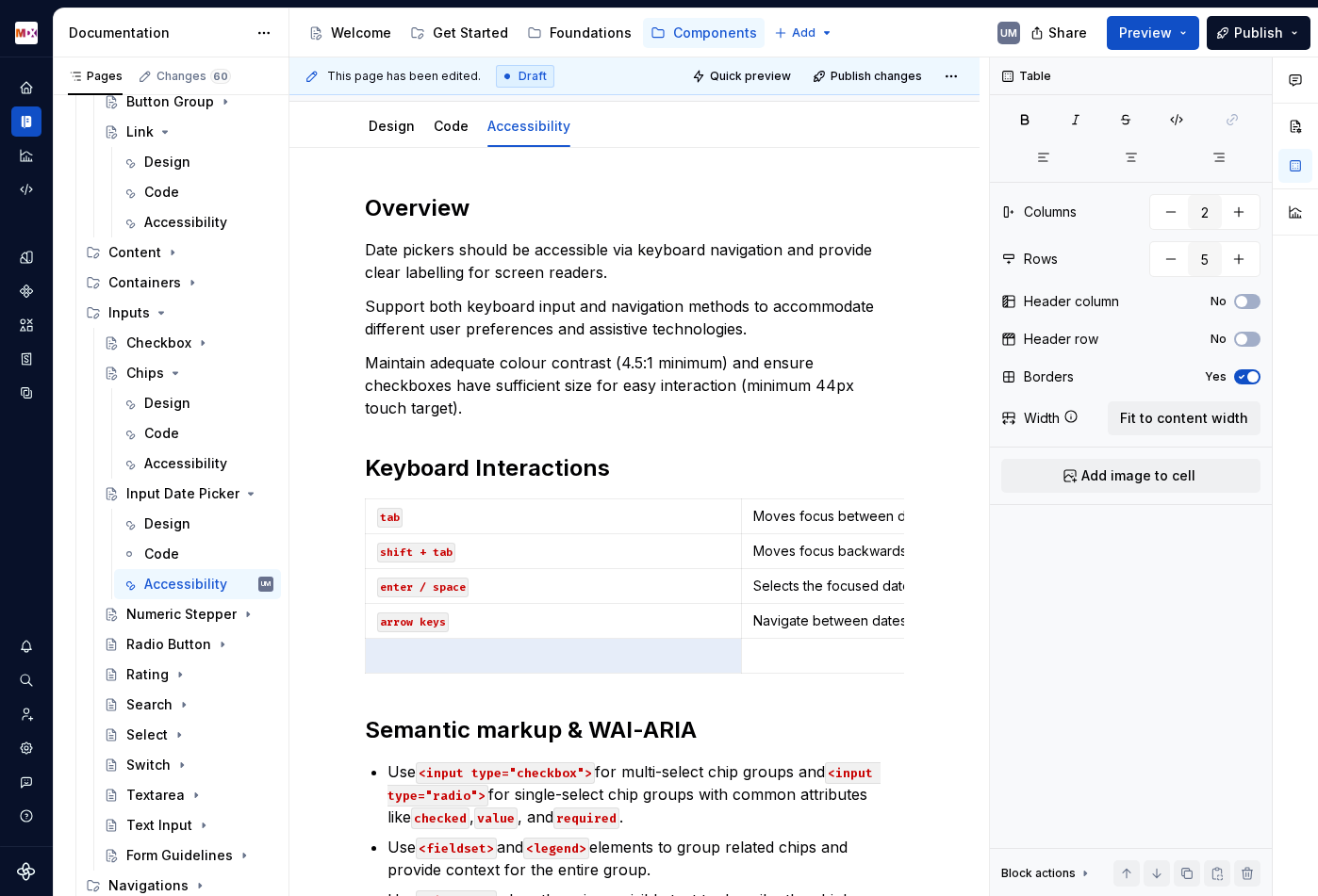
click at [786, 647] on p at bounding box center [930, 656] width 353 height 19
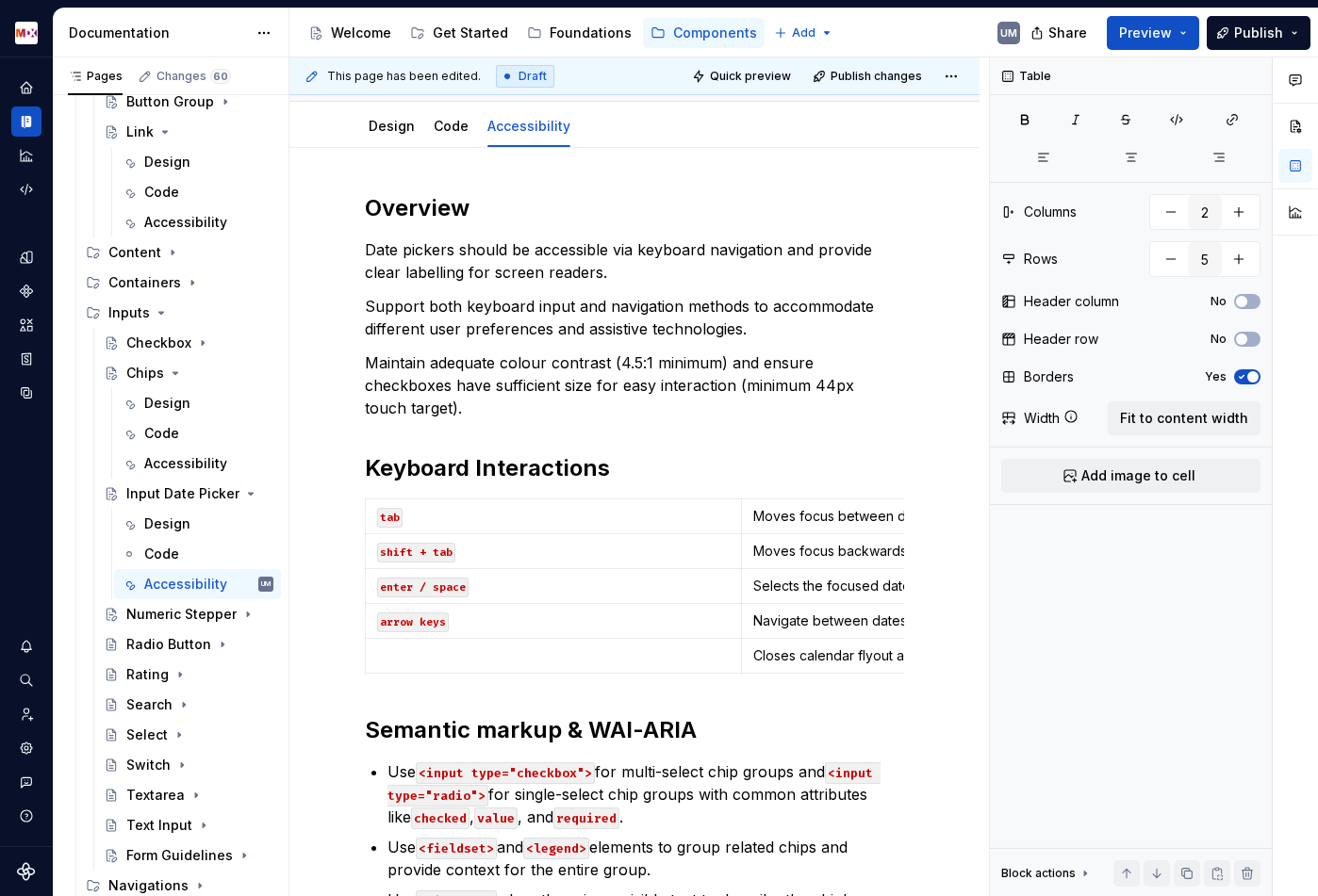
click at [600, 647] on p at bounding box center [552, 656] width 352 height 19
click at [740, 644] on icon "button" at bounding box center [742, 651] width 15 height 15
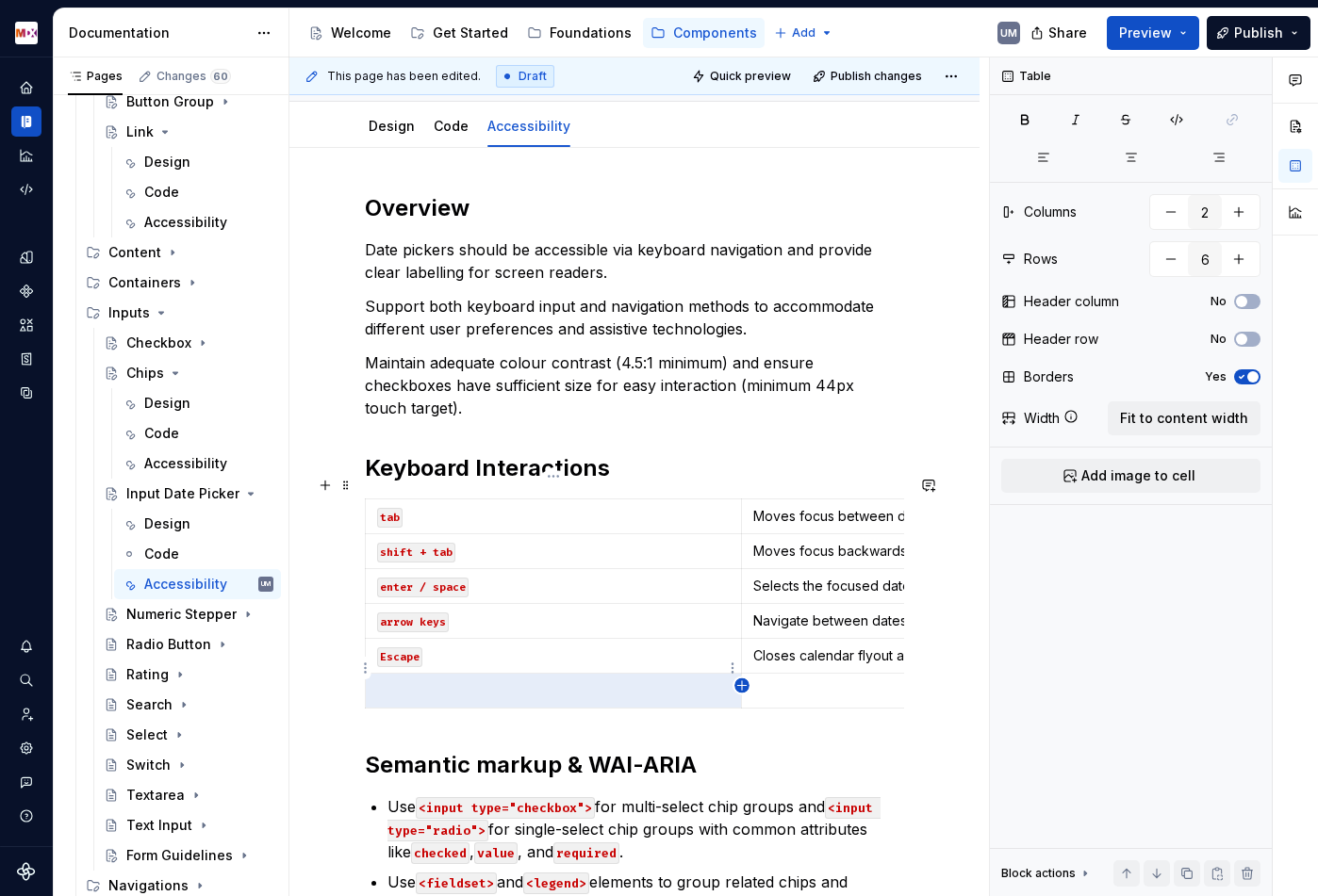
click at [740, 688] on icon "button" at bounding box center [742, 686] width 15 height 15
type input "7"
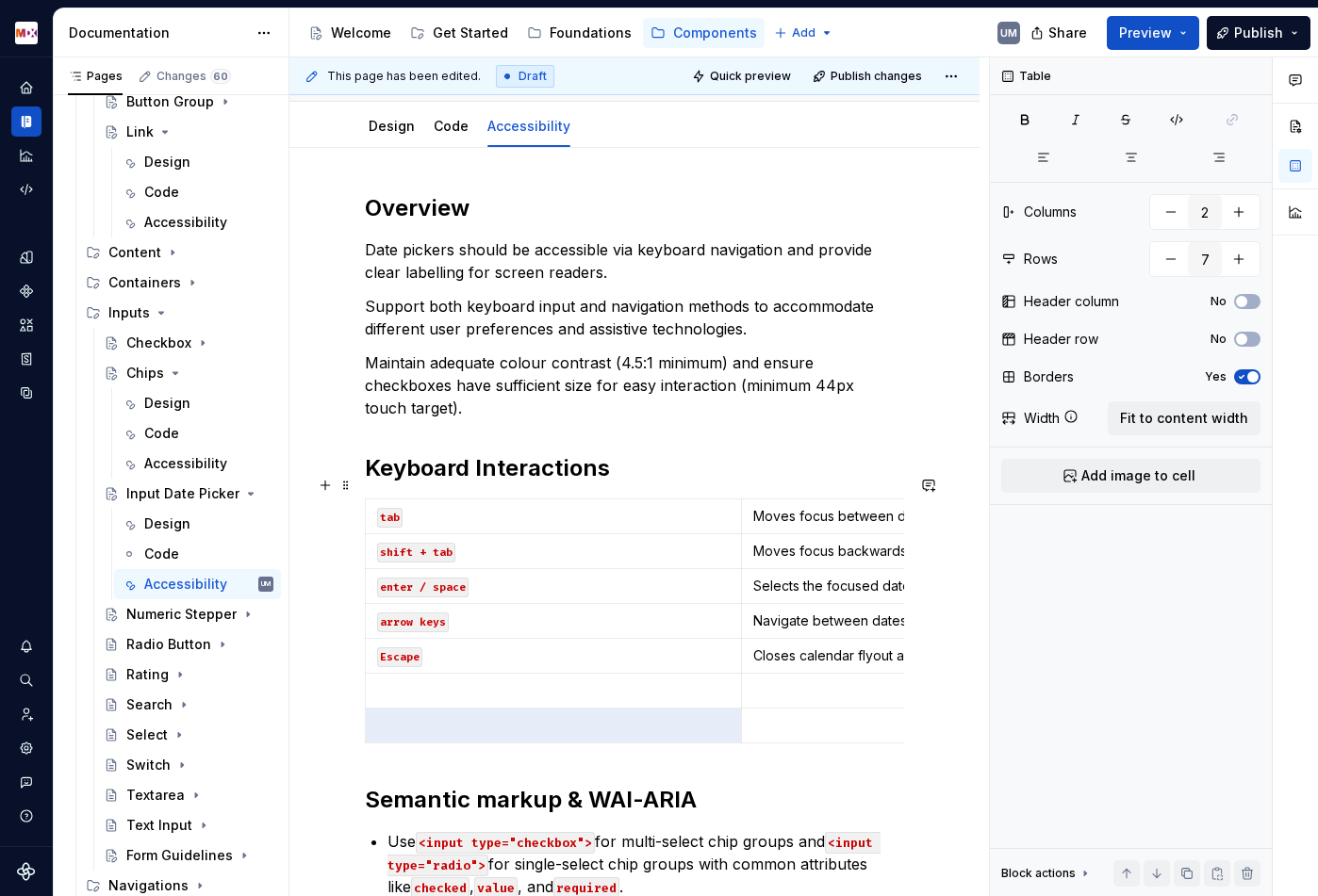
click at [557, 682] on p at bounding box center [552, 691] width 352 height 19
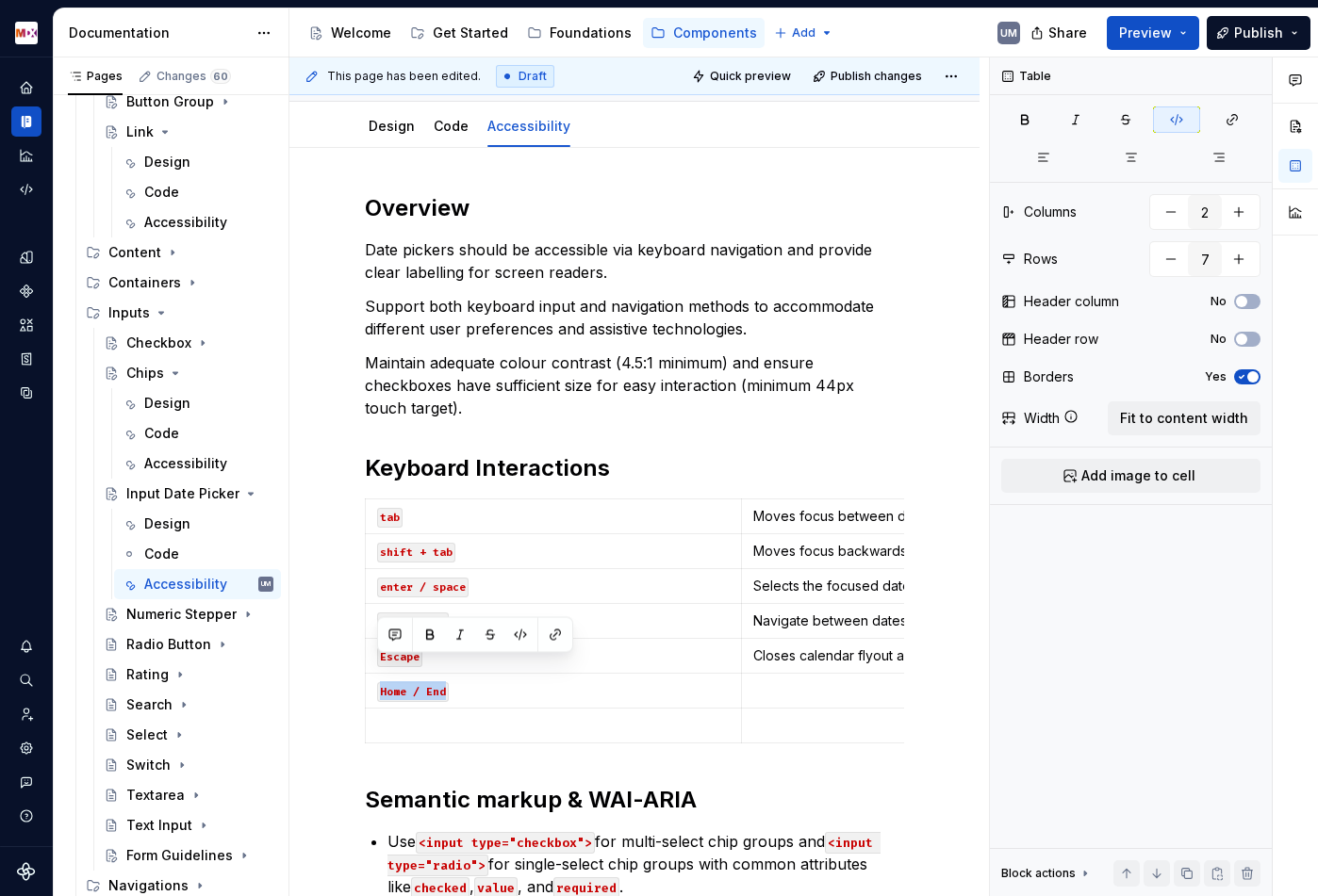
click at [816, 682] on p at bounding box center [930, 691] width 353 height 19
click at [574, 717] on p at bounding box center [552, 726] width 352 height 19
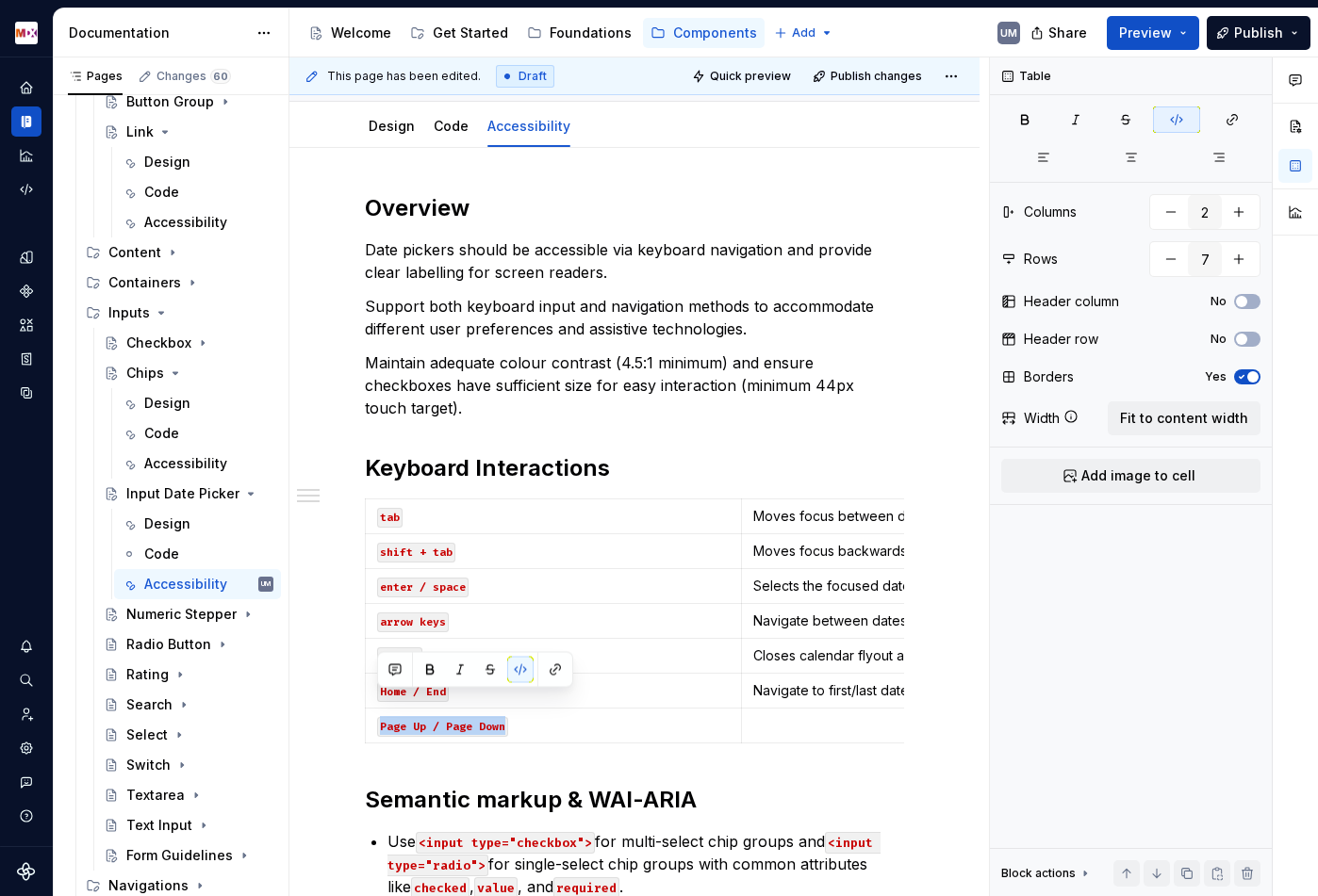
click at [847, 717] on p at bounding box center [930, 726] width 353 height 19
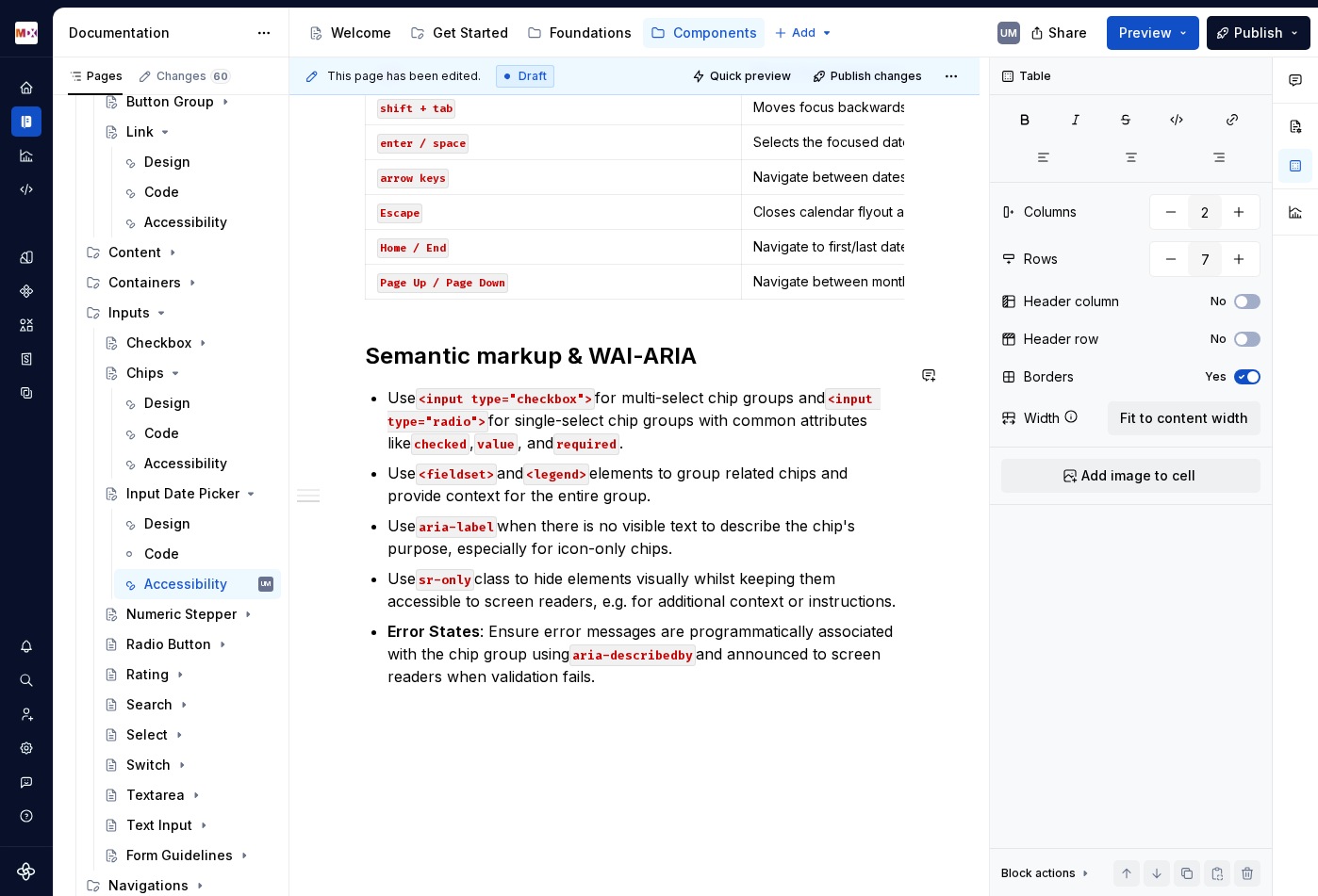
scroll to position [631, 0]
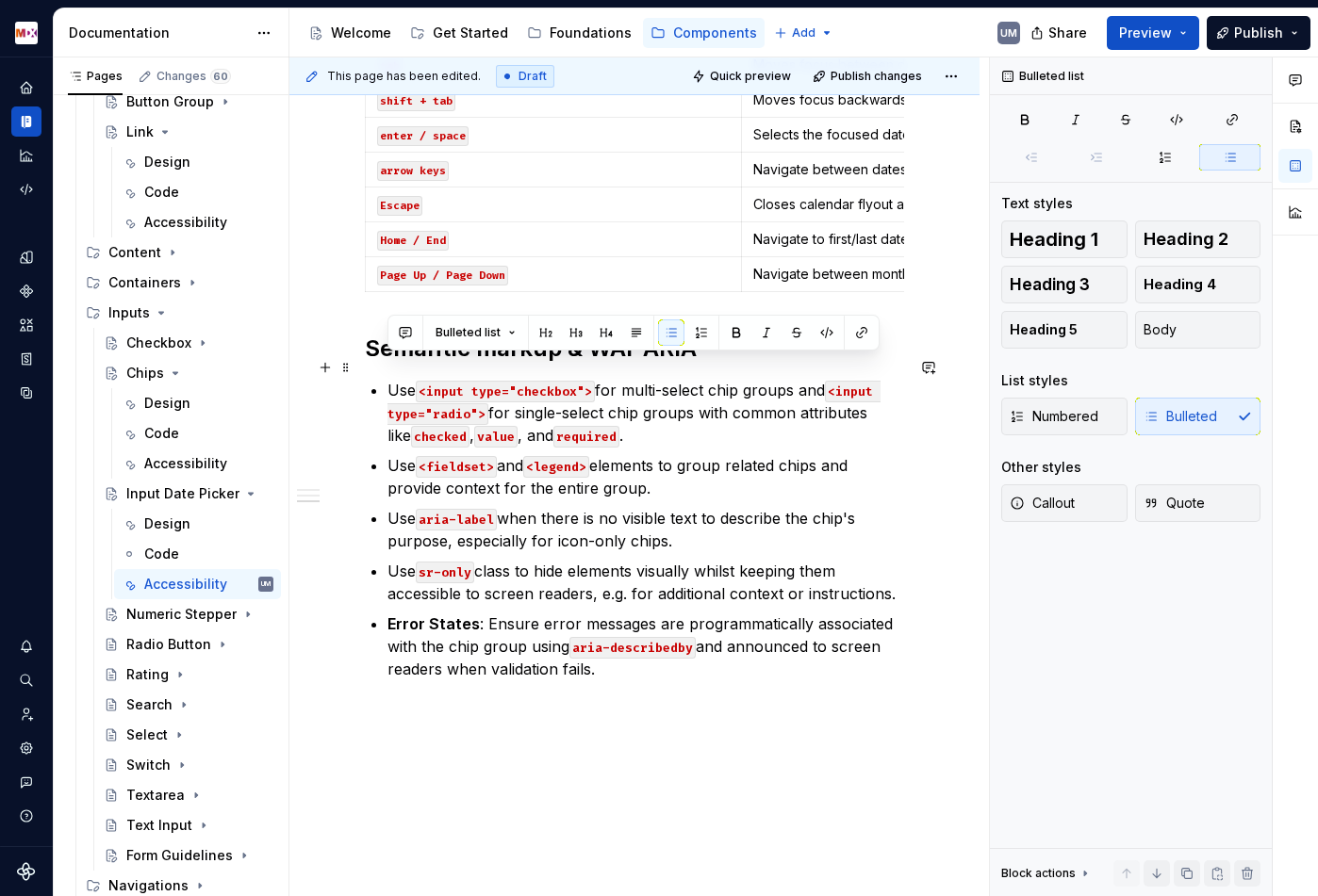
drag, startPoint x: 630, startPoint y: 652, endPoint x: 385, endPoint y: 367, distance: 375.8
click at [385, 367] on div "Overview Date pickers should be accessible via keyboard navigation and provide …" at bounding box center [634, 211] width 539 height 938
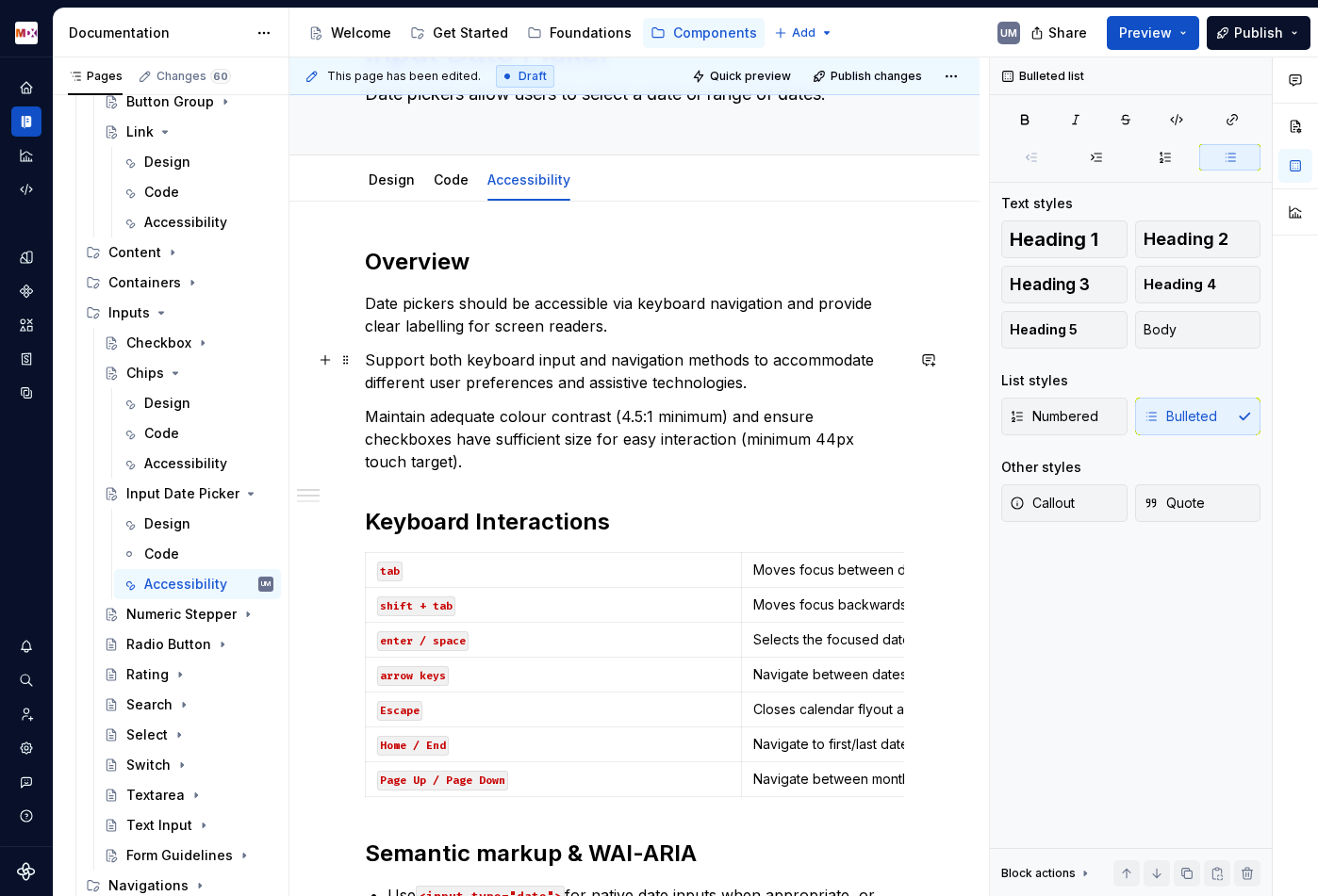
scroll to position [0, 0]
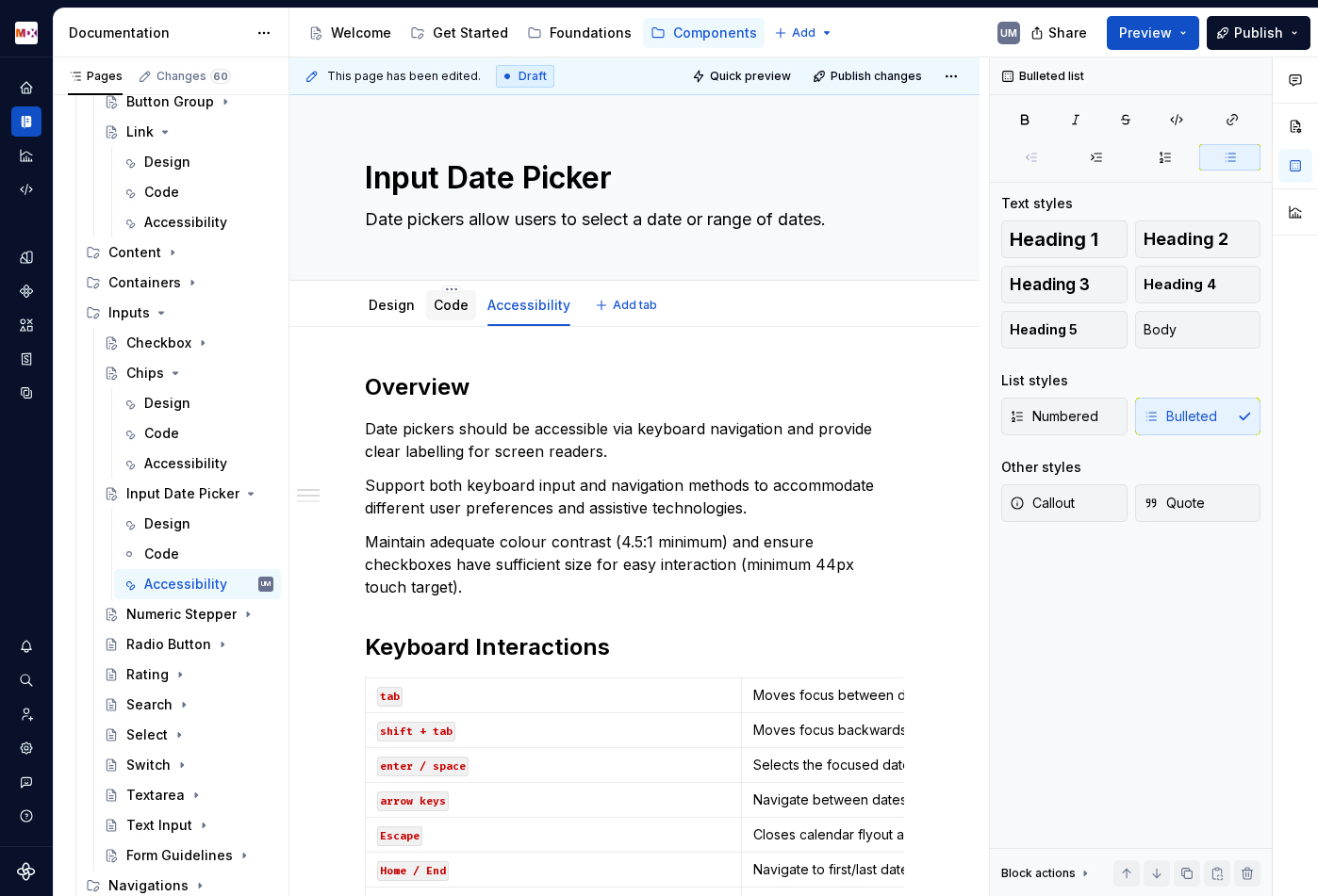
click at [458, 310] on link "Code" at bounding box center [450, 304] width 35 height 16
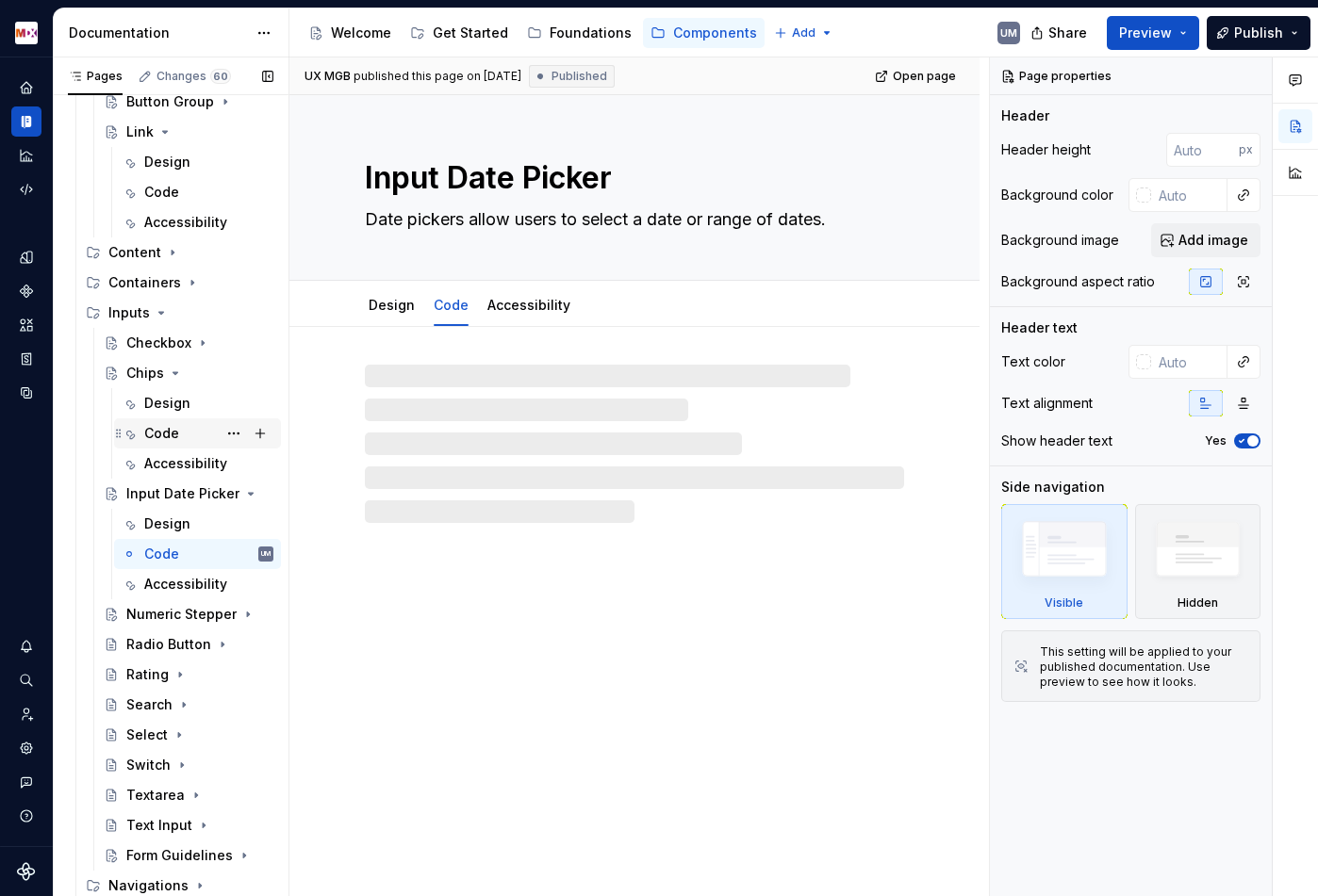
click at [165, 433] on div "Code" at bounding box center [161, 433] width 35 height 19
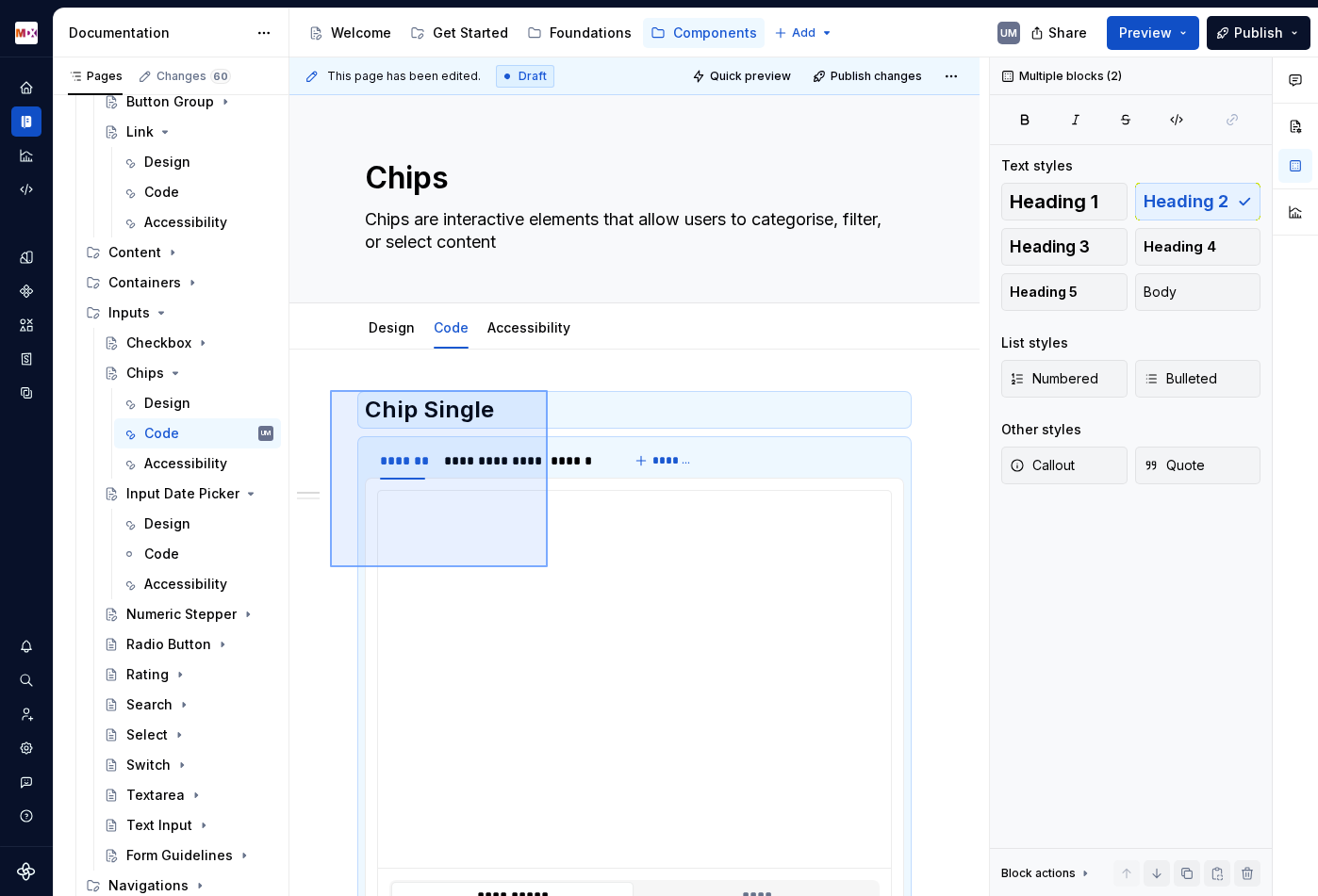
click at [548, 567] on div "**********" at bounding box center [638, 477] width 700 height 839
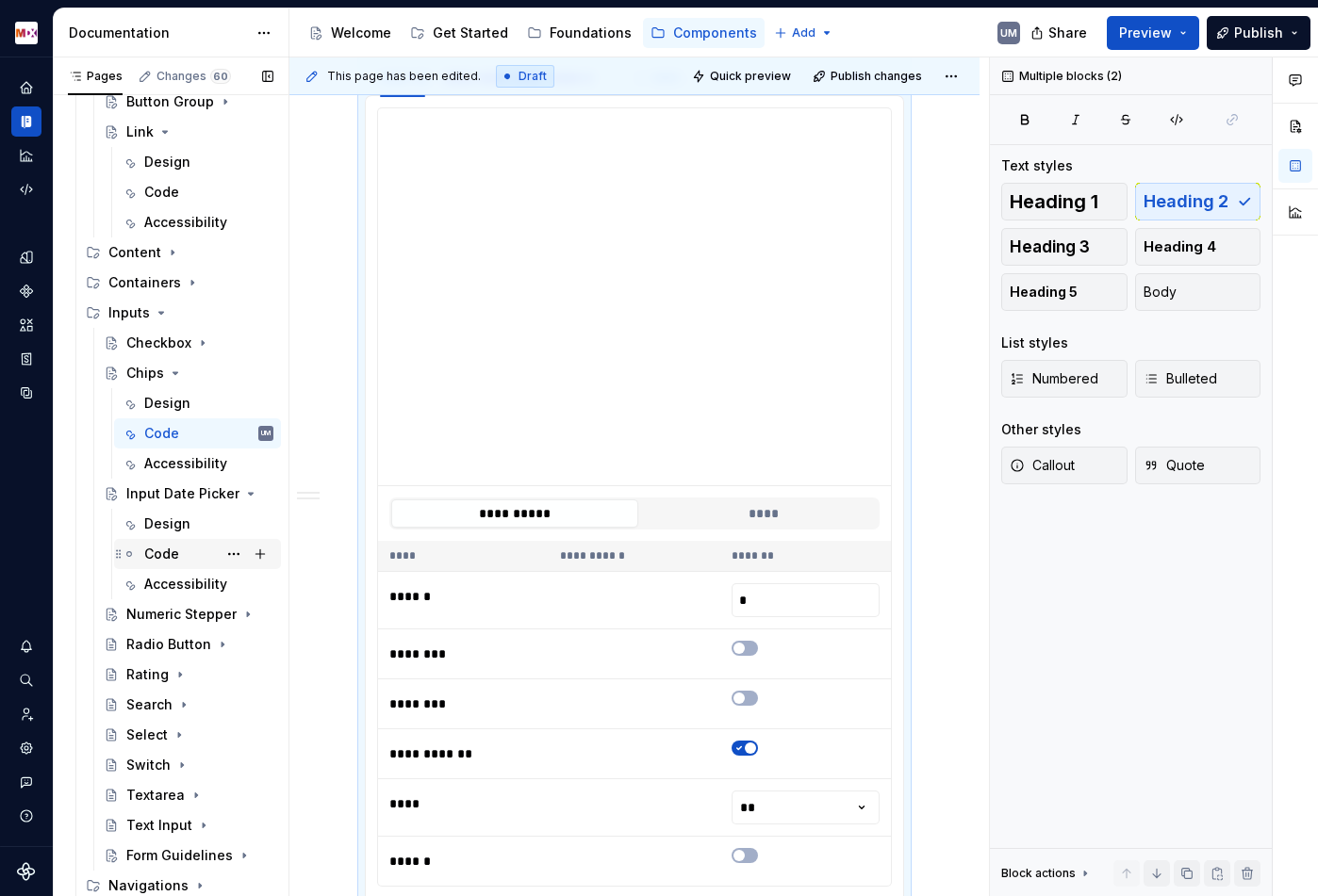
click at [175, 550] on div "Code" at bounding box center [161, 554] width 35 height 19
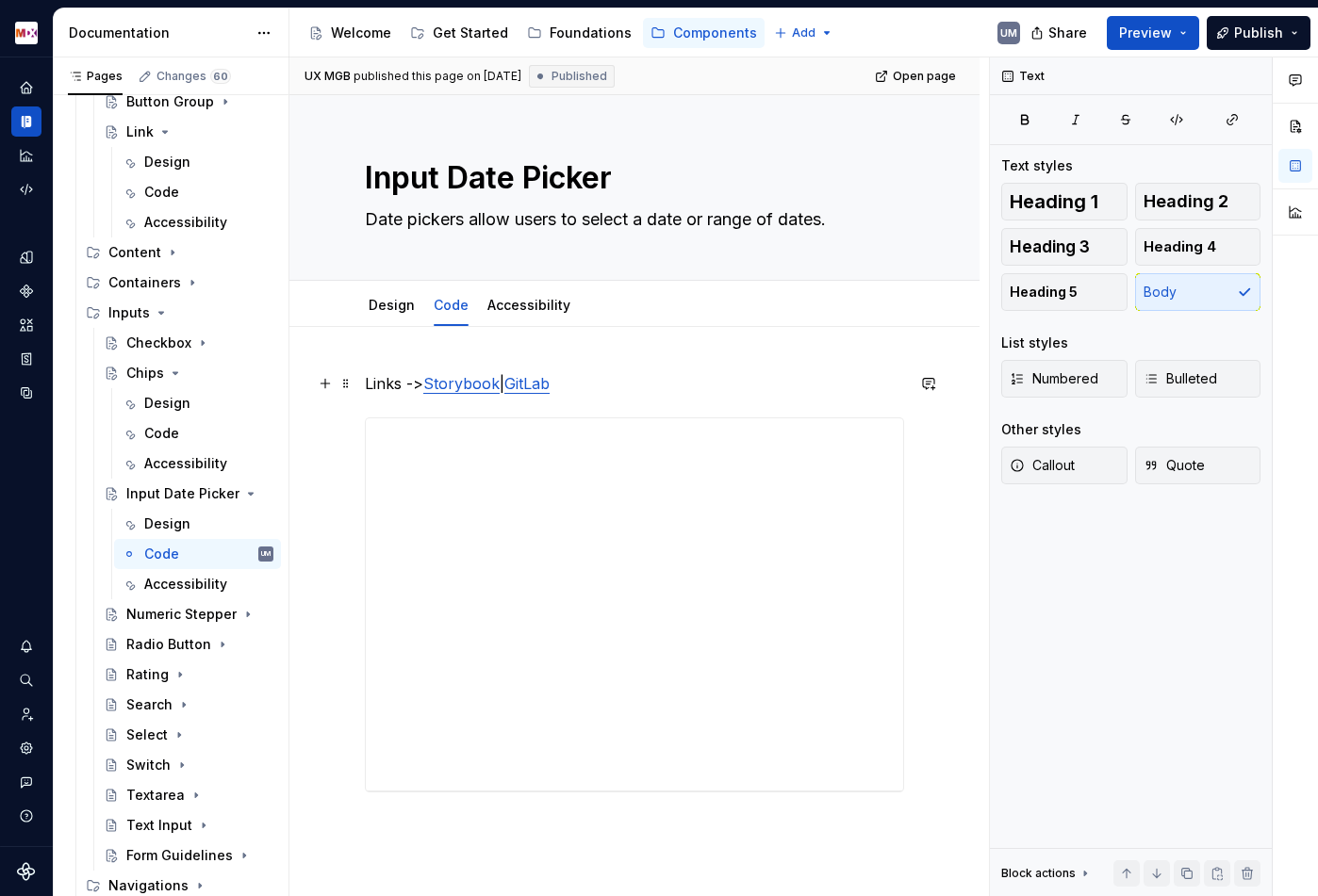
click at [427, 383] on link "Storybook" at bounding box center [461, 383] width 76 height 19
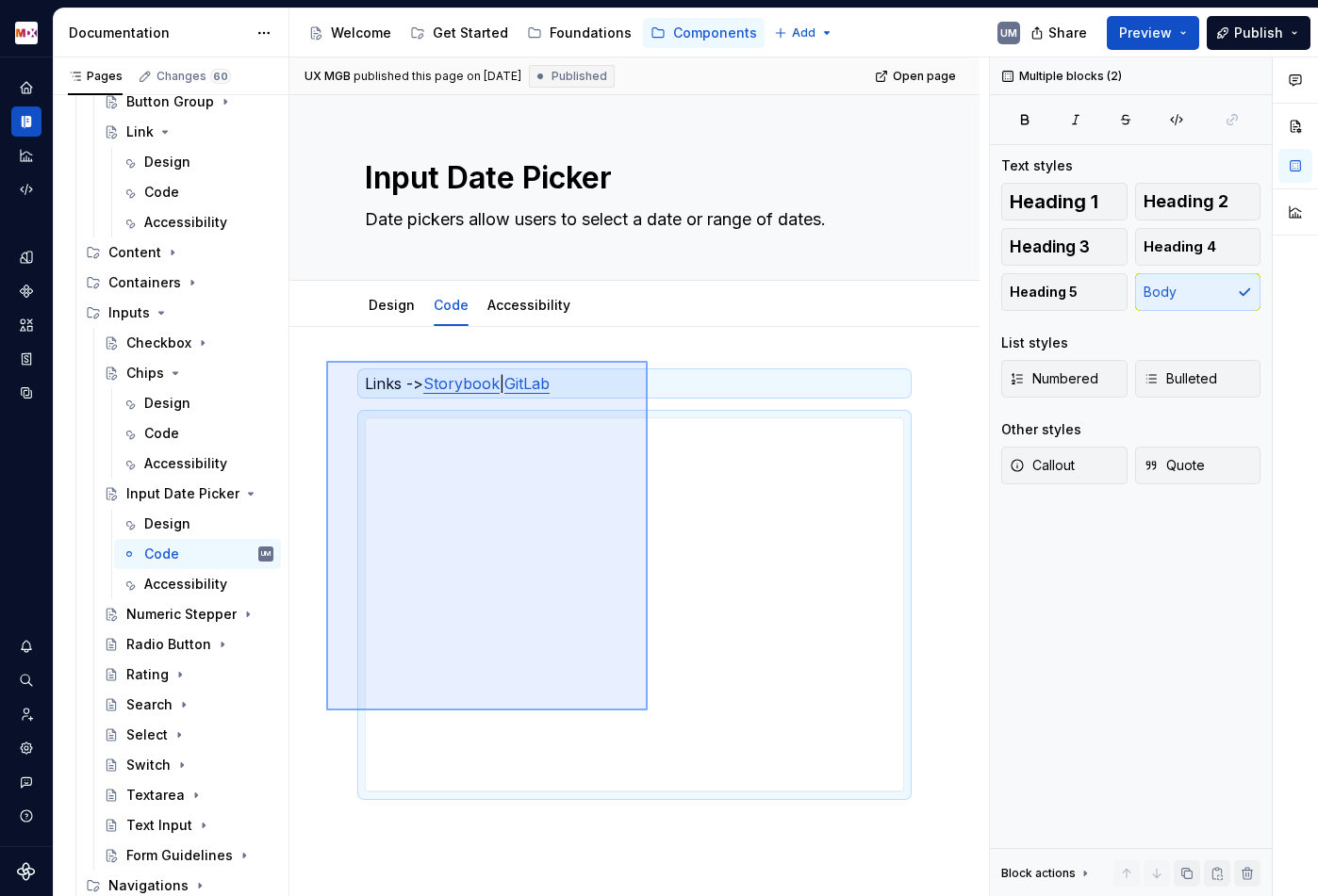
drag, startPoint x: 326, startPoint y: 361, endPoint x: 682, endPoint y: 733, distance: 514.9
click at [682, 733] on div "**********" at bounding box center [638, 477] width 700 height 839
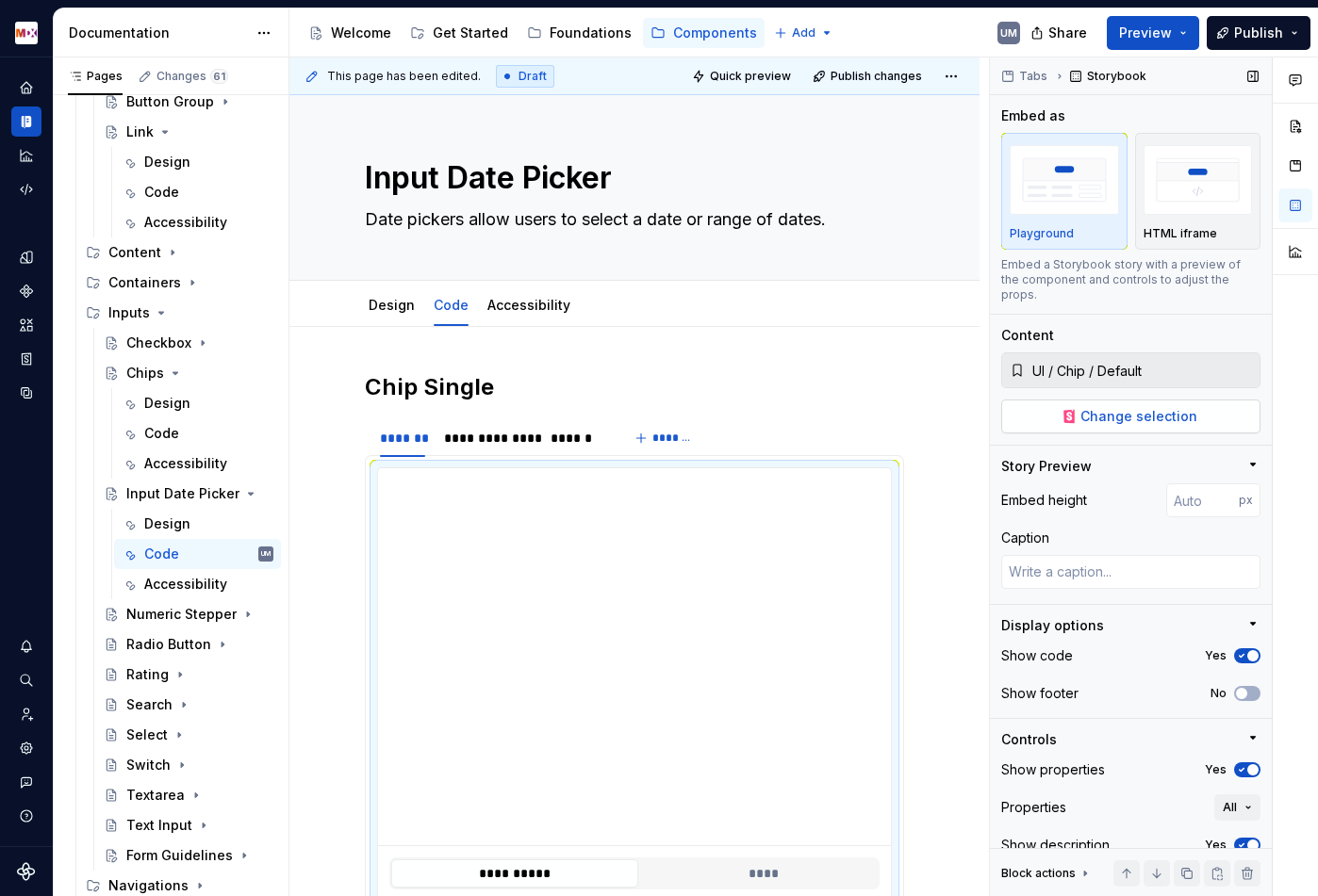
click at [1090, 407] on span "Change selection" at bounding box center [1139, 416] width 117 height 19
type textarea "*"
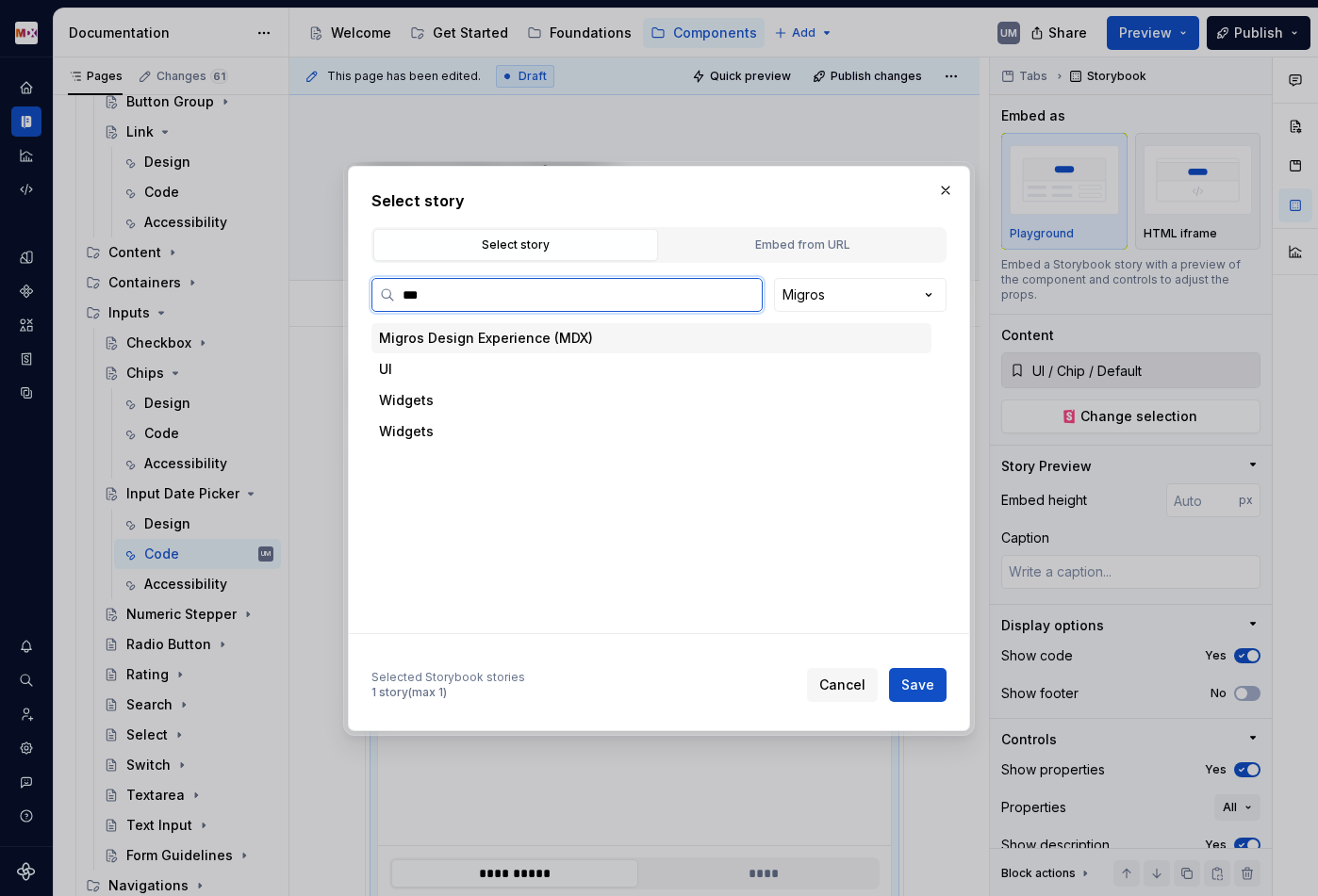
type input "****"
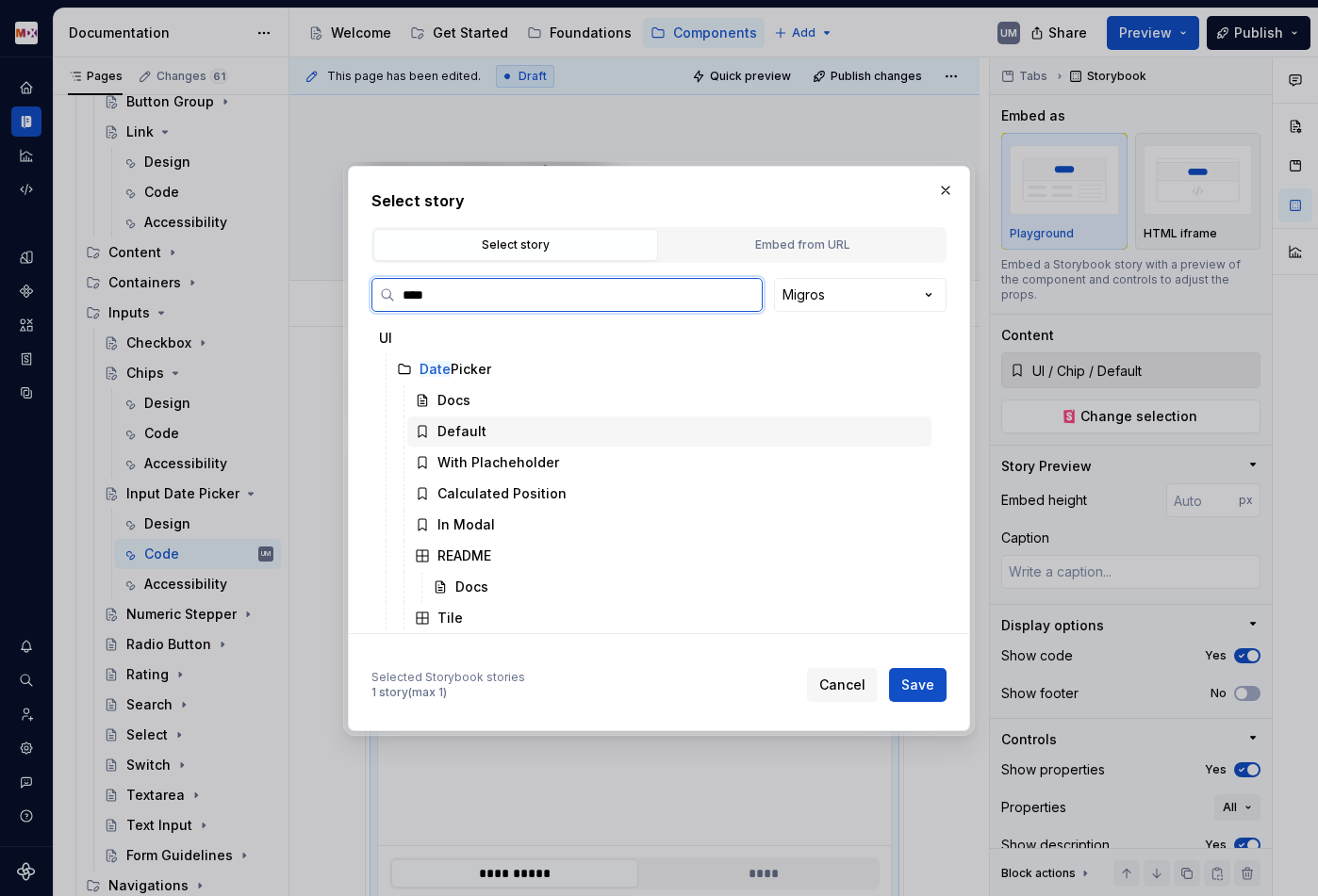
click at [473, 423] on div "Default" at bounding box center [462, 431] width 49 height 19
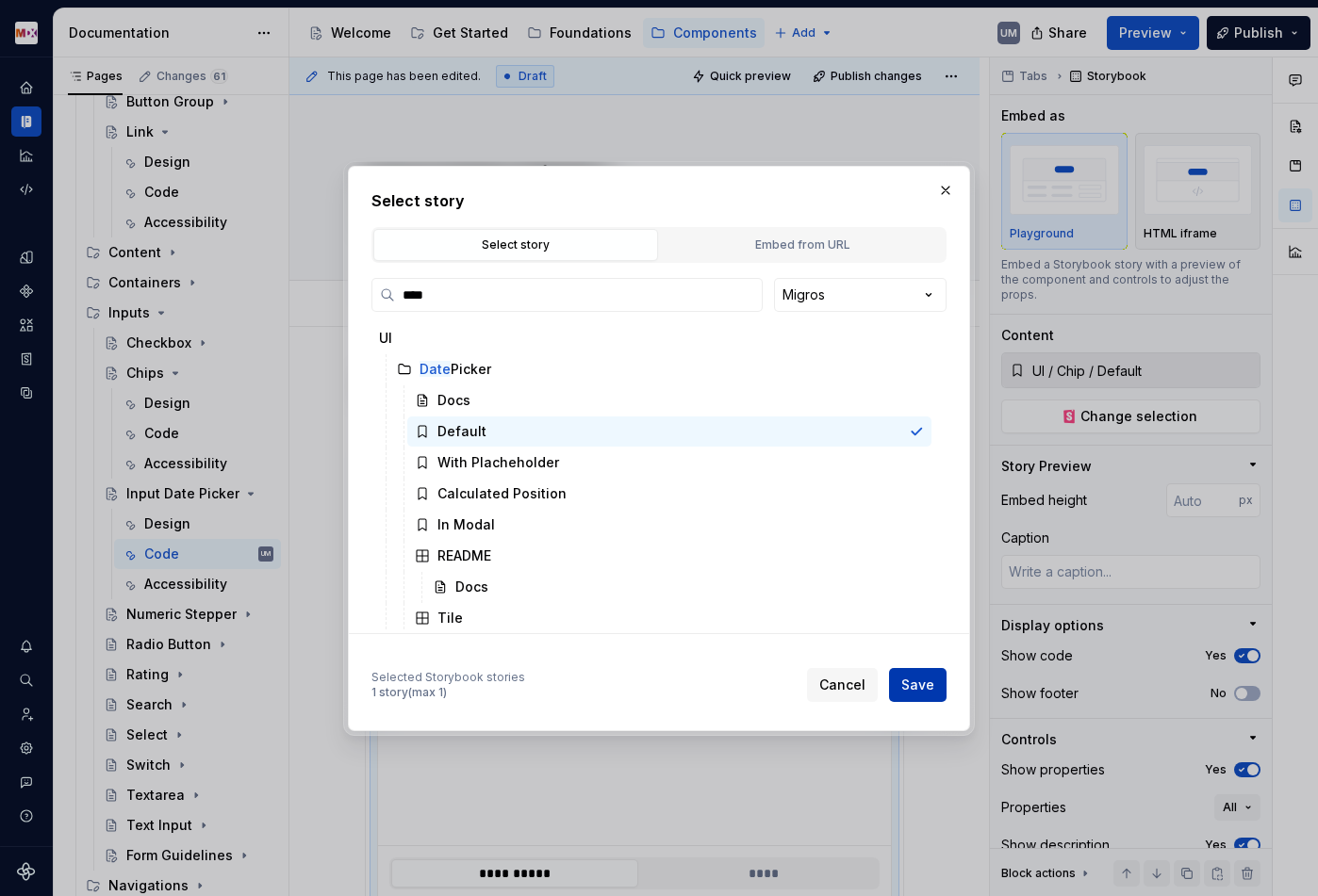
click at [925, 685] on span "Save" at bounding box center [917, 685] width 33 height 19
type textarea "*"
type input "UI / Date Picker / Default"
type input "**********"
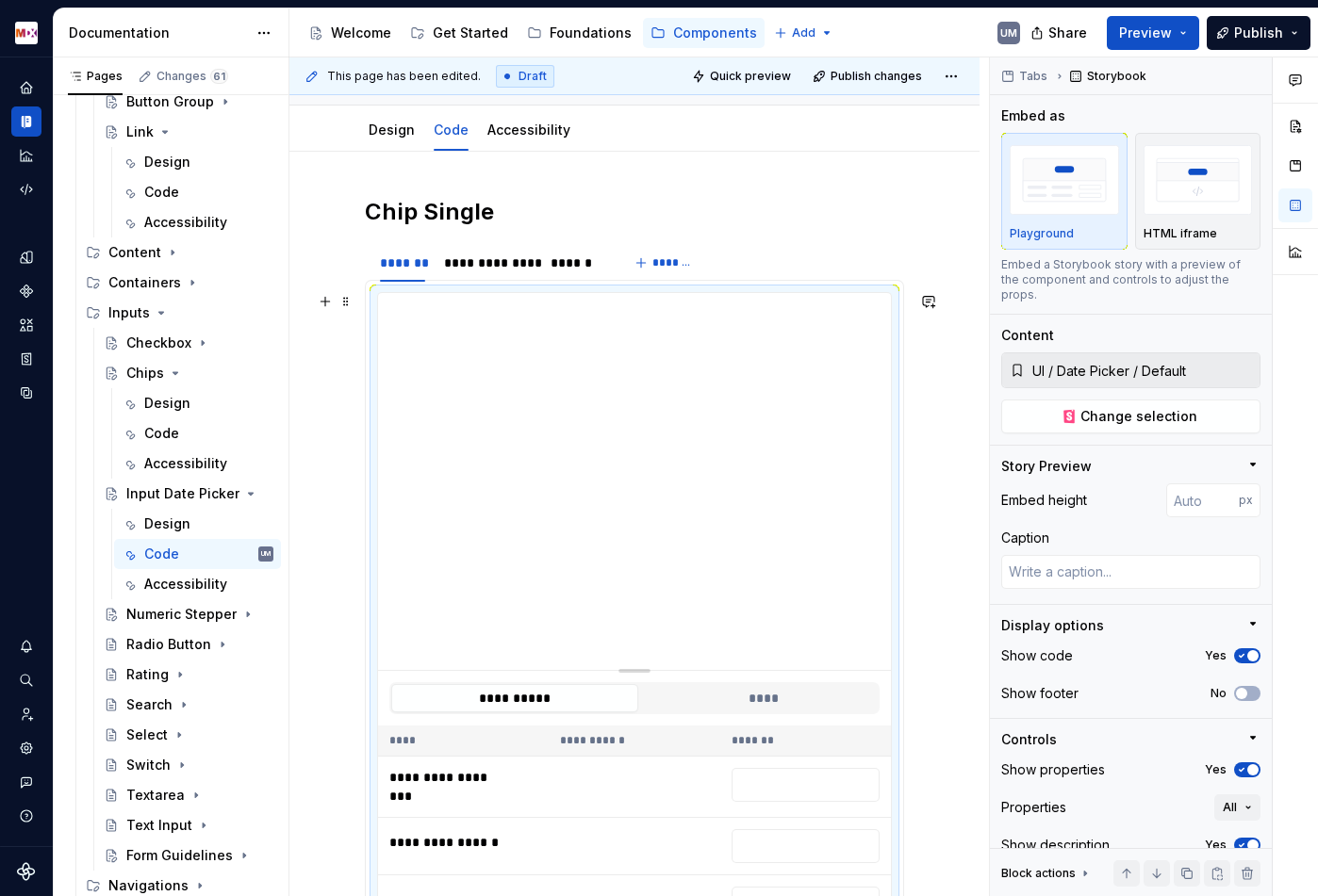
scroll to position [147, 0]
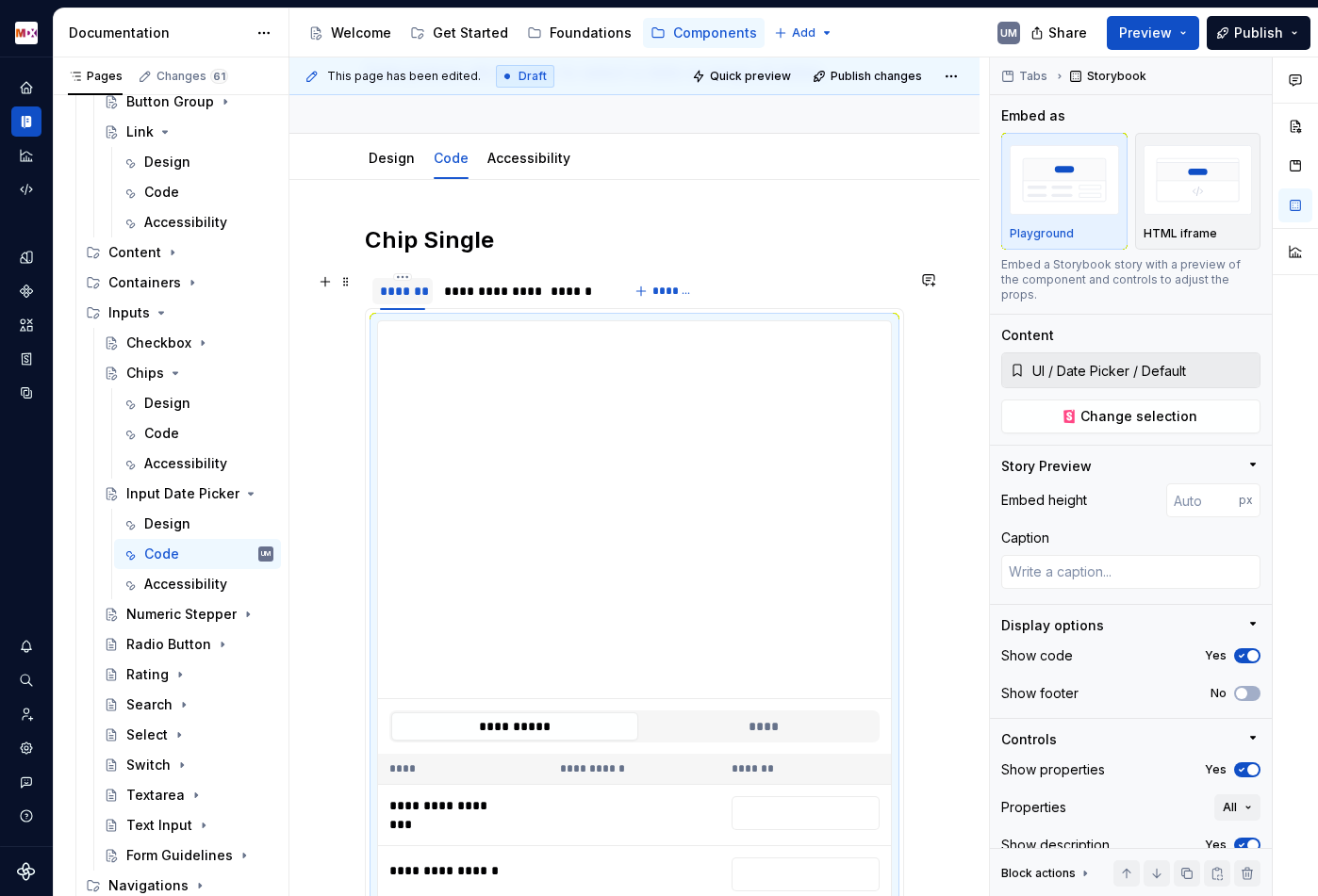
type textarea "*"
click at [402, 294] on div "*******" at bounding box center [402, 291] width 45 height 19
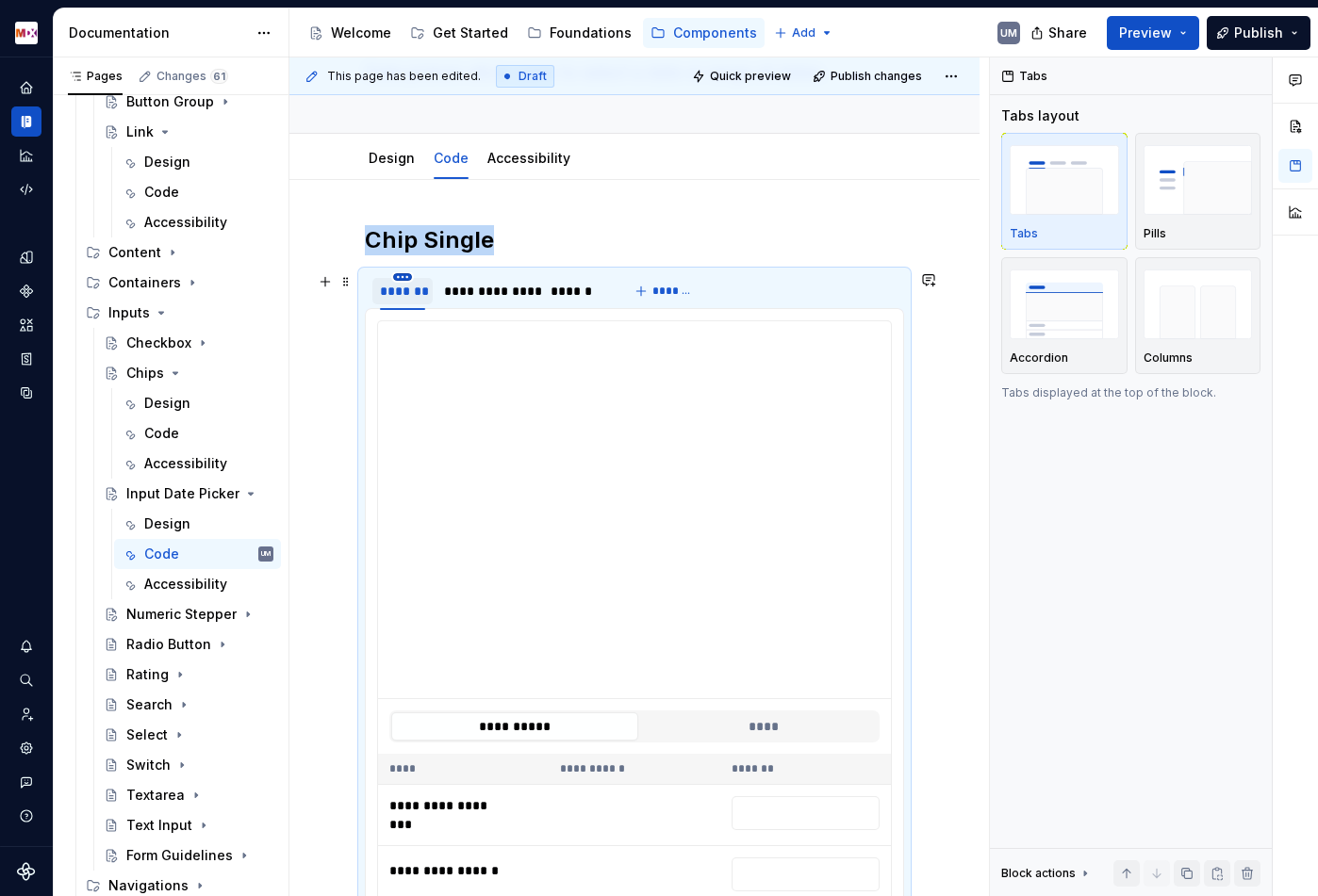
click at [402, 278] on html "MDX UM Dataset Migros Documentation Accessibility guide for tree Page tree. Nav…" at bounding box center [659, 448] width 1318 height 896
click at [451, 268] on html "MDX UM Dataset Migros Documentation Accessibility guide for tree Page tree. Nav…" at bounding box center [659, 448] width 1318 height 896
click at [485, 296] on div "**********" at bounding box center [487, 291] width 88 height 19
type input "**********"
type textarea "*"
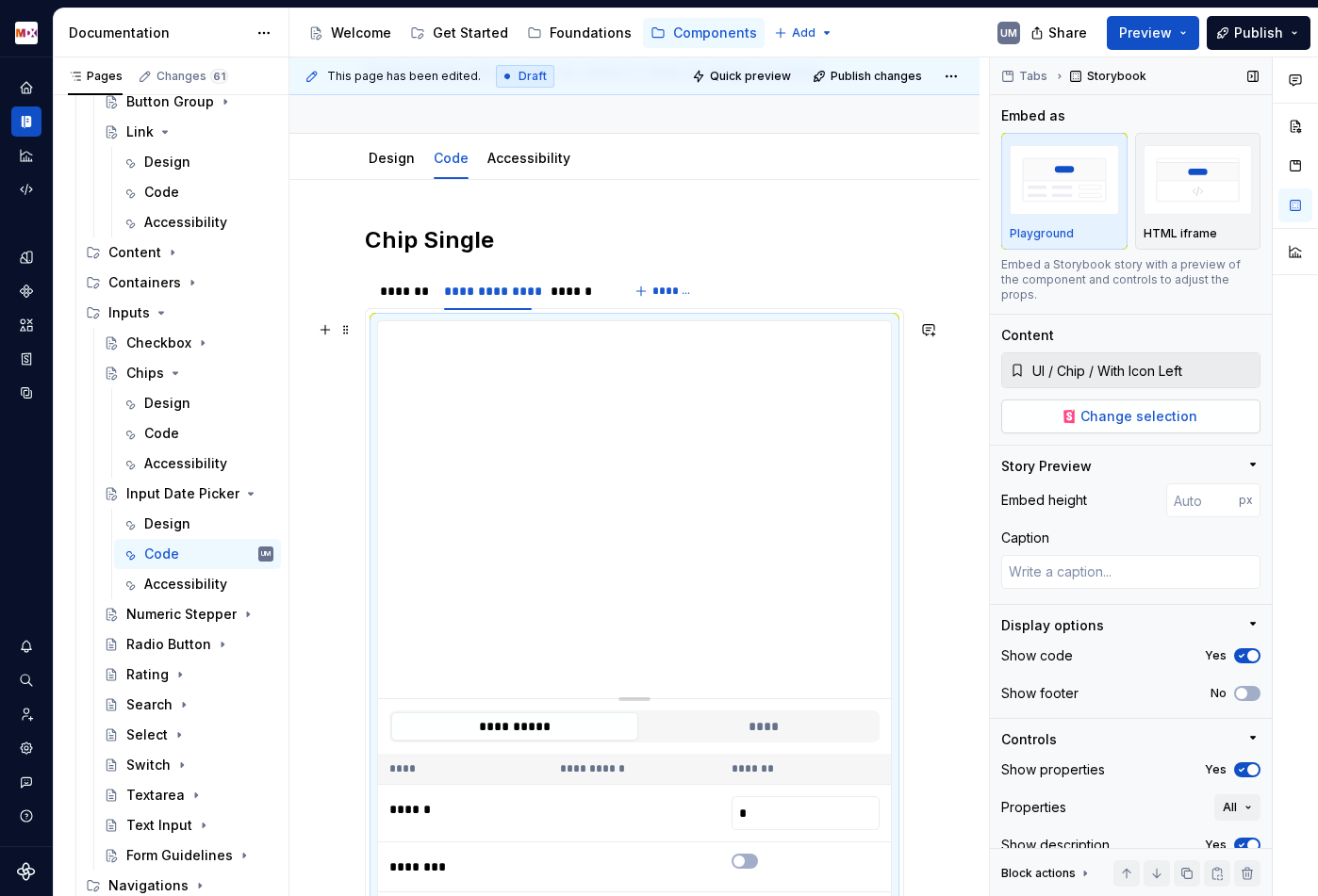
type input "**********"
click at [1146, 407] on span "Change selection" at bounding box center [1139, 416] width 117 height 19
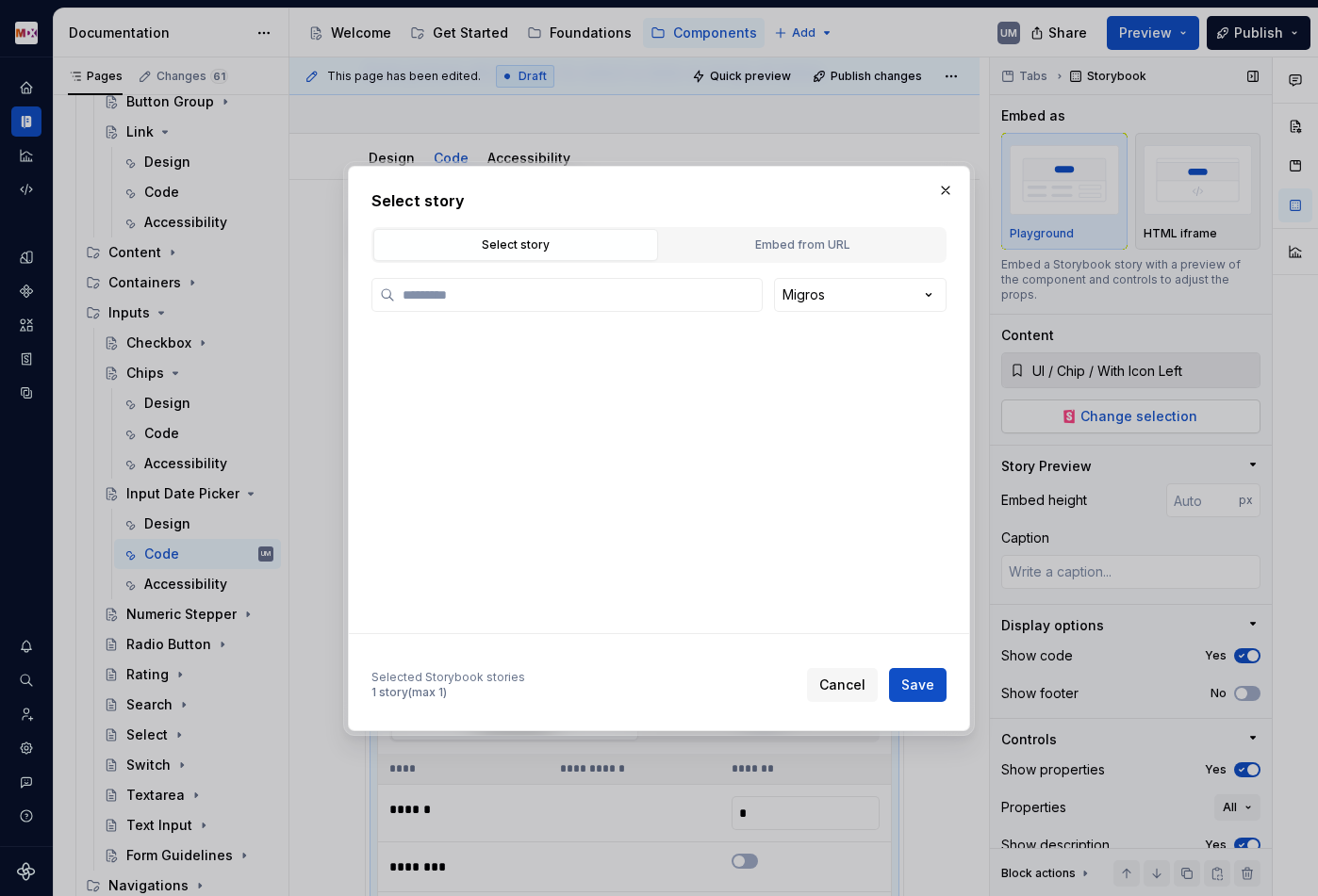
type textarea "*"
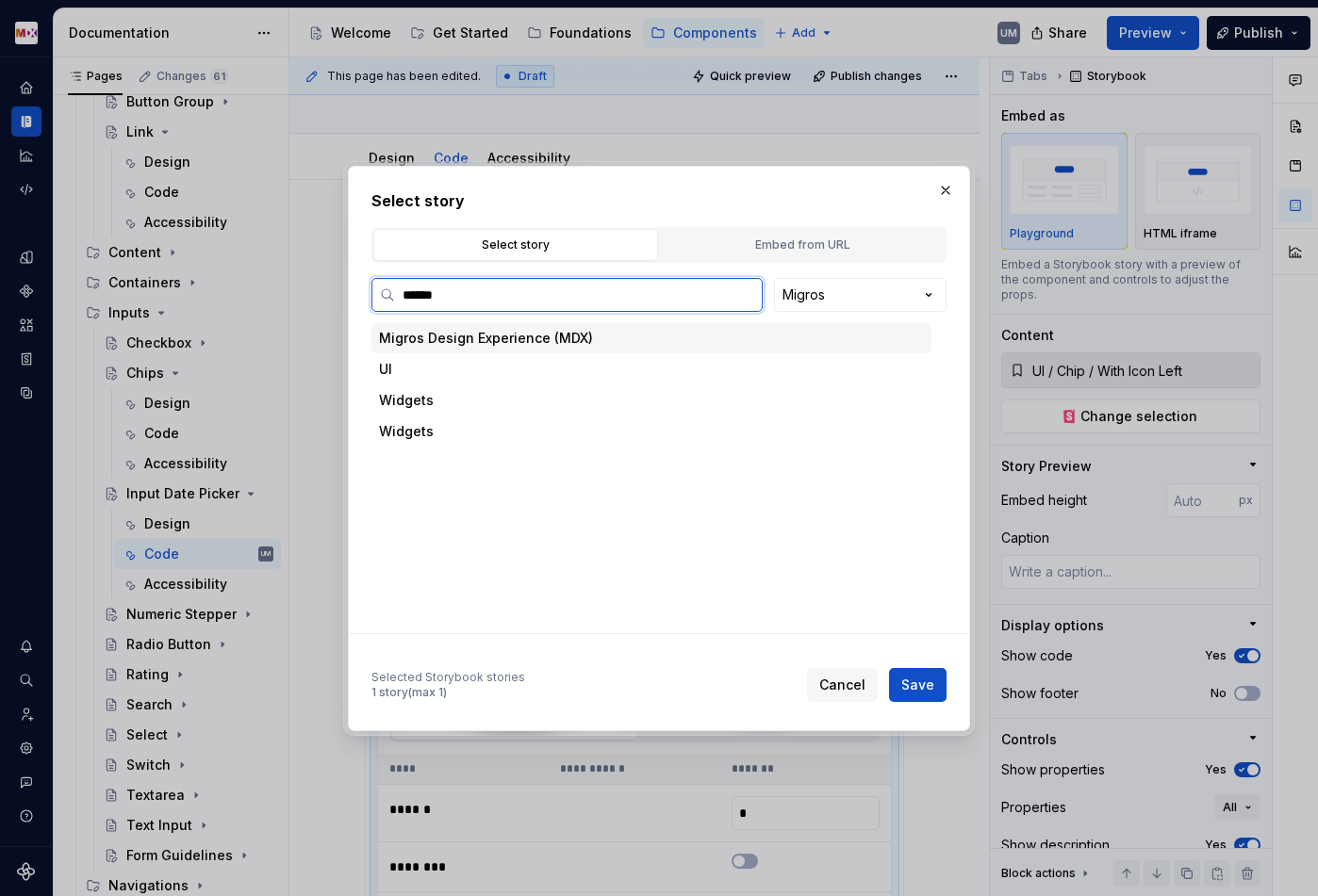
type input "*******"
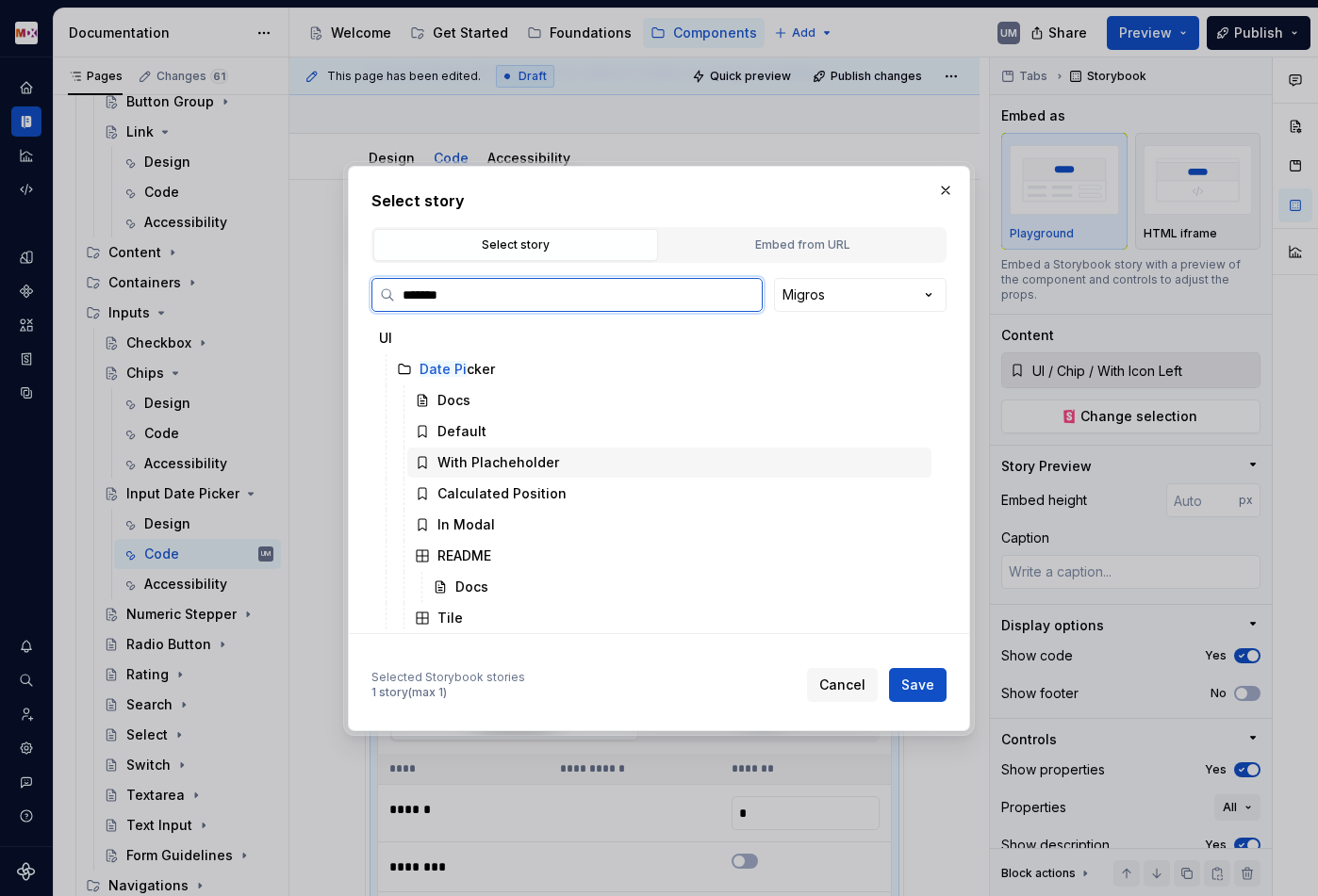
click at [509, 461] on div "With Placheholder" at bounding box center [498, 463] width 122 height 19
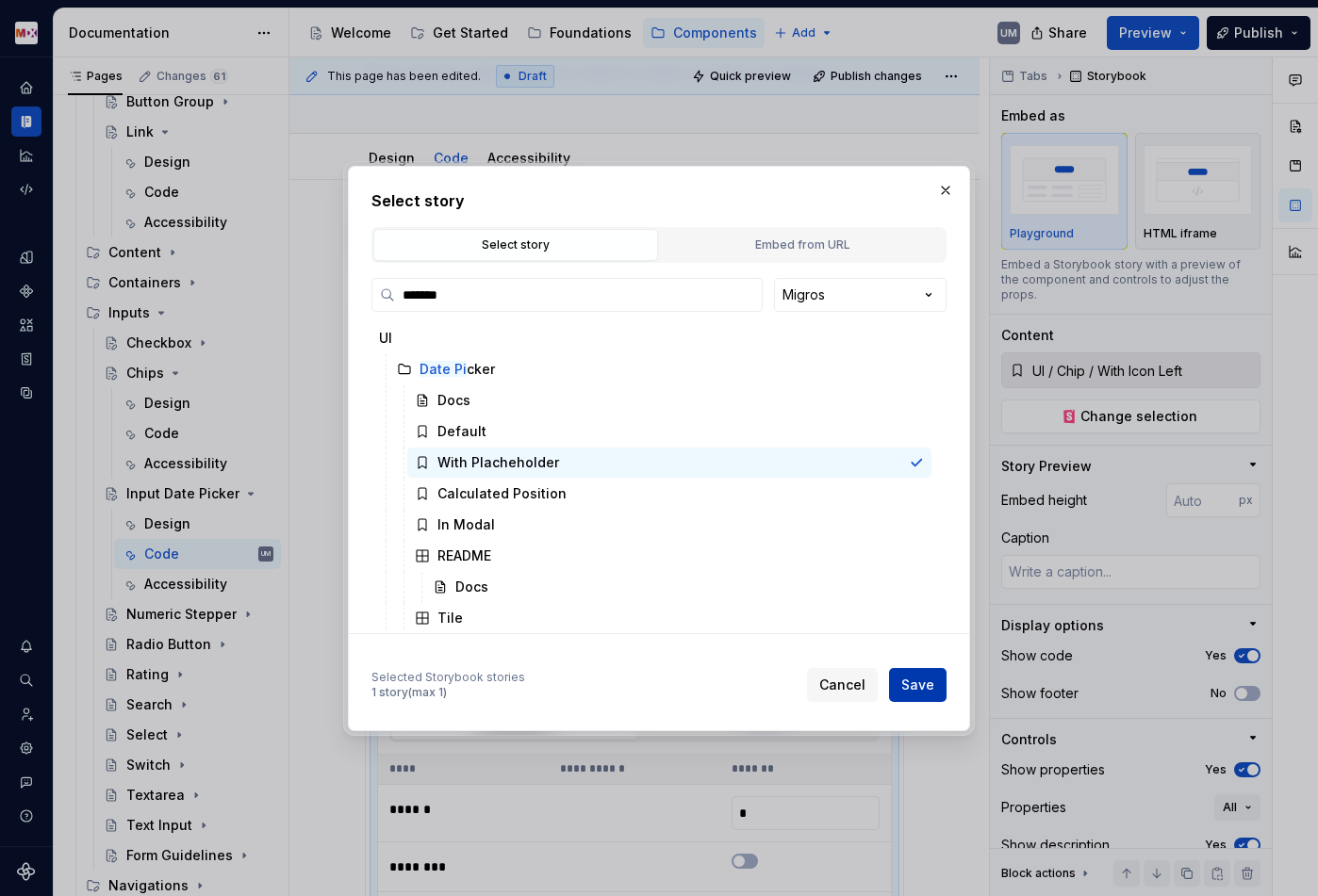
click at [923, 691] on span "Save" at bounding box center [917, 685] width 33 height 19
type textarea "*"
type input "**********"
type input "UI / Date Picker / With Placheholder"
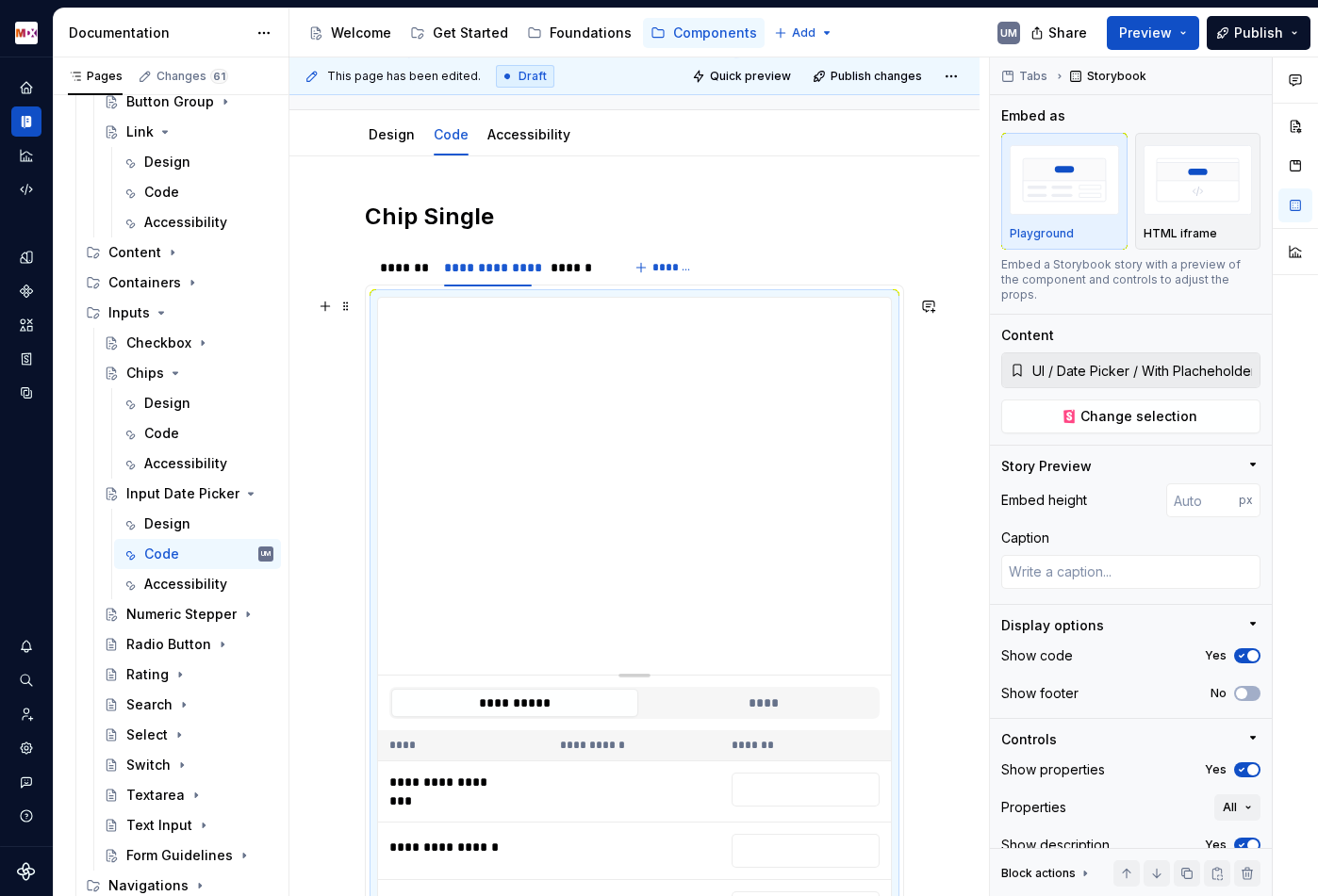
scroll to position [154, 0]
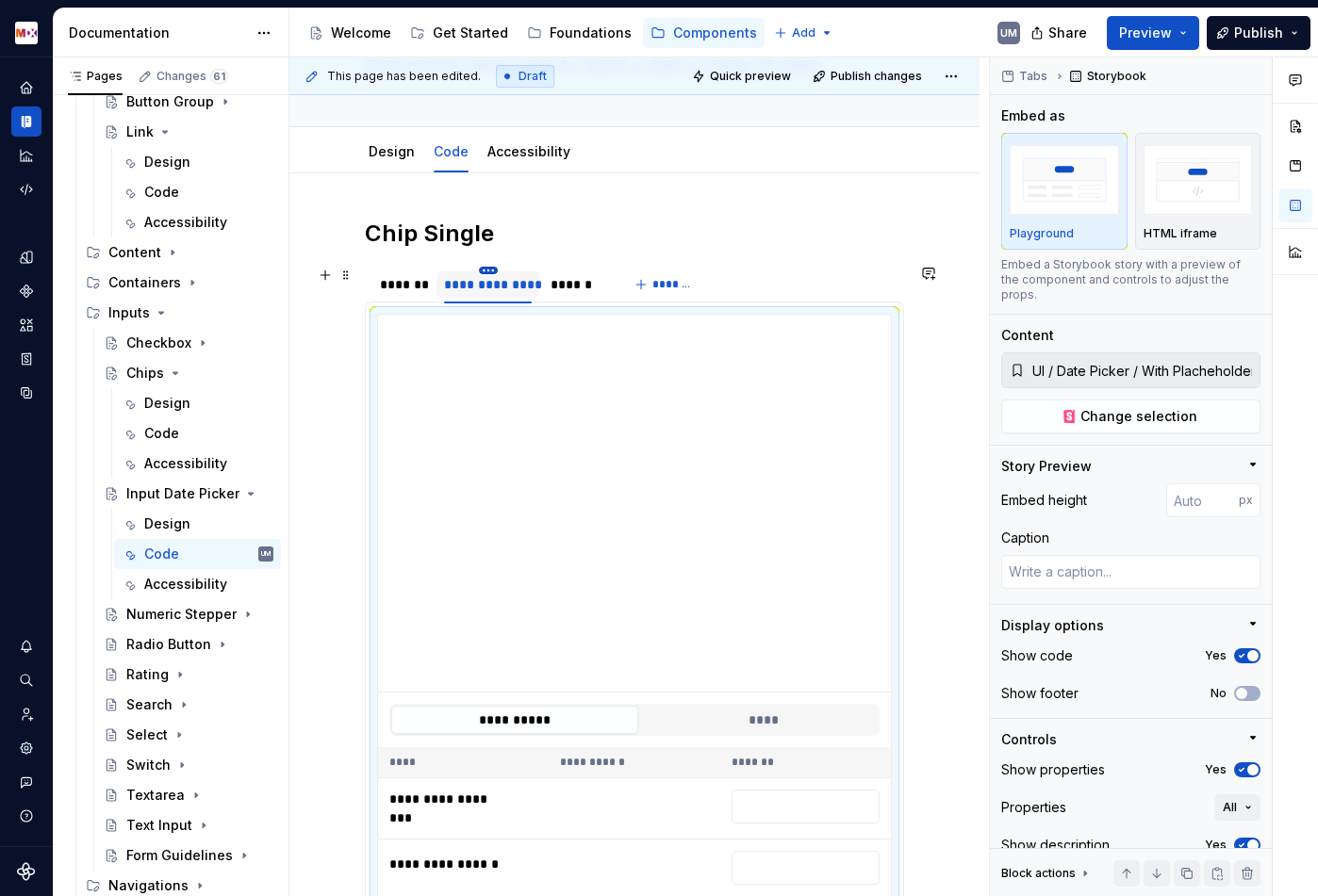
click at [489, 272] on html "MDX UM Dataset Migros Documentation Accessibility guide for tree Page tree. Nav…" at bounding box center [659, 448] width 1318 height 896
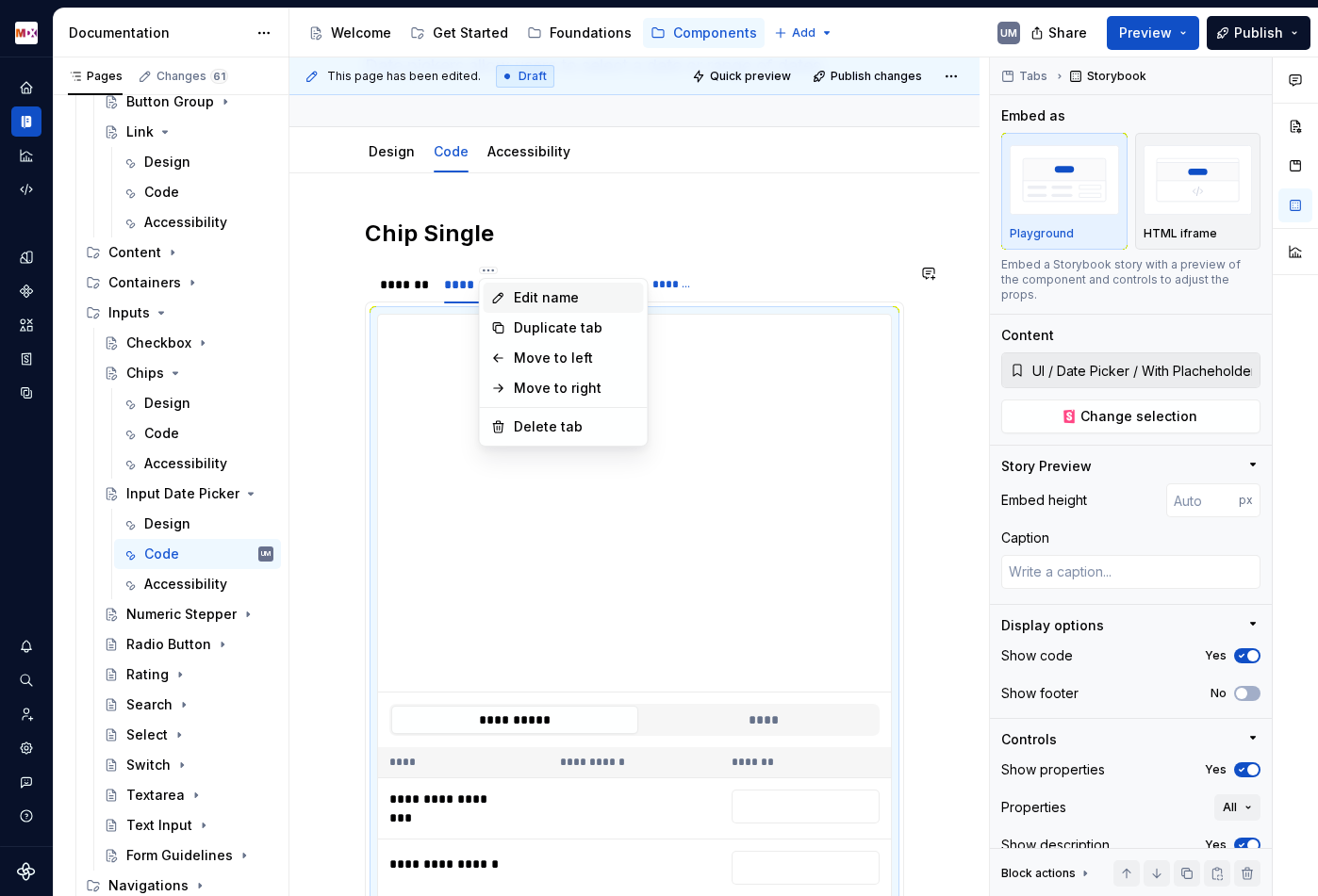
click at [519, 298] on div "Edit name" at bounding box center [575, 297] width 123 height 19
type textarea "*"
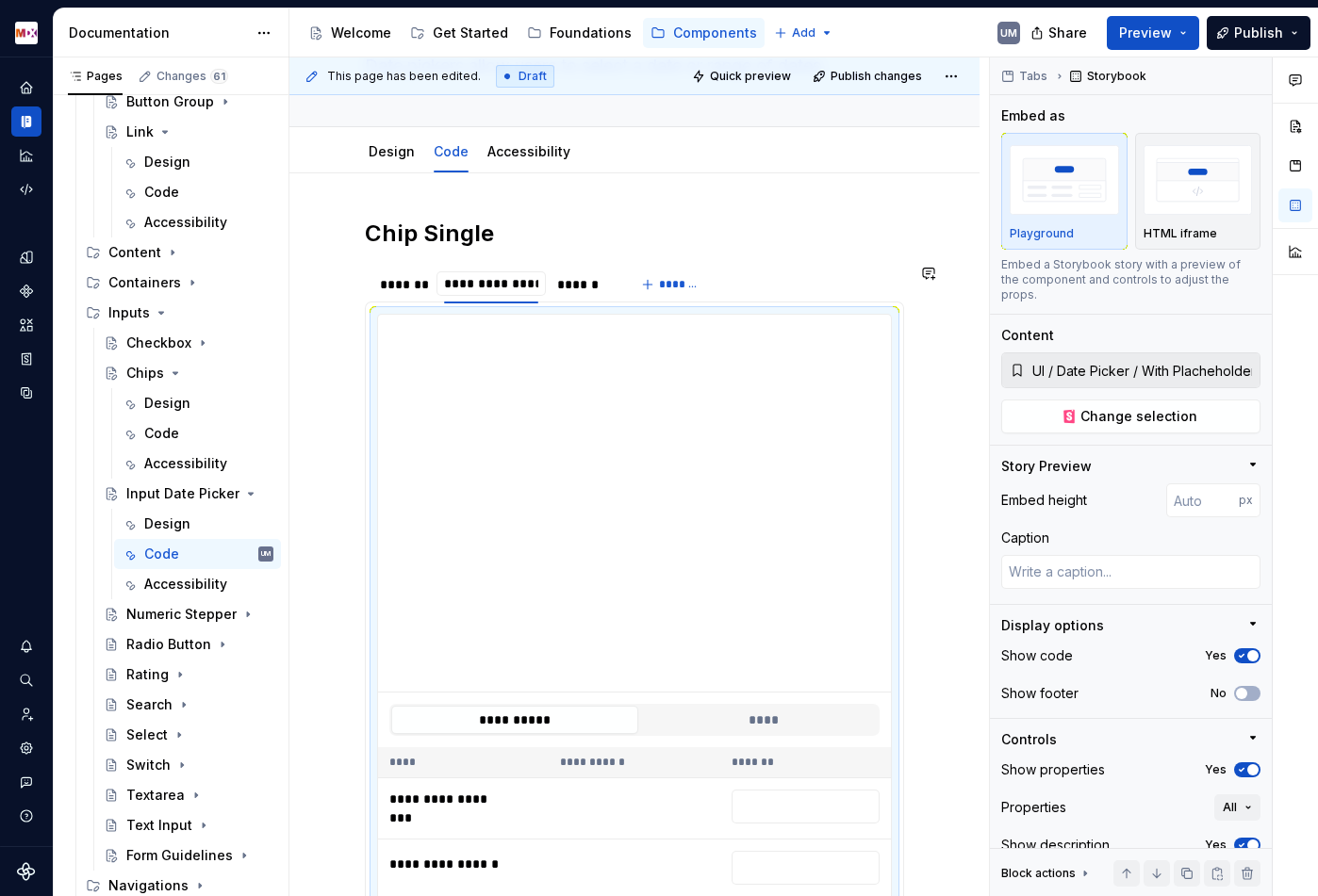
scroll to position [0, 0]
type input "**********"
click at [598, 279] on div "******" at bounding box center [596, 284] width 52 height 19
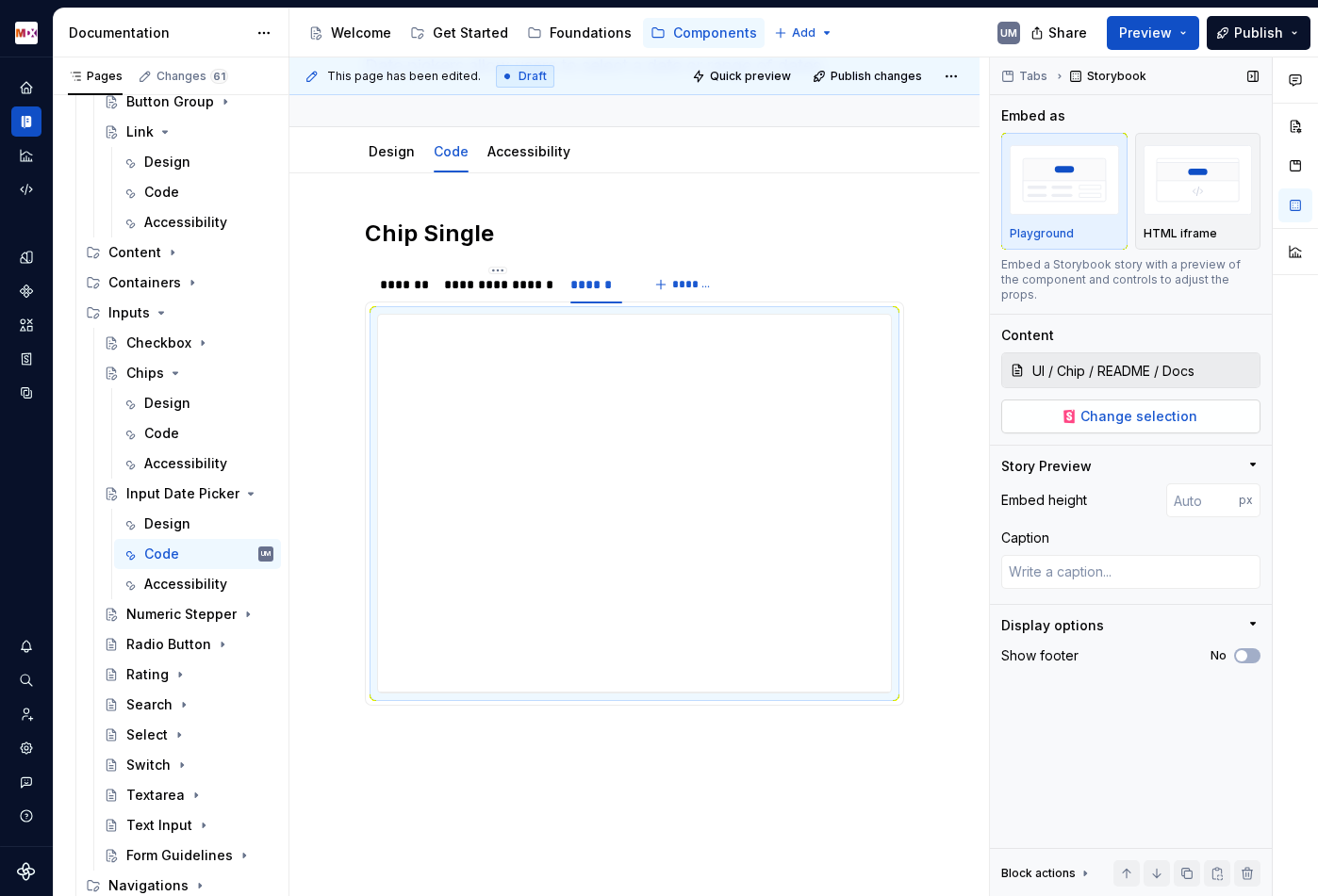
click at [1160, 407] on span "Change selection" at bounding box center [1139, 416] width 117 height 19
type textarea "*"
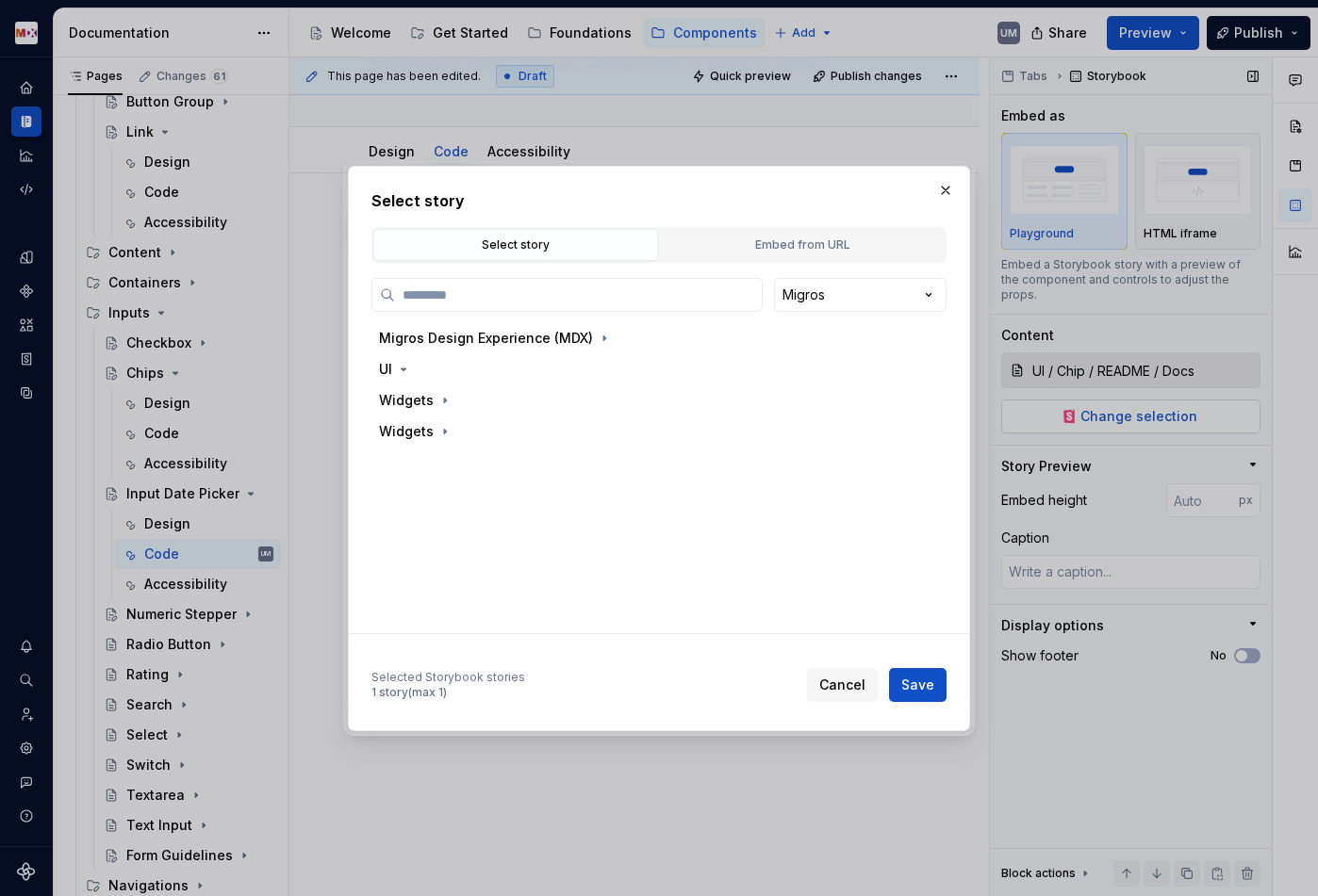
type input "*******"
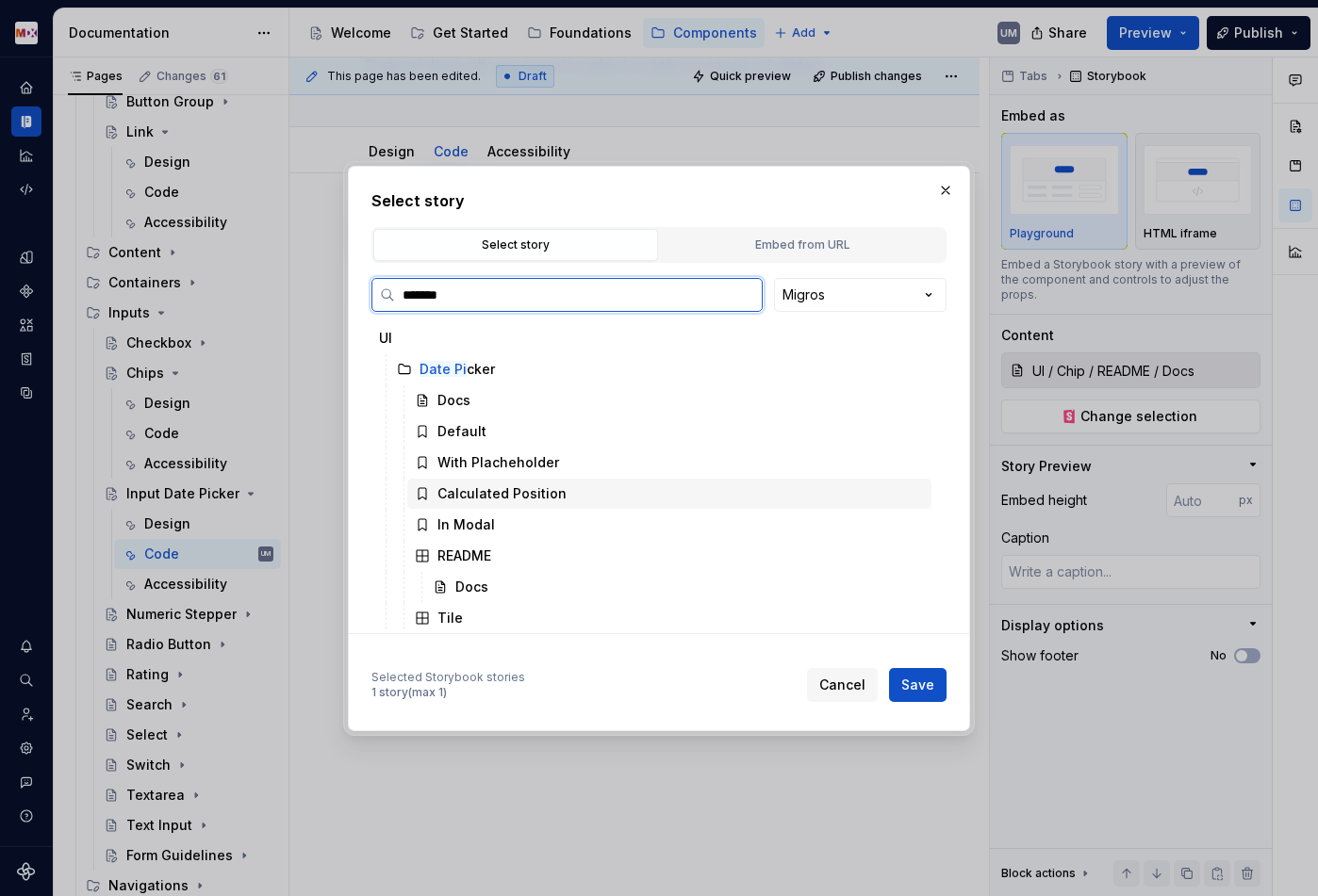
click at [536, 488] on div "Calculated Position" at bounding box center [501, 494] width 129 height 19
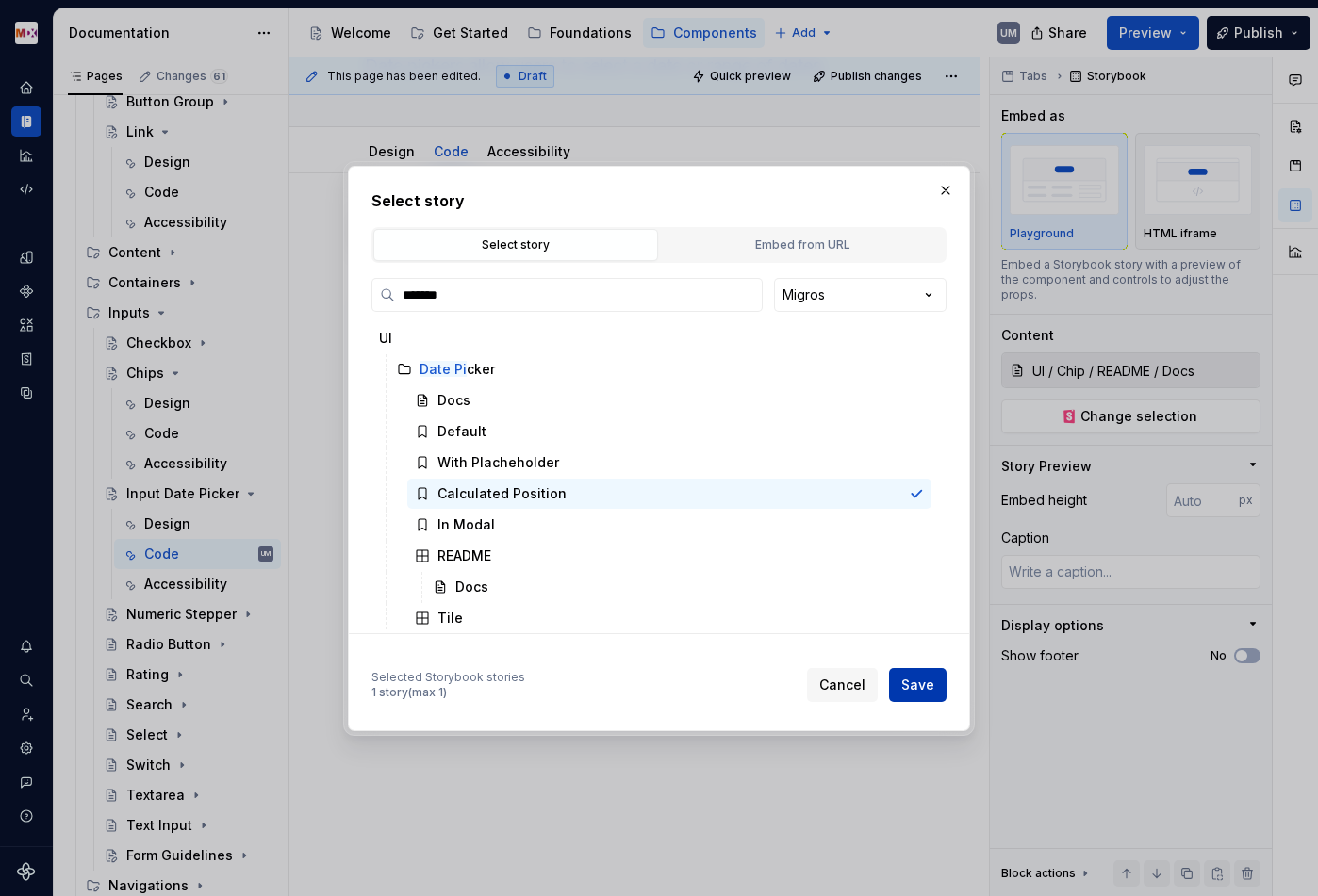
click at [942, 692] on button "Save" at bounding box center [917, 685] width 58 height 34
type textarea "*"
type input "UI / Date Picker / Calculated Position"
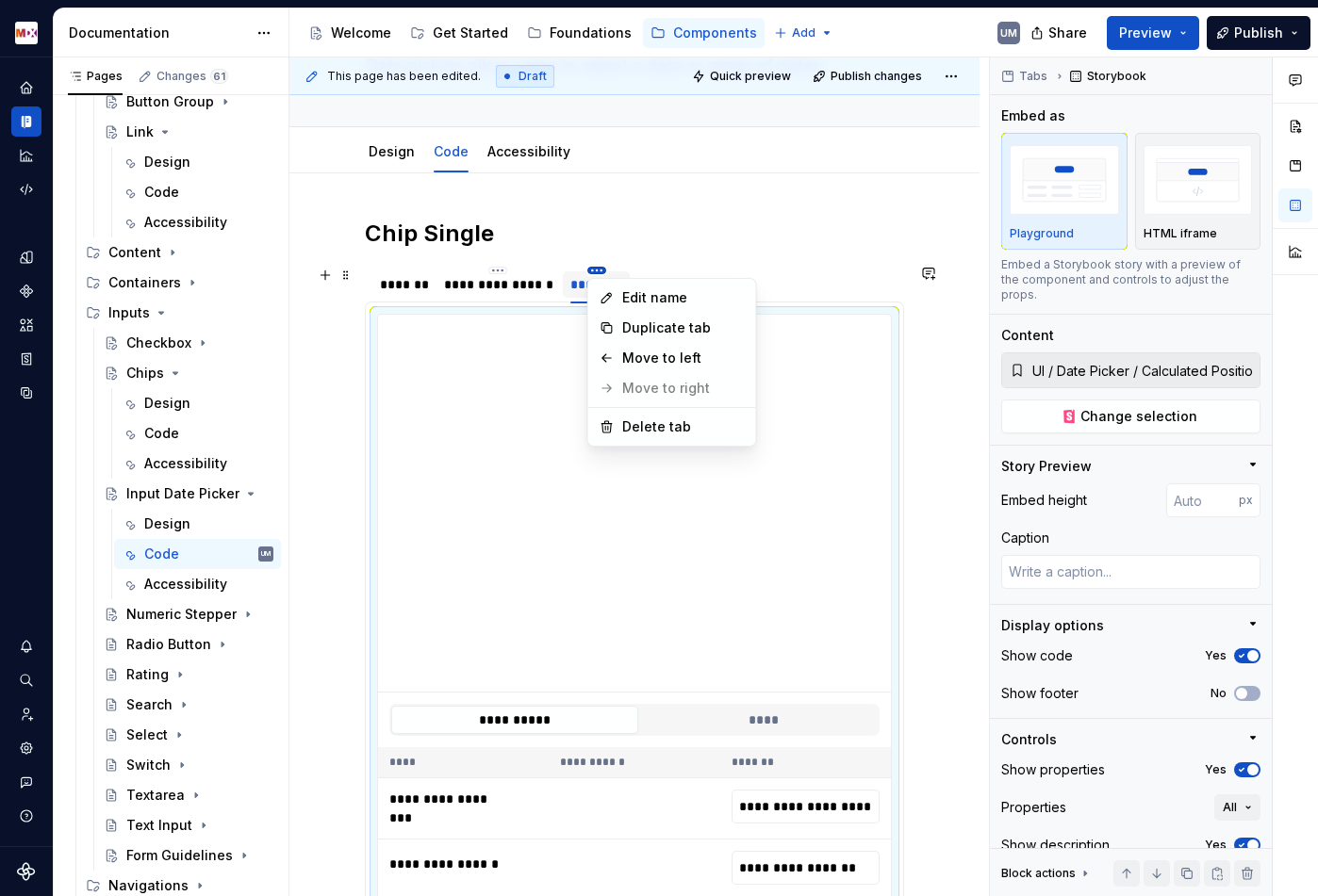
click at [596, 270] on html "MDX UM Dataset Migros Documentation Accessibility guide for tree Page tree. Nav…" at bounding box center [659, 448] width 1318 height 896
click at [611, 286] on div "Edit name" at bounding box center [672, 297] width 161 height 30
type textarea "*"
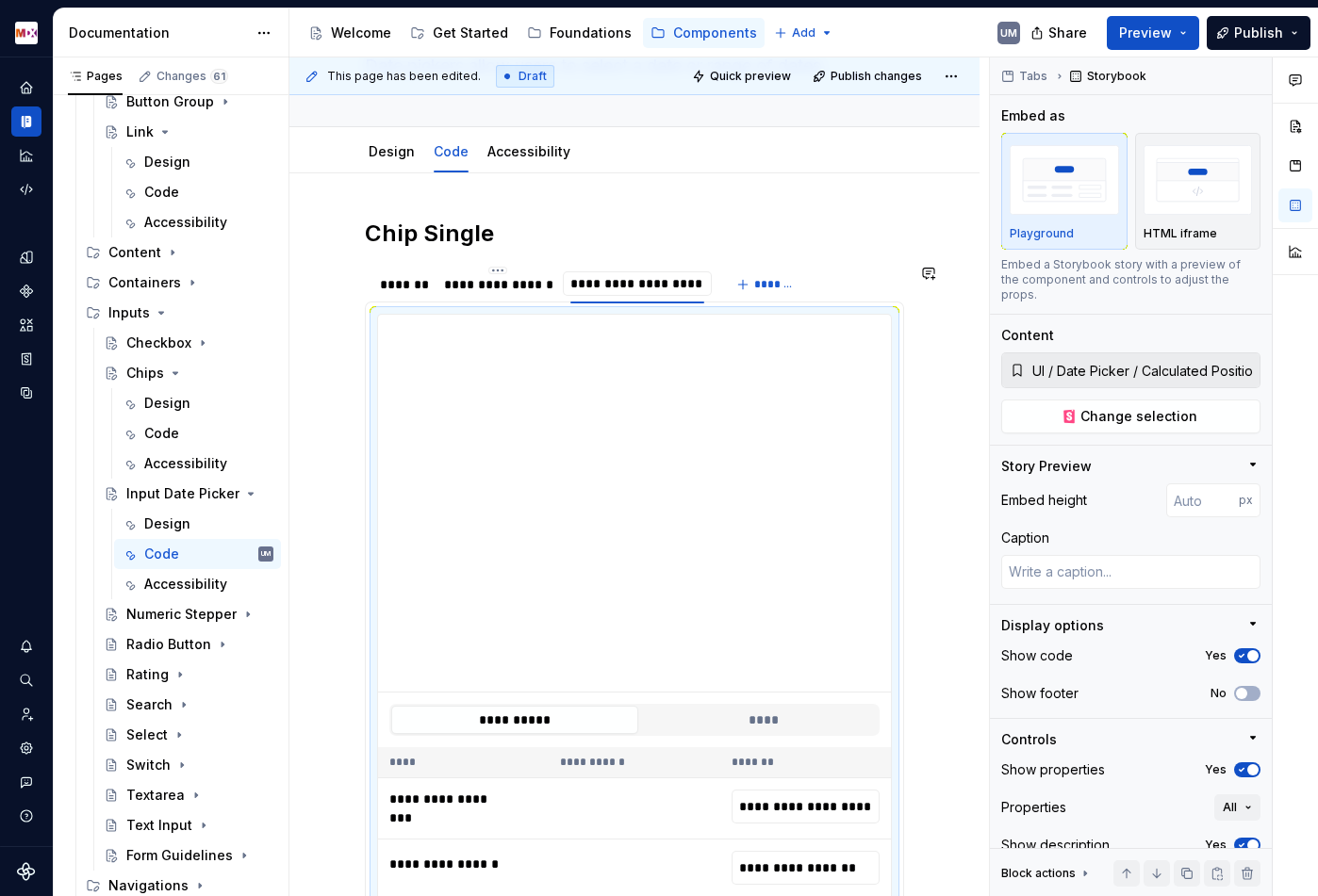
scroll to position [0, 1]
type input "**********"
click at [780, 276] on button "*******" at bounding box center [787, 284] width 75 height 26
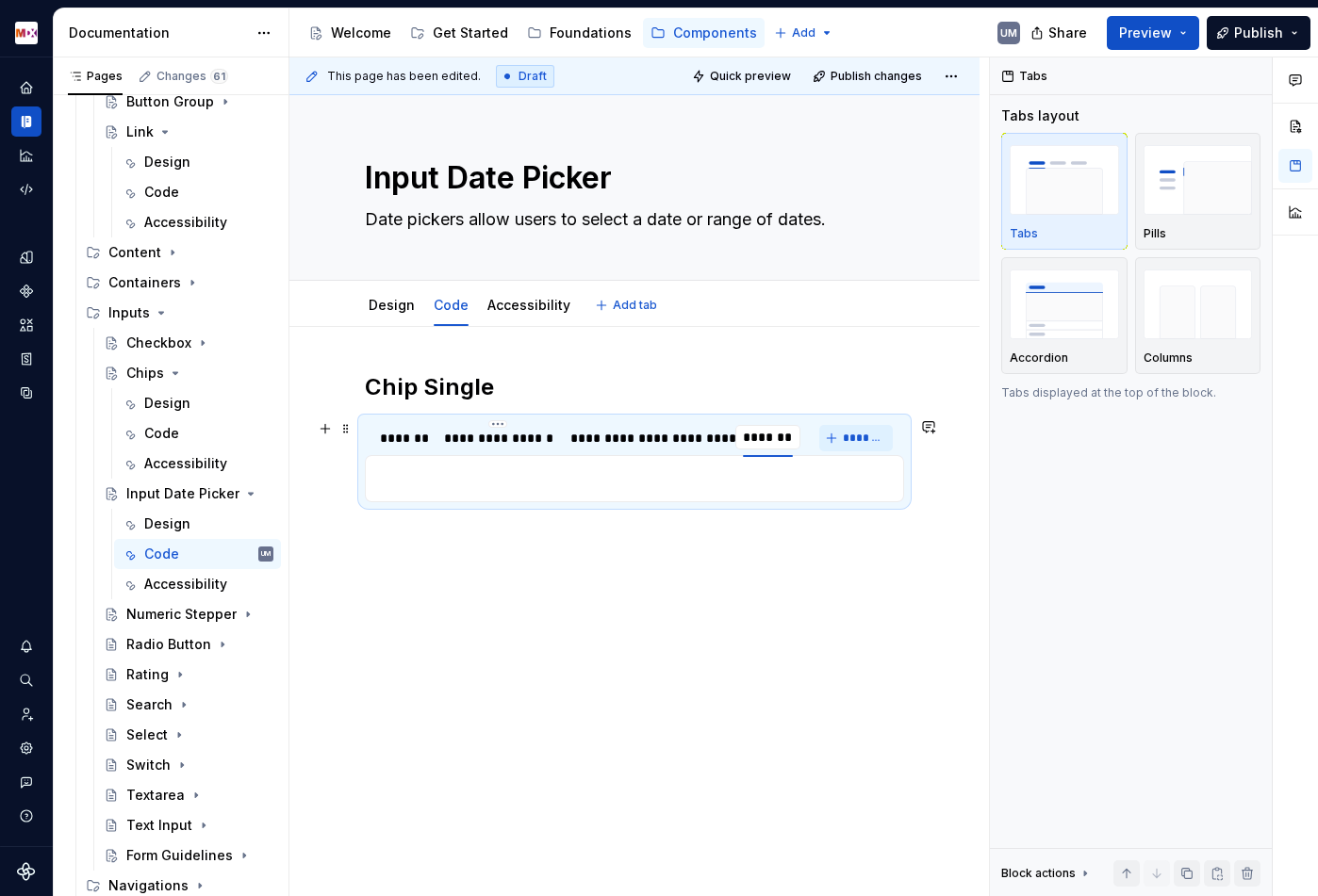
scroll to position [0, 0]
type textarea "*"
type input "********"
click at [600, 486] on p at bounding box center [634, 479] width 515 height 23
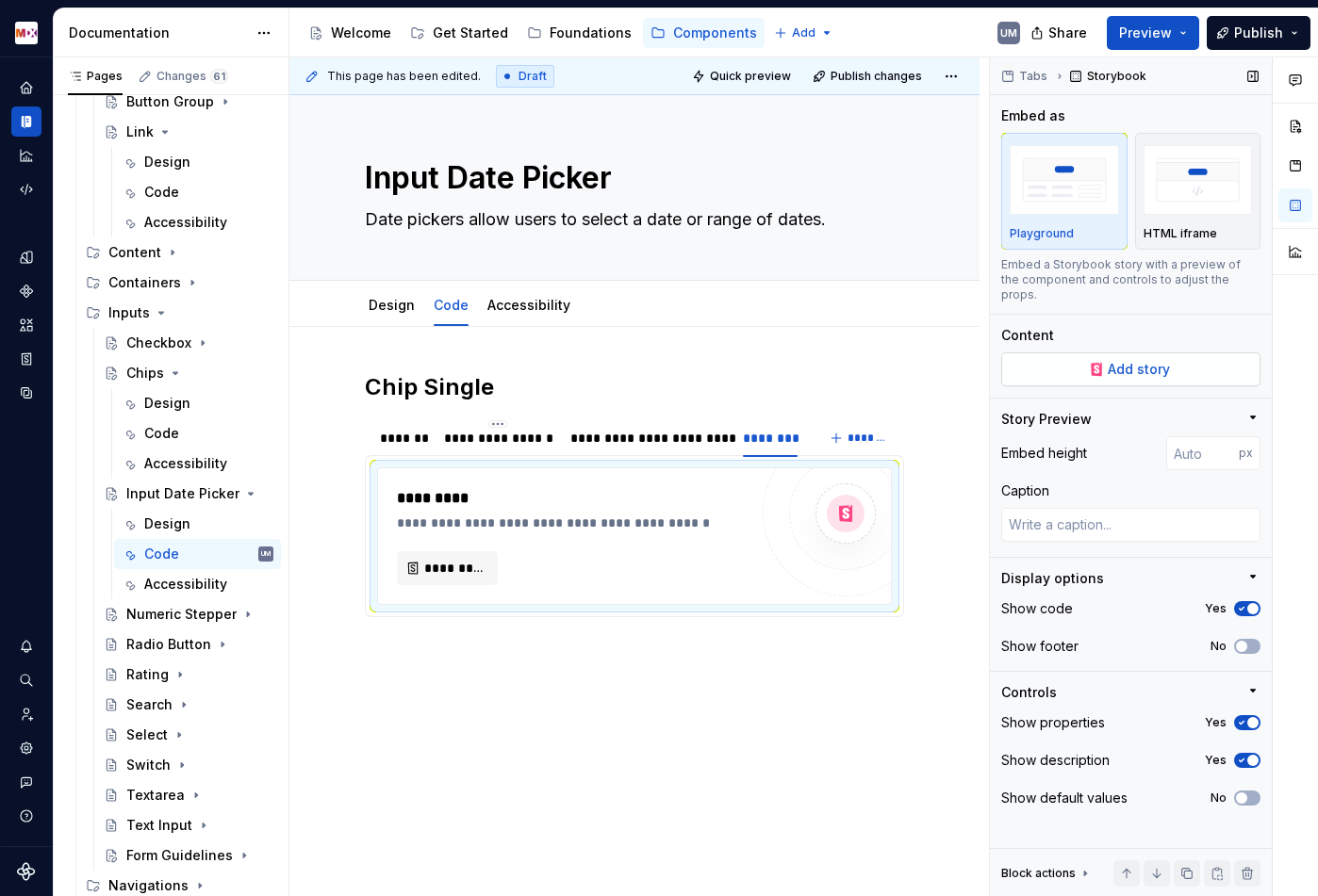
click at [1084, 356] on button "Add story" at bounding box center [1130, 369] width 260 height 34
type textarea "*"
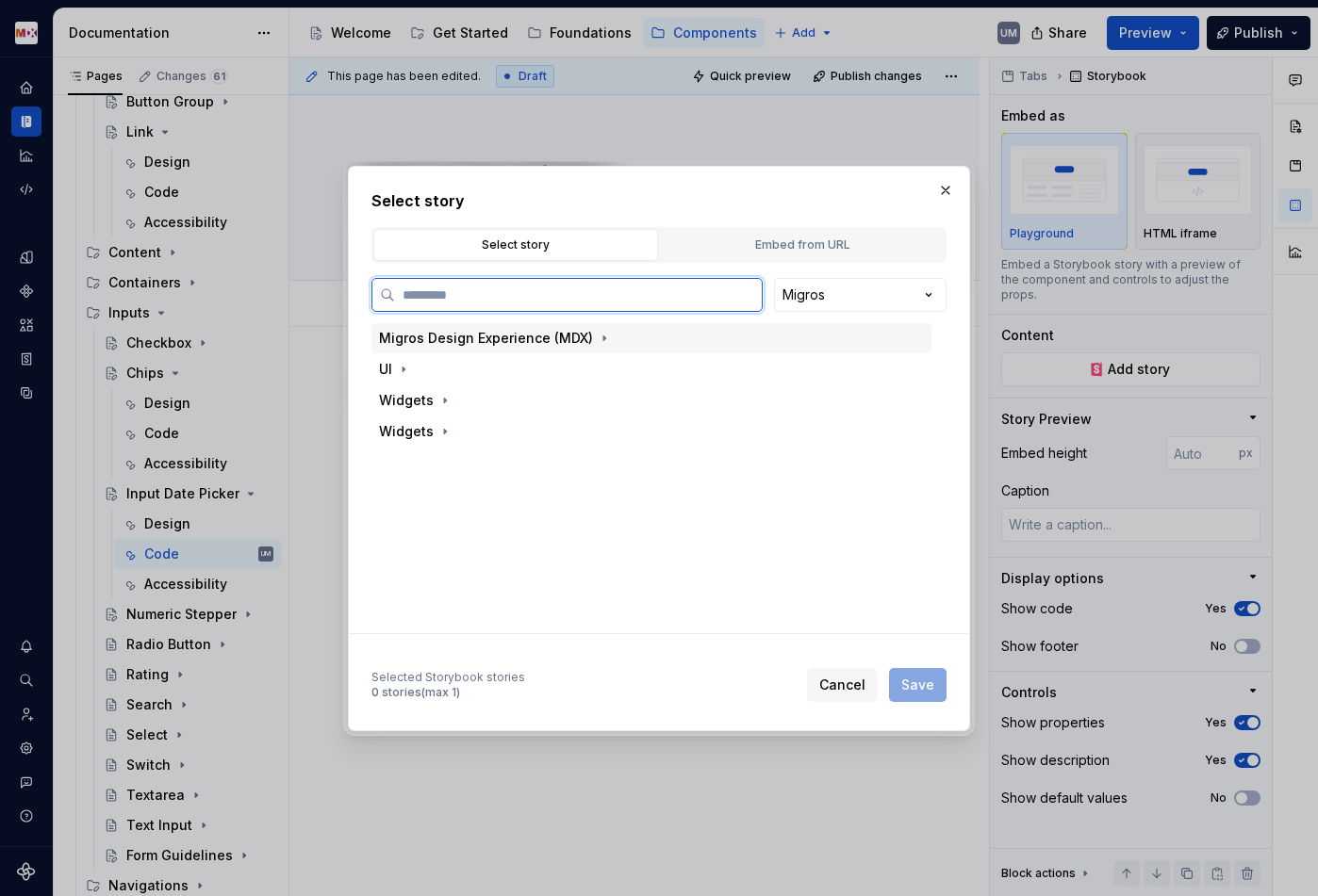
paste input "*******"
type input "*******"
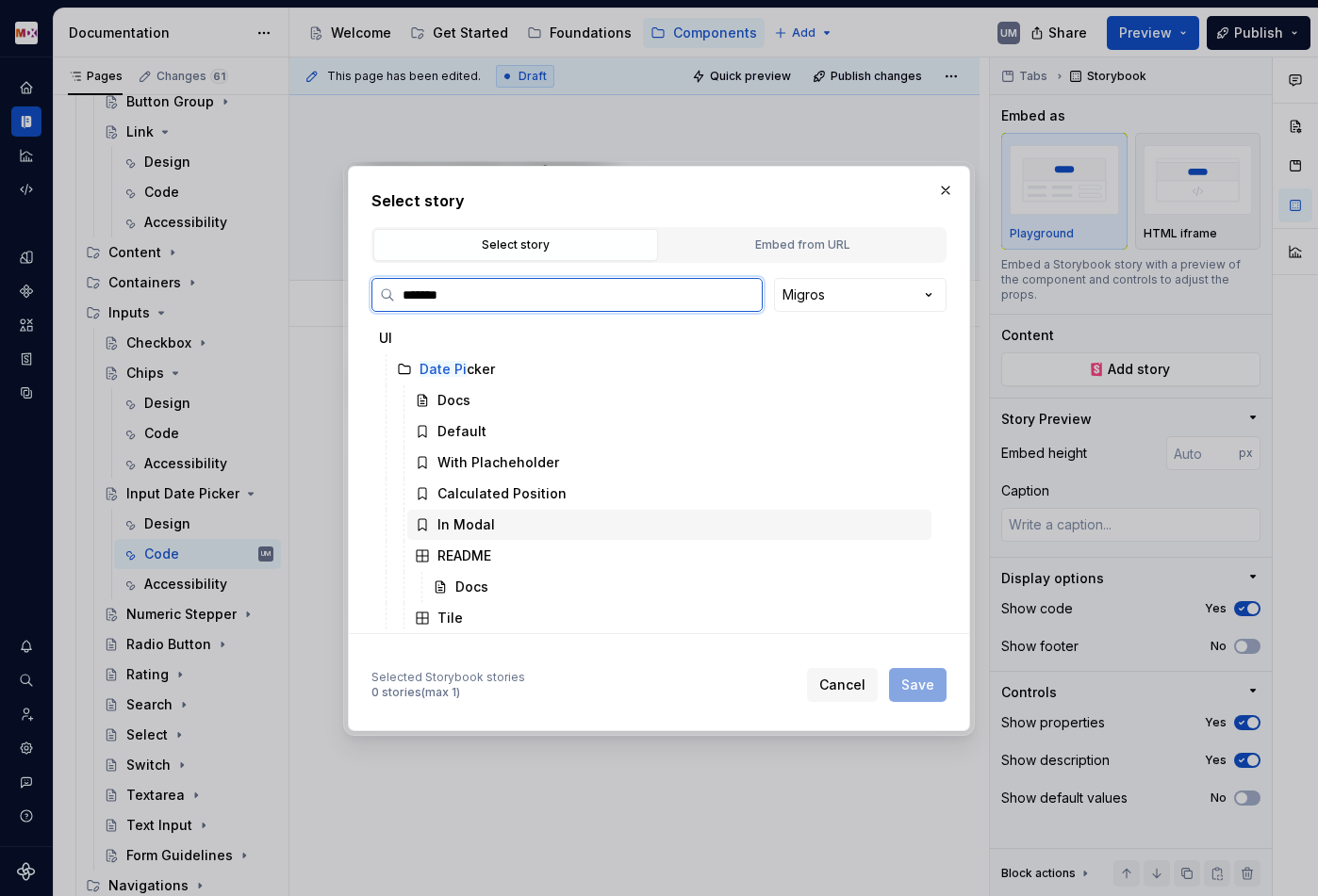
click at [515, 529] on div "In Modal" at bounding box center [668, 525] width 524 height 30
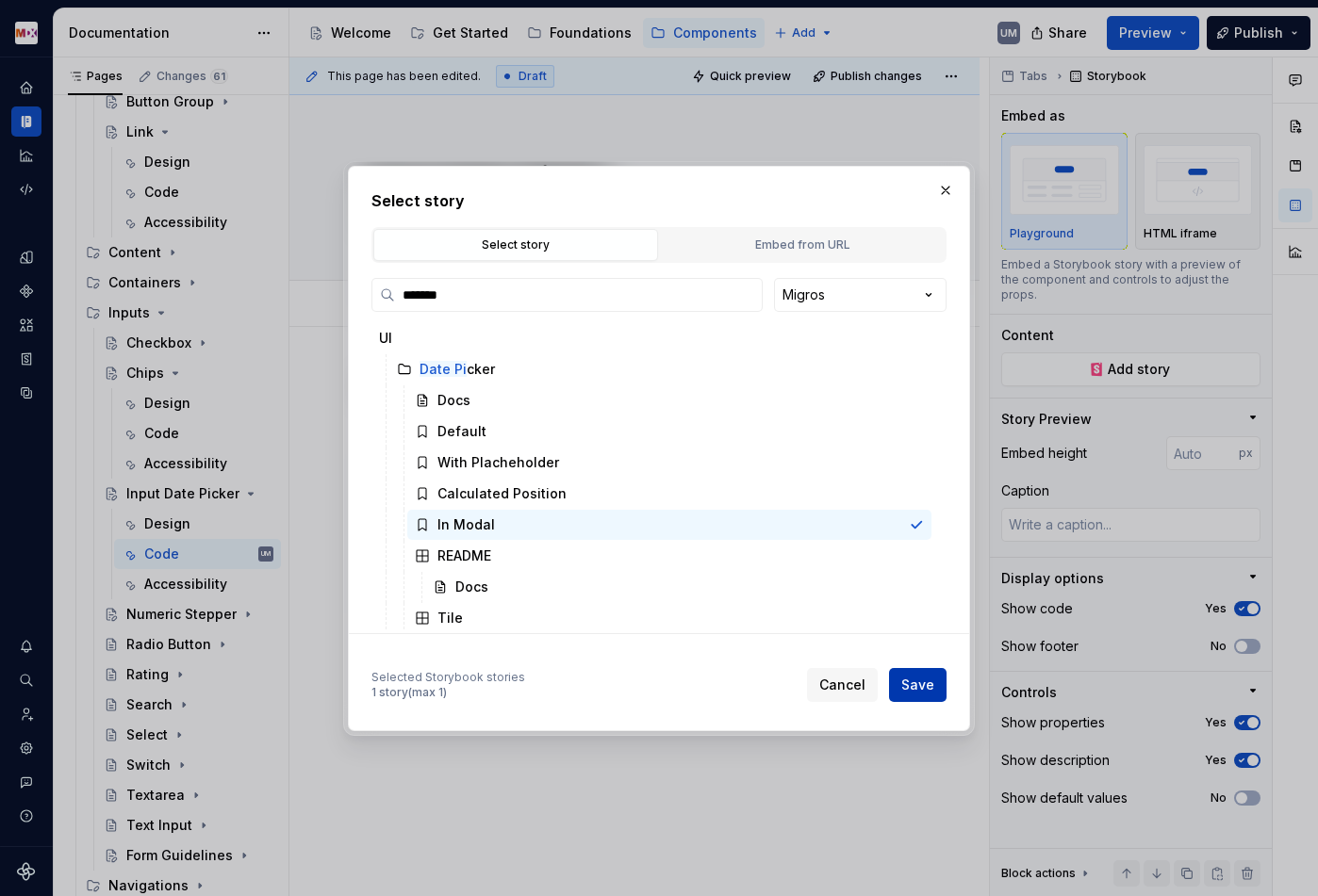
click at [921, 684] on span "Save" at bounding box center [917, 685] width 33 height 19
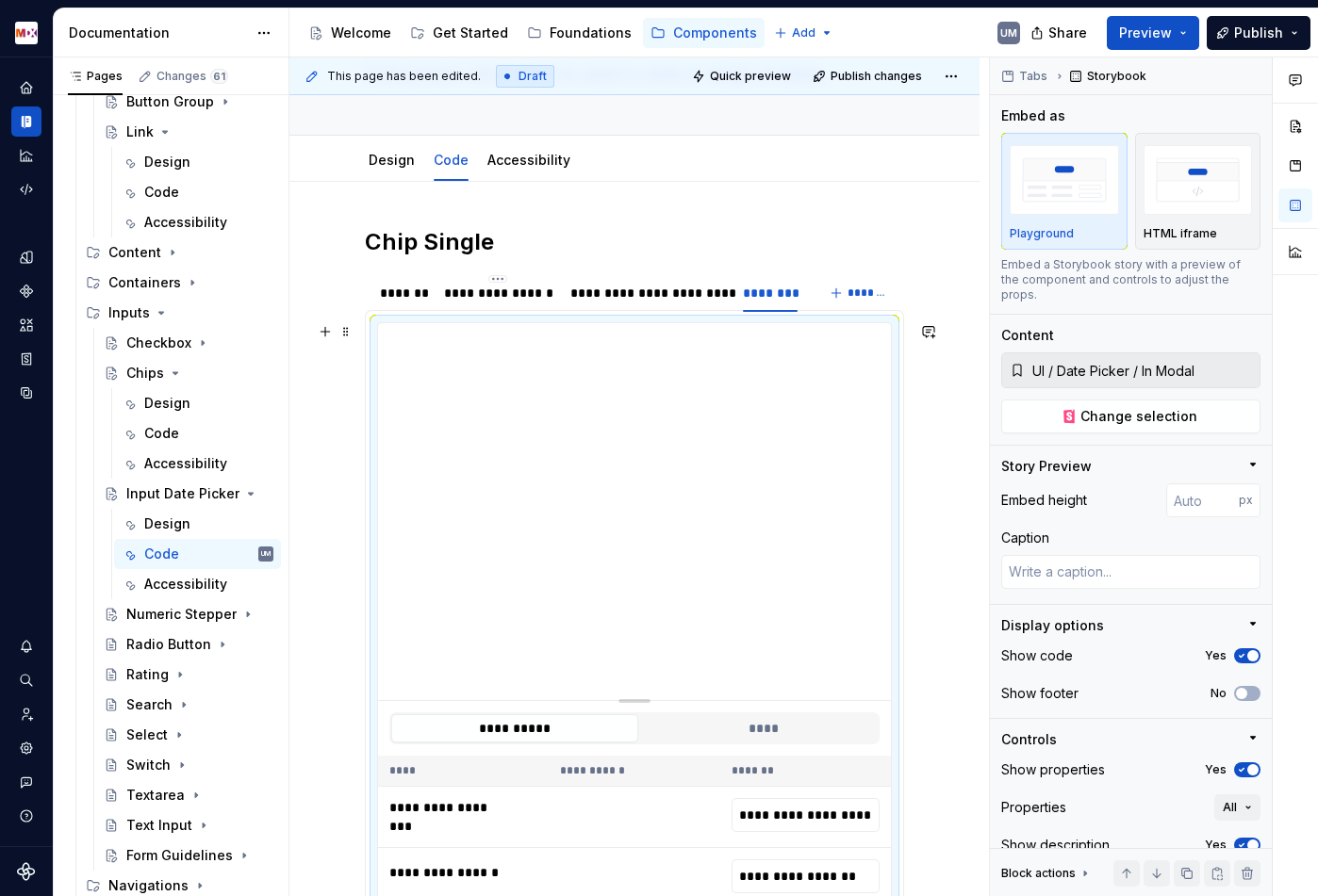
scroll to position [166, 0]
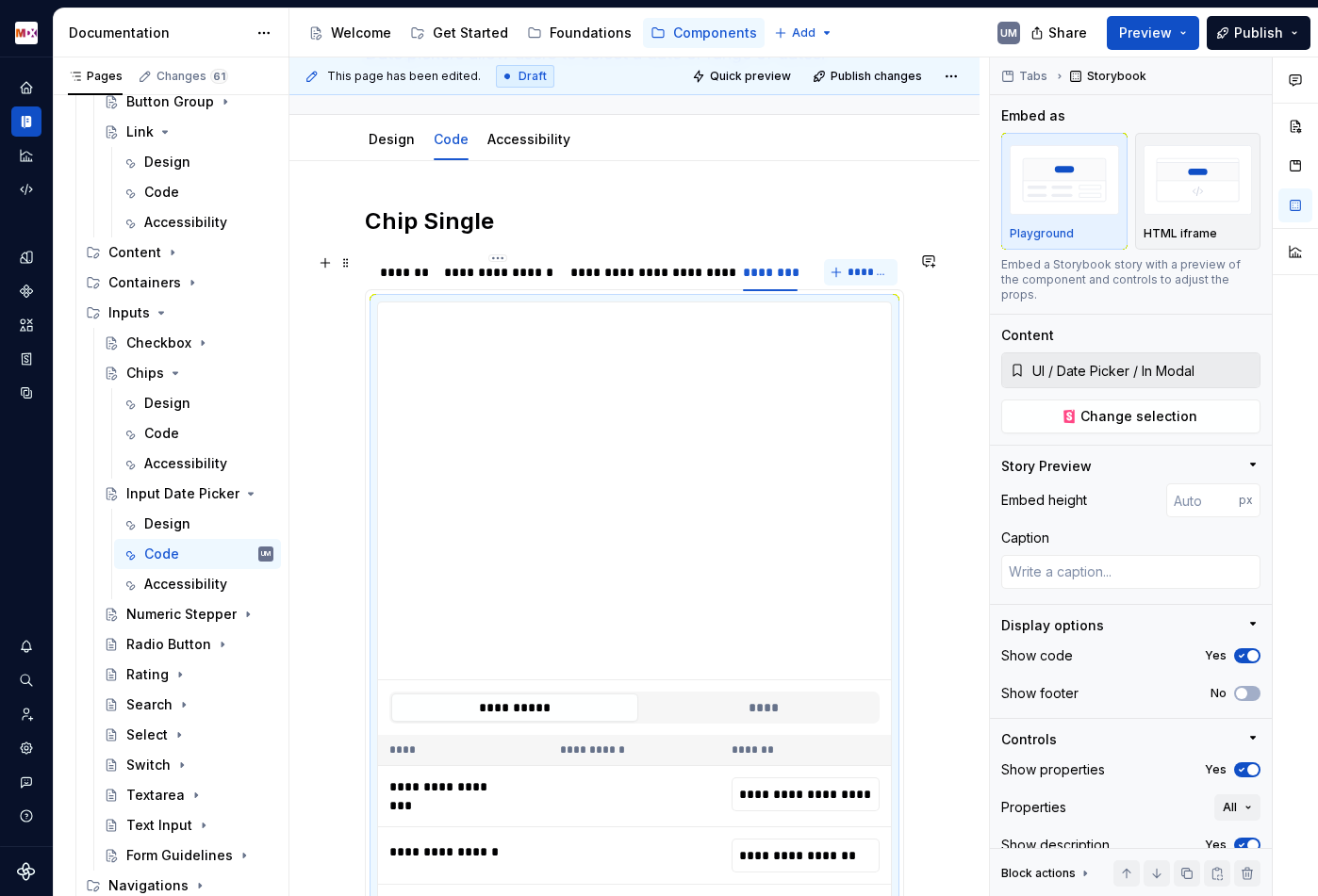
click at [840, 272] on button "*******" at bounding box center [860, 273] width 75 height 26
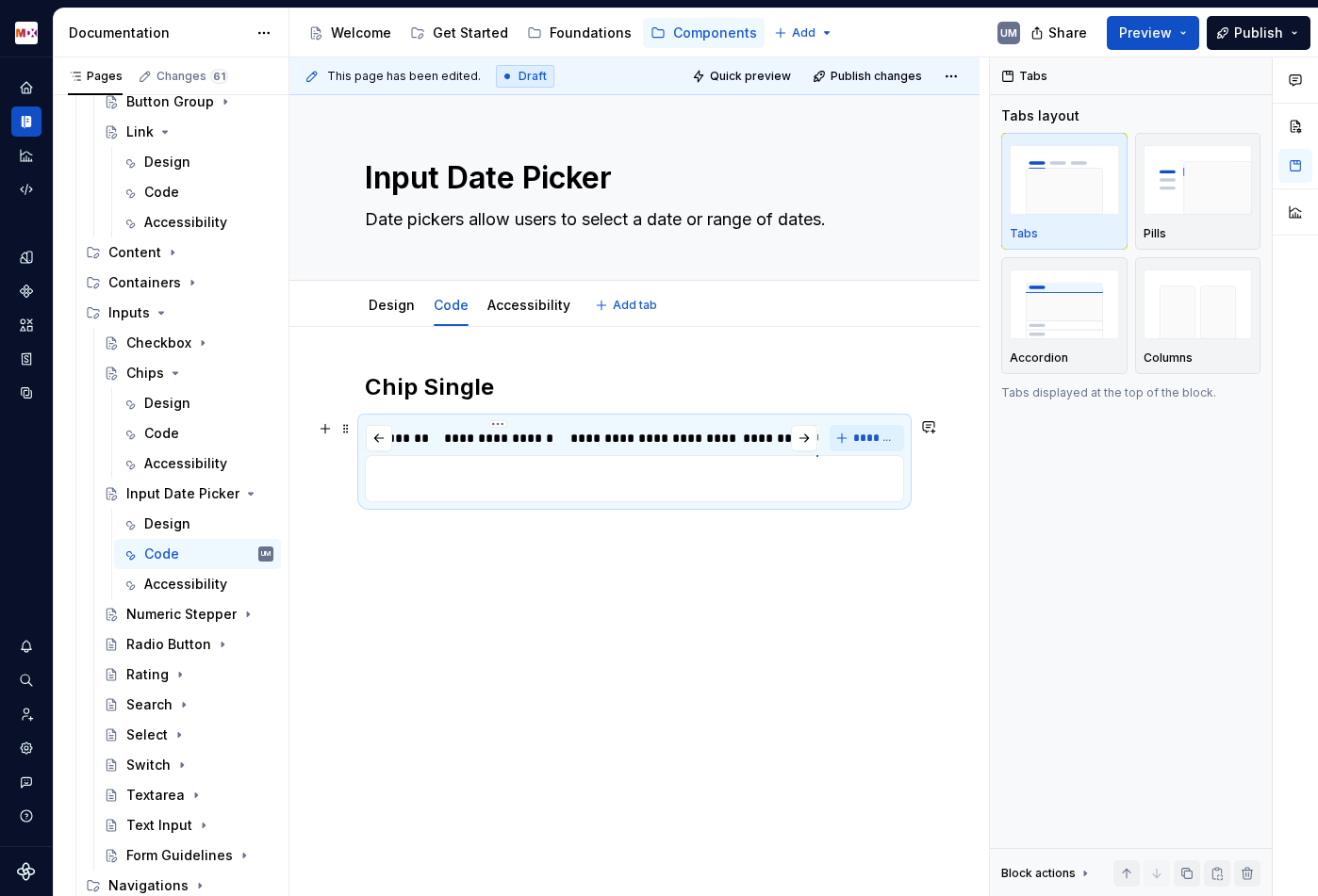
scroll to position [0, 53]
type textarea "*"
type input "******"
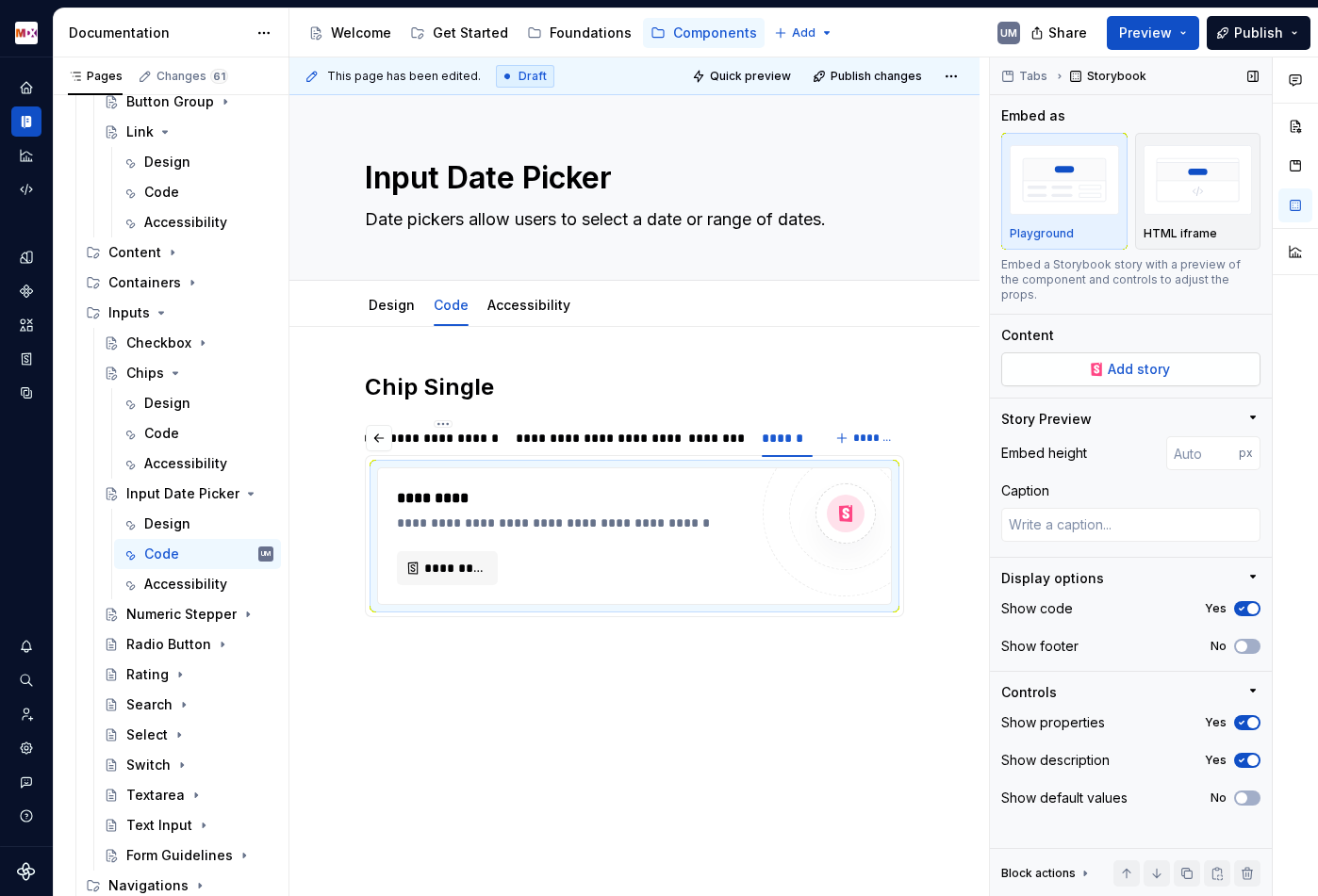
click at [1092, 360] on button "Add story" at bounding box center [1130, 369] width 260 height 34
type textarea "*"
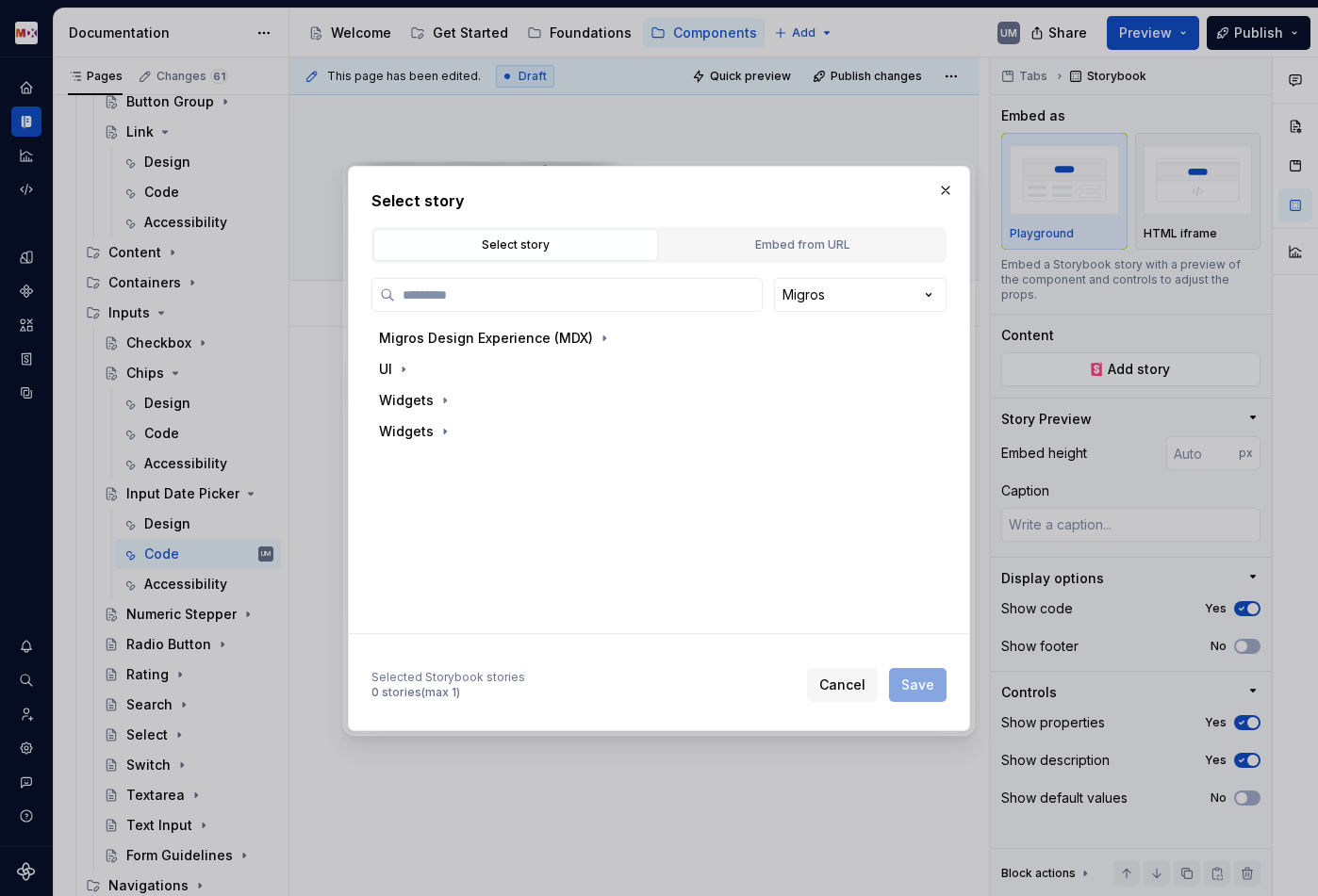
paste input "*******"
type input "*******"
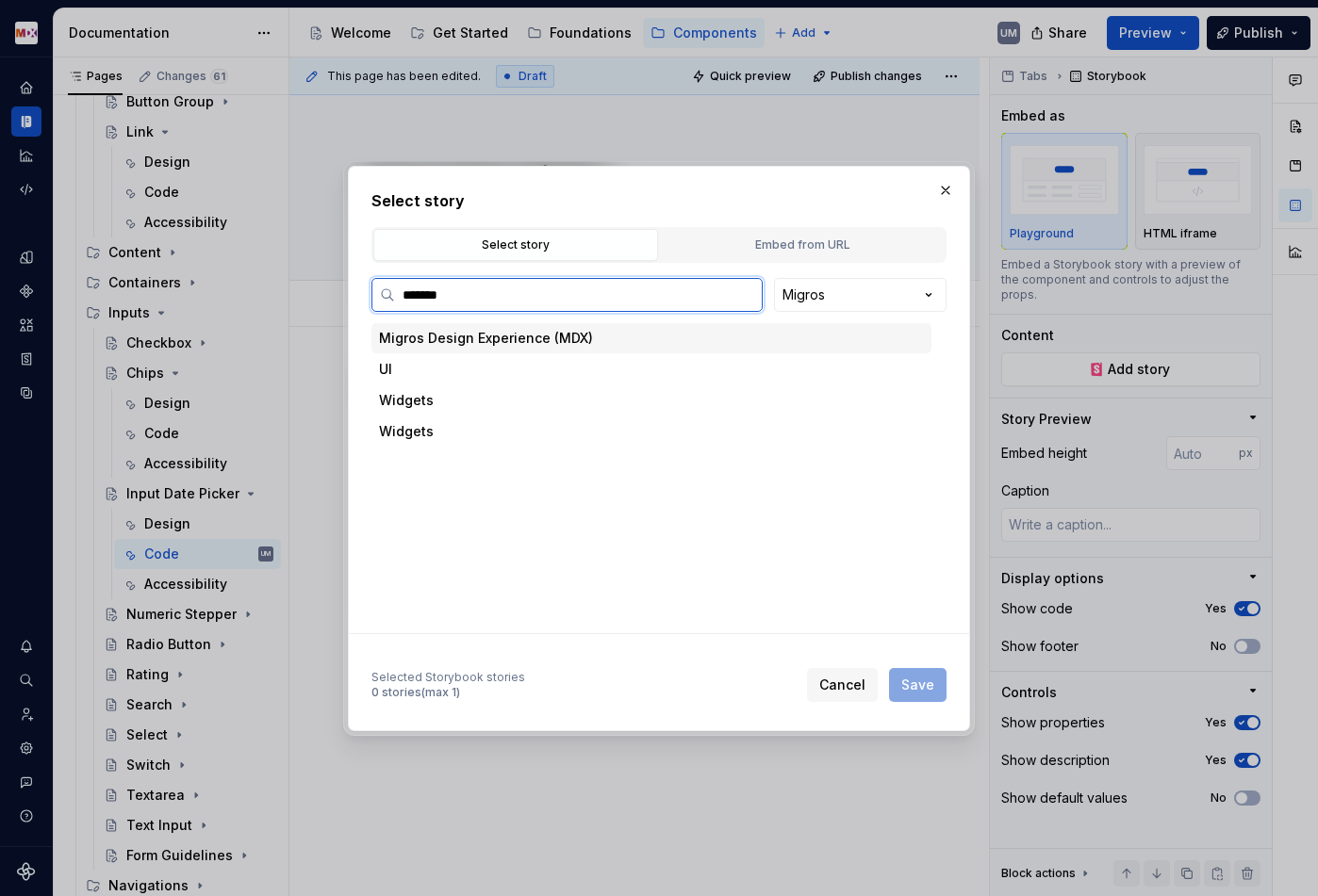
click at [564, 300] on input "*******" at bounding box center [578, 295] width 366 height 19
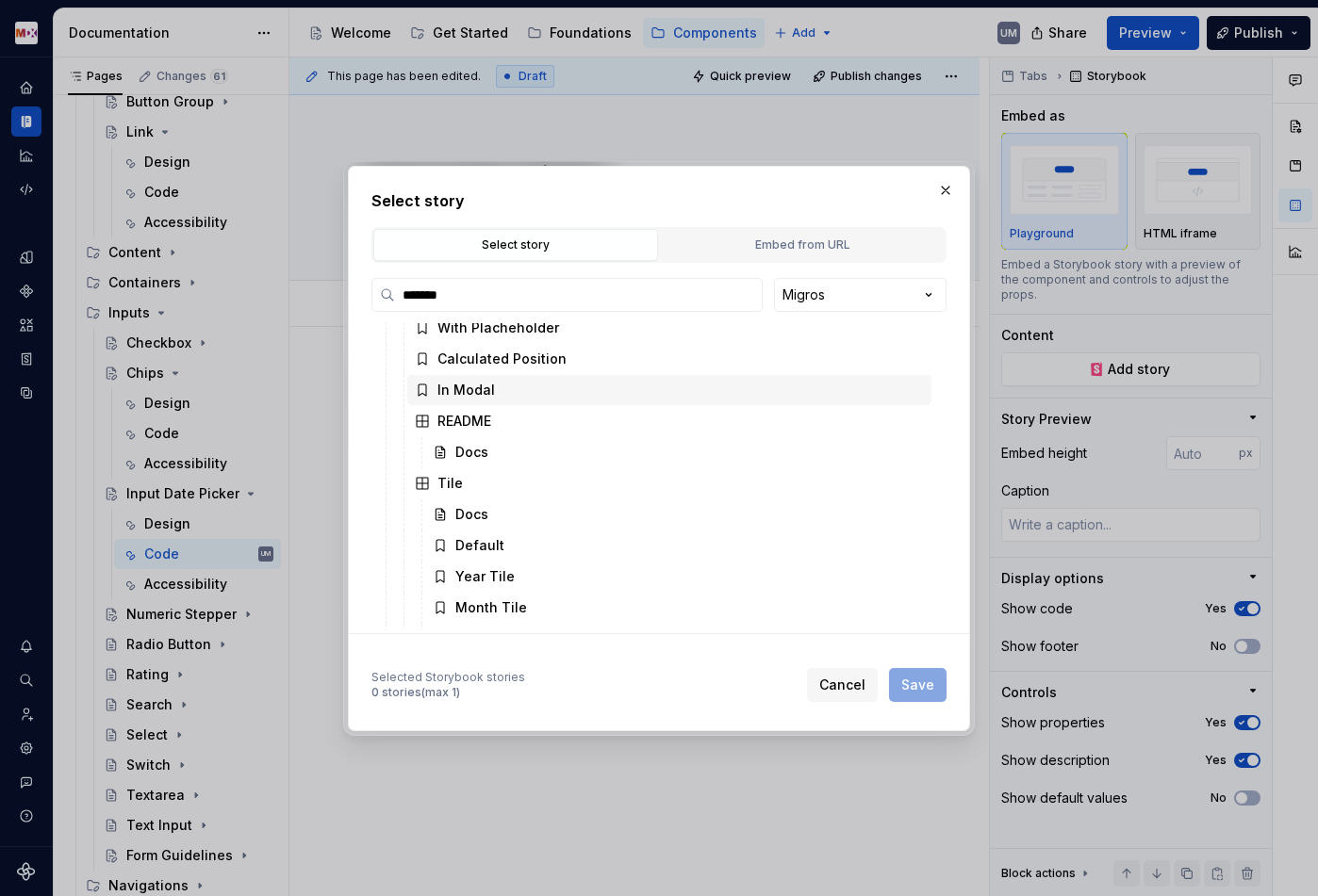
scroll to position [144, 0]
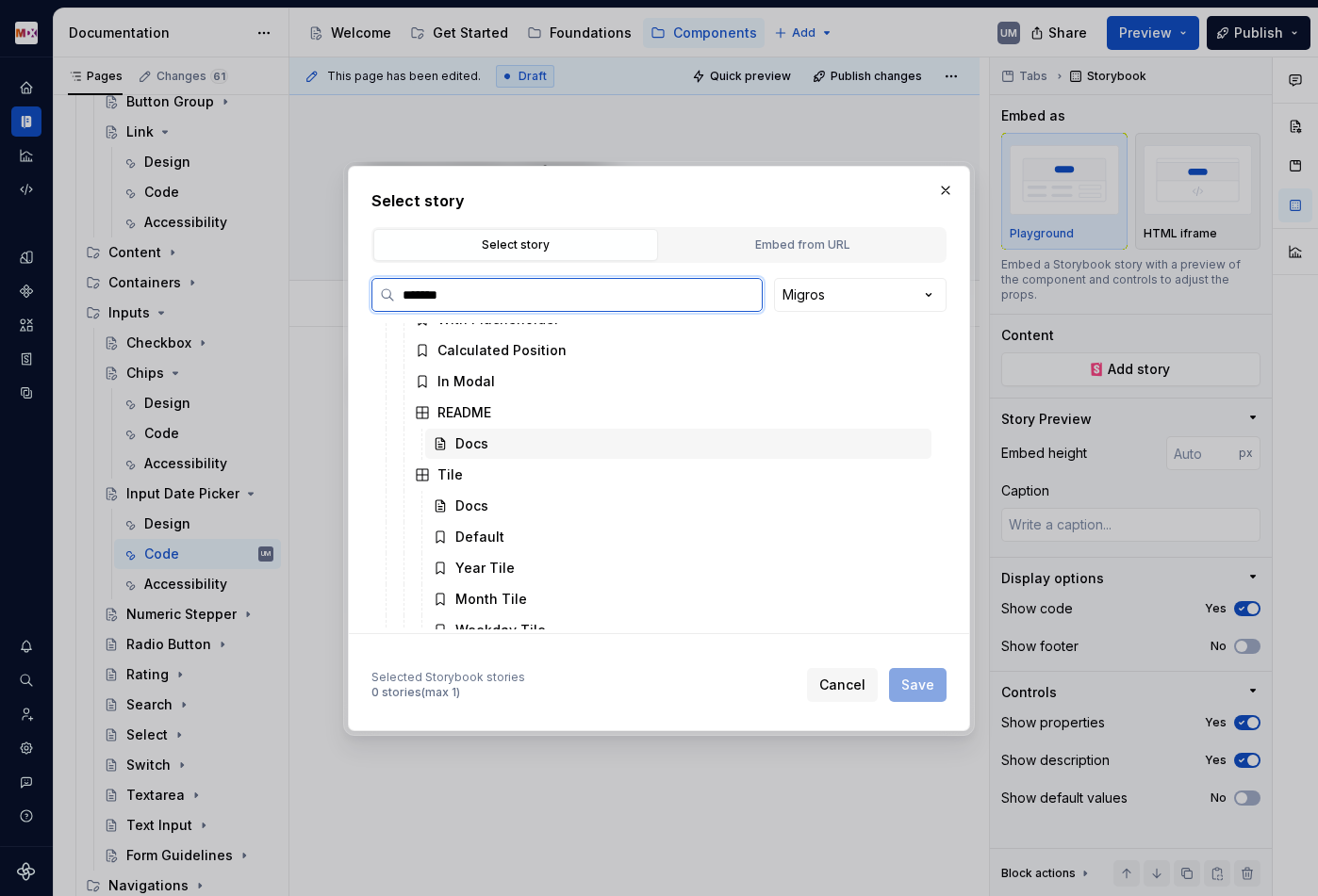
click at [493, 438] on div "Docs" at bounding box center [678, 444] width 506 height 30
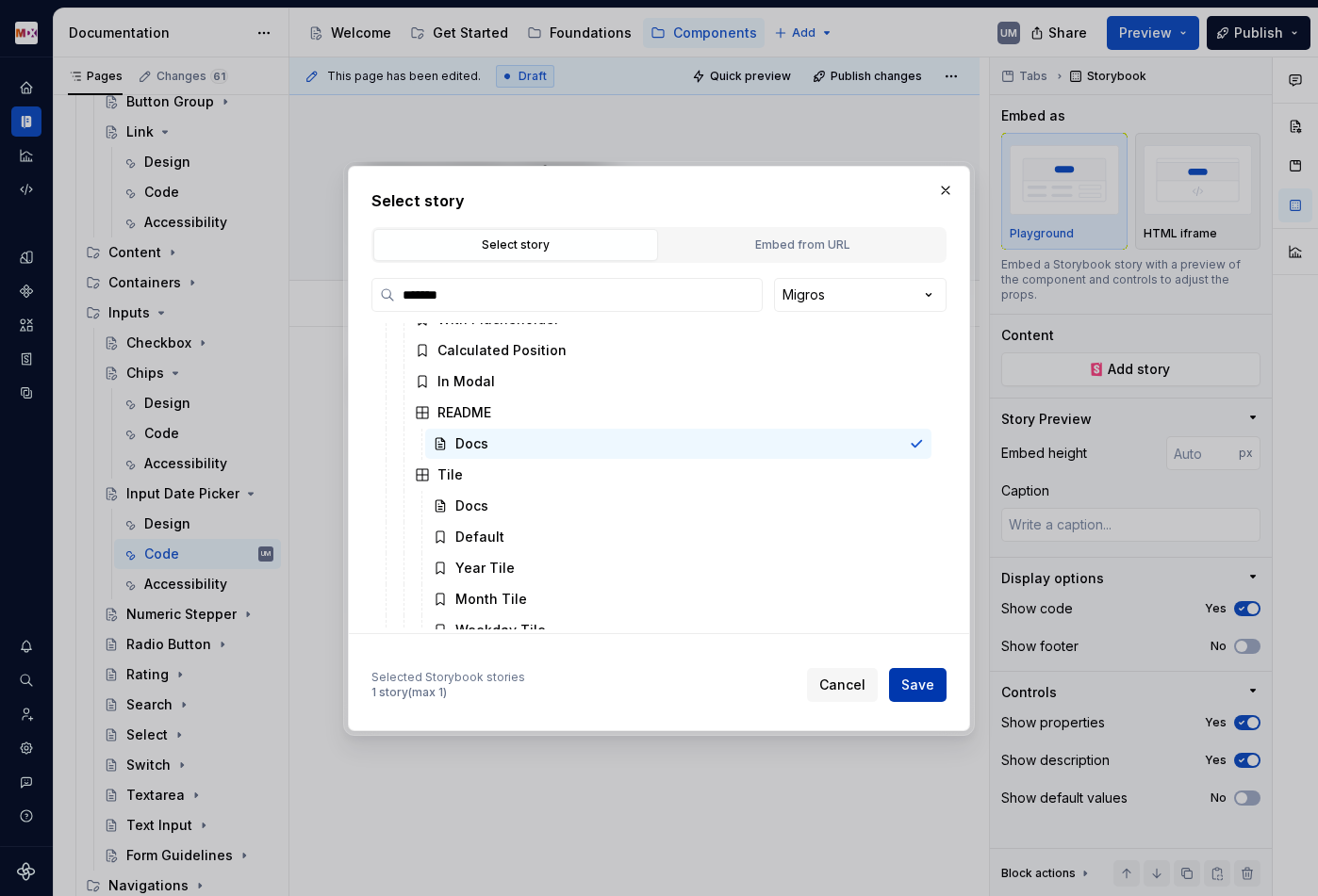
click at [929, 684] on span "Save" at bounding box center [917, 685] width 33 height 19
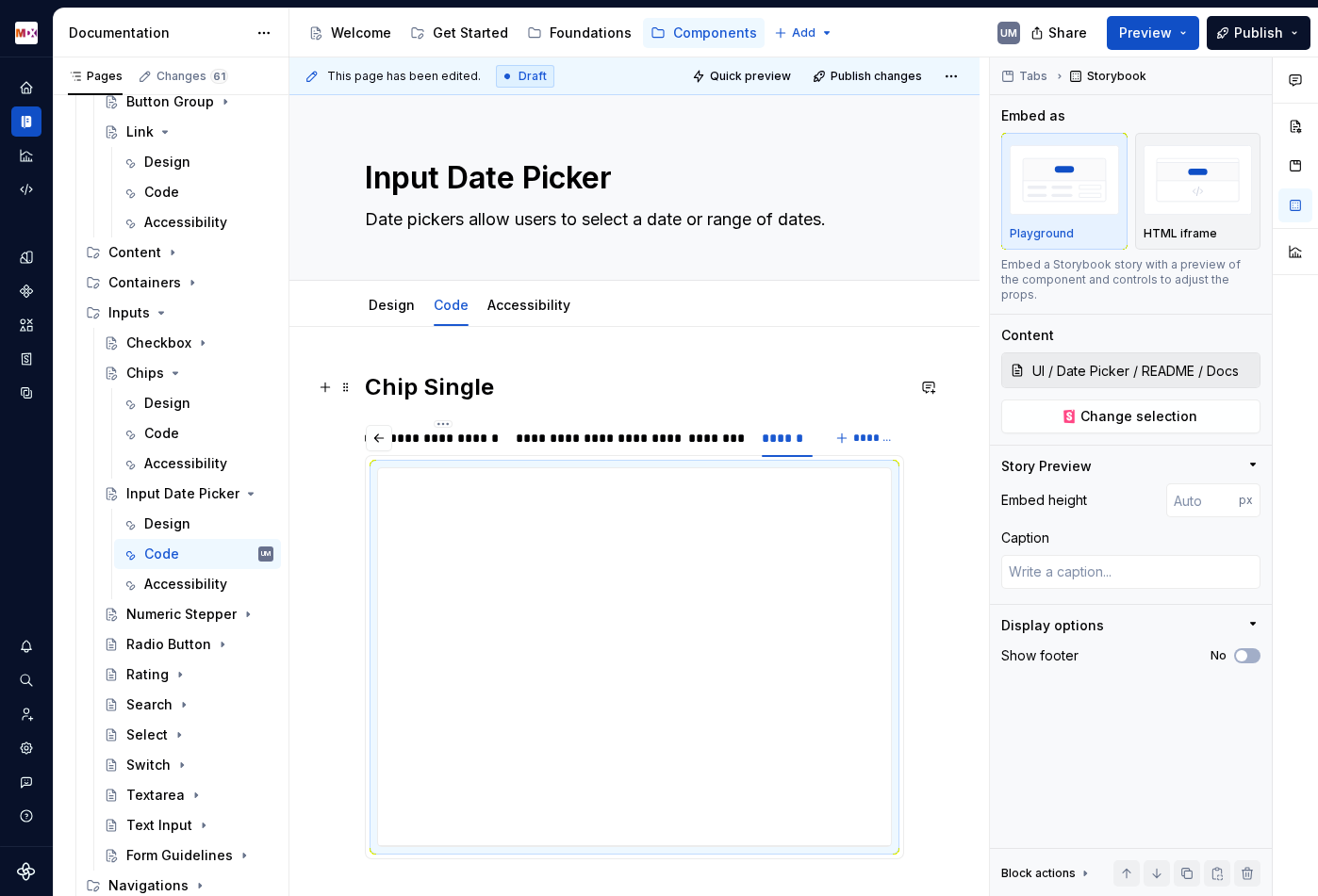
click at [389, 382] on h2 "Chip Single" at bounding box center [634, 387] width 539 height 30
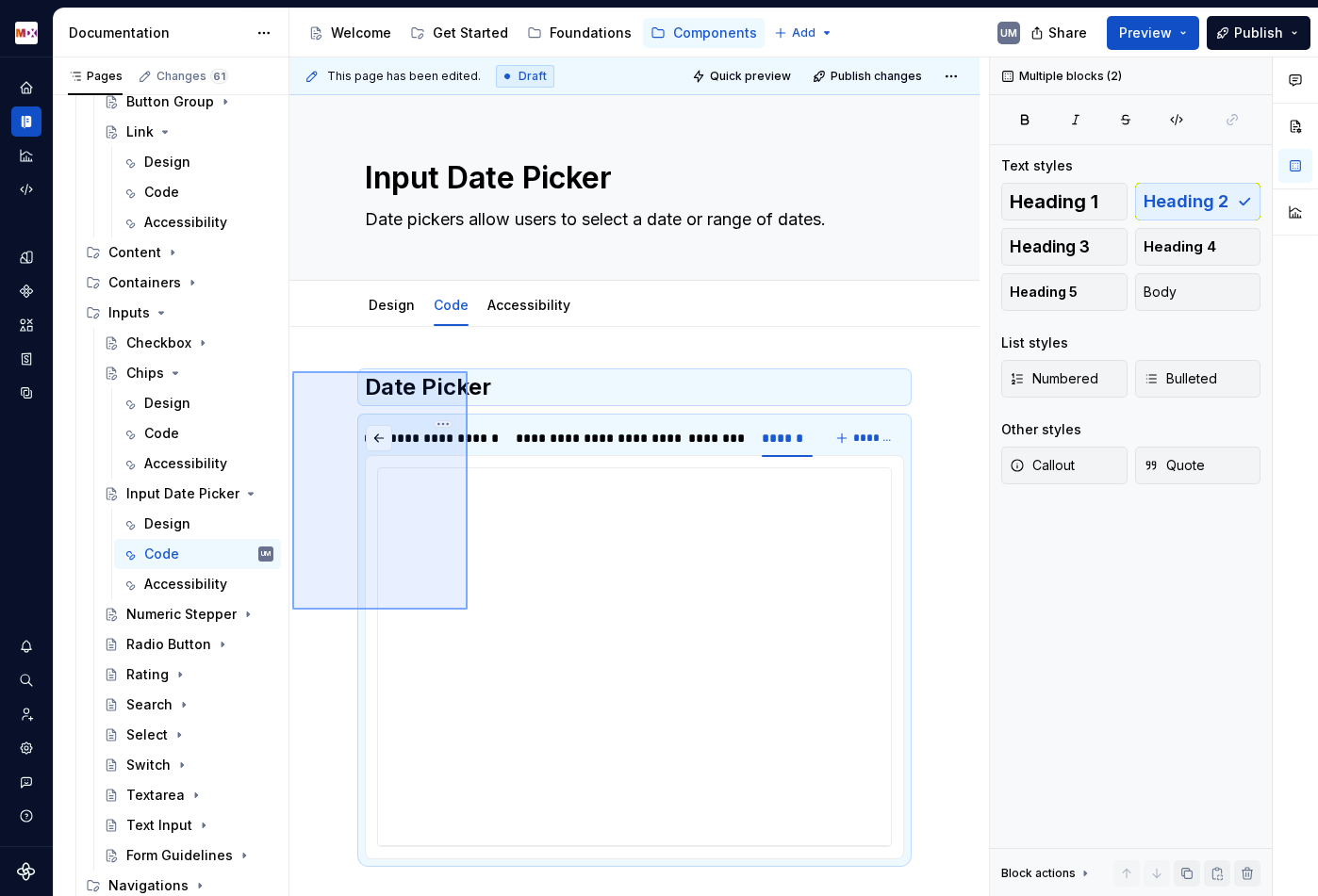
drag, startPoint x: 295, startPoint y: 371, endPoint x: 499, endPoint y: 643, distance: 340.0
click at [499, 643] on div "**********" at bounding box center [638, 477] width 700 height 839
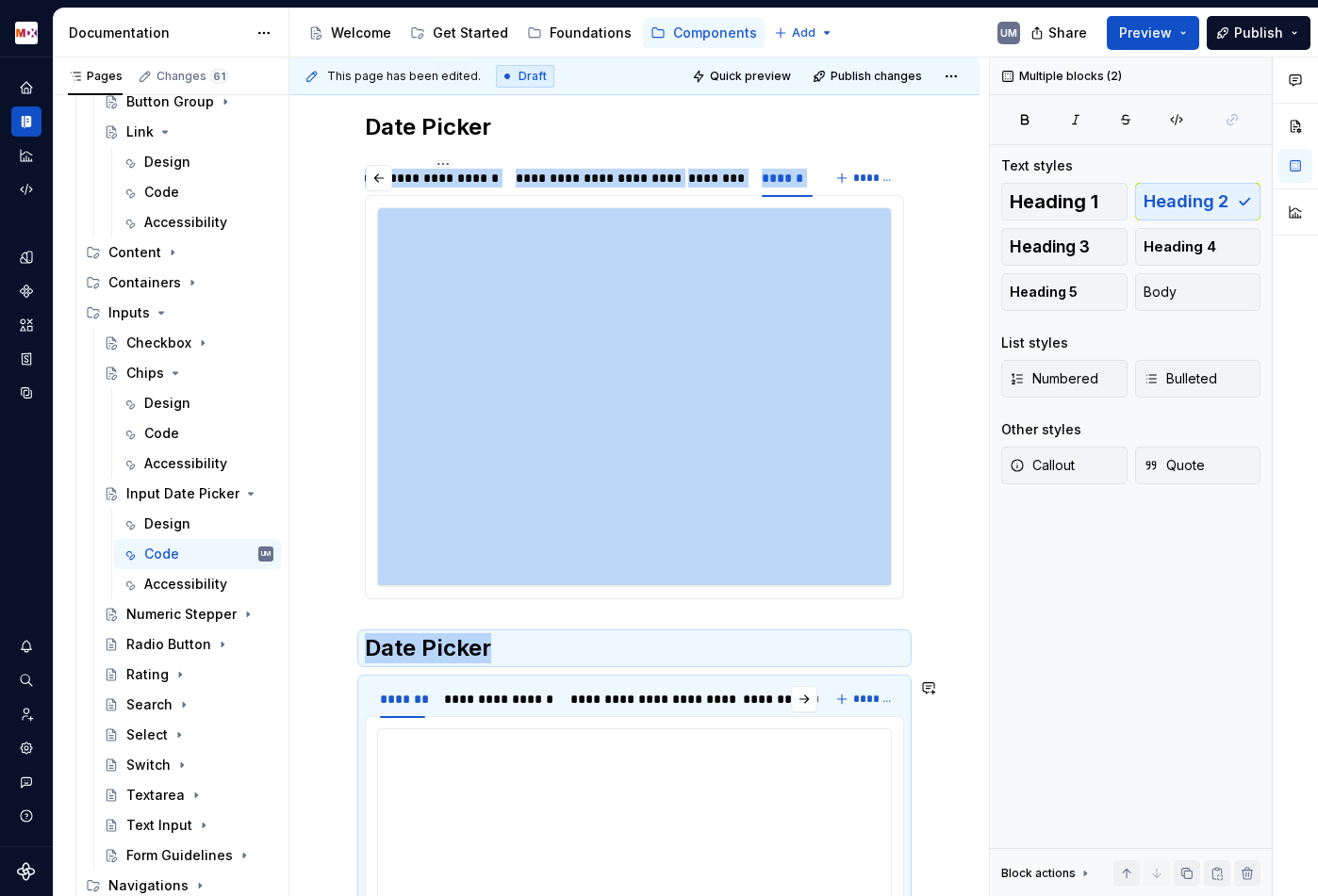
scroll to position [291, 0]
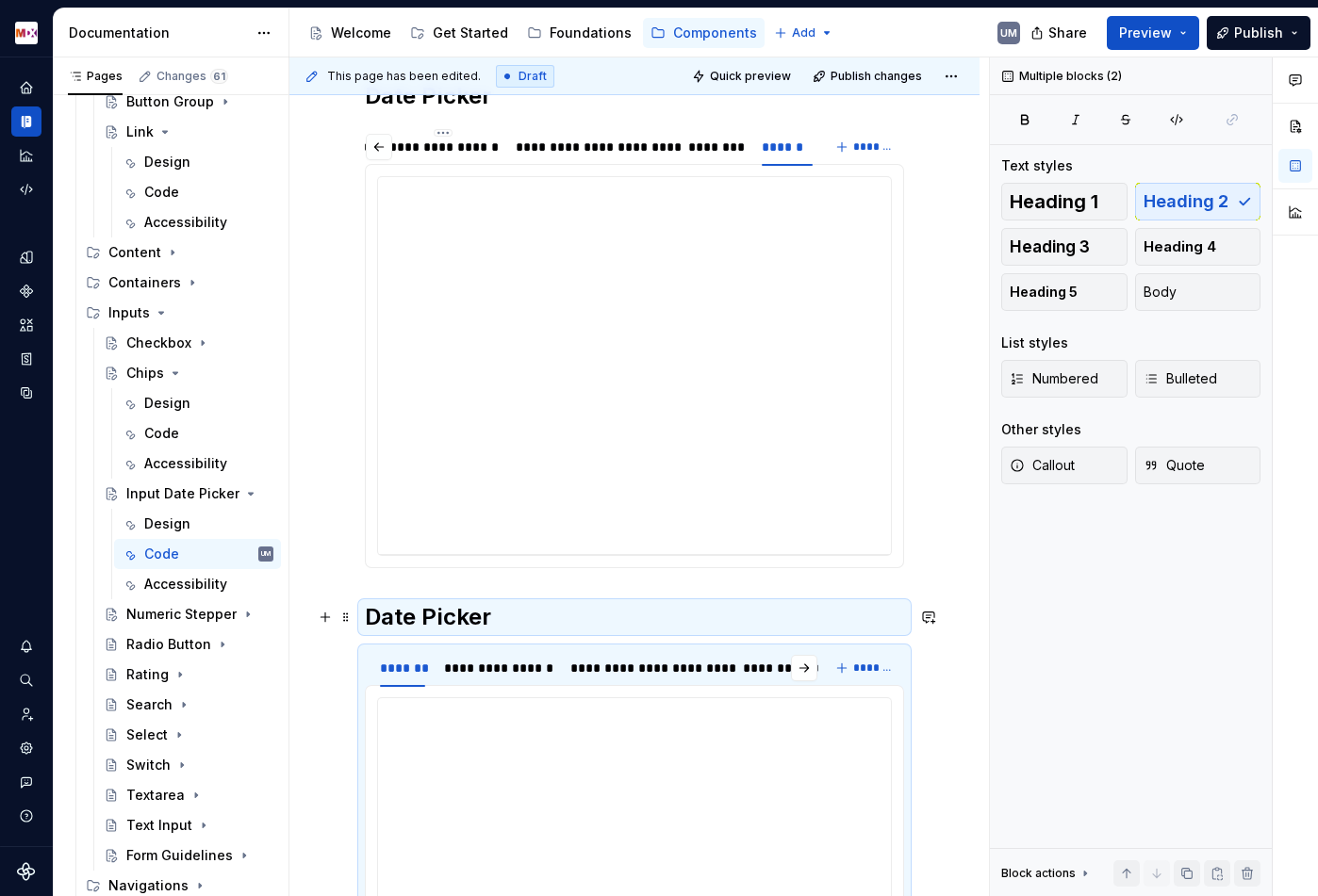
click at [461, 607] on h2 "Date Picker" at bounding box center [634, 617] width 539 height 30
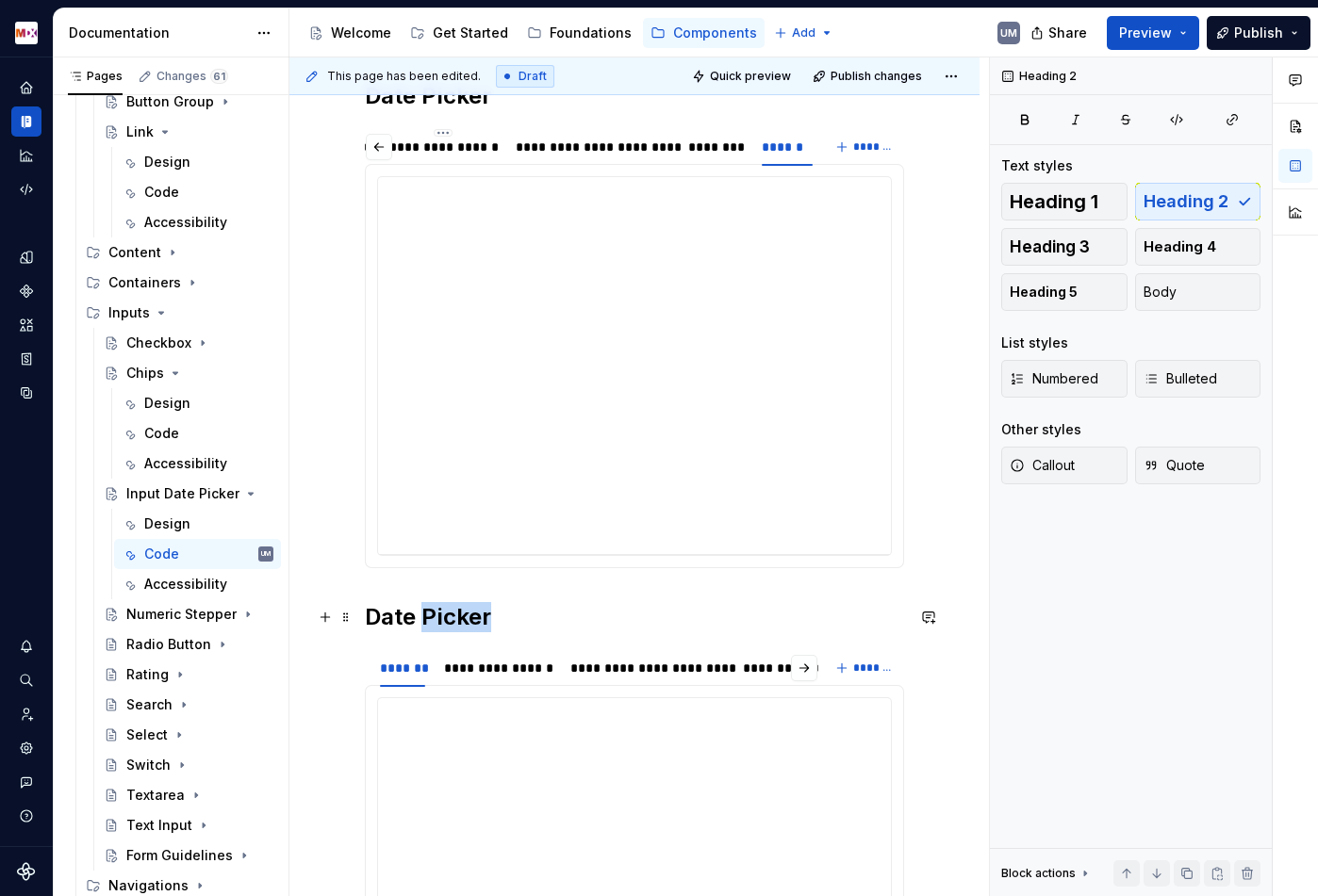
click at [461, 607] on h2 "Date Picker" at bounding box center [634, 617] width 539 height 30
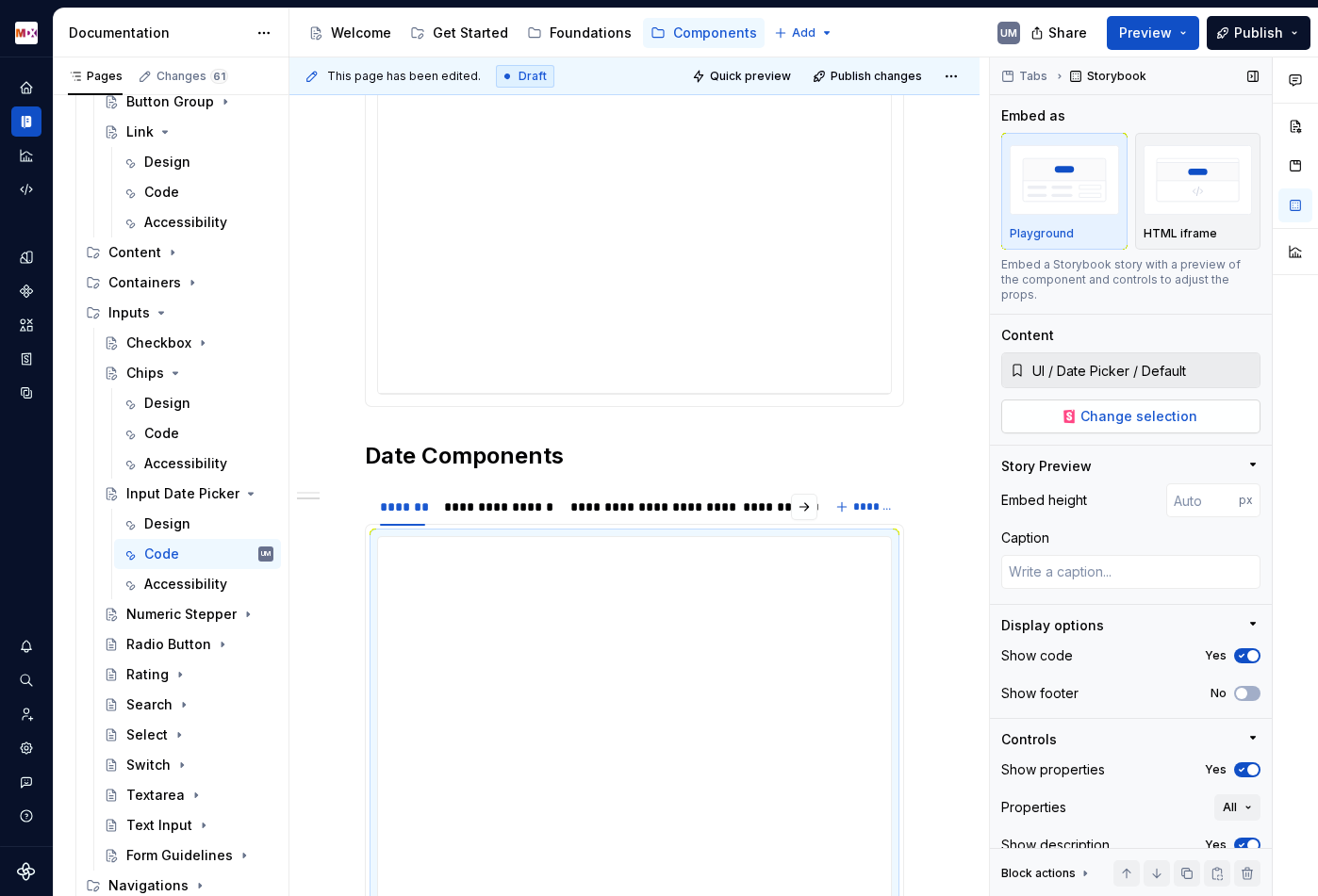
click at [1109, 407] on span "Change selection" at bounding box center [1139, 416] width 117 height 19
type textarea "*"
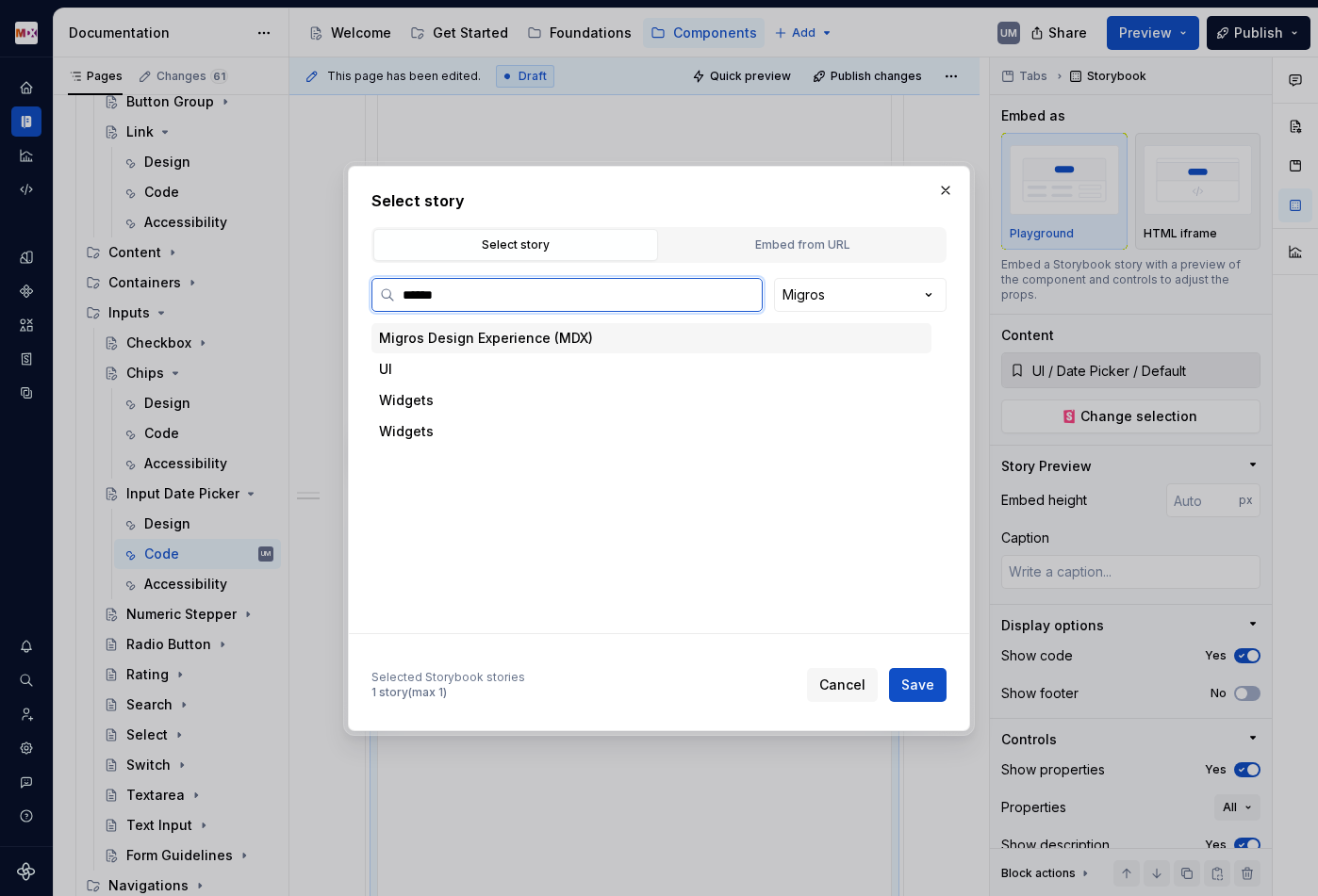
type input "*******"
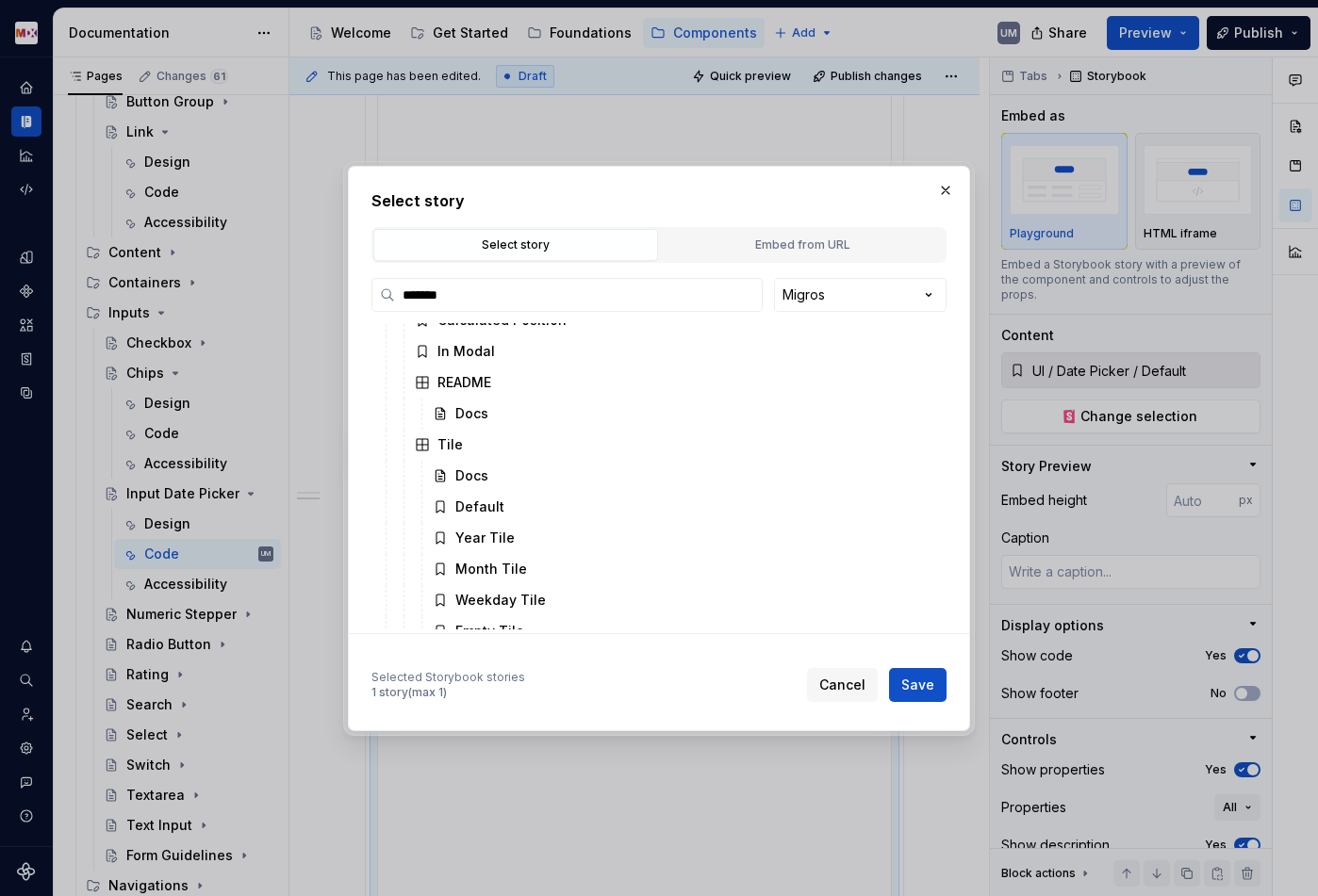
scroll to position [205, 0]
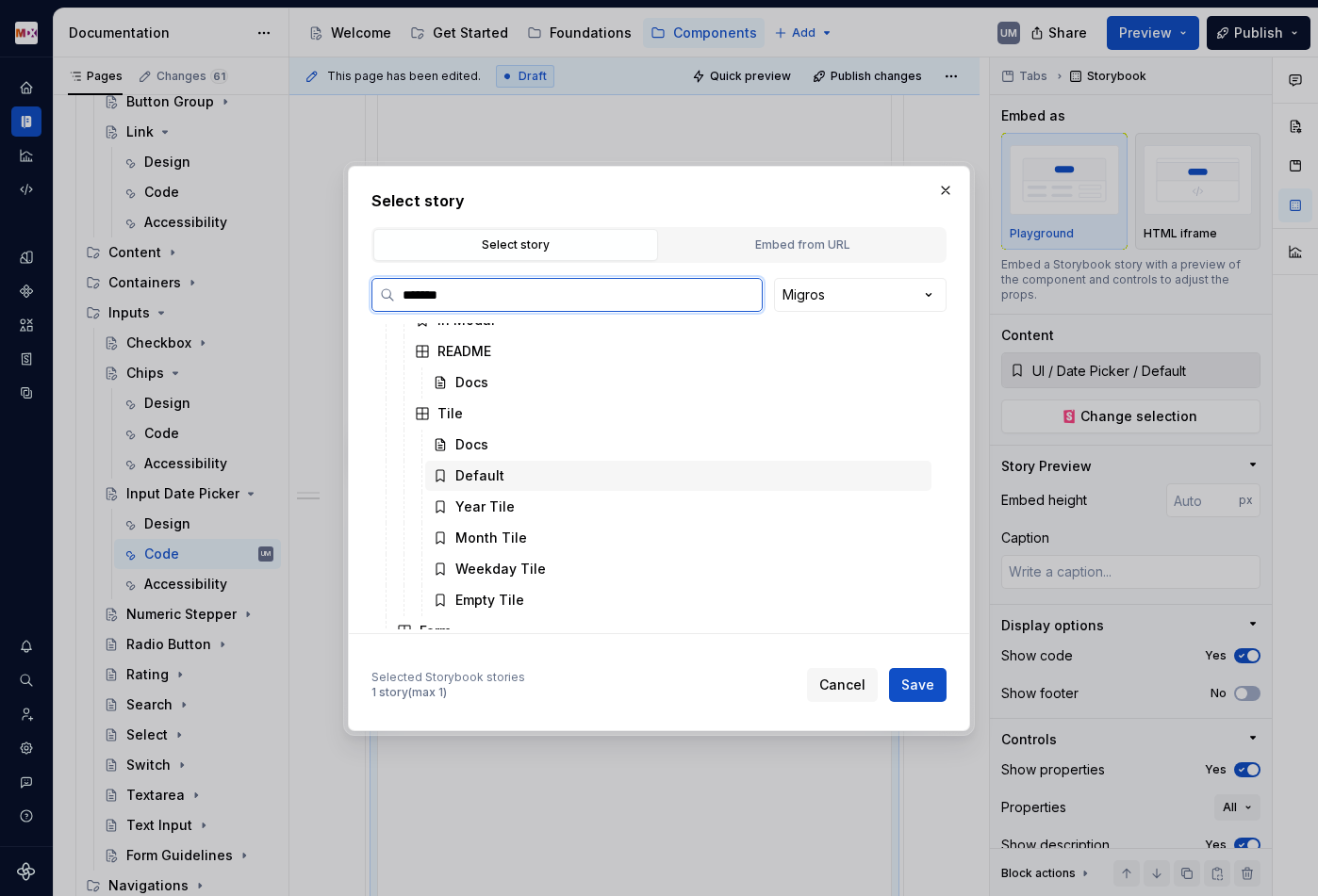
click at [489, 470] on div "Default" at bounding box center [480, 476] width 49 height 19
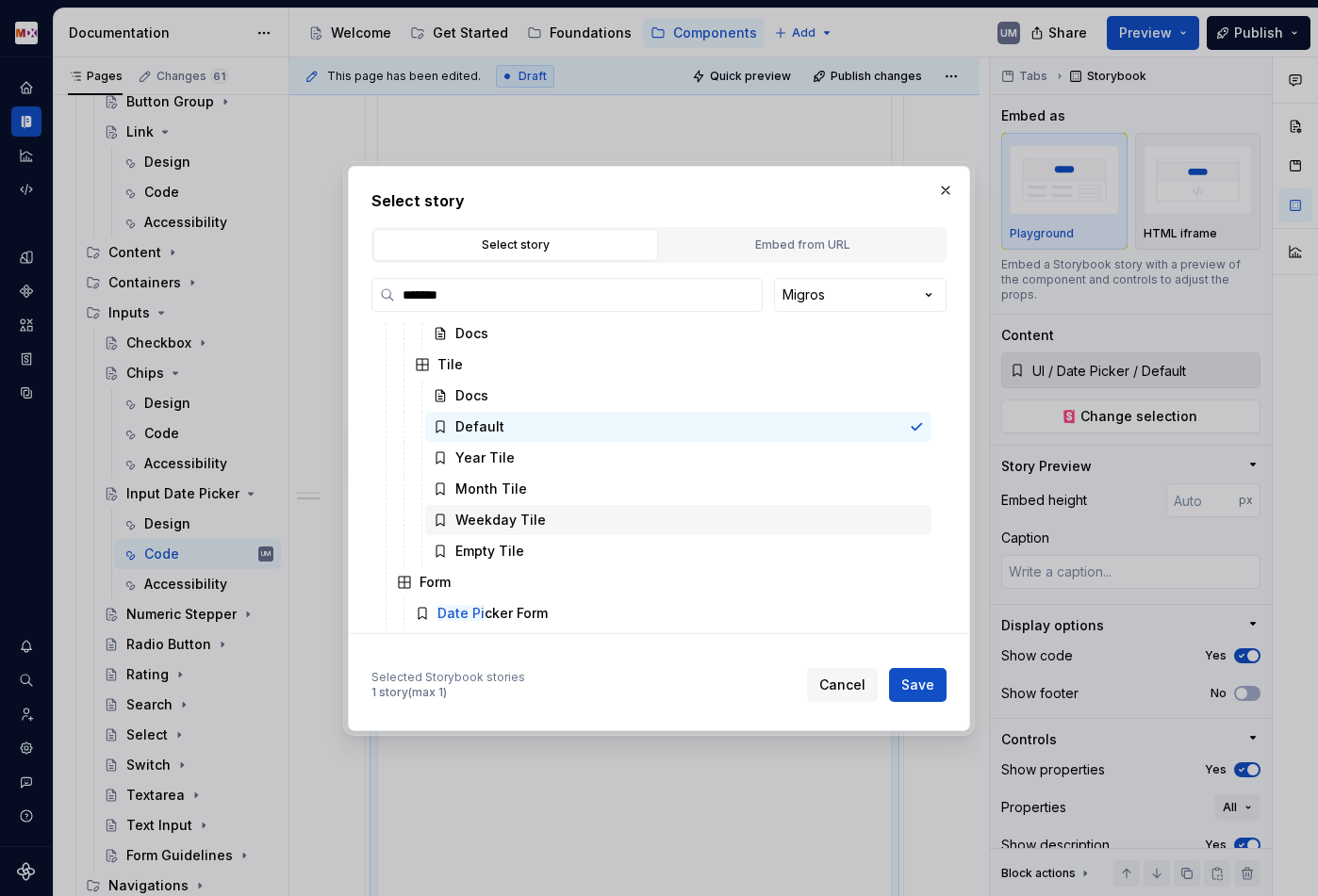
scroll to position [226, 0]
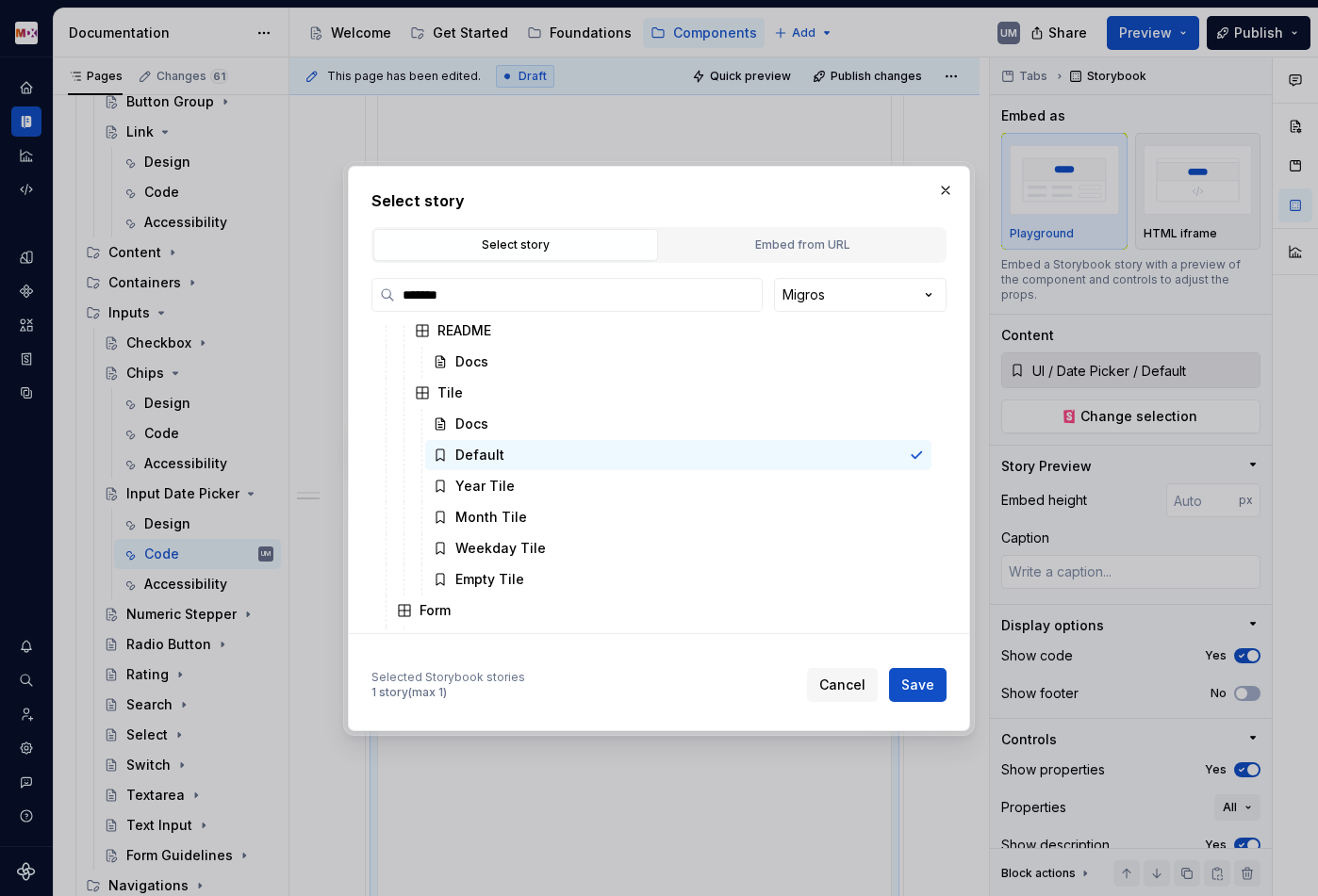
click at [914, 681] on span "Save" at bounding box center [917, 685] width 33 height 19
type textarea "*"
type input "UI / Date Picker / Tile / Default"
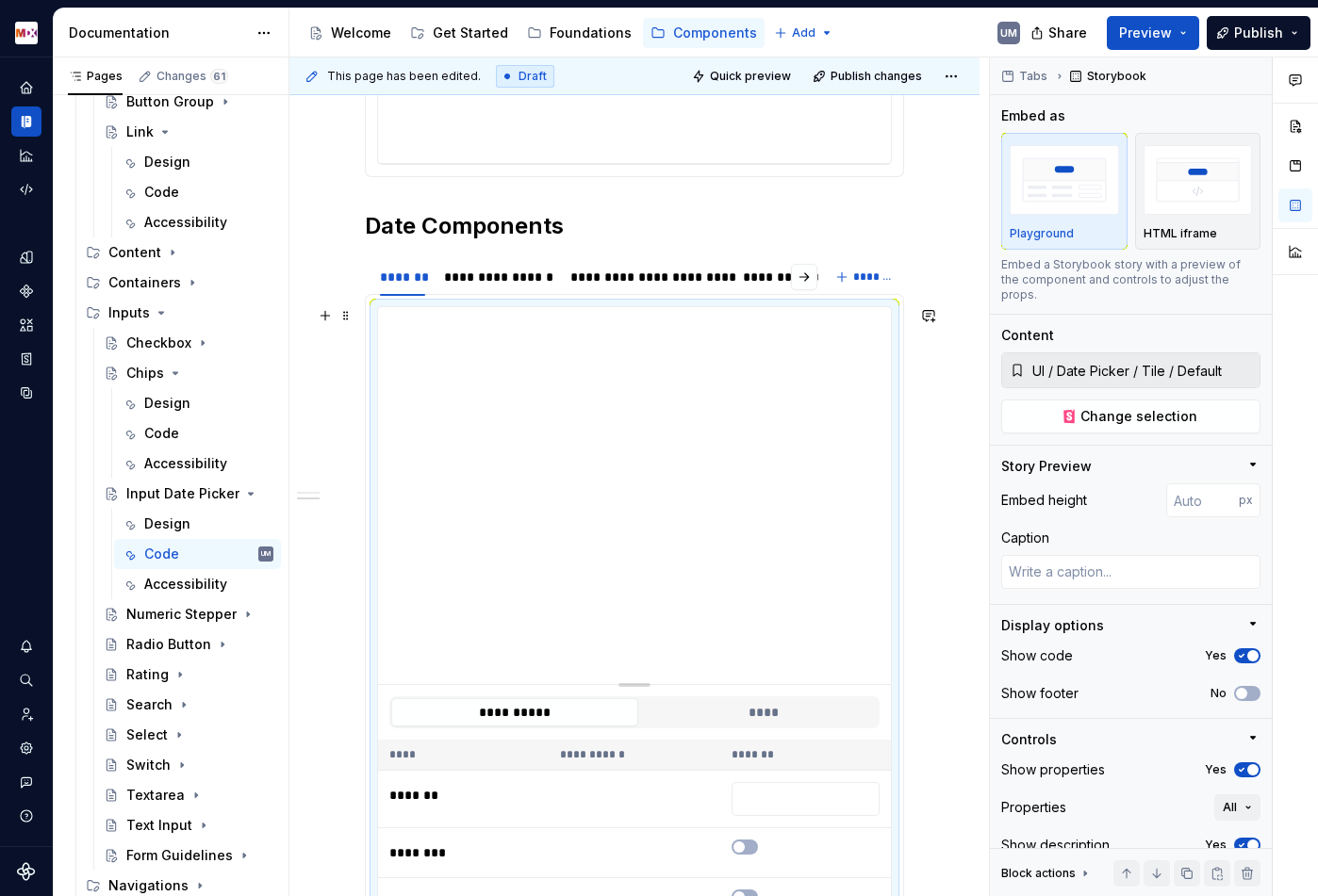
scroll to position [578, 0]
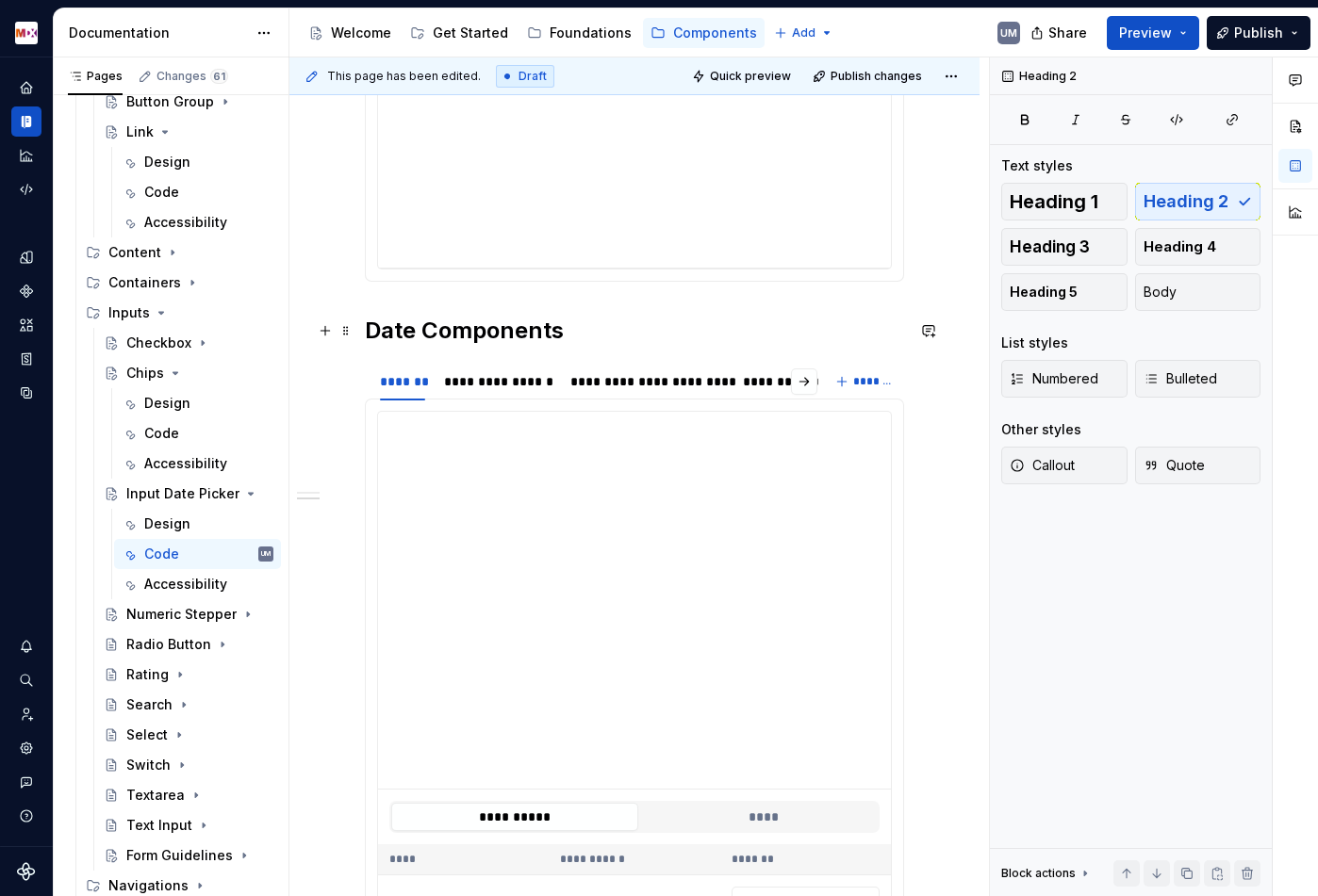
click at [441, 329] on h2 "Date Components" at bounding box center [634, 330] width 539 height 30
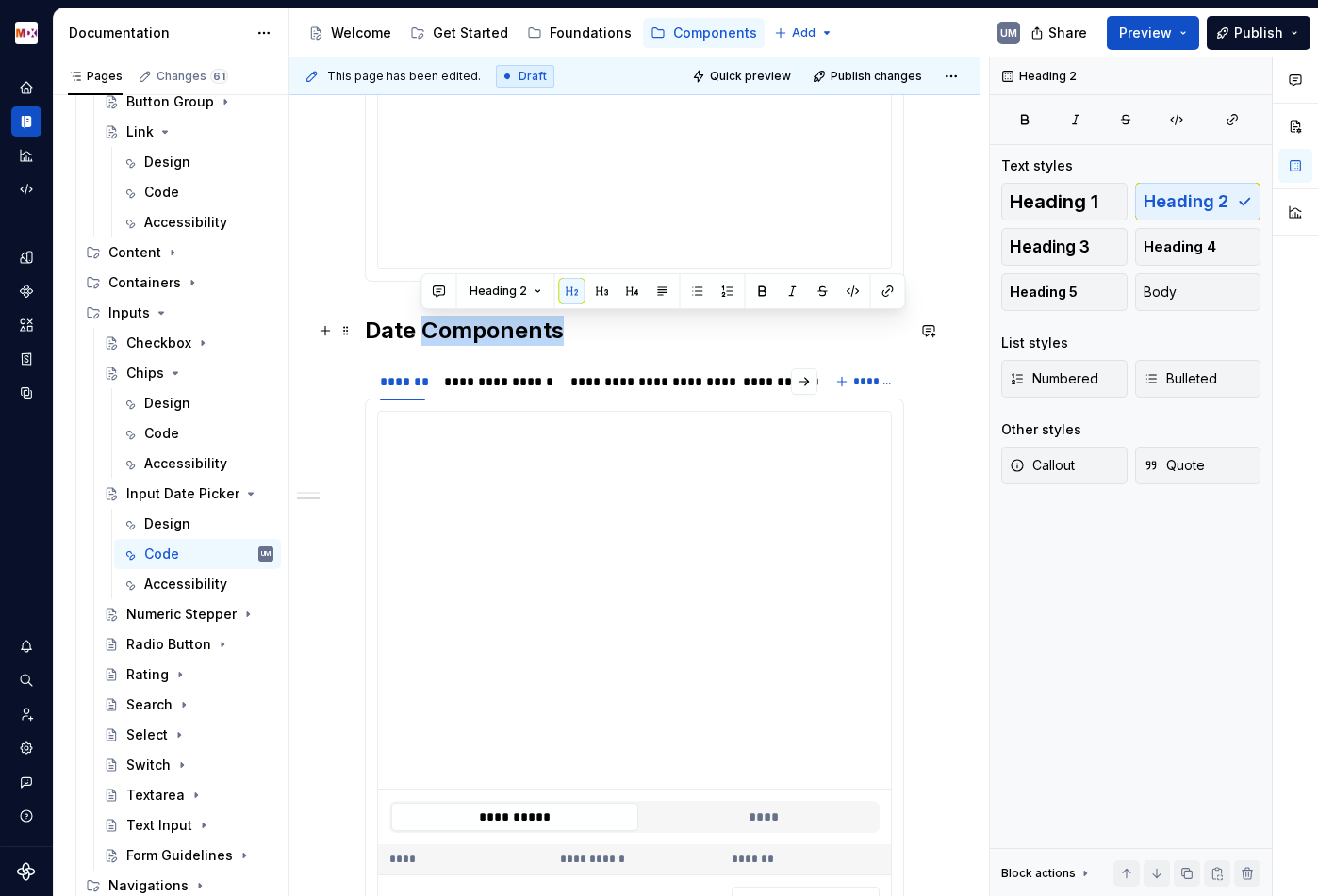
click at [441, 329] on h2 "Date Components" at bounding box center [634, 330] width 539 height 30
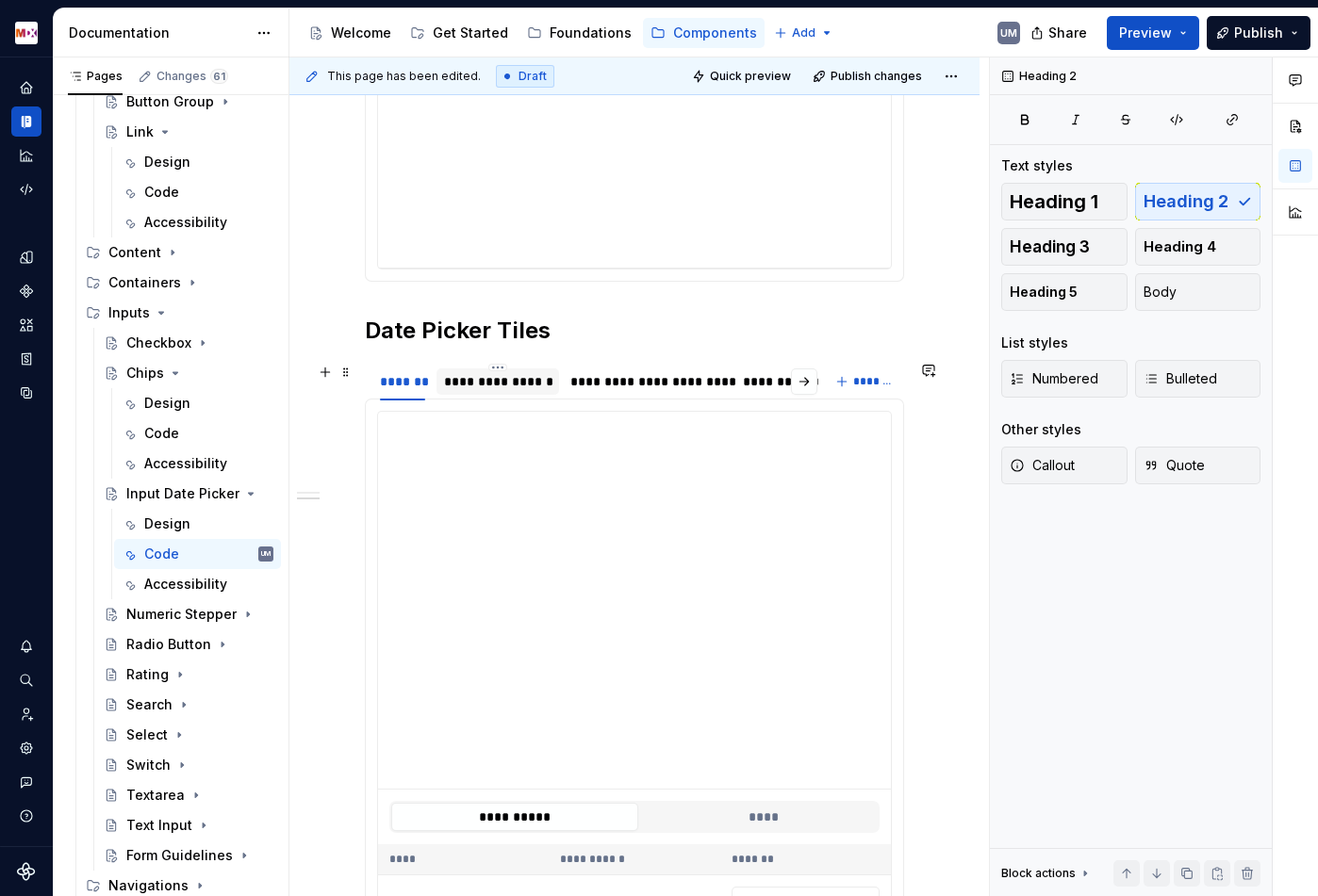
click at [499, 397] on div at bounding box center [498, 397] width 123 height 2
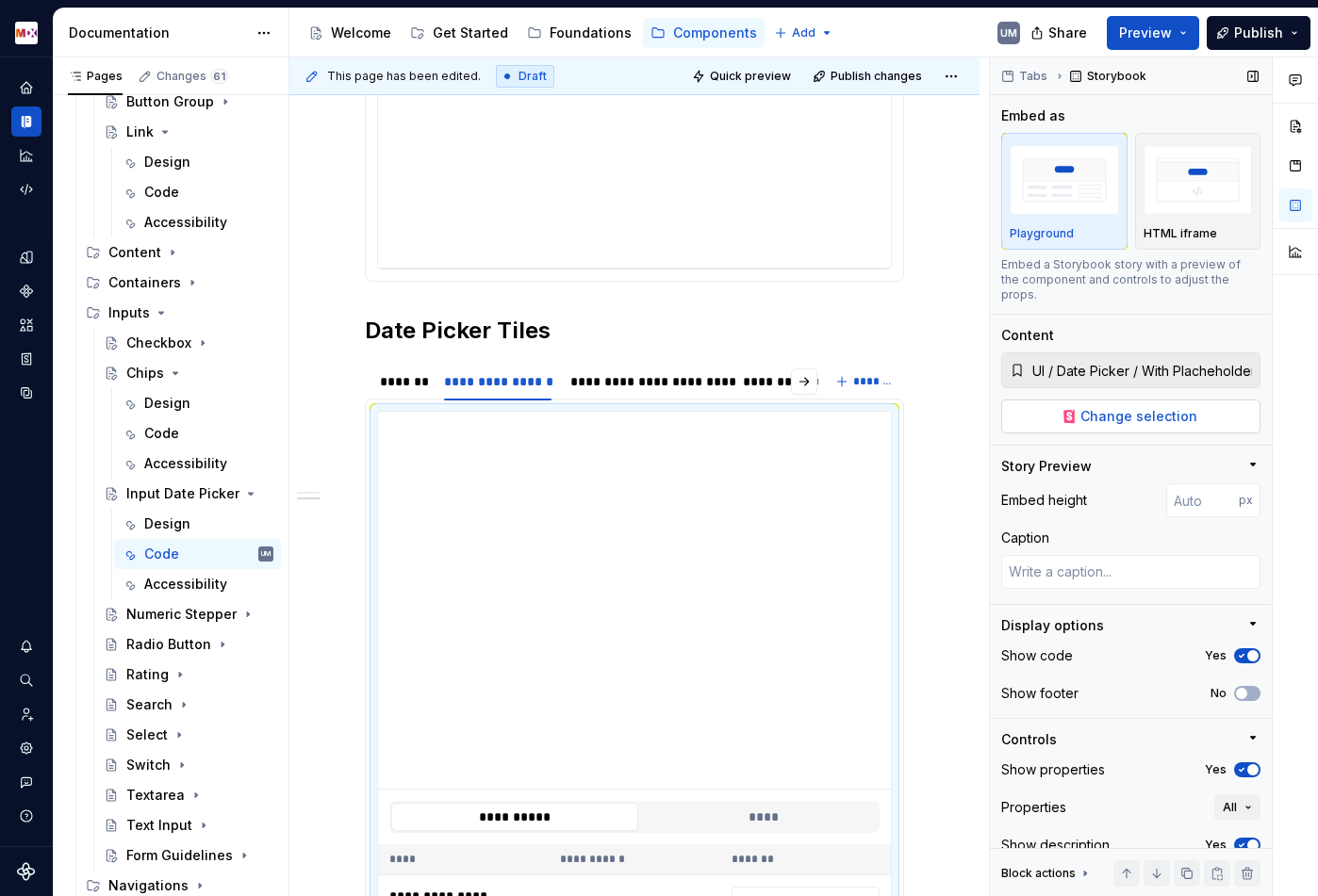
click at [1133, 407] on span "Change selection" at bounding box center [1139, 416] width 117 height 19
type textarea "*"
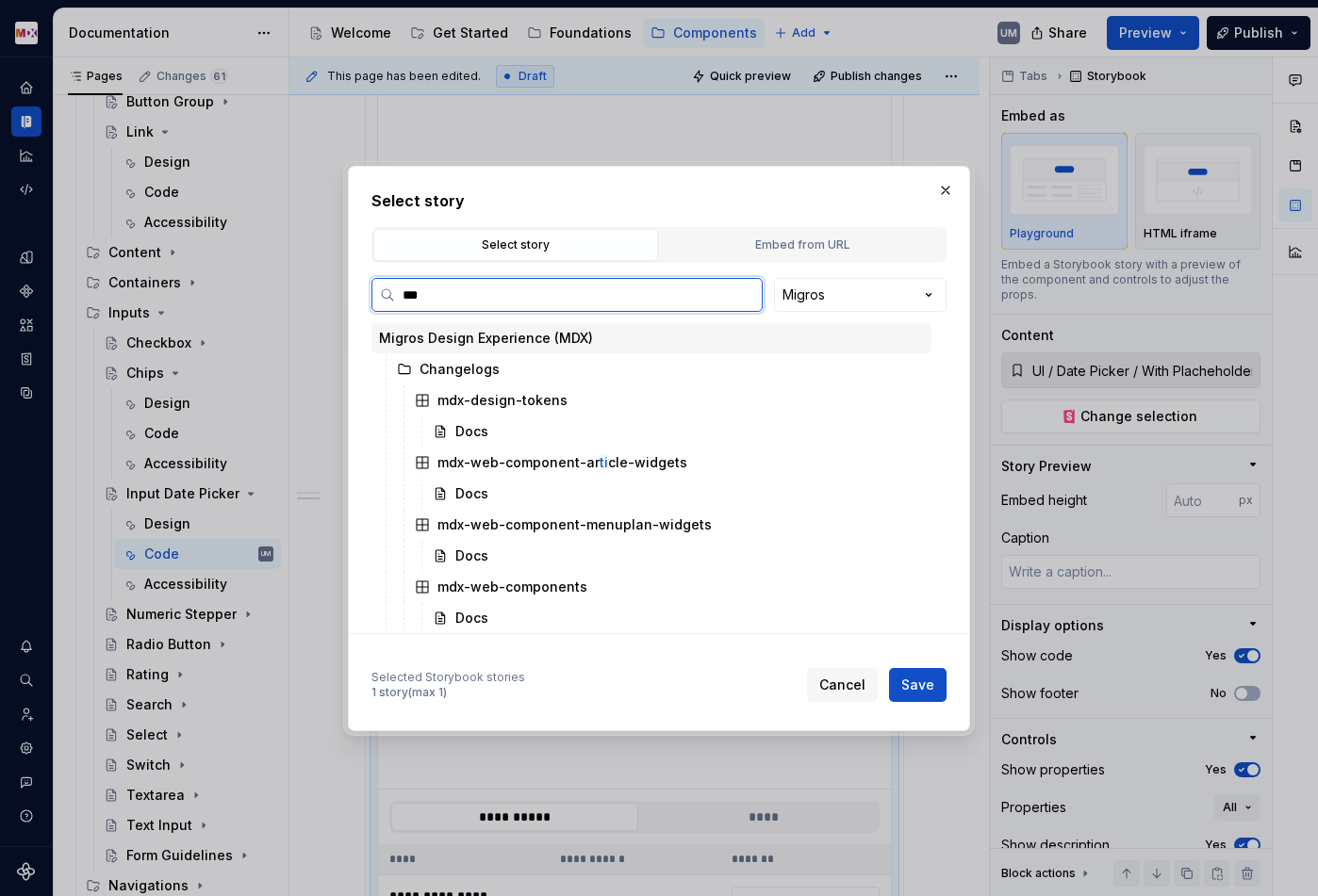
type input "****"
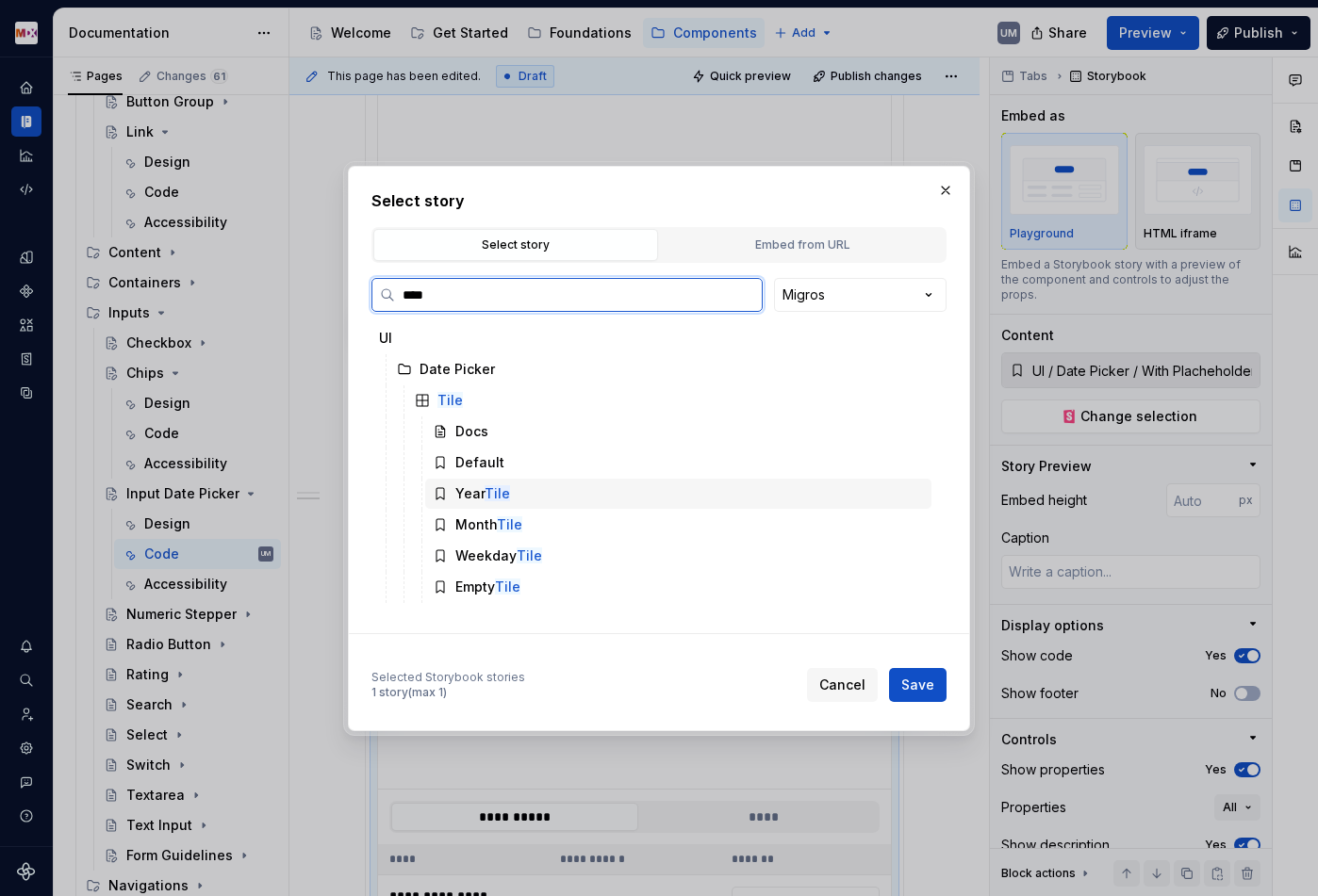
click at [499, 492] on mark "Tile" at bounding box center [497, 493] width 25 height 16
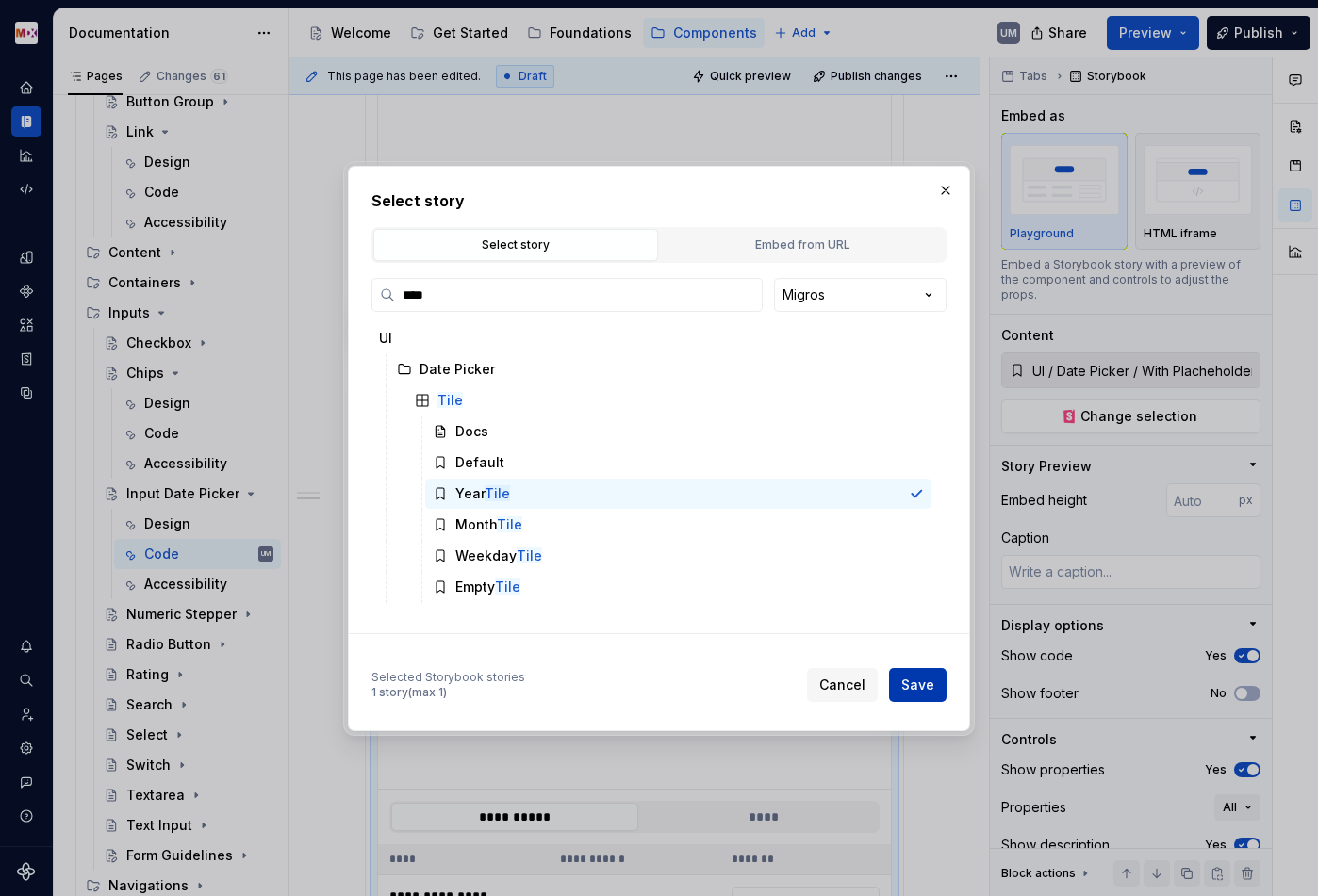
click at [927, 689] on span "Save" at bounding box center [917, 685] width 33 height 19
type textarea "*"
type input "UI / Date Picker / Tile / Year Tile"
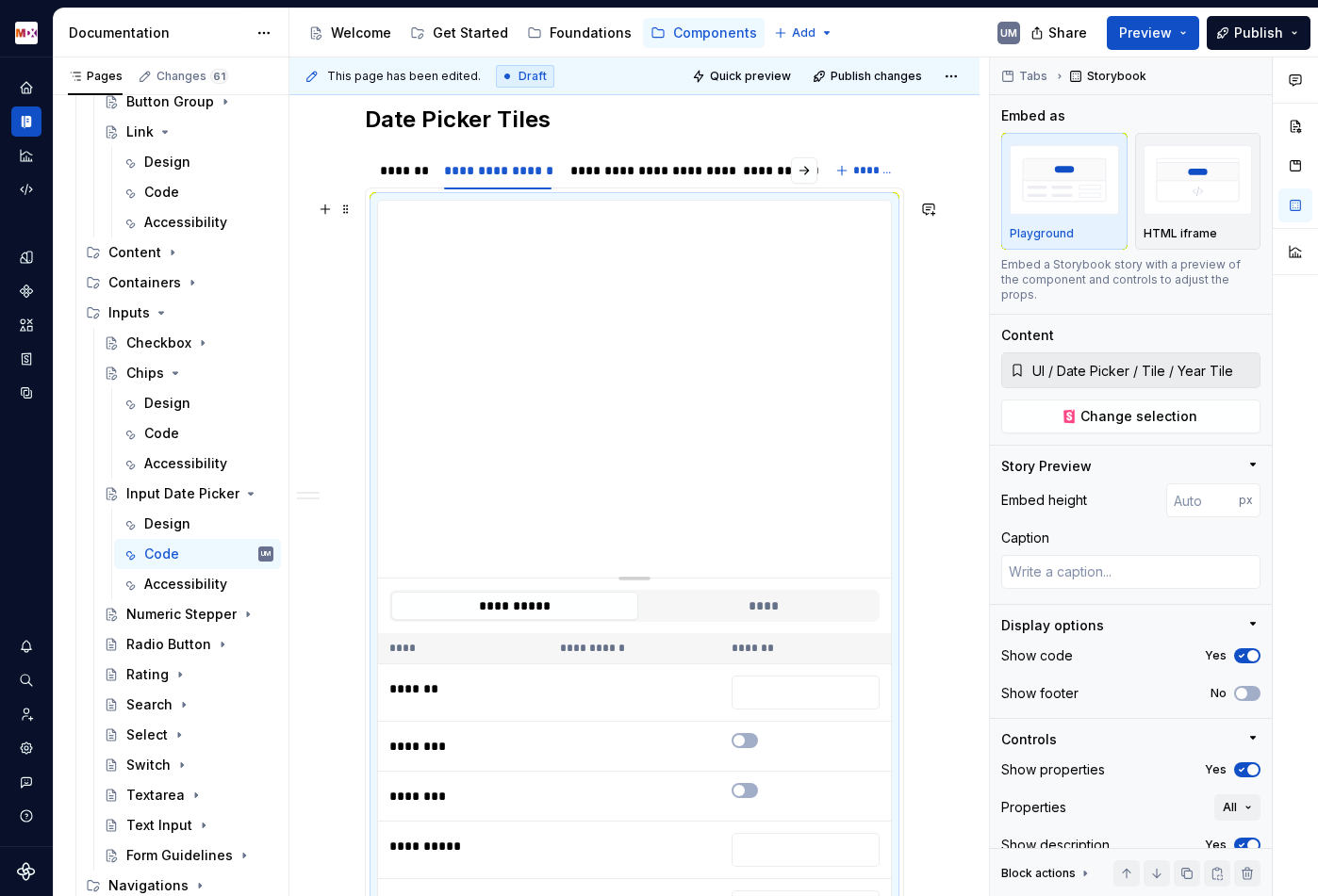
scroll to position [769, 0]
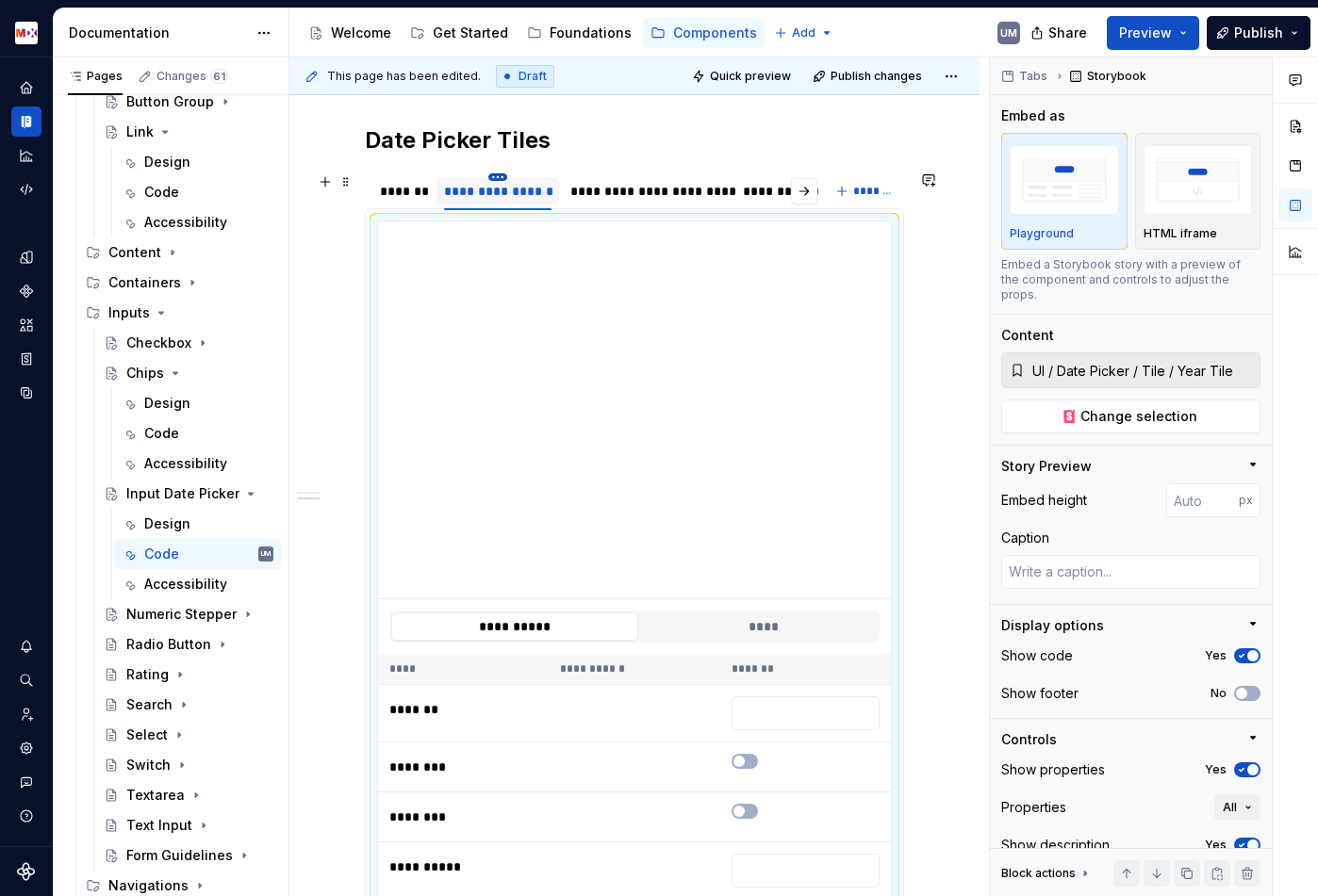
click at [500, 178] on html "MDX UM Dataset Migros Documentation Accessibility guide for tree Page tree. Nav…" at bounding box center [659, 448] width 1318 height 896
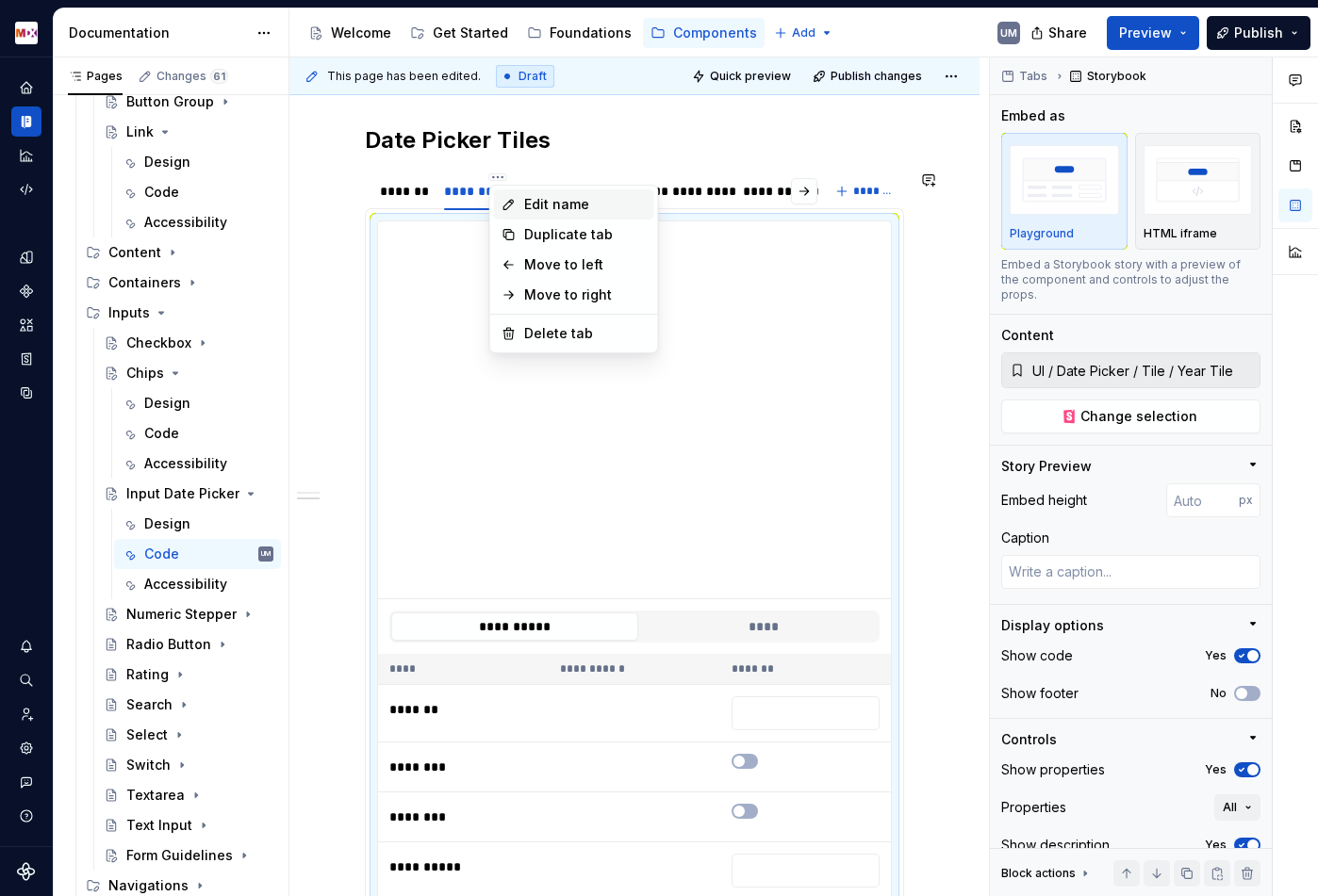
click at [521, 205] on div "Edit name" at bounding box center [574, 205] width 161 height 30
type textarea "*"
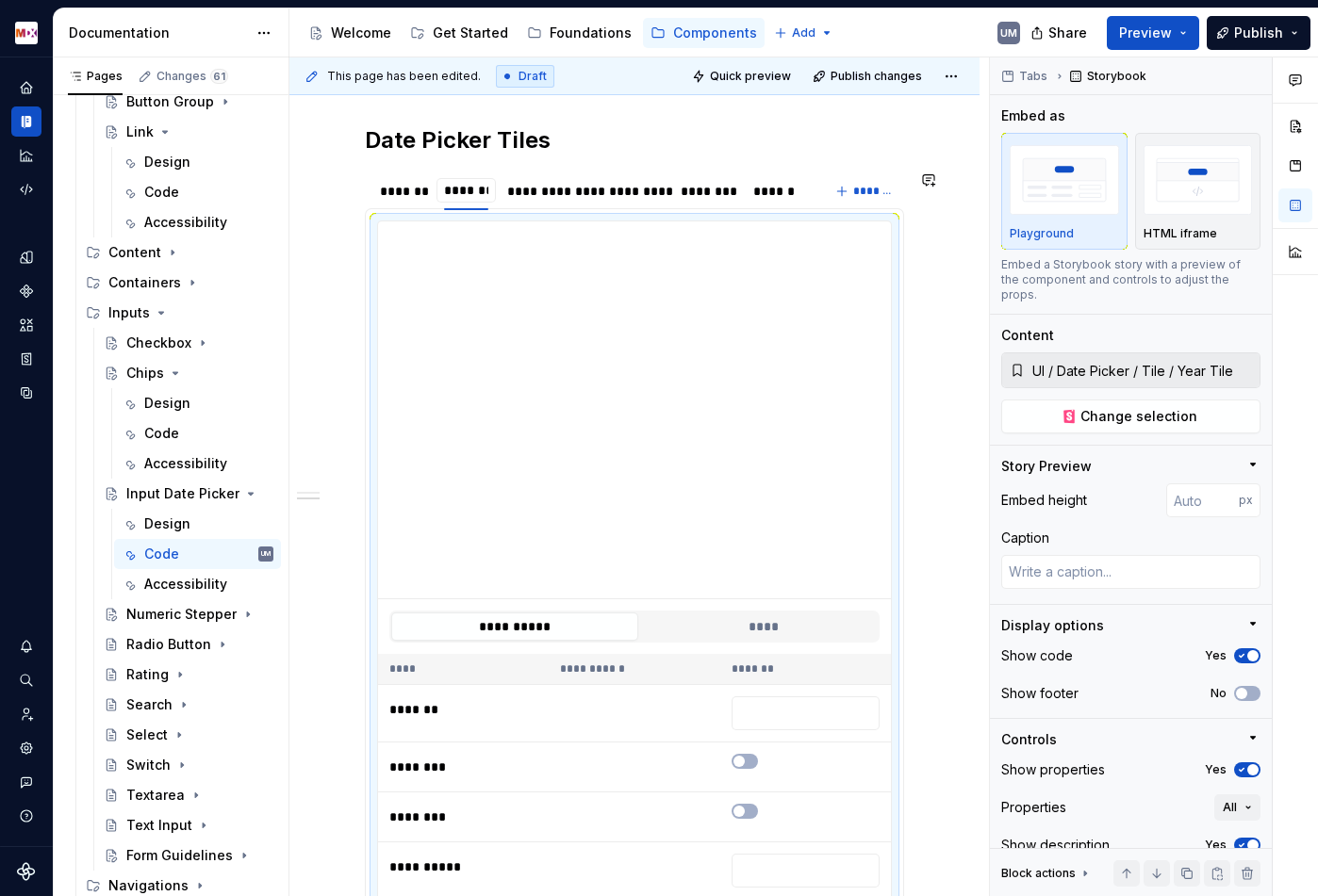
type input "*********"
click at [625, 194] on div "**********" at bounding box center [595, 192] width 154 height 19
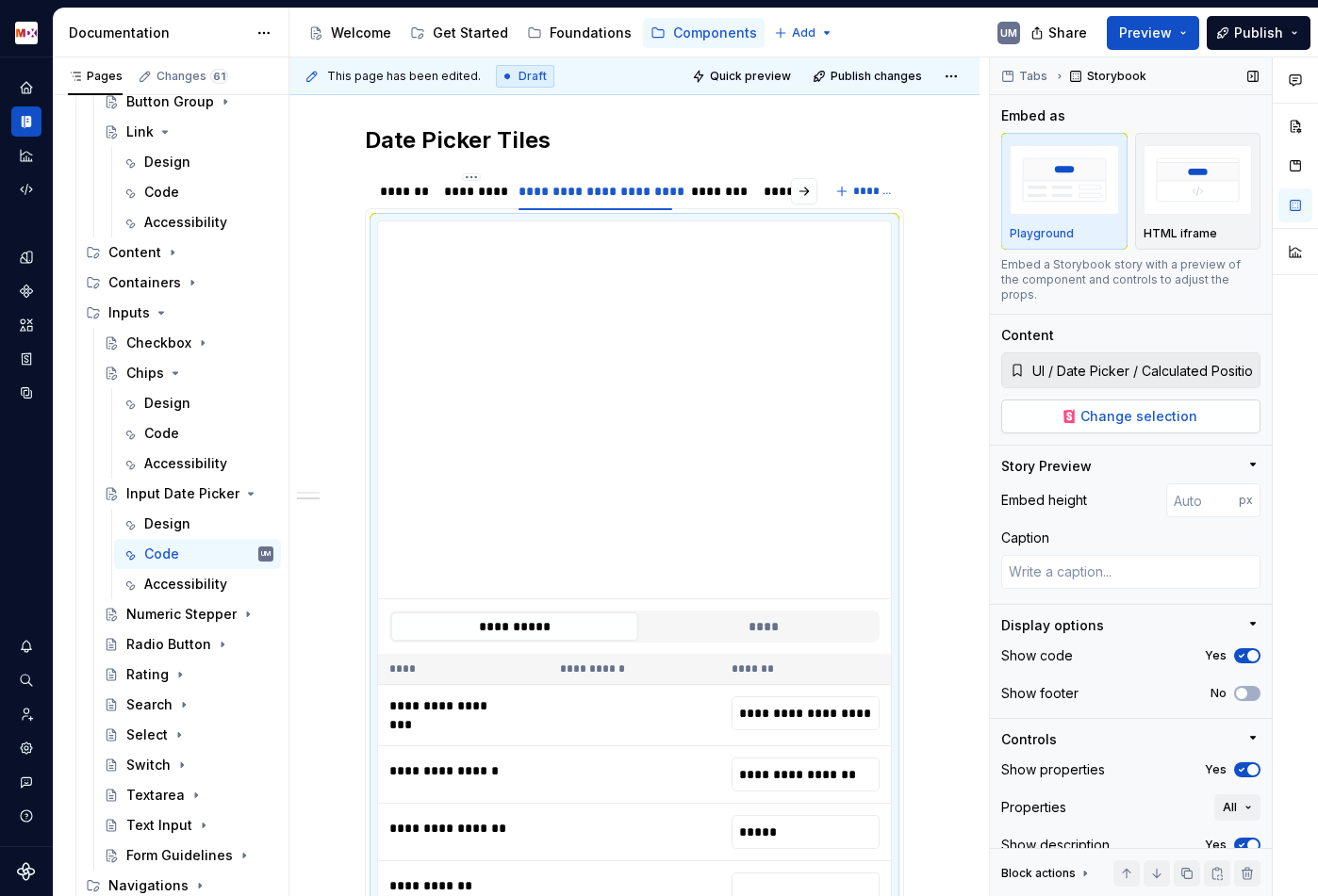
click at [1109, 411] on button "Change selection" at bounding box center [1130, 416] width 260 height 34
type textarea "*"
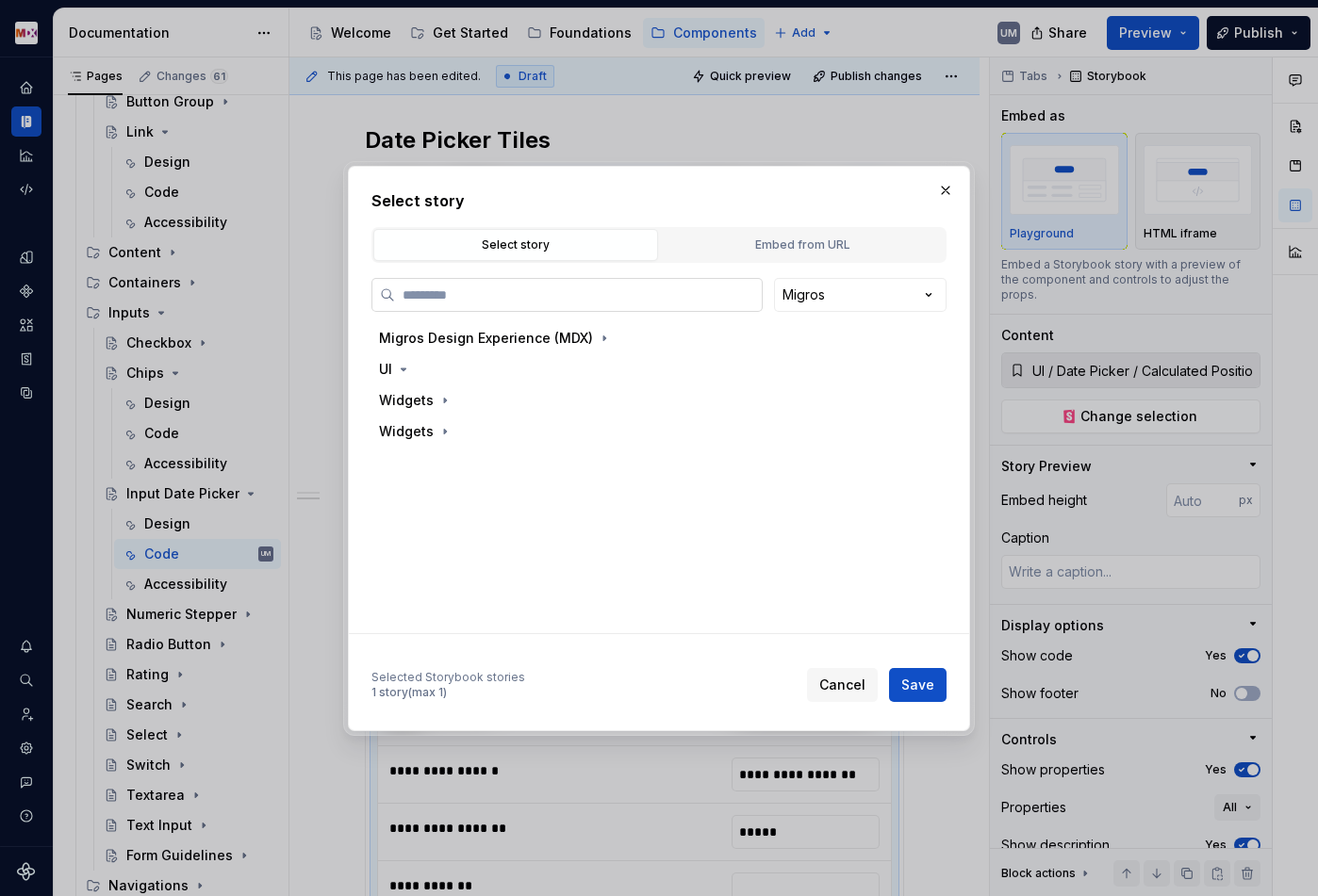
paste input "****"
type input "****"
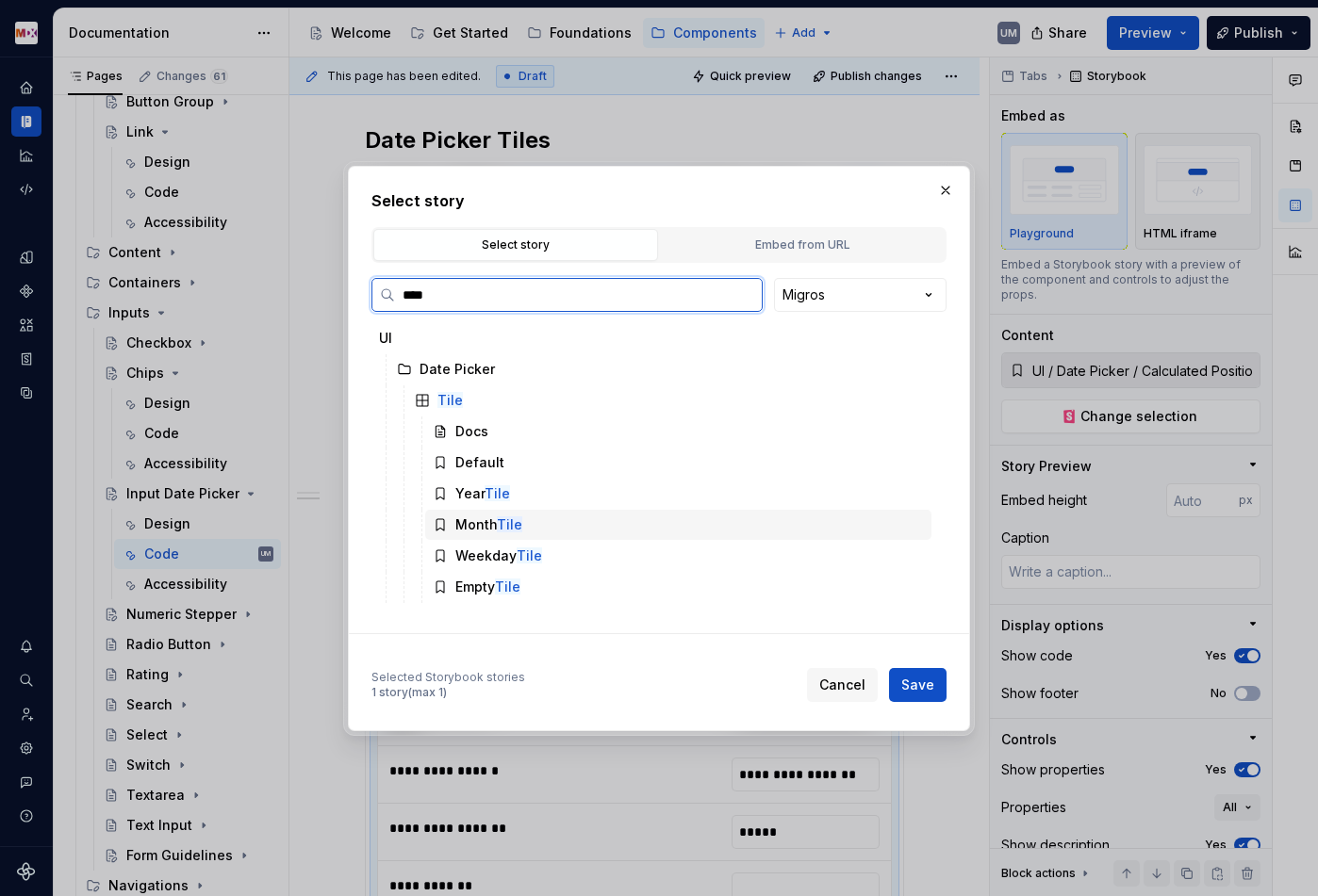
click at [503, 521] on mark "Tile" at bounding box center [509, 524] width 25 height 16
click at [911, 674] on button "Save" at bounding box center [917, 685] width 58 height 34
type textarea "*"
type input "UI / Date Picker / Tile / Month Tile"
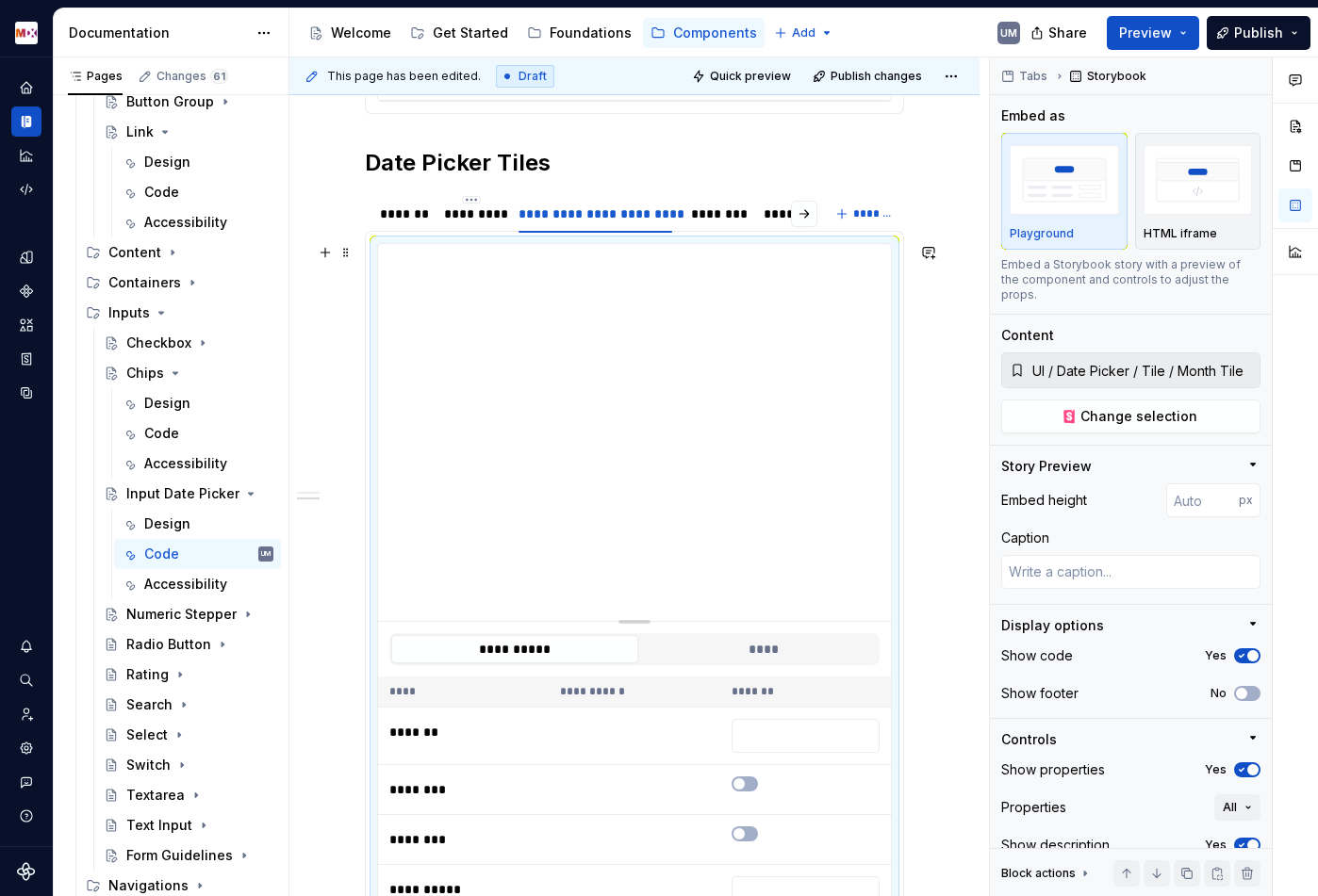
scroll to position [739, 0]
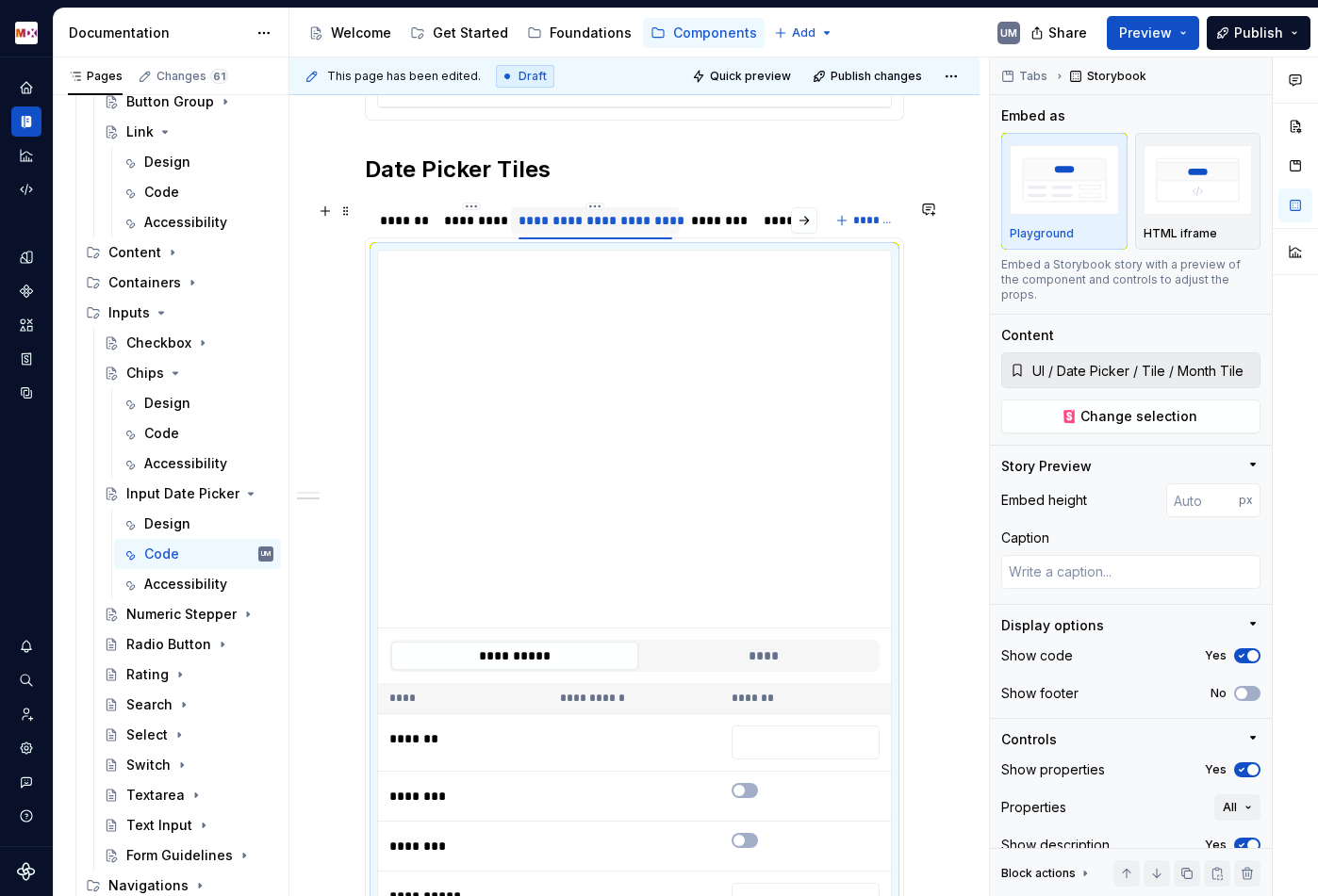
type textarea "*"
click at [596, 202] on div "**********" at bounding box center [595, 220] width 169 height 36
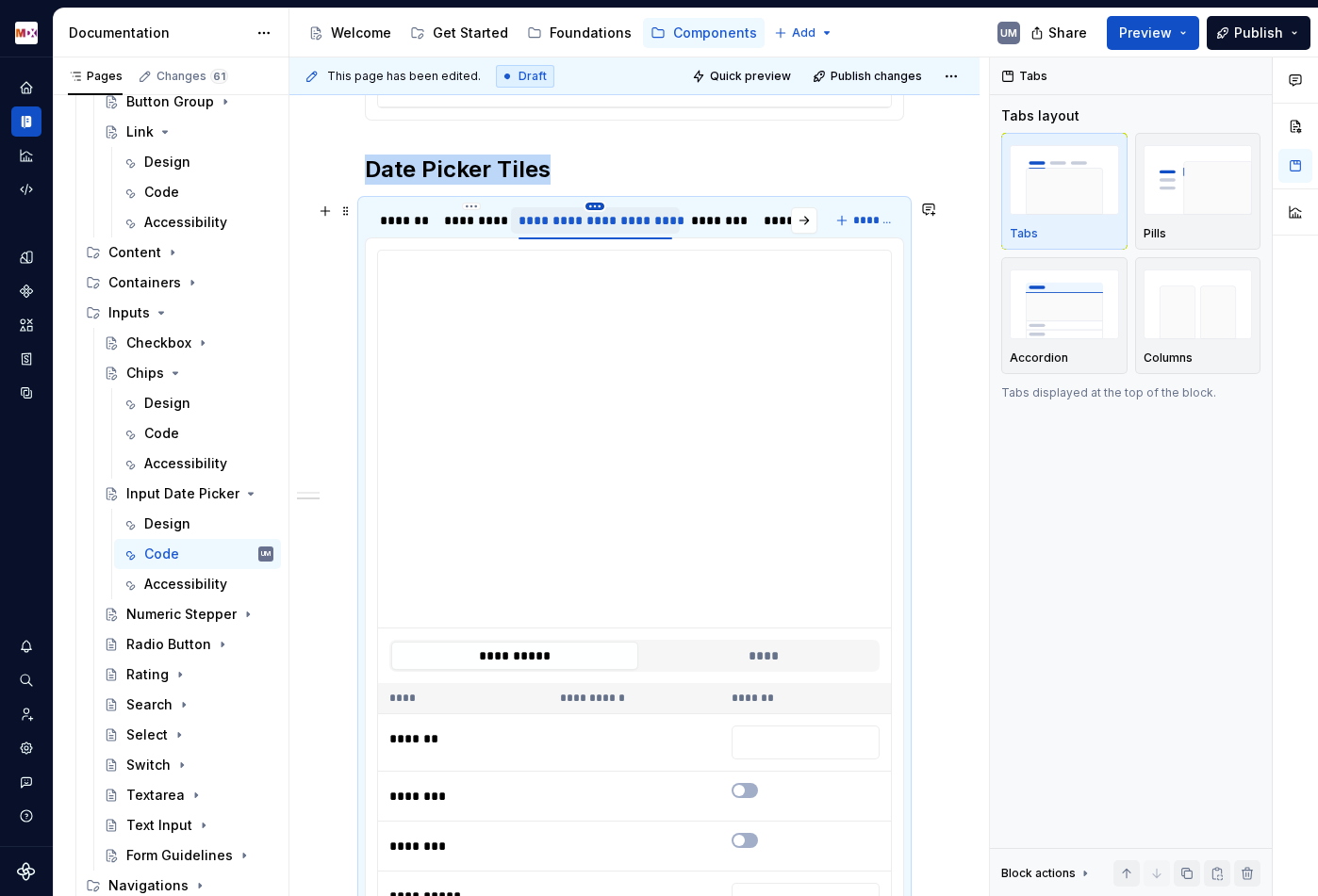
click at [597, 205] on html "MDX UM Dataset Migros Documentation Accessibility guide for tree Page tree. Nav…" at bounding box center [659, 448] width 1318 height 896
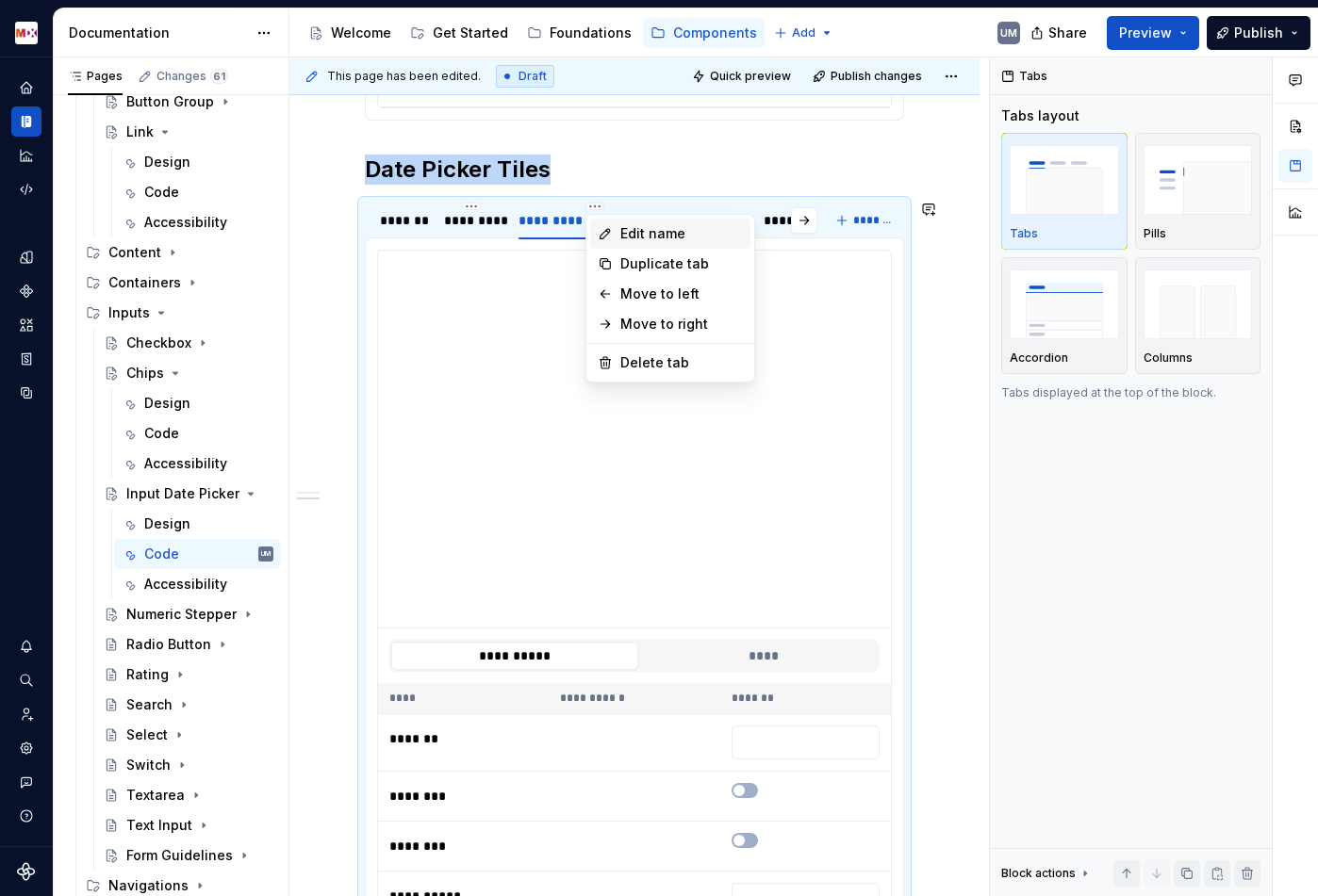
click at [617, 228] on div "Edit name" at bounding box center [670, 234] width 161 height 30
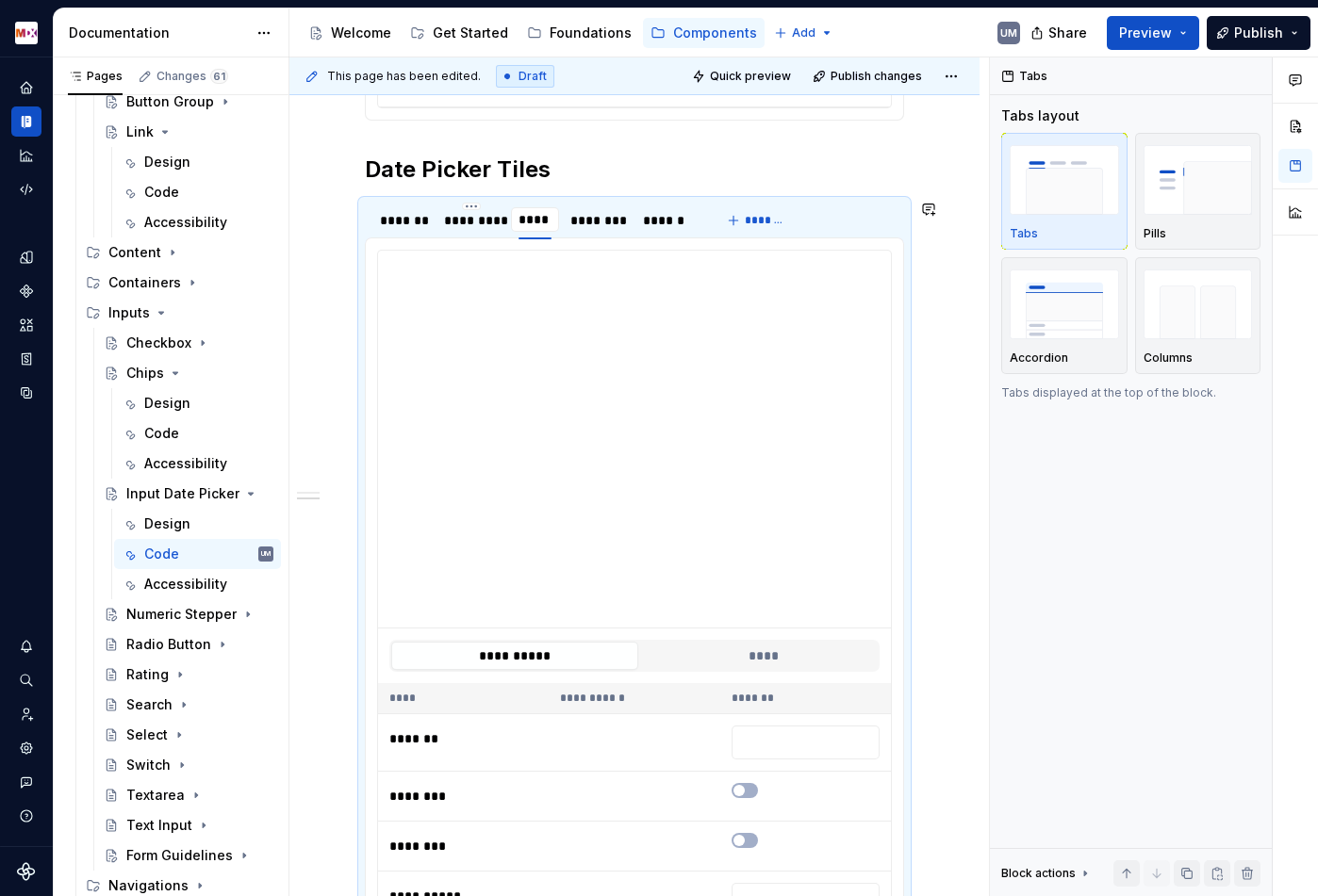
type input "*****"
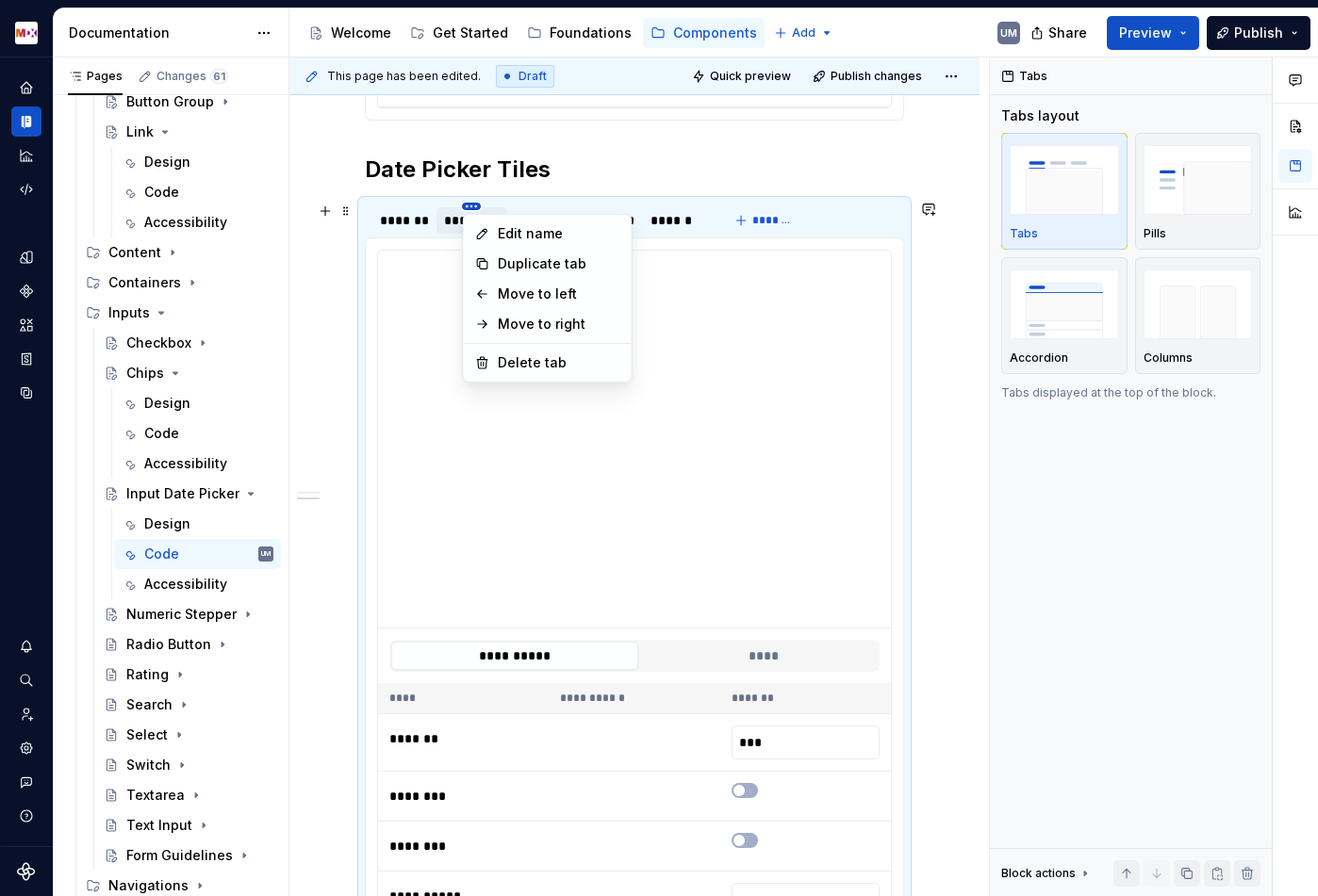
click at [470, 209] on html "MDX UM Dataset Migros Documentation Accessibility guide for tree Page tree. Nav…" at bounding box center [659, 448] width 1318 height 896
click at [491, 228] on div "Edit name" at bounding box center [548, 234] width 161 height 30
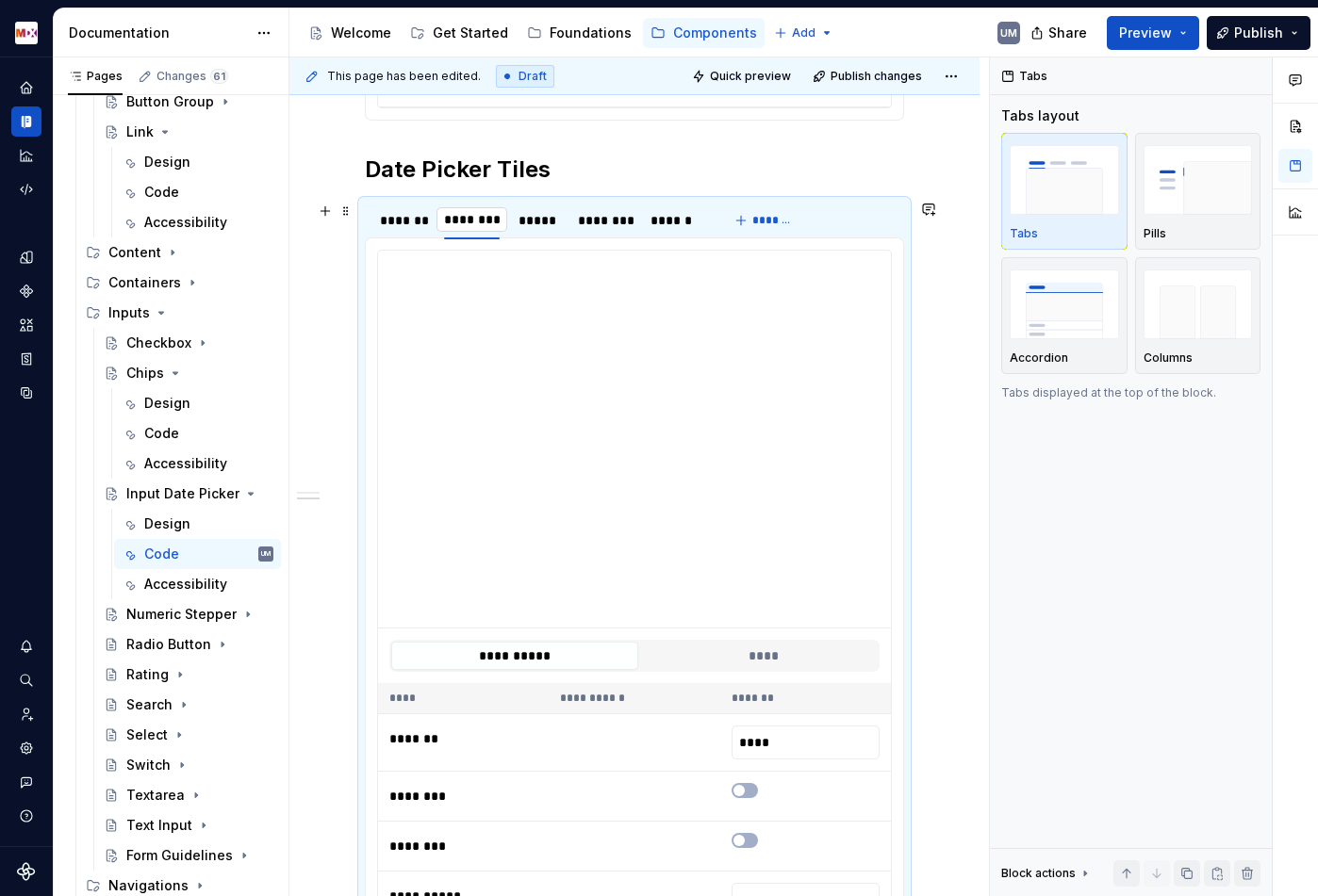
click at [487, 221] on input "*********" at bounding box center [471, 220] width 71 height 34
type input "****"
click at [502, 215] on div "*****" at bounding box center [512, 221] width 41 height 19
click at [573, 217] on div "********" at bounding box center [577, 221] width 54 height 19
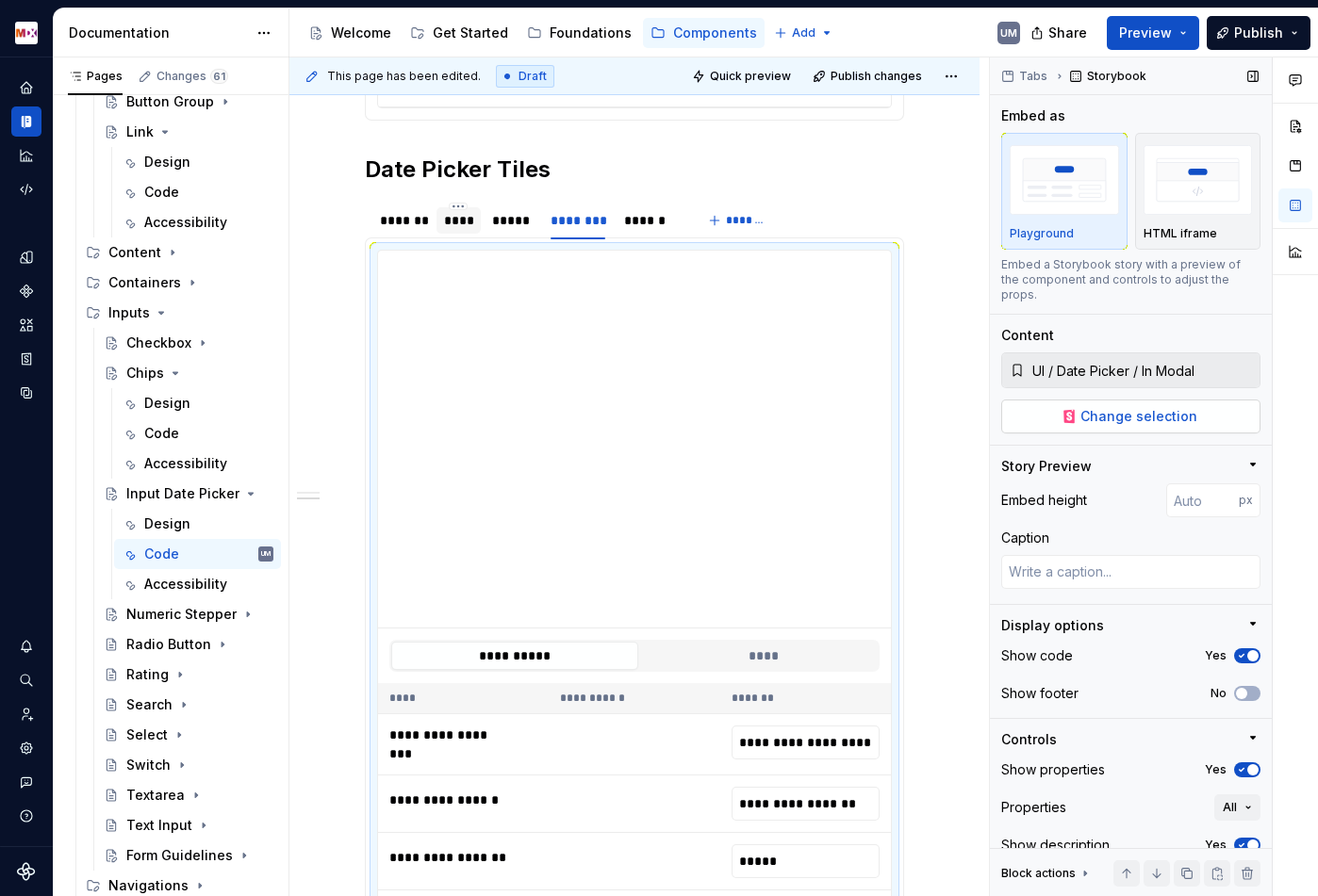
click at [1089, 407] on span "Change selection" at bounding box center [1139, 416] width 117 height 19
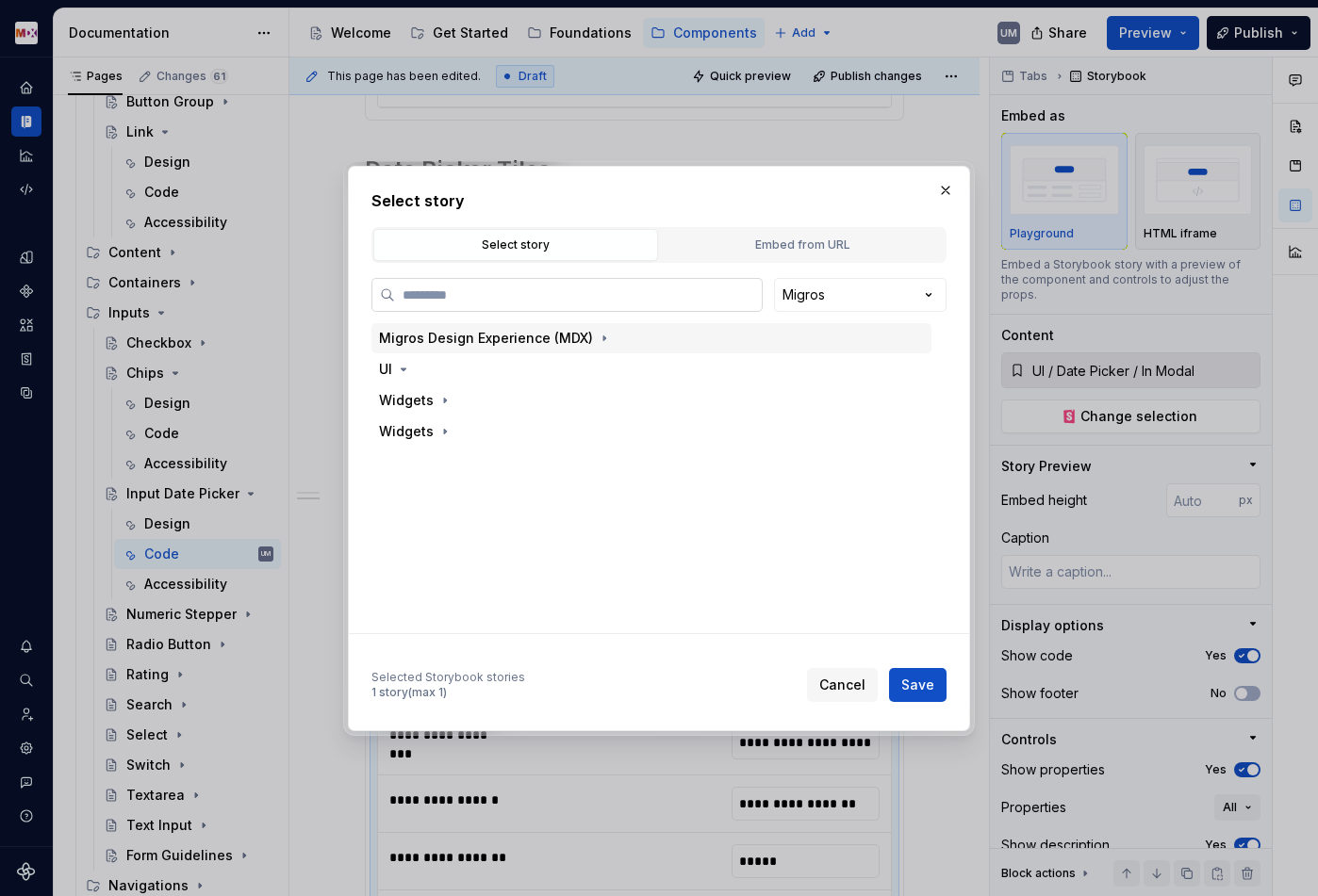
type textarea "*"
paste input "****"
type input "****"
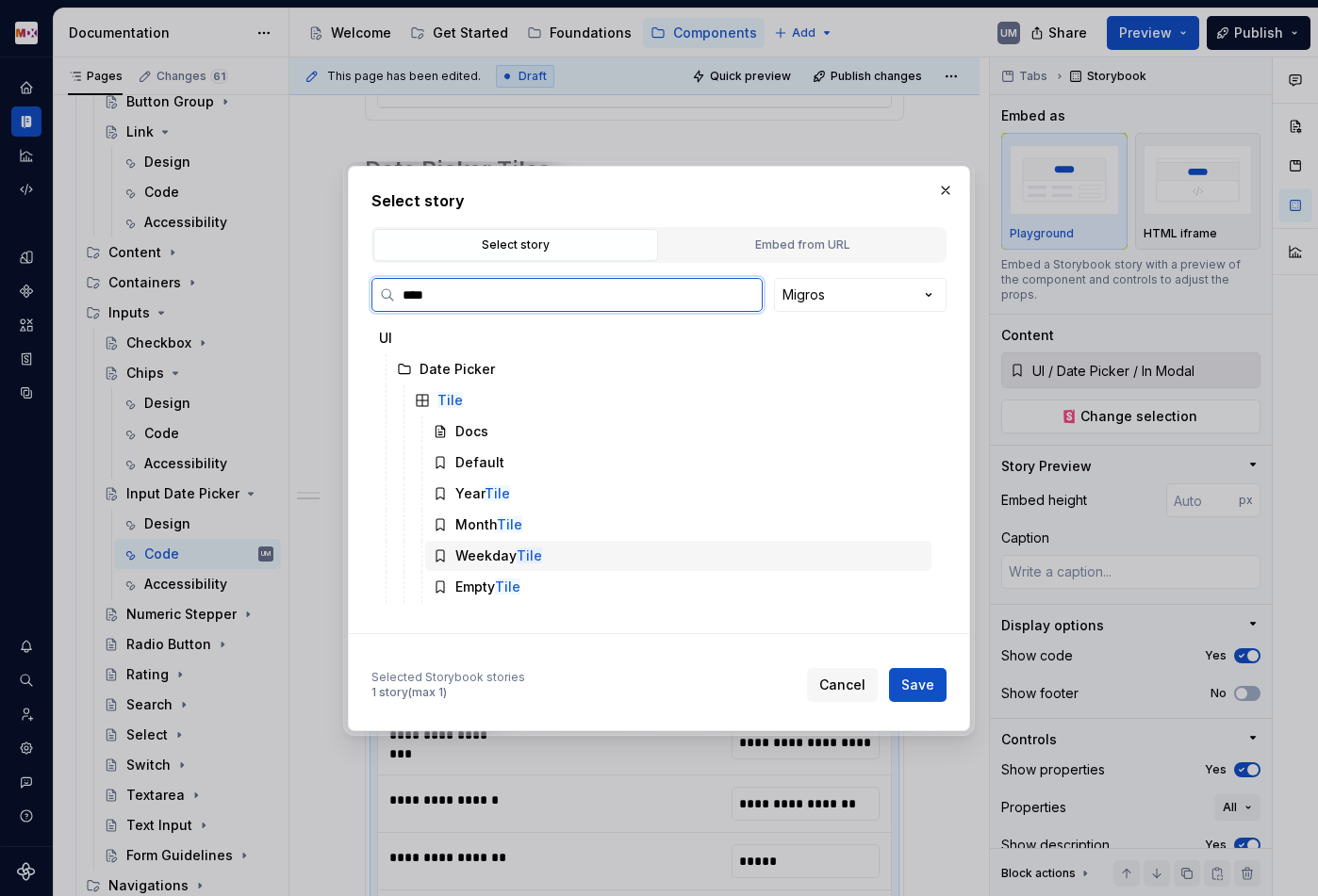
click at [480, 549] on div "Weekday Tile" at bounding box center [498, 556] width 87 height 19
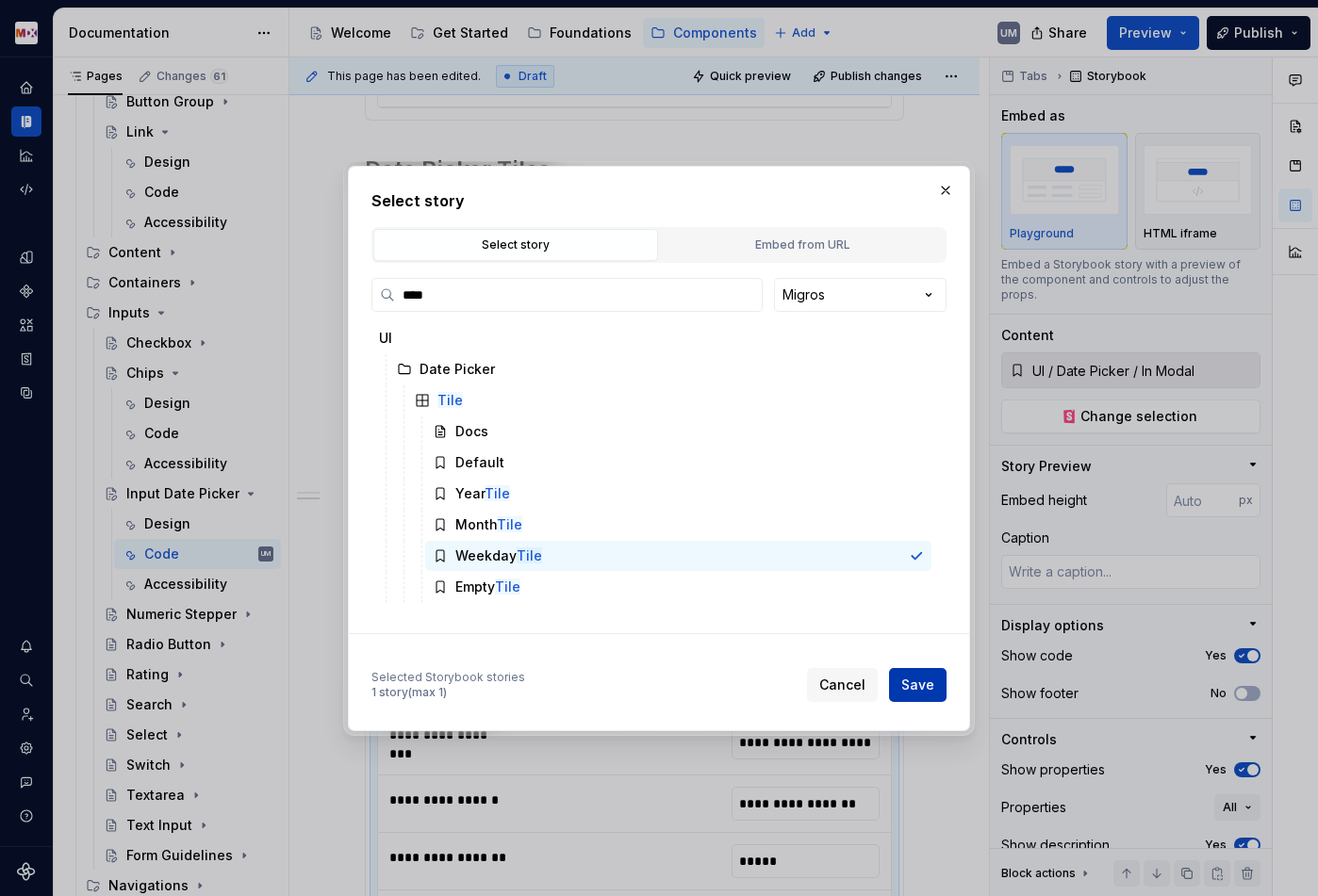
click at [911, 684] on span "Save" at bounding box center [917, 685] width 33 height 19
type textarea "*"
type input "UI / Date Picker / Tile / Weekday Tile"
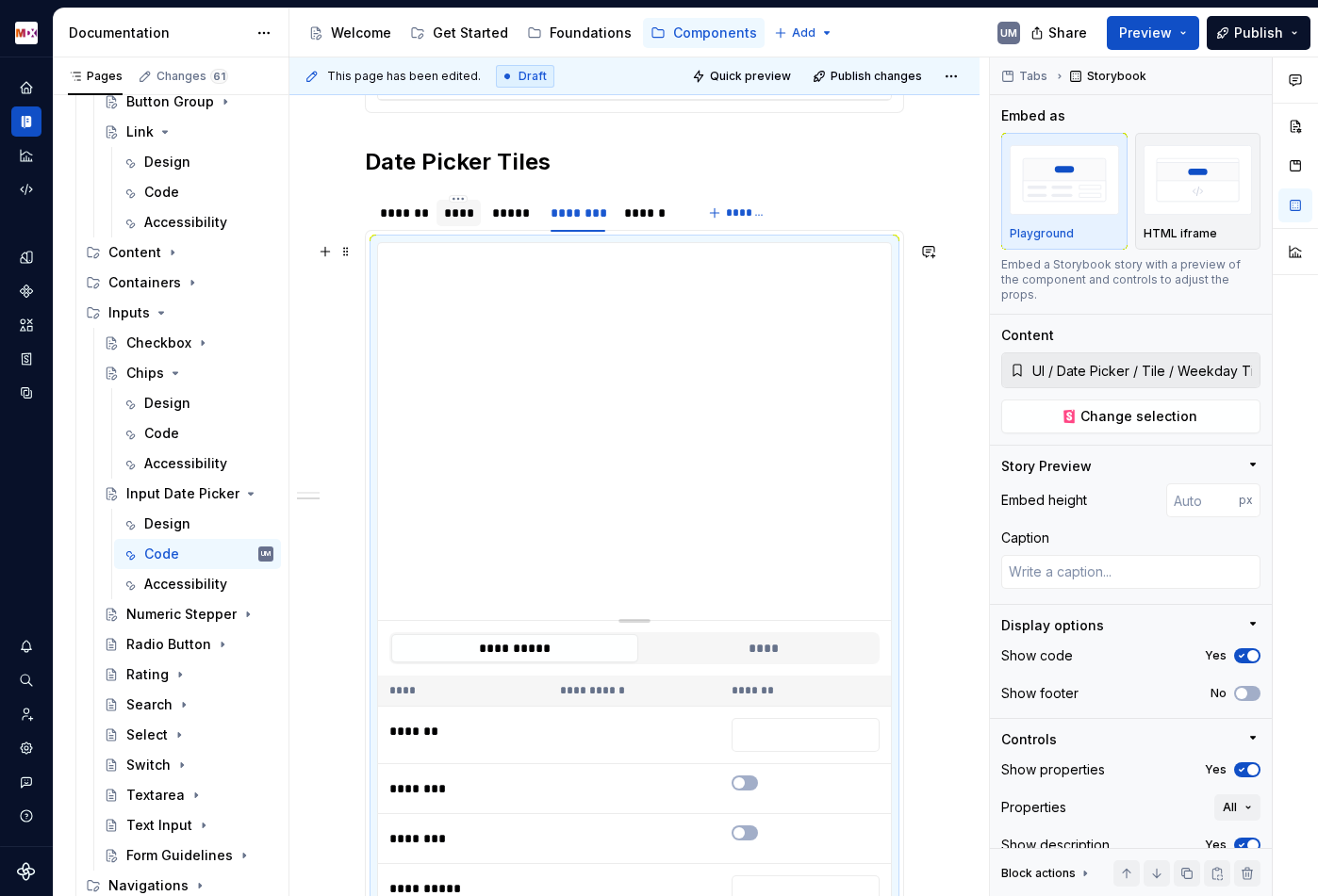
scroll to position [736, 0]
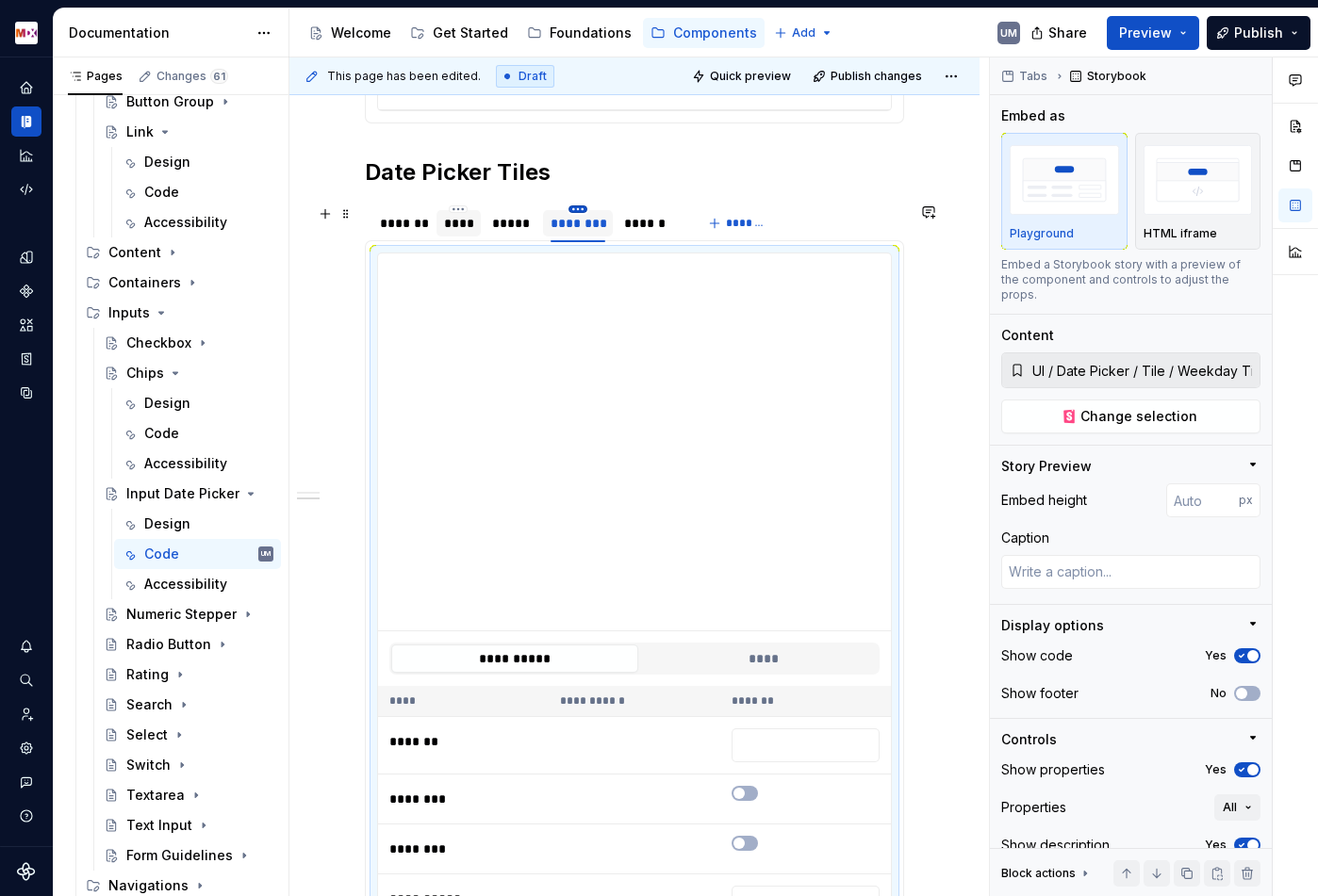
type textarea "*"
click at [580, 205] on div "********" at bounding box center [577, 223] width 69 height 36
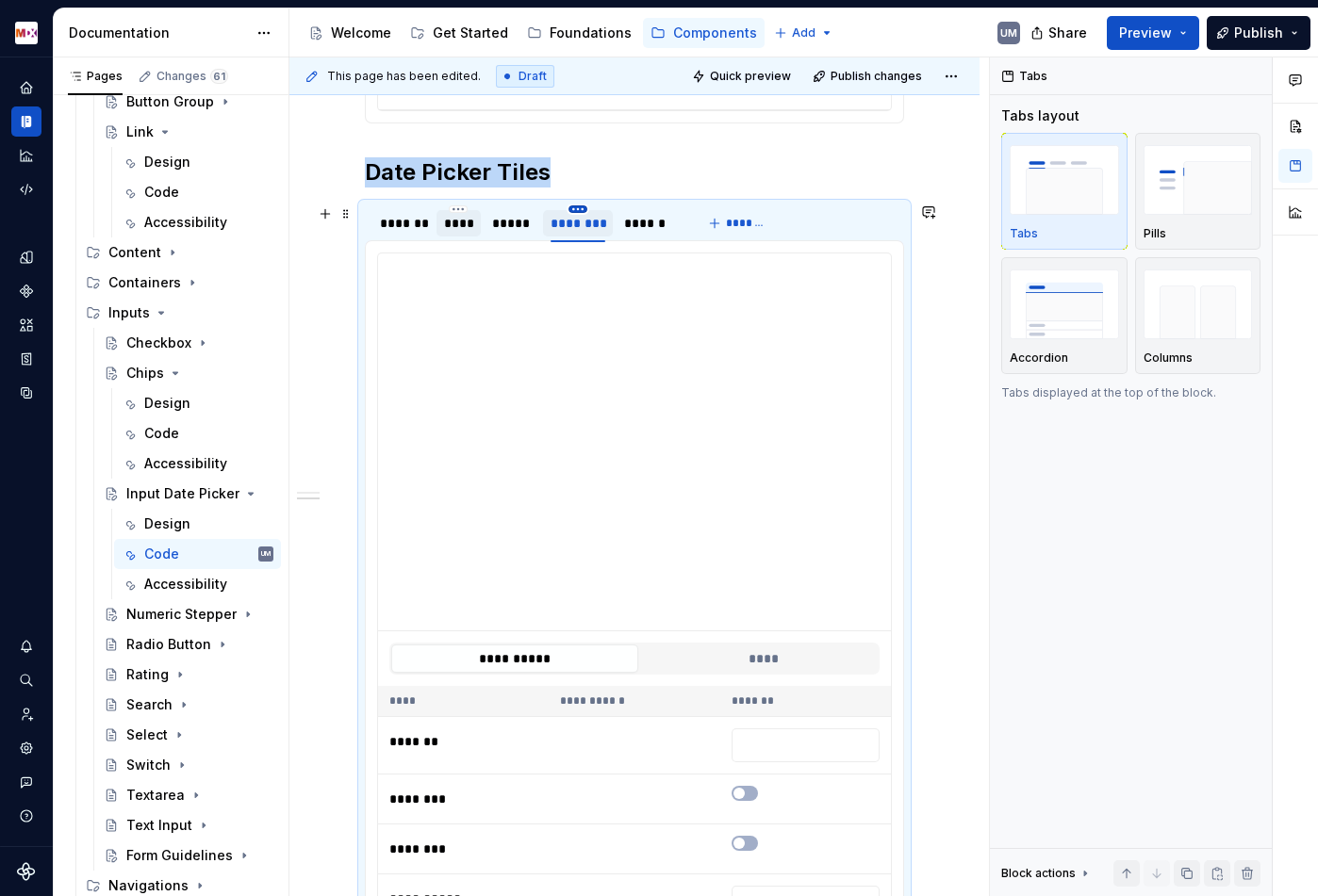
click at [580, 209] on html "MDX UM Dataset Migros Documentation Accessibility guide for tree Page tree. Nav…" at bounding box center [659, 448] width 1318 height 896
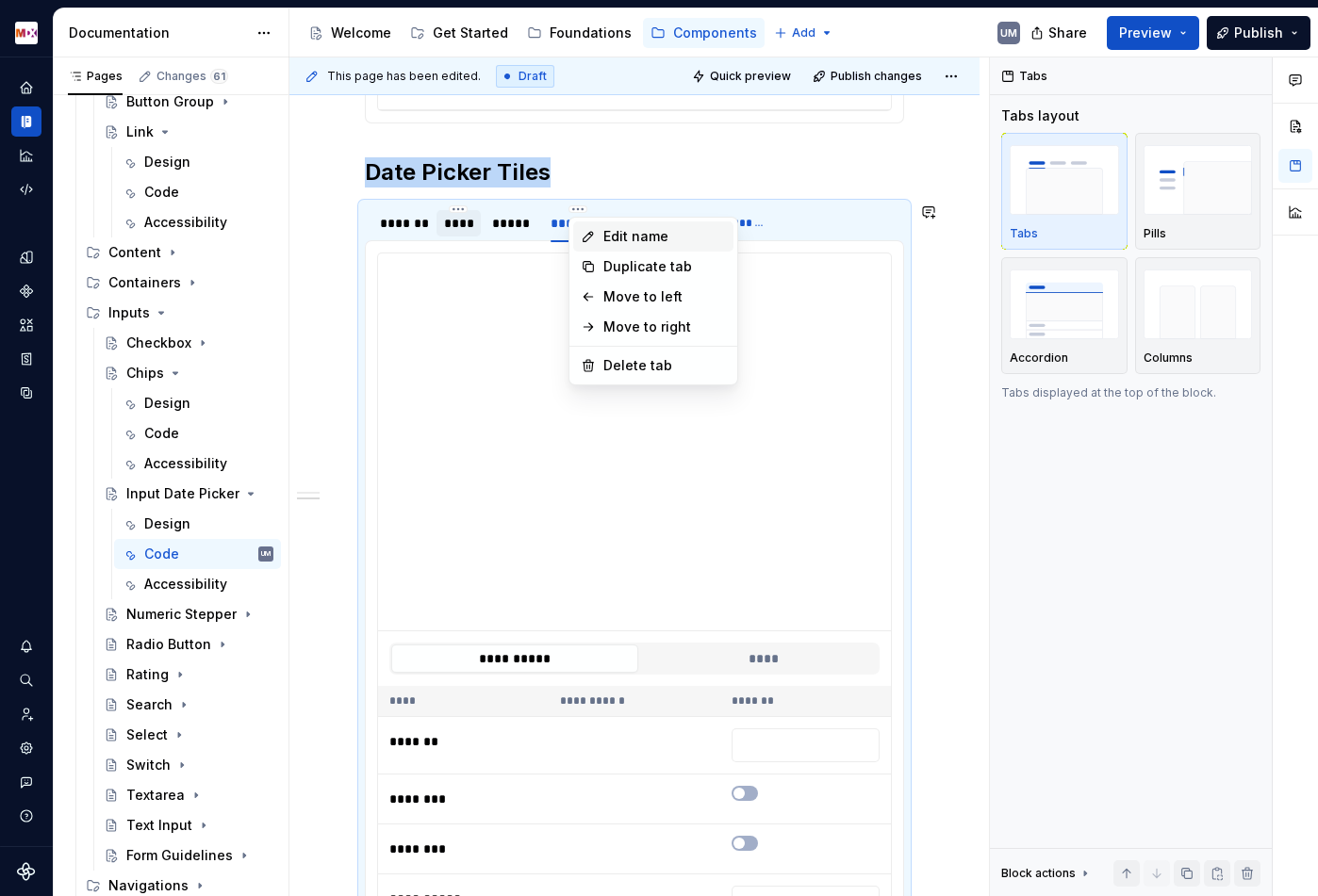
click at [611, 238] on div "Edit name" at bounding box center [665, 237] width 123 height 19
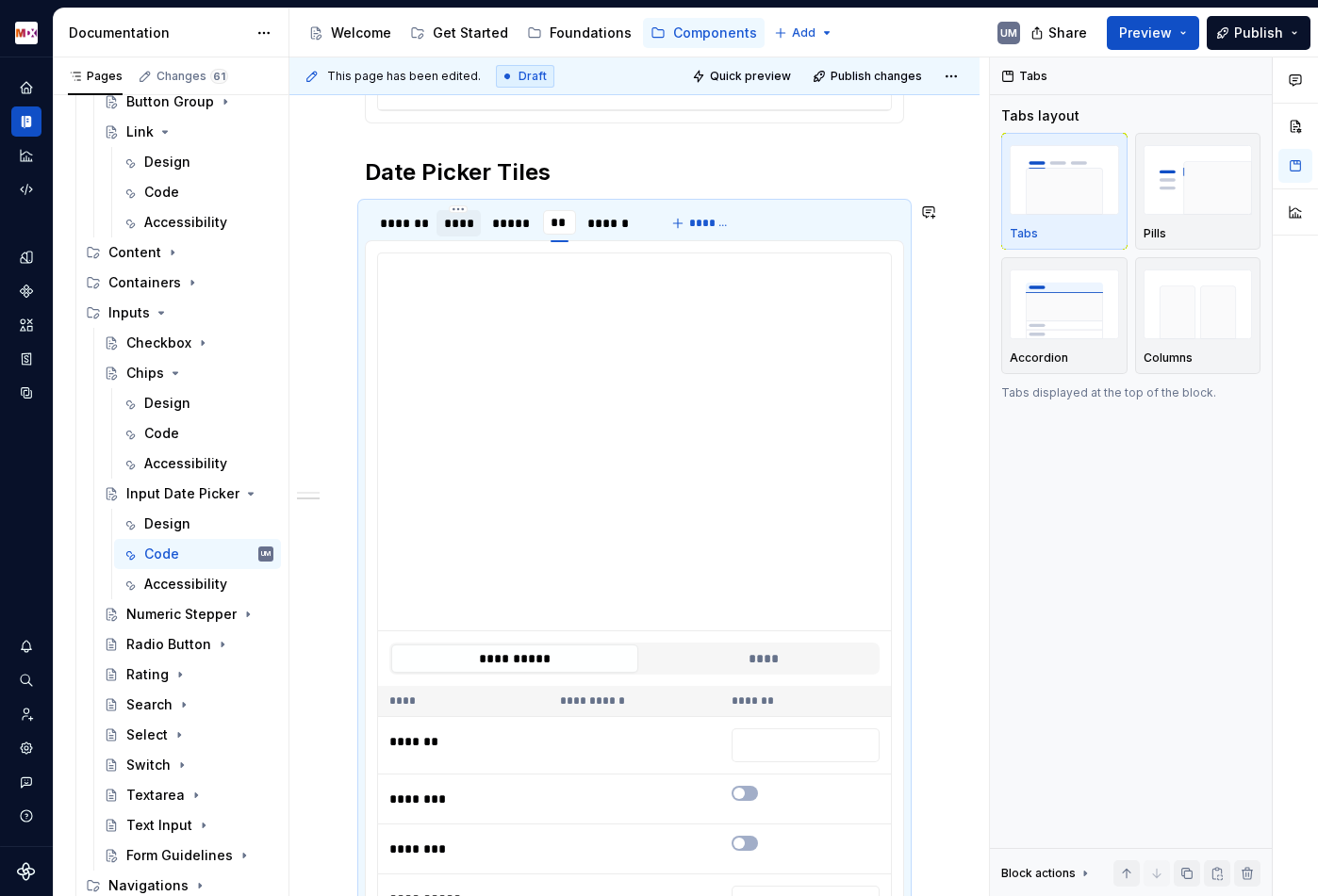
type input "***"
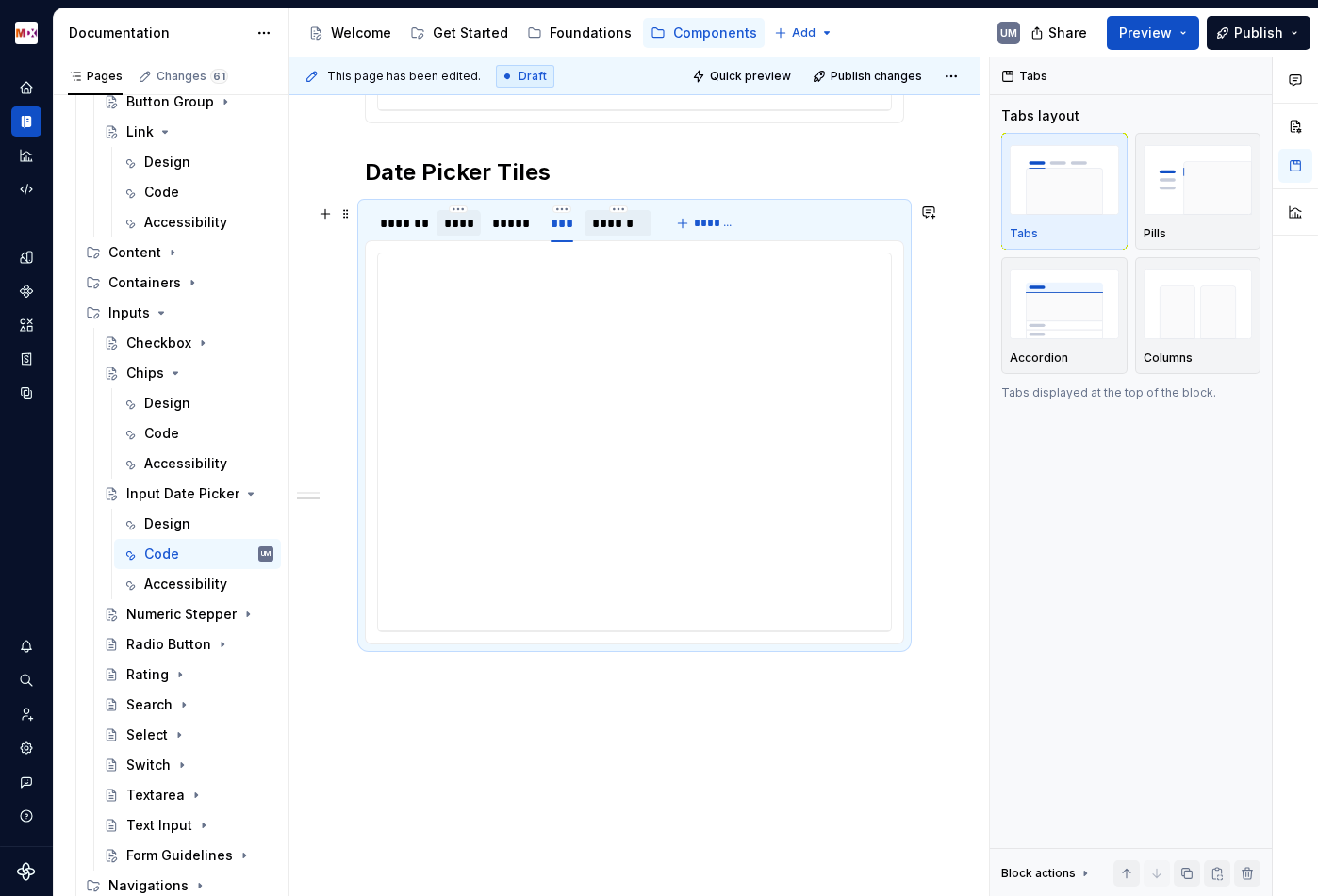
click at [635, 222] on div "******" at bounding box center [617, 224] width 52 height 19
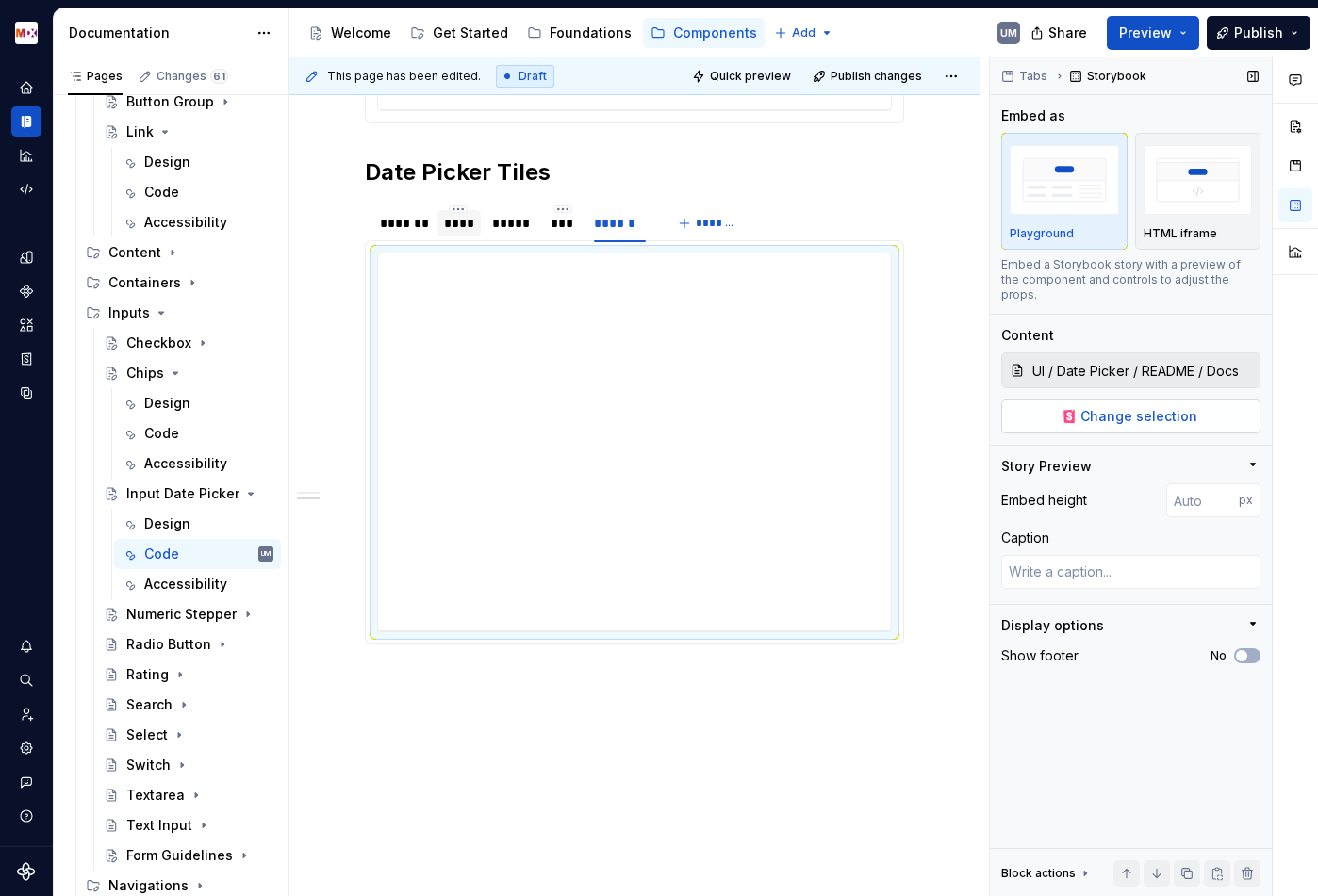
click at [1116, 407] on span "Change selection" at bounding box center [1139, 416] width 117 height 19
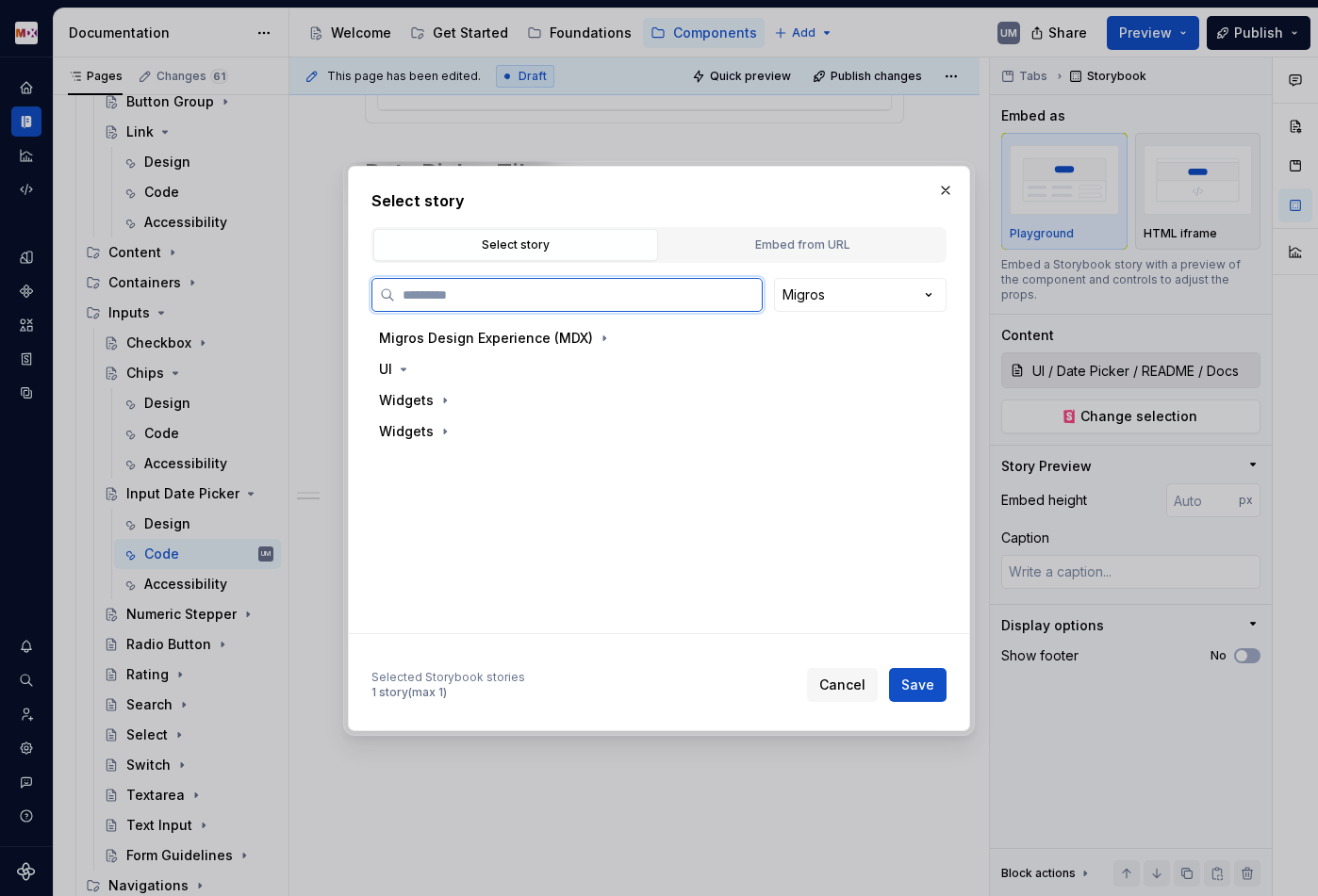
type textarea "*"
paste input "****"
type input "****"
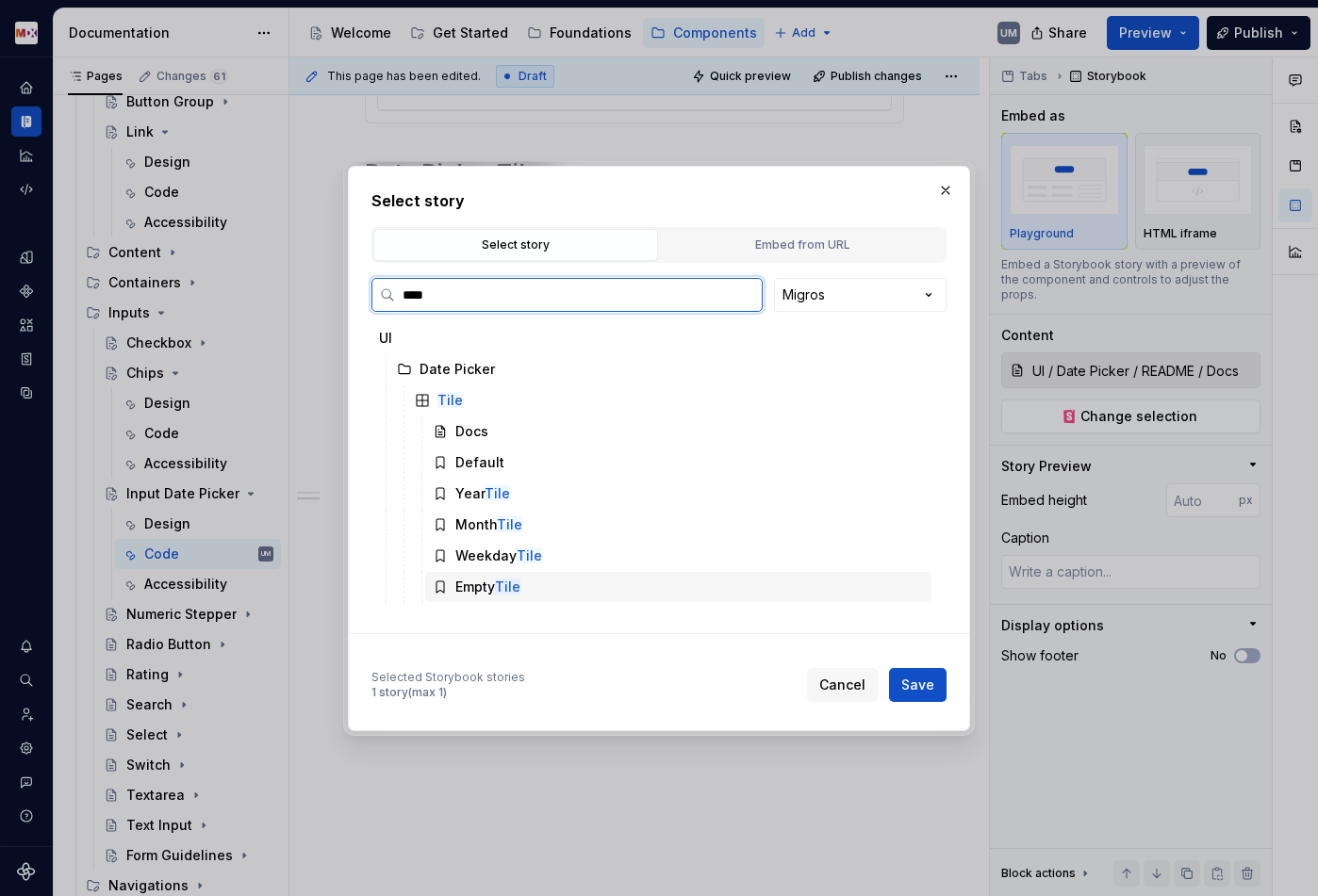
click at [504, 581] on mark "Tile" at bounding box center [507, 586] width 25 height 16
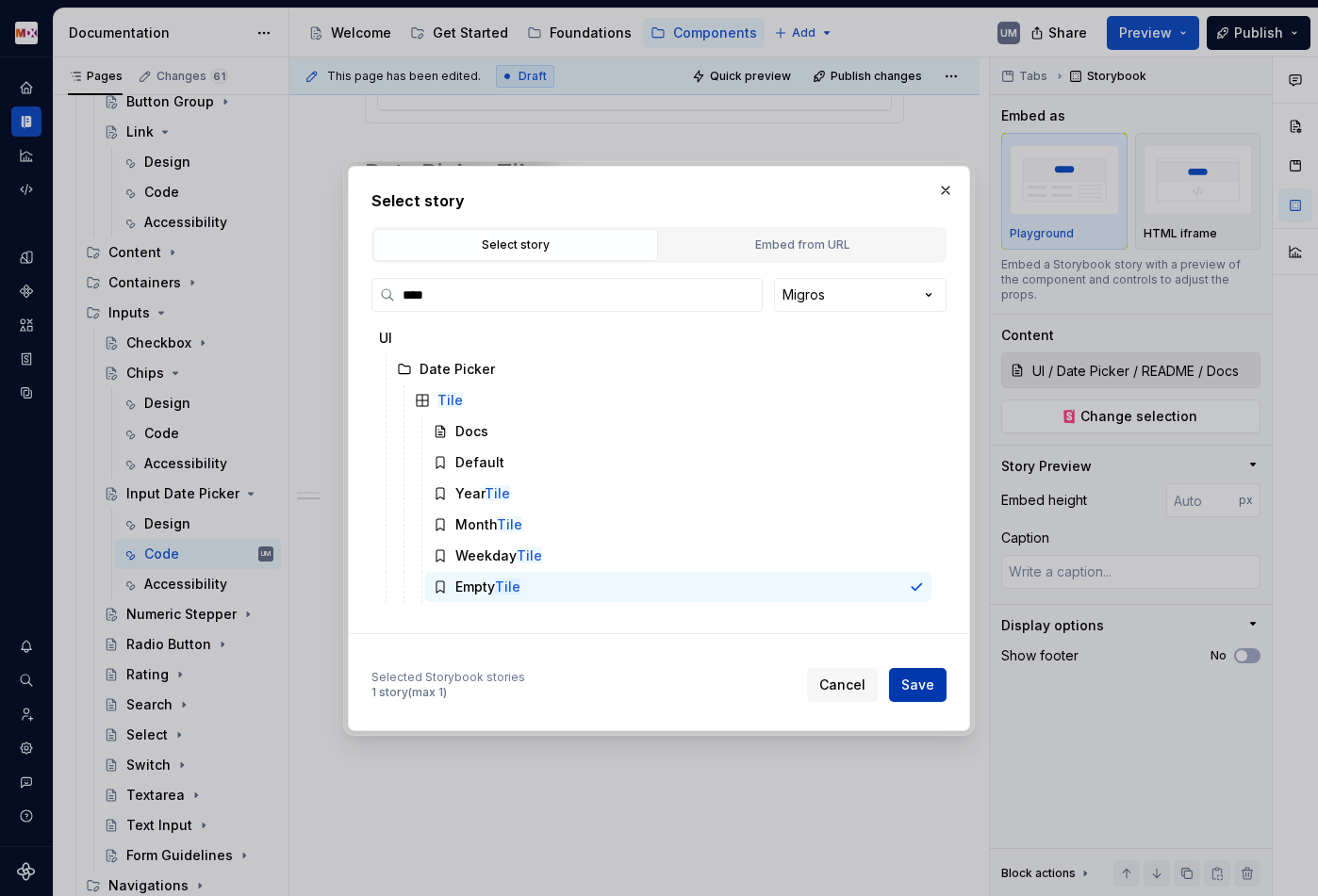
click at [916, 677] on span "Save" at bounding box center [917, 685] width 33 height 19
type textarea "*"
type input "UI / Date Picker / Tile / Empty Tile"
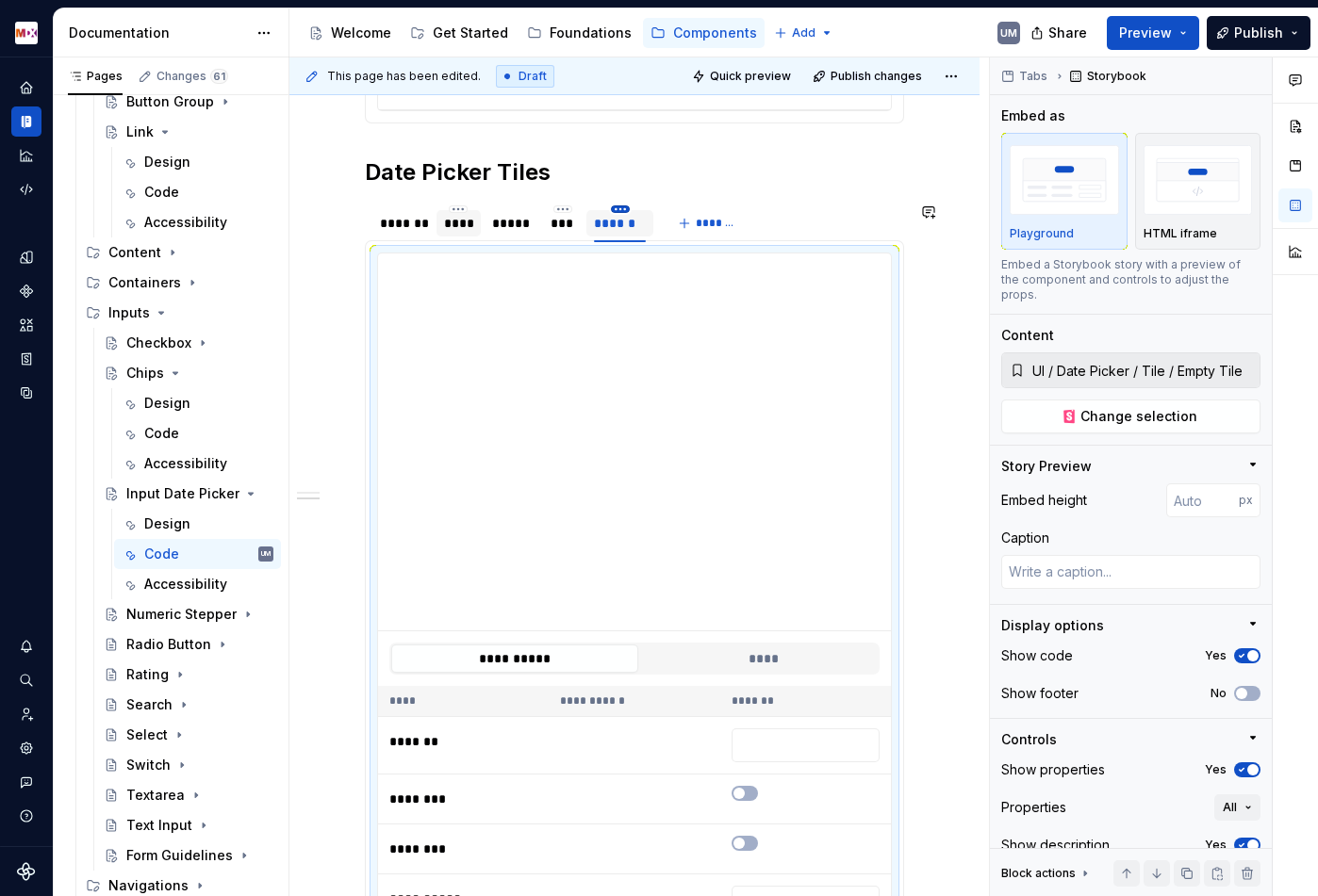
click at [617, 210] on html "MDX UM Dataset Migros Documentation Accessibility guide for tree Page tree. Nav…" at bounding box center [659, 448] width 1318 height 896
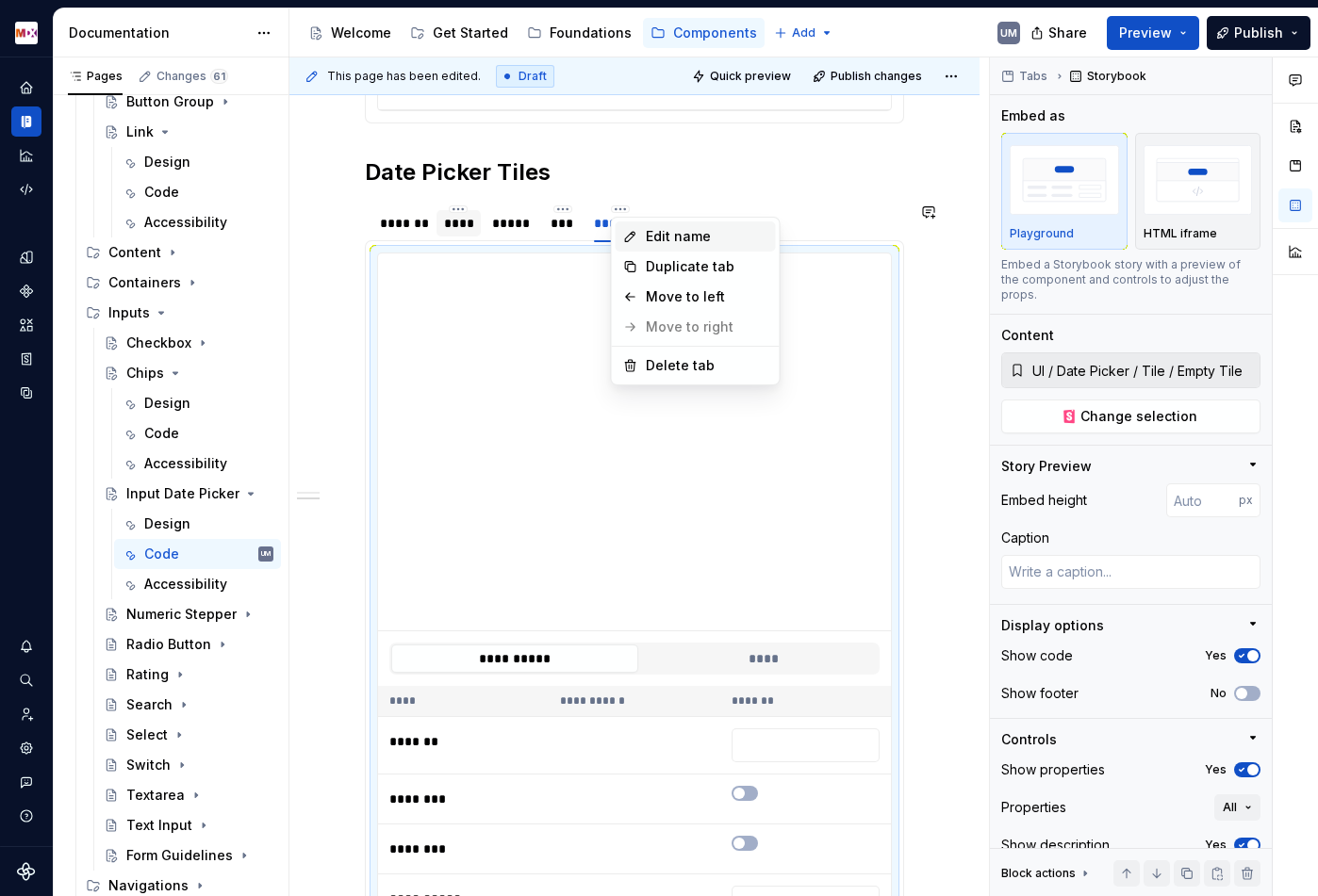
click at [642, 233] on div "Edit name" at bounding box center [696, 237] width 161 height 30
type textarea "*"
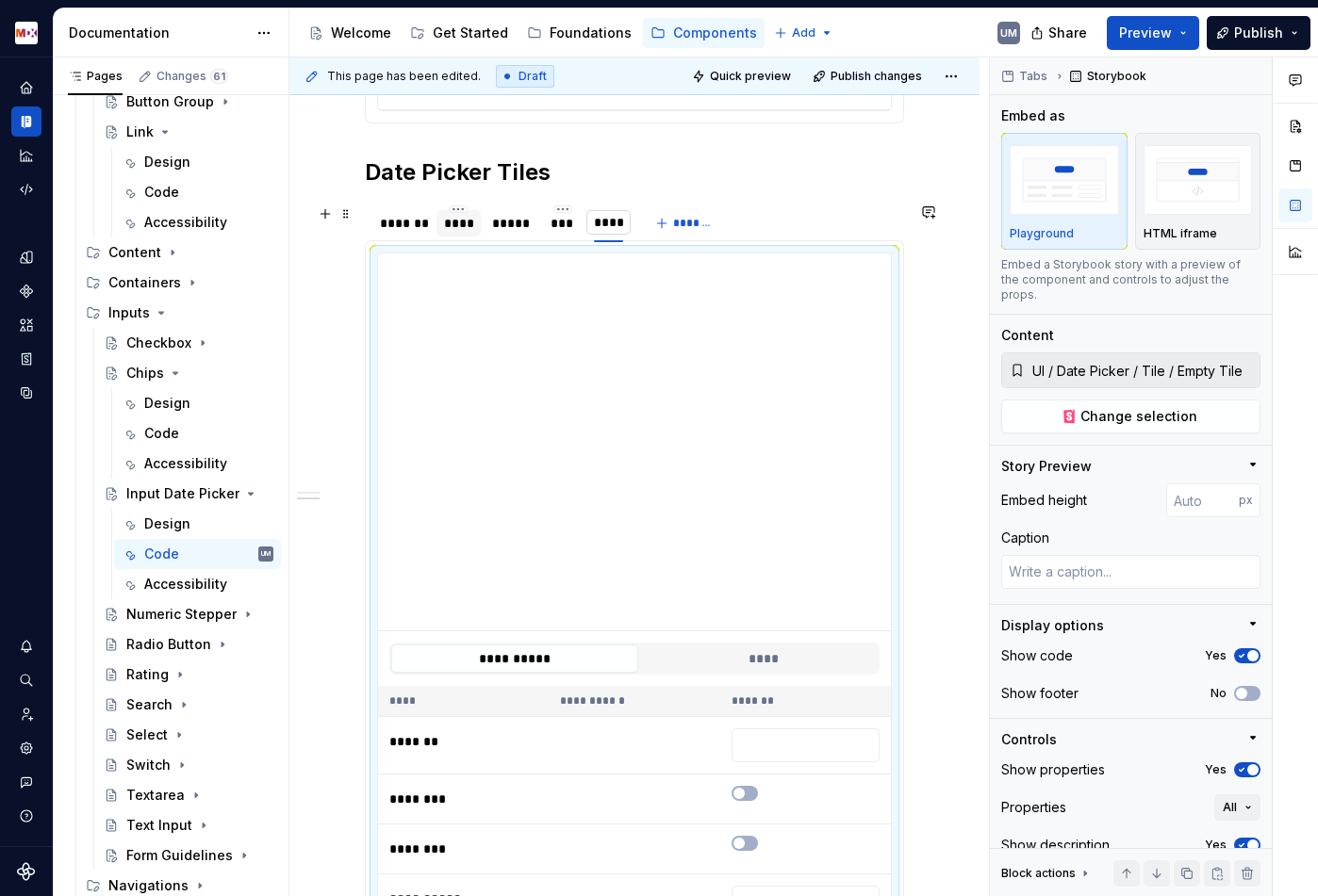
type input "*****"
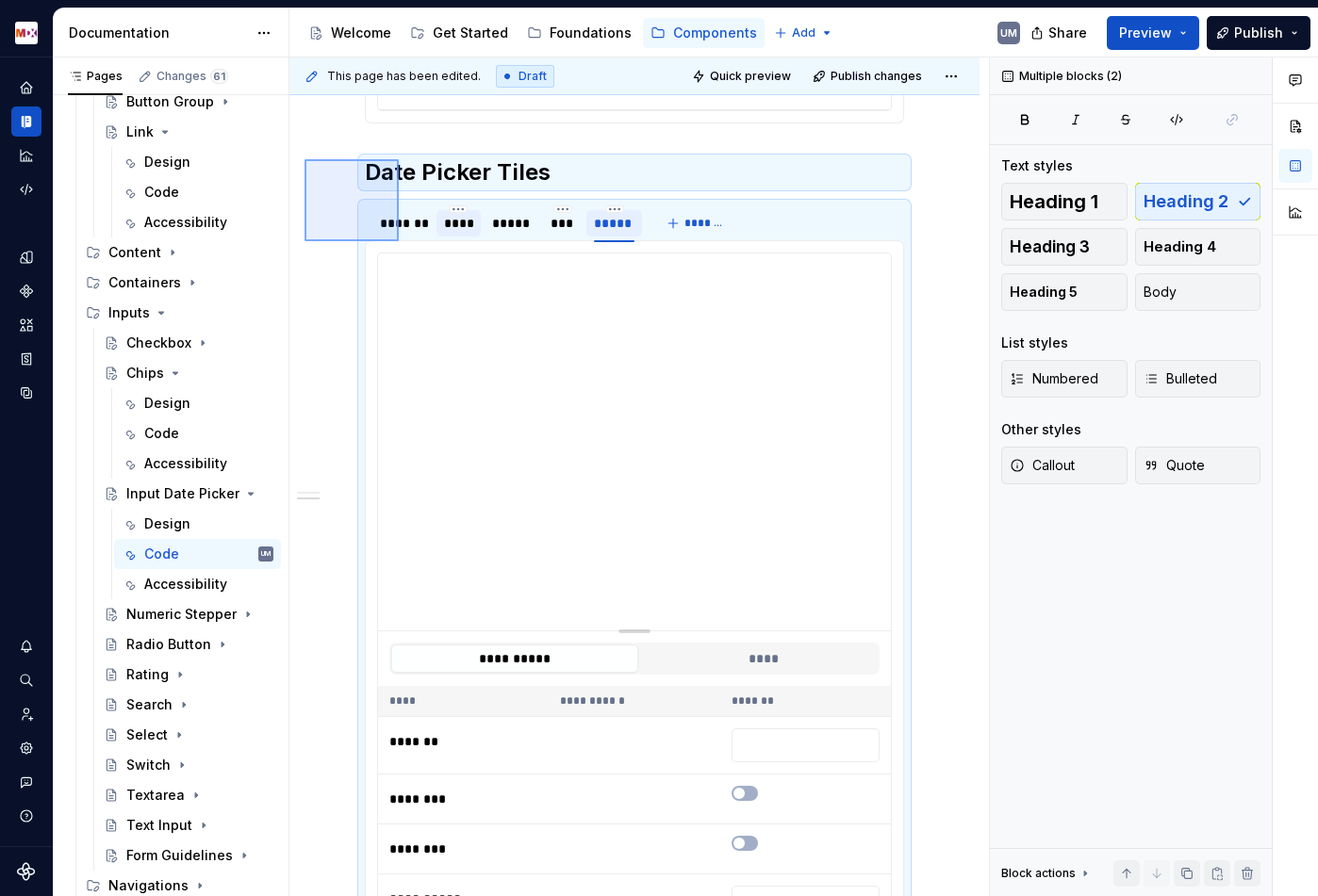
drag, startPoint x: 304, startPoint y: 160, endPoint x: 498, endPoint y: 362, distance: 280.1
click at [498, 369] on div "**********" at bounding box center [638, 477] width 700 height 839
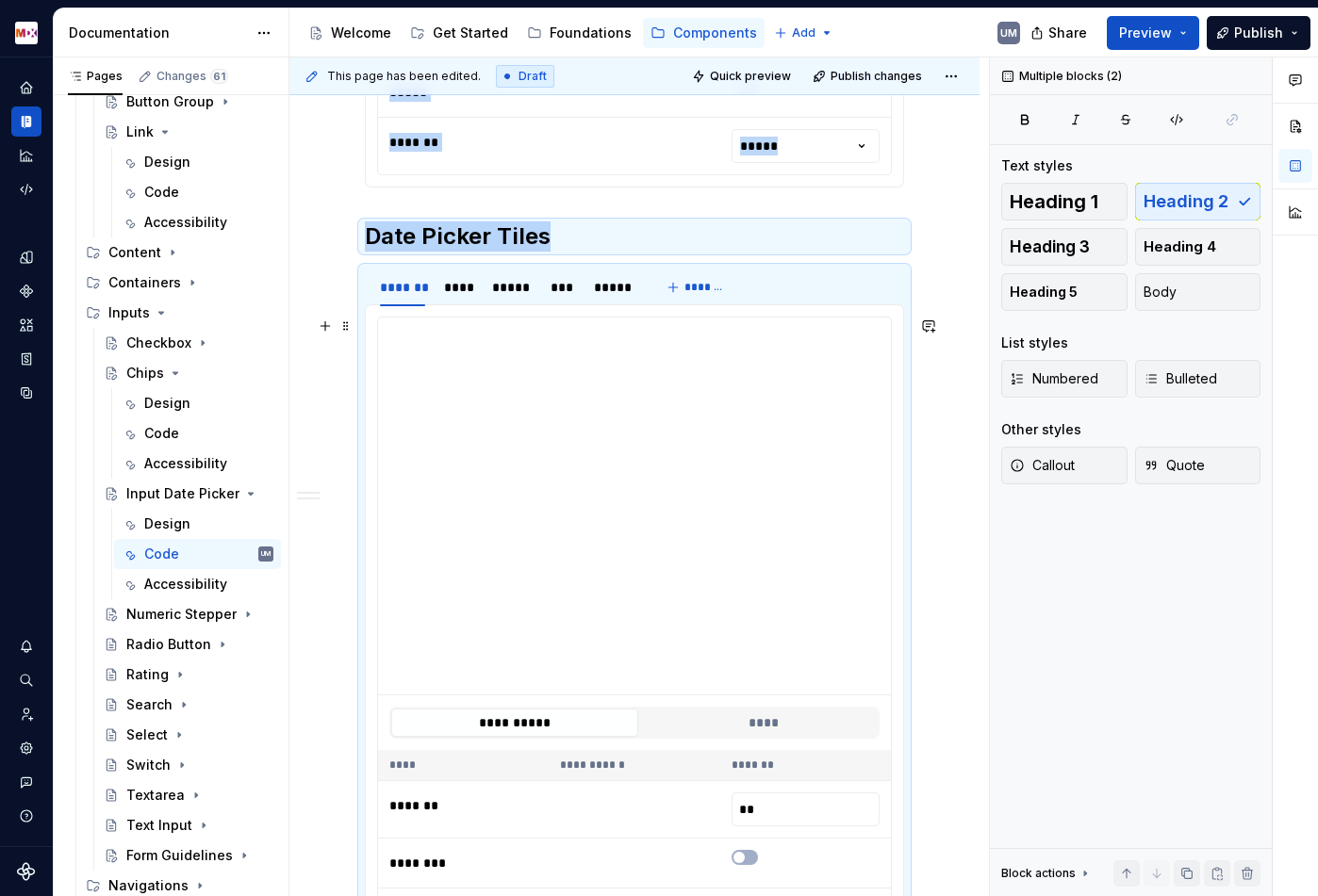
scroll to position [1720, 0]
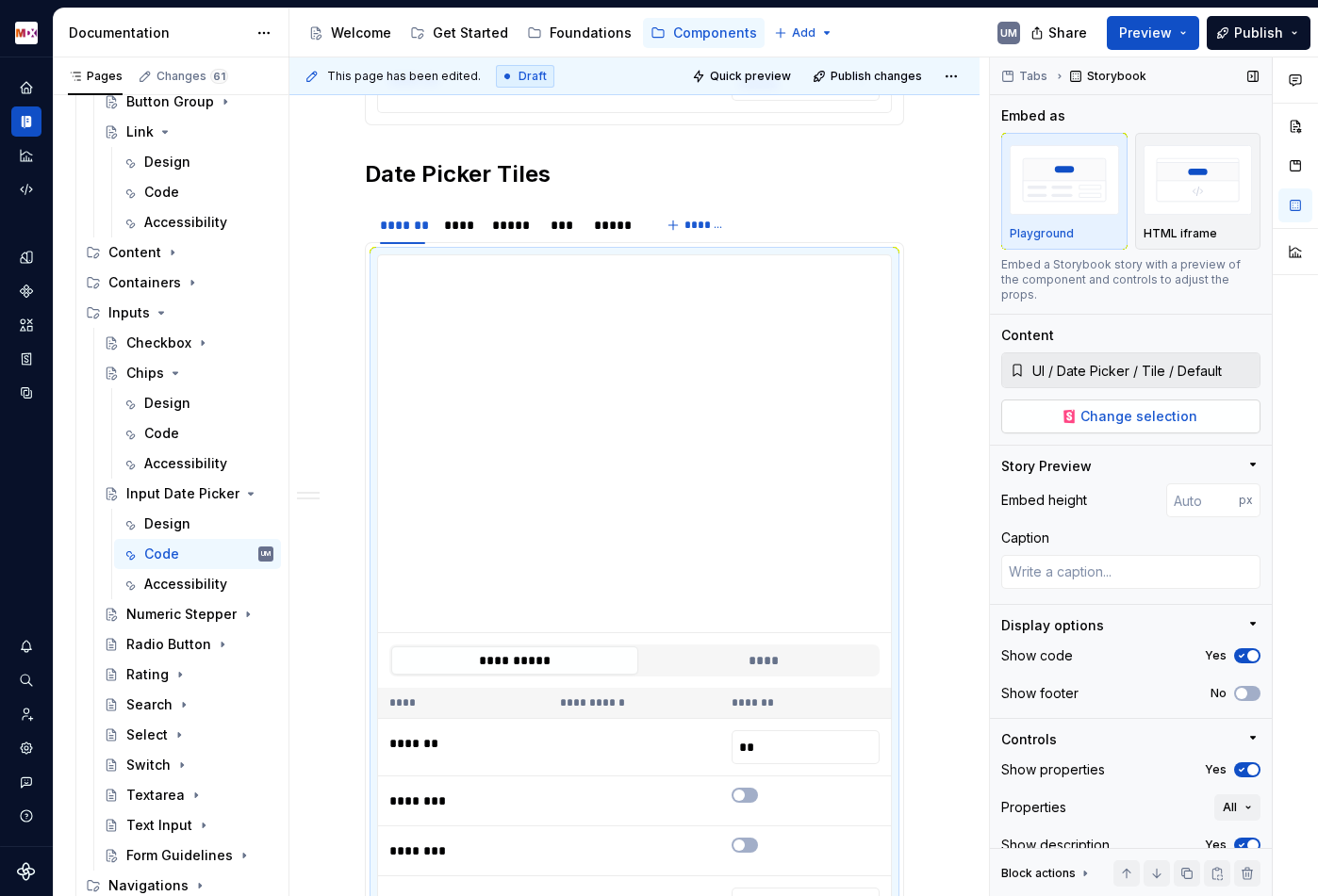
click at [1151, 407] on span "Change selection" at bounding box center [1139, 416] width 117 height 19
type textarea "*"
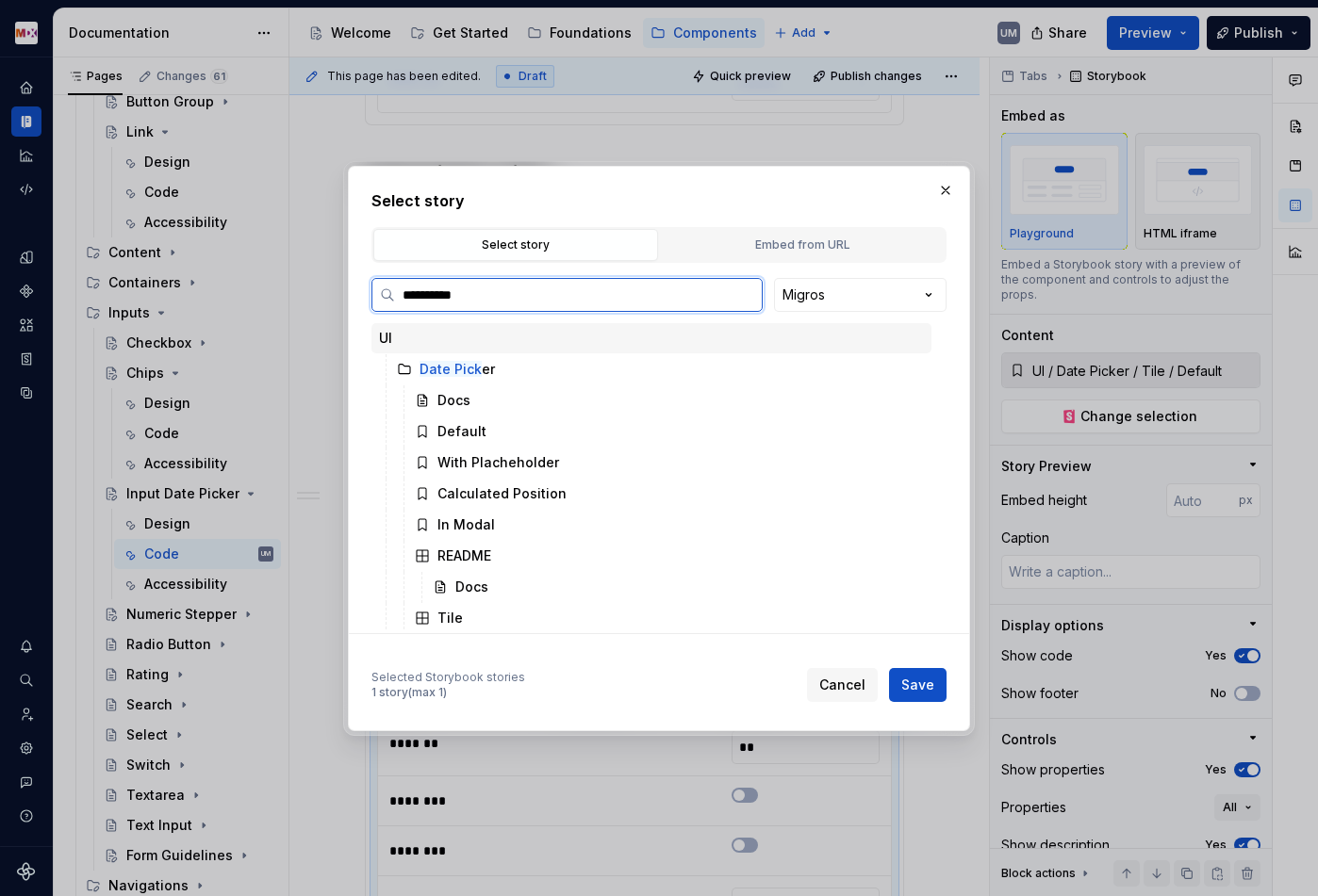
type input "**********"
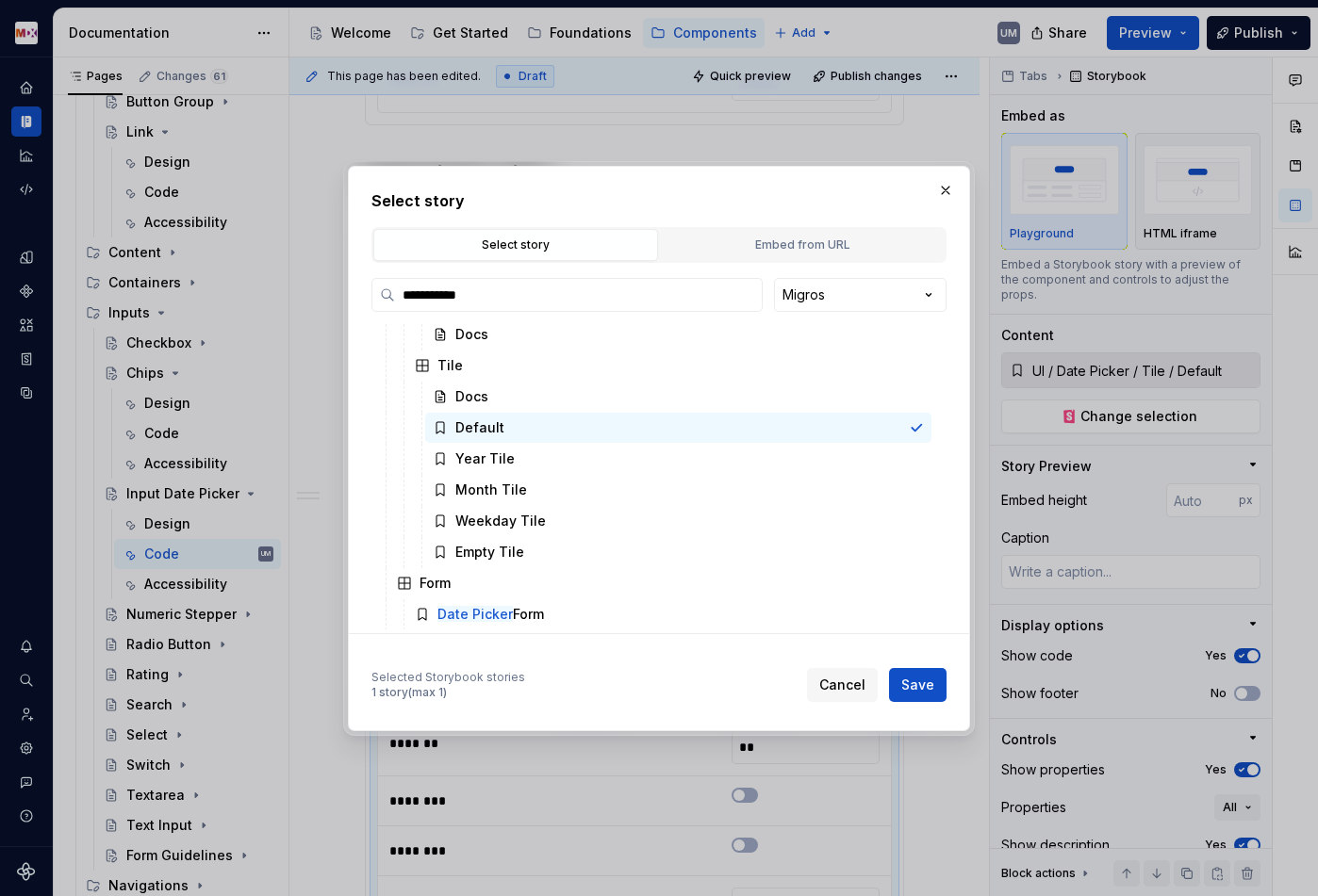
scroll to position [254, 0]
click at [515, 609] on div "Date Picker Form" at bounding box center [490, 614] width 107 height 19
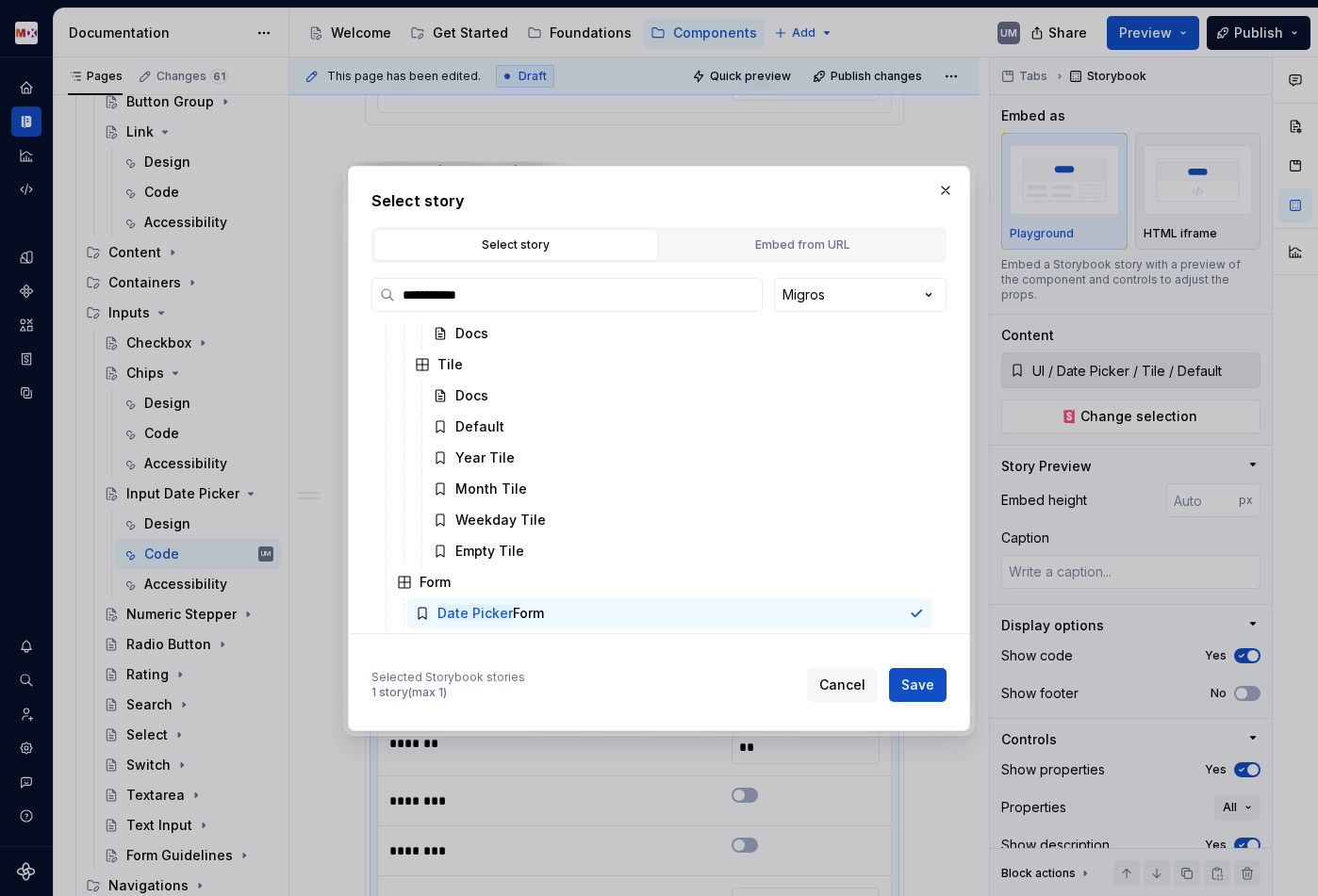
click at [917, 683] on span "Save" at bounding box center [917, 685] width 33 height 19
type textarea "*"
type input "UI / Form / Date Picker Form"
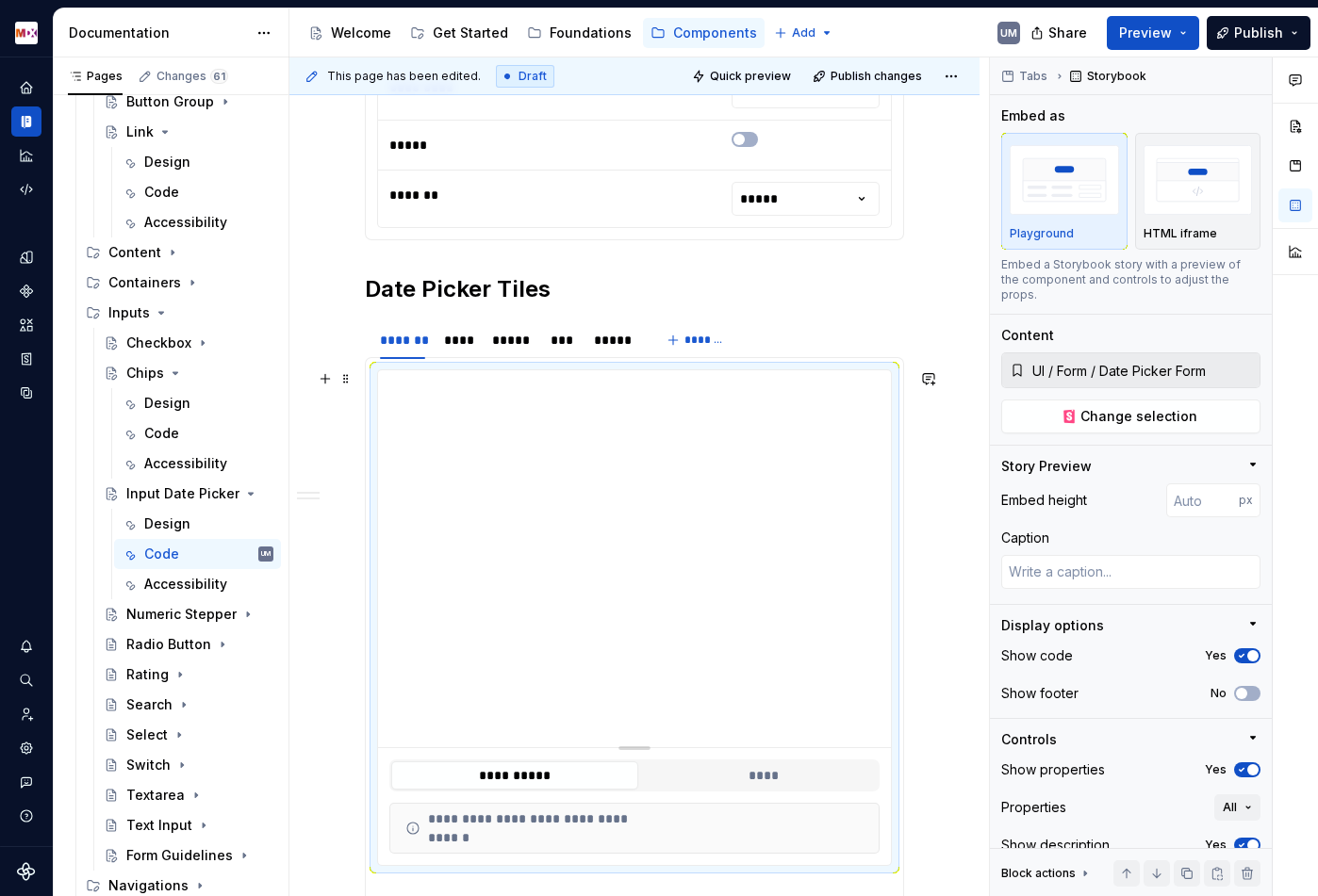
scroll to position [1512, 0]
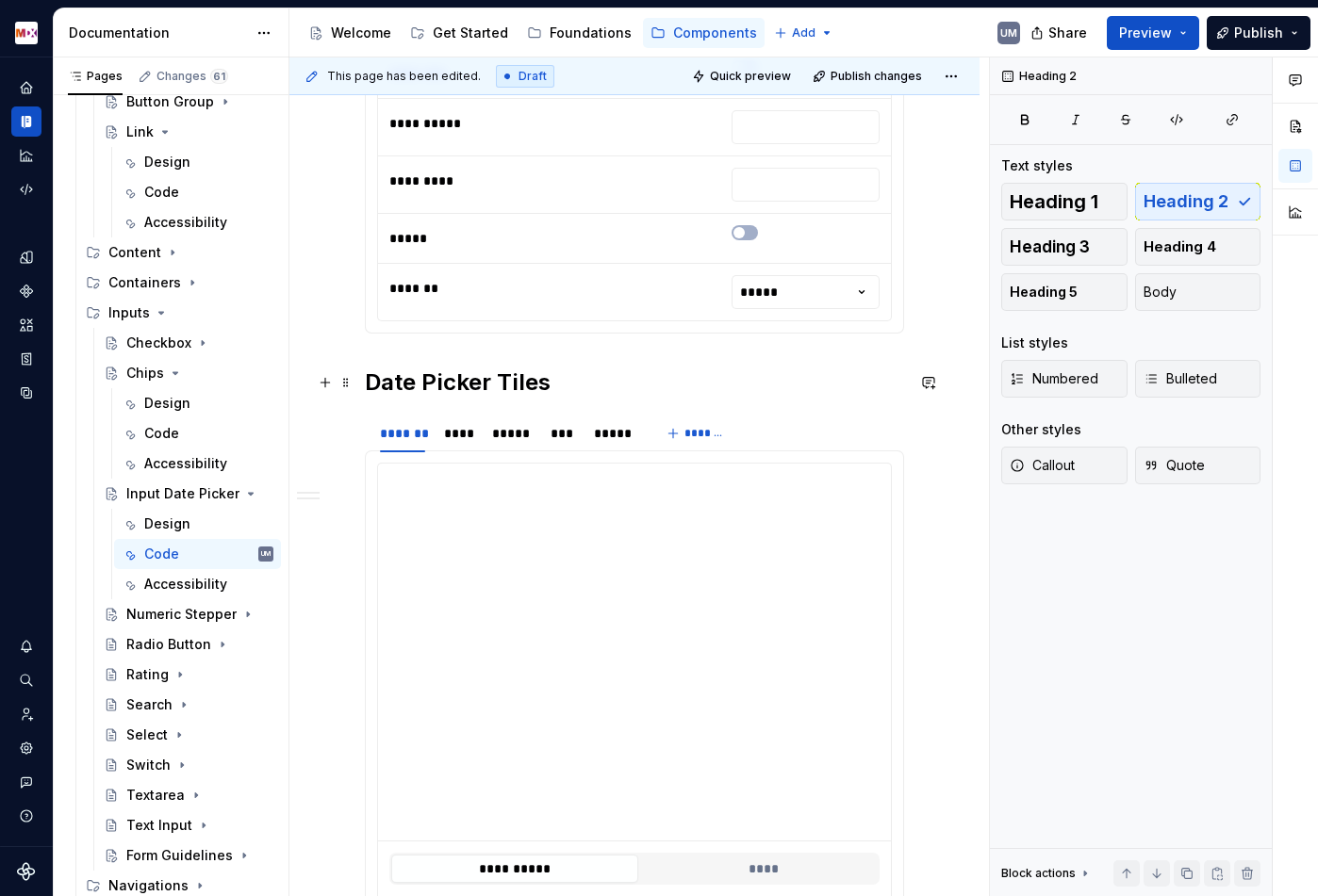
click at [509, 383] on h2 "Date Picker Tiles" at bounding box center [634, 382] width 539 height 30
click at [461, 423] on div "****" at bounding box center [458, 433] width 43 height 26
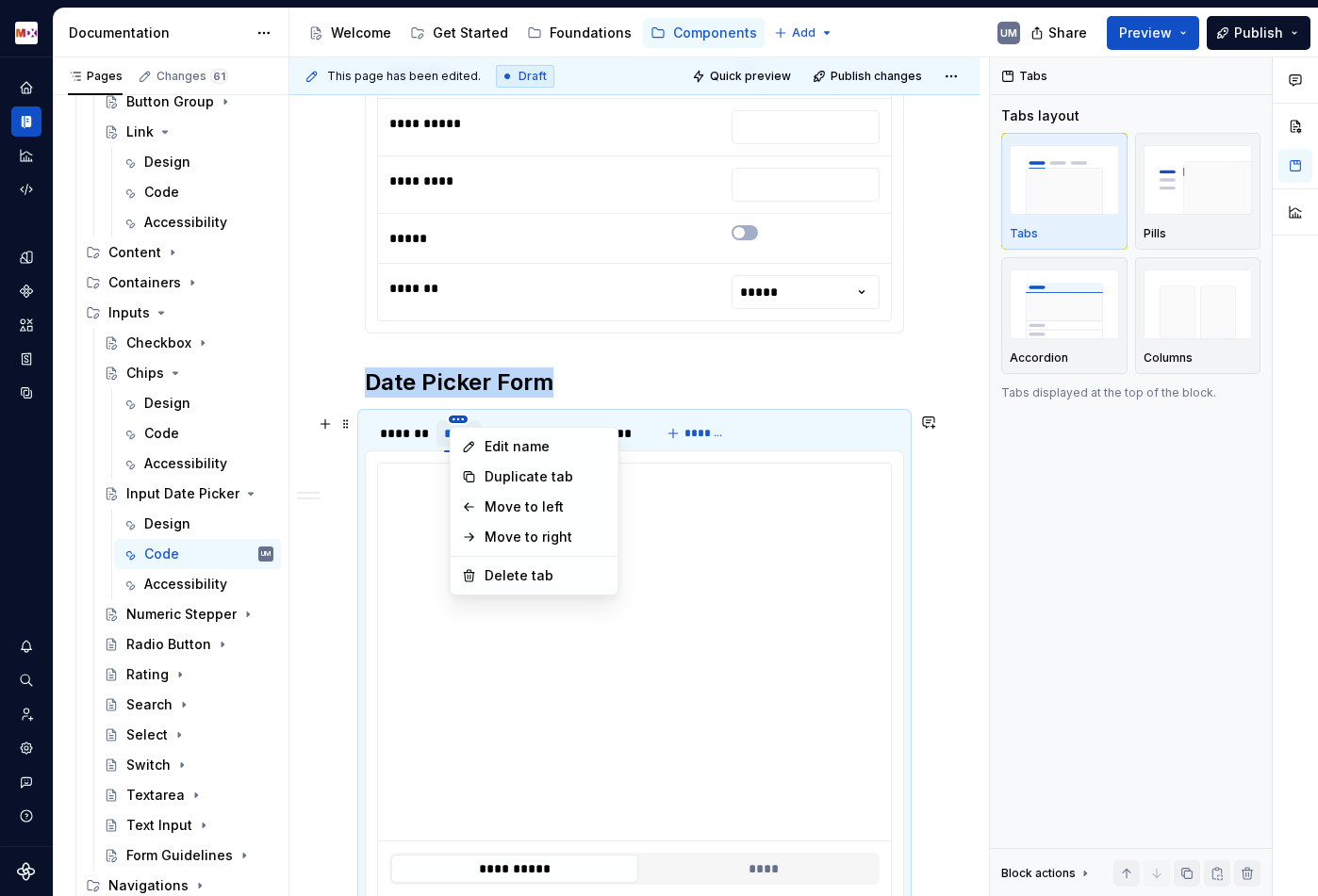
click at [460, 417] on html "MDX UM Dataset Migros Documentation Accessibility guide for tree Page tree. Nav…" at bounding box center [659, 448] width 1318 height 896
click at [492, 573] on div "Delete tab" at bounding box center [546, 576] width 123 height 19
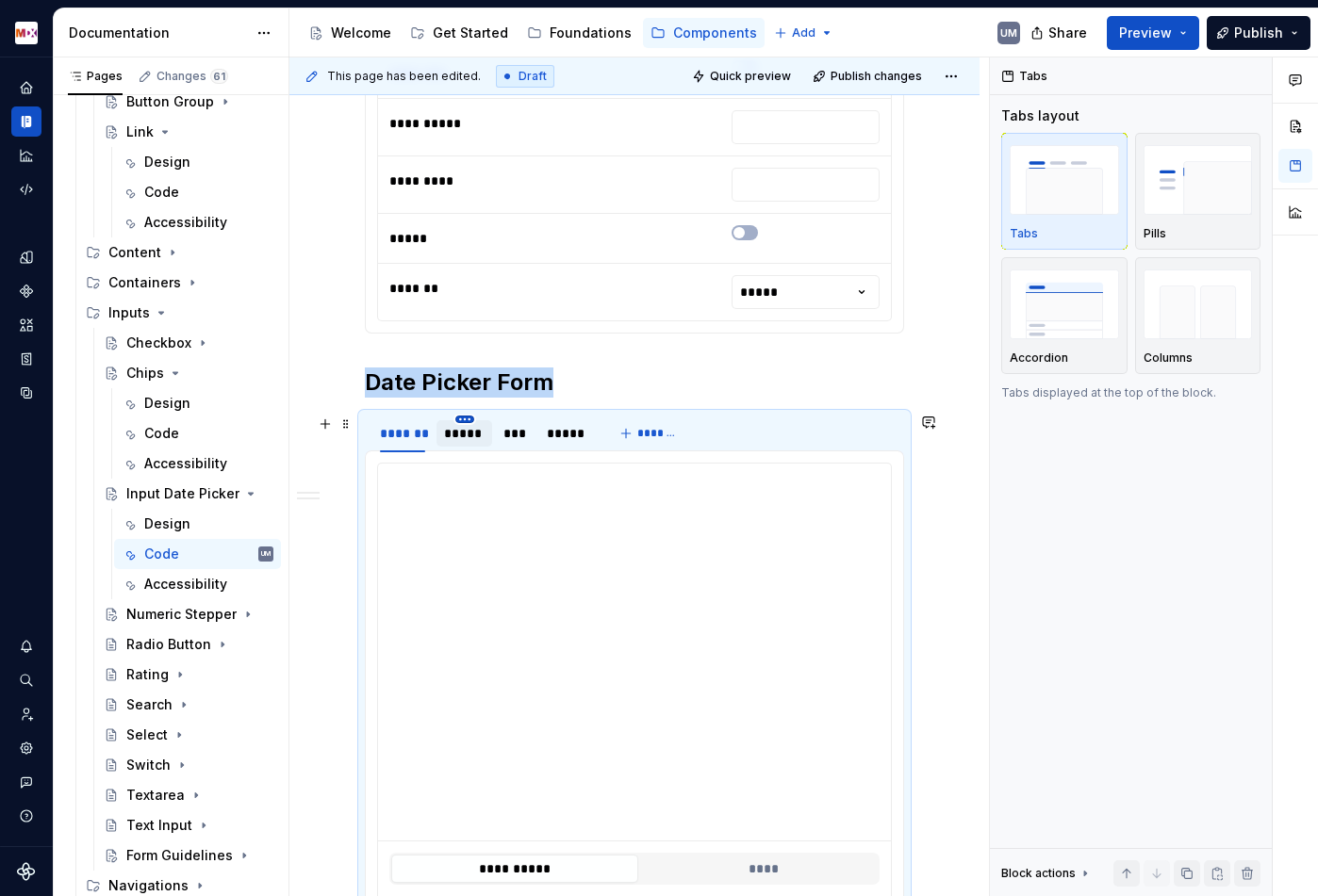
click at [464, 420] on html "MDX UM Dataset Migros Documentation Accessibility guide for tree Page tree. Nav…" at bounding box center [659, 448] width 1318 height 896
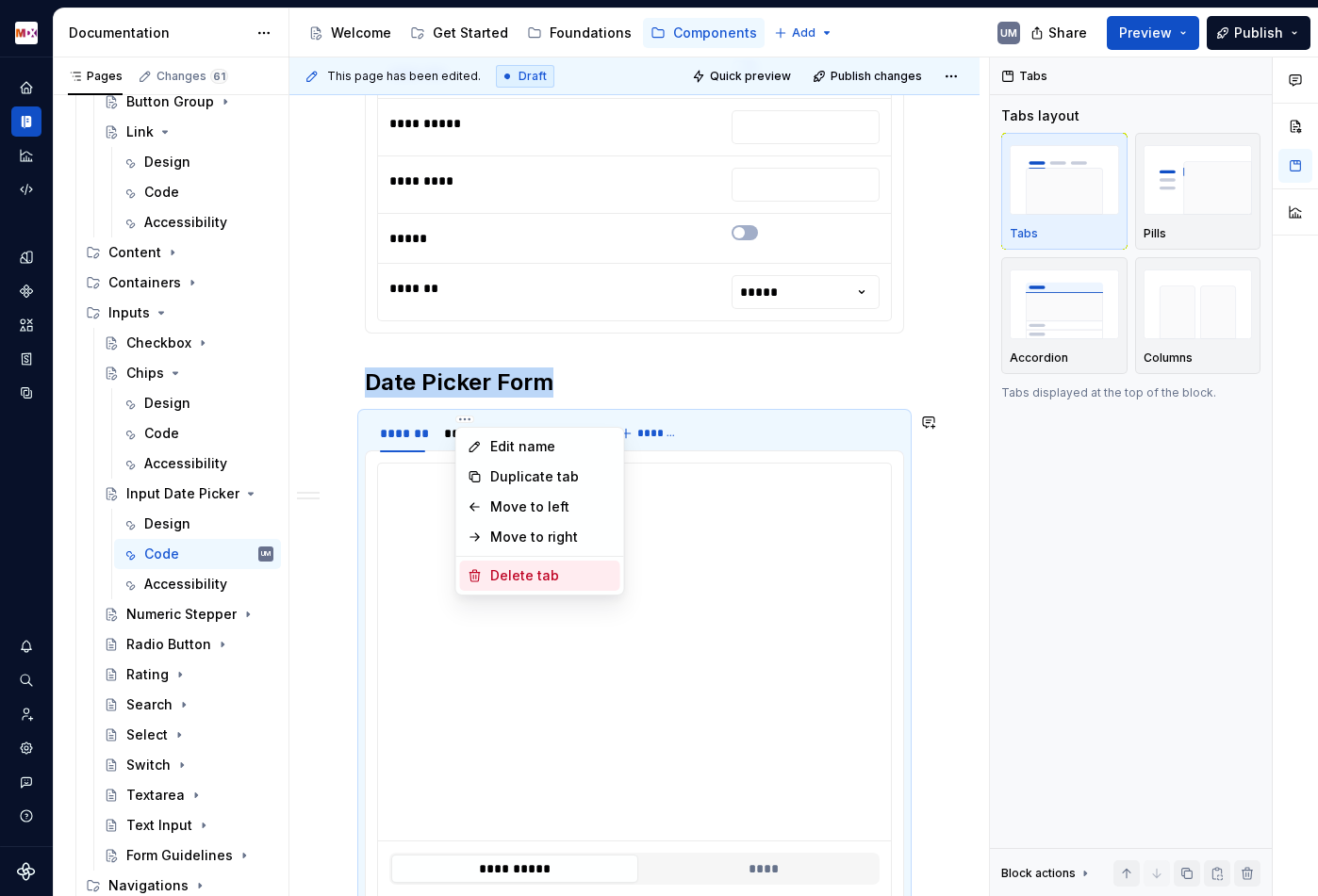
click at [498, 574] on div "Delete tab" at bounding box center [551, 576] width 123 height 19
click at [458, 417] on html "MDX UM Dataset Migros Documentation Accessibility guide for tree Page tree. Nav…" at bounding box center [659, 448] width 1318 height 896
click at [495, 570] on div "Delete tab" at bounding box center [543, 576] width 123 height 19
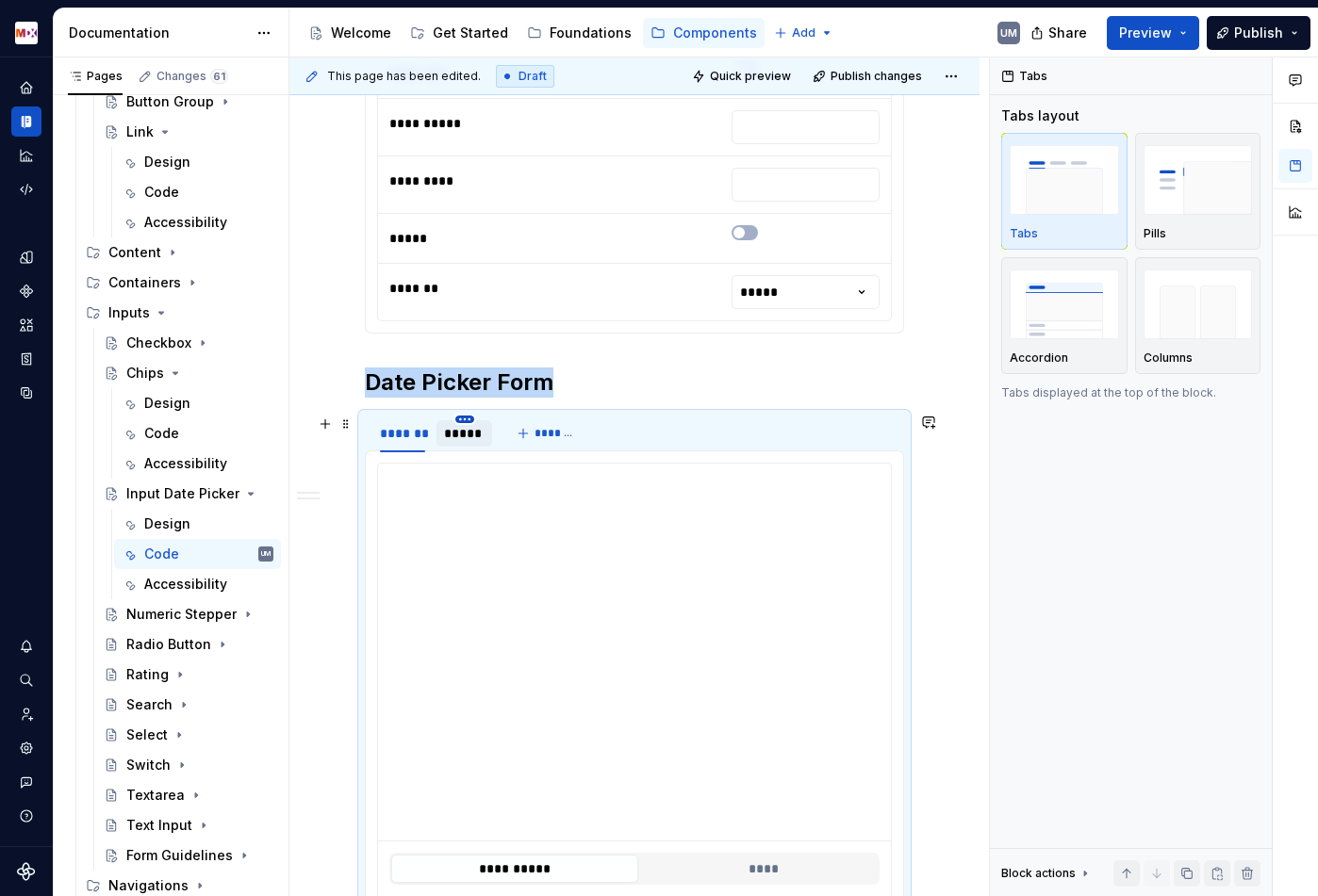
click at [465, 419] on html "MDX UM Dataset Migros Documentation Accessibility guide for tree Page tree. Nav…" at bounding box center [659, 448] width 1318 height 896
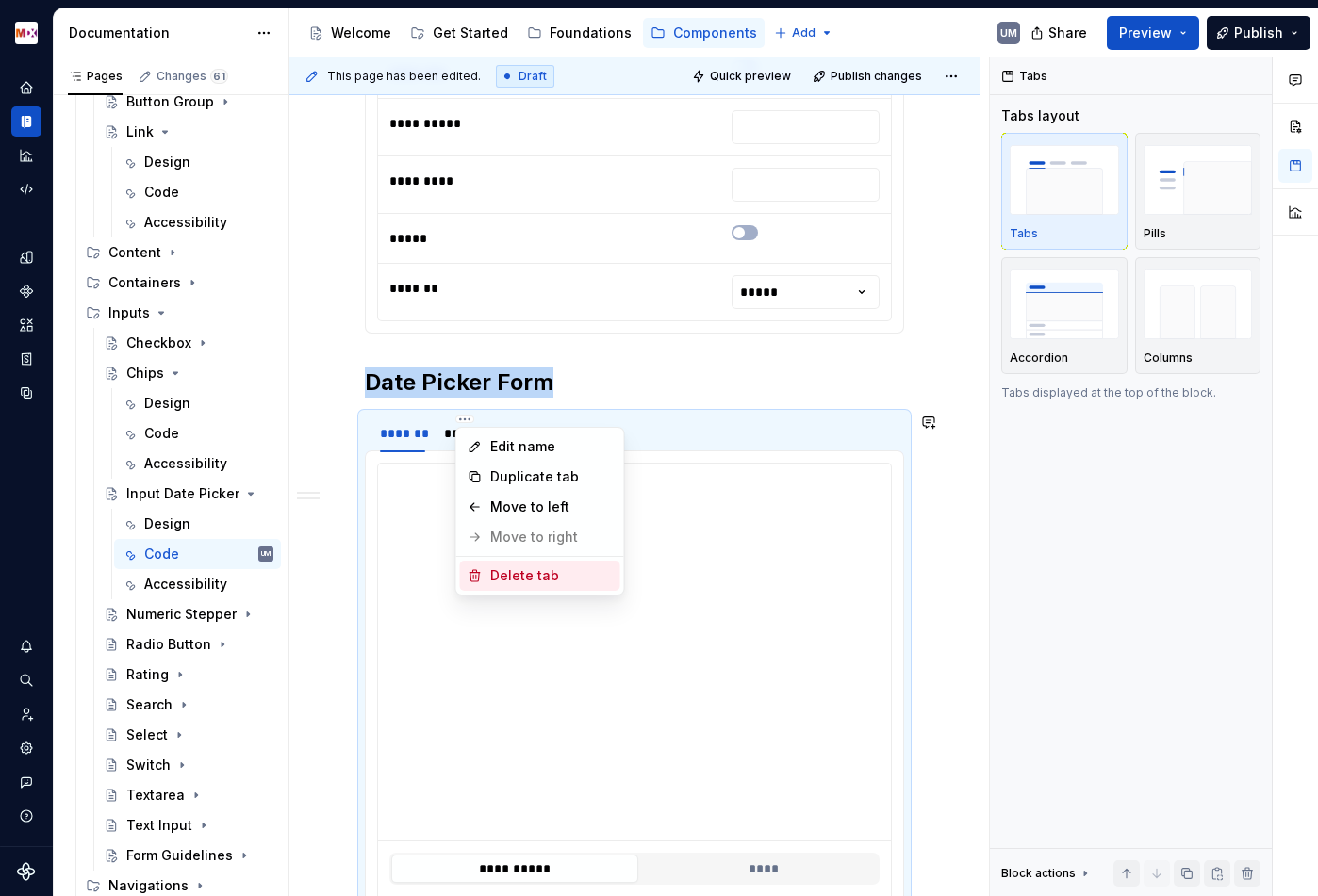
click at [498, 569] on div "Delete tab" at bounding box center [551, 576] width 123 height 19
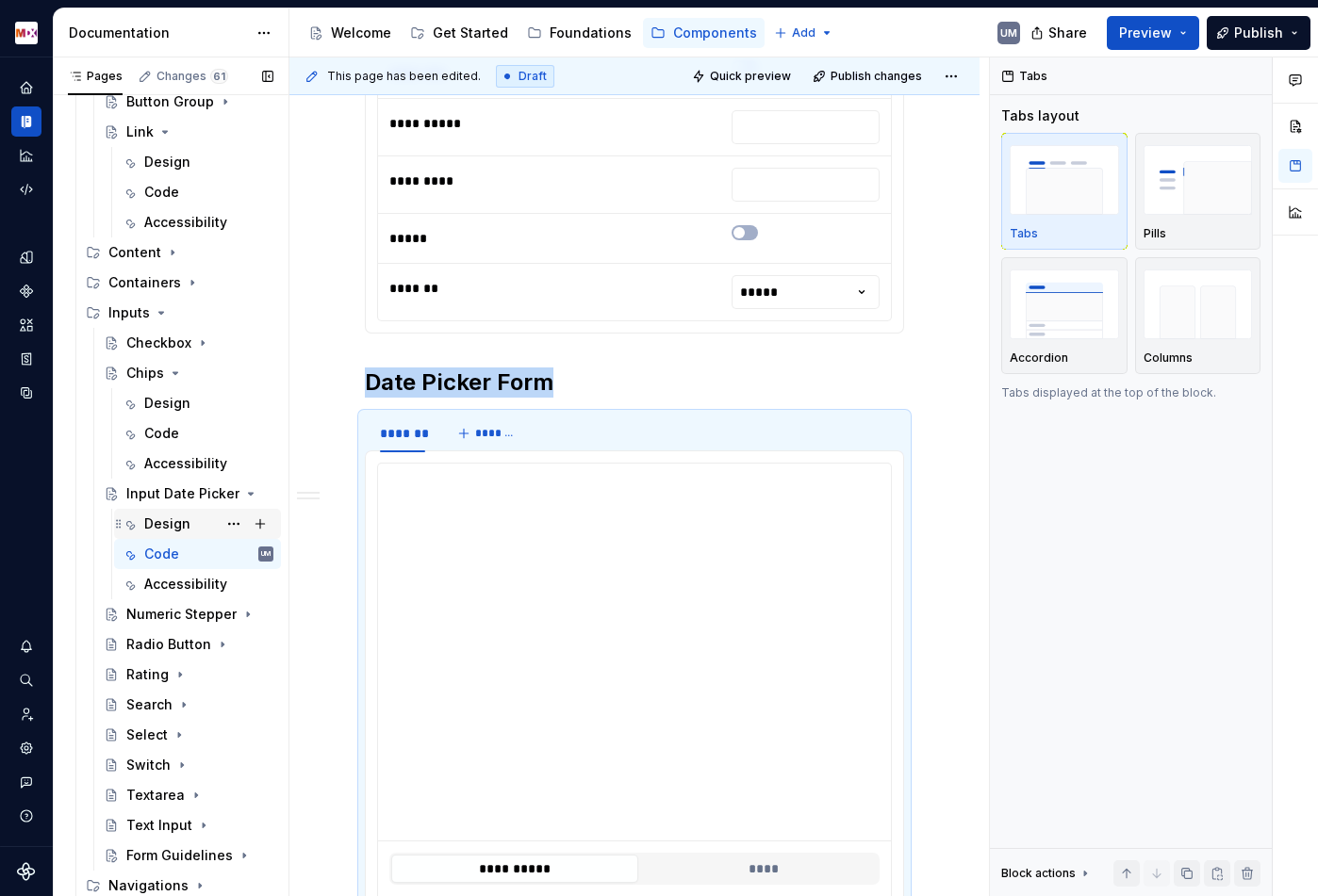
click at [184, 519] on div "Design" at bounding box center [167, 524] width 46 height 19
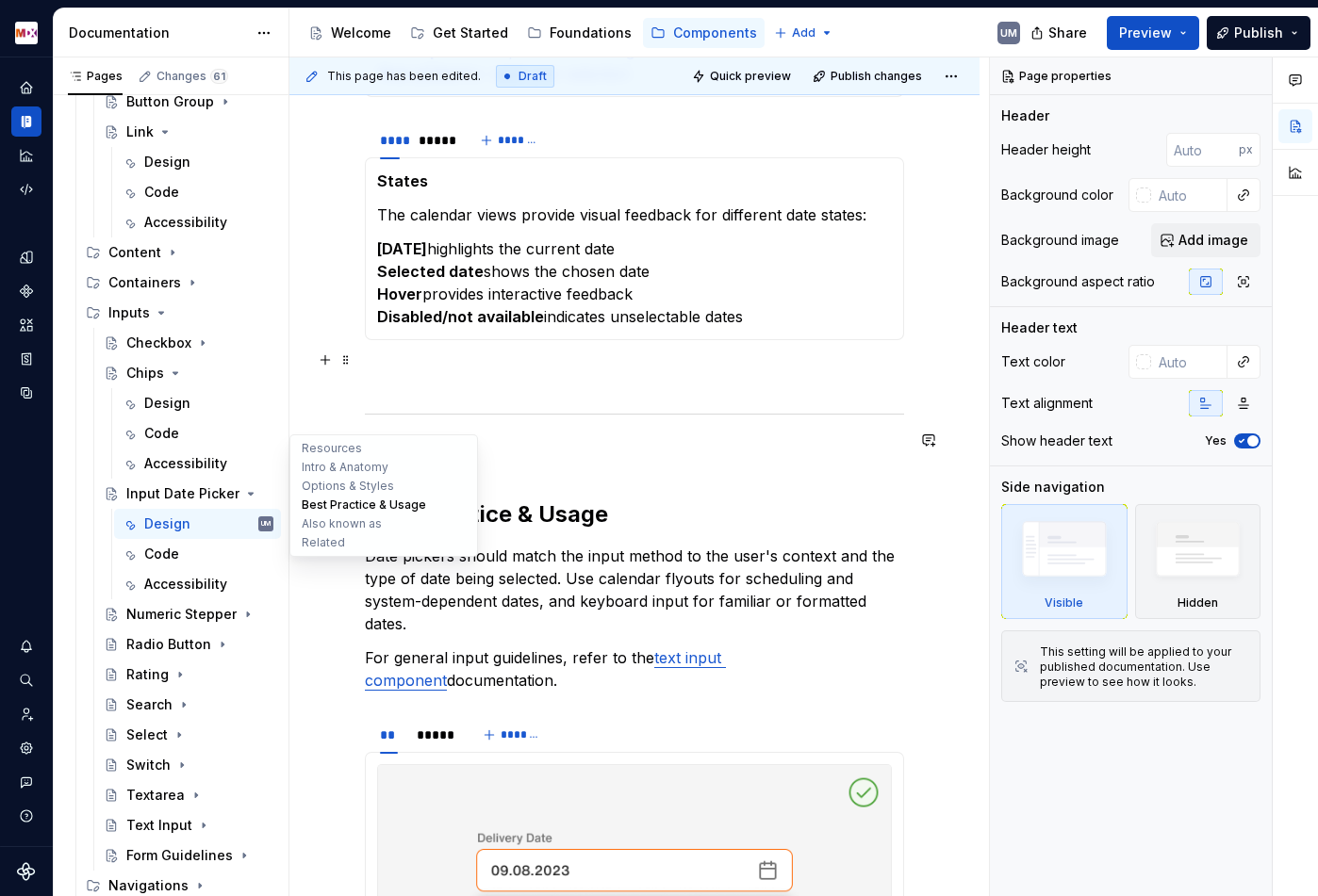
scroll to position [1914, 0]
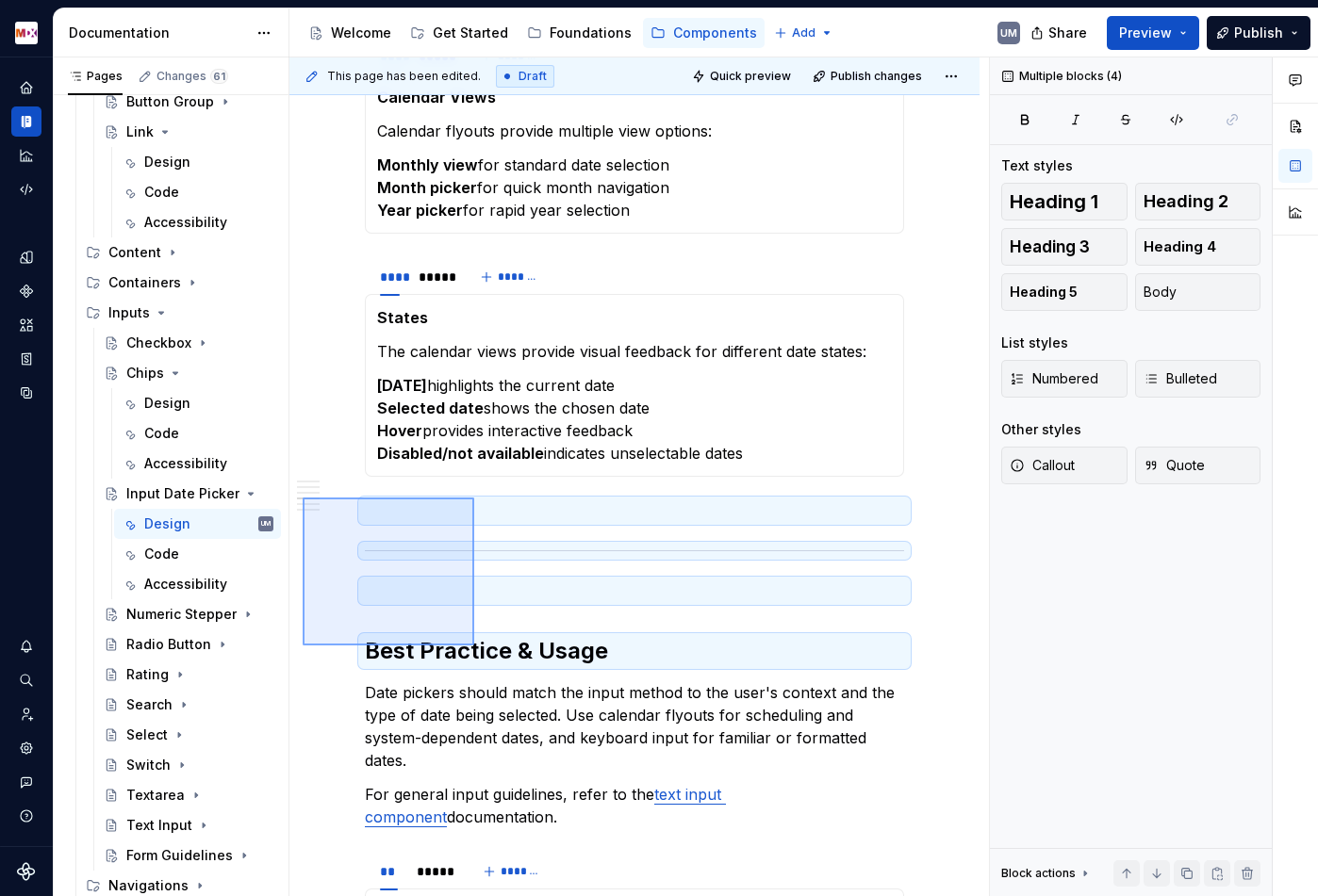
drag, startPoint x: 302, startPoint y: 646, endPoint x: 475, endPoint y: 495, distance: 229.6
click at [475, 495] on div "**********" at bounding box center [638, 477] width 700 height 839
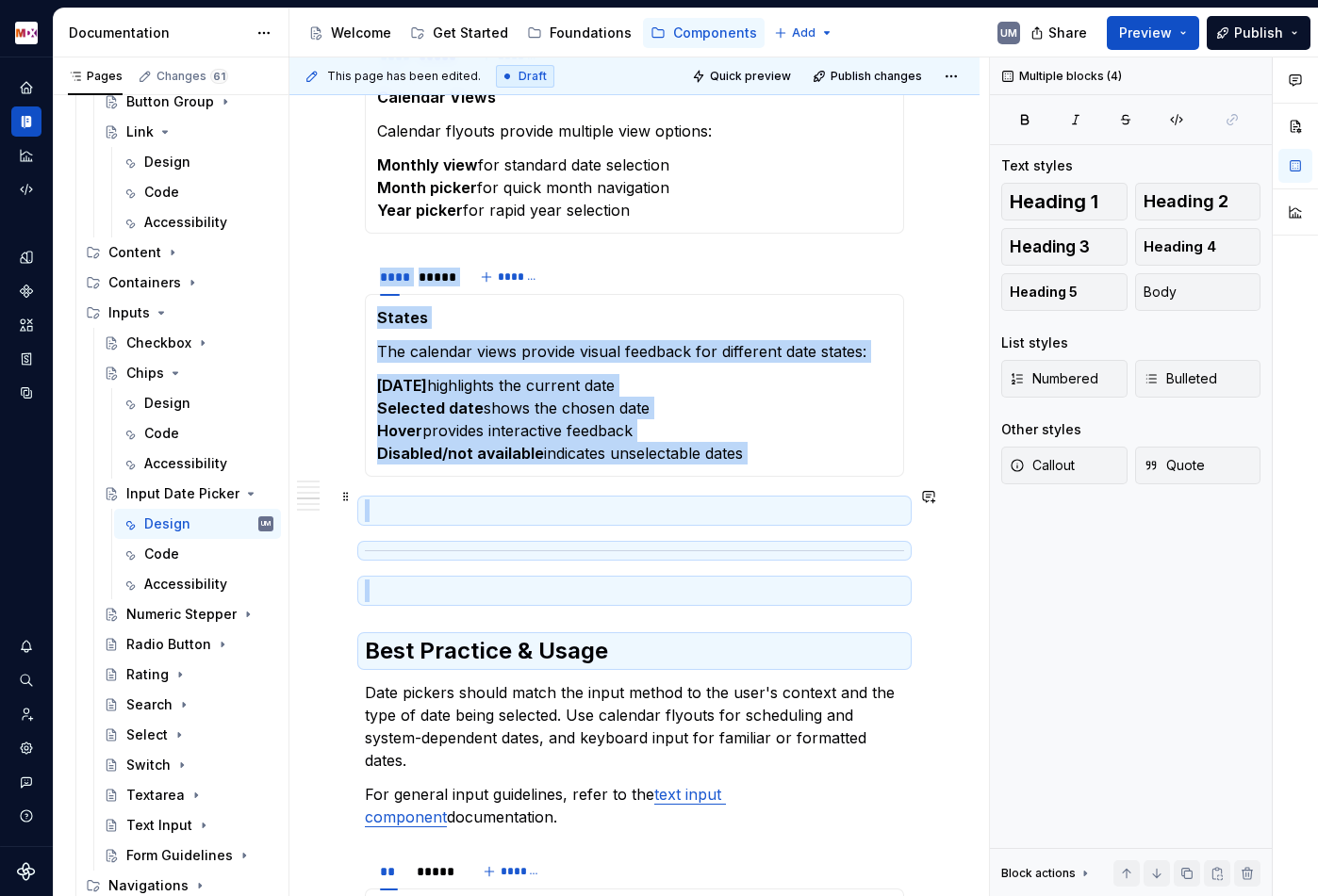
copy div "**** ***** ******* States The calendar views provide visual feedback for differ…"
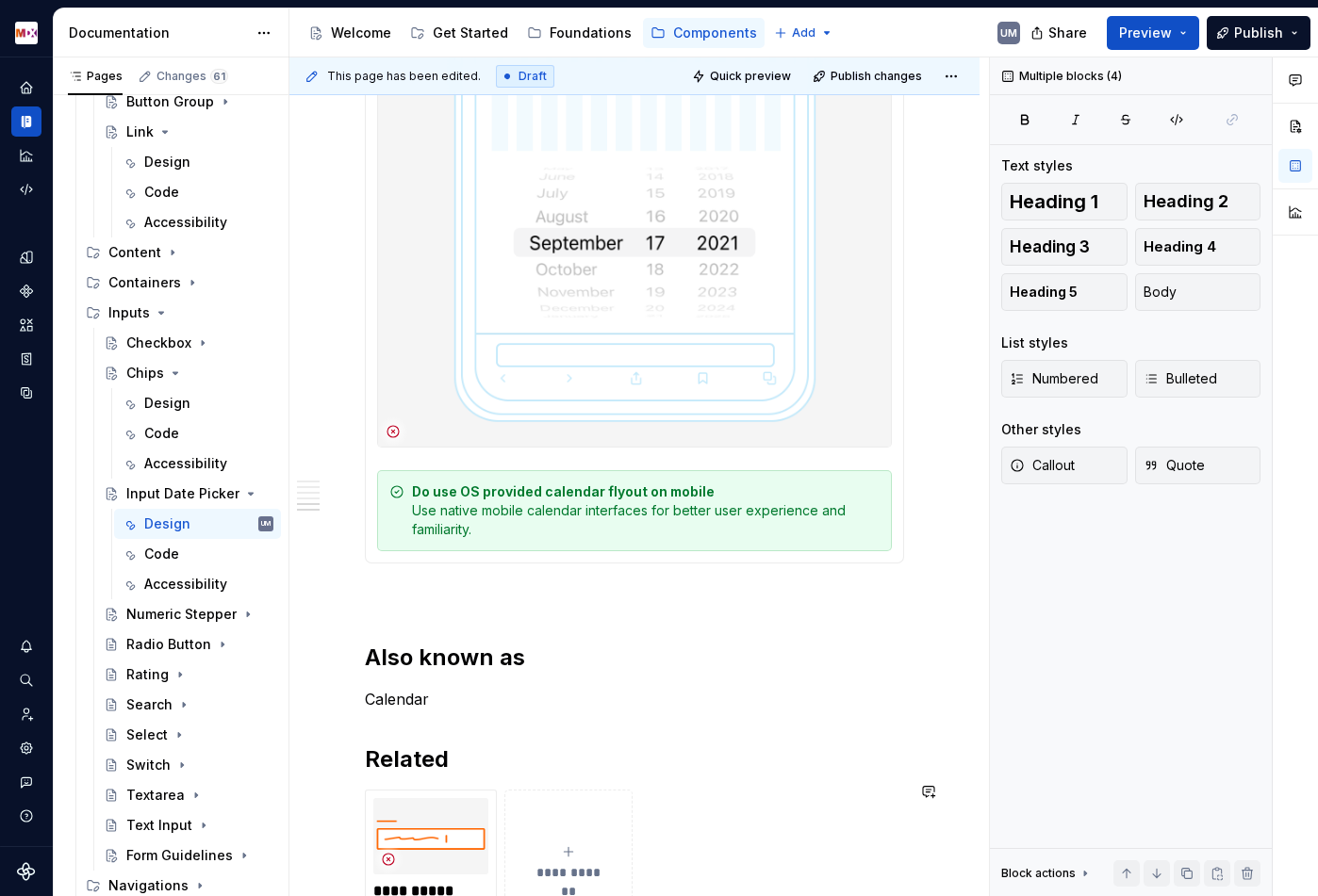
scroll to position [4886, 0]
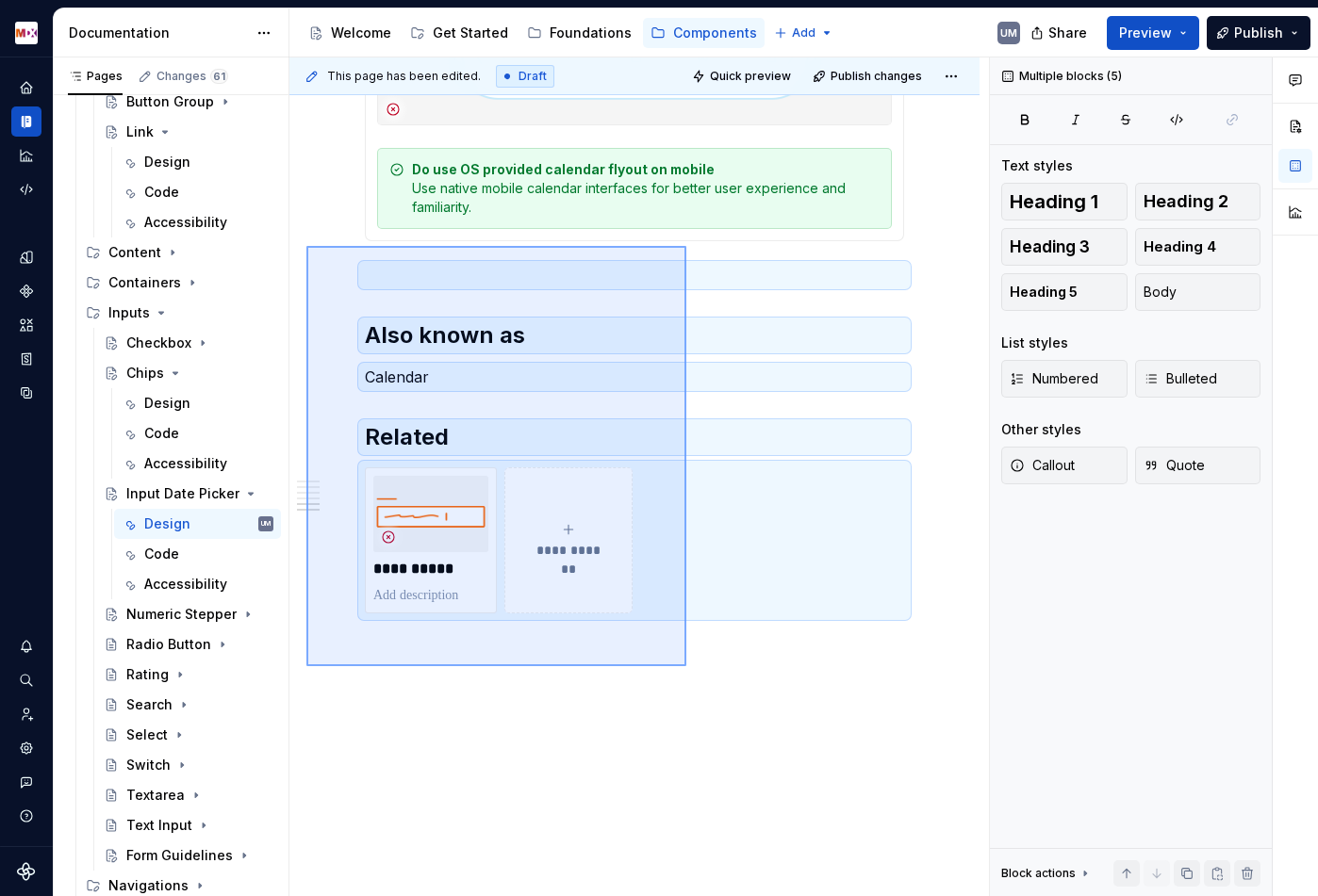
drag, startPoint x: 306, startPoint y: 246, endPoint x: 695, endPoint y: 673, distance: 577.6
click at [695, 673] on div "**********" at bounding box center [638, 477] width 700 height 839
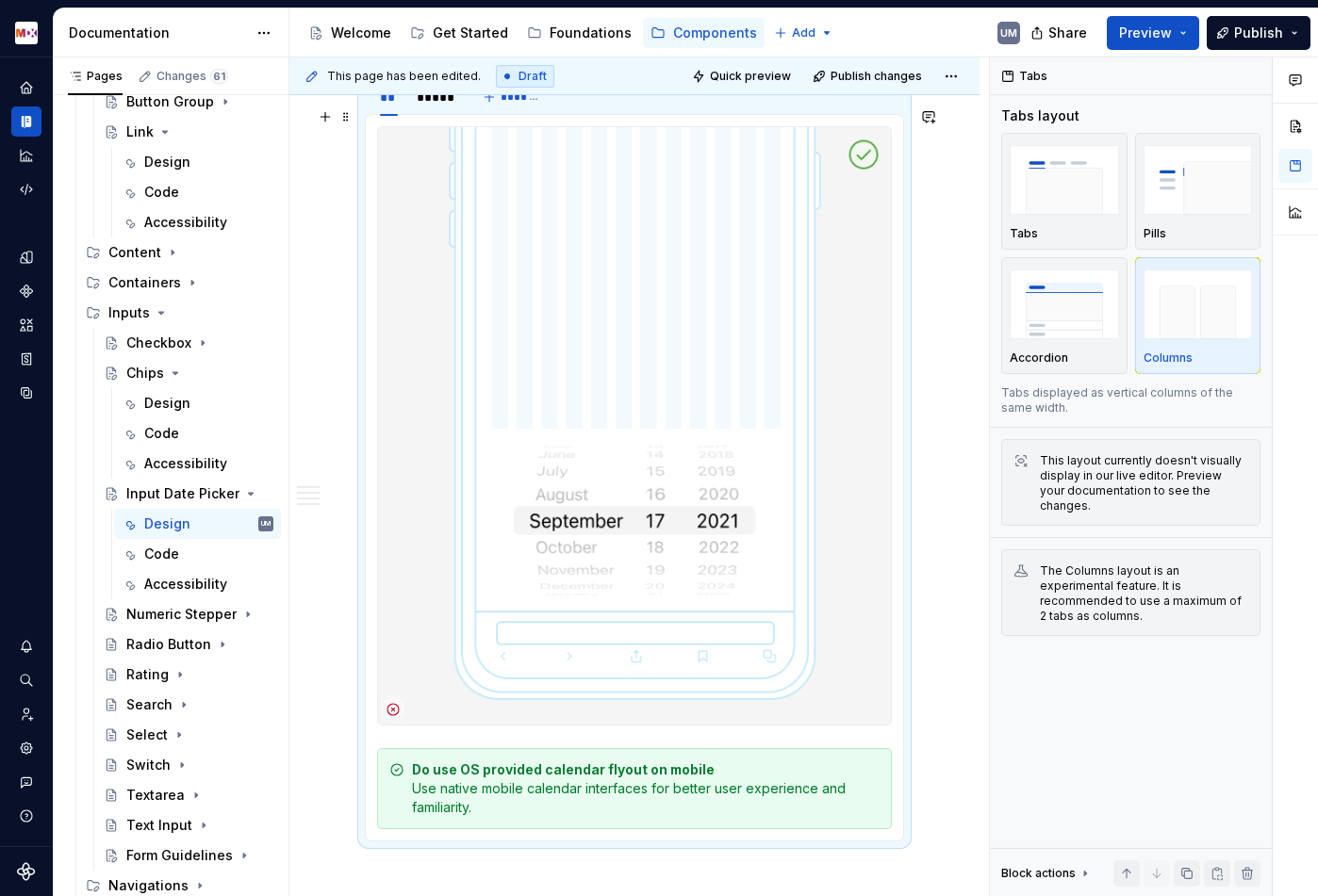
scroll to position [4529, 0]
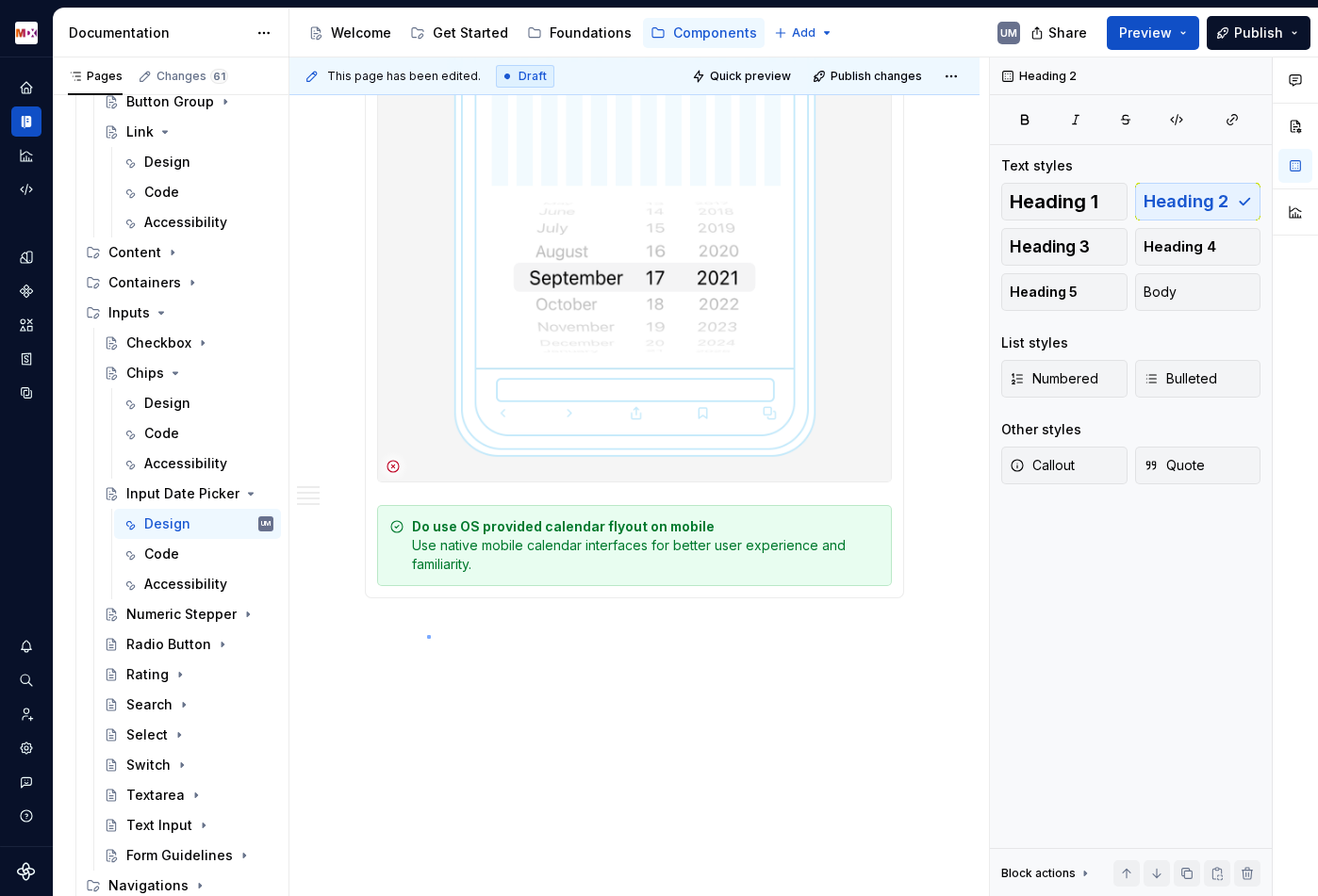
click at [427, 635] on div "**********" at bounding box center [638, 477] width 700 height 839
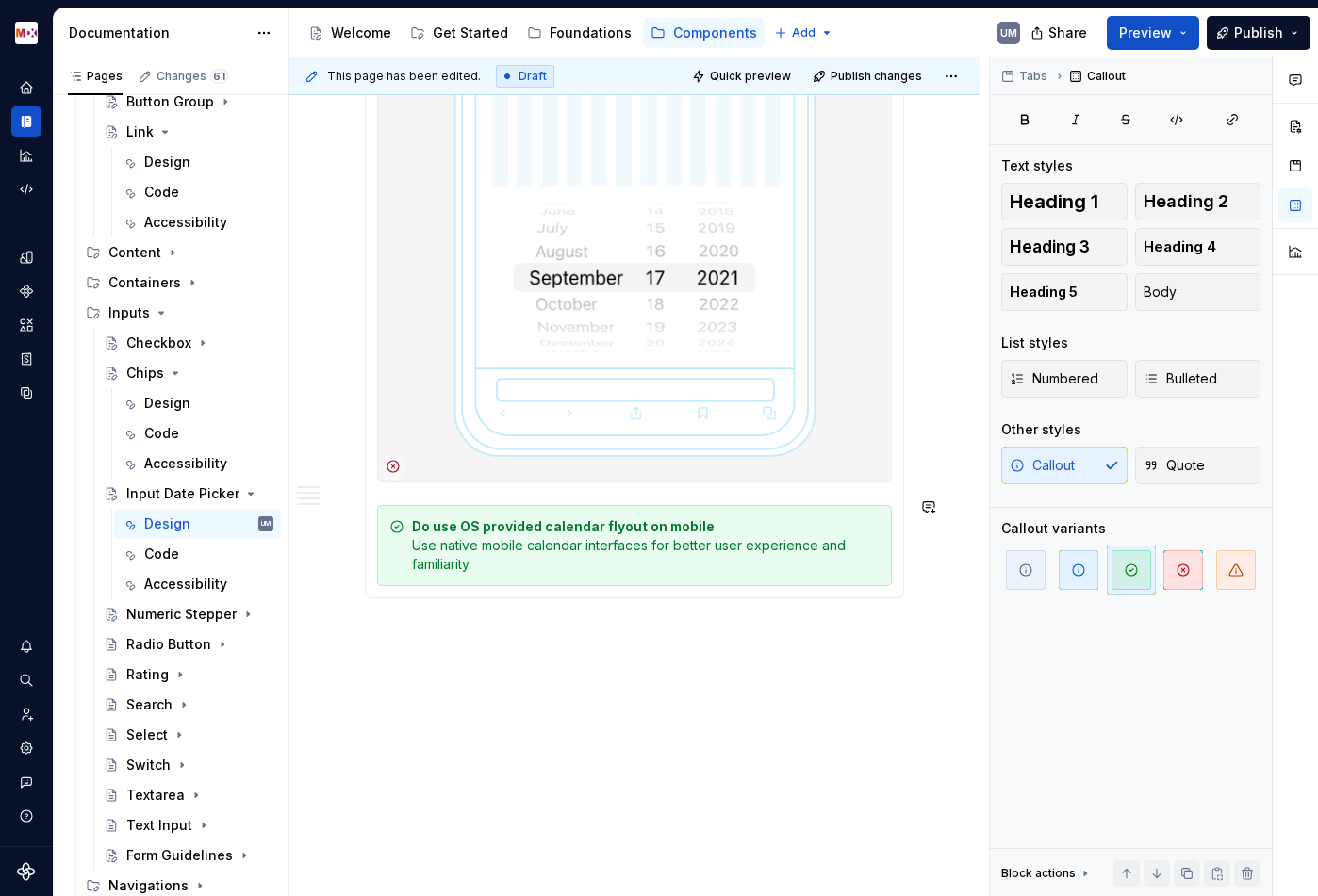
click at [436, 680] on div "**********" at bounding box center [638, 477] width 700 height 839
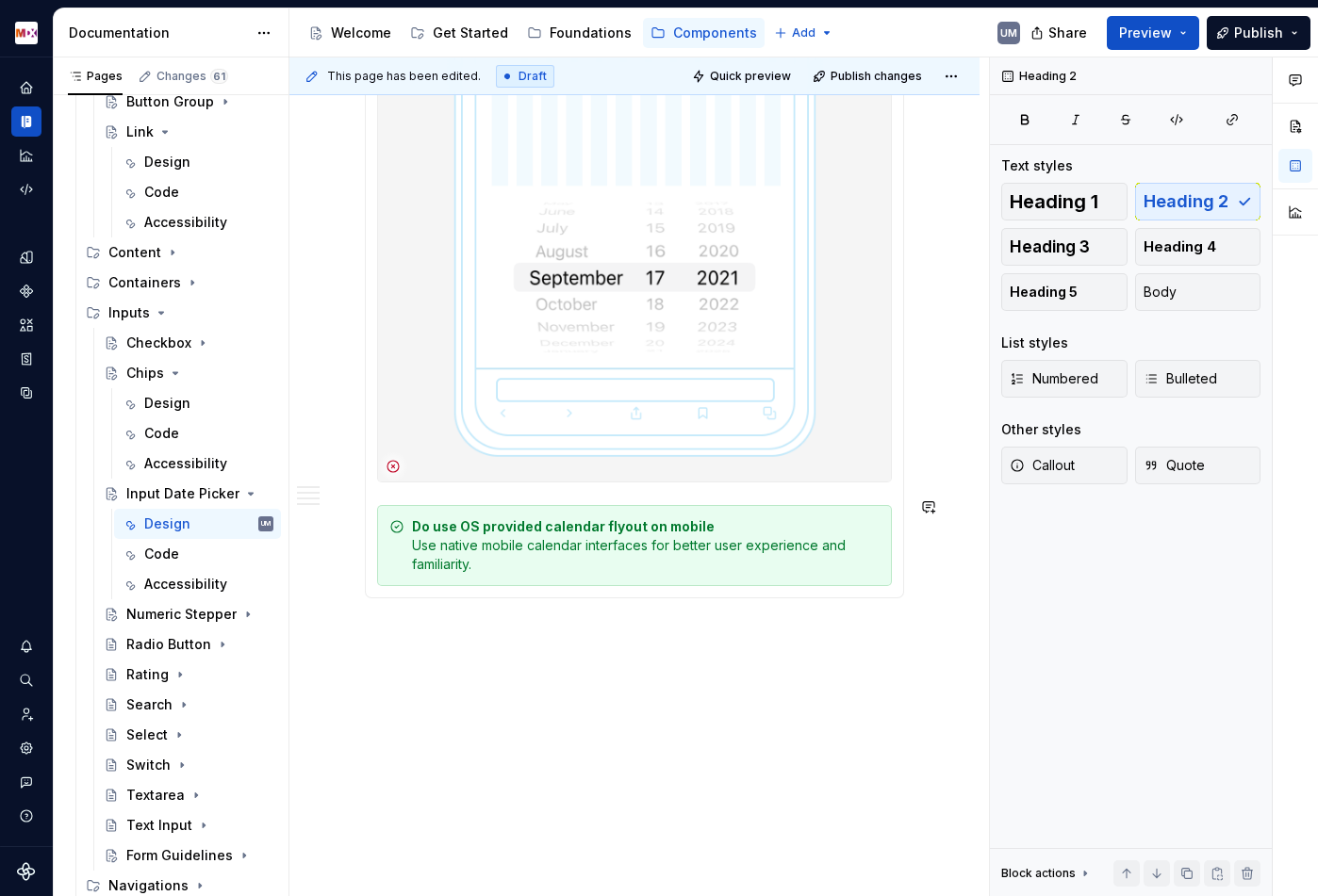
click at [405, 657] on div "**********" at bounding box center [638, 477] width 700 height 839
click at [160, 548] on div "Code" at bounding box center [161, 554] width 35 height 19
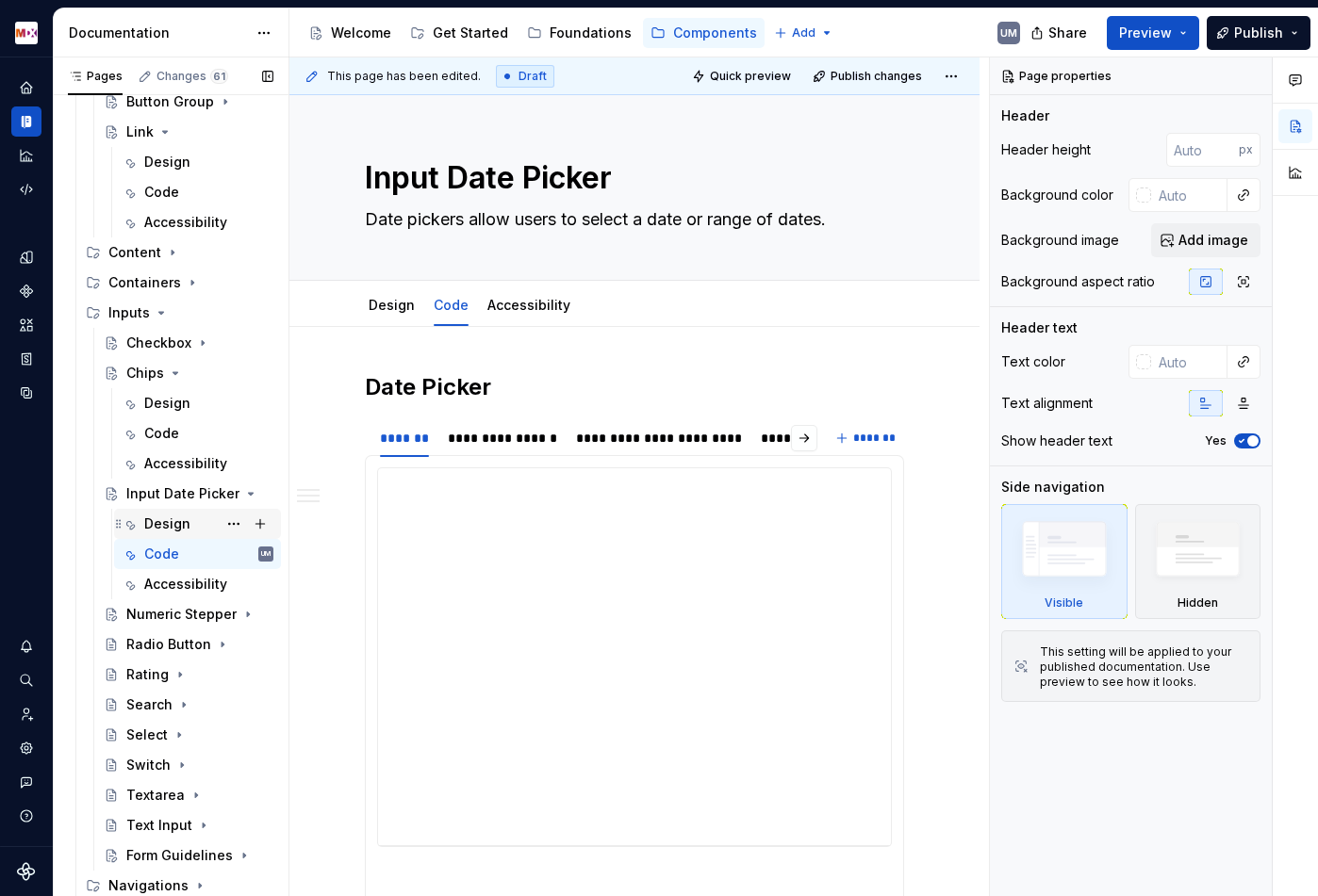
click at [172, 525] on div "Design" at bounding box center [167, 524] width 46 height 19
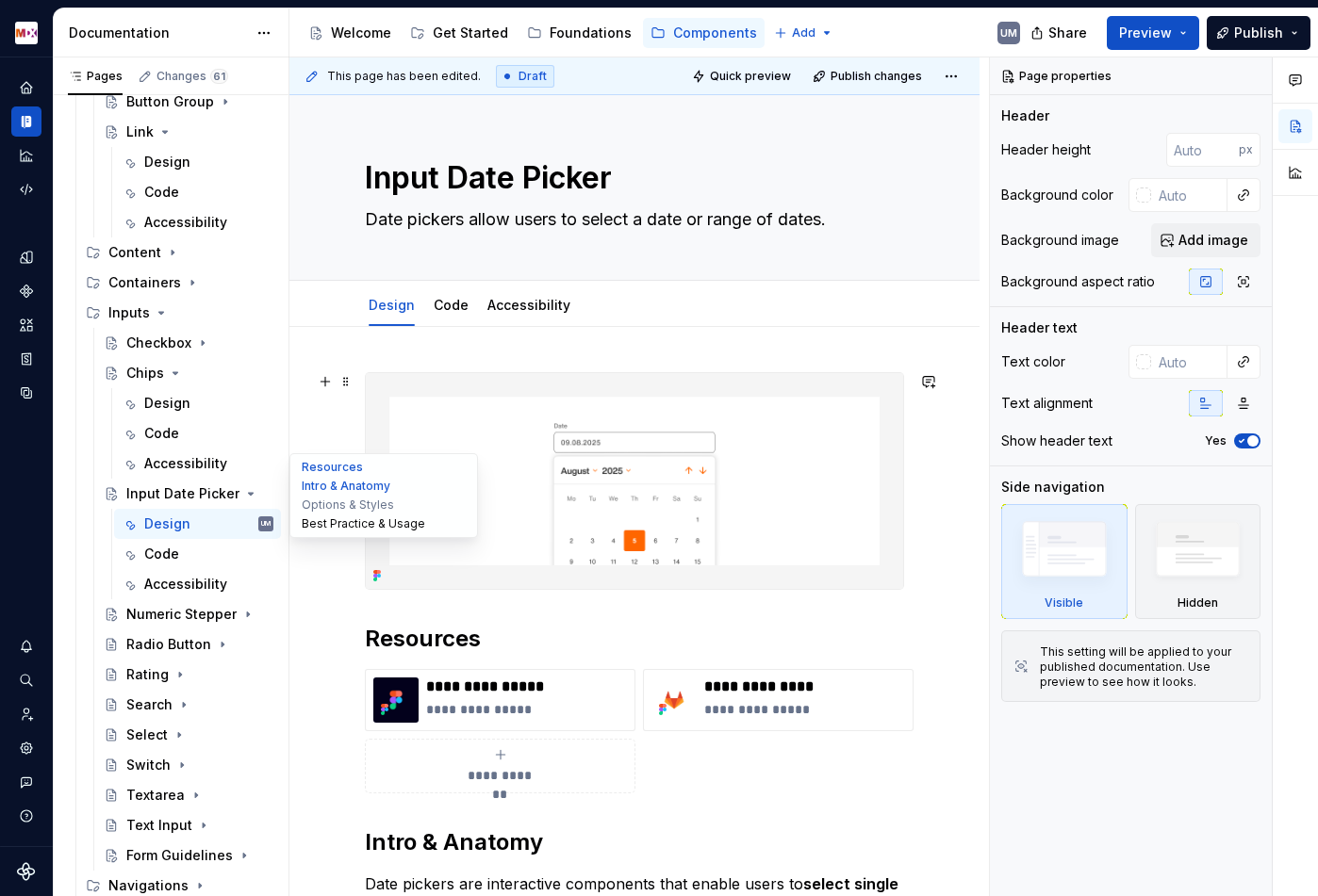
click at [317, 525] on button "Best Practice & Usage" at bounding box center [383, 524] width 179 height 19
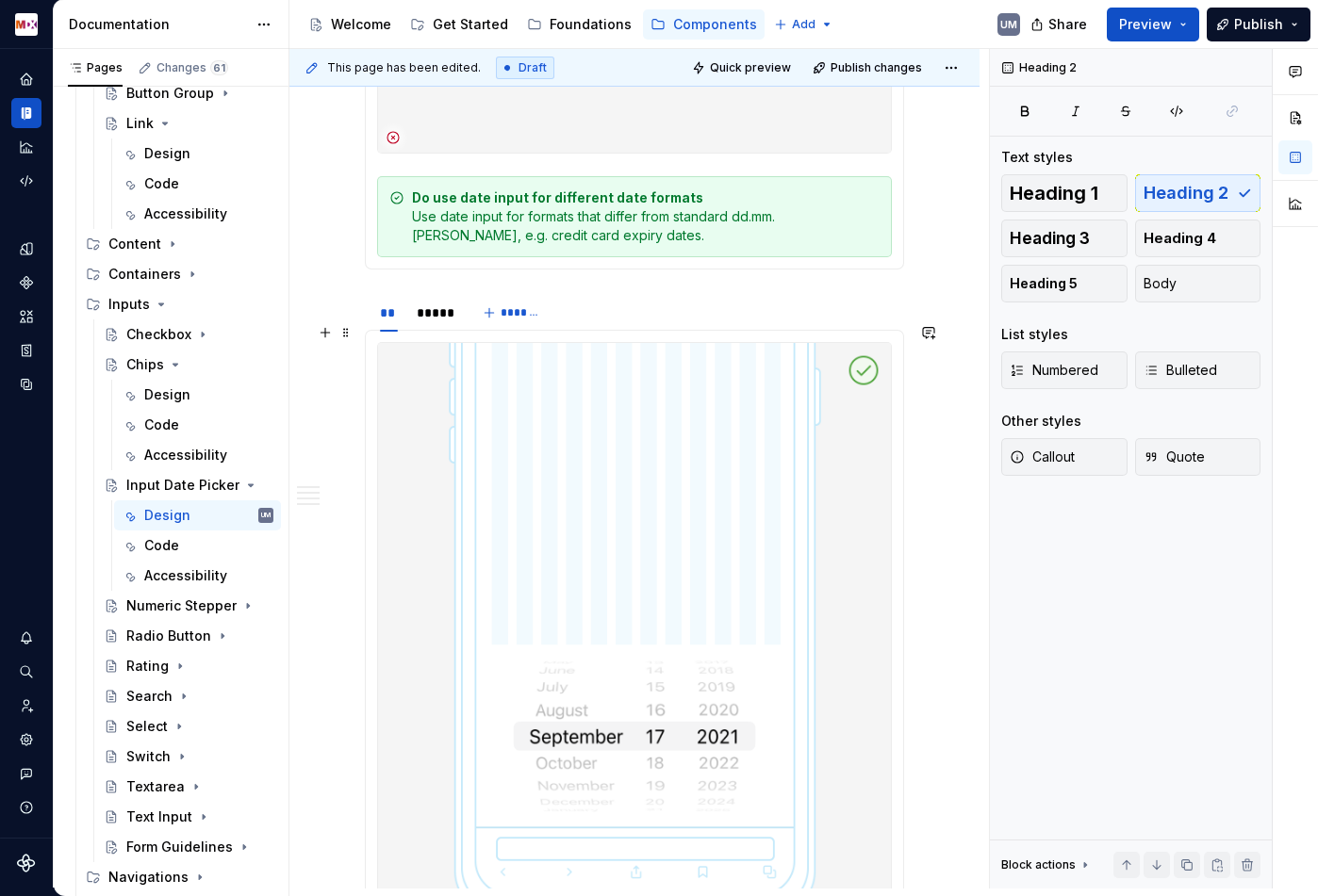
scroll to position [4529, 0]
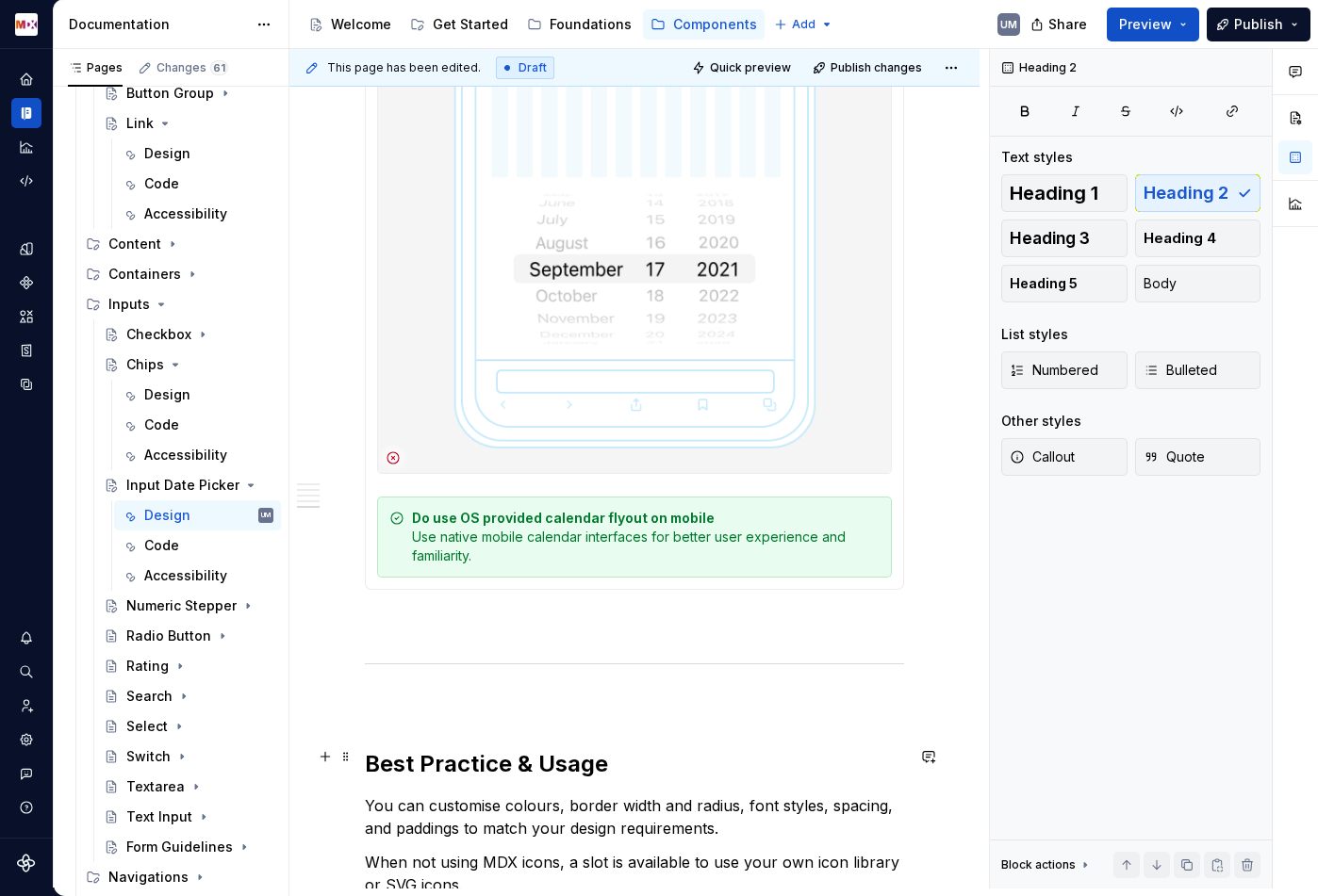
click at [416, 763] on h2 "Best Practice & Usage" at bounding box center [634, 765] width 539 height 30
click at [168, 362] on icon "Page tree" at bounding box center [176, 364] width 15 height 15
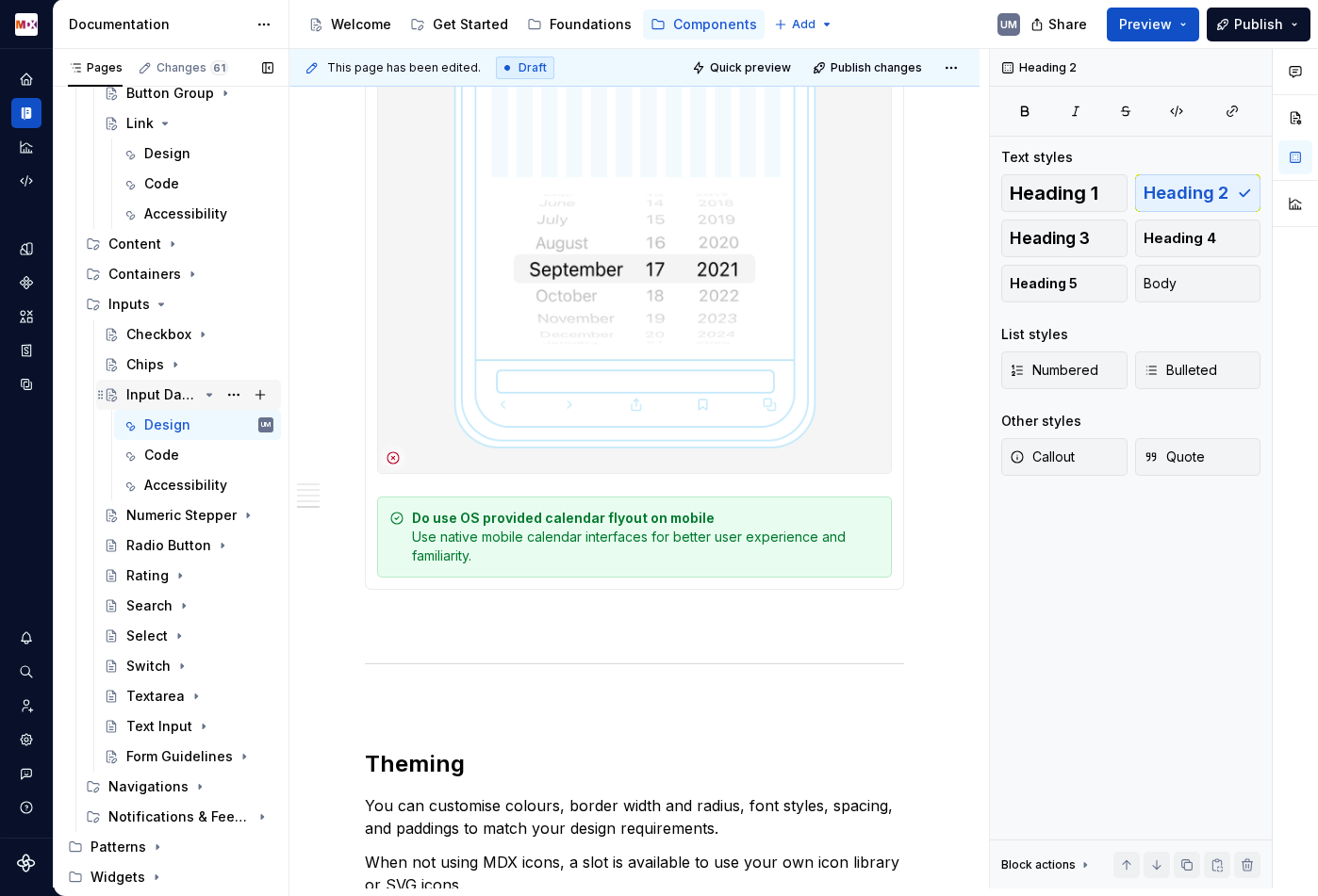
click at [212, 394] on icon "Page tree" at bounding box center [210, 395] width 15 height 15
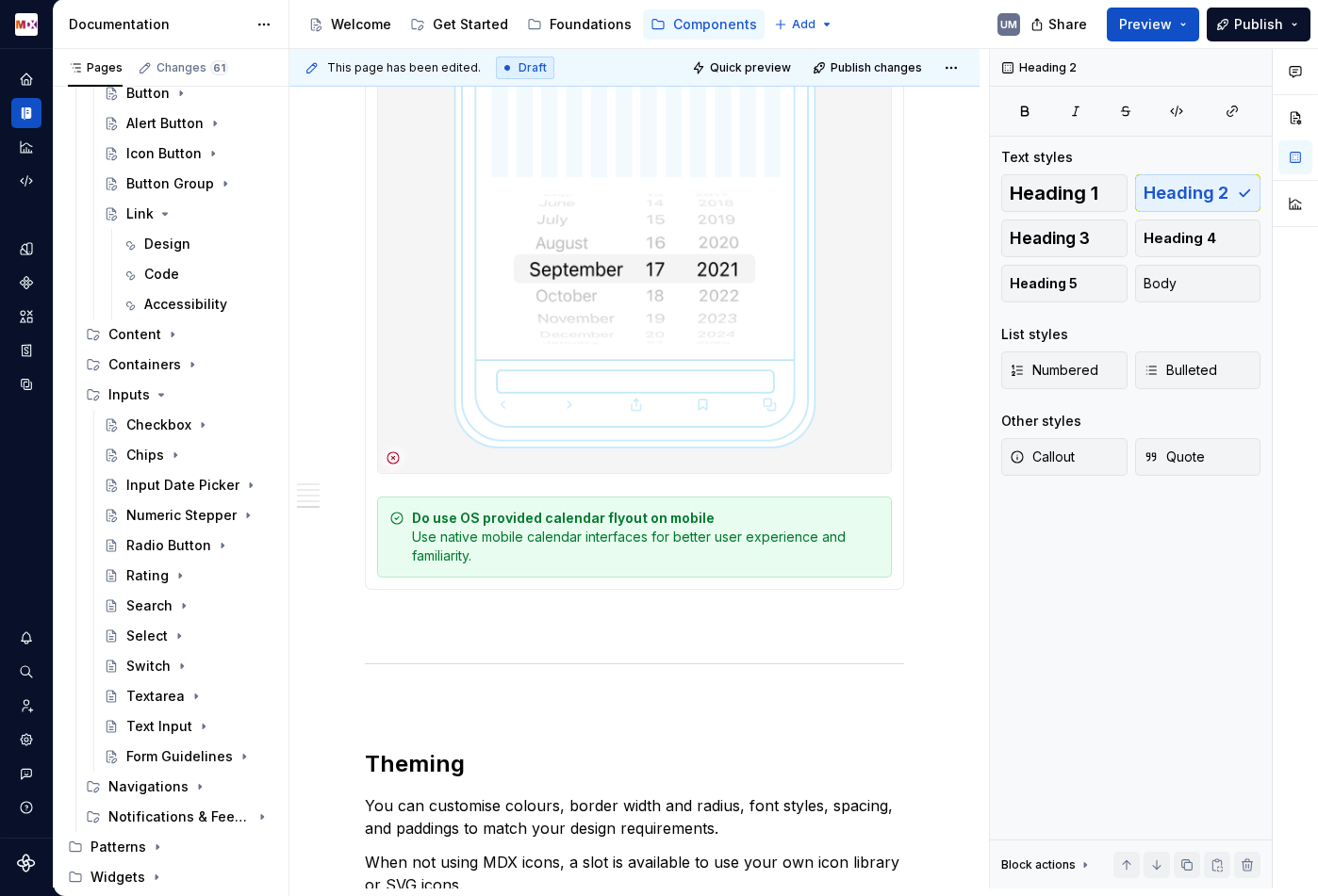
type textarea "*"
